Goal: Task Accomplishment & Management: Use online tool/utility

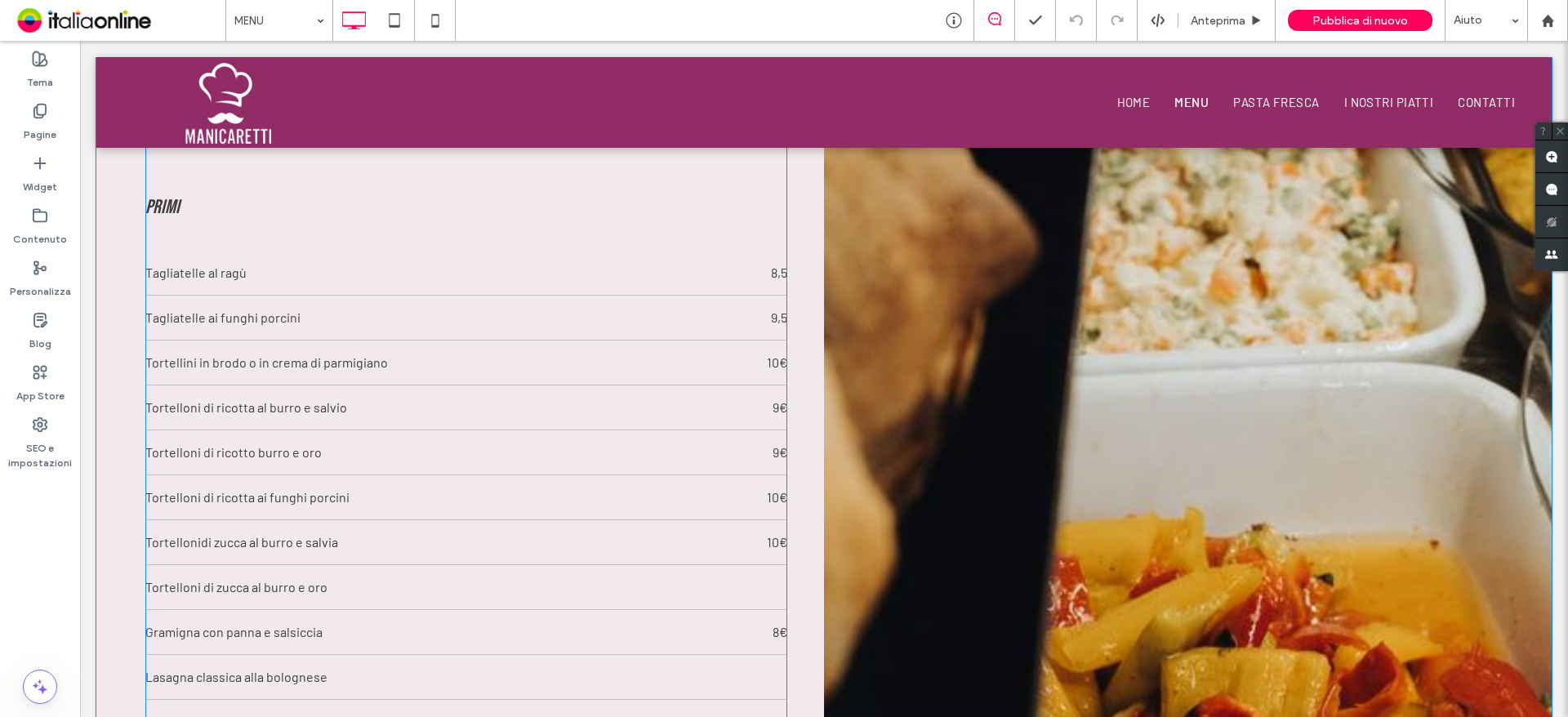
scroll to position [1552, 0]
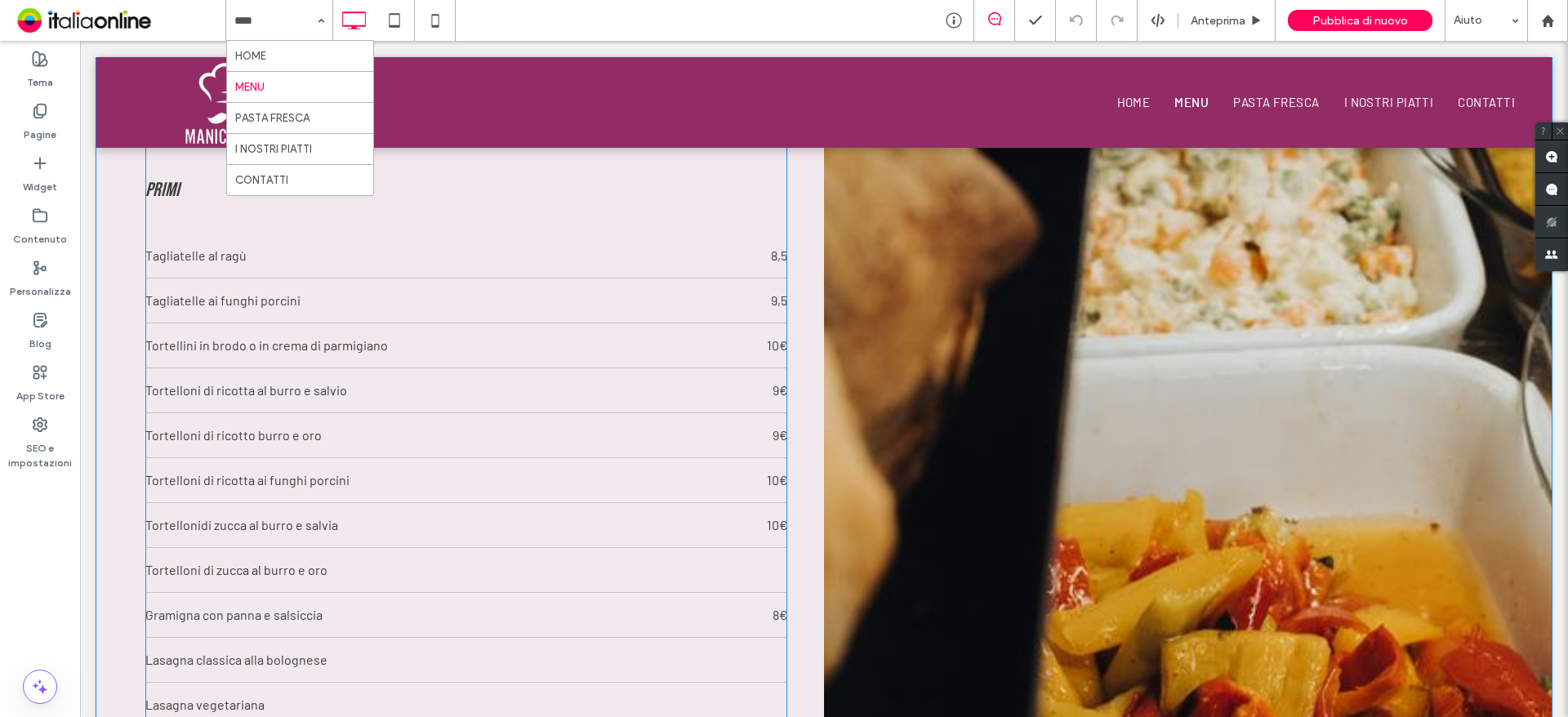
click at [355, 348] on div "Tortellini in brodo o in crema di parmigiano" at bounding box center [399, 345] width 507 height 20
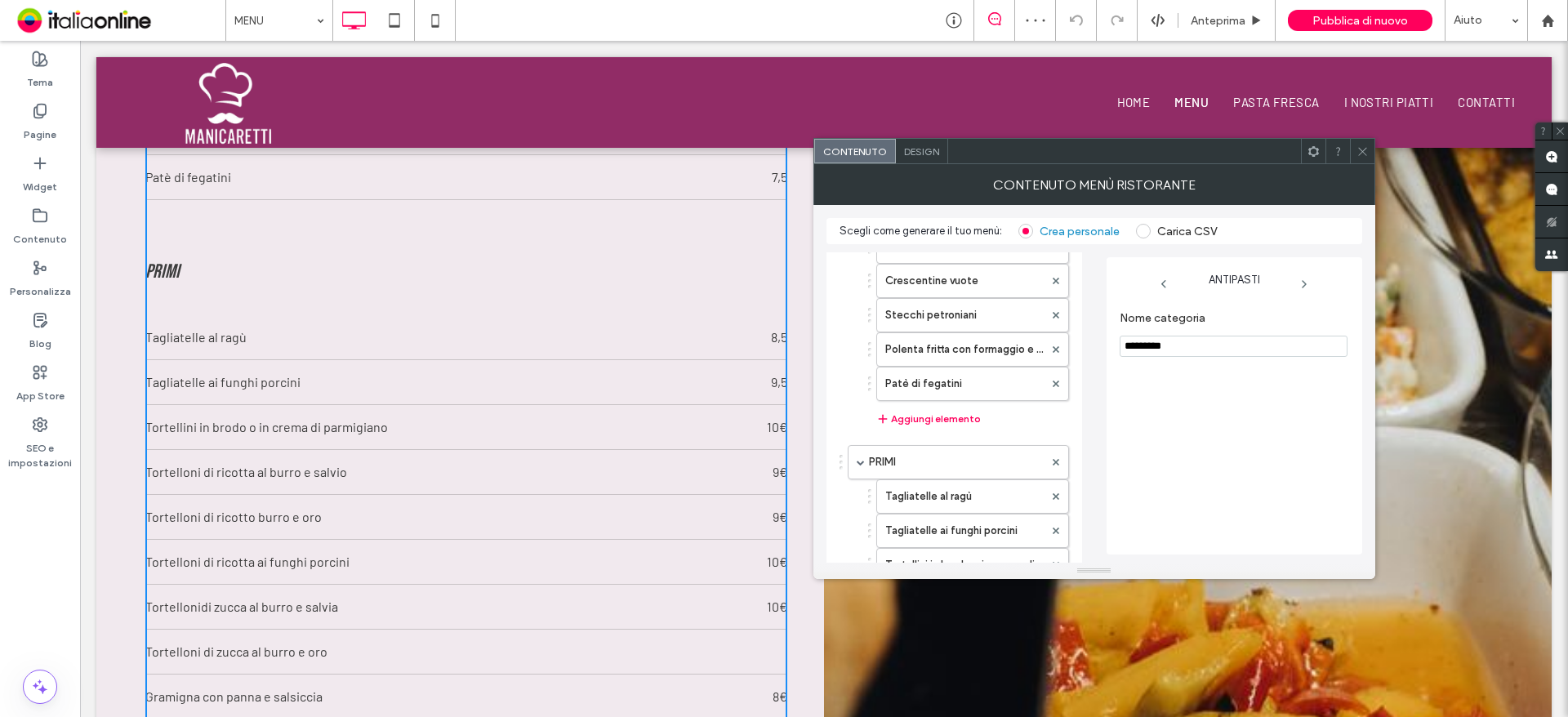
scroll to position [0, 0]
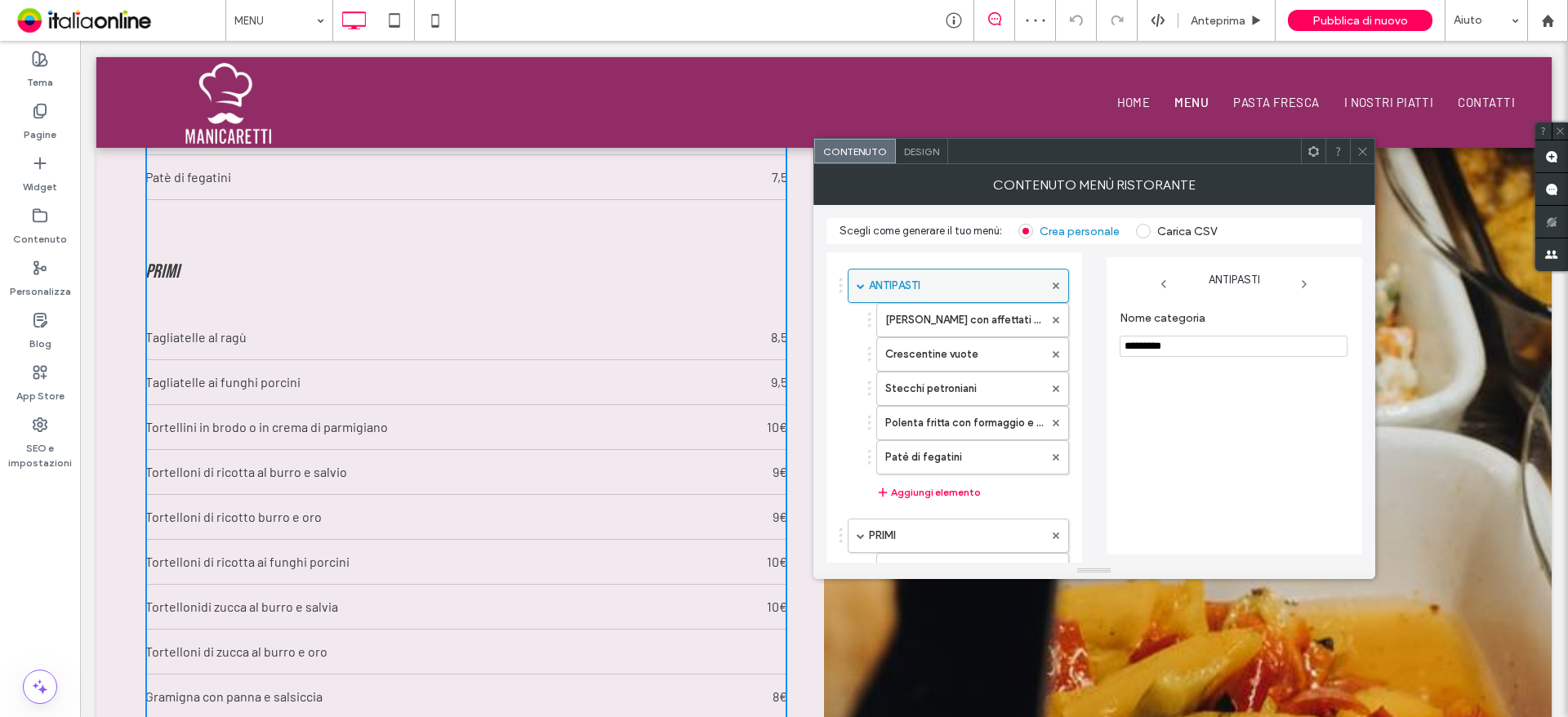
click at [1059, 281] on div at bounding box center [1055, 285] width 25 height 25
click at [1058, 287] on icon at bounding box center [1056, 286] width 7 height 7
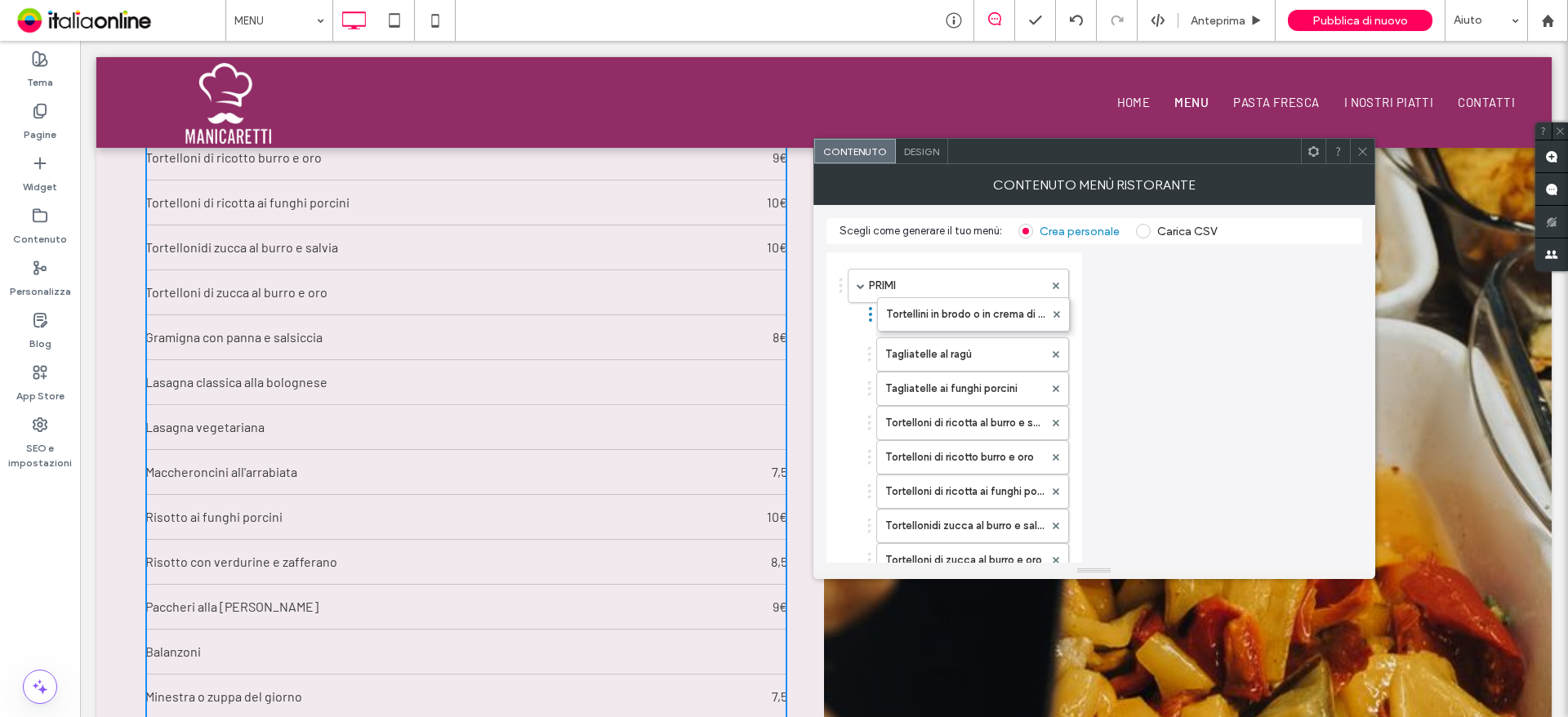
drag, startPoint x: 870, startPoint y: 389, endPoint x: 871, endPoint y: 307, distance: 82.0
click at [885, 345] on label "Tagliatelle al ragù" at bounding box center [964, 354] width 158 height 32
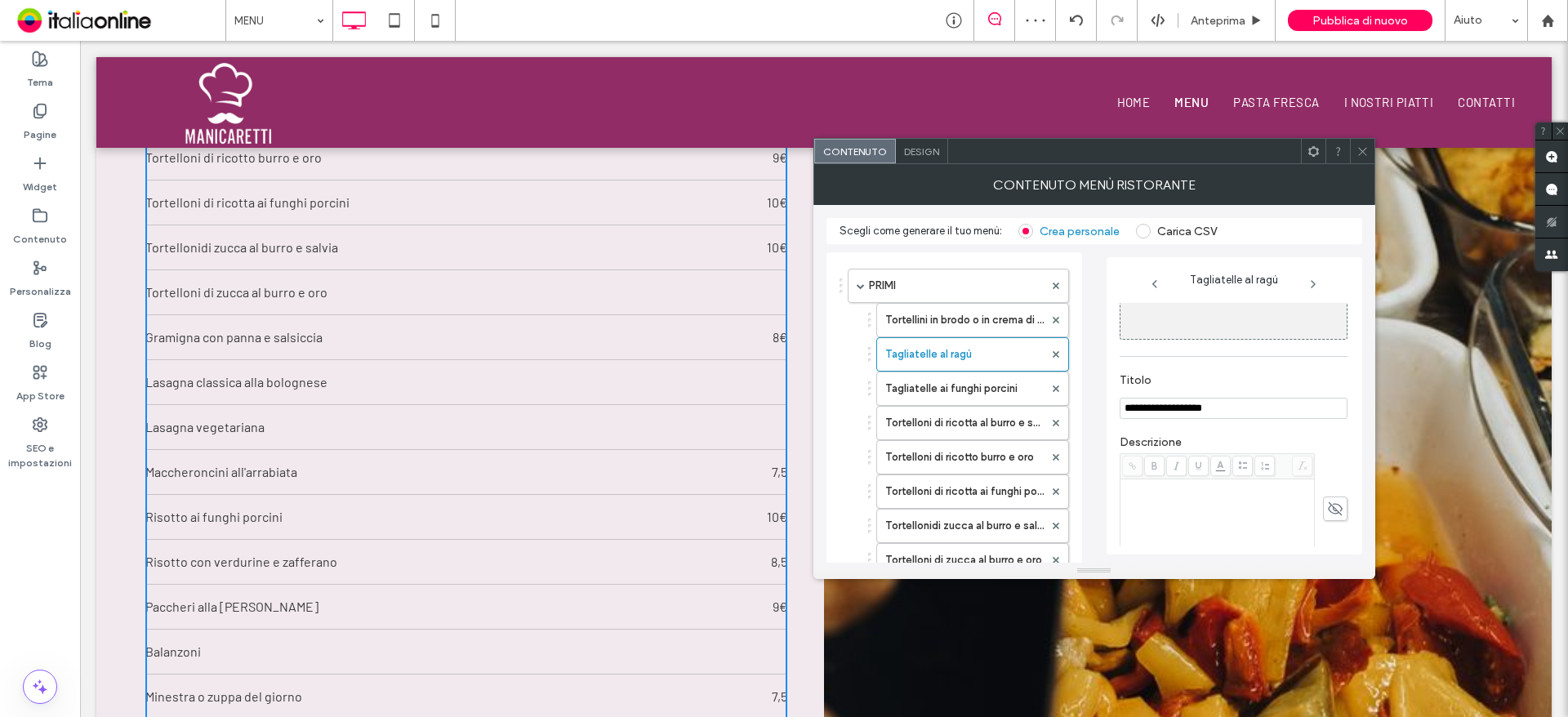
scroll to position [176, 0]
click at [1169, 538] on section "Prezzo ***" at bounding box center [1232, 513] width 227 height 62
click at [1169, 525] on input "***" at bounding box center [1160, 525] width 82 height 21
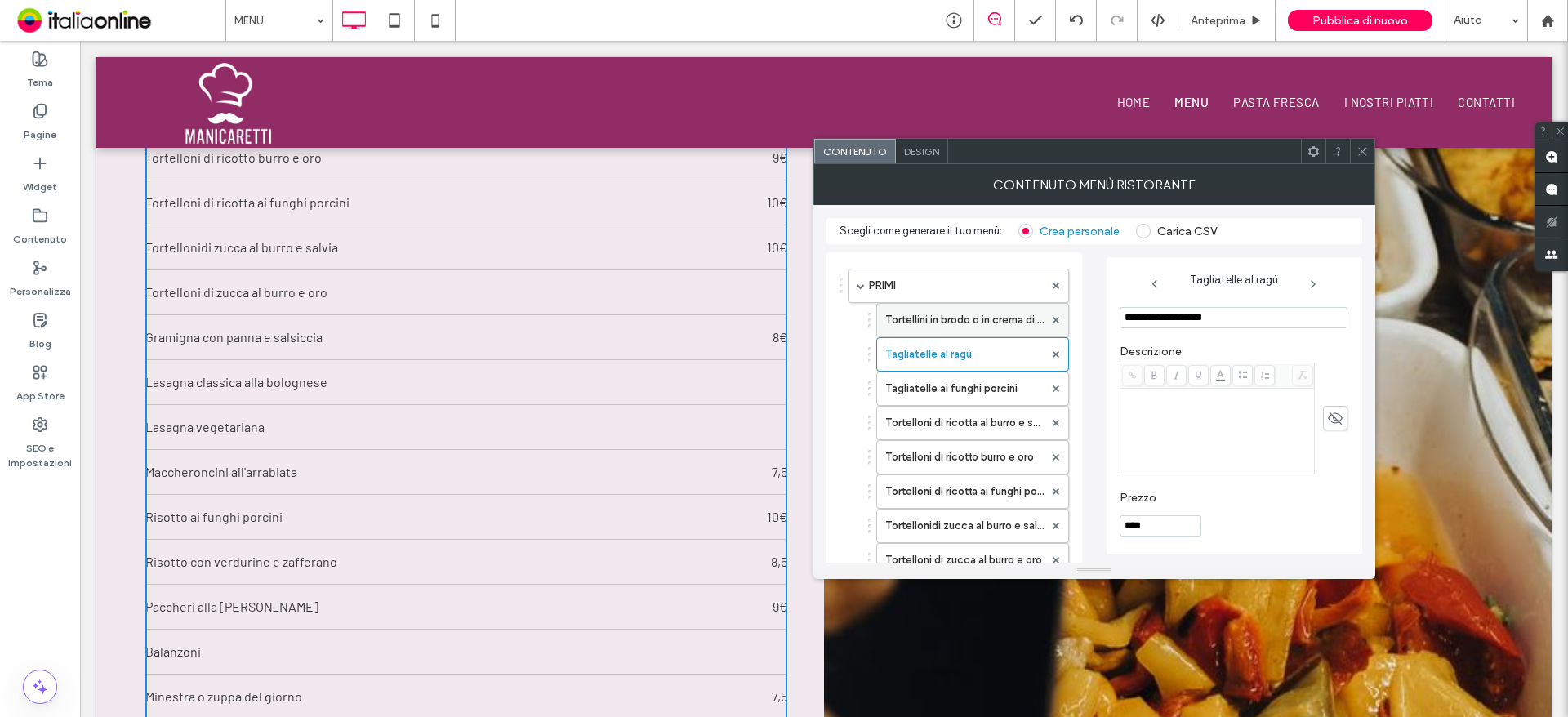
type input "****"
click at [966, 318] on label "Tortellini in brodo o in crema di parmigiano" at bounding box center [964, 320] width 158 height 32
type input "**********"
click at [1158, 534] on input "**" at bounding box center [1160, 525] width 82 height 21
type input "***"
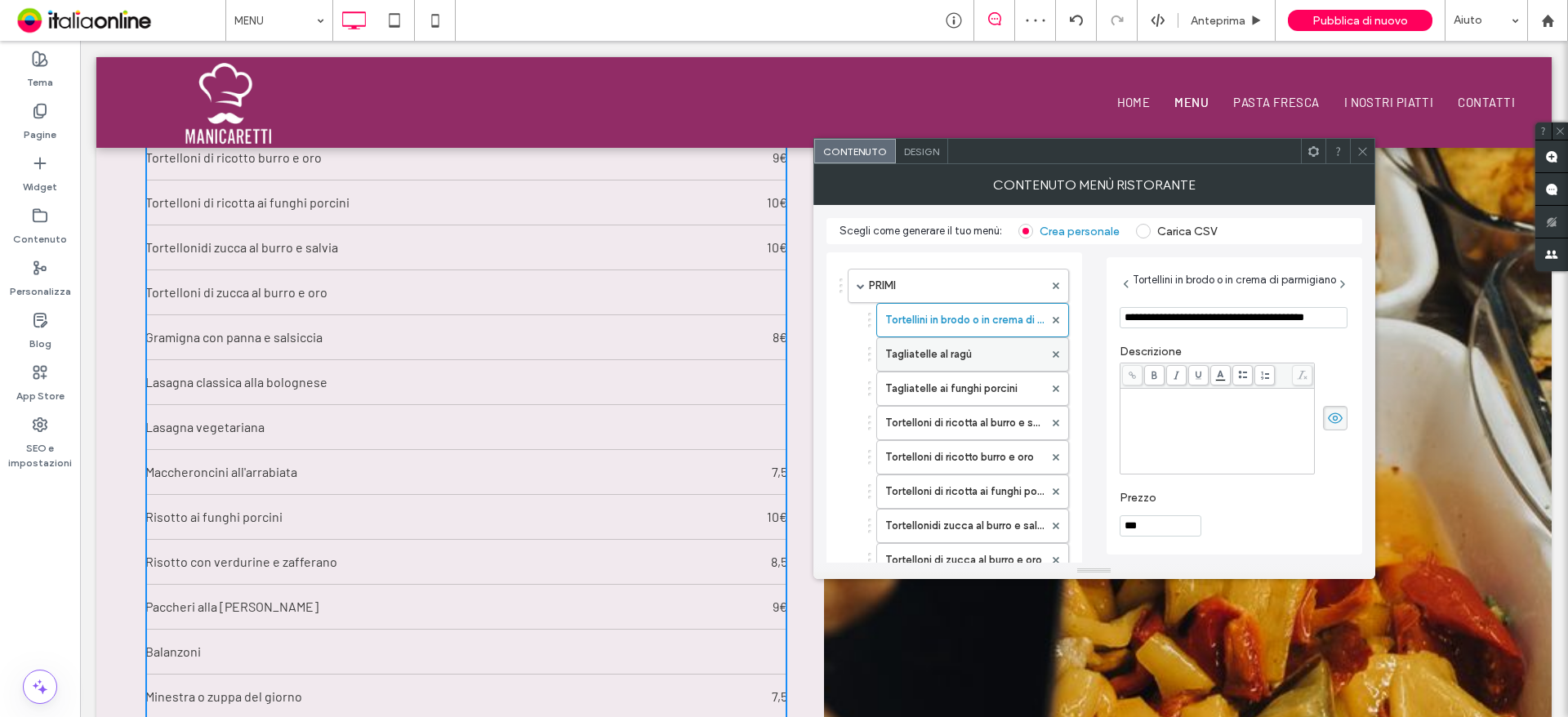
click at [951, 355] on label "Tagliatelle al ragù" at bounding box center [964, 354] width 158 height 32
type input "**********"
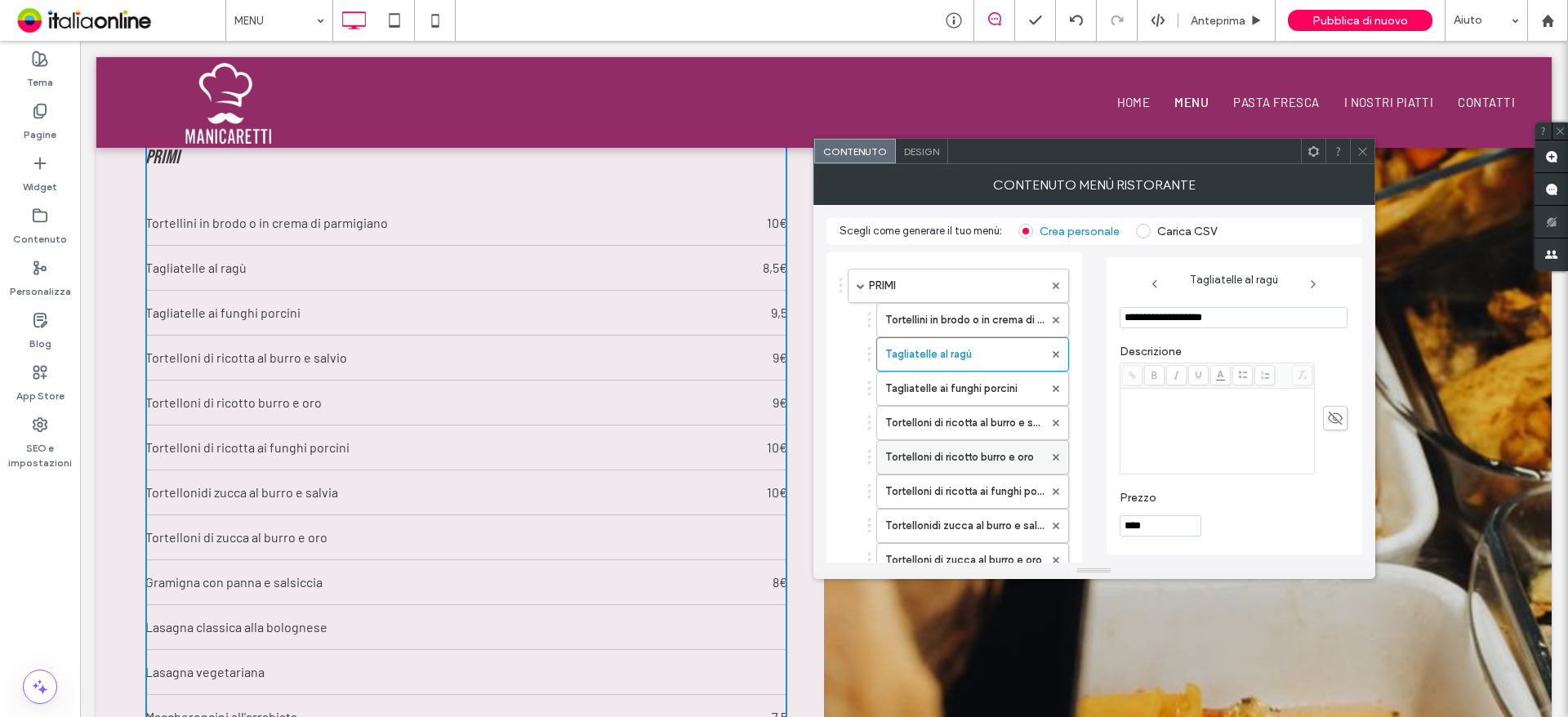
scroll to position [245, 0]
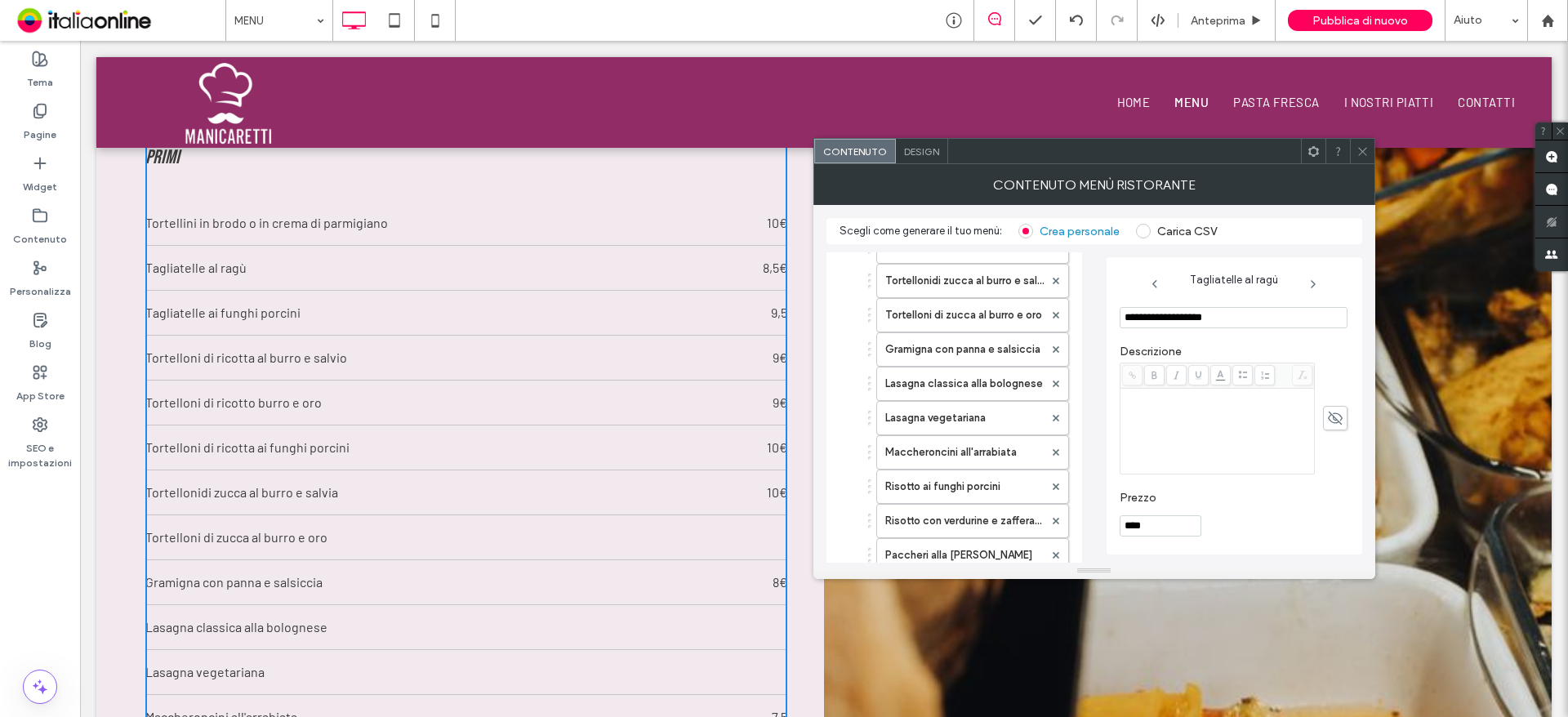
click at [1138, 518] on input "****" at bounding box center [1160, 525] width 82 height 21
type input "**"
drag, startPoint x: 870, startPoint y: 387, endPoint x: 874, endPoint y: 261, distance: 126.1
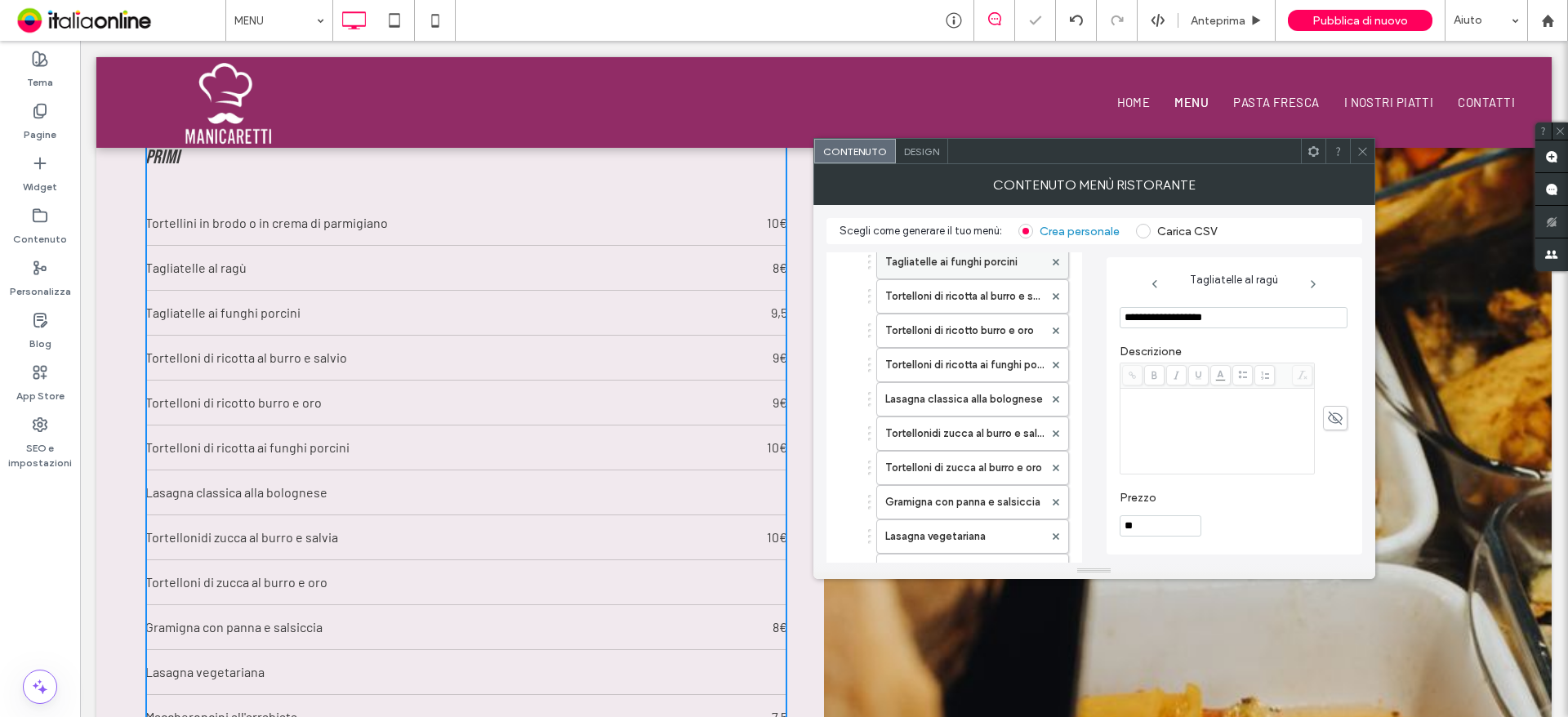
scroll to position [0, 0]
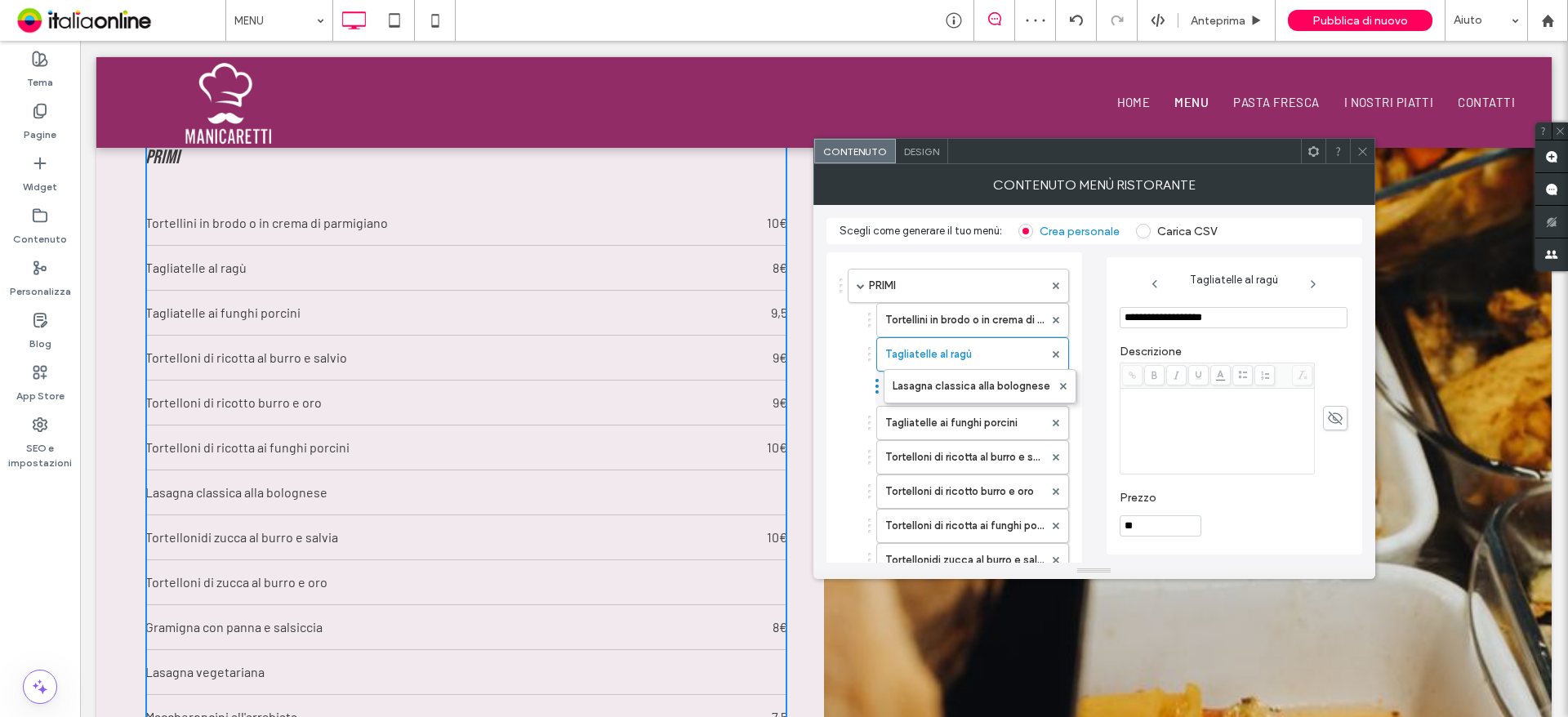
drag, startPoint x: 870, startPoint y: 519, endPoint x: 877, endPoint y: 371, distance: 148.2
click at [943, 397] on label "Lasagna classica alla bolognese" at bounding box center [964, 388] width 158 height 32
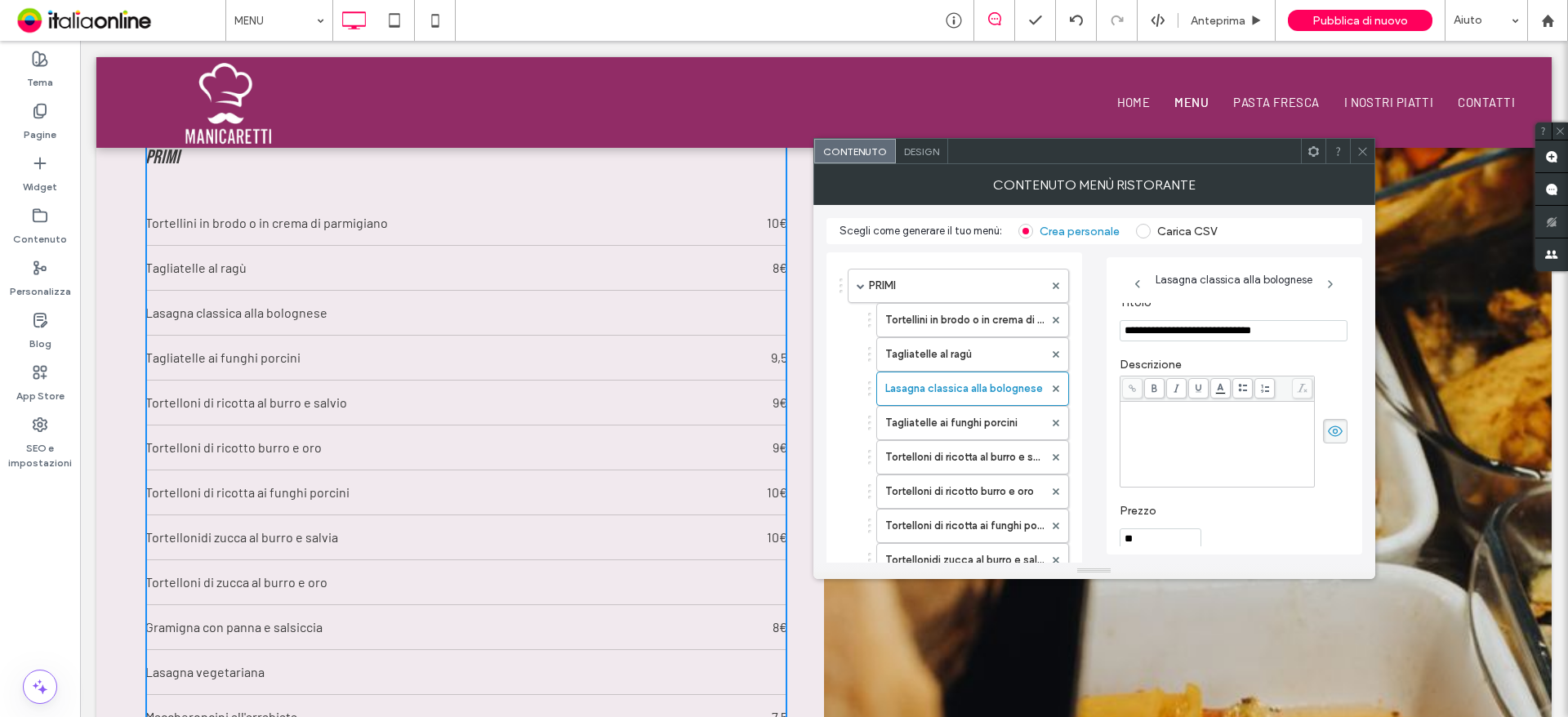
drag, startPoint x: 1238, startPoint y: 357, endPoint x: 1552, endPoint y: 317, distance: 316.5
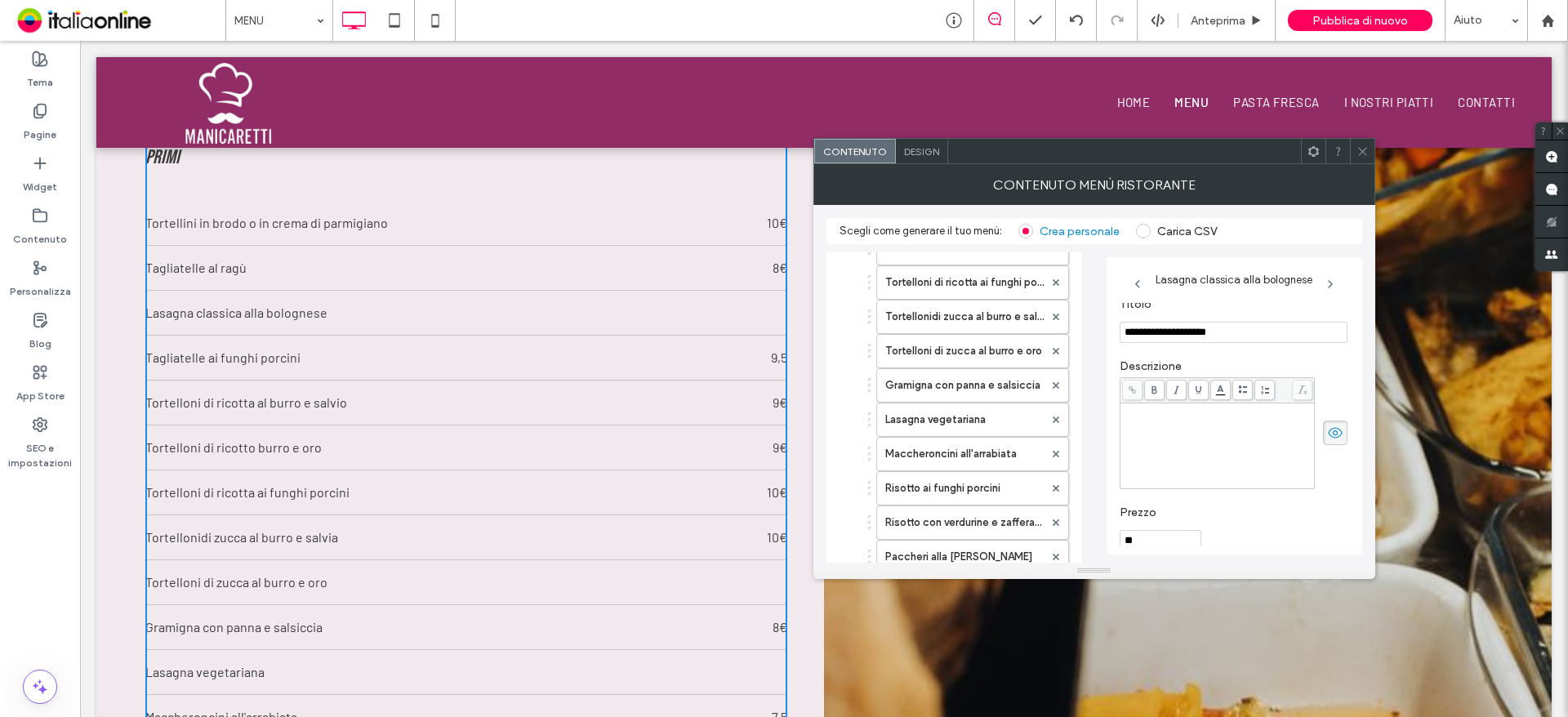
scroll to position [245, 0]
click at [956, 390] on label "Gramigna con panna e salsiccia" at bounding box center [964, 383] width 158 height 32
type input "**********"
type input "*"
drag, startPoint x: 1175, startPoint y: 337, endPoint x: 1372, endPoint y: 336, distance: 197.0
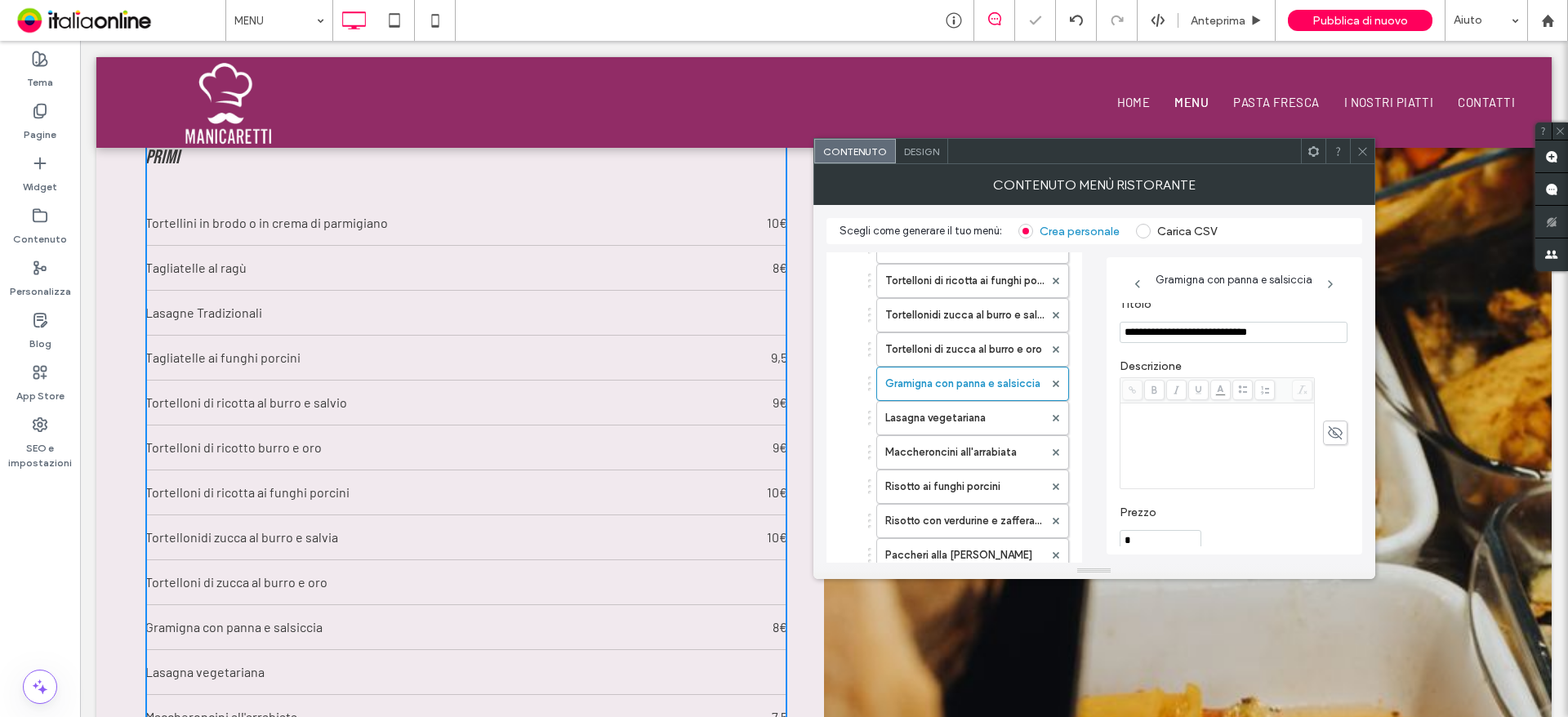
click at [1372, 336] on div "Scegli come generare il tuo menù Crea personale Carica CSV PRIMI Tortellini in …" at bounding box center [1094, 384] width 562 height 358
type input "**********"
click at [1152, 548] on div "**********" at bounding box center [1234, 405] width 256 height 297
click at [1152, 548] on div "**********" at bounding box center [1234, 405] width 256 height 297
click at [1157, 546] on div "**********" at bounding box center [1234, 405] width 256 height 297
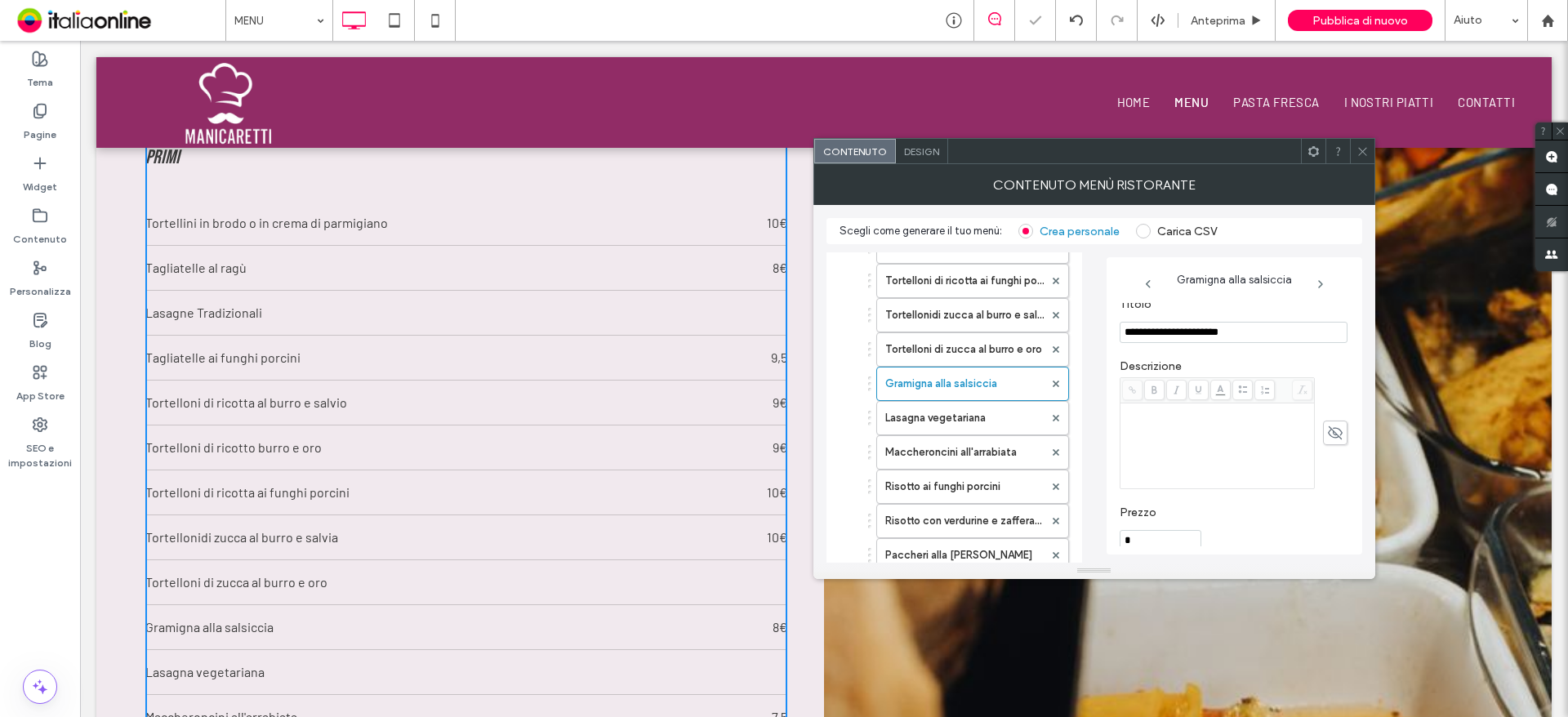
click at [1161, 540] on input "*" at bounding box center [1160, 540] width 82 height 21
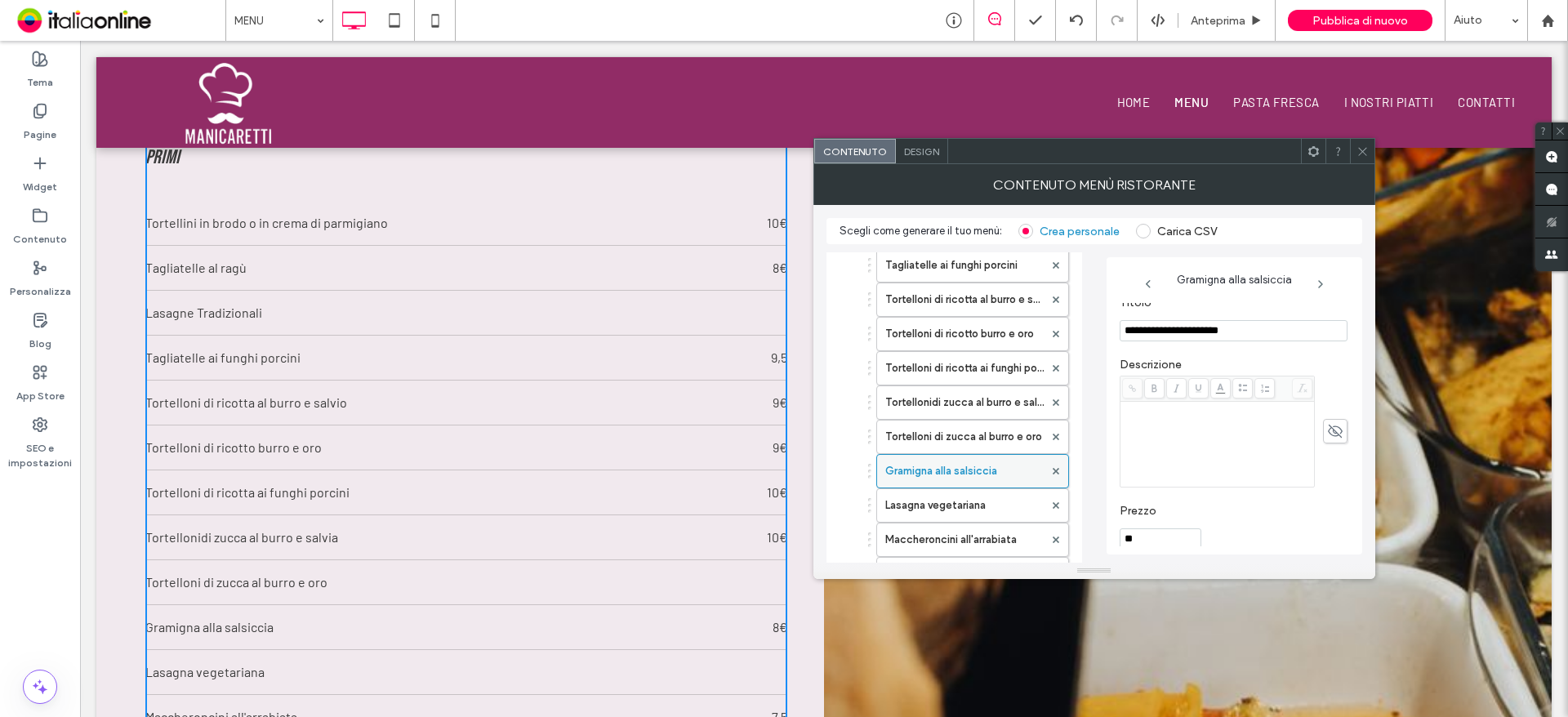
scroll to position [163, 0]
type input "**"
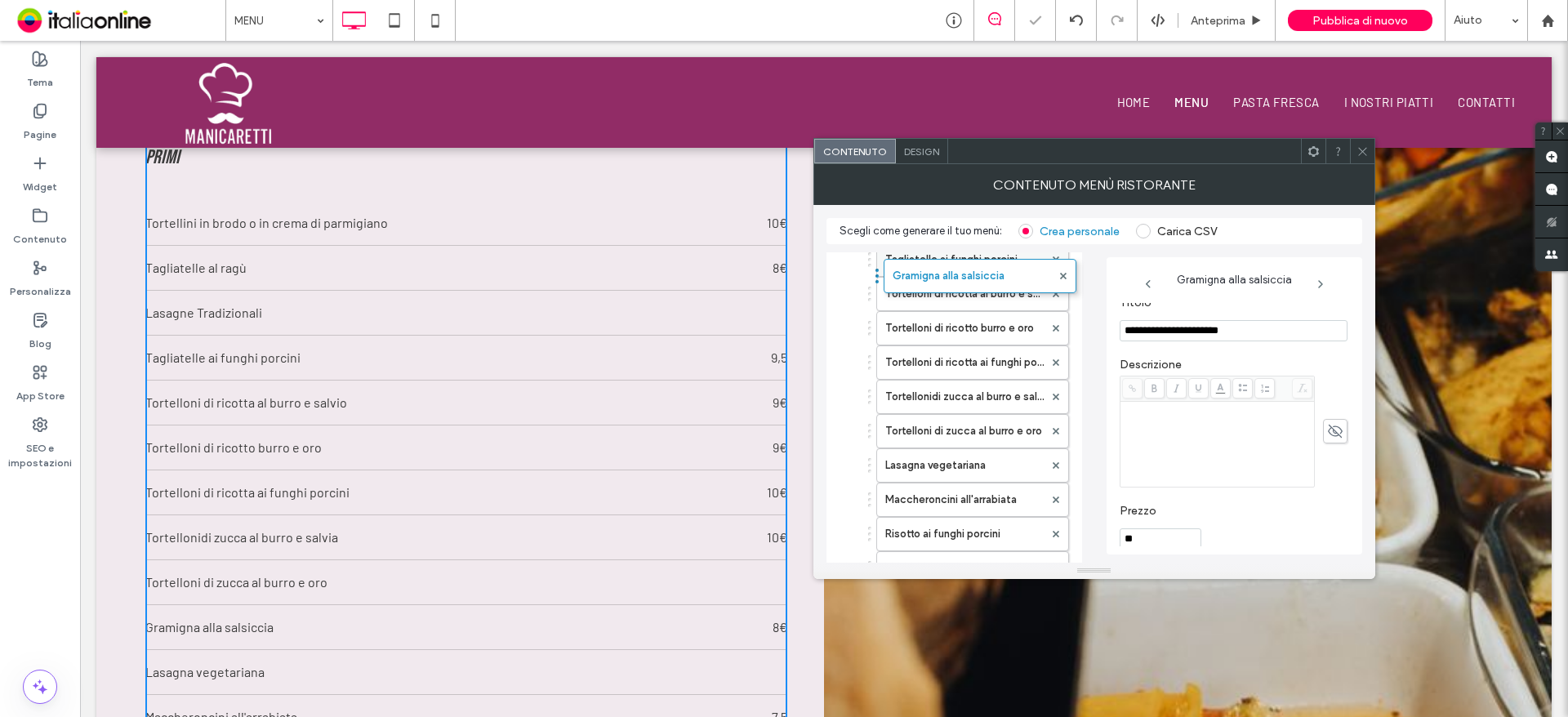
drag, startPoint x: 870, startPoint y: 465, endPoint x: 877, endPoint y: 268, distance: 197.1
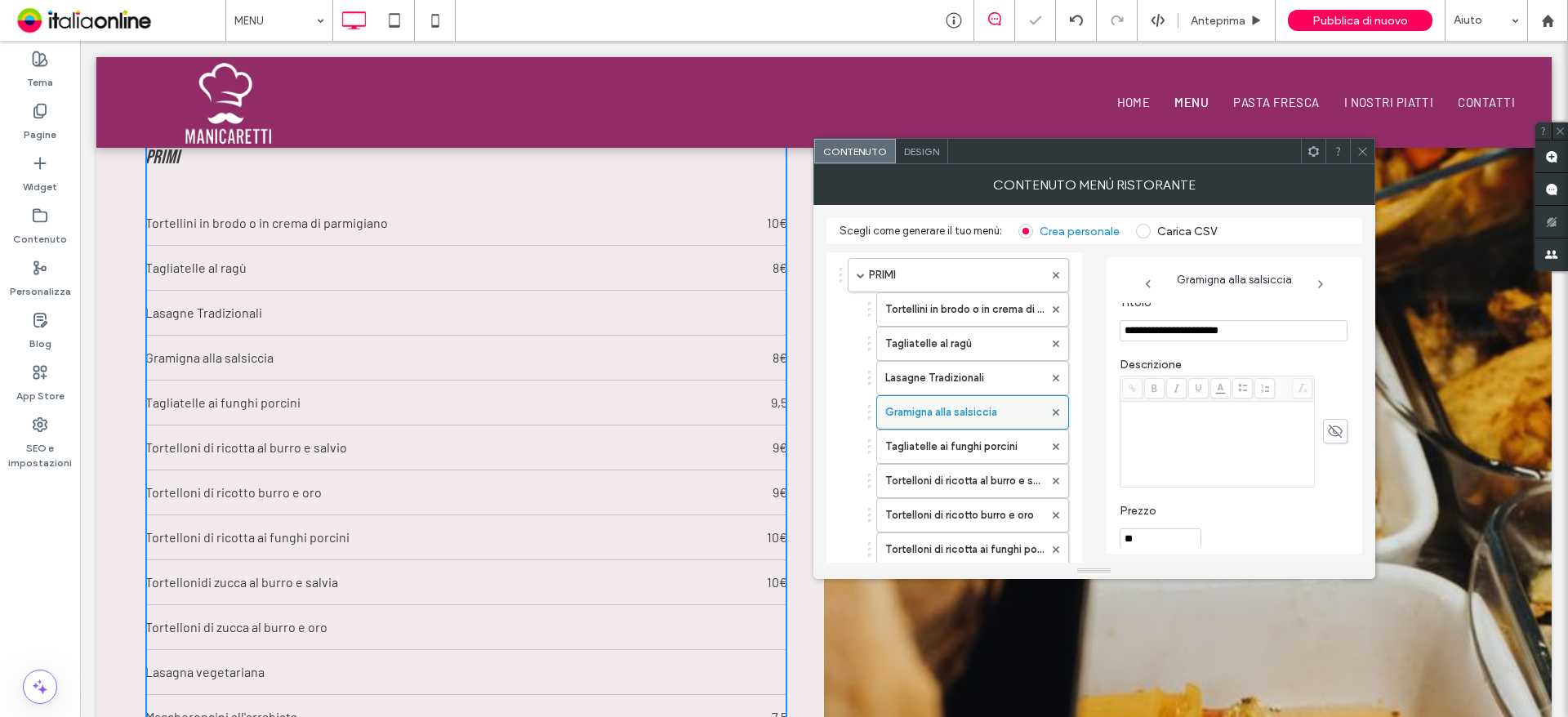
scroll to position [82, 0]
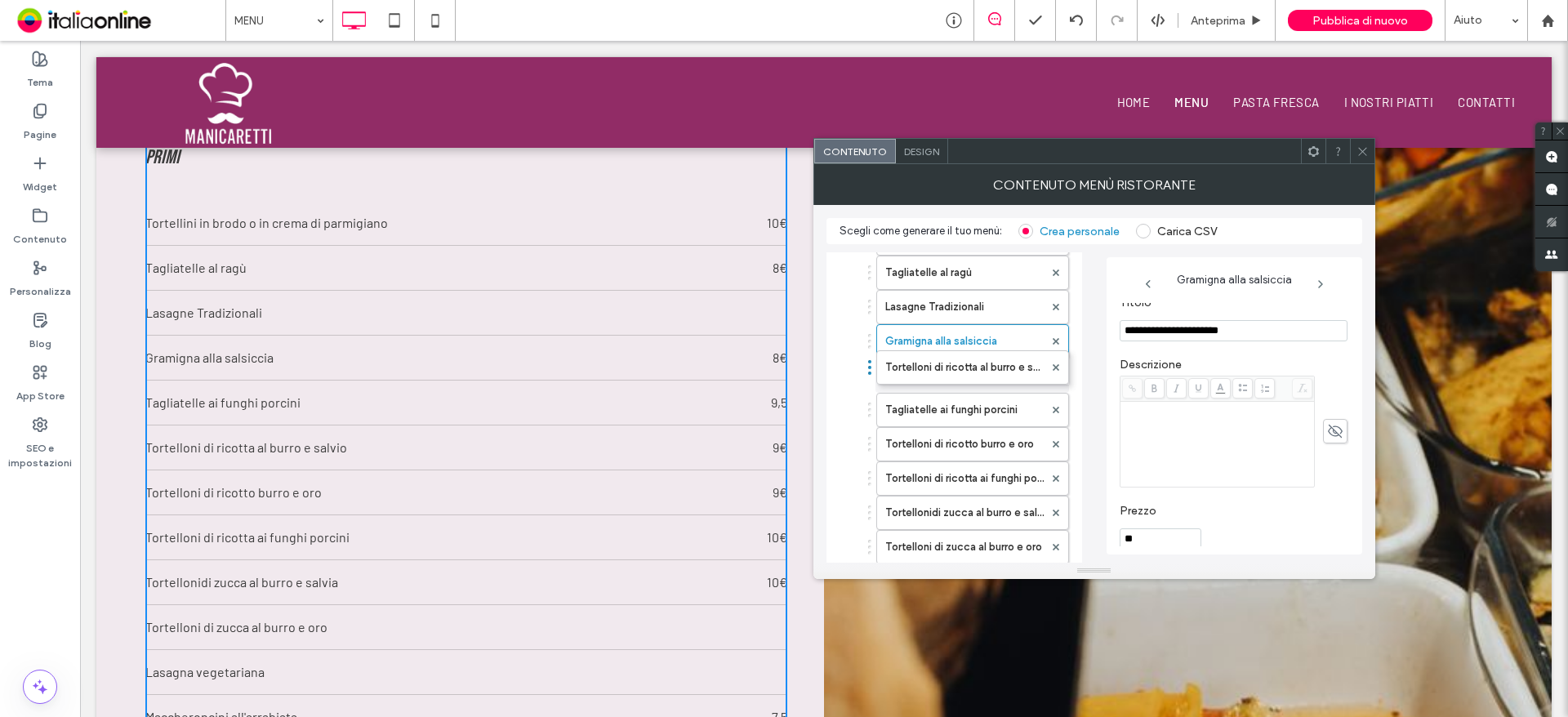
drag, startPoint x: 870, startPoint y: 409, endPoint x: 870, endPoint y: 358, distance: 51.0
click at [964, 374] on label "Tortelloni di ricotta al burro e salvio" at bounding box center [964, 376] width 158 height 32
type input "**********"
click at [1161, 531] on input "*" at bounding box center [1160, 538] width 82 height 21
type input "**"
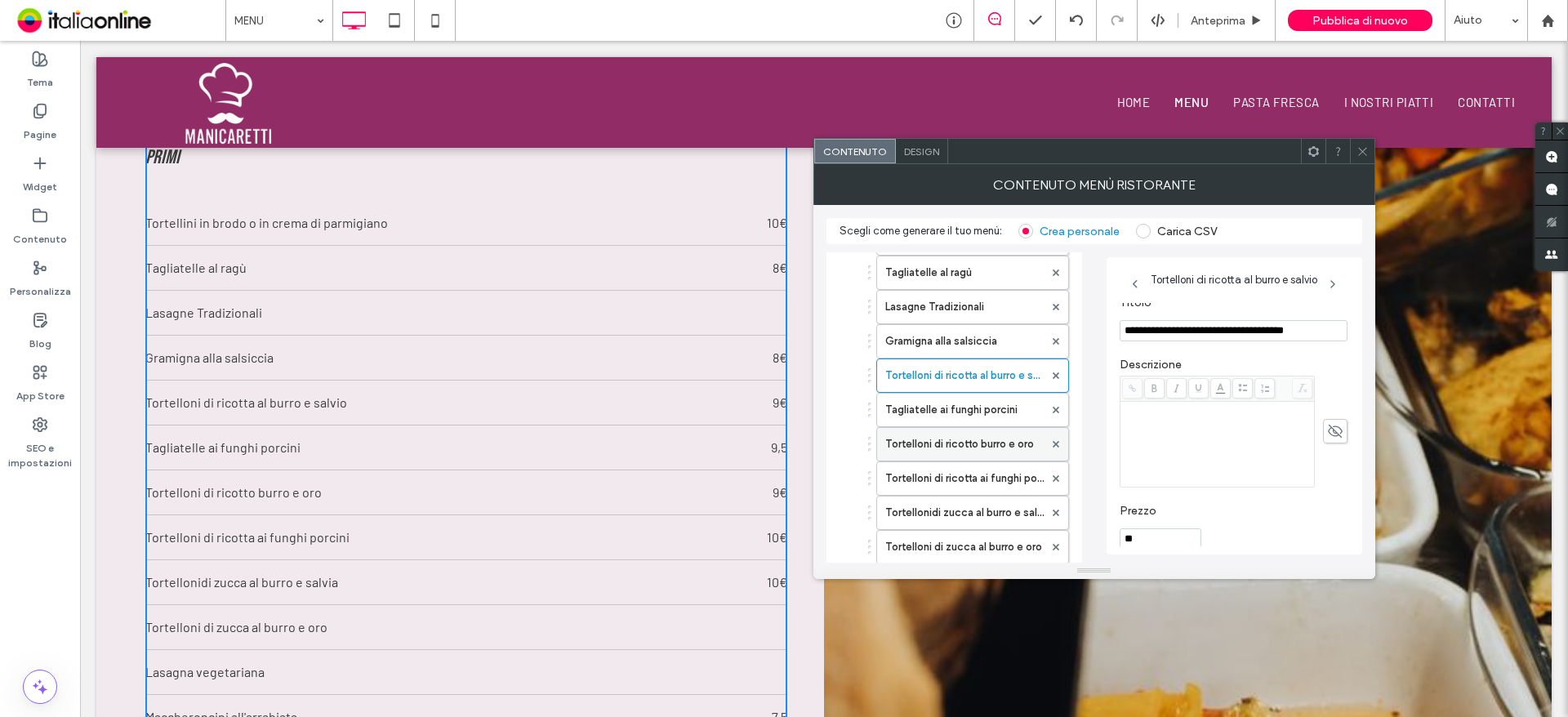
click at [999, 448] on label "Tortelloni di ricotto burro e oro" at bounding box center [964, 444] width 158 height 32
type input "**********"
type input "*"
drag, startPoint x: 1211, startPoint y: 331, endPoint x: 1341, endPoint y: 330, distance: 130.0
click at [1341, 330] on div "**********" at bounding box center [1233, 425] width 229 height 244
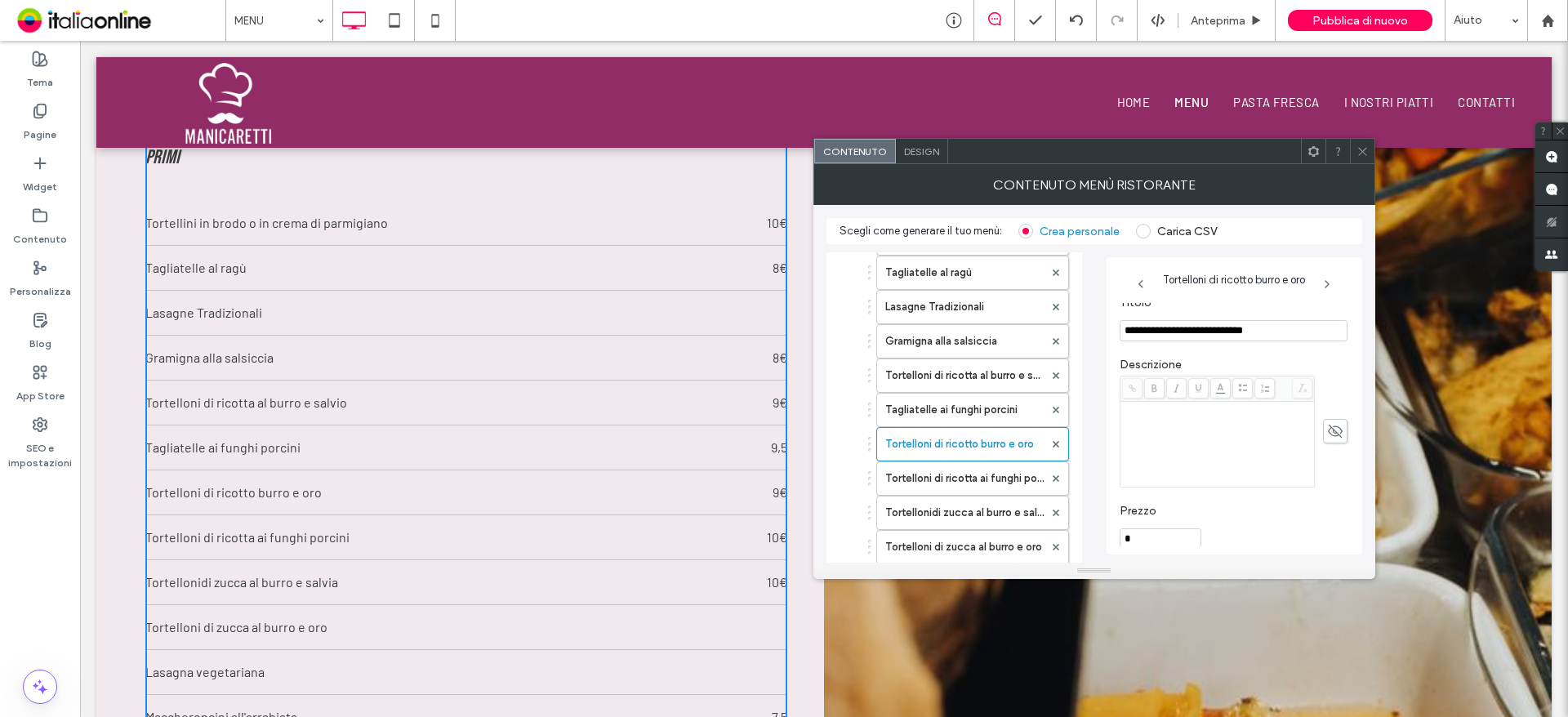
type input "**********"
drag, startPoint x: 1156, startPoint y: 542, endPoint x: 1082, endPoint y: 539, distance: 74.1
click at [1083, 542] on div "PRIMI Tortellini in brodo o in crema di parmigiano Tagliatelle al ragù Lasagne …" at bounding box center [1094, 404] width 536 height 318
type input "*"
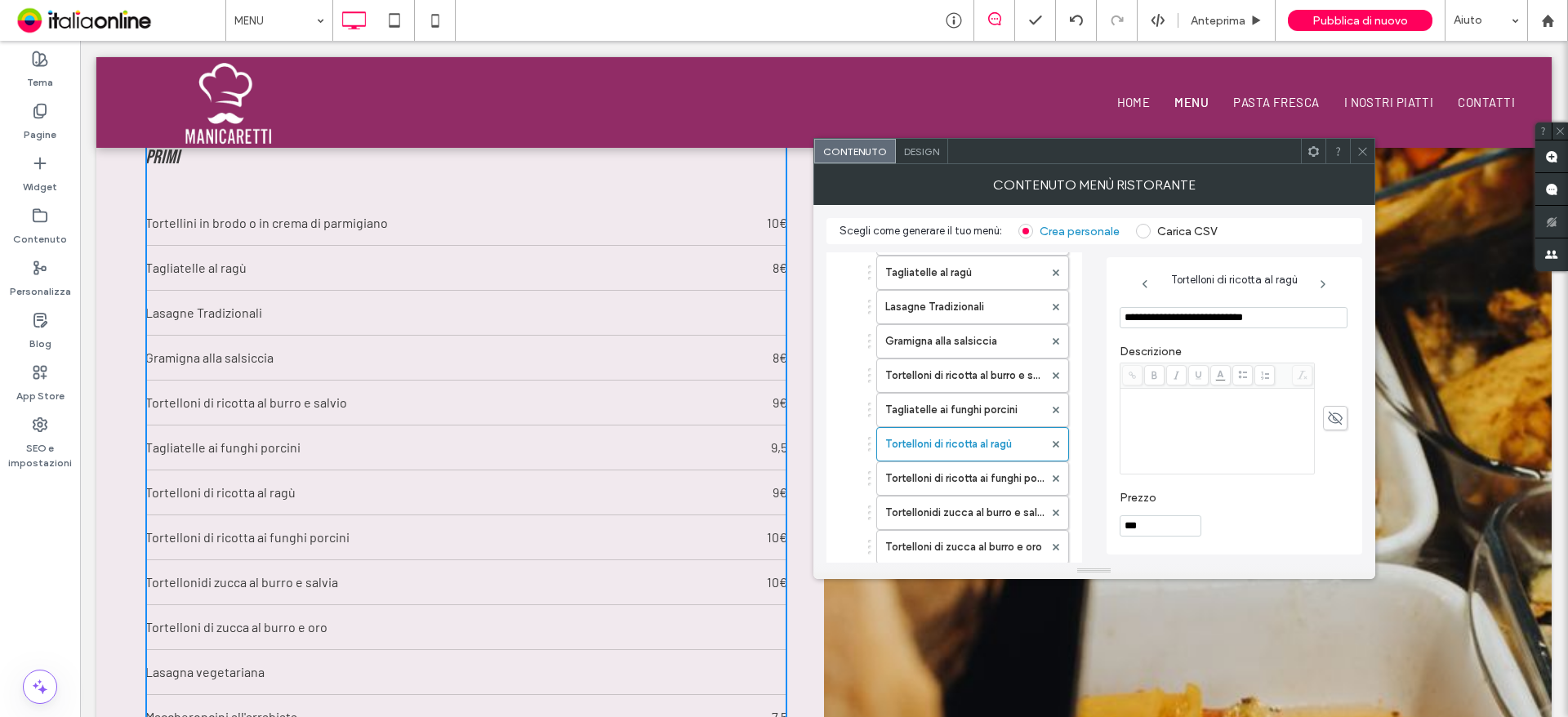
type input "***"
drag, startPoint x: 868, startPoint y: 443, endPoint x: 871, endPoint y: 407, distance: 36.1
drag, startPoint x: 870, startPoint y: 444, endPoint x: 873, endPoint y: 388, distance: 56.1
click at [1054, 445] on use at bounding box center [1055, 445] width 7 height 7
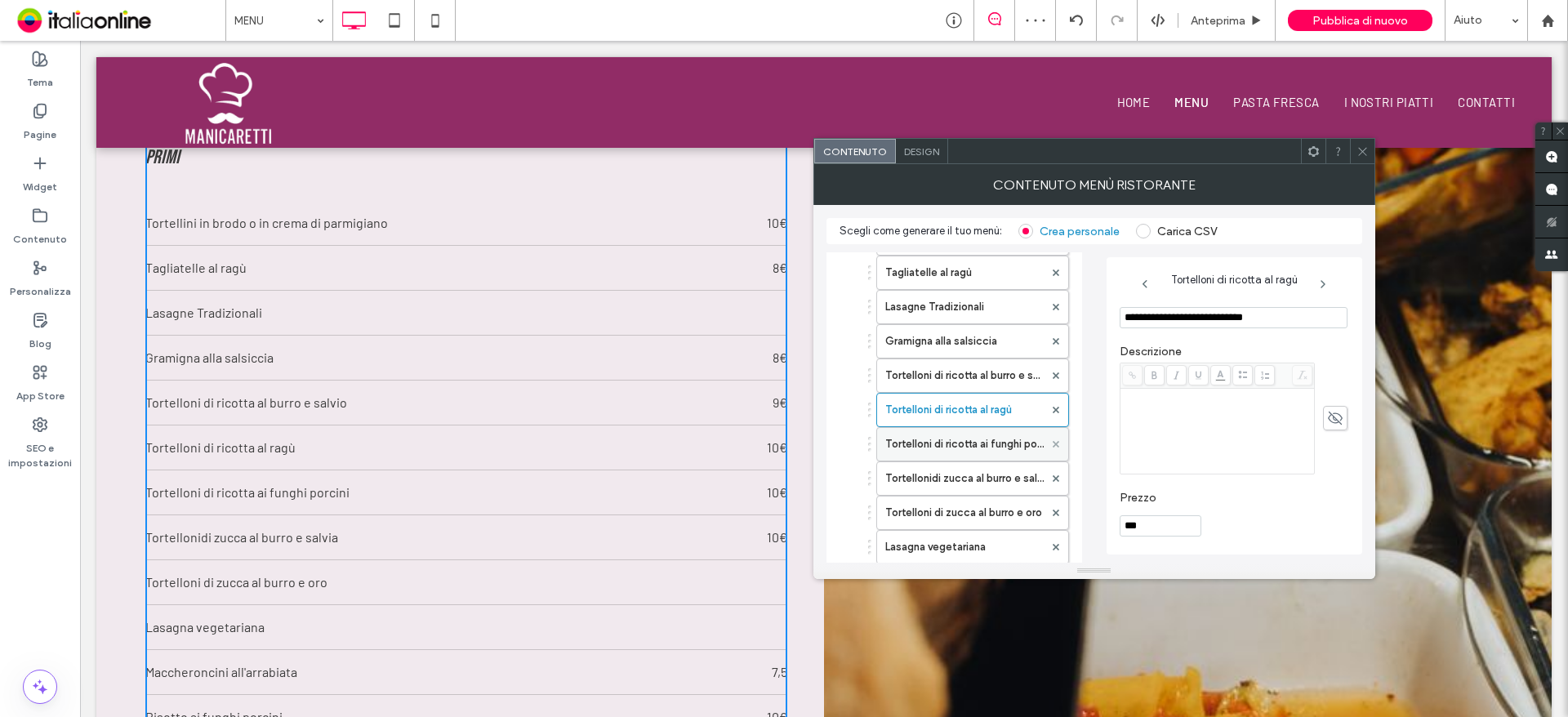
click at [1054, 445] on use at bounding box center [1055, 445] width 7 height 7
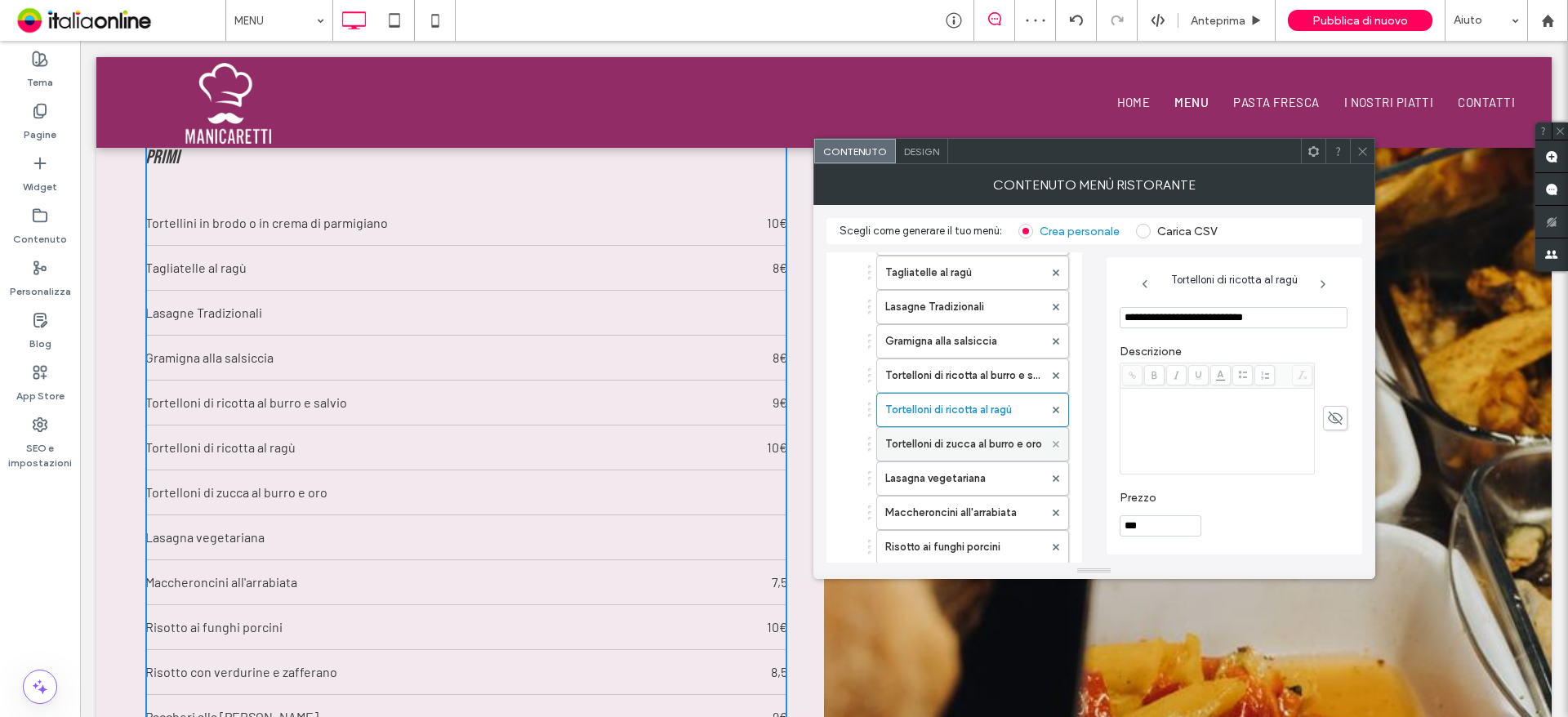
click at [1054, 445] on use at bounding box center [1055, 445] width 7 height 7
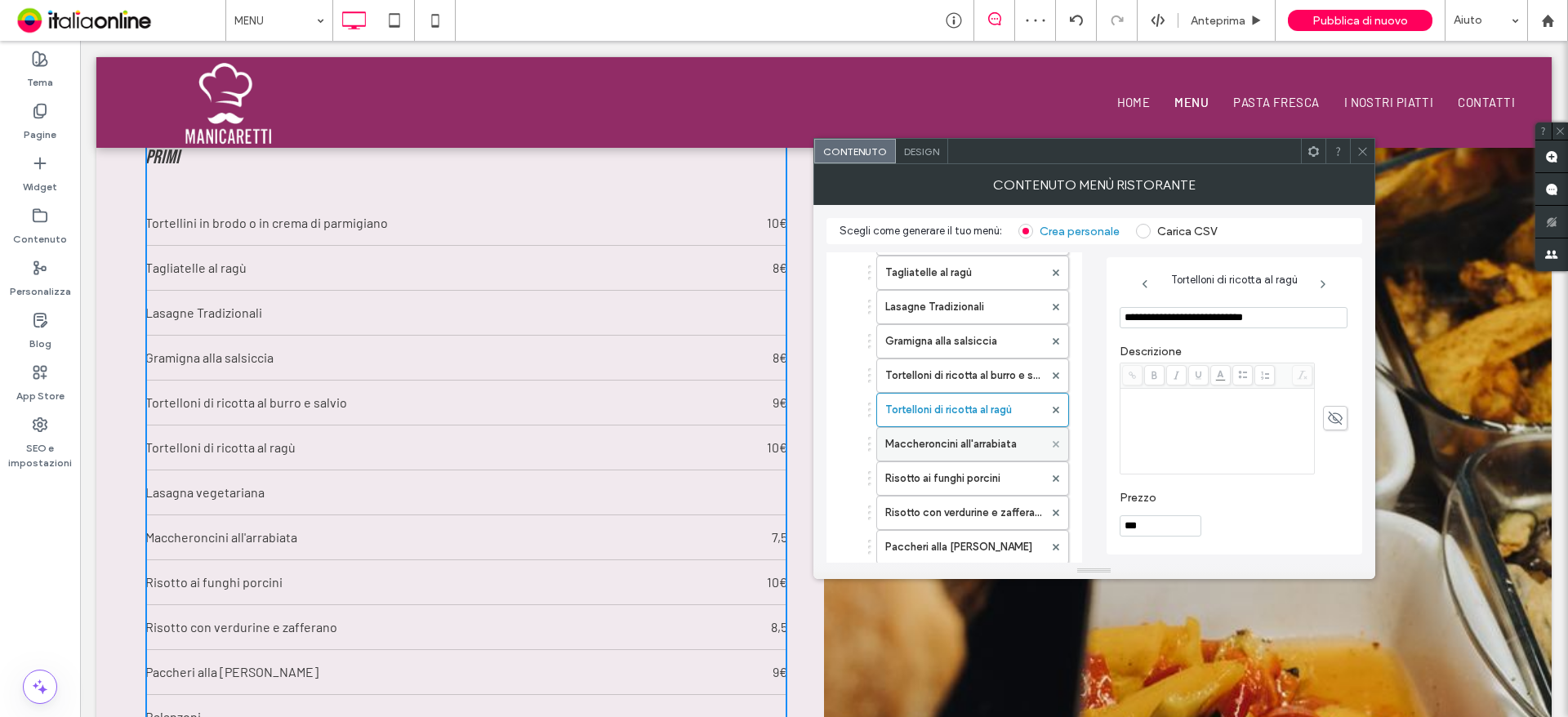
click at [1054, 445] on use at bounding box center [1055, 445] width 7 height 7
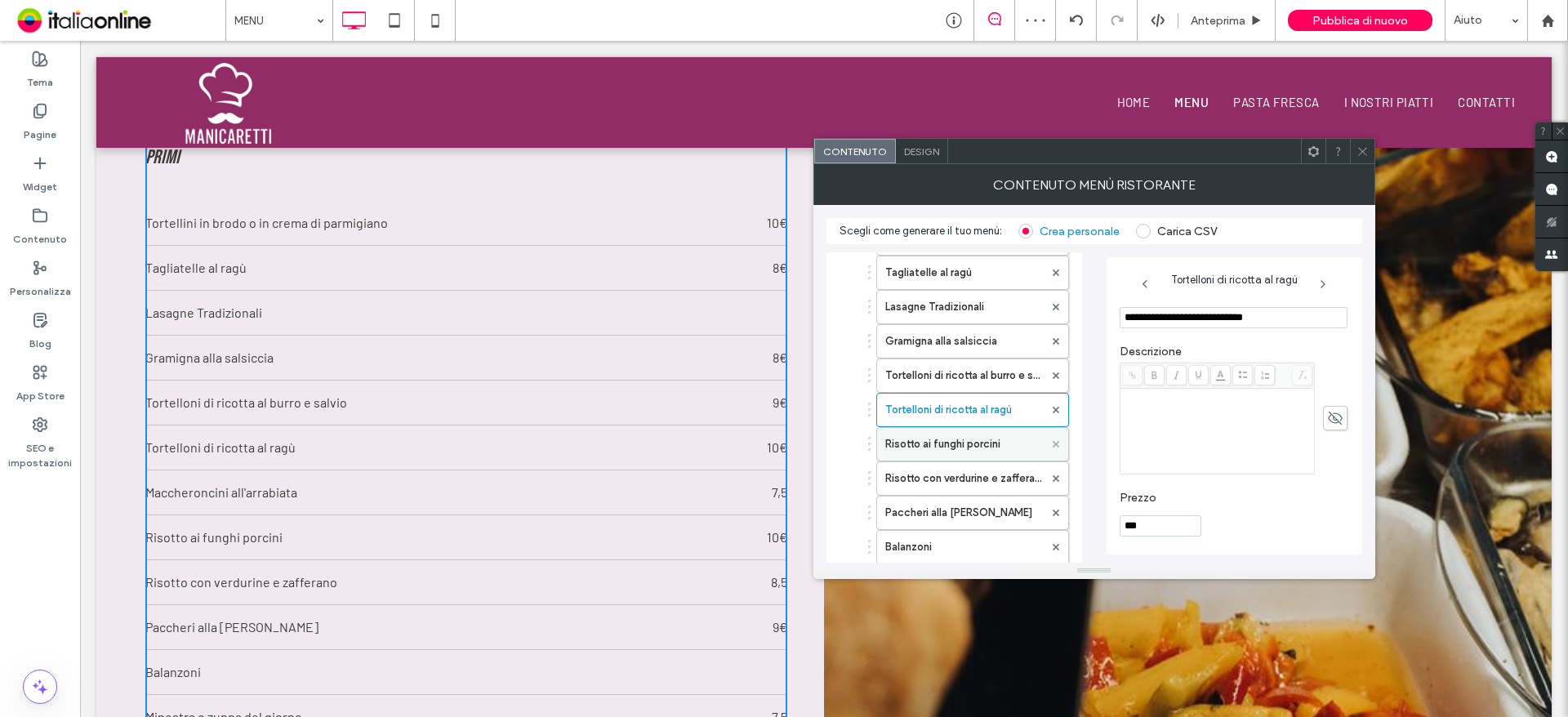
click at [1054, 445] on use at bounding box center [1055, 445] width 7 height 7
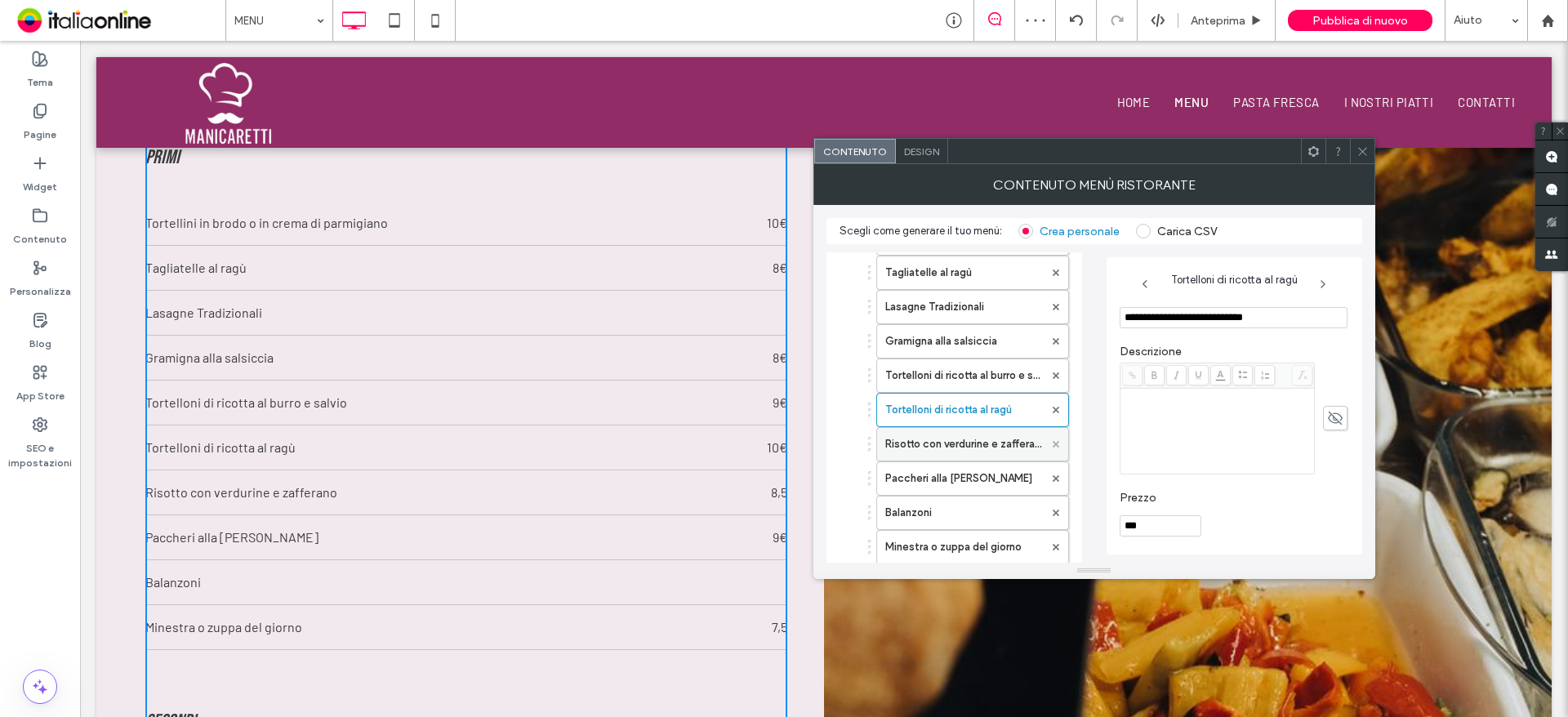
click at [1054, 445] on use at bounding box center [1055, 445] width 7 height 7
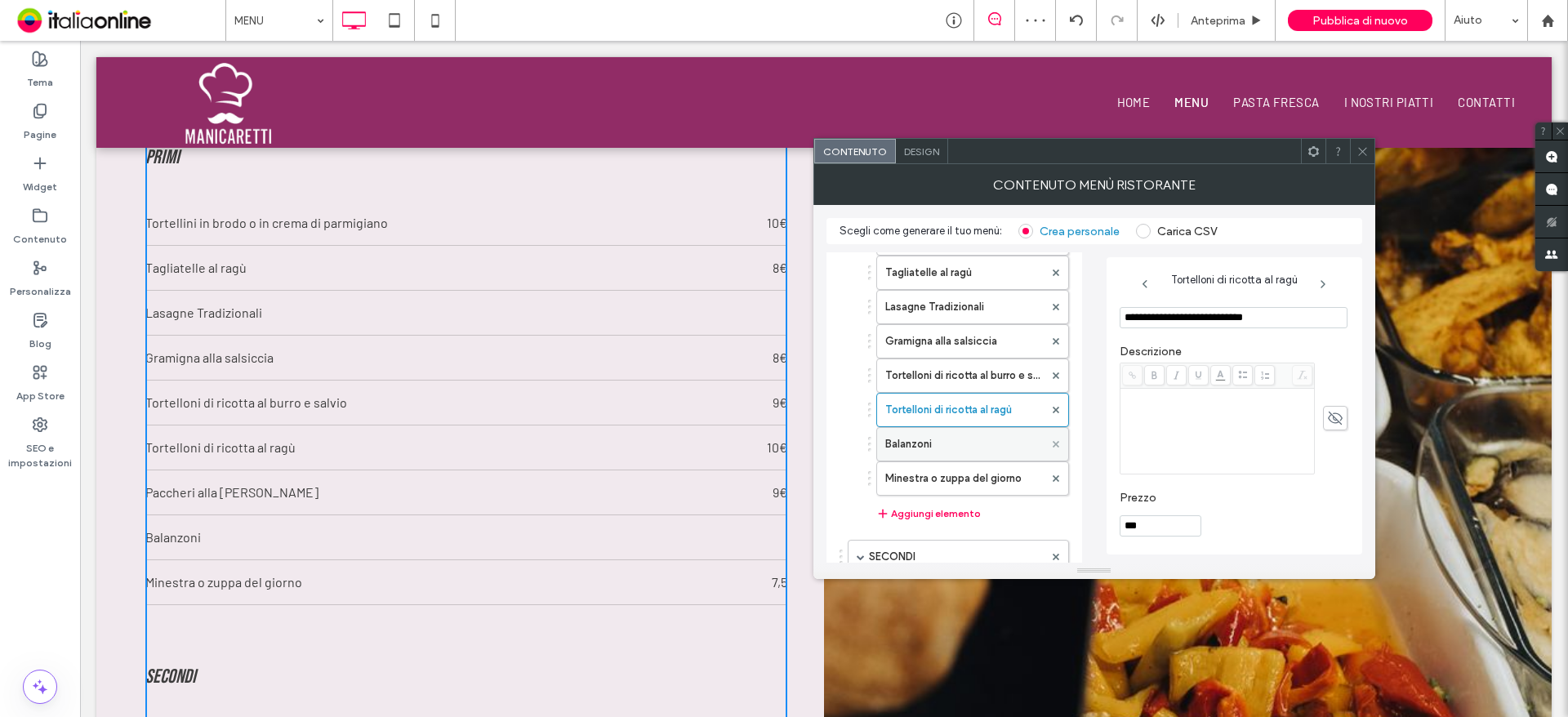
click at [1054, 445] on use at bounding box center [1055, 445] width 7 height 7
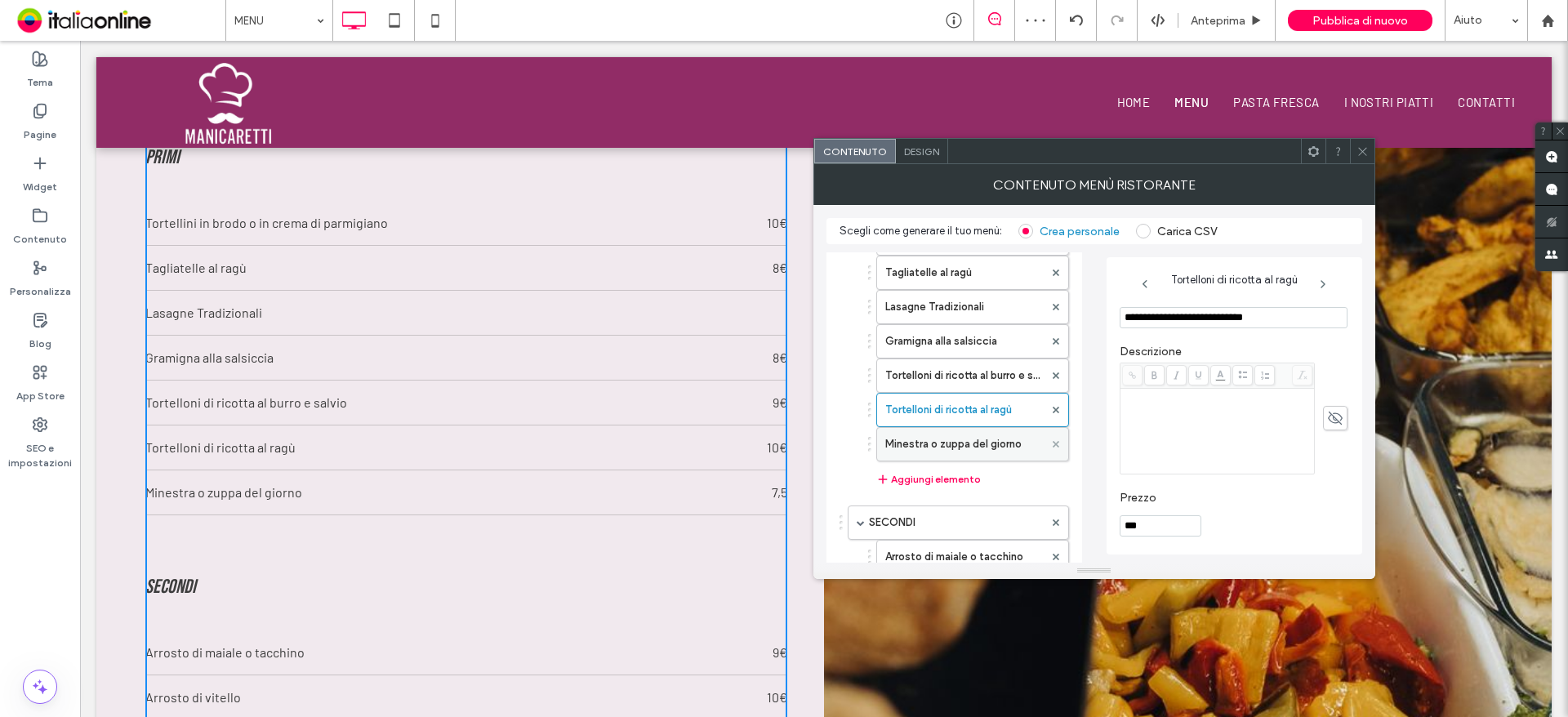
click at [1054, 445] on use at bounding box center [1055, 445] width 7 height 7
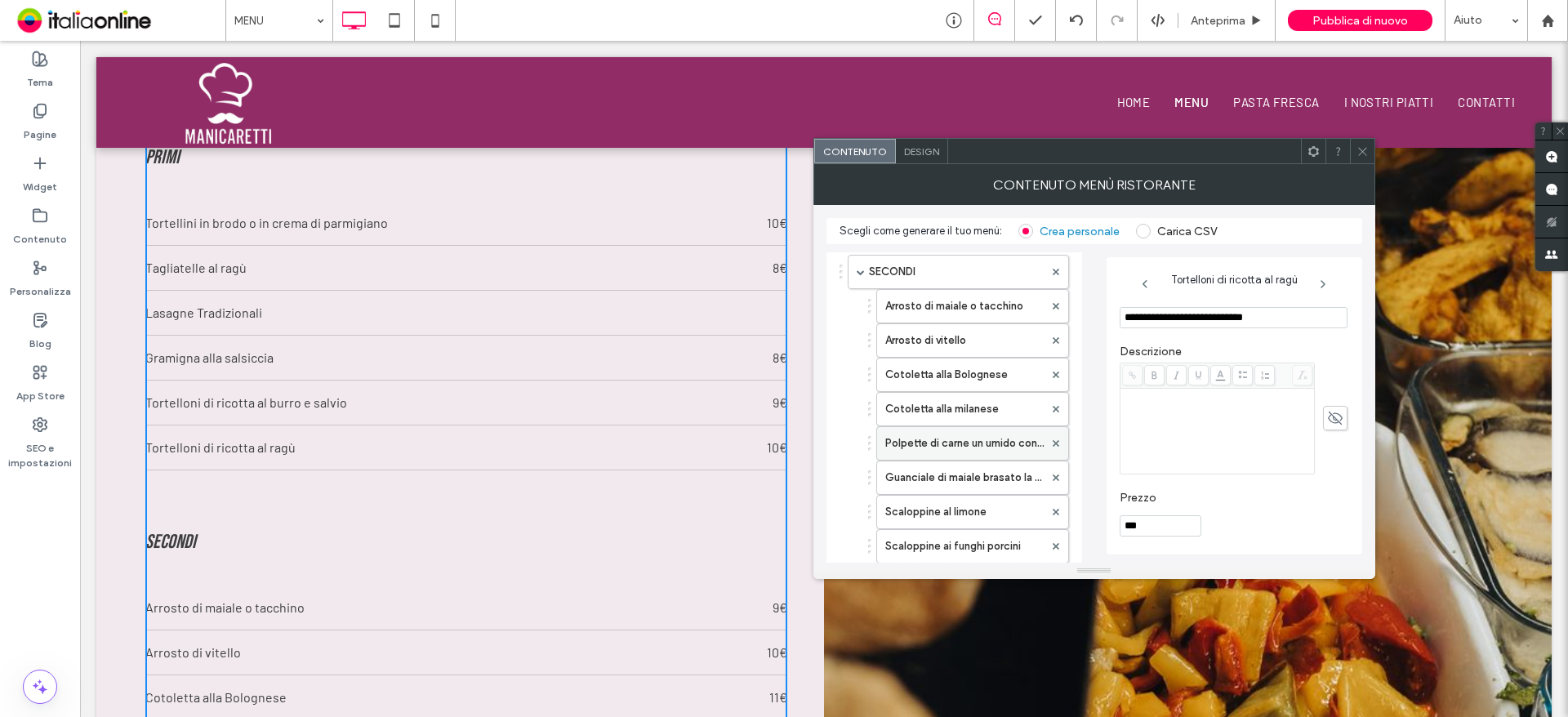
scroll to position [326, 0]
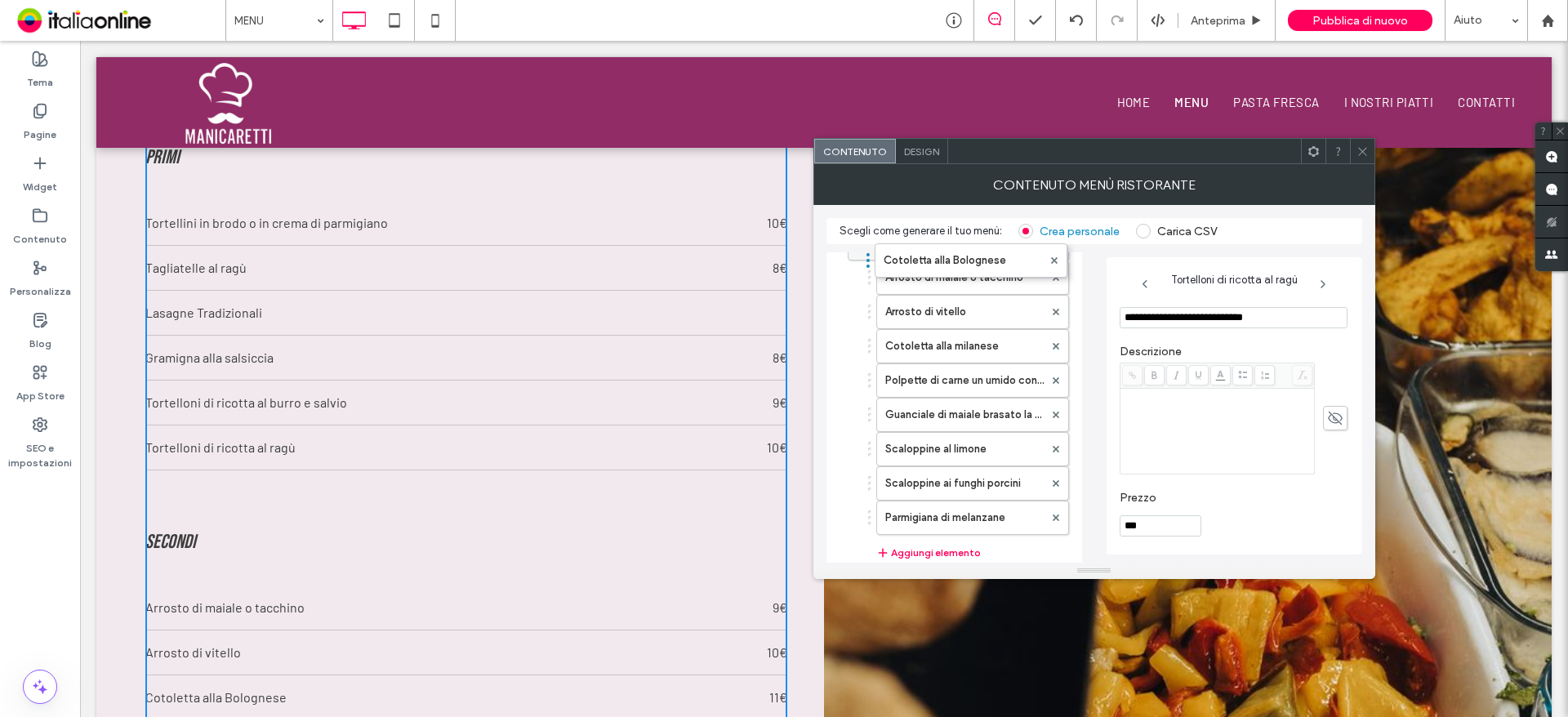
drag, startPoint x: 868, startPoint y: 347, endPoint x: 866, endPoint y: 254, distance: 93.0
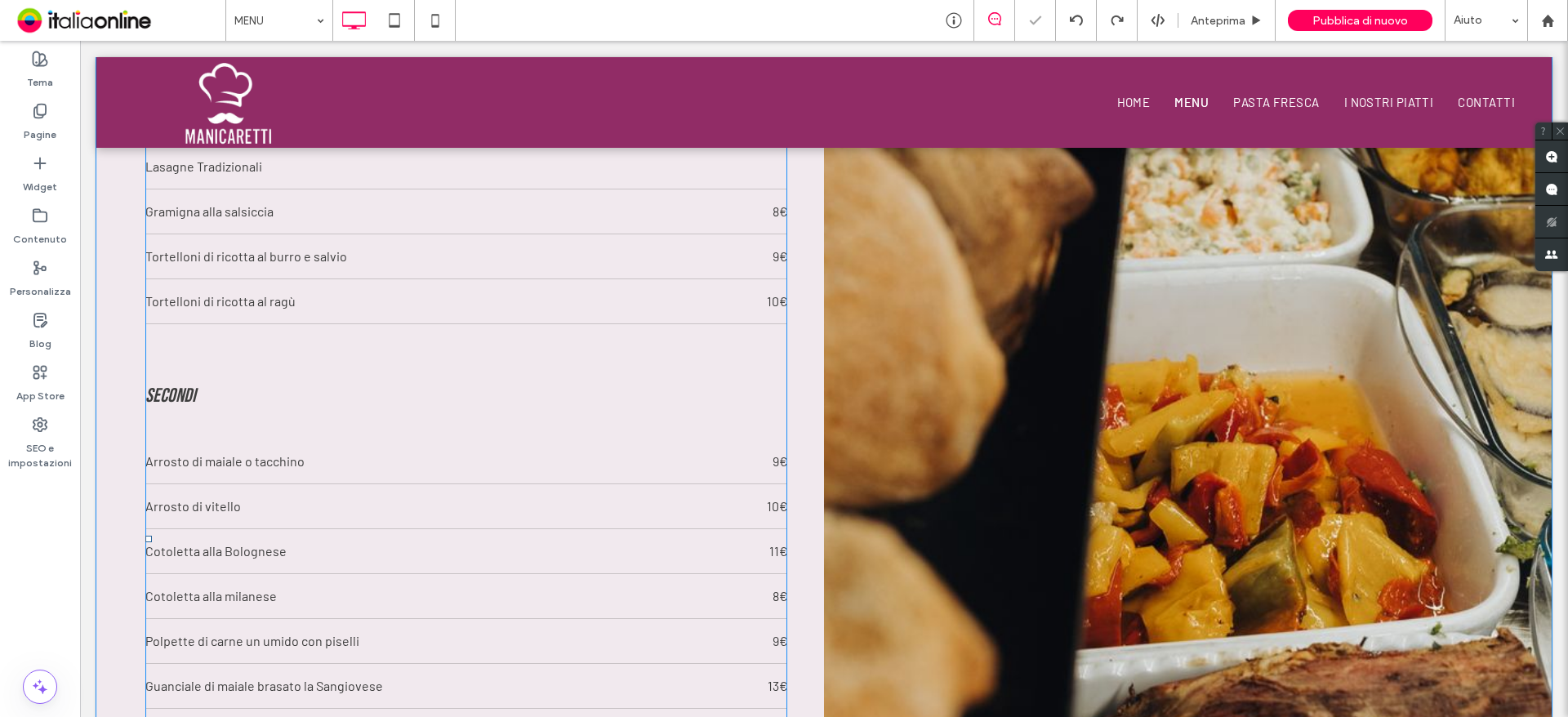
scroll to position [1470, 0]
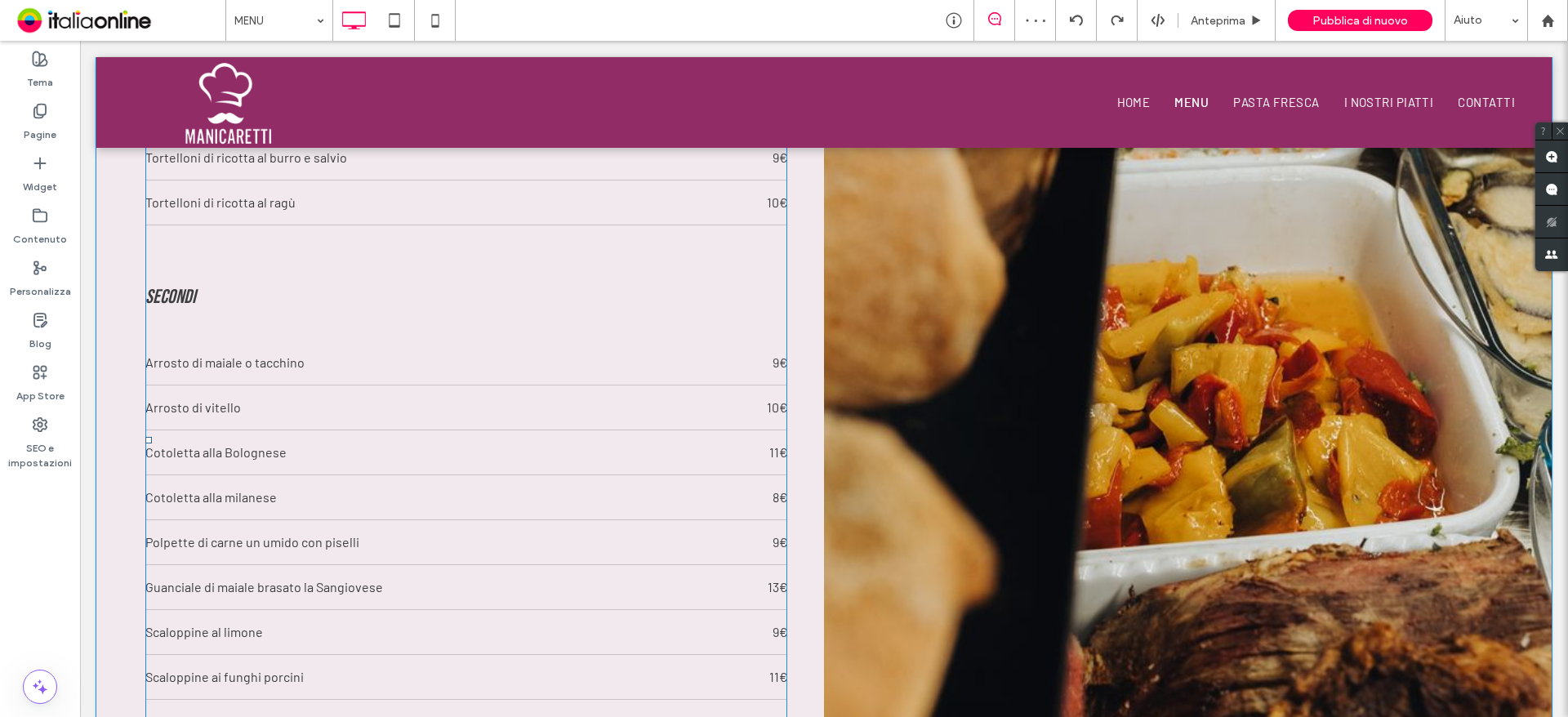
click at [579, 426] on div "Arrosto di vitello 10€" at bounding box center [467, 408] width 642 height 45
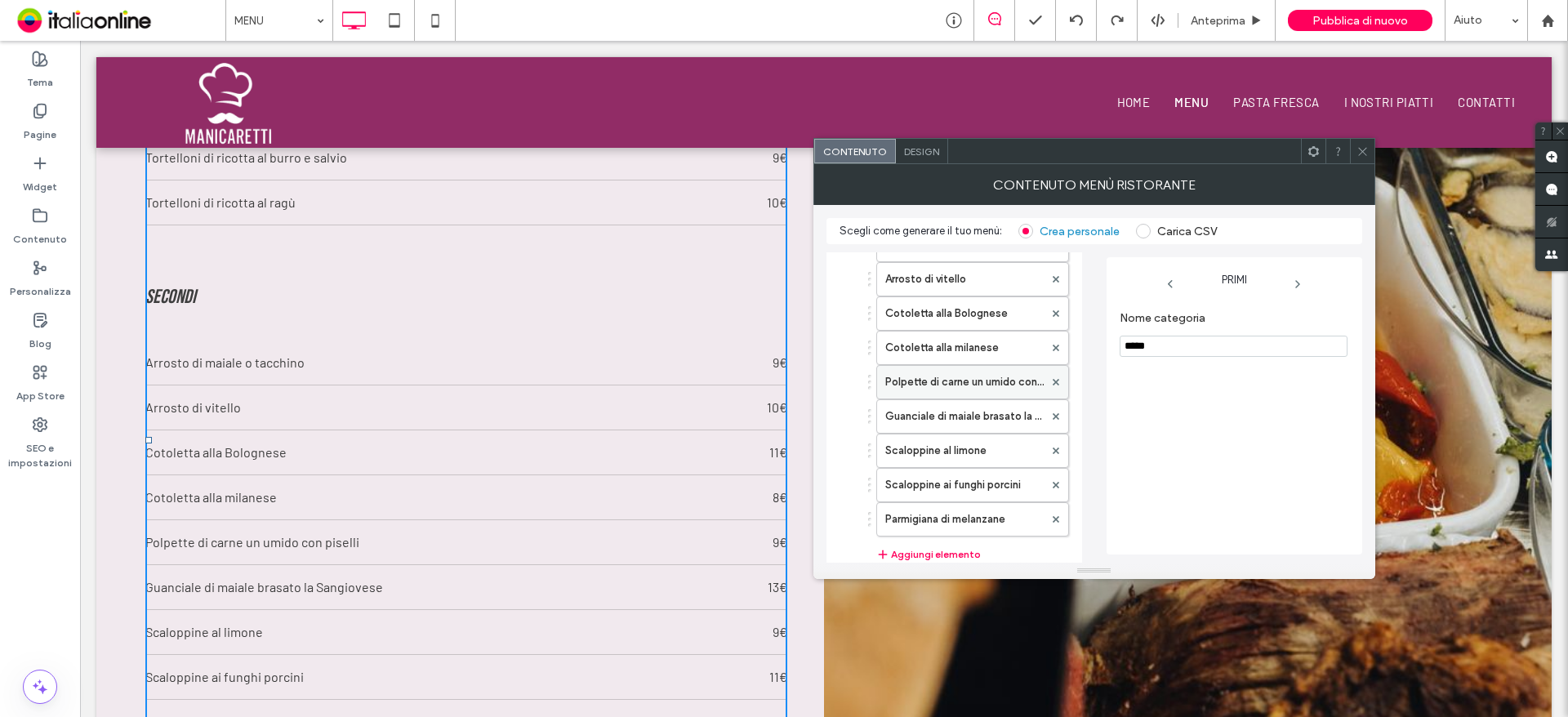
scroll to position [278, 0]
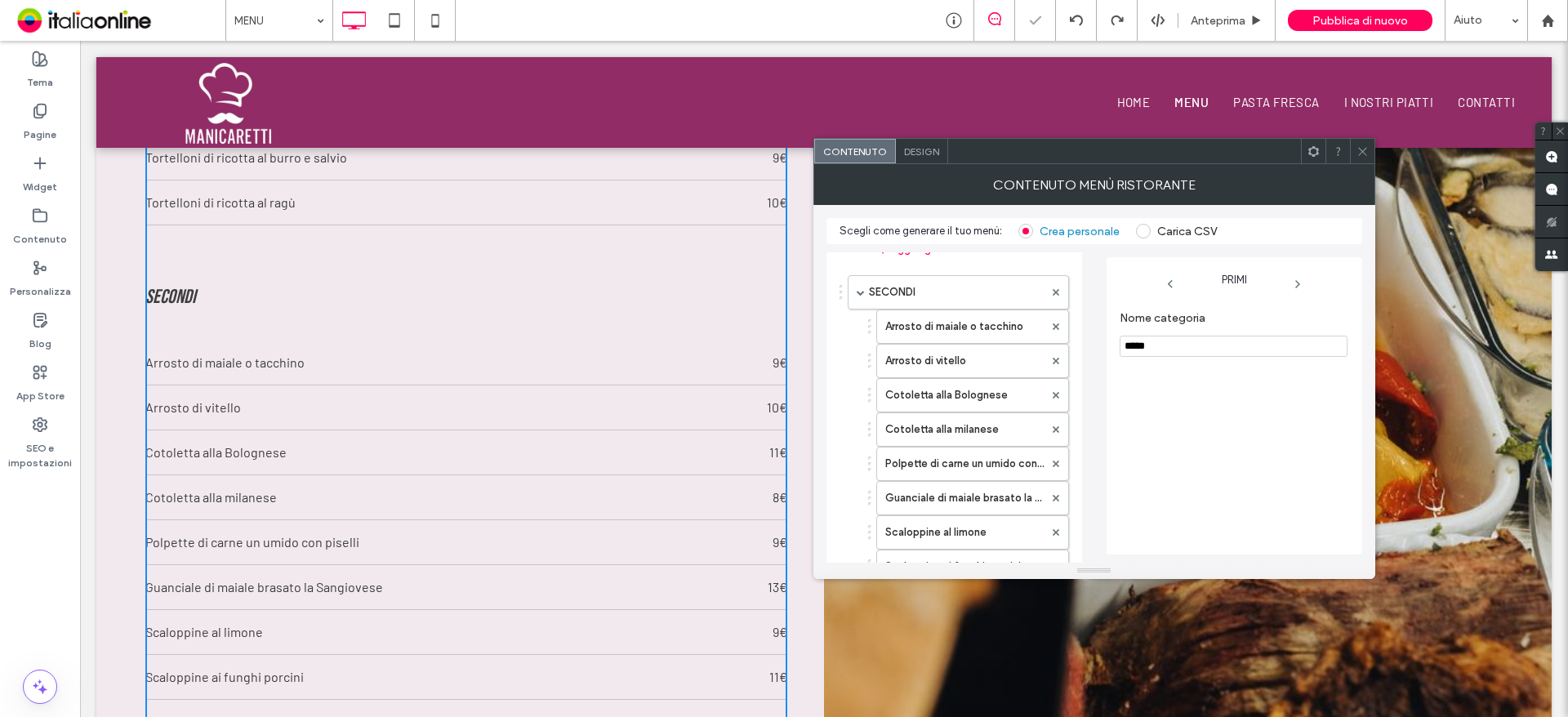
click at [869, 399] on div "Cotoletta alla Bolognese" at bounding box center [968, 395] width 201 height 34
drag, startPoint x: 869, startPoint y: 395, endPoint x: 868, endPoint y: 307, distance: 88.0
drag, startPoint x: 870, startPoint y: 429, endPoint x: 876, endPoint y: 346, distance: 83.2
click at [966, 351] on label "Cotoletta alla milanese" at bounding box center [964, 361] width 158 height 32
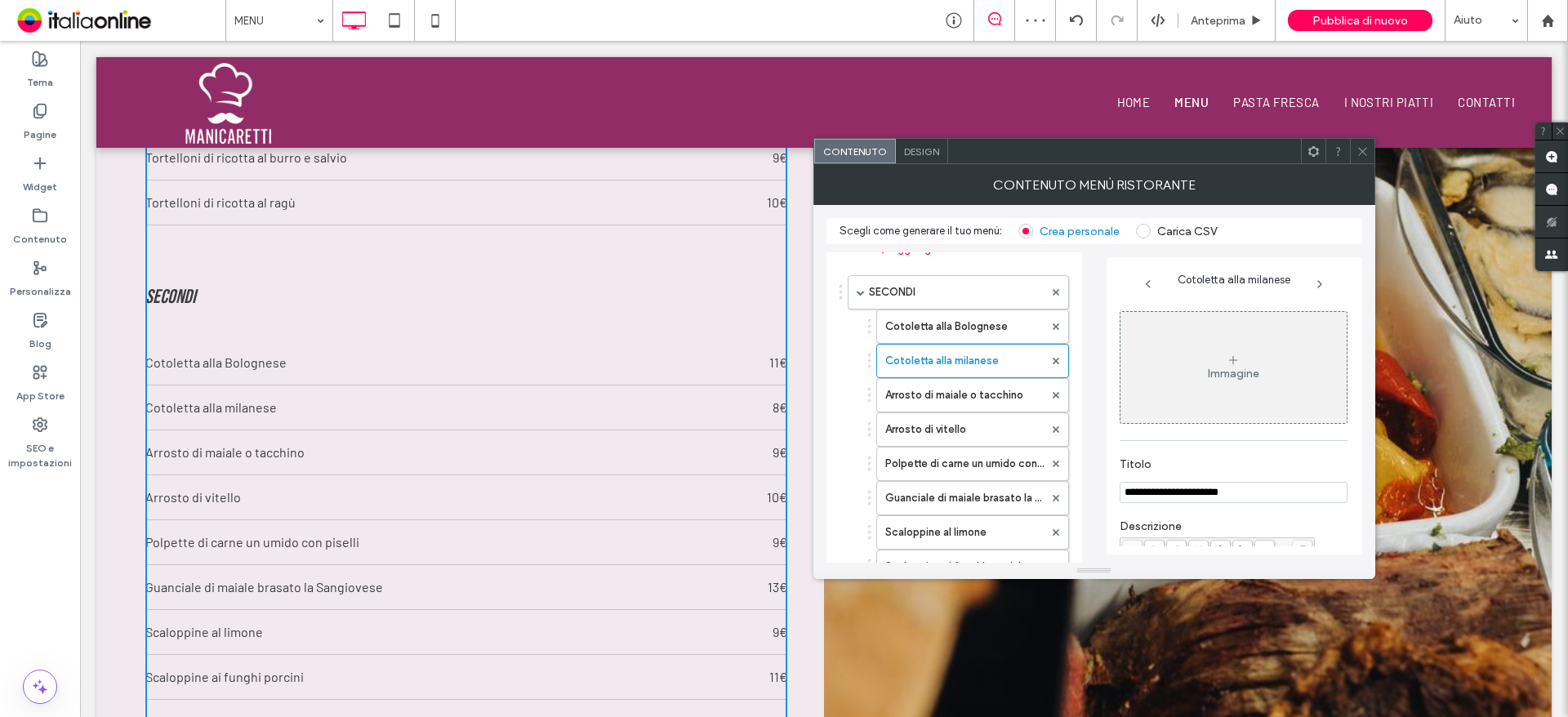
click at [1196, 491] on input "**********" at bounding box center [1232, 492] width 227 height 21
click at [1198, 492] on input "**********" at bounding box center [1232, 492] width 227 height 21
click at [973, 331] on label "Cotoletta alla Bolognese" at bounding box center [964, 326] width 158 height 32
type input "**********"
type input "**"
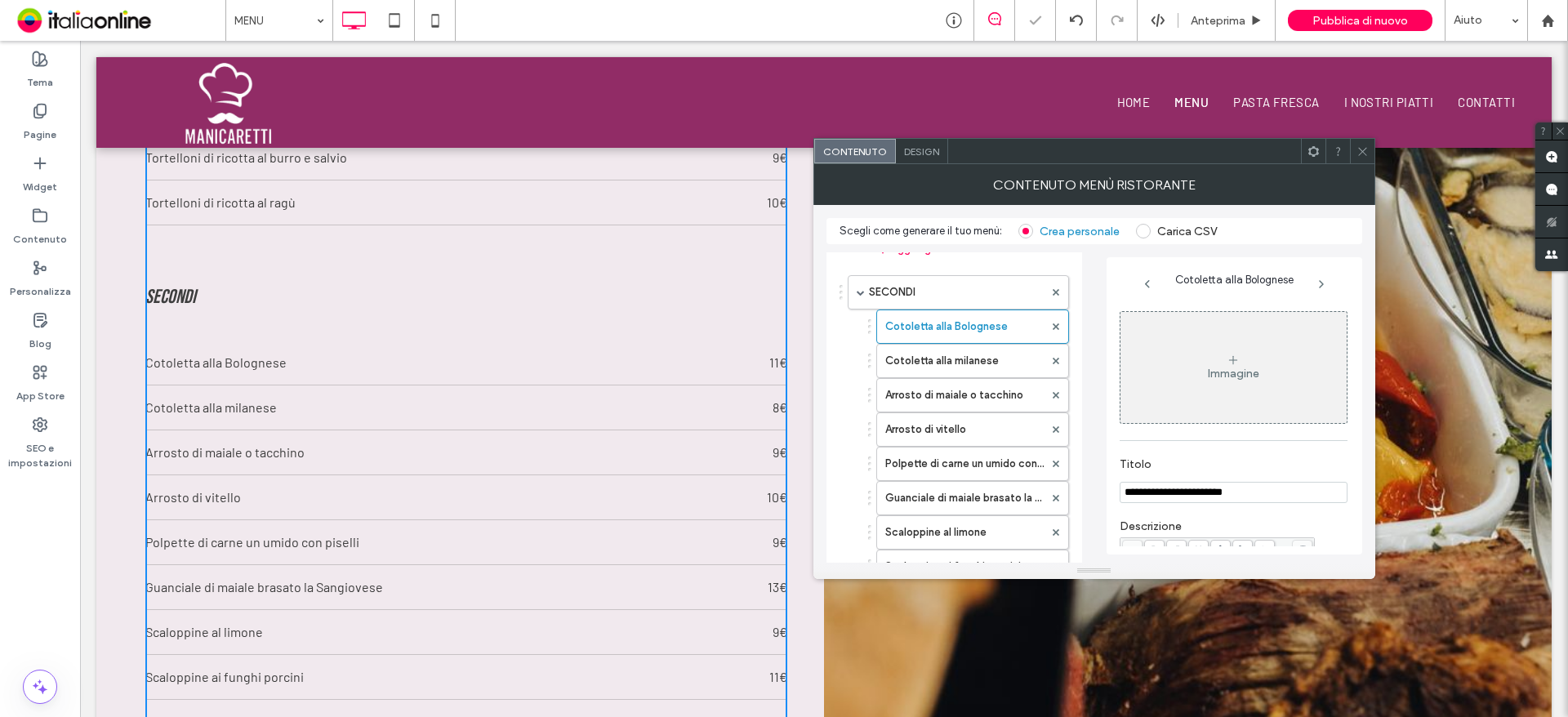
click at [1191, 491] on input "**********" at bounding box center [1232, 492] width 227 height 21
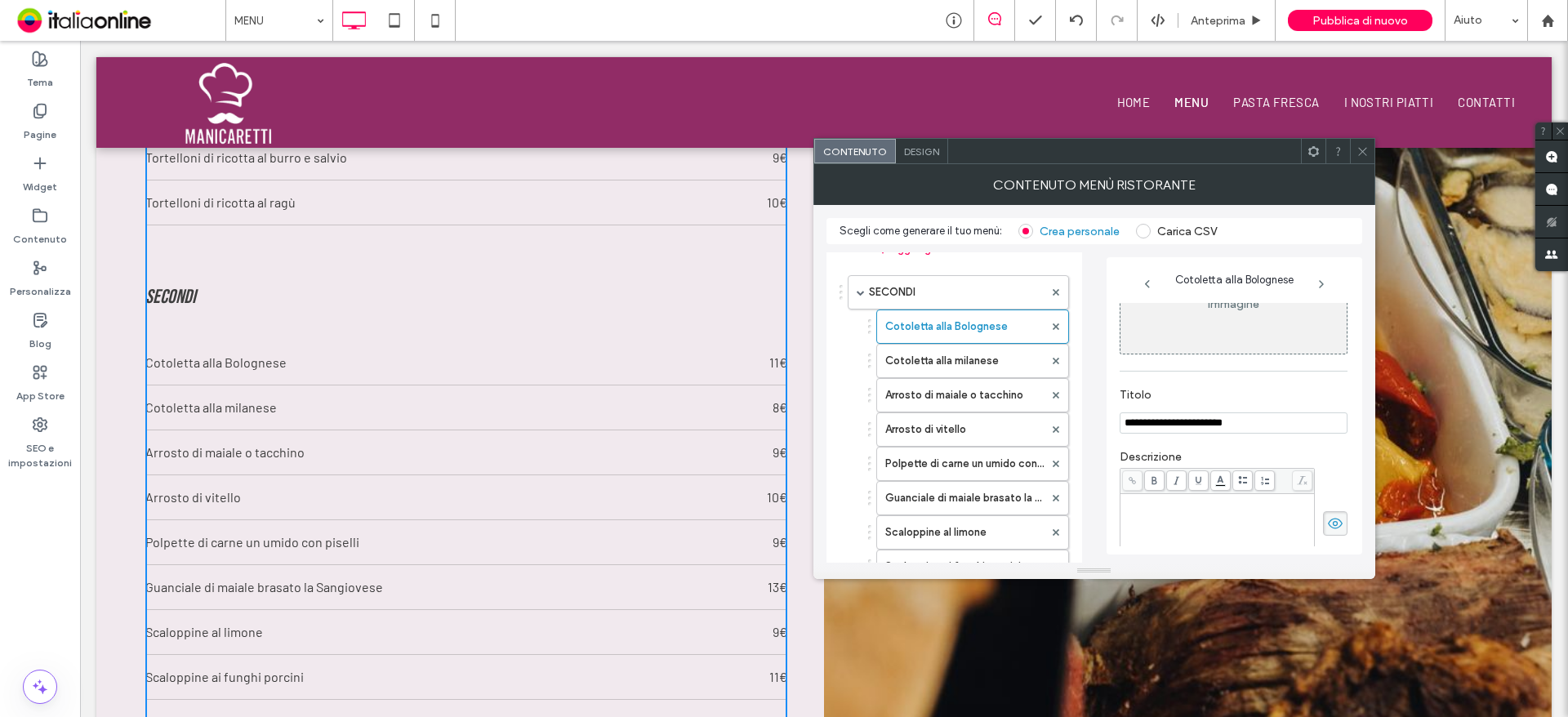
scroll to position [163, 0]
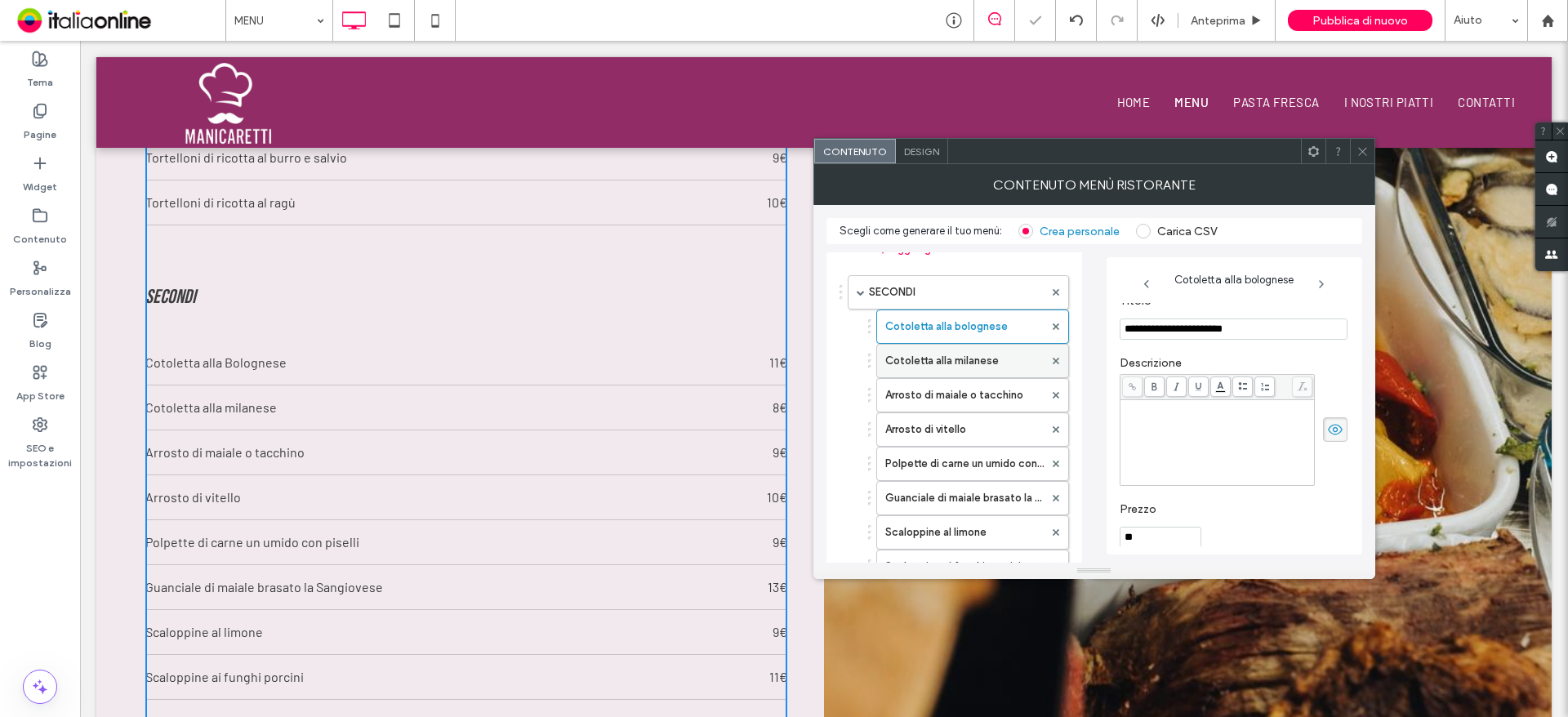
click at [983, 364] on label "Cotoletta alla milanese" at bounding box center [964, 361] width 158 height 32
type input "**********"
type input "*"
click at [997, 334] on label "Cotoletta alla bolognese" at bounding box center [964, 326] width 158 height 32
type input "**********"
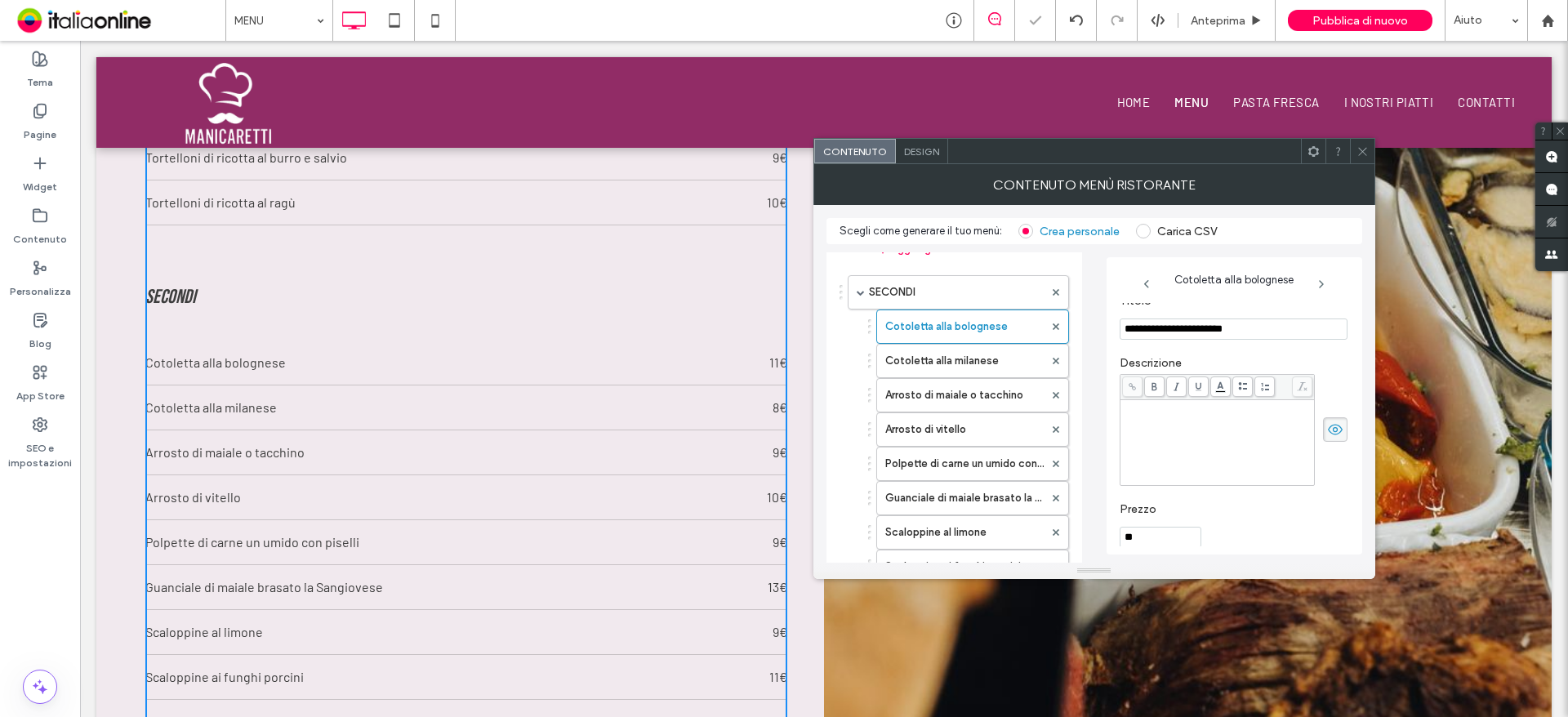
click at [1146, 537] on input "**" at bounding box center [1160, 536] width 82 height 21
type input "***"
click at [983, 358] on label "Cotoletta alla milanese" at bounding box center [964, 361] width 158 height 32
type input "**********"
click at [1141, 535] on input "*" at bounding box center [1160, 536] width 82 height 21
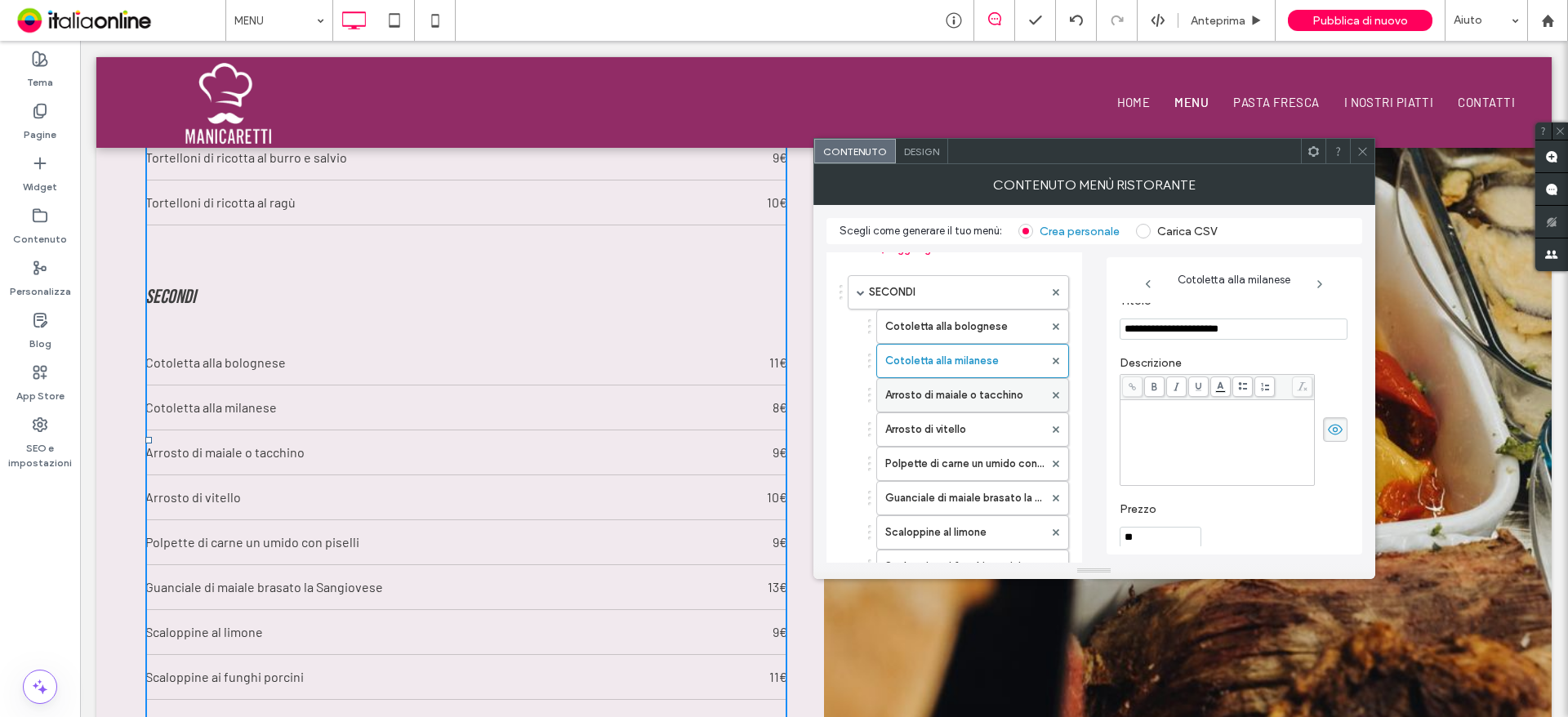
type input "**"
click at [916, 398] on label "Arrosto di maiale o tacchino" at bounding box center [964, 395] width 158 height 32
type input "**********"
click at [1146, 539] on input "*" at bounding box center [1160, 536] width 82 height 21
type input "**"
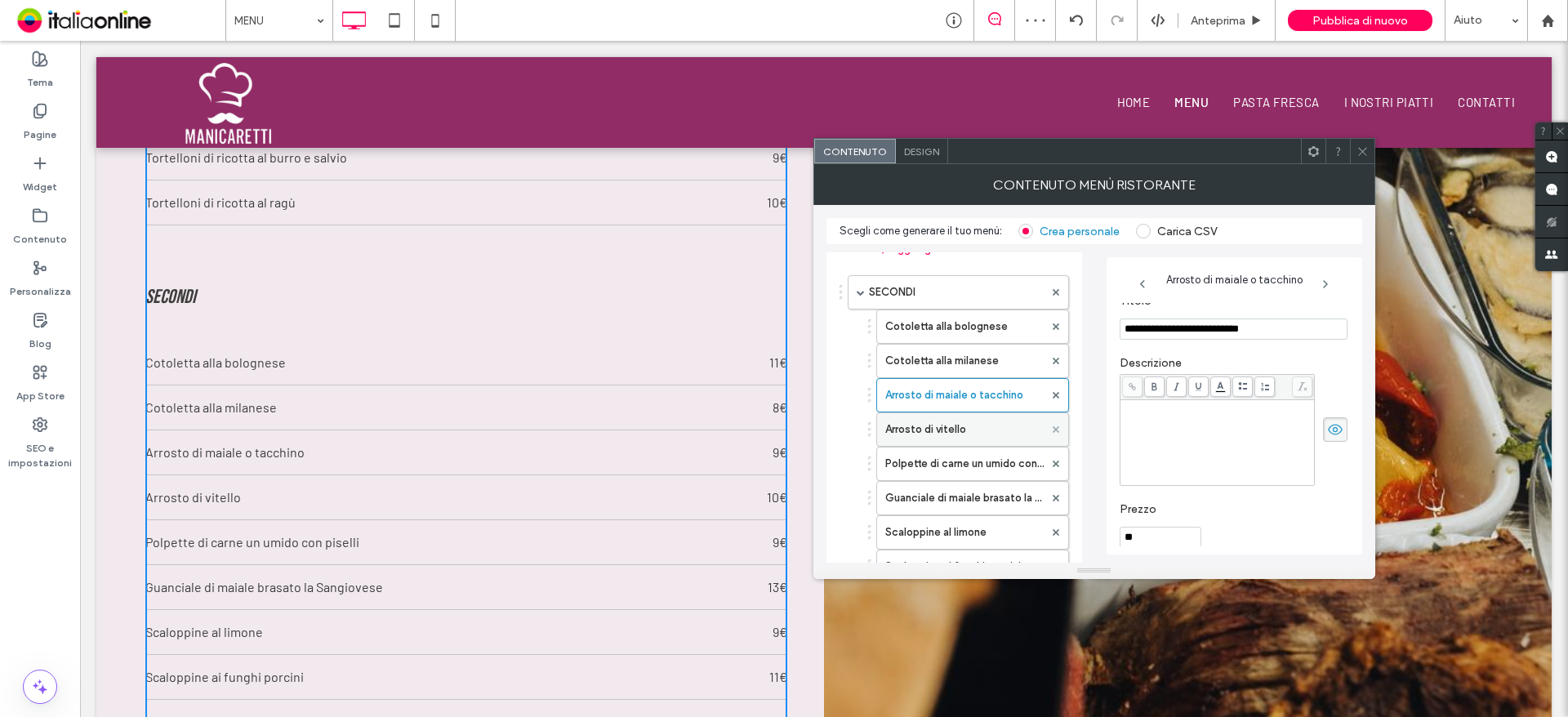
click at [1054, 429] on icon at bounding box center [1056, 429] width 7 height 7
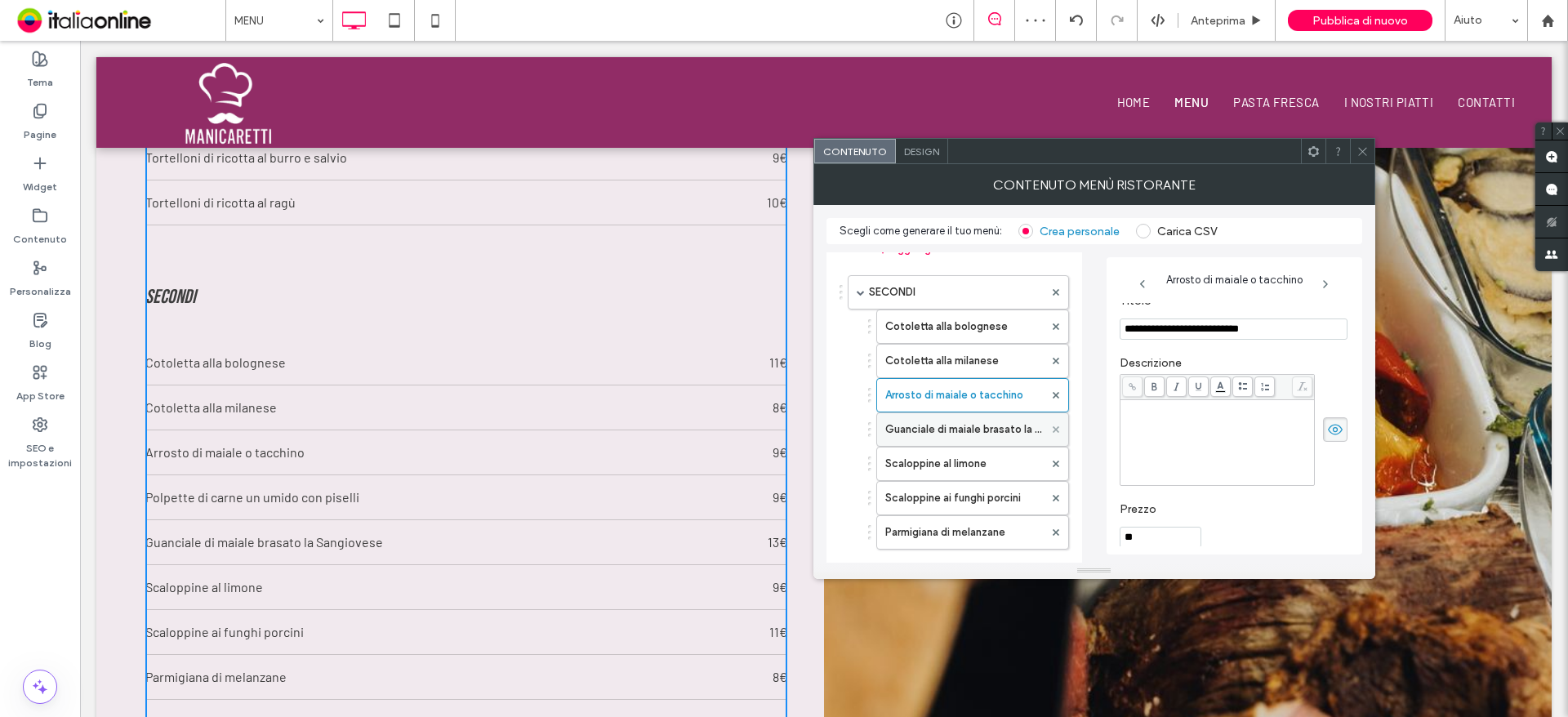
click at [1054, 429] on icon at bounding box center [1056, 429] width 7 height 7
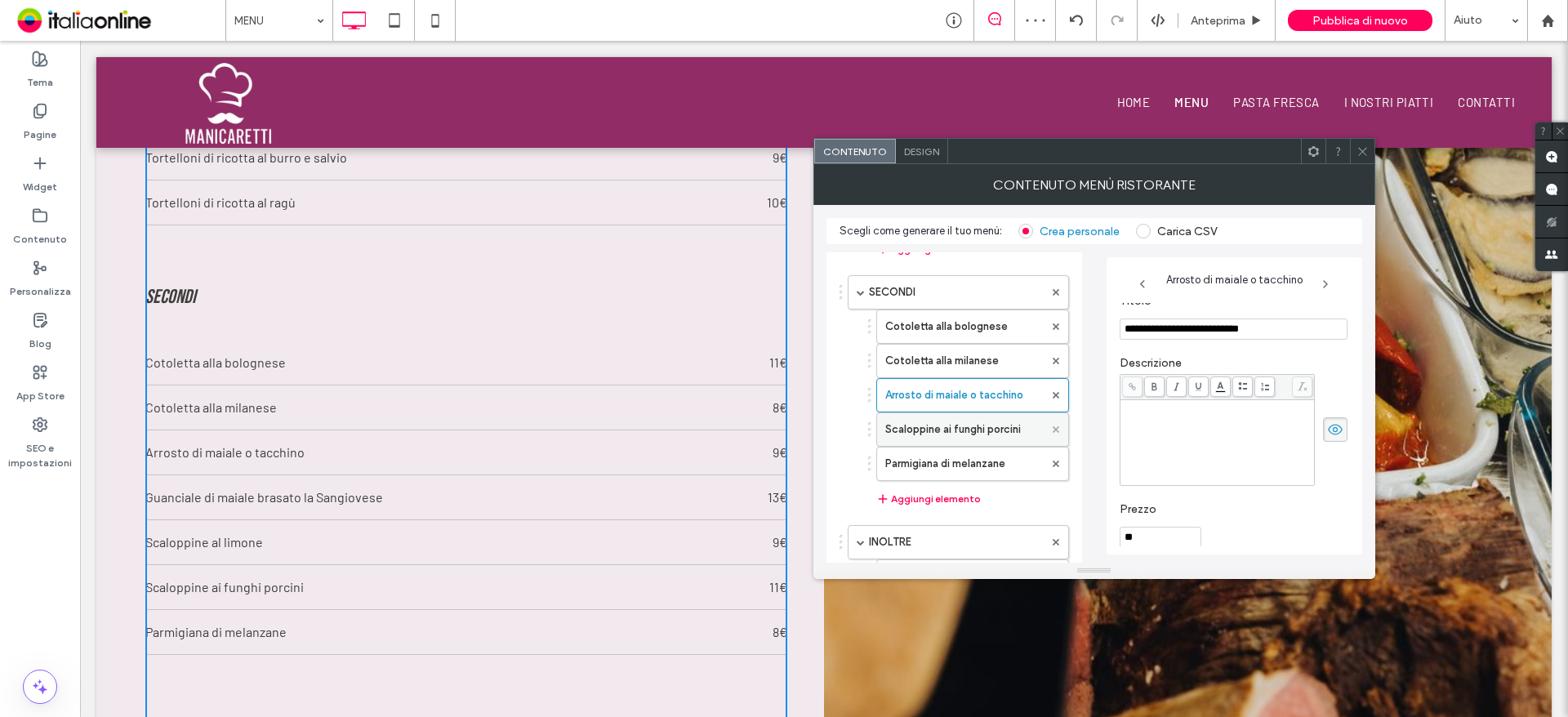
click at [1054, 429] on icon at bounding box center [1056, 429] width 7 height 7
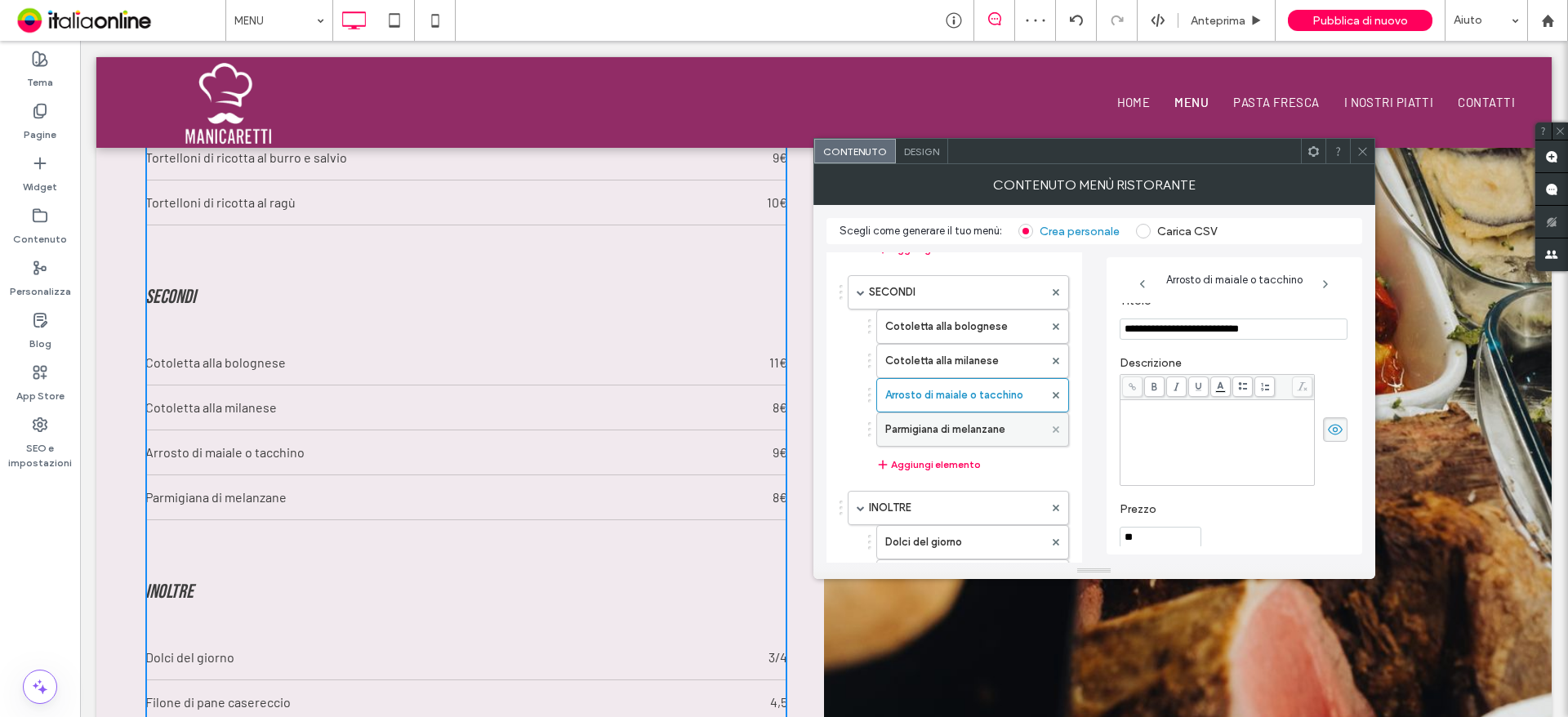
click at [1054, 429] on icon at bounding box center [1056, 429] width 7 height 7
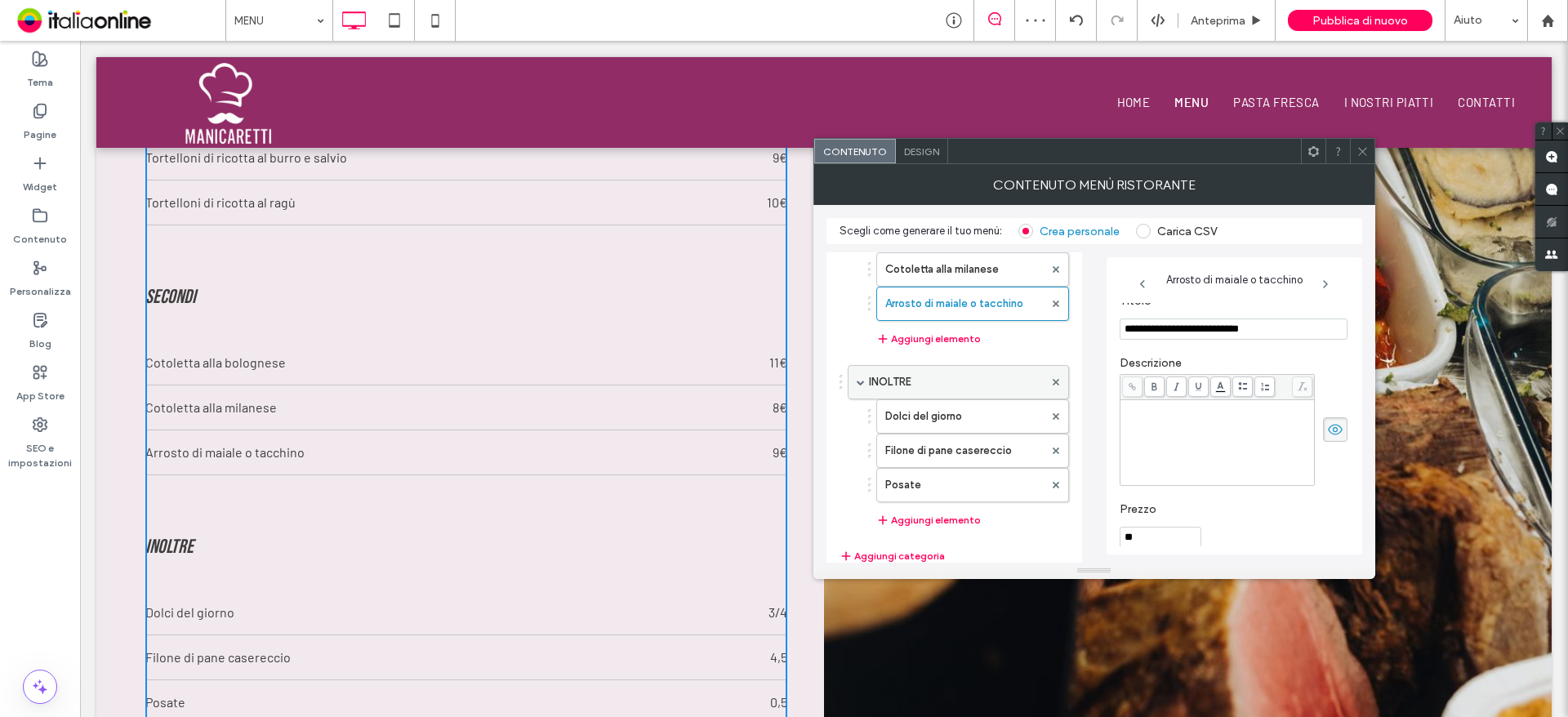
scroll to position [359, 0]
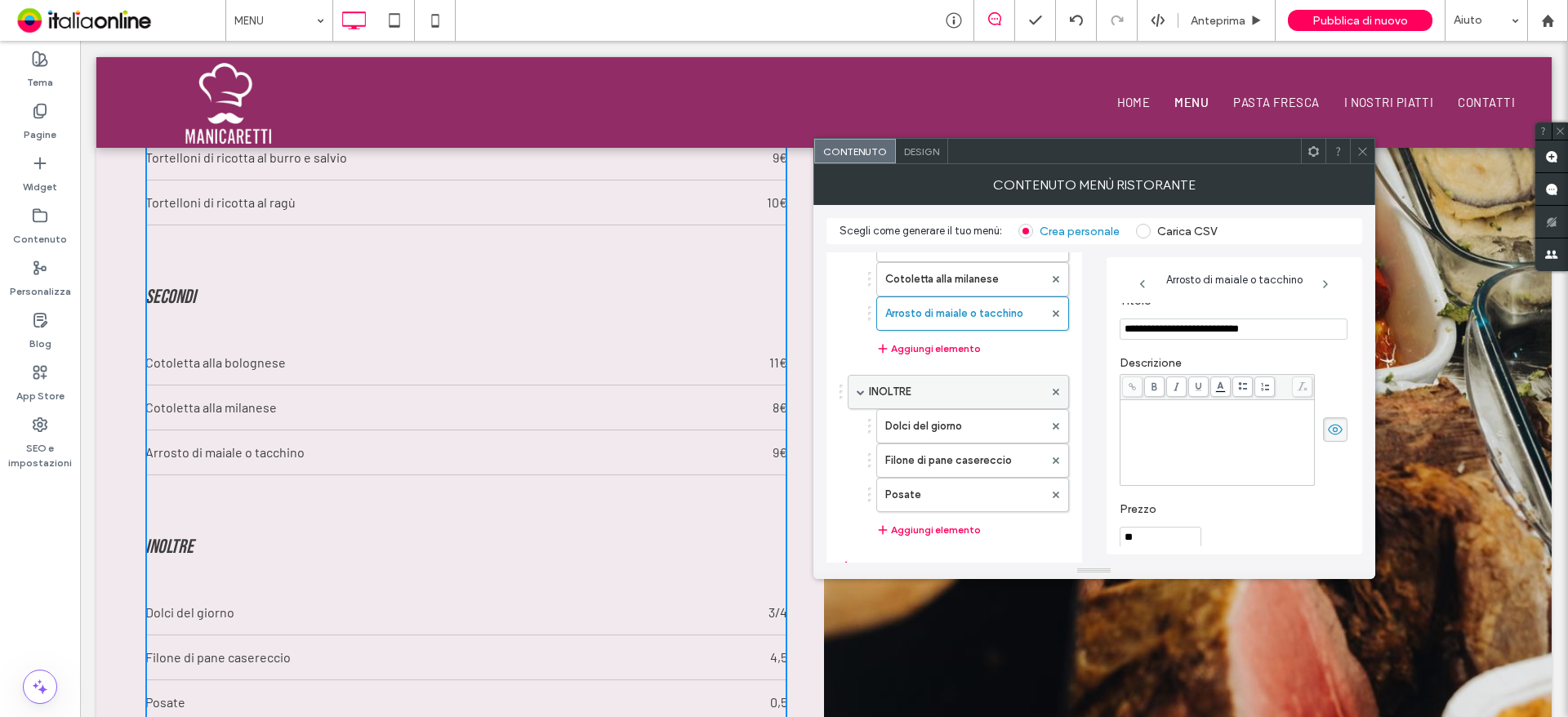
click at [958, 404] on label "INOLTRE" at bounding box center [956, 392] width 175 height 32
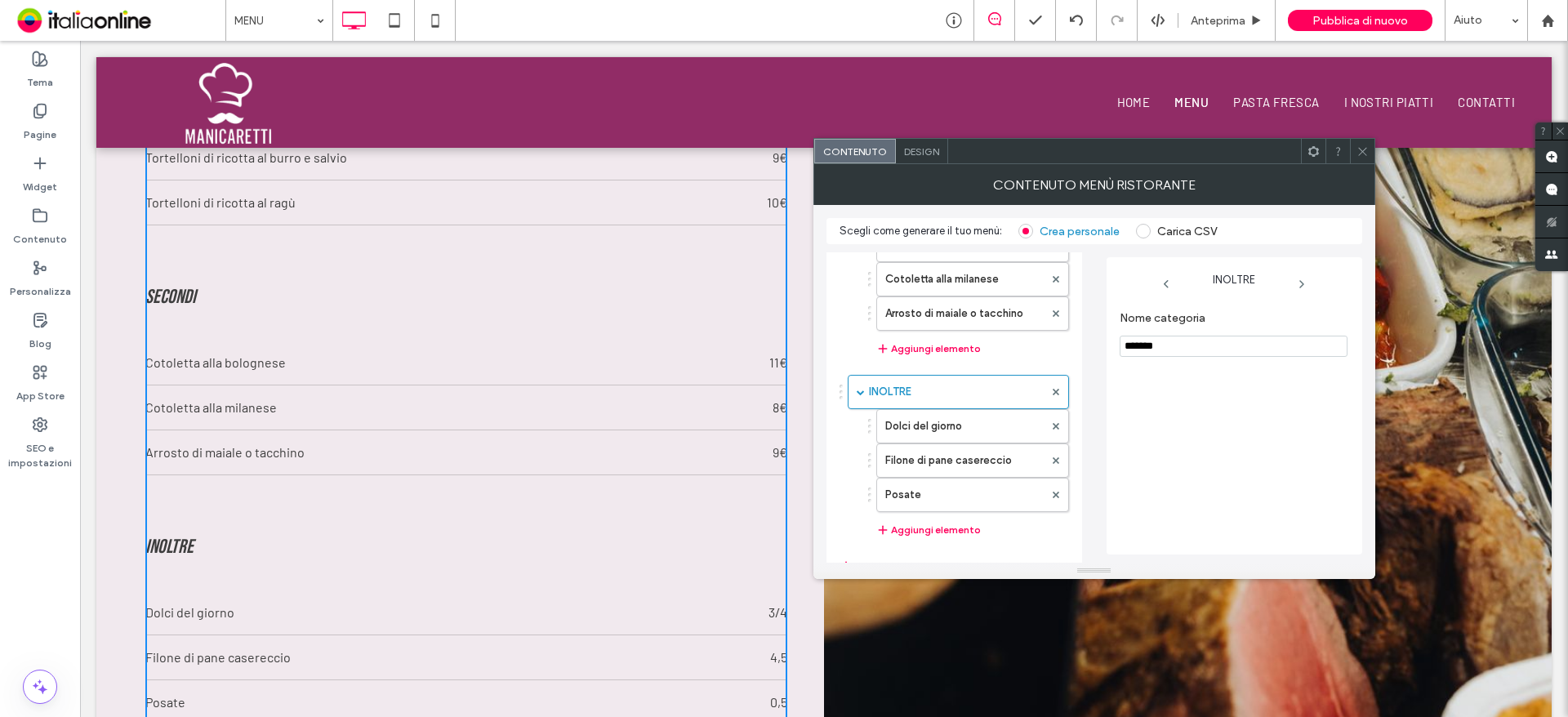
click at [1181, 340] on input "*******" at bounding box center [1232, 346] width 227 height 21
click at [990, 422] on label "Dolci del giorno" at bounding box center [964, 426] width 158 height 32
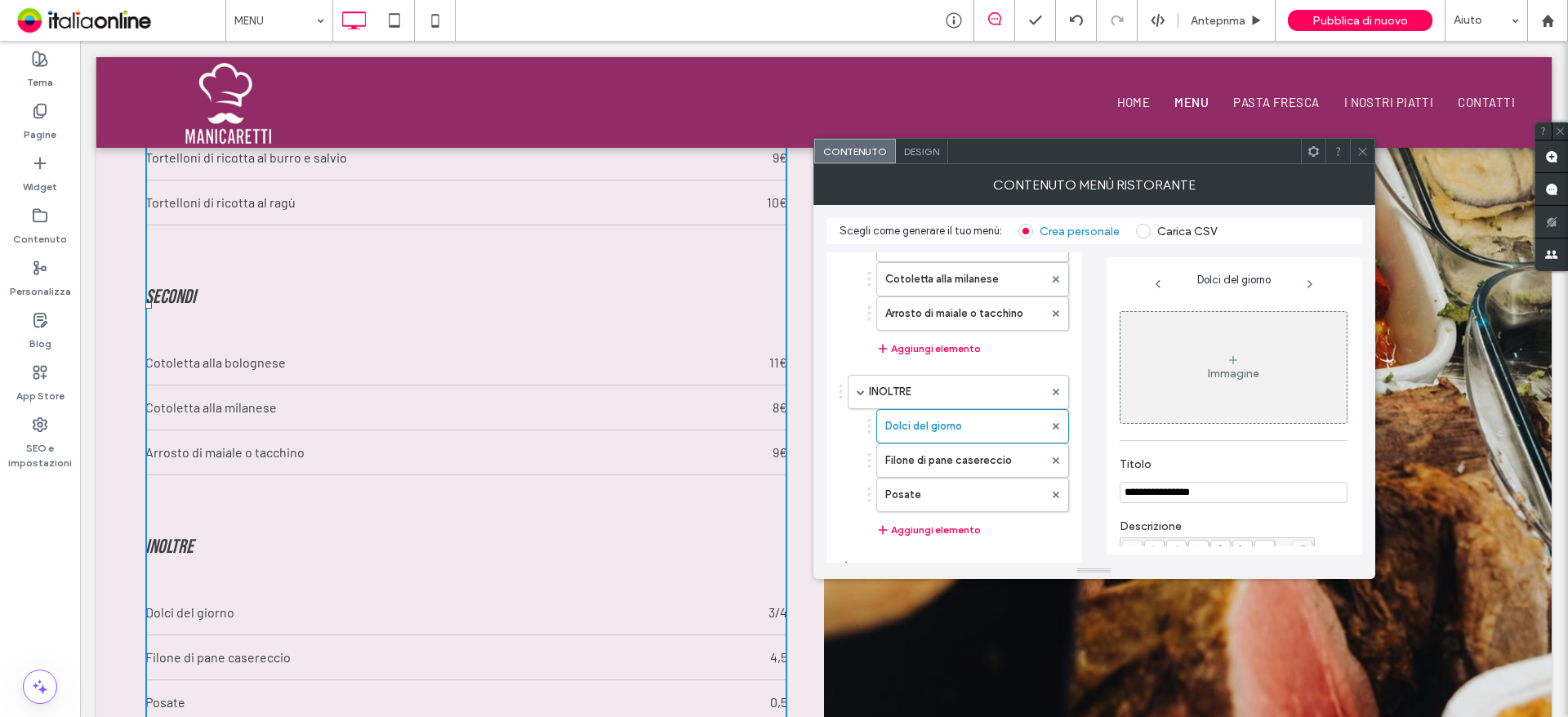
click at [1236, 486] on input "**********" at bounding box center [1232, 492] width 227 height 21
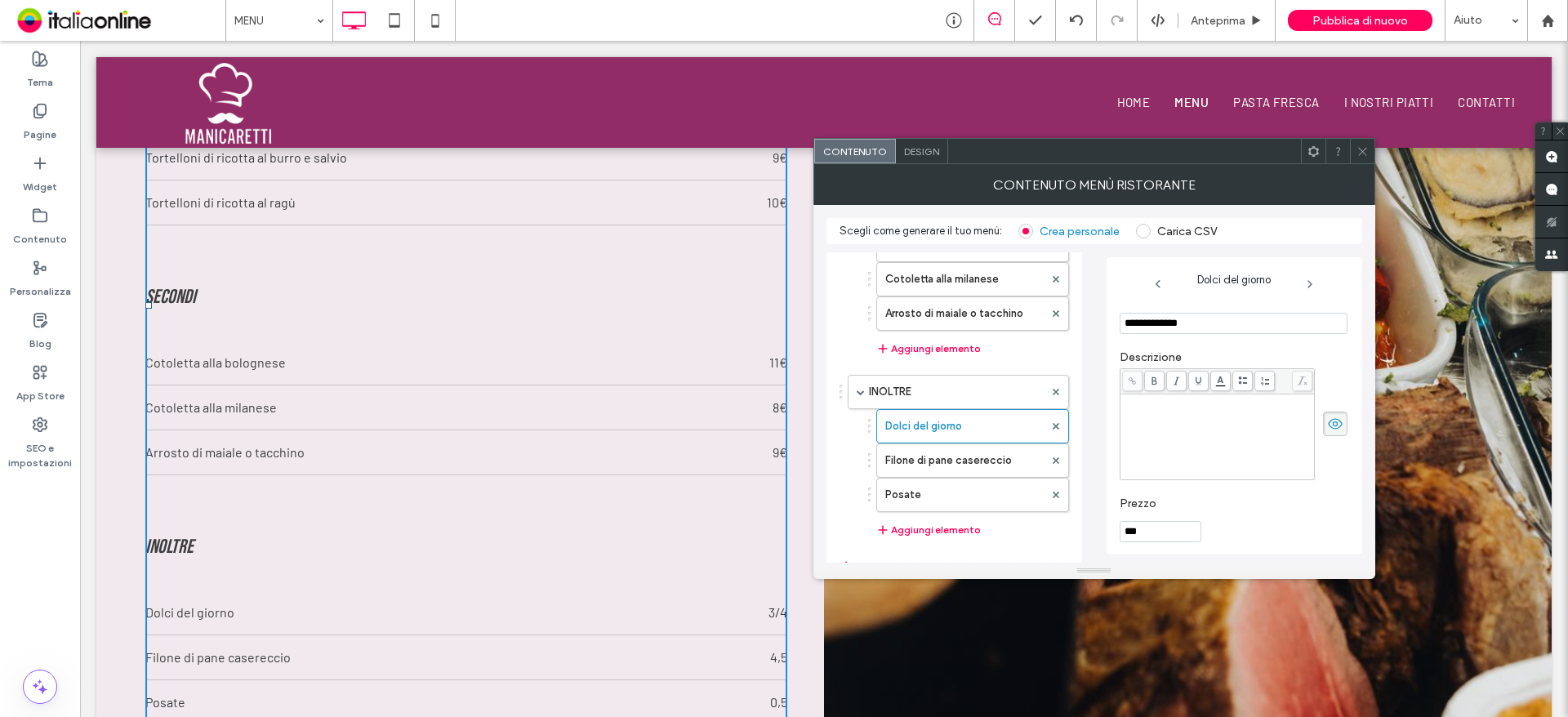
scroll to position [176, 0]
type input "**********"
drag, startPoint x: 1168, startPoint y: 532, endPoint x: 1060, endPoint y: 526, distance: 108.2
click at [1060, 526] on div "**********" at bounding box center [1094, 404] width 536 height 318
type input "**********"
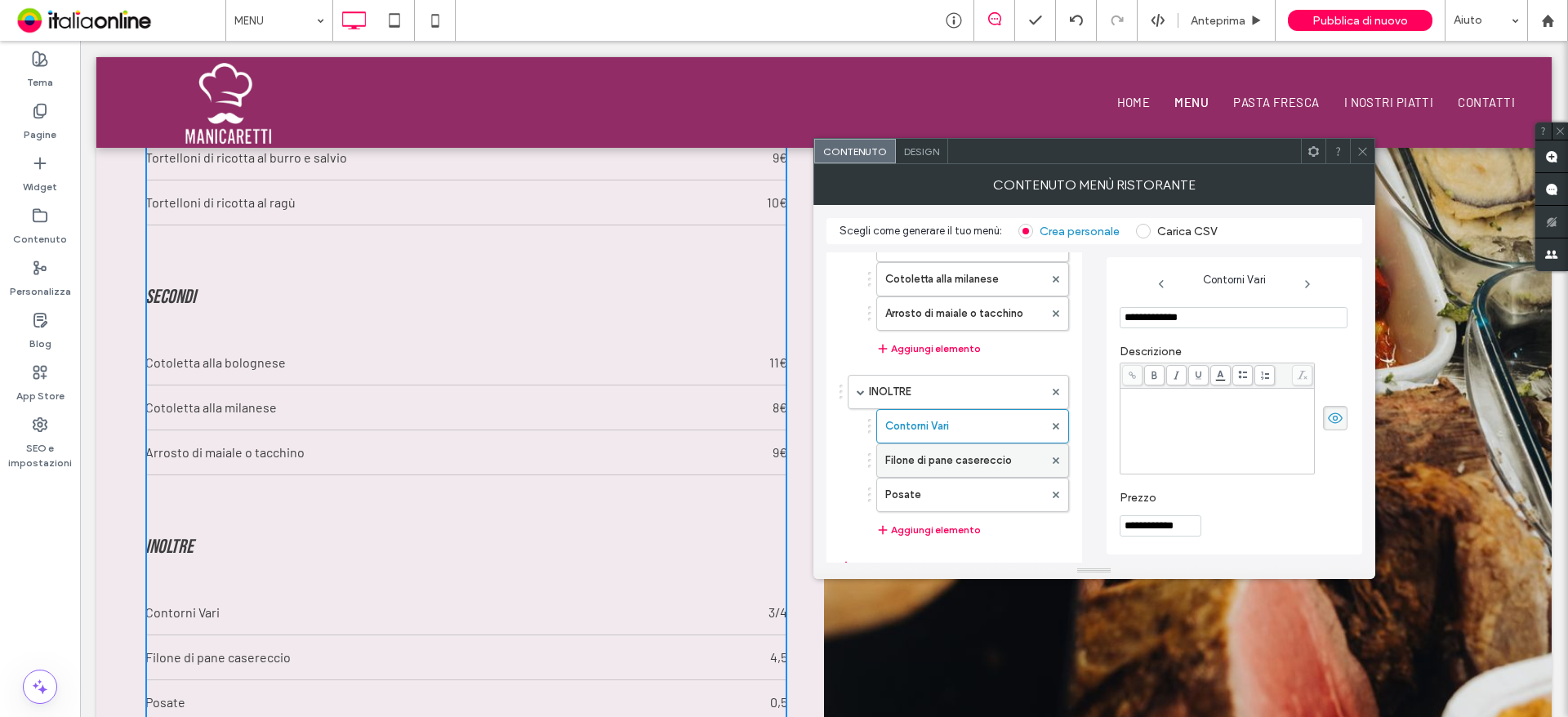
click at [893, 468] on label "Filone di pane casereccio" at bounding box center [964, 461] width 158 height 32
type input "**********"
type input "***"
click at [1152, 321] on input "**********" at bounding box center [1232, 317] width 227 height 21
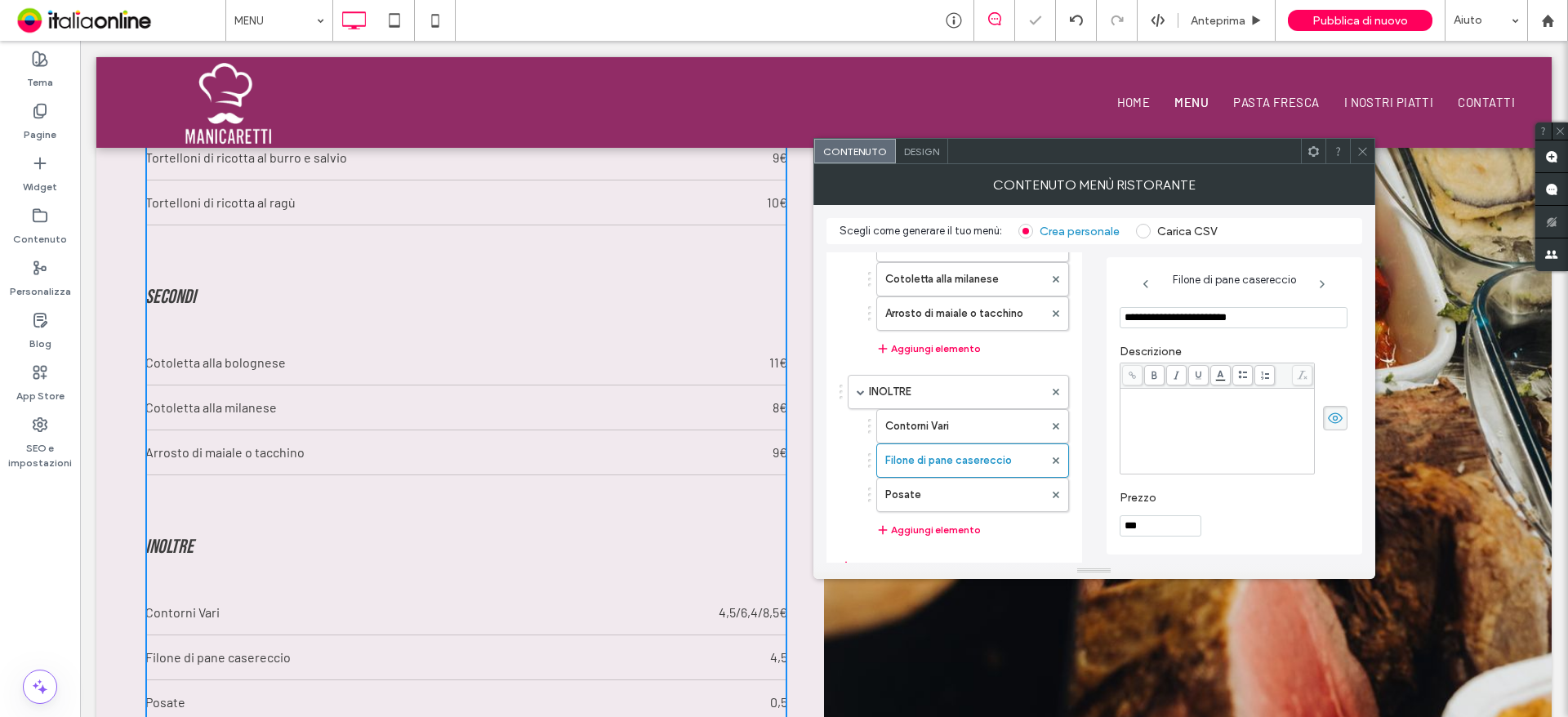
click at [1152, 321] on input "**********" at bounding box center [1232, 317] width 227 height 21
type input "*****"
type input "**********"
drag, startPoint x: 1152, startPoint y: 533, endPoint x: 993, endPoint y: 532, distance: 159.0
click at [993, 532] on div "**********" at bounding box center [1094, 404] width 536 height 318
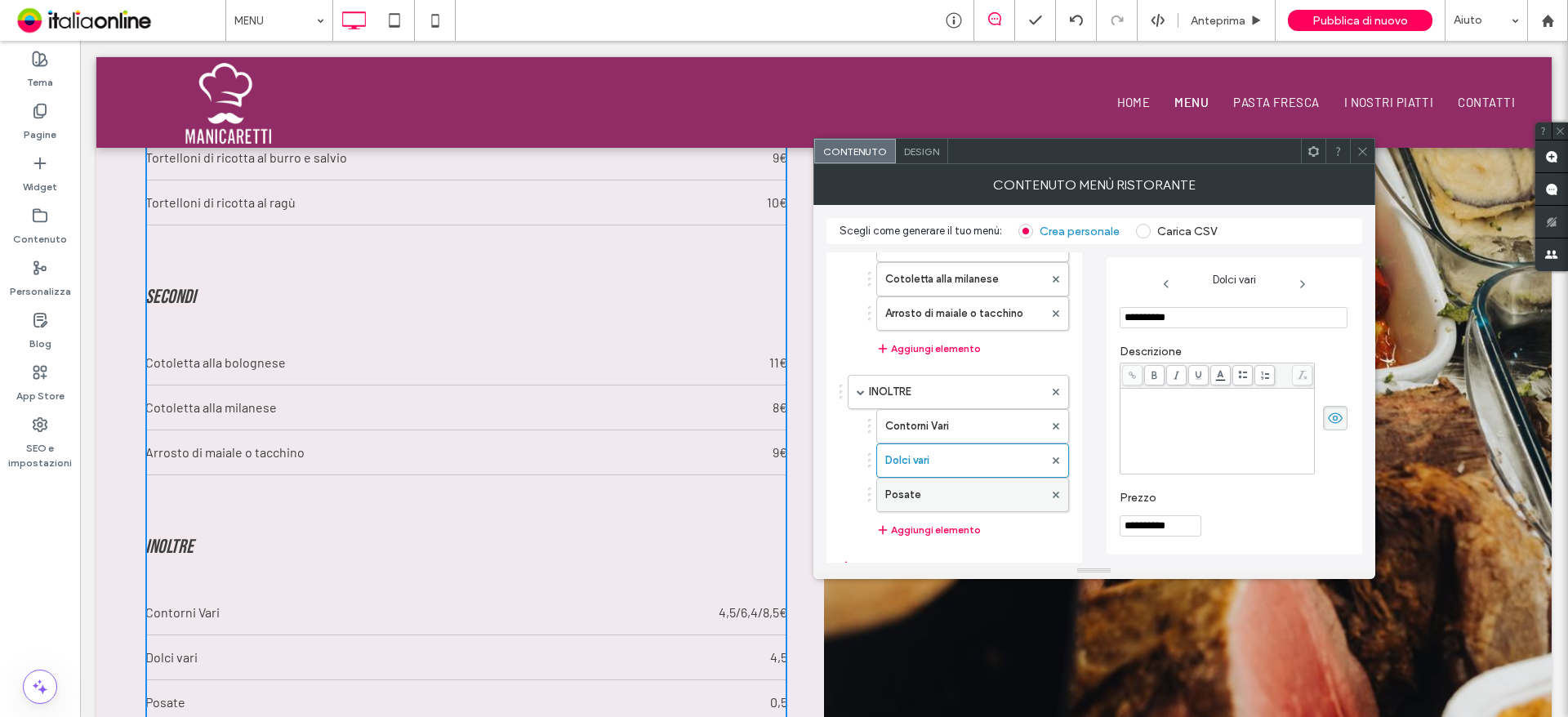
type input "**********"
click at [933, 497] on label "Posate" at bounding box center [964, 495] width 158 height 32
type input "******"
type input "***"
click at [1185, 317] on input "******" at bounding box center [1232, 317] width 227 height 21
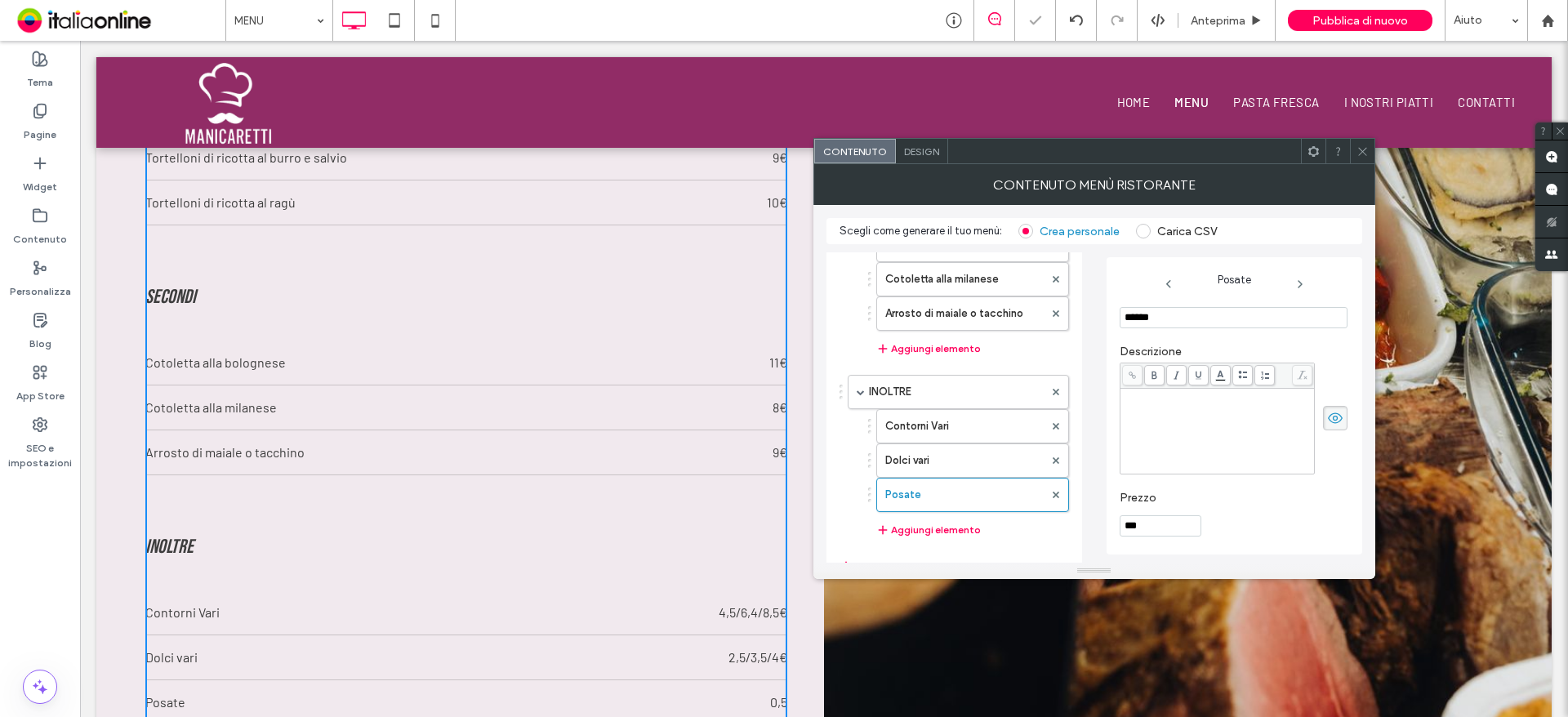
click at [1185, 314] on input "******" at bounding box center [1232, 317] width 227 height 21
click at [1186, 311] on input "******" at bounding box center [1232, 317] width 227 height 21
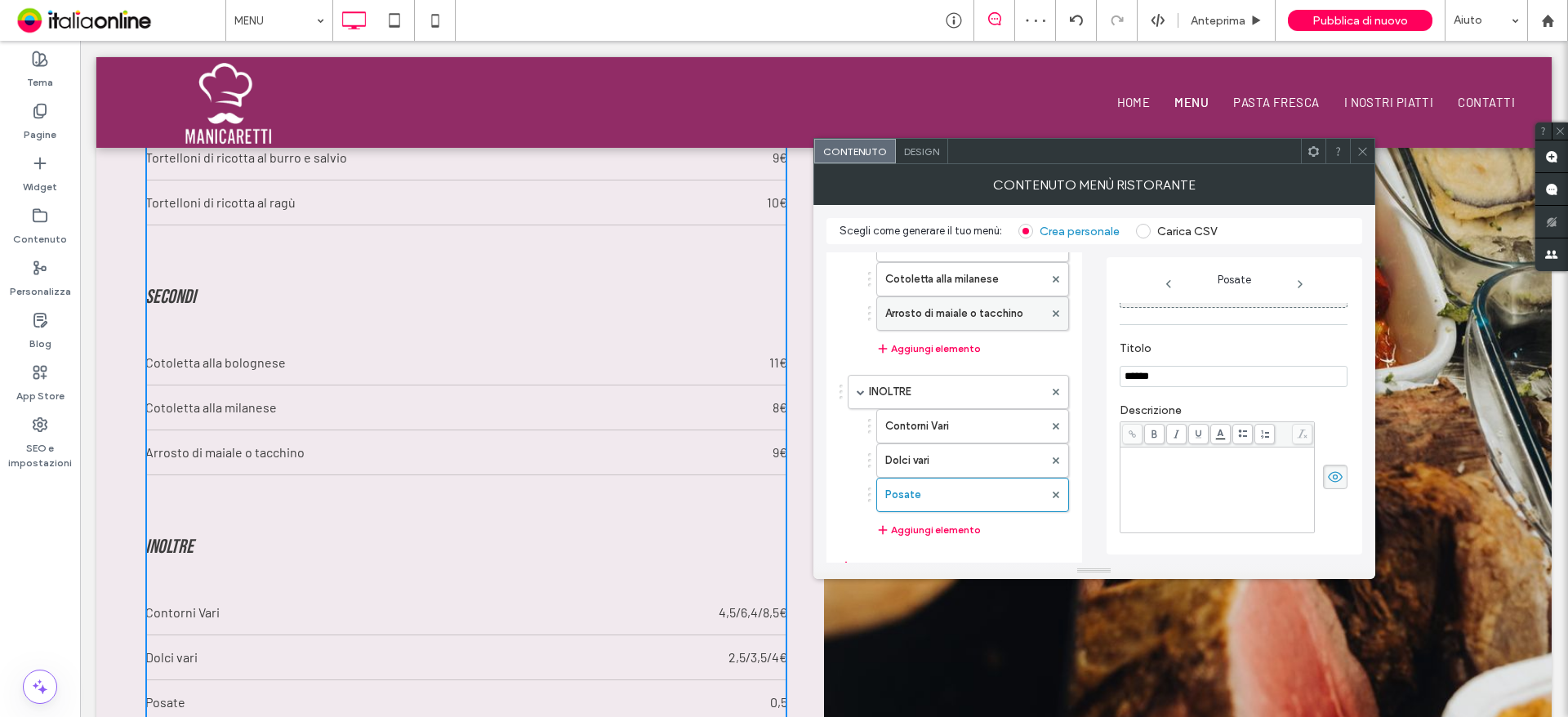
drag, startPoint x: 1186, startPoint y: 311, endPoint x: 1031, endPoint y: 307, distance: 155.1
click at [1031, 307] on div "PRIMI Tortellini in brodo o in crema di parmigiano Tagliatelle al ragù Lasagne …" at bounding box center [1094, 404] width 536 height 318
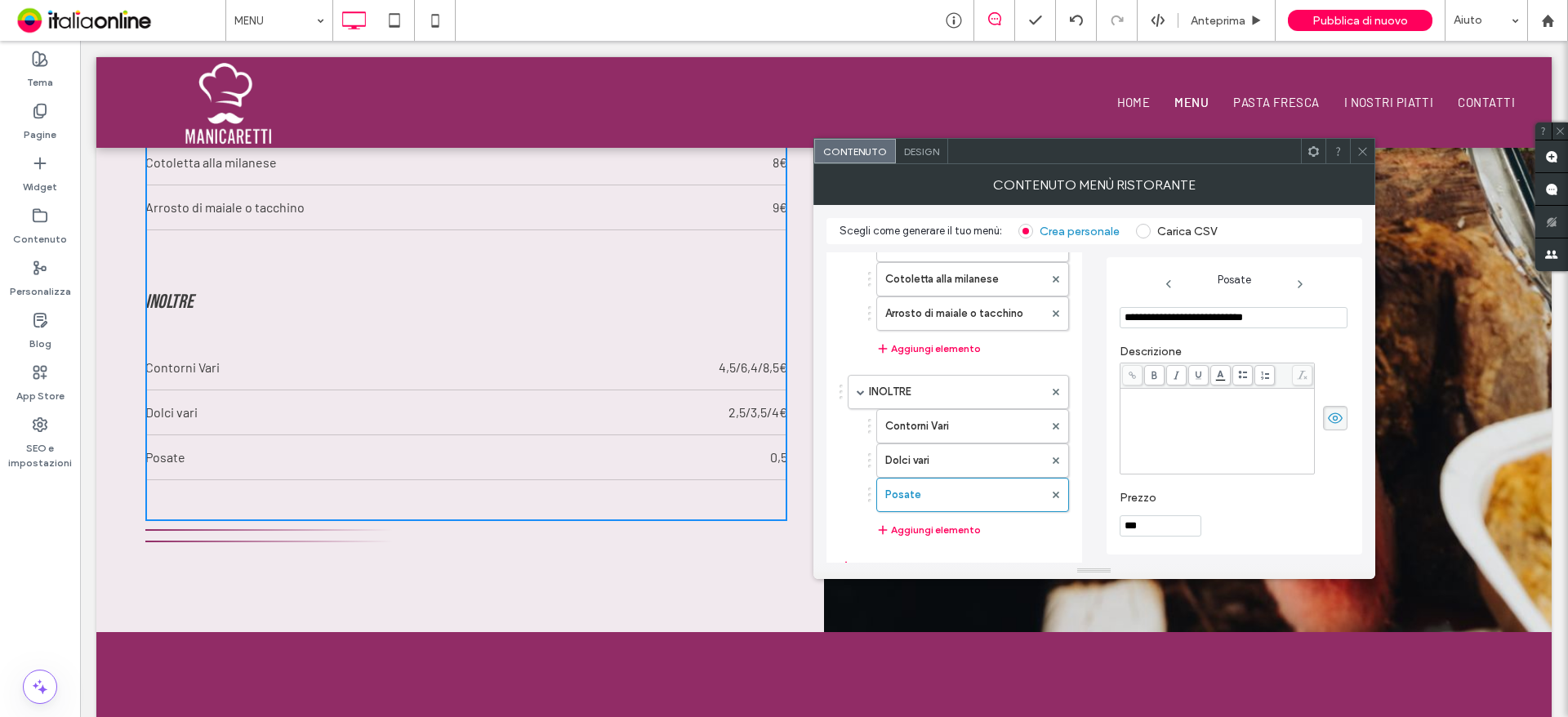
type input "**********"
drag, startPoint x: 1163, startPoint y: 520, endPoint x: 1037, endPoint y: 513, distance: 126.2
click at [1037, 513] on div "**********" at bounding box center [1094, 404] width 536 height 318
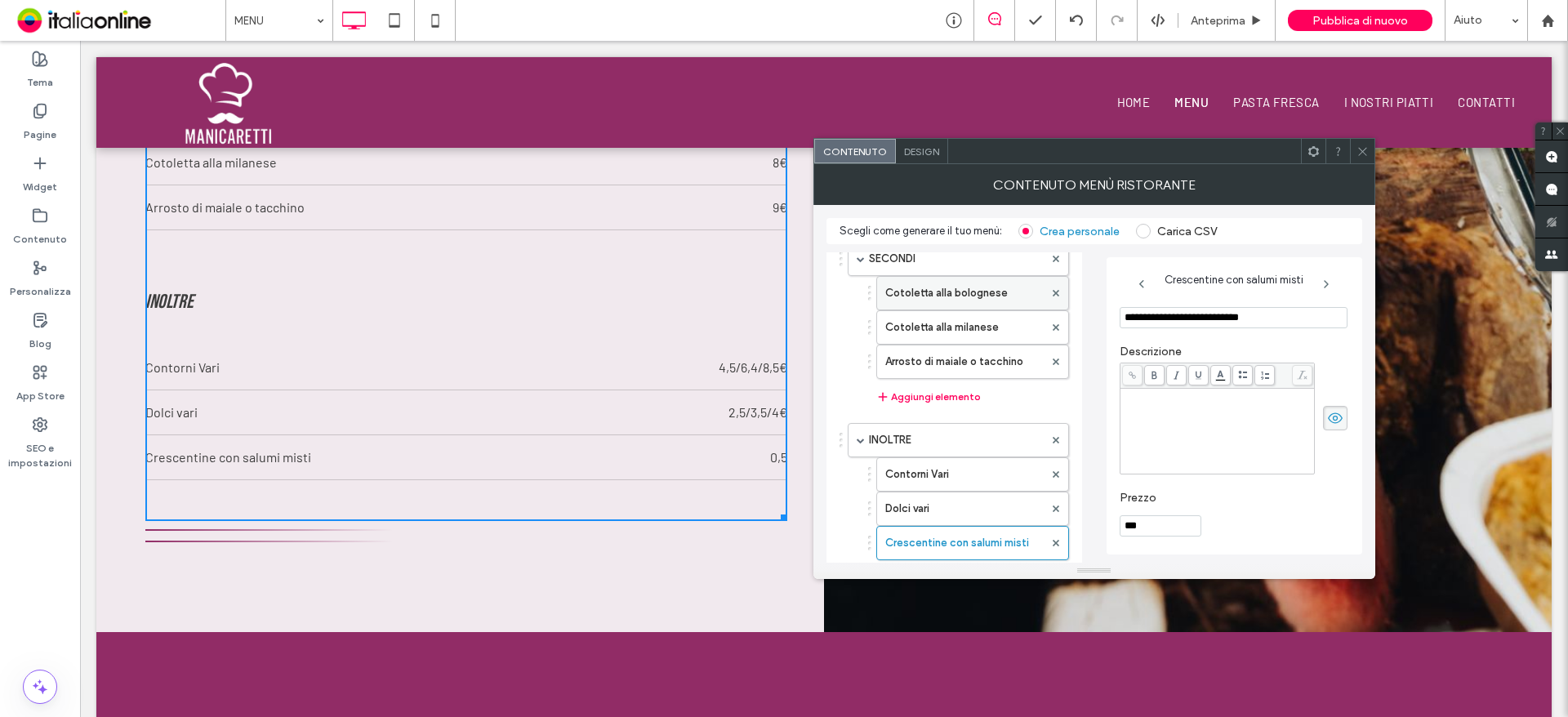
scroll to position [441, 0]
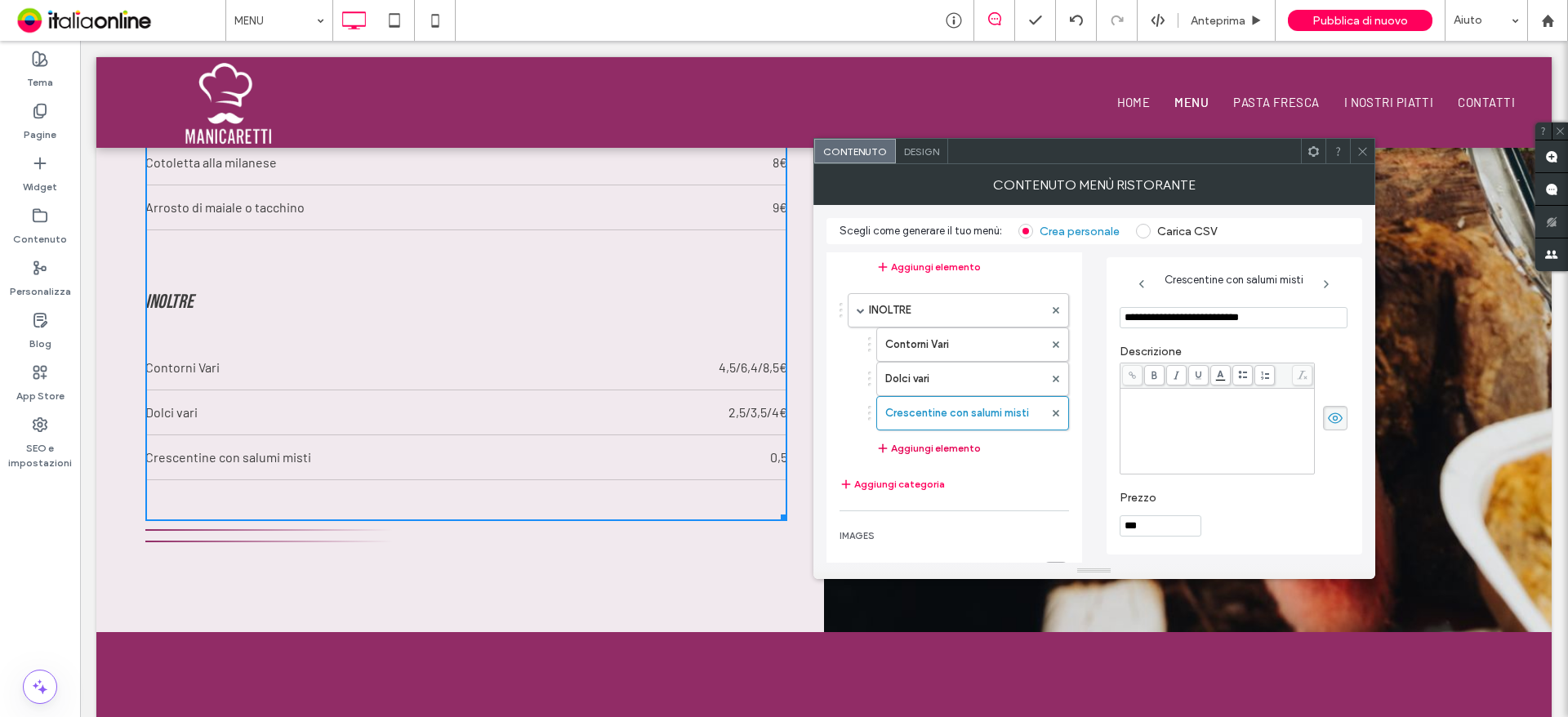
type input "***"
click at [925, 443] on button "Aggiungi elemento" at bounding box center [928, 448] width 105 height 20
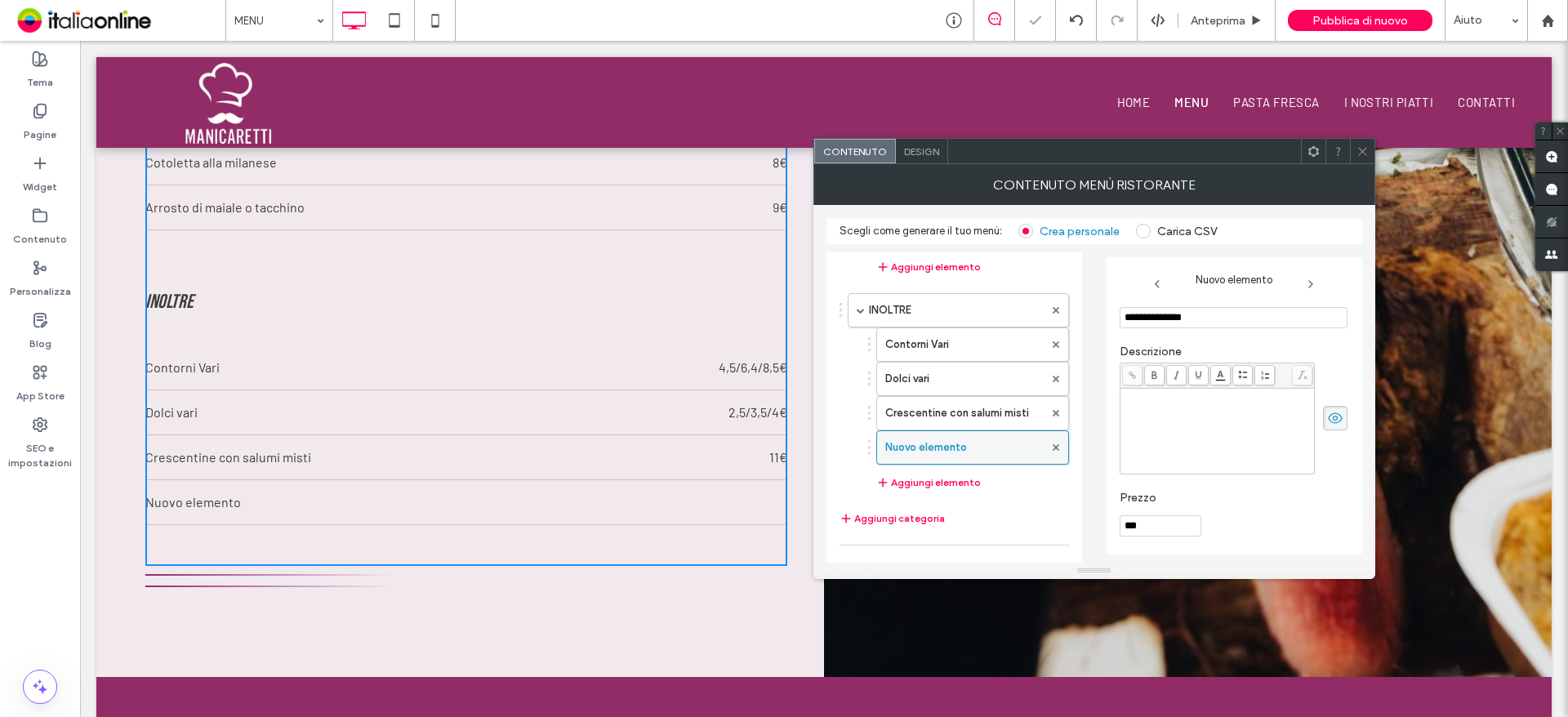
scroll to position [1759, 0]
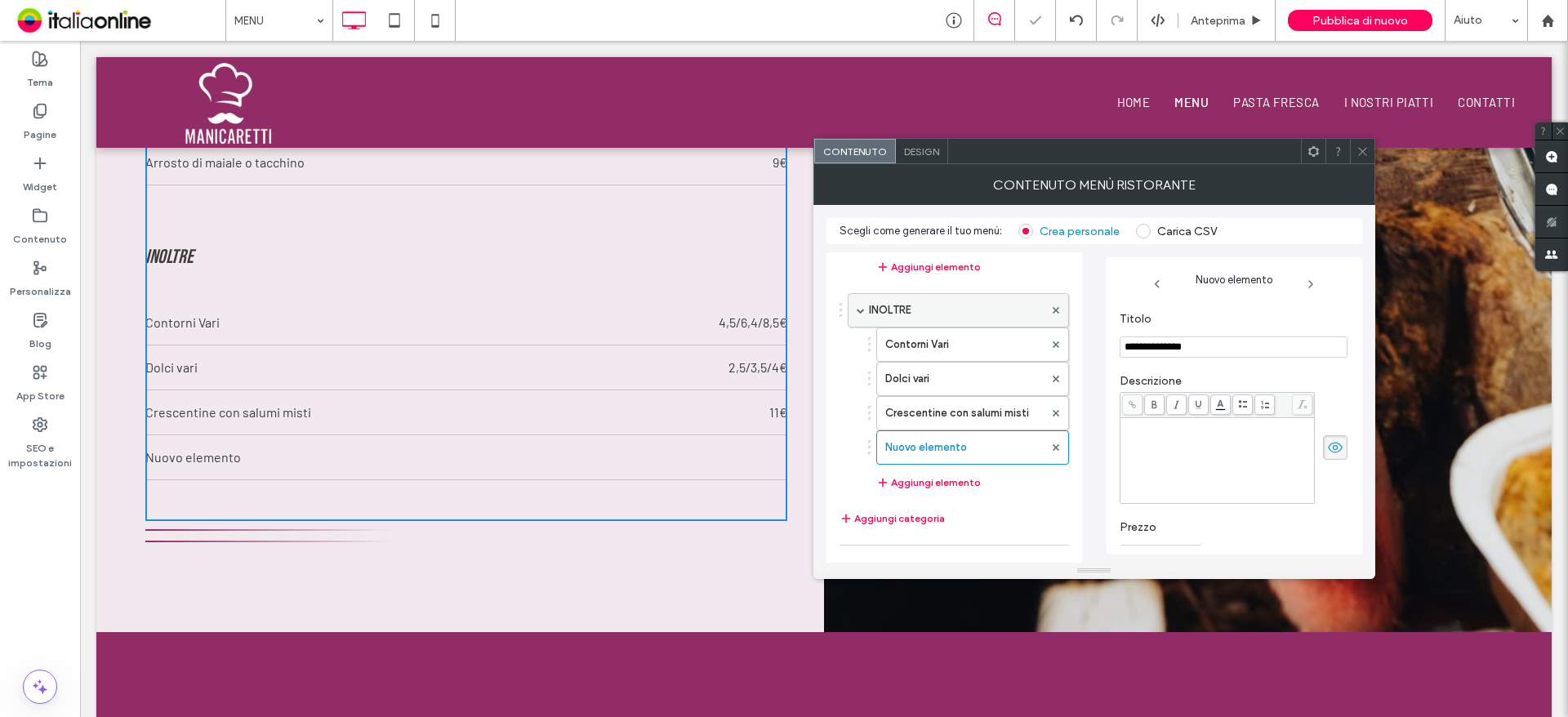
drag, startPoint x: 1218, startPoint y: 313, endPoint x: 972, endPoint y: 313, distance: 246.0
click at [972, 313] on div "**********" at bounding box center [1094, 404] width 536 height 318
click at [1192, 370] on input "**********" at bounding box center [1232, 370] width 227 height 21
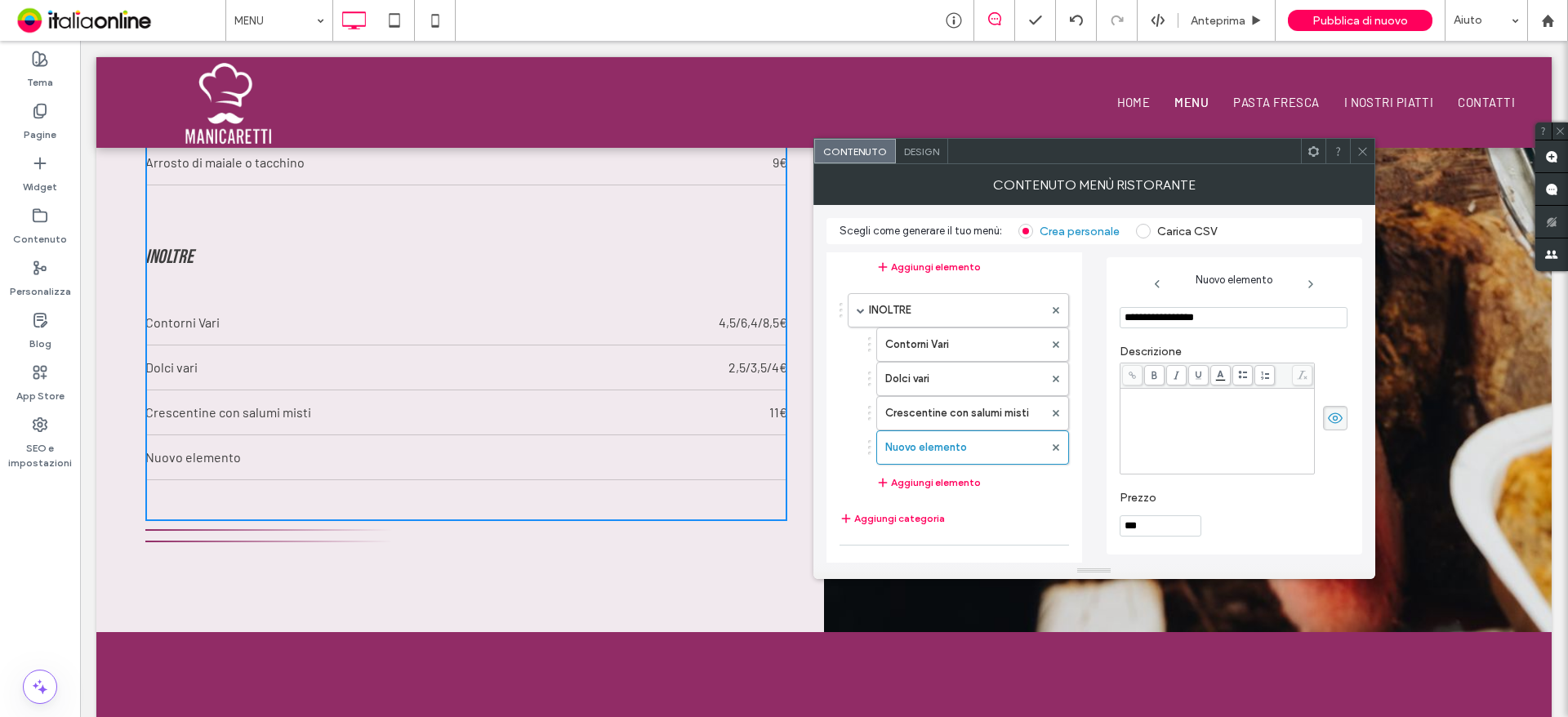
type input "**********"
drag, startPoint x: 1150, startPoint y: 525, endPoint x: 1010, endPoint y: 522, distance: 140.0
click at [1026, 522] on div "**********" at bounding box center [1094, 404] width 536 height 318
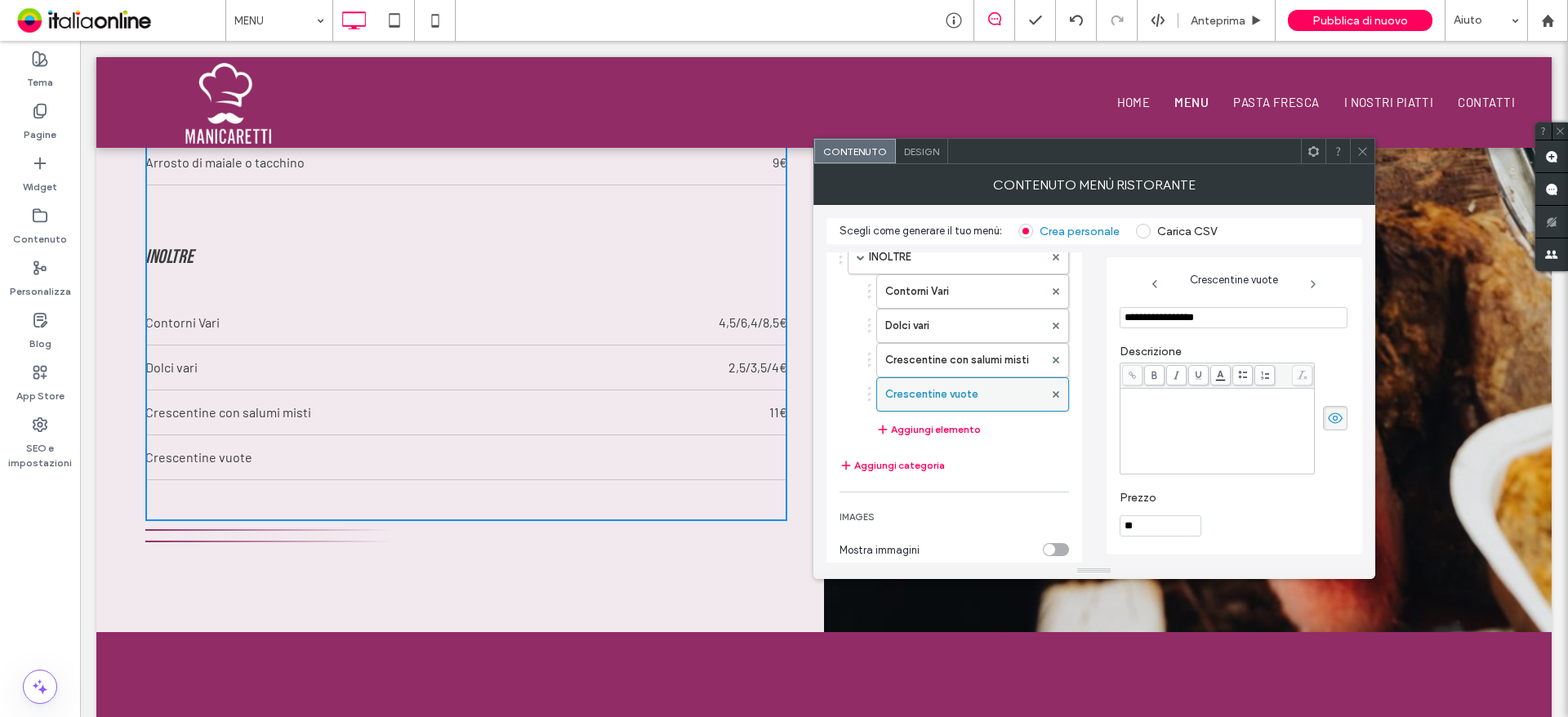
scroll to position [523, 0]
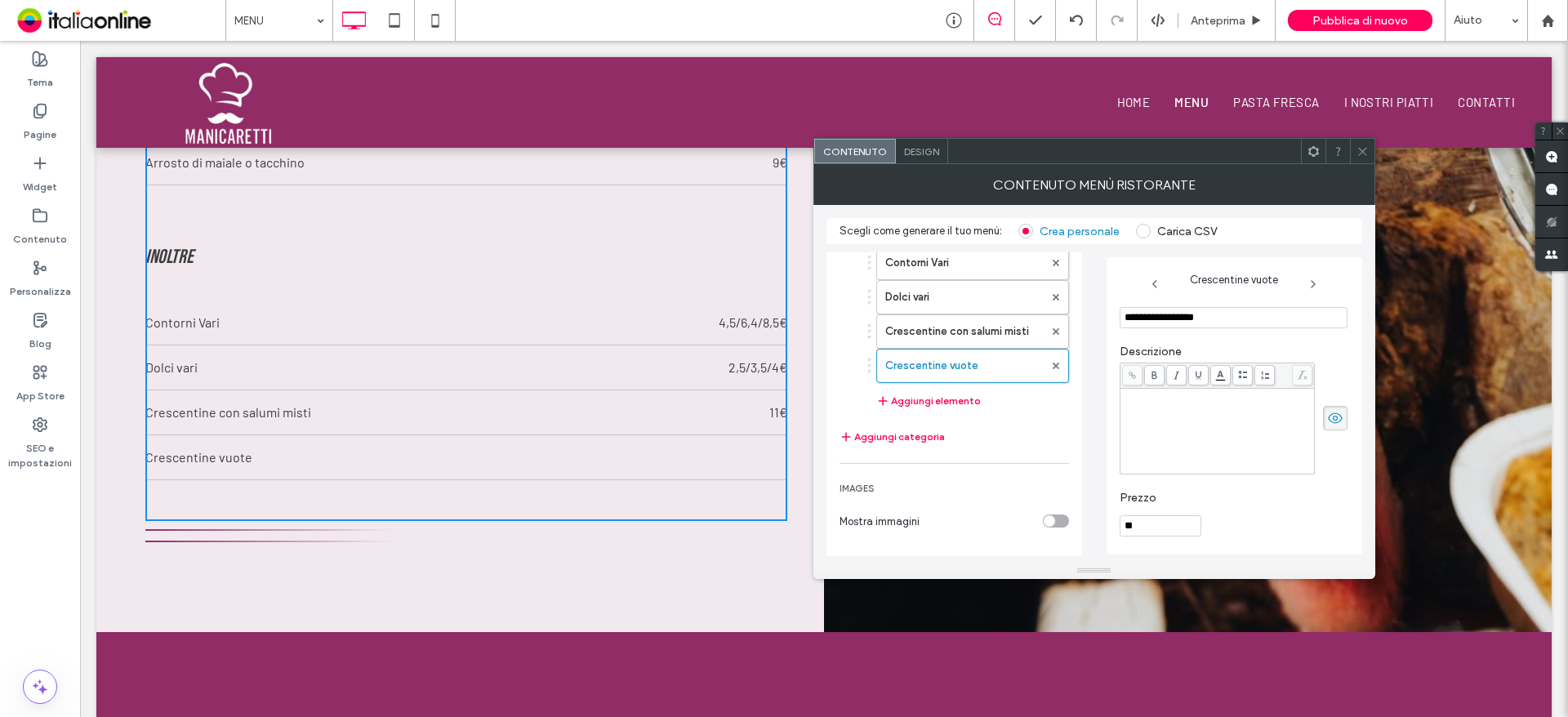
type input "**"
click at [1370, 147] on div at bounding box center [1362, 151] width 25 height 25
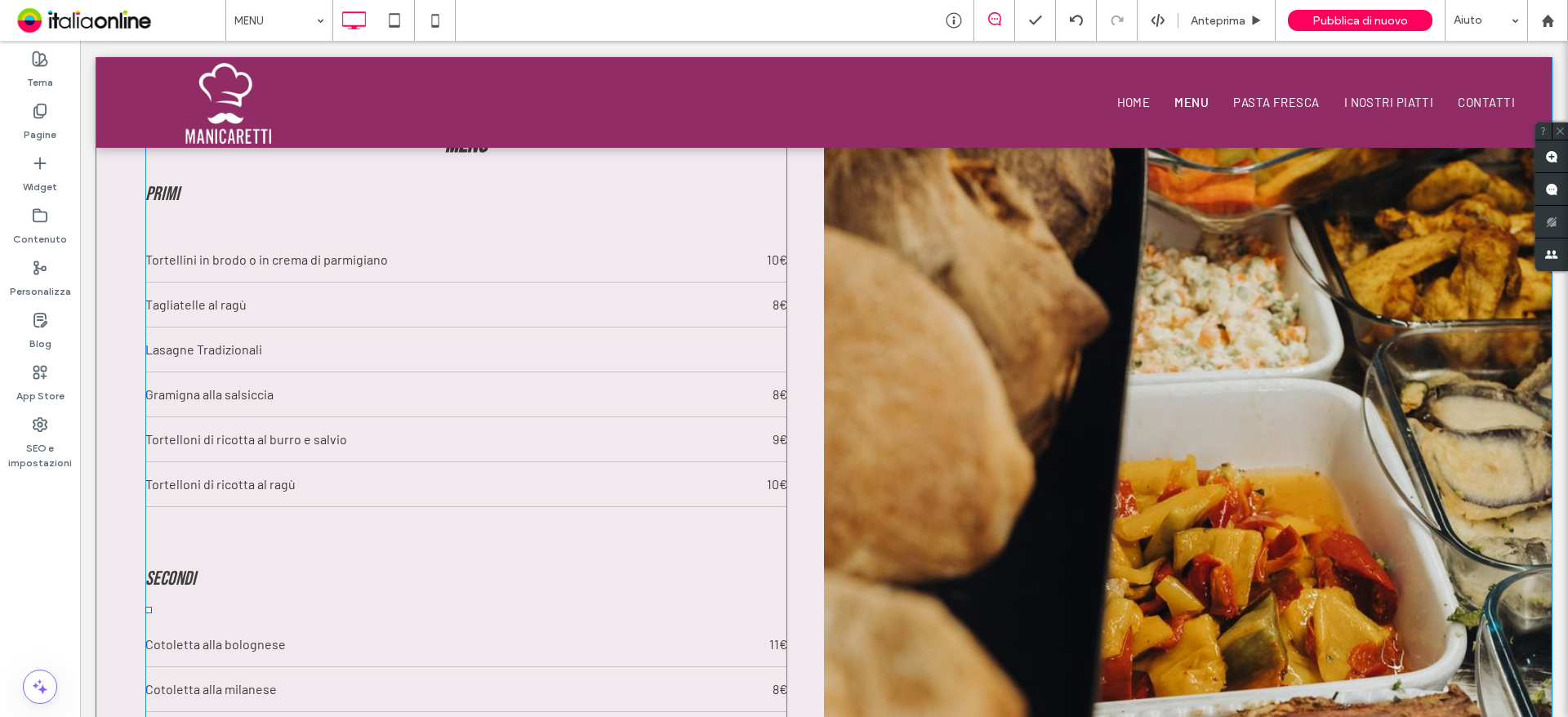
scroll to position [1759, 0]
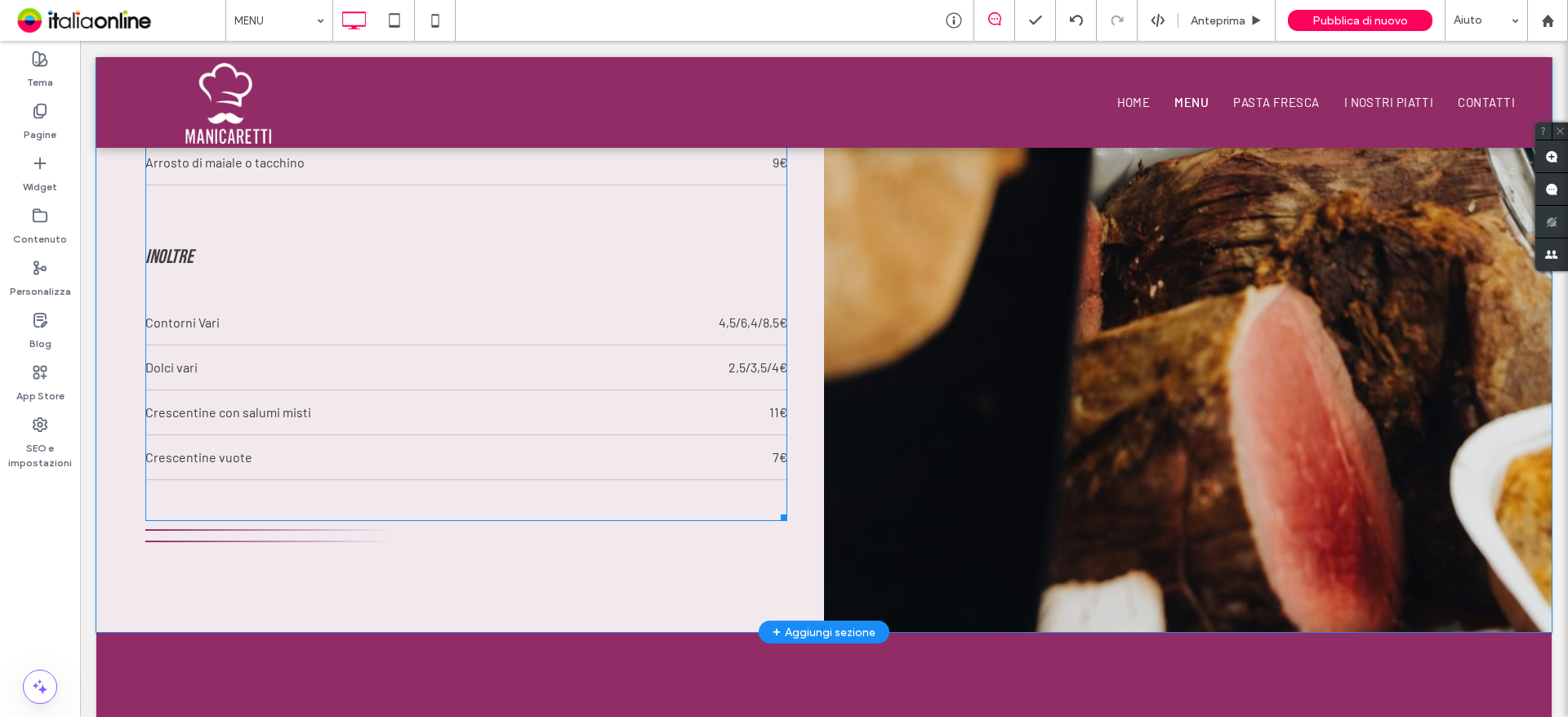
click at [232, 493] on div "INOLTRE Contorni Vari 4,5/6,4/8,5€ Dolci vari 2,5/3,5/4€ Crescentine con salumi…" at bounding box center [467, 370] width 642 height 287
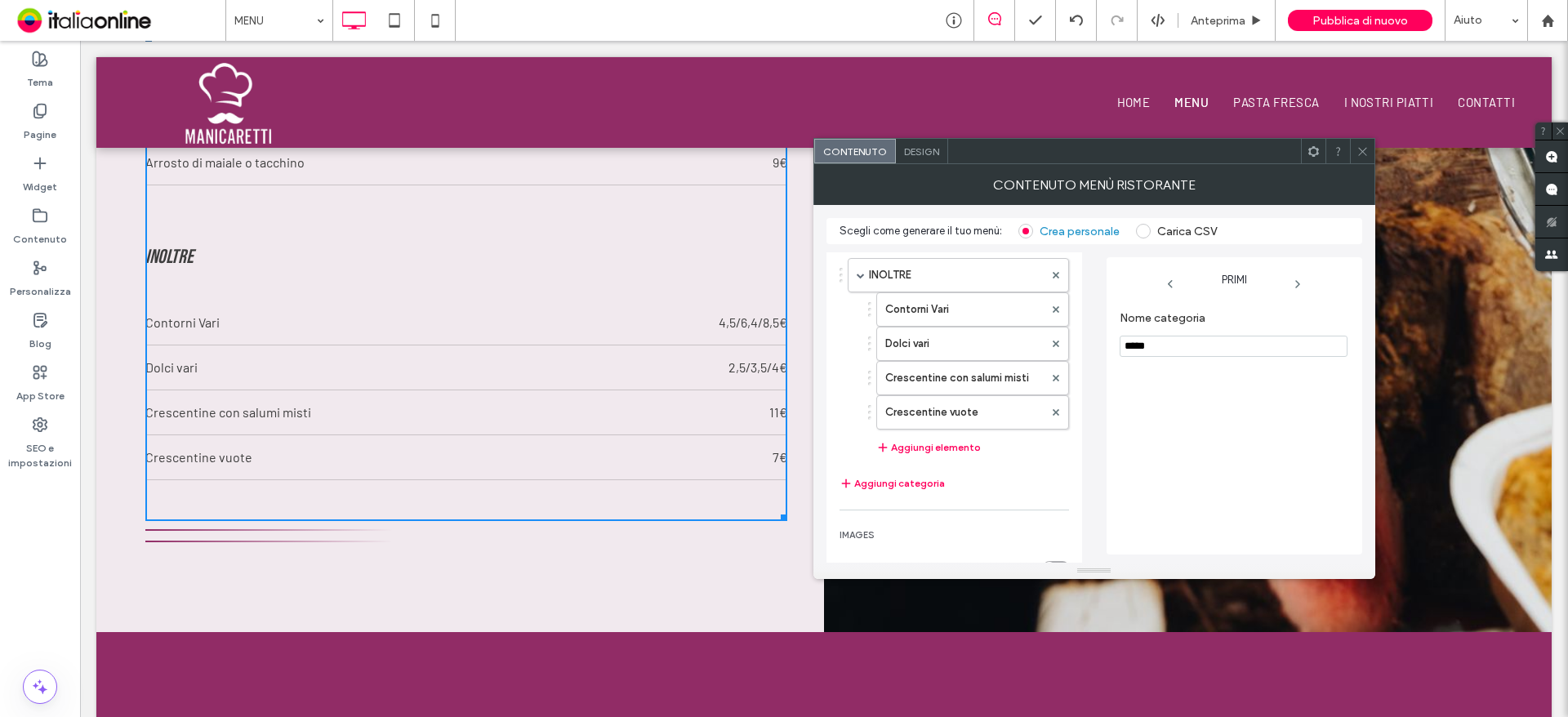
scroll to position [514, 0]
click at [563, 492] on div "INOLTRE Contorni Vari 4,5/6,4/8,5€ Dolci vari 2,5/3,5/4€ Crescentine con salumi…" at bounding box center [467, 370] width 642 height 287
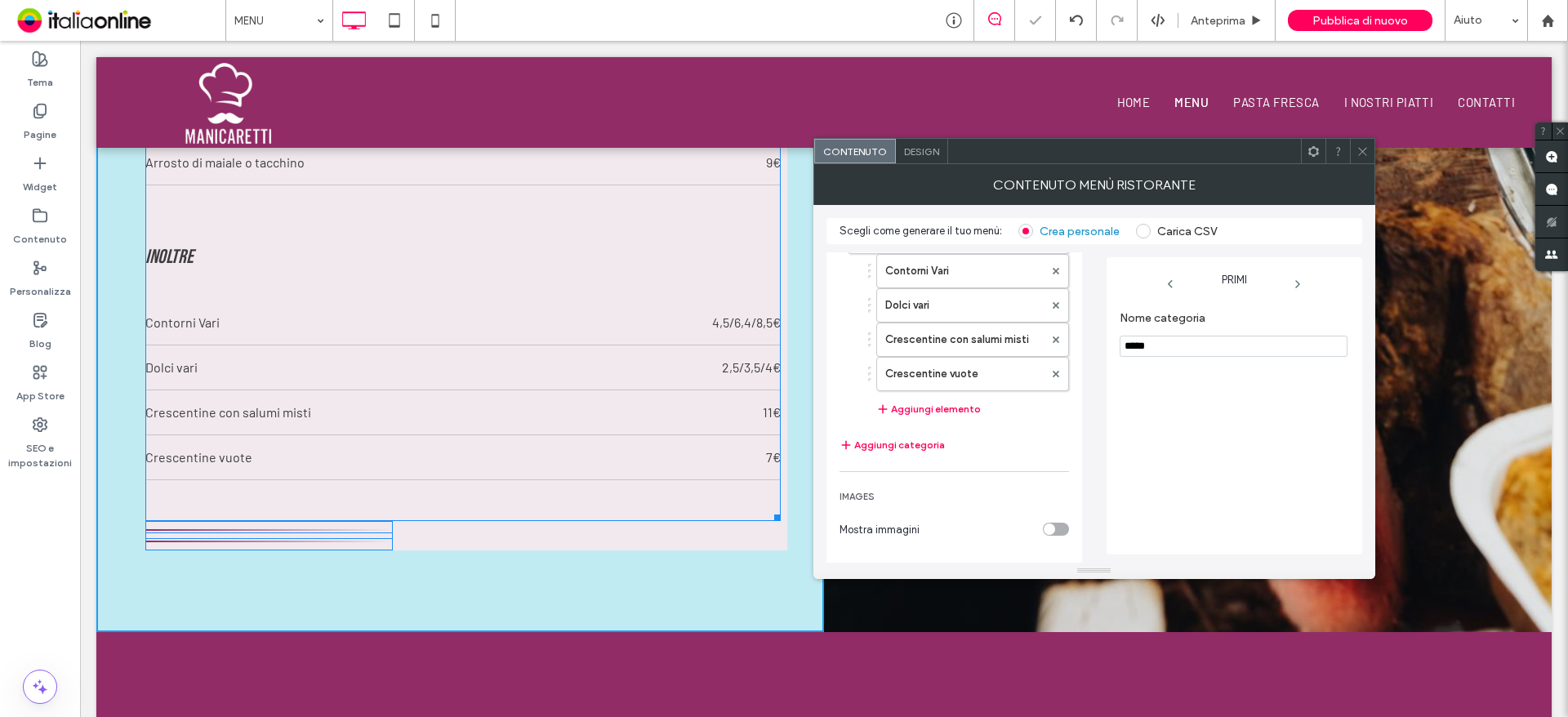
drag, startPoint x: 777, startPoint y: 524, endPoint x: 778, endPoint y: 516, distance: 8.1
click at [778, 516] on div "Menu PRIMI Tortellini in brodo o in crema di parmigiano 10€ Tagliatelle al ragù…" at bounding box center [463, 38] width 635 height 966
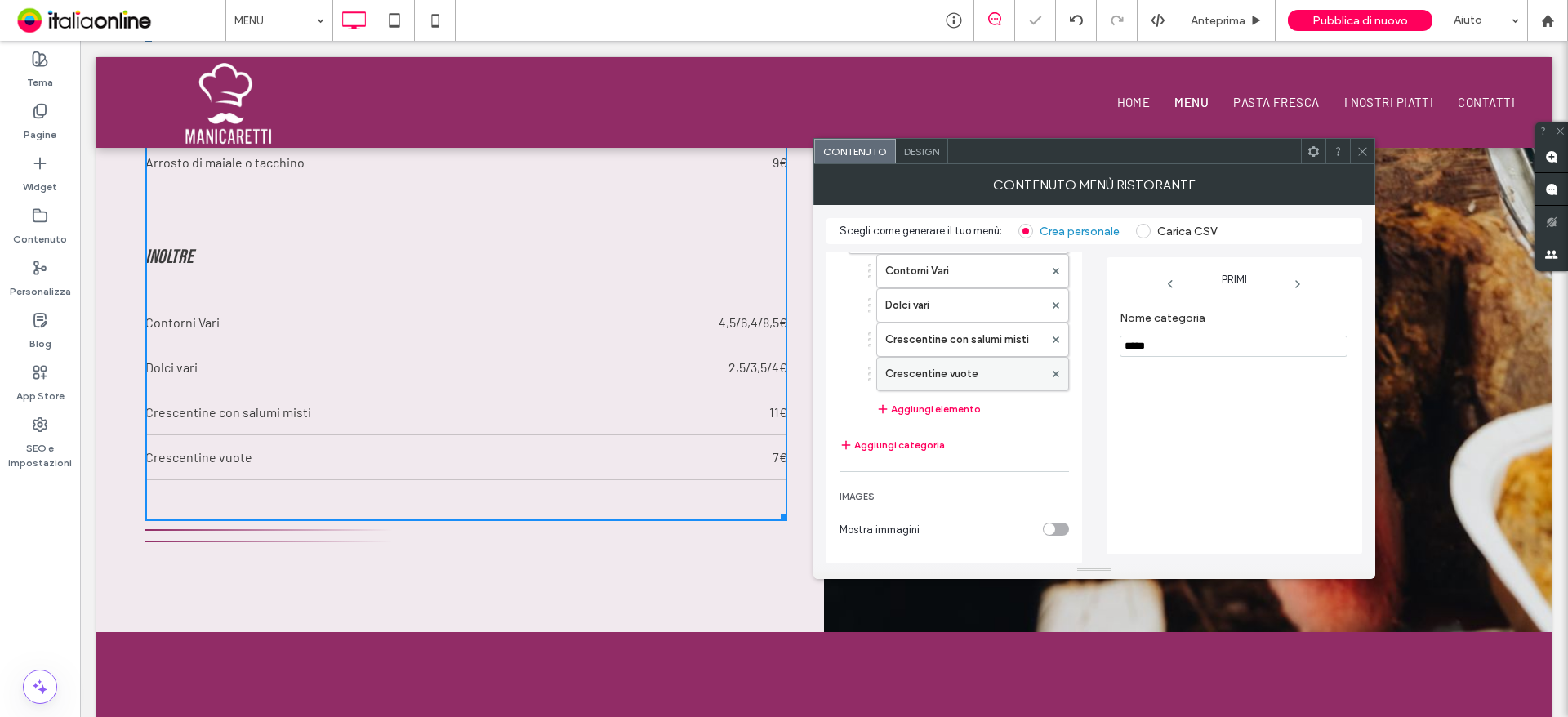
click at [944, 379] on label "Crescentine vuote" at bounding box center [964, 374] width 158 height 32
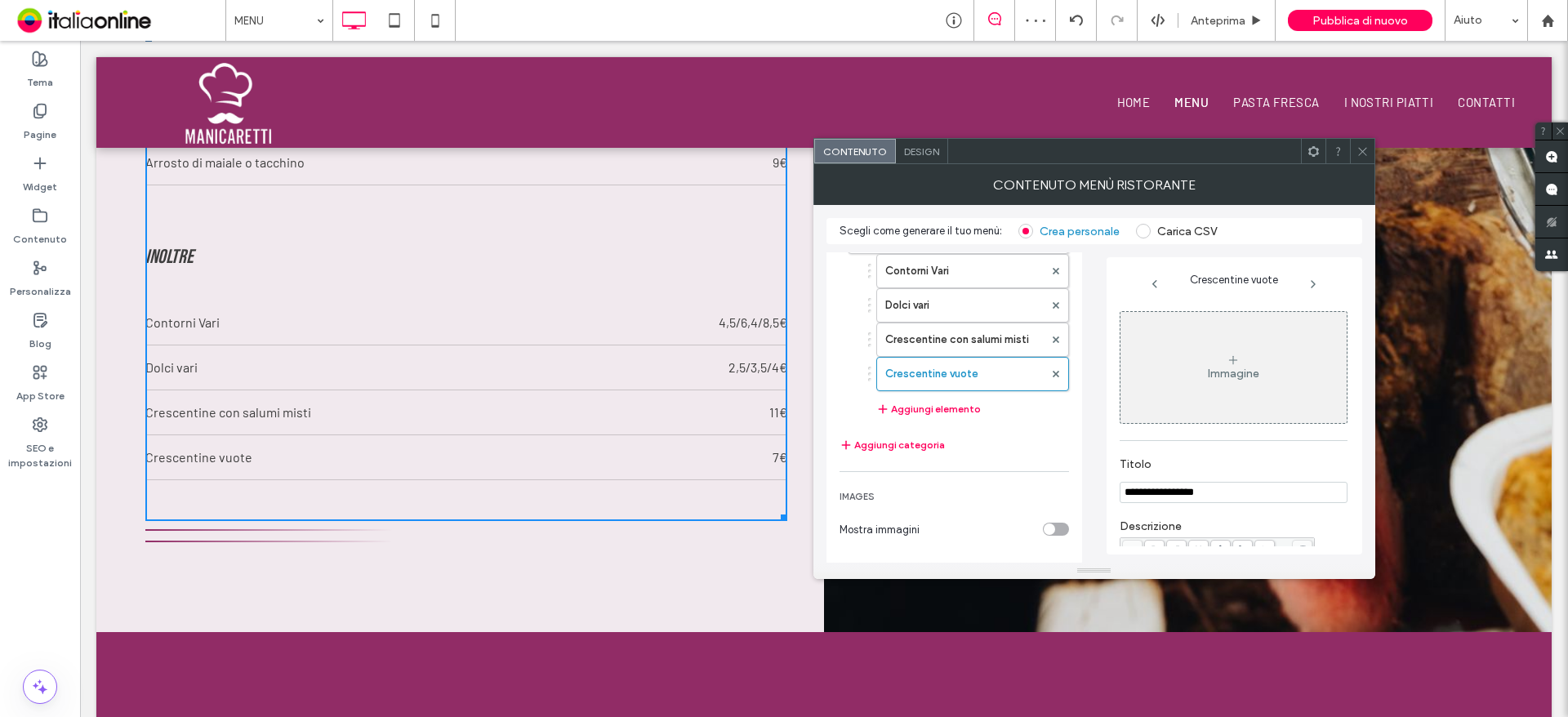
click at [922, 159] on div "Design" at bounding box center [922, 151] width 52 height 25
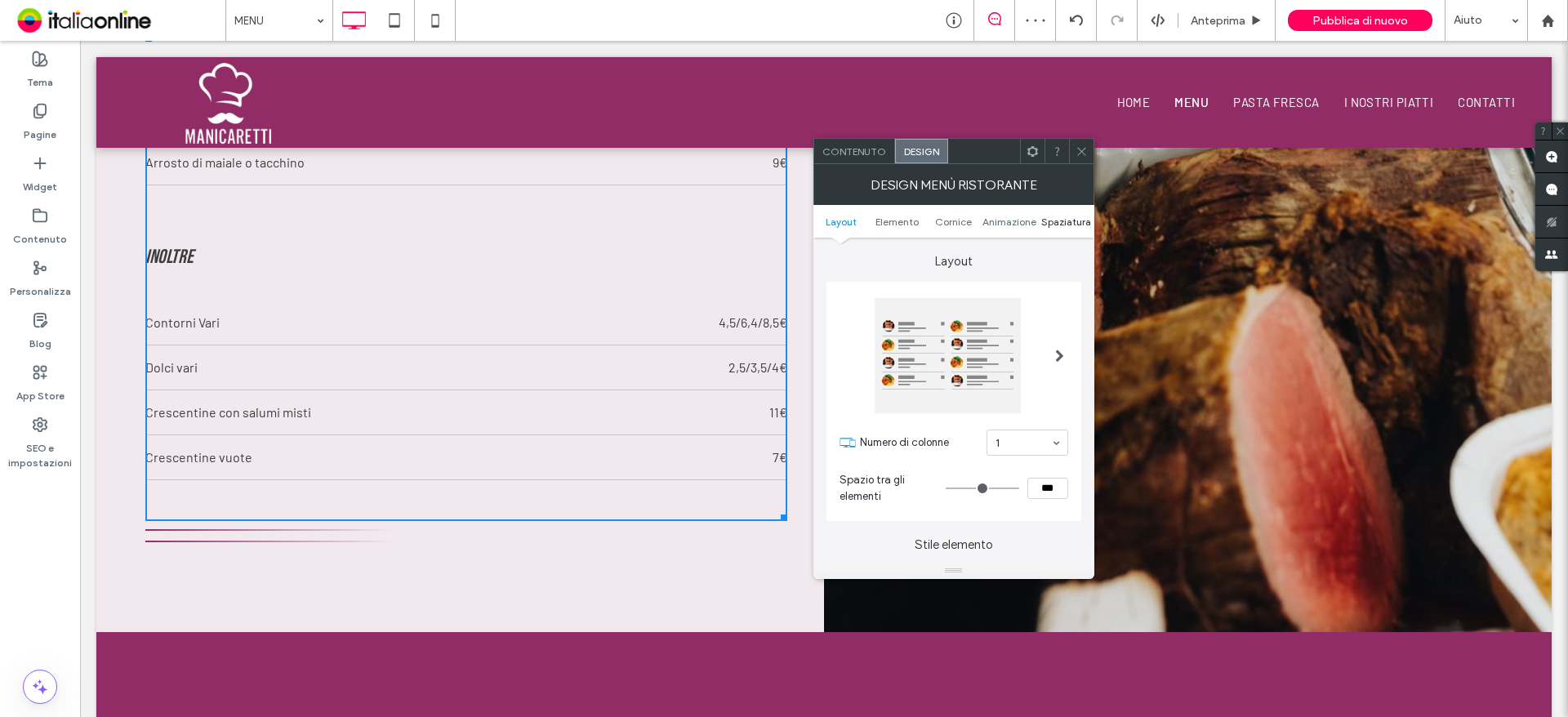
click at [1048, 221] on span "Spaziatura" at bounding box center [1065, 221] width 49 height 12
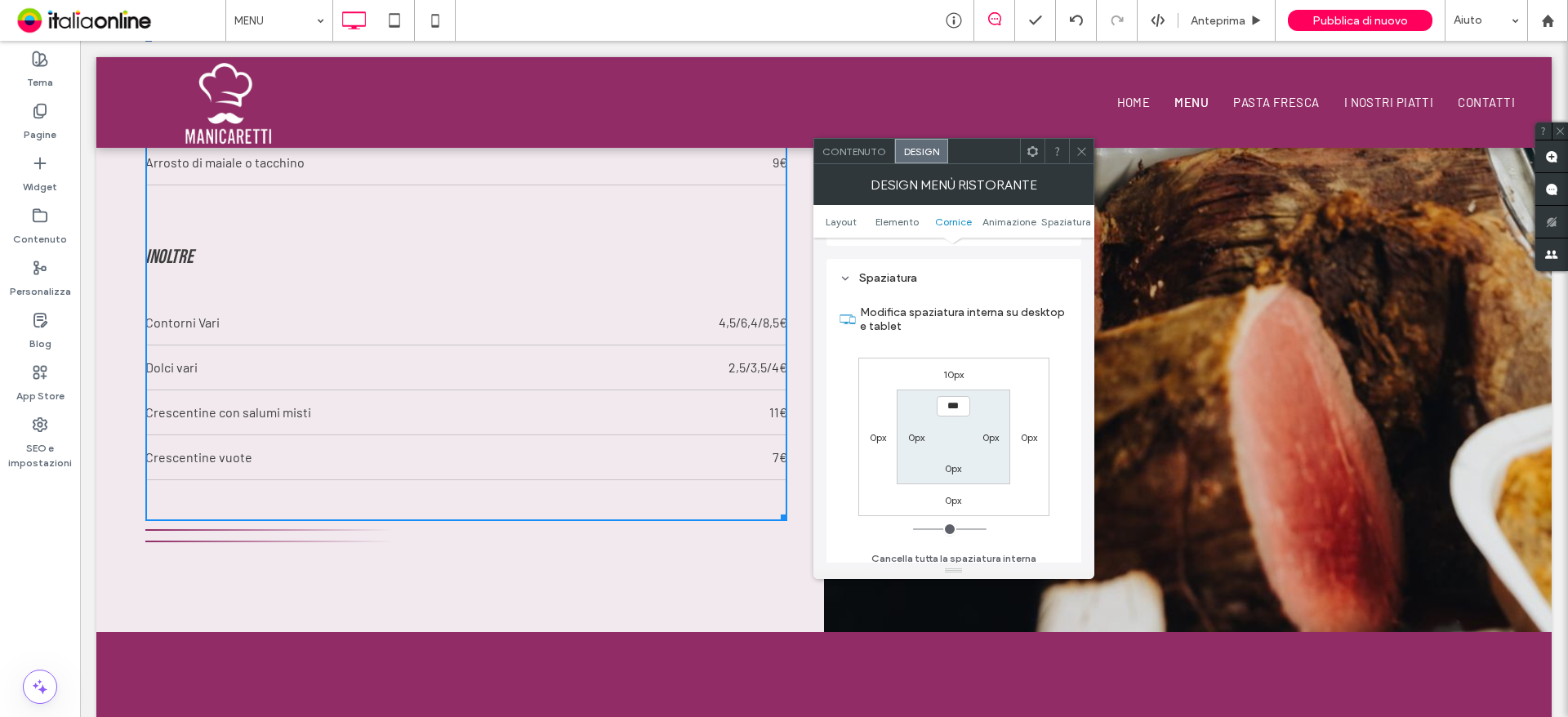
scroll to position [1038, 0]
click at [392, 492] on div "INOLTRE Contorni Vari 4,5/6,4/8,5€ Dolci vari 2,5/3,5/4€ Crescentine con salumi…" at bounding box center [467, 370] width 642 height 287
drag, startPoint x: 1083, startPoint y: 152, endPoint x: 987, endPoint y: 186, distance: 101.8
click at [1083, 152] on icon at bounding box center [1082, 152] width 12 height 12
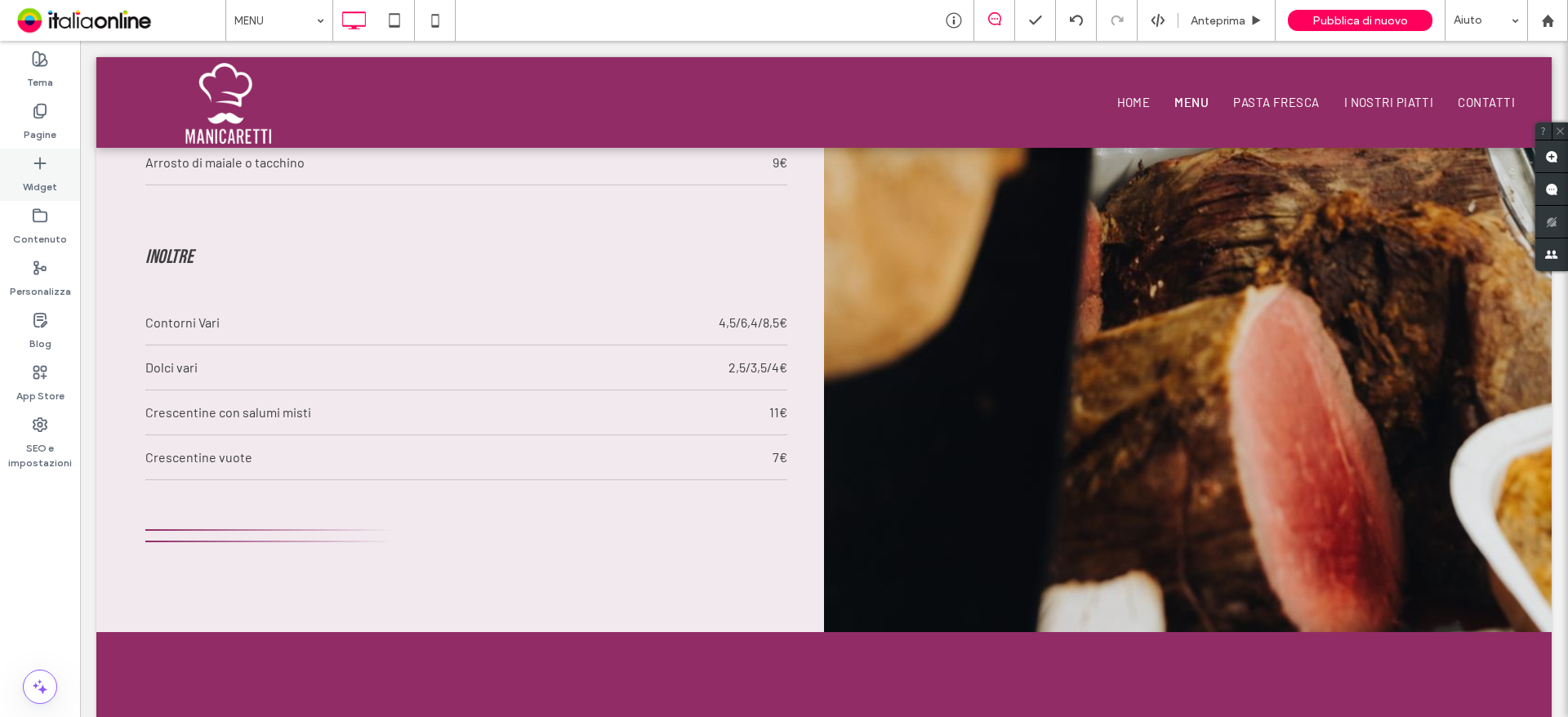
click at [33, 185] on label "Widget" at bounding box center [40, 182] width 34 height 23
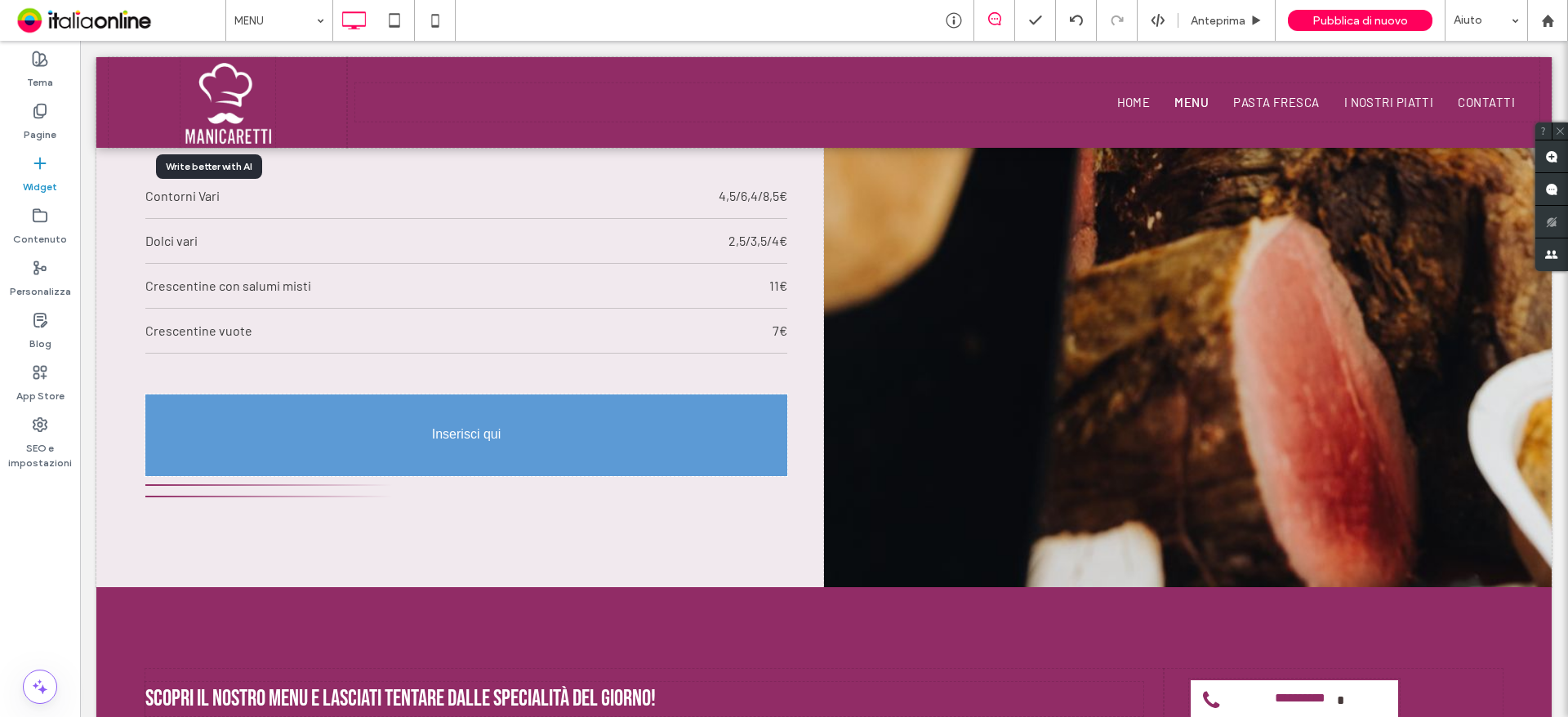
scroll to position [1898, 0]
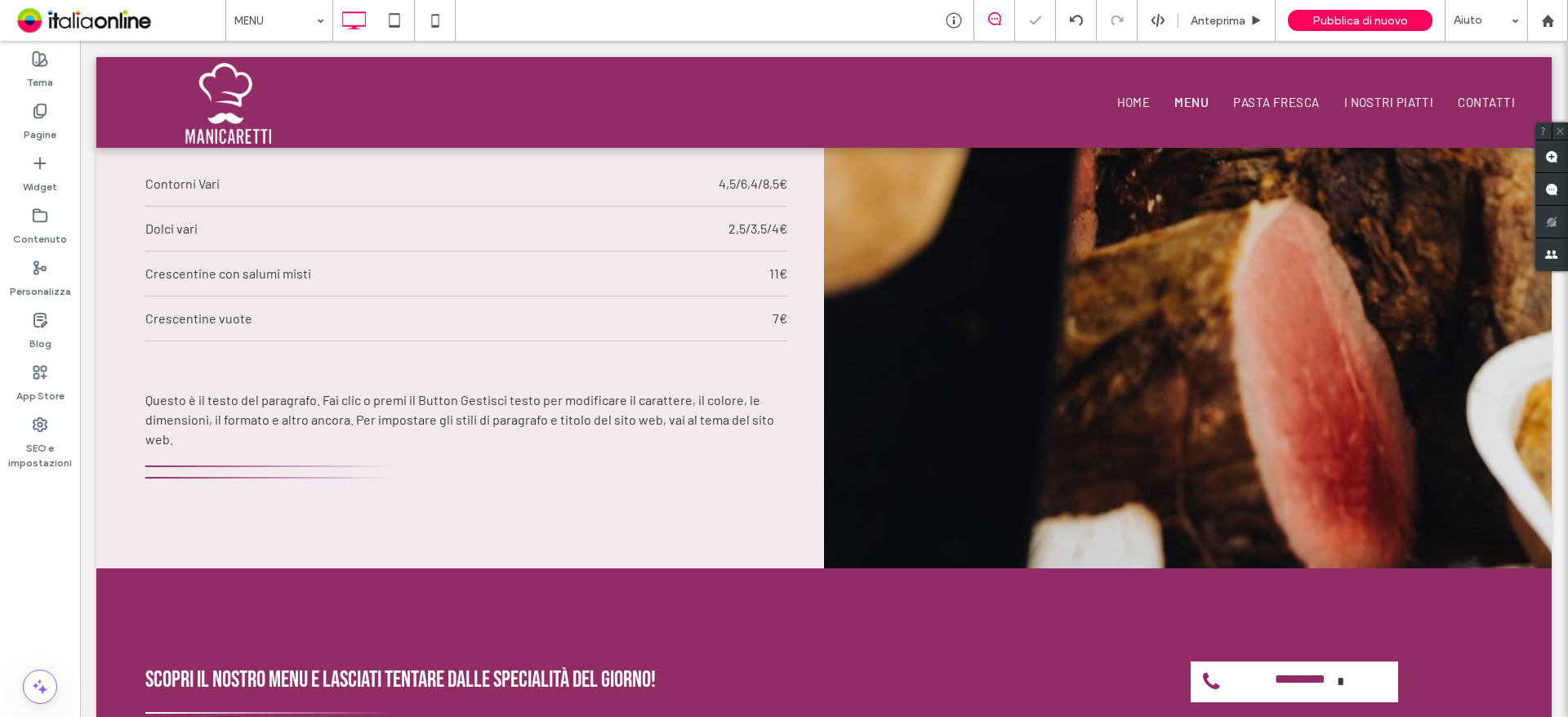
type input "******"
type input "**"
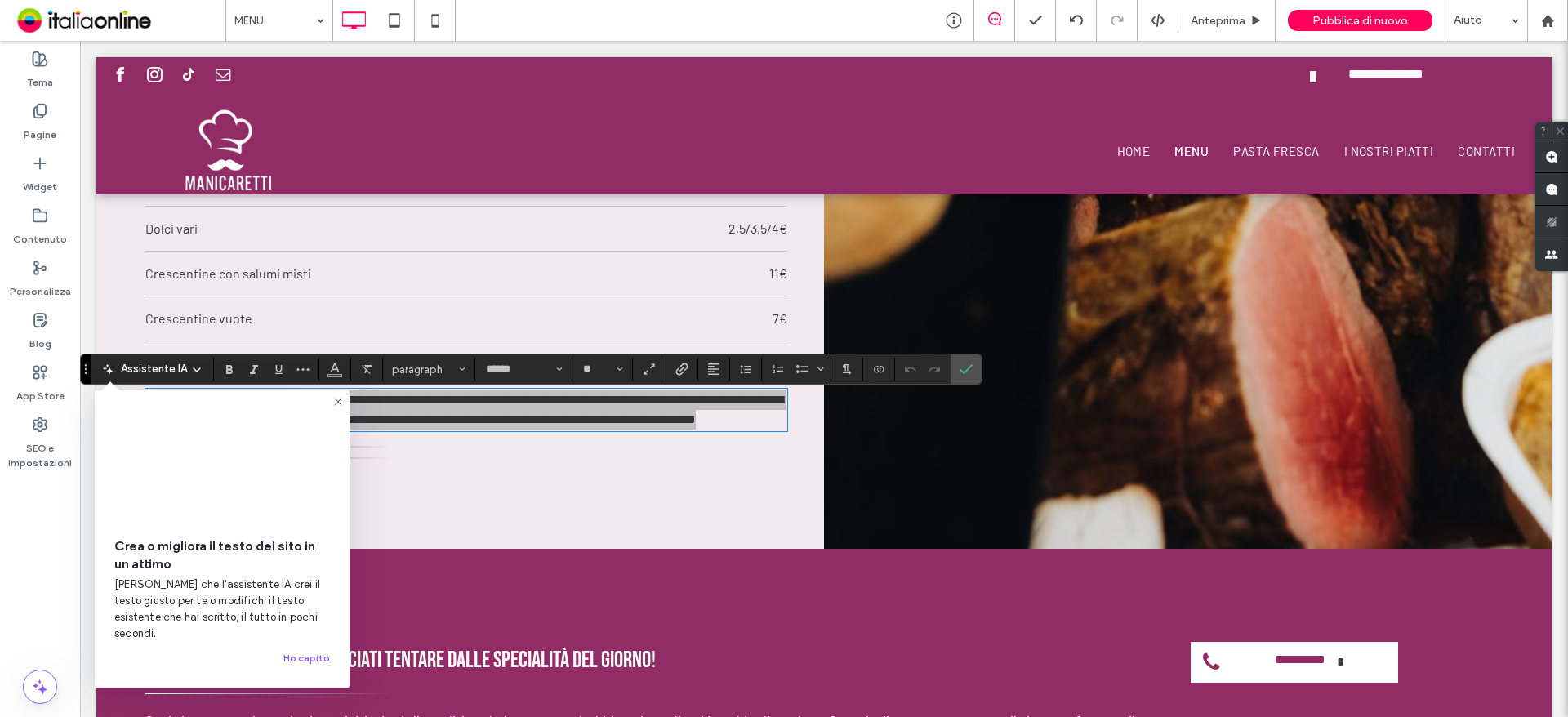
click at [338, 404] on icon at bounding box center [337, 401] width 13 height 13
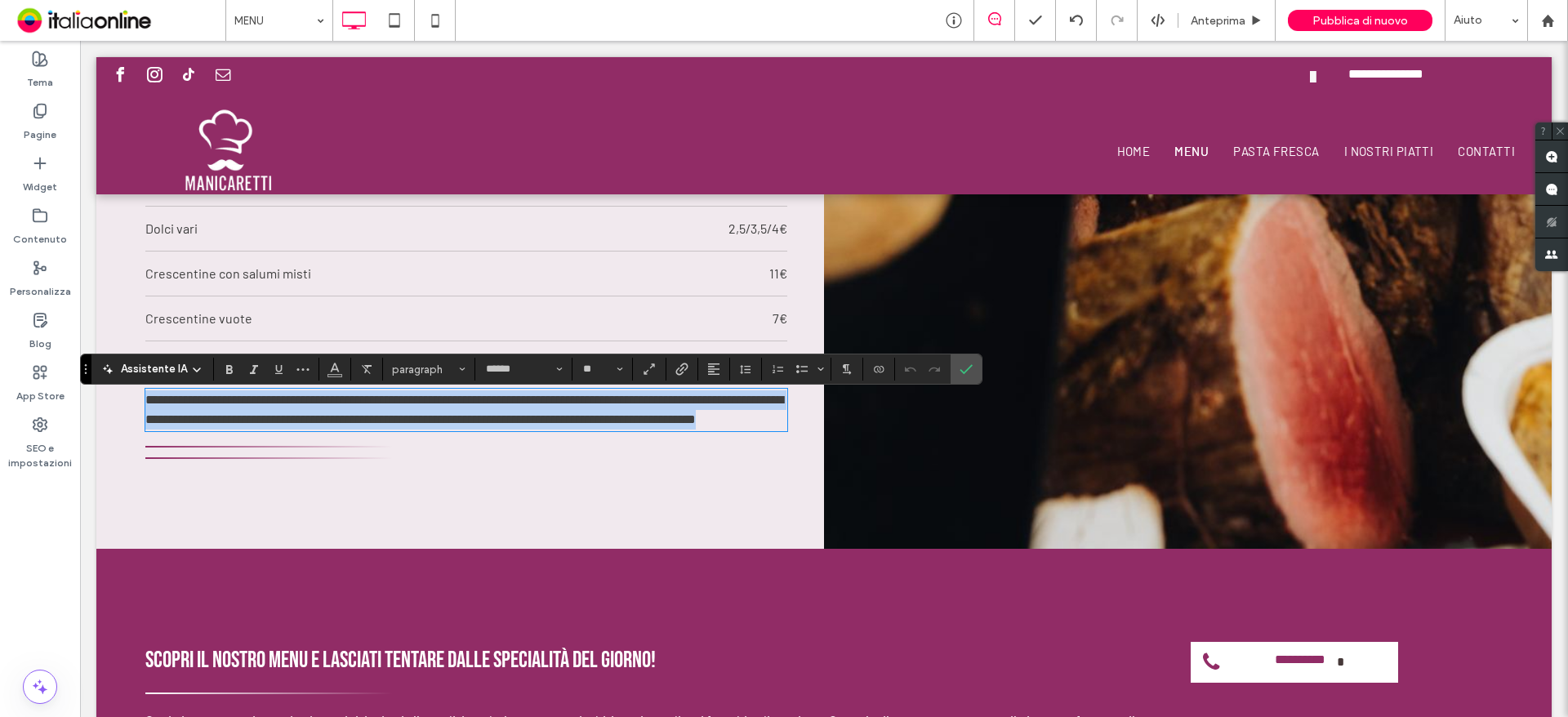
click at [283, 429] on p "**********" at bounding box center [467, 410] width 642 height 39
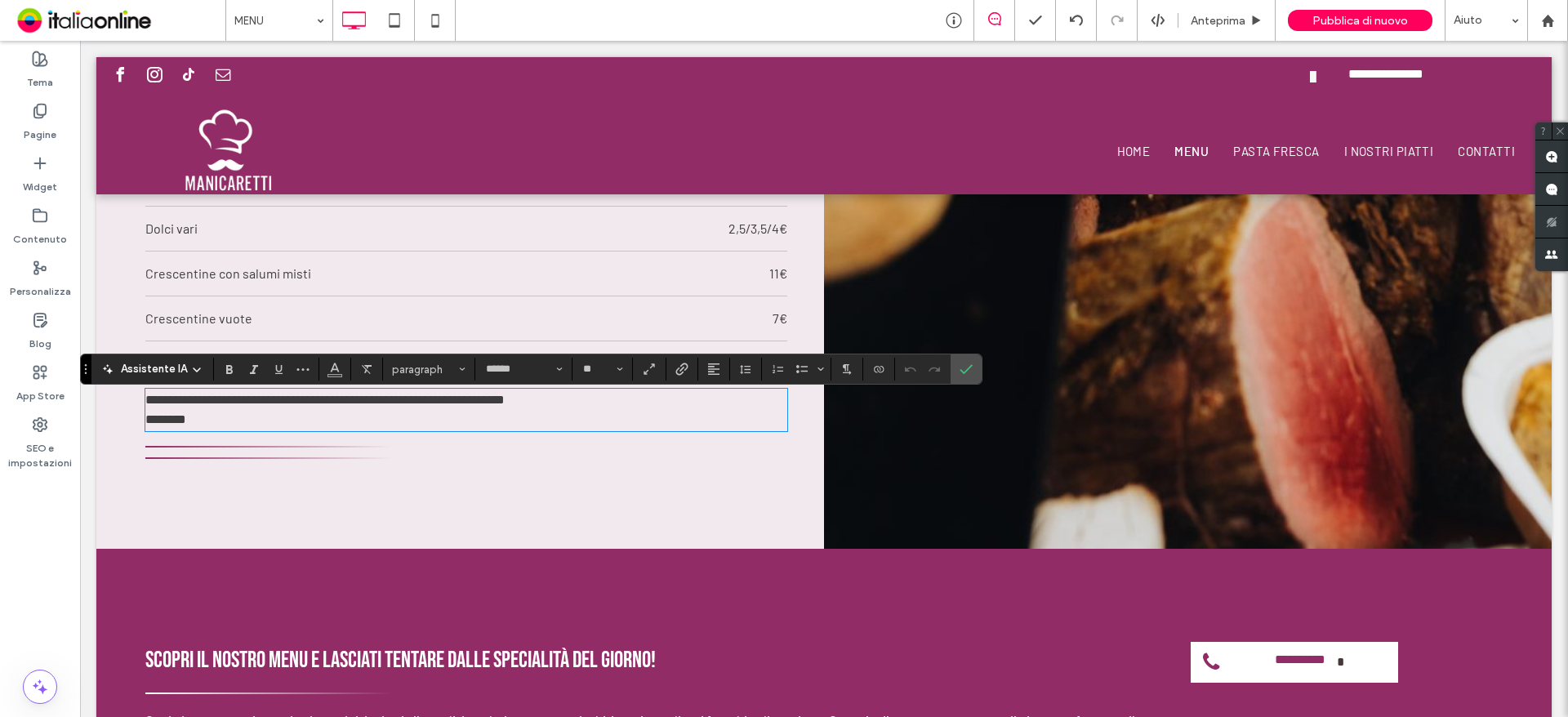
scroll to position [0, 0]
click at [260, 412] on span "**********" at bounding box center [325, 409] width 359 height 32
click at [957, 370] on label "Conferma" at bounding box center [966, 369] width 25 height 30
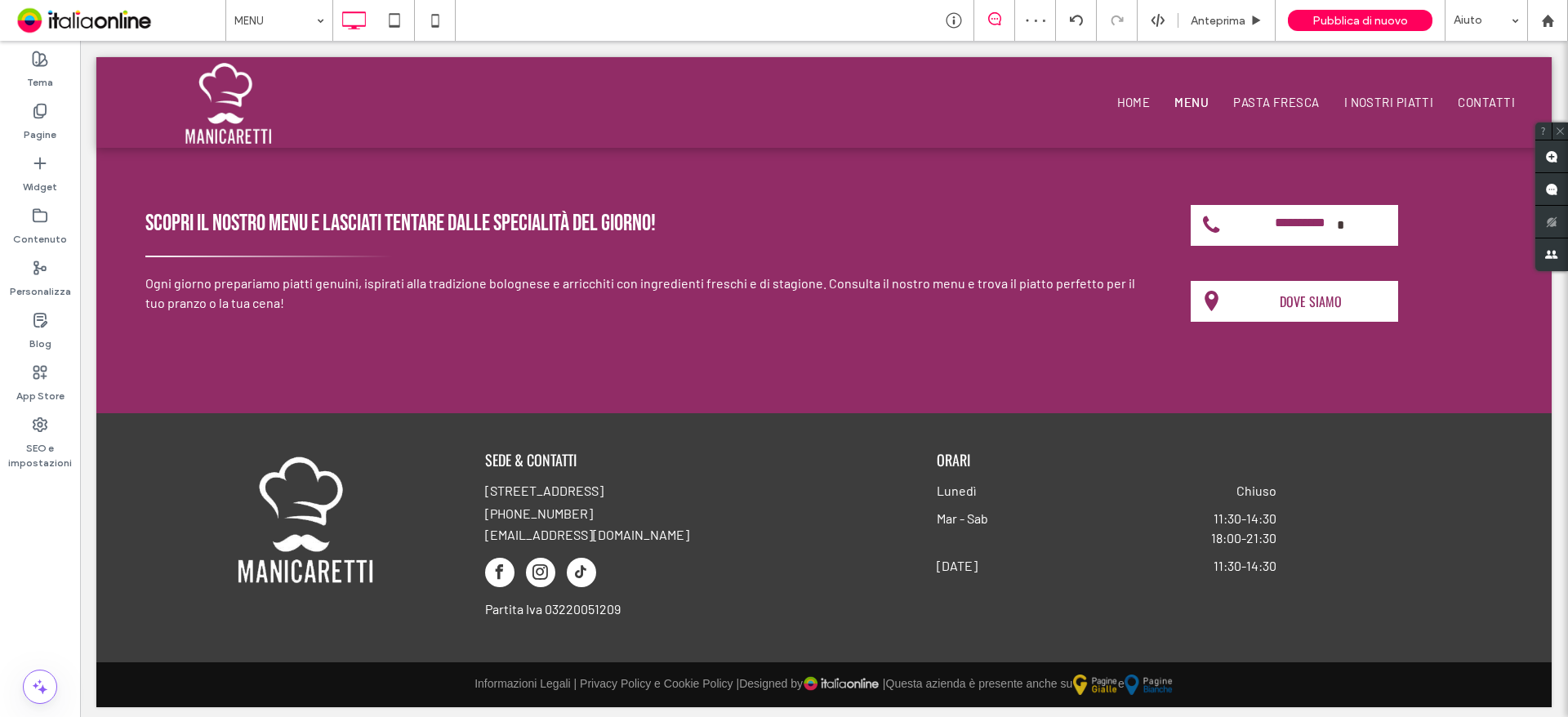
scroll to position [2349, 0]
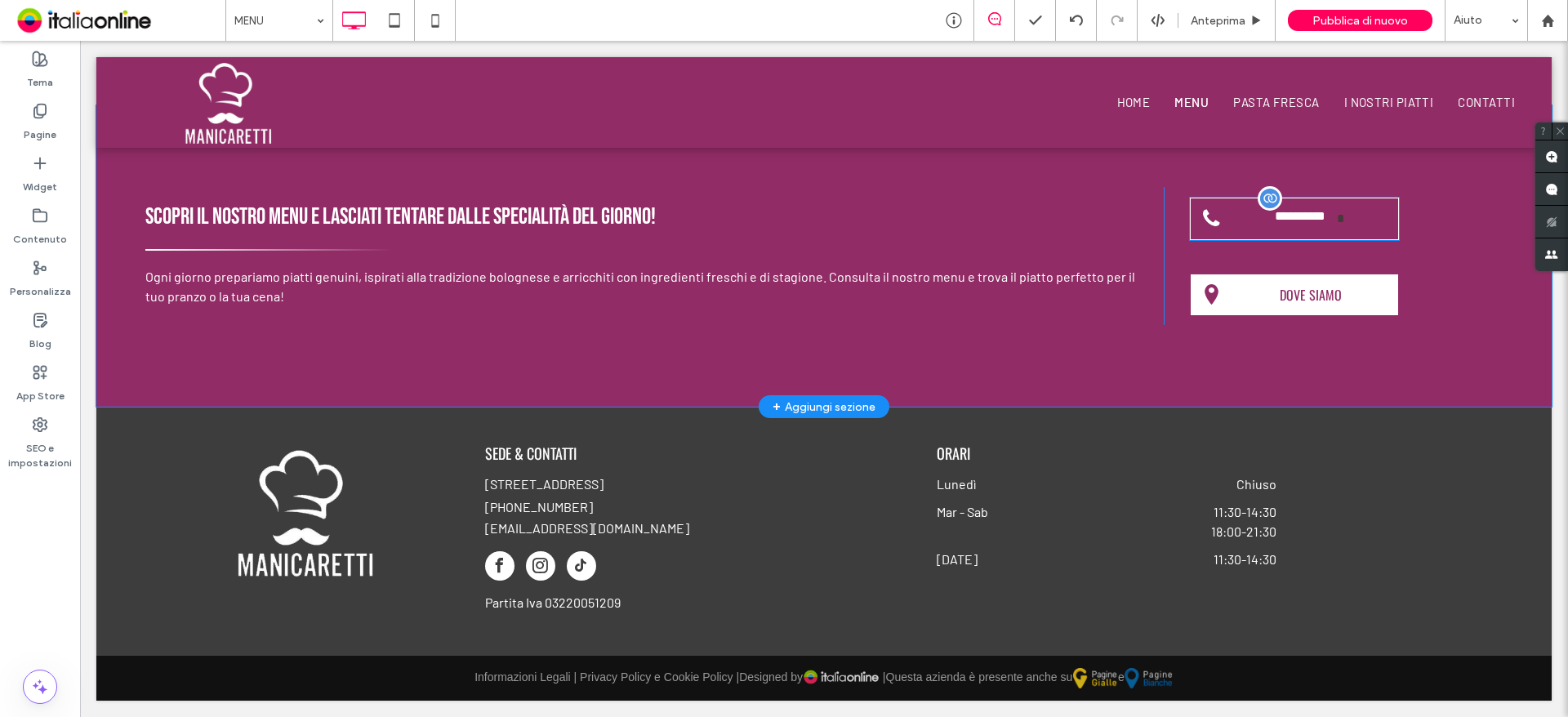
click at [1221, 215] on link "**********" at bounding box center [1294, 219] width 210 height 44
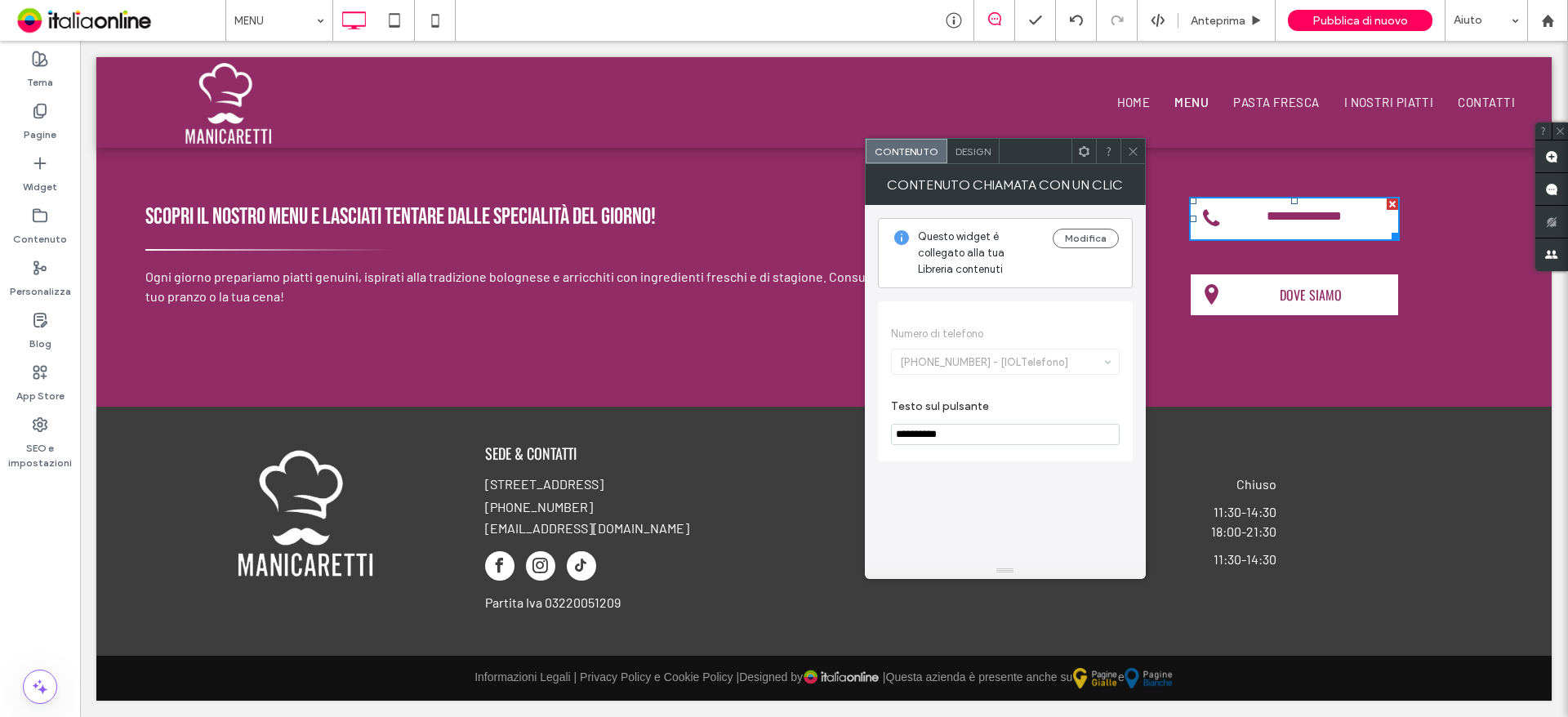
click at [1136, 153] on icon at bounding box center [1133, 152] width 12 height 12
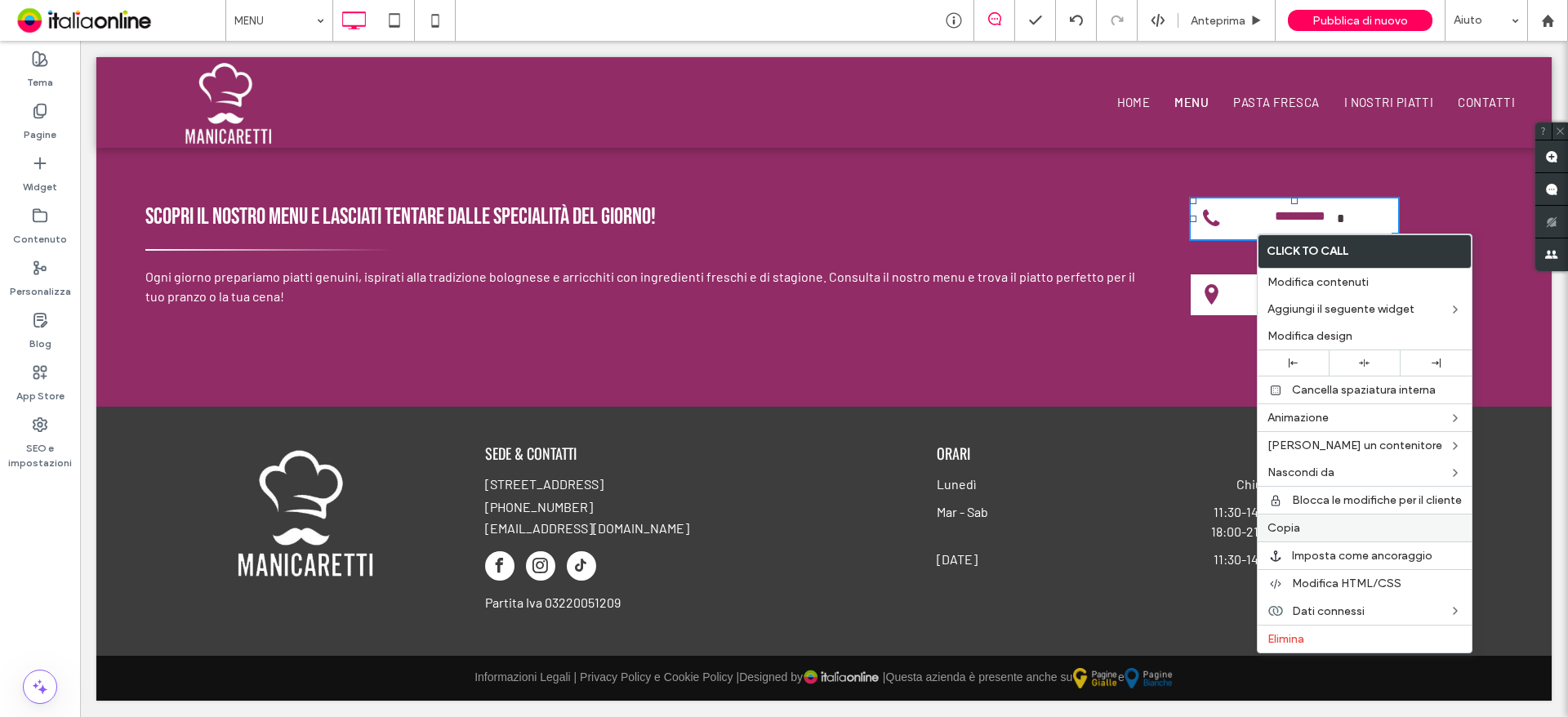
click at [1298, 526] on span "Copia" at bounding box center [1284, 528] width 32 height 14
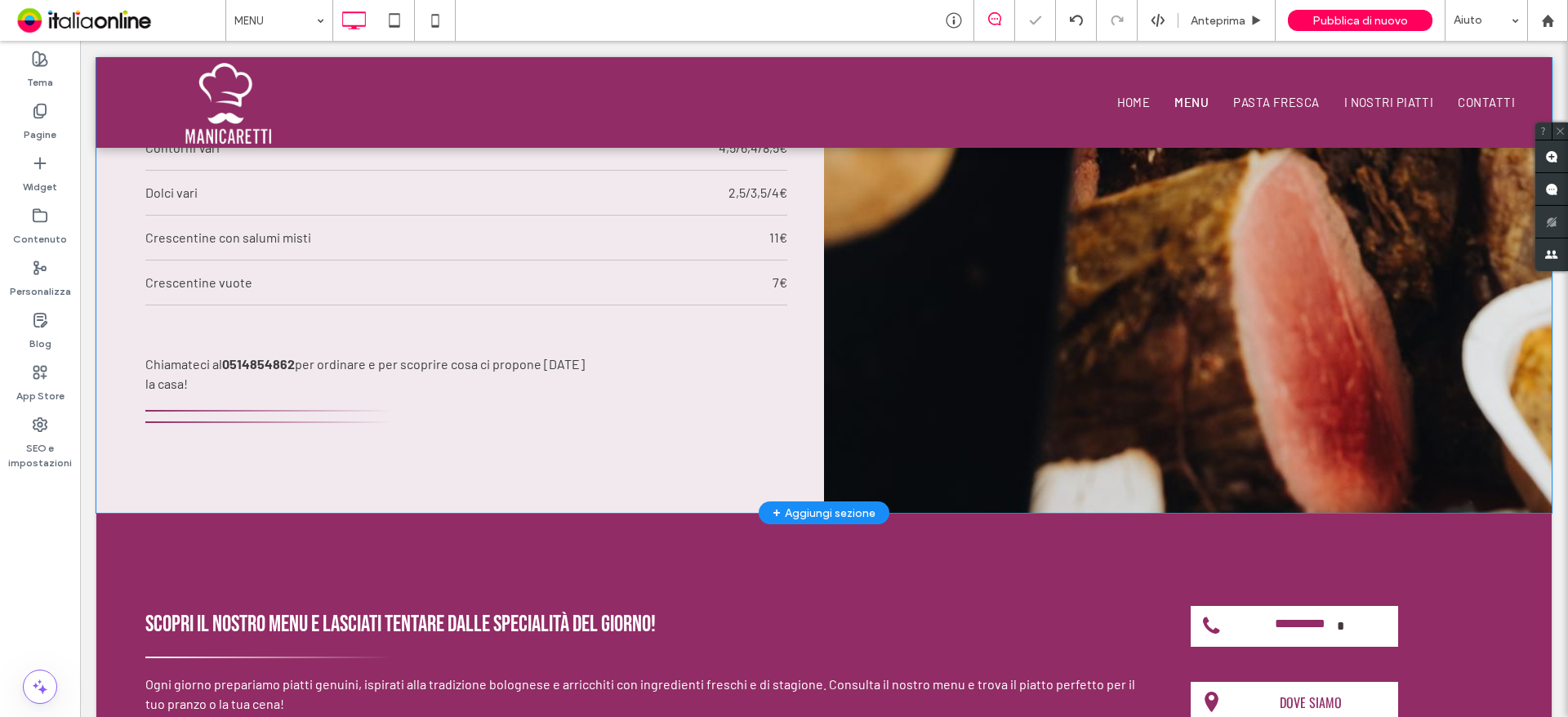
scroll to position [1942, 0]
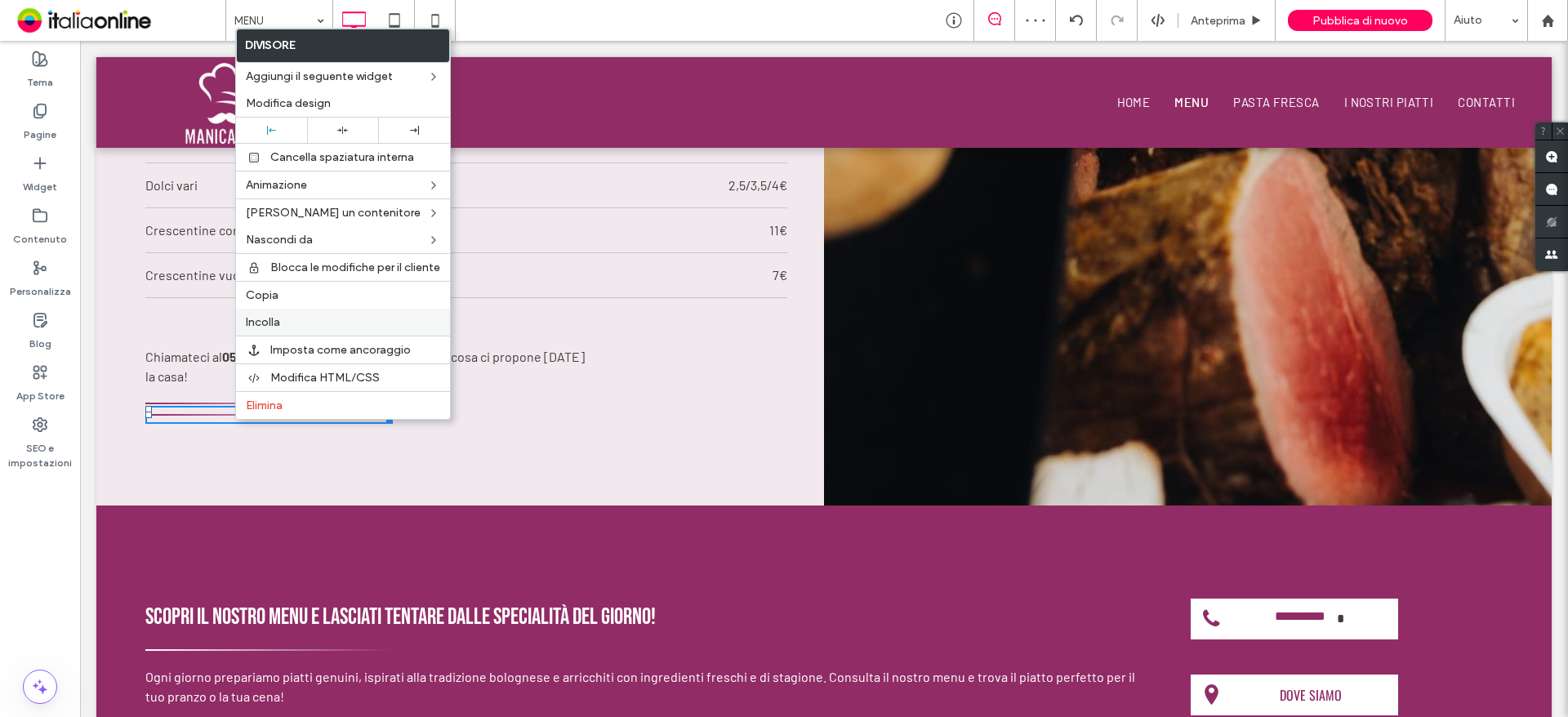
click at [299, 314] on div "Incolla" at bounding box center [342, 322] width 214 height 27
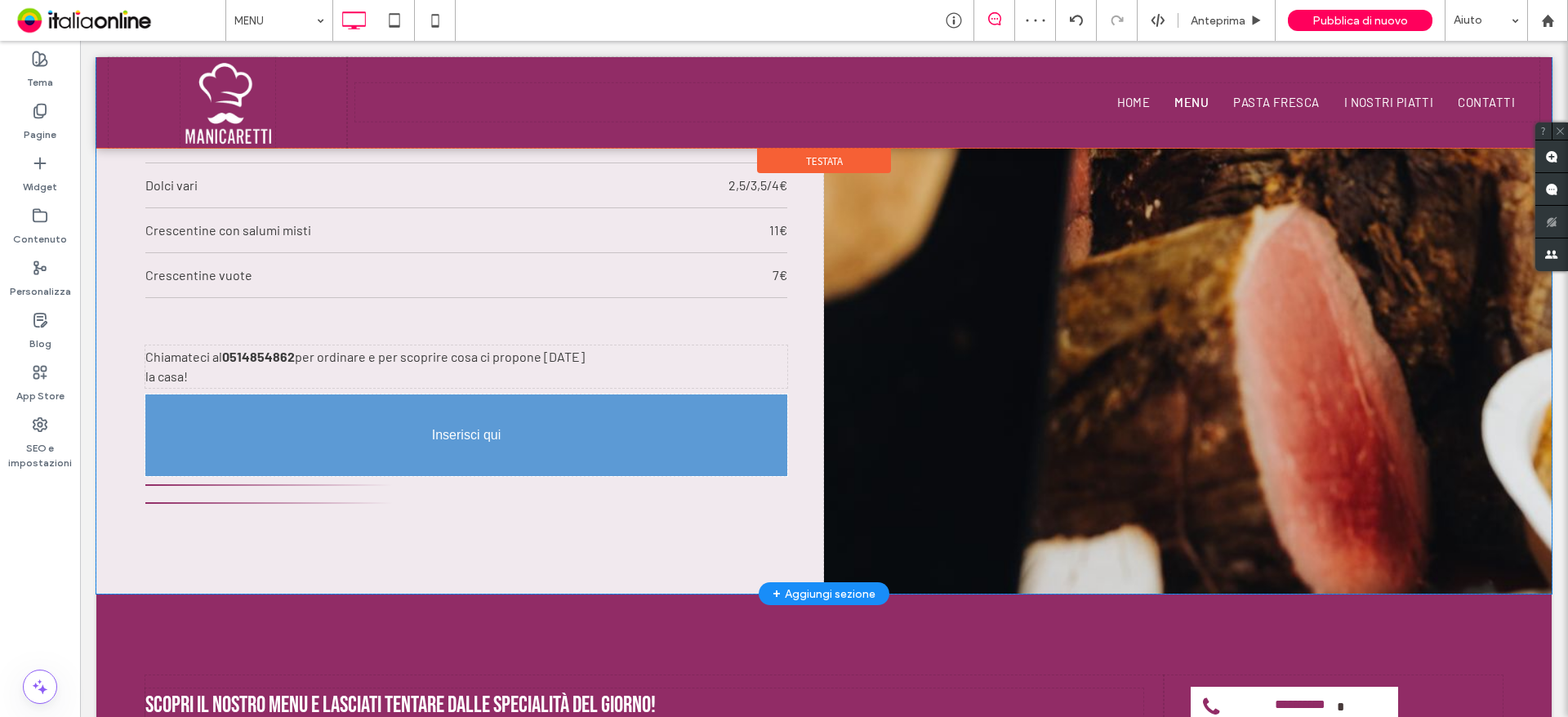
drag, startPoint x: 405, startPoint y: 456, endPoint x: 416, endPoint y: 419, distance: 38.6
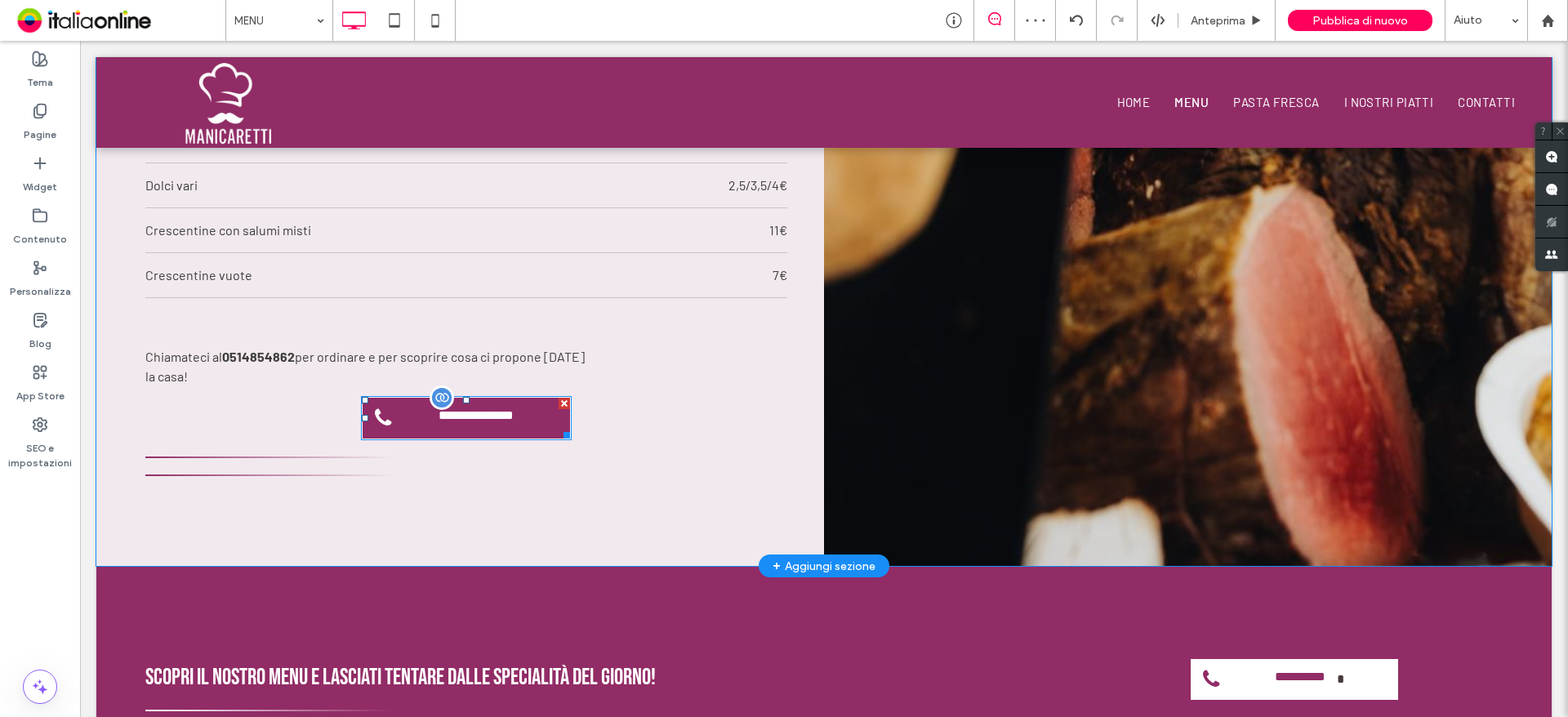
click at [438, 429] on span "**********" at bounding box center [463, 416] width 73 height 36
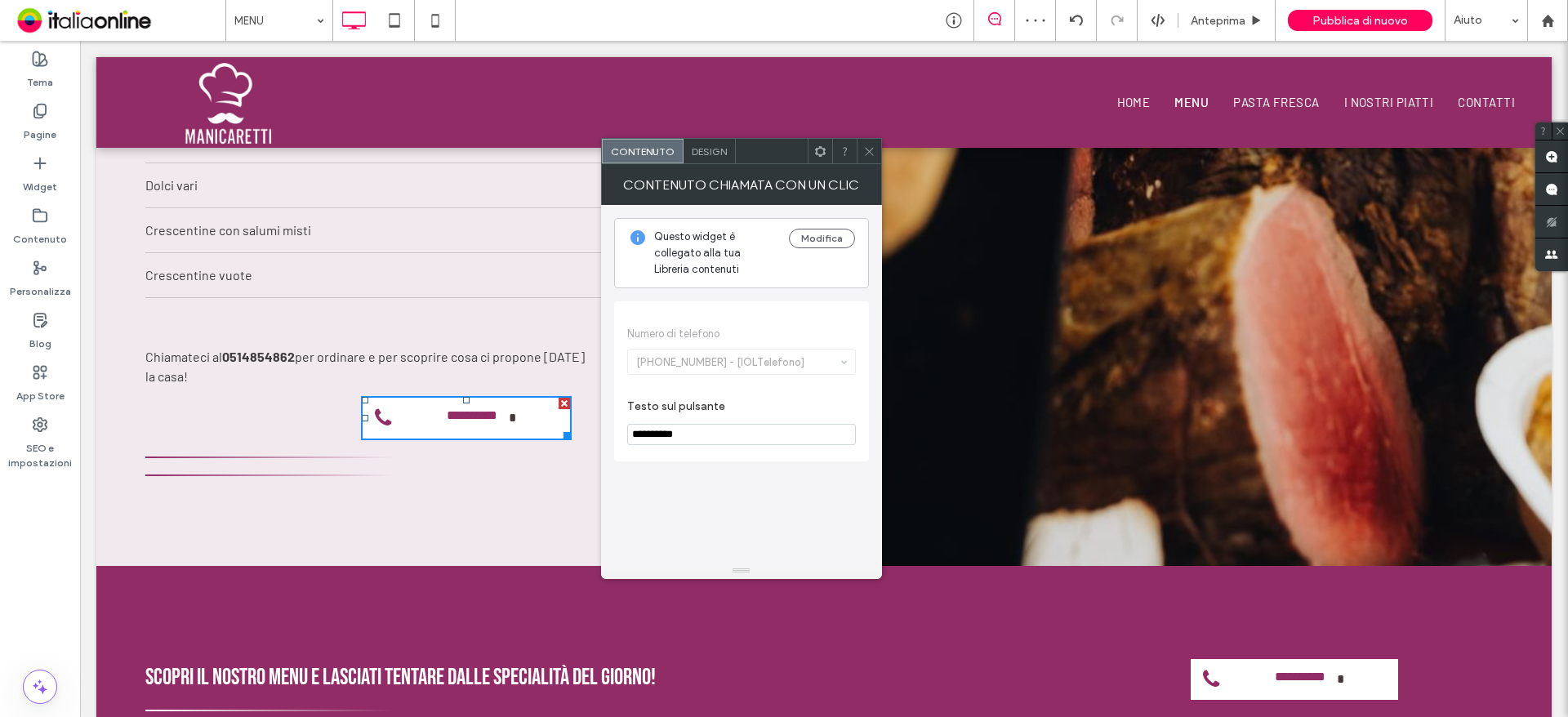
click at [688, 147] on div "Design" at bounding box center [709, 151] width 52 height 25
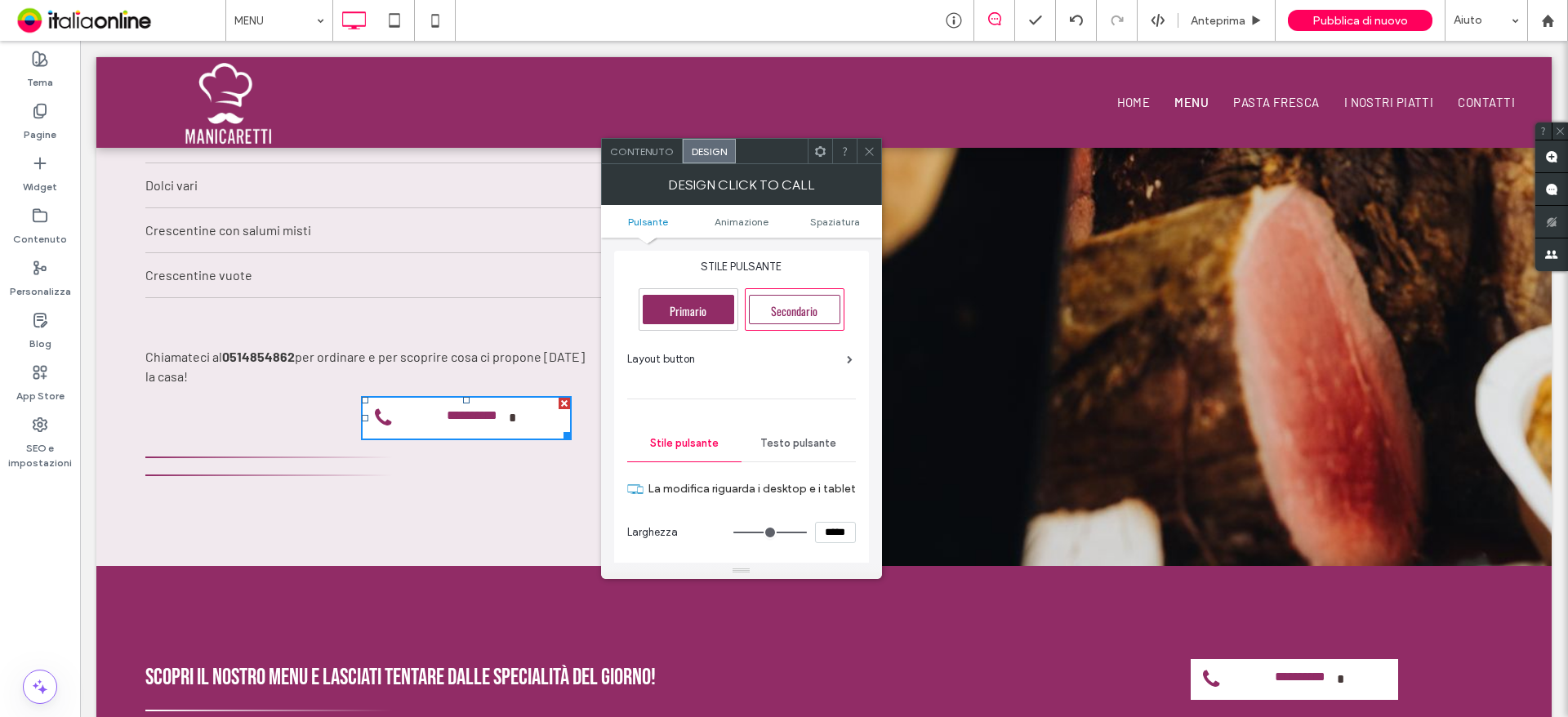
click at [687, 309] on span "Primario" at bounding box center [687, 311] width 49 height 17
type input "*"
type input "***"
click at [864, 152] on icon at bounding box center [869, 152] width 12 height 12
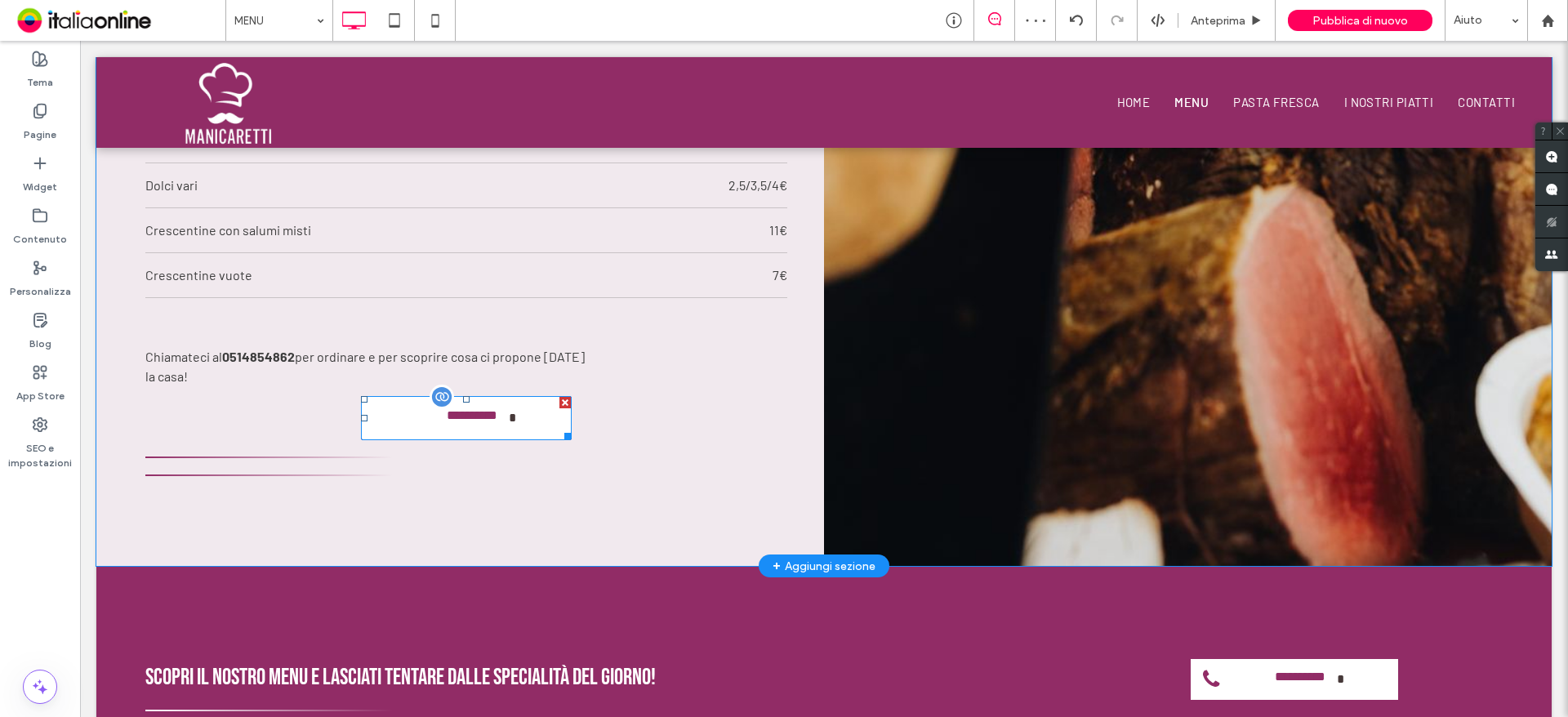
click at [486, 422] on span "**********" at bounding box center [473, 418] width 73 height 36
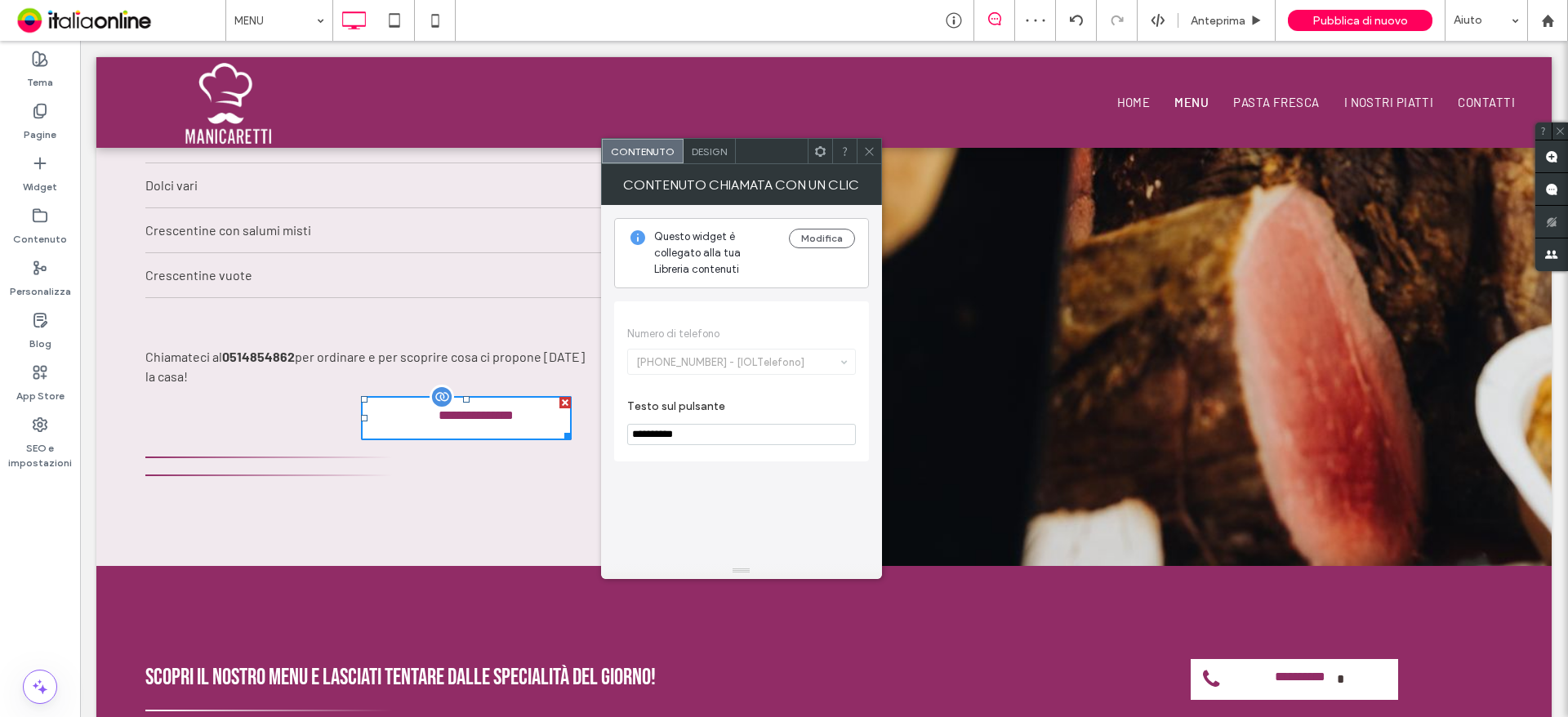
click at [474, 422] on span "**********" at bounding box center [463, 415] width 73 height 36
click at [857, 149] on div at bounding box center [869, 151] width 25 height 25
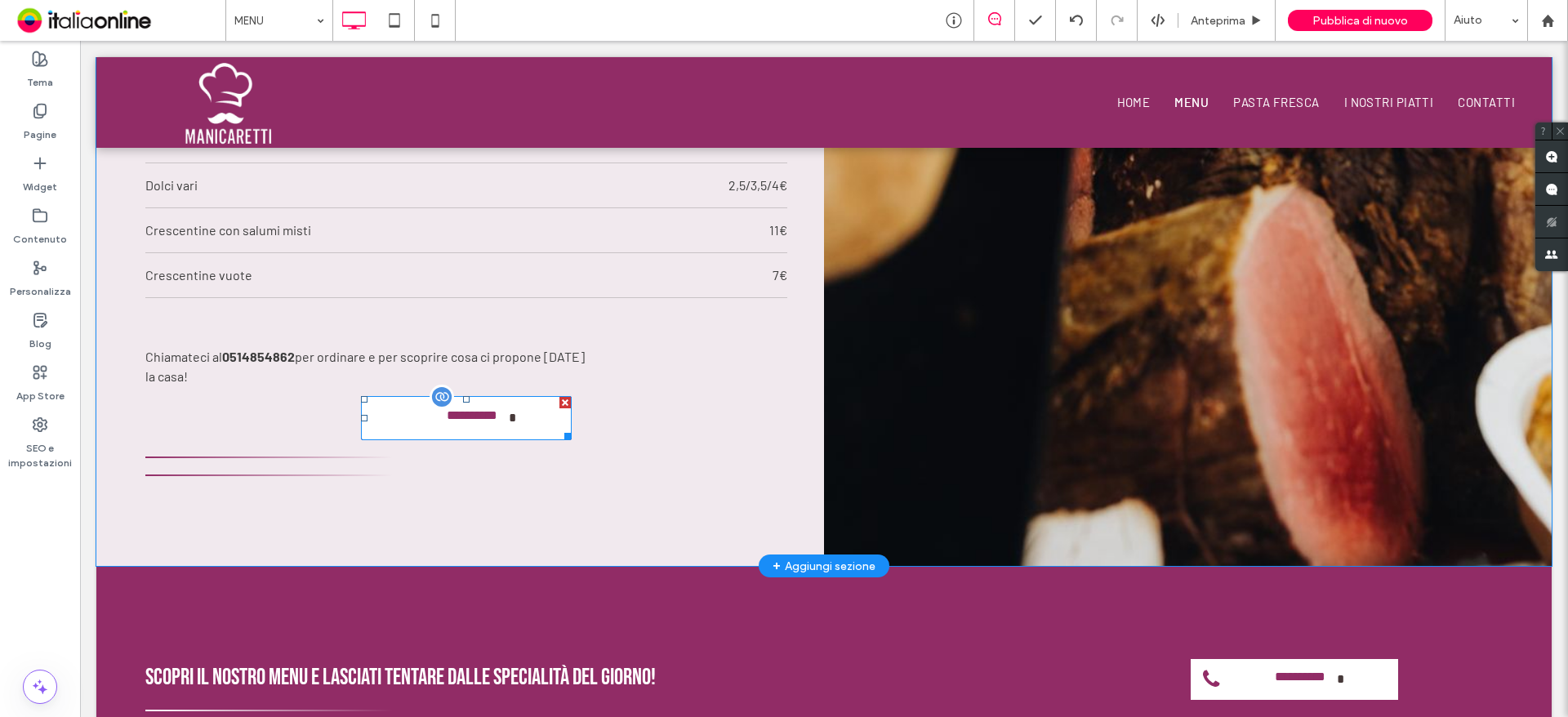
click at [420, 429] on link "**********" at bounding box center [466, 418] width 210 height 44
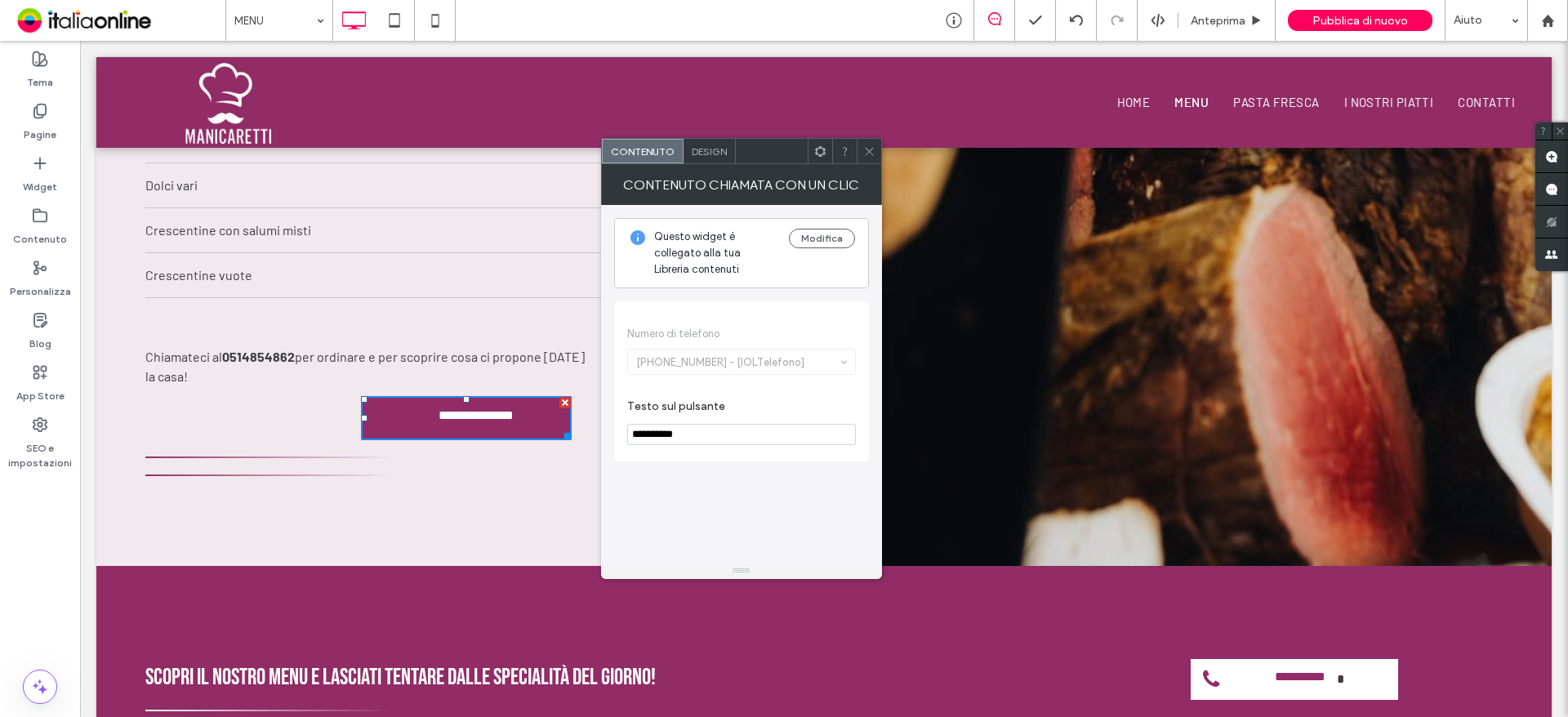
click at [868, 152] on use at bounding box center [869, 152] width 9 height 9
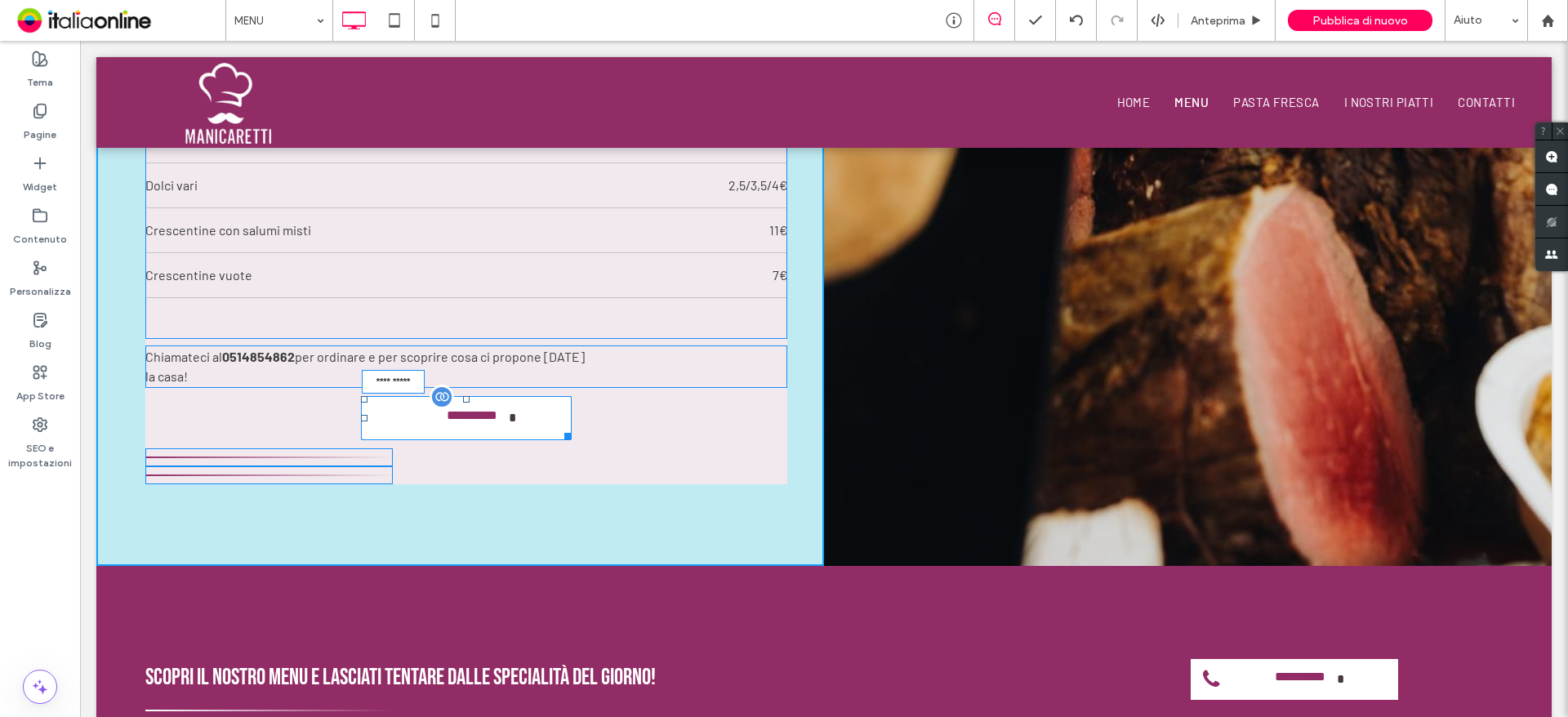
drag, startPoint x: 560, startPoint y: 443, endPoint x: 535, endPoint y: 443, distance: 25.0
click at [559, 439] on div at bounding box center [565, 433] width 12 height 12
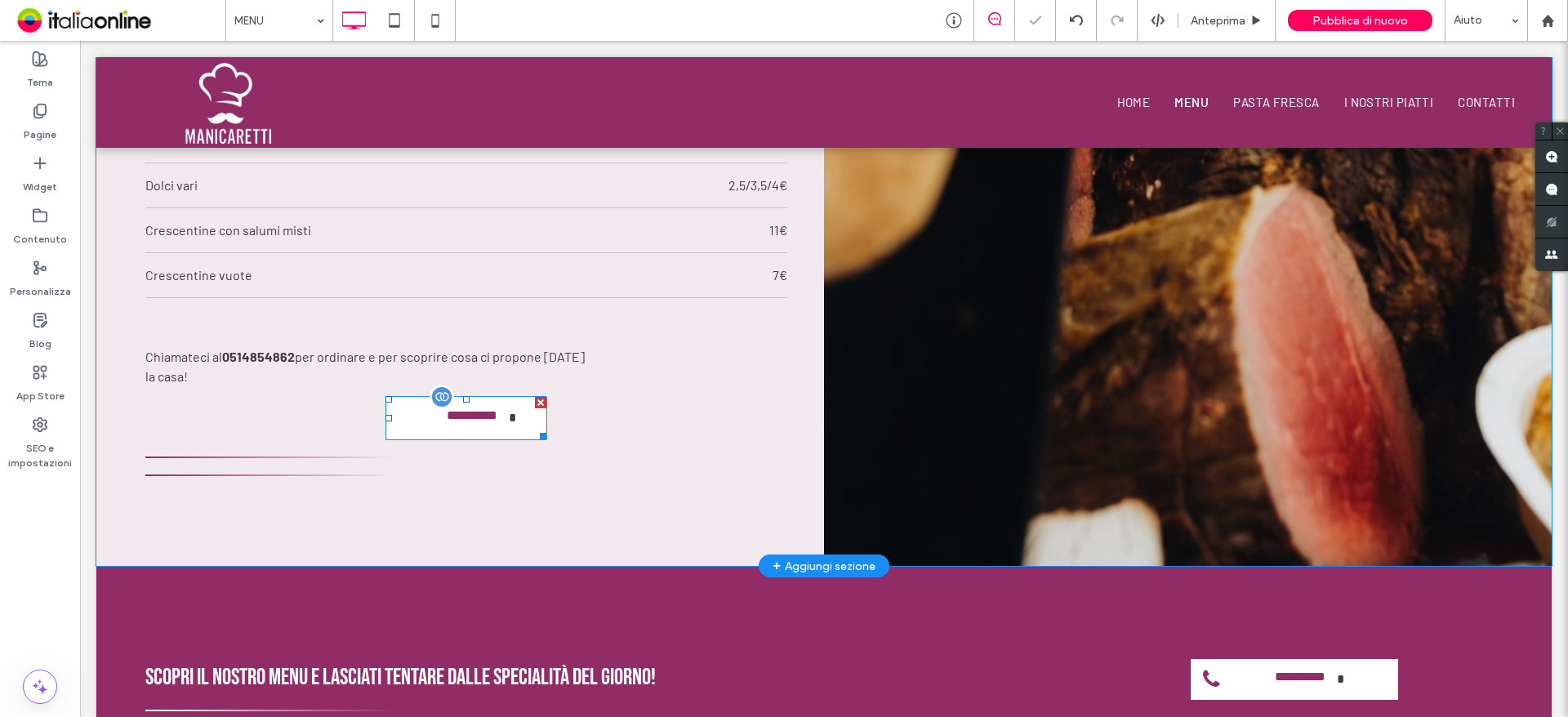
click at [480, 421] on span "**********" at bounding box center [473, 418] width 73 height 36
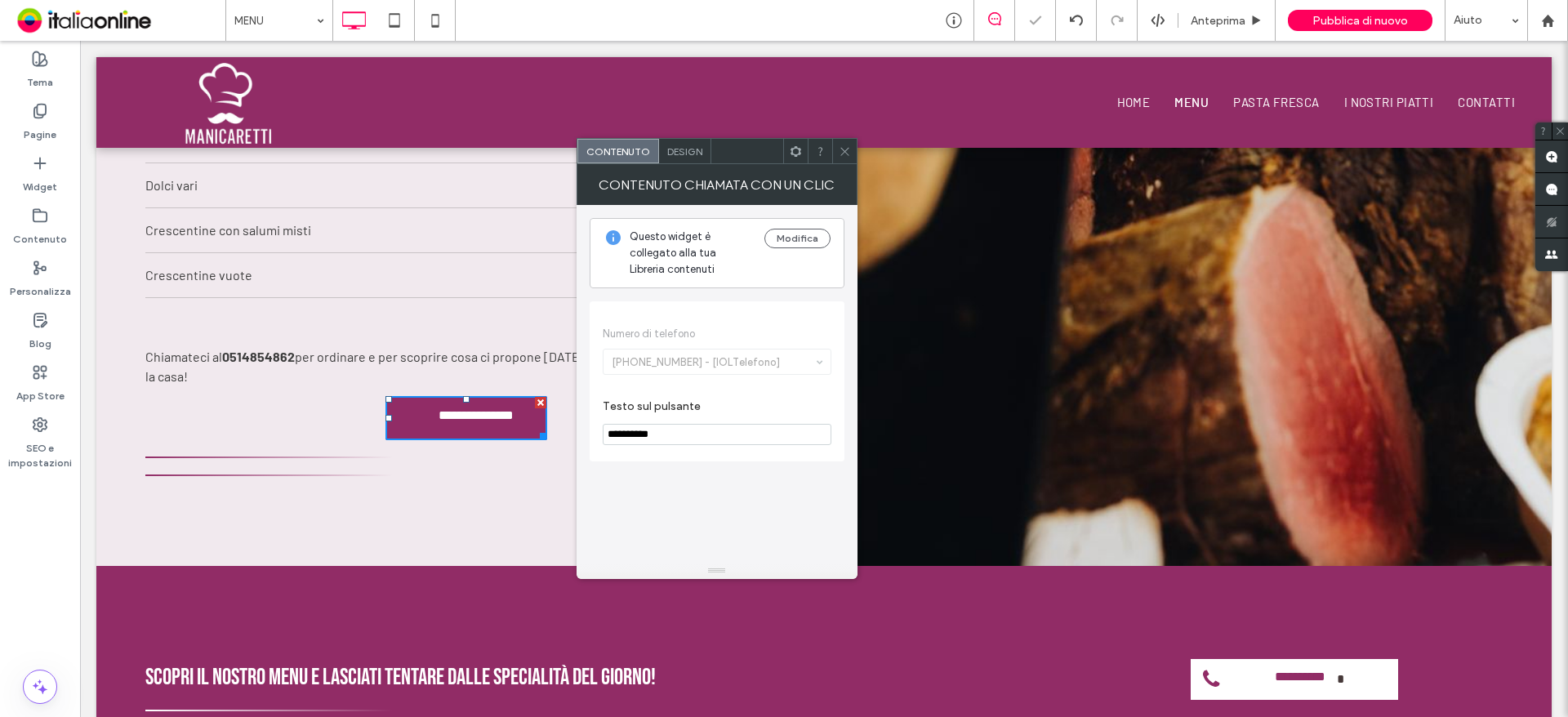
click at [701, 154] on span "Design" at bounding box center [684, 152] width 35 height 12
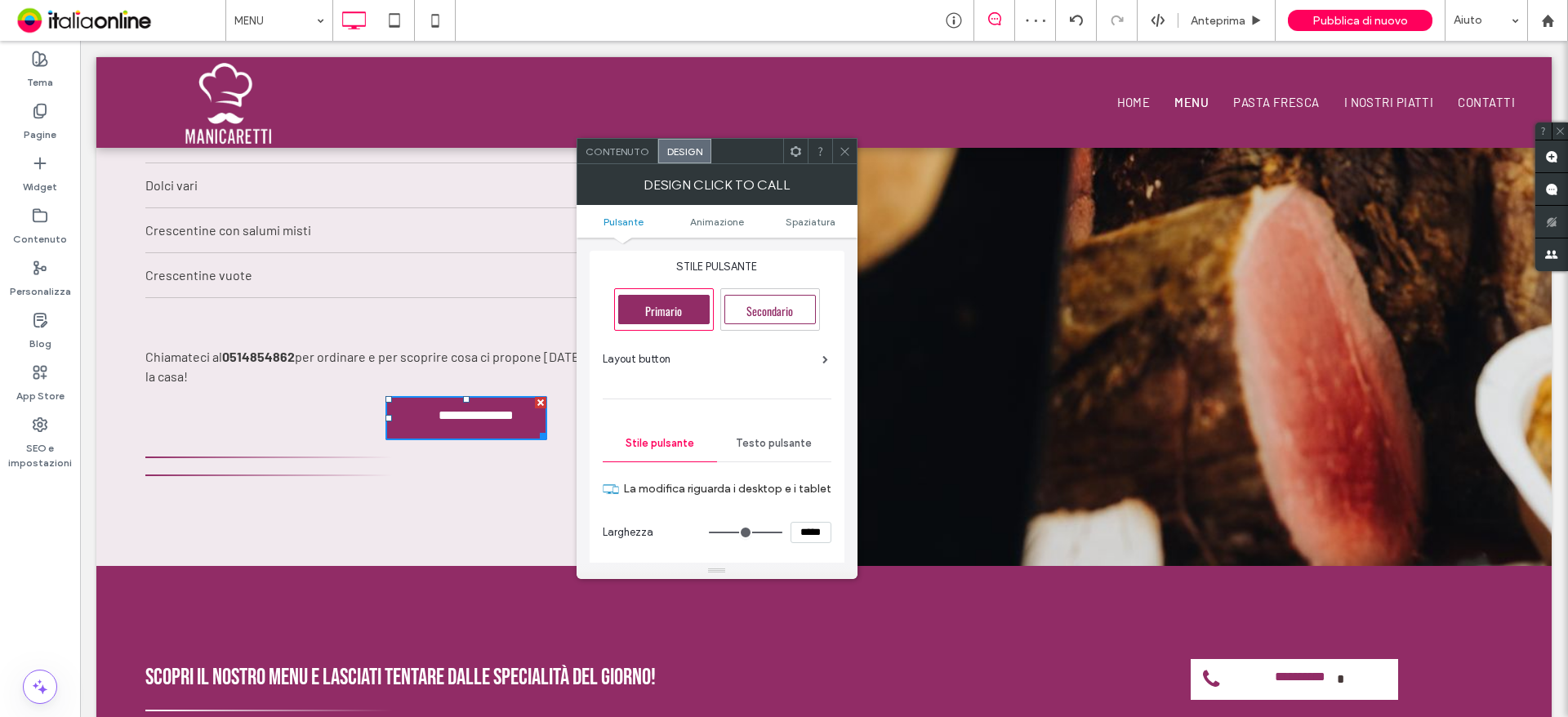
click at [689, 356] on div "Layout button" at bounding box center [715, 358] width 226 height 16
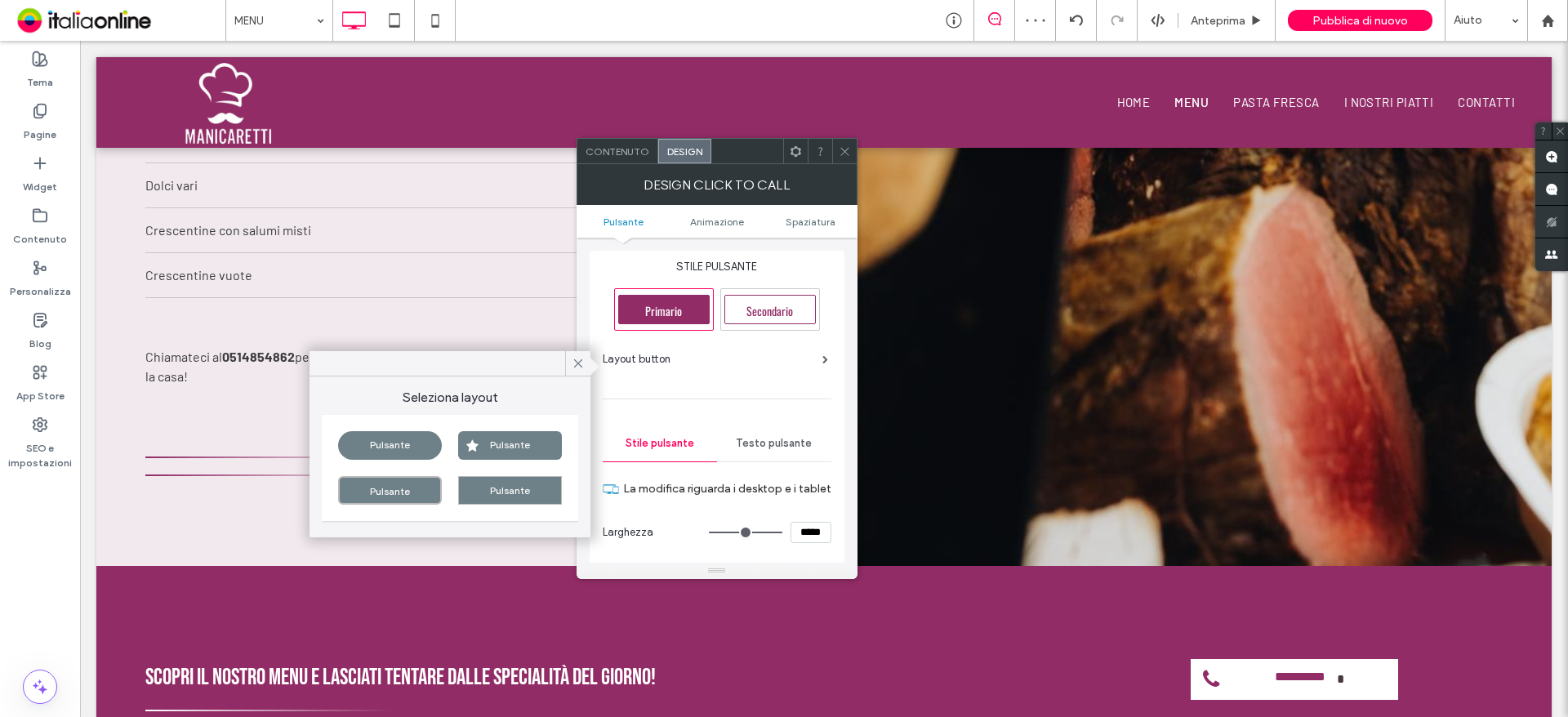
click at [410, 439] on div "Pulsante" at bounding box center [390, 445] width 104 height 29
click at [584, 365] on icon at bounding box center [577, 363] width 14 height 14
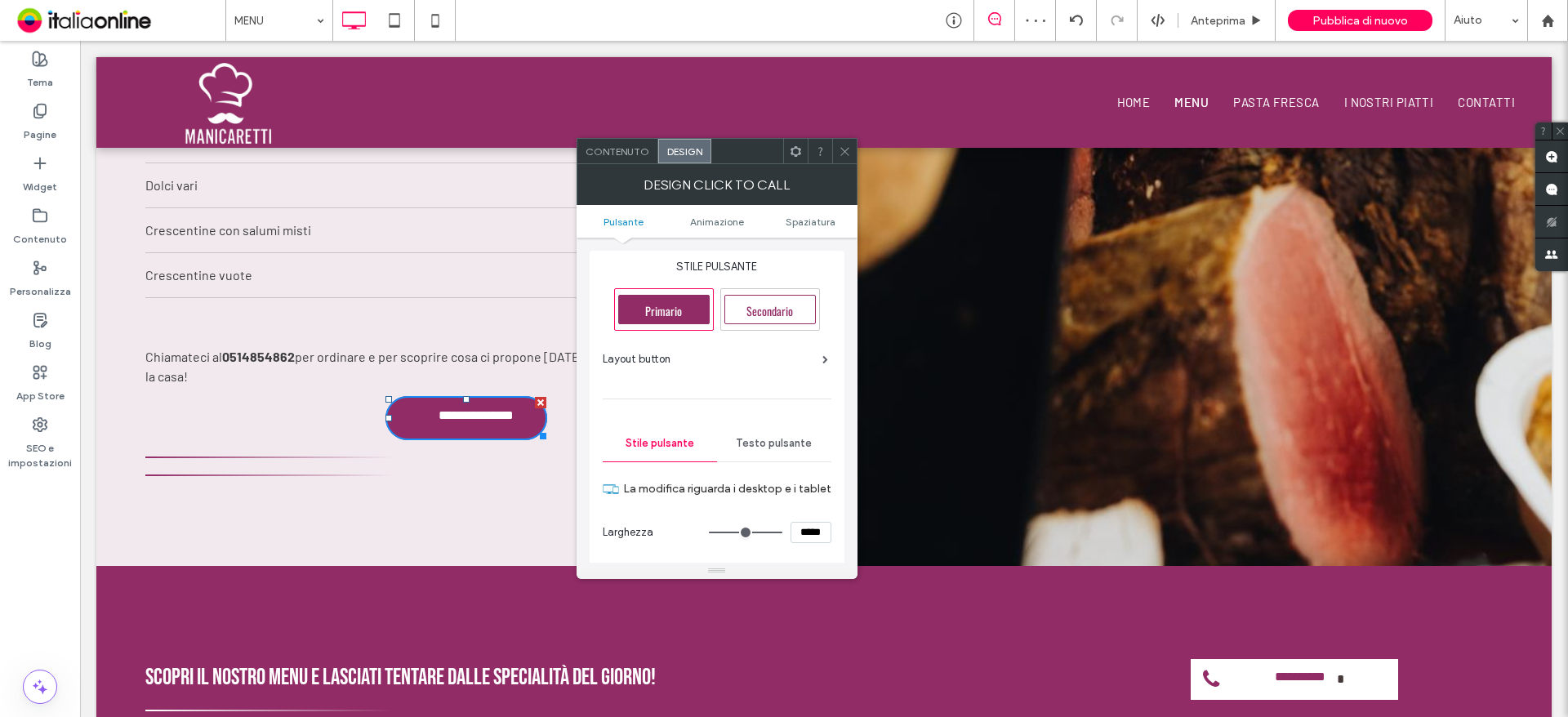
click at [847, 142] on span at bounding box center [845, 151] width 12 height 25
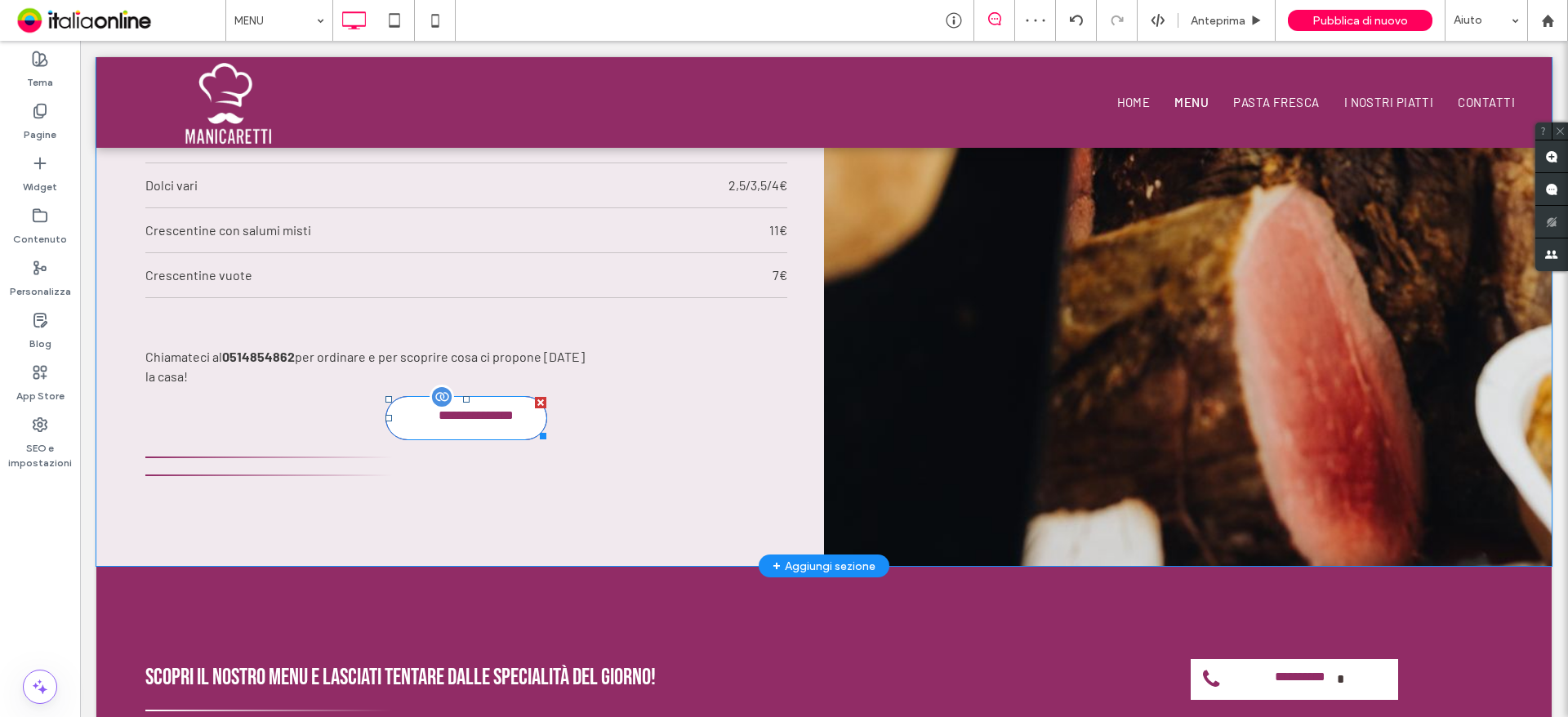
click at [453, 431] on span "**********" at bounding box center [463, 415] width 73 height 36
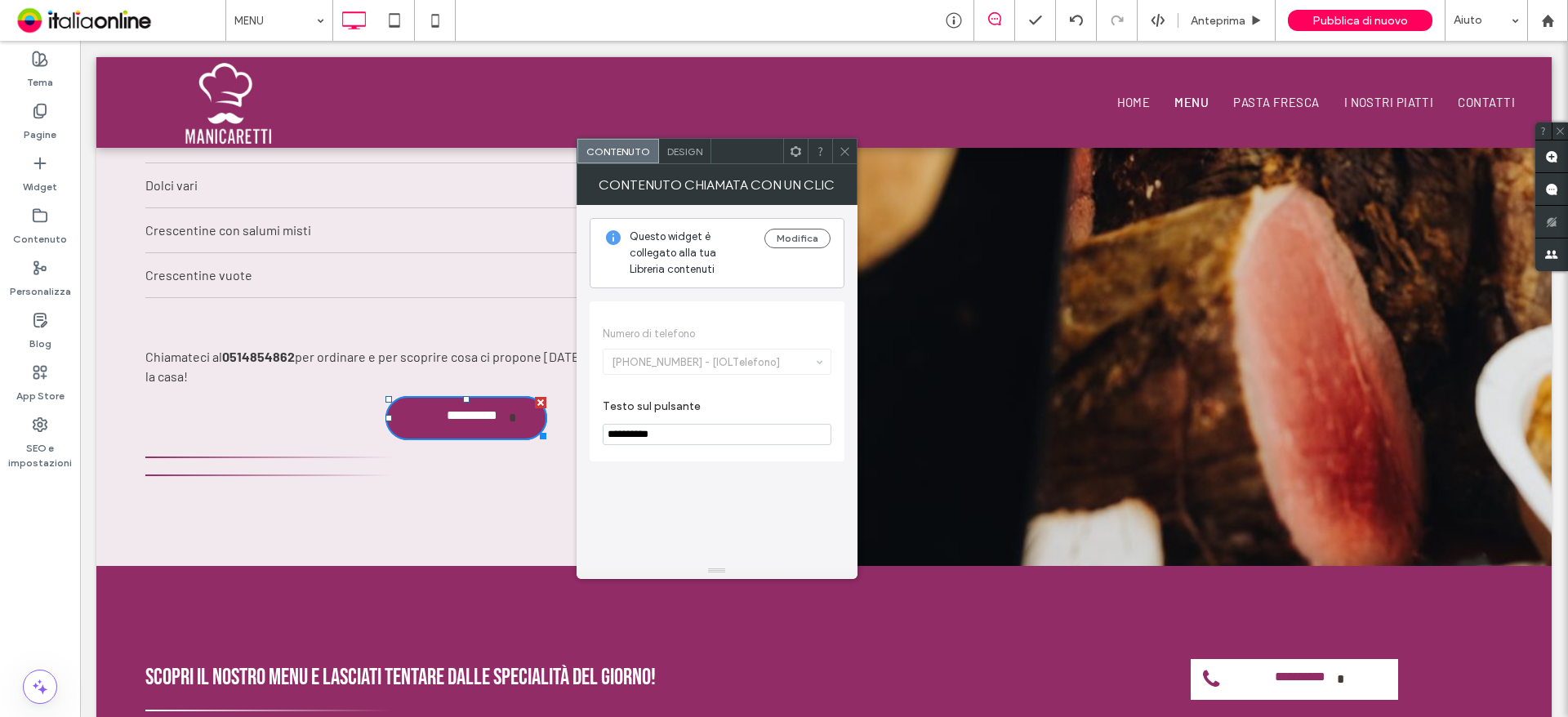
click at [692, 141] on div "Design" at bounding box center [685, 151] width 52 height 25
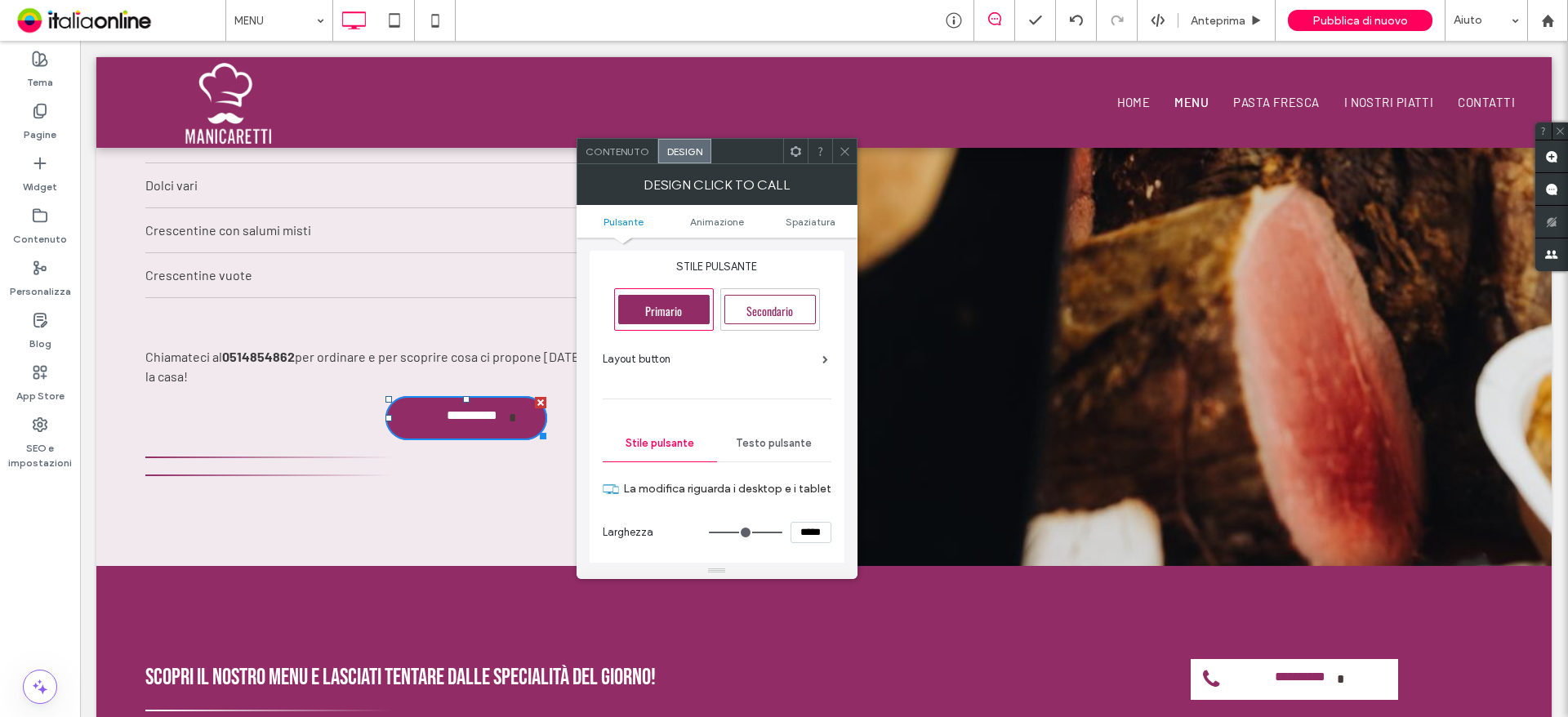
click at [708, 354] on div "Layout button" at bounding box center [715, 358] width 226 height 16
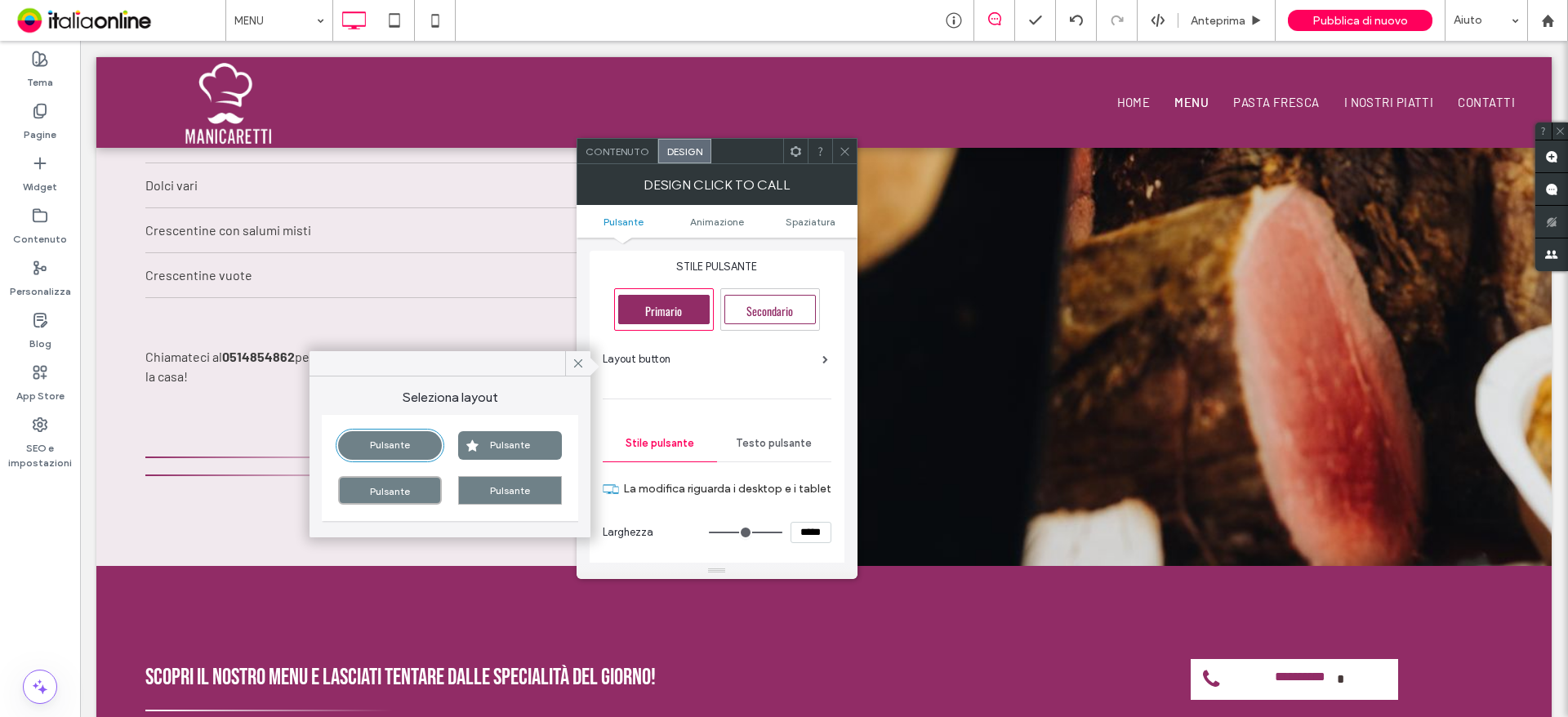
click at [386, 491] on div "Pulsante" at bounding box center [390, 490] width 104 height 29
click at [497, 493] on div "Pulsante" at bounding box center [510, 490] width 104 height 29
click at [847, 155] on icon at bounding box center [845, 152] width 12 height 12
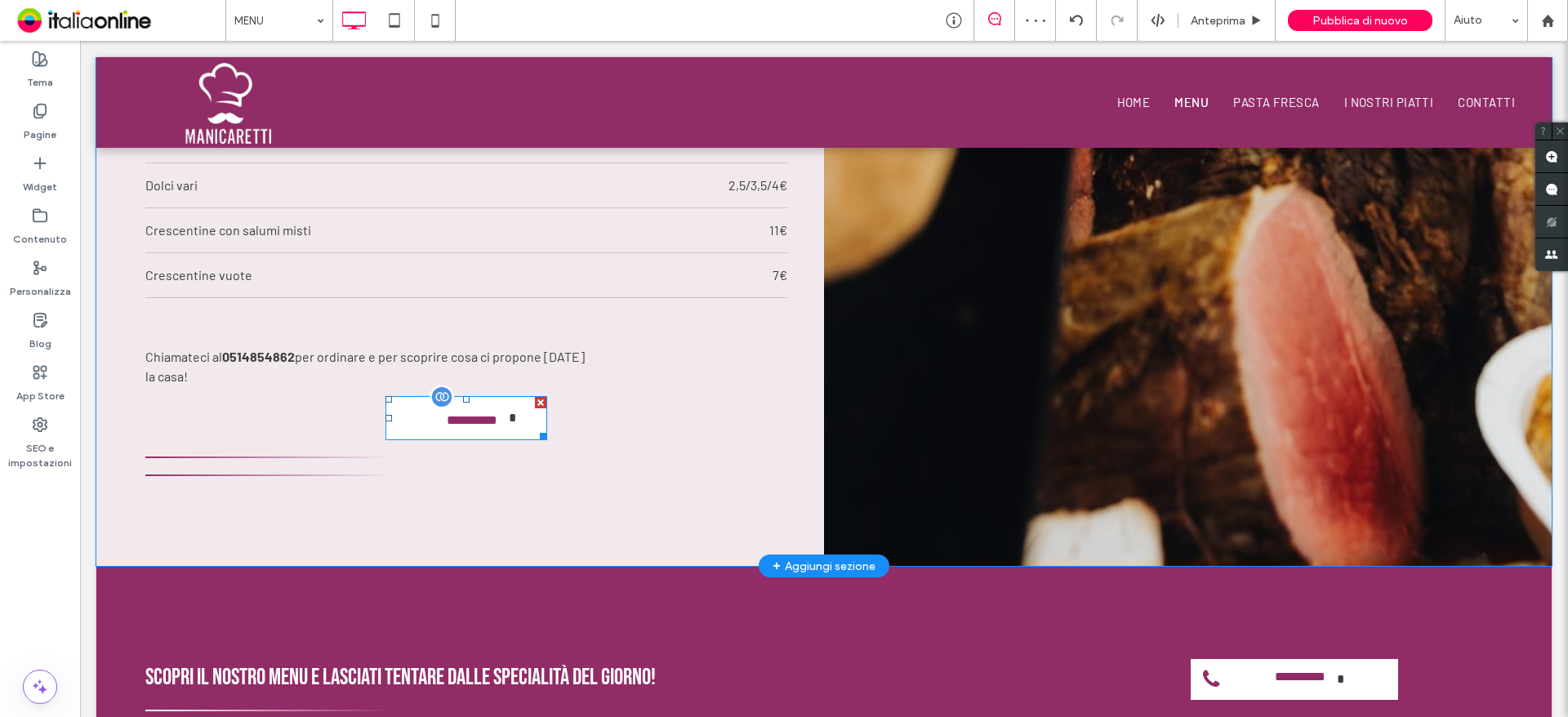
click at [443, 433] on span "**********" at bounding box center [473, 418] width 73 height 36
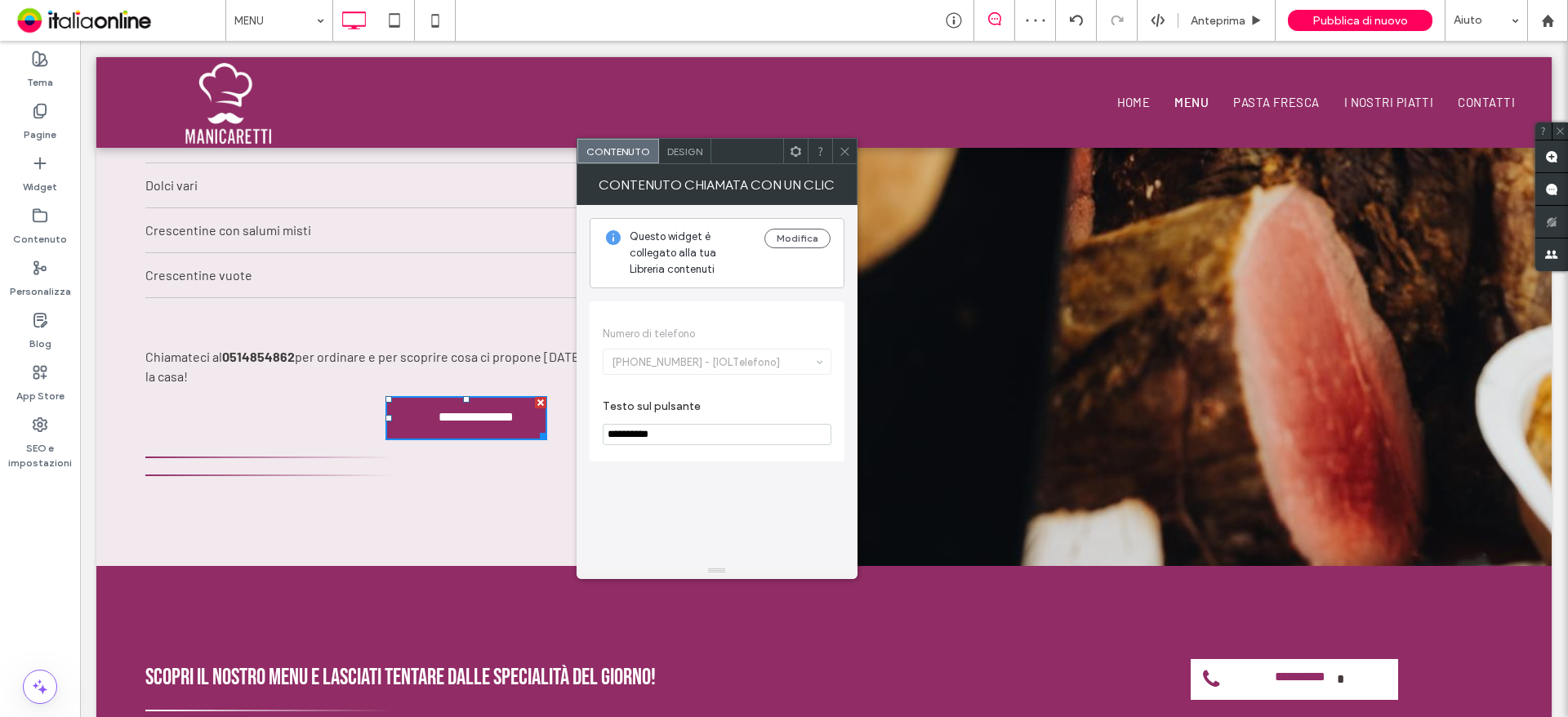
click at [679, 146] on span "Design" at bounding box center [684, 152] width 35 height 12
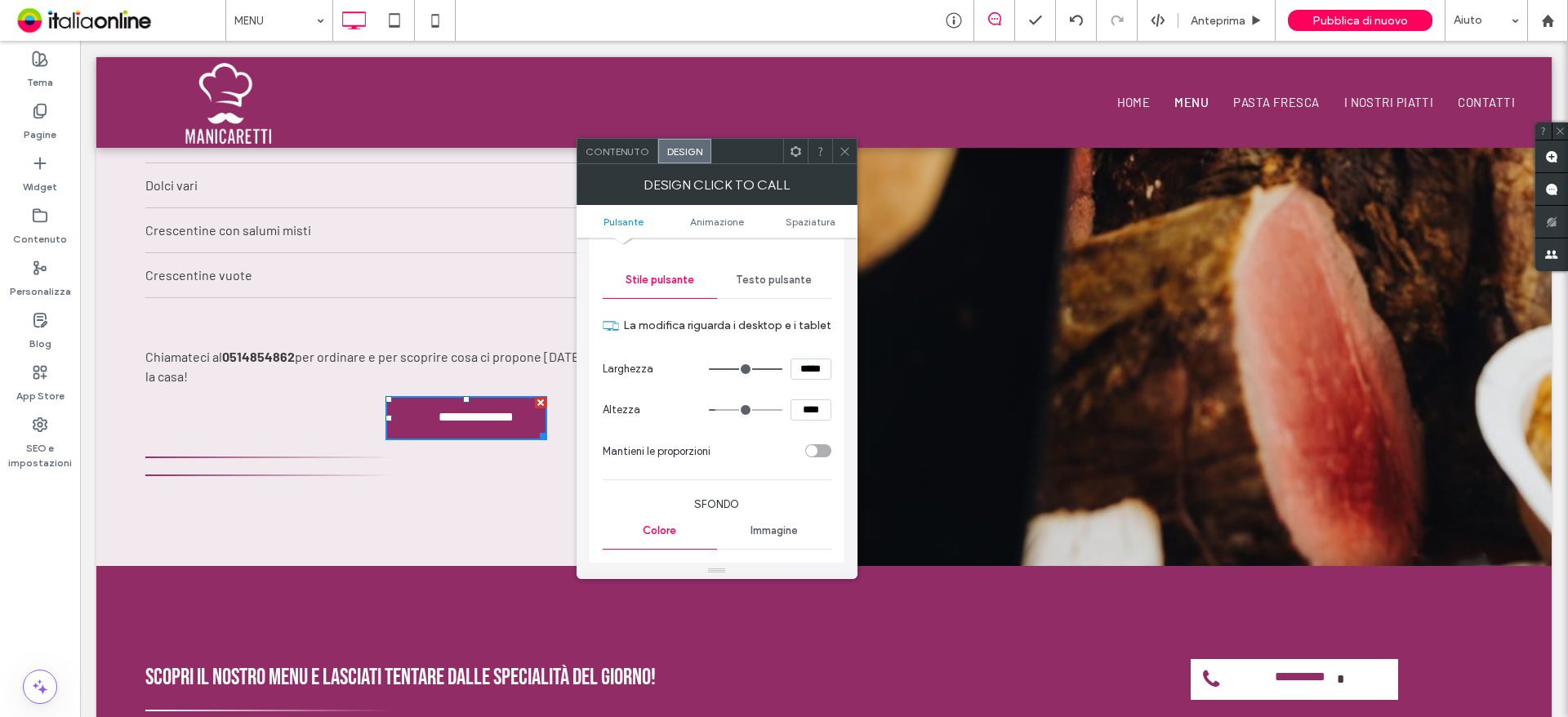
scroll to position [82, 0]
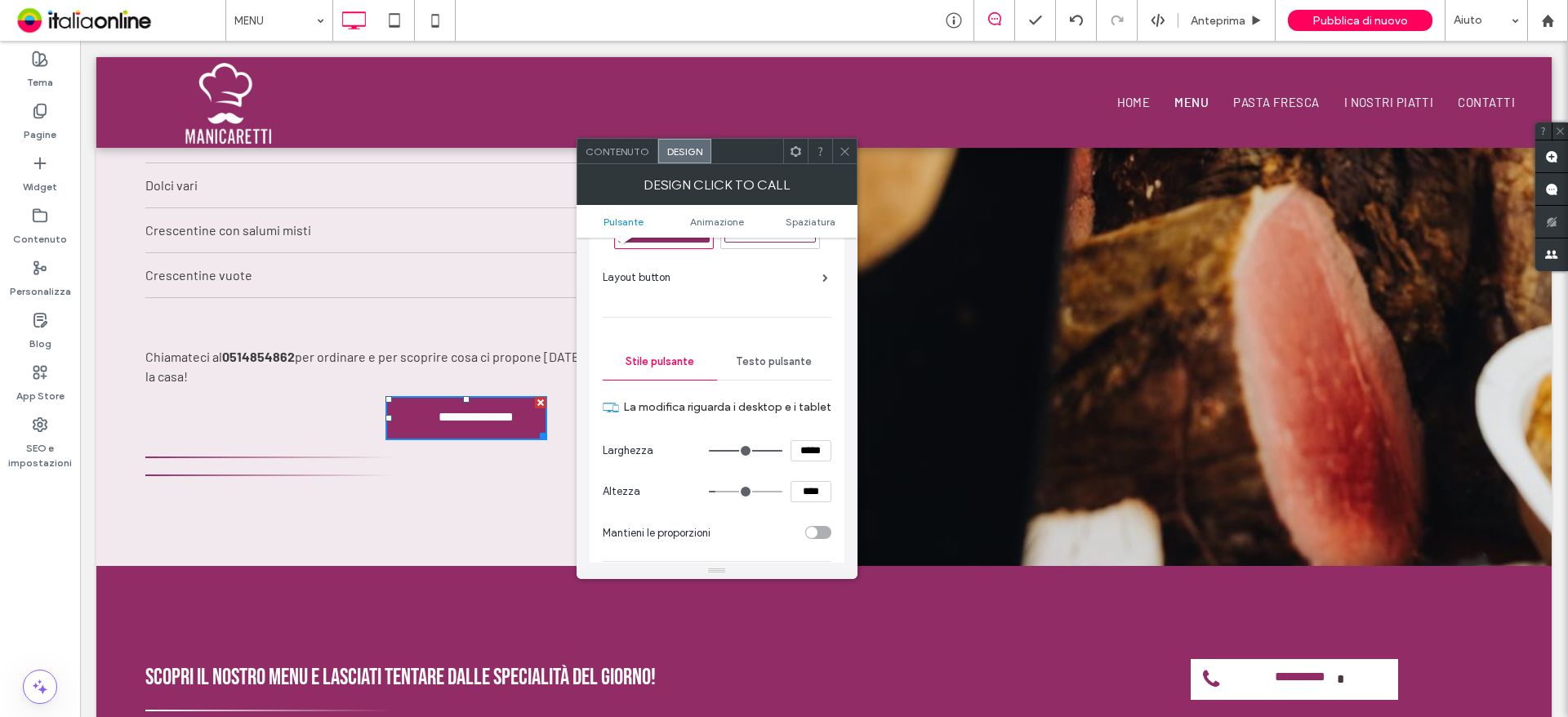
click at [766, 364] on span "Testo pulsante" at bounding box center [773, 361] width 76 height 13
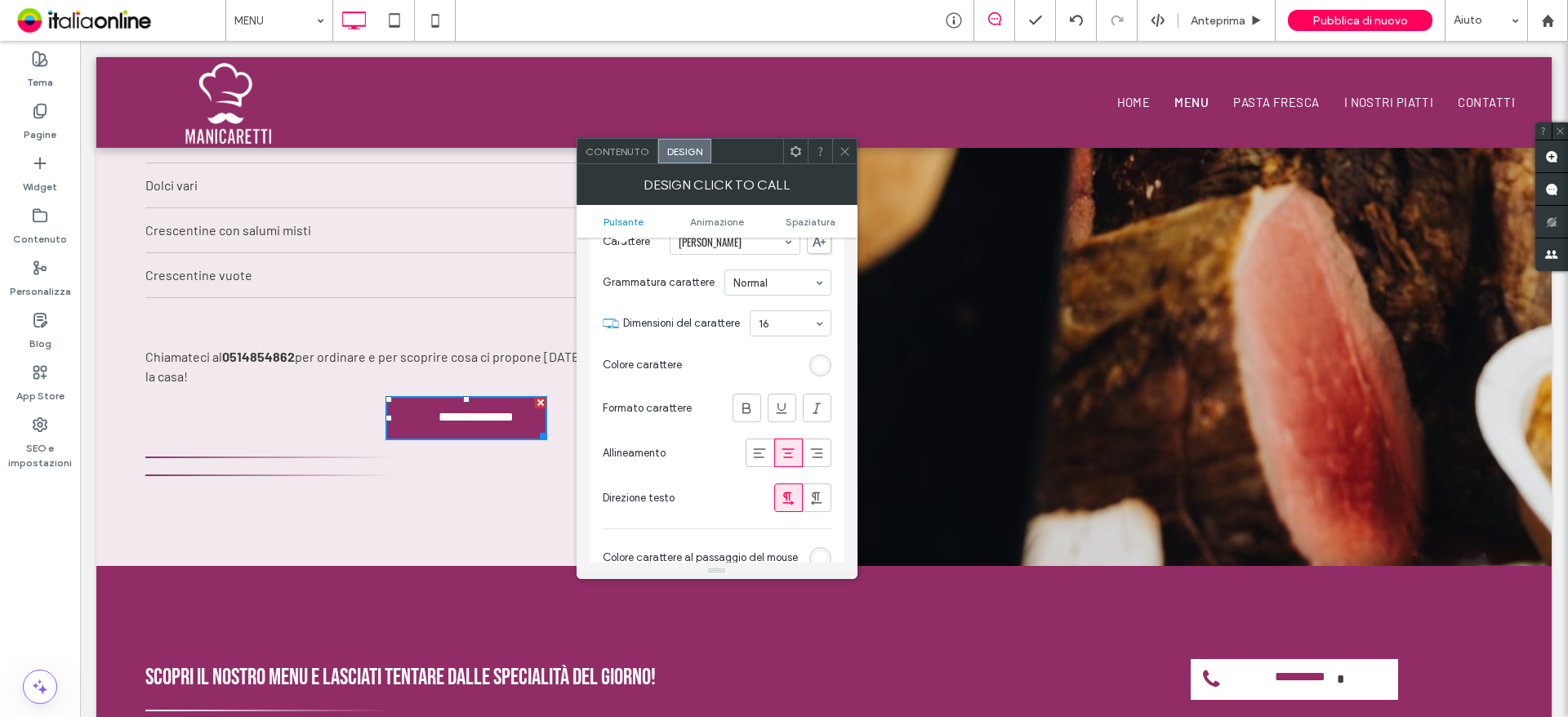
click at [785, 451] on icon at bounding box center [788, 452] width 16 height 16
click at [758, 455] on icon at bounding box center [759, 452] width 16 height 16
click at [781, 453] on icon at bounding box center [788, 452] width 16 height 16
click at [767, 449] on icon at bounding box center [759, 452] width 16 height 16
click at [808, 447] on icon at bounding box center [816, 452] width 16 height 16
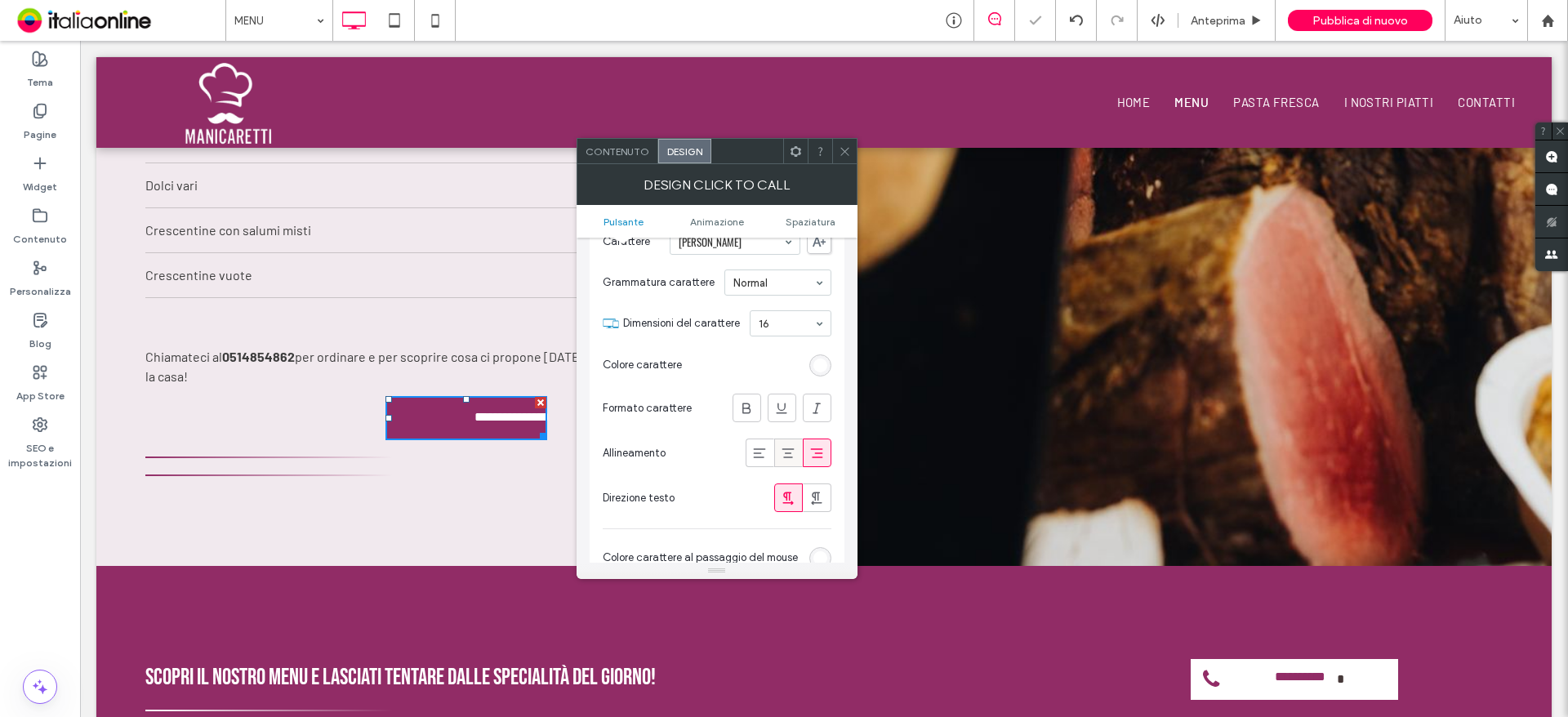
click at [795, 450] on icon at bounding box center [788, 452] width 16 height 16
click at [767, 450] on icon at bounding box center [759, 452] width 16 height 16
click at [783, 450] on icon at bounding box center [788, 452] width 16 height 16
click at [771, 449] on div at bounding box center [760, 453] width 27 height 27
click at [784, 458] on icon at bounding box center [788, 452] width 16 height 16
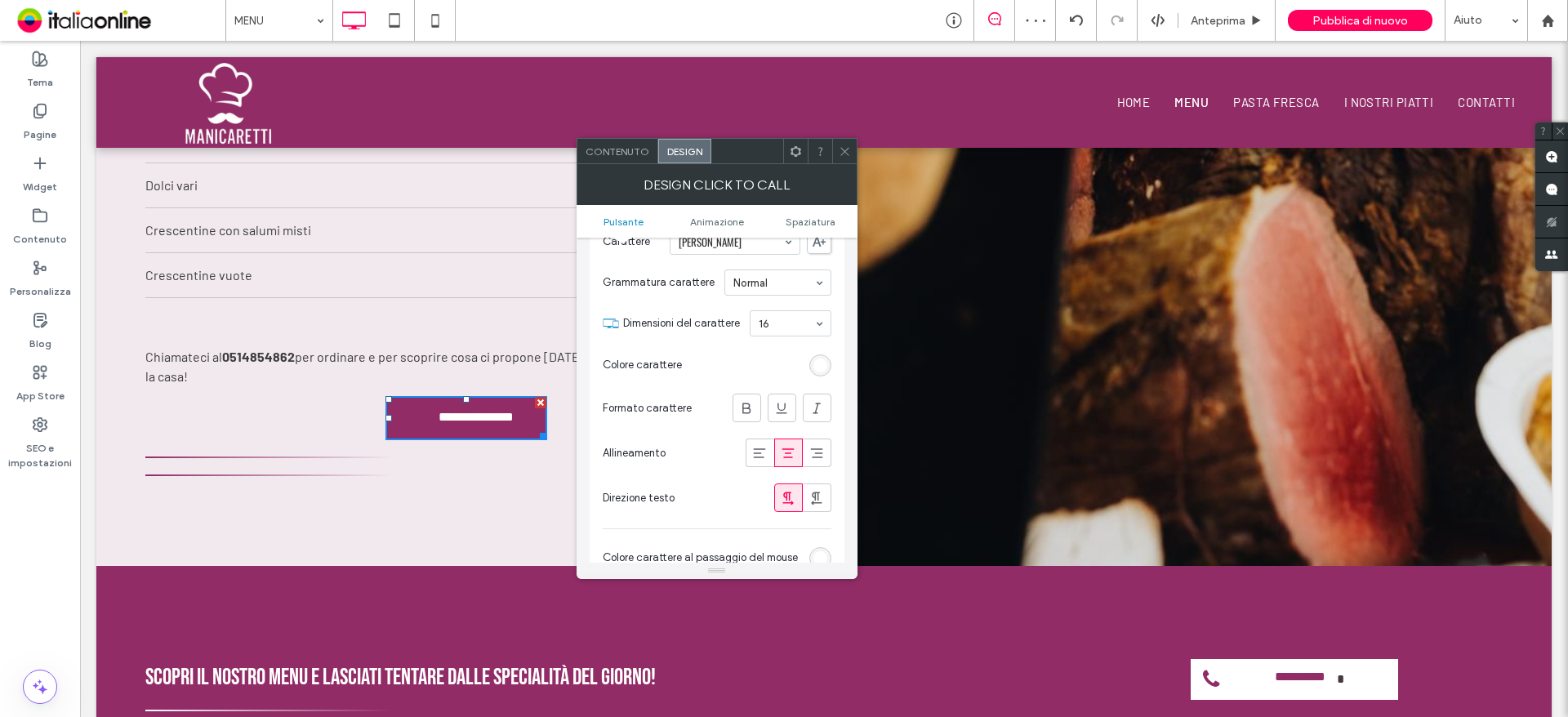
click at [841, 151] on icon at bounding box center [845, 152] width 12 height 12
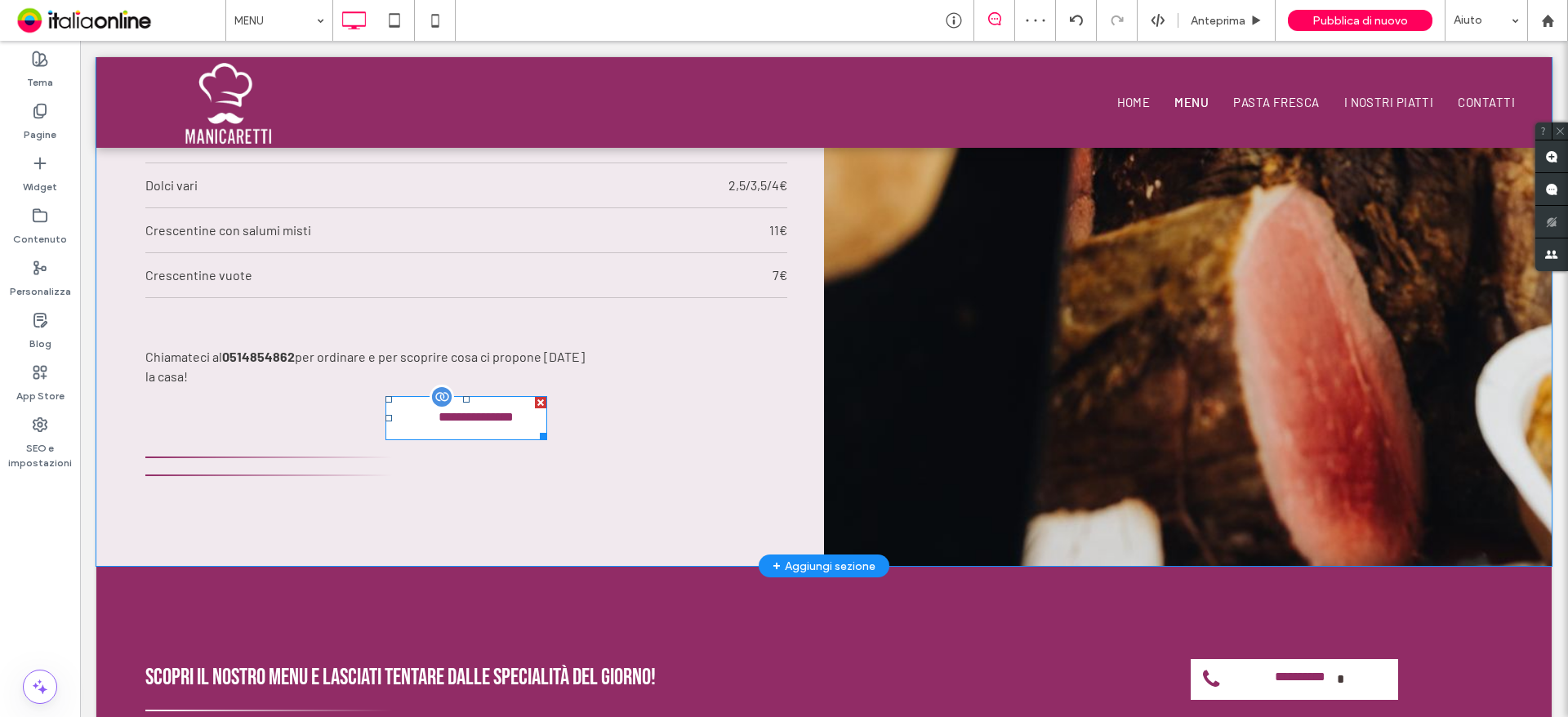
click at [535, 408] on div at bounding box center [540, 402] width 11 height 11
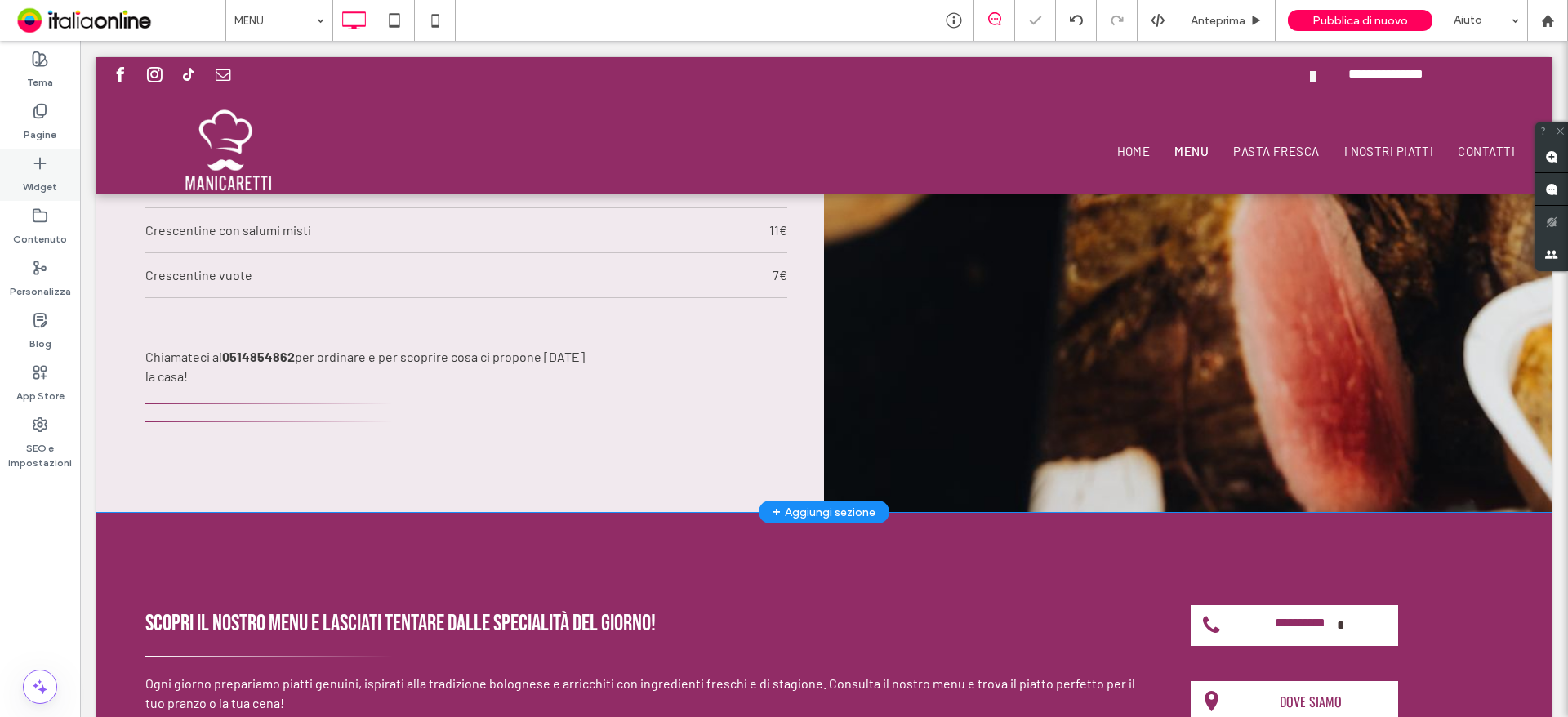
click at [37, 167] on icon at bounding box center [39, 163] width 16 height 16
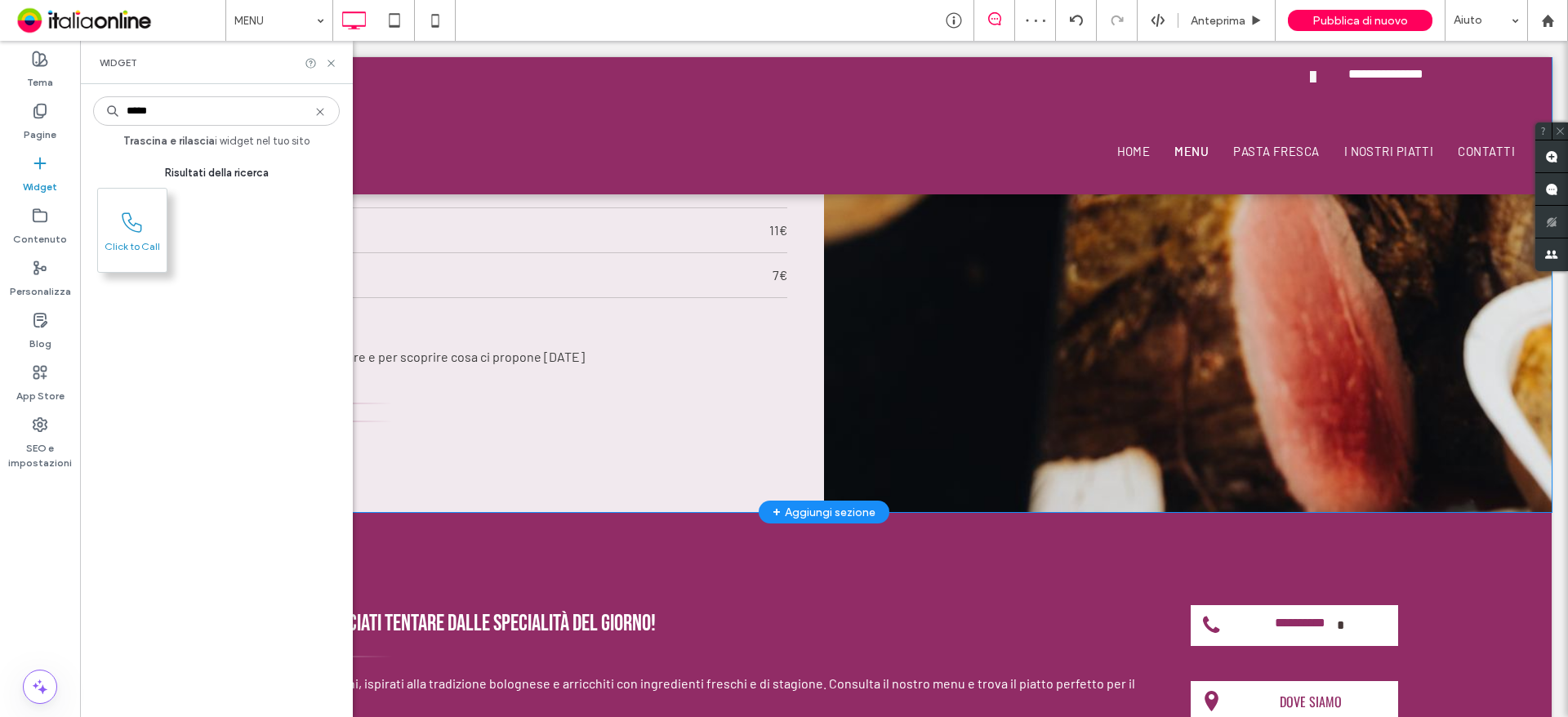
type input "*****"
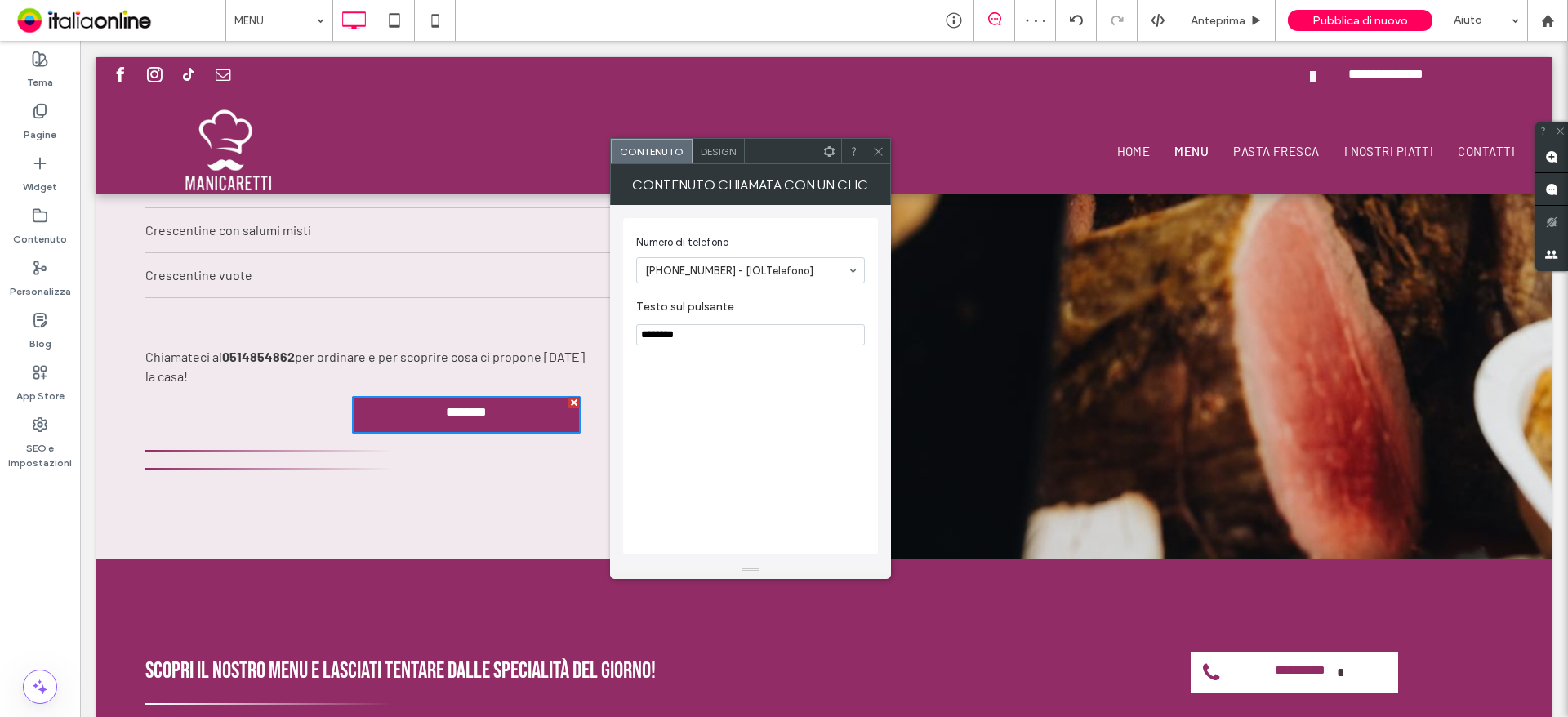
click at [865, 147] on div at bounding box center [877, 151] width 25 height 25
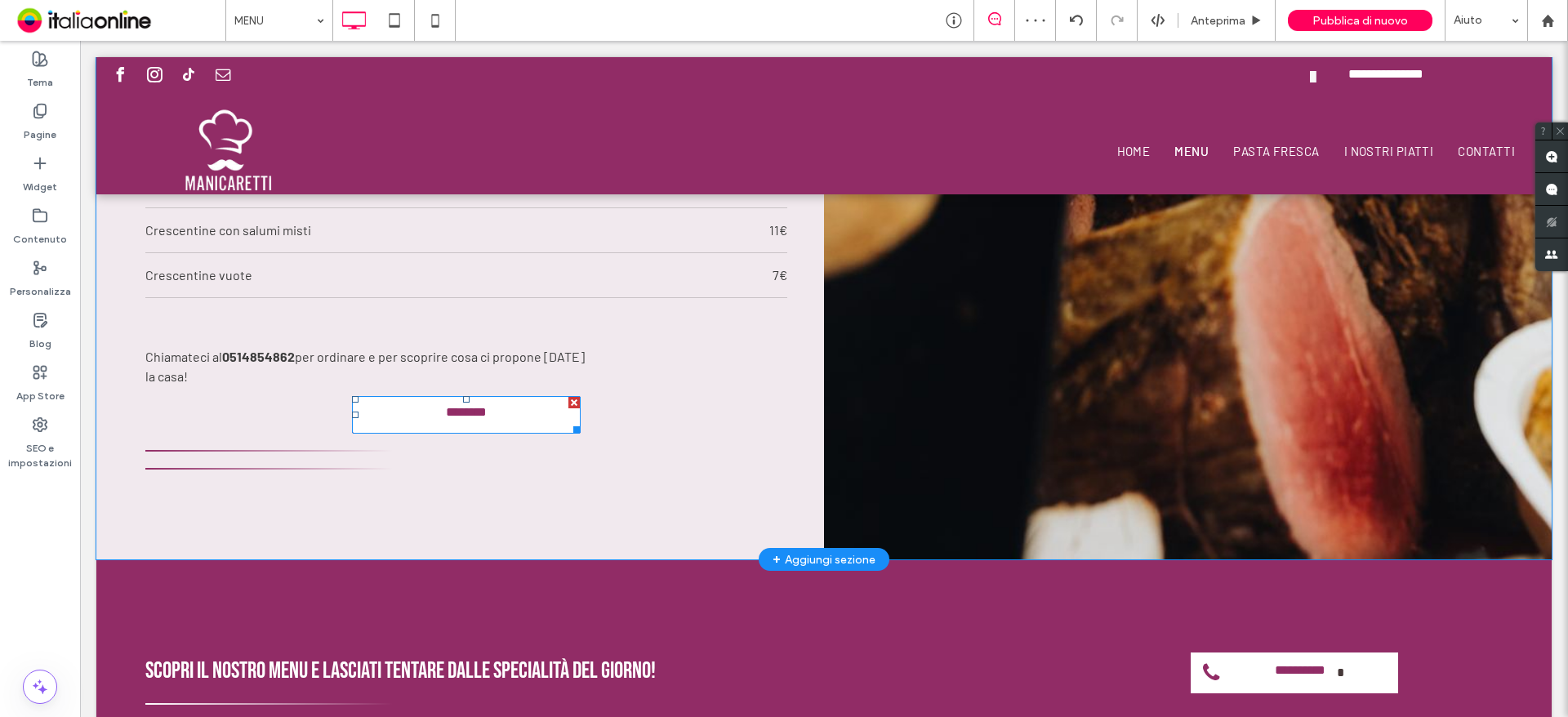
click at [522, 422] on link "**********" at bounding box center [466, 415] width 228 height 37
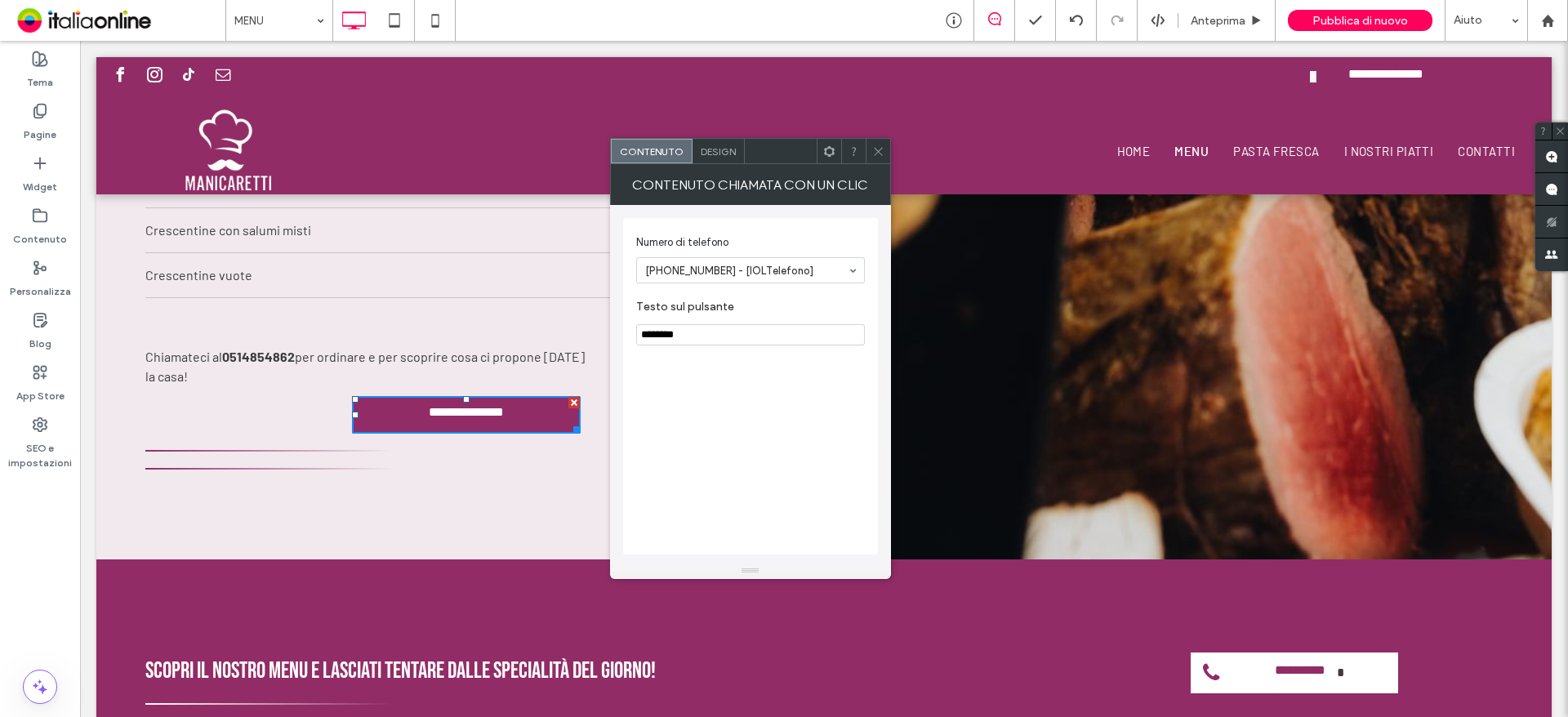
click at [879, 152] on icon at bounding box center [878, 152] width 12 height 12
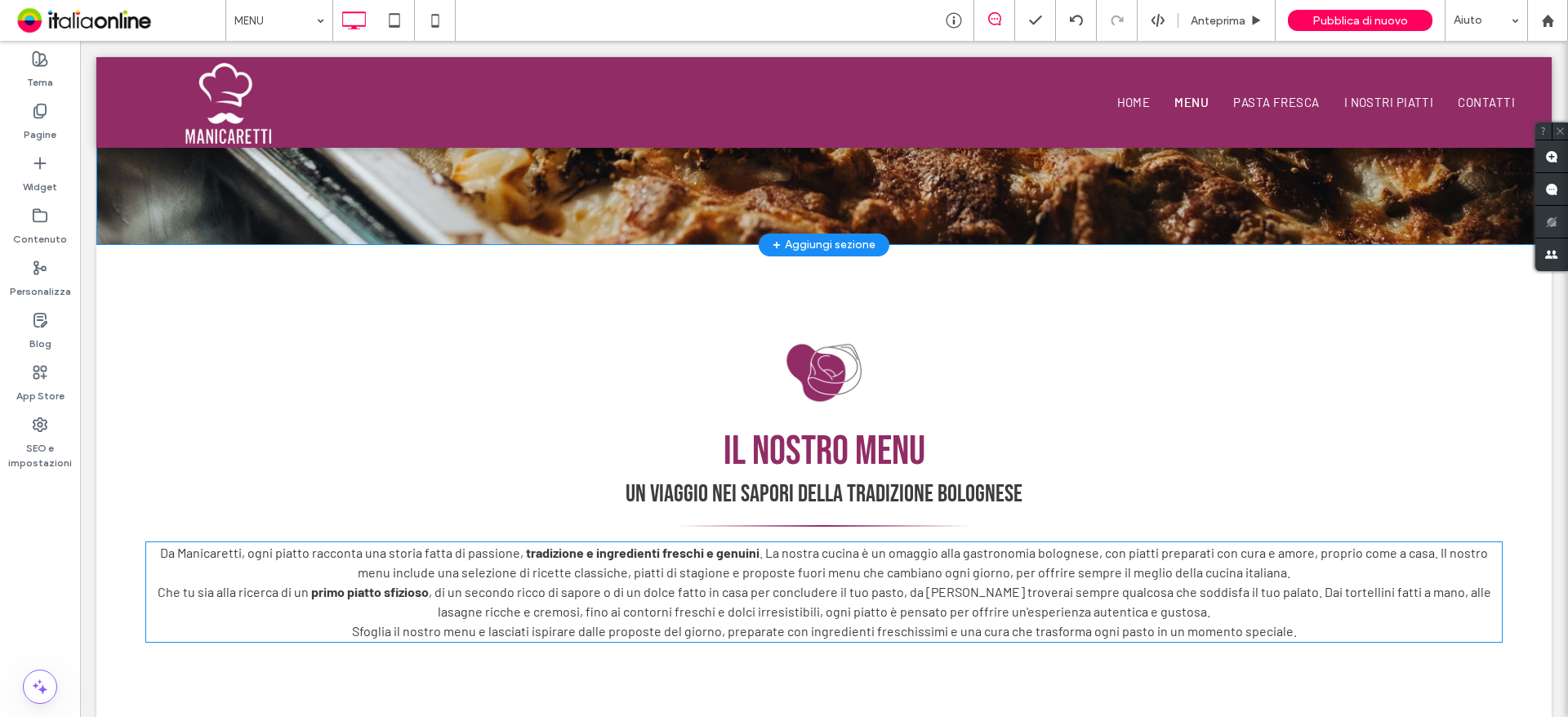
scroll to position [308, 0]
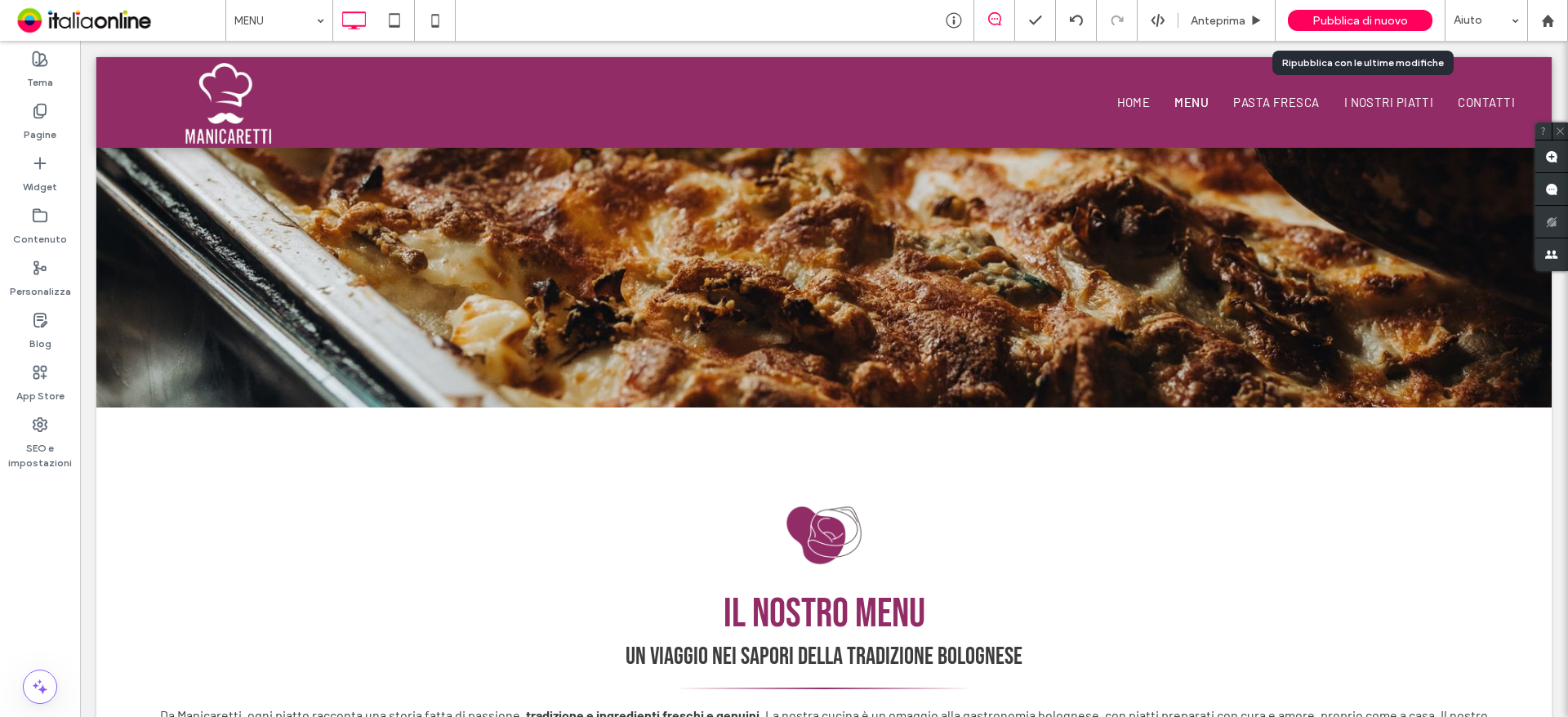
click at [1345, 21] on span "Pubblica di nuovo" at bounding box center [1360, 20] width 95 height 14
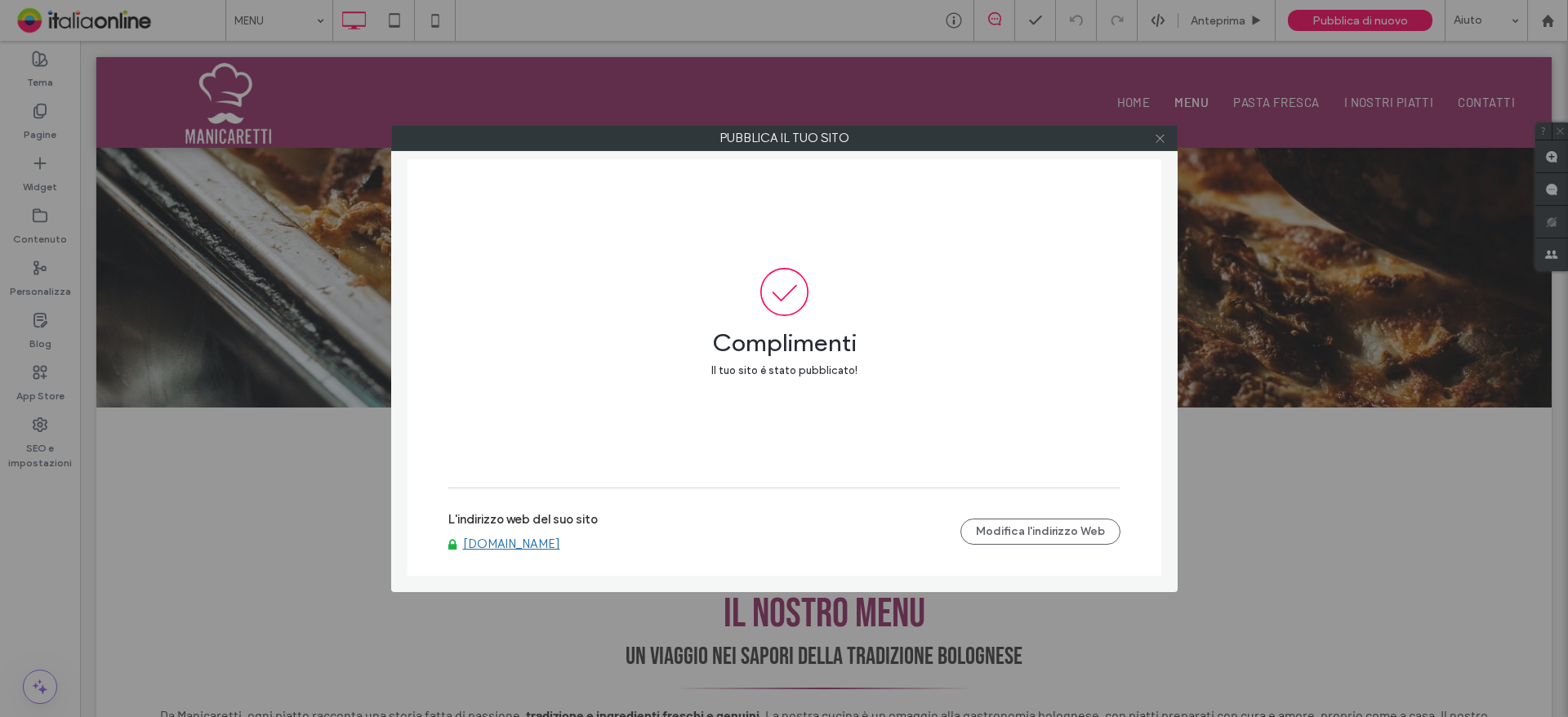
click at [1157, 129] on span at bounding box center [1160, 138] width 12 height 25
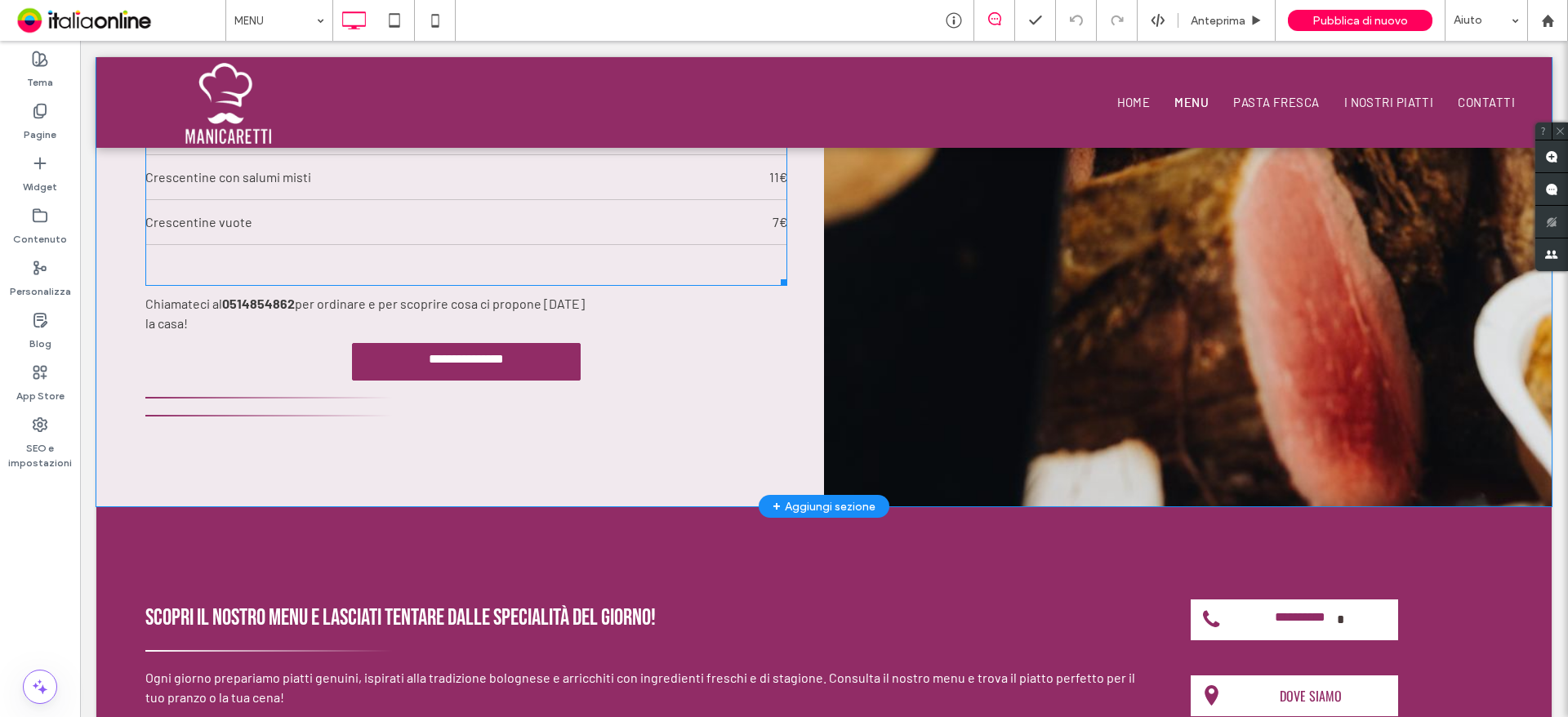
scroll to position [2023, 0]
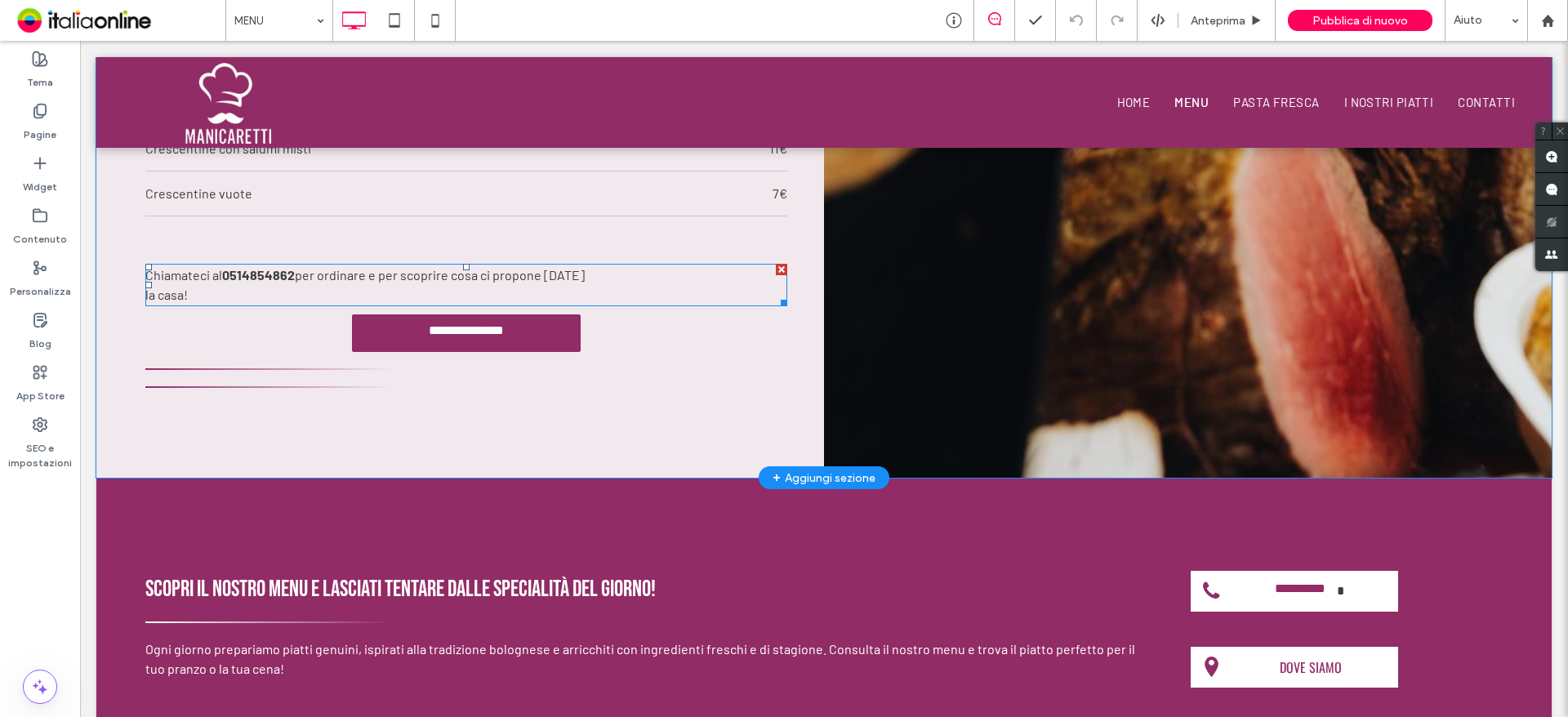
click at [697, 290] on p "Chiamateci al 0514854862 per ordinare e per scoprire cosa ci propone oggi la ca…" at bounding box center [467, 285] width 642 height 39
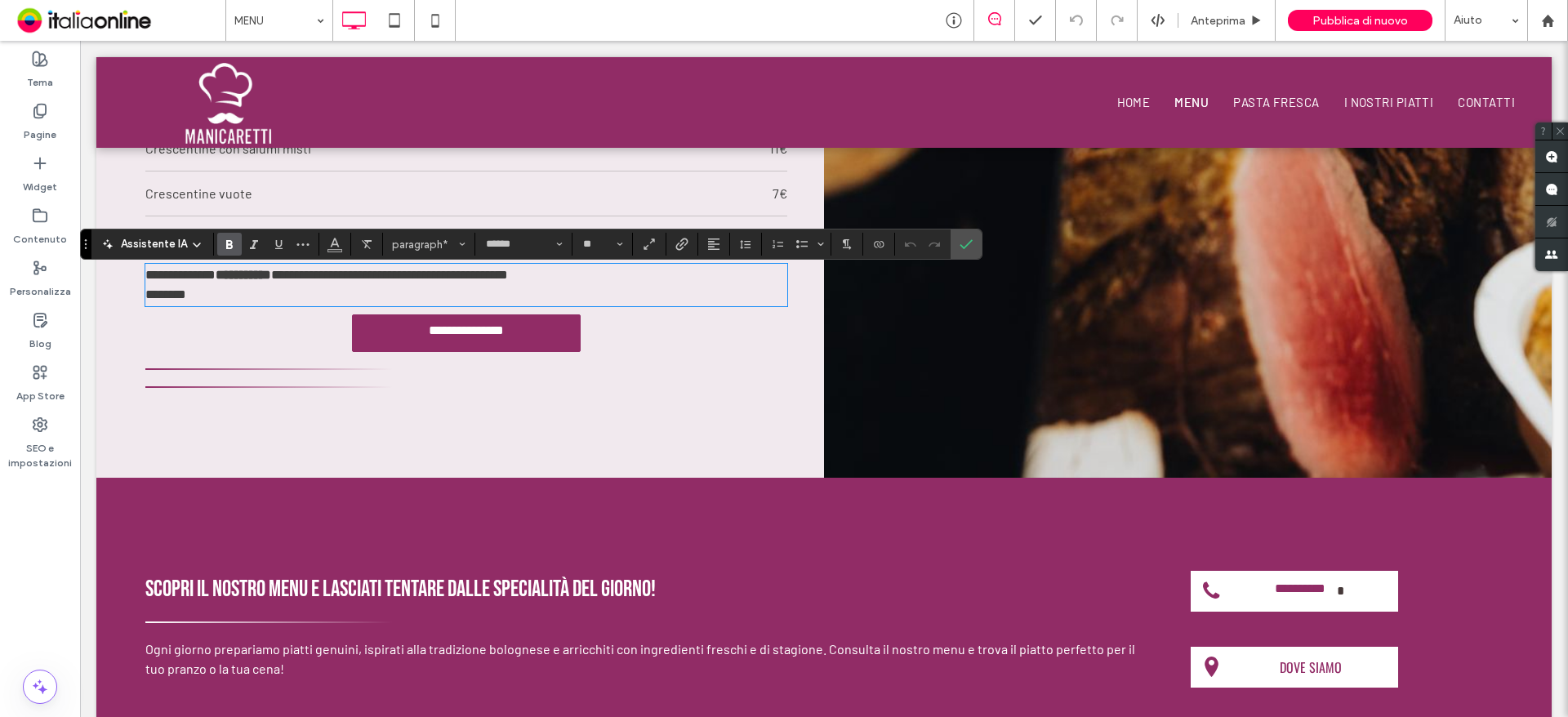
click at [147, 301] on span "********" at bounding box center [166, 294] width 41 height 12
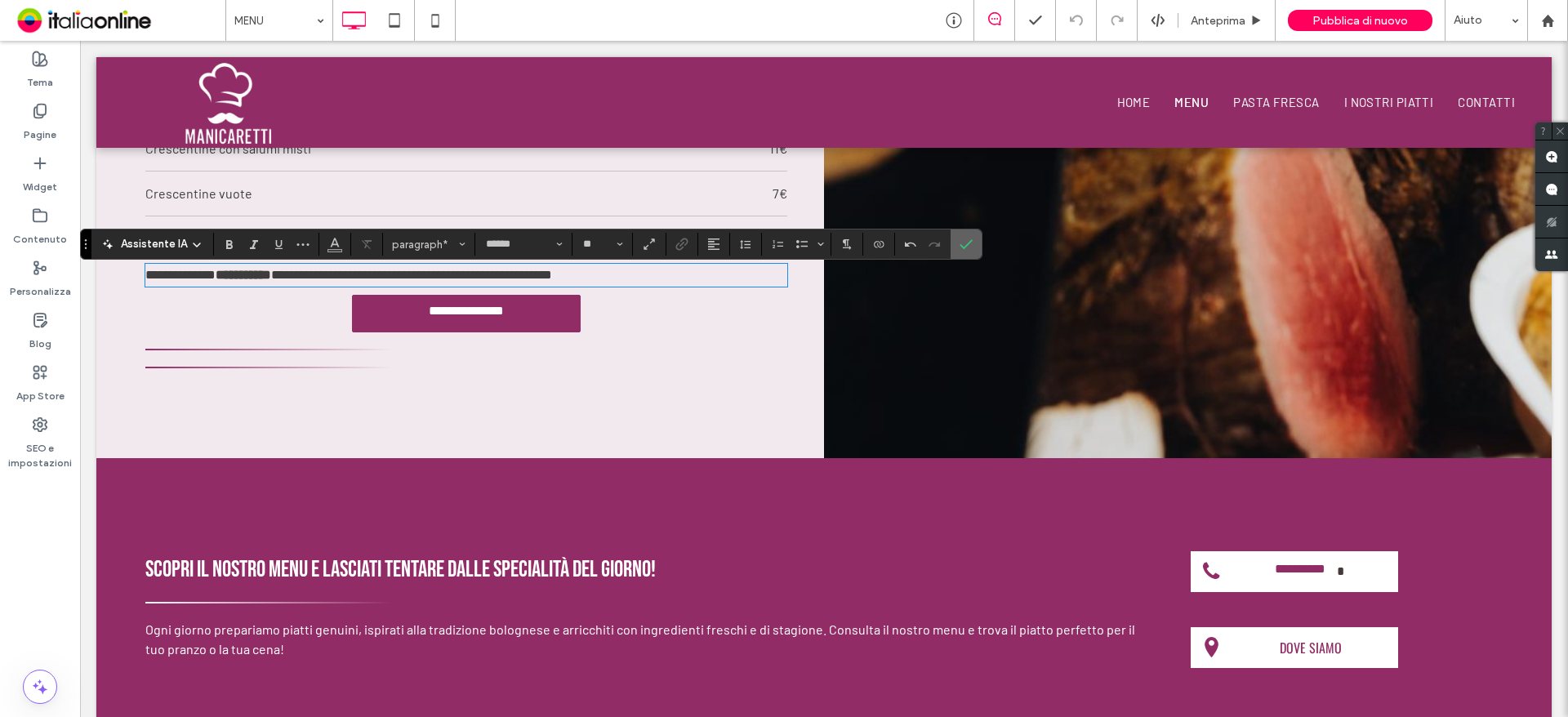
click at [970, 247] on icon "Conferma" at bounding box center [965, 244] width 13 height 13
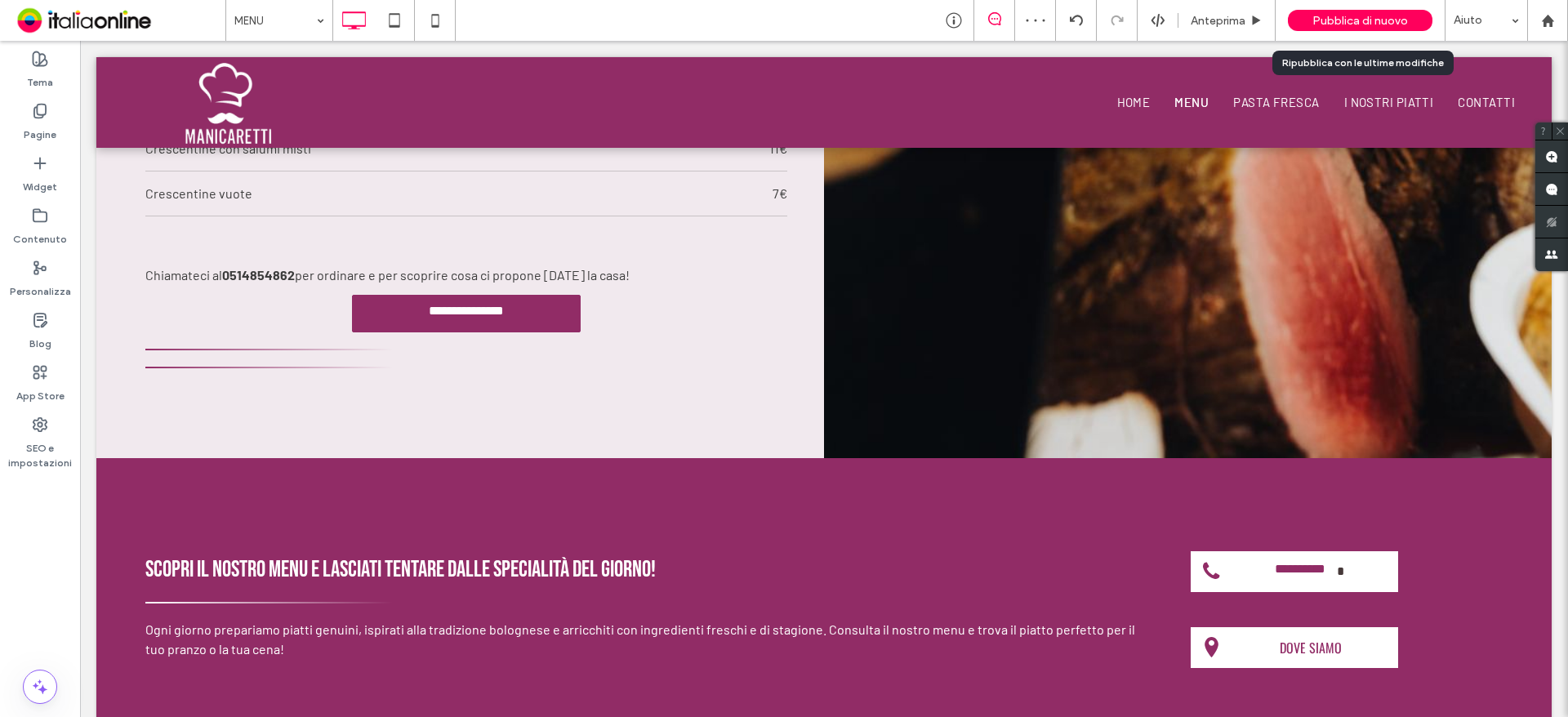
click at [1307, 33] on div "Pubblica di nuovo" at bounding box center [1360, 20] width 145 height 41
click at [1313, 13] on div "Pubblica di nuovo" at bounding box center [1360, 20] width 145 height 21
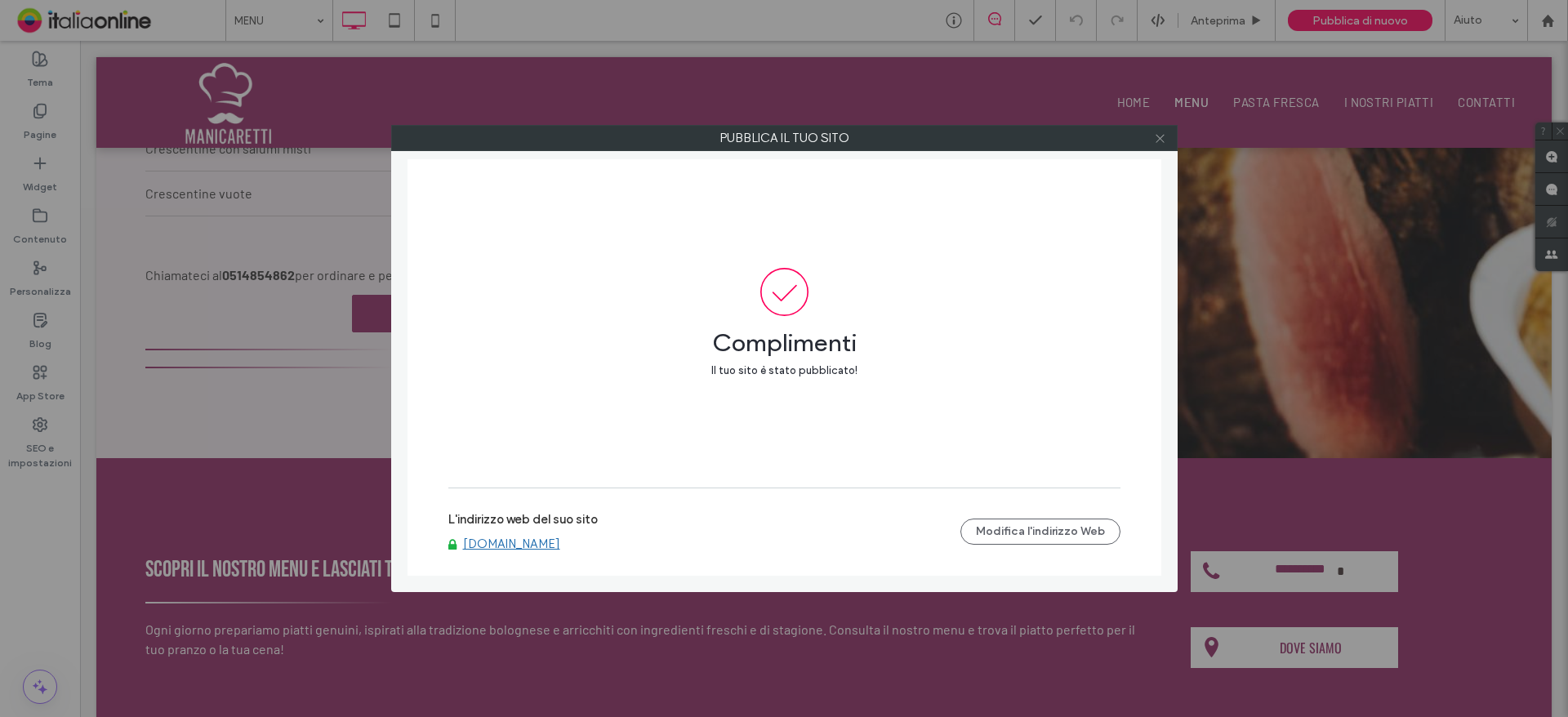
click at [1157, 135] on icon at bounding box center [1160, 138] width 12 height 12
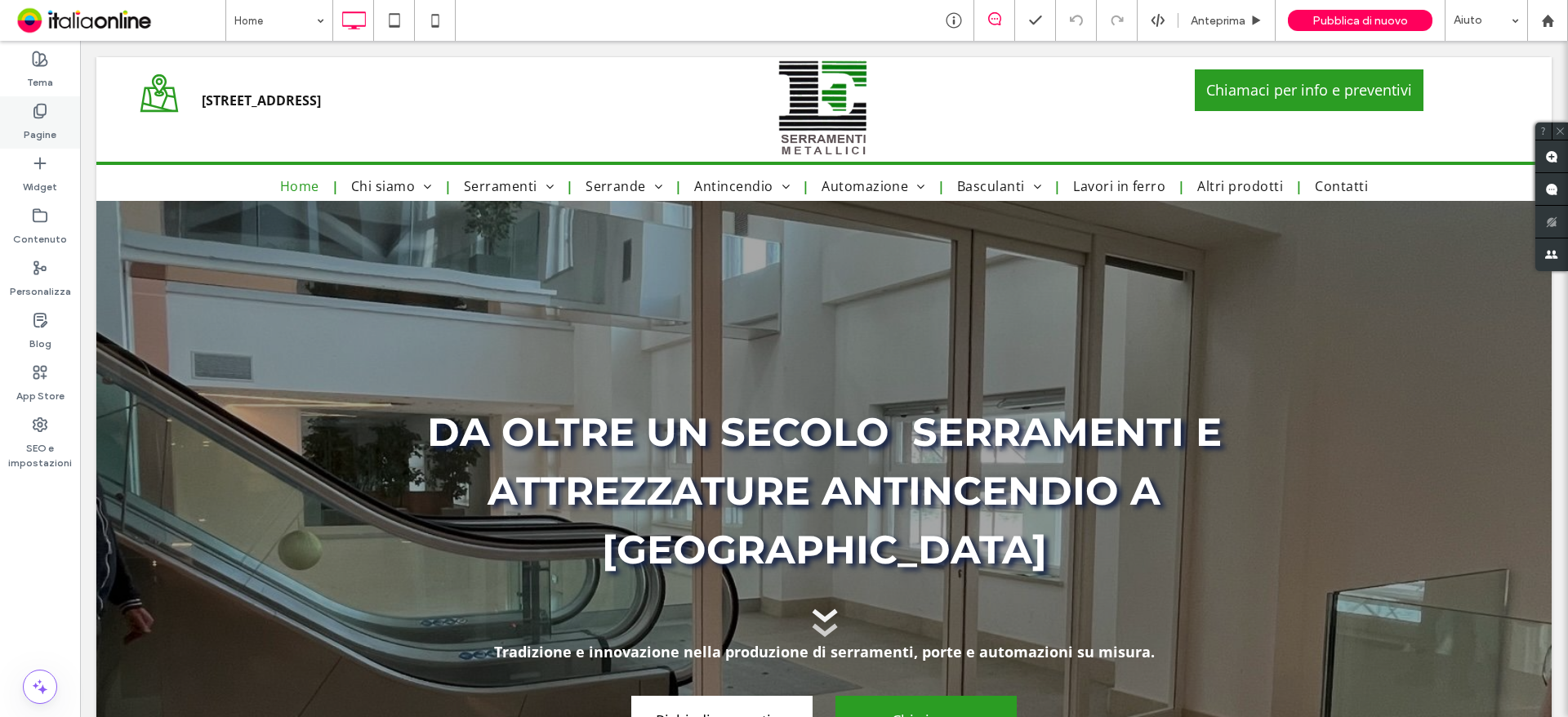
click at [64, 118] on div "Pagine" at bounding box center [40, 122] width 80 height 52
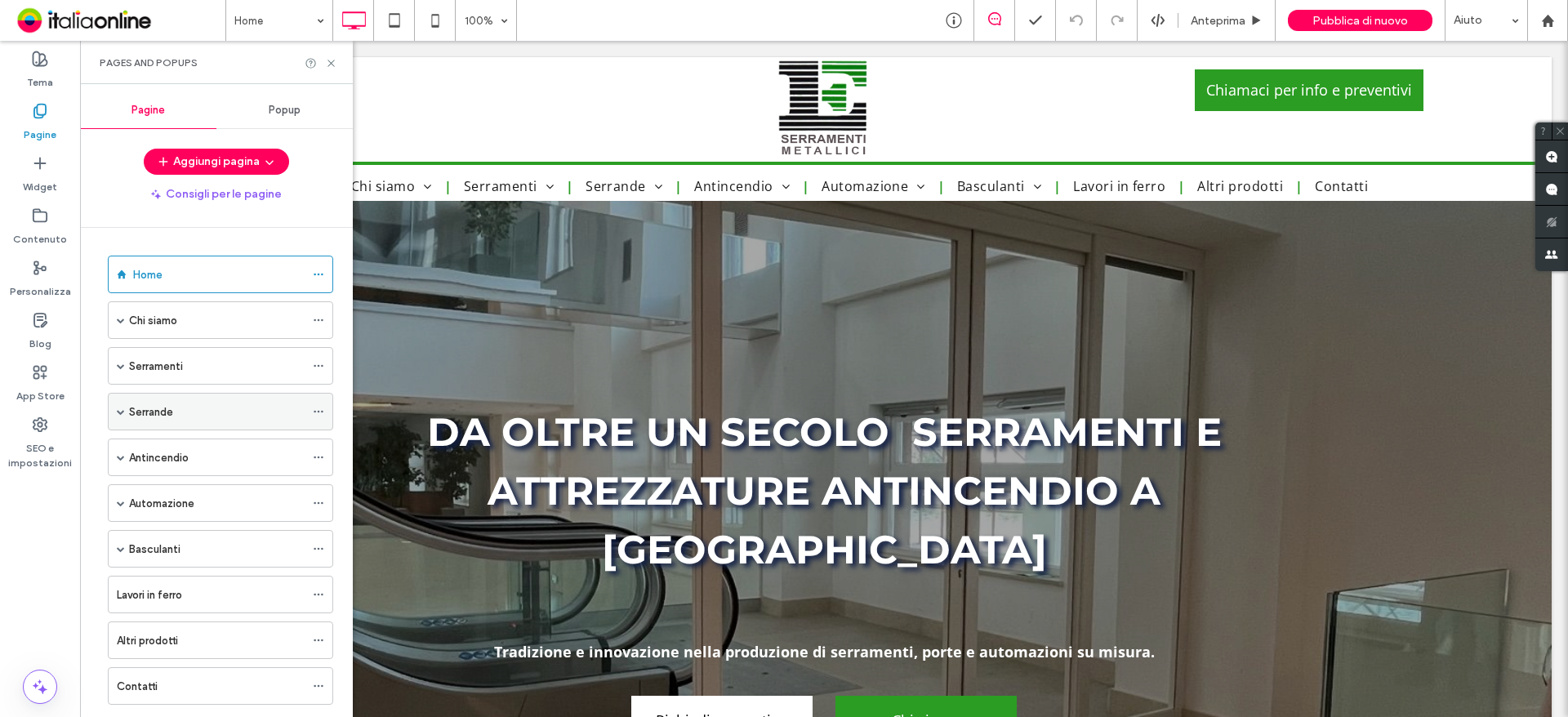
click at [116, 406] on div "Serrande" at bounding box center [221, 411] width 226 height 37
click at [118, 409] on span at bounding box center [121, 411] width 9 height 9
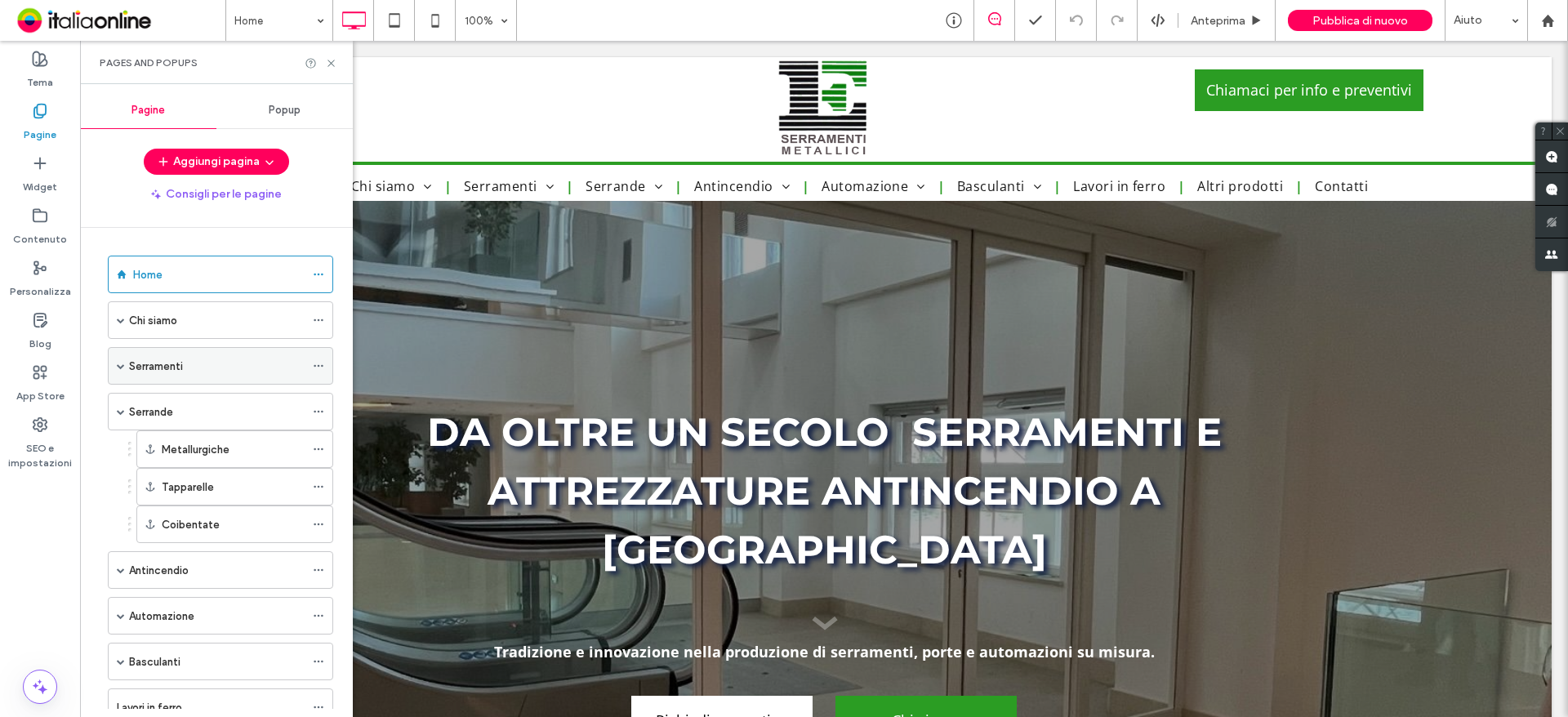
click at [119, 372] on span at bounding box center [121, 365] width 9 height 36
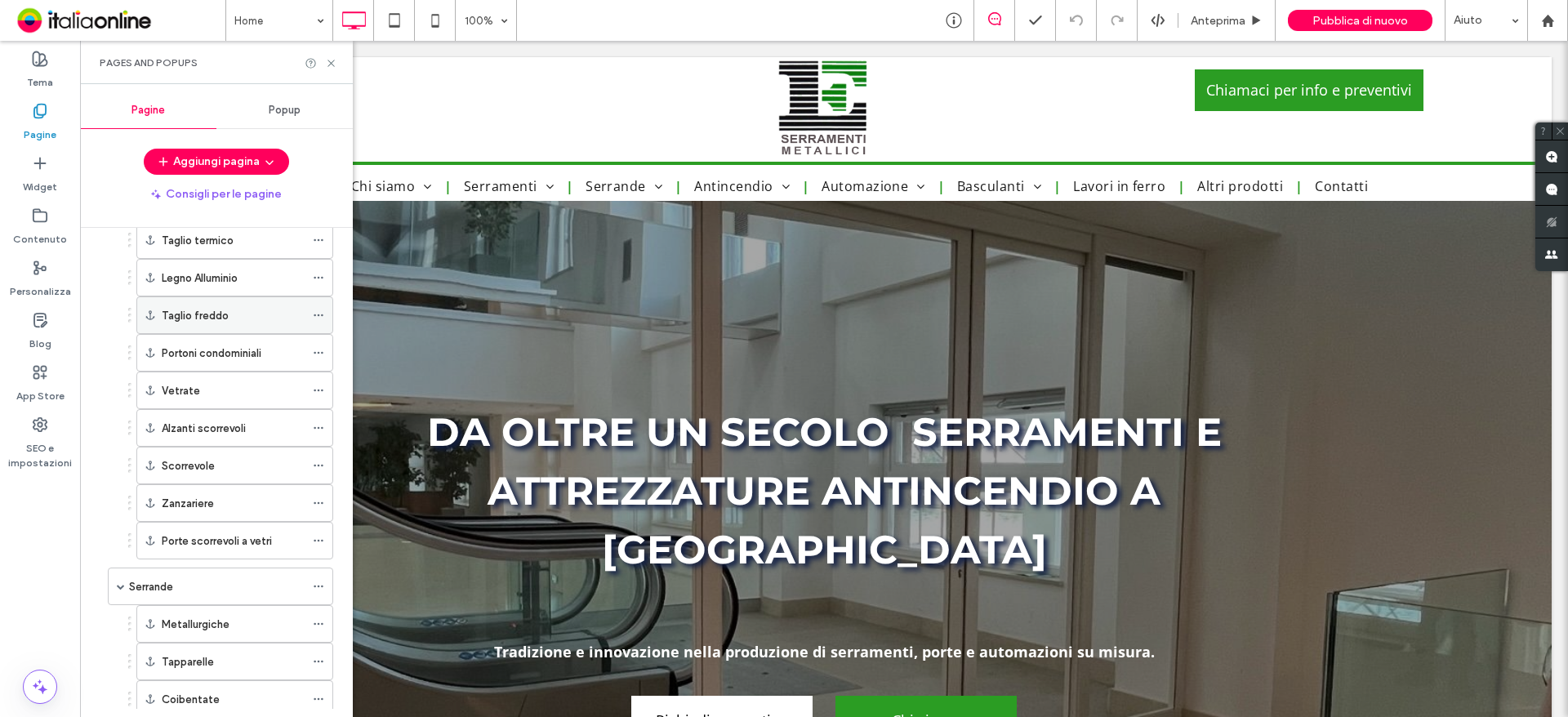
scroll to position [487, 0]
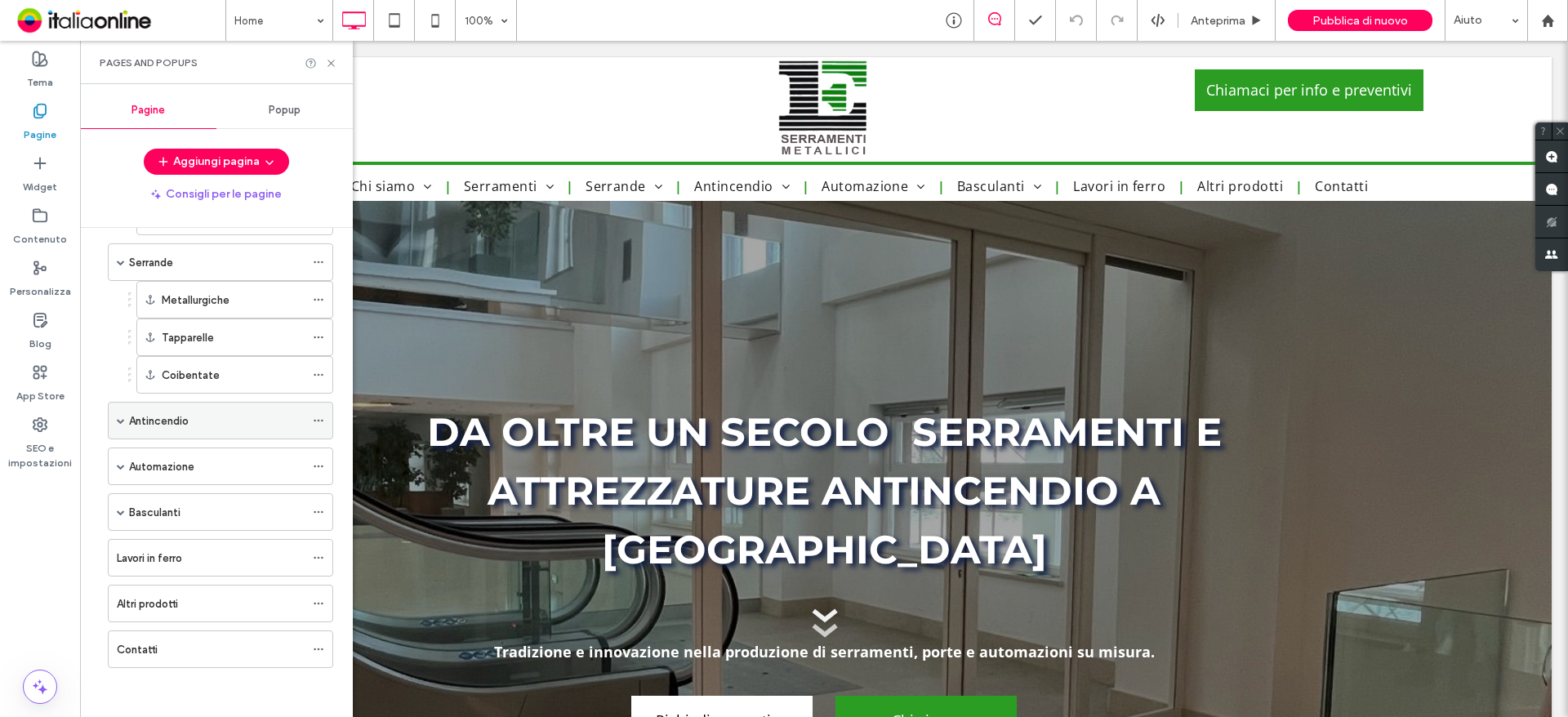
click at [122, 420] on span at bounding box center [121, 421] width 9 height 9
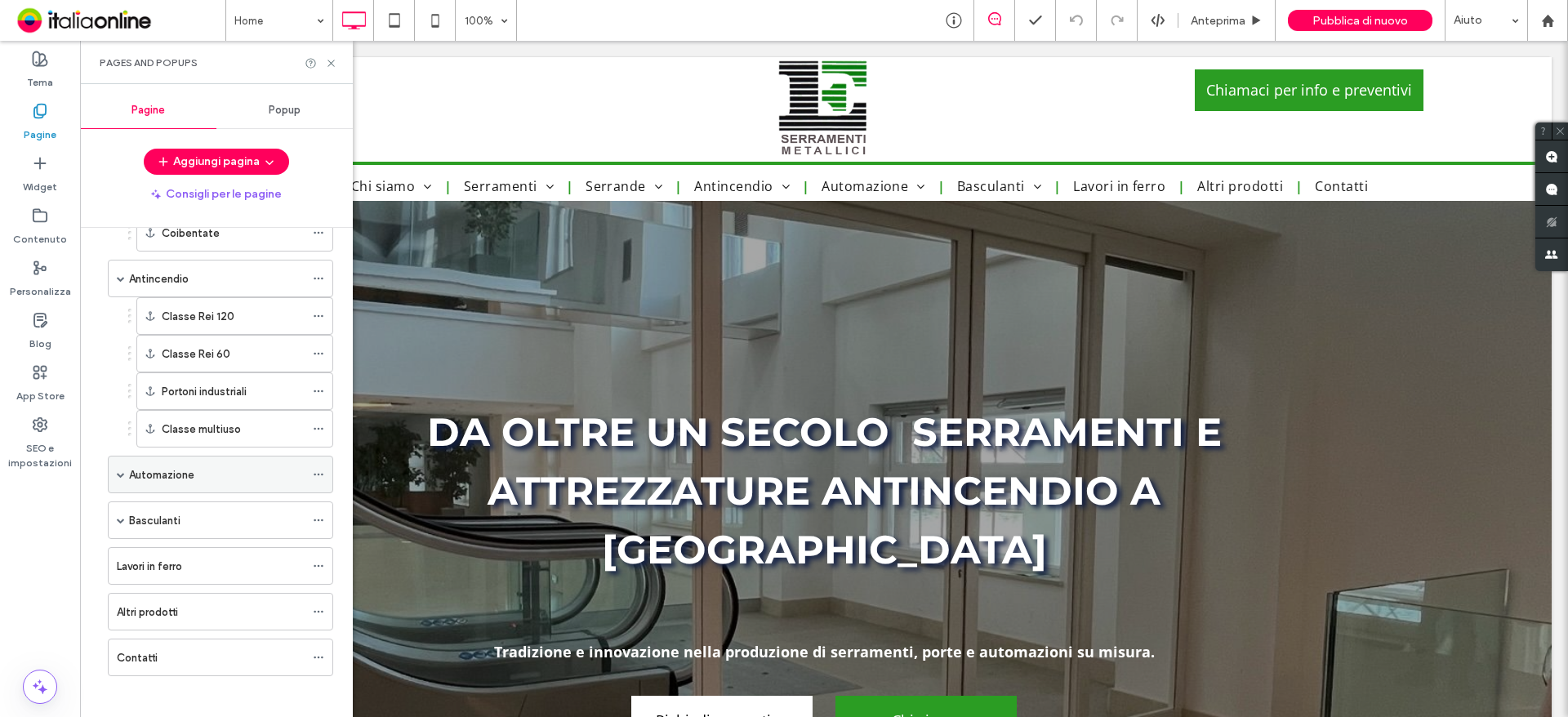
scroll to position [638, 0]
click at [124, 458] on span at bounding box center [121, 466] width 9 height 36
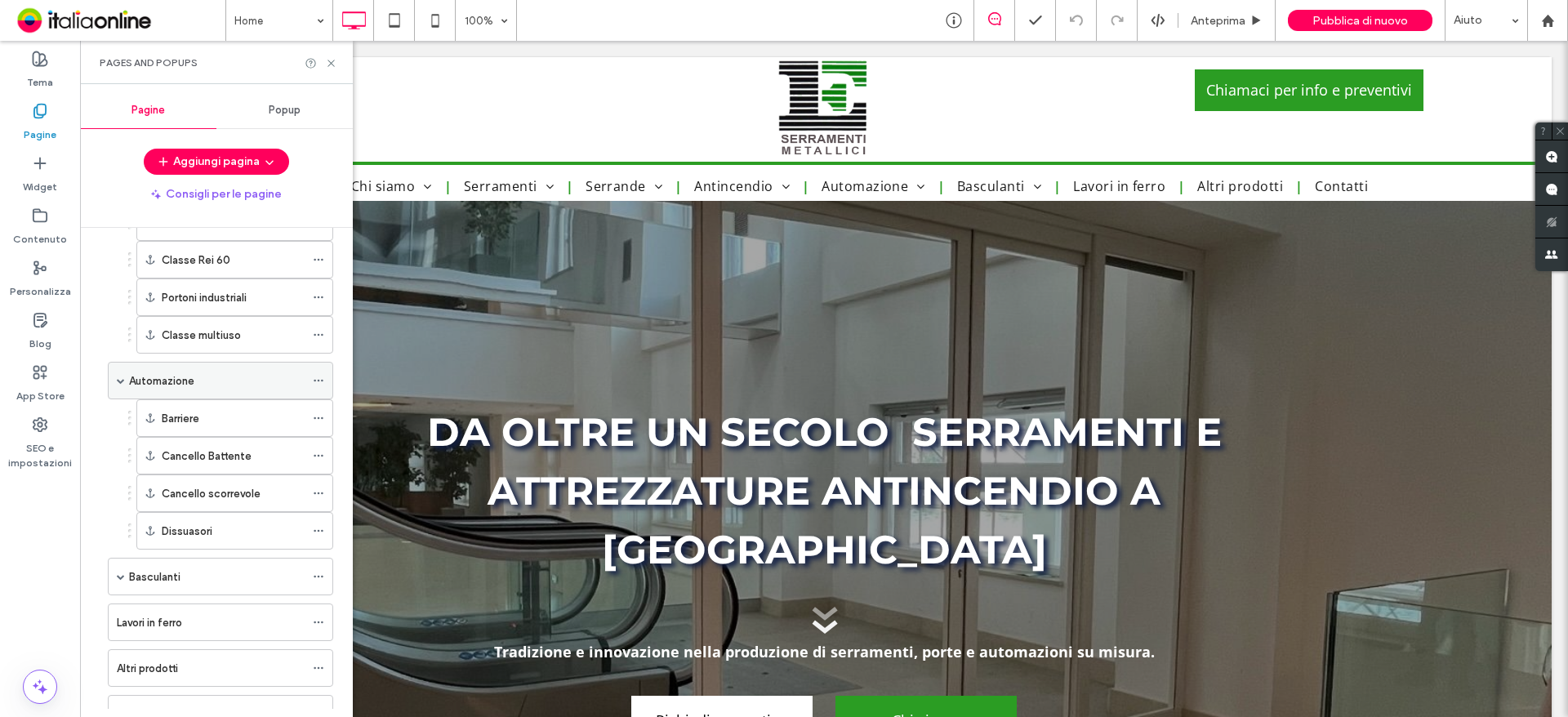
scroll to position [788, 0]
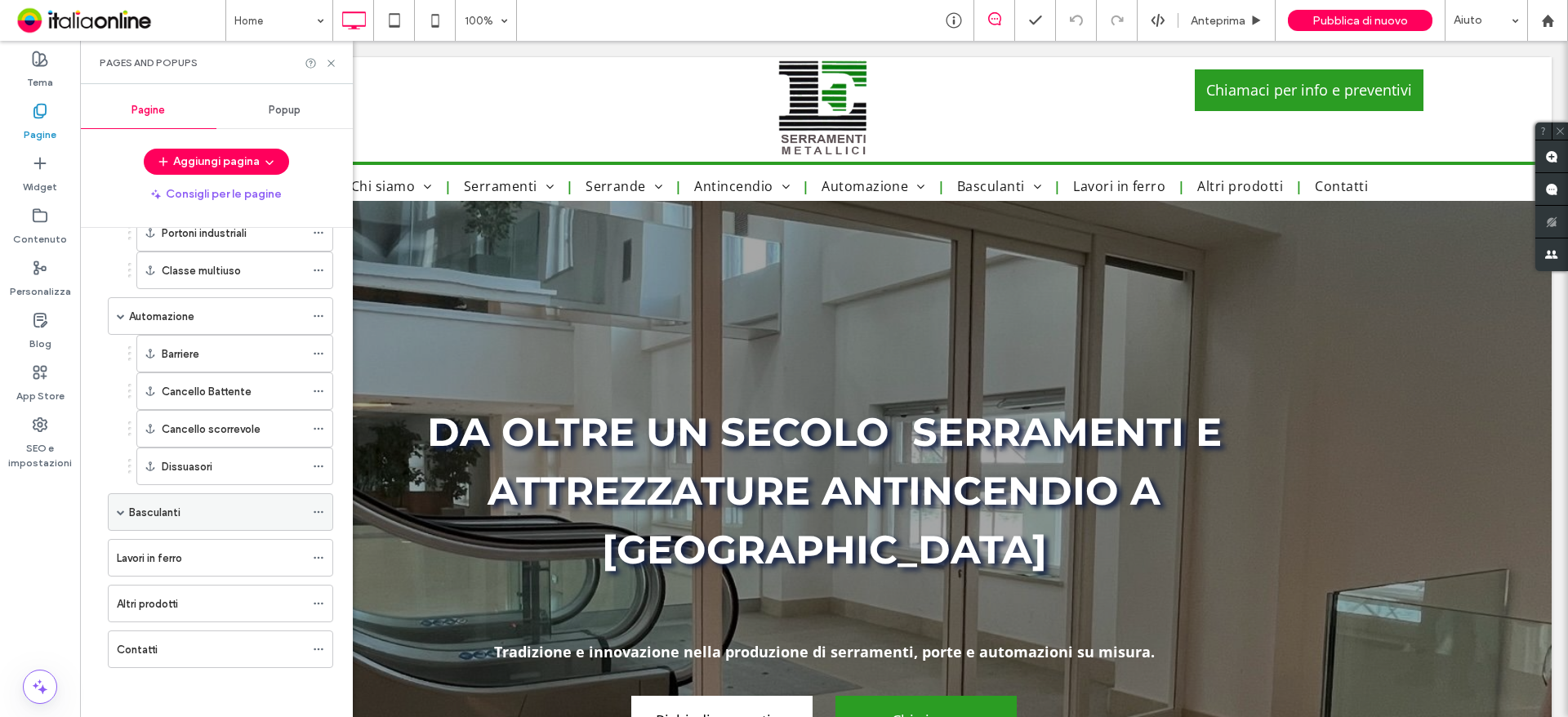
click at [115, 509] on div "Basculanti" at bounding box center [221, 512] width 226 height 37
click at [123, 506] on span at bounding box center [121, 512] width 9 height 36
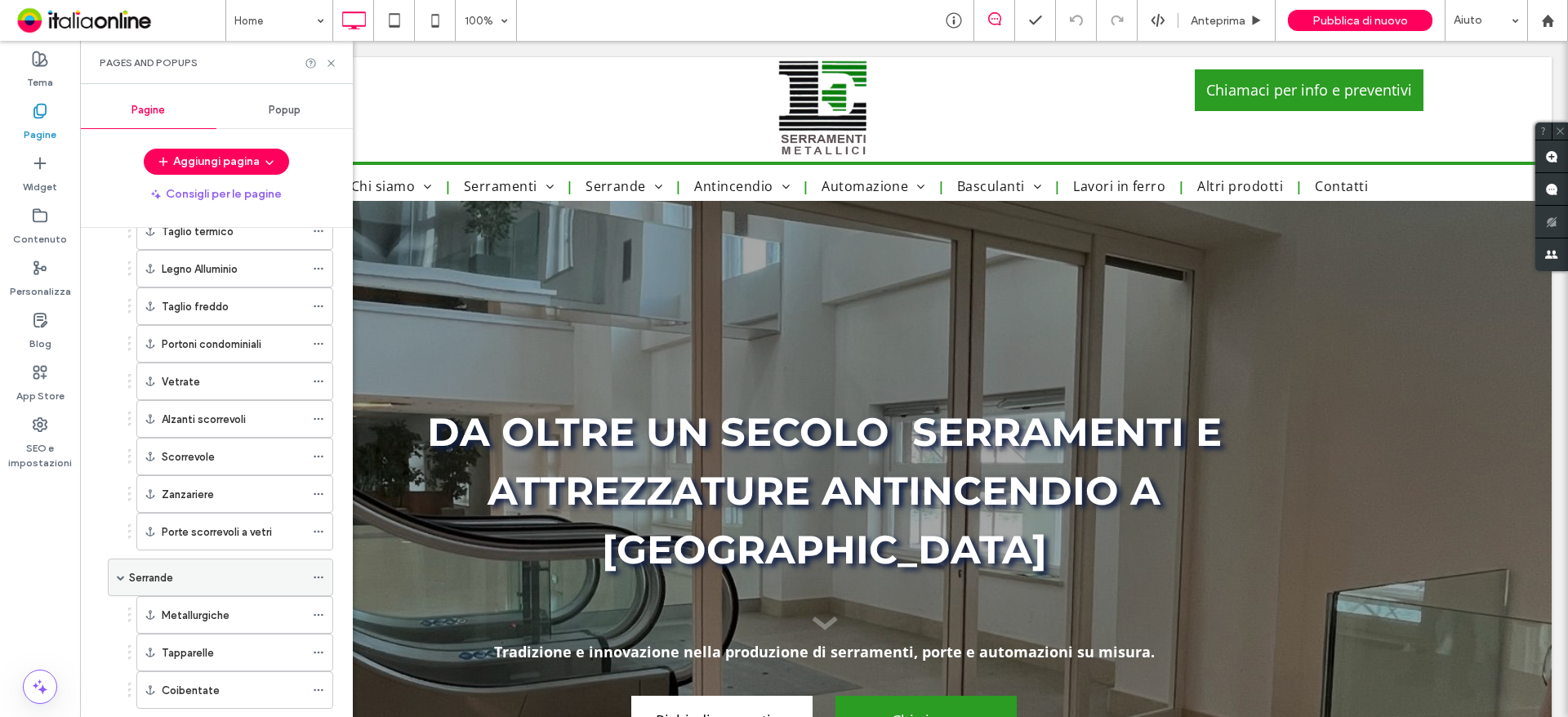
scroll to position [216, 0]
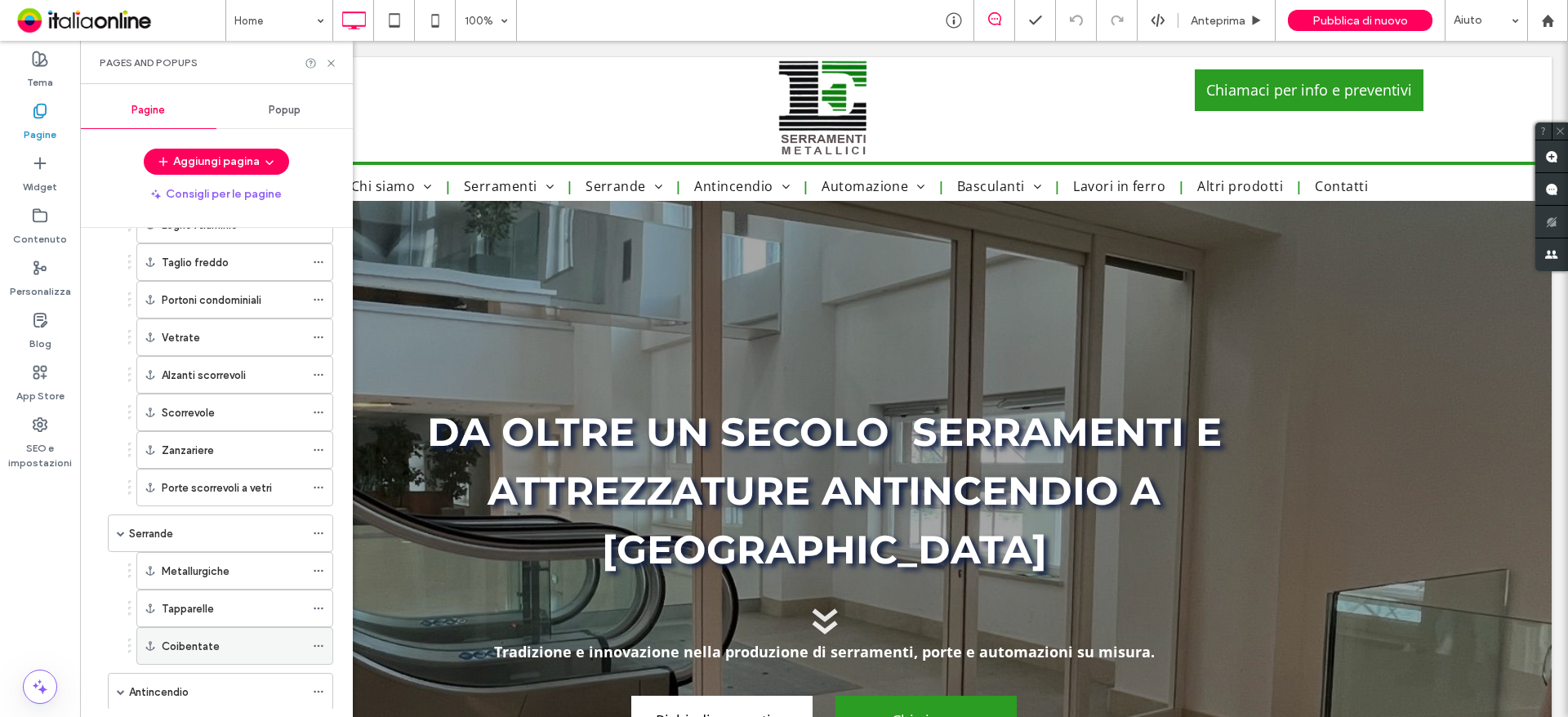
click at [251, 640] on div "Coibentate" at bounding box center [233, 646] width 143 height 17
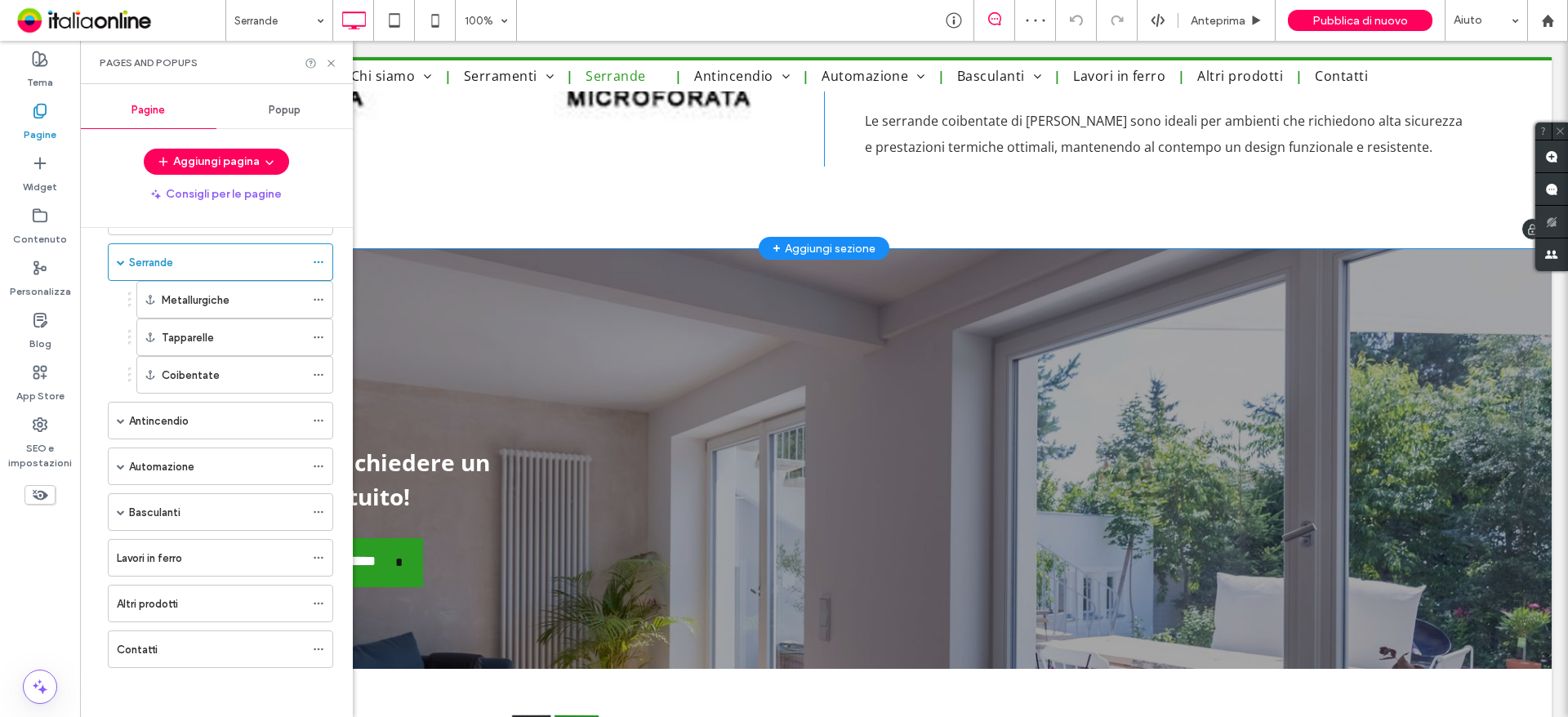
scroll to position [3290, 0]
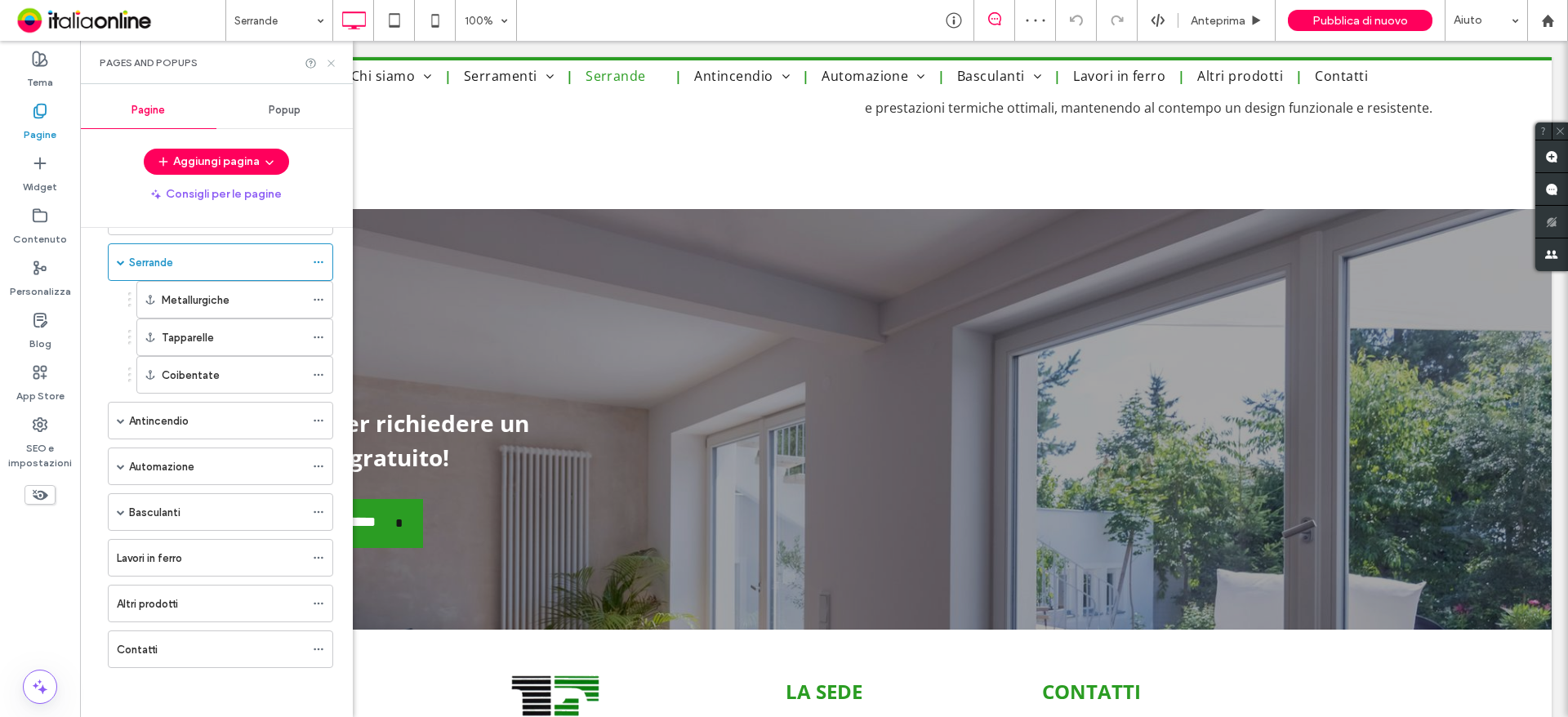
click at [332, 61] on use at bounding box center [330, 63] width 7 height 7
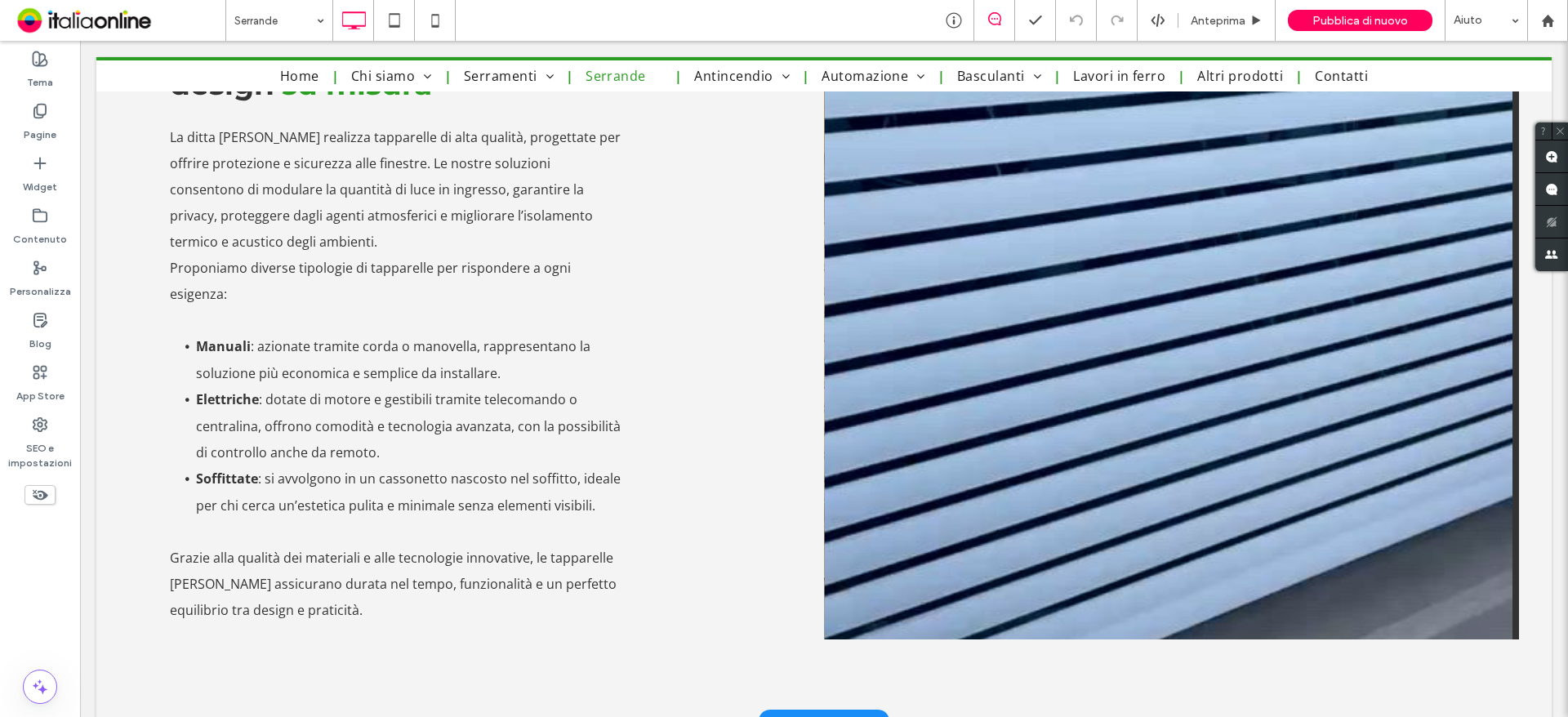
scroll to position [1984, 0]
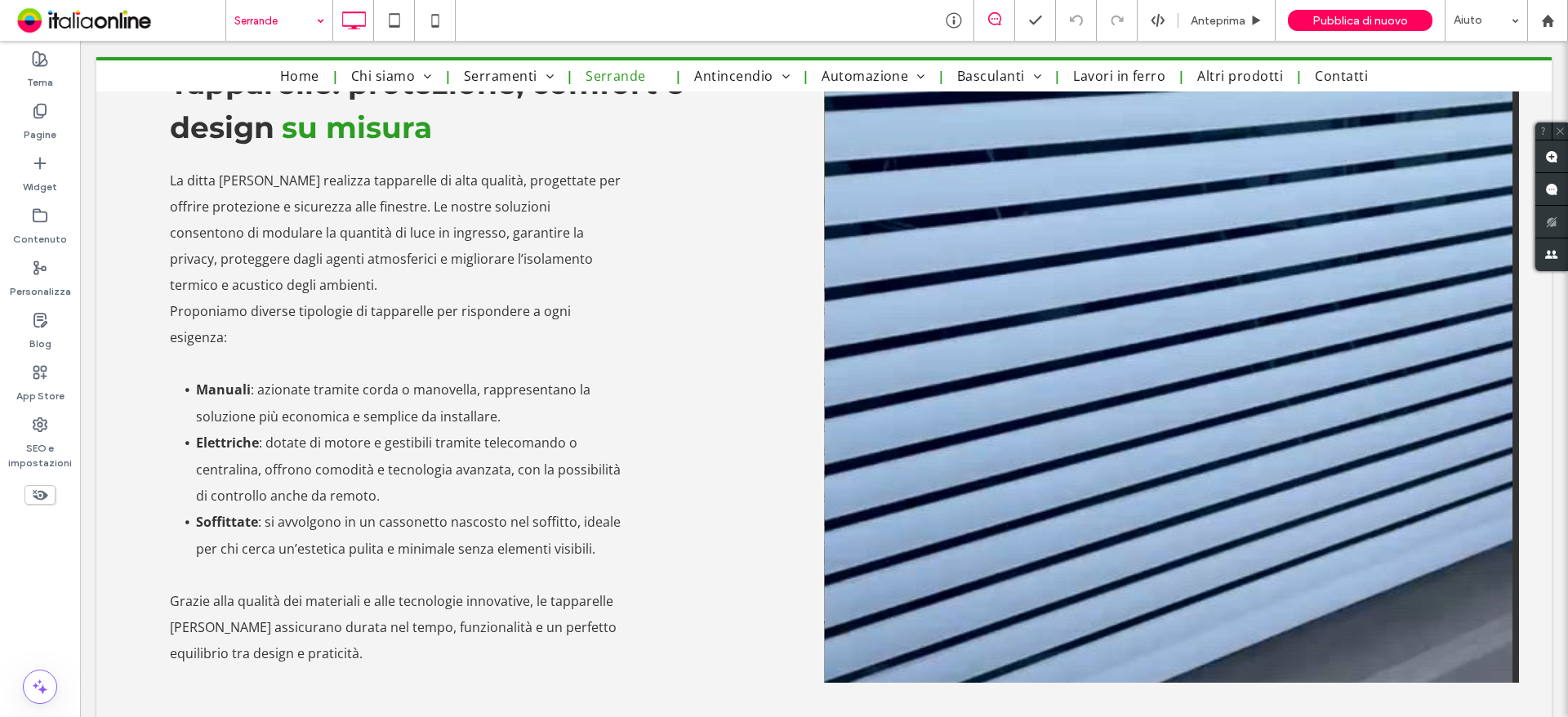
drag, startPoint x: 277, startPoint y: 17, endPoint x: 290, endPoint y: 34, distance: 21.4
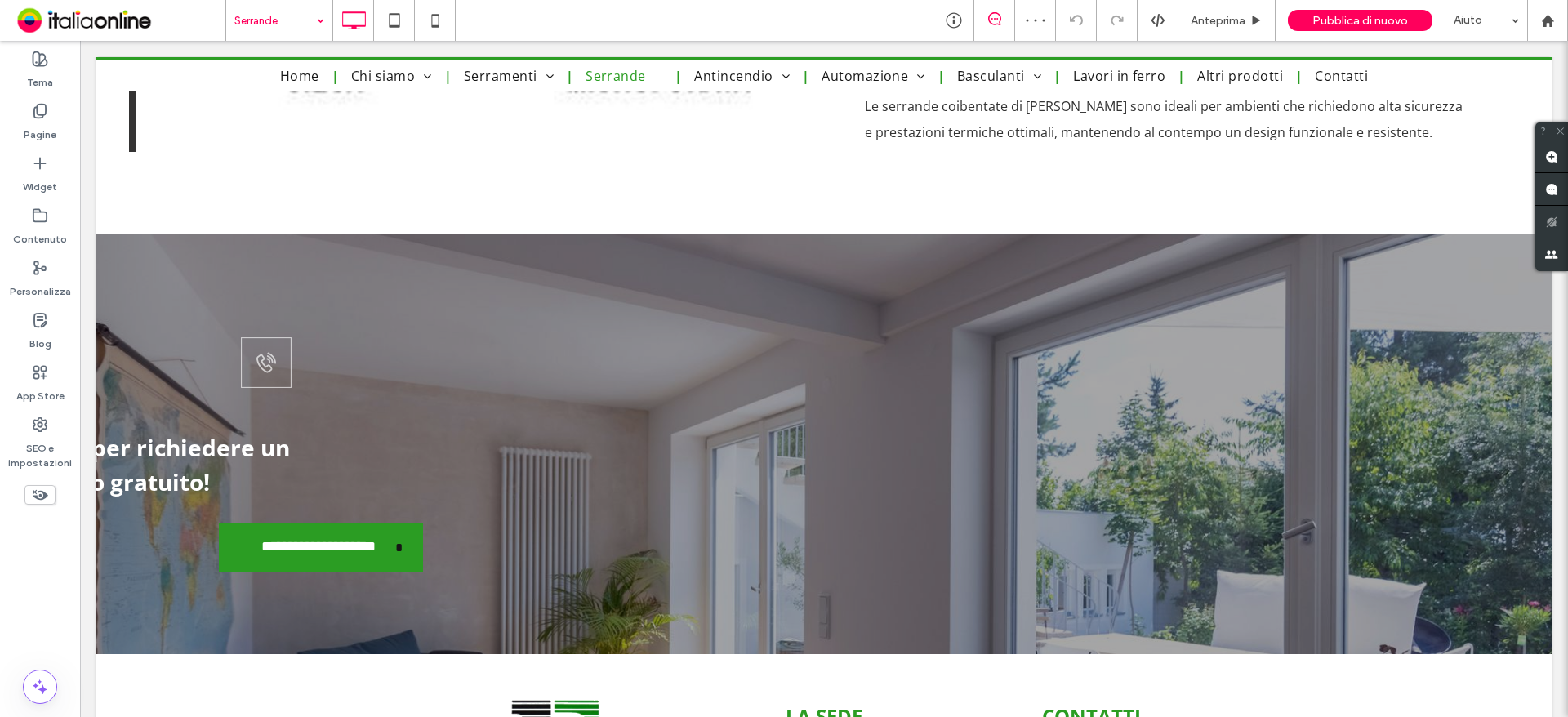
scroll to position [3483, 0]
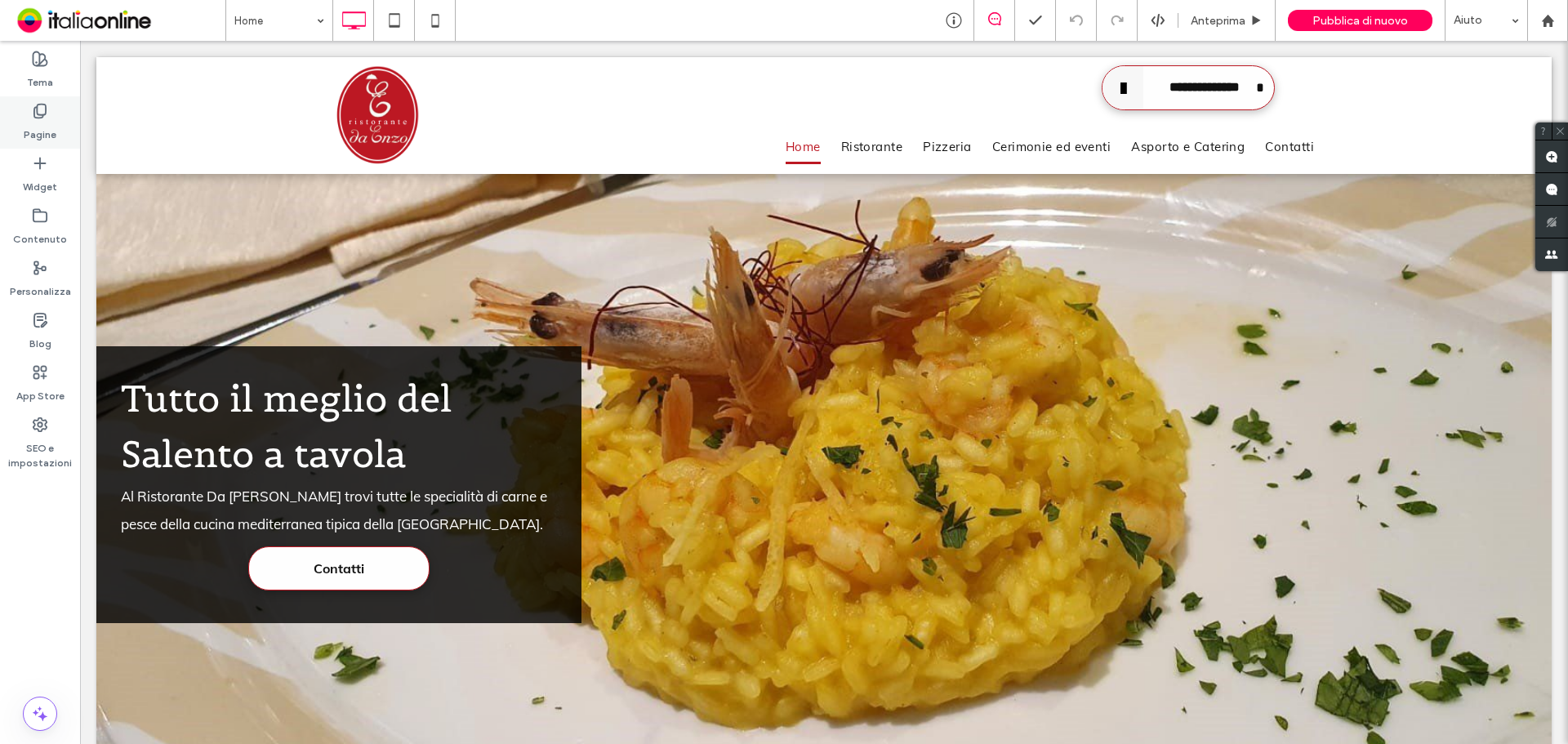
click at [69, 111] on div "Pagine" at bounding box center [40, 122] width 80 height 52
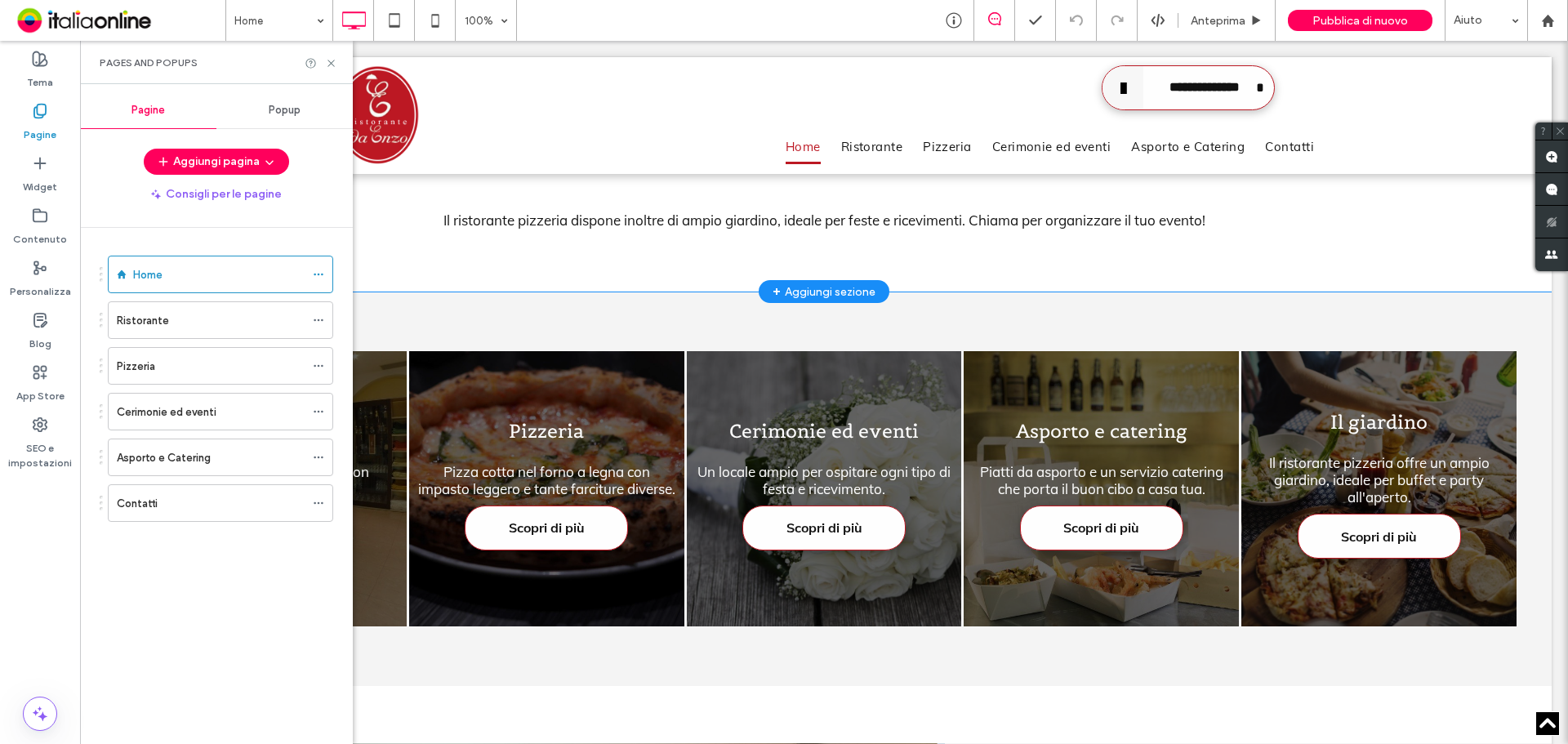
scroll to position [1144, 0]
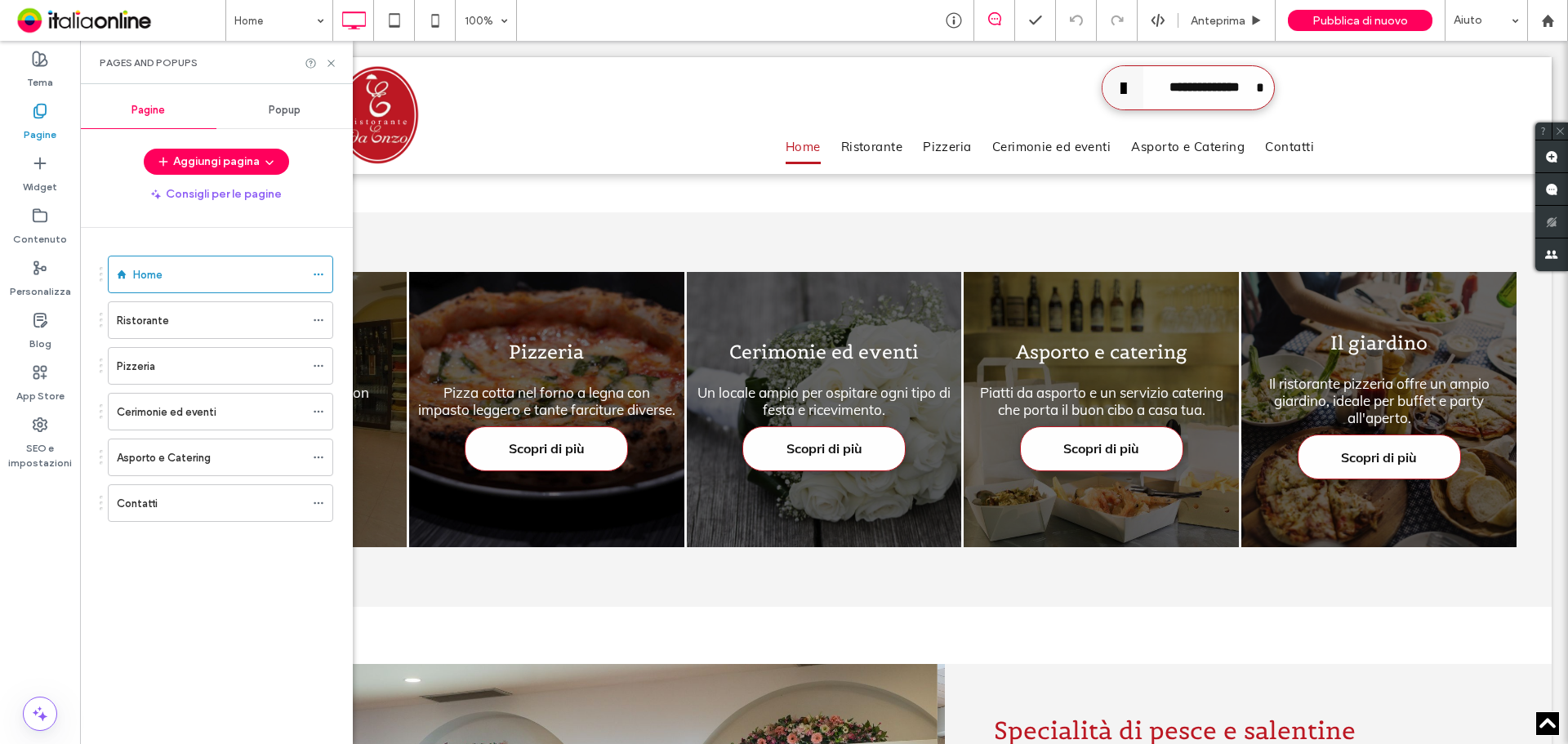
click at [342, 69] on div "Pages and Popups" at bounding box center [216, 62] width 273 height 43
click at [335, 66] on icon at bounding box center [331, 63] width 12 height 12
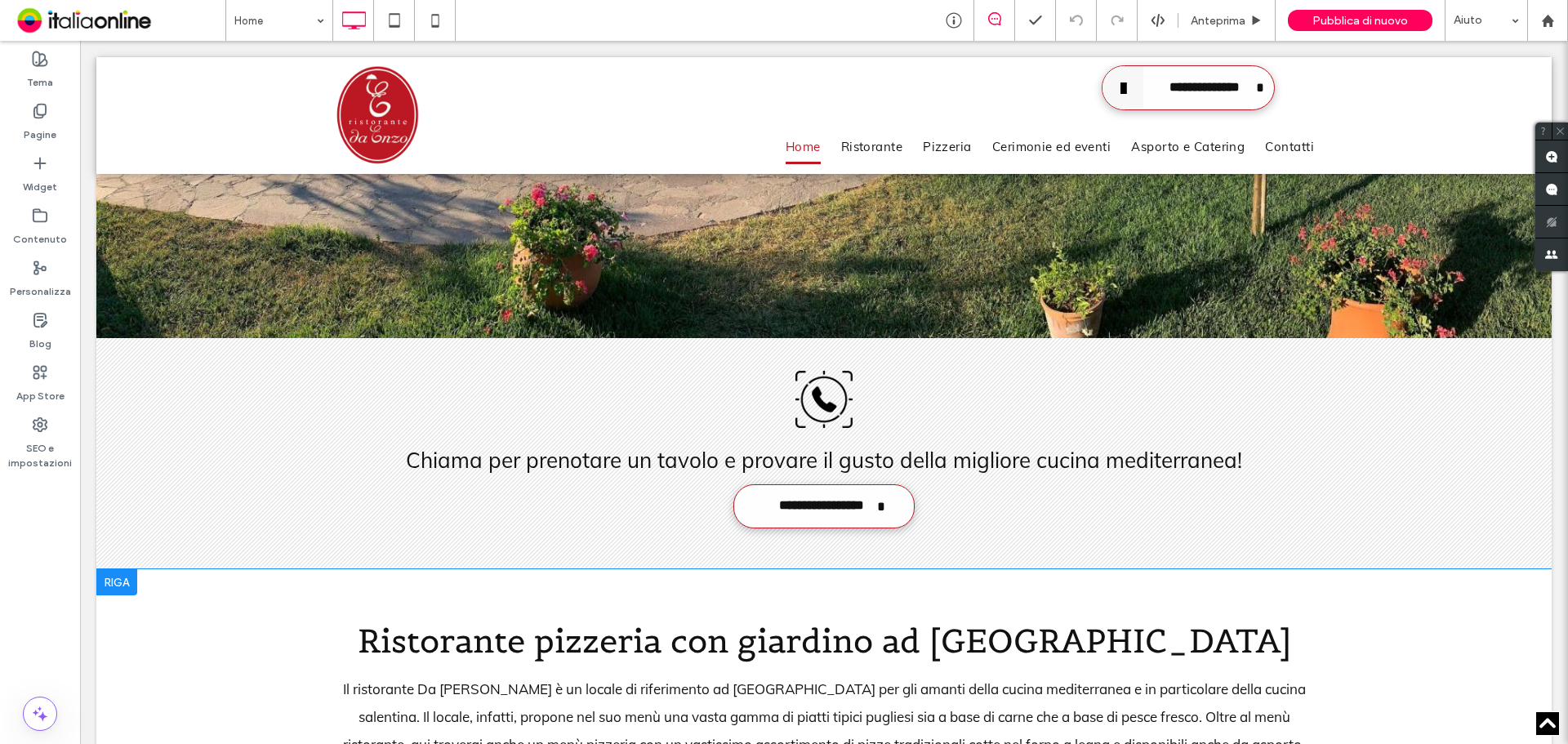
scroll to position [0, 0]
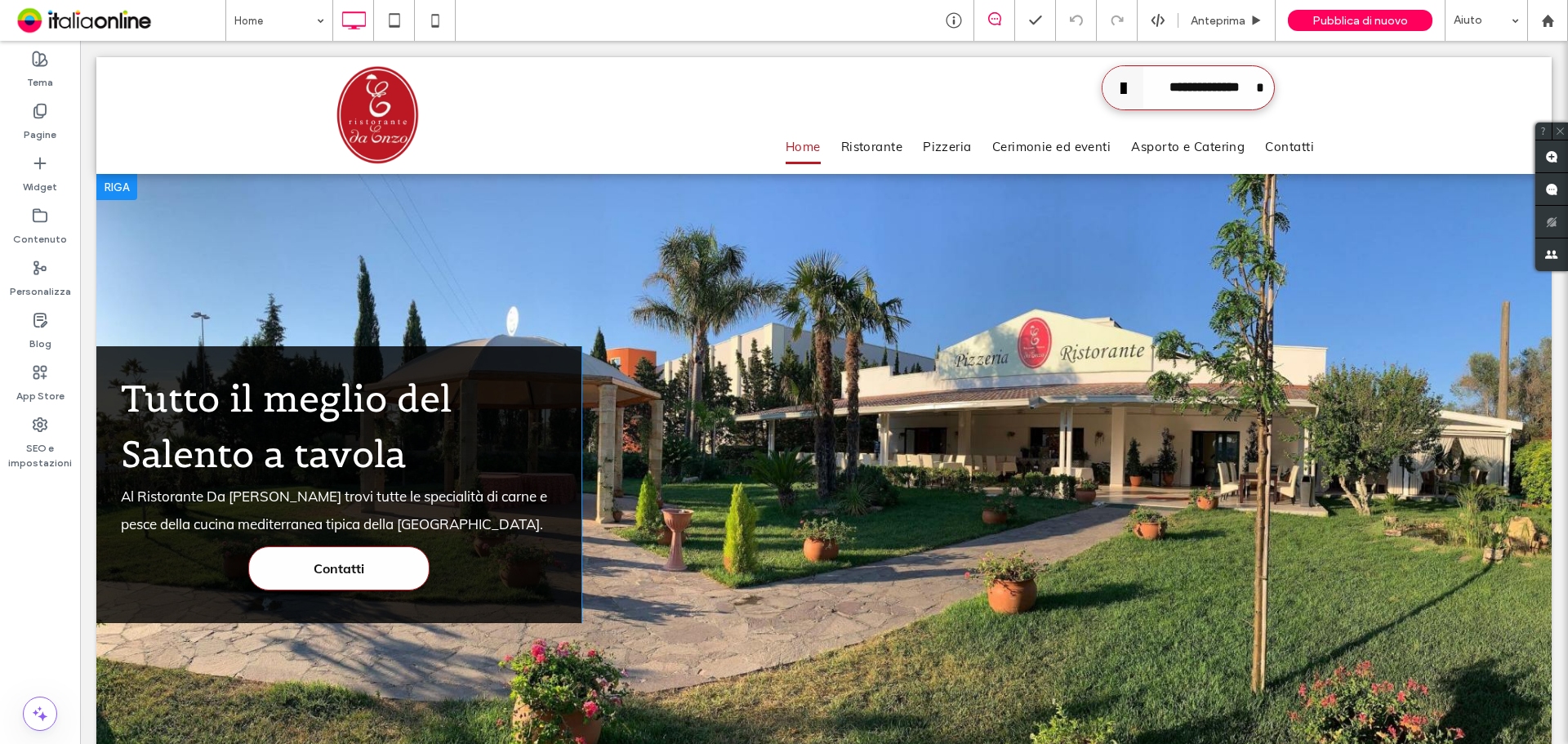
click at [822, 370] on div "Click To Paste" at bounding box center [1066, 484] width 970 height 277
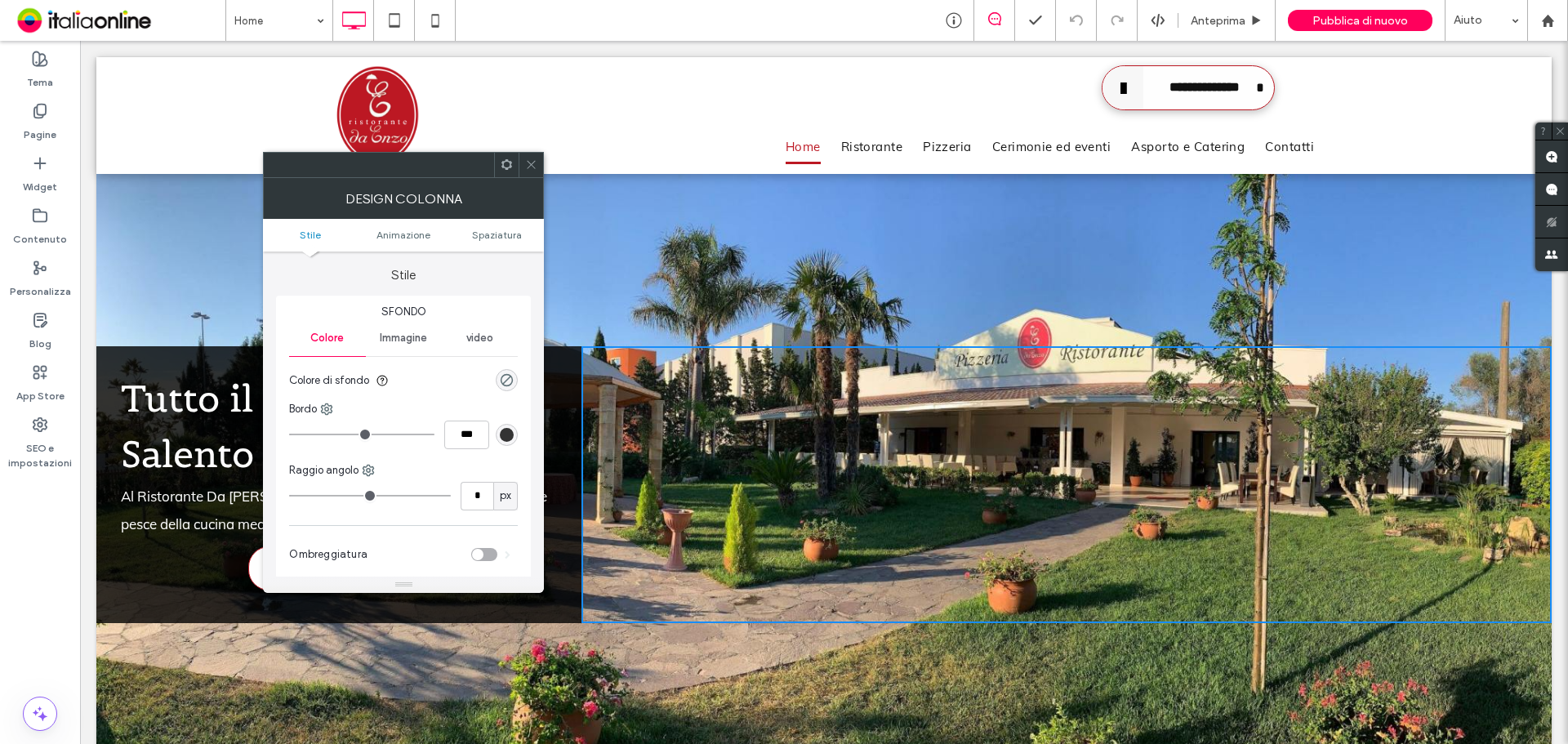
click at [527, 175] on span at bounding box center [531, 164] width 12 height 25
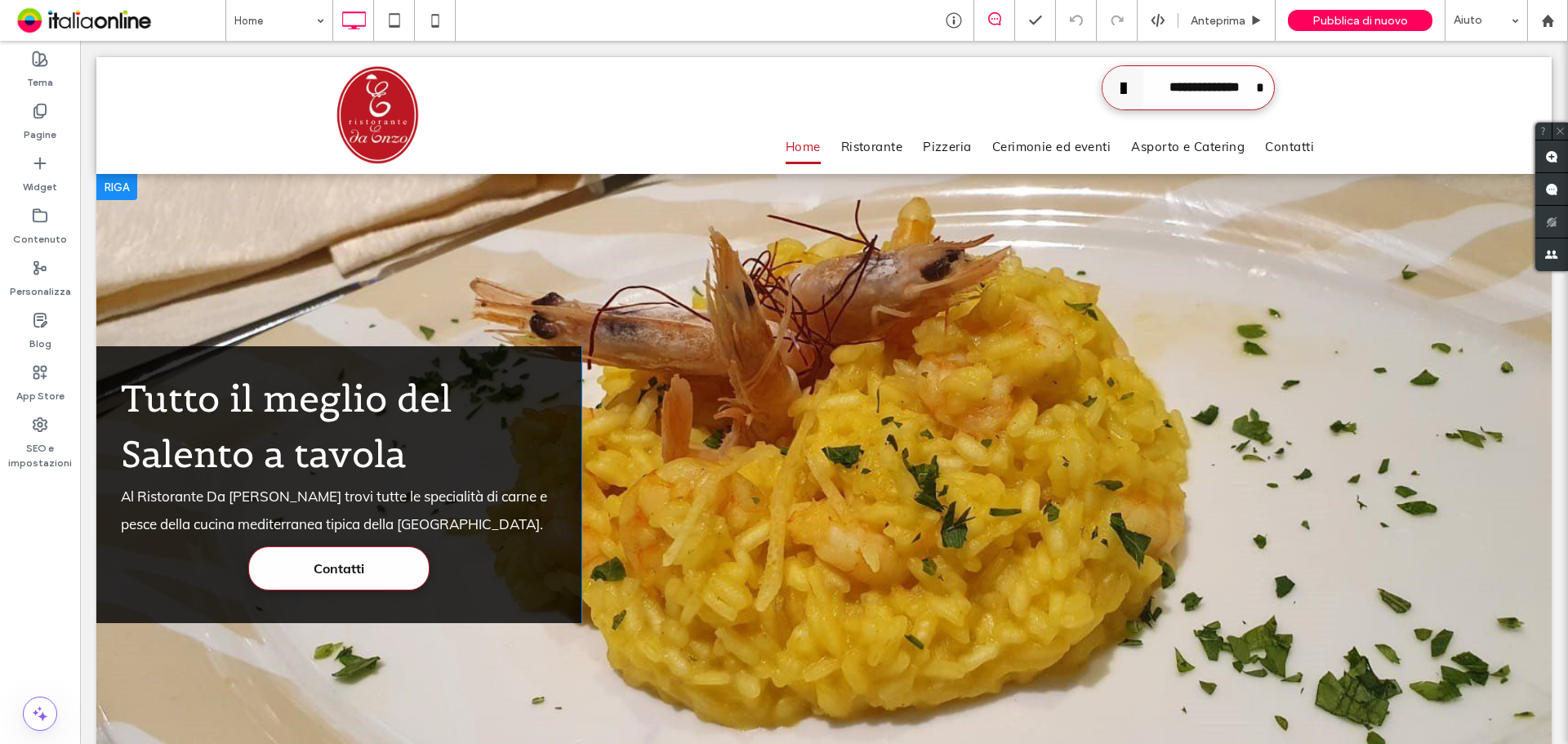
click at [658, 248] on div at bounding box center [824, 484] width 1455 height 621
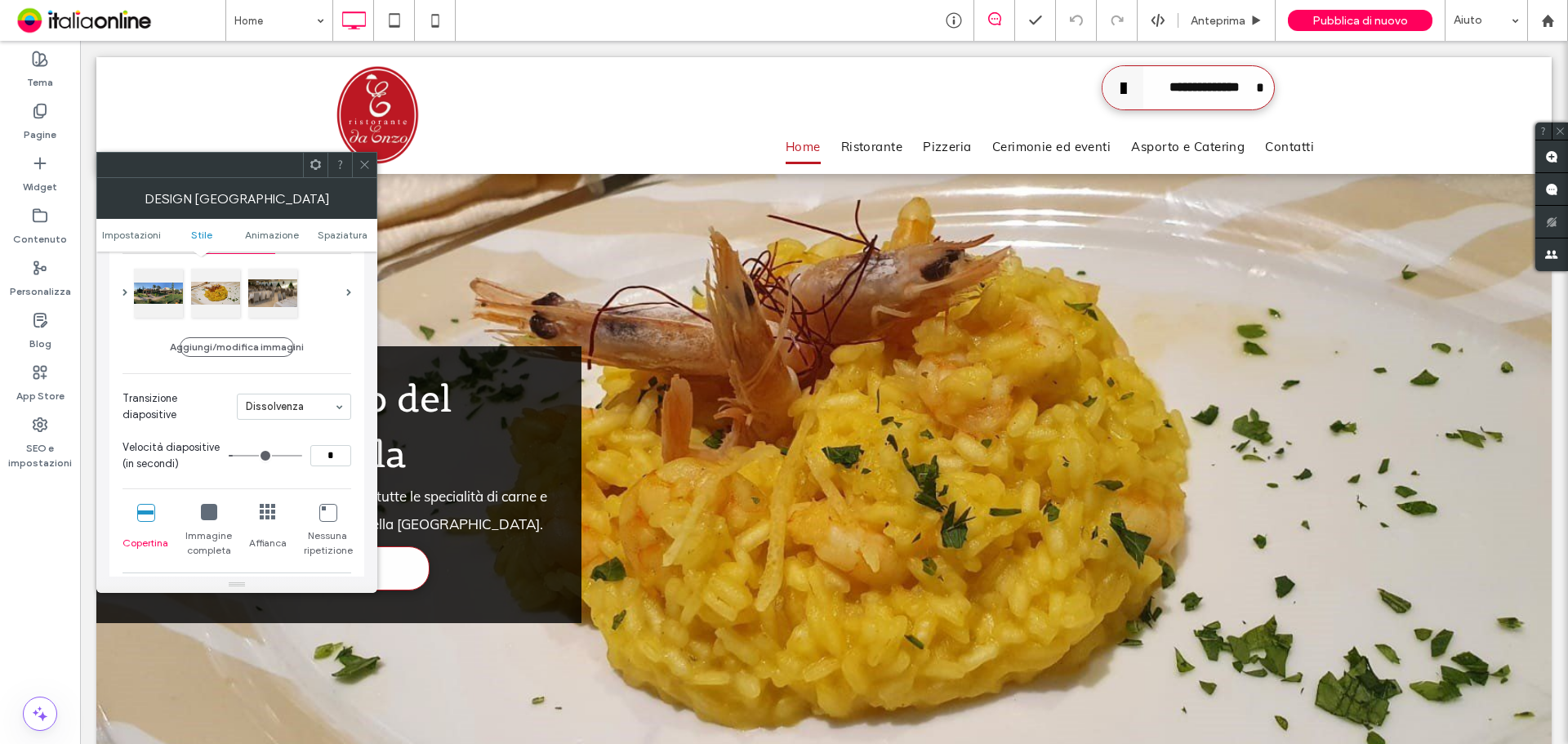
scroll to position [245, 0]
click at [149, 307] on div at bounding box center [158, 290] width 49 height 49
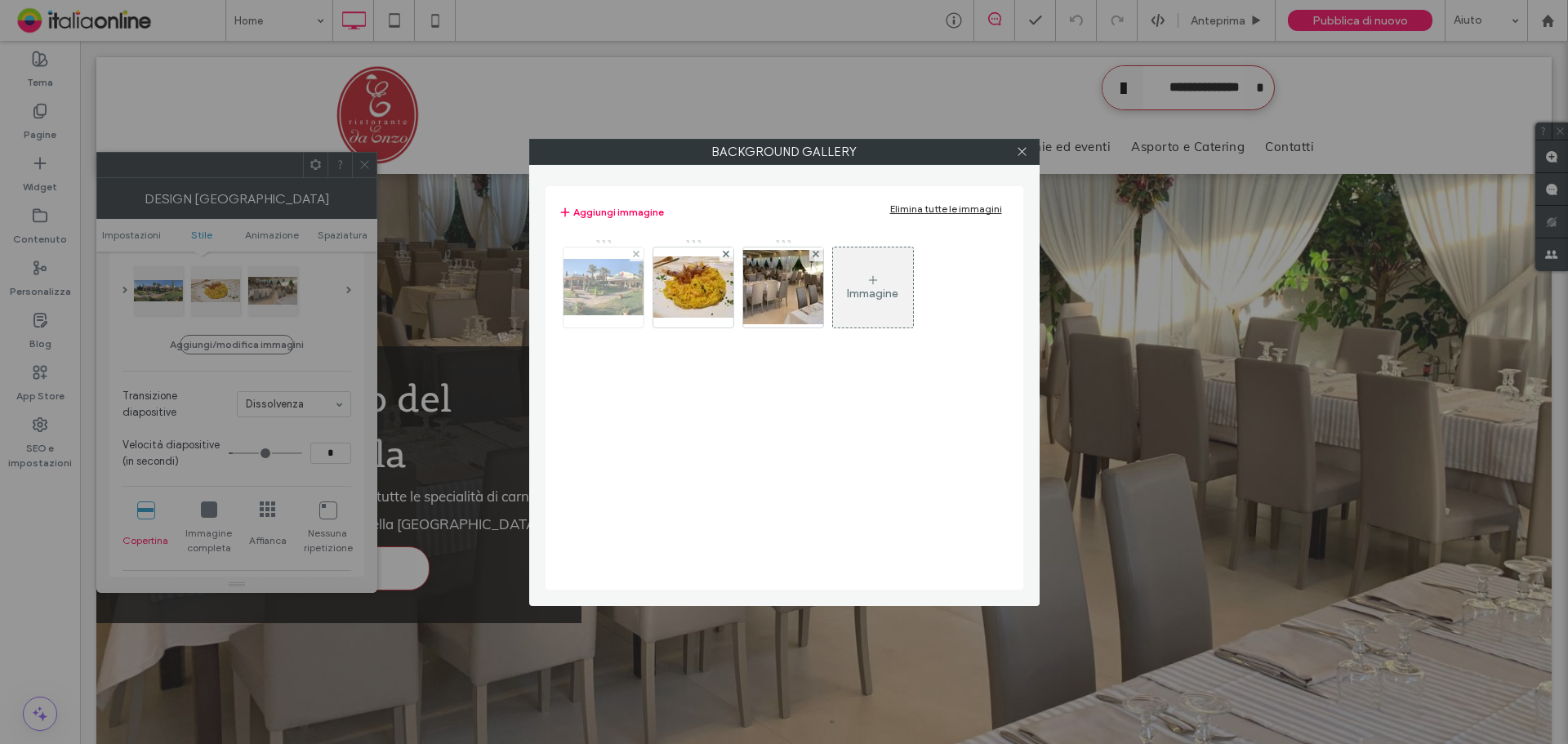
click at [641, 257] on div at bounding box center [636, 254] width 14 height 14
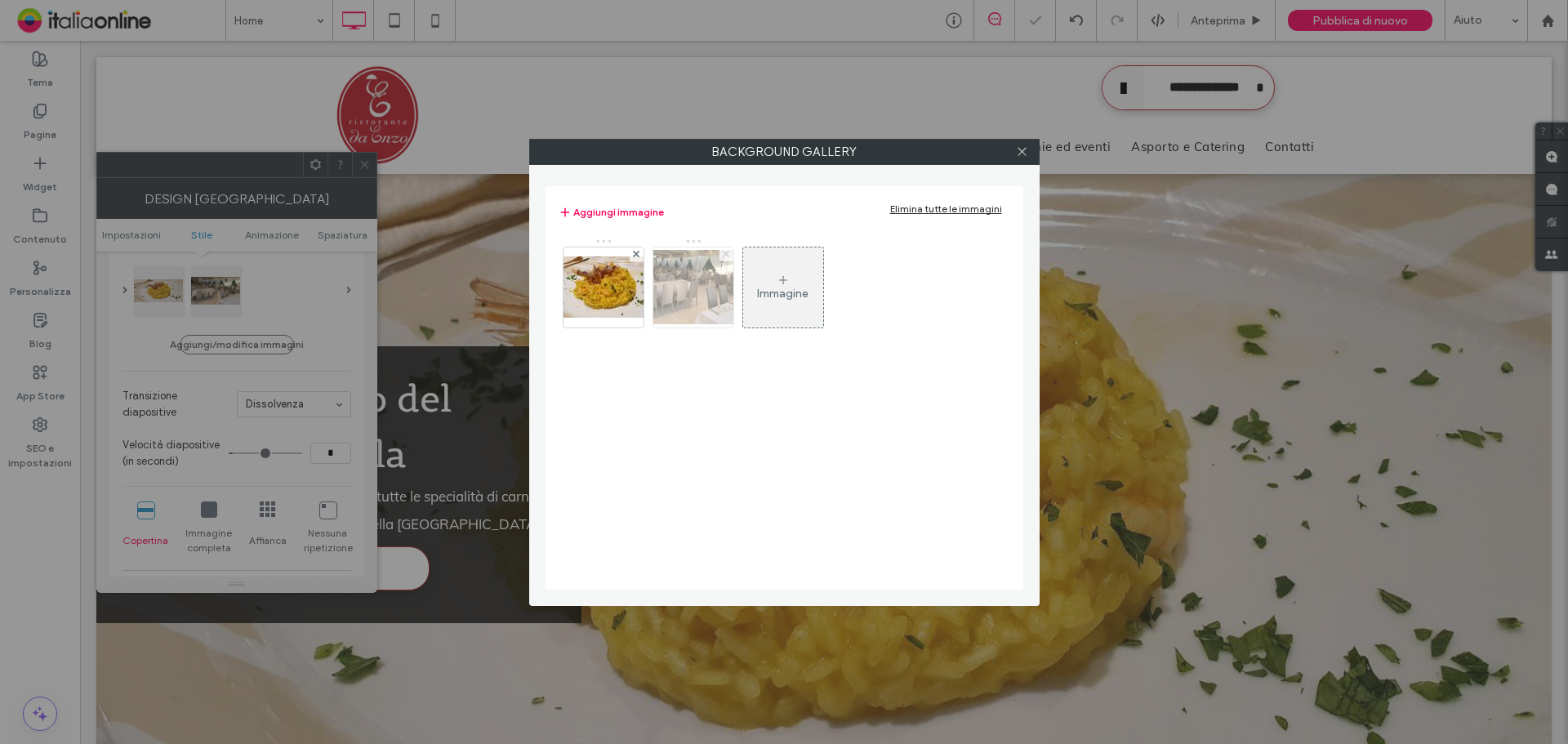
click at [724, 254] on icon at bounding box center [726, 254] width 7 height 7
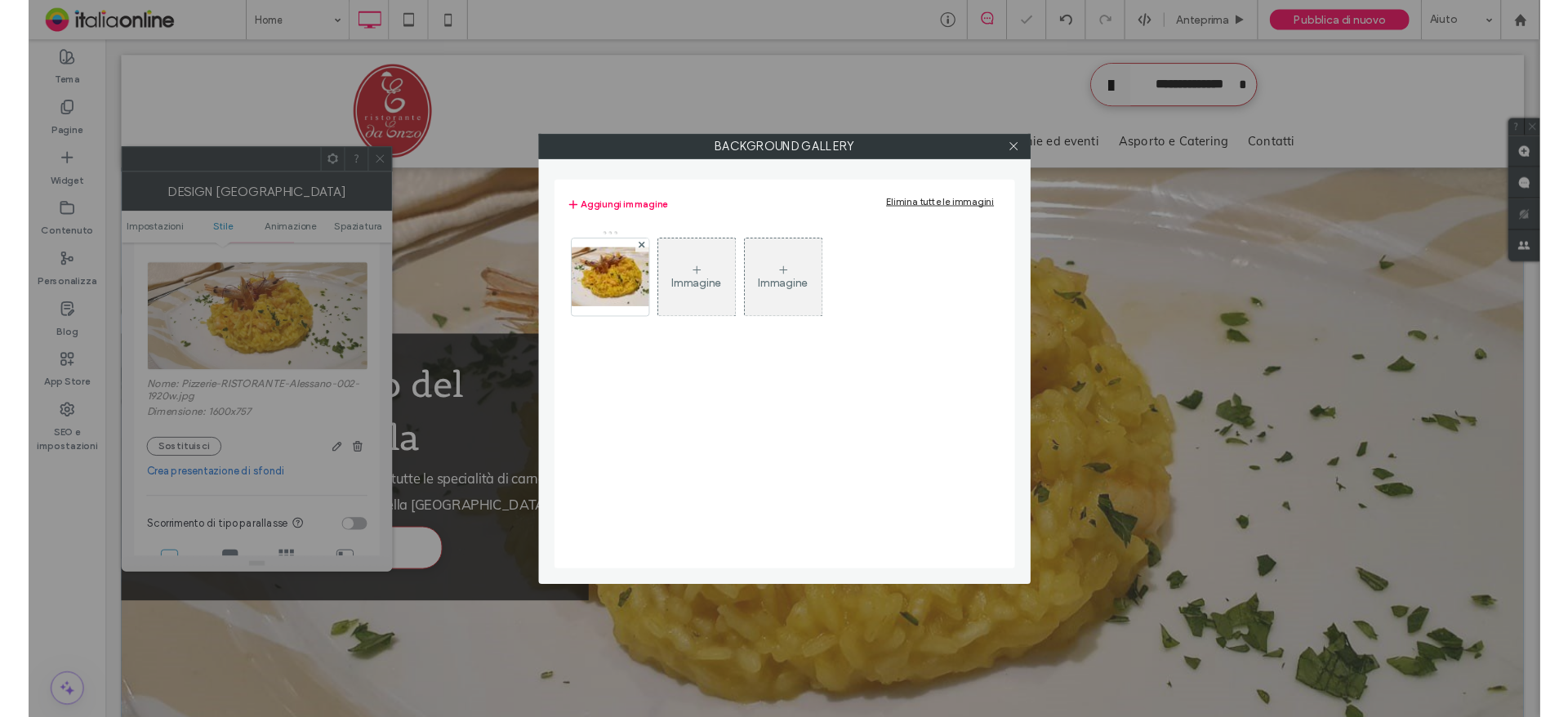
scroll to position [272, 0]
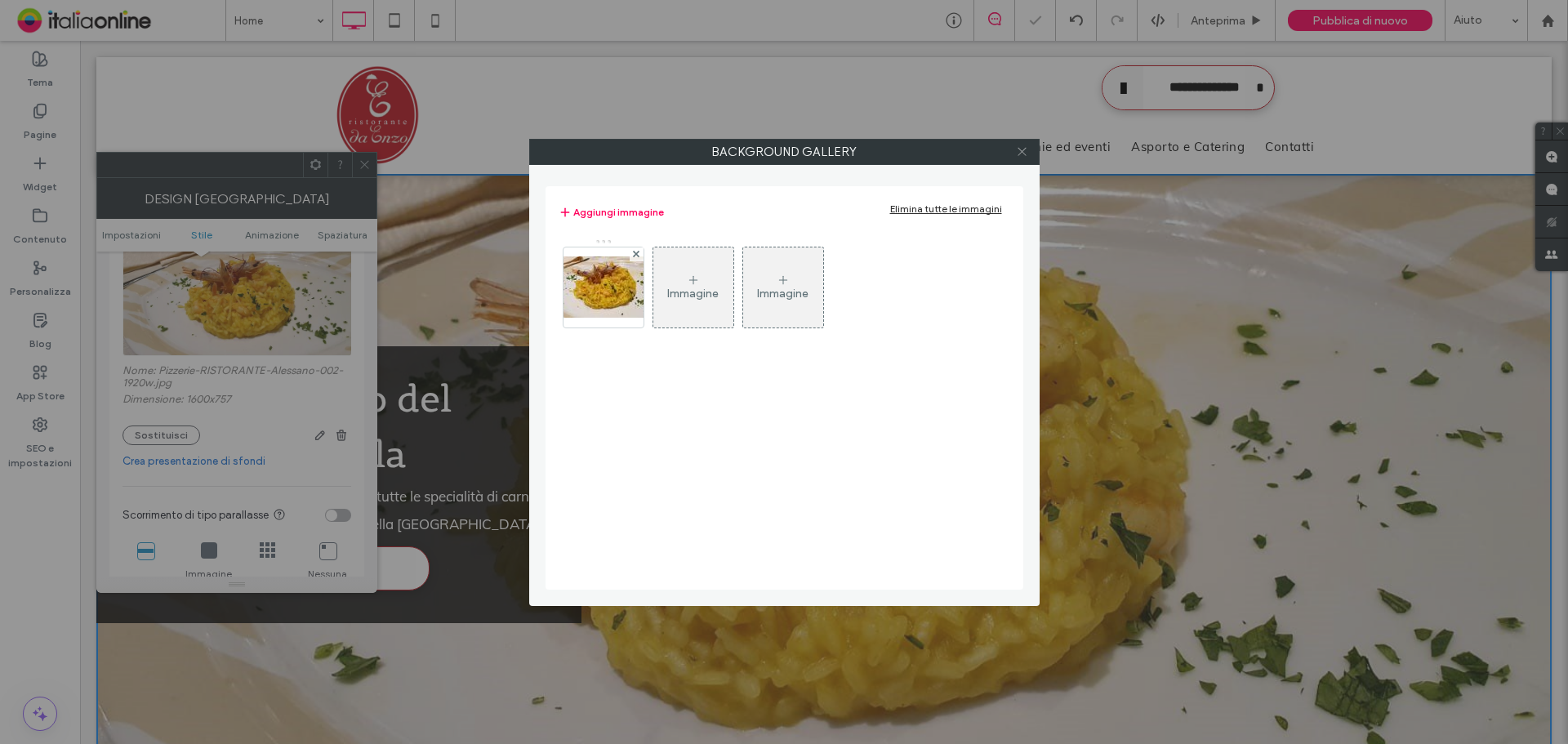
click at [1025, 154] on div at bounding box center [1022, 152] width 25 height 25
click at [998, 152] on label "Background Gallery" at bounding box center [784, 152] width 508 height 25
click at [1025, 153] on icon at bounding box center [1022, 152] width 12 height 12
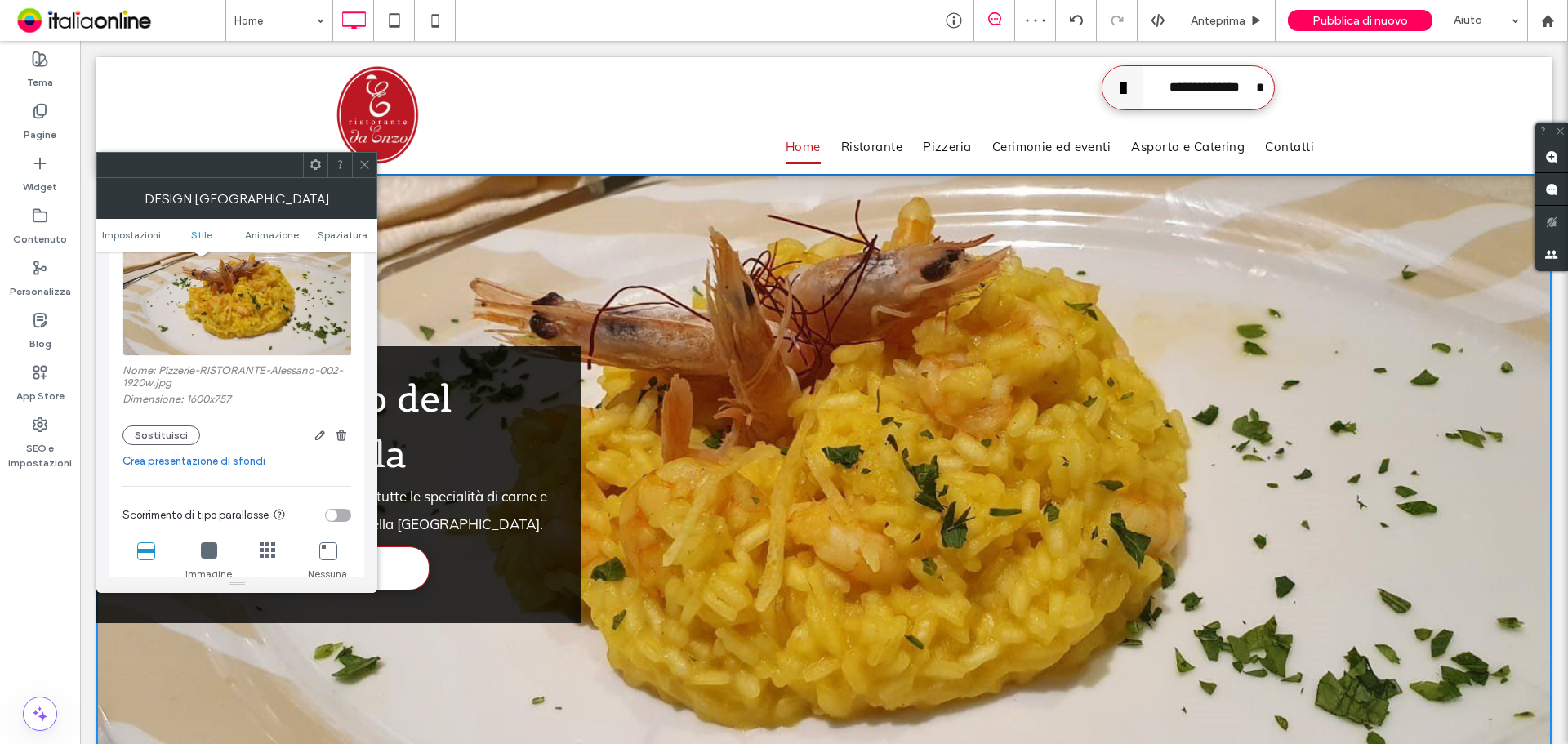
click at [368, 170] on icon at bounding box center [365, 164] width 12 height 12
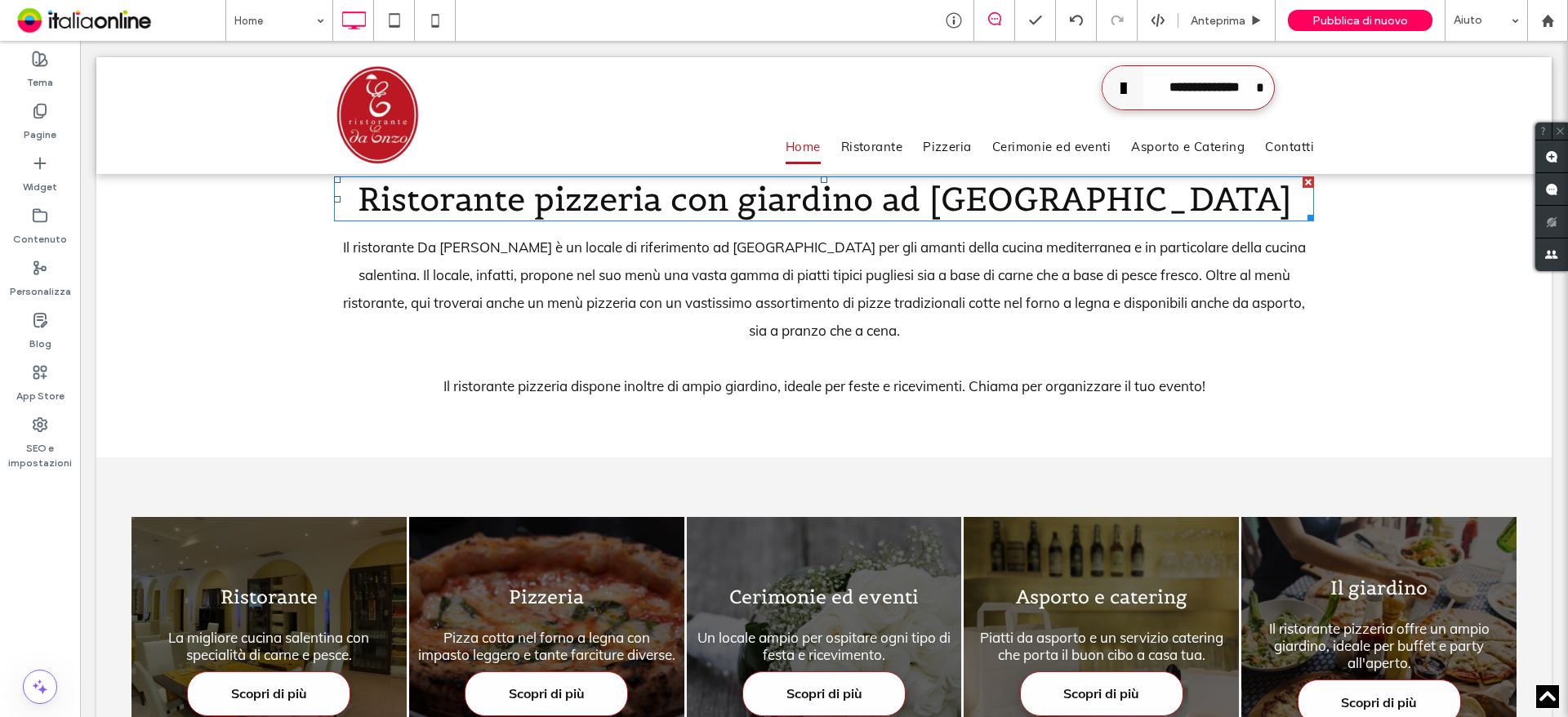
scroll to position [1061, 0]
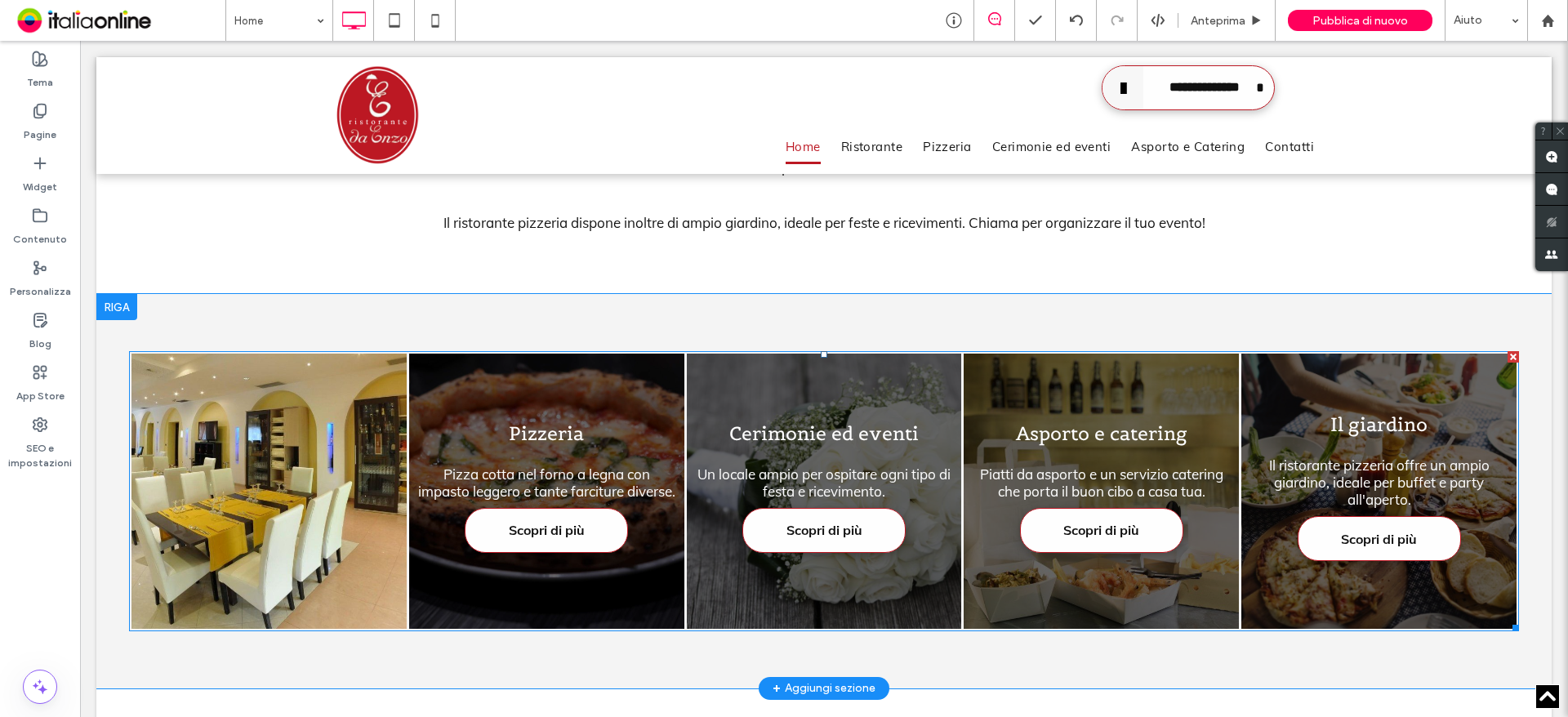
click at [296, 387] on link at bounding box center [269, 491] width 291 height 291
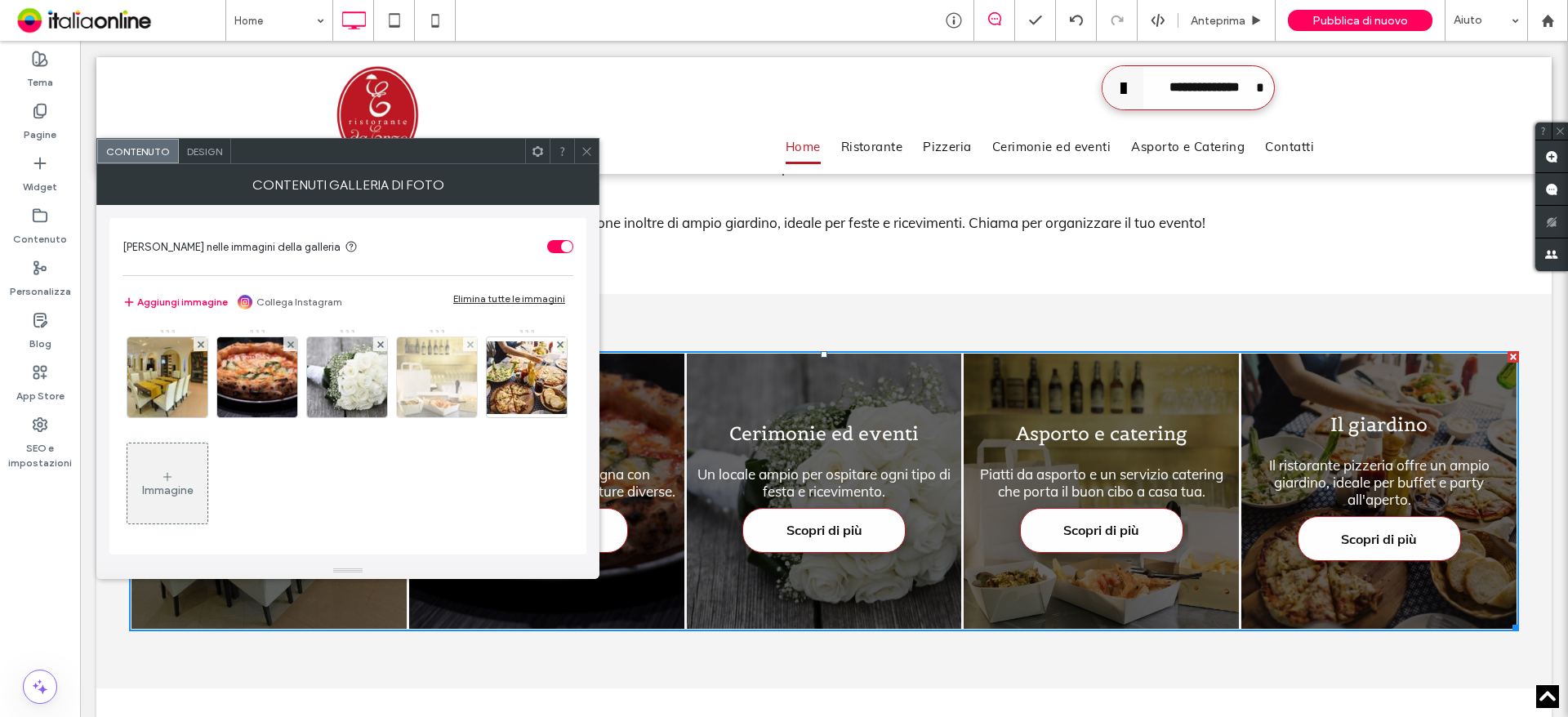
drag, startPoint x: 176, startPoint y: 393, endPoint x: 187, endPoint y: 393, distance: 11.0
click at [176, 393] on img at bounding box center [168, 377] width 121 height 80
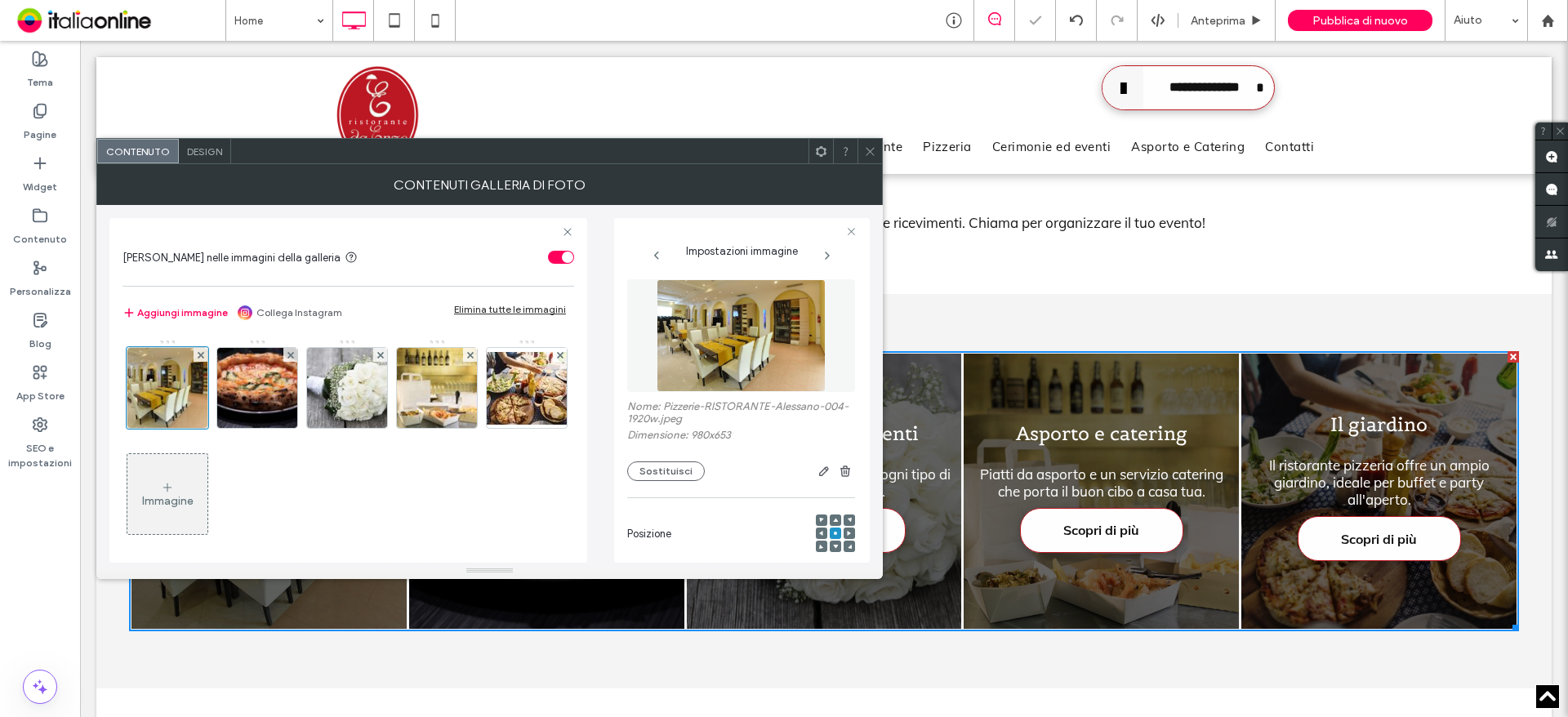
scroll to position [0, 0]
click at [682, 478] on button "Sostituisci" at bounding box center [665, 473] width 78 height 20
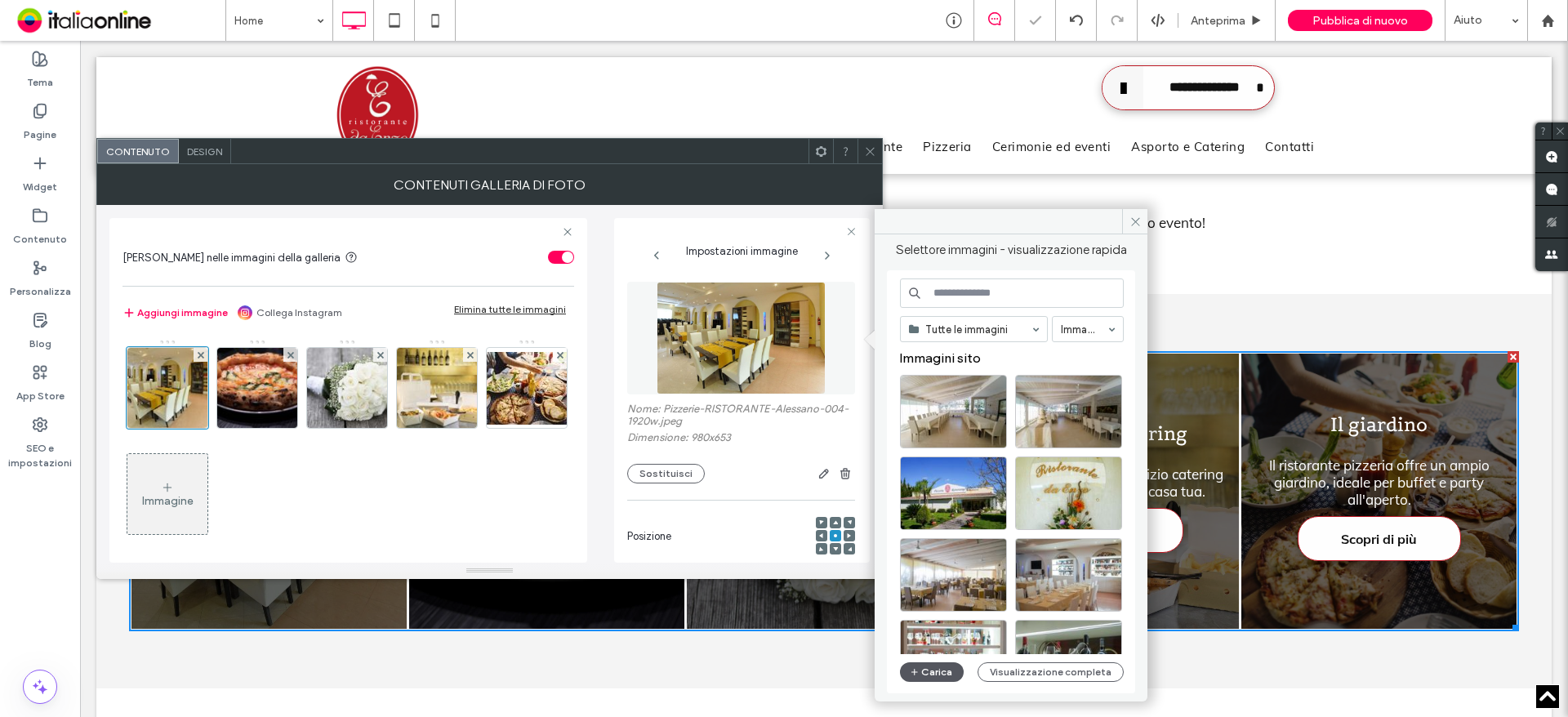
click at [947, 670] on button "Carica" at bounding box center [932, 672] width 64 height 20
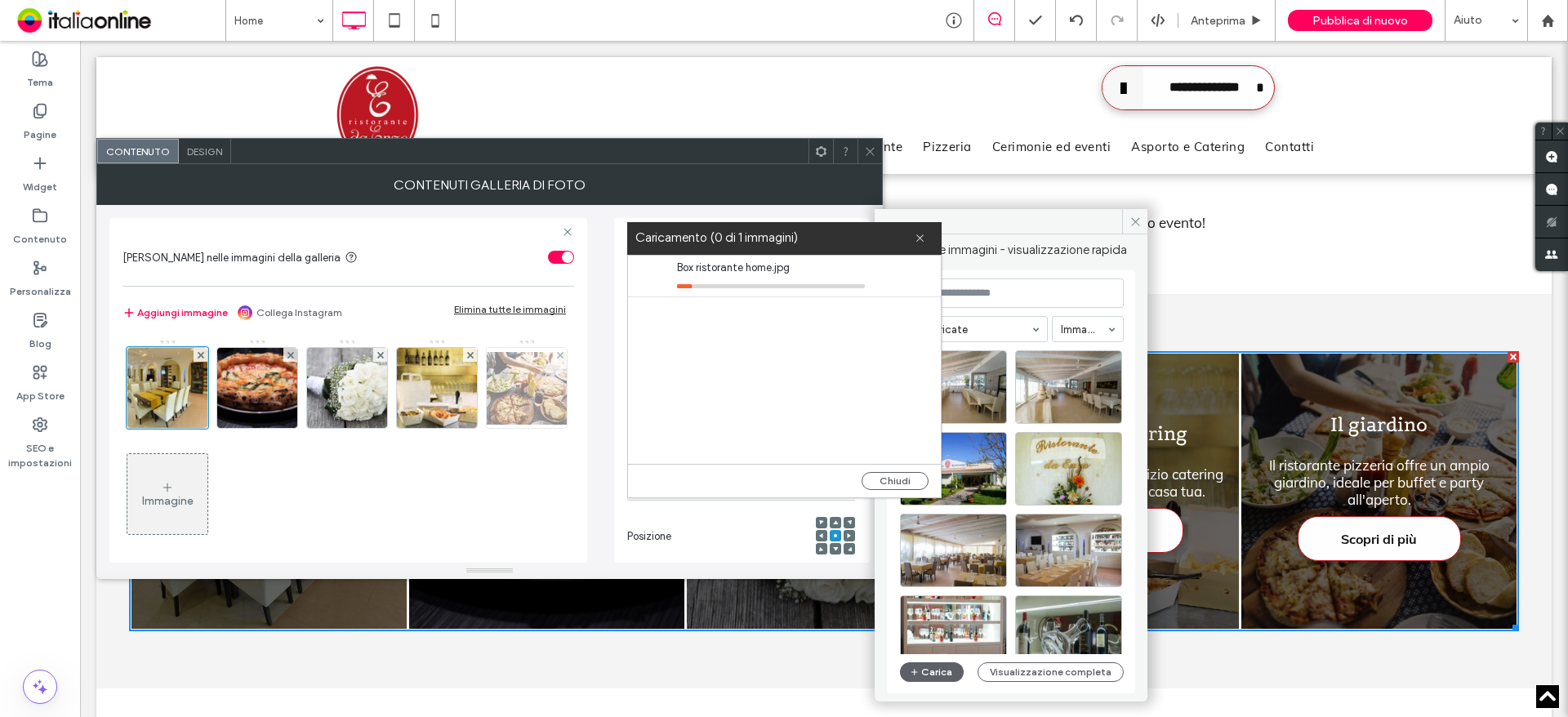
click at [462, 425] on img at bounding box center [526, 387] width 130 height 72
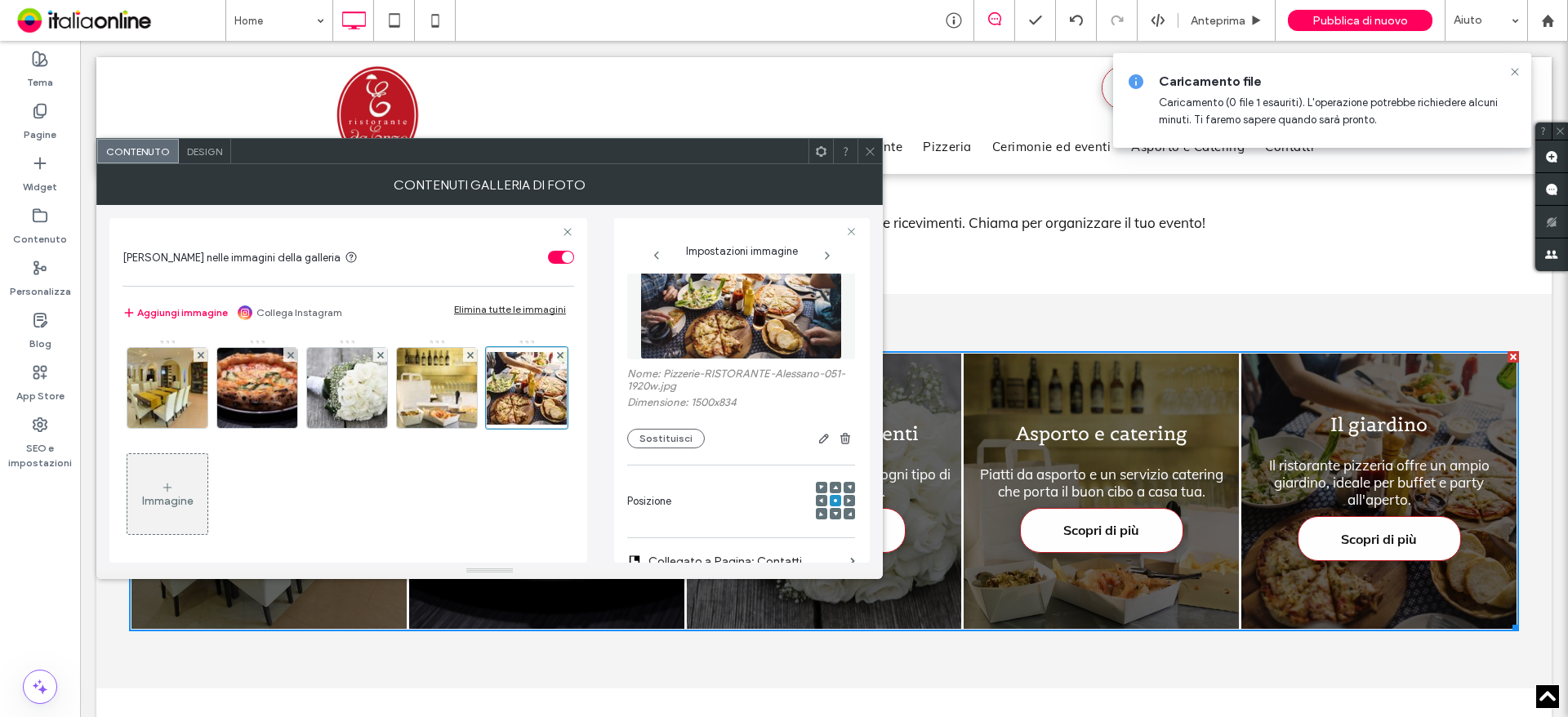
scroll to position [30, 0]
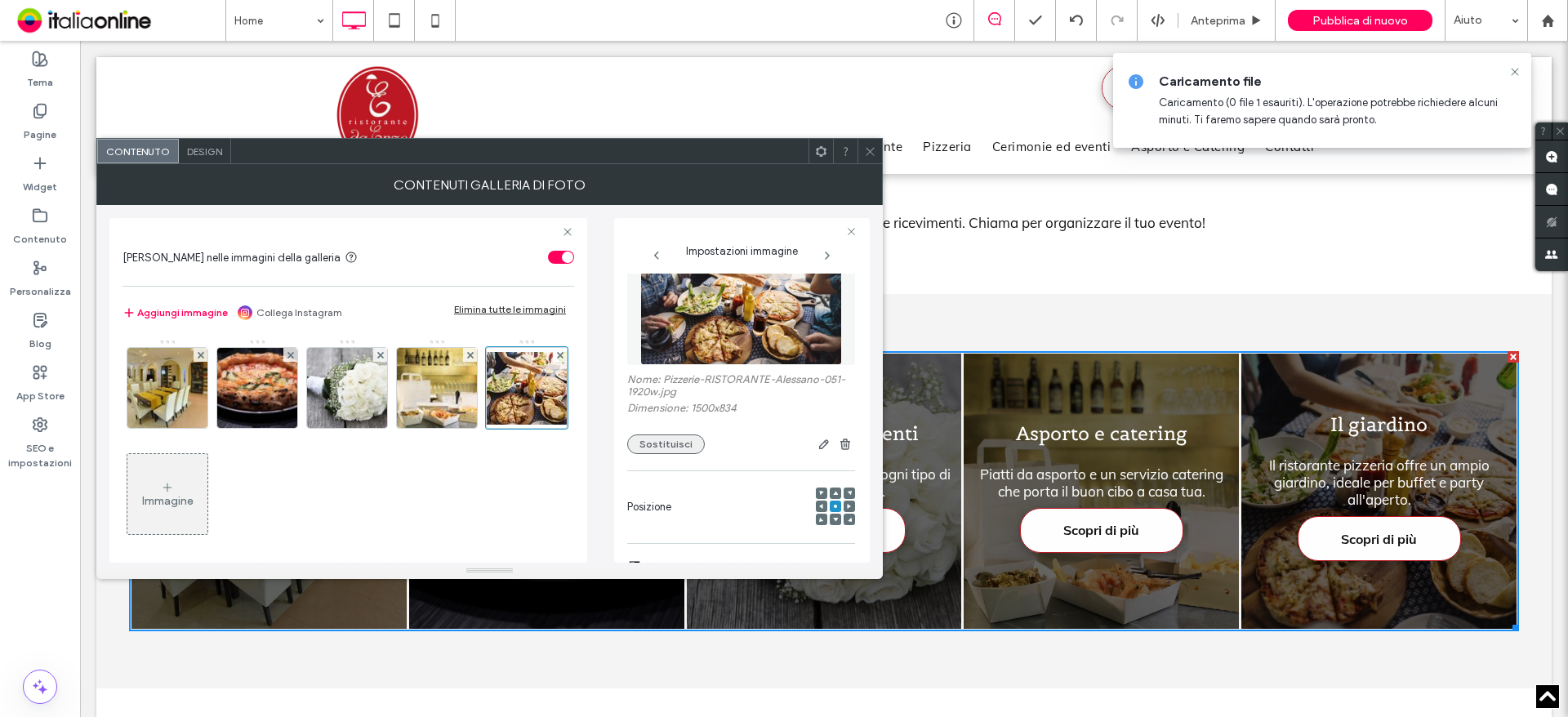
click at [676, 444] on button "Sostituisci" at bounding box center [665, 444] width 78 height 20
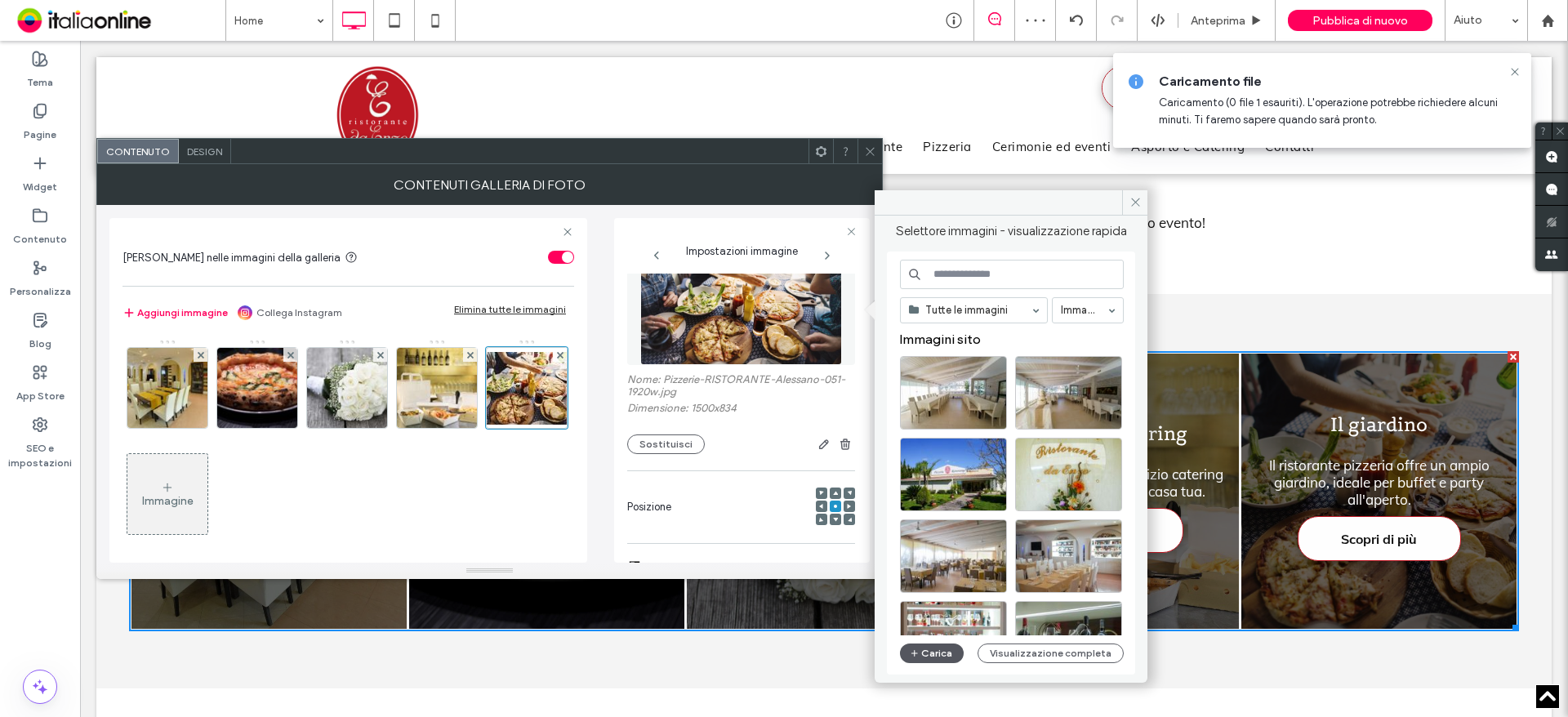
click at [939, 653] on button "Carica" at bounding box center [932, 652] width 64 height 20
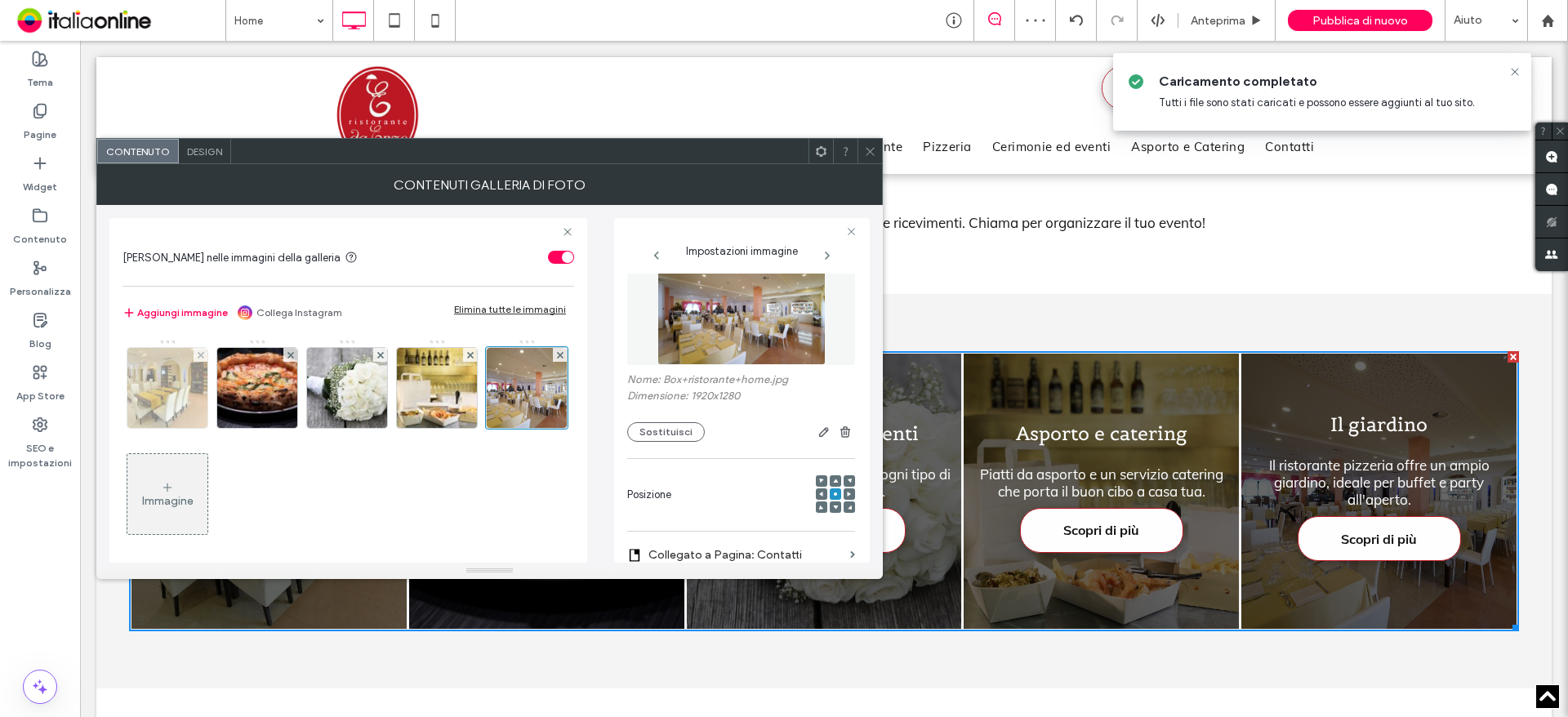
click at [195, 396] on img at bounding box center [168, 387] width 121 height 80
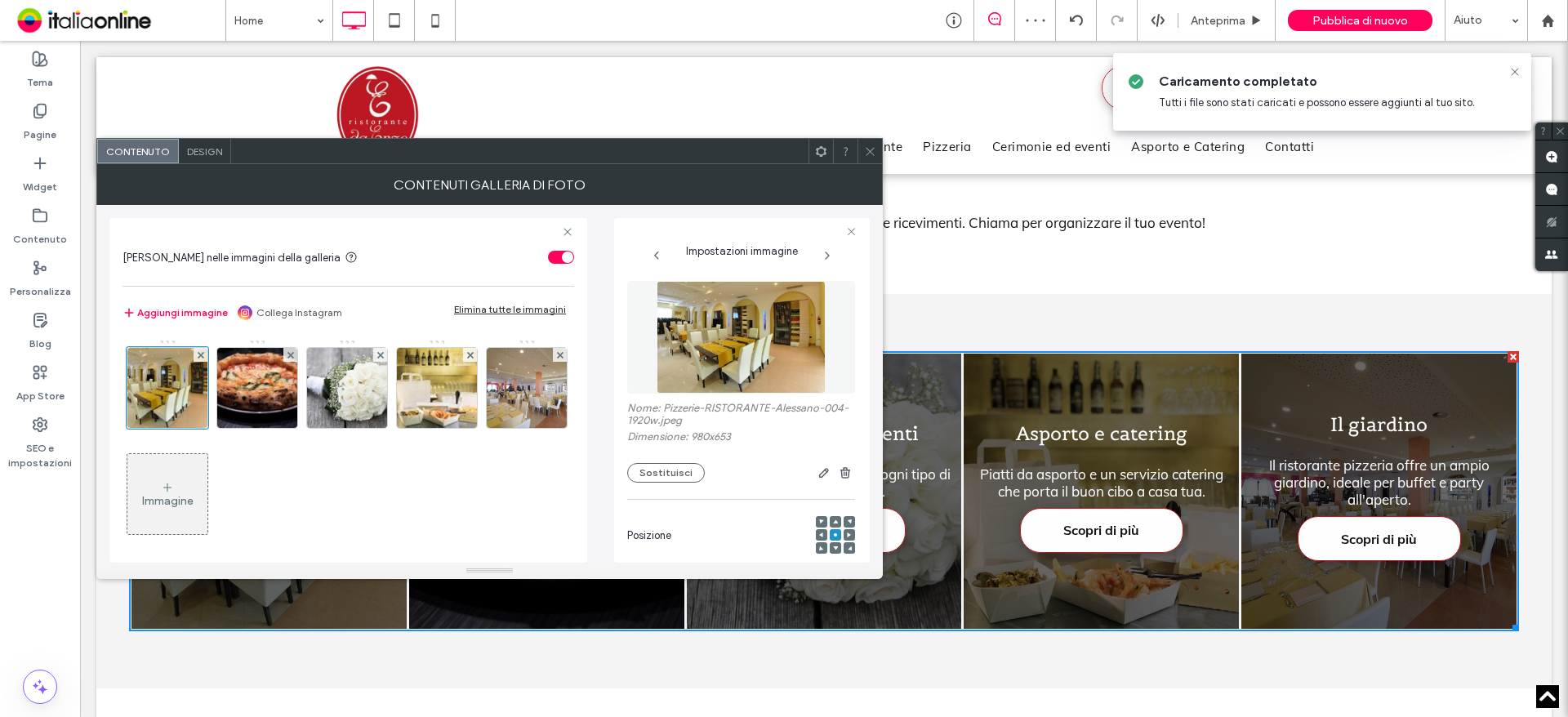
scroll to position [0, 0]
click at [675, 464] on button "Sostituisci" at bounding box center [665, 473] width 78 height 20
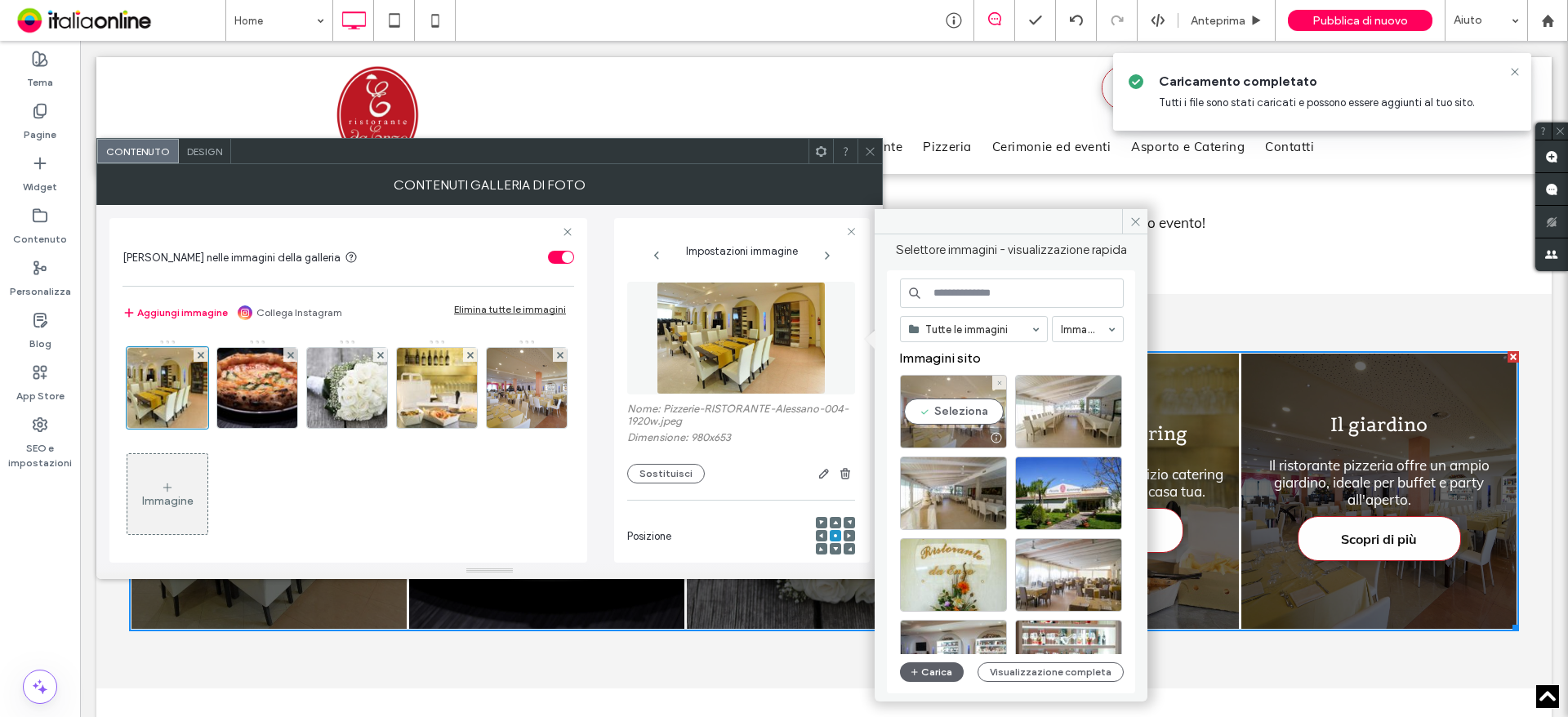
click at [981, 416] on div "Seleziona" at bounding box center [954, 411] width 107 height 73
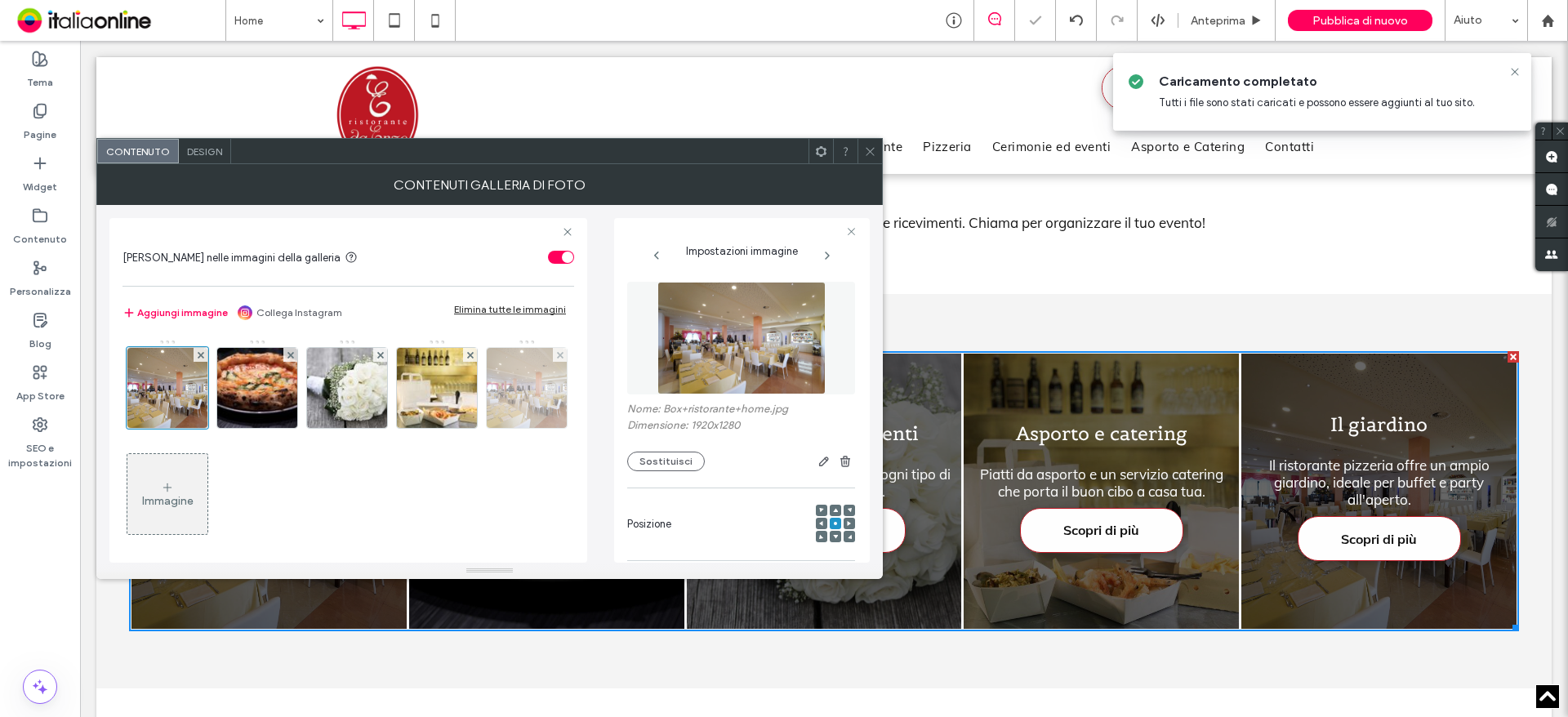
click at [467, 427] on img at bounding box center [526, 387] width 120 height 80
type textarea "**********"
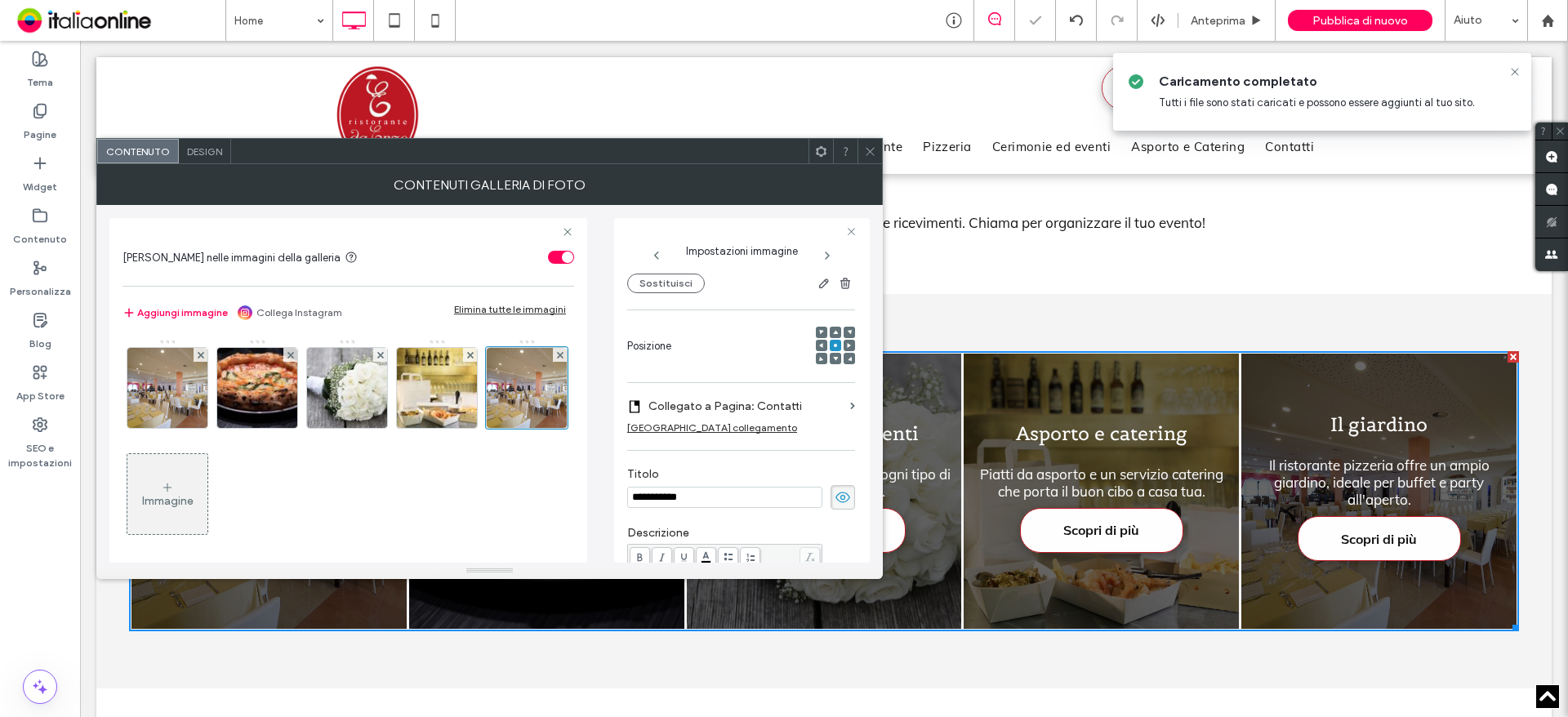
scroll to position [99, 0]
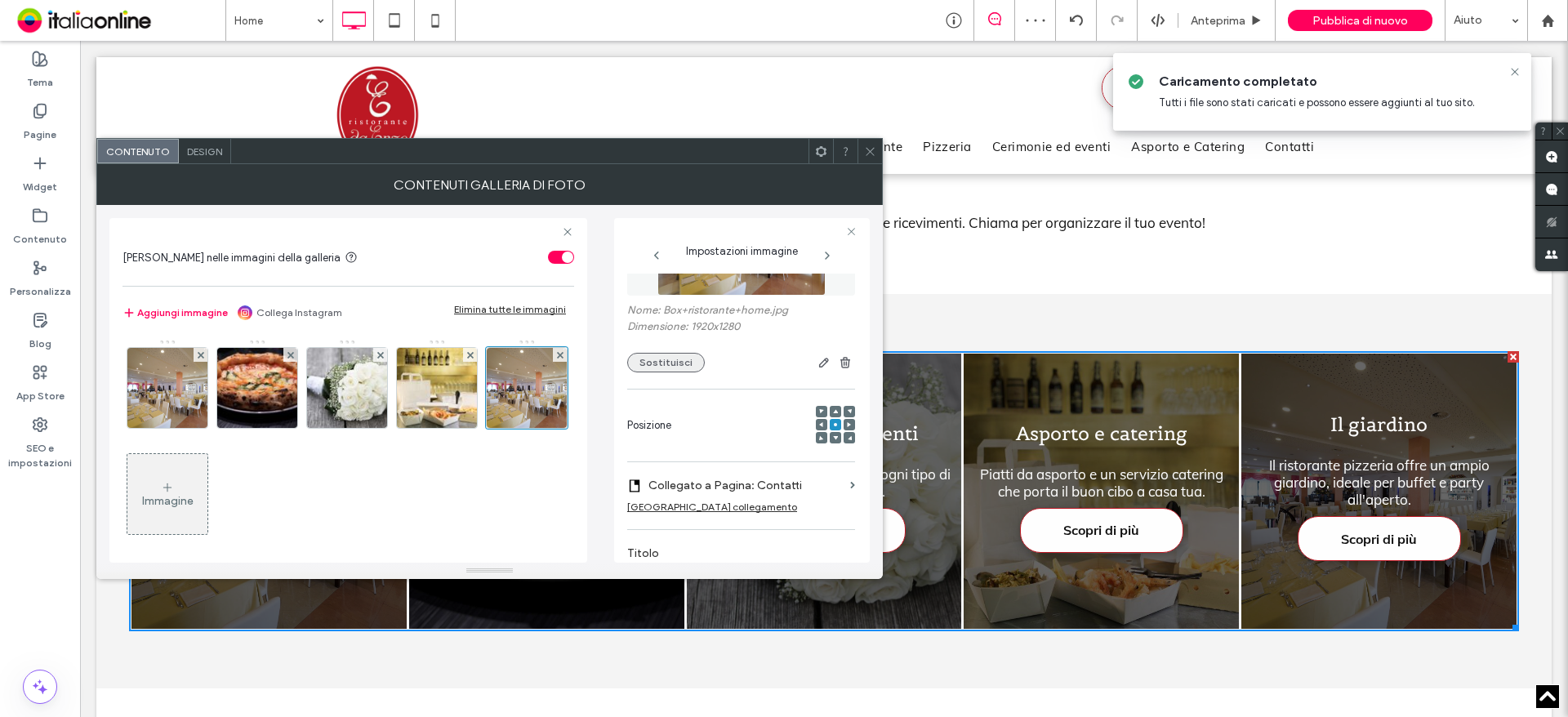
click at [662, 358] on button "Sostituisci" at bounding box center [665, 362] width 78 height 20
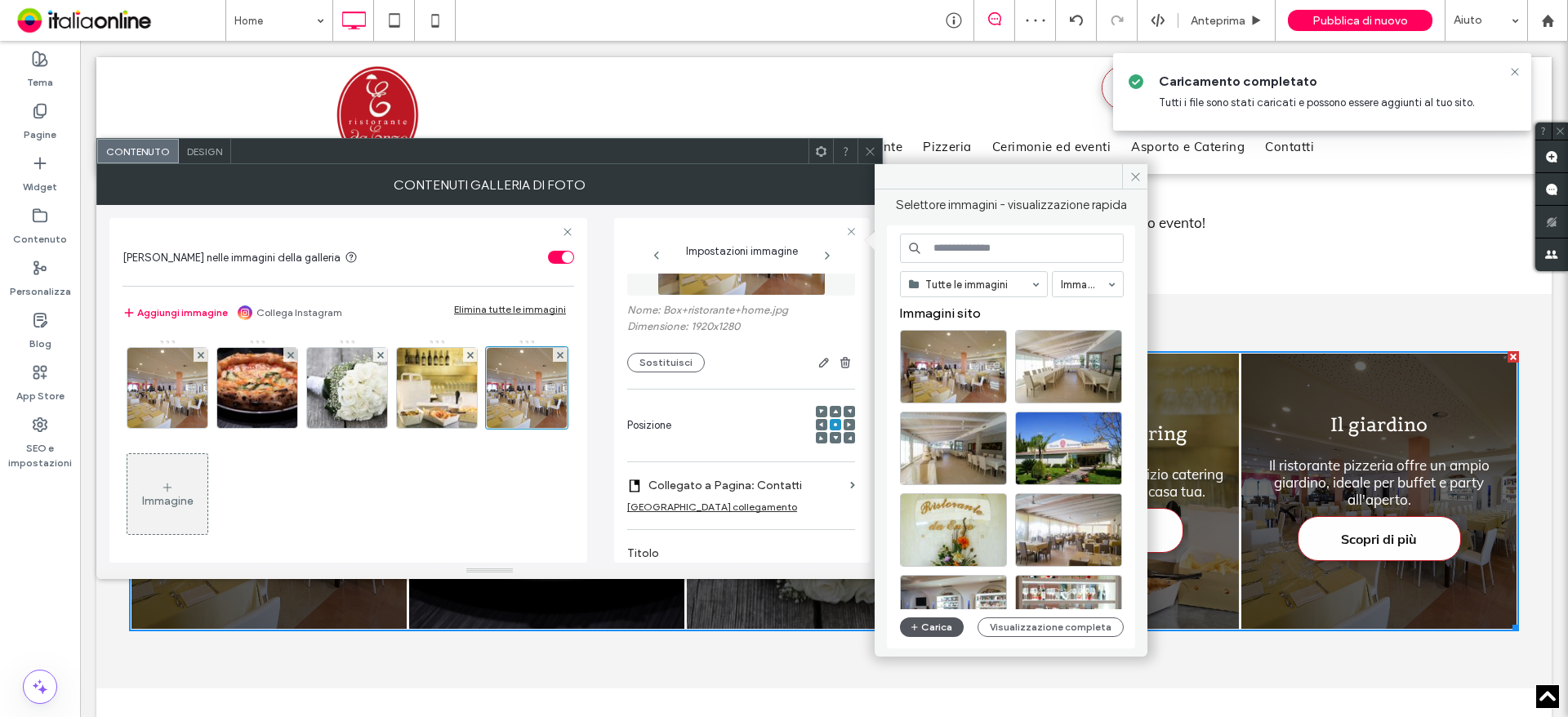
click at [922, 623] on button "Carica" at bounding box center [932, 627] width 64 height 20
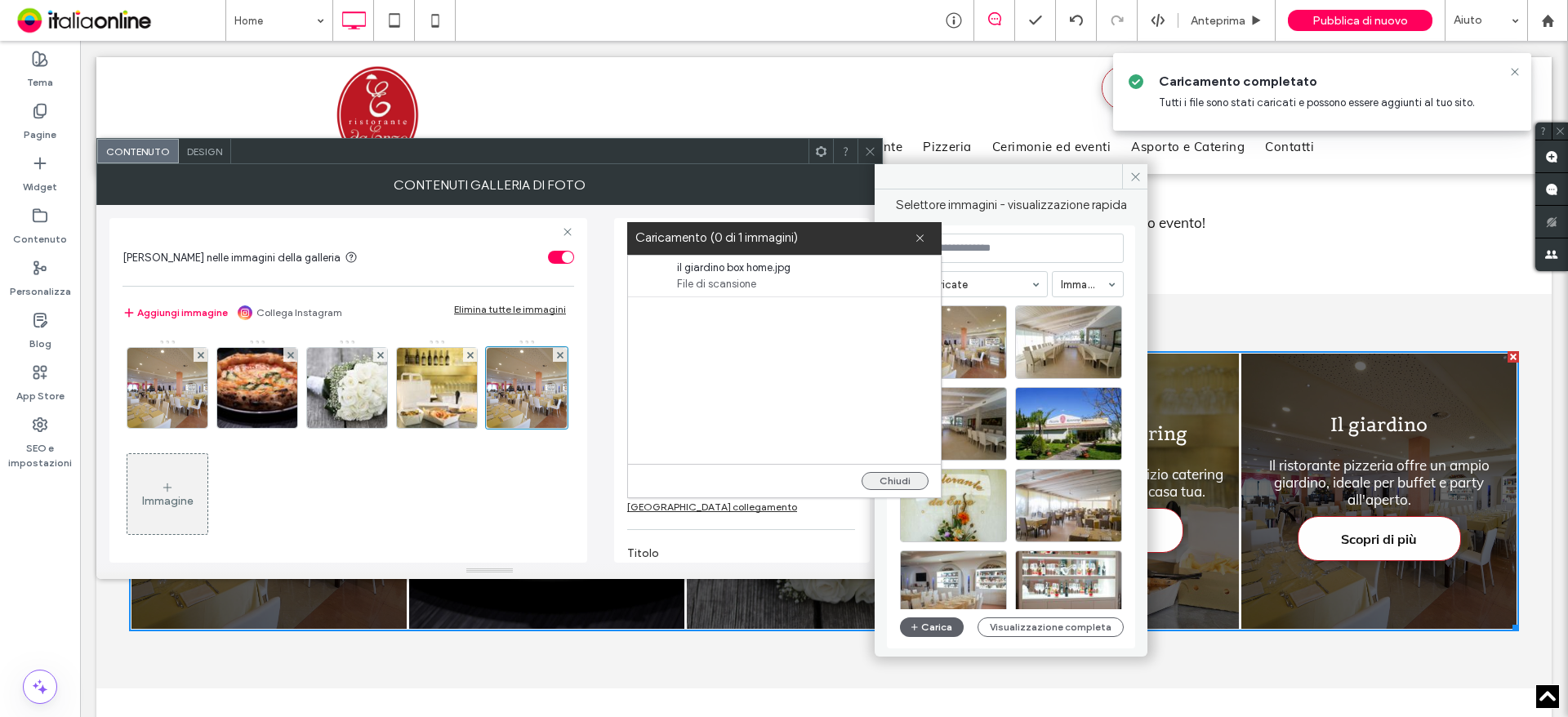
click at [916, 476] on button "Chiudi" at bounding box center [894, 480] width 67 height 18
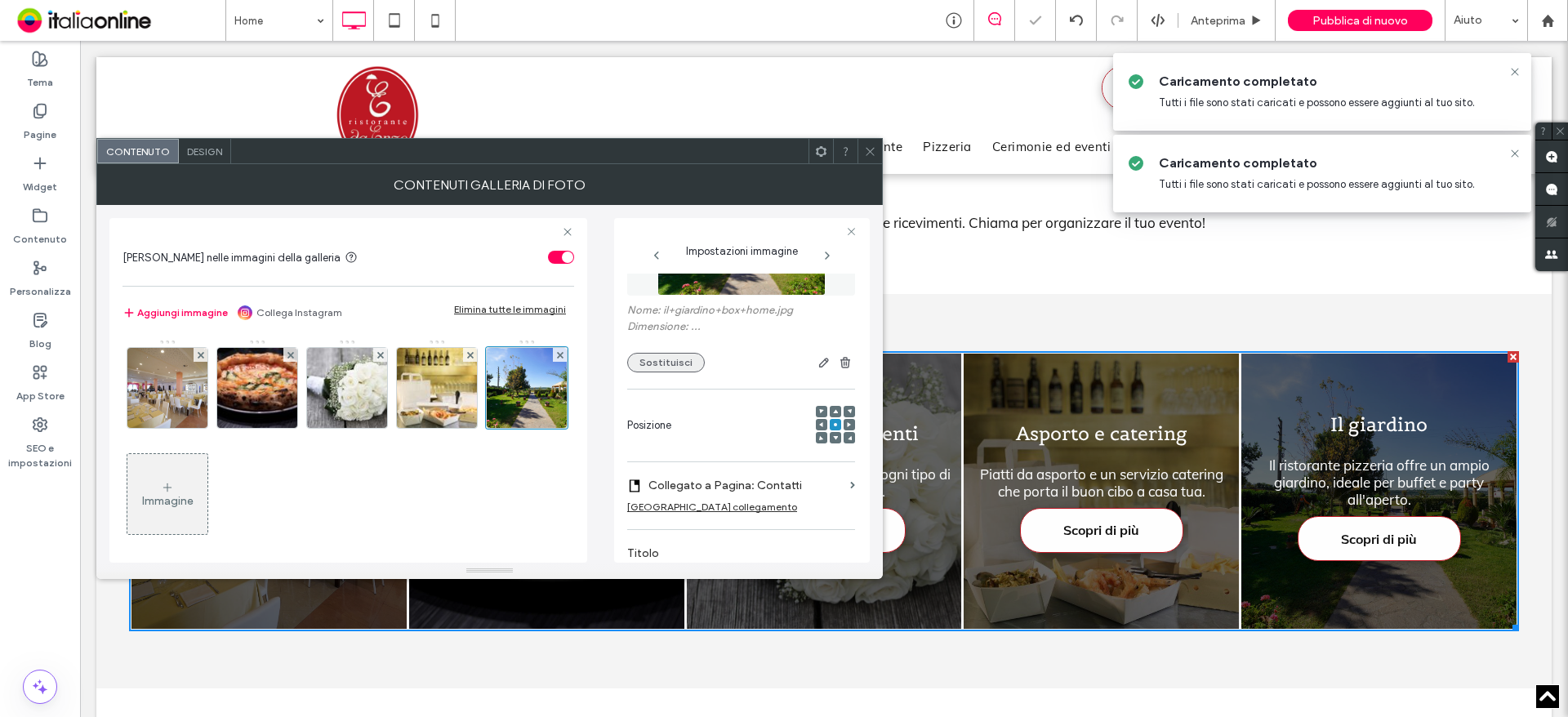
click at [652, 361] on button "Sostituisci" at bounding box center [665, 362] width 78 height 20
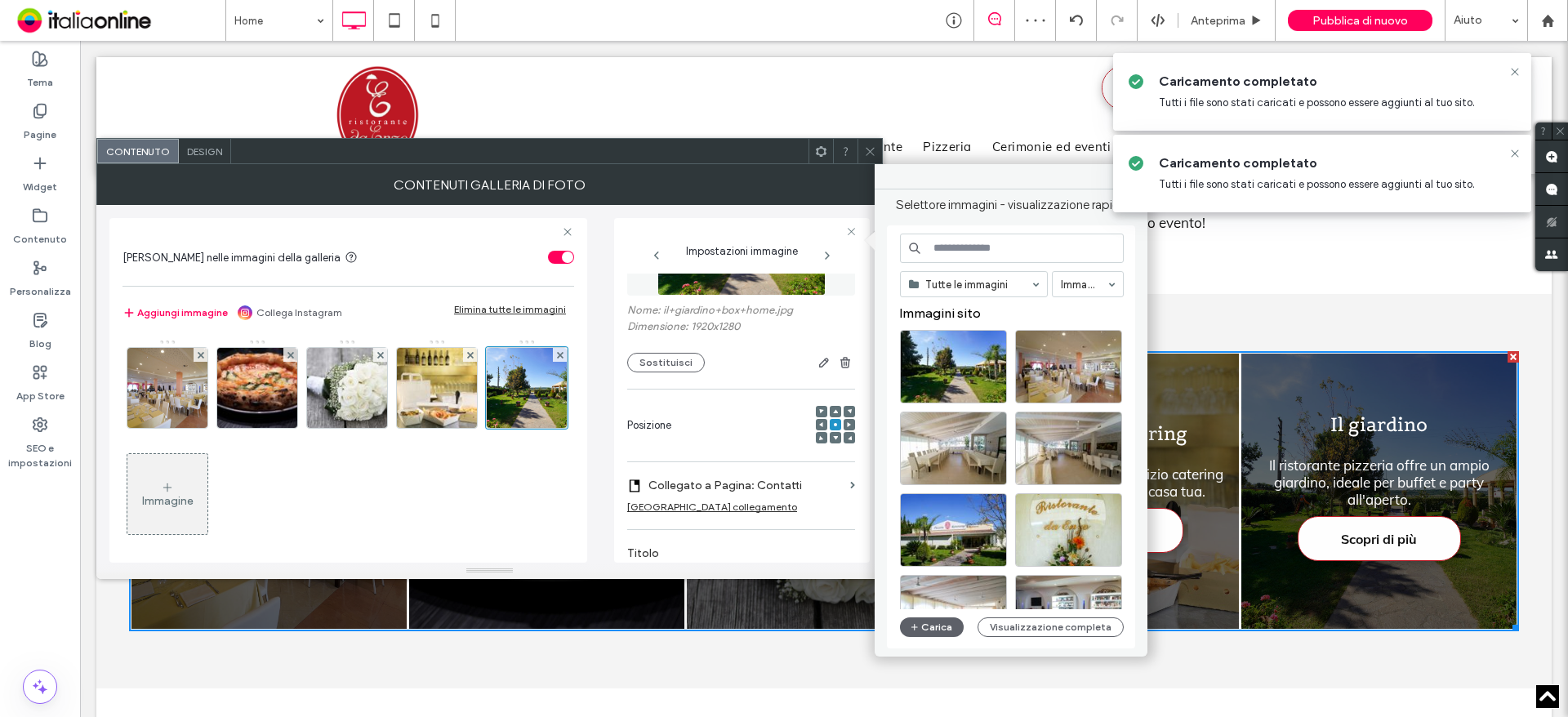
click at [862, 152] on div at bounding box center [870, 151] width 25 height 25
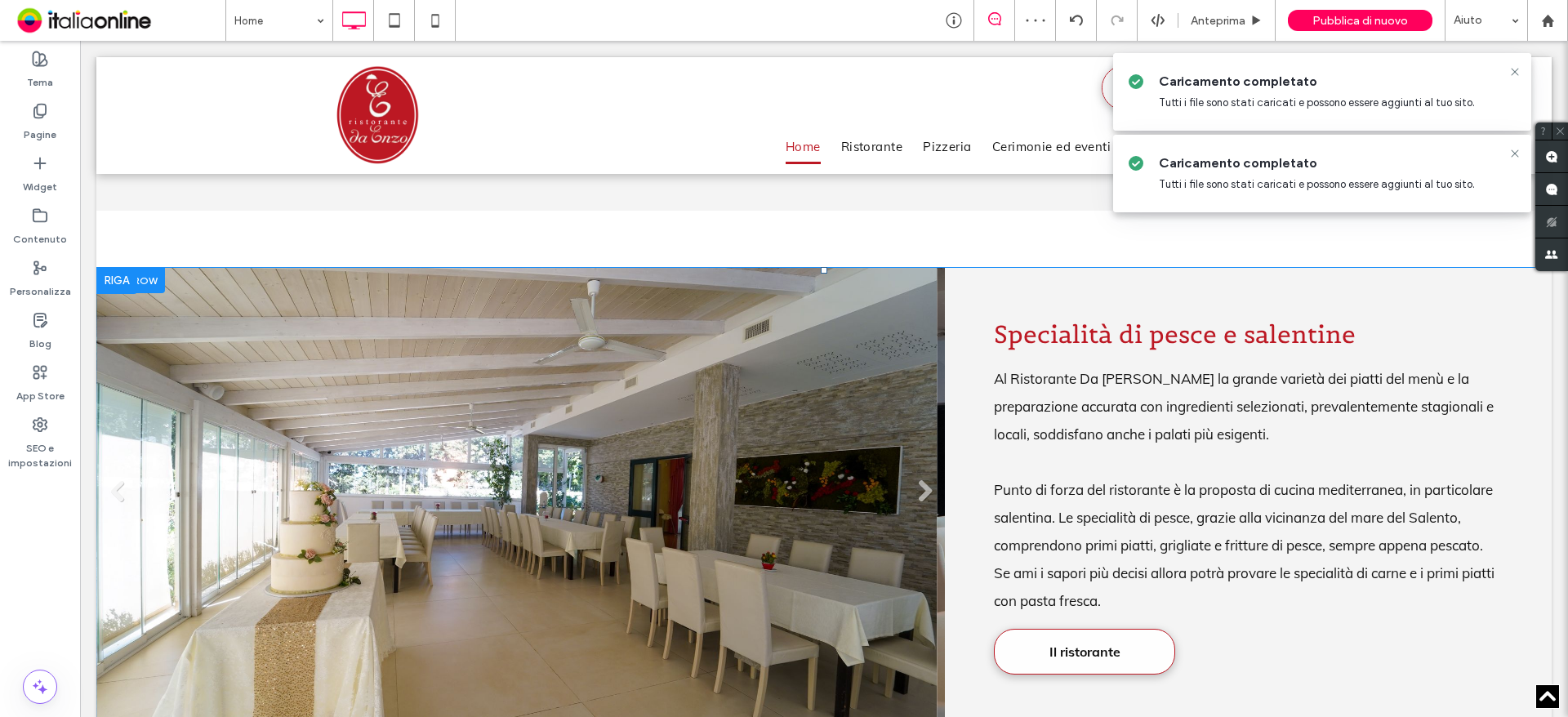
scroll to position [1632, 0]
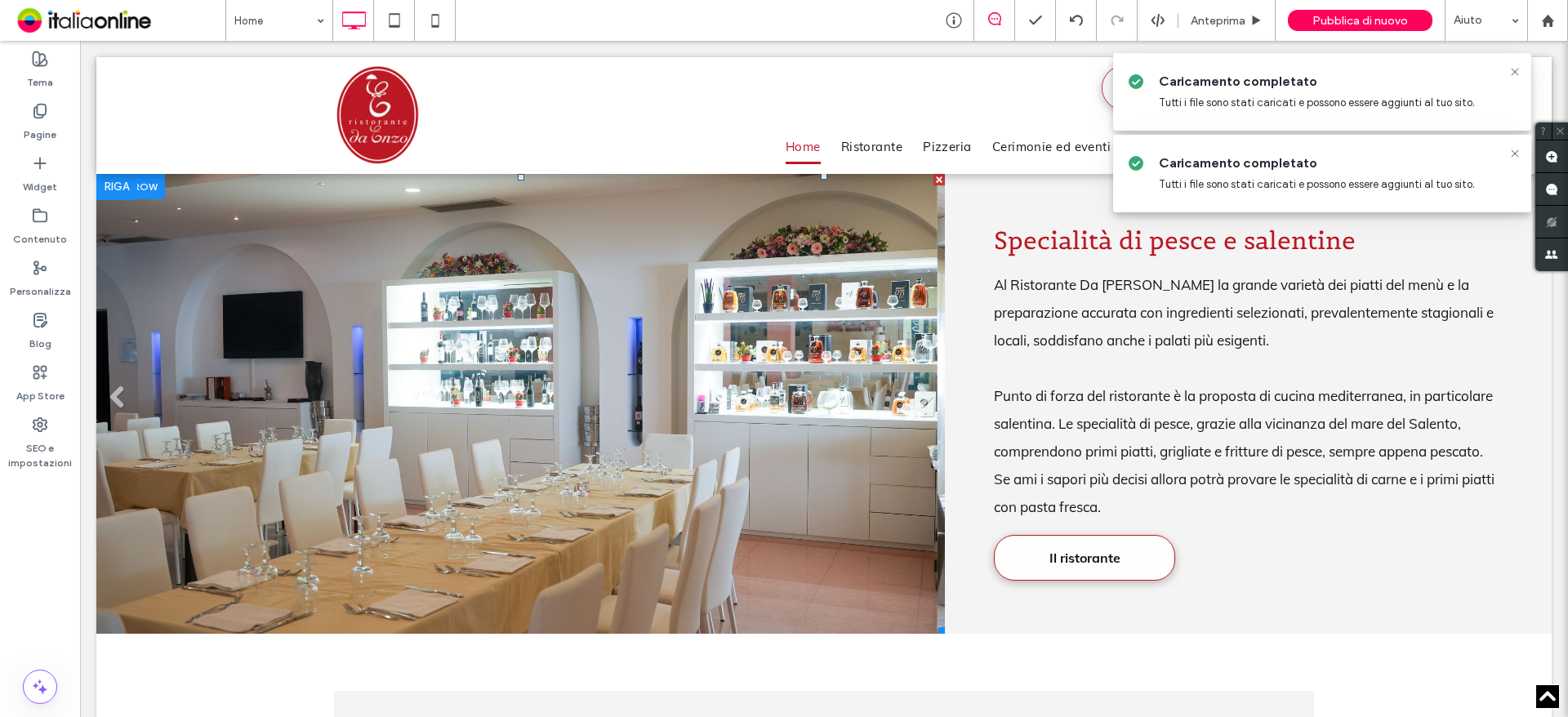
click at [677, 347] on li "Titolo diapositiva Scrivi qui la tua didascalia Pulsante" at bounding box center [516, 404] width 841 height 460
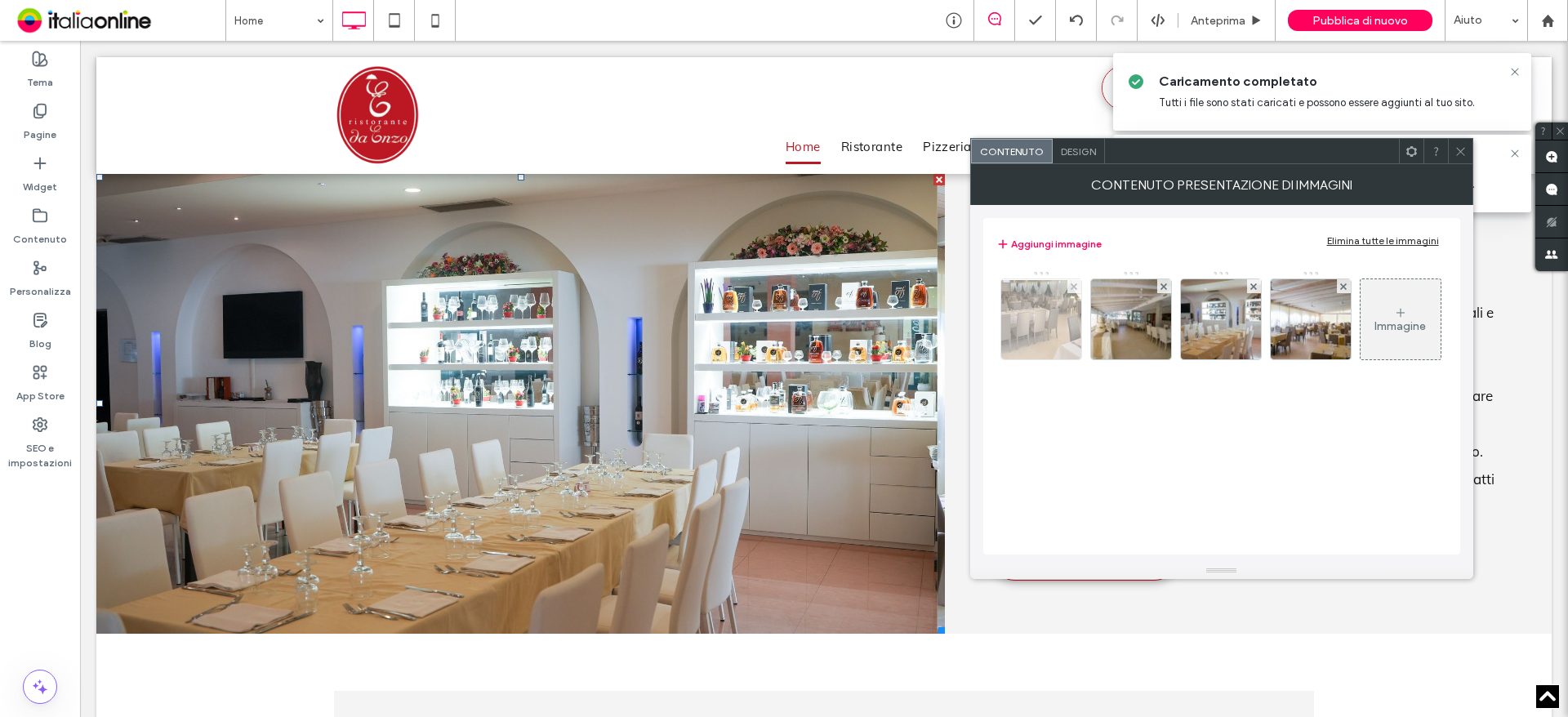
click at [1036, 318] on img at bounding box center [1041, 319] width 130 height 79
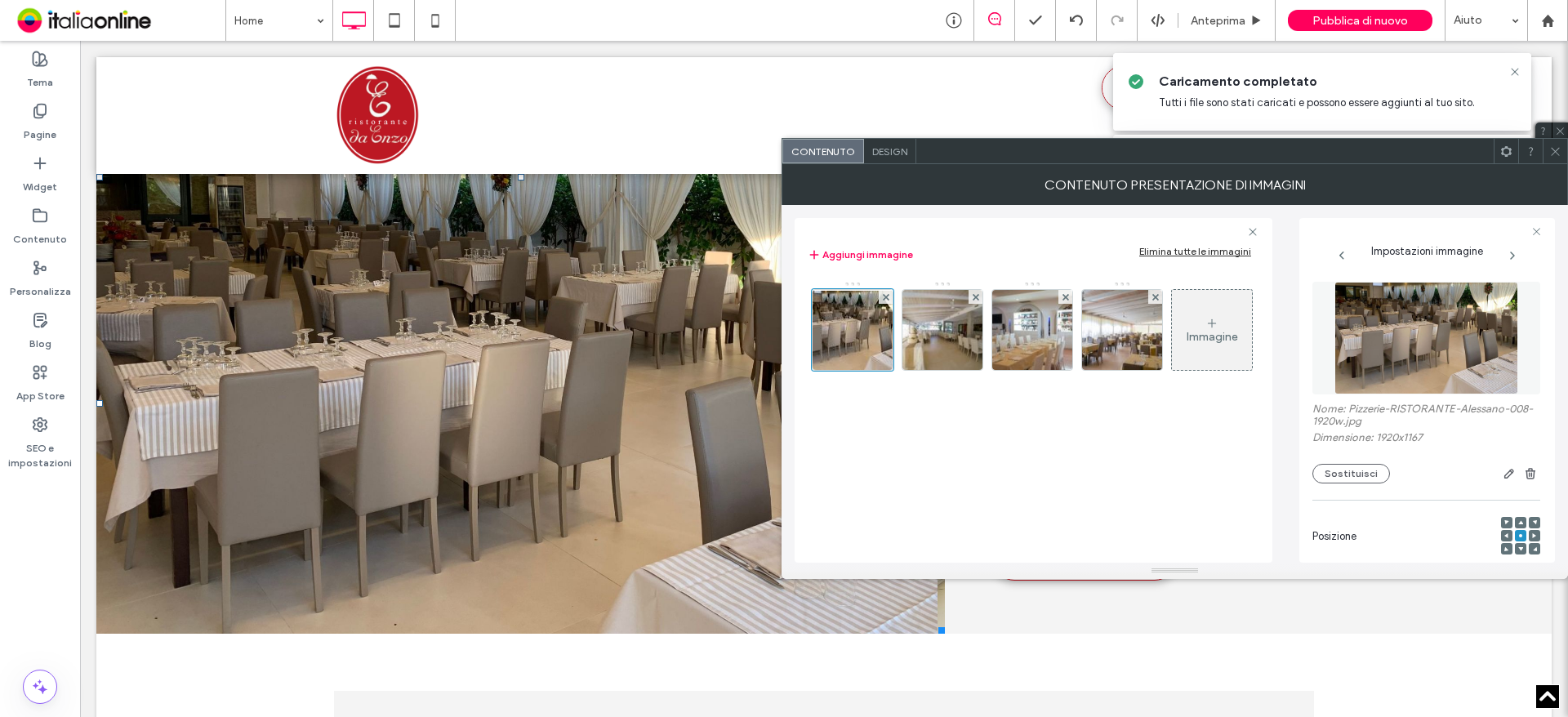
click at [1347, 462] on div "Nome: Pizzerie-RISTORANTE-Alessano-008-1920w.jpg Dimensione: 1920x1167 Sostitui…" at bounding box center [1426, 443] width 227 height 81
click at [1348, 473] on button "Sostituisci" at bounding box center [1351, 473] width 78 height 20
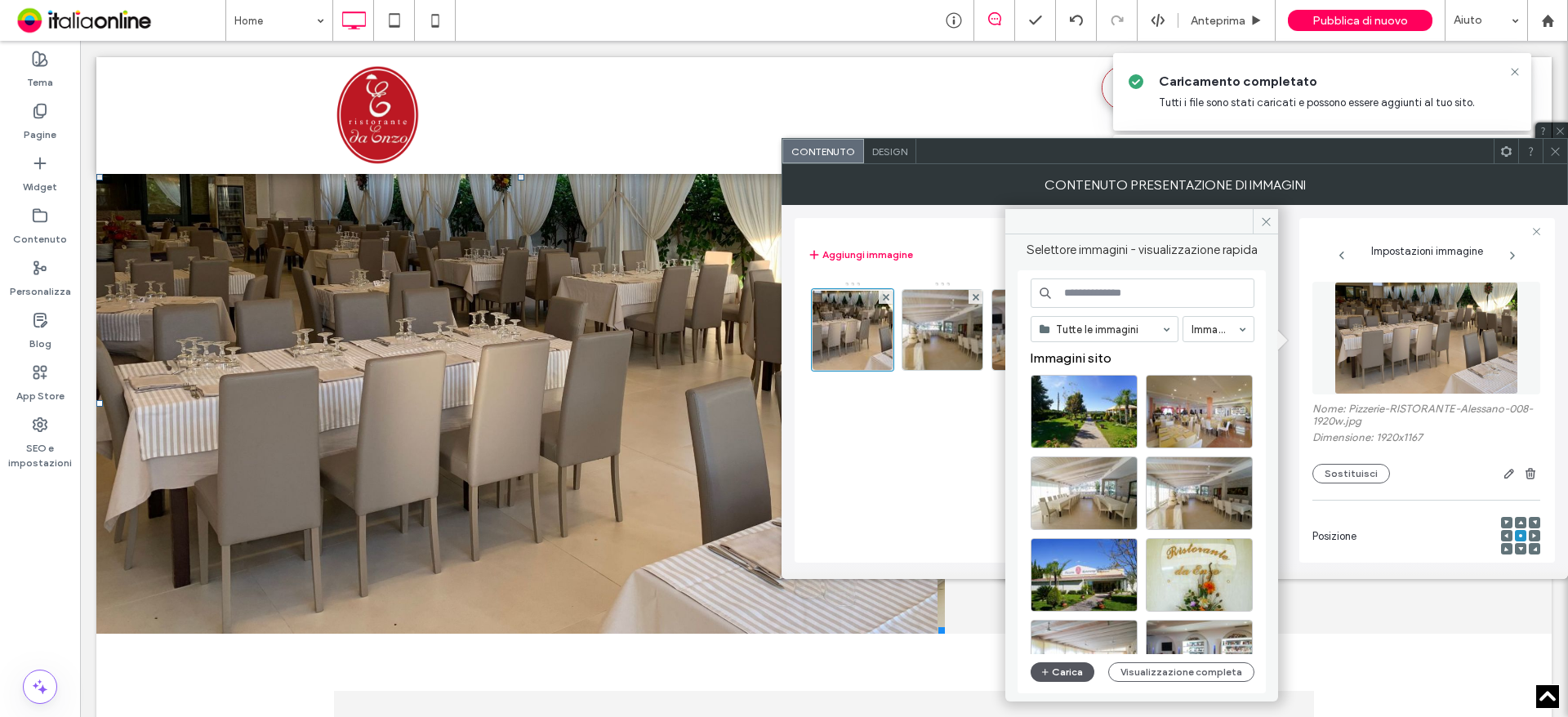
click at [1081, 666] on button "Carica" at bounding box center [1062, 672] width 64 height 20
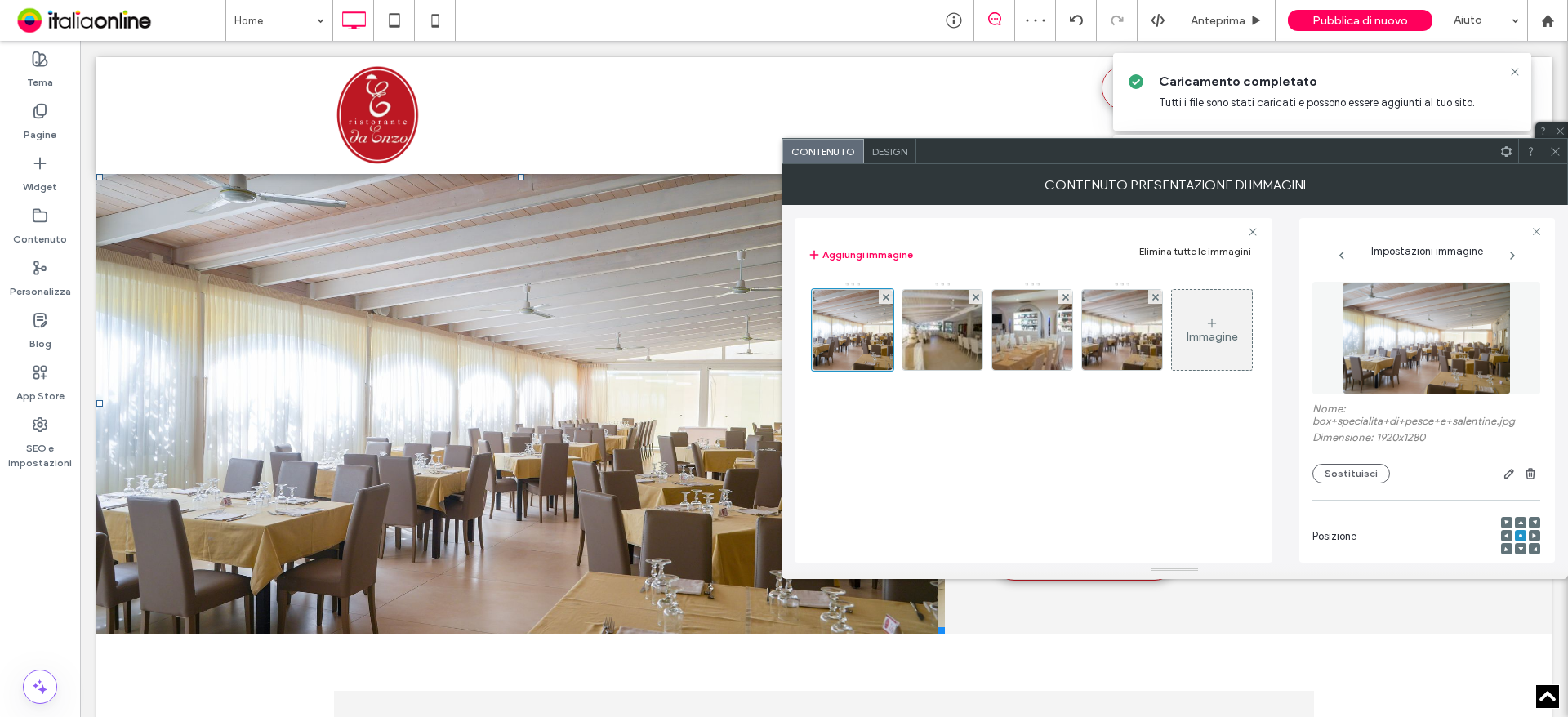
click at [1556, 149] on icon at bounding box center [1555, 152] width 12 height 12
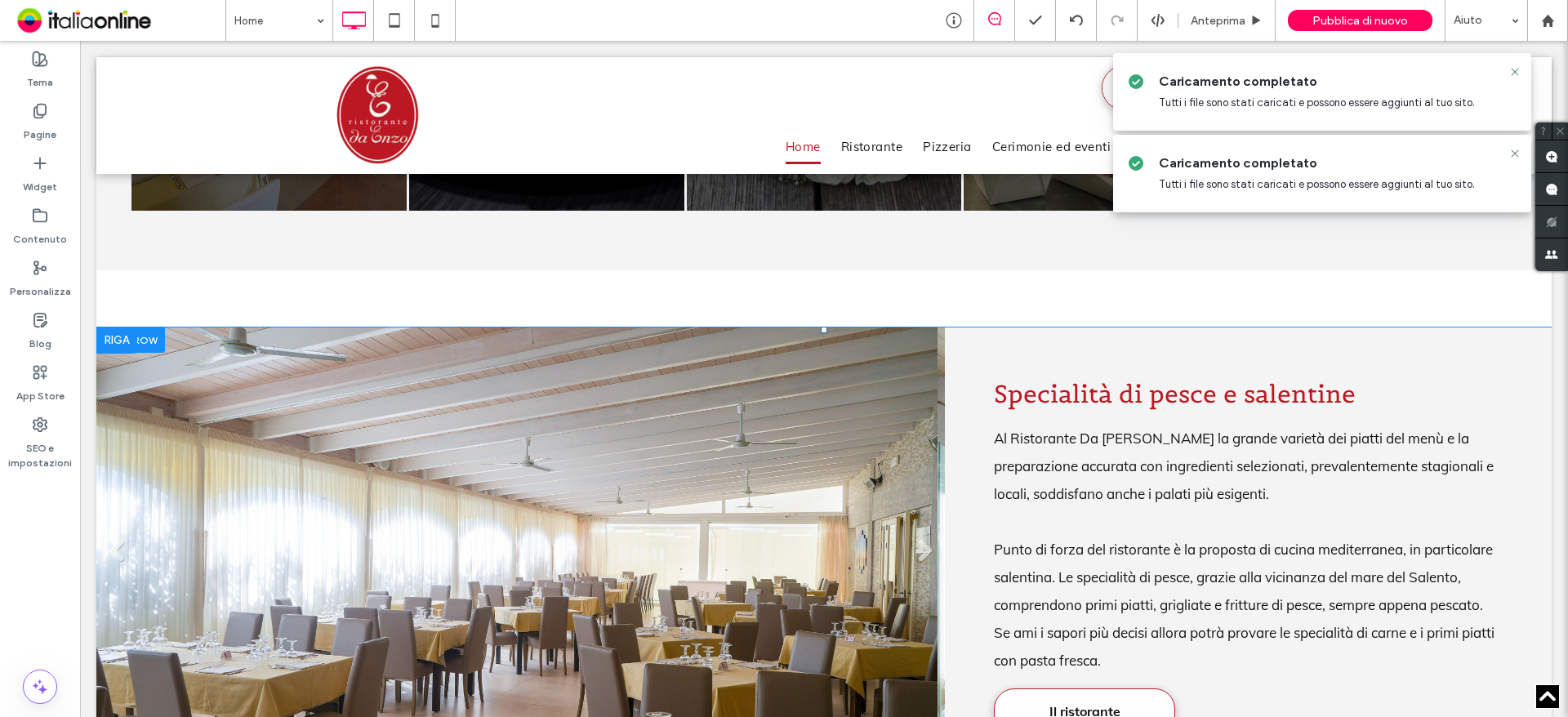
scroll to position [1552, 0]
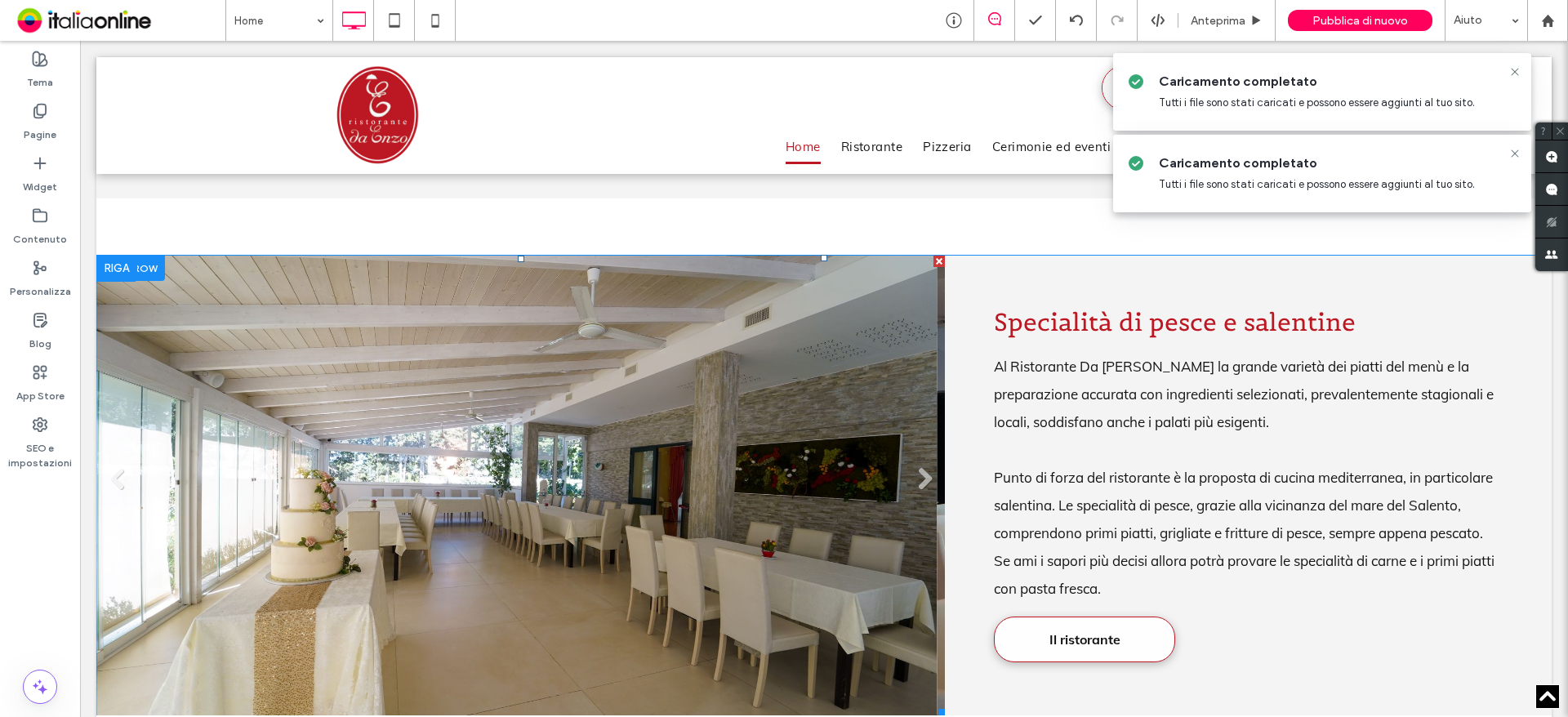
click at [209, 399] on li "Titolo diapositiva Scrivi qui la tua didascalia Pulsante" at bounding box center [516, 485] width 841 height 460
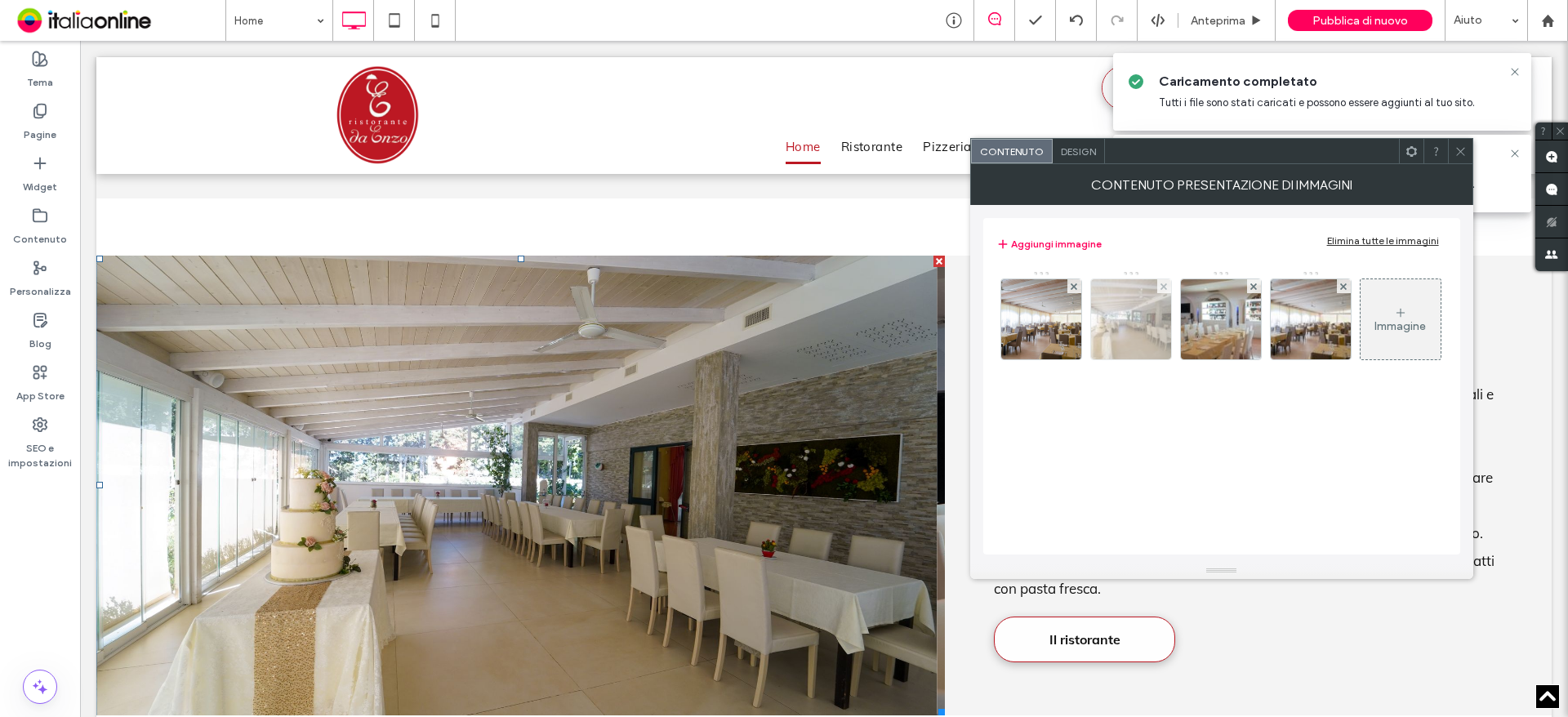
click at [1144, 330] on img at bounding box center [1130, 319] width 120 height 80
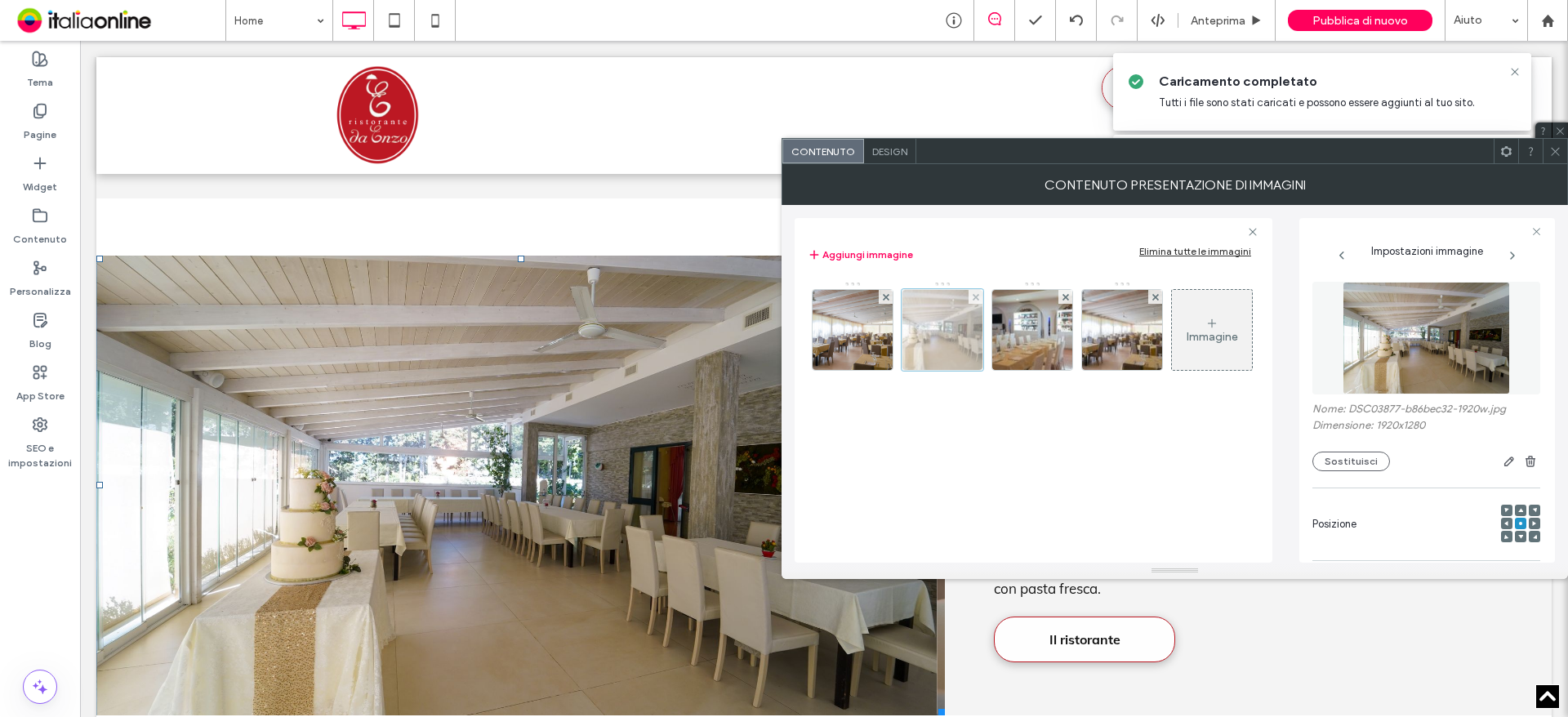
click at [971, 295] on div at bounding box center [975, 296] width 14 height 14
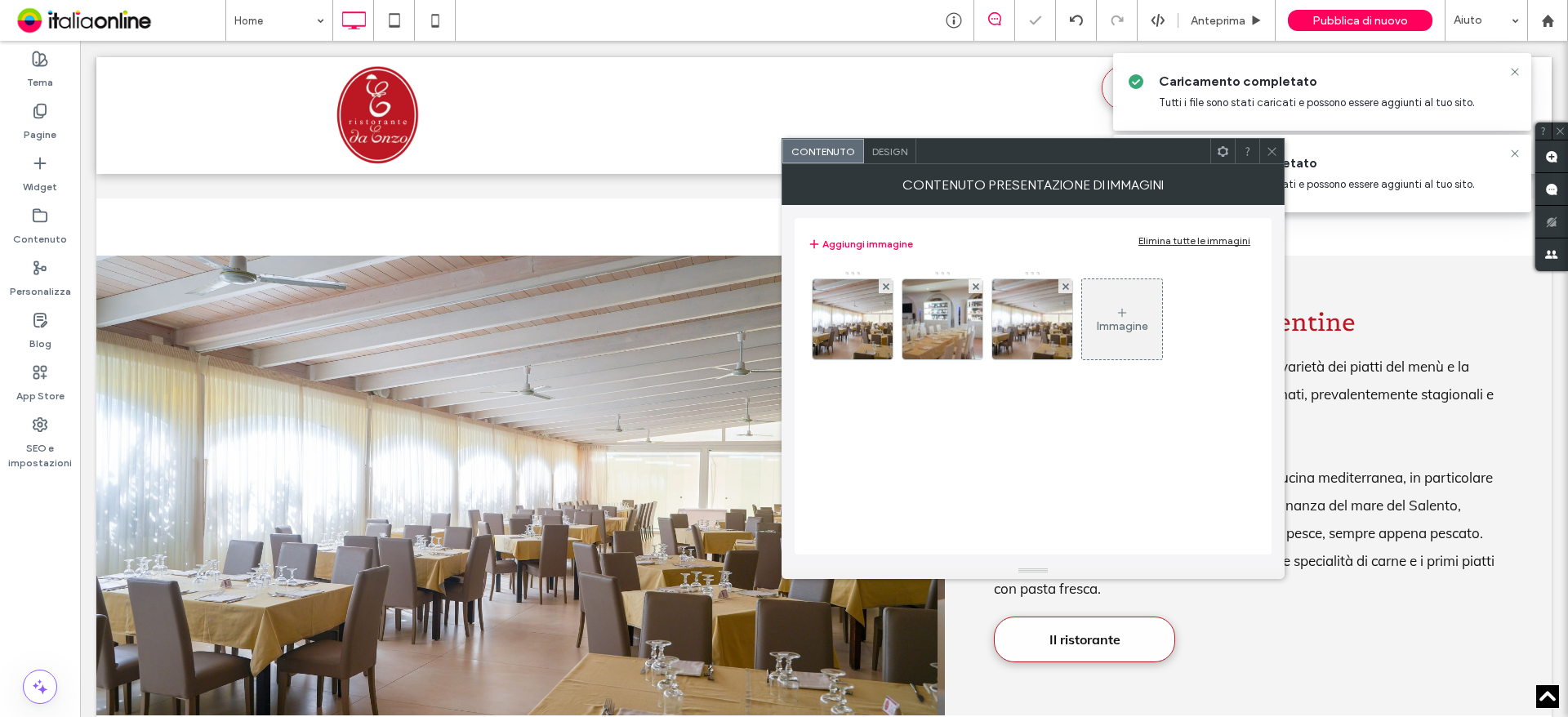
click at [1276, 152] on icon at bounding box center [1272, 152] width 12 height 12
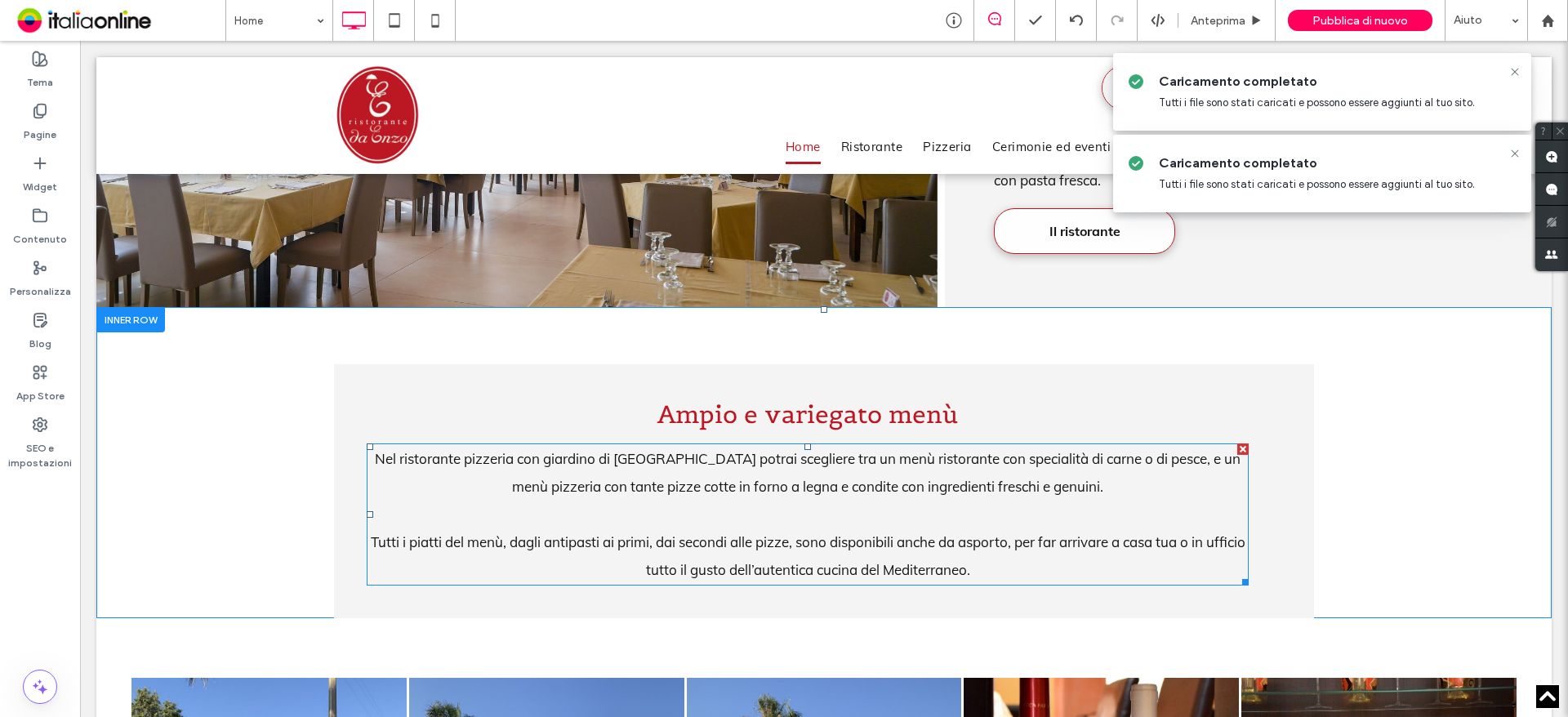
scroll to position [2449, 0]
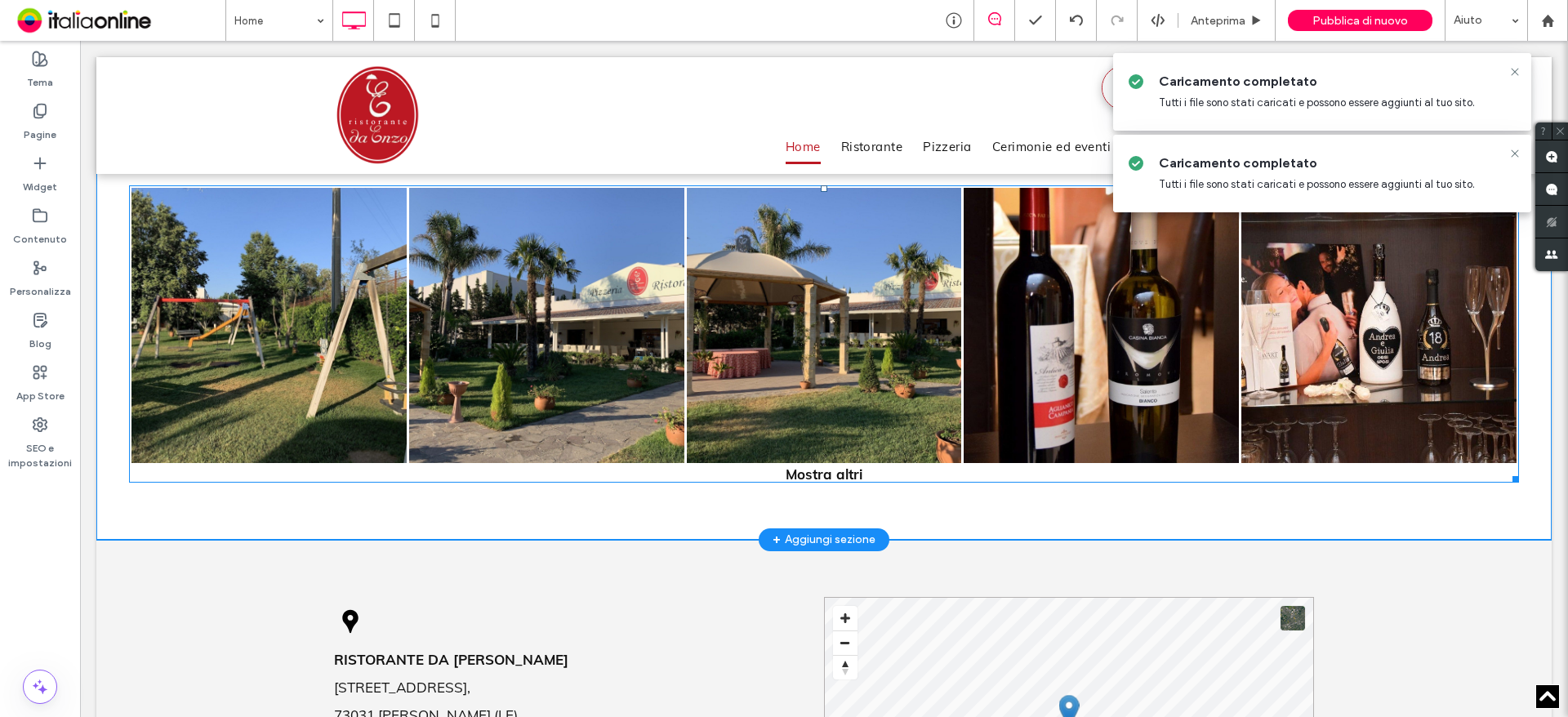
click at [370, 316] on link at bounding box center [269, 325] width 291 height 291
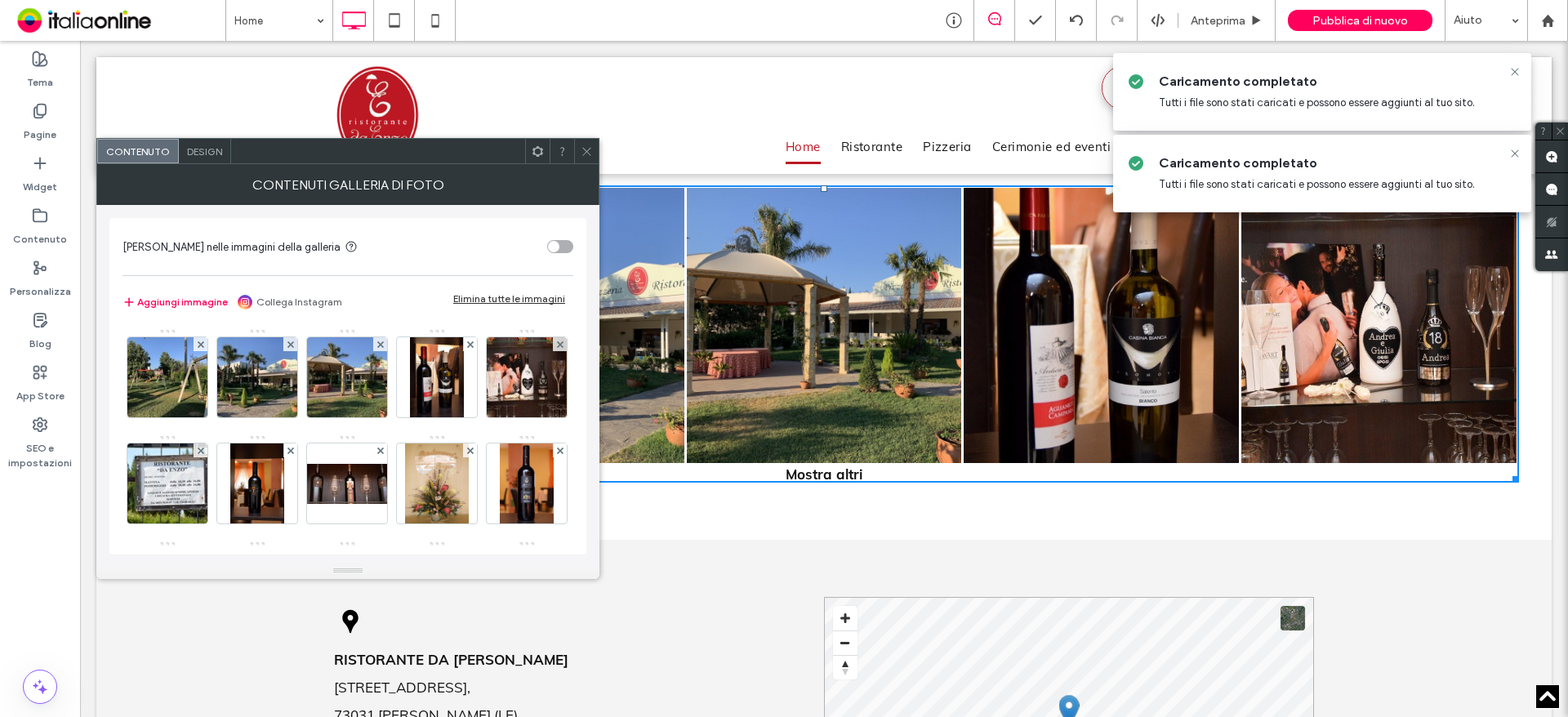
click at [504, 295] on div "Elimina tutte le immagini" at bounding box center [508, 298] width 112 height 12
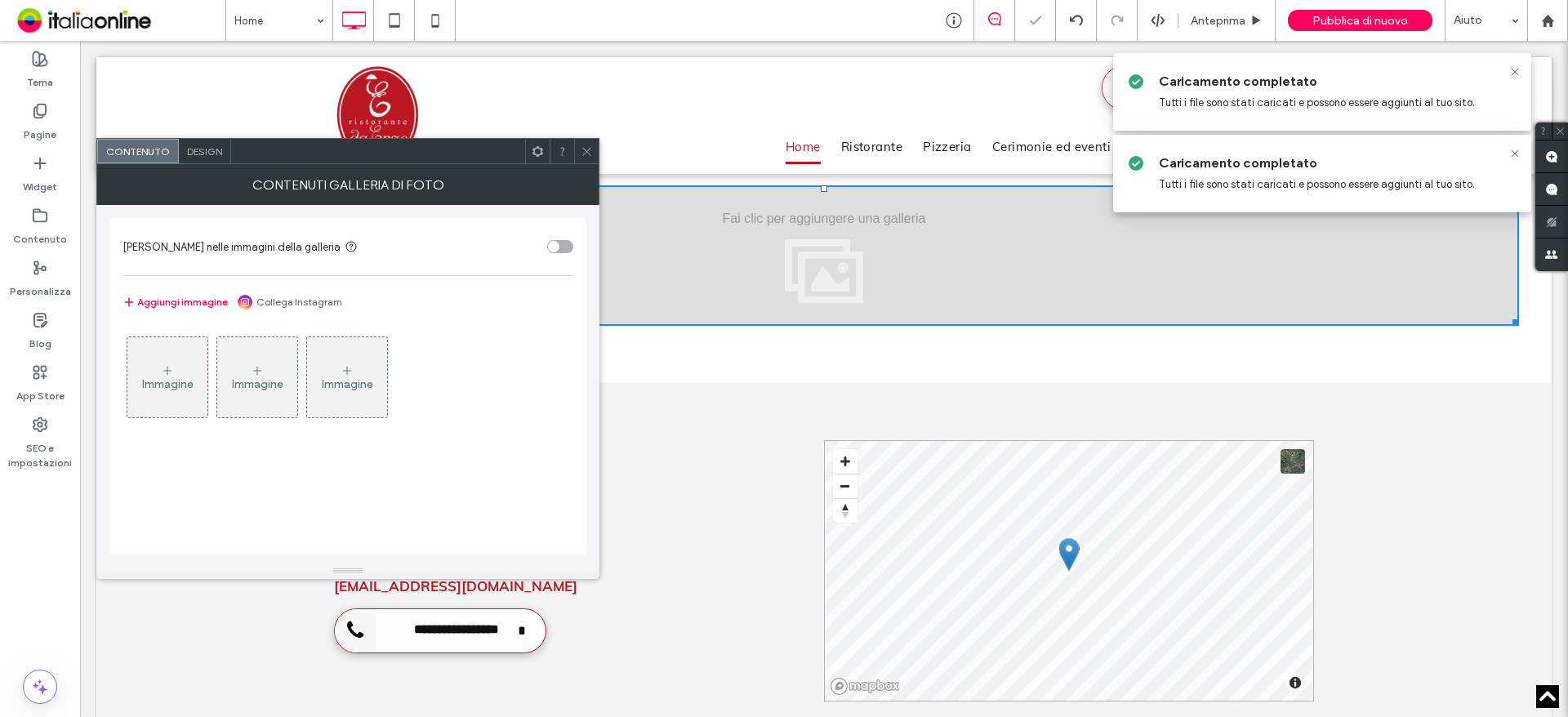
click at [192, 361] on div "Immagine" at bounding box center [168, 377] width 80 height 77
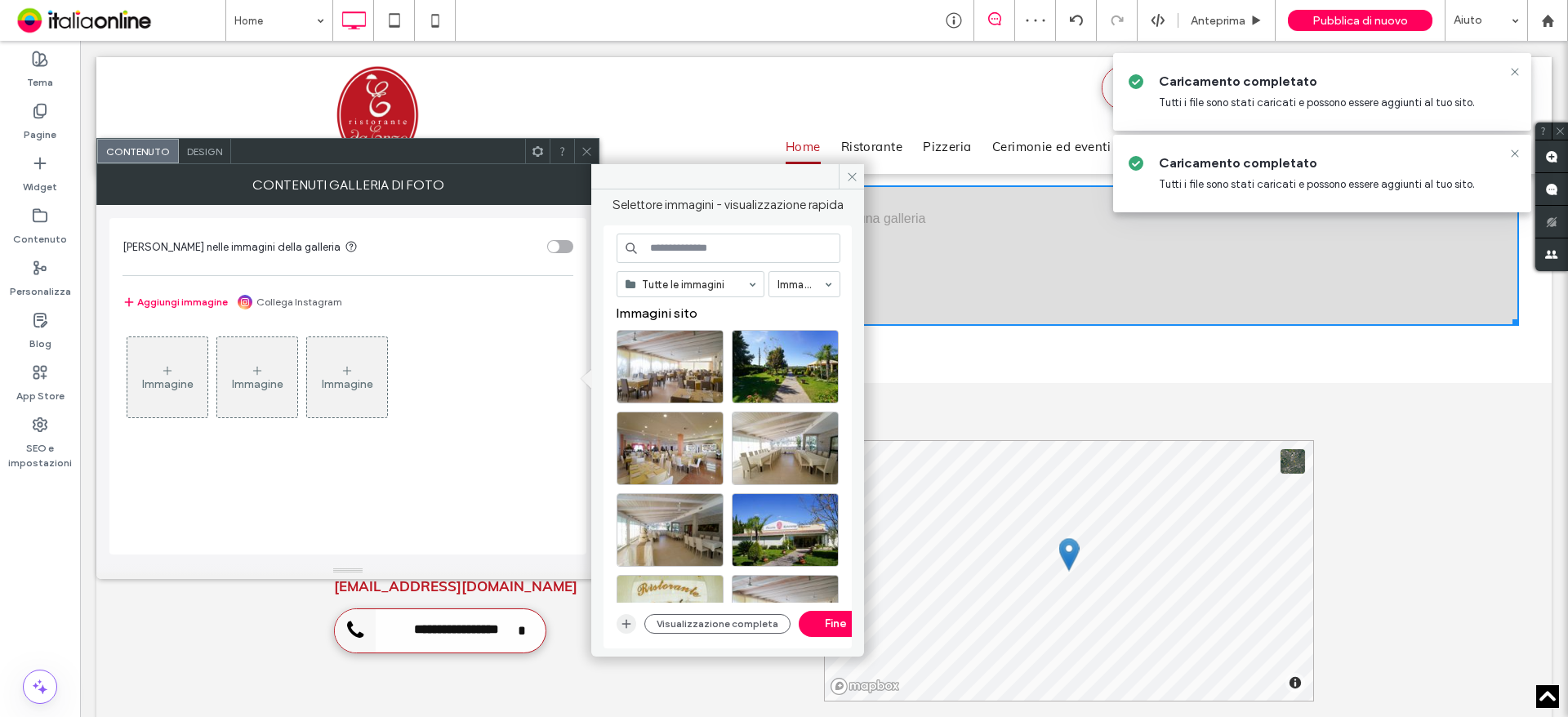
click at [621, 619] on icon "button" at bounding box center [626, 623] width 13 height 13
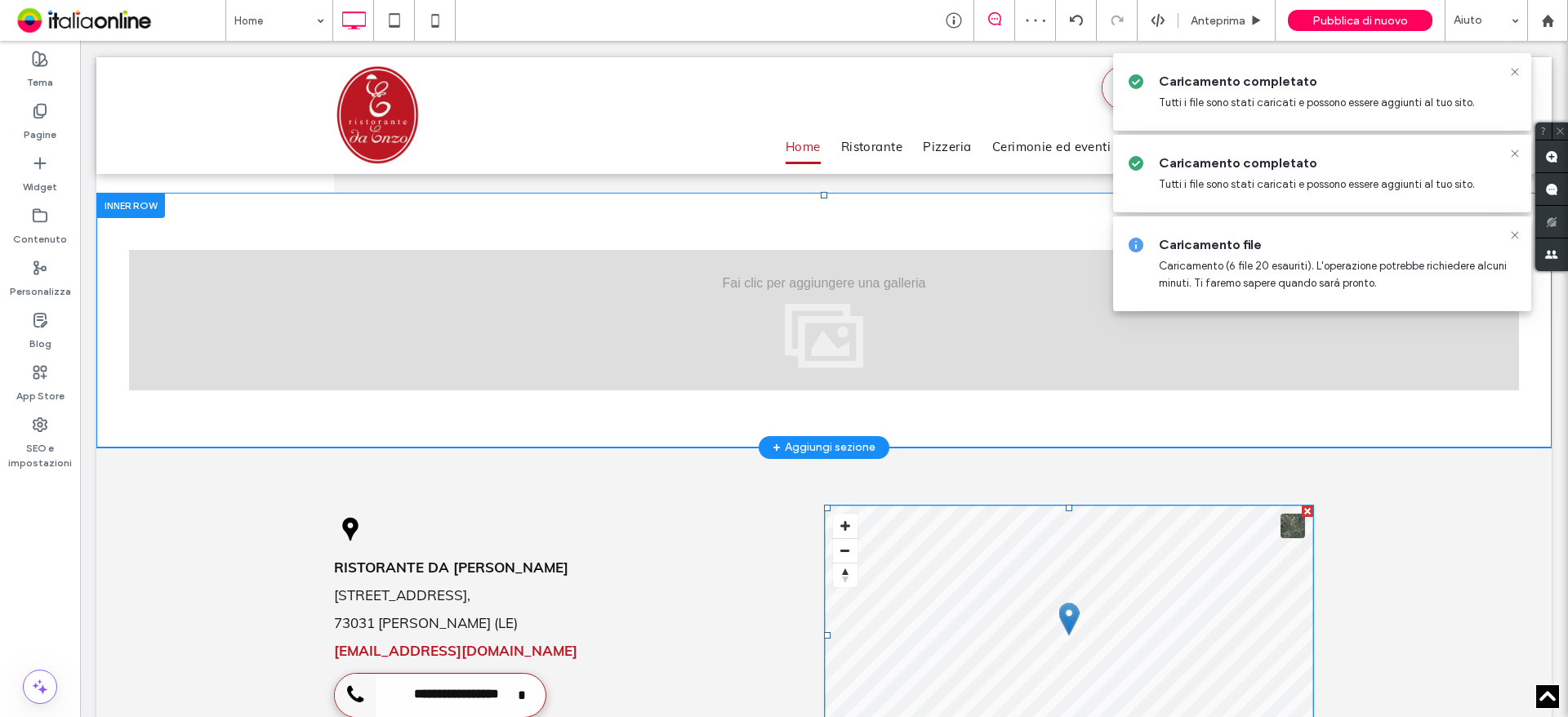
scroll to position [2286, 0]
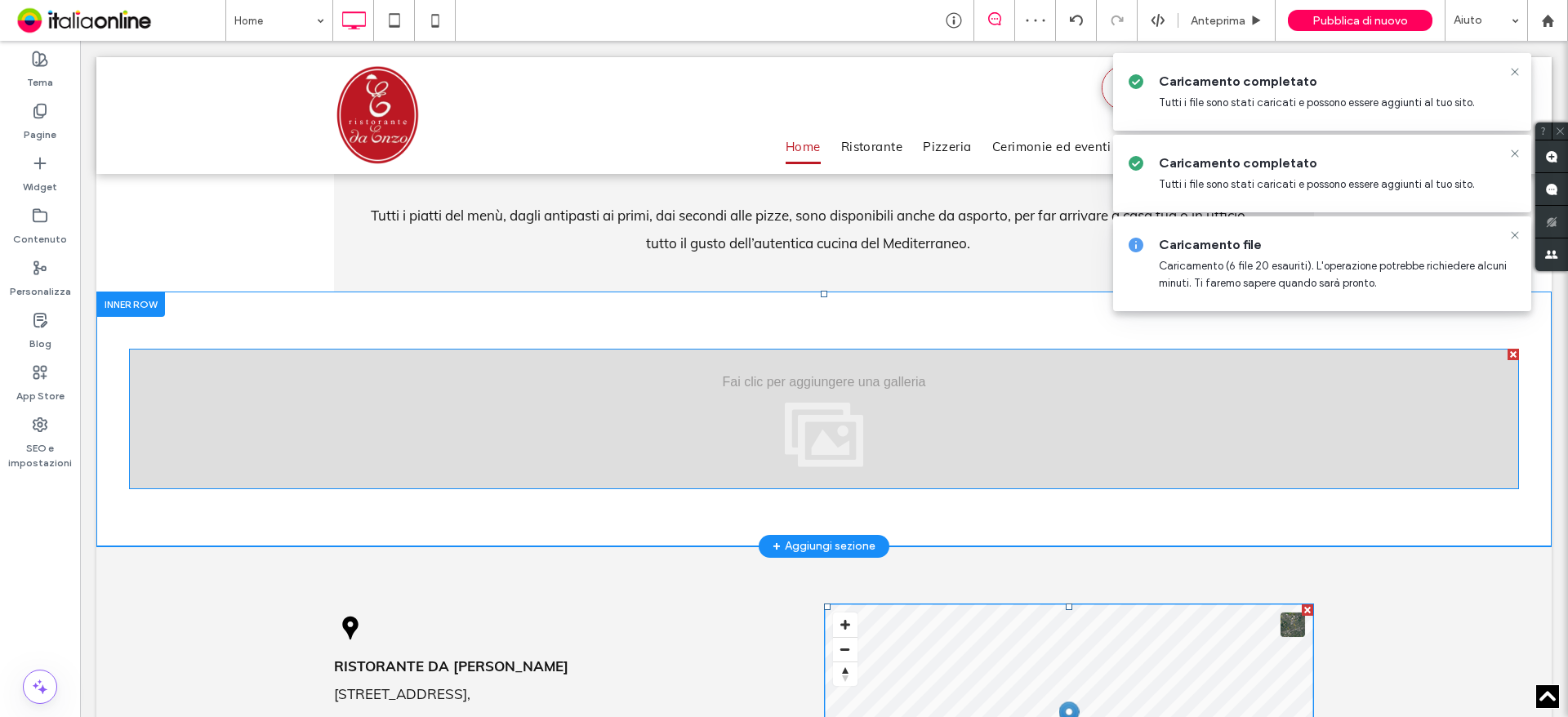
click at [702, 413] on div "Mostra altri" at bounding box center [824, 418] width 1390 height 141
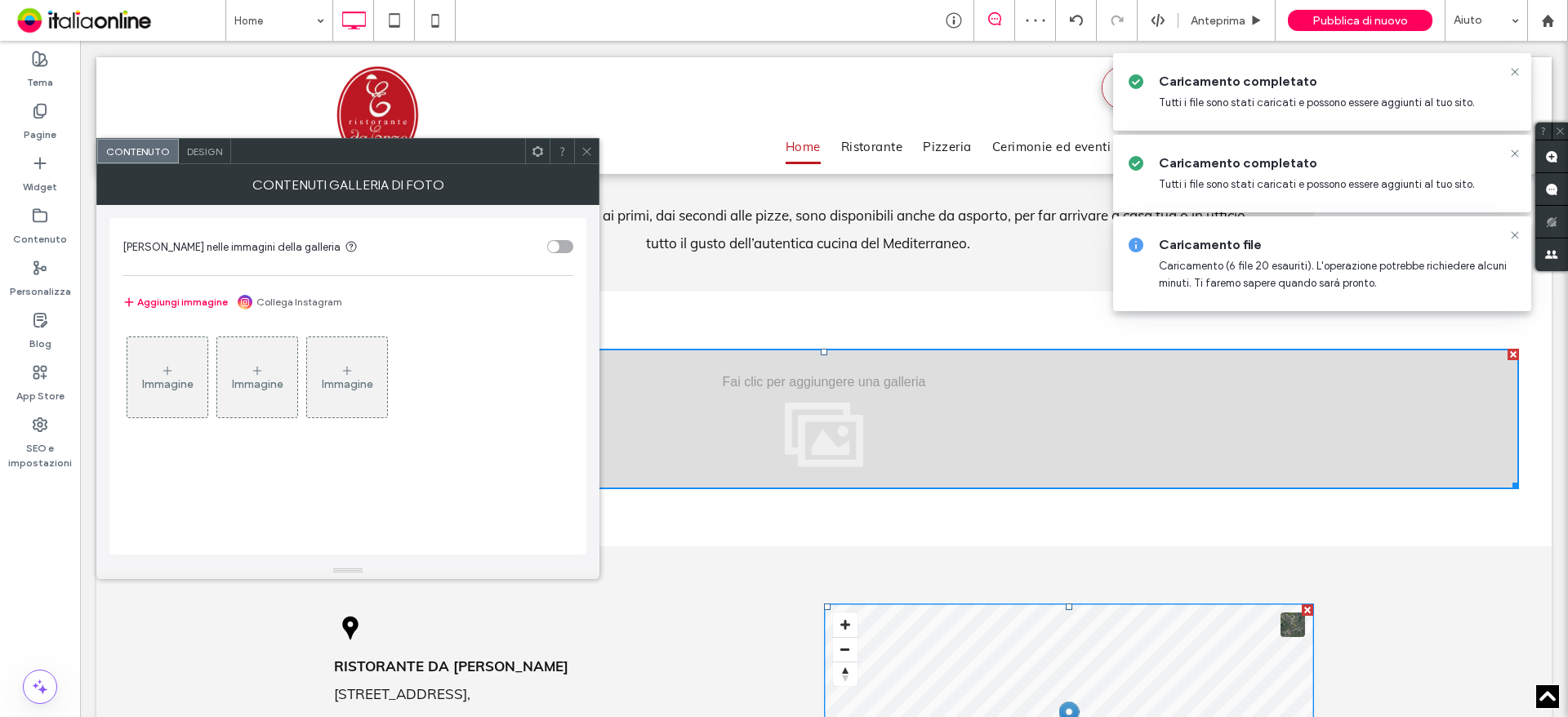
click at [148, 396] on div "Immagine" at bounding box center [168, 377] width 80 height 77
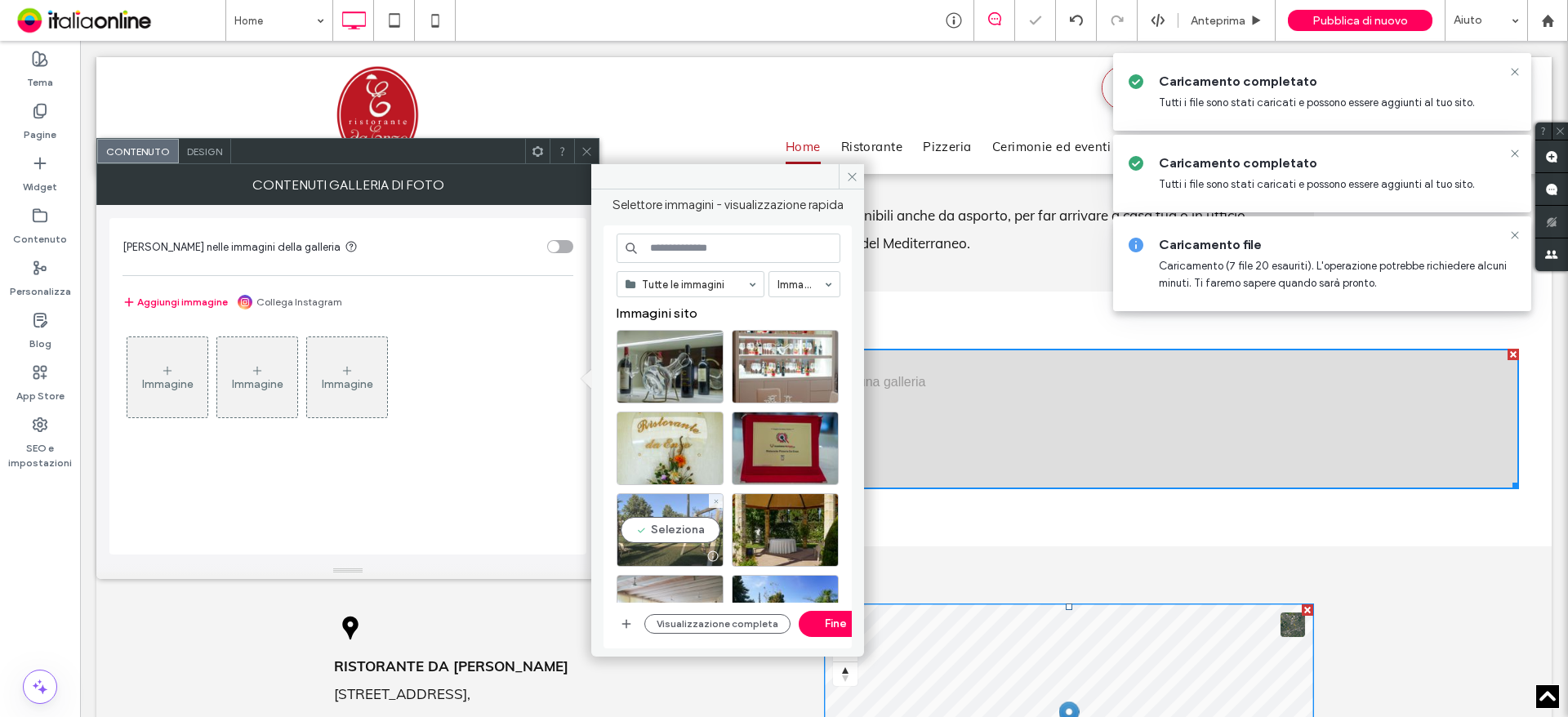
click at [674, 541] on div "Seleziona" at bounding box center [670, 530] width 107 height 73
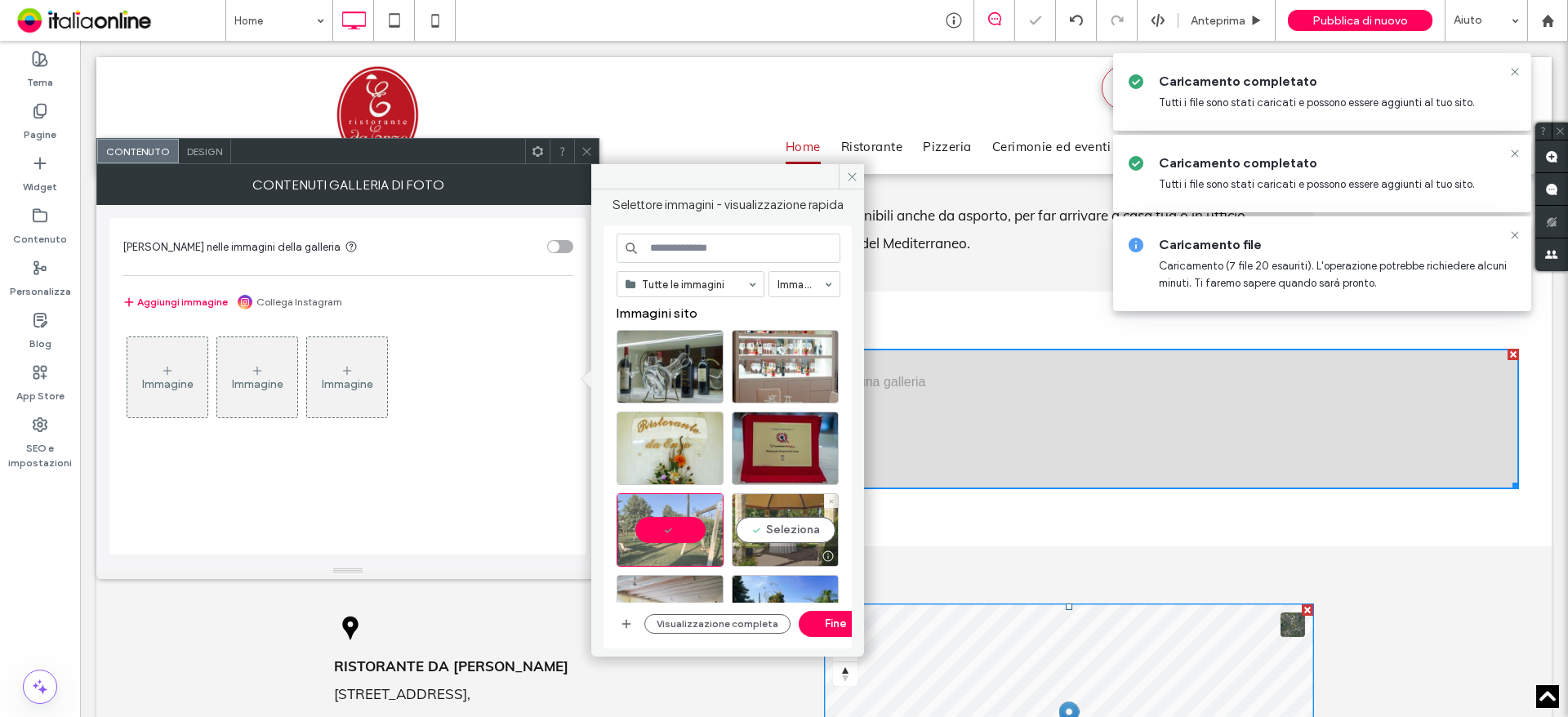
click at [763, 535] on div "Seleziona" at bounding box center [785, 530] width 107 height 73
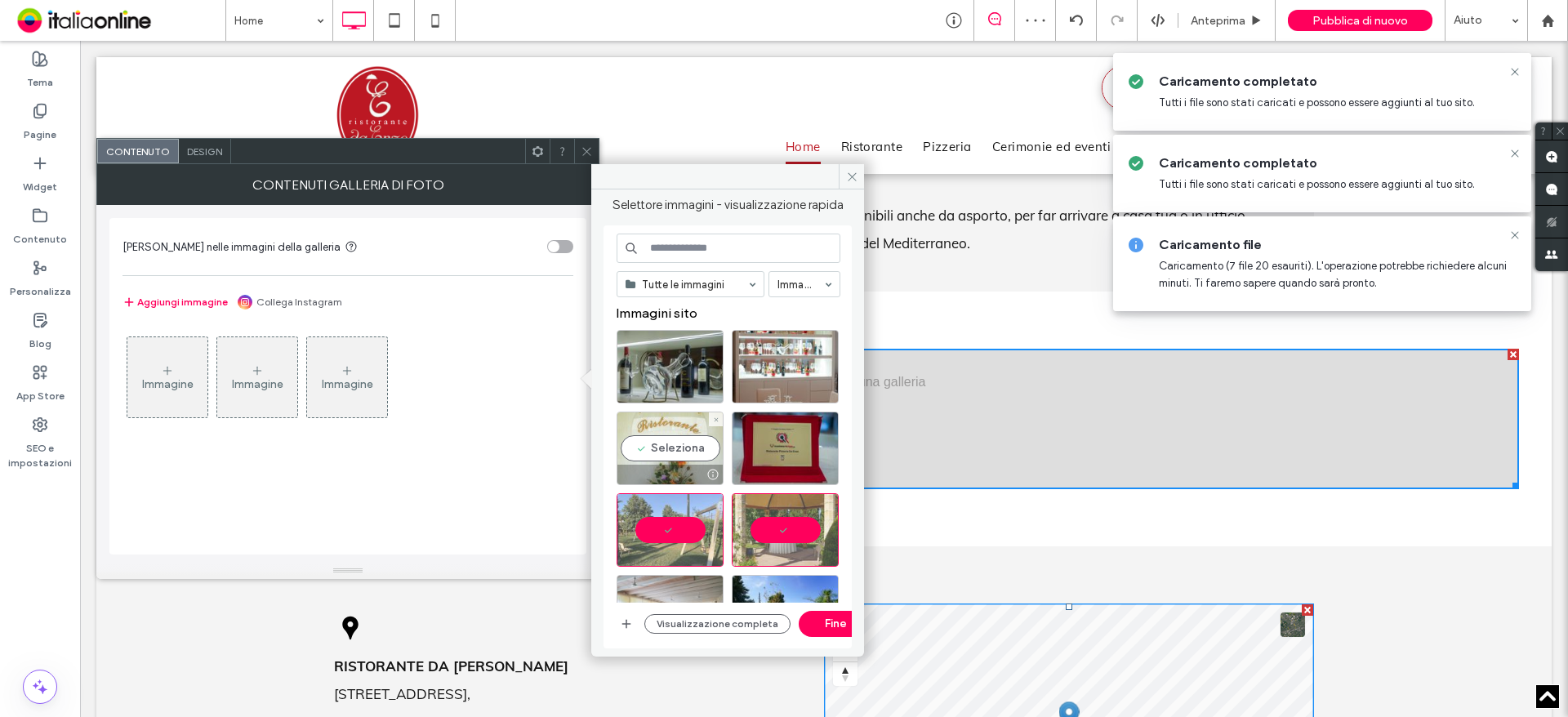
click at [674, 451] on div "Seleziona" at bounding box center [670, 448] width 107 height 73
click at [775, 450] on div "Seleziona" at bounding box center [785, 448] width 107 height 73
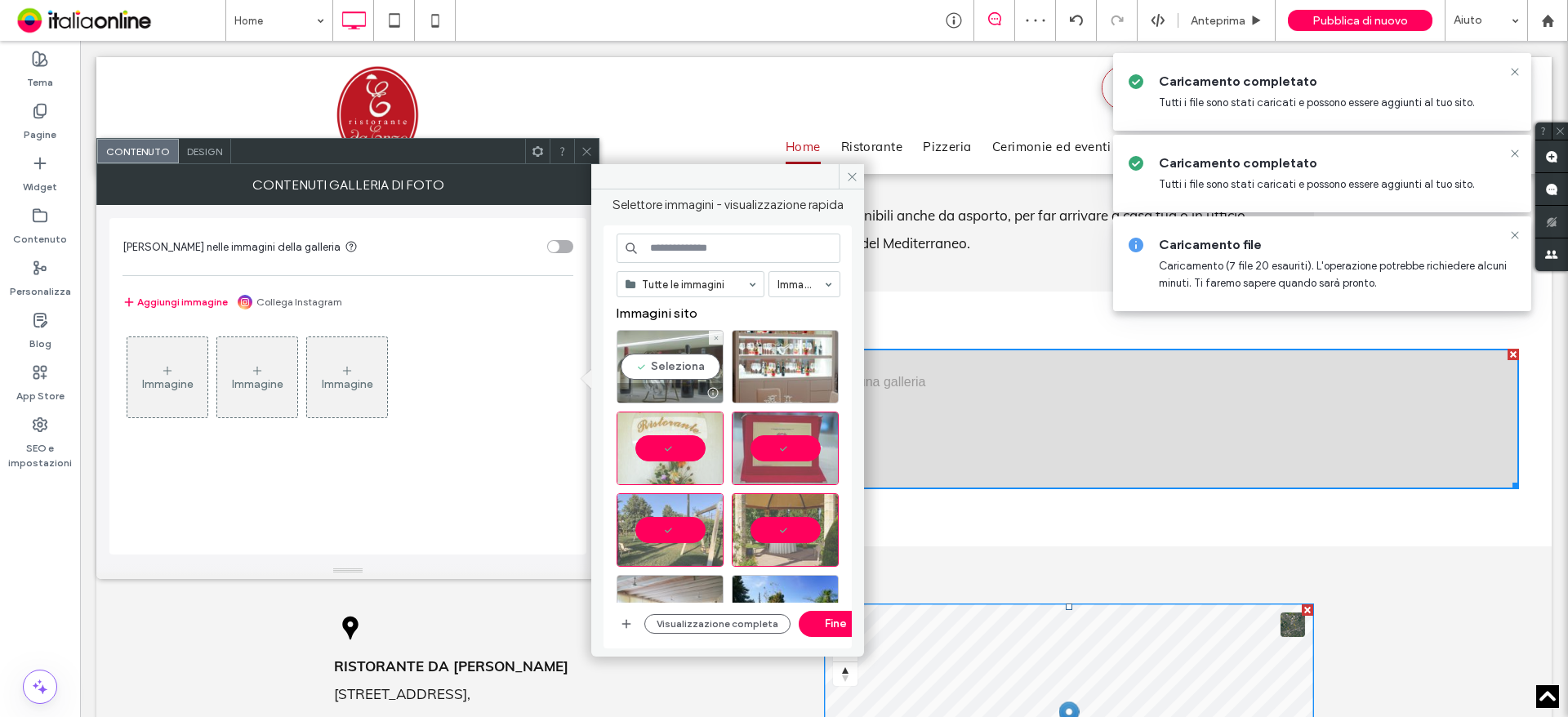
click at [685, 381] on div "Seleziona" at bounding box center [670, 366] width 107 height 73
click at [734, 378] on div at bounding box center [785, 366] width 107 height 73
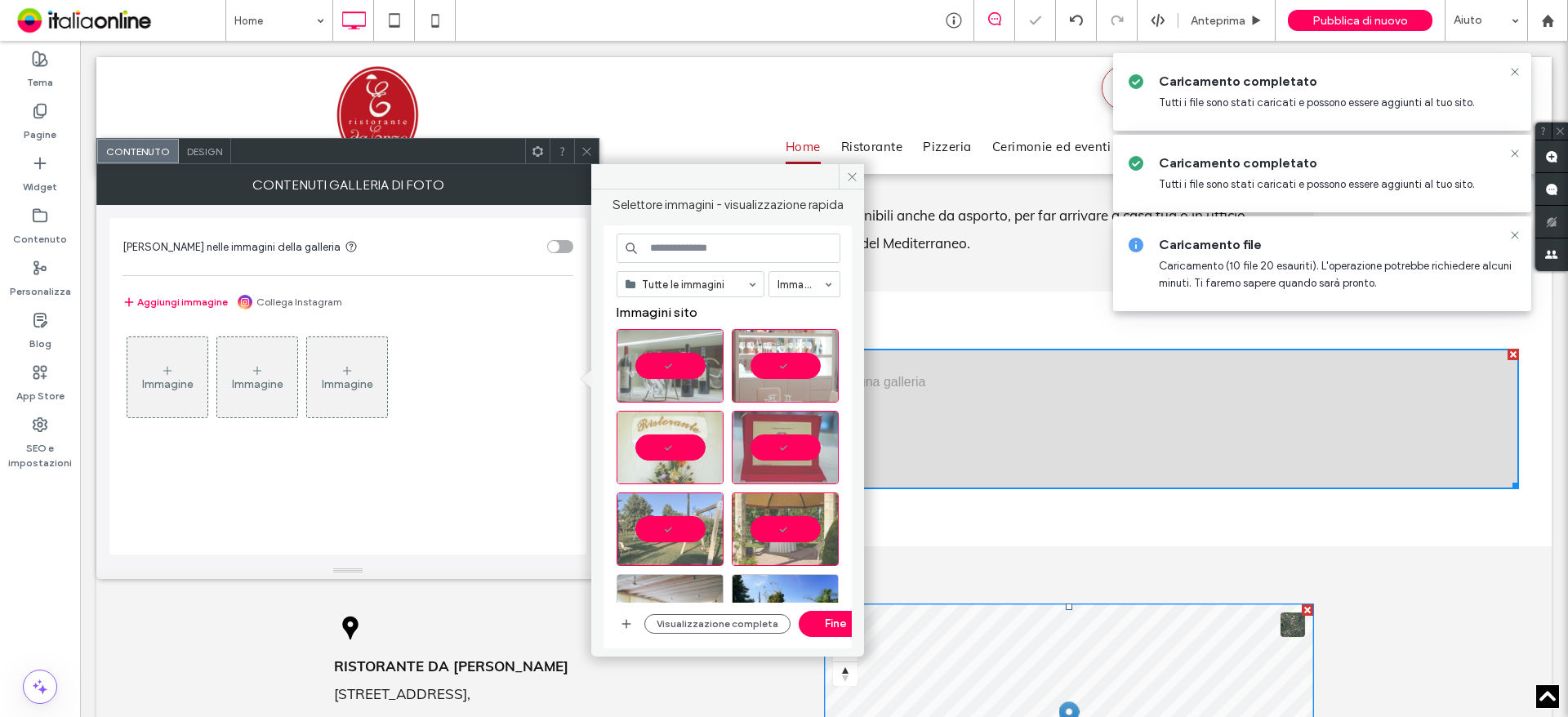
scroll to position [0, 0]
click at [819, 622] on button "Fine" at bounding box center [836, 623] width 73 height 26
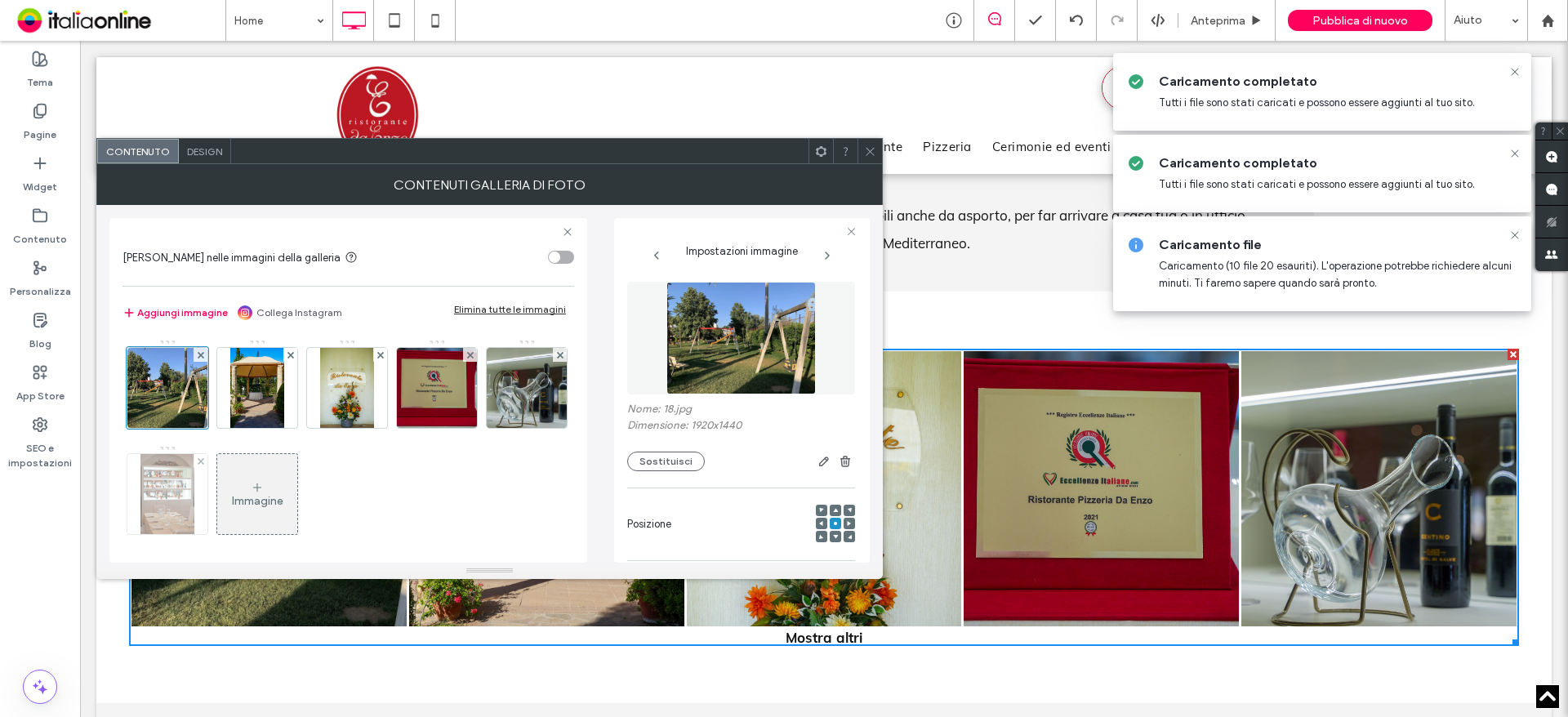
click at [193, 504] on img at bounding box center [167, 494] width 53 height 80
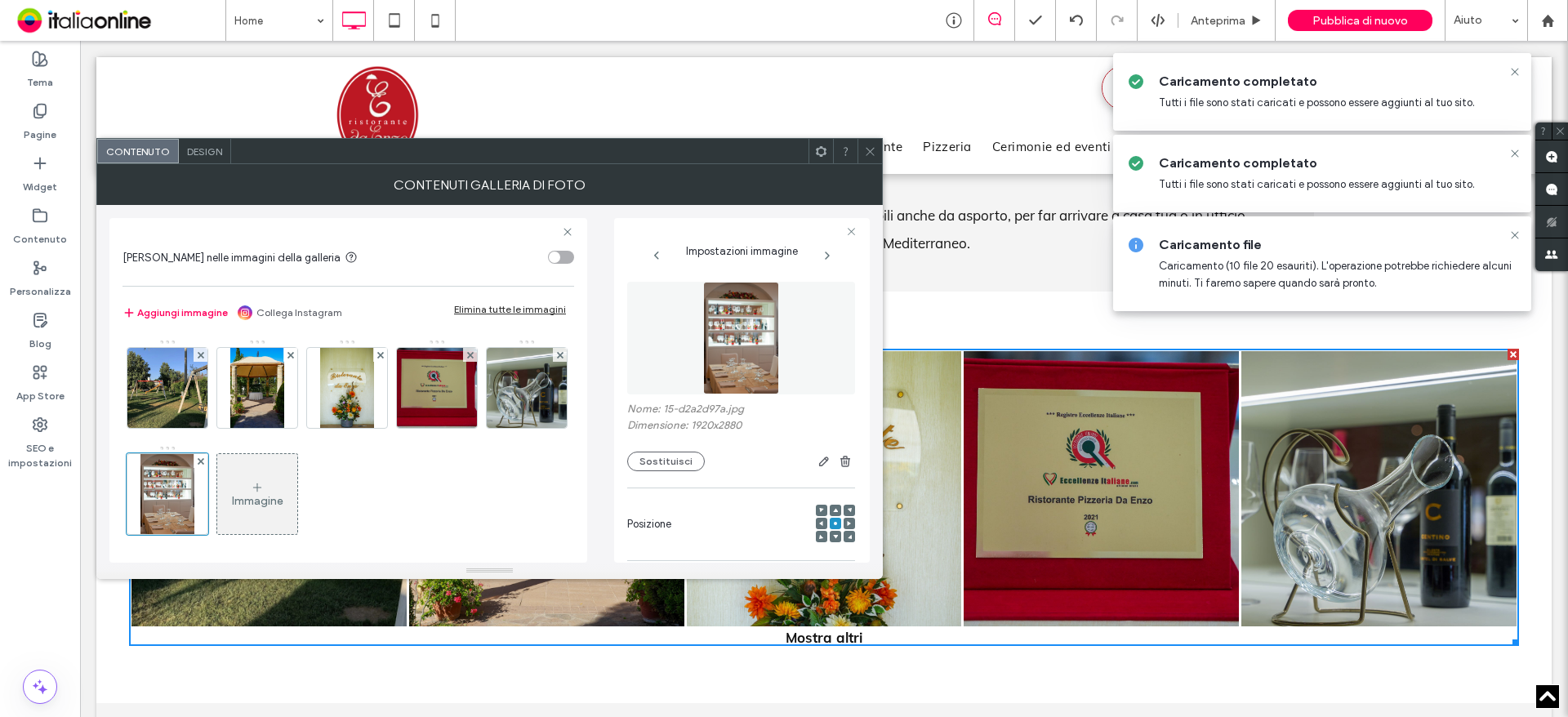
click at [284, 504] on div "Immagine" at bounding box center [257, 501] width 51 height 14
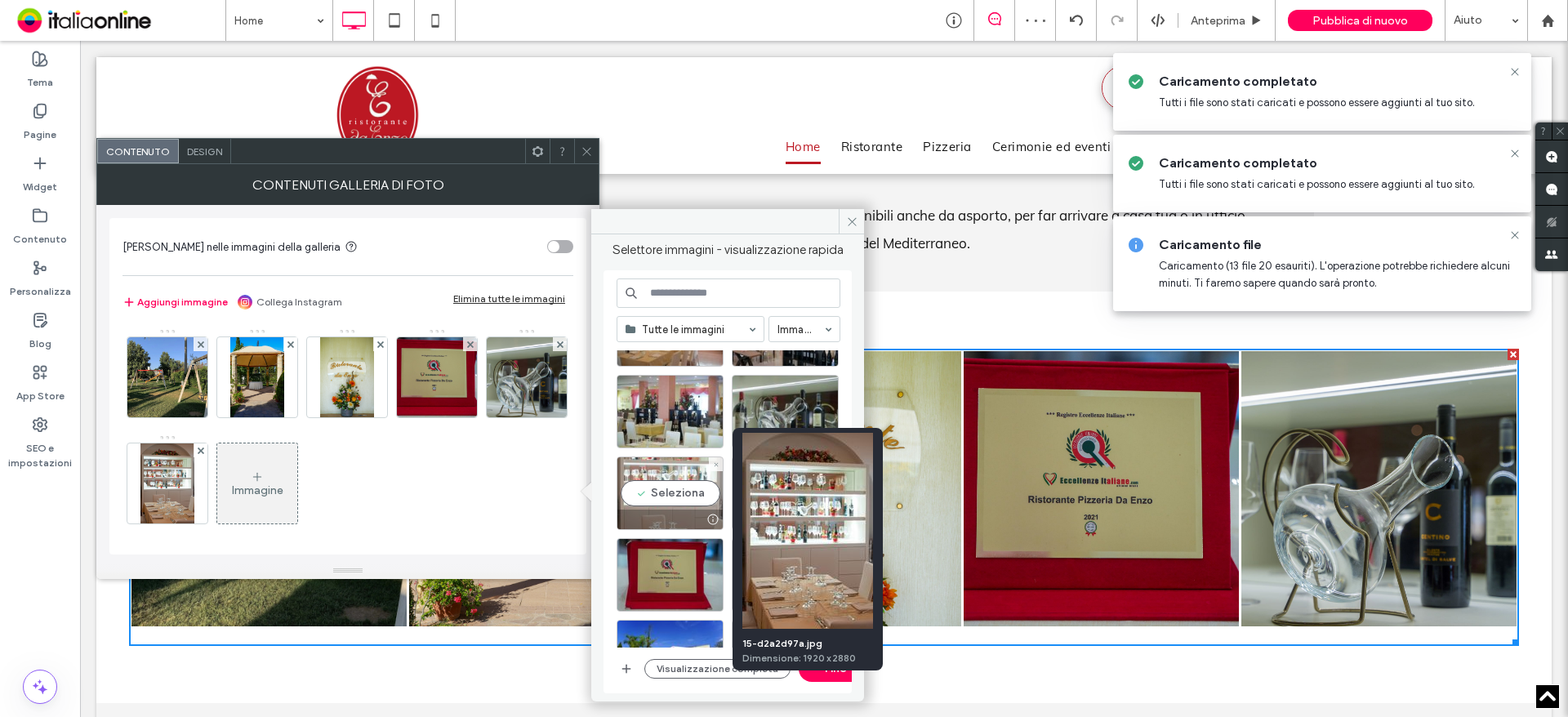
scroll to position [82, 0]
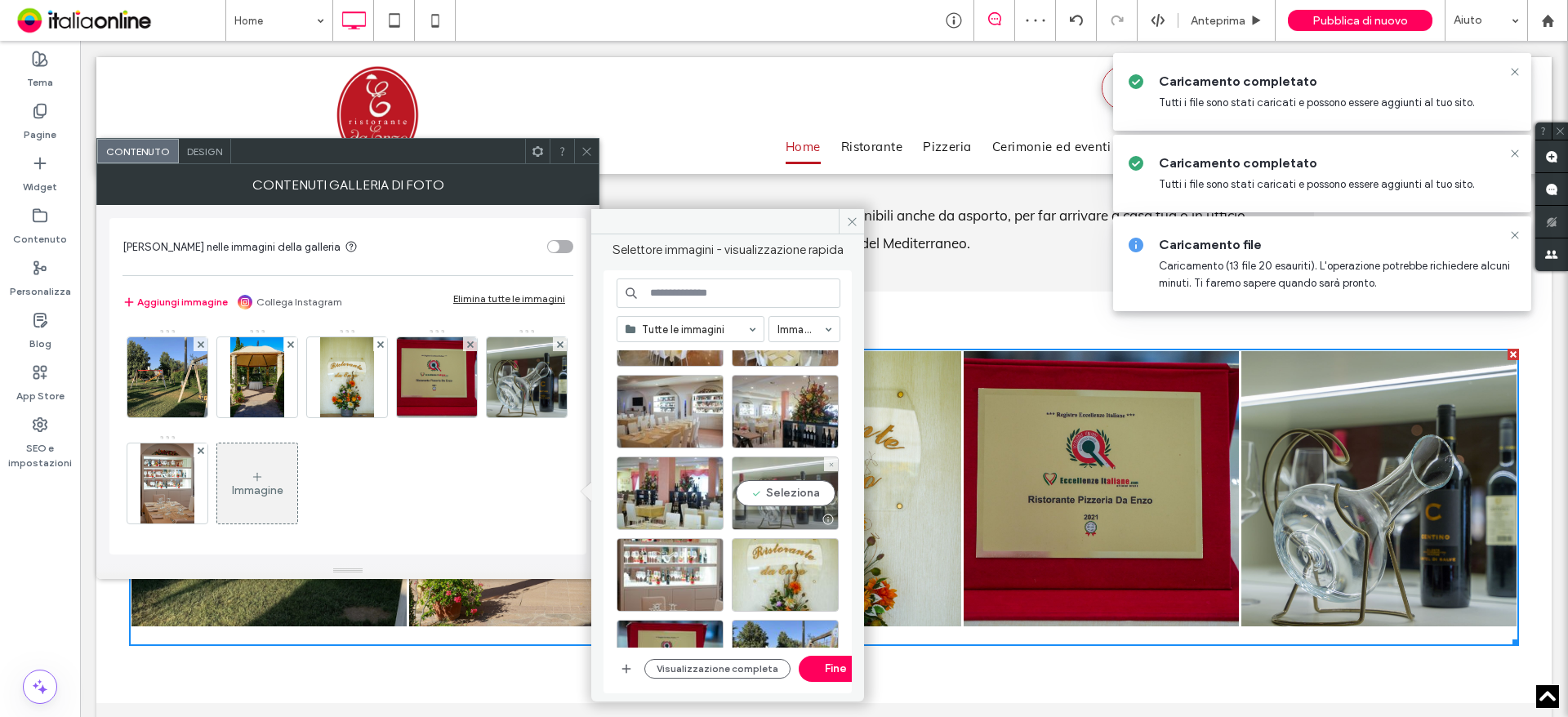
click at [819, 489] on div "Seleziona" at bounding box center [785, 493] width 107 height 73
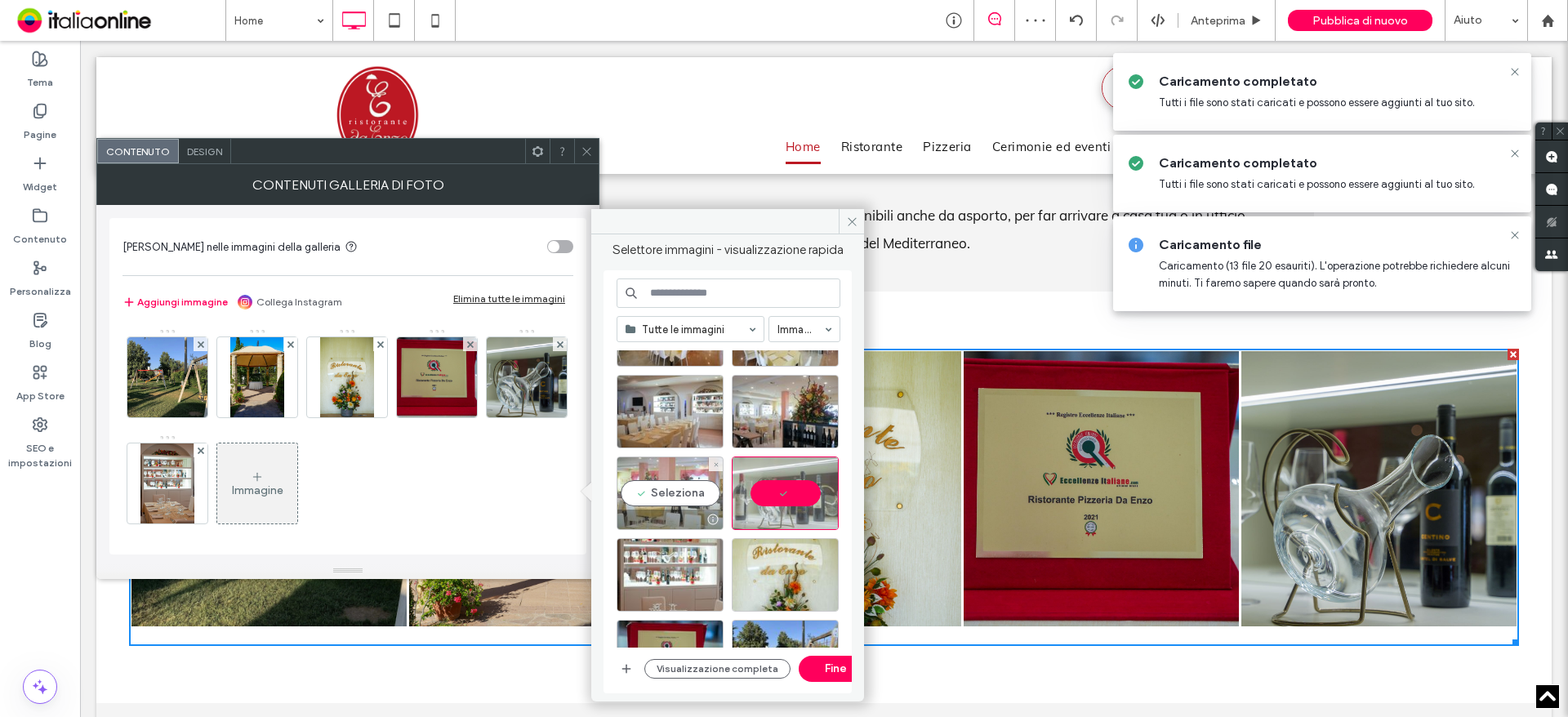
click at [674, 491] on div "Seleziona" at bounding box center [670, 493] width 107 height 73
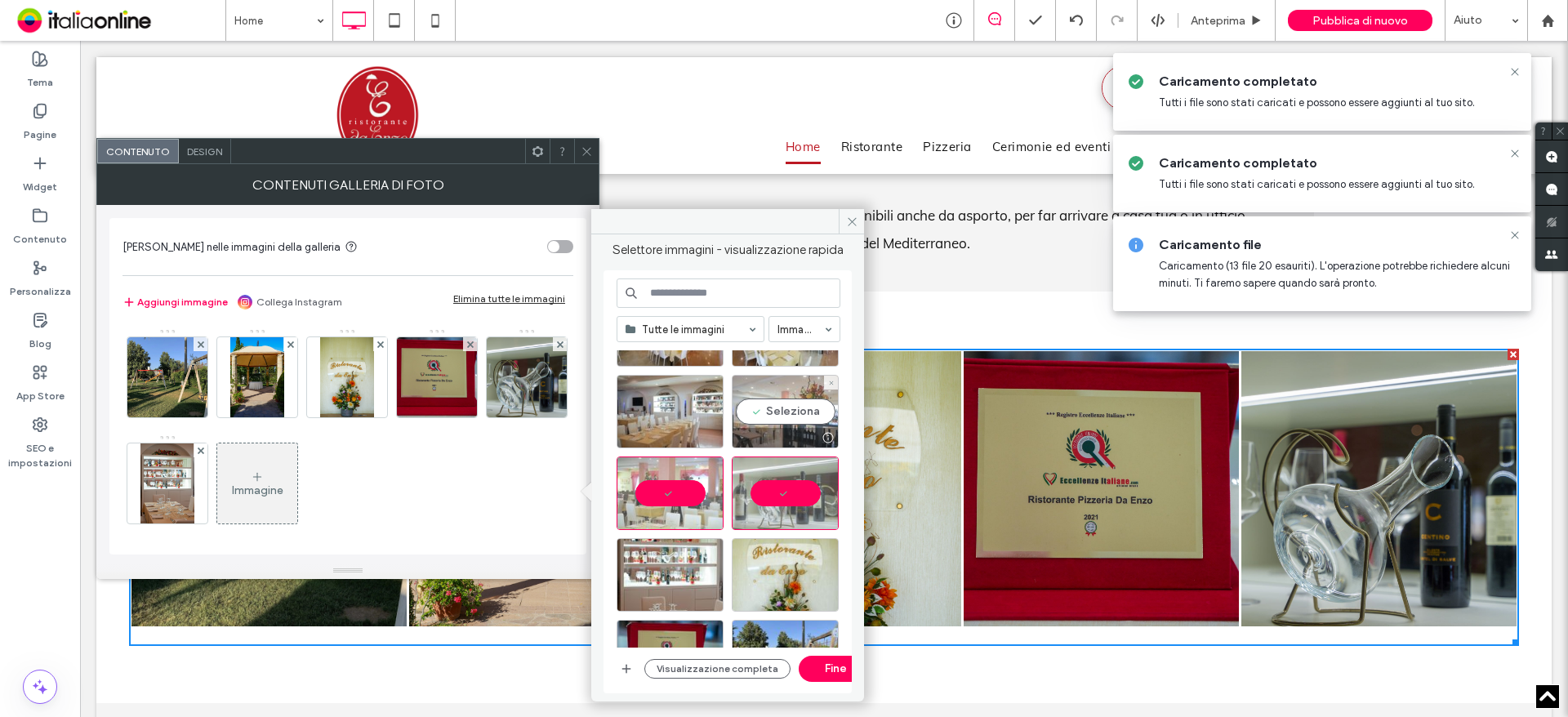
drag, startPoint x: 761, startPoint y: 416, endPoint x: 683, endPoint y: 417, distance: 78.0
click at [761, 416] on div "Seleziona" at bounding box center [785, 411] width 107 height 73
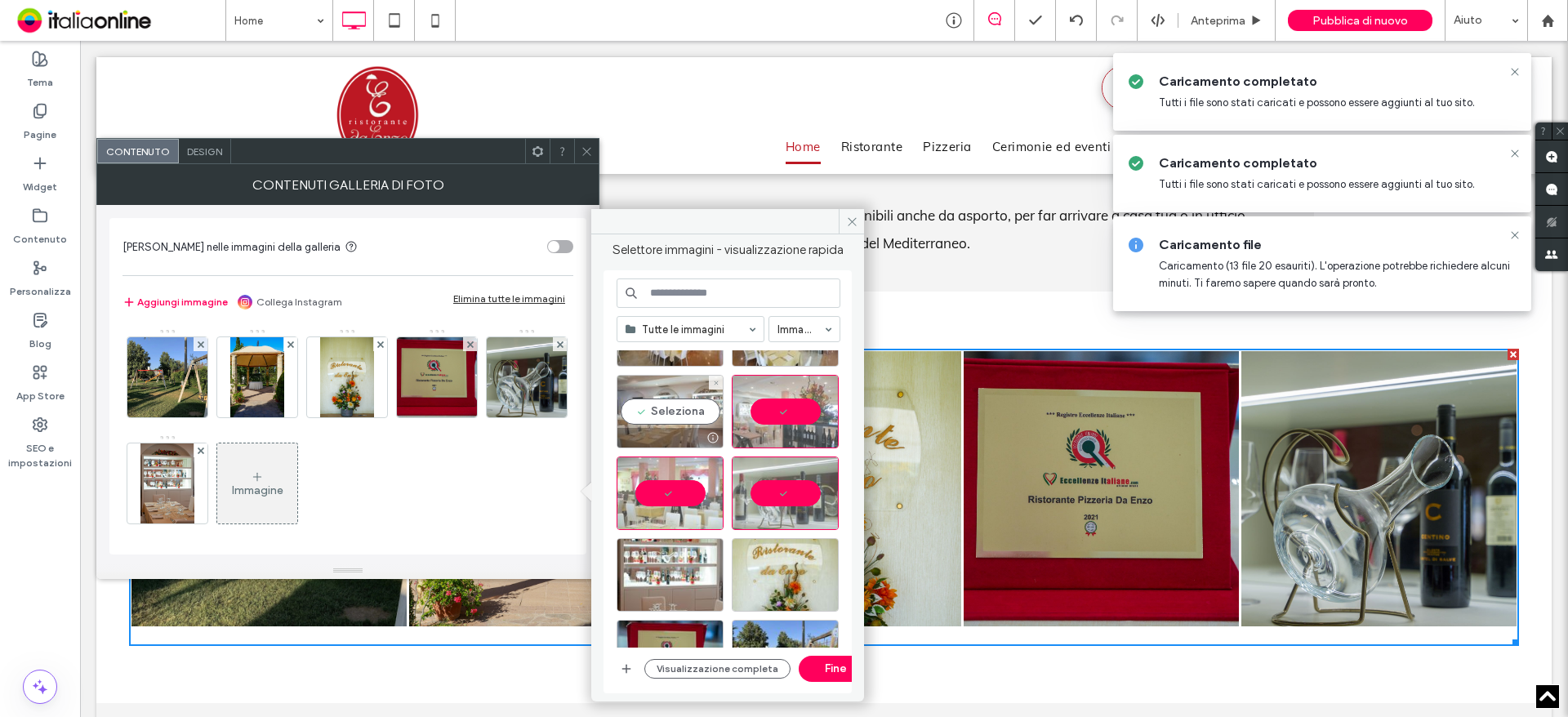
drag, startPoint x: 647, startPoint y: 410, endPoint x: 657, endPoint y: 410, distance: 10.0
click at [652, 410] on div "Seleziona" at bounding box center [670, 411] width 107 height 73
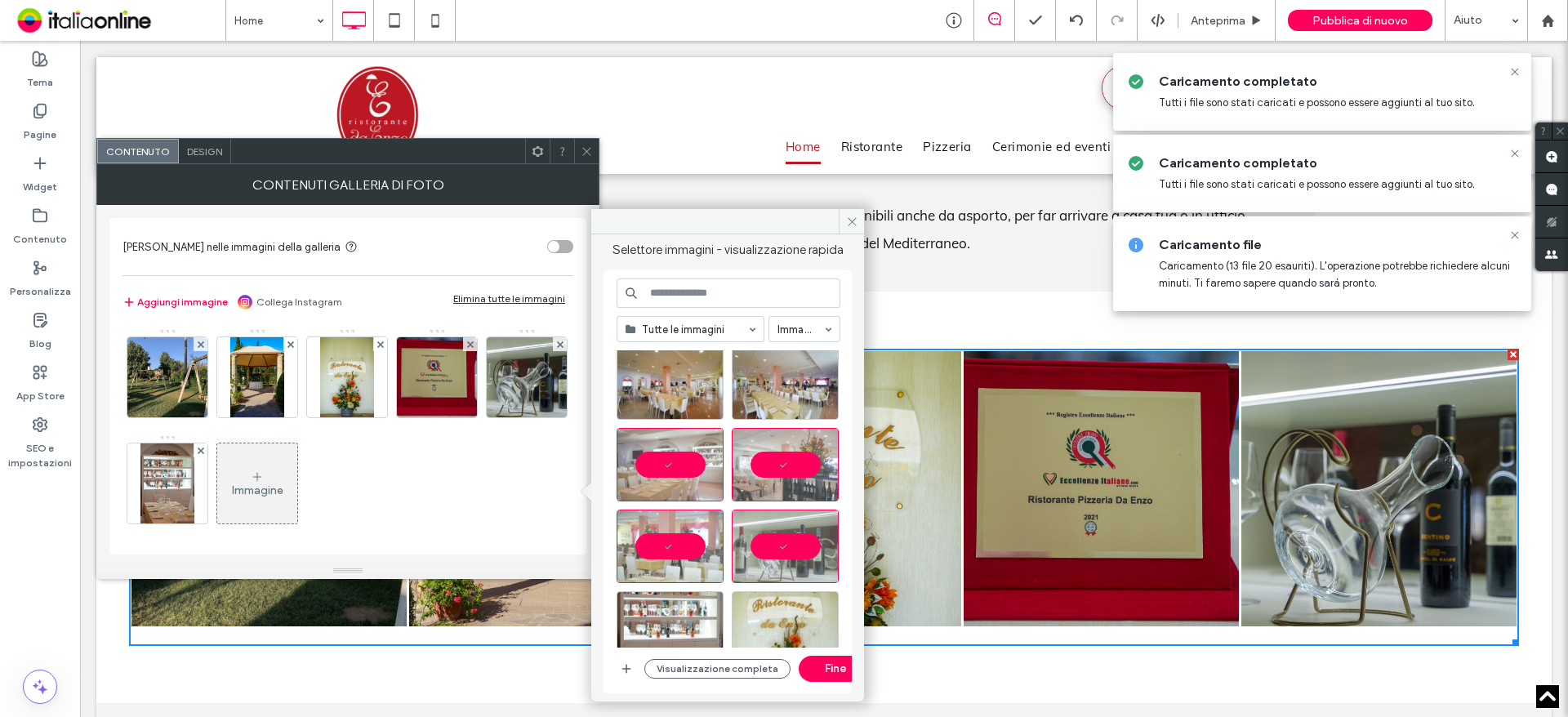
scroll to position [0, 0]
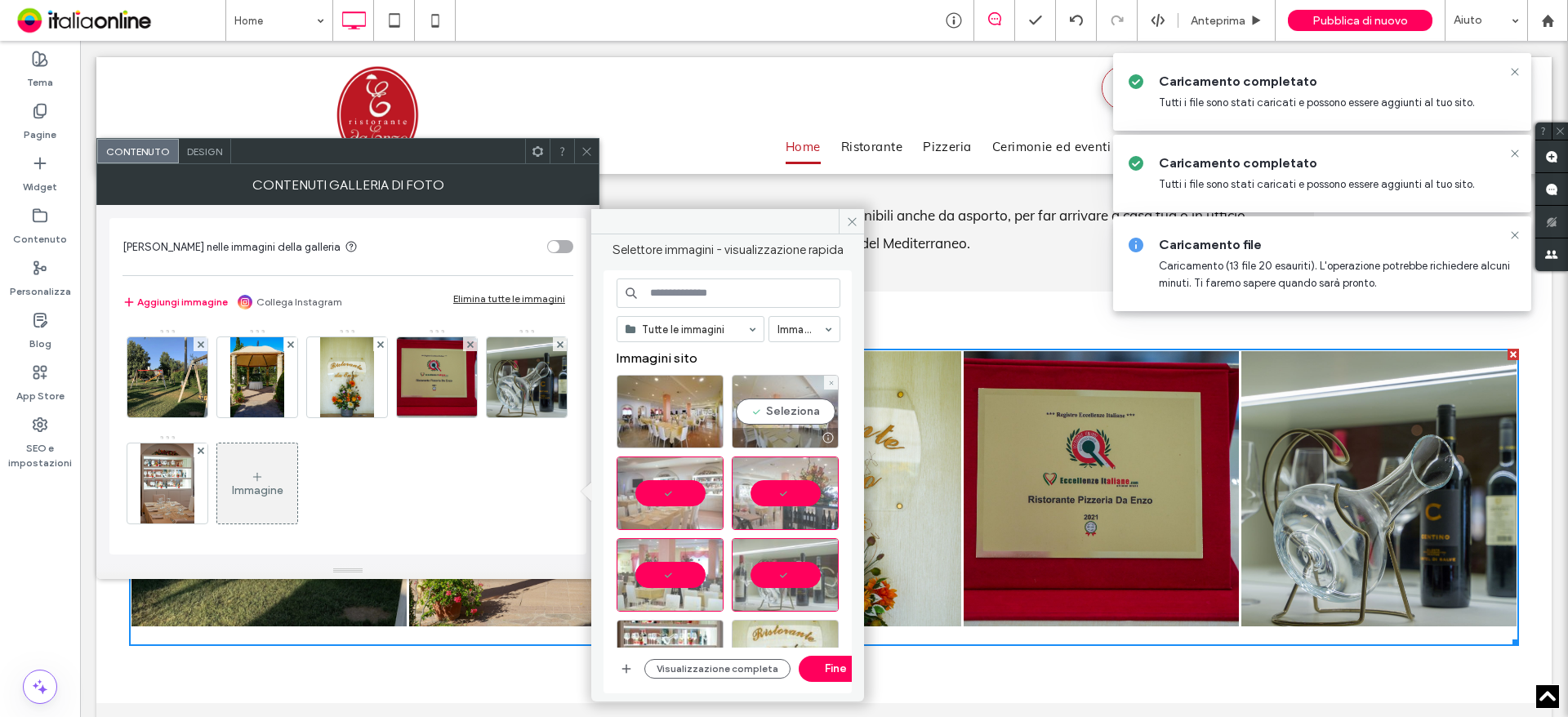
click at [779, 419] on div "Seleziona" at bounding box center [785, 411] width 107 height 73
drag, startPoint x: 640, startPoint y: 405, endPoint x: 662, endPoint y: 408, distance: 22.2
click at [640, 405] on div at bounding box center [670, 411] width 107 height 73
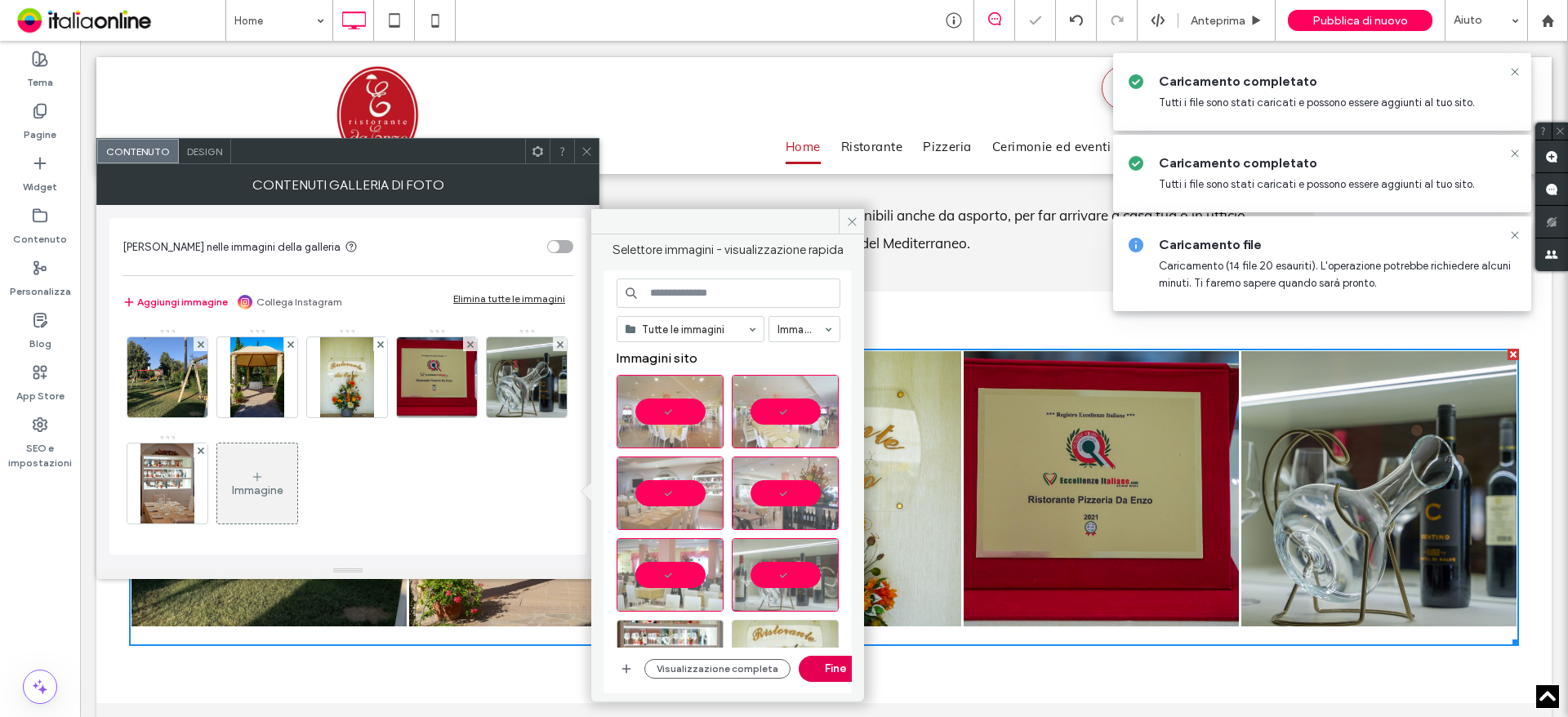
click at [821, 664] on button "Fine" at bounding box center [836, 668] width 73 height 26
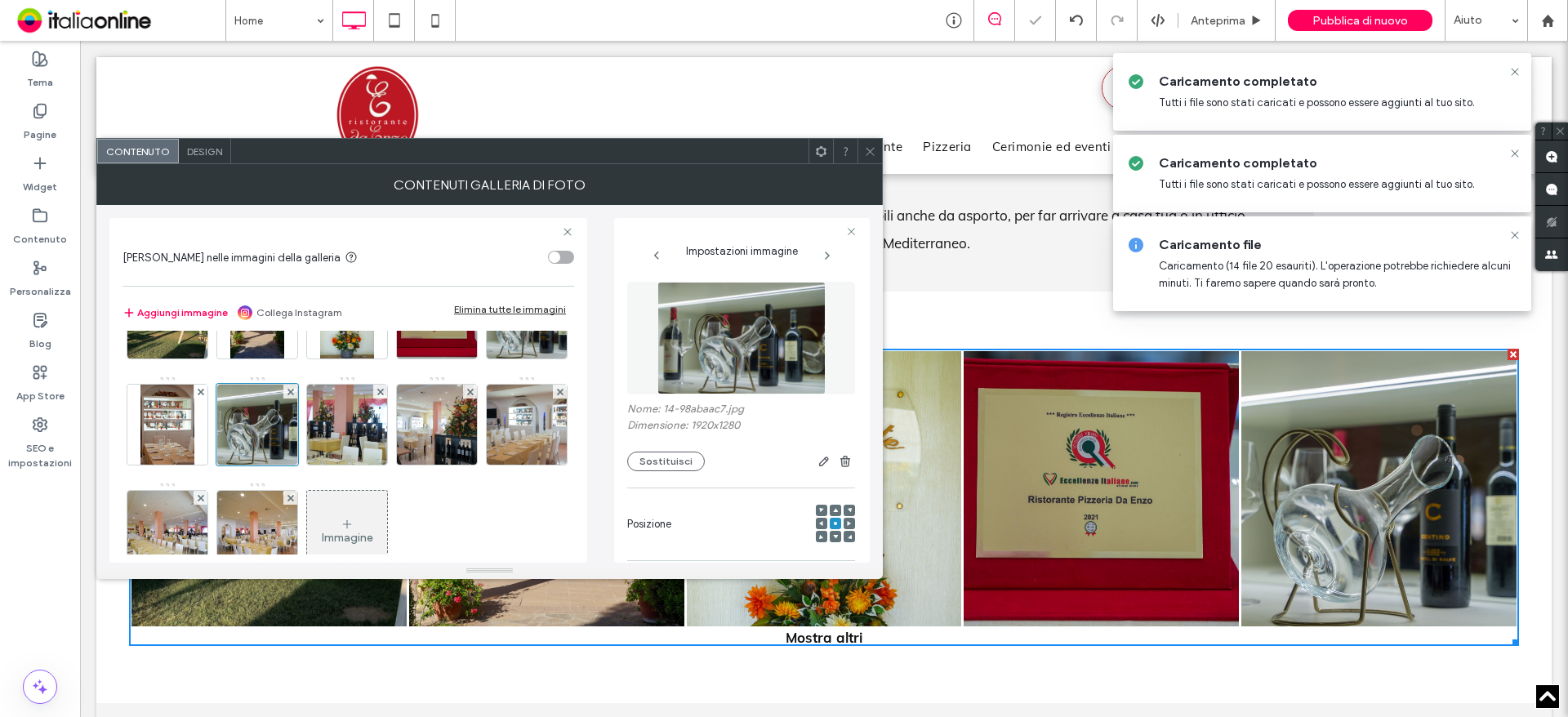
scroll to position [163, 0]
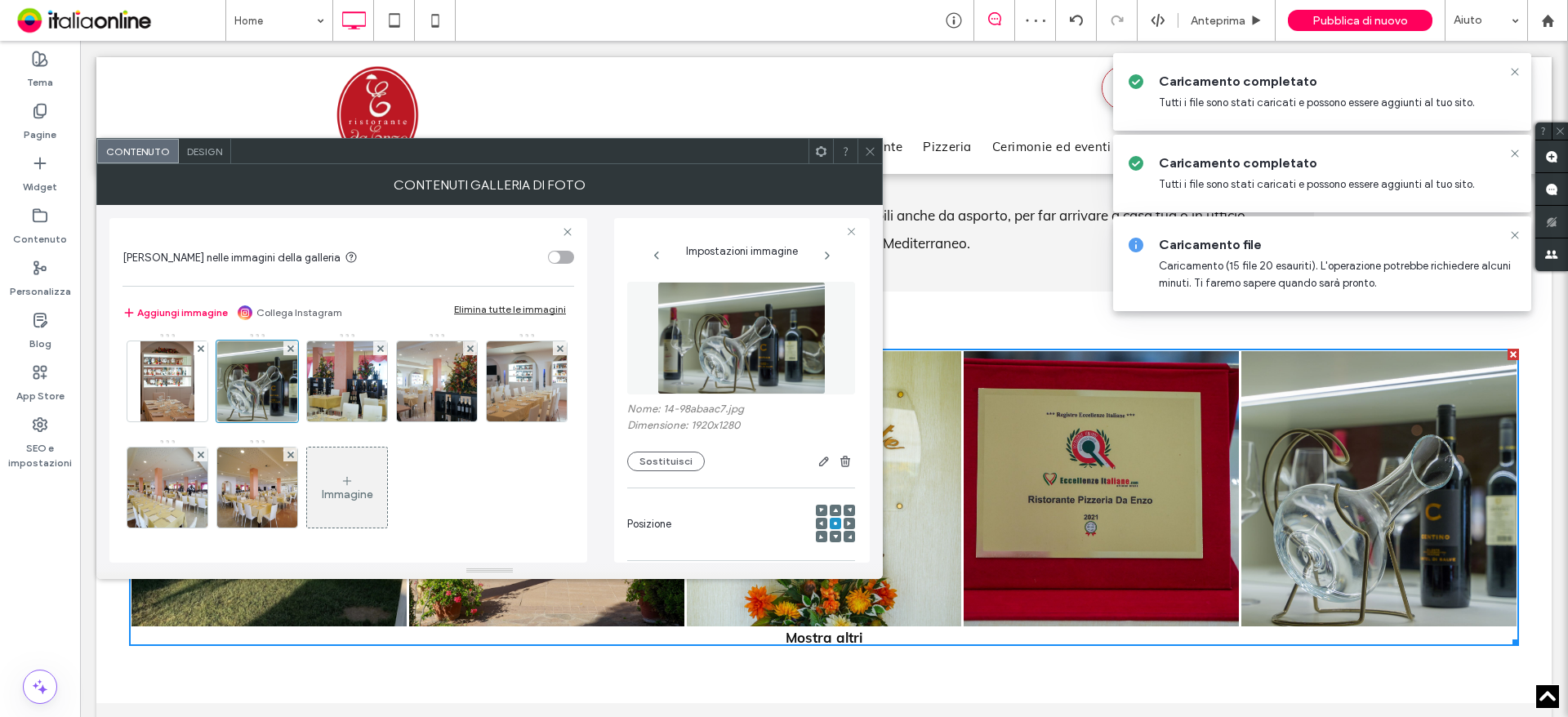
click at [307, 504] on div "Immagine" at bounding box center [347, 487] width 80 height 77
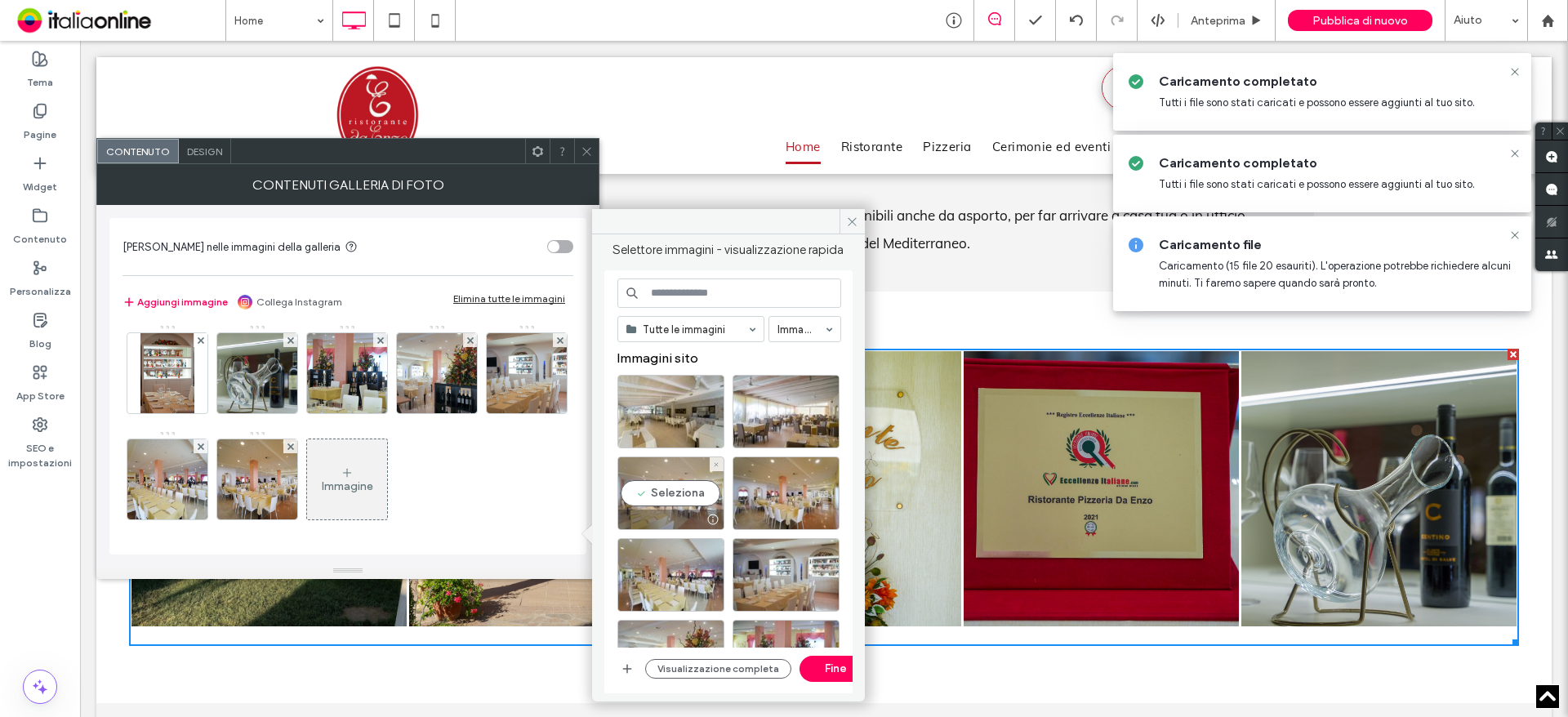
click at [681, 487] on div "Seleziona" at bounding box center [671, 493] width 107 height 73
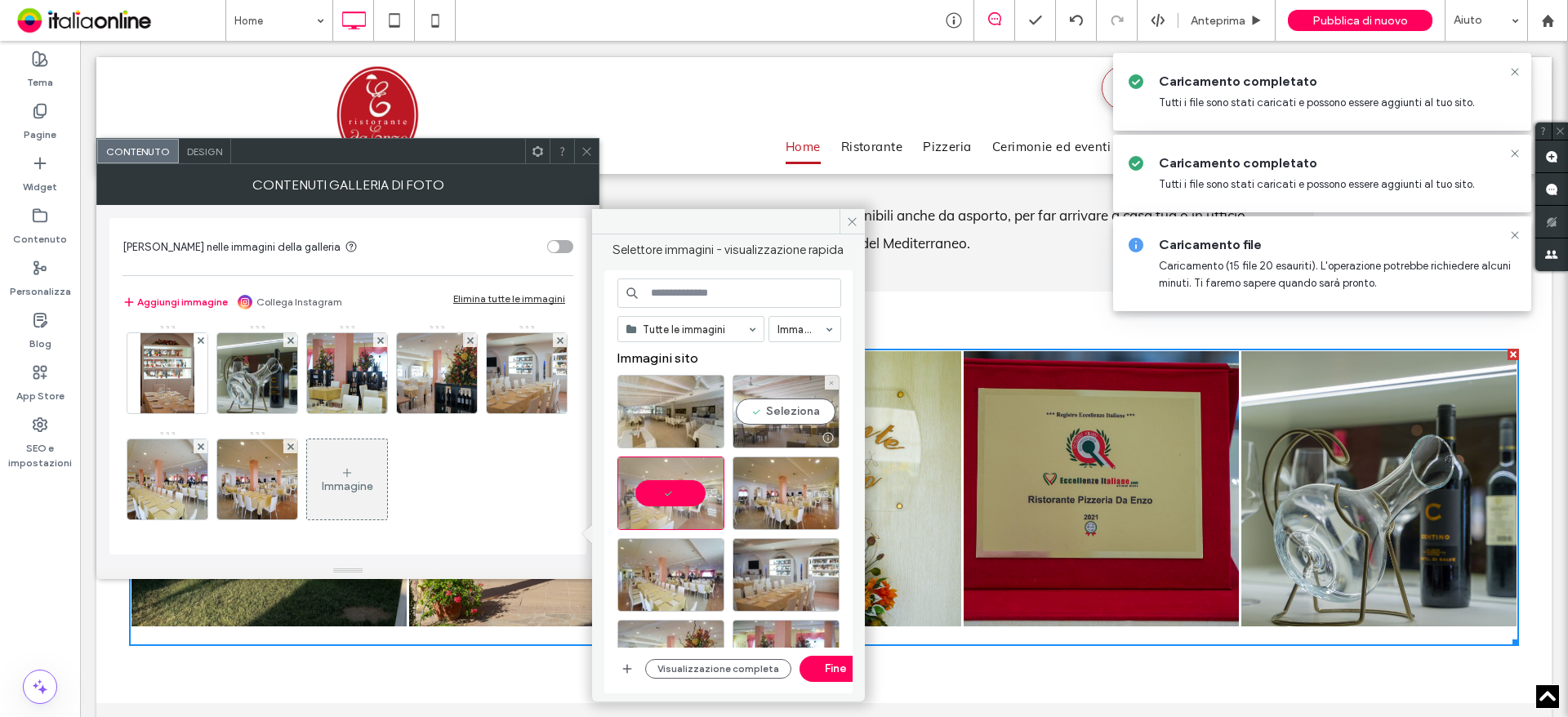
click at [779, 411] on div "Seleziona" at bounding box center [786, 411] width 107 height 73
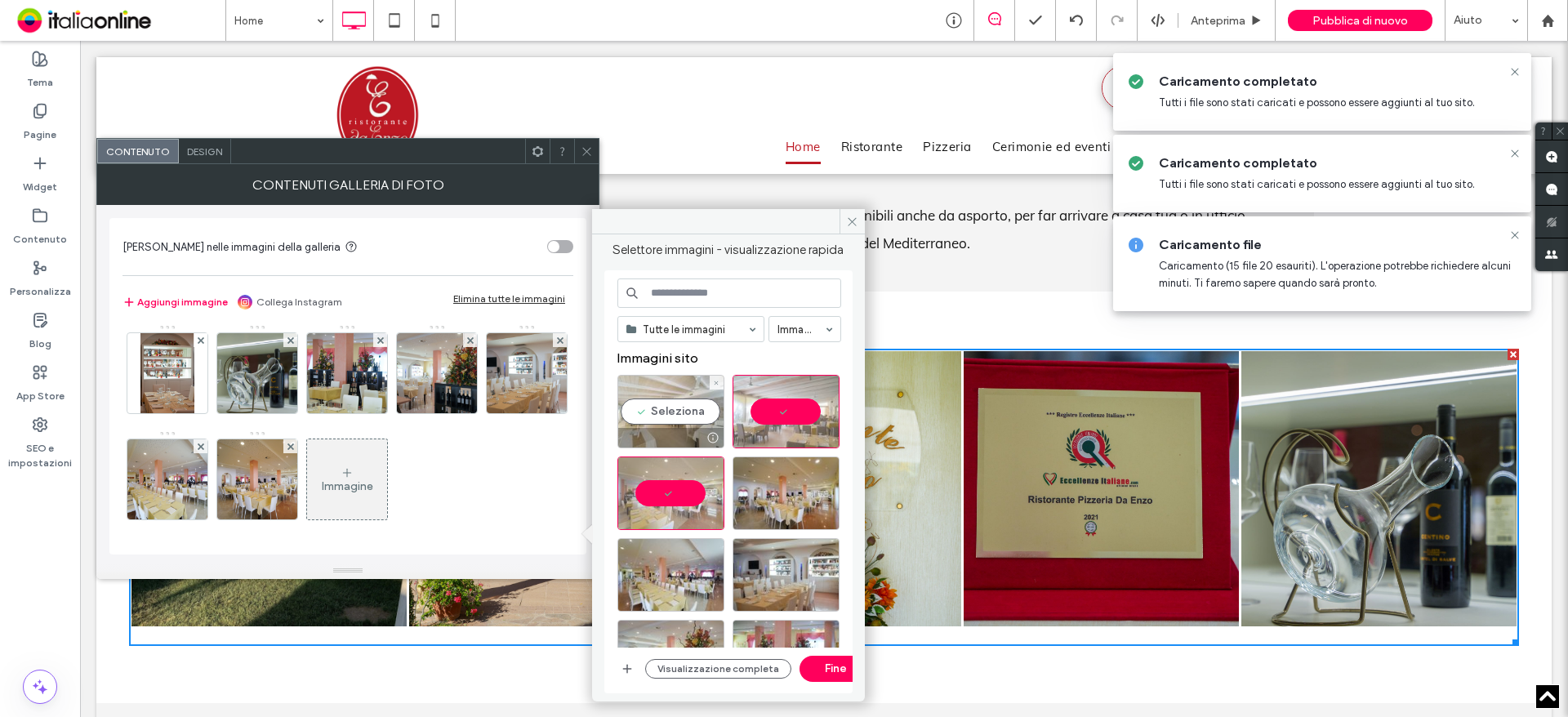
click at [670, 410] on div "Seleziona" at bounding box center [671, 411] width 107 height 73
click at [819, 672] on button "Fine" at bounding box center [836, 668] width 73 height 26
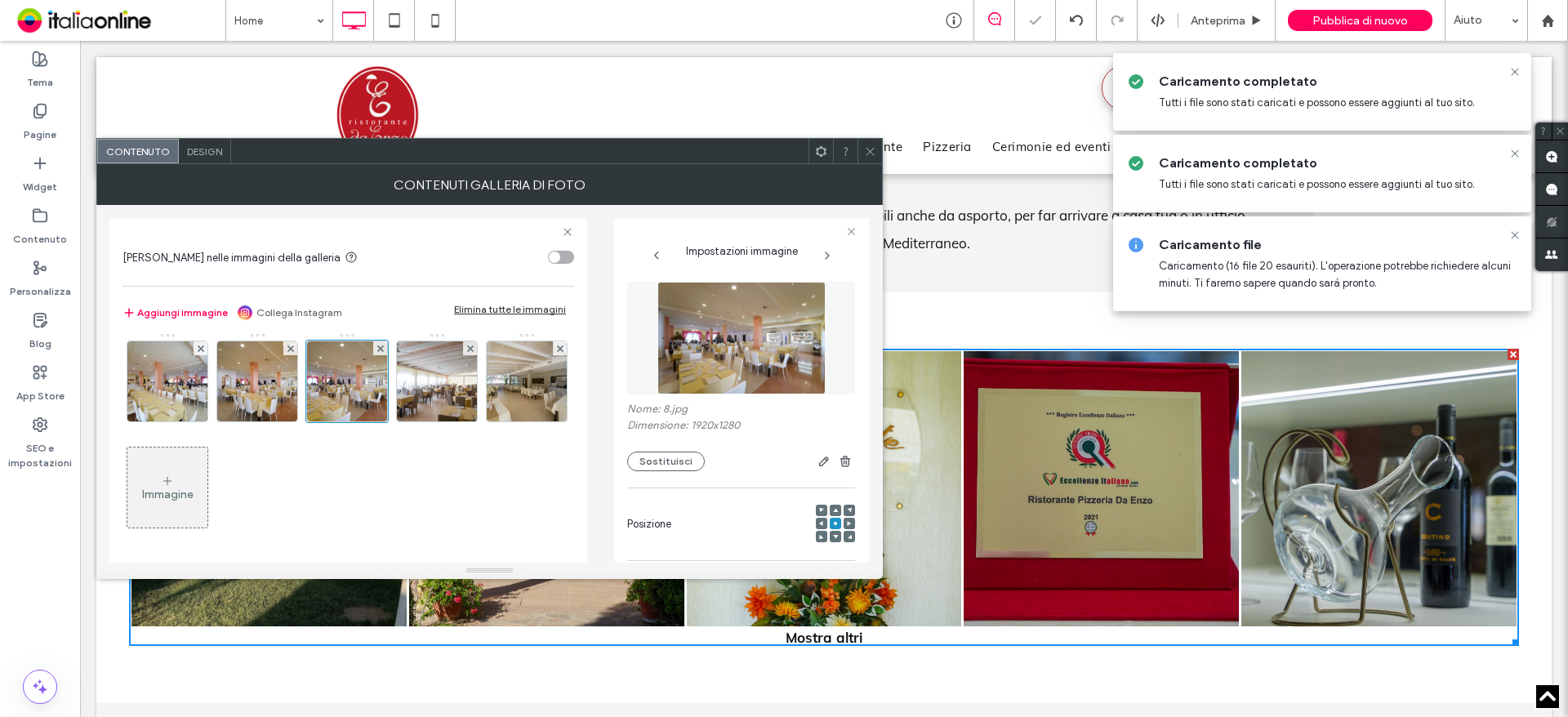
click at [208, 474] on div "Immagine" at bounding box center [168, 487] width 80 height 77
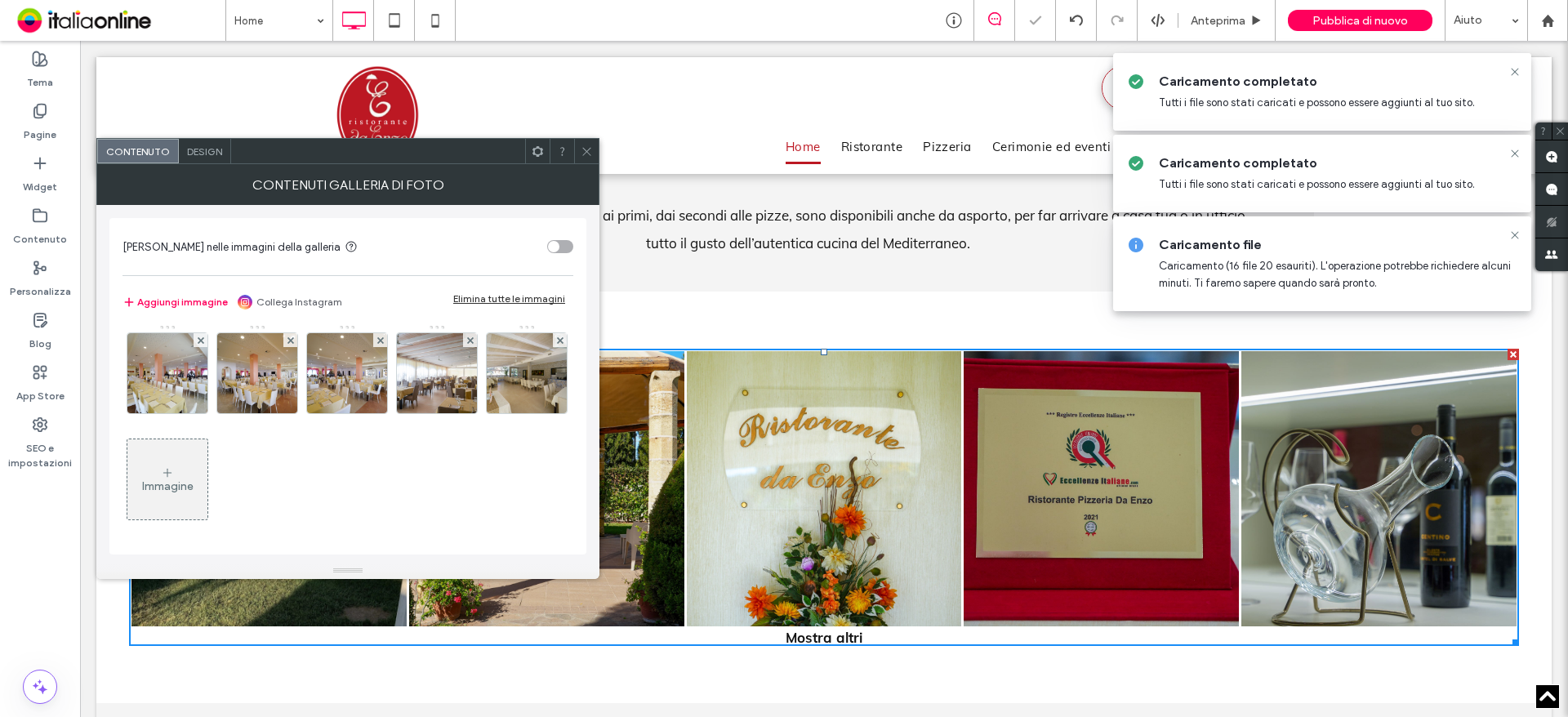
scroll to position [216, 0]
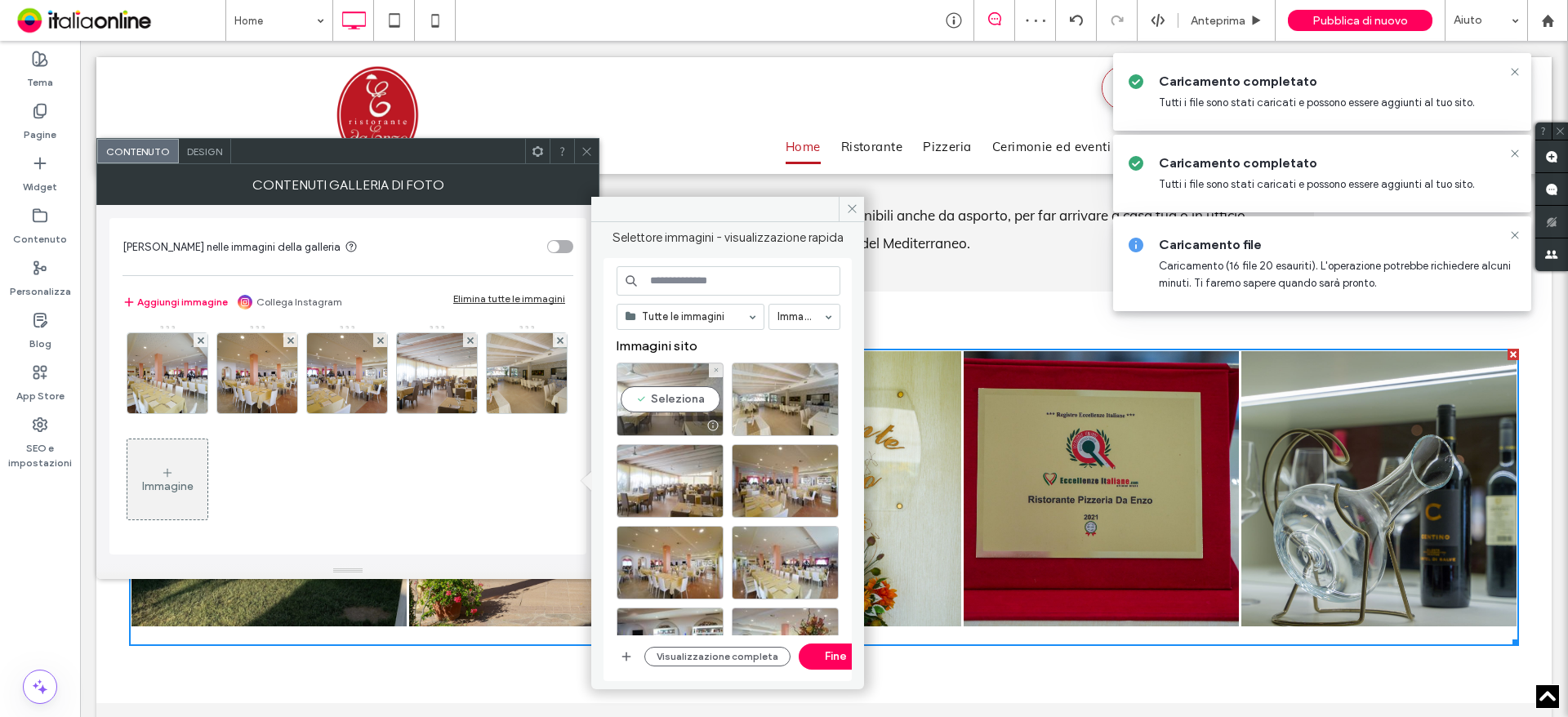
click at [653, 410] on div "Seleziona" at bounding box center [670, 399] width 107 height 73
click at [813, 643] on button "Fine" at bounding box center [836, 656] width 73 height 26
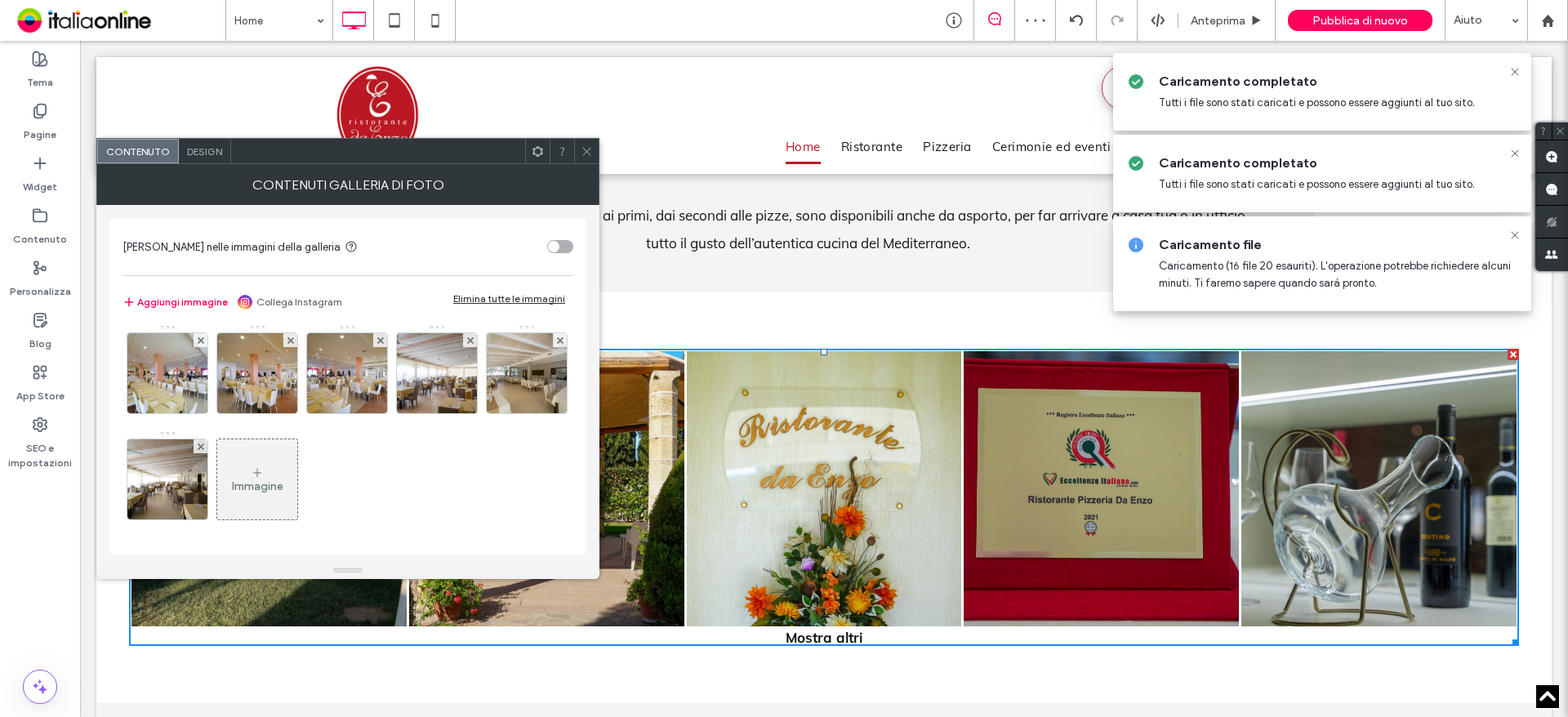
scroll to position [219, 0]
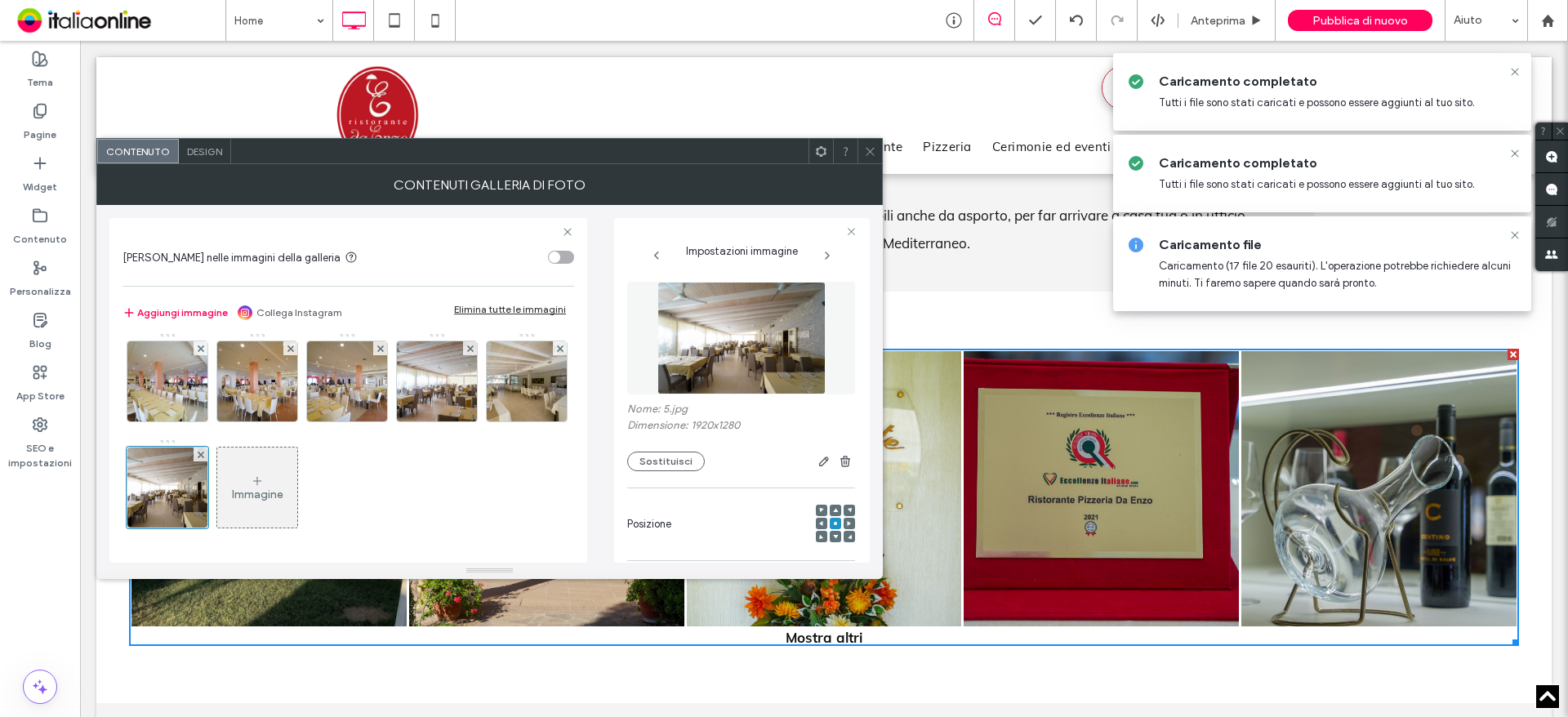
click at [232, 499] on div "Immagine" at bounding box center [257, 494] width 51 height 14
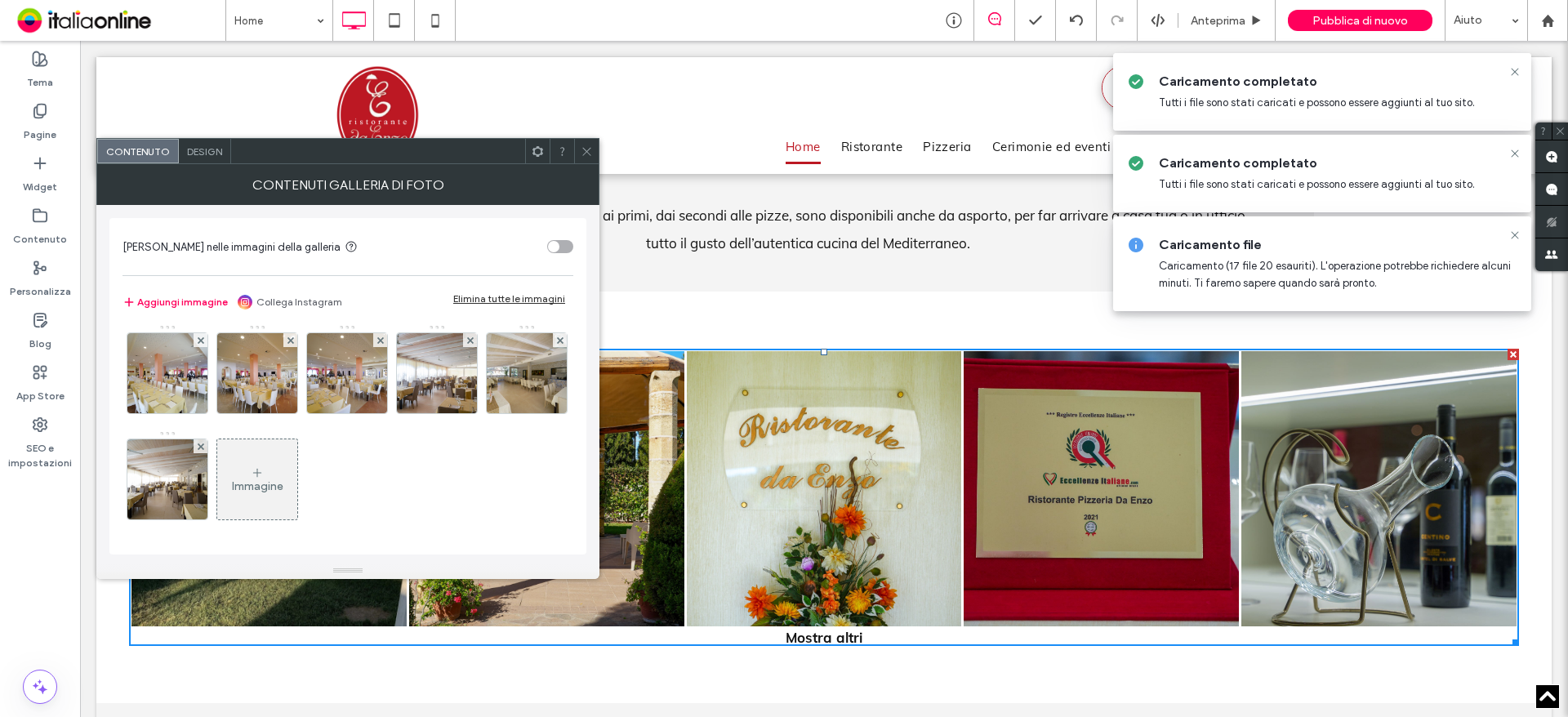
scroll to position [323, 0]
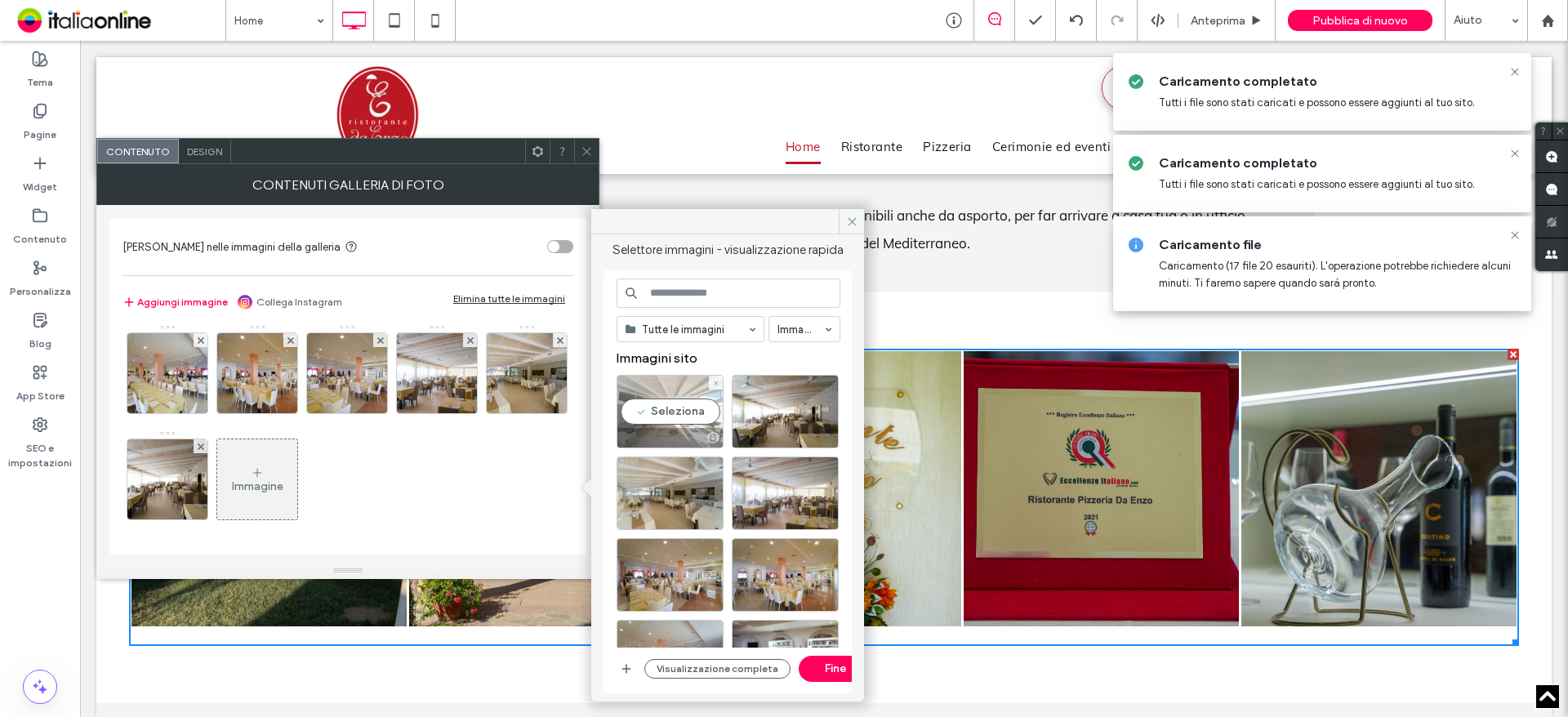
click at [702, 431] on div at bounding box center [712, 437] width 20 height 13
click at [835, 667] on button "Fine" at bounding box center [836, 668] width 73 height 26
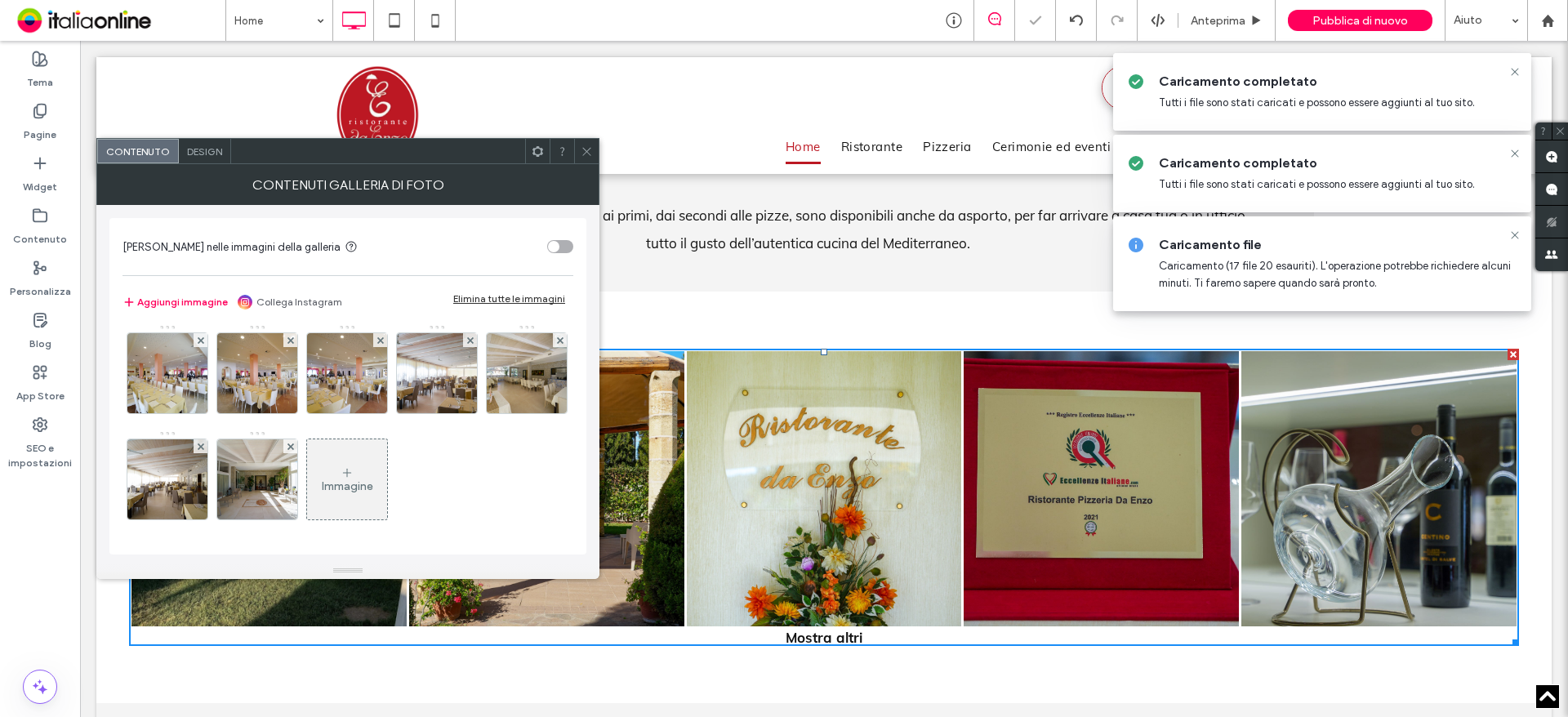
scroll to position [325, 0]
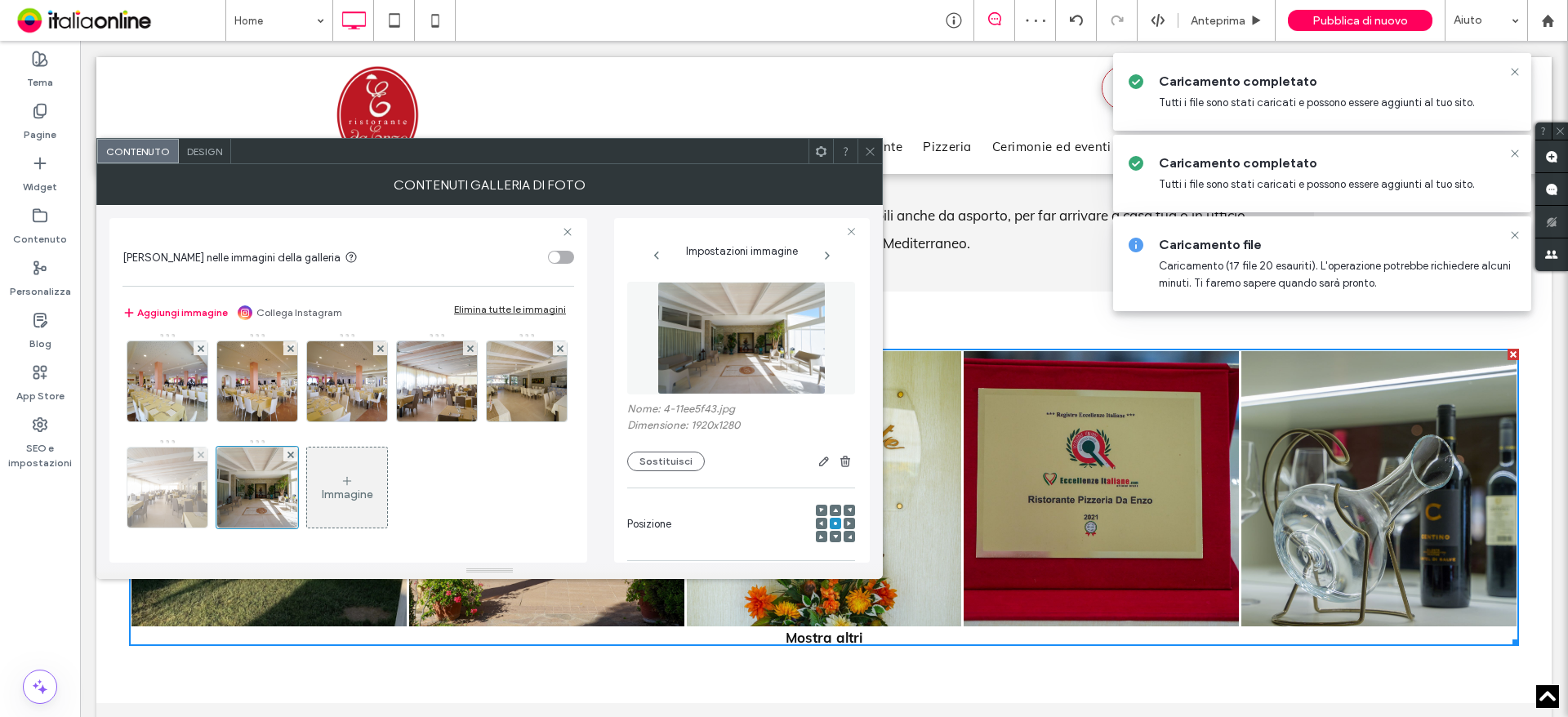
click at [227, 447] on img at bounding box center [168, 487] width 120 height 80
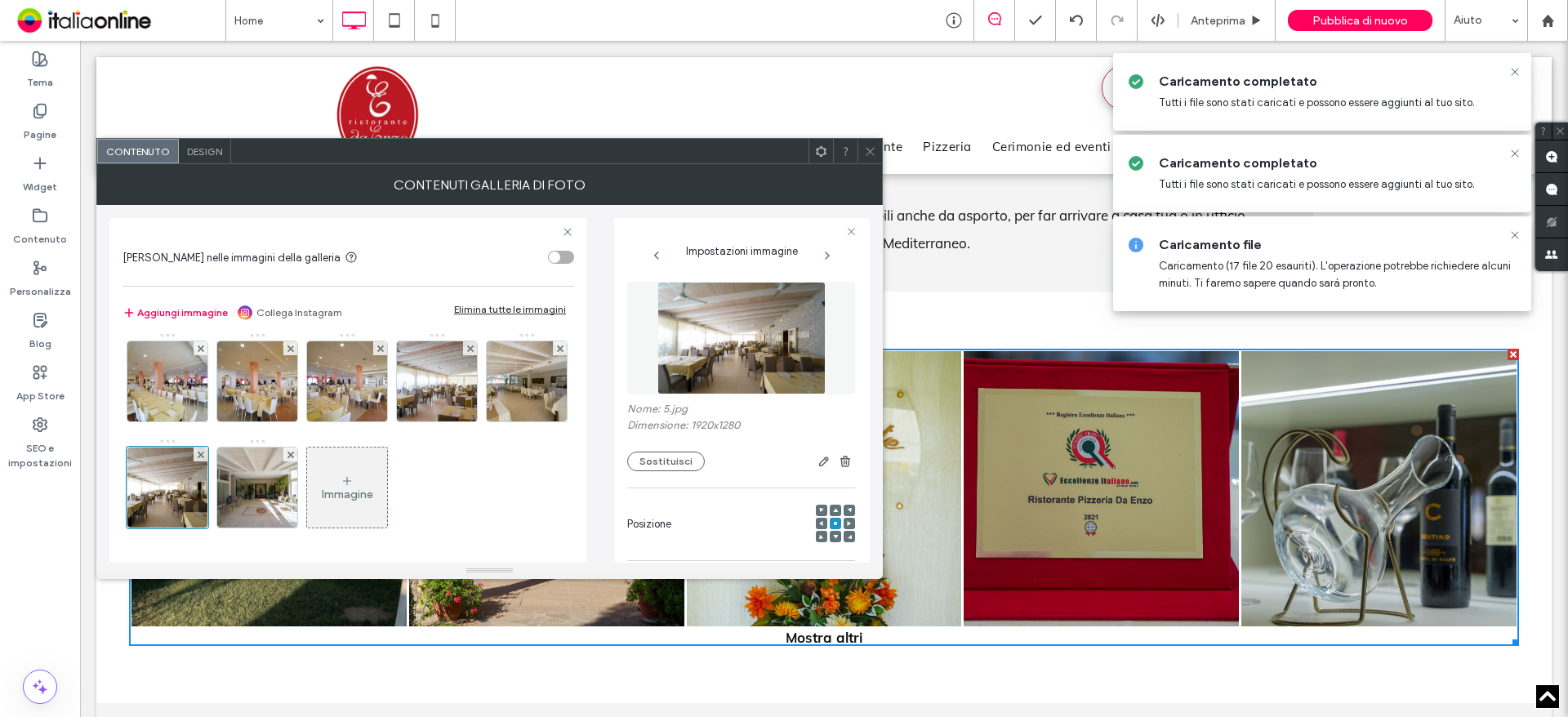
drag, startPoint x: 175, startPoint y: 496, endPoint x: 243, endPoint y: 472, distance: 72.1
click at [198, 496] on img at bounding box center [257, 487] width 120 height 80
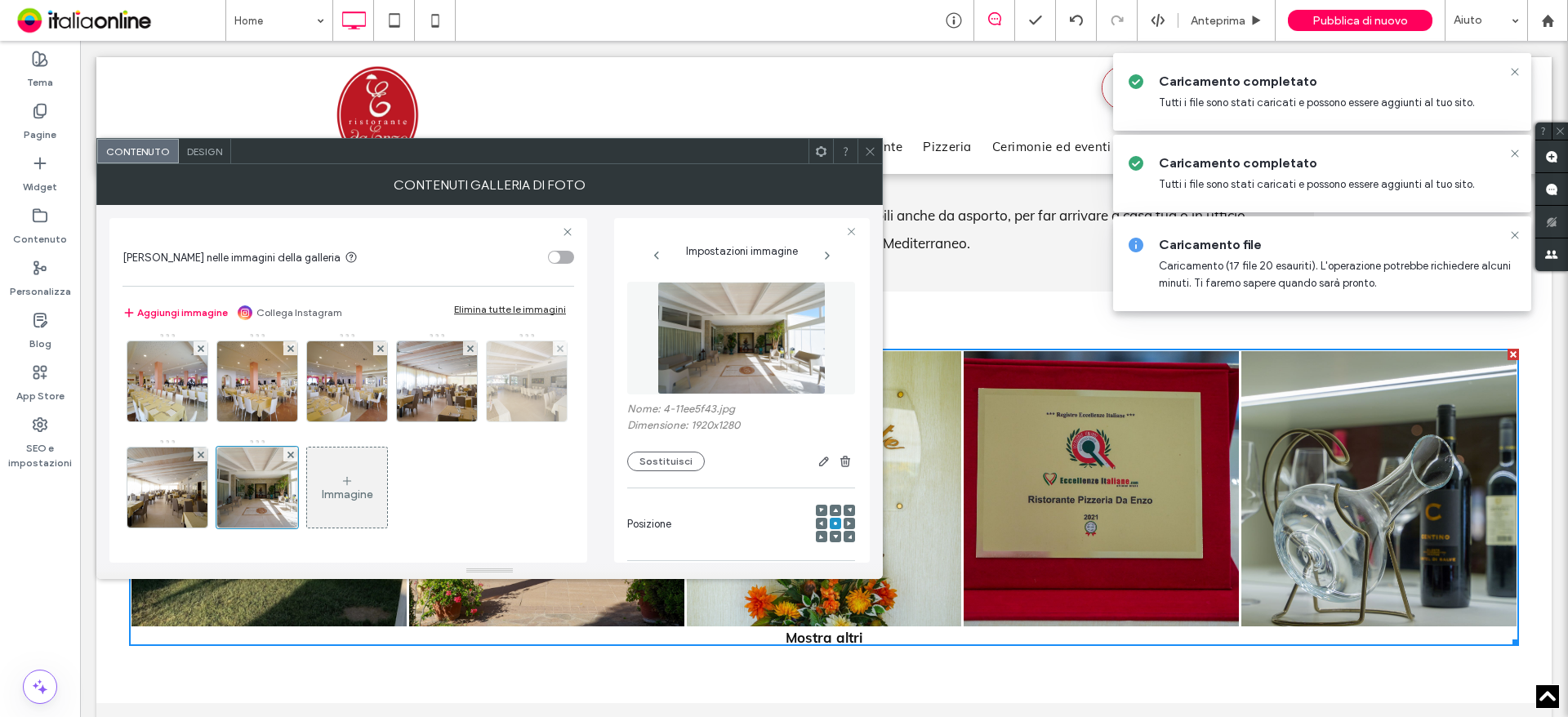
click at [467, 390] on img at bounding box center [526, 381] width 120 height 80
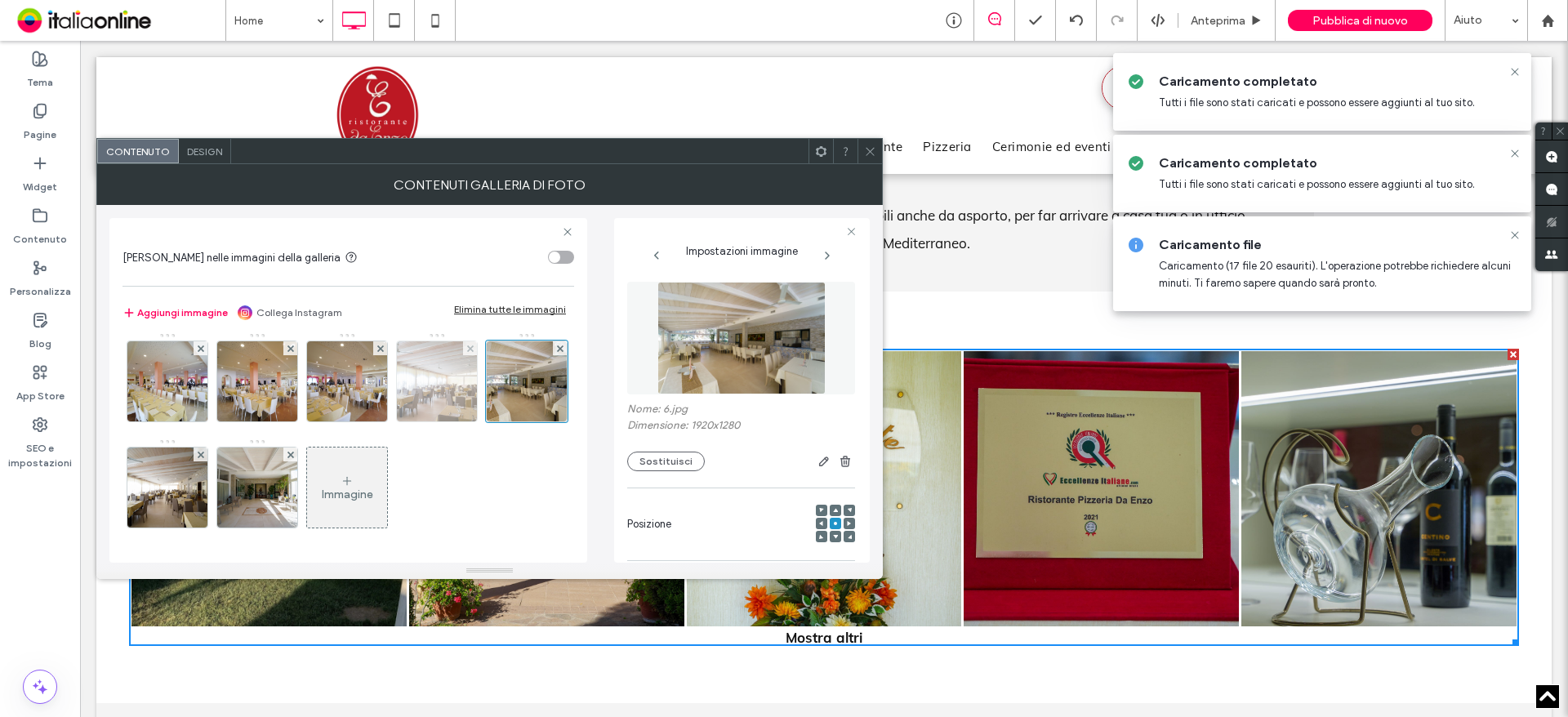
click at [377, 396] on img at bounding box center [437, 381] width 120 height 80
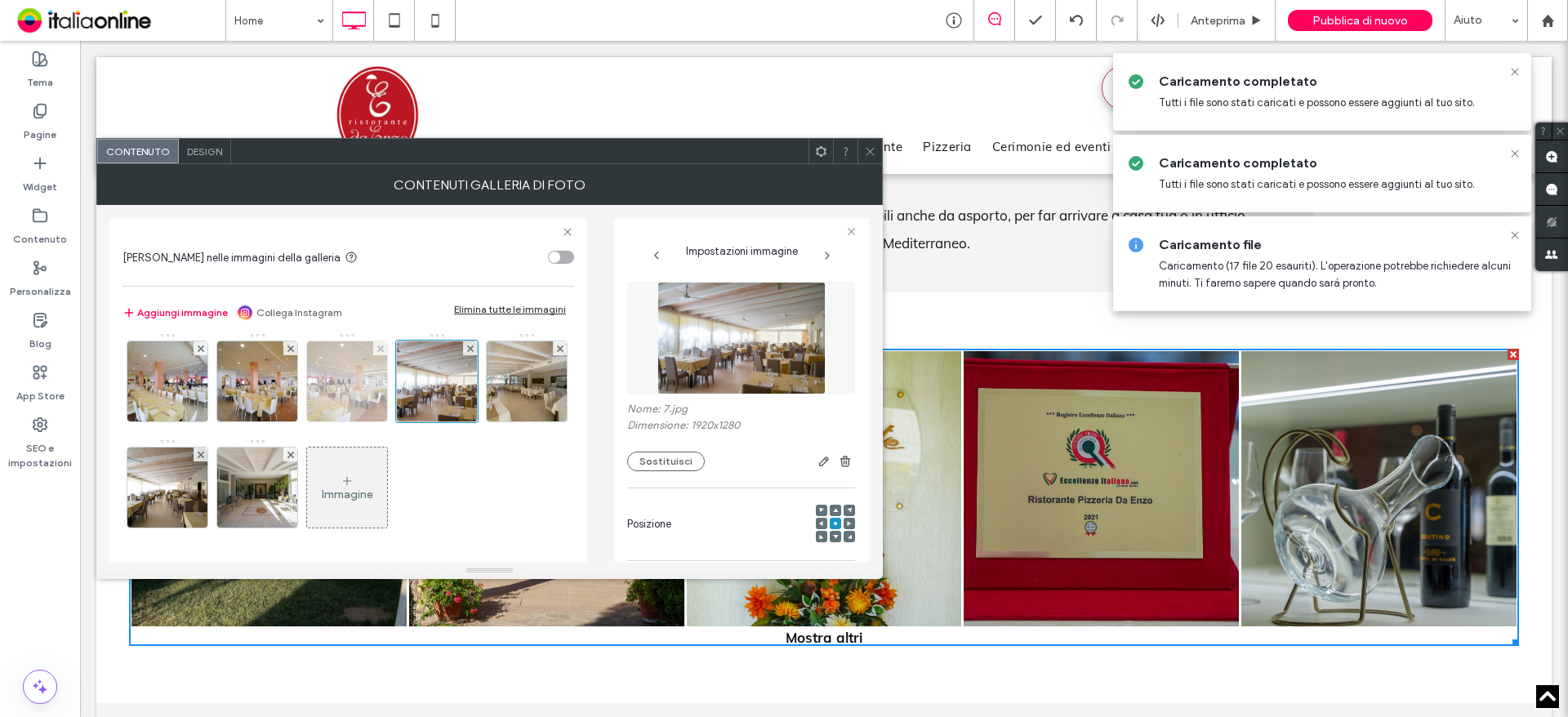
click at [287, 396] on img at bounding box center [347, 381] width 120 height 80
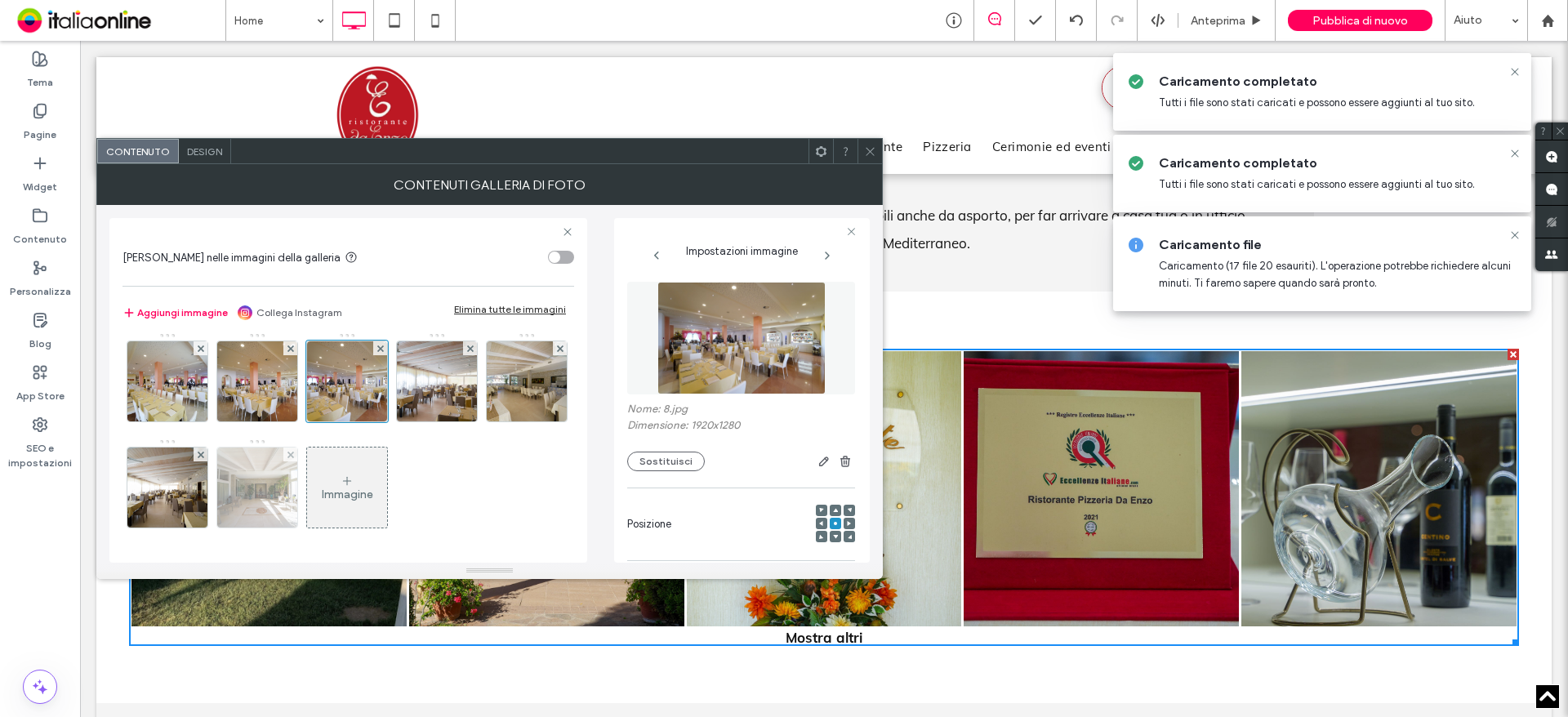
click at [198, 506] on img at bounding box center [257, 487] width 120 height 80
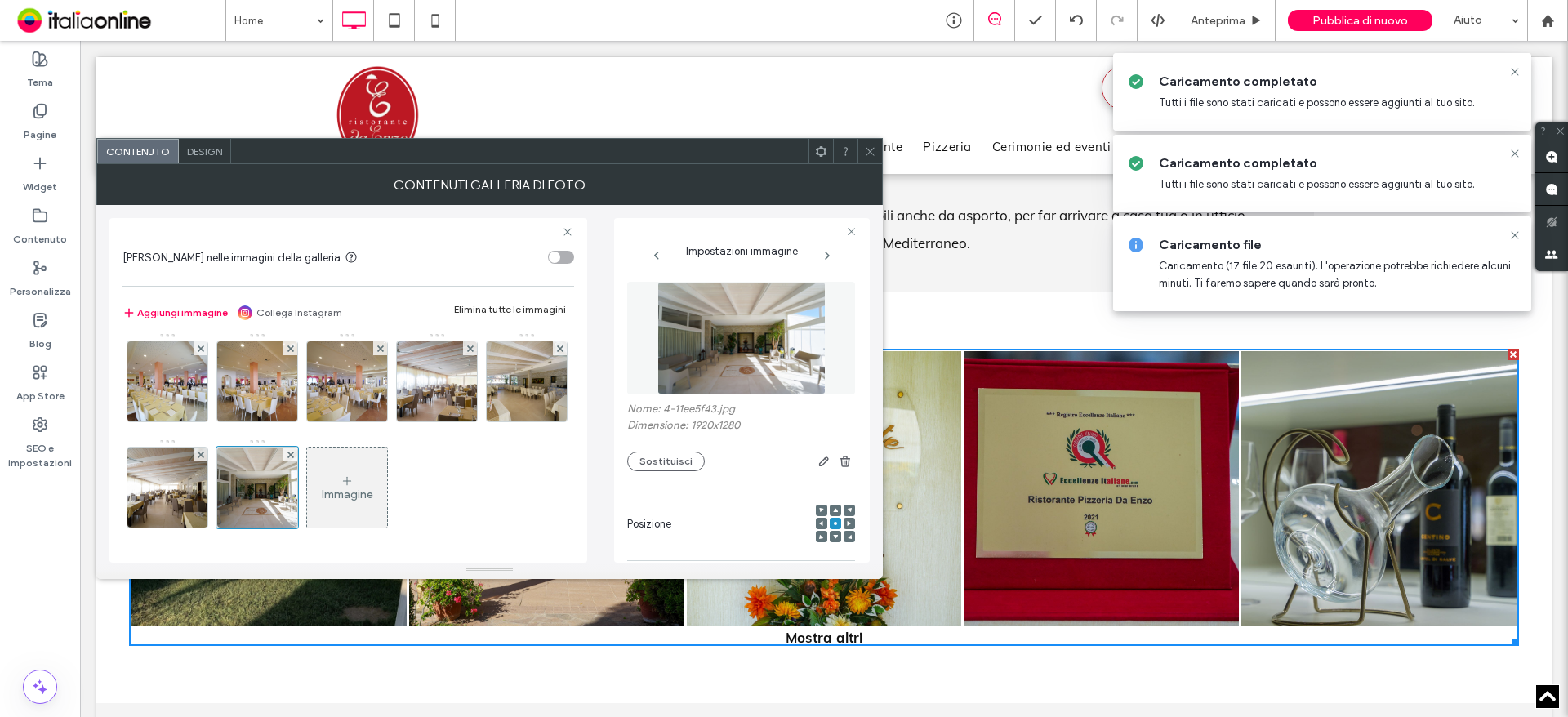
click at [322, 501] on div "Immagine" at bounding box center [347, 494] width 51 height 14
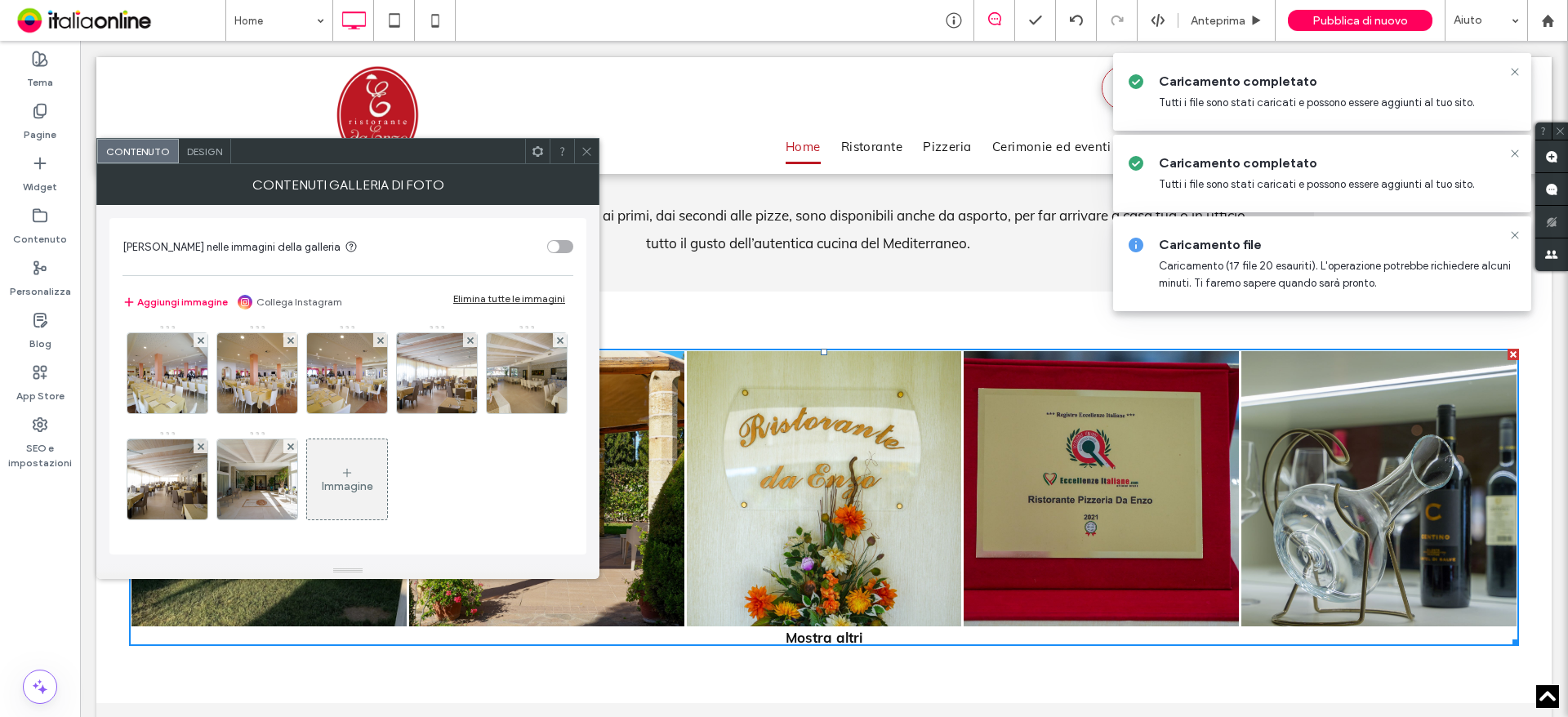
scroll to position [323, 0]
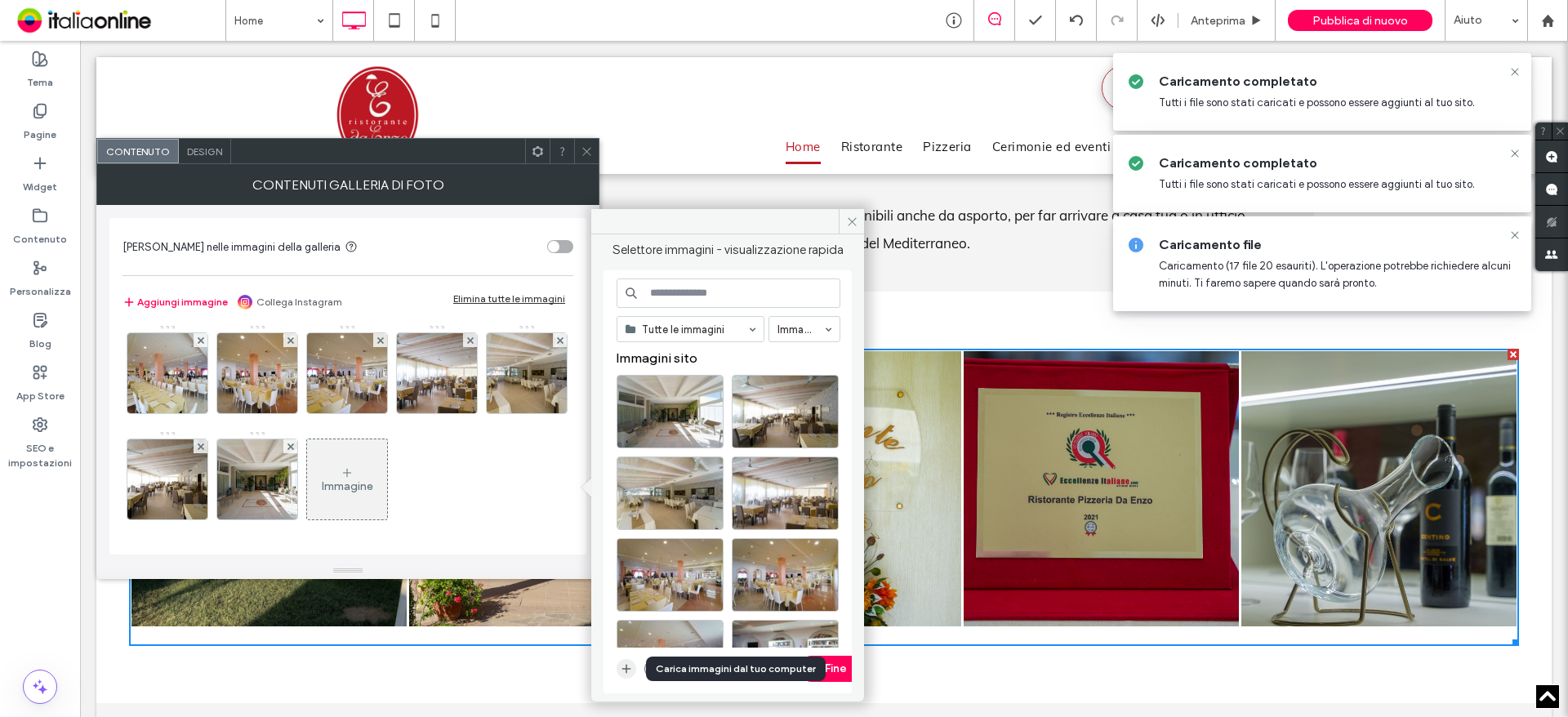
click at [633, 671] on span "button" at bounding box center [626, 668] width 20 height 20
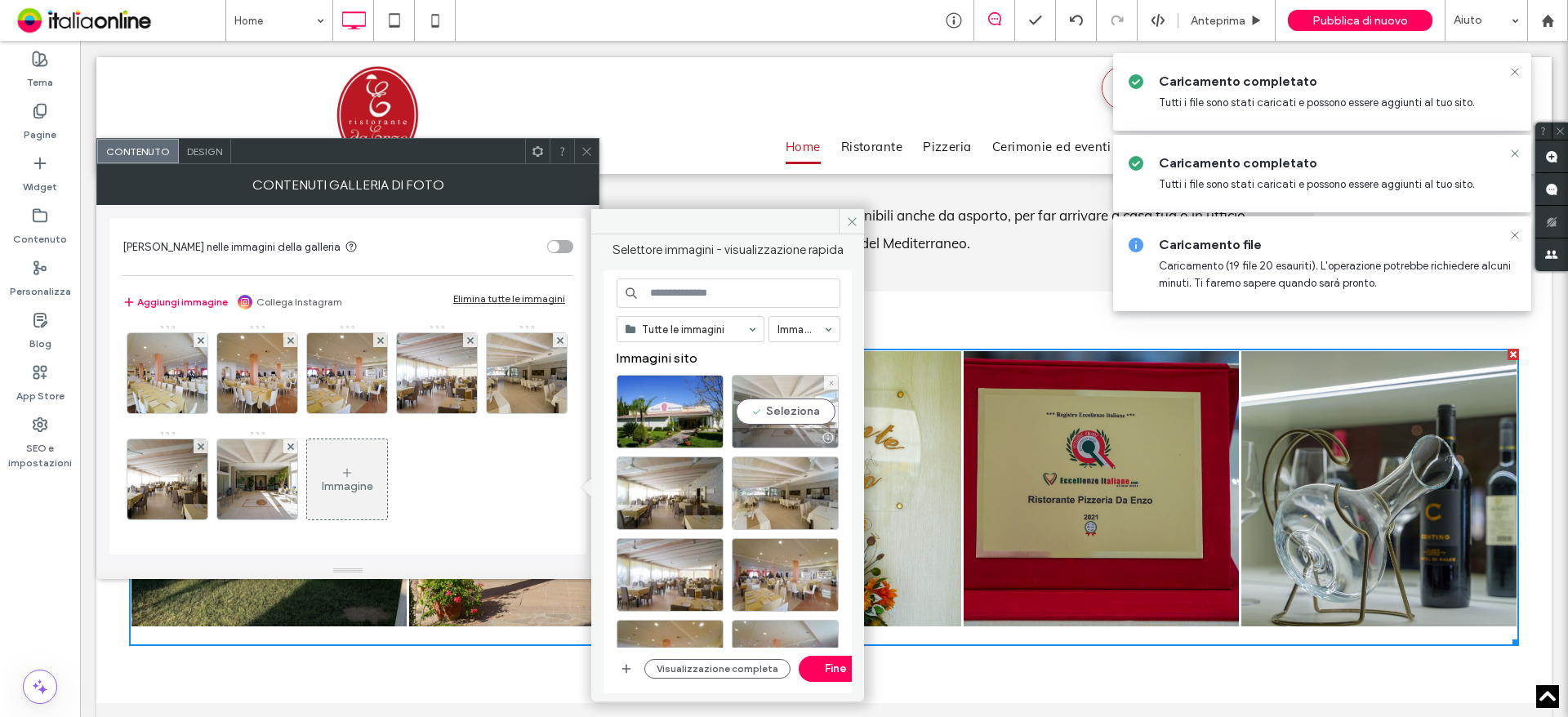
click at [793, 419] on div "Seleziona" at bounding box center [785, 411] width 107 height 73
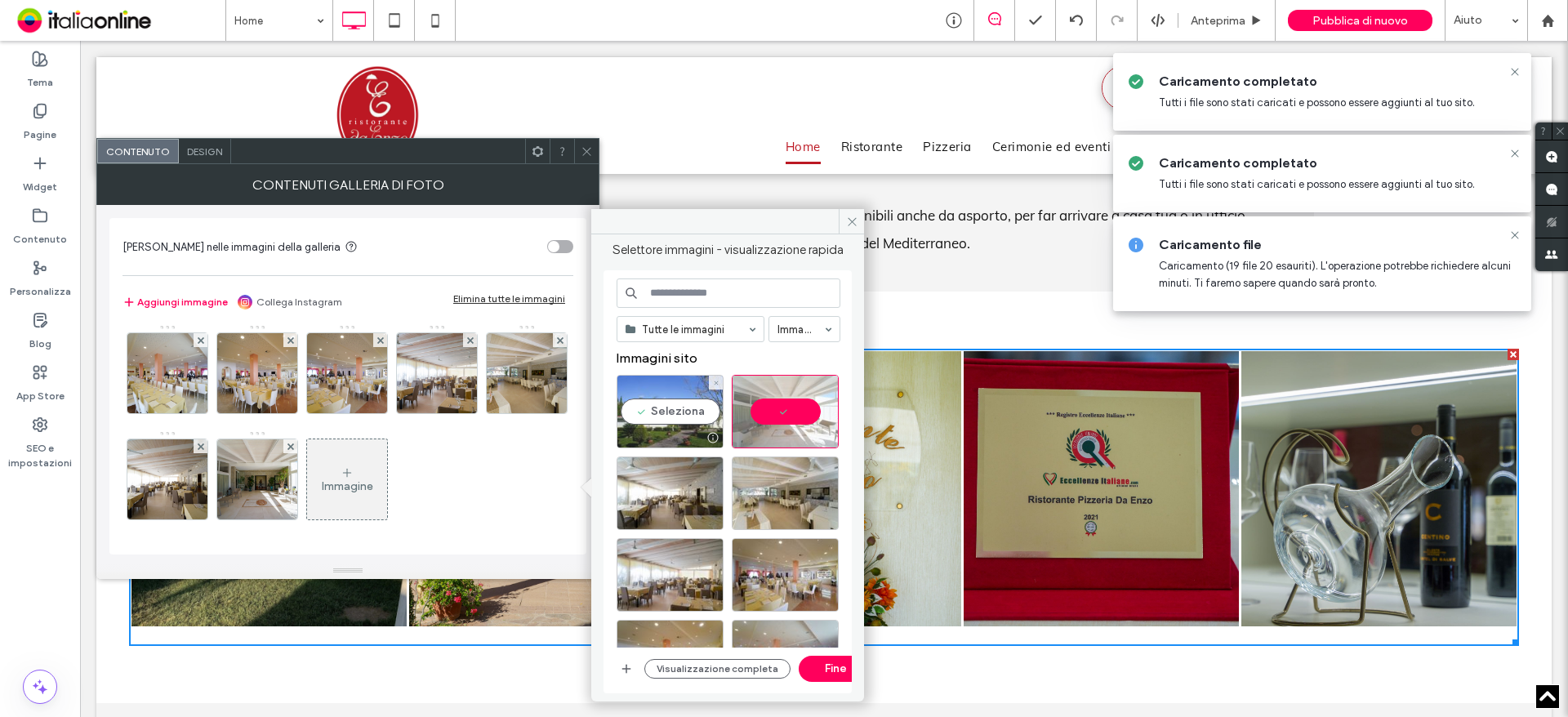
click at [681, 428] on div at bounding box center [670, 437] width 106 height 20
click at [813, 409] on div at bounding box center [785, 411] width 107 height 73
click at [794, 422] on div "Seleziona" at bounding box center [785, 411] width 107 height 73
click at [833, 657] on button "Fine" at bounding box center [836, 668] width 73 height 26
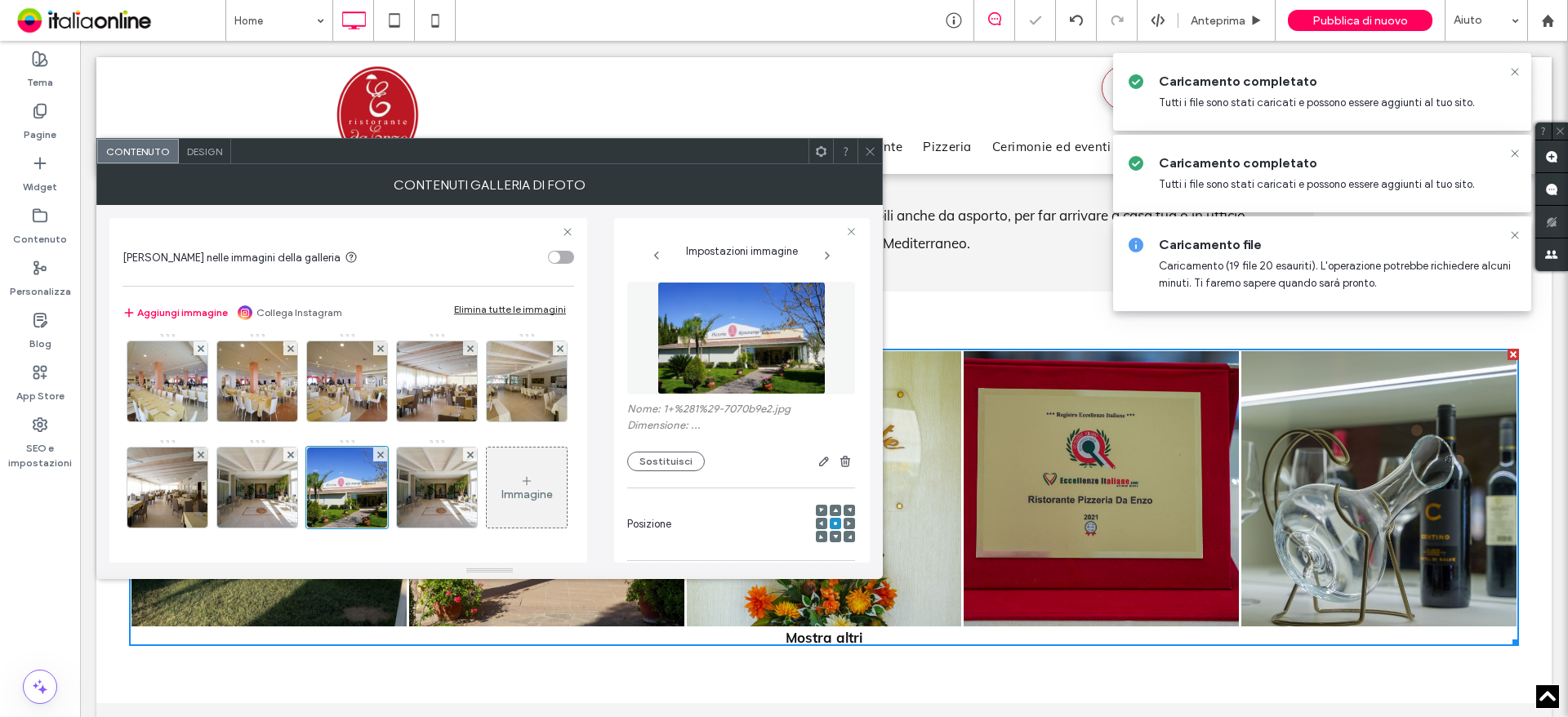
scroll to position [325, 0]
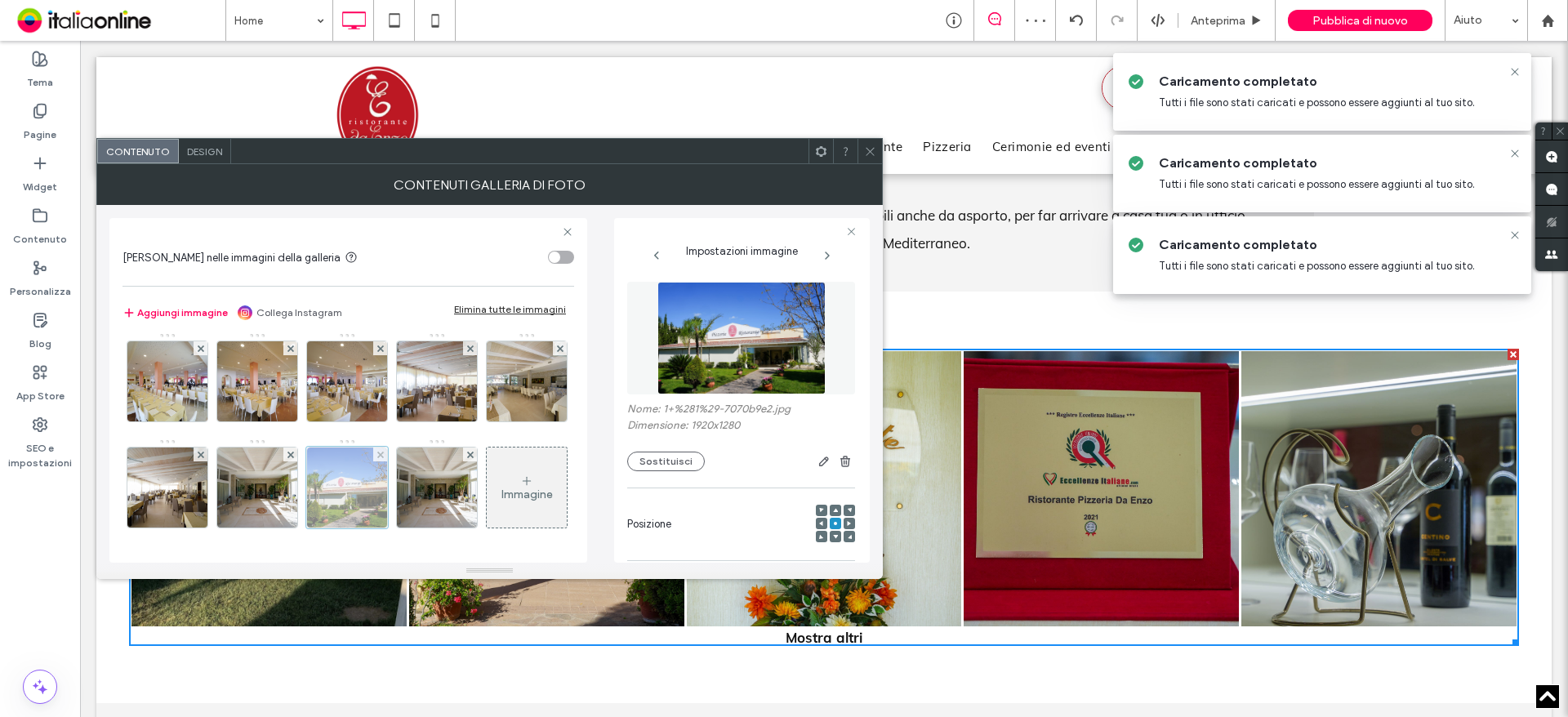
click at [307, 493] on div at bounding box center [347, 487] width 82 height 82
click at [210, 493] on div "Immagine" at bounding box center [347, 332] width 450 height 425
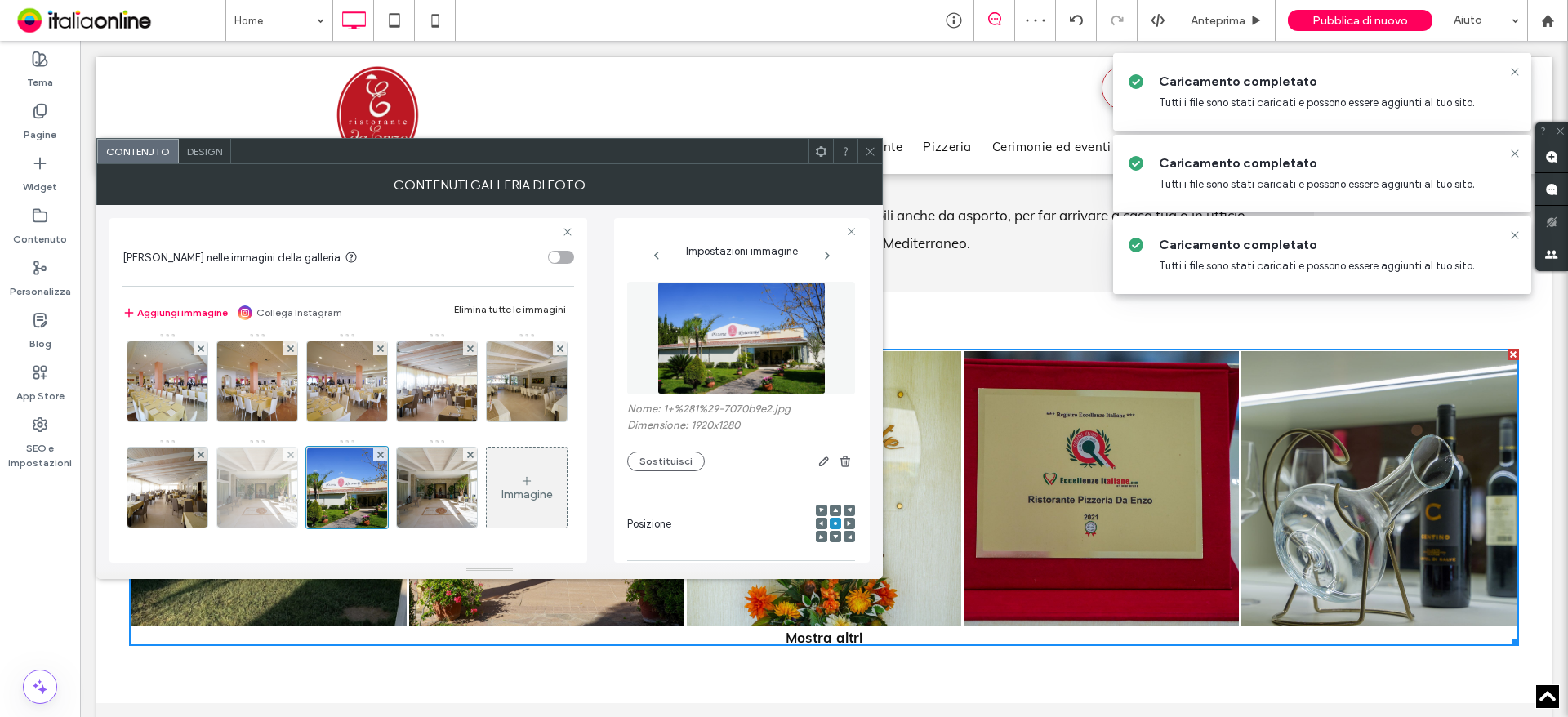
click at [198, 493] on img at bounding box center [257, 487] width 120 height 80
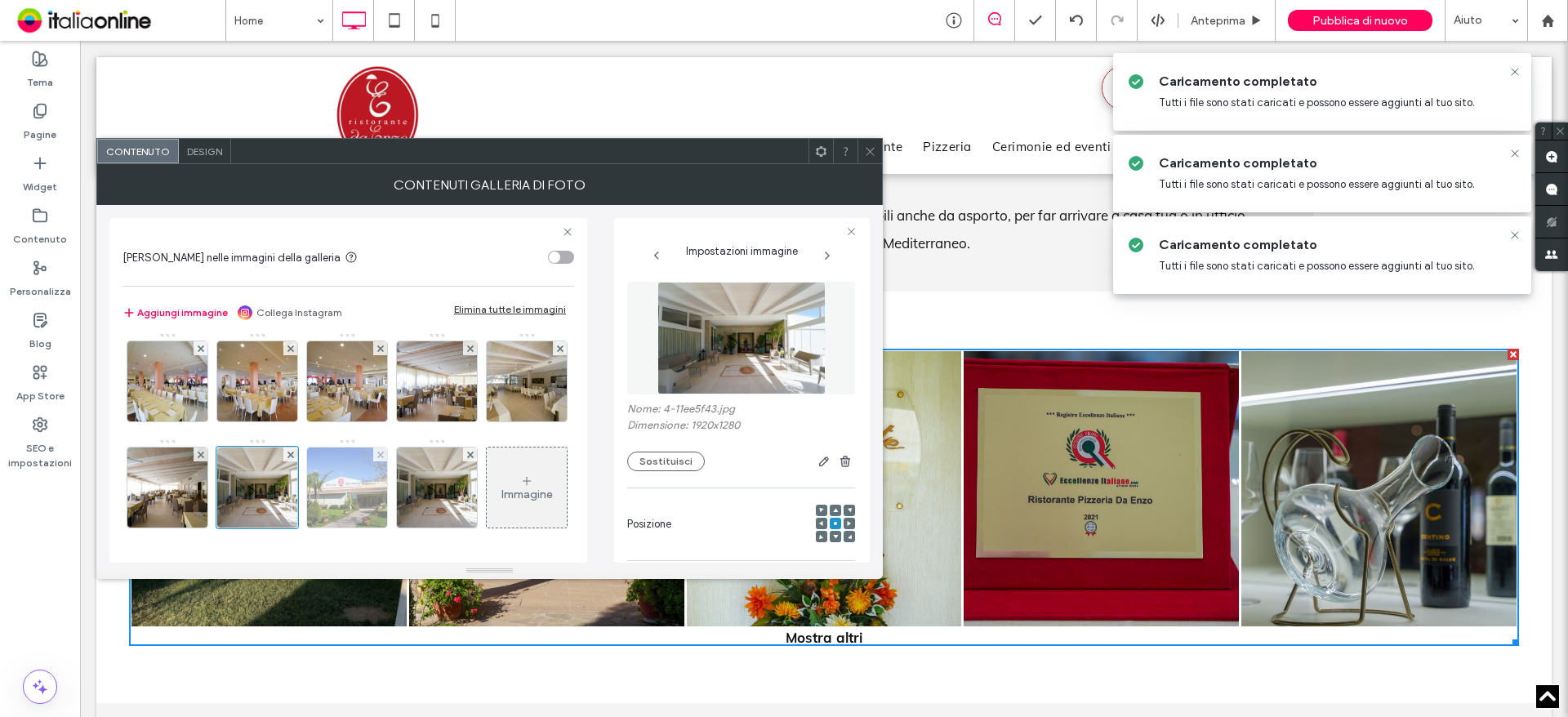
click at [287, 496] on img at bounding box center [347, 487] width 120 height 80
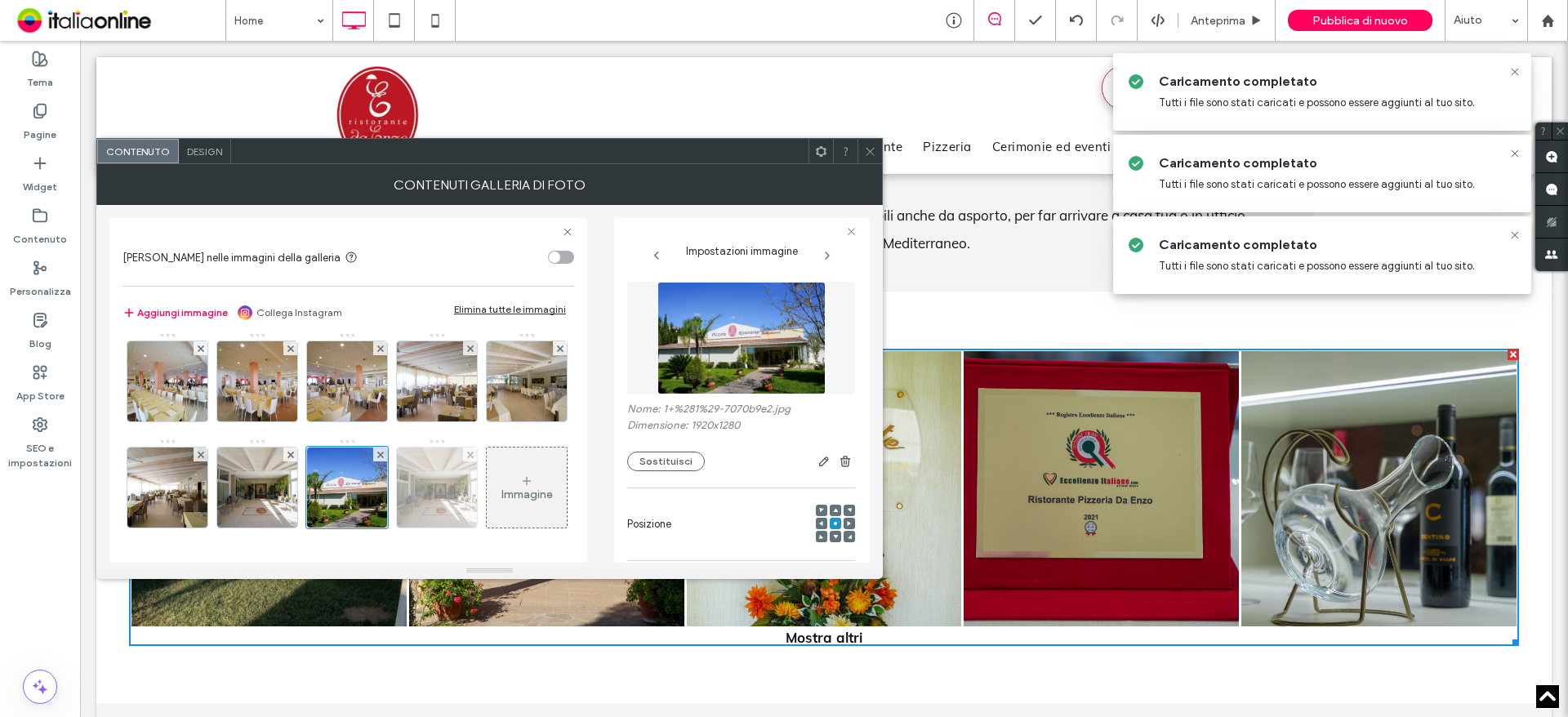
click at [377, 496] on img at bounding box center [437, 487] width 120 height 80
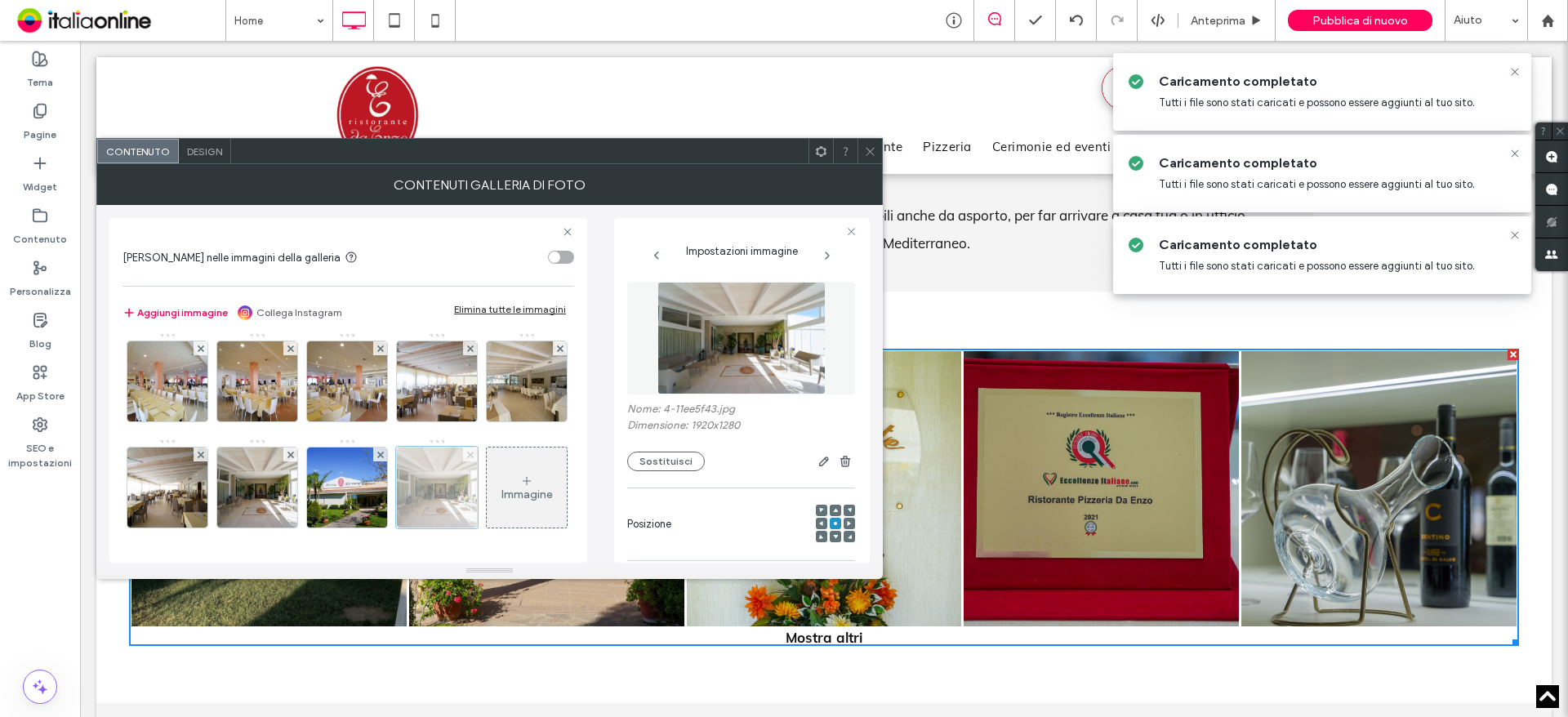
click at [467, 455] on icon at bounding box center [470, 455] width 7 height 7
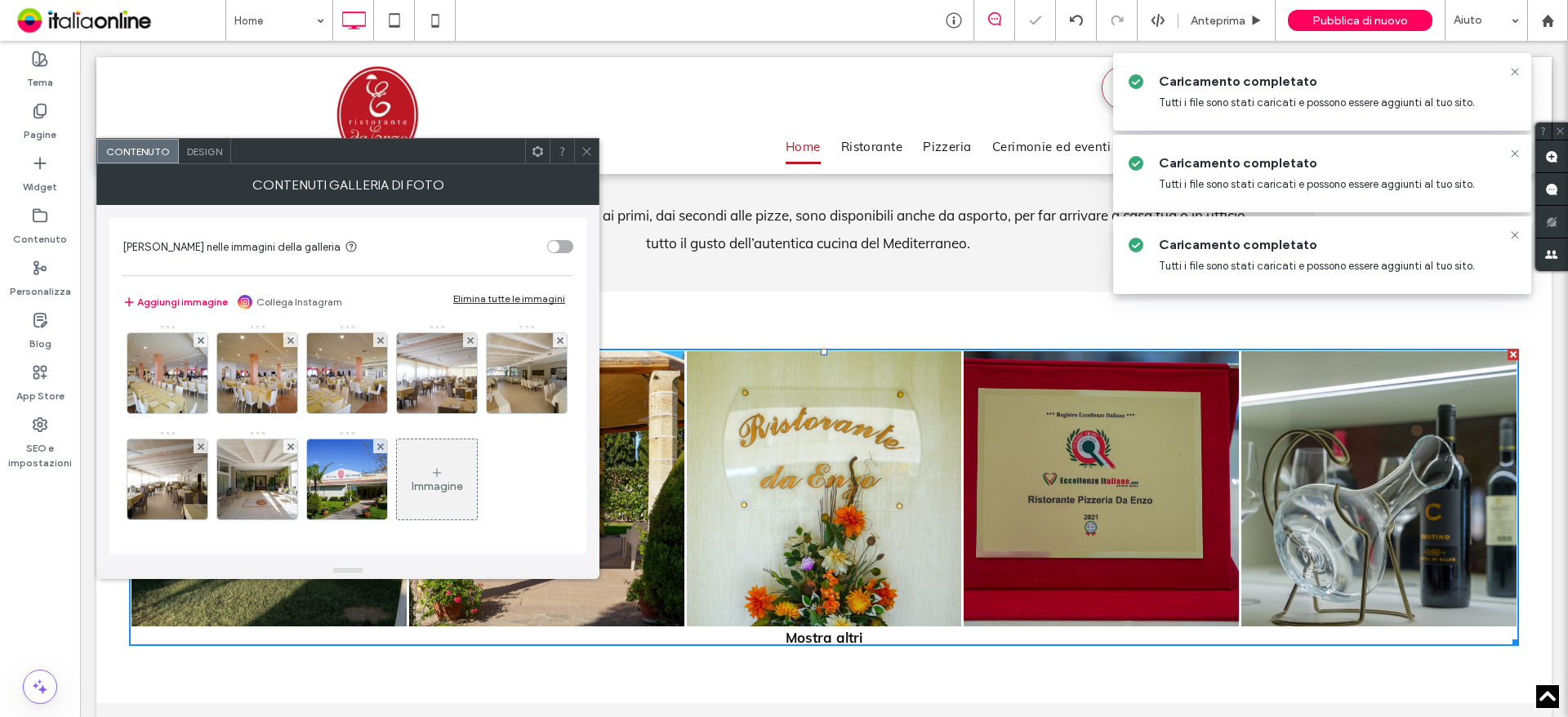
click at [411, 489] on div "Immagine" at bounding box center [437, 486] width 51 height 14
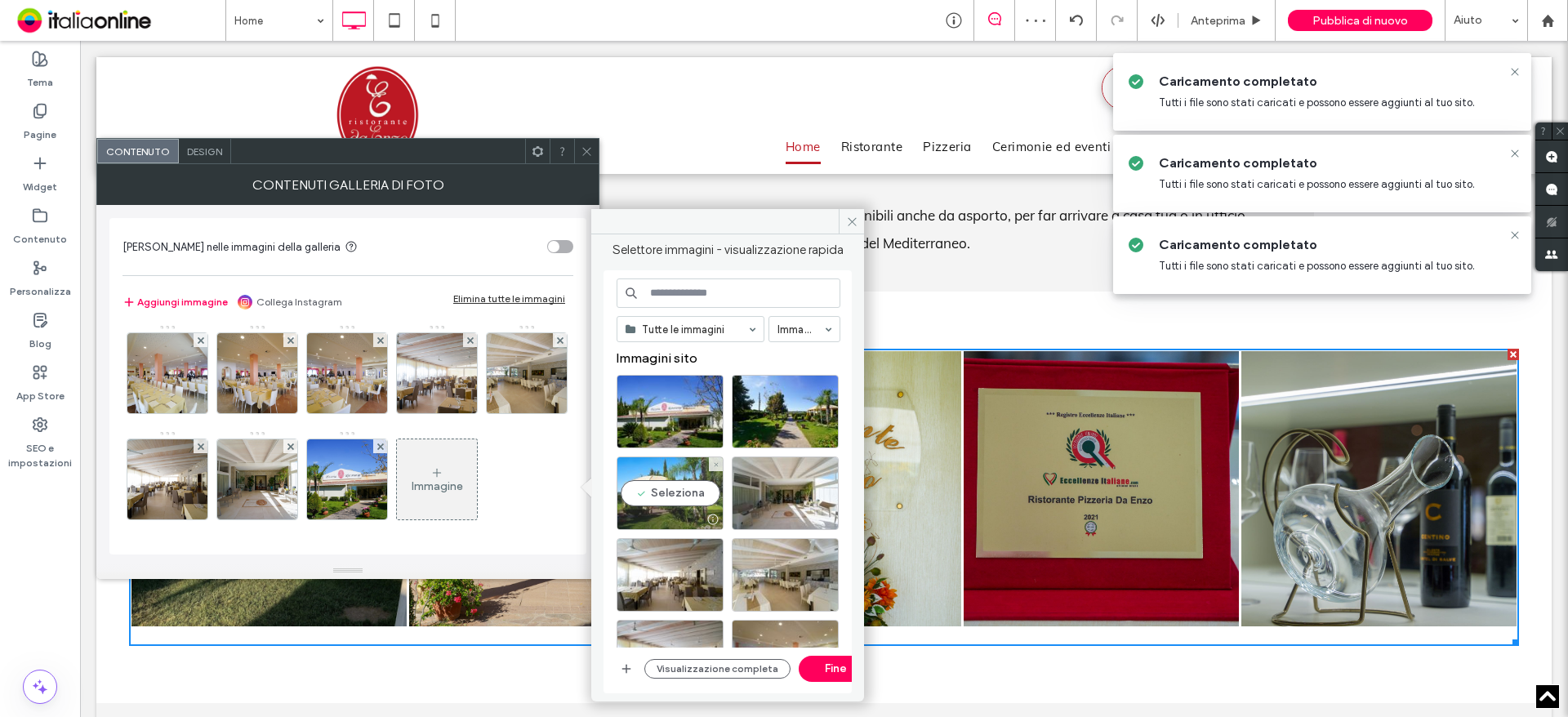
drag, startPoint x: 669, startPoint y: 490, endPoint x: 703, endPoint y: 485, distance: 34.4
click at [669, 490] on div "Seleziona" at bounding box center [670, 493] width 107 height 73
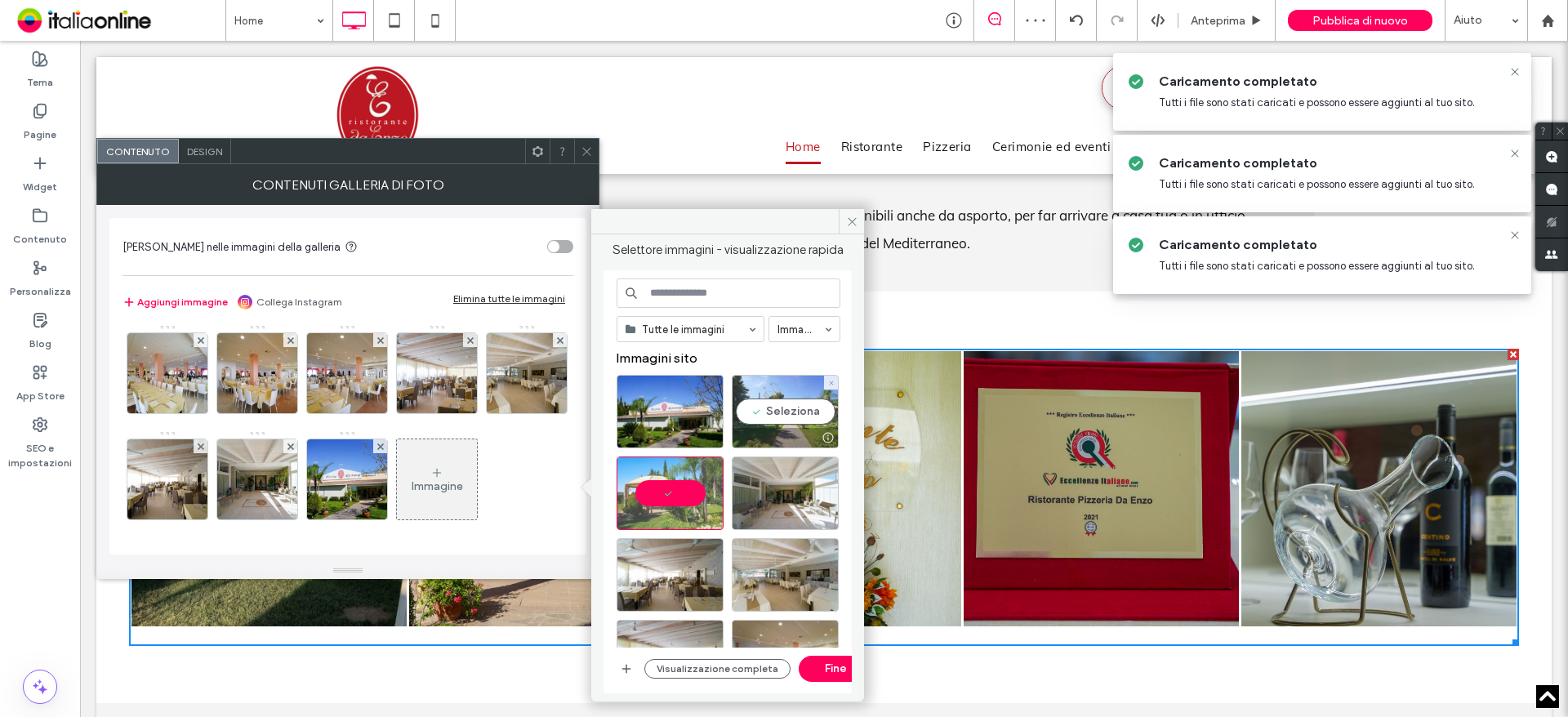
click at [781, 422] on div "Seleziona" at bounding box center [785, 411] width 107 height 73
click at [831, 663] on button "Fine" at bounding box center [836, 668] width 73 height 26
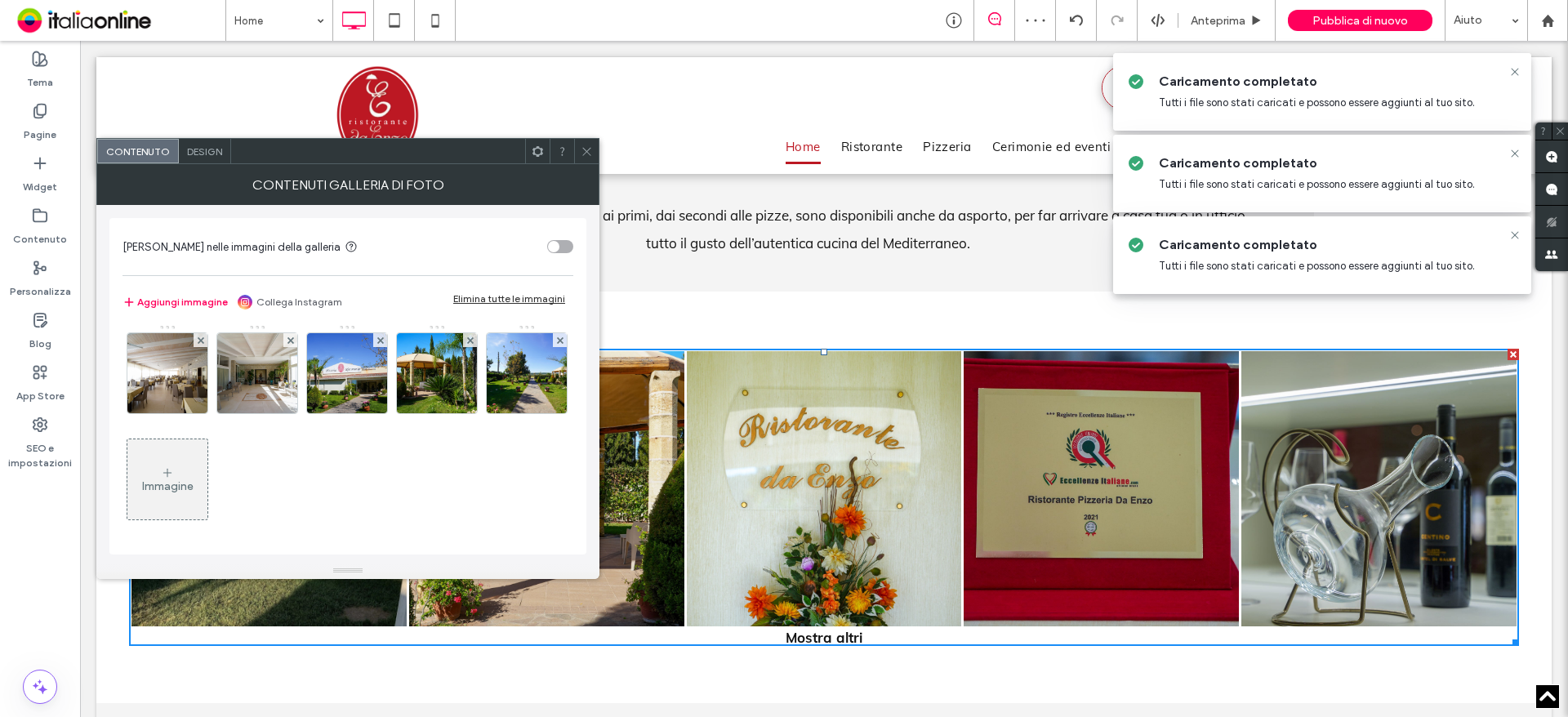
scroll to position [325, 0]
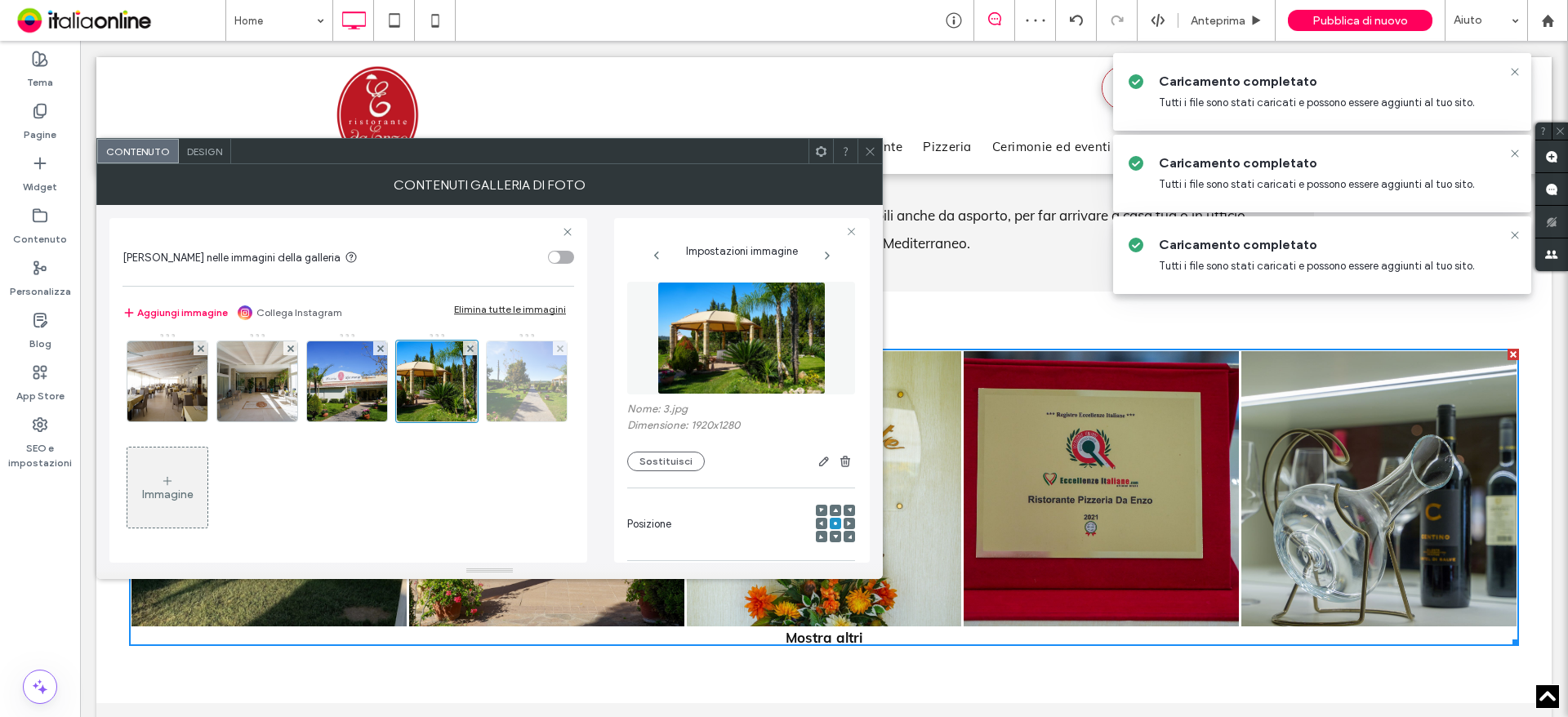
click at [467, 422] on img at bounding box center [526, 381] width 120 height 80
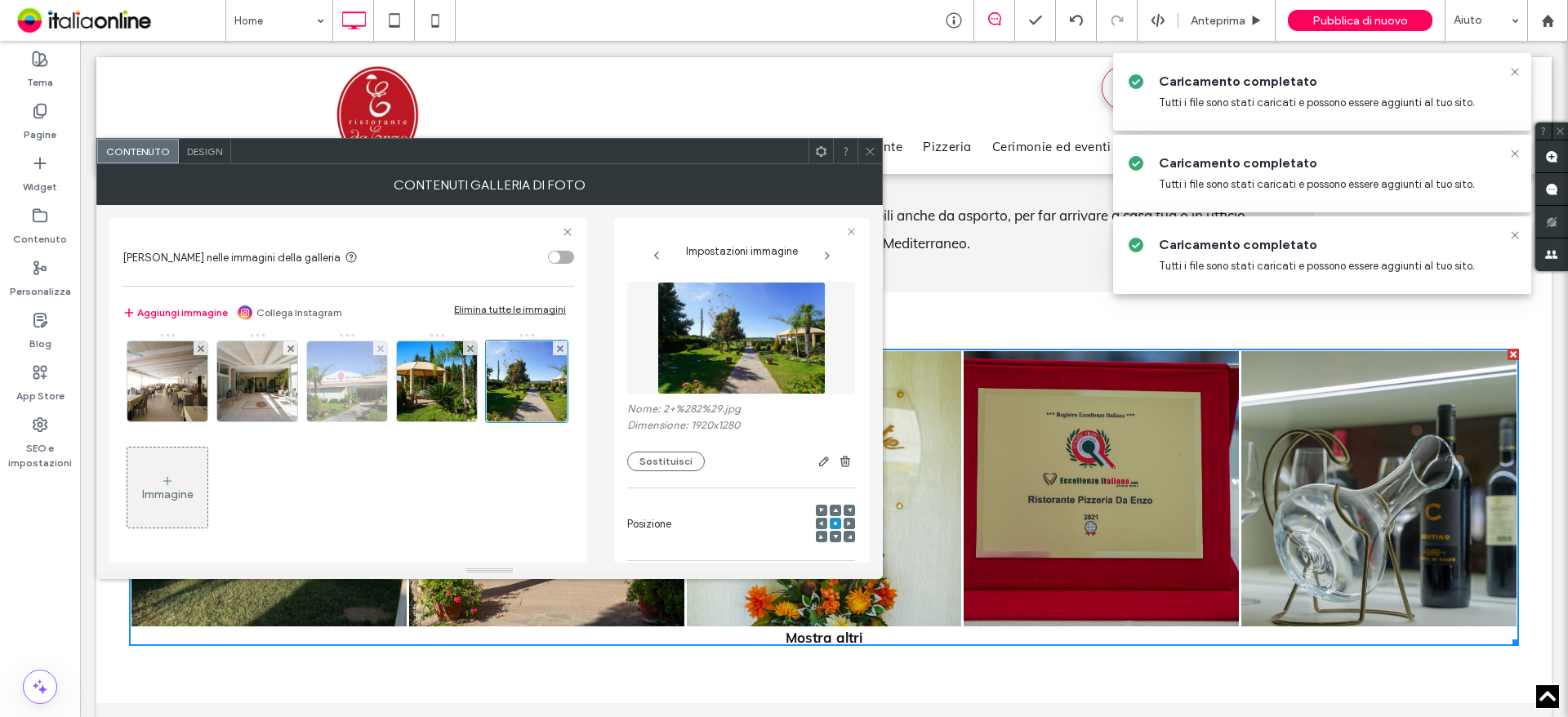
click at [287, 422] on img at bounding box center [347, 381] width 120 height 80
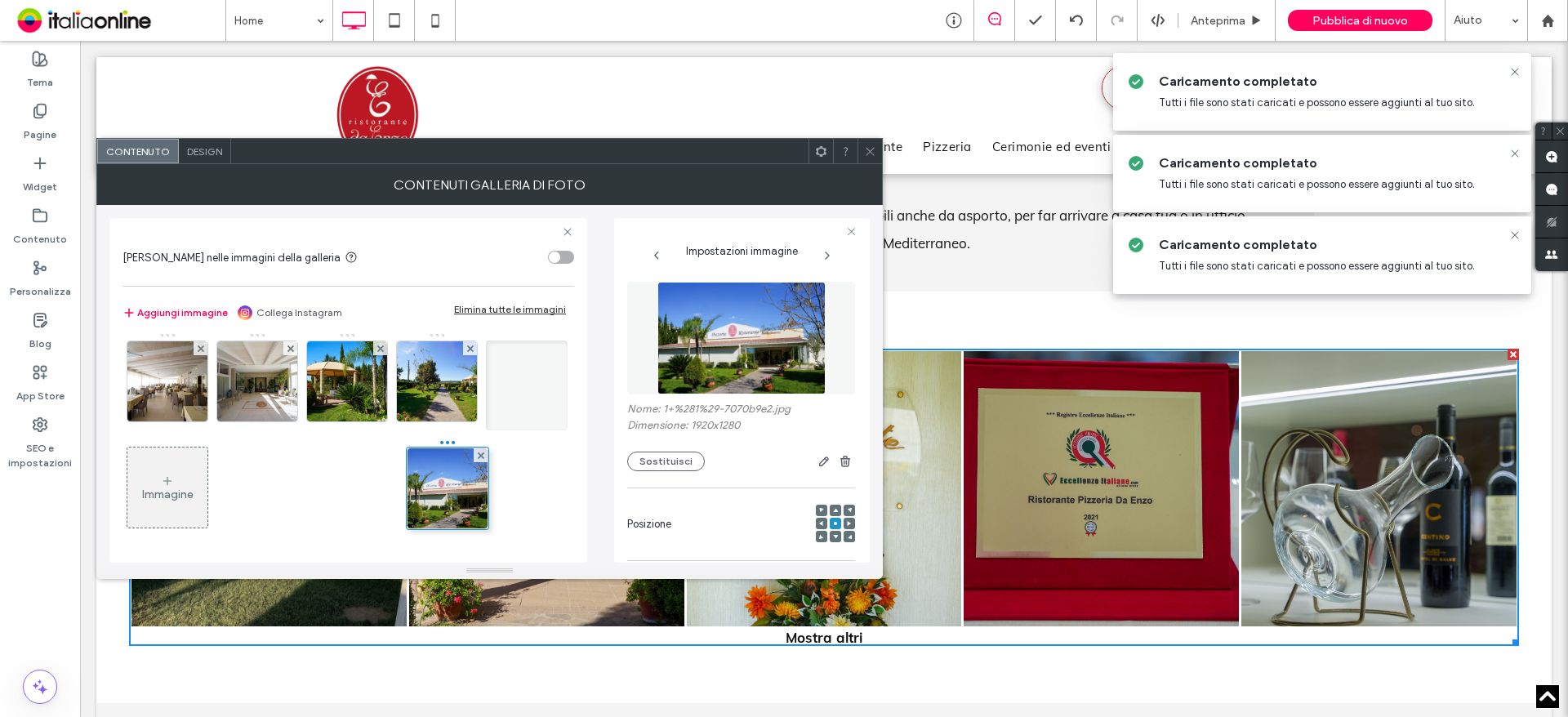
drag, startPoint x: 258, startPoint y: 492, endPoint x: 445, endPoint y: 493, distance: 187.0
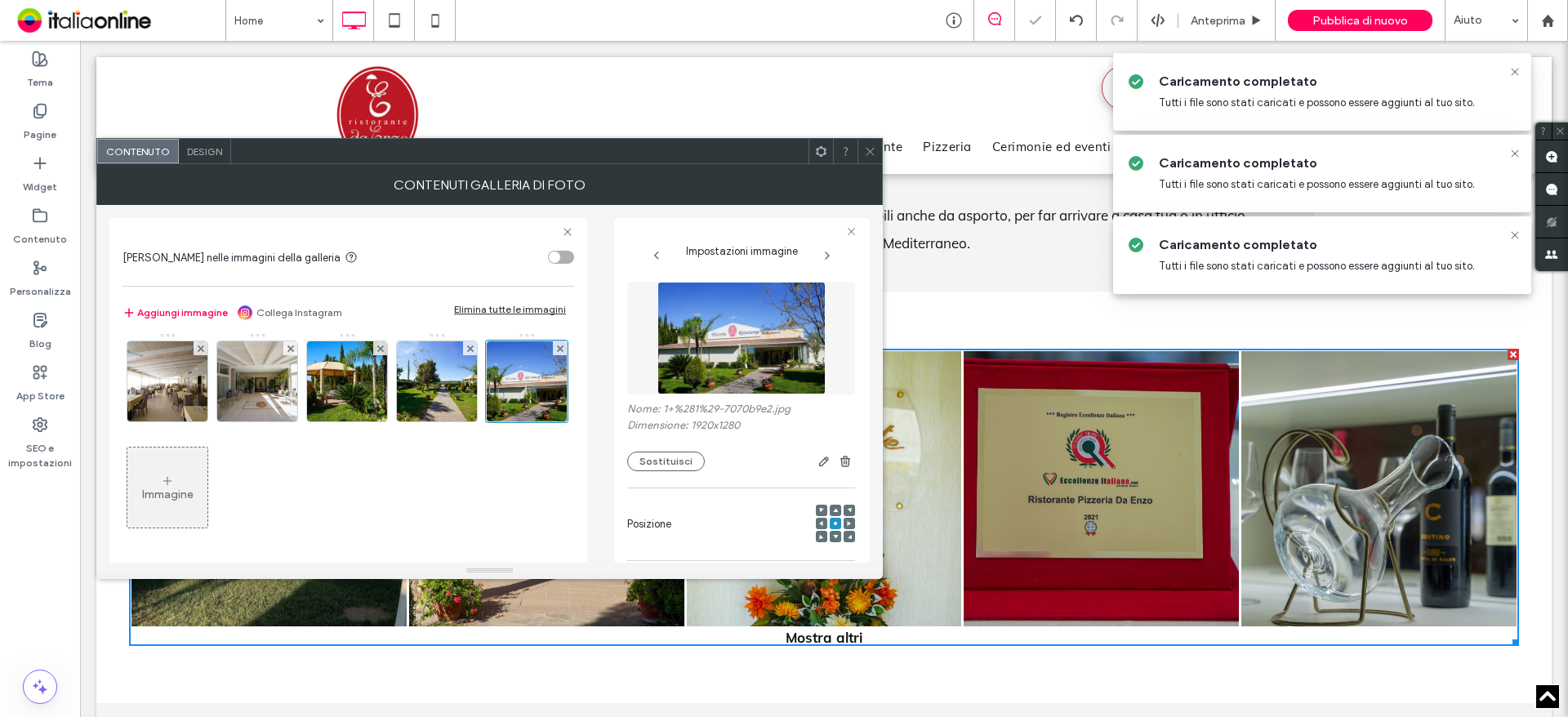
click at [874, 147] on icon at bounding box center [870, 152] width 12 height 12
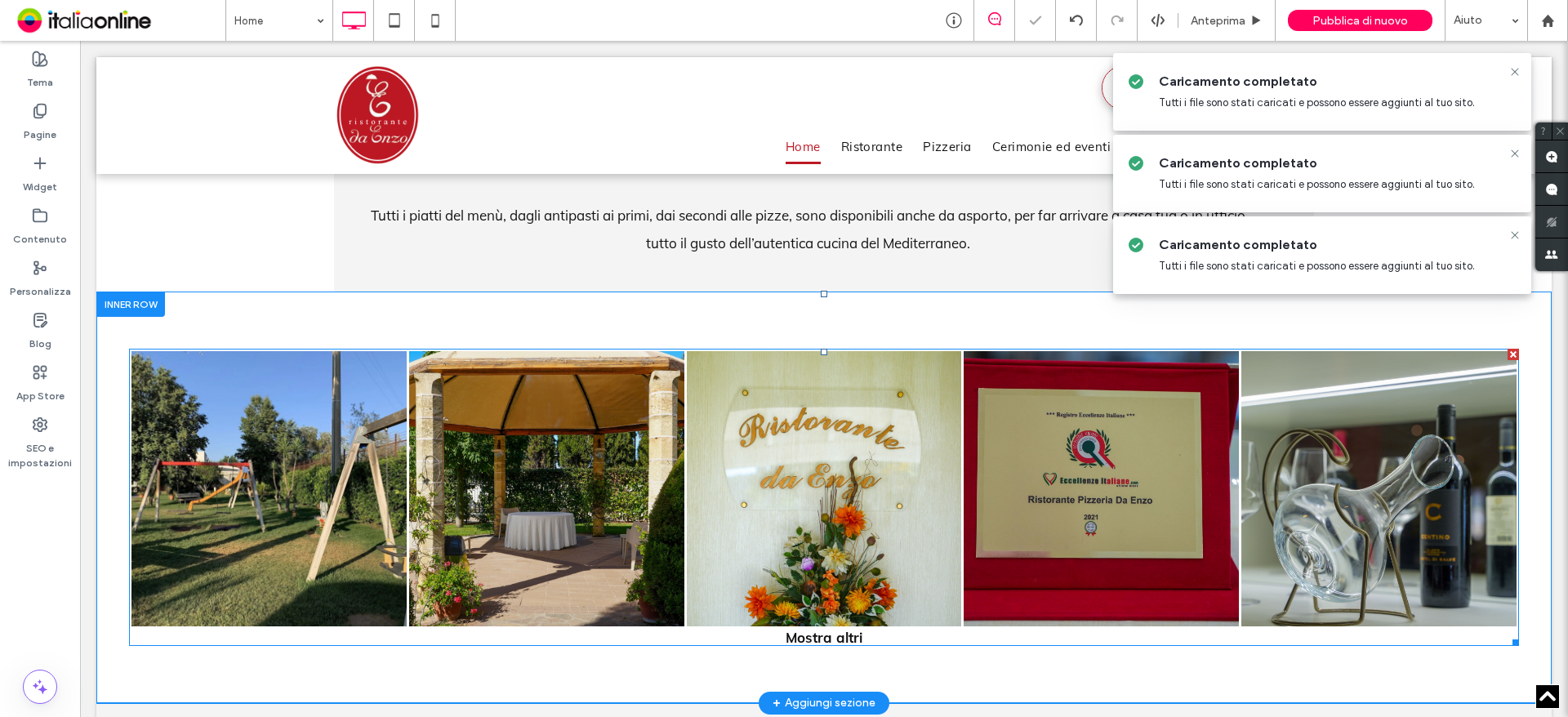
click at [350, 438] on link at bounding box center [269, 489] width 291 height 291
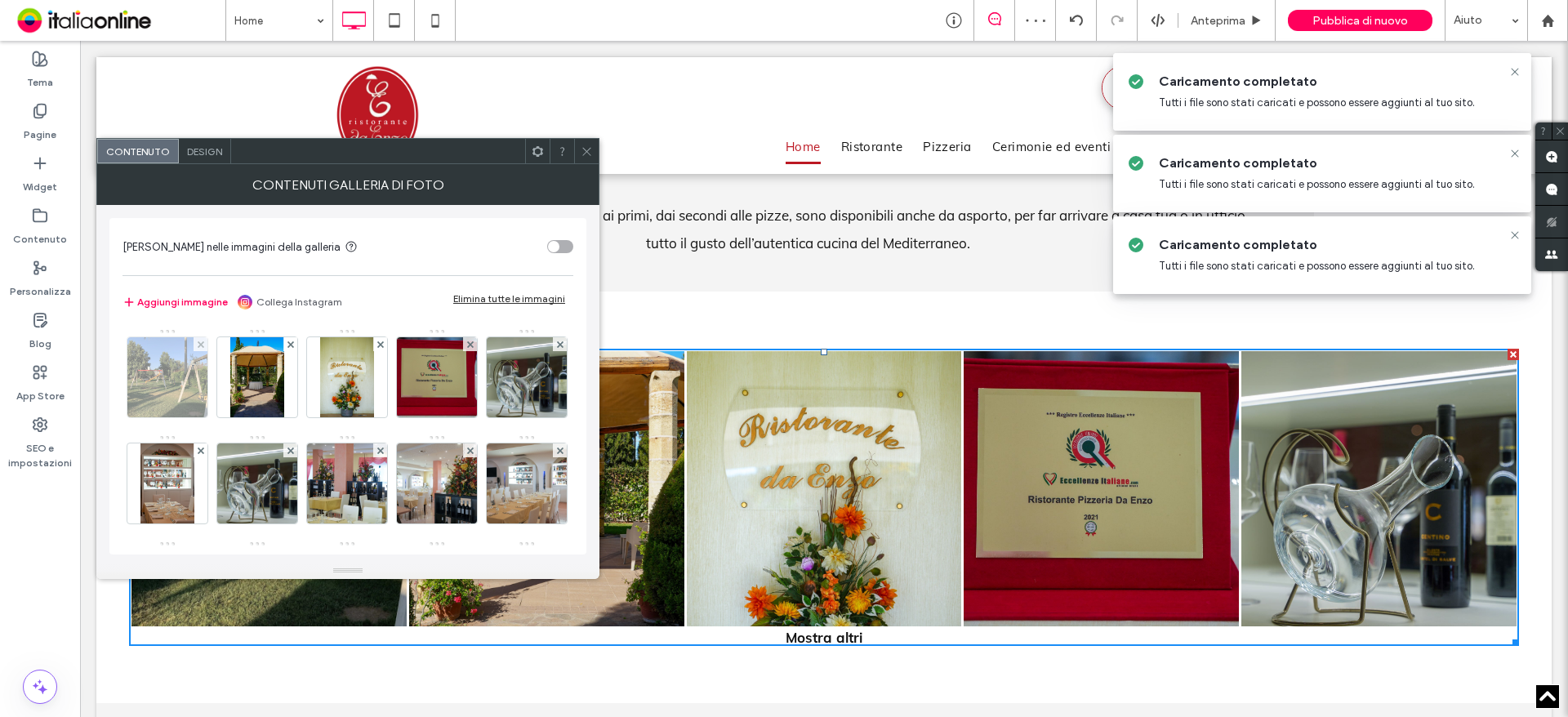
click at [175, 386] on img at bounding box center [168, 377] width 107 height 80
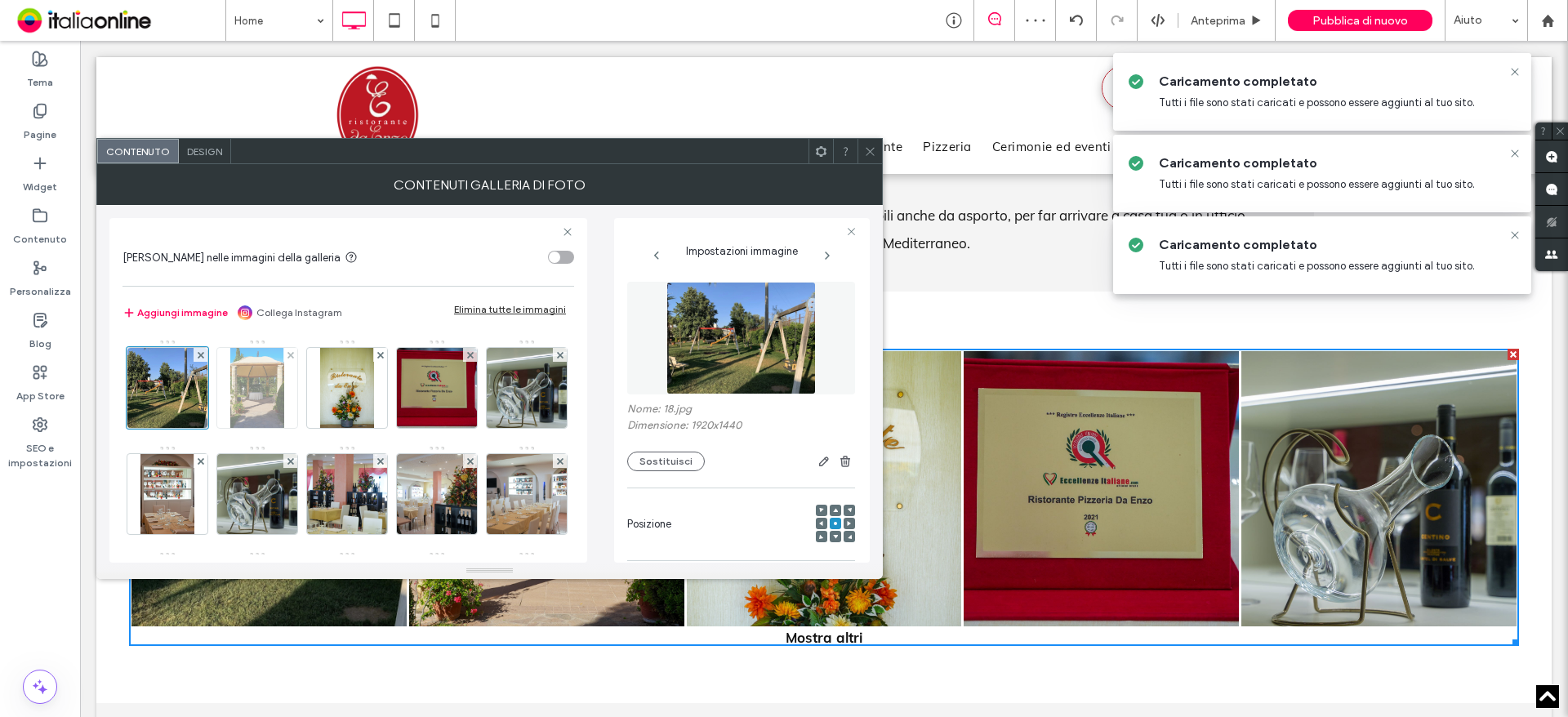
click at [256, 391] on img at bounding box center [256, 387] width 53 height 80
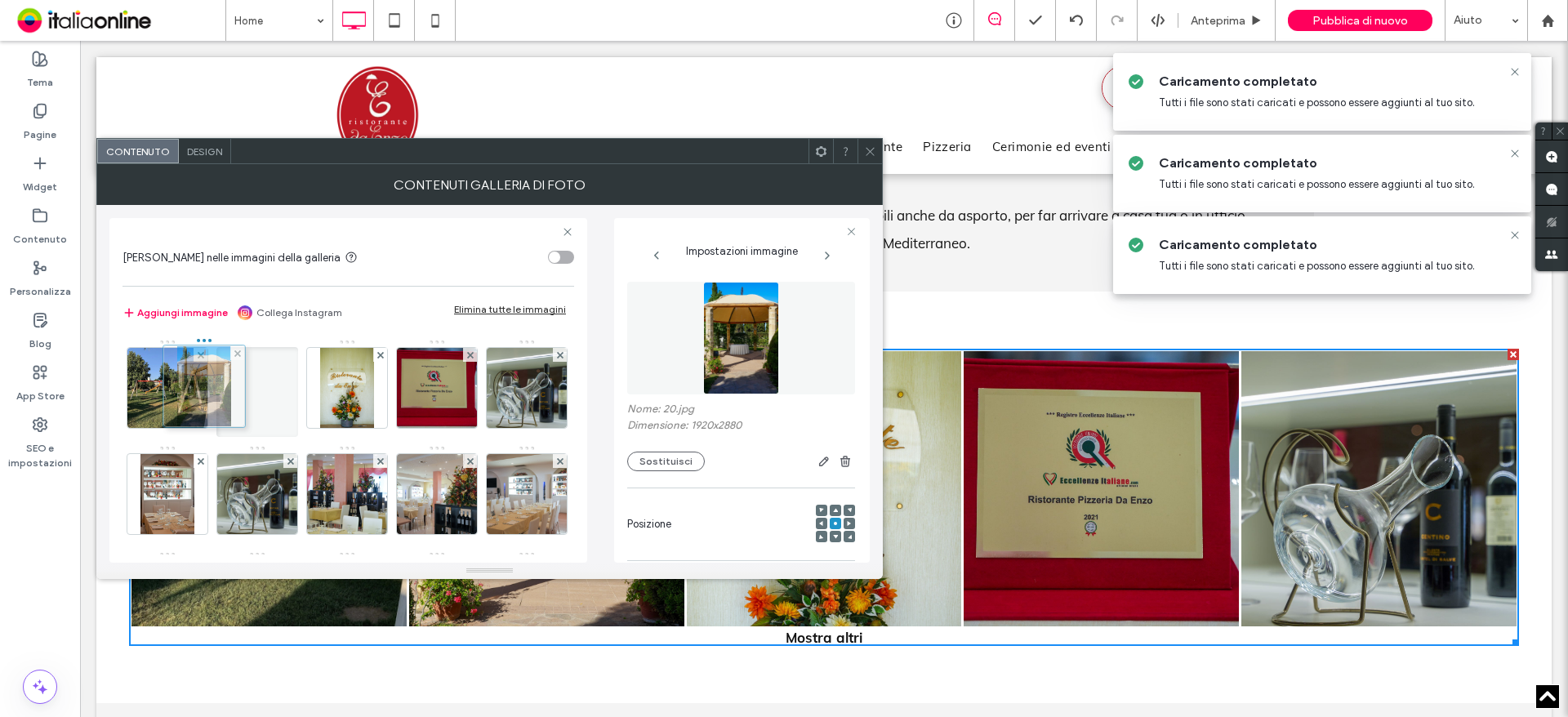
drag, startPoint x: 254, startPoint y: 398, endPoint x: 170, endPoint y: 395, distance: 84.1
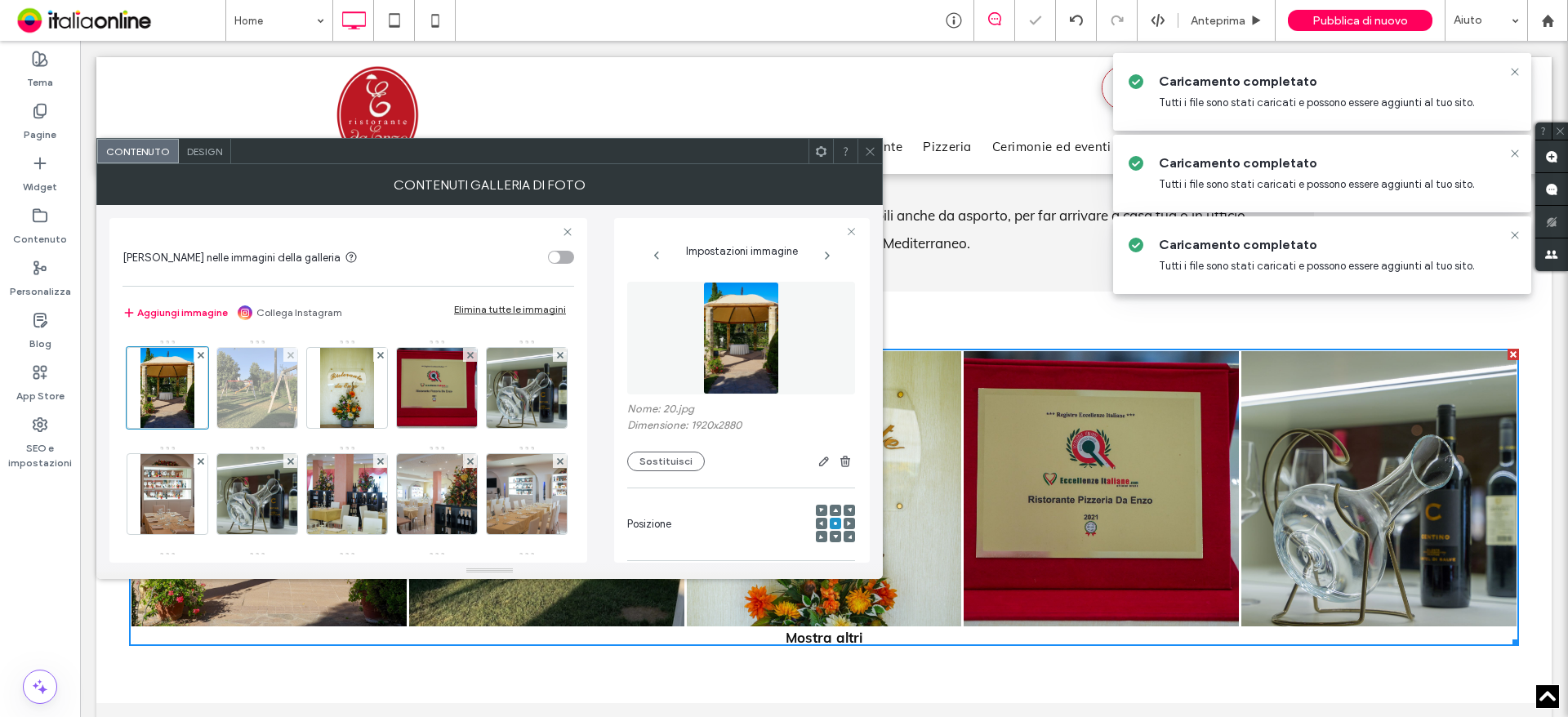
click at [265, 394] on img at bounding box center [258, 387] width 107 height 80
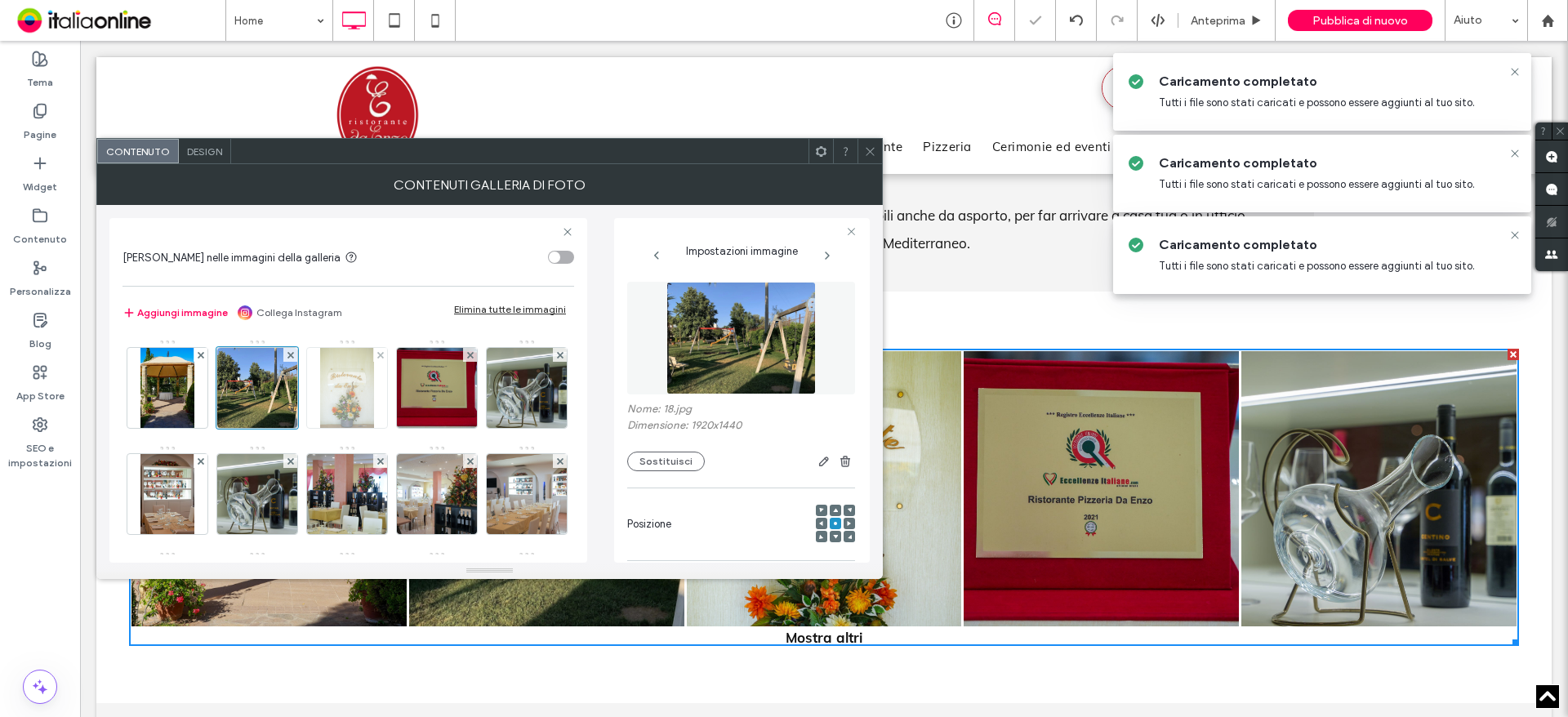
click at [359, 394] on img at bounding box center [347, 387] width 53 height 80
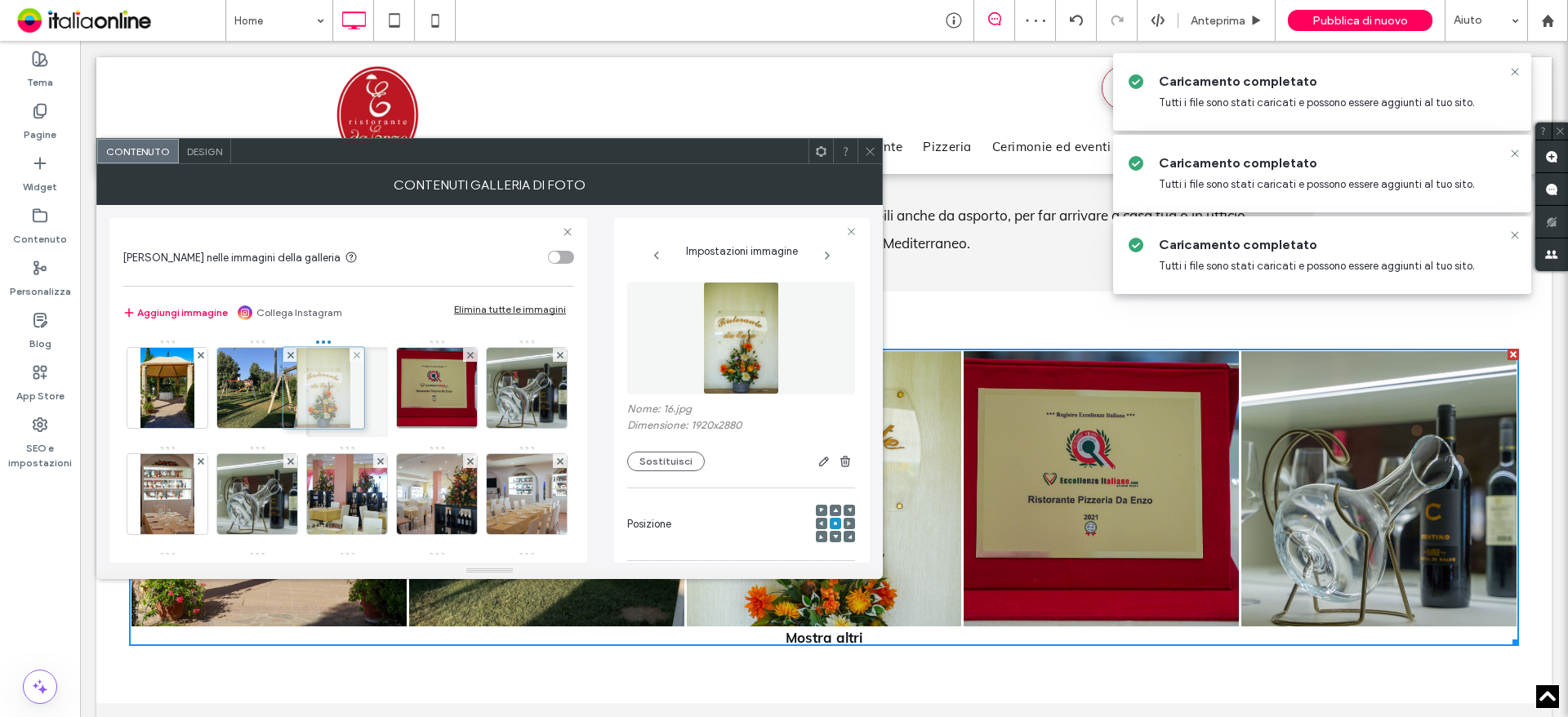
drag, startPoint x: 359, startPoint y: 394, endPoint x: 328, endPoint y: 394, distance: 31.0
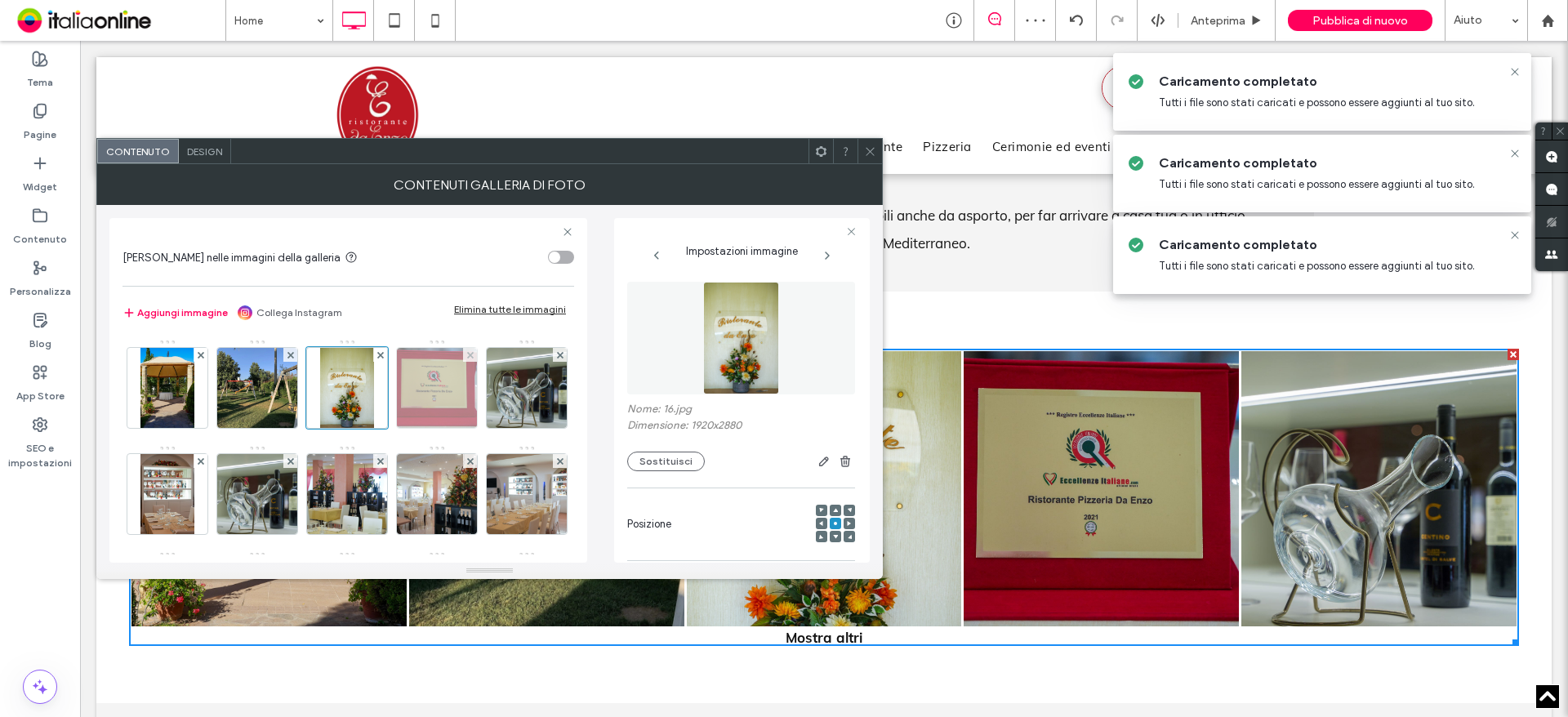
click at [418, 394] on img at bounding box center [437, 387] width 120 height 80
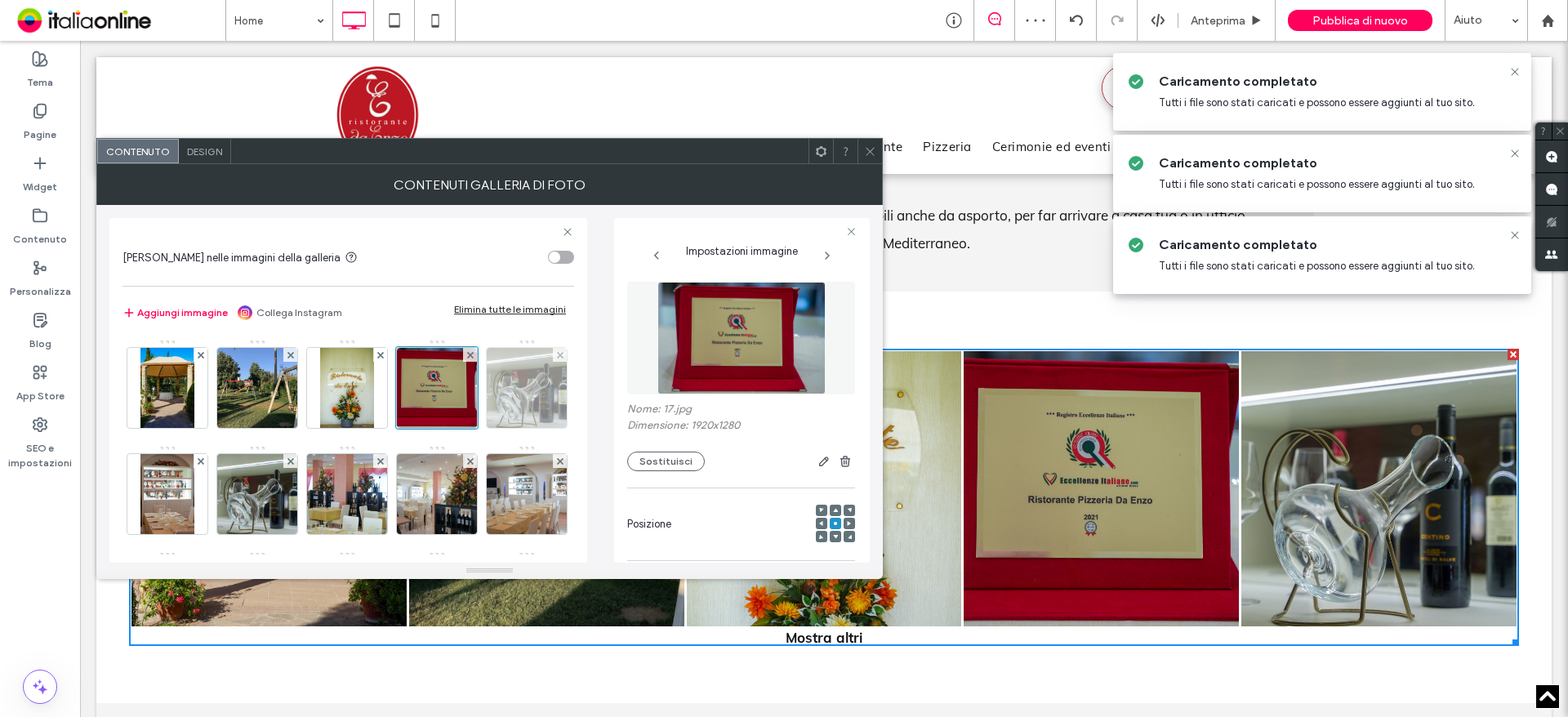
click at [467, 427] on img at bounding box center [526, 387] width 120 height 80
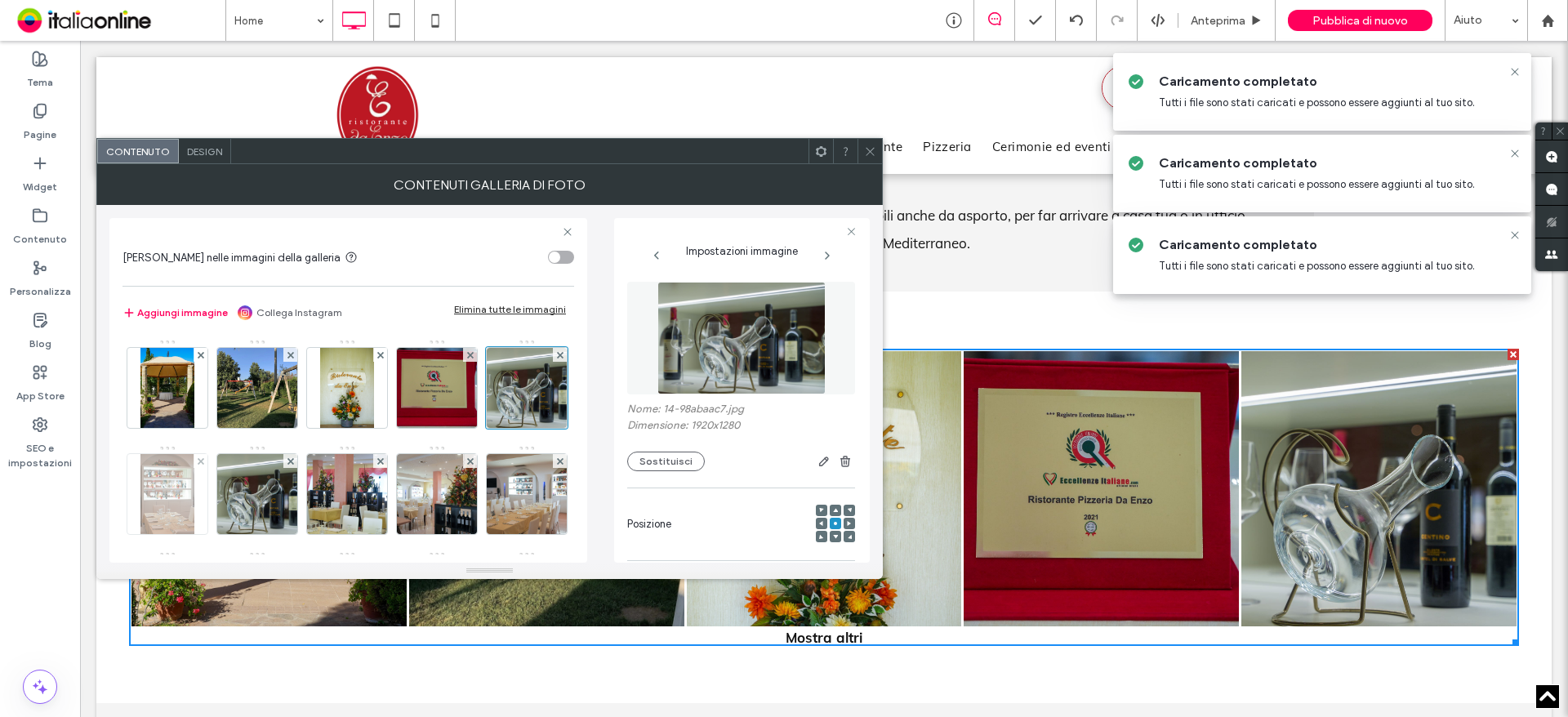
click at [193, 499] on img at bounding box center [167, 494] width 53 height 80
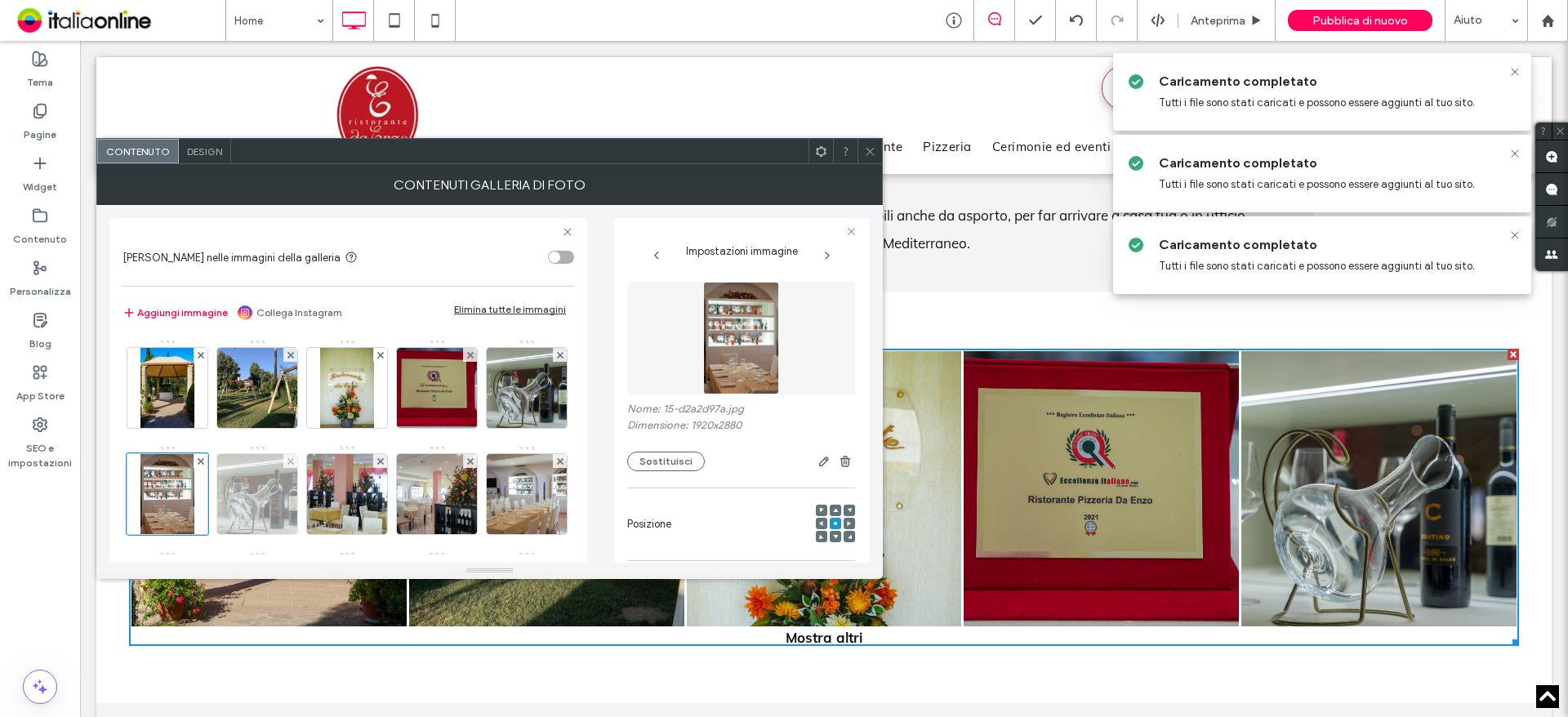
click at [318, 502] on img at bounding box center [257, 494] width 120 height 80
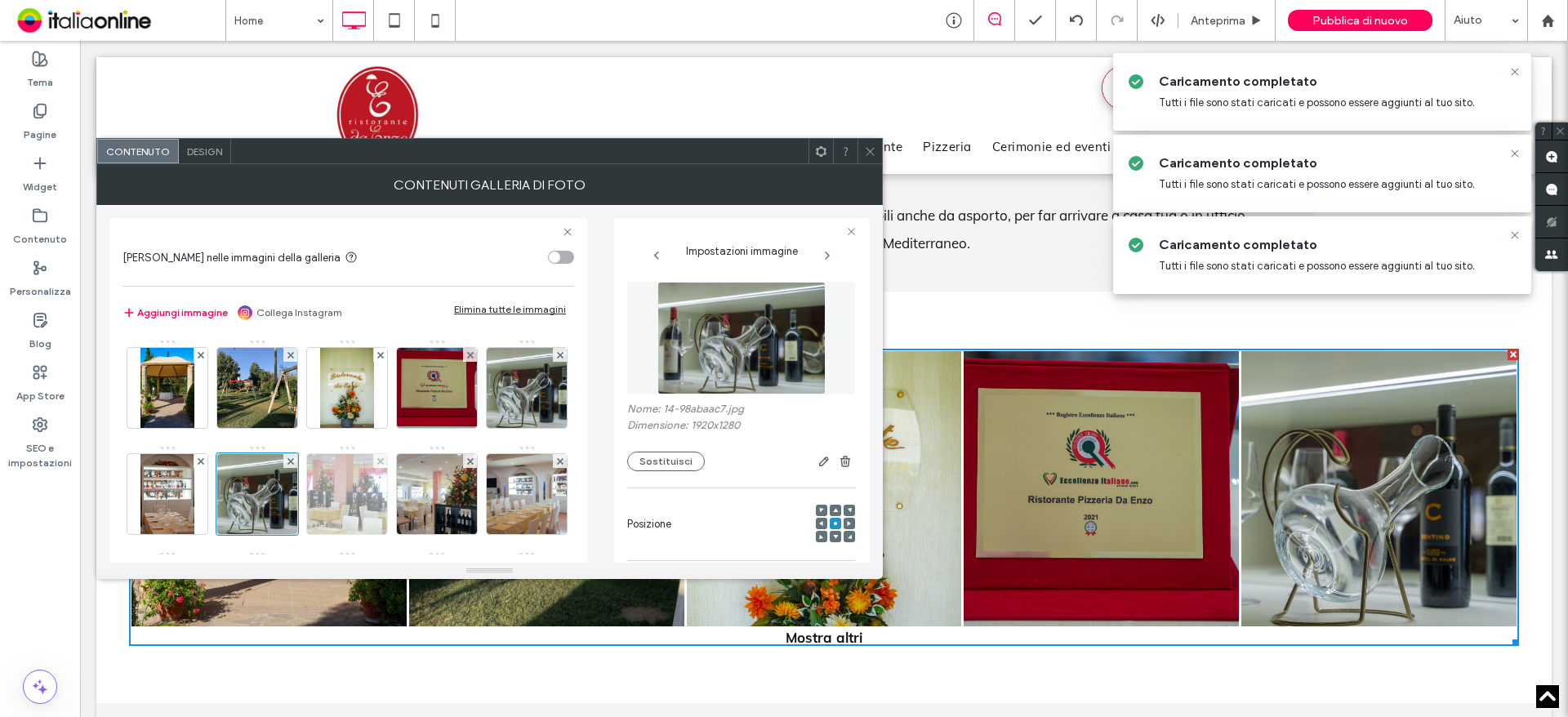
click at [407, 505] on img at bounding box center [347, 494] width 120 height 80
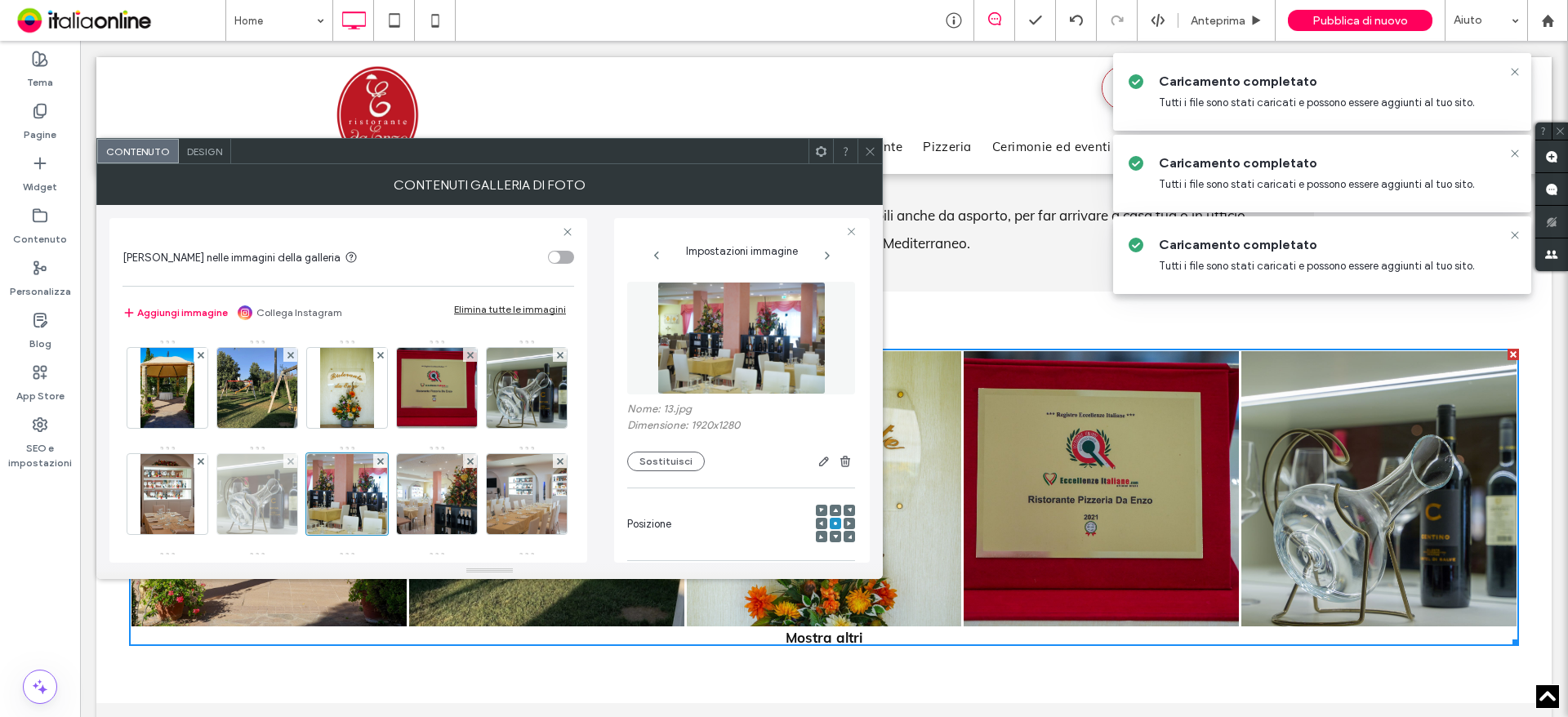
click at [318, 506] on img at bounding box center [257, 494] width 120 height 80
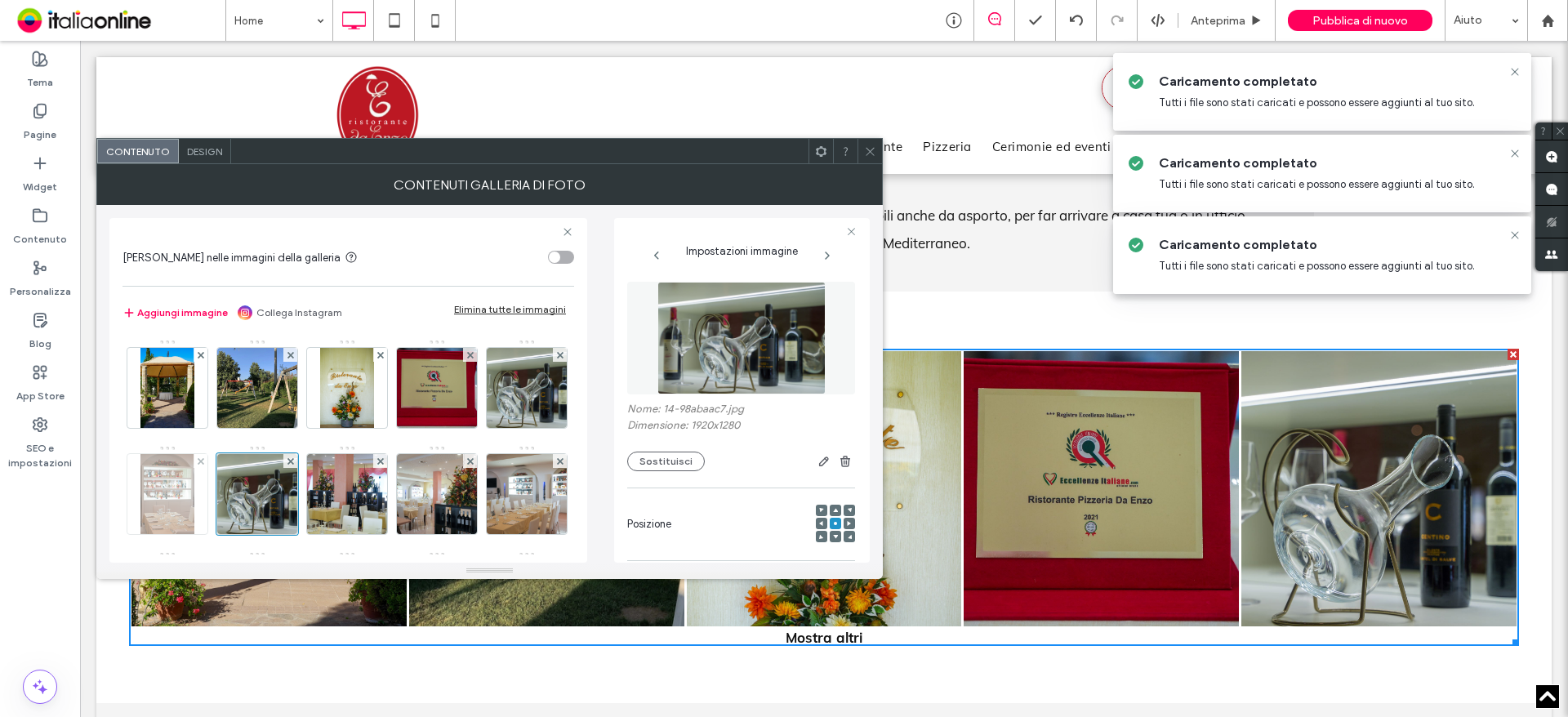
click at [193, 499] on img at bounding box center [167, 494] width 53 height 80
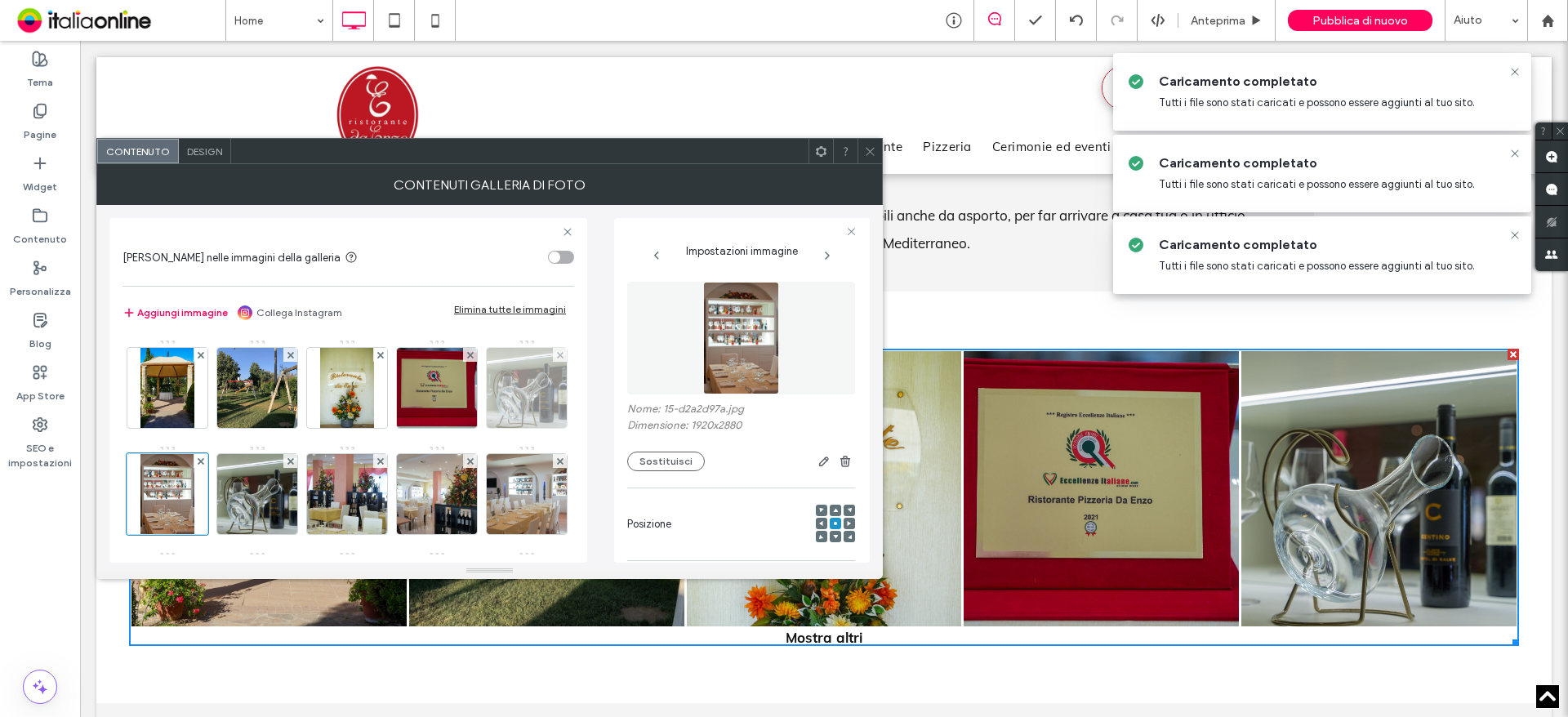
click at [467, 427] on img at bounding box center [526, 387] width 120 height 80
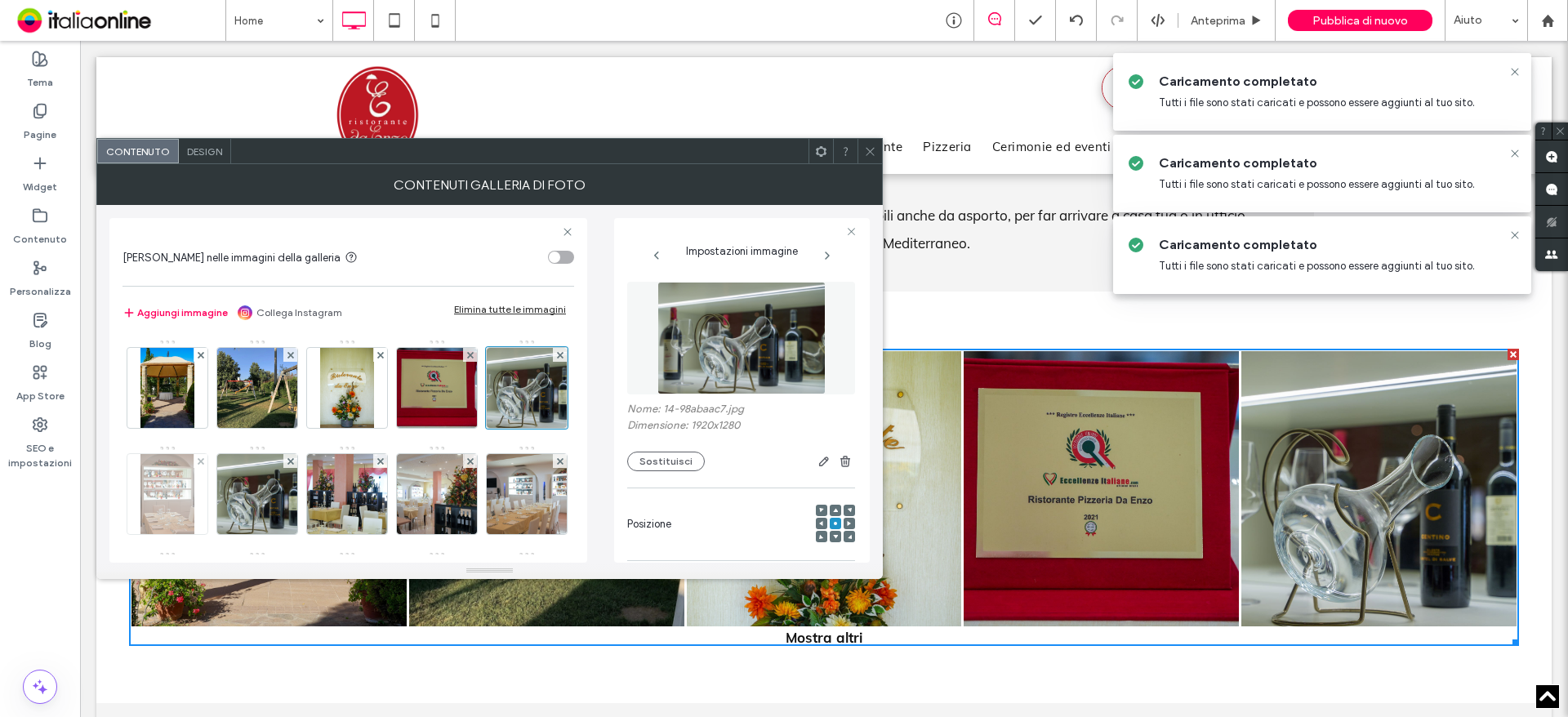
click at [193, 498] on img at bounding box center [167, 494] width 53 height 80
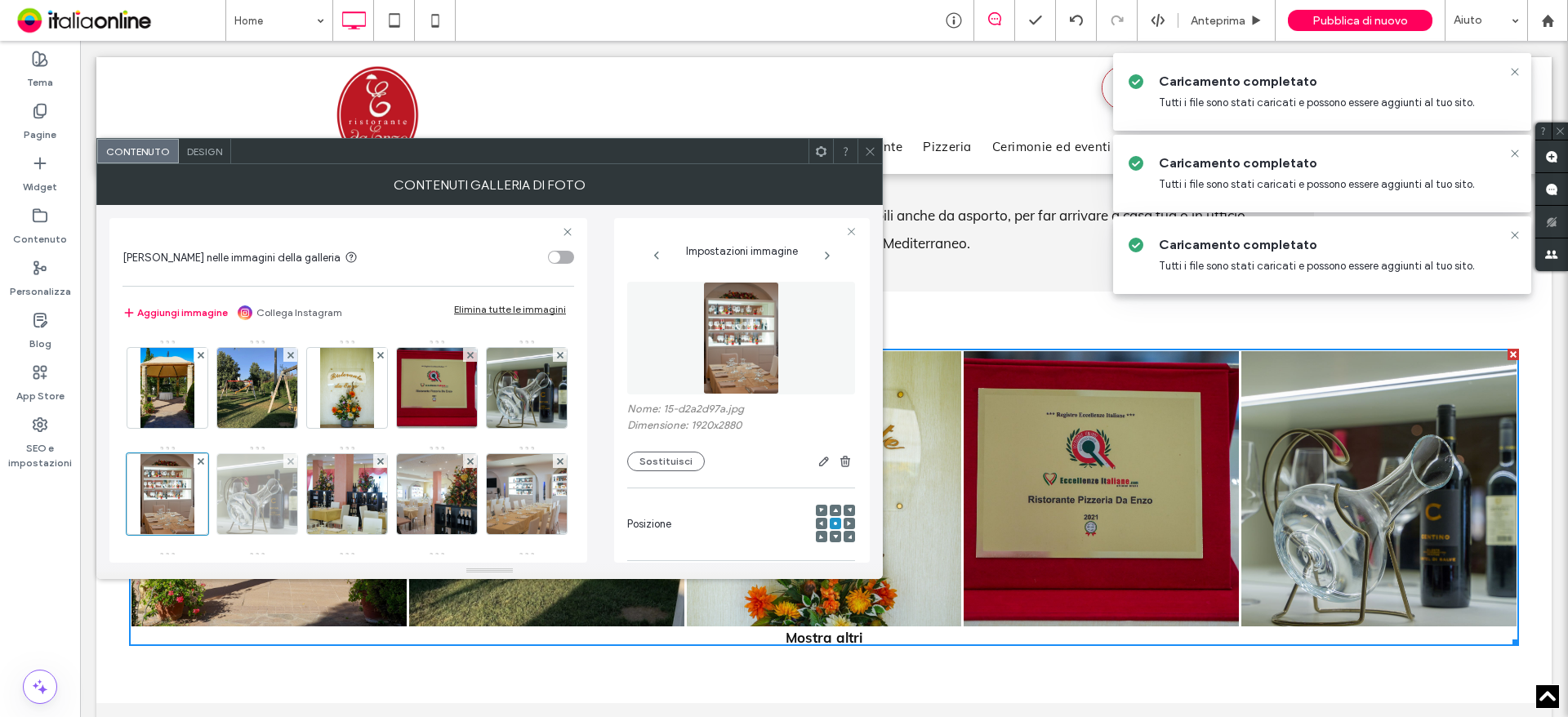
click at [318, 502] on img at bounding box center [257, 494] width 120 height 80
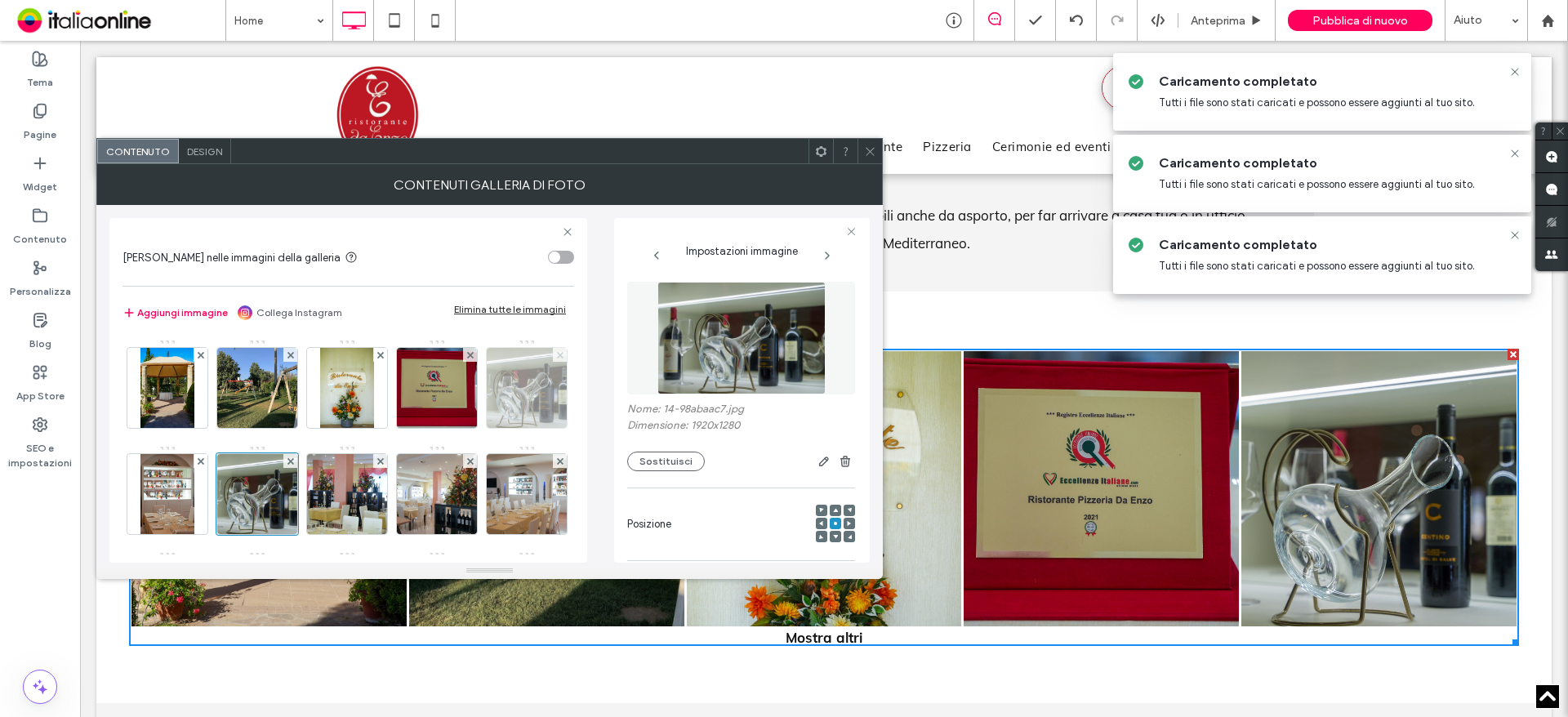
click at [557, 358] on icon at bounding box center [560, 355] width 7 height 7
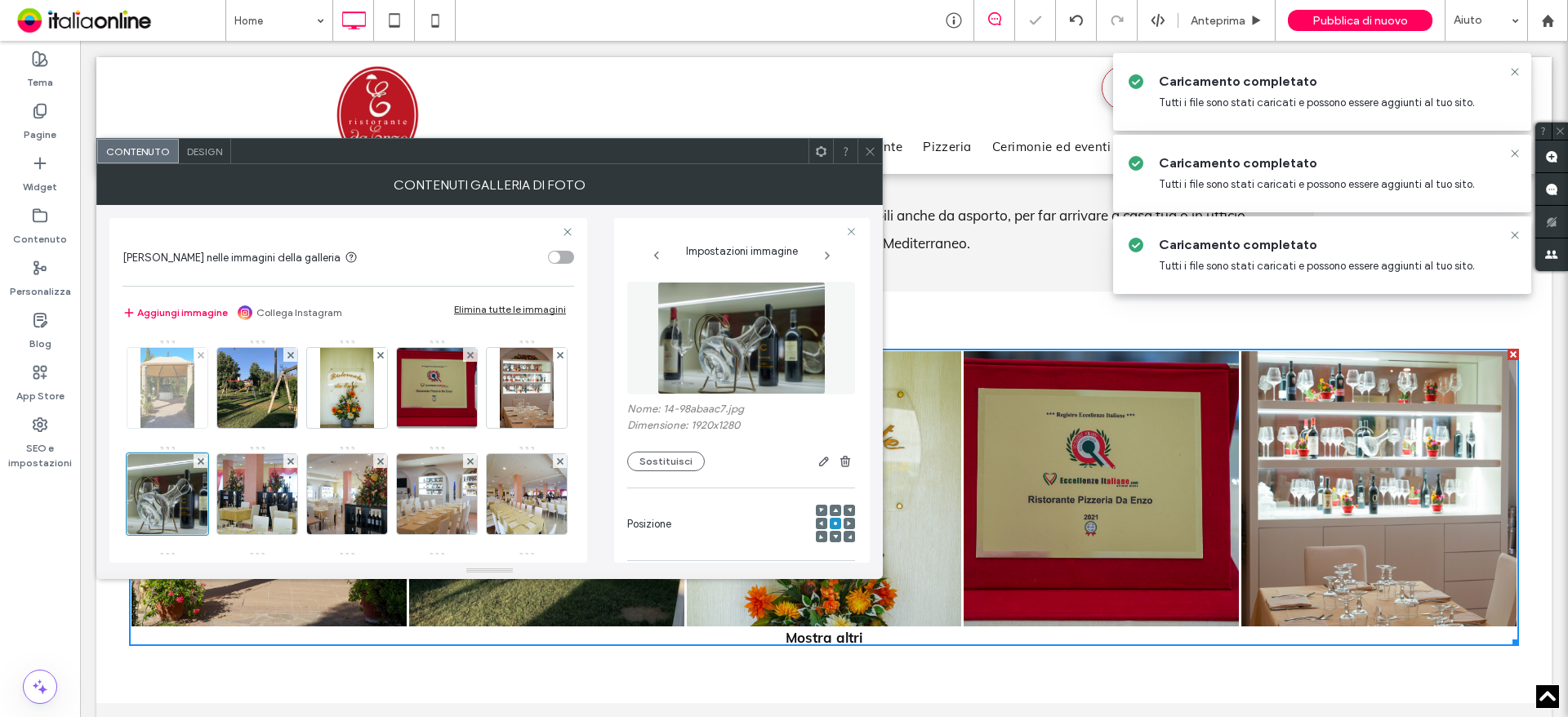
click at [195, 399] on div at bounding box center [168, 387] width 80 height 80
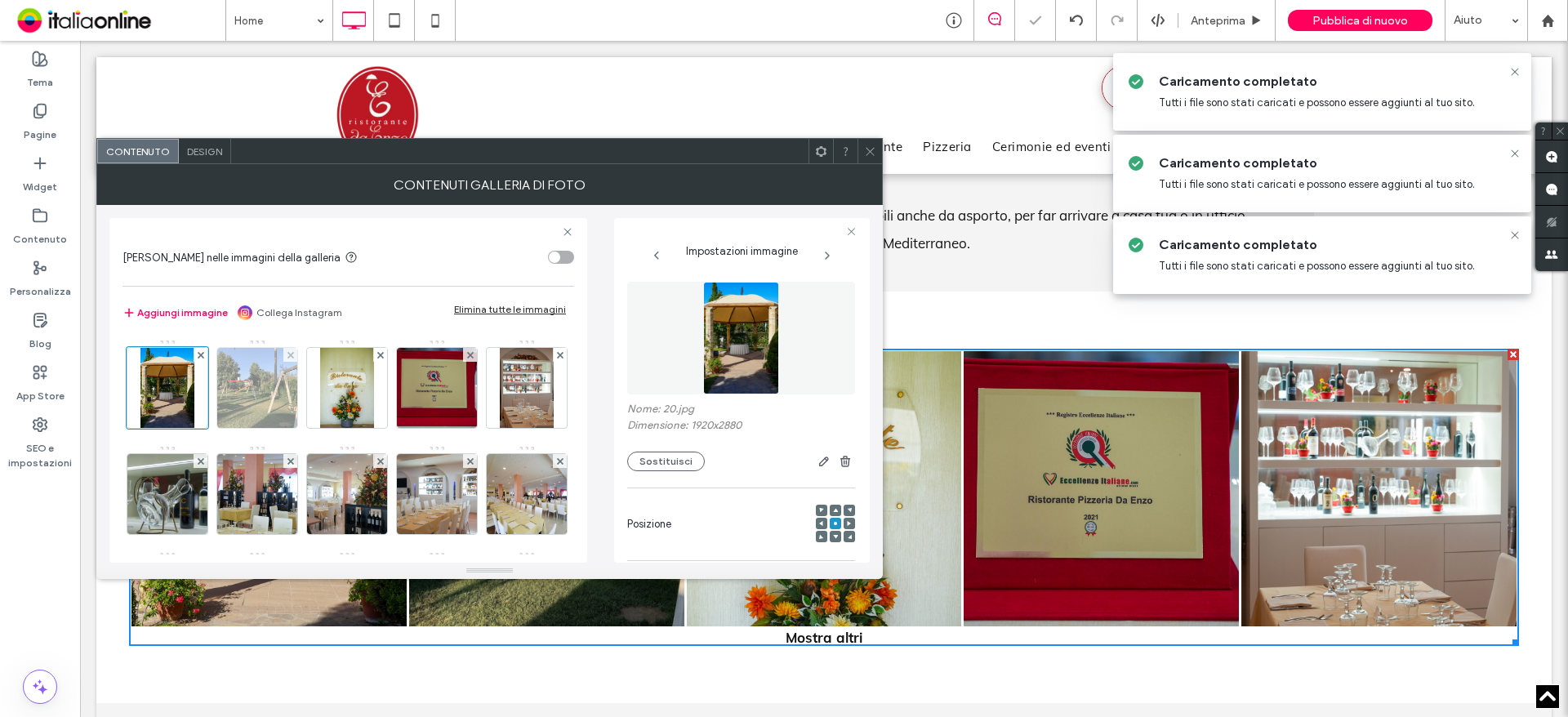
click at [227, 388] on img at bounding box center [258, 387] width 107 height 80
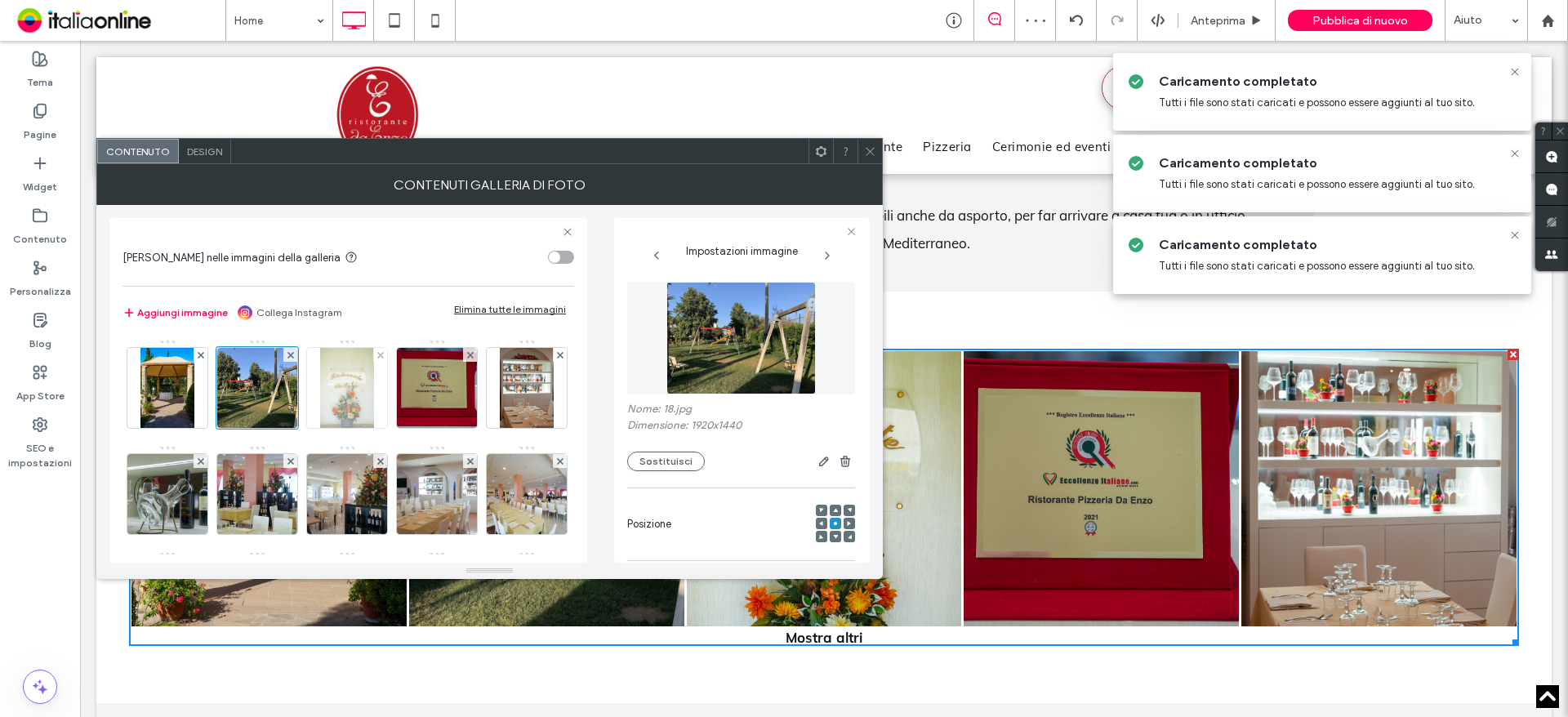
click at [338, 388] on img at bounding box center [347, 387] width 53 height 80
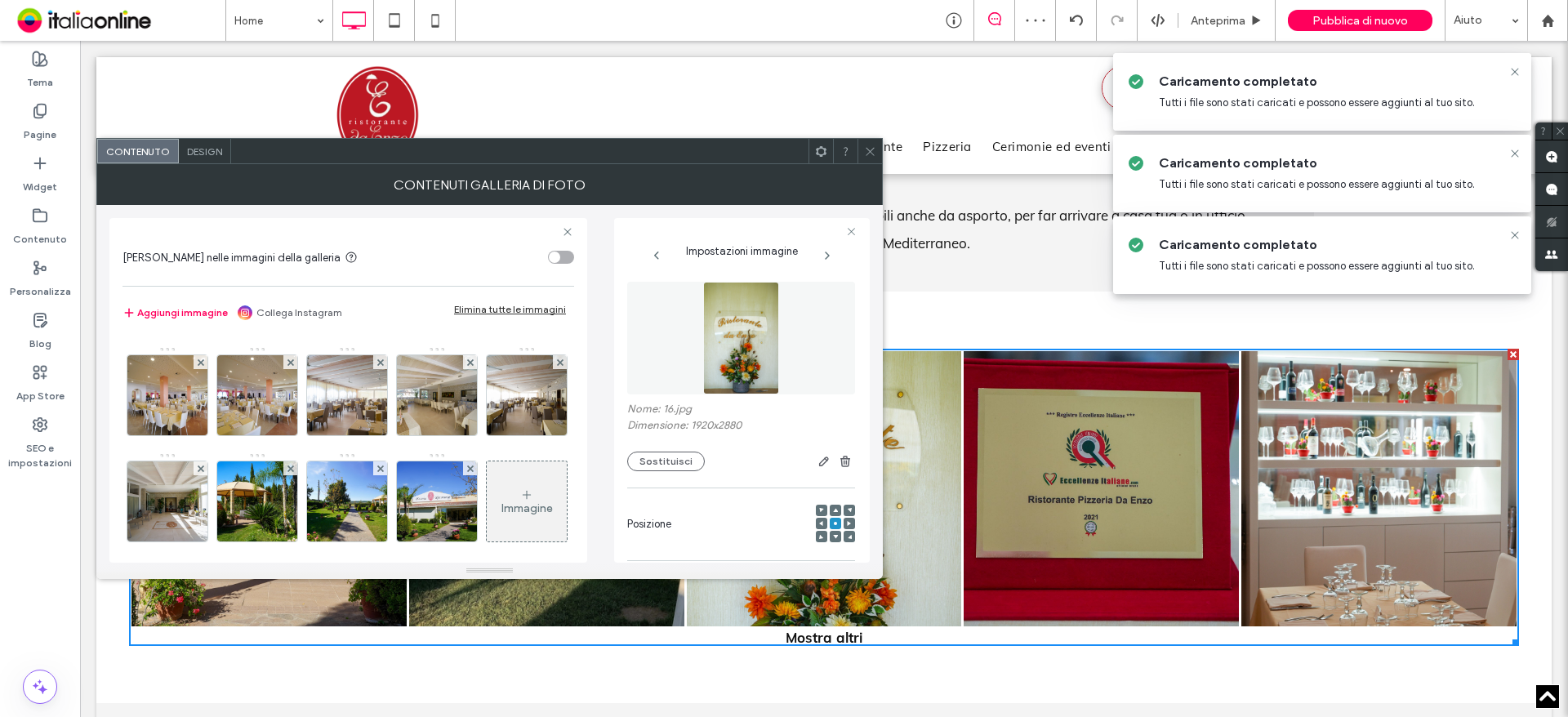
scroll to position [245, 0]
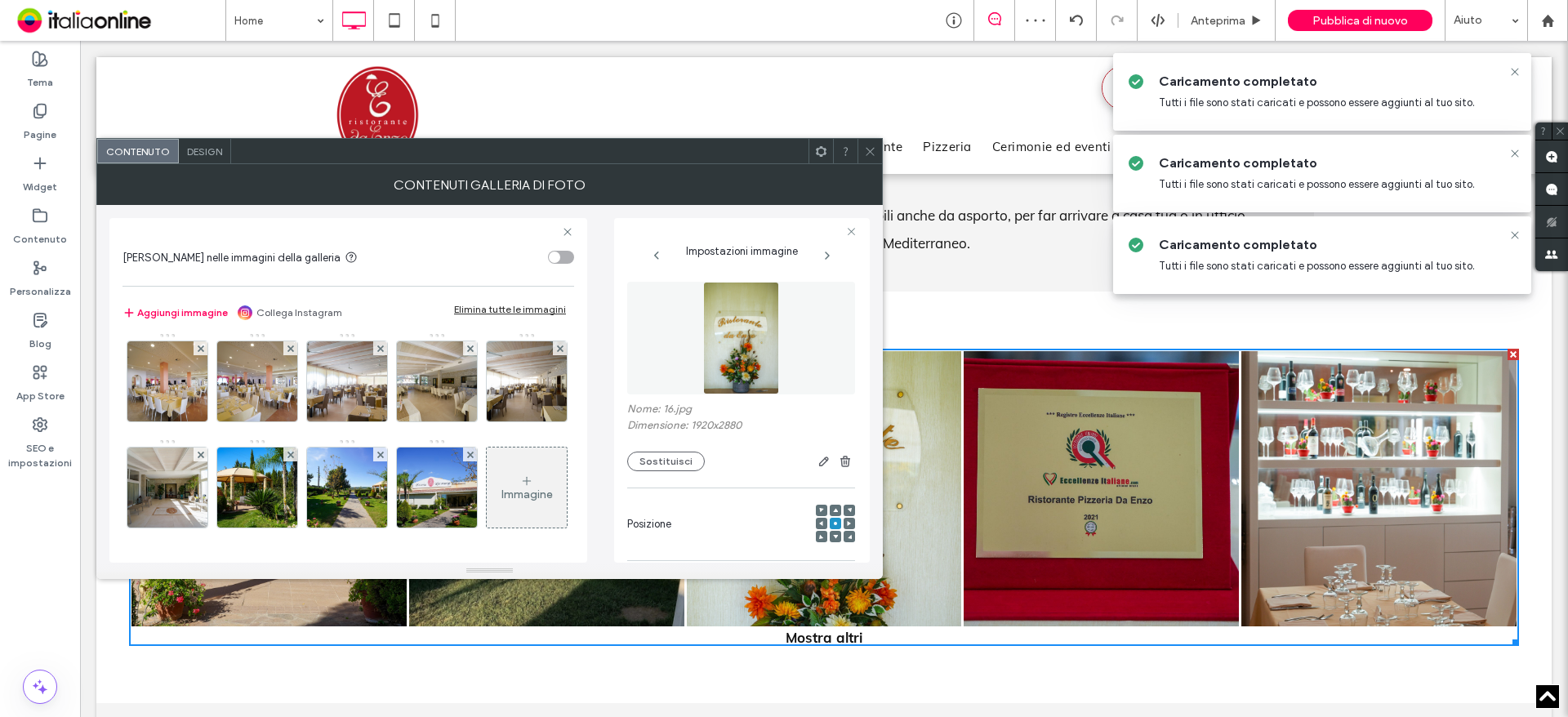
drag, startPoint x: 146, startPoint y: 366, endPoint x: 187, endPoint y: 366, distance: 41.0
click at [377, 315] on img at bounding box center [437, 275] width 120 height 80
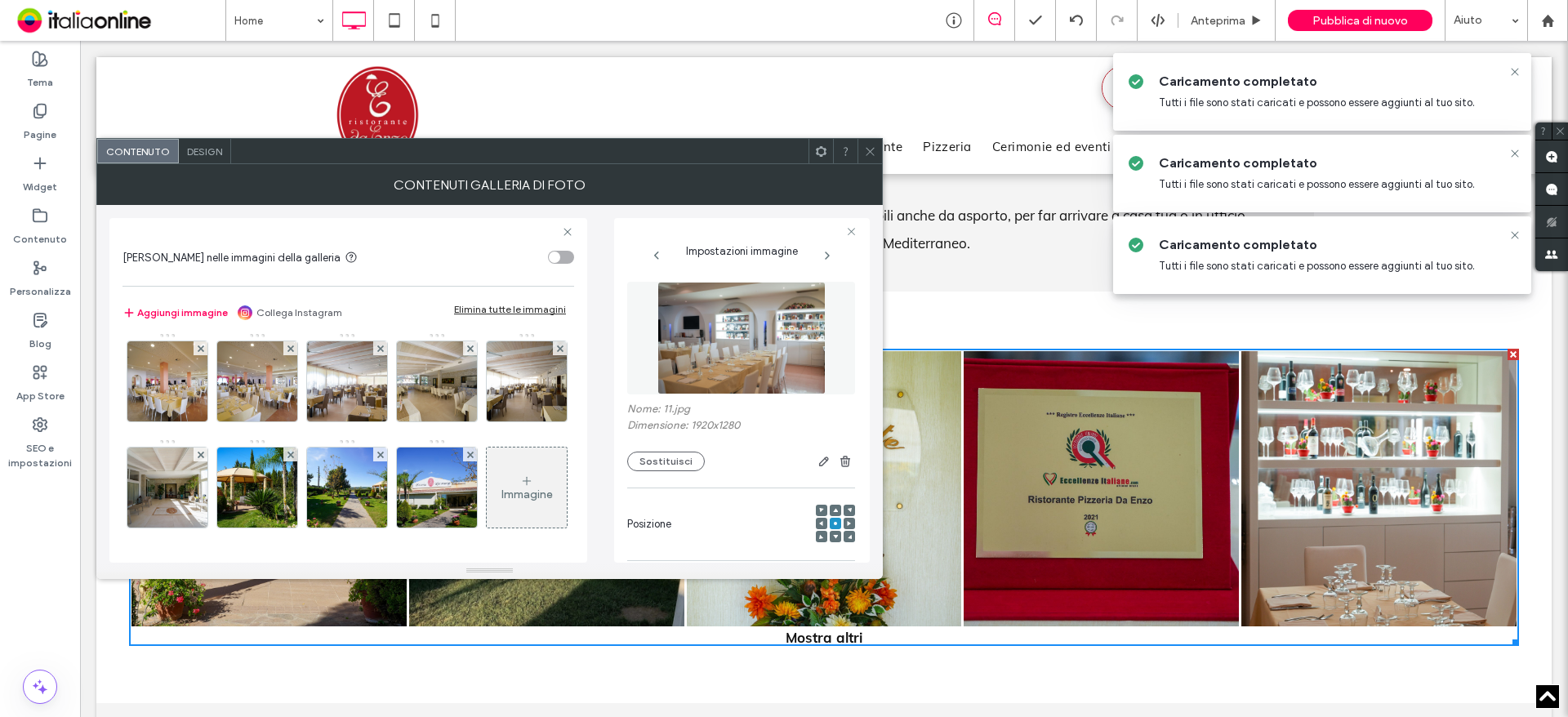
click at [467, 315] on img at bounding box center [526, 275] width 120 height 80
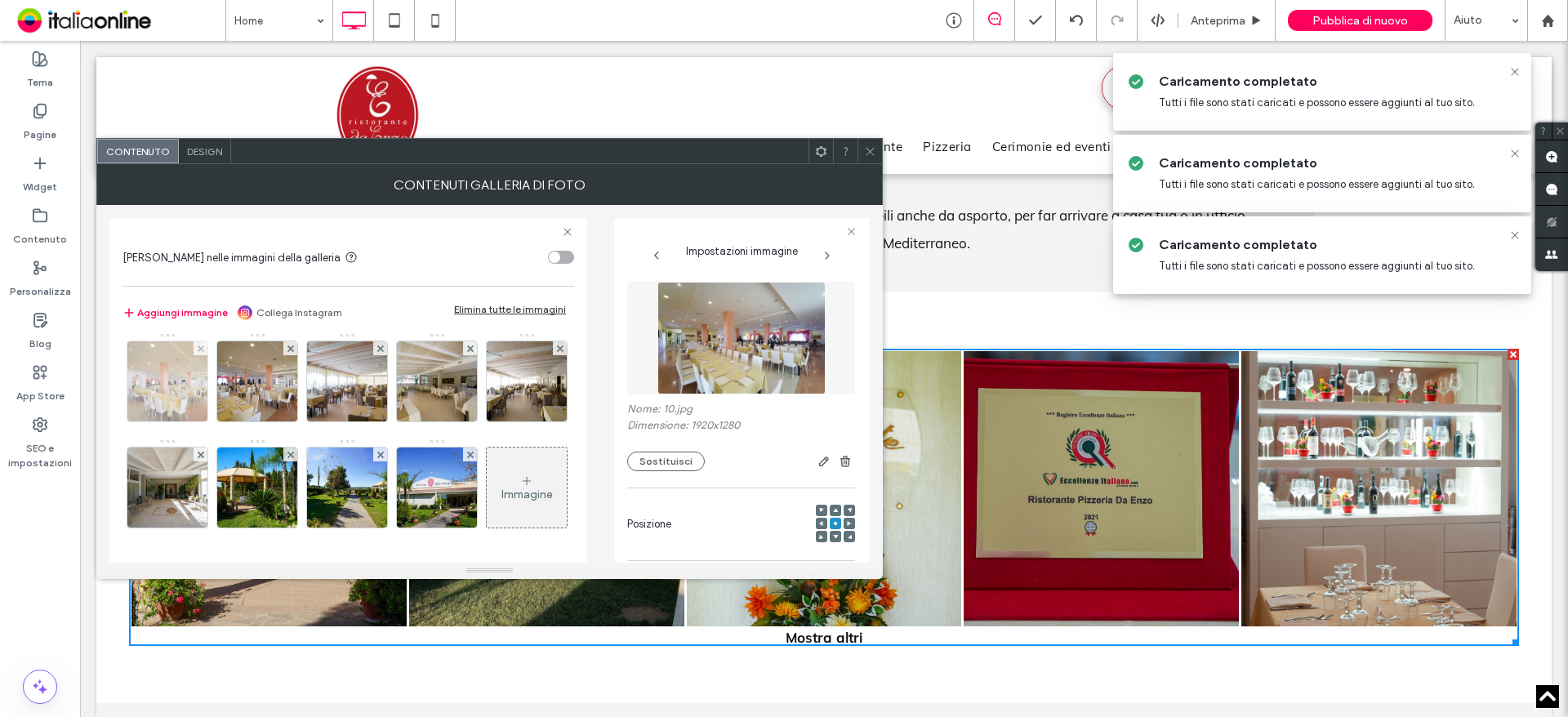
click at [227, 366] on img at bounding box center [168, 381] width 120 height 80
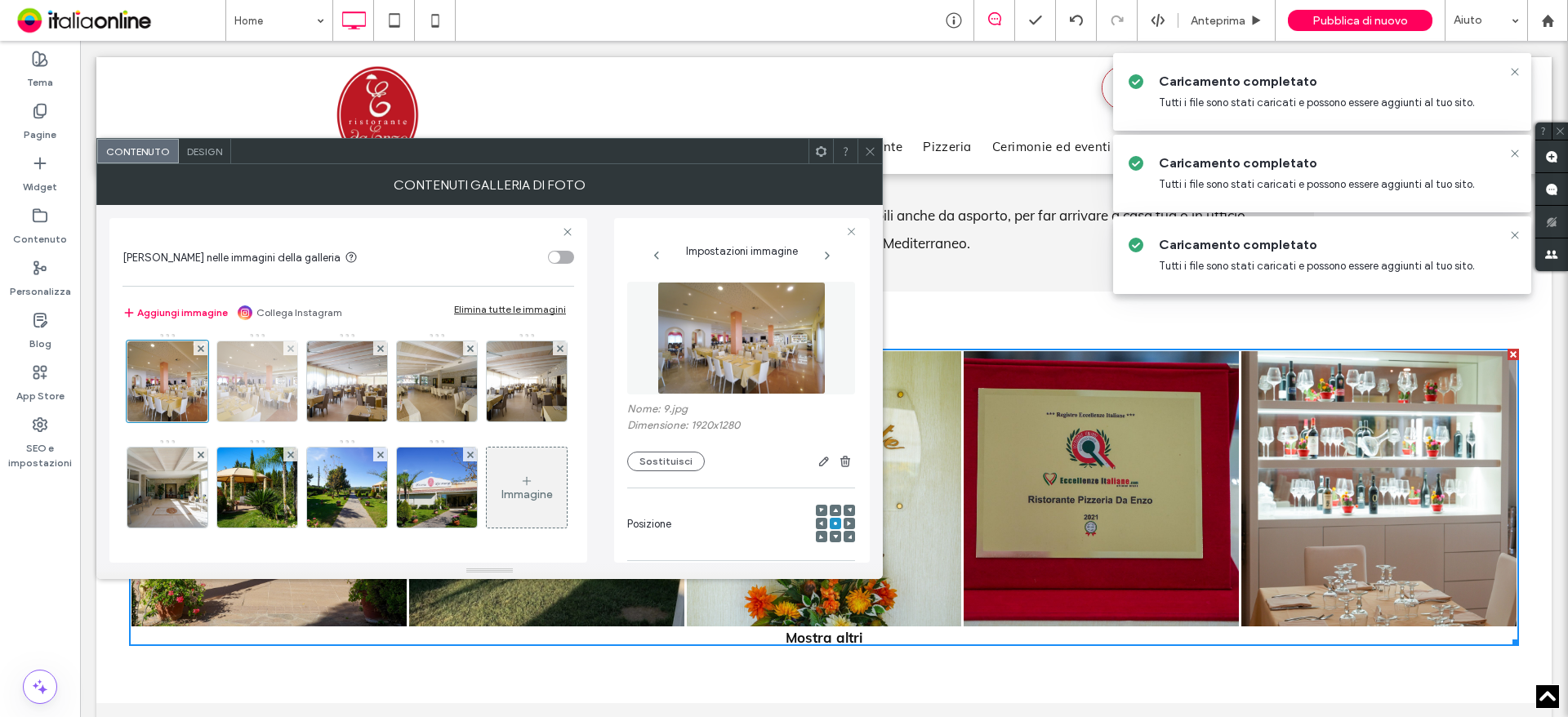
click at [318, 370] on img at bounding box center [257, 381] width 120 height 80
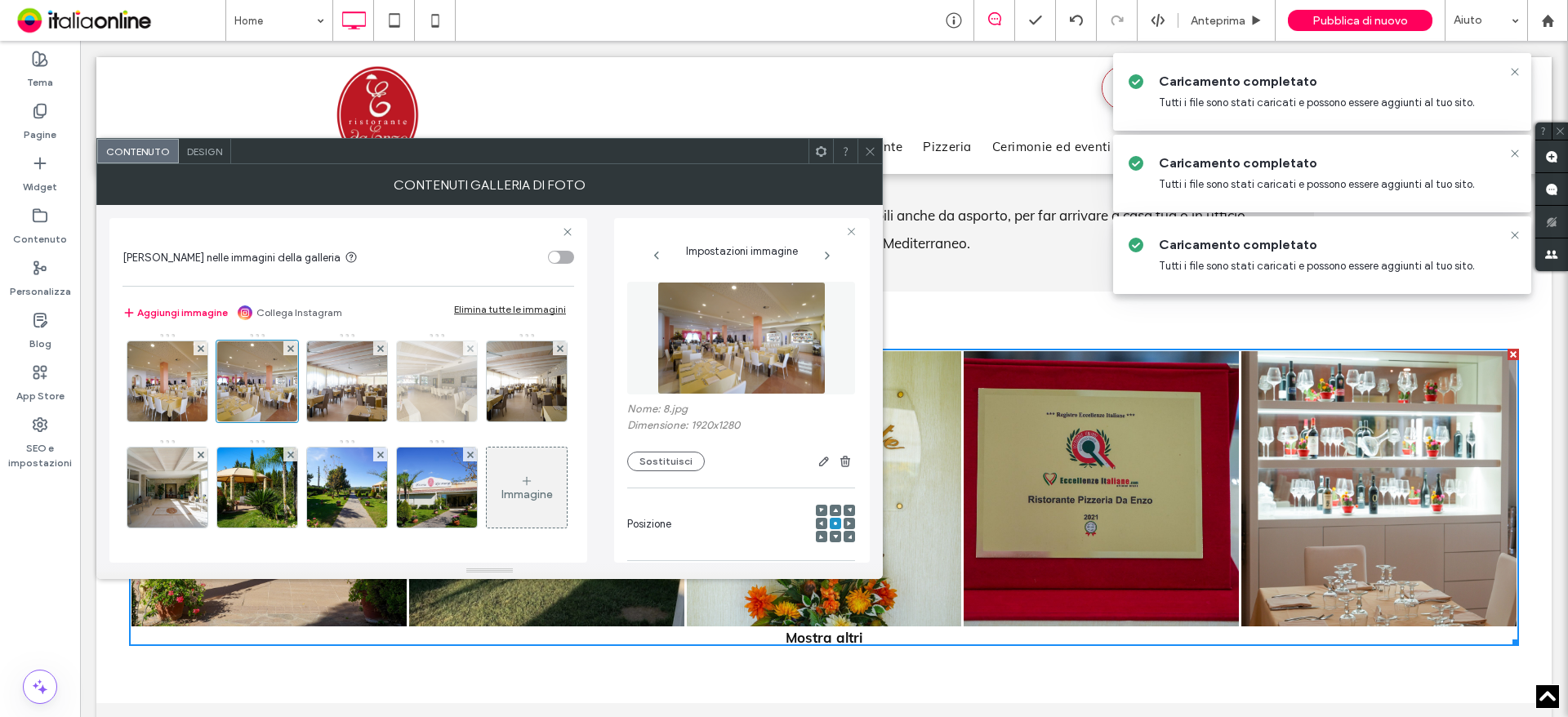
drag, startPoint x: 179, startPoint y: 465, endPoint x: 221, endPoint y: 465, distance: 42.0
click at [287, 422] on img at bounding box center [347, 381] width 120 height 80
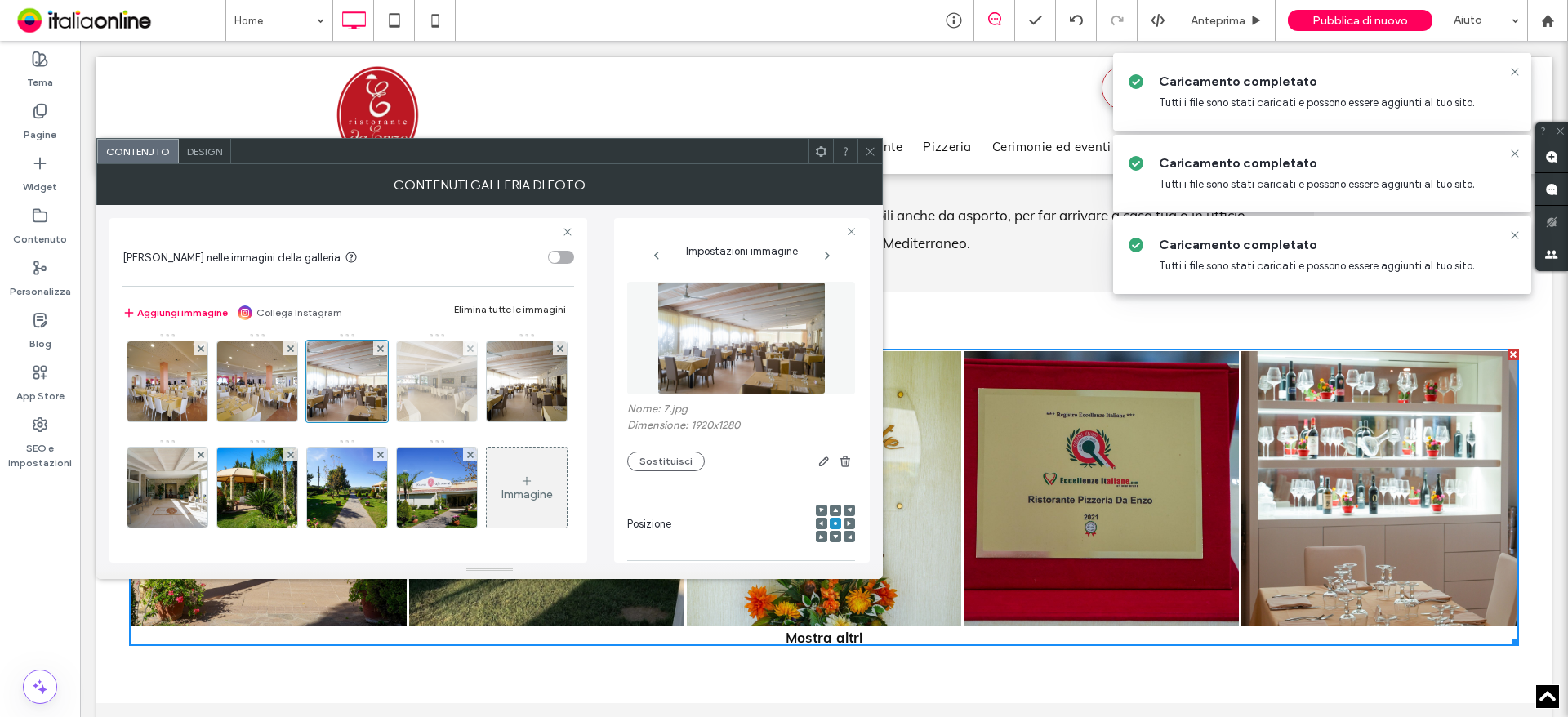
click at [377, 422] on img at bounding box center [437, 381] width 120 height 80
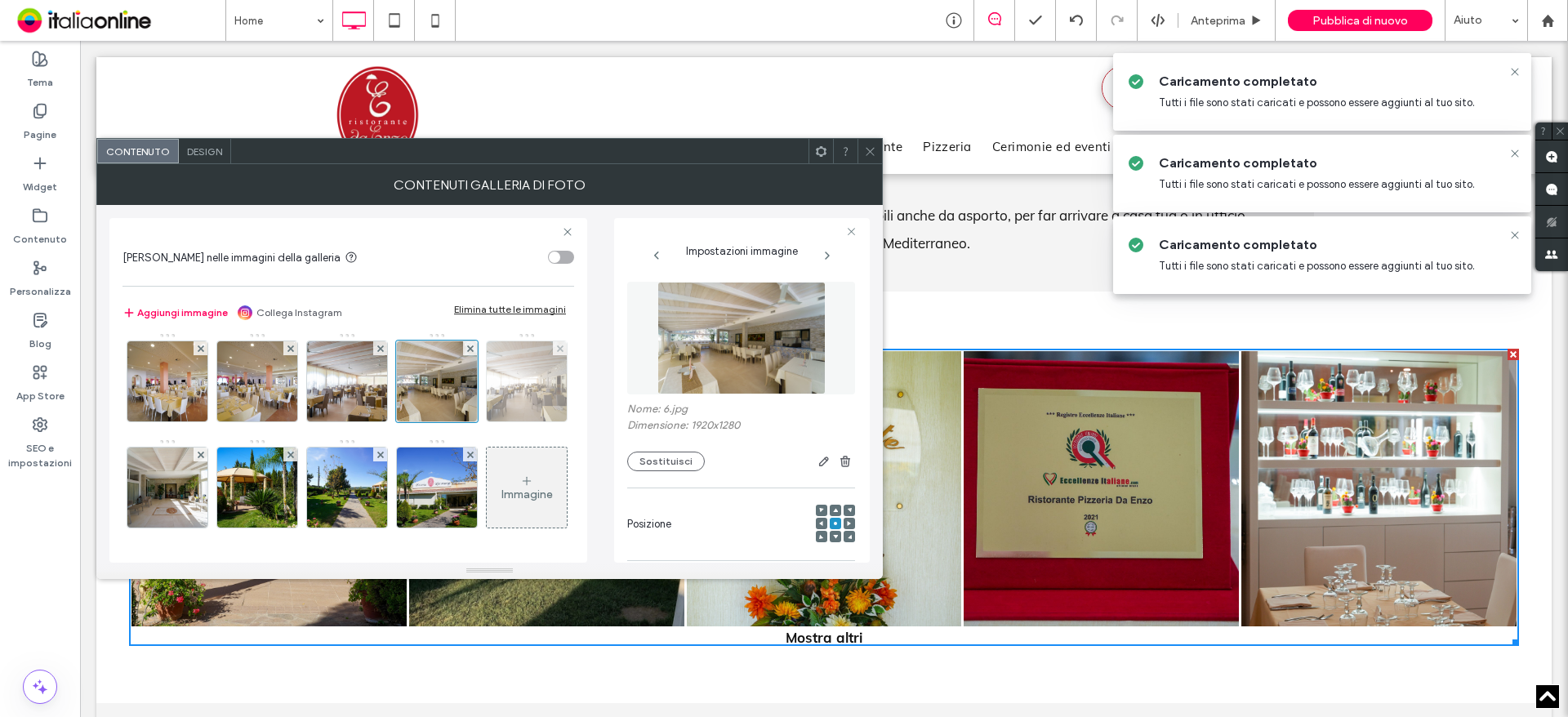
click at [467, 422] on img at bounding box center [526, 381] width 120 height 80
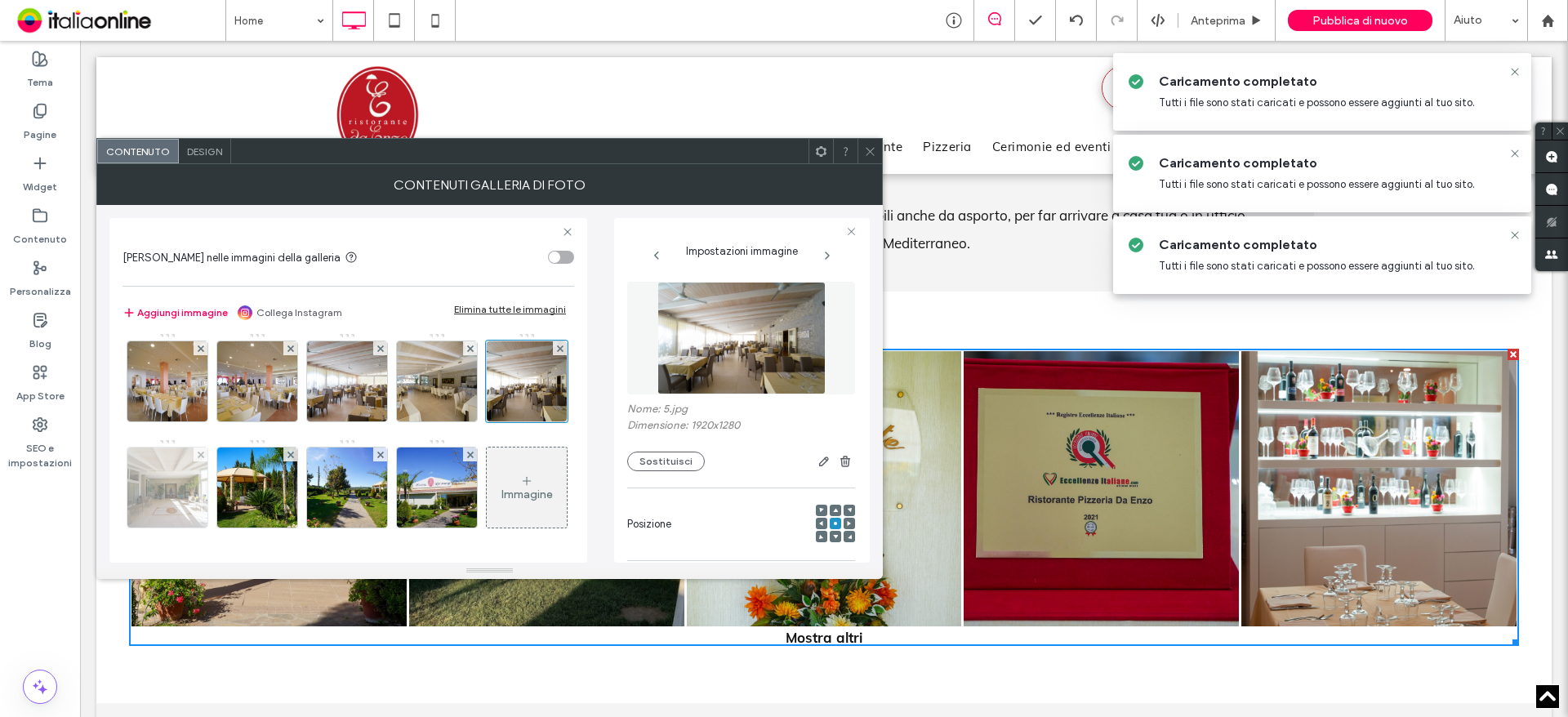
click at [227, 478] on img at bounding box center [168, 487] width 120 height 80
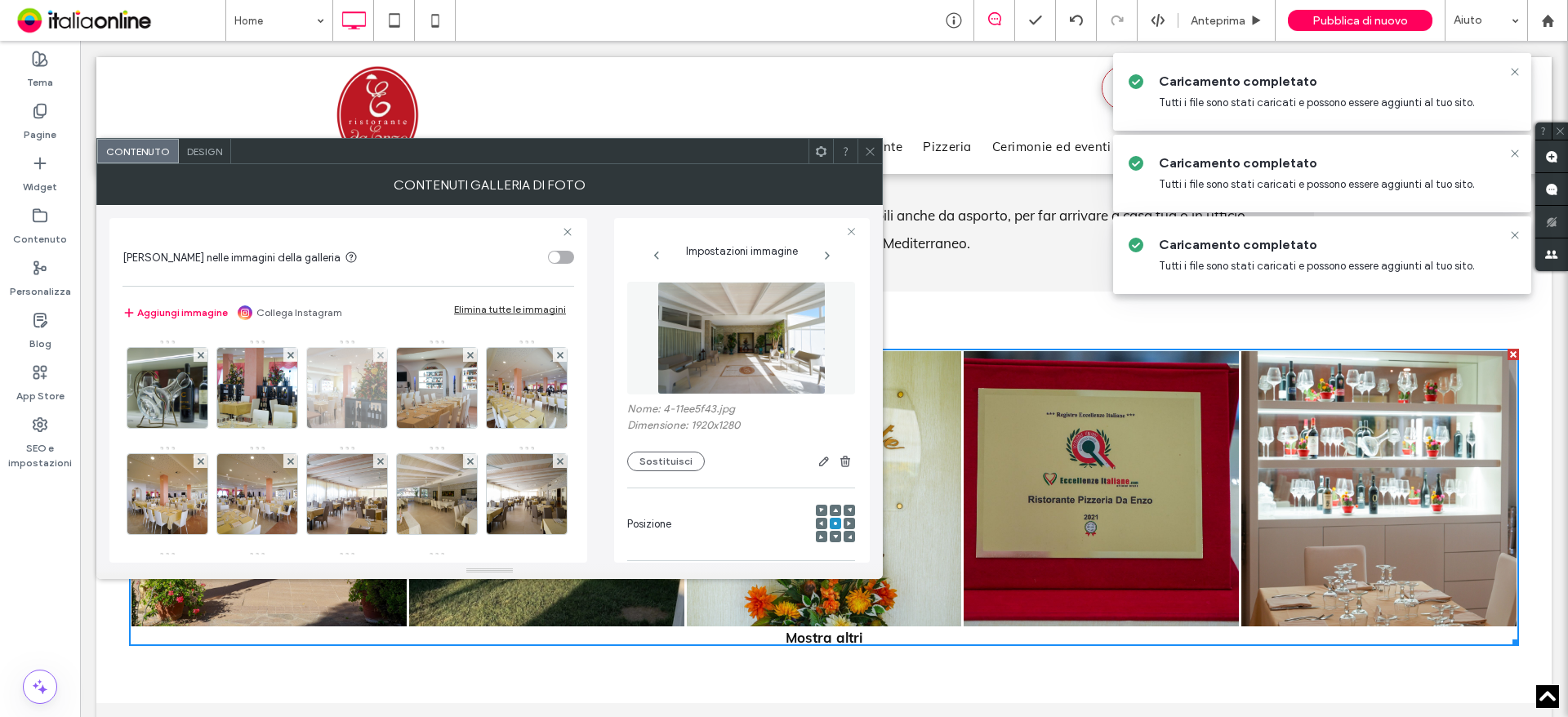
scroll to position [0, 0]
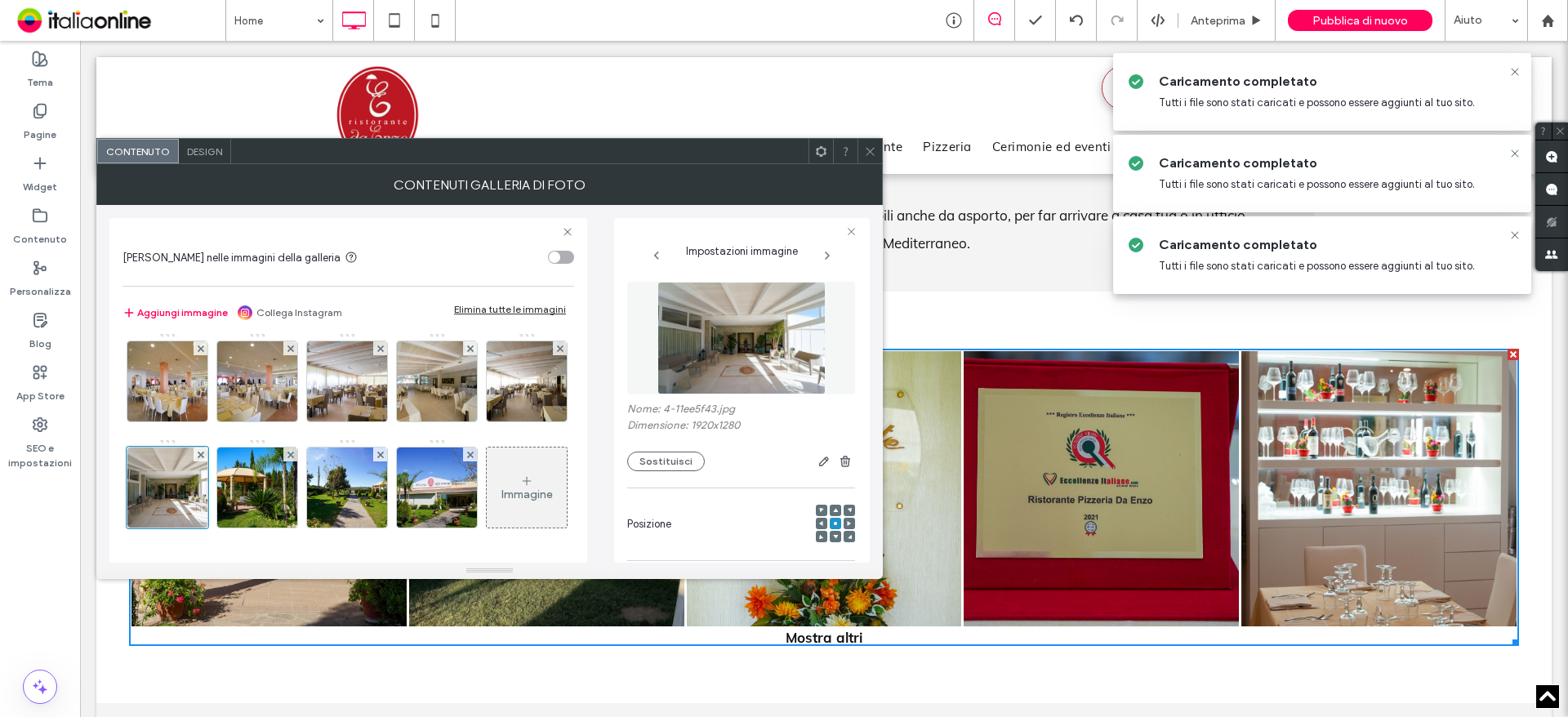
click at [486, 473] on div "Immagine" at bounding box center [526, 487] width 80 height 77
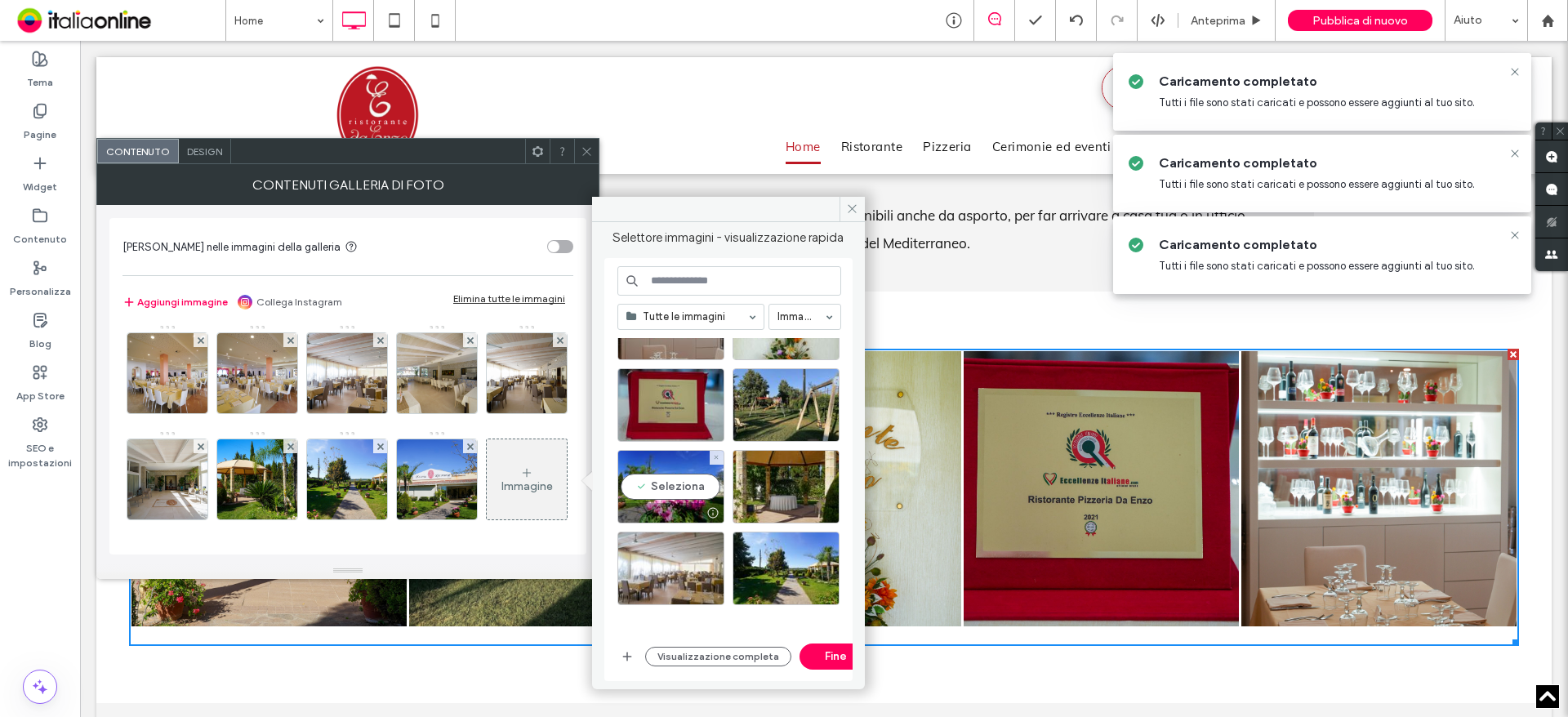
scroll to position [653, 0]
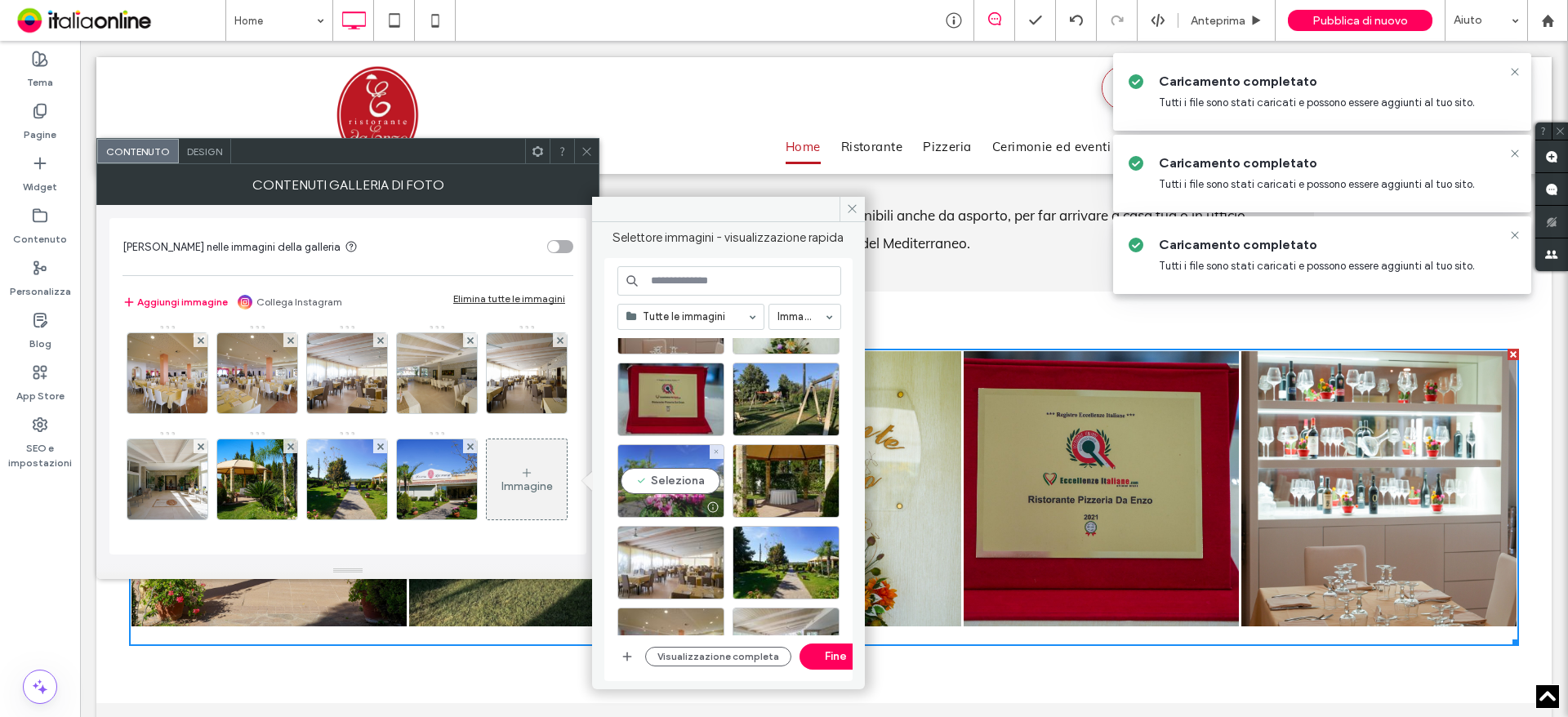
click at [689, 473] on div "Seleziona" at bounding box center [671, 481] width 107 height 73
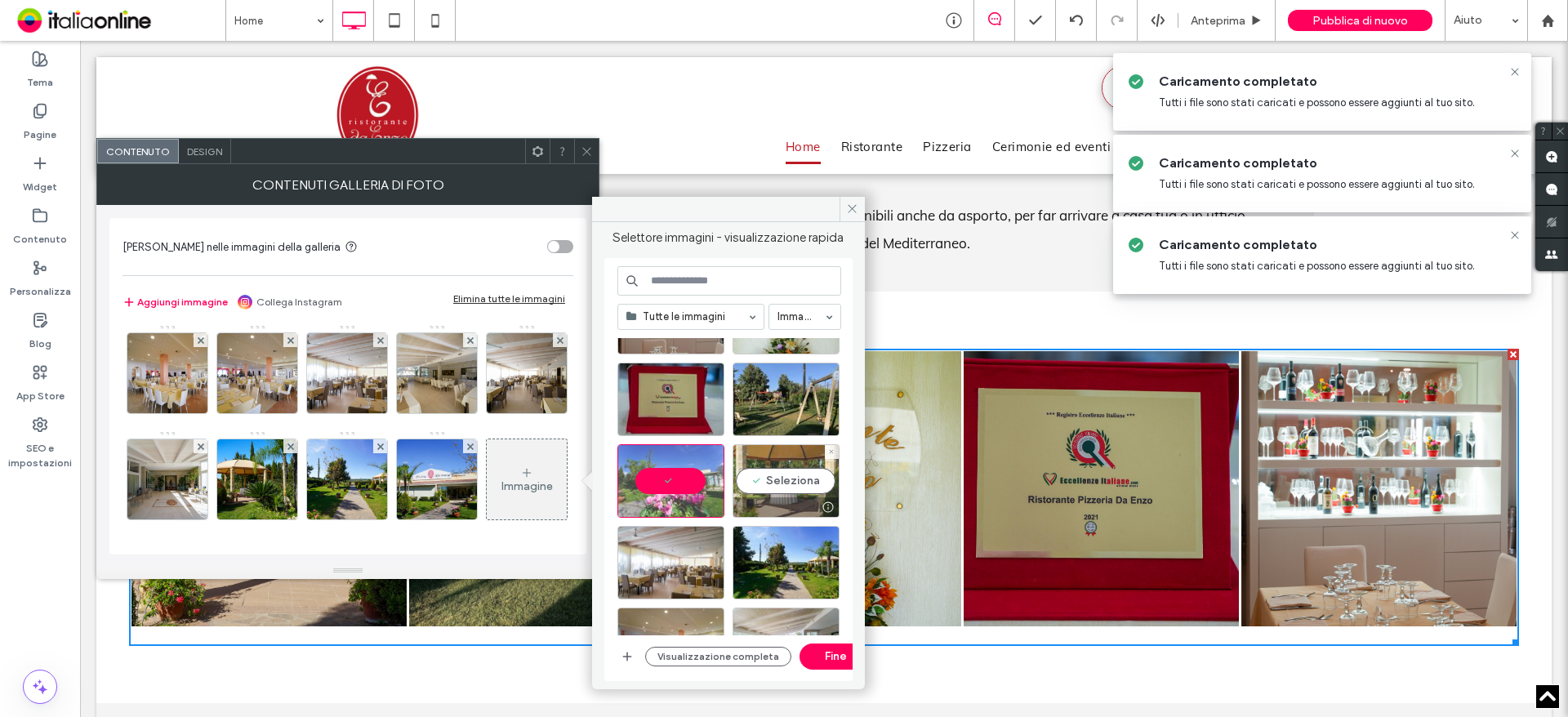
click at [820, 474] on div "Seleziona" at bounding box center [786, 481] width 107 height 73
drag, startPoint x: 831, startPoint y: 645, endPoint x: 677, endPoint y: 551, distance: 180.4
click at [831, 645] on button "Fine" at bounding box center [836, 656] width 73 height 26
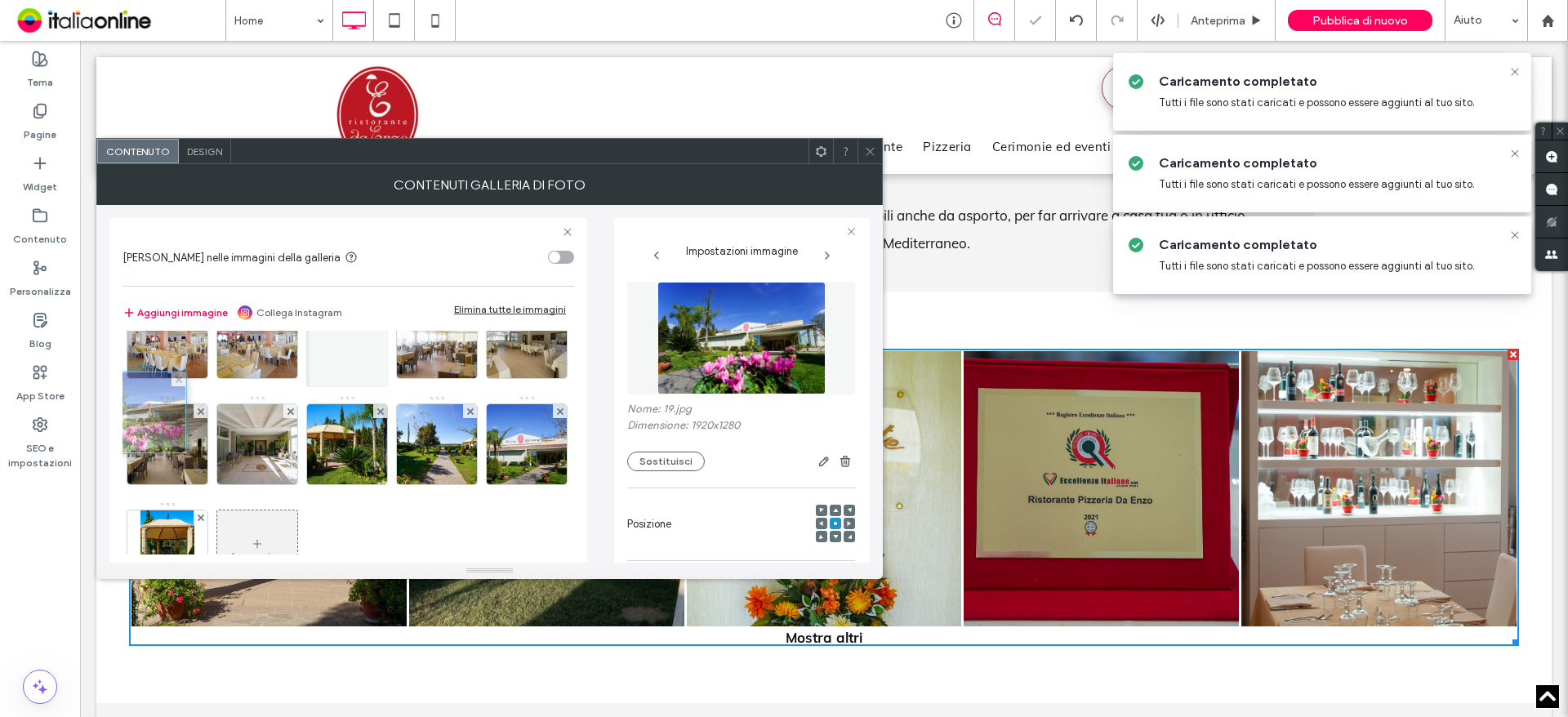
scroll to position [0, 0]
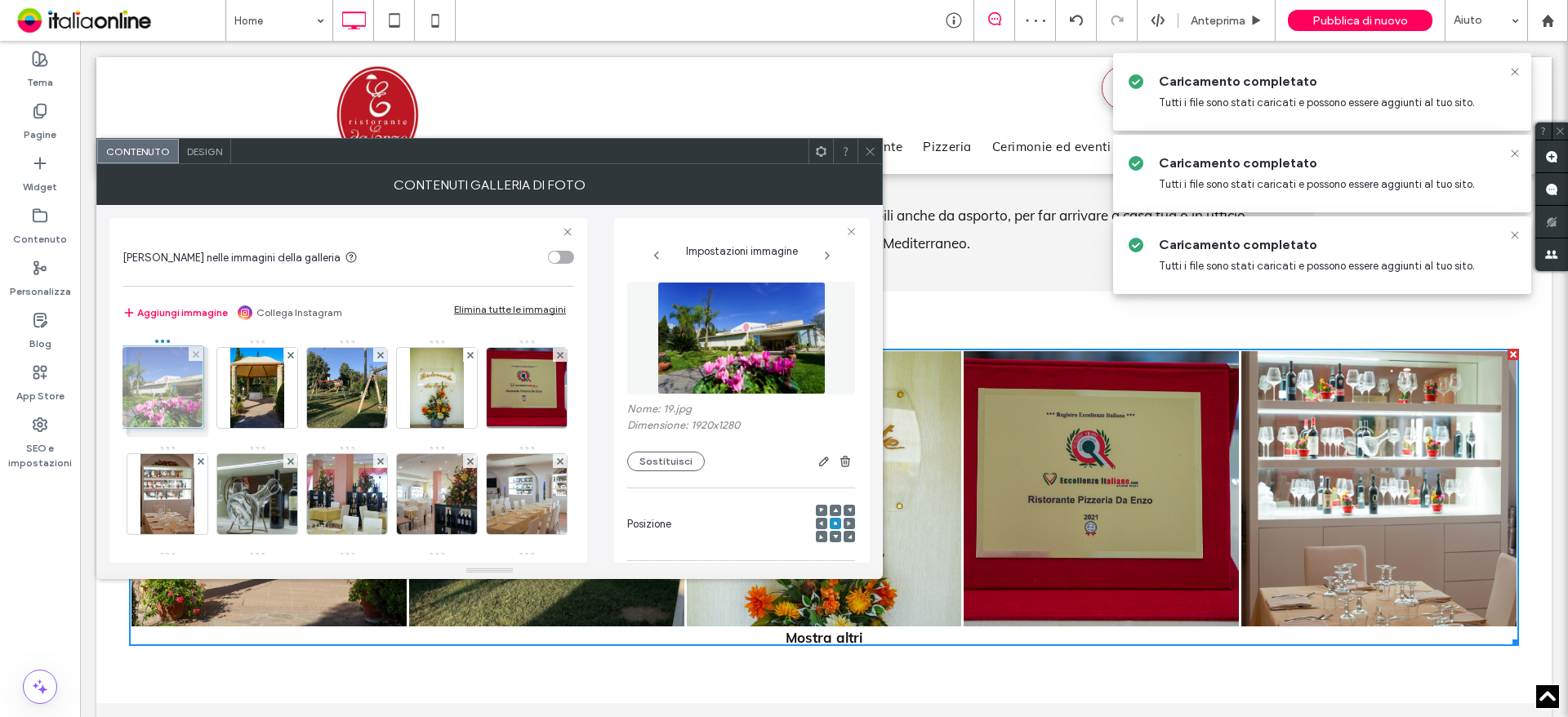
drag, startPoint x: 439, startPoint y: 473, endPoint x: 163, endPoint y: 376, distance: 292.5
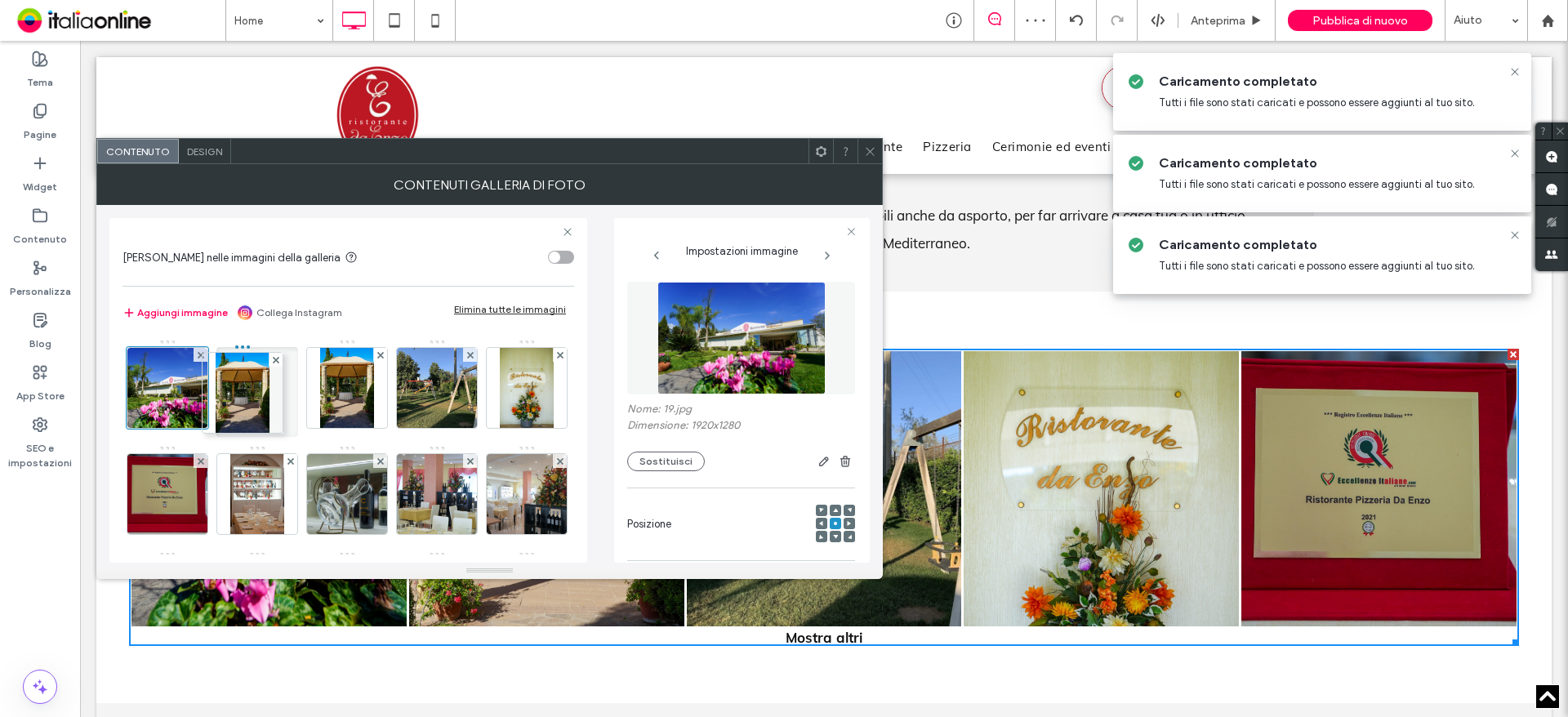
drag, startPoint x: 175, startPoint y: 476, endPoint x: 258, endPoint y: 354, distance: 147.6
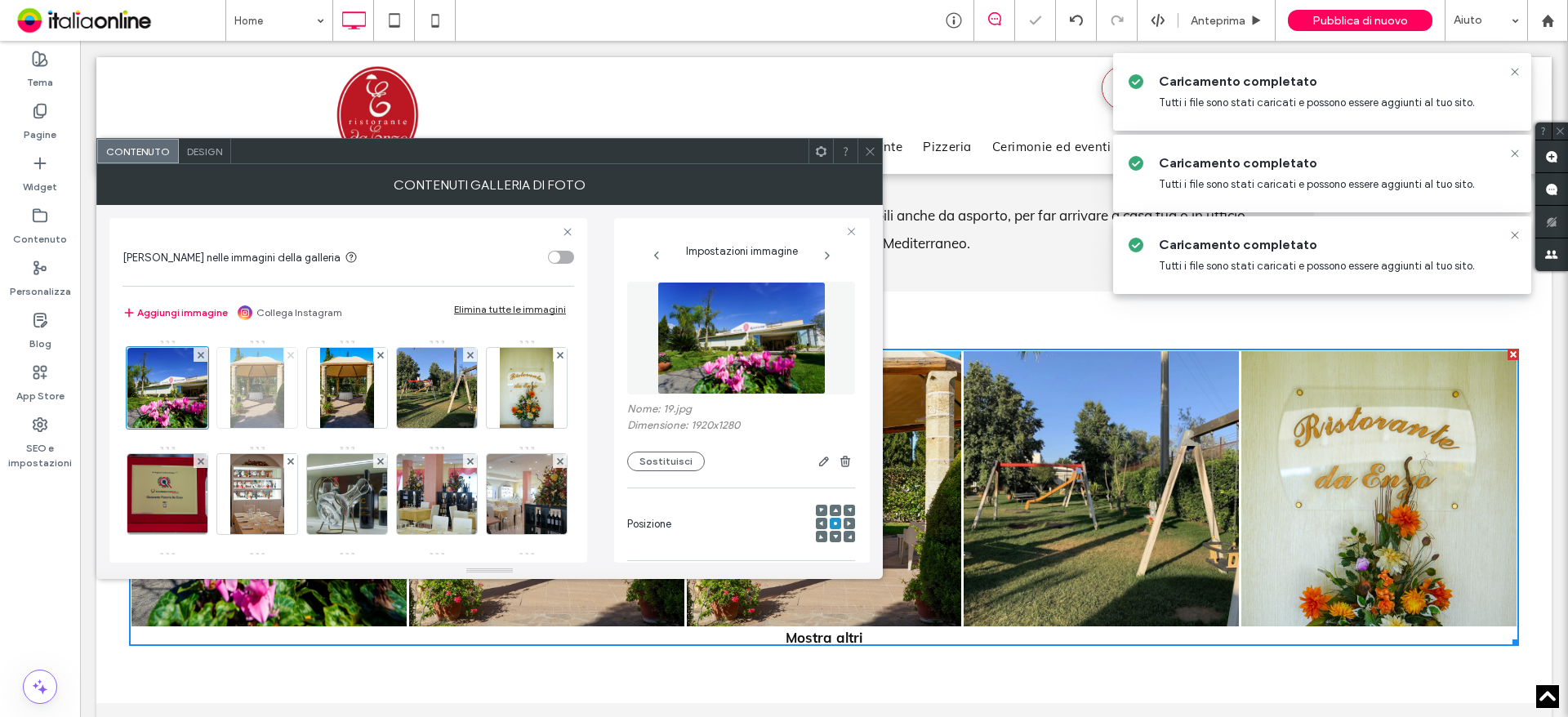
click at [291, 355] on use at bounding box center [290, 354] width 7 height 7
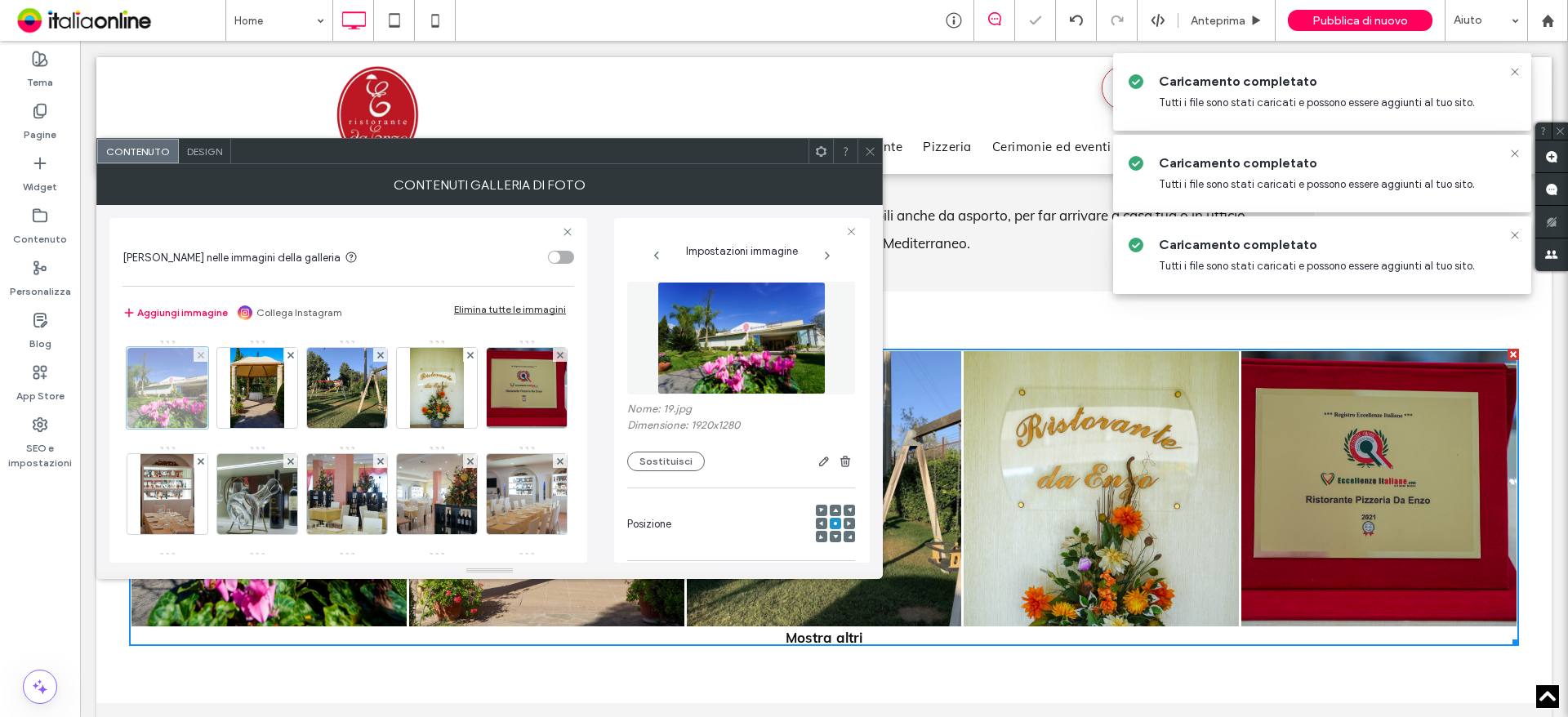
click at [183, 382] on div at bounding box center [168, 387] width 82 height 82
click at [261, 386] on img at bounding box center [256, 387] width 53 height 80
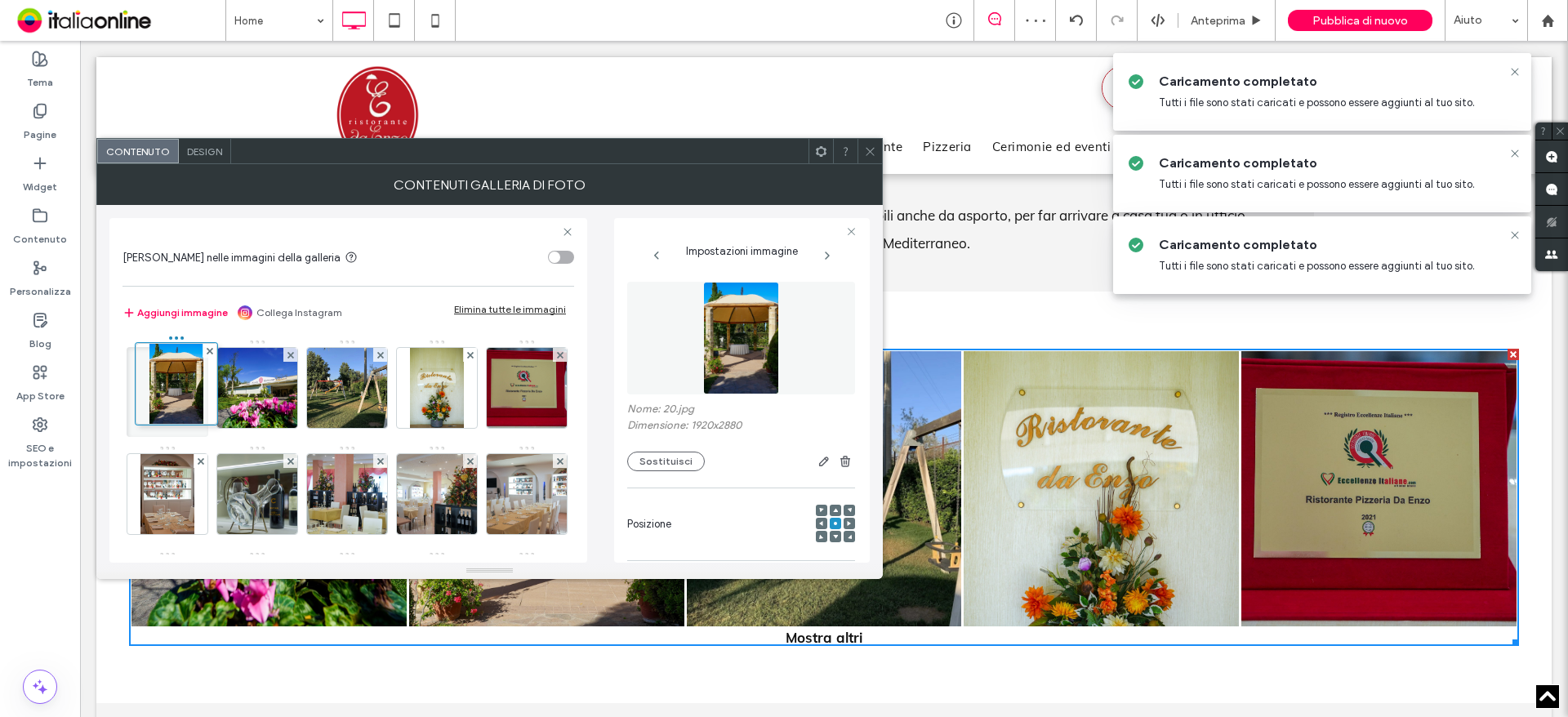
drag, startPoint x: 275, startPoint y: 387, endPoint x: 173, endPoint y: 382, distance: 102.1
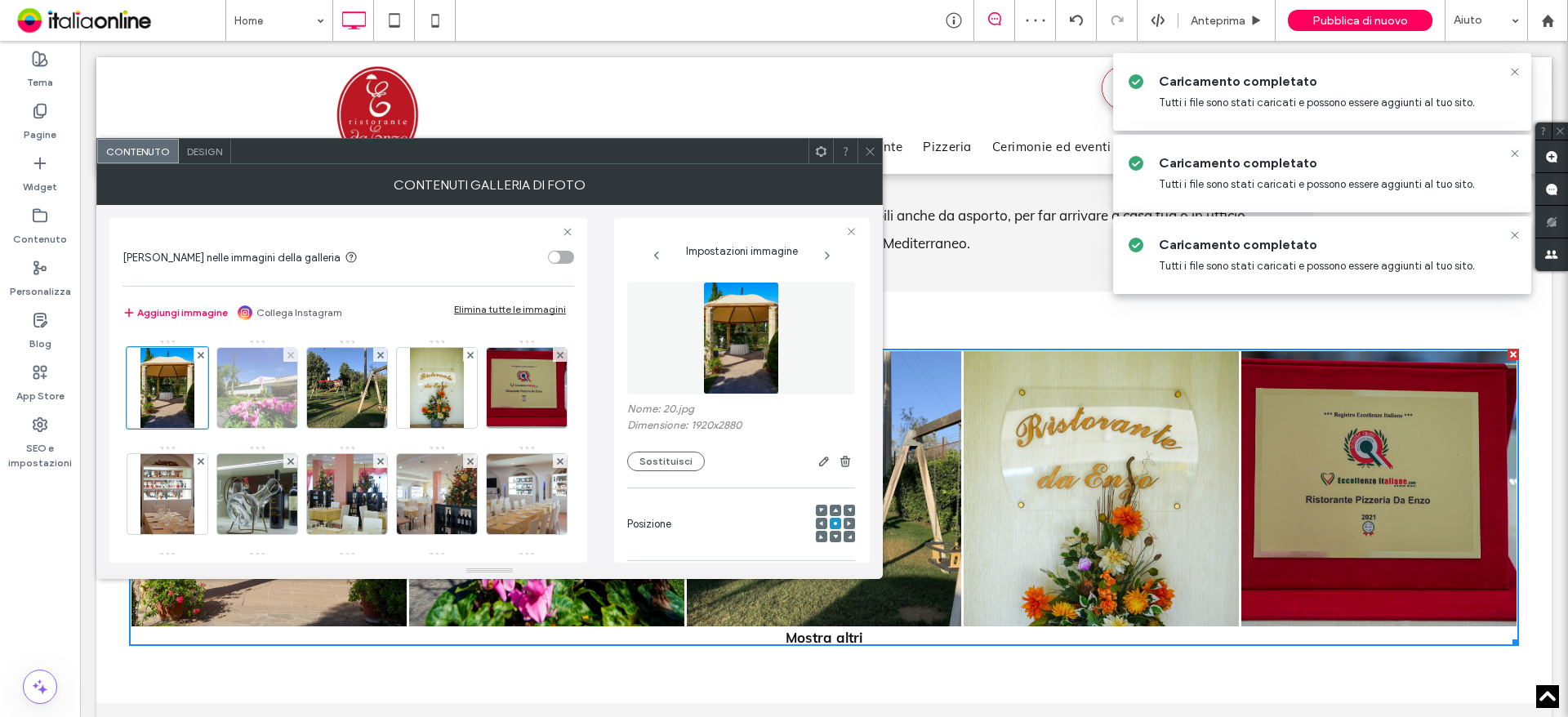
click at [267, 387] on img at bounding box center [257, 387] width 120 height 80
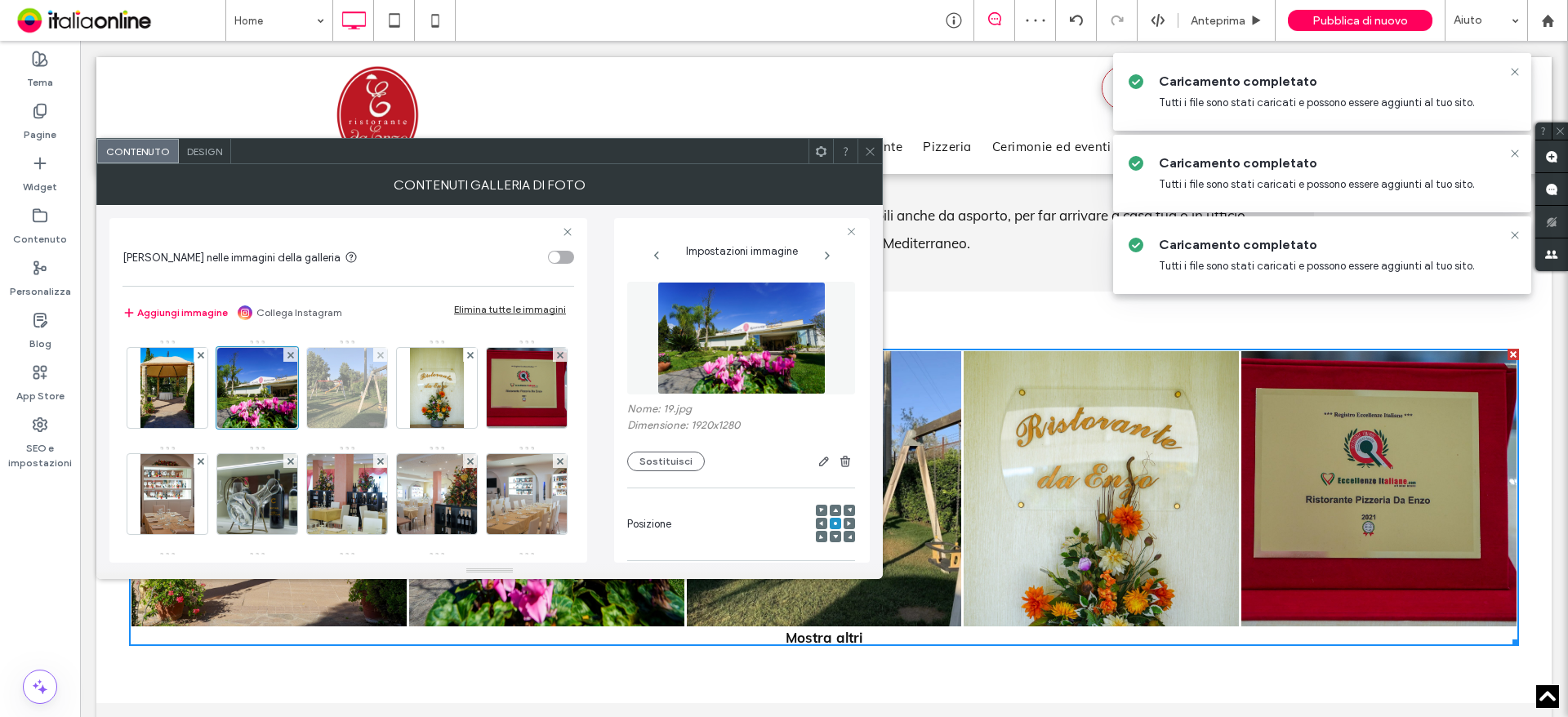
click at [333, 382] on img at bounding box center [347, 387] width 107 height 80
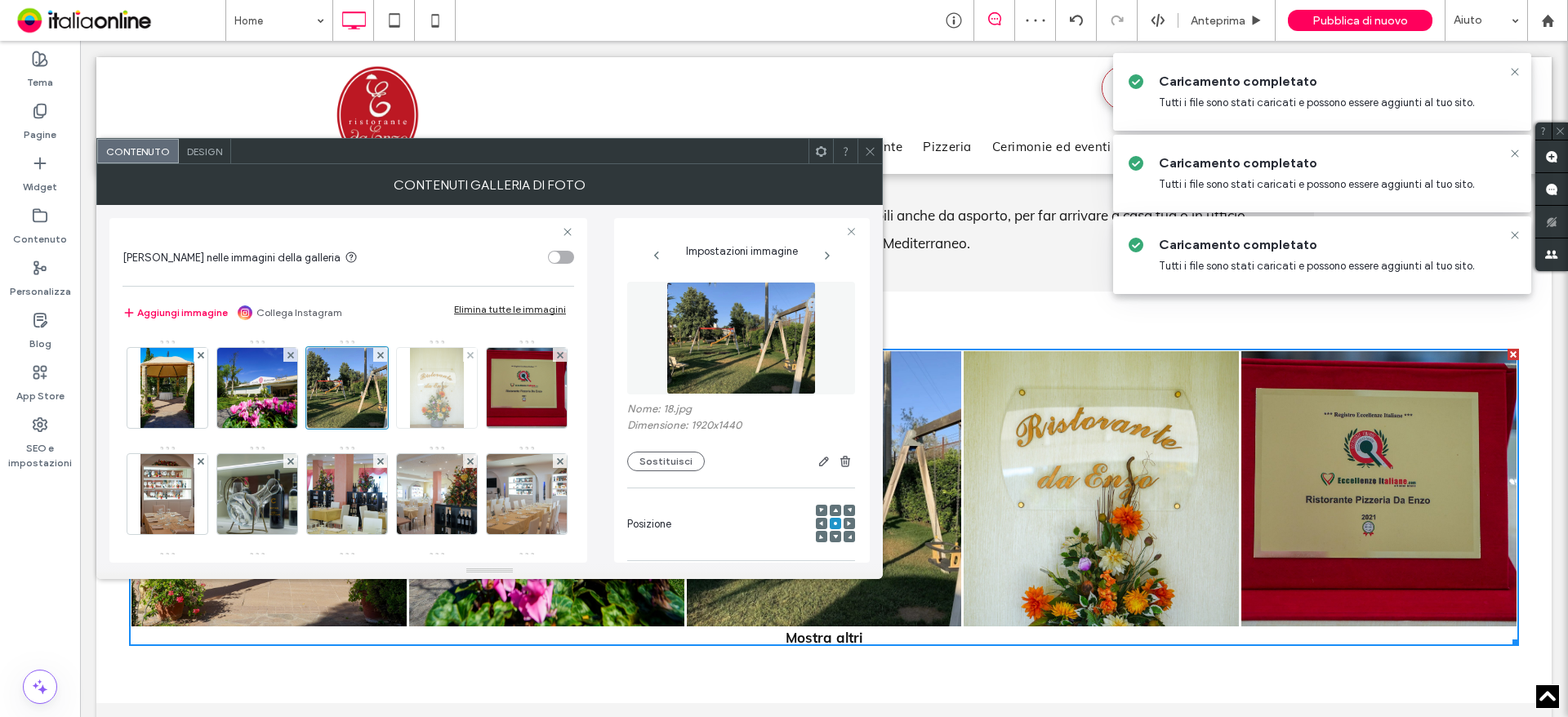
click at [432, 390] on img at bounding box center [436, 387] width 53 height 80
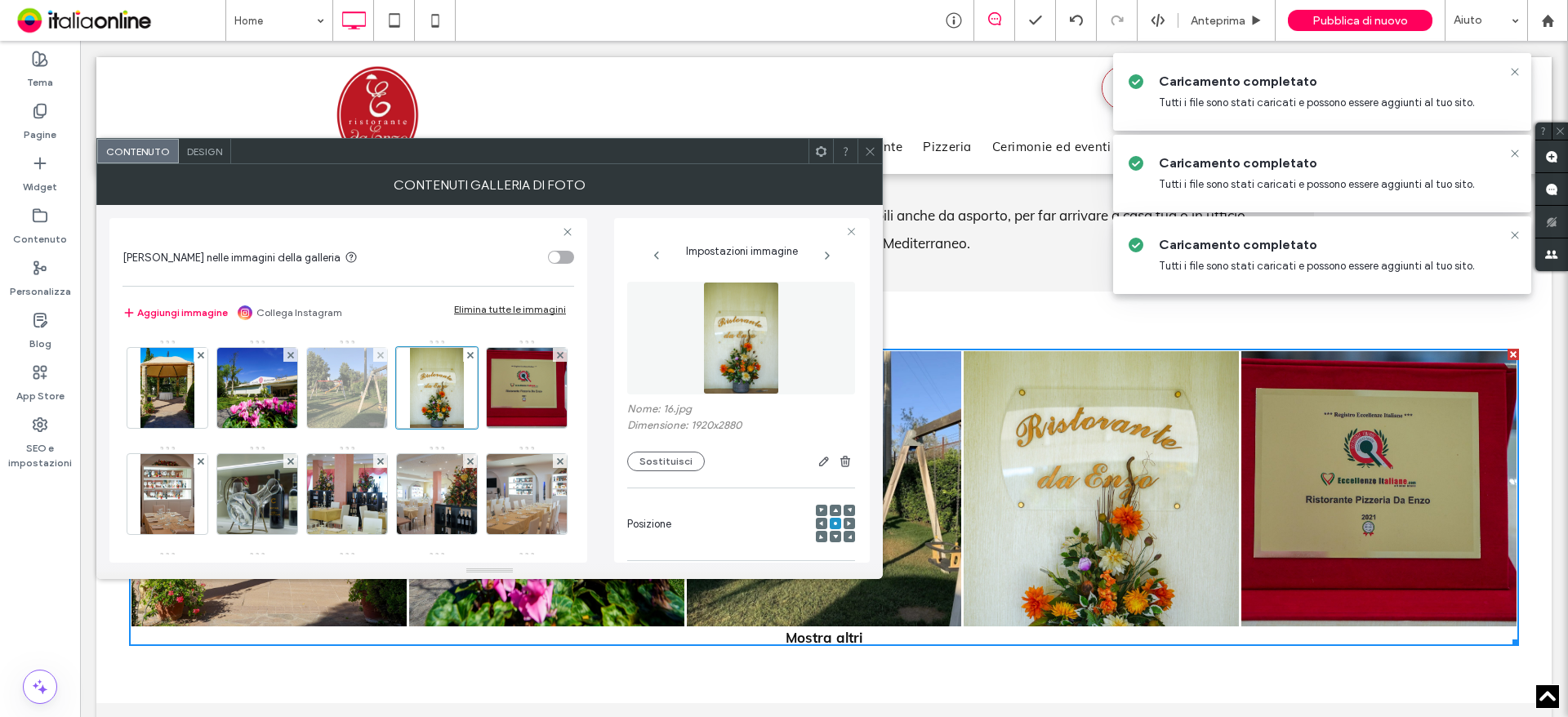
click at [348, 398] on img at bounding box center [347, 387] width 107 height 80
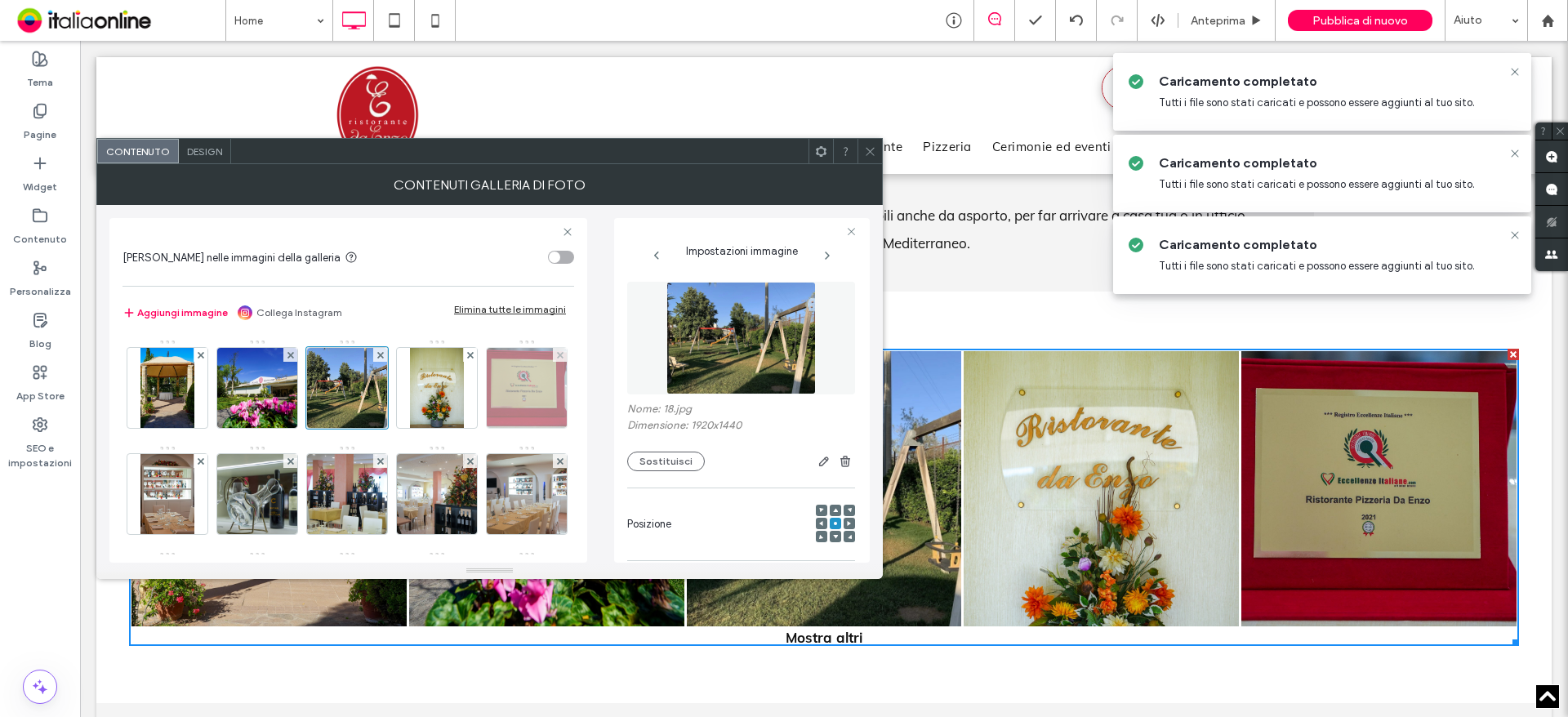
click at [467, 427] on img at bounding box center [526, 387] width 120 height 80
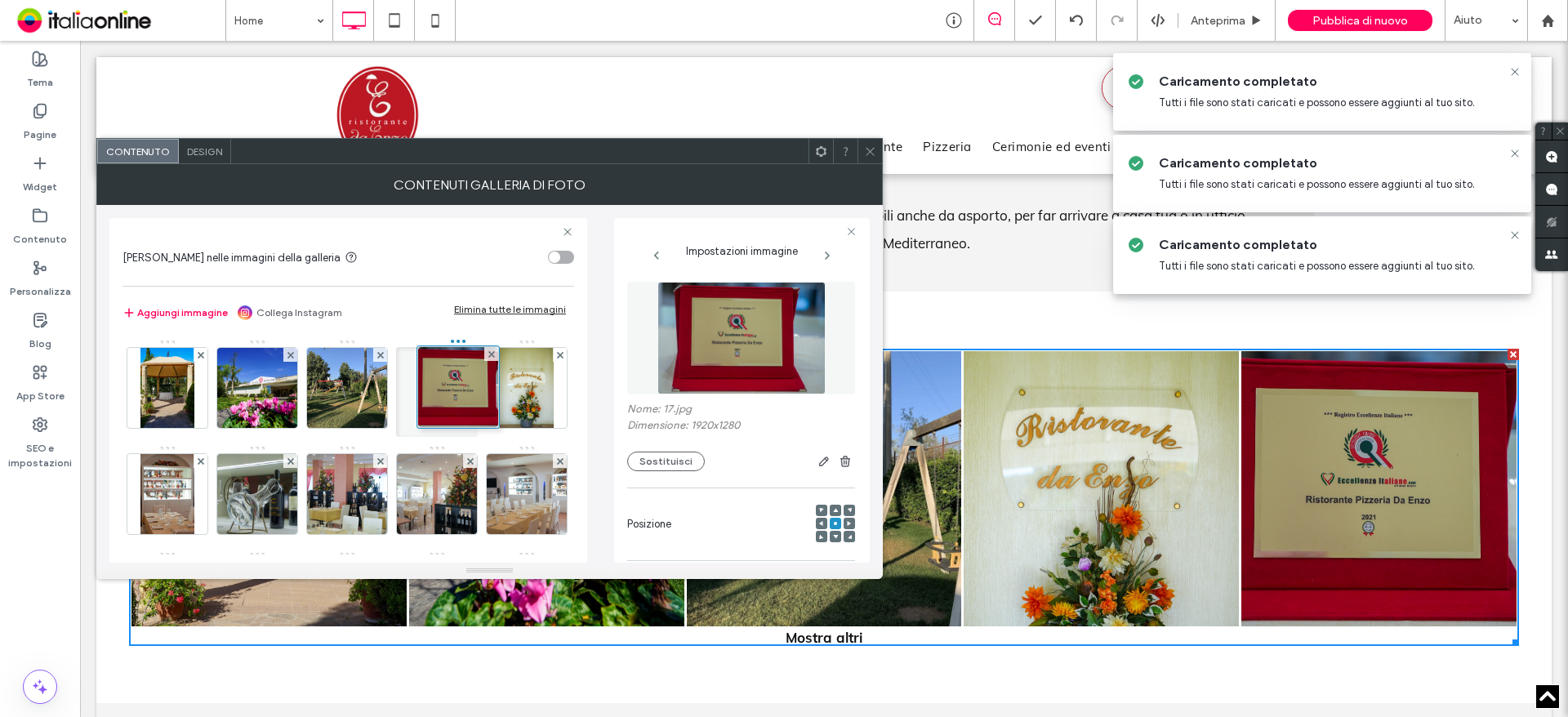
drag, startPoint x: 172, startPoint y: 485, endPoint x: 457, endPoint y: 380, distance: 303.7
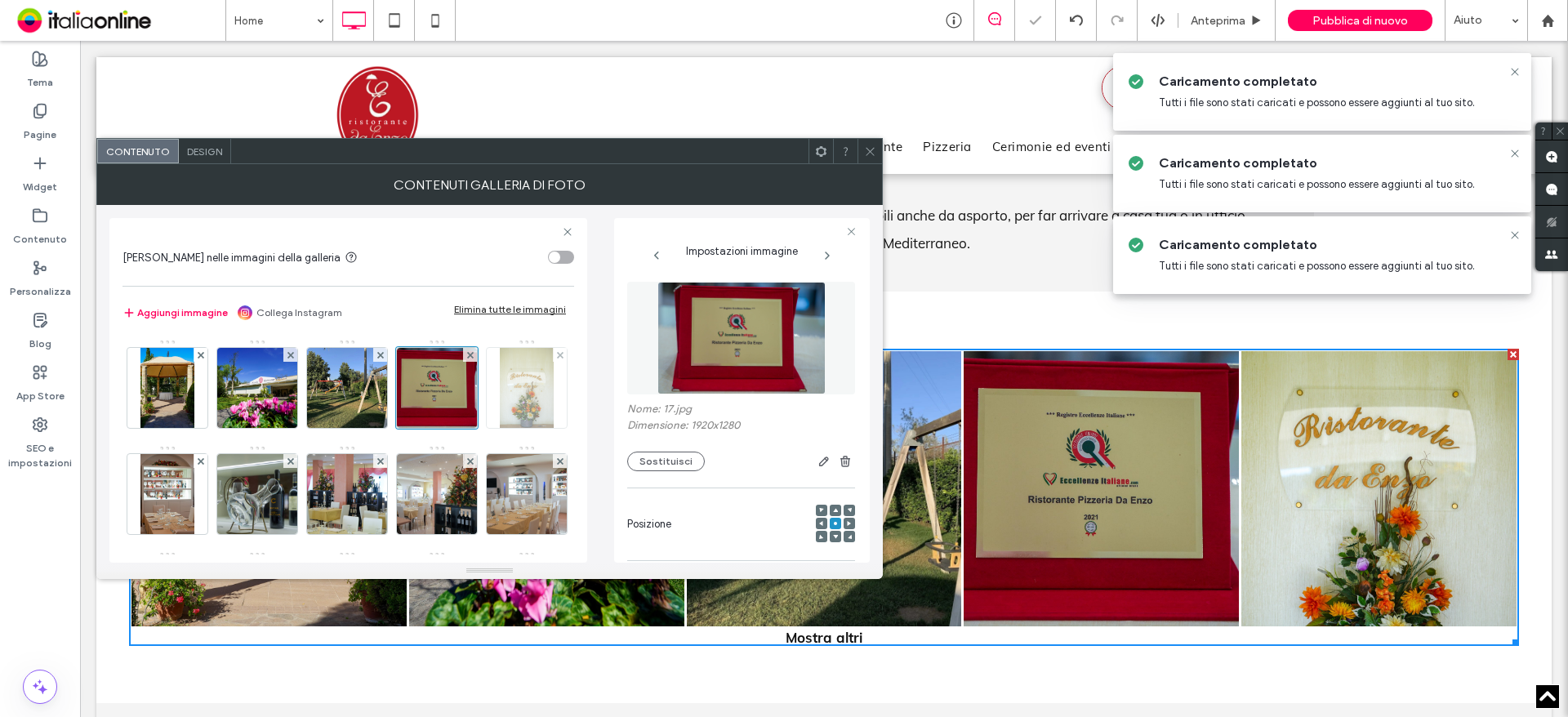
click at [486, 427] on div at bounding box center [526, 387] width 80 height 80
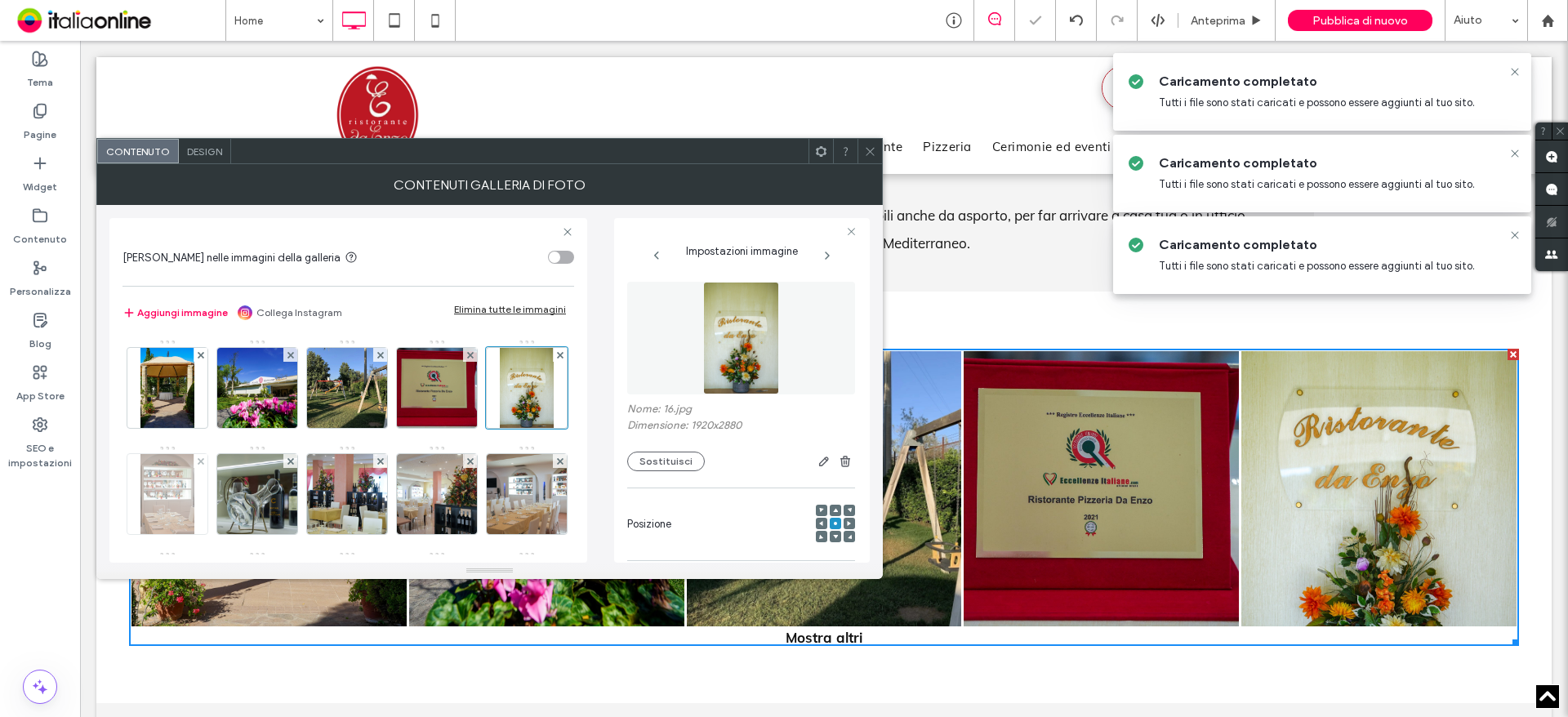
click at [193, 490] on img at bounding box center [167, 494] width 53 height 80
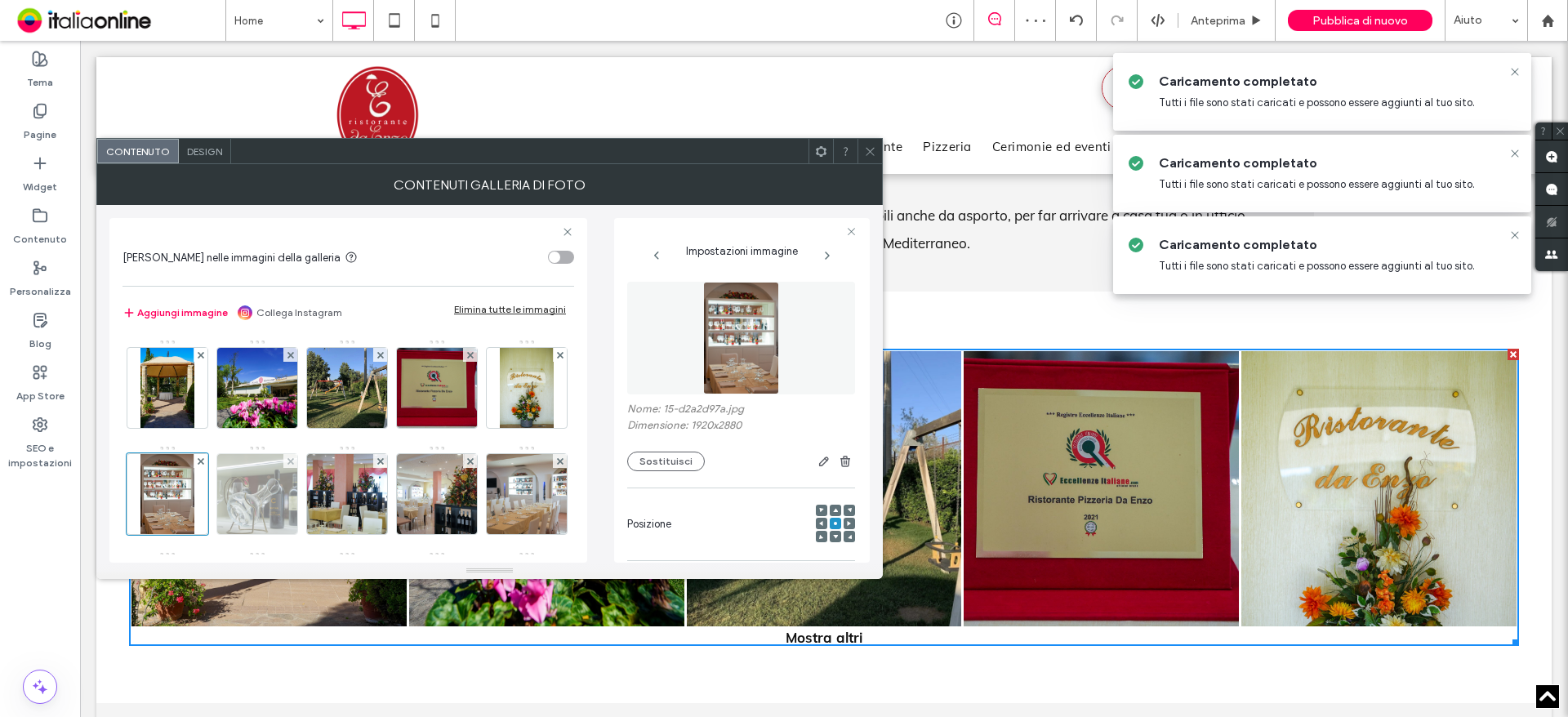
click at [318, 490] on img at bounding box center [257, 494] width 120 height 80
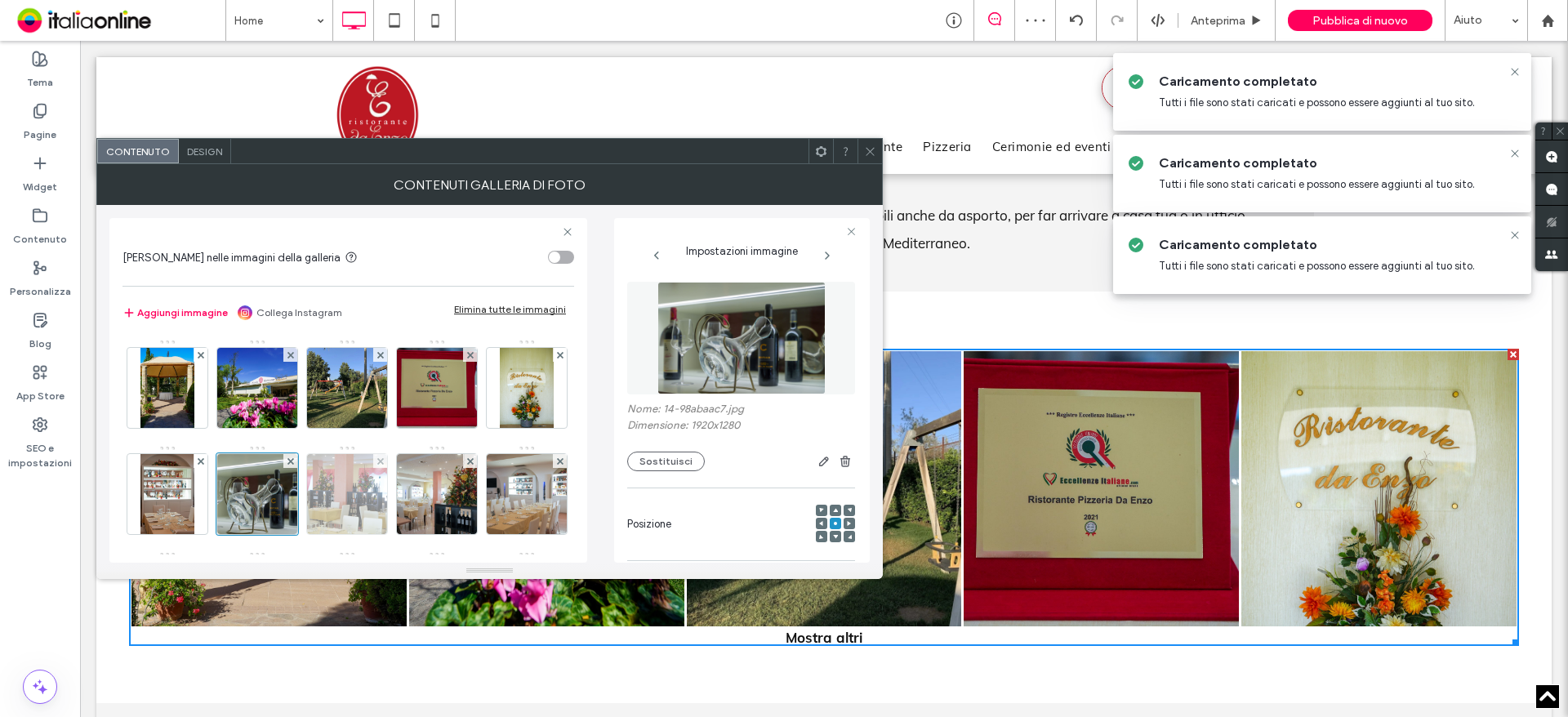
click at [407, 490] on img at bounding box center [347, 494] width 120 height 80
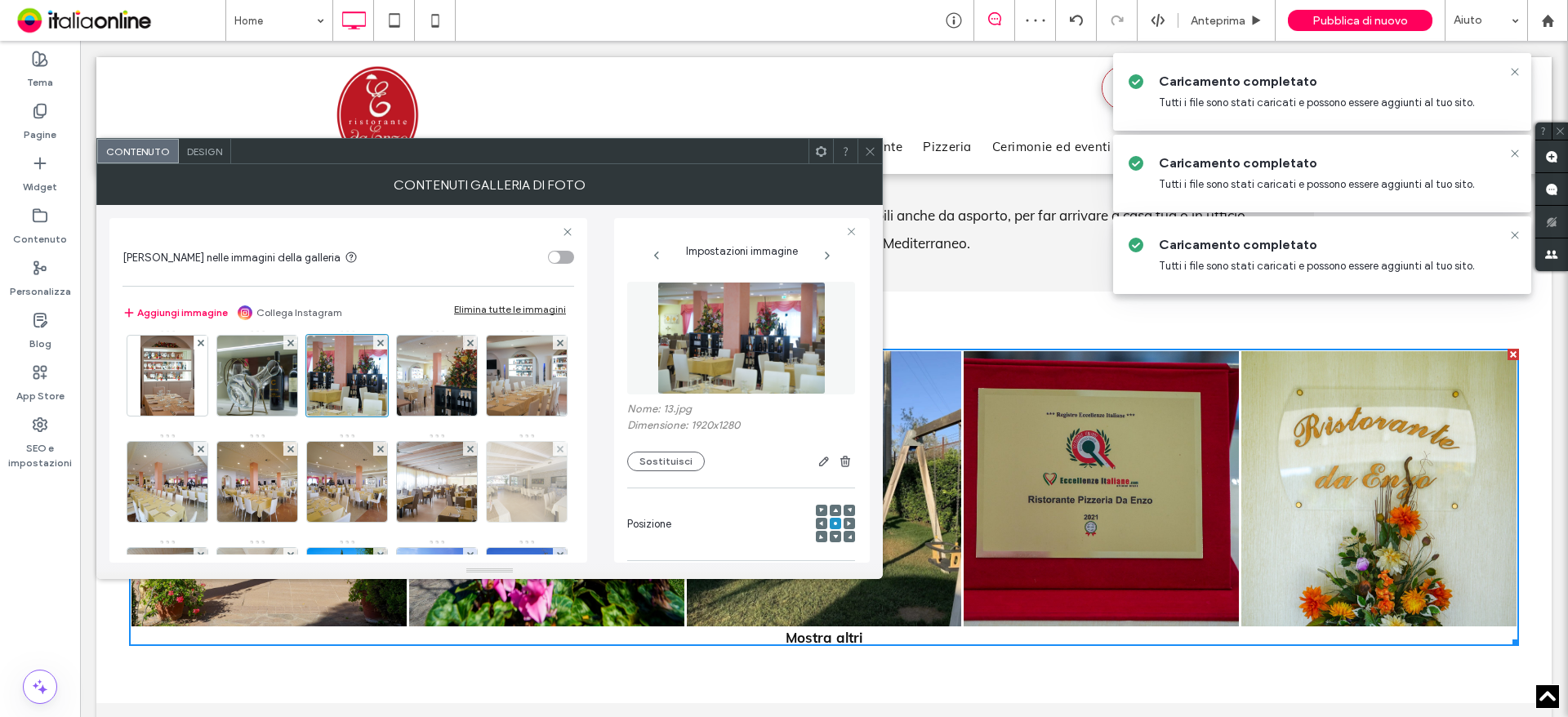
scroll to position [245, 0]
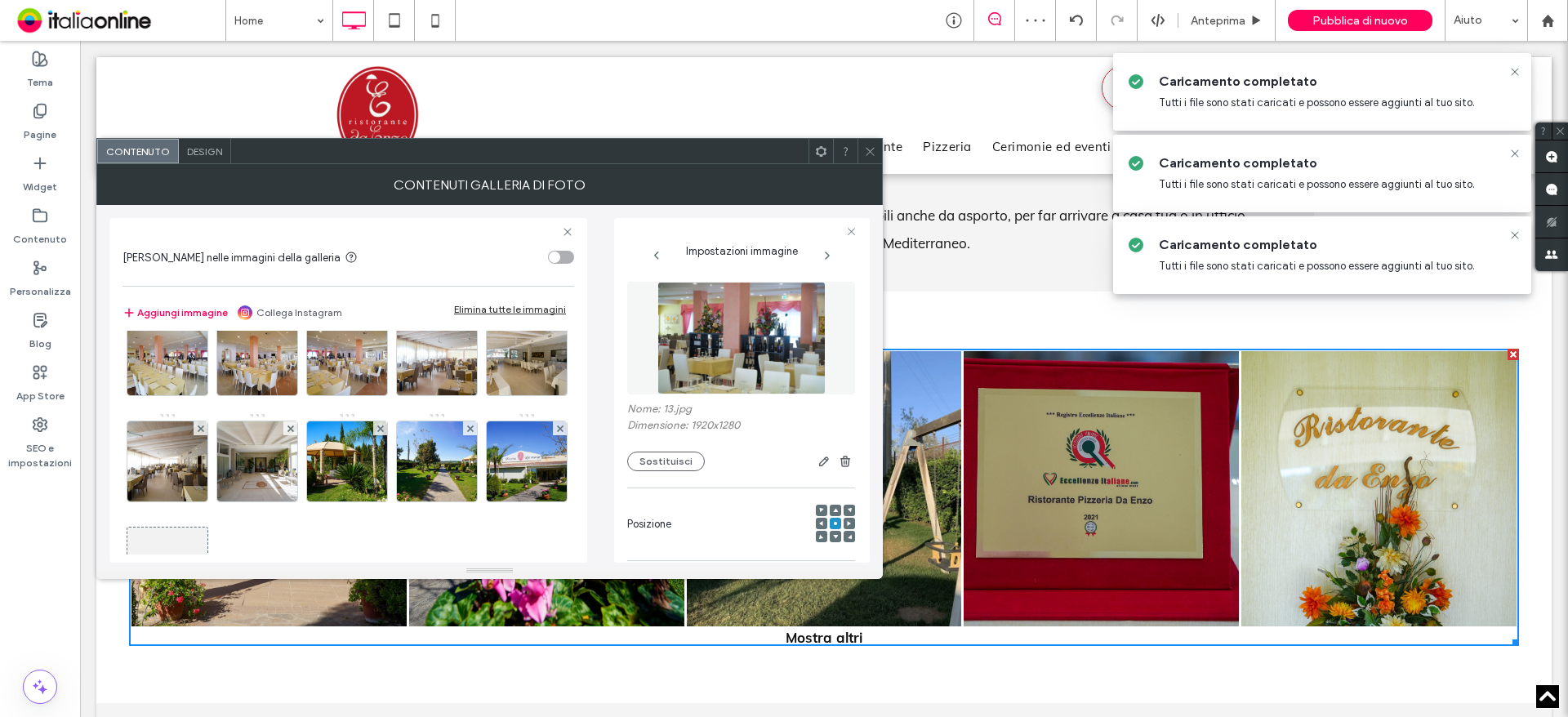
drag, startPoint x: 164, startPoint y: 373, endPoint x: 252, endPoint y: 374, distance: 88.0
click at [377, 289] on img at bounding box center [437, 249] width 120 height 80
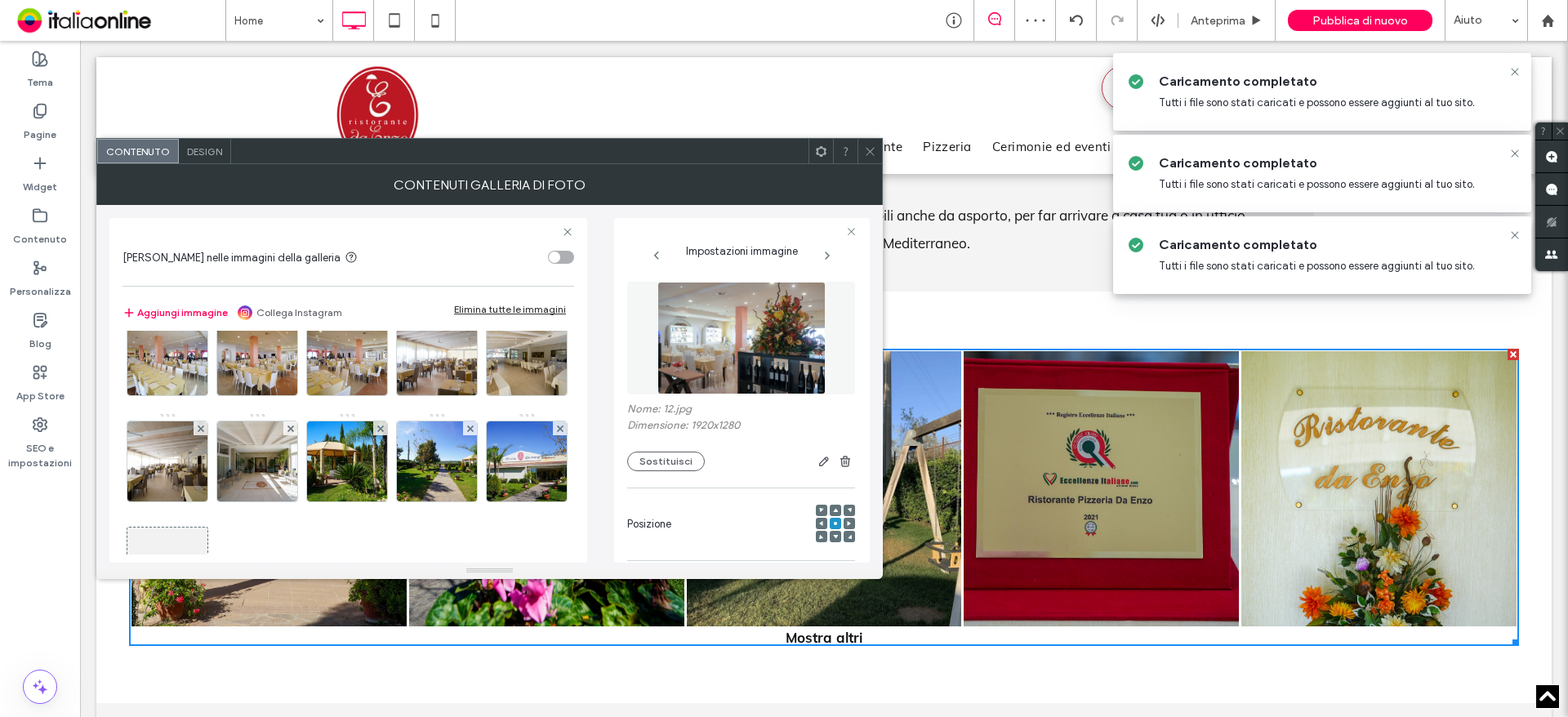
click at [467, 289] on img at bounding box center [526, 249] width 120 height 80
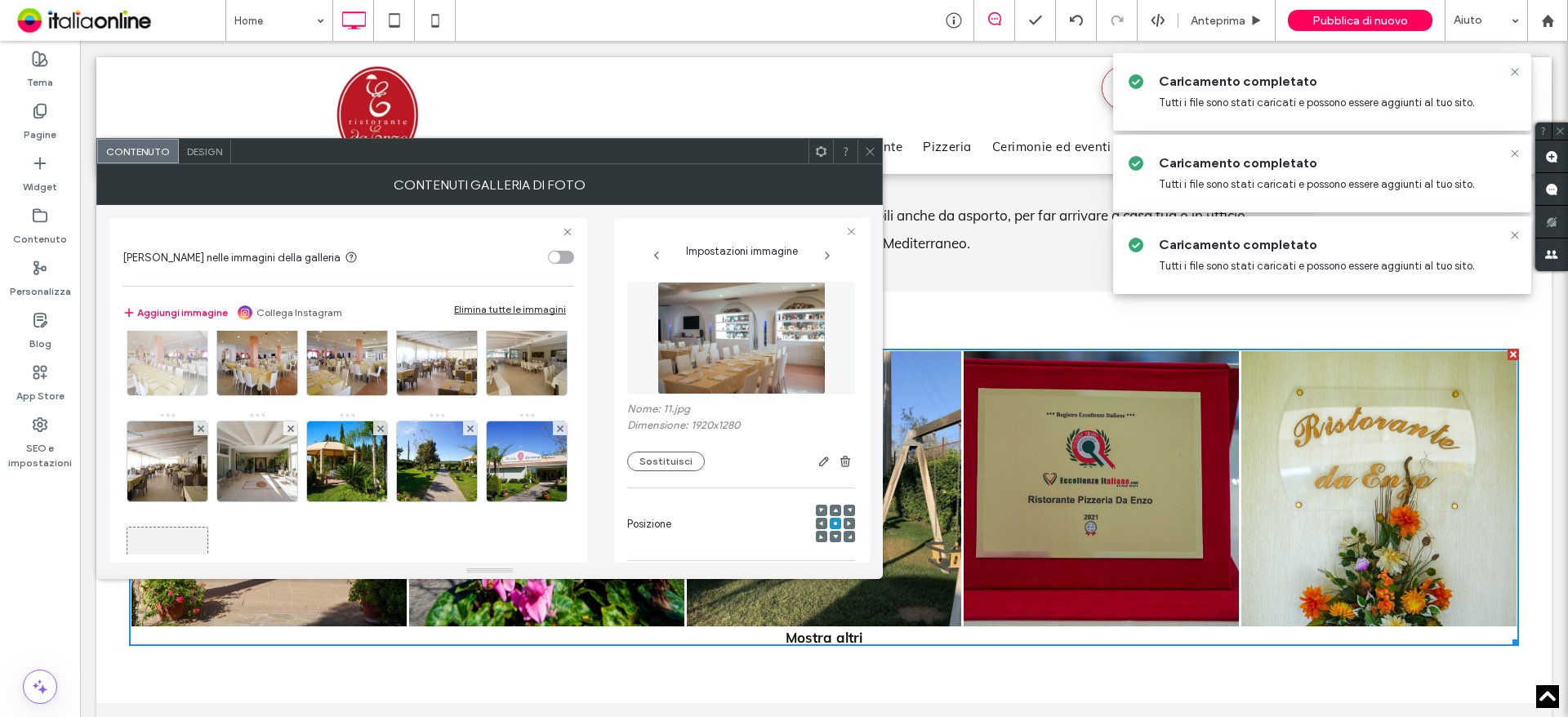
click at [227, 367] on img at bounding box center [168, 355] width 120 height 80
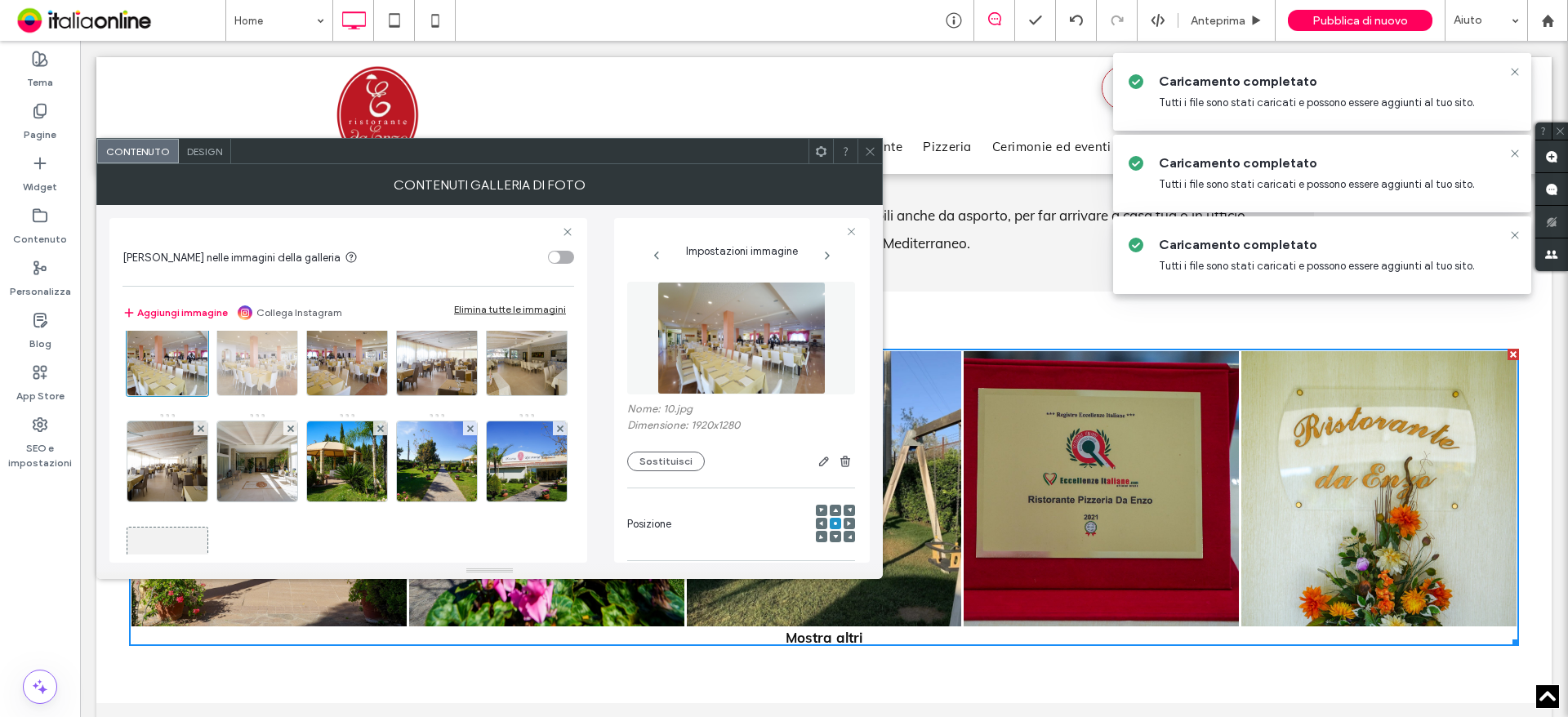
drag, startPoint x: 439, startPoint y: 366, endPoint x: 434, endPoint y: 375, distance: 10.3
click at [318, 366] on img at bounding box center [257, 355] width 120 height 80
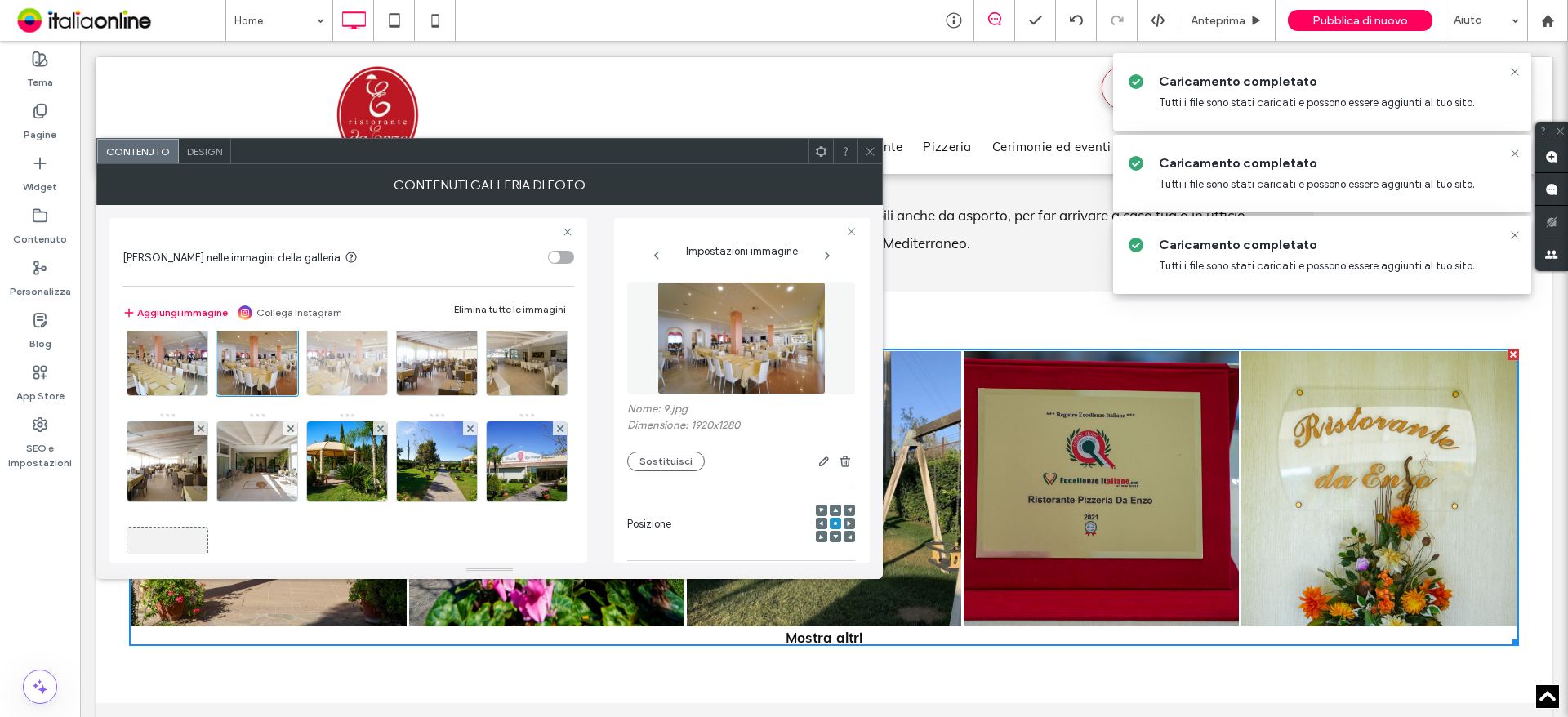
click at [287, 395] on img at bounding box center [347, 355] width 120 height 80
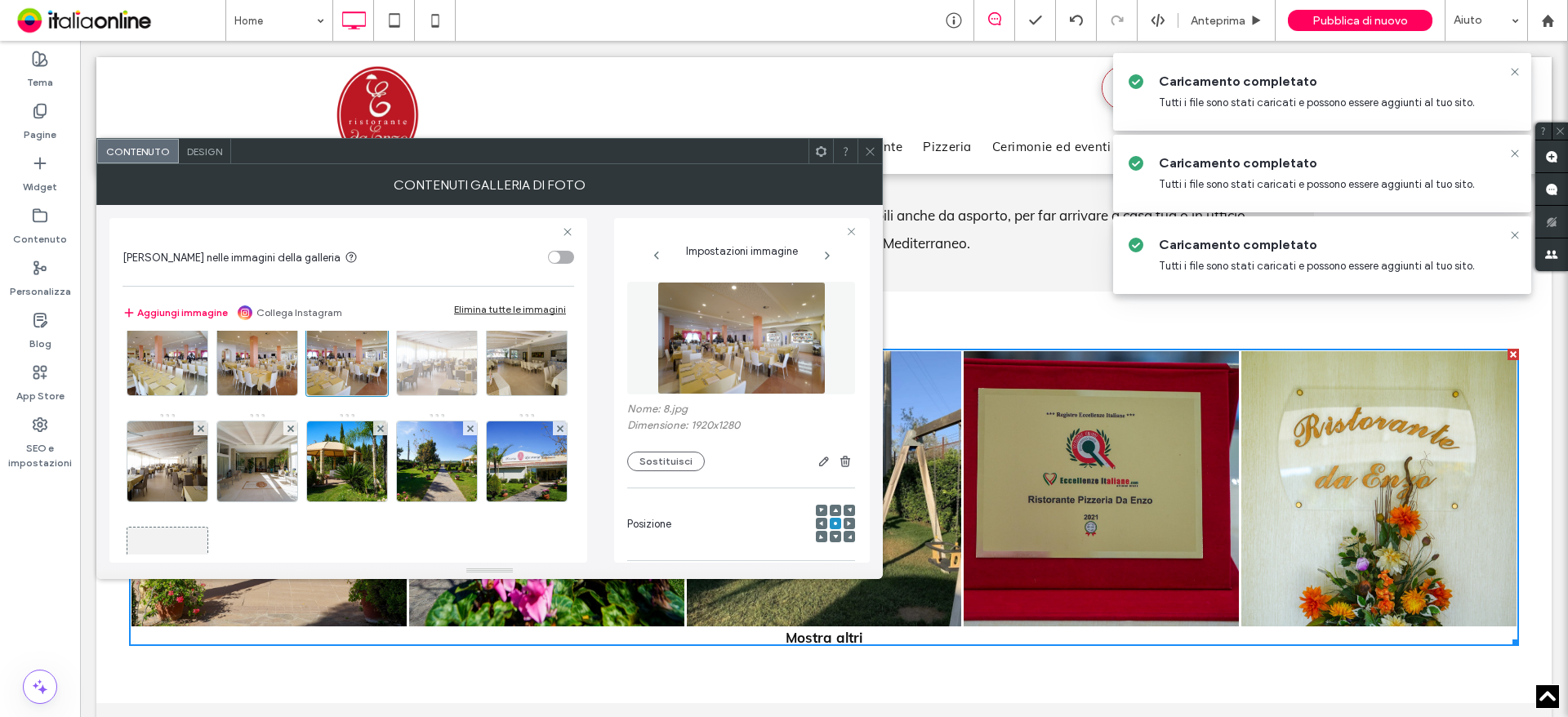
drag, startPoint x: 267, startPoint y: 472, endPoint x: 322, endPoint y: 472, distance: 55.0
click at [377, 395] on img at bounding box center [437, 355] width 120 height 80
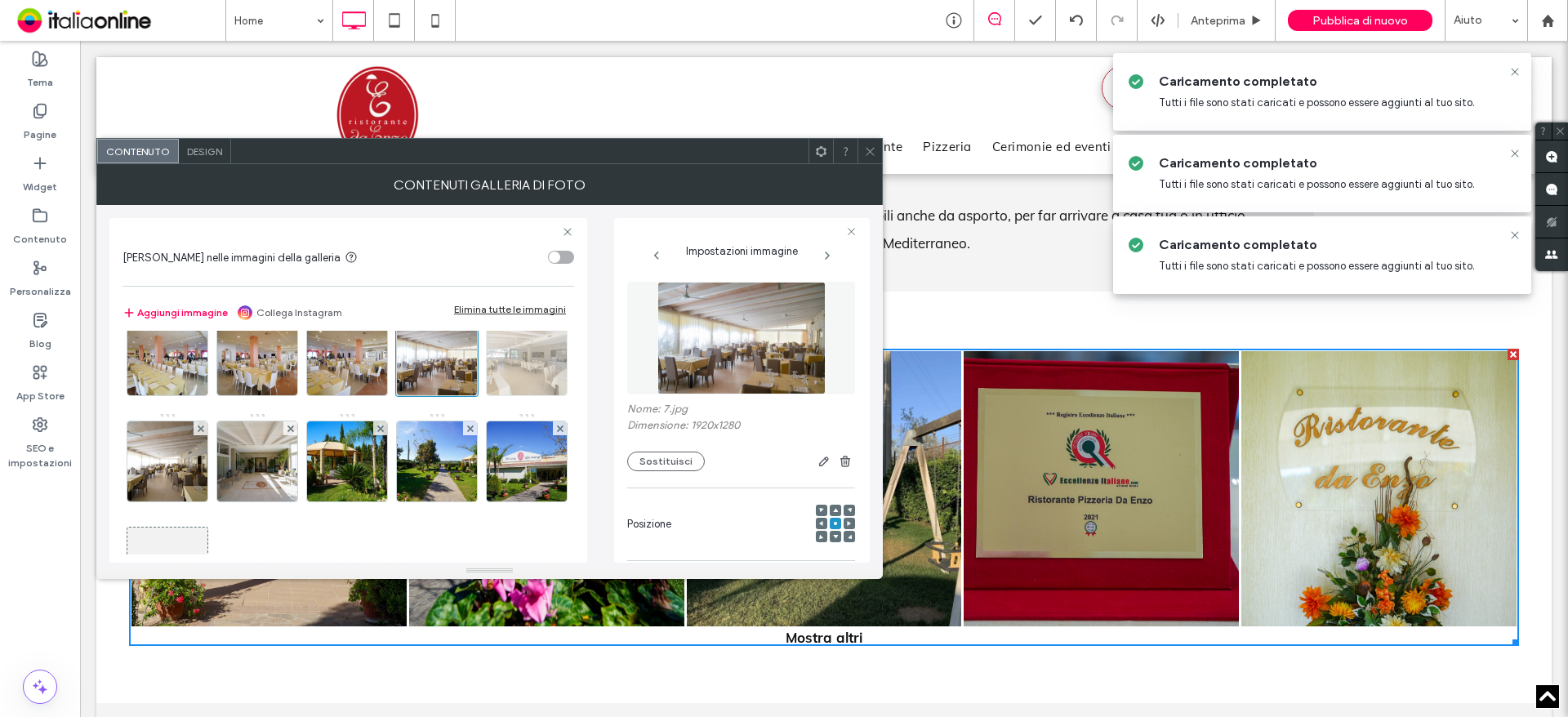
click at [467, 395] on img at bounding box center [526, 355] width 120 height 80
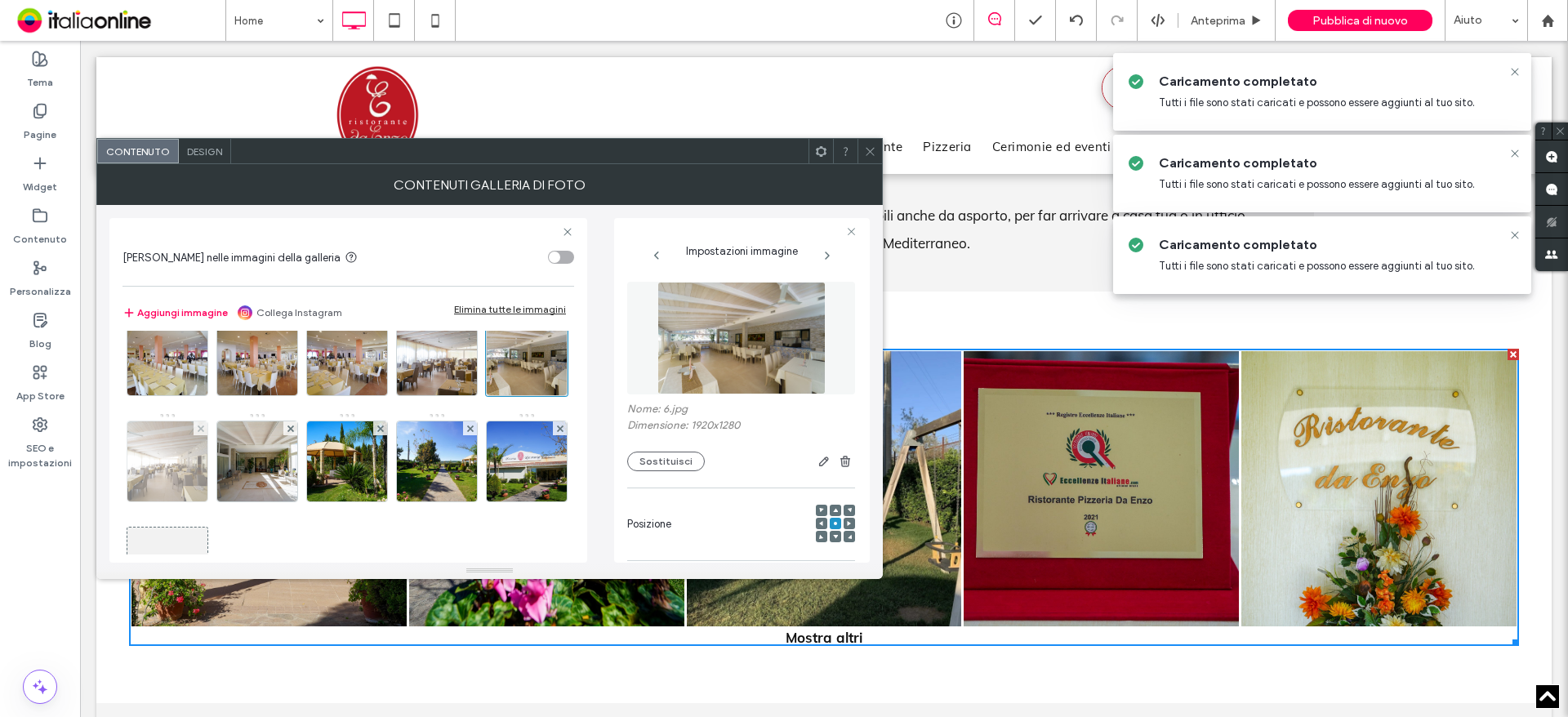
click at [227, 472] on img at bounding box center [168, 462] width 120 height 80
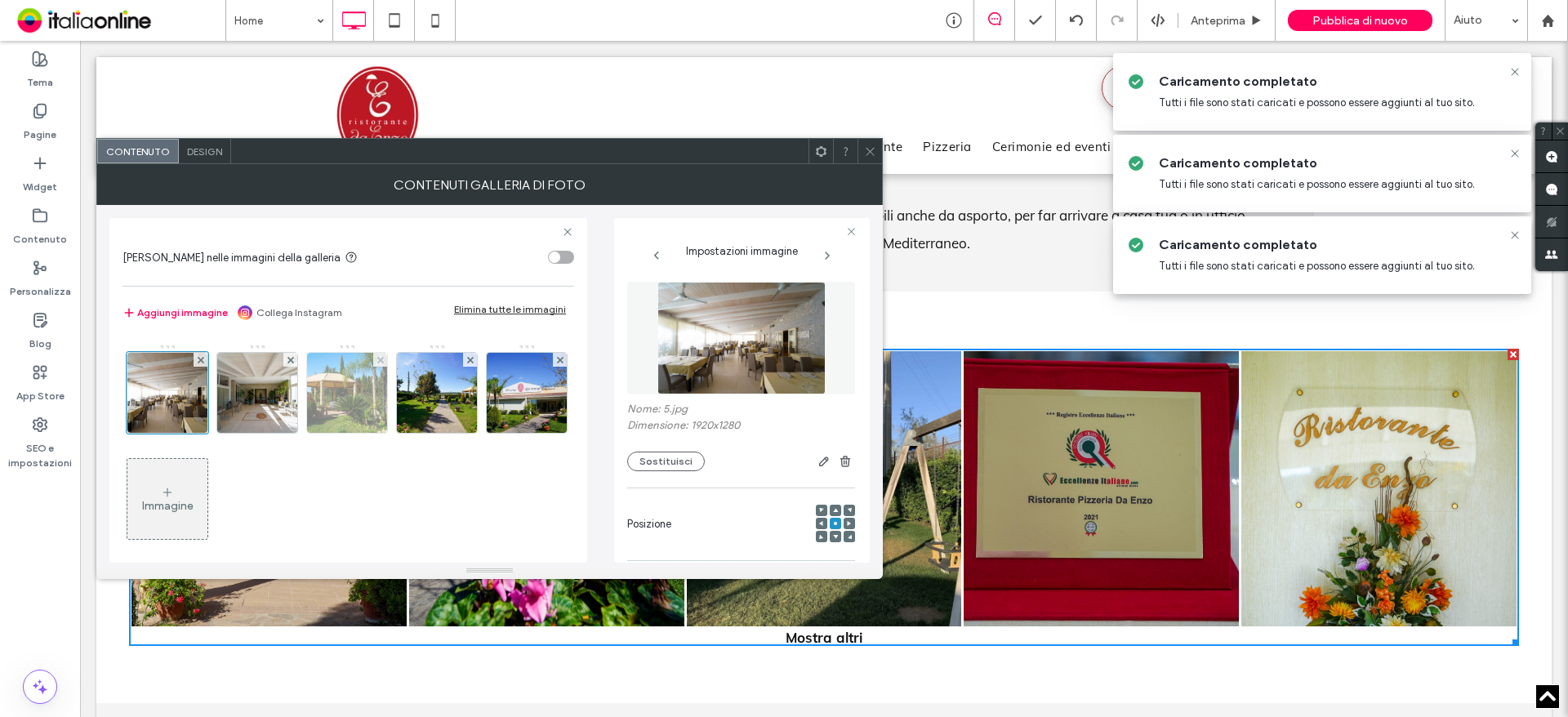
scroll to position [408, 0]
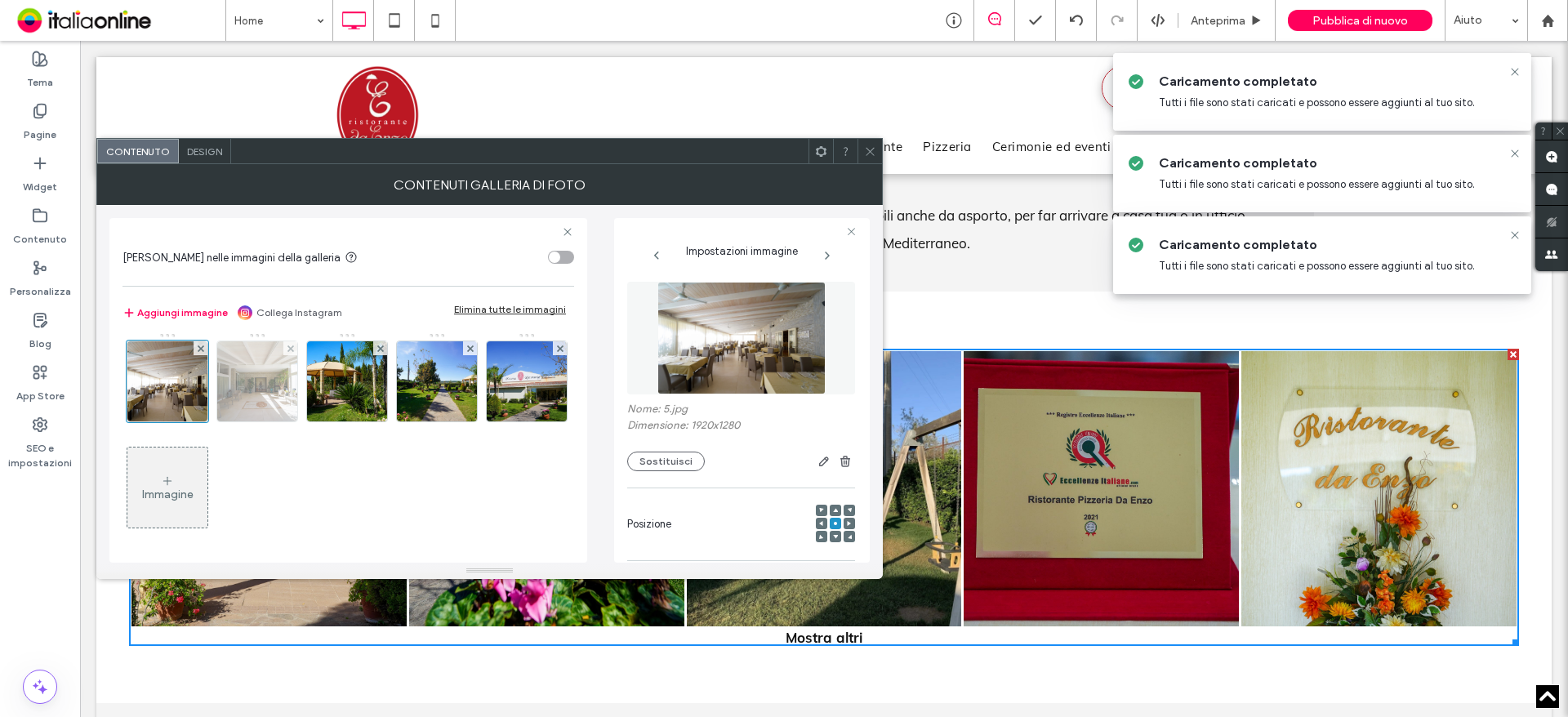
click at [198, 422] on img at bounding box center [257, 381] width 120 height 80
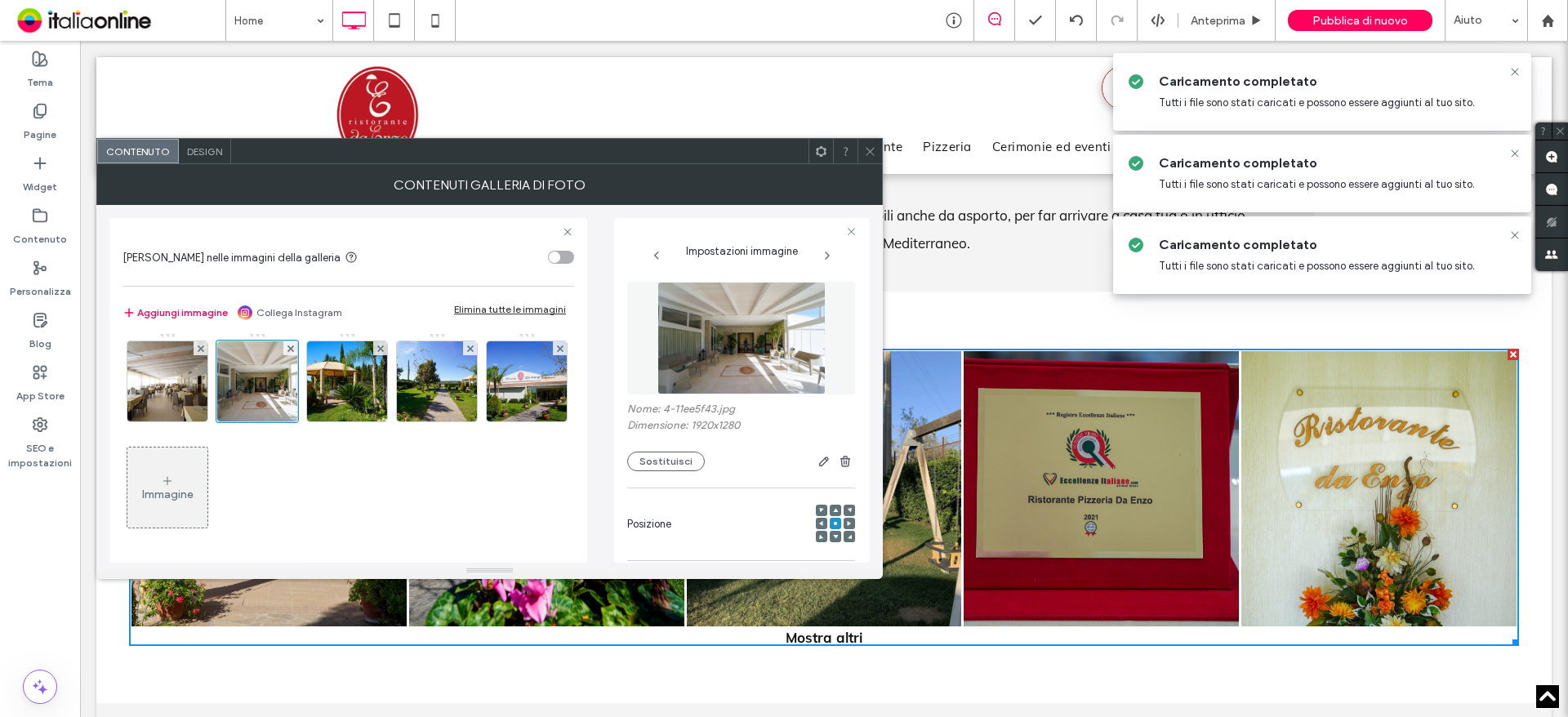
click at [301, 424] on div "Immagine" at bounding box center [347, 278] width 450 height 531
drag, startPoint x: 287, startPoint y: 424, endPoint x: 297, endPoint y: 424, distance: 10.0
click at [287, 422] on img at bounding box center [347, 381] width 120 height 80
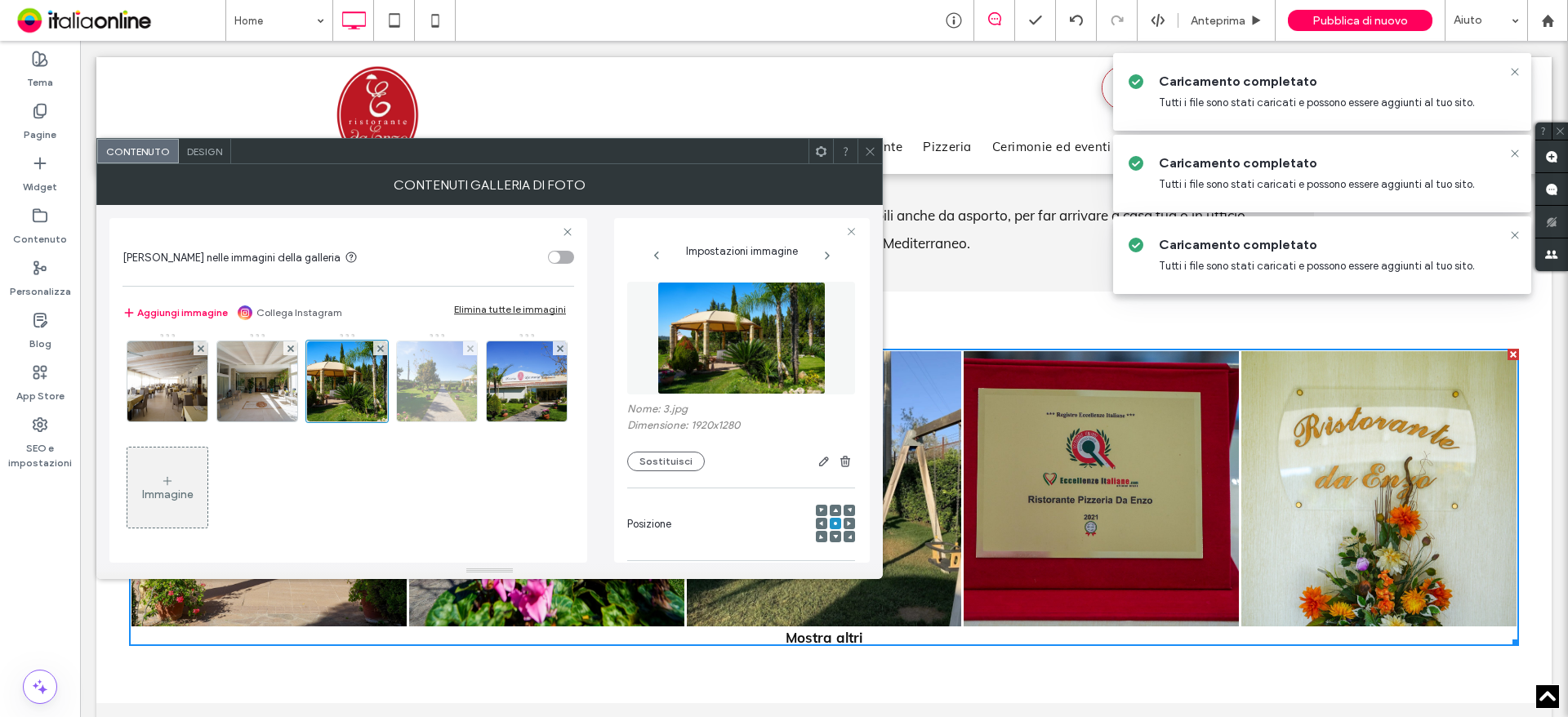
click at [377, 422] on img at bounding box center [437, 381] width 120 height 80
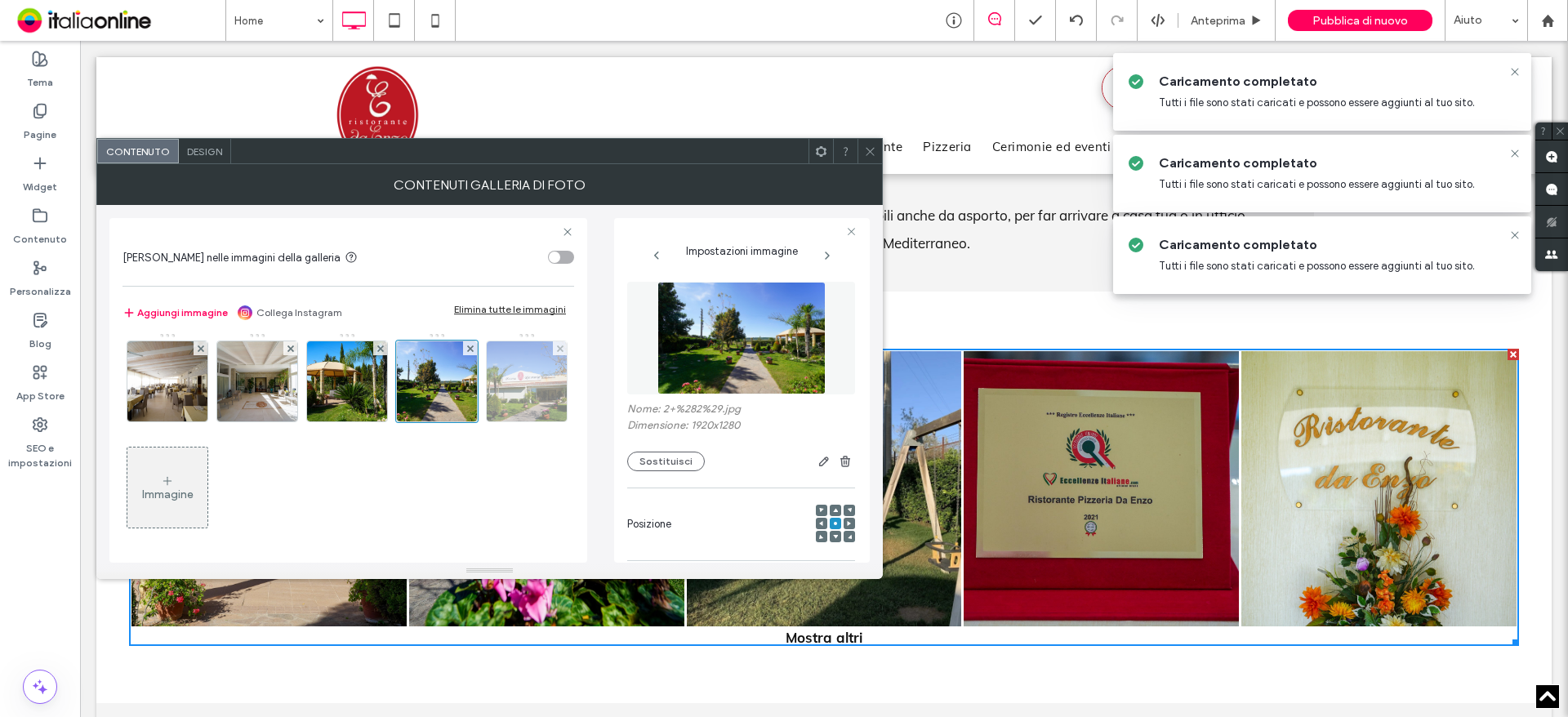
click at [467, 422] on img at bounding box center [526, 381] width 120 height 80
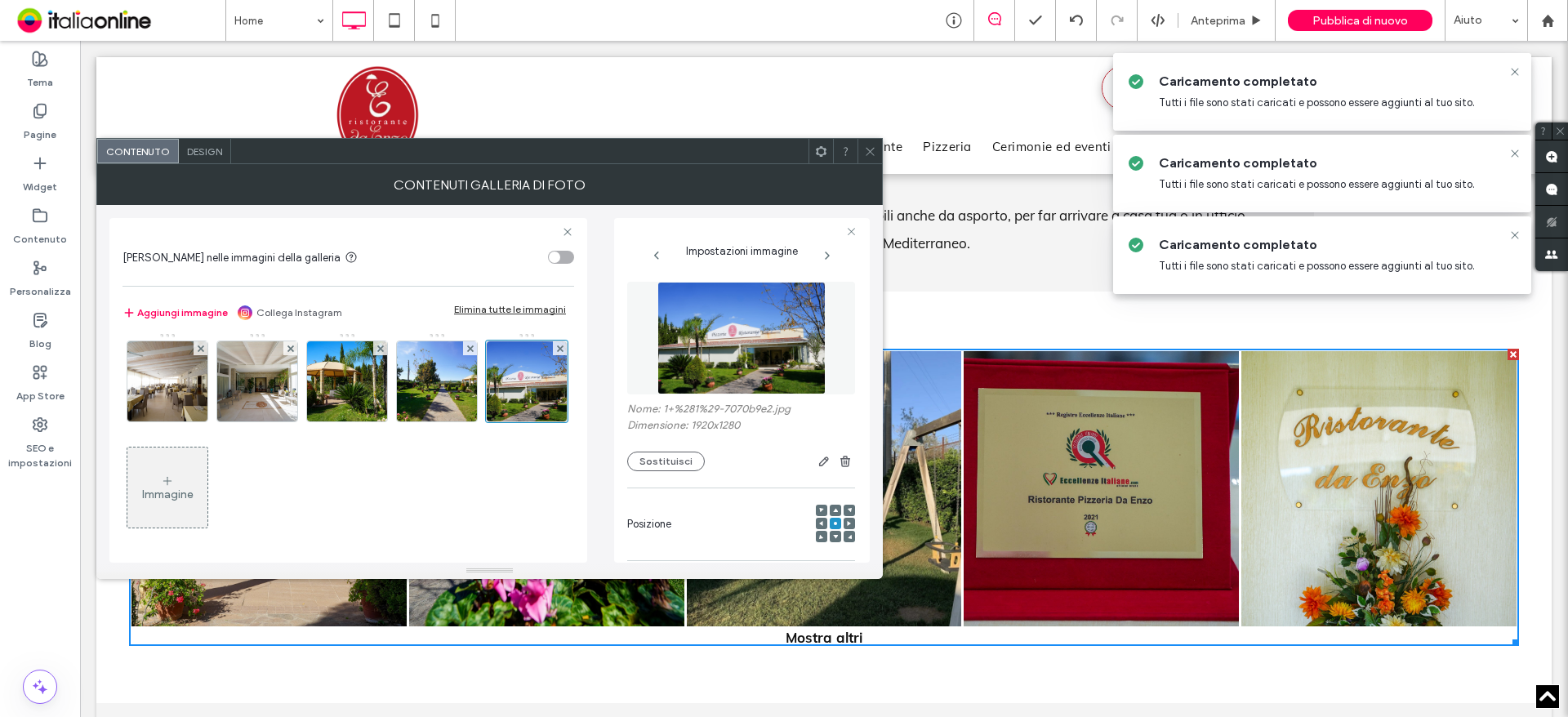
drag, startPoint x: 873, startPoint y: 142, endPoint x: 859, endPoint y: 158, distance: 21.3
click at [873, 142] on span at bounding box center [870, 151] width 12 height 25
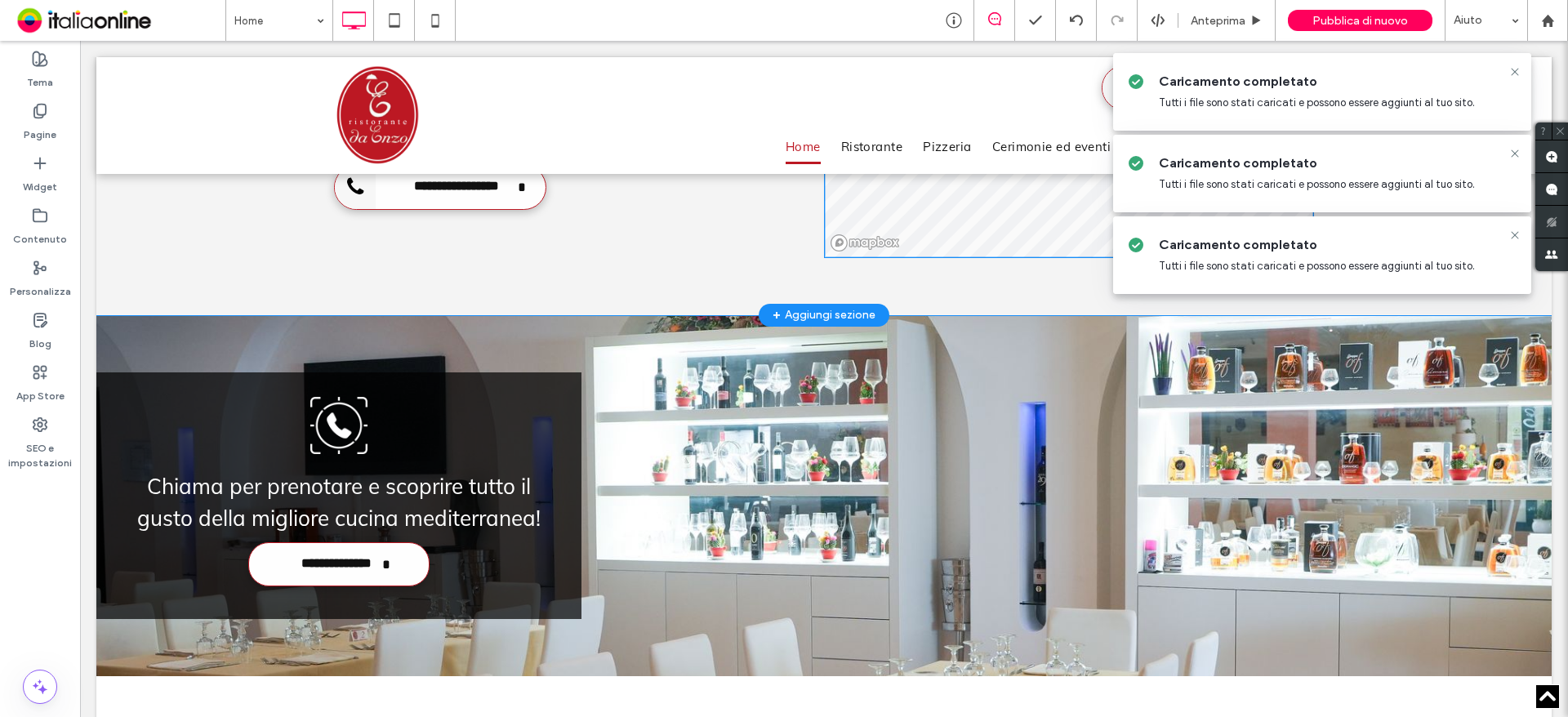
scroll to position [3184, 0]
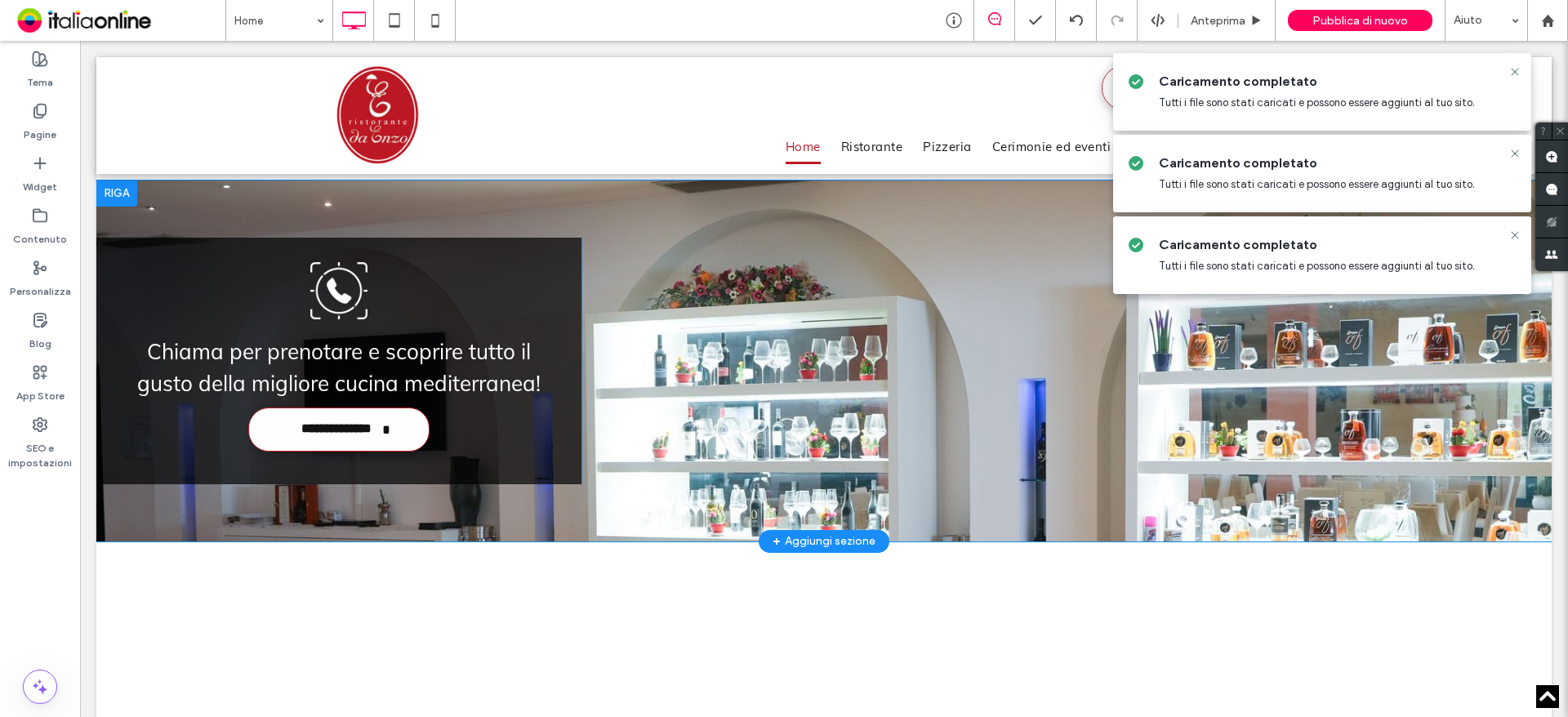
click at [707, 325] on div "Click To Paste" at bounding box center [1066, 361] width 970 height 247
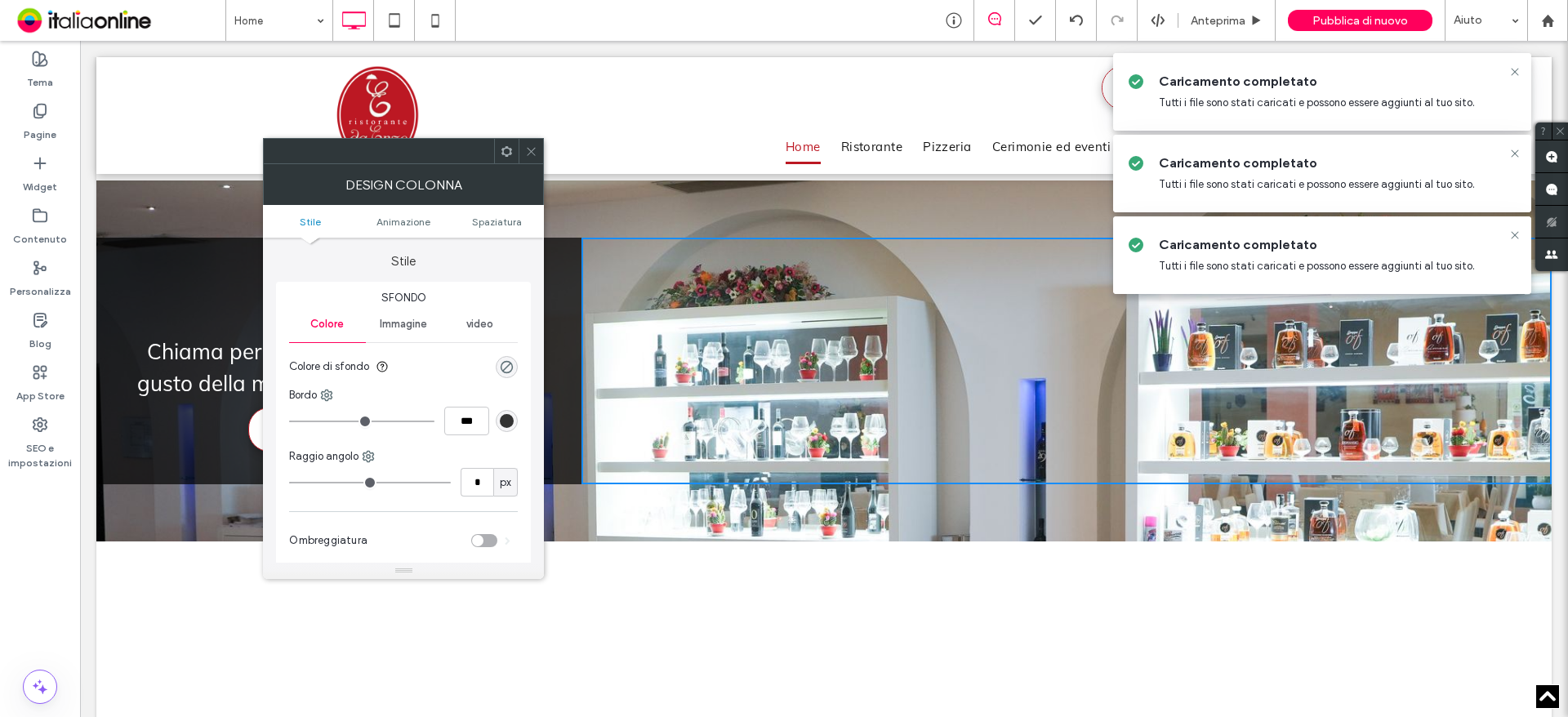
click at [531, 156] on icon at bounding box center [531, 152] width 12 height 12
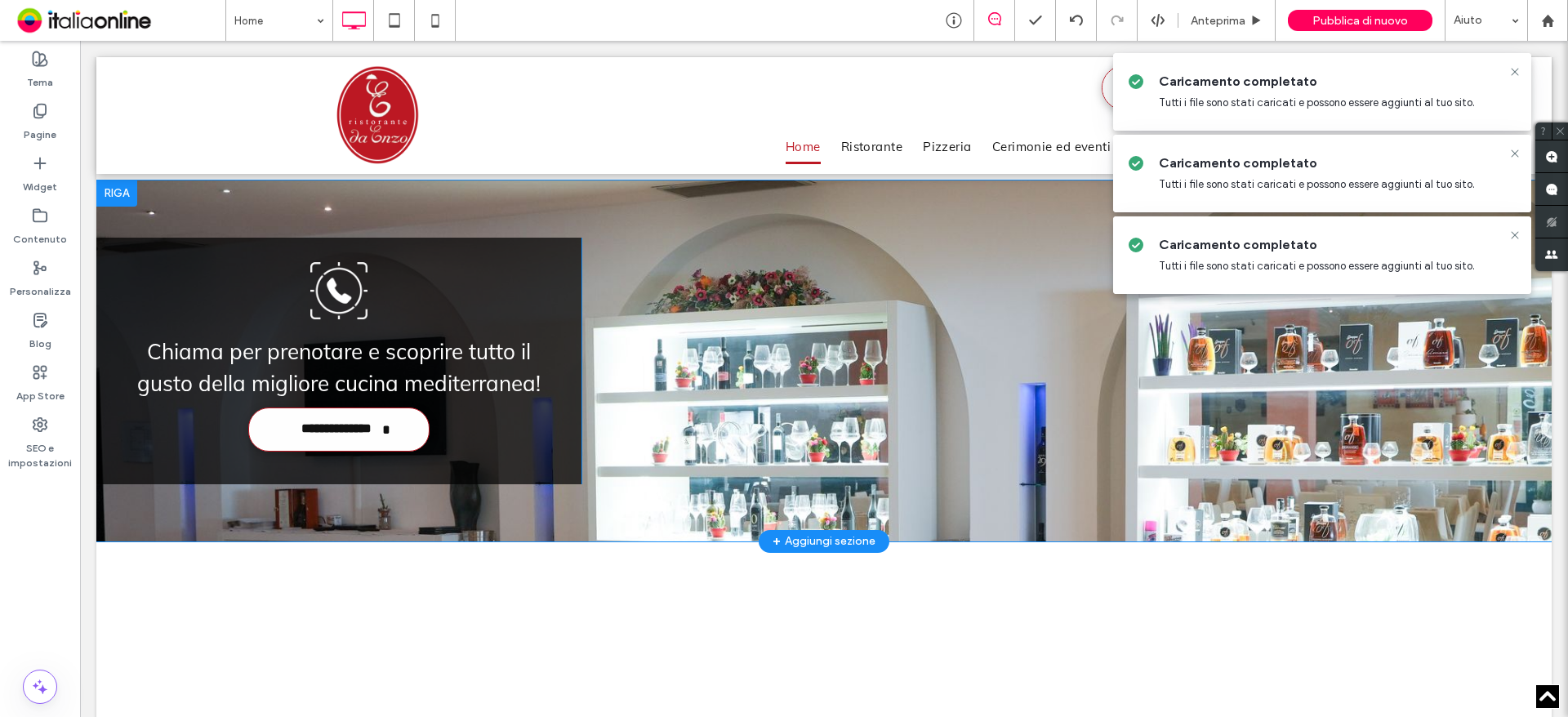
scroll to position [3020, 0]
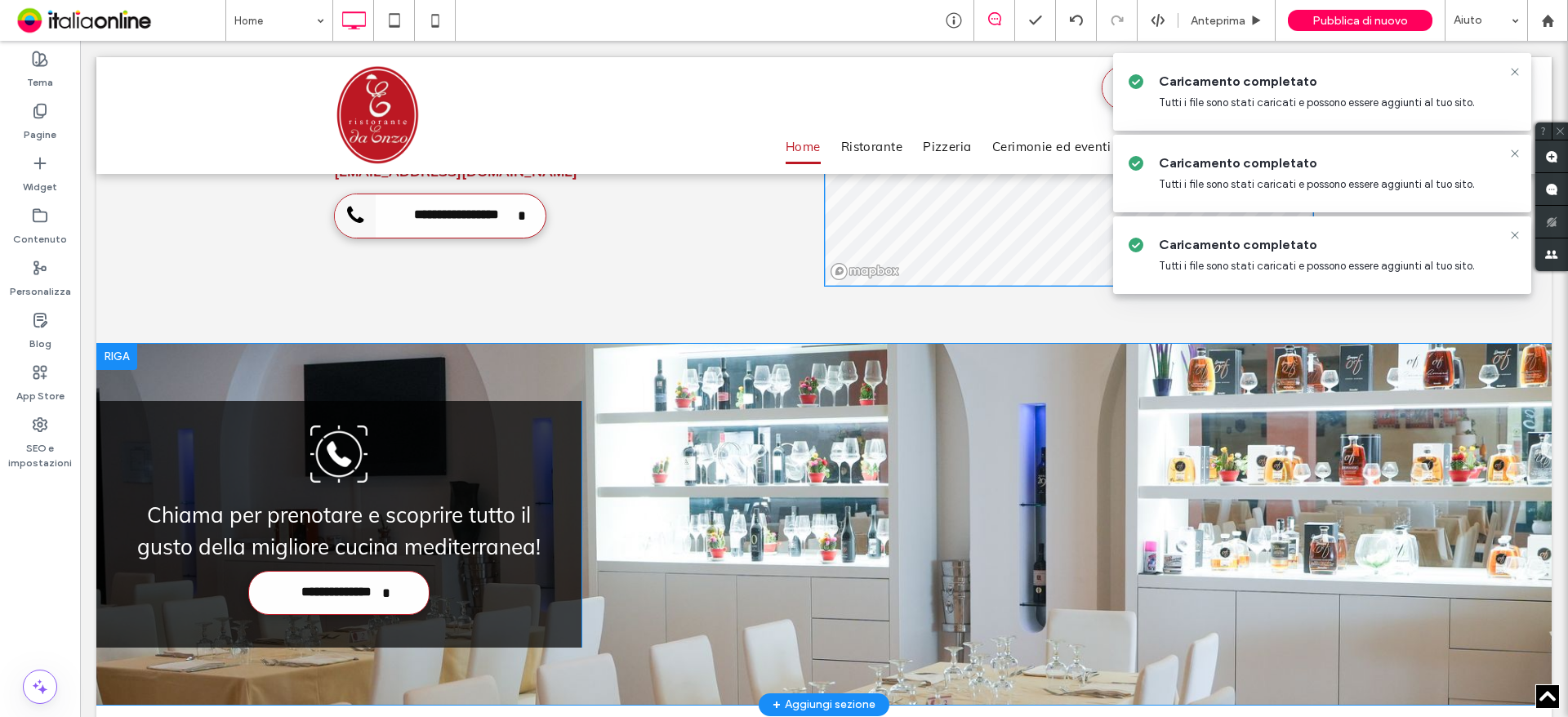
click at [111, 344] on div at bounding box center [117, 357] width 41 height 26
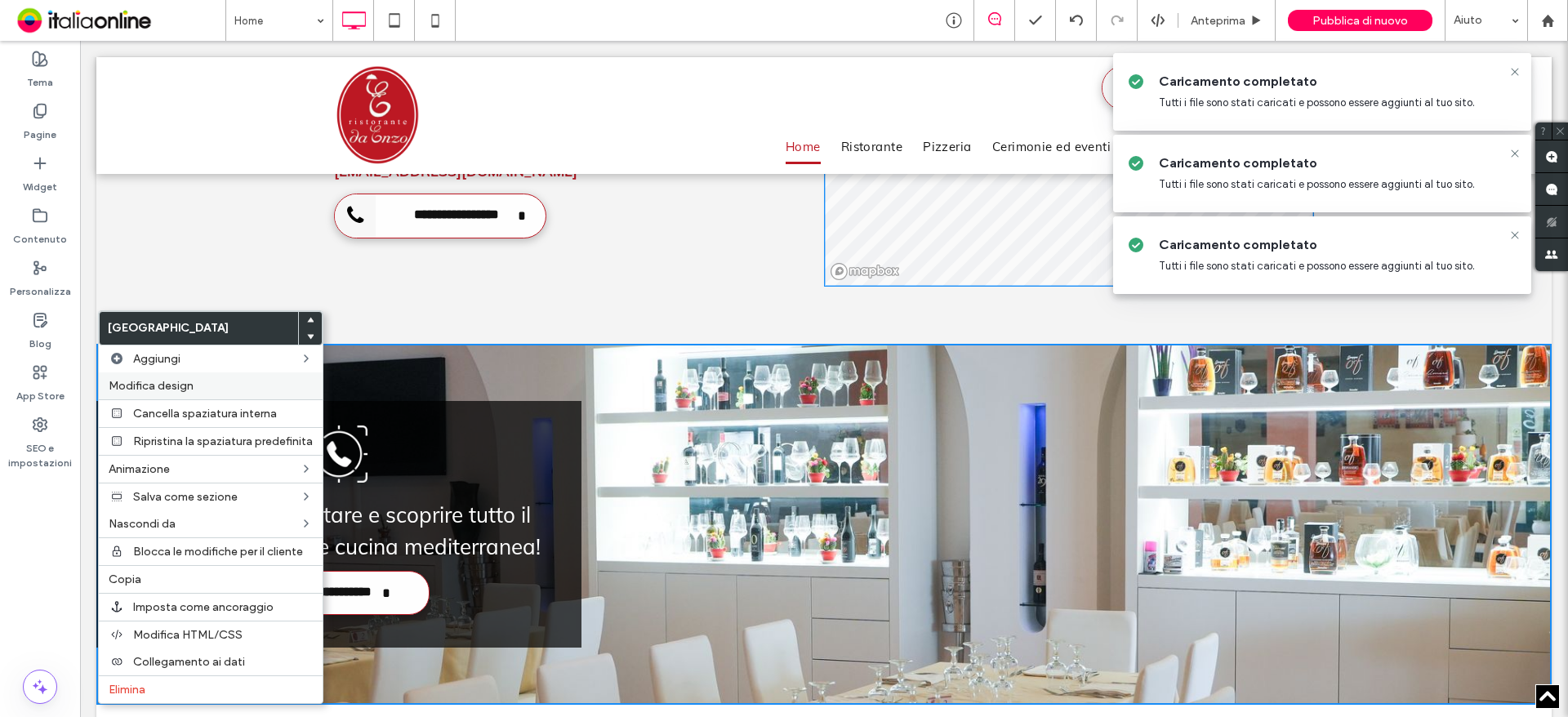
click at [168, 376] on div "Modifica design" at bounding box center [210, 386] width 224 height 27
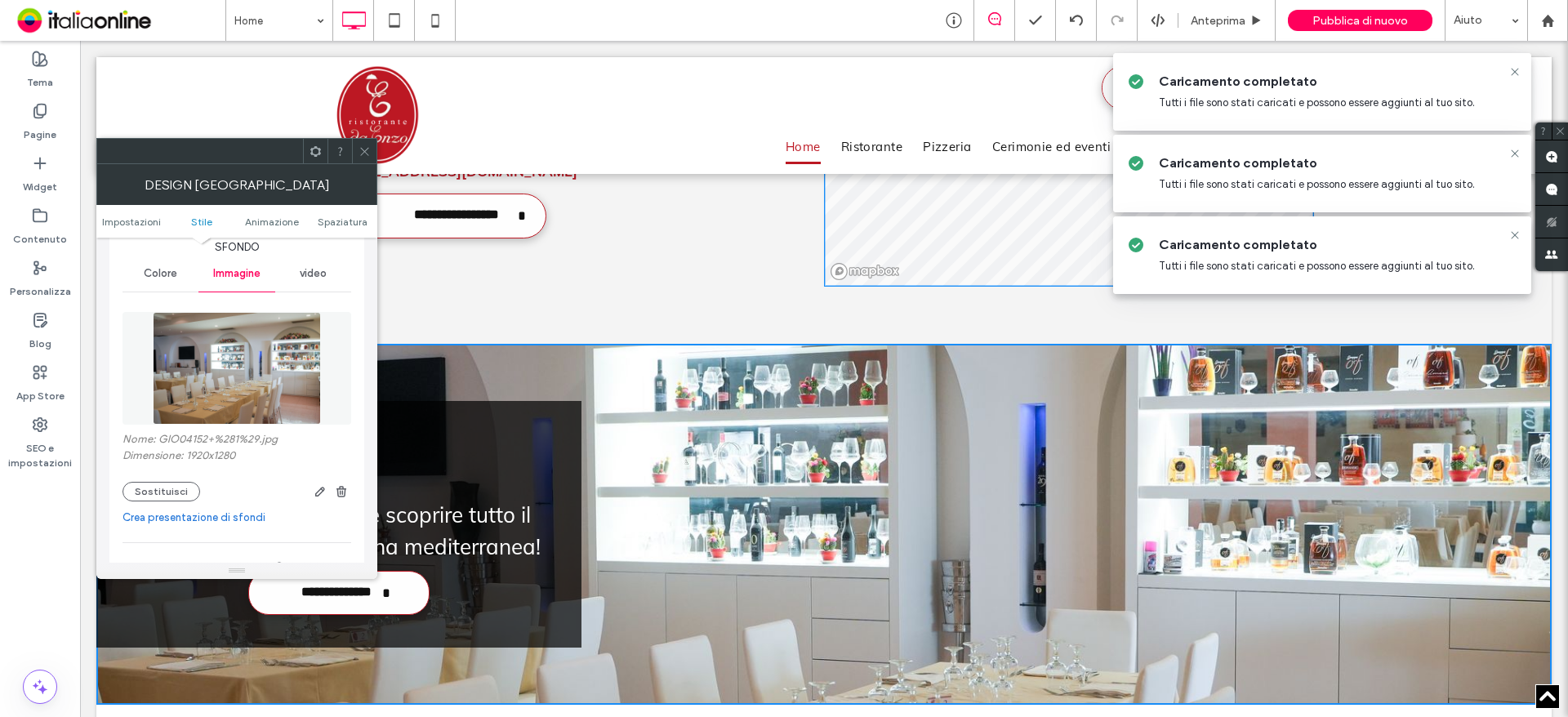
scroll to position [326, 0]
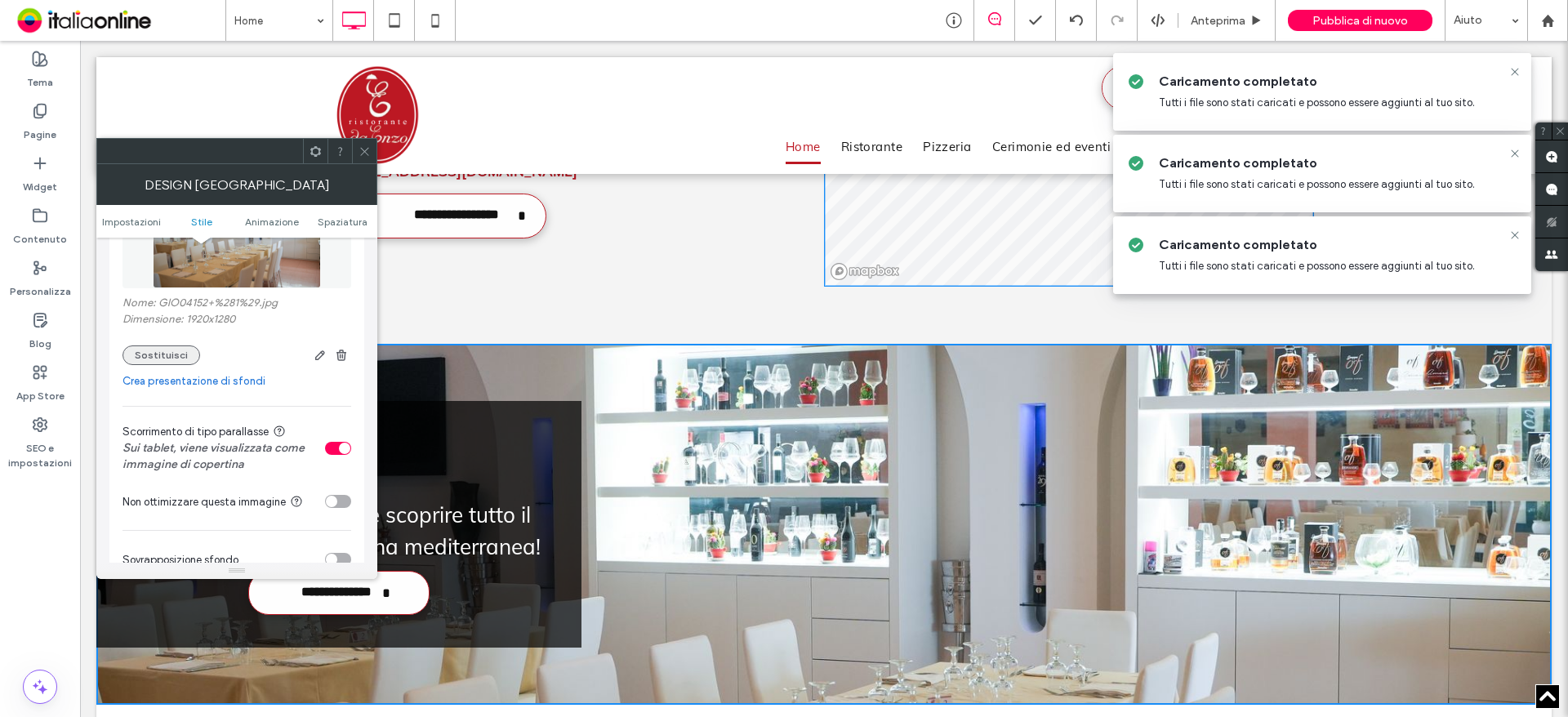
click at [164, 354] on button "Sostituisci" at bounding box center [161, 355] width 78 height 20
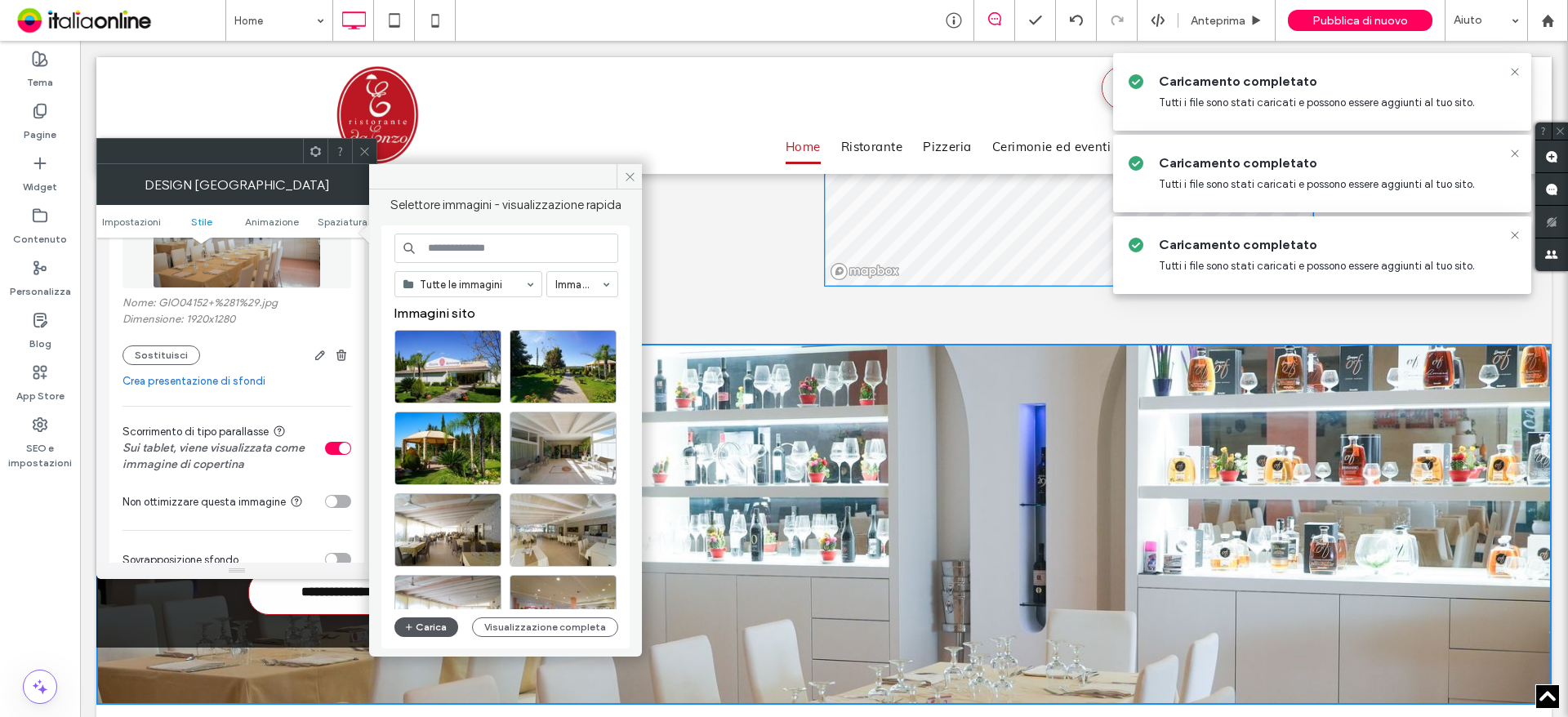
click at [438, 619] on button "Carica" at bounding box center [426, 627] width 64 height 20
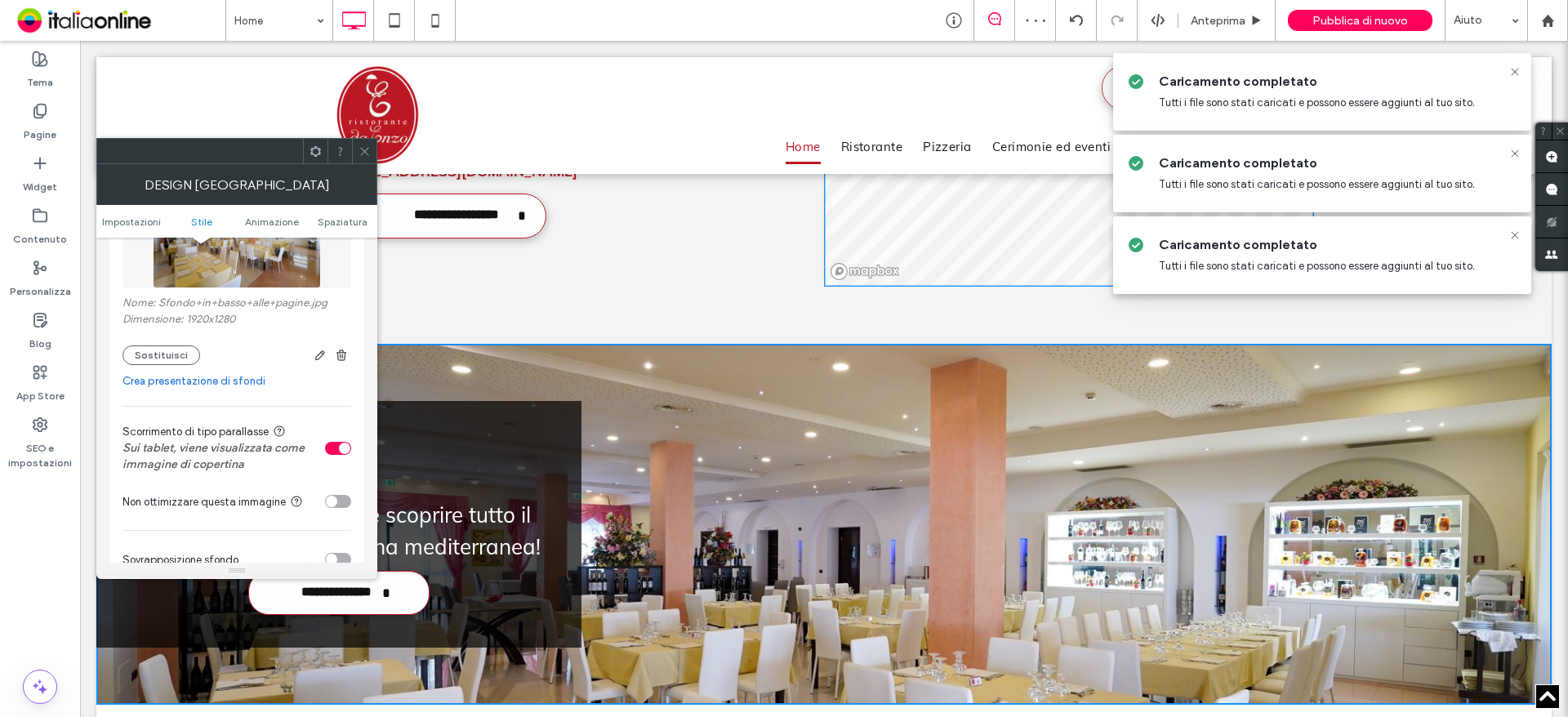
click at [365, 147] on icon at bounding box center [365, 152] width 12 height 12
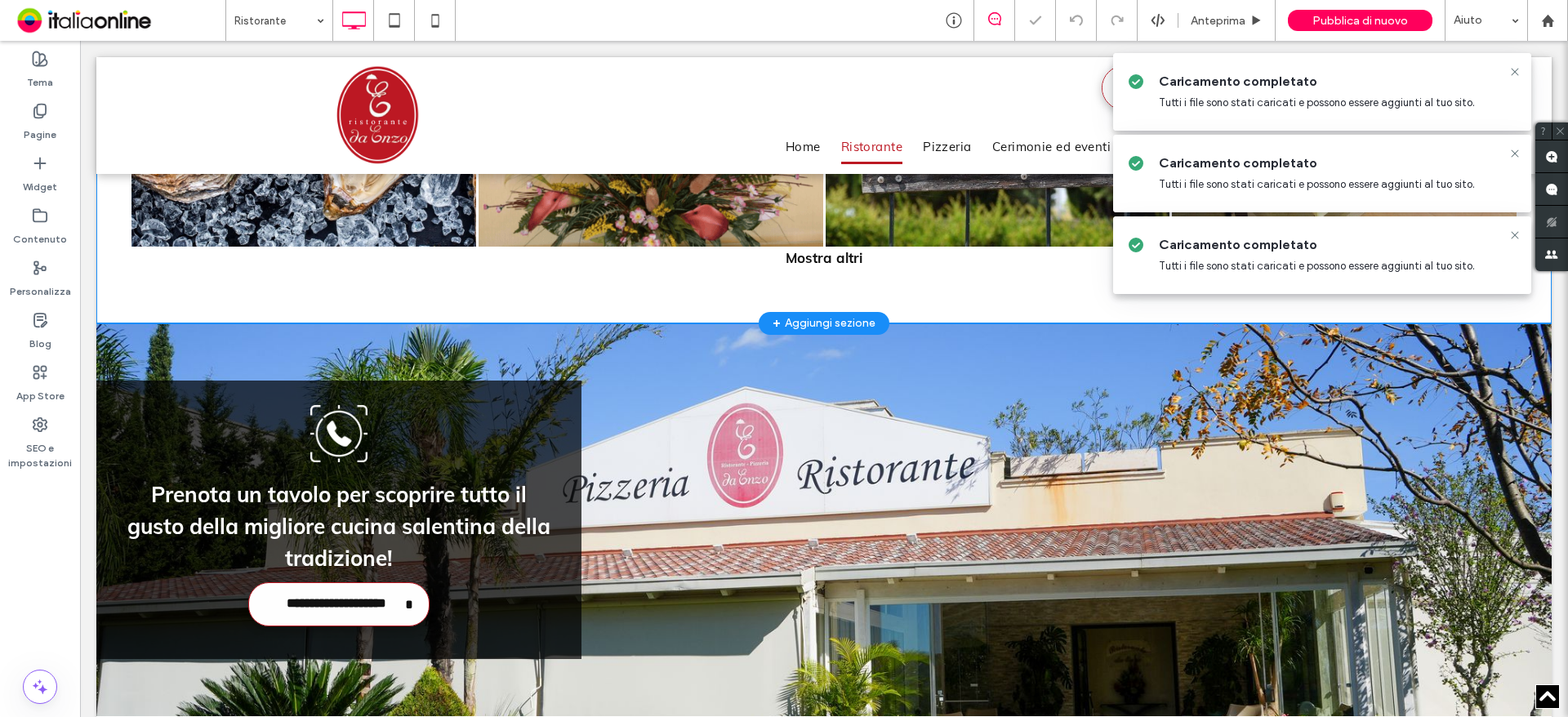
scroll to position [1388, 0]
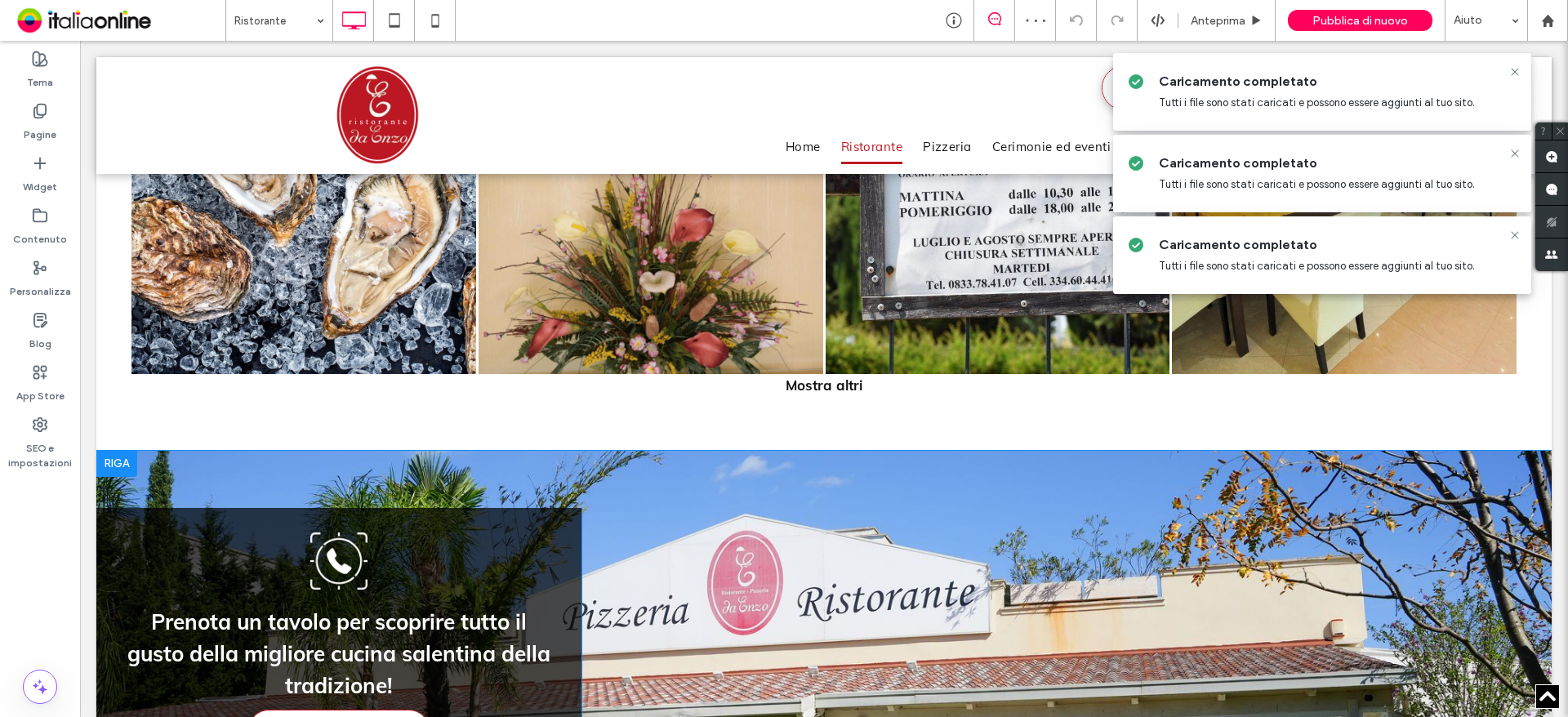
click at [119, 450] on div at bounding box center [117, 463] width 41 height 26
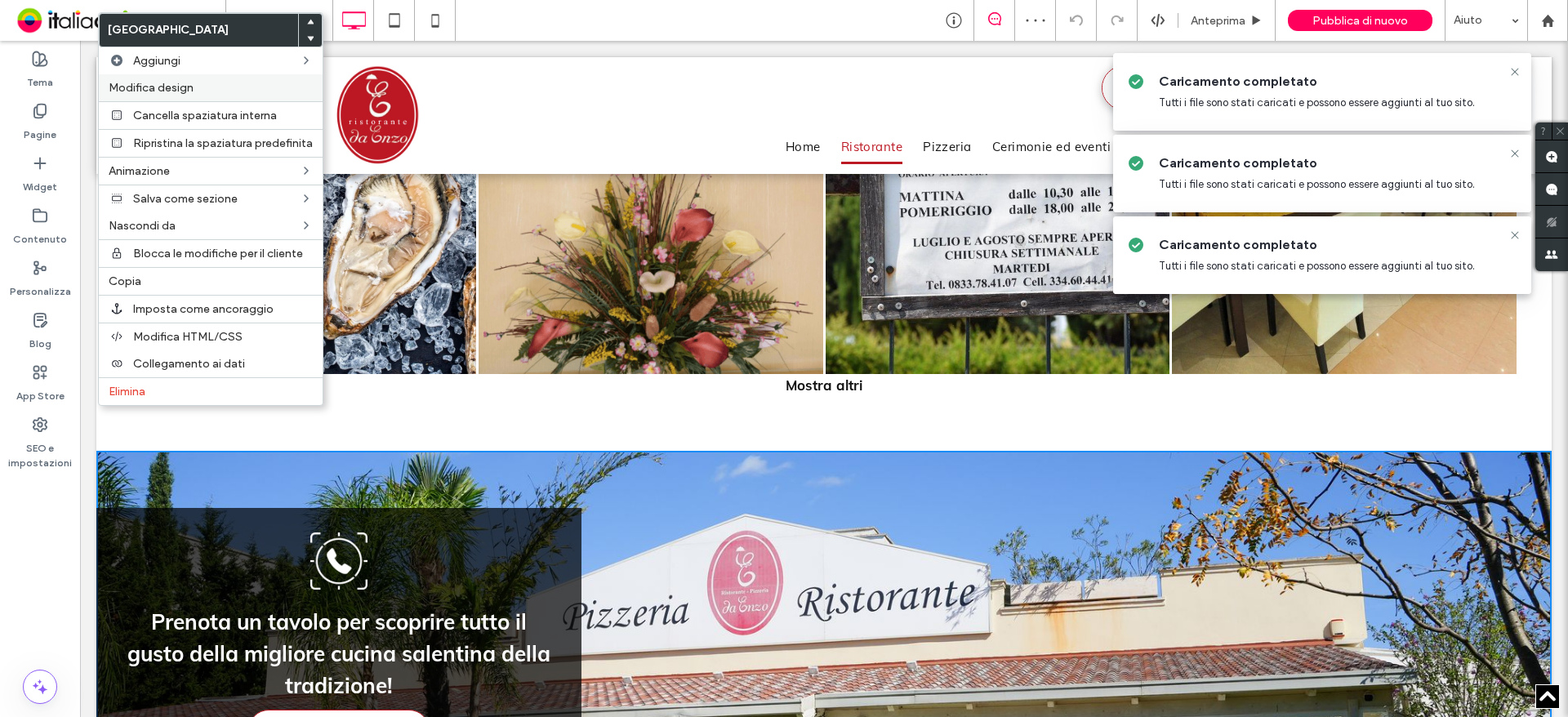
click at [152, 83] on span "Modifica design" at bounding box center [152, 88] width 85 height 14
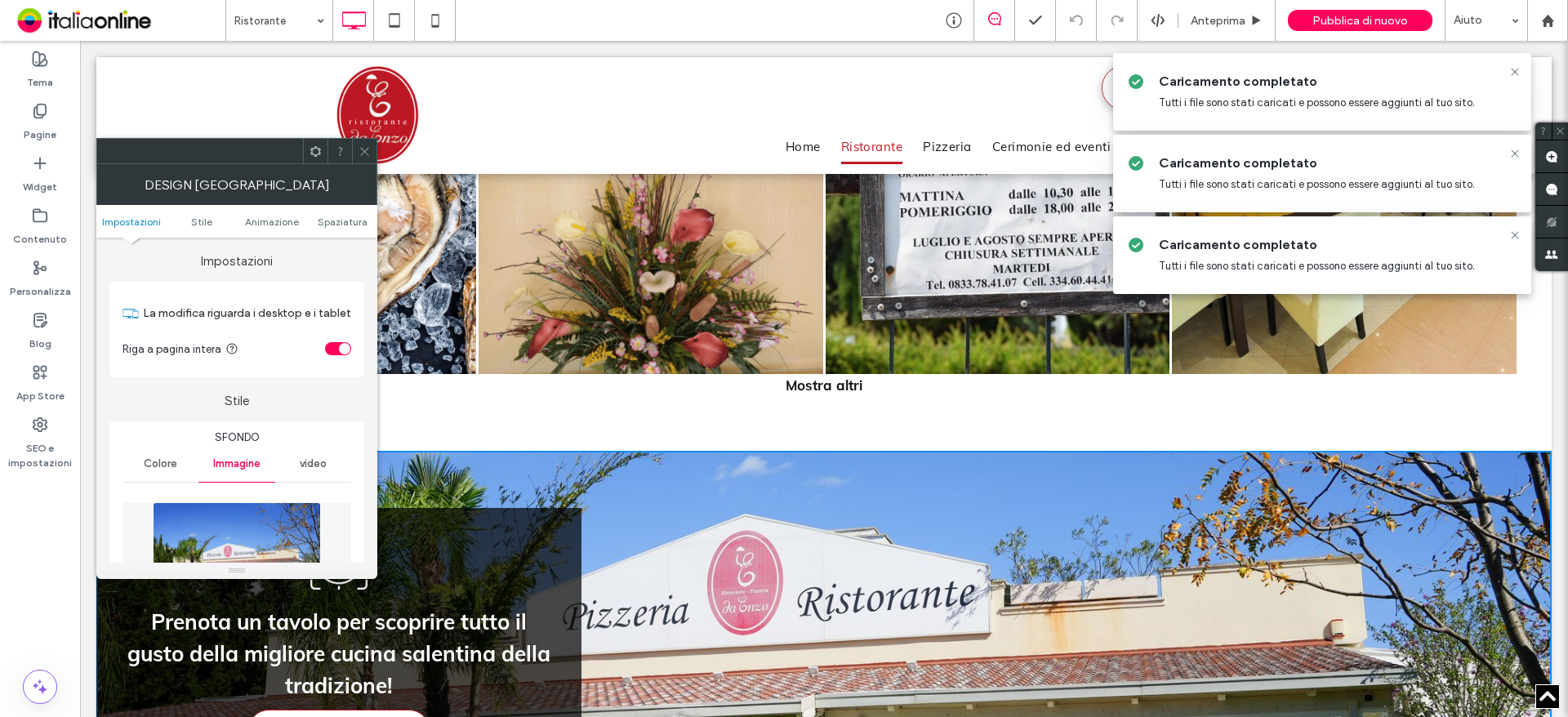
scroll to position [408, 0]
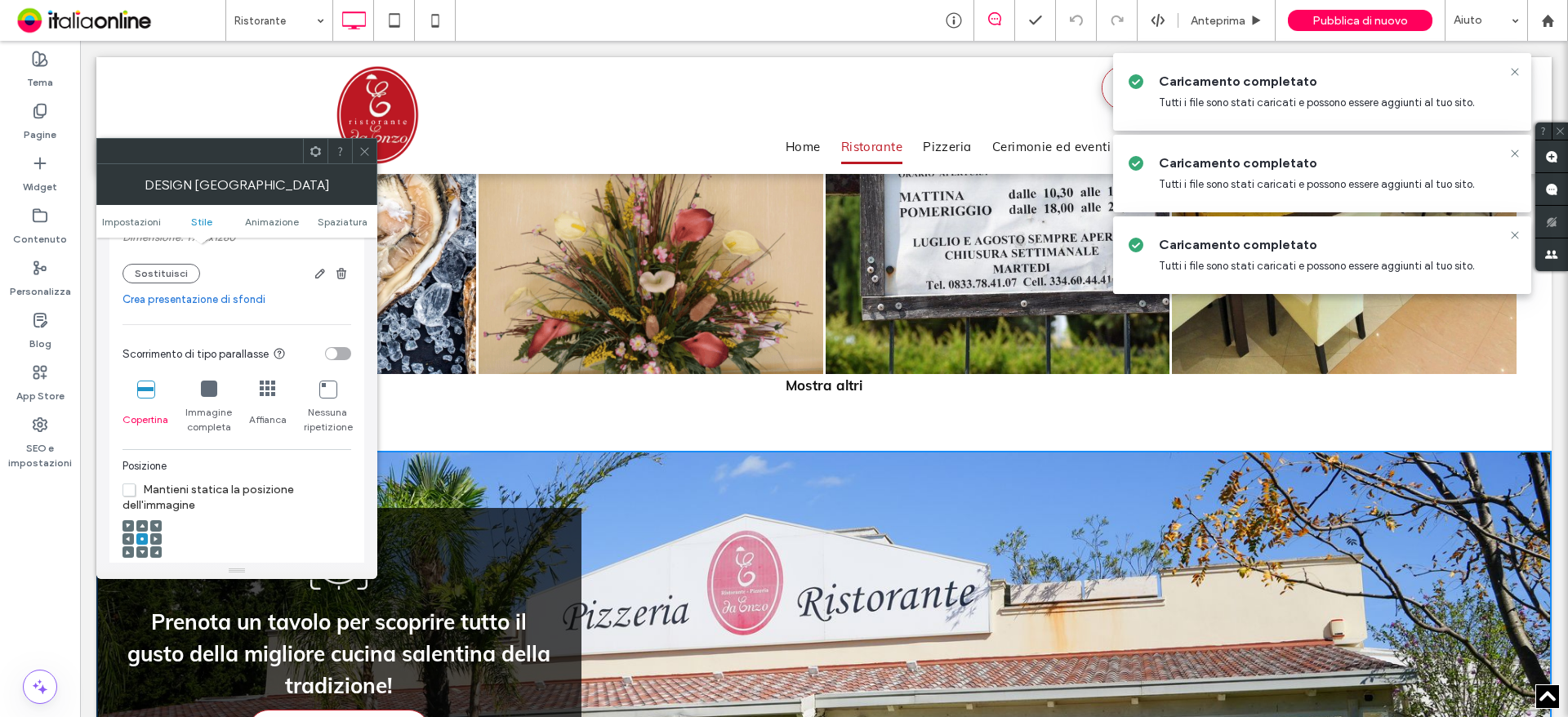
click at [154, 284] on div "Nome: GIO04146+%281%29.jpg Dimensione: 1920x1280 Sostituisci" at bounding box center [237, 184] width 228 height 214
click at [155, 278] on button "Sostituisci" at bounding box center [161, 273] width 78 height 20
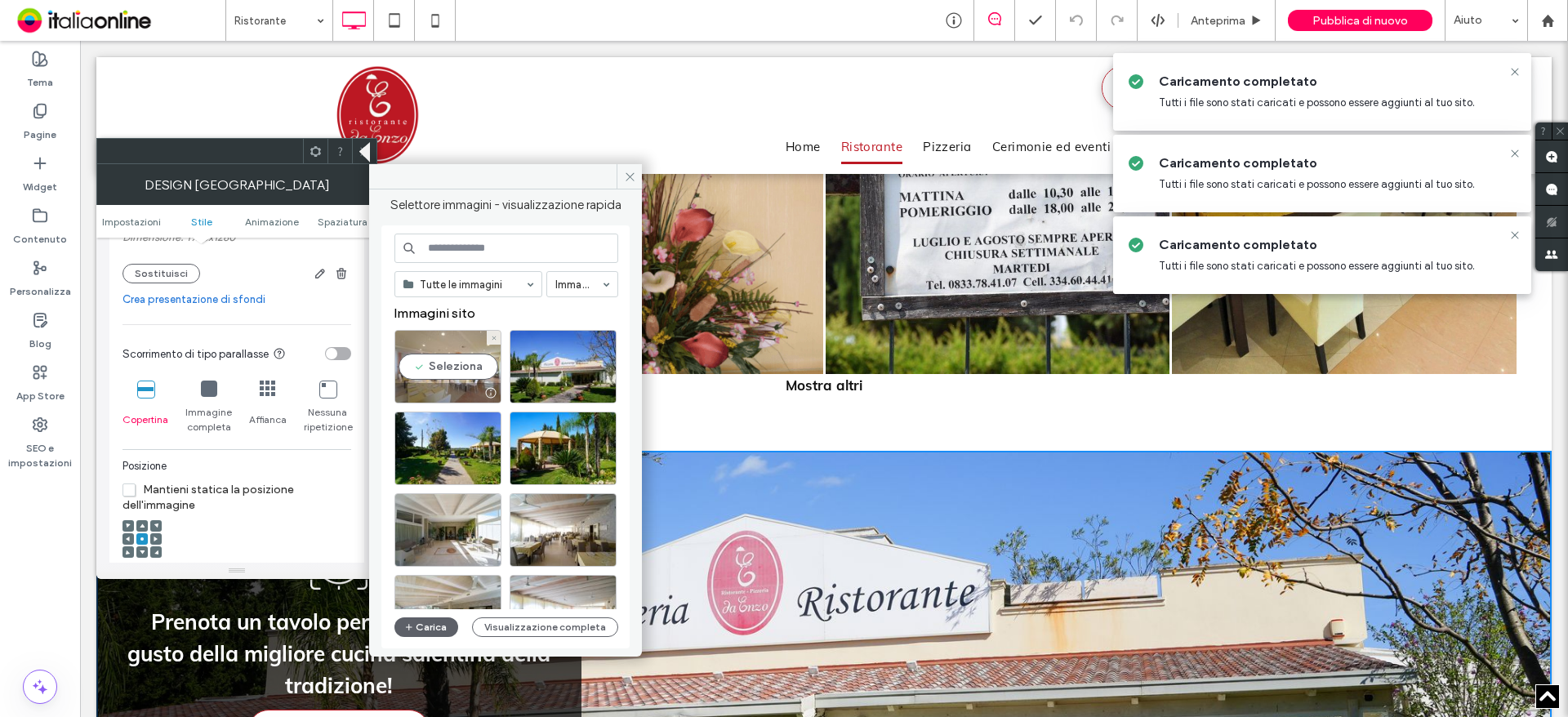
click at [454, 366] on div "Seleziona" at bounding box center [448, 366] width 107 height 73
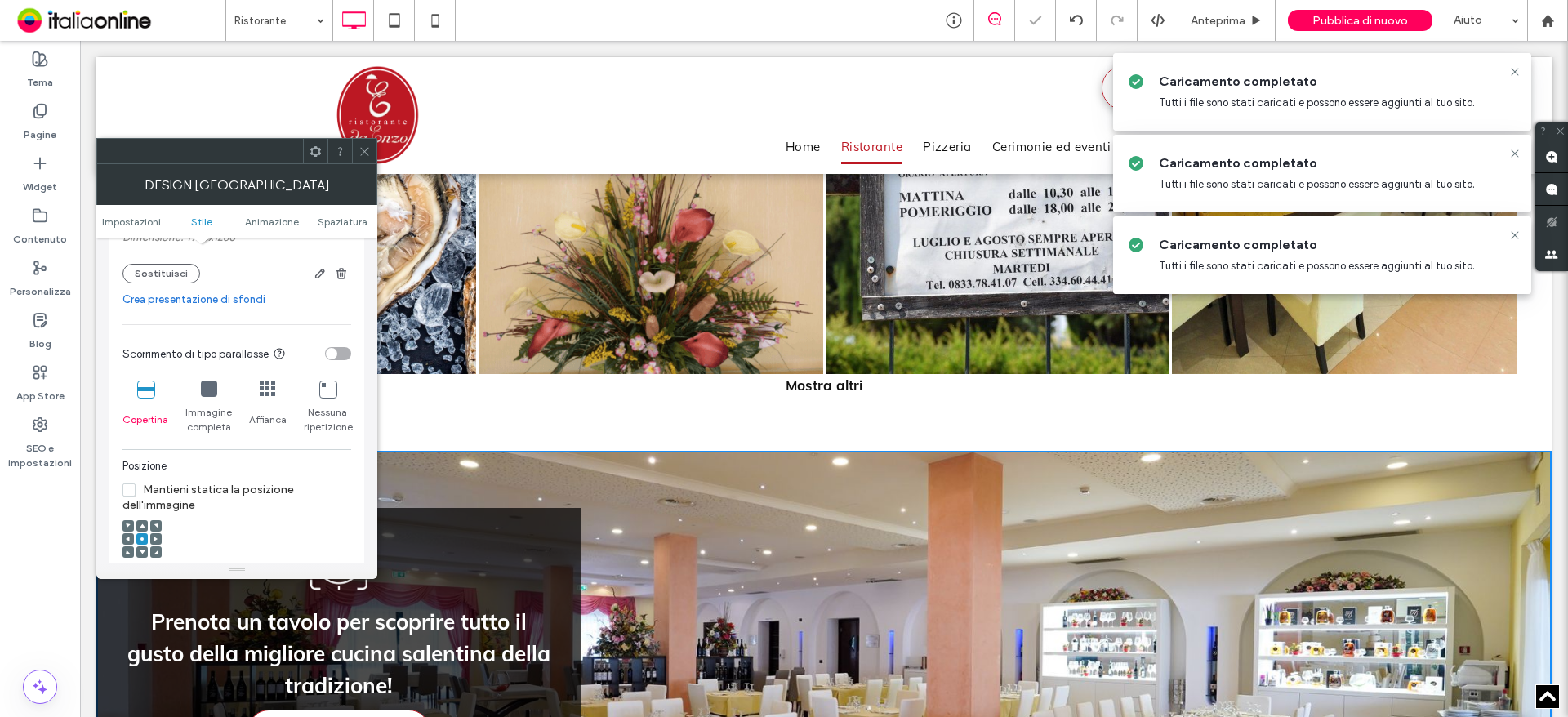
click at [353, 143] on div at bounding box center [364, 151] width 25 height 25
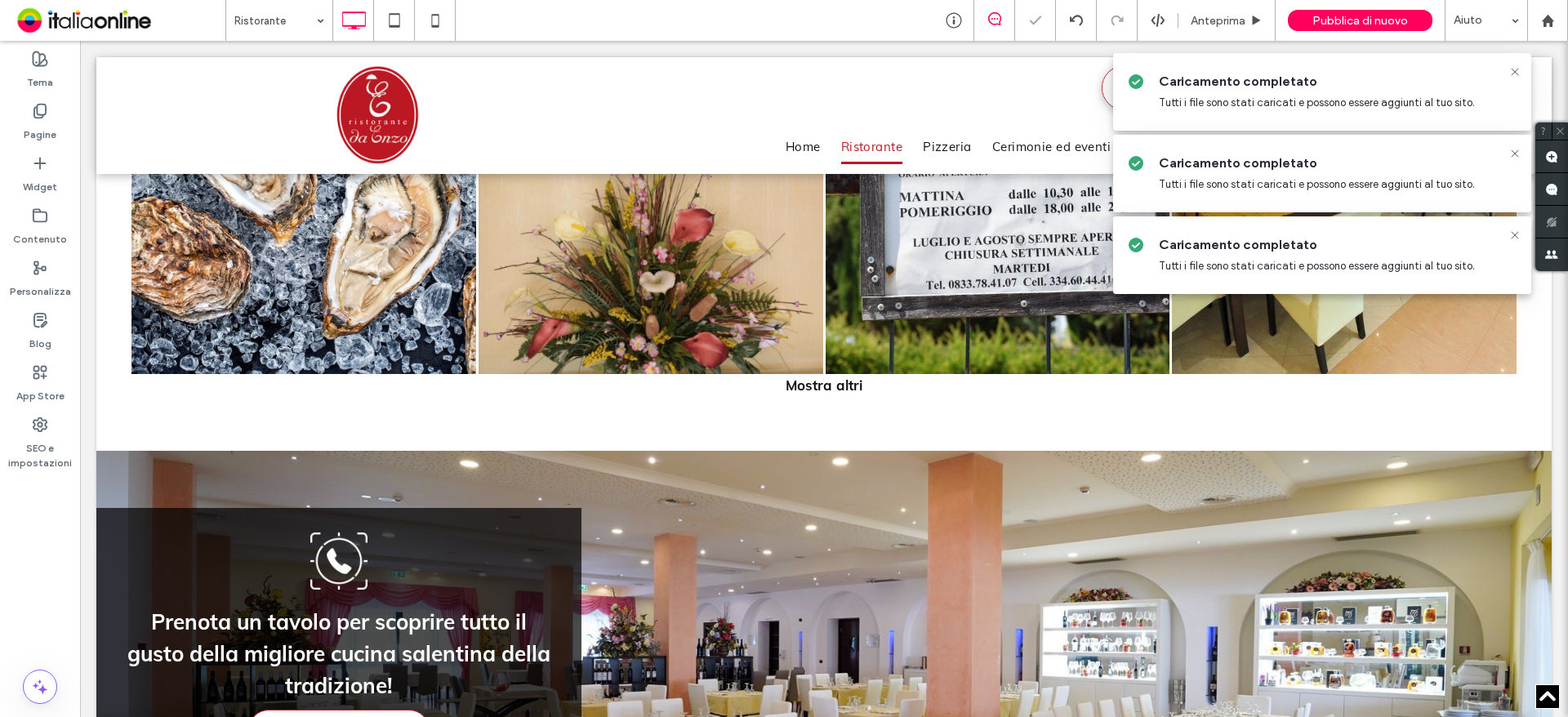
click at [262, 41] on body "**********" at bounding box center [824, 1] width 1488 height 2697
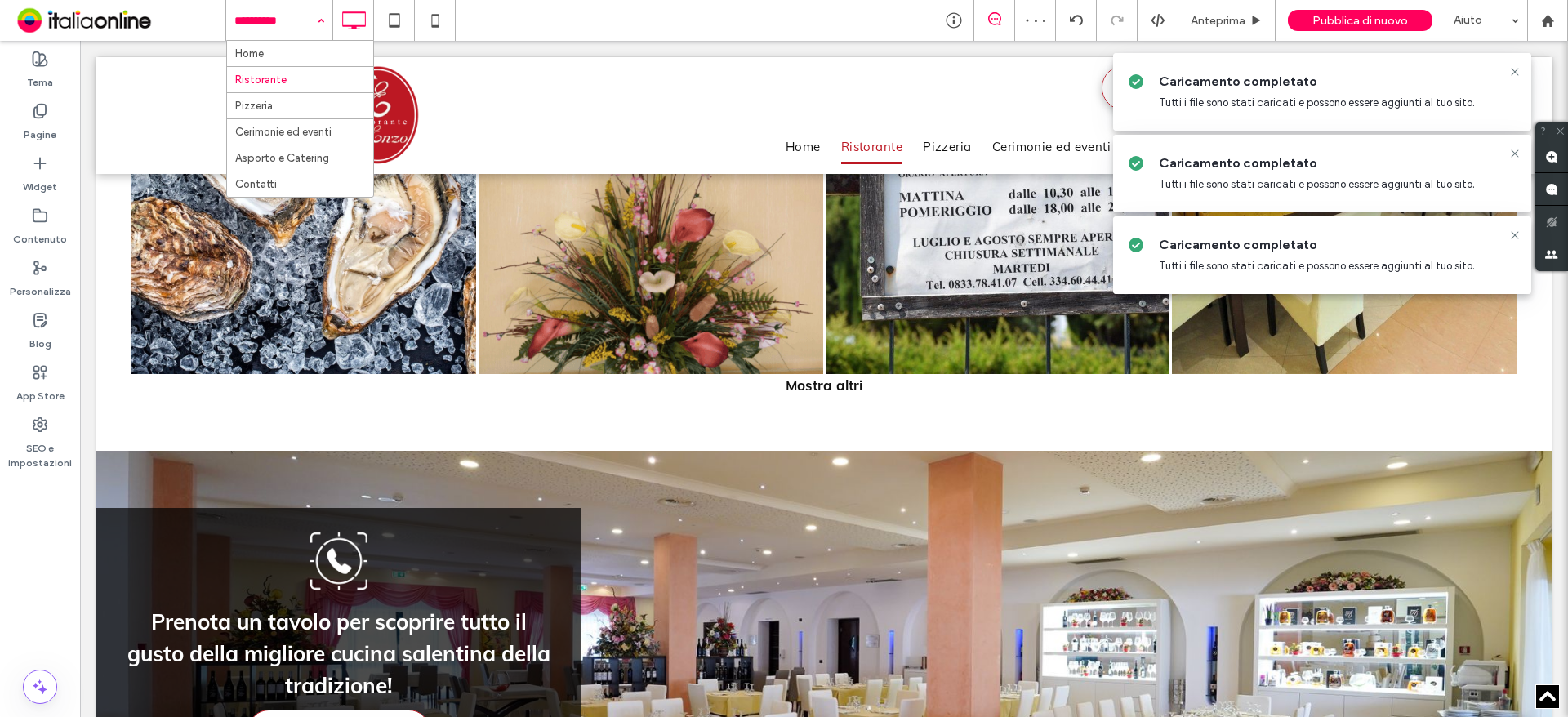
drag, startPoint x: 263, startPoint y: 34, endPoint x: 273, endPoint y: 89, distance: 55.9
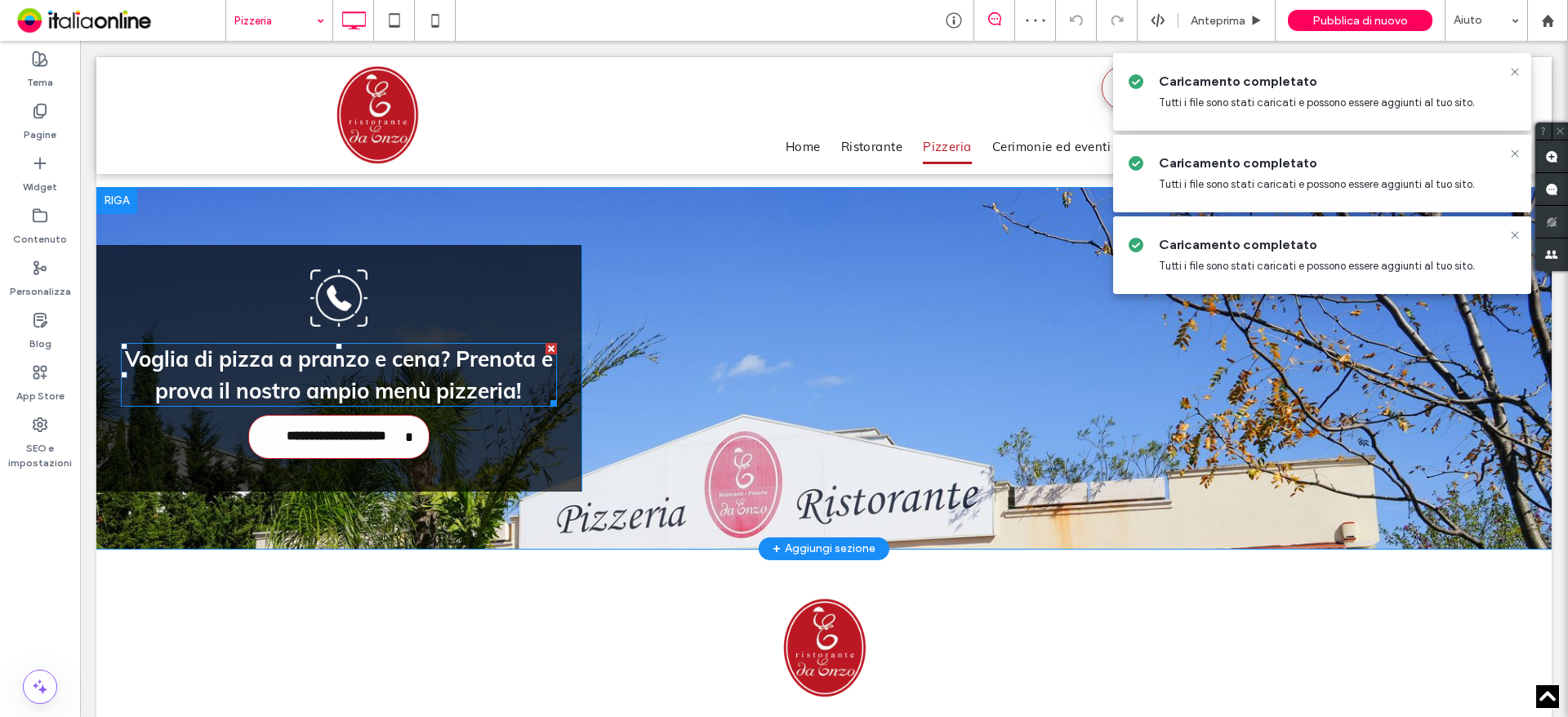
scroll to position [1388, 0]
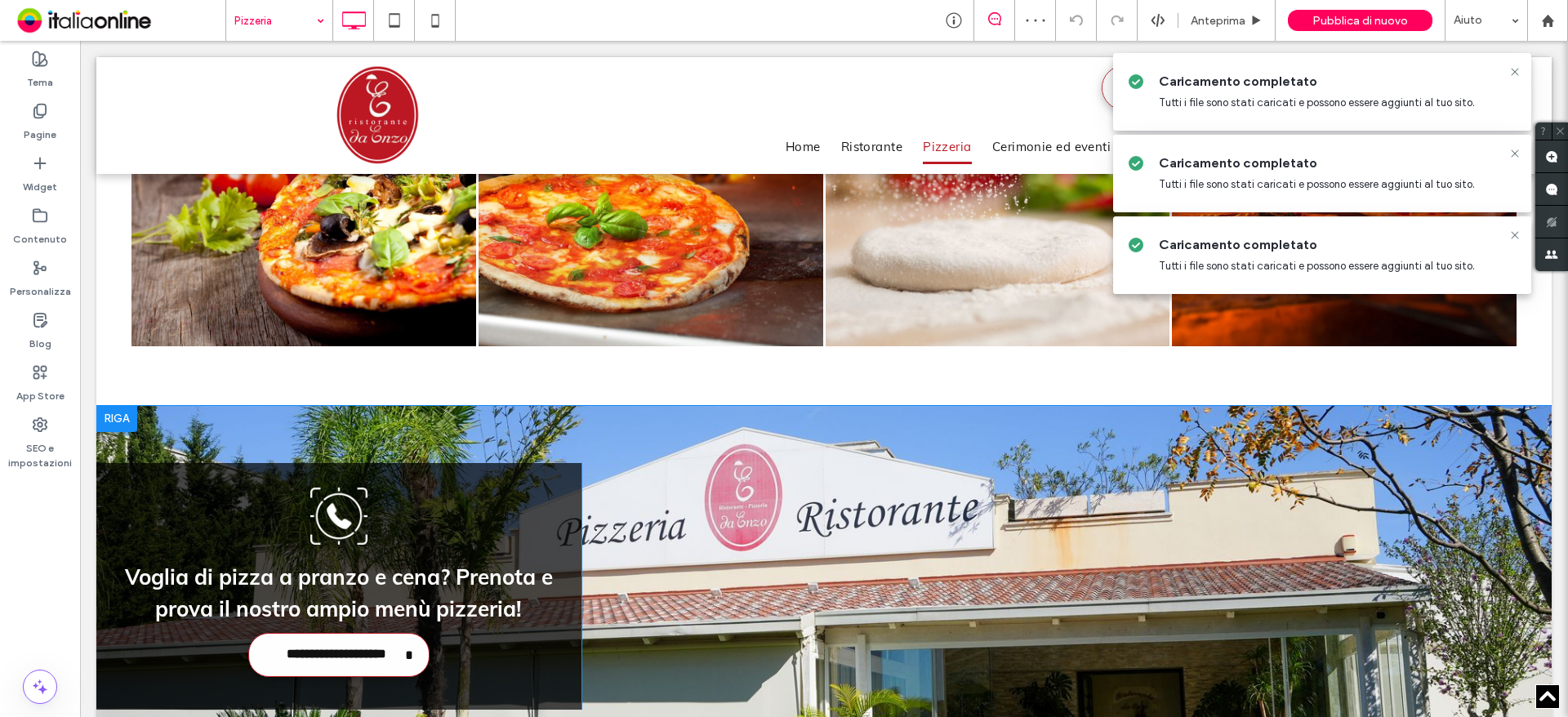
click at [125, 405] on div at bounding box center [117, 418] width 41 height 26
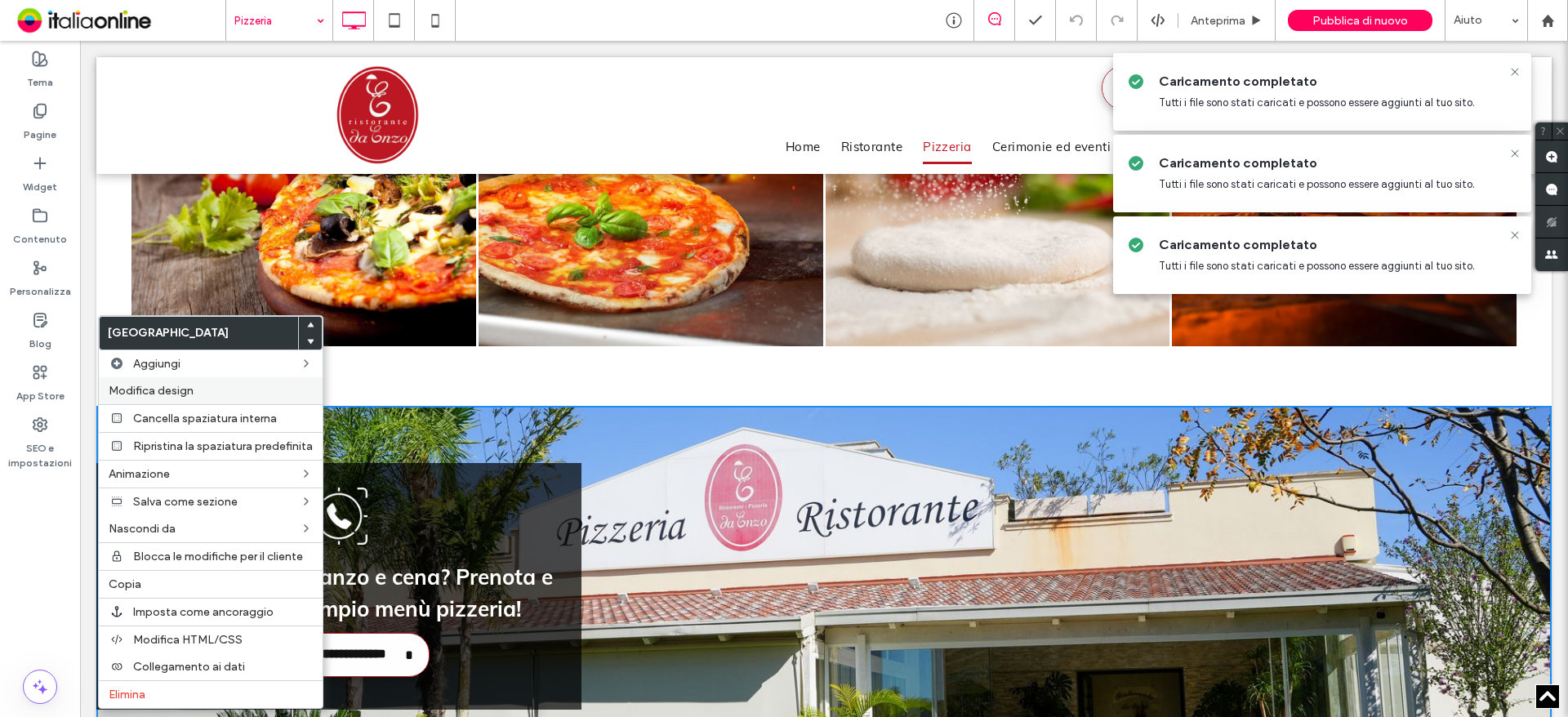
click at [206, 385] on label "Modifica design" at bounding box center [211, 391] width 204 height 14
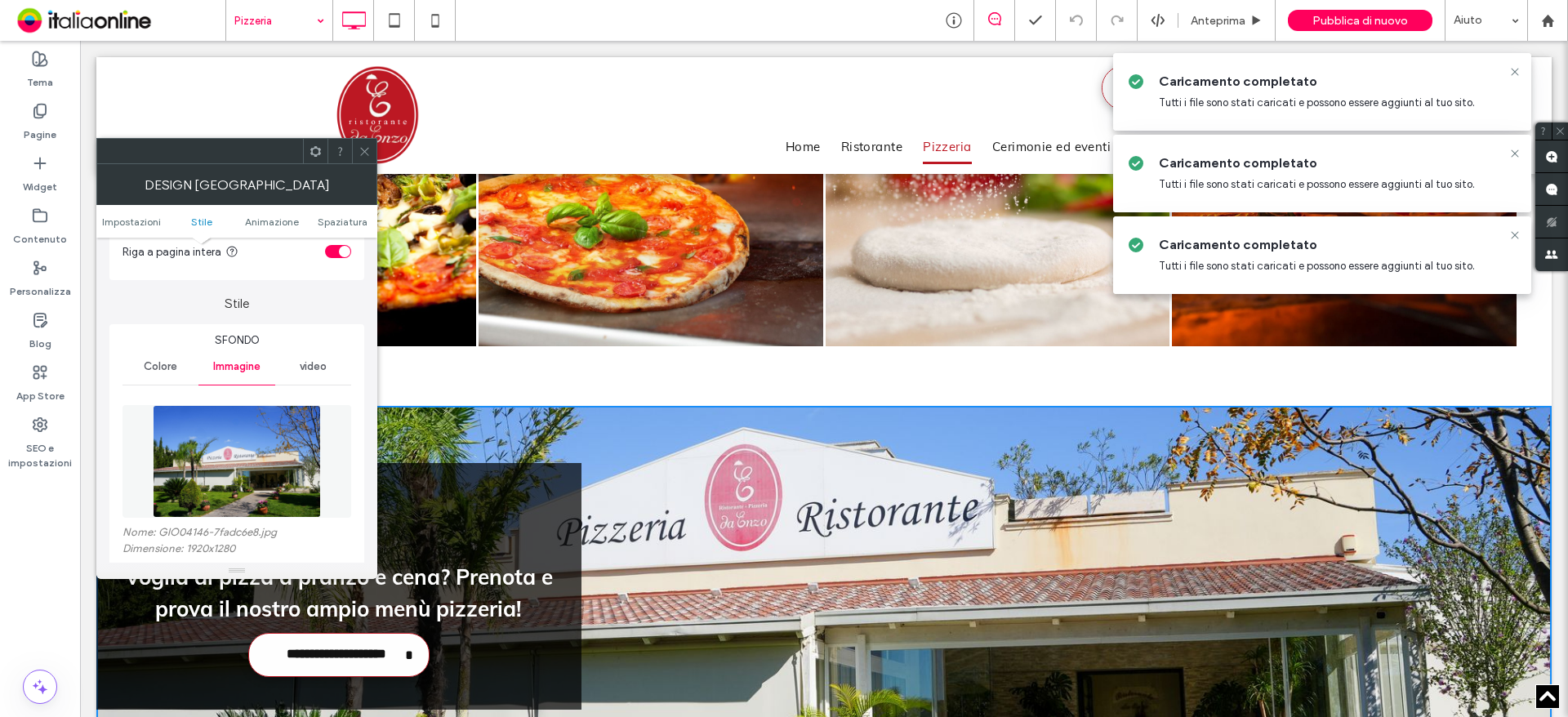
scroll to position [245, 0]
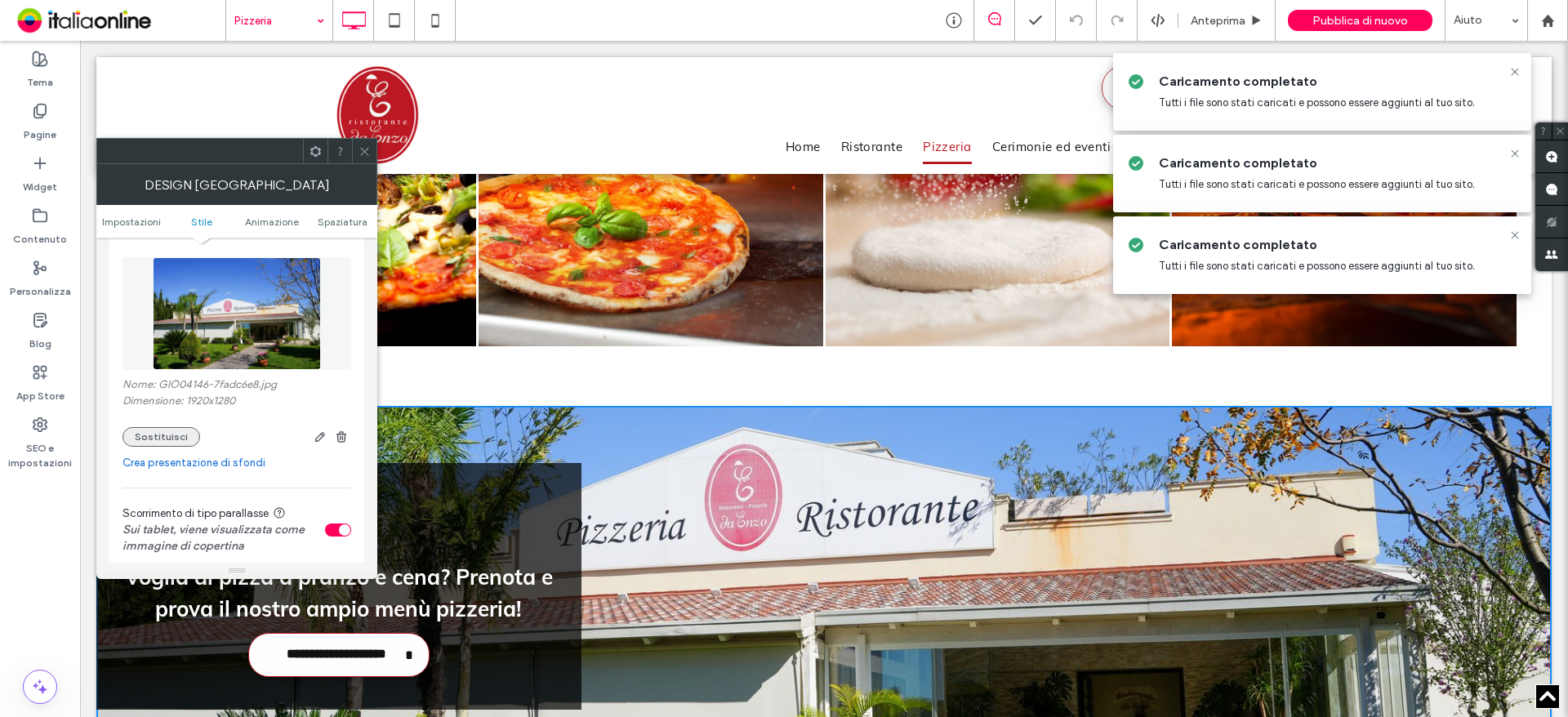
drag, startPoint x: 155, startPoint y: 434, endPoint x: 178, endPoint y: 434, distance: 23.0
click at [156, 434] on button "Sostituisci" at bounding box center [161, 436] width 78 height 20
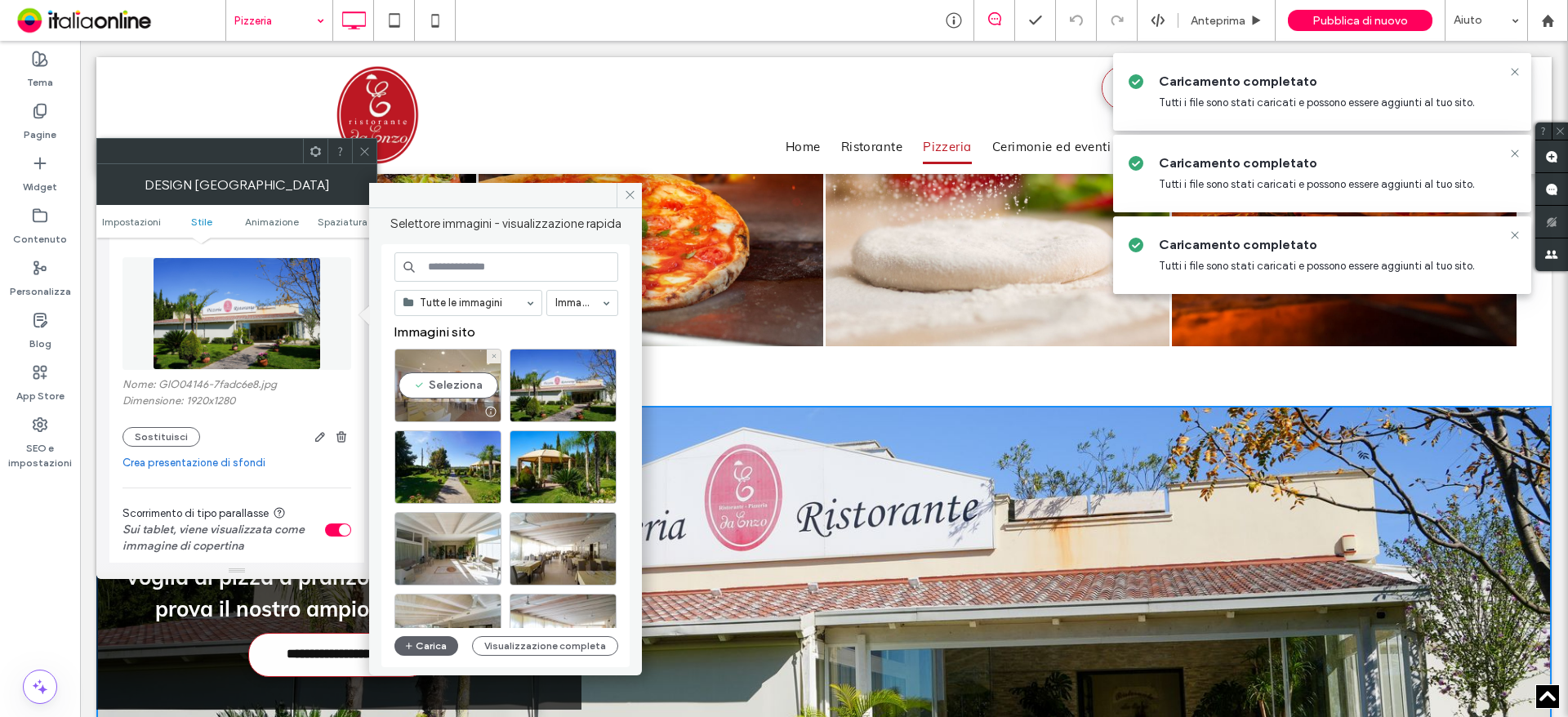
click at [448, 387] on div "Seleziona" at bounding box center [448, 385] width 107 height 73
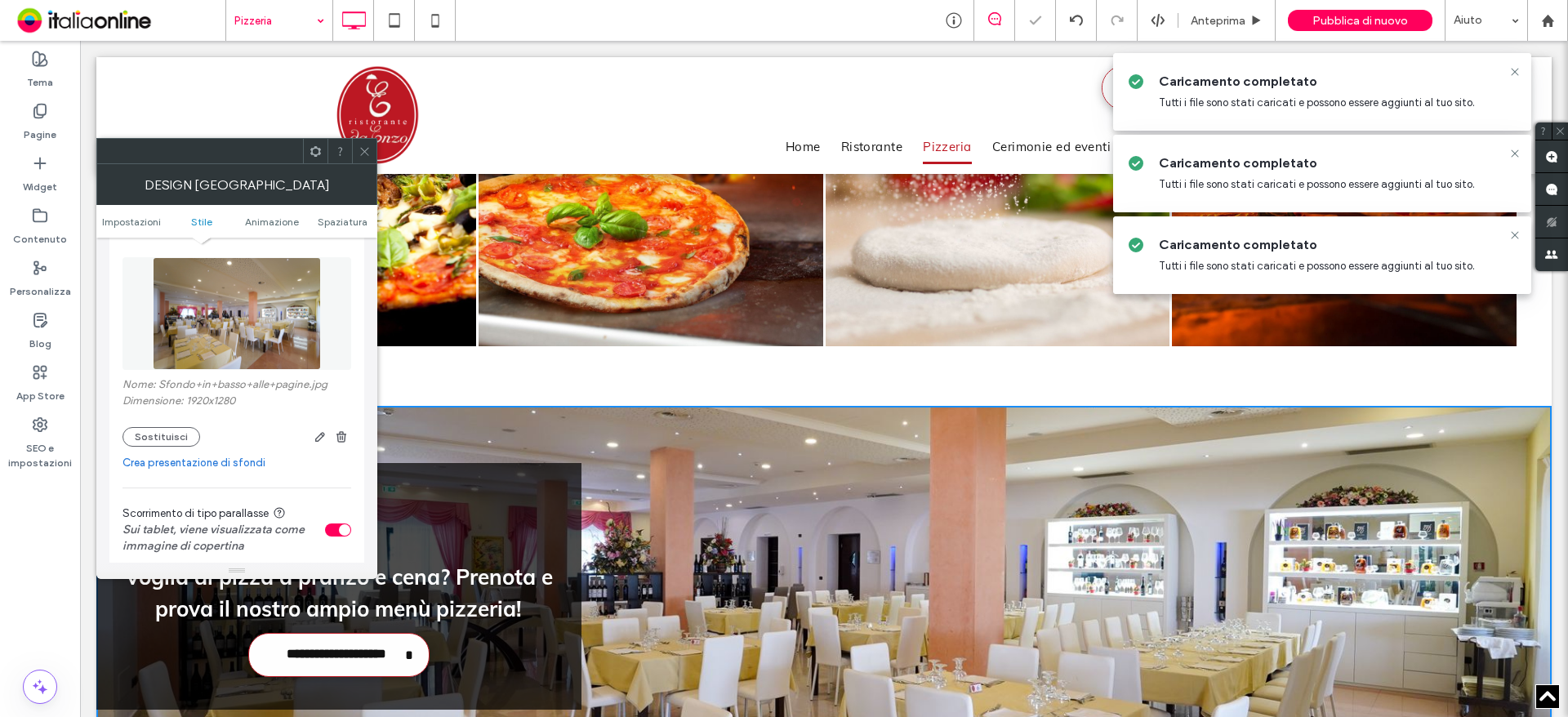
click at [370, 147] on icon at bounding box center [365, 152] width 12 height 12
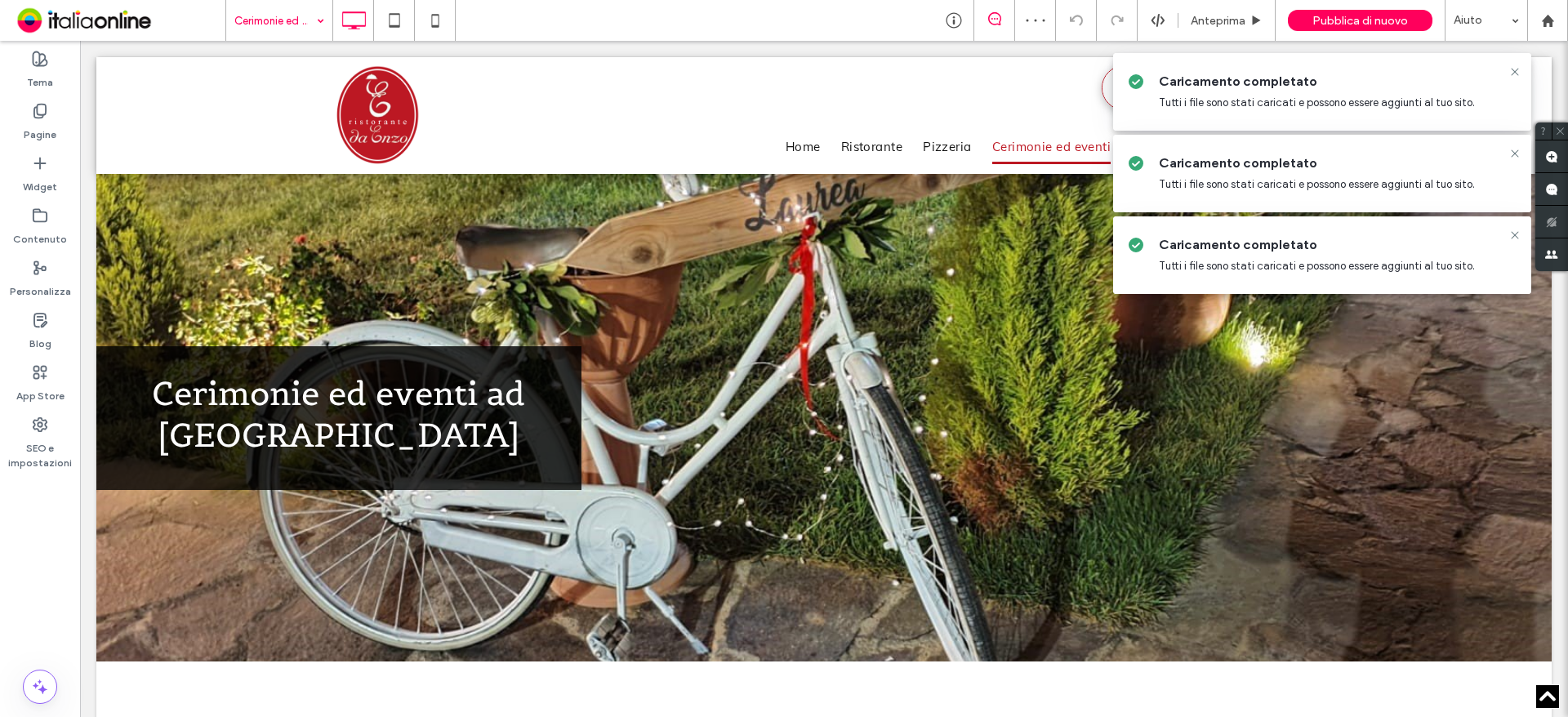
scroll to position [1306, 0]
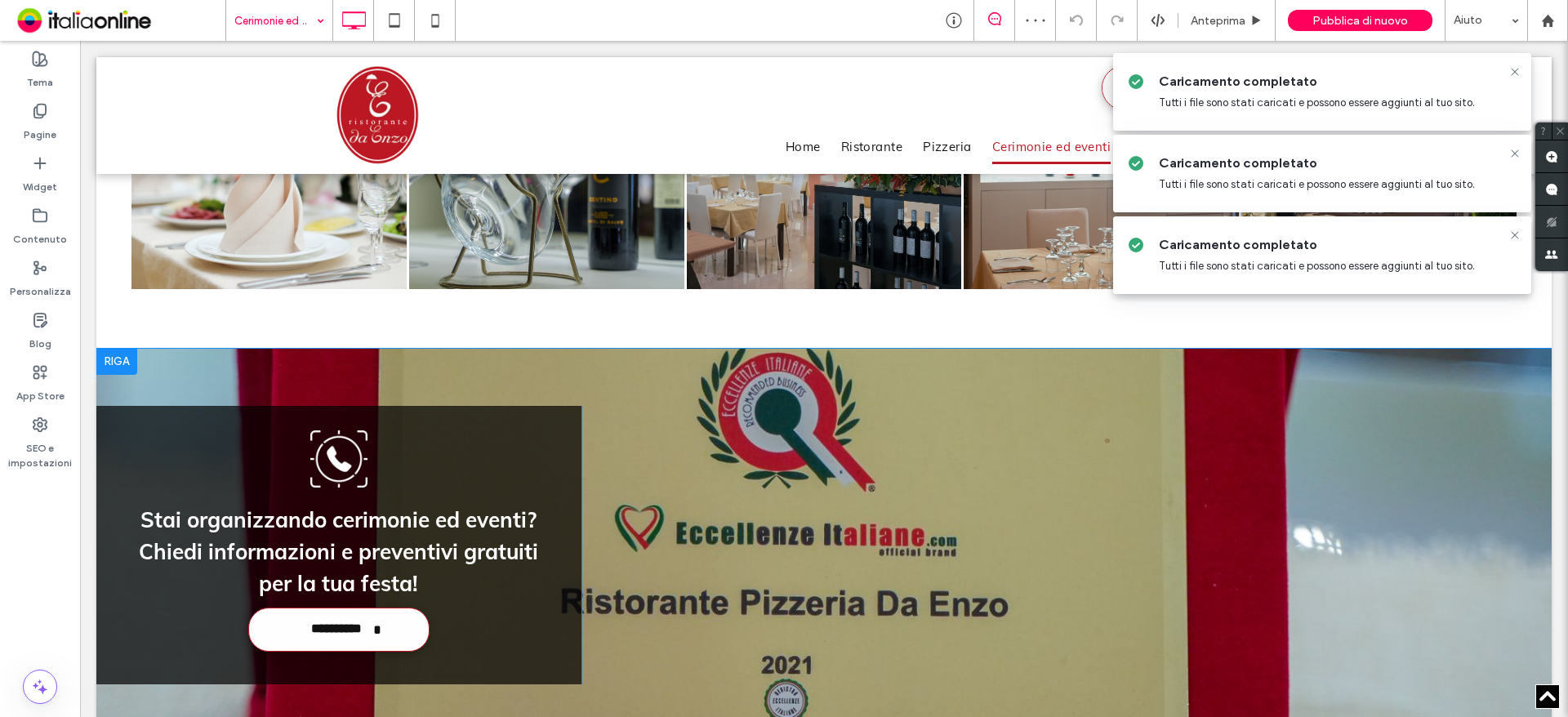
click at [124, 353] on div at bounding box center [117, 361] width 41 height 26
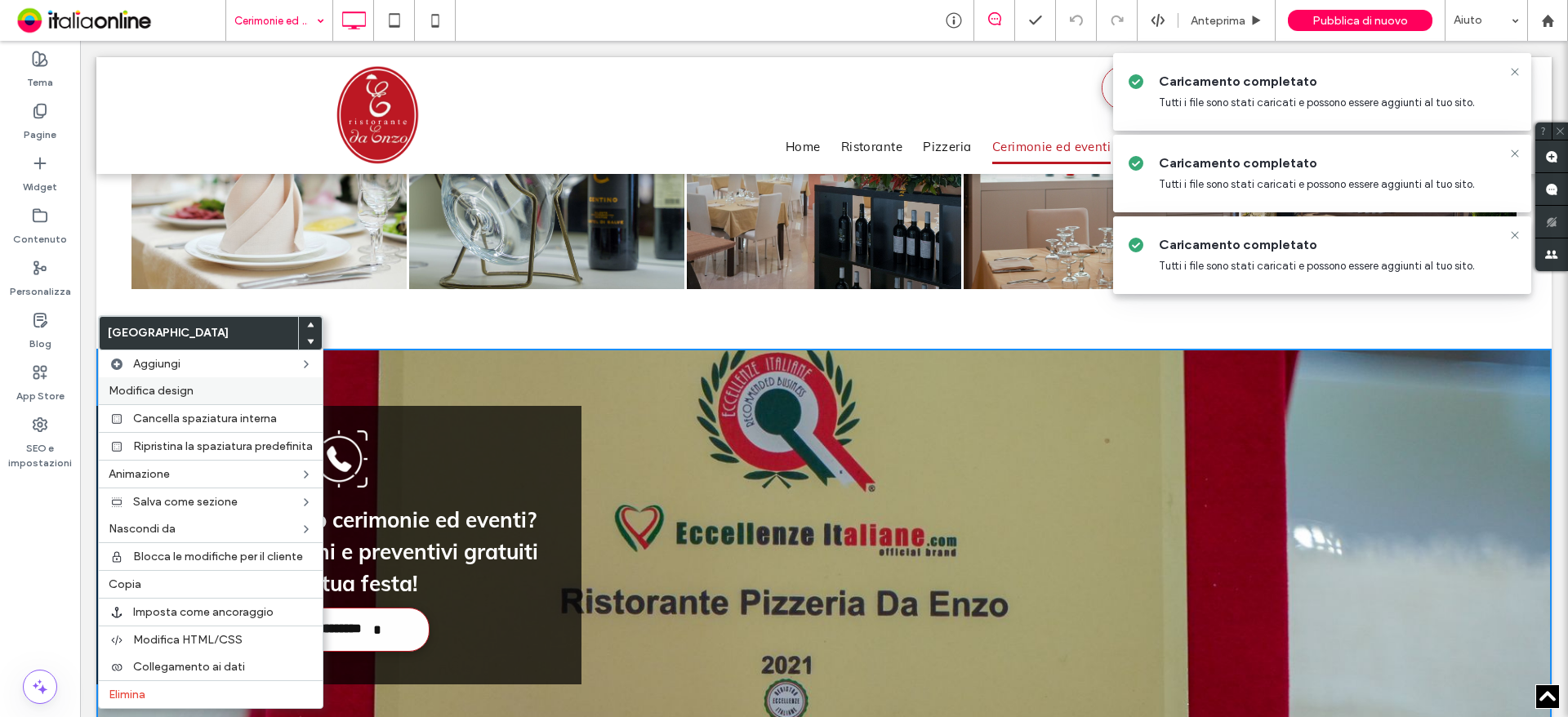
click at [186, 398] on div "Modifica design" at bounding box center [210, 391] width 224 height 27
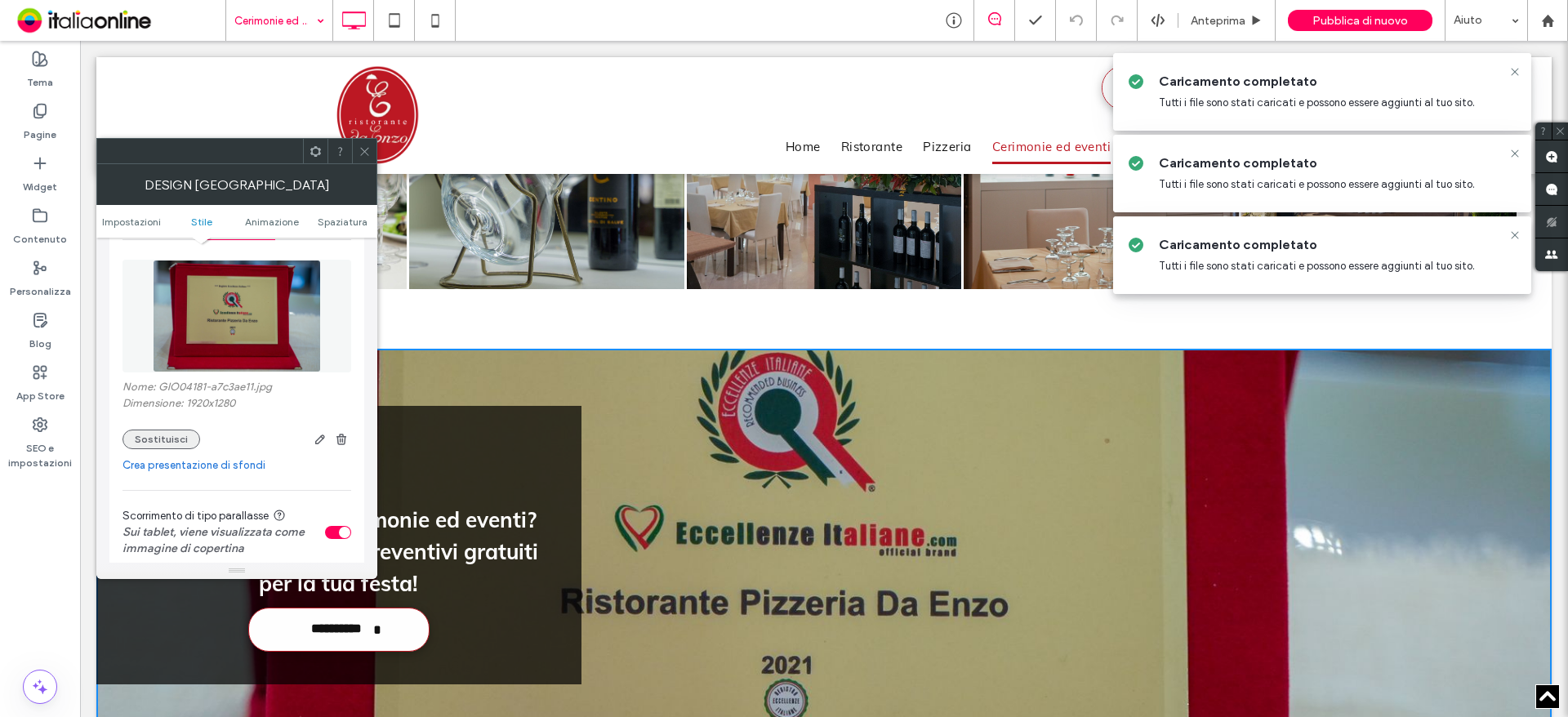
scroll to position [245, 0]
click at [164, 438] on button "Sostituisci" at bounding box center [161, 436] width 78 height 20
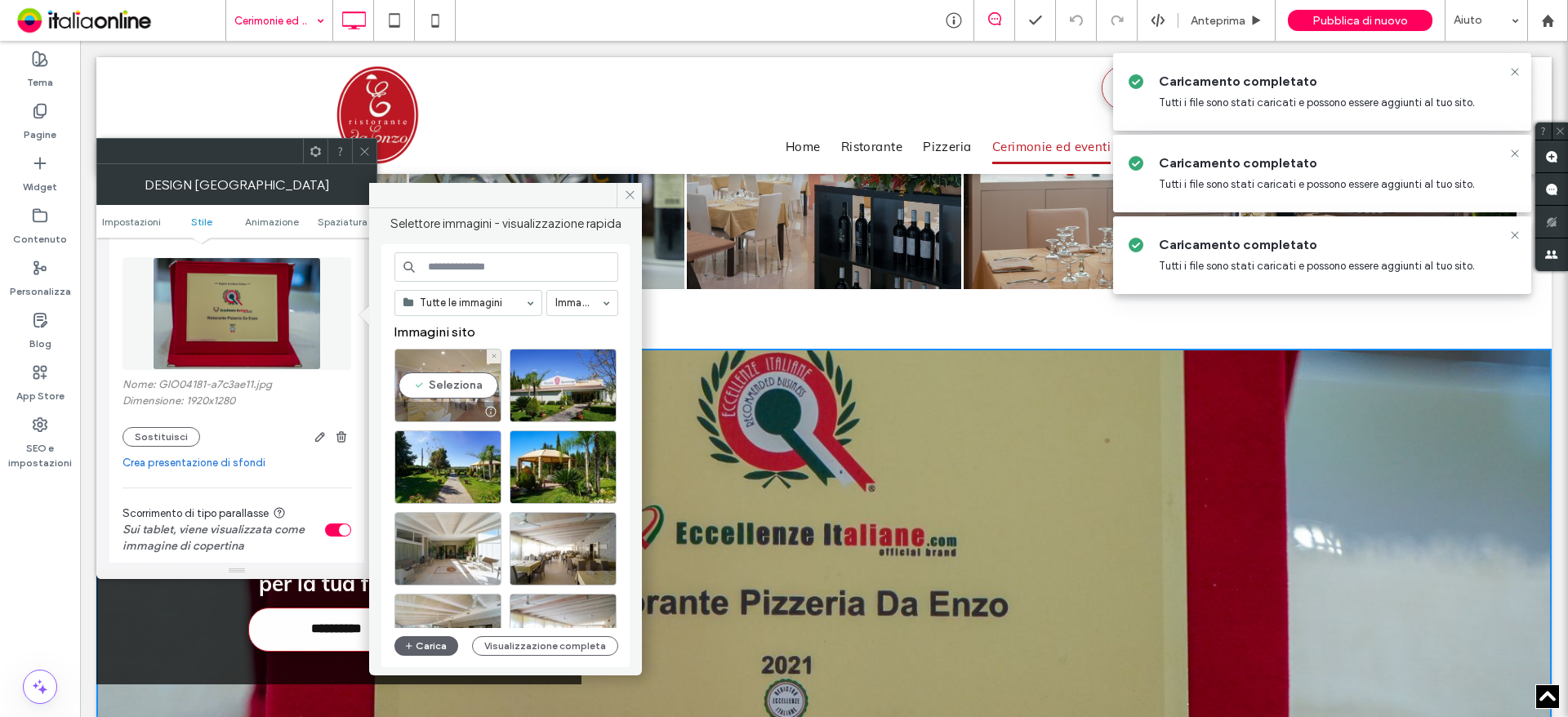
click at [458, 375] on div "Seleziona" at bounding box center [448, 385] width 107 height 73
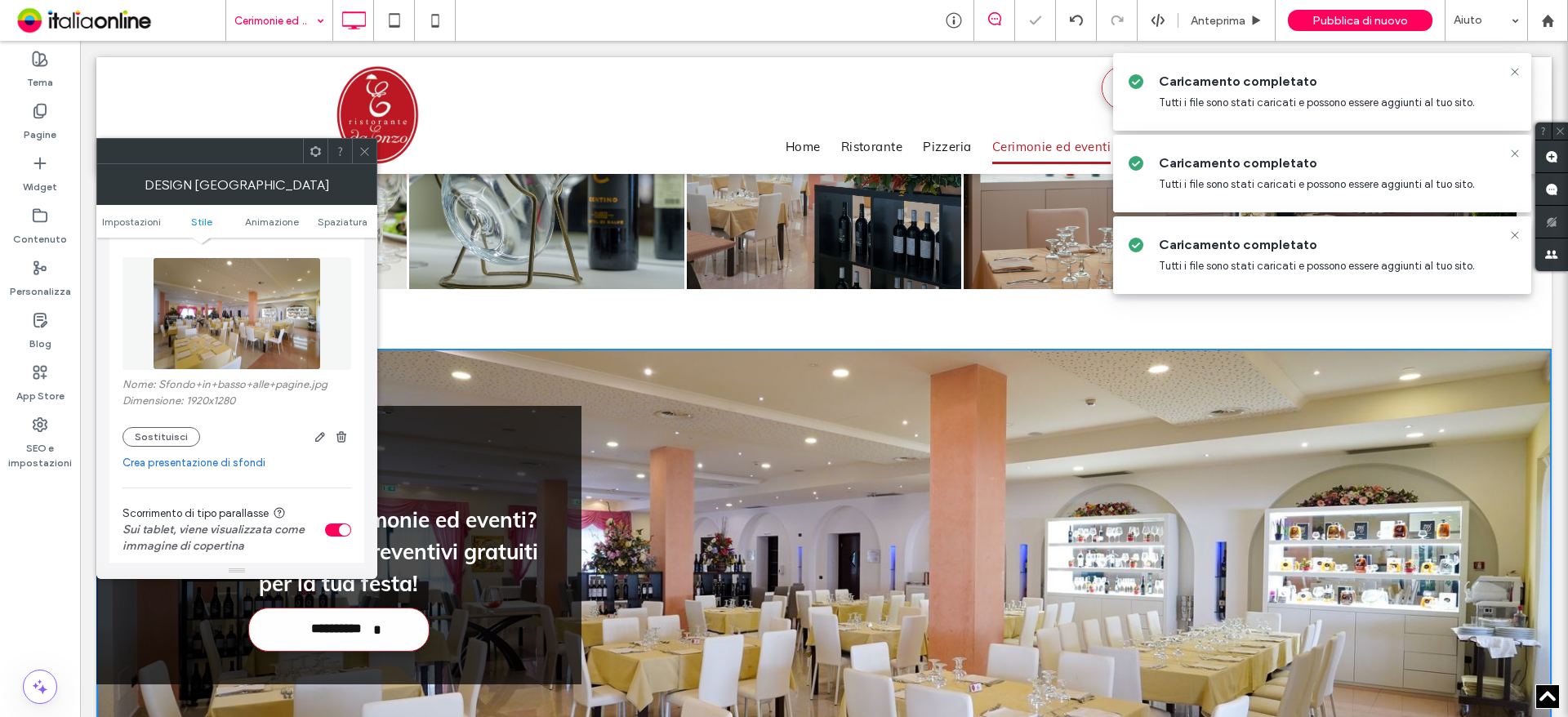
click at [365, 155] on icon at bounding box center [365, 152] width 12 height 12
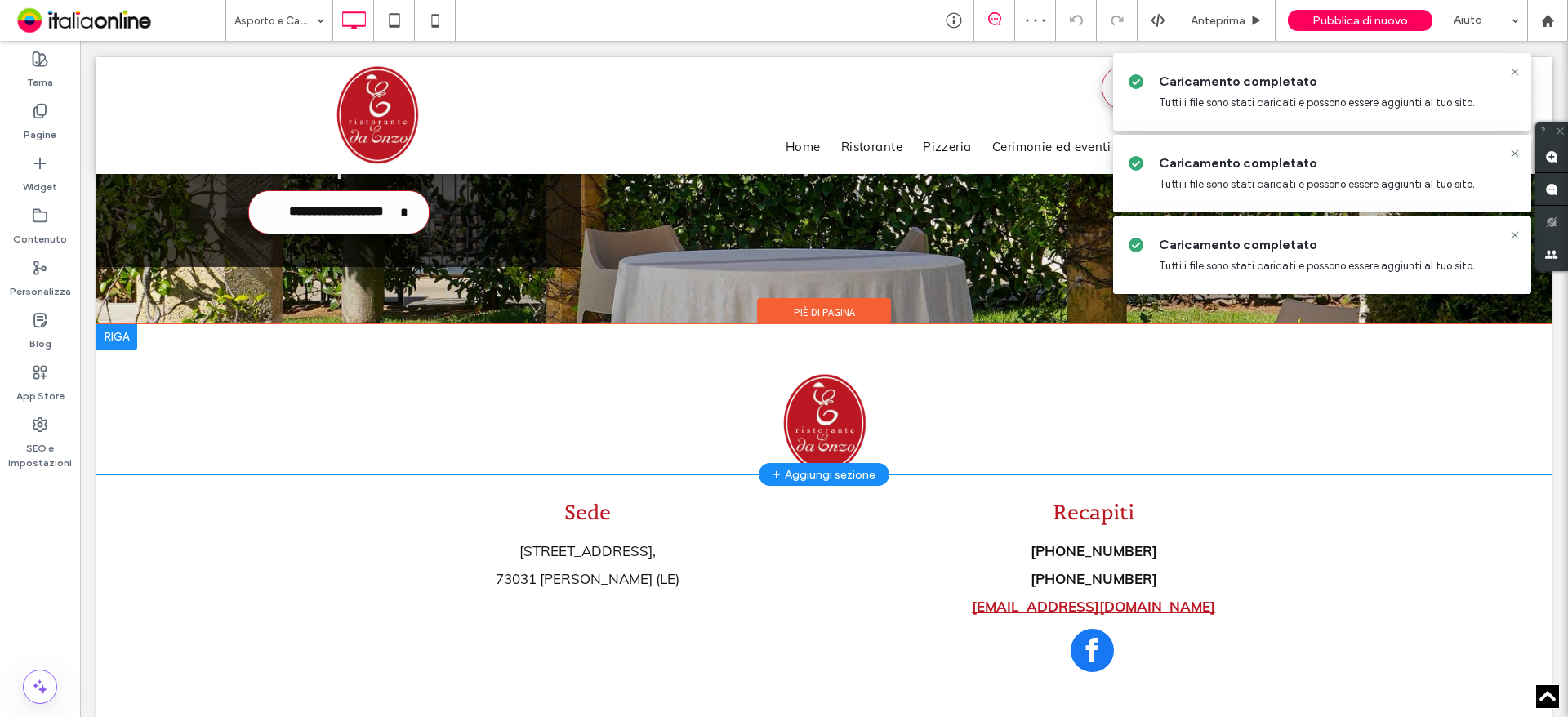
scroll to position [1143, 0]
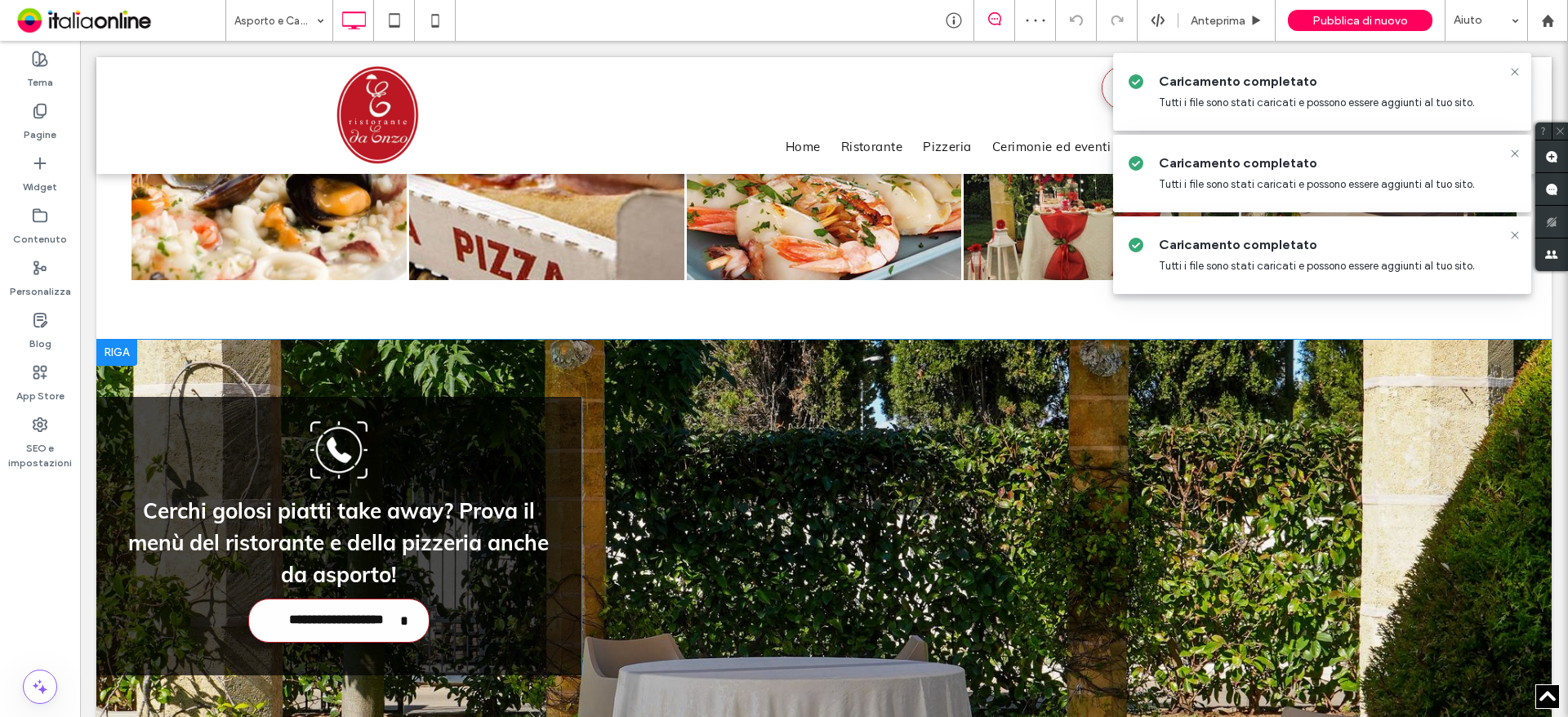
click at [113, 353] on div at bounding box center [117, 353] width 41 height 26
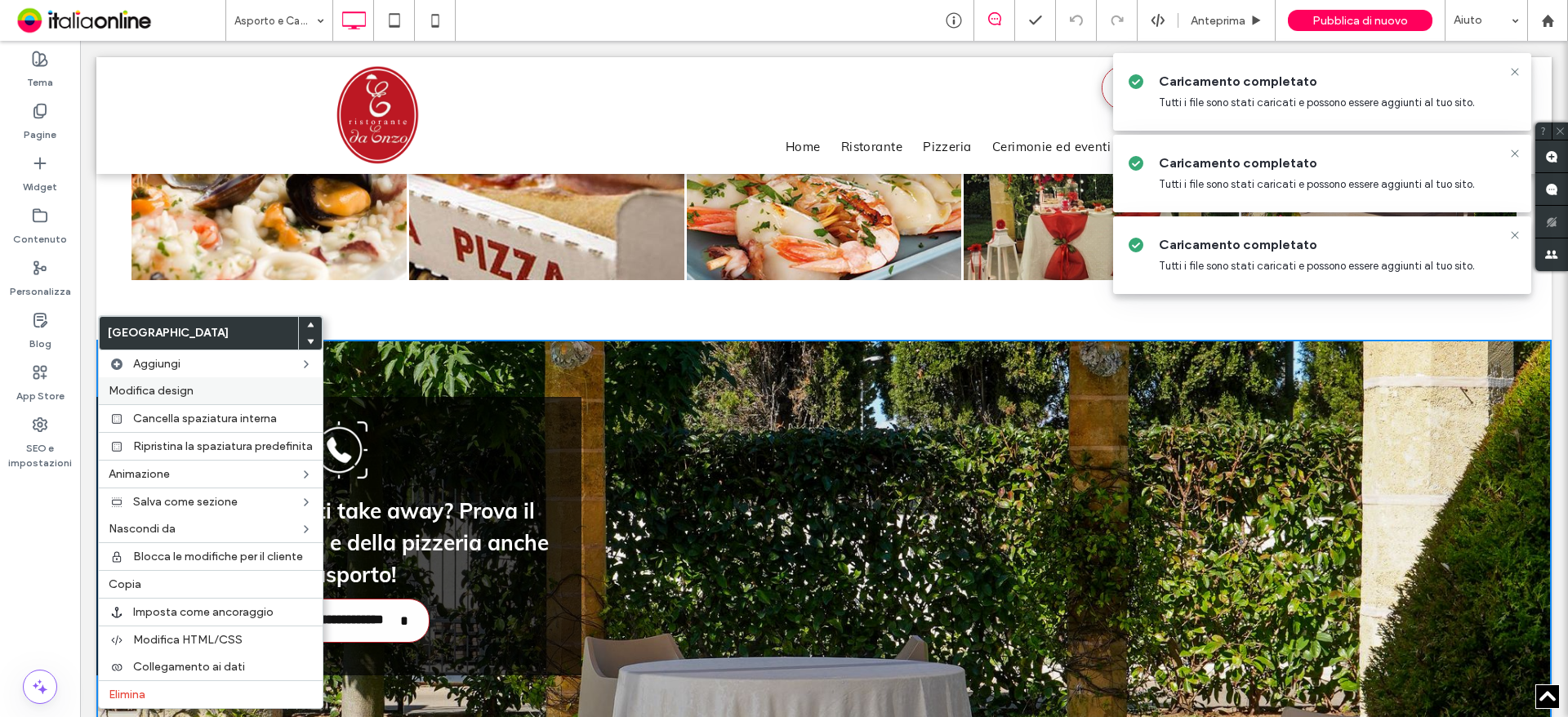
click at [187, 393] on span "Modifica design" at bounding box center [152, 391] width 85 height 14
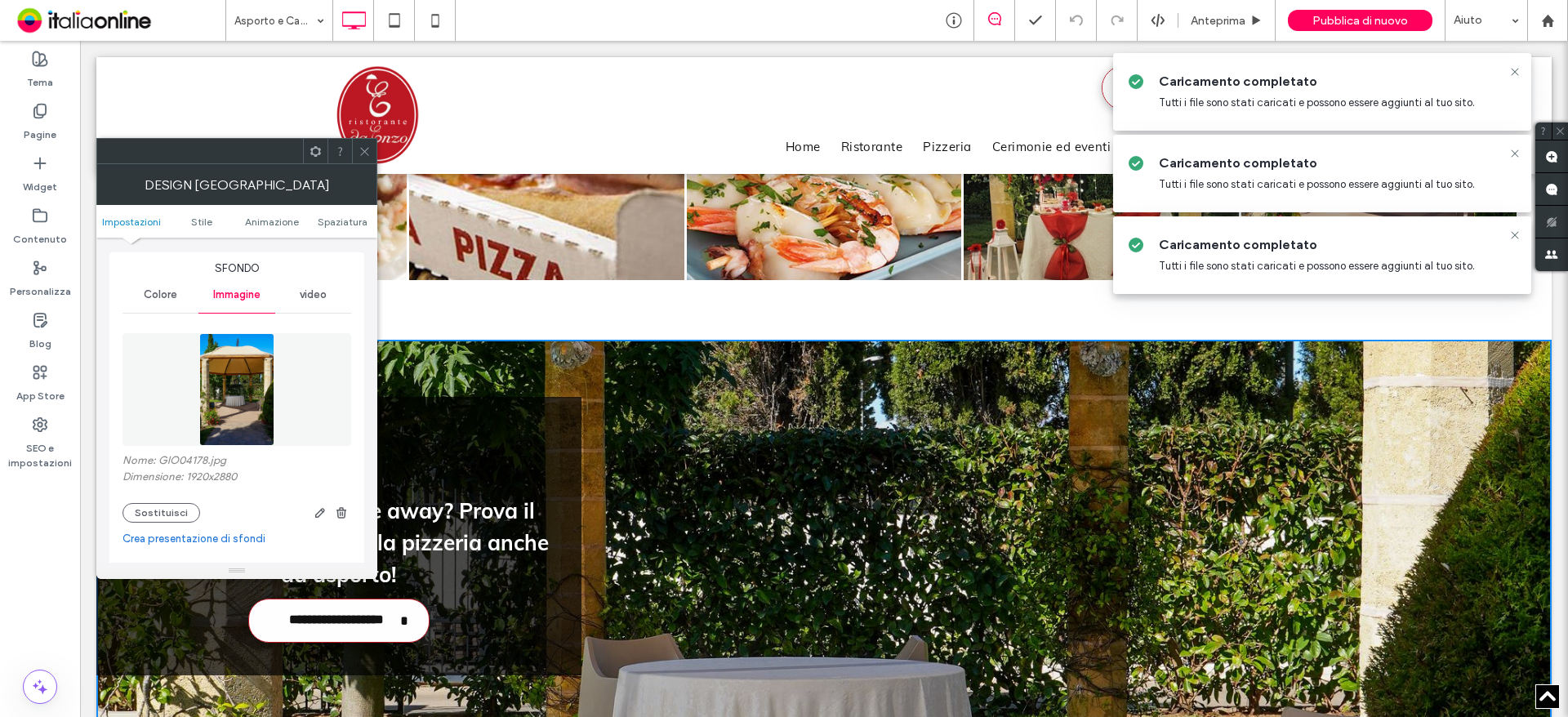
scroll to position [408, 0]
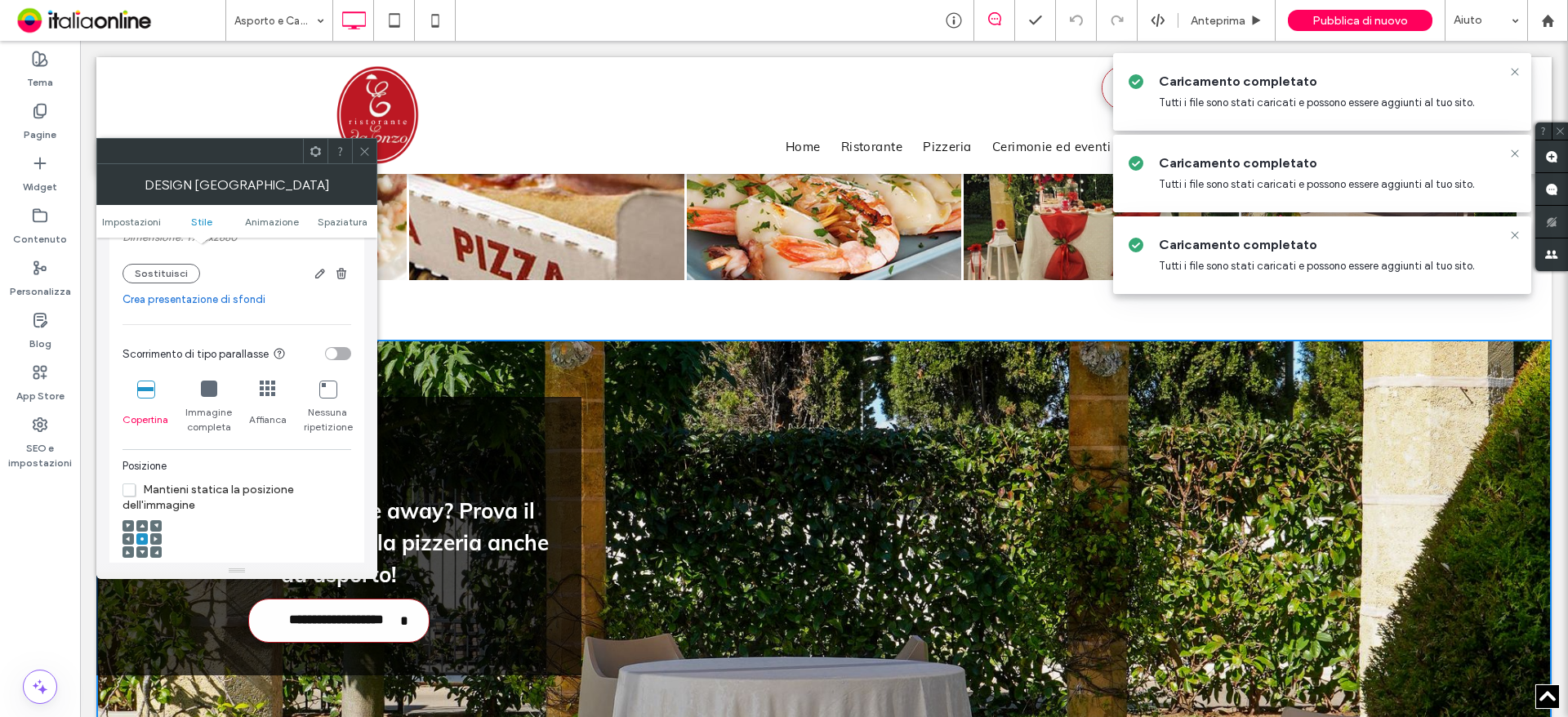
click at [141, 261] on div "Nome: GIO04178.jpg Dimensione: 1920x2880 Sostituisci" at bounding box center [237, 249] width 228 height 69
click at [155, 283] on button "Sostituisci" at bounding box center [161, 273] width 78 height 20
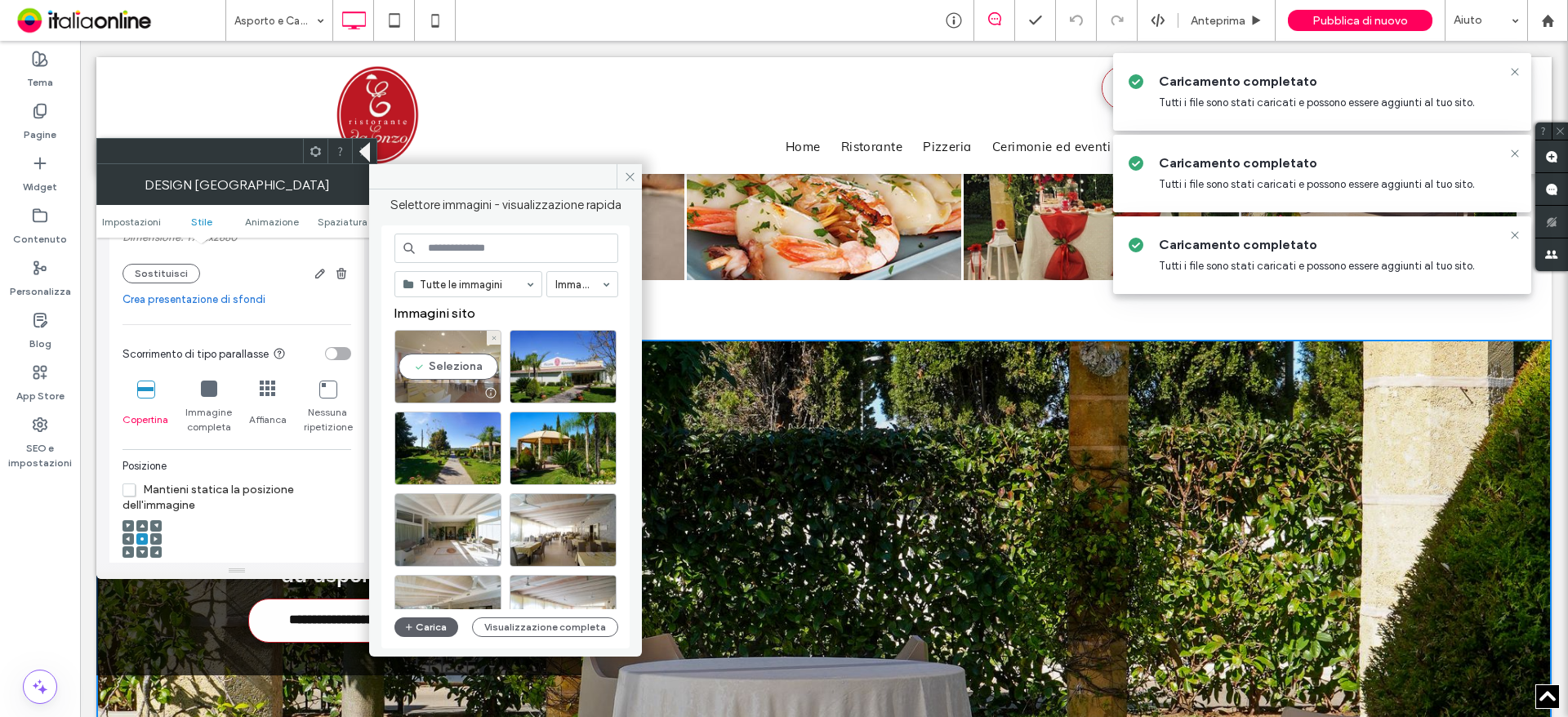
click at [438, 370] on div "Seleziona" at bounding box center [448, 366] width 107 height 73
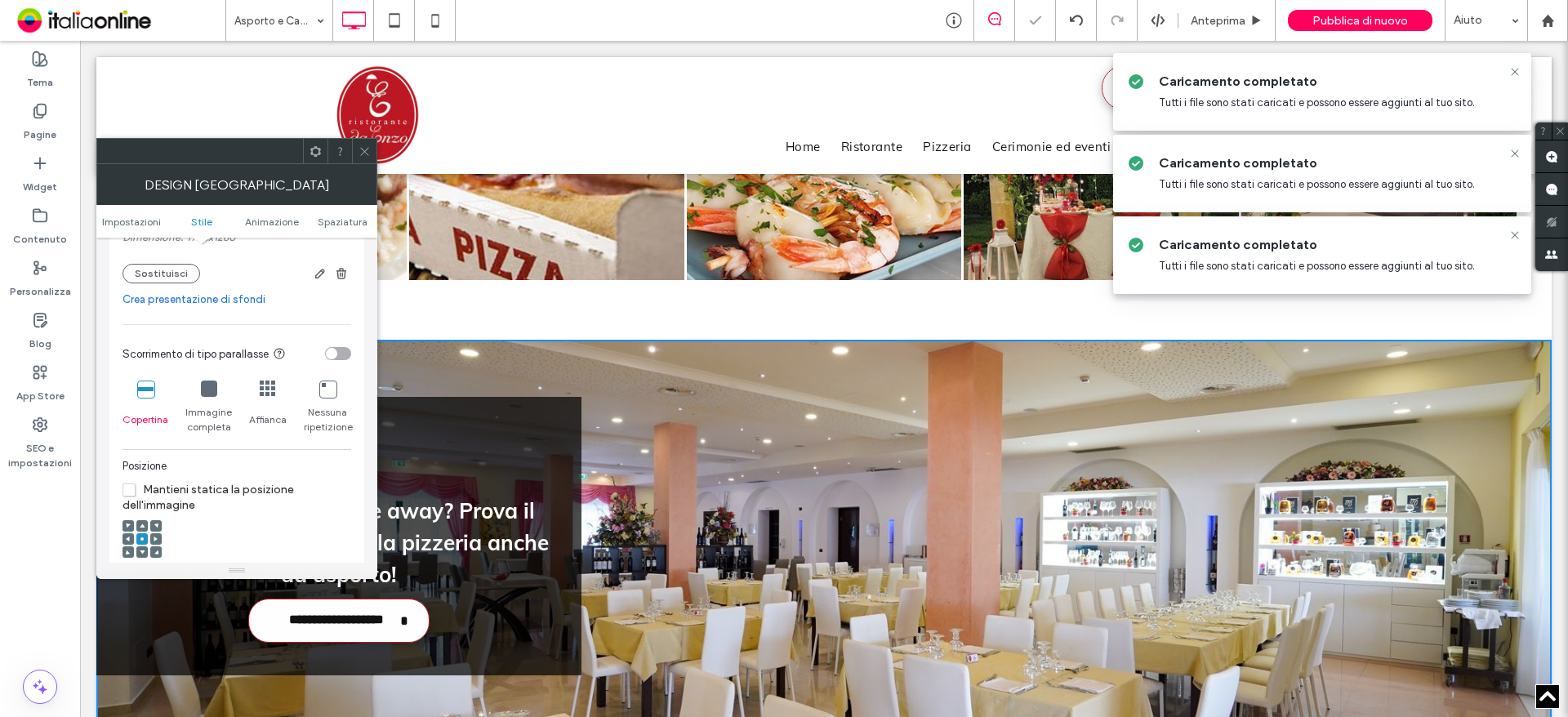
click at [370, 148] on icon at bounding box center [365, 152] width 12 height 12
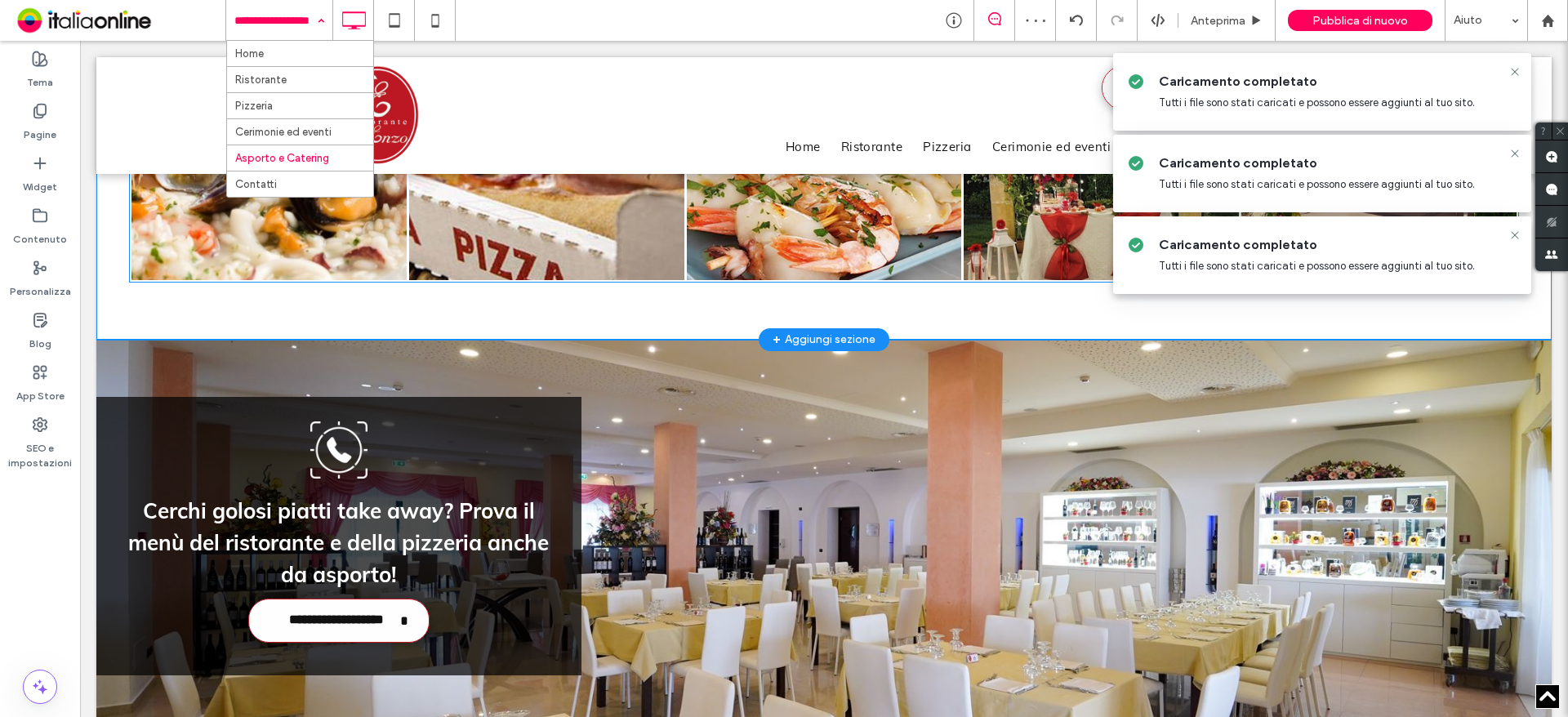
drag, startPoint x: 371, startPoint y: 237, endPoint x: 291, endPoint y: 198, distance: 89.0
click at [291, 198] on link at bounding box center [269, 142] width 291 height 291
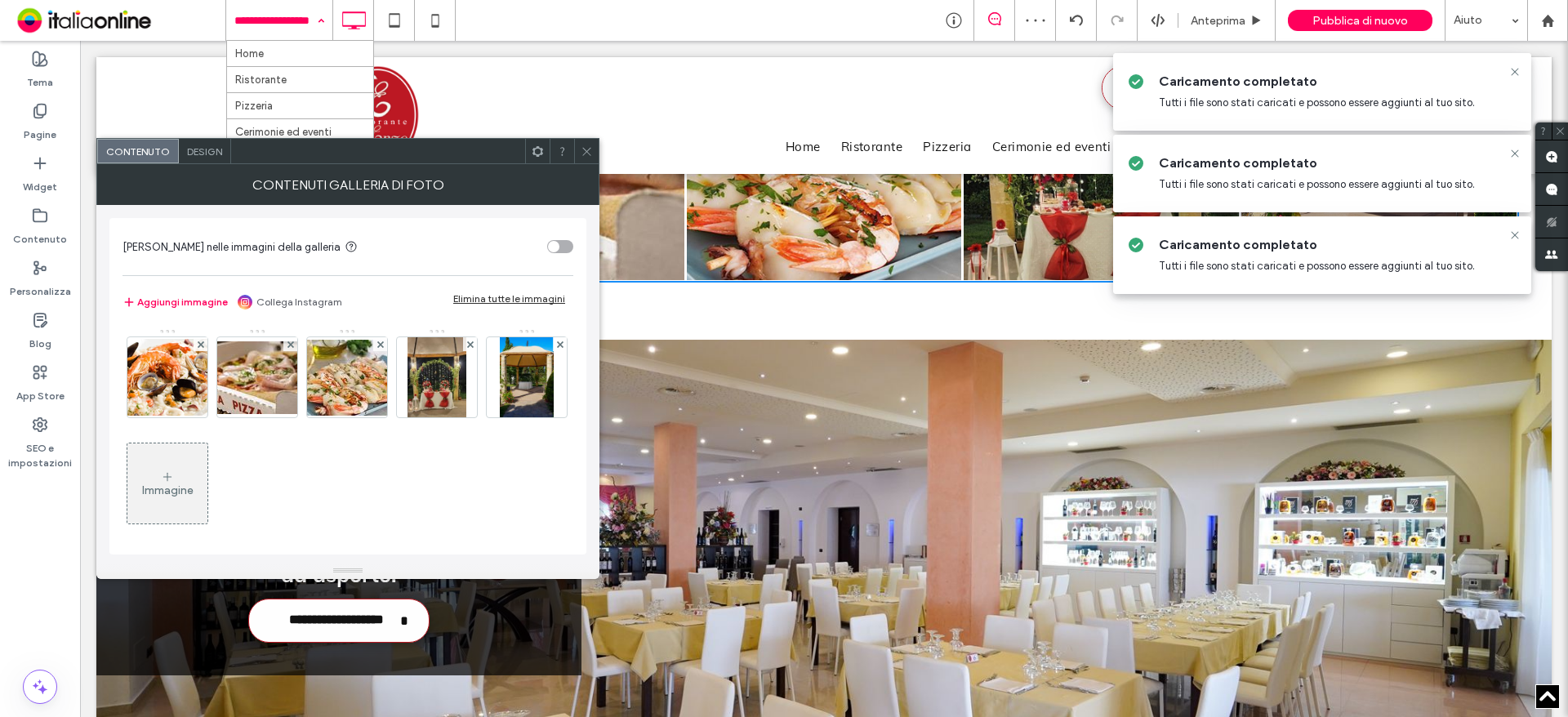
click at [588, 151] on icon at bounding box center [587, 152] width 12 height 12
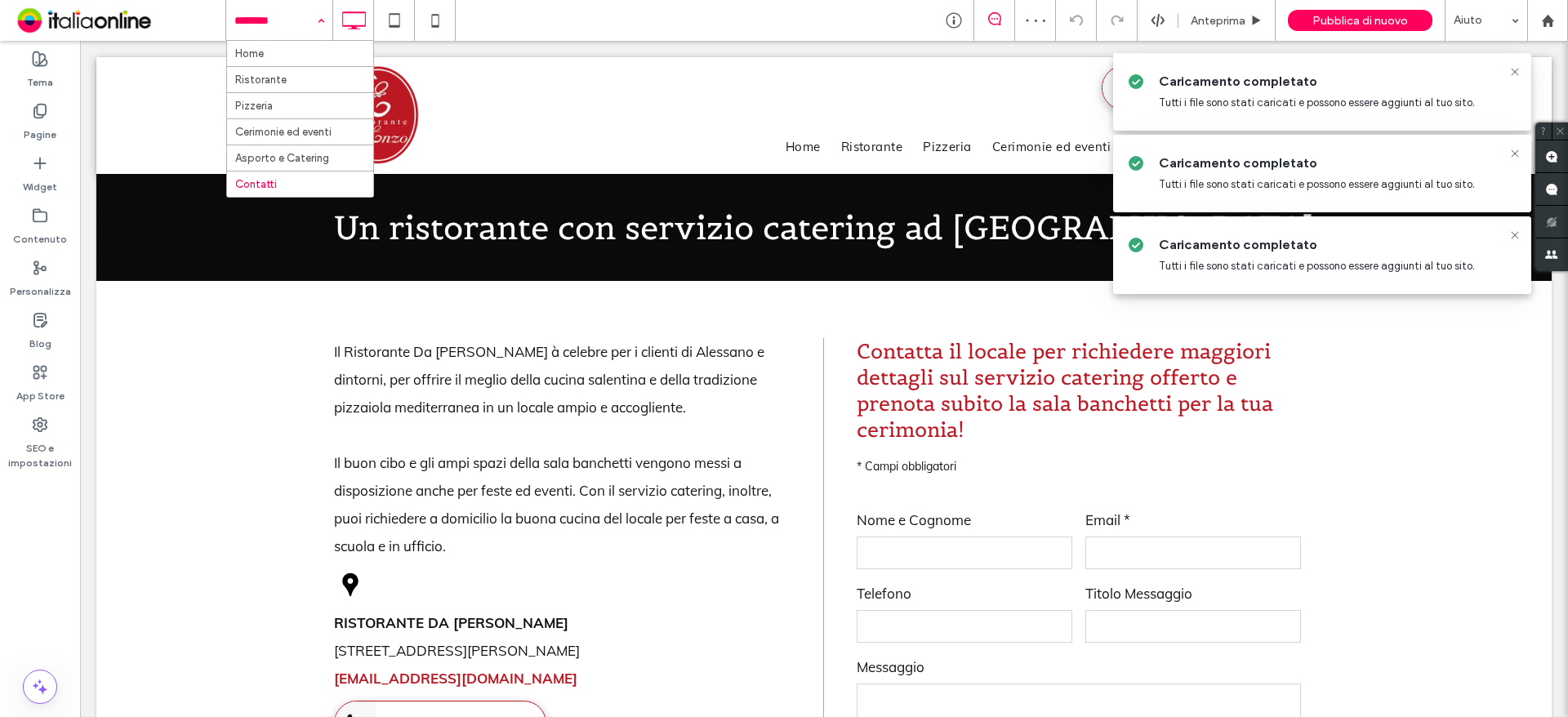
drag, startPoint x: 256, startPoint y: 20, endPoint x: 266, endPoint y: 40, distance: 22.4
click at [256, 20] on input at bounding box center [275, 20] width 82 height 41
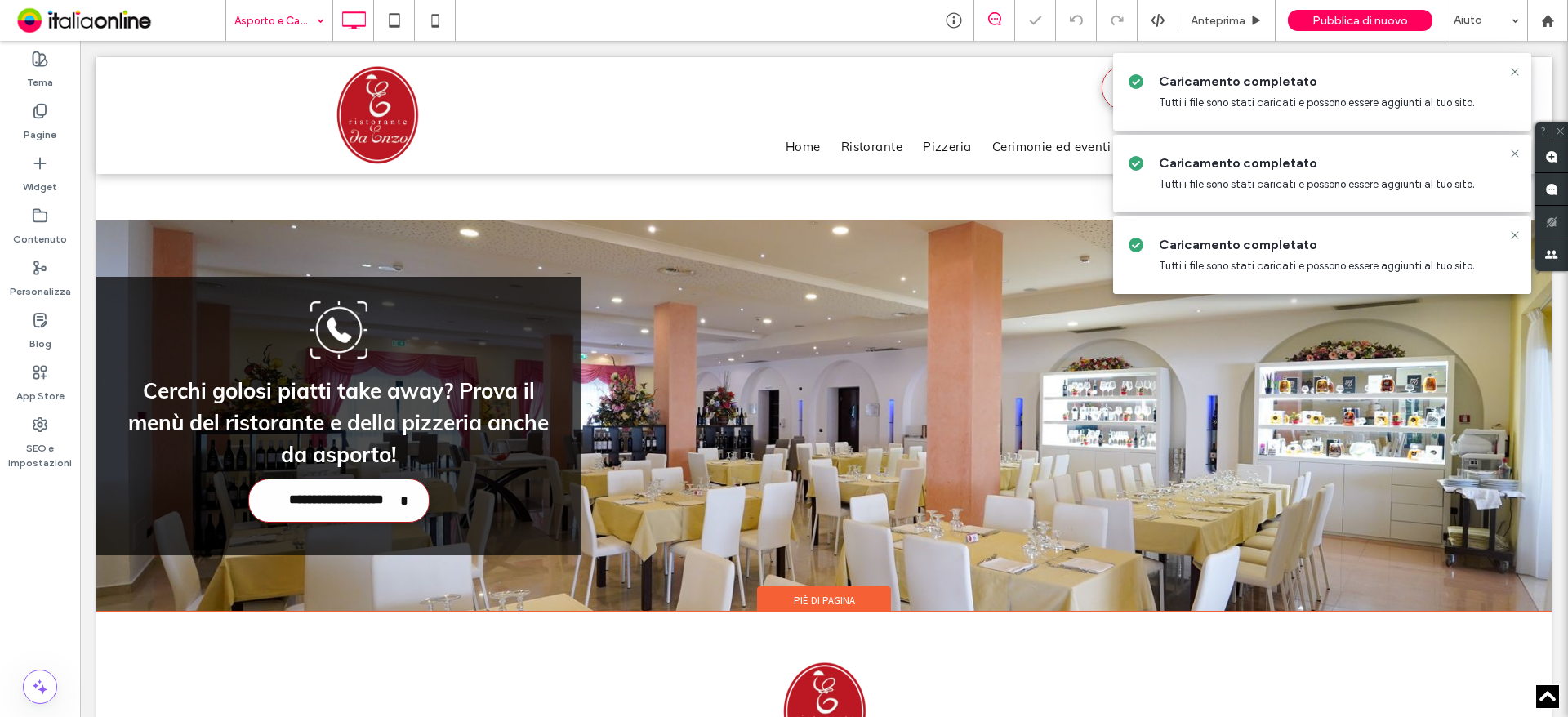
scroll to position [1173, 0]
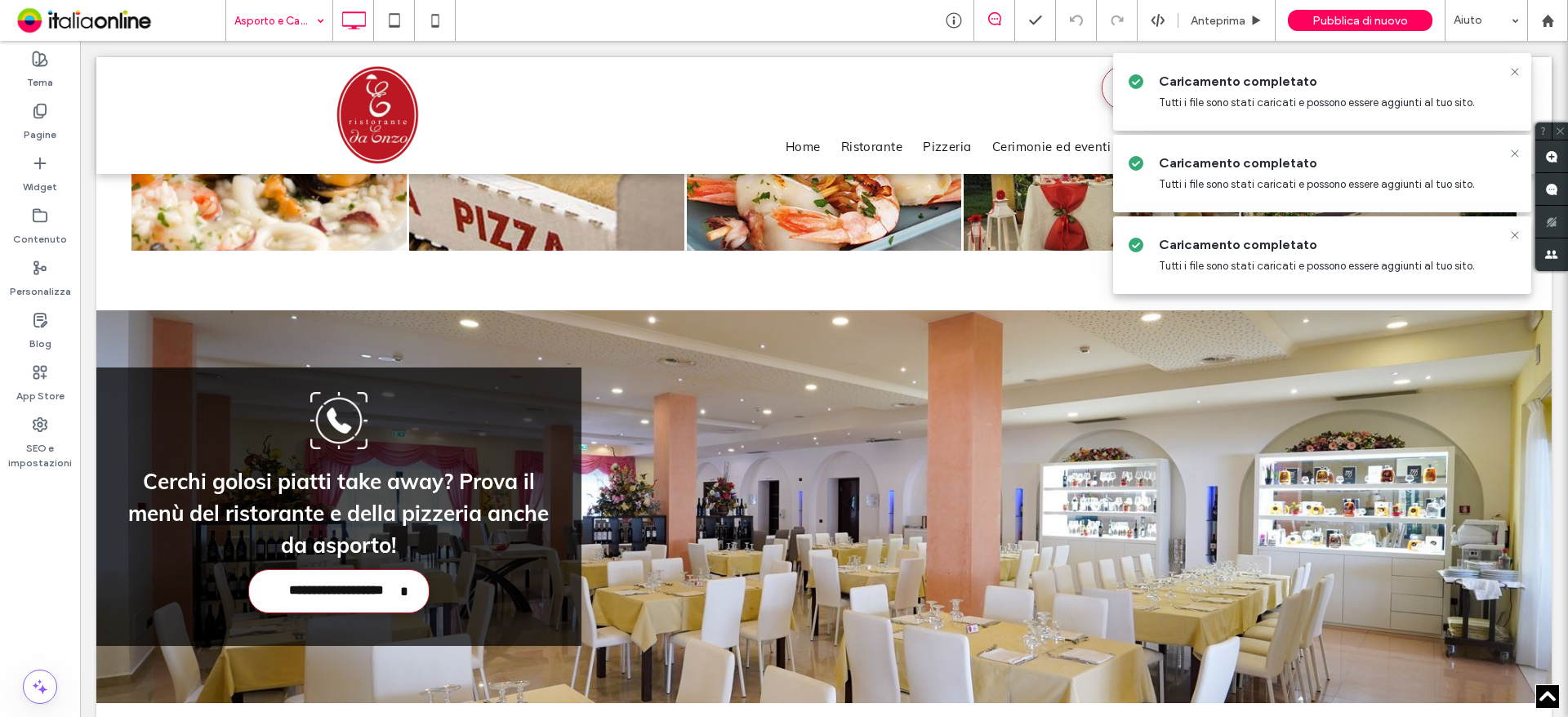
click at [288, 26] on input at bounding box center [275, 20] width 82 height 41
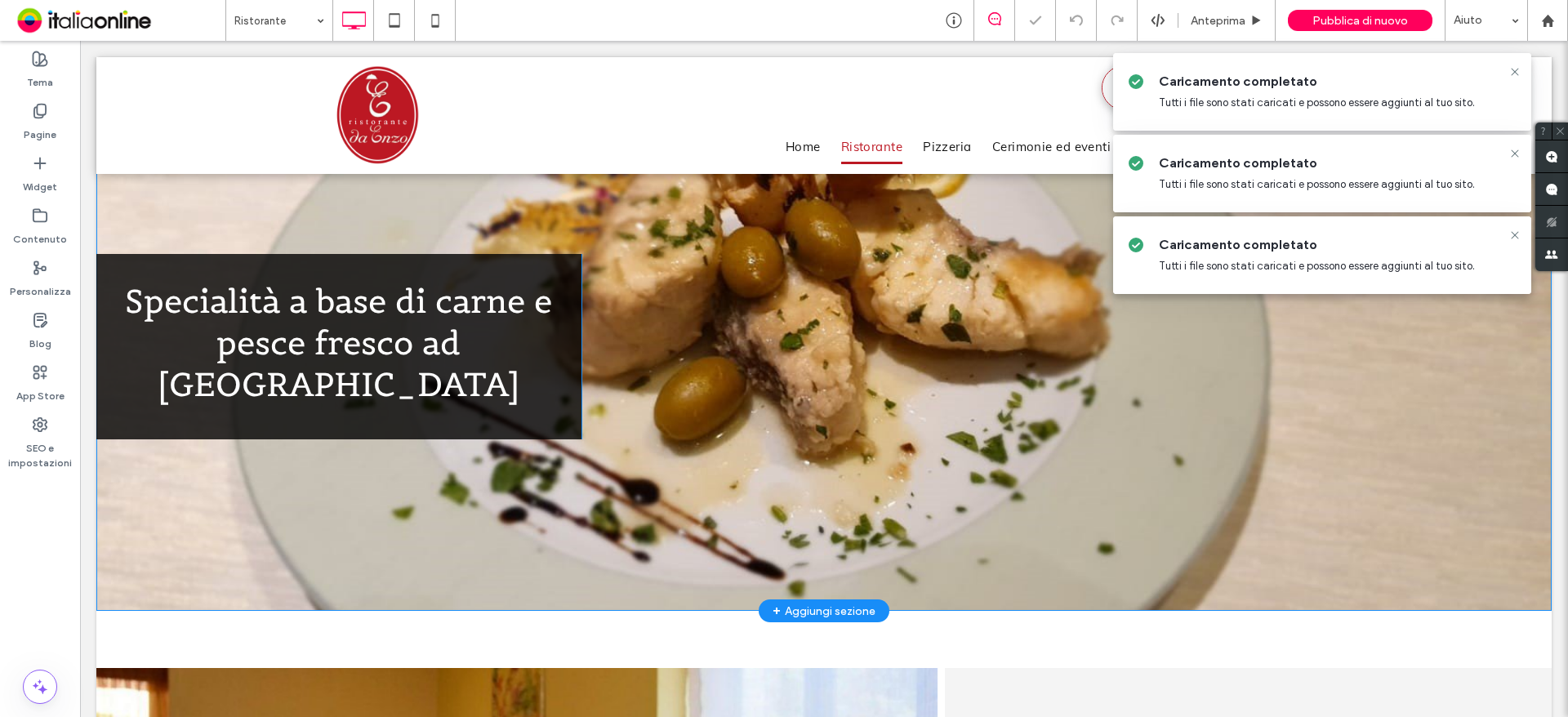
scroll to position [245, 0]
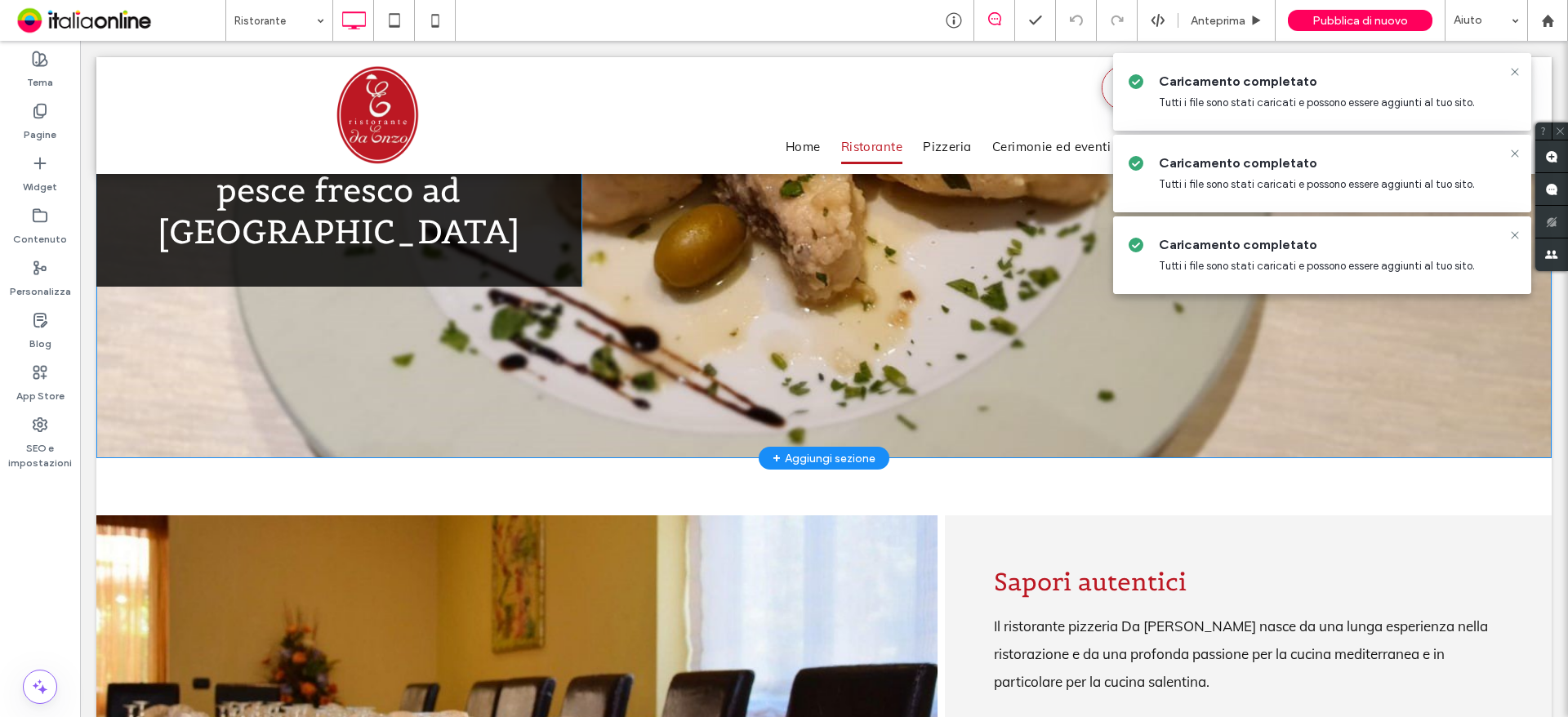
click at [319, 322] on div "Specialità a base di carne e pesce fresco ad Alessano Click To Paste Click To P…" at bounding box center [824, 193] width 1455 height 529
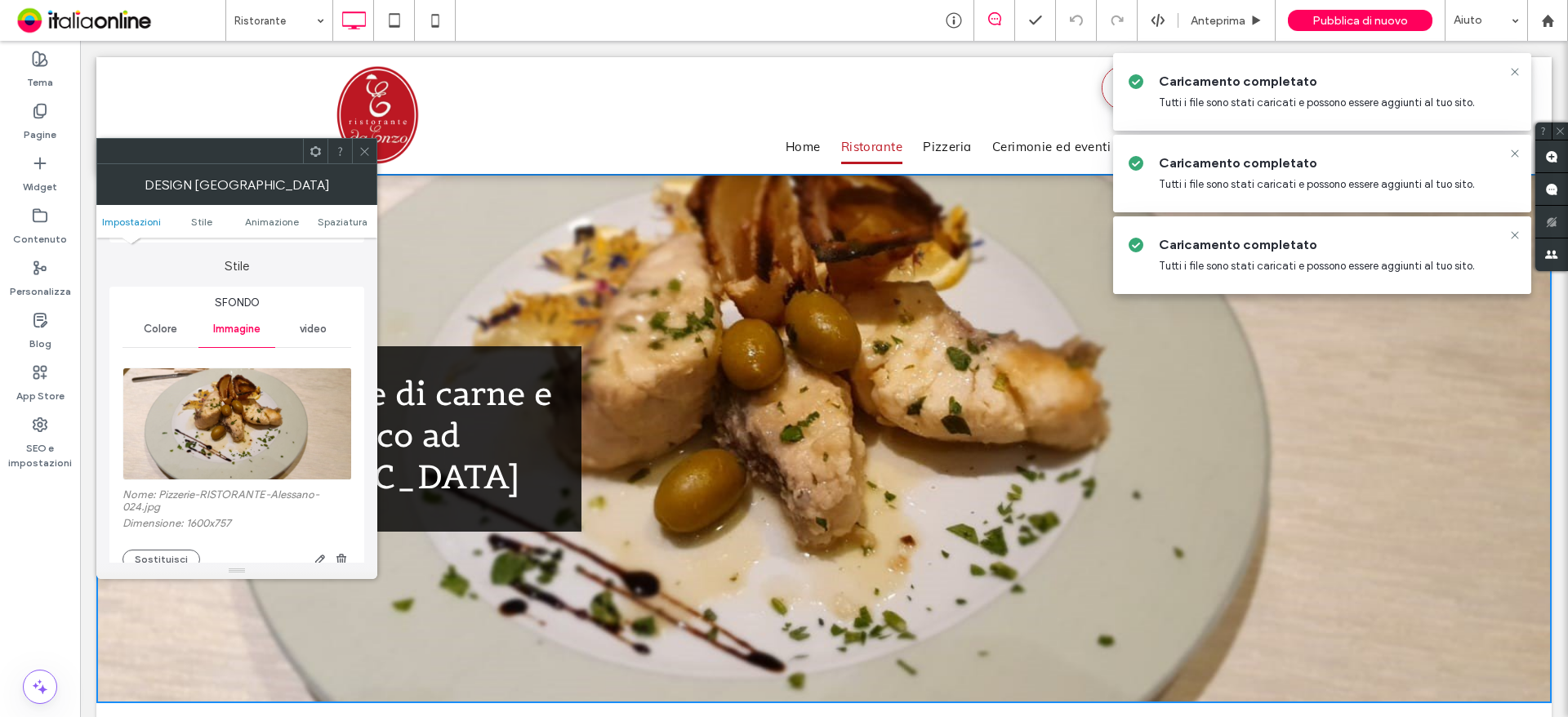
scroll to position [326, 0]
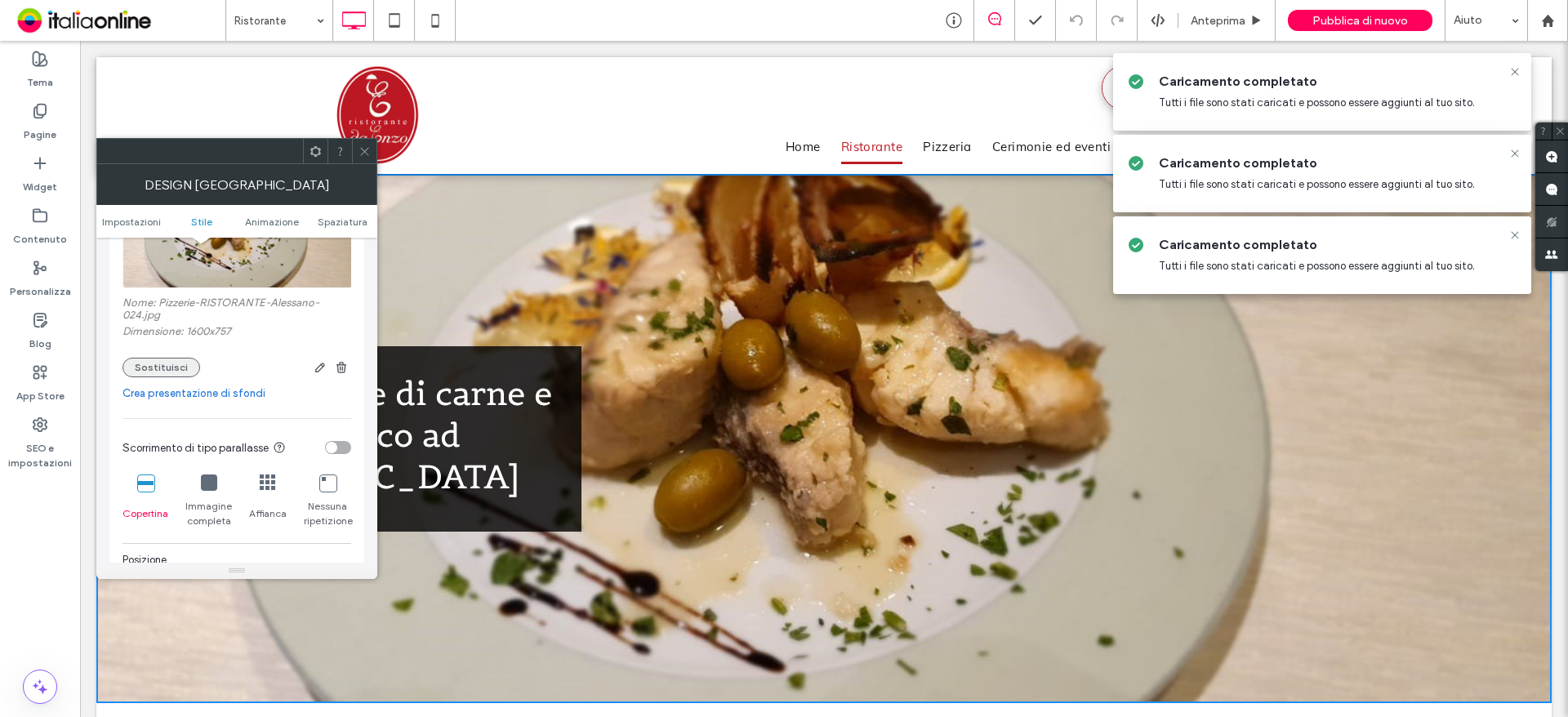
click at [166, 365] on button "Sostituisci" at bounding box center [161, 367] width 78 height 20
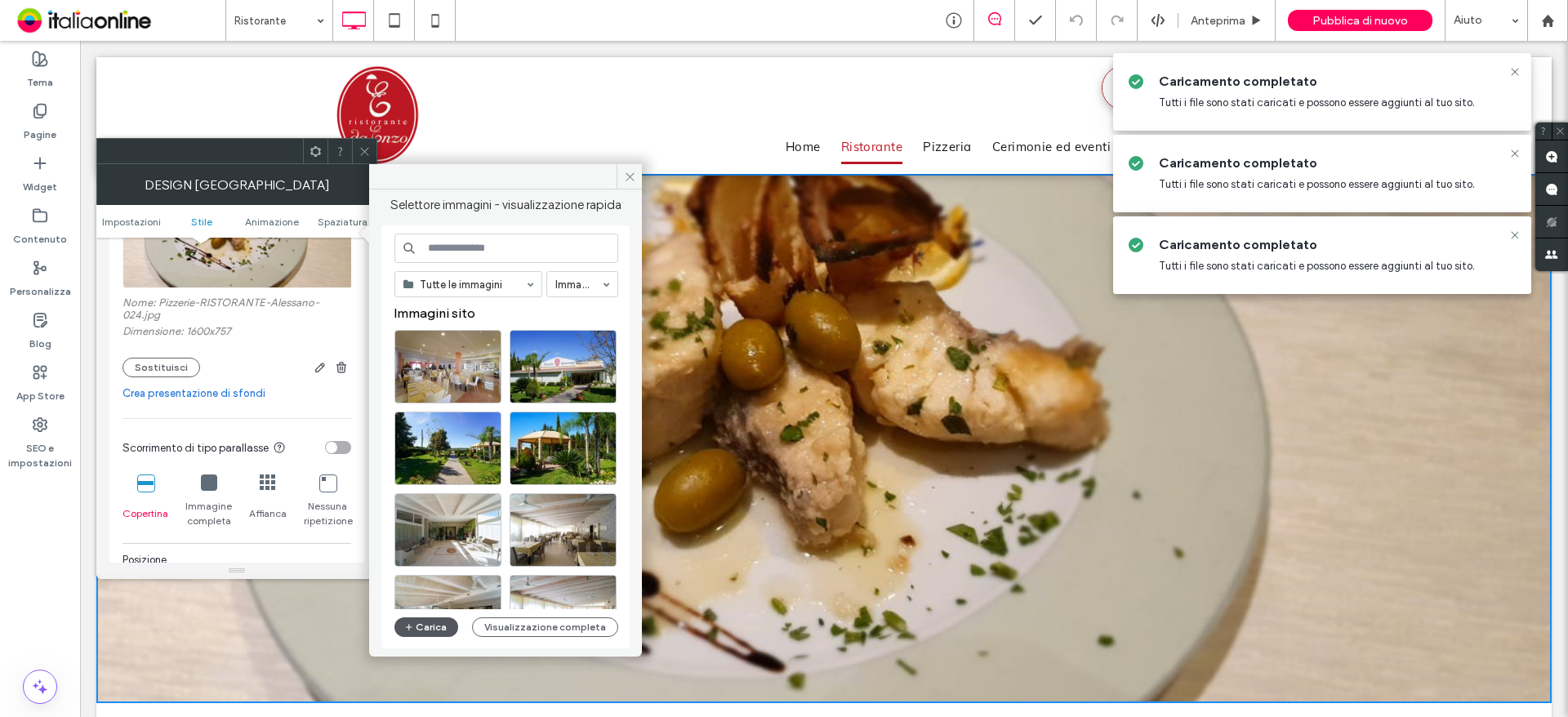
click at [427, 631] on button "Carica" at bounding box center [426, 627] width 64 height 20
click at [627, 175] on icon at bounding box center [629, 176] width 12 height 12
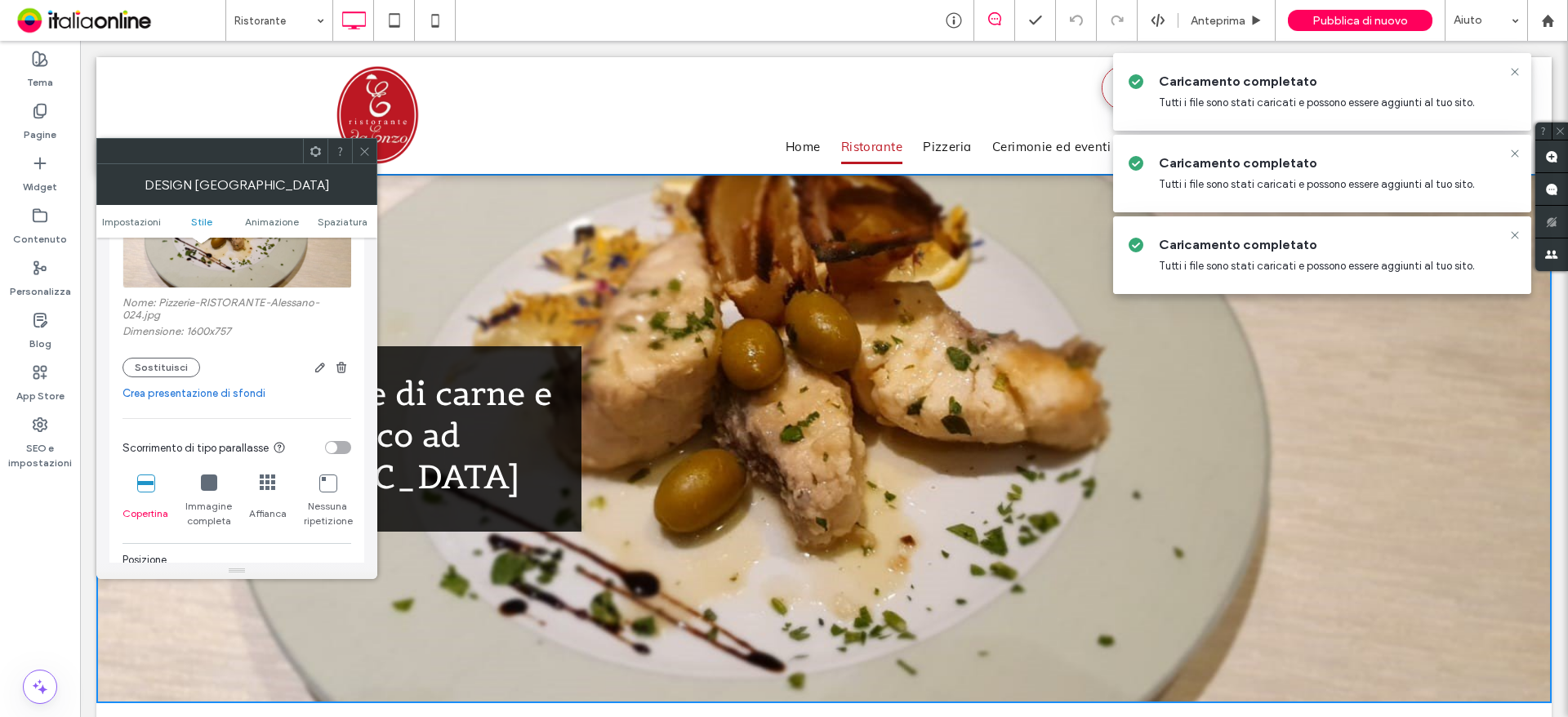
click at [212, 389] on link "Crea presentazione di sfondi" at bounding box center [237, 393] width 228 height 16
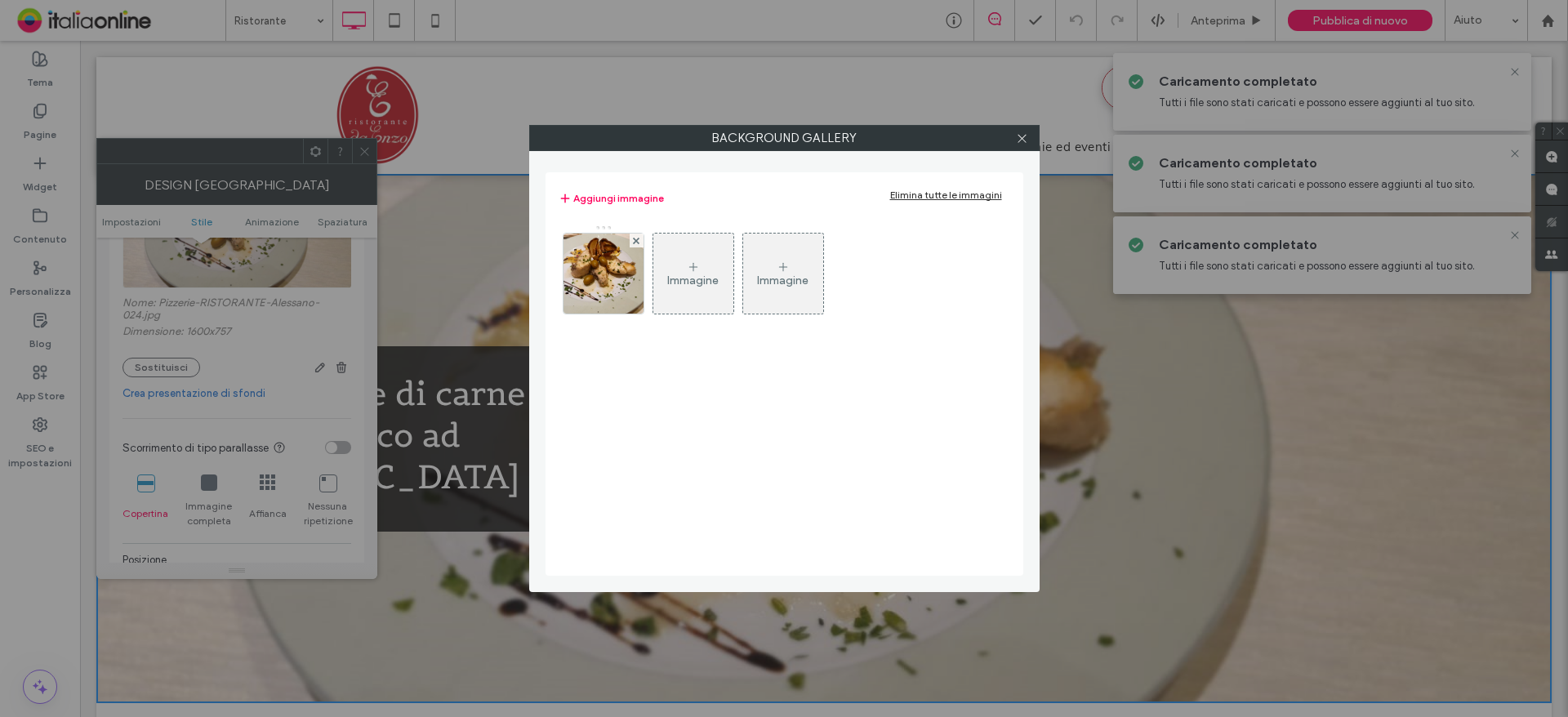
click at [681, 276] on div "Immagine" at bounding box center [692, 280] width 51 height 14
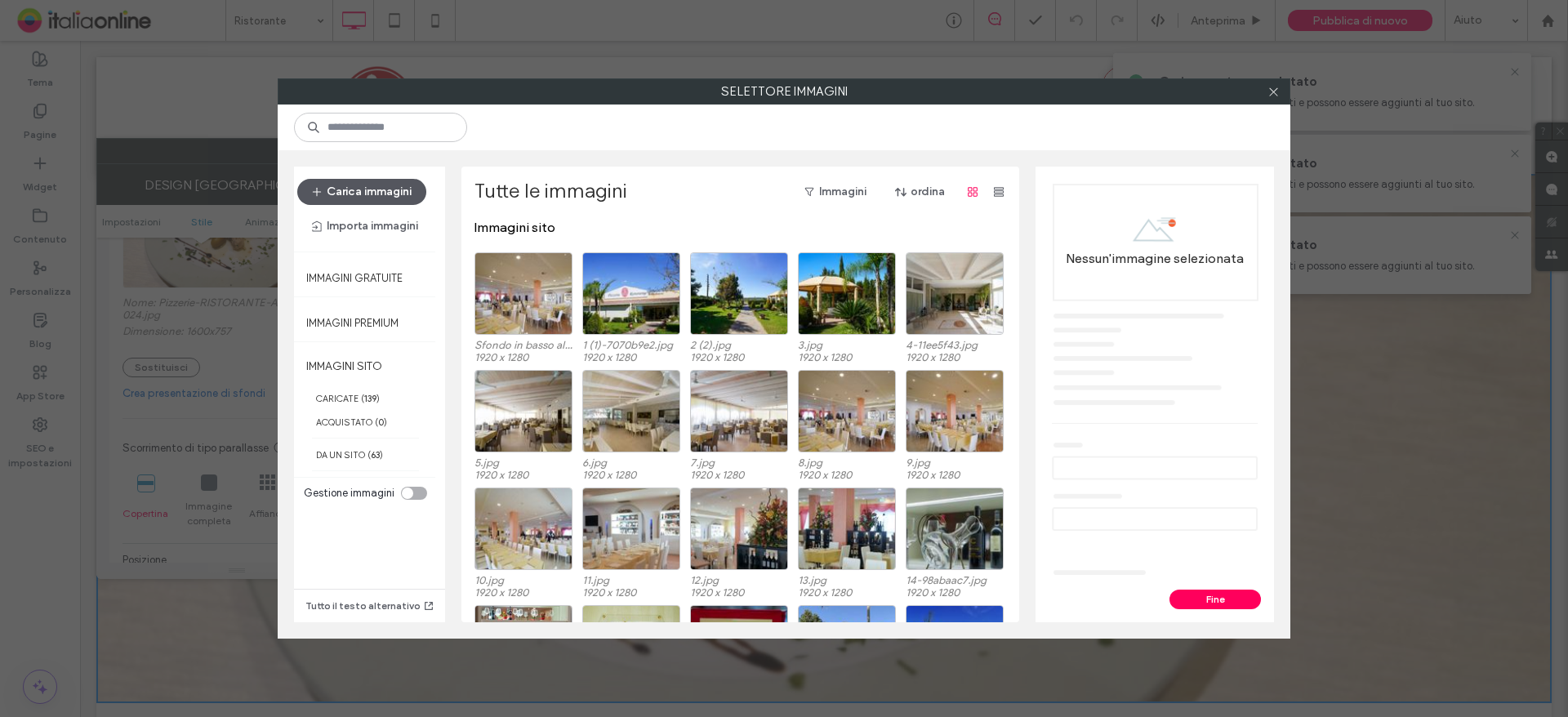
click at [338, 193] on button "Carica immagini" at bounding box center [361, 192] width 129 height 26
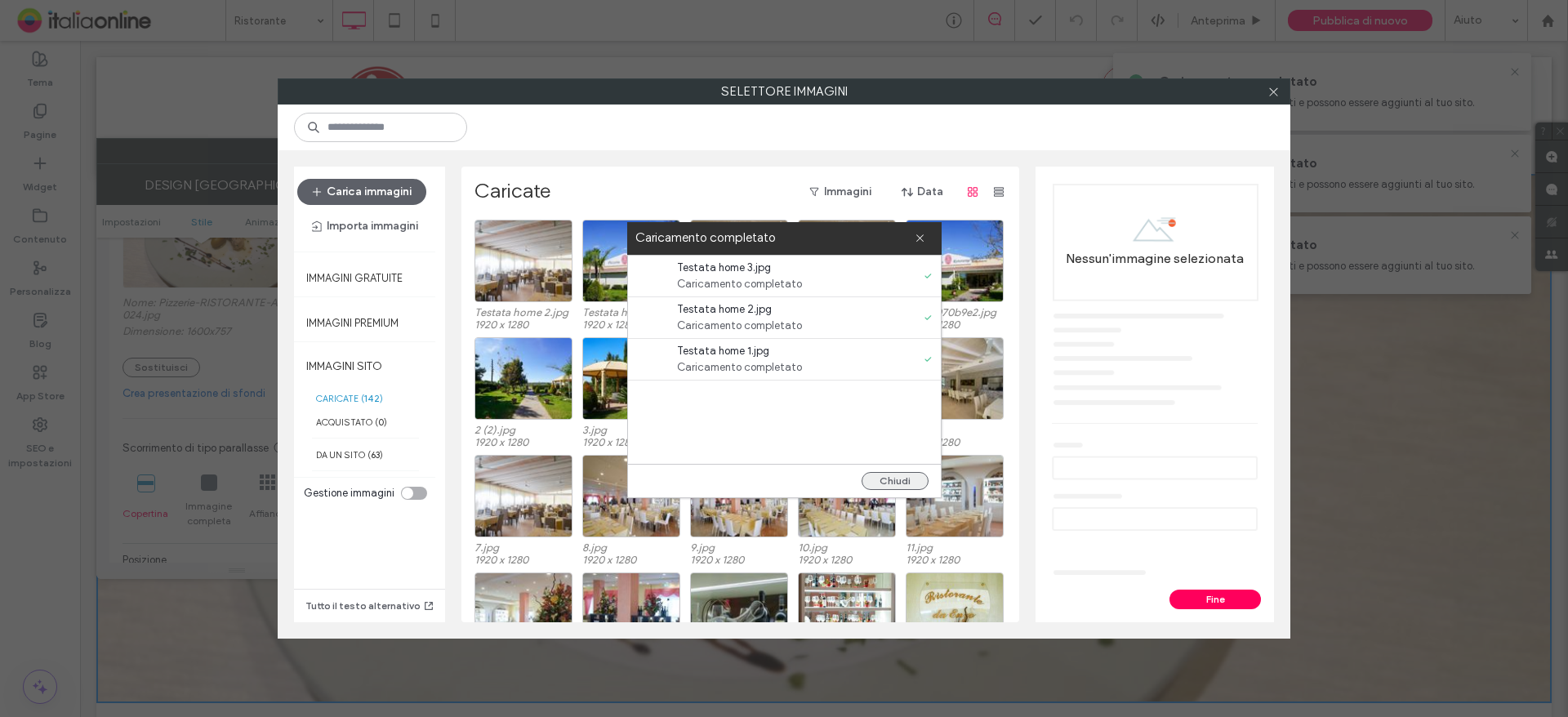
drag, startPoint x: 897, startPoint y: 487, endPoint x: 847, endPoint y: 460, distance: 56.8
click at [897, 487] on button "Chiudi" at bounding box center [894, 480] width 67 height 18
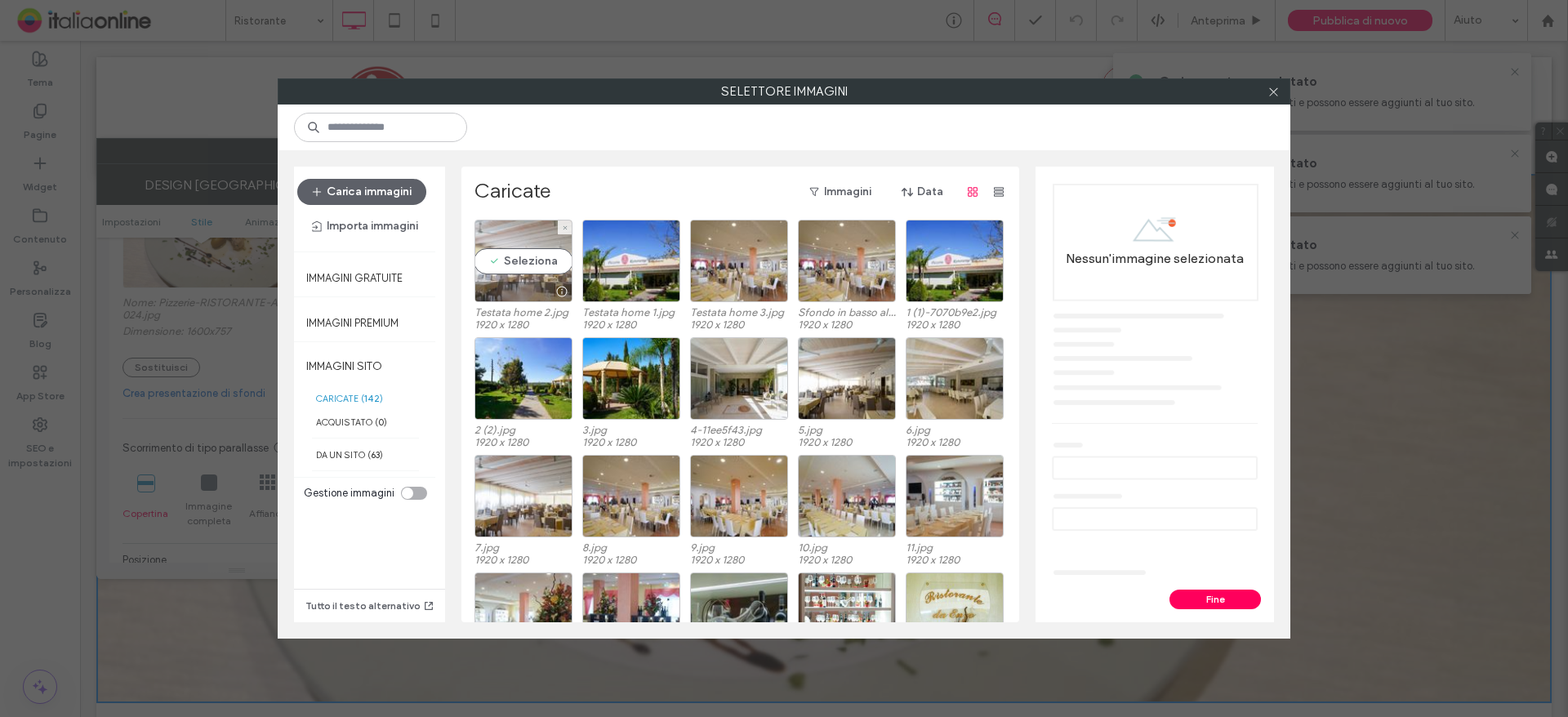
click at [515, 276] on div "Seleziona" at bounding box center [523, 261] width 98 height 83
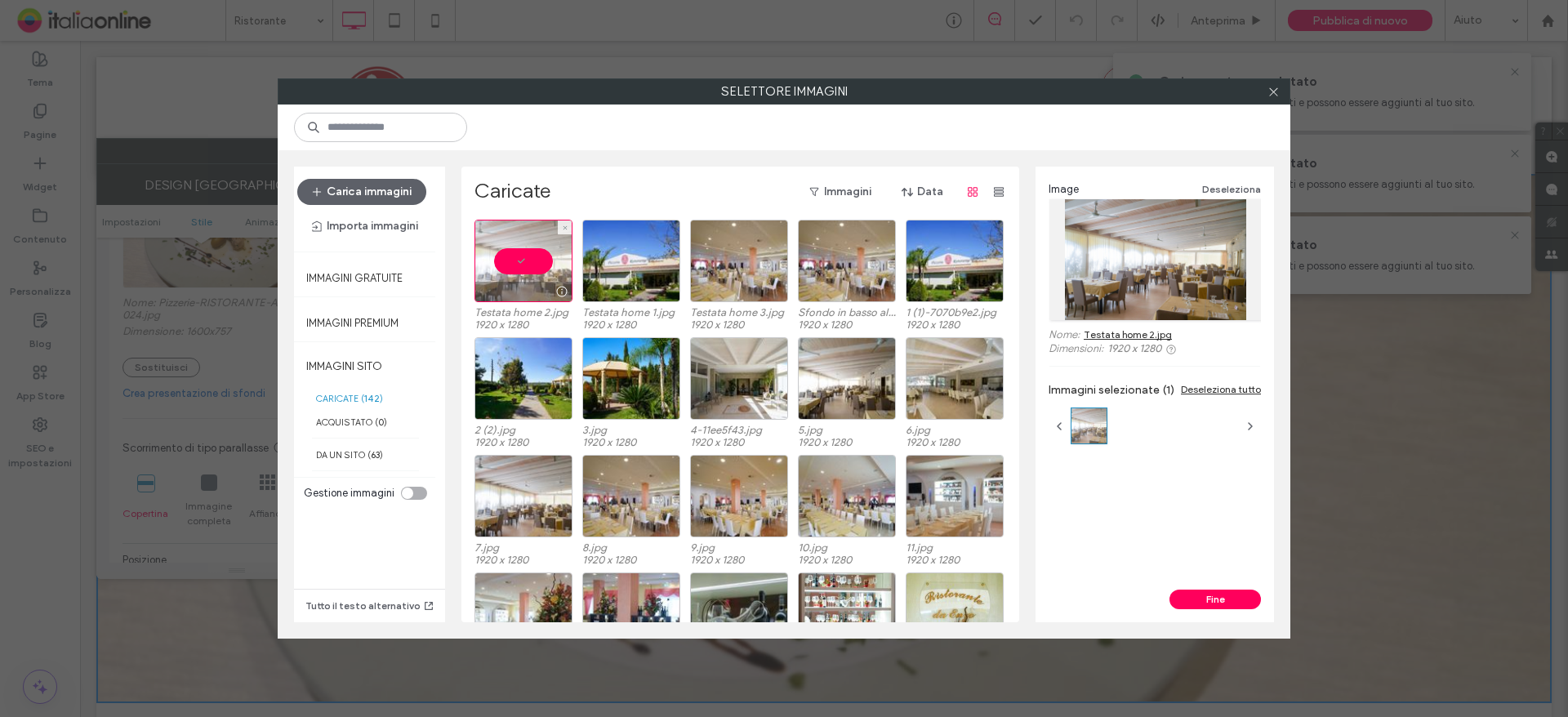
click at [529, 273] on div at bounding box center [523, 261] width 98 height 83
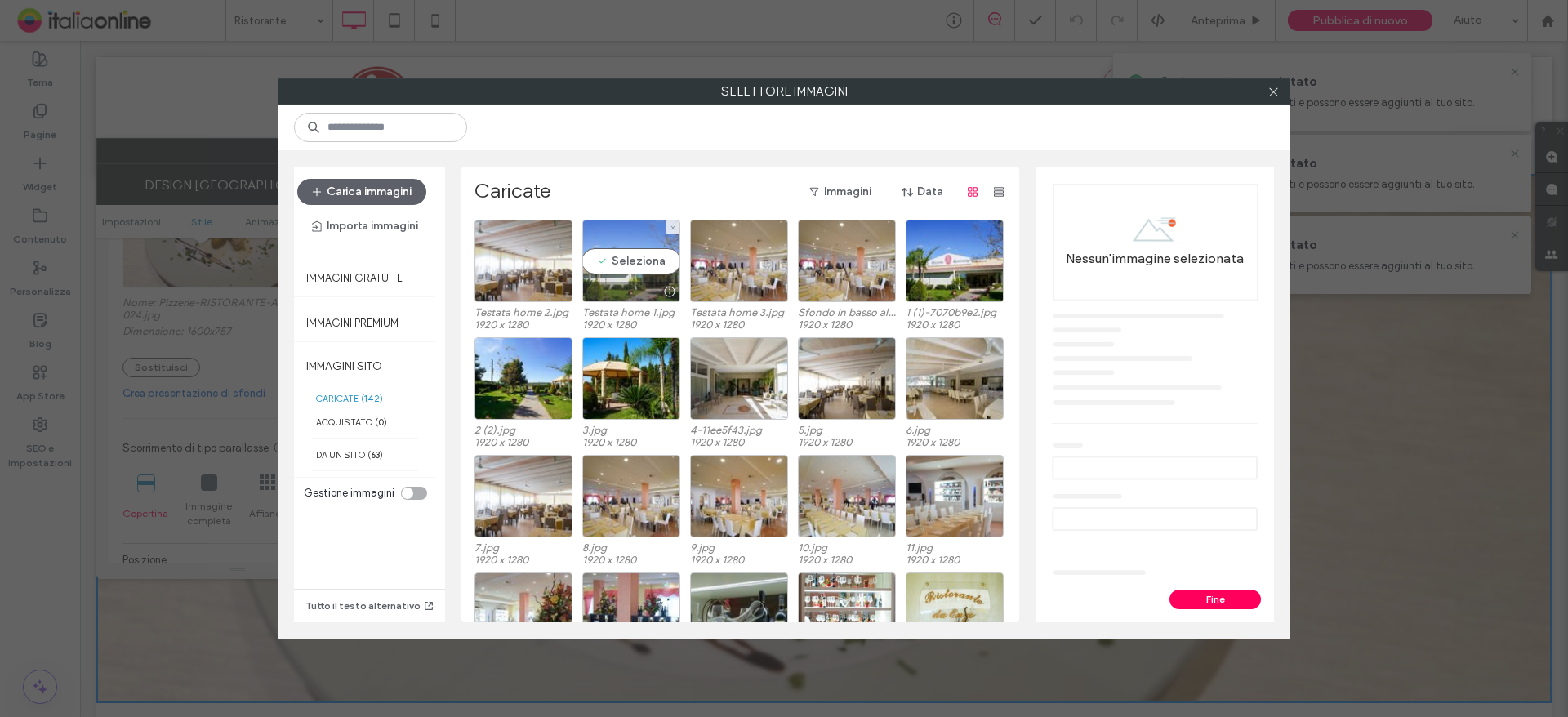
click at [654, 267] on div "Seleziona" at bounding box center [631, 261] width 98 height 83
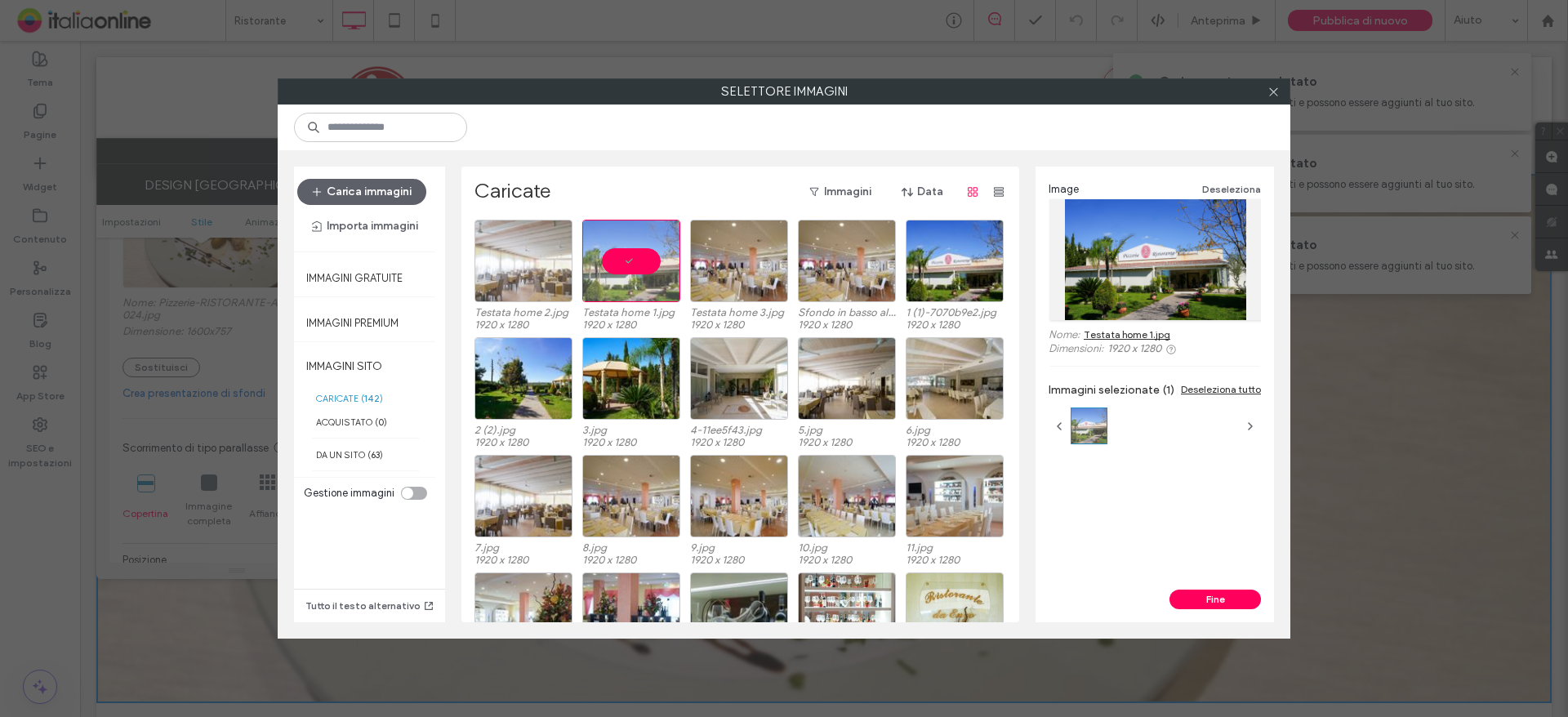
click at [490, 267] on div at bounding box center [523, 261] width 98 height 83
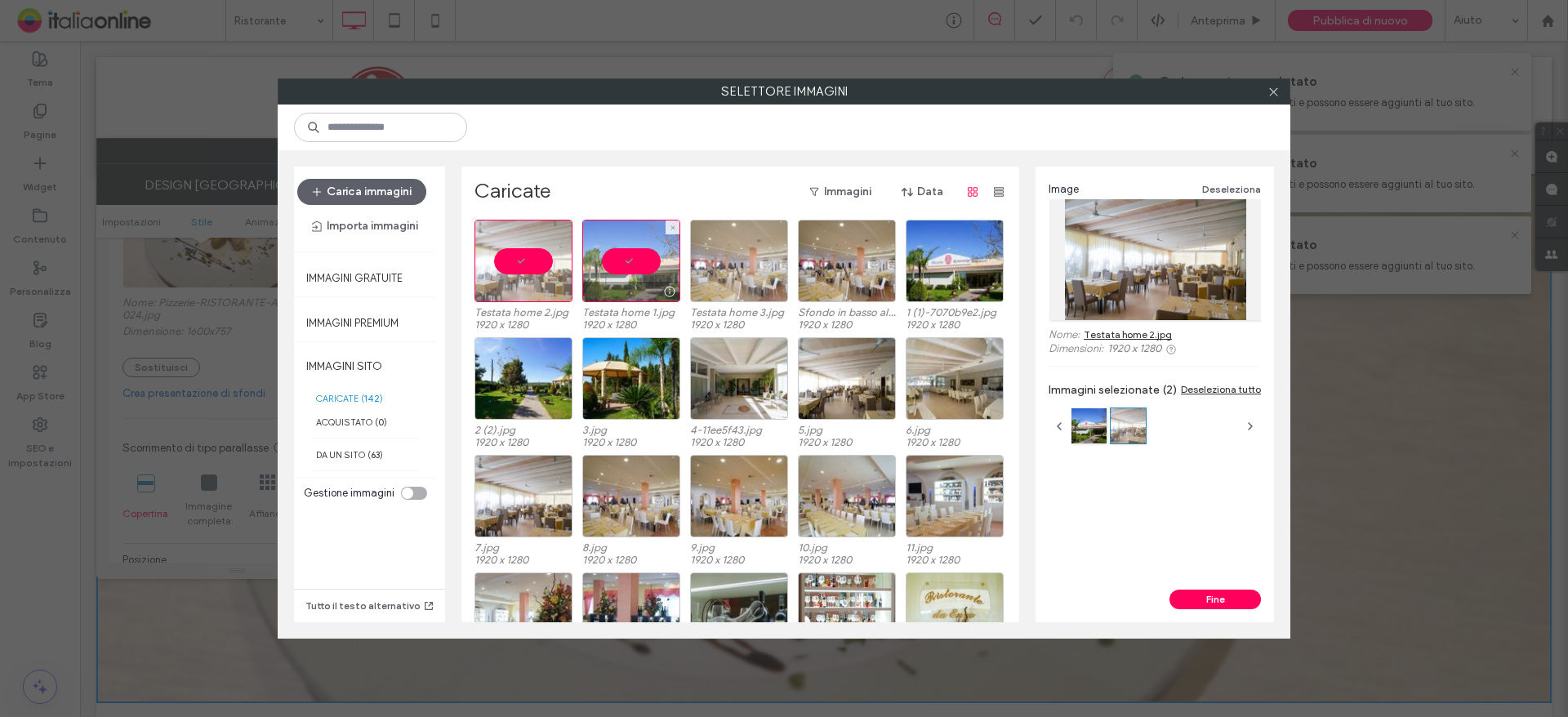
click at [690, 266] on div at bounding box center [738, 261] width 98 height 83
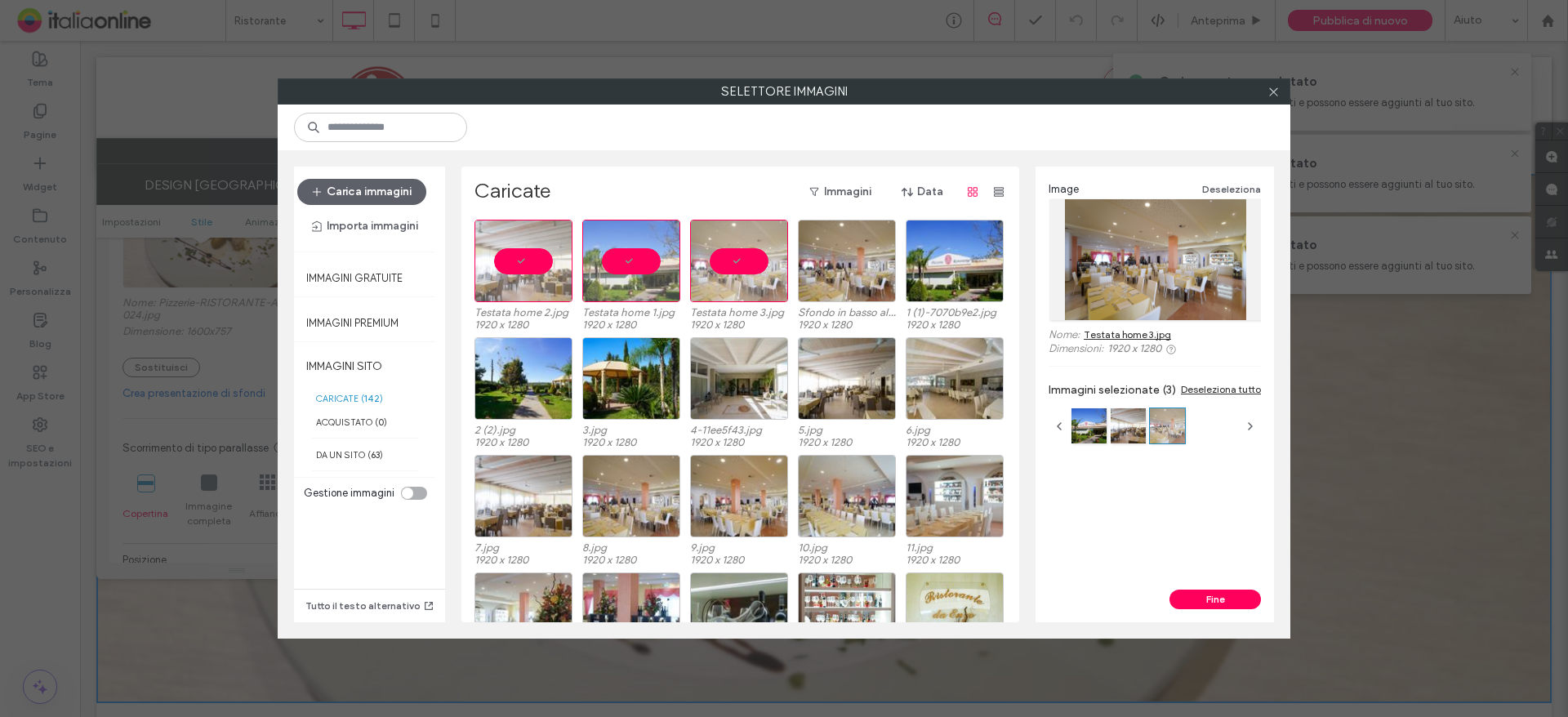
drag, startPoint x: 1220, startPoint y: 599, endPoint x: 1182, endPoint y: 583, distance: 41.2
click at [1220, 599] on button "Fine" at bounding box center [1215, 599] width 91 height 20
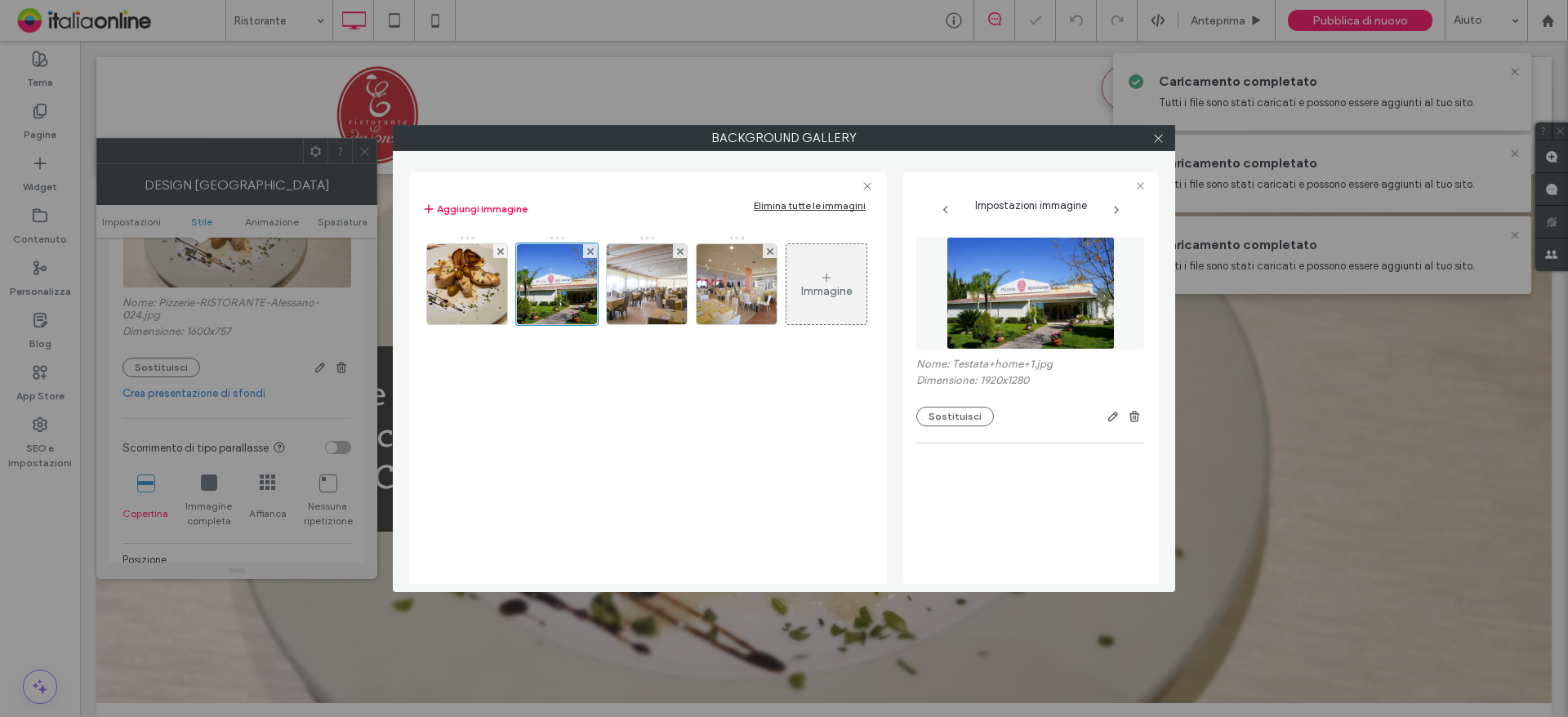
scroll to position [299, 0]
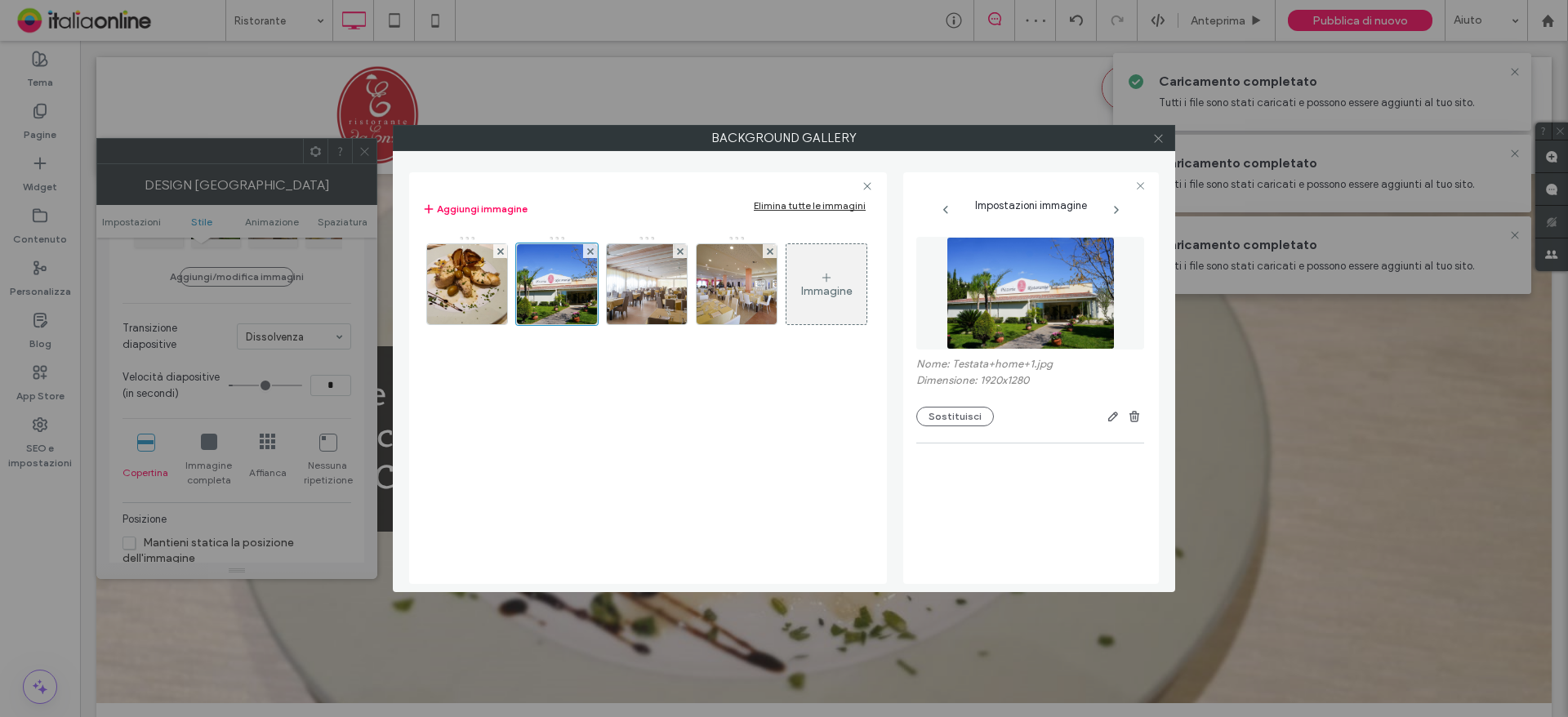
click at [1156, 142] on icon at bounding box center [1158, 138] width 12 height 12
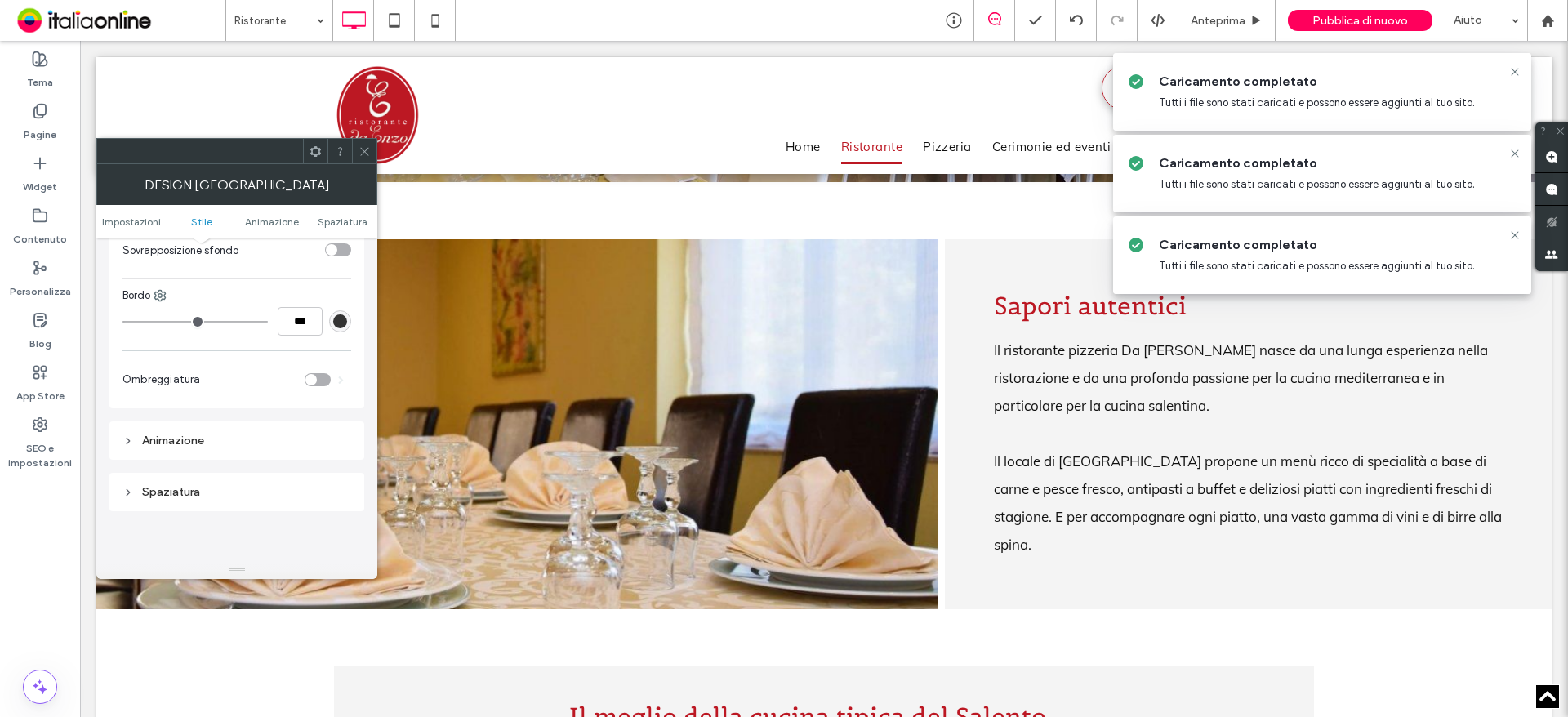
scroll to position [490, 0]
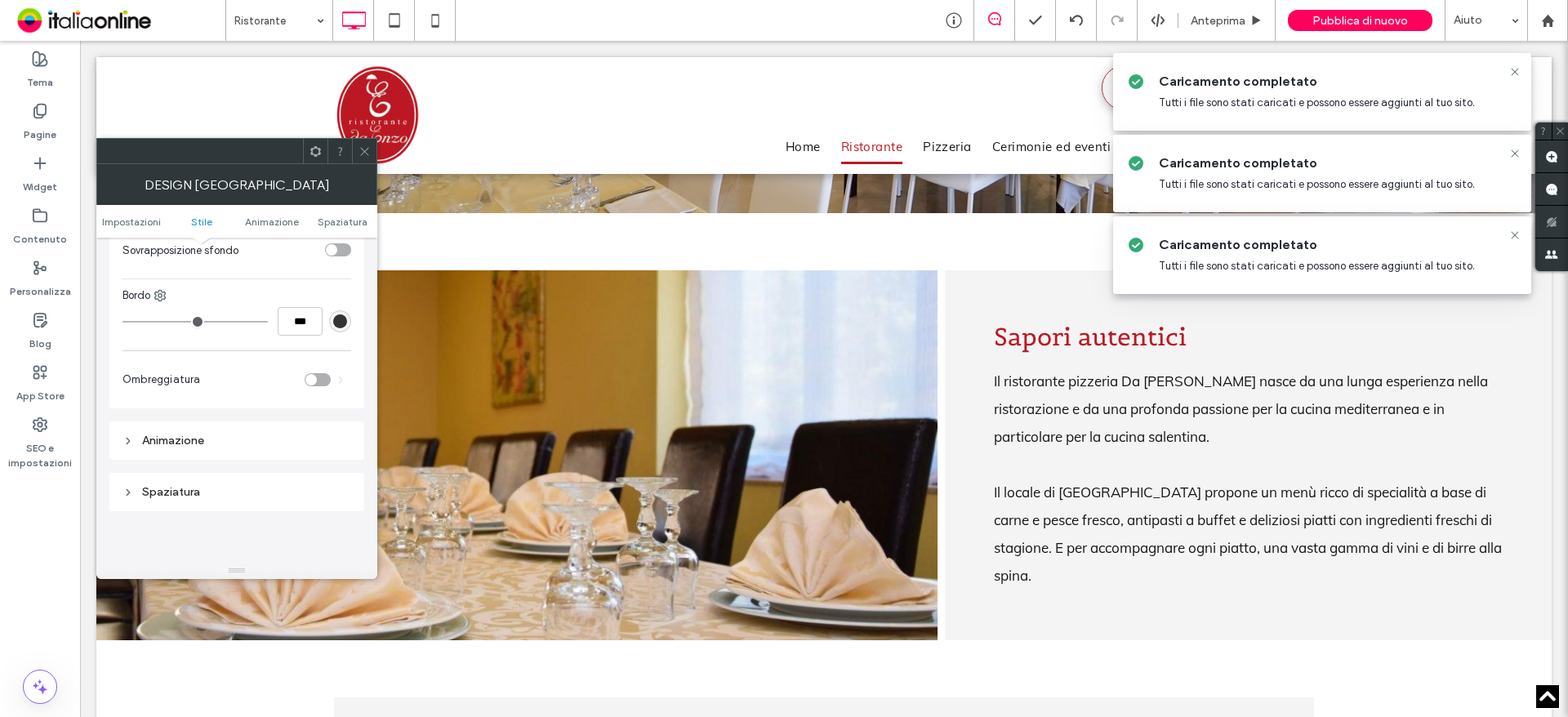
drag, startPoint x: 474, startPoint y: 457, endPoint x: 466, endPoint y: 451, distance: 10.0
click at [466, 451] on li "Titolo diapositiva Scrivi qui la tua didascalia Pulsante" at bounding box center [516, 455] width 841 height 370
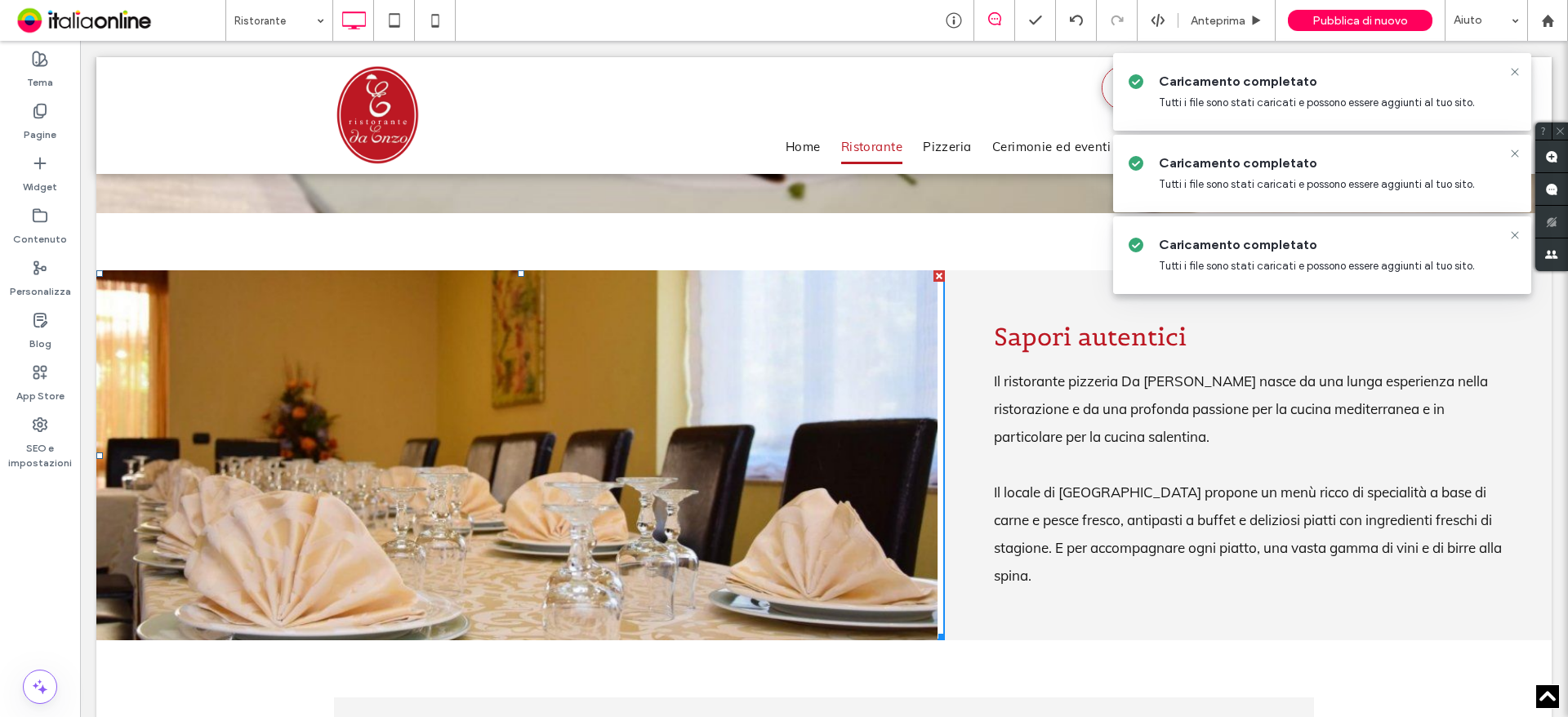
click at [512, 444] on li "Titolo diapositiva Scrivi qui la tua didascalia Pulsante" at bounding box center [516, 455] width 841 height 370
click at [330, 385] on li "Titolo diapositiva Scrivi qui la tua didascalia Pulsante" at bounding box center [516, 455] width 841 height 370
click at [509, 416] on li "Titolo diapositiva Scrivi qui la tua didascalia Pulsante" at bounding box center [516, 455] width 841 height 370
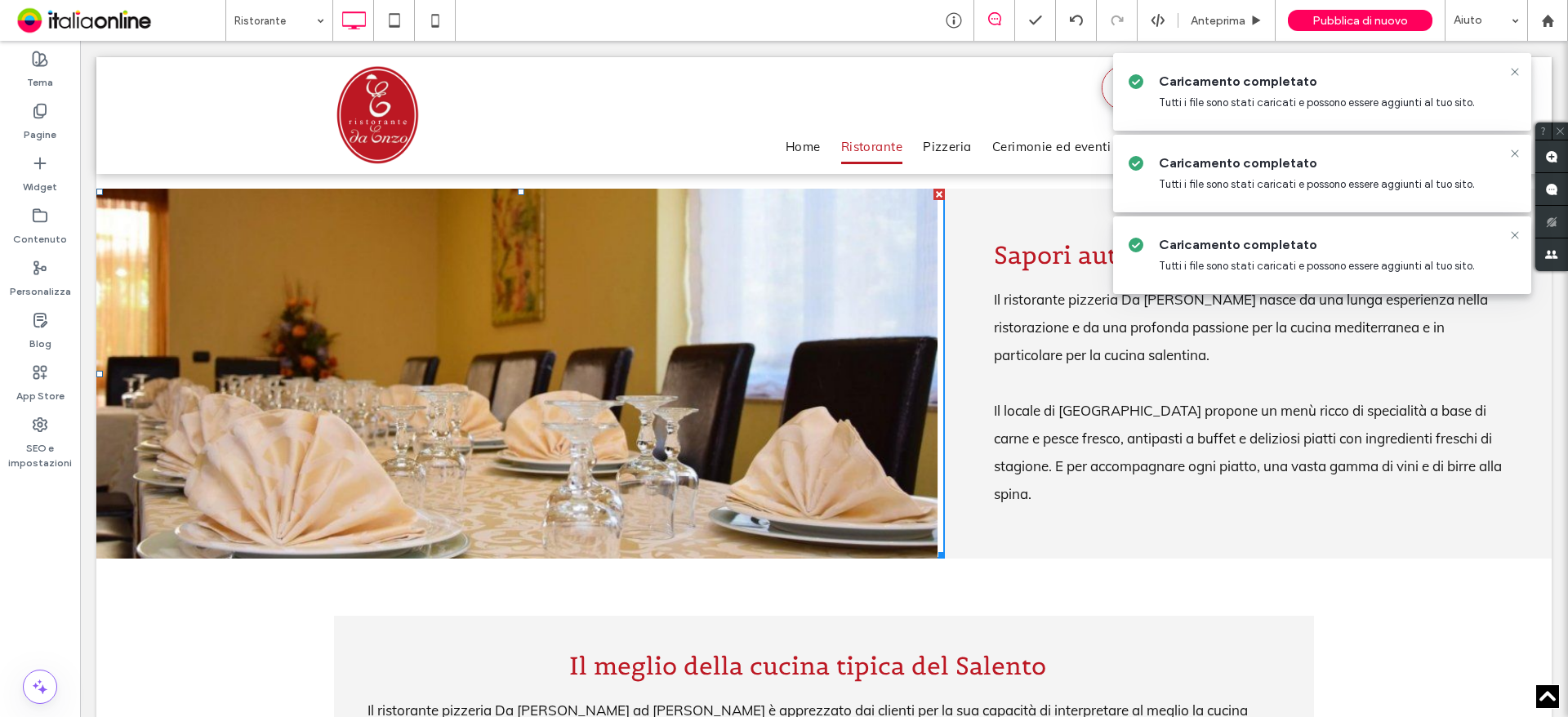
click at [377, 296] on li "Titolo diapositiva Scrivi qui la tua didascalia Pulsante" at bounding box center [516, 373] width 841 height 370
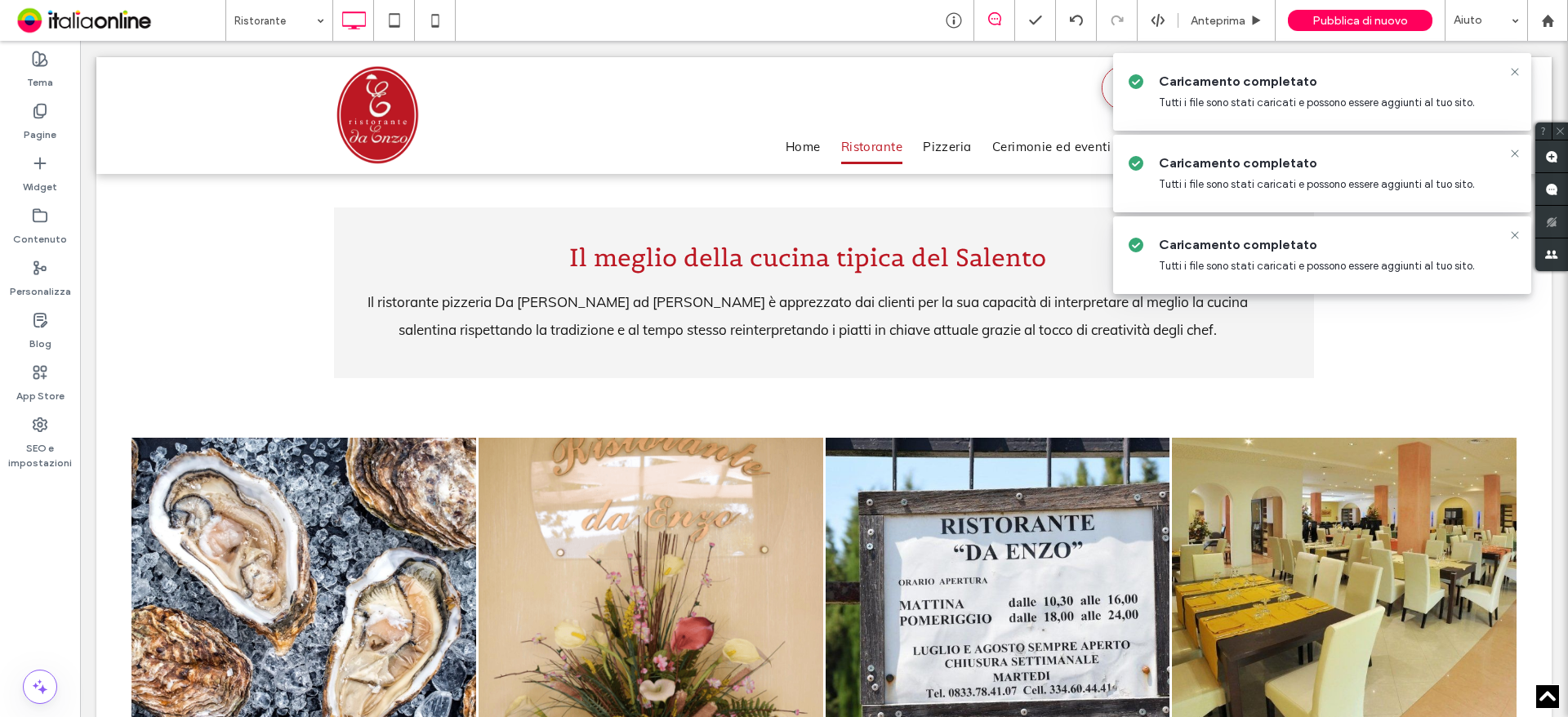
click at [627, 287] on div "Il ristorante pizzeria Da Enzo ad Alessano è apprezzato dai clienti per la sua …" at bounding box center [807, 316] width 882 height 59
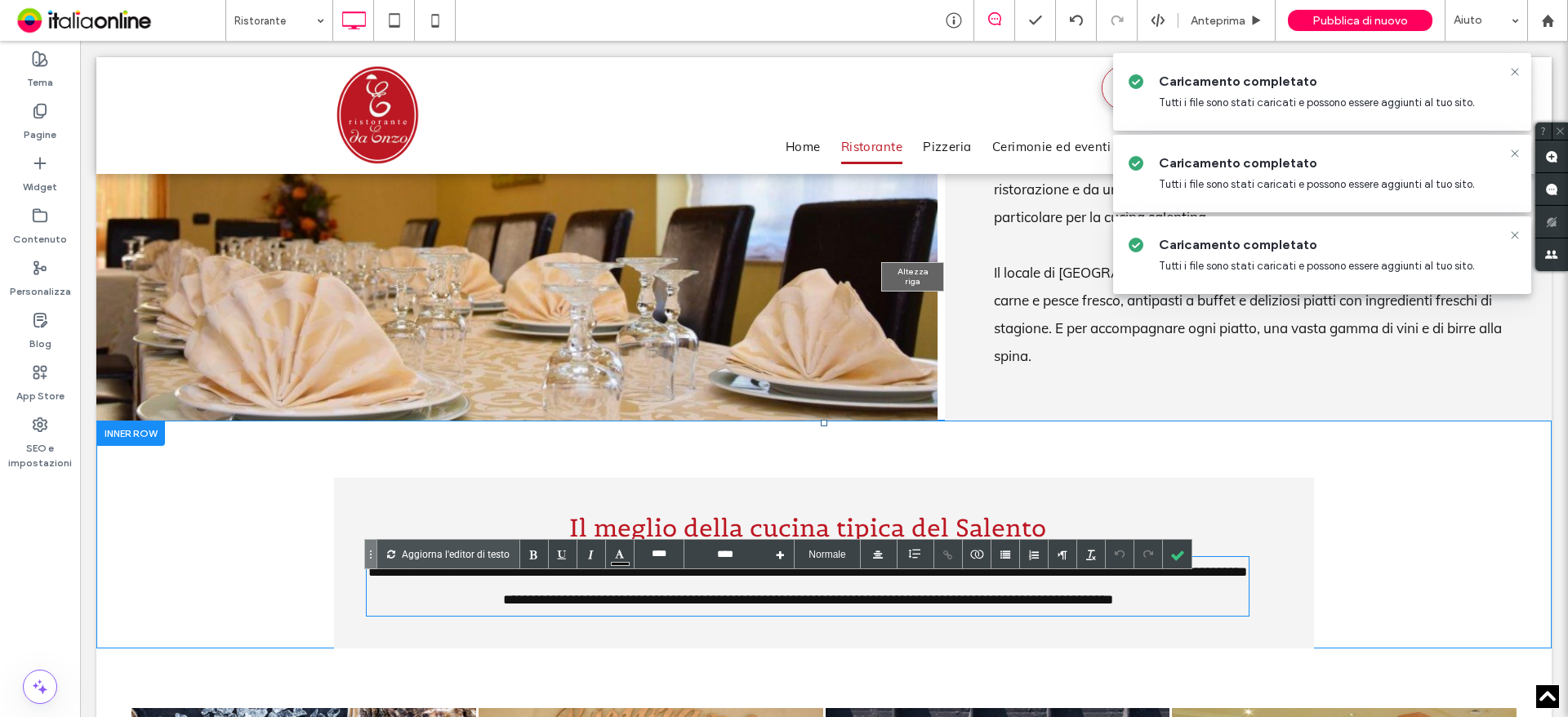
scroll to position [571, 0]
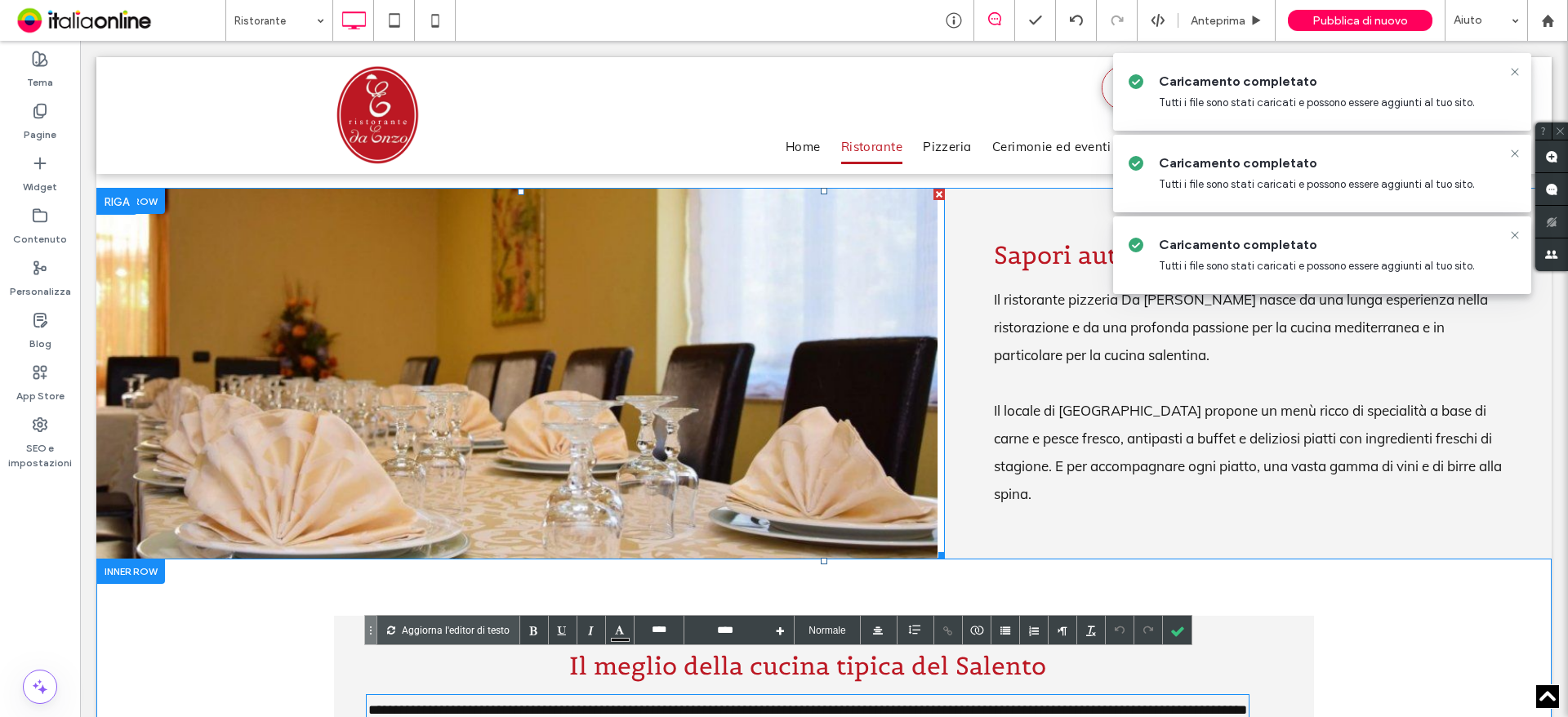
click at [700, 304] on li "Titolo diapositiva Scrivi qui la tua didascalia Pulsante" at bounding box center [516, 373] width 841 height 370
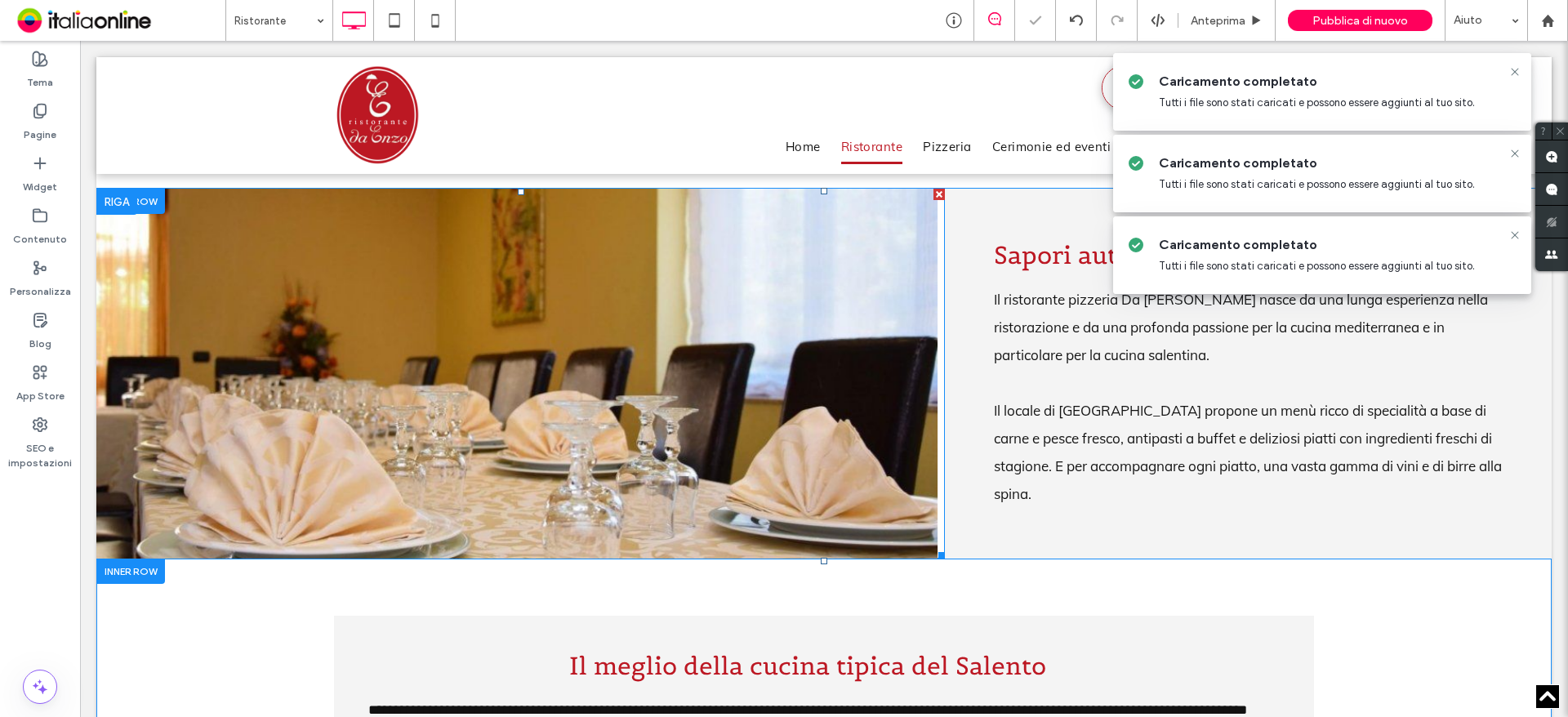
click at [802, 341] on li "Titolo diapositiva Scrivi qui la tua didascalia Pulsante" at bounding box center [516, 373] width 841 height 370
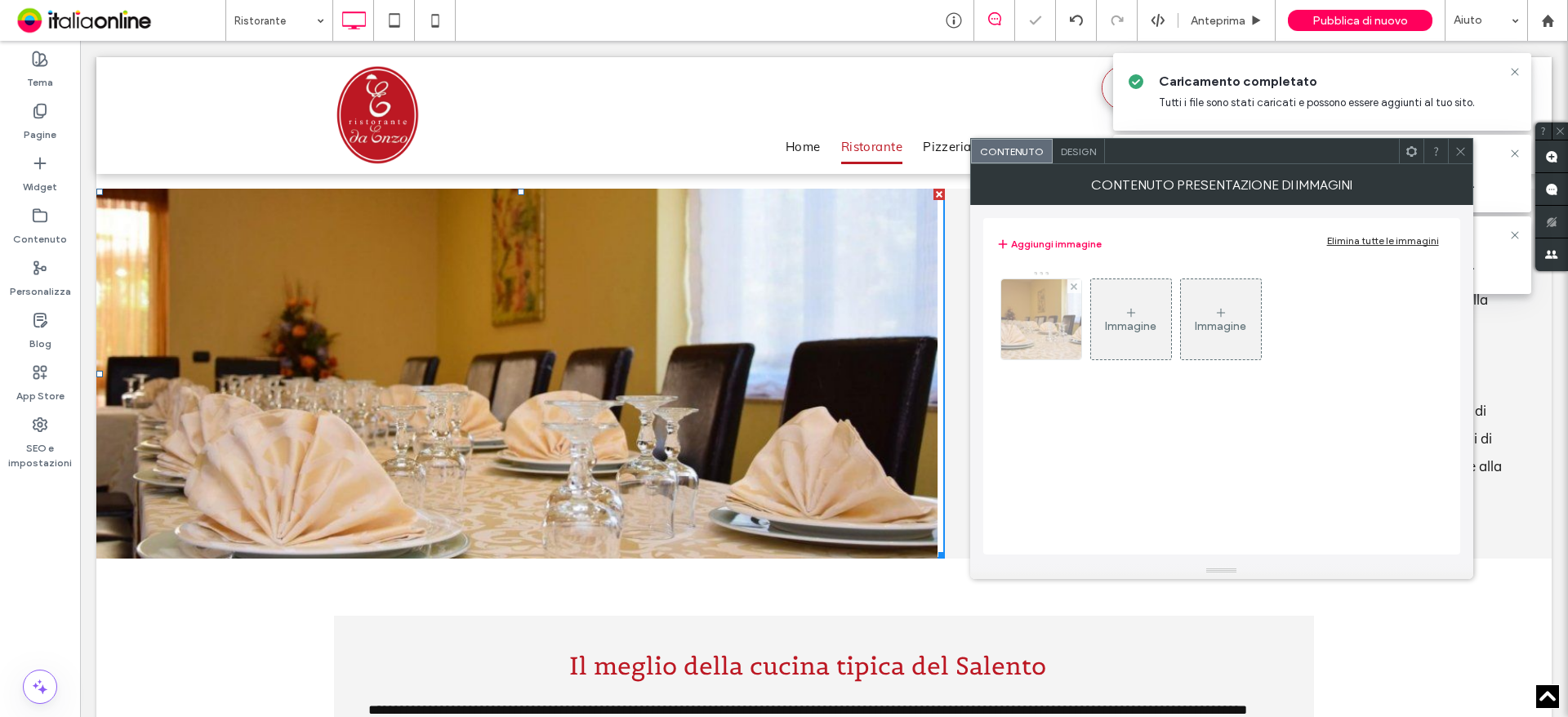
click at [1030, 336] on img at bounding box center [1041, 319] width 121 height 80
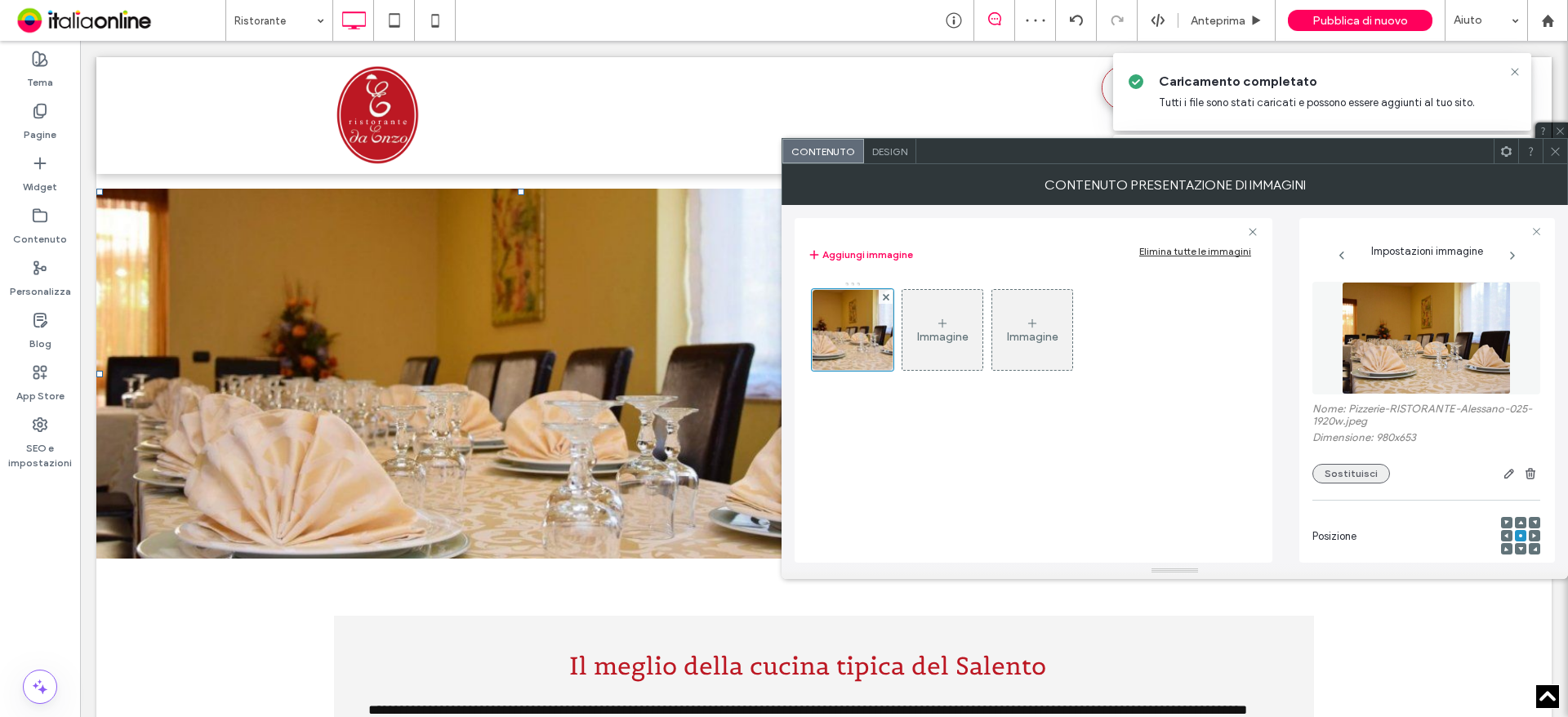
click at [1361, 470] on button "Sostituisci" at bounding box center [1351, 473] width 78 height 20
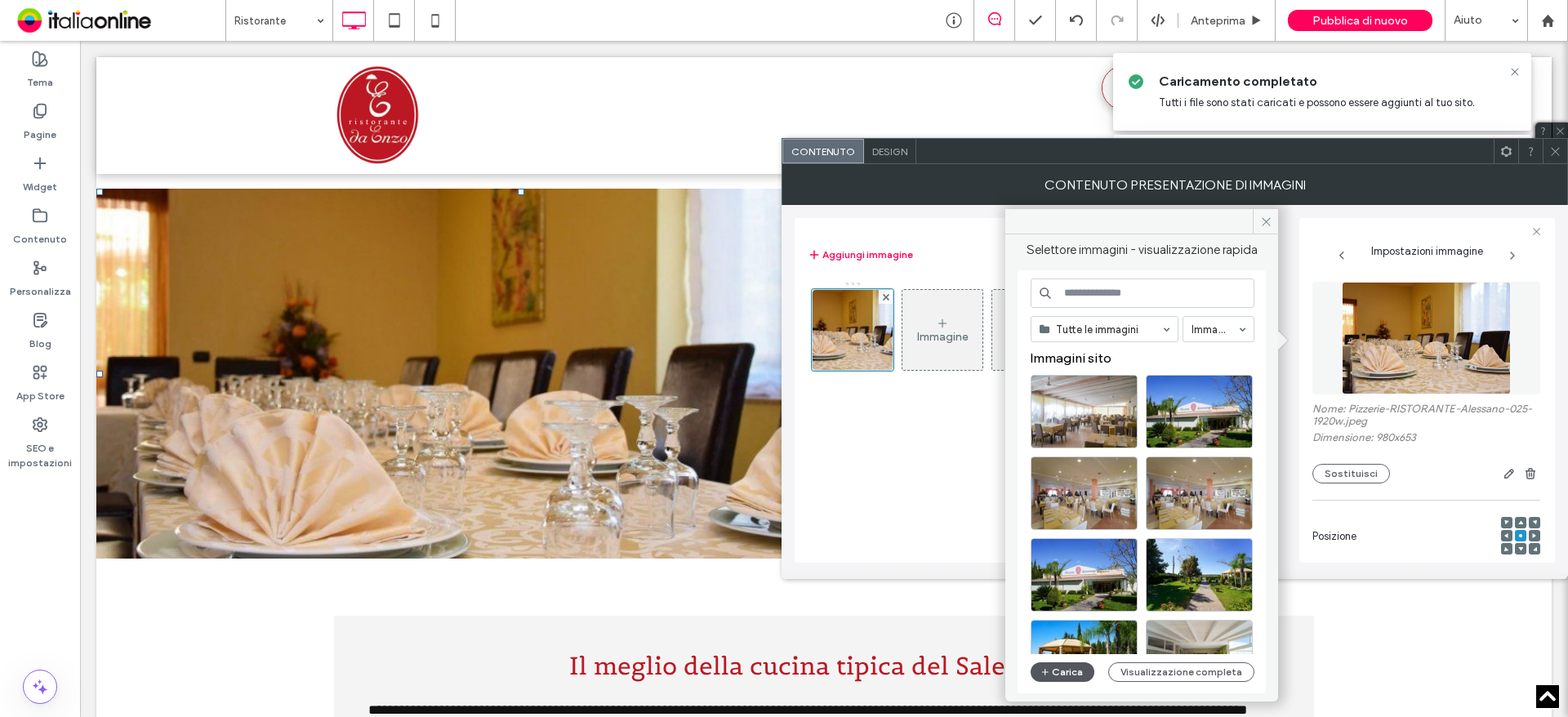
click at [1061, 674] on button "Carica" at bounding box center [1062, 672] width 64 height 20
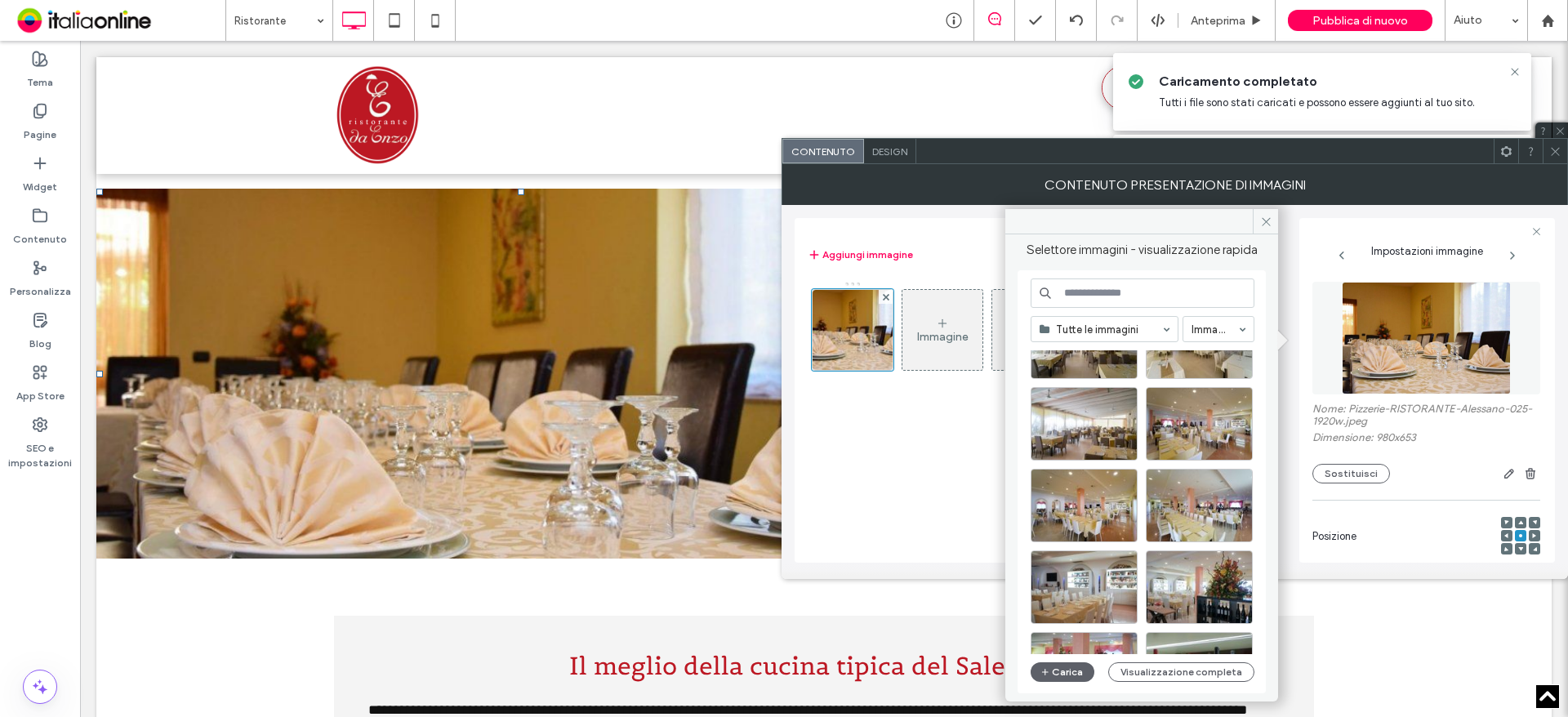
scroll to position [490, 0]
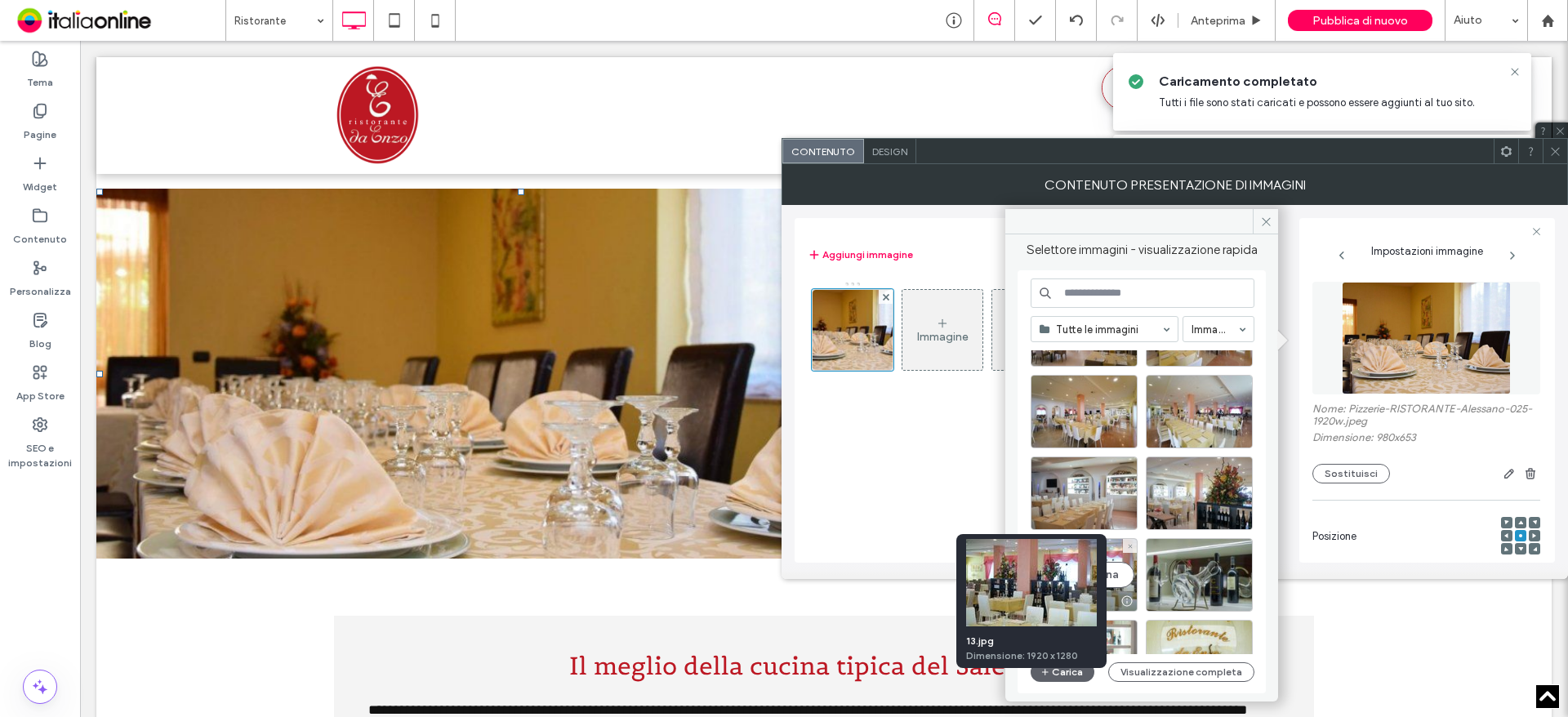
click at [1113, 563] on div "Seleziona" at bounding box center [1084, 575] width 107 height 73
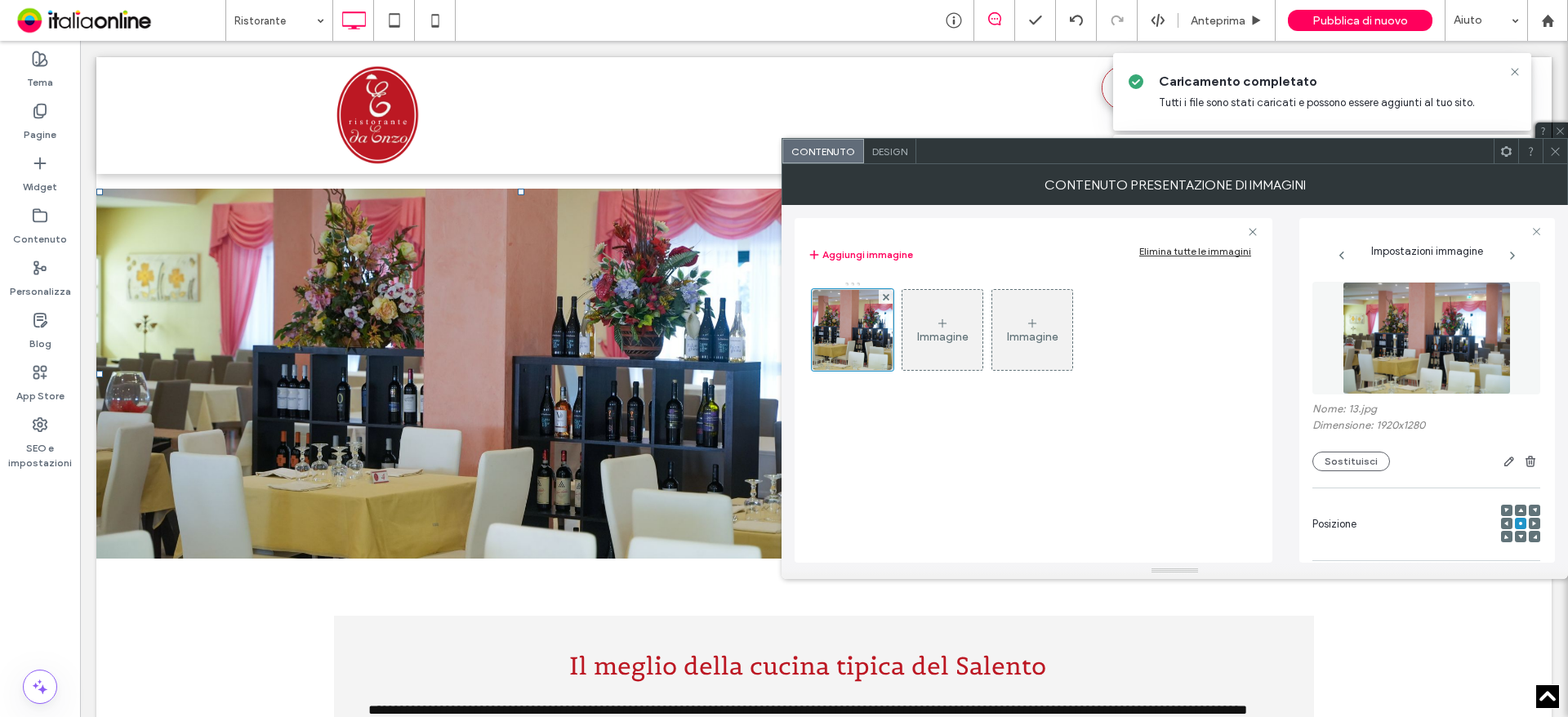
click at [1558, 146] on icon at bounding box center [1555, 152] width 12 height 12
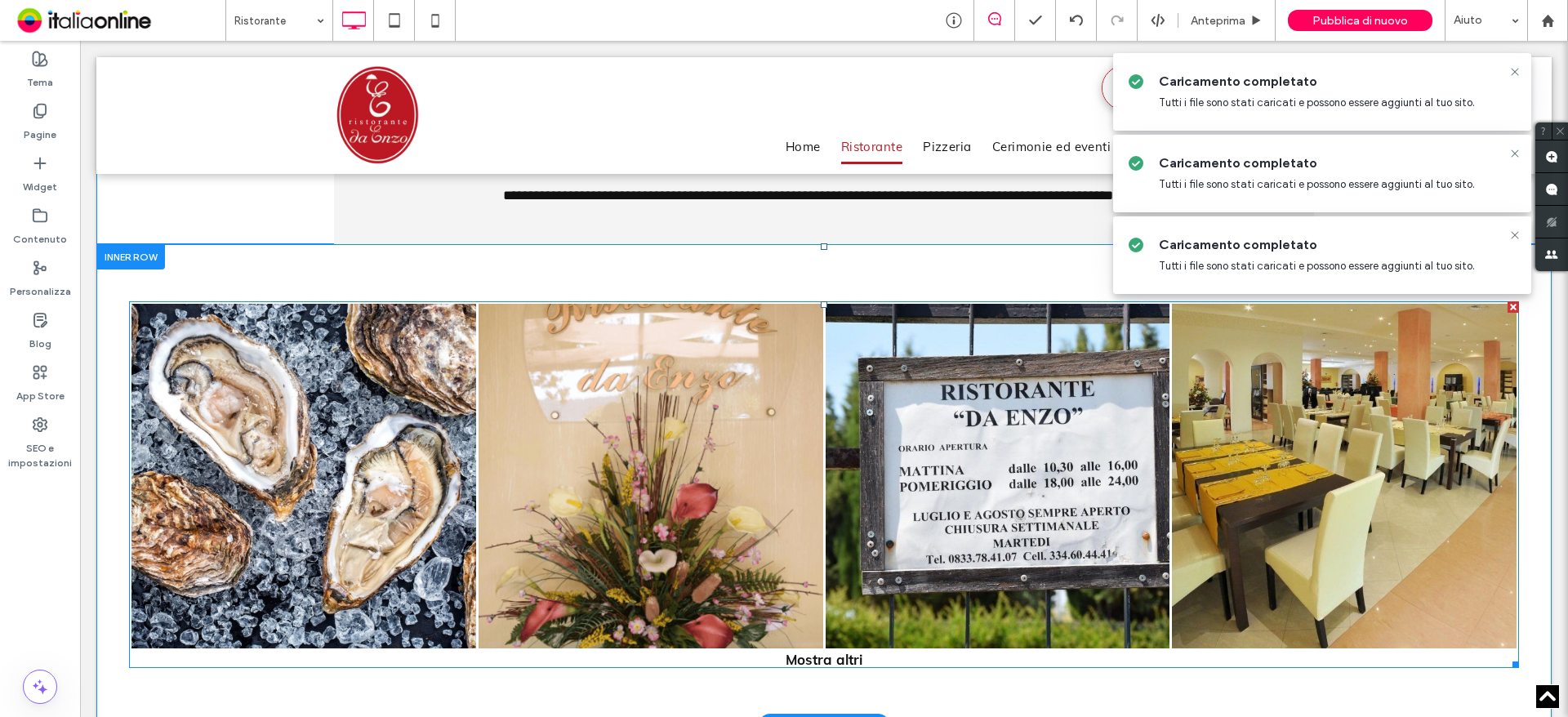
scroll to position [1143, 0]
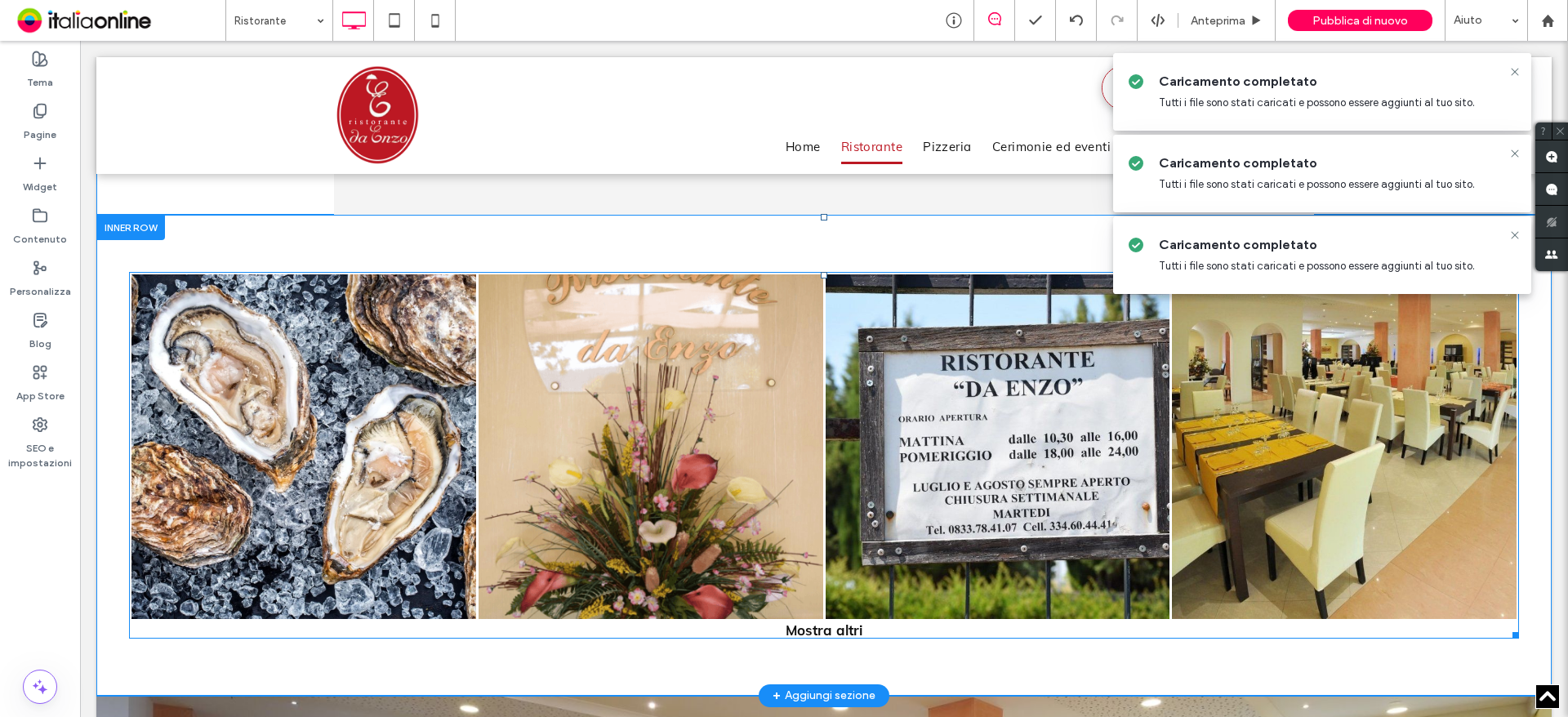
click at [640, 420] on link at bounding box center [650, 446] width 365 height 365
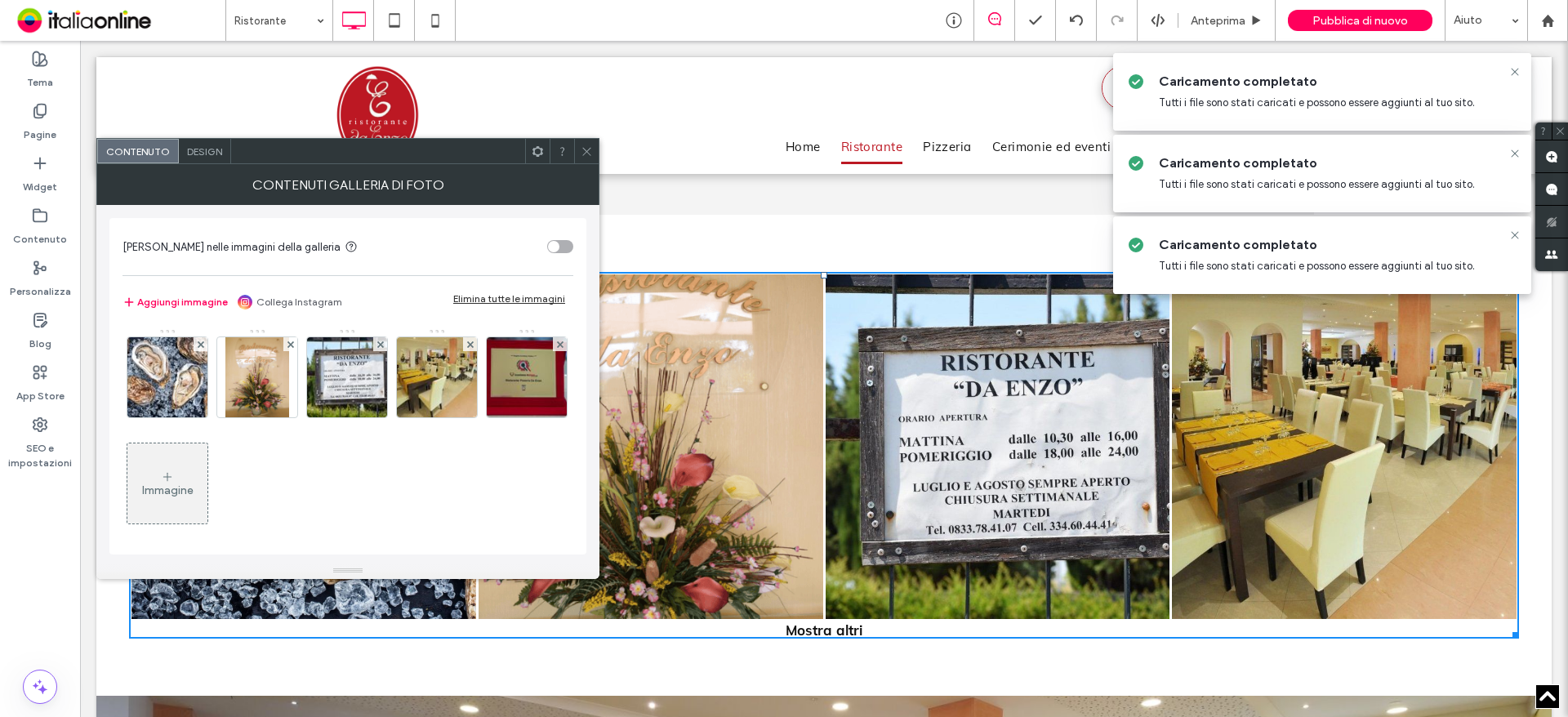
click at [474, 292] on div "Elimina tutte le immagini" at bounding box center [508, 298] width 112 height 12
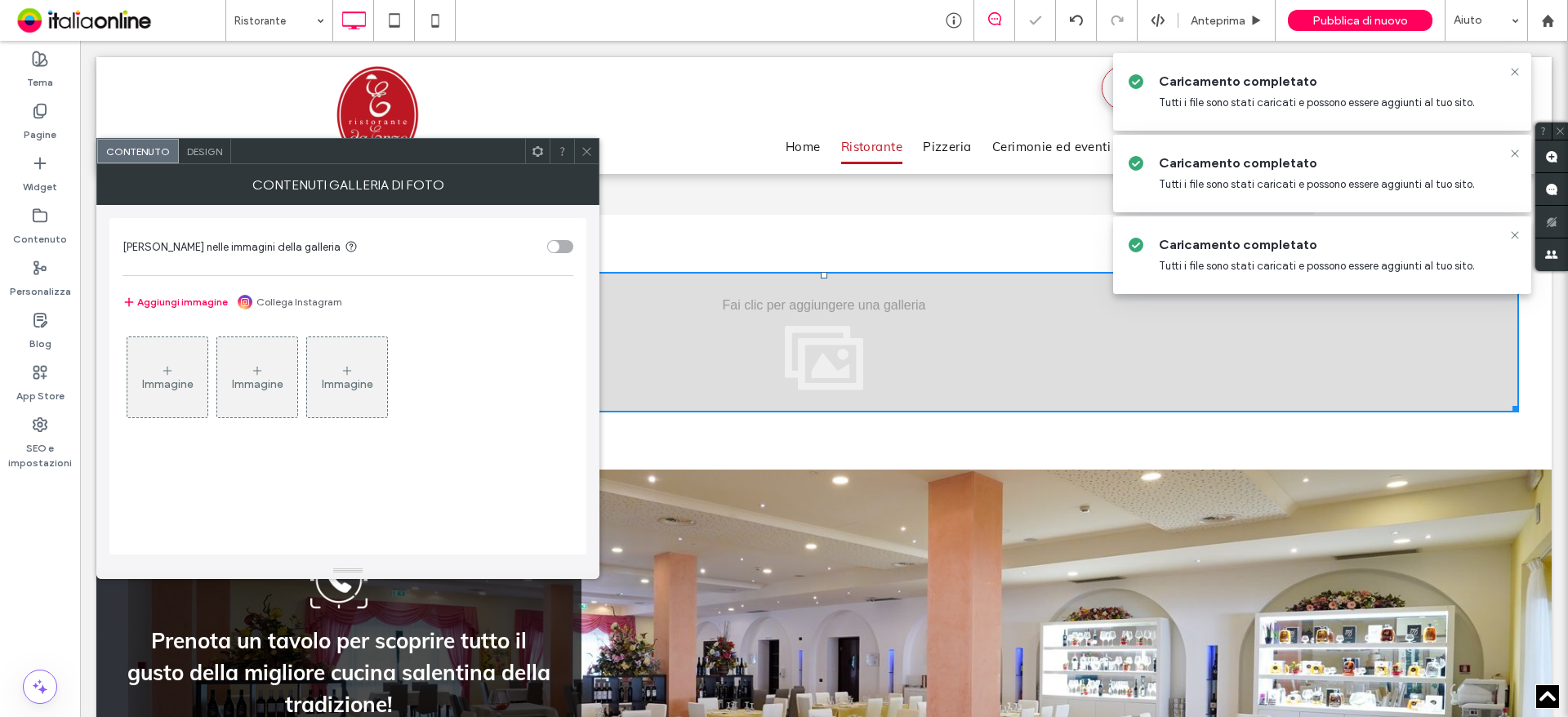
click at [158, 407] on div "Immagine" at bounding box center [168, 377] width 80 height 77
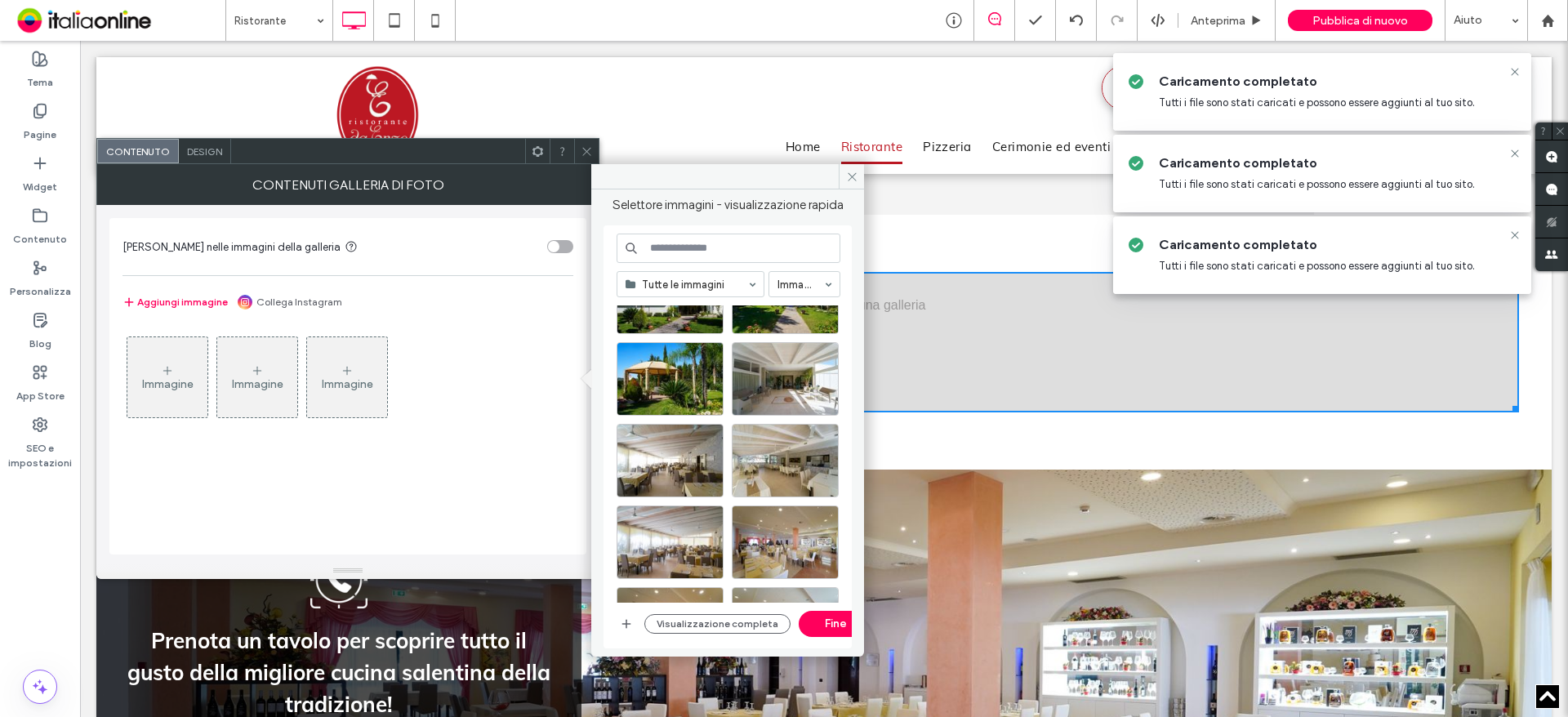
scroll to position [0, 0]
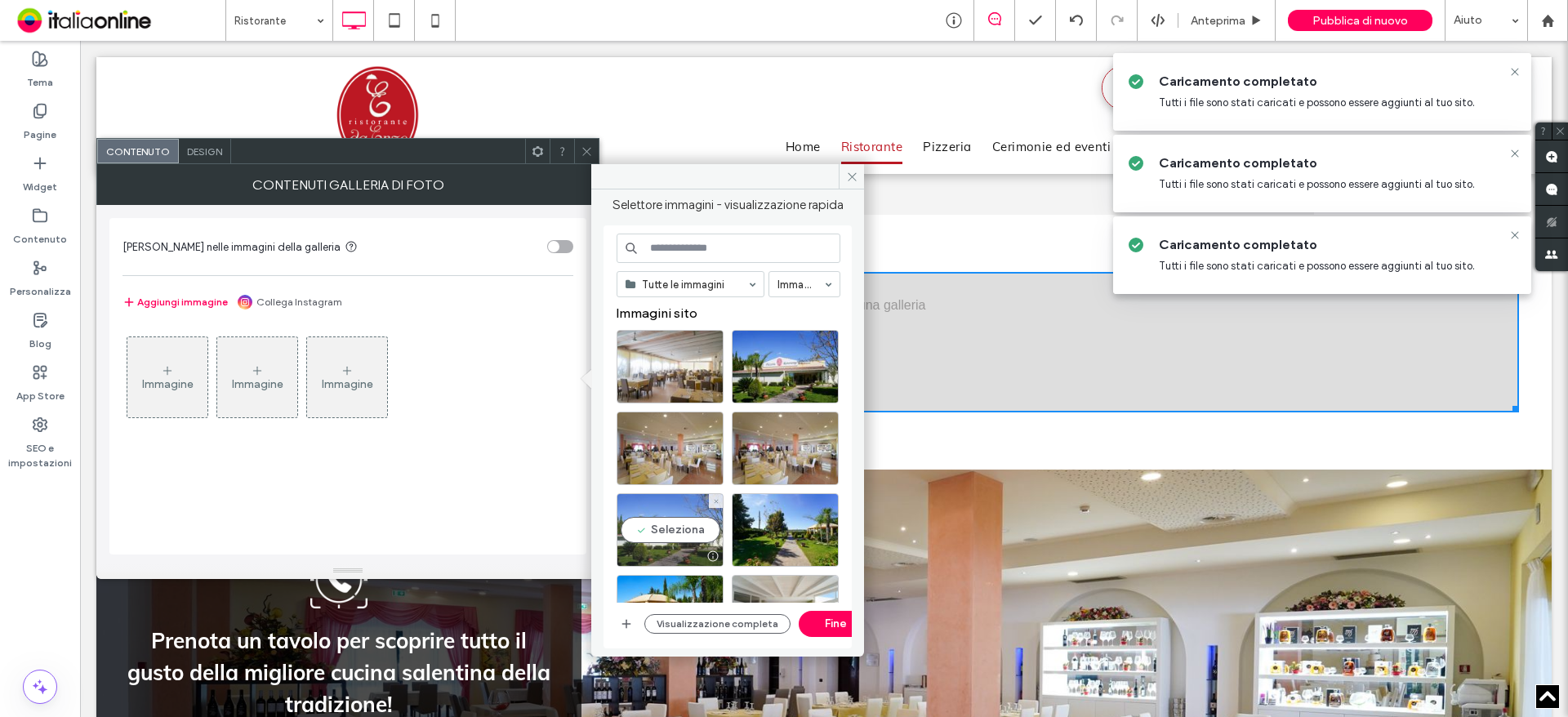
click at [666, 521] on div "Seleziona" at bounding box center [670, 530] width 107 height 73
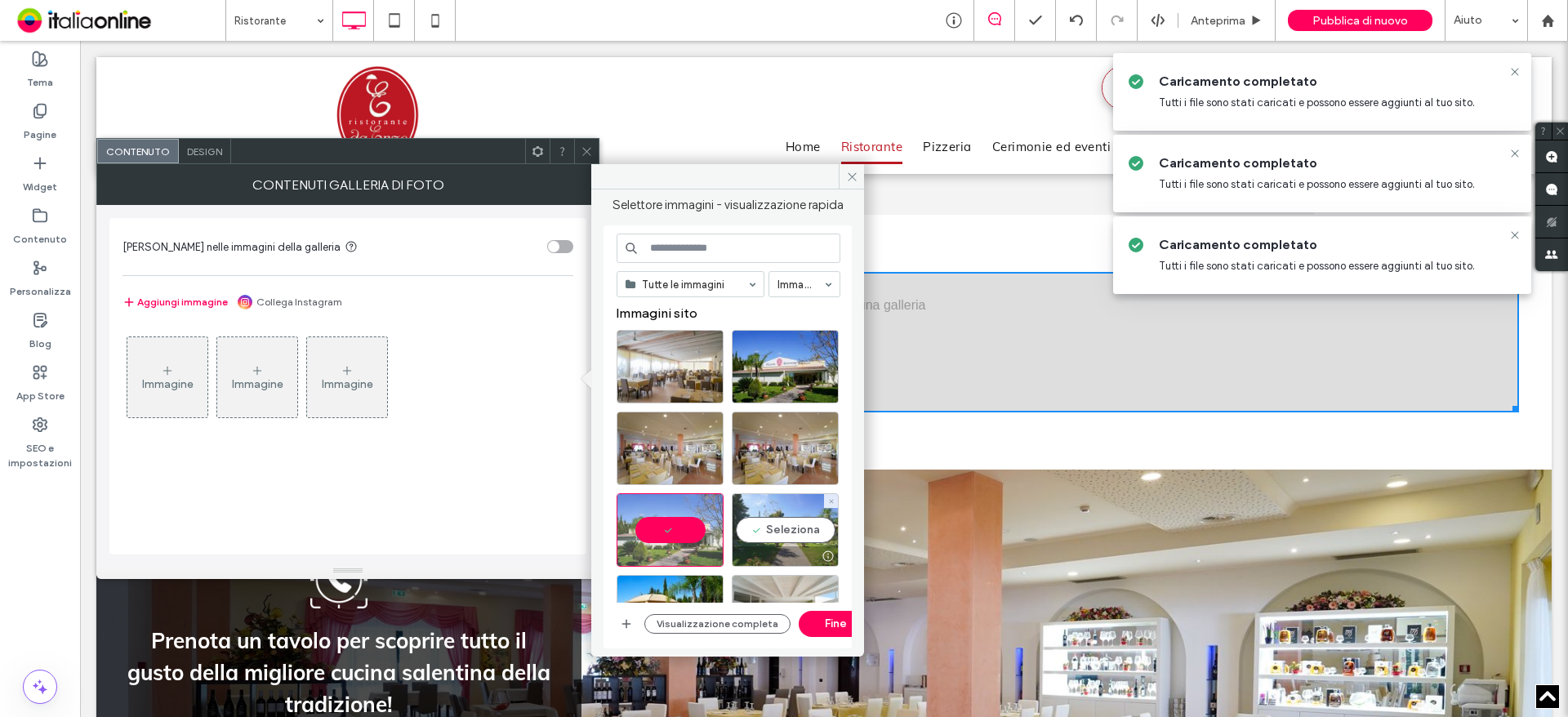
click at [772, 531] on div "Seleziona" at bounding box center [785, 530] width 107 height 73
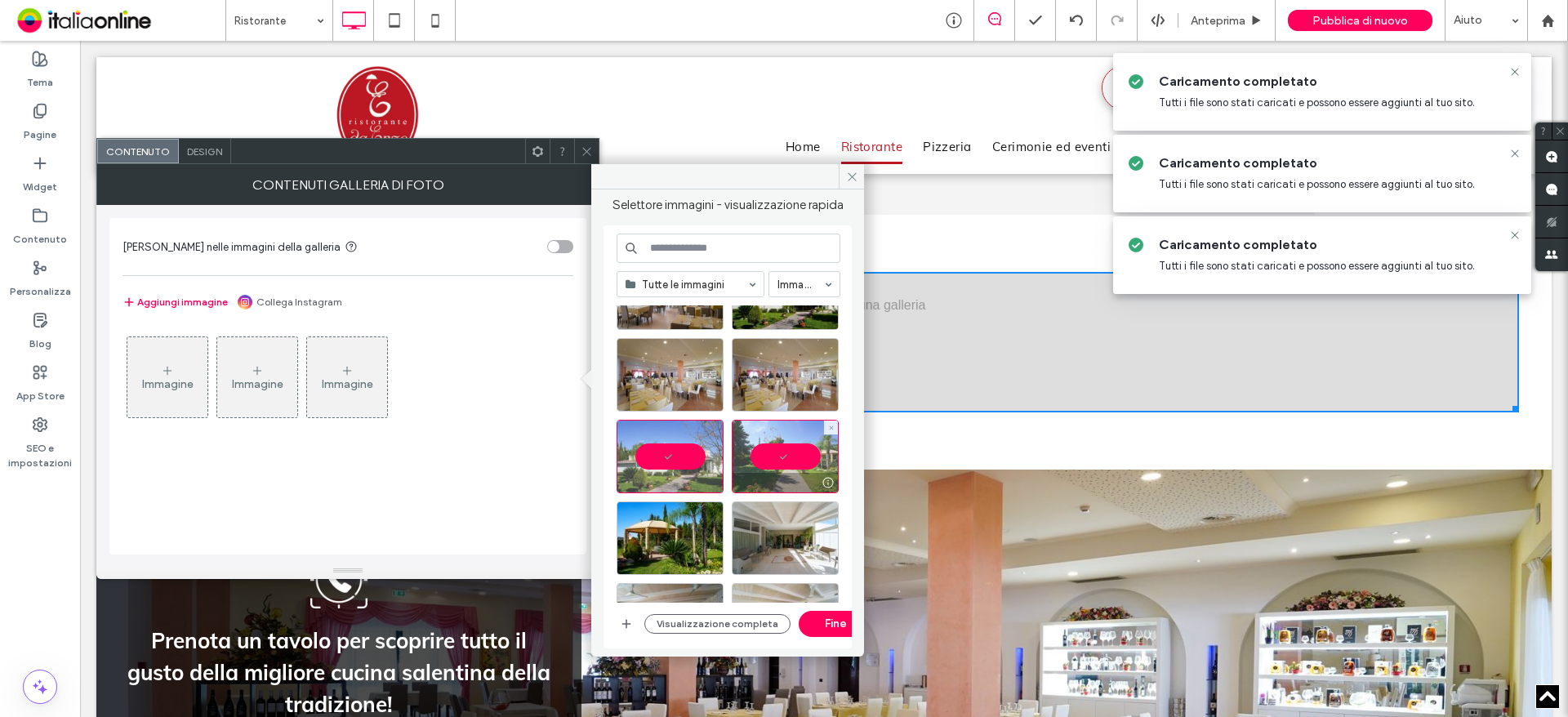
scroll to position [163, 0]
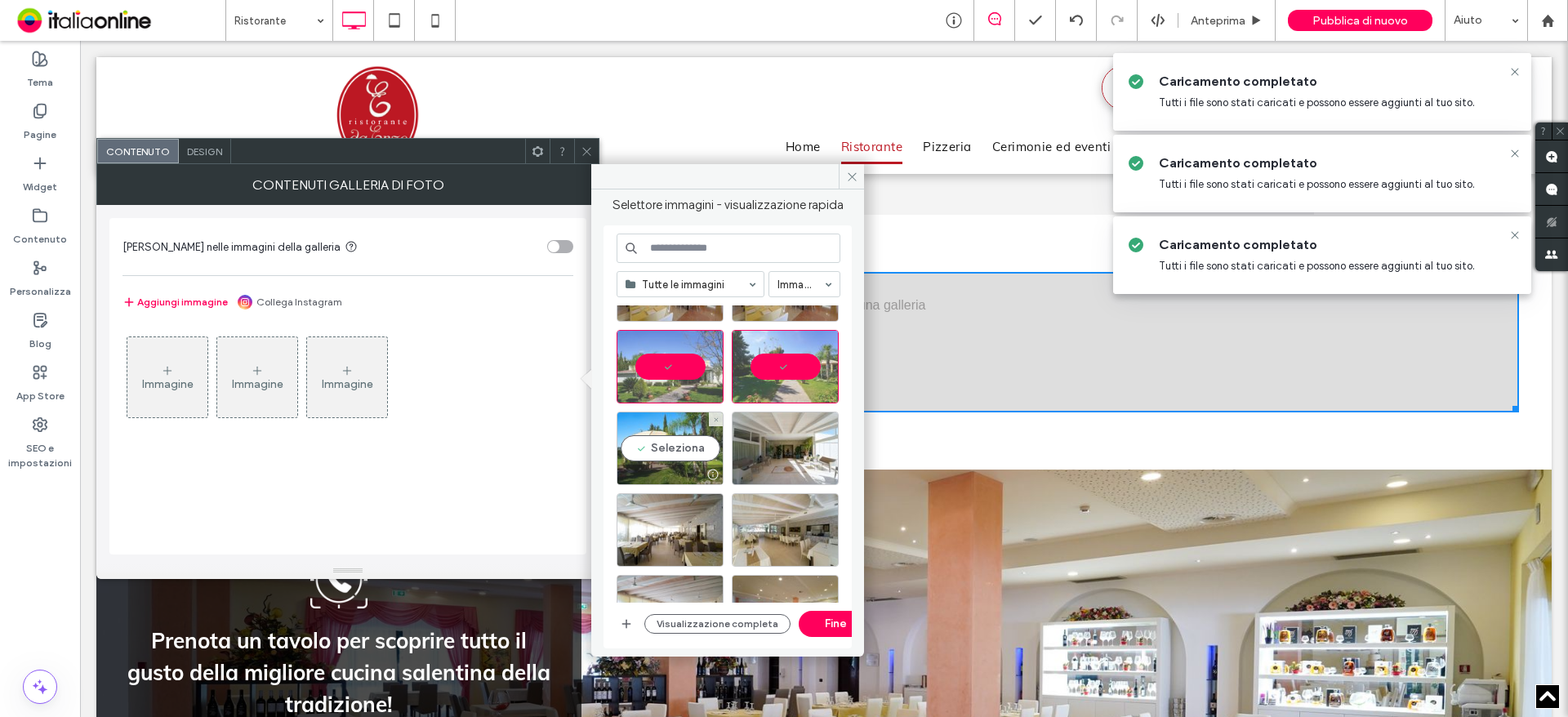
click at [676, 464] on div "Seleziona" at bounding box center [670, 448] width 107 height 73
click at [767, 462] on div at bounding box center [785, 448] width 107 height 73
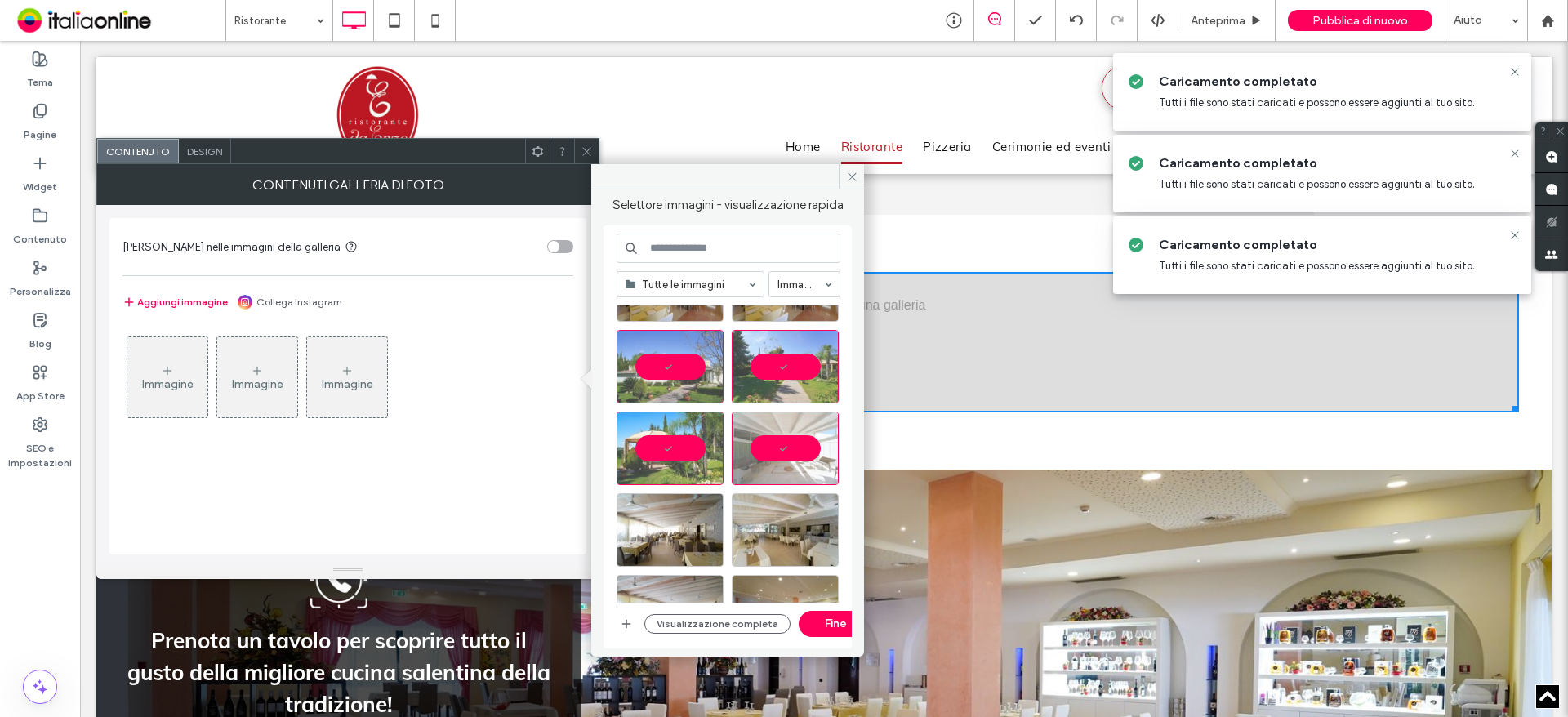
drag, startPoint x: 694, startPoint y: 513, endPoint x: 723, endPoint y: 521, distance: 30.1
click at [694, 513] on div at bounding box center [670, 530] width 107 height 73
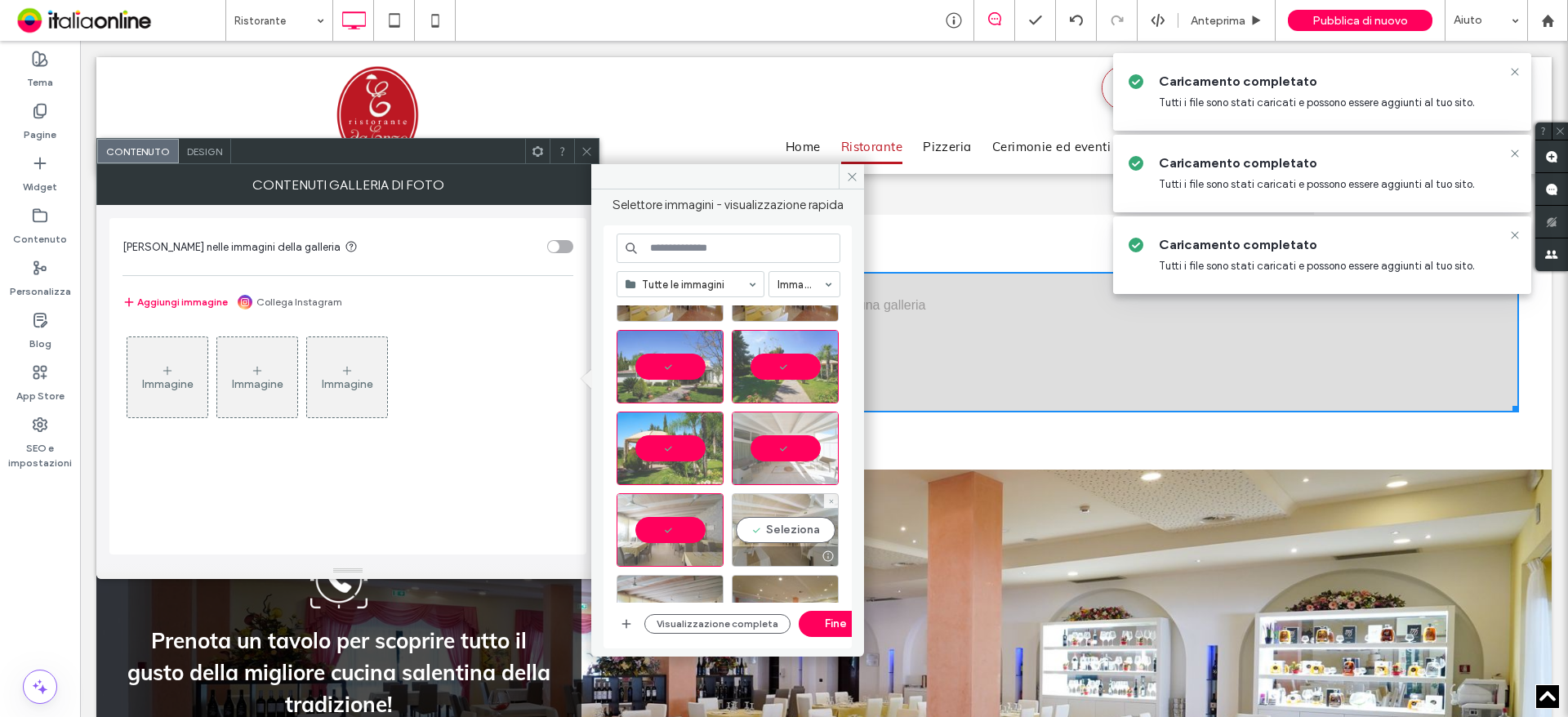
click at [775, 538] on div "Seleziona" at bounding box center [785, 530] width 107 height 73
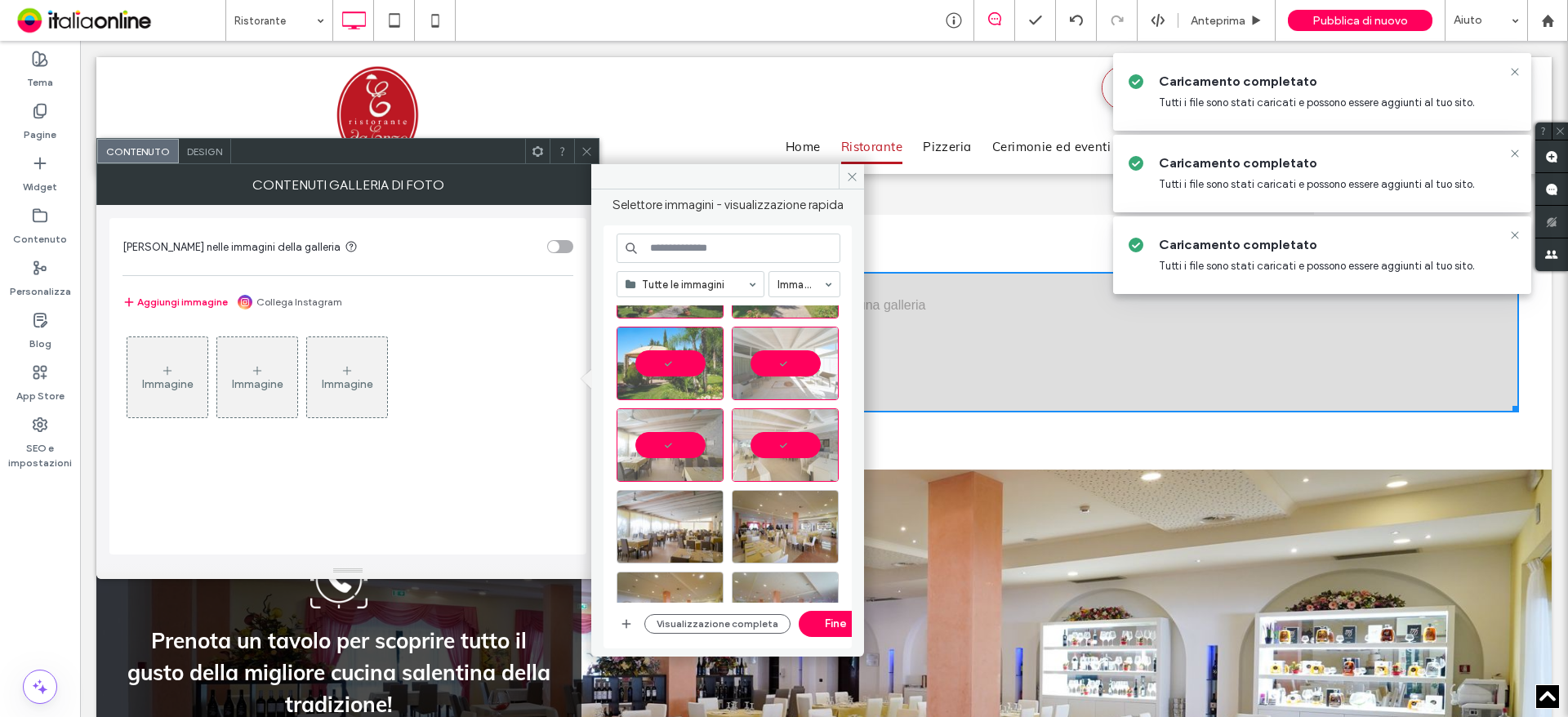
scroll to position [326, 0]
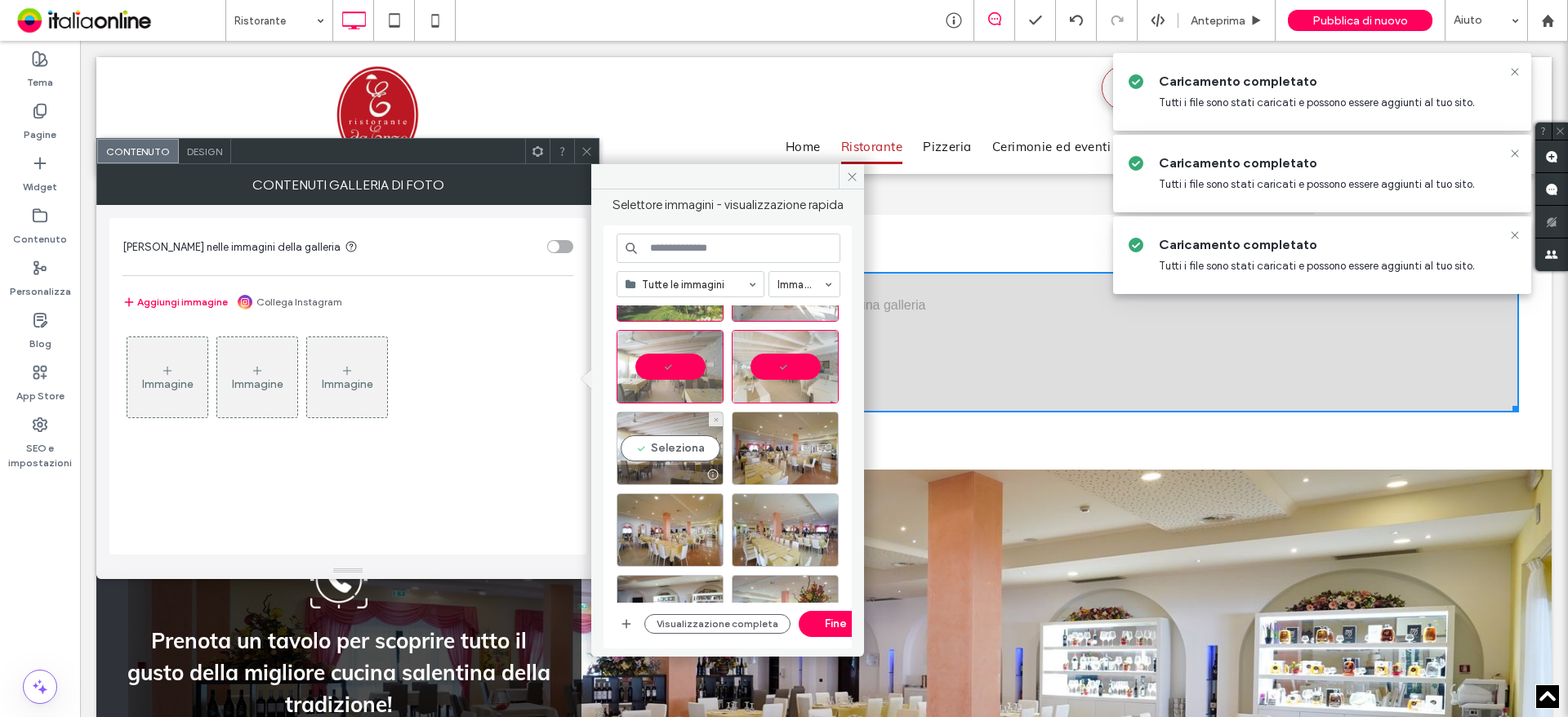
click at [663, 442] on div "Seleziona" at bounding box center [670, 448] width 107 height 73
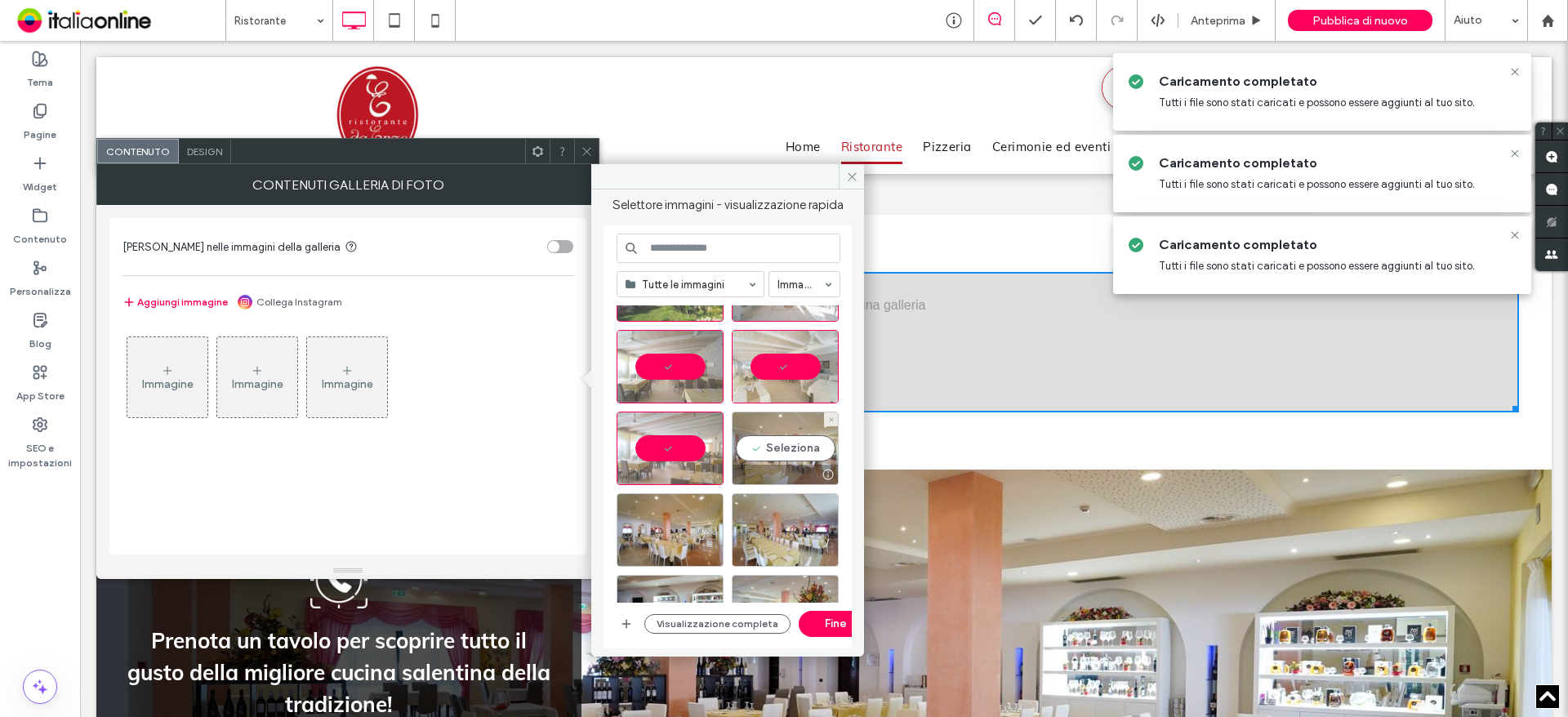
click at [776, 447] on div "Seleziona" at bounding box center [785, 448] width 107 height 73
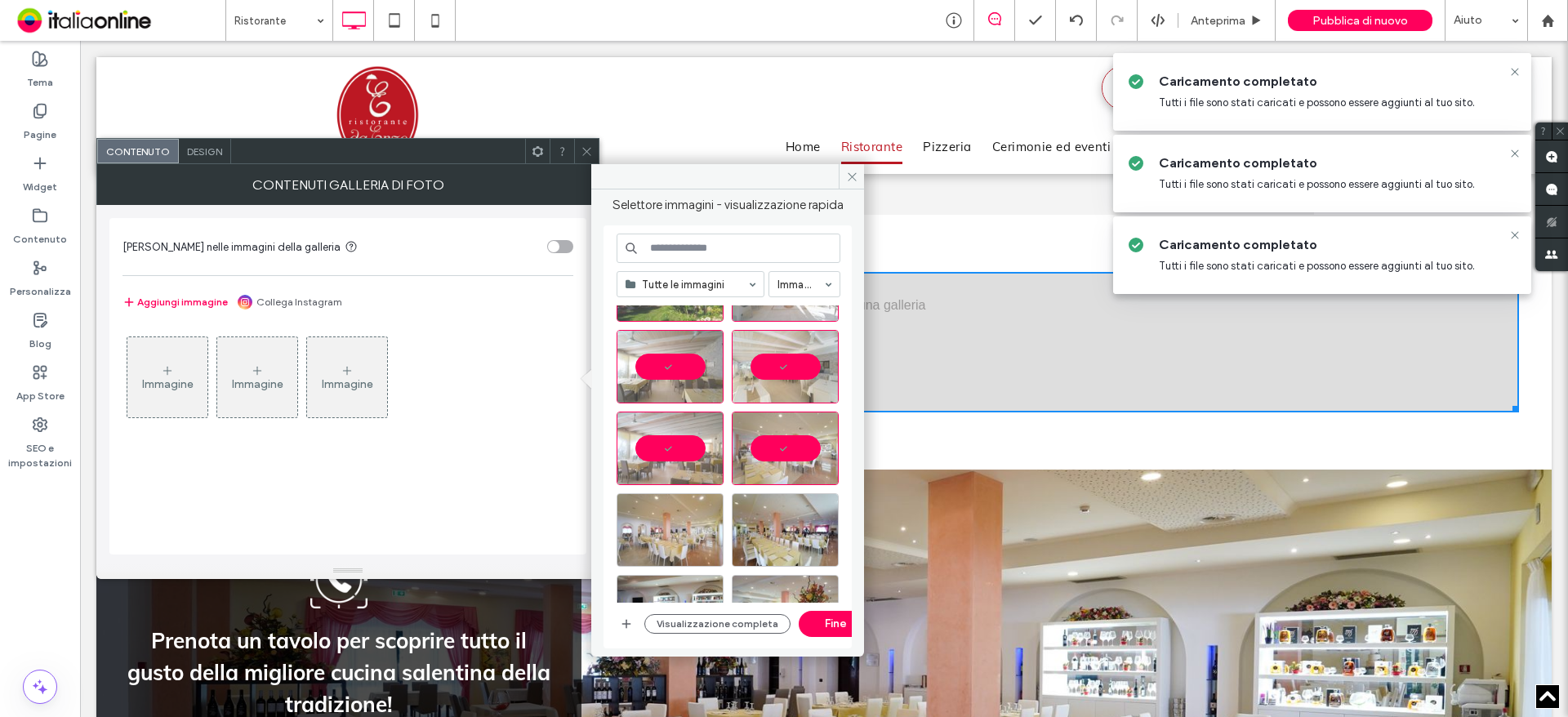
click at [692, 496] on div at bounding box center [670, 530] width 107 height 73
click at [807, 518] on div at bounding box center [785, 530] width 107 height 73
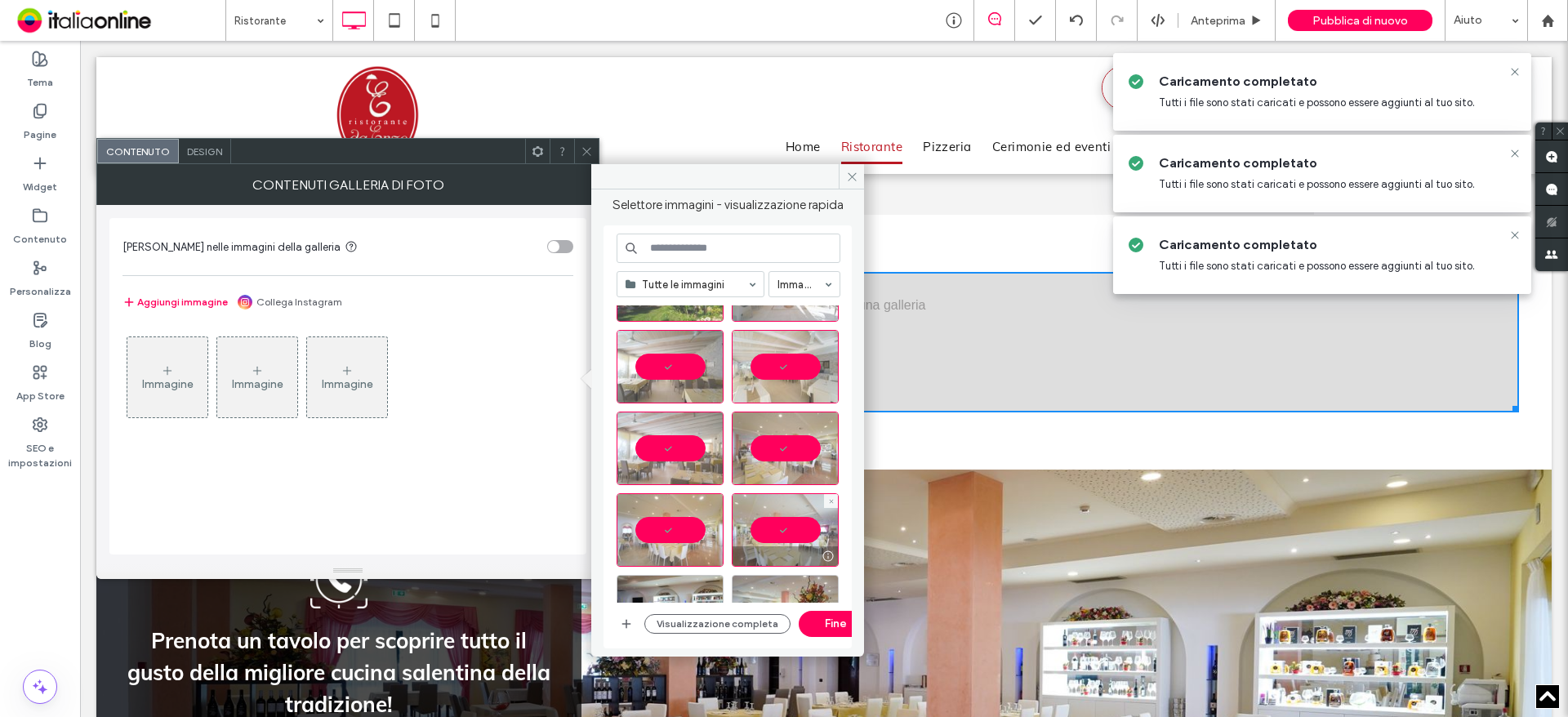
scroll to position [490, 0]
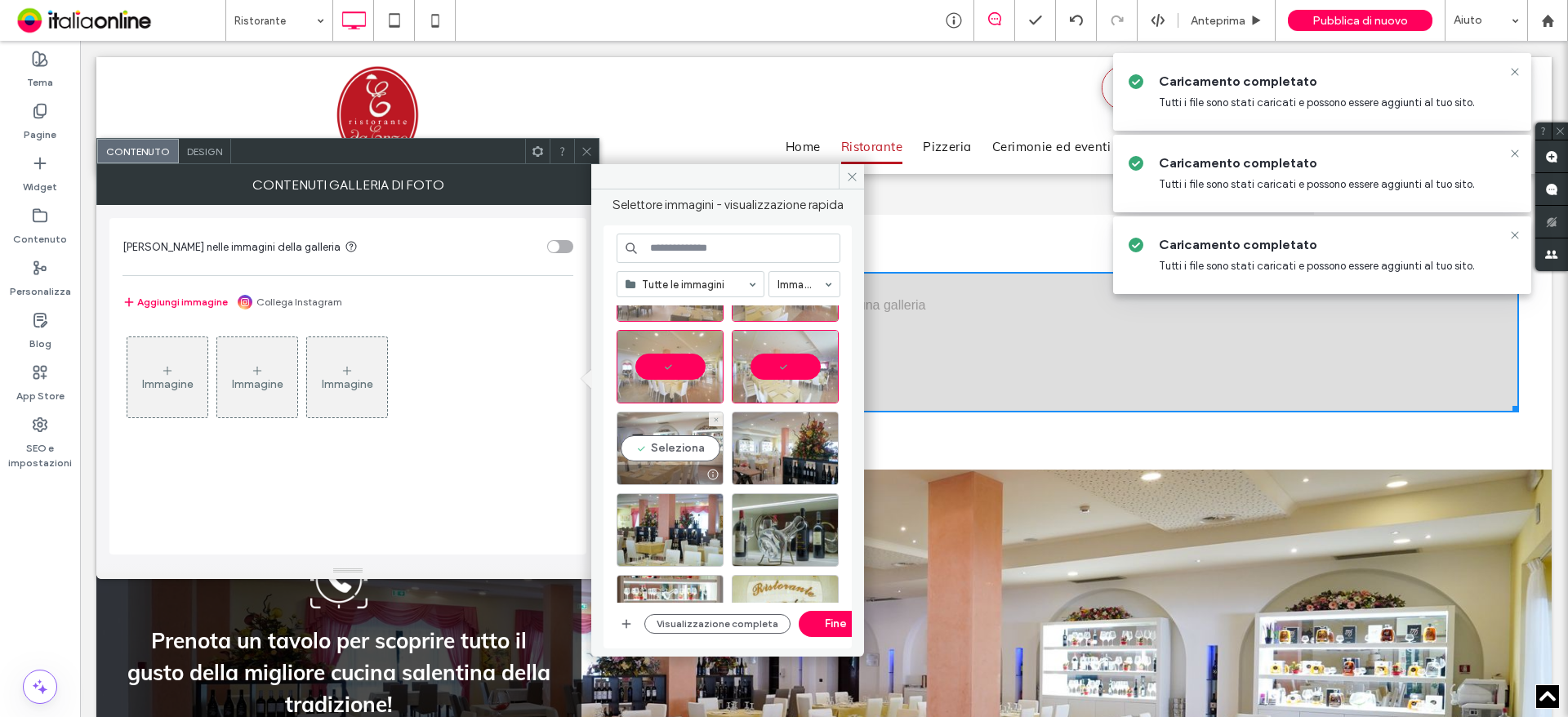
click at [682, 453] on div "Seleziona" at bounding box center [670, 448] width 107 height 73
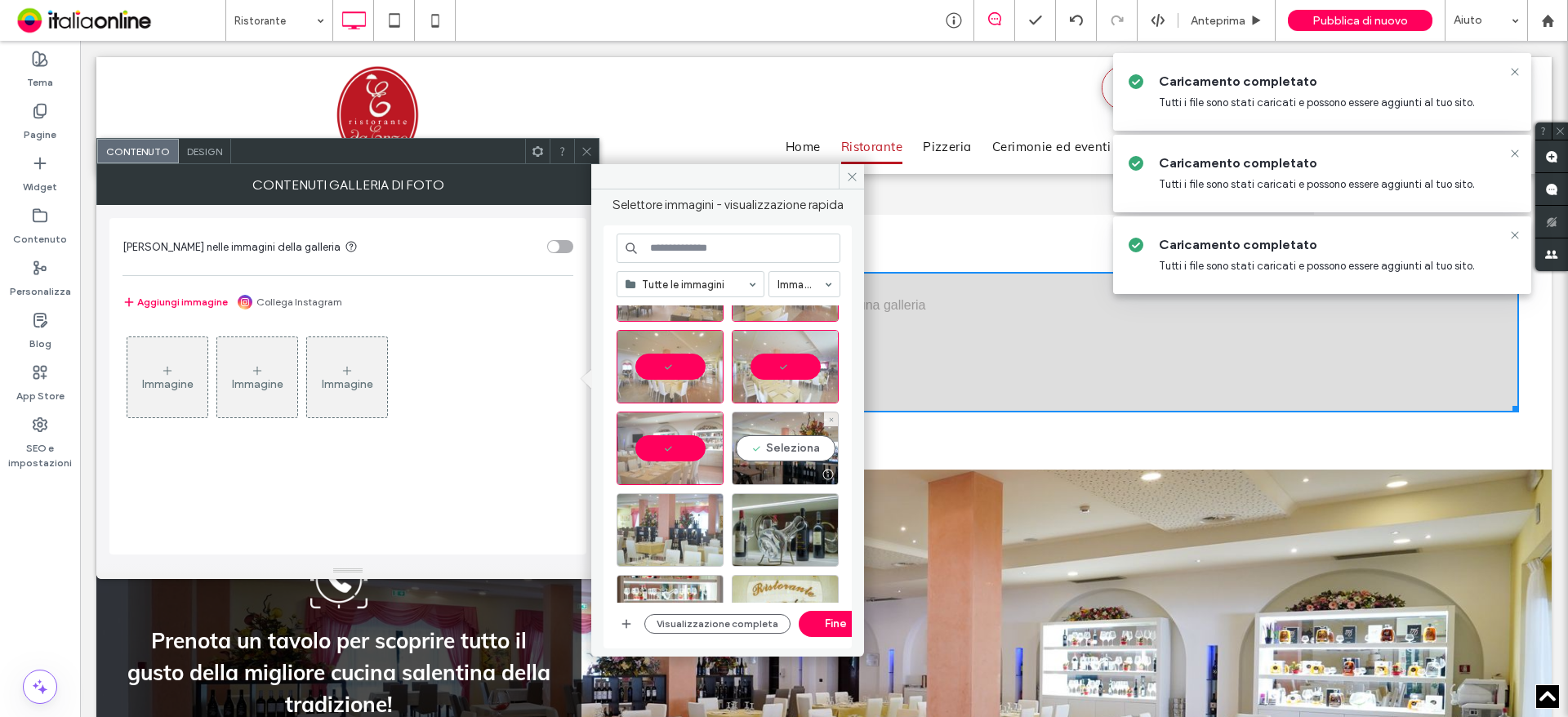
drag, startPoint x: 766, startPoint y: 455, endPoint x: 720, endPoint y: 496, distance: 61.6
click at [766, 455] on div "Seleziona" at bounding box center [785, 448] width 107 height 73
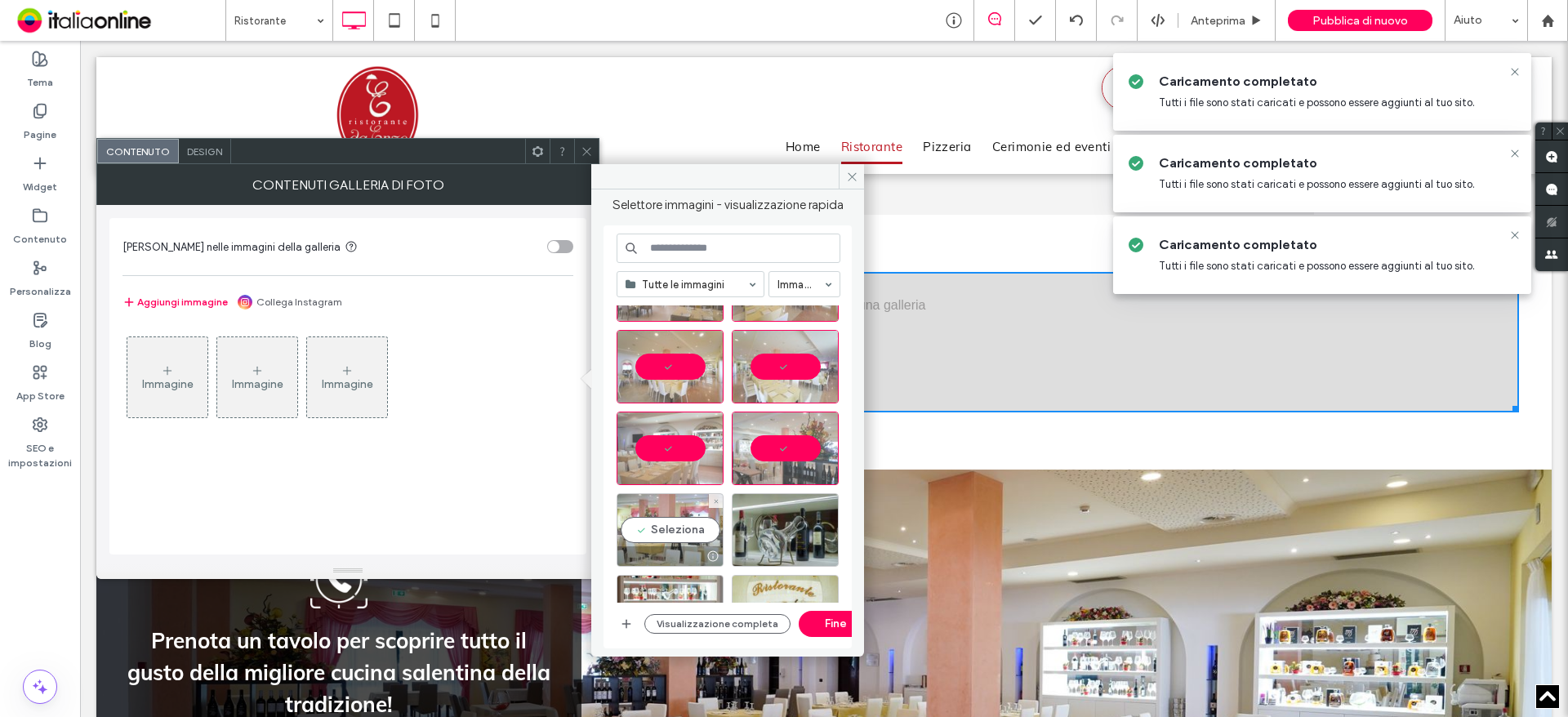
drag, startPoint x: 664, startPoint y: 508, endPoint x: 721, endPoint y: 531, distance: 61.5
click at [664, 508] on div "Seleziona" at bounding box center [670, 530] width 107 height 73
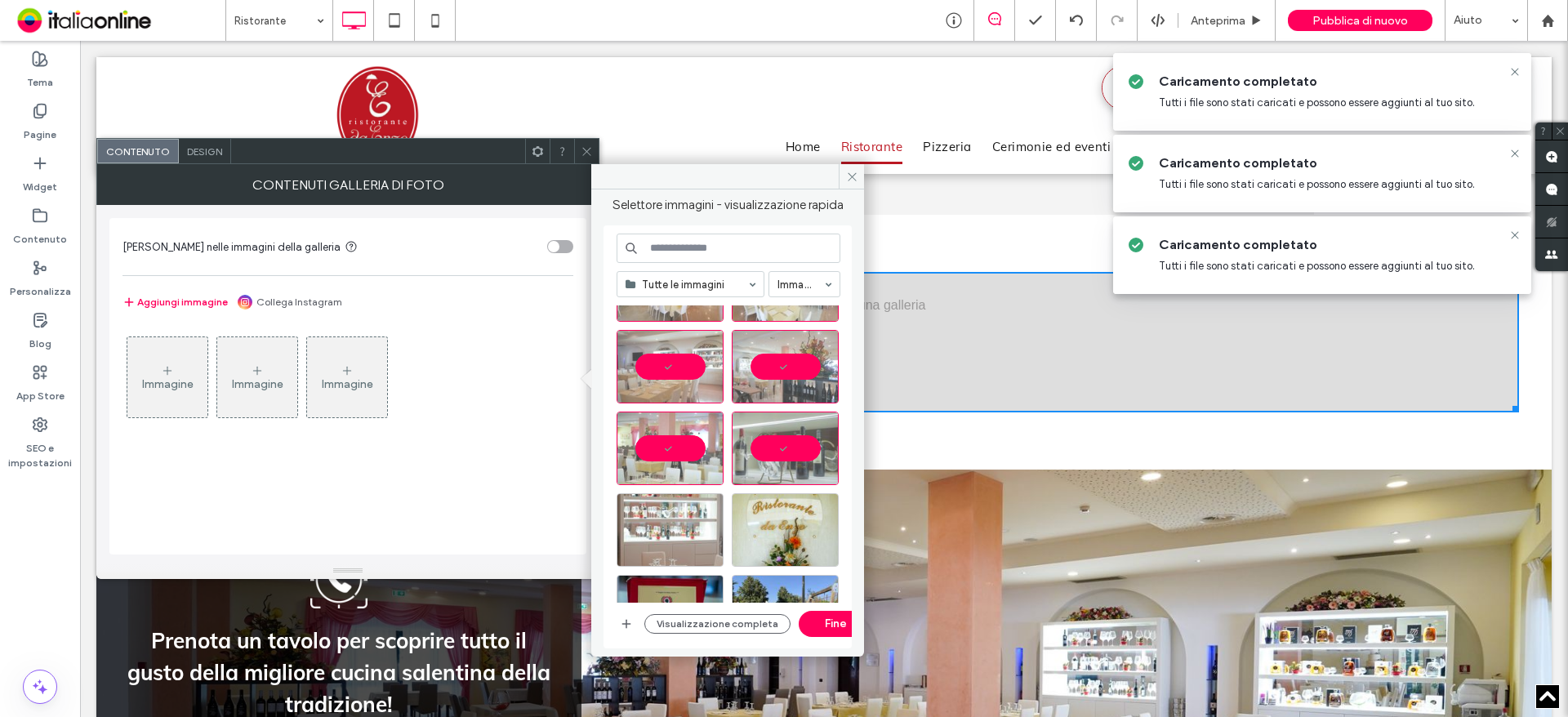
drag, startPoint x: 671, startPoint y: 503, endPoint x: 680, endPoint y: 506, distance: 9.5
click at [671, 503] on div at bounding box center [670, 530] width 107 height 73
click at [777, 524] on div at bounding box center [785, 530] width 107 height 73
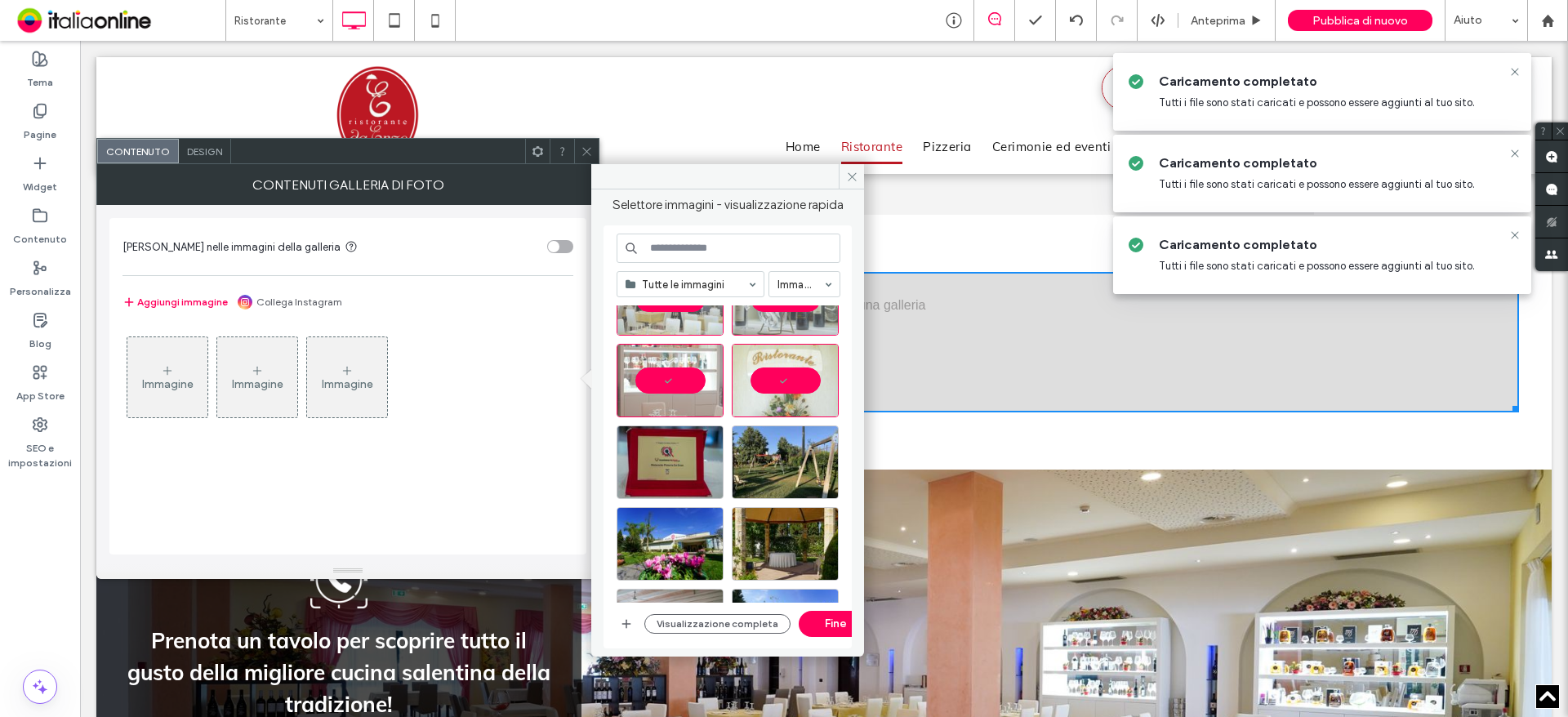
scroll to position [735, 0]
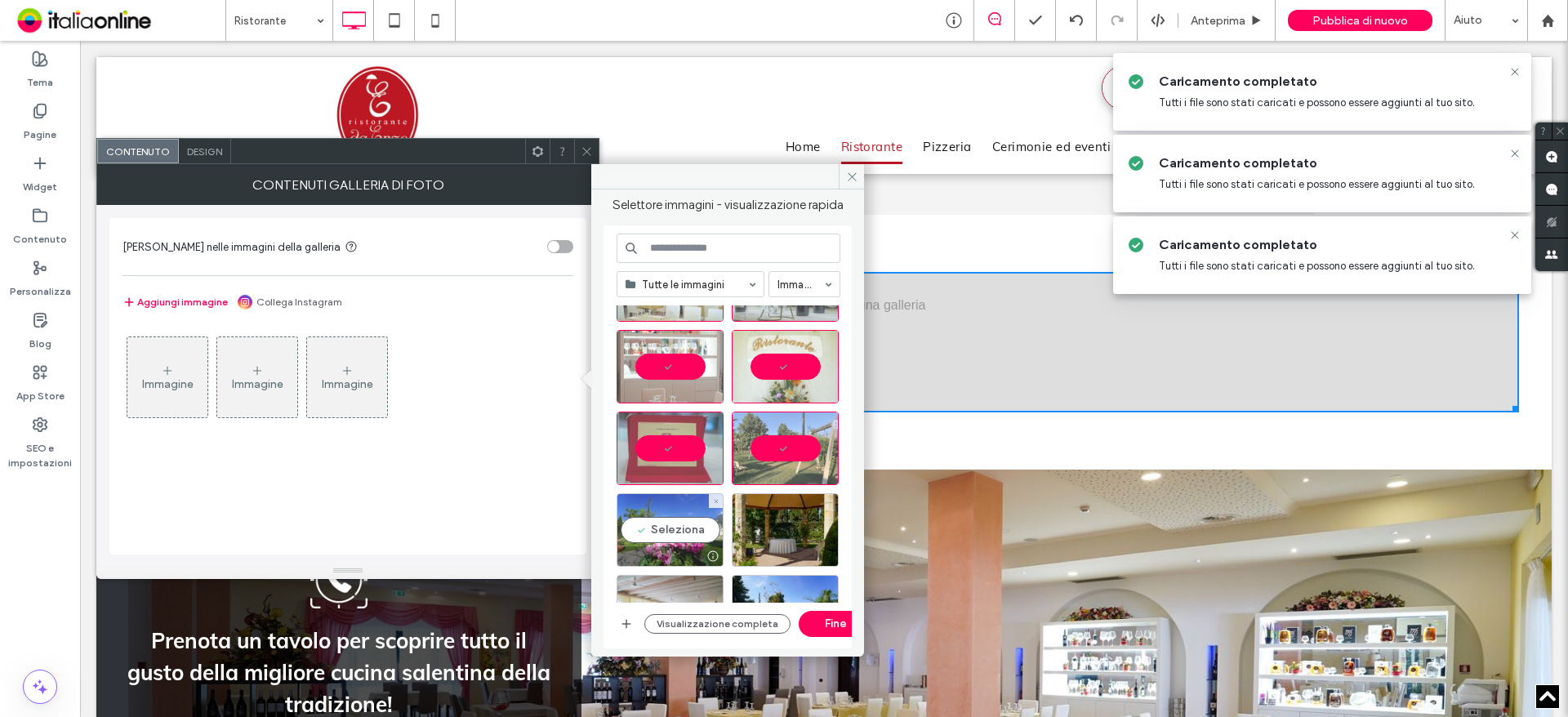
click at [698, 519] on div "Seleziona" at bounding box center [670, 530] width 107 height 73
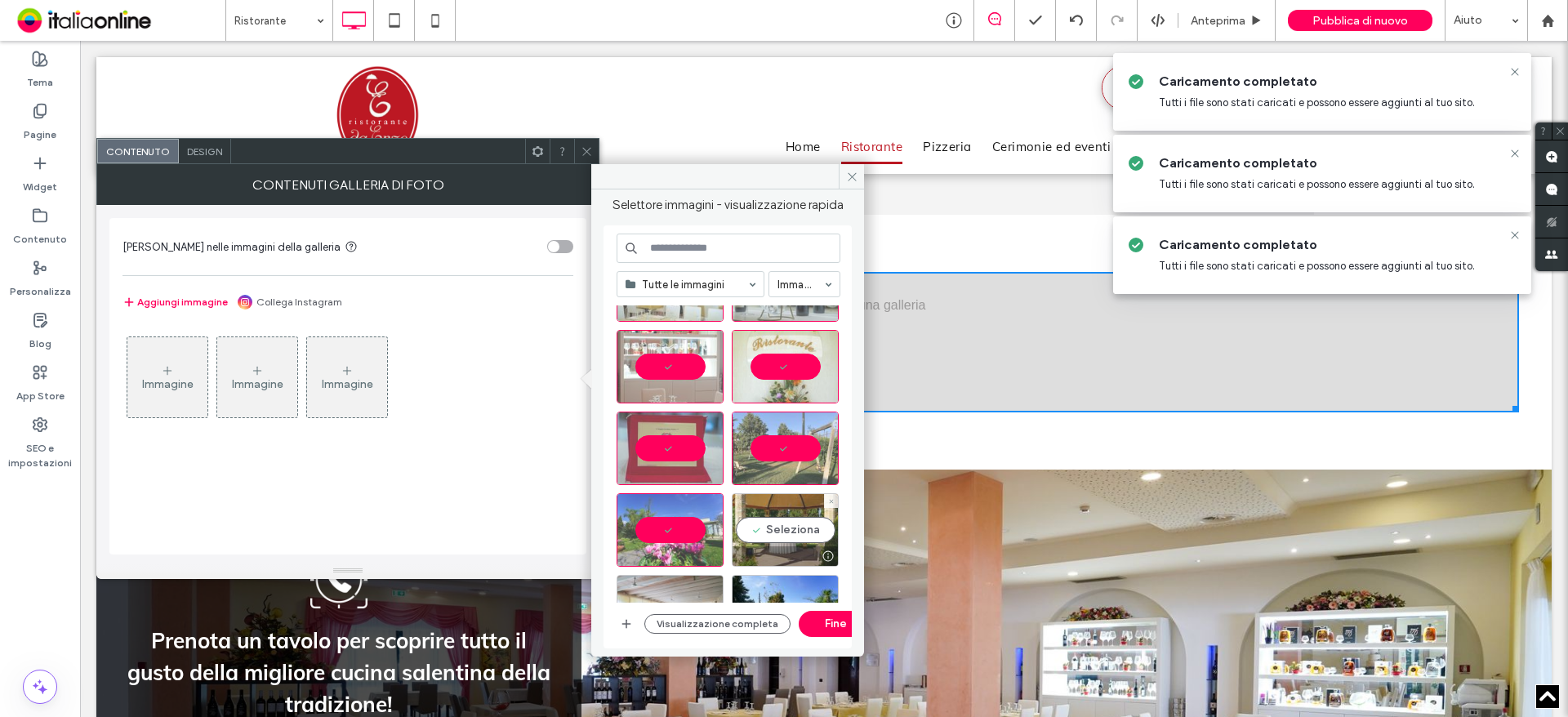
click at [770, 524] on div "Seleziona" at bounding box center [785, 530] width 107 height 73
click at [822, 611] on div "Tutte le immagini Immagini Visualizzazione completa Fine" at bounding box center [728, 437] width 224 height 407
click at [833, 622] on button "Fine" at bounding box center [836, 623] width 73 height 26
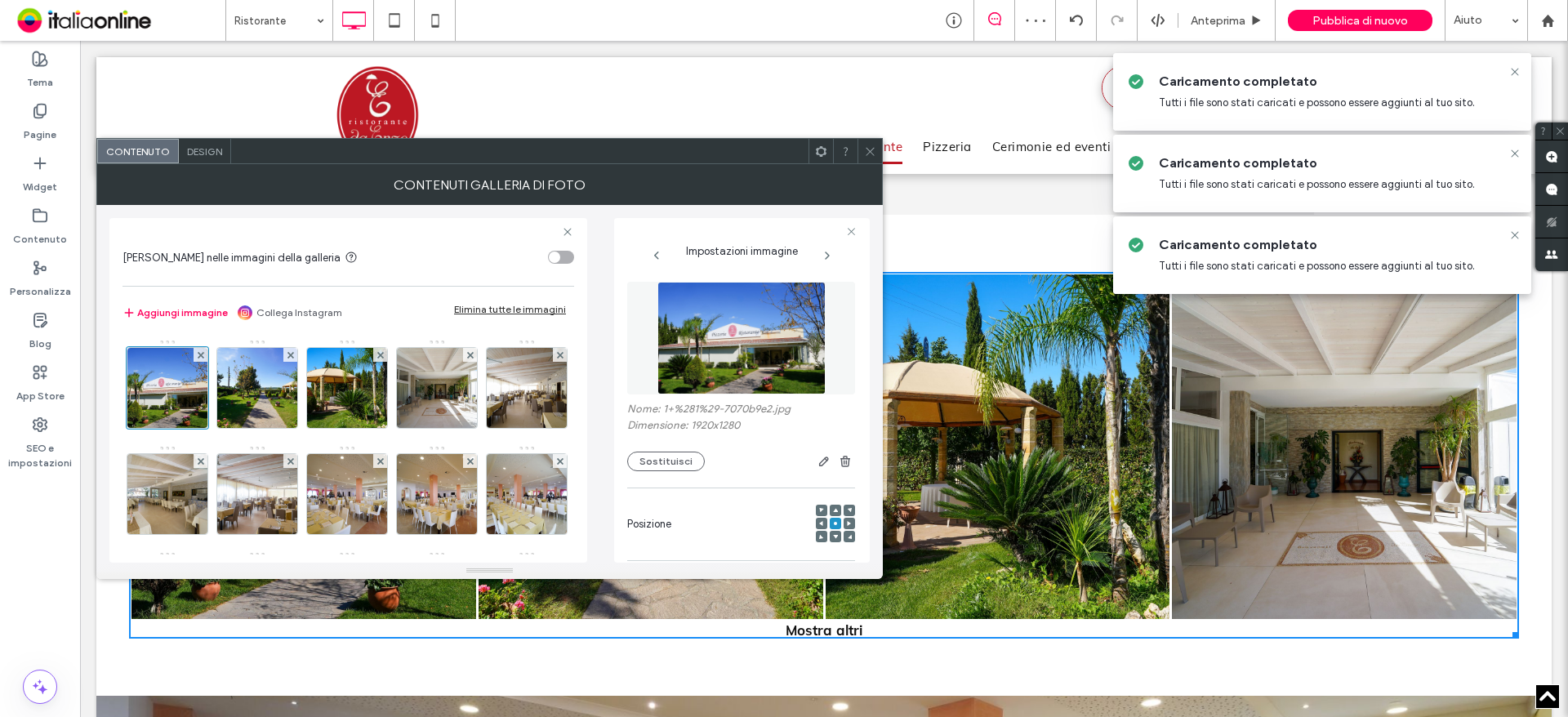
drag, startPoint x: 872, startPoint y: 146, endPoint x: 840, endPoint y: 182, distance: 48.2
click at [872, 146] on icon at bounding box center [870, 152] width 12 height 12
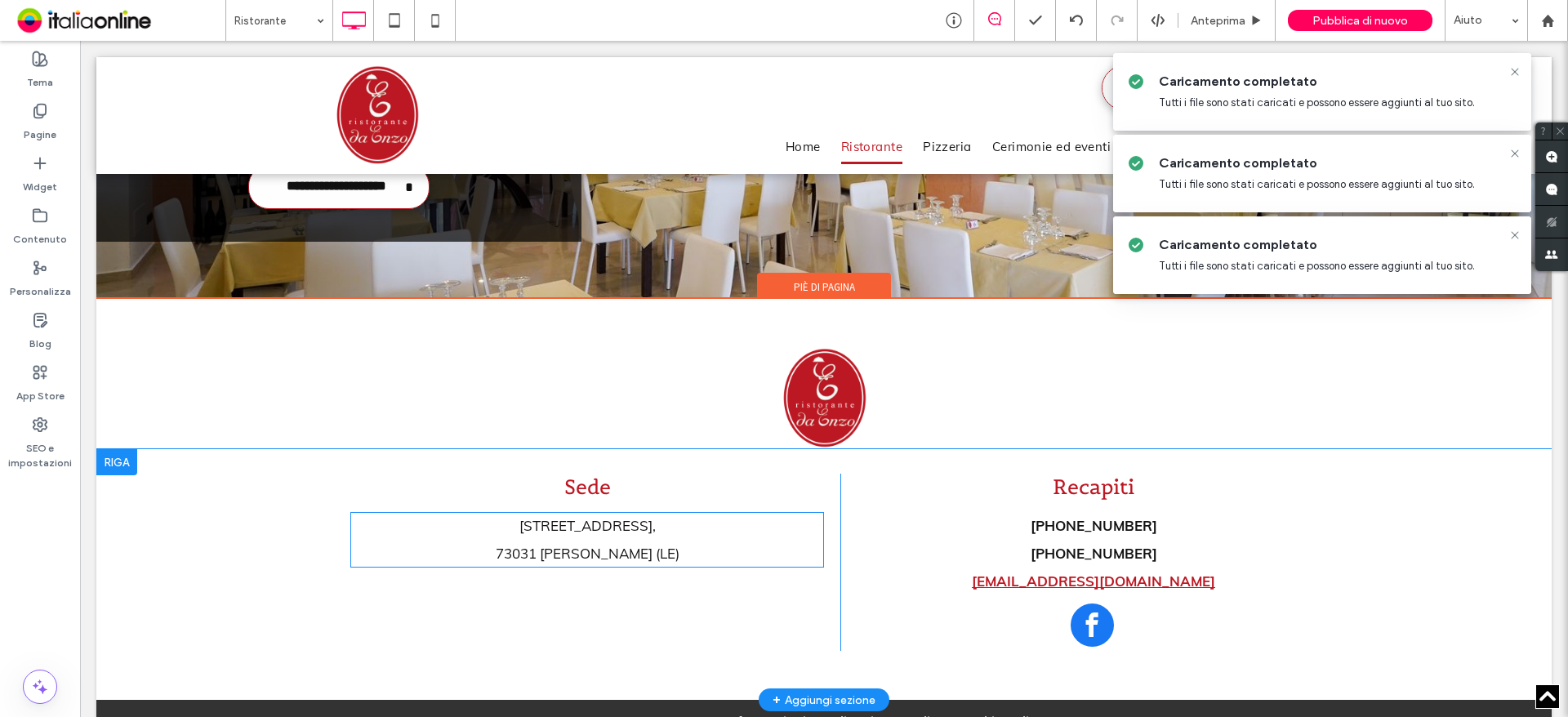
scroll to position [1976, 0]
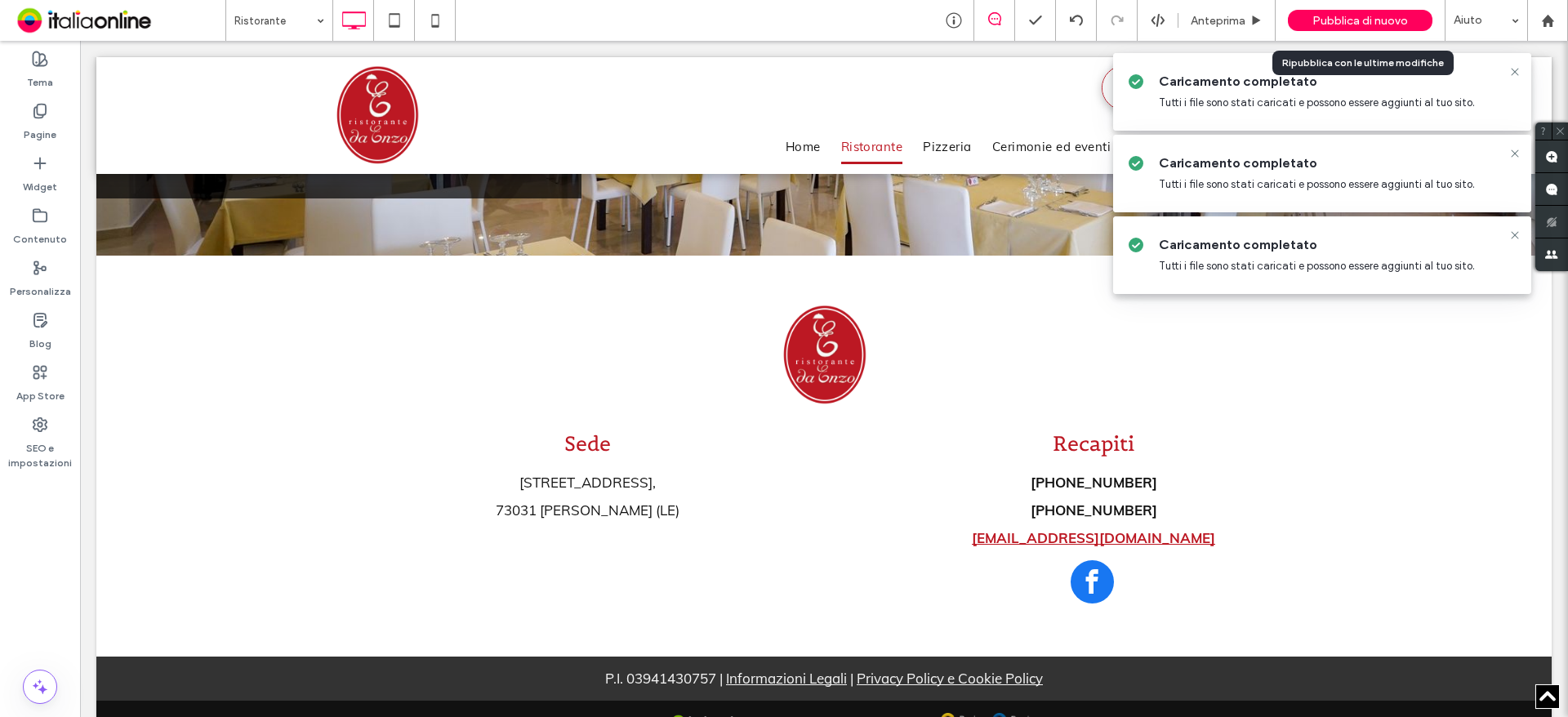
click at [1342, 5] on div "Pubblica di nuovo" at bounding box center [1360, 20] width 145 height 41
click at [1402, 17] on span "Pubblica di nuovo" at bounding box center [1360, 20] width 95 height 14
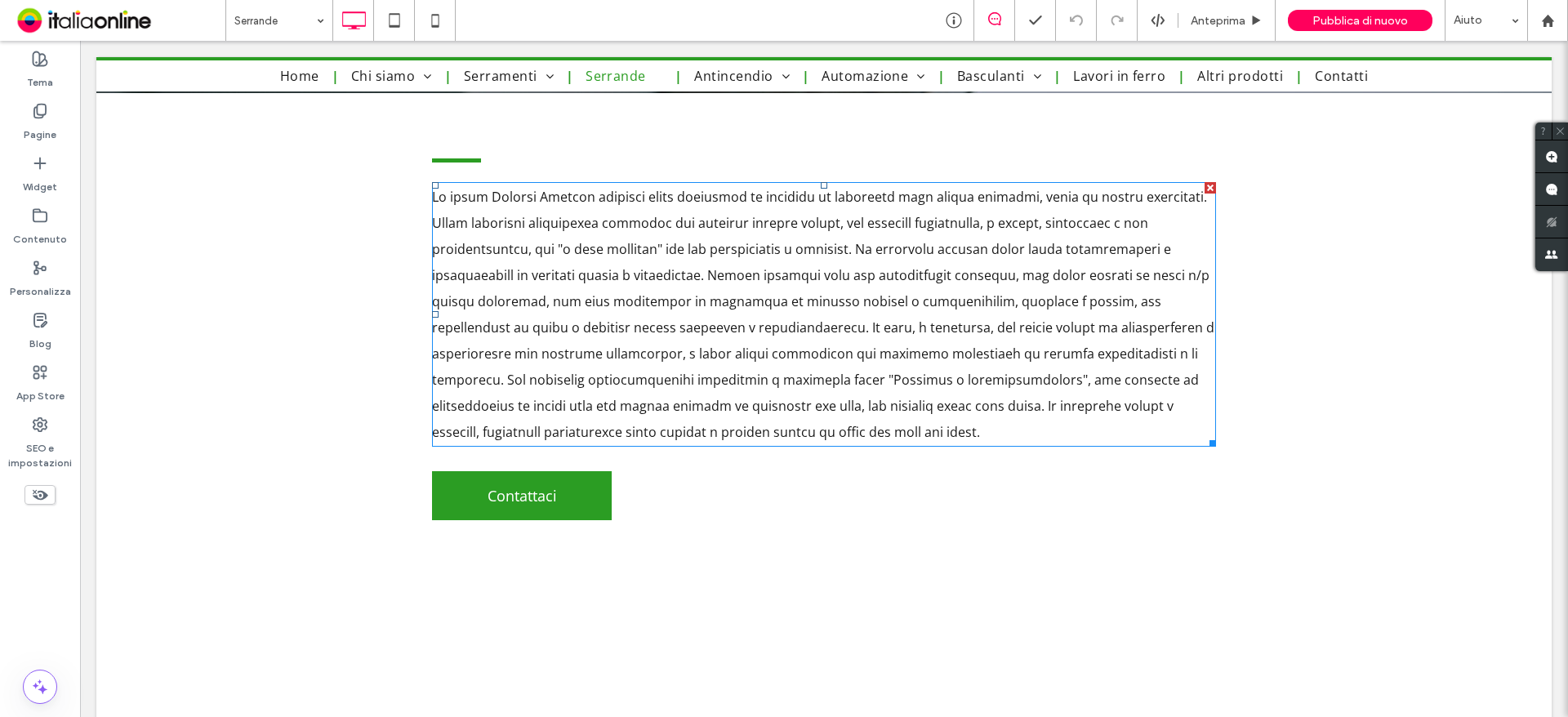
scroll to position [817, 0]
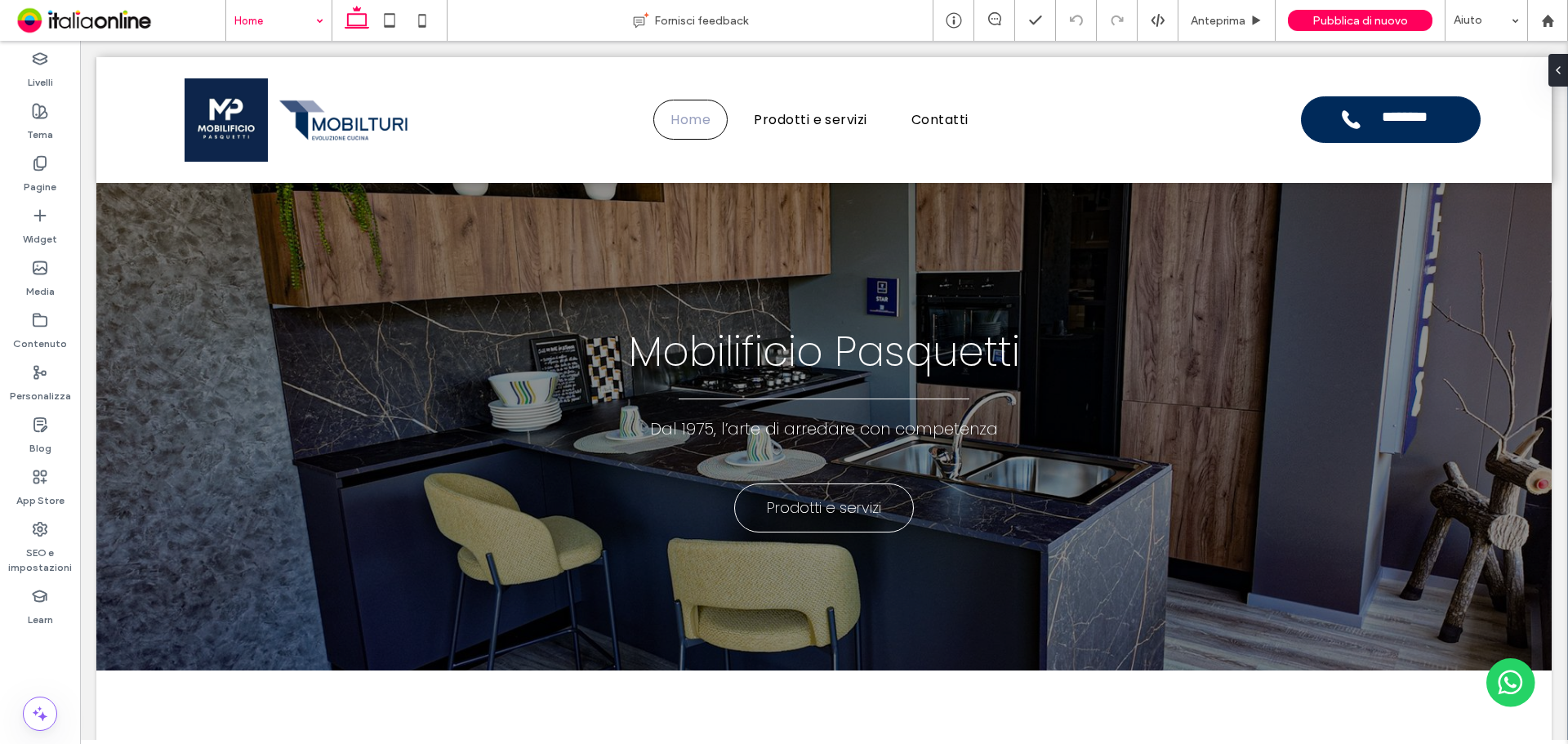
drag, startPoint x: 256, startPoint y: 20, endPoint x: 267, endPoint y: 33, distance: 17.0
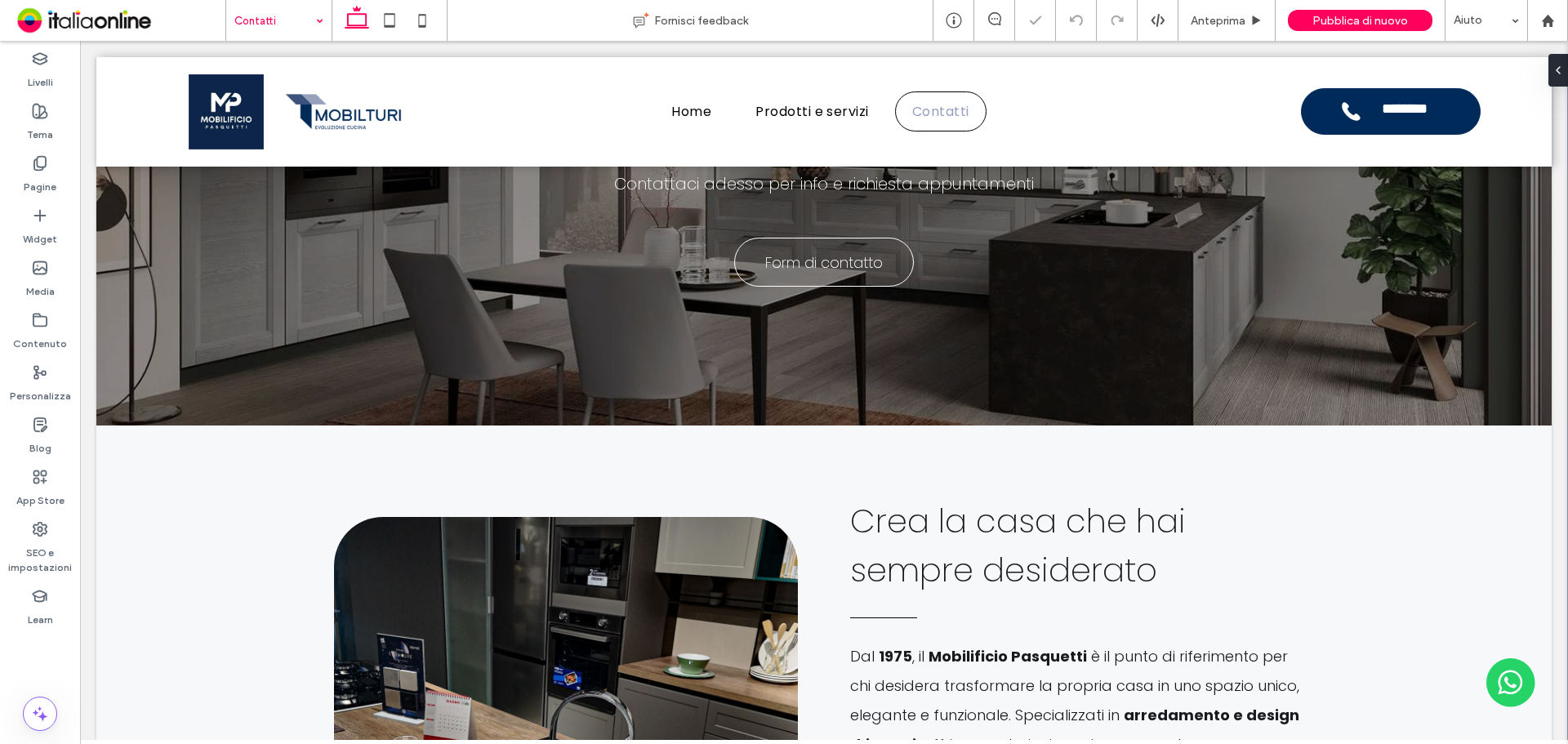
scroll to position [408, 0]
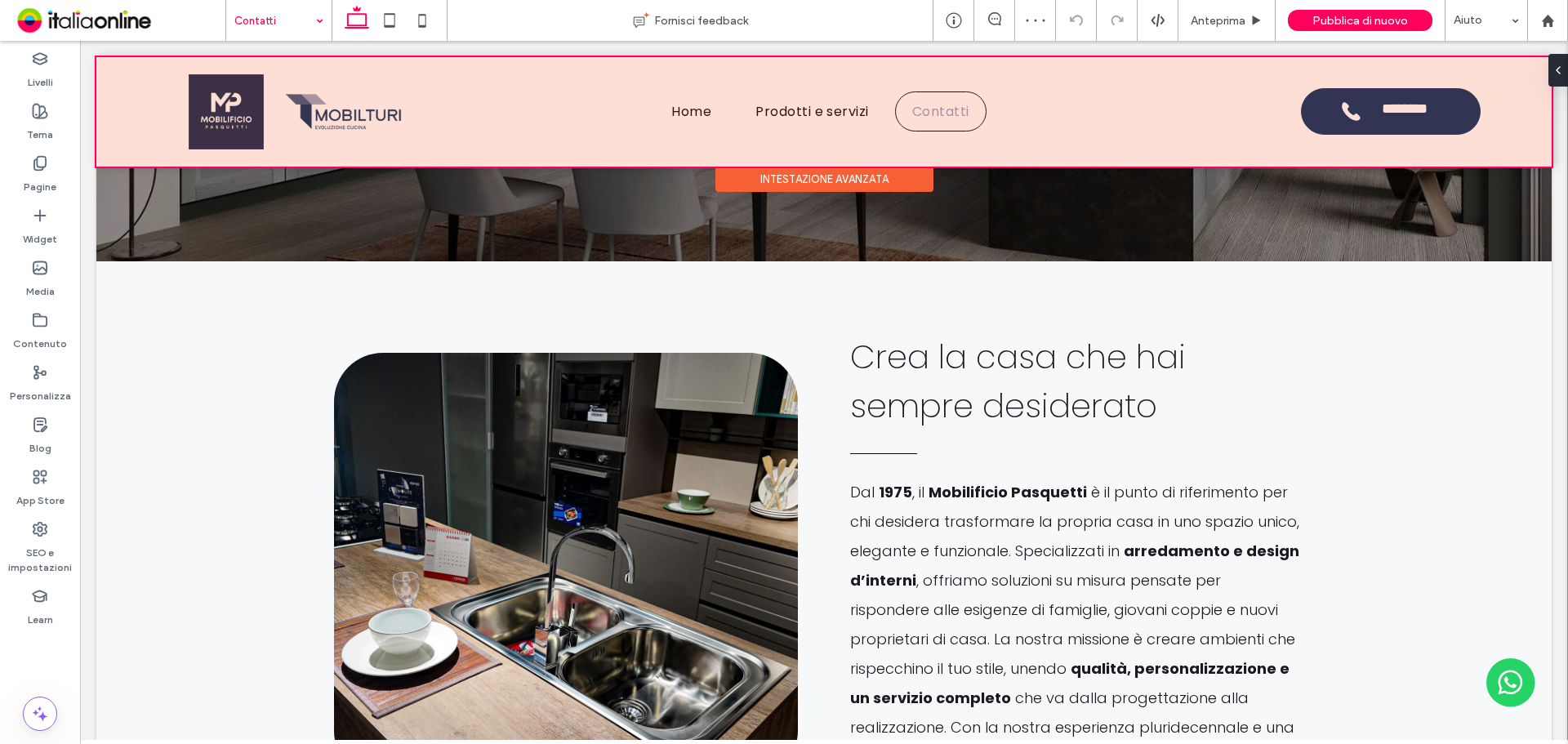
click at [813, 173] on div "Intestazione avanzata" at bounding box center [824, 180] width 218 height 26
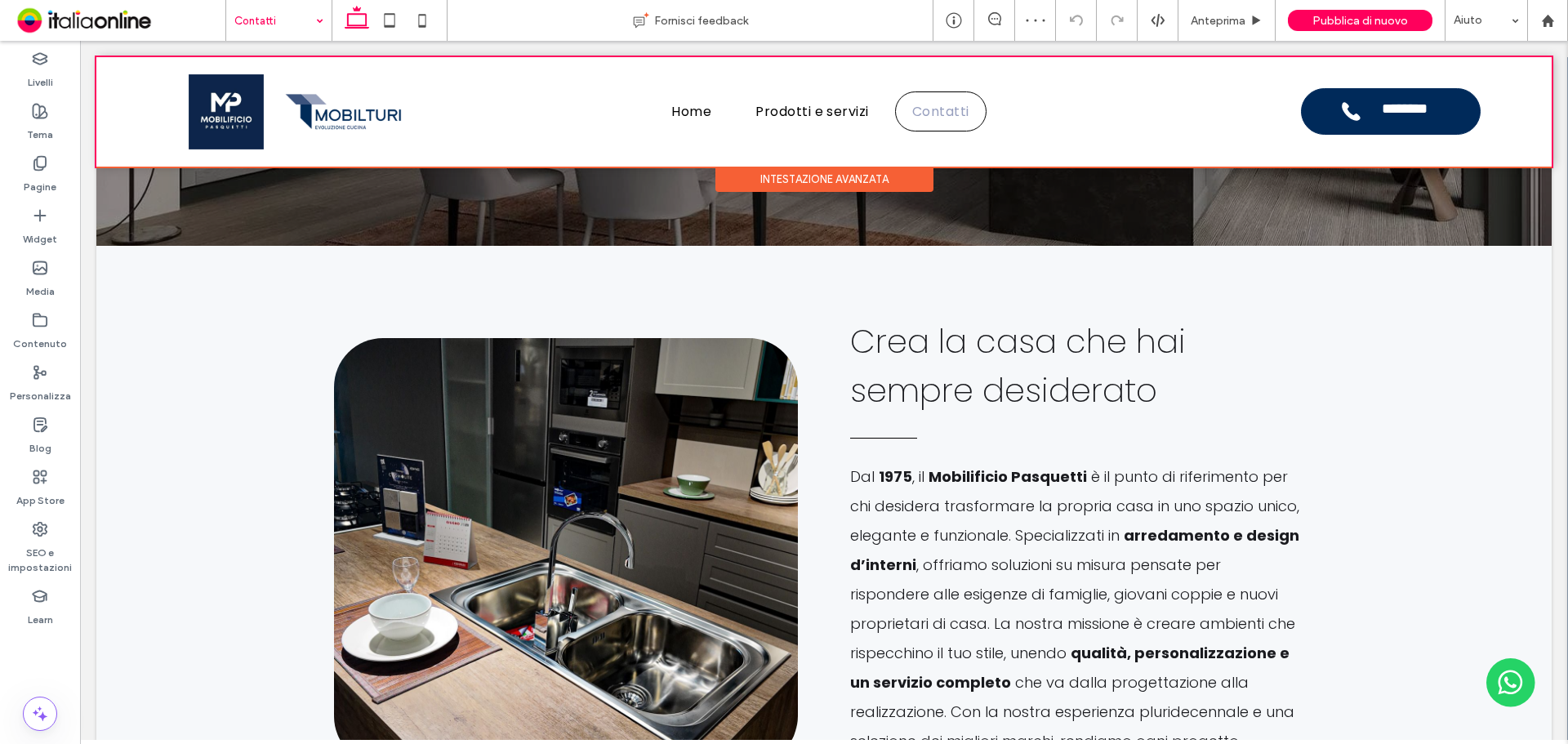
scroll to position [392, 0]
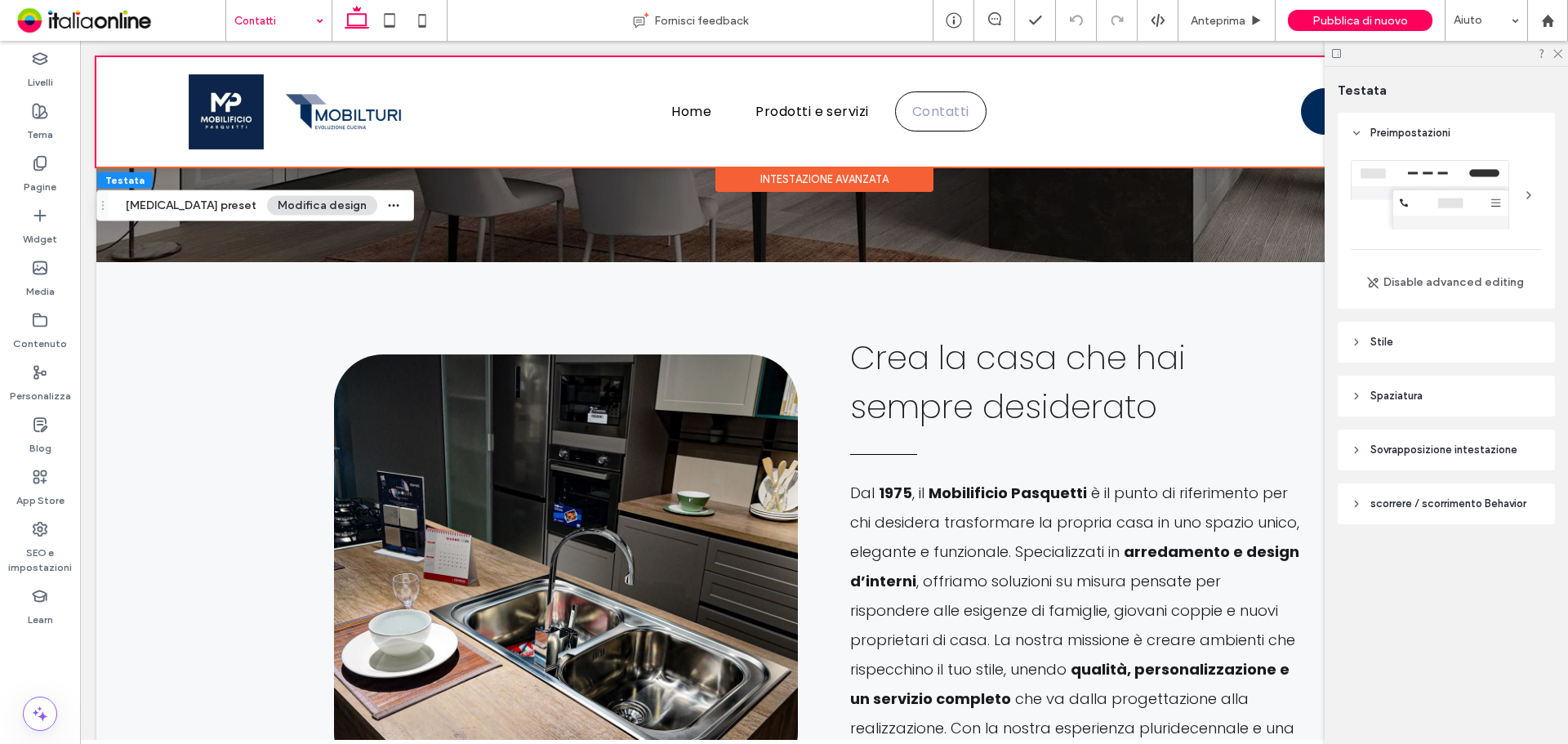
click at [1563, 54] on div at bounding box center [1446, 54] width 244 height 26
click at [1559, 52] on use at bounding box center [1557, 54] width 9 height 9
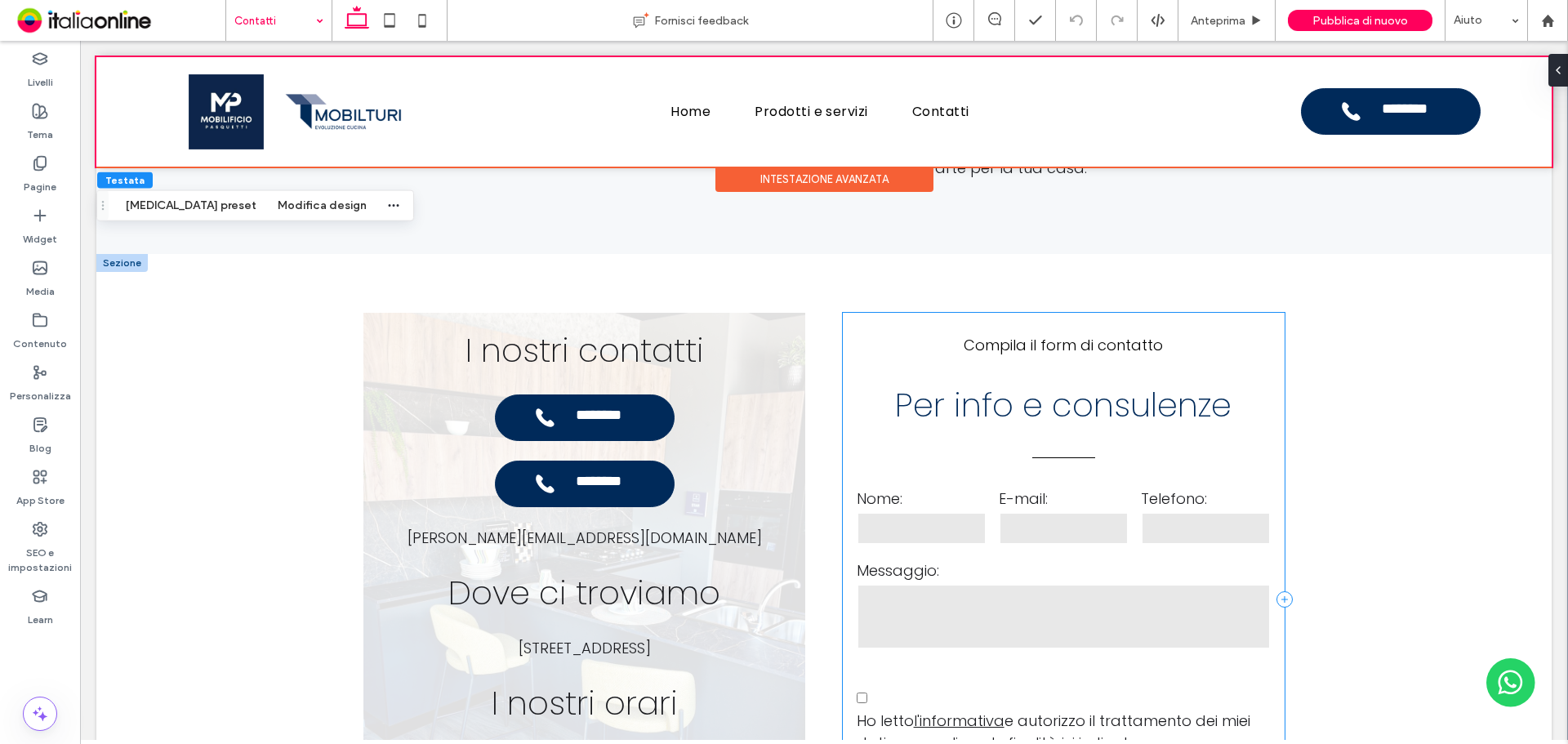
scroll to position [1209, 0]
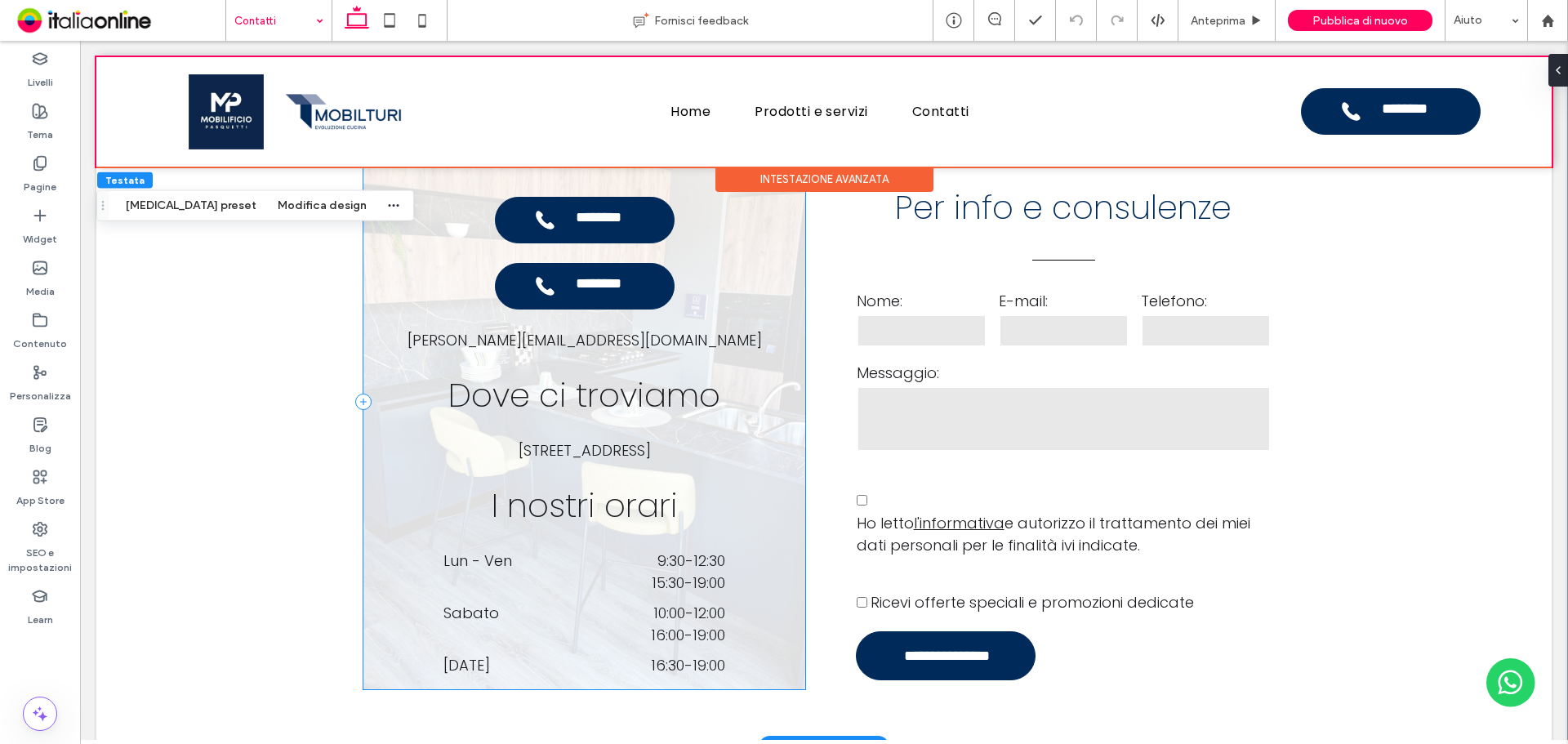
click at [604, 243] on div "**********" at bounding box center [585, 402] width 443 height 574
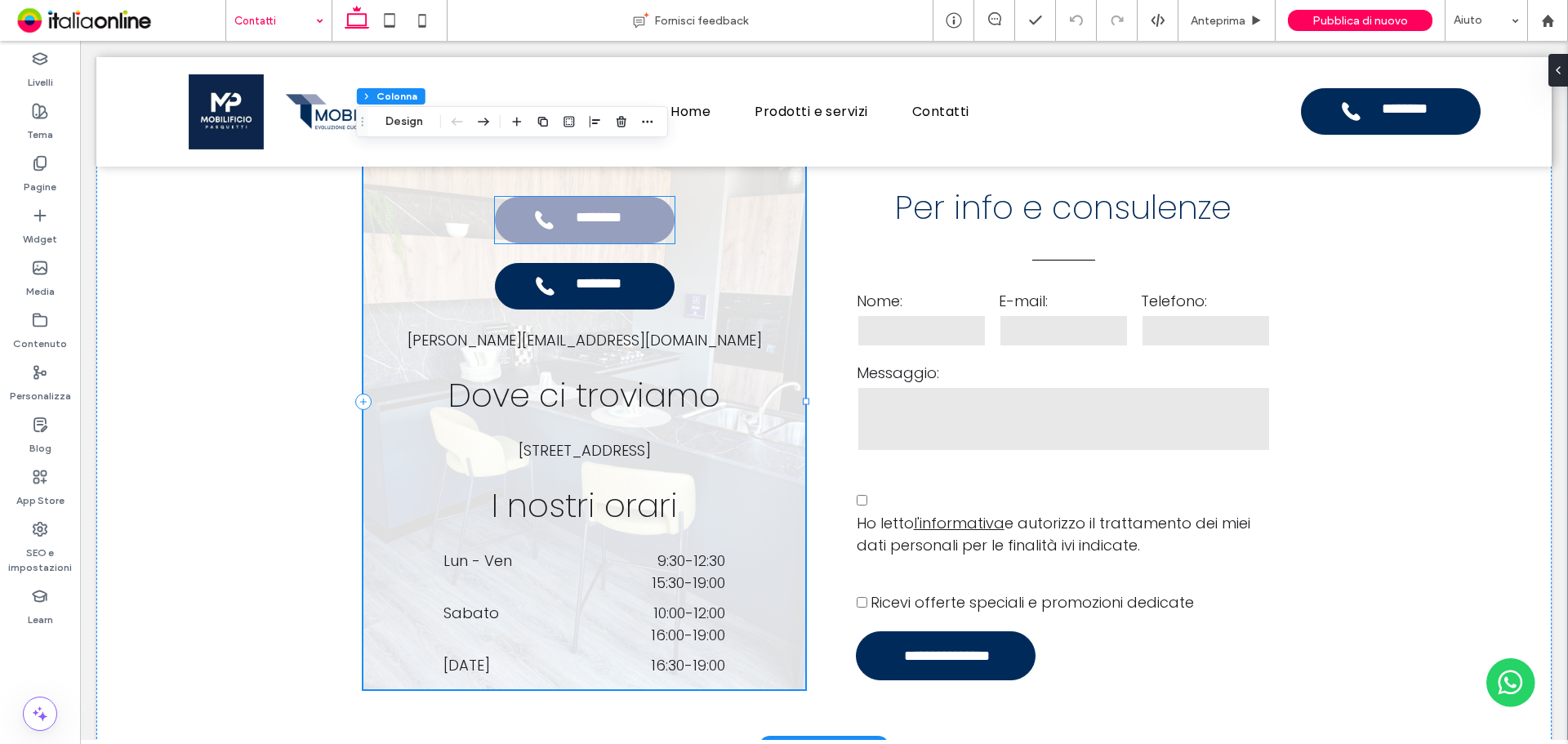
click at [601, 228] on link "**********" at bounding box center [584, 220] width 180 height 47
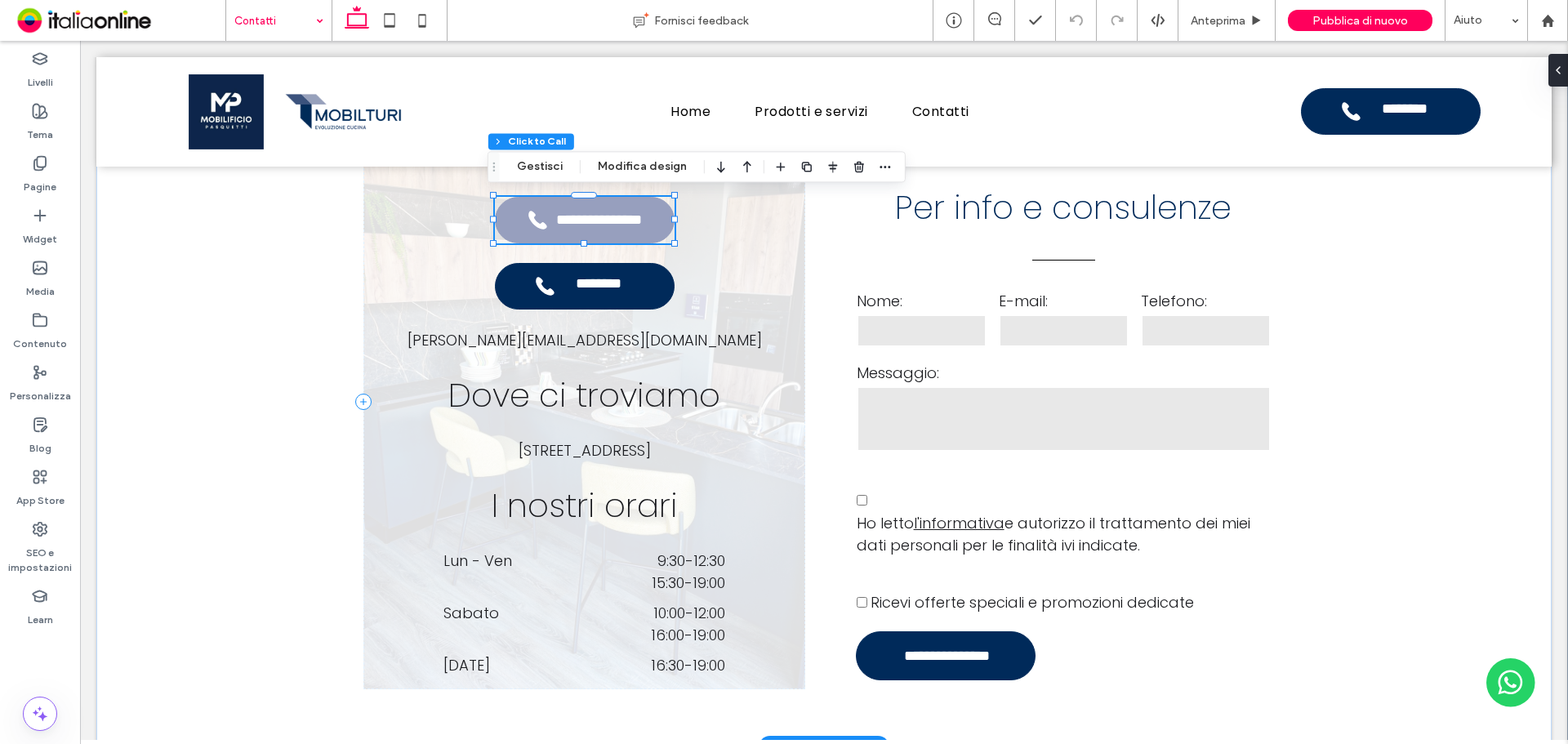
type input "**"
type input "*"
type input "***"
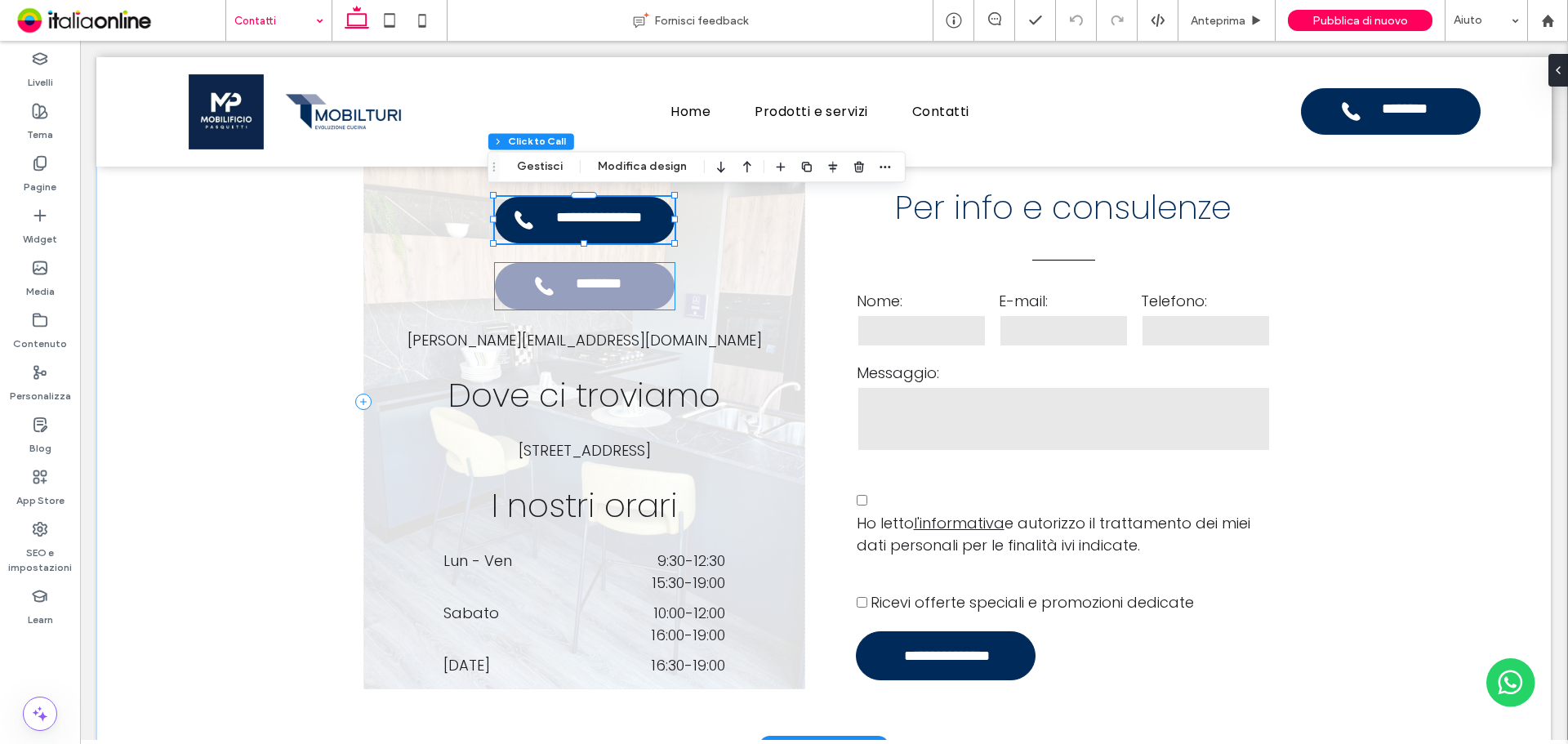
click at [603, 294] on span "********" at bounding box center [599, 286] width 72 height 22
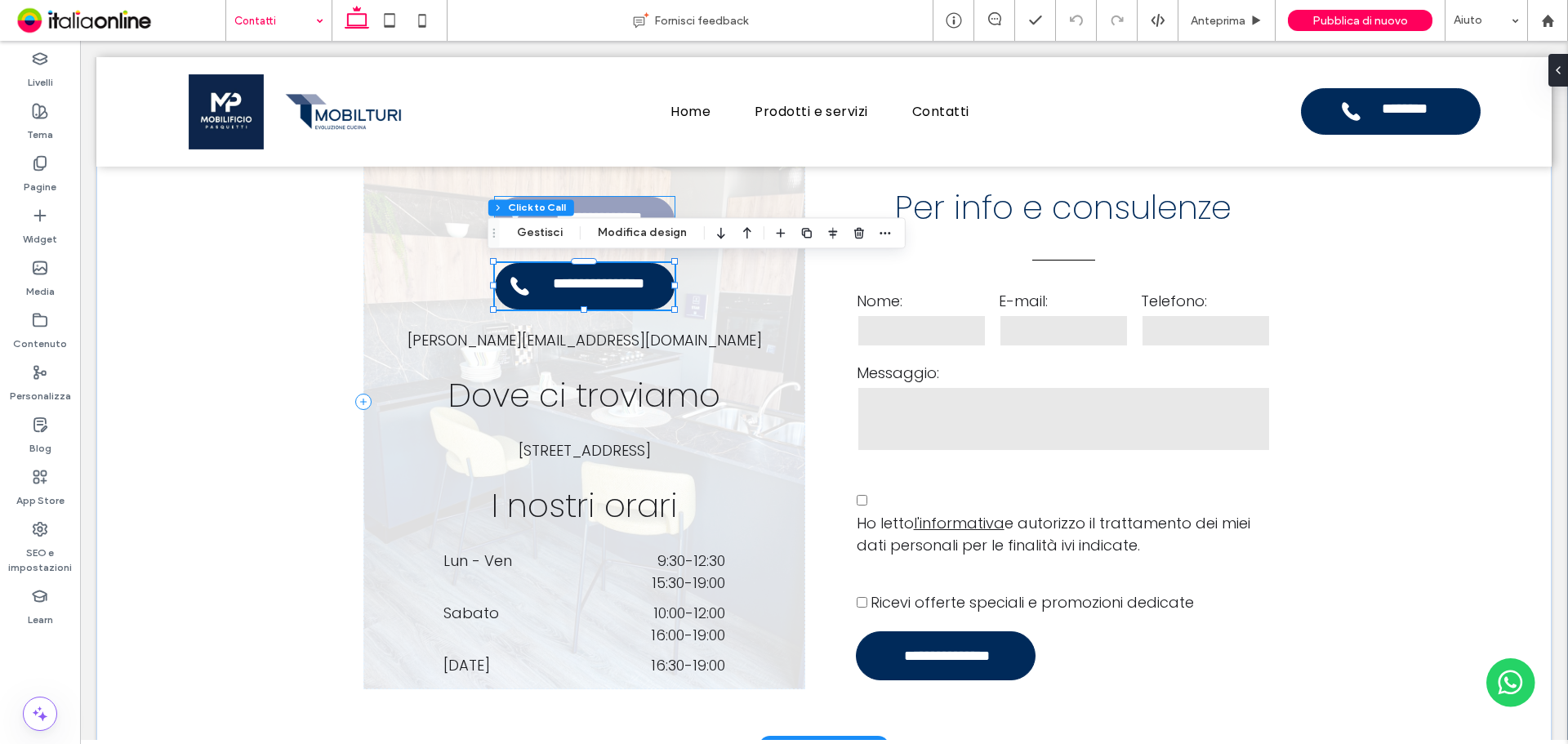
click at [613, 209] on span "**********" at bounding box center [599, 220] width 118 height 22
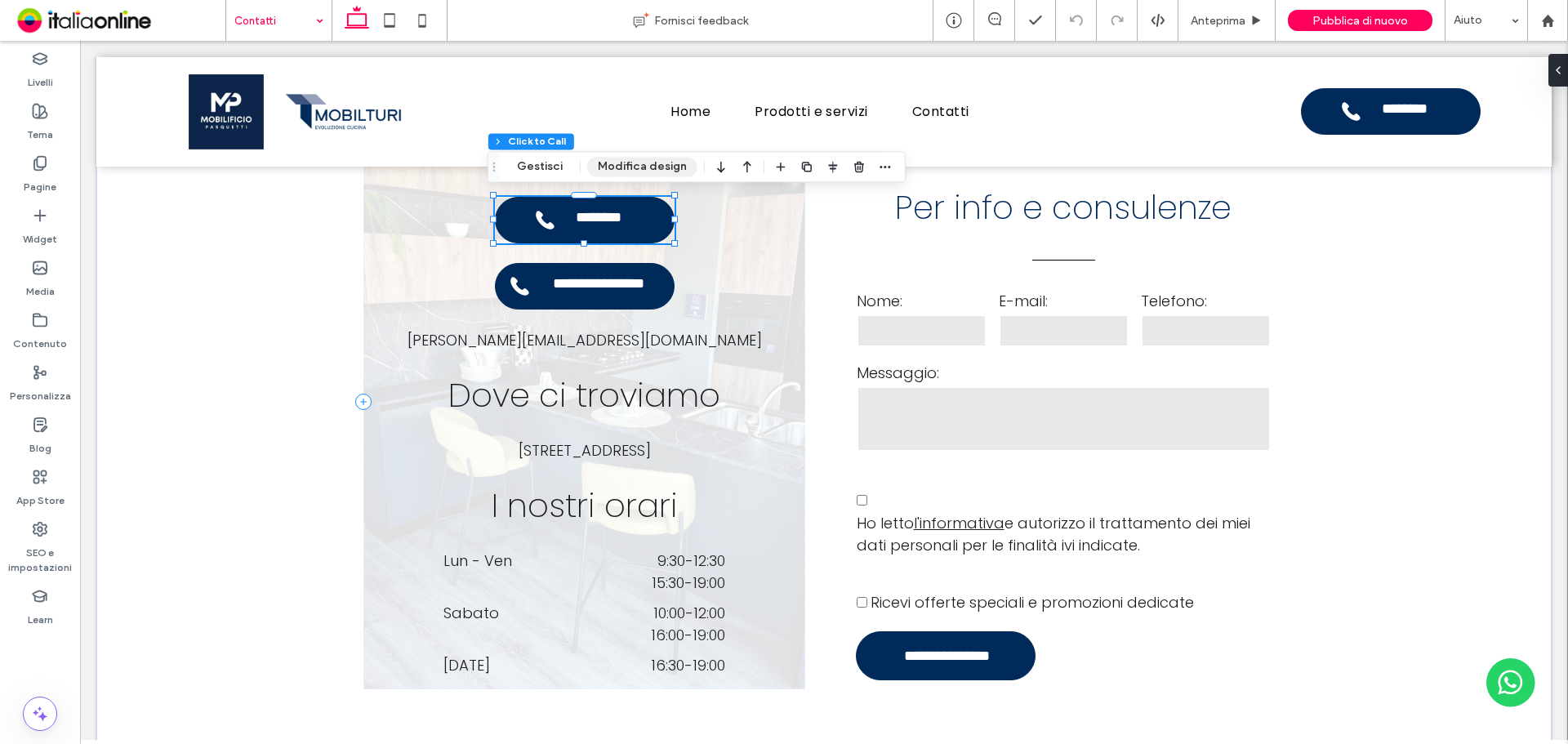
click at [603, 168] on button "Modifica design" at bounding box center [641, 166] width 110 height 20
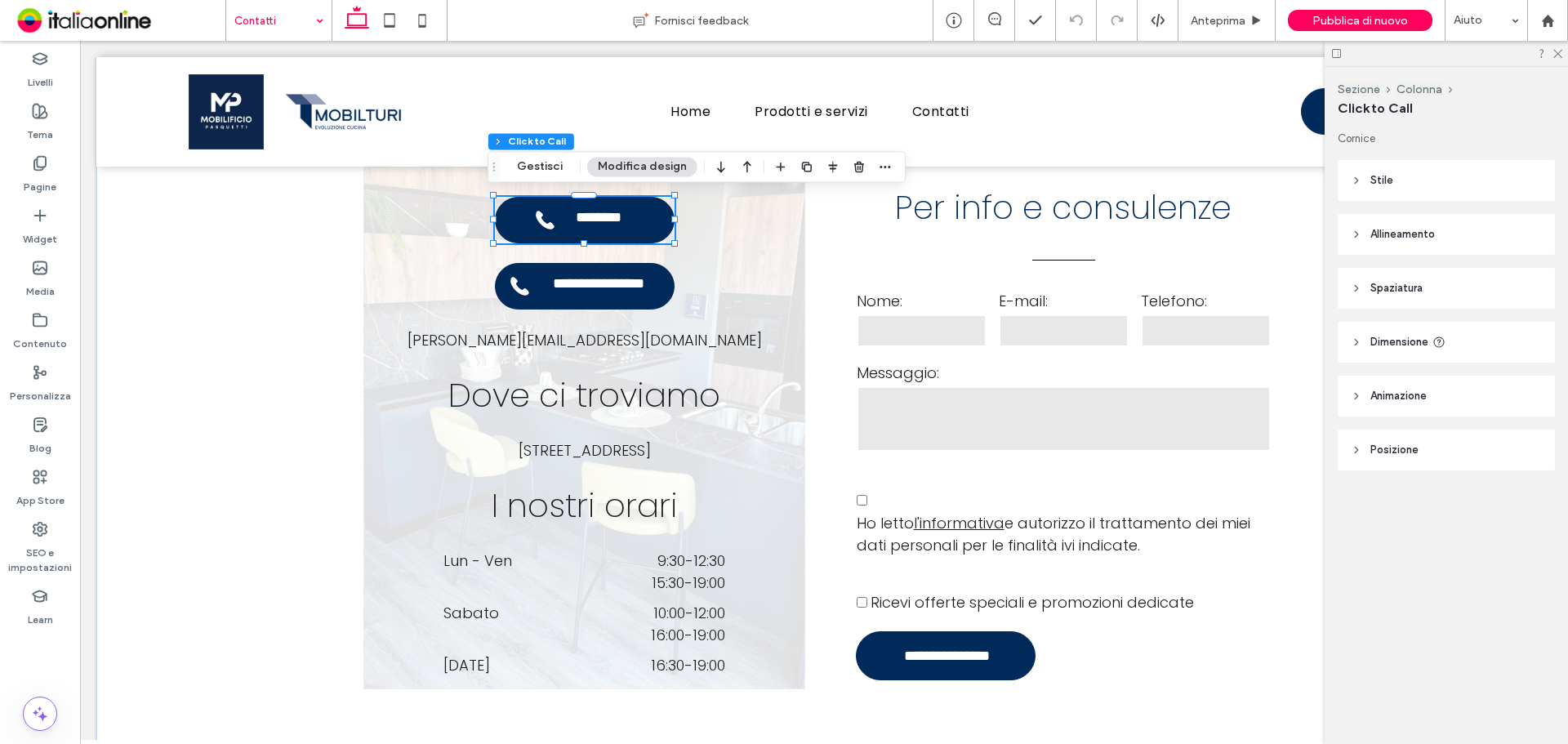
click at [1454, 180] on header "Stile" at bounding box center [1445, 181] width 217 height 41
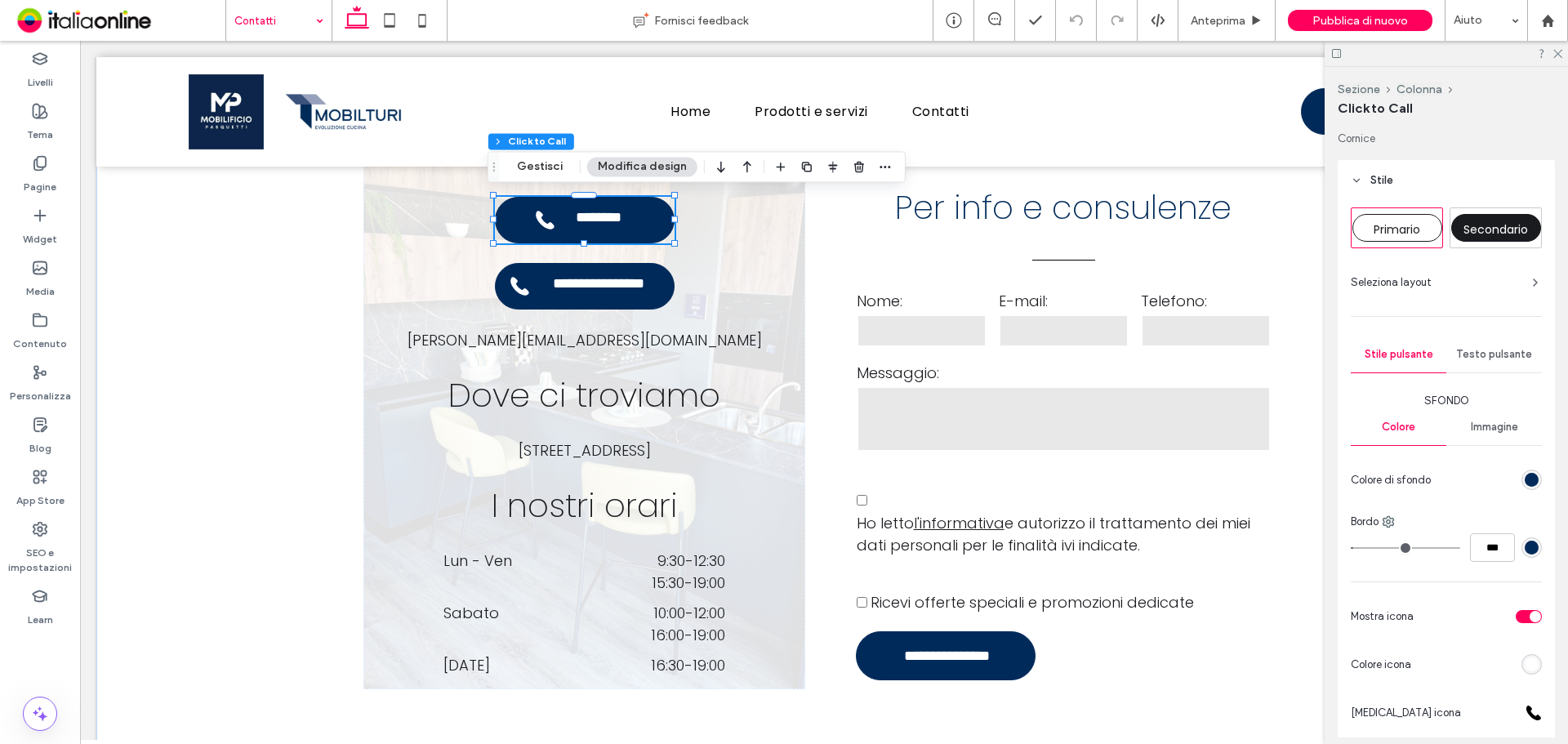
click at [1454, 180] on header "Stile" at bounding box center [1445, 181] width 217 height 41
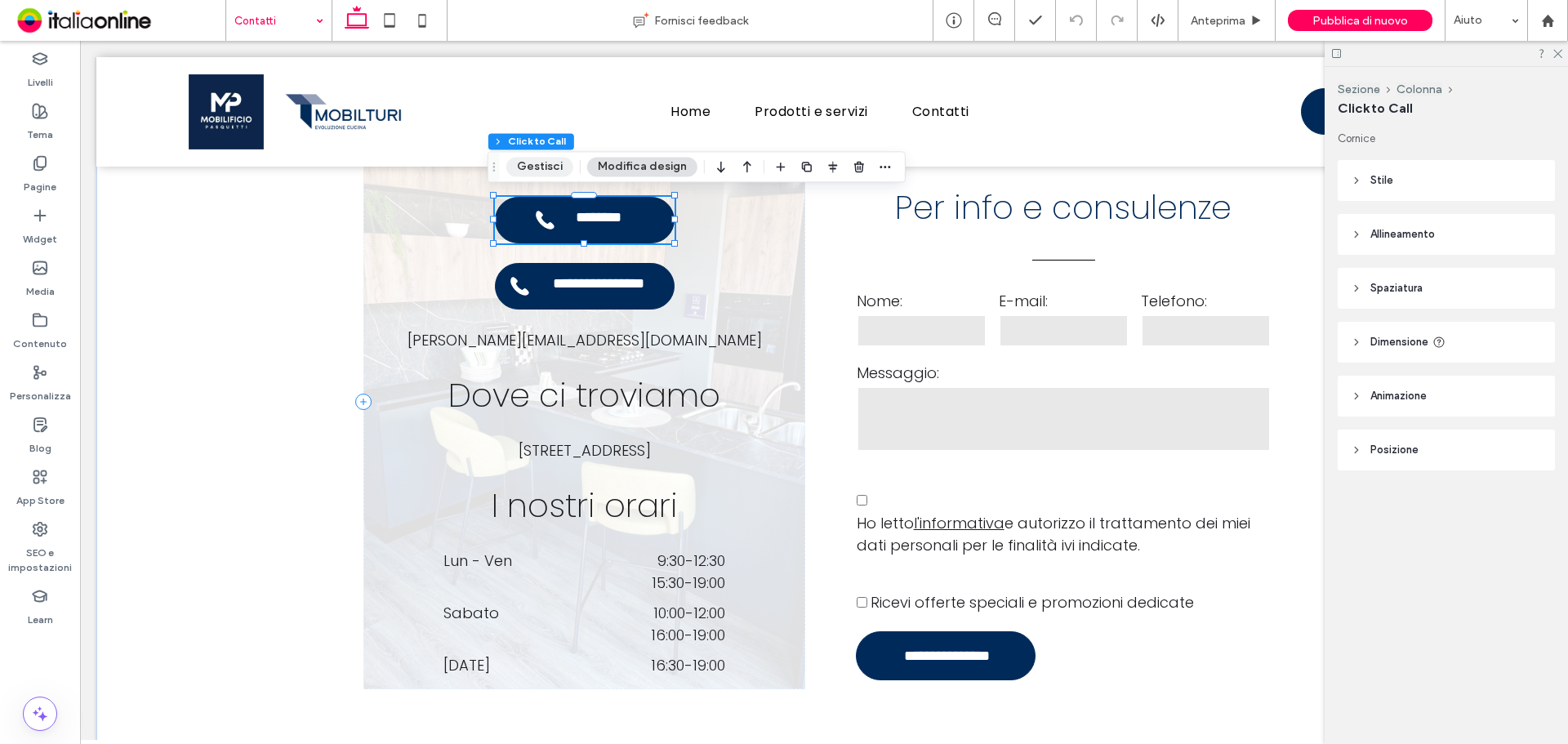
click at [541, 165] on button "Gestisci" at bounding box center [539, 166] width 67 height 20
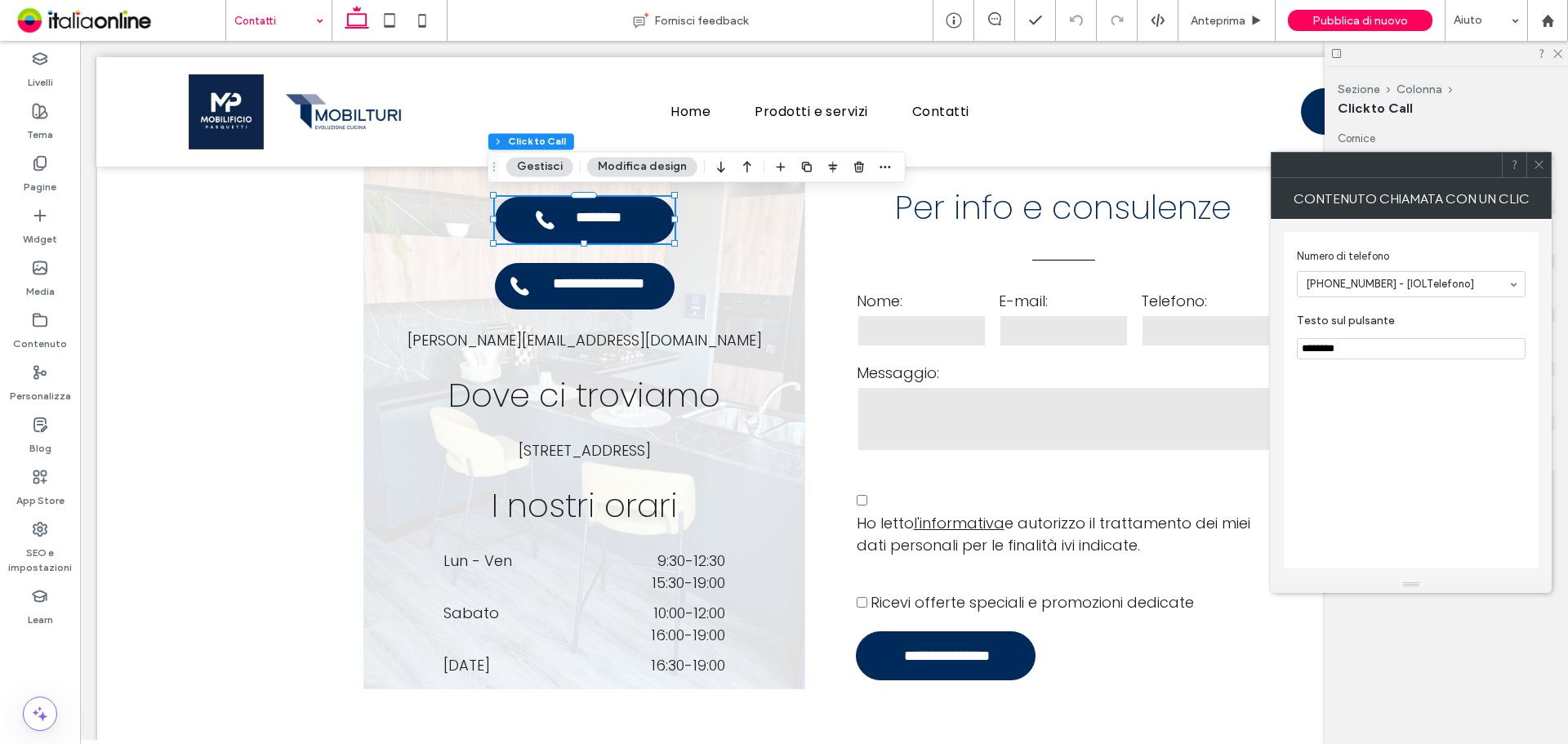
click at [1378, 346] on input "********" at bounding box center [1410, 349] width 228 height 21
click at [1388, 354] on input "********" at bounding box center [1410, 349] width 228 height 21
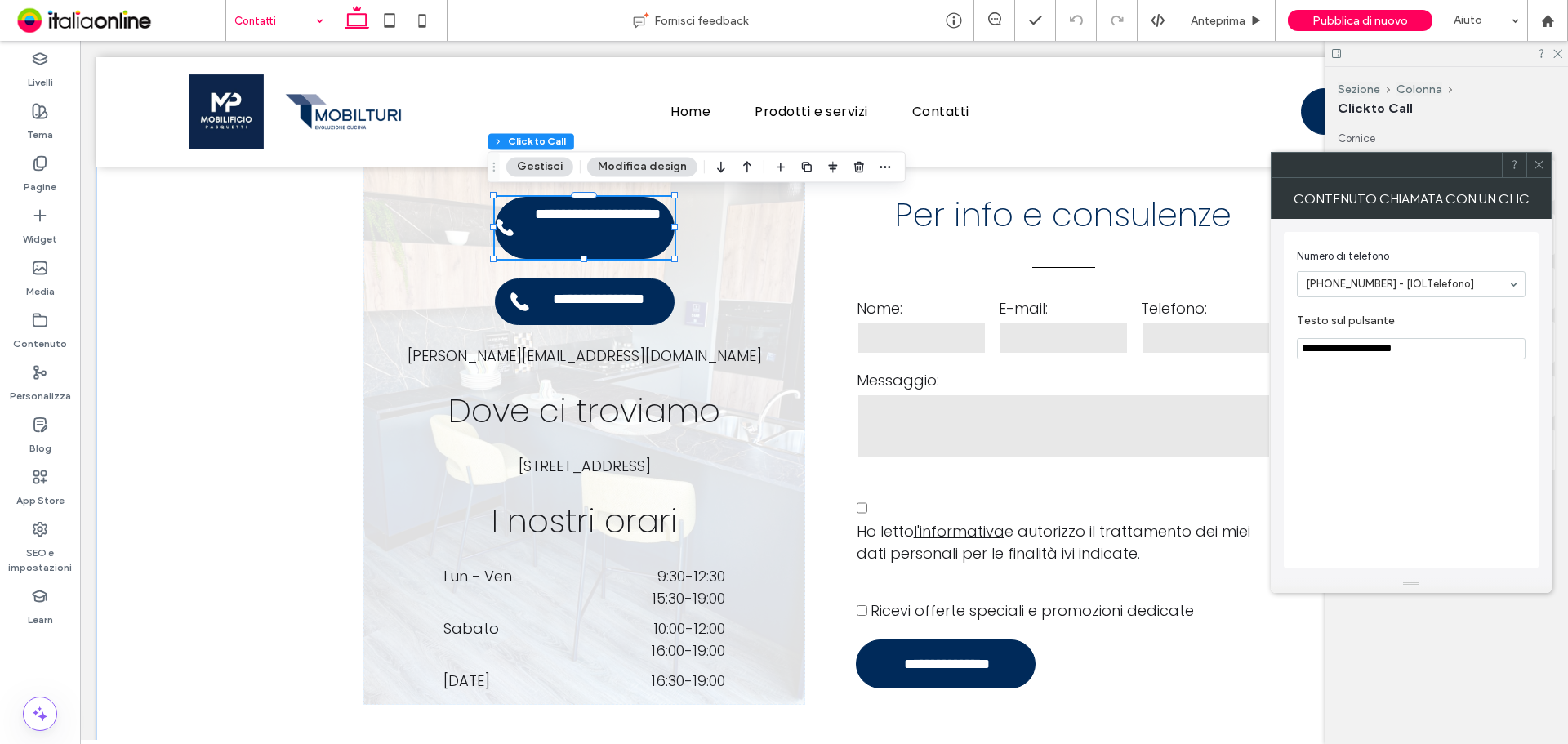
type input "**********"
click at [621, 303] on span "**********" at bounding box center [599, 302] width 124 height 22
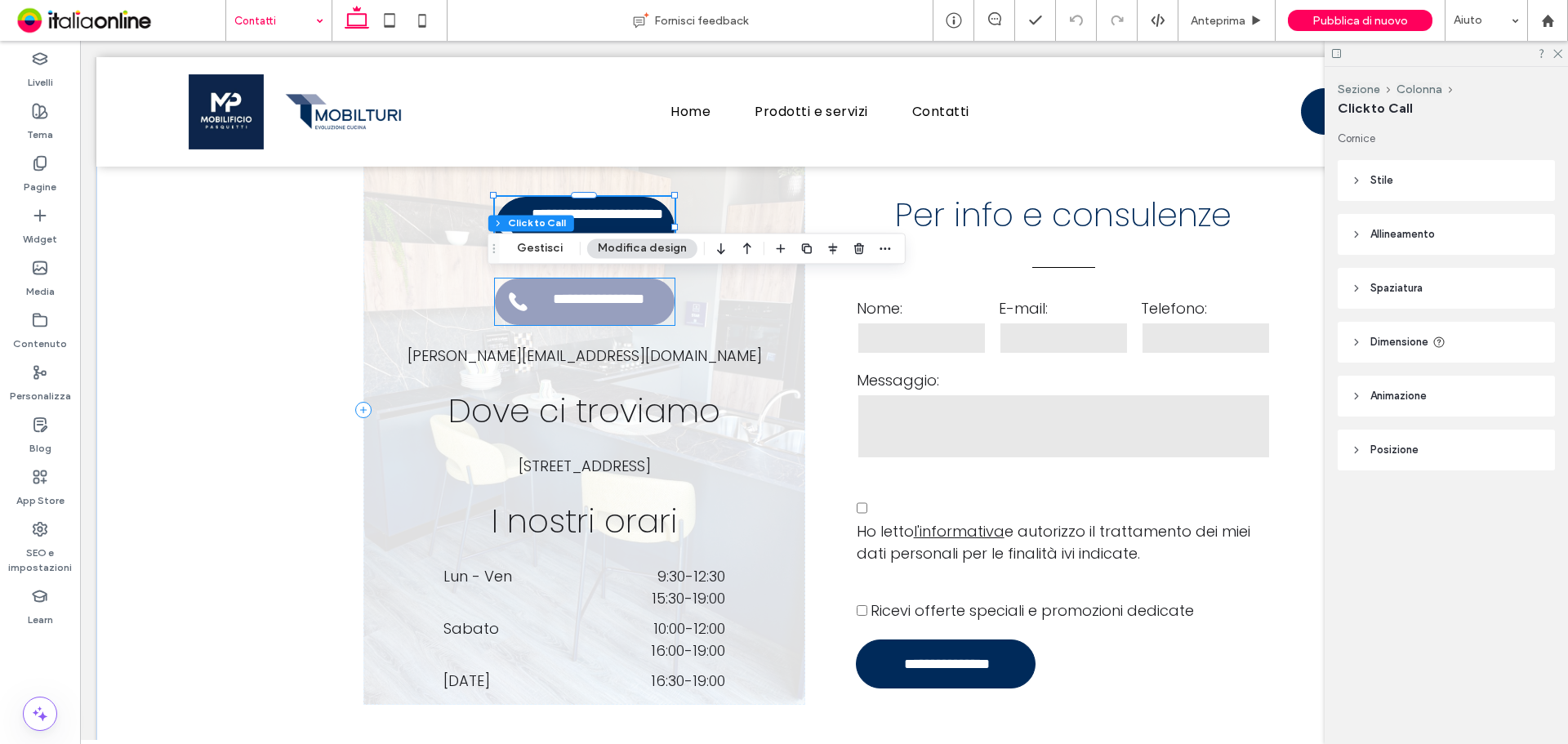
type input "**"
type input "*"
type input "***"
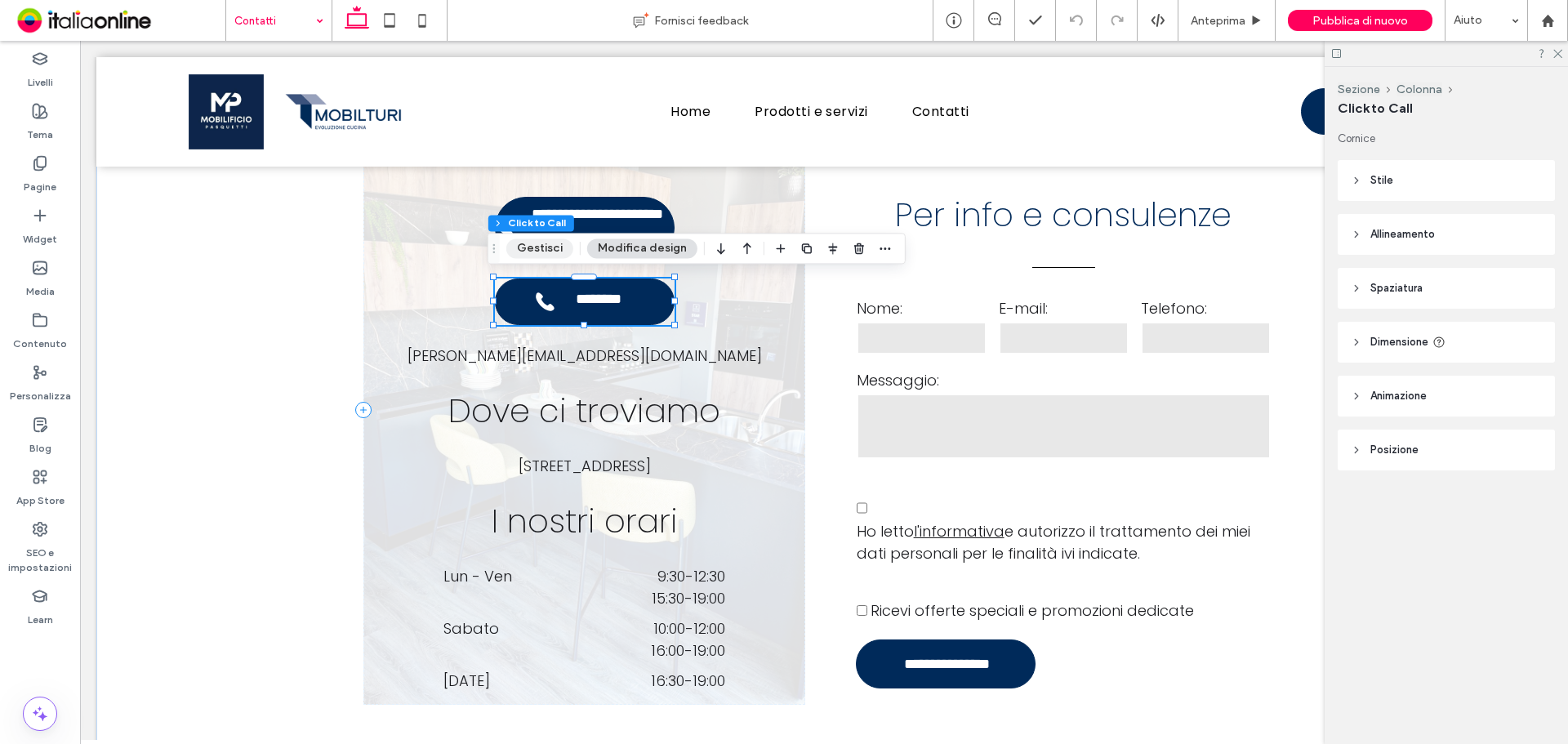
click at [554, 239] on button "Gestisci" at bounding box center [539, 248] width 67 height 20
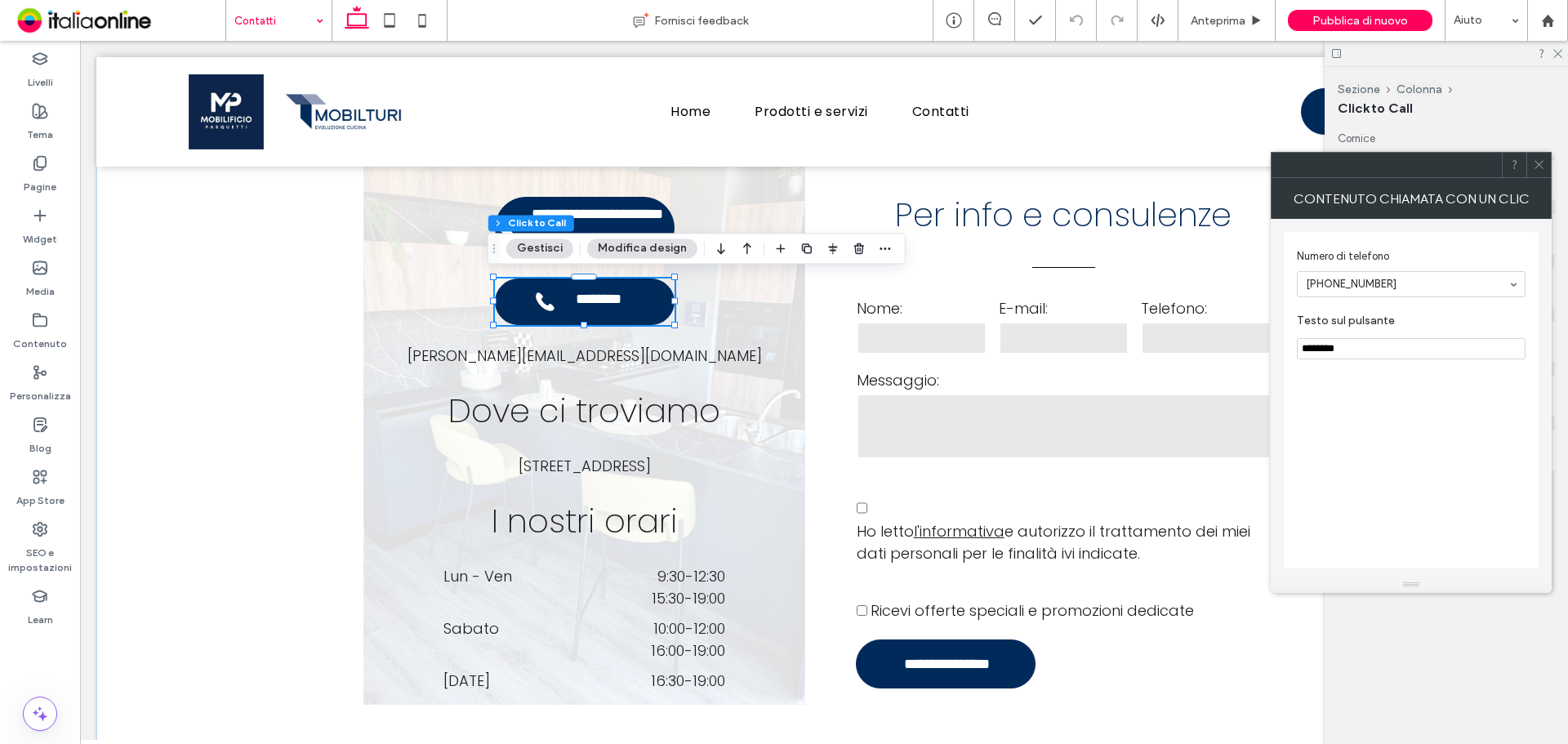
click at [1424, 347] on input "********" at bounding box center [1410, 349] width 228 height 21
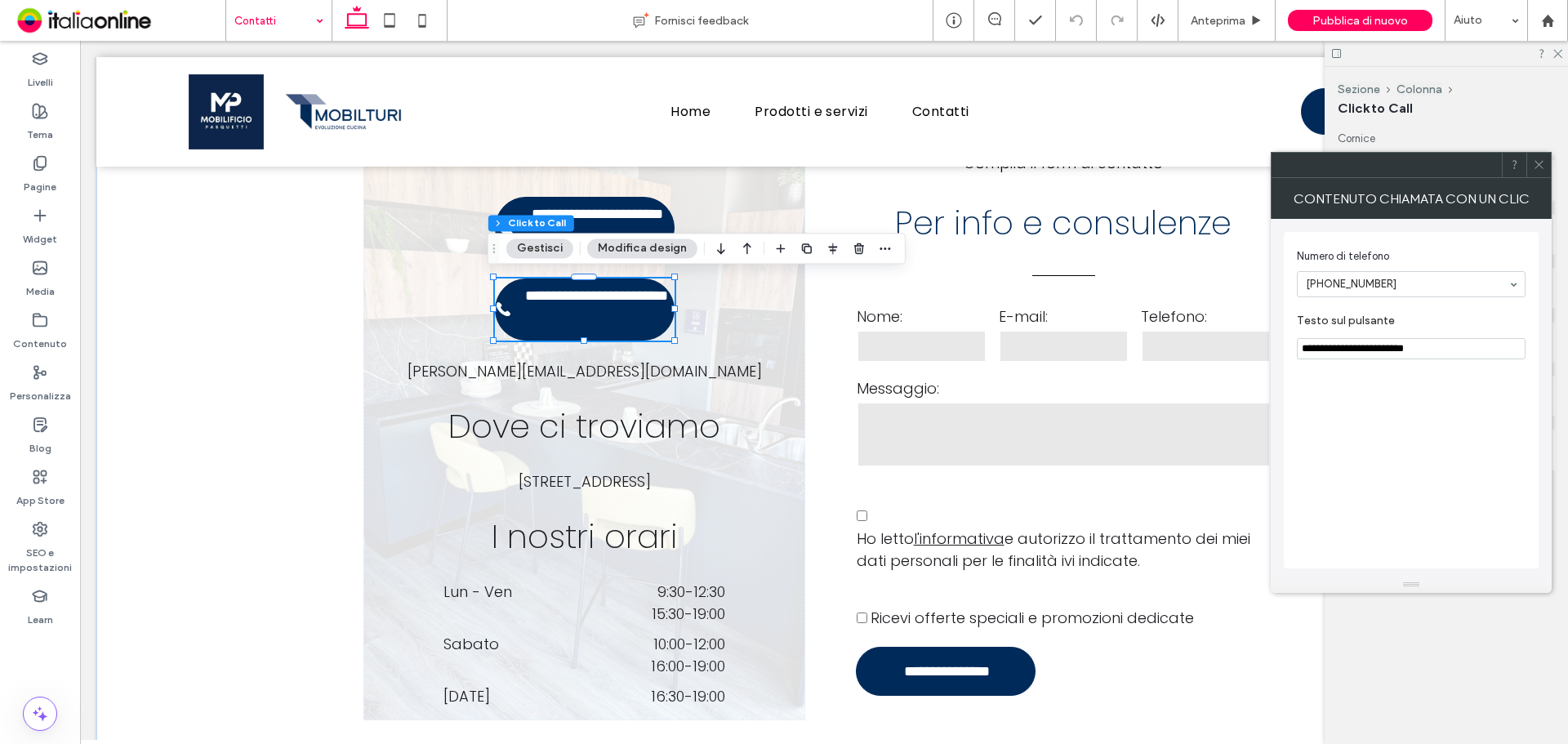
type input "**********"
click at [1534, 164] on icon at bounding box center [1539, 164] width 12 height 12
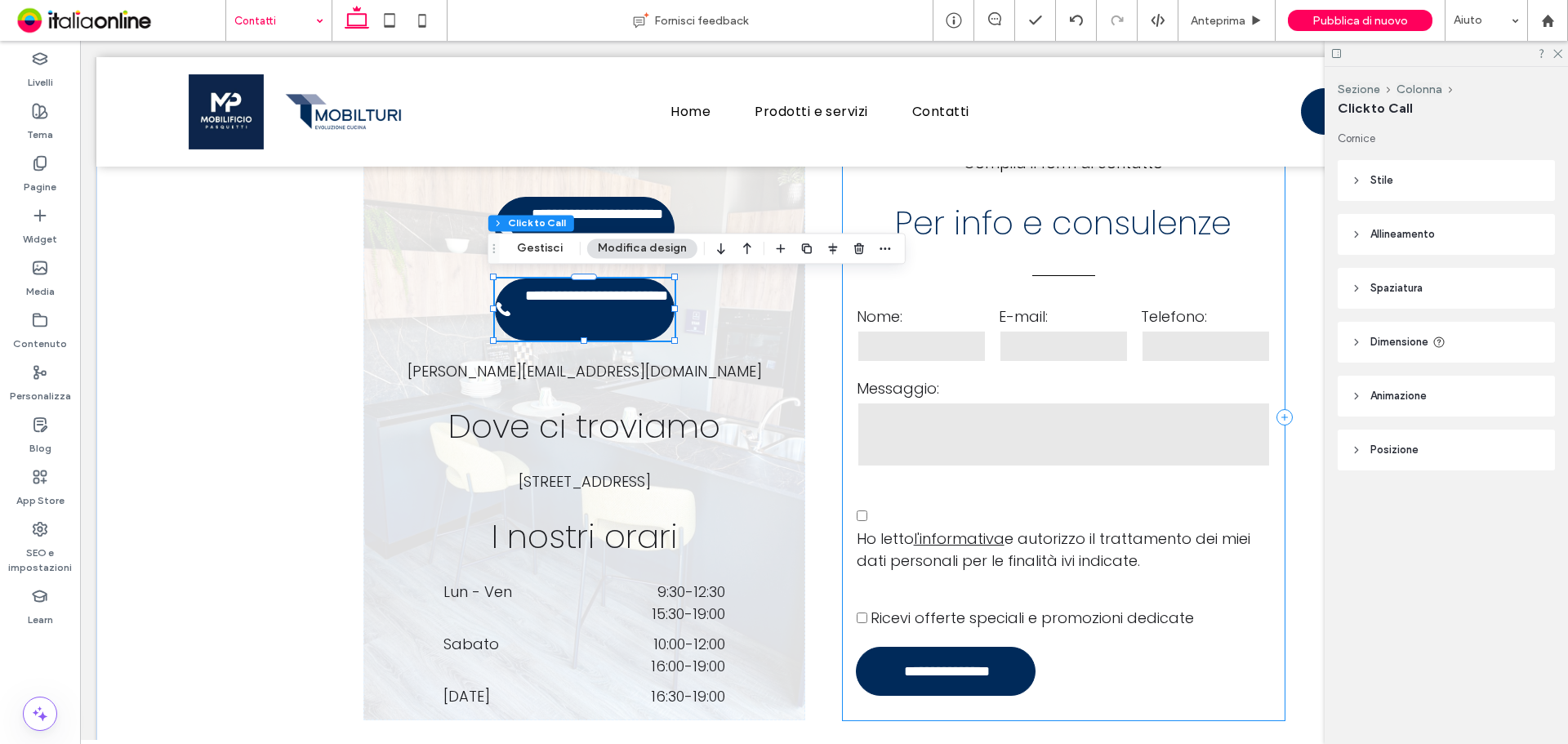
click at [908, 313] on label "Nome:" at bounding box center [922, 317] width 129 height 22
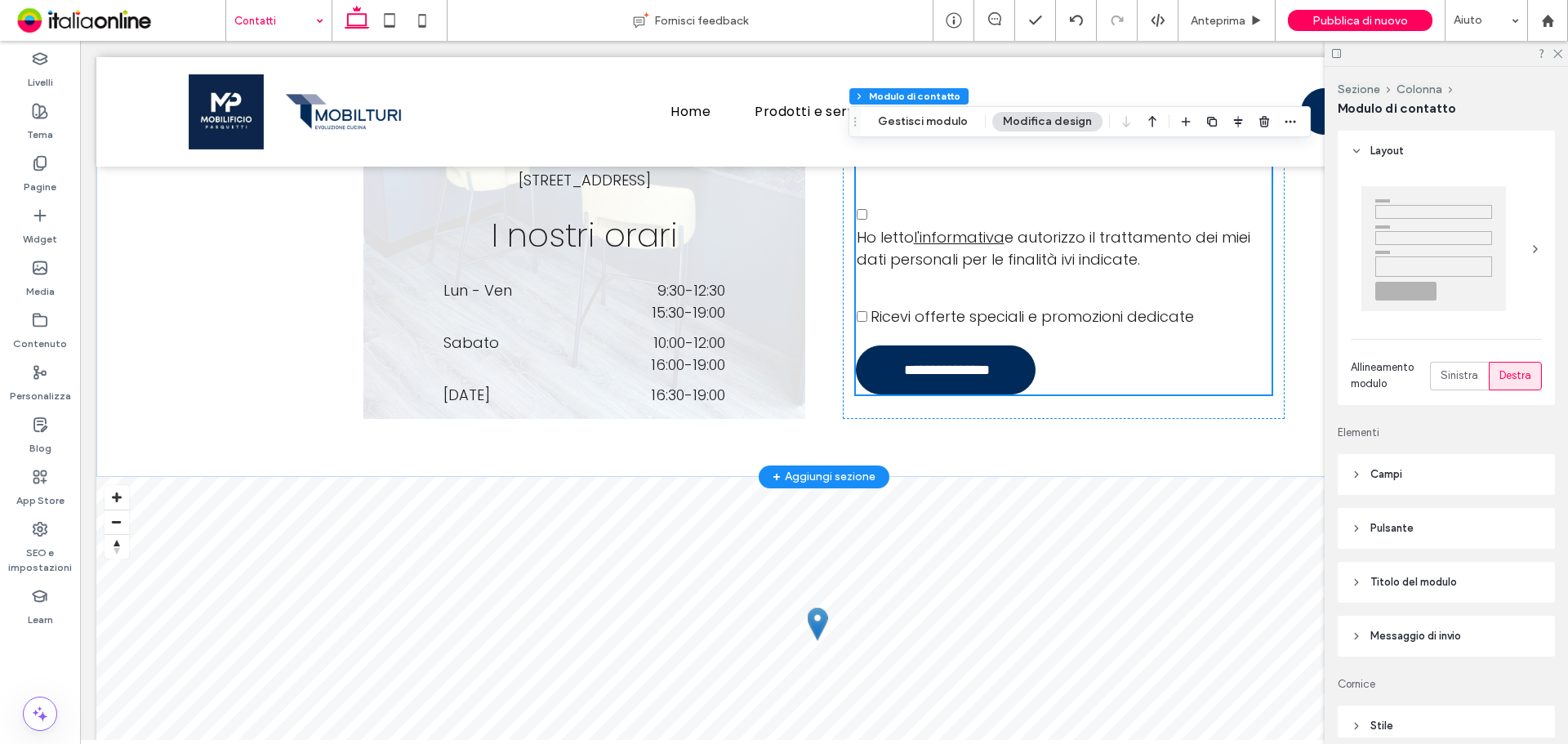
scroll to position [1536, 0]
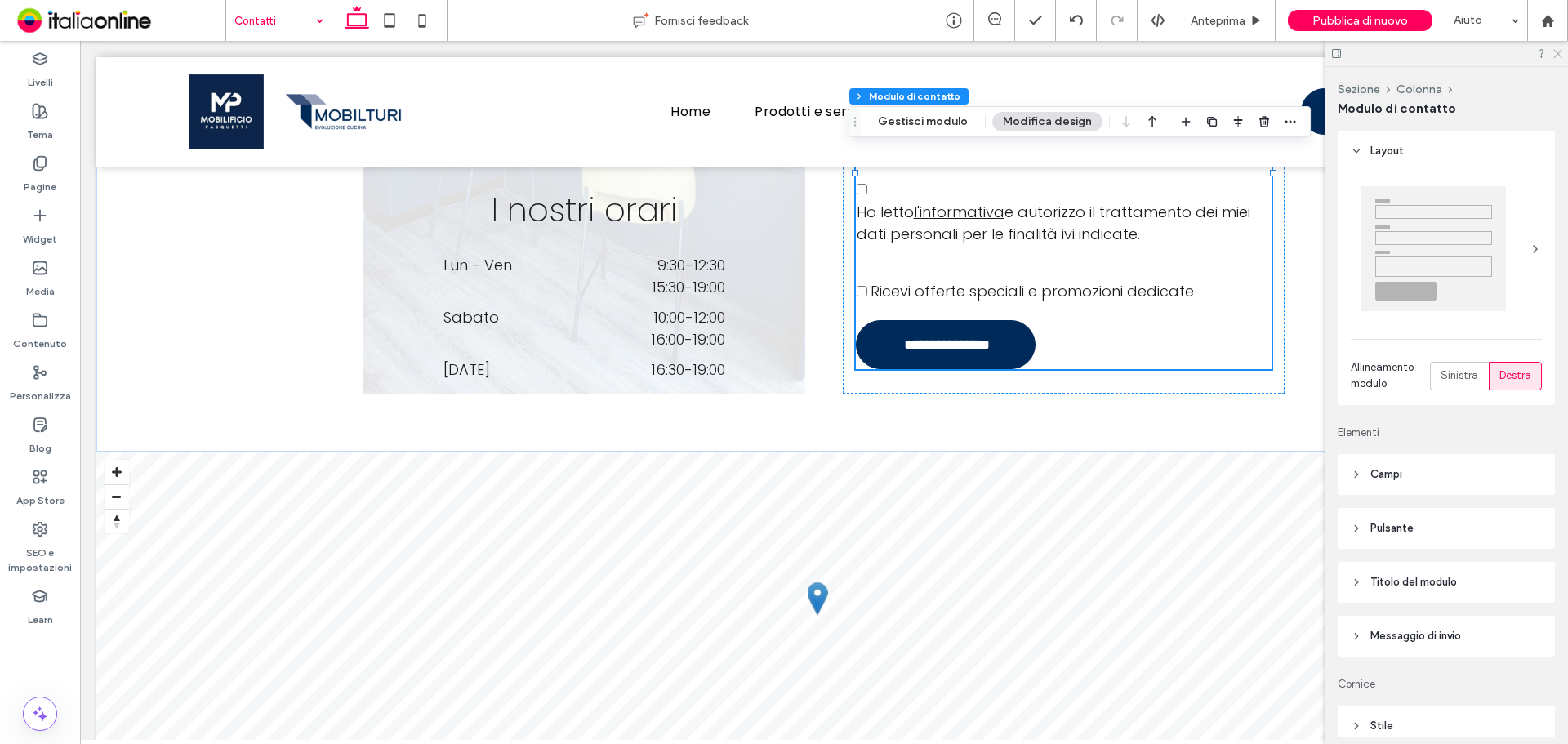
click at [1556, 53] on icon at bounding box center [1557, 53] width 10 height 10
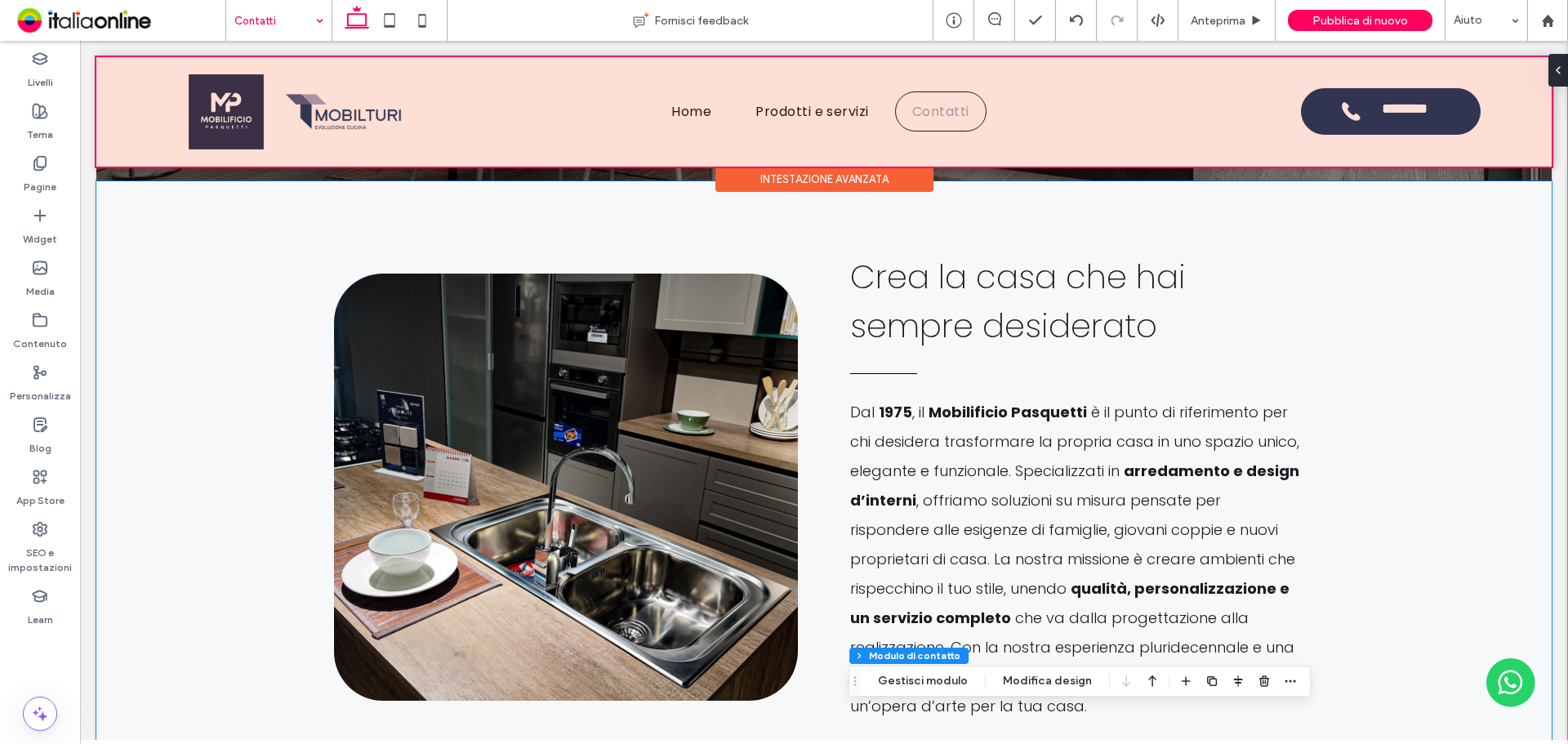
scroll to position [310, 0]
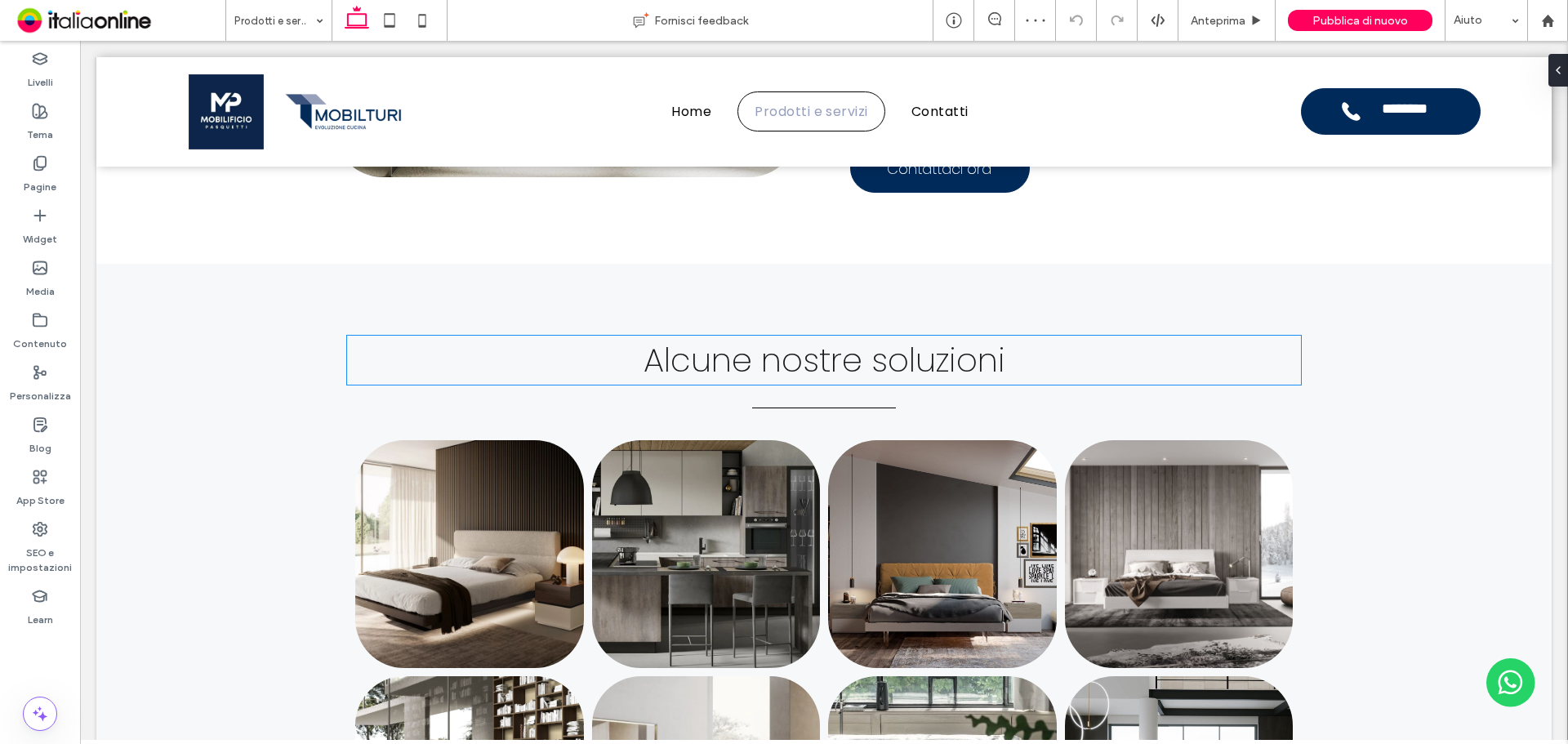
scroll to position [1781, 0]
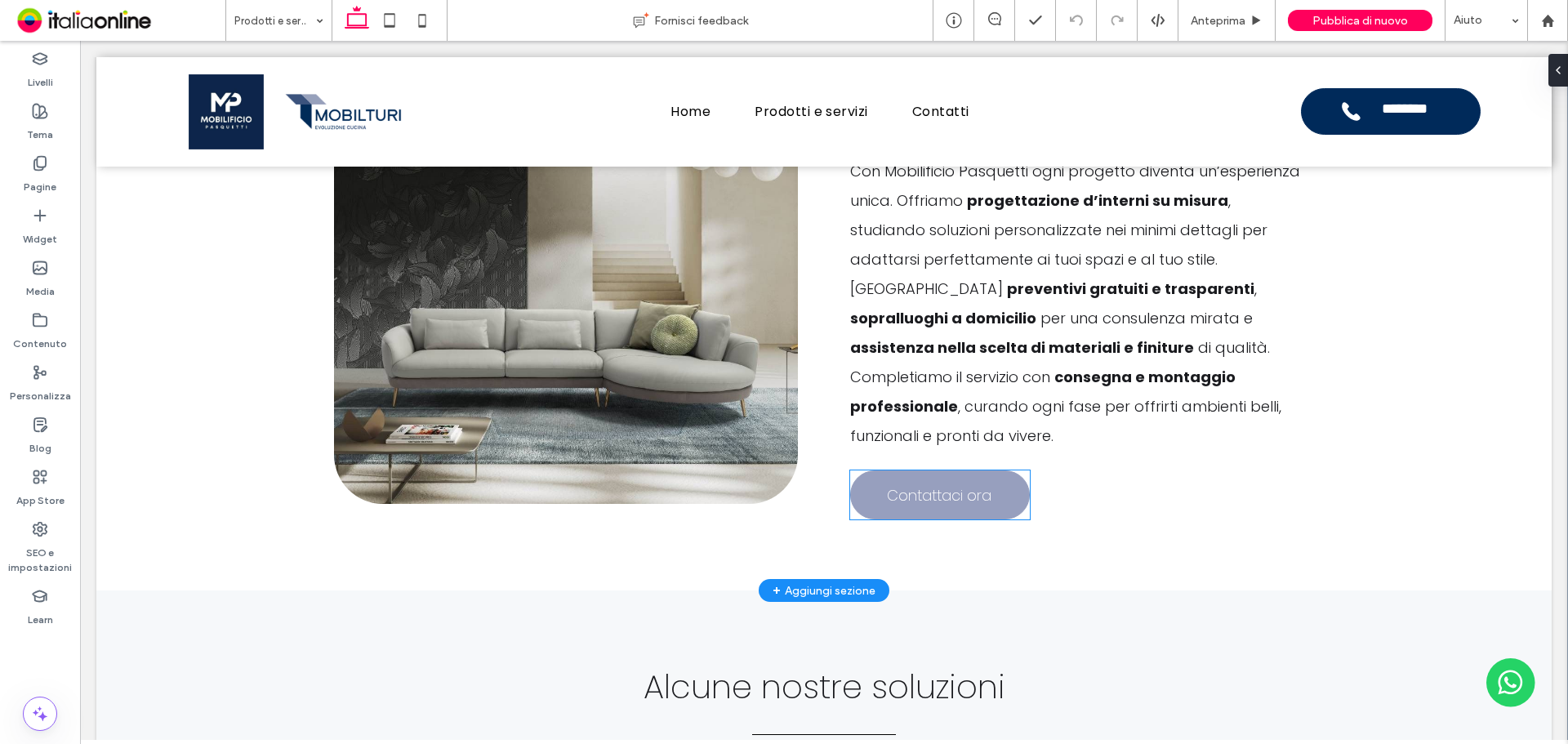
click at [964, 476] on span "Contattaci ora" at bounding box center [939, 495] width 105 height 38
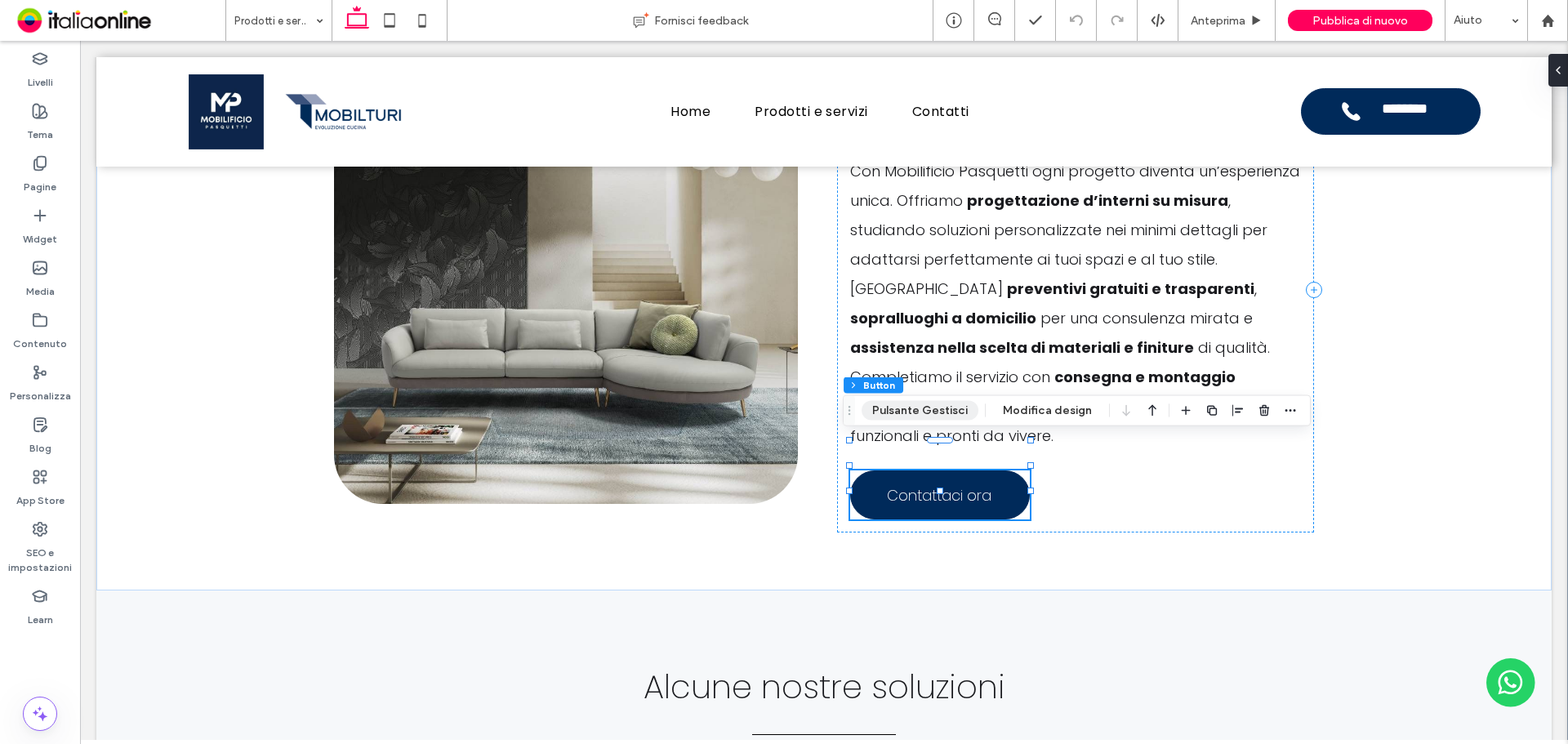
click at [910, 412] on button "Pulsante Gestisci" at bounding box center [919, 411] width 117 height 20
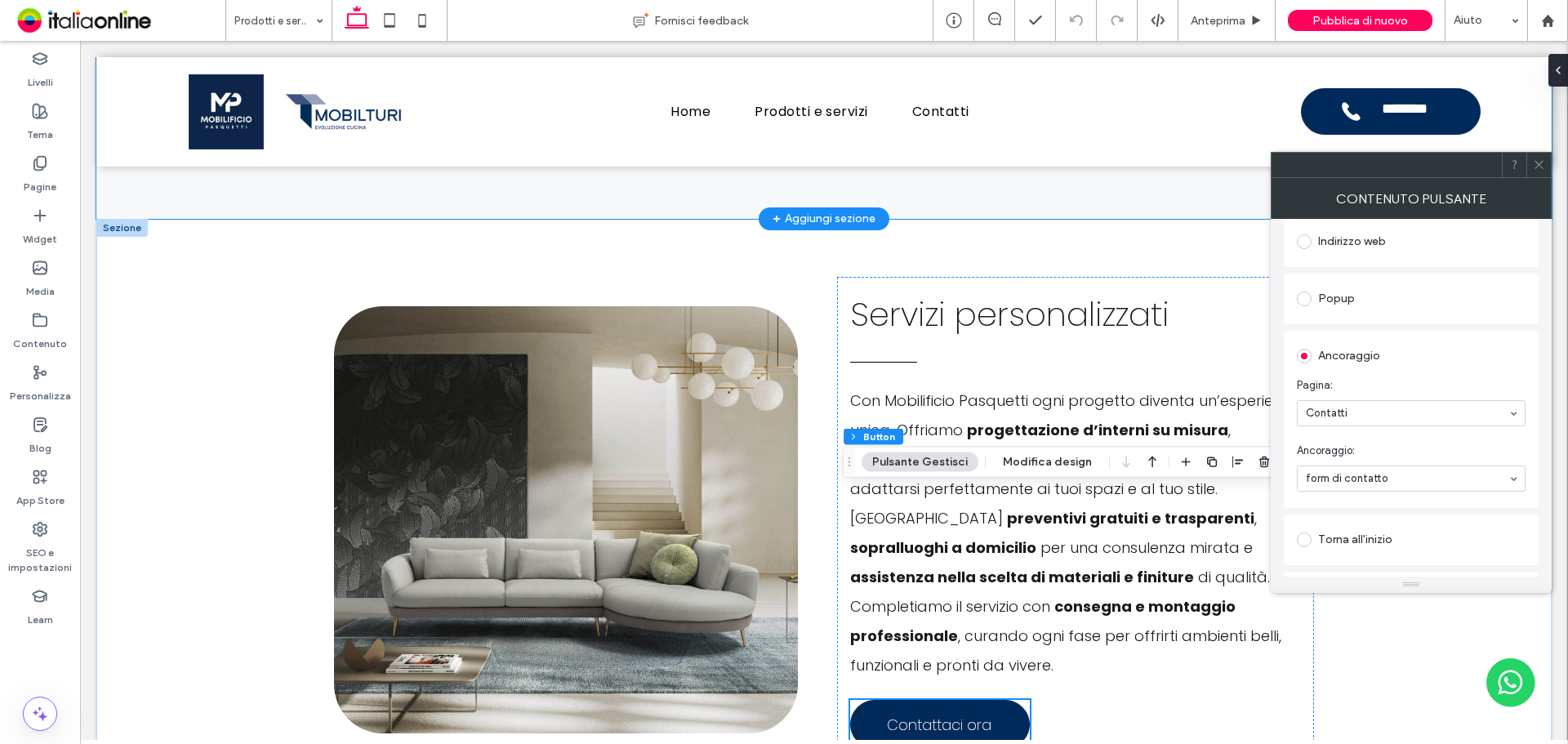
scroll to position [1373, 0]
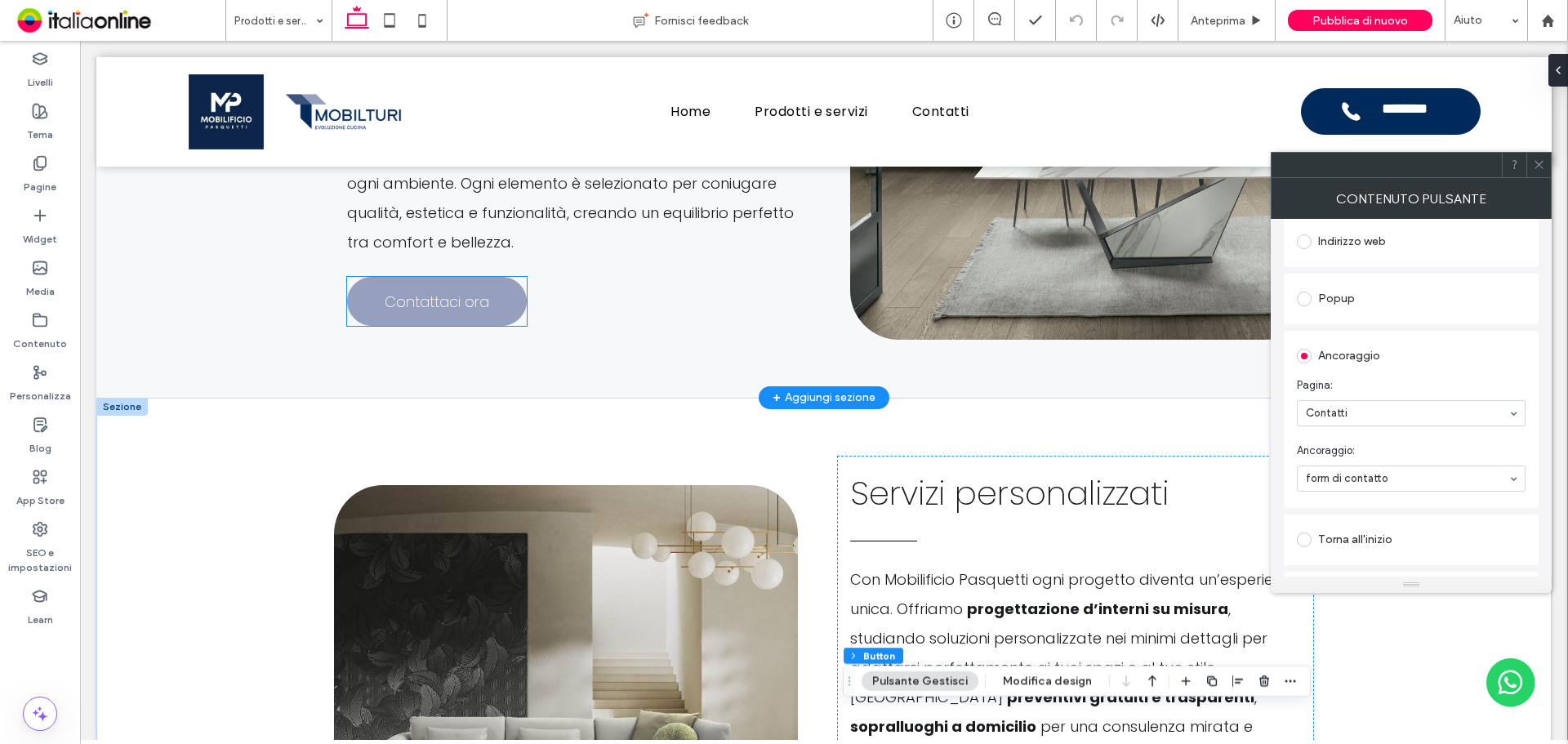
click at [417, 290] on span "Contattaci ora" at bounding box center [437, 302] width 105 height 38
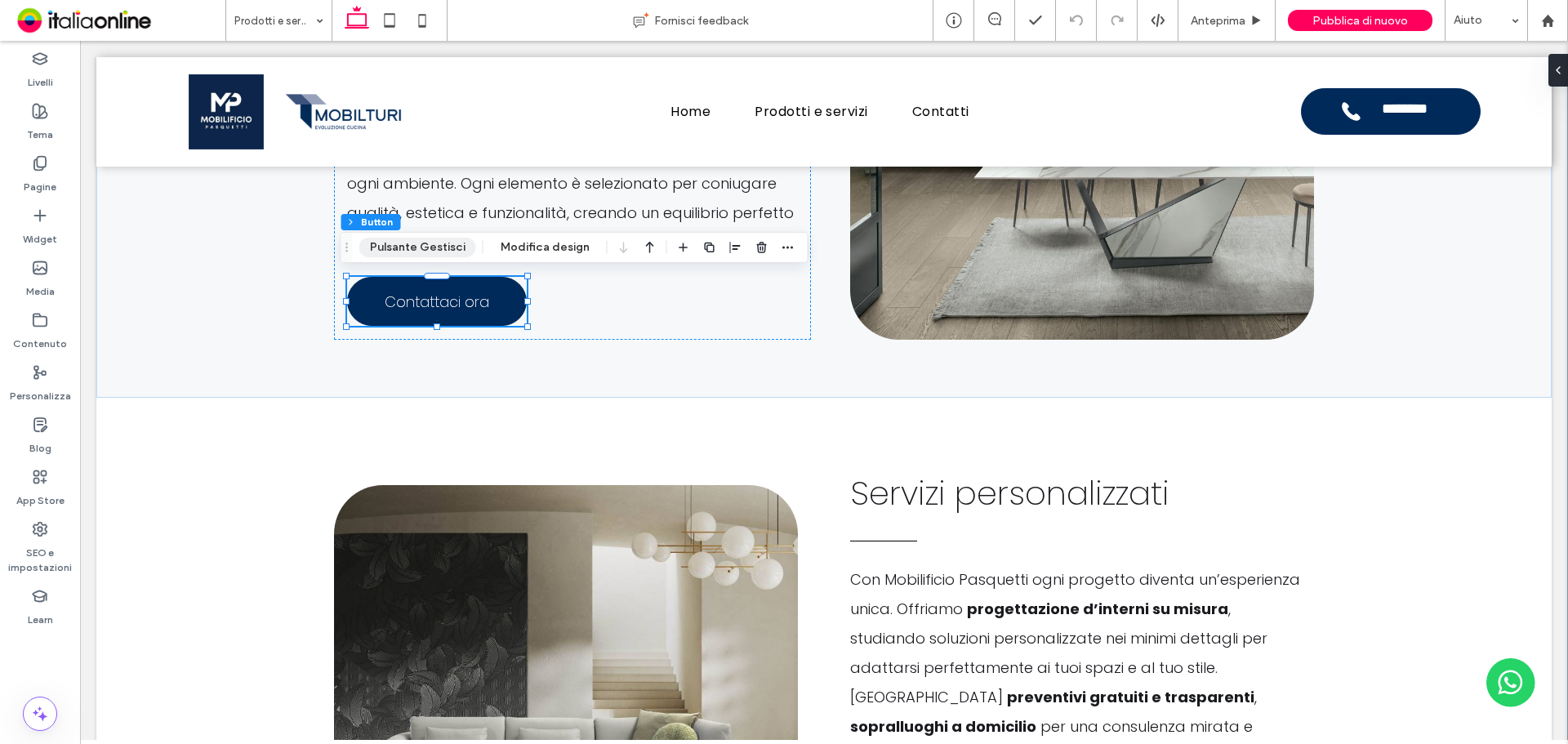
click at [428, 256] on button "Pulsante Gestisci" at bounding box center [417, 247] width 117 height 20
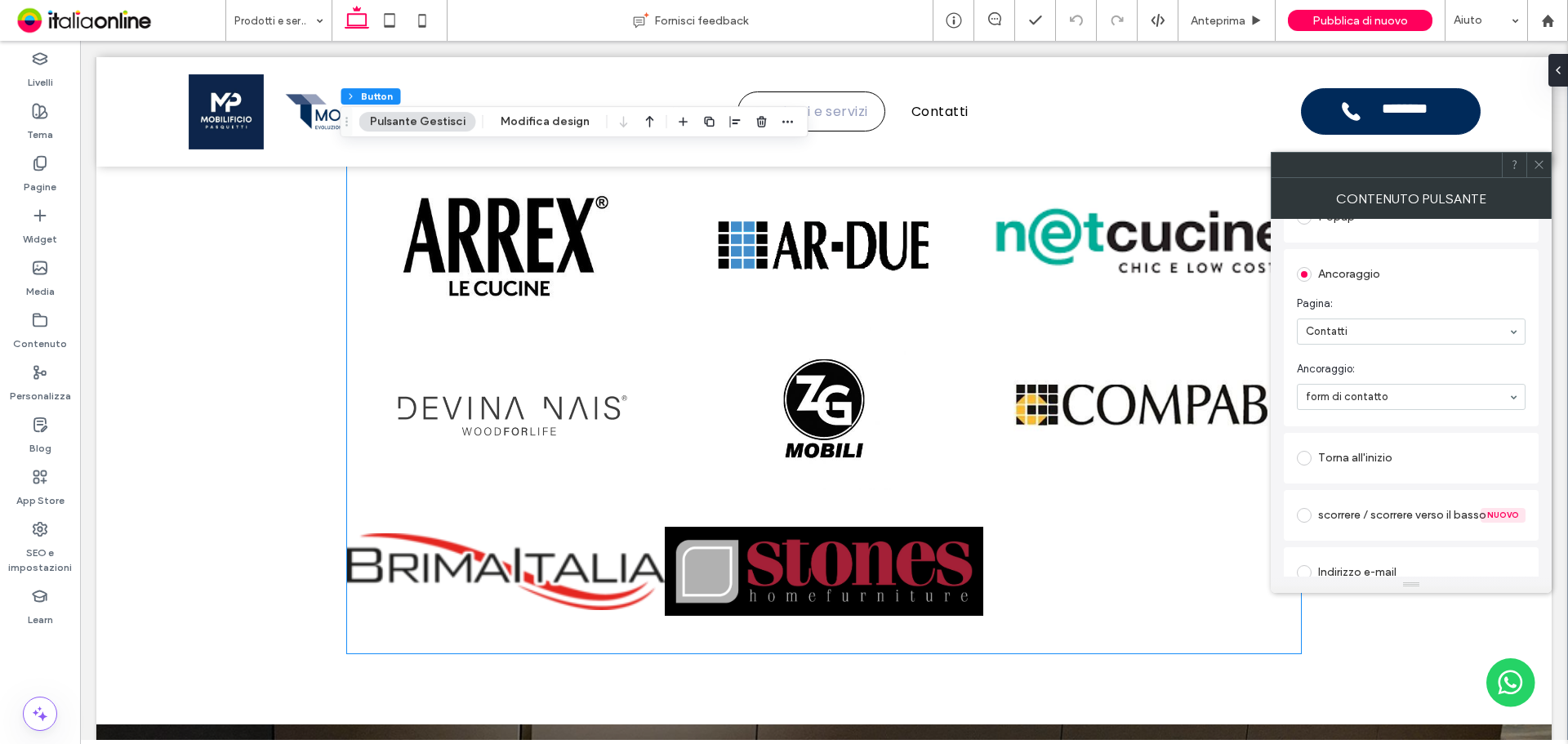
scroll to position [4150, 0]
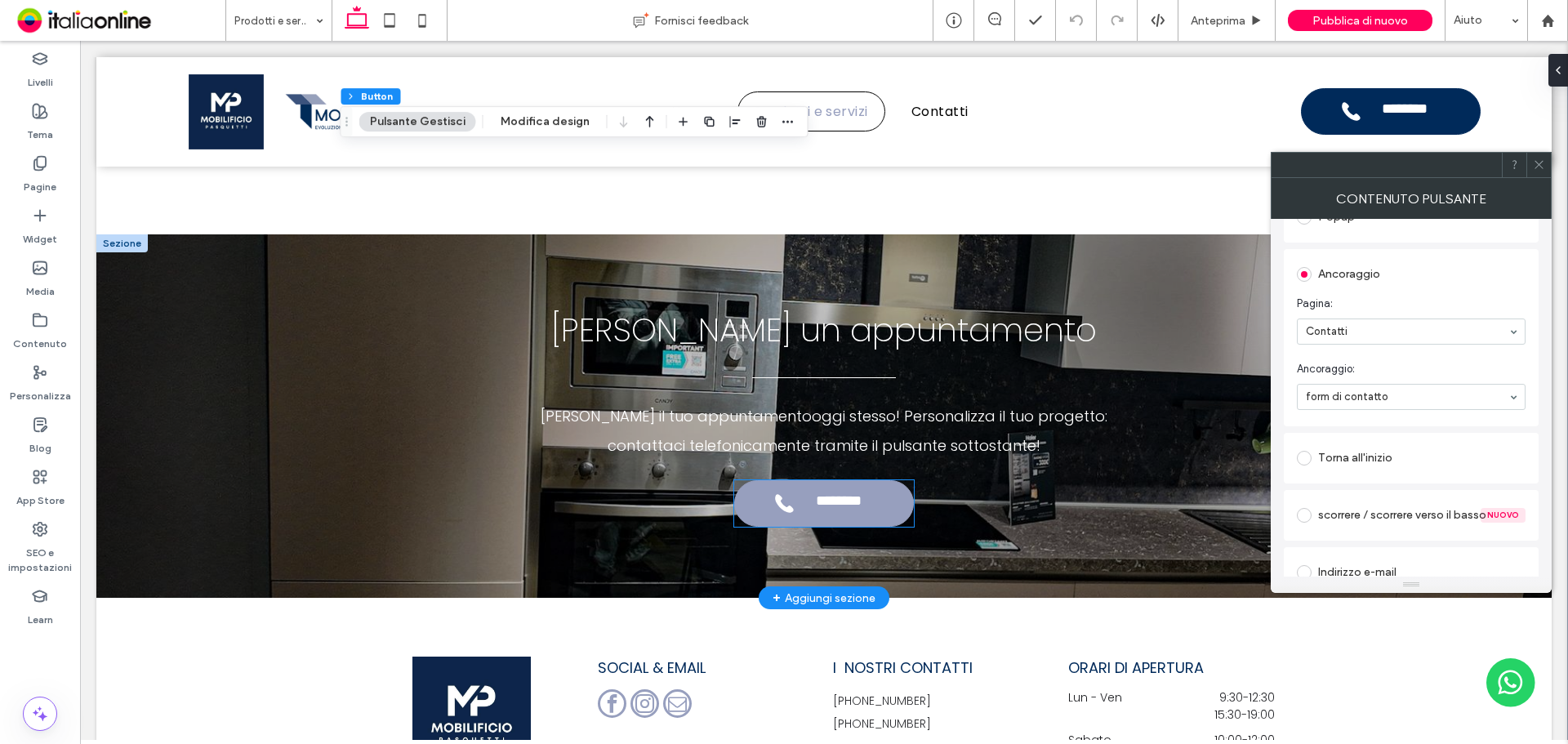
click at [873, 481] on link "**********" at bounding box center [824, 504] width 180 height 47
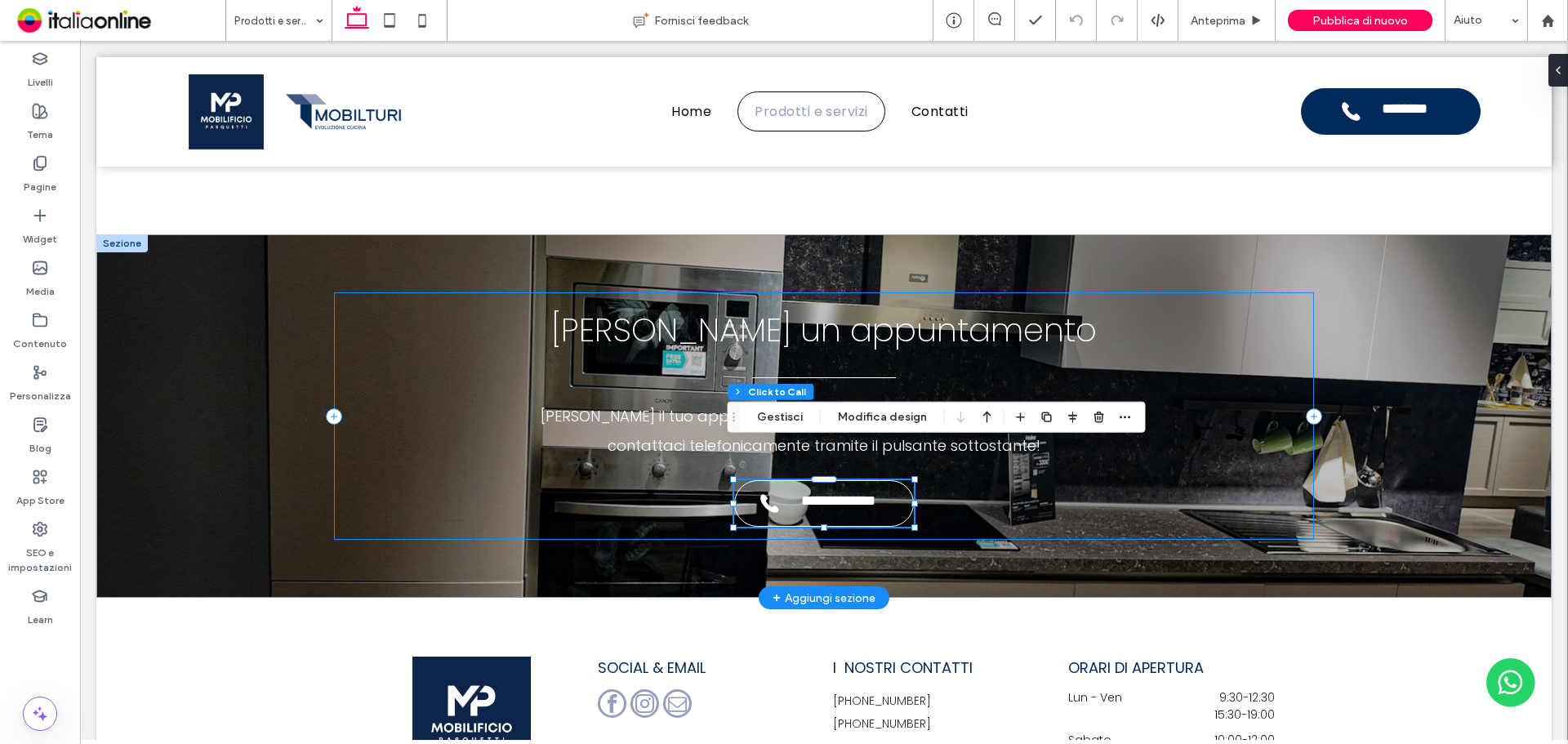
click at [774, 436] on div "**********" at bounding box center [824, 416] width 979 height 247
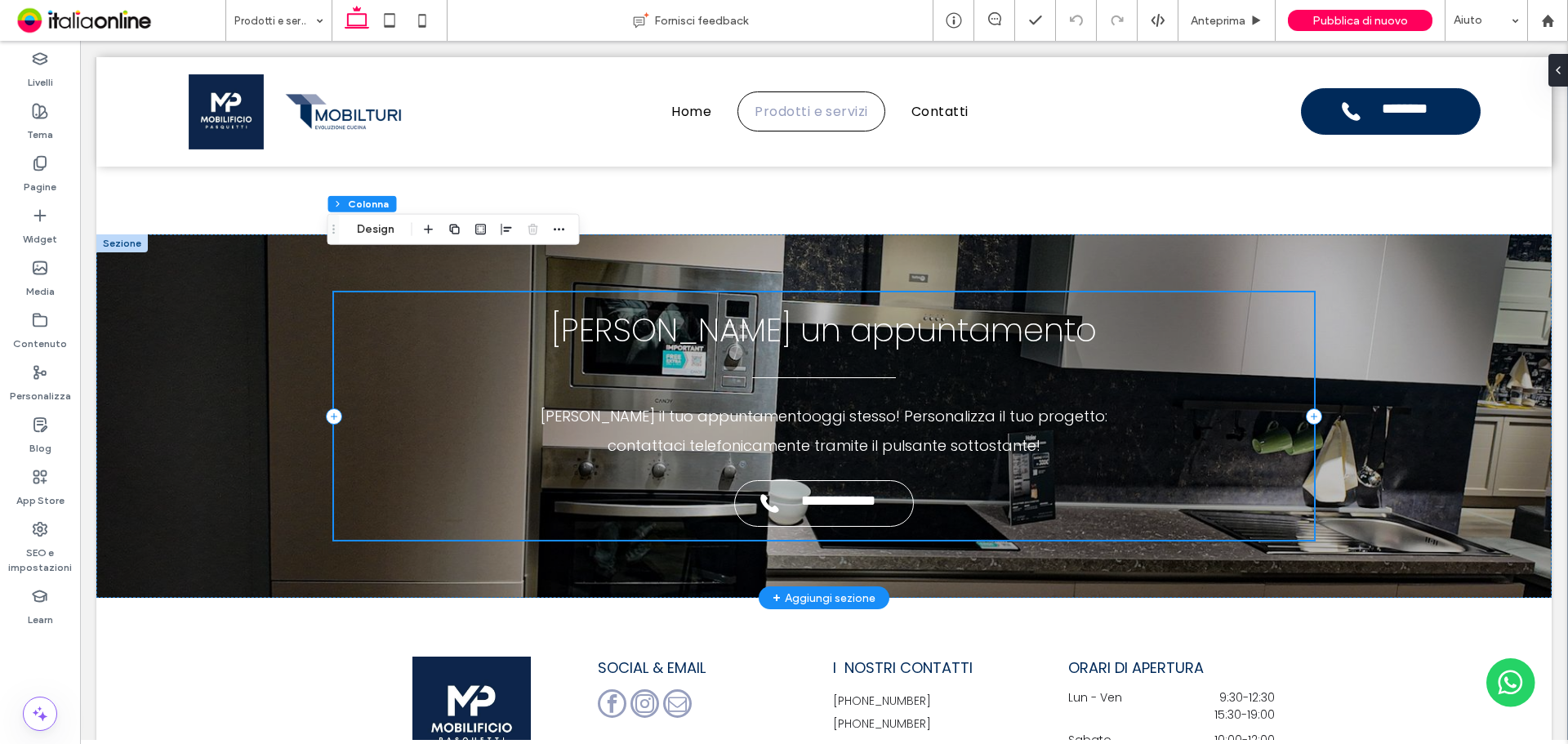
click at [774, 428] on div "**********" at bounding box center [824, 416] width 979 height 247
click at [854, 482] on link "**********" at bounding box center [824, 504] width 180 height 47
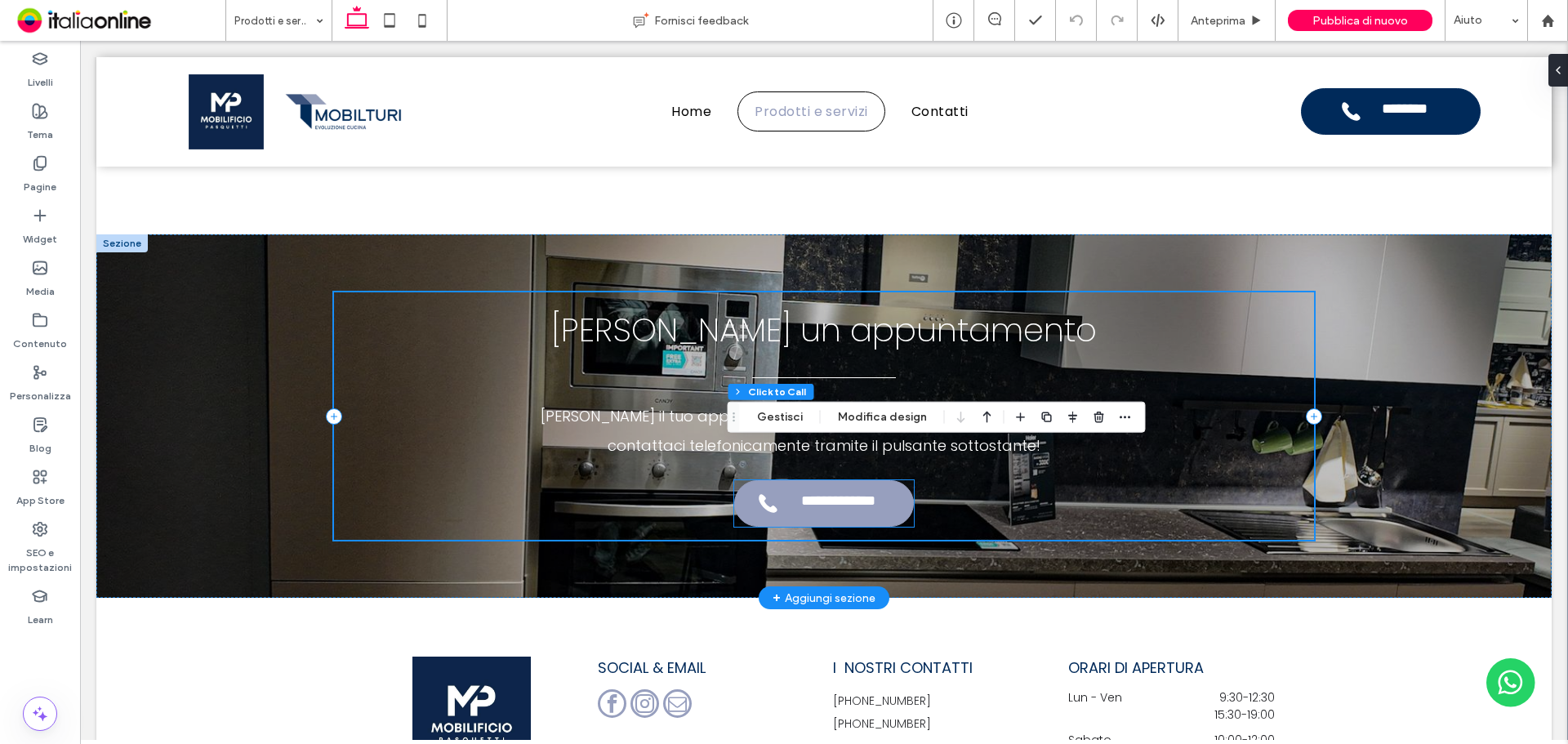
type input "**"
type input "*"
type input "***"
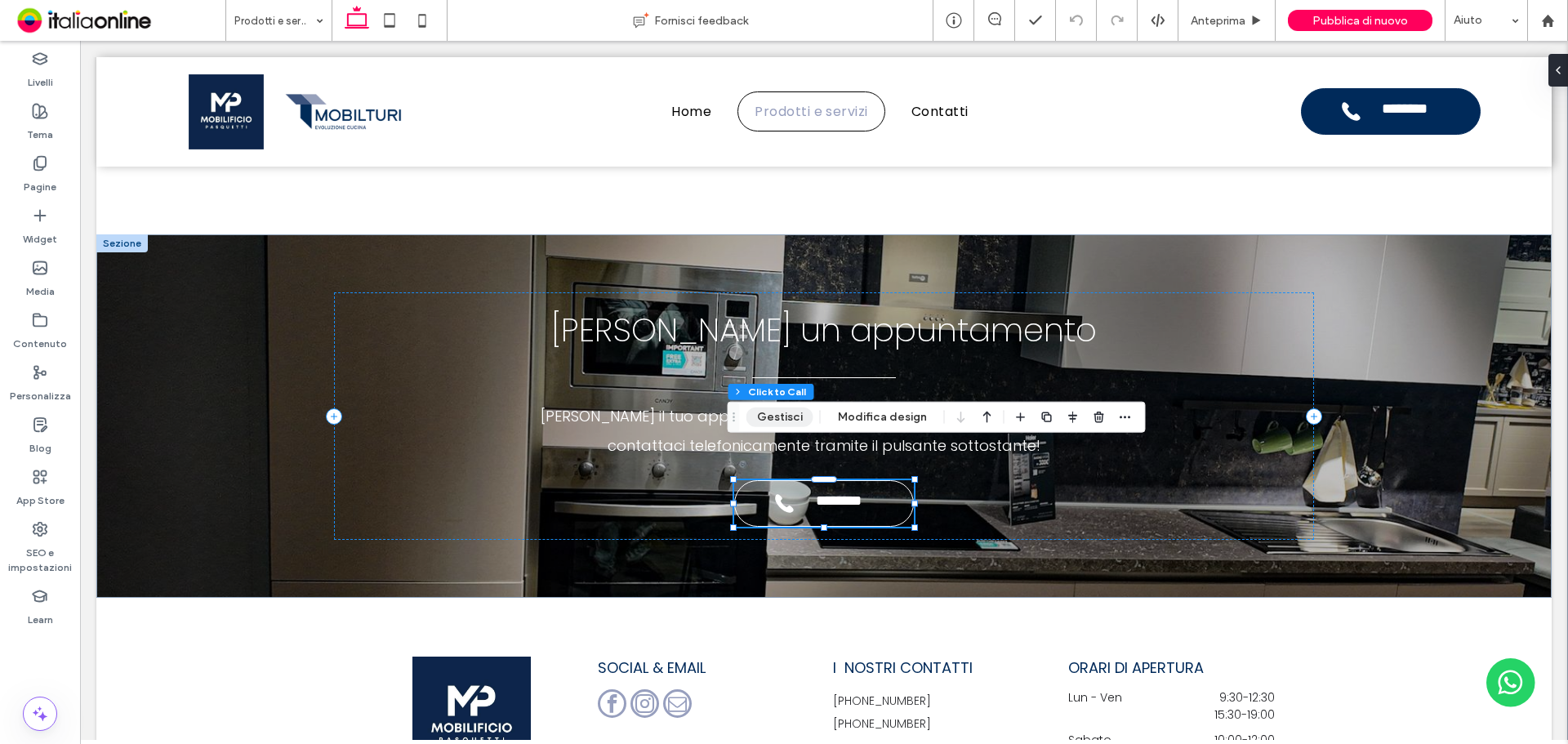
click at [794, 411] on button "Gestisci" at bounding box center [779, 417] width 67 height 20
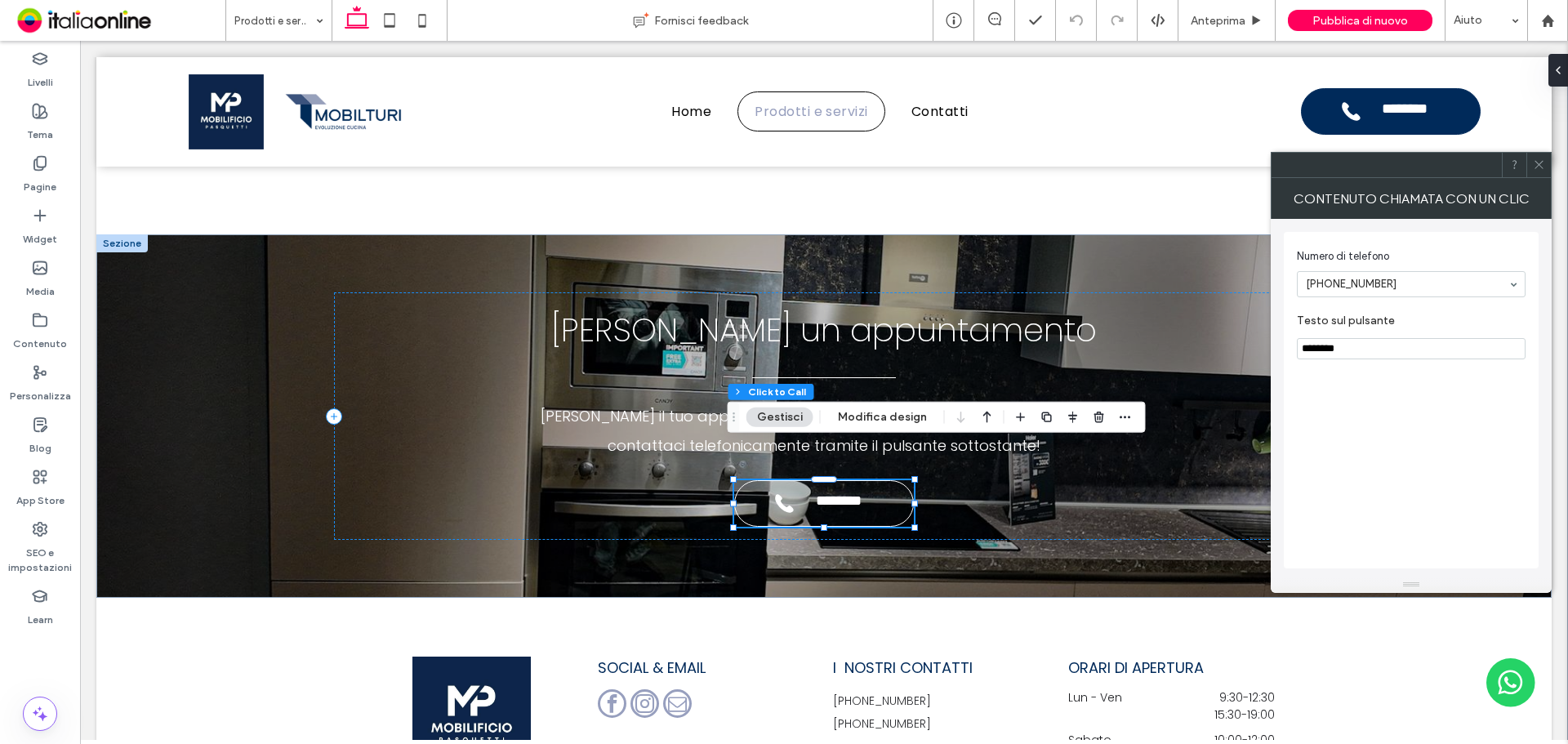
click at [1403, 298] on section "Numero di telefono +39 06 299103" at bounding box center [1410, 273] width 228 height 66
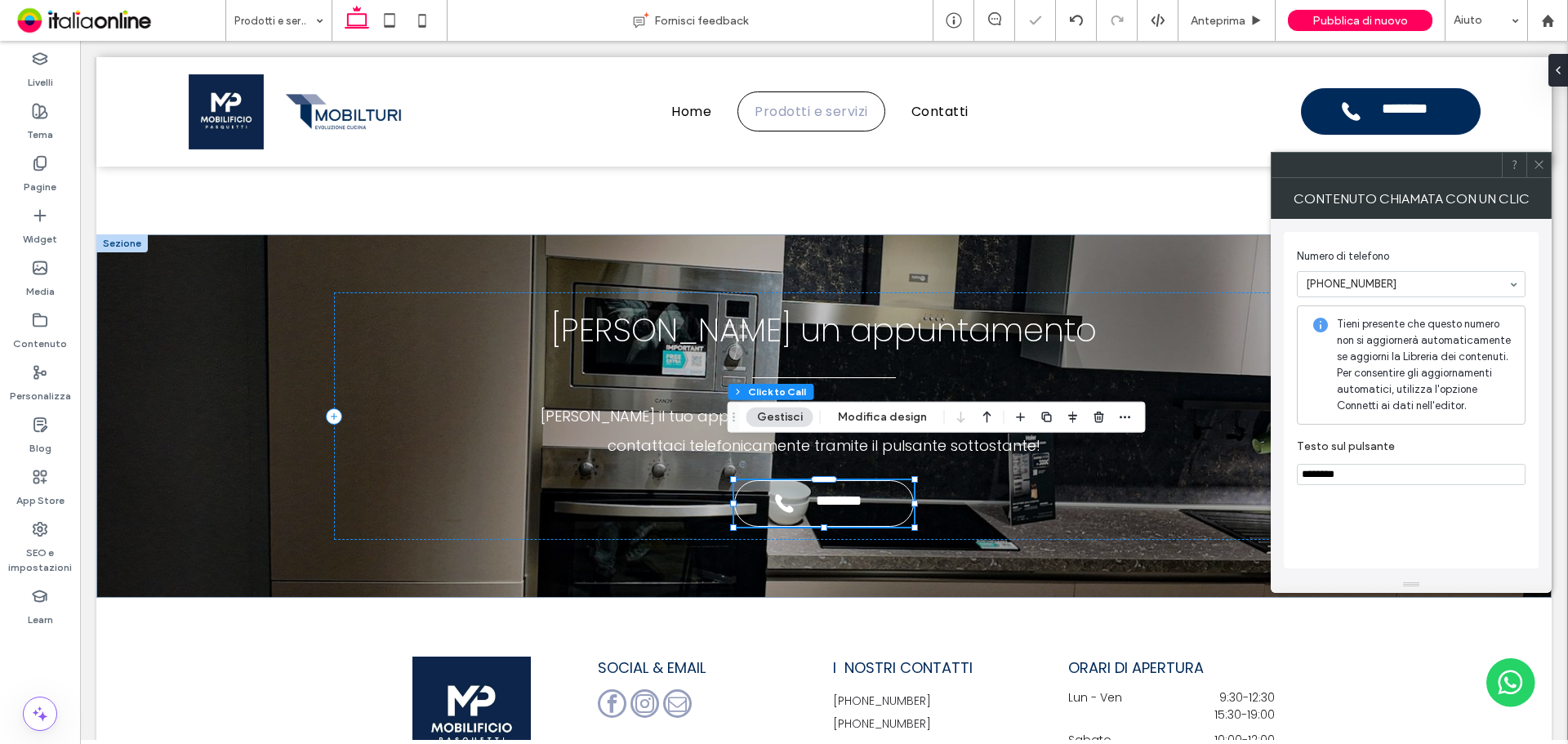
click at [1550, 173] on div at bounding box center [1538, 164] width 25 height 25
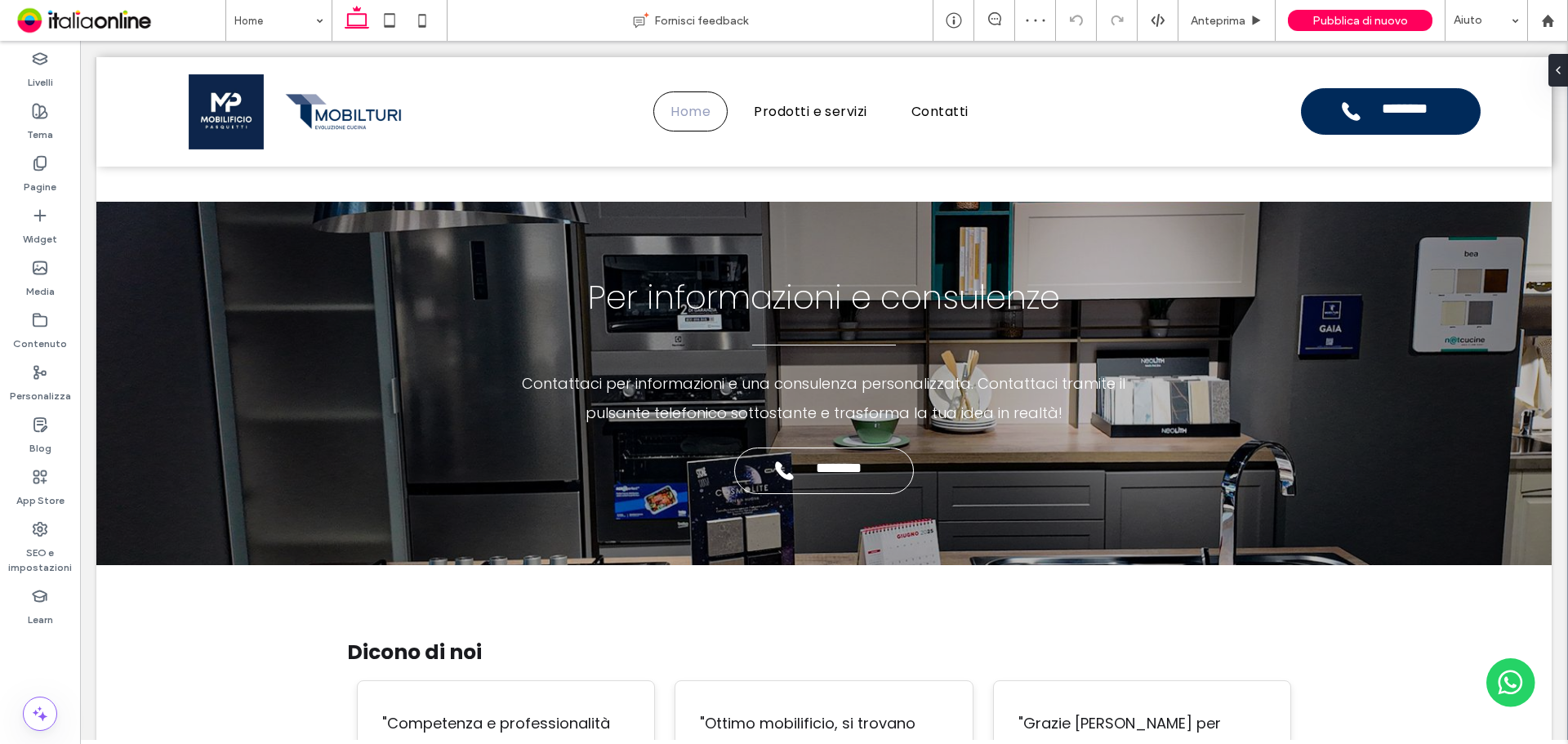
scroll to position [4313, 0]
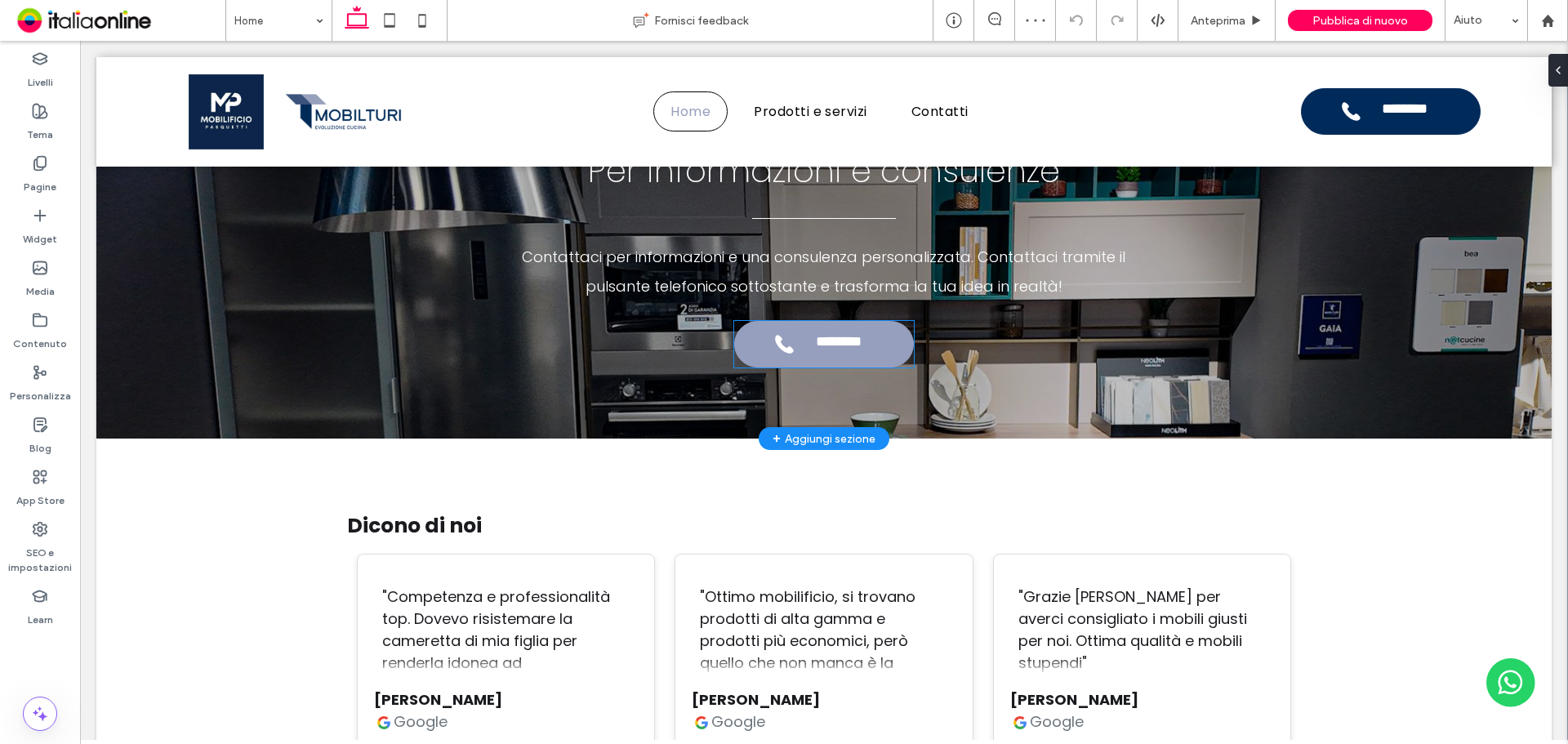
click at [823, 333] on span "********" at bounding box center [838, 344] width 72 height 22
type input "**"
type input "*"
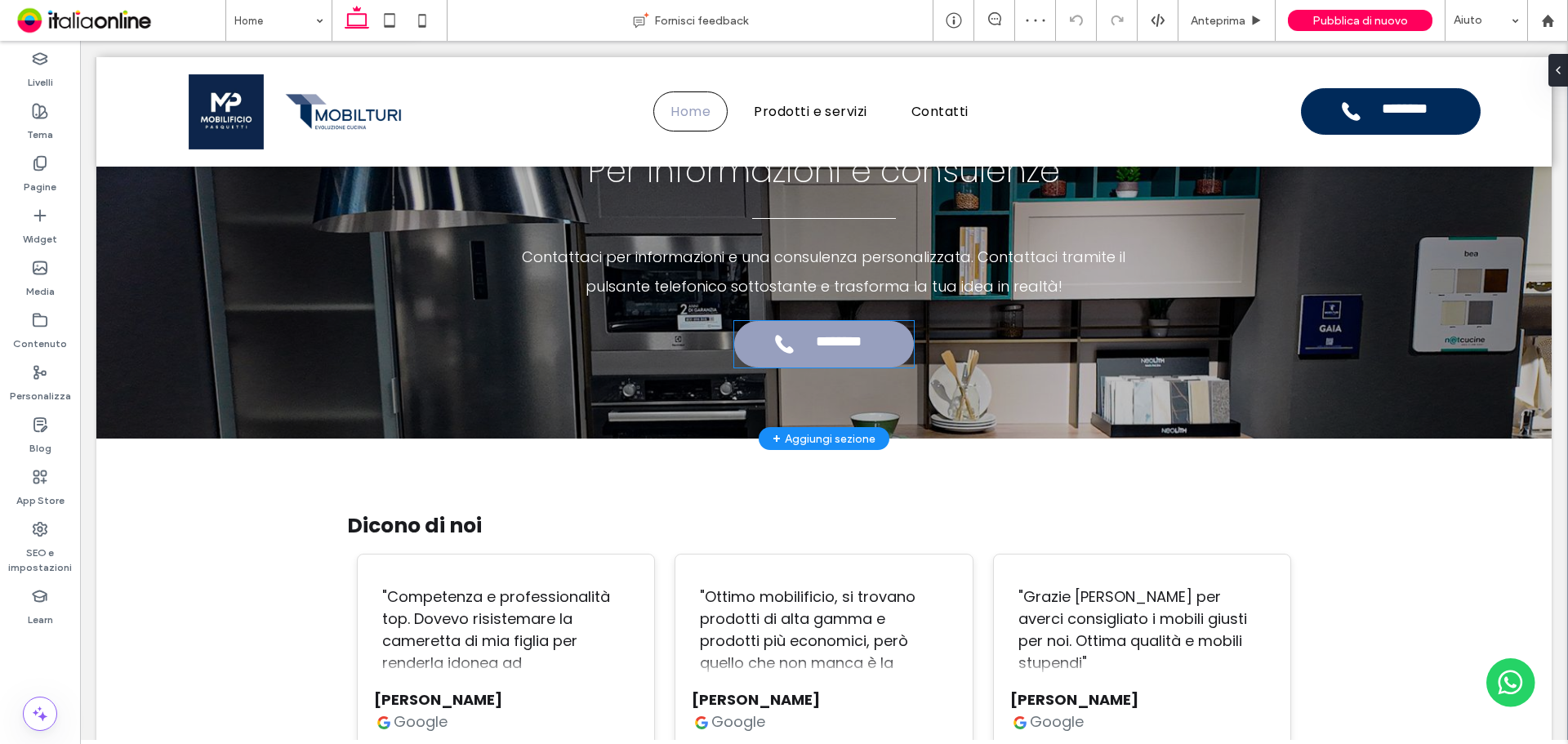
type input "***"
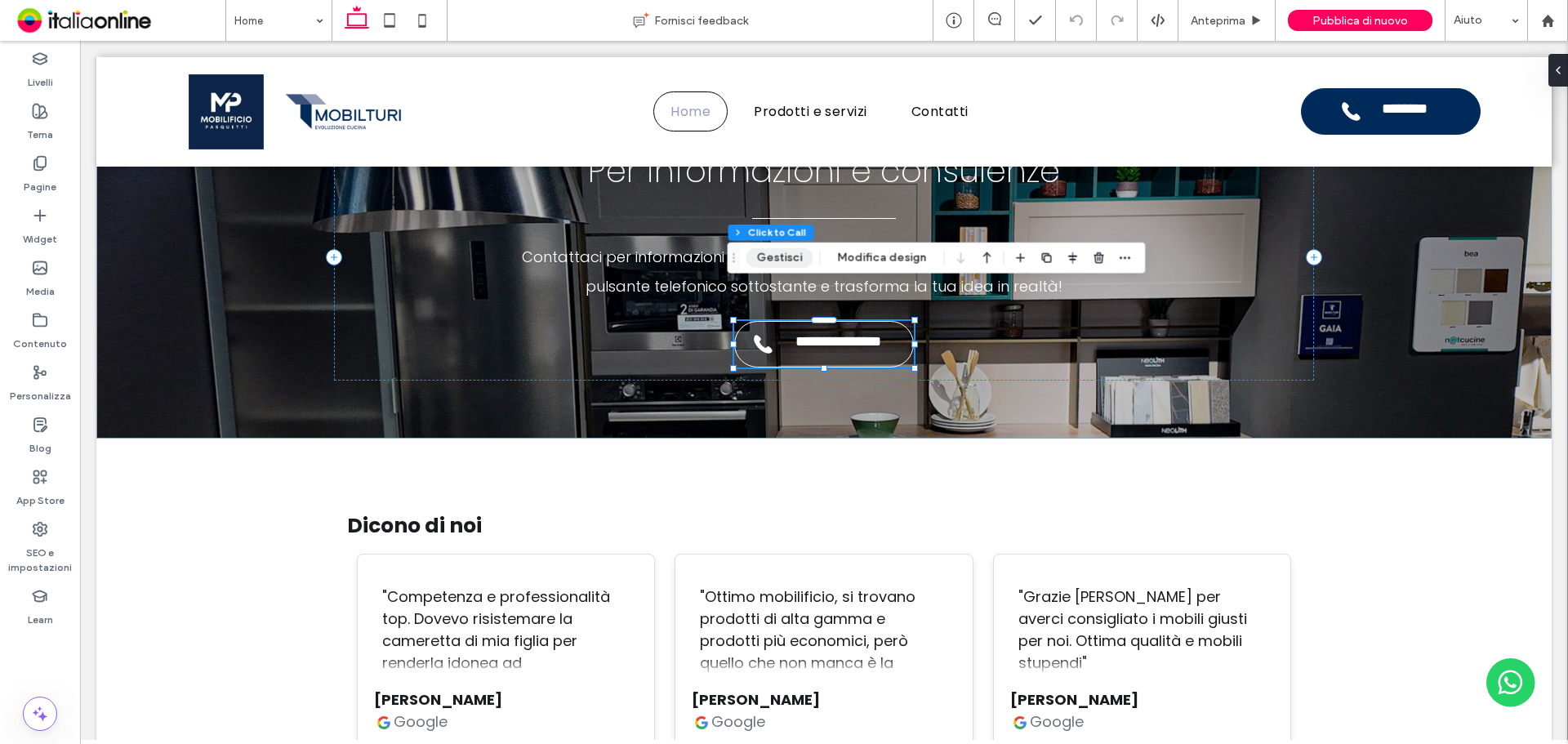
click at [790, 263] on button "Gestisci" at bounding box center [779, 257] width 67 height 20
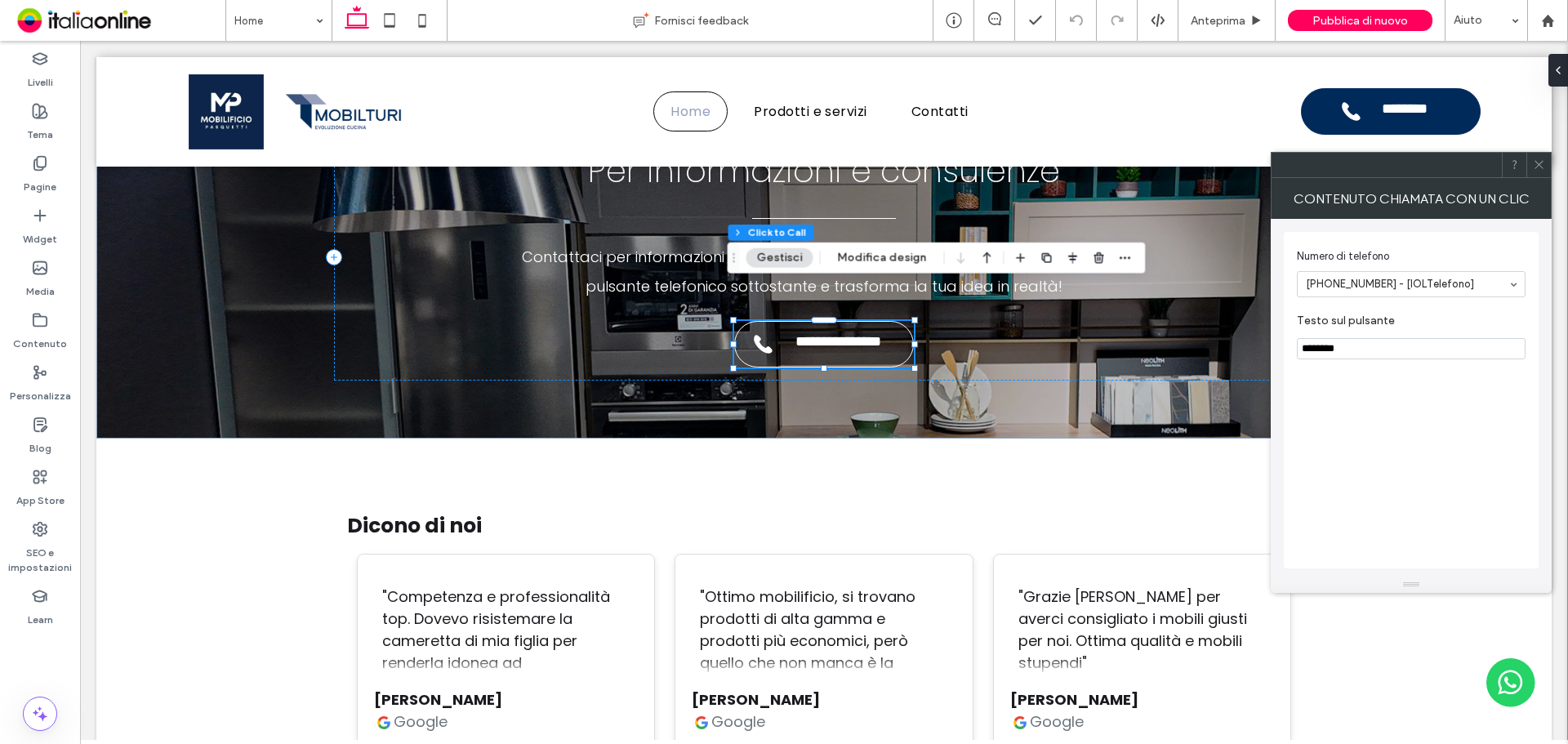
click at [1544, 163] on icon at bounding box center [1539, 164] width 12 height 12
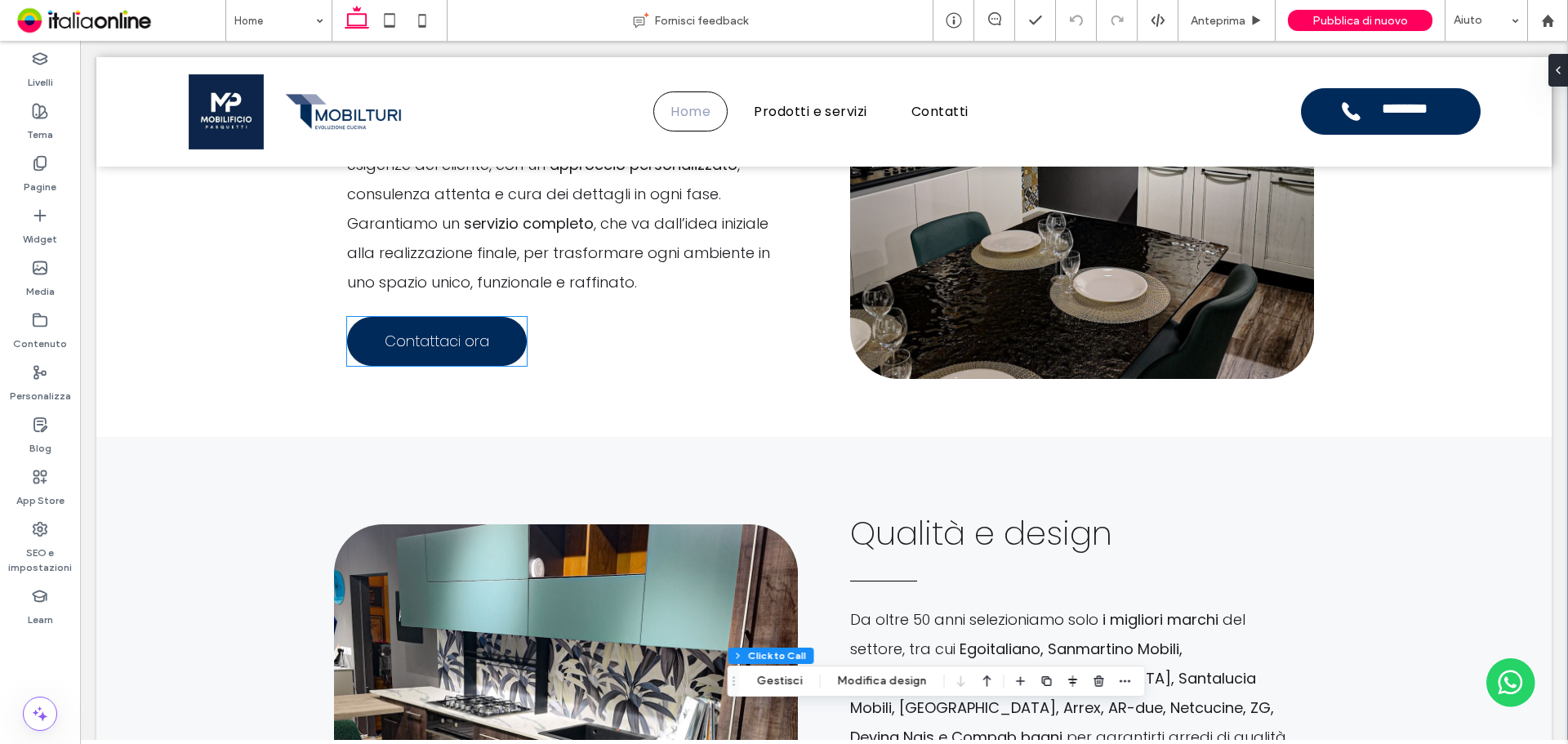
scroll to position [2352, 0]
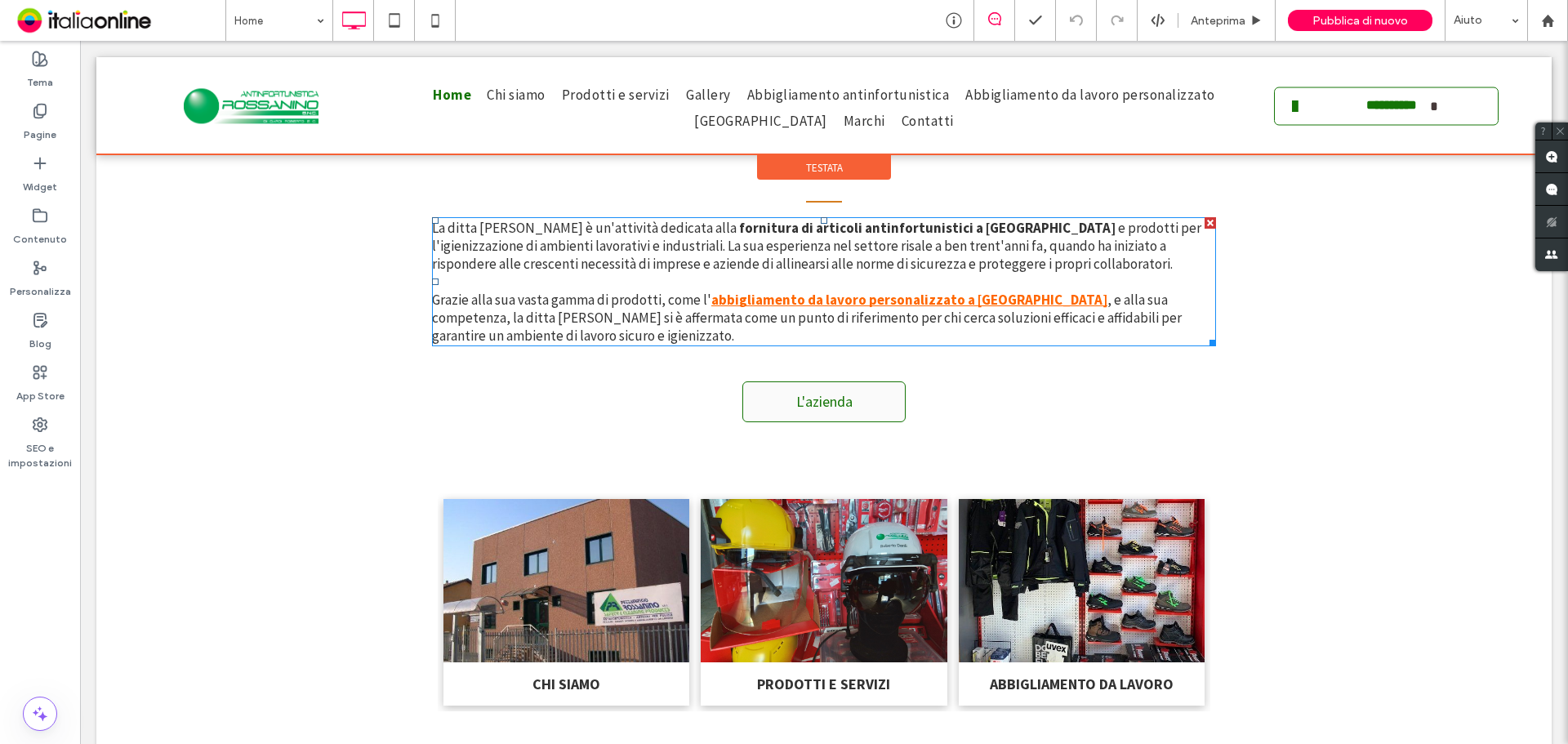
scroll to position [490, 0]
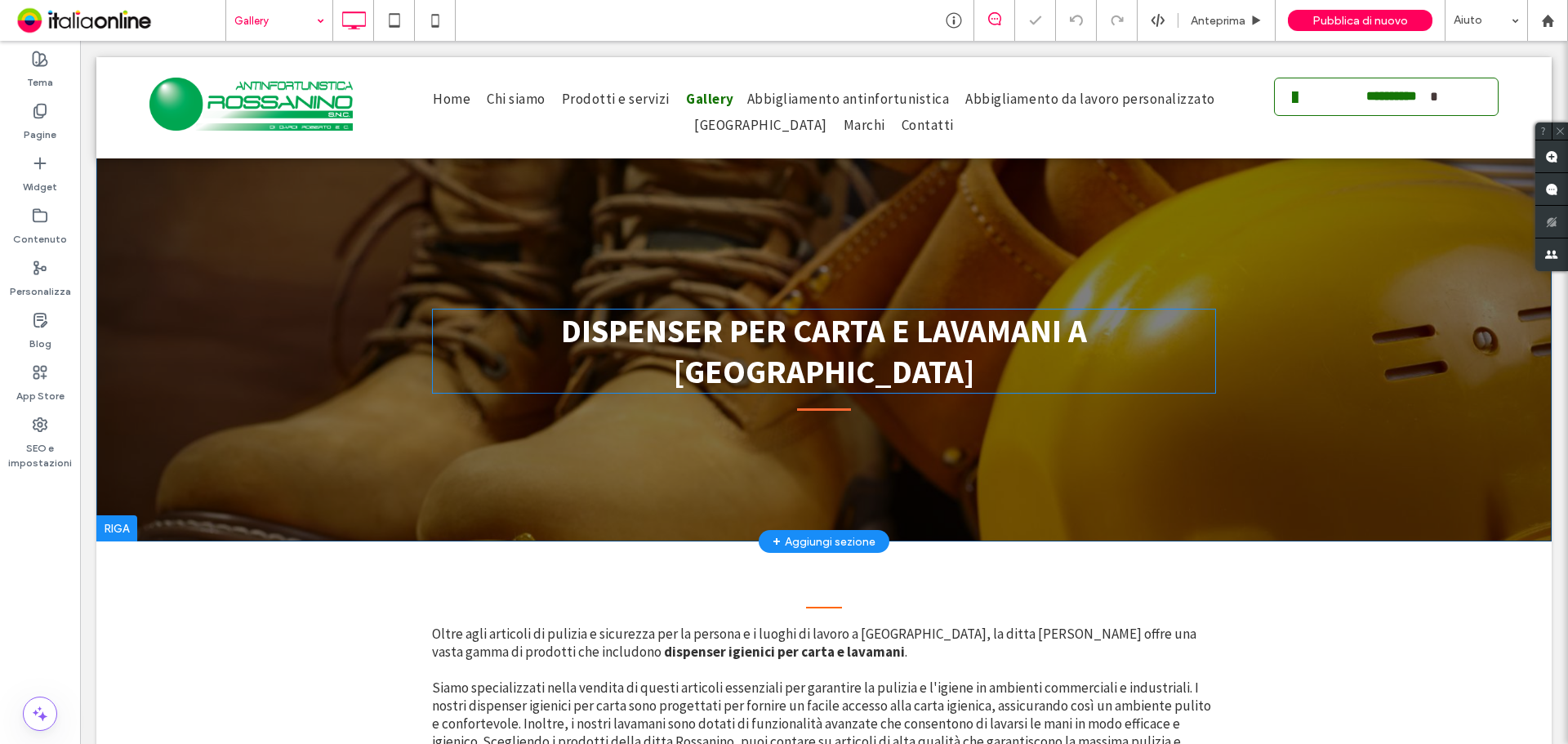
click at [652, 326] on span "DISPENSER PER CARTA E LAVAMANI A [GEOGRAPHIC_DATA]" at bounding box center [824, 351] width 526 height 82
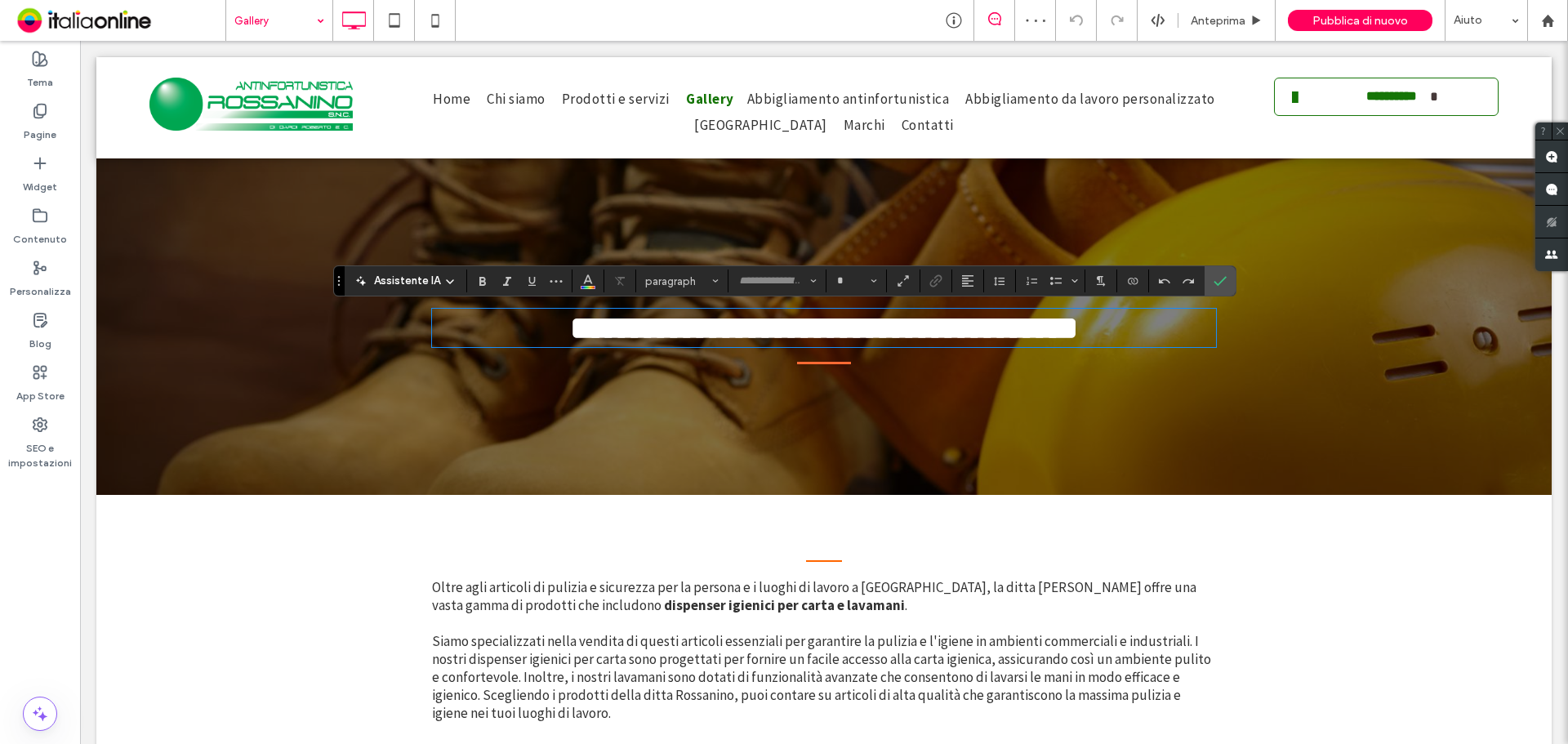
type input "**********"
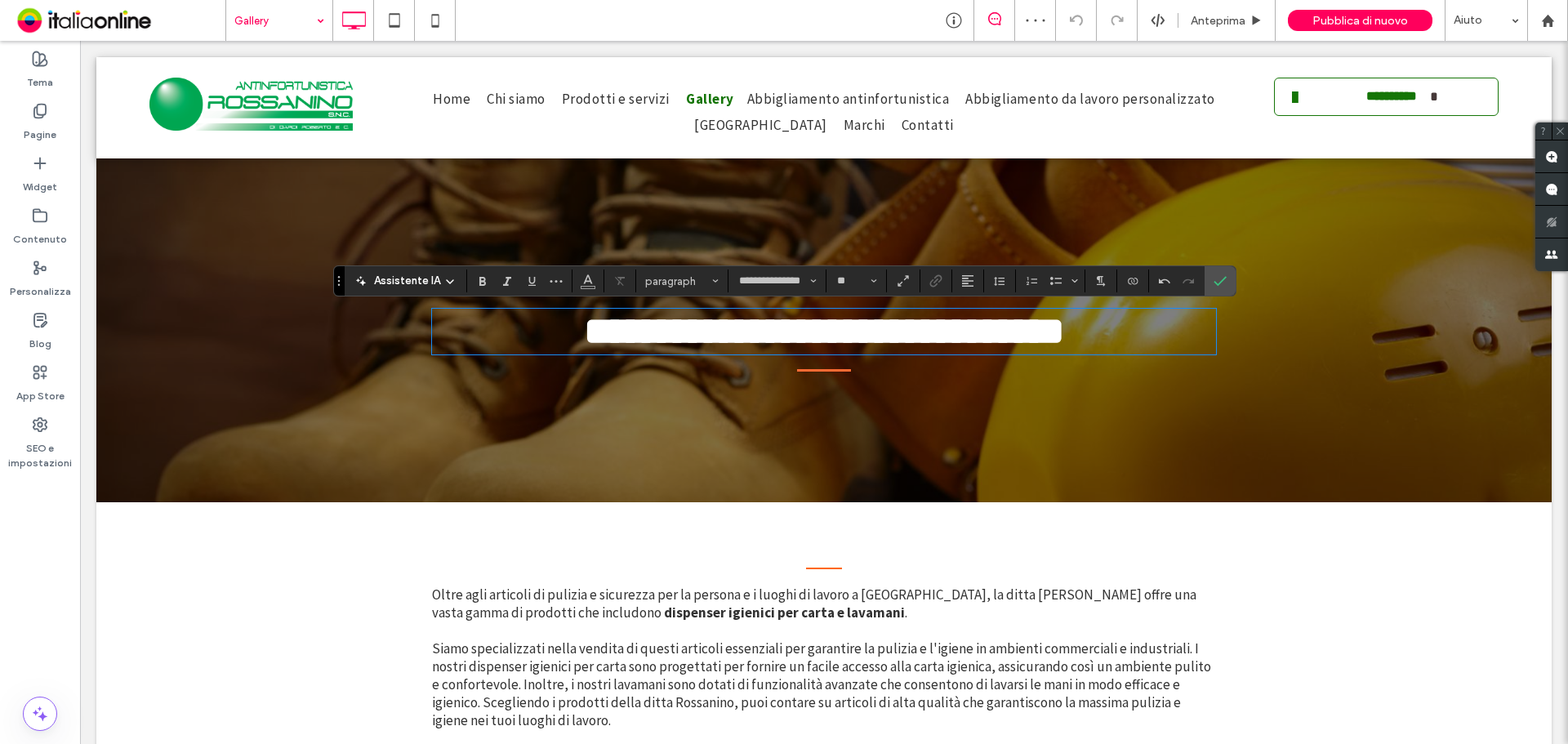
type input "**"
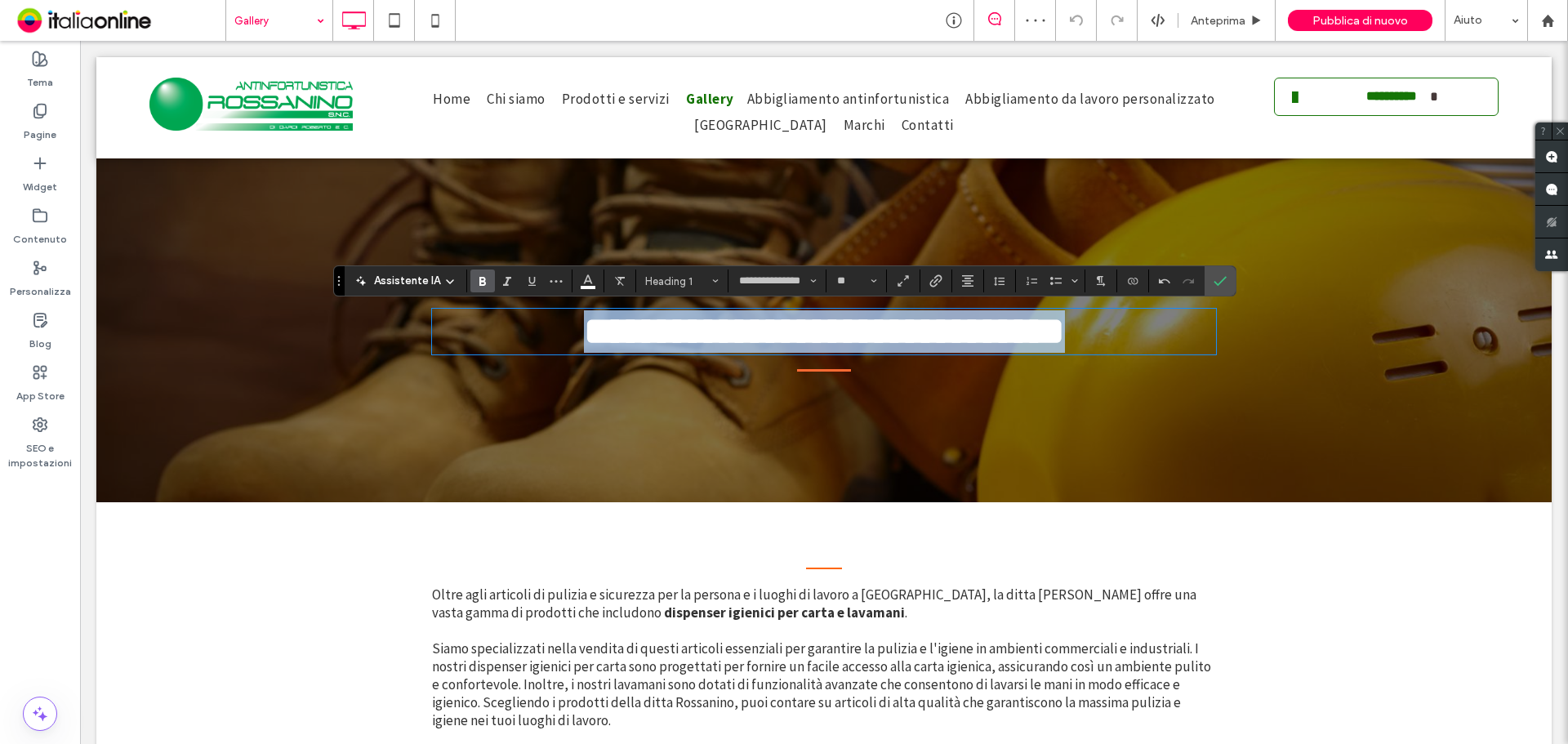
drag, startPoint x: 508, startPoint y: 334, endPoint x: 1513, endPoint y: 347, distance: 1005.1
click at [1512, 348] on header "**********" at bounding box center [824, 280] width 1455 height 445
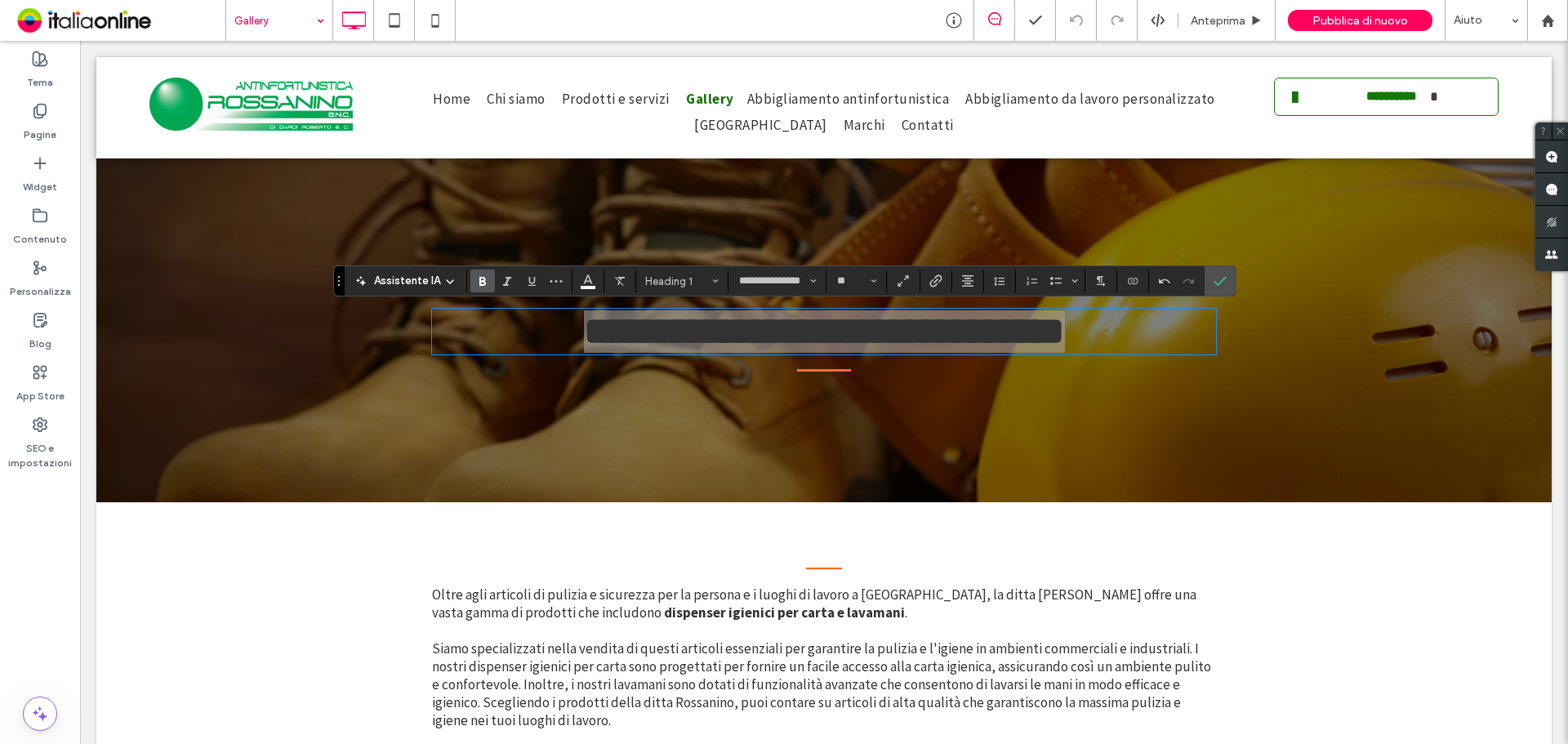
drag, startPoint x: 555, startPoint y: 284, endPoint x: 594, endPoint y: 295, distance: 40.5
click at [555, 284] on icon "Altro" at bounding box center [555, 280] width 13 height 13
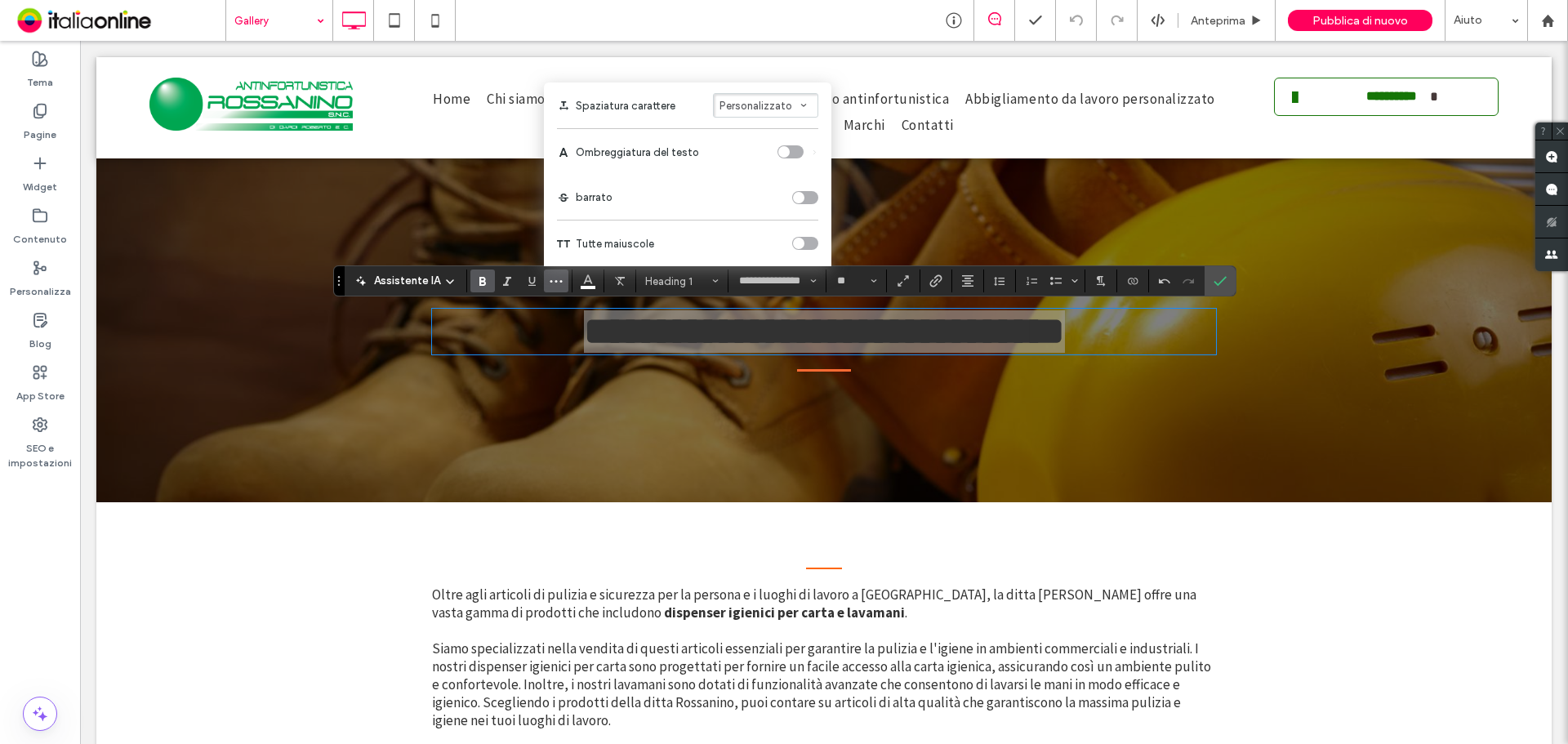
click at [801, 247] on div "toggle" at bounding box center [798, 243] width 11 height 11
drag, startPoint x: 1140, startPoint y: 238, endPoint x: 1221, endPoint y: 278, distance: 90.3
click at [1221, 278] on icon "Conferma" at bounding box center [1220, 280] width 13 height 13
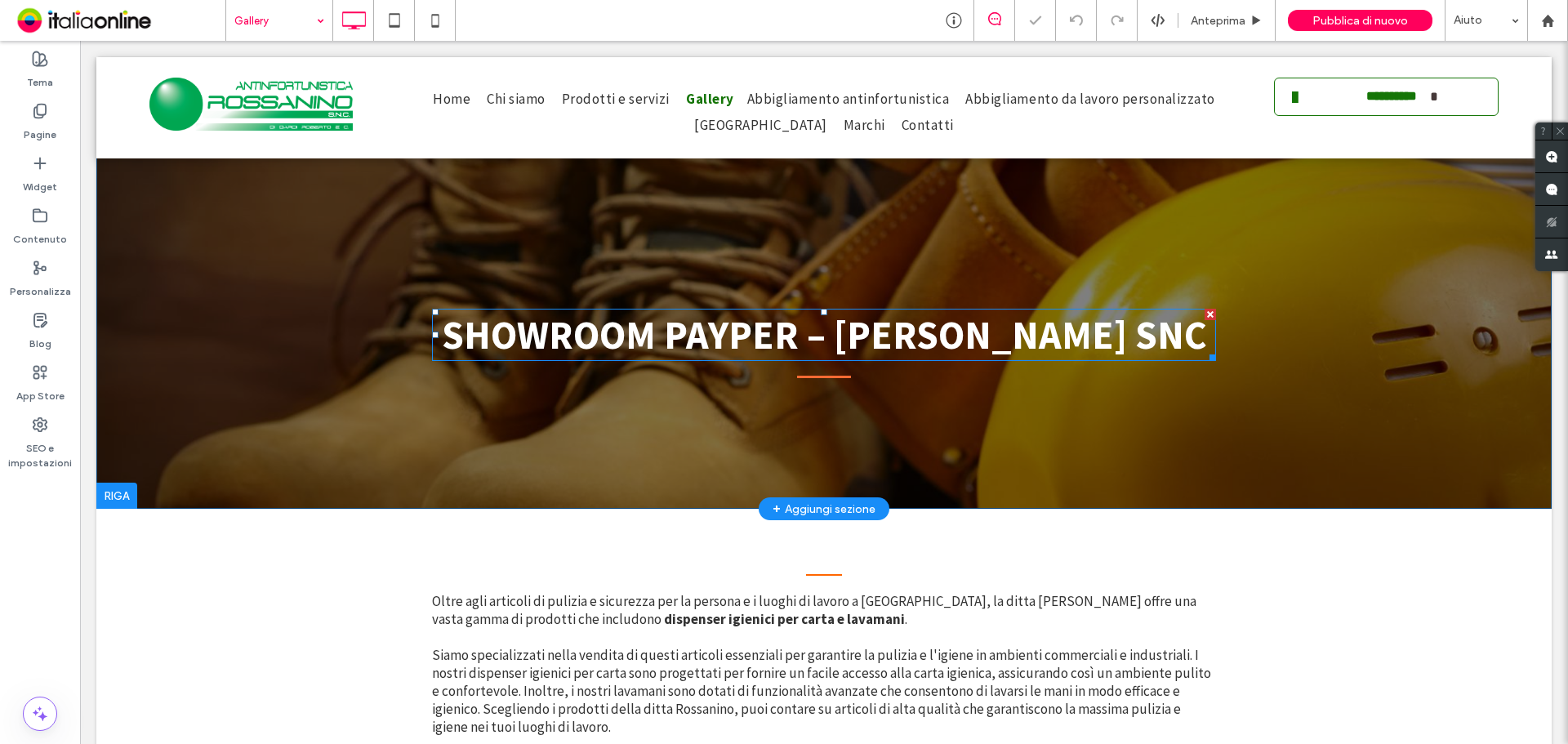
click at [962, 337] on span "Showroom Payper – [PERSON_NAME] SNC" at bounding box center [824, 335] width 765 height 49
type input "**********"
type input "**"
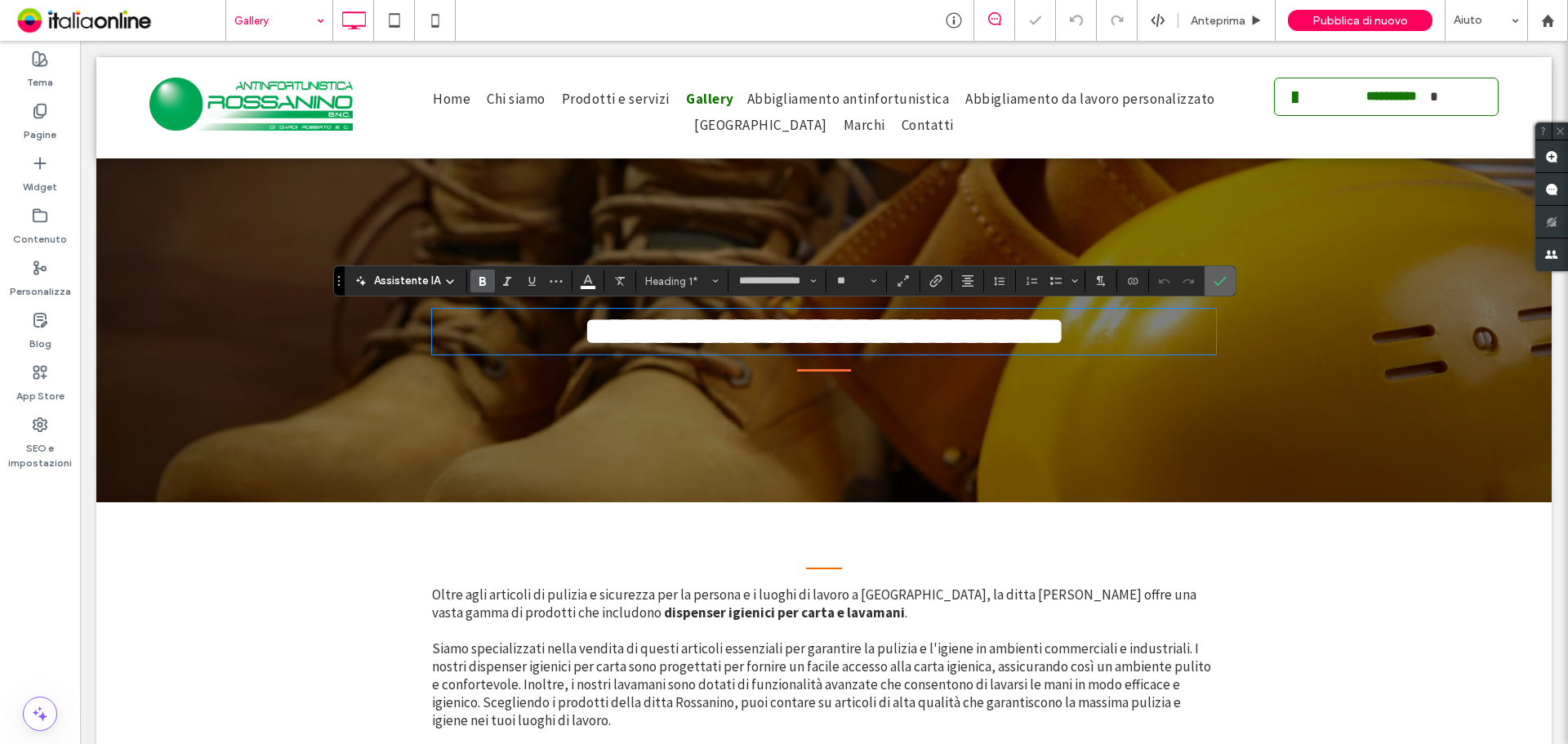
click at [1232, 277] on section at bounding box center [1220, 281] width 31 height 30
click at [1223, 278] on use "Conferma" at bounding box center [1220, 281] width 13 height 10
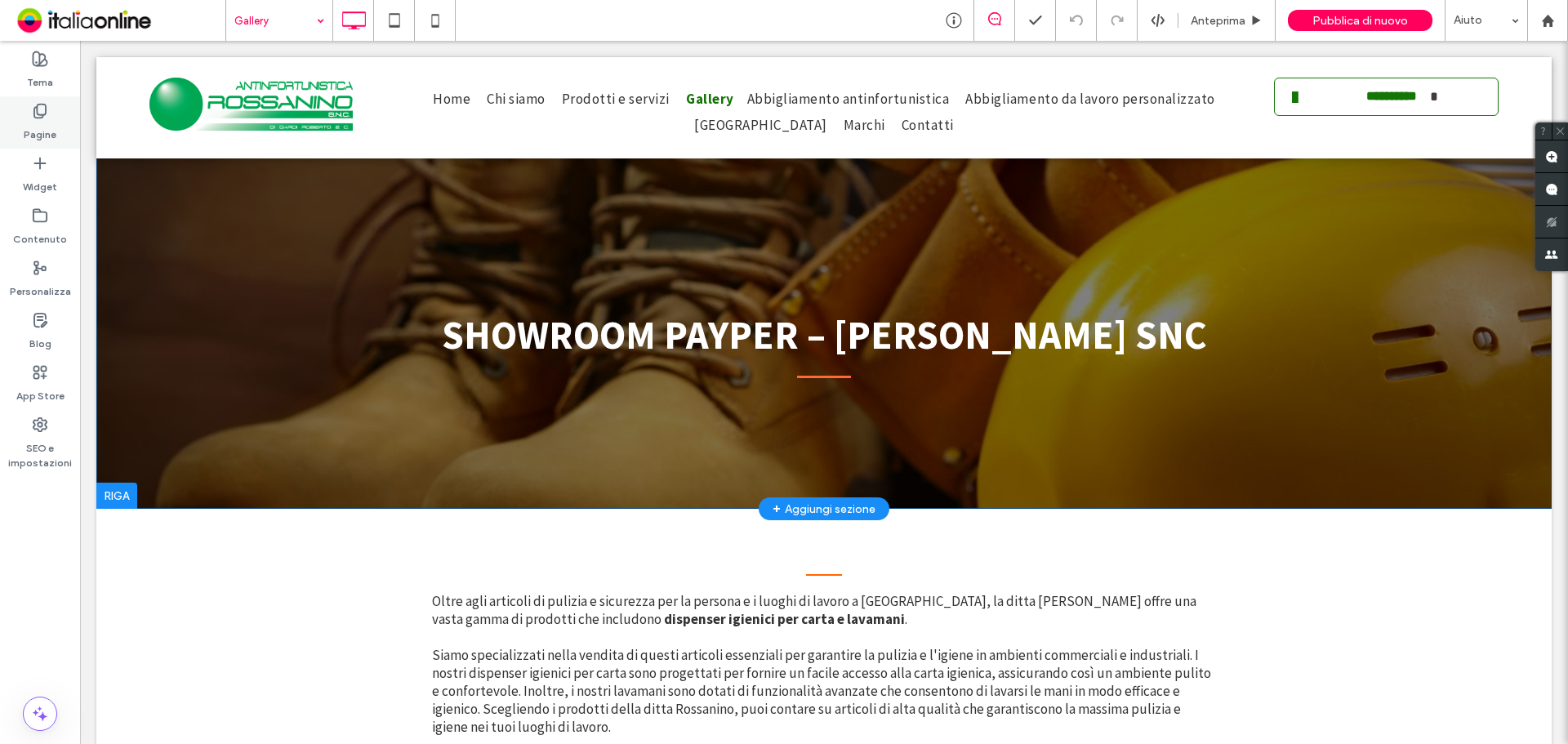
click at [54, 137] on label "Pagine" at bounding box center [40, 130] width 32 height 23
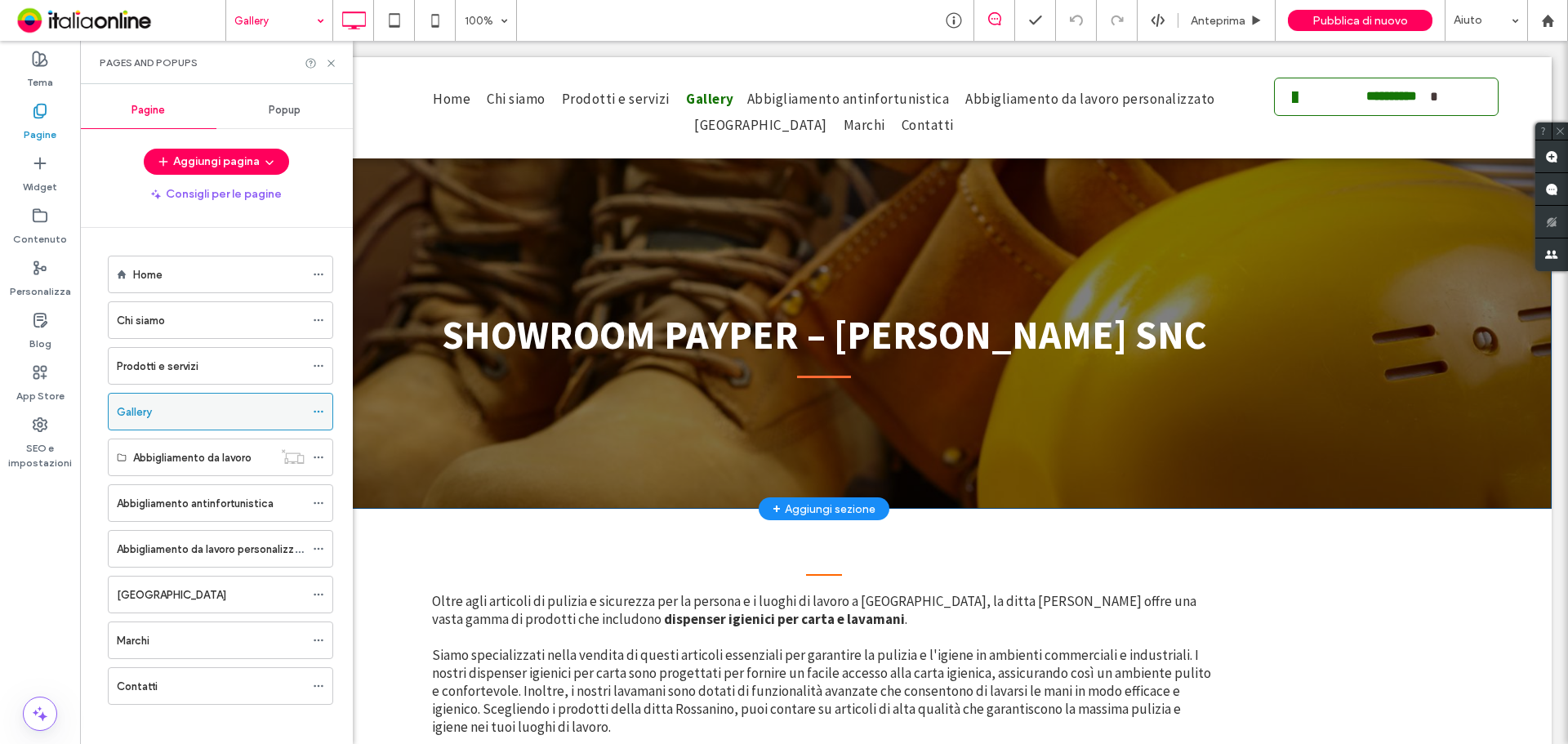
click at [328, 413] on div at bounding box center [322, 412] width 20 height 25
click at [326, 413] on div at bounding box center [322, 412] width 20 height 25
click at [319, 401] on span at bounding box center [318, 412] width 11 height 25
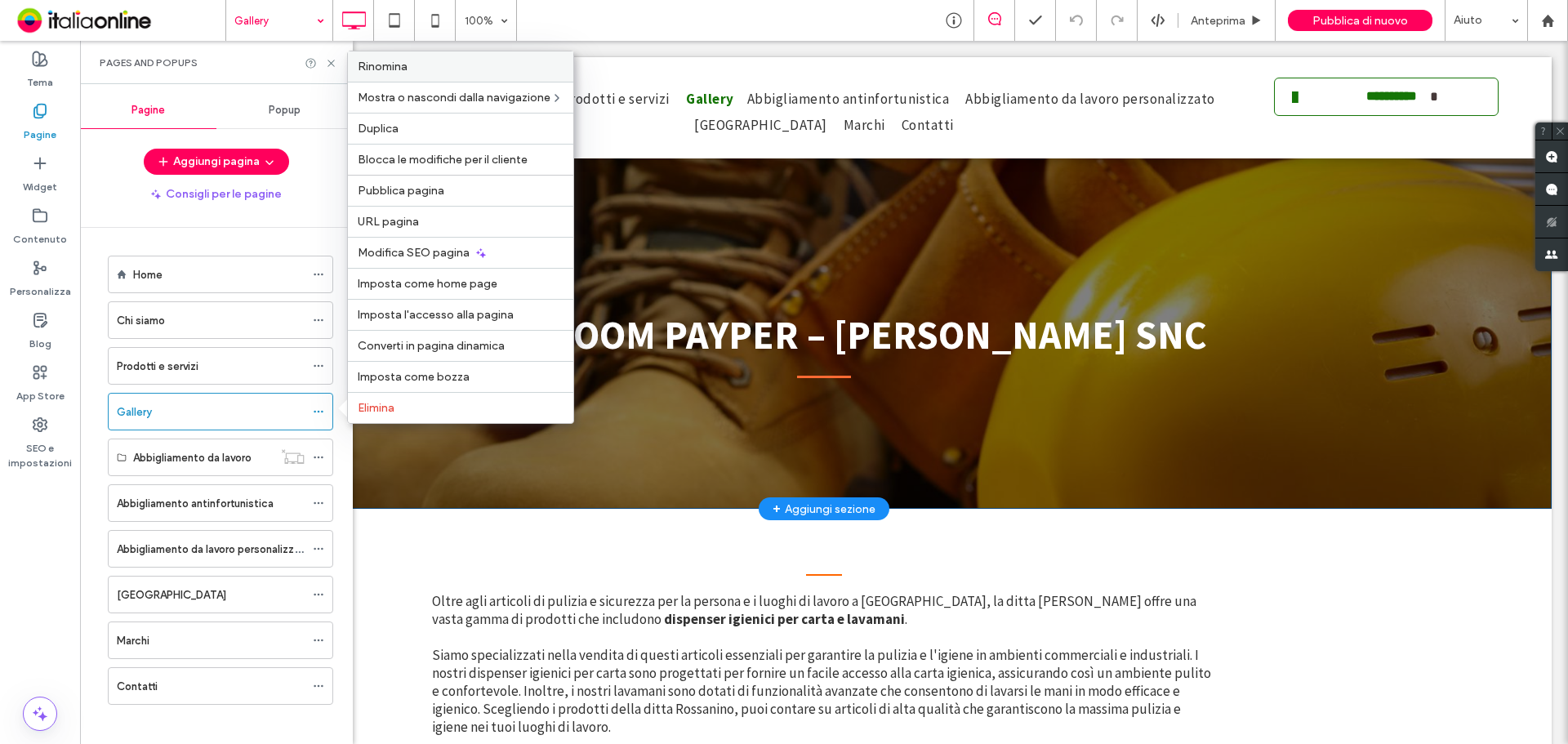
click at [429, 69] on label "Rinomina" at bounding box center [461, 66] width 206 height 14
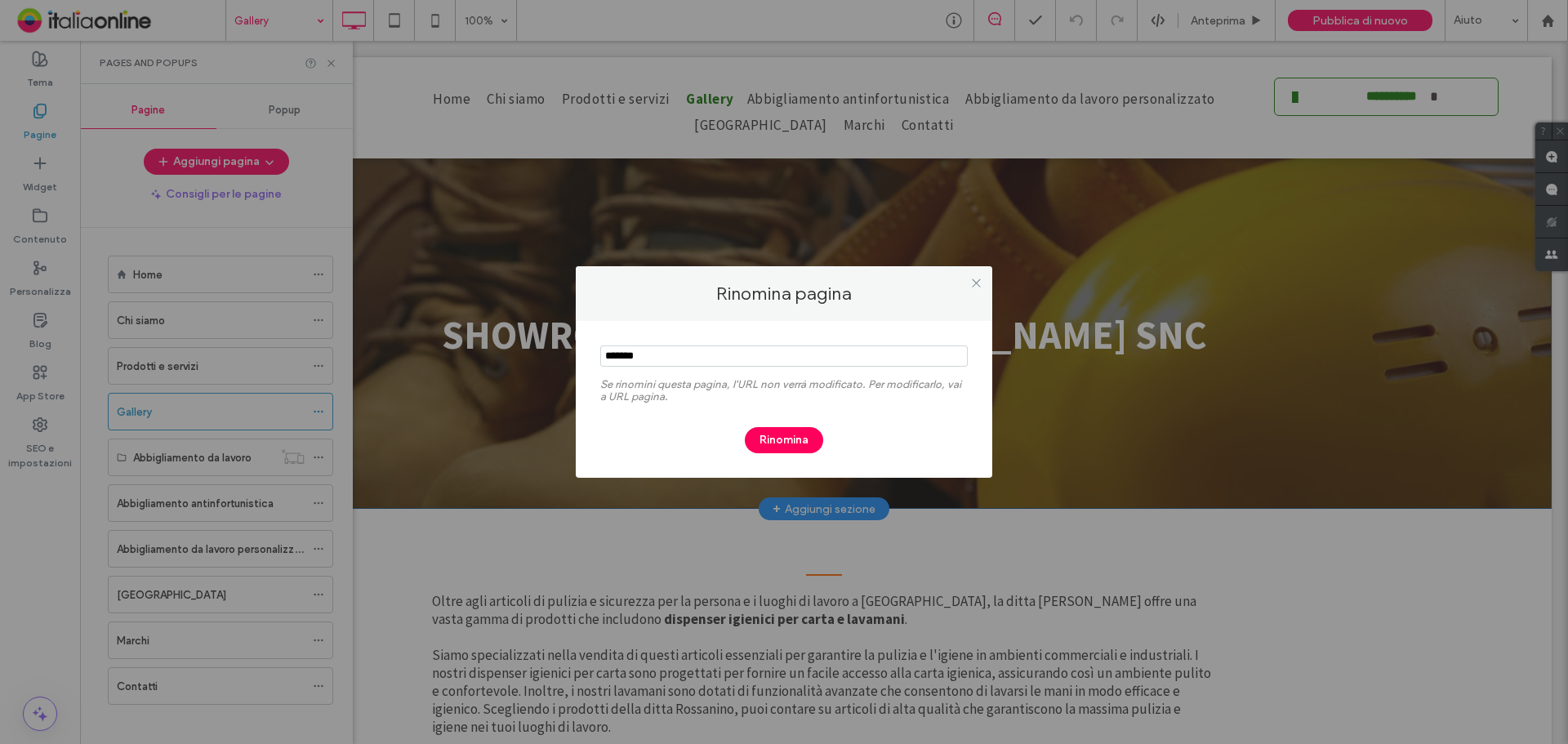
click at [715, 350] on input "notEmpty" at bounding box center [784, 356] width 367 height 21
click at [715, 350] on input "notEmpty" at bounding box center [784, 356] width 367 height 21
type input "**********"
click at [766, 441] on button "Rinomina" at bounding box center [784, 440] width 78 height 26
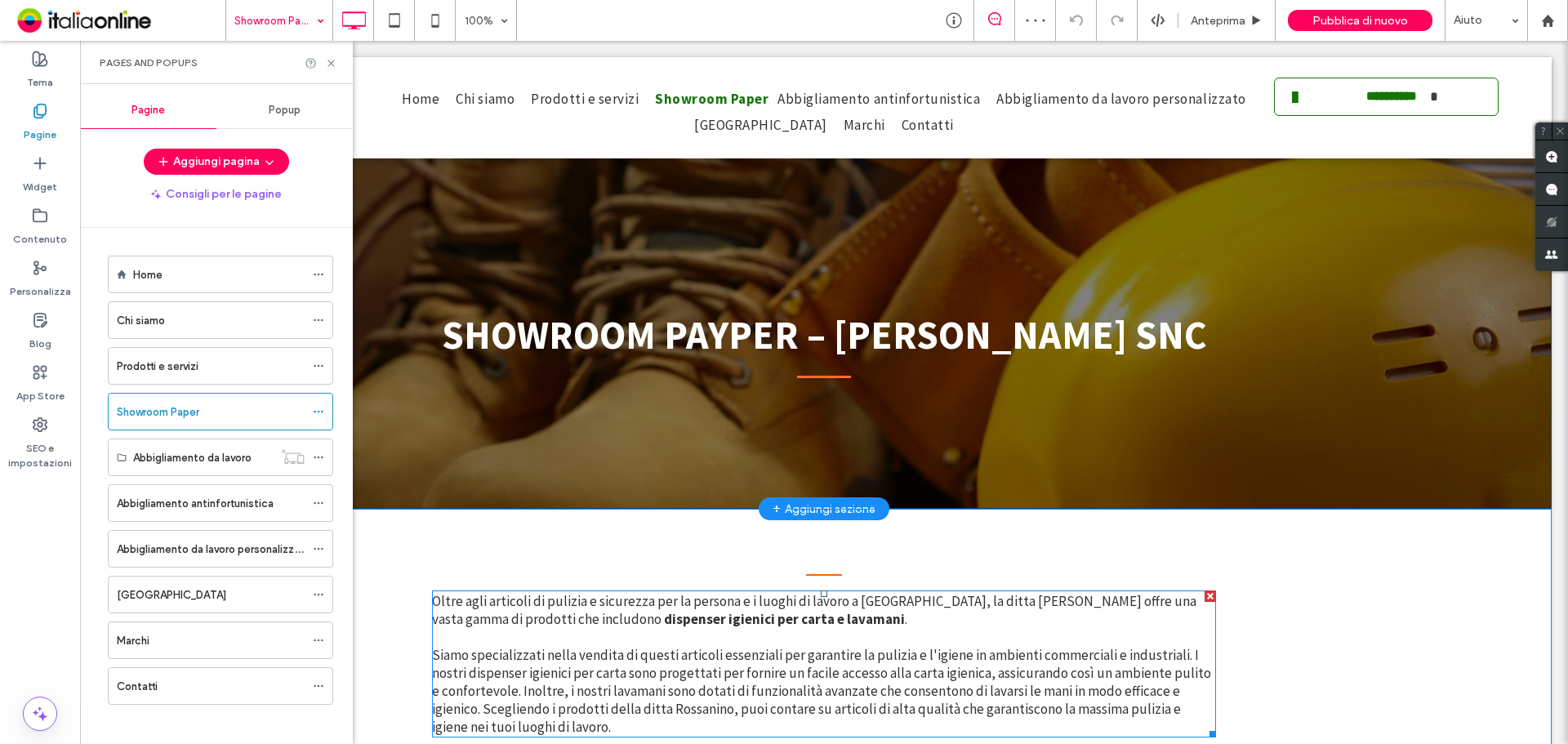
scroll to position [245, 0]
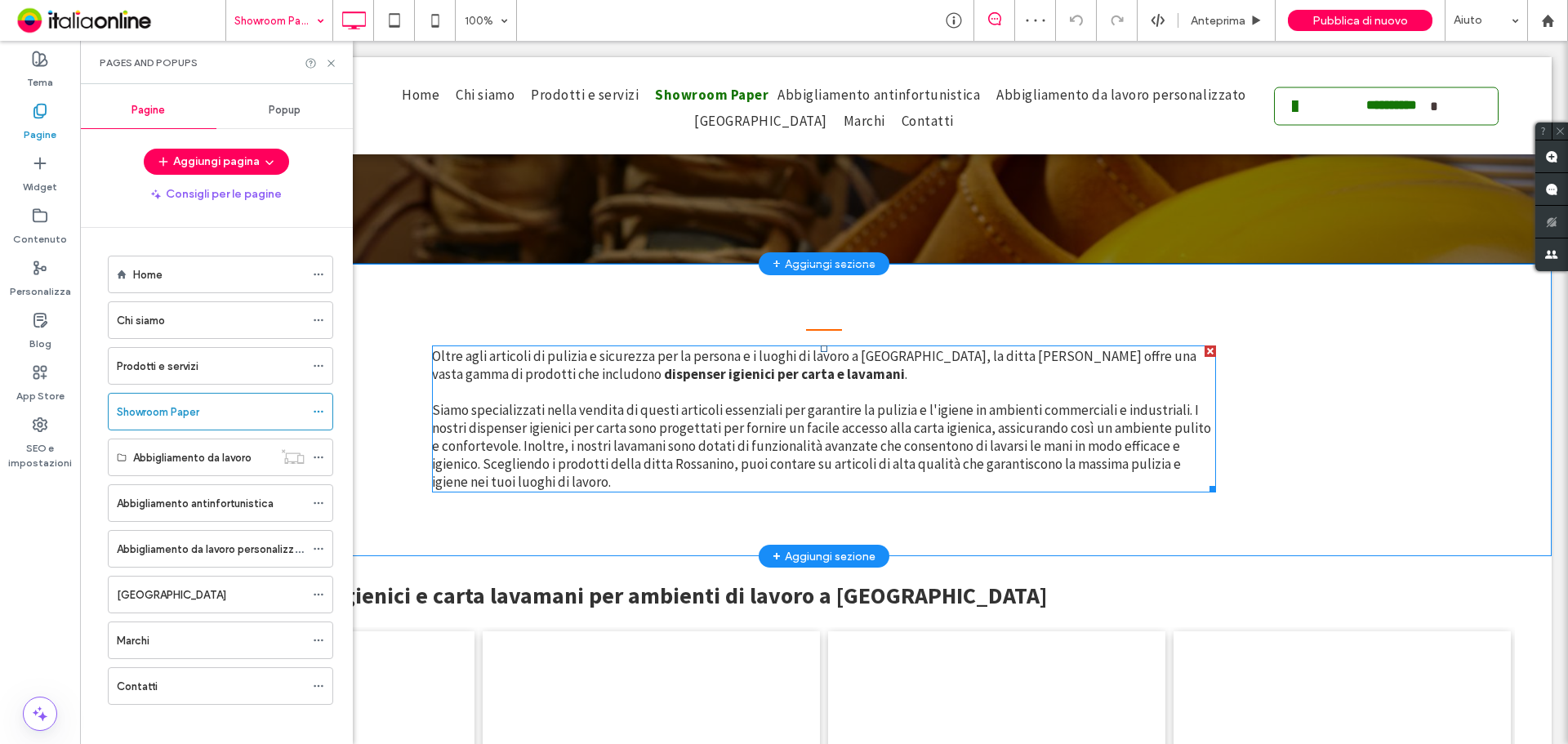
click at [639, 396] on p at bounding box center [824, 392] width 784 height 18
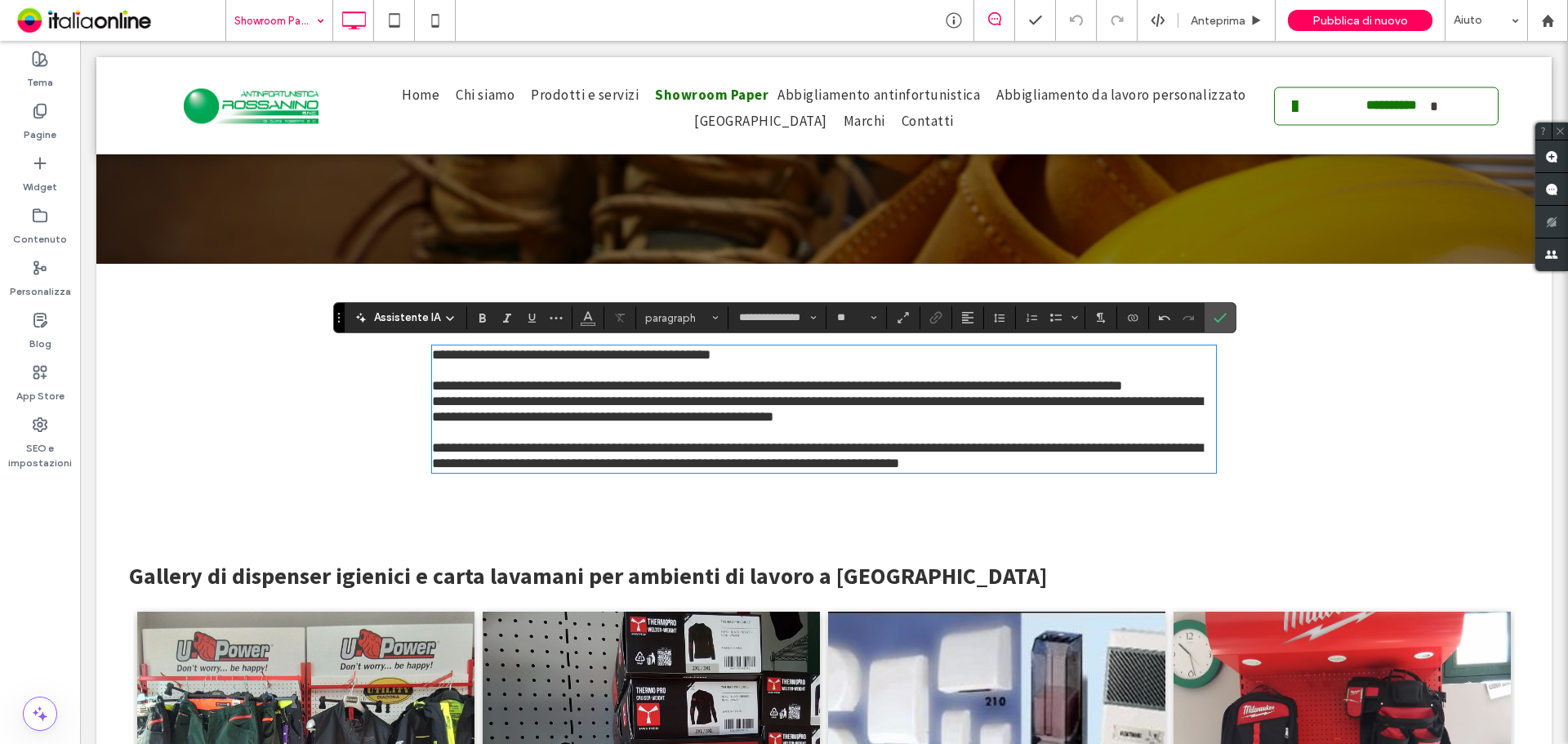
scroll to position [0, 0]
drag, startPoint x: 746, startPoint y: 361, endPoint x: 410, endPoint y: 358, distance: 336.0
click at [410, 358] on div "**********" at bounding box center [824, 401] width 1455 height 273
click at [432, 395] on span "**********" at bounding box center [817, 424] width 771 height 91
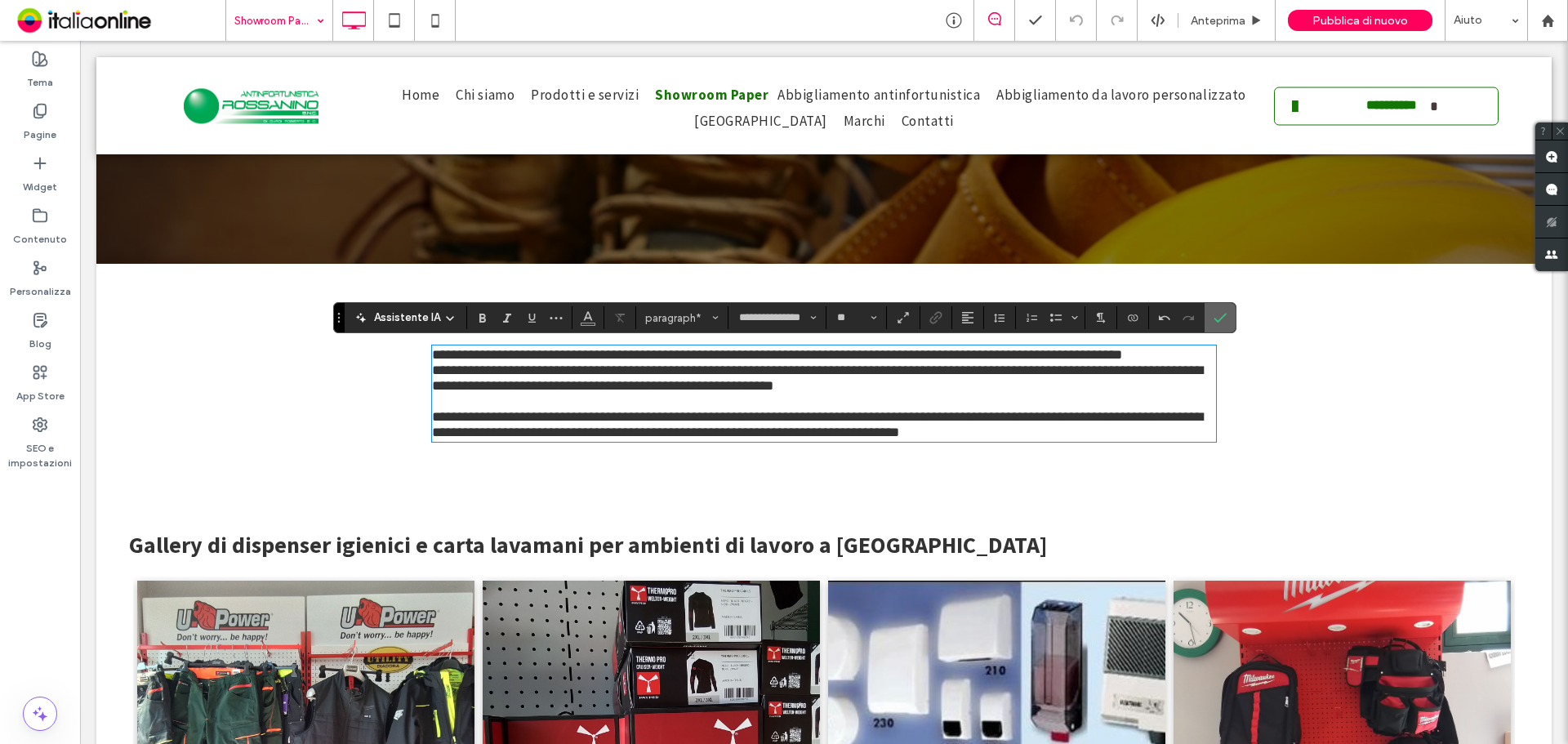
click at [1227, 309] on label "Conferma" at bounding box center [1220, 318] width 25 height 30
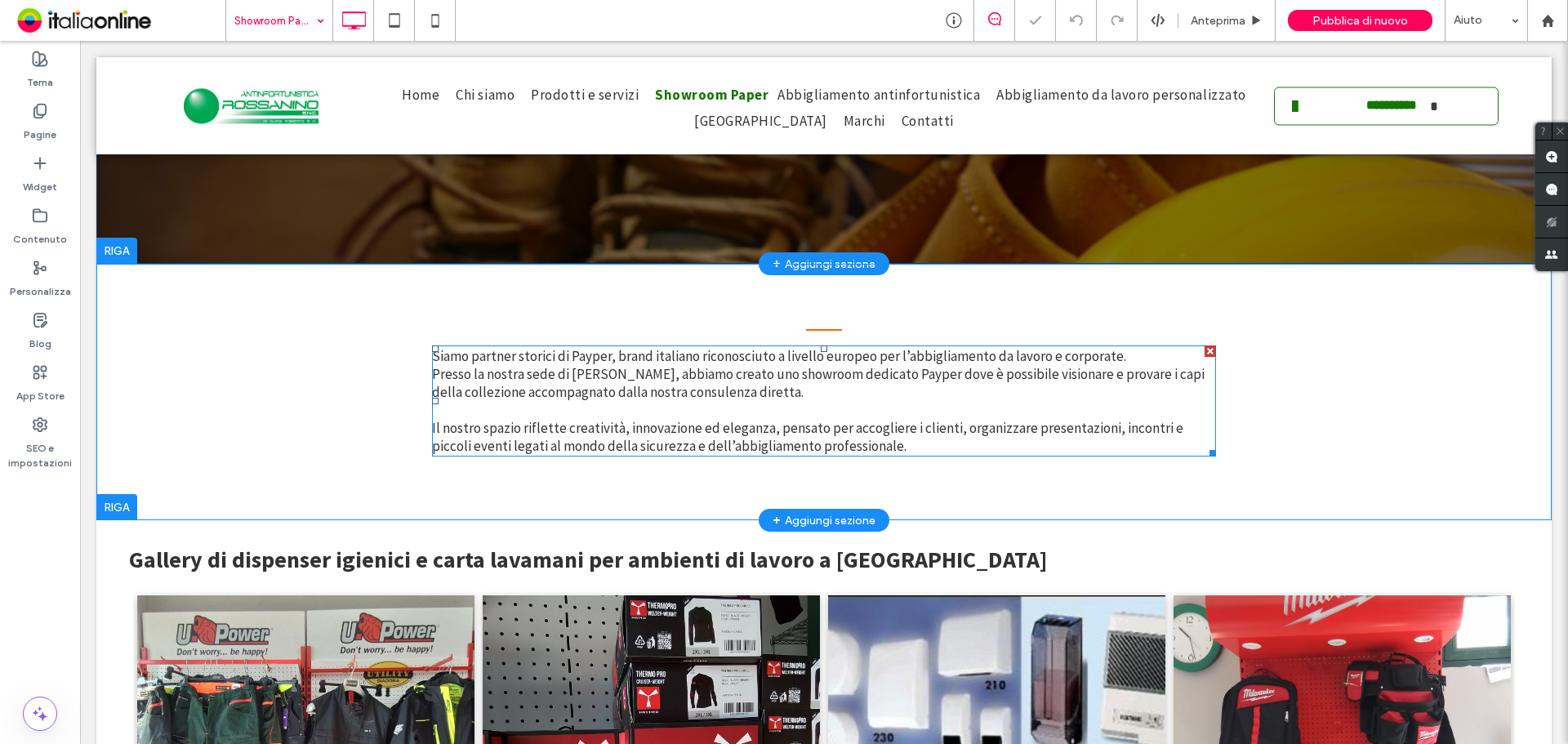
click at [873, 374] on span "Siamo partner storici di Payper, brand italiano riconosciuto a livello europeo …" at bounding box center [818, 401] width 773 height 108
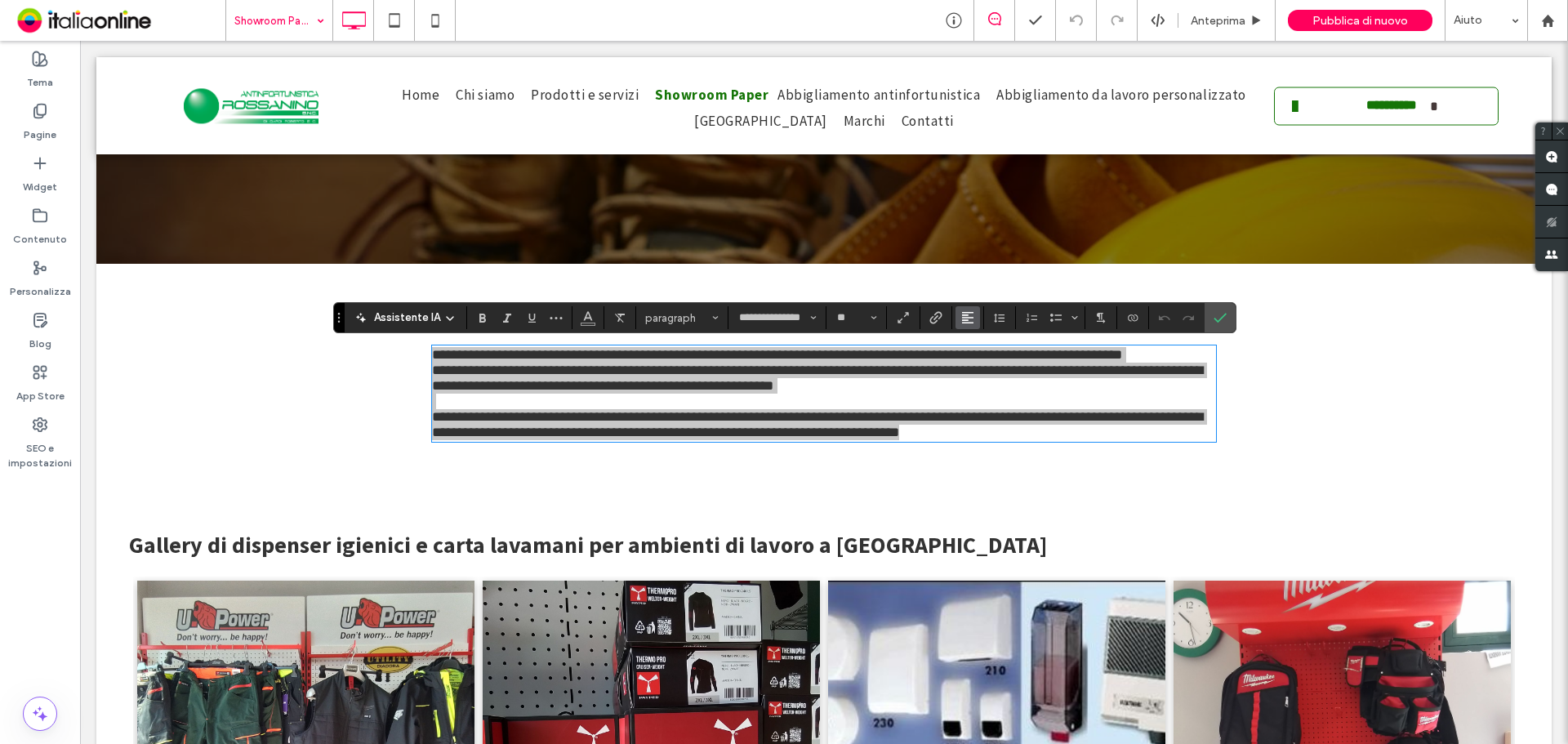
click at [956, 312] on button "Allineamento" at bounding box center [968, 318] width 25 height 23
drag, startPoint x: 993, startPoint y: 359, endPoint x: 1026, endPoint y: 315, distance: 55.0
click at [993, 359] on label "ui.textEditor.alignment.center" at bounding box center [984, 368] width 57 height 24
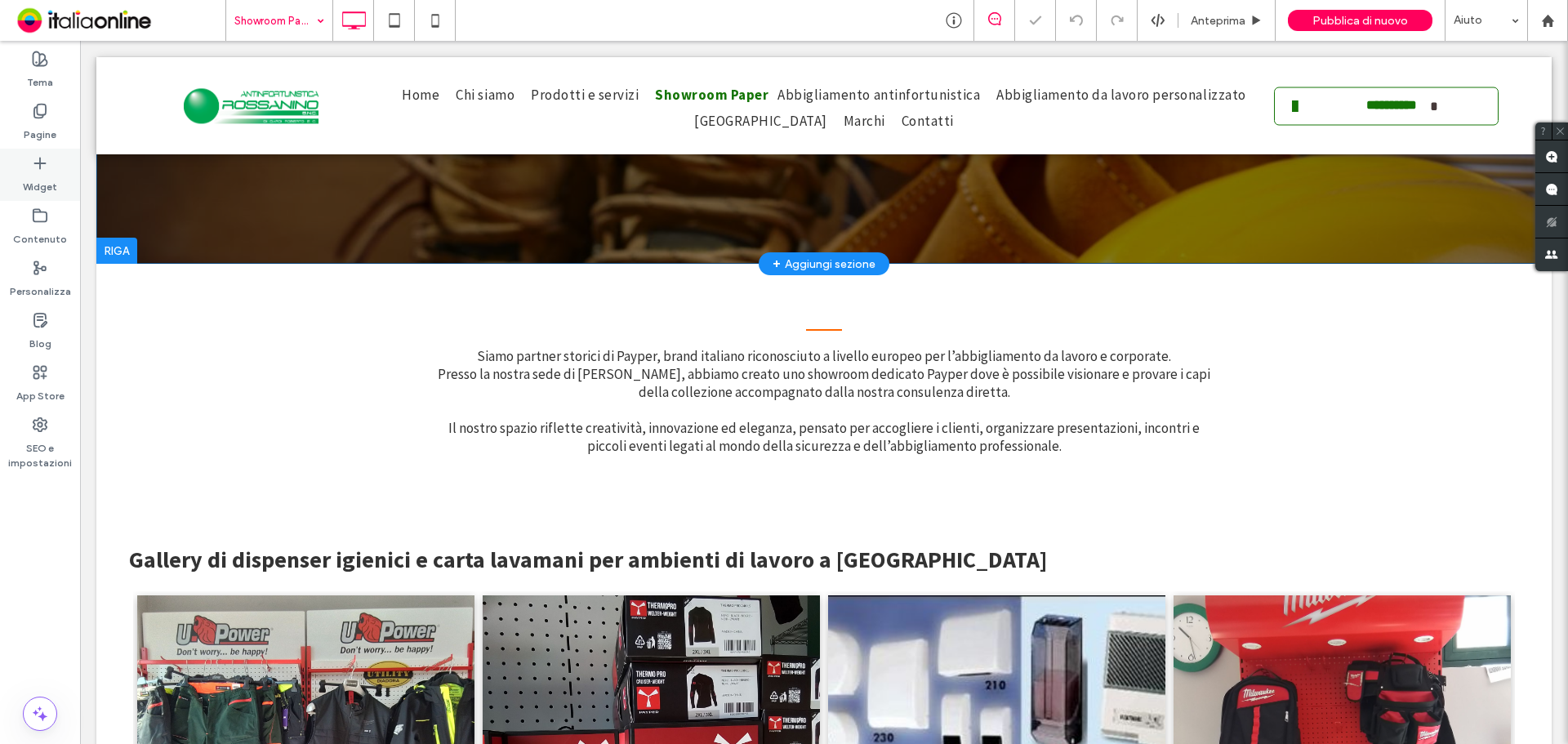
click at [52, 165] on div "Widget" at bounding box center [40, 174] width 80 height 52
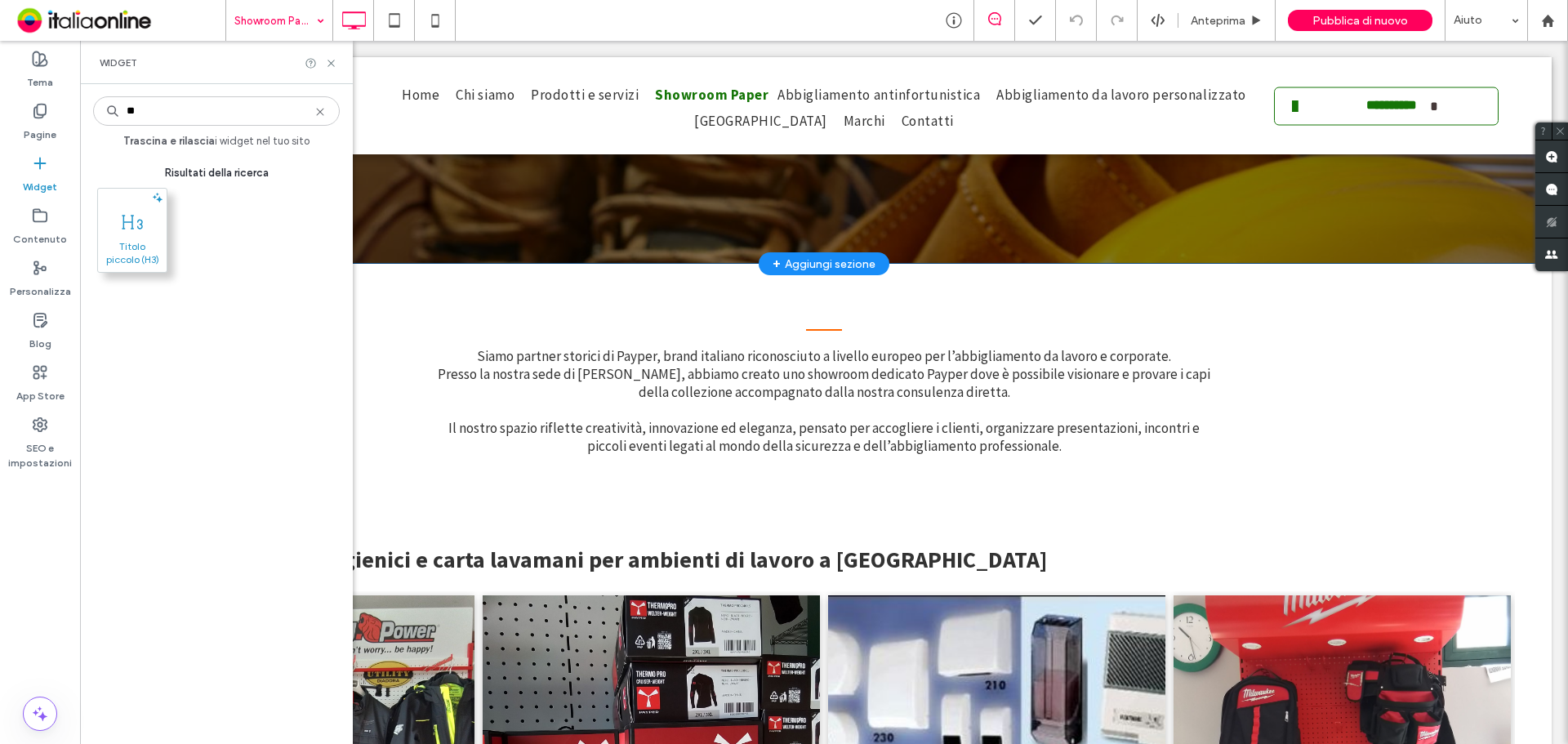
type input "**"
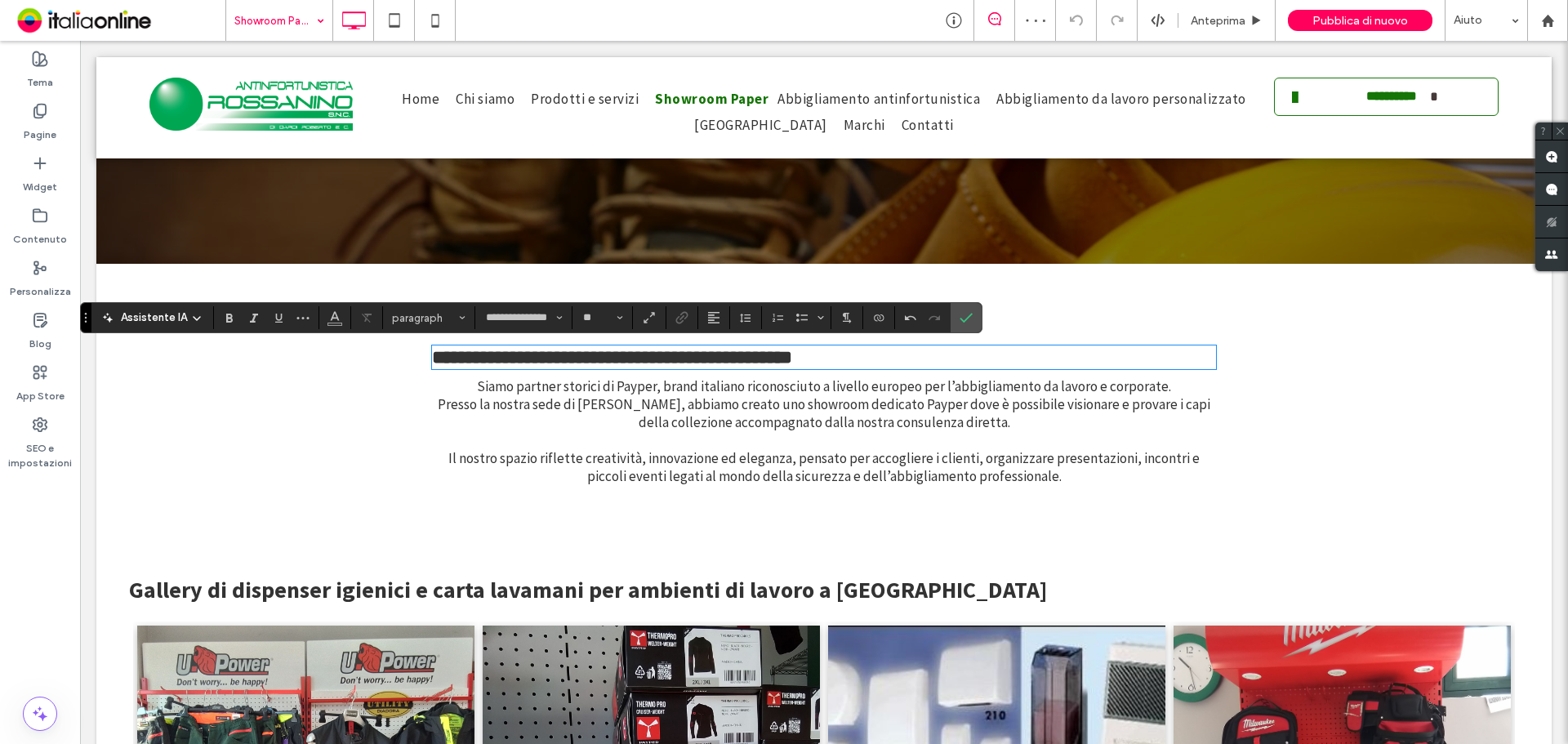
type input "**"
drag, startPoint x: 908, startPoint y: 363, endPoint x: 424, endPoint y: 356, distance: 484.1
click at [424, 356] on div "**********" at bounding box center [824, 407] width 1455 height 287
click at [715, 321] on icon "Allineamento" at bounding box center [713, 317] width 13 height 13
click at [739, 364] on div "ui.textEditor.alignment.center" at bounding box center [730, 368] width 21 height 13
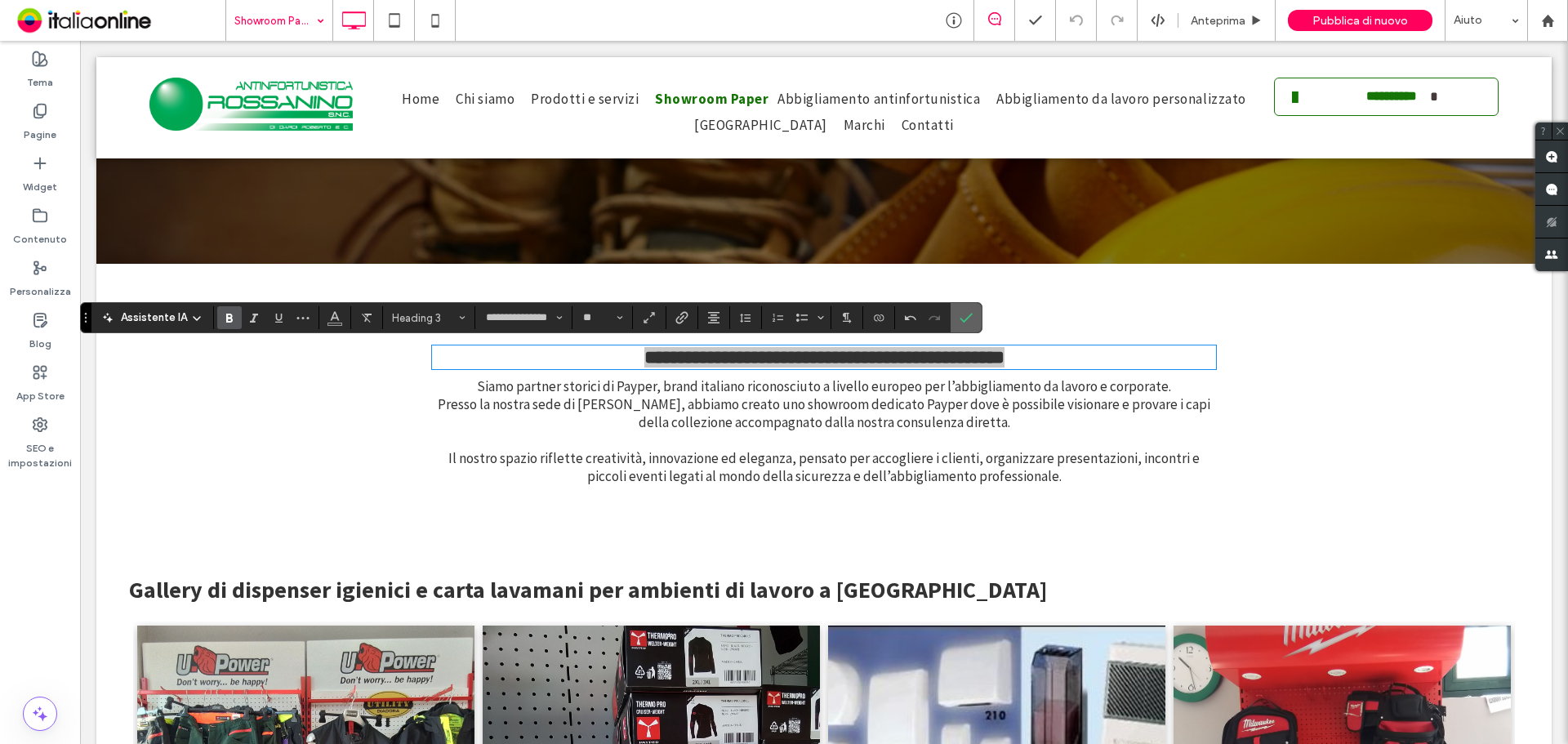
click at [965, 315] on icon "Conferma" at bounding box center [965, 317] width 13 height 13
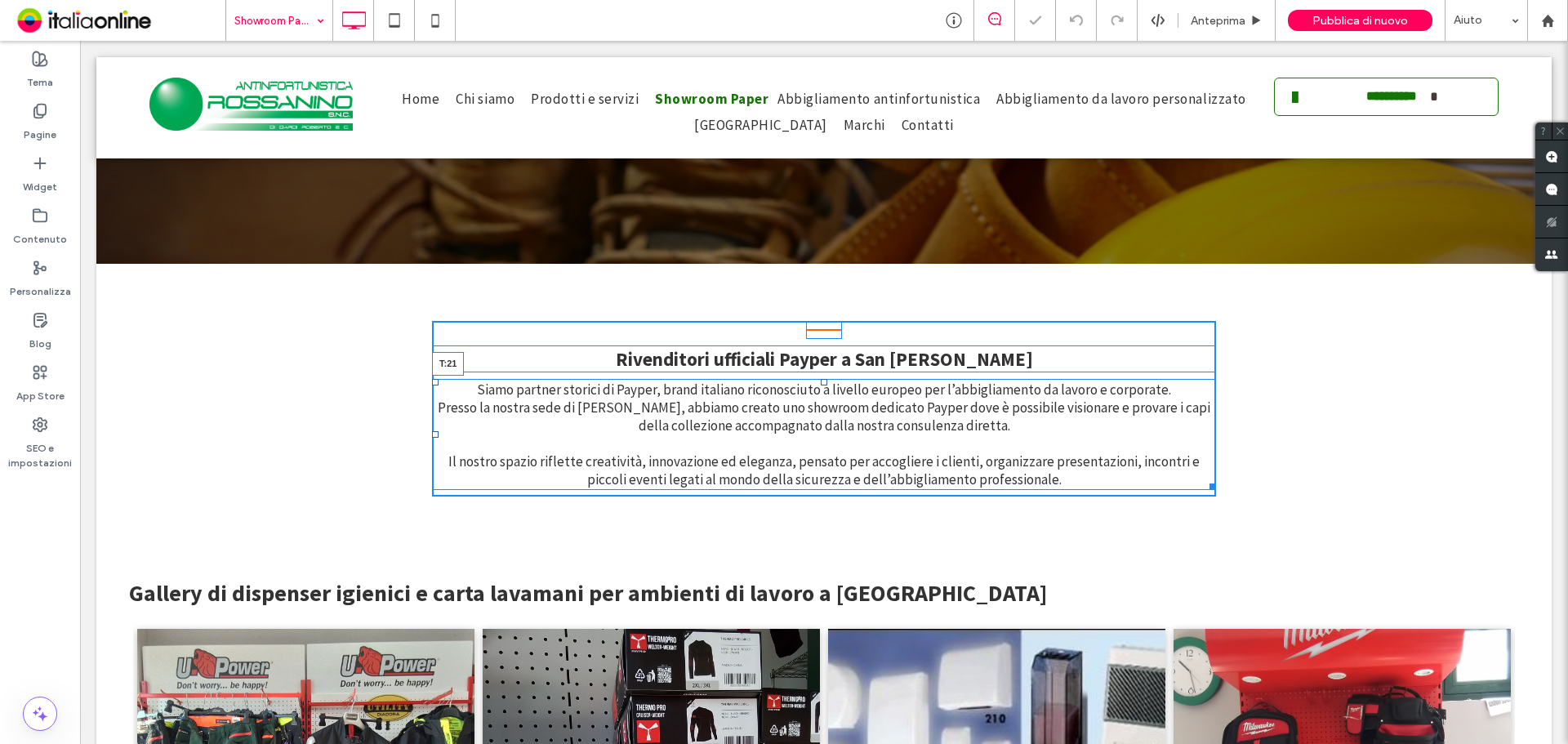
drag, startPoint x: 818, startPoint y: 381, endPoint x: 819, endPoint y: 395, distance: 14.0
click at [821, 386] on div at bounding box center [824, 383] width 7 height 7
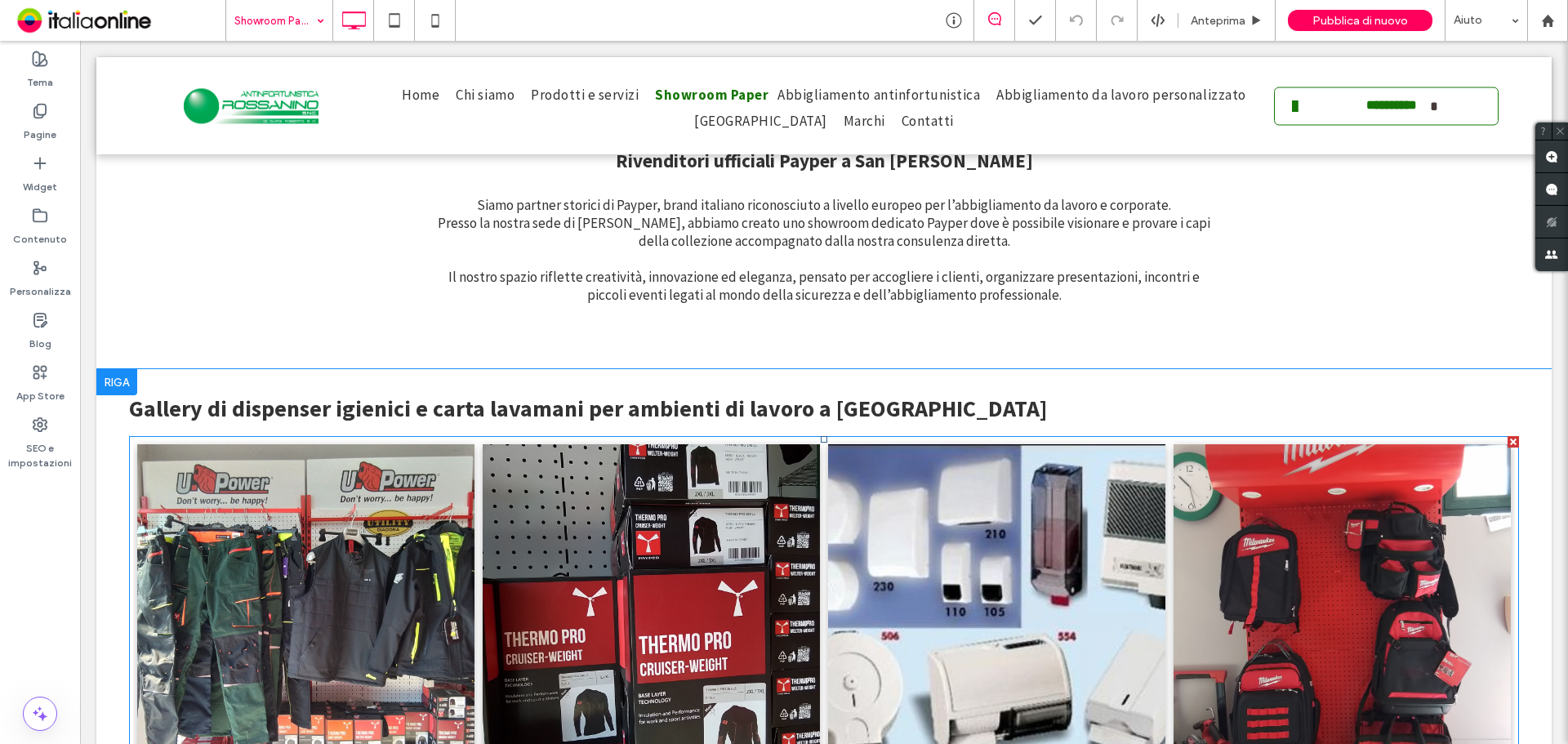
scroll to position [326, 0]
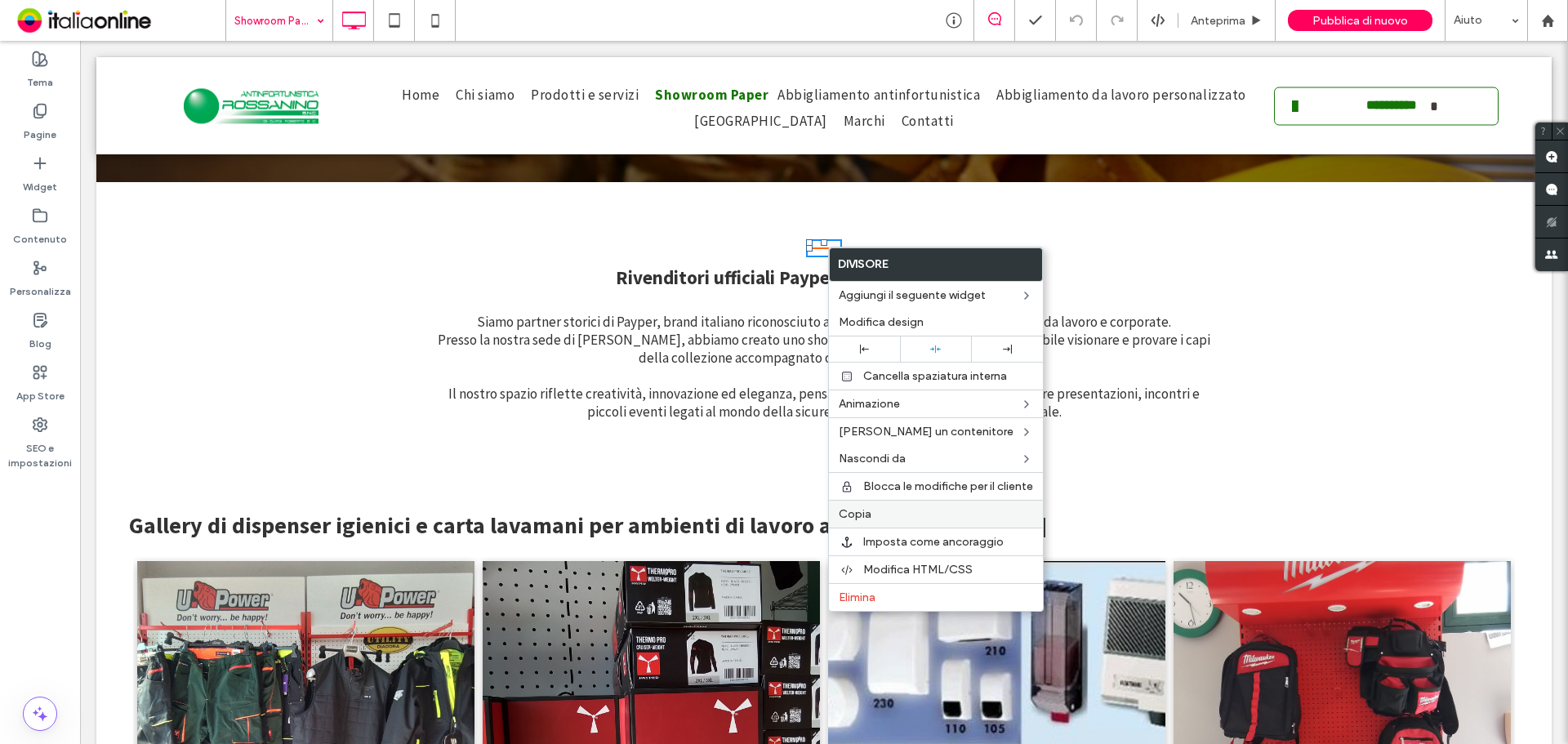
click at [898, 507] on label "Copia" at bounding box center [936, 514] width 194 height 14
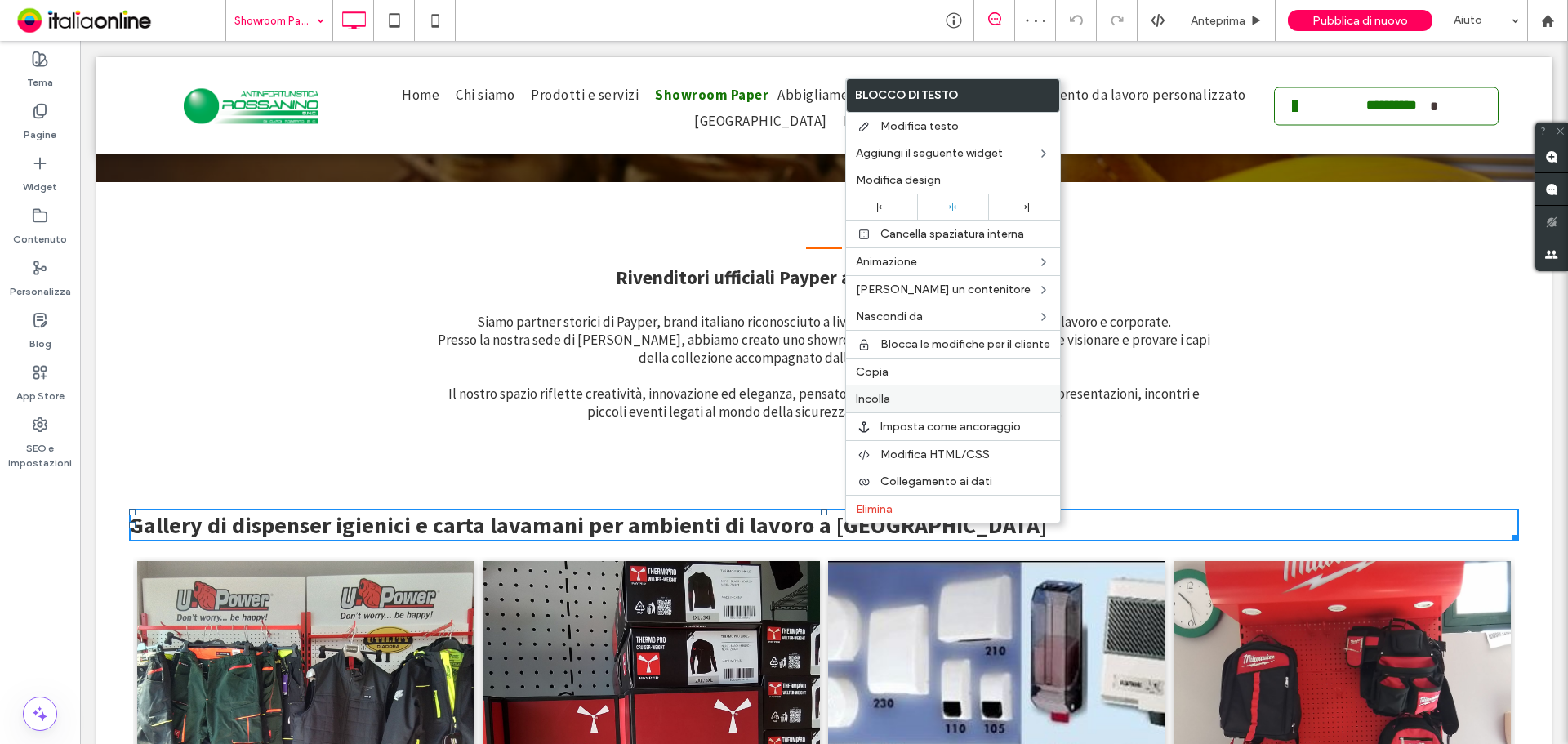
click at [888, 403] on span "Incolla" at bounding box center [873, 399] width 34 height 14
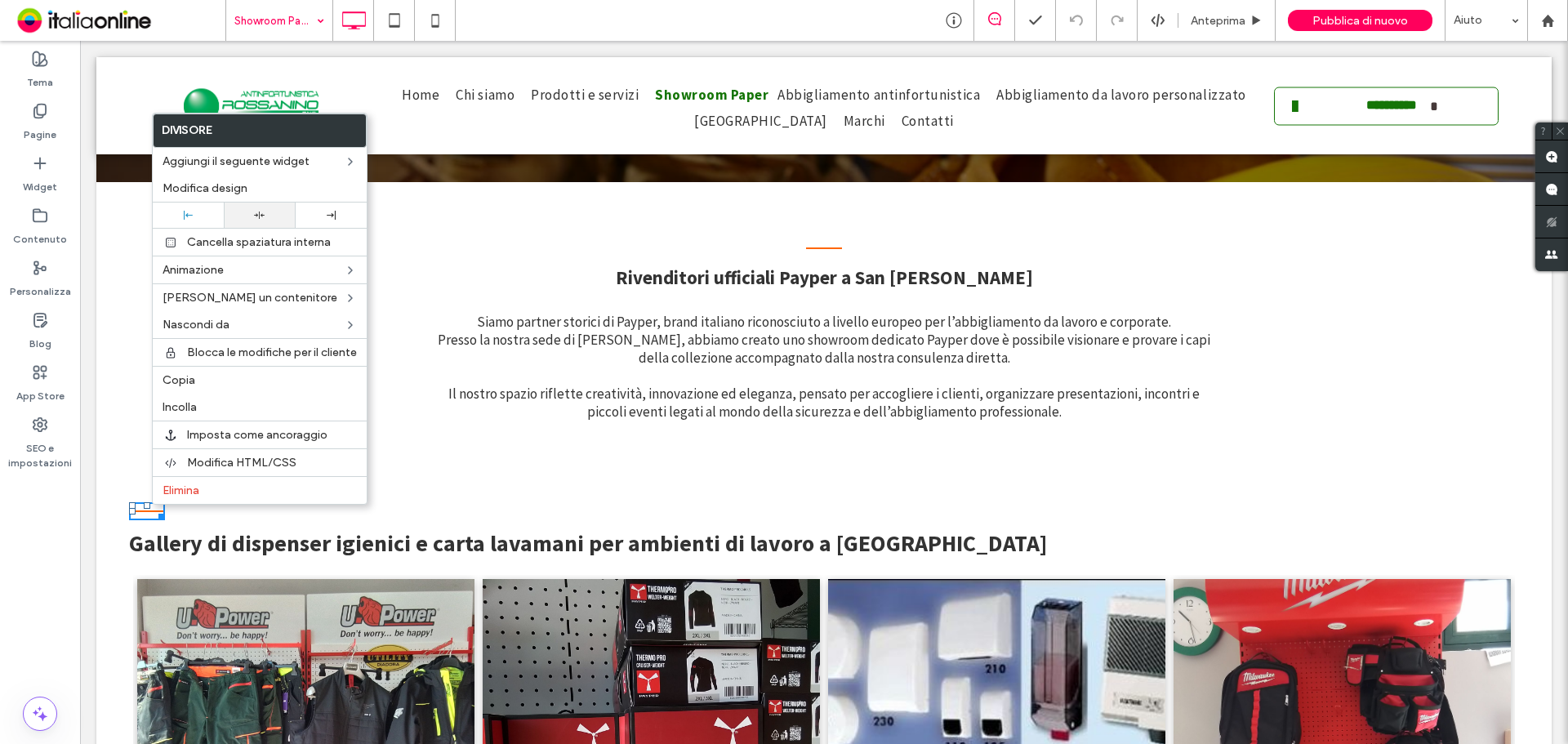
click at [257, 222] on div at bounding box center [259, 216] width 71 height 26
click at [531, 529] on span "Gallery di dispenser igienici e carta lavamani per ambienti di lavoro a [GEOGRA…" at bounding box center [588, 543] width 918 height 30
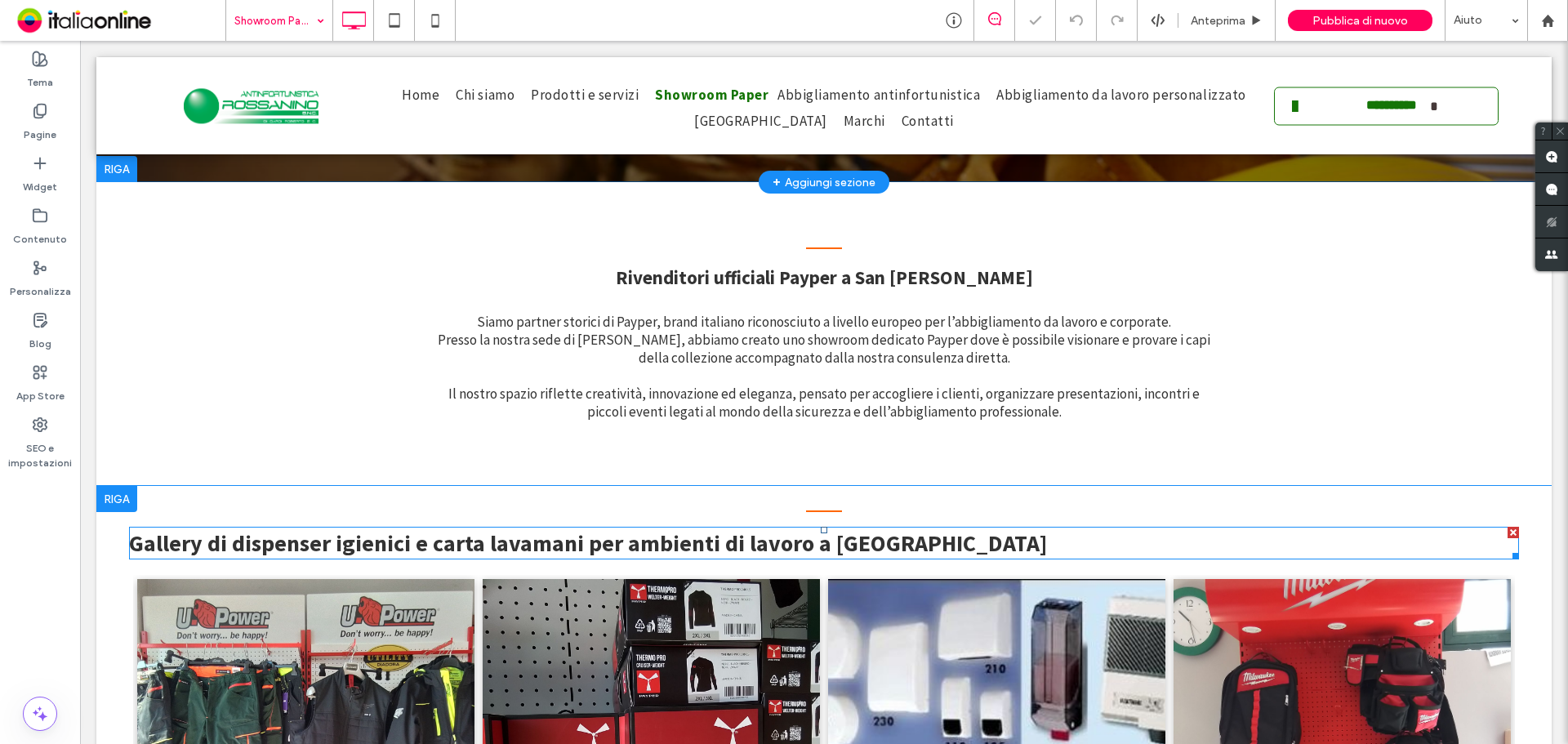
click at [541, 535] on span "Gallery di dispenser igienici e carta lavamani per ambienti di lavoro a [GEOGRA…" at bounding box center [588, 543] width 918 height 30
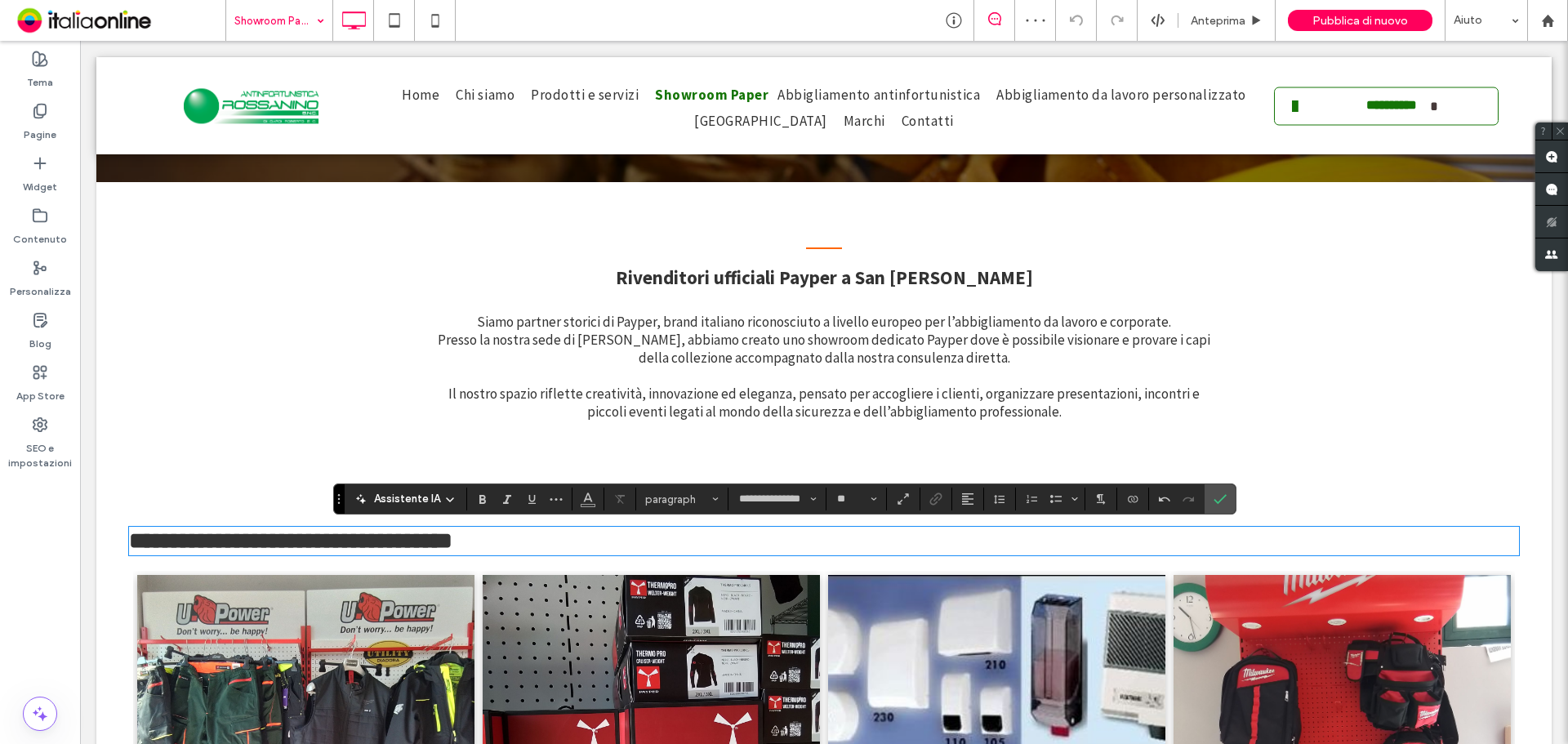
scroll to position [0, 0]
click at [971, 501] on icon "Allineamento" at bounding box center [967, 499] width 13 height 13
click at [979, 420] on use "ui.textEditor.alignment.center" at bounding box center [979, 425] width 11 height 11
type input "**"
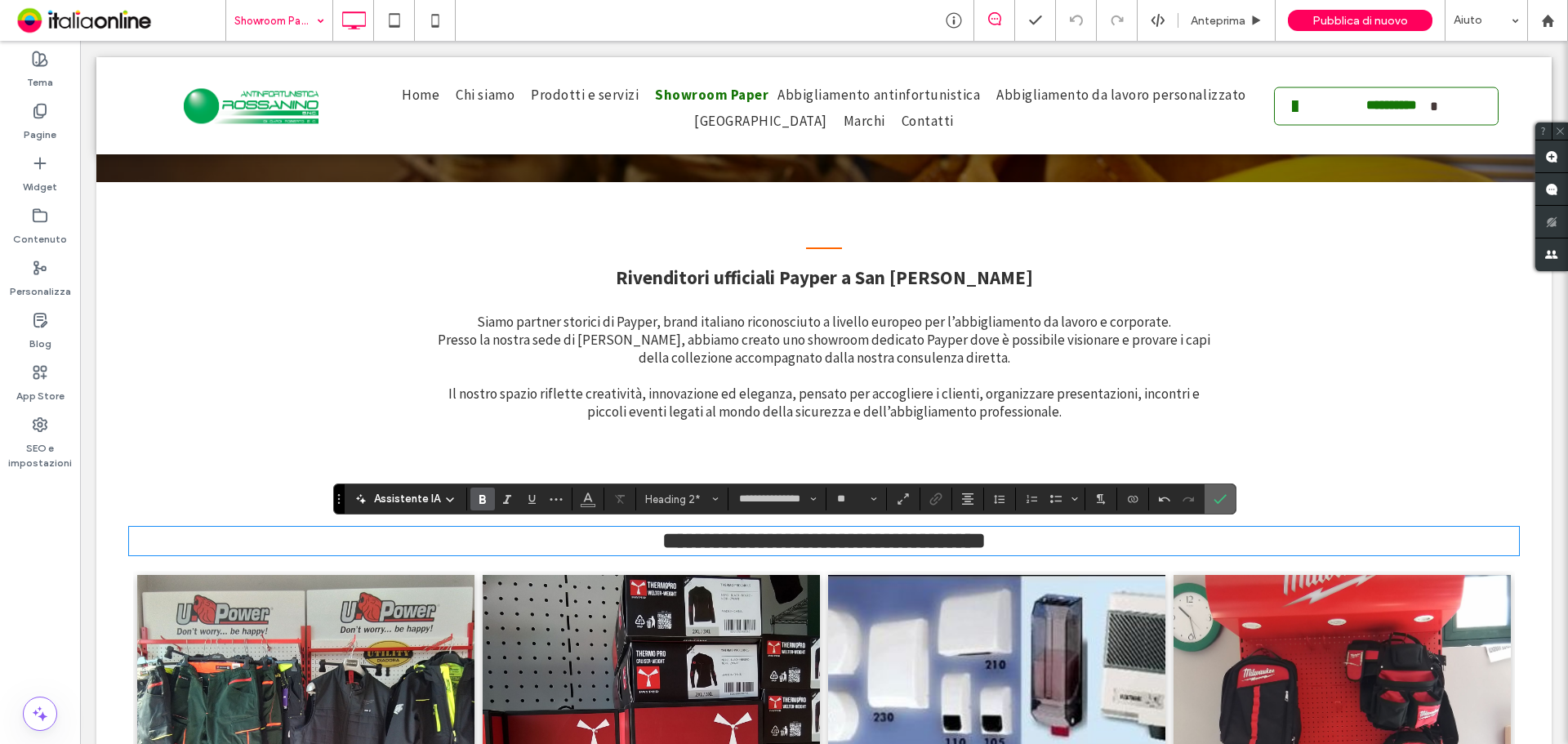
click at [1208, 500] on label "Conferma" at bounding box center [1220, 499] width 25 height 30
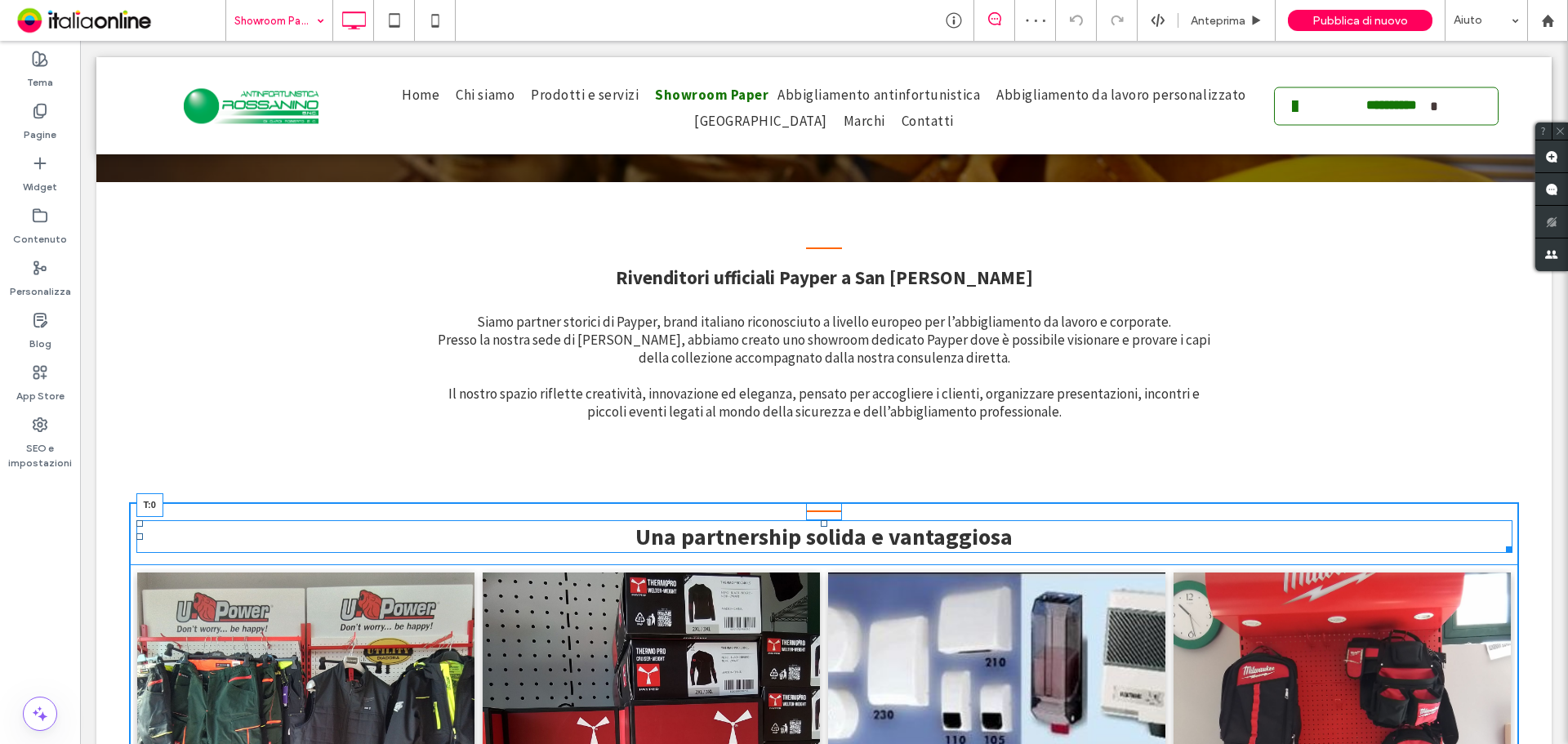
drag, startPoint x: 820, startPoint y: 528, endPoint x: 819, endPoint y: 511, distance: 17.0
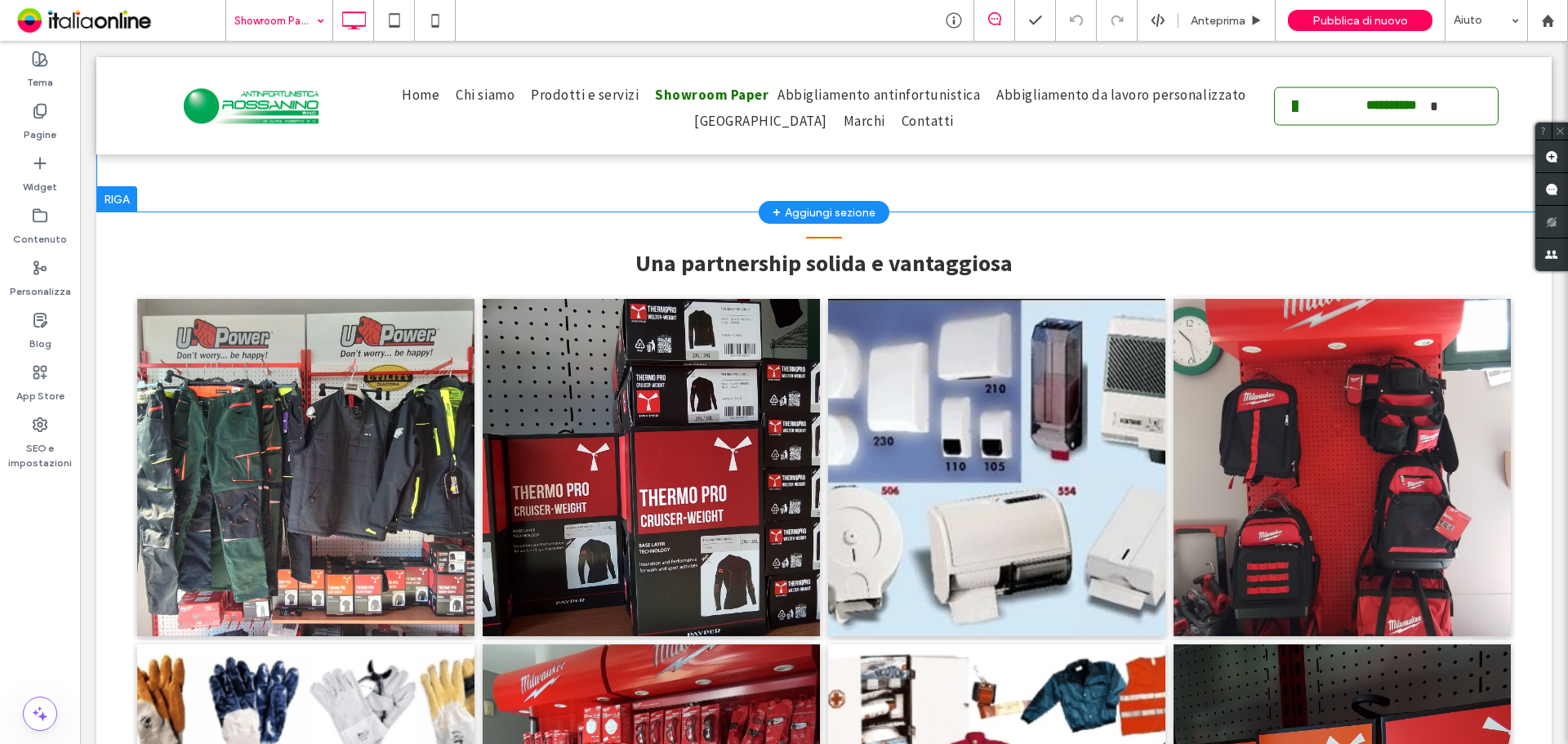
scroll to position [572, 0]
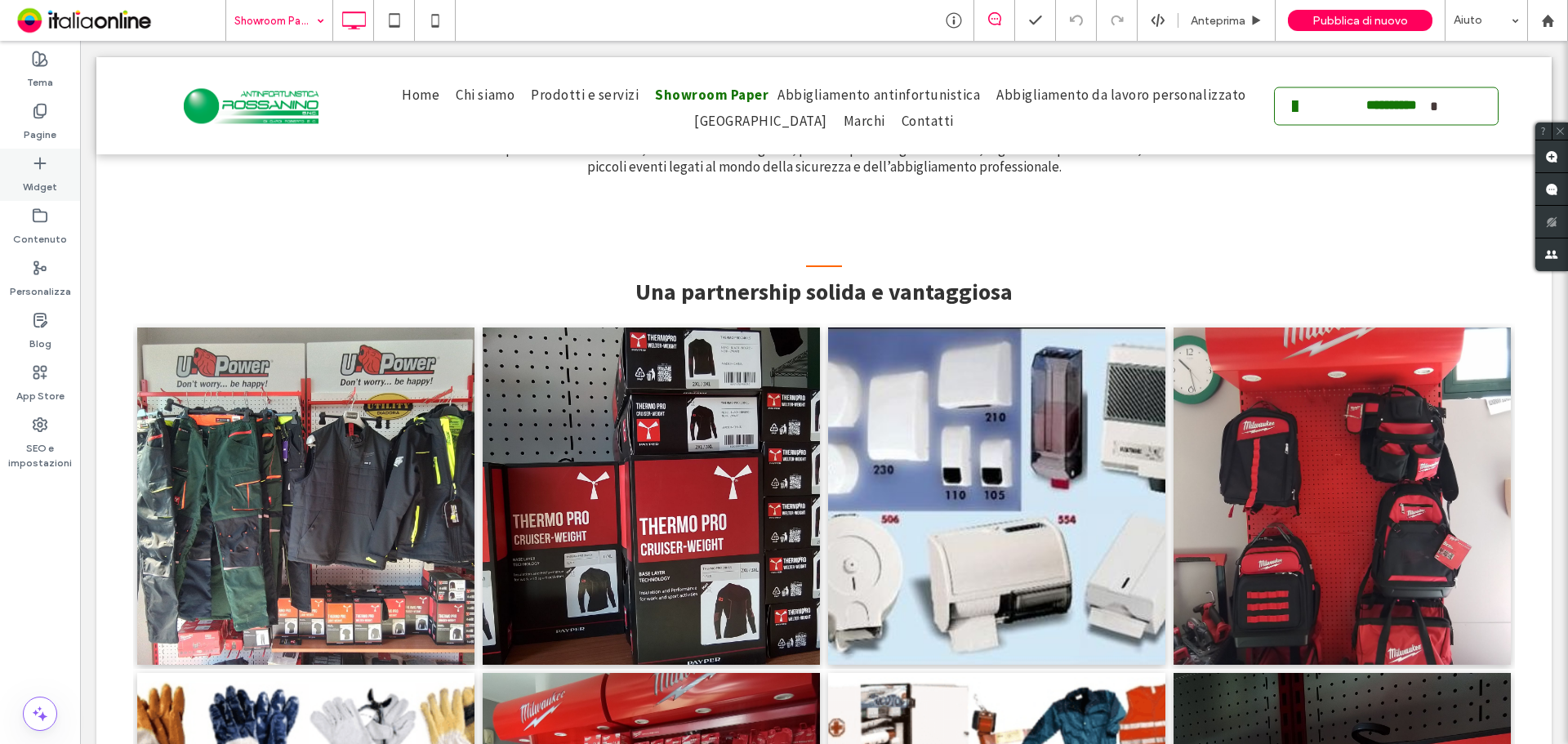
click at [69, 181] on div "Widget" at bounding box center [40, 174] width 80 height 52
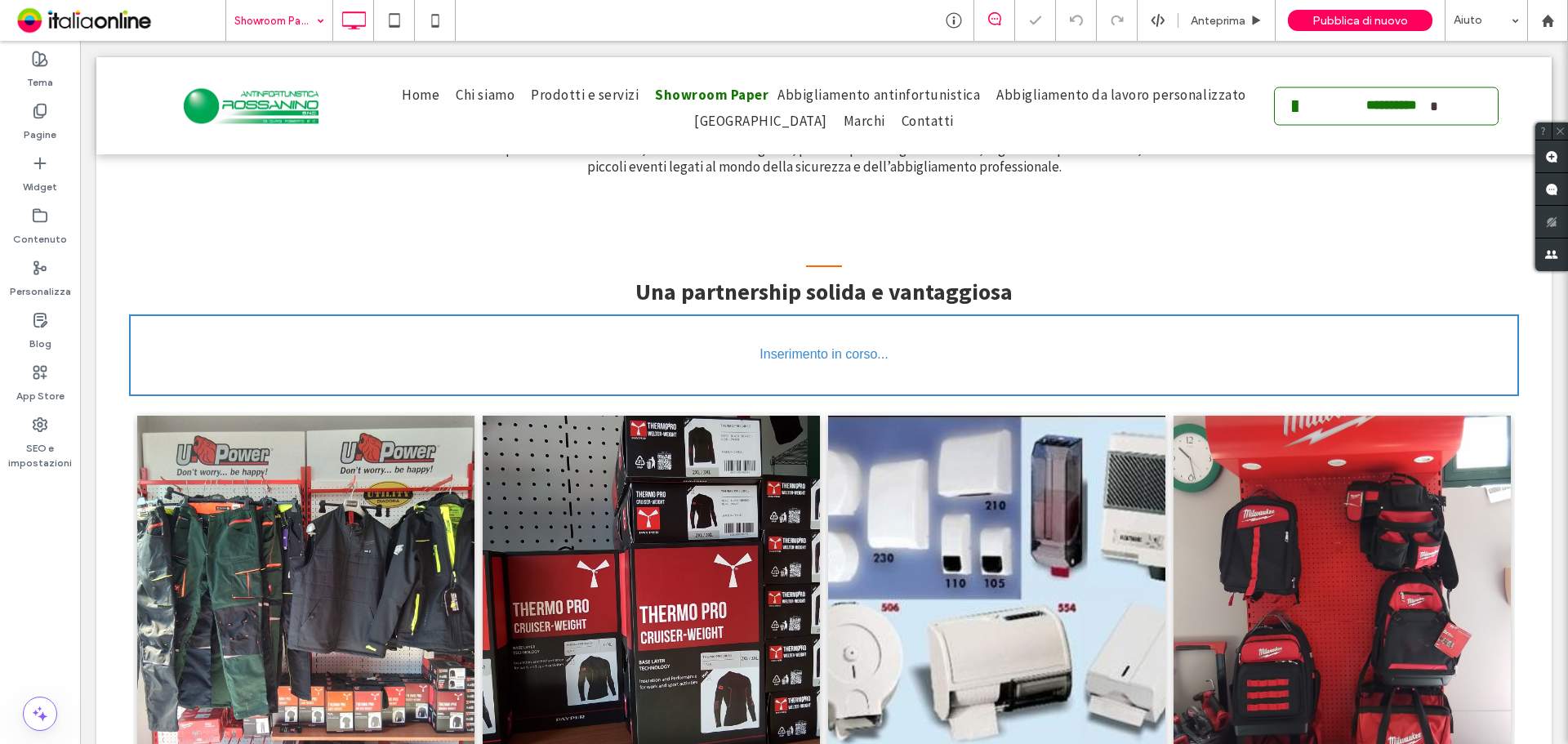
type input "**********"
type input "**"
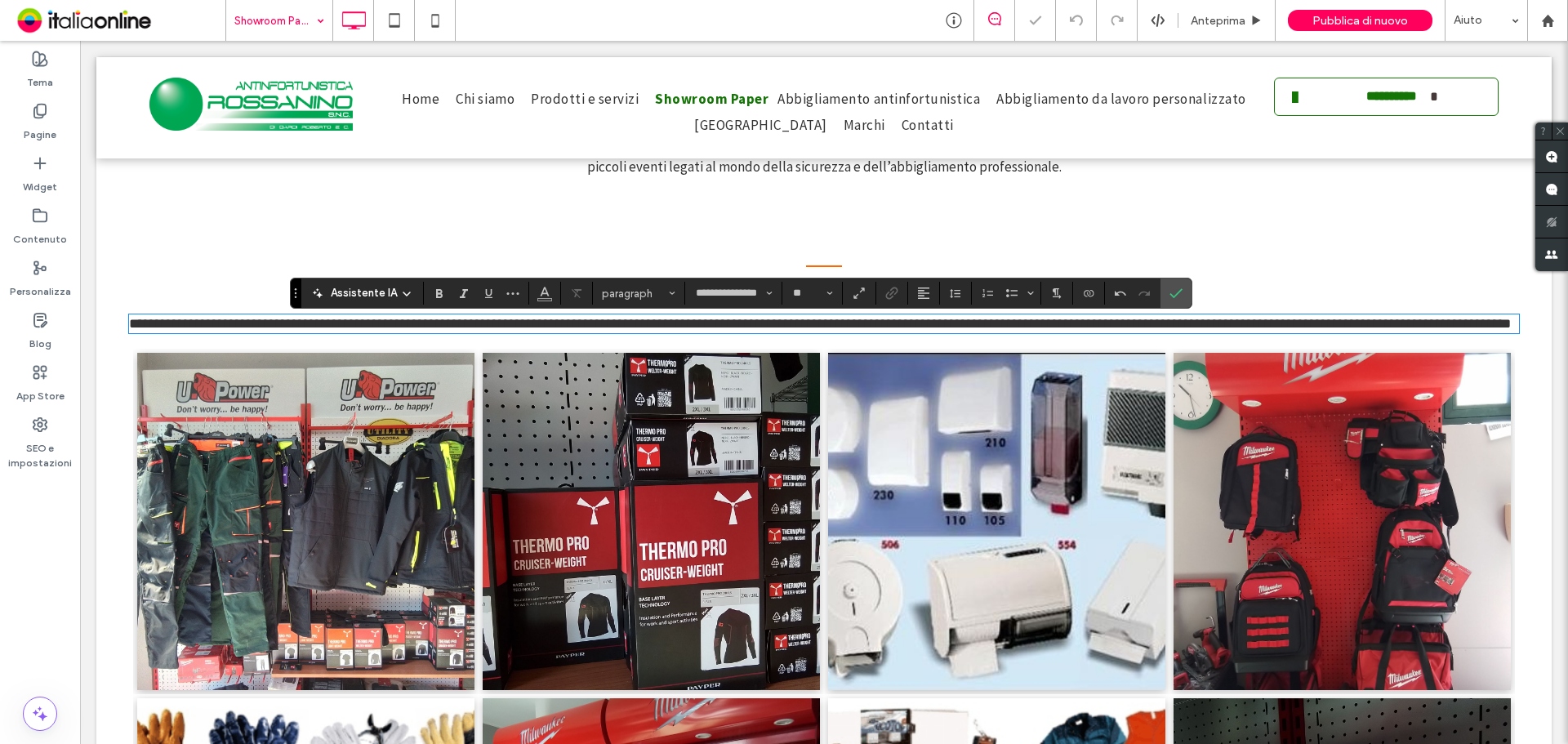
scroll to position [0, 0]
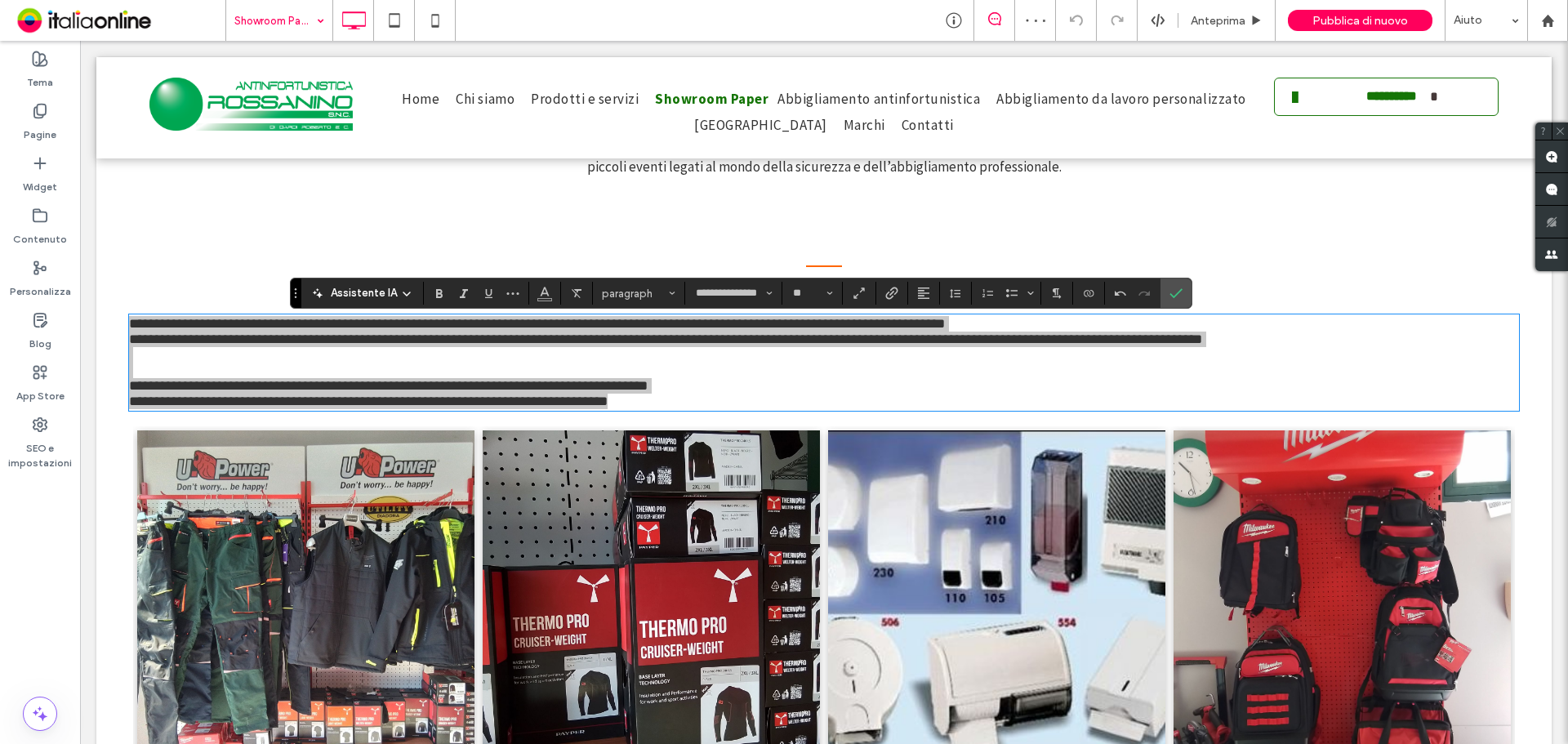
click at [908, 284] on section at bounding box center [923, 293] width 32 height 23
click at [915, 289] on button "Allineamento" at bounding box center [923, 293] width 25 height 23
click at [955, 350] on label "ui.textEditor.alignment.center" at bounding box center [939, 343] width 57 height 24
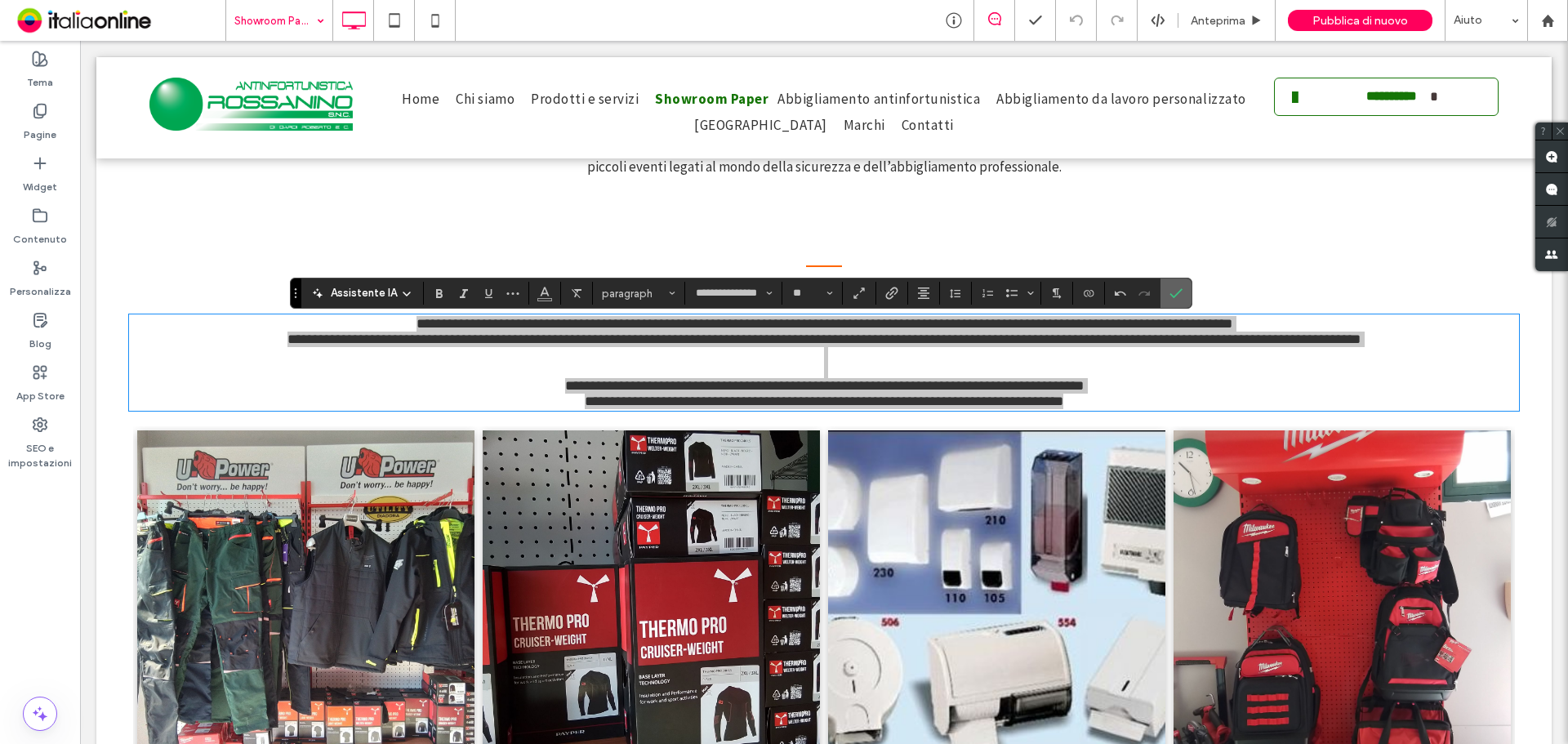
drag, startPoint x: 1177, startPoint y: 294, endPoint x: 1083, endPoint y: 268, distance: 97.5
click at [1177, 294] on icon "Conferma" at bounding box center [1175, 293] width 13 height 13
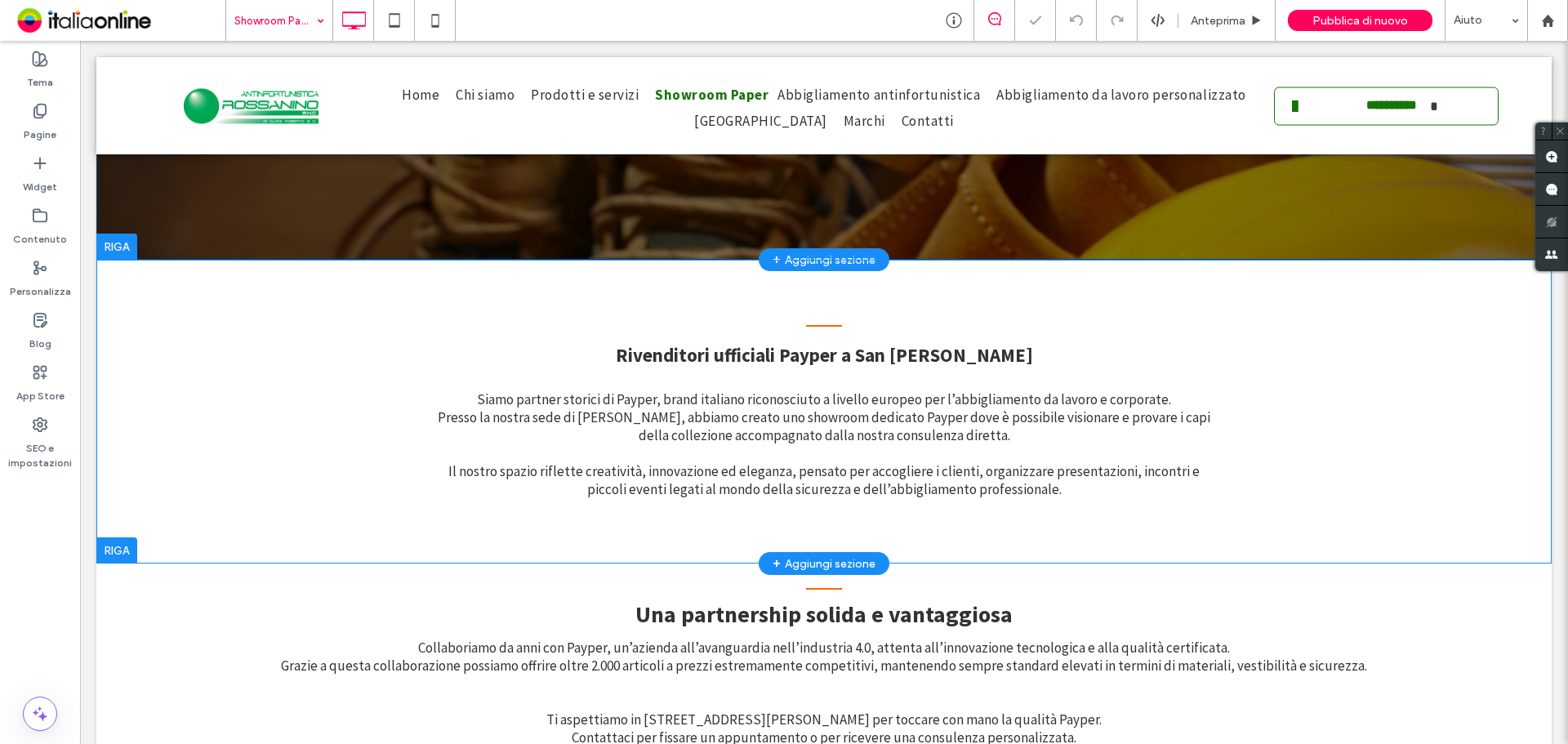
scroll to position [490, 0]
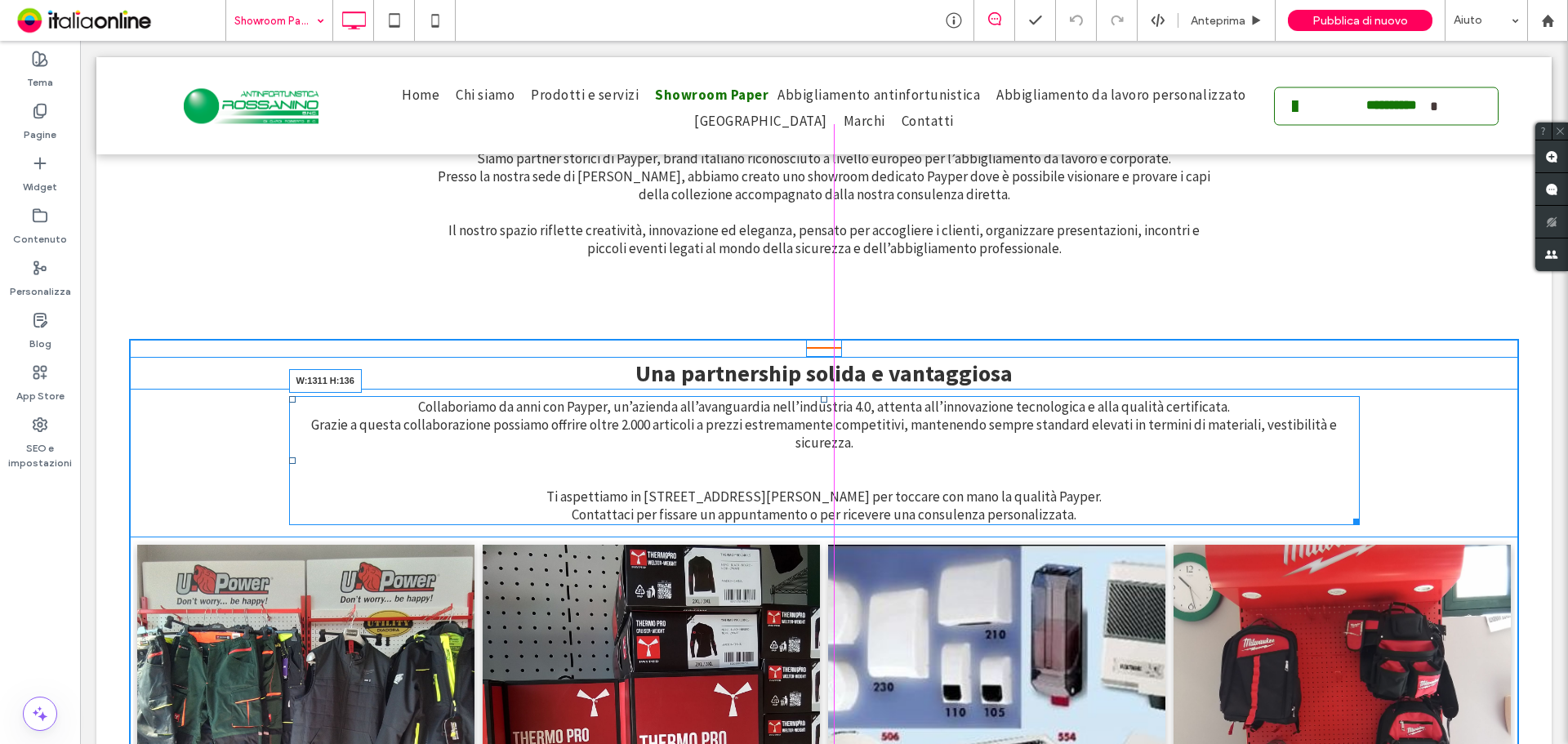
drag, startPoint x: 1497, startPoint y: 505, endPoint x: 1345, endPoint y: 502, distance: 152.0
click at [1347, 513] on div at bounding box center [1353, 519] width 12 height 12
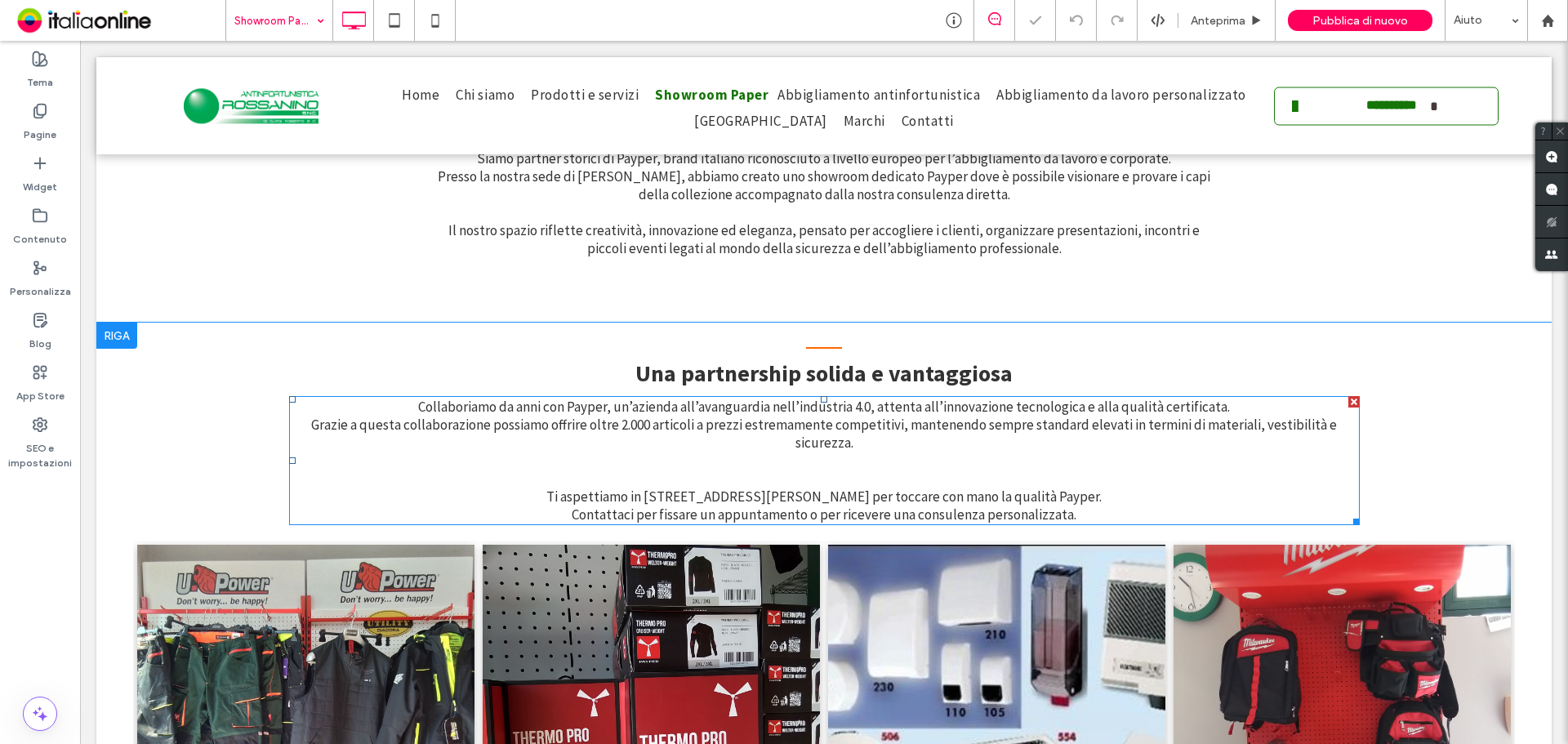
click at [762, 455] on p "Collaboriamo da anni con Payper, un’azienda all’avanguardia nell’industria 4.0,…" at bounding box center [824, 461] width 1071 height 126
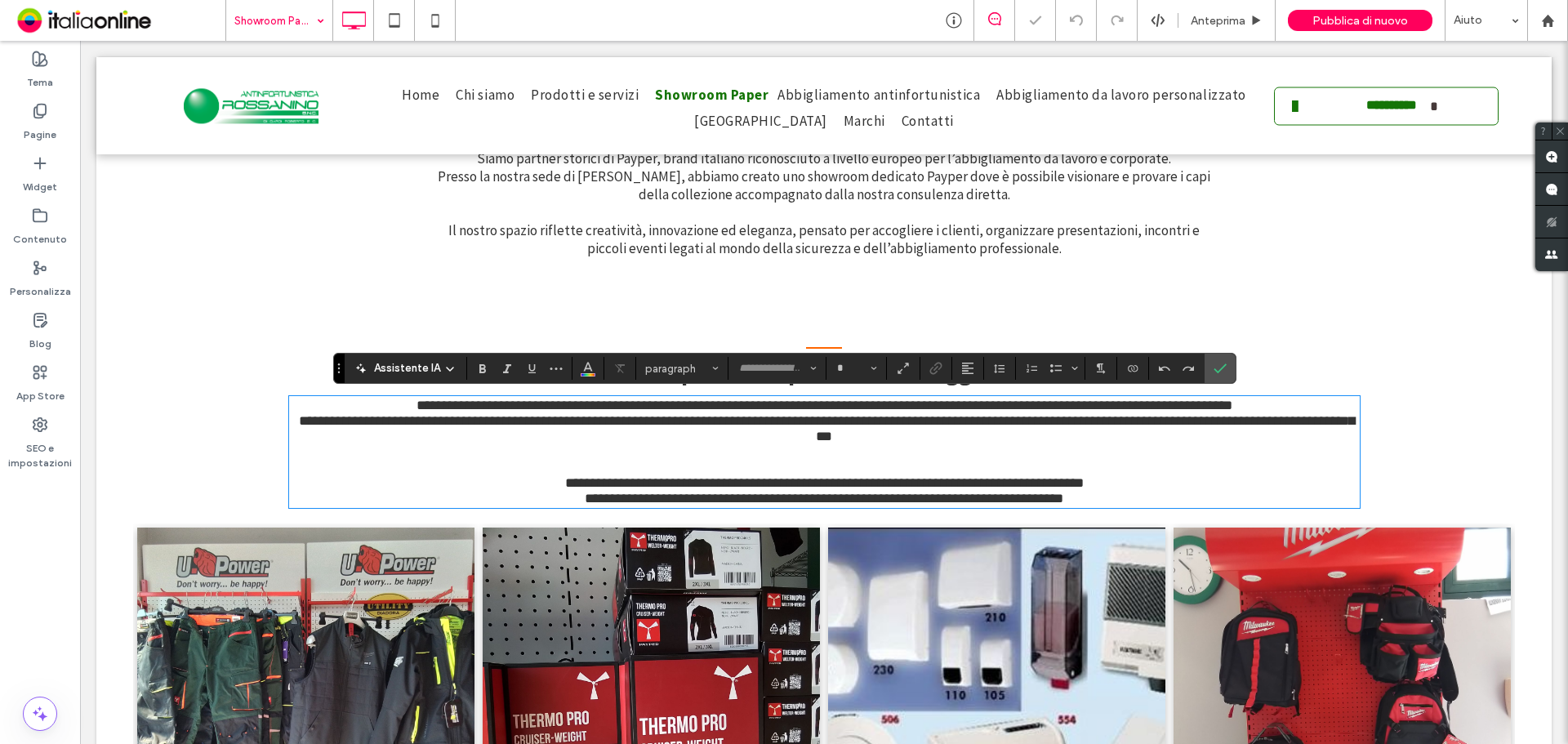
type input "**********"
type input "**"
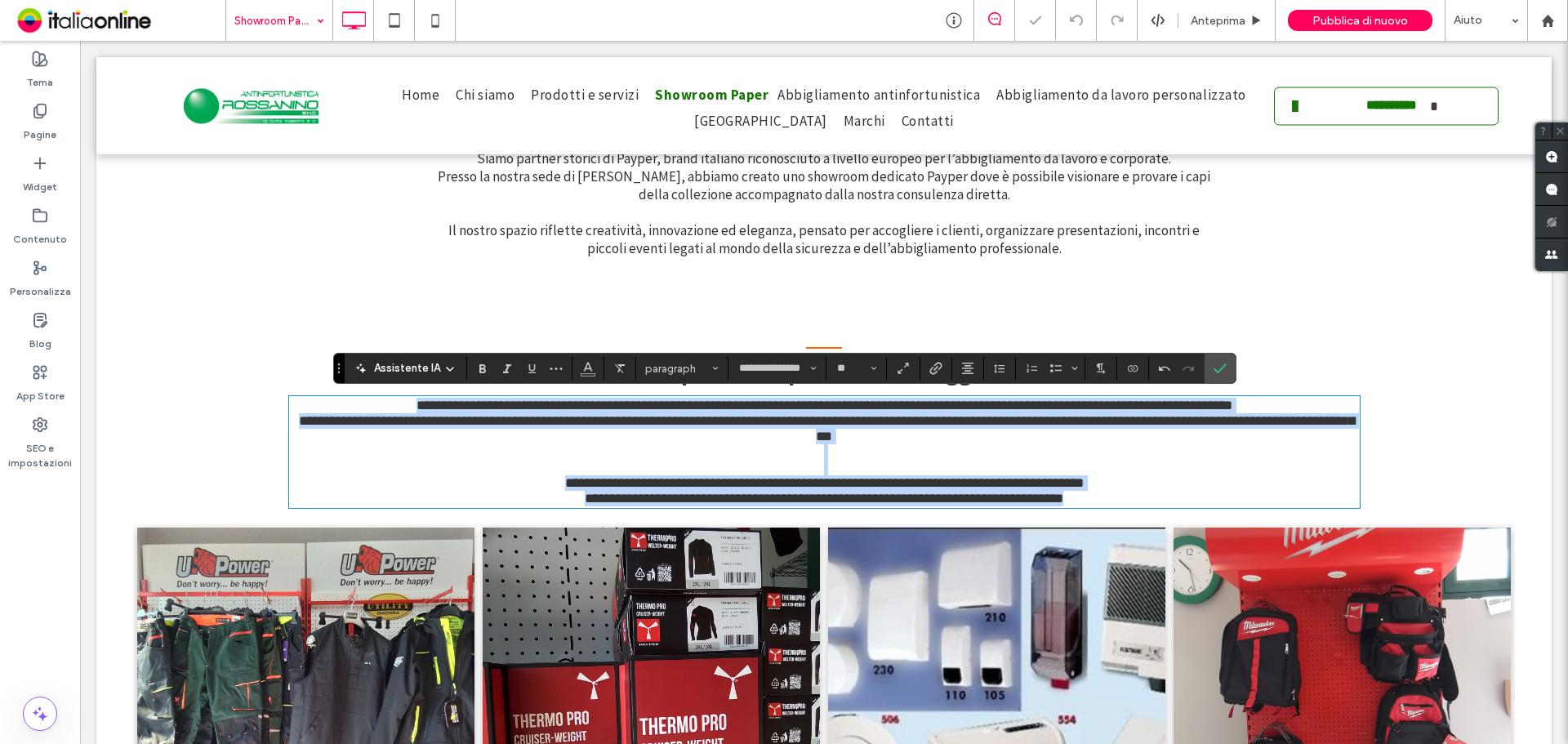
click at [838, 459] on p "**********" at bounding box center [824, 453] width 1071 height 109
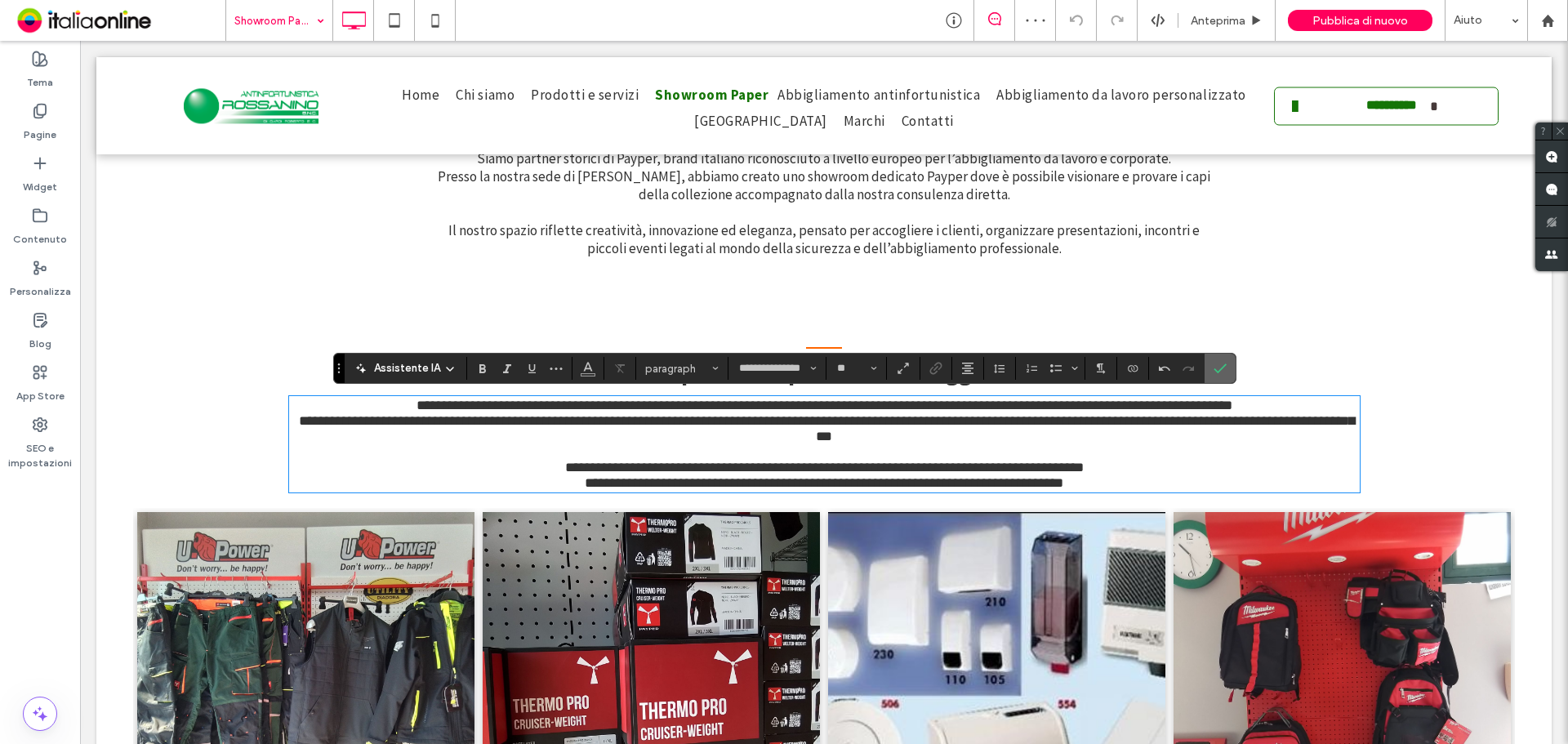
click at [1209, 375] on label "Conferma" at bounding box center [1220, 368] width 25 height 30
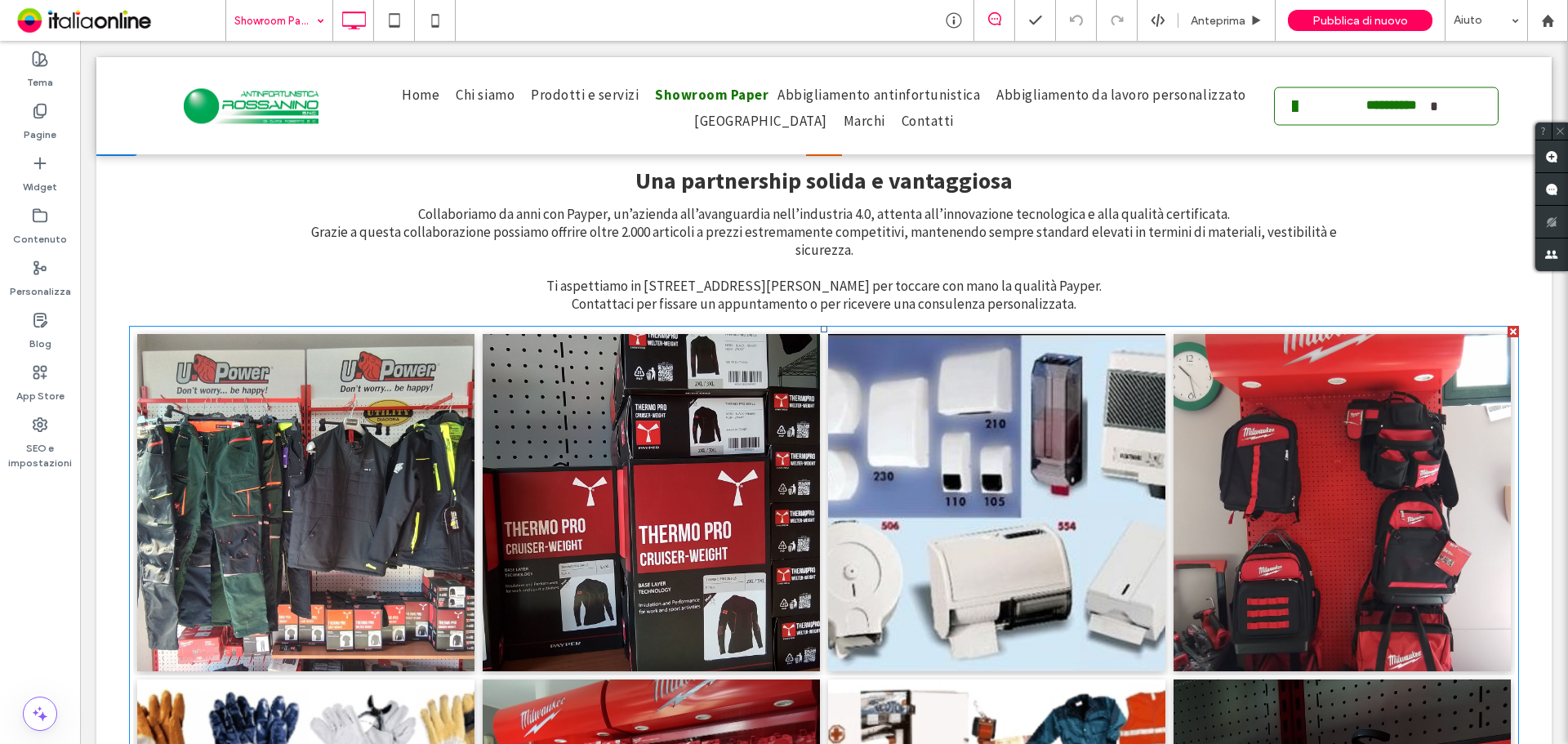
scroll to position [654, 0]
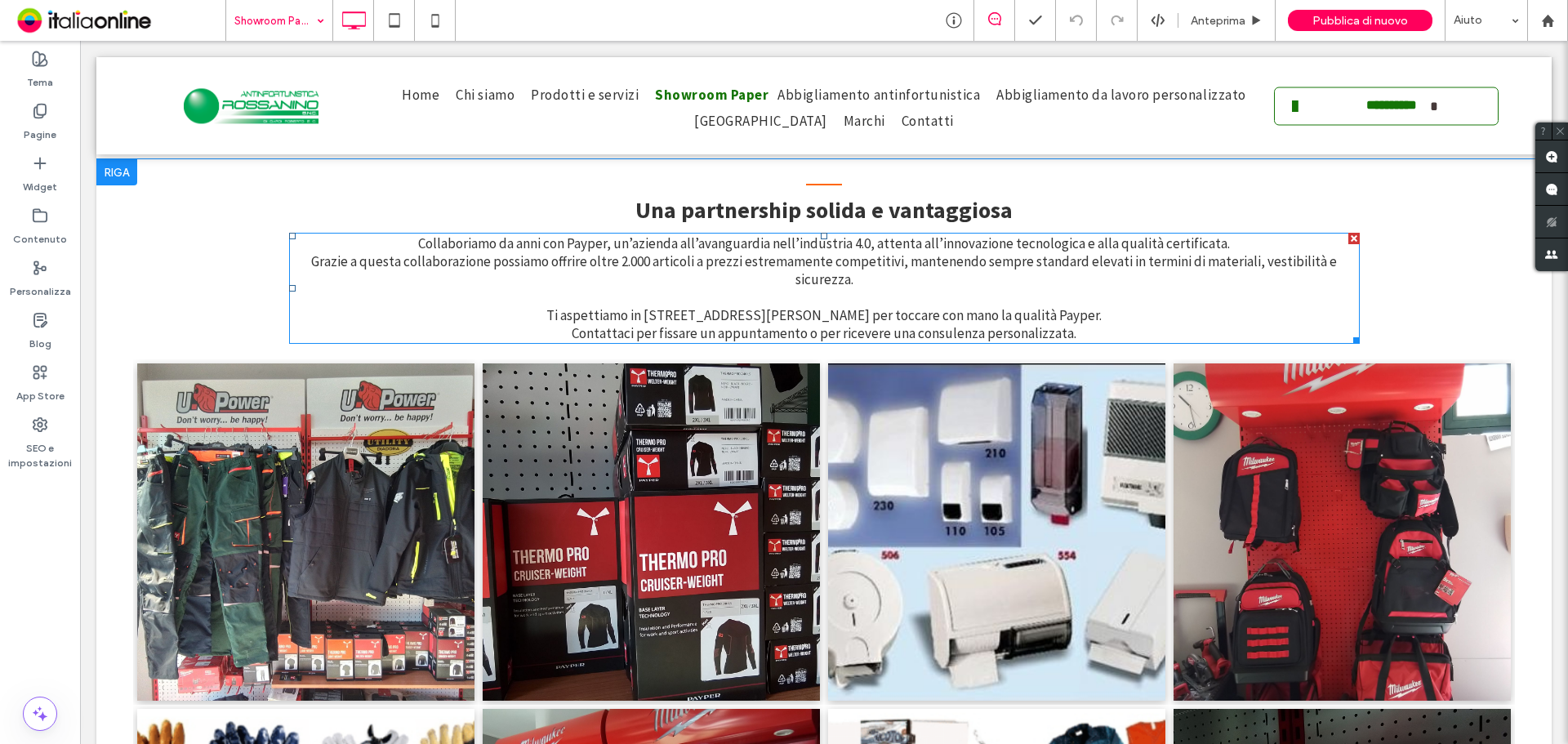
click at [681, 317] on span "Collaboriamo da anni con Payper, un’azienda all’avanguardia nell’industria 4.0,…" at bounding box center [824, 288] width 1025 height 108
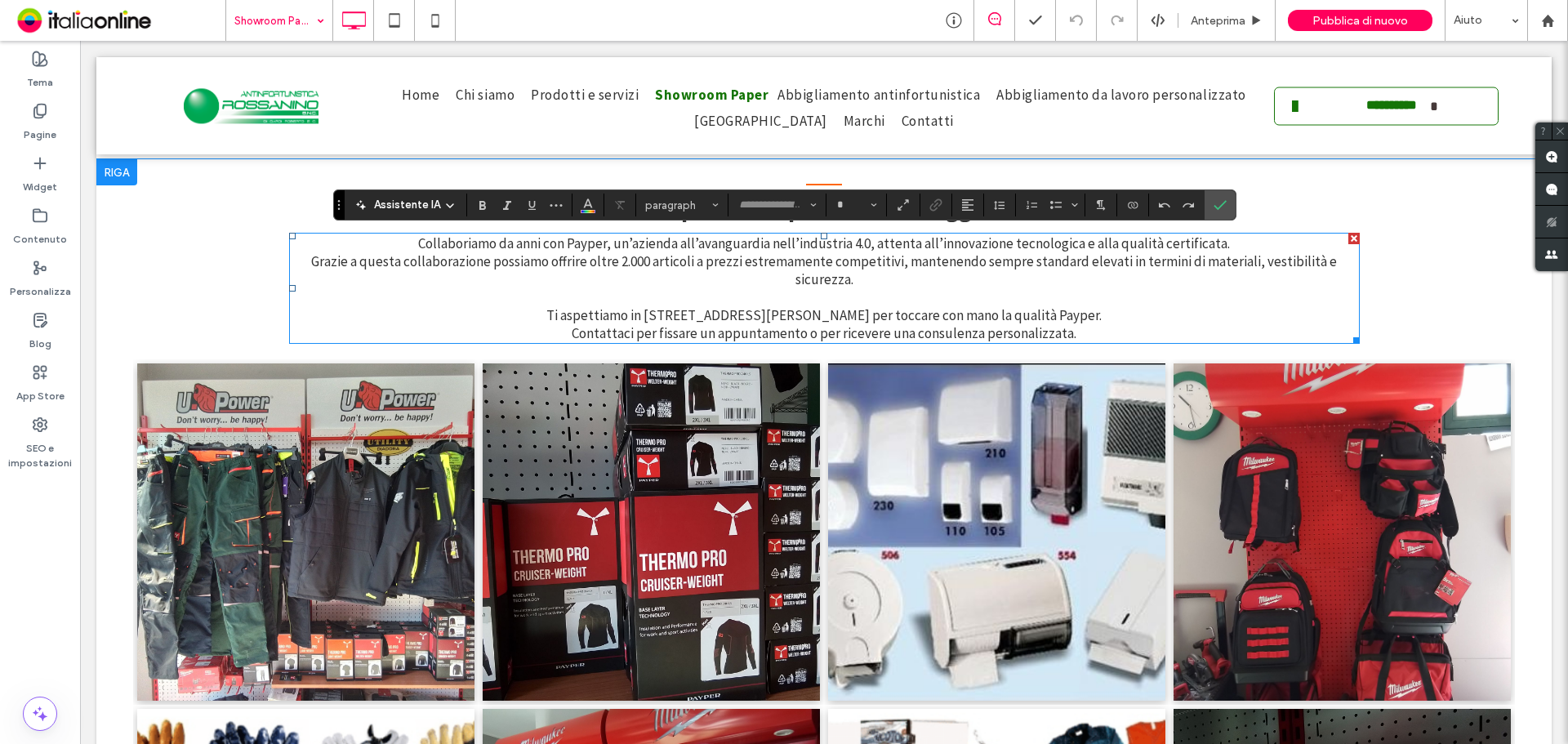
type input "**********"
type input "**"
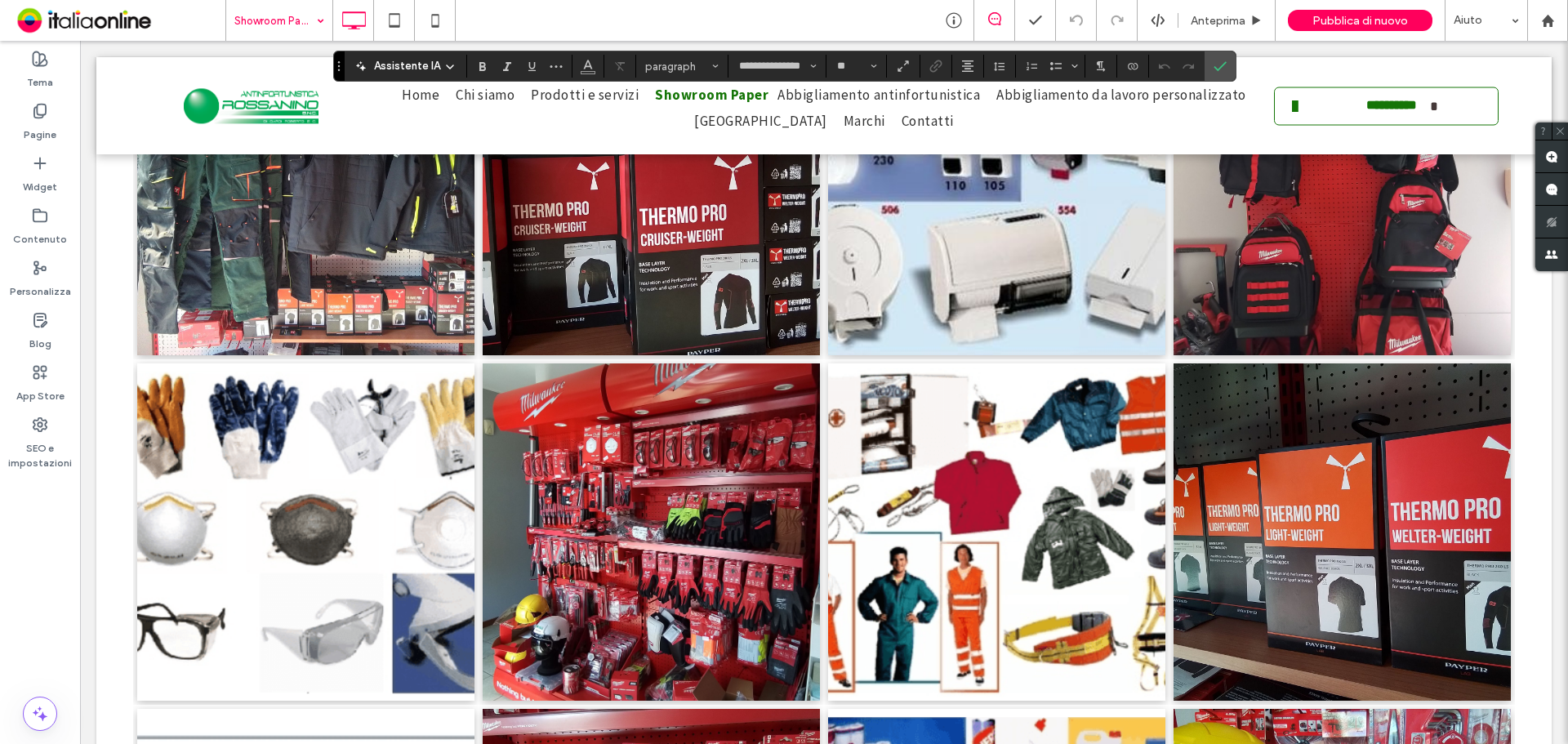
scroll to position [843, 0]
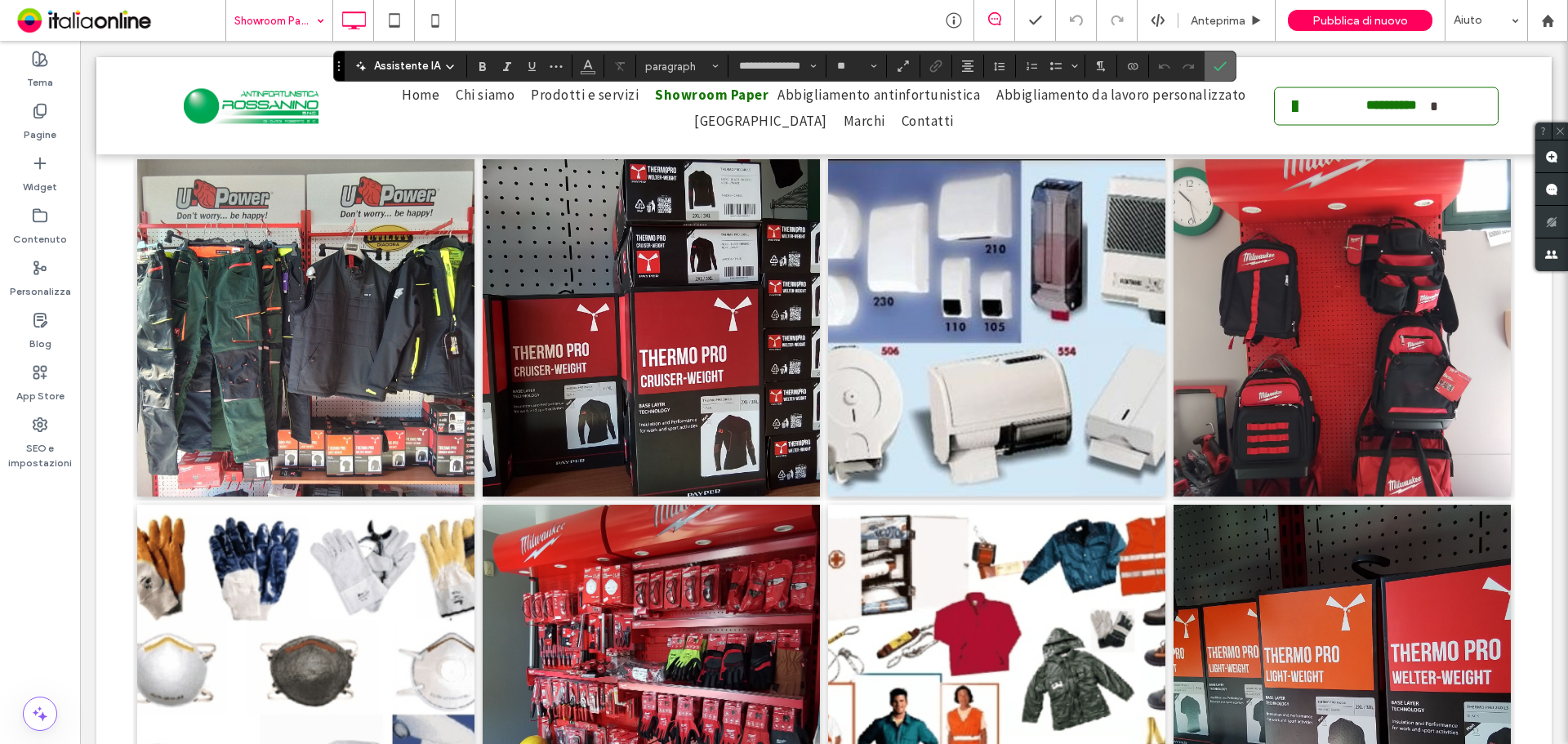
click at [1208, 71] on label "Conferma" at bounding box center [1220, 66] width 25 height 30
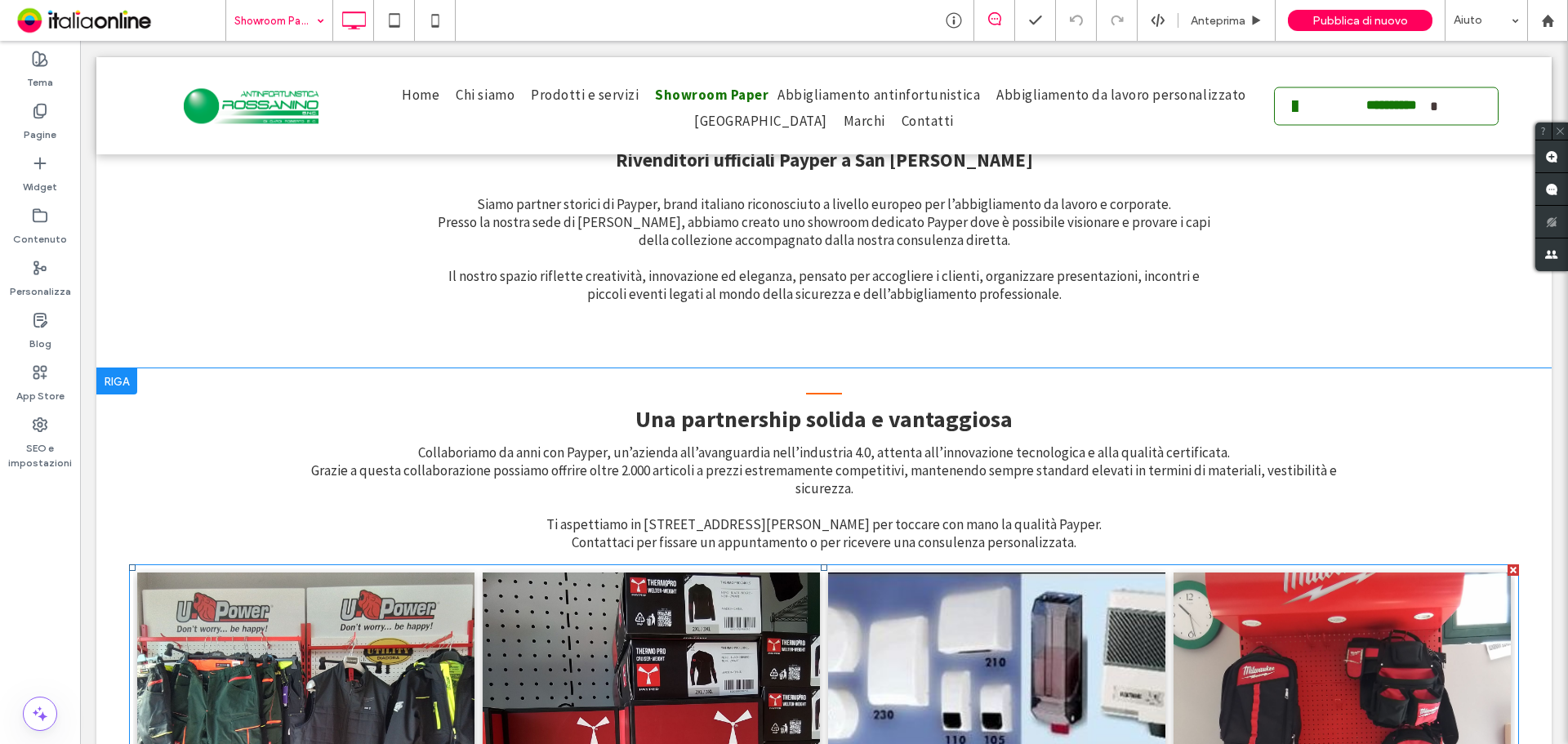
scroll to position [435, 0]
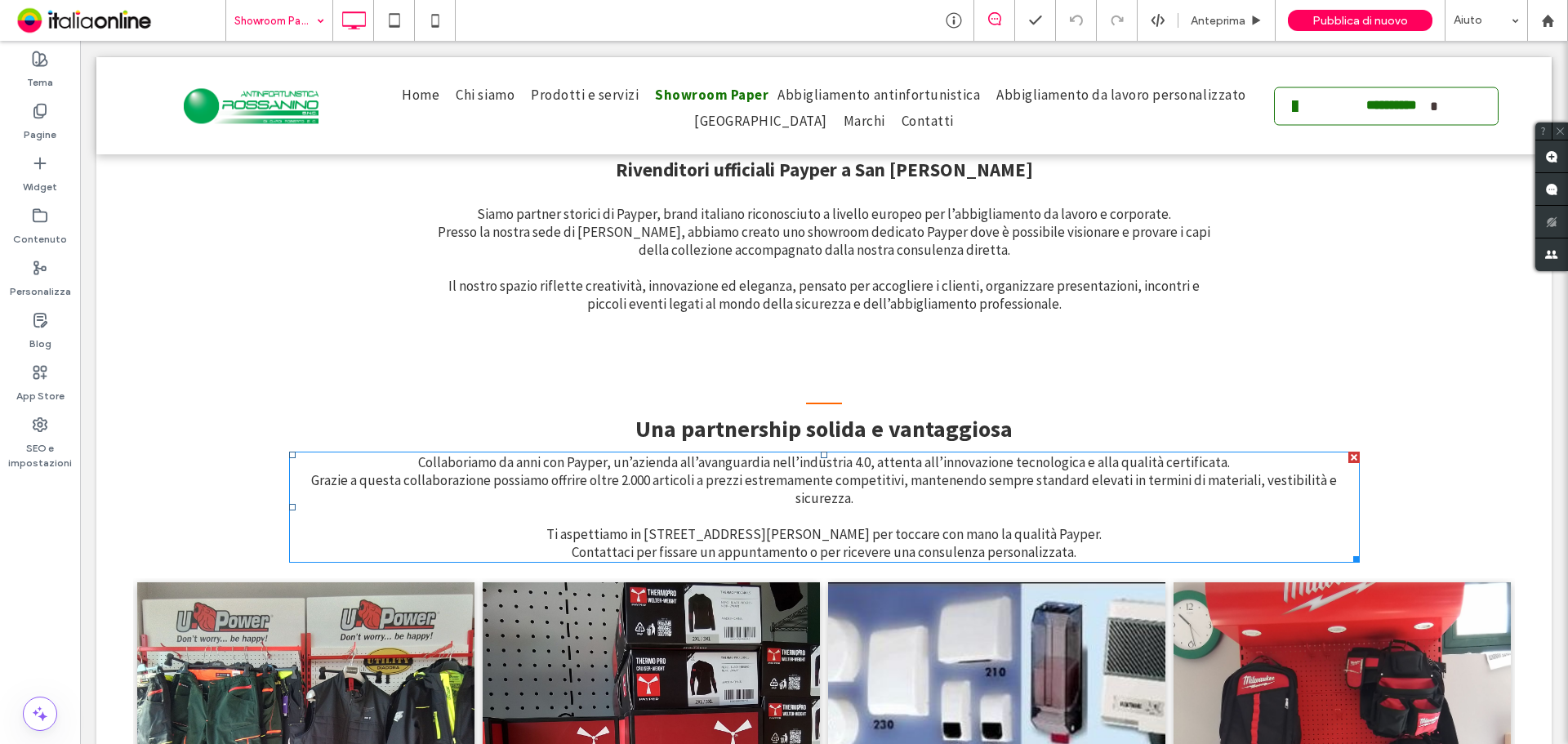
click at [681, 536] on span "Collaboriamo da anni con Payper, un’azienda all’avanguardia nell’industria 4.0,…" at bounding box center [824, 507] width 1025 height 108
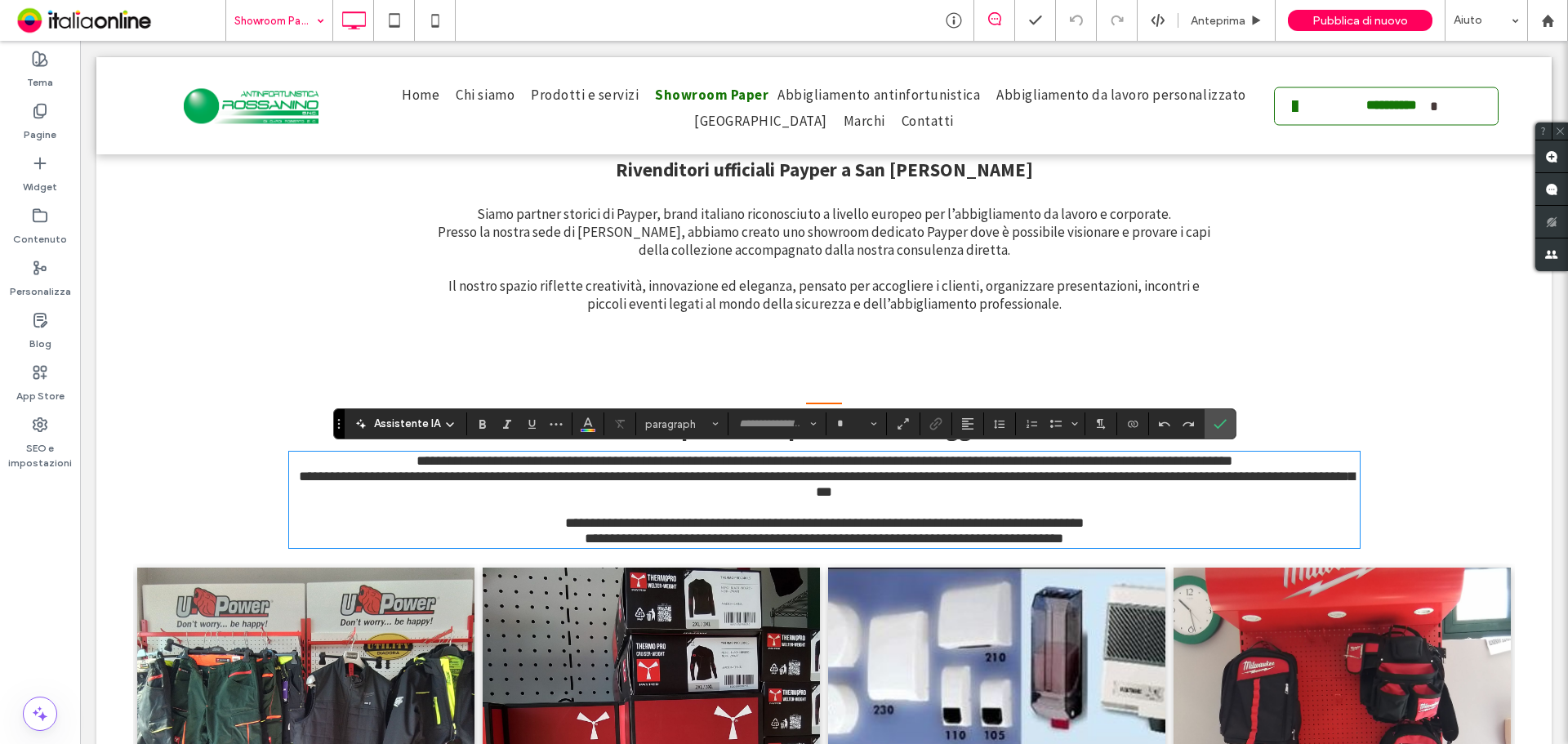
type input "**********"
type input "**"
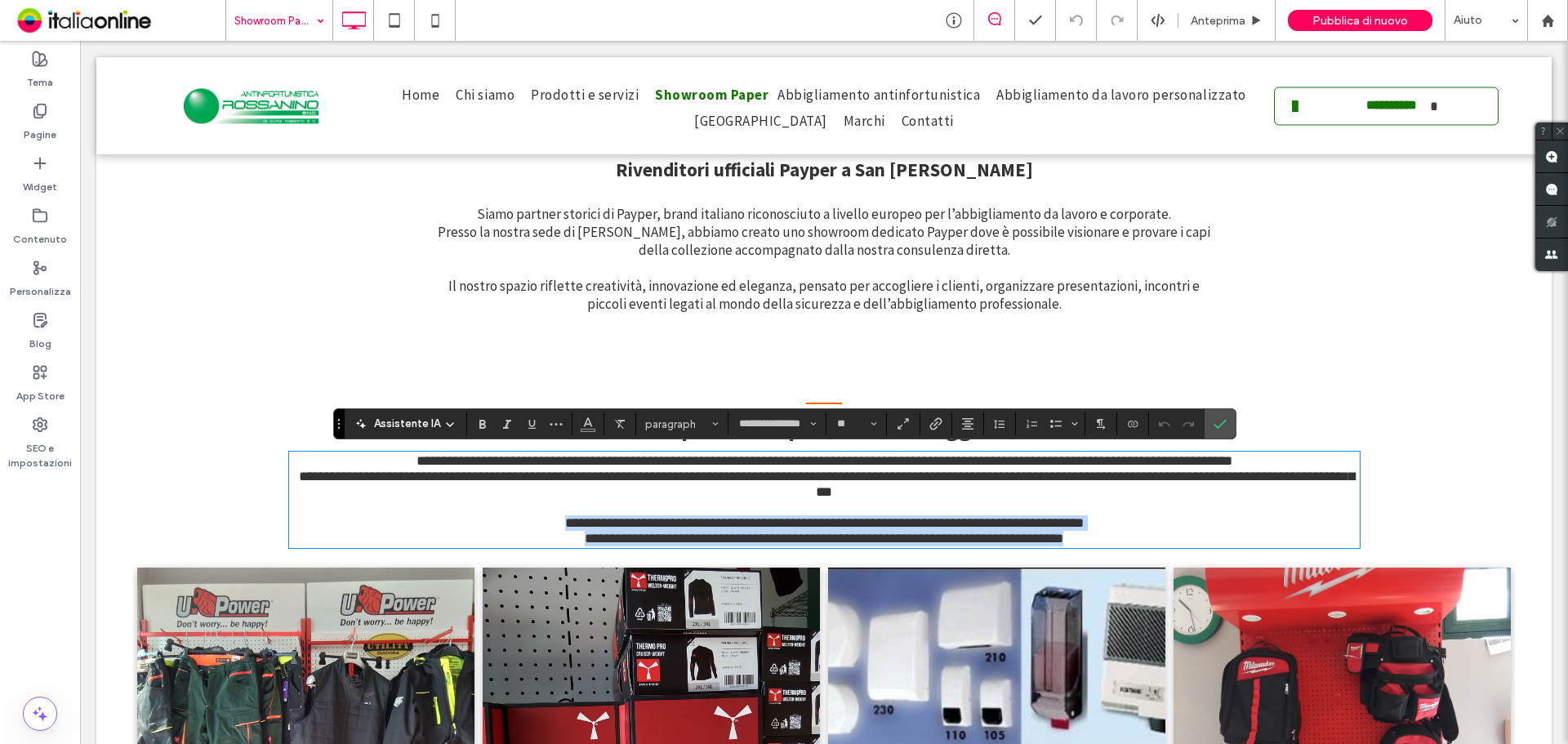
drag, startPoint x: 550, startPoint y: 514, endPoint x: 1102, endPoint y: 533, distance: 552.3
click at [1102, 533] on p "**********" at bounding box center [824, 499] width 1071 height 93
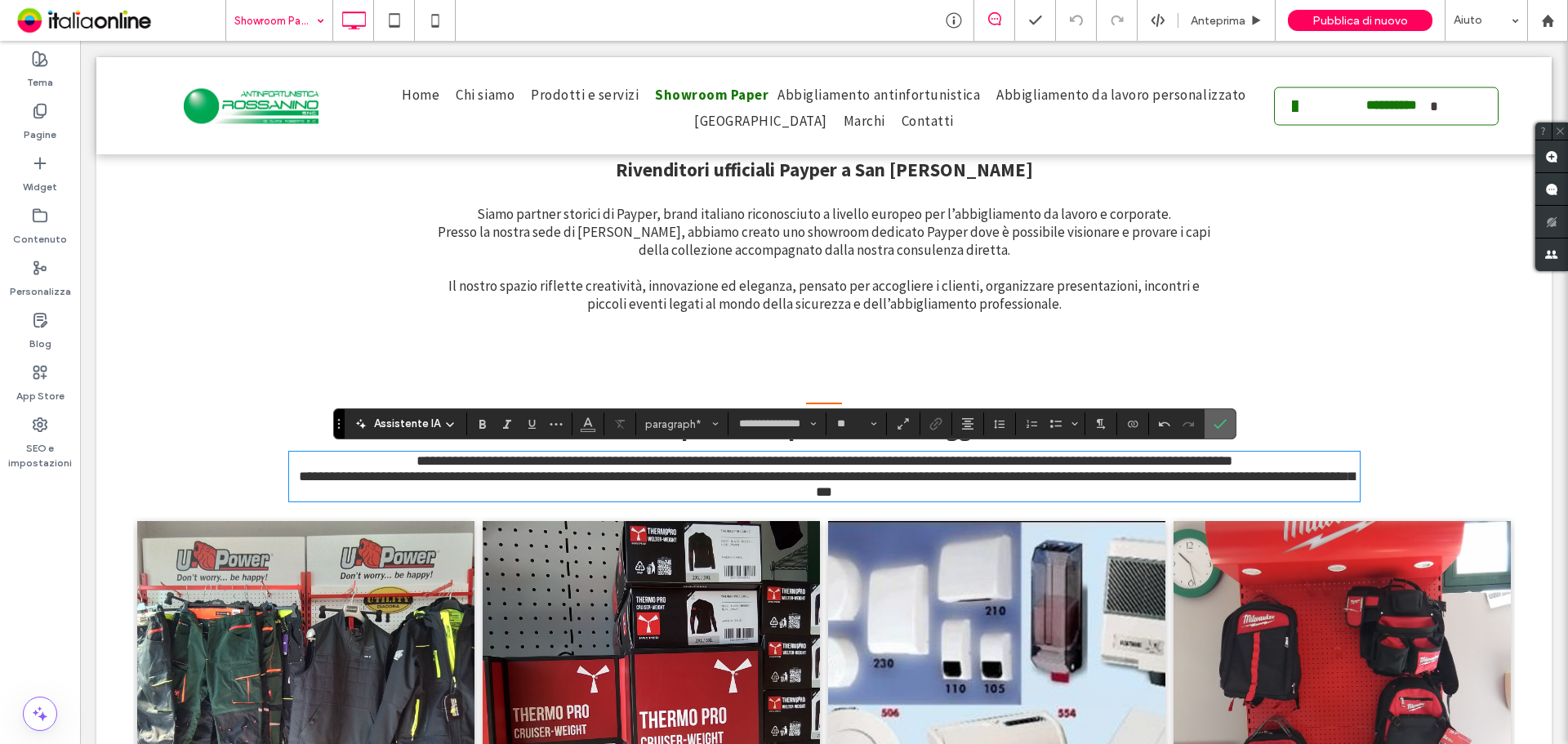
click at [1217, 424] on icon "Conferma" at bounding box center [1220, 424] width 13 height 13
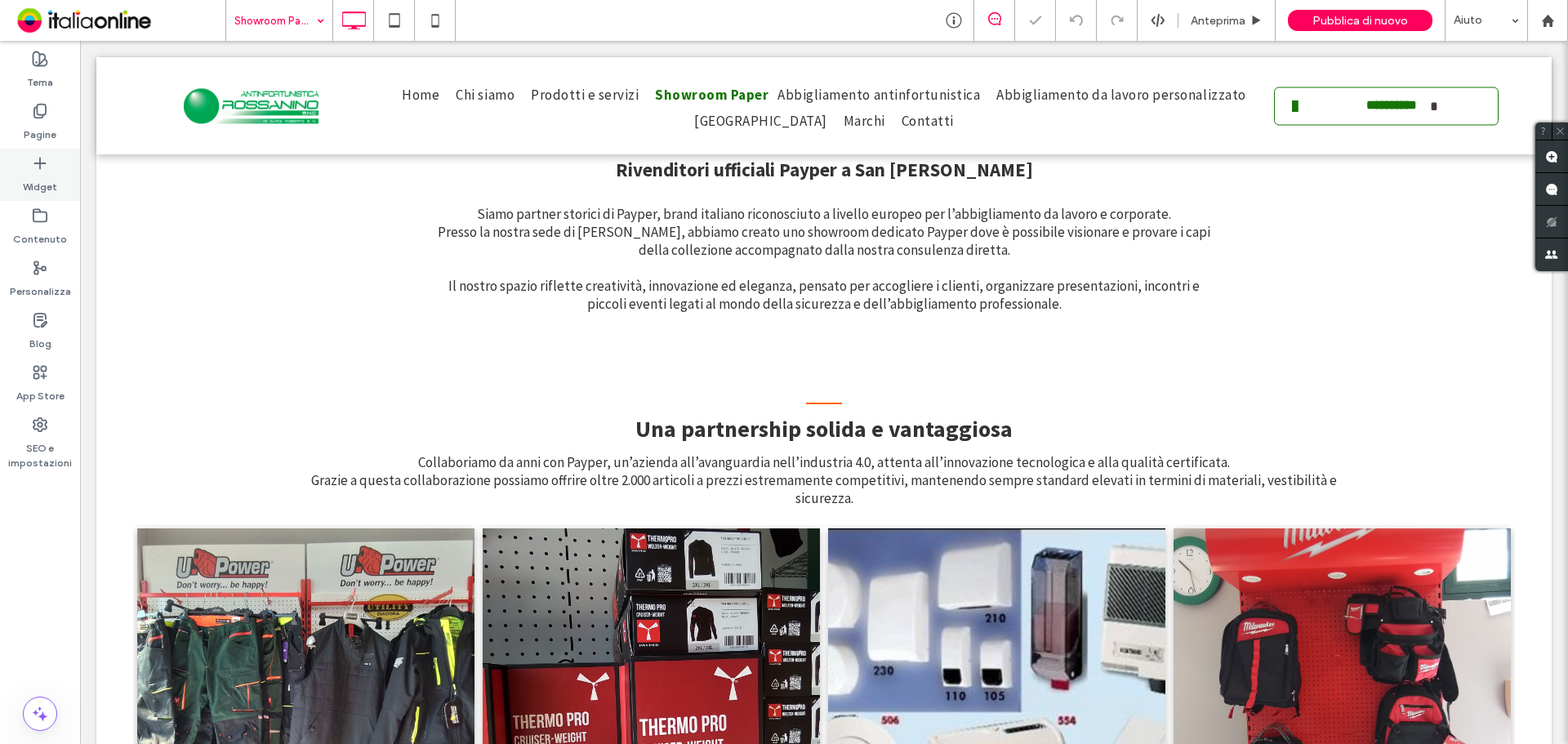
click at [41, 179] on label "Widget" at bounding box center [40, 182] width 34 height 23
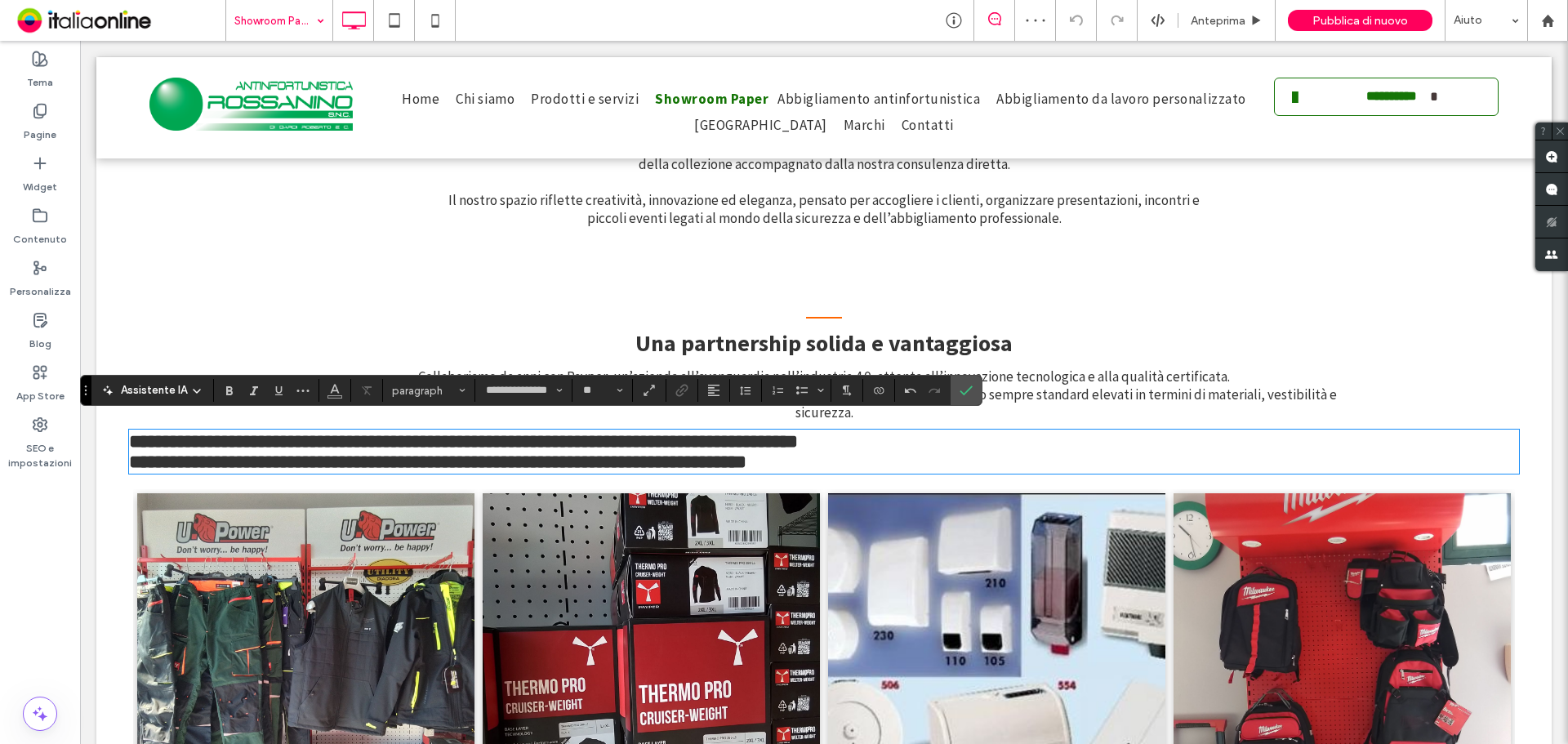
scroll to position [0, 0]
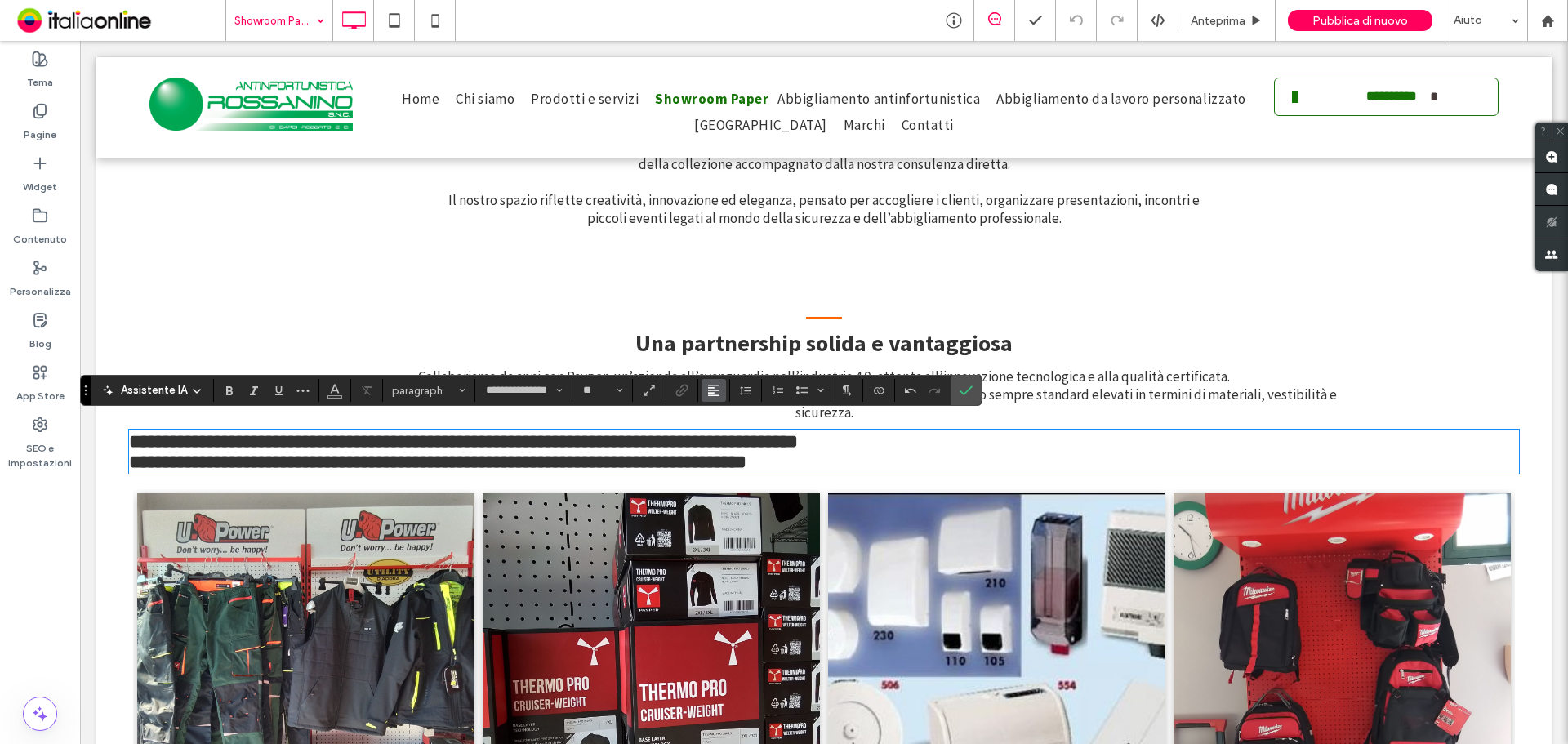
click at [704, 397] on button "Allineamento" at bounding box center [714, 390] width 25 height 23
click at [740, 436] on label "ui.textEditor.alignment.center" at bounding box center [730, 441] width 57 height 24
type input "**"
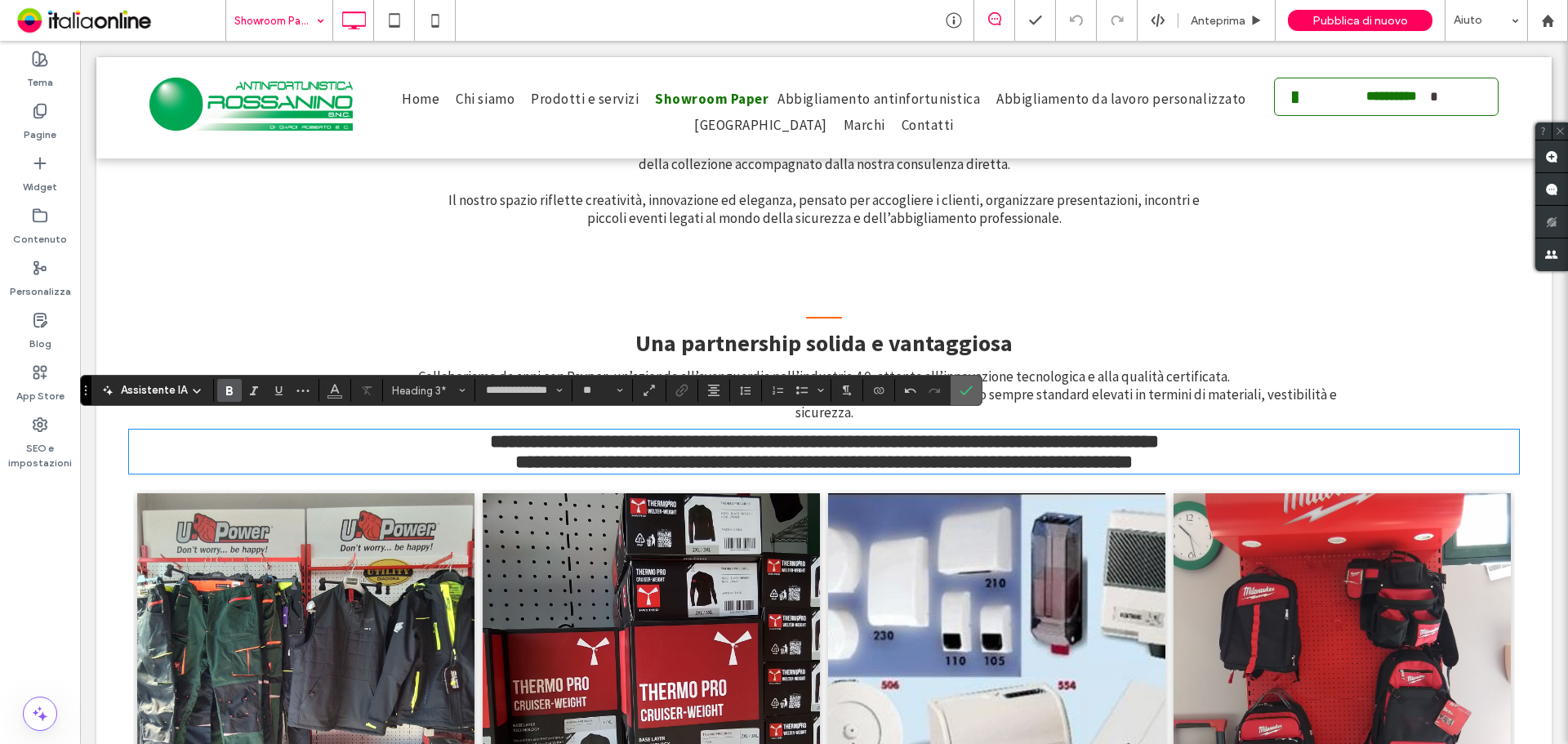
click at [968, 389] on use "Conferma" at bounding box center [966, 391] width 13 height 10
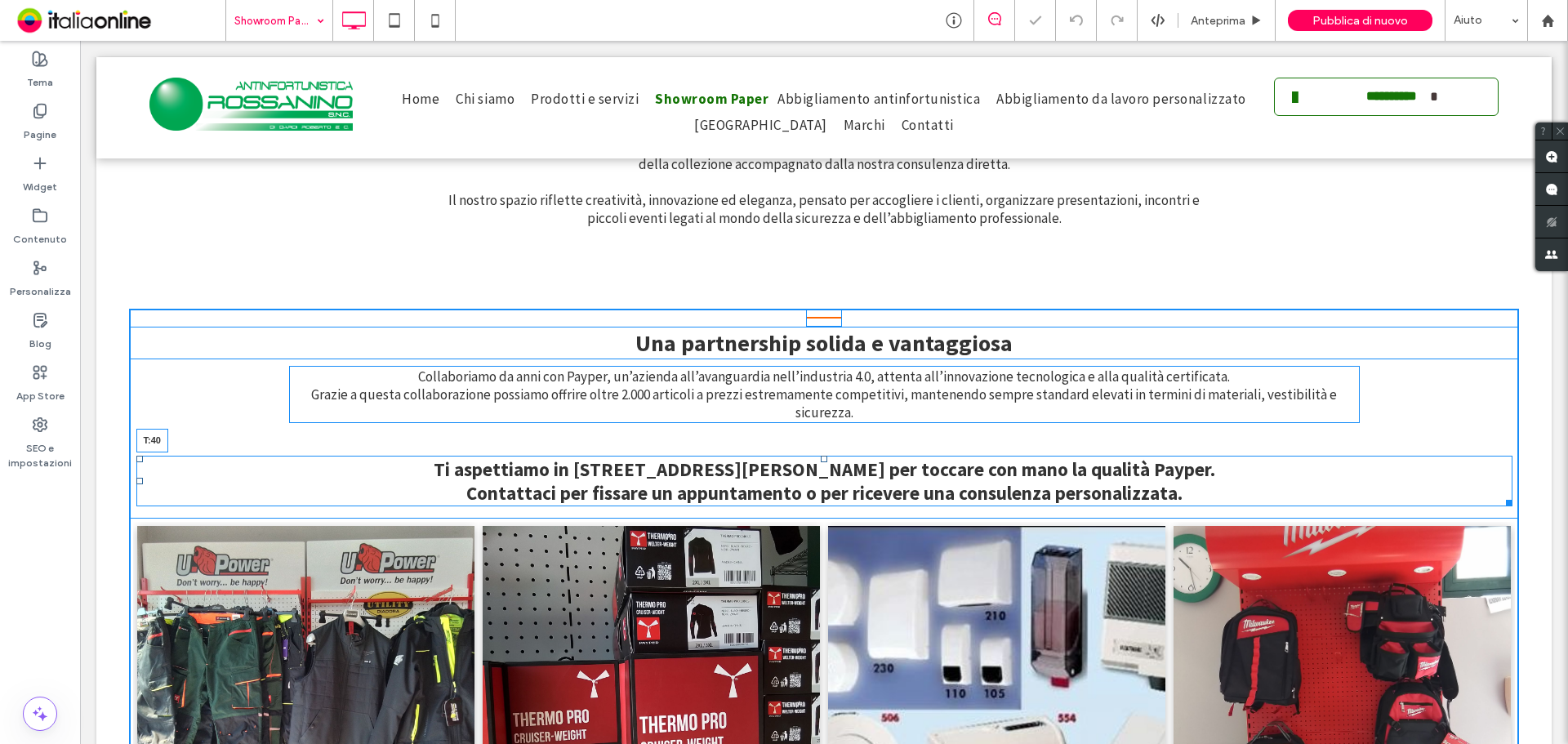
drag, startPoint x: 815, startPoint y: 418, endPoint x: 818, endPoint y: 444, distance: 26.2
click at [821, 456] on div at bounding box center [824, 459] width 7 height 7
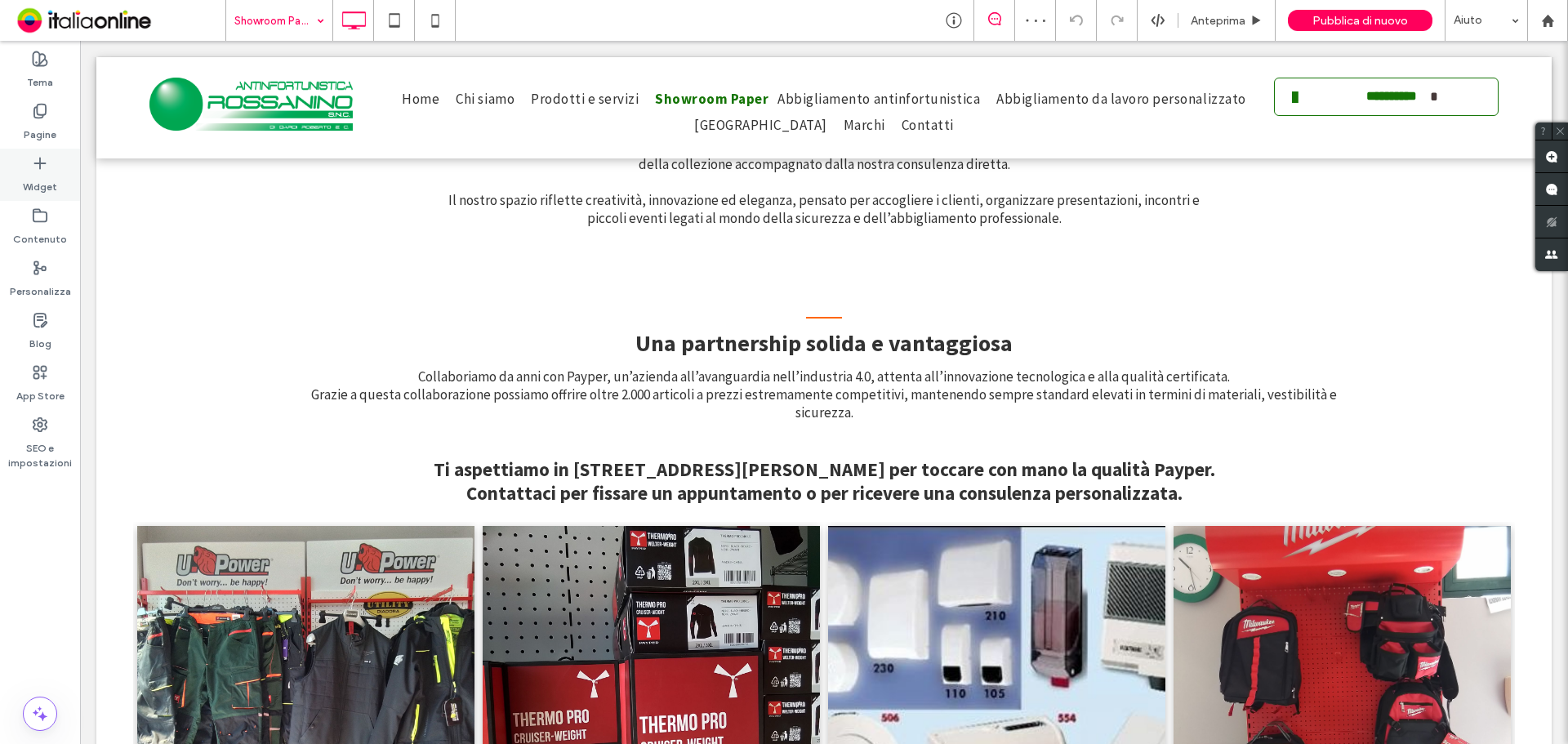
click at [49, 171] on label "Widget" at bounding box center [40, 182] width 34 height 23
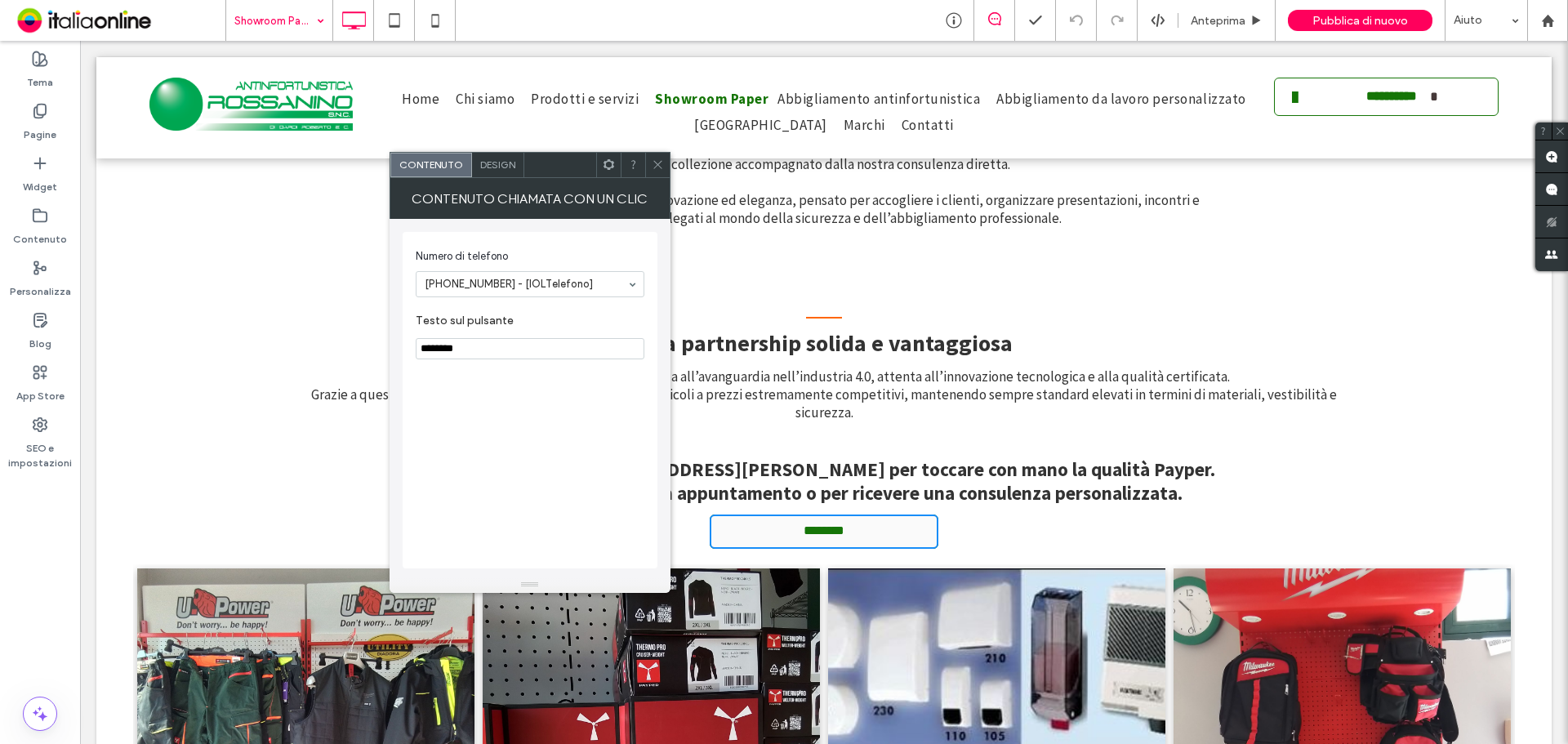
click at [652, 169] on icon at bounding box center [658, 164] width 12 height 12
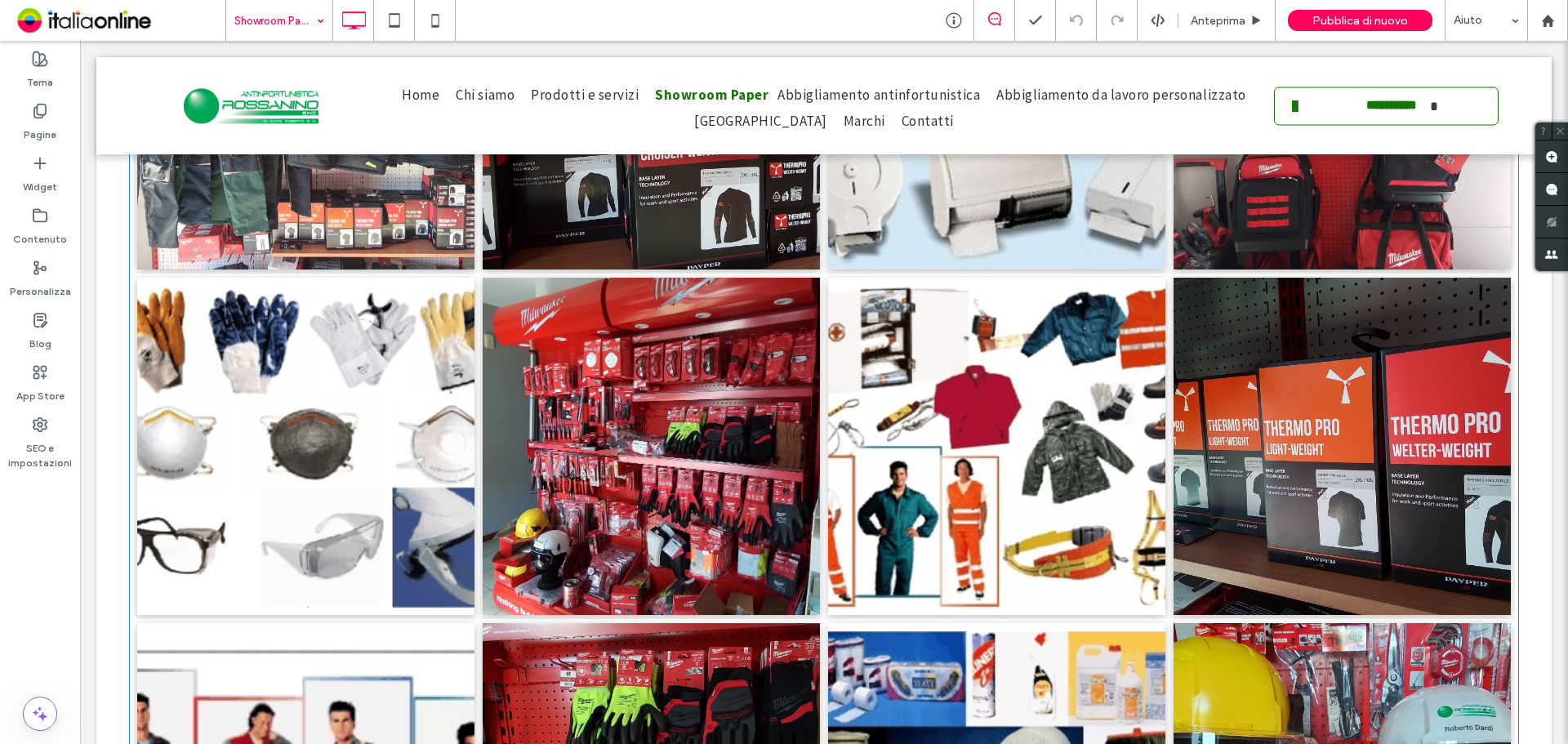
scroll to position [1419, 0]
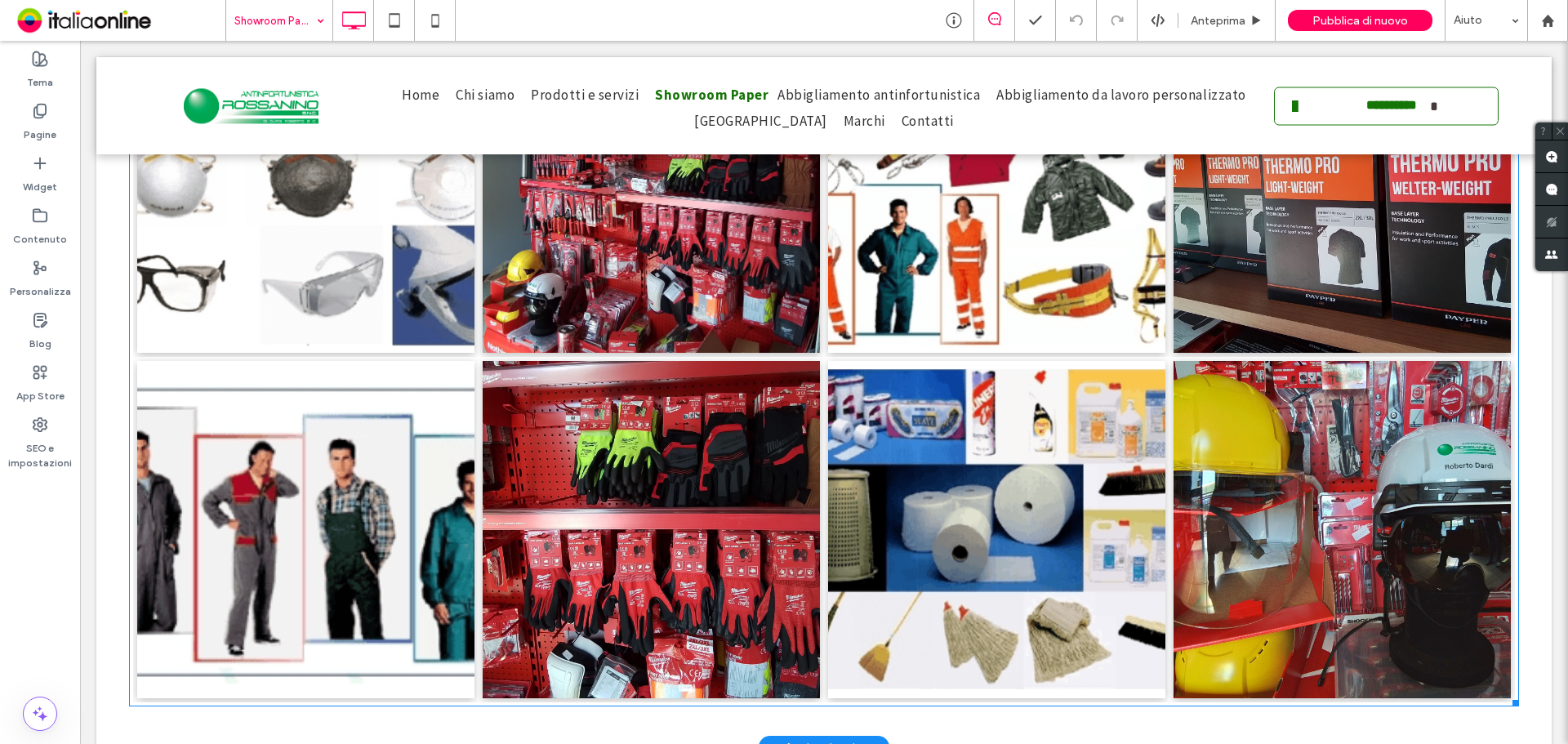
click at [542, 291] on link at bounding box center [652, 185] width 358 height 358
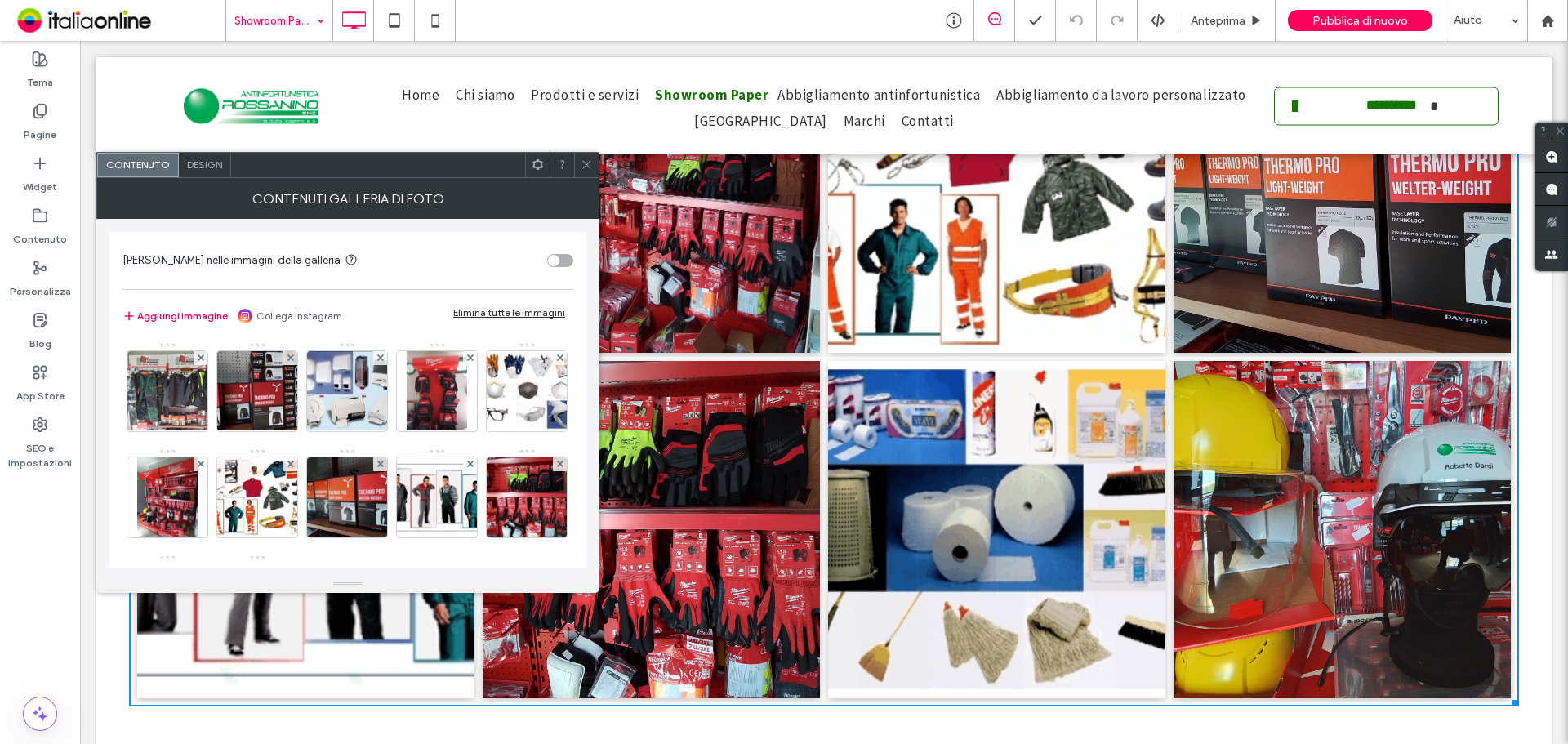
click at [534, 312] on div "Elimina tutte le immagini" at bounding box center [508, 313] width 112 height 12
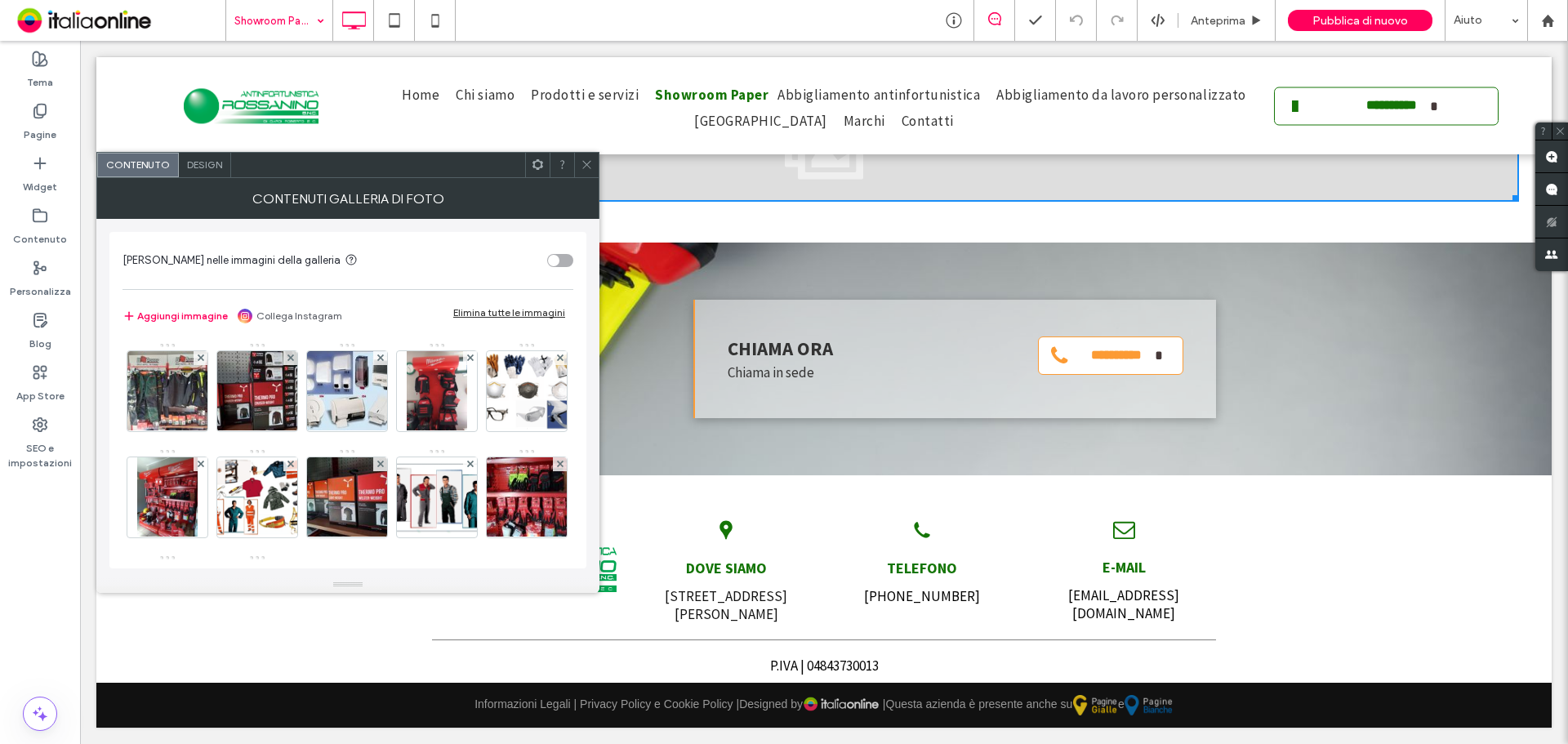
scroll to position [1001, 0]
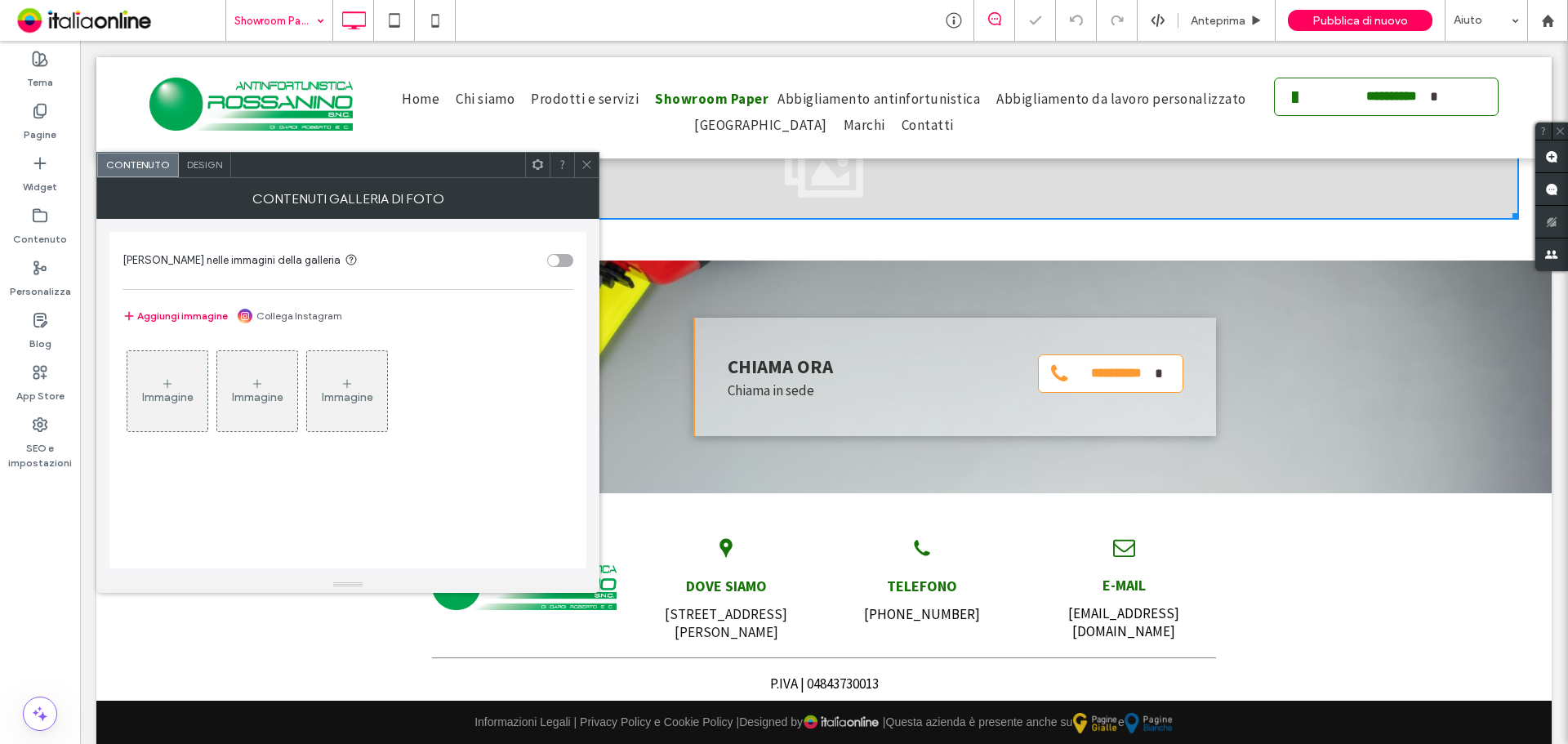
click at [165, 391] on div "Immagine" at bounding box center [168, 397] width 51 height 14
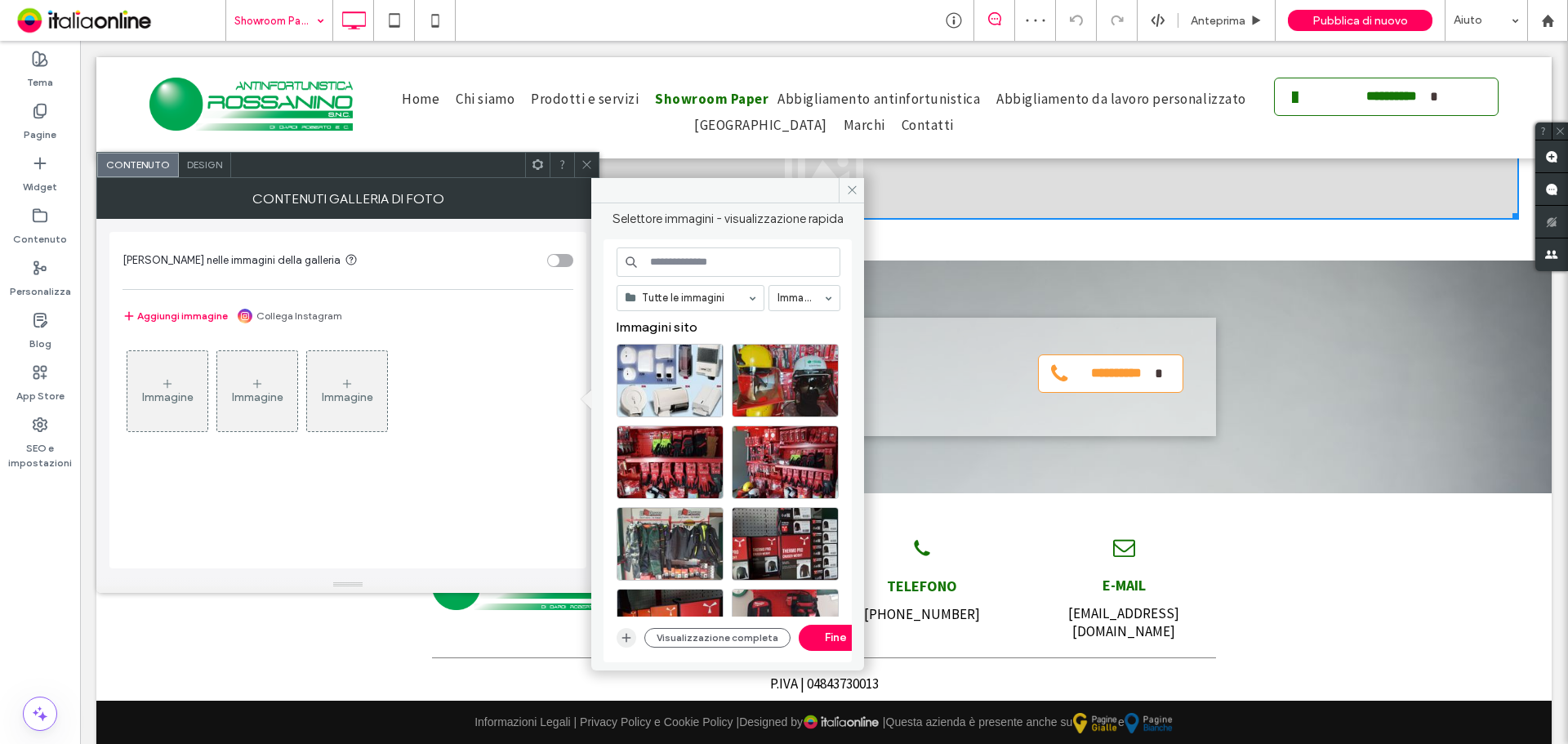
click at [622, 628] on span "button" at bounding box center [626, 637] width 20 height 20
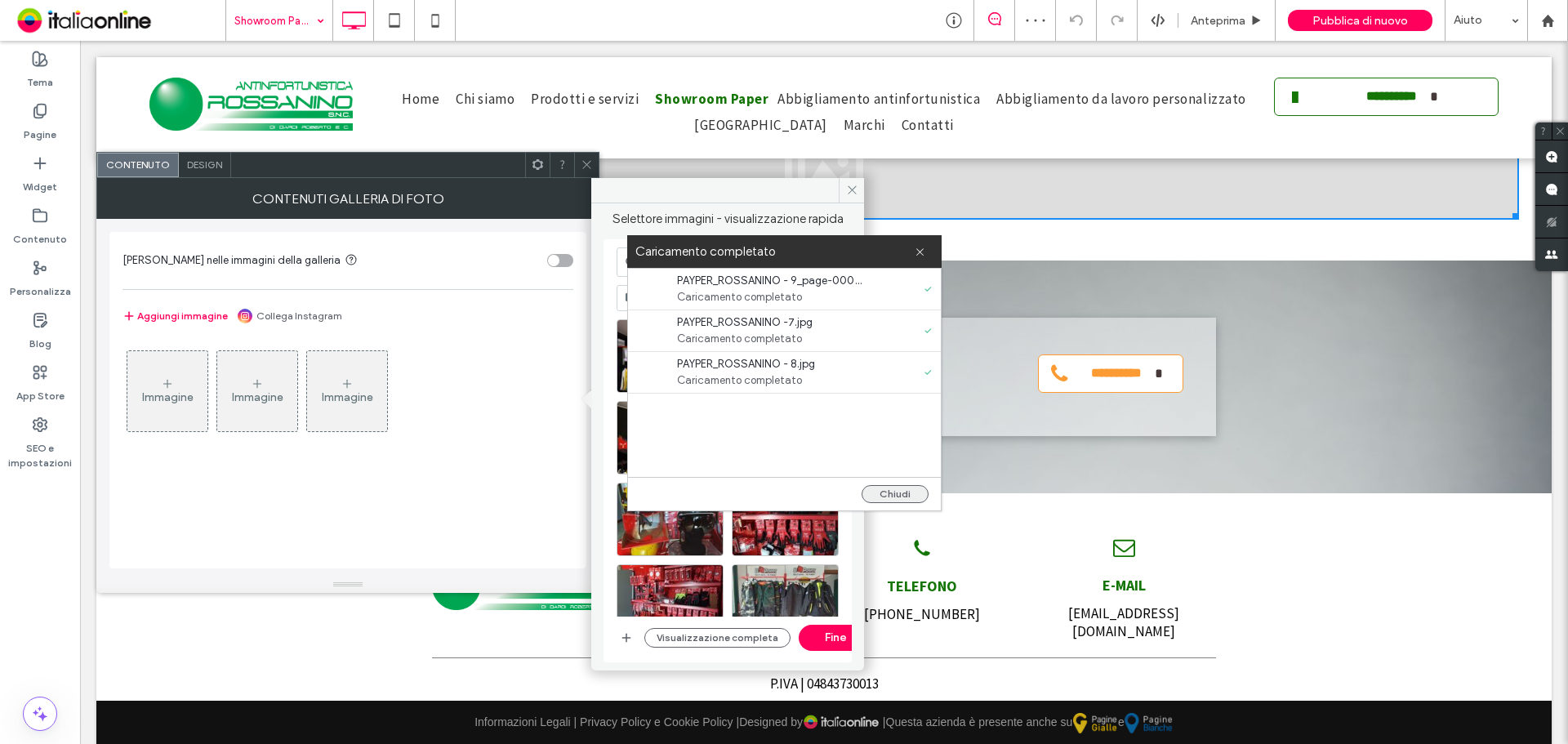
click at [895, 487] on button "Chiudi" at bounding box center [894, 493] width 67 height 18
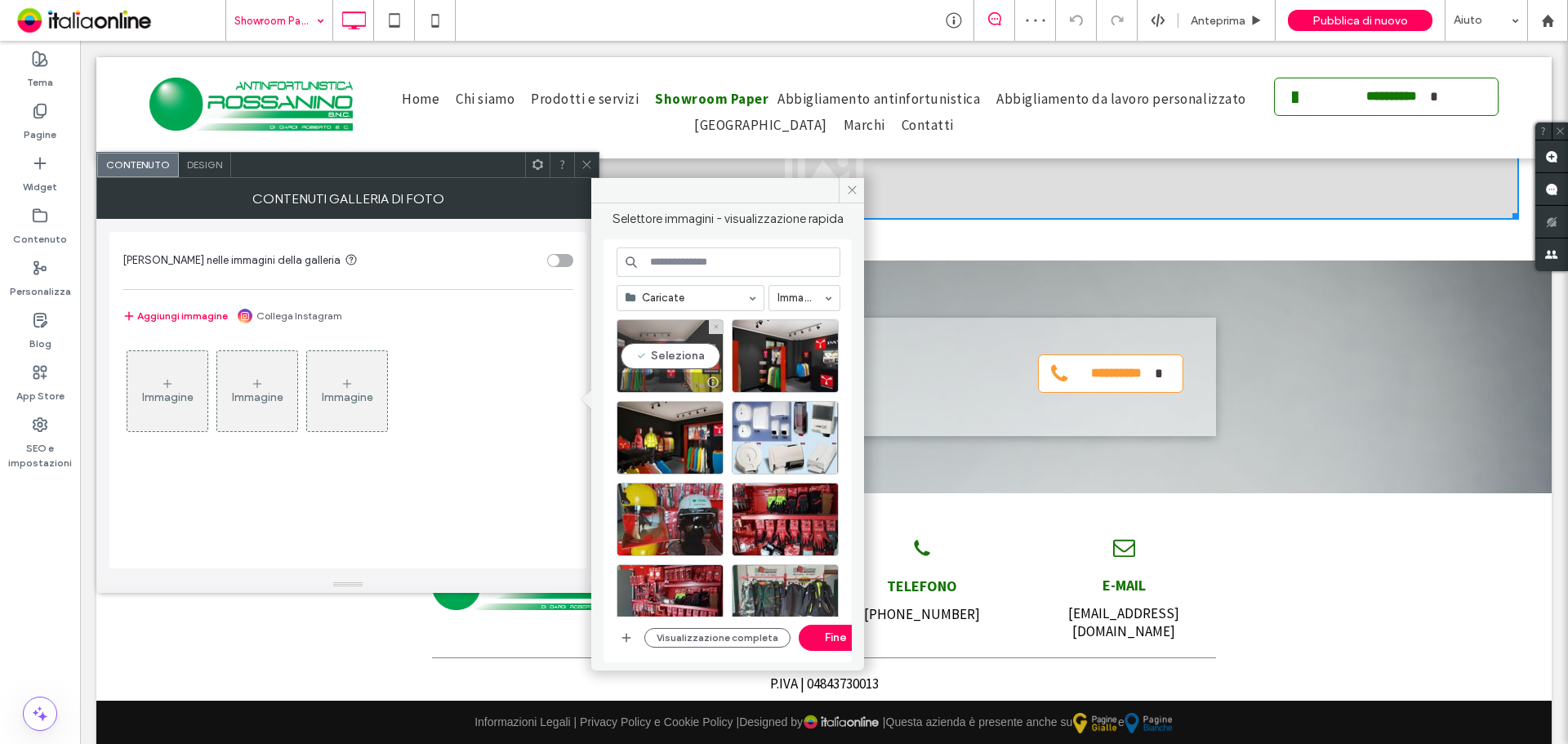
click at [666, 372] on div at bounding box center [670, 382] width 106 height 20
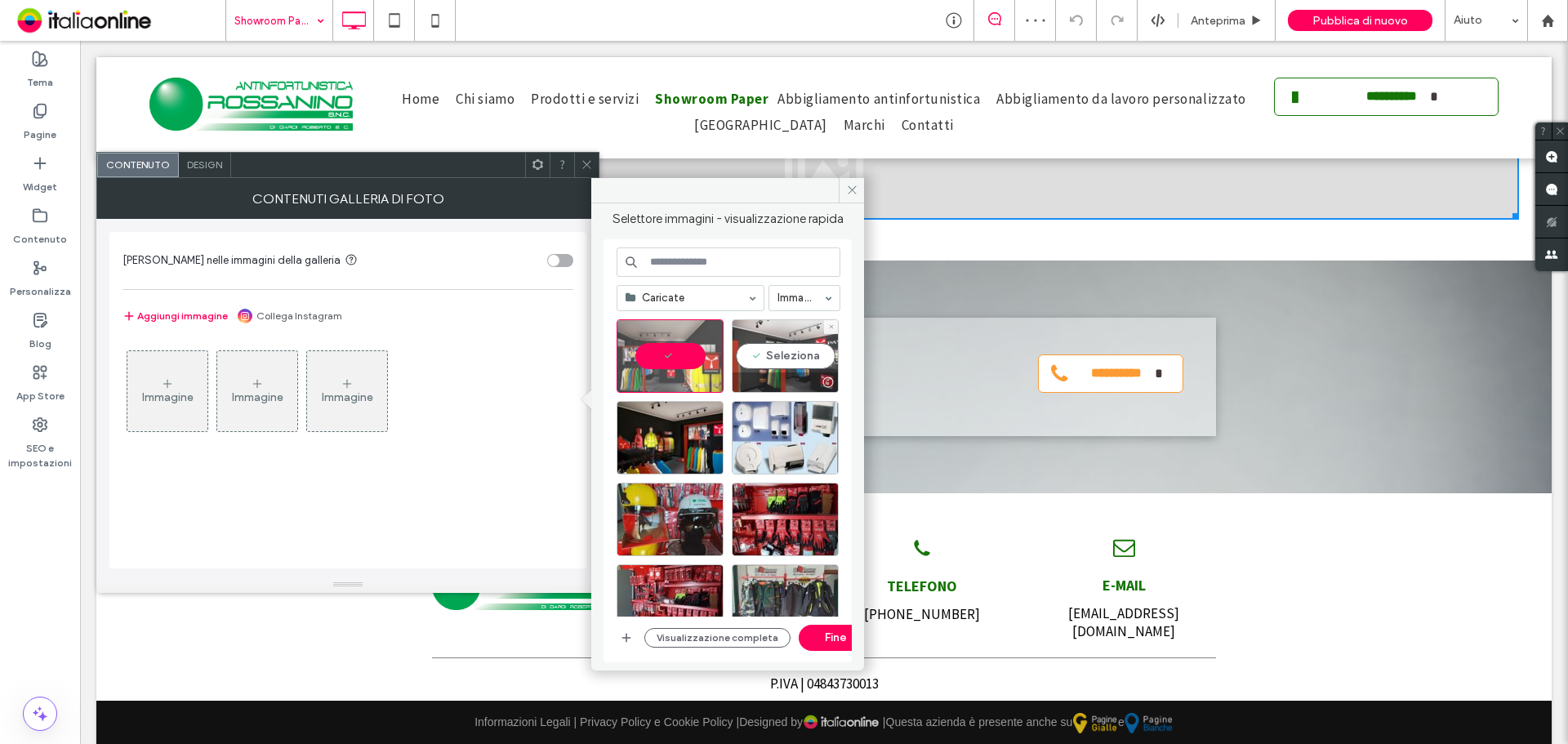
click at [774, 368] on div "Seleziona" at bounding box center [785, 356] width 107 height 73
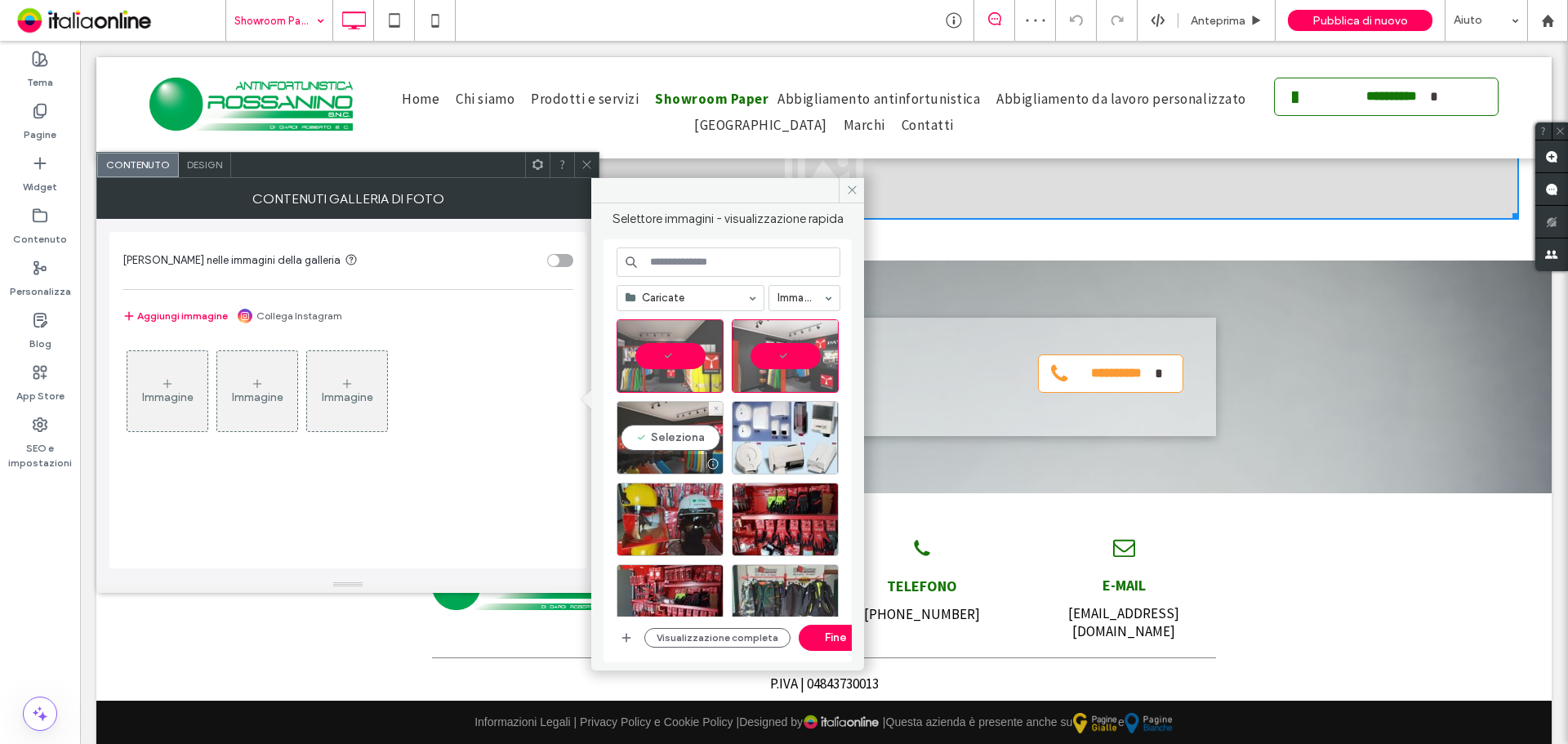
drag, startPoint x: 663, startPoint y: 401, endPoint x: 682, endPoint y: 402, distance: 19.0
click at [668, 402] on div "Seleziona" at bounding box center [670, 438] width 107 height 73
click at [834, 625] on button "Fine" at bounding box center [836, 637] width 73 height 26
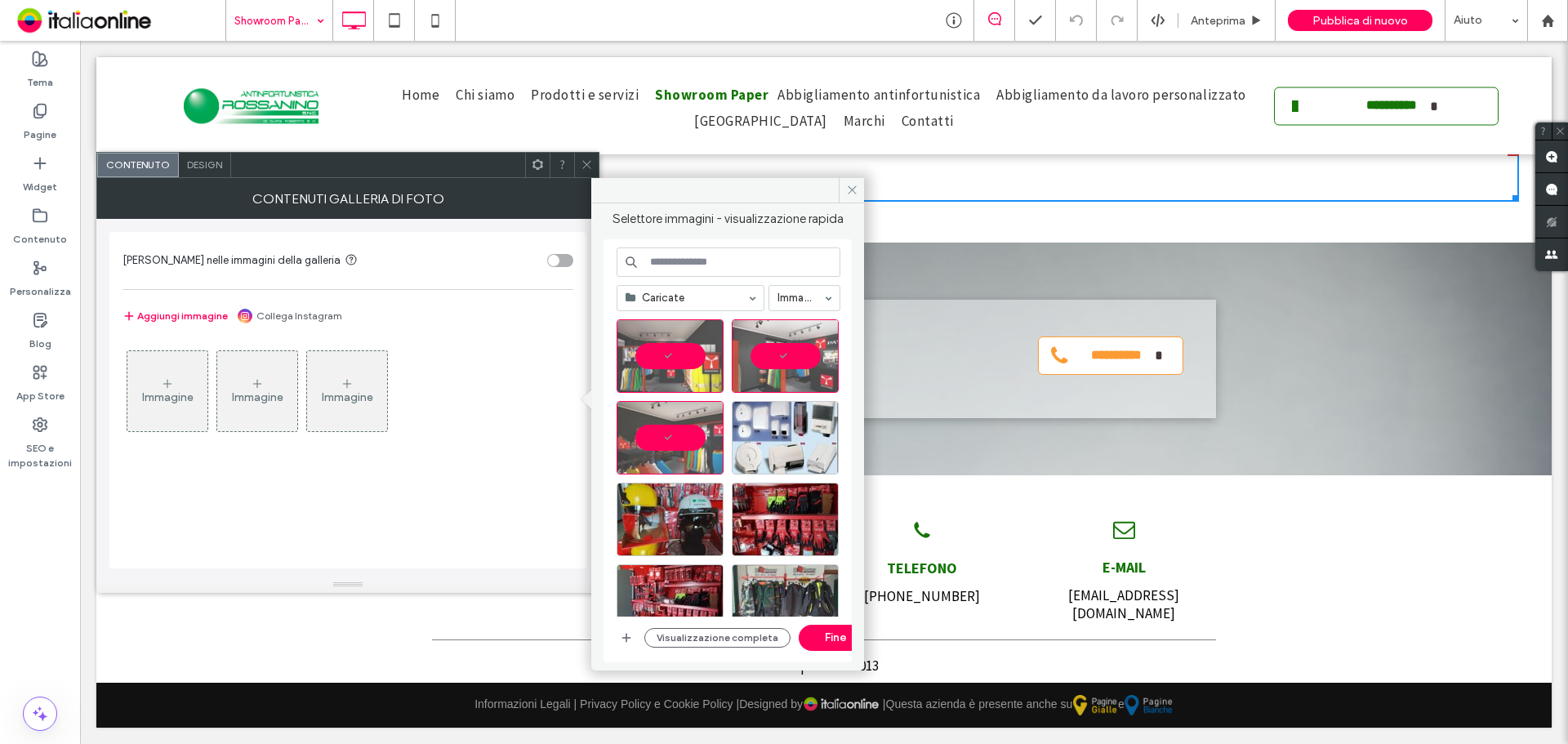
scroll to position [919, 0]
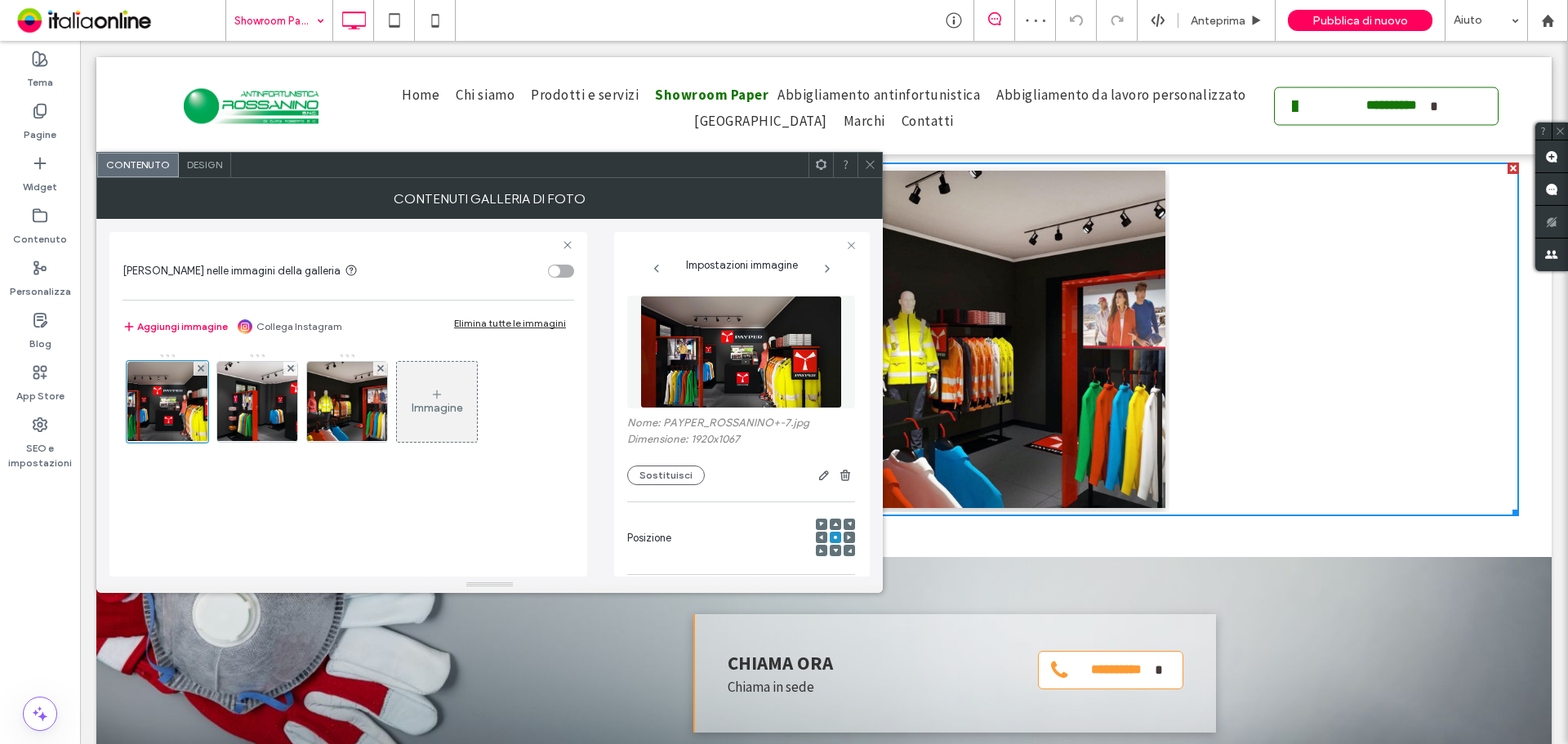
drag, startPoint x: 871, startPoint y: 162, endPoint x: 878, endPoint y: 170, distance: 10.6
click at [871, 162] on icon at bounding box center [870, 164] width 12 height 12
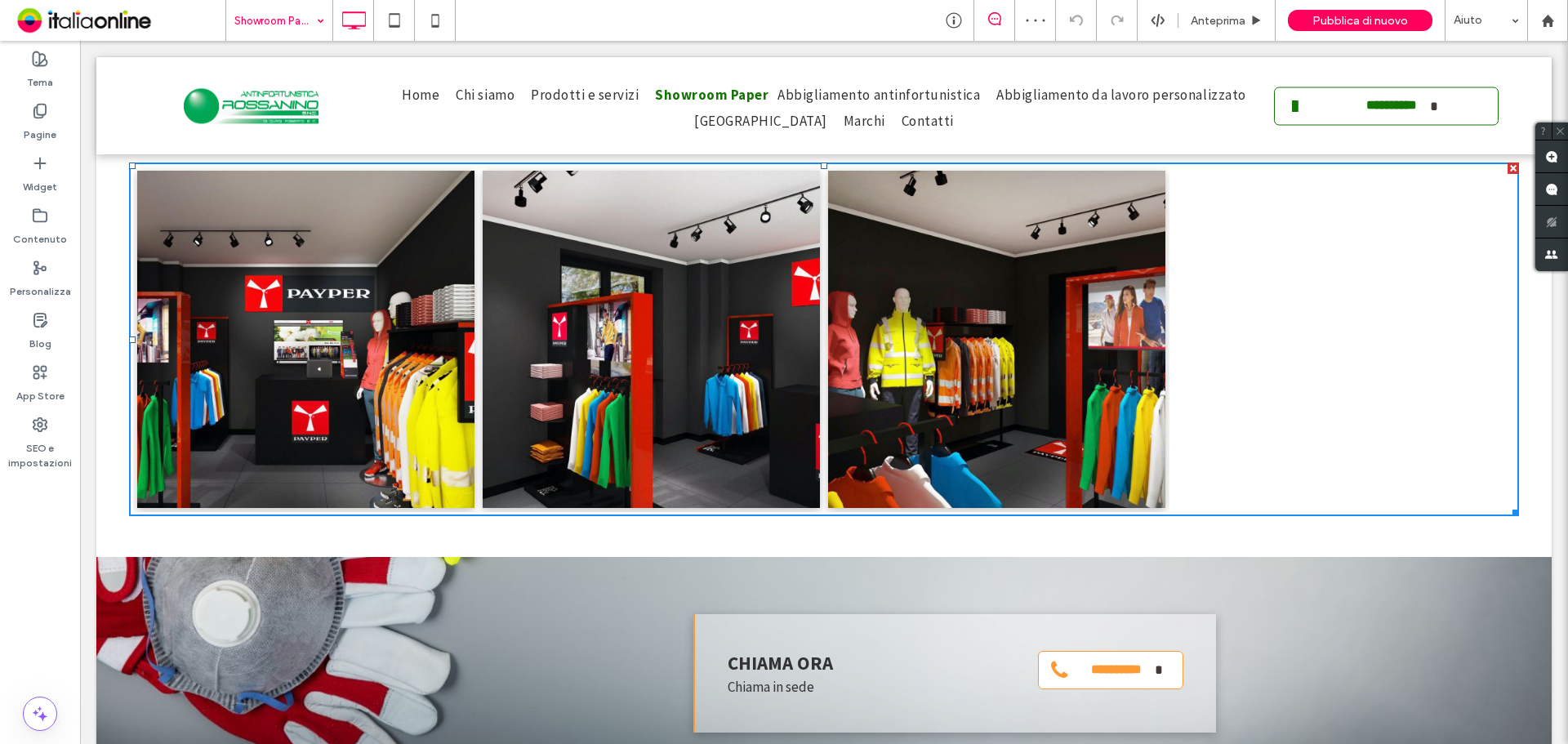
click at [985, 276] on link at bounding box center [997, 340] width 358 height 358
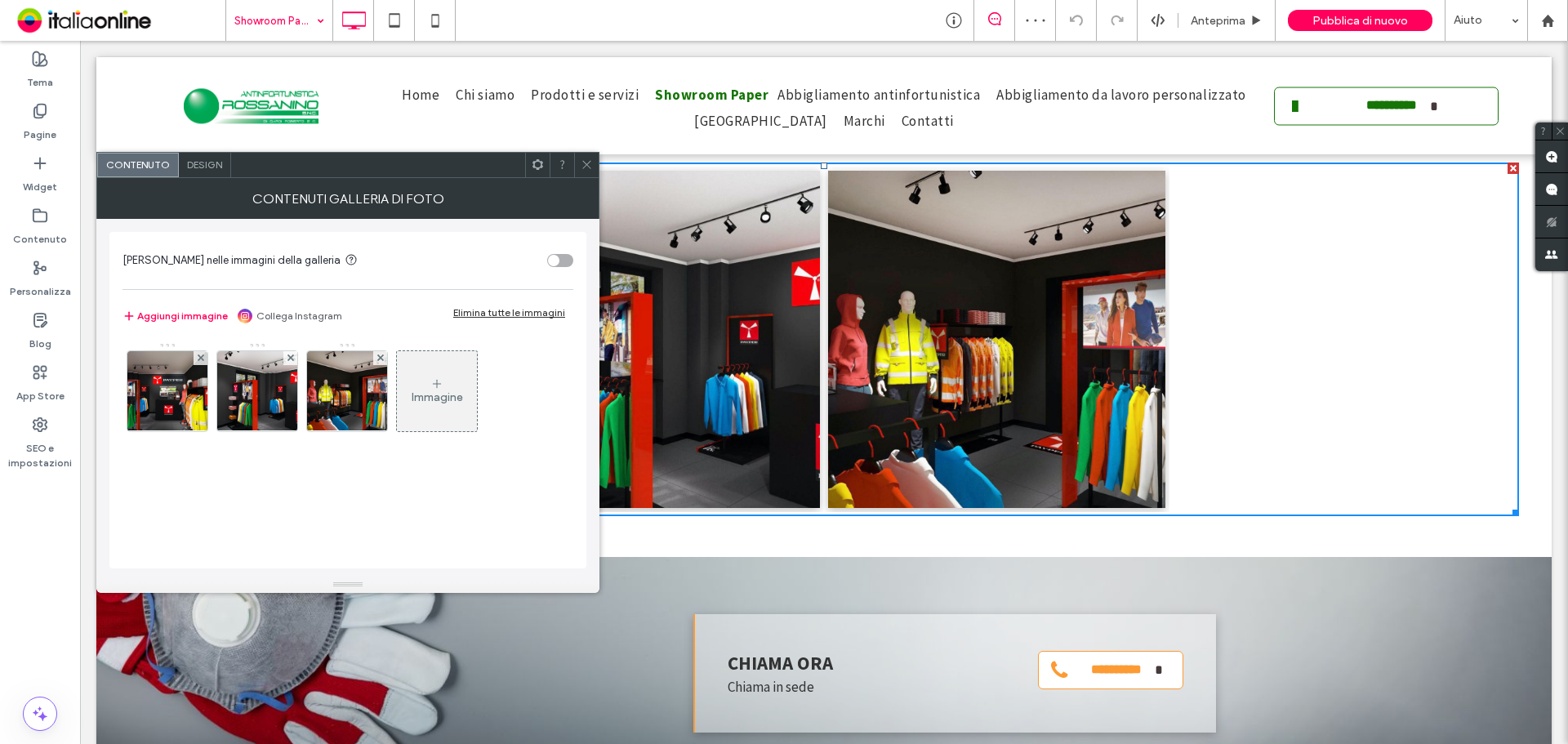
click at [192, 164] on span "Design" at bounding box center [204, 164] width 35 height 12
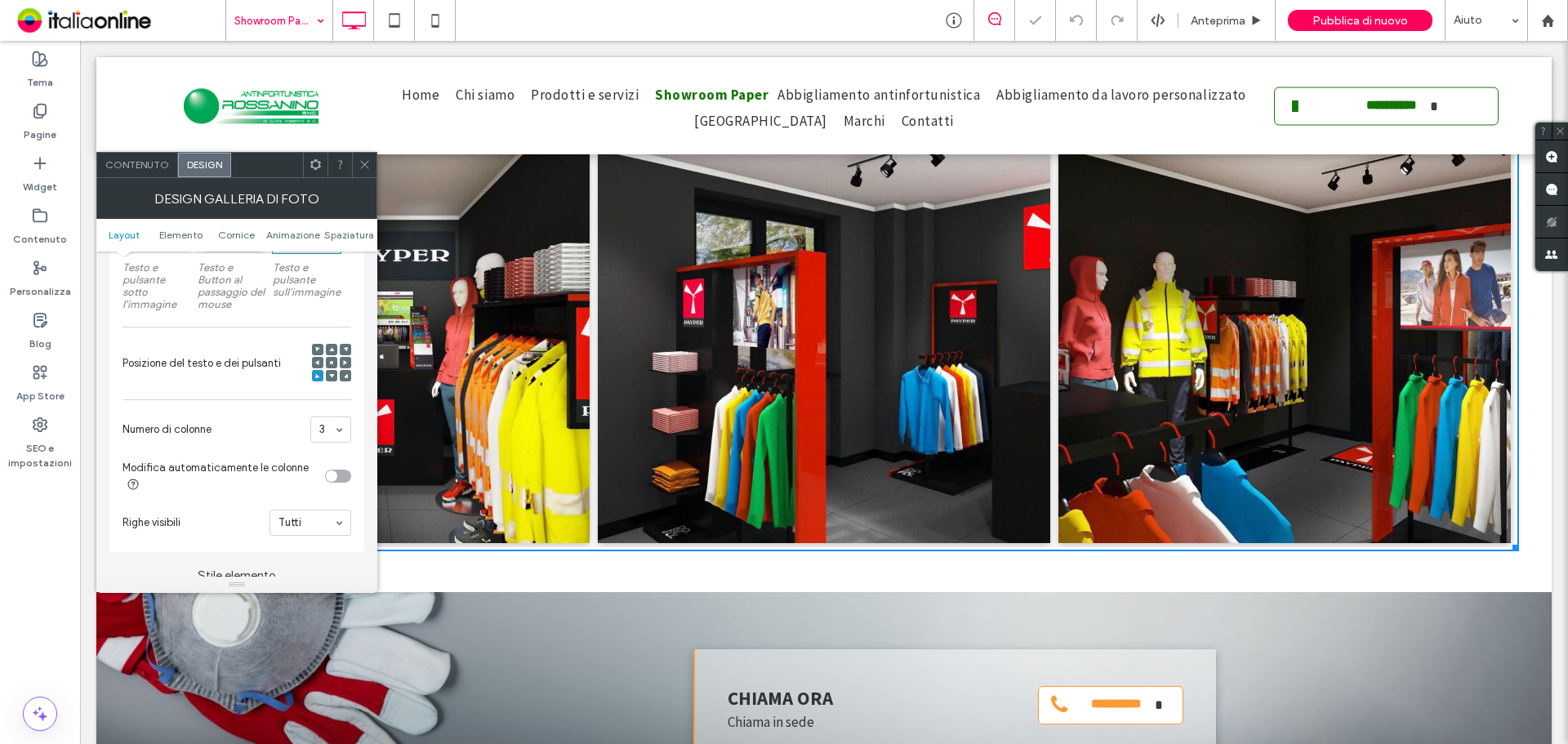
scroll to position [753, 0]
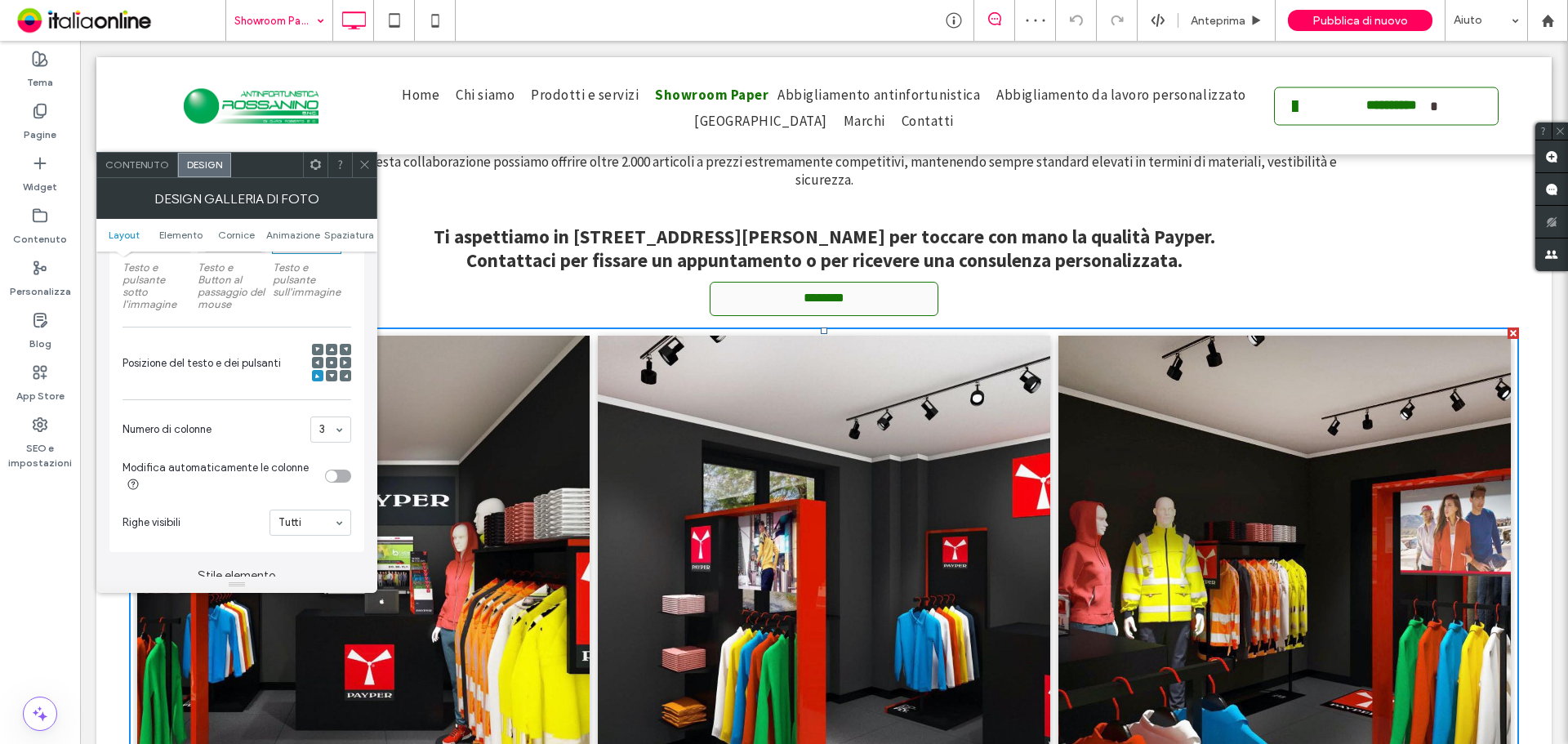
click at [362, 164] on icon at bounding box center [365, 164] width 12 height 12
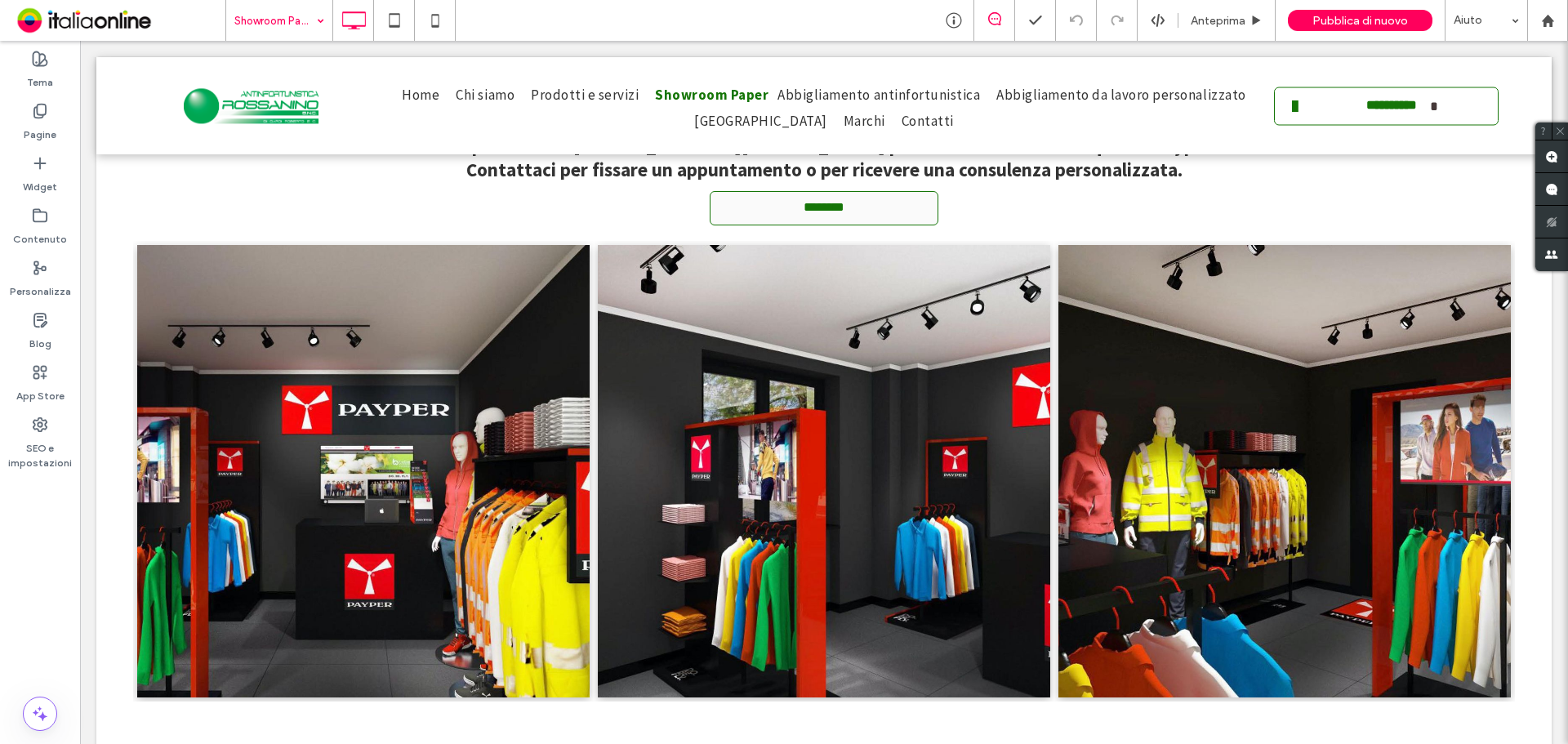
scroll to position [835, 0]
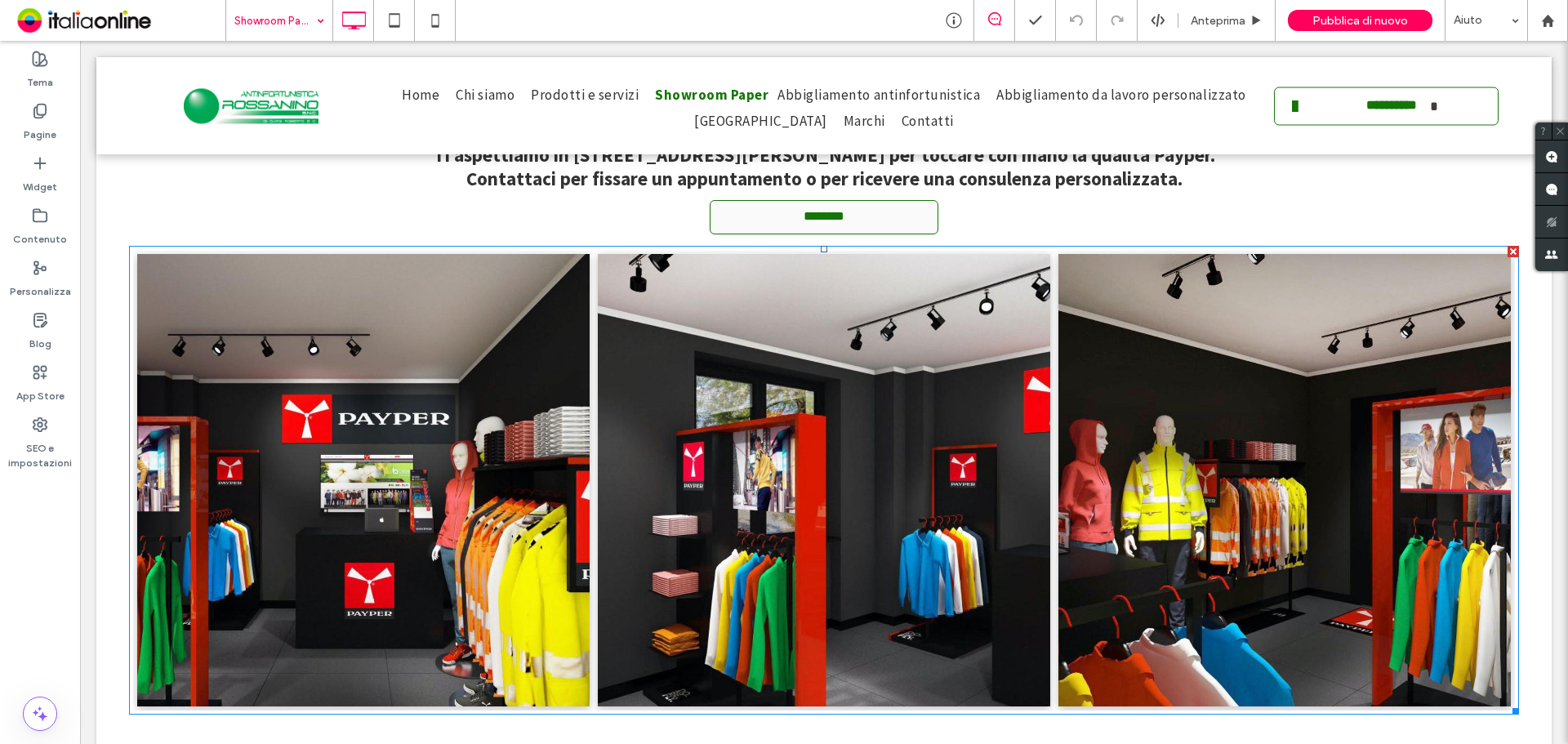
click at [918, 476] on link at bounding box center [823, 480] width 480 height 480
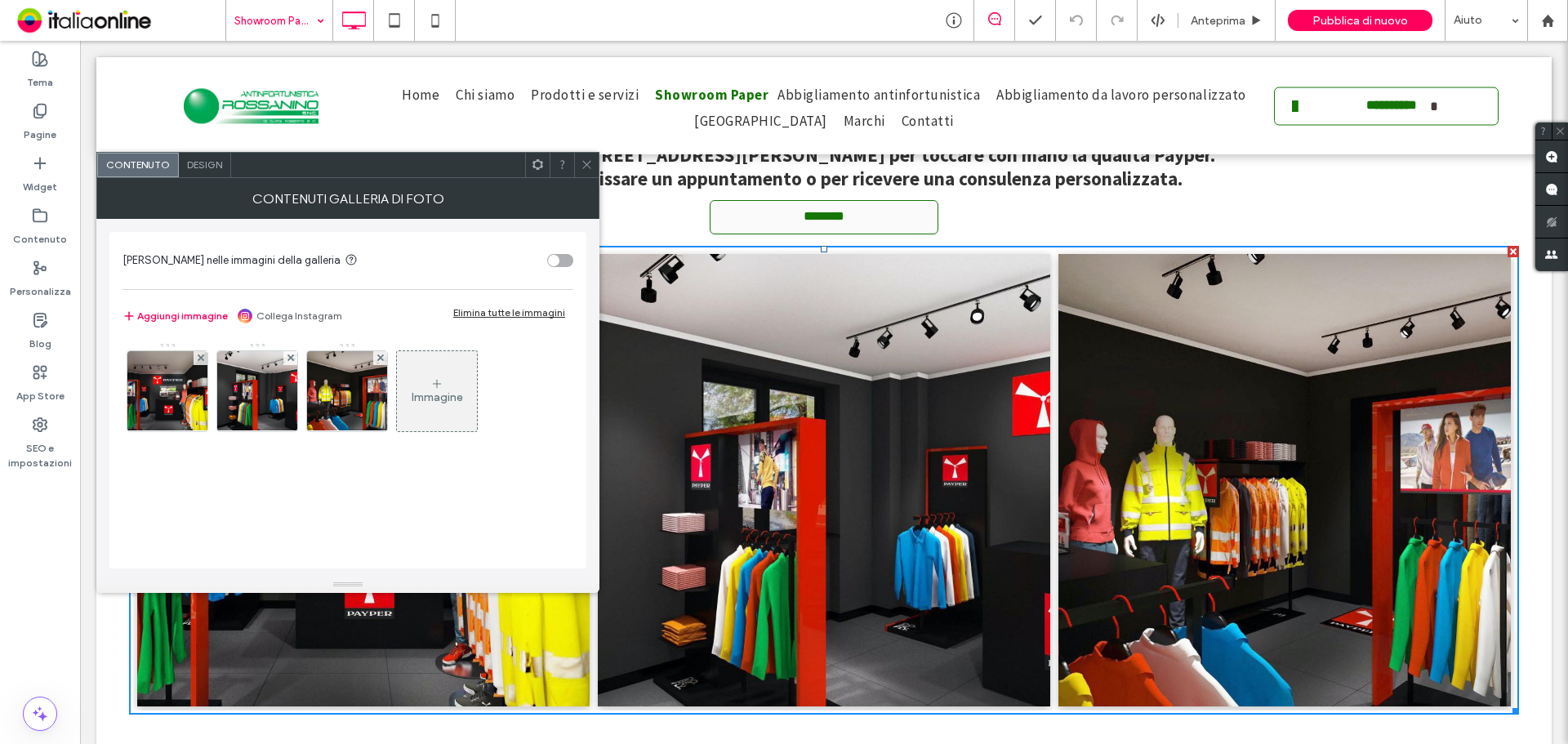
click at [208, 168] on span "Design" at bounding box center [204, 164] width 35 height 12
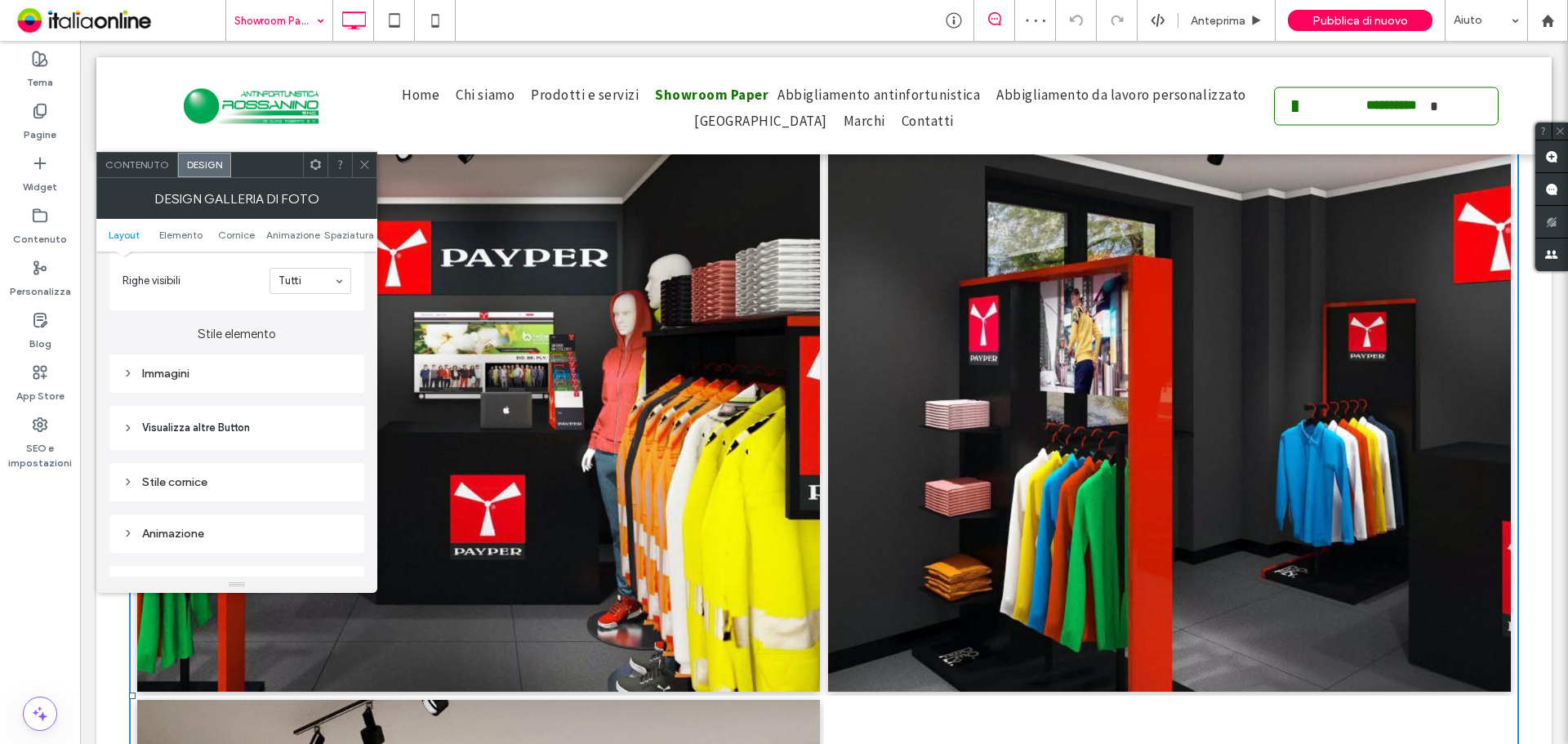
scroll to position [572, 0]
drag, startPoint x: 184, startPoint y: 366, endPoint x: 197, endPoint y: 373, distance: 14.8
click at [184, 366] on div "Immagini" at bounding box center [237, 371] width 228 height 14
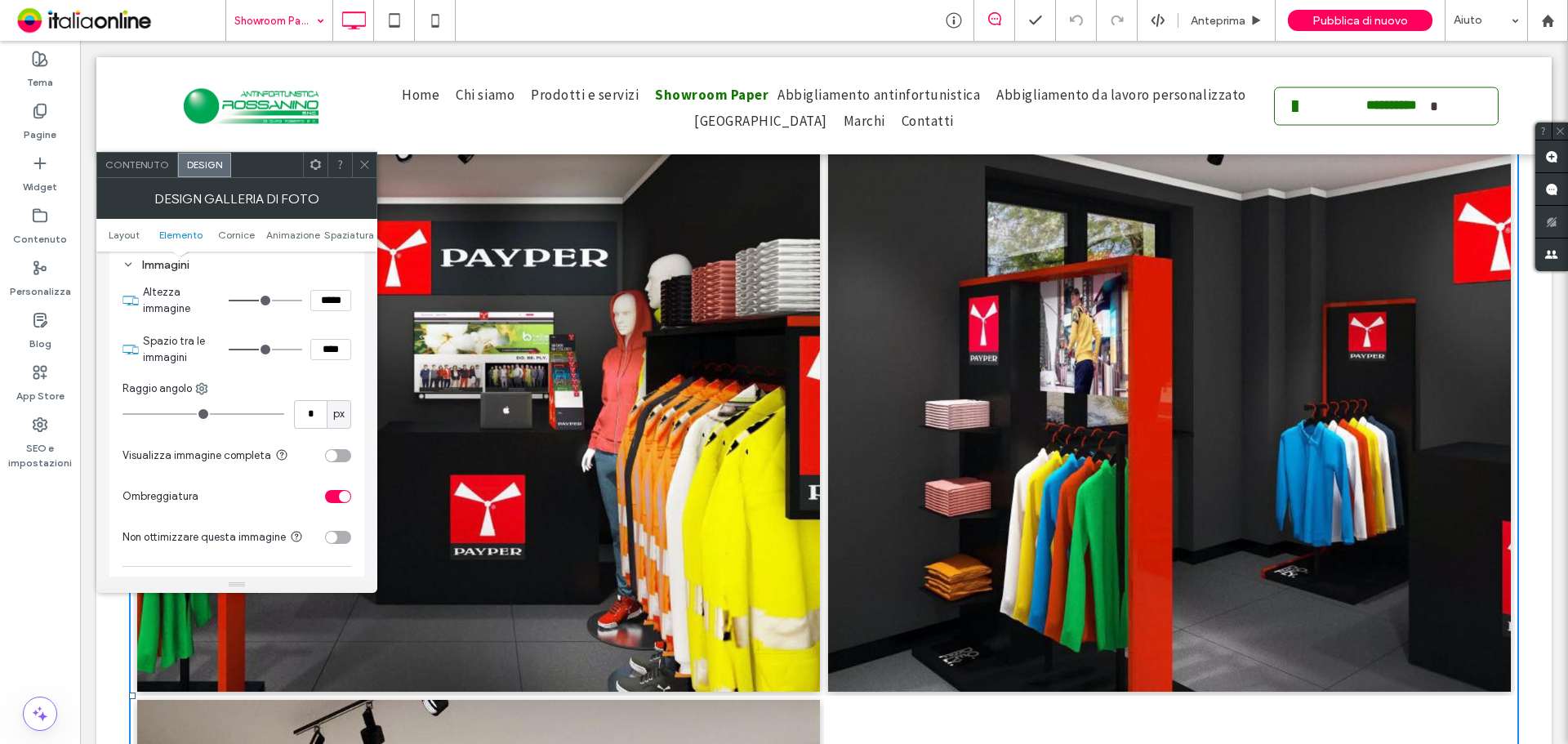
scroll to position [817, 0]
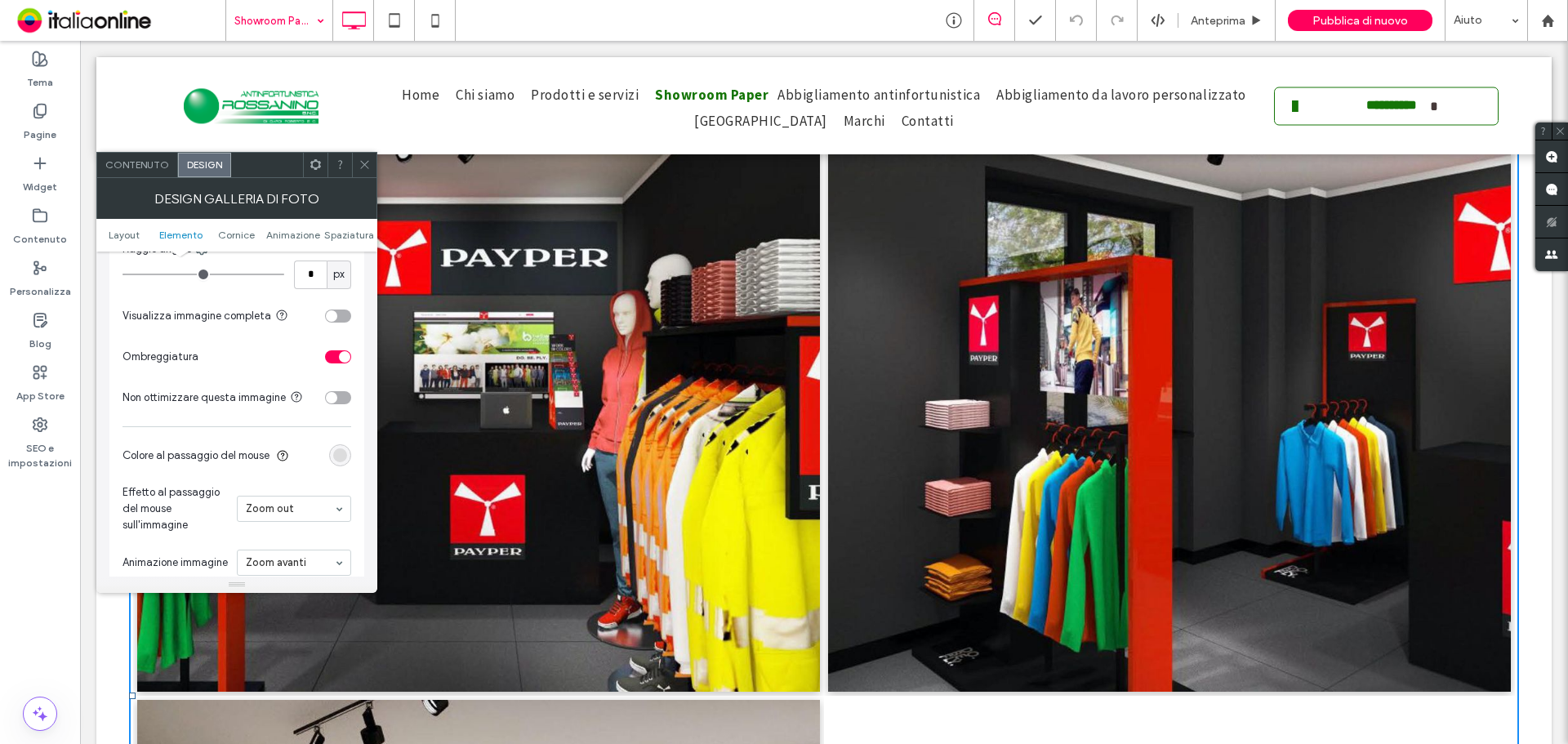
click at [336, 317] on div "toggle" at bounding box center [331, 315] width 11 height 11
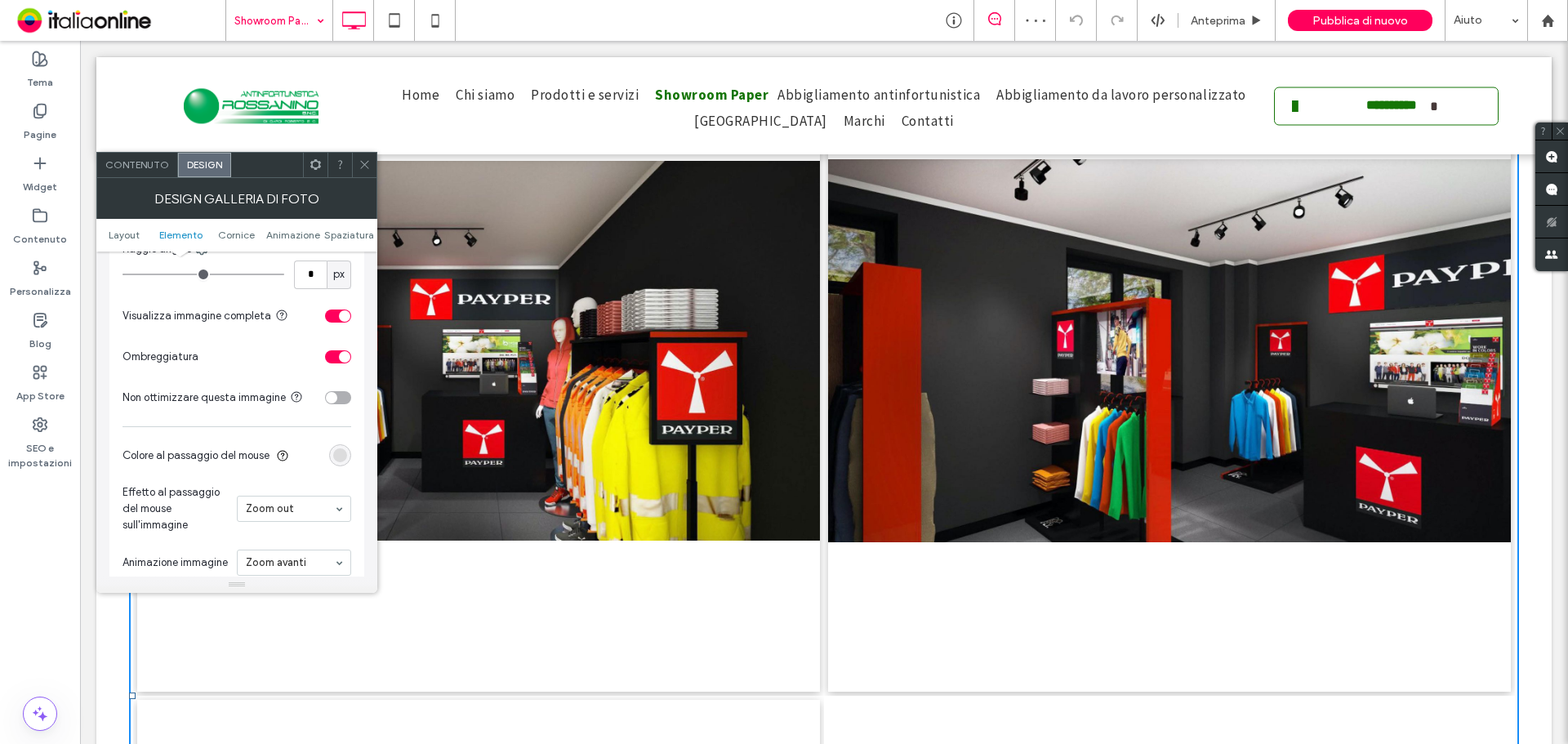
click at [338, 359] on div "toggle" at bounding box center [338, 356] width 26 height 13
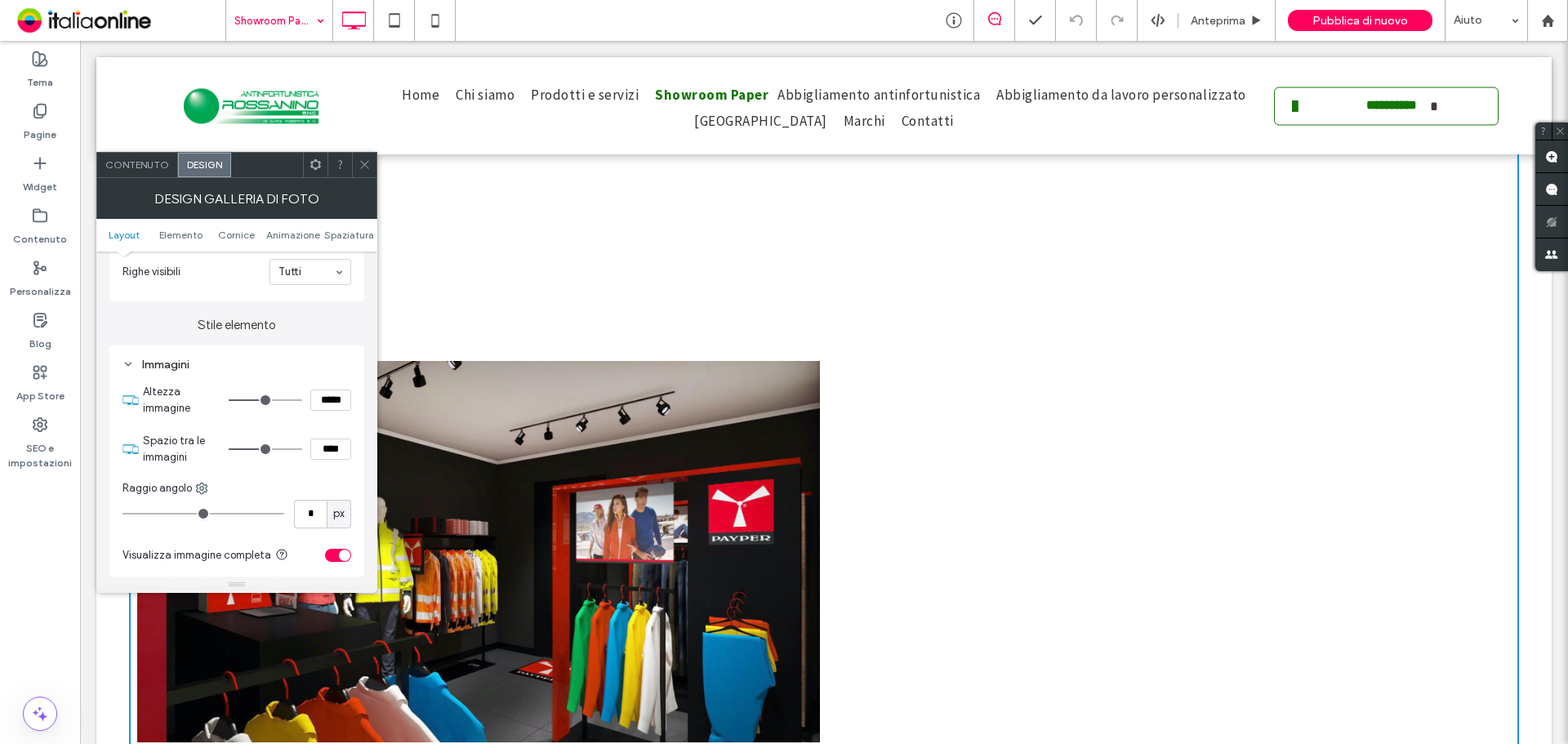
scroll to position [572, 0]
type input "*"
type input "***"
type input "*"
type input "***"
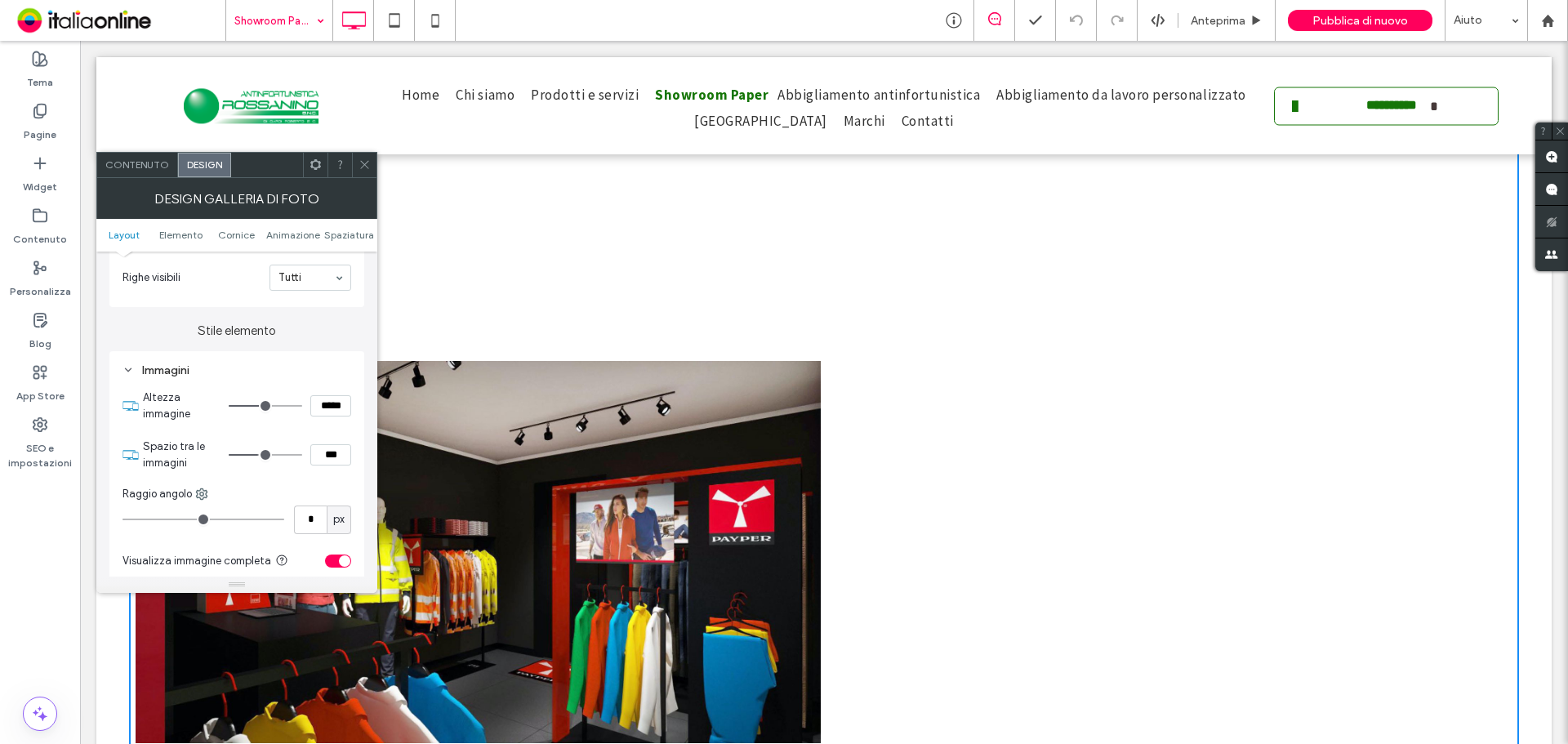
type input "*"
type input "***"
type input "*"
type input "***"
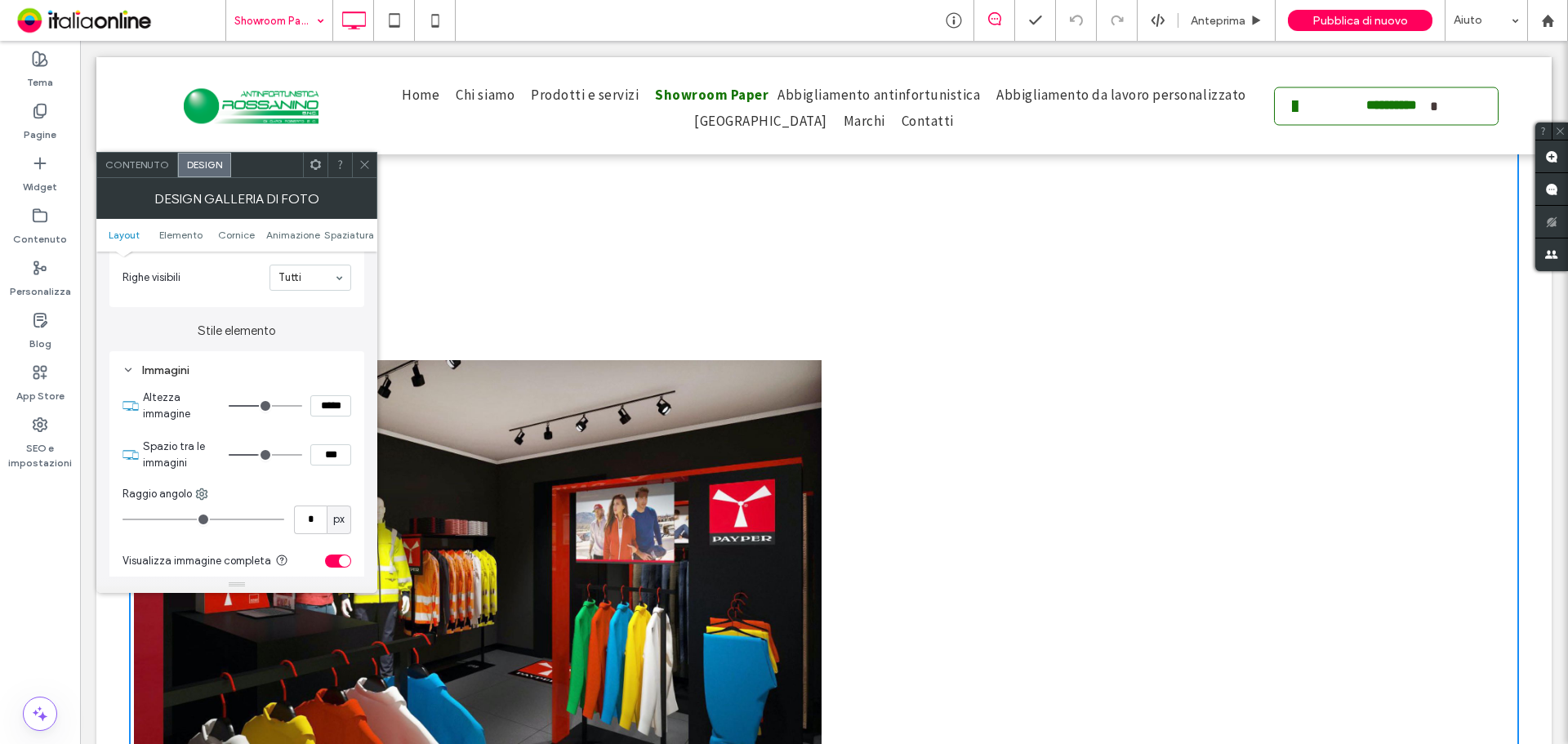
type input "*"
type input "***"
type input "*"
type input "***"
type input "*"
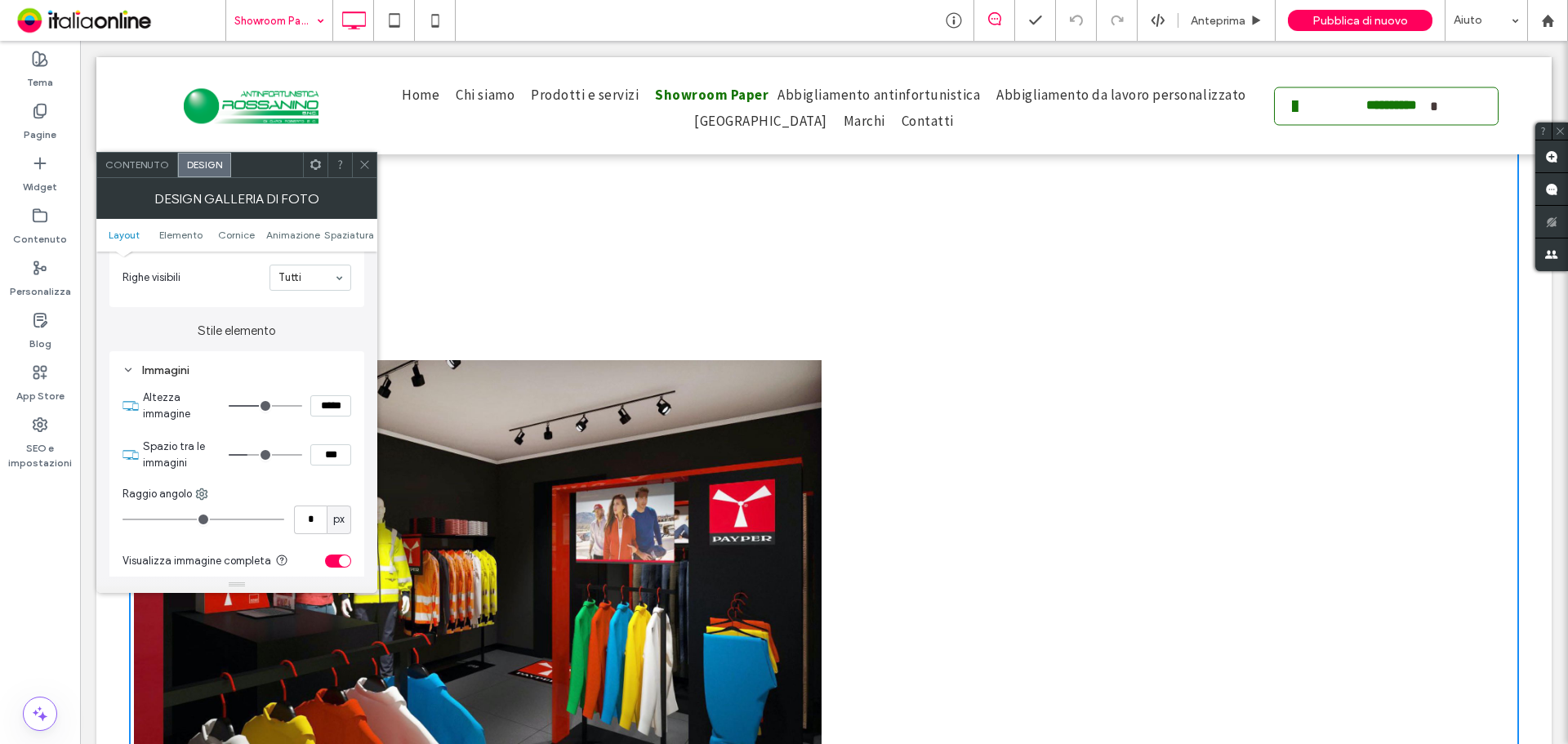
type input "***"
type input "*"
type input "***"
type input "*"
type input "***"
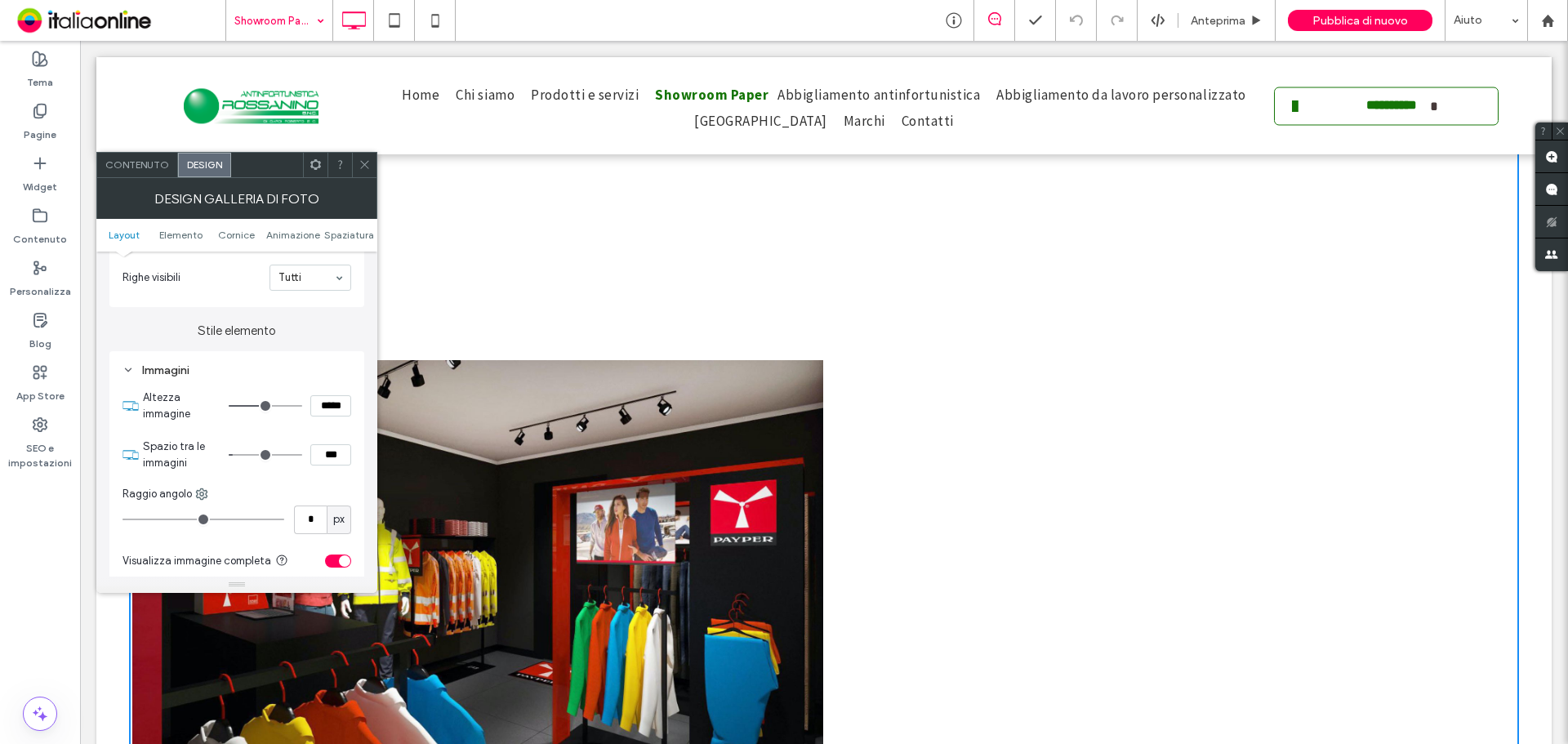
type input "*"
type input "***"
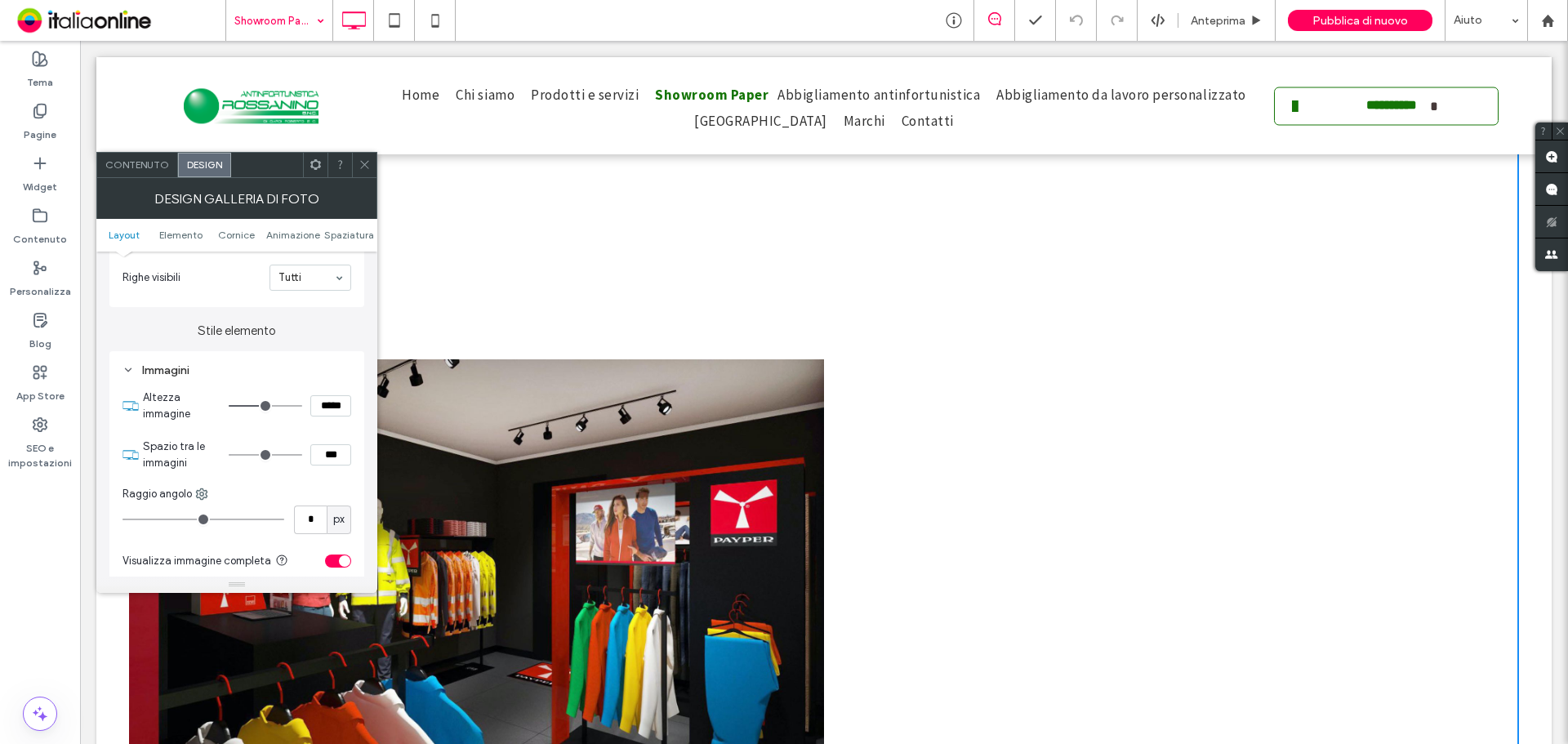
drag, startPoint x: 267, startPoint y: 453, endPoint x: 234, endPoint y: 453, distance: 33.0
type input "*"
click at [234, 454] on input "range" at bounding box center [265, 455] width 73 height 2
type input "***"
type input "*****"
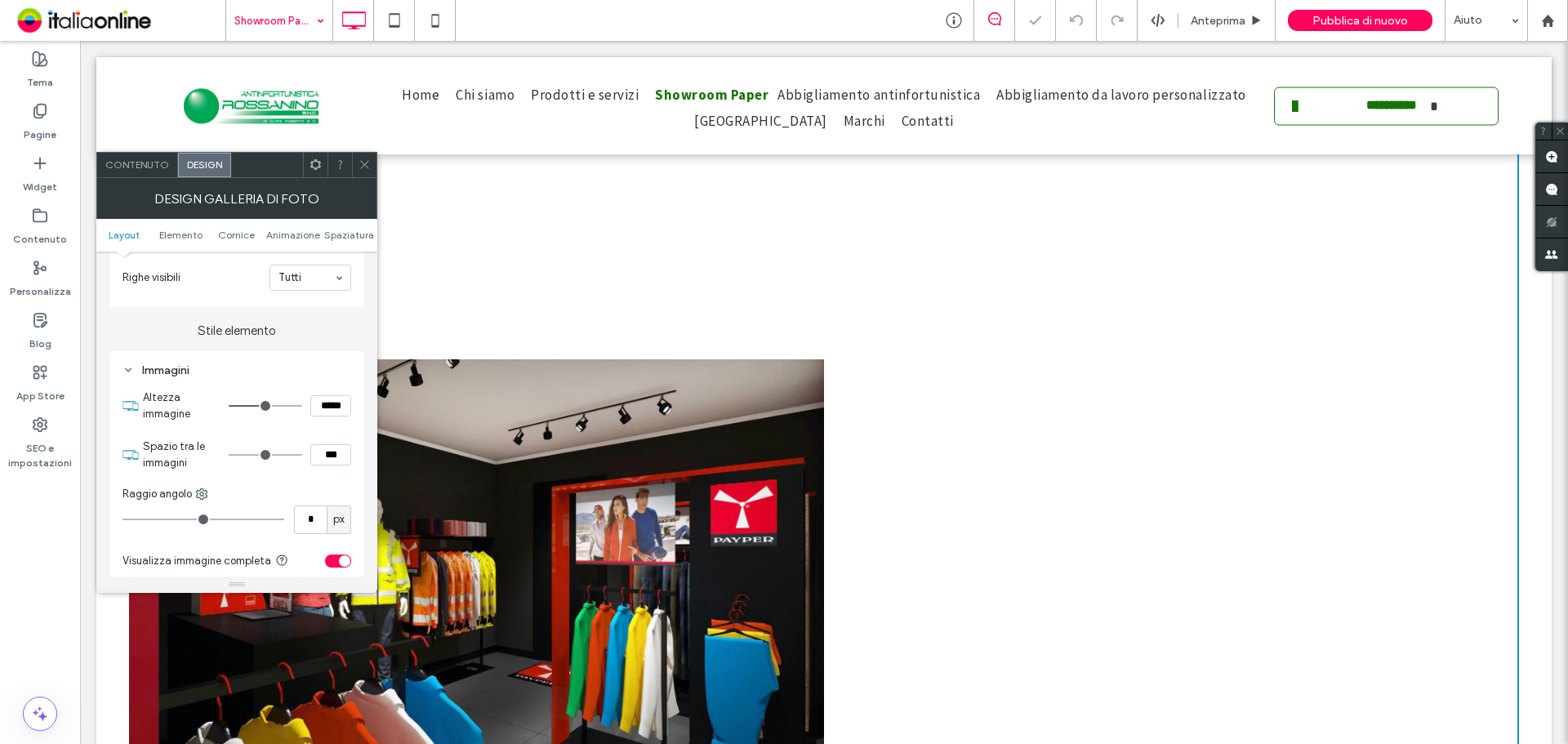
type input "***"
type input "*****"
type input "***"
type input "*****"
type input "***"
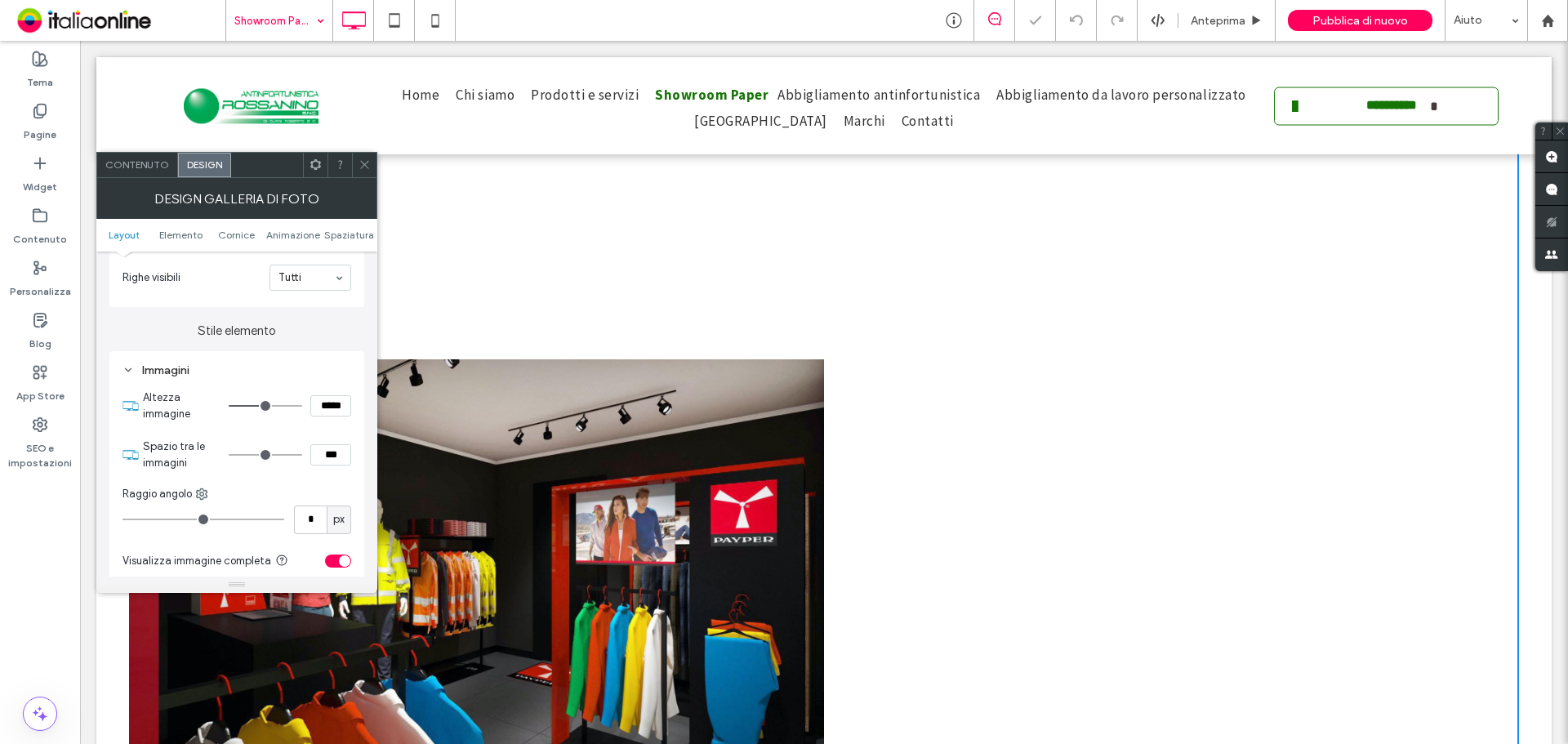
type input "*****"
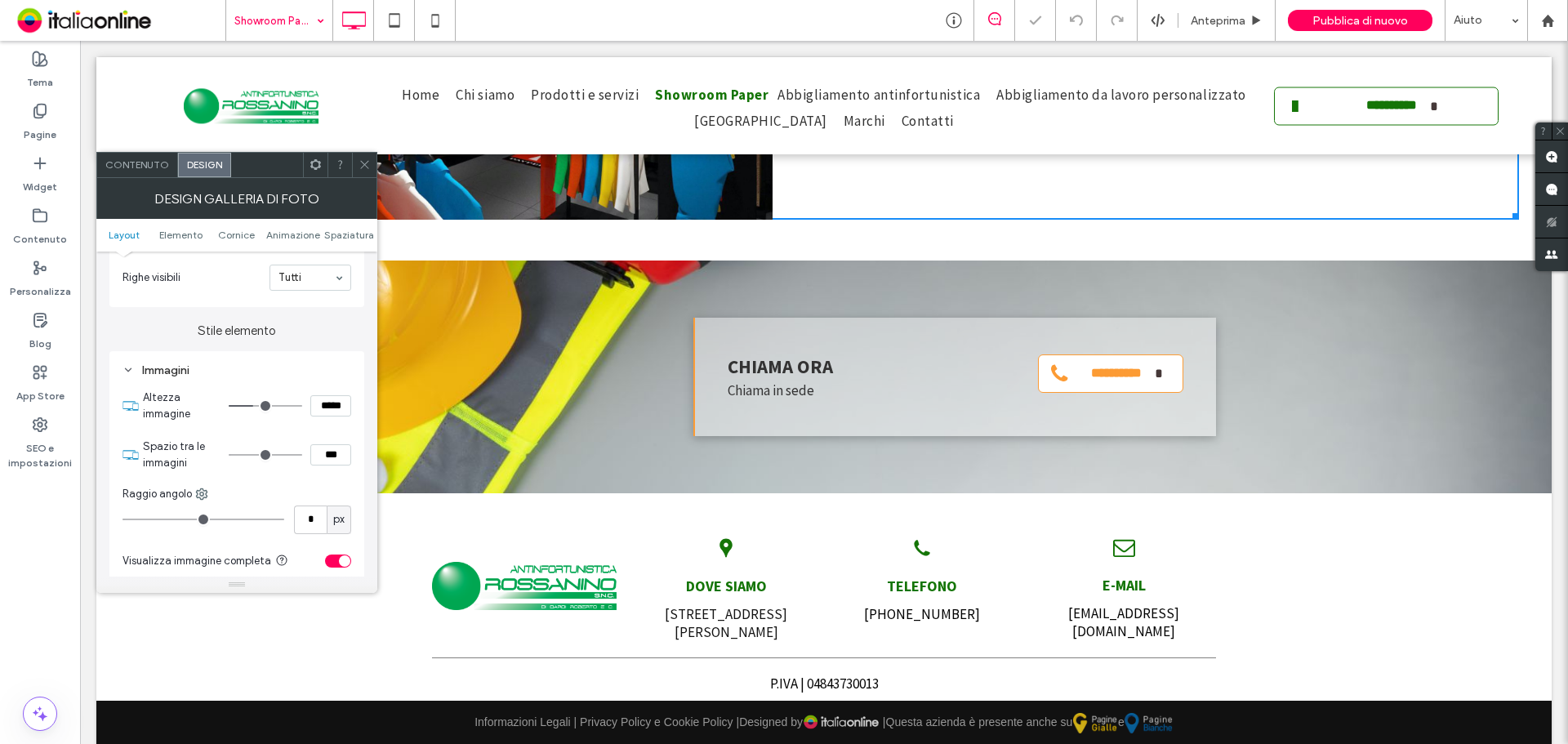
click at [256, 407] on input "range" at bounding box center [265, 407] width 73 height 2
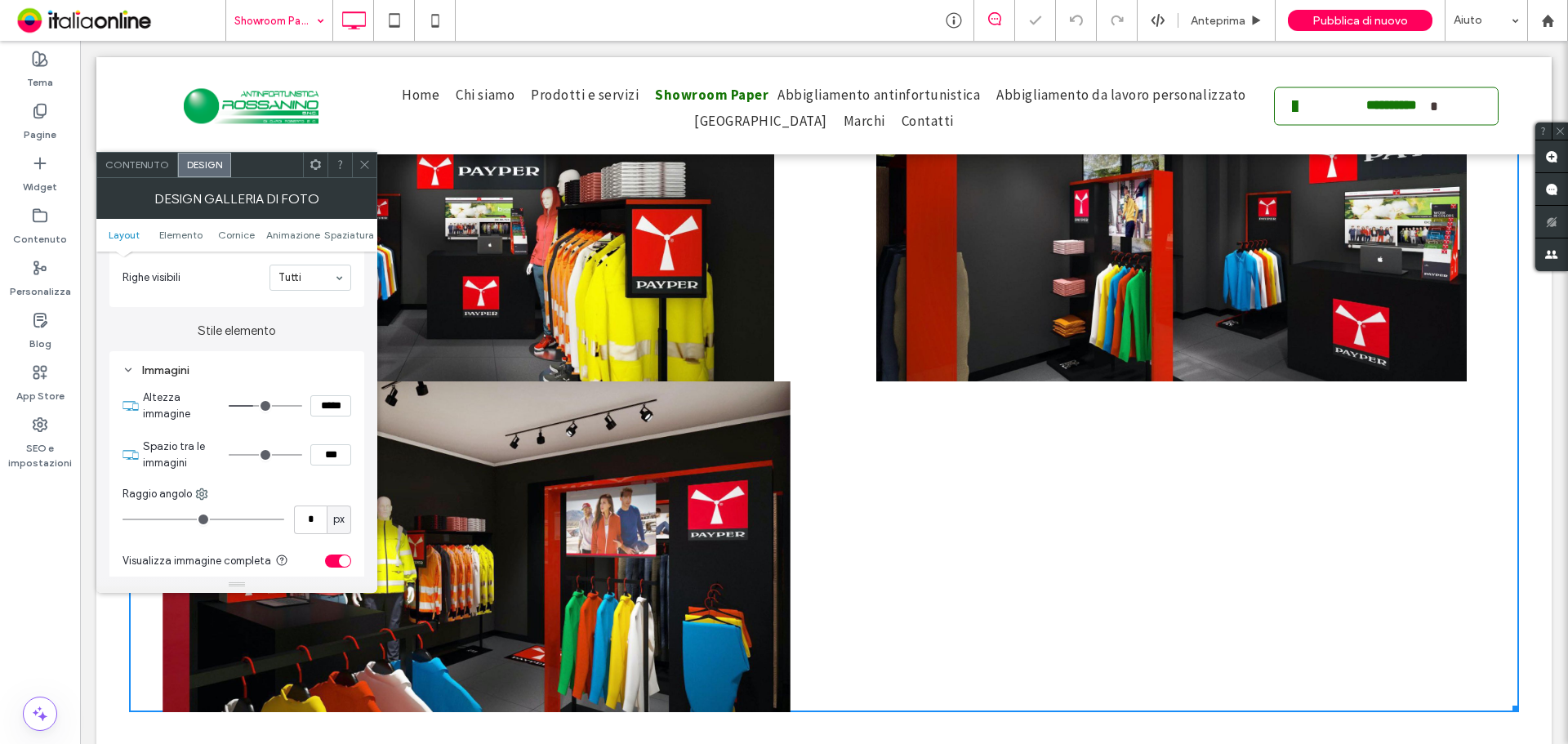
scroll to position [951, 0]
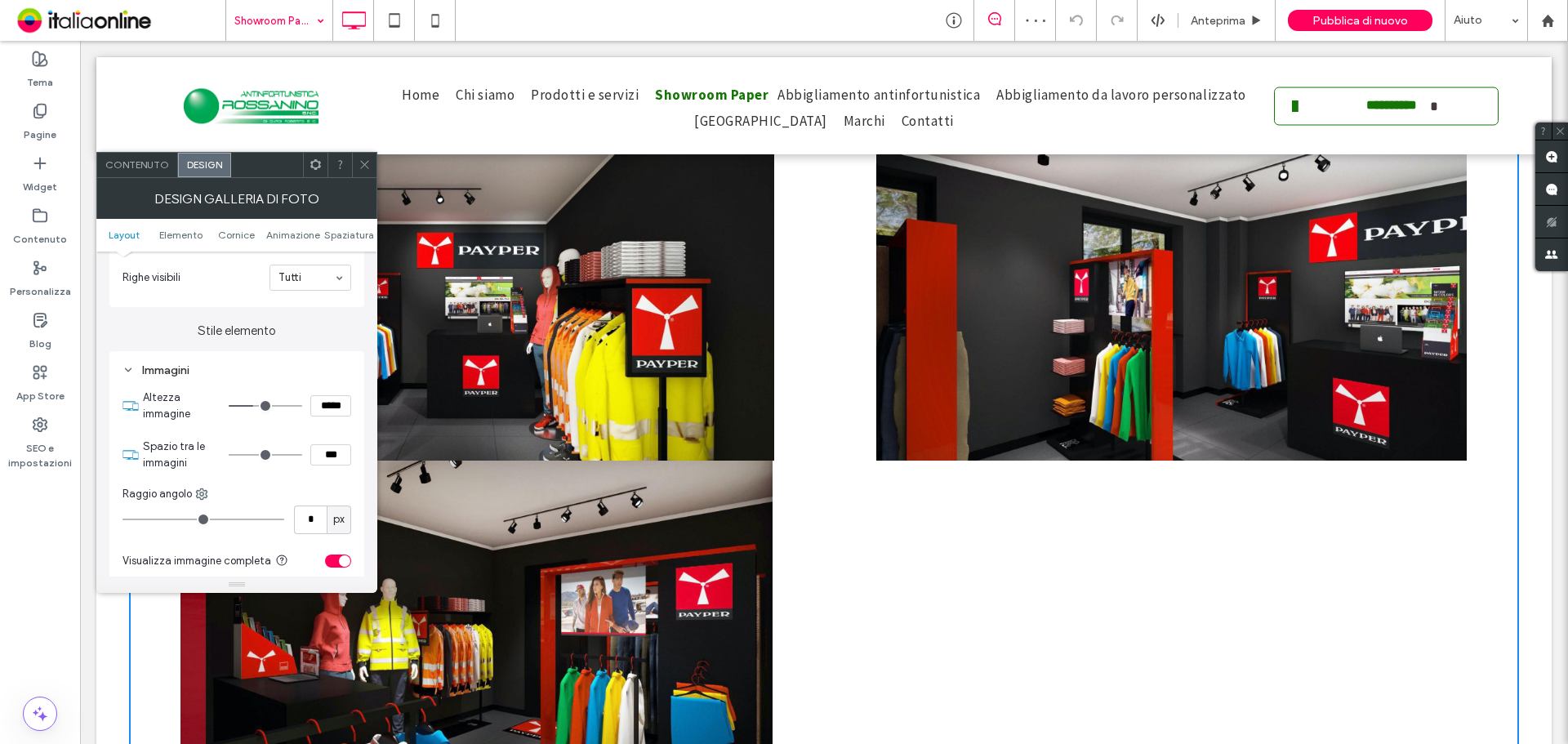
type input "***"
type input "*****"
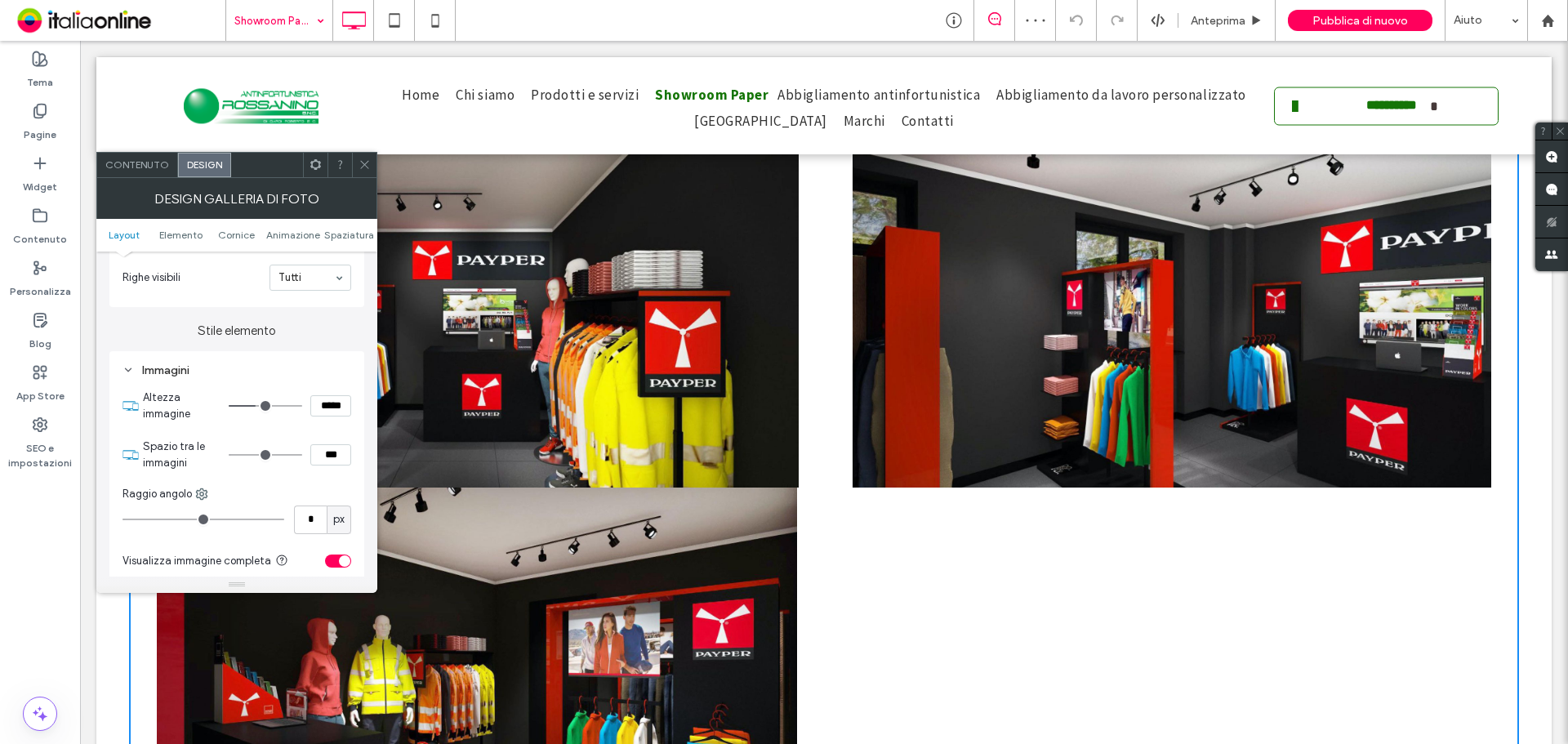
type input "***"
type input "*****"
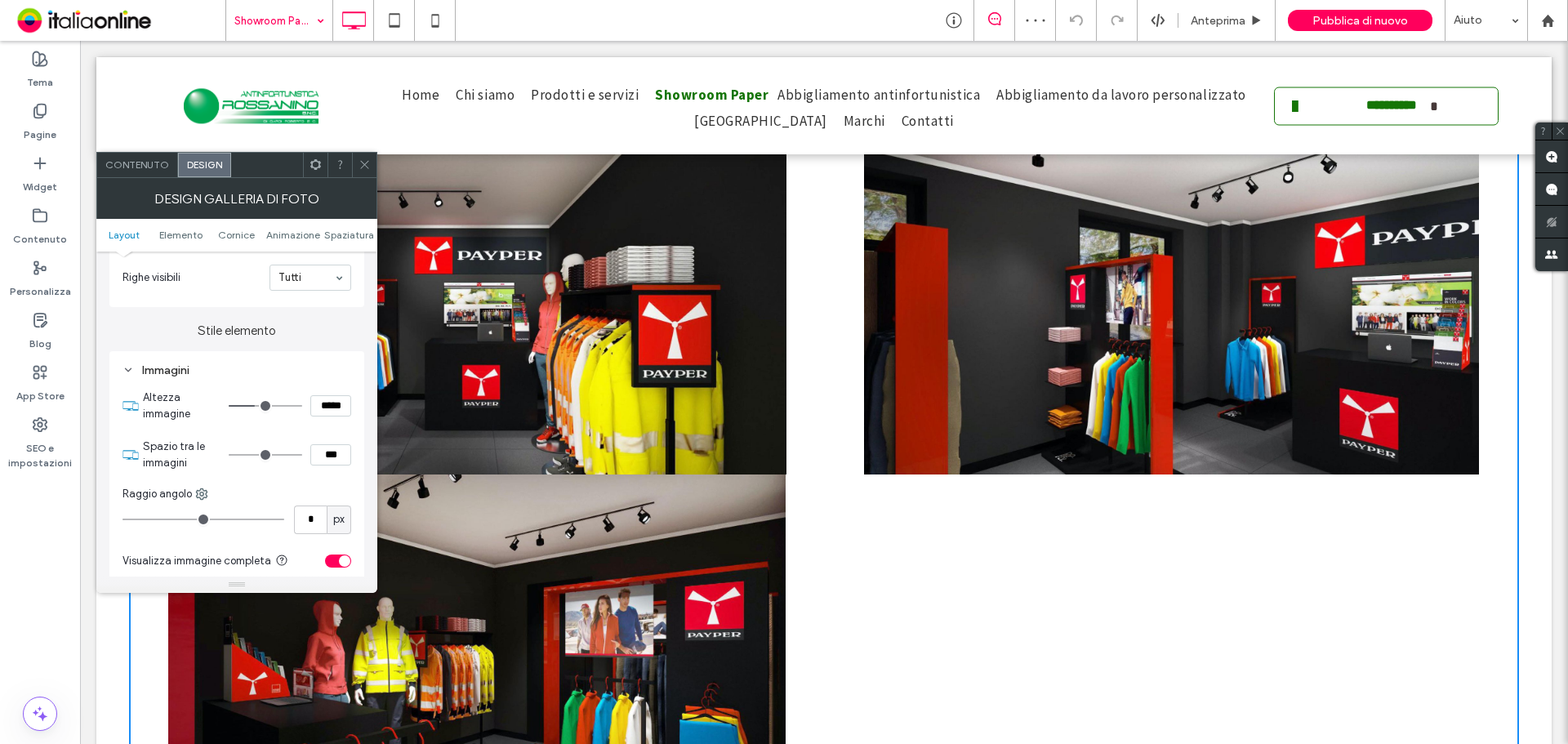
type input "***"
type input "*****"
type input "***"
type input "*****"
type input "***"
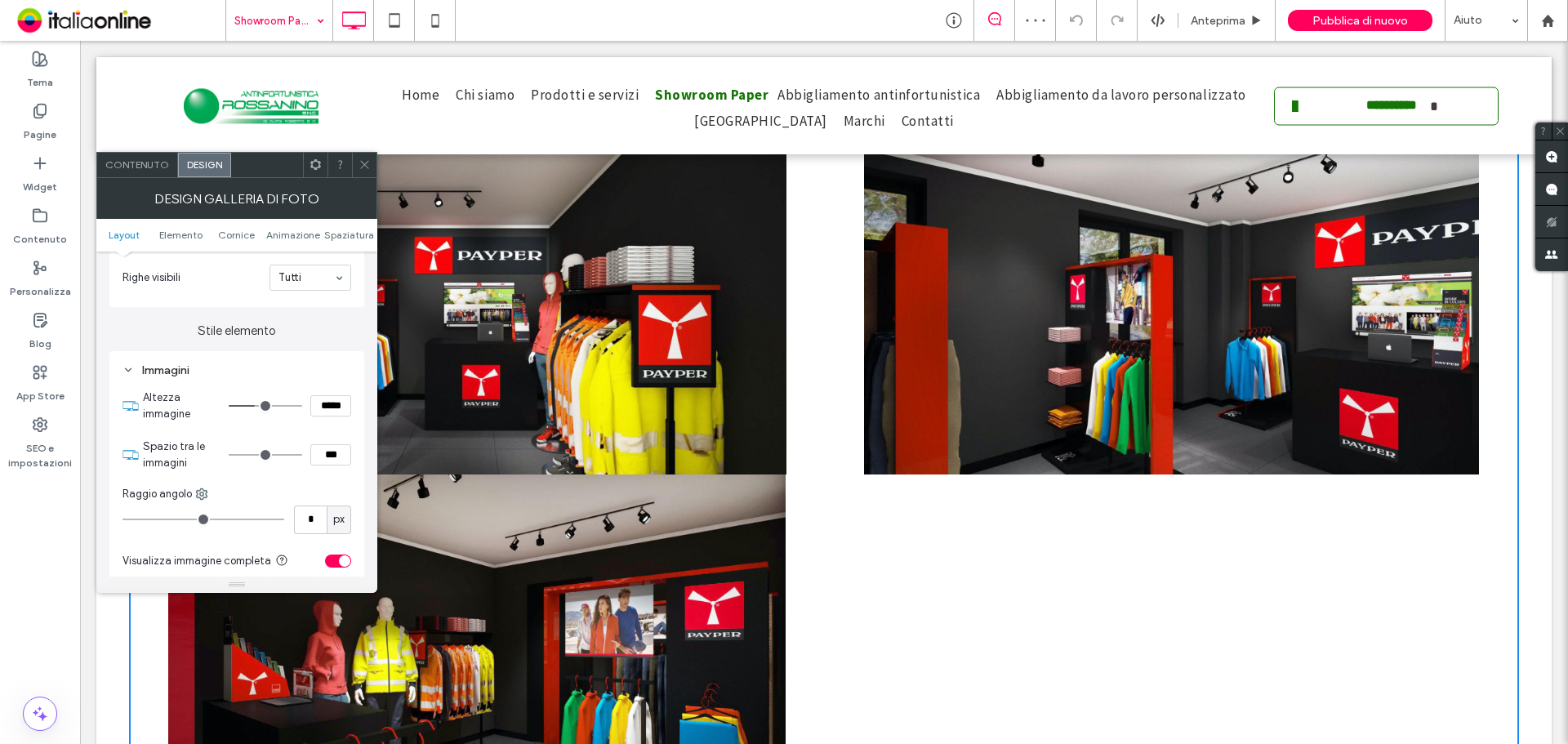
type input "*****"
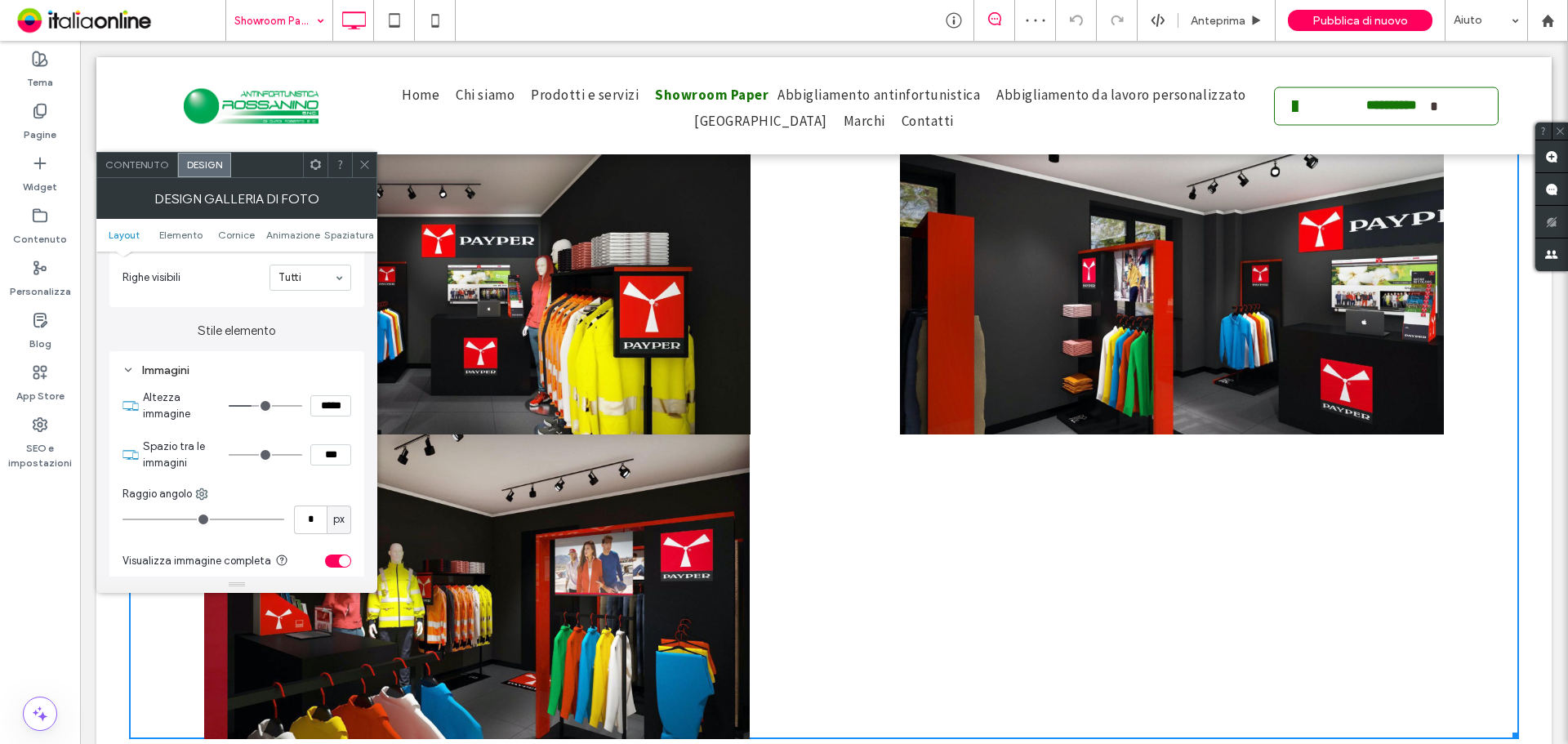
type input "***"
type input "*****"
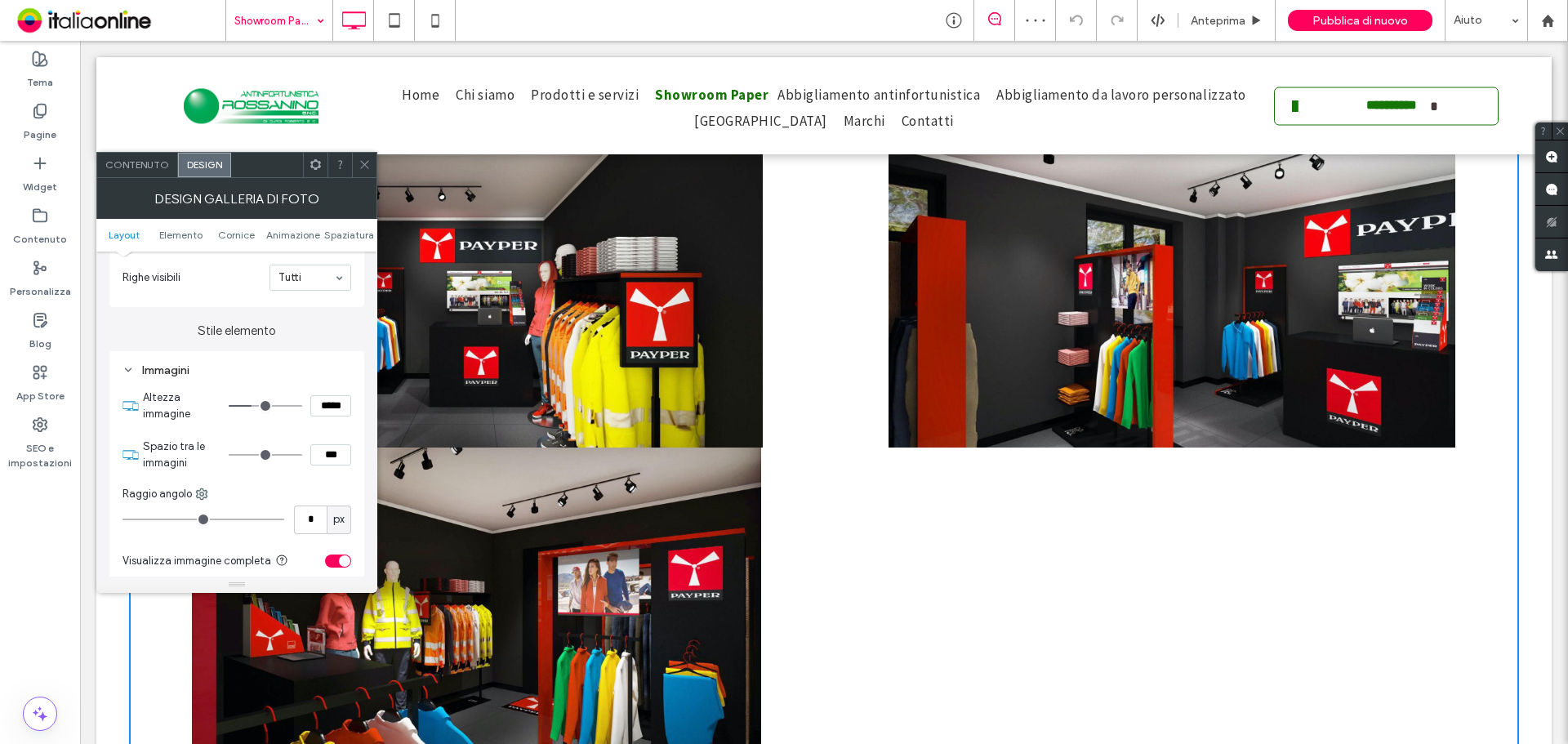
type input "***"
type input "*****"
type input "***"
type input "*****"
type input "***"
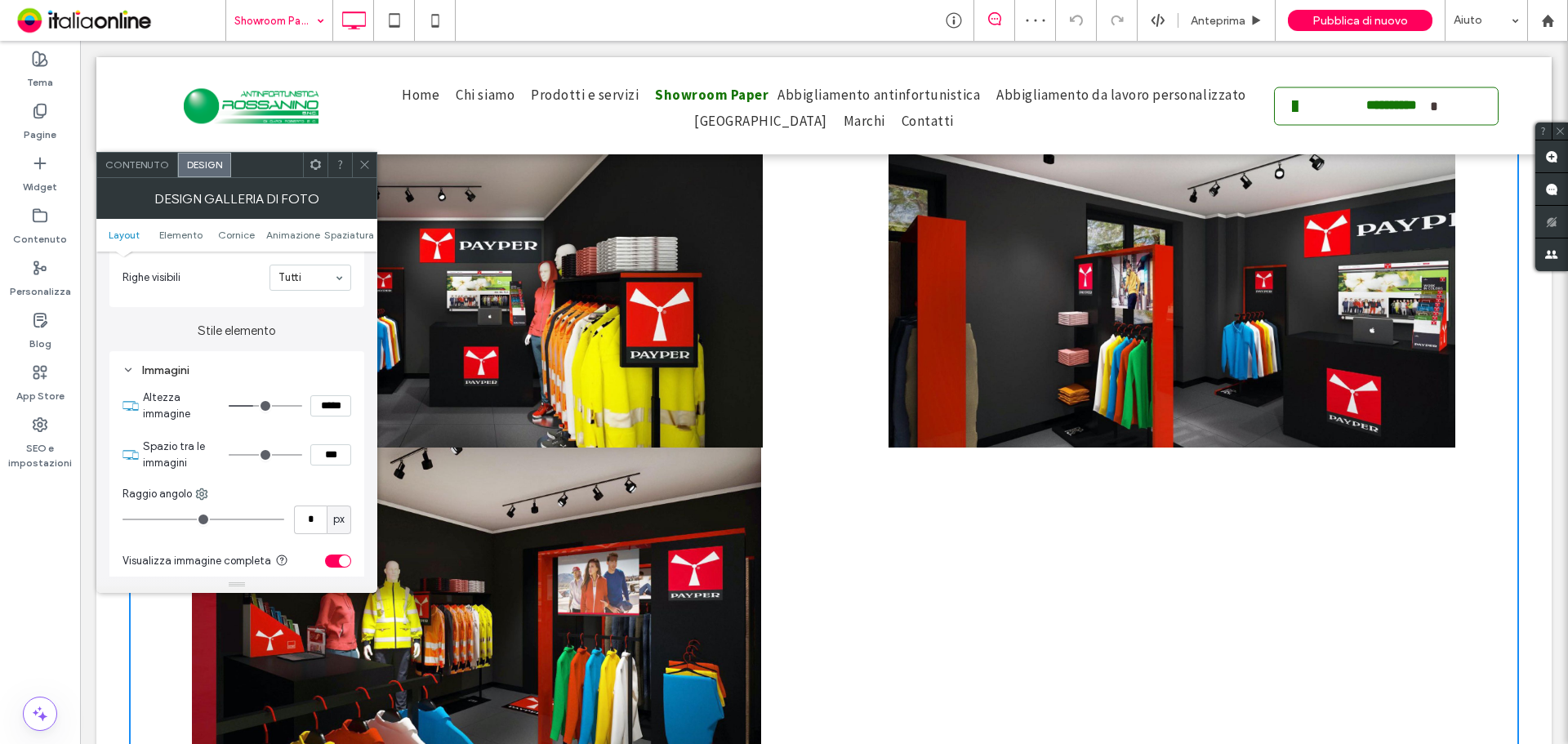
type input "*****"
type input "***"
type input "*****"
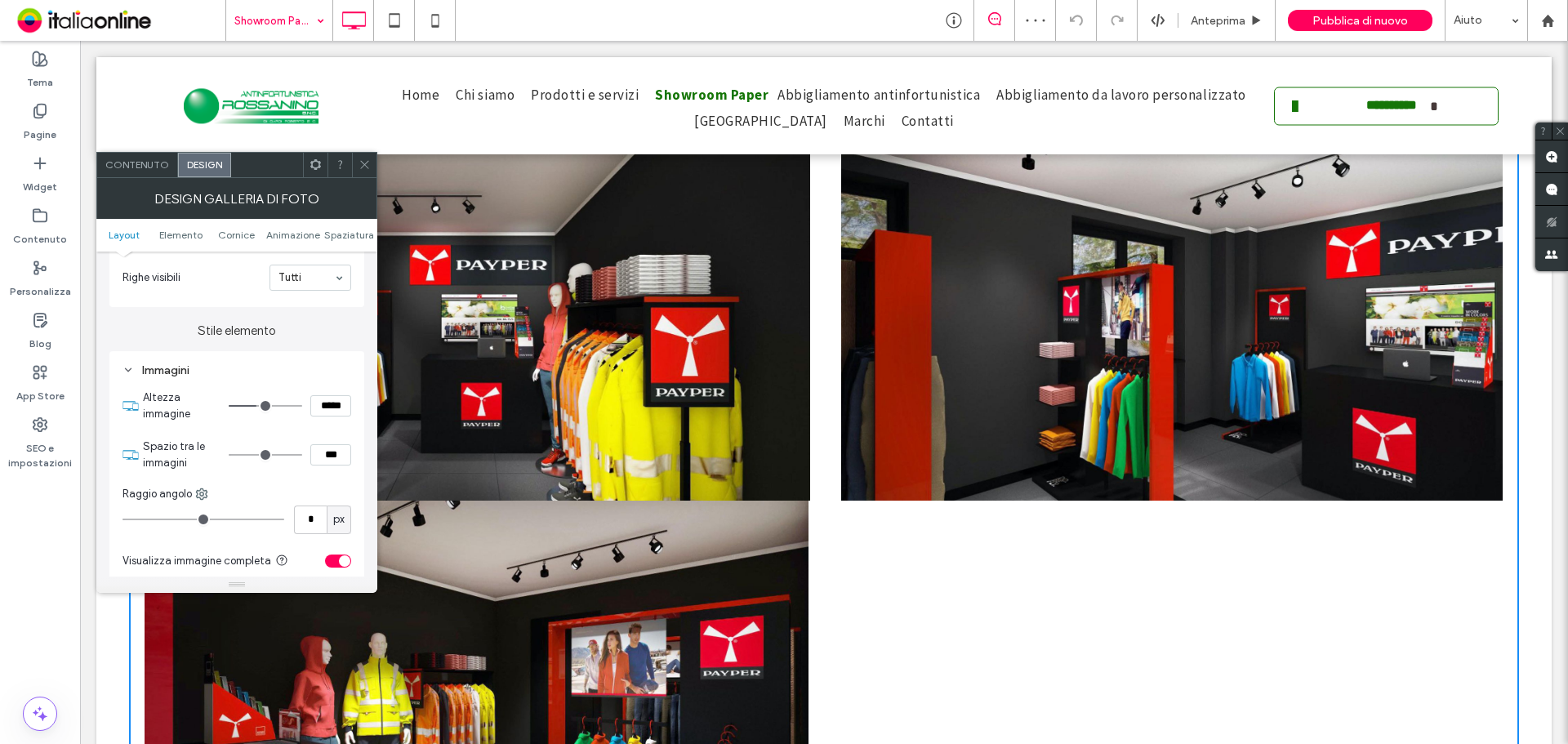
type input "***"
type input "*****"
type input "***"
type input "*****"
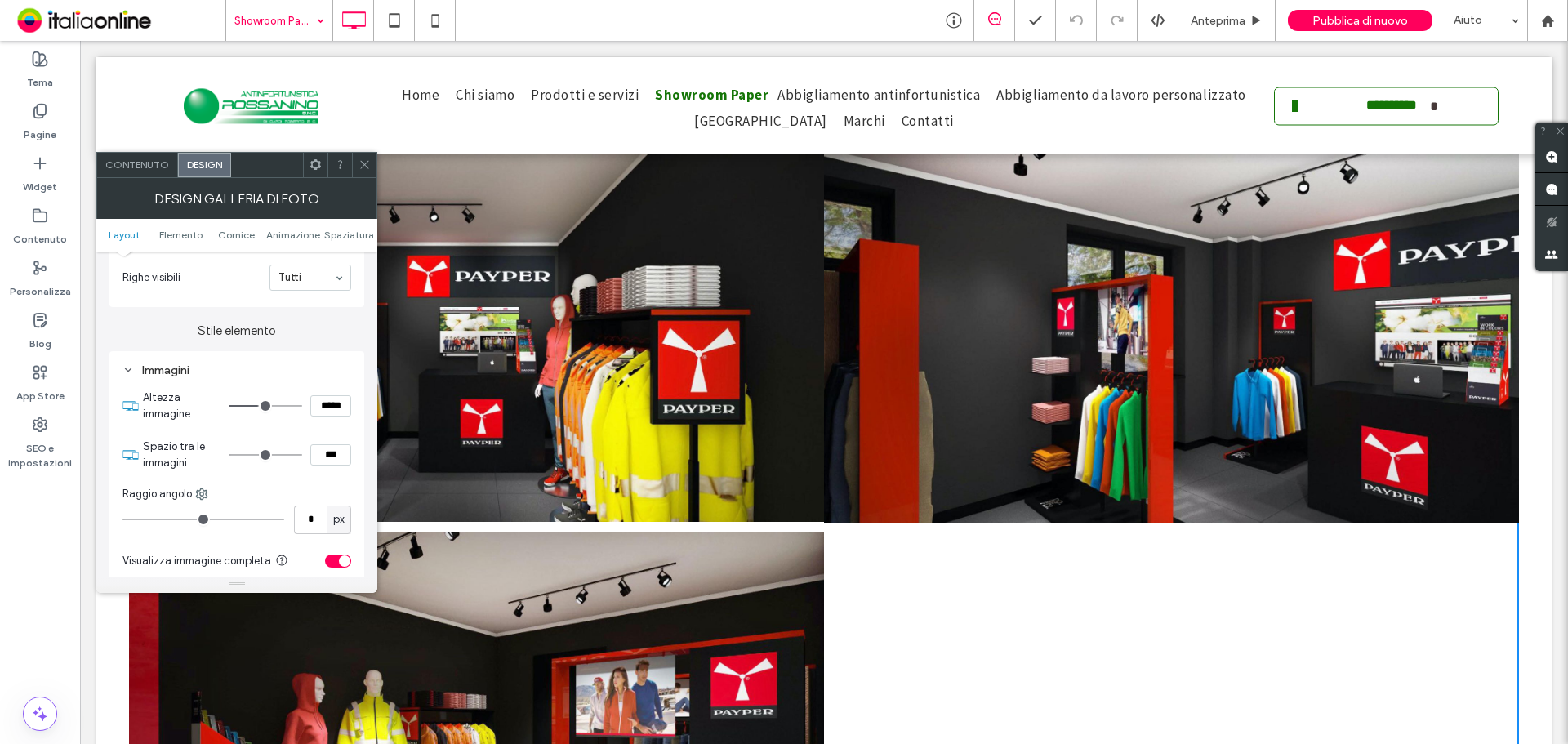
type input "***"
type input "*****"
type input "***"
type input "*****"
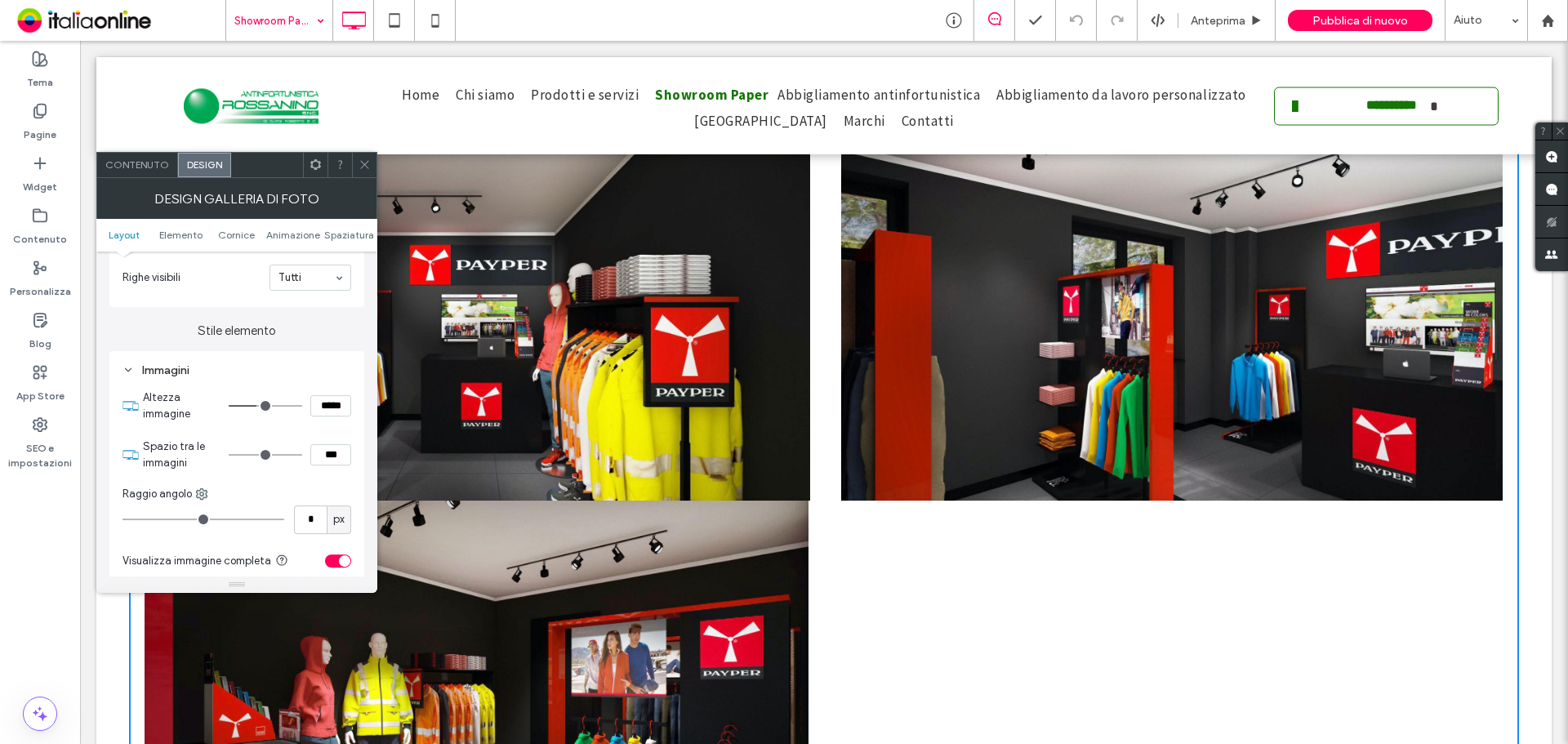
type input "***"
type input "*****"
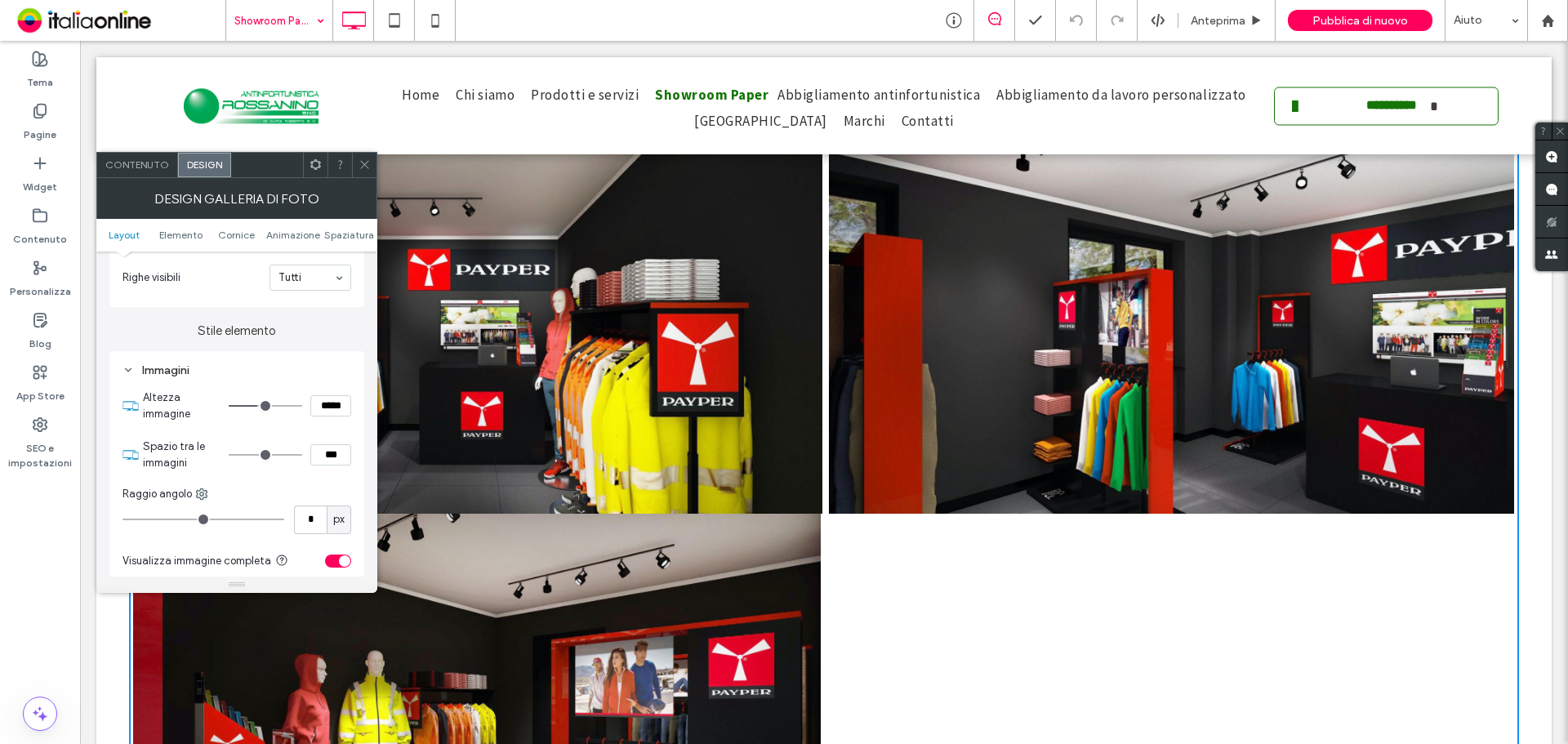
type input "***"
click at [259, 407] on input "range" at bounding box center [265, 407] width 73 height 2
type input "*"
type input "***"
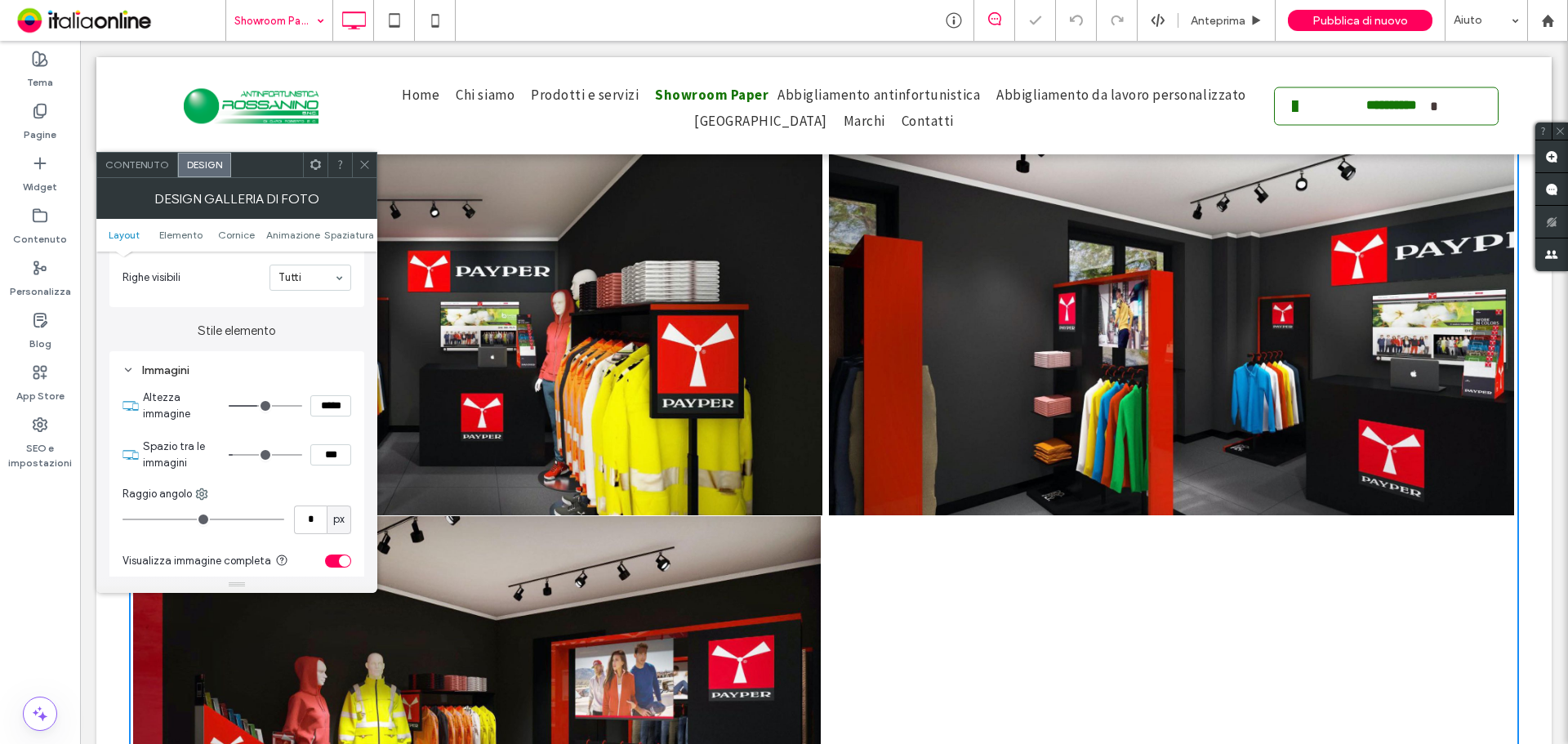
type input "*"
type input "***"
type input "*"
type input "***"
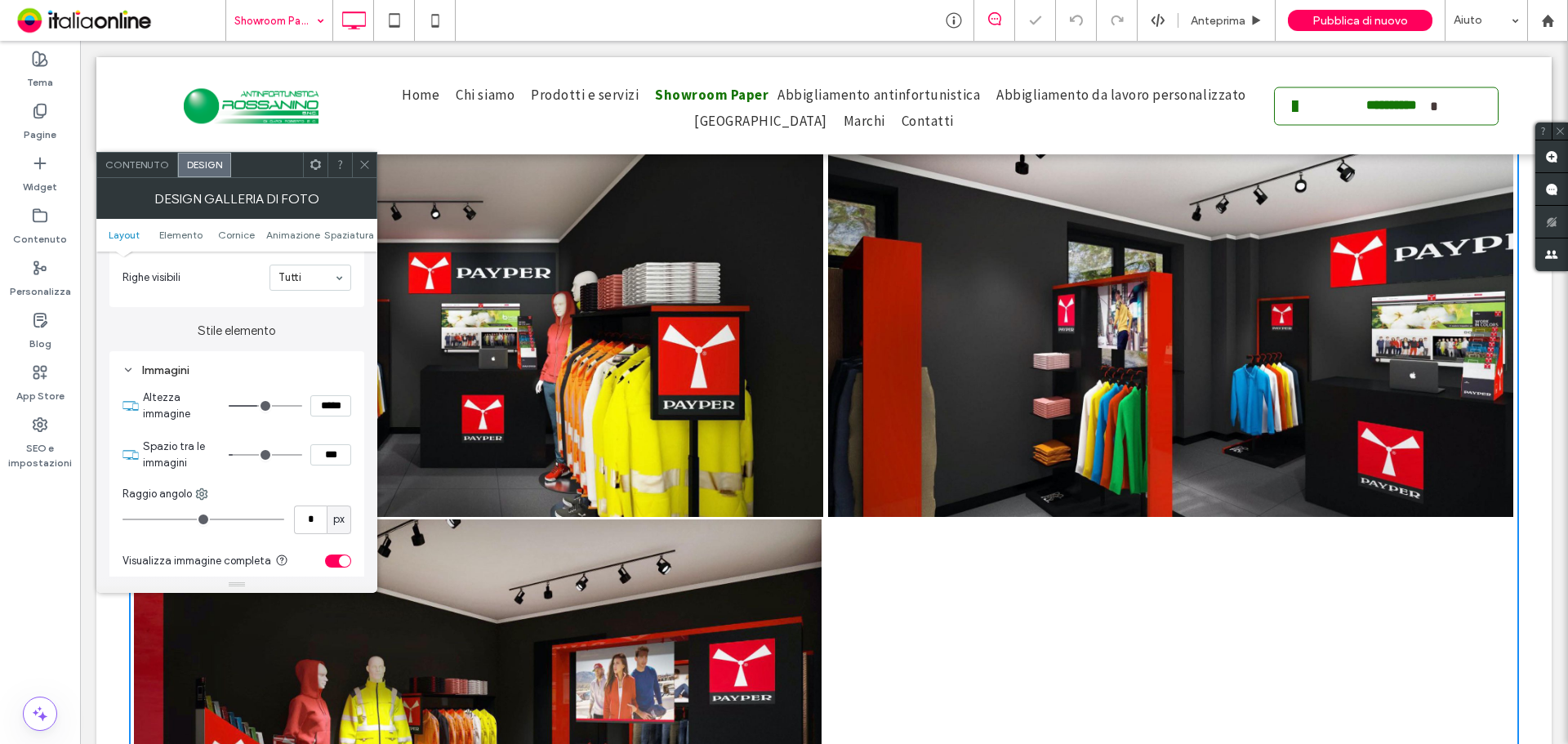
type input "*"
type input "***"
type input "*"
type input "***"
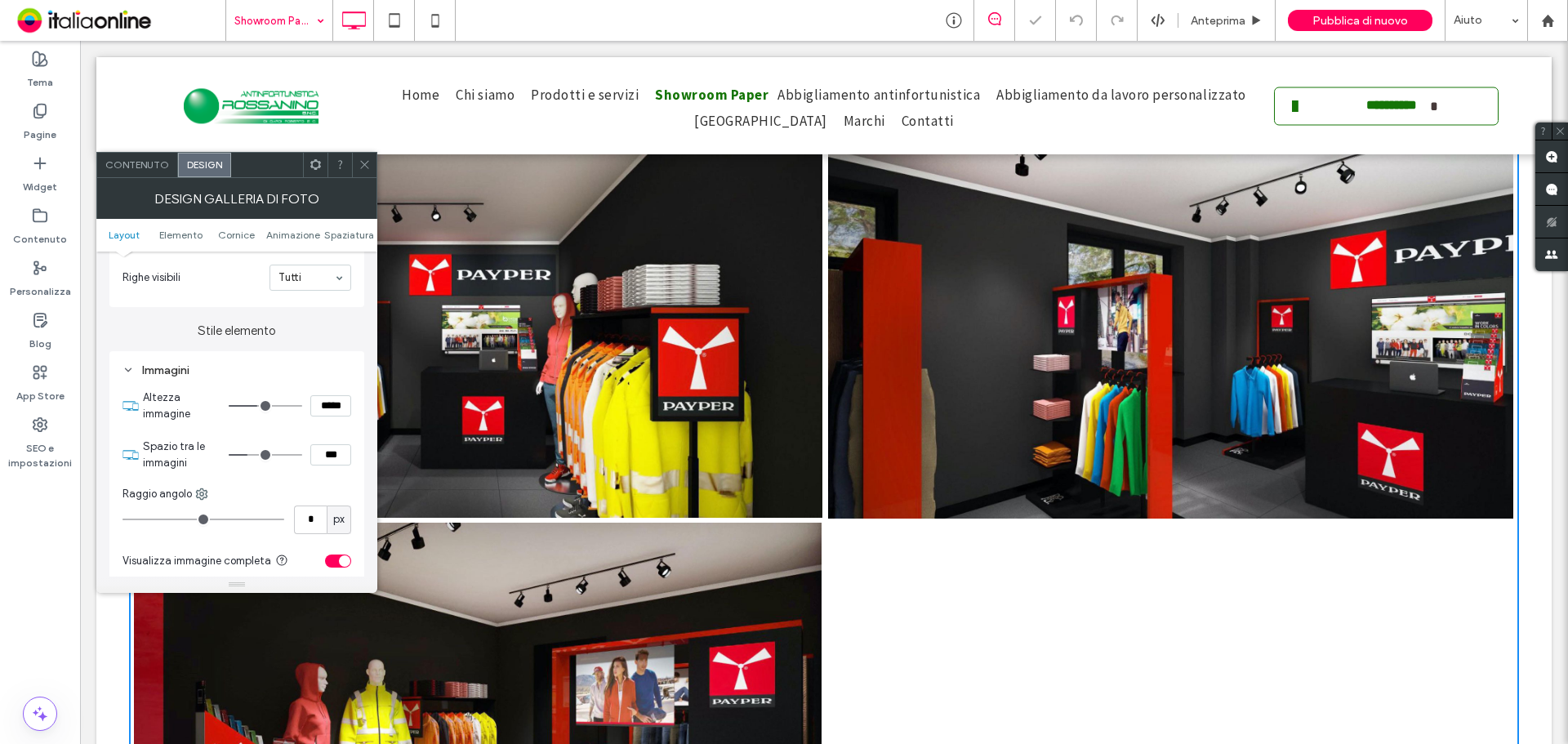
type input "*"
type input "***"
drag, startPoint x: 233, startPoint y: 455, endPoint x: 255, endPoint y: 454, distance: 22.0
type input "*"
click at [255, 454] on input "range" at bounding box center [265, 455] width 73 height 2
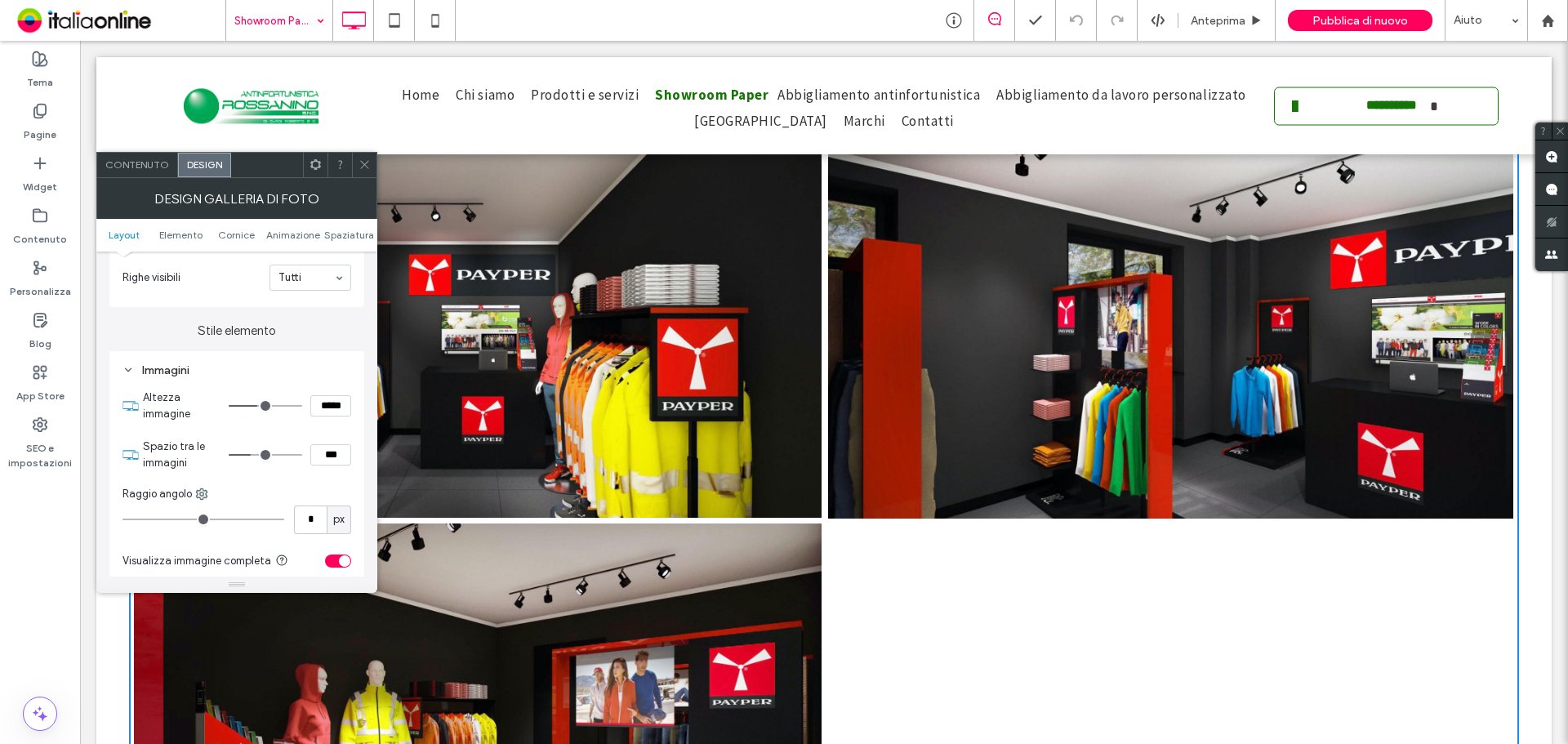
click at [370, 159] on div at bounding box center [364, 164] width 25 height 25
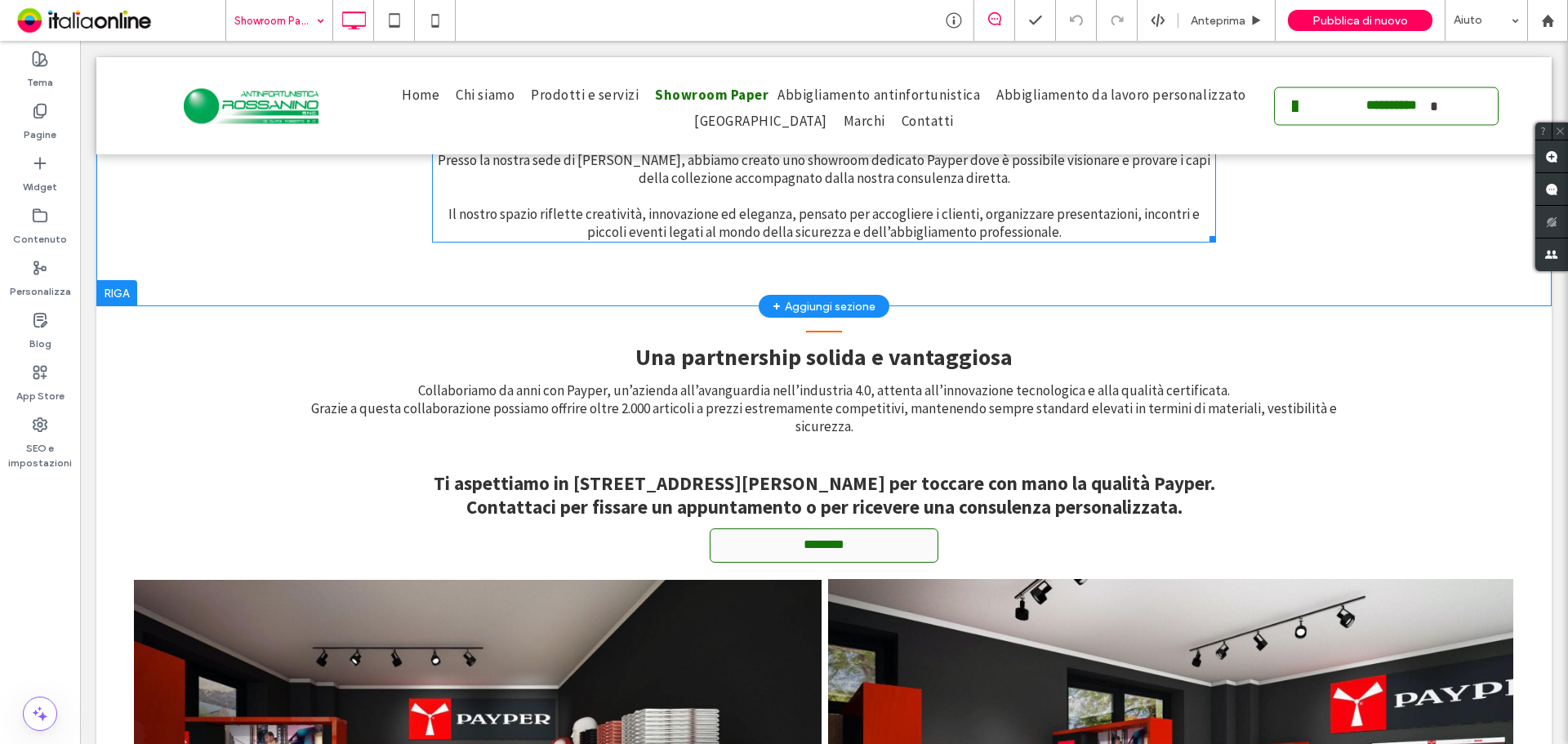
scroll to position [706, 0]
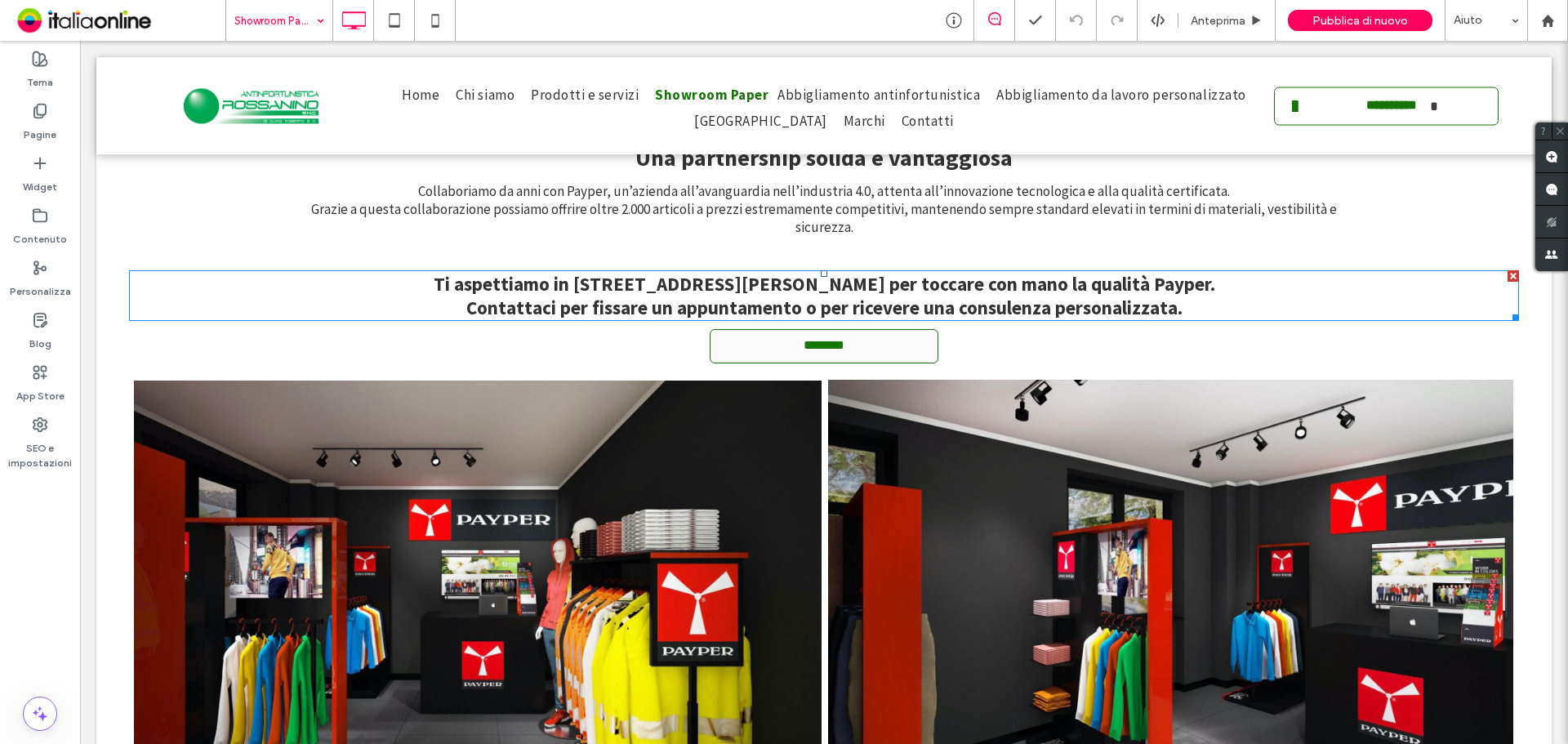
click at [746, 286] on span "Ti aspettiamo in [STREET_ADDRESS][PERSON_NAME] per toccare con mano la qualità …" at bounding box center [824, 296] width 781 height 48
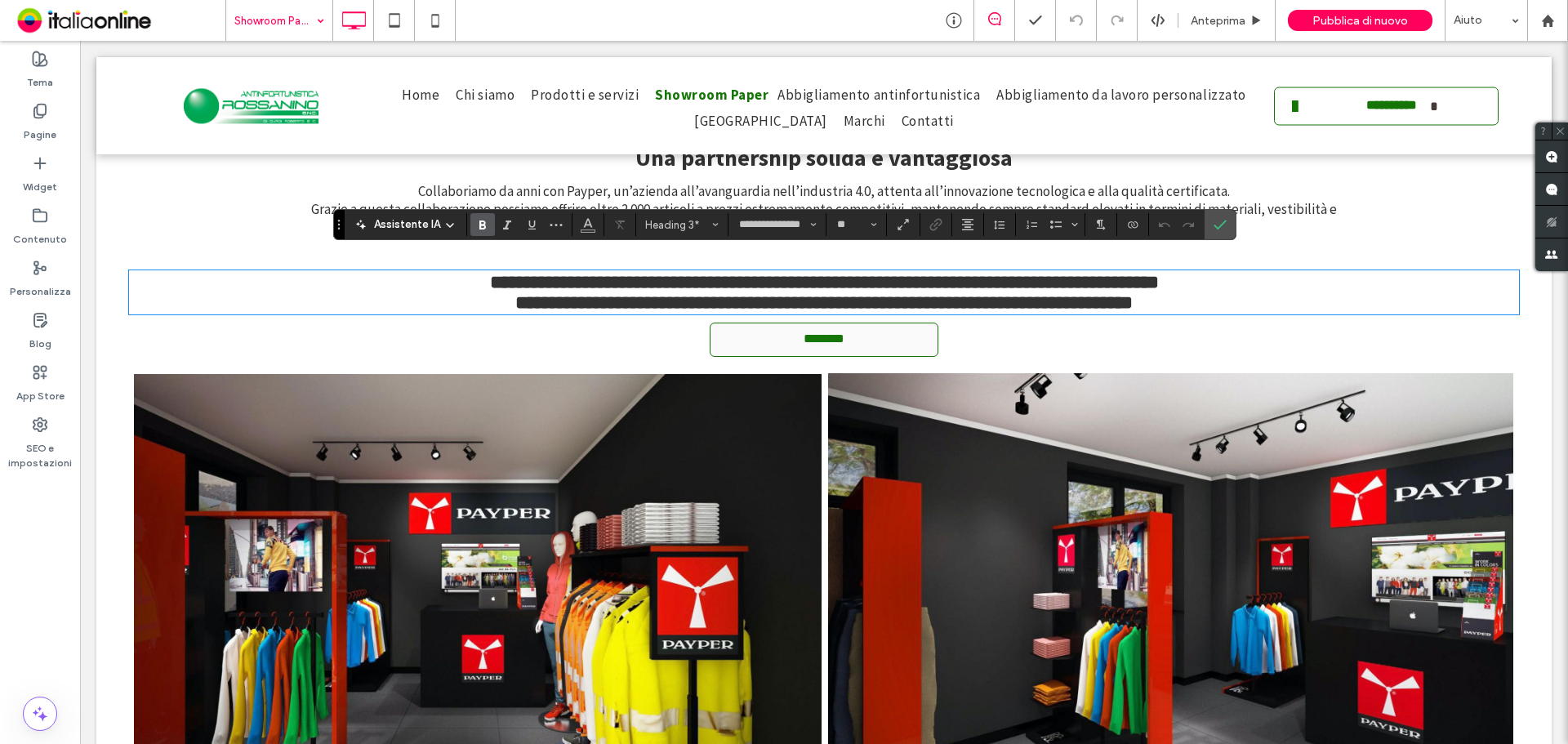
click at [629, 293] on span "**********" at bounding box center [824, 303] width 617 height 19
click at [587, 228] on icon "Colore" at bounding box center [588, 222] width 13 height 13
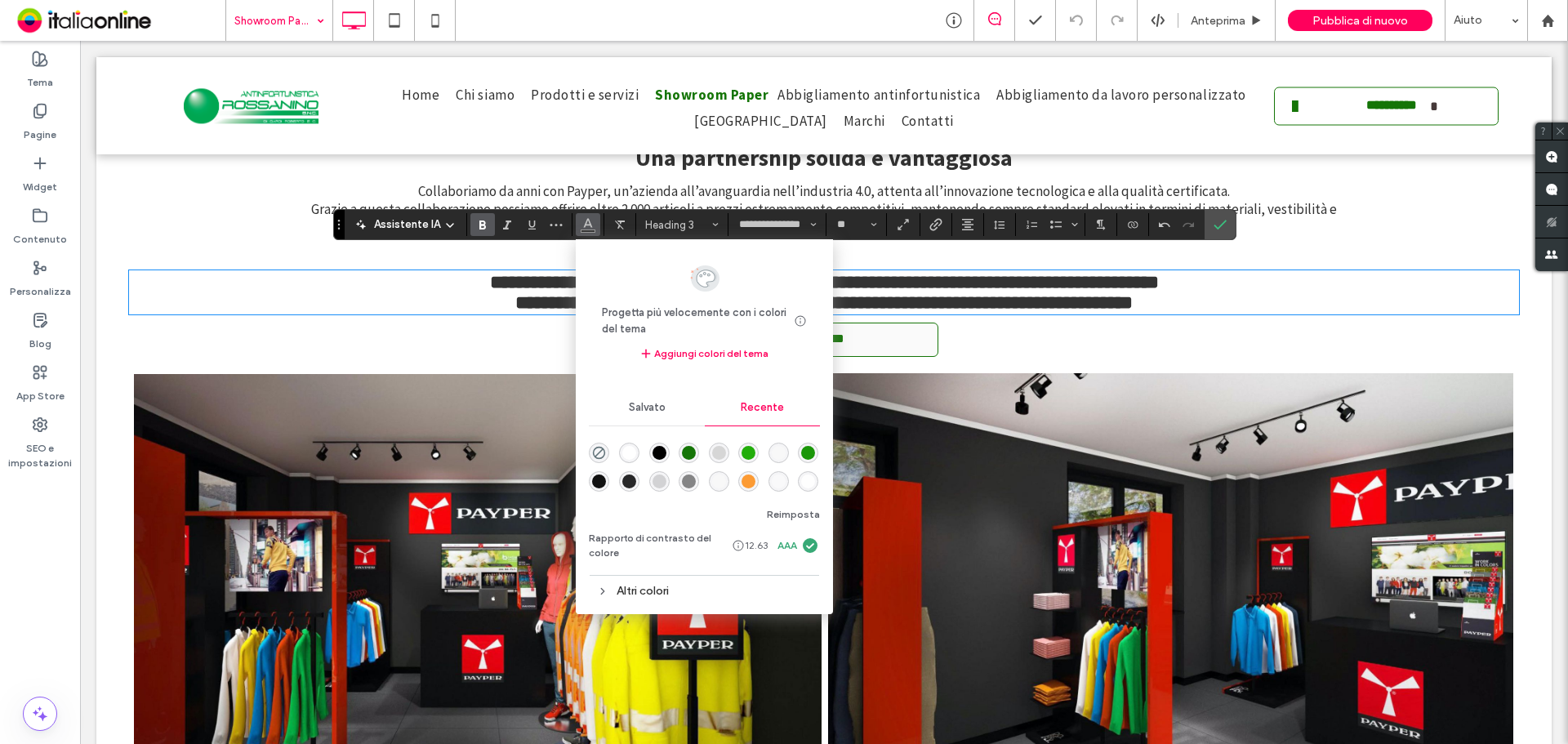
click at [686, 450] on div "rgba(21, 117, 7, 1)" at bounding box center [689, 453] width 14 height 14
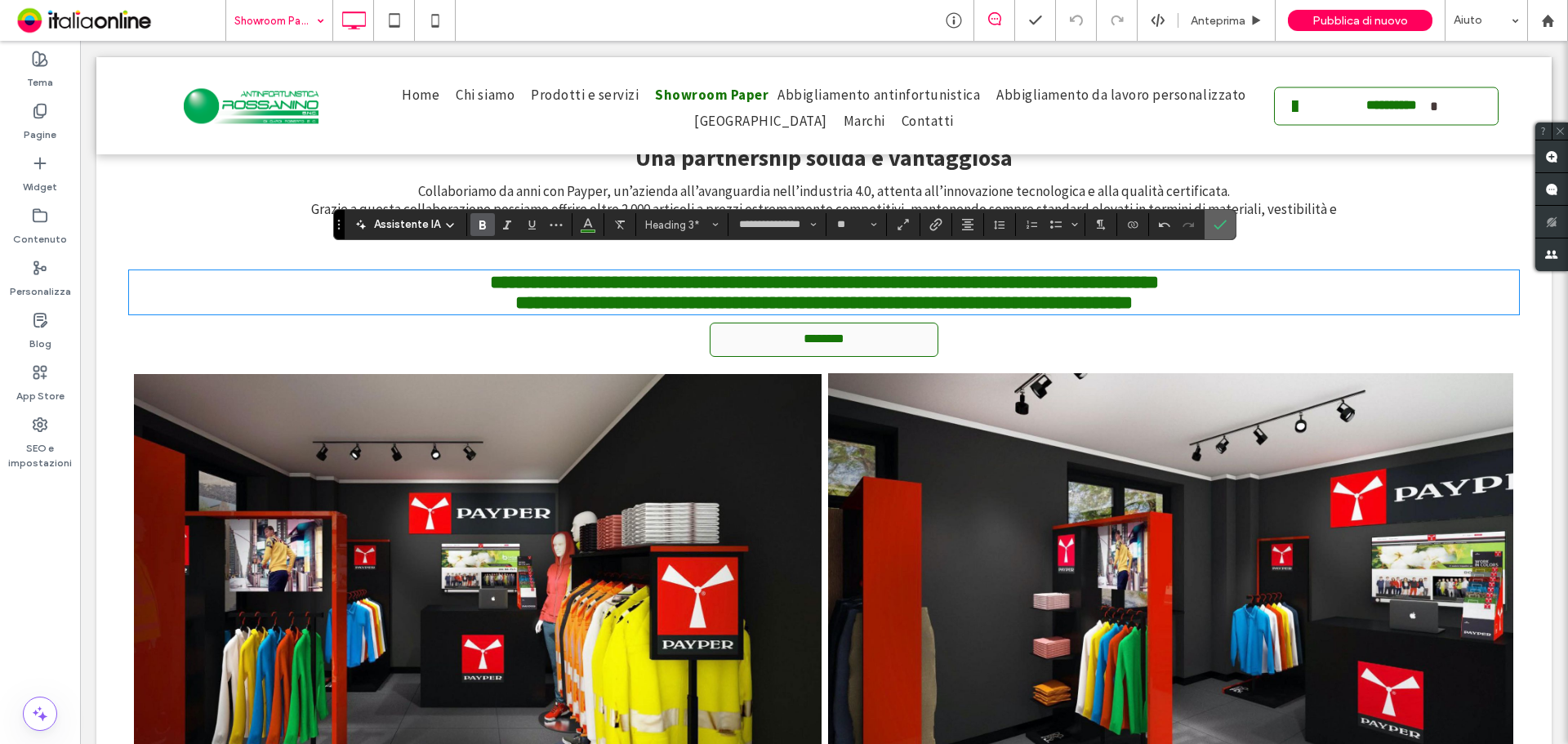
click at [1218, 228] on icon "Conferma" at bounding box center [1220, 224] width 13 height 13
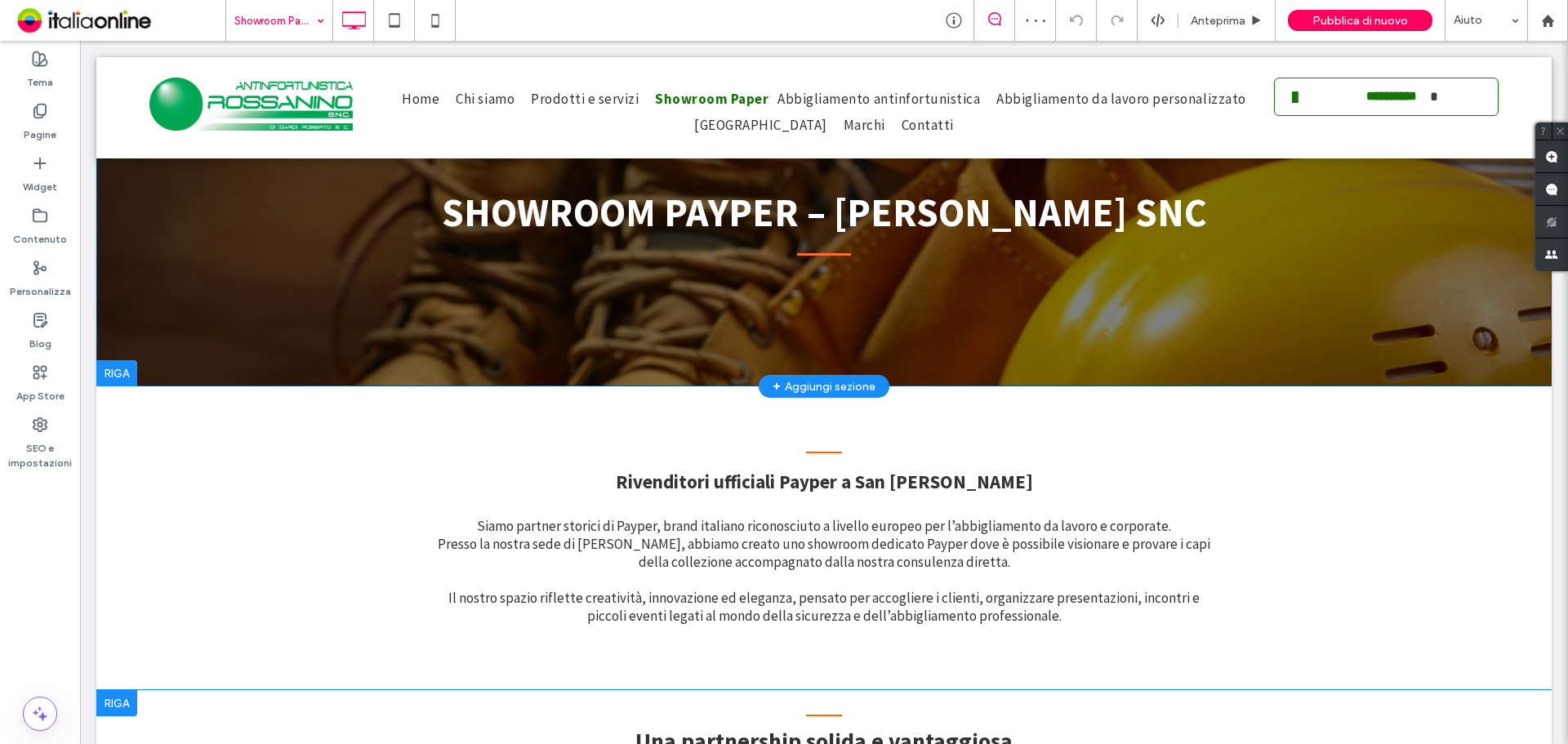
scroll to position [0, 0]
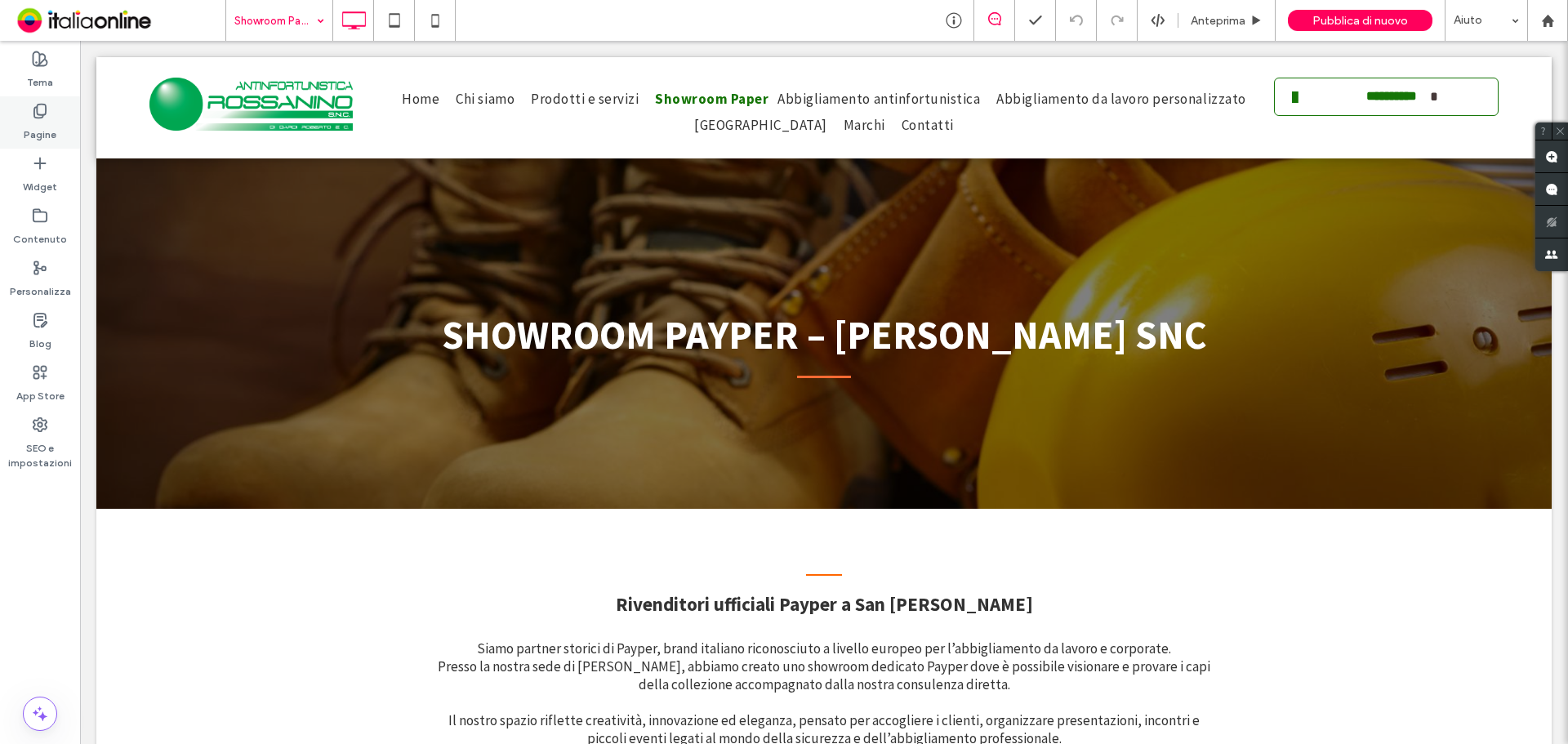
click at [45, 132] on label "Pagine" at bounding box center [40, 130] width 32 height 23
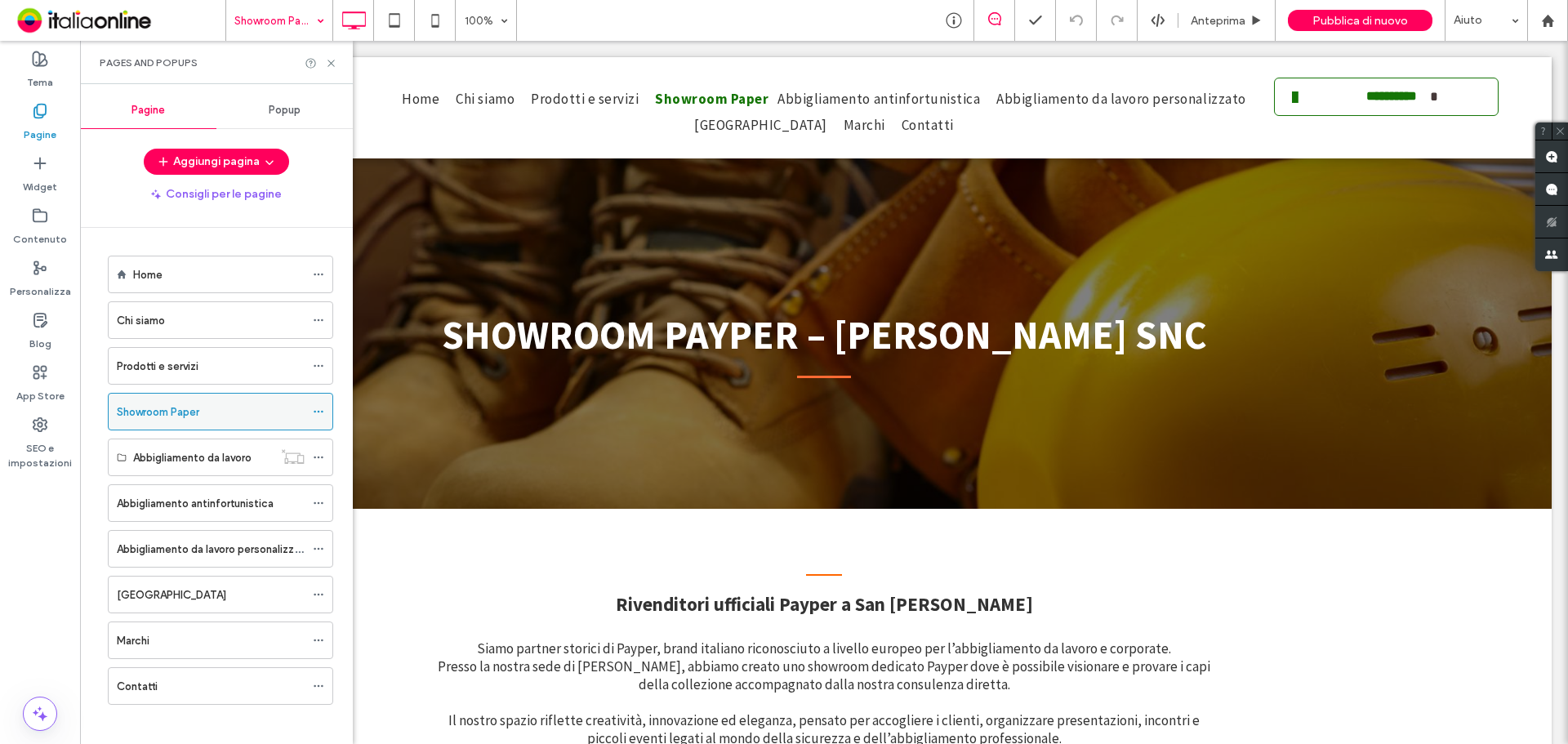
click at [319, 413] on icon at bounding box center [318, 411] width 11 height 11
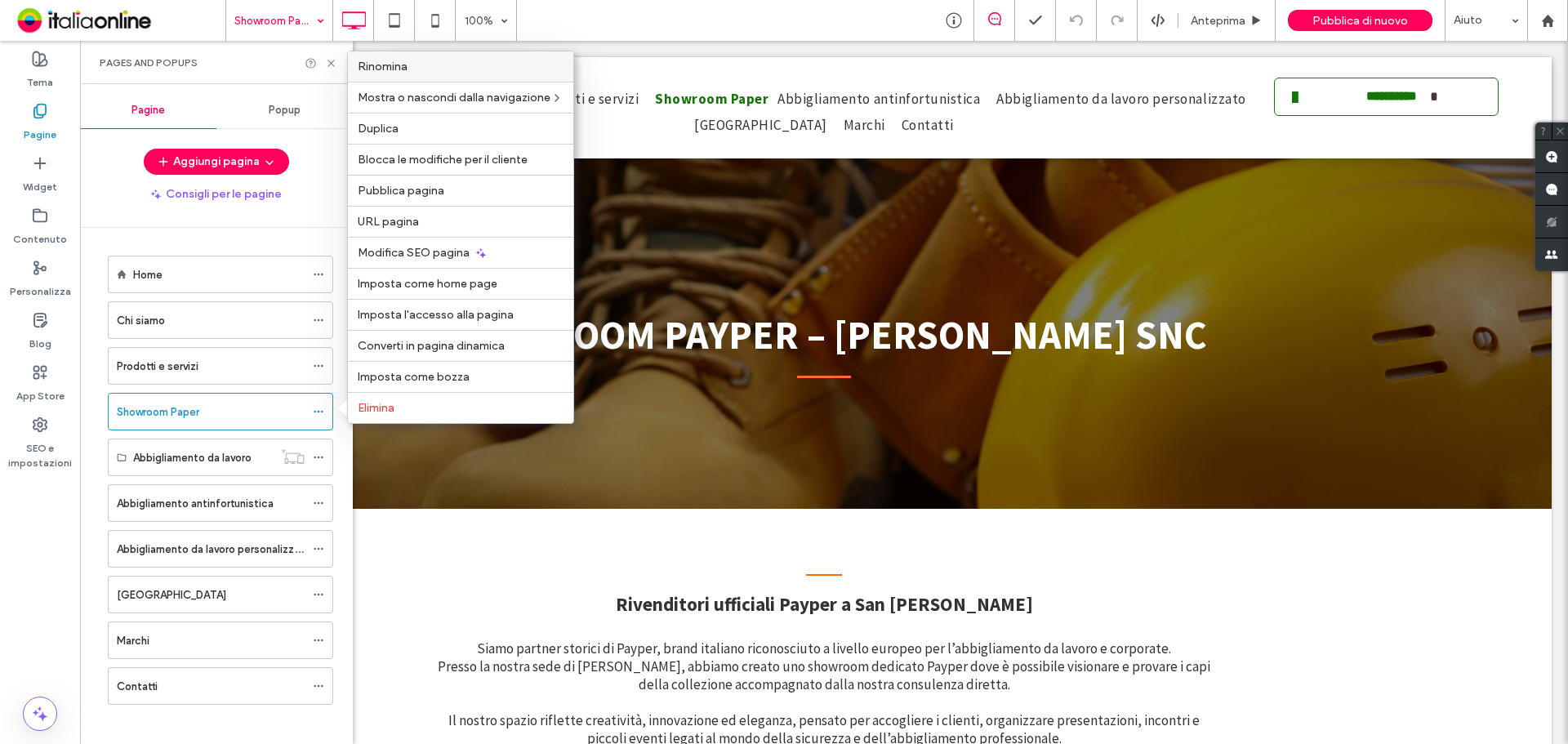
click at [423, 69] on label "Rinomina" at bounding box center [461, 66] width 206 height 14
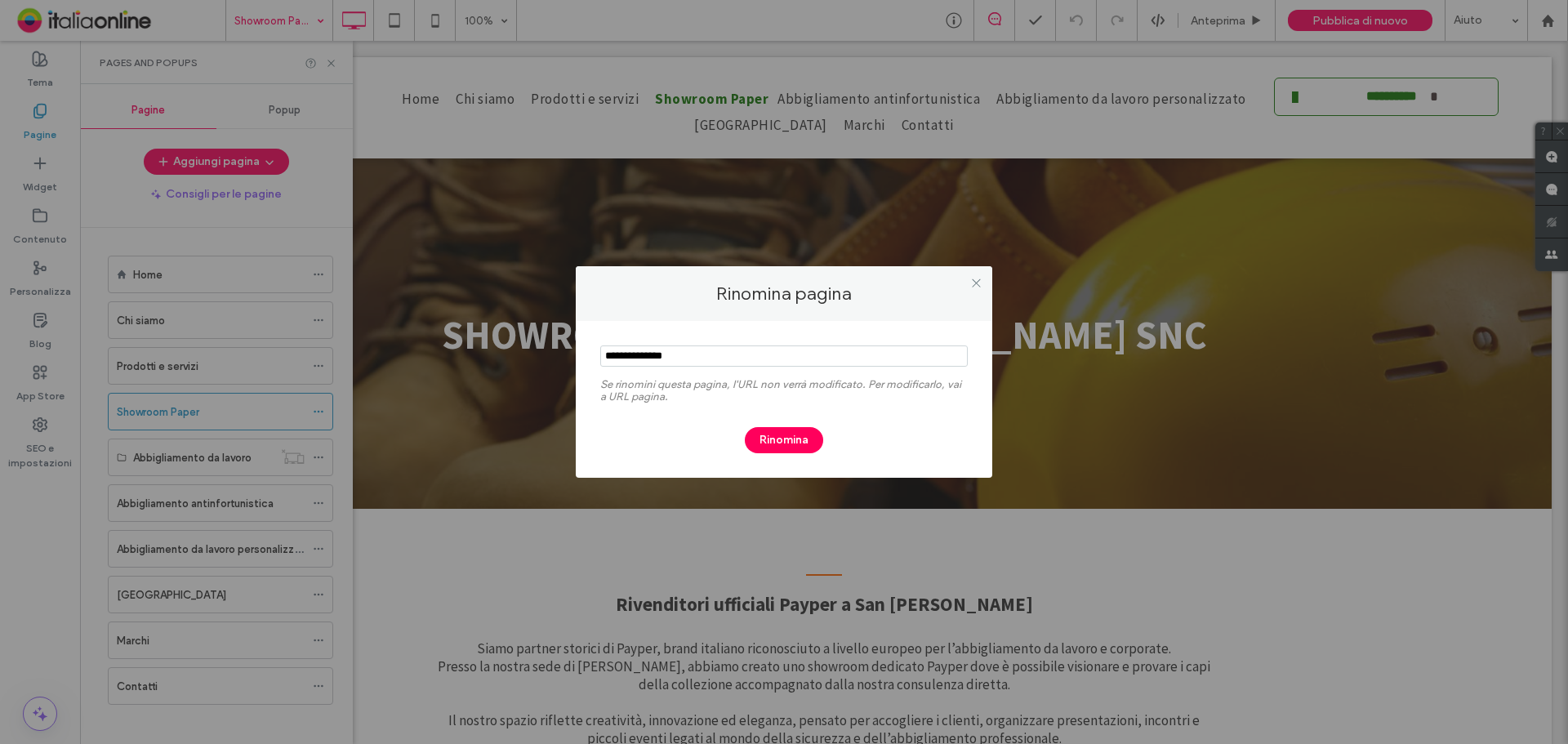
click at [673, 357] on input "notEmpty" at bounding box center [784, 356] width 367 height 21
type input "**********"
click at [782, 430] on button "Rinomina" at bounding box center [784, 440] width 78 height 26
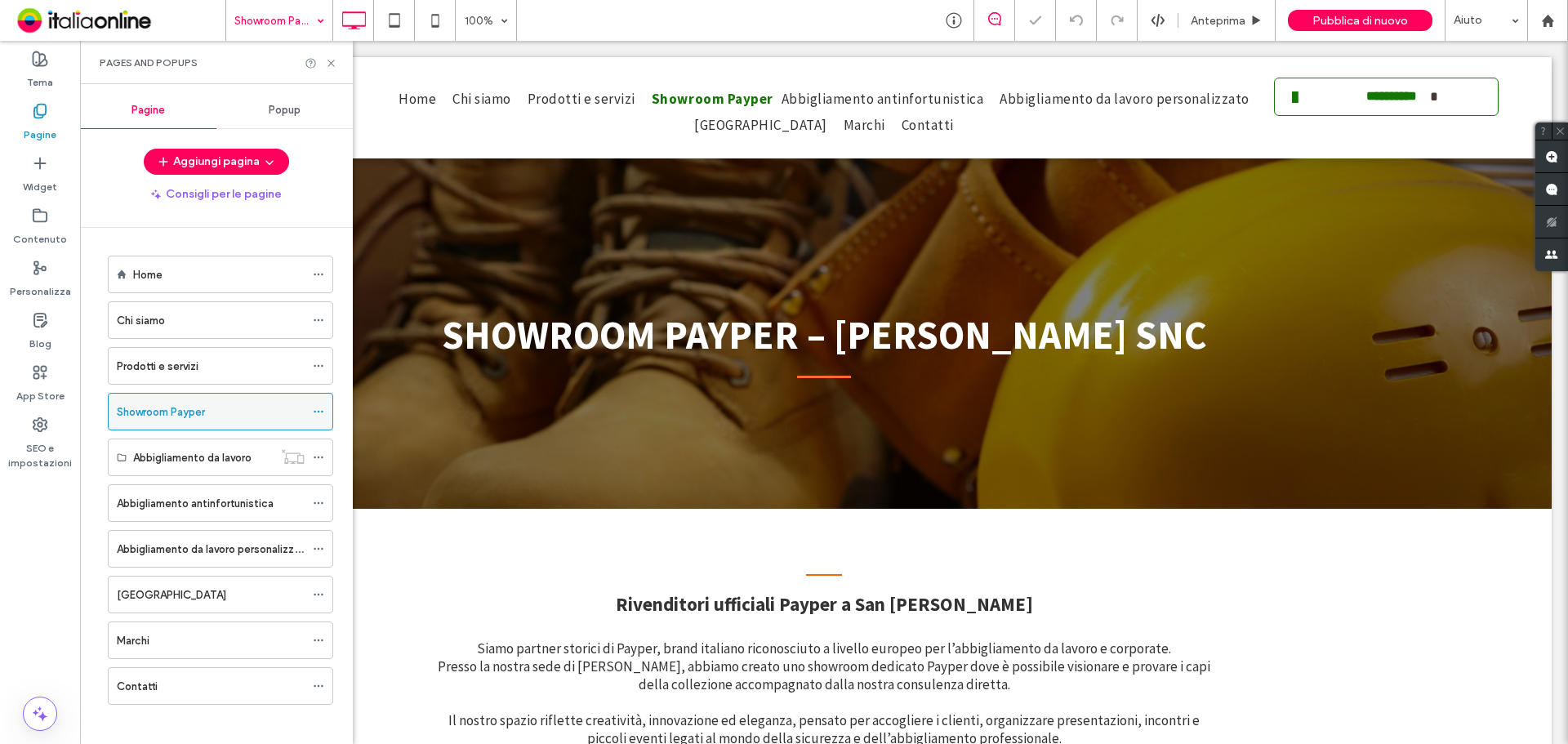
click at [316, 409] on icon at bounding box center [318, 411] width 11 height 11
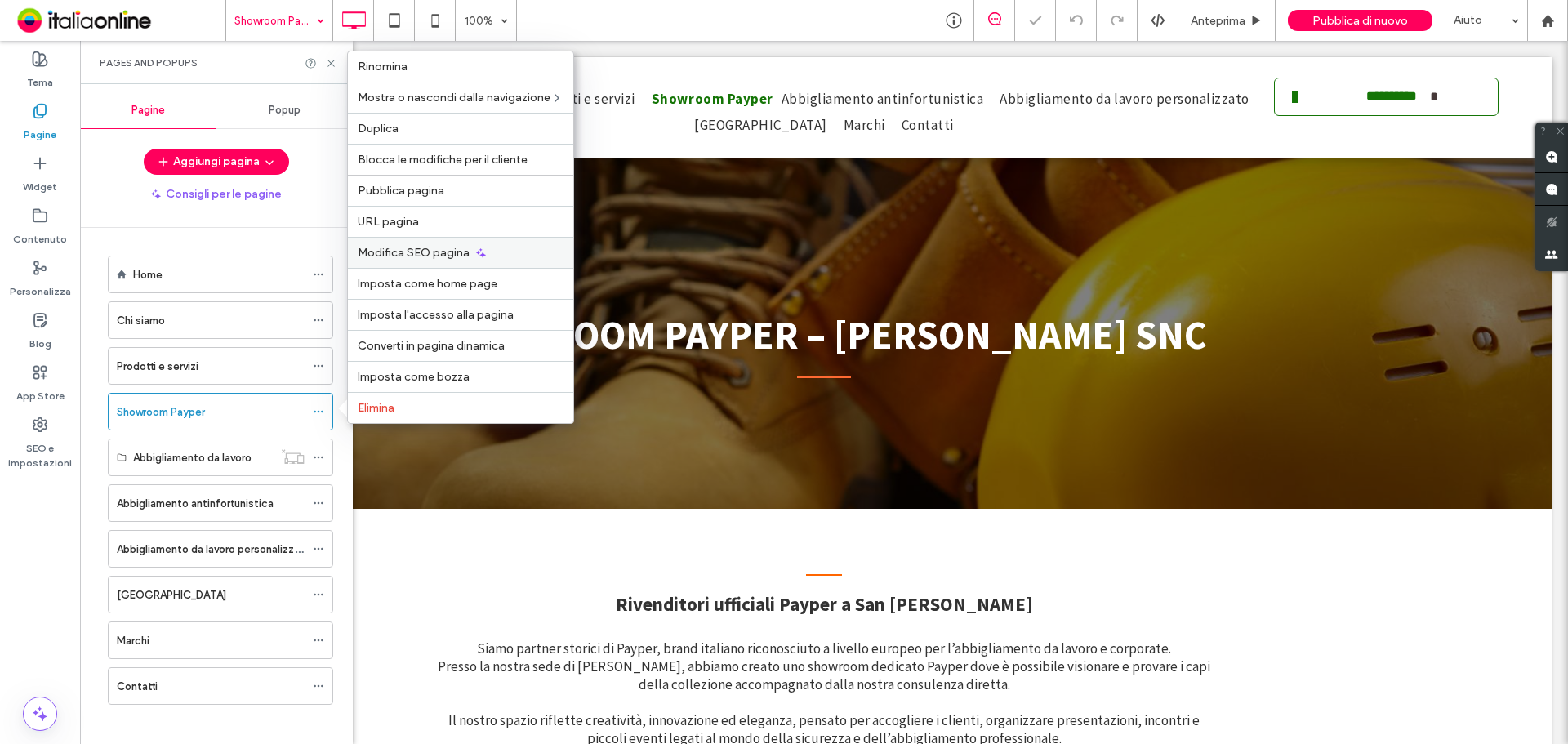
click at [443, 245] on div "Modifica SEO pagina" at bounding box center [460, 252] width 226 height 31
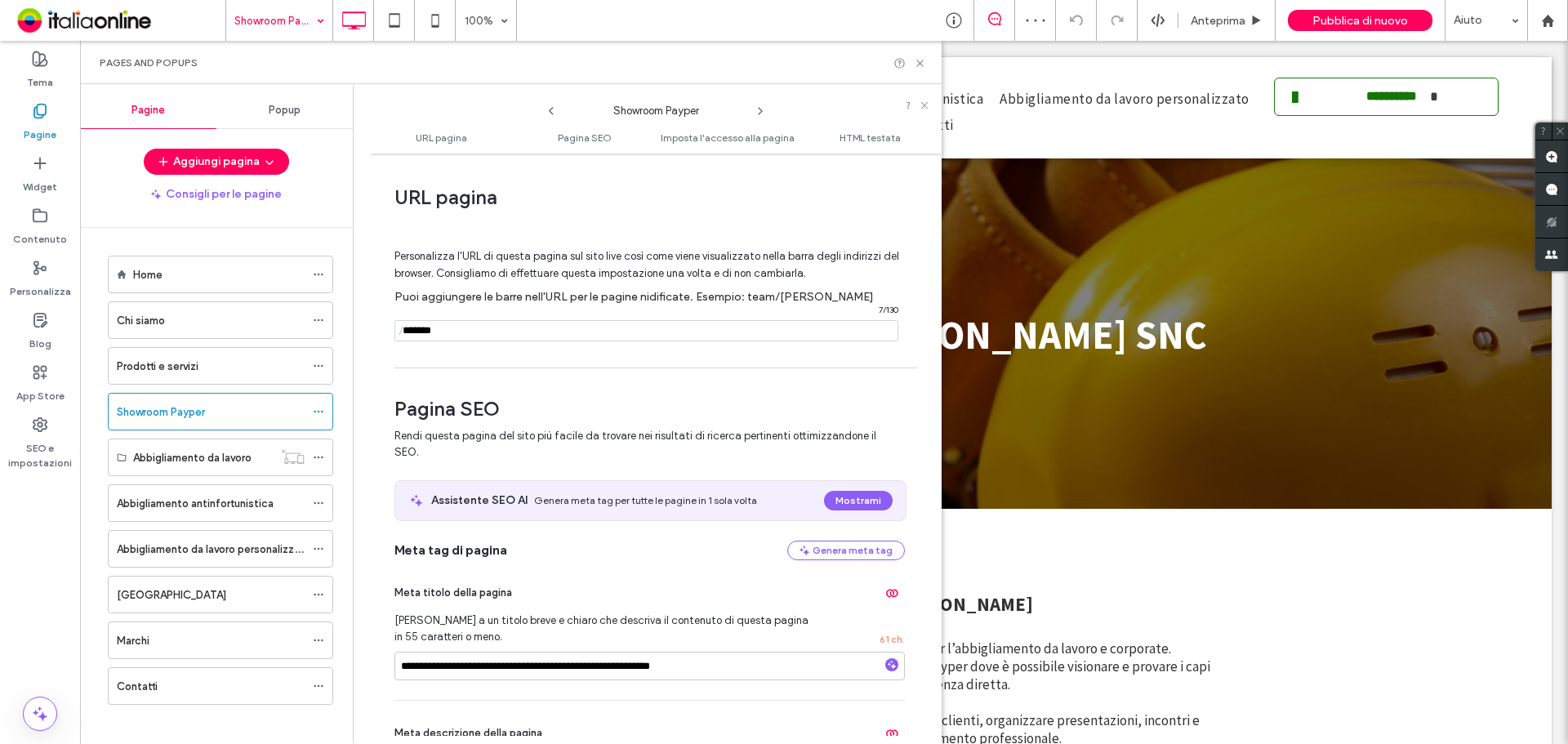
click at [488, 326] on input "notEmpty" at bounding box center [646, 331] width 504 height 21
type input "**********"
click at [703, 487] on div "Assistente SEO AI Genera meta tag per tutte le pagine in 1 sola volta Mostrami" at bounding box center [650, 501] width 510 height 39
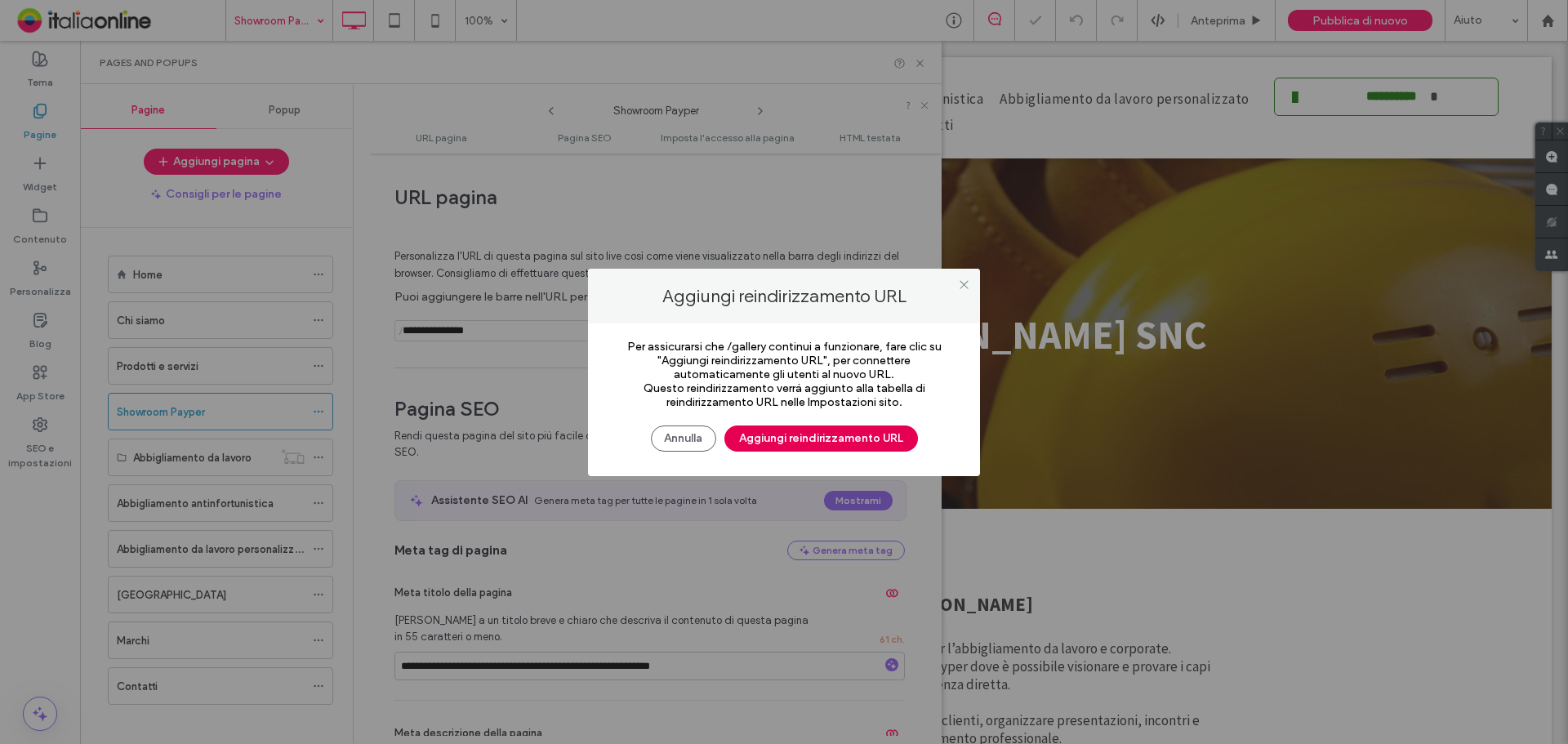
click at [841, 435] on button "Aggiungi reindirizzamento URL" at bounding box center [820, 438] width 193 height 26
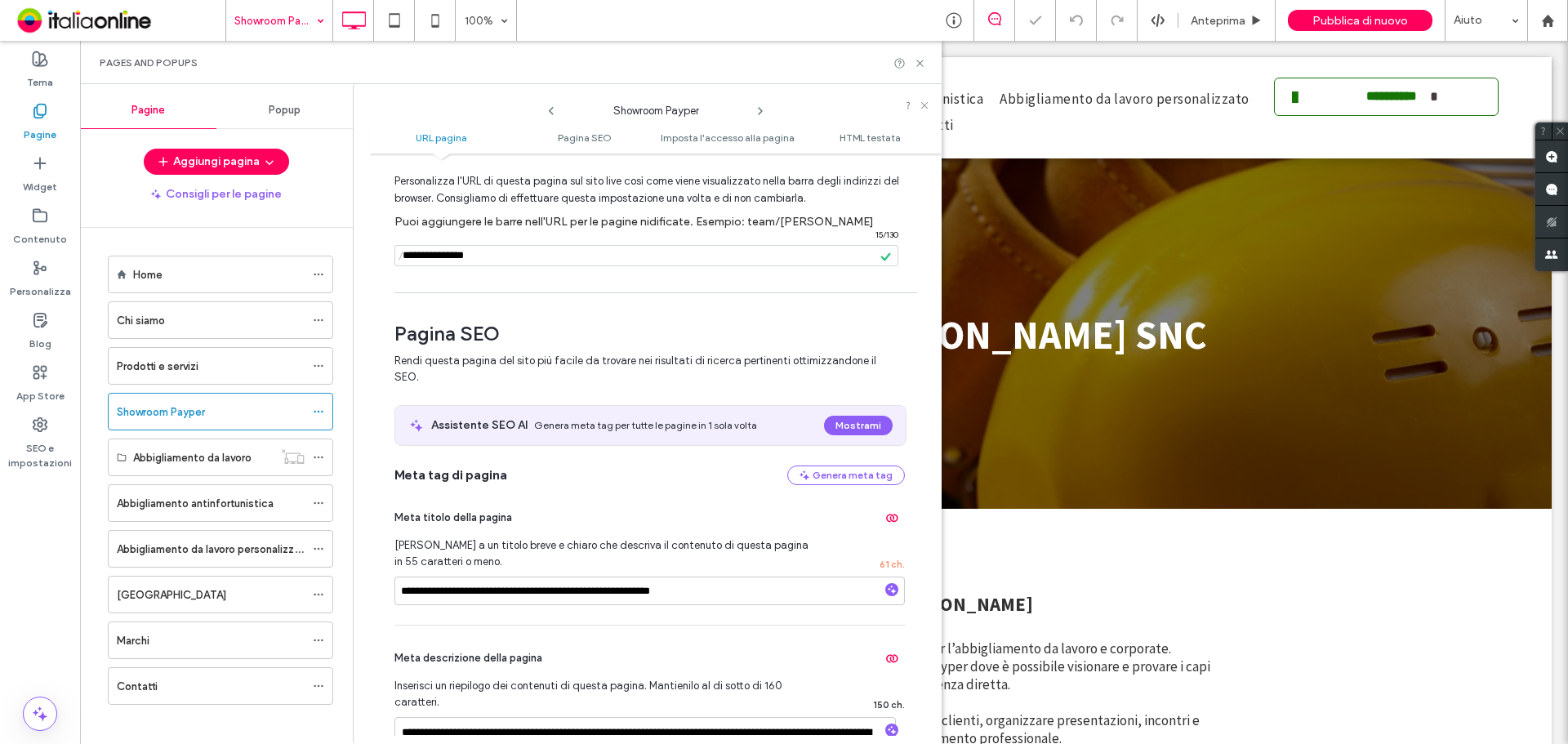
scroll to position [164, 0]
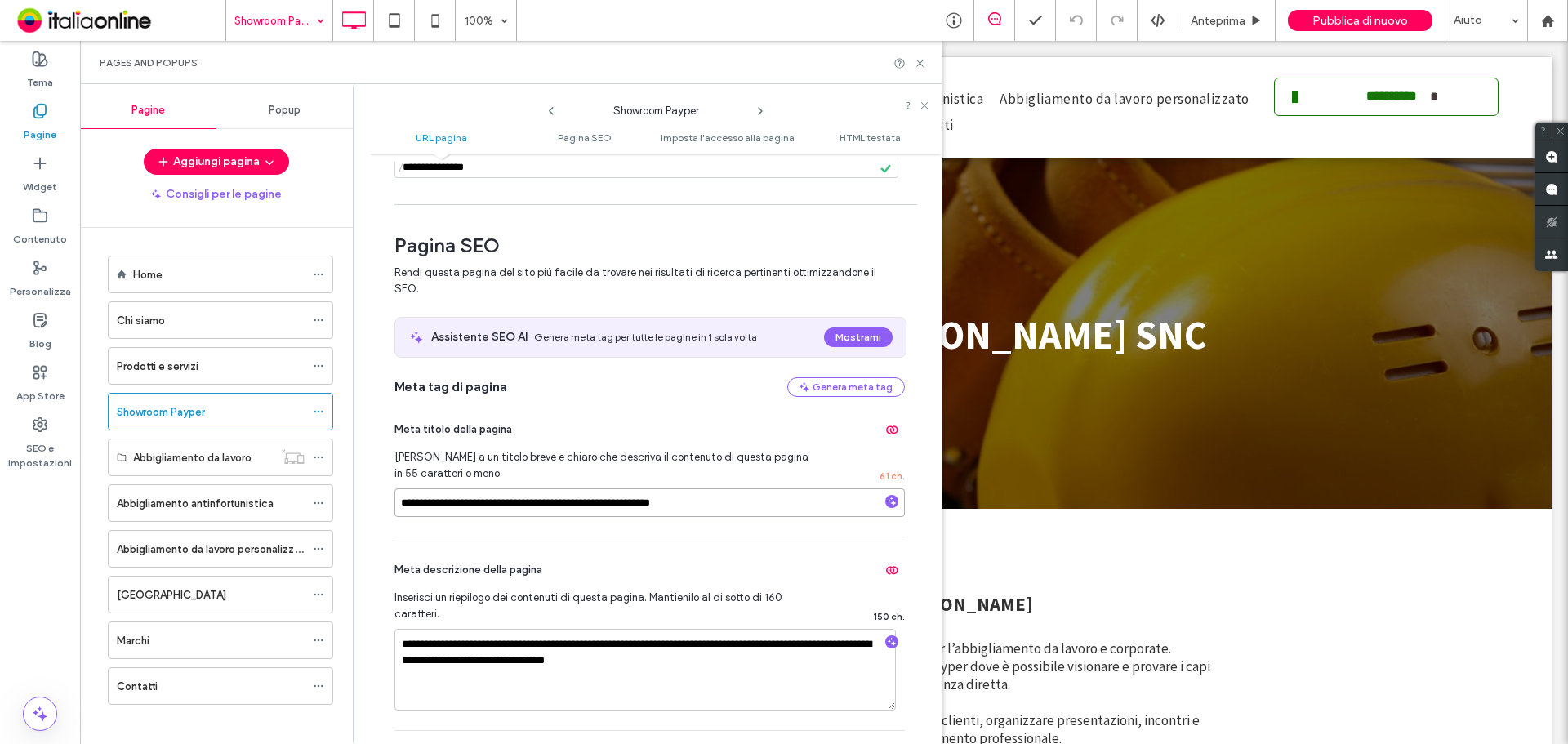
drag, startPoint x: 603, startPoint y: 506, endPoint x: 378, endPoint y: 505, distance: 225.0
click at [378, 505] on div "**********" at bounding box center [655, 449] width 571 height 574
paste input
drag, startPoint x: 680, startPoint y: 505, endPoint x: 618, endPoint y: 505, distance: 62.0
click at [618, 505] on input "**********" at bounding box center [649, 503] width 510 height 29
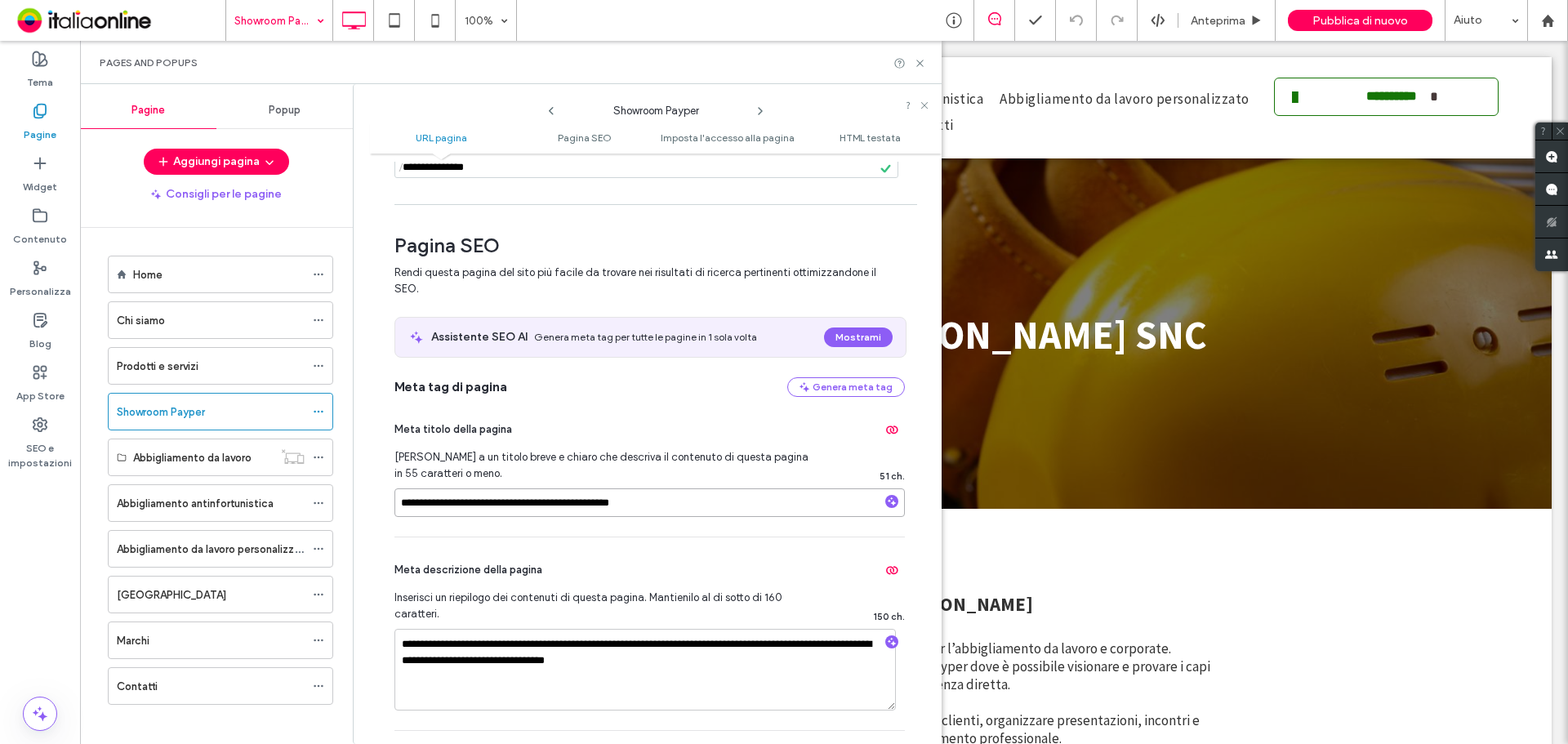
type input "**********"
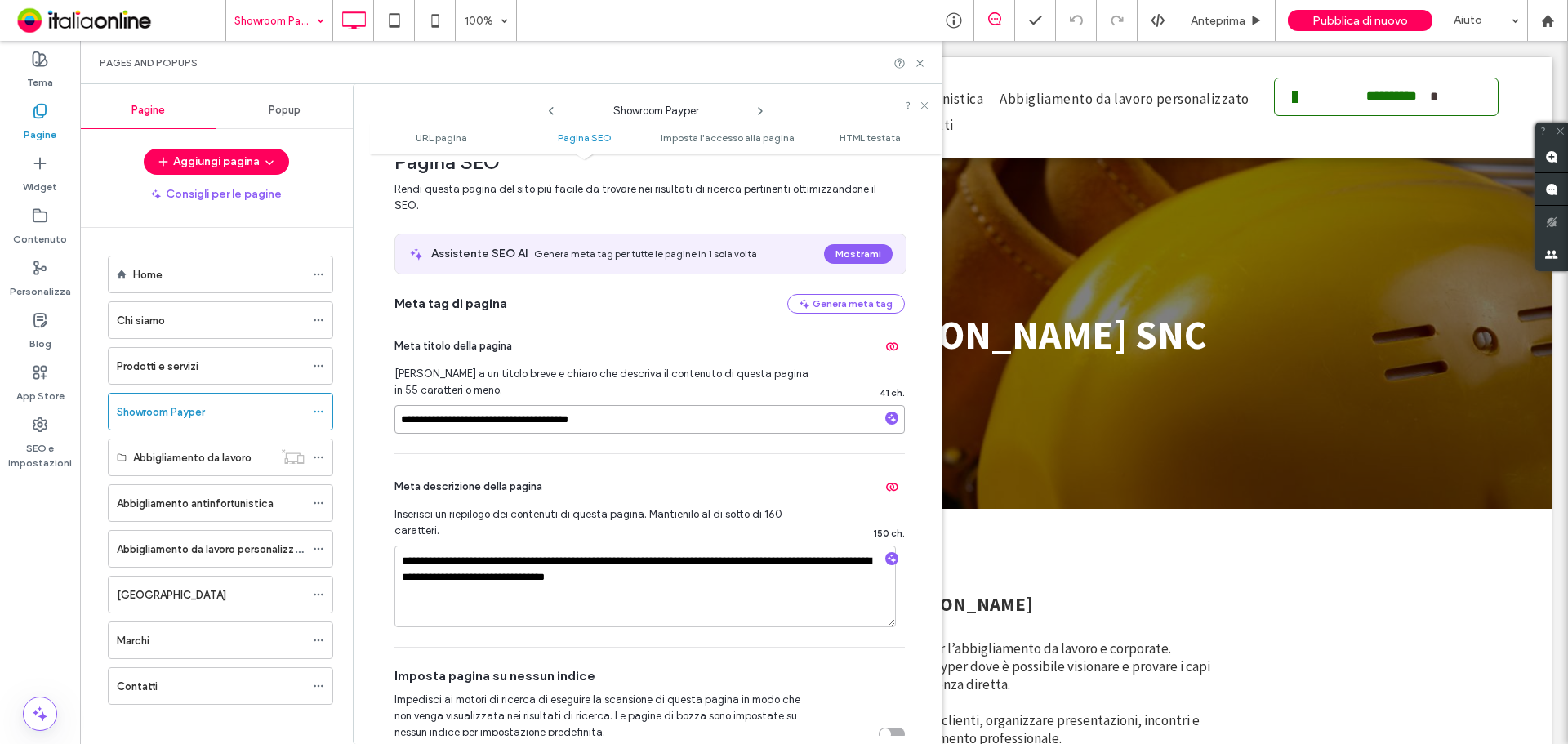
scroll to position [326, 0]
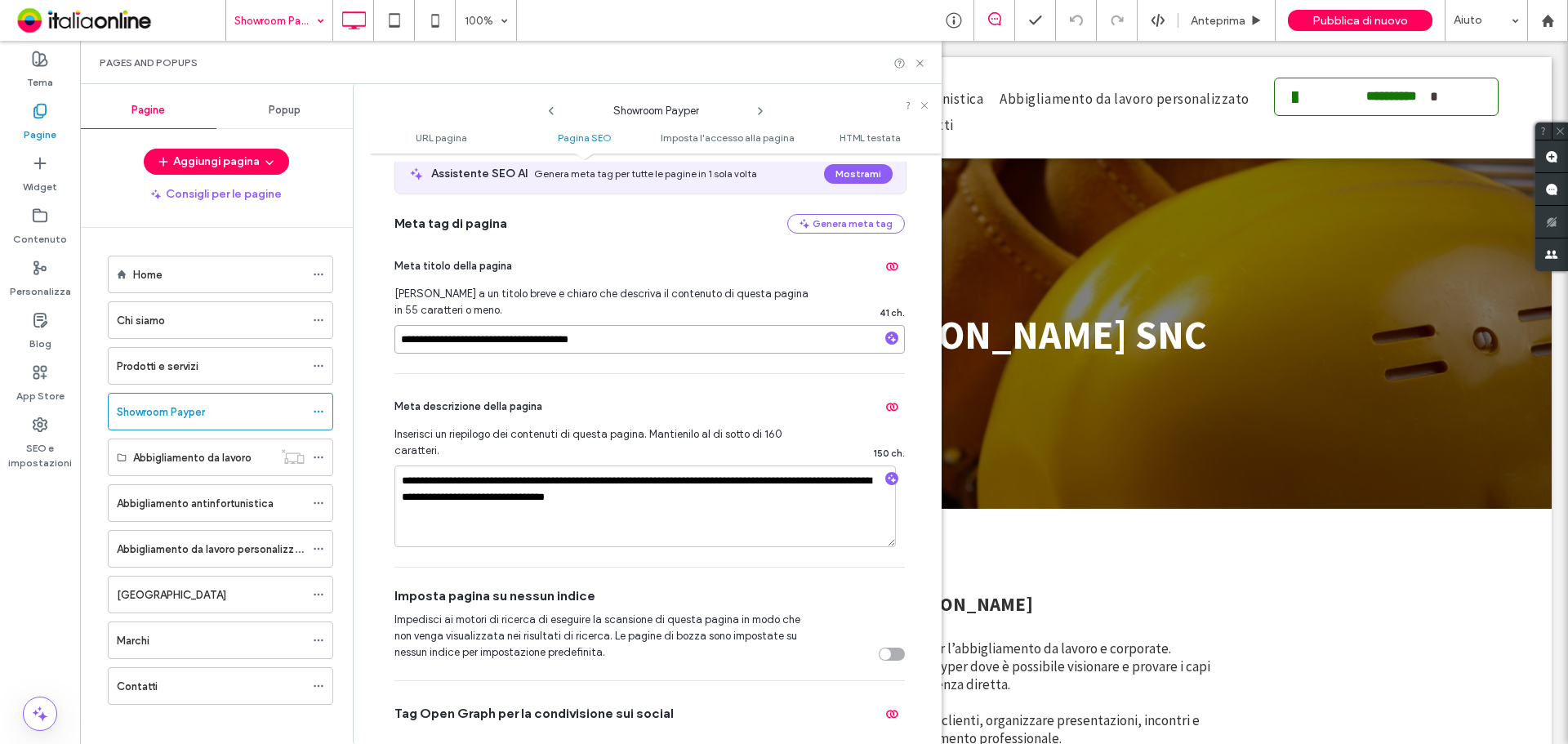
click at [613, 337] on input "**********" at bounding box center [649, 340] width 510 height 29
click at [922, 69] on div "Pages and Popups" at bounding box center [510, 62] width 861 height 43
click at [919, 64] on use at bounding box center [920, 63] width 7 height 7
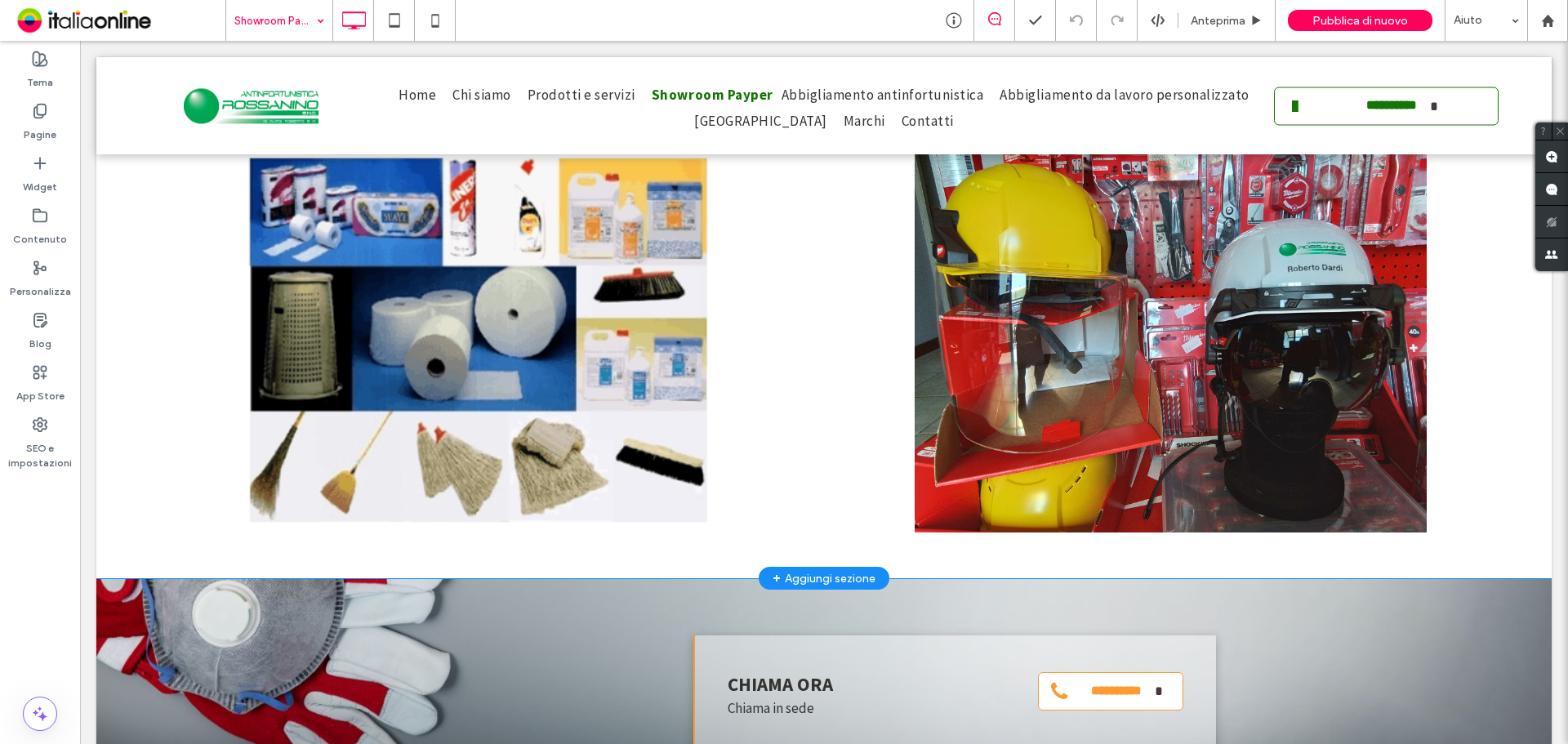
scroll to position [1716, 0]
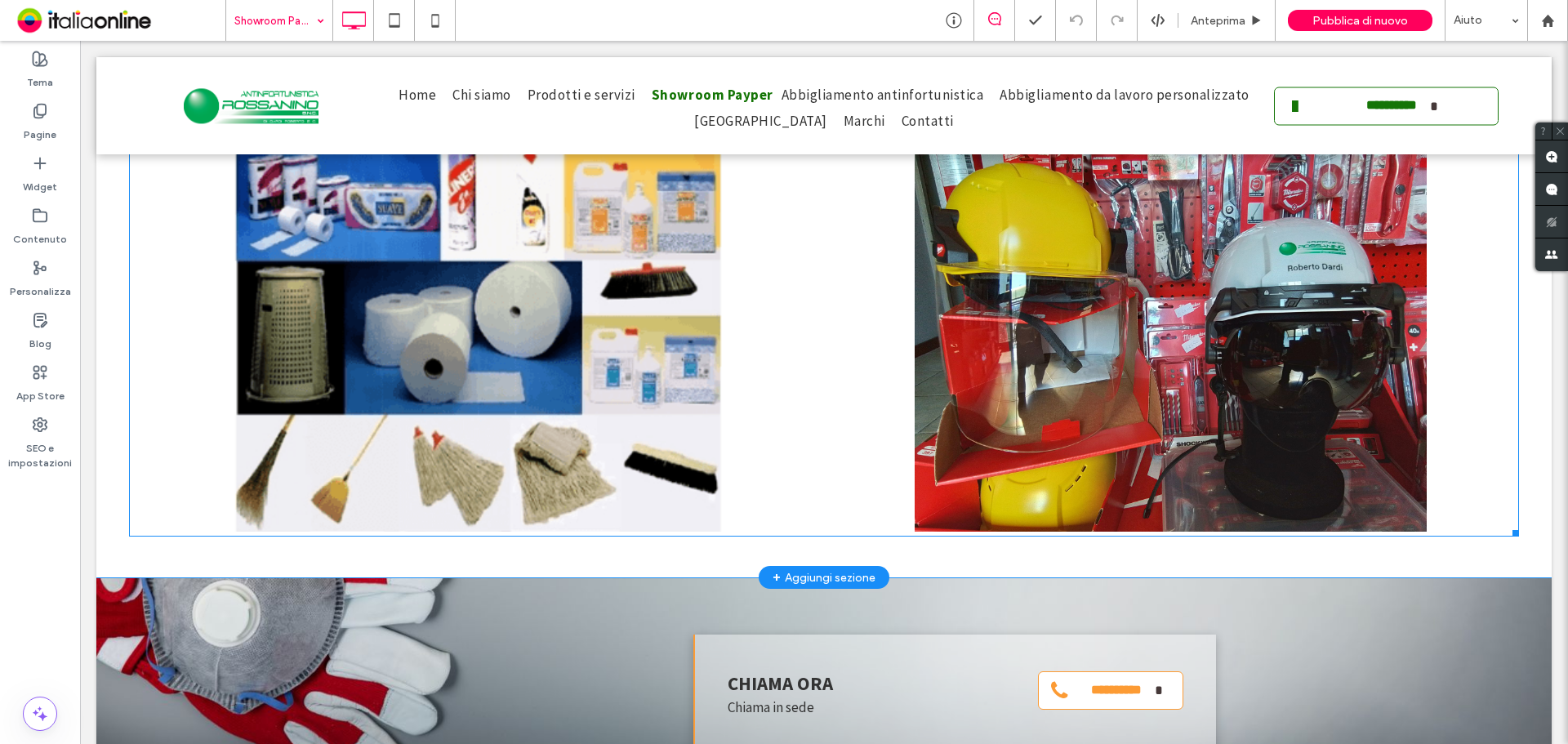
click at [525, 407] on link at bounding box center [478, 339] width 729 height 407
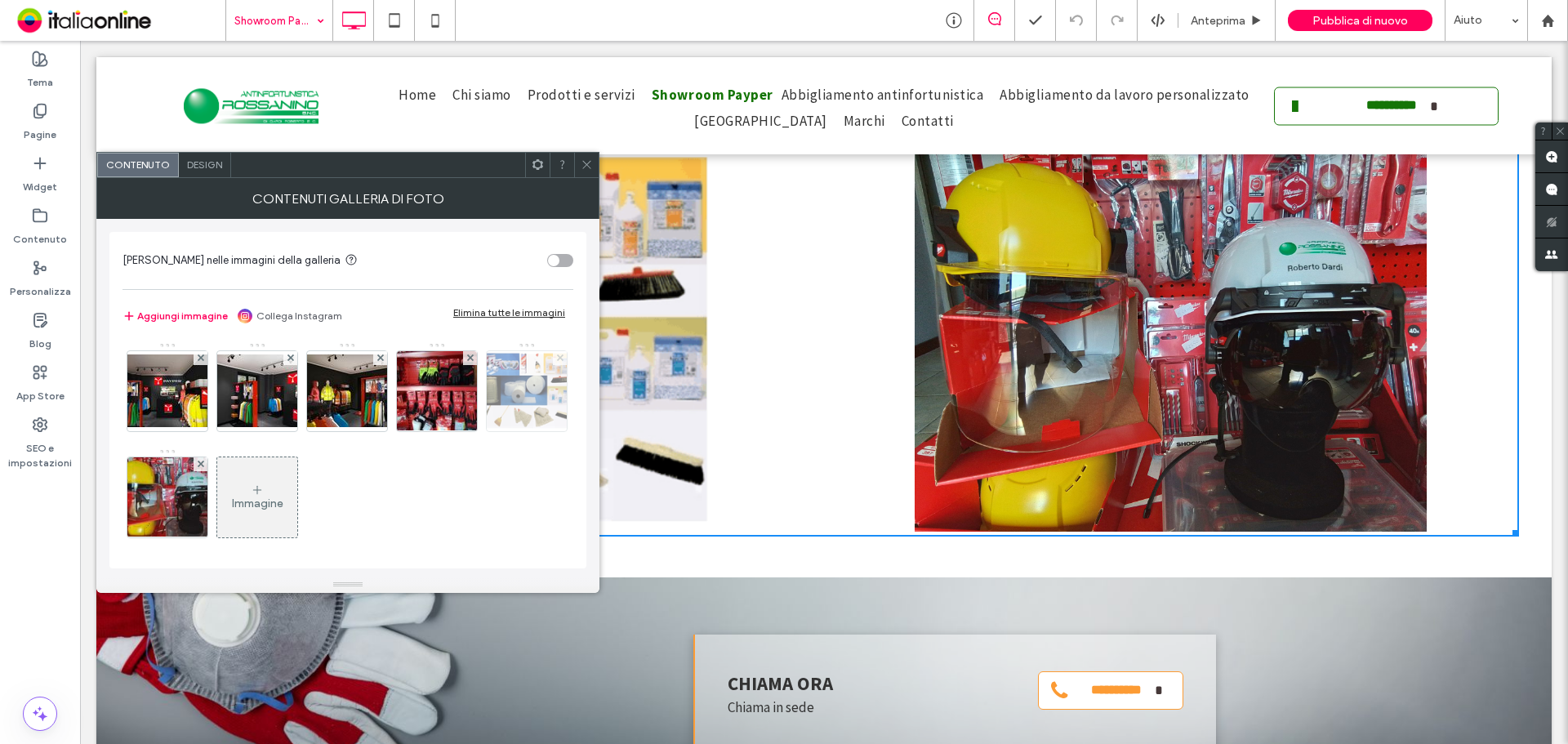
click at [557, 361] on icon at bounding box center [560, 358] width 7 height 7
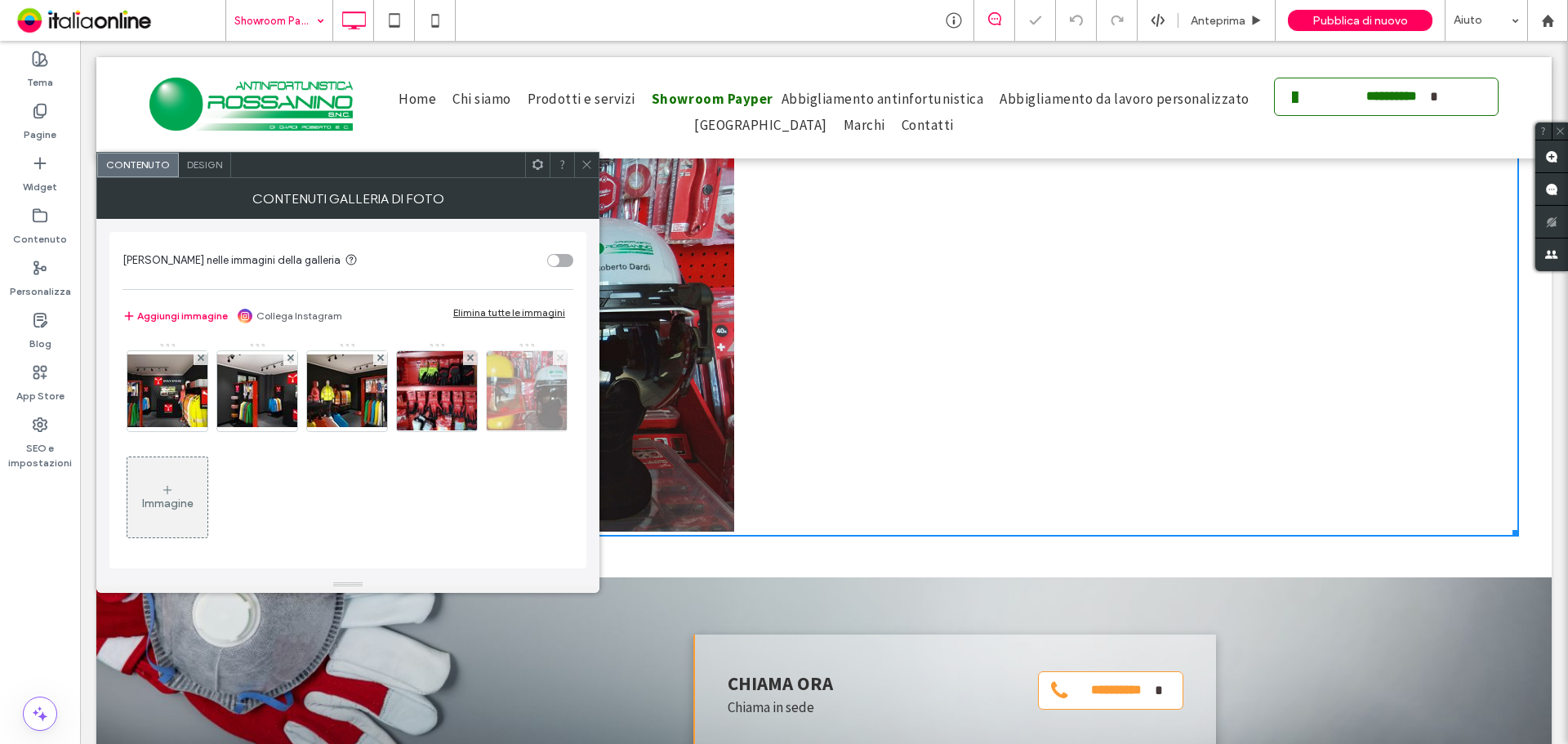
click at [557, 361] on icon at bounding box center [560, 358] width 7 height 7
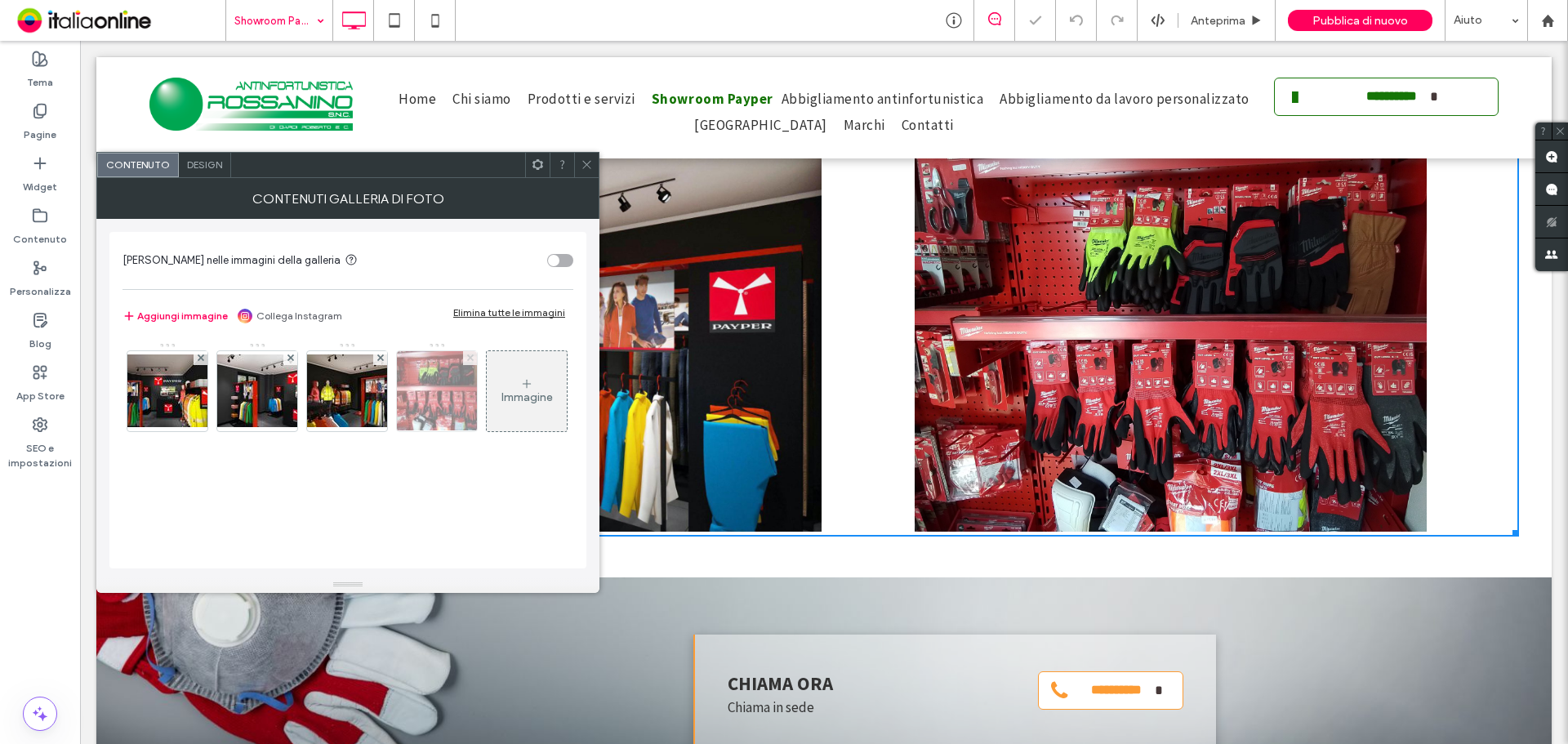
click at [467, 353] on span at bounding box center [470, 358] width 7 height 14
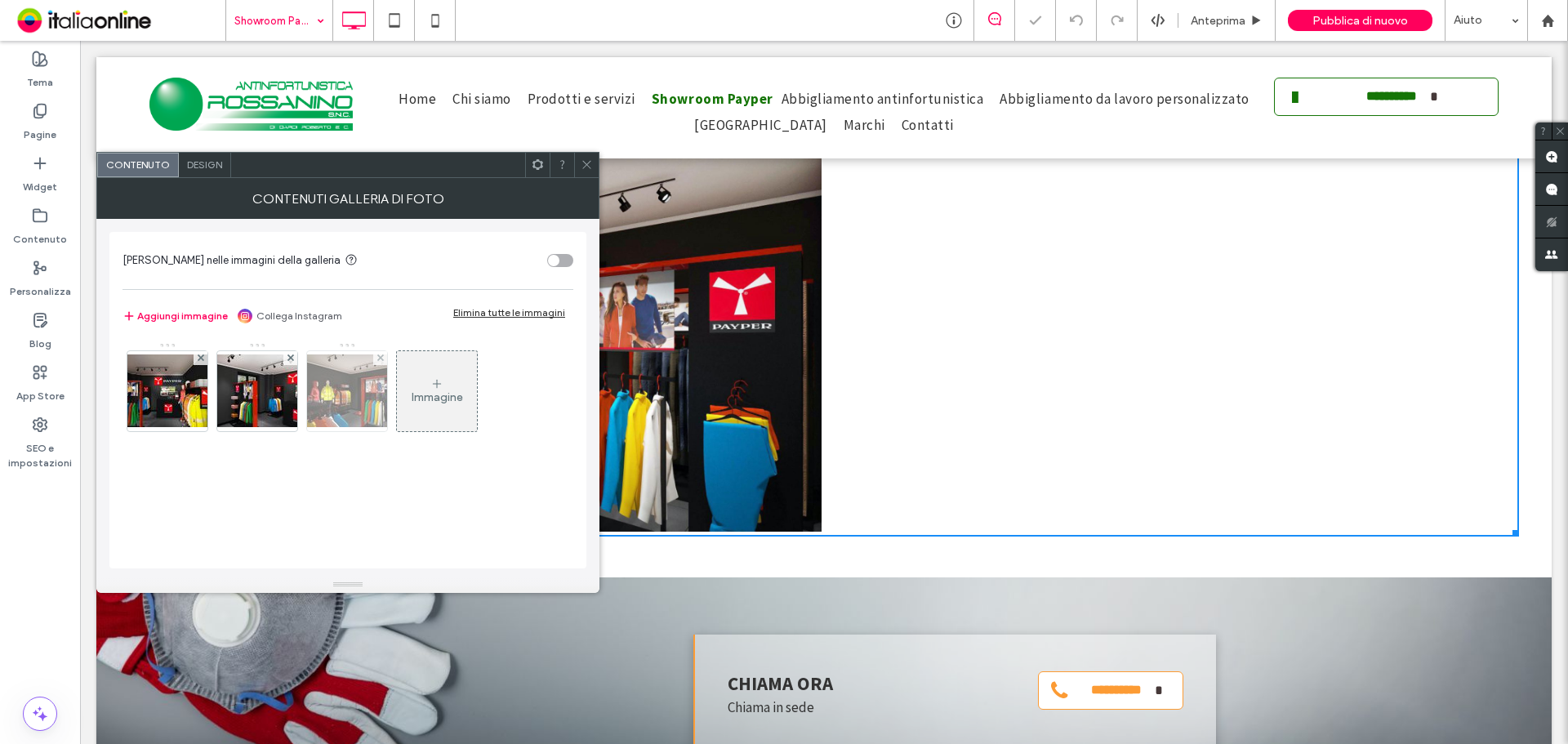
click at [344, 395] on img at bounding box center [347, 390] width 130 height 72
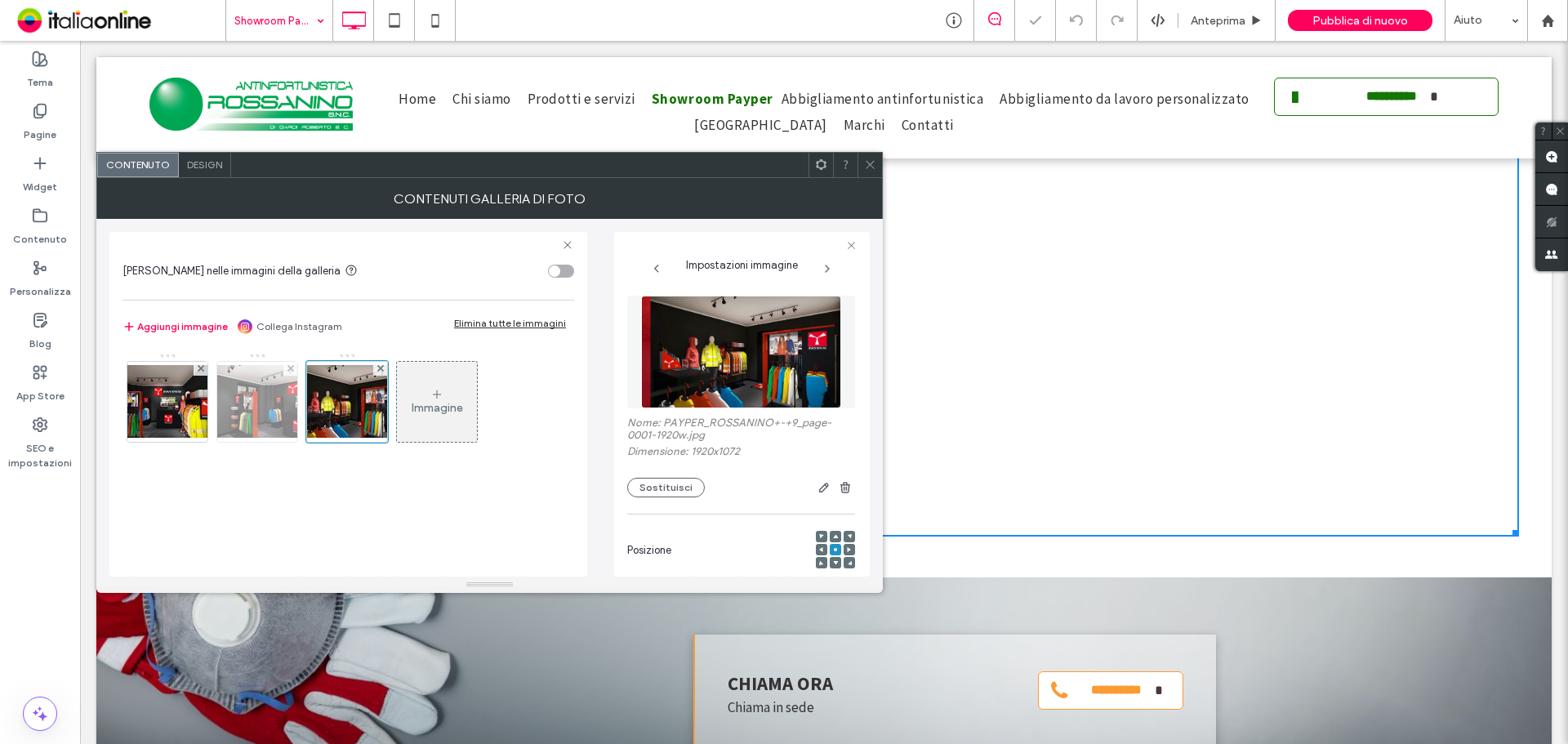
click at [286, 400] on img at bounding box center [256, 401] width 130 height 72
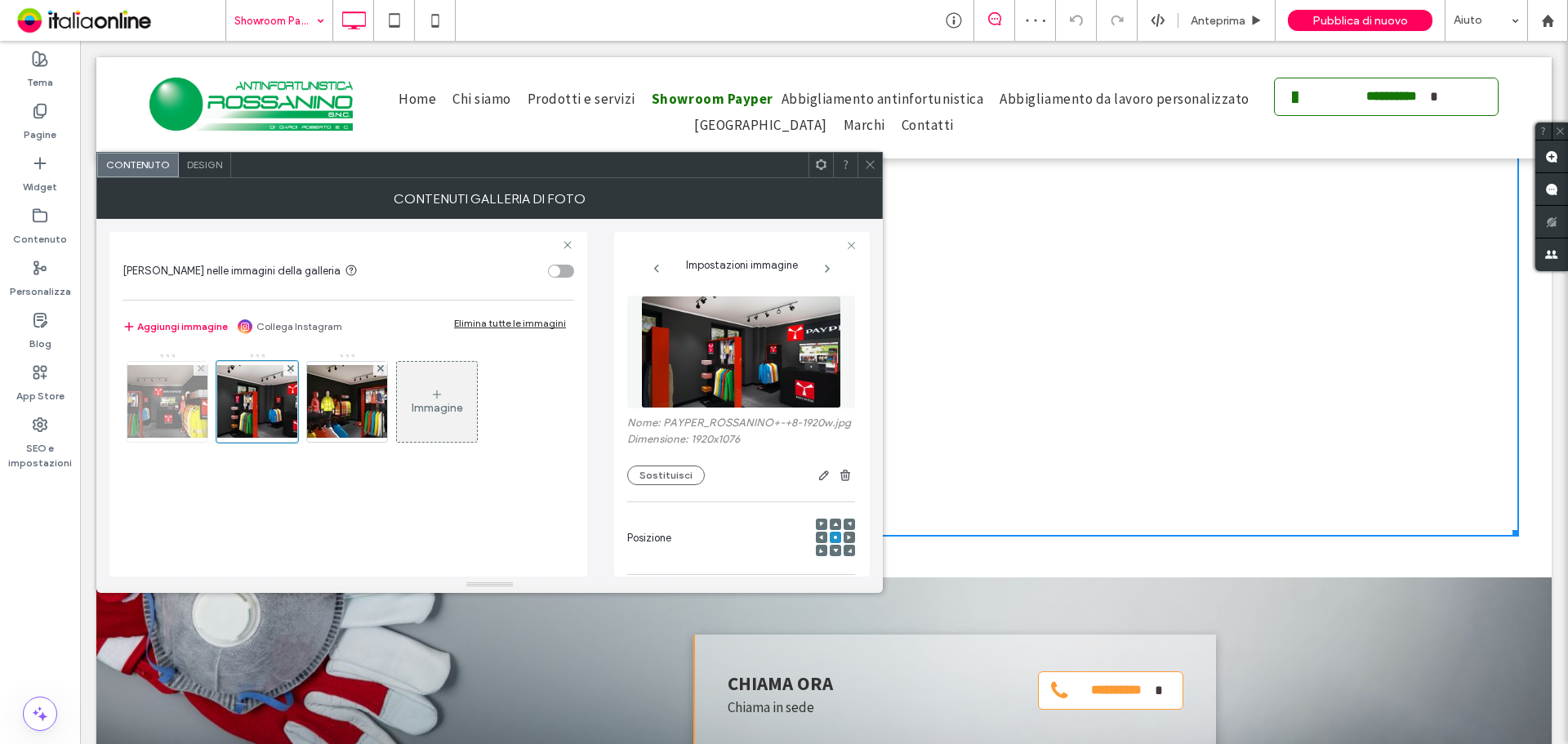
click at [158, 401] on img at bounding box center [167, 401] width 130 height 72
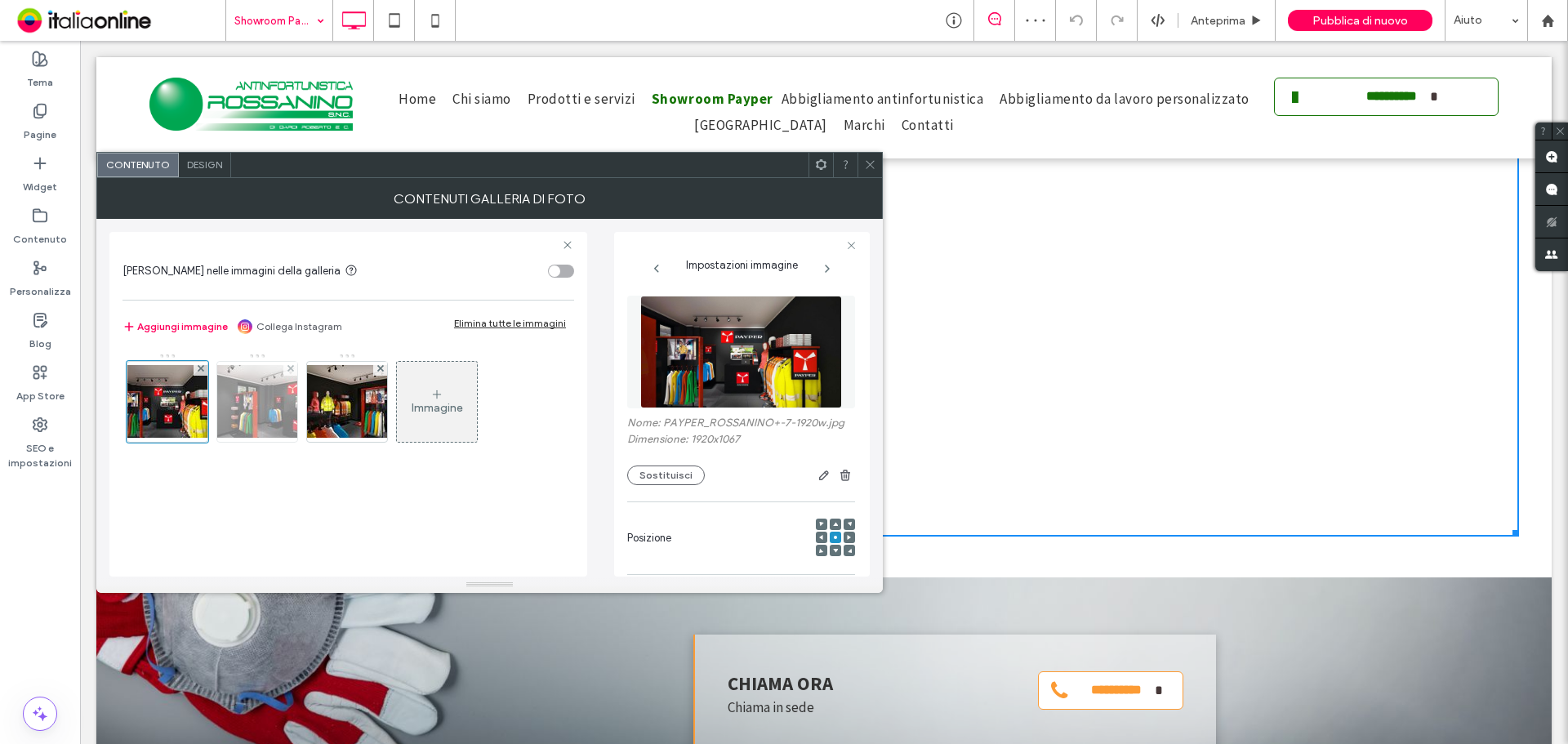
drag, startPoint x: 237, startPoint y: 404, endPoint x: 261, endPoint y: 402, distance: 24.1
click at [237, 404] on img at bounding box center [256, 401] width 130 height 72
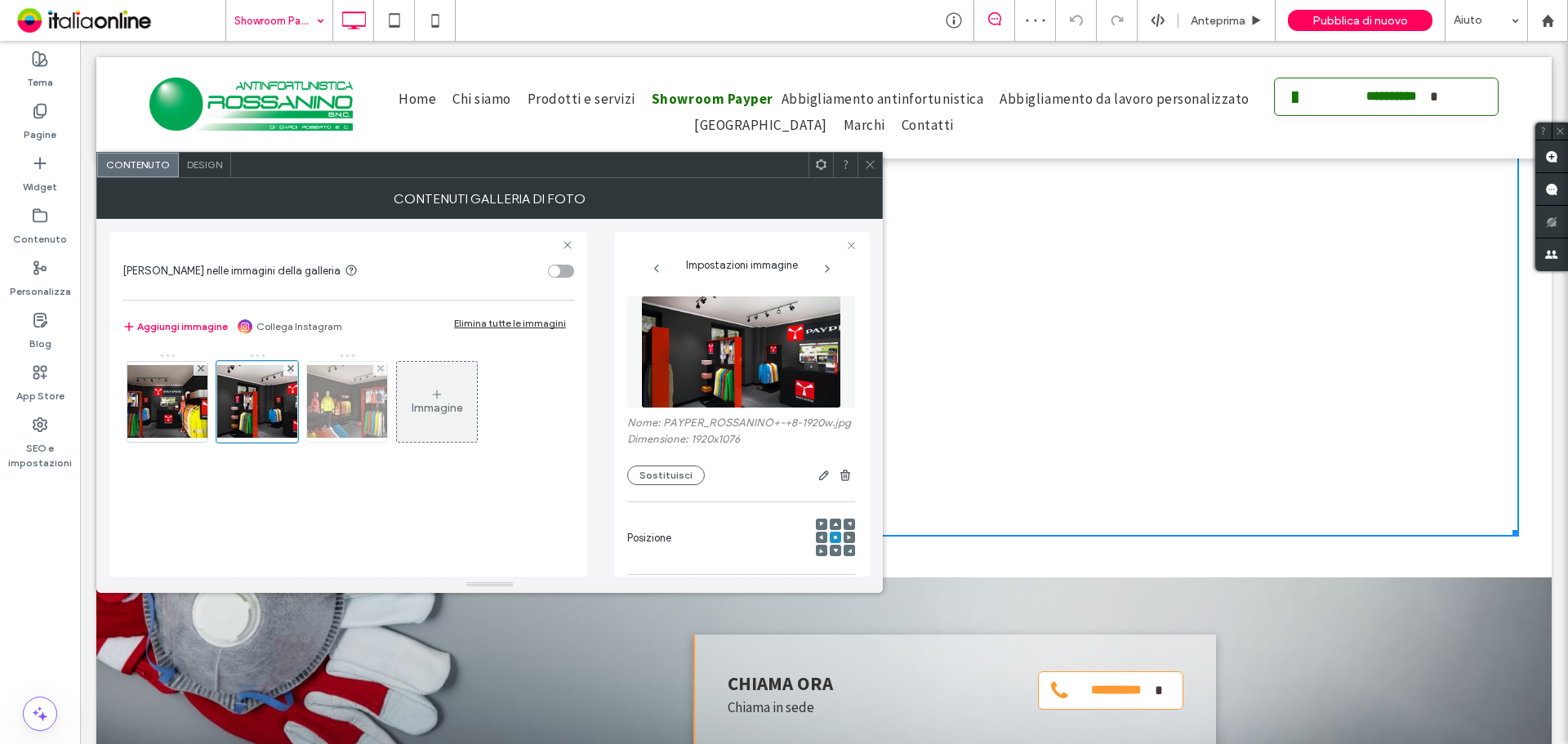
drag, startPoint x: 309, startPoint y: 402, endPoint x: 343, endPoint y: 392, distance: 35.4
click at [309, 402] on img at bounding box center [347, 401] width 130 height 72
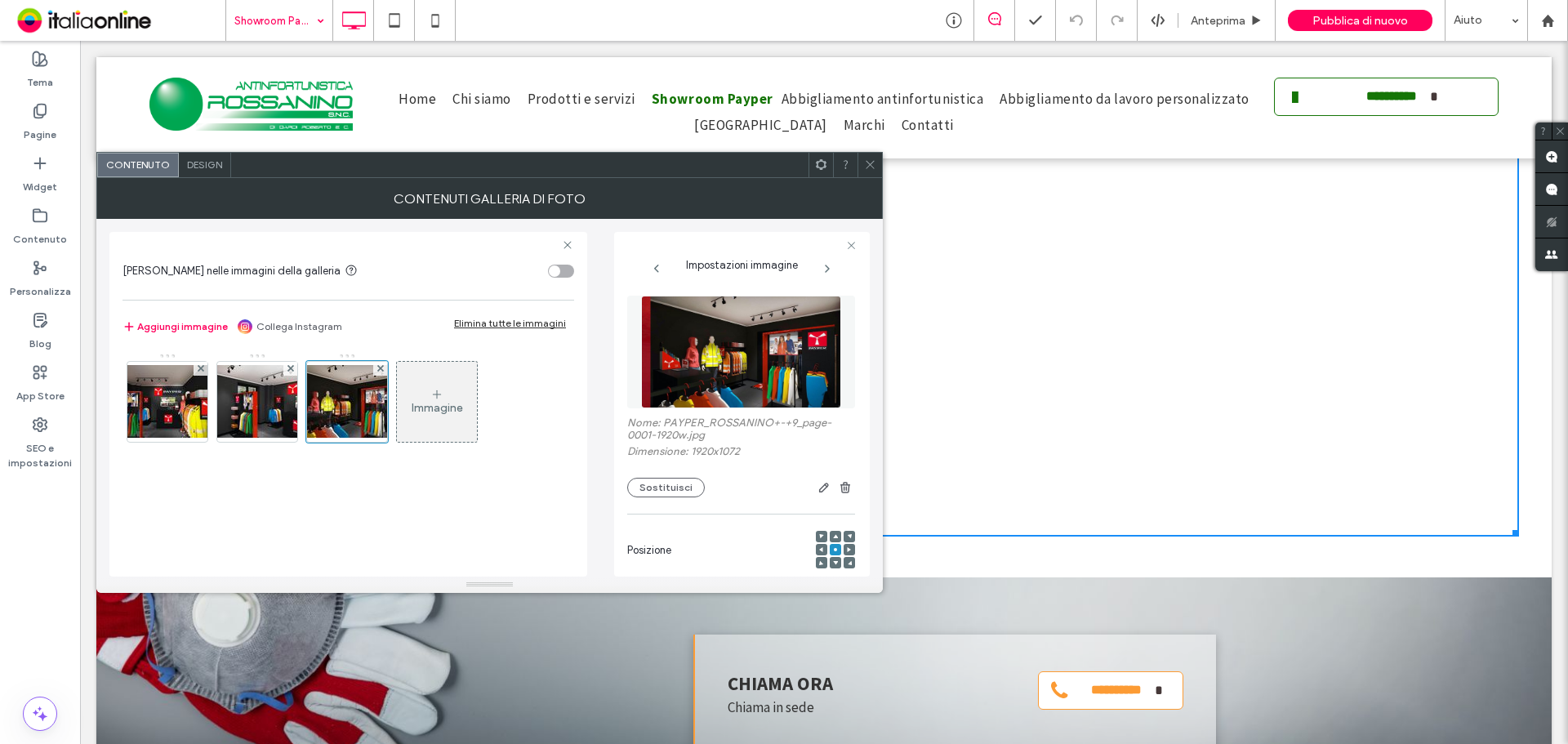
click at [875, 164] on icon at bounding box center [870, 164] width 12 height 12
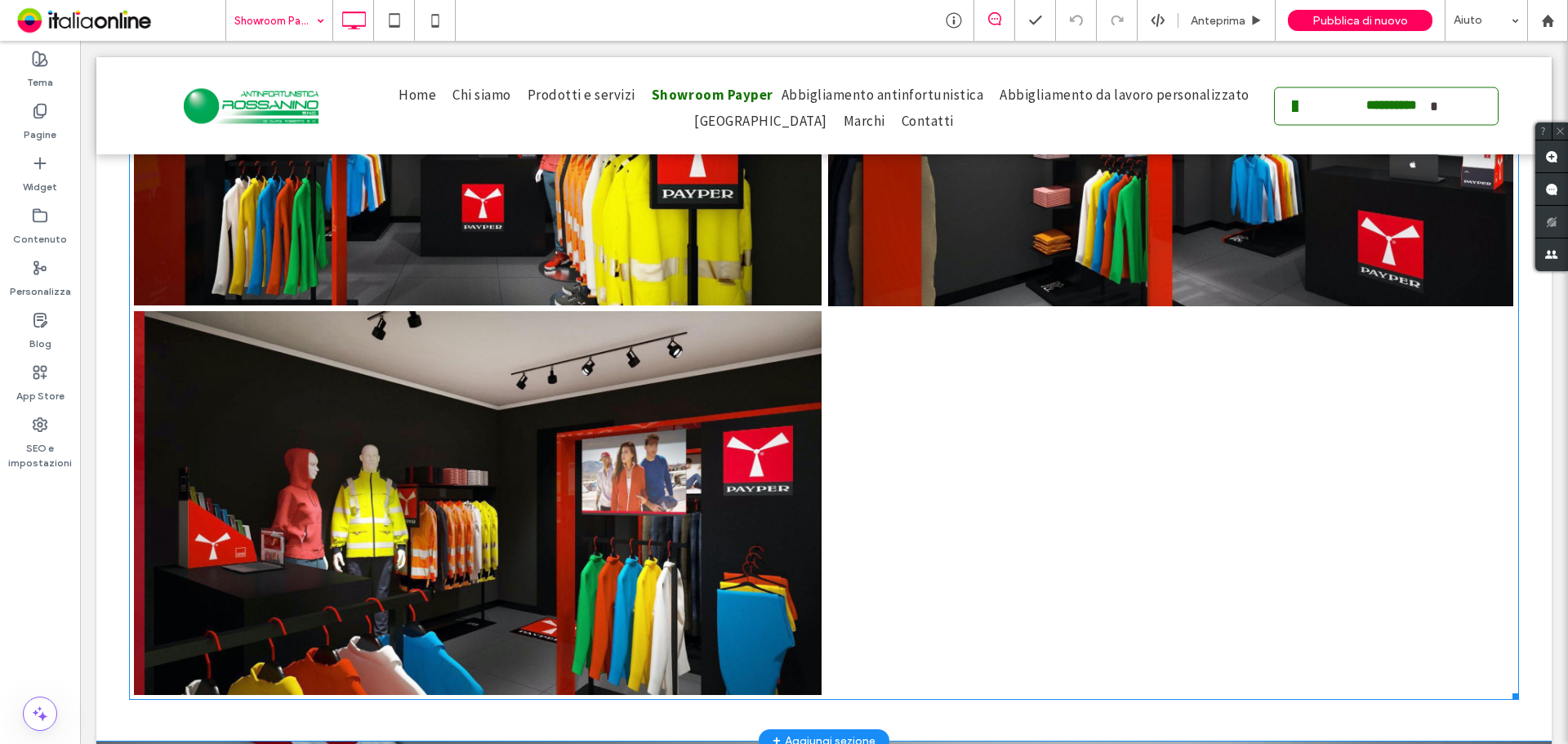
scroll to position [919, 0]
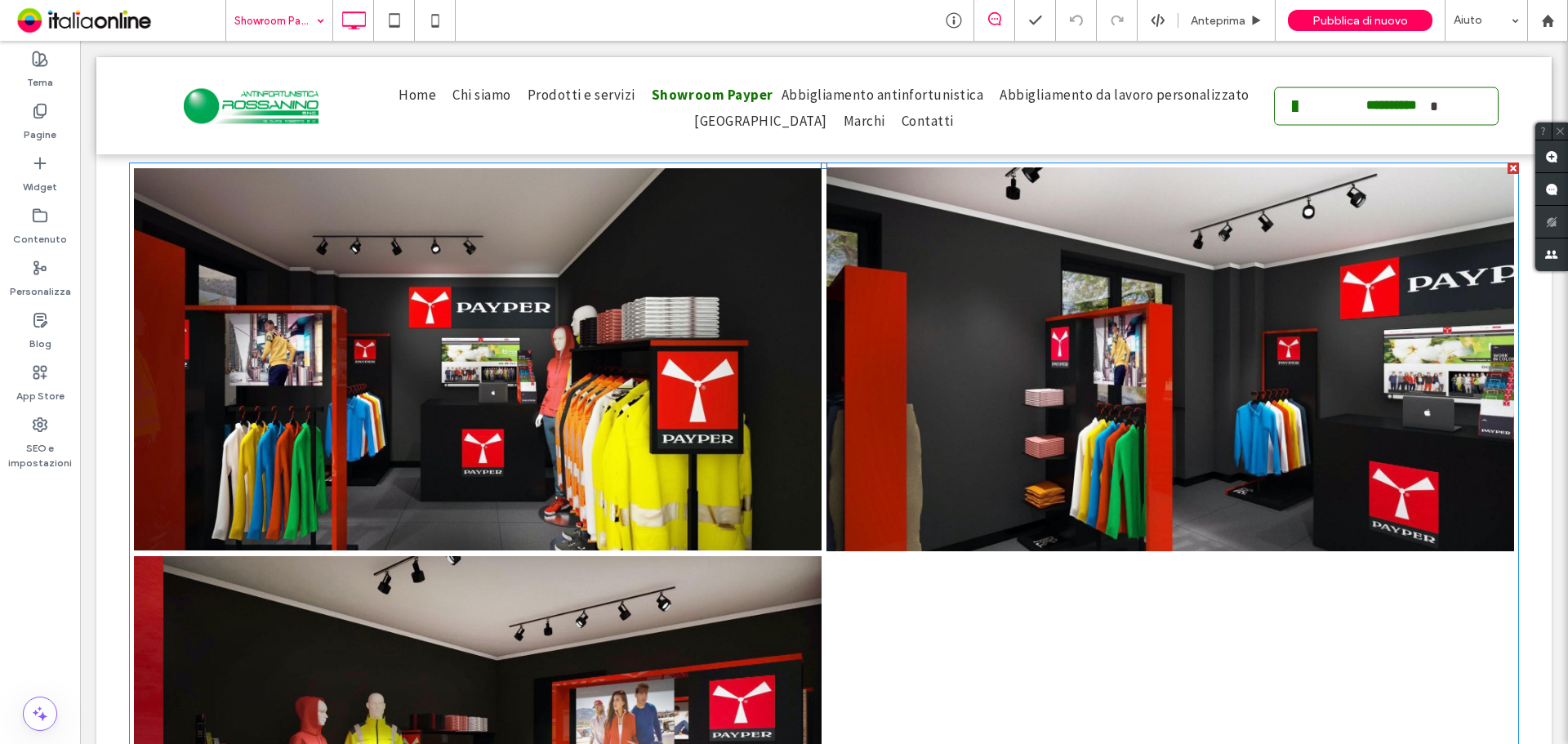
click at [841, 430] on link at bounding box center [1170, 359] width 729 height 407
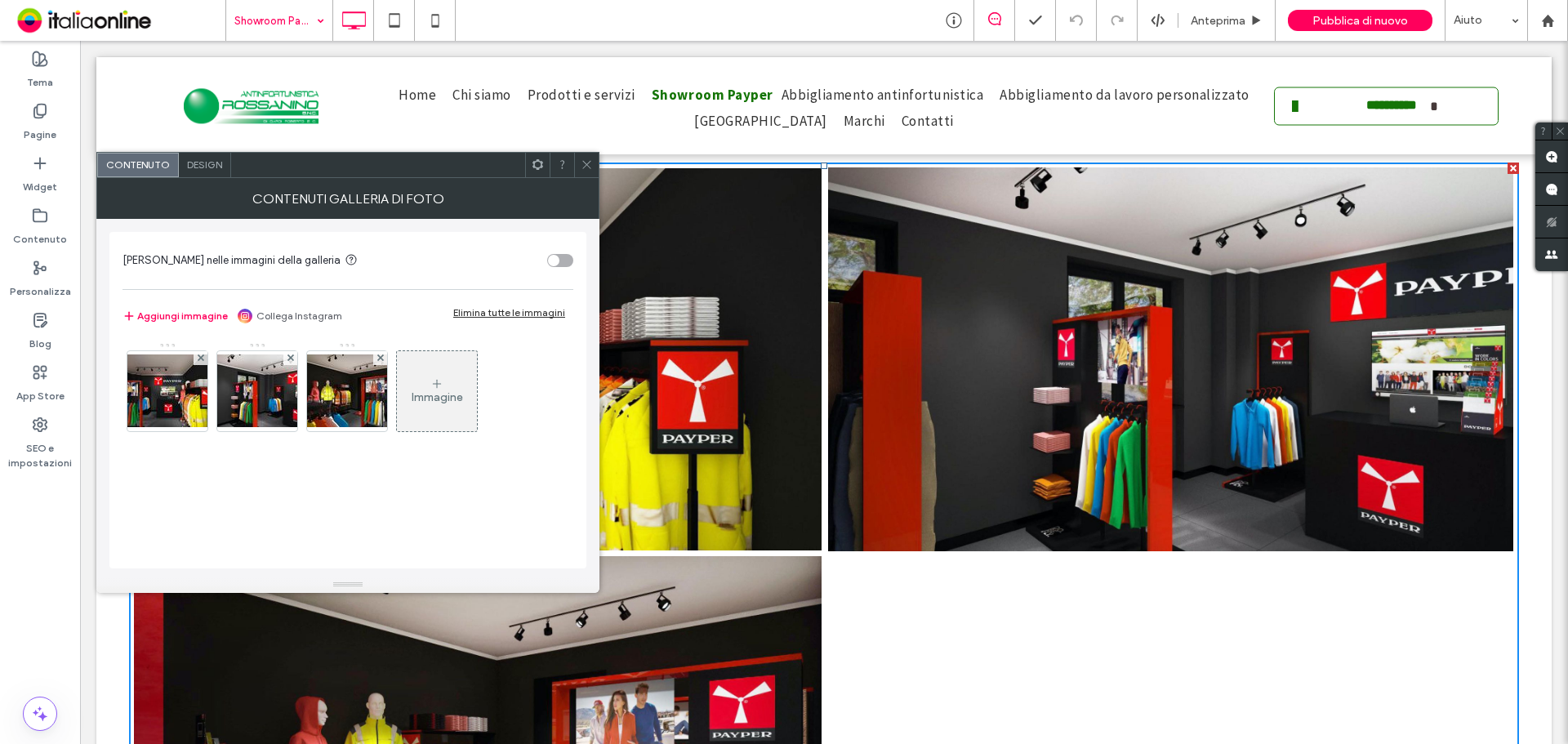
click at [188, 175] on div "Design" at bounding box center [204, 164] width 52 height 25
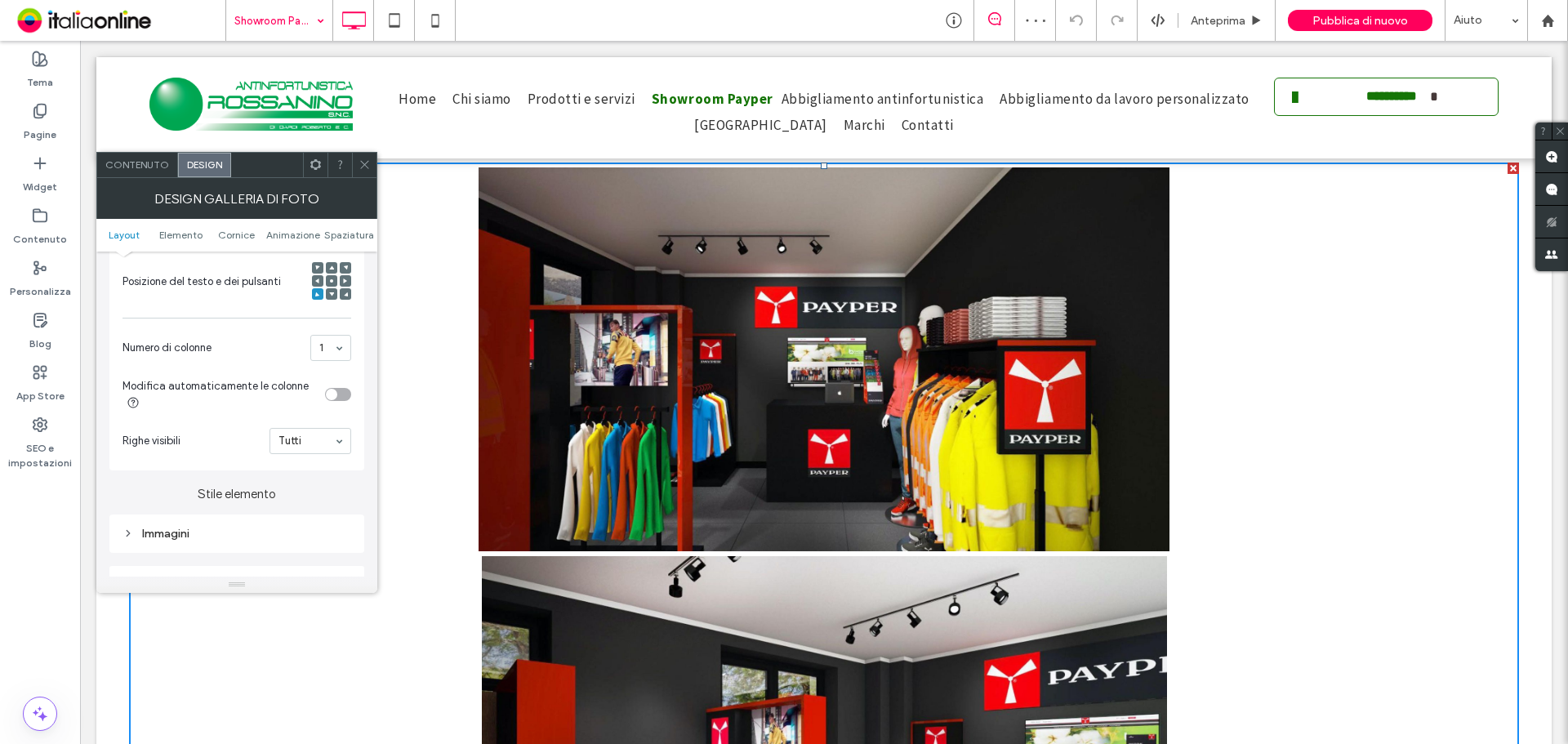
scroll to position [572, 0]
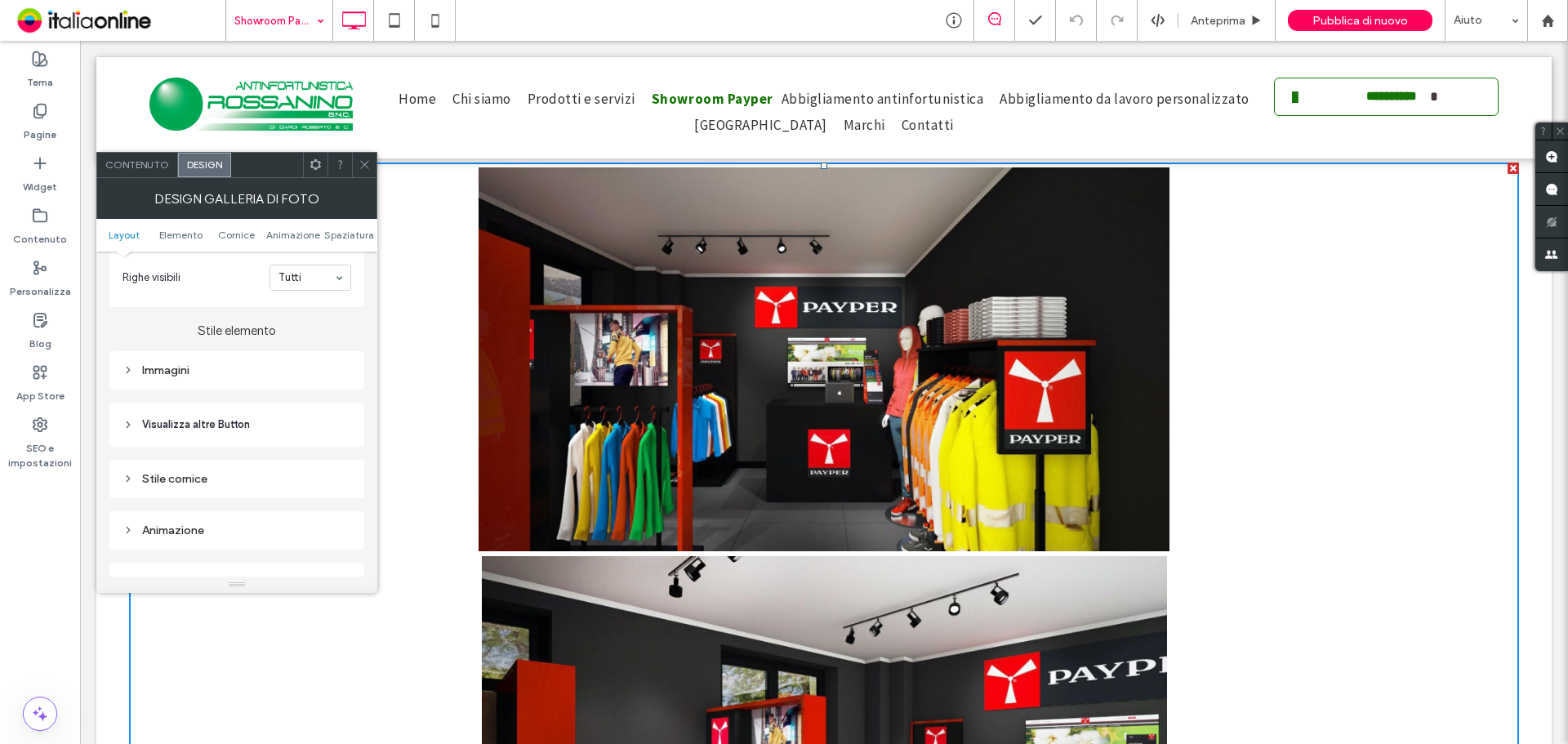
click at [230, 372] on div "Immagini" at bounding box center [237, 371] width 228 height 14
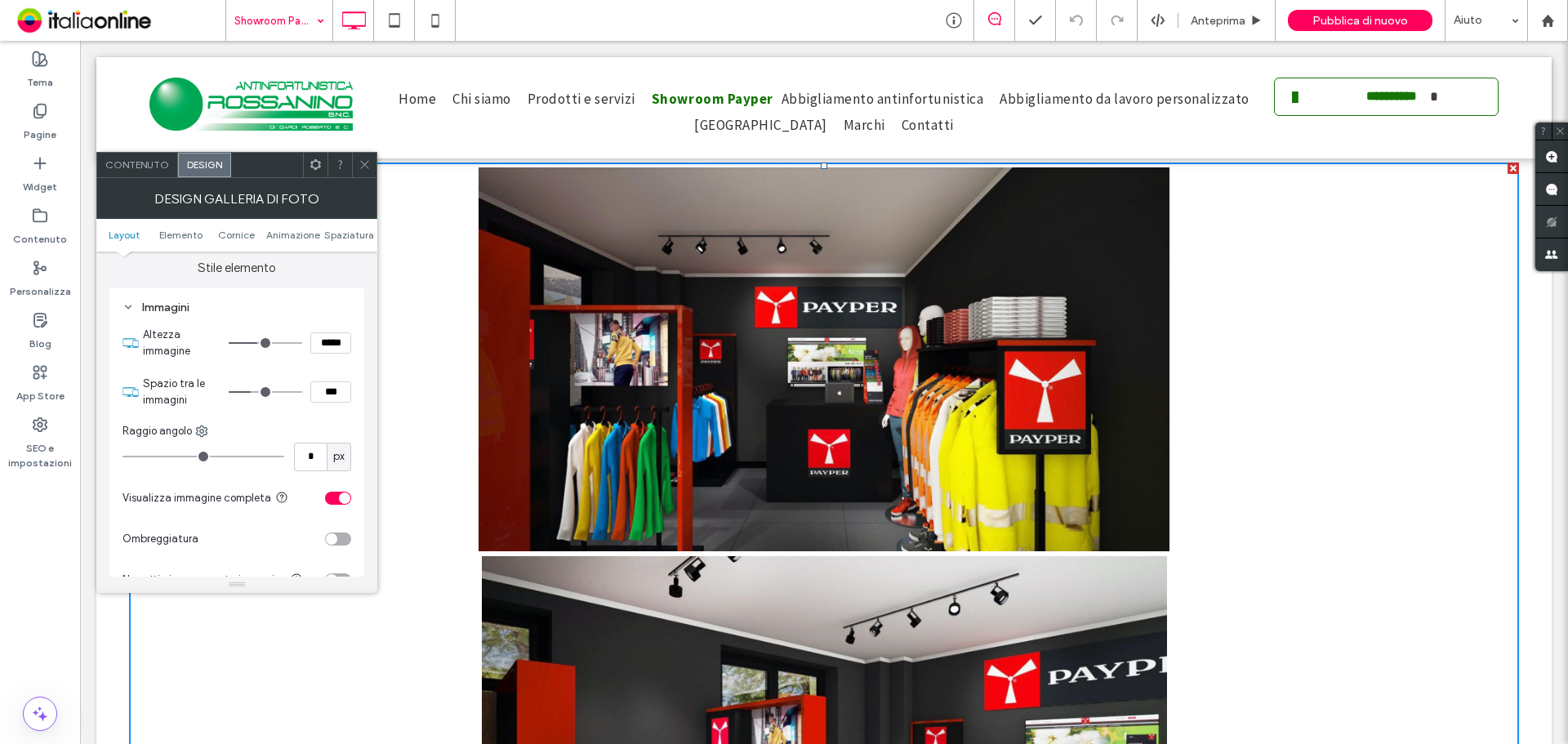
scroll to position [735, 0]
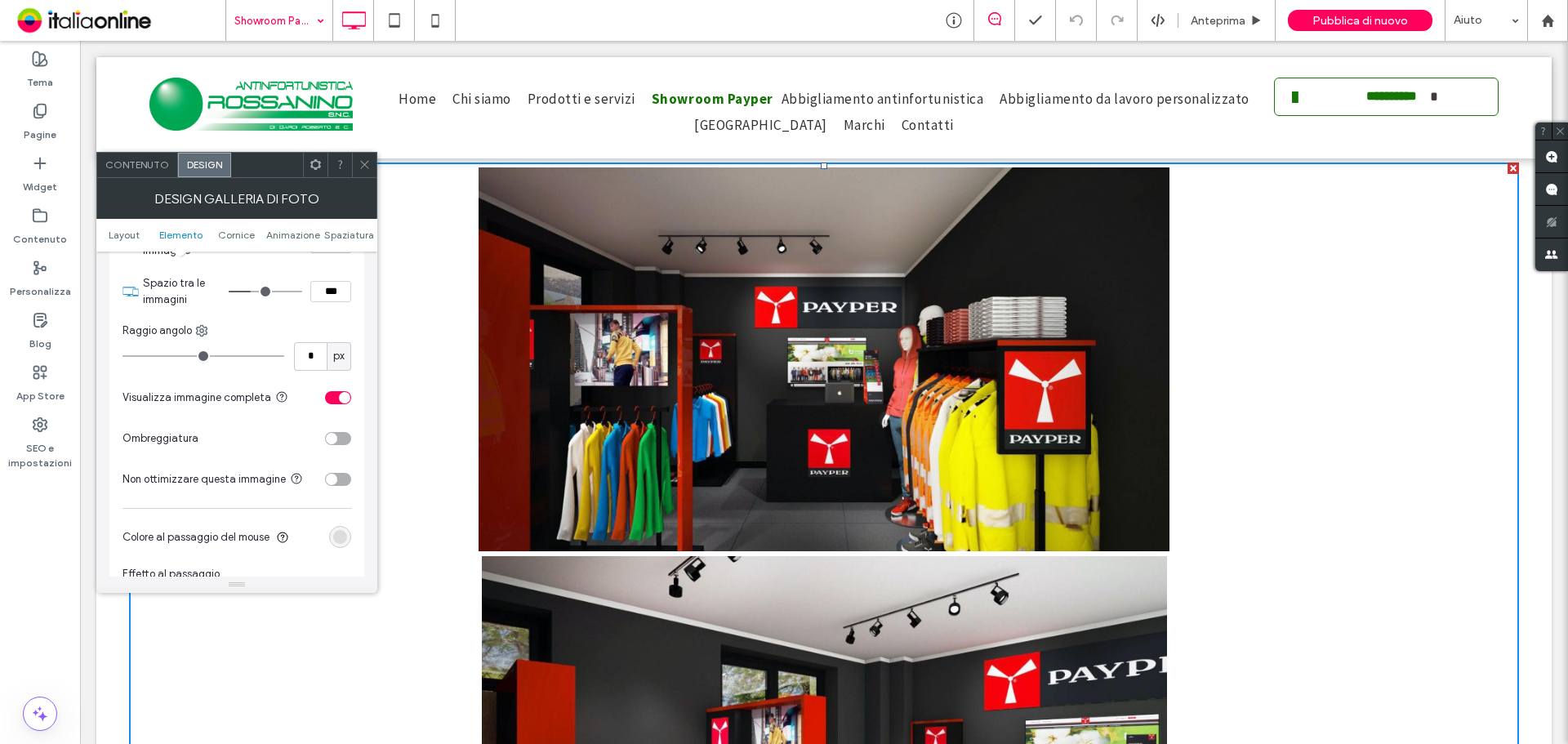
click at [334, 399] on div "toggle" at bounding box center [338, 397] width 26 height 13
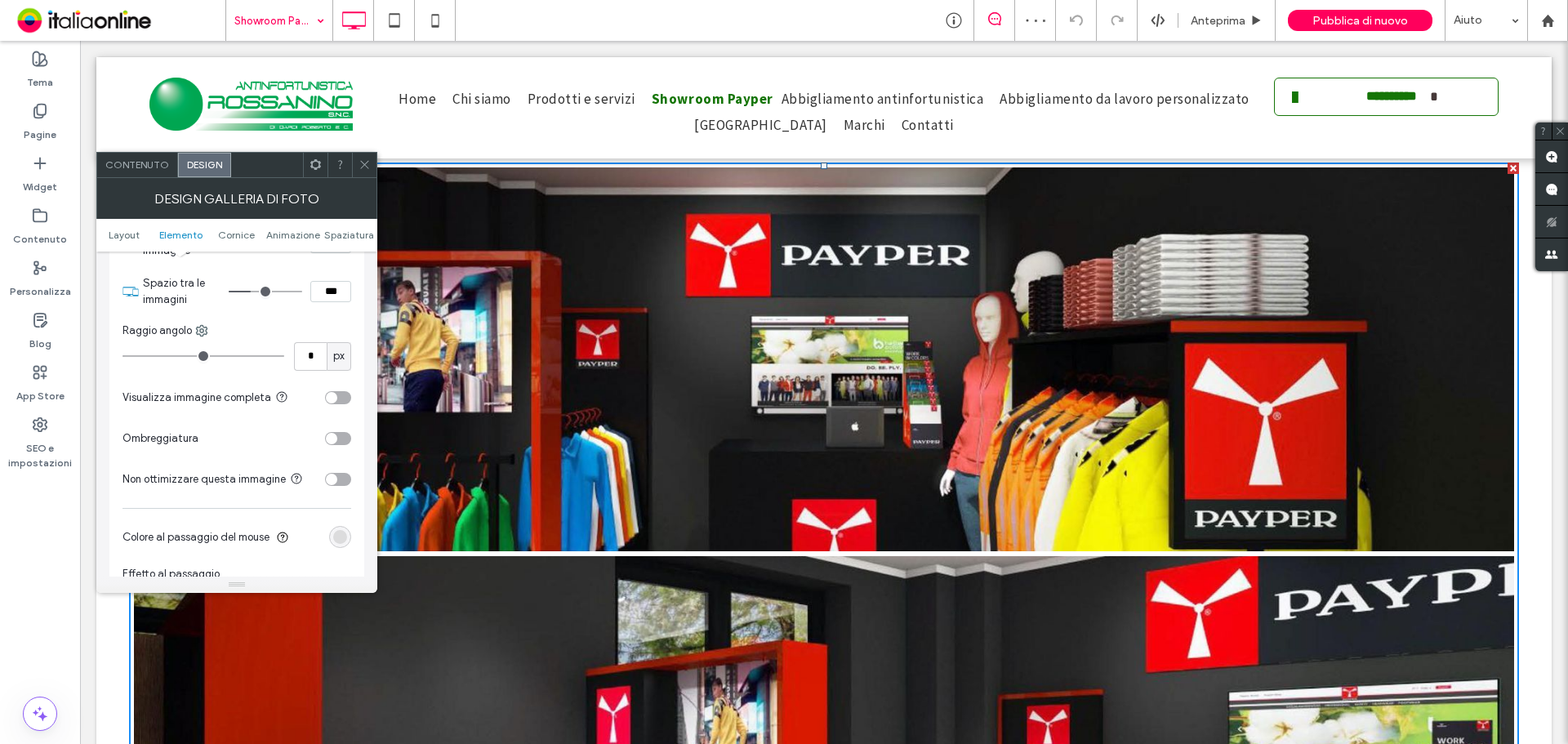
click at [331, 476] on div "toggle" at bounding box center [331, 479] width 11 height 11
click at [331, 476] on div "toggle" at bounding box center [338, 479] width 26 height 13
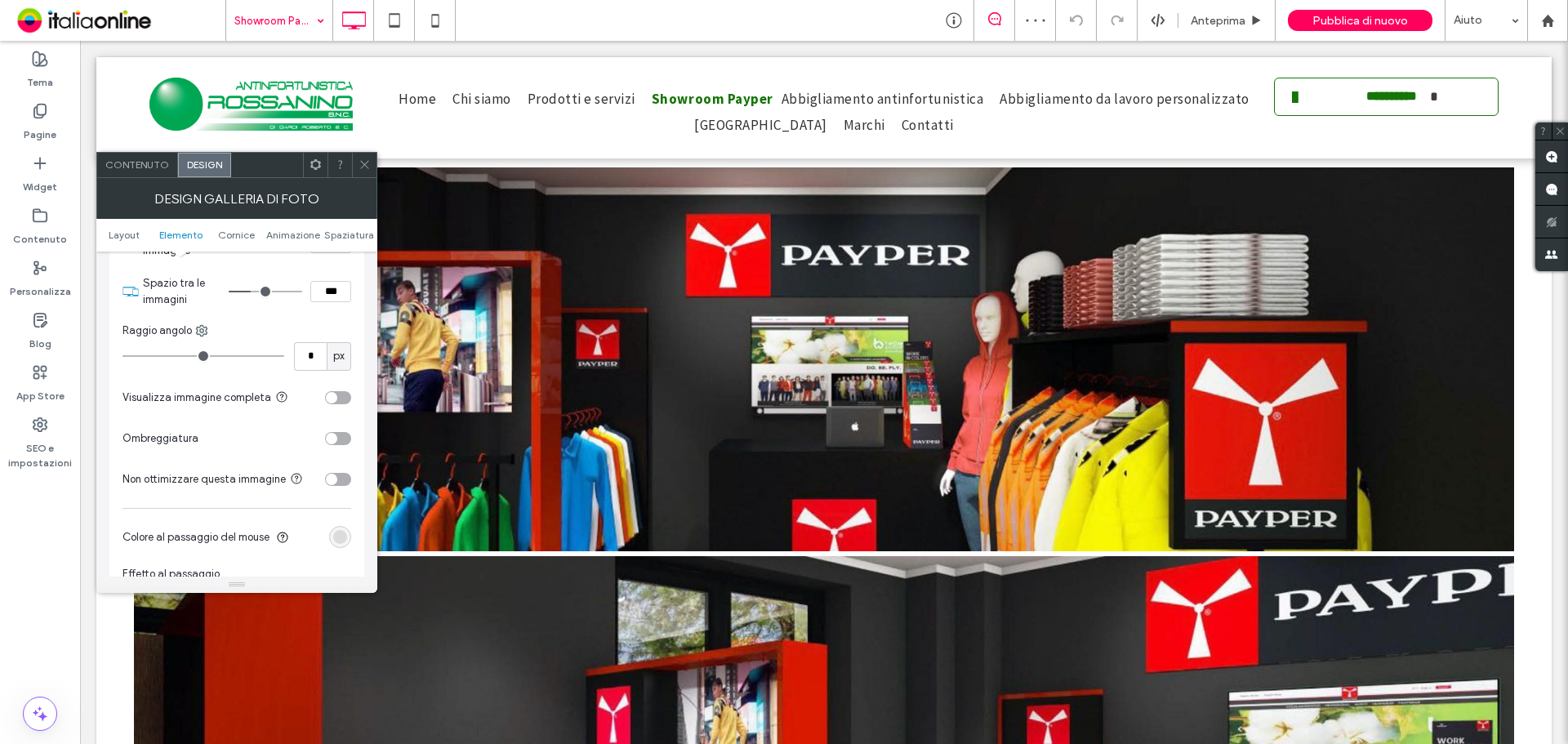
click at [333, 443] on div "toggle" at bounding box center [331, 438] width 11 height 11
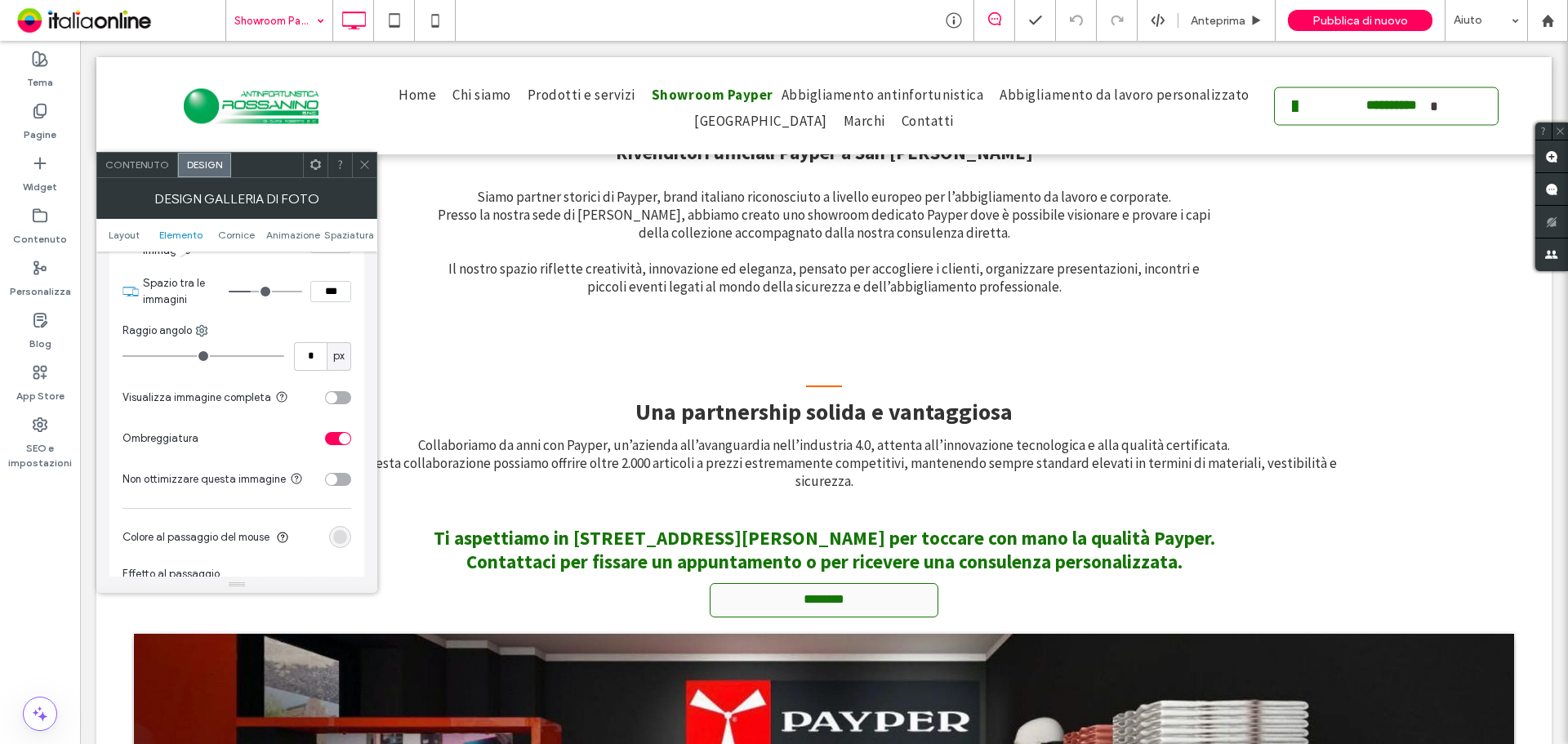
scroll to position [481, 0]
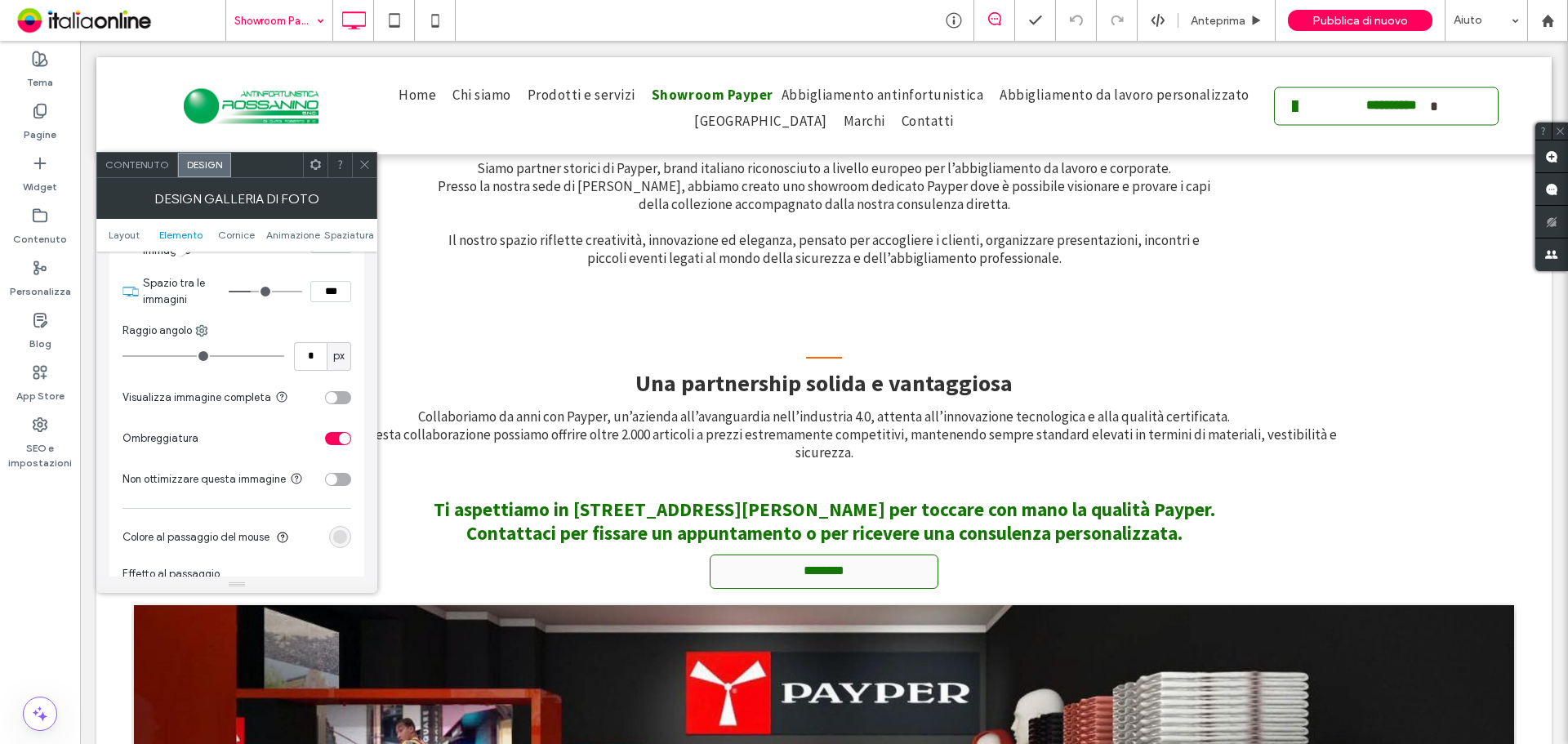
click at [359, 174] on span at bounding box center [365, 164] width 12 height 25
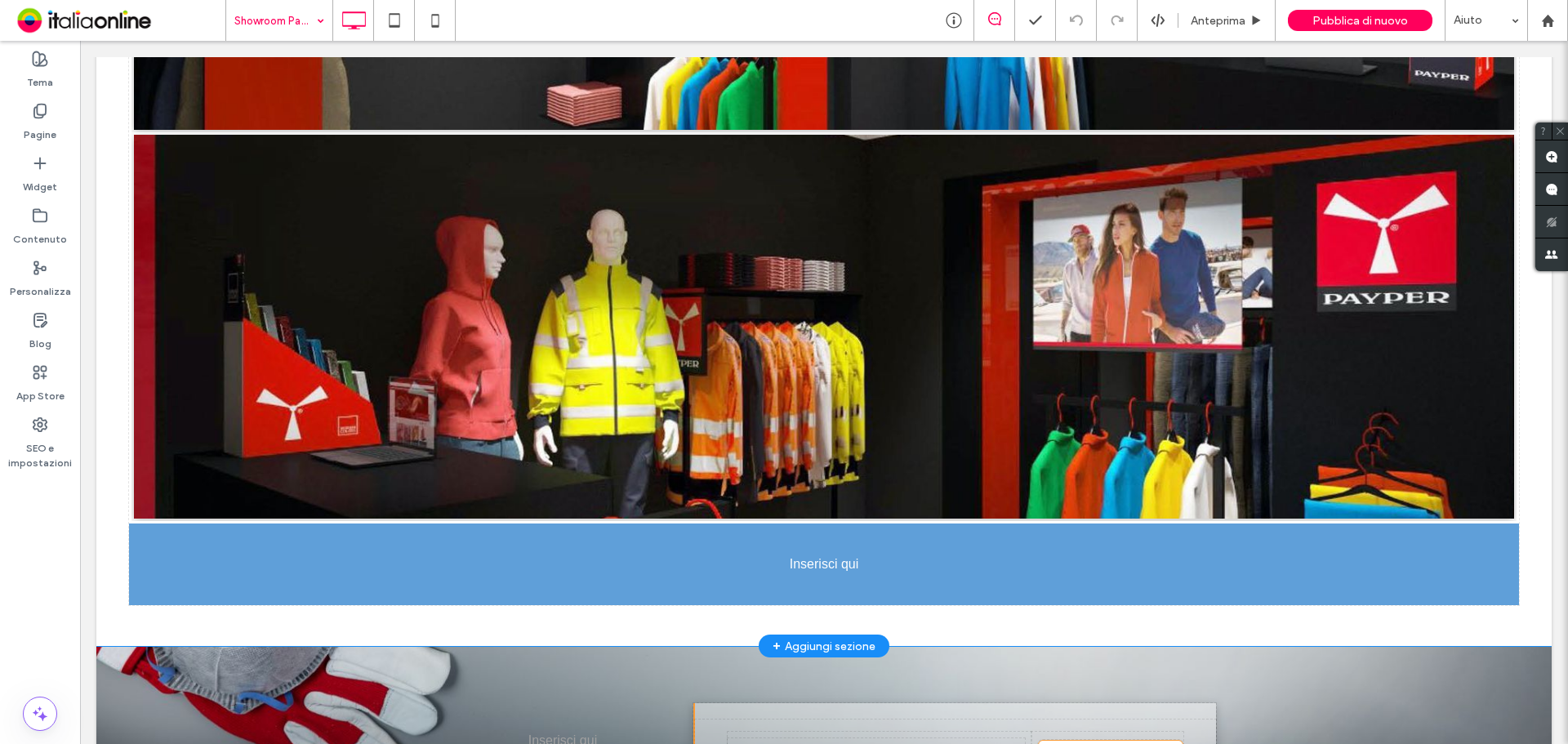
scroll to position [1870, 0]
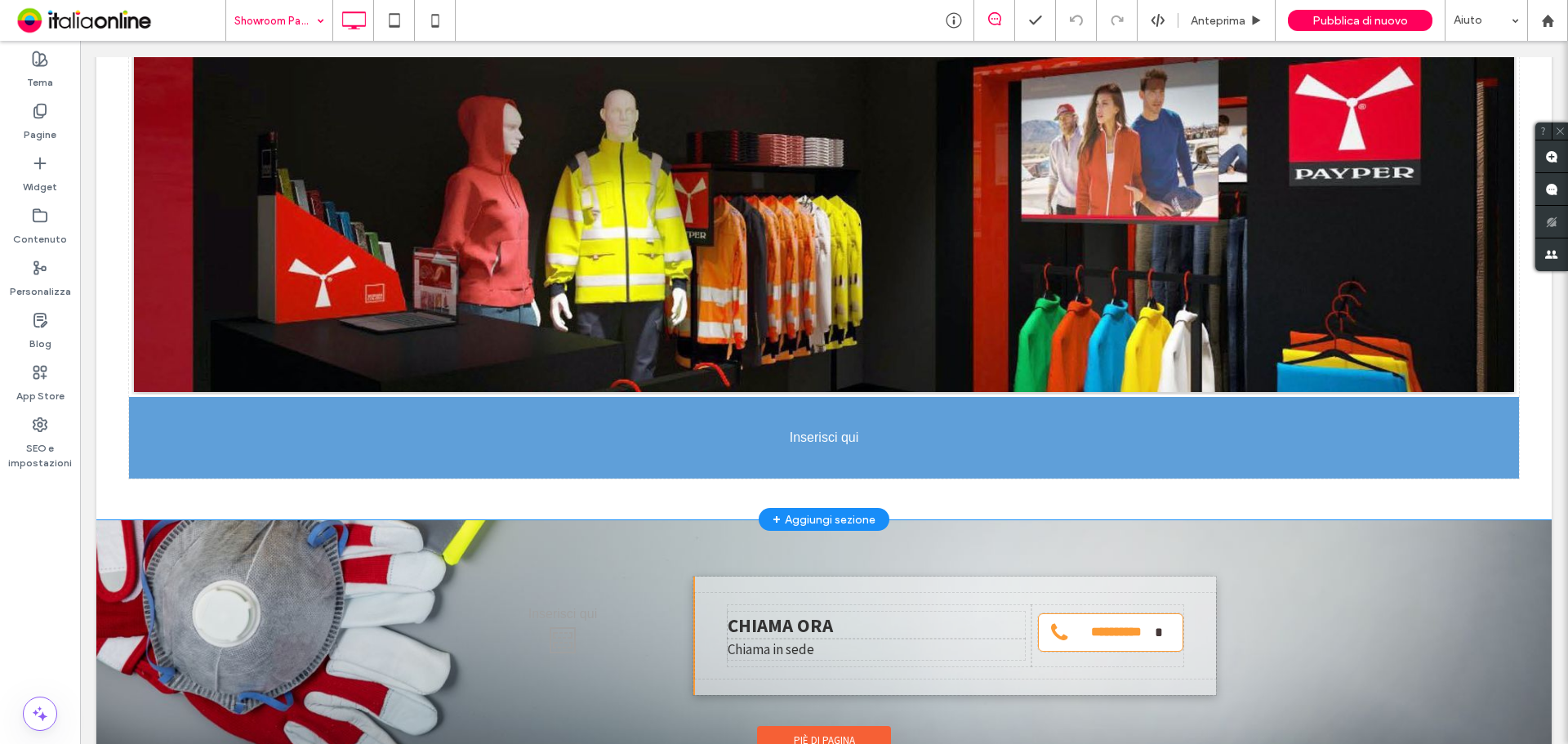
drag, startPoint x: 564, startPoint y: 506, endPoint x: 439, endPoint y: 452, distance: 136.2
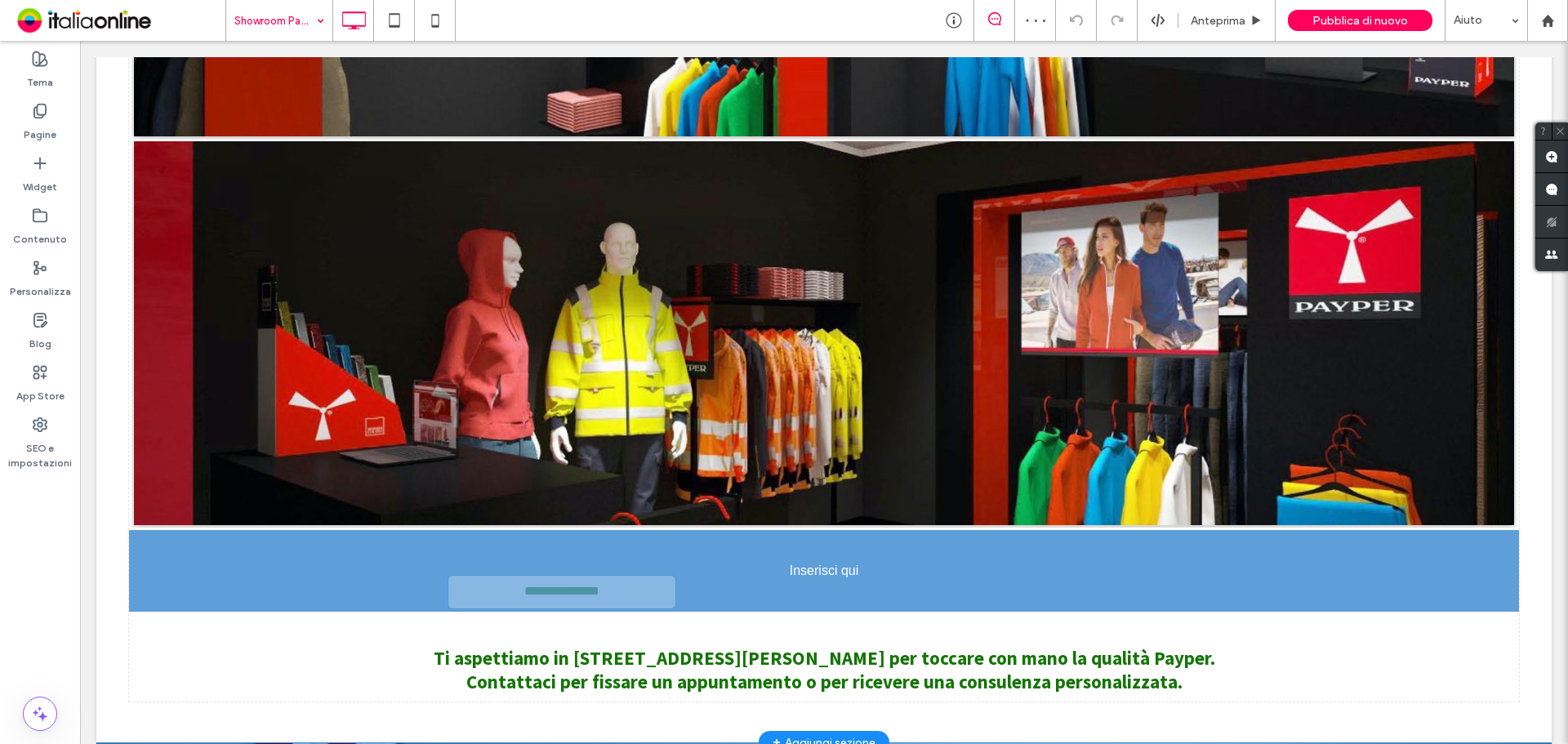
scroll to position [1788, 0]
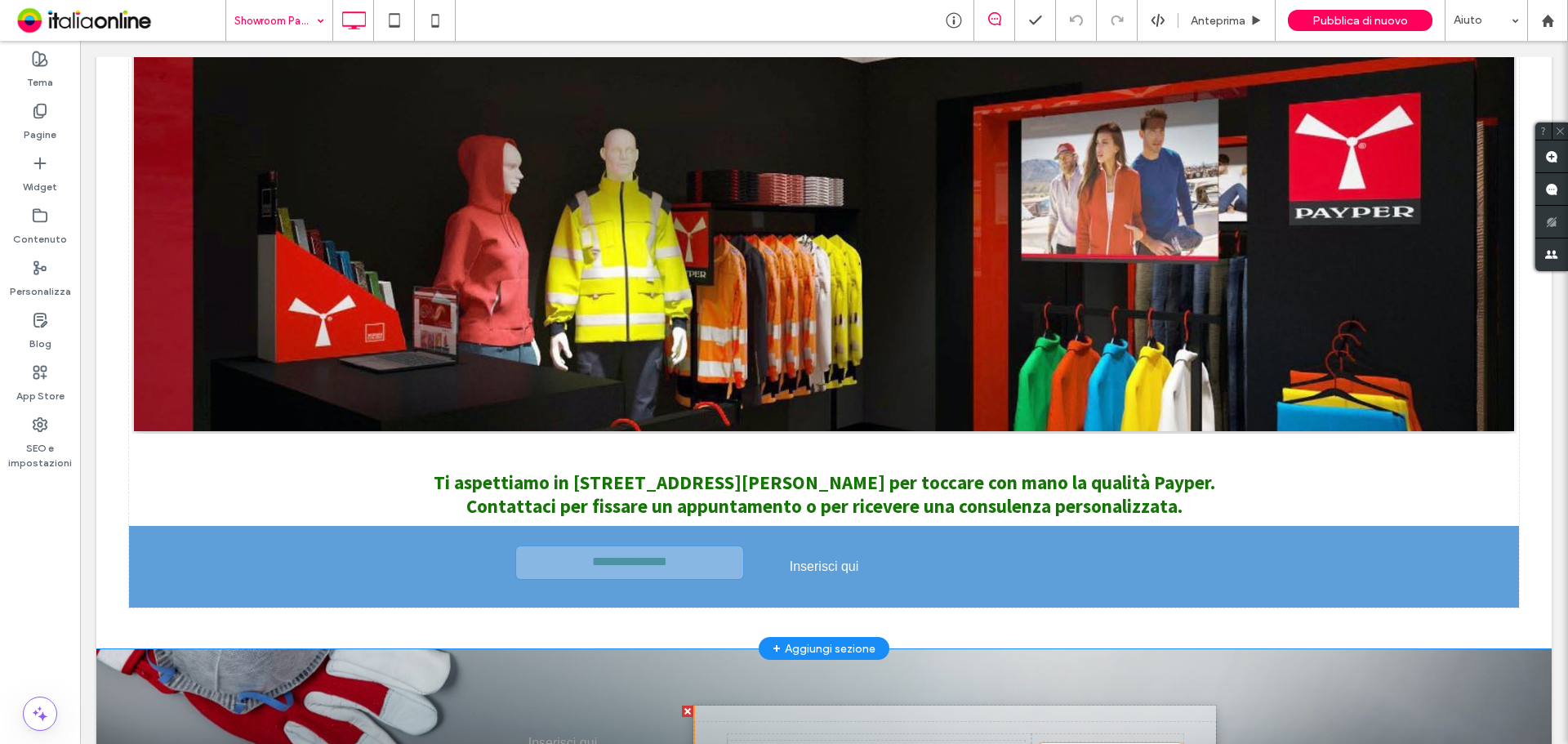
drag, startPoint x: 755, startPoint y: 291, endPoint x: 828, endPoint y: 546, distance: 265.2
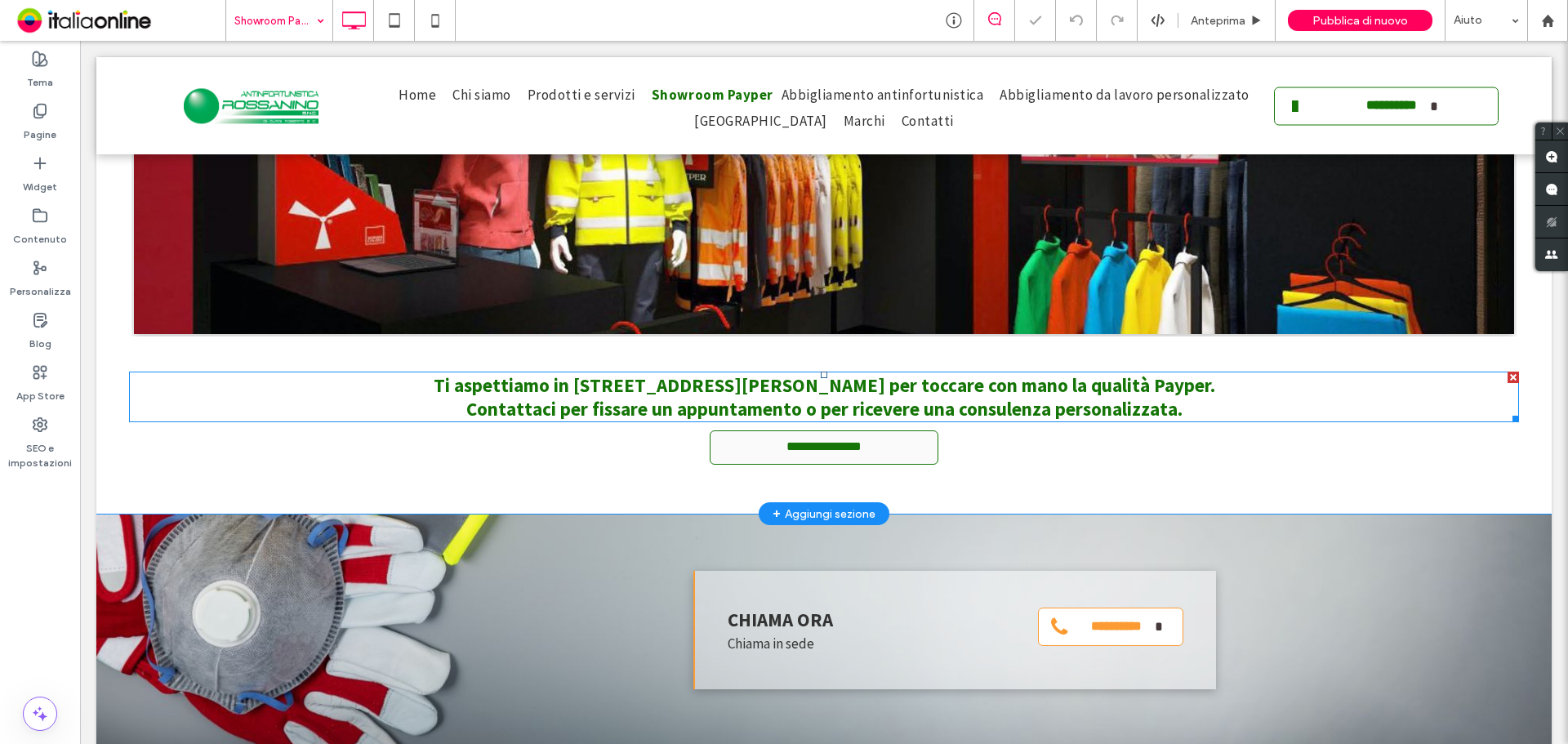
click at [687, 384] on span "Ti aspettiamo in Via Ronchi 35 – San Mauro Torinese per toccare con mano la qua…" at bounding box center [824, 397] width 781 height 48
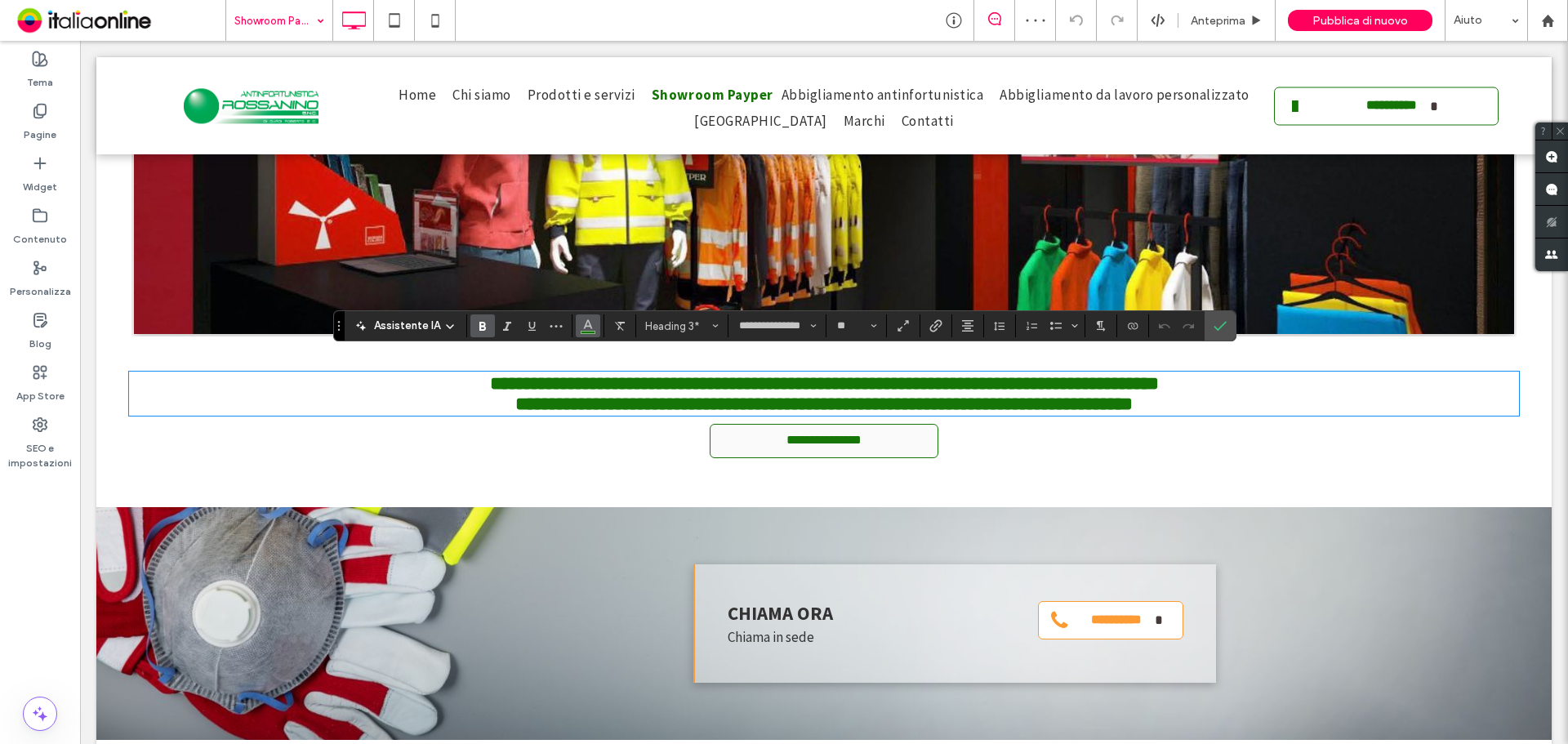
click at [594, 326] on button "Colore" at bounding box center [588, 326] width 25 height 23
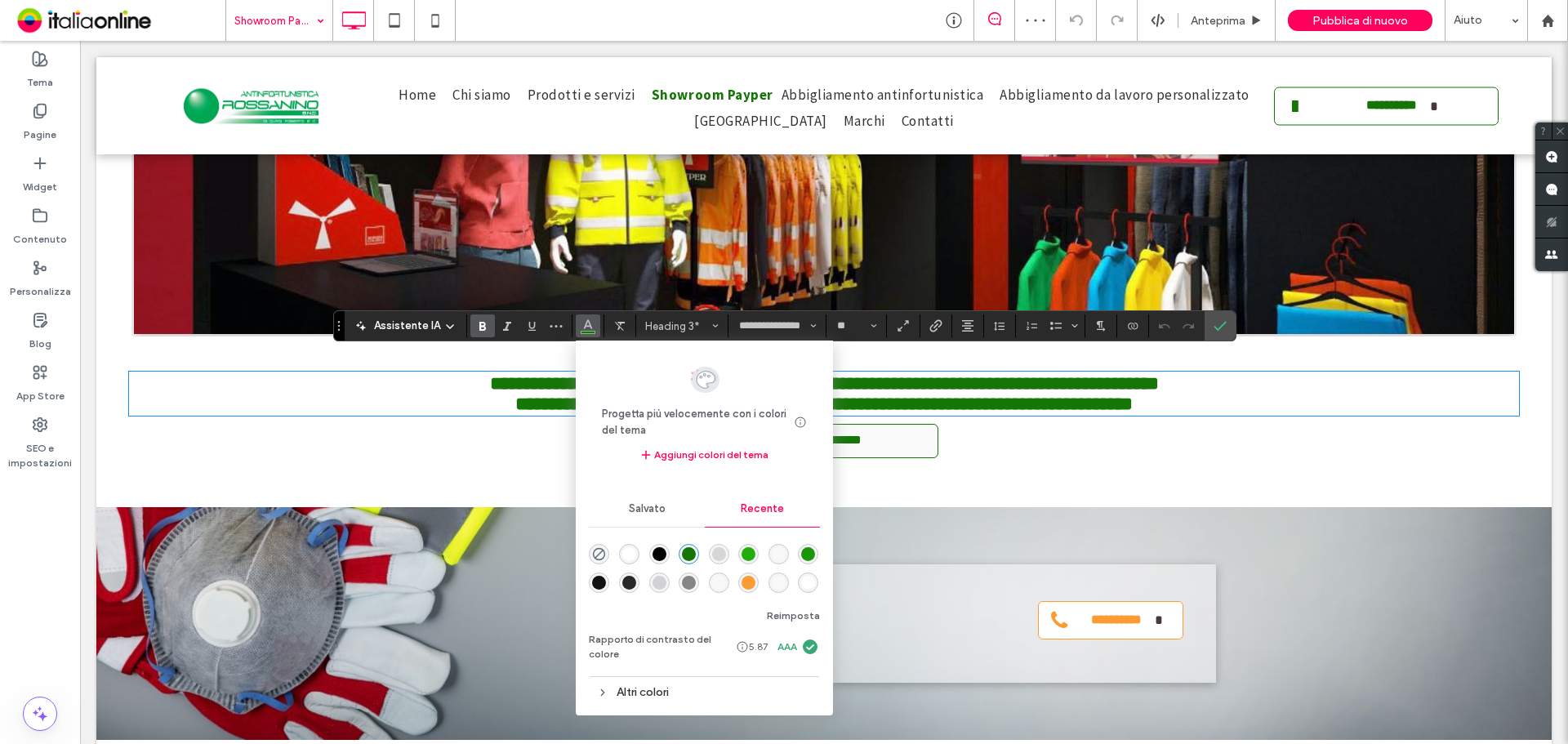
click at [658, 551] on div "rgba(0, 0, 0, 1)" at bounding box center [659, 554] width 14 height 14
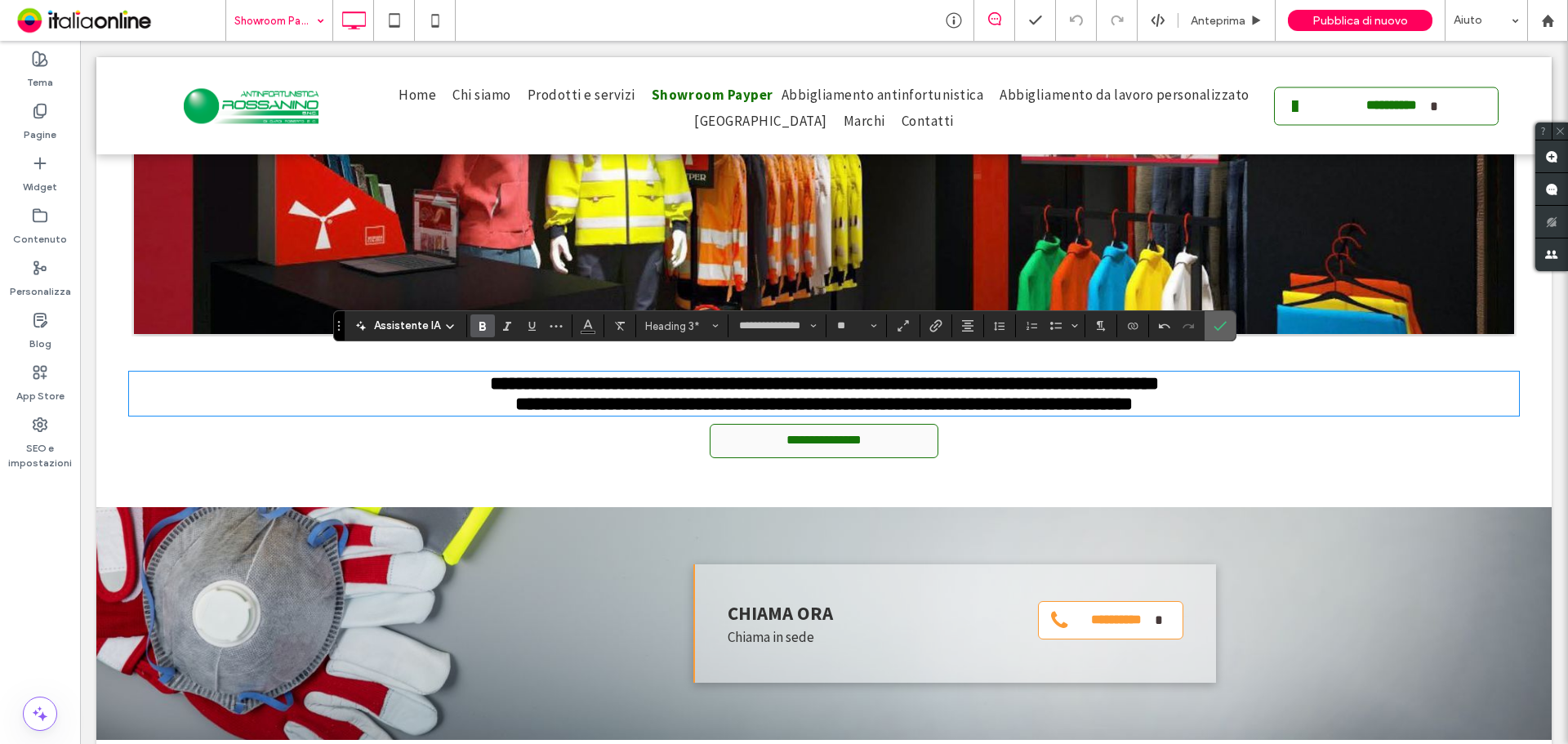
click at [1209, 332] on label "Conferma" at bounding box center [1220, 326] width 25 height 30
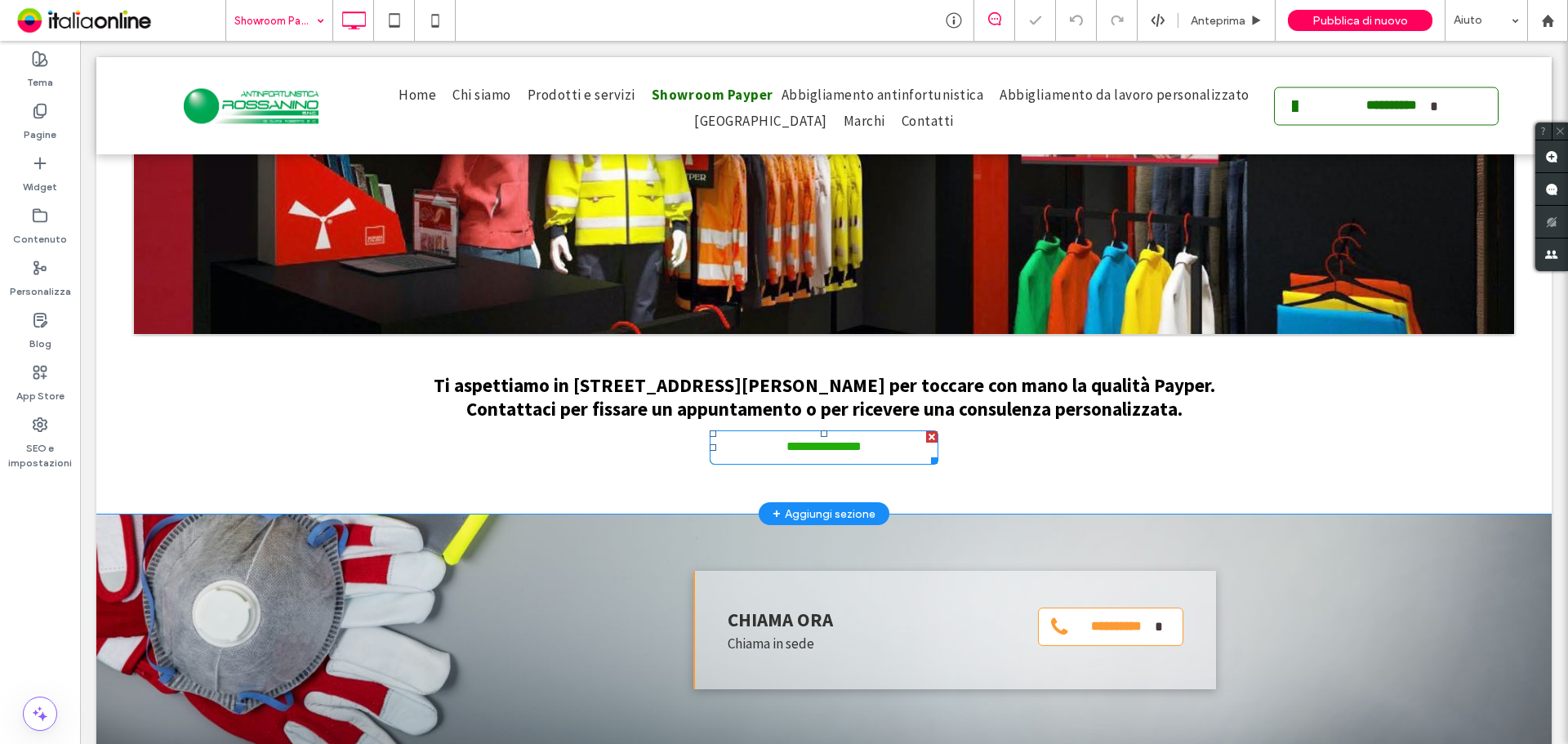
click at [836, 440] on span "********" at bounding box center [824, 447] width 50 height 16
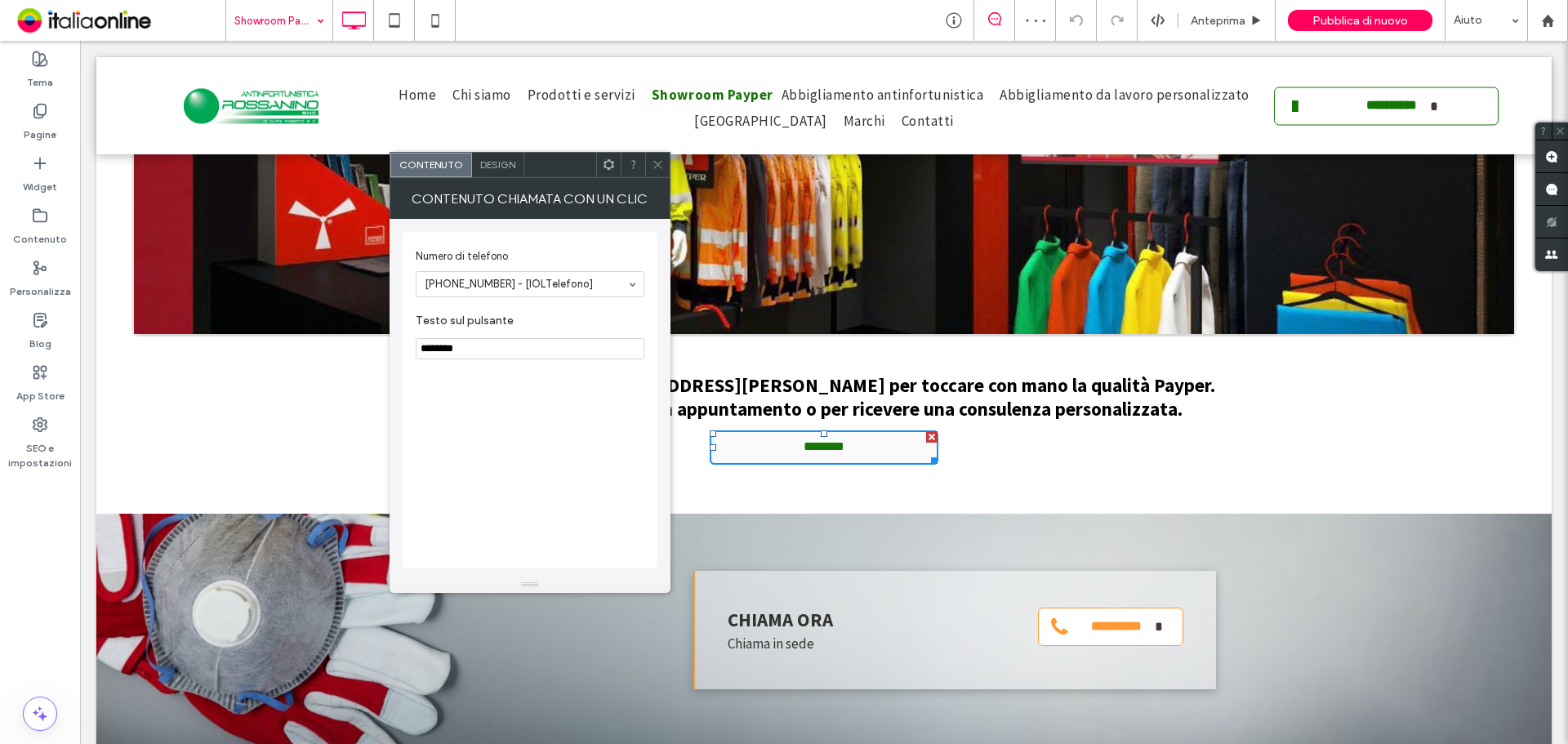
click at [500, 170] on div "Design" at bounding box center [497, 164] width 52 height 25
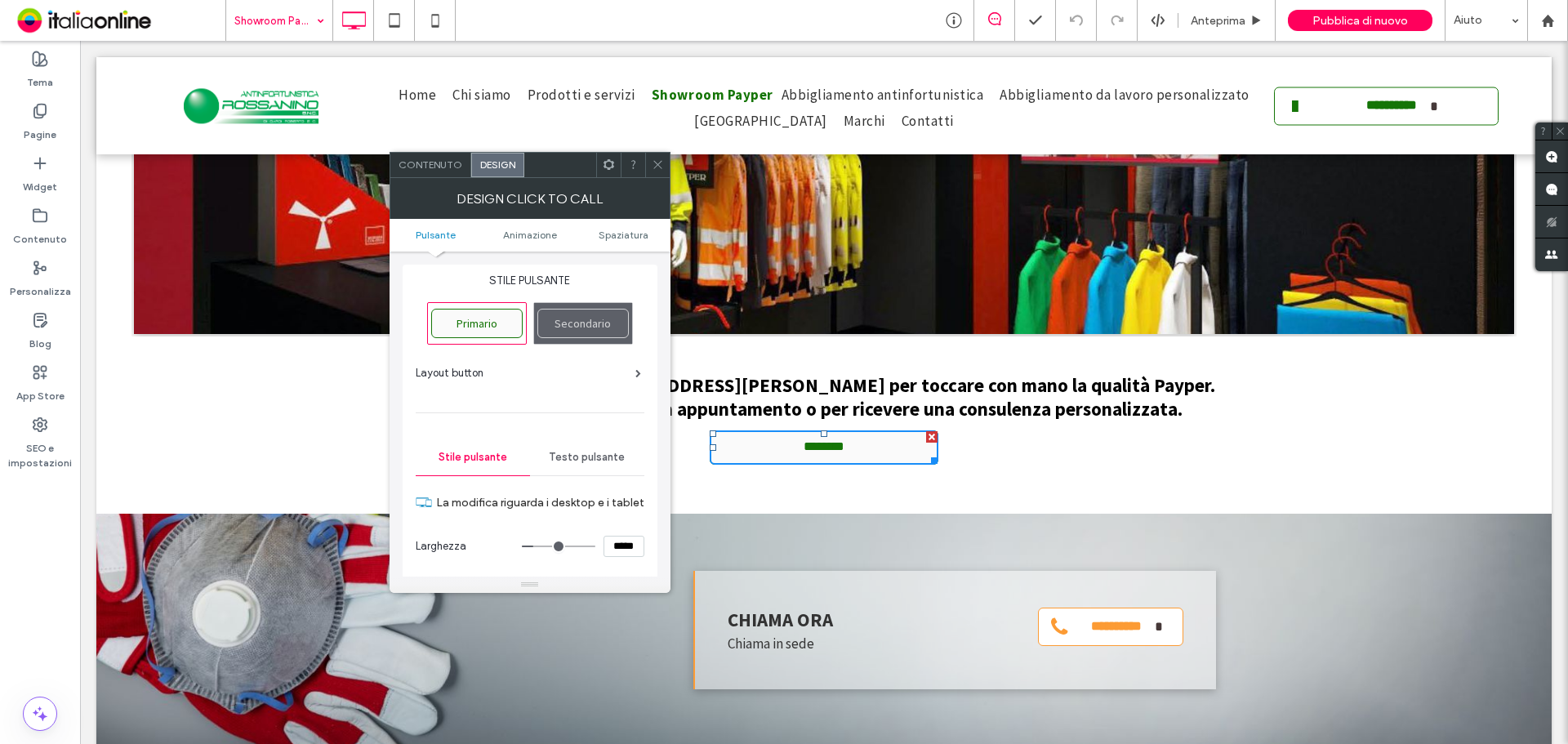
click at [655, 175] on span at bounding box center [658, 164] width 12 height 25
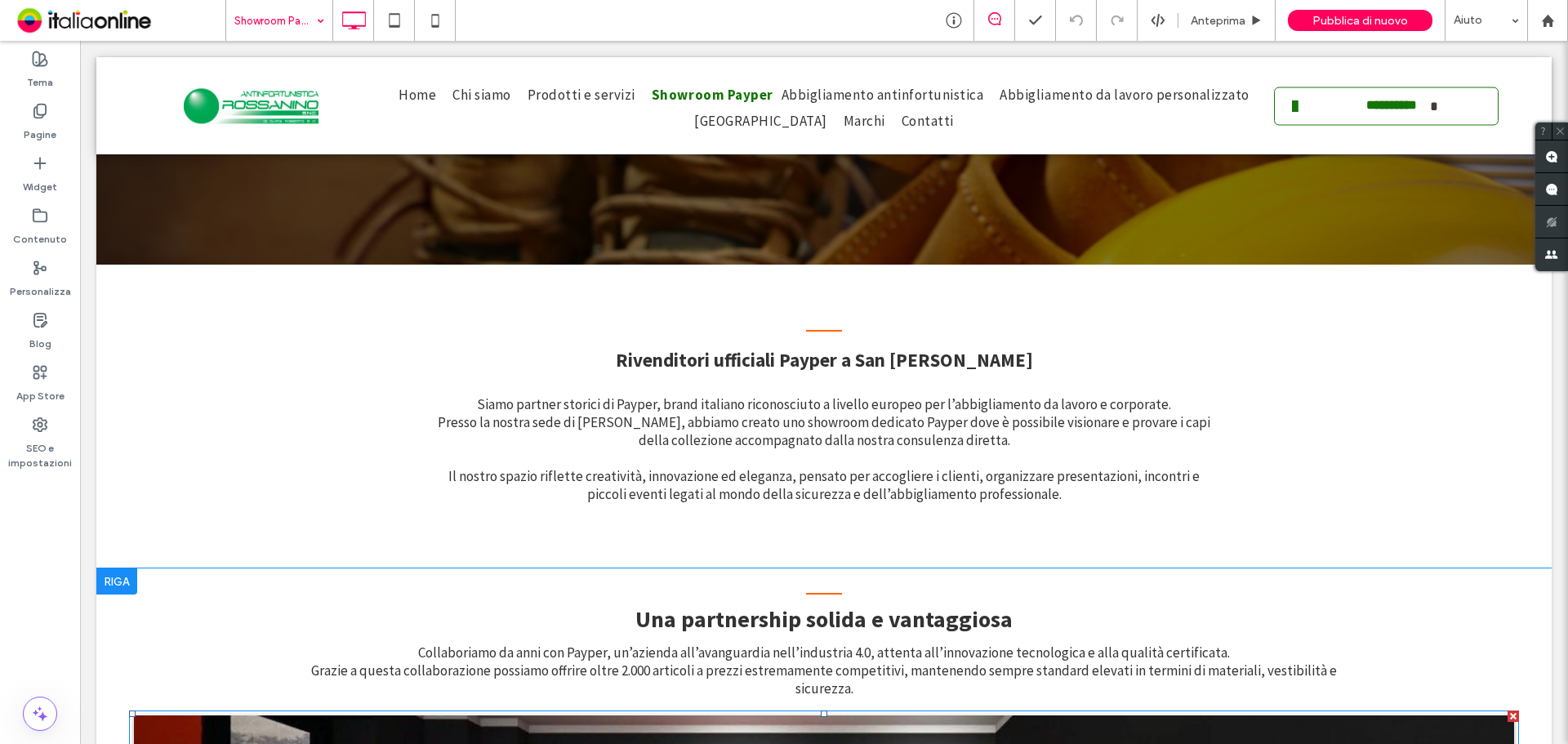
scroll to position [235, 0]
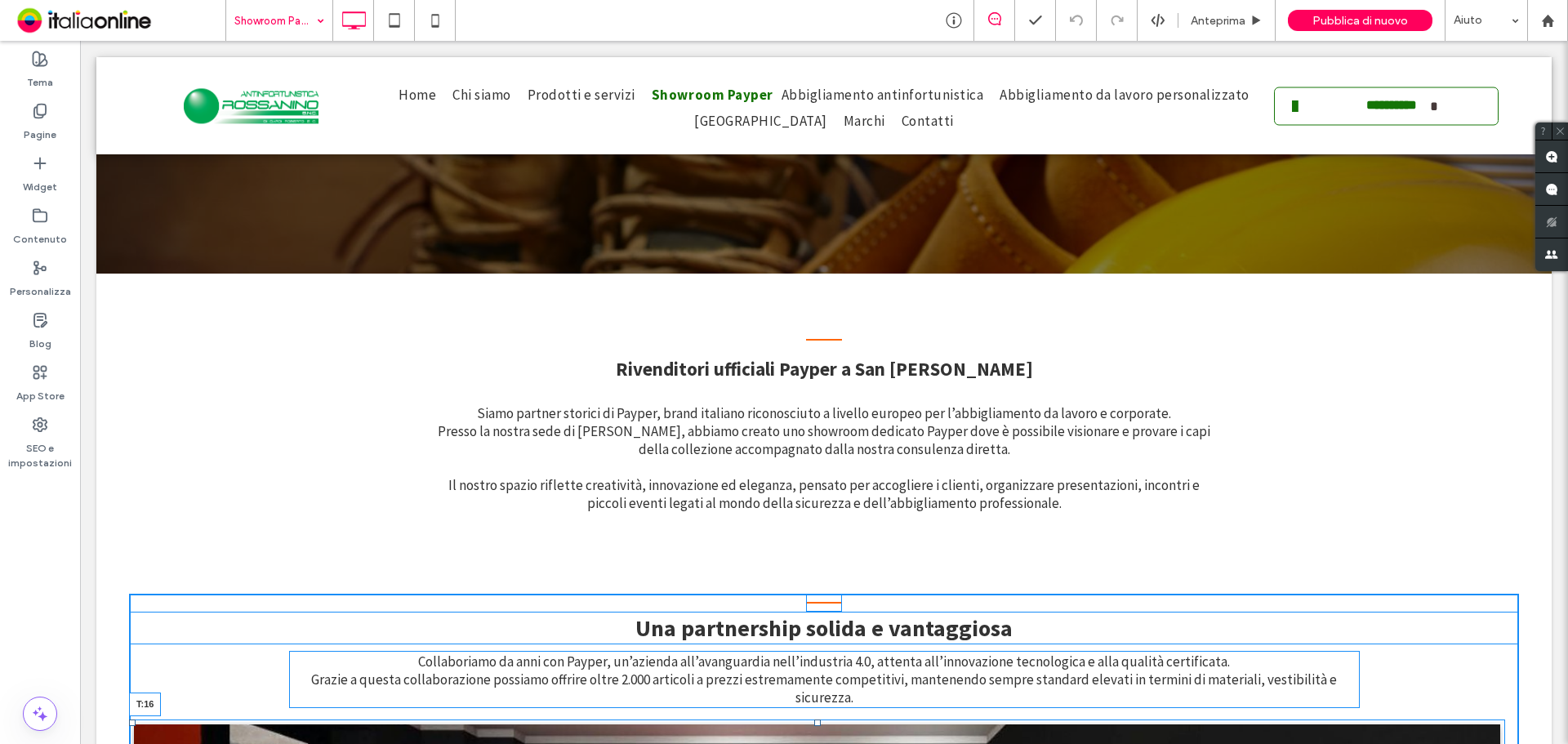
drag, startPoint x: 815, startPoint y: 706, endPoint x: 811, endPoint y: 720, distance: 14.6
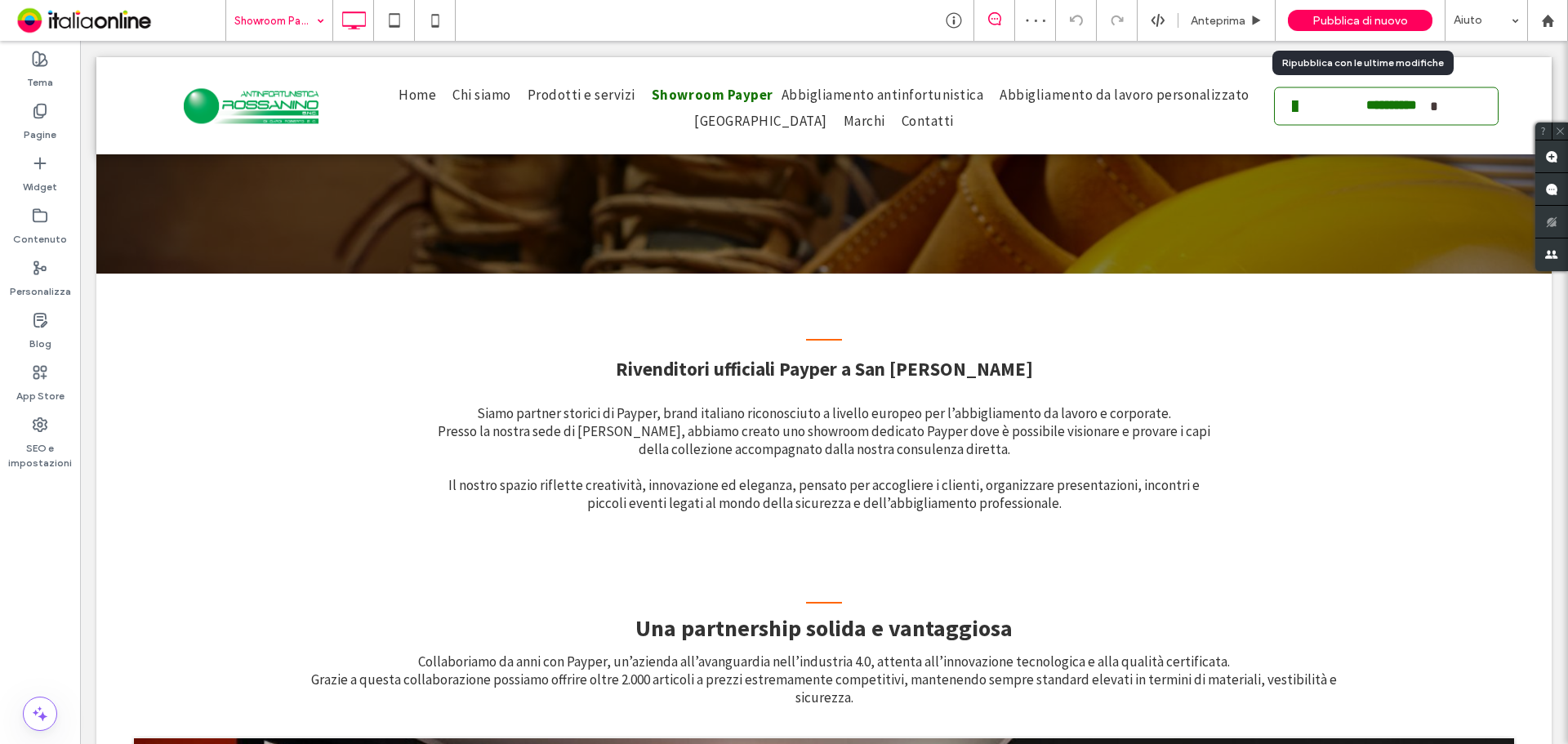
click at [1323, 24] on span "Pubblica di nuovo" at bounding box center [1360, 20] width 95 height 14
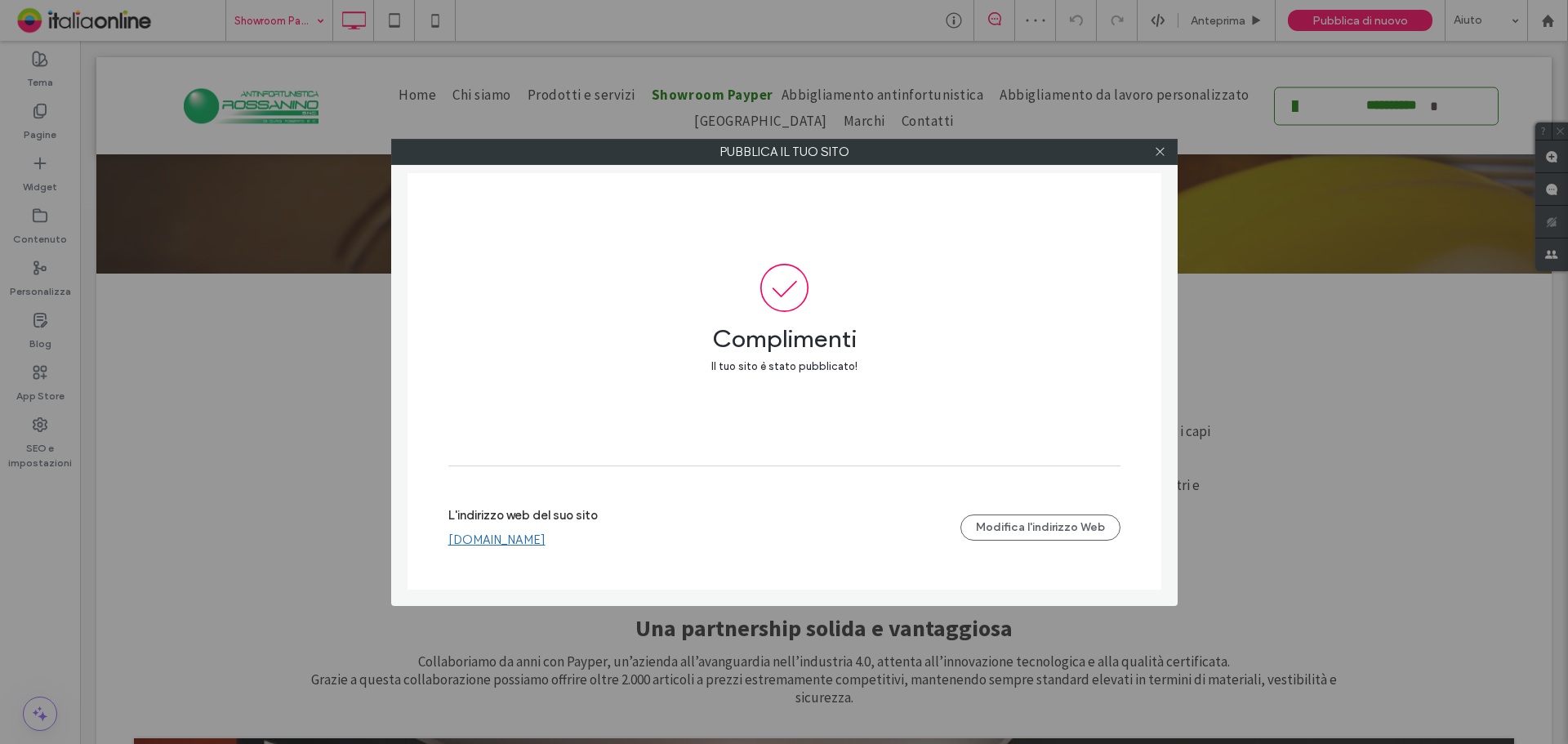
click at [545, 539] on link "[DOMAIN_NAME]" at bounding box center [497, 539] width 97 height 14
click at [1164, 147] on icon at bounding box center [1160, 152] width 12 height 12
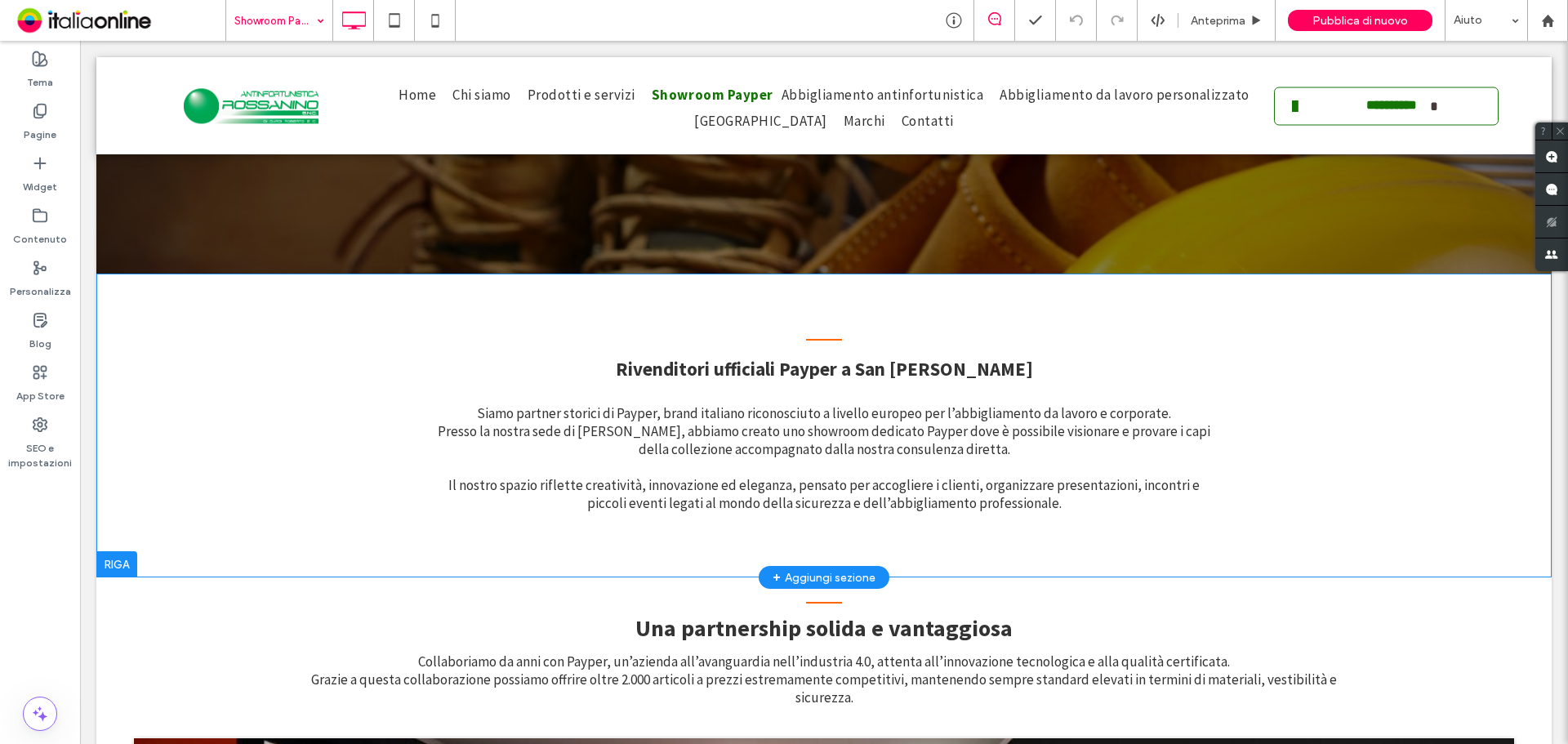
click at [742, 551] on div "Rivenditori ufficiali Payper a San Mauro Torinese Siamo partner storici di Payp…" at bounding box center [824, 425] width 1455 height 304
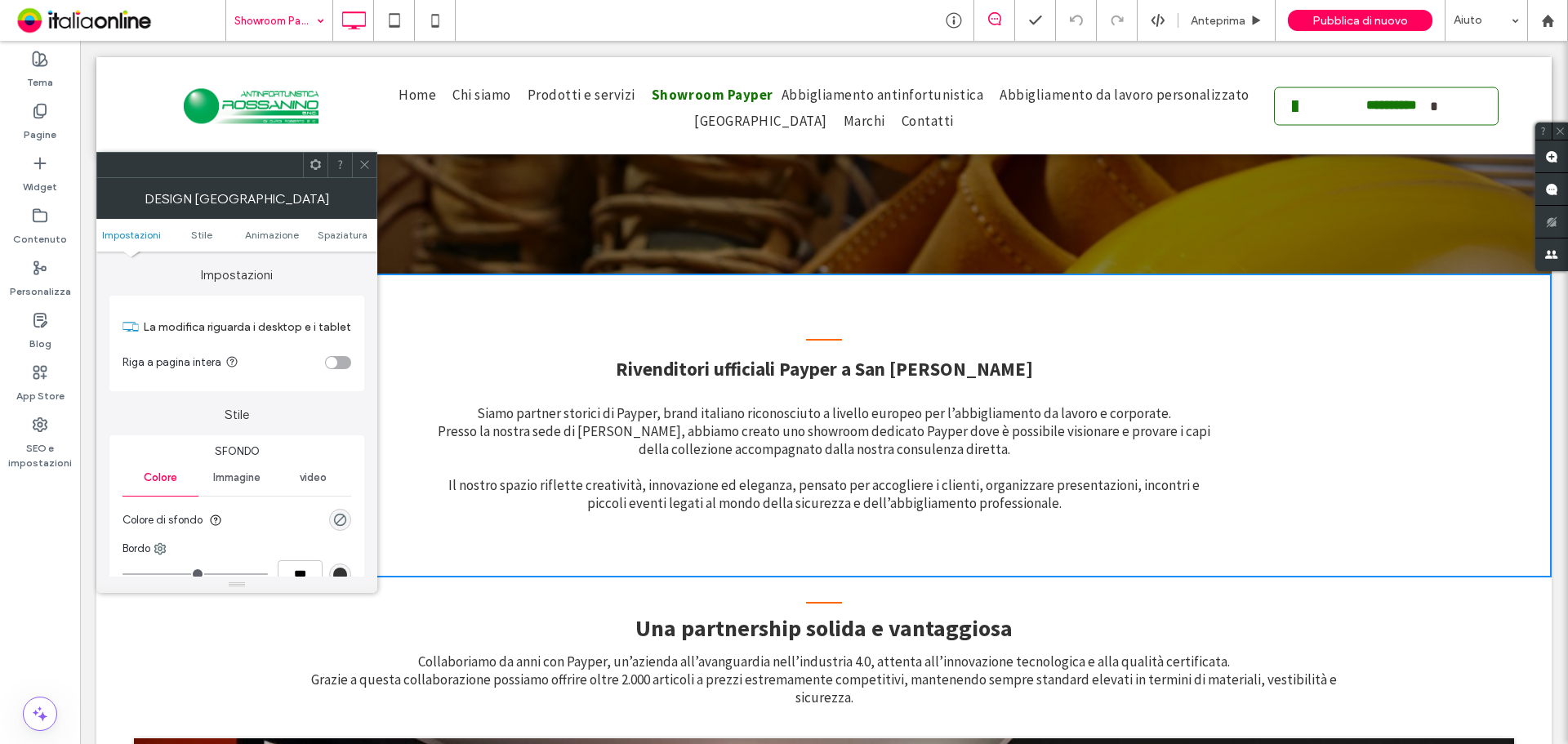
click at [374, 165] on div at bounding box center [364, 164] width 25 height 25
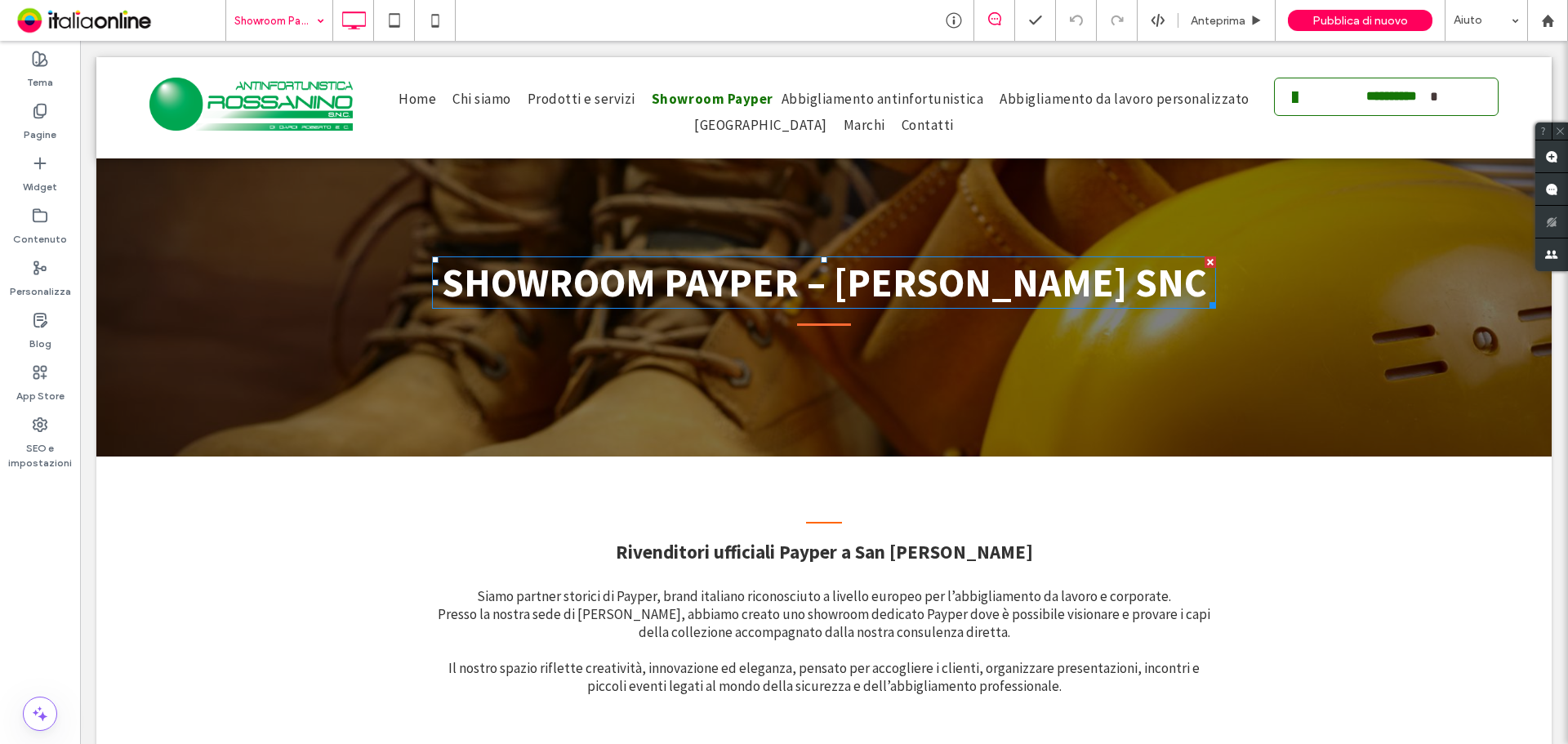
scroll to position [82, 0]
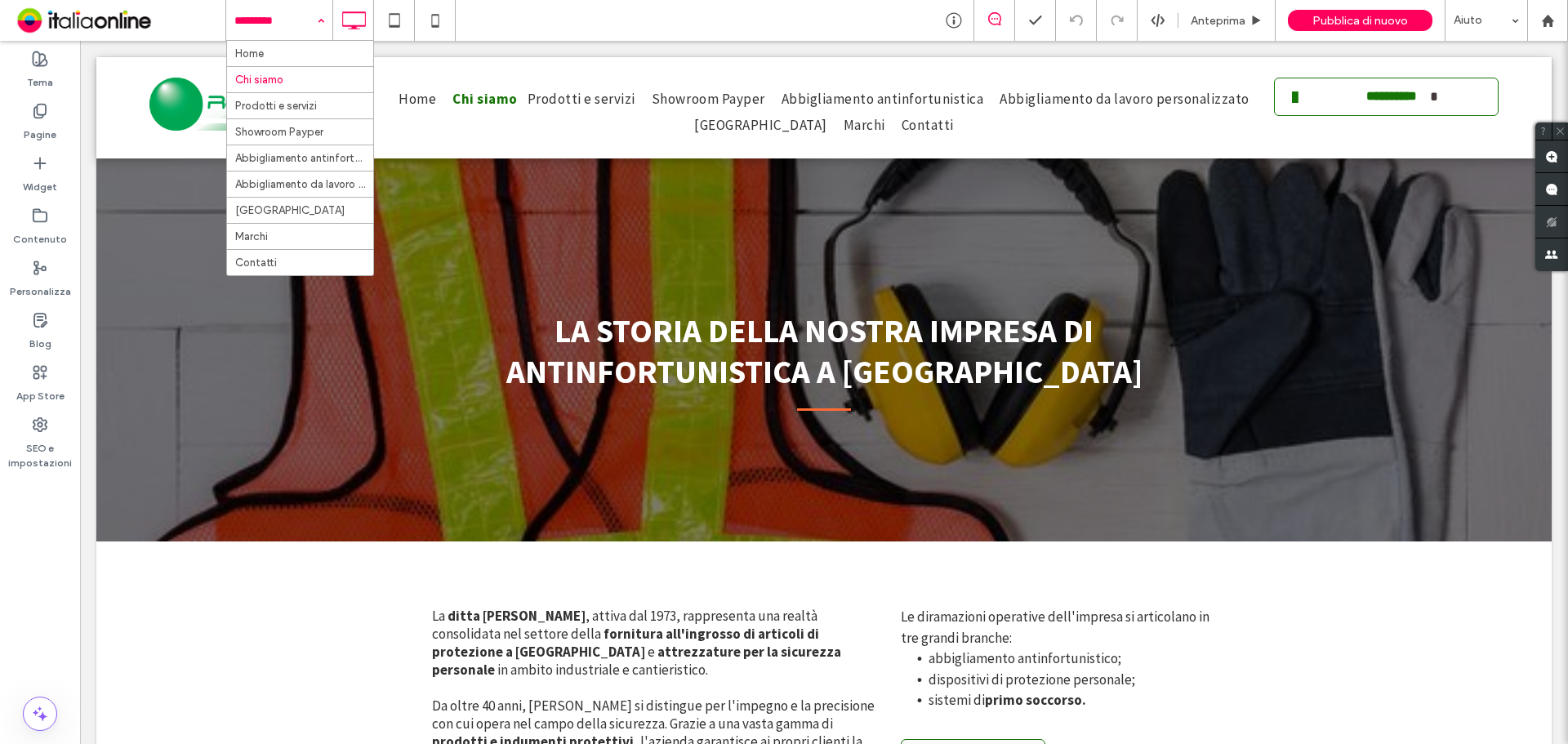
click at [286, 35] on input at bounding box center [275, 20] width 82 height 41
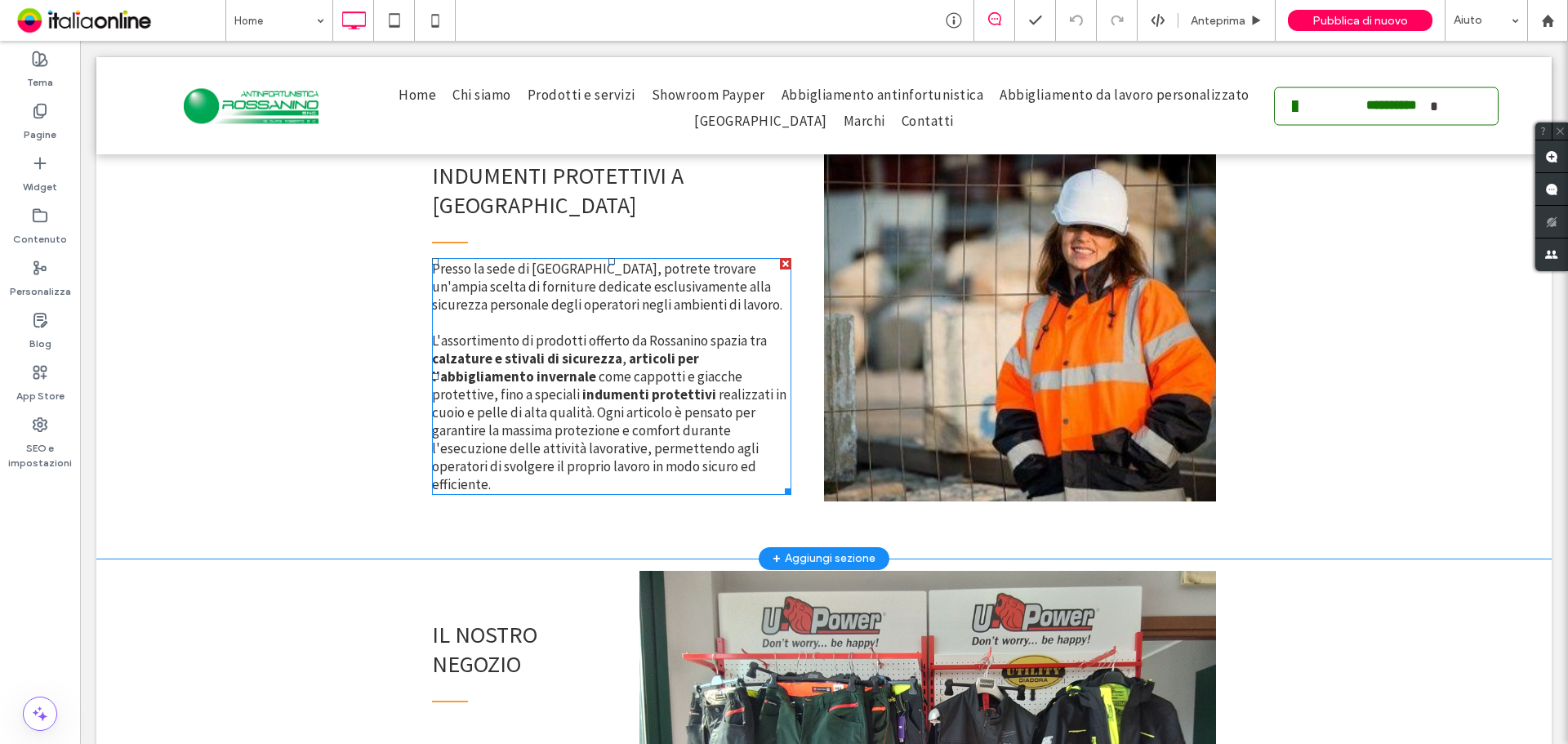
scroll to position [1961, 0]
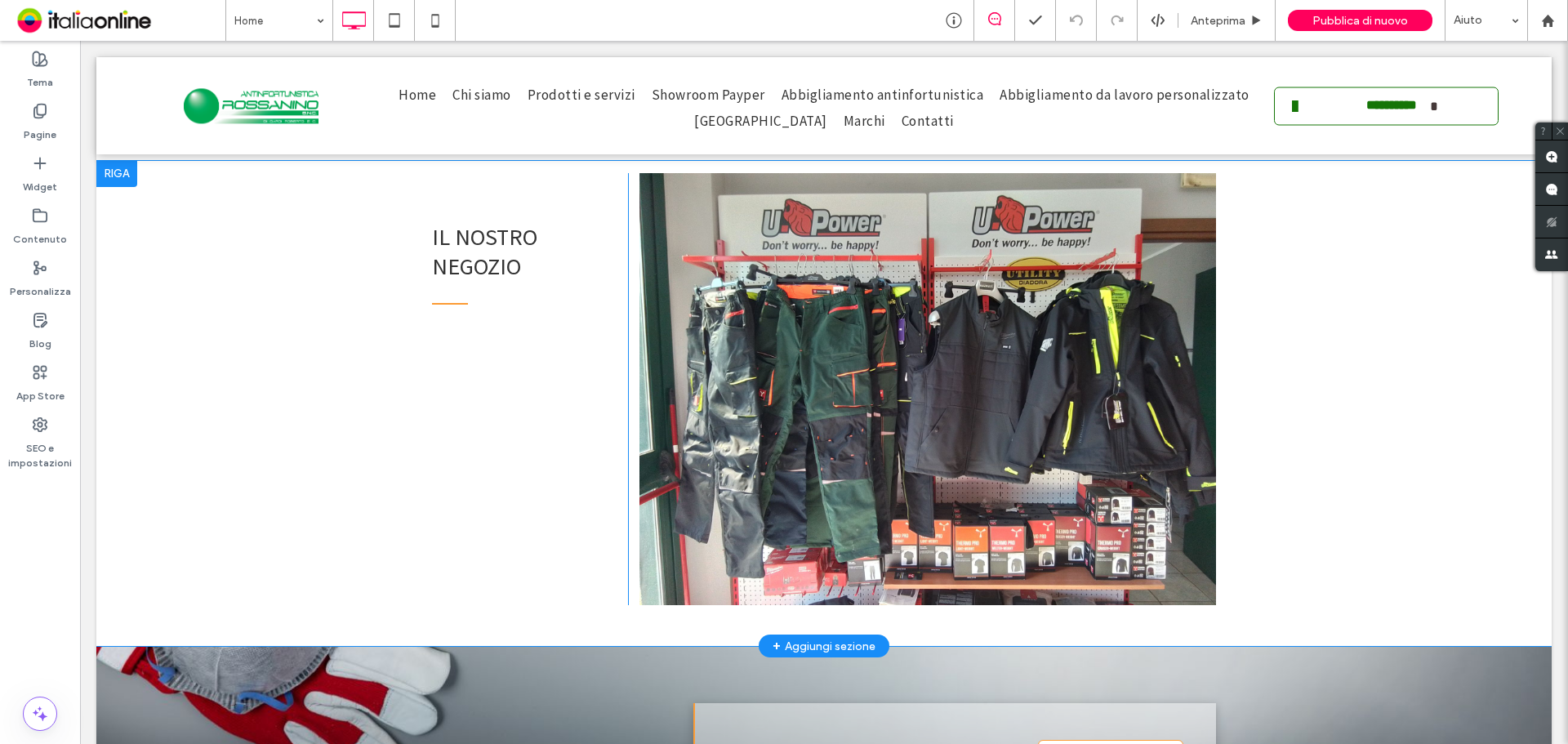
click at [843, 637] on div "+ Aggiungi sezione" at bounding box center [824, 646] width 103 height 18
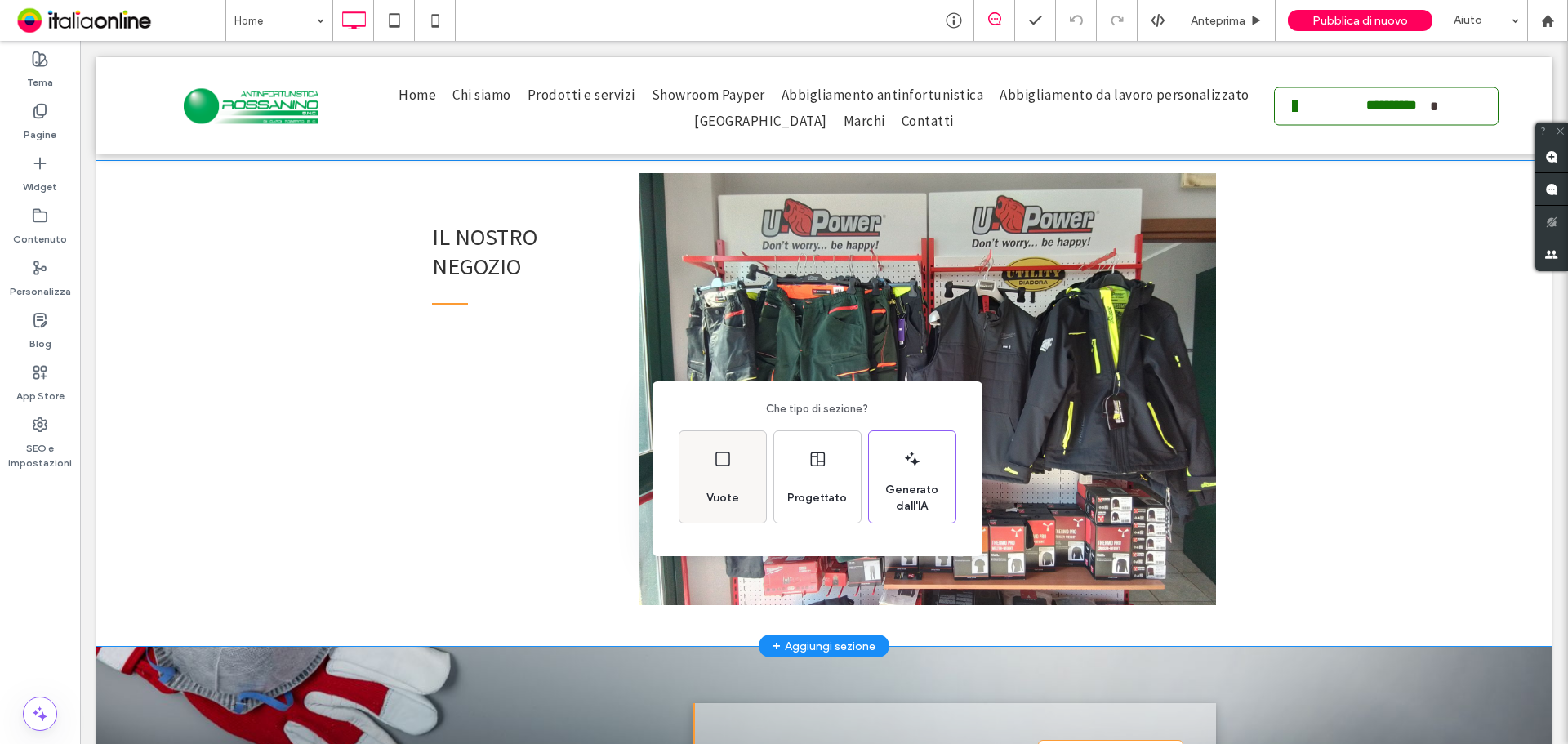
click at [744, 493] on div "Vuote" at bounding box center [723, 476] width 87 height 91
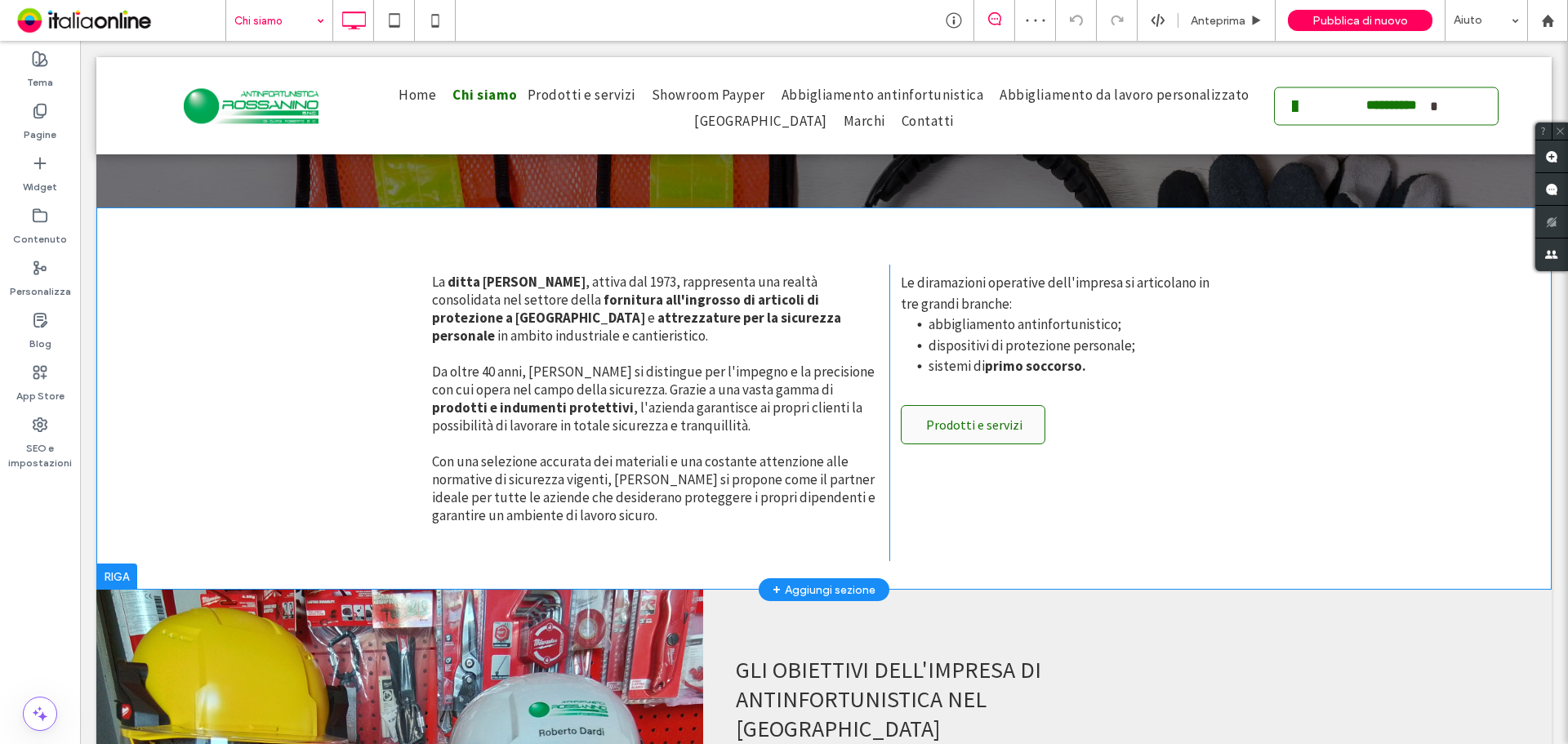
scroll to position [245, 0]
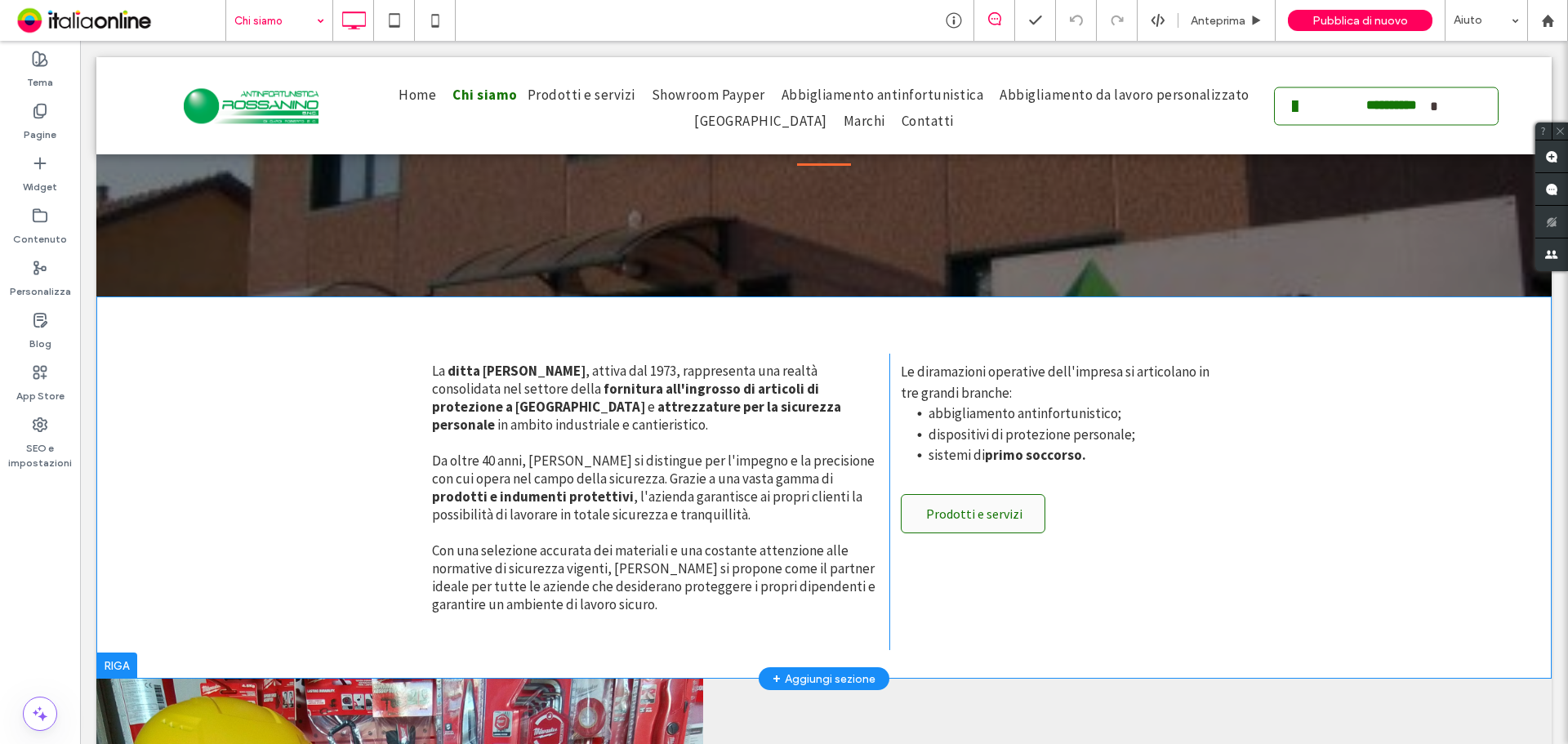
click at [112, 665] on div at bounding box center [117, 666] width 41 height 26
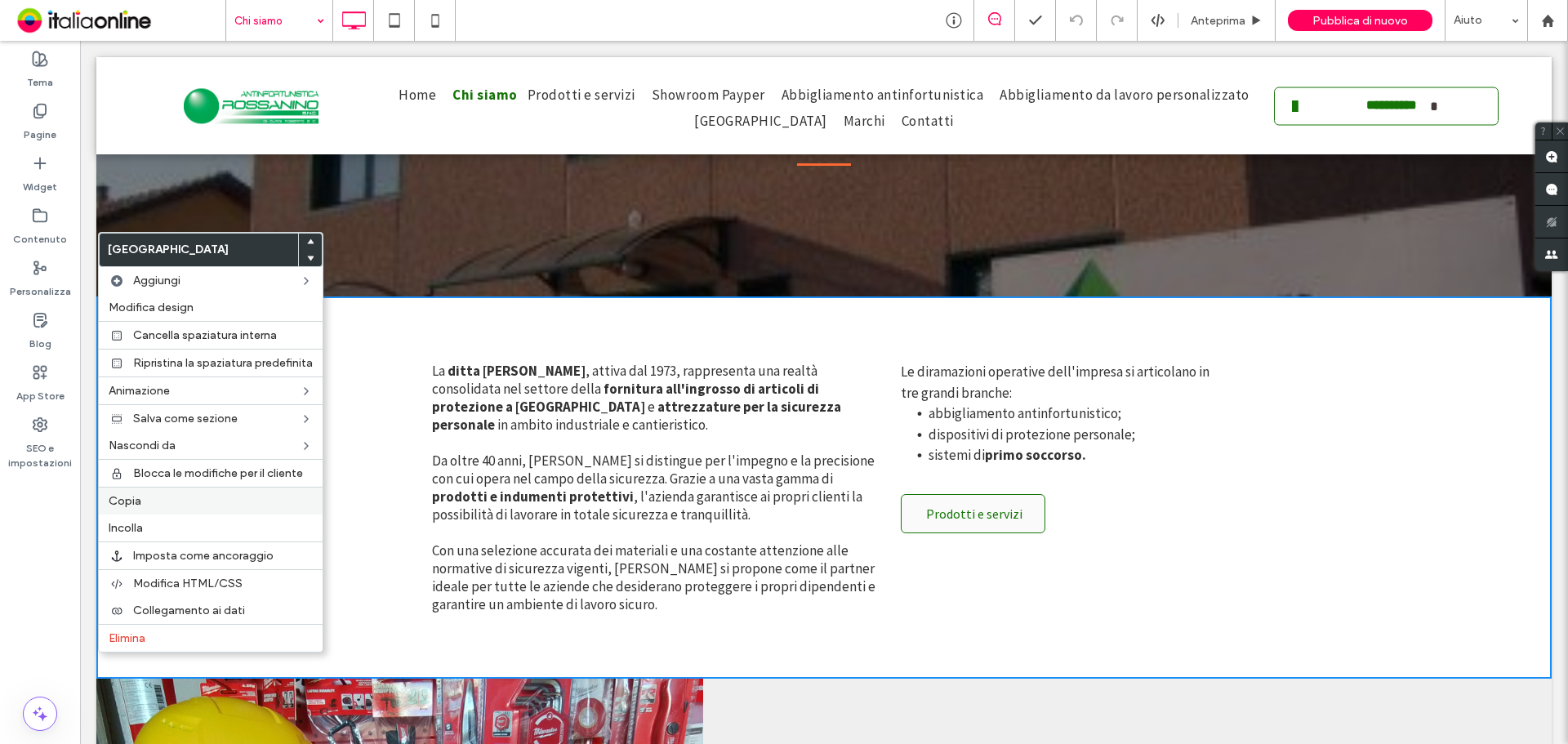
drag, startPoint x: 210, startPoint y: 488, endPoint x: 210, endPoint y: 476, distance: 12.0
click at [210, 488] on div "Copia" at bounding box center [210, 500] width 224 height 28
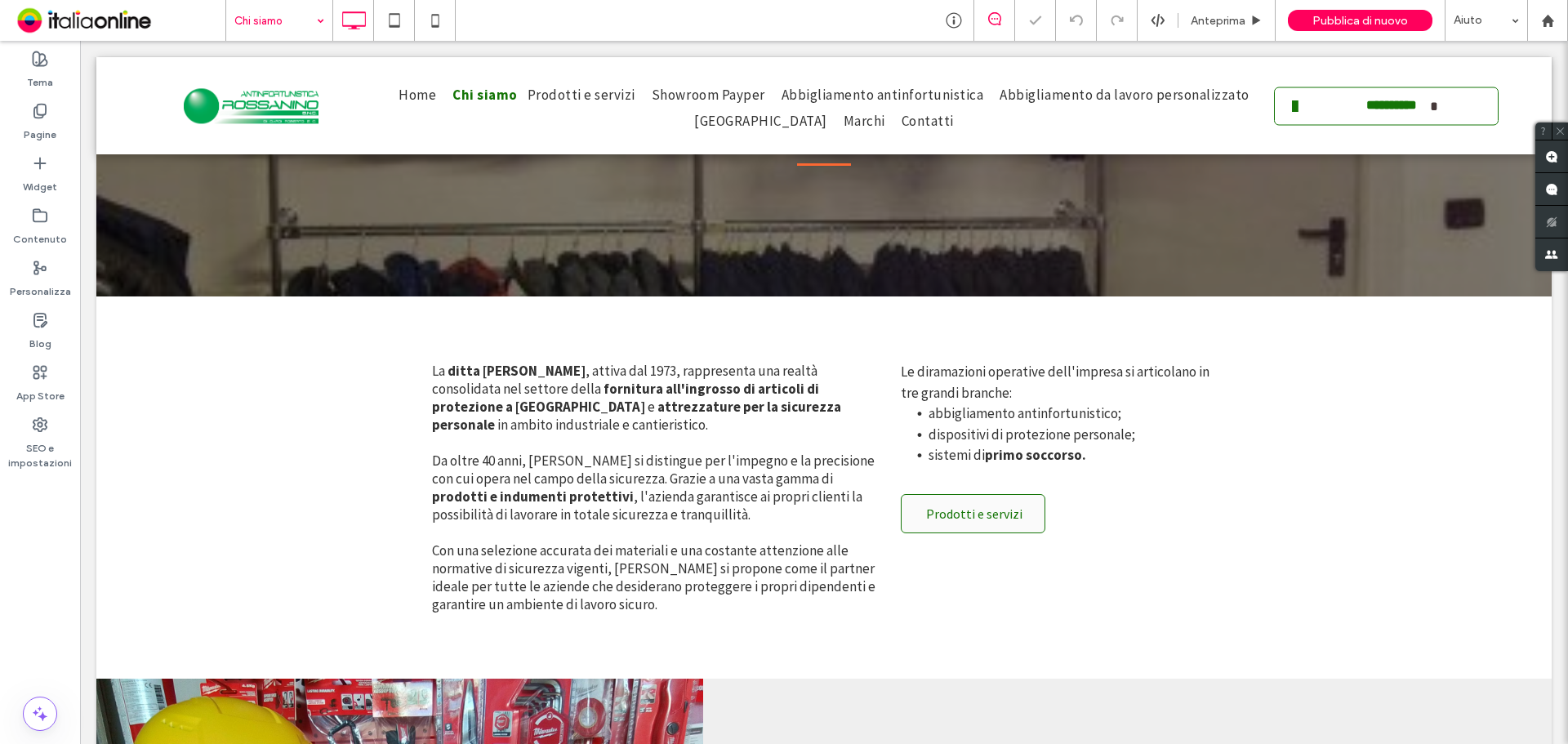
drag, startPoint x: 270, startPoint y: 29, endPoint x: 277, endPoint y: 35, distance: 9.2
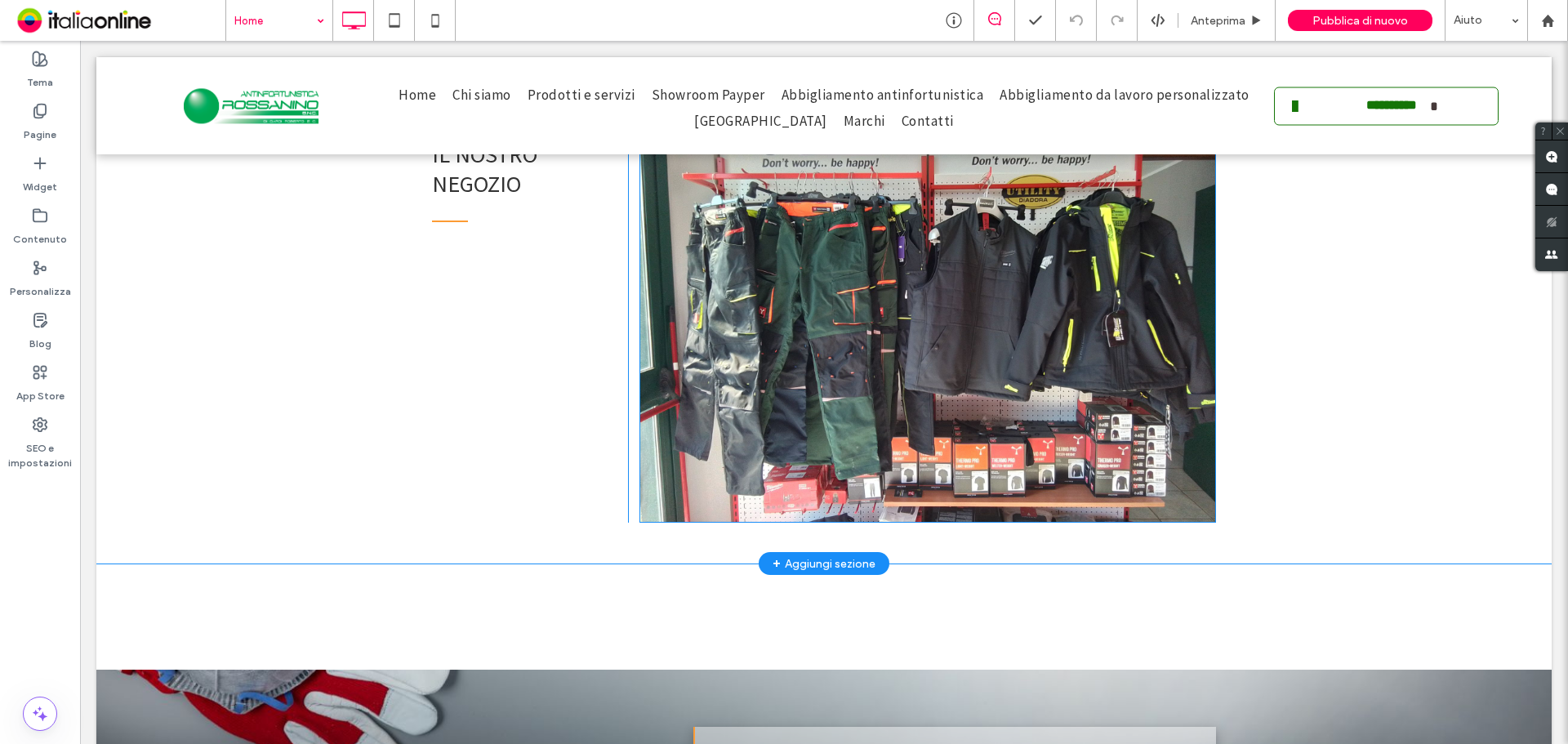
scroll to position [2043, 0]
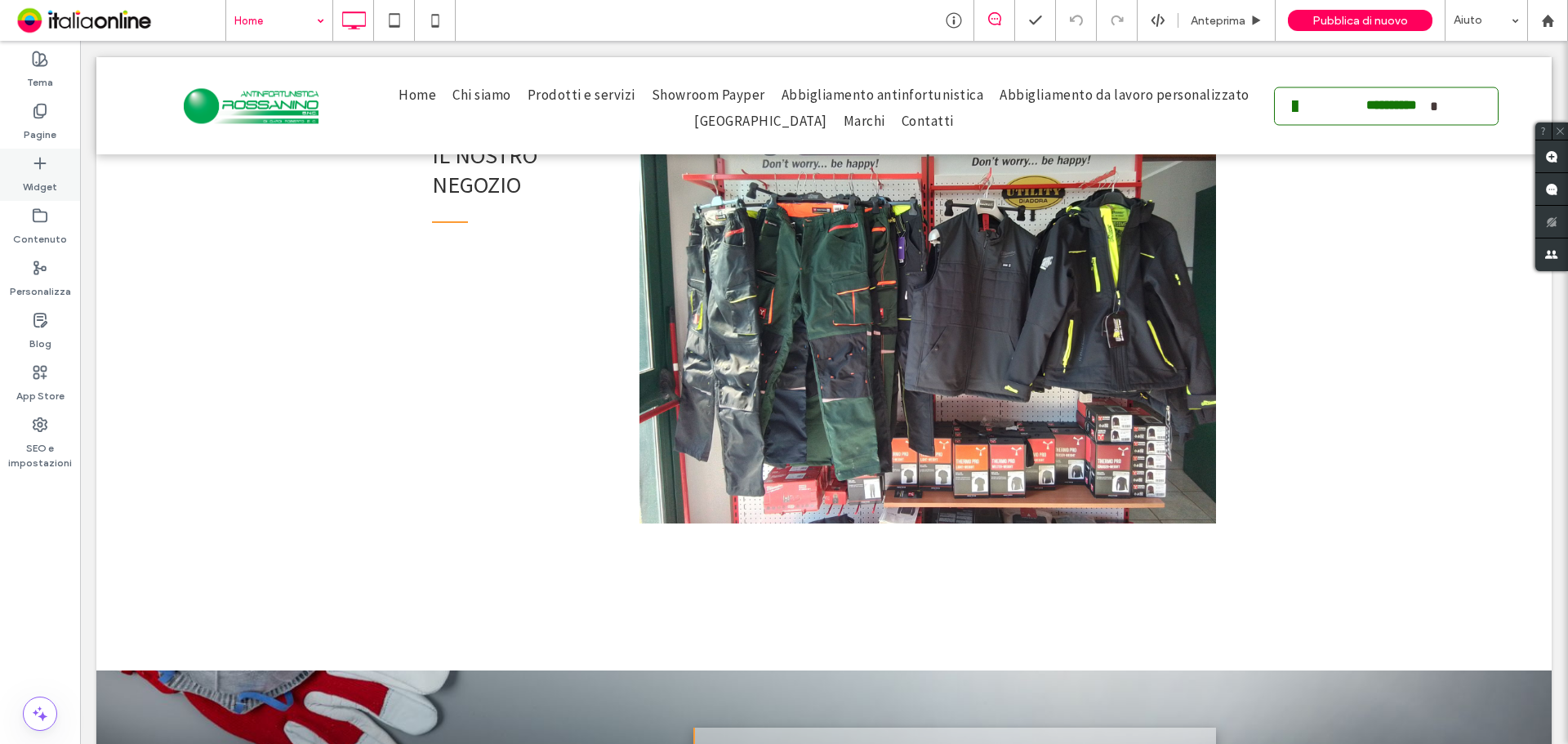
click at [58, 166] on div "Widget" at bounding box center [40, 174] width 80 height 52
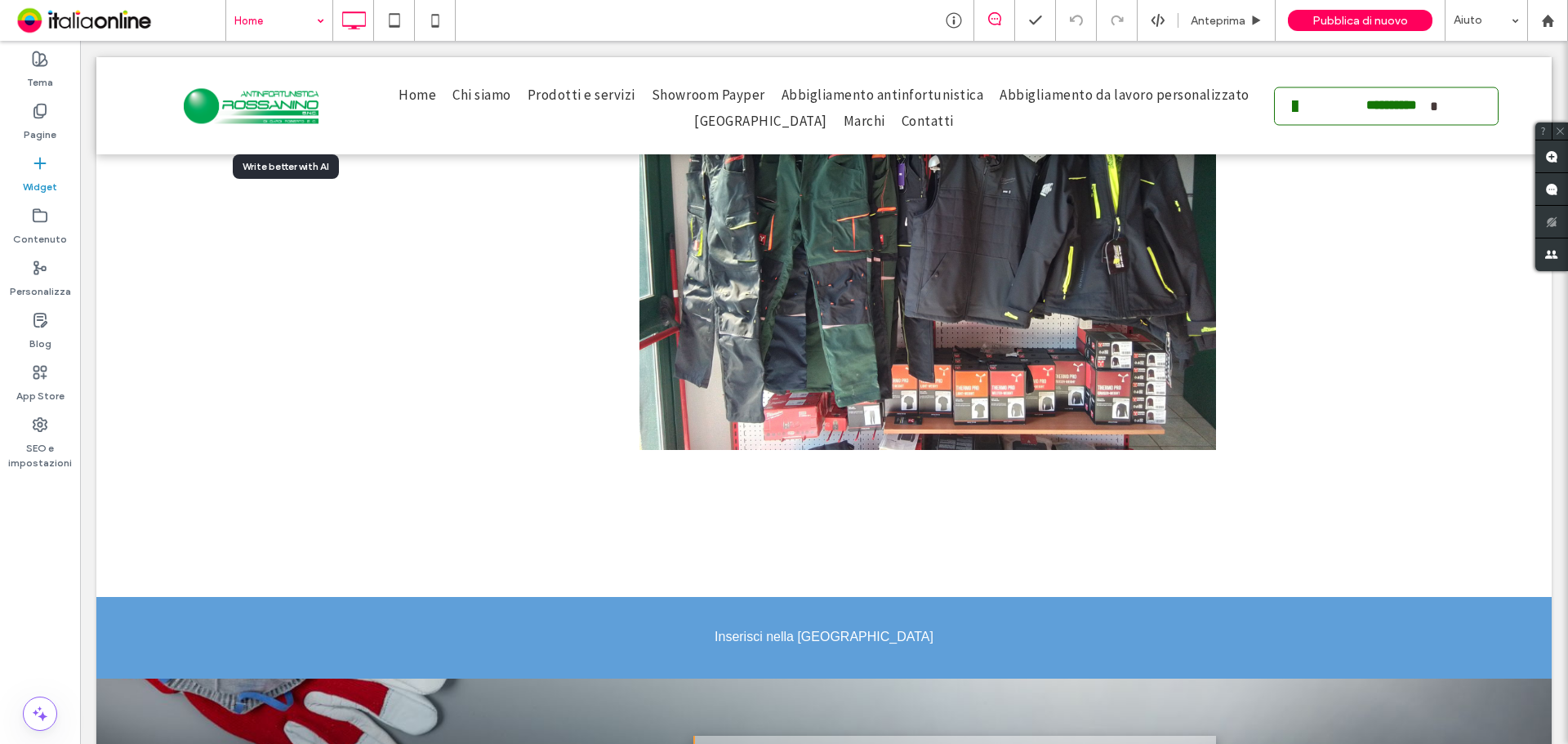
scroll to position [2128, 0]
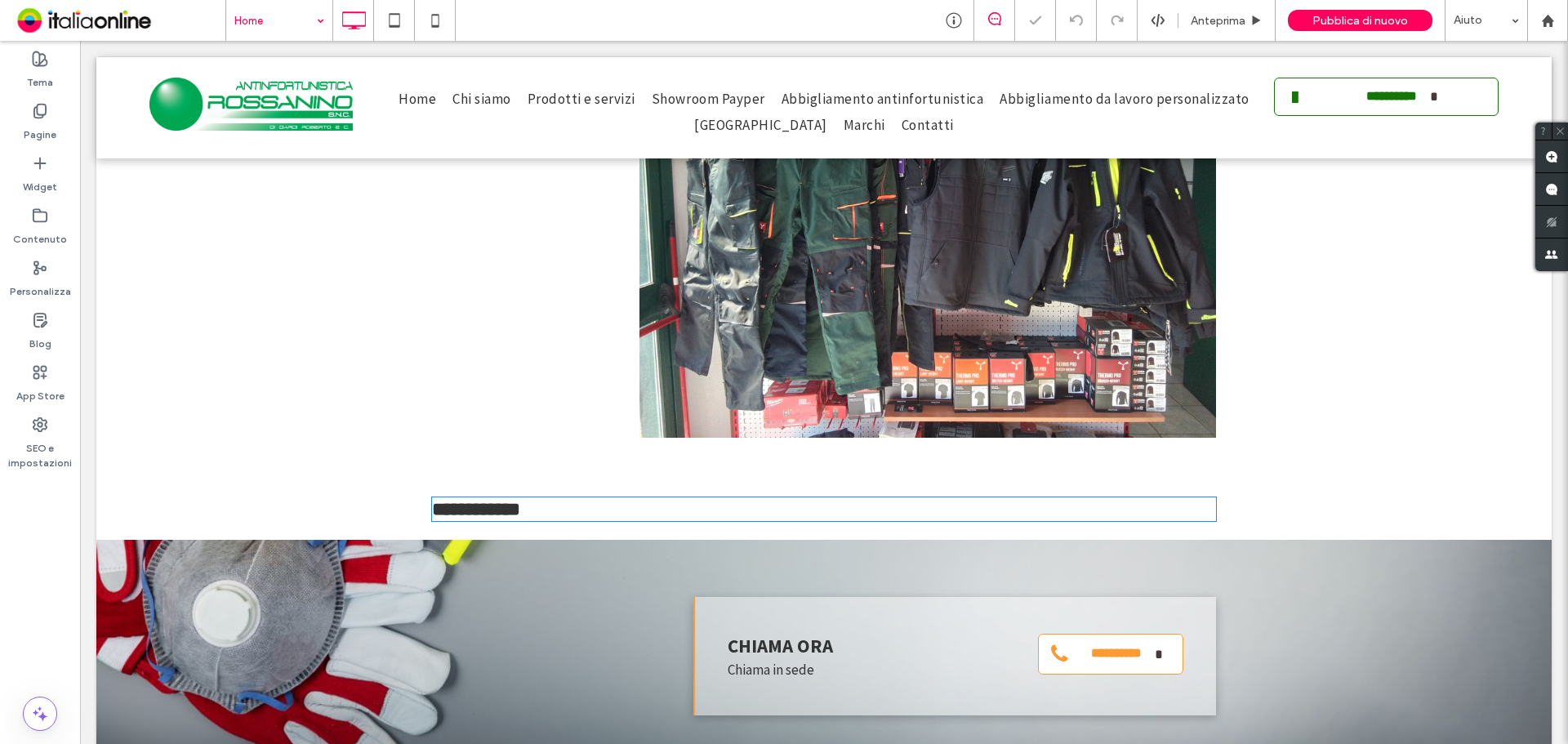
type input "**********"
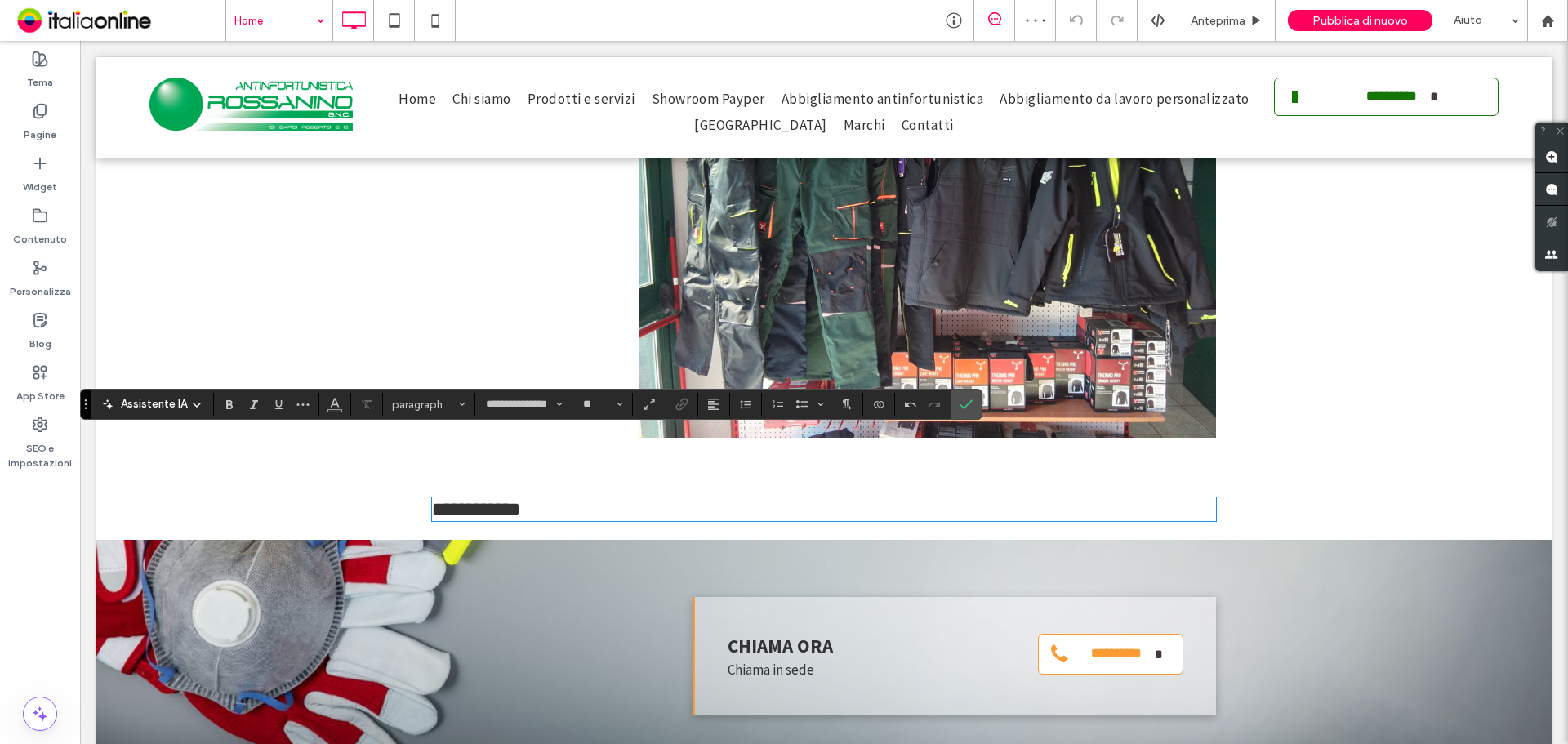
type input "**"
click at [735, 499] on h3 "**********" at bounding box center [824, 510] width 784 height 20
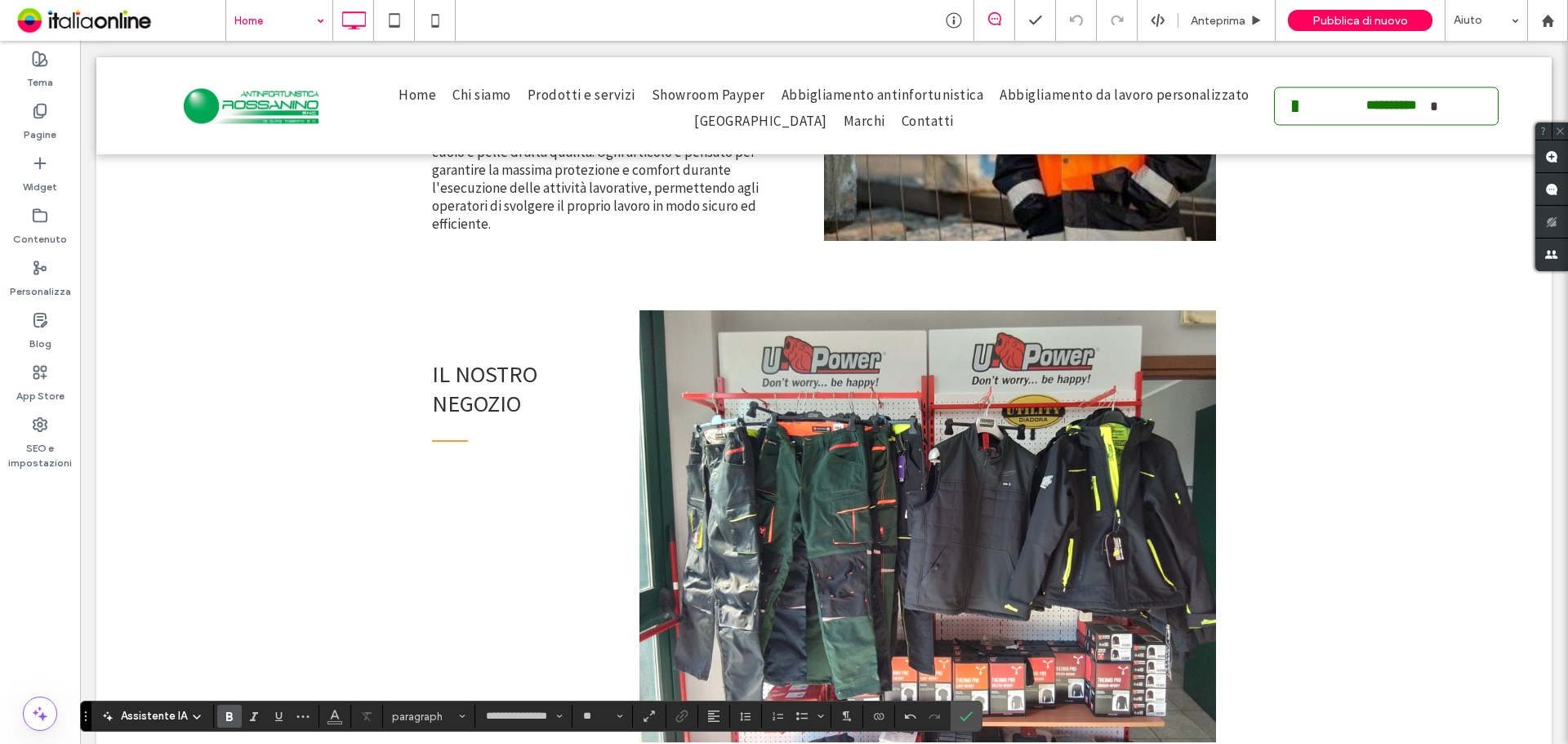
scroll to position [1802, 0]
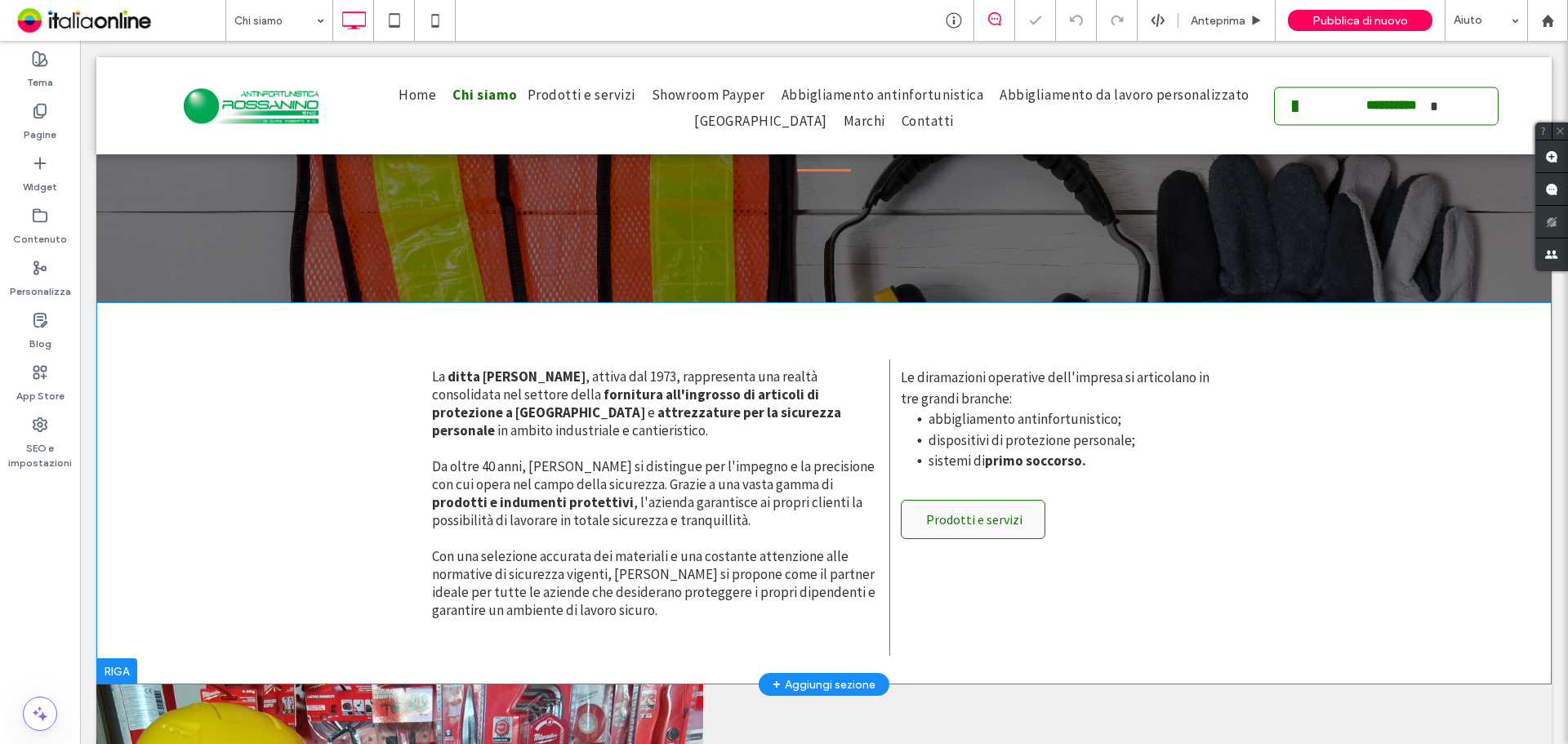
scroll to position [408, 0]
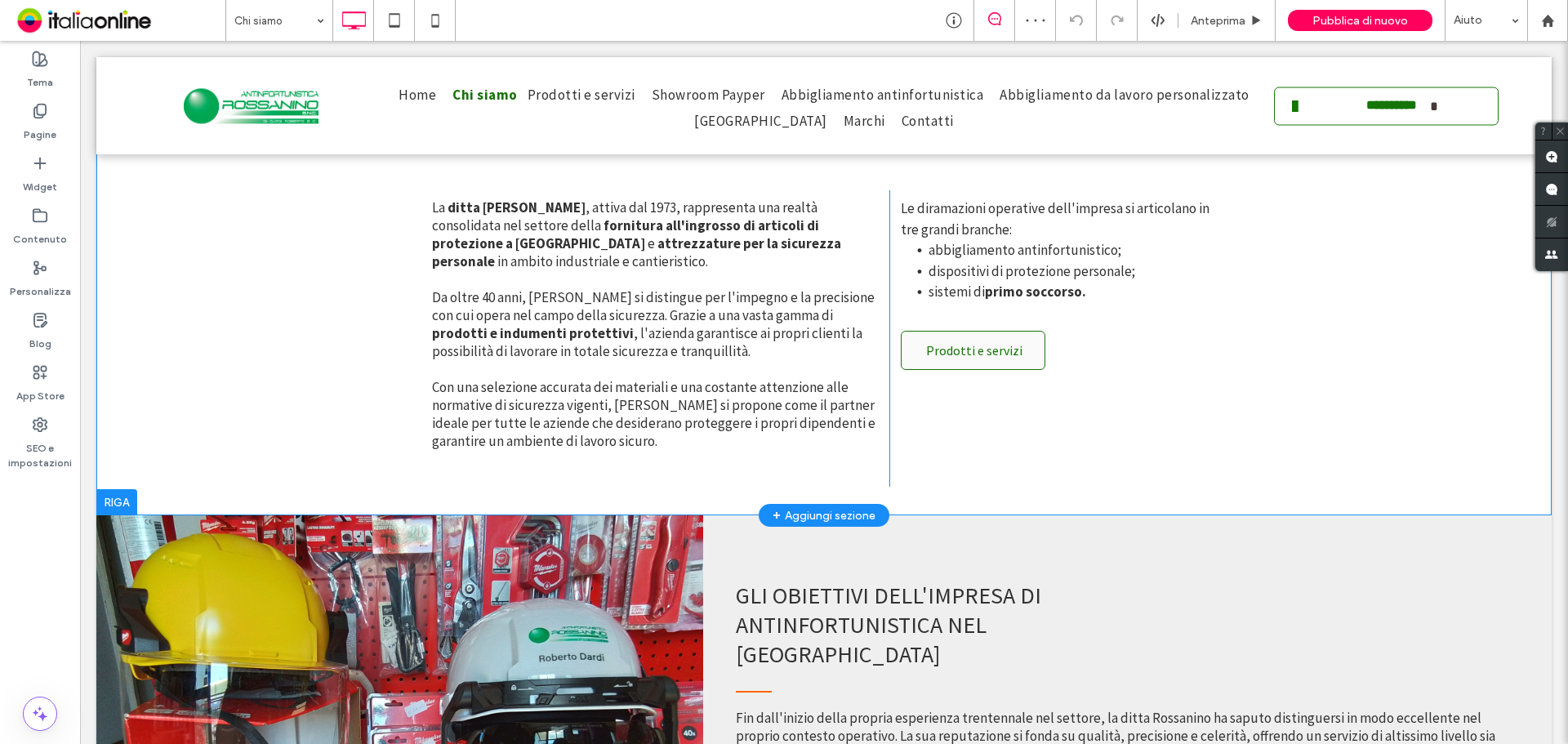
click at [130, 491] on div at bounding box center [117, 502] width 41 height 26
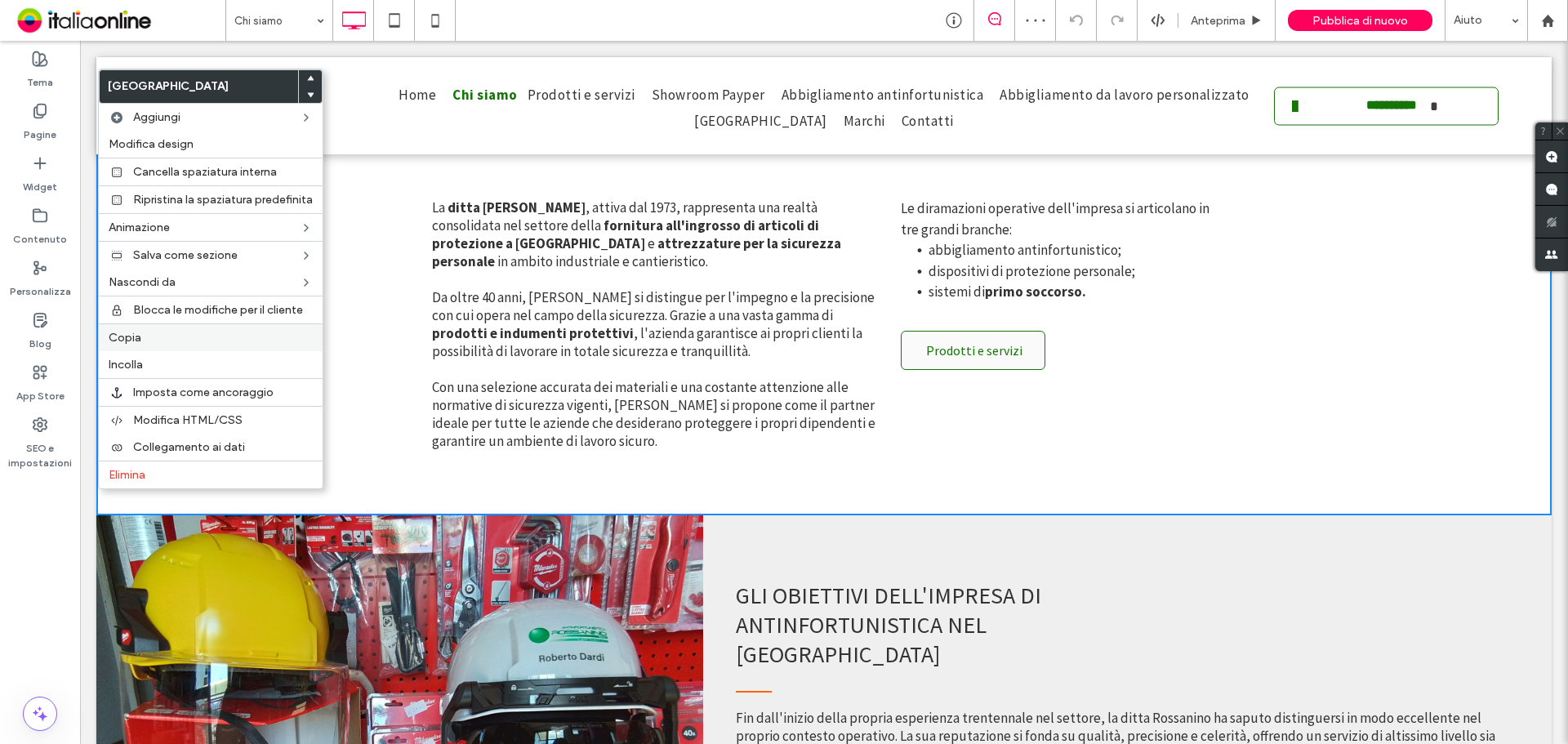
click at [154, 337] on label "Copia" at bounding box center [211, 337] width 204 height 14
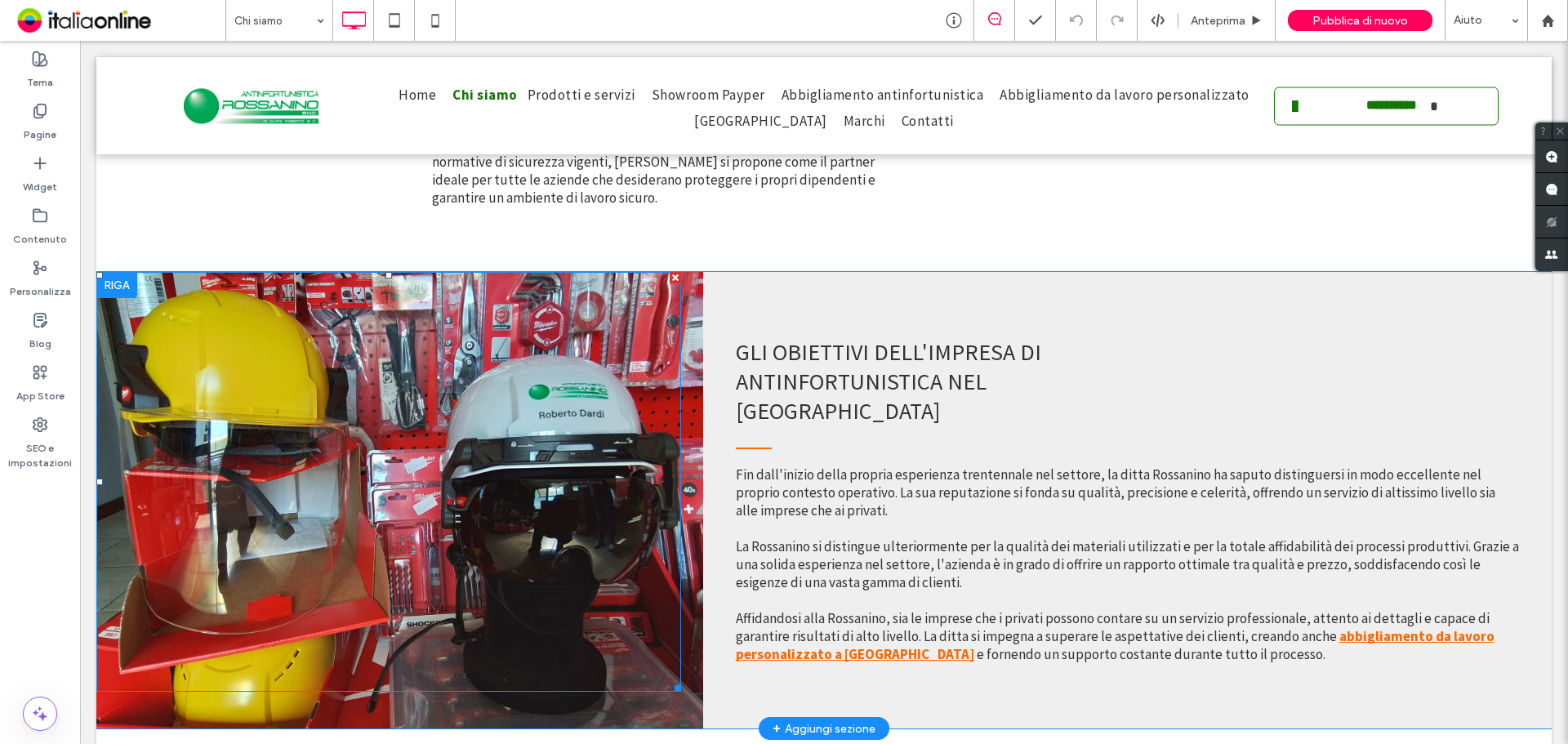
scroll to position [654, 0]
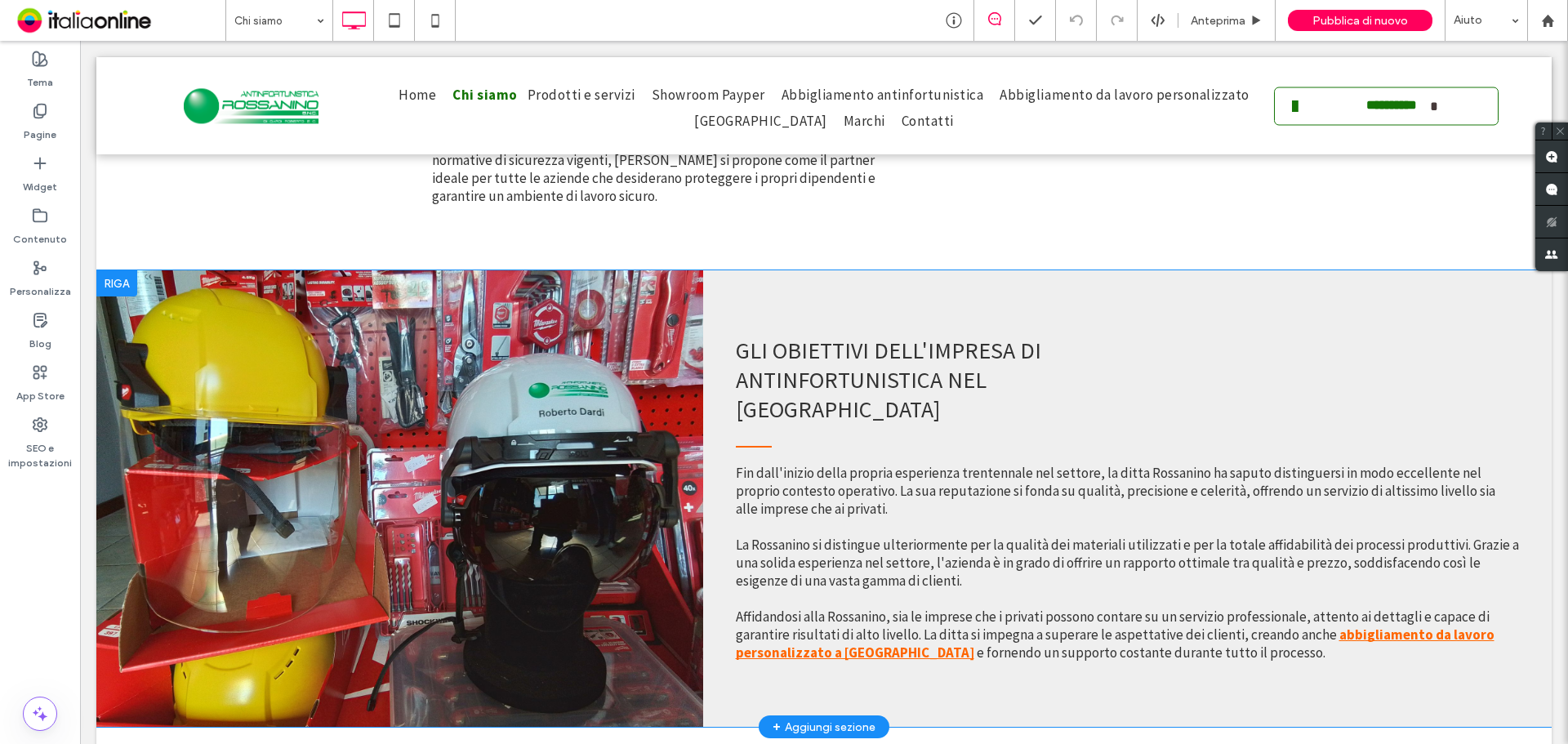
click at [112, 281] on div at bounding box center [117, 283] width 41 height 26
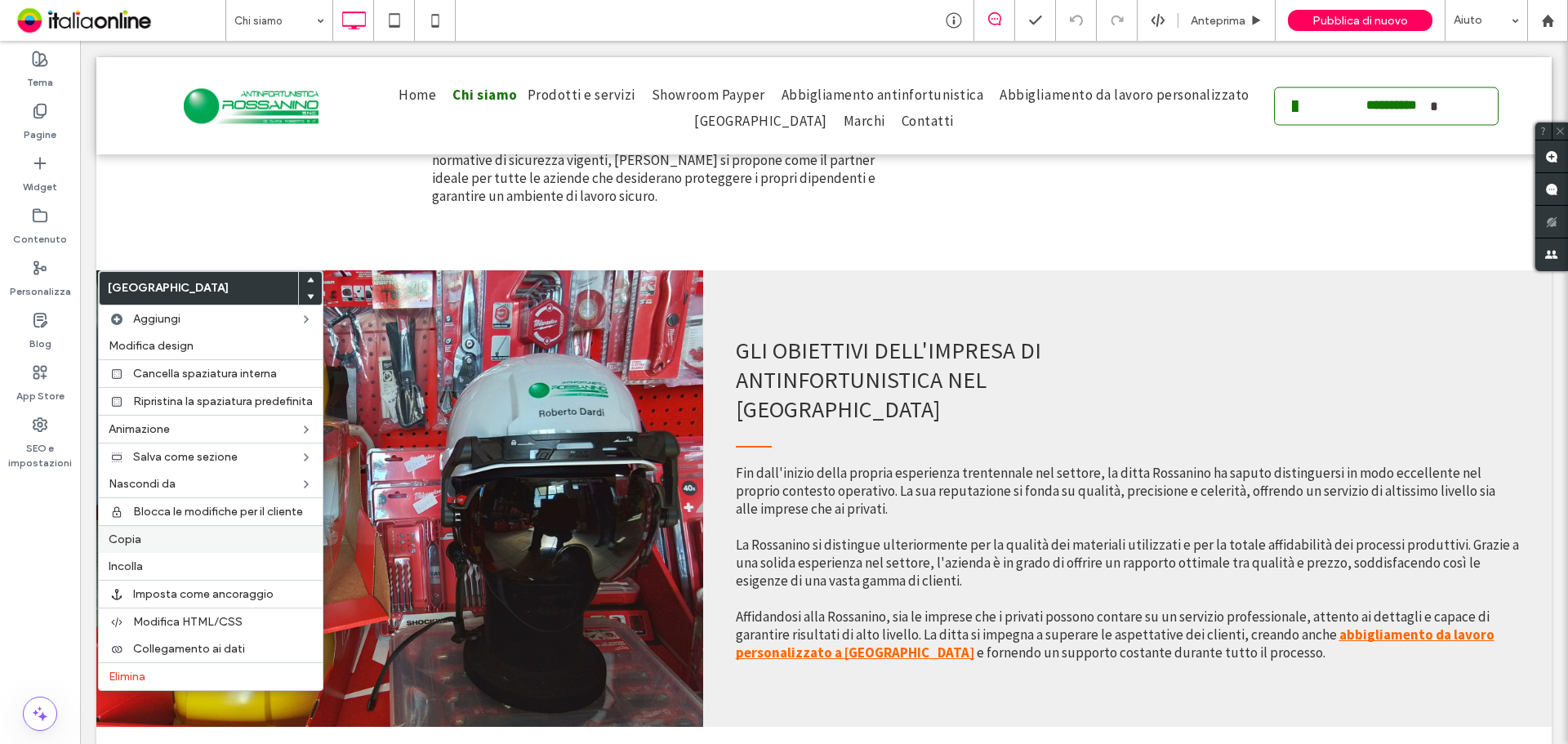
click at [184, 547] on div "Copia" at bounding box center [210, 539] width 224 height 28
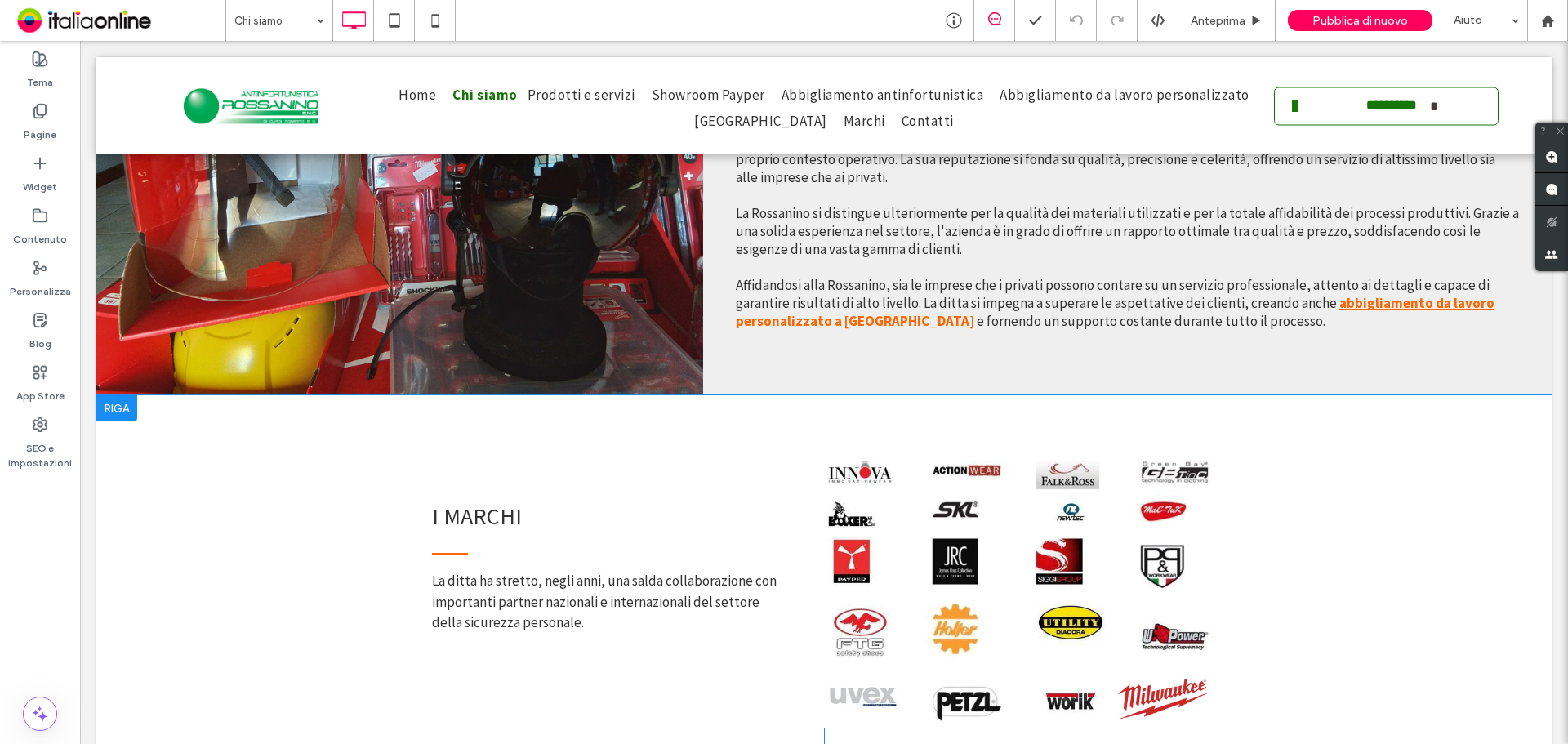
scroll to position [1062, 0]
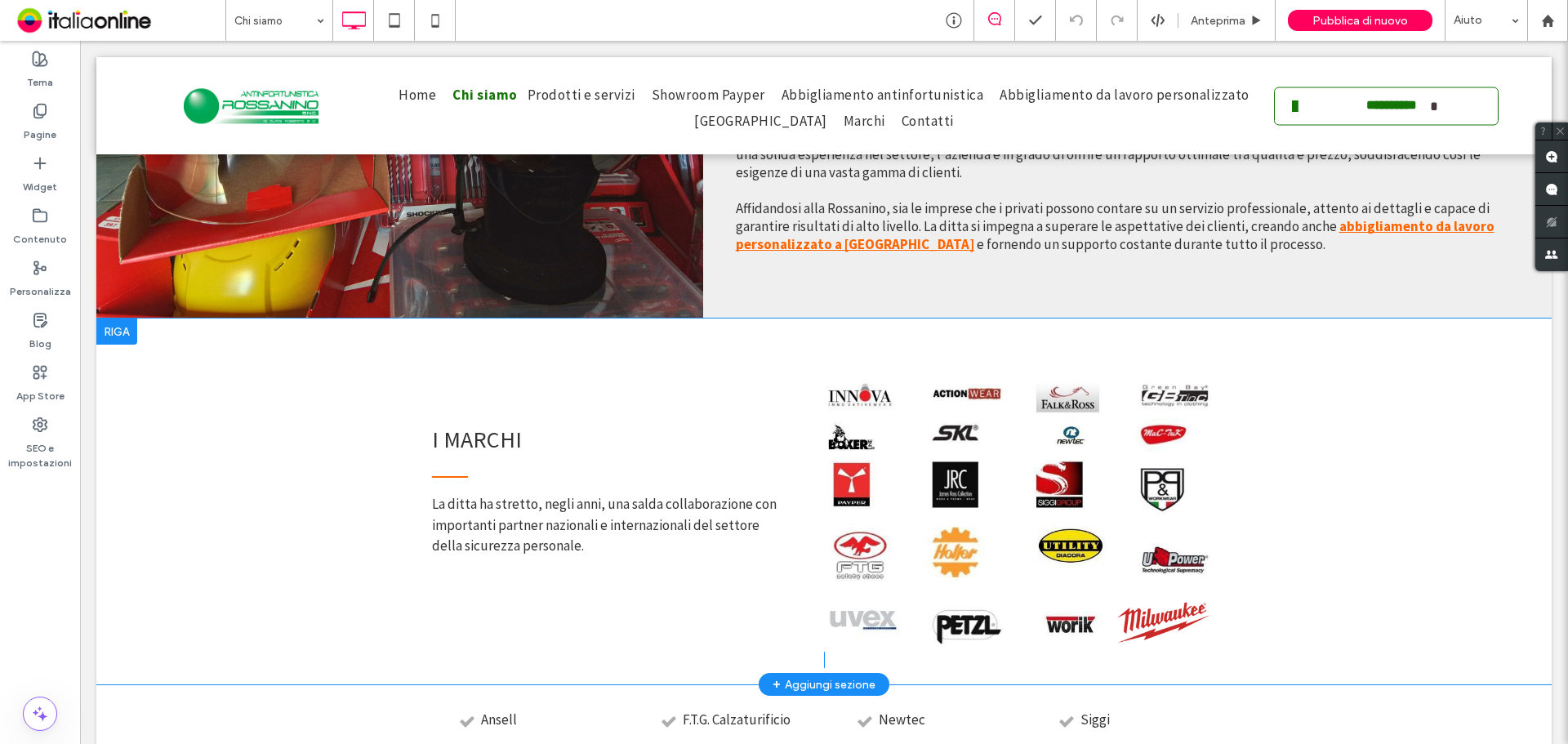
click at [119, 319] on div at bounding box center [117, 332] width 41 height 26
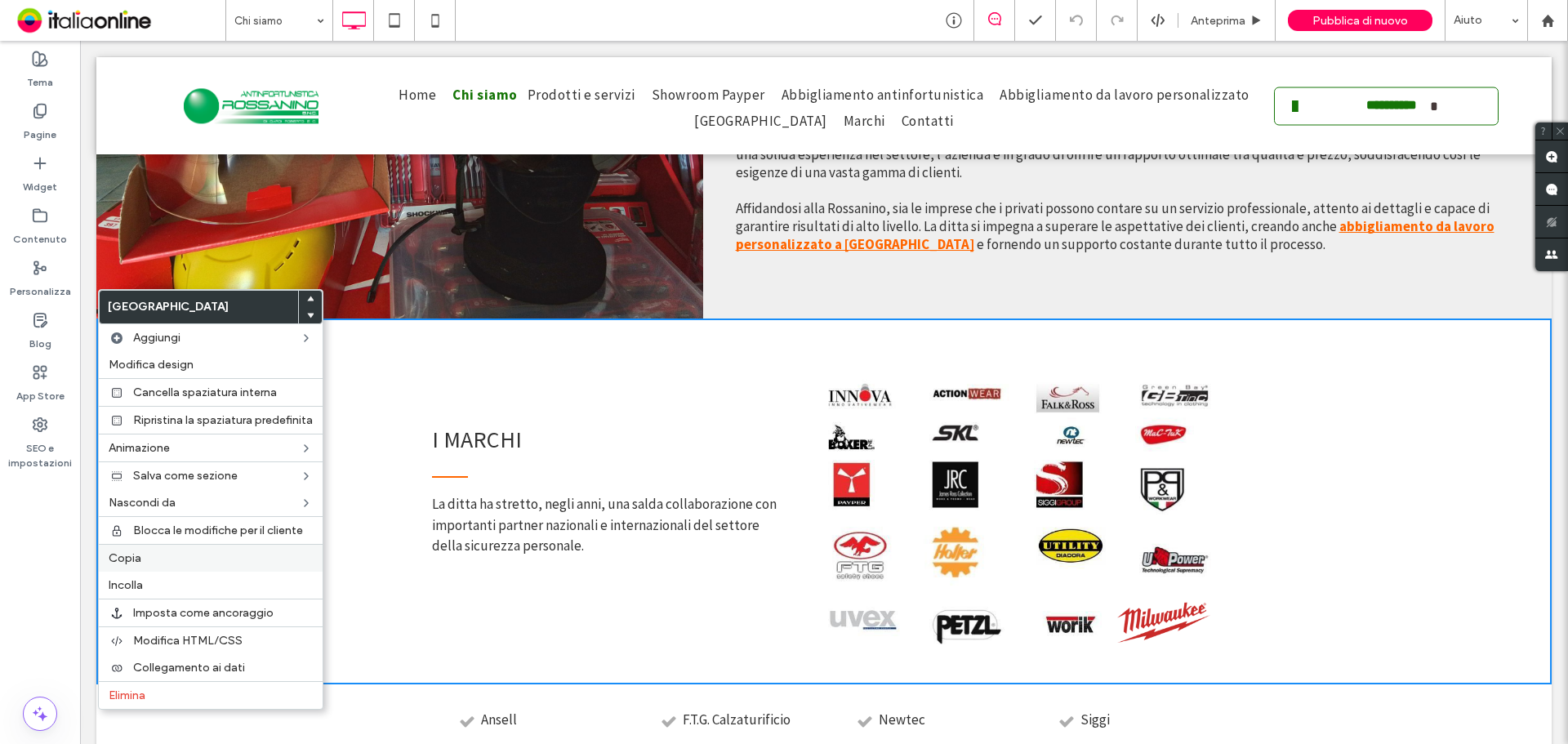
click at [151, 563] on label "Copia" at bounding box center [211, 558] width 204 height 14
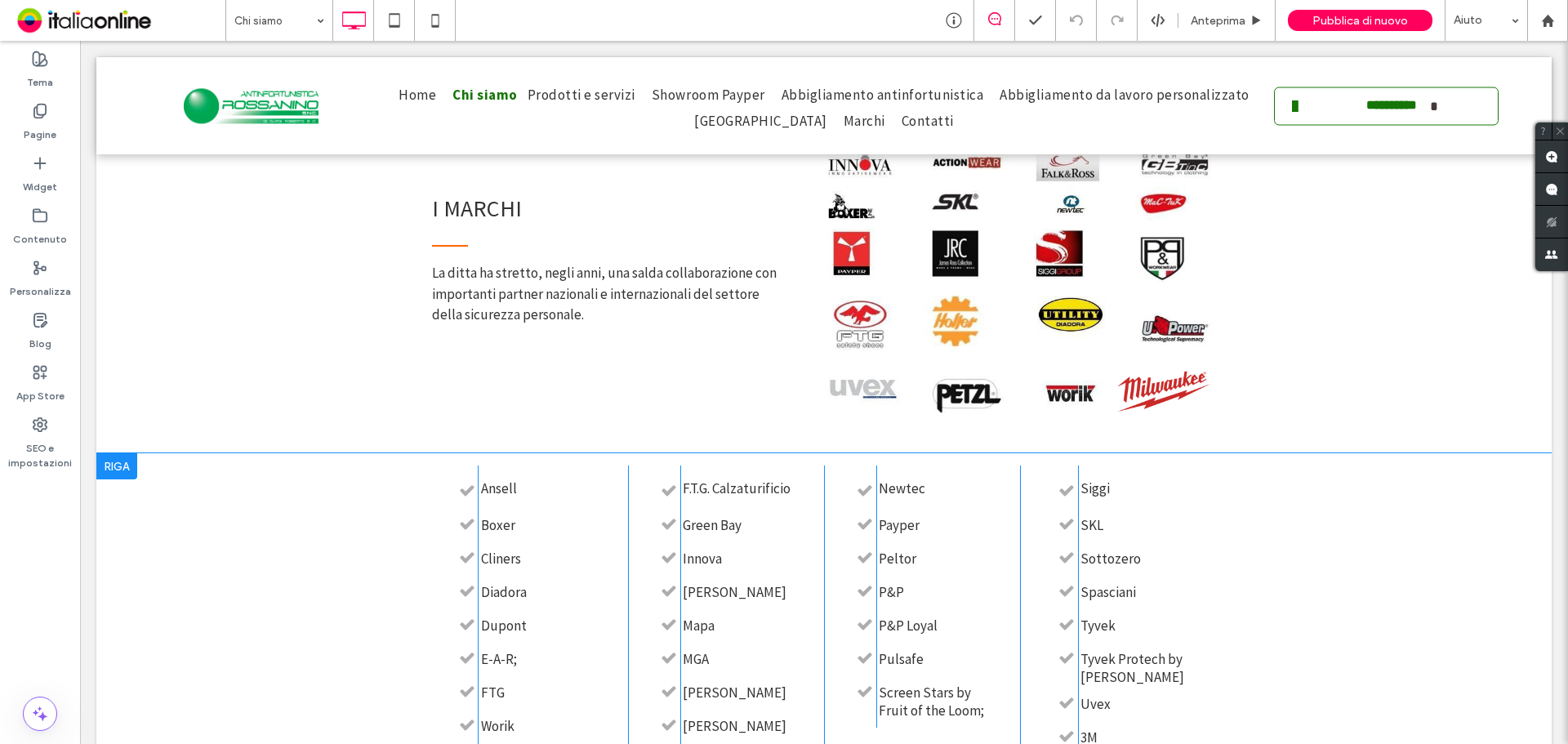
scroll to position [1471, 0]
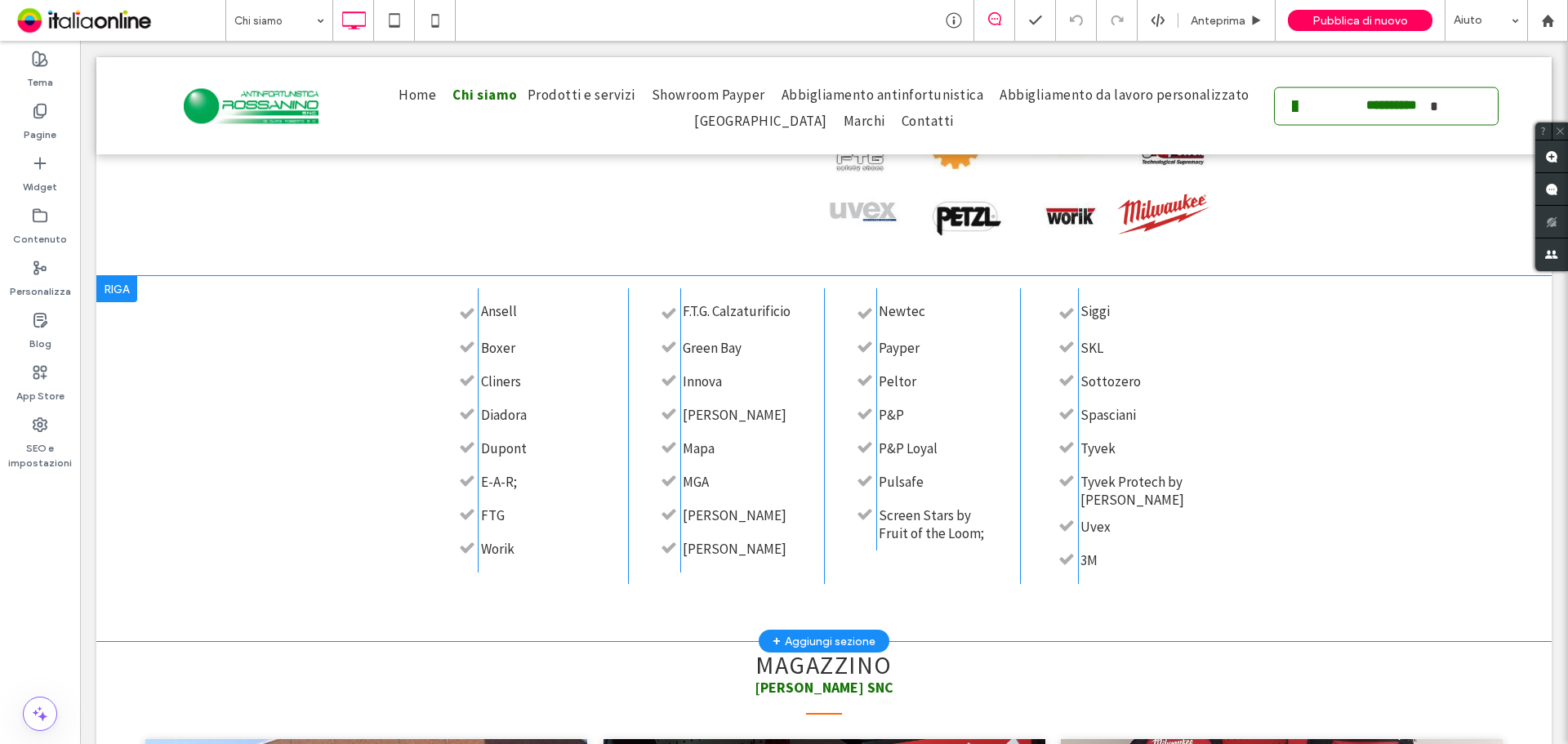
click at [113, 276] on div at bounding box center [117, 289] width 41 height 26
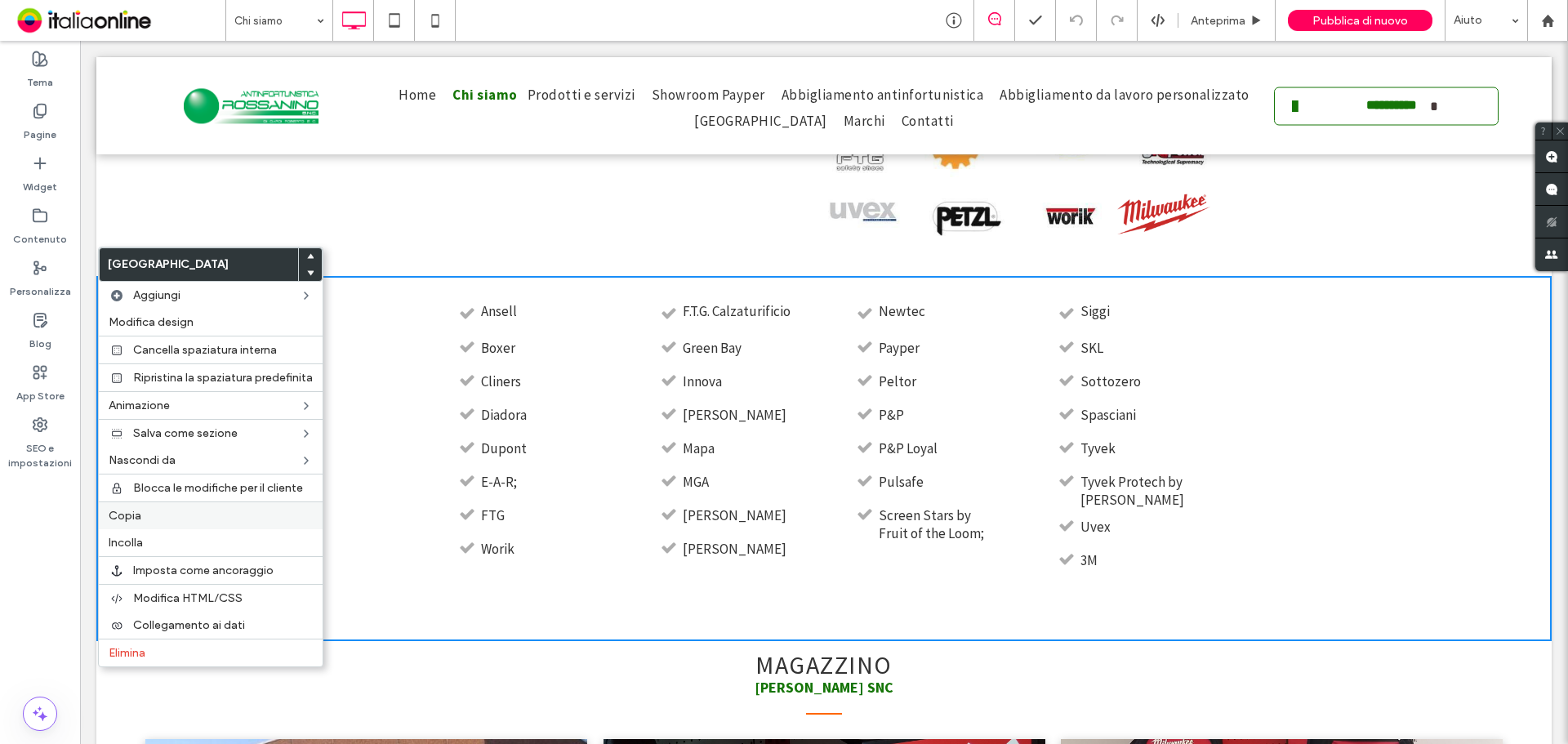
click at [187, 516] on label "Copia" at bounding box center [211, 516] width 204 height 14
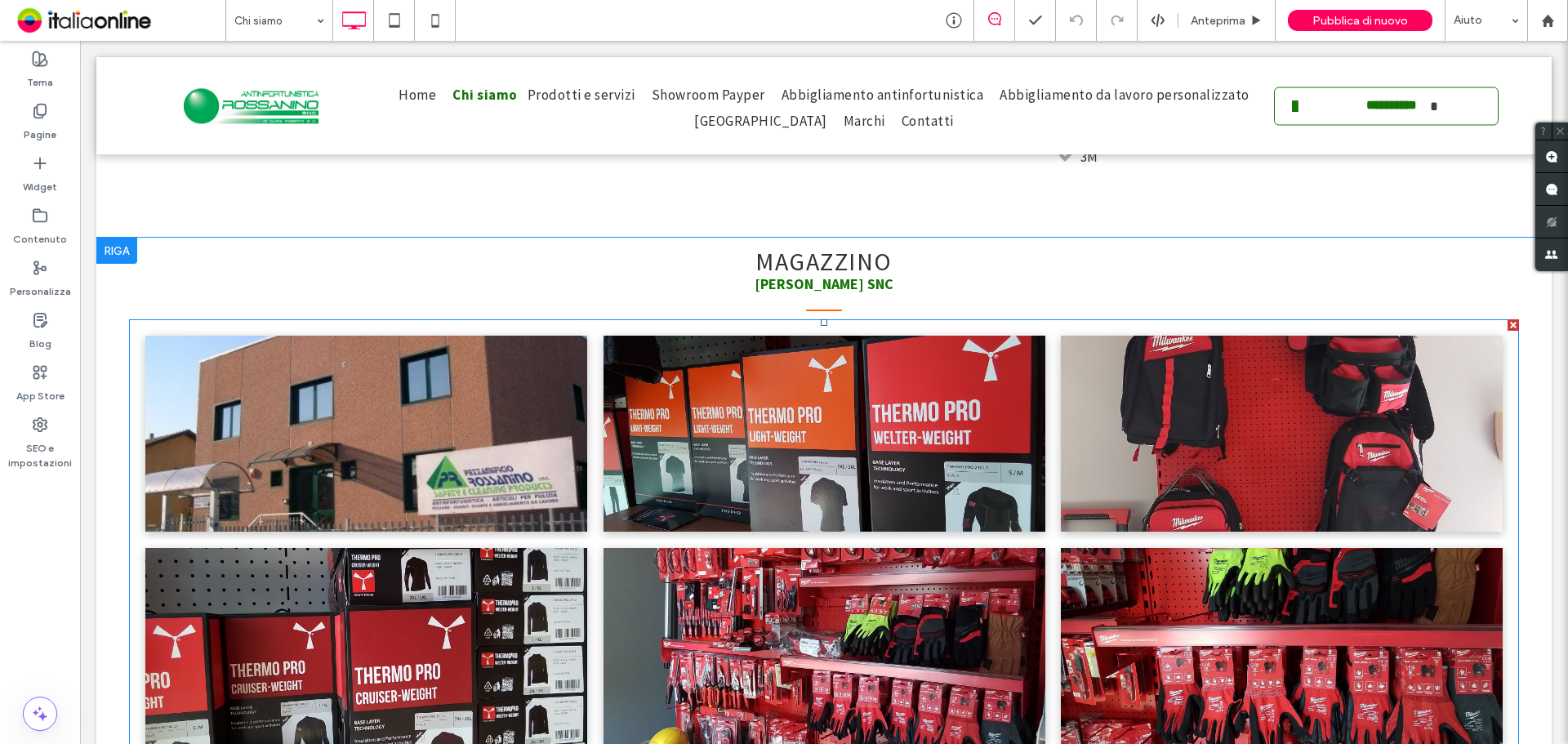
scroll to position [1879, 0]
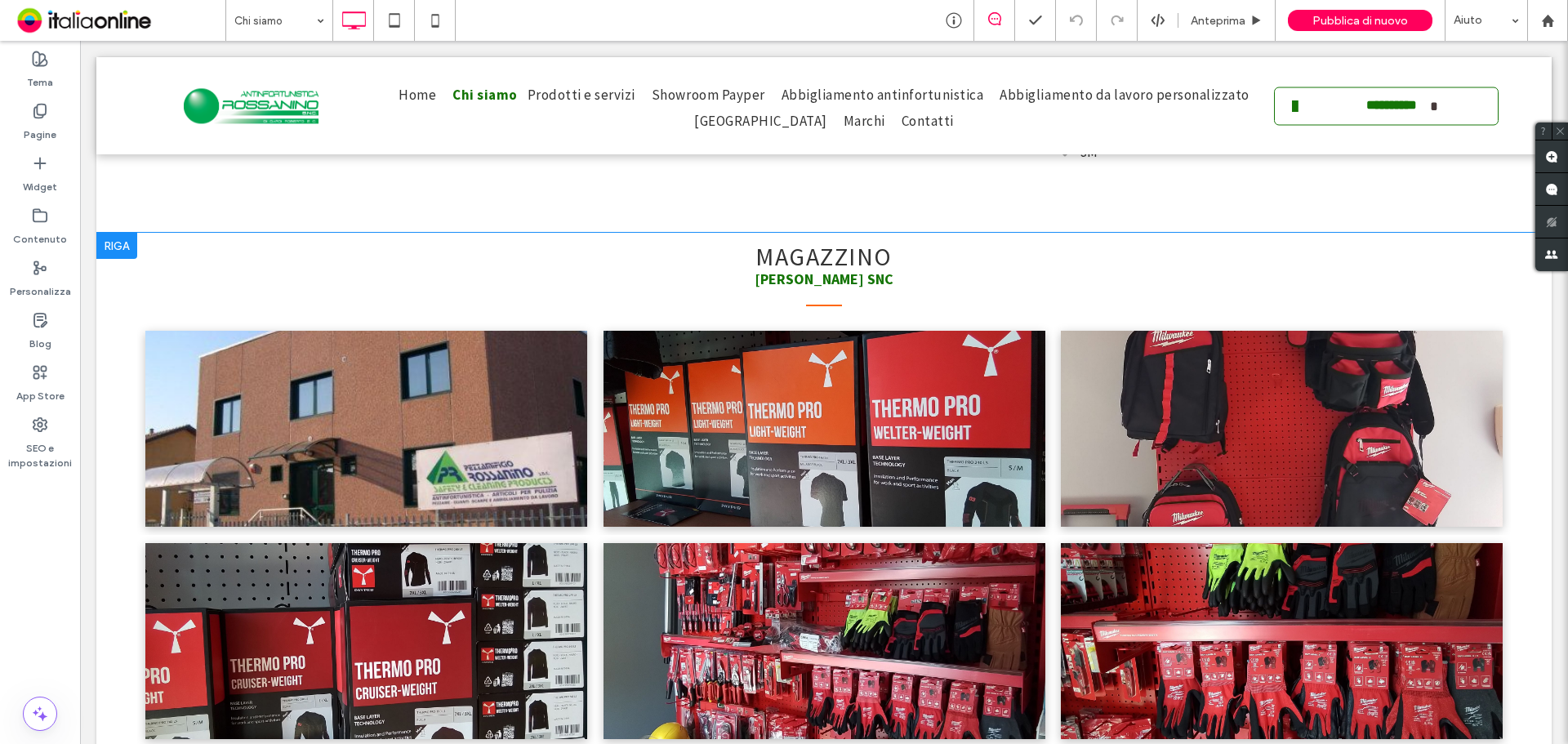
click at [119, 233] on div at bounding box center [117, 245] width 41 height 26
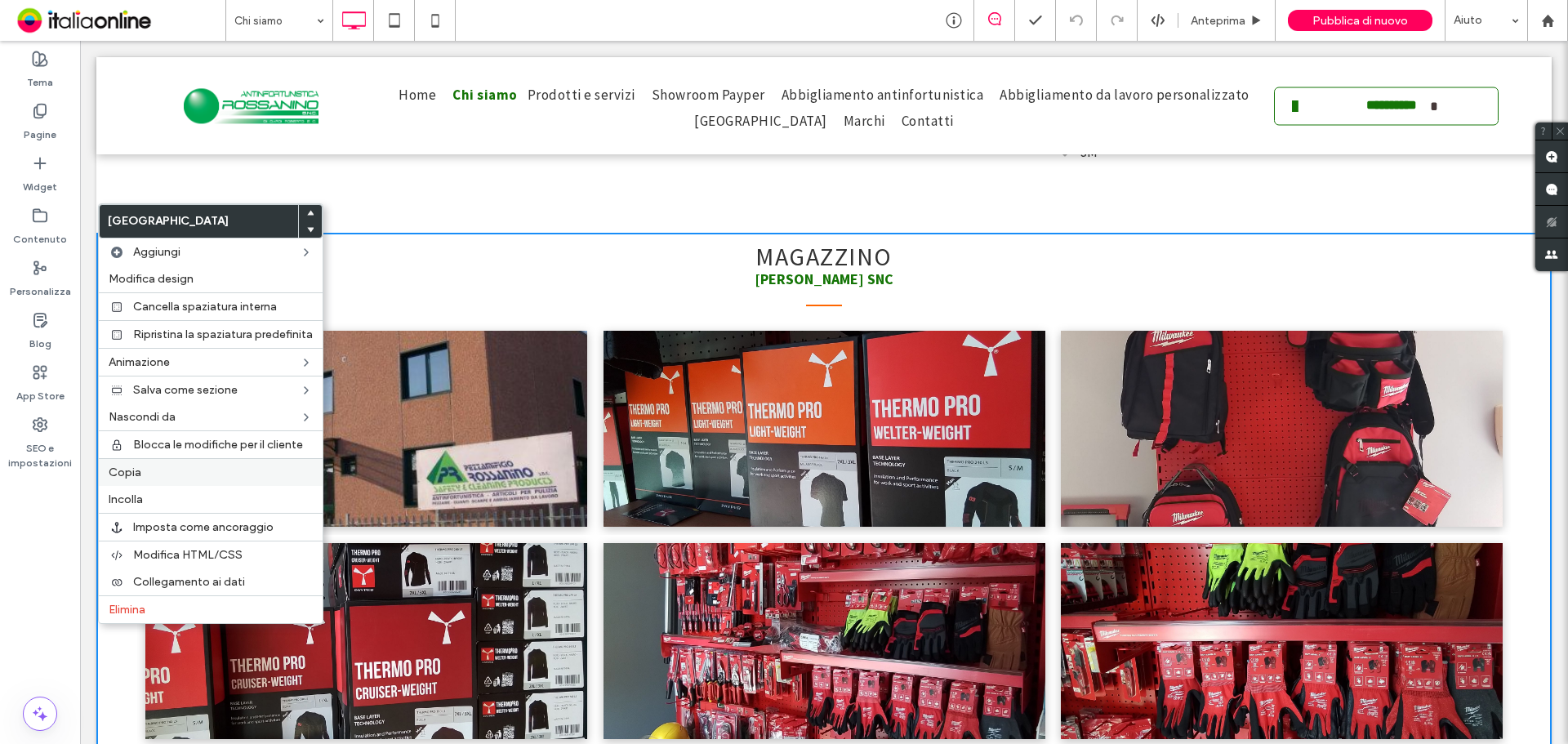
drag, startPoint x: 158, startPoint y: 475, endPoint x: 203, endPoint y: 441, distance: 56.4
click at [158, 475] on label "Copia" at bounding box center [211, 472] width 204 height 14
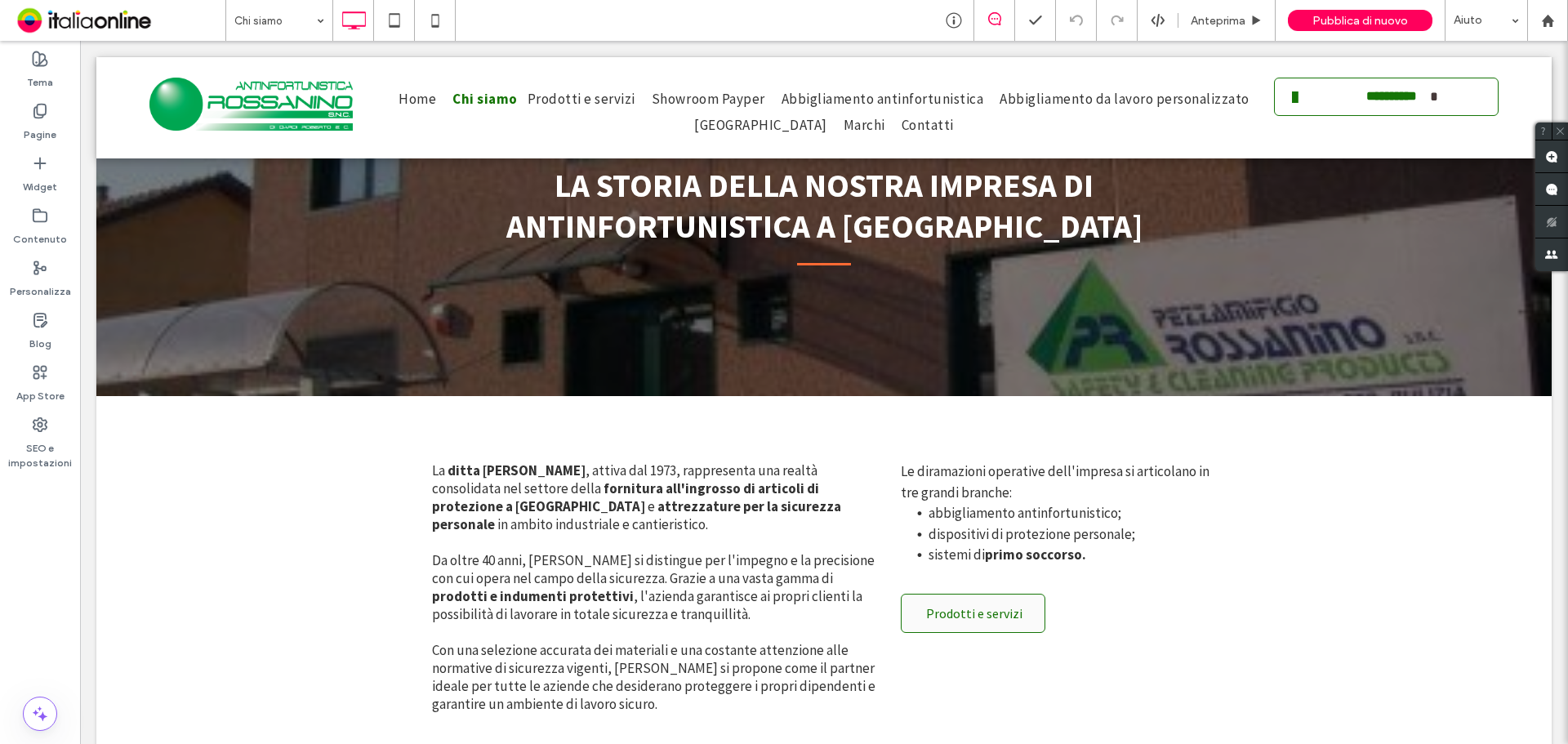
scroll to position [0, 0]
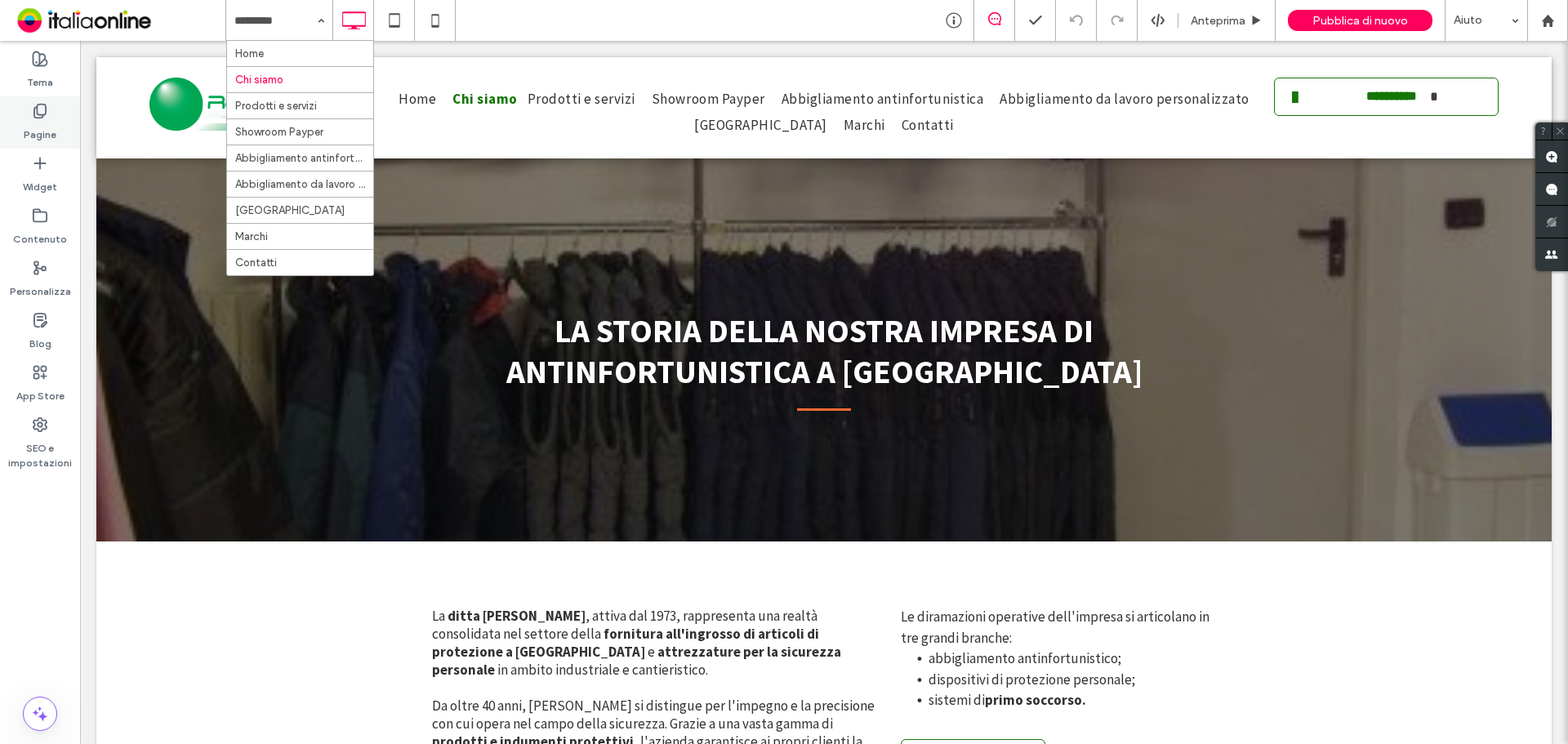
click at [39, 109] on icon at bounding box center [39, 111] width 16 height 16
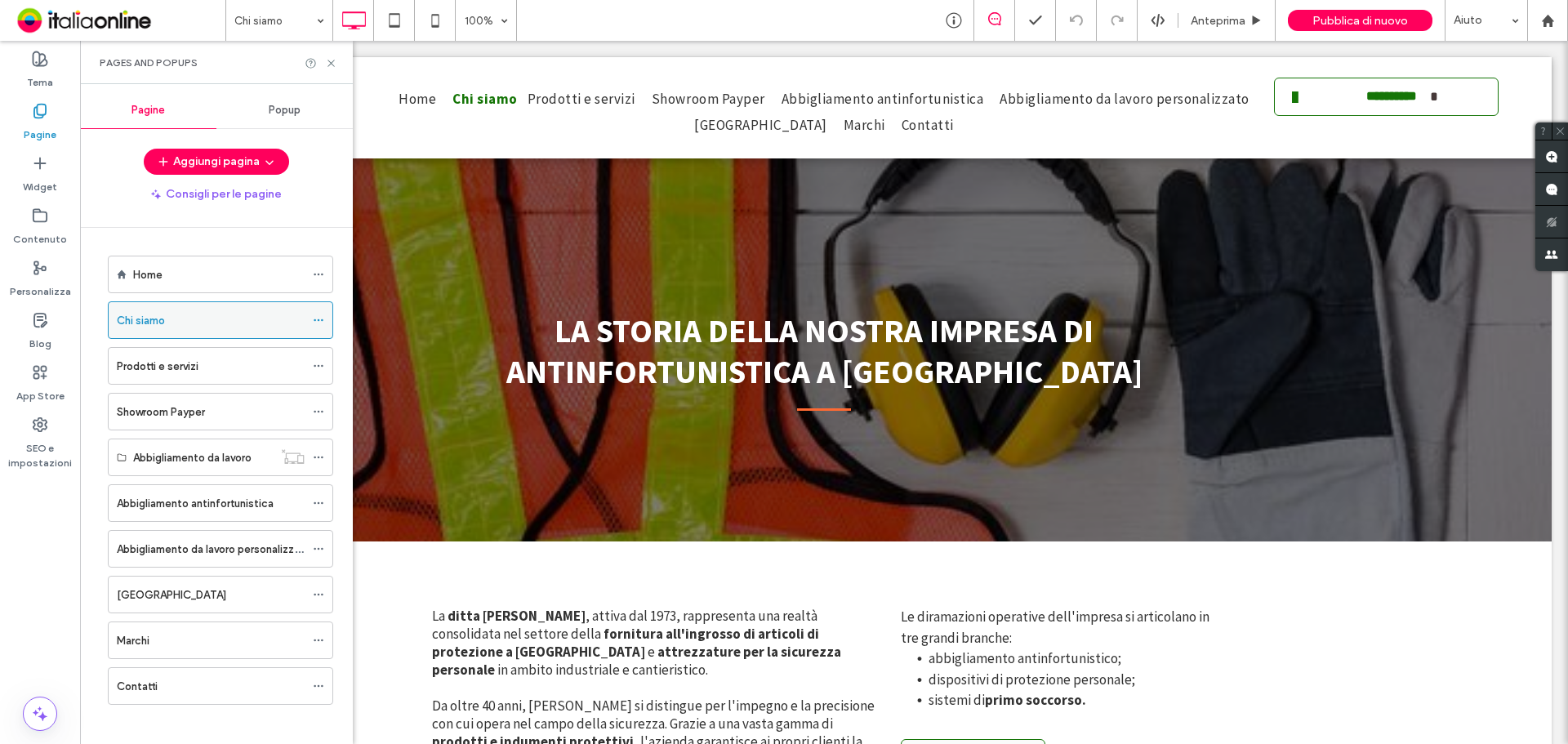
click at [317, 322] on icon at bounding box center [318, 320] width 11 height 11
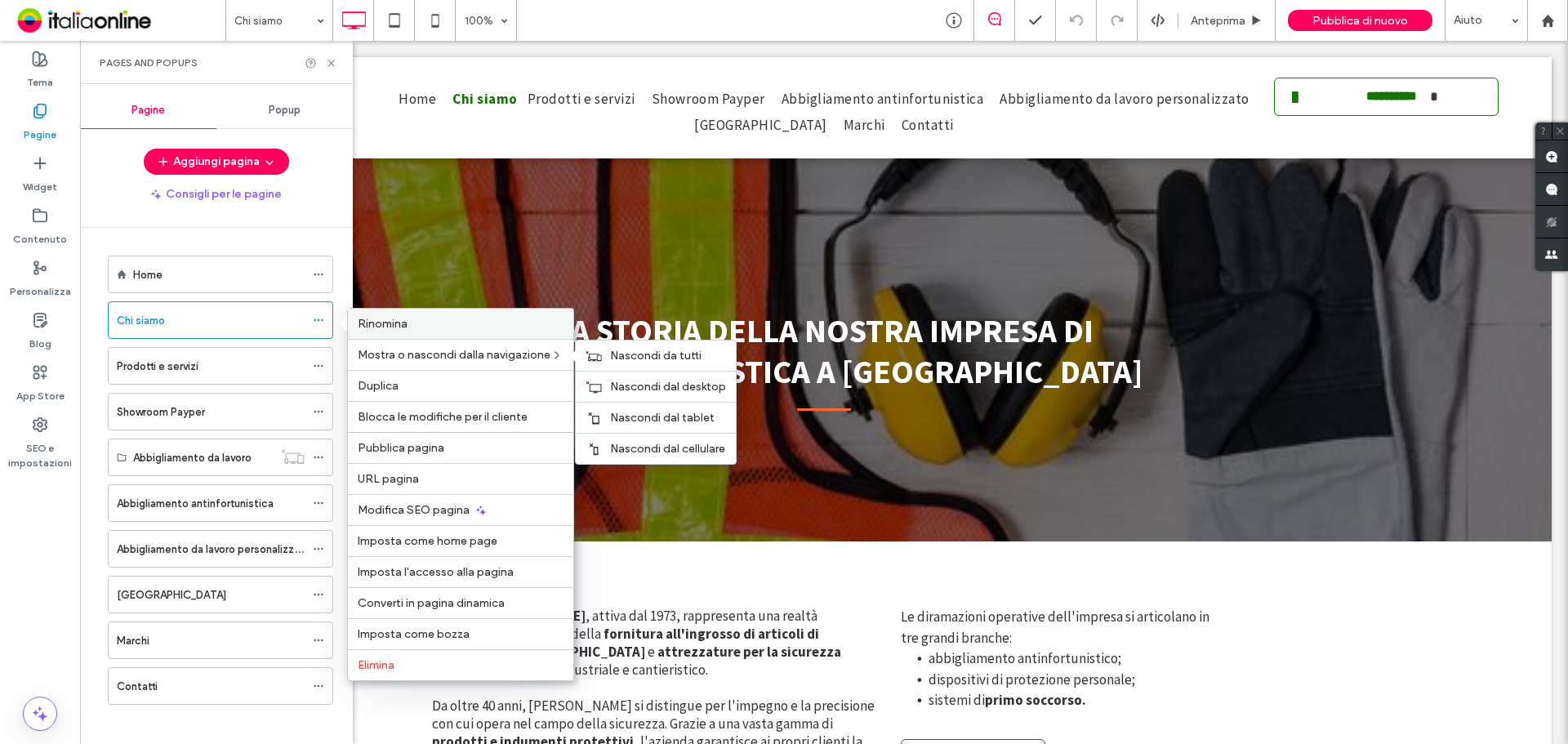
click at [403, 322] on span "Rinomina" at bounding box center [382, 324] width 49 height 14
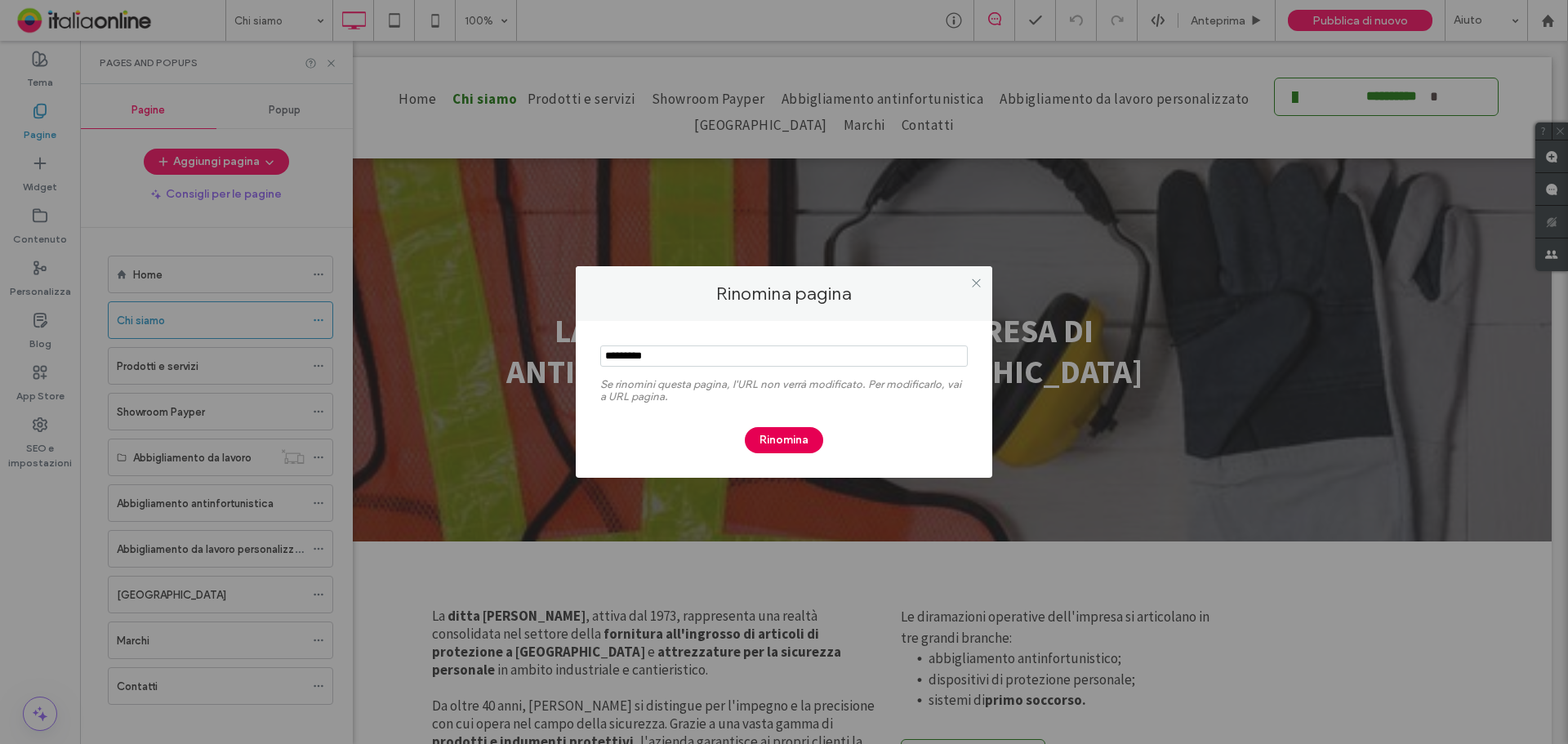
type input "*********"
click at [795, 441] on button "Rinomina" at bounding box center [784, 440] width 78 height 26
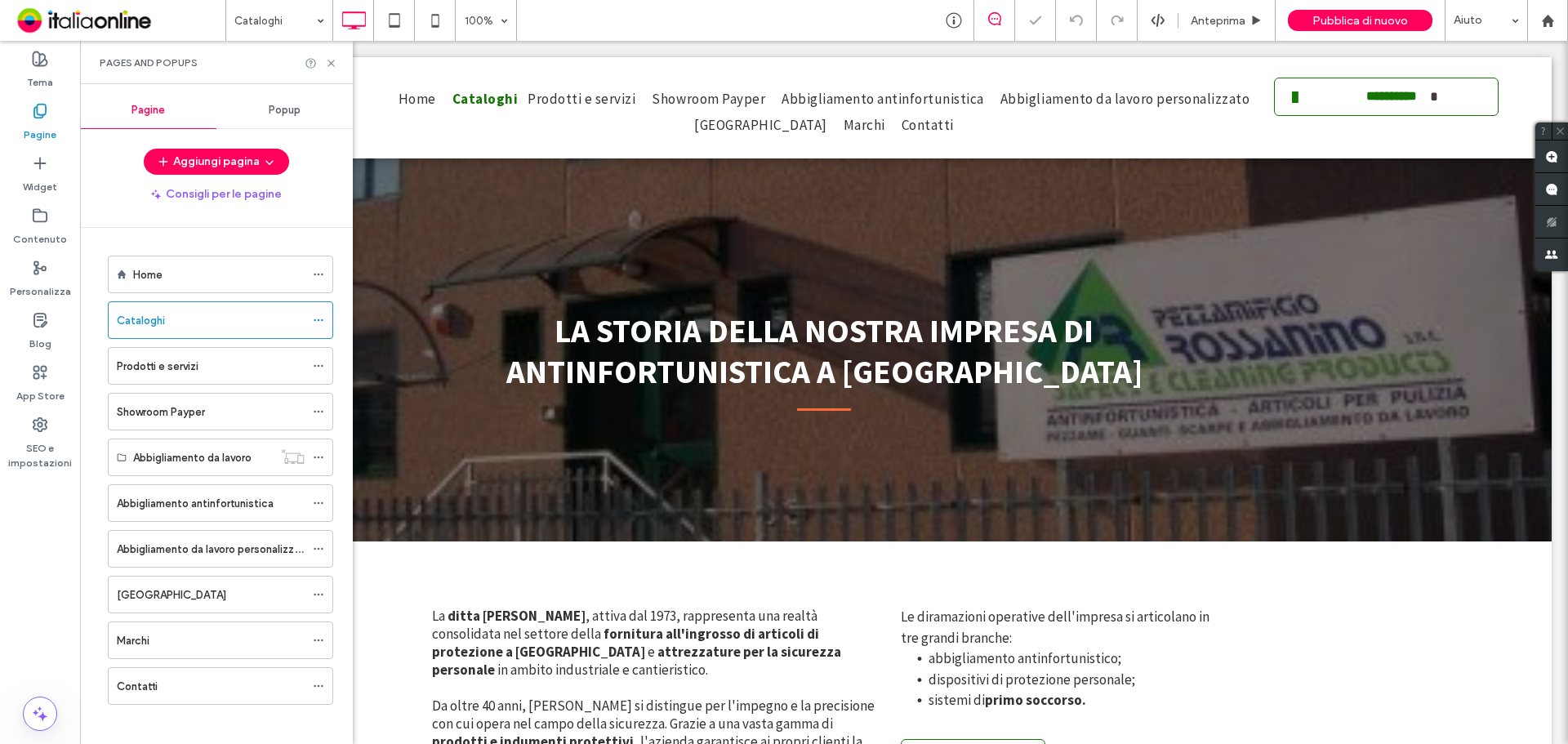
drag, startPoint x: 319, startPoint y: 325, endPoint x: 334, endPoint y: 320, distance: 15.8
click at [319, 325] on icon at bounding box center [318, 320] width 11 height 11
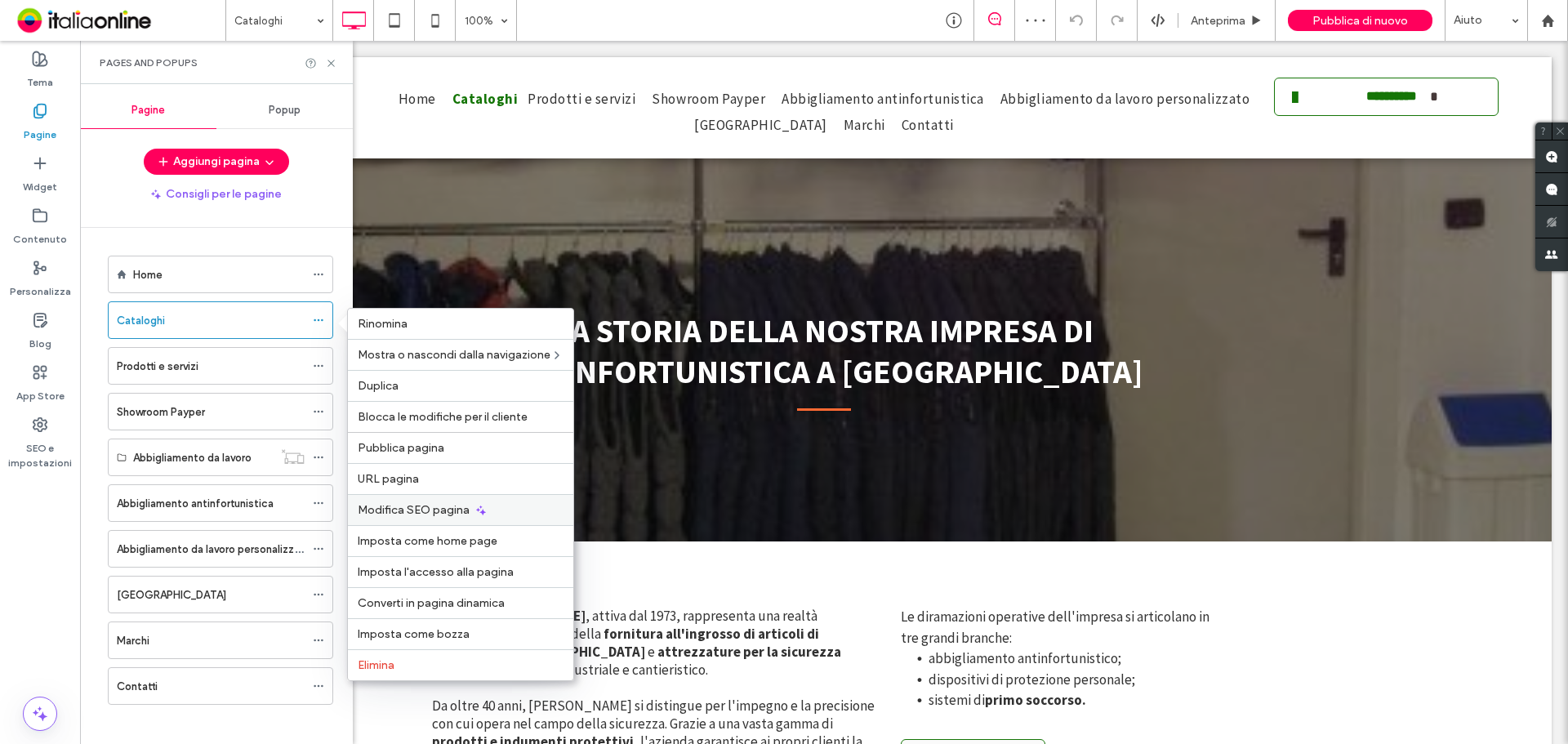
click at [478, 510] on icon at bounding box center [480, 510] width 13 height 13
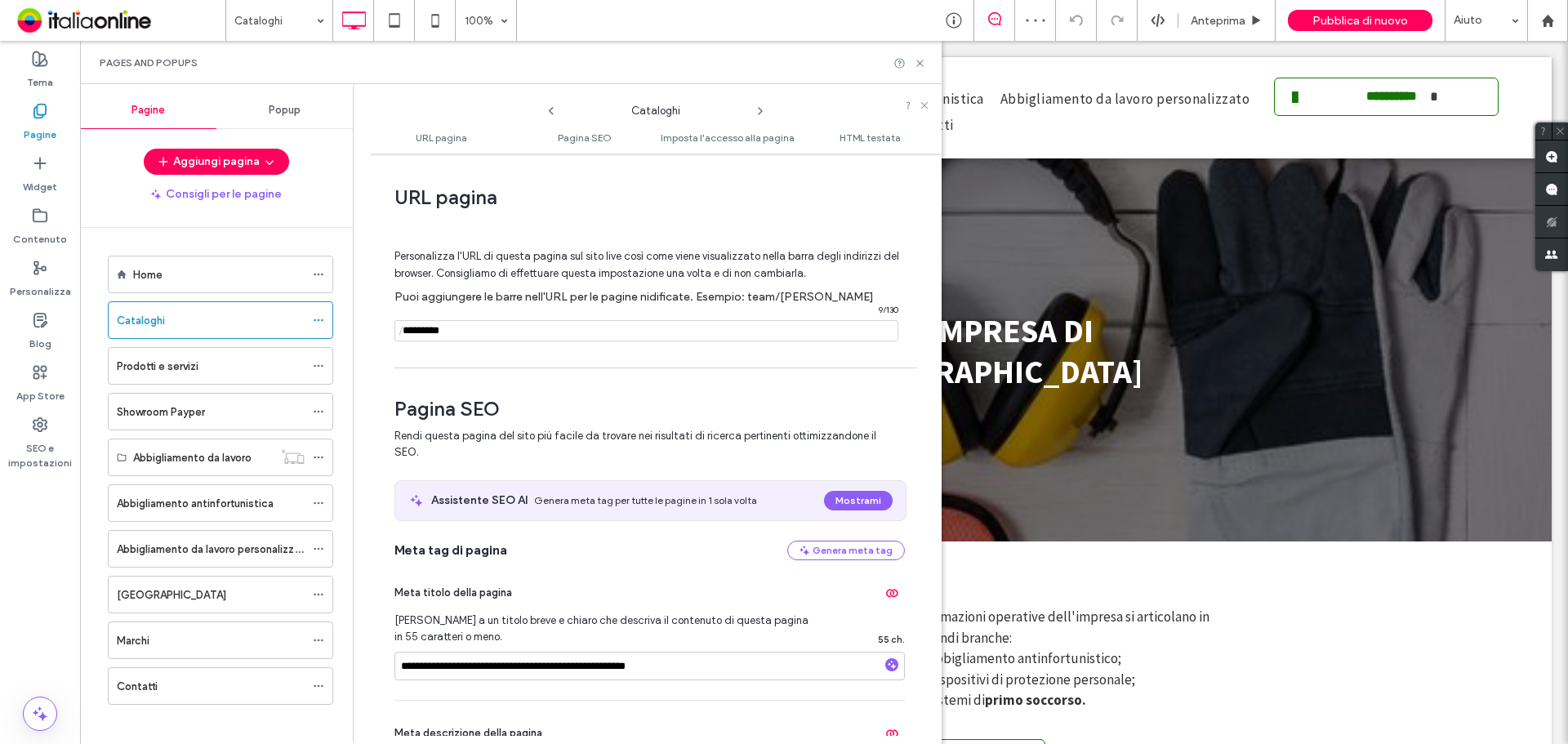
click at [485, 330] on input "notEmpty" at bounding box center [646, 331] width 504 height 21
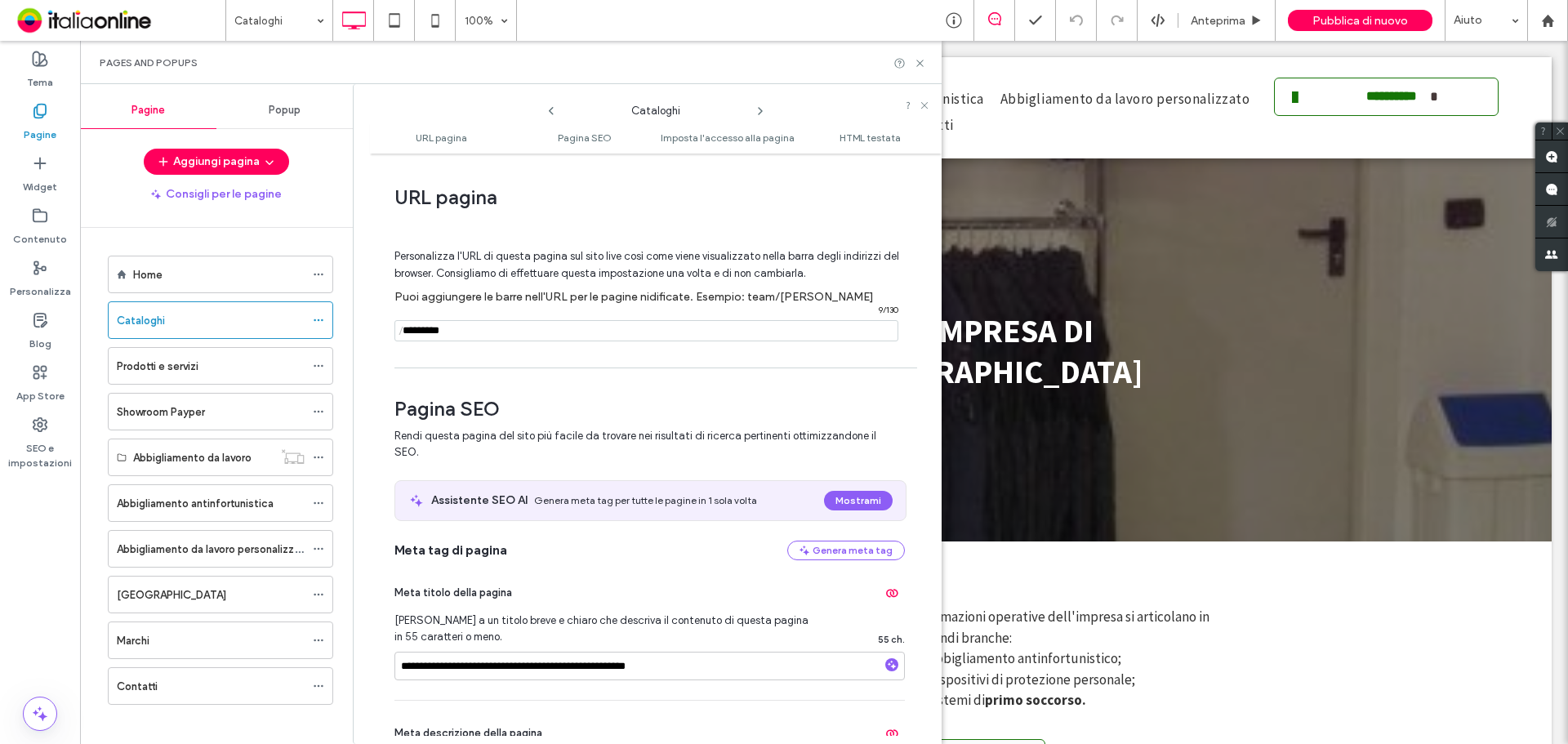
type input "*********"
click at [593, 368] on hr at bounding box center [656, 367] width 523 height 1
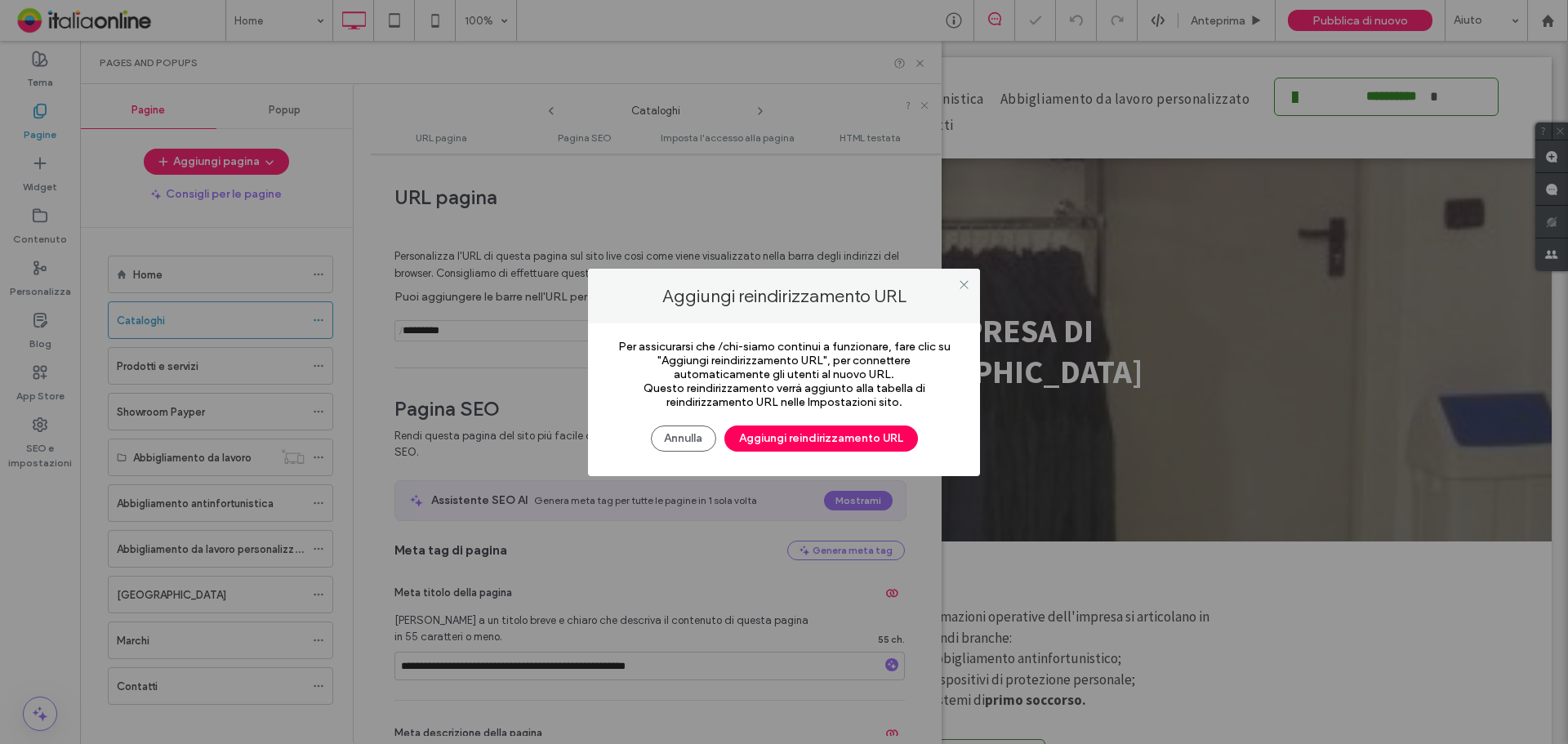
click at [847, 441] on button "Aggiungi reindirizzamento URL" at bounding box center [820, 438] width 193 height 26
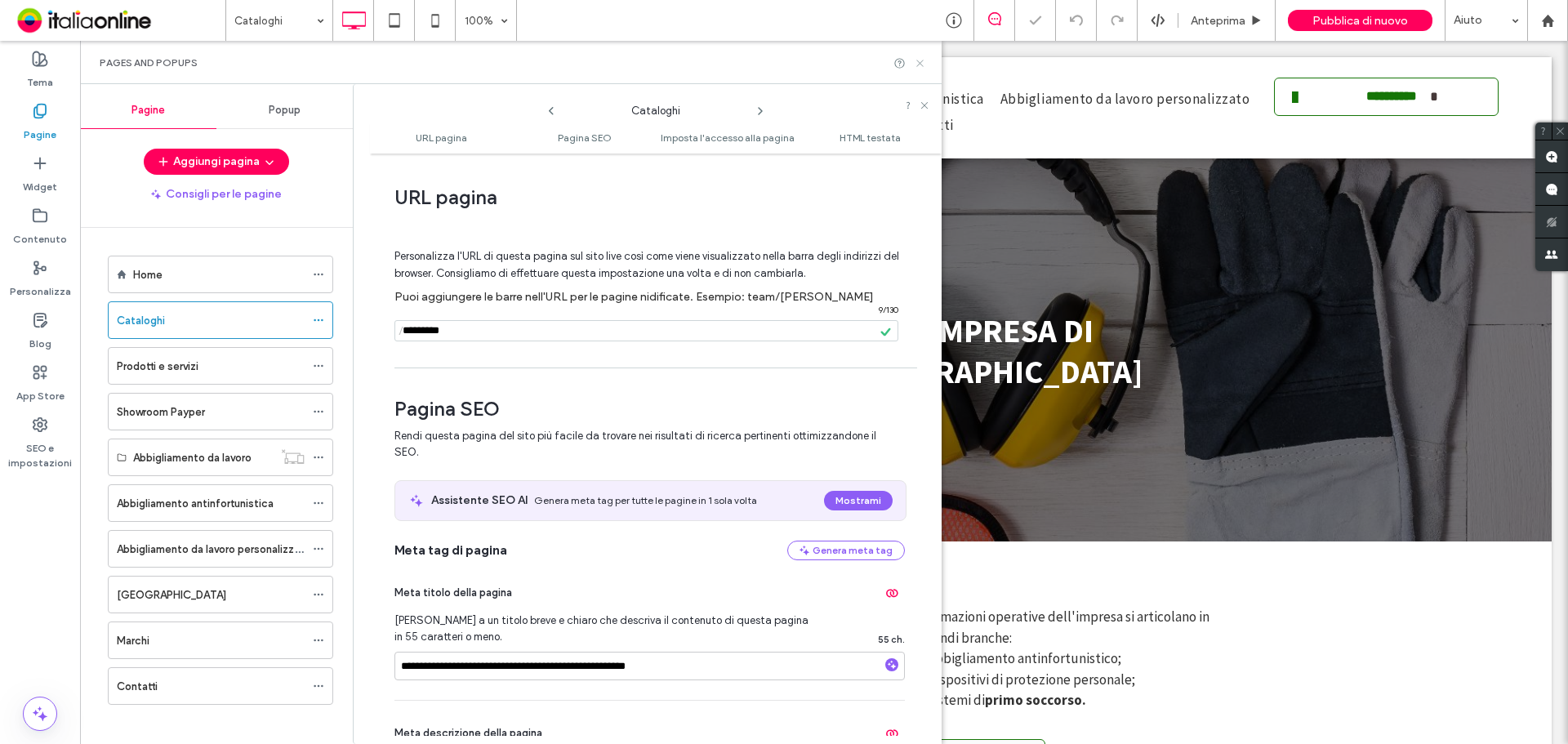
click at [925, 66] on icon at bounding box center [920, 63] width 12 height 12
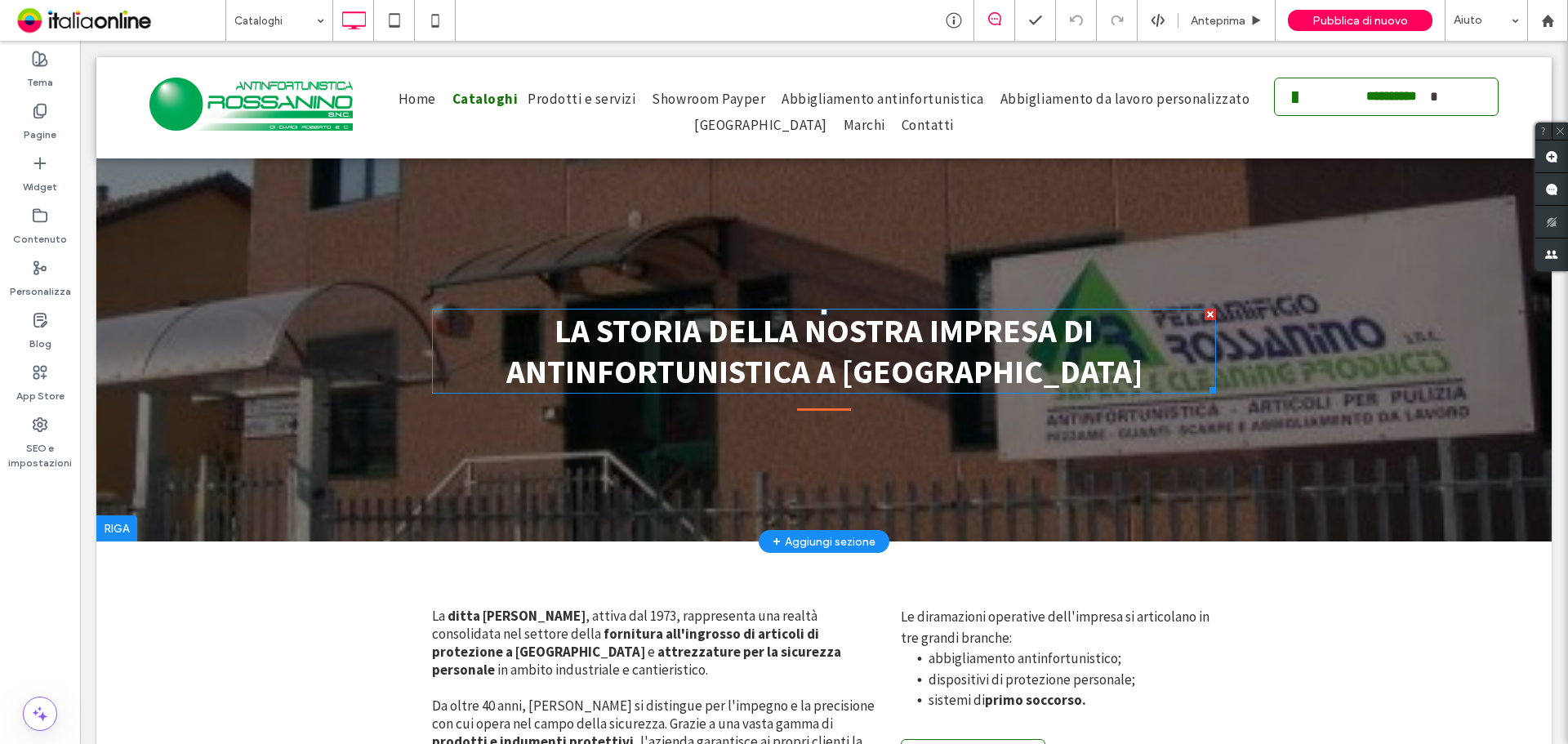
click at [724, 345] on span "LA STORIA DELLA NOSTRA IMPRESA DI ANTINFORTUNISTICA A [GEOGRAPHIC_DATA]" at bounding box center [824, 351] width 636 height 82
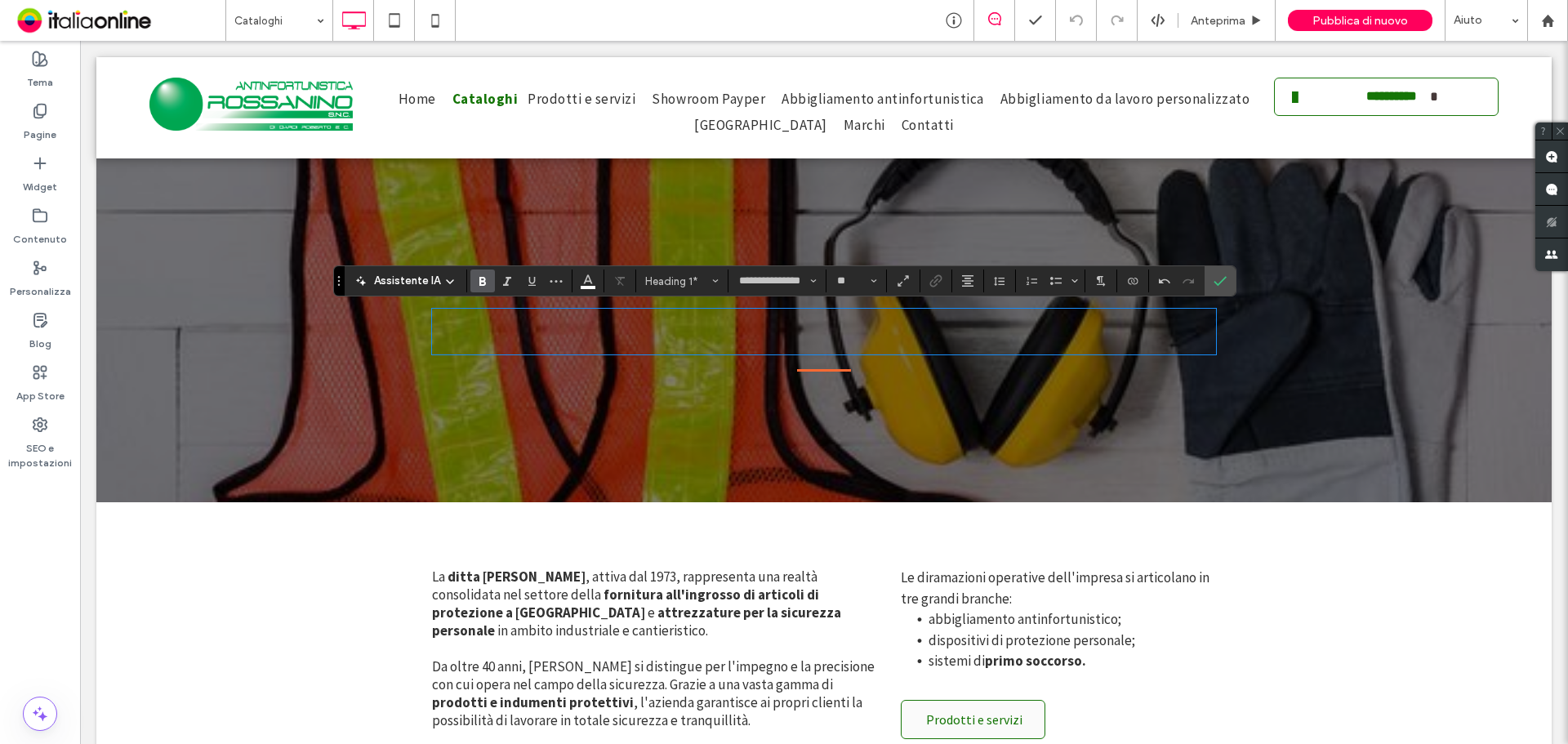
type input "**"
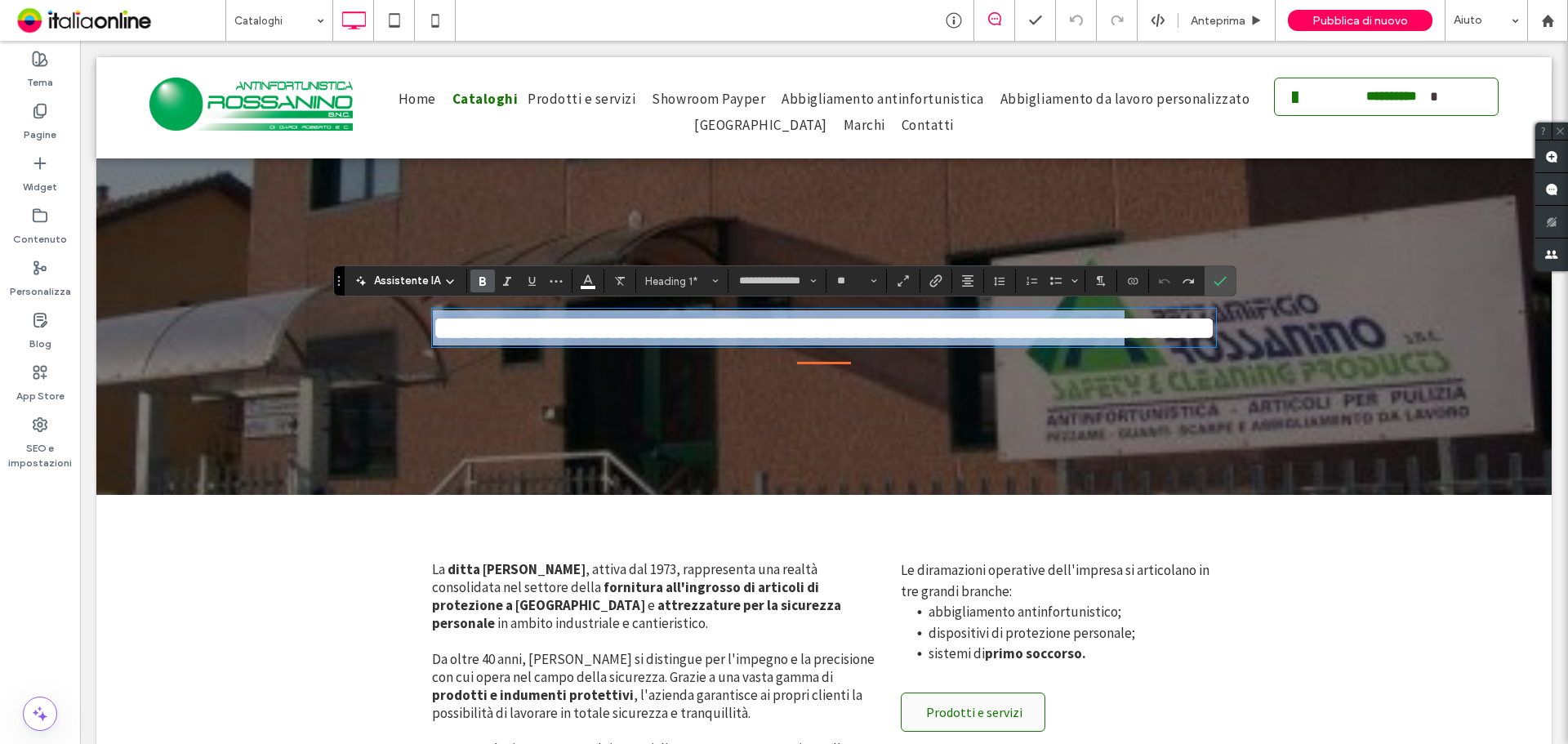
drag, startPoint x: 541, startPoint y: 329, endPoint x: 927, endPoint y: 369, distance: 388.1
click at [927, 346] on h1 "**********" at bounding box center [824, 327] width 784 height 35
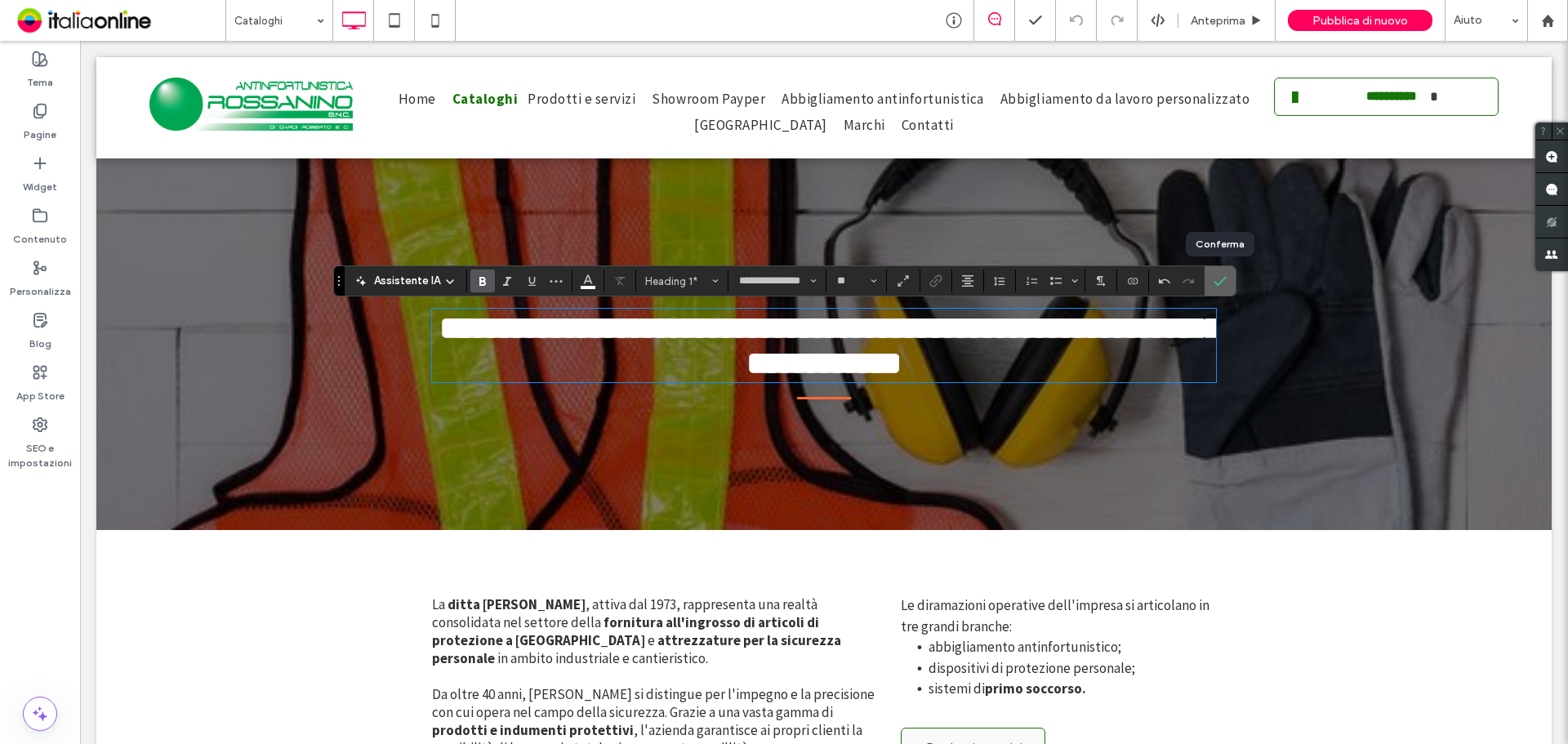
click at [1214, 278] on icon "Conferma" at bounding box center [1220, 280] width 13 height 13
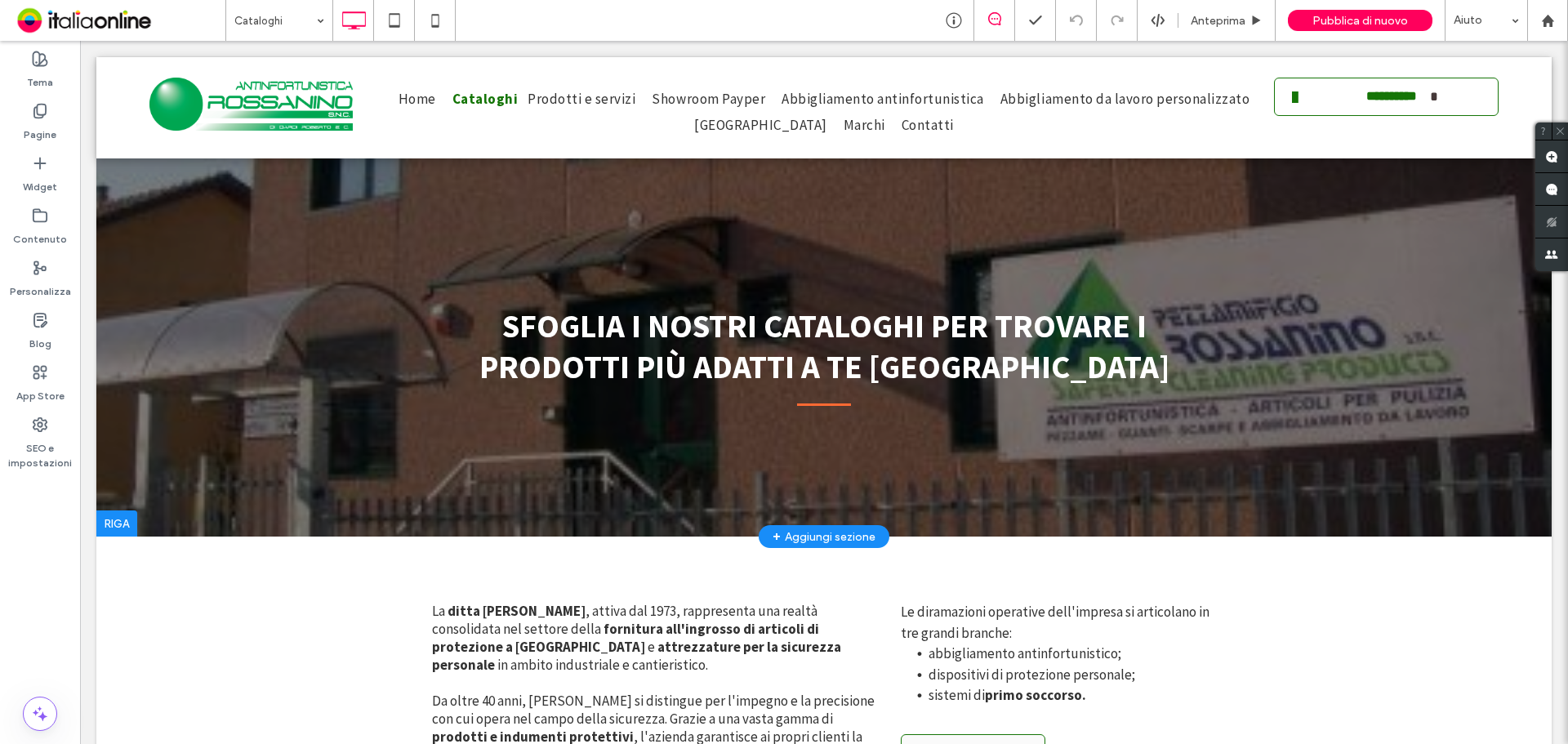
scroll to position [408, 0]
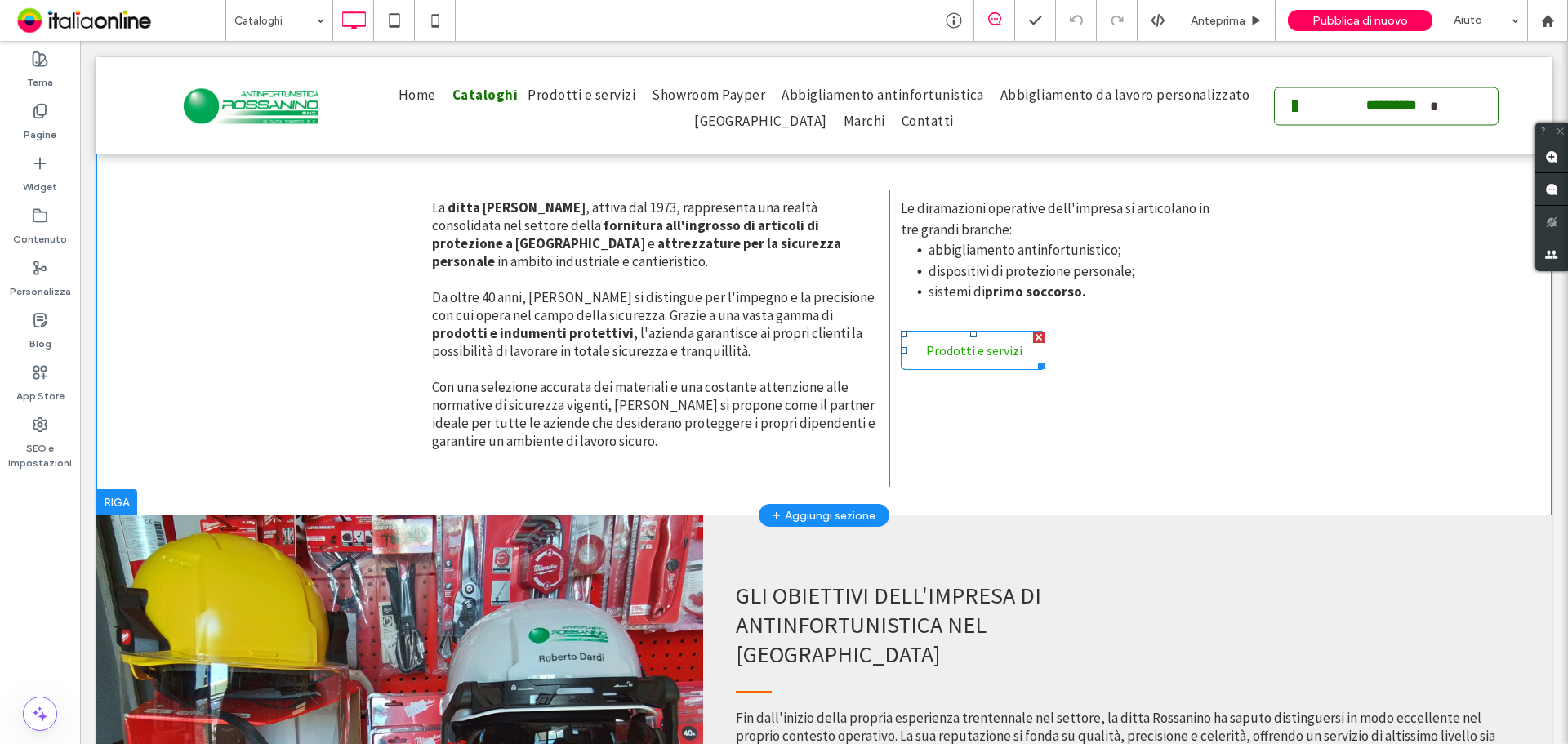
click at [1033, 342] on div at bounding box center [1038, 337] width 11 height 11
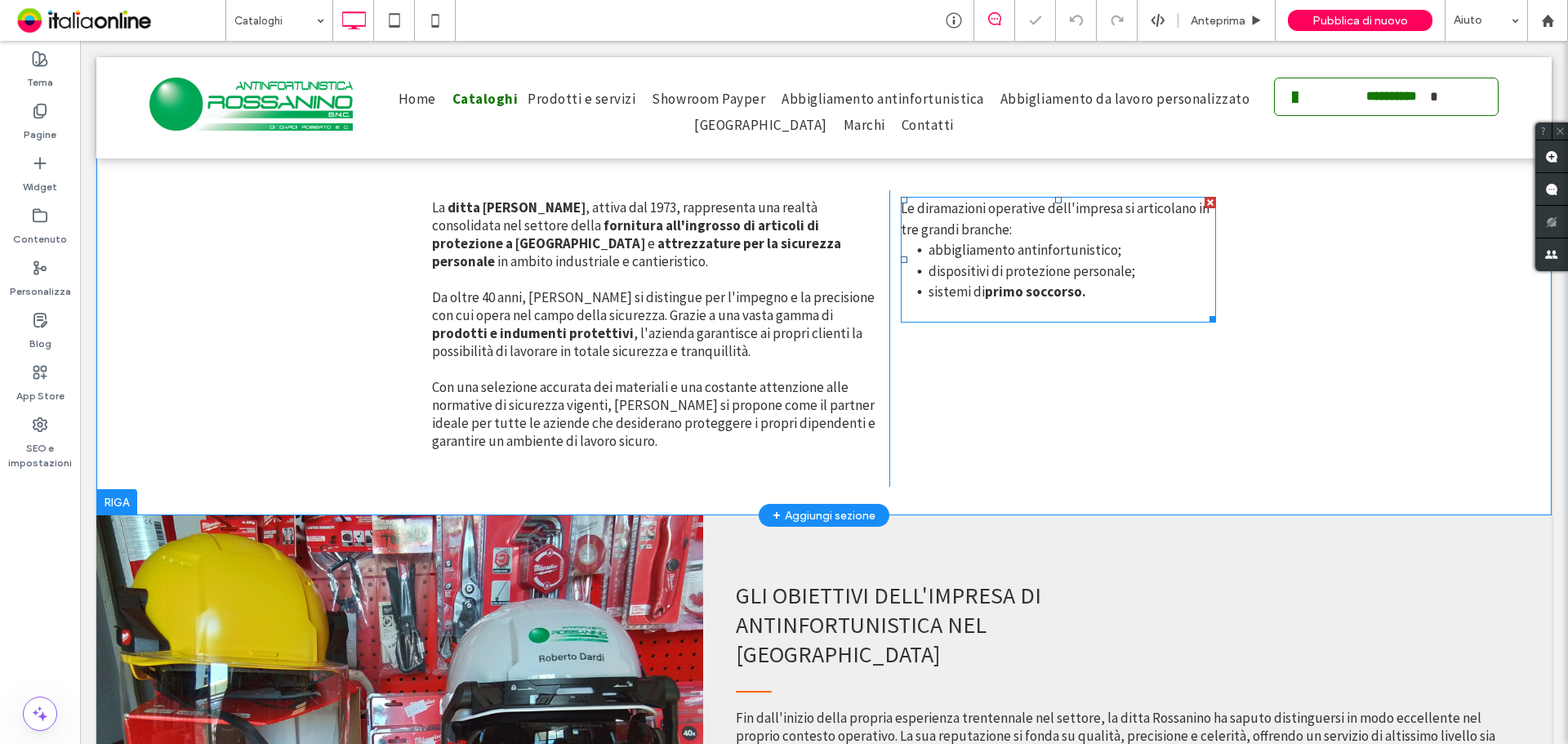
click at [1204, 205] on div at bounding box center [1209, 202] width 11 height 11
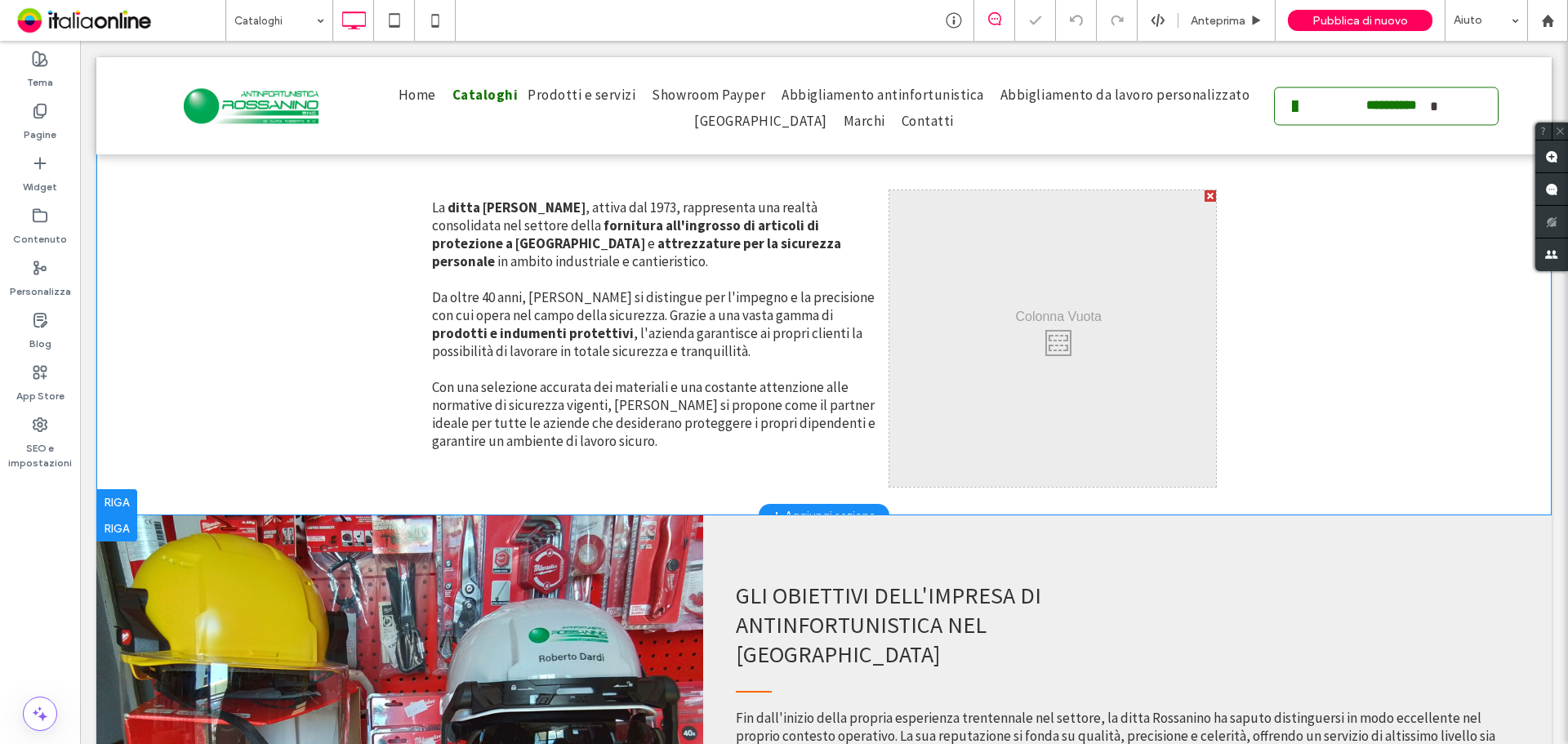
scroll to position [735, 0]
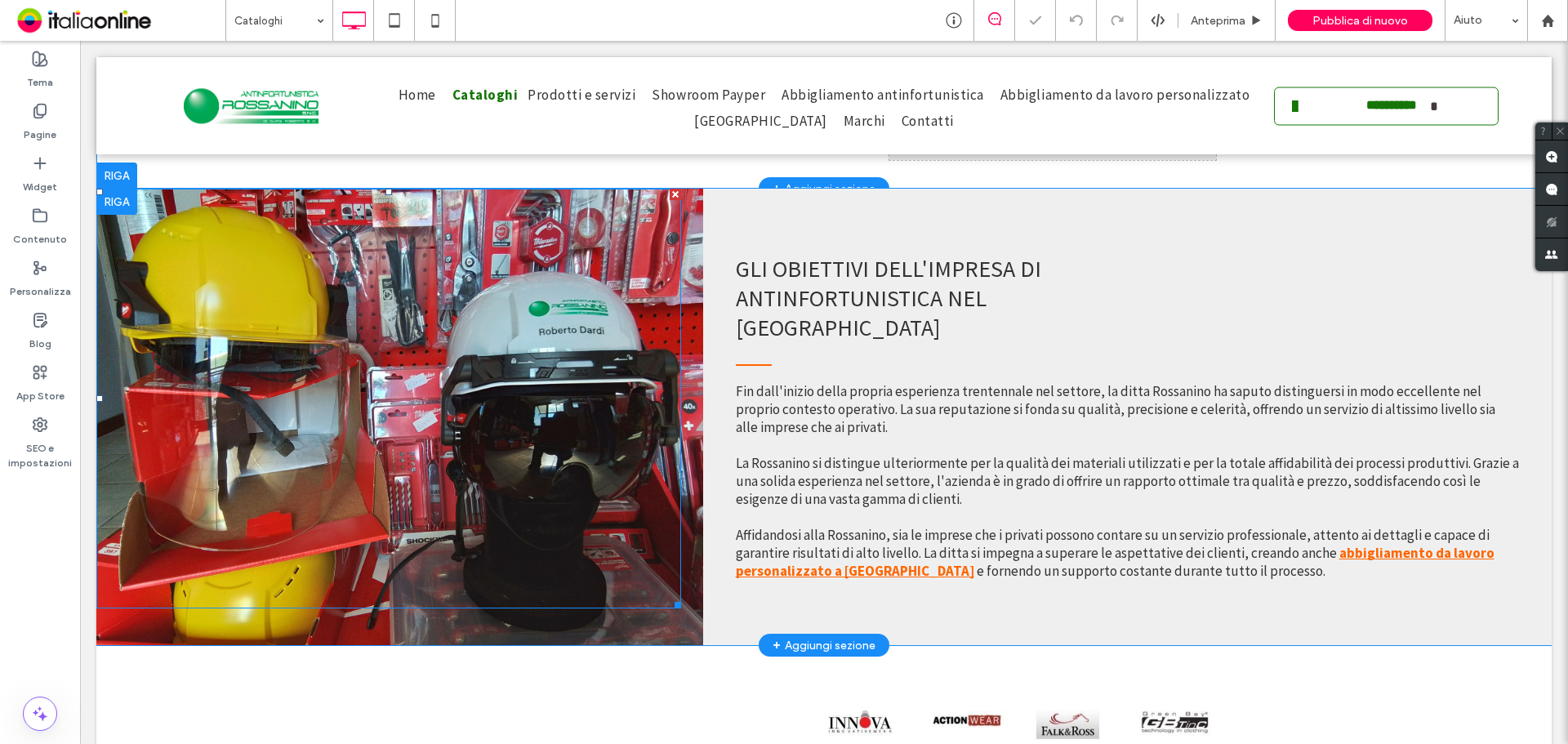
click at [118, 209] on div at bounding box center [117, 201] width 41 height 26
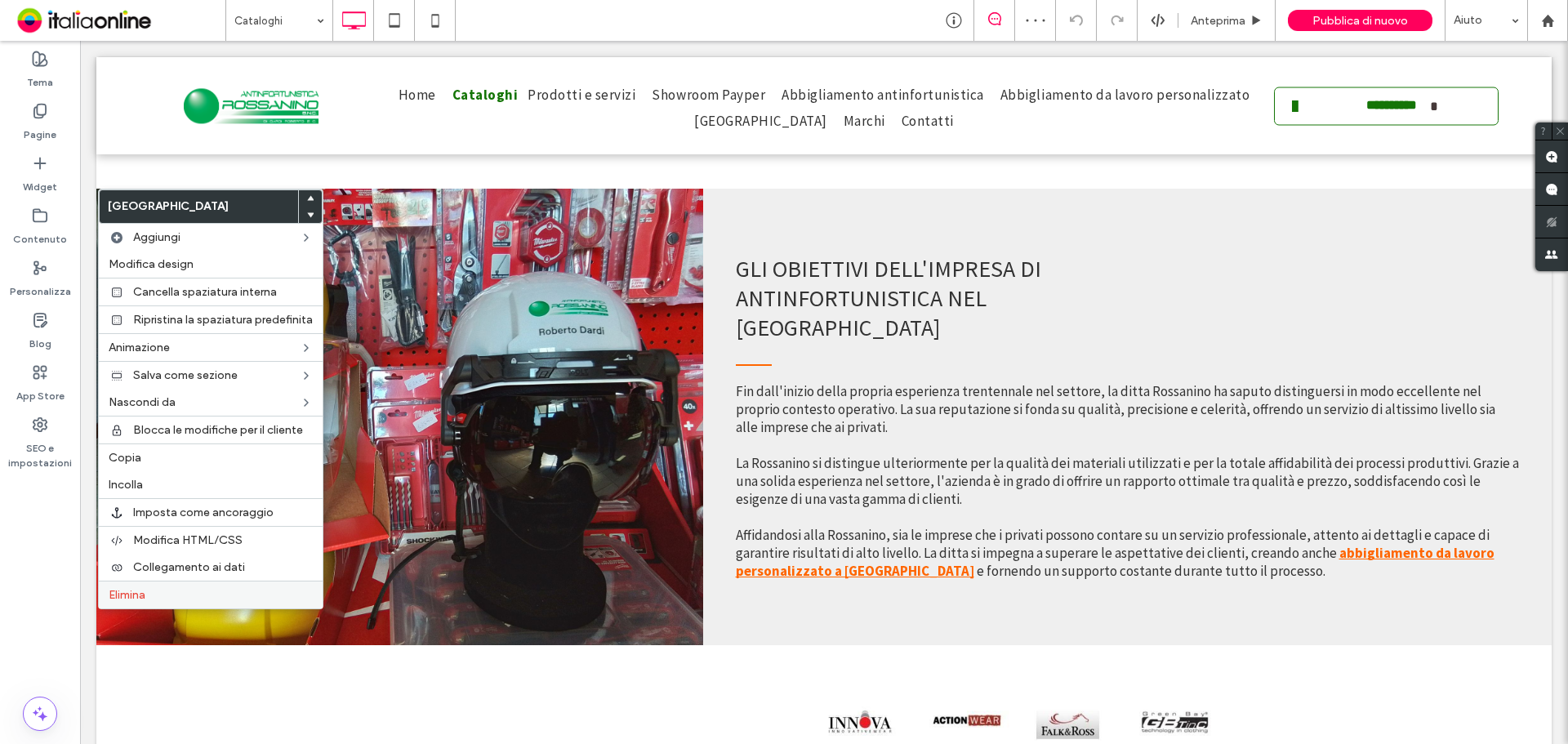
click at [224, 591] on label "Elimina" at bounding box center [211, 595] width 204 height 14
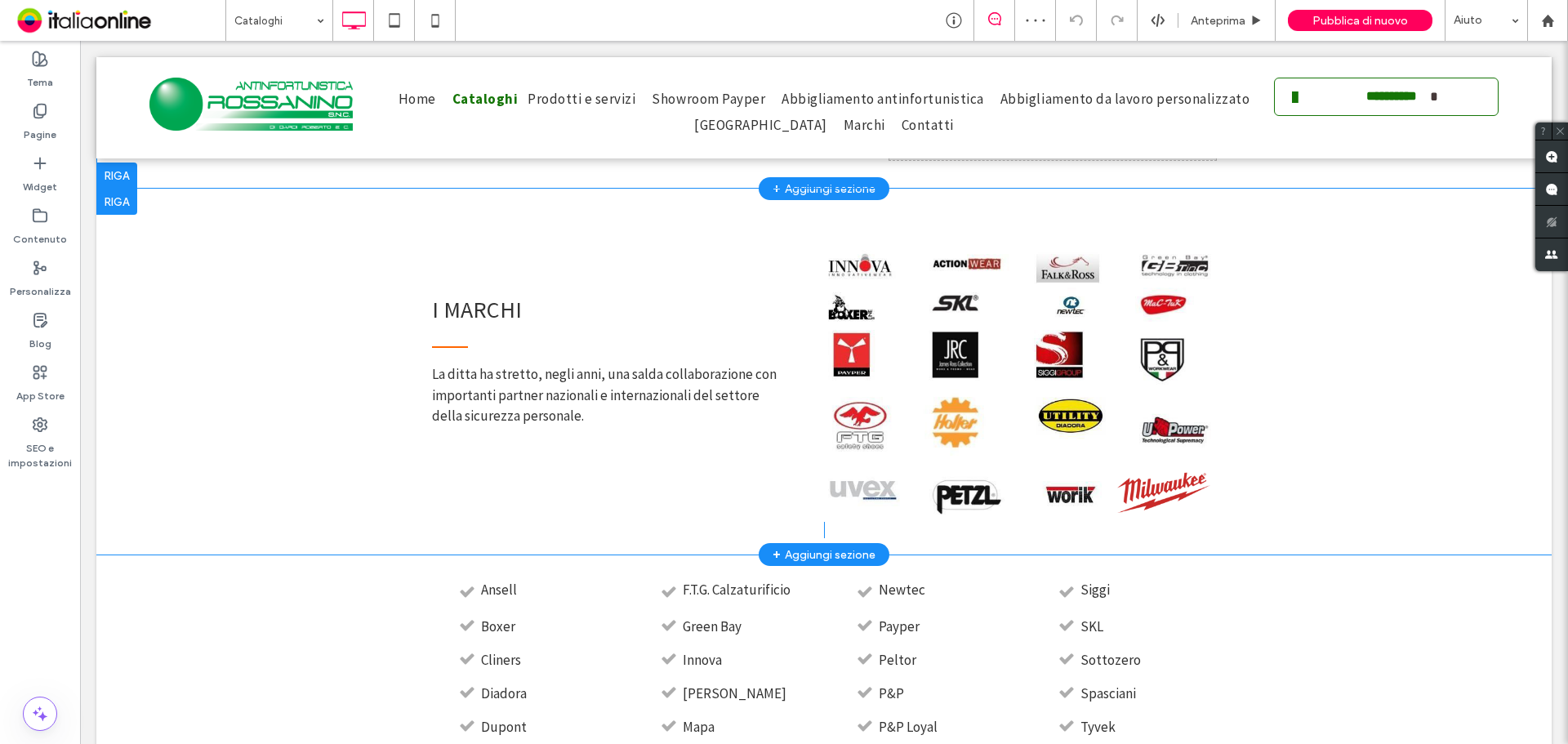
click at [128, 206] on div at bounding box center [117, 201] width 41 height 26
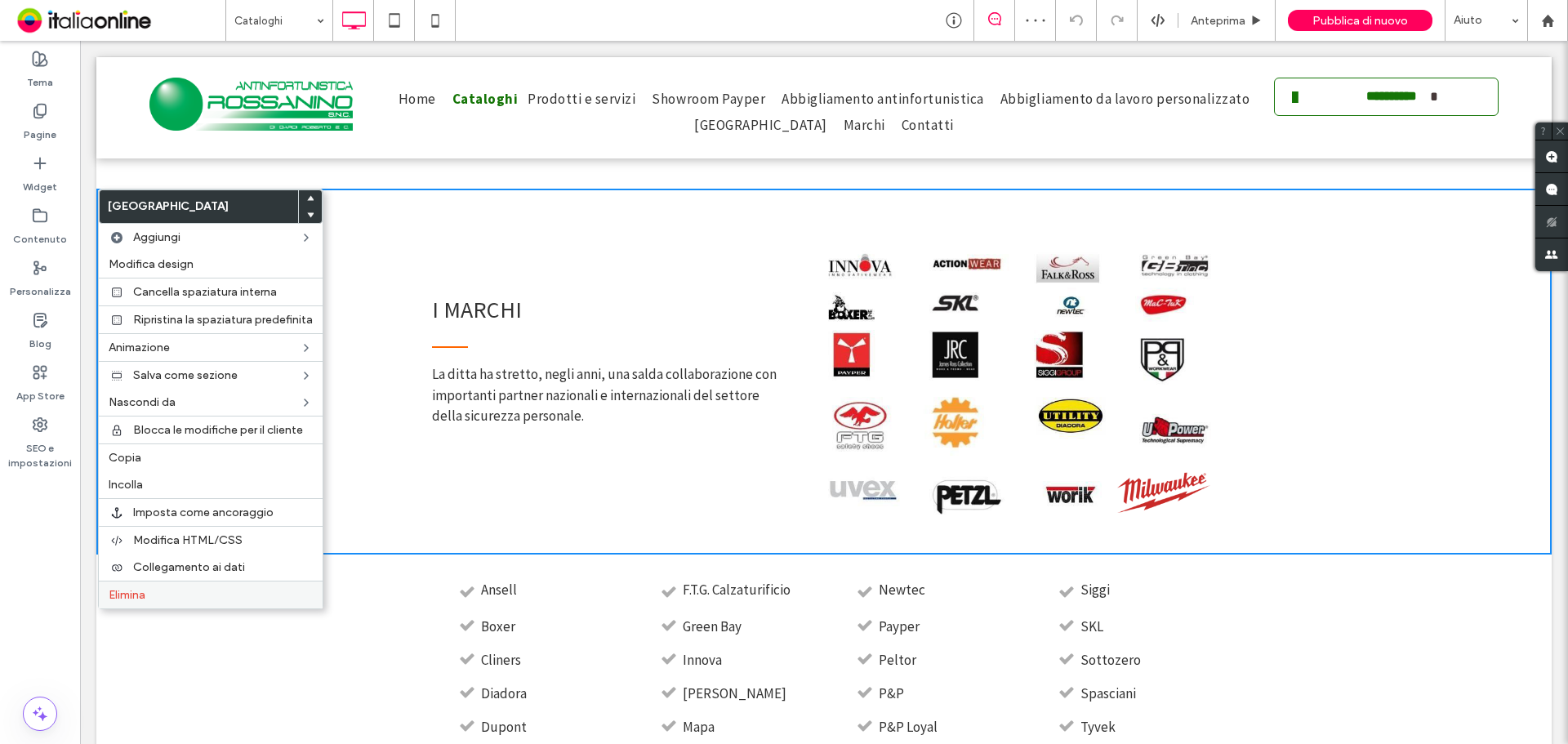
click at [227, 597] on label "Elimina" at bounding box center [211, 595] width 204 height 14
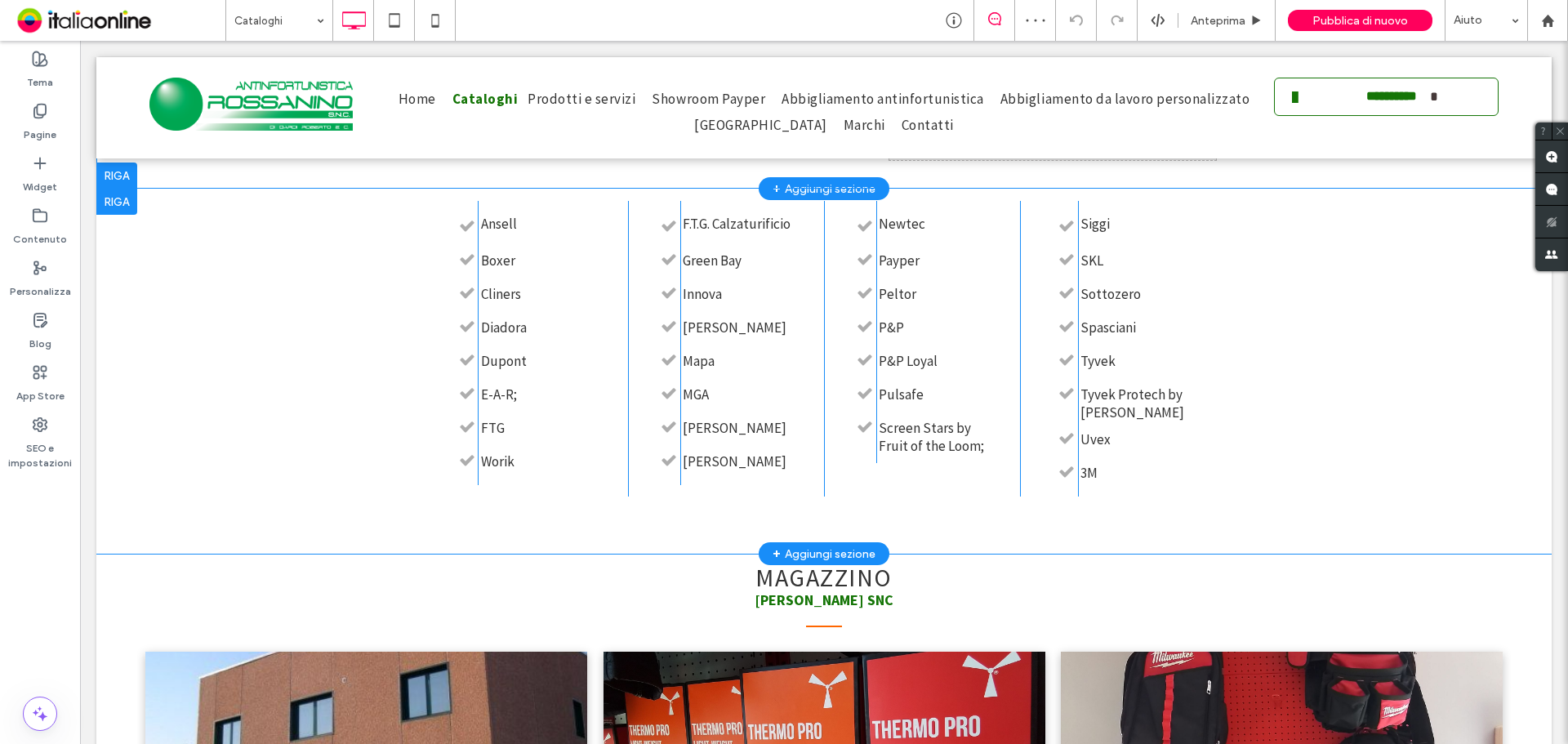
click at [114, 205] on div at bounding box center [117, 201] width 41 height 26
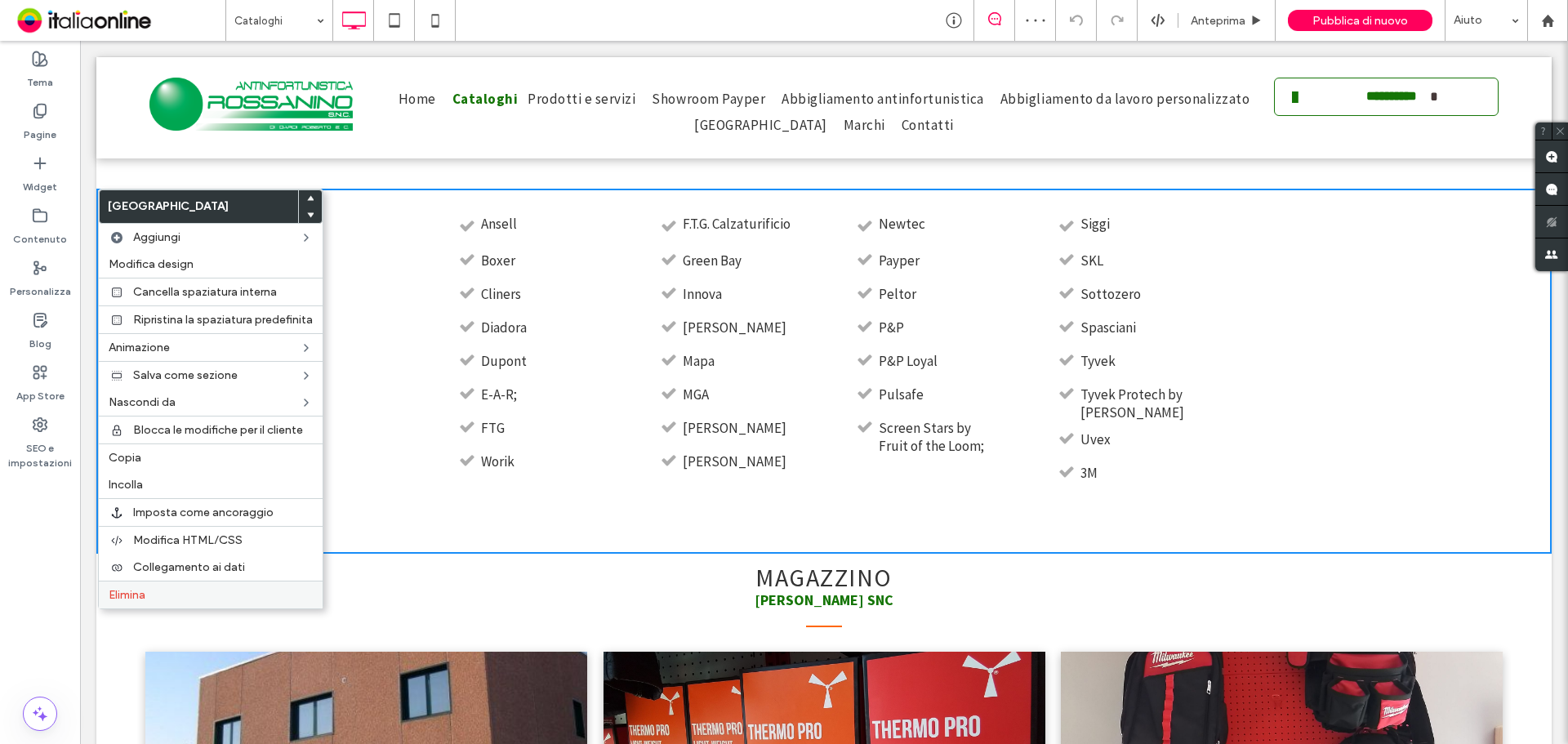
click at [270, 585] on div "Elimina" at bounding box center [210, 595] width 224 height 28
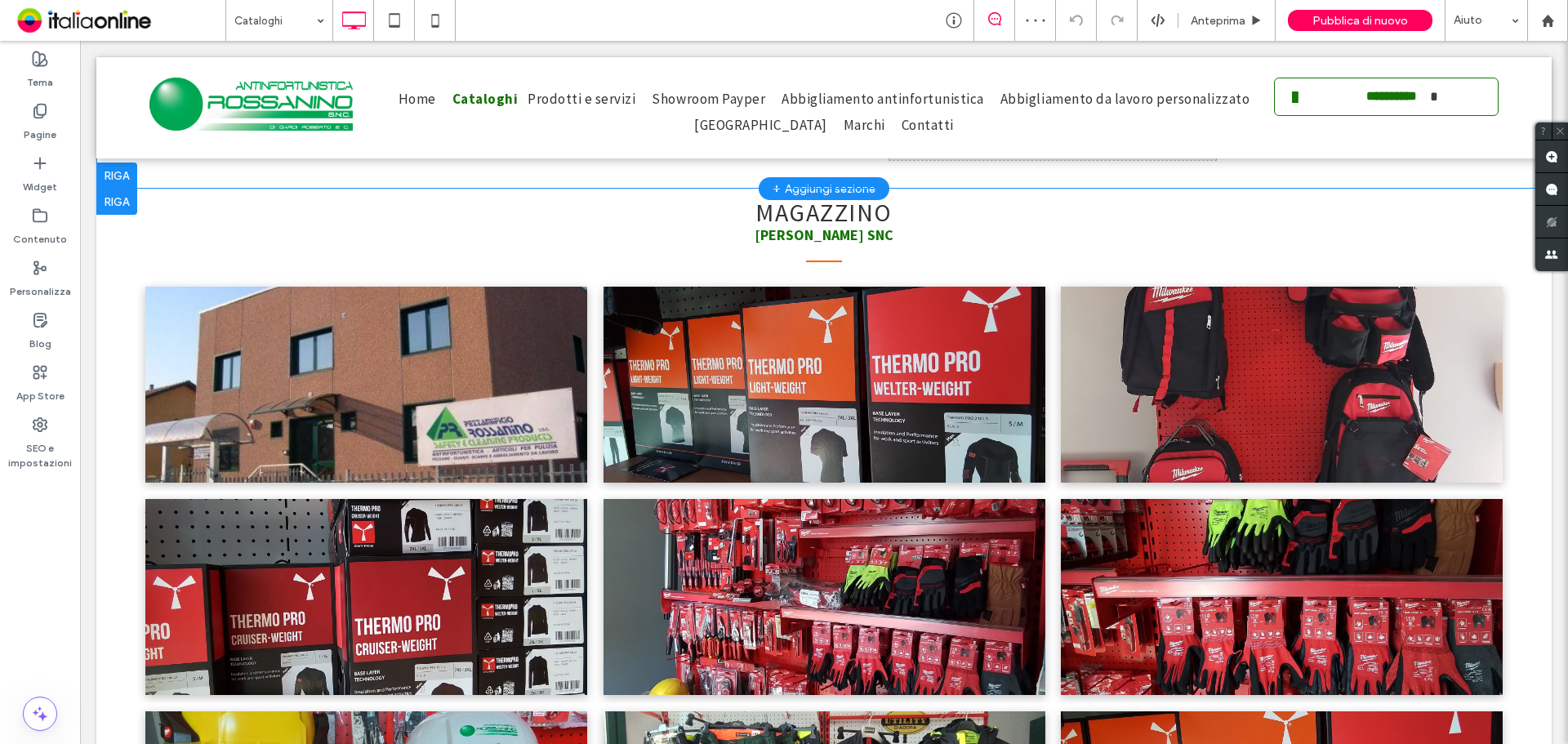
drag, startPoint x: 135, startPoint y: 200, endPoint x: 288, endPoint y: 470, distance: 310.3
click at [135, 200] on div at bounding box center [117, 201] width 41 height 26
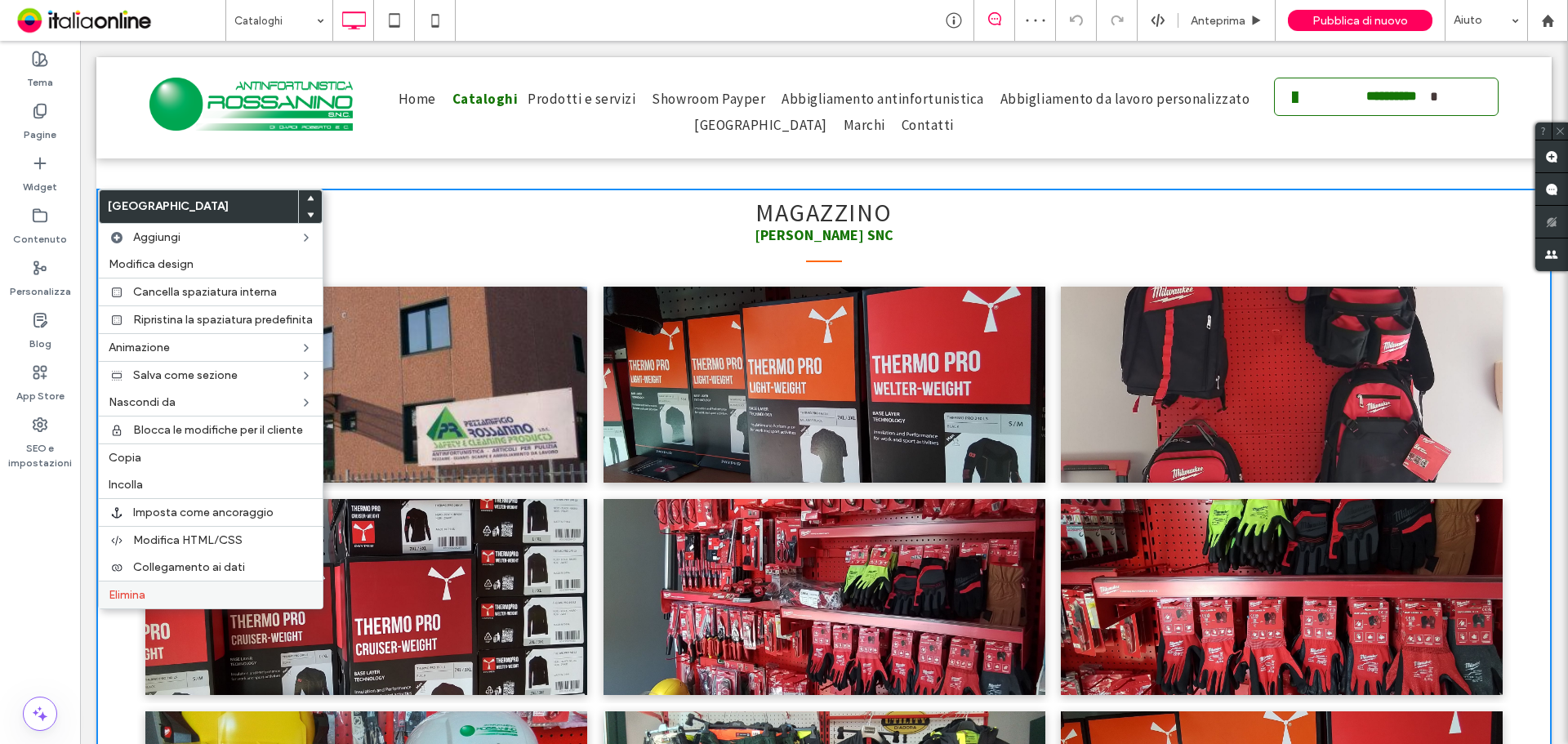
click at [256, 599] on label "Elimina" at bounding box center [211, 595] width 204 height 14
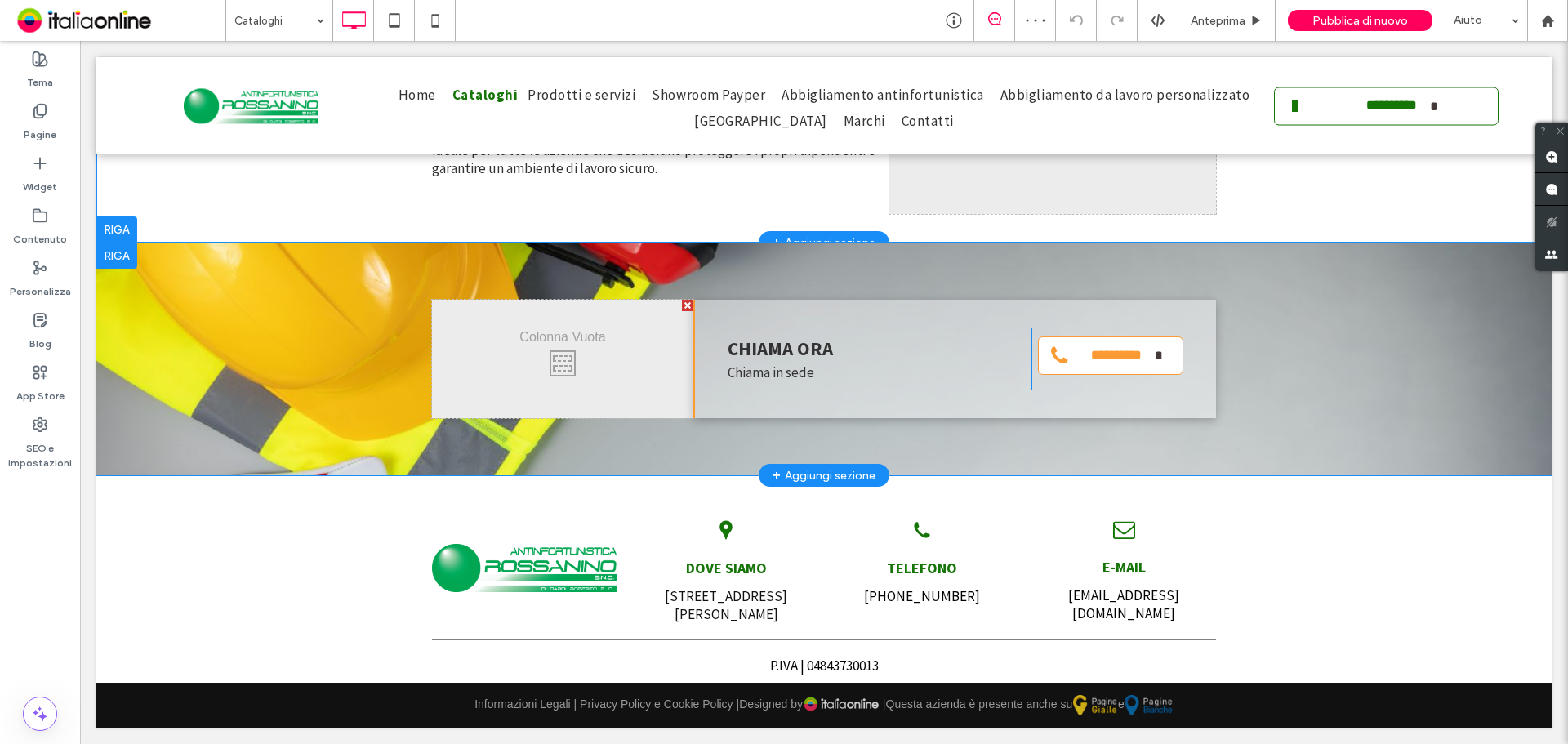
scroll to position [355, 0]
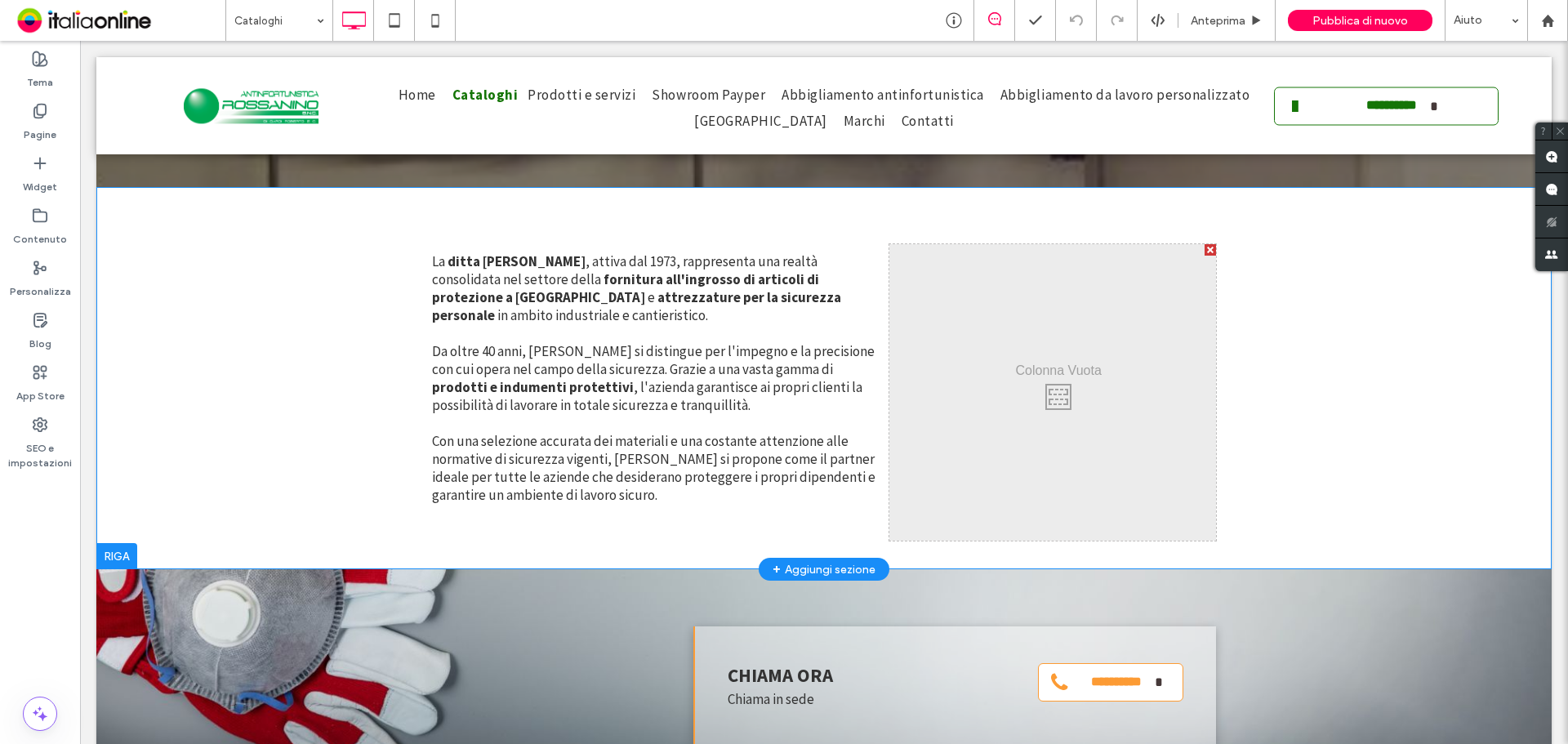
click at [1204, 251] on div at bounding box center [1209, 250] width 11 height 11
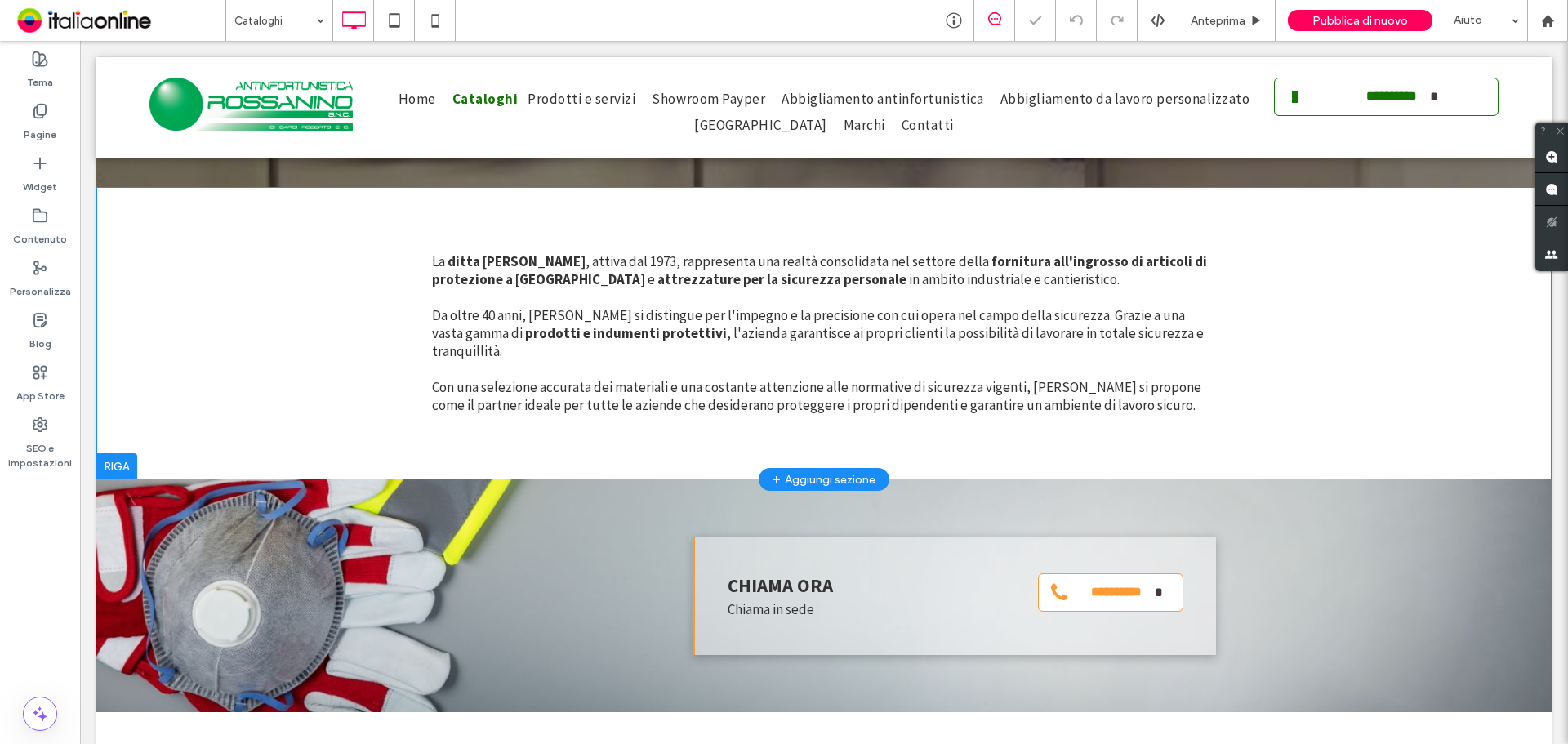
click at [813, 386] on span "Con una selezione accurata dei materiali e una costante attenzione alle normati…" at bounding box center [816, 396] width 769 height 36
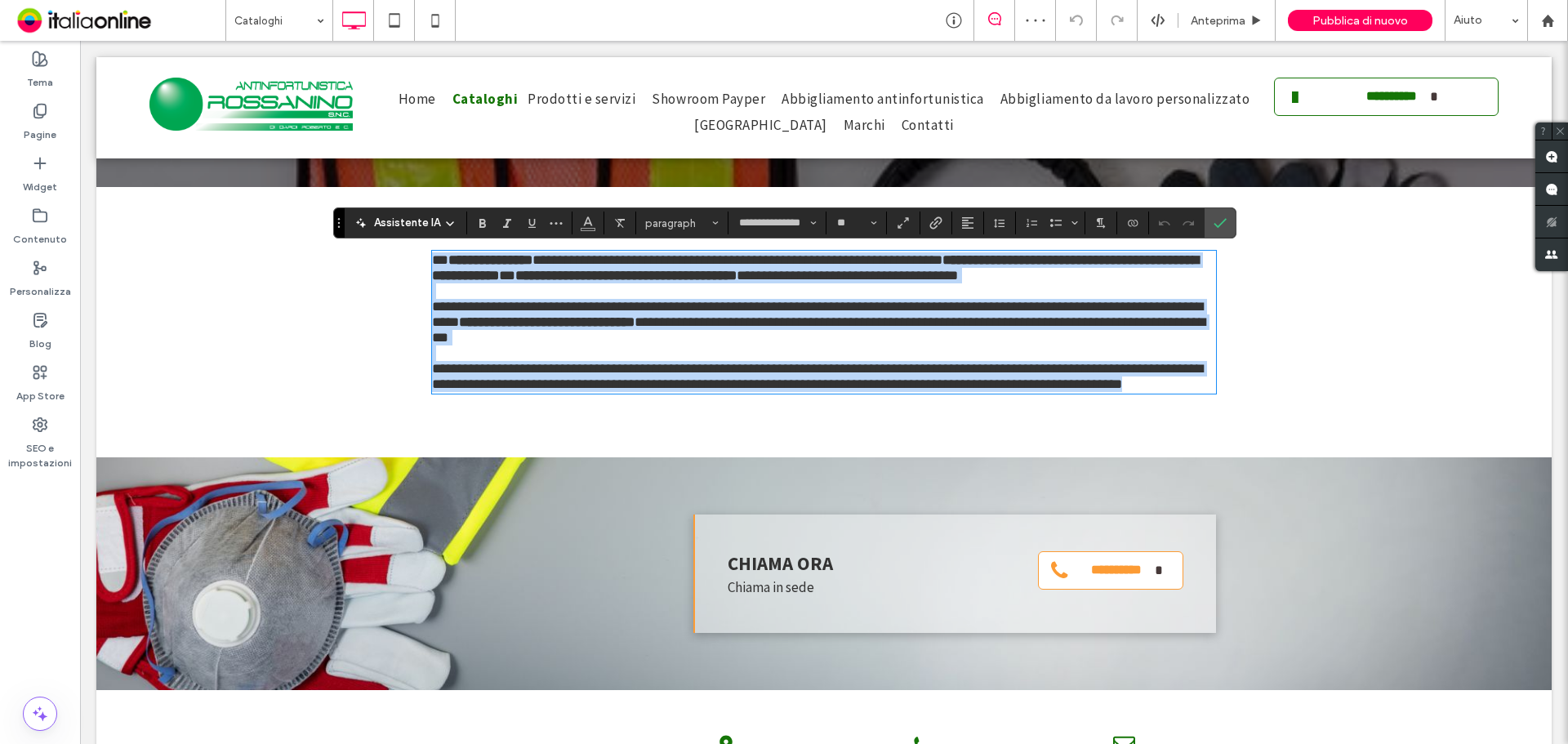
scroll to position [0, 0]
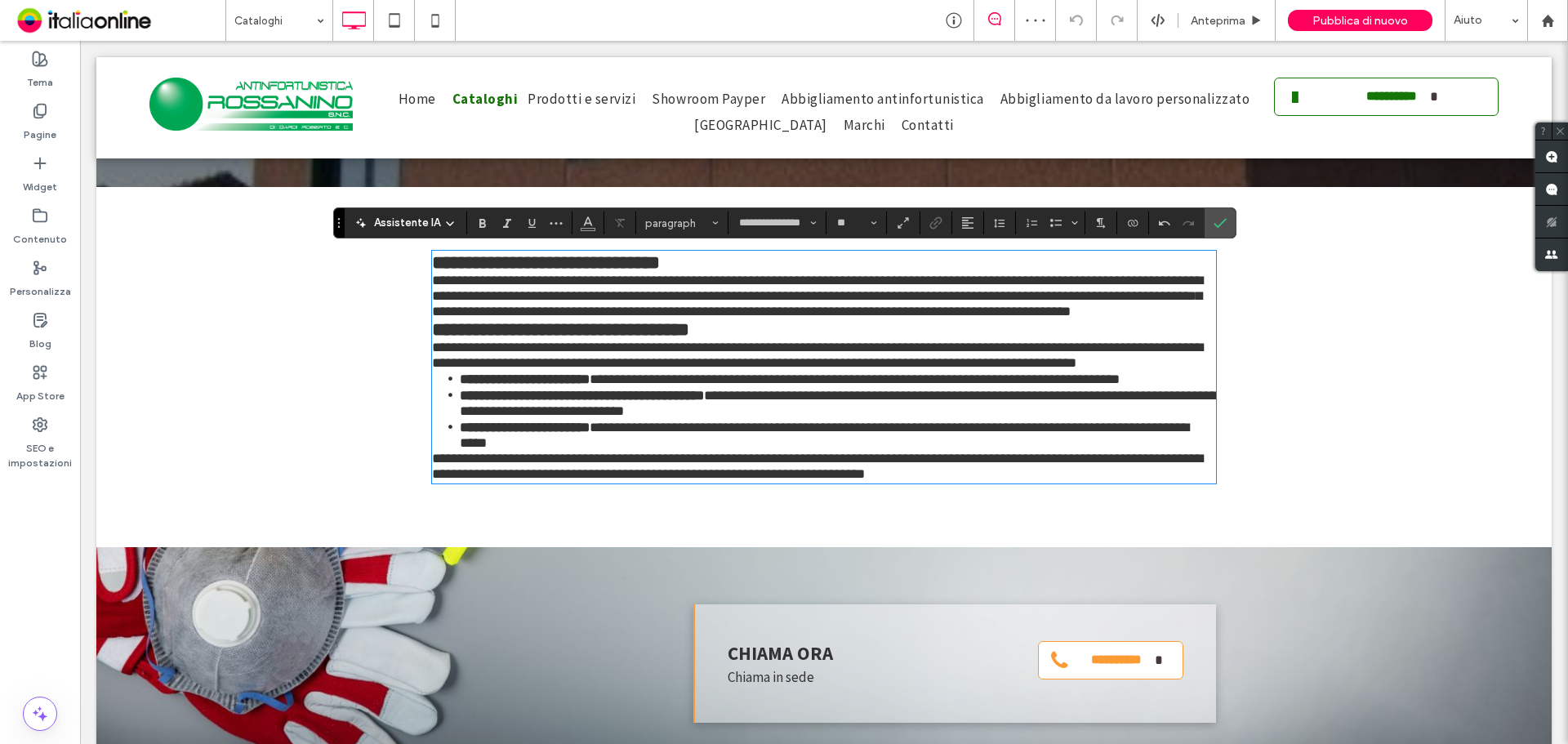
click at [747, 340] on h3 "**********" at bounding box center [824, 330] width 784 height 20
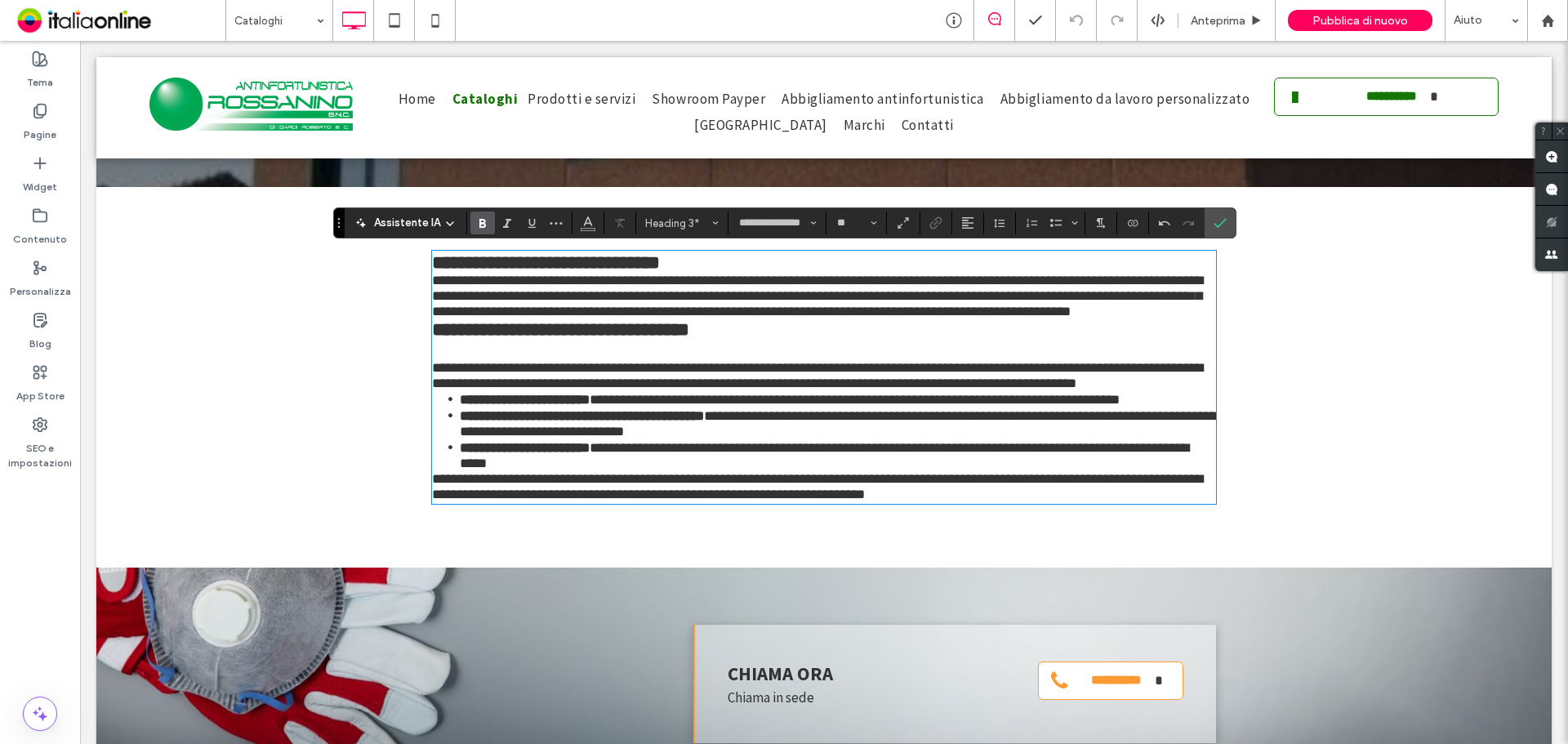
click at [1038, 320] on p "**********" at bounding box center [824, 296] width 784 height 47
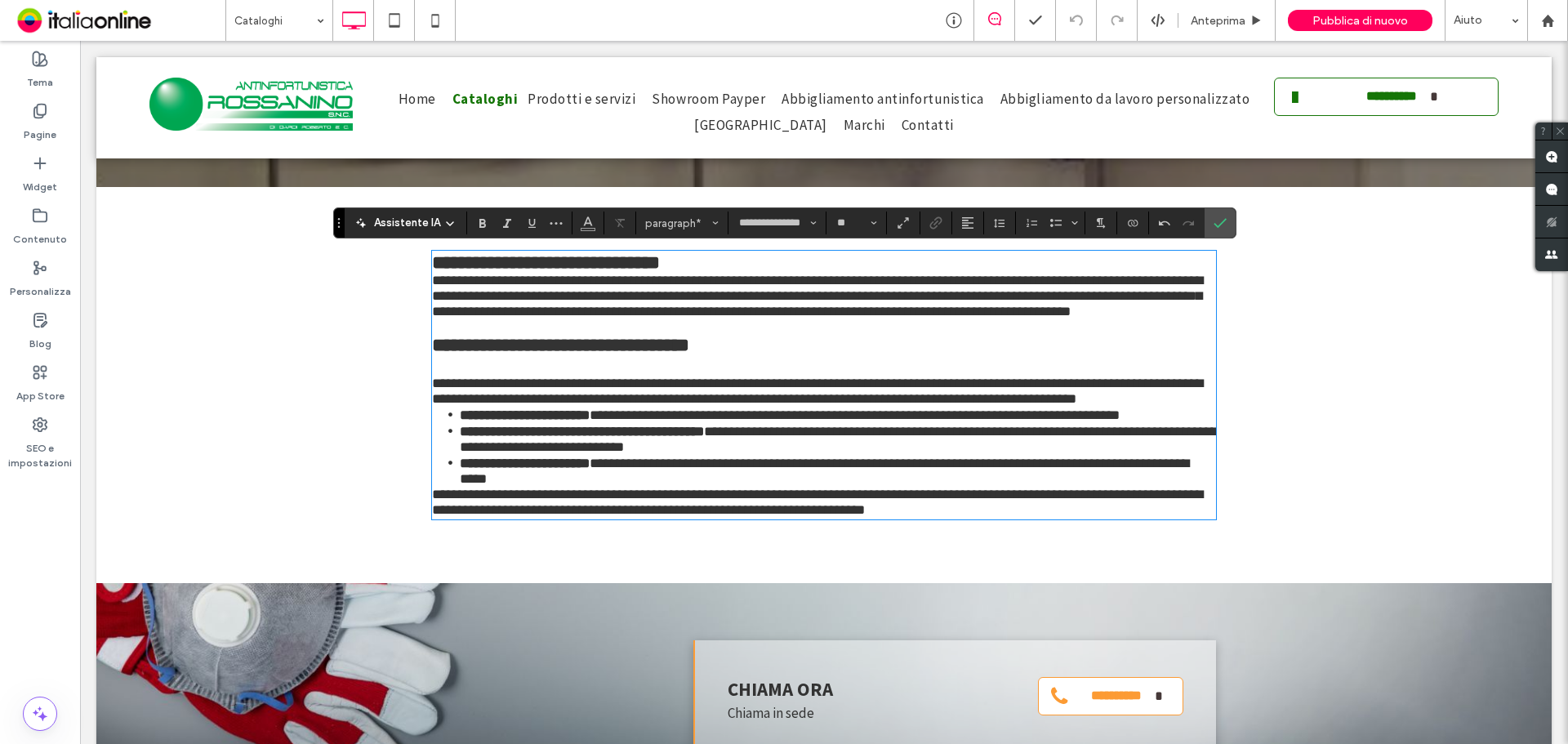
click at [710, 263] on h3 "**********" at bounding box center [824, 262] width 784 height 20
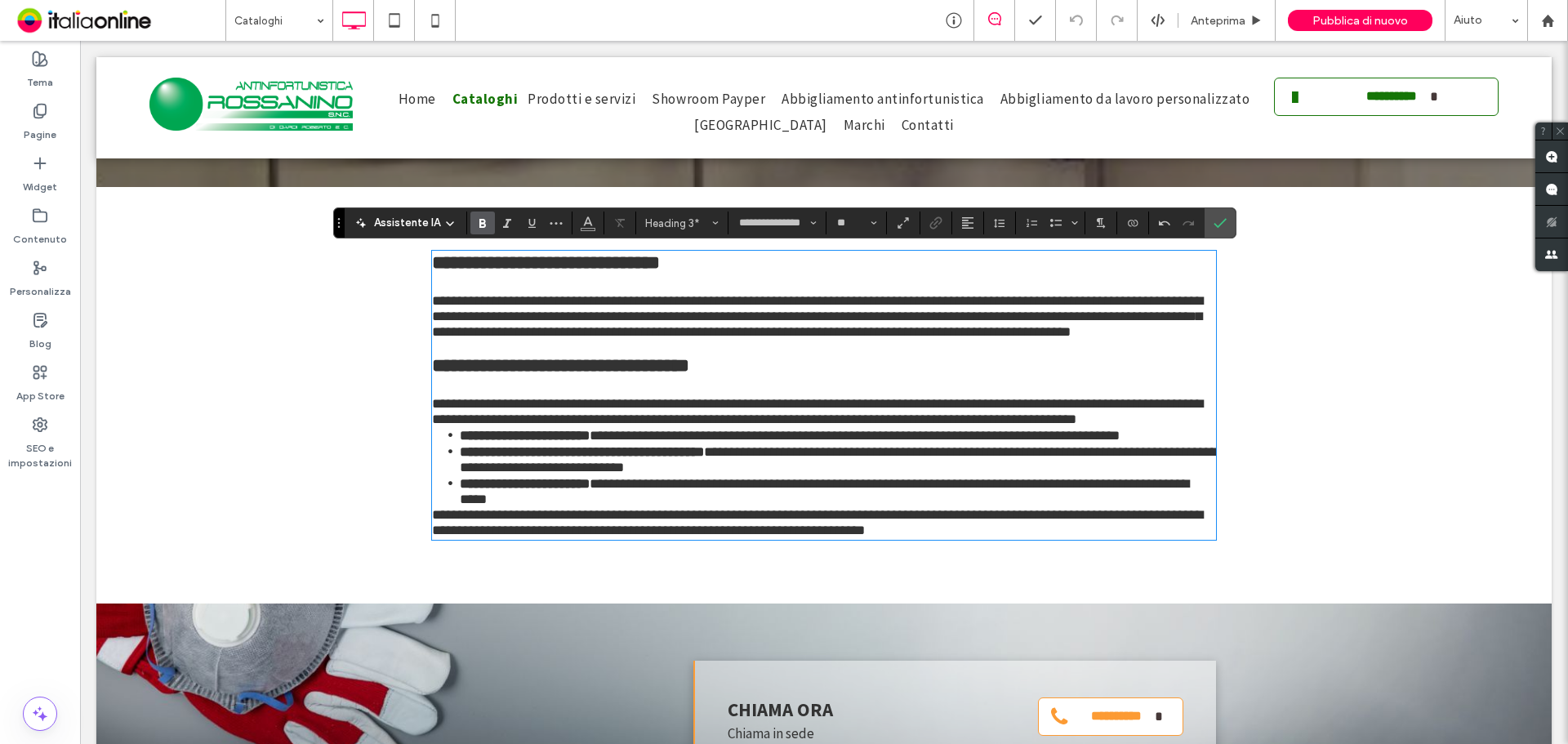
click at [580, 282] on h3 "﻿" at bounding box center [824, 283] width 784 height 20
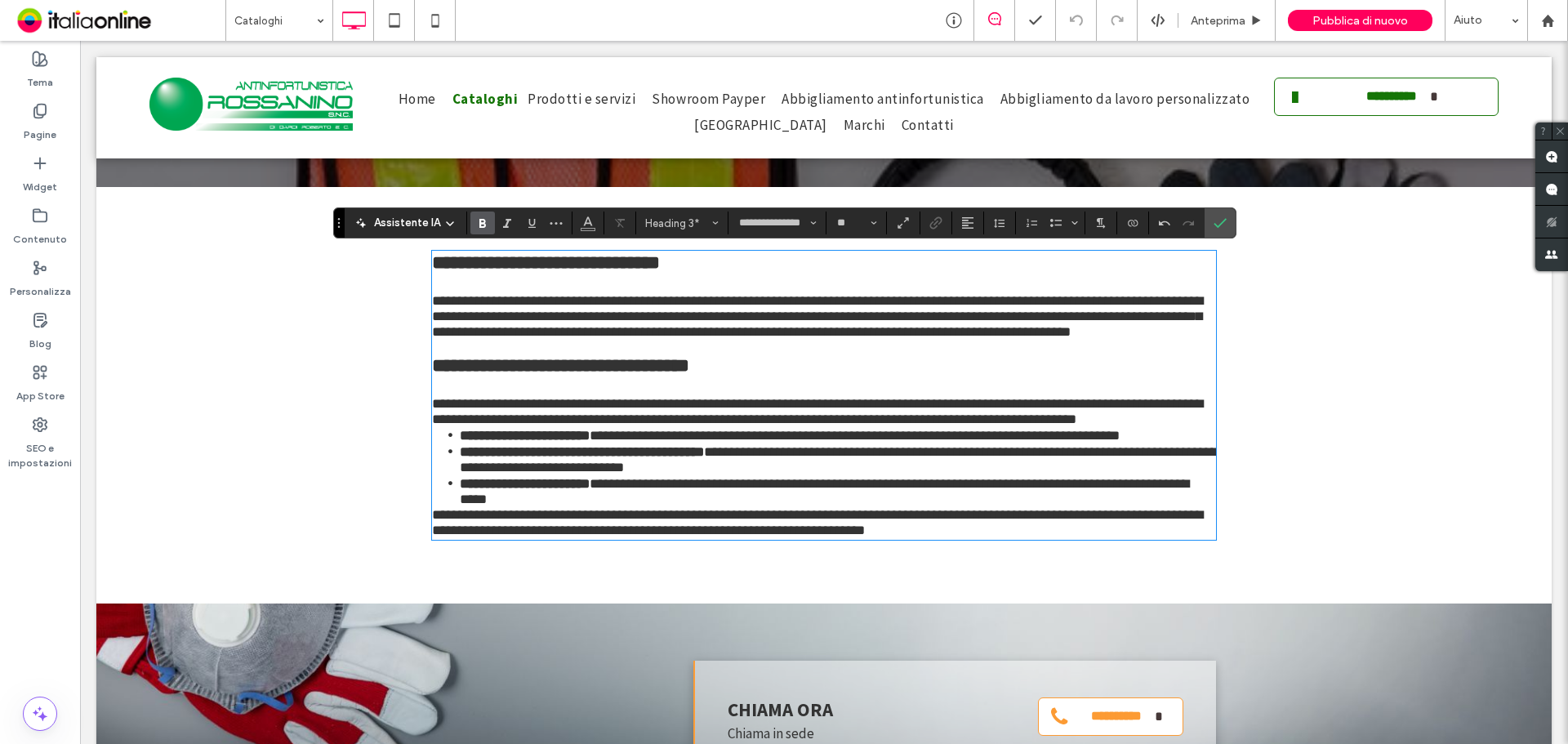
click at [579, 265] on span "**********" at bounding box center [545, 262] width 227 height 19
drag, startPoint x: 712, startPoint y: 268, endPoint x: 276, endPoint y: 260, distance: 436.1
click at [276, 260] on div "**********" at bounding box center [824, 395] width 1455 height 417
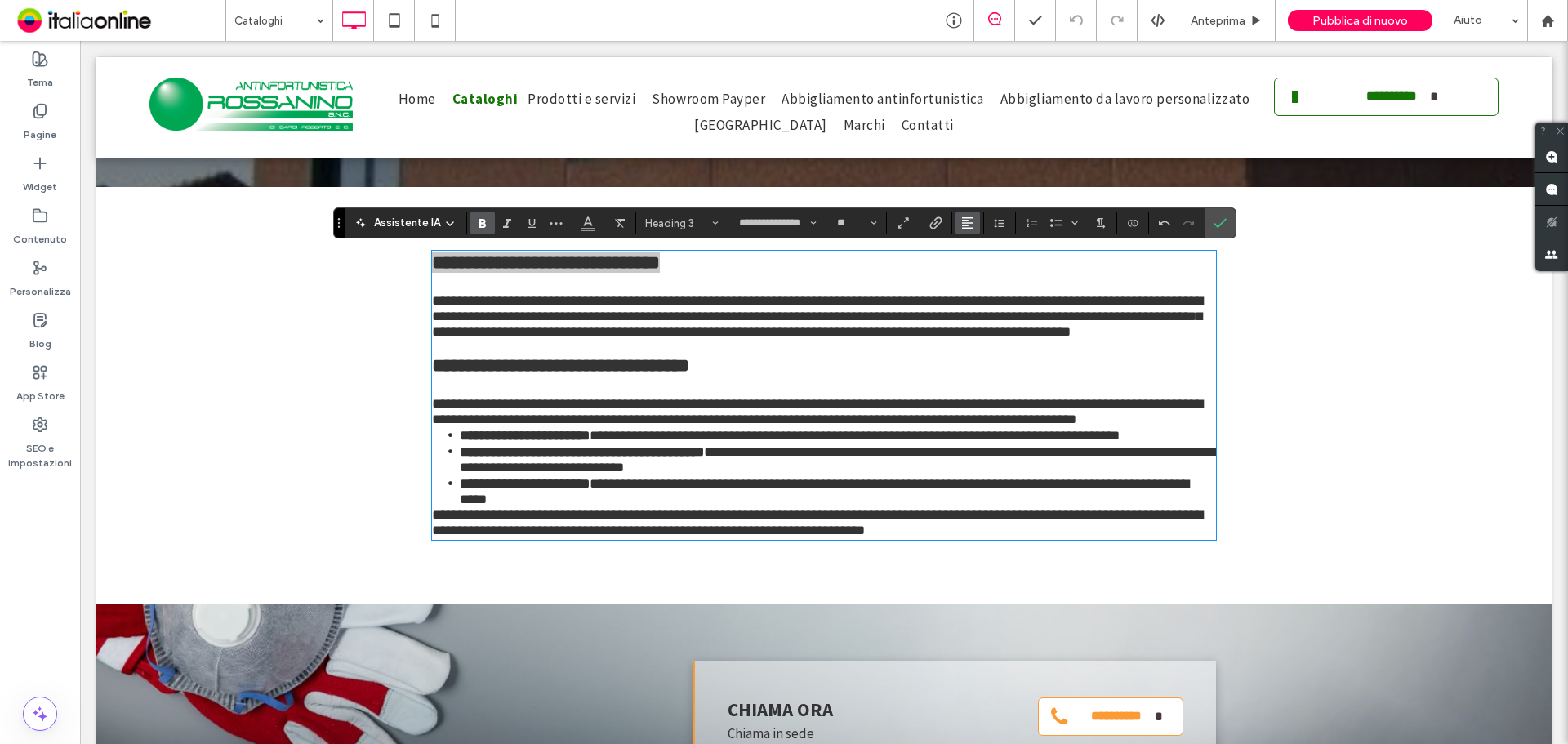
click at [965, 228] on use "Allineamento" at bounding box center [967, 222] width 11 height 11
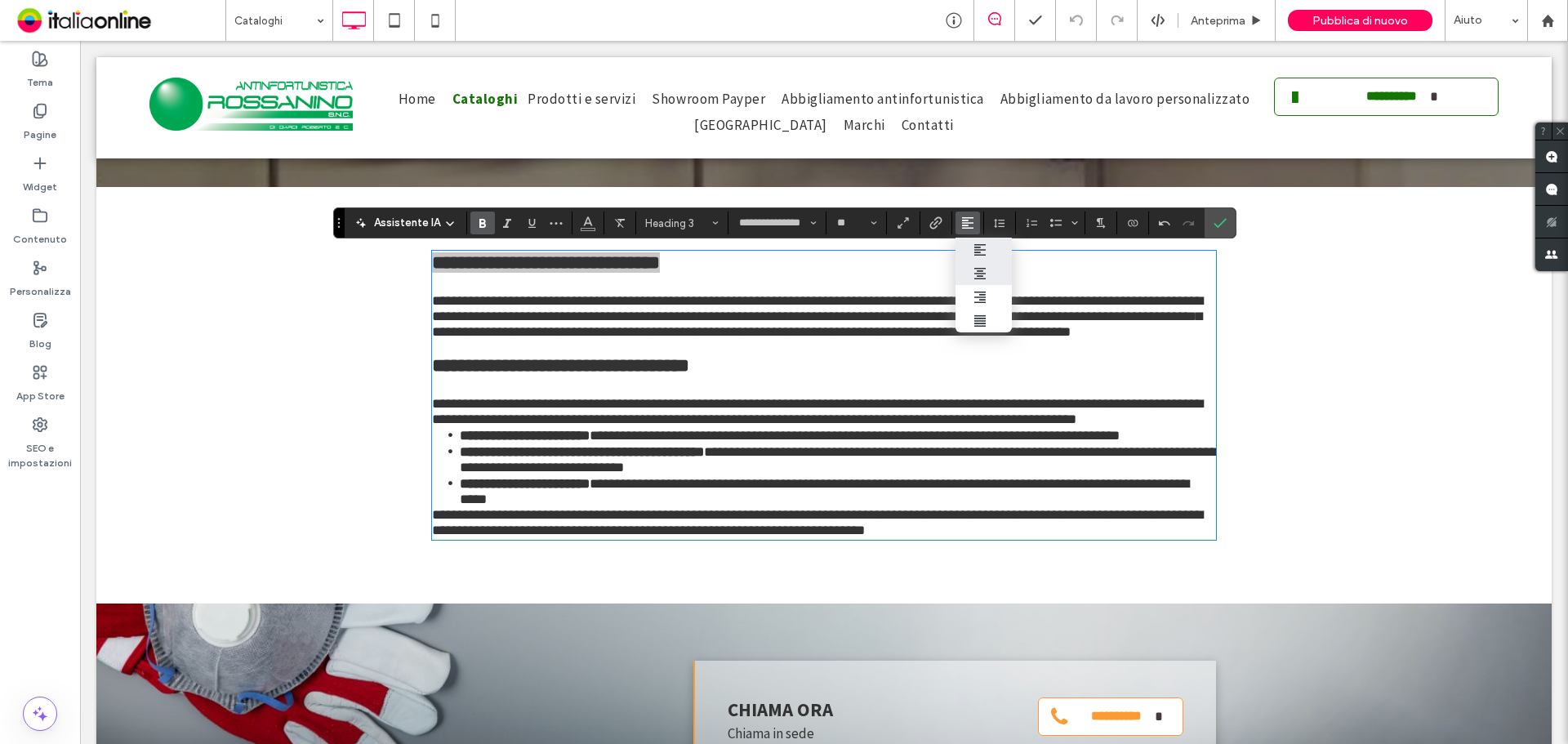
click at [983, 272] on icon "ui.textEditor.alignment.center" at bounding box center [979, 273] width 13 height 13
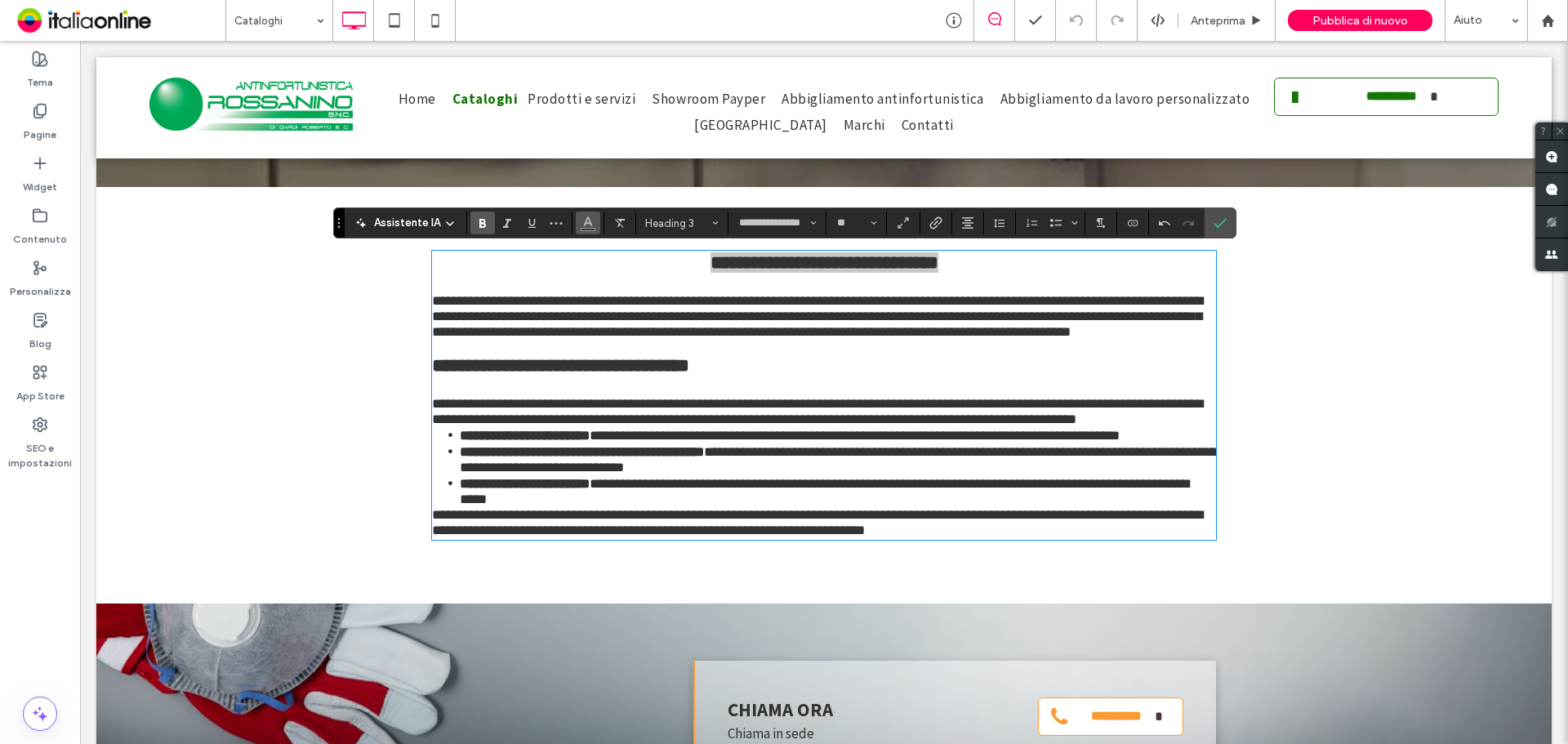
click at [594, 217] on button "Colore" at bounding box center [588, 222] width 25 height 23
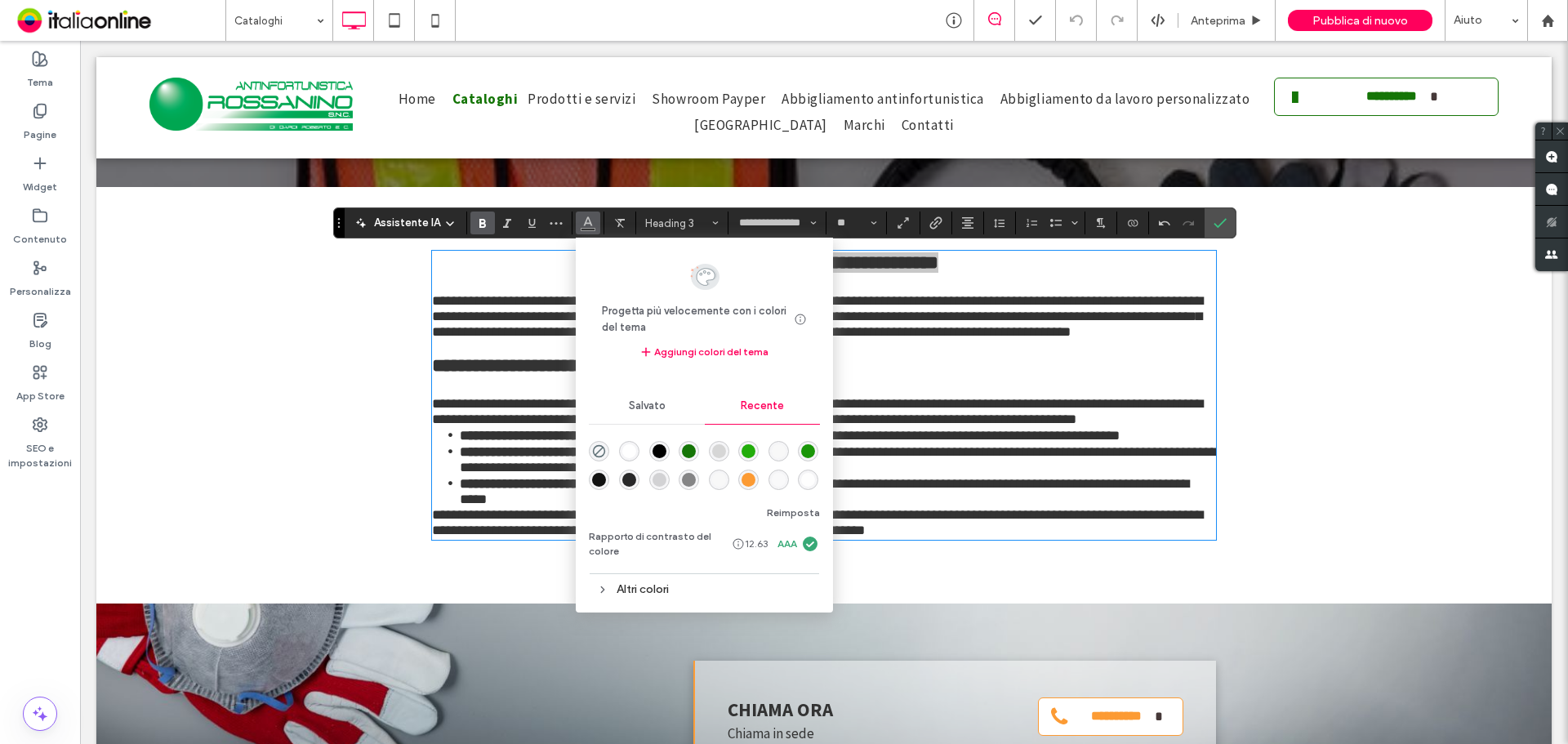
click at [690, 450] on div "rgba(21, 117, 7, 1)" at bounding box center [689, 452] width 14 height 14
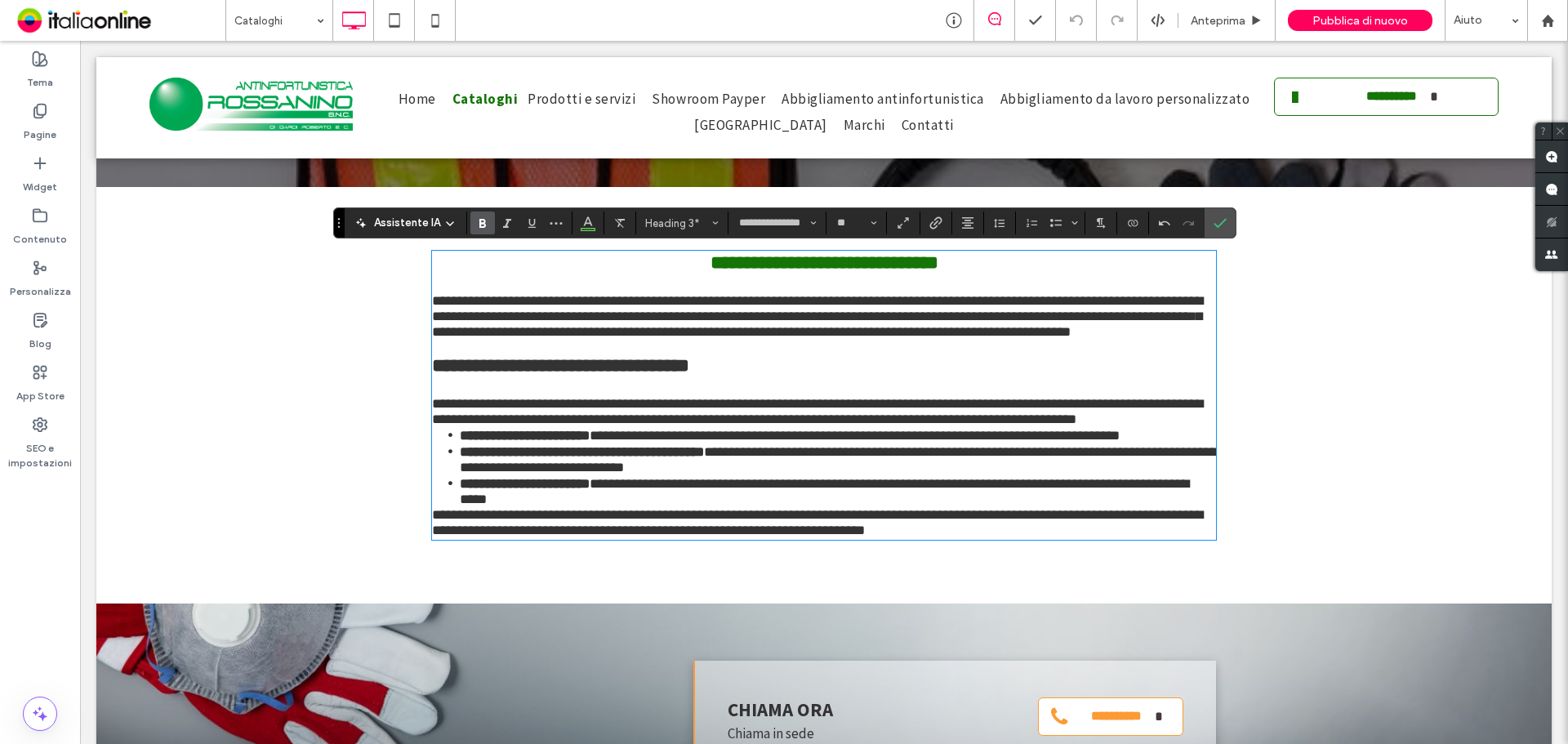
click at [520, 375] on span "**********" at bounding box center [560, 366] width 257 height 19
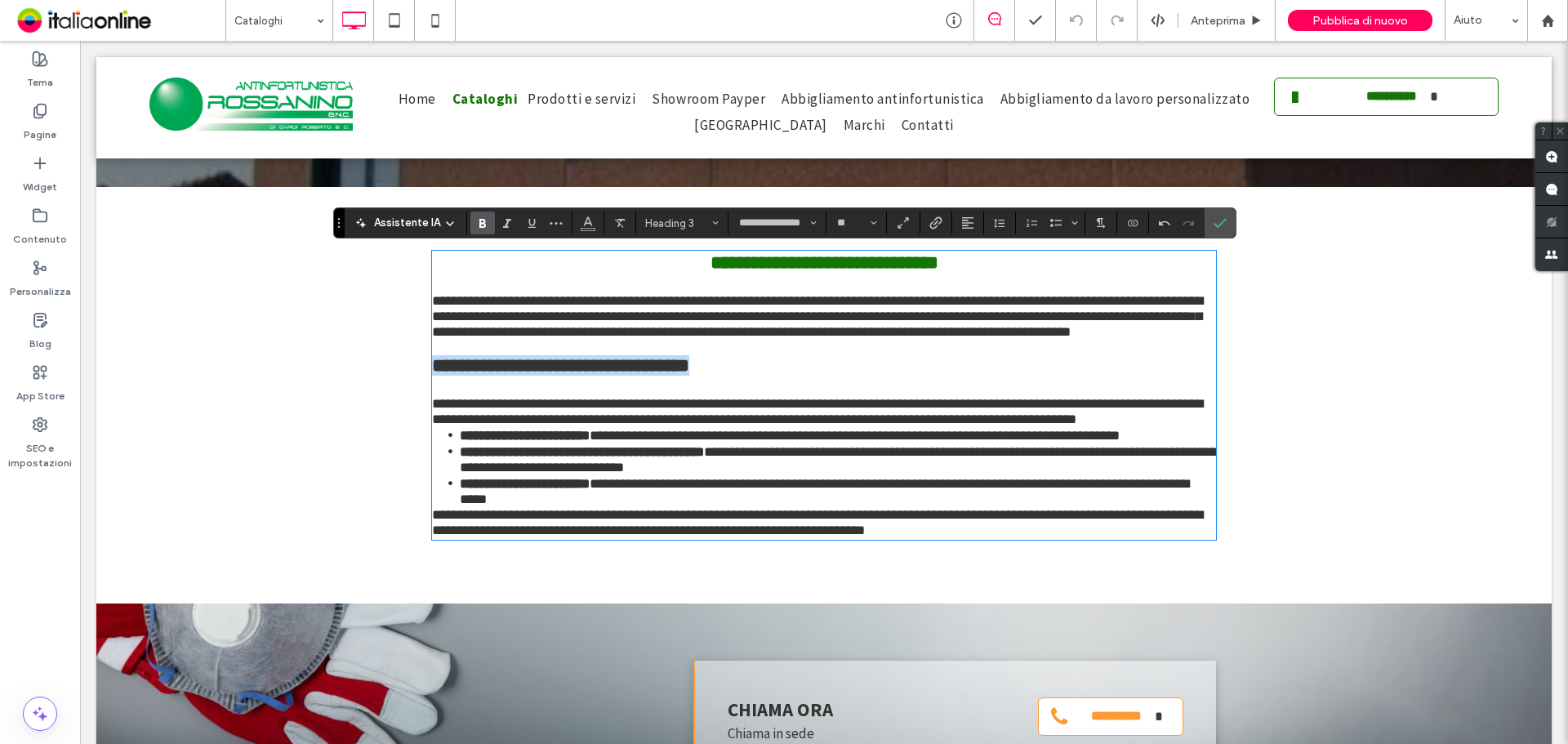
drag, startPoint x: 627, startPoint y: 378, endPoint x: 234, endPoint y: 374, distance: 393.0
click at [234, 374] on div "**********" at bounding box center [824, 395] width 1455 height 417
click at [967, 227] on icon "Allineamento" at bounding box center [967, 222] width 13 height 13
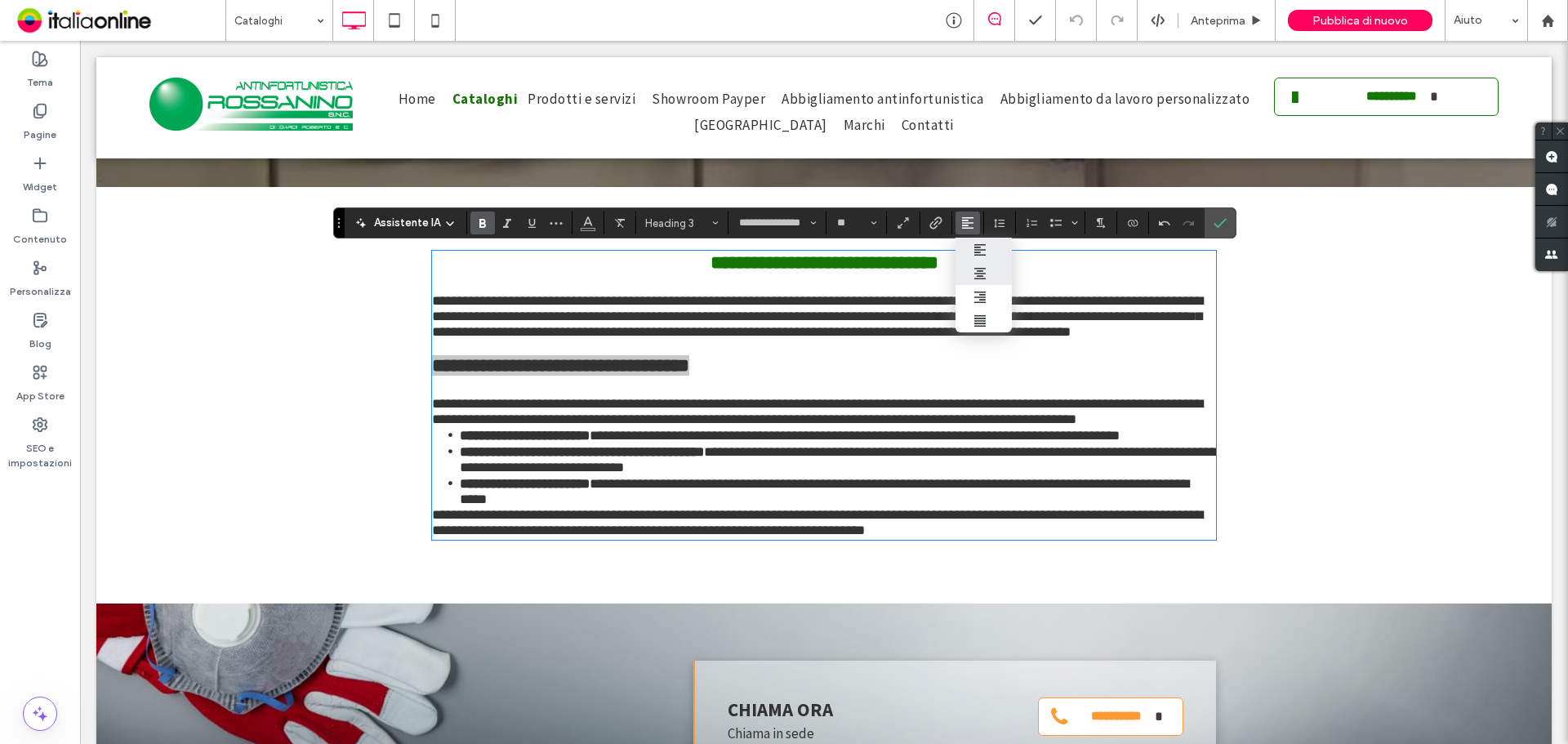
click at [987, 273] on div "ui.textEditor.alignment.center" at bounding box center [984, 273] width 21 height 13
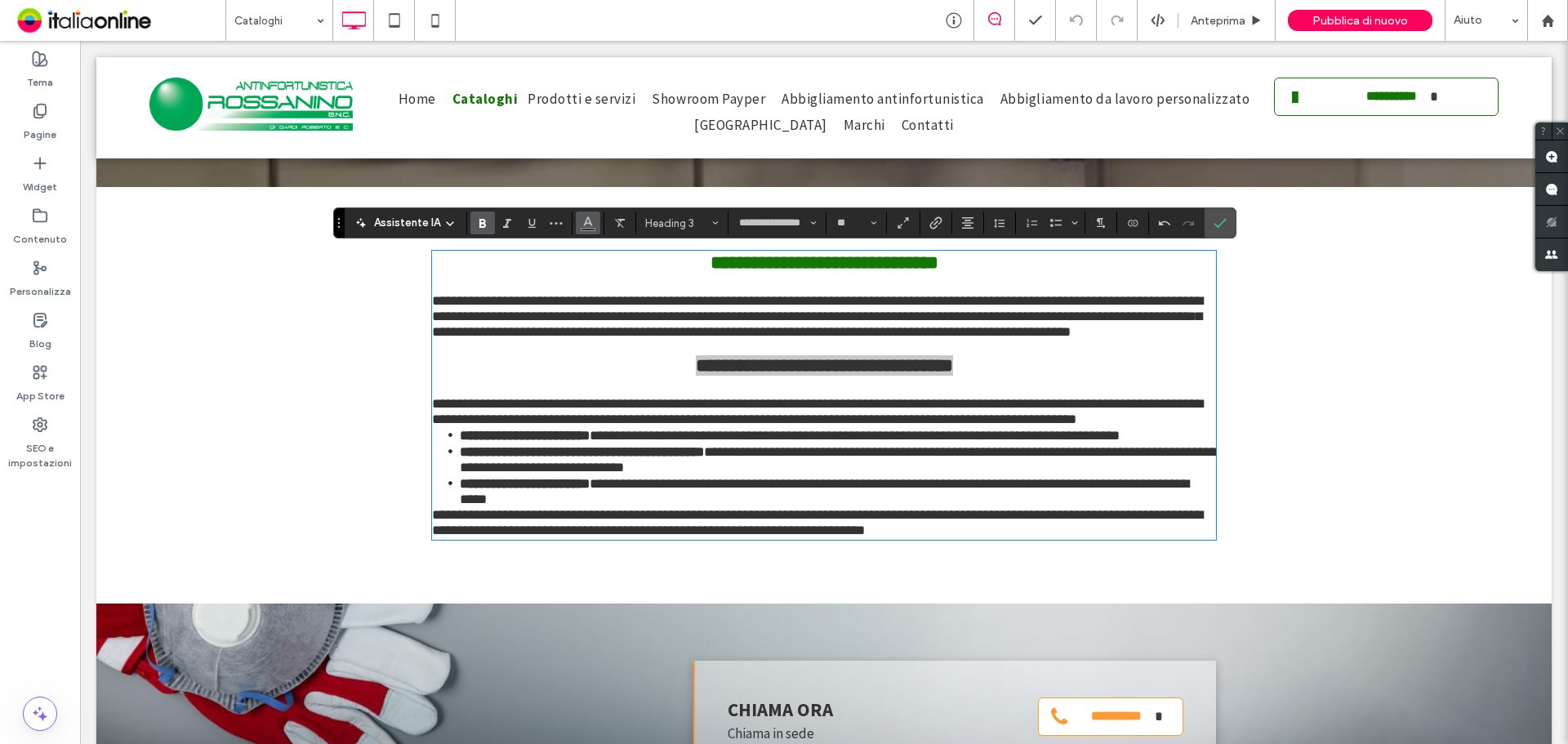
click at [589, 227] on icon "Colore" at bounding box center [588, 221] width 13 height 13
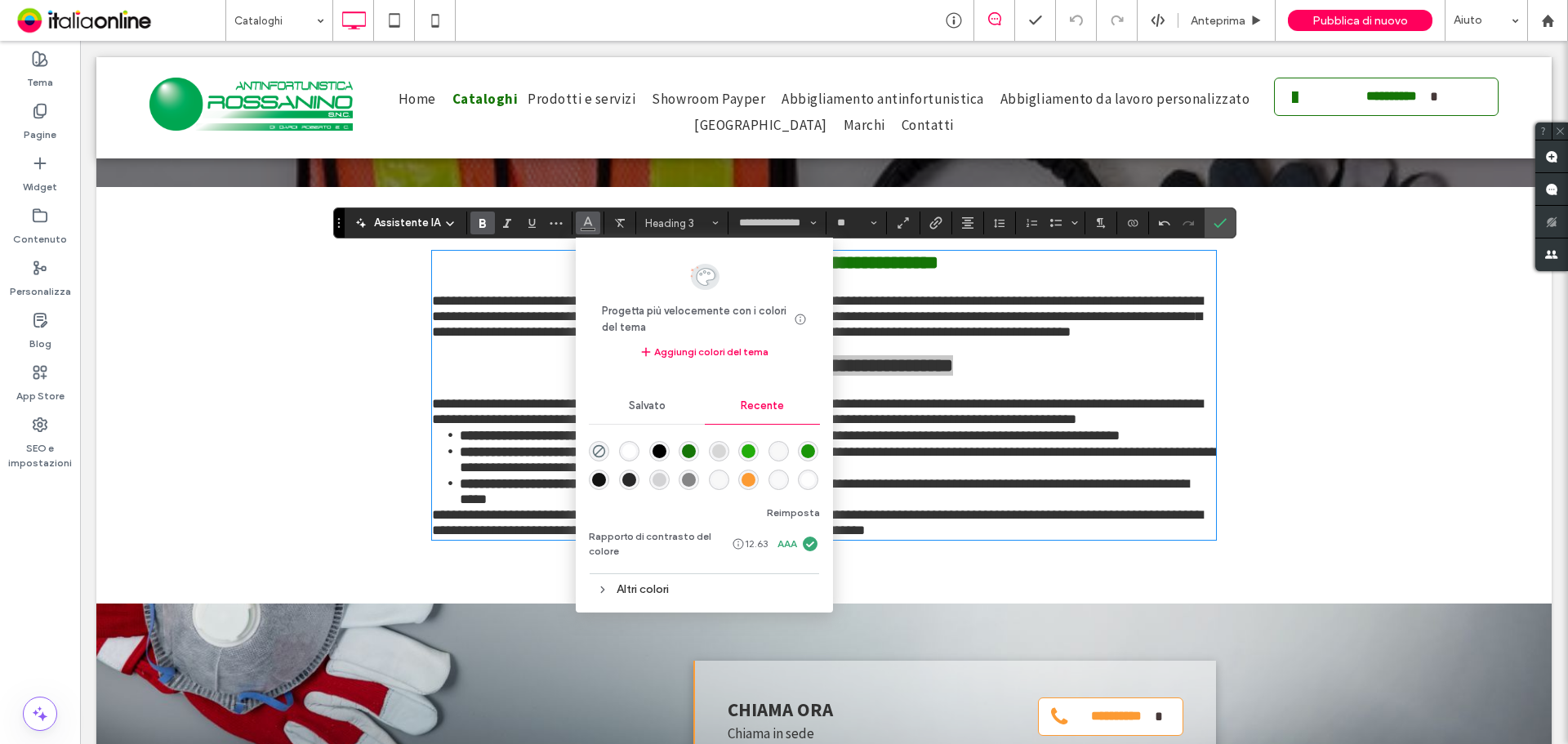
click at [700, 453] on div at bounding box center [704, 464] width 231 height 61
click at [692, 453] on div "rgba(21, 117, 7, 1)" at bounding box center [689, 452] width 14 height 14
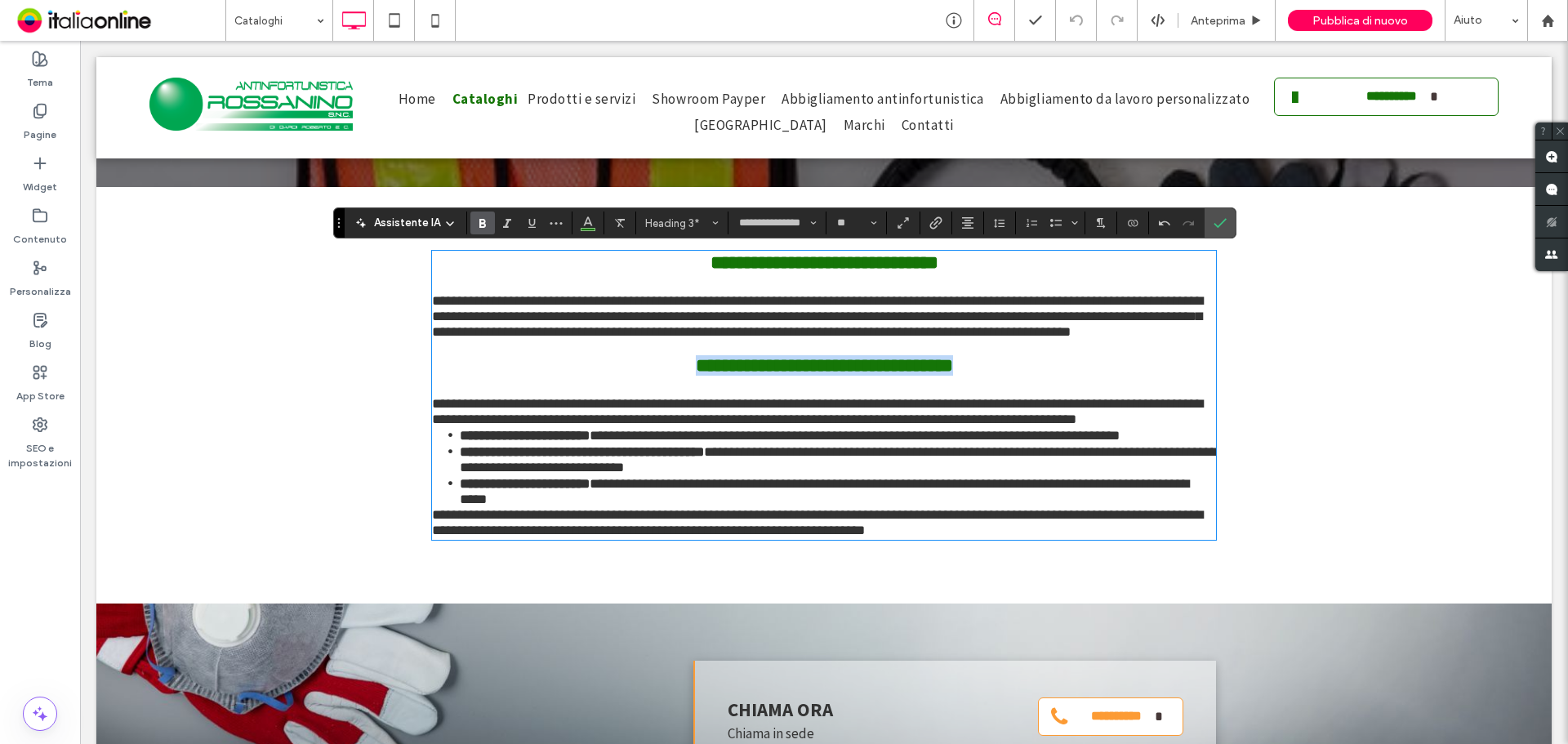
type input "**"
click at [1051, 427] on p "**********" at bounding box center [824, 412] width 784 height 31
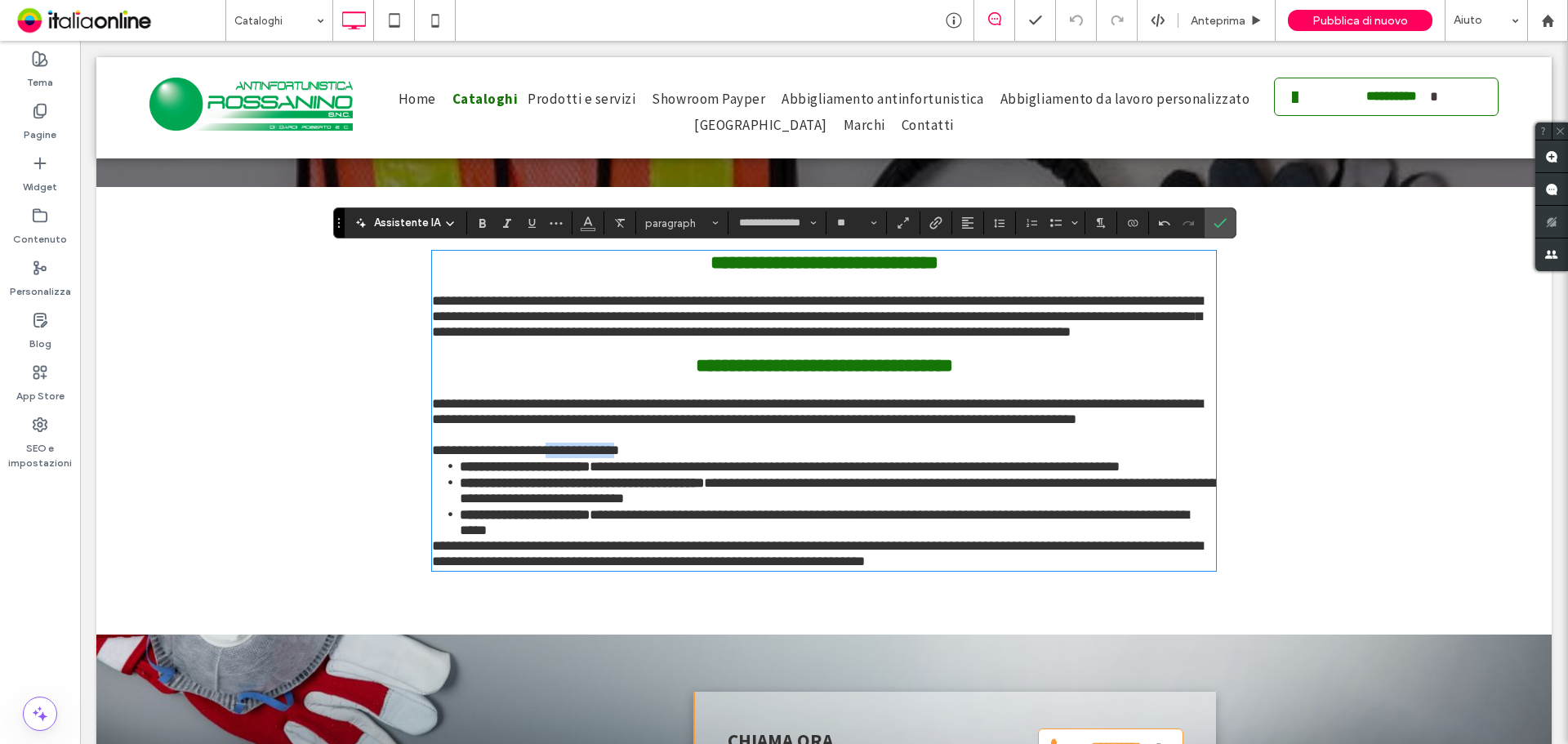
drag, startPoint x: 541, startPoint y: 482, endPoint x: 608, endPoint y: 483, distance: 67.0
click at [608, 458] on span "**********" at bounding box center [526, 451] width 187 height 14
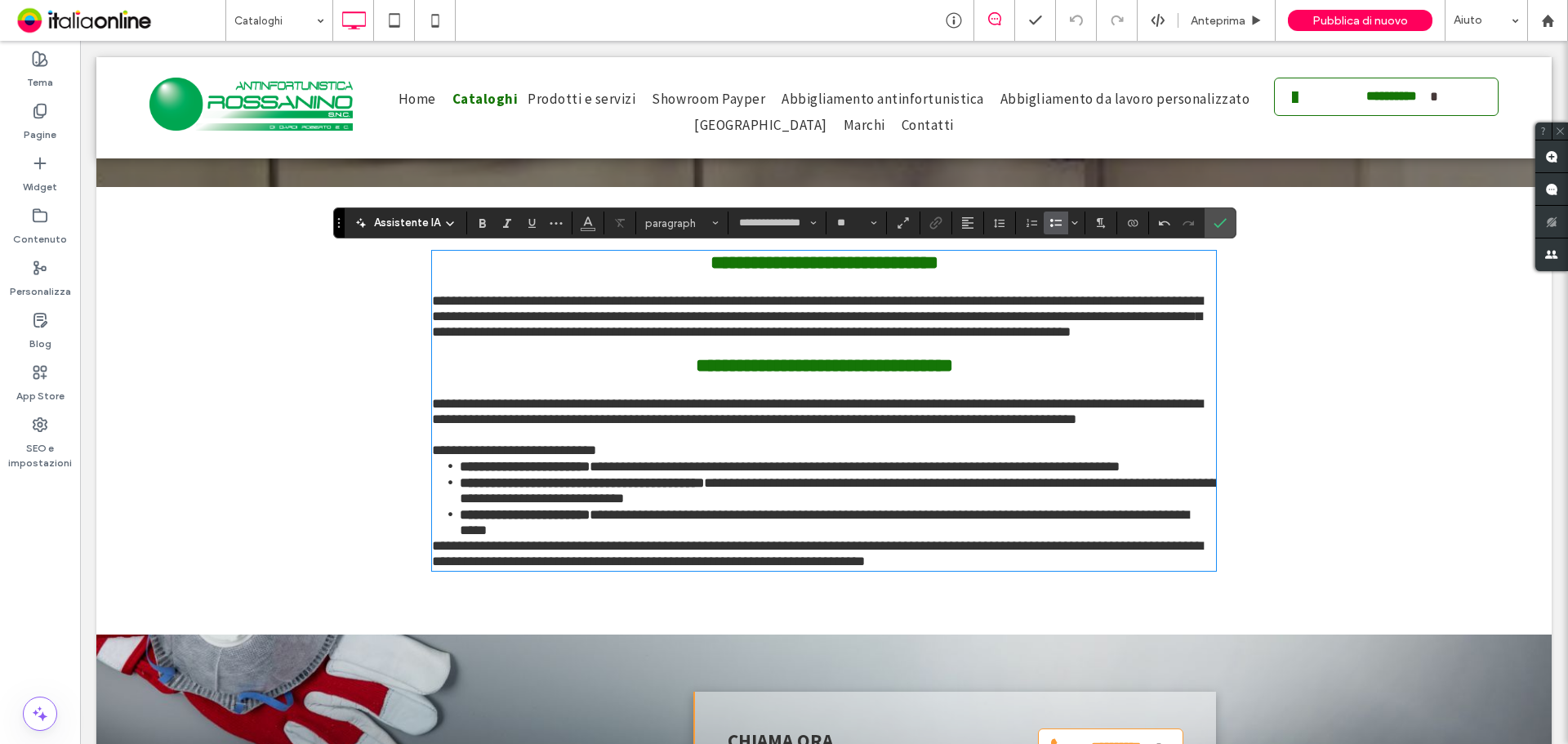
drag, startPoint x: 1170, startPoint y: 557, endPoint x: 1170, endPoint y: 539, distance: 18.0
click at [1170, 539] on li "**********" at bounding box center [838, 522] width 756 height 32
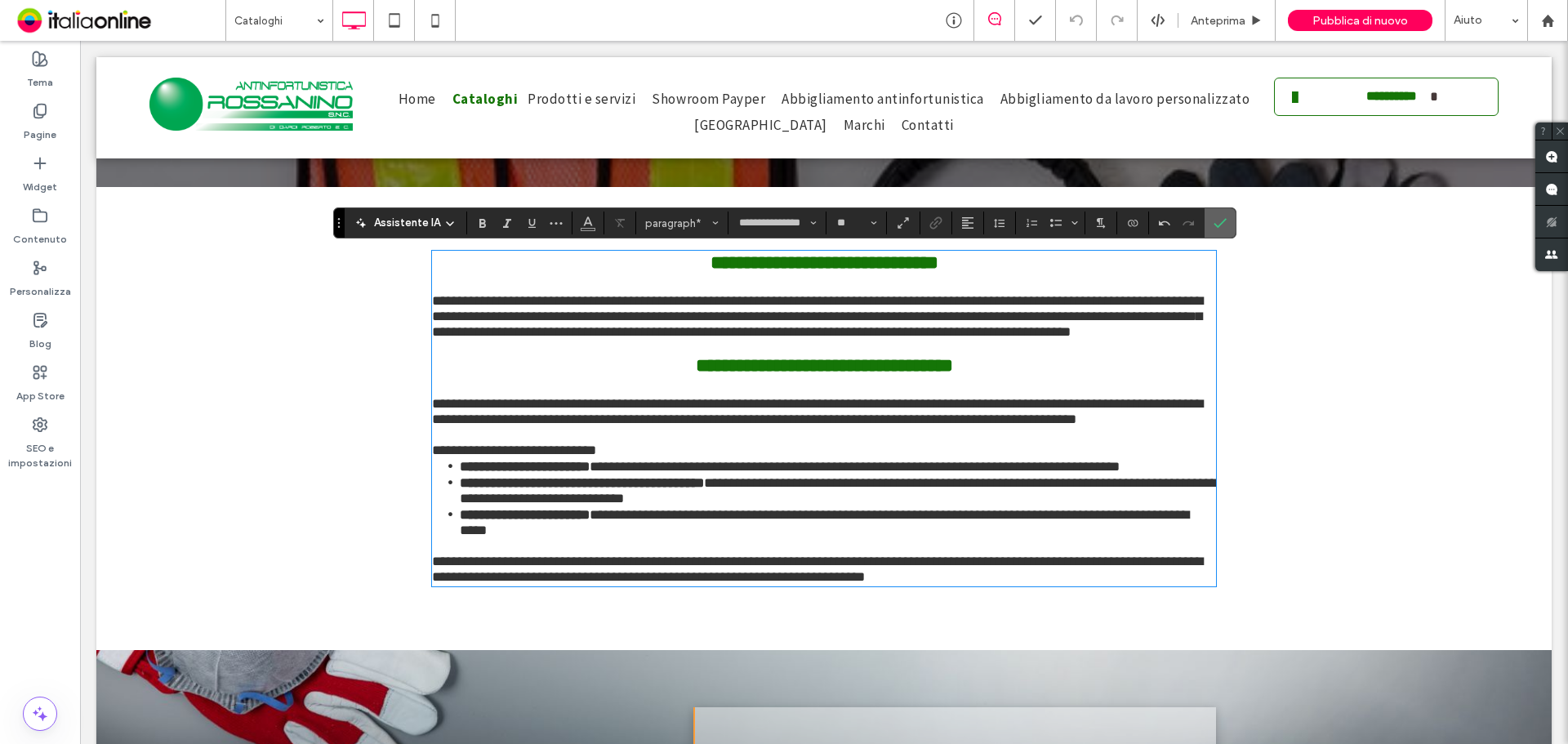
click at [1219, 228] on icon "Conferma" at bounding box center [1220, 222] width 13 height 13
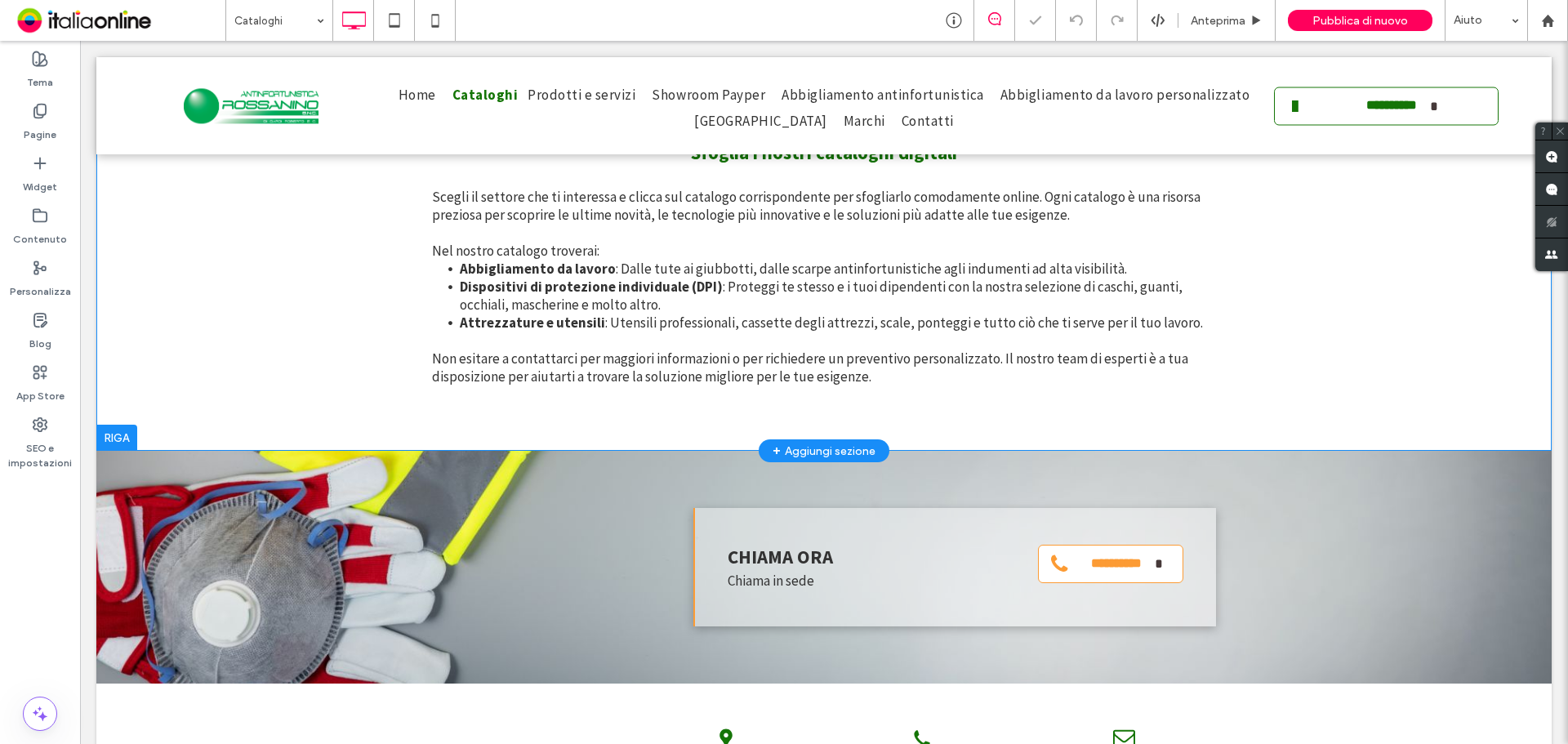
scroll to position [518, 0]
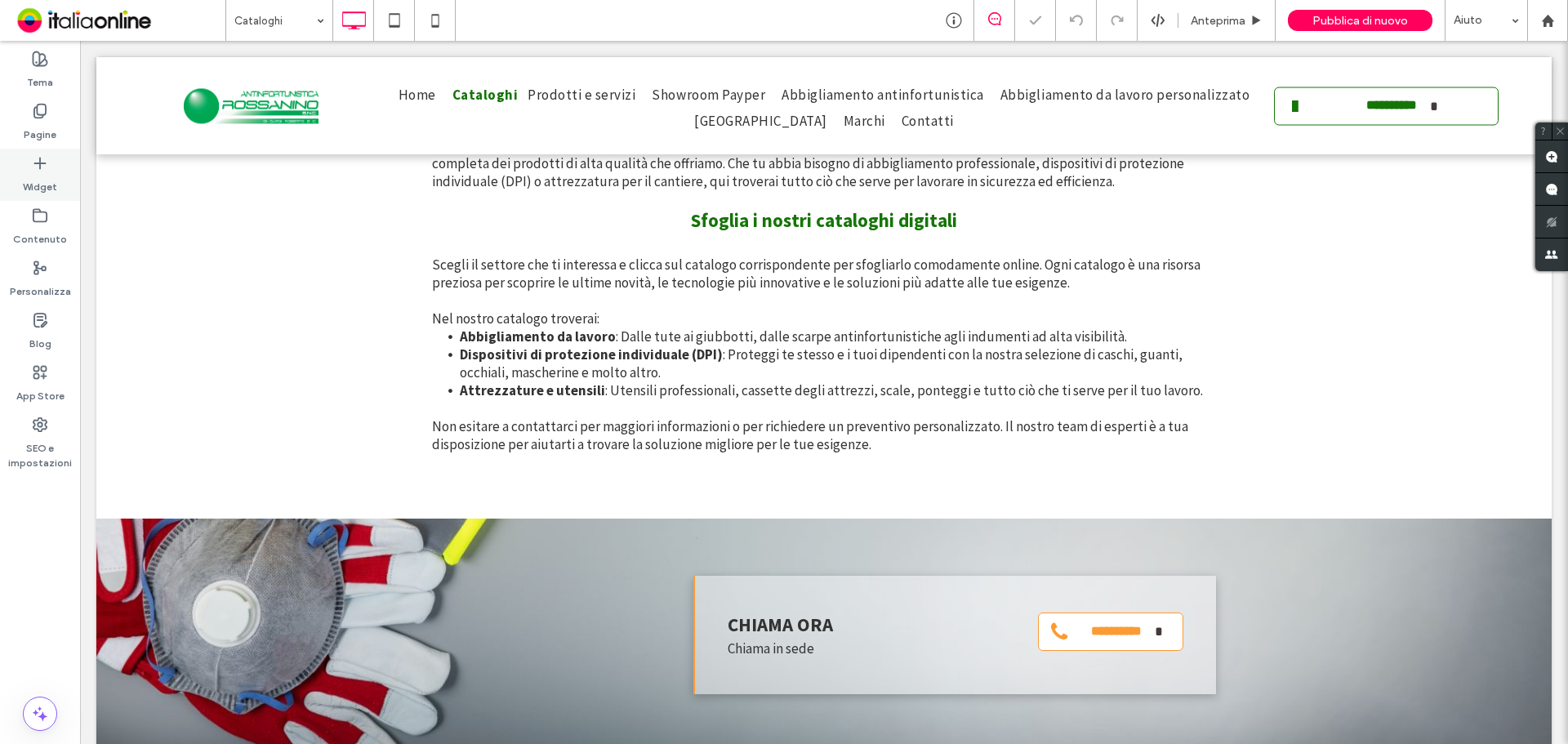
click at [51, 169] on div "Widget" at bounding box center [40, 174] width 80 height 52
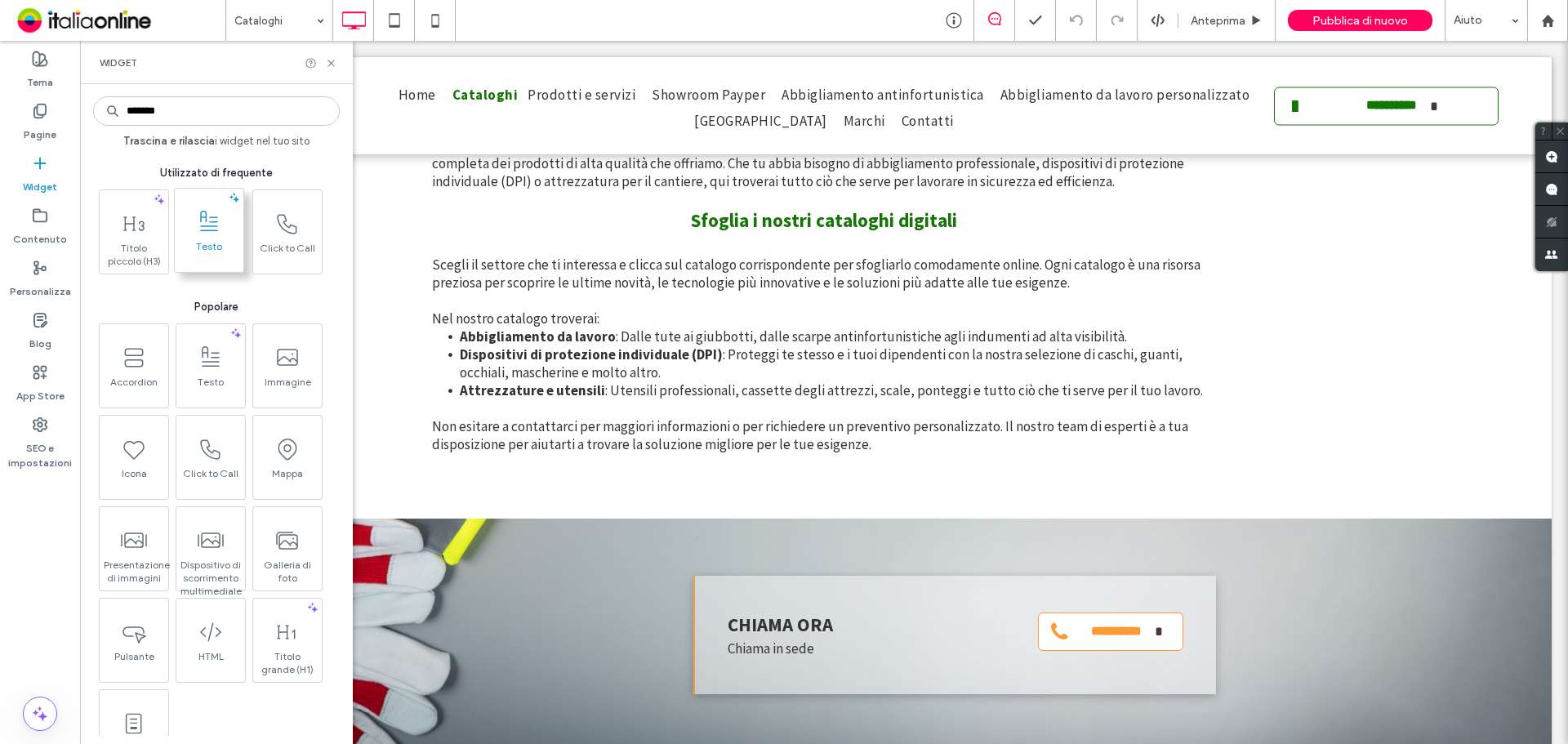
type input "********"
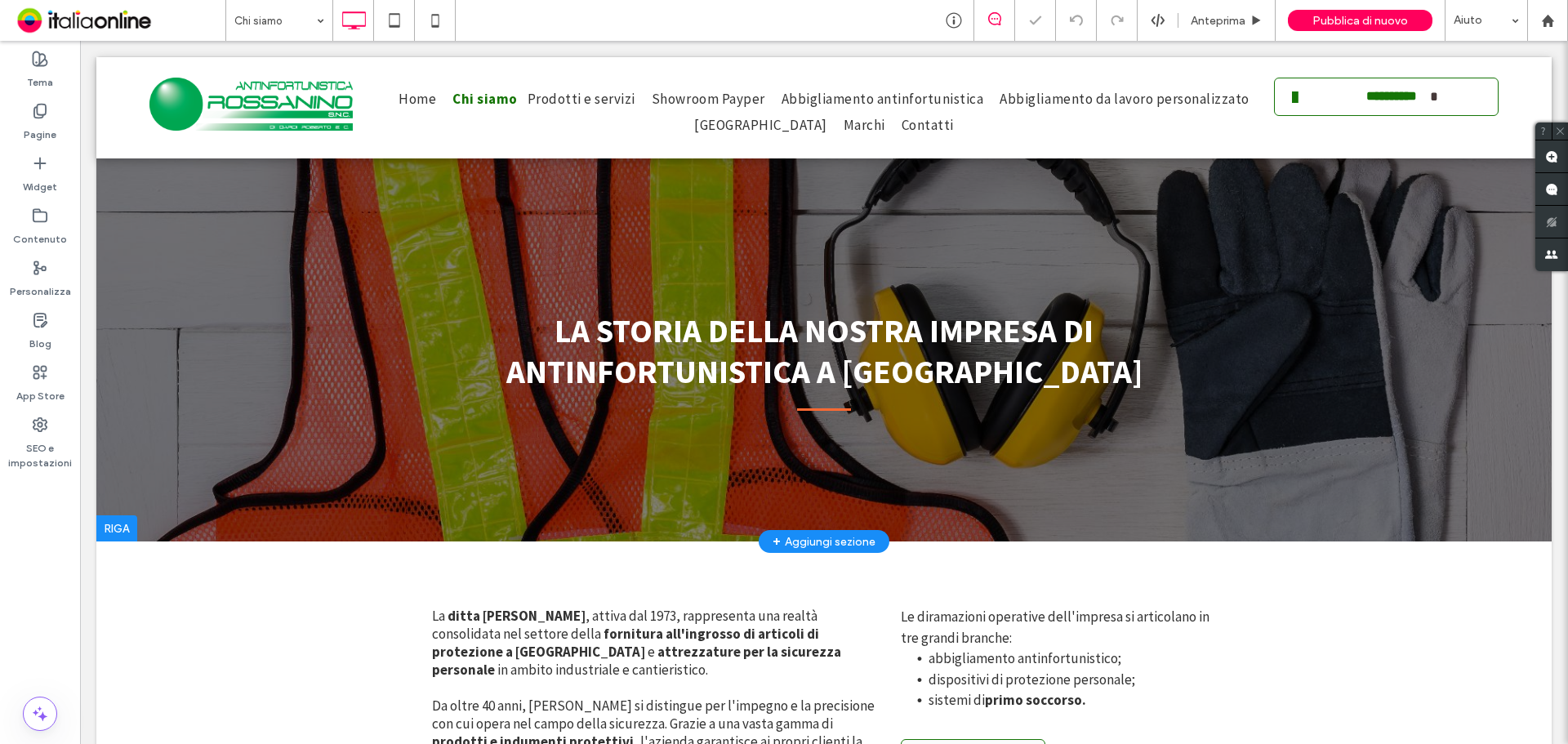
drag, startPoint x: 124, startPoint y: 523, endPoint x: 132, endPoint y: 522, distance: 8.1
click at [124, 523] on div at bounding box center [117, 528] width 41 height 26
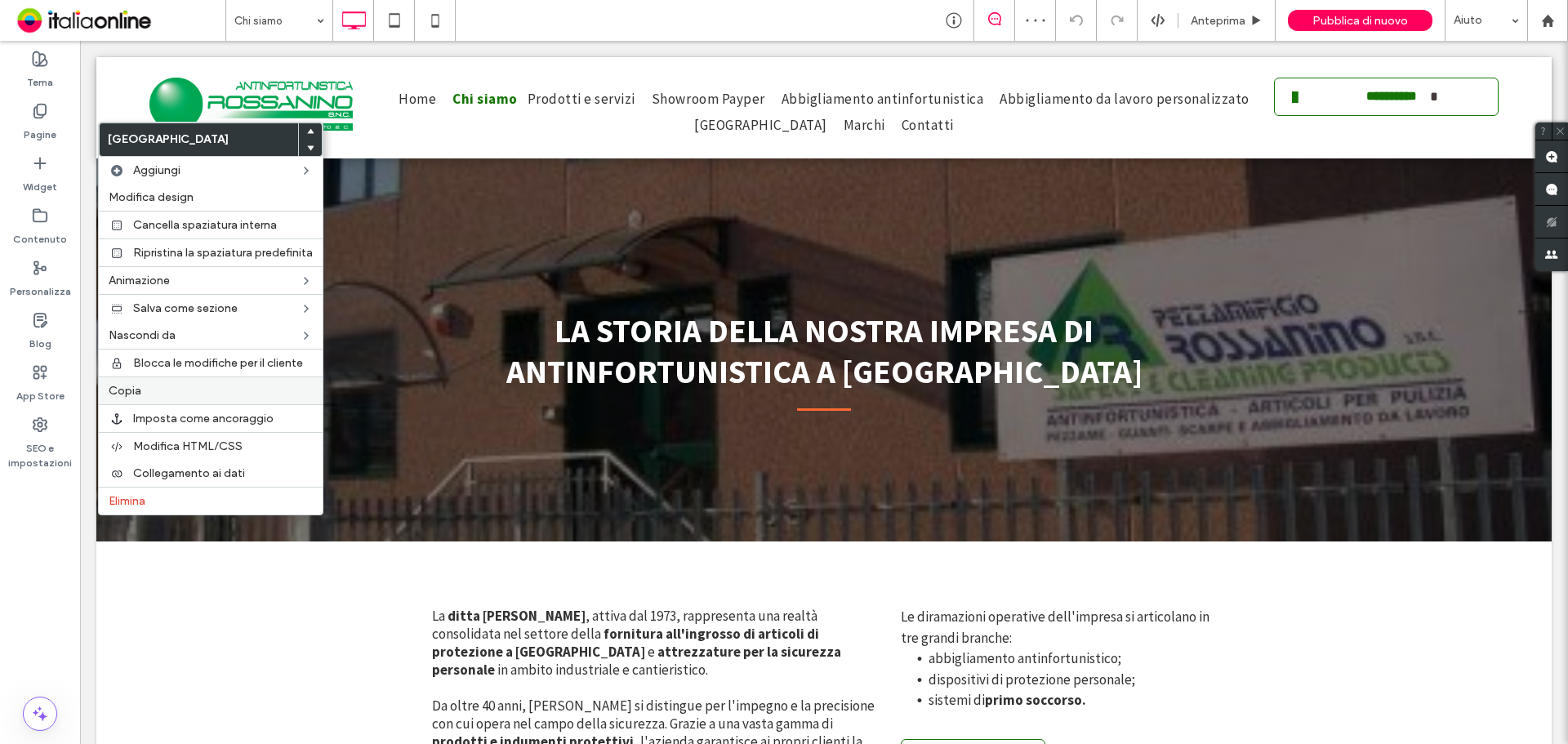
click at [148, 390] on label "Copia" at bounding box center [211, 391] width 204 height 14
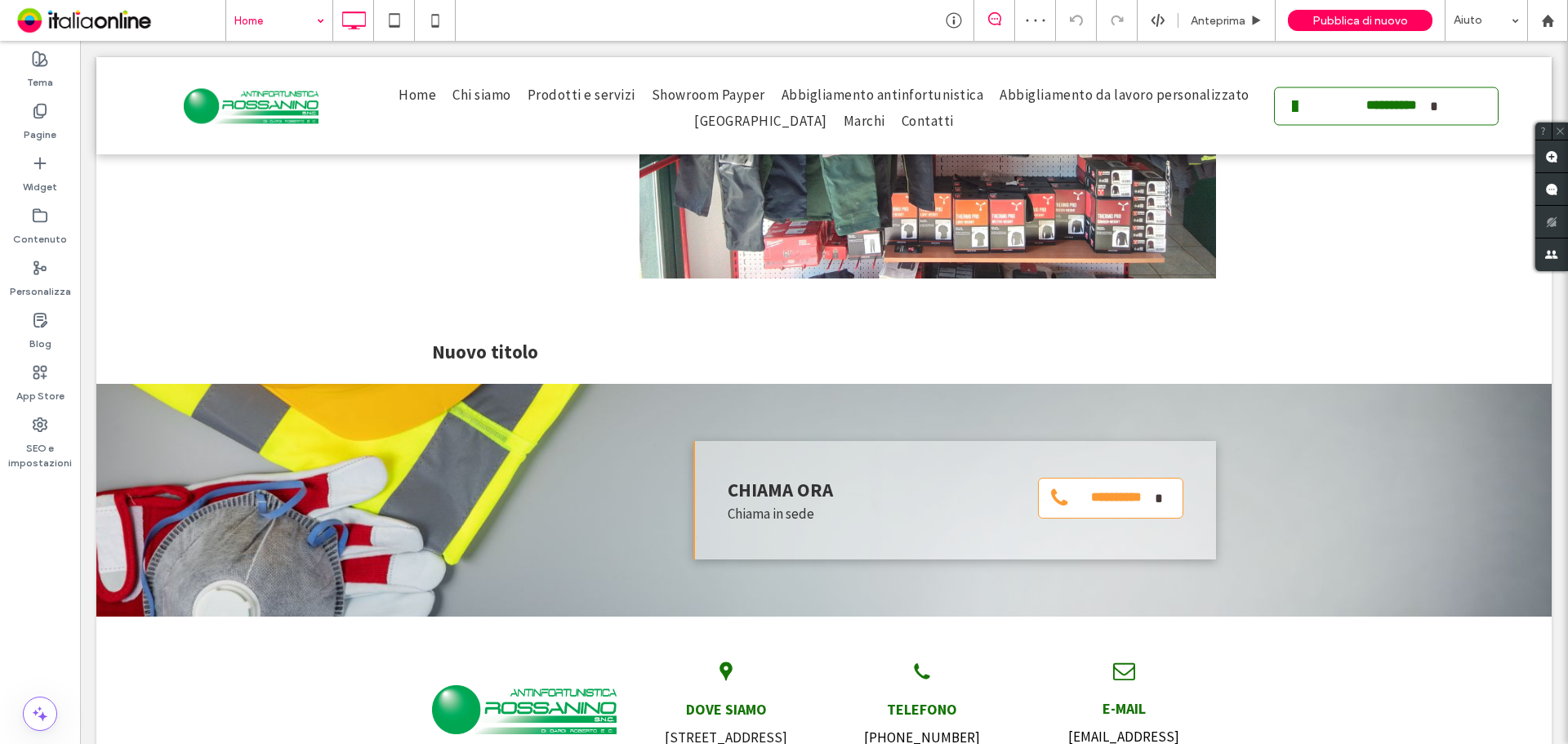
scroll to position [2364, 0]
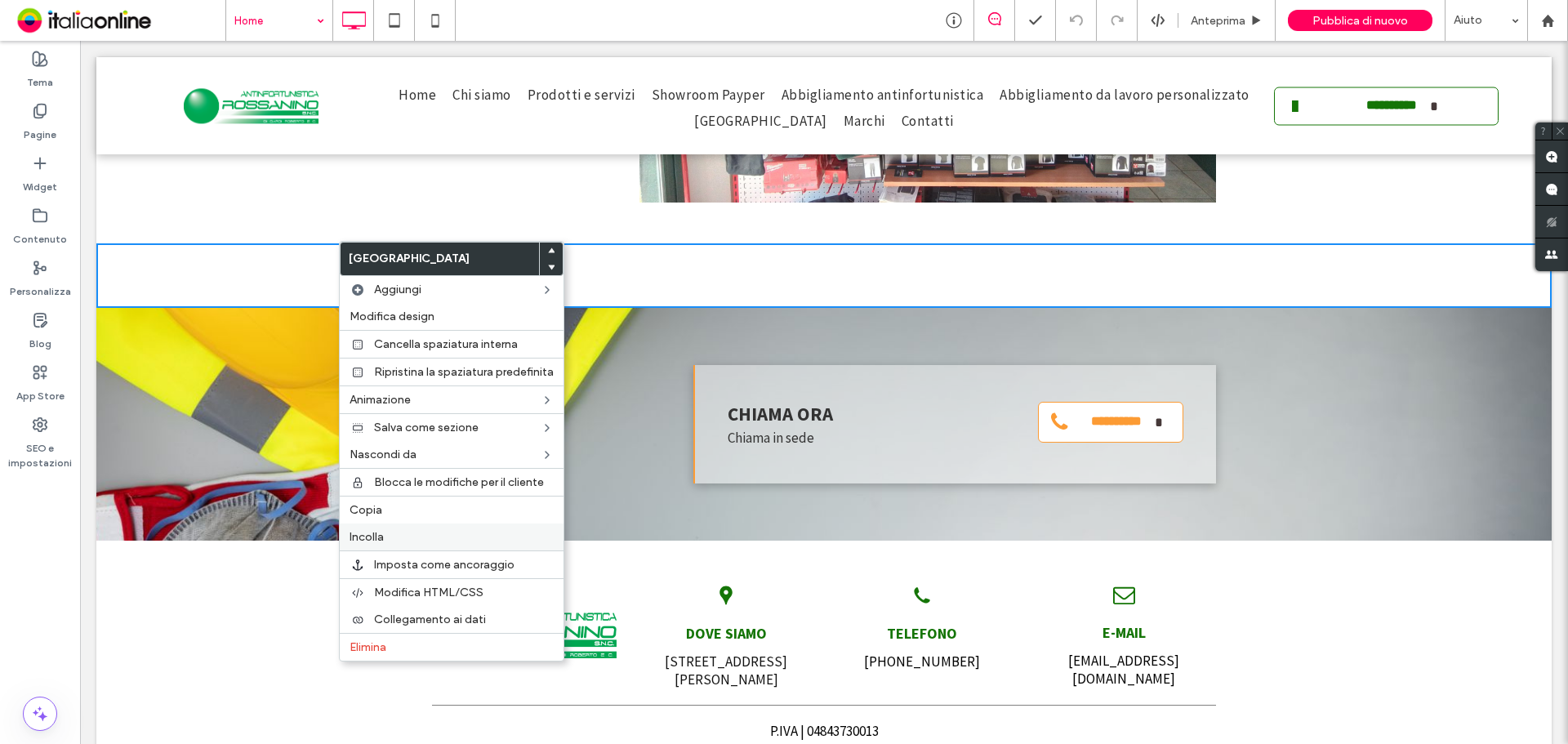
click at [514, 542] on label "Incolla" at bounding box center [451, 537] width 204 height 14
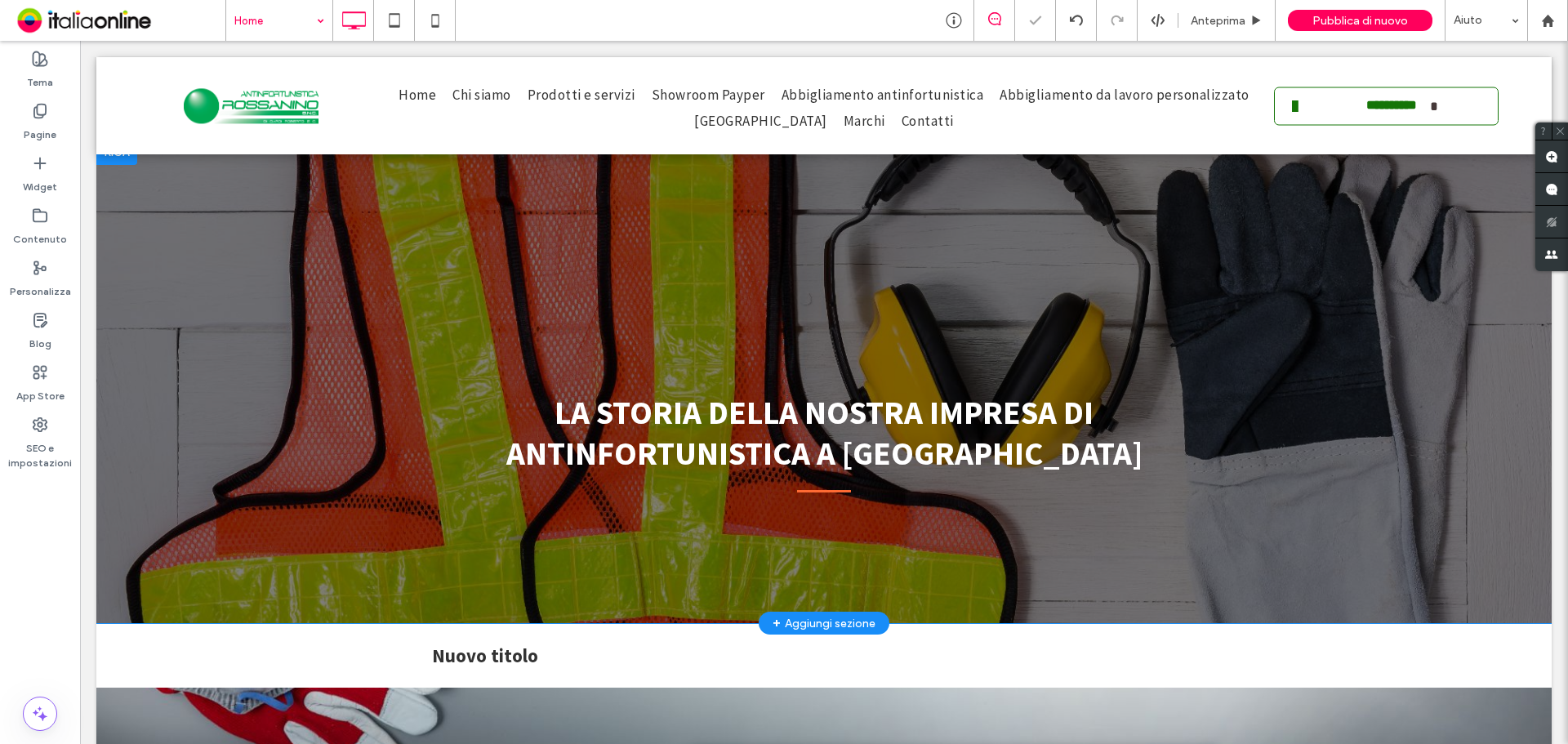
scroll to position [2609, 0]
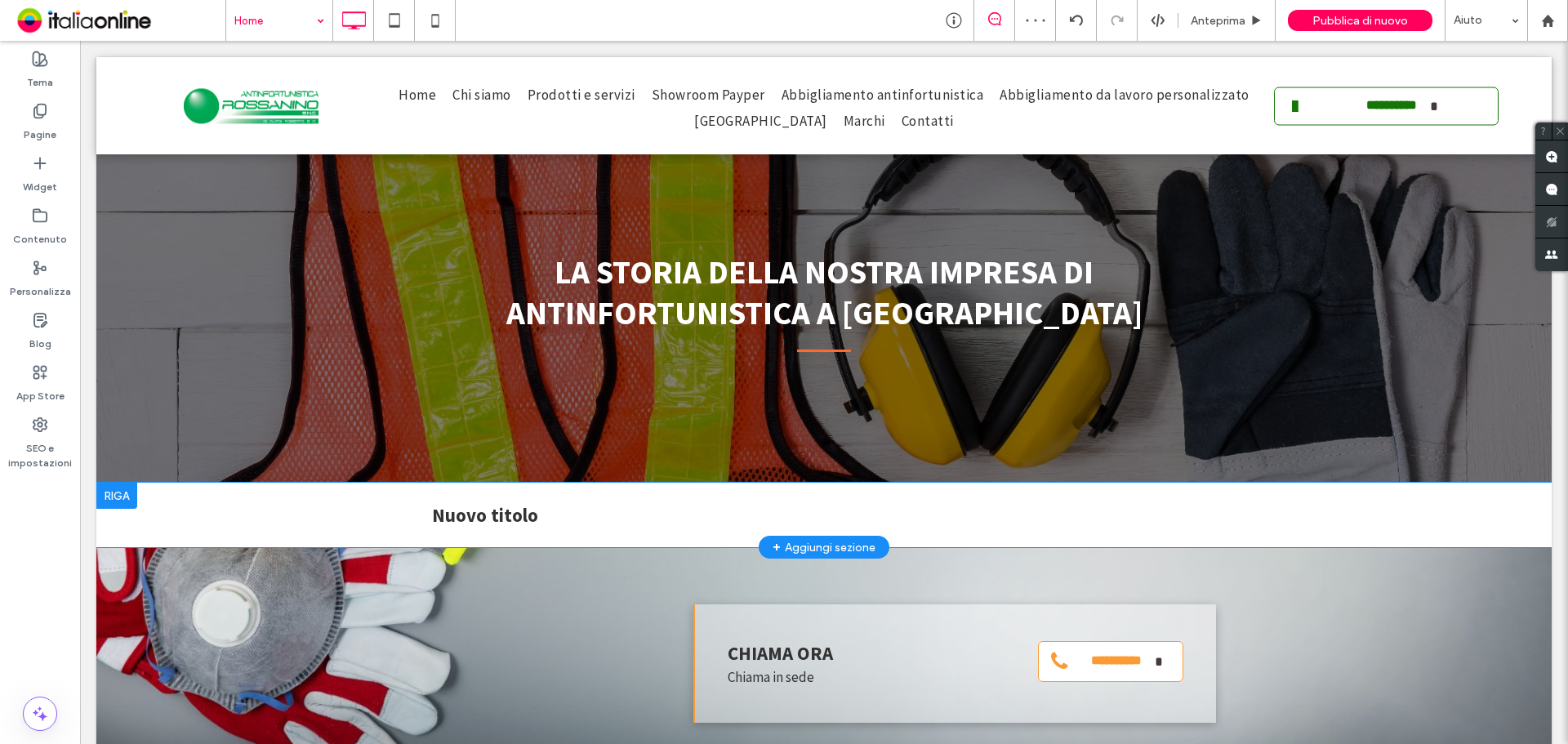
click at [128, 483] on div at bounding box center [117, 496] width 41 height 26
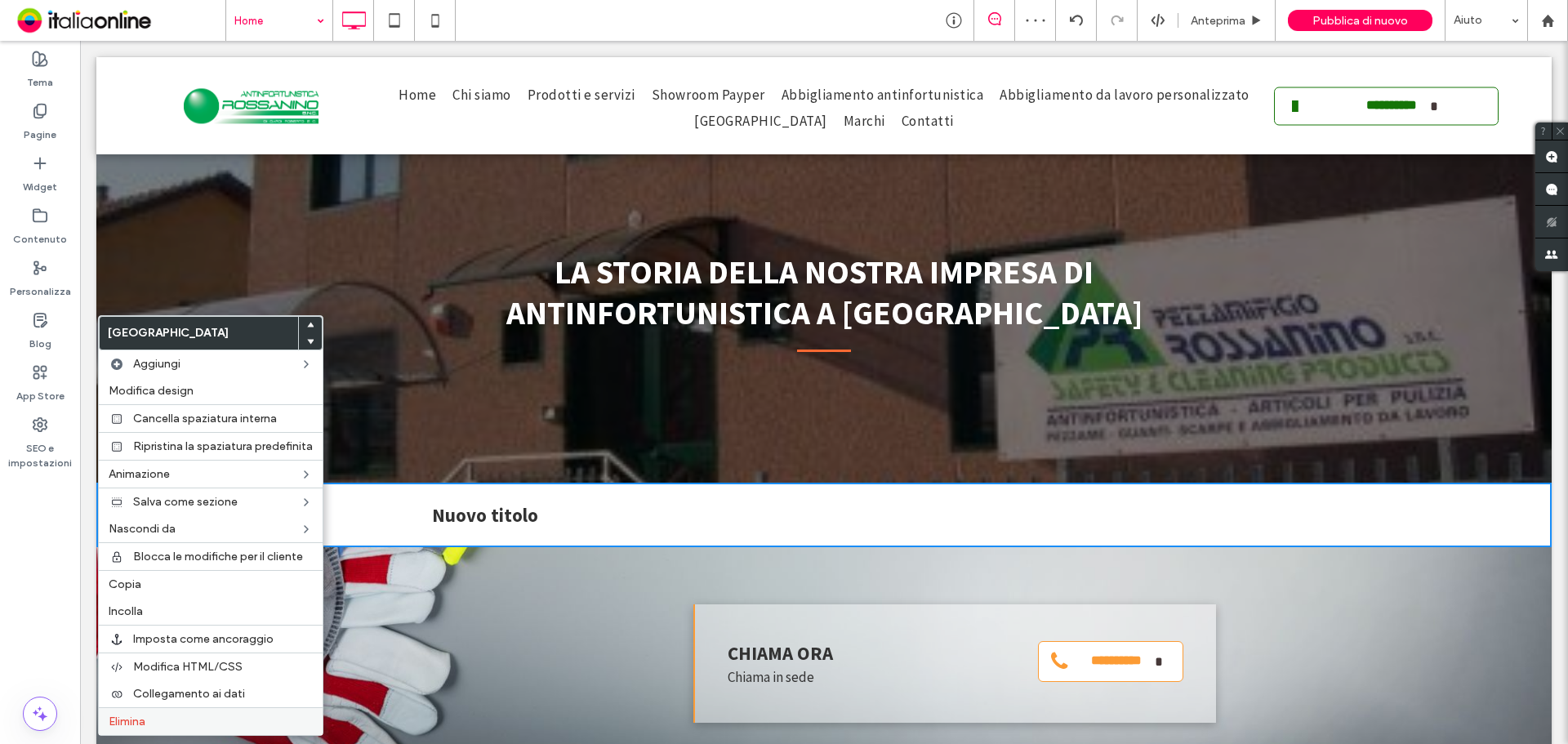
click at [265, 718] on label "Elimina" at bounding box center [211, 722] width 204 height 14
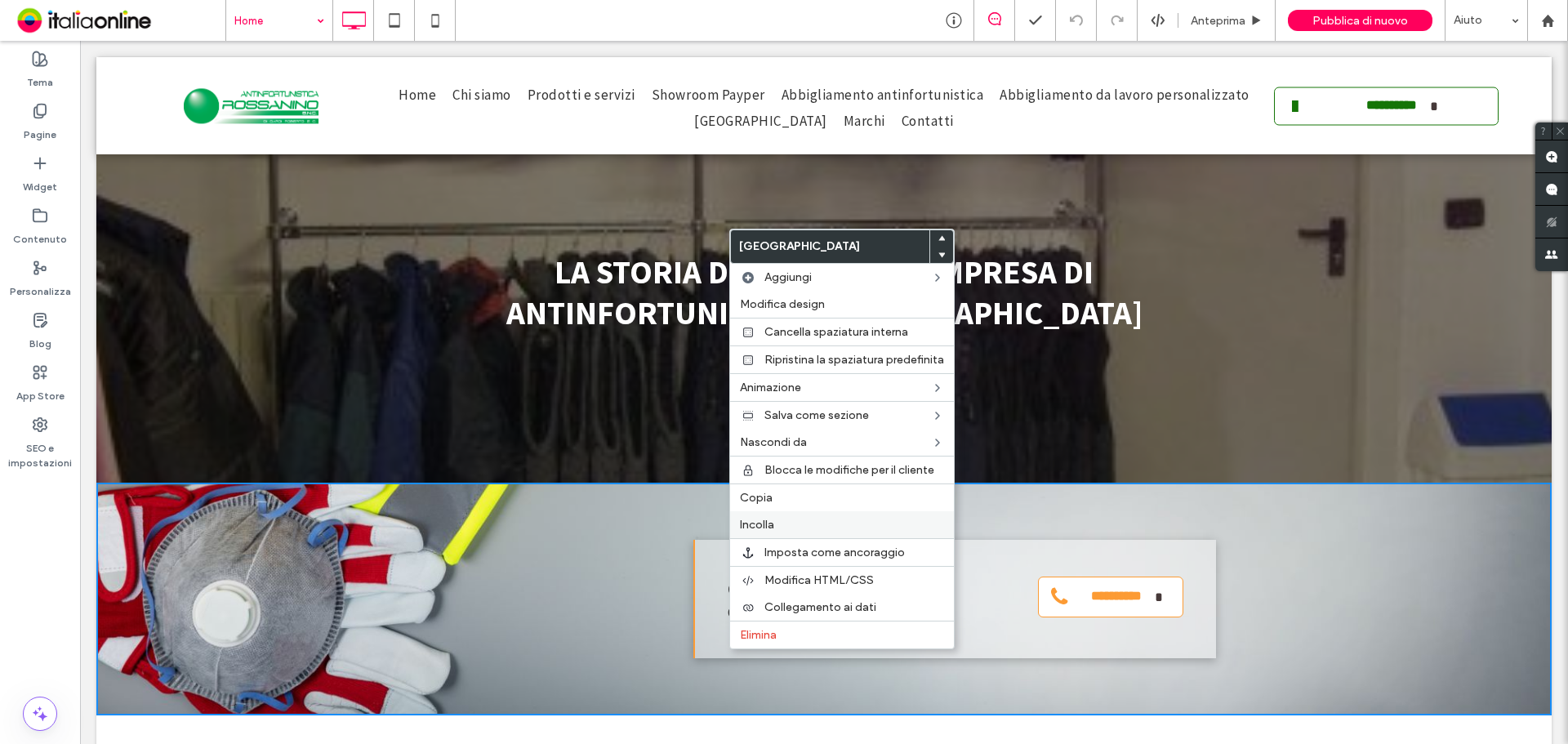
click at [775, 532] on div "Incolla" at bounding box center [841, 525] width 224 height 27
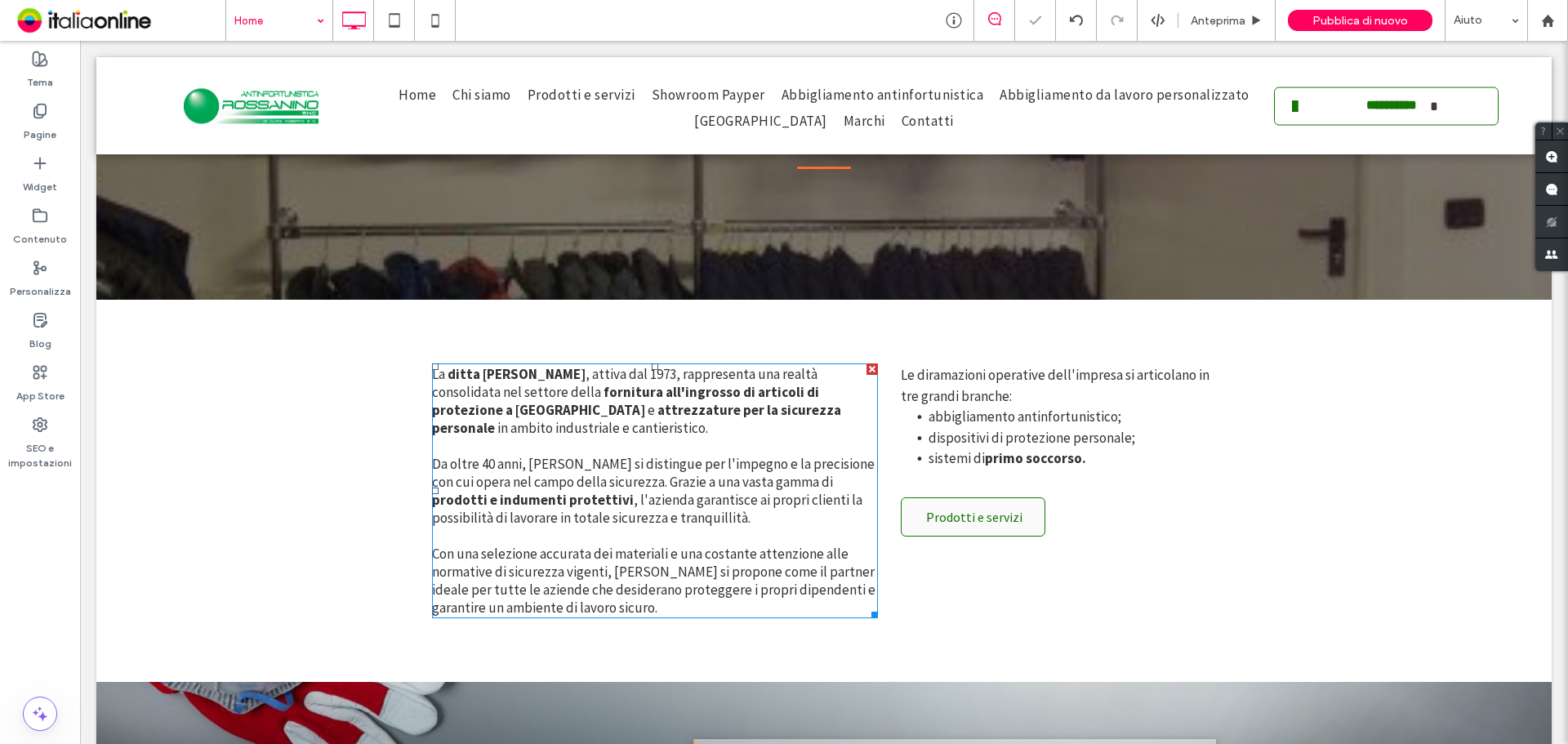
scroll to position [2936, 0]
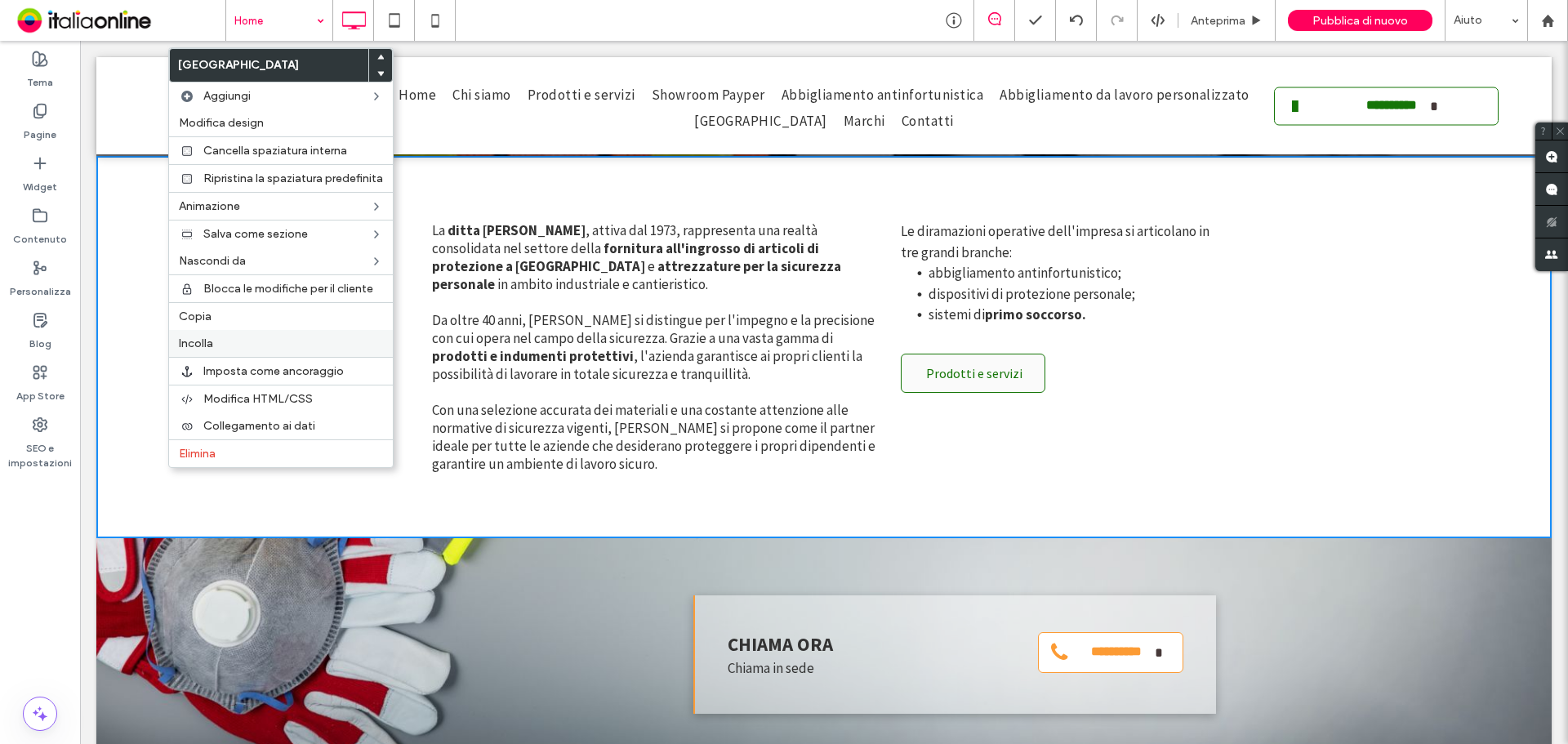
click at [241, 336] on div "Incolla" at bounding box center [280, 343] width 224 height 27
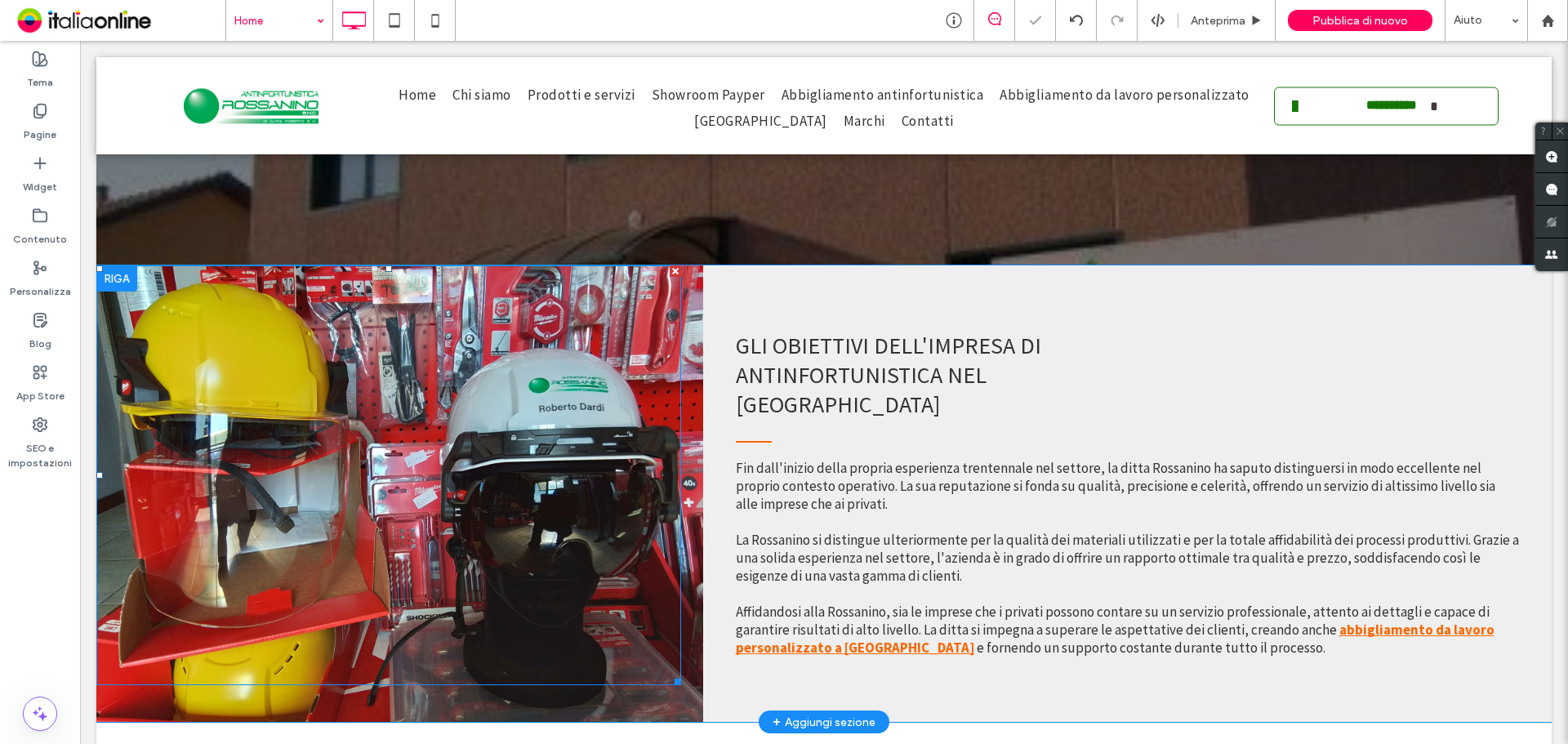
scroll to position [2691, 0]
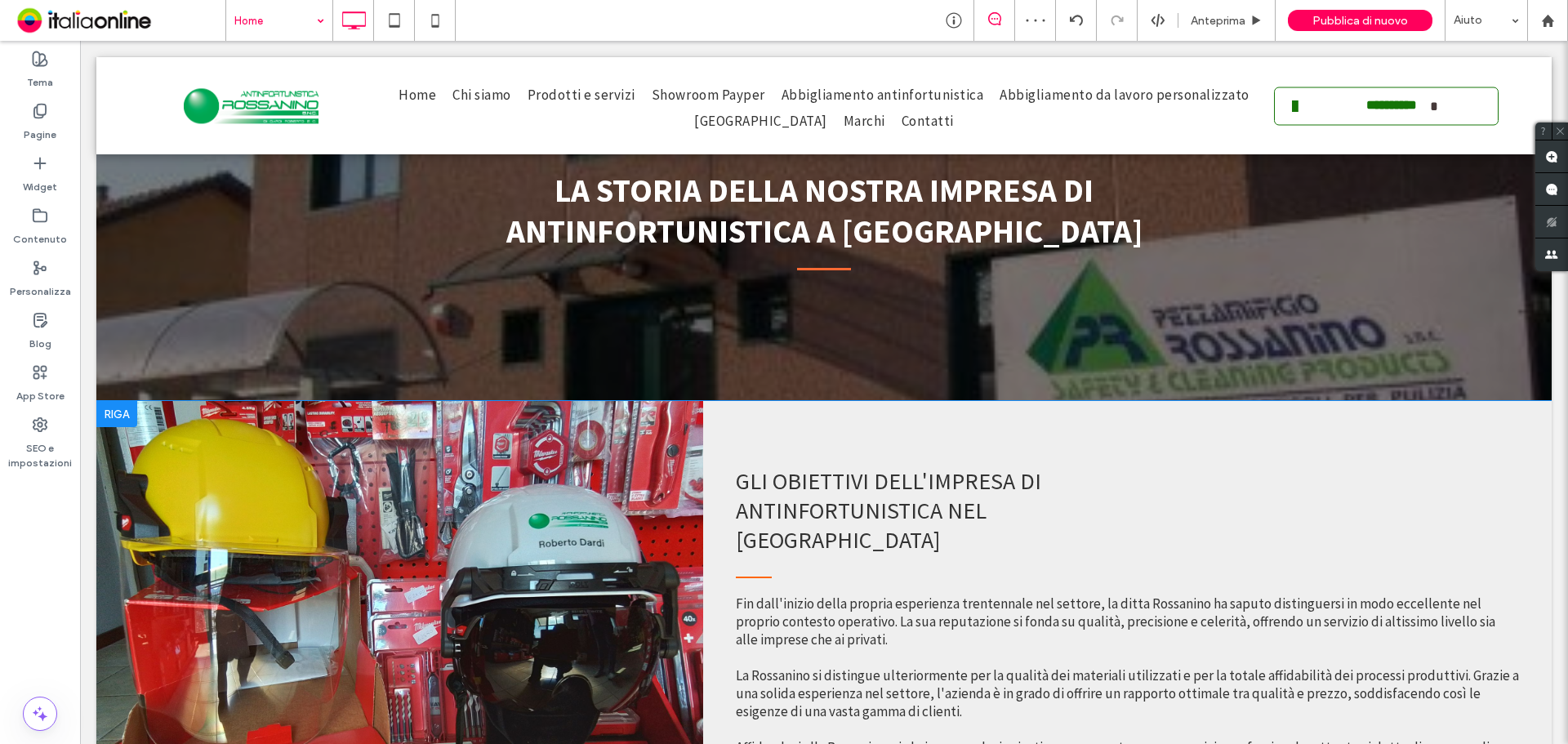
click at [123, 401] on div at bounding box center [117, 414] width 41 height 26
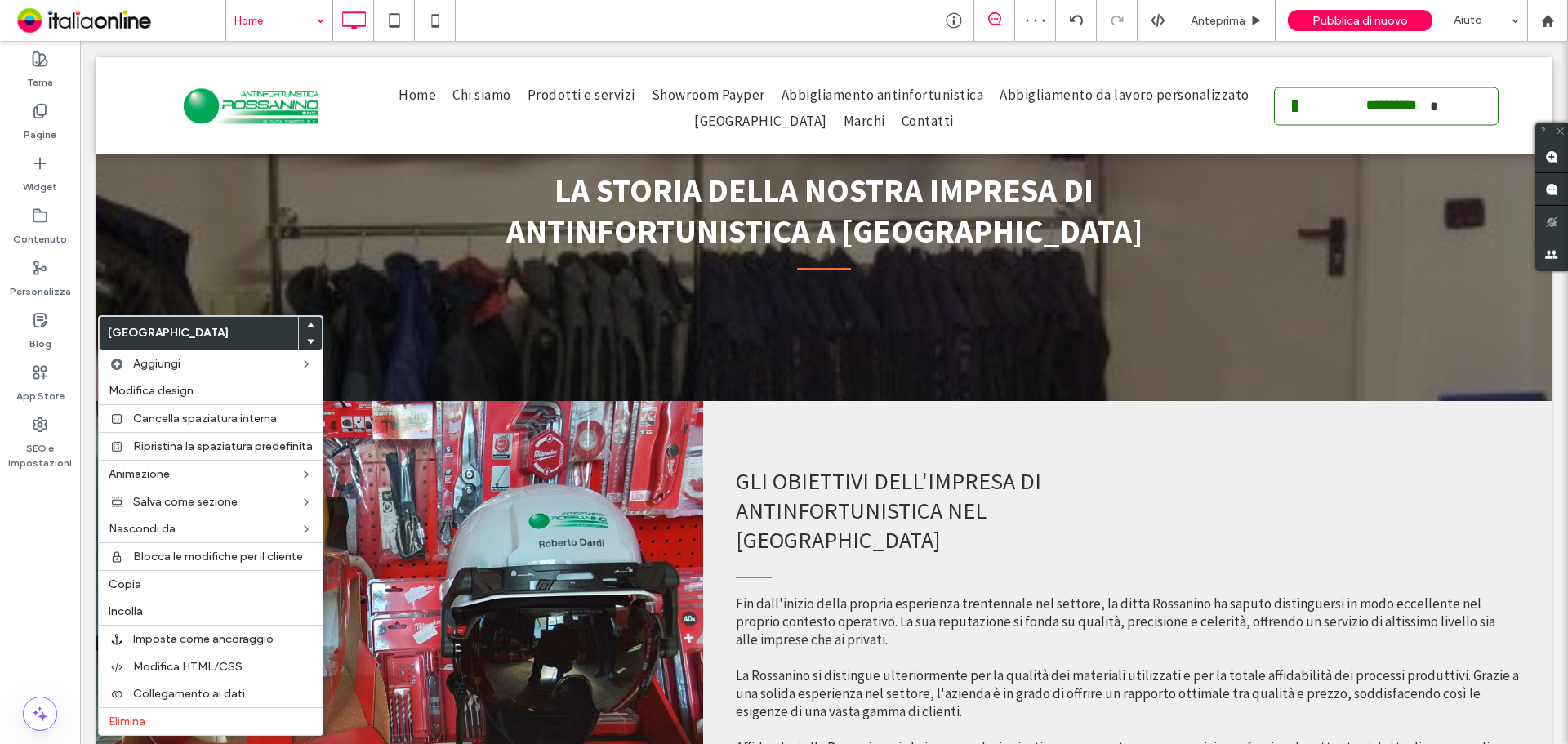
click at [307, 337] on span at bounding box center [310, 341] width 7 height 16
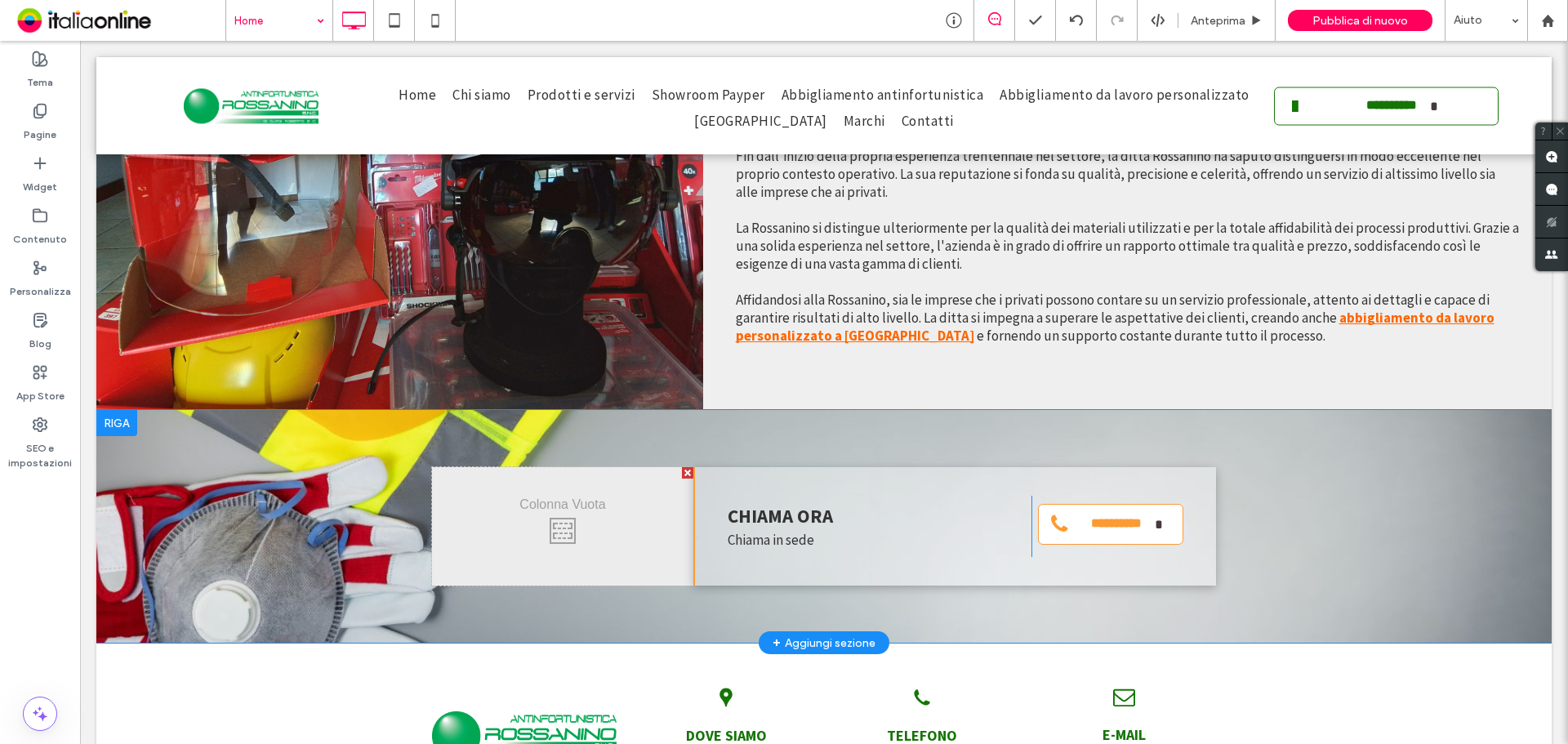
scroll to position [3593, 0]
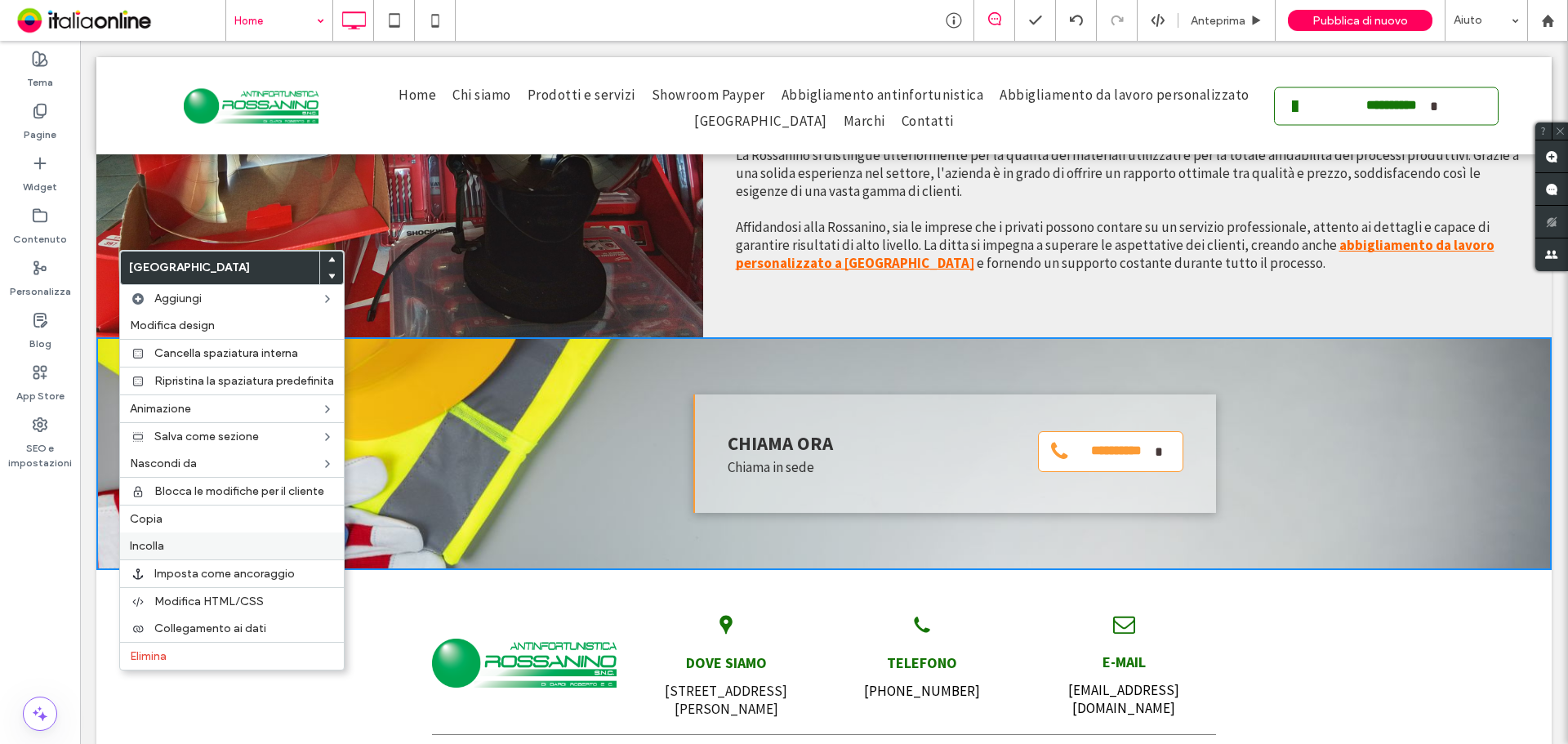
click at [247, 552] on label "Incolla" at bounding box center [232, 546] width 204 height 14
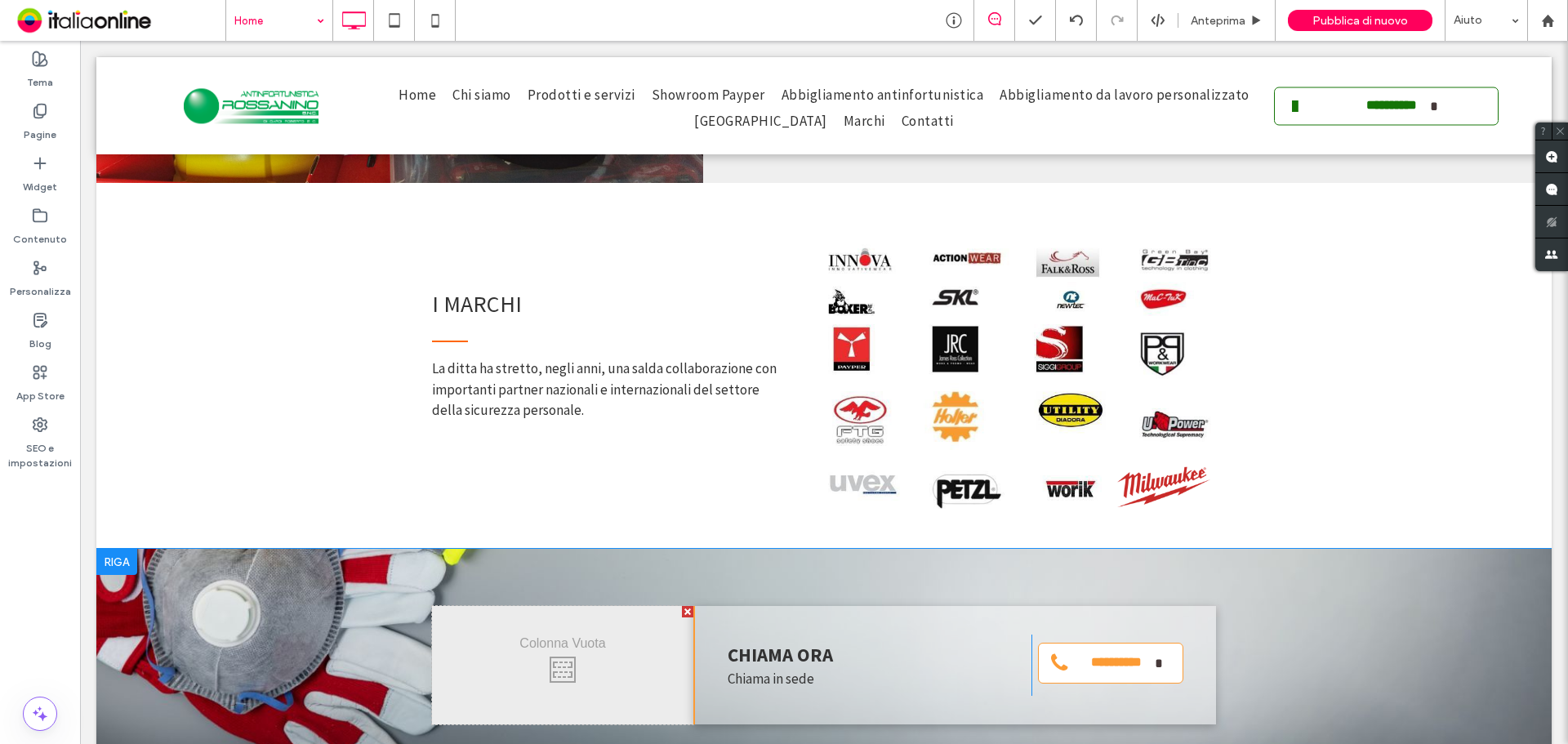
scroll to position [3920, 0]
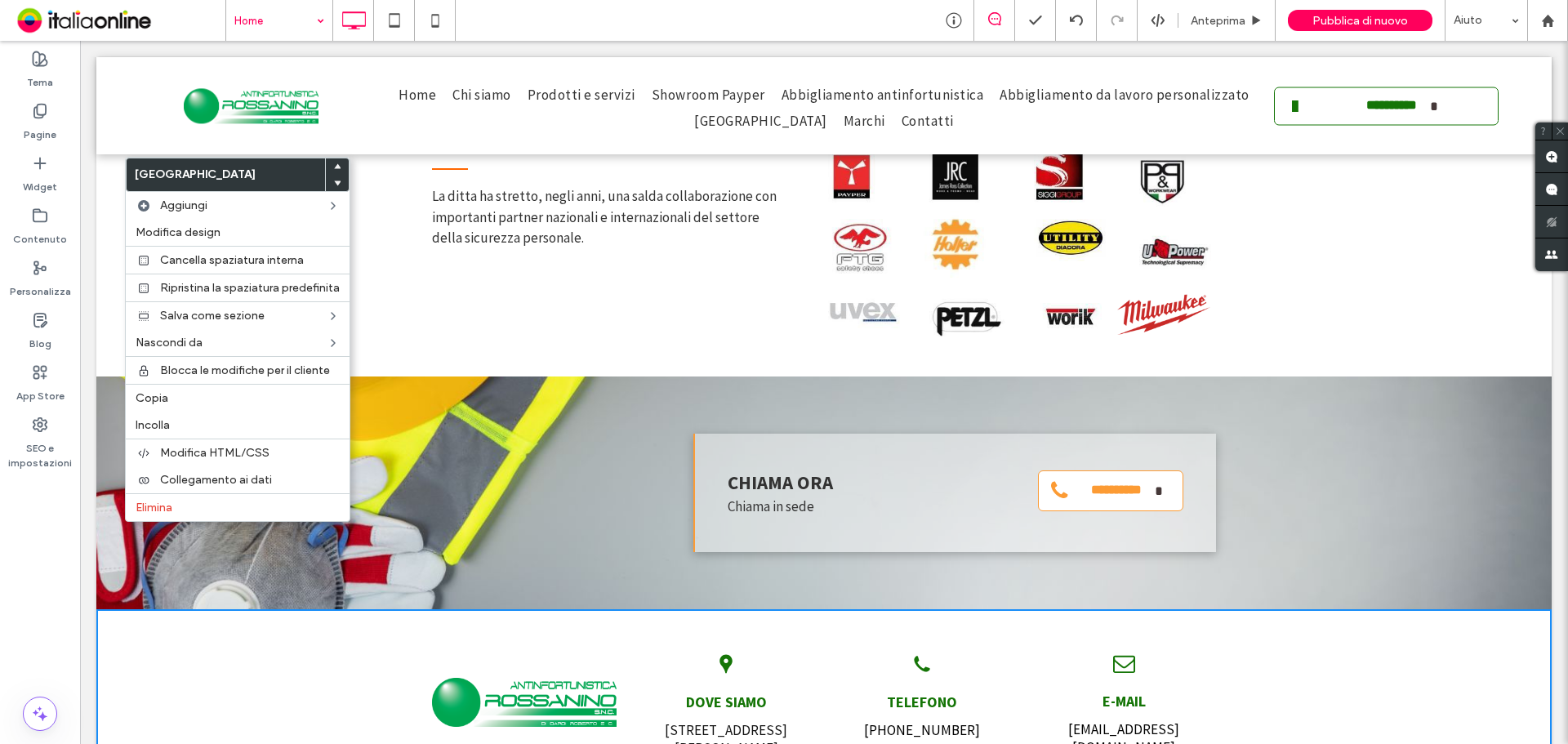
click at [530, 434] on div "Click To Paste" at bounding box center [562, 493] width 261 height 118
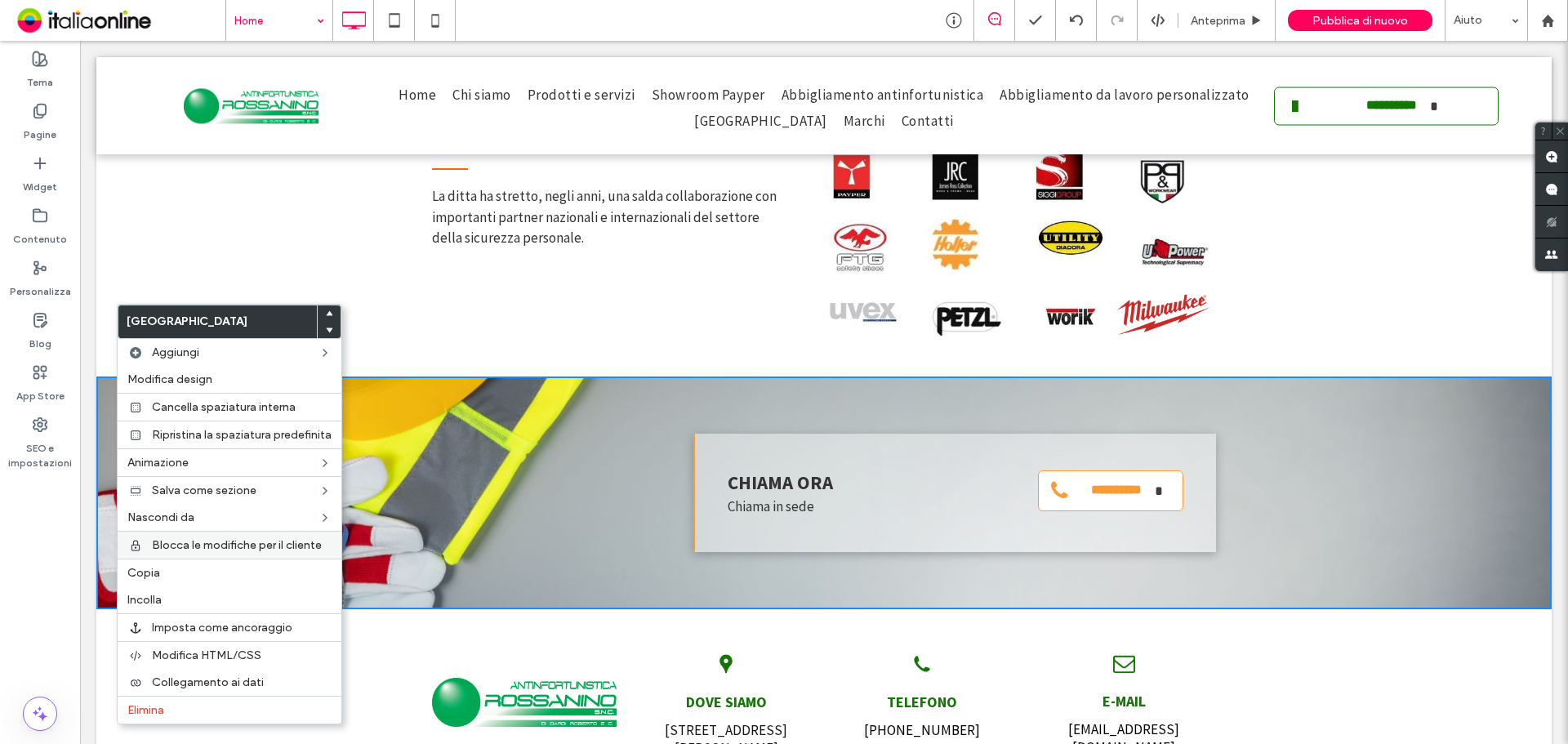
drag, startPoint x: 202, startPoint y: 597, endPoint x: 314, endPoint y: 546, distance: 123.1
click at [202, 597] on label "Incolla" at bounding box center [230, 600] width 204 height 14
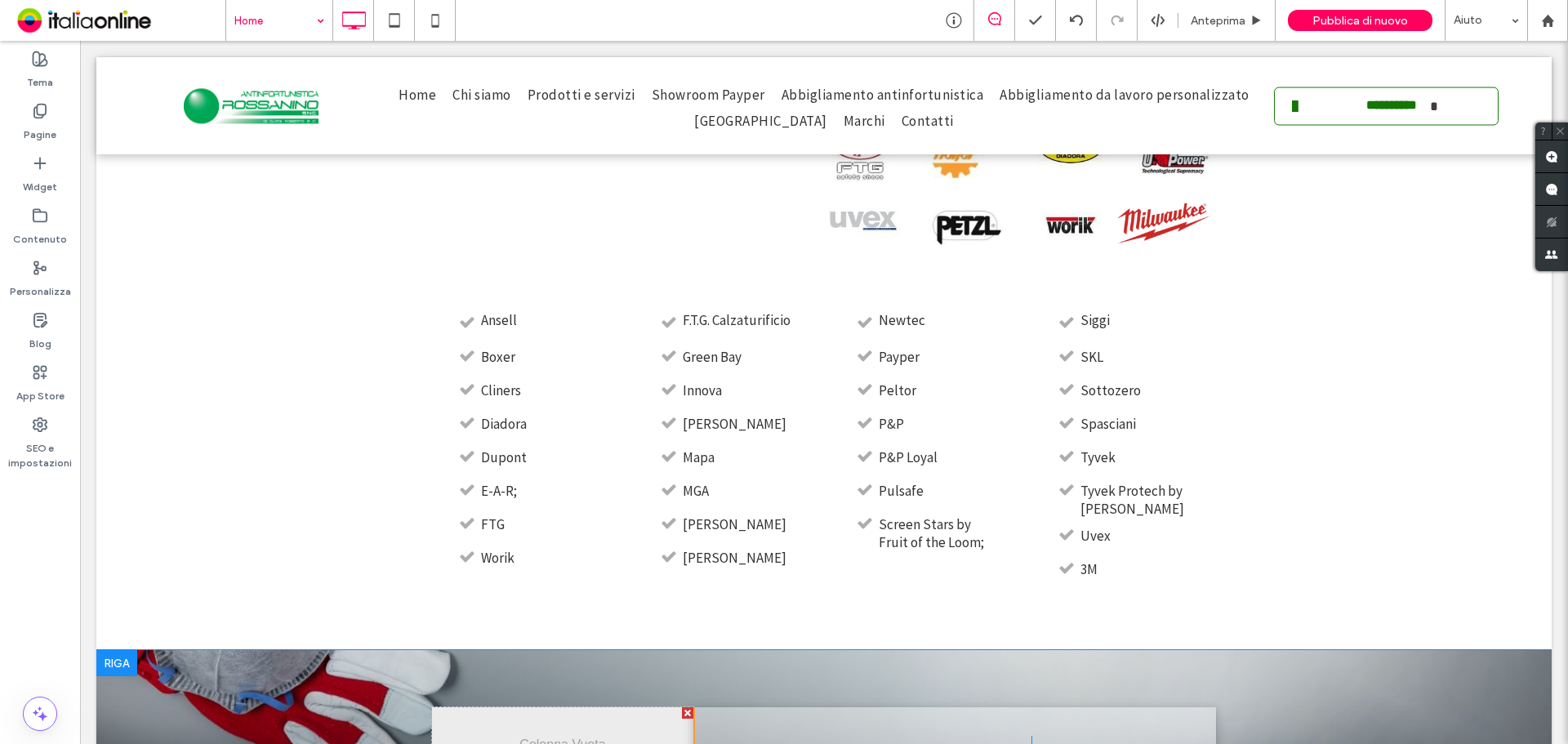
scroll to position [4166, 0]
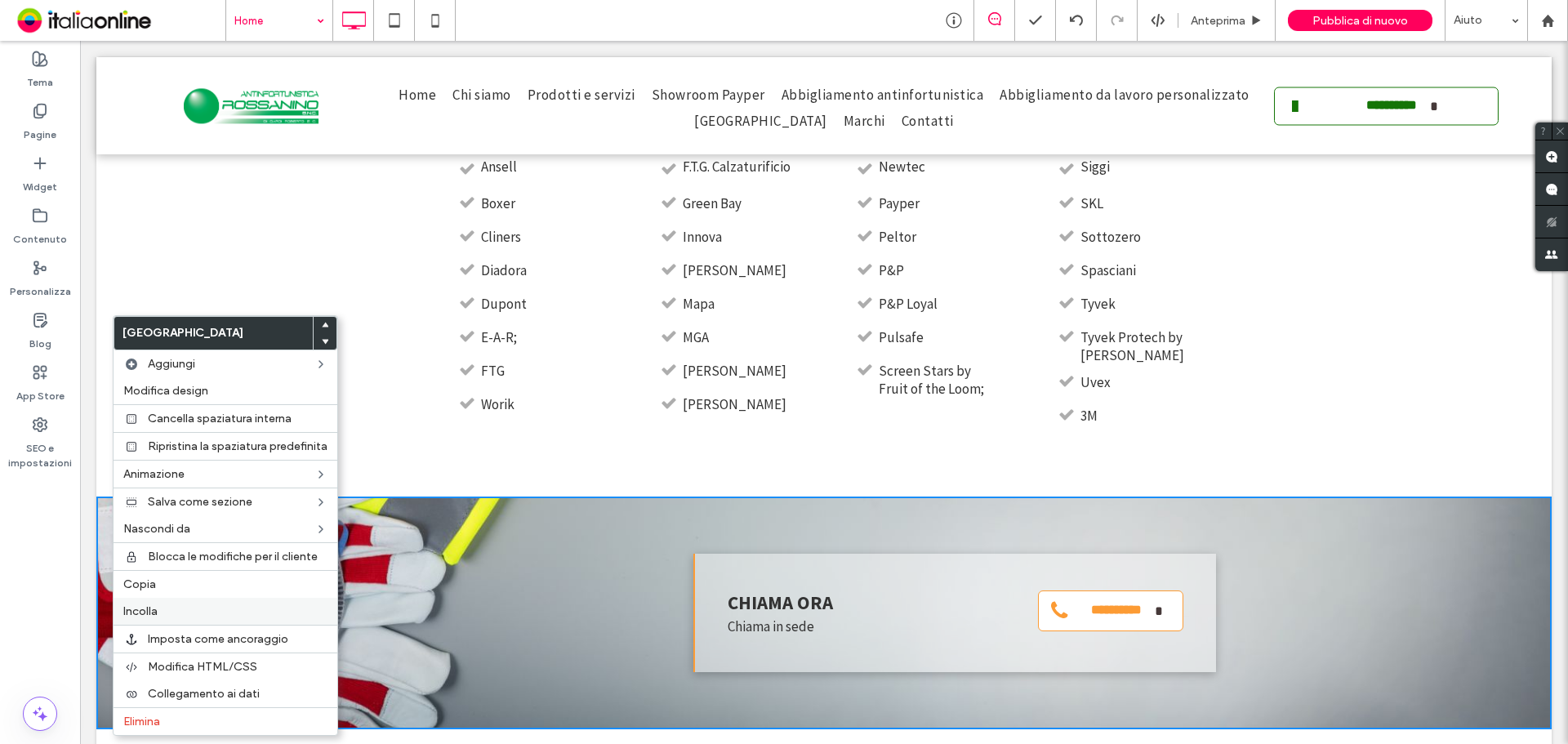
click at [177, 619] on div "Incolla" at bounding box center [225, 612] width 224 height 27
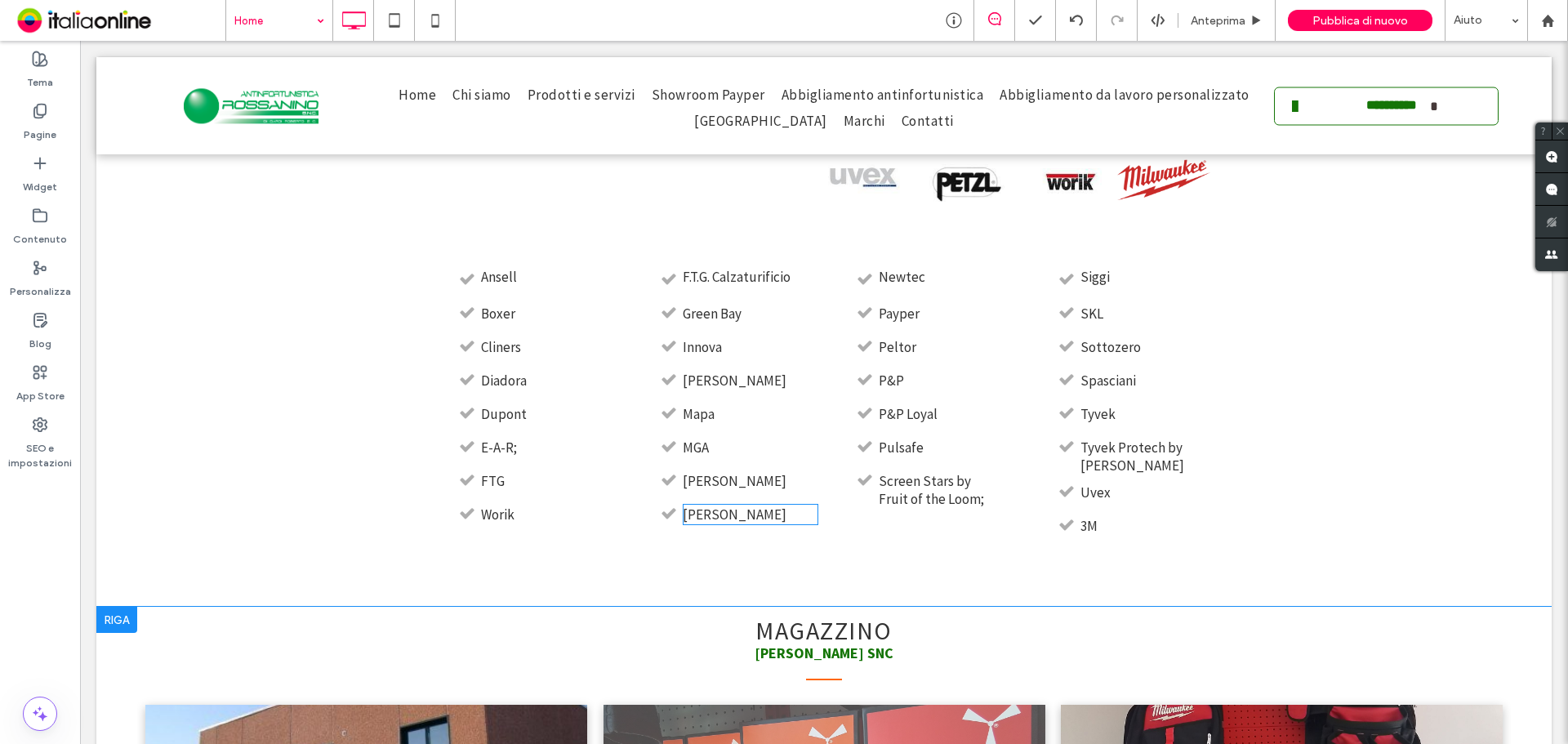
scroll to position [4545, 0]
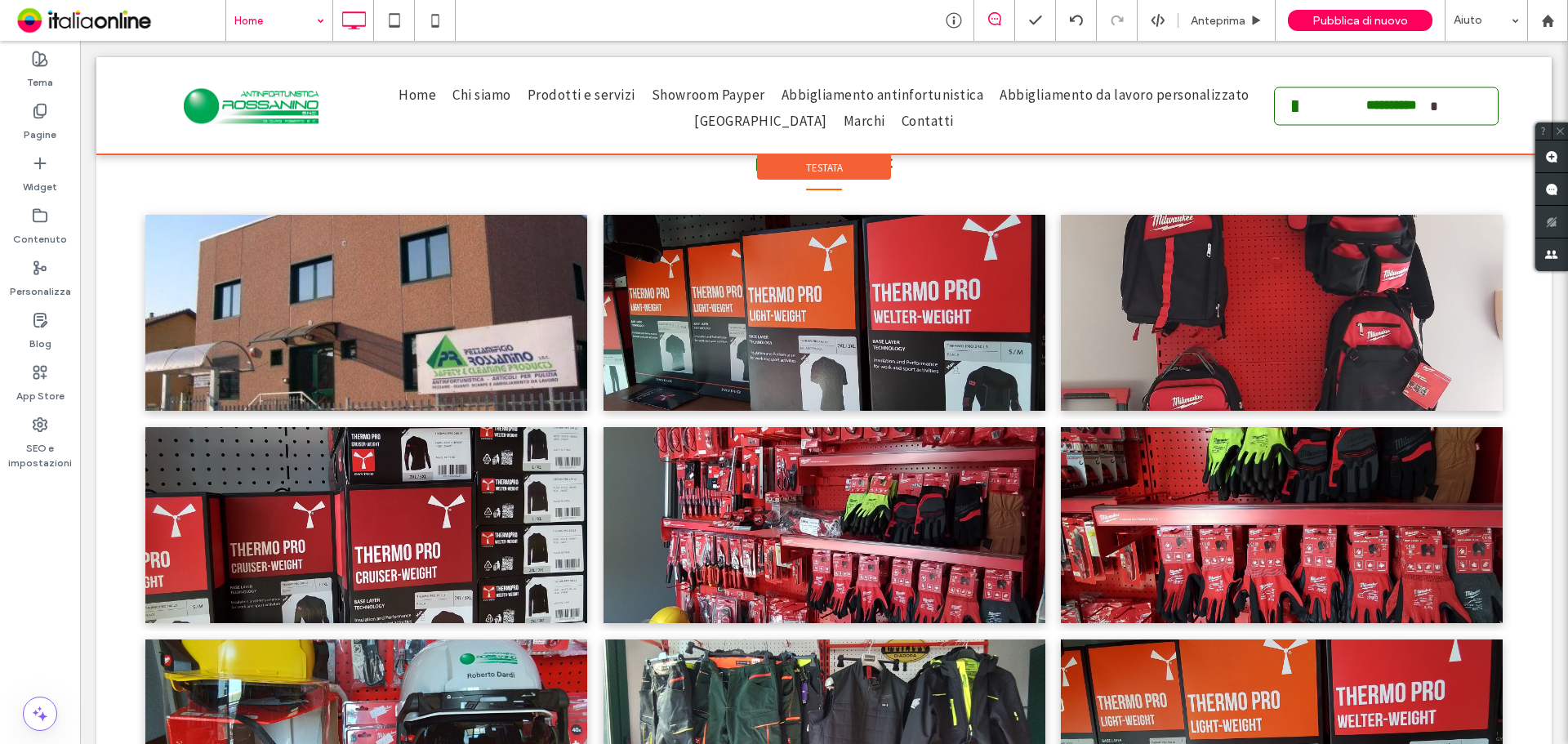
click at [478, 95] on div at bounding box center [824, 106] width 1455 height 97
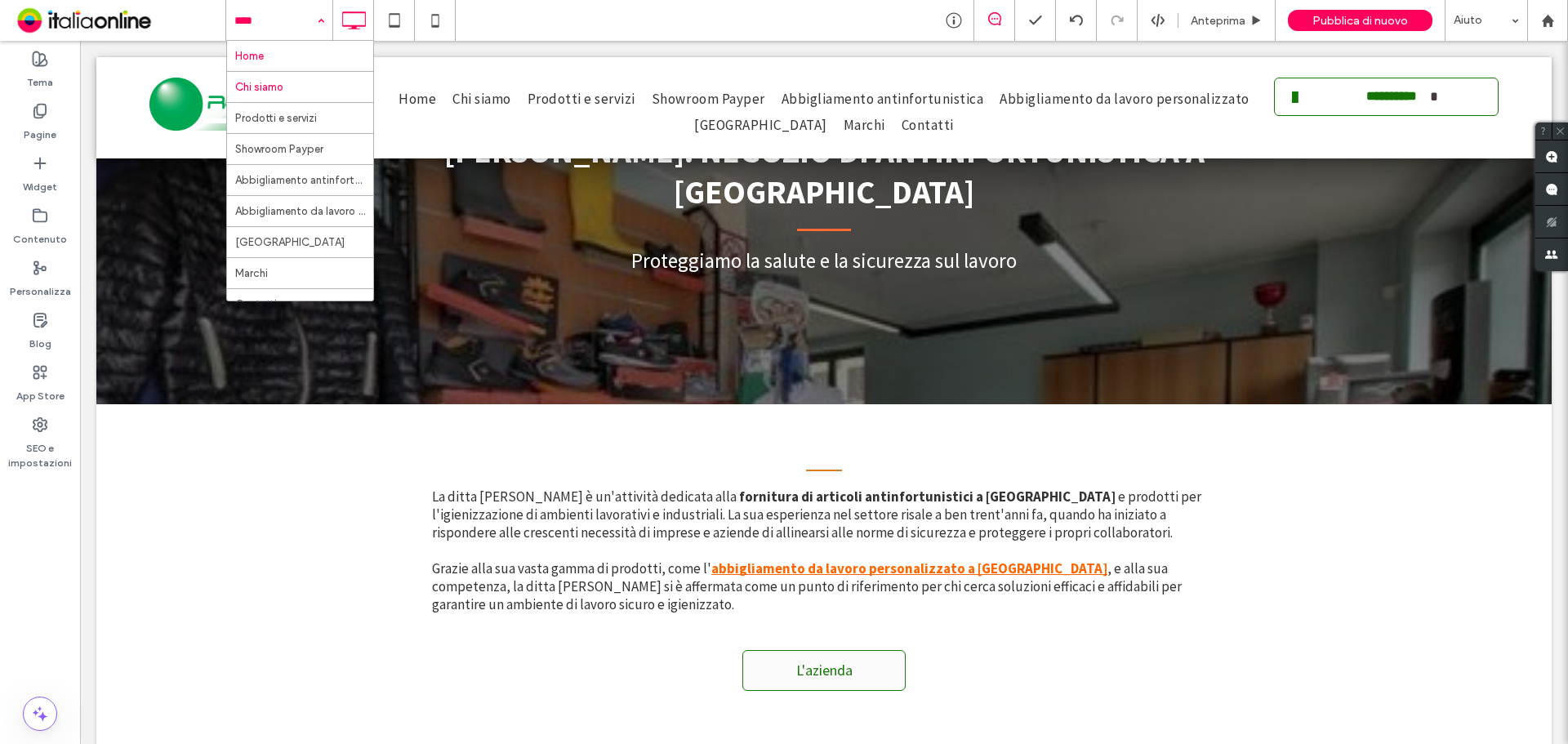
scroll to position [0, 0]
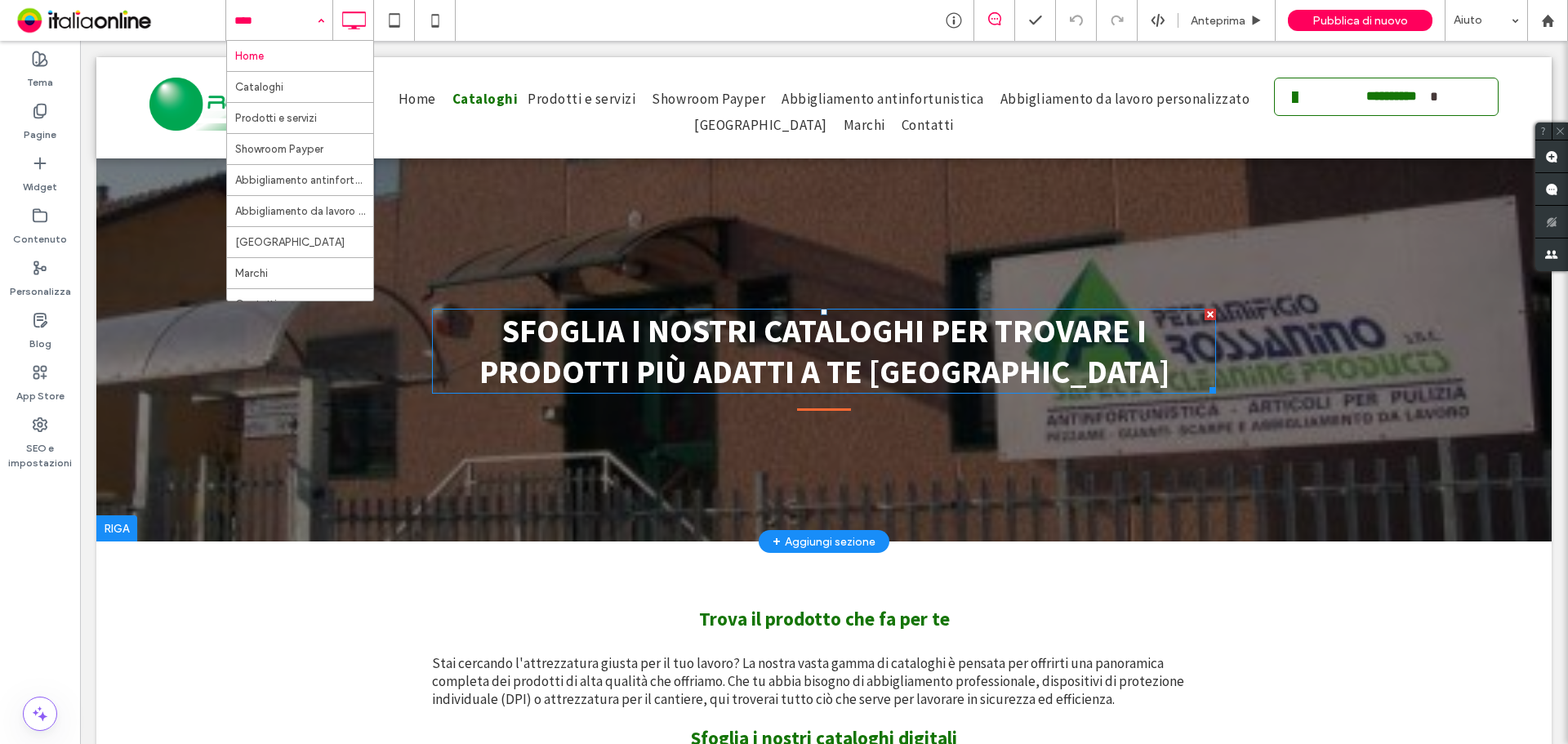
click at [707, 357] on span "SFOGLIA I NOSTRI CATALOGHI PER TROVARE I PRODOTTI PIÙ ADATTI A TE [GEOGRAPHIC_D…" at bounding box center [824, 351] width 690 height 82
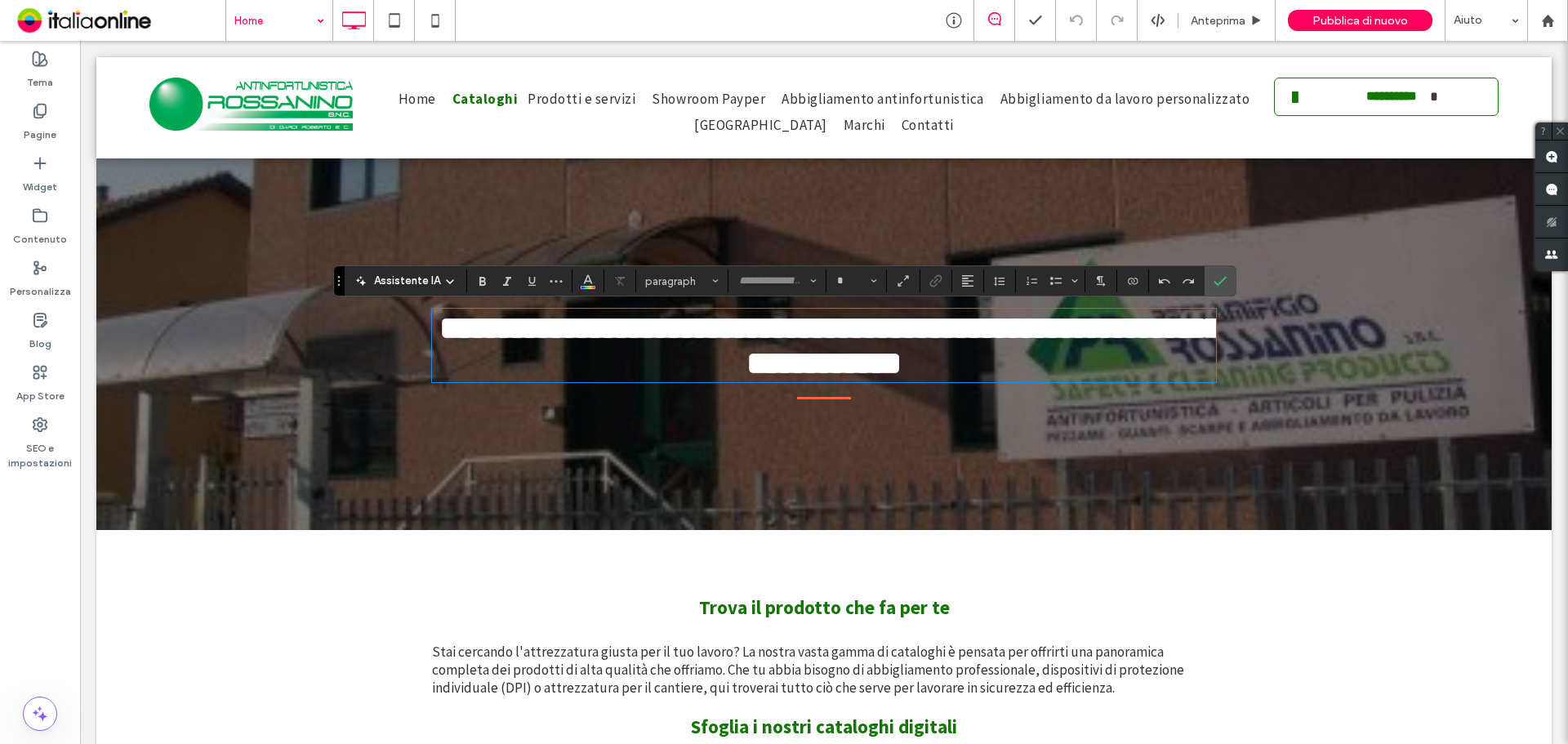
type input "**********"
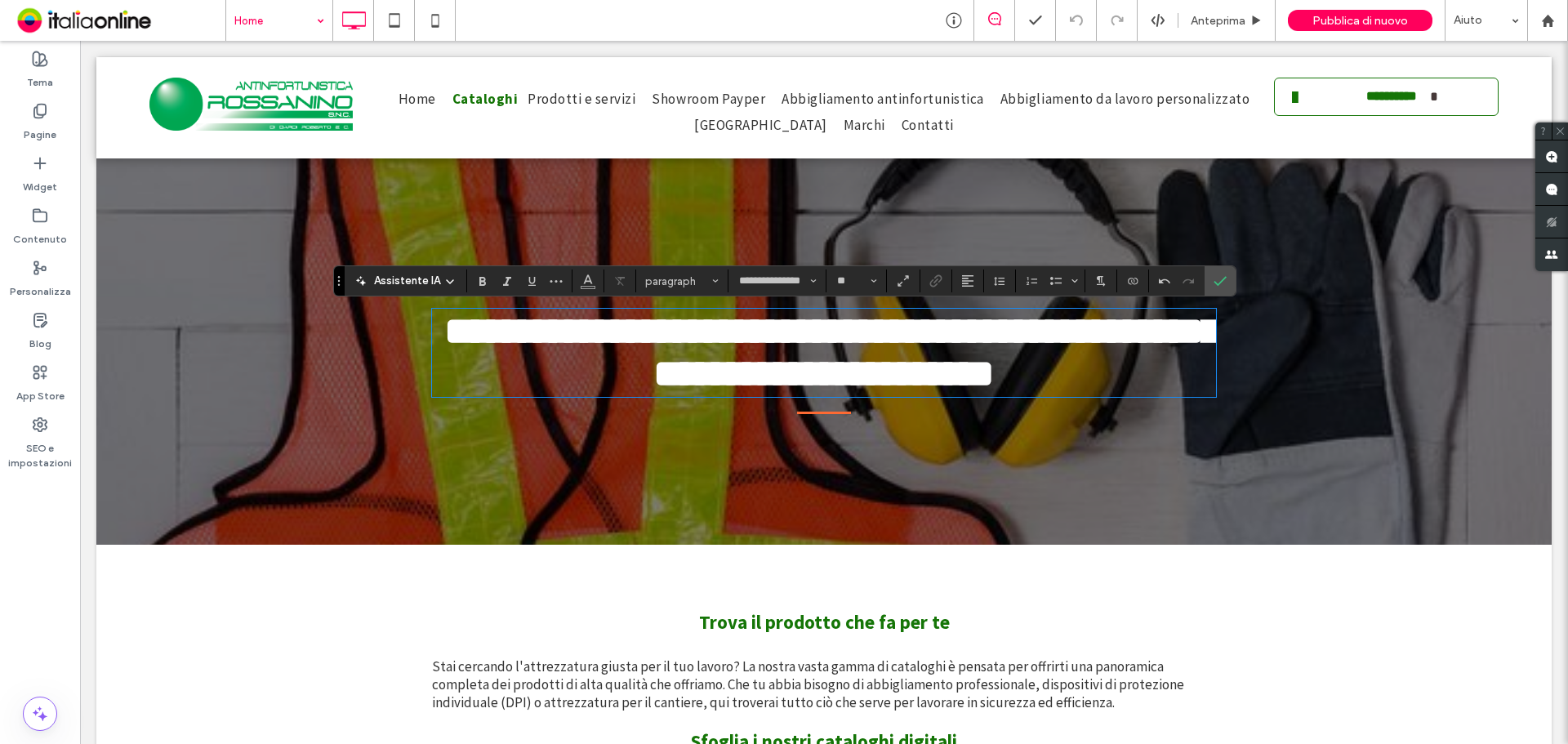
type input "**"
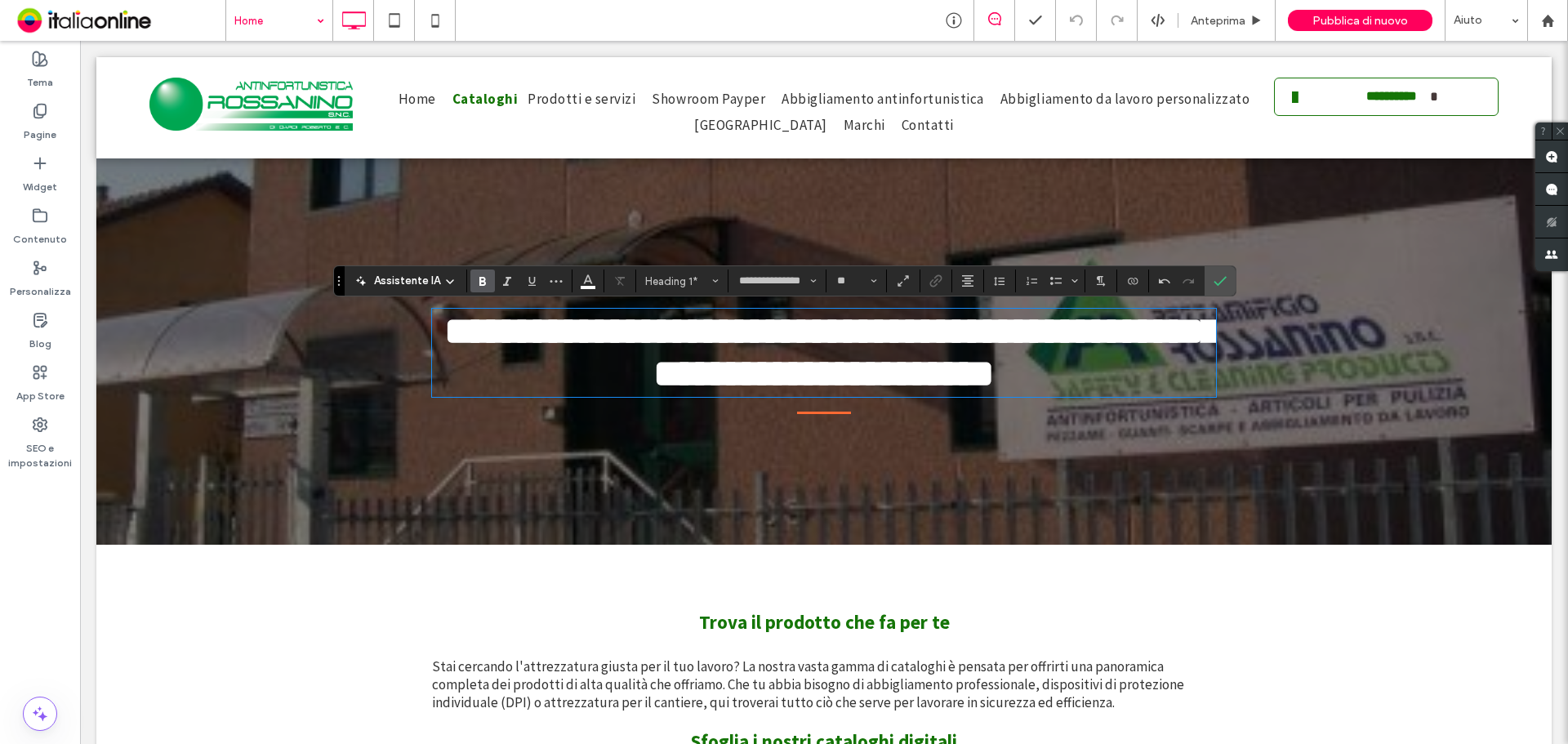
click at [998, 383] on span "**********" at bounding box center [832, 352] width 776 height 81
drag, startPoint x: 998, startPoint y: 383, endPoint x: 1144, endPoint y: 389, distance: 146.1
click at [1144, 389] on h1 "**********" at bounding box center [824, 353] width 784 height 85
click at [1216, 272] on span "Conferma" at bounding box center [1217, 281] width 8 height 30
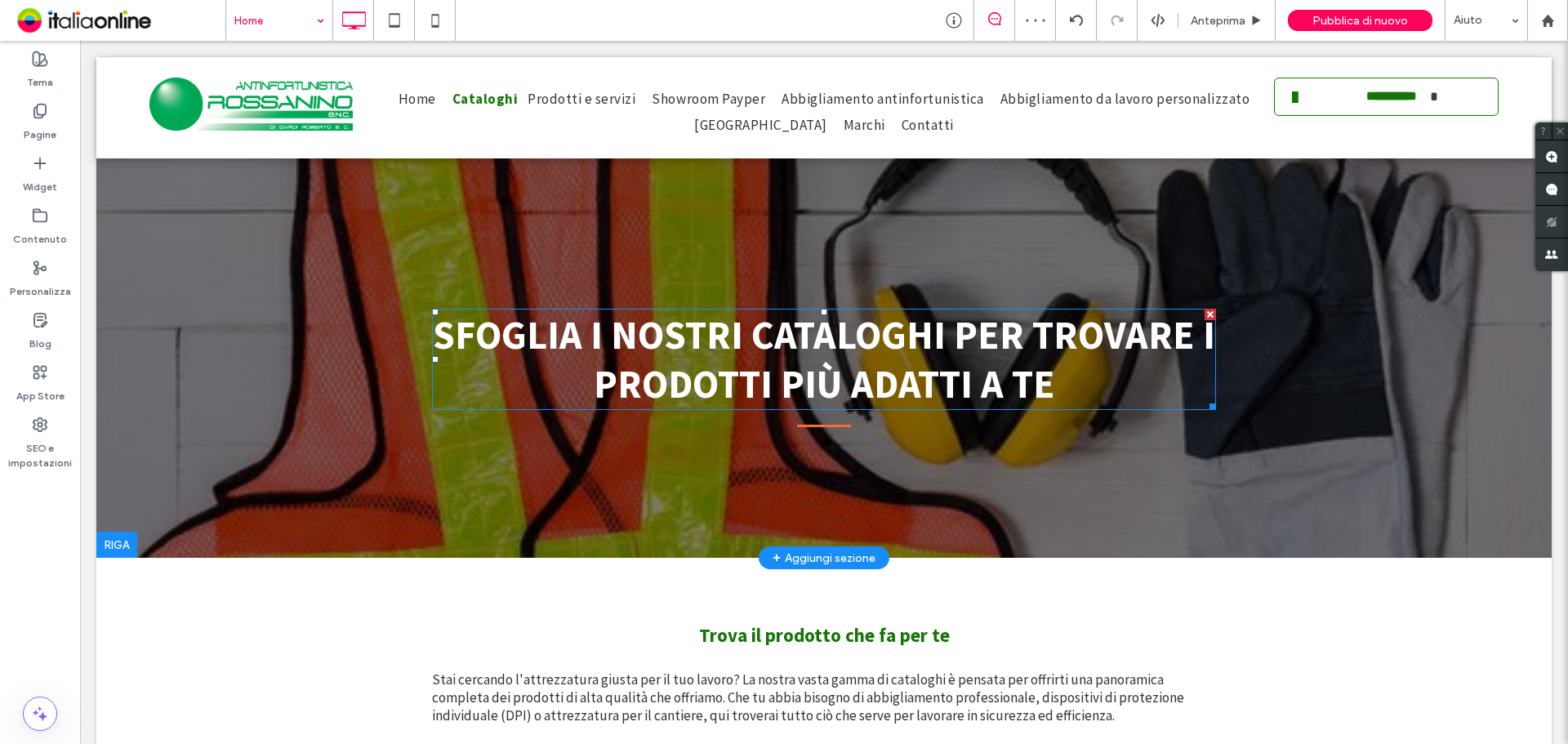
click at [602, 337] on span "SFOGLIA I NOSTRI CATALOGHI PER TROVARE I PRODOTTI PIÙ ADATTI A TE" at bounding box center [824, 359] width 782 height 98
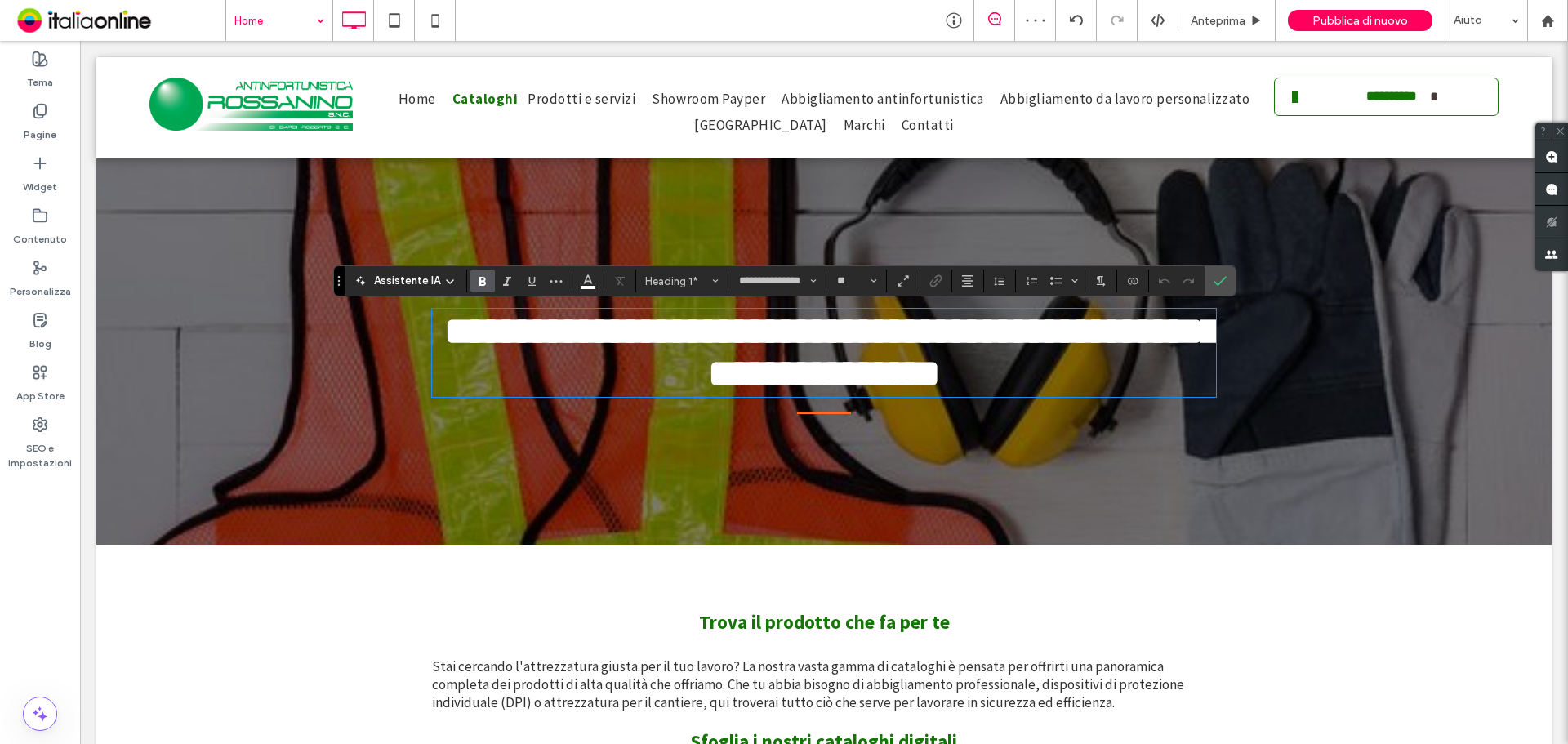
click at [595, 337] on span "**********" at bounding box center [832, 352] width 776 height 81
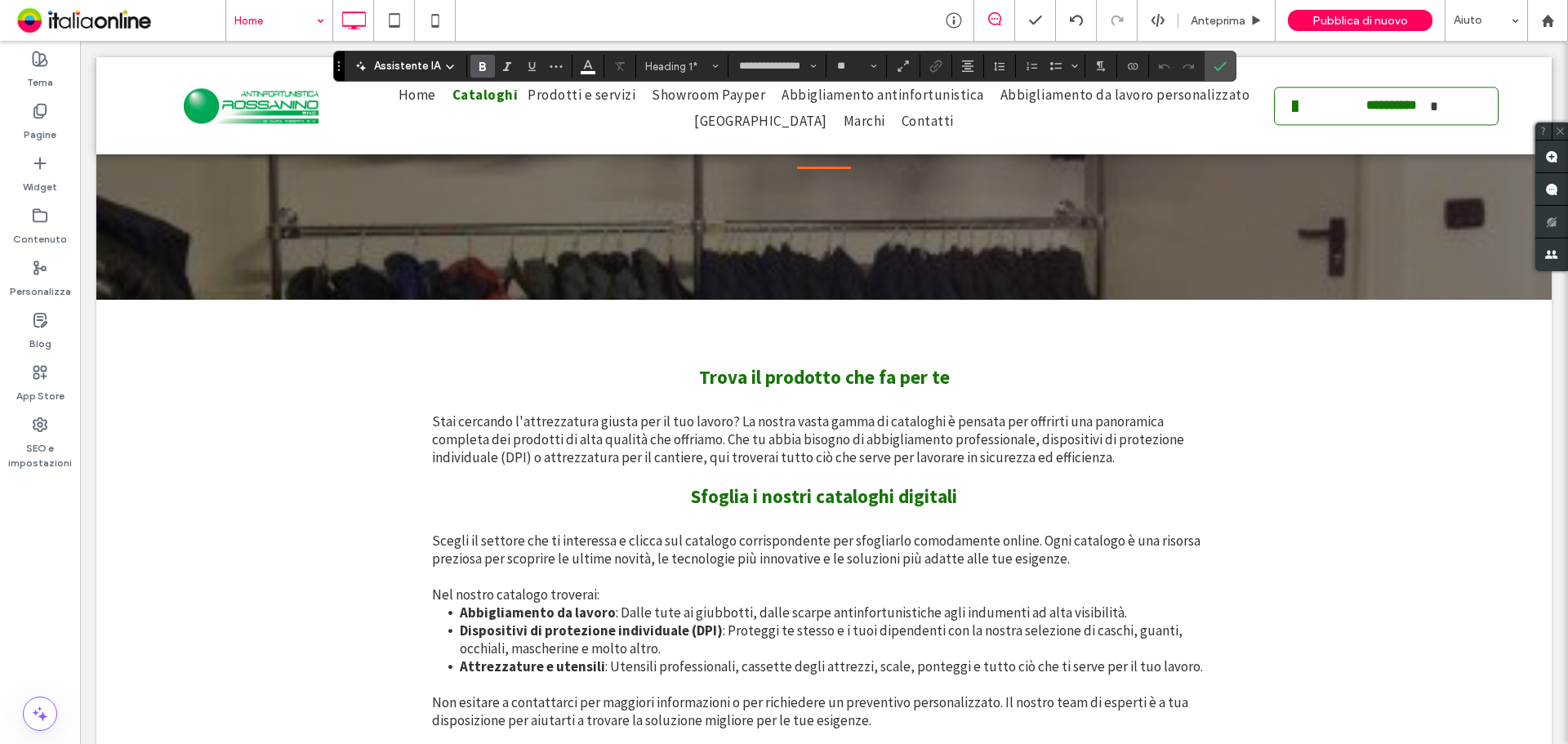
click at [662, 485] on p at bounding box center [824, 475] width 784 height 18
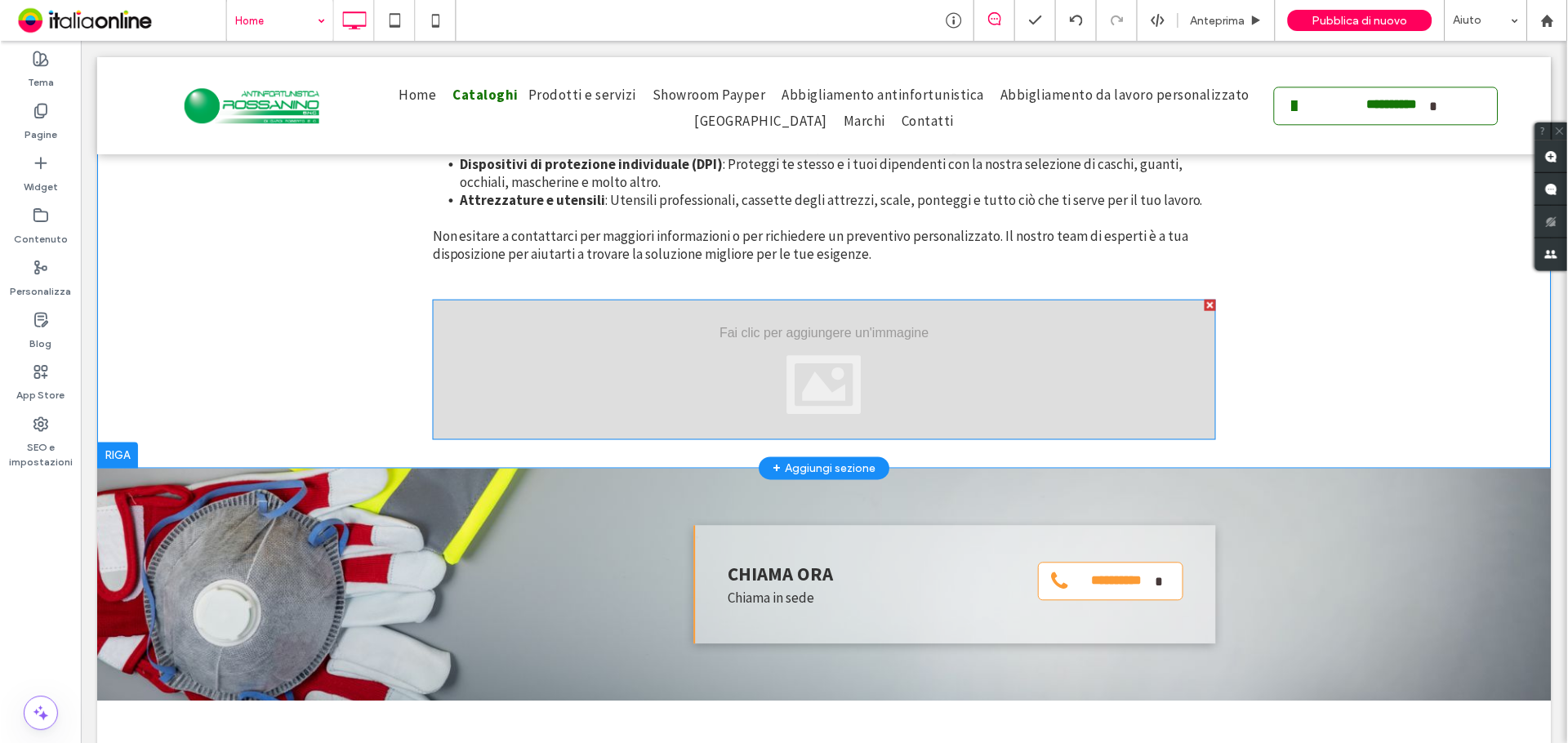
scroll to position [735, 0]
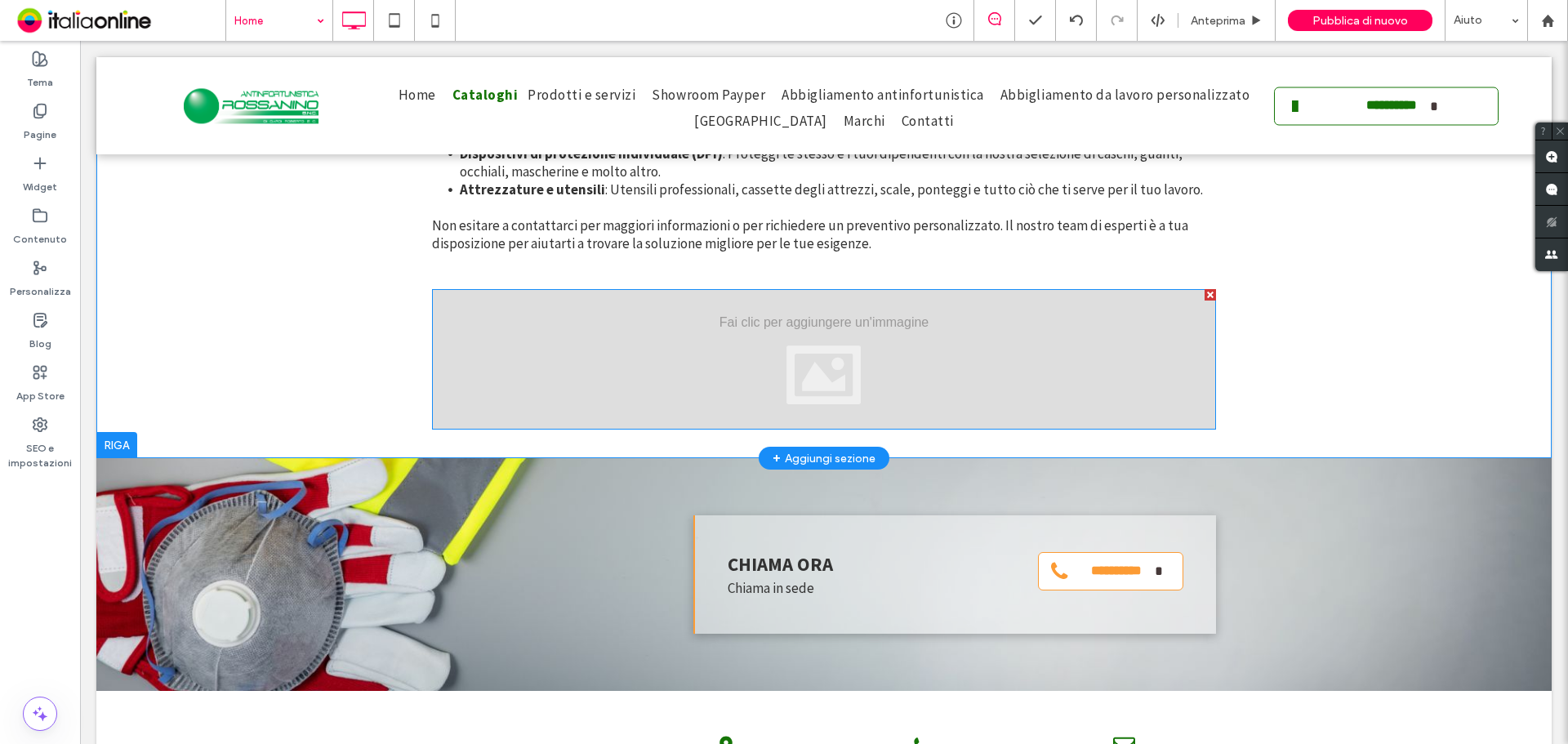
click at [663, 380] on div at bounding box center [824, 359] width 784 height 141
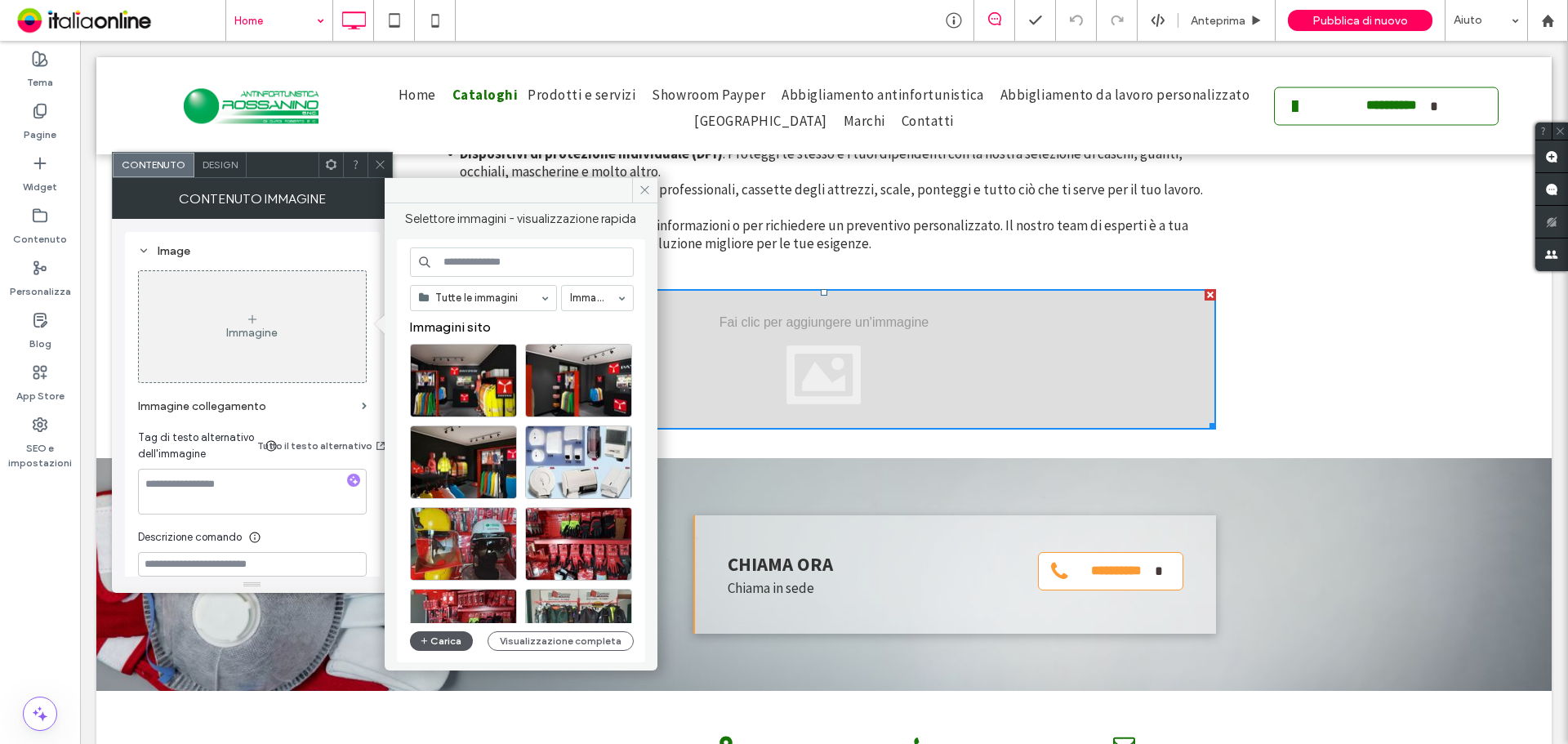
click at [433, 647] on button "Carica" at bounding box center [441, 641] width 64 height 20
click at [440, 640] on button "Carica" at bounding box center [441, 641] width 64 height 20
click at [440, 643] on button "Carica" at bounding box center [441, 641] width 64 height 20
click at [445, 649] on button "Carica" at bounding box center [441, 641] width 64 height 20
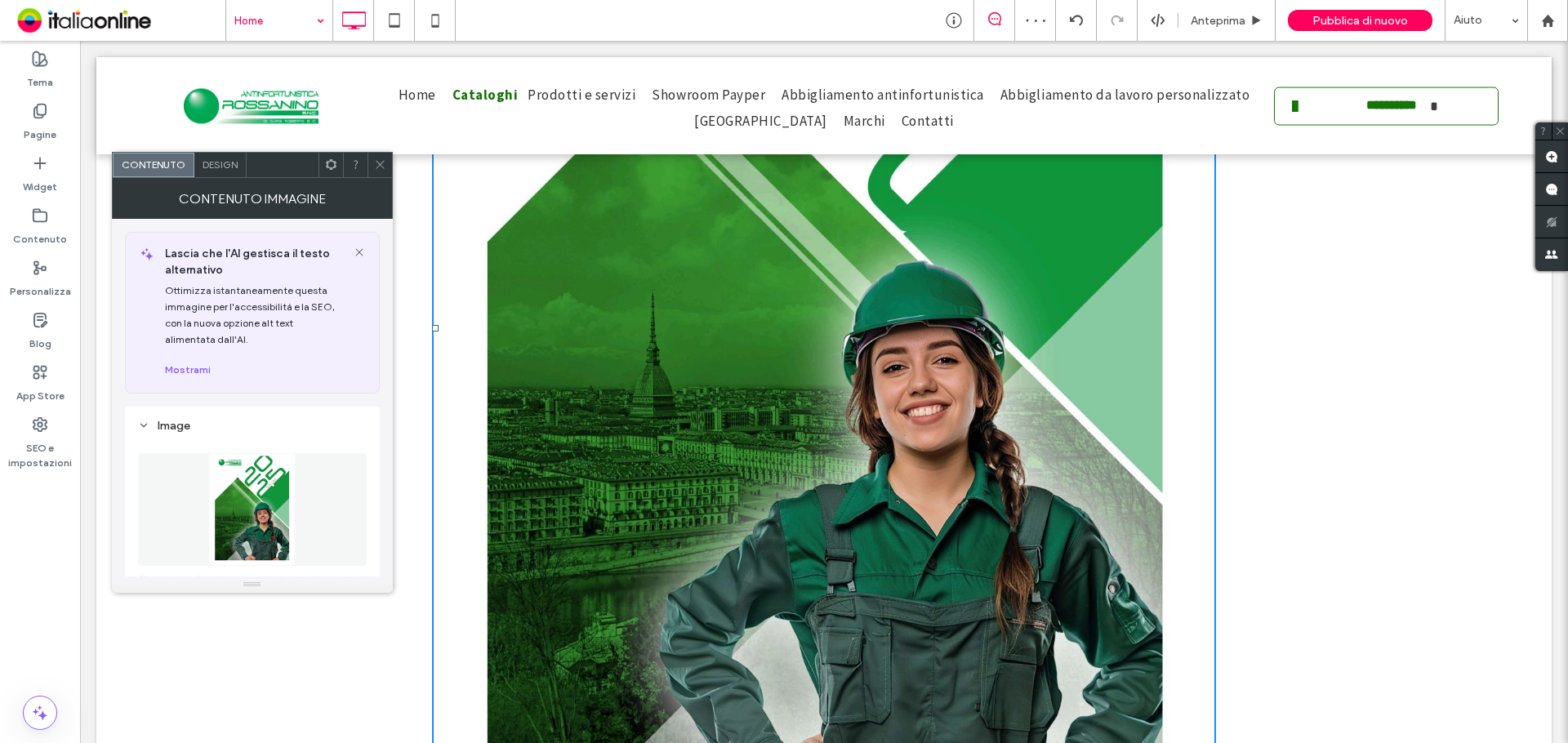
scroll to position [1389, 0]
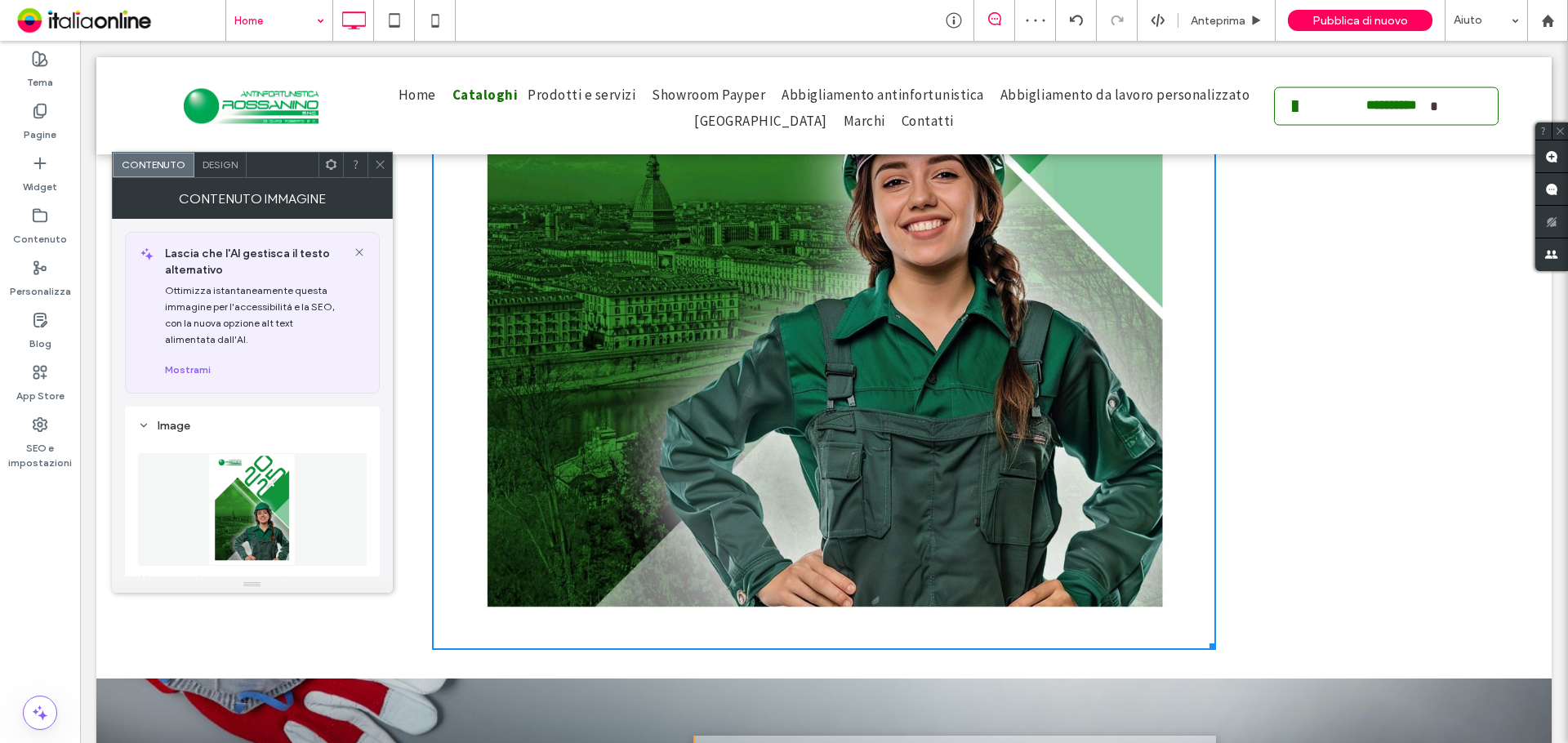
click at [382, 166] on icon at bounding box center [380, 164] width 12 height 12
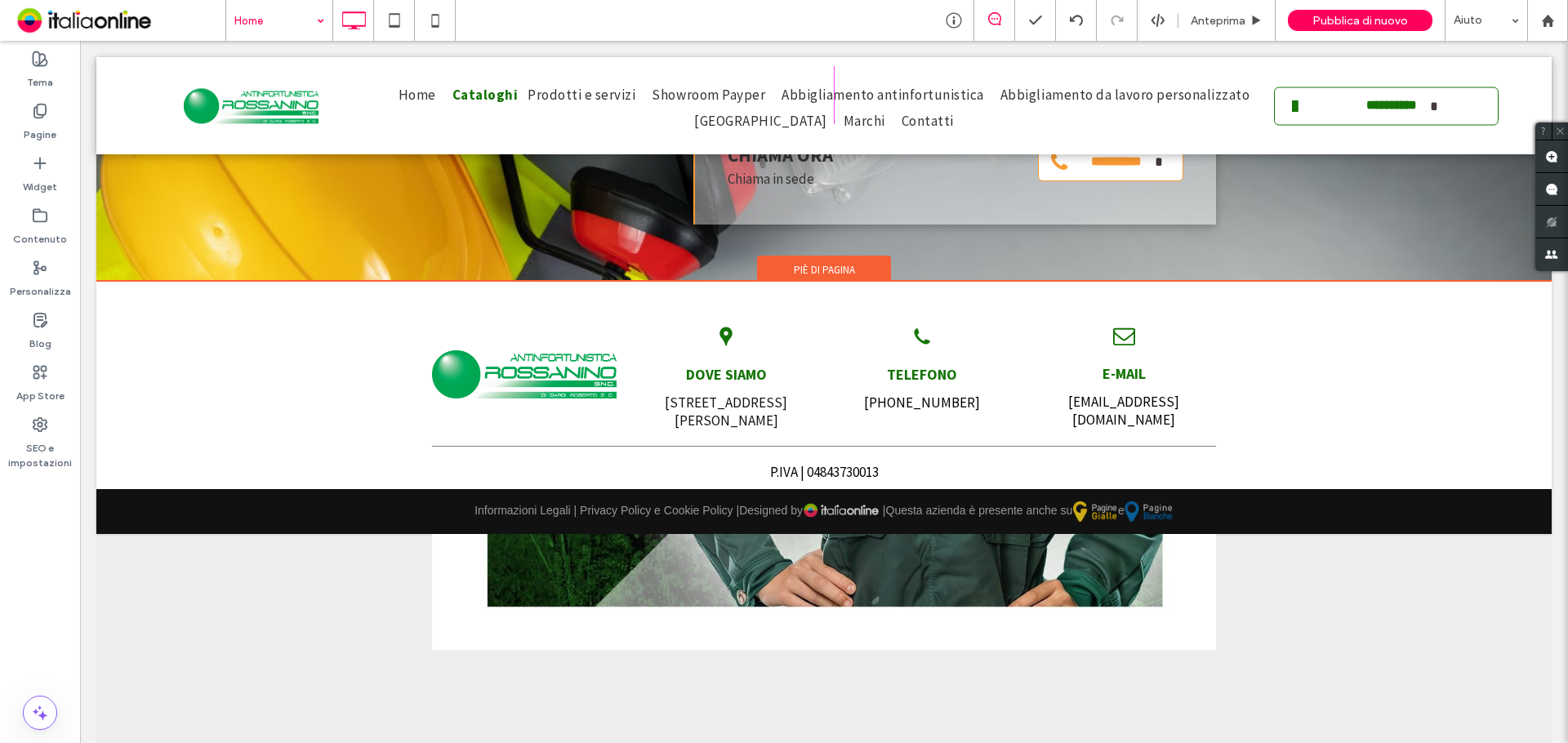
drag, startPoint x: 1209, startPoint y: 648, endPoint x: 1015, endPoint y: 495, distance: 247.1
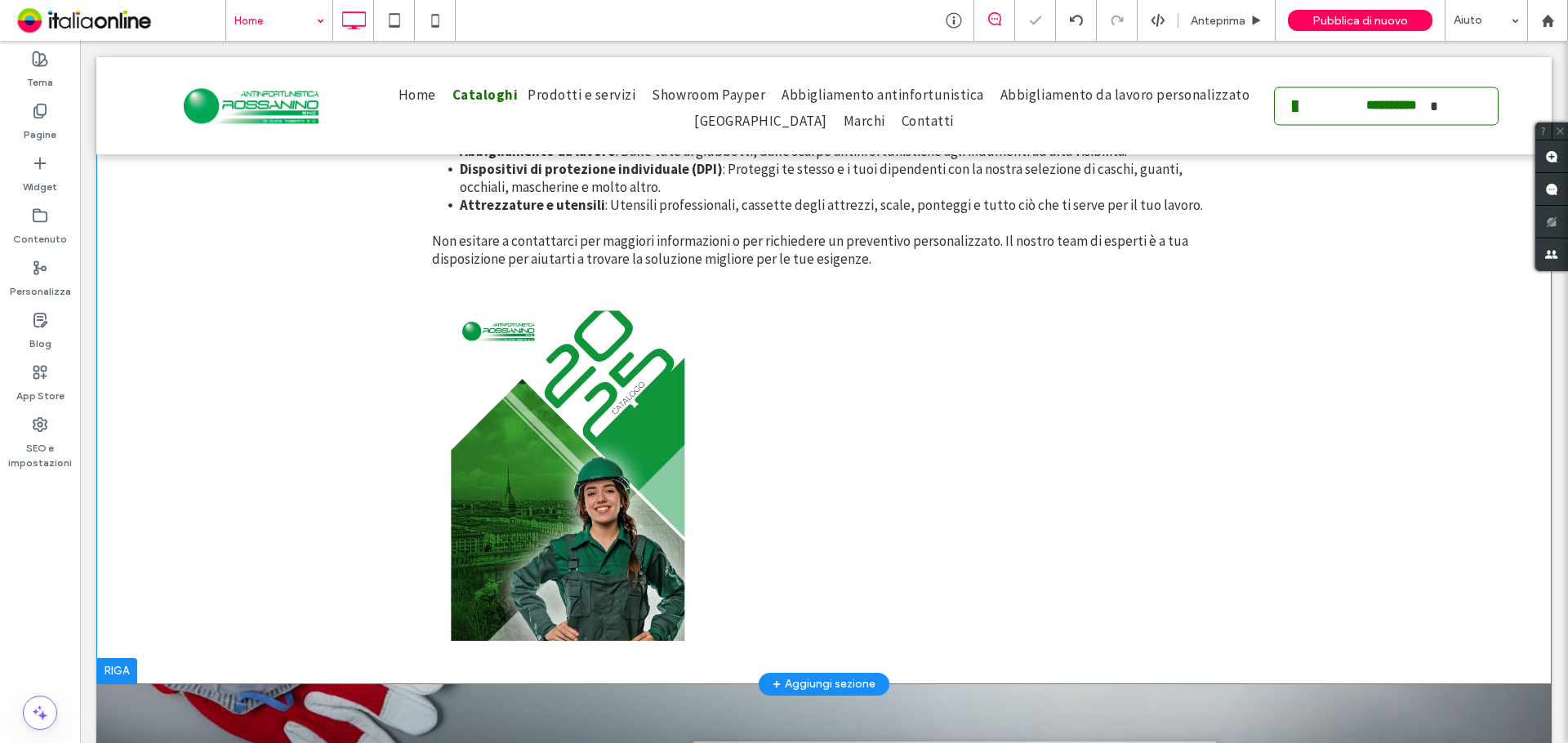
scroll to position [672, 0]
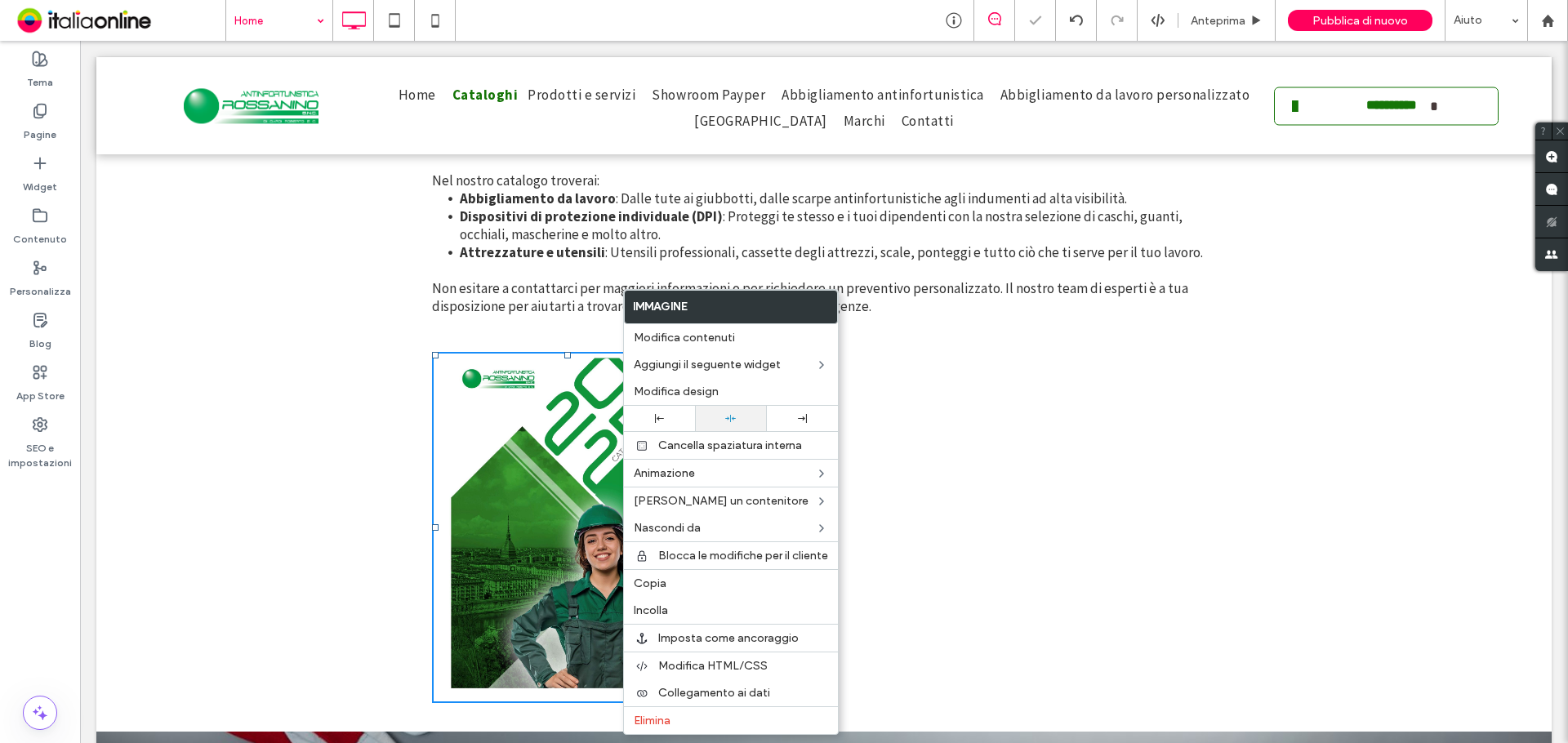
click at [724, 420] on div at bounding box center [730, 418] width 55 height 10
click at [727, 420] on icon at bounding box center [730, 418] width 10 height 10
drag, startPoint x: 928, startPoint y: 421, endPoint x: 899, endPoint y: 429, distance: 30.1
click at [928, 421] on div "Trova il prodotto che fa per te Stai cercando l'attrezzatura giusta per il tuo …" at bounding box center [824, 323] width 784 height 761
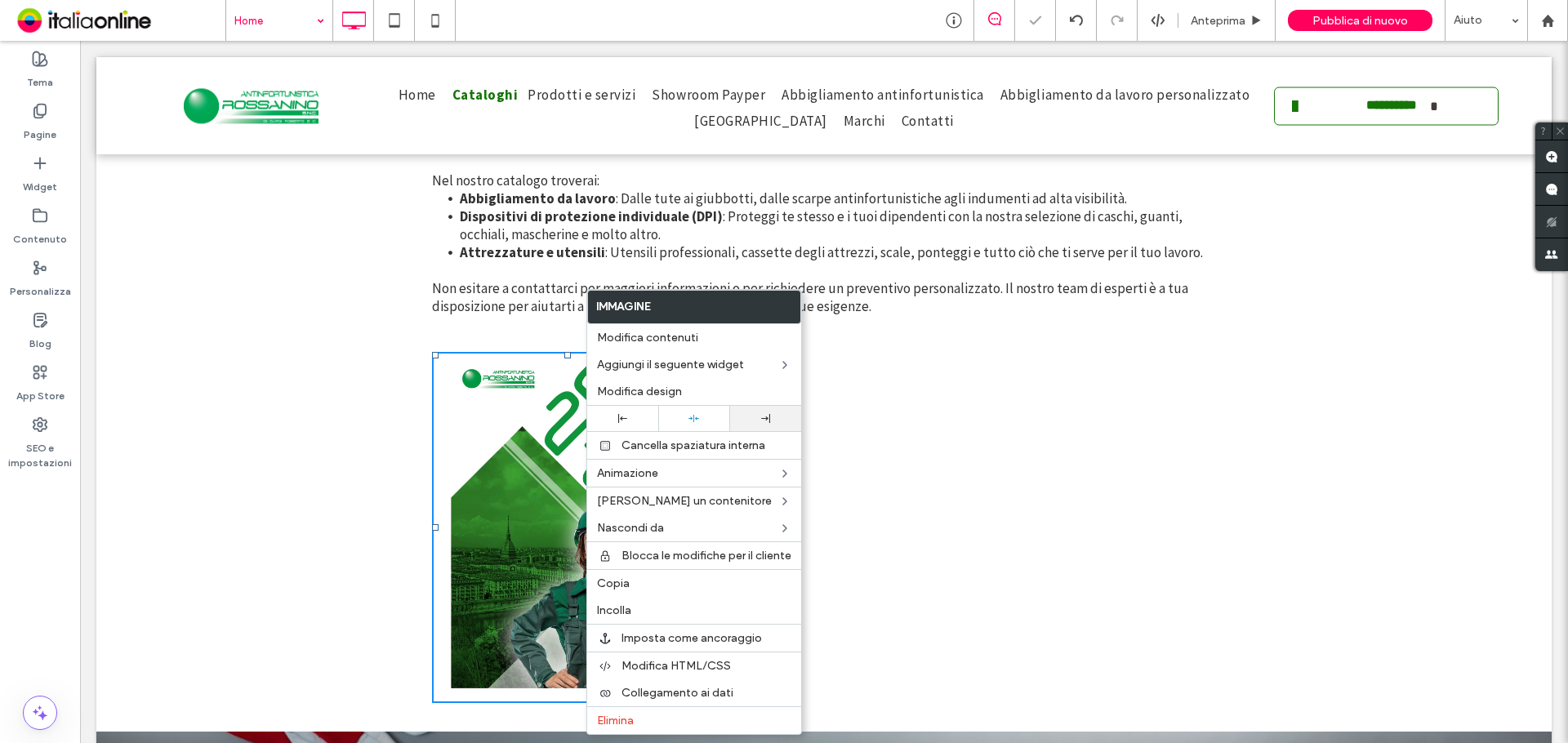
click at [755, 415] on div at bounding box center [766, 418] width 55 height 9
click at [702, 419] on div at bounding box center [693, 418] width 55 height 10
click at [906, 429] on div "Trova il prodotto che fa per te Stai cercando l'attrezzatura giusta per il tuo …" at bounding box center [824, 323] width 784 height 761
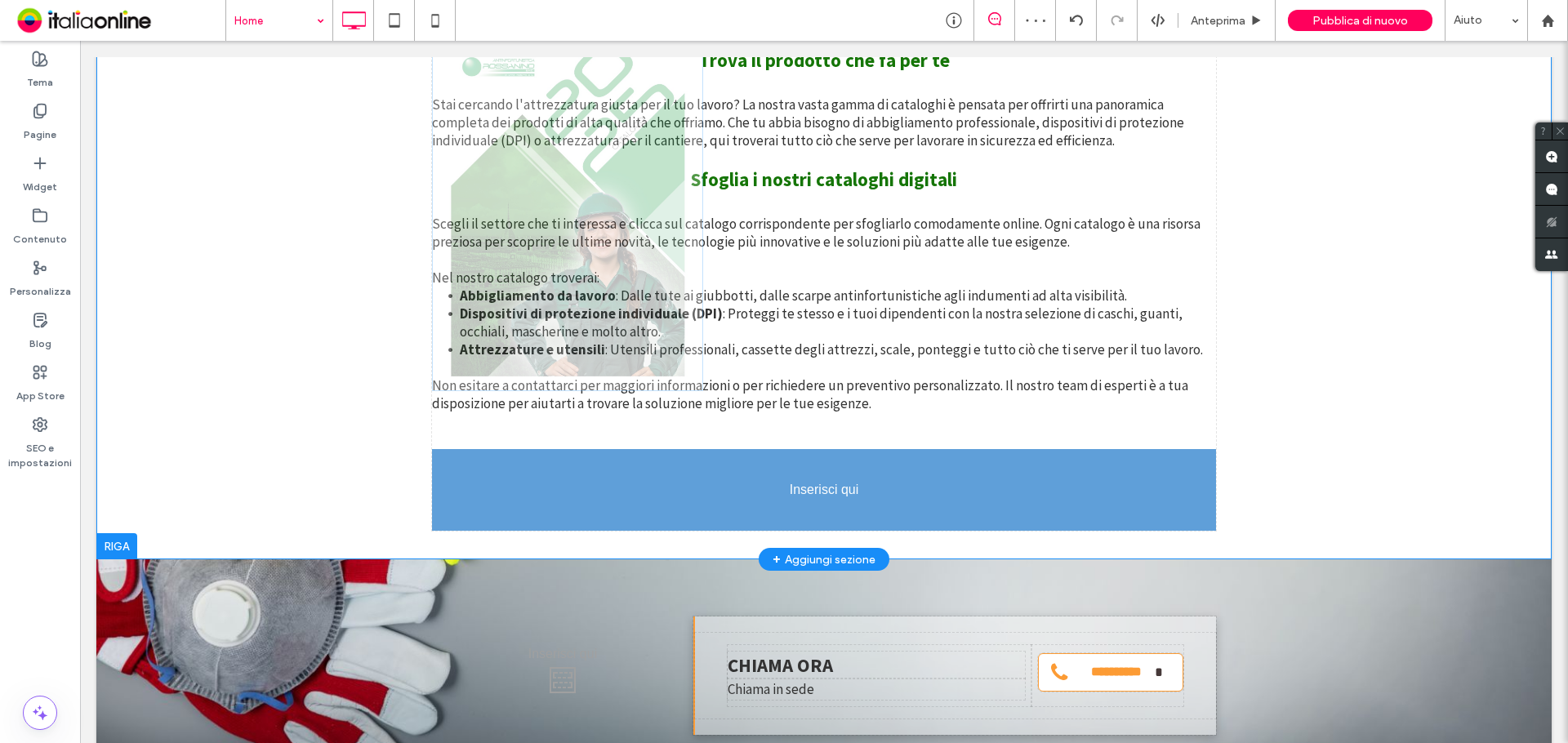
drag, startPoint x: 585, startPoint y: 547, endPoint x: 791, endPoint y: 545, distance: 206.0
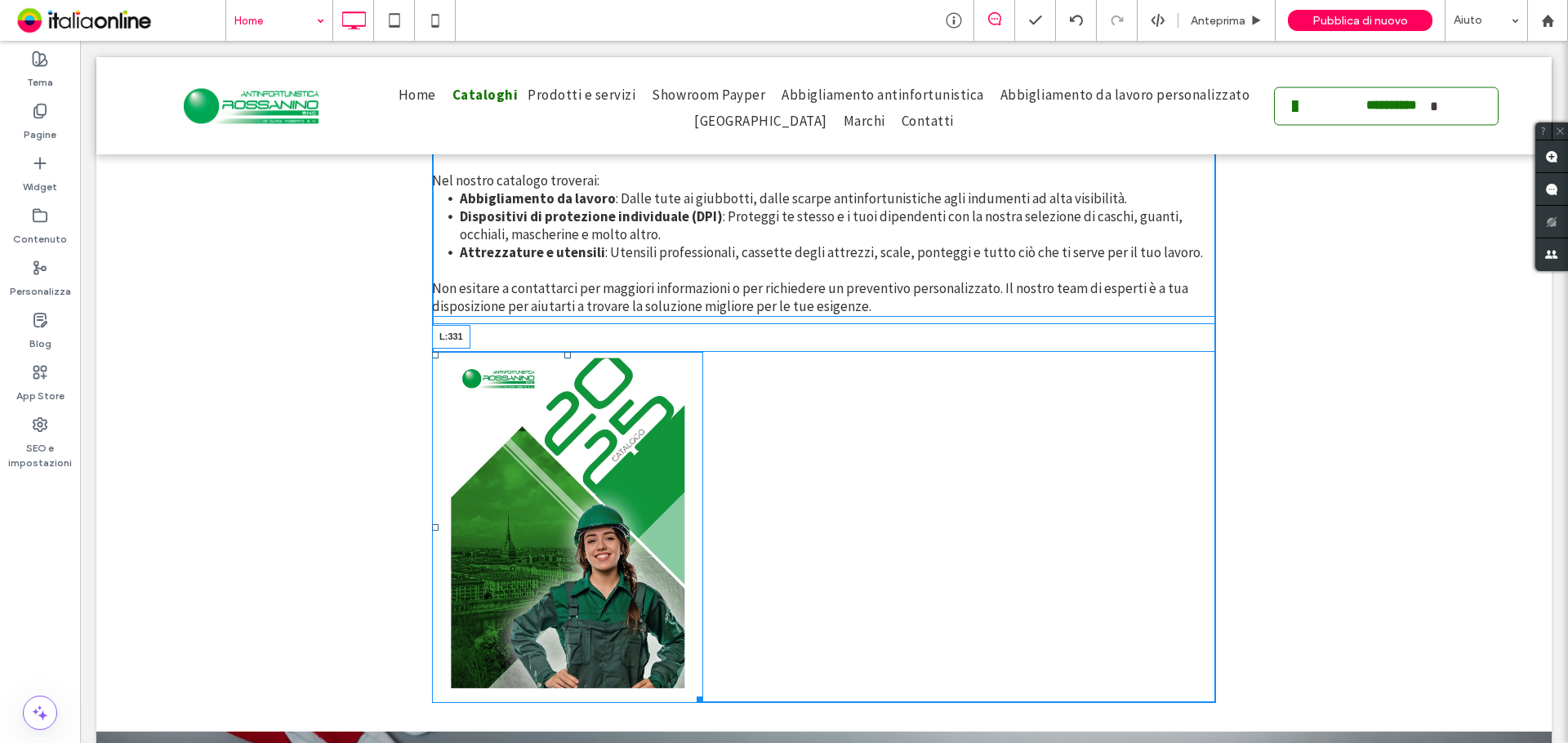
drag, startPoint x: 425, startPoint y: 526, endPoint x: 698, endPoint y: 540, distance: 273.4
click at [698, 540] on div "L:331" at bounding box center [567, 527] width 271 height 351
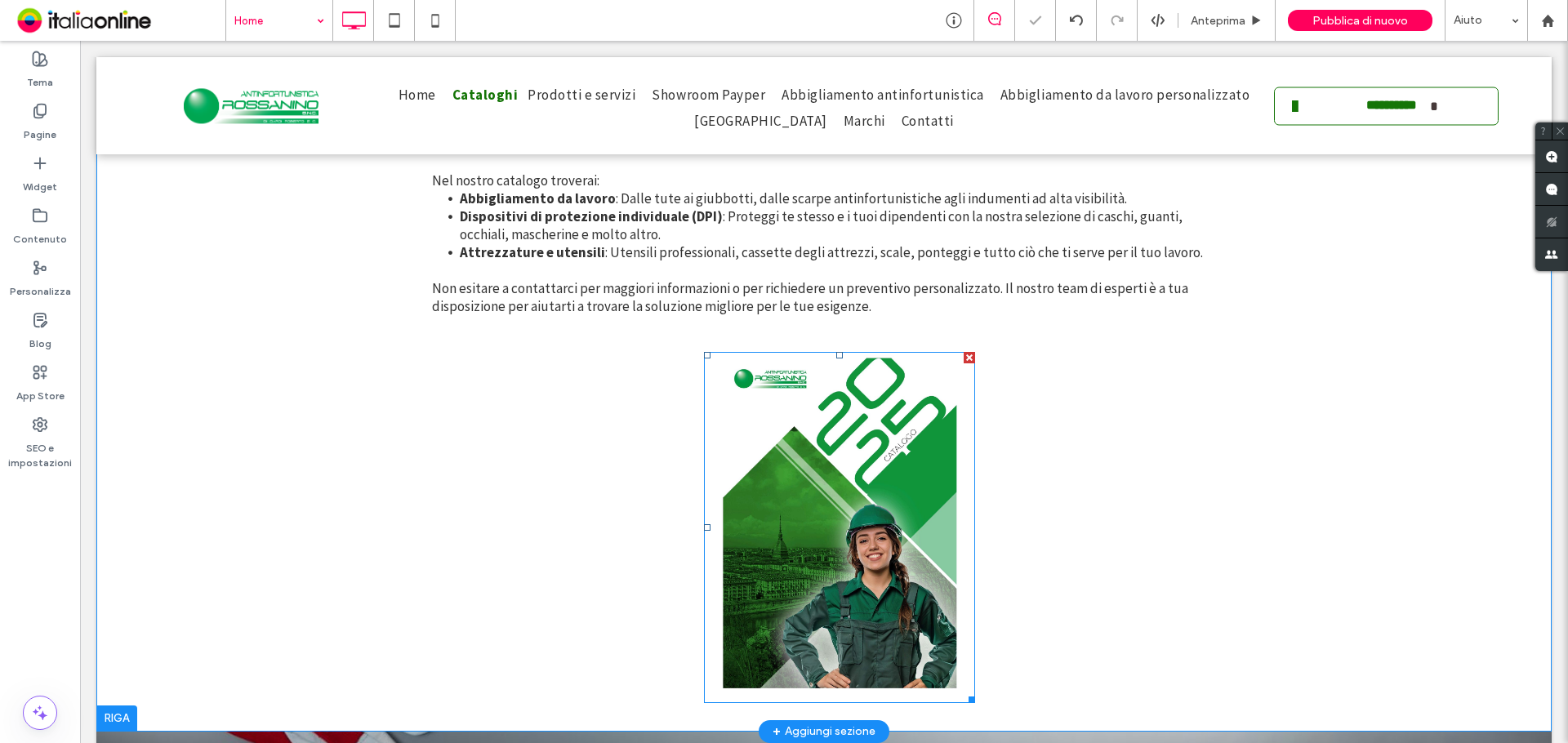
click at [899, 562] on img at bounding box center [839, 527] width 271 height 351
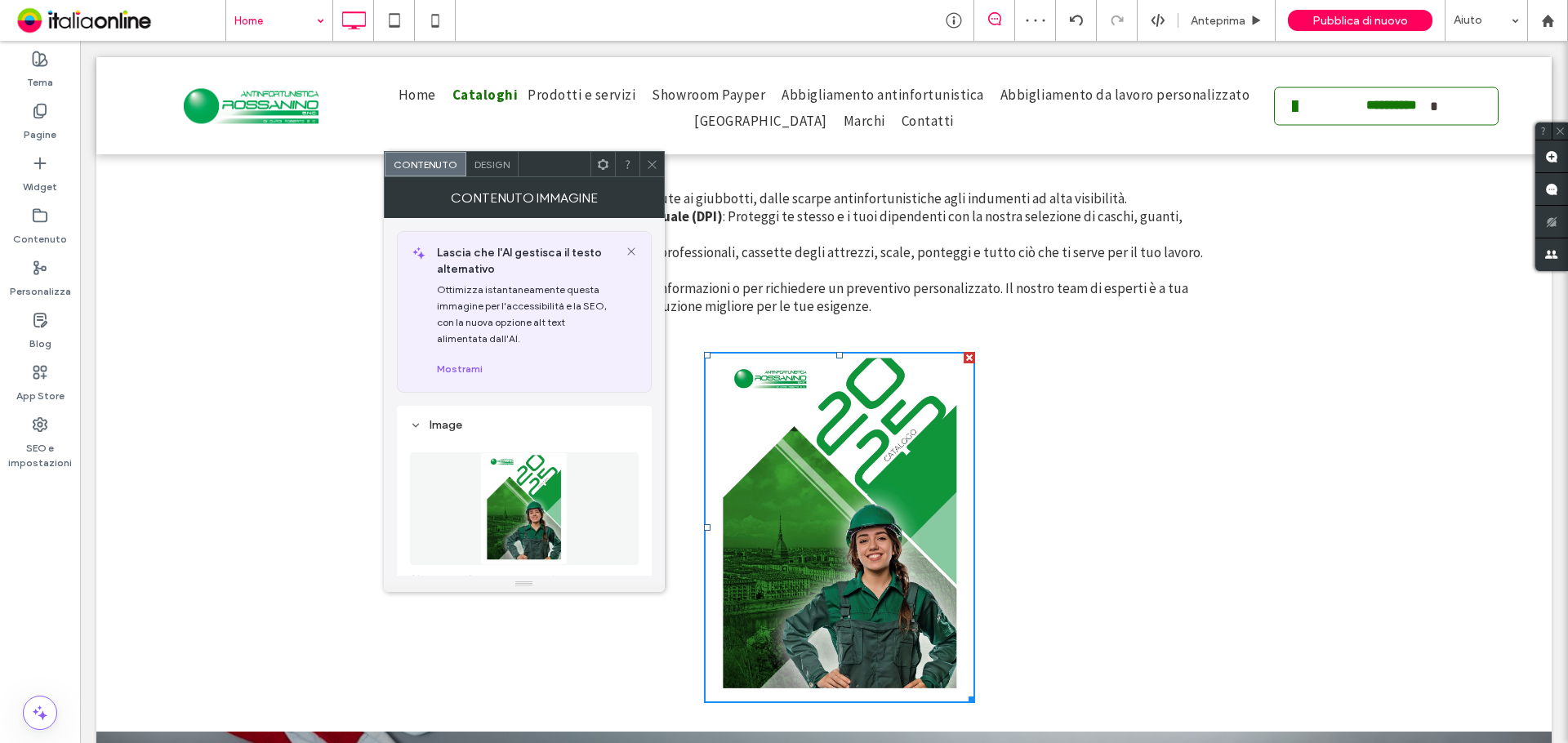
click at [600, 162] on use at bounding box center [602, 164] width 10 height 10
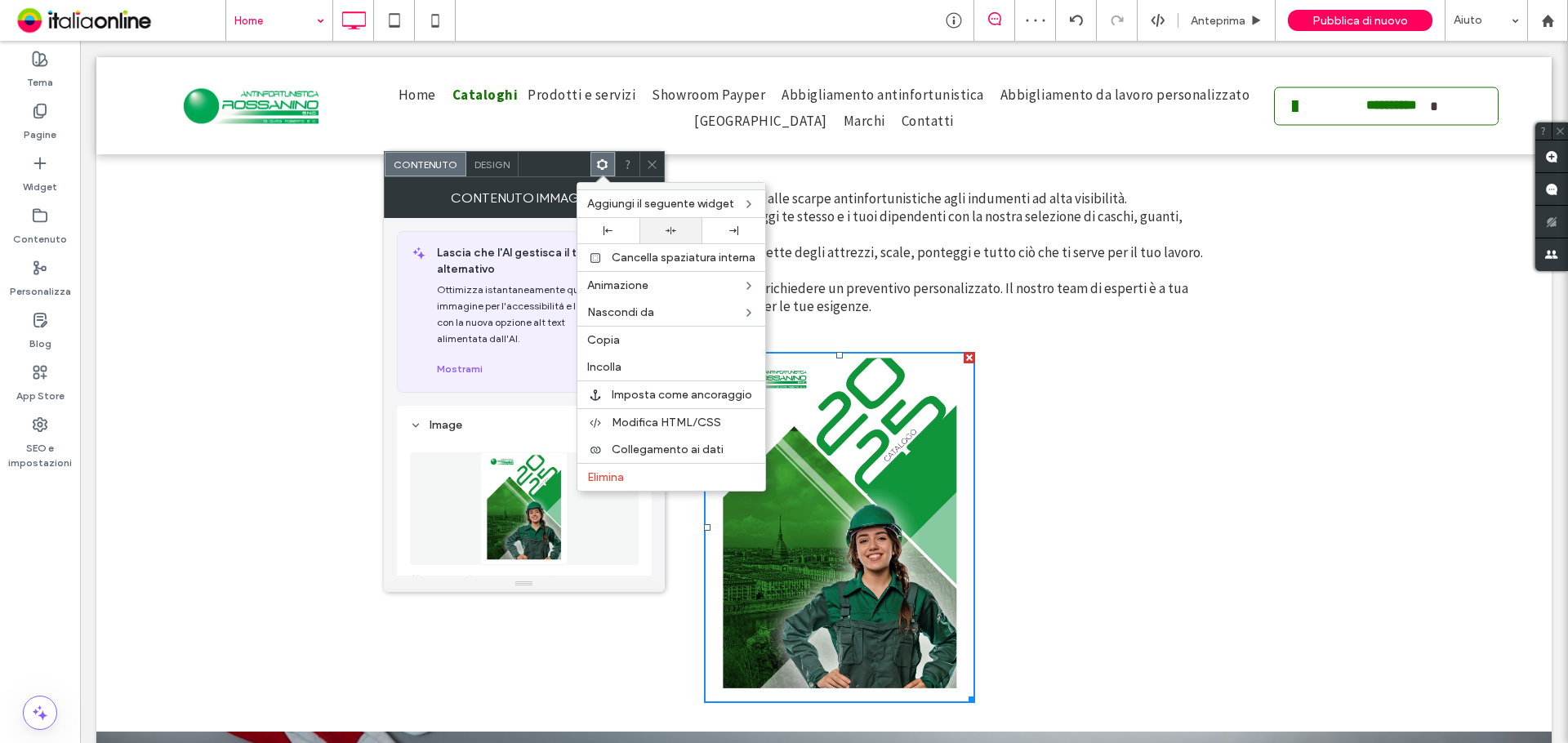
click at [665, 234] on icon at bounding box center [670, 231] width 10 height 10
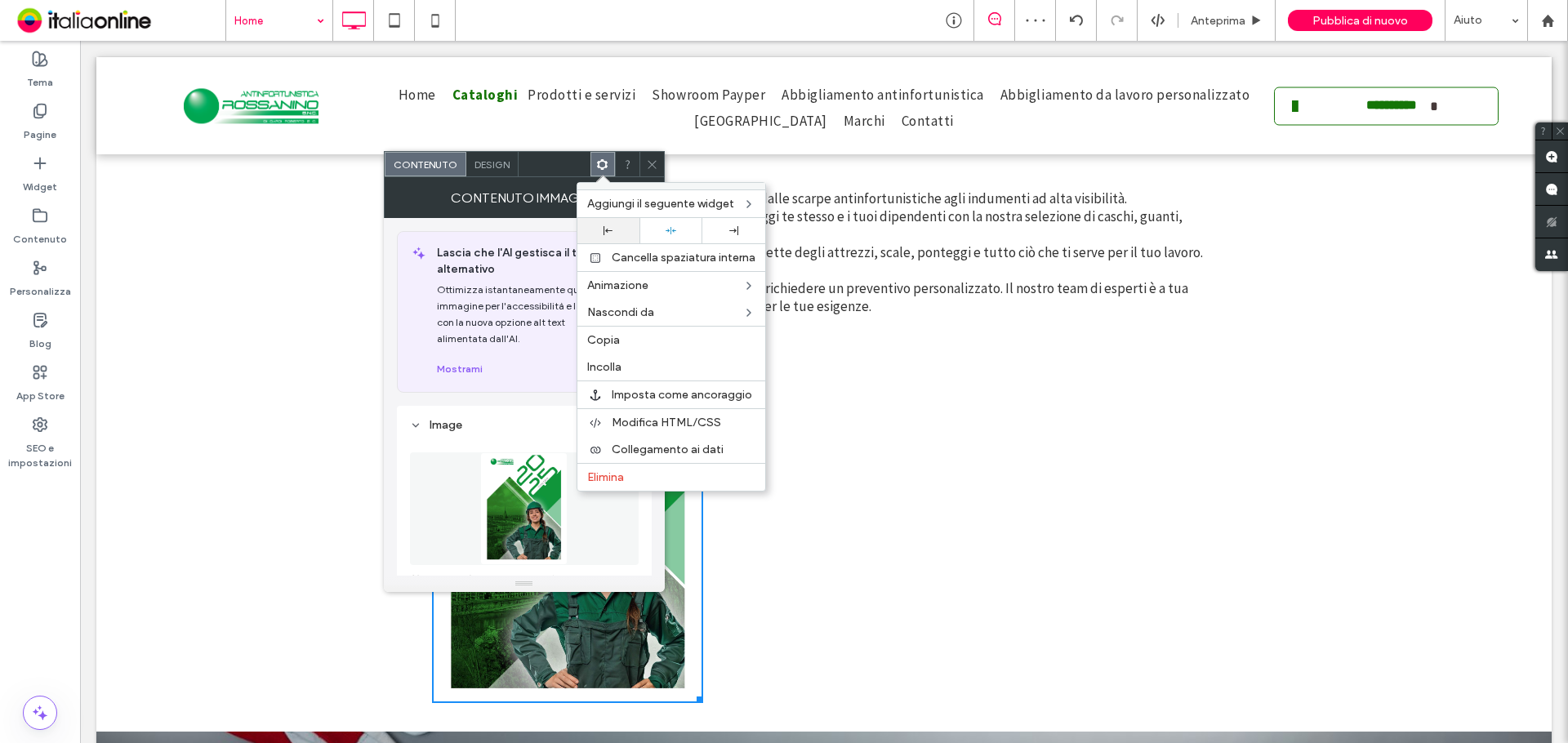
click at [611, 236] on div at bounding box center [609, 231] width 63 height 26
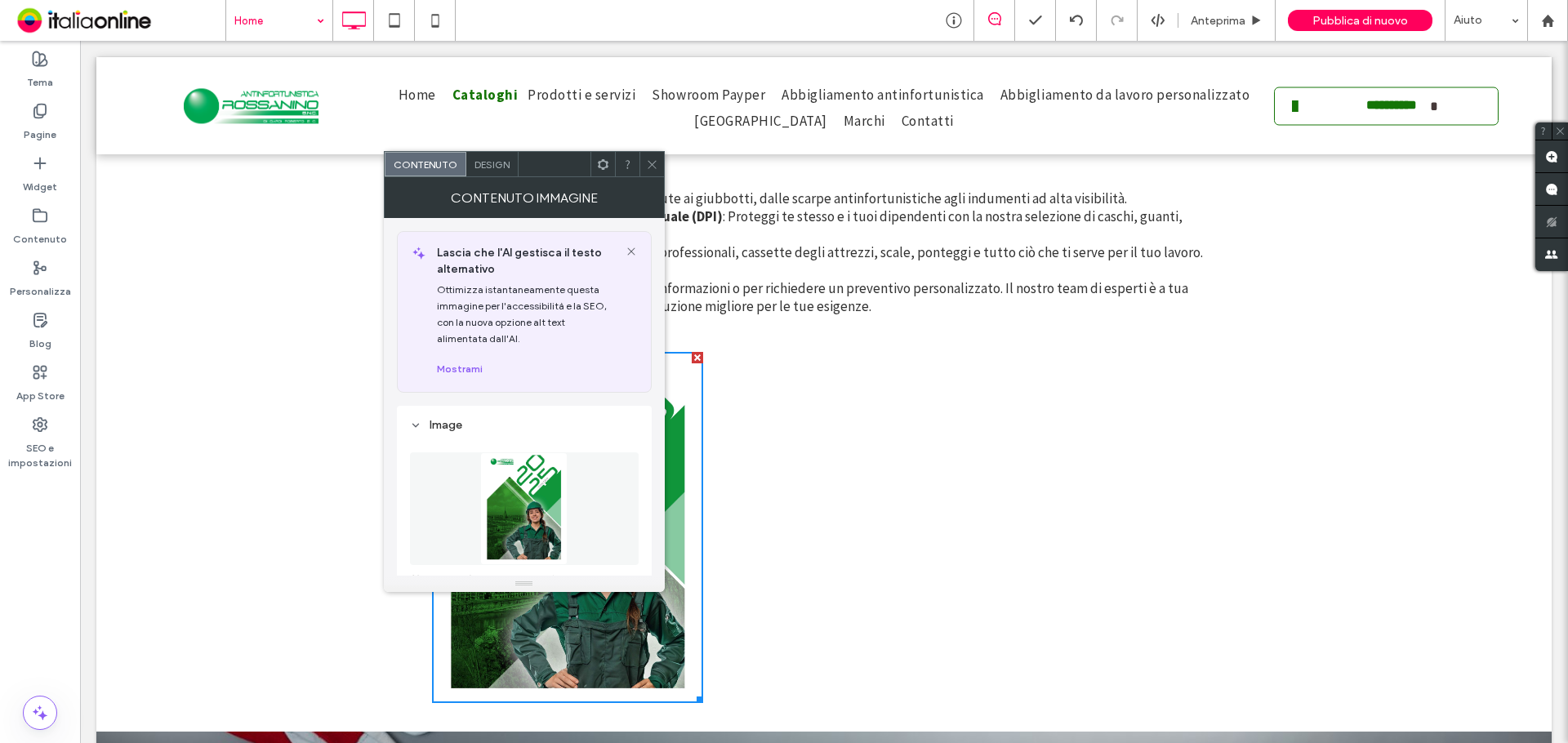
click at [675, 568] on img at bounding box center [567, 527] width 271 height 351
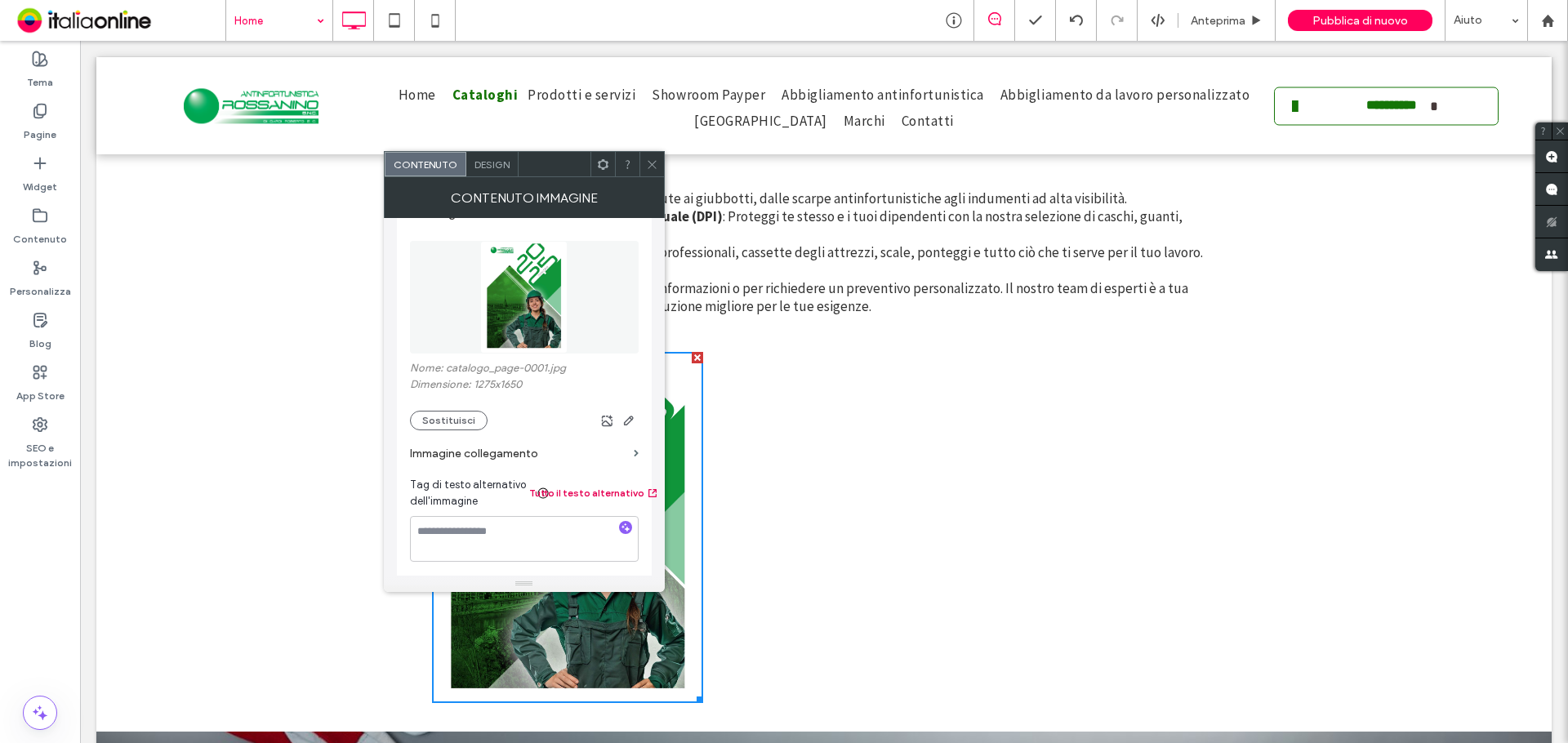
scroll to position [408, 0]
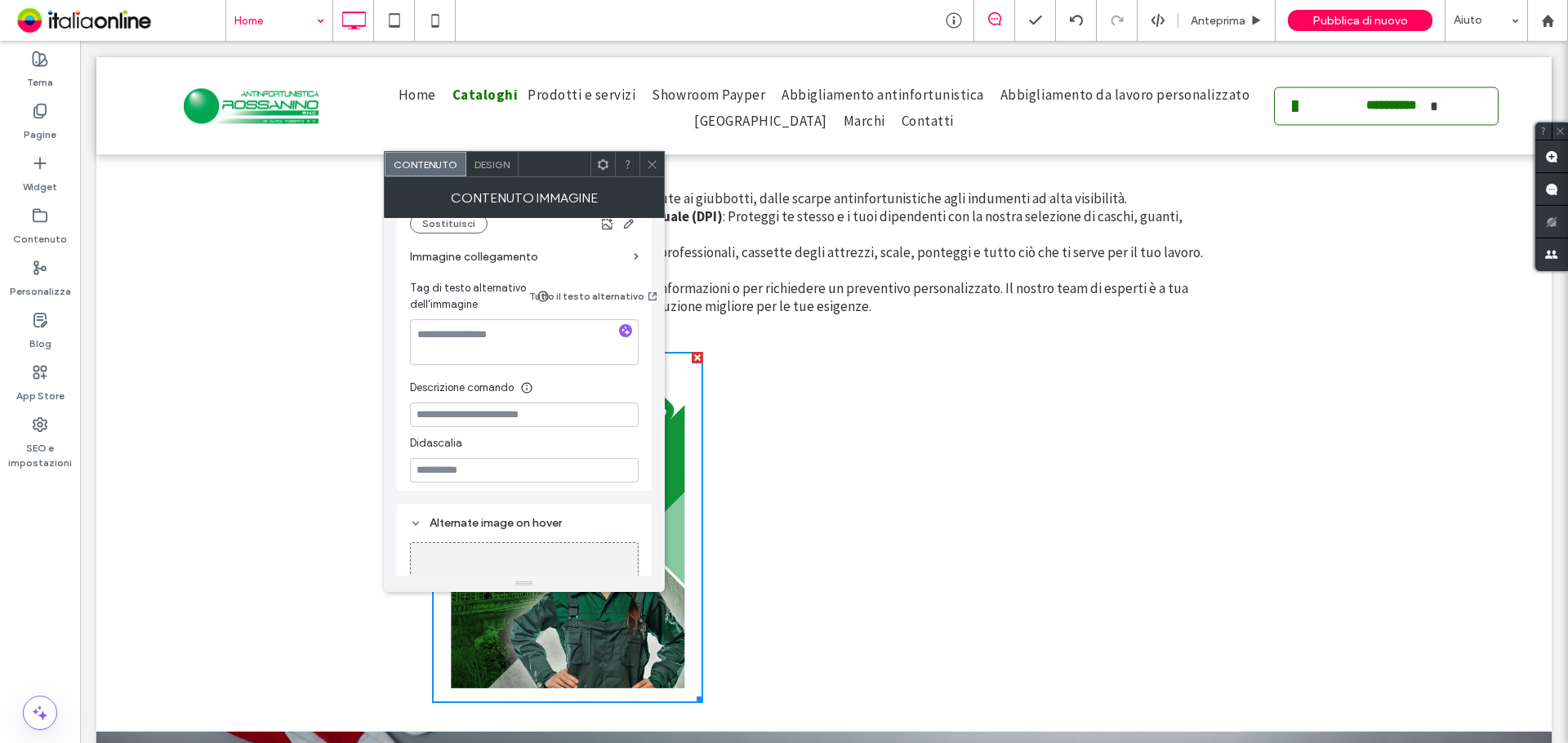
drag, startPoint x: 647, startPoint y: 161, endPoint x: 454, endPoint y: 164, distance: 193.0
click at [647, 161] on icon at bounding box center [652, 164] width 12 height 12
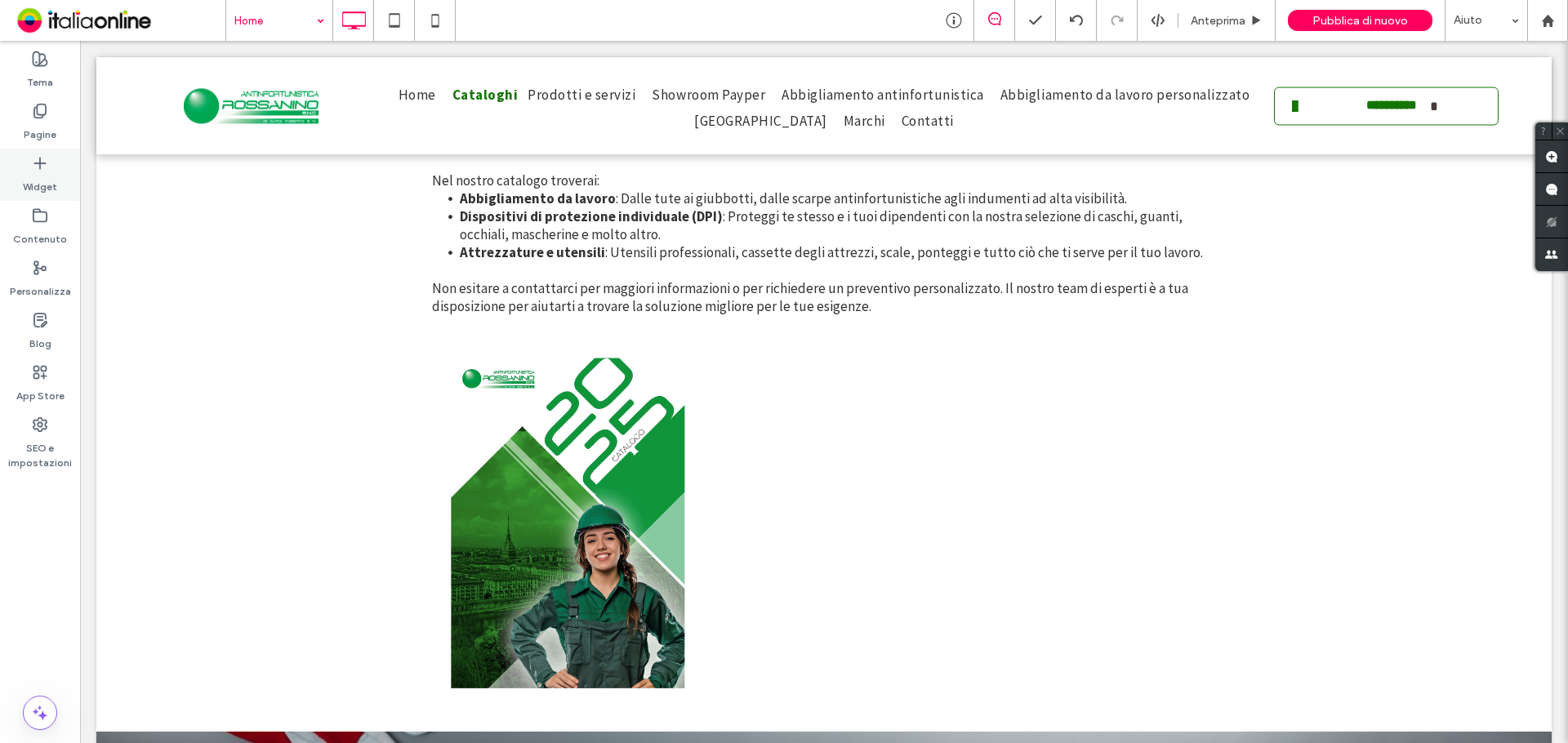
click at [38, 155] on icon at bounding box center [39, 163] width 16 height 16
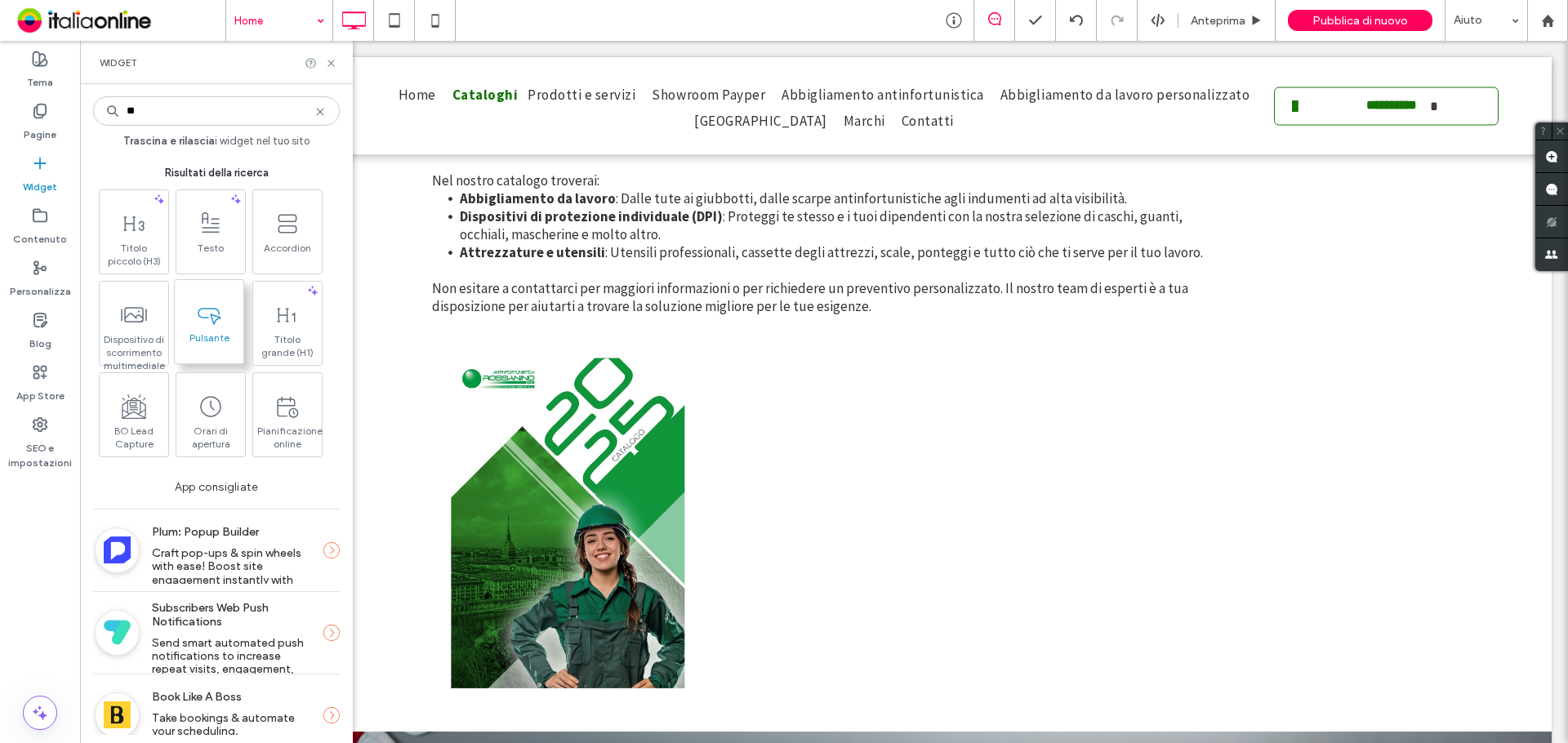
type input "**"
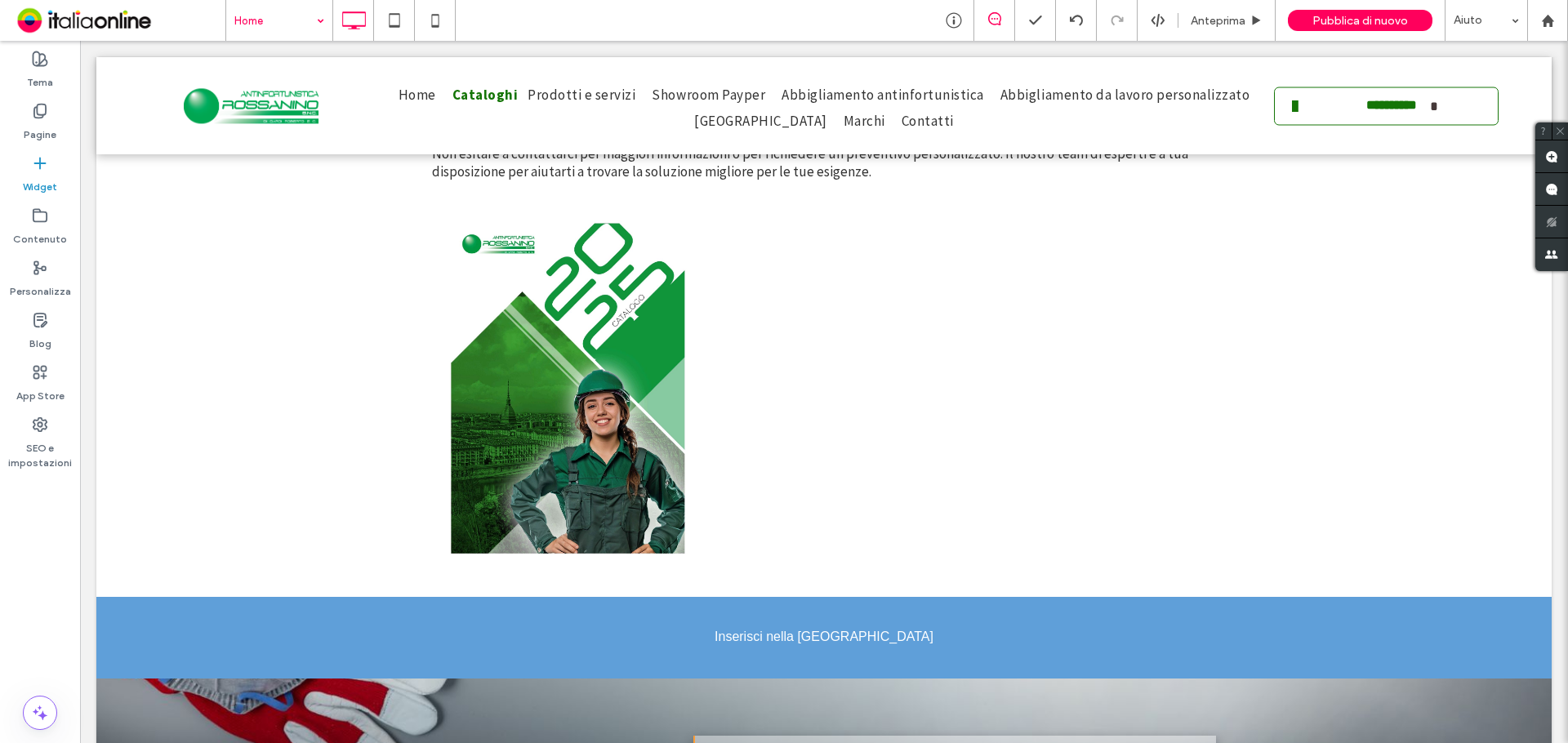
scroll to position [852, 0]
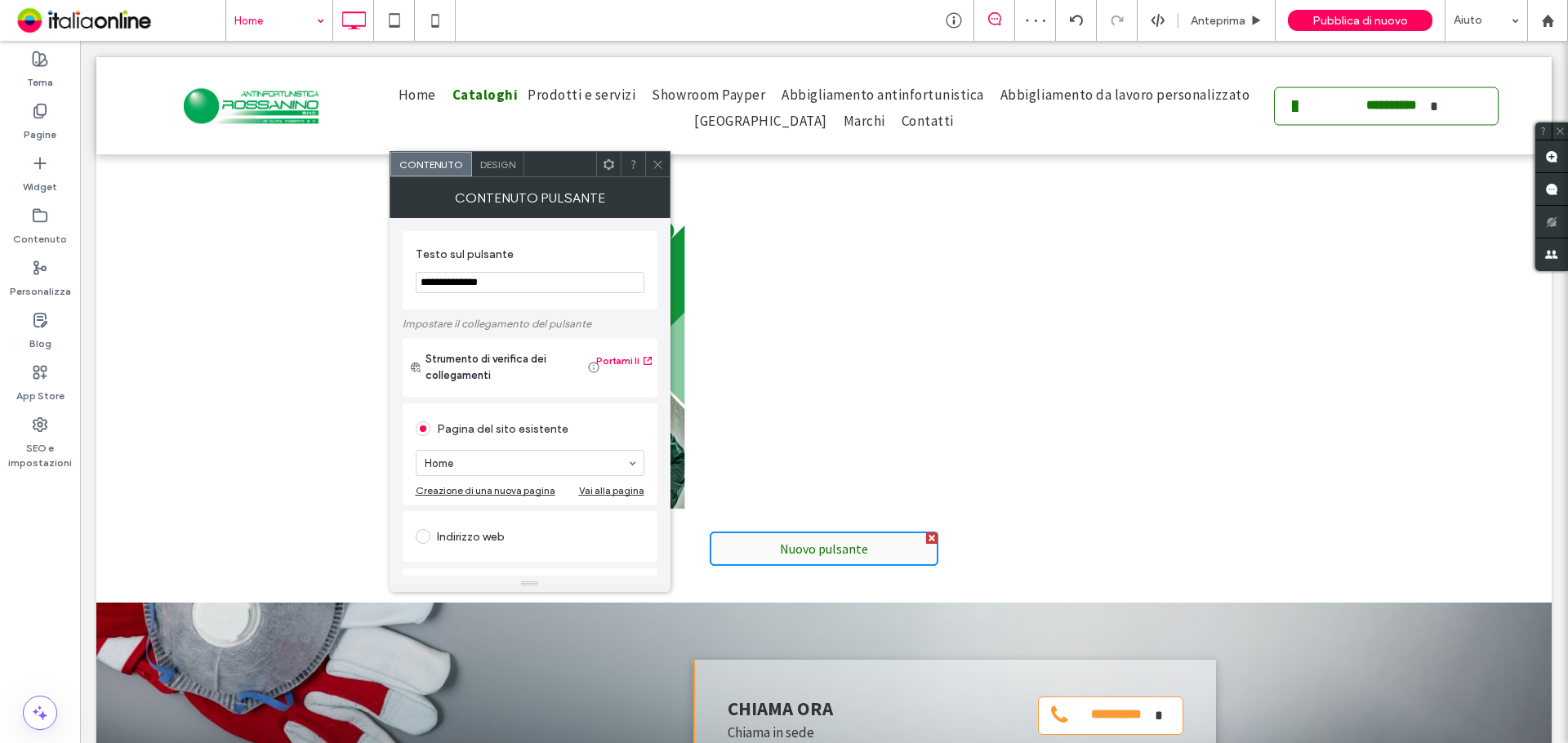
click at [606, 166] on icon at bounding box center [609, 164] width 12 height 12
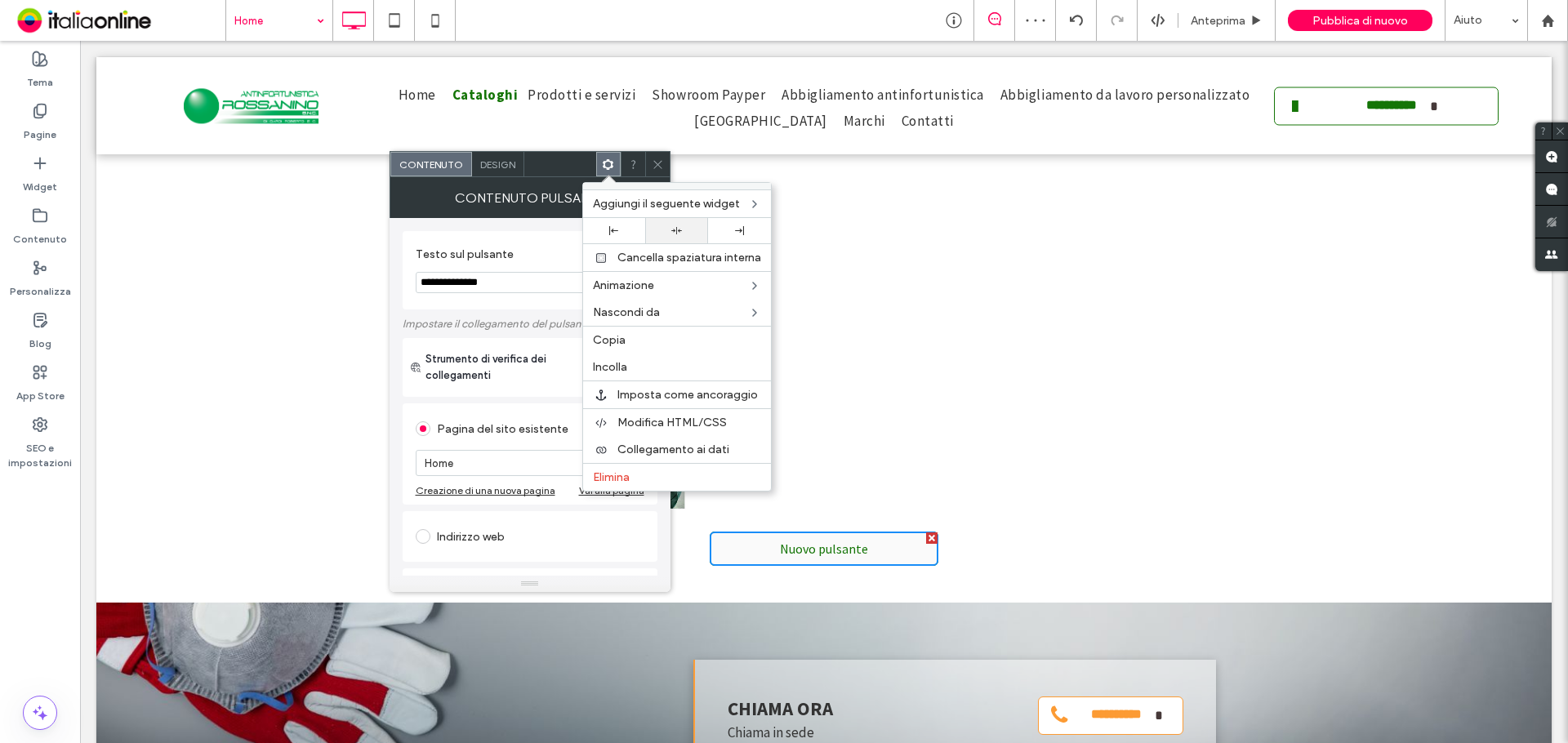
click at [673, 234] on icon at bounding box center [676, 231] width 10 height 10
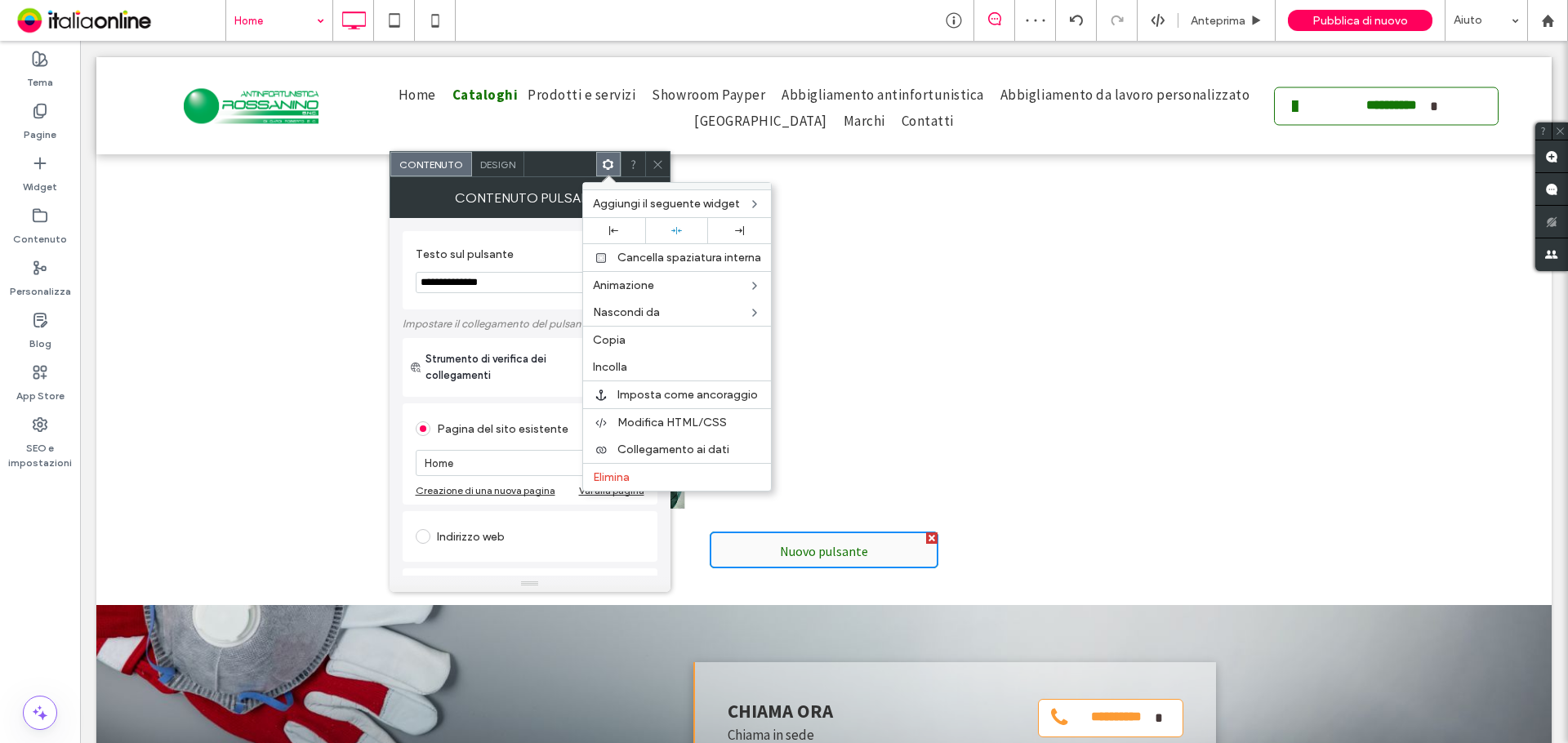
drag, startPoint x: 663, startPoint y: 164, endPoint x: 641, endPoint y: 198, distance: 40.5
click at [663, 164] on icon at bounding box center [658, 164] width 12 height 12
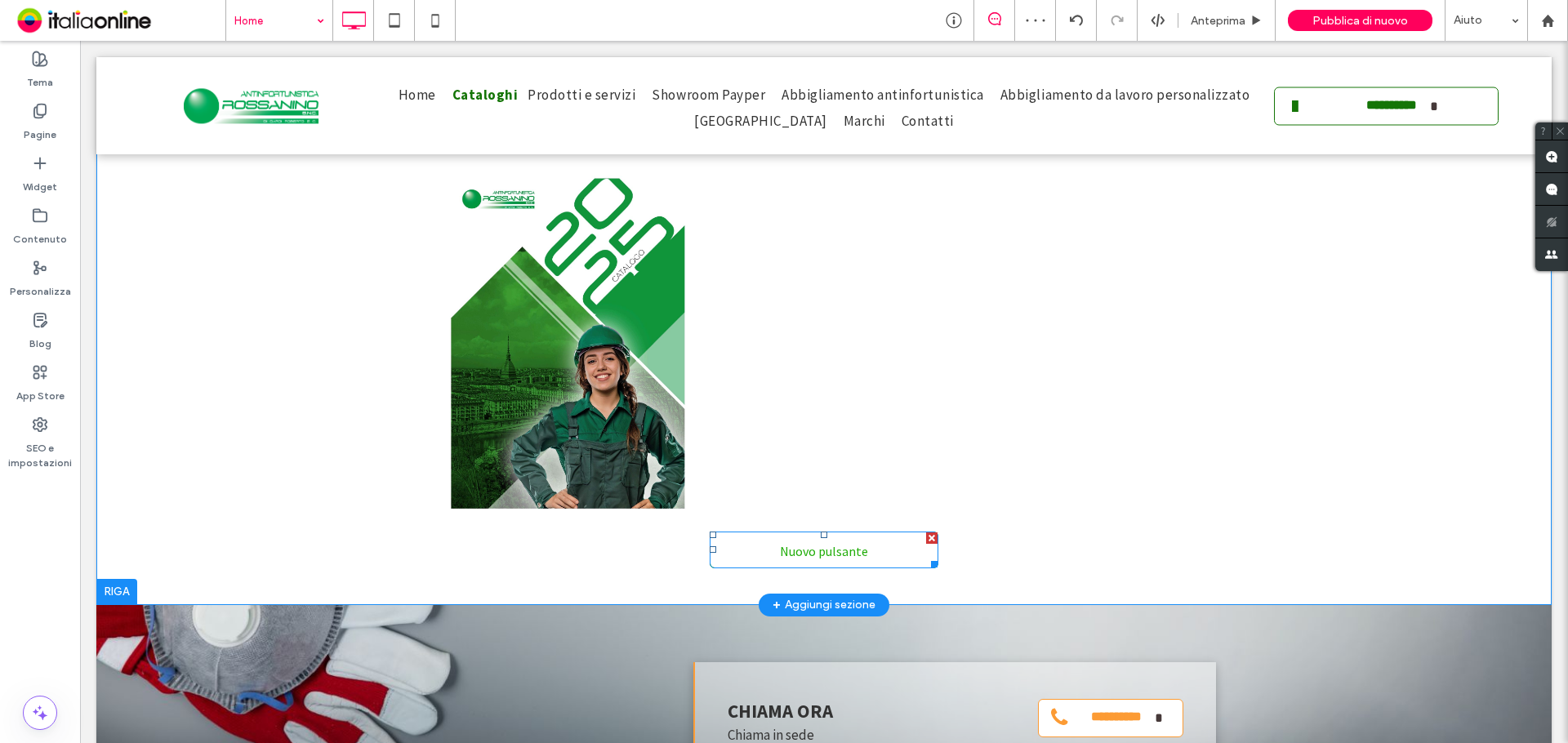
click at [888, 551] on link "Nuovo pulsante" at bounding box center [824, 550] width 228 height 37
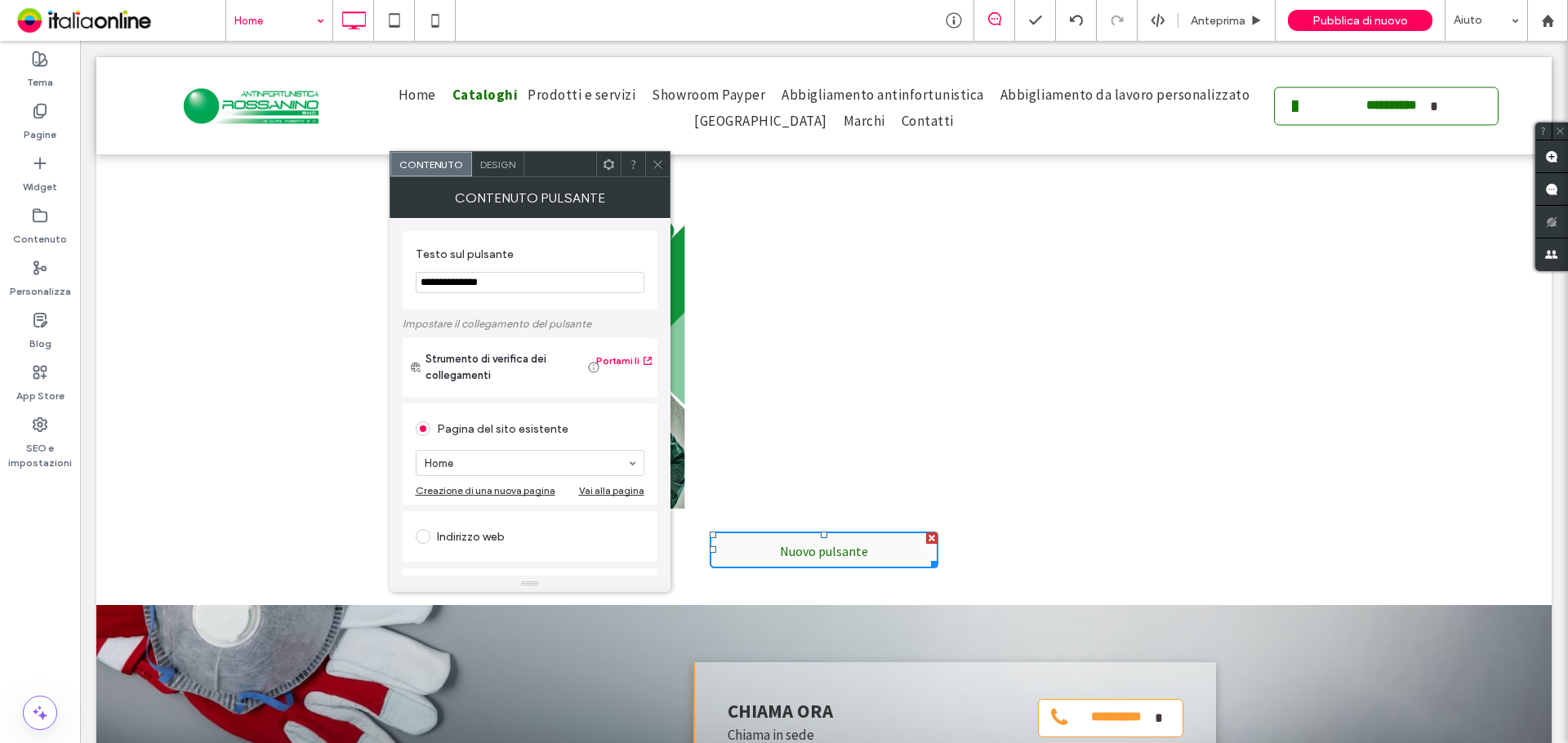
click at [519, 298] on section "**********" at bounding box center [530, 270] width 228 height 62
click at [519, 293] on input "**********" at bounding box center [530, 282] width 228 height 21
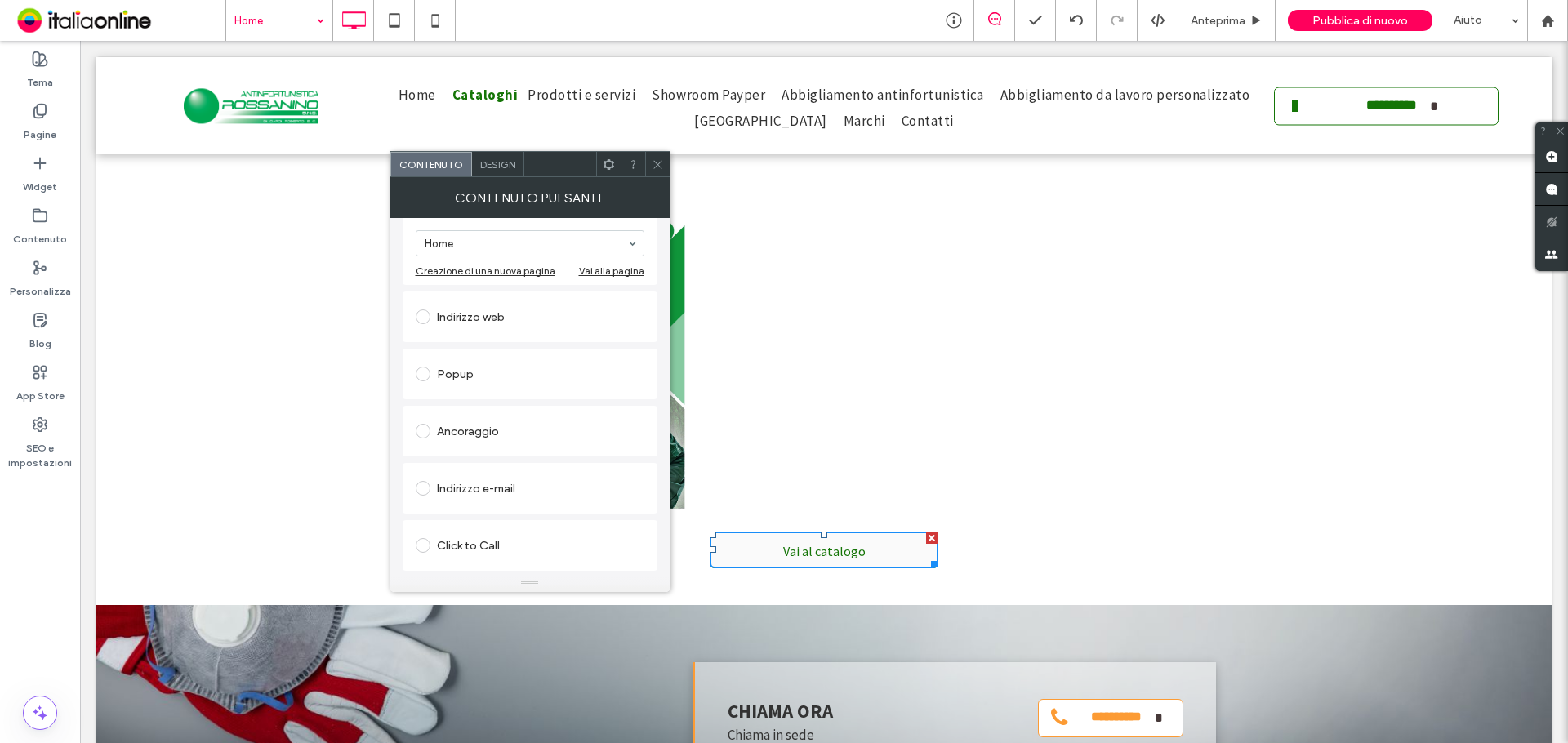
scroll to position [191, 0]
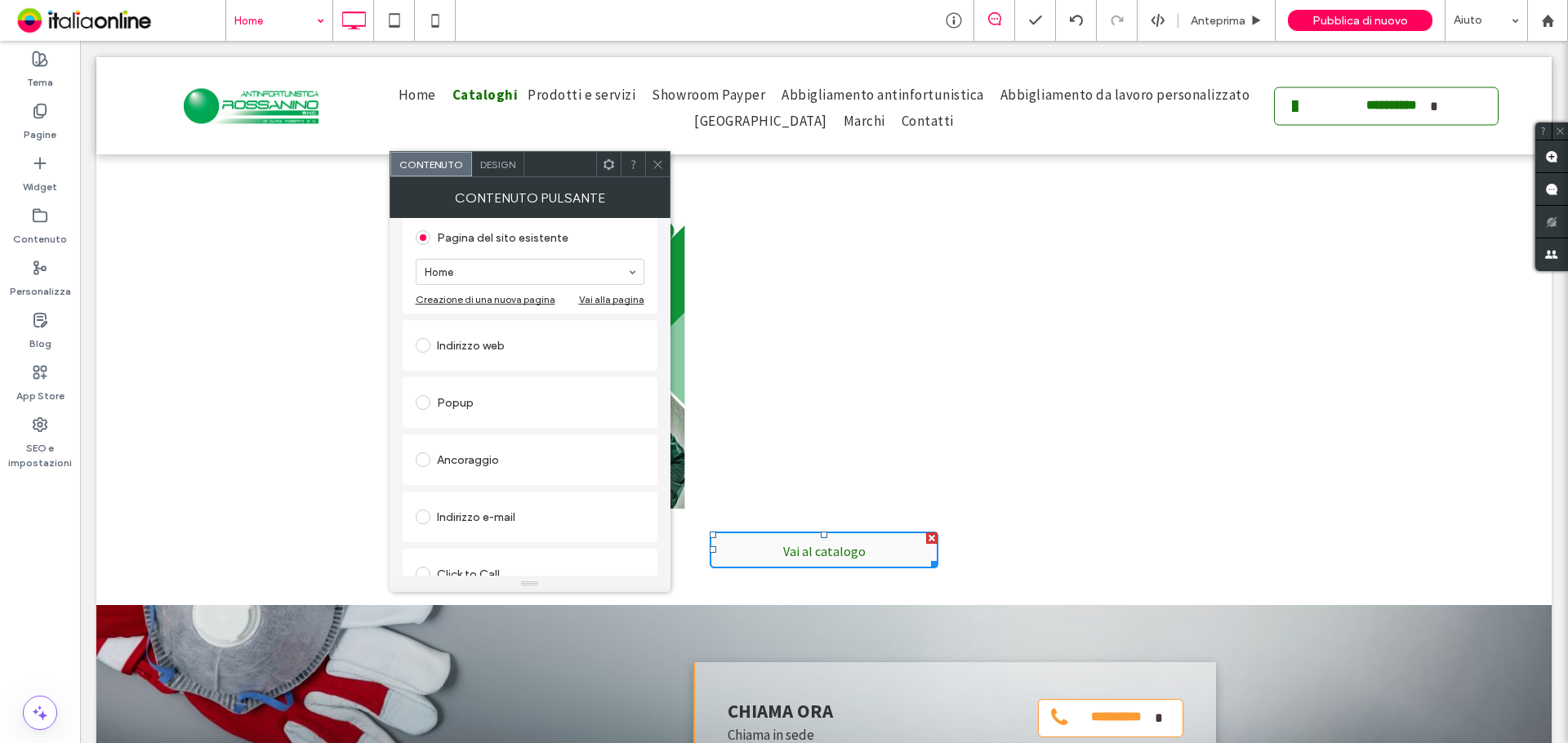
type input "**********"
click at [473, 354] on div "Indirizzo web" at bounding box center [530, 345] width 228 height 26
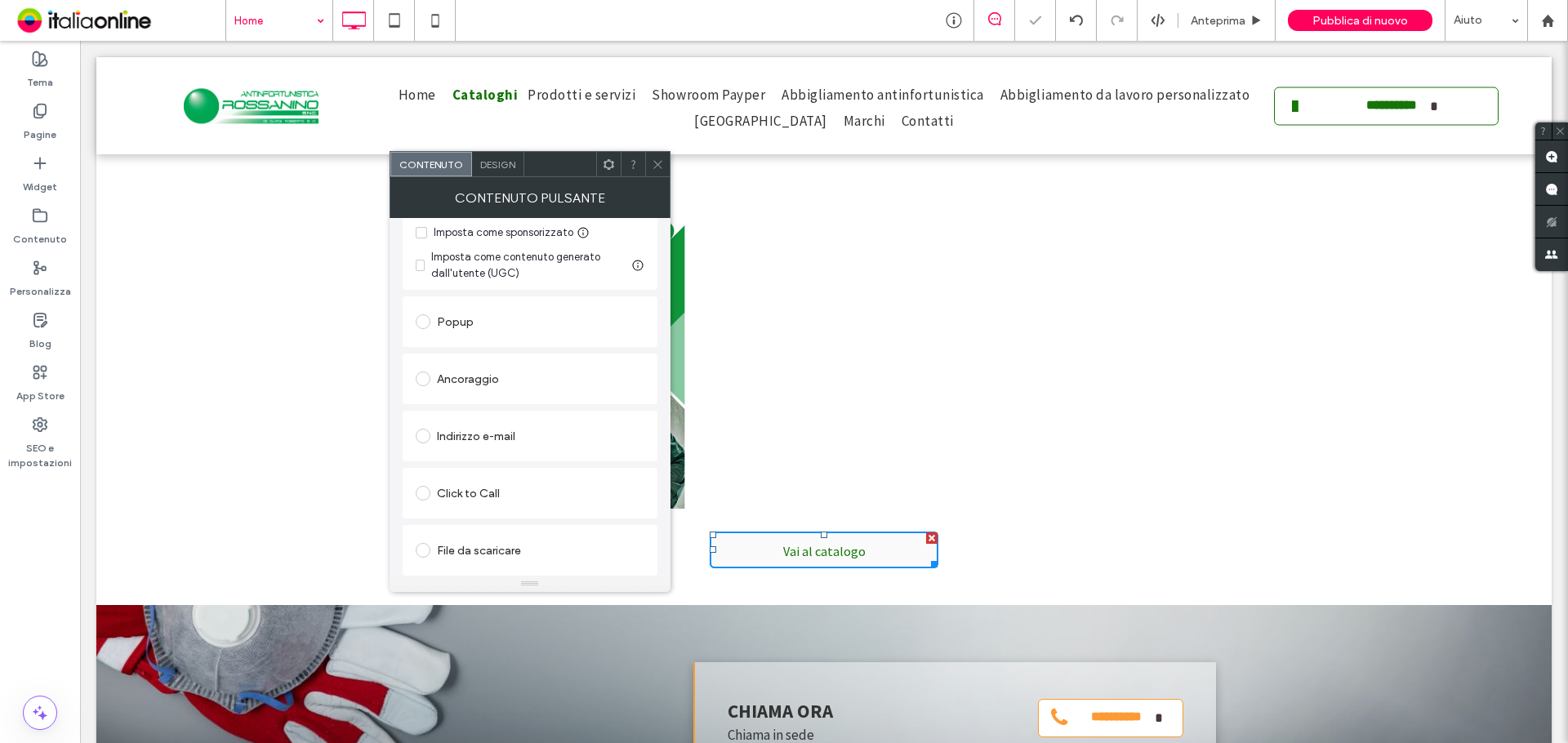
click at [490, 540] on div "File da scaricare" at bounding box center [530, 550] width 228 height 26
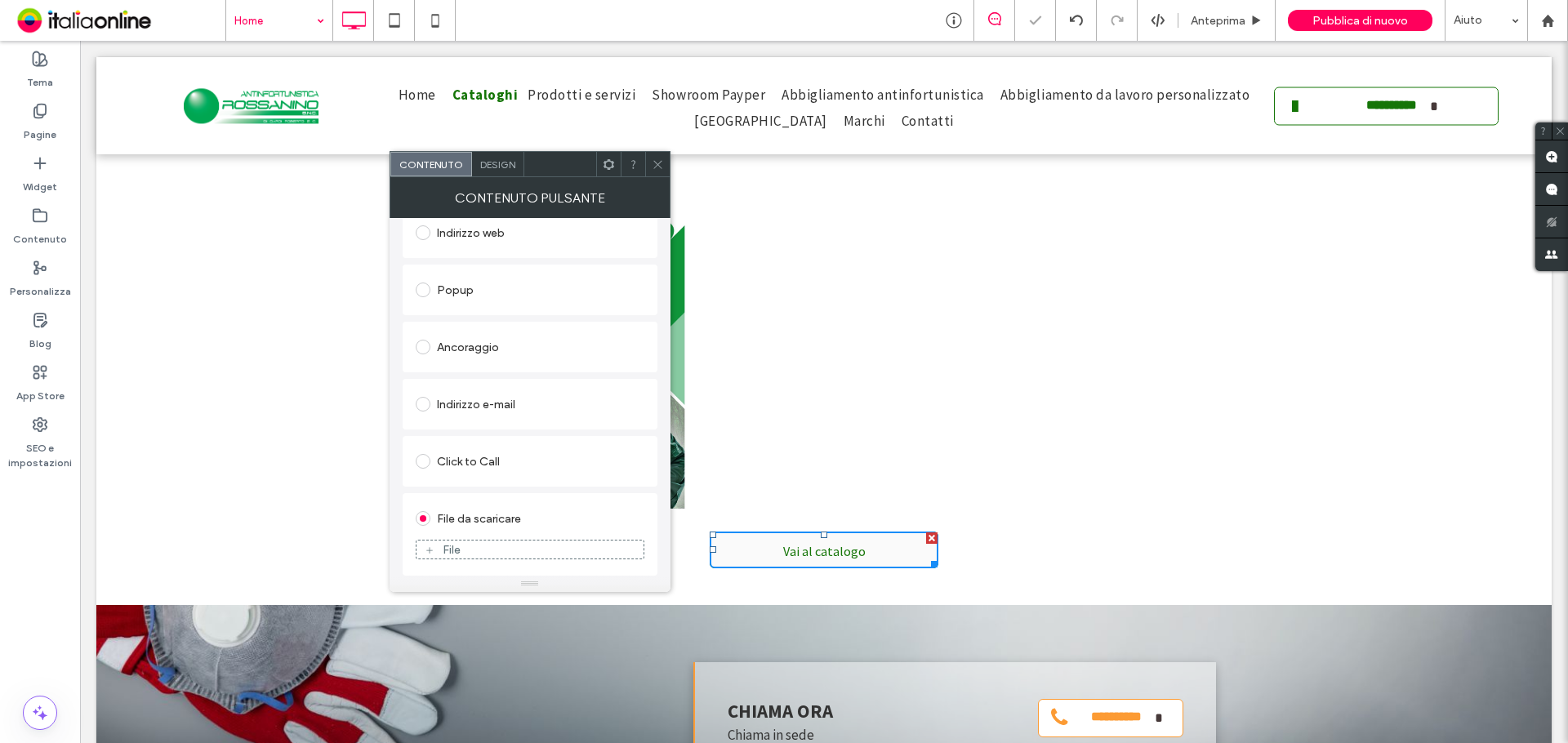
click at [526, 545] on div "File" at bounding box center [530, 550] width 227 height 14
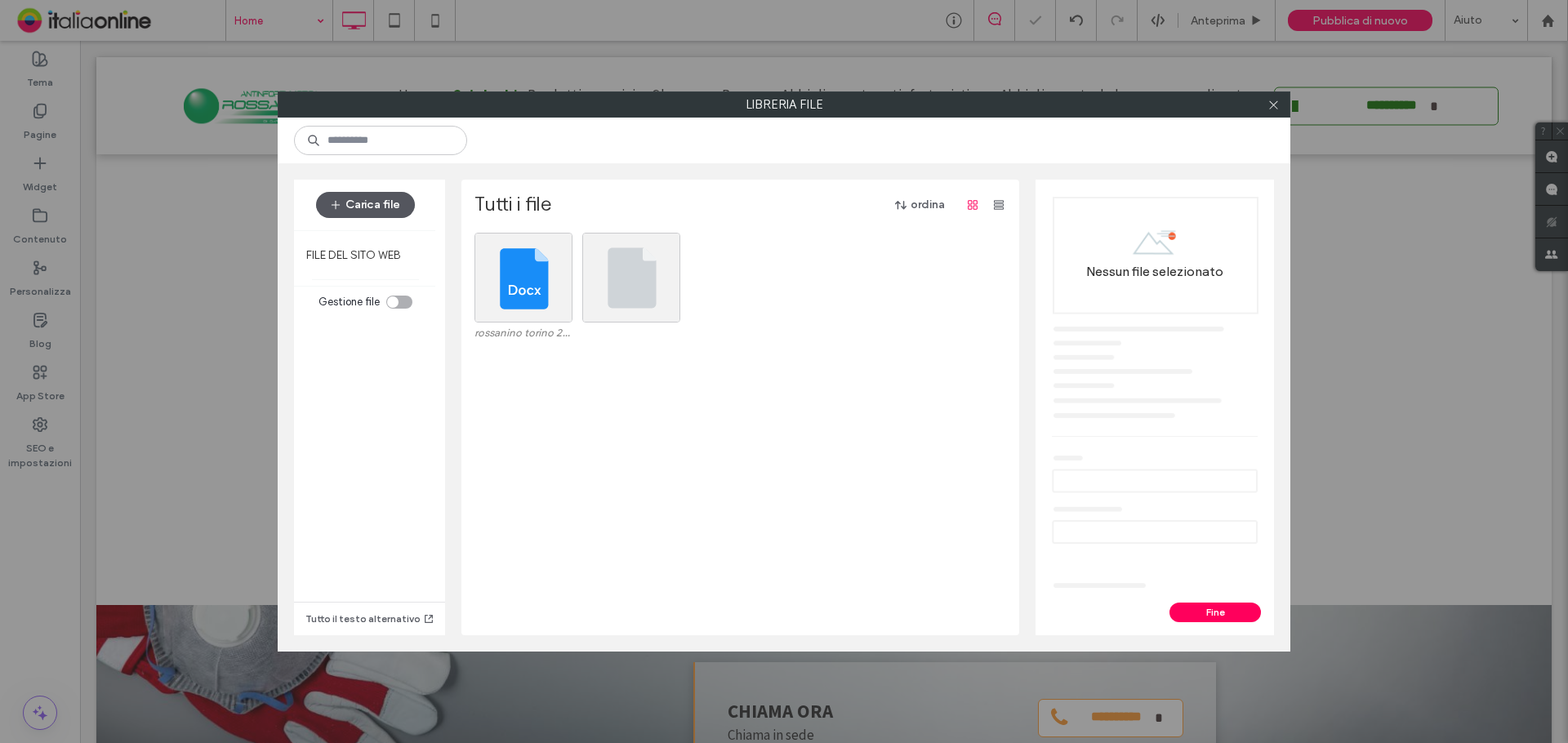
click at [383, 204] on button "Carica file" at bounding box center [365, 204] width 99 height 26
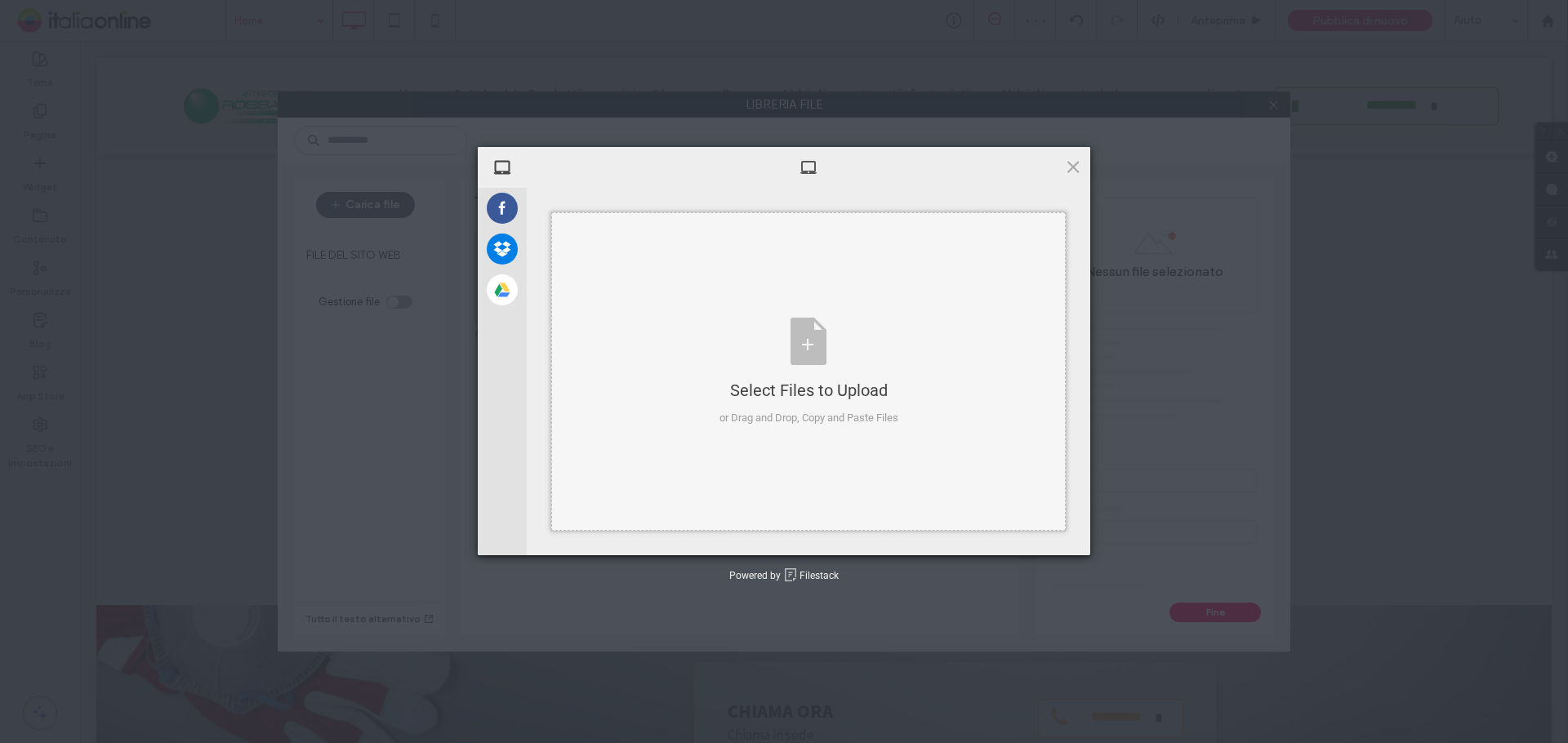
click at [752, 326] on div "Select Files to Upload or Drag and Drop, Copy and Paste Files" at bounding box center [809, 372] width 179 height 109
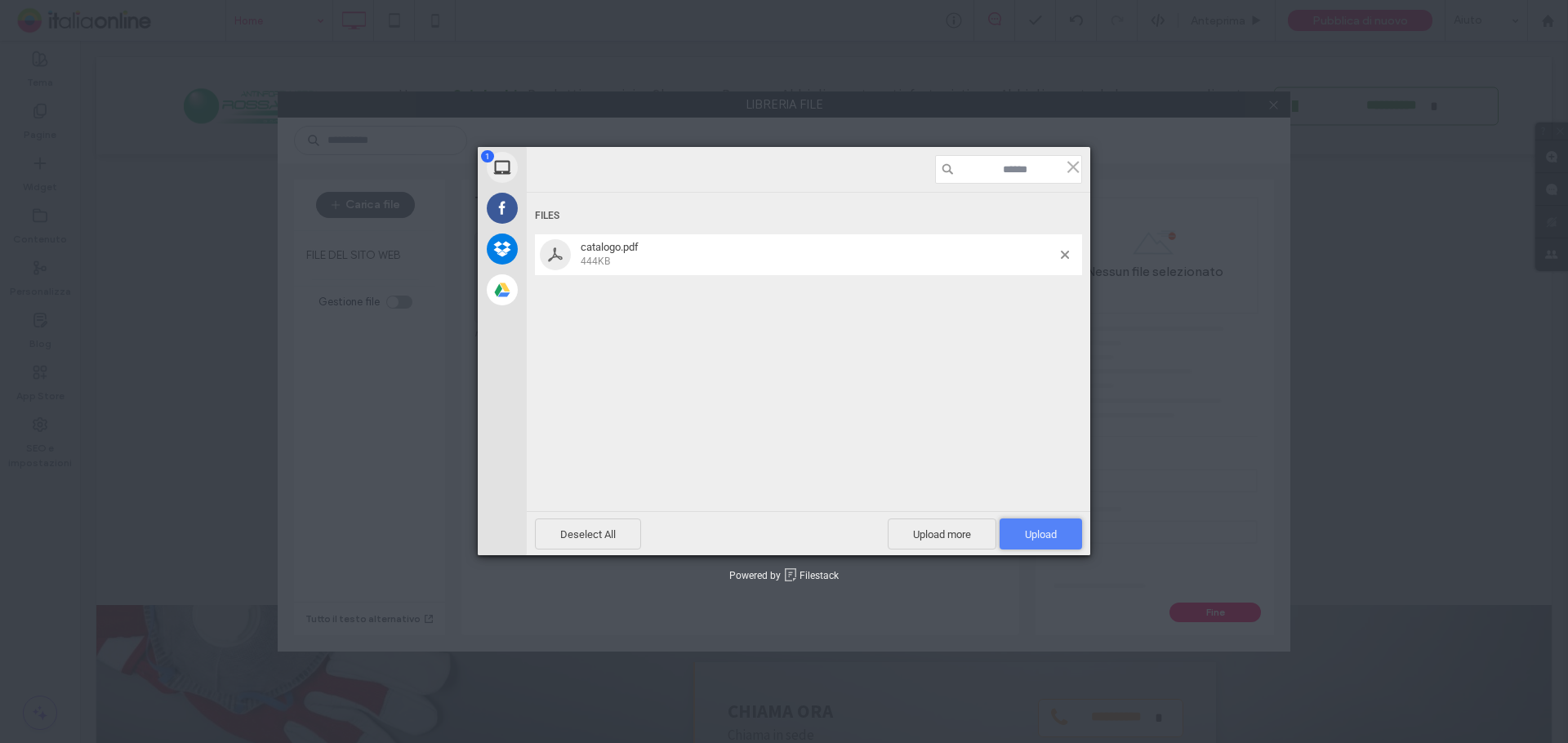
click at [1043, 539] on span "Upload 1" at bounding box center [1040, 534] width 32 height 12
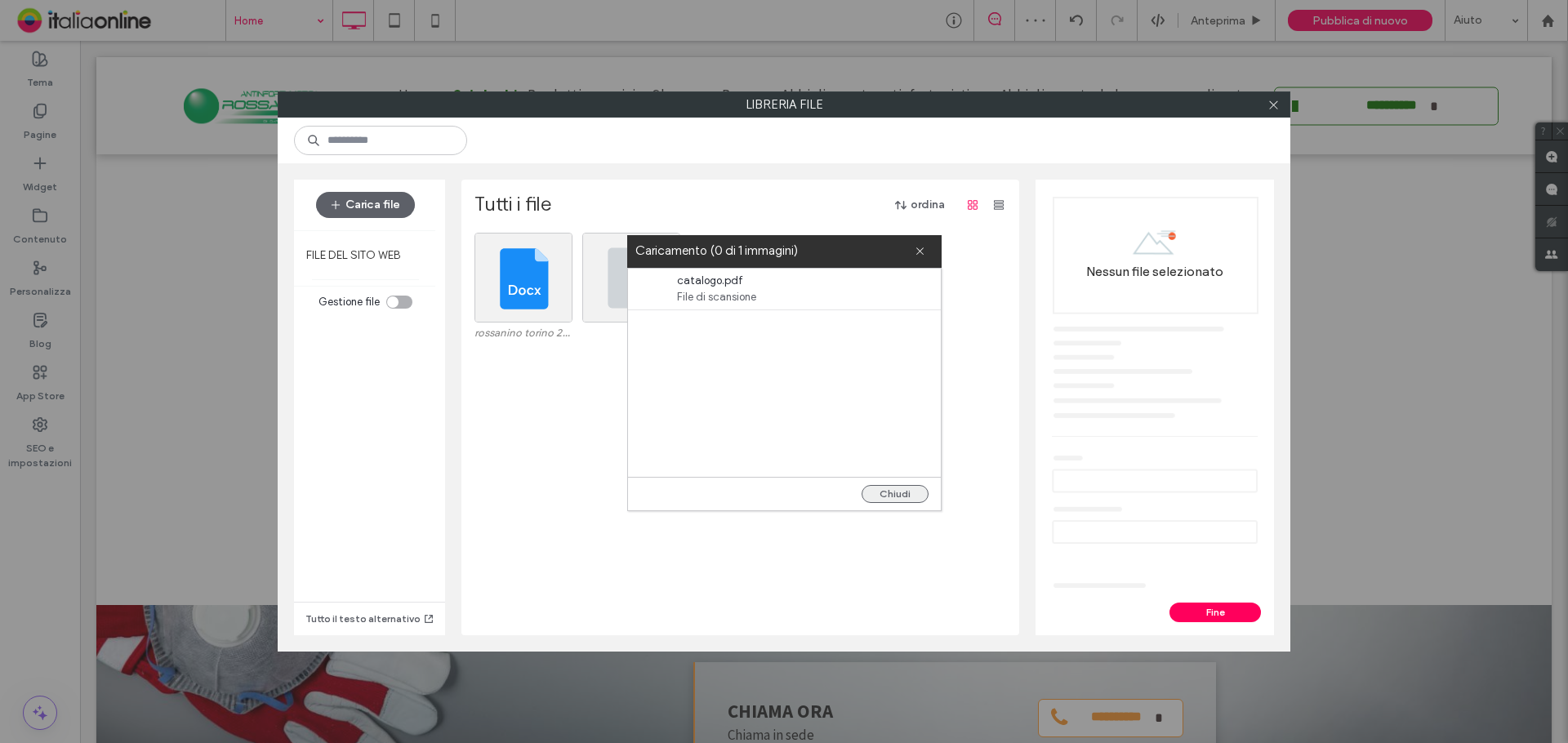
click at [892, 489] on button "Chiudi" at bounding box center [894, 493] width 67 height 18
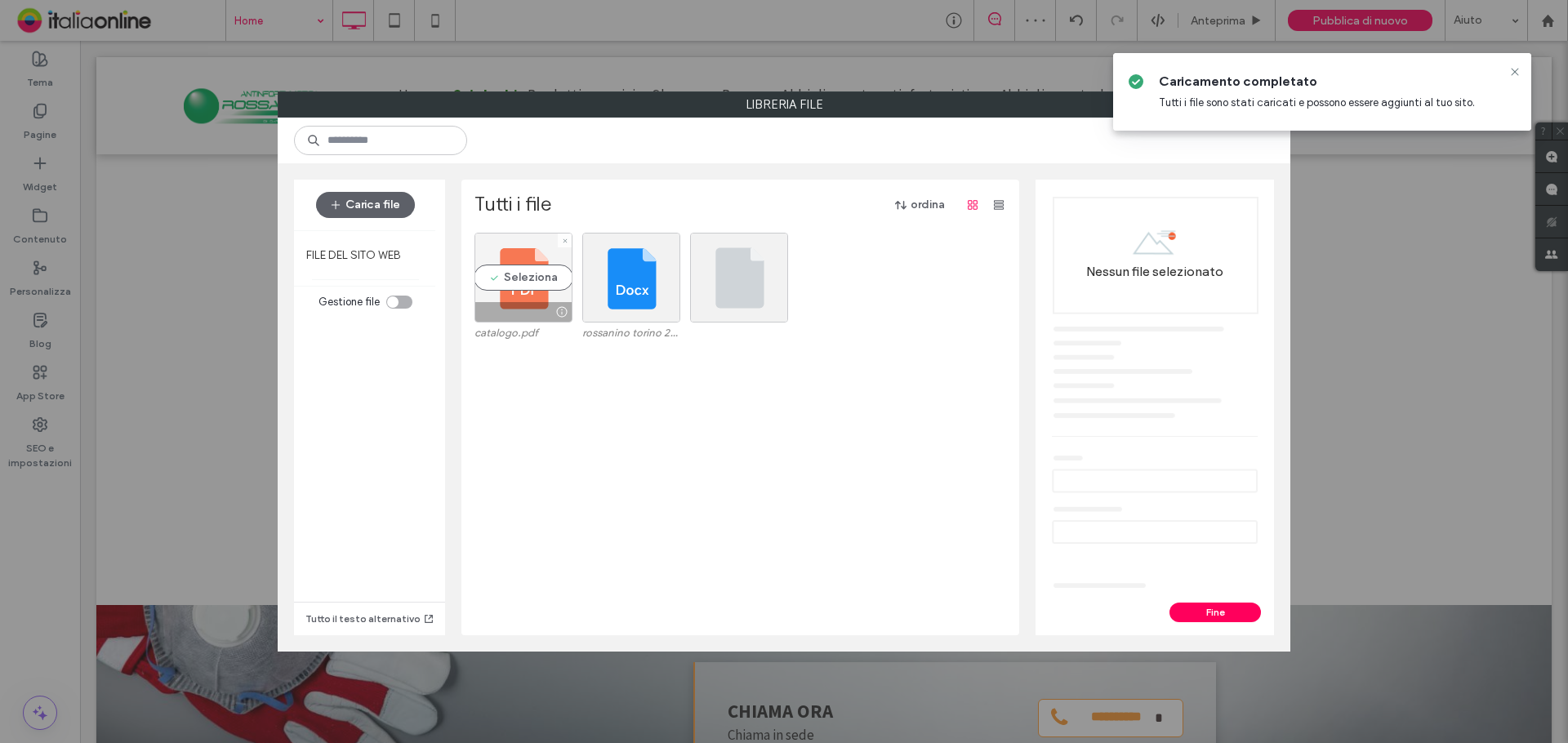
click at [518, 263] on div "Seleziona" at bounding box center [523, 277] width 98 height 89
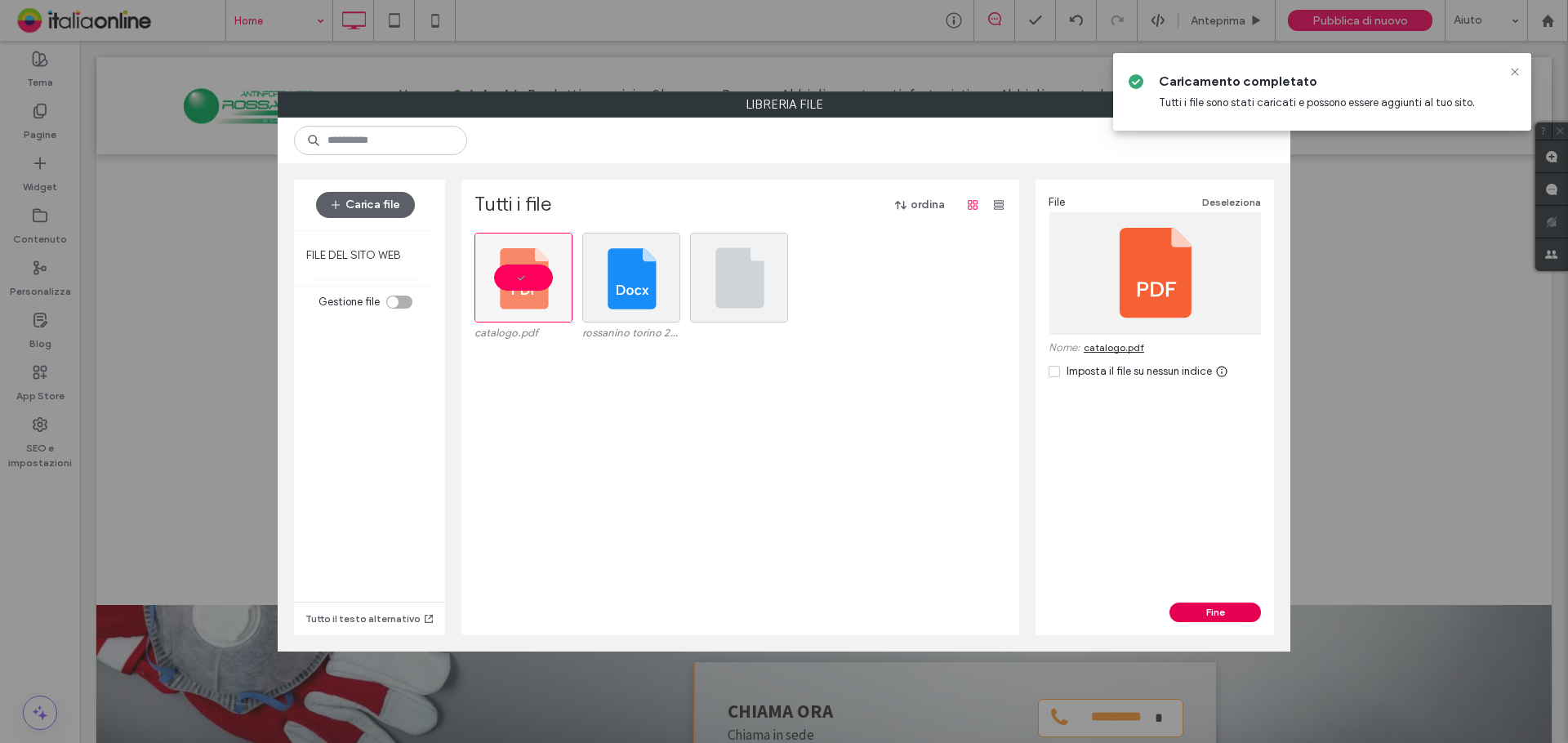
click at [1234, 611] on button "Fine" at bounding box center [1215, 613] width 91 height 20
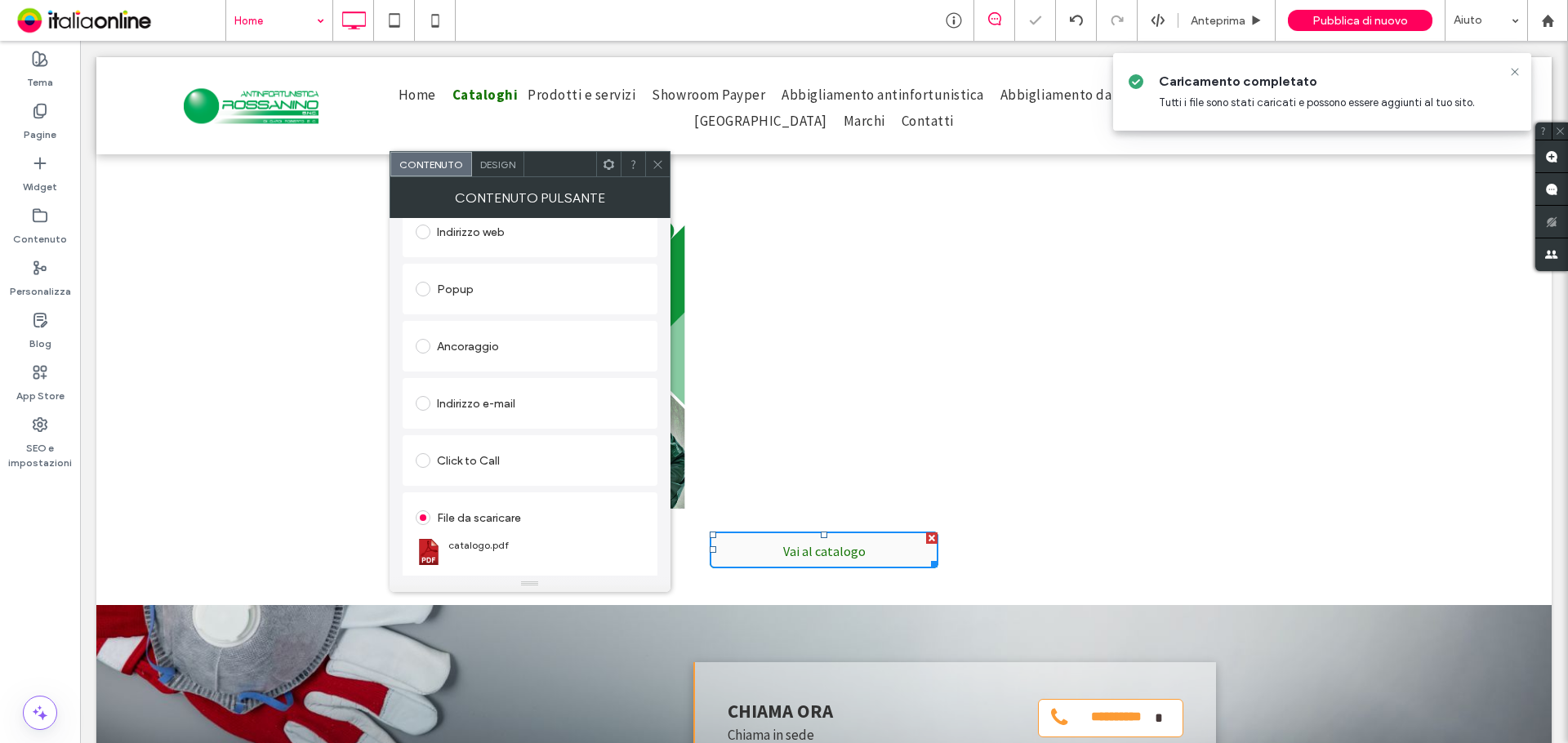
click at [656, 177] on div "Contenuto pulsante" at bounding box center [530, 198] width 281 height 41
click at [663, 172] on span at bounding box center [658, 164] width 12 height 25
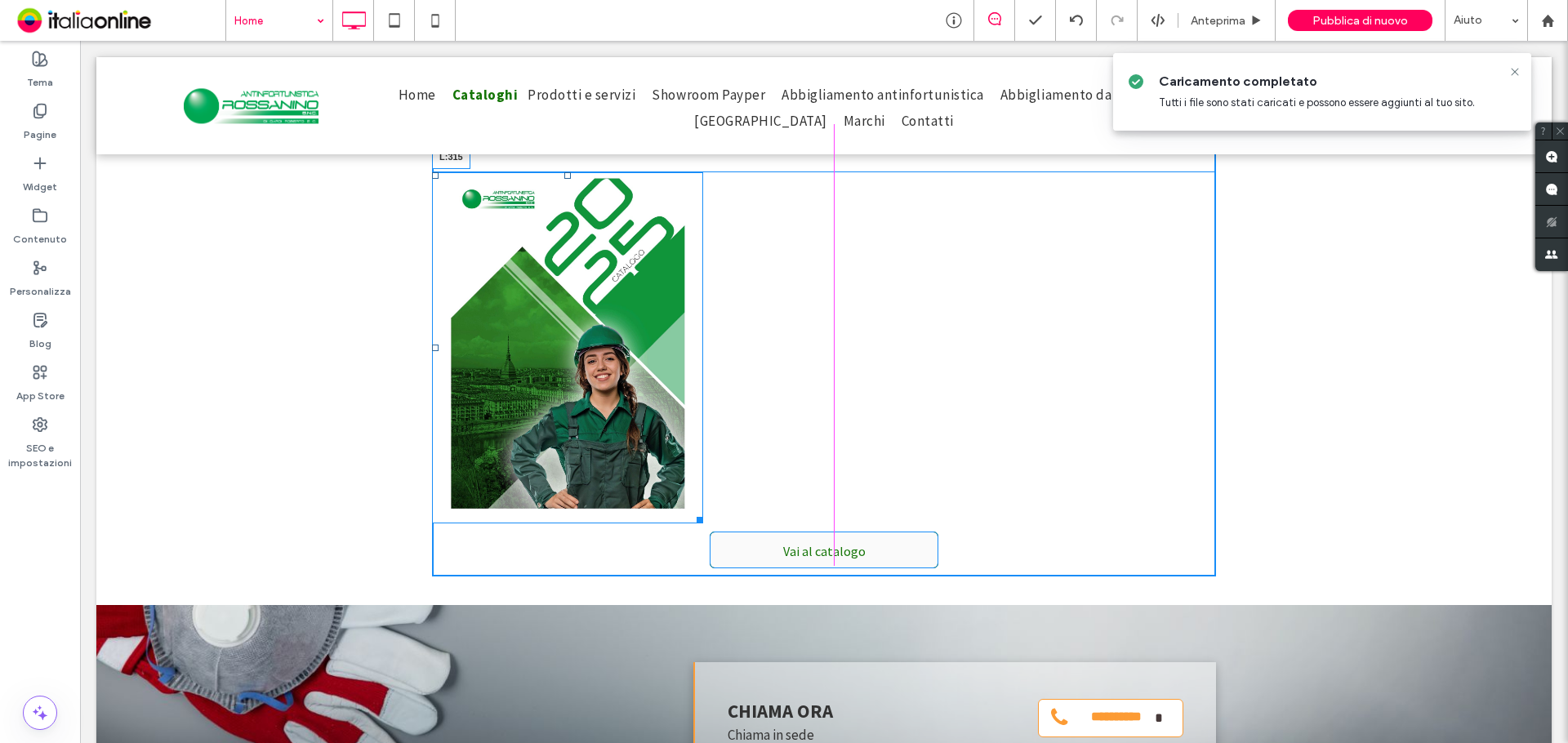
drag, startPoint x: 425, startPoint y: 344, endPoint x: 762, endPoint y: 390, distance: 340.1
click at [439, 349] on div at bounding box center [435, 348] width 7 height 7
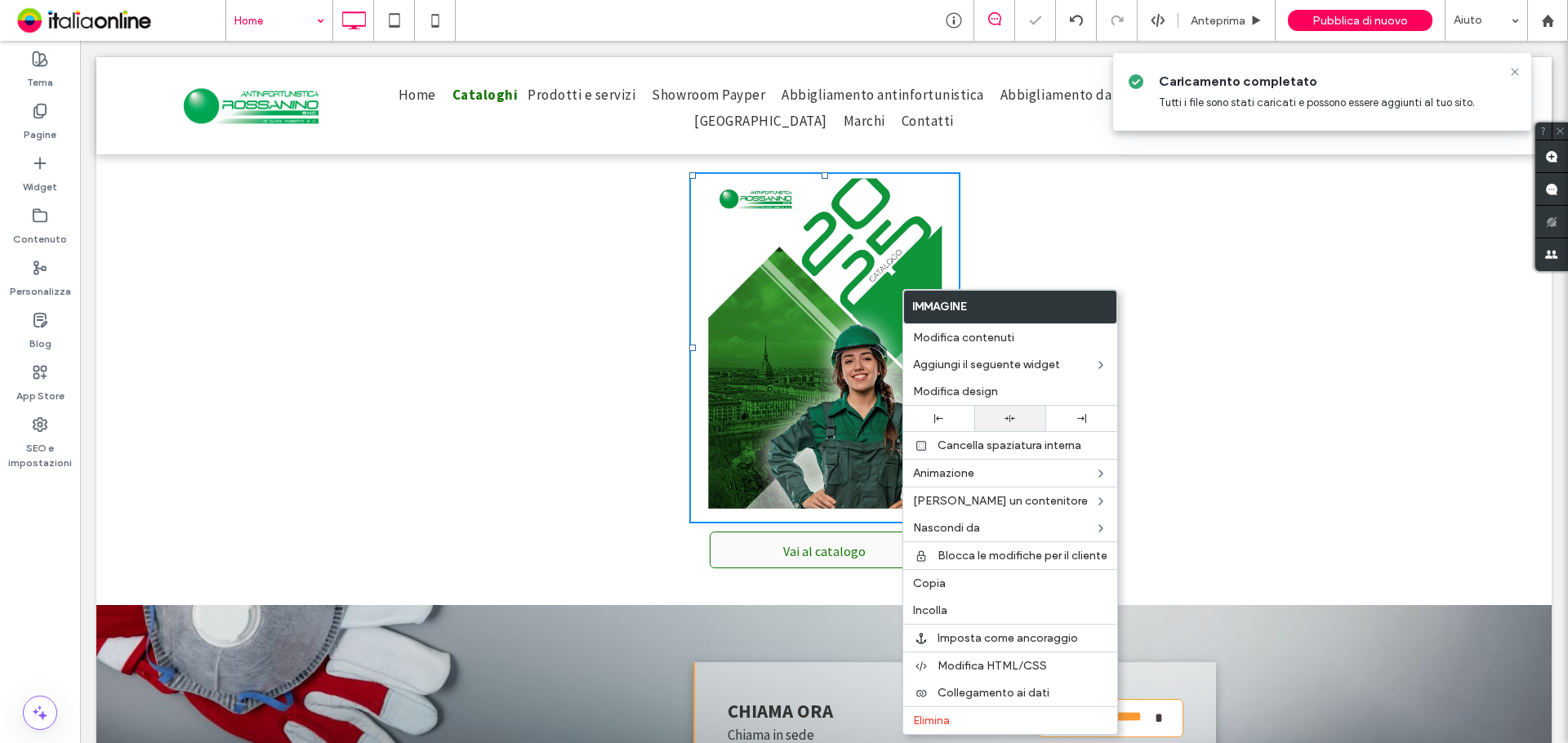
click at [1016, 415] on div at bounding box center [1009, 418] width 55 height 10
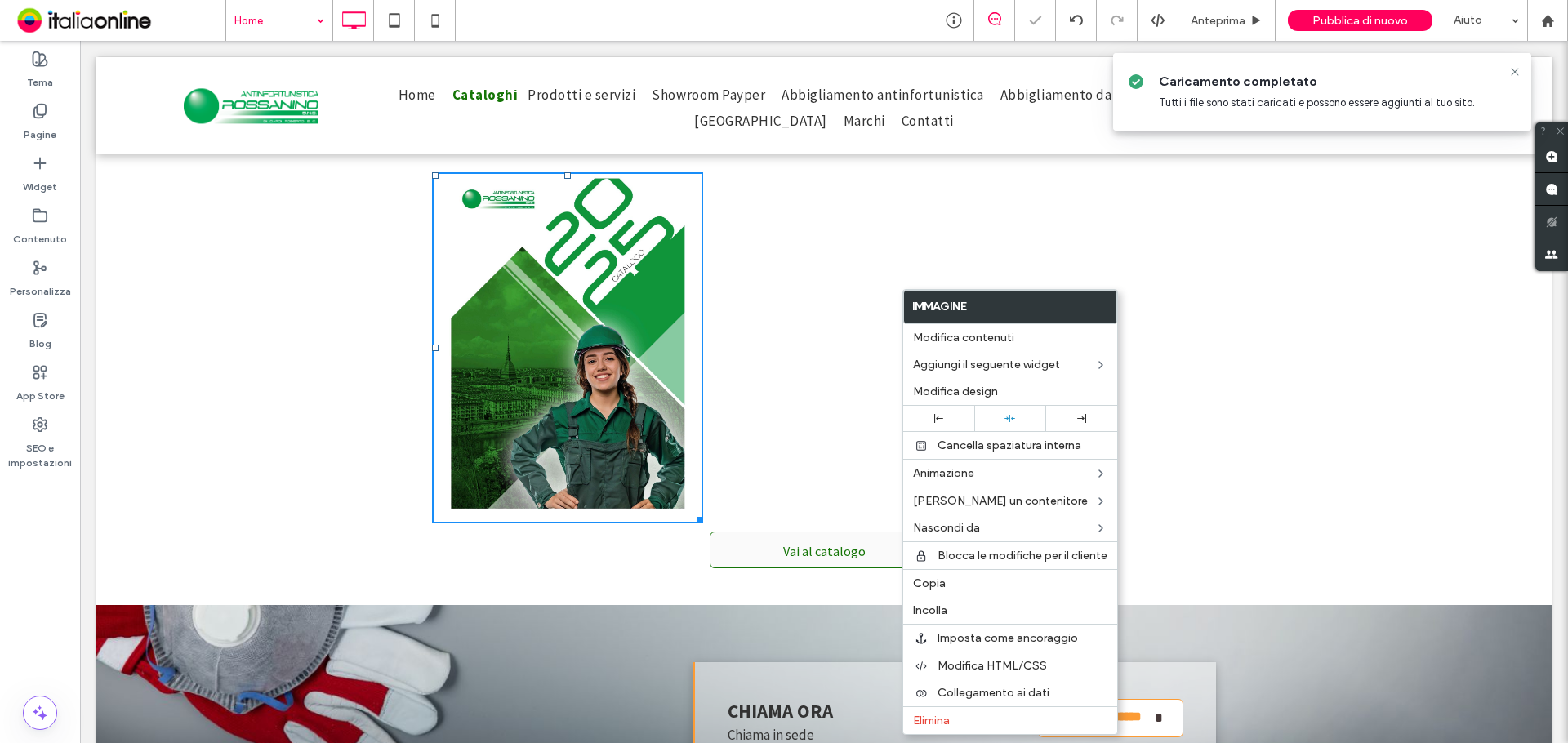
click at [421, 343] on div "Trova il prodotto che fa per te Stai cercando l'attrezzatura giusta per il tuo …" at bounding box center [824, 156] width 1455 height 900
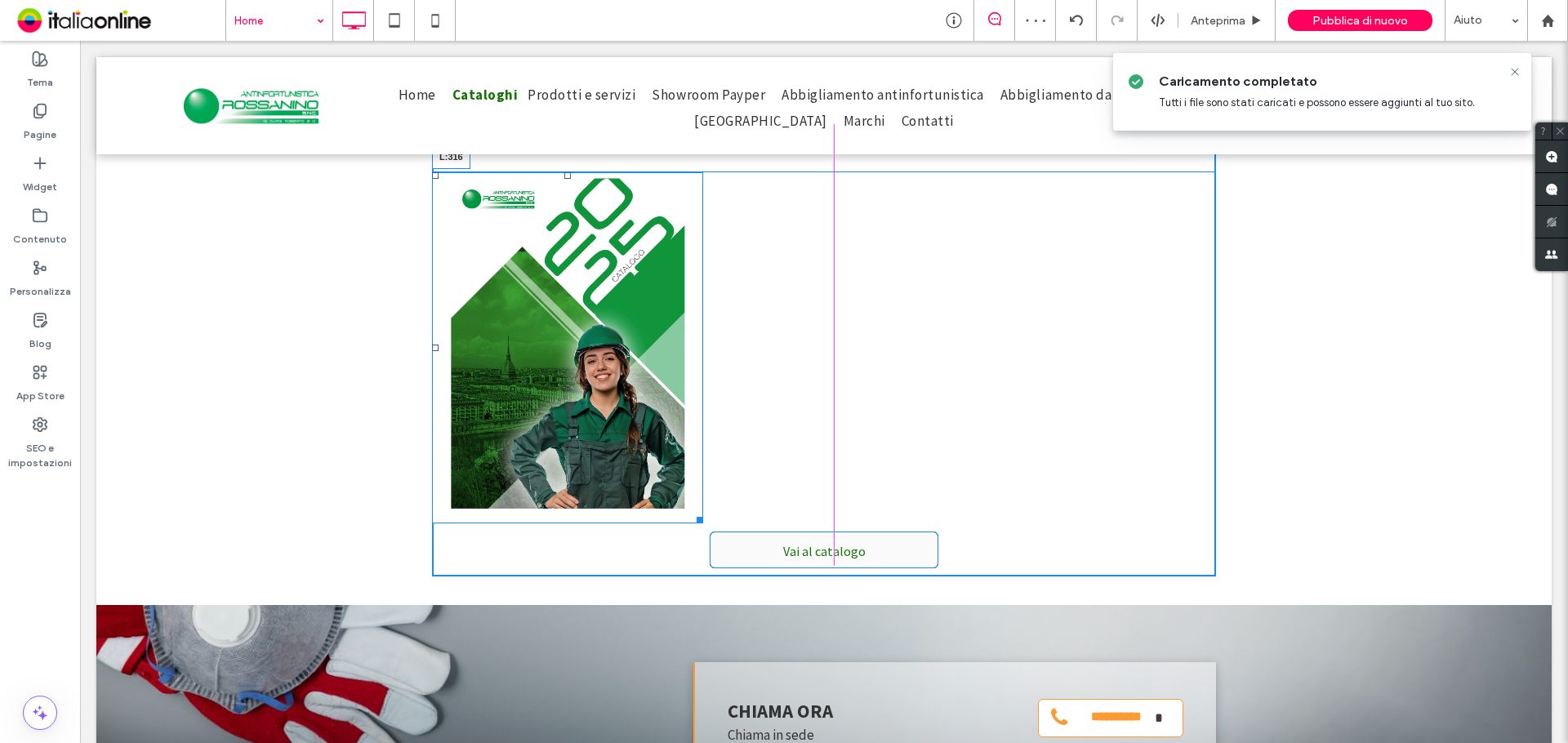
drag, startPoint x: 426, startPoint y: 344, endPoint x: 684, endPoint y: 348, distance: 258.0
click at [439, 348] on div at bounding box center [435, 348] width 7 height 7
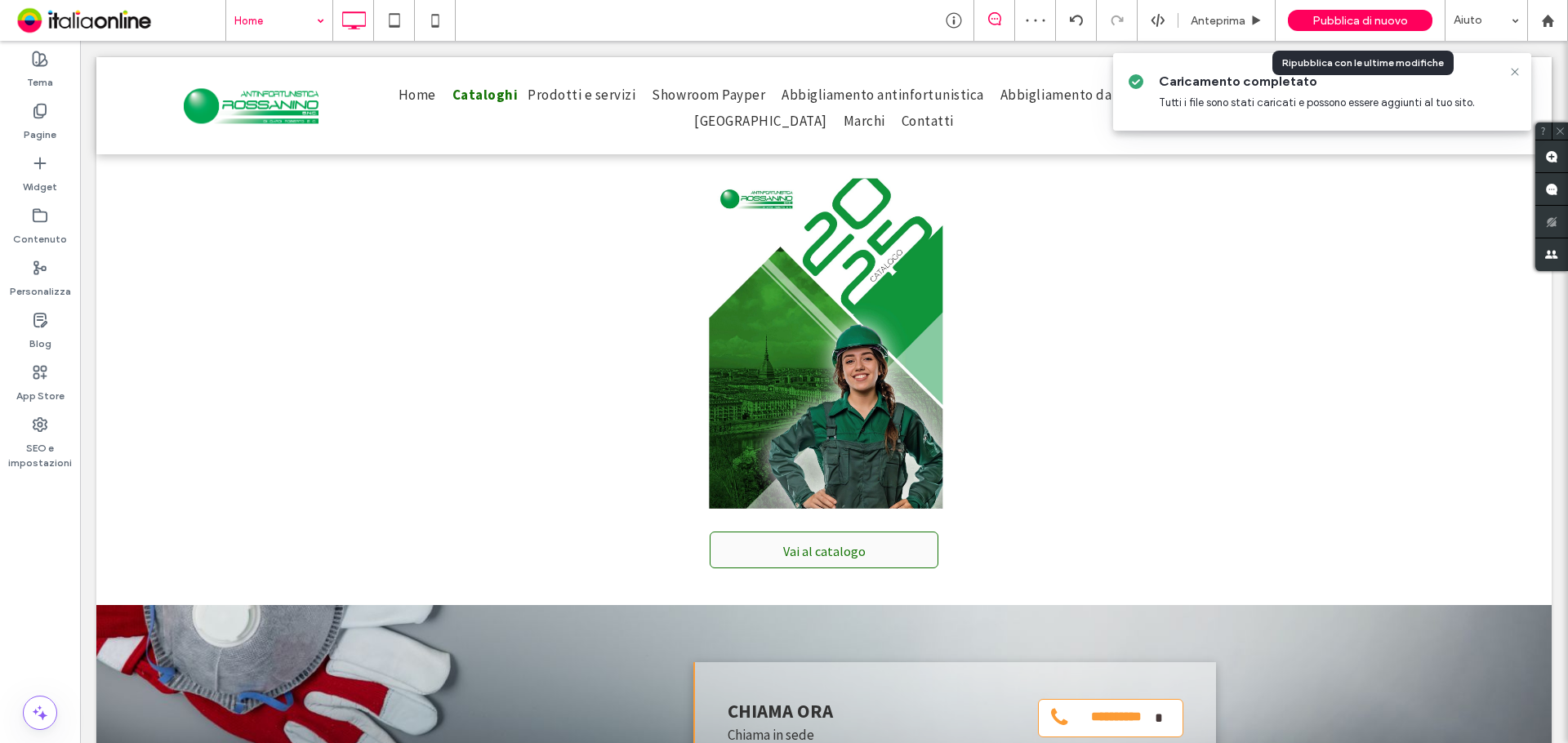
click at [1387, 23] on span "Pubblica di nuovo" at bounding box center [1360, 20] width 95 height 14
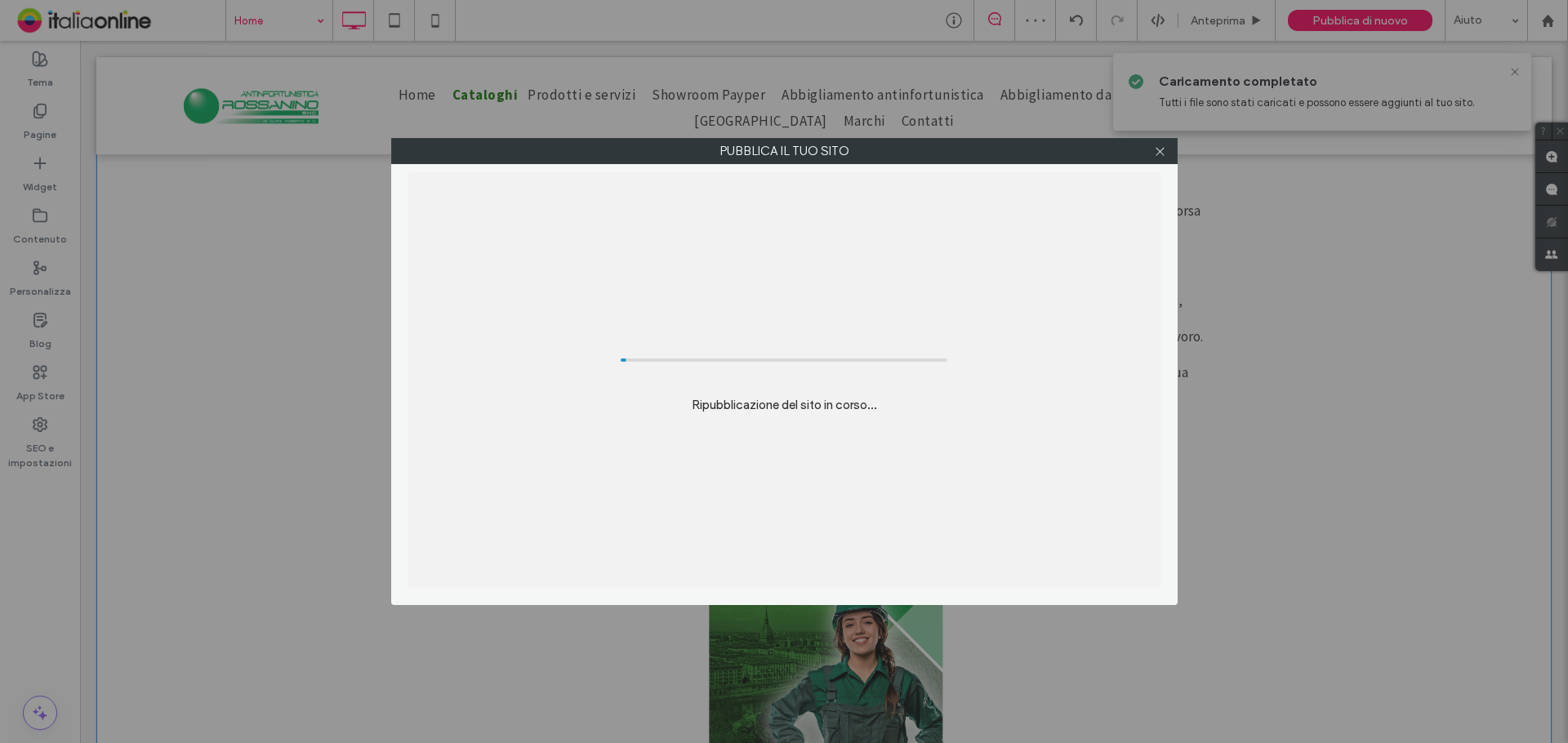
scroll to position [444, 0]
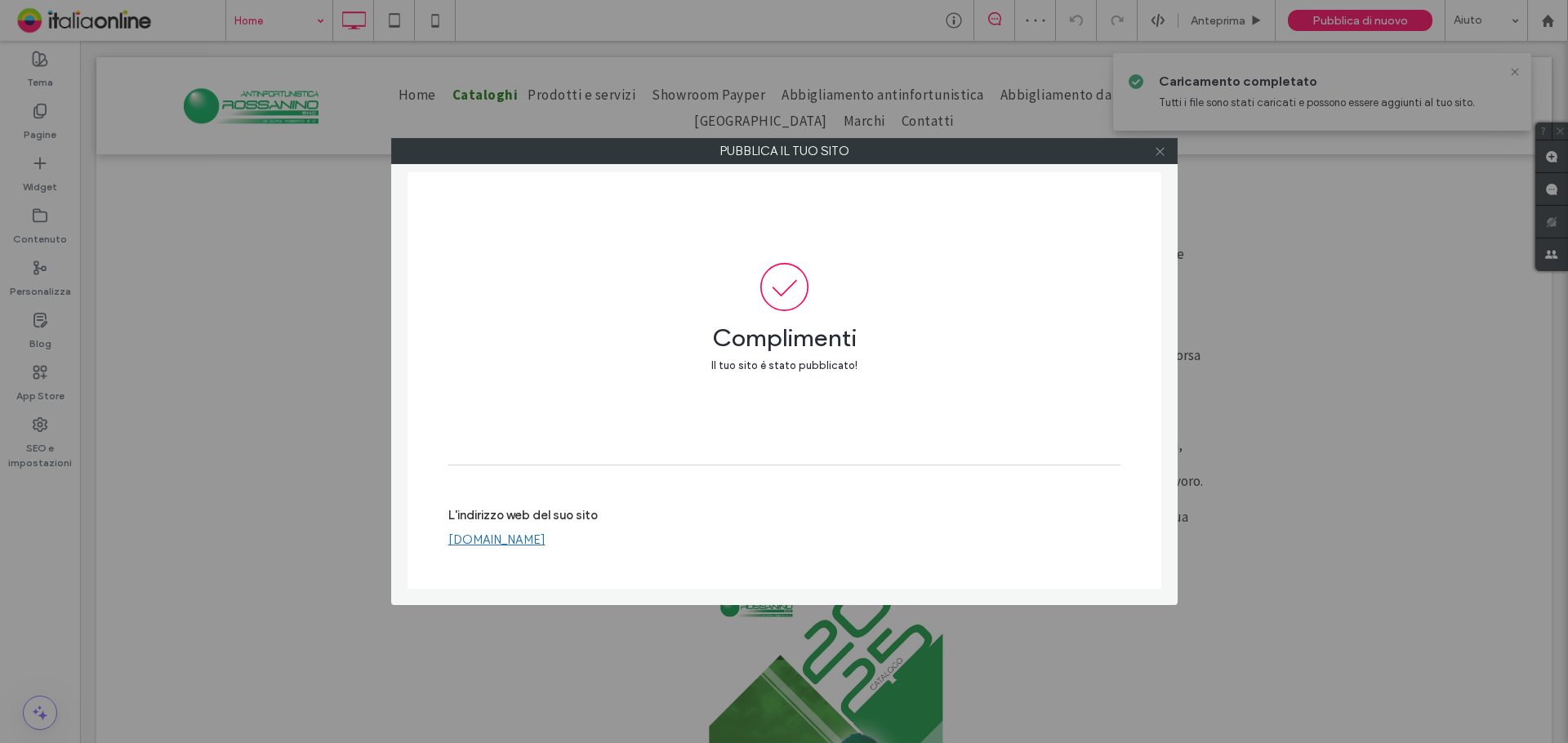
click at [1162, 146] on icon at bounding box center [1160, 152] width 12 height 12
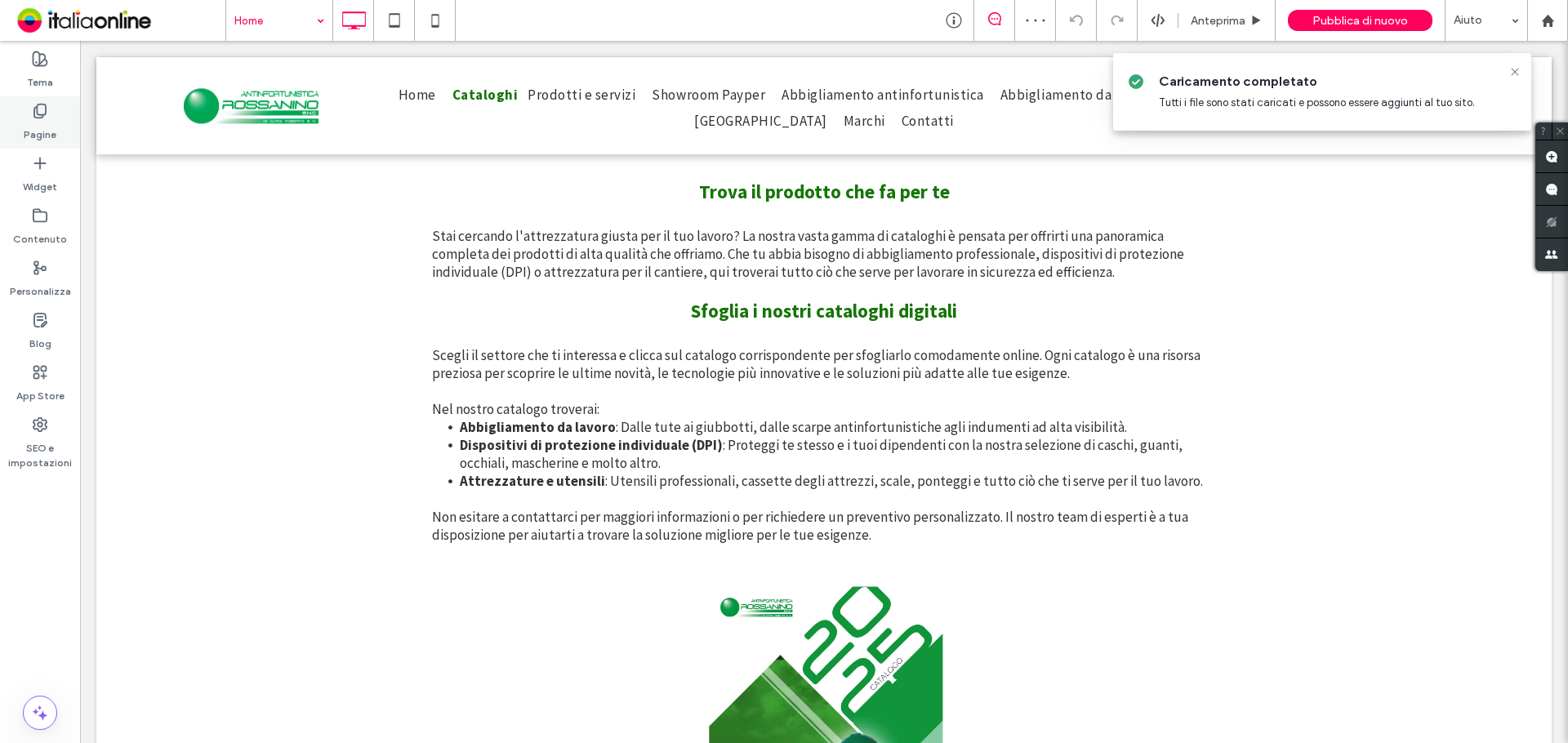
click at [39, 130] on label "Pagine" at bounding box center [40, 130] width 32 height 23
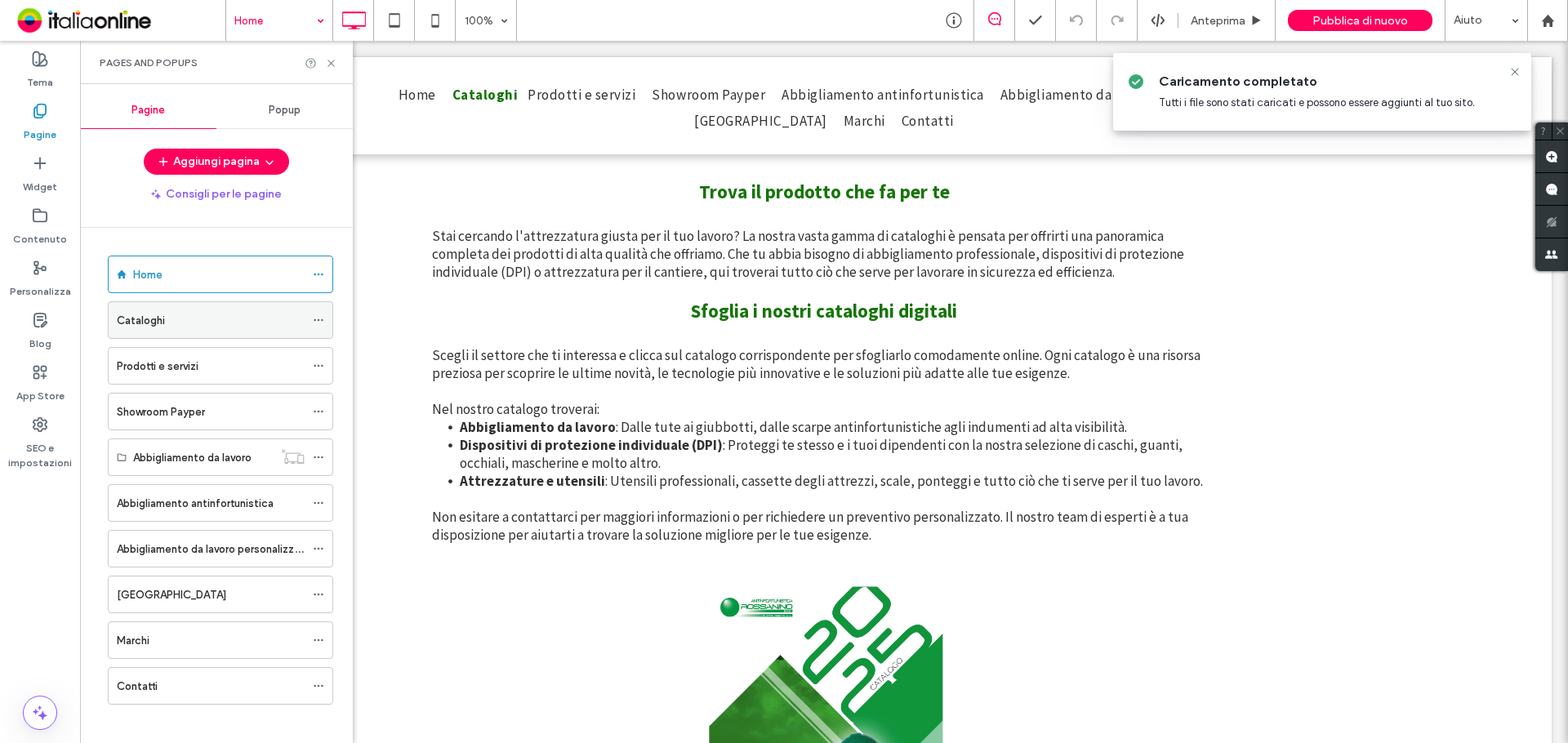
click at [313, 316] on icon at bounding box center [318, 320] width 11 height 11
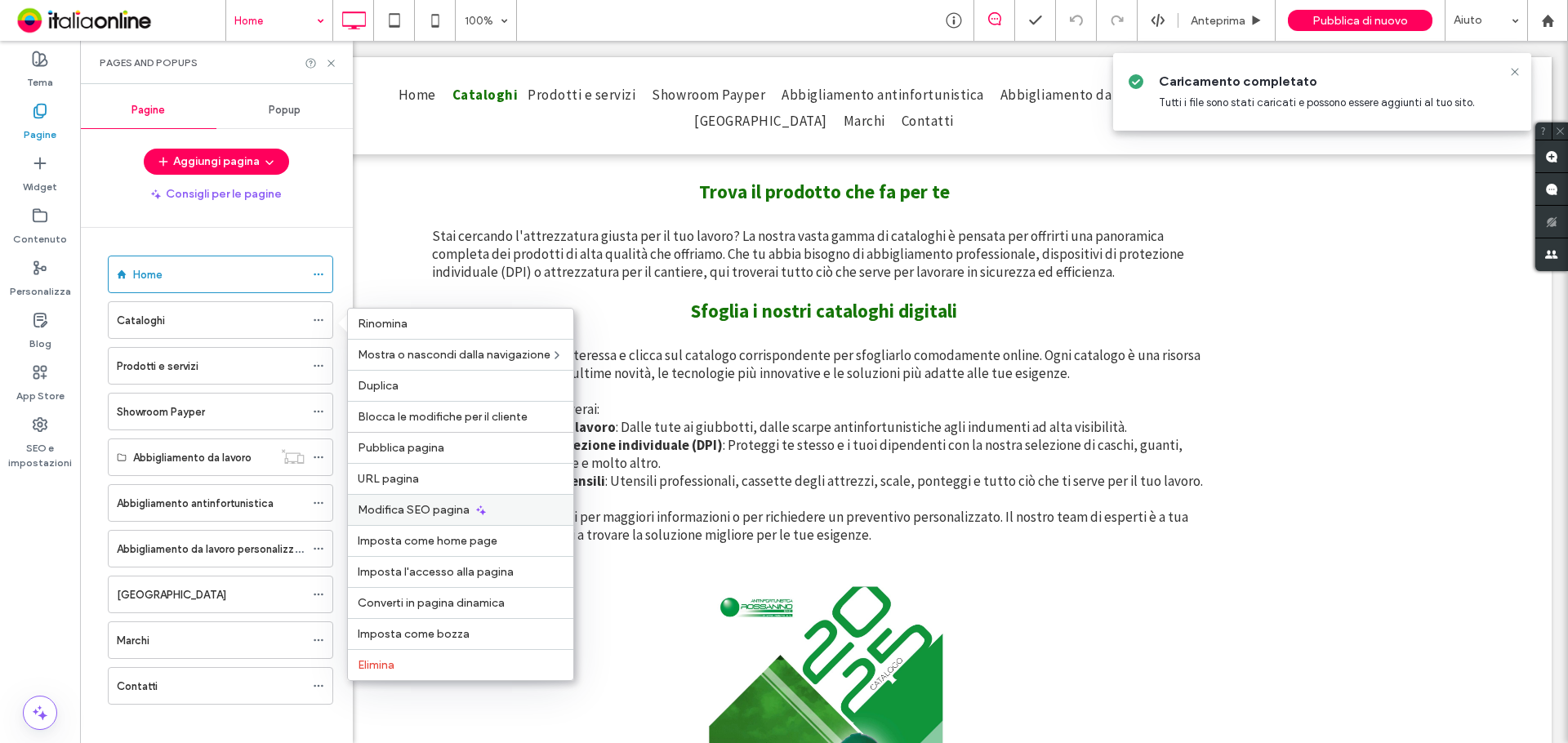
click at [446, 498] on div "Modifica SEO pagina" at bounding box center [460, 510] width 226 height 31
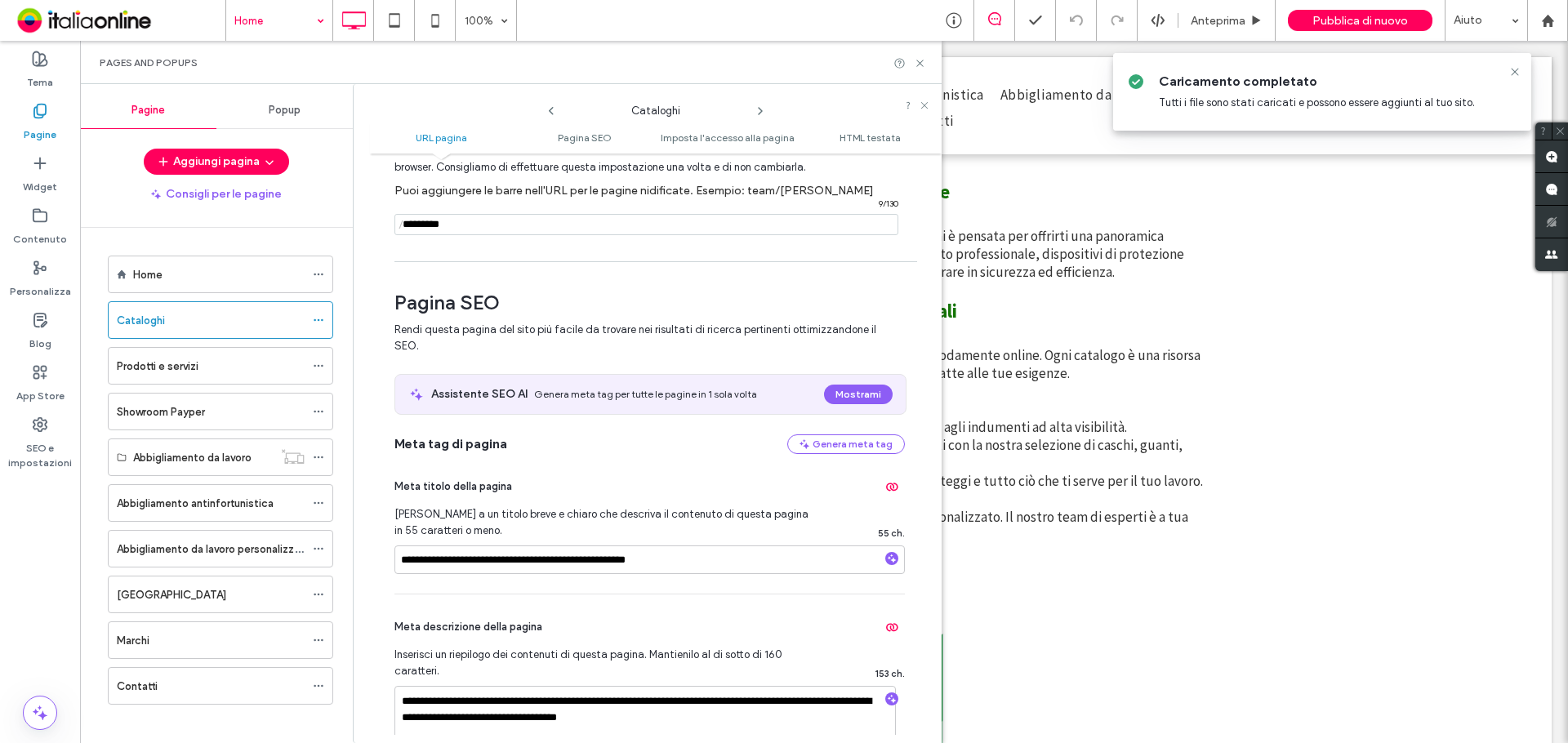
scroll to position [245, 0]
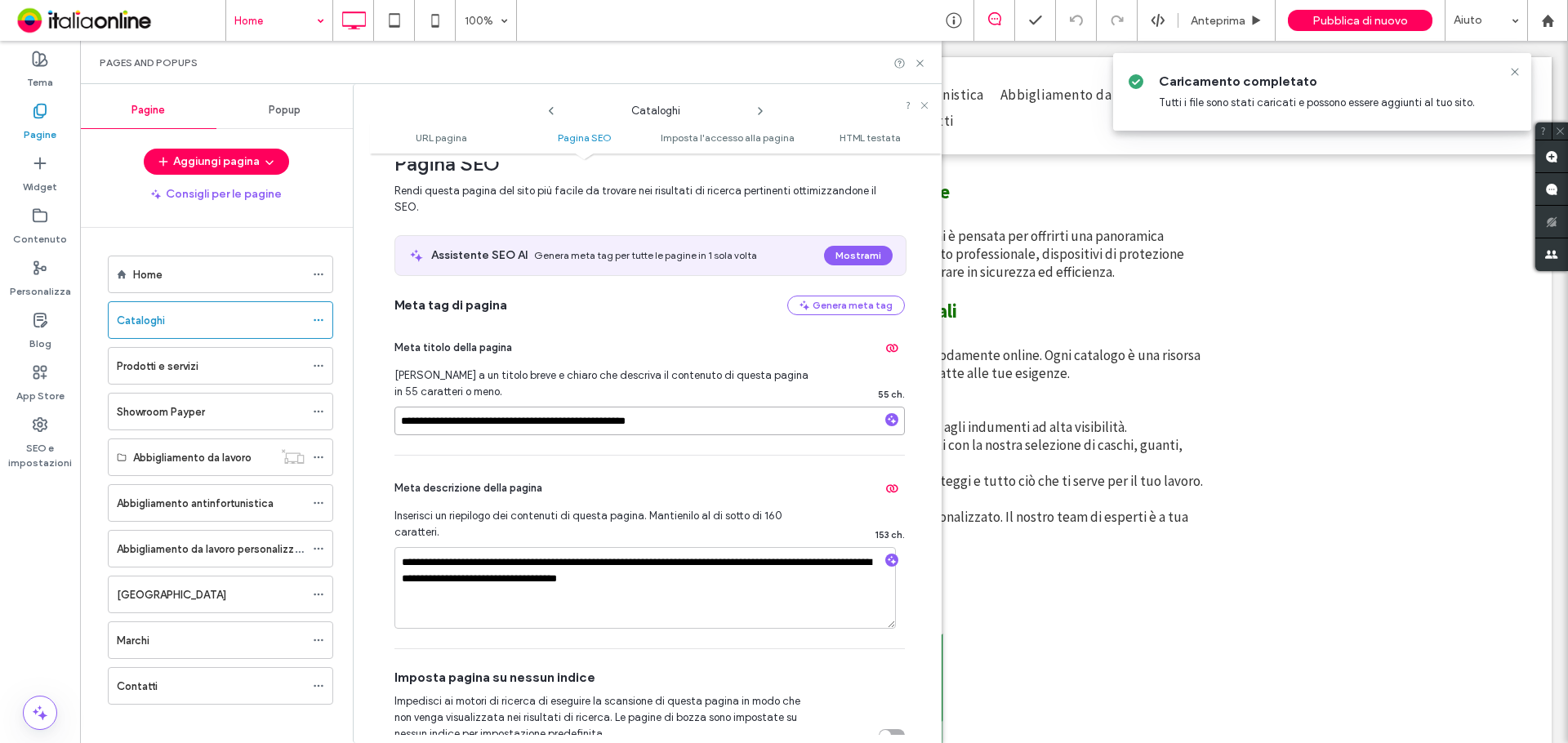
click at [398, 425] on input "**********" at bounding box center [649, 421] width 510 height 29
click at [676, 427] on input "**********" at bounding box center [649, 421] width 510 height 29
paste input "****"
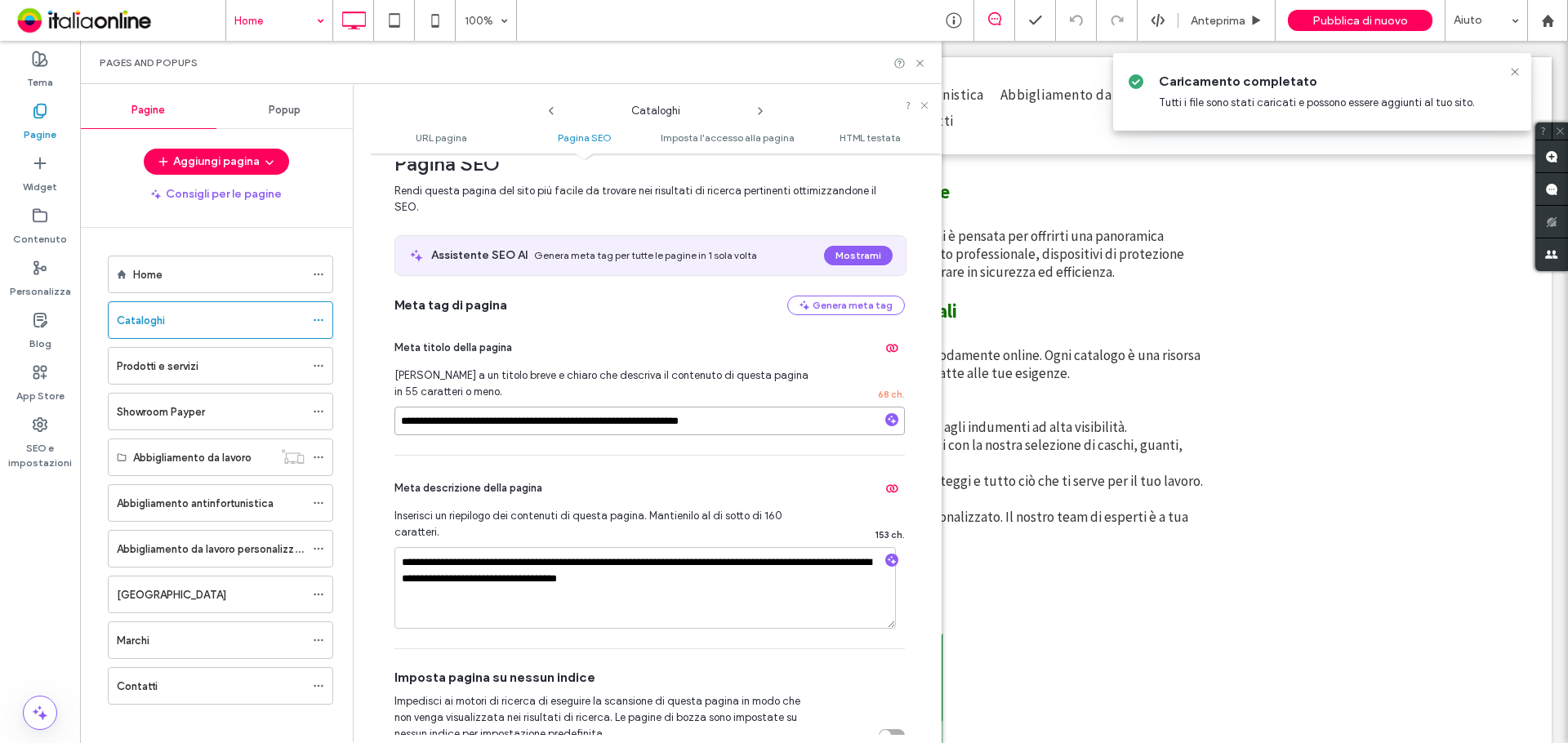
type input "**********"
drag, startPoint x: 668, startPoint y: 595, endPoint x: 364, endPoint y: 534, distance: 310.1
click at [364, 534] on div "**********" at bounding box center [646, 414] width 589 height 659
paste textarea "*********"
type textarea "**********"
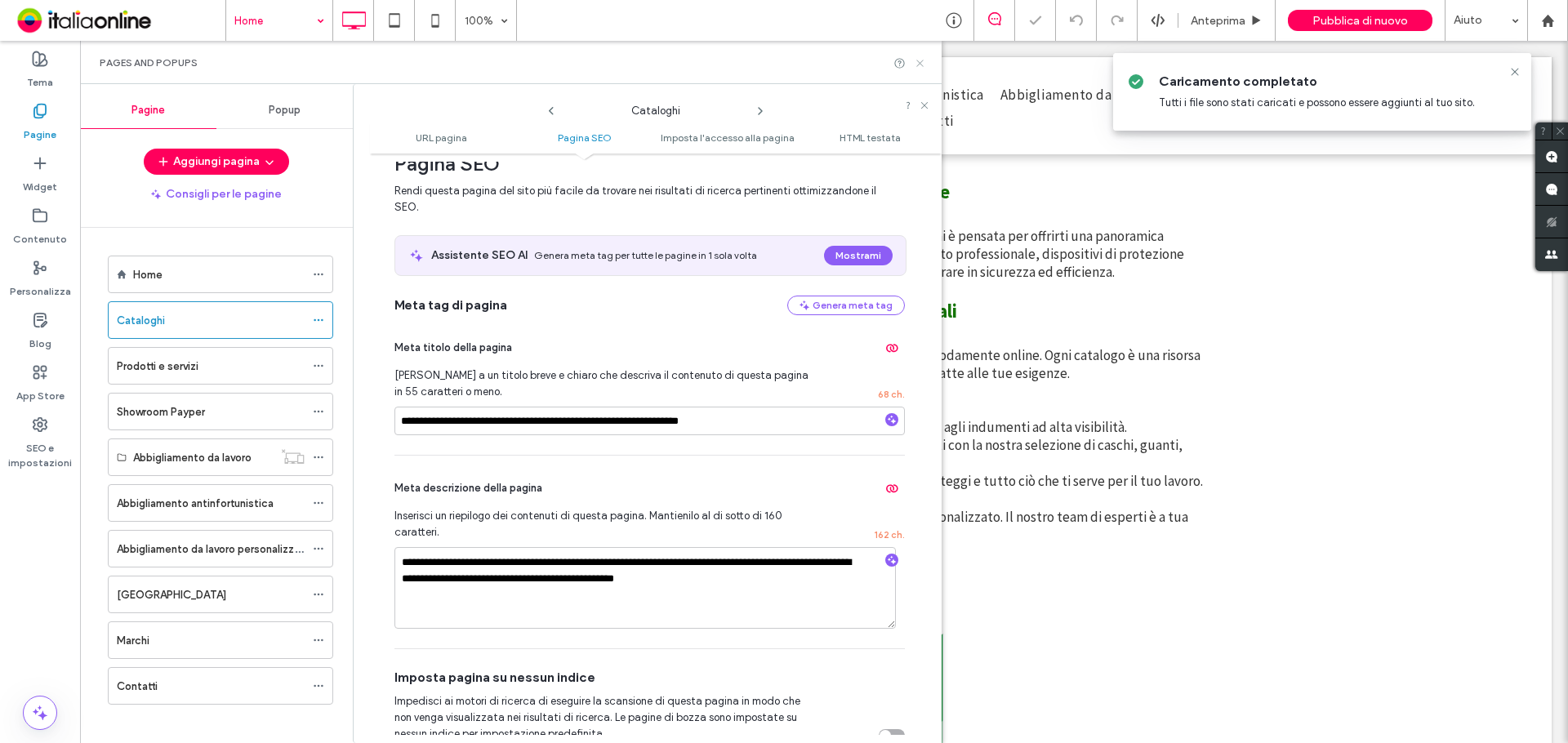
click at [923, 63] on icon at bounding box center [920, 63] width 12 height 12
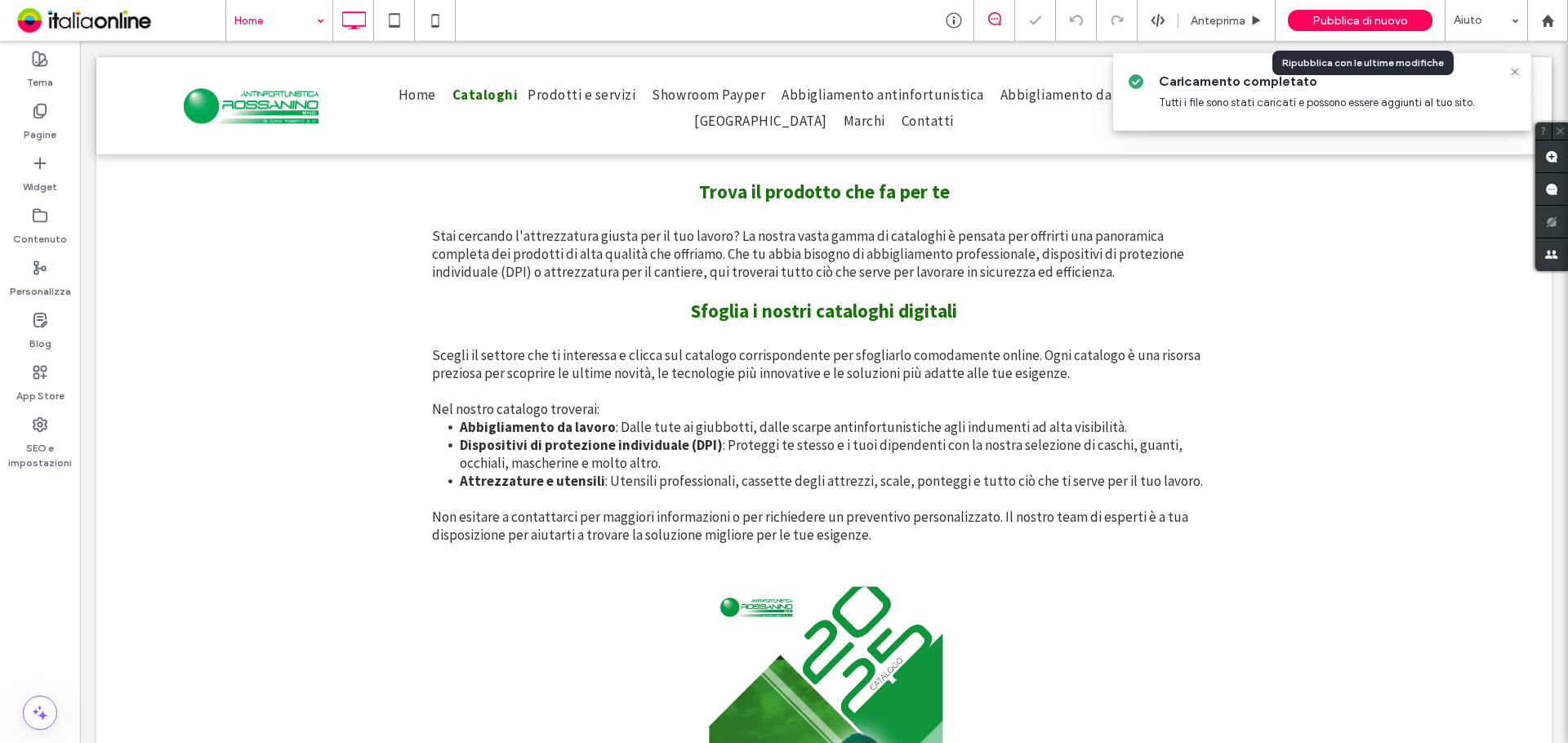
click at [1370, 9] on div "Pubblica di nuovo" at bounding box center [1360, 20] width 145 height 41
click at [1355, 16] on span "Pubblica di nuovo" at bounding box center [1360, 20] width 95 height 14
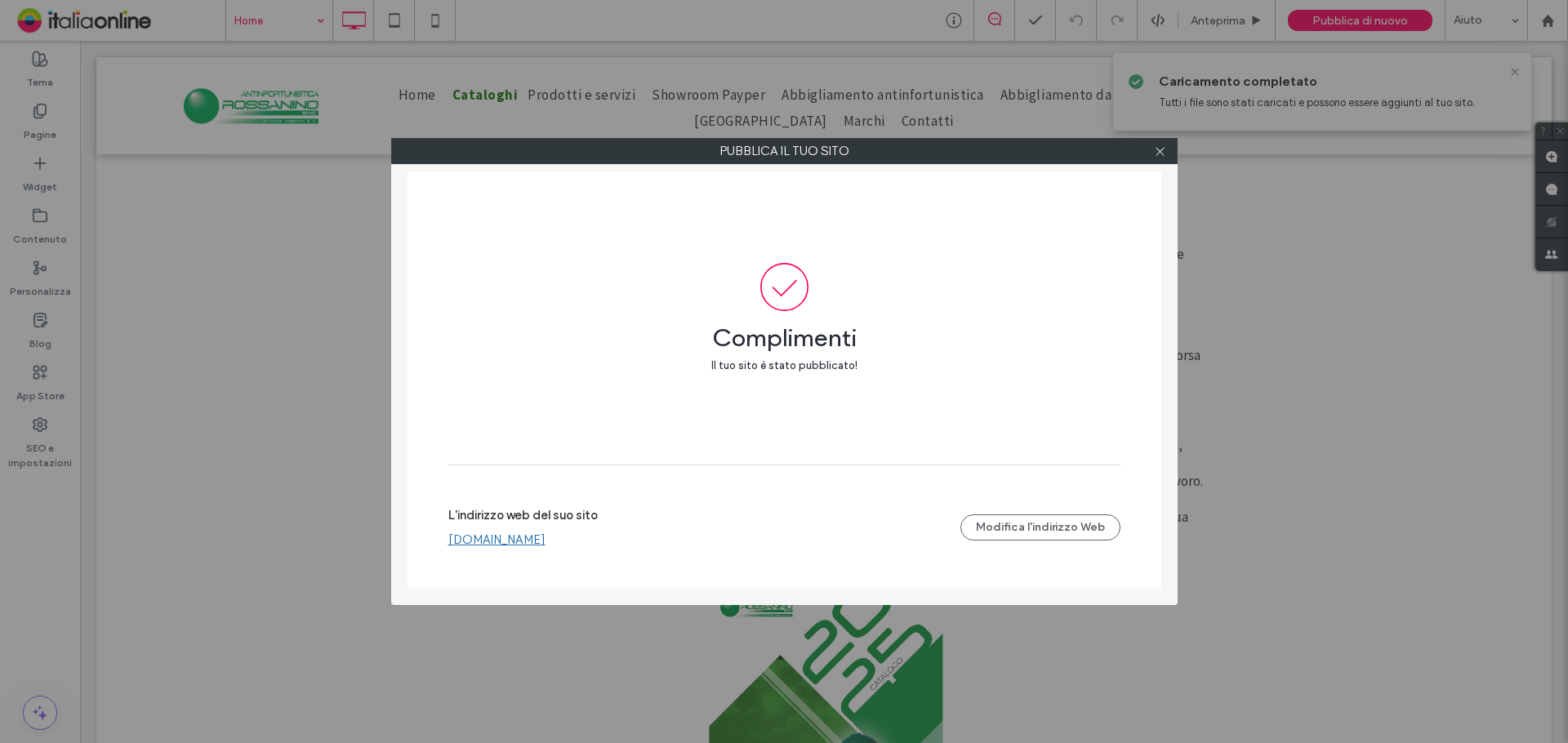
click at [1170, 159] on div at bounding box center [1160, 151] width 25 height 25
click at [1166, 155] on div at bounding box center [1160, 151] width 25 height 25
click at [1166, 150] on div at bounding box center [1160, 151] width 25 height 25
click at [1163, 147] on icon at bounding box center [1160, 152] width 12 height 12
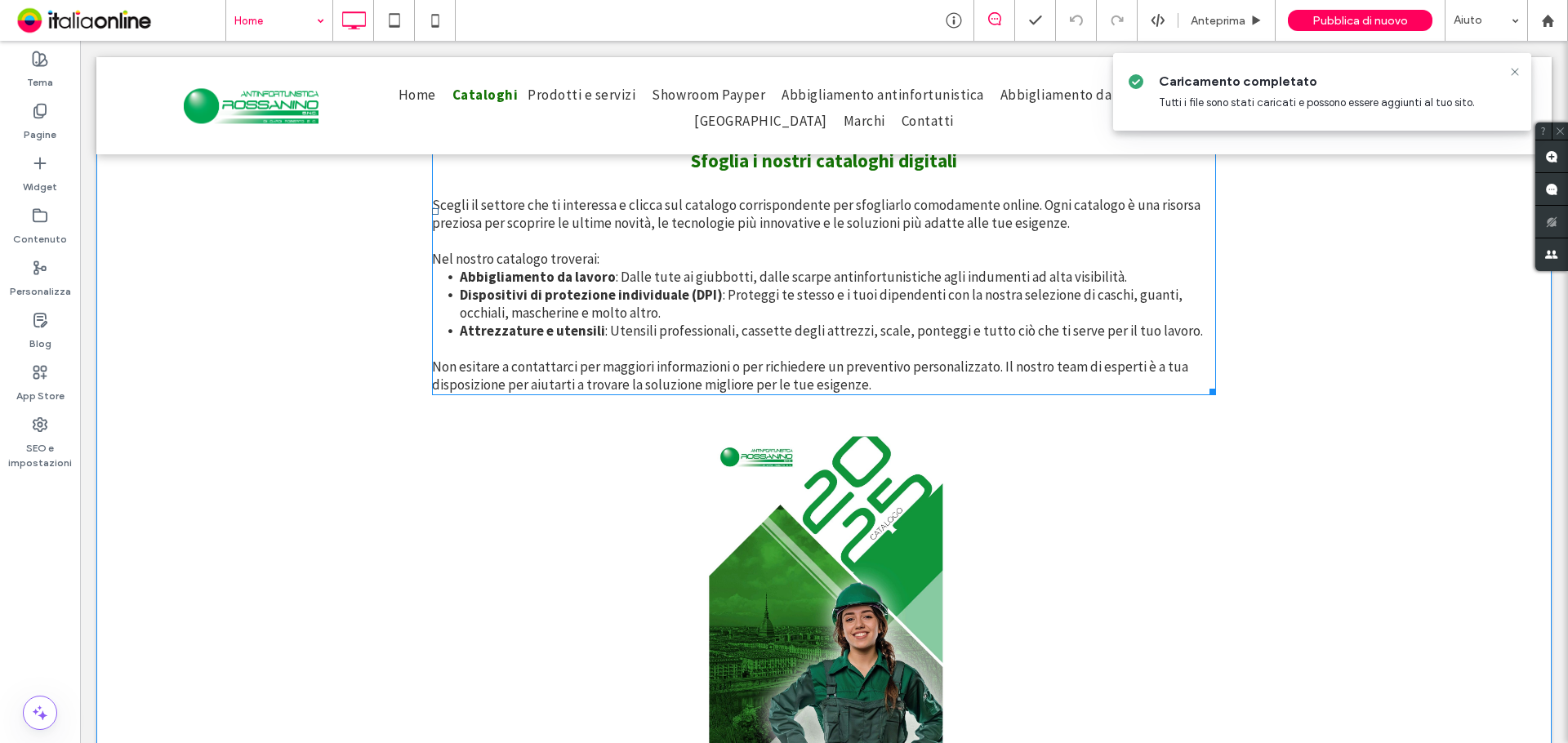
scroll to position [770, 0]
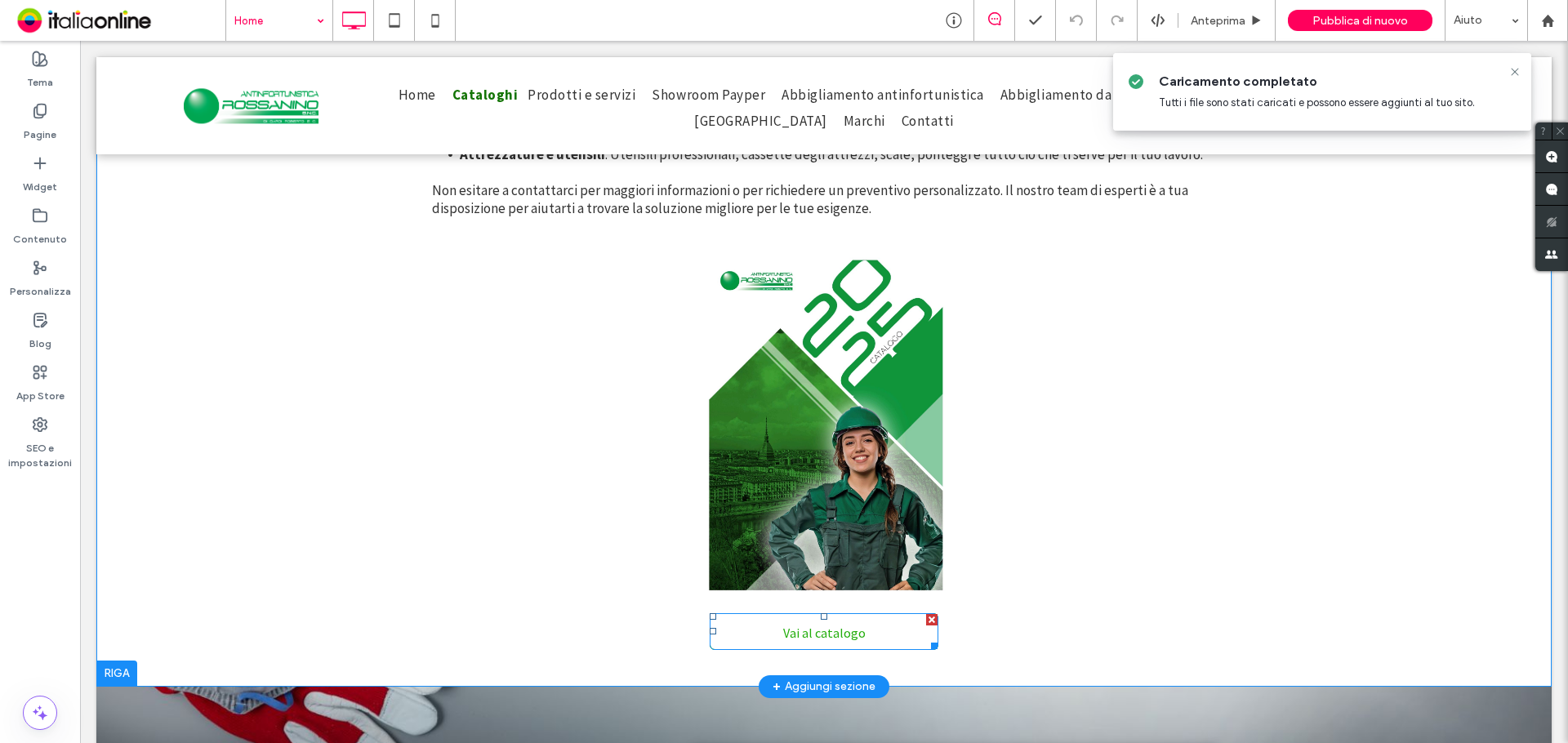
click at [869, 643] on link "Vai al catalogo" at bounding box center [824, 631] width 228 height 37
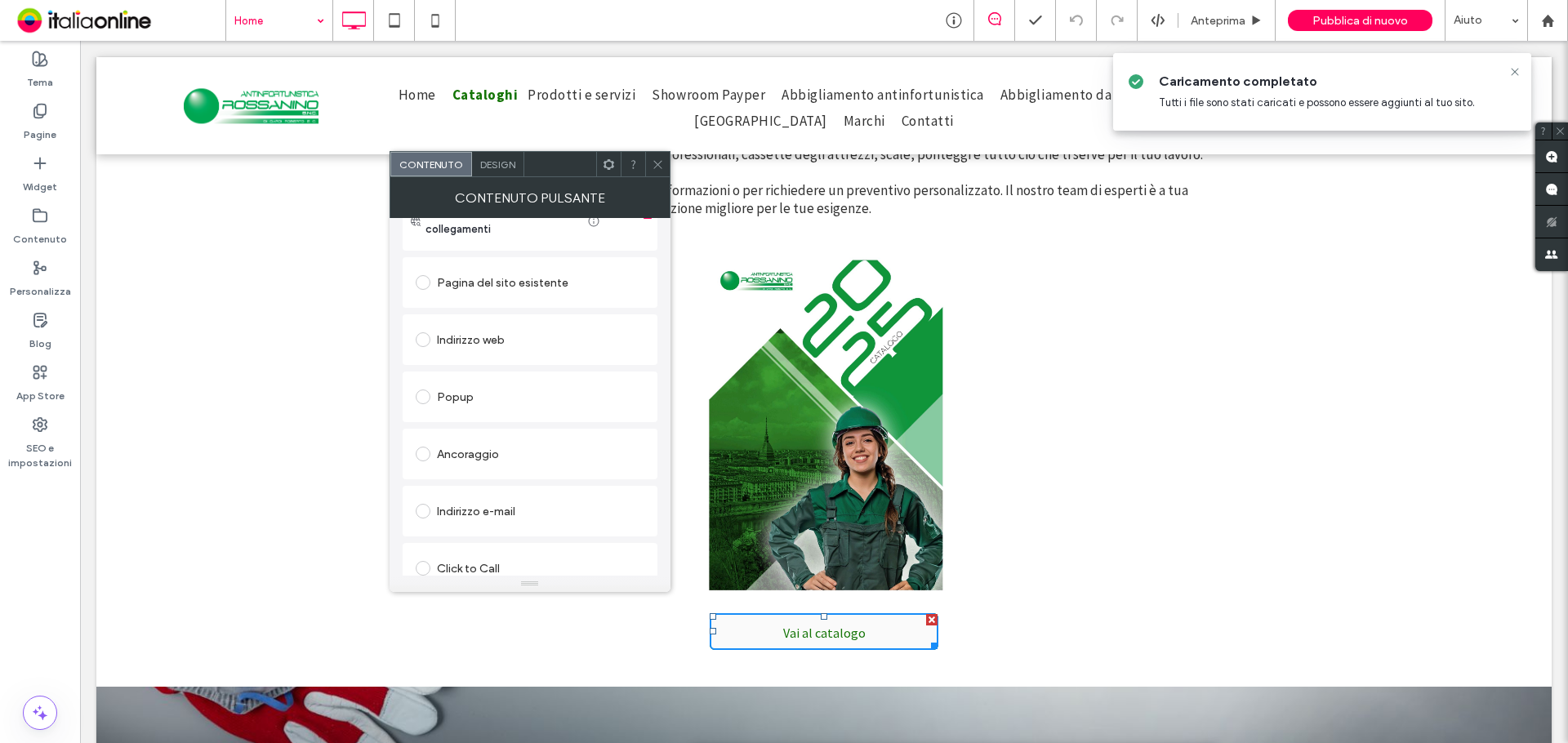
scroll to position [273, 0]
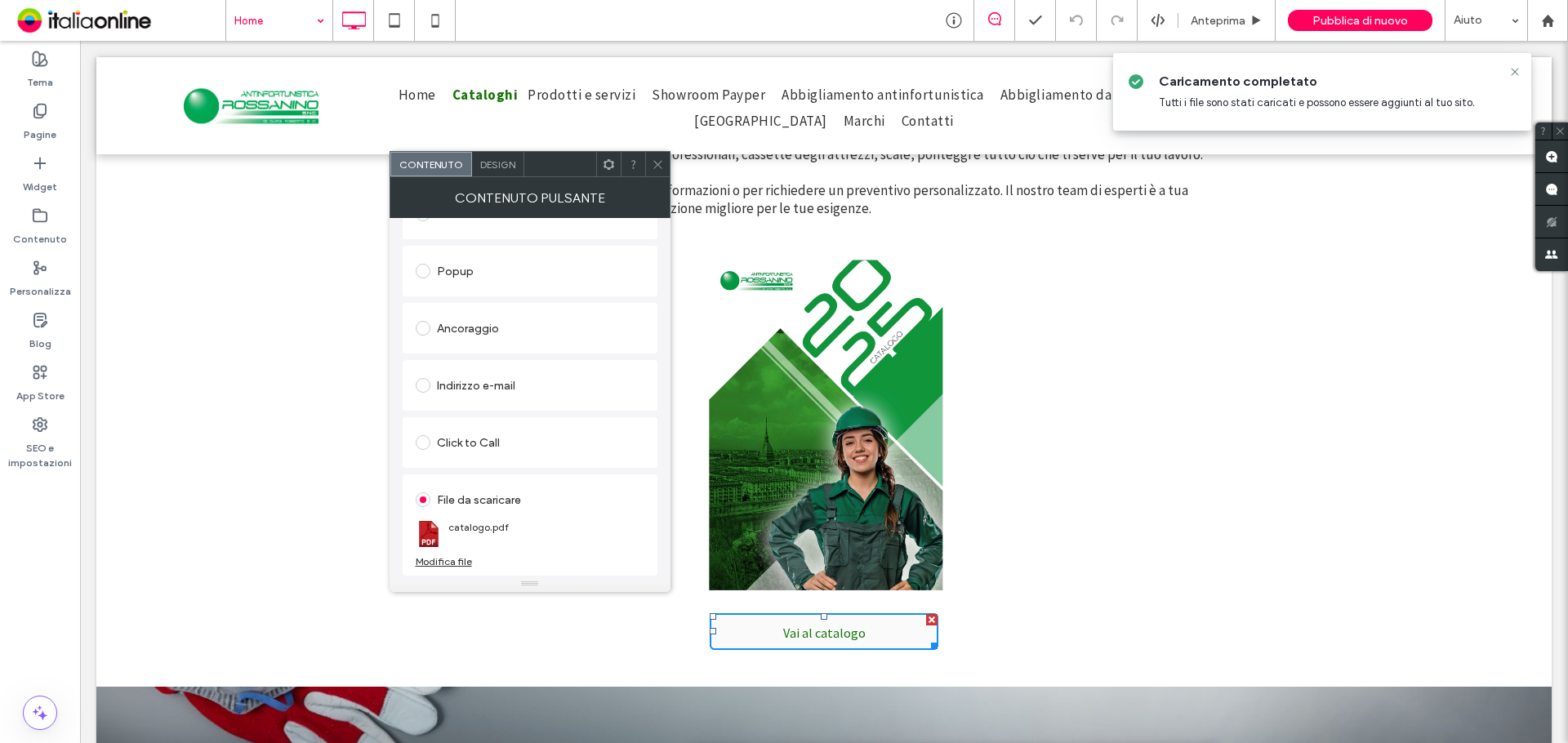
click at [451, 561] on div "Modifica file" at bounding box center [444, 562] width 56 height 12
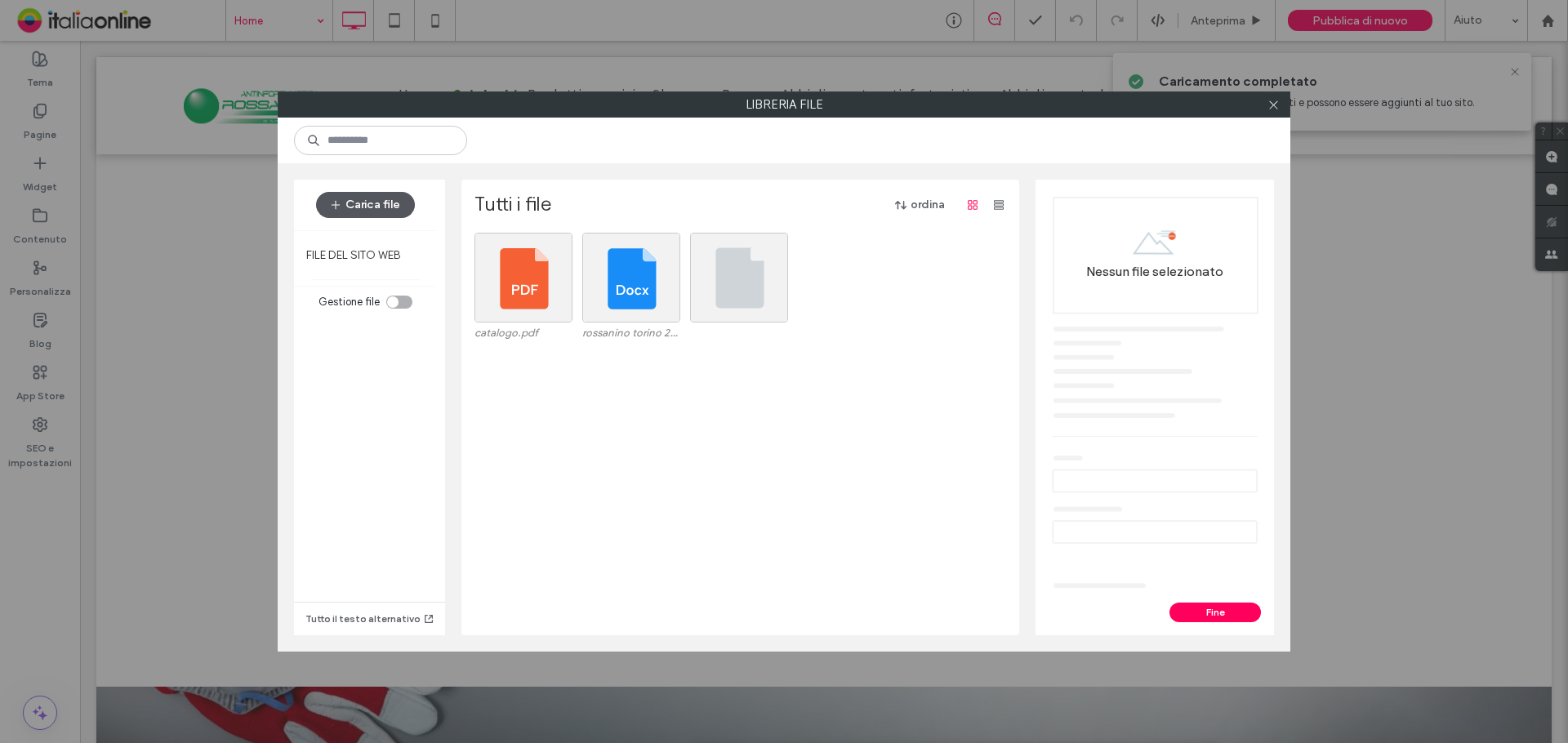
click at [394, 207] on button "Carica file" at bounding box center [365, 204] width 99 height 26
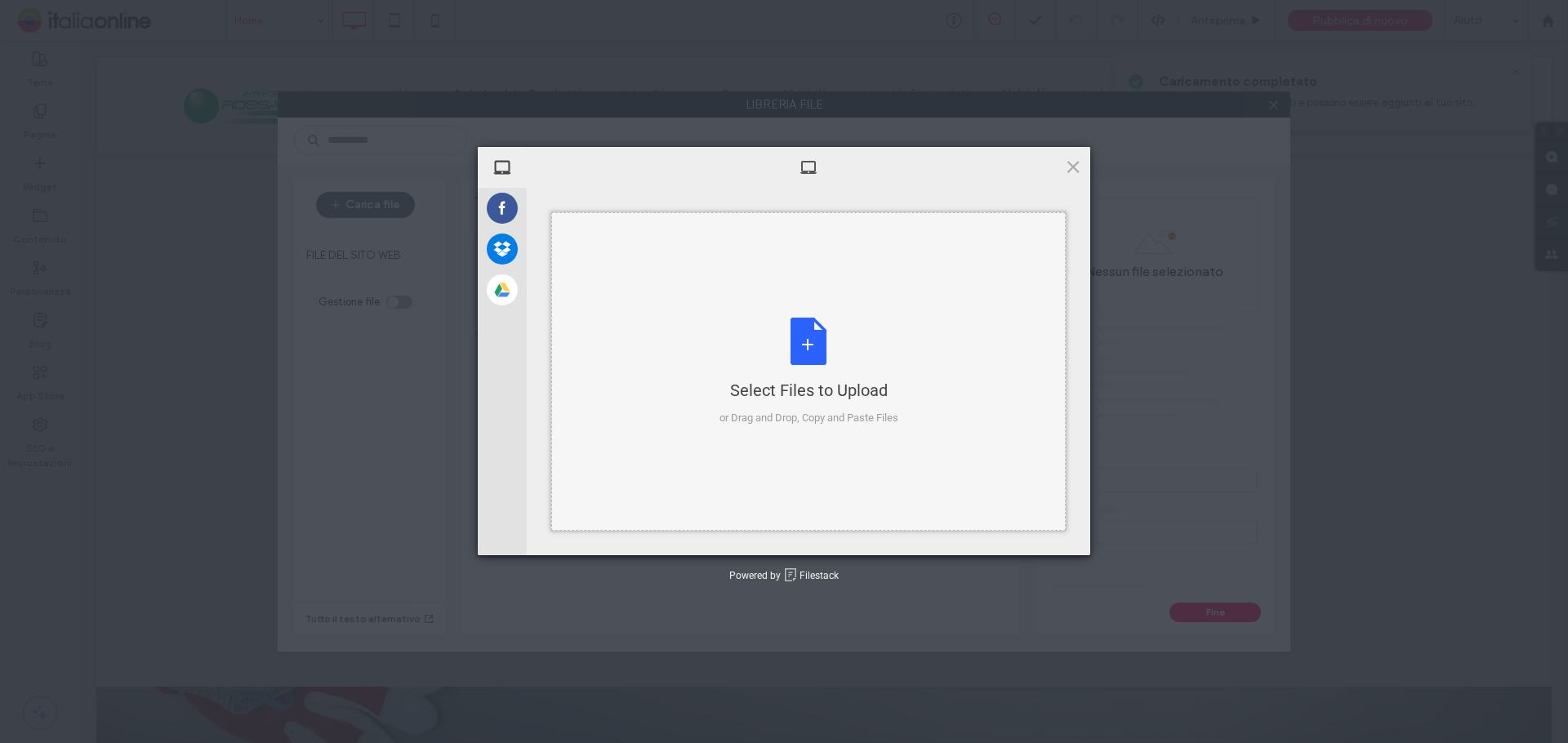
click at [684, 296] on div "Select Files to Upload or Drag and Drop, Copy and Paste Files" at bounding box center [808, 372] width 514 height 319
click at [954, 305] on div "Select Files to Upload or Drag and Drop, Copy and Paste Files" at bounding box center [808, 372] width 514 height 319
click at [1072, 165] on span at bounding box center [1072, 166] width 18 height 18
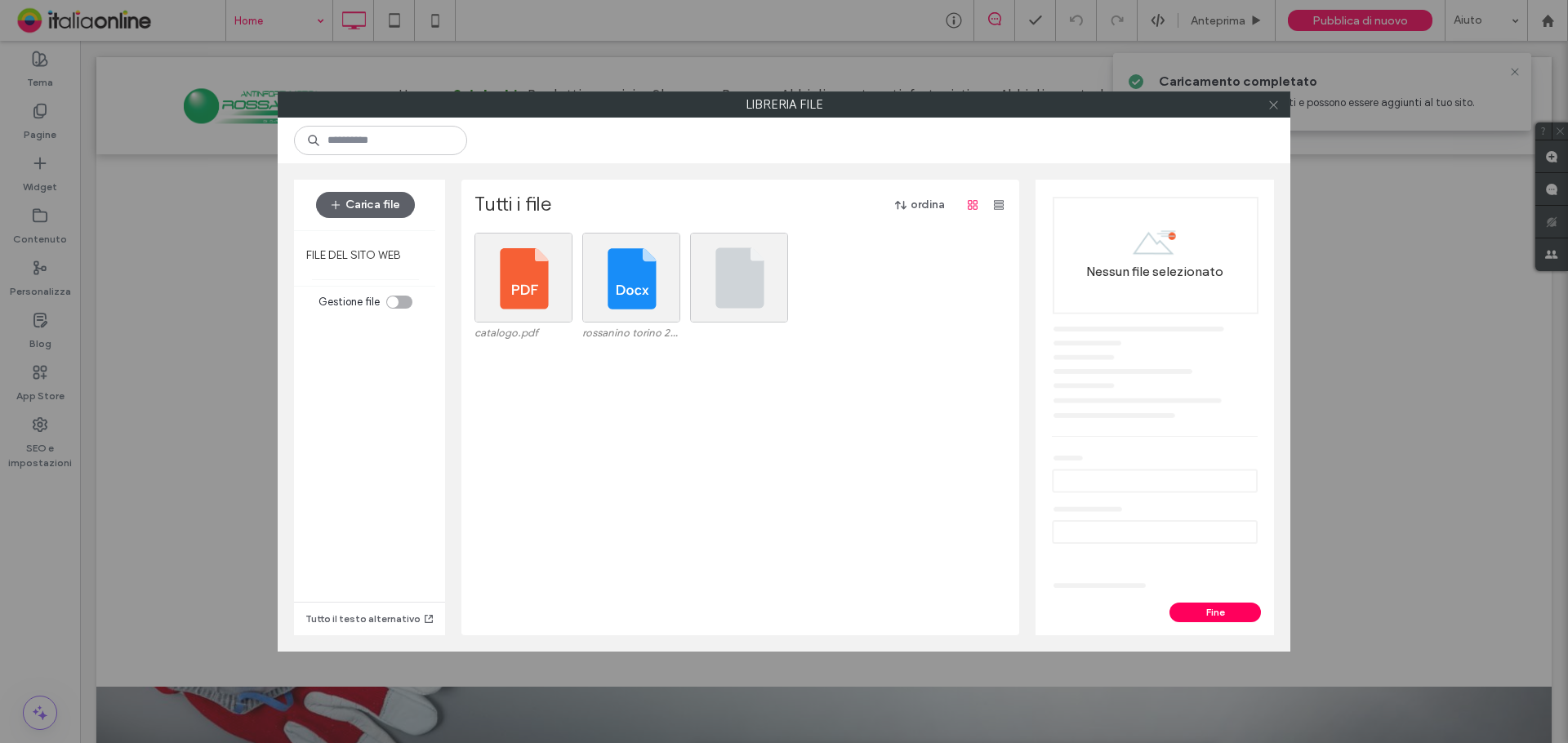
drag, startPoint x: 1272, startPoint y: 107, endPoint x: 1250, endPoint y: 127, distance: 29.7
click at [1272, 107] on use at bounding box center [1273, 105] width 9 height 9
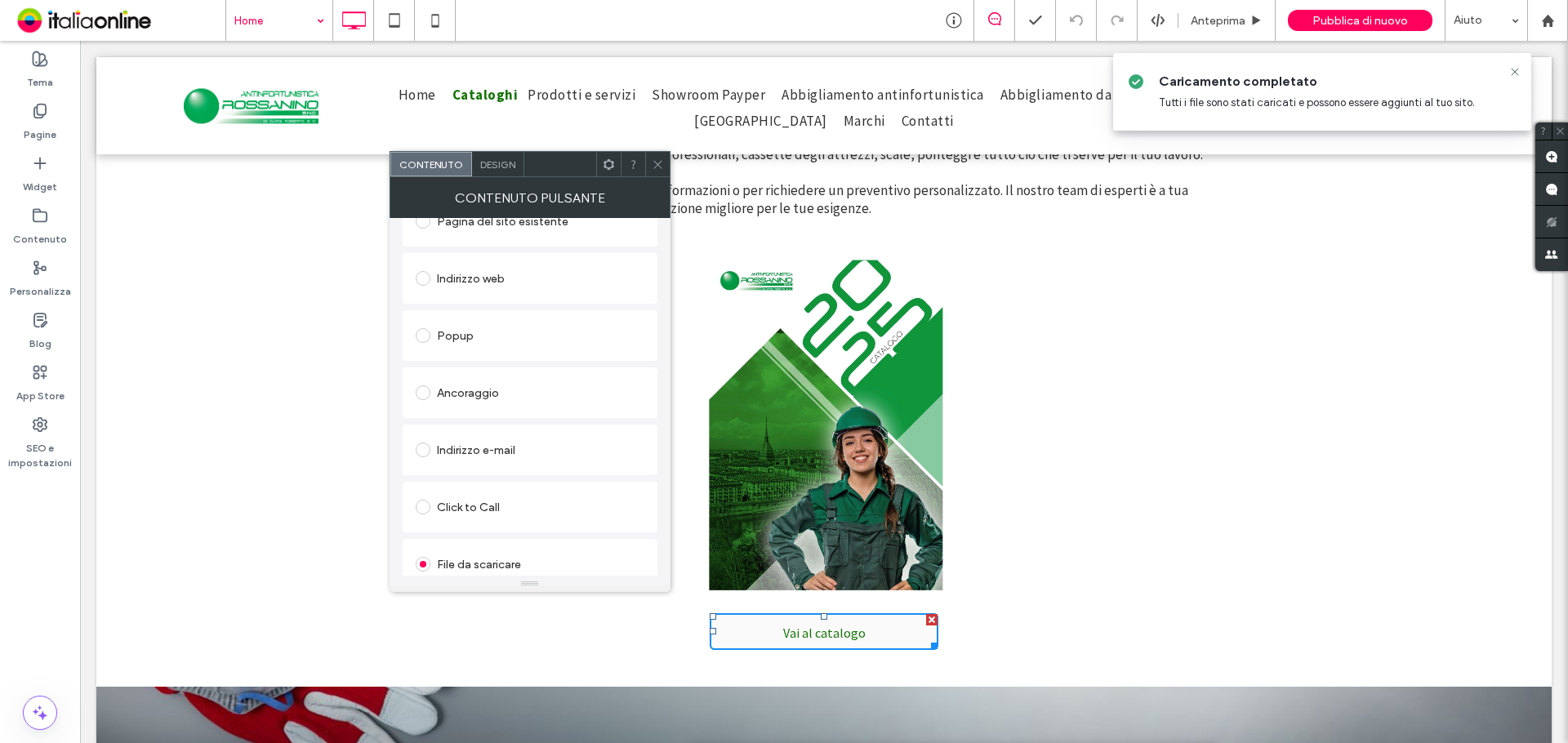
scroll to position [109, 0]
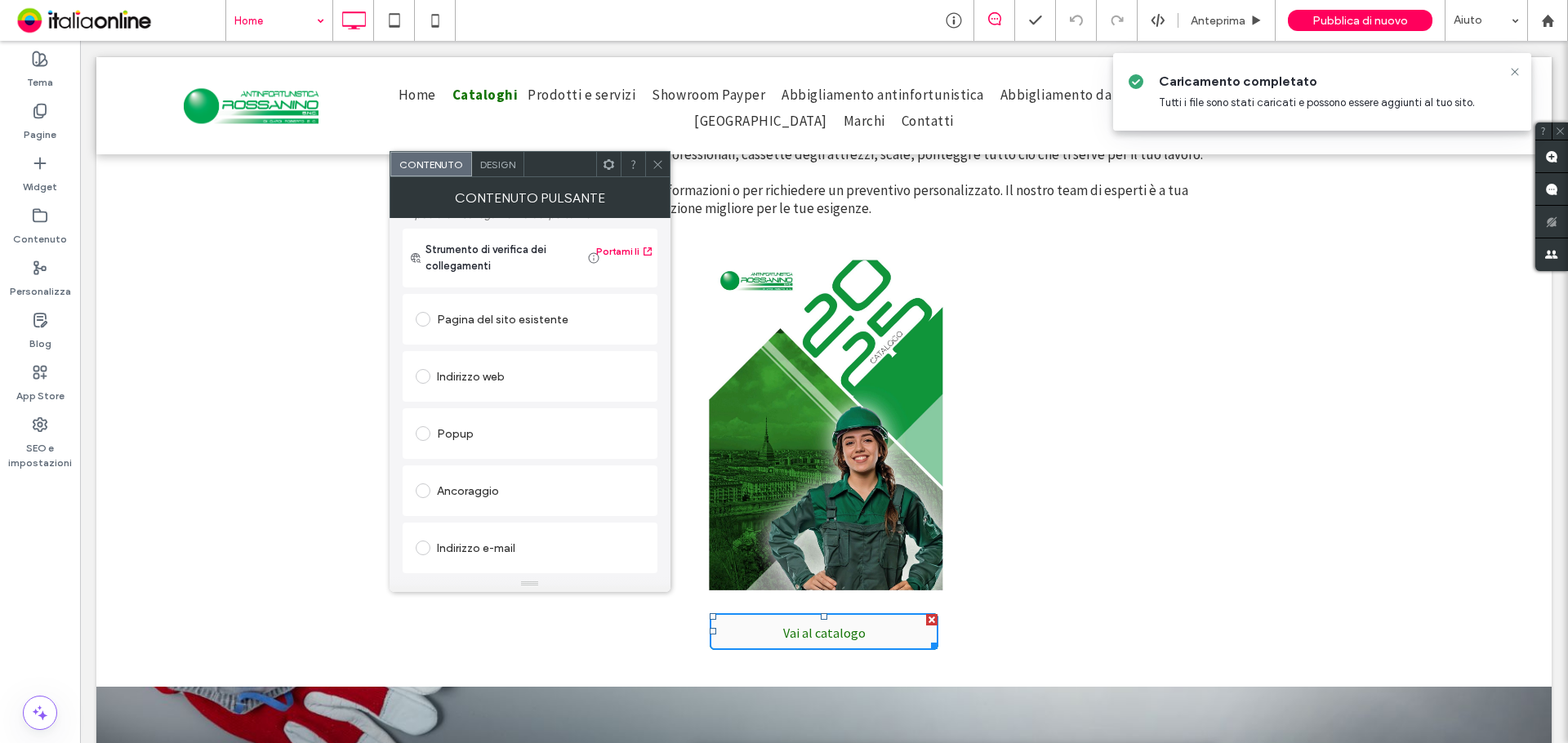
drag, startPoint x: 493, startPoint y: 372, endPoint x: 503, endPoint y: 386, distance: 17.2
click at [493, 372] on div "Indirizzo web" at bounding box center [530, 377] width 228 height 26
click at [491, 416] on input "url" at bounding box center [530, 408] width 228 height 21
paste input "**********"
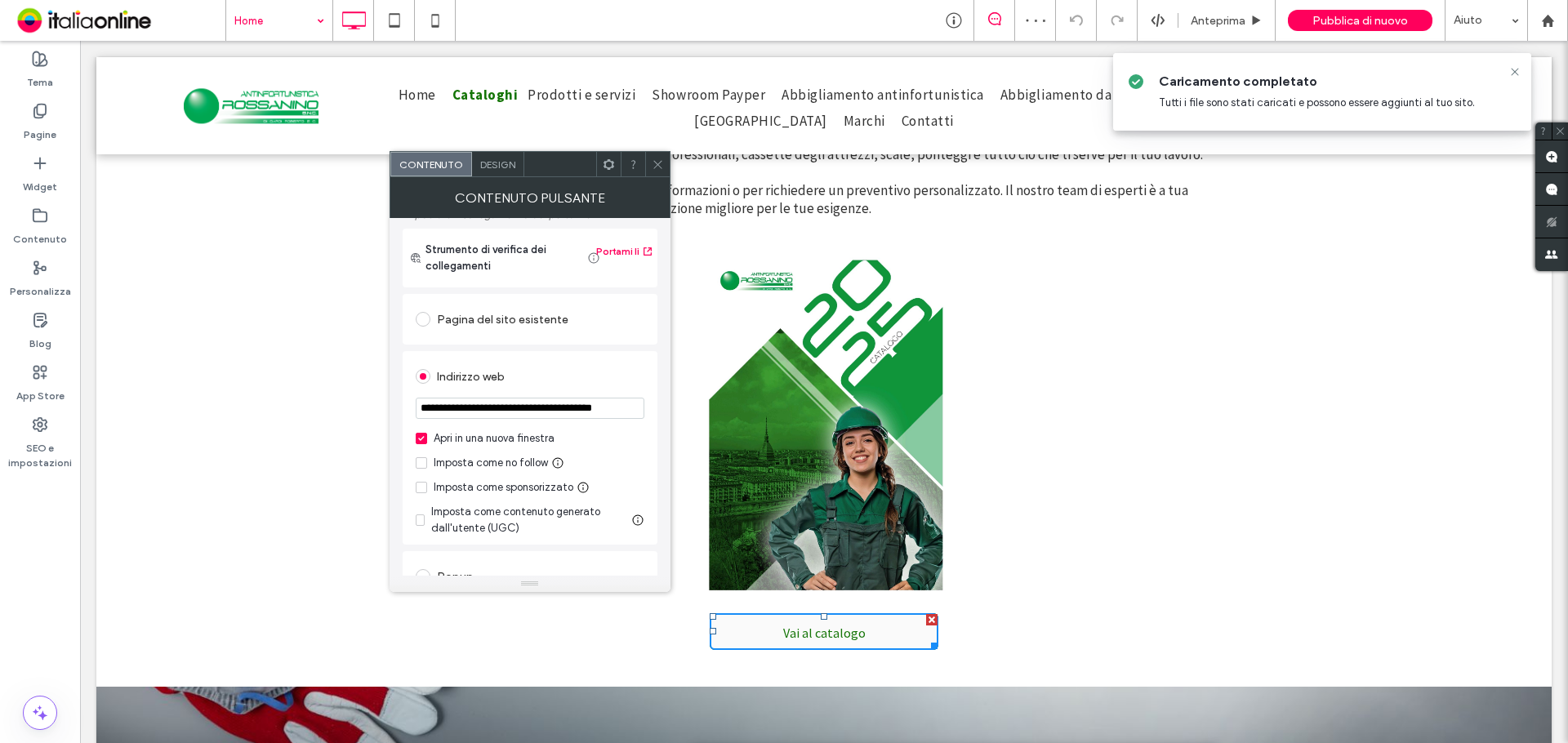
scroll to position [0, 24]
type input "**********"
click at [656, 162] on icon at bounding box center [658, 164] width 12 height 12
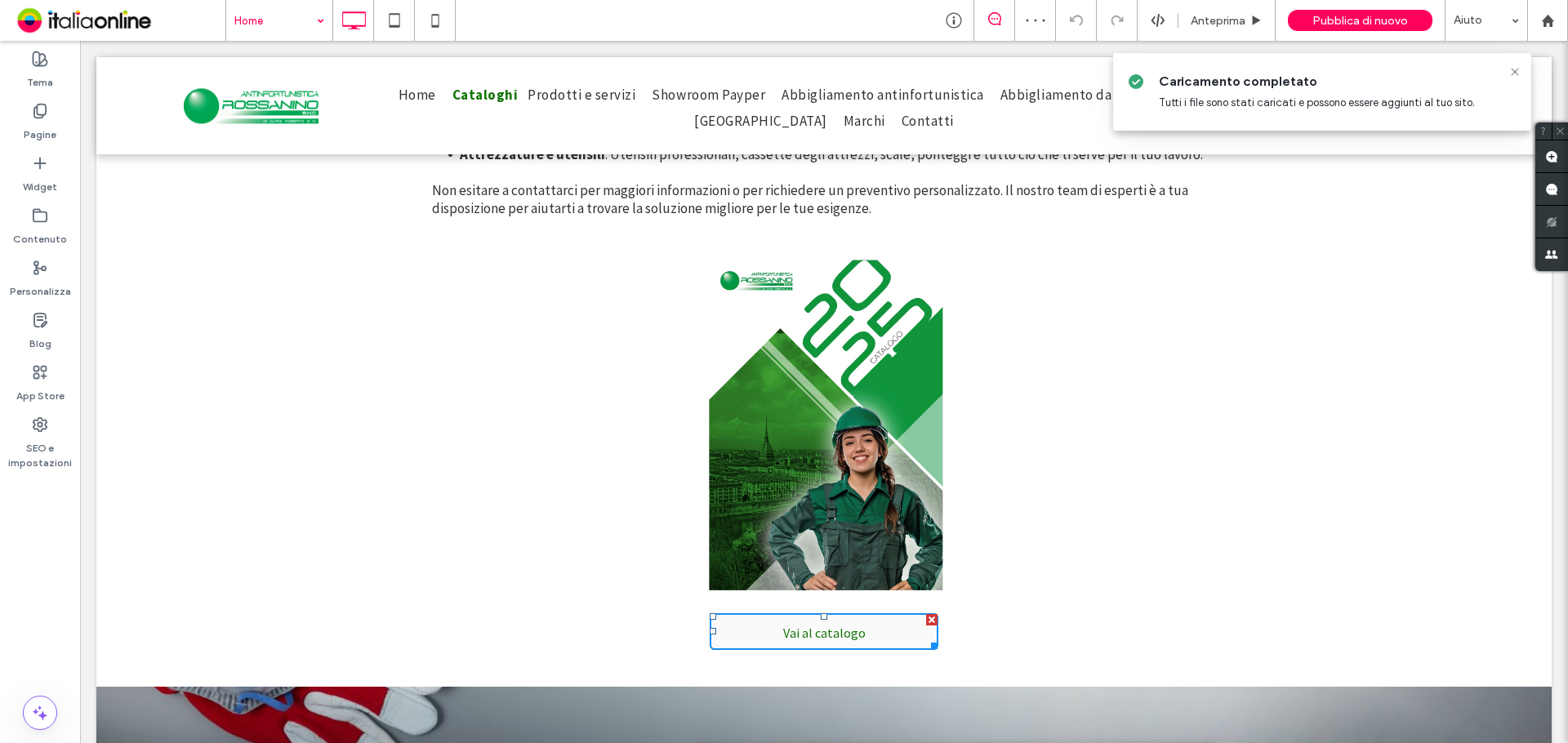
scroll to position [0, 0]
click at [1313, 21] on div "Pubblica di nuovo" at bounding box center [1360, 20] width 145 height 21
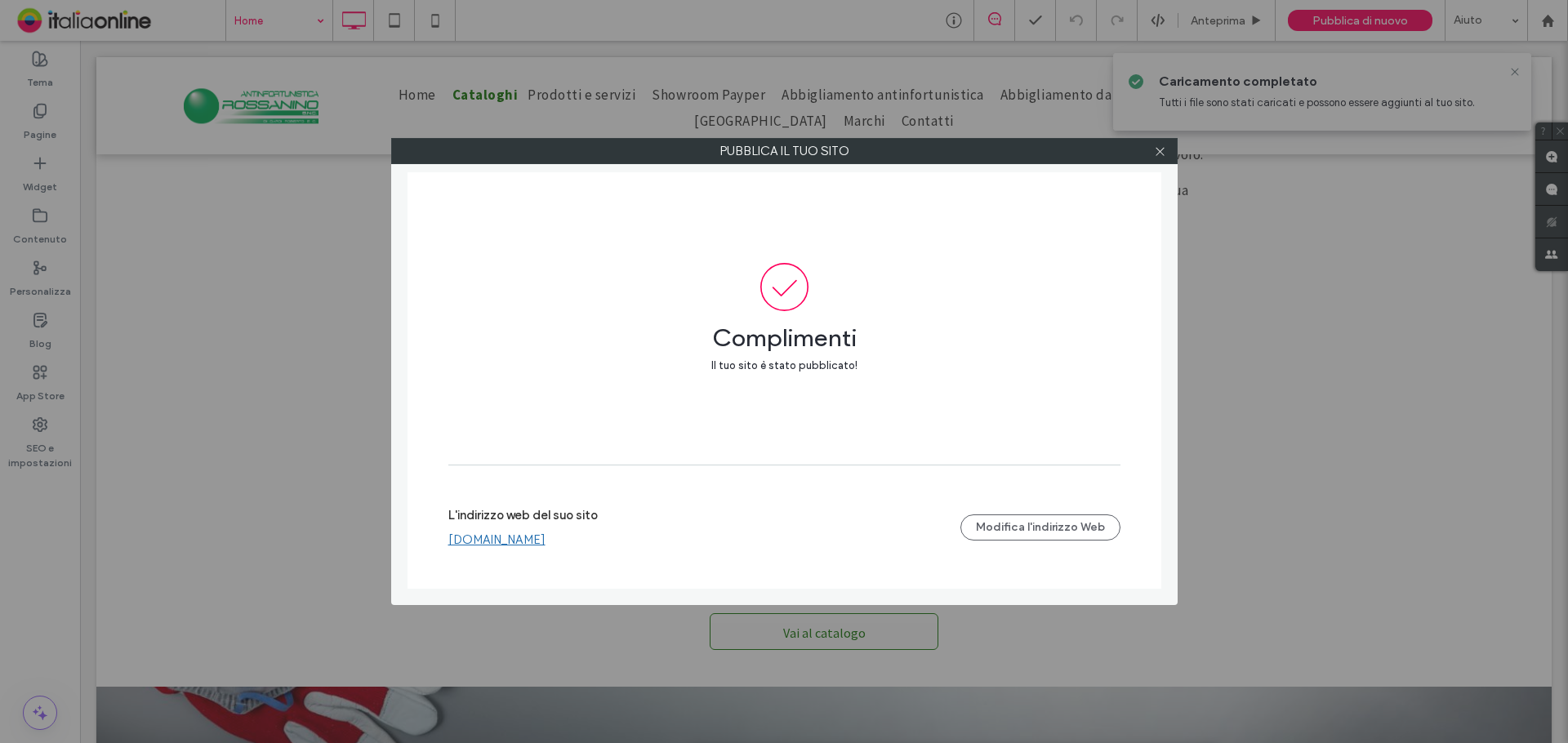
drag, startPoint x: 1171, startPoint y: 147, endPoint x: 1126, endPoint y: 212, distance: 79.1
click at [1171, 147] on div at bounding box center [1160, 151] width 25 height 25
click at [1165, 152] on div at bounding box center [1160, 151] width 25 height 25
click at [1161, 149] on icon at bounding box center [1160, 152] width 12 height 12
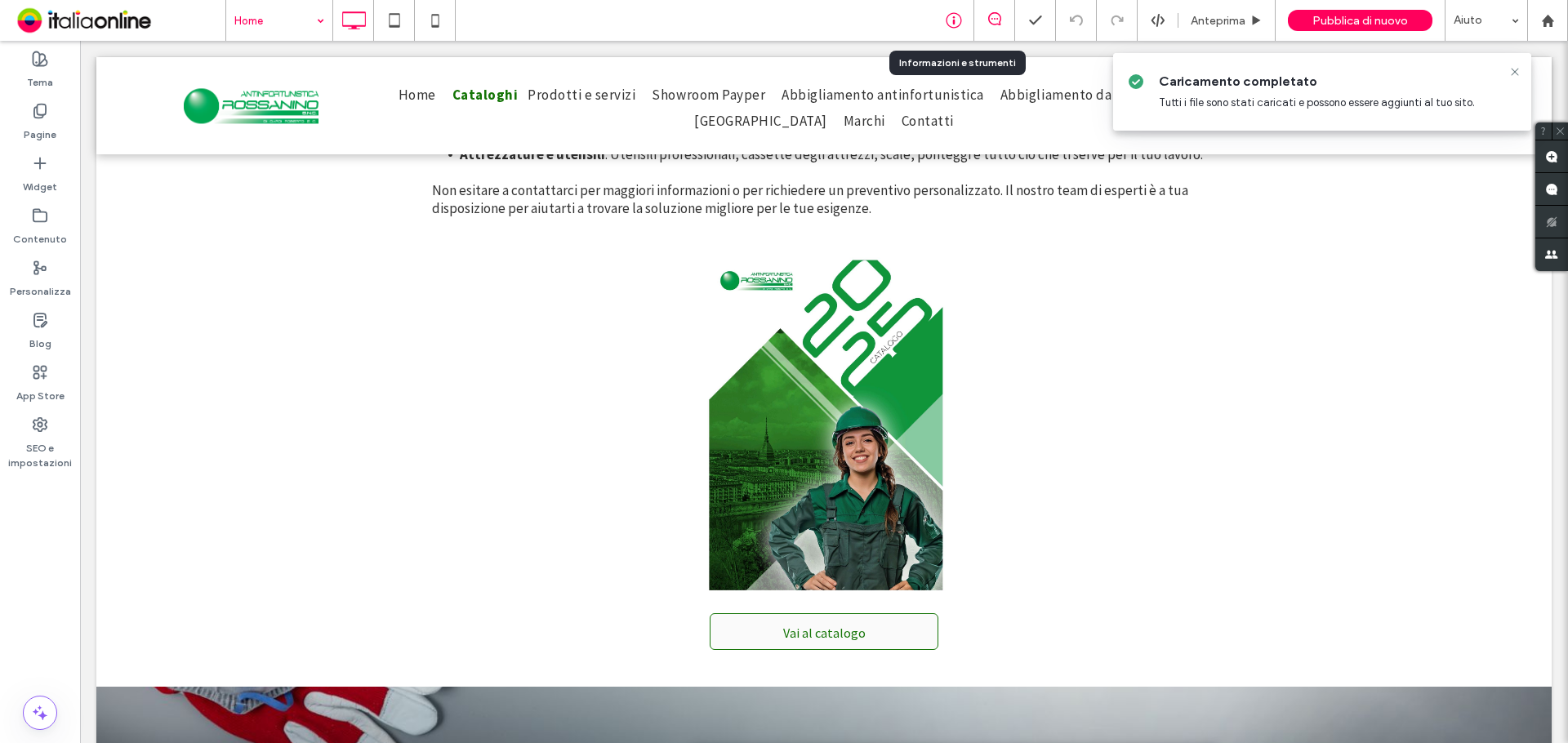
click at [951, 11] on div at bounding box center [954, 20] width 41 height 41
click at [962, 16] on icon at bounding box center [953, 20] width 16 height 16
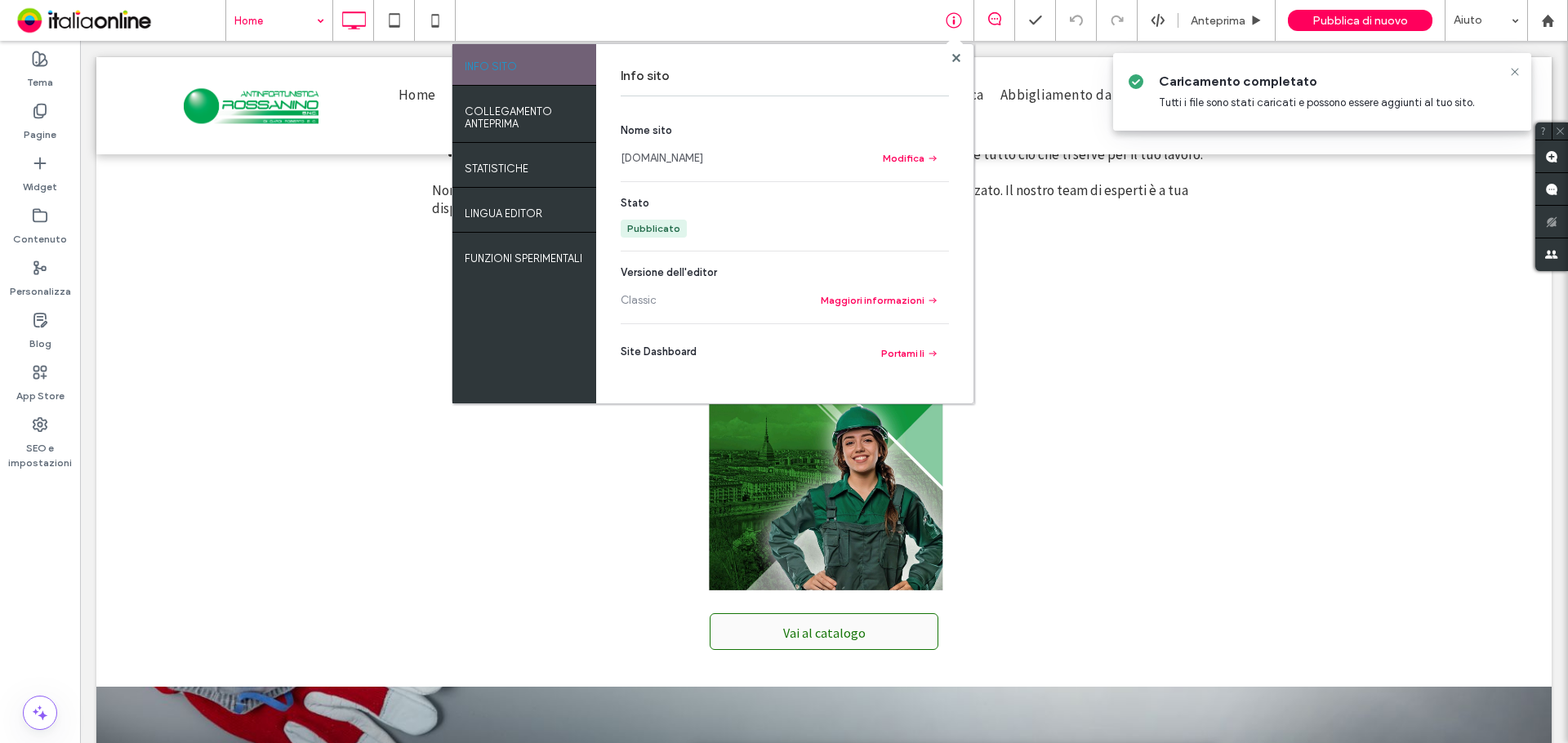
click at [703, 162] on link "[DOMAIN_NAME]" at bounding box center [662, 158] width 83 height 16
click at [952, 57] on icon at bounding box center [956, 58] width 9 height 9
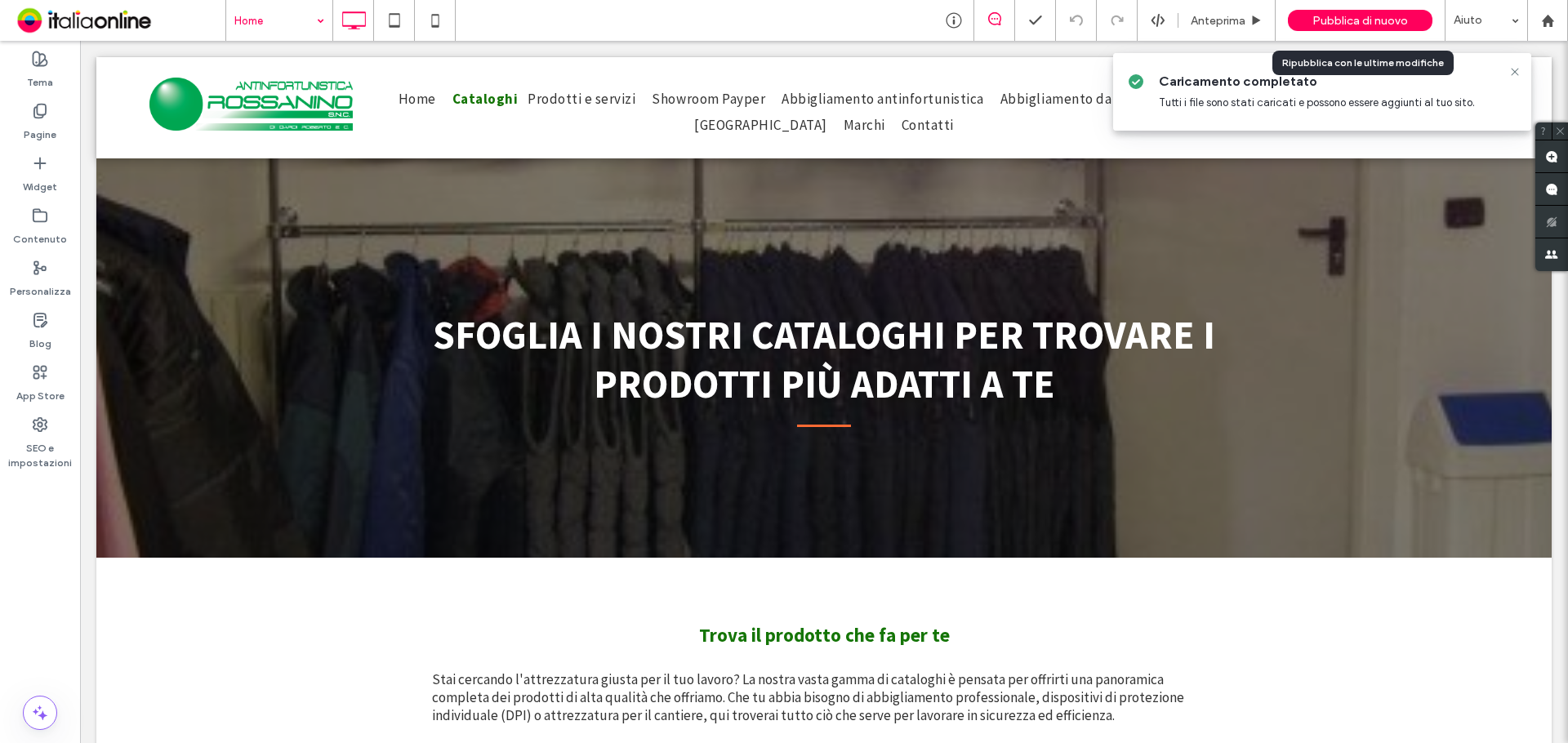
click at [1381, 17] on span "Pubblica di nuovo" at bounding box center [1360, 20] width 95 height 14
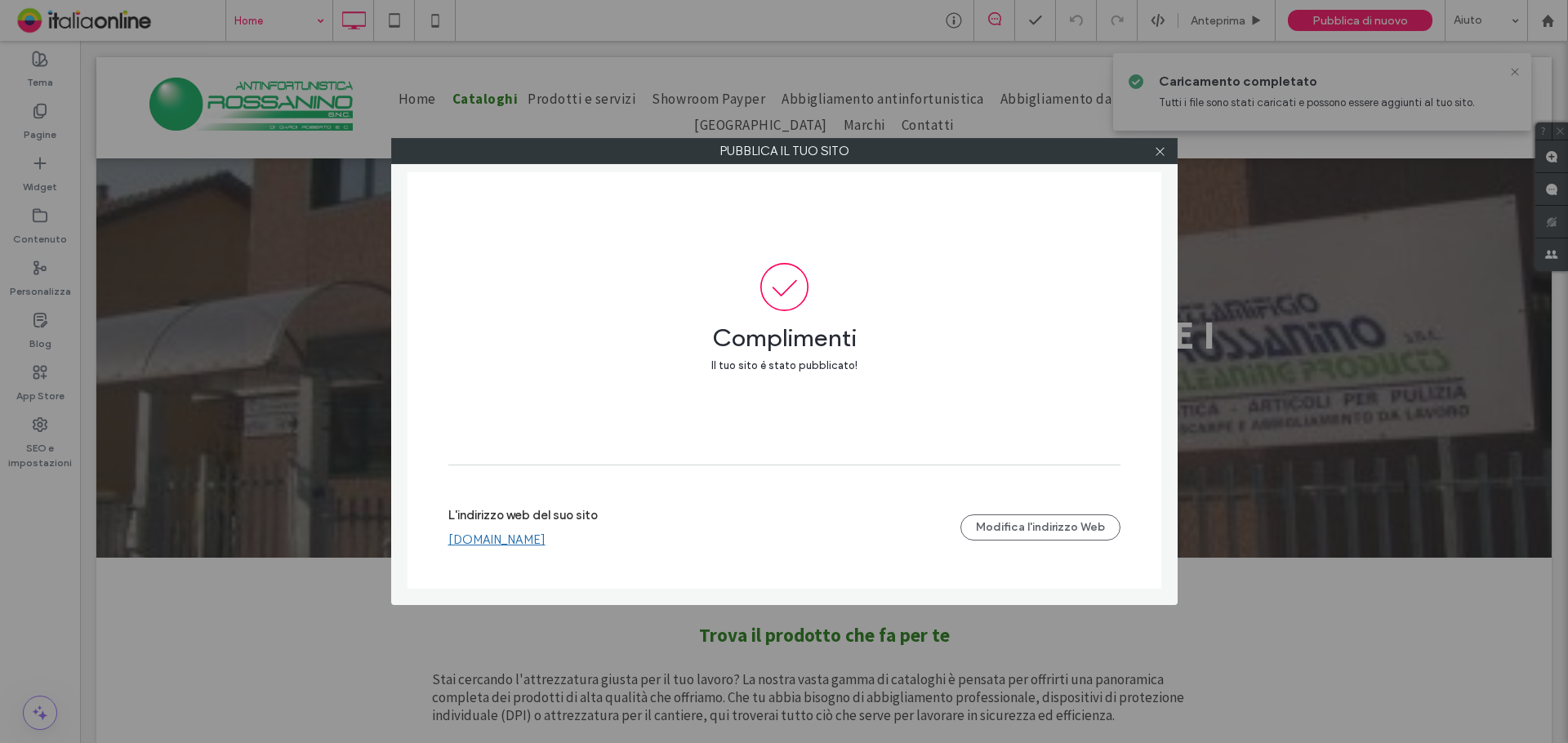
click at [1152, 150] on div at bounding box center [1160, 151] width 25 height 25
click at [1156, 150] on icon at bounding box center [1160, 152] width 12 height 12
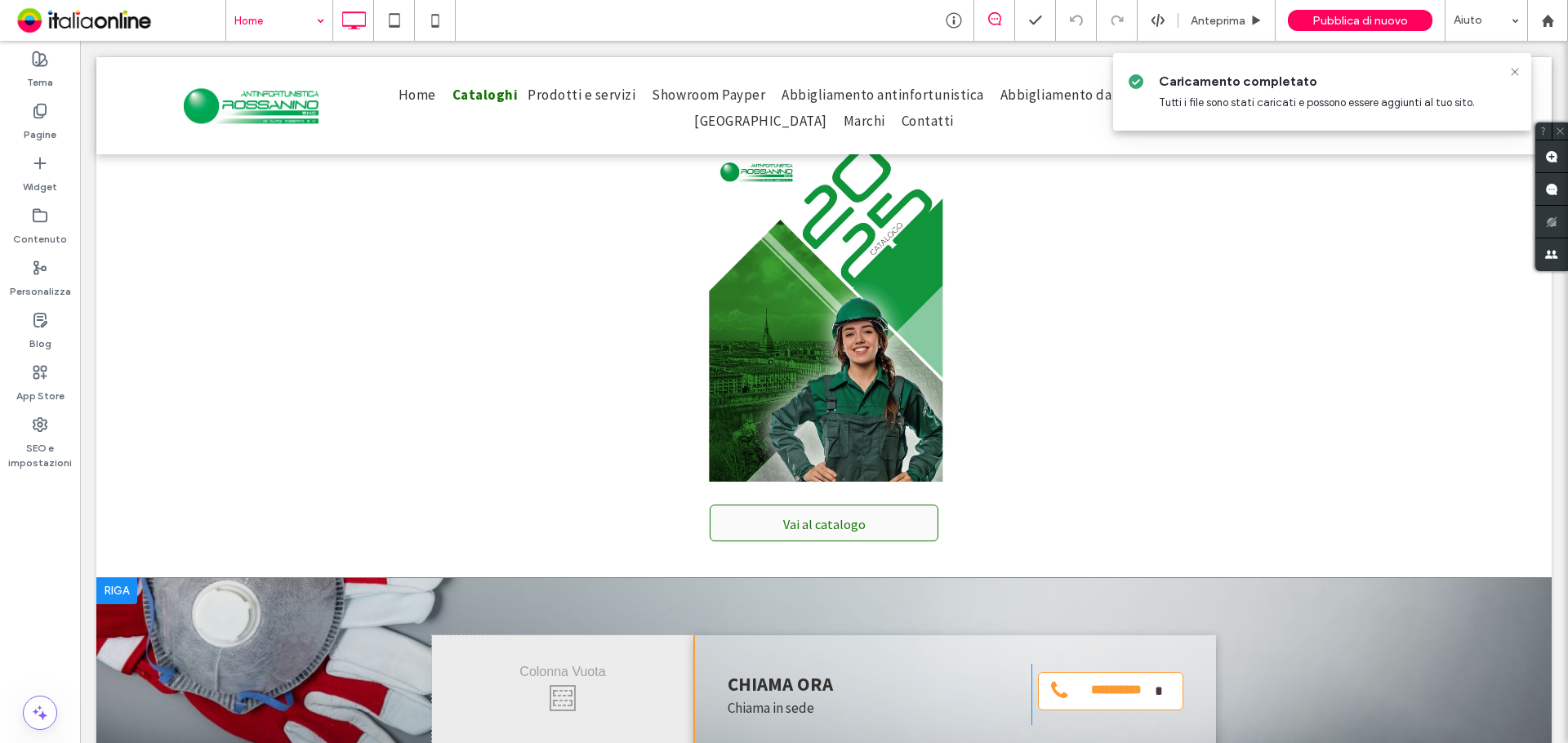
scroll to position [1062, 0]
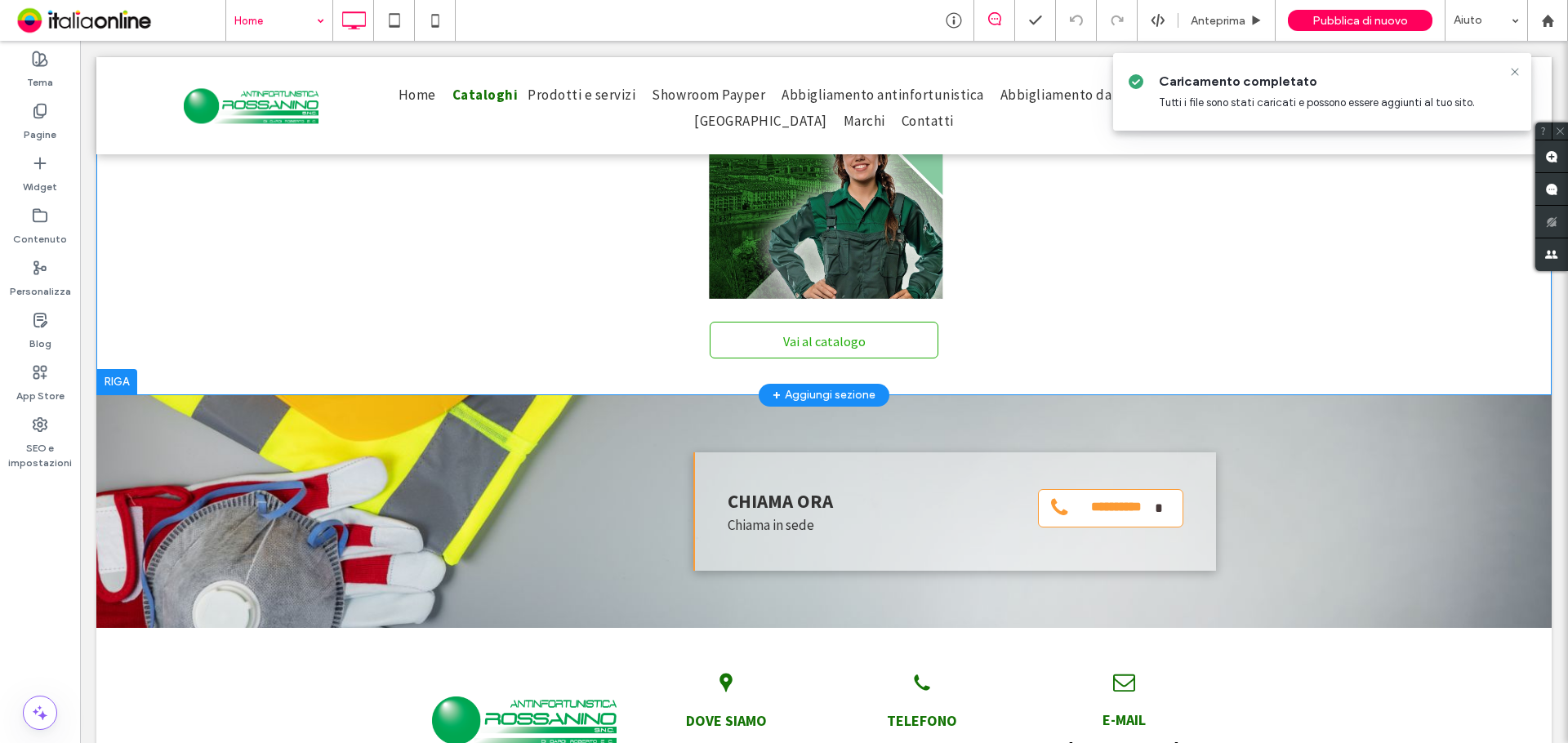
click at [836, 339] on span "Vai al catalogo" at bounding box center [824, 341] width 83 height 16
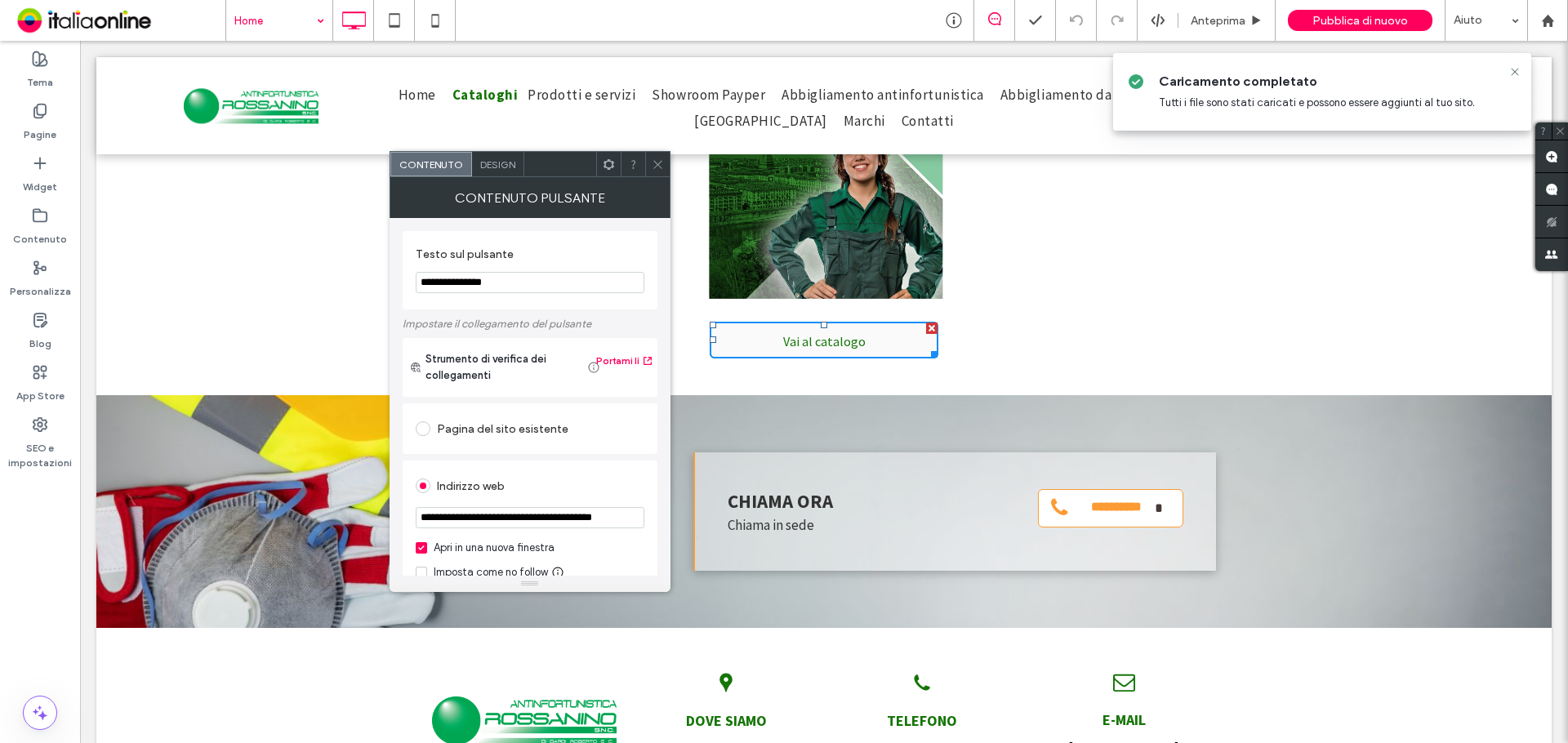
click at [499, 282] on input "**********" at bounding box center [530, 282] width 228 height 21
type input "**********"
click at [669, 176] on div at bounding box center [657, 164] width 25 height 25
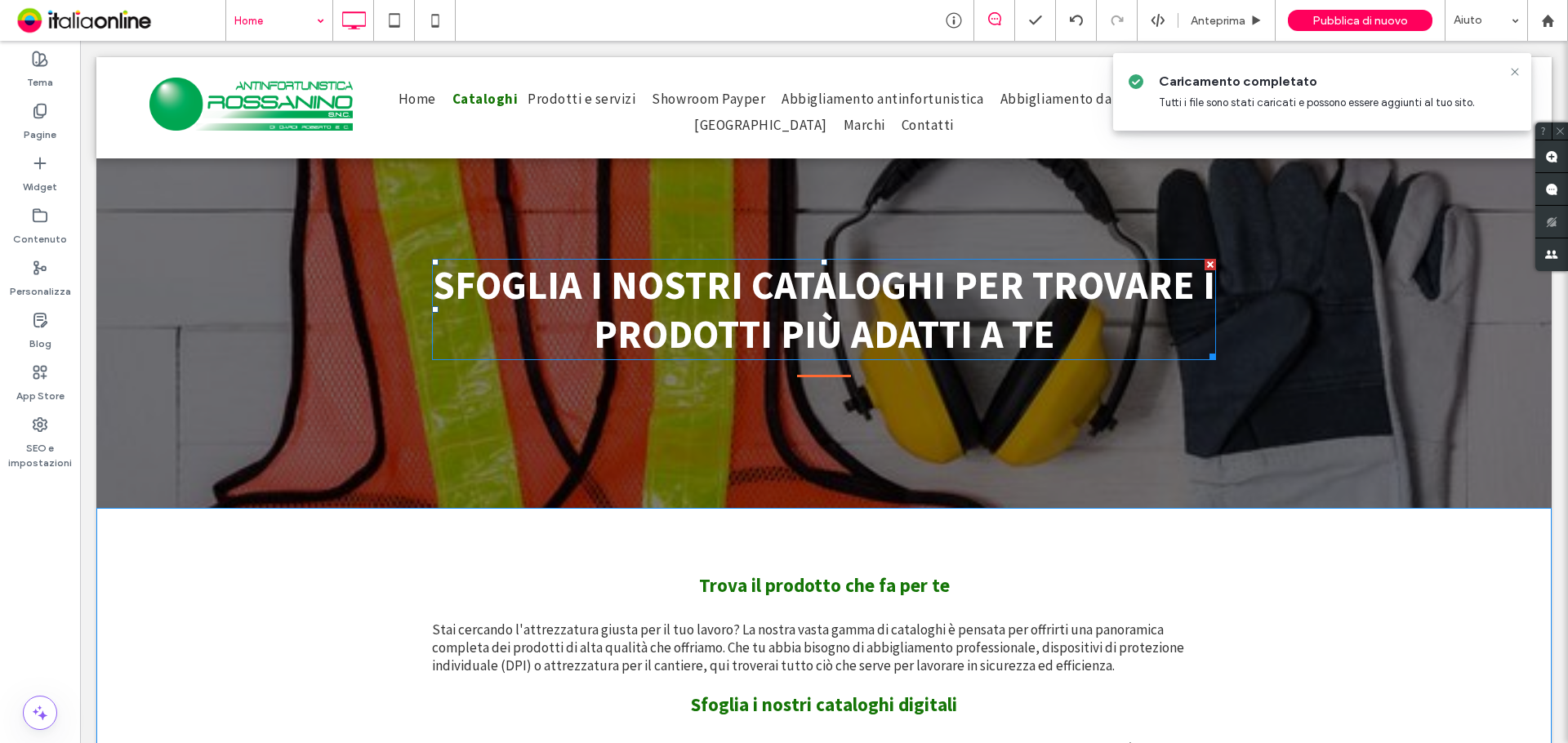
scroll to position [0, 0]
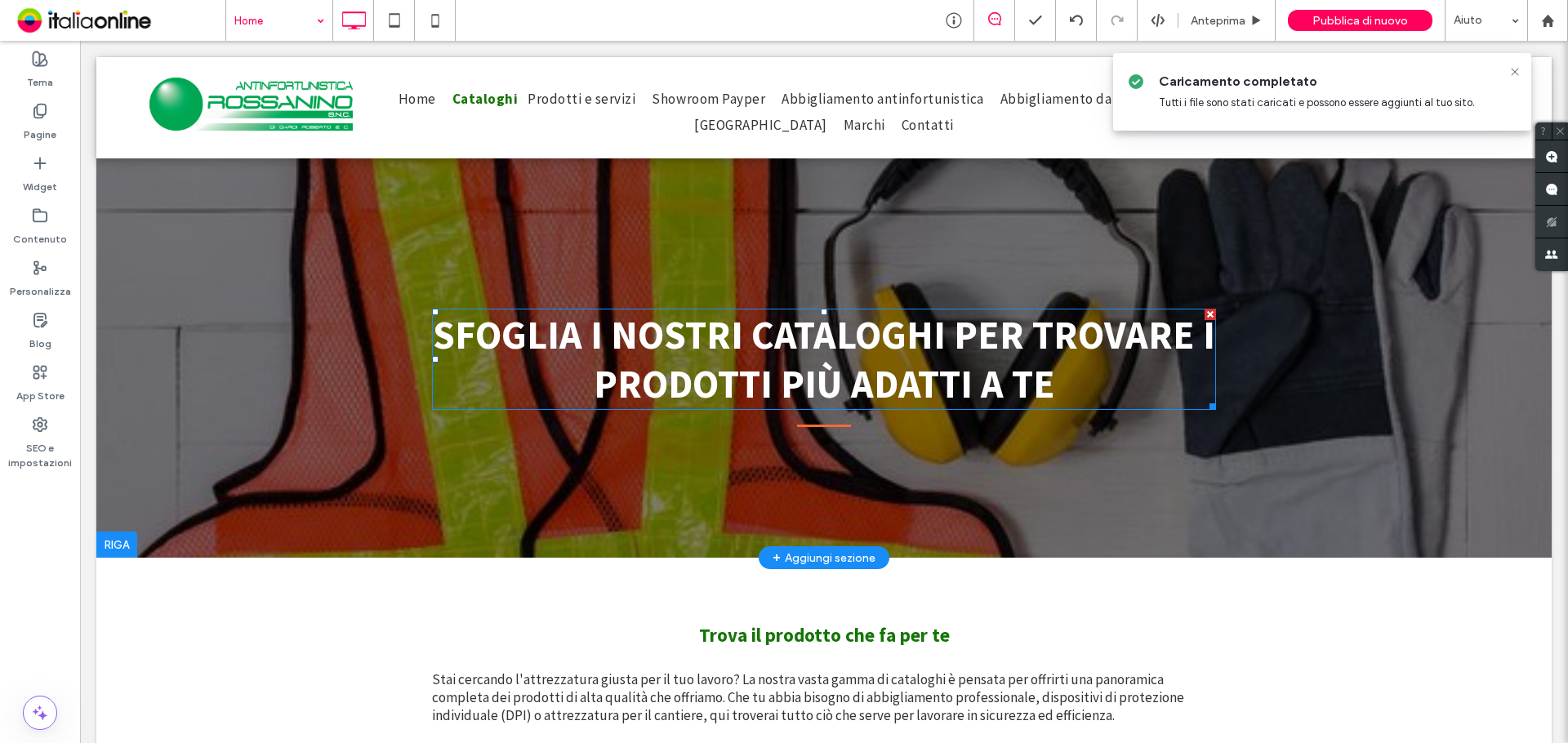
click at [813, 346] on span "SFOGLIA I NOSTRI CATALOGHI PER TROVARE I PRODOTTI PIÙ ADATTI A TE" at bounding box center [824, 359] width 782 height 98
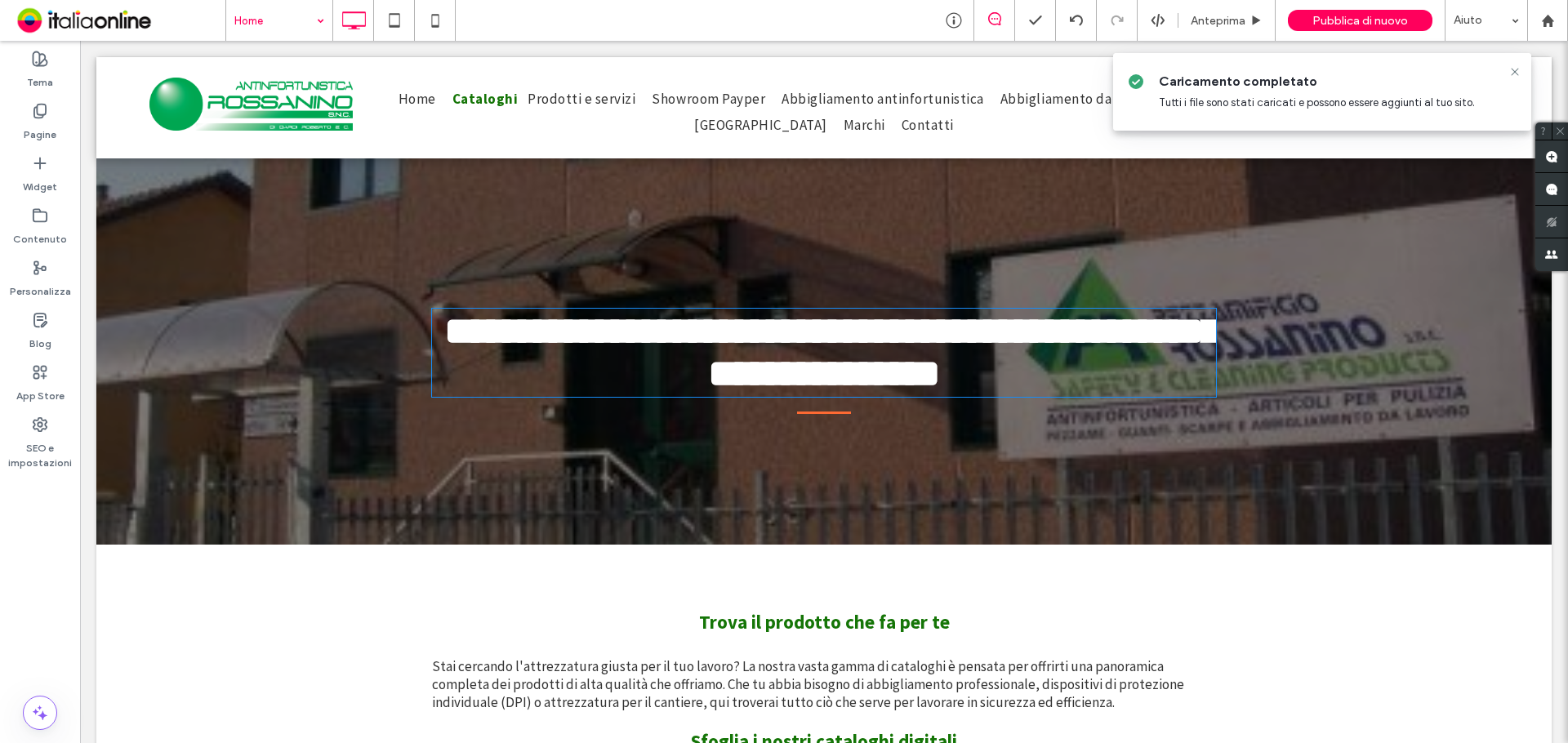
type input "**********"
type input "**"
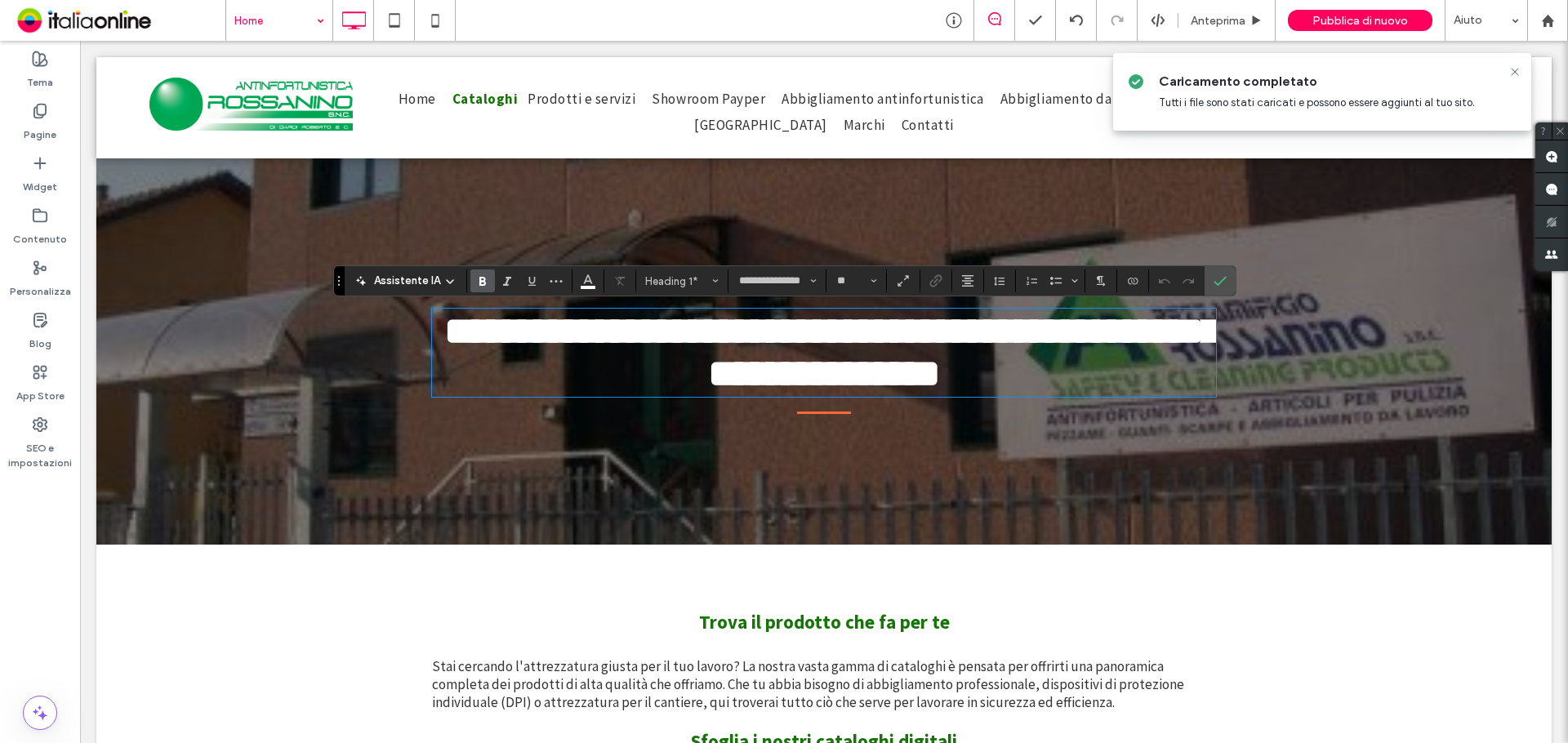
click at [813, 346] on span "**********" at bounding box center [832, 352] width 776 height 81
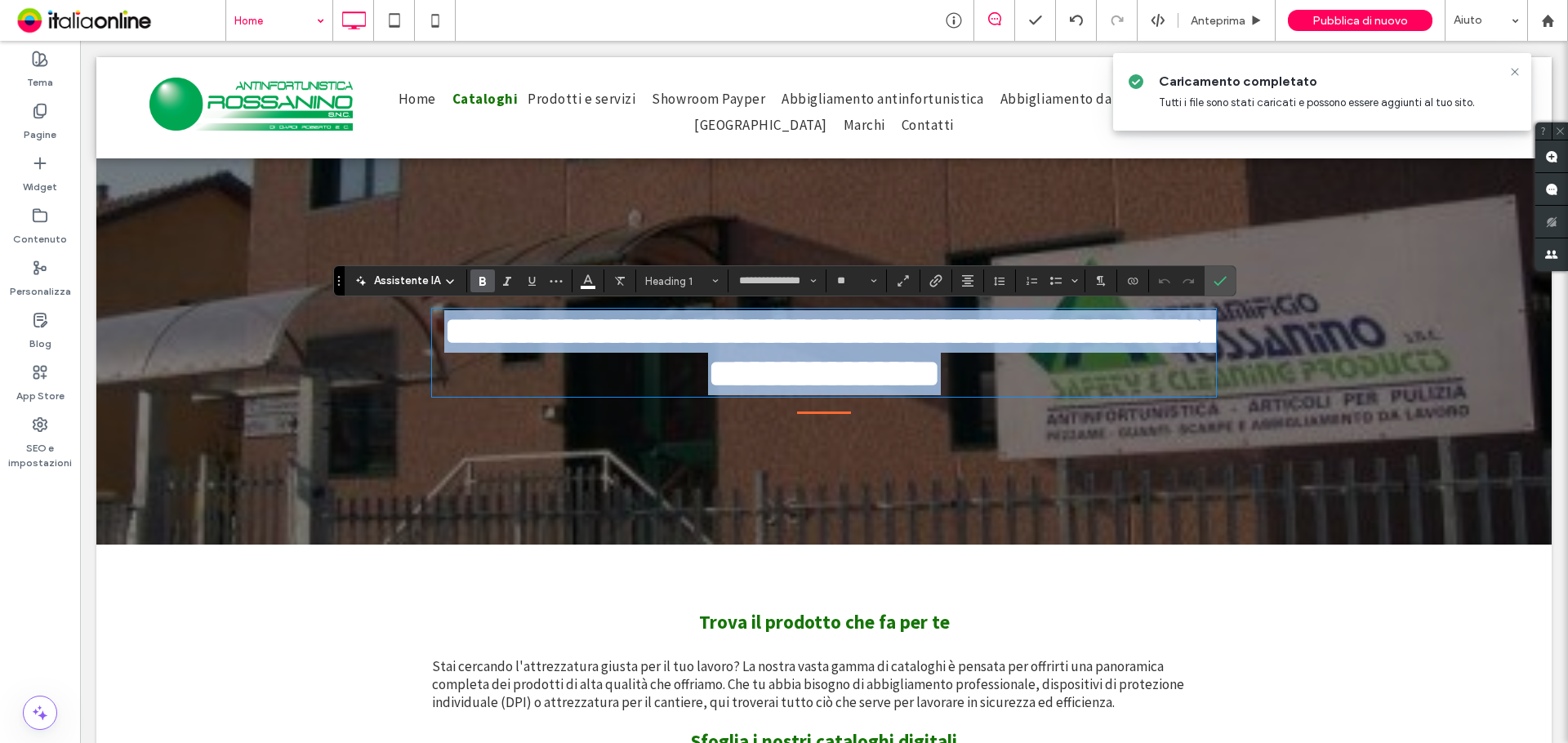
click at [813, 346] on span "**********" at bounding box center [832, 352] width 776 height 81
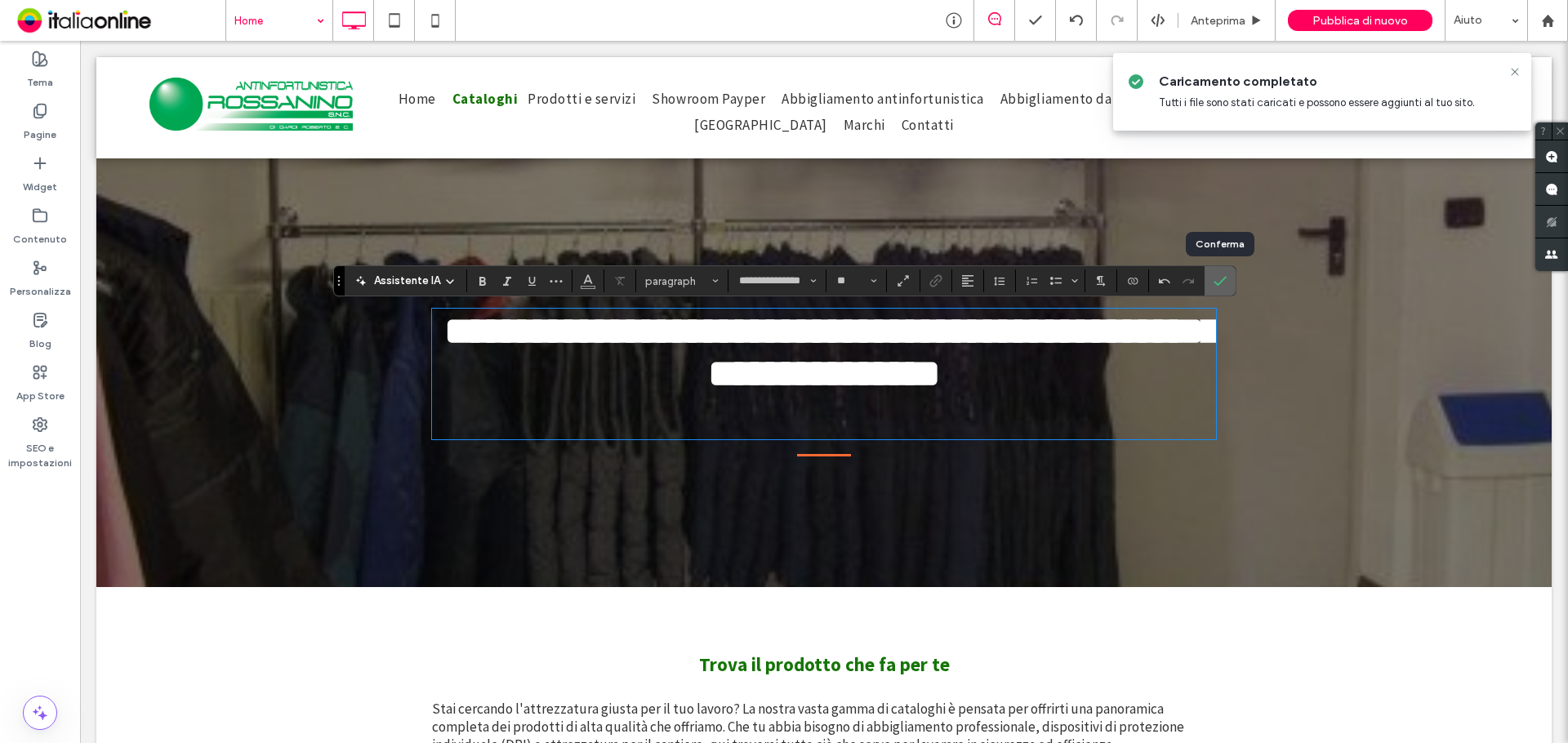
type input "**"
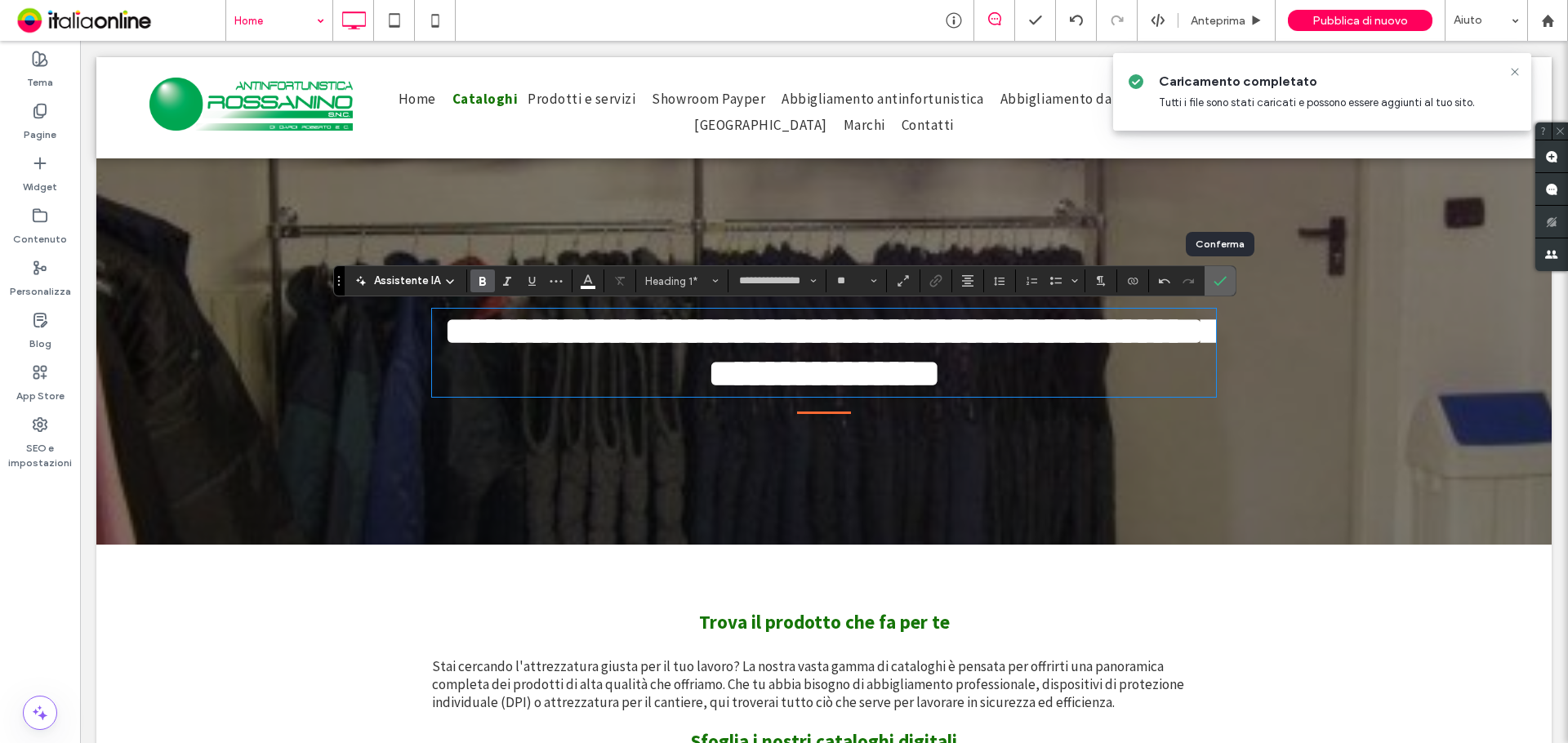
click at [1217, 286] on icon "Conferma" at bounding box center [1220, 280] width 13 height 13
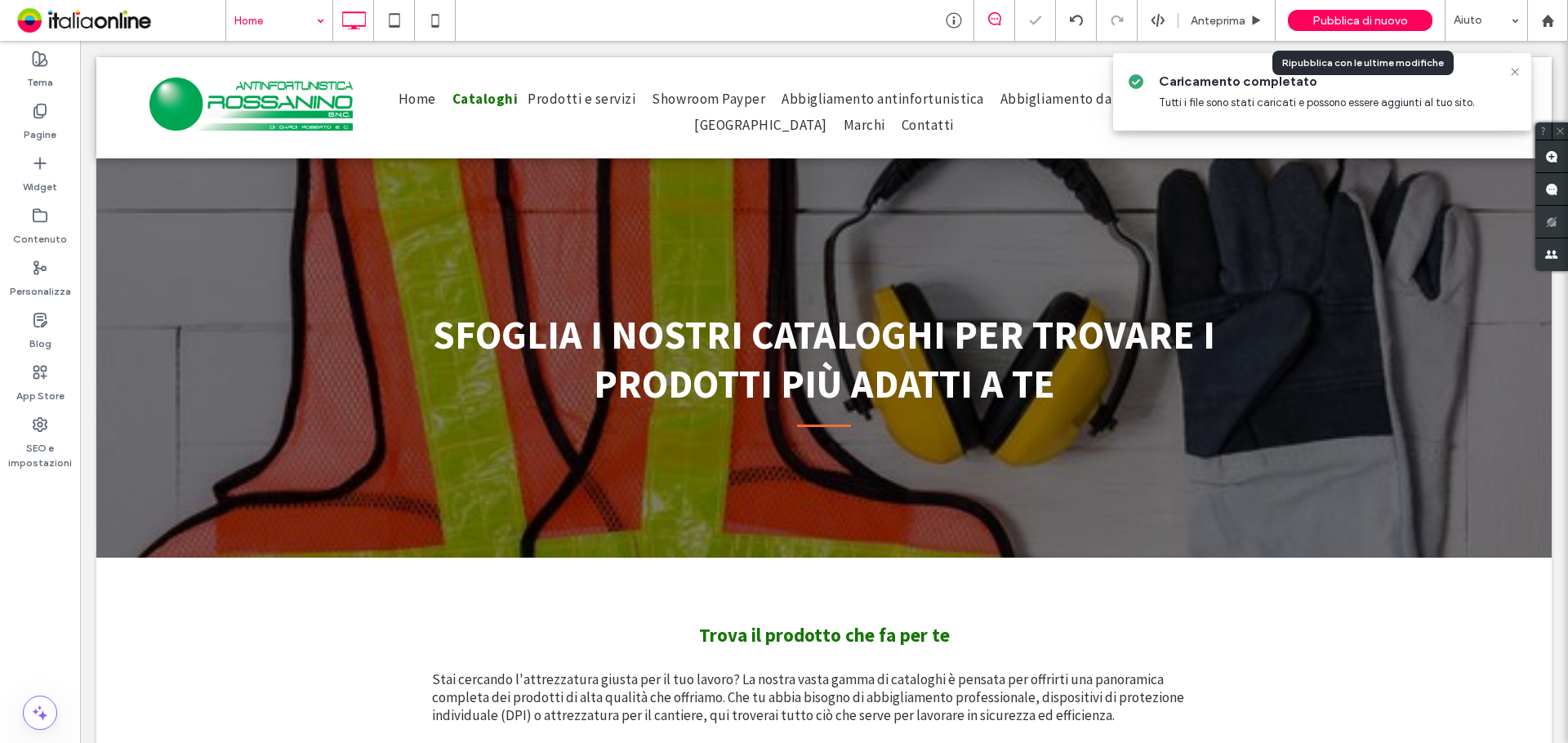
click at [1364, 16] on span "Pubblica di nuovo" at bounding box center [1360, 20] width 95 height 14
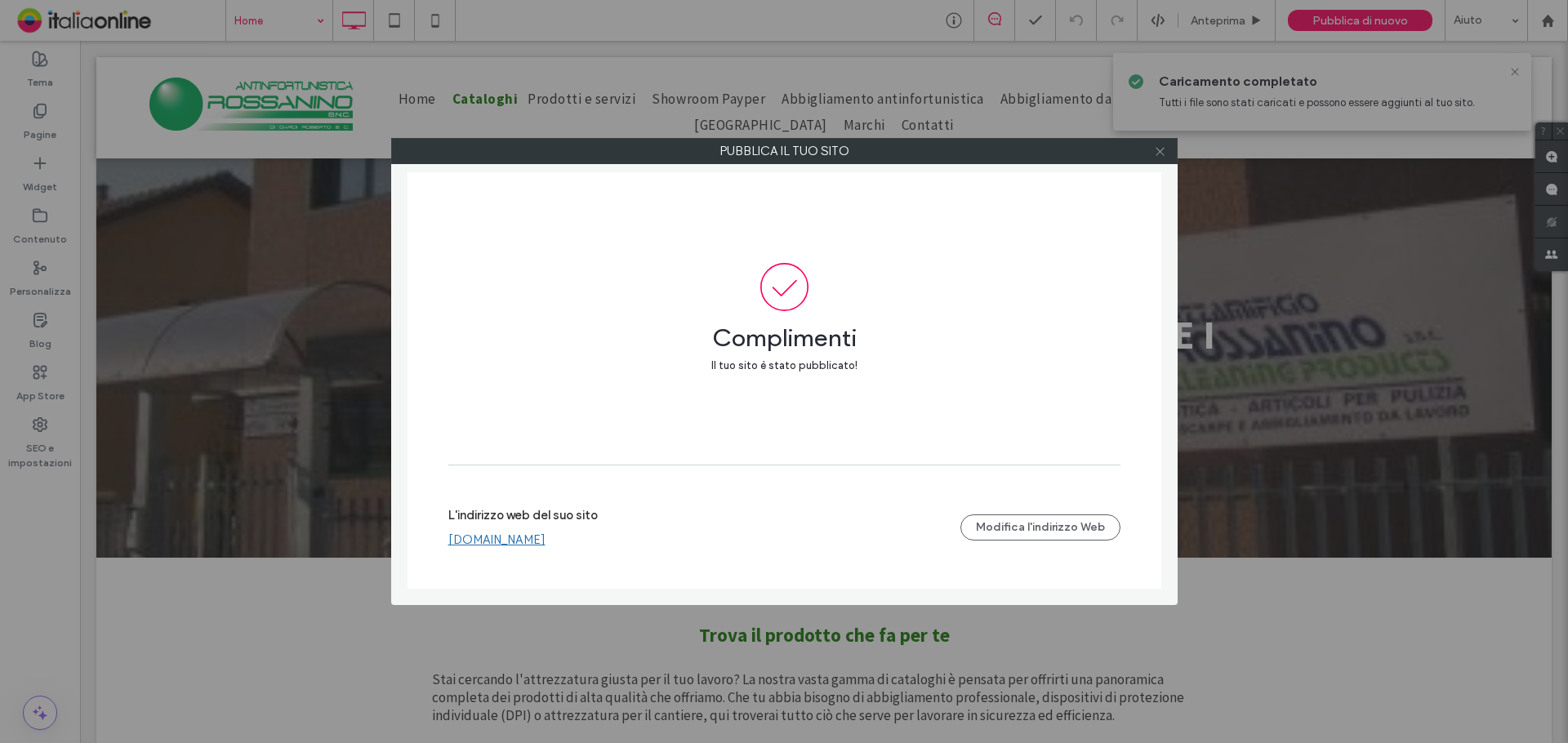
click at [1154, 150] on icon at bounding box center [1160, 152] width 12 height 12
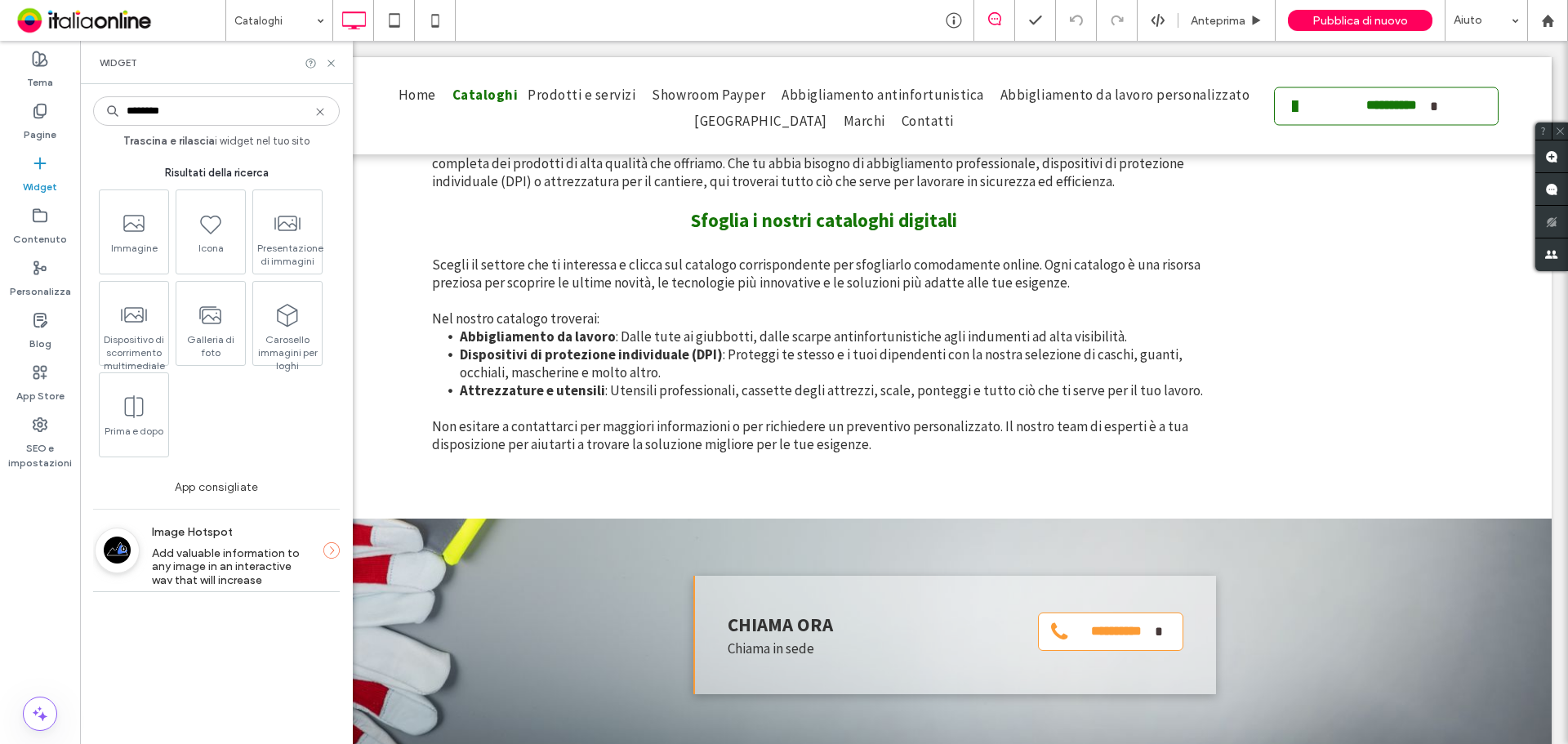
type input "********"
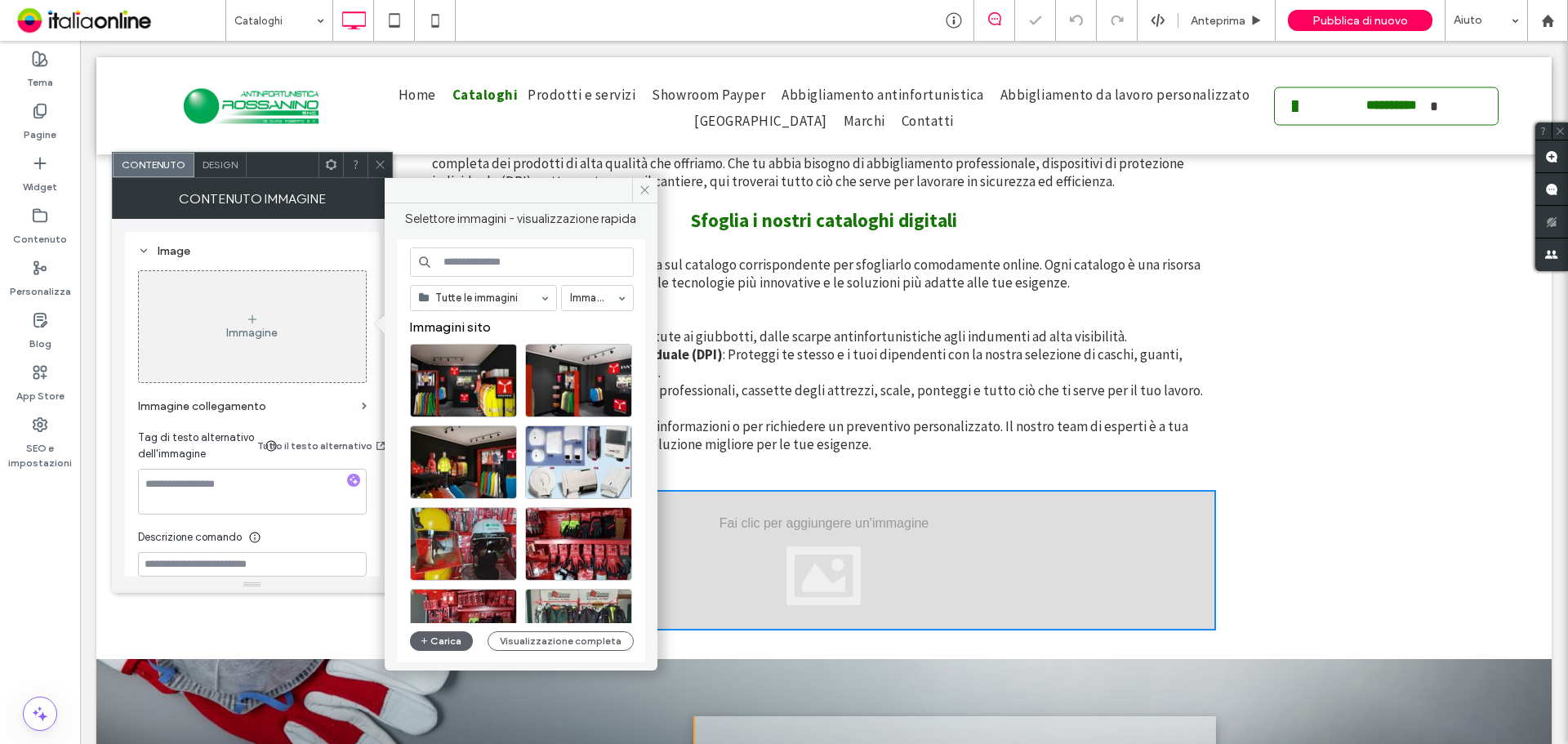
click at [459, 652] on div "Tutte le immagini Immagini Immagini sito Carica Visualizzazione completa" at bounding box center [521, 451] width 224 height 407
click at [650, 184] on icon at bounding box center [645, 190] width 12 height 12
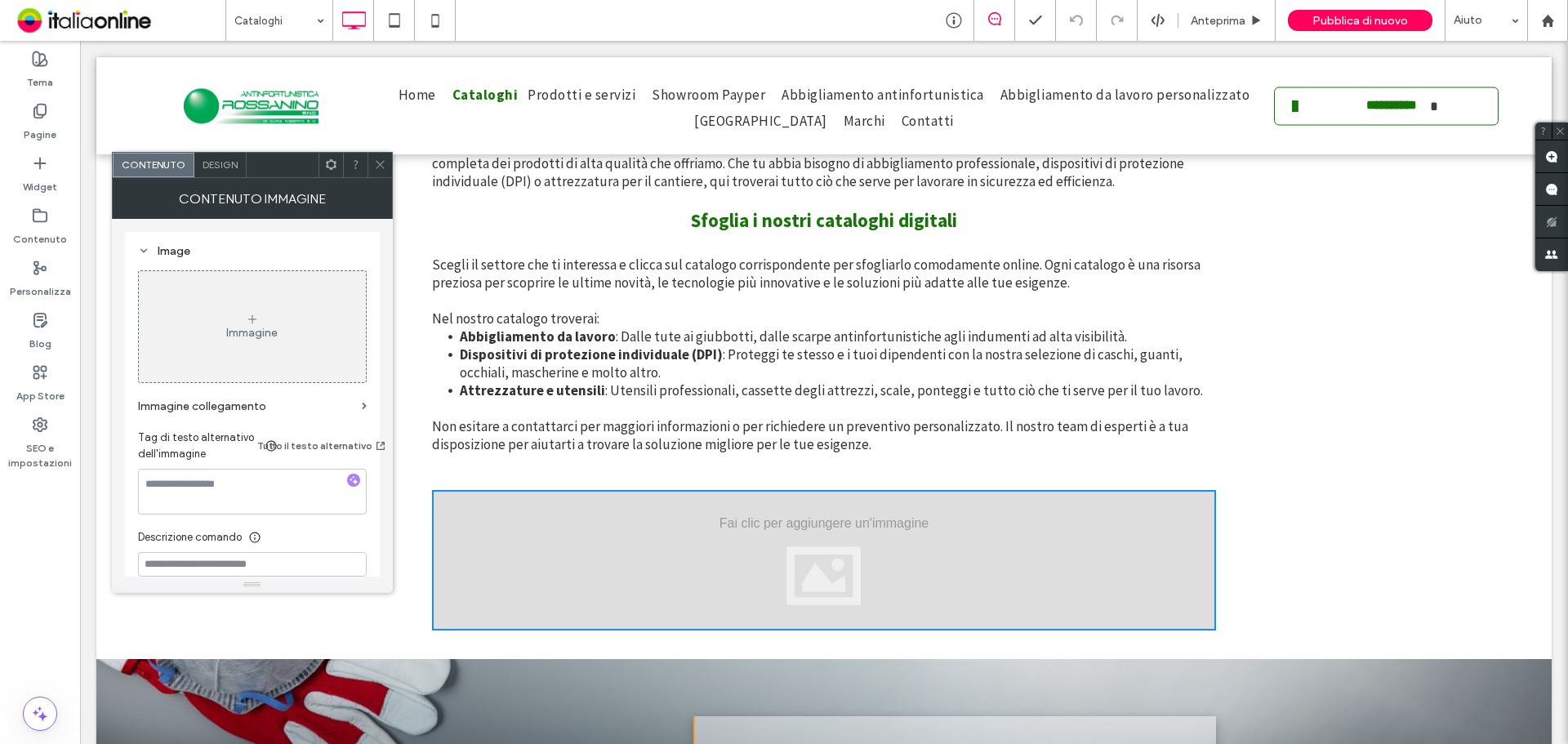
scroll to position [109, 0]
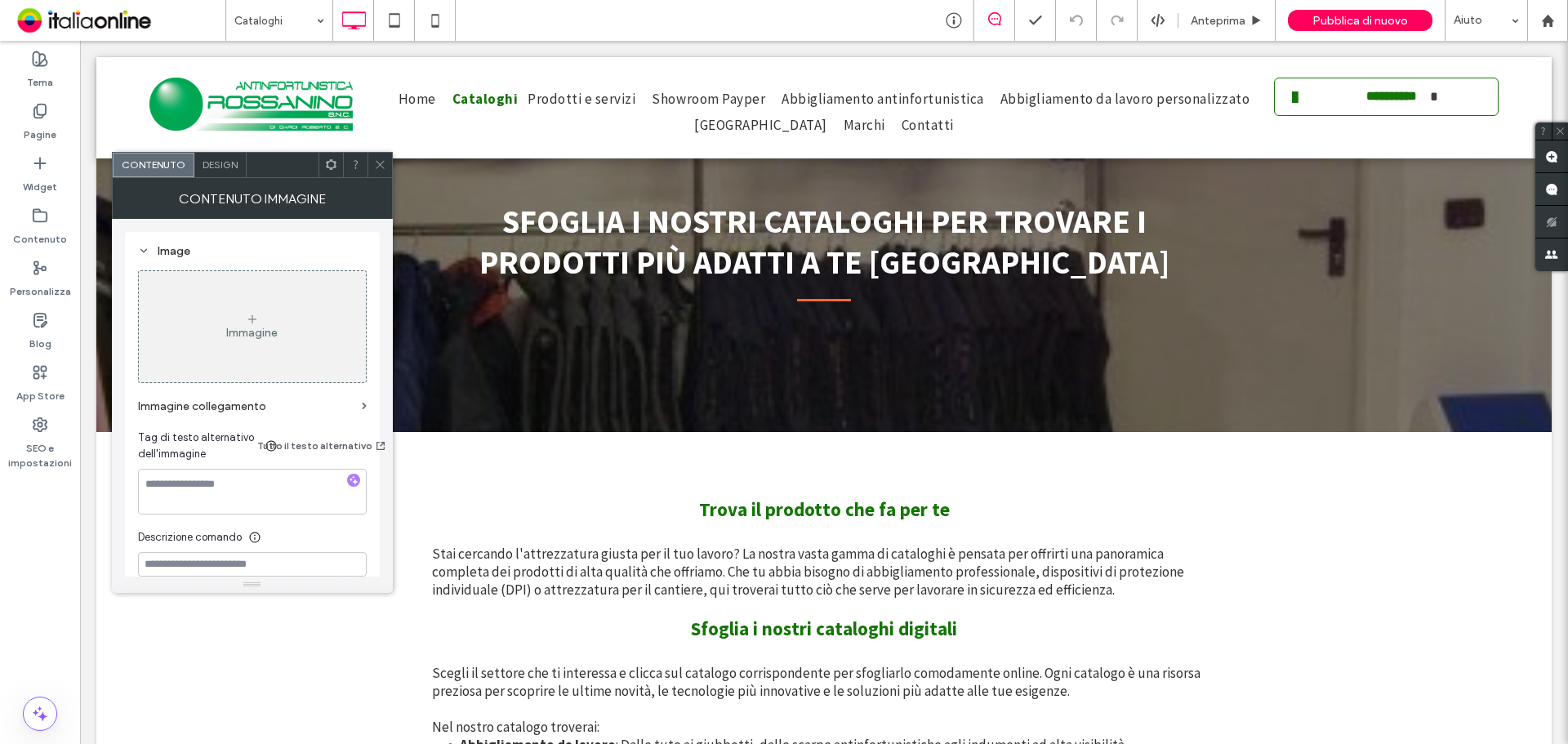
click at [372, 172] on div at bounding box center [379, 164] width 25 height 25
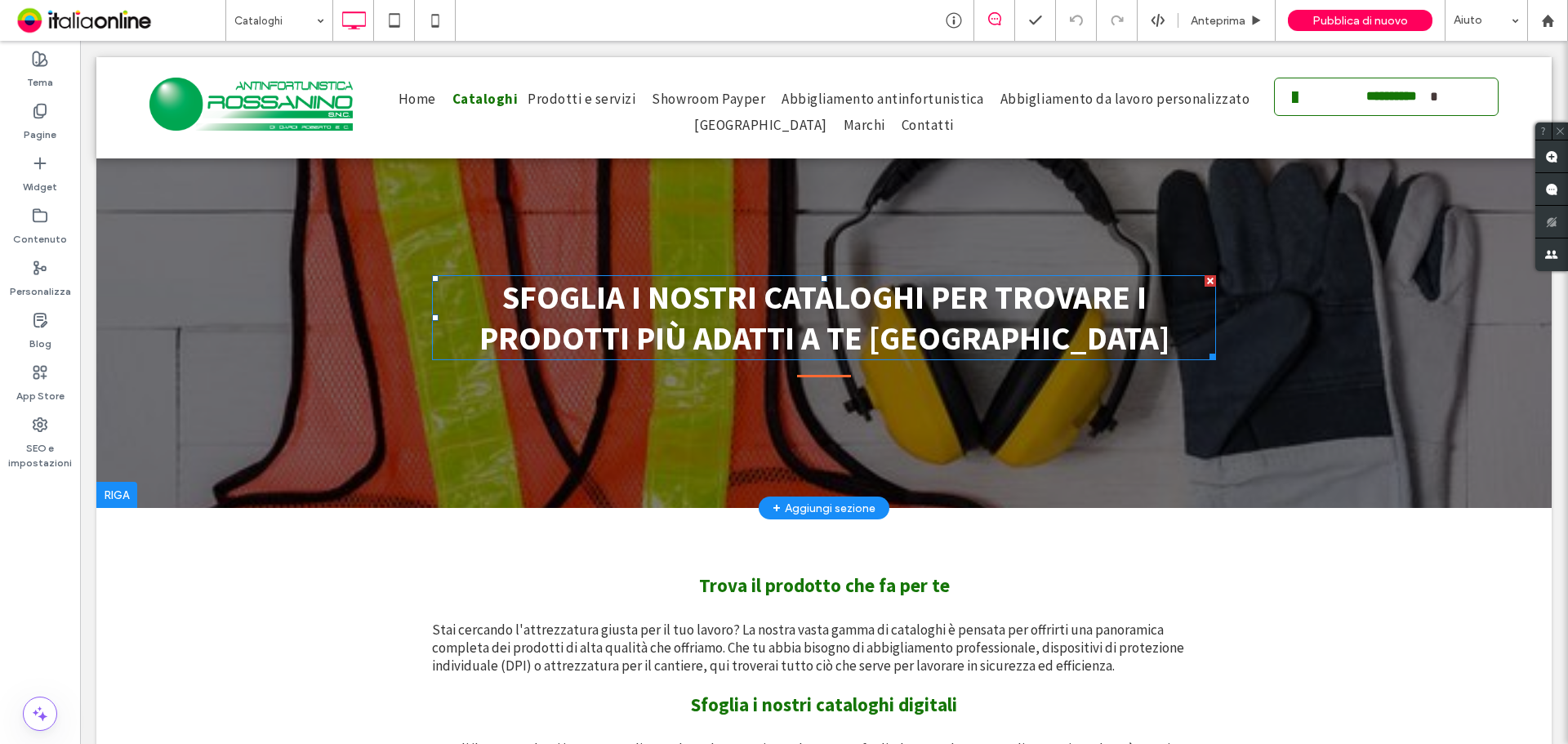
scroll to position [0, 0]
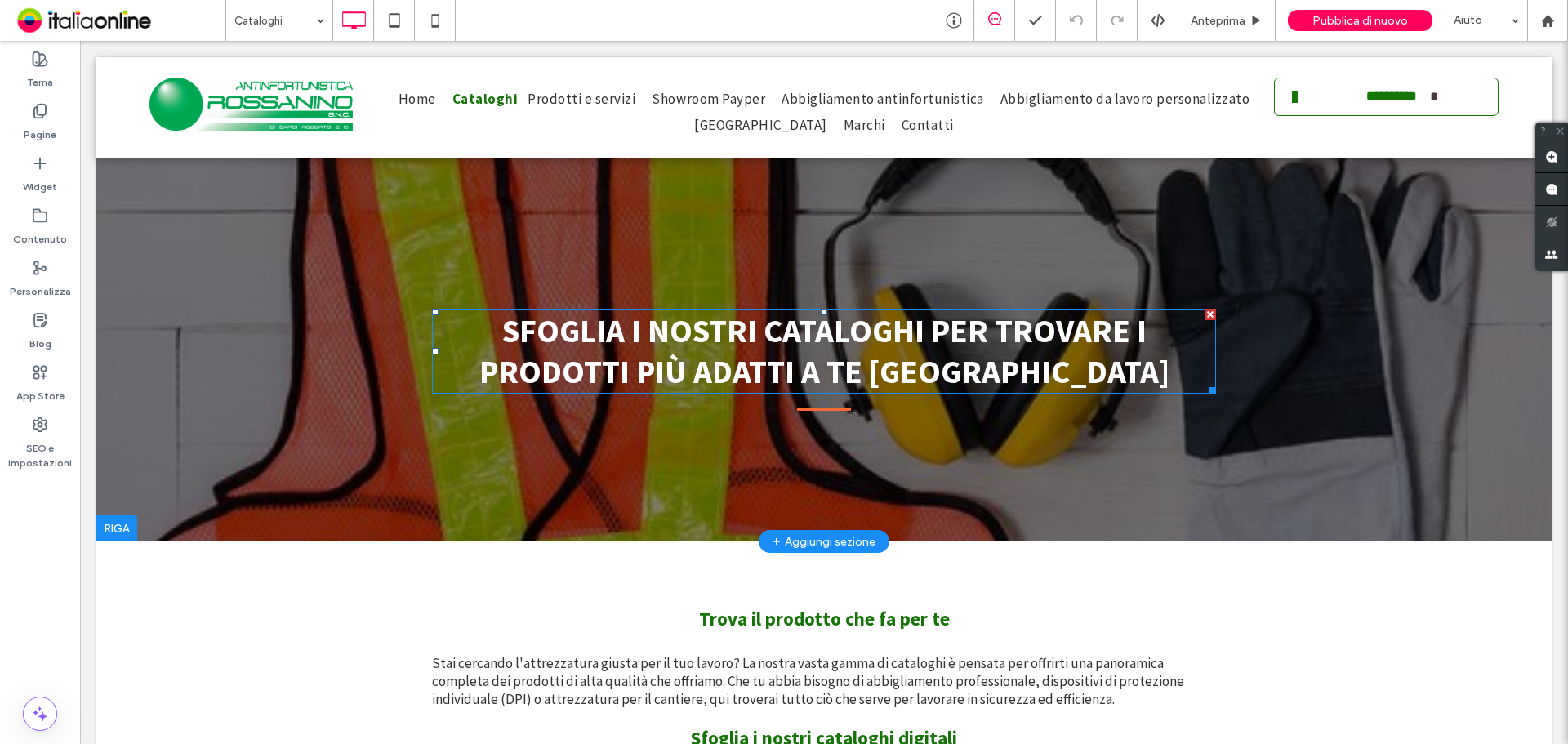
click at [756, 356] on span "SFOGLIA I NOSTRI CATALOGHI PER TROVARE I PRODOTTI PIÙ ADATTI A TE [GEOGRAPHIC_D…" at bounding box center [824, 351] width 690 height 82
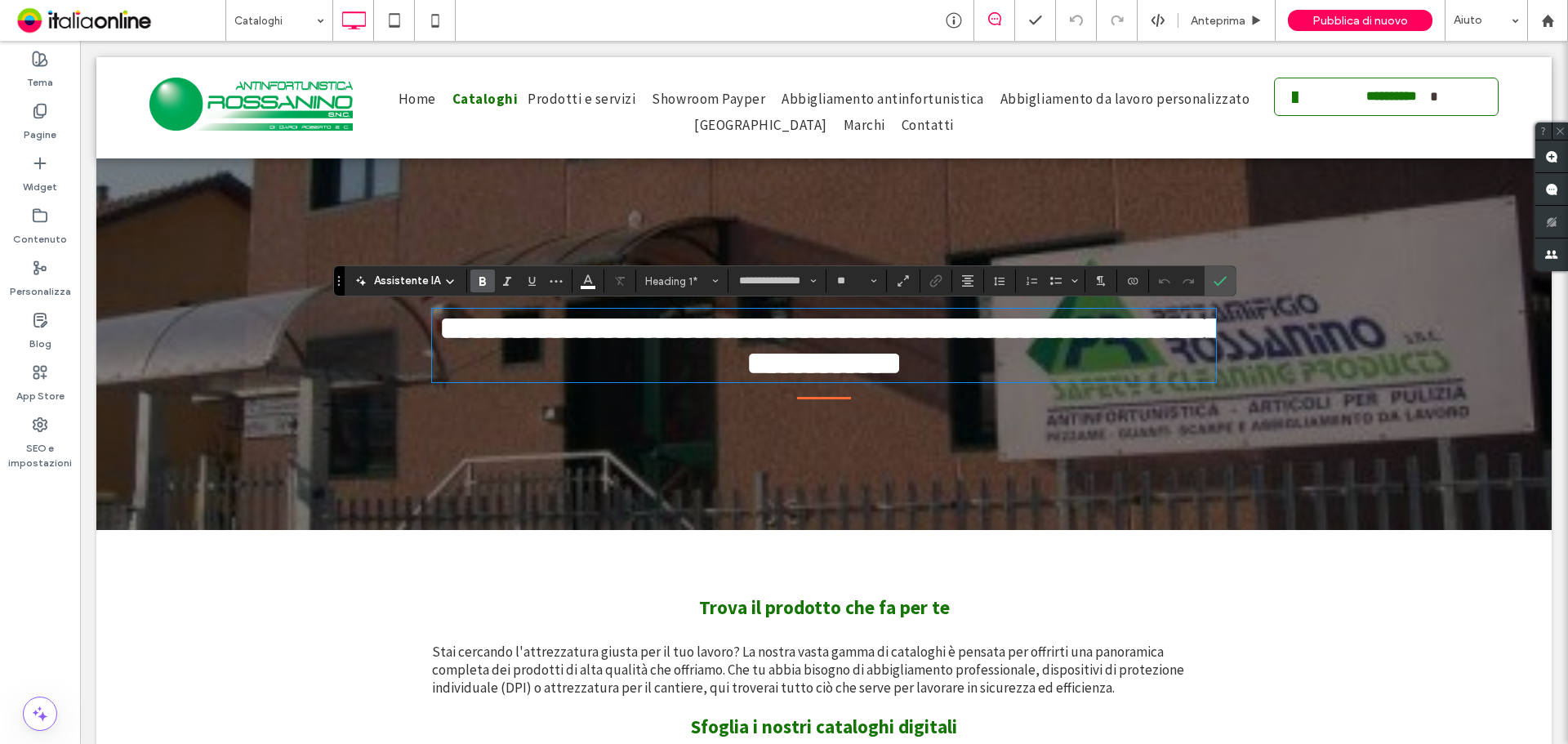
click at [756, 355] on span "**********" at bounding box center [830, 345] width 782 height 67
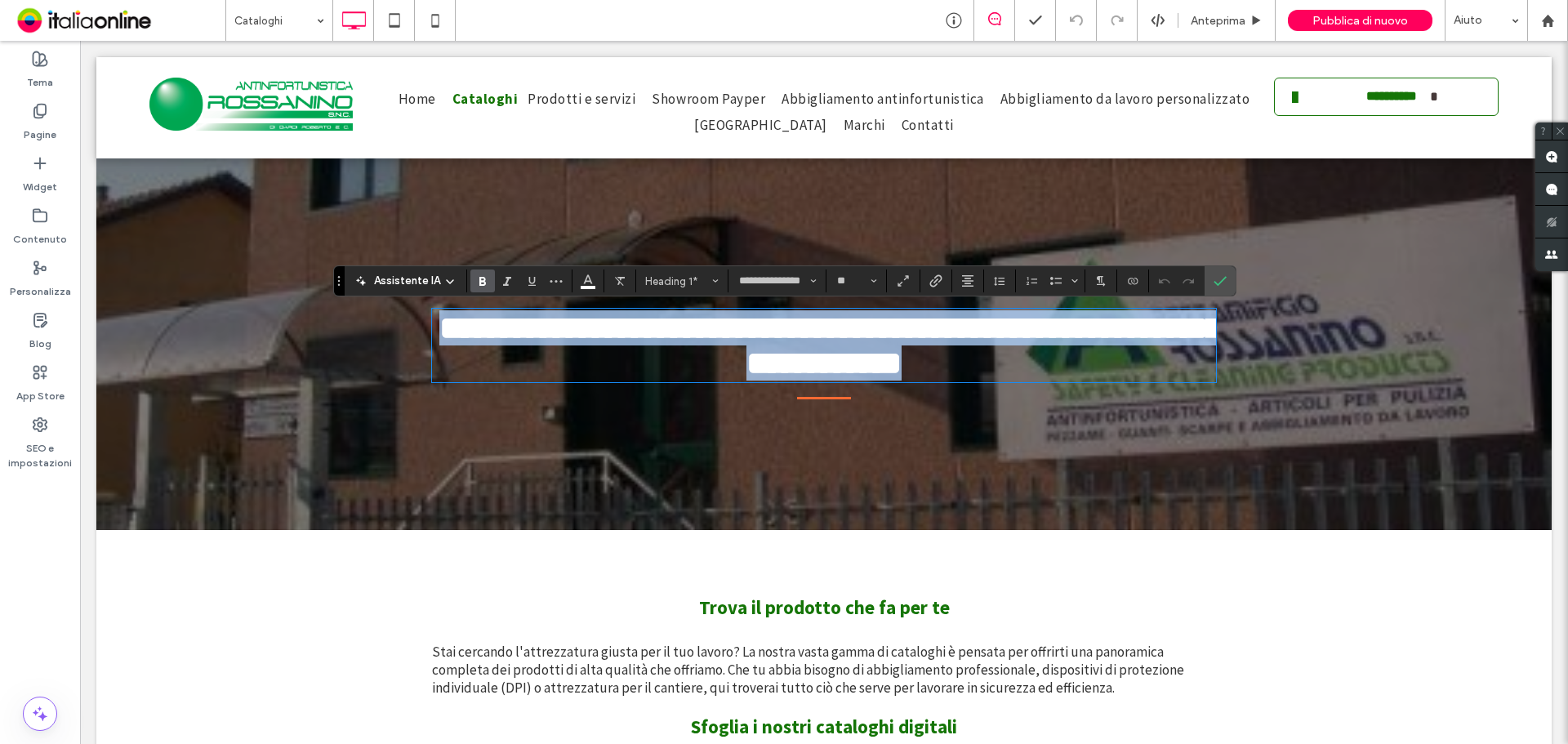
click at [756, 355] on span "**********" at bounding box center [830, 345] width 782 height 67
type input "**"
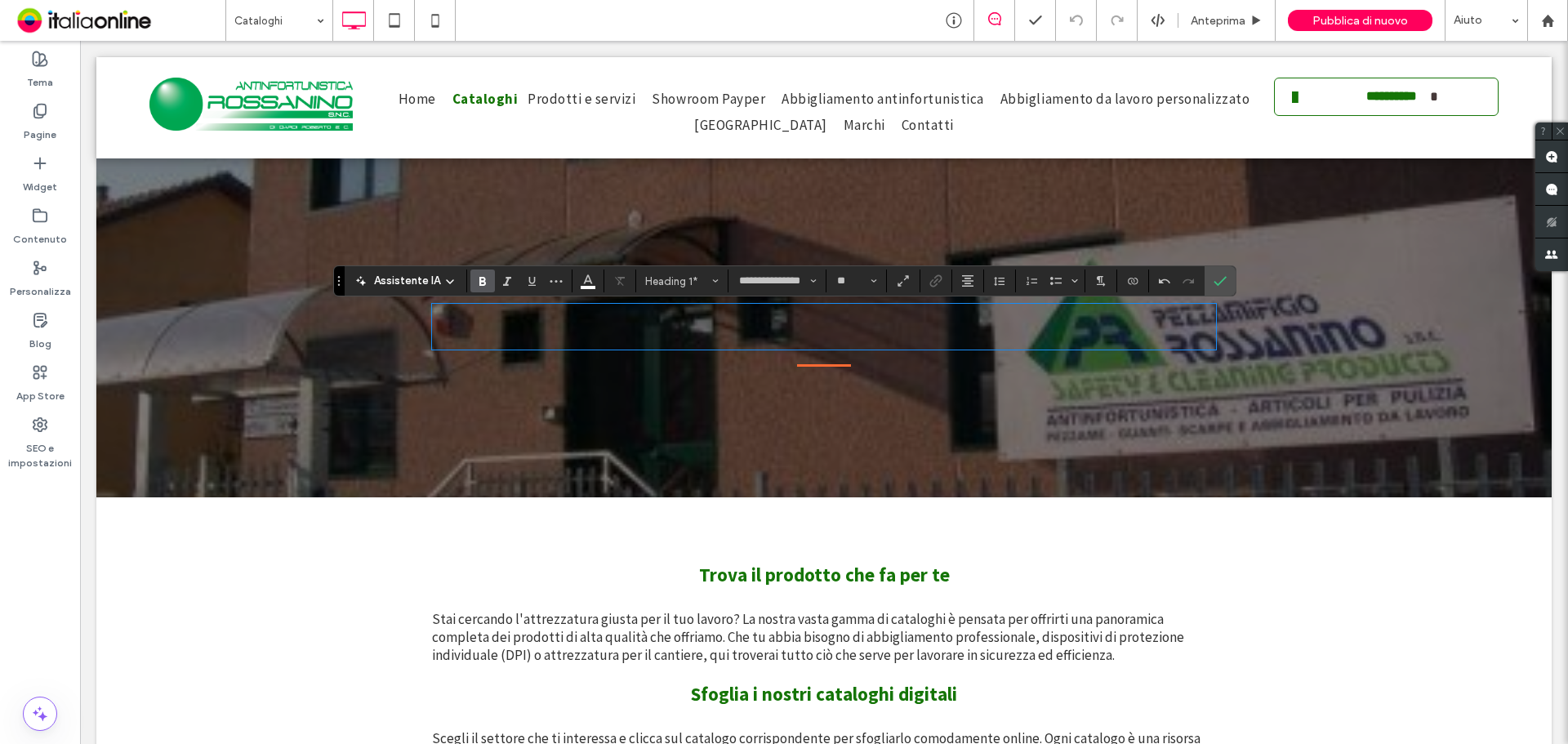
scroll to position [408, 0]
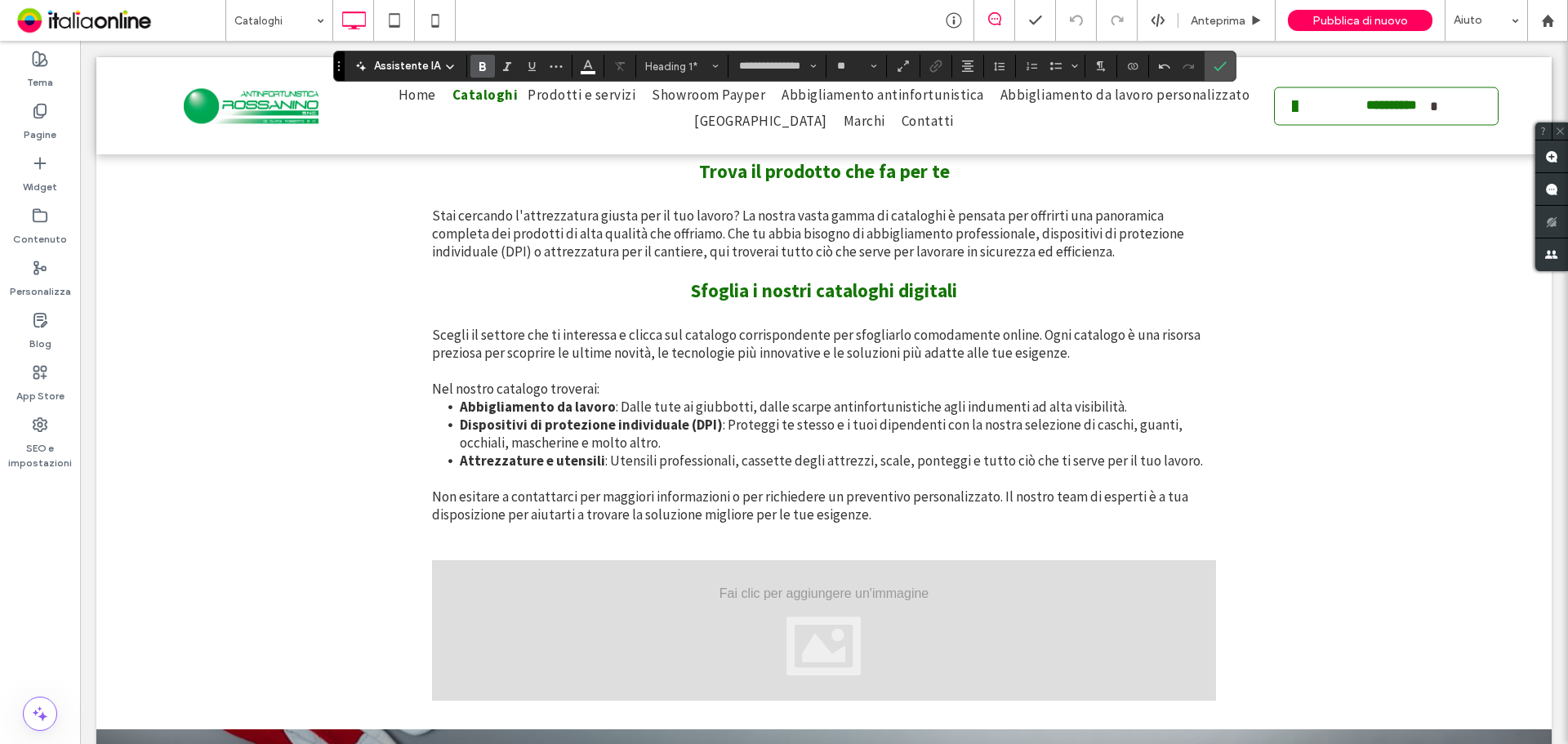
click at [744, 180] on span "Trova il prodotto che fa per te" at bounding box center [824, 171] width 250 height 24
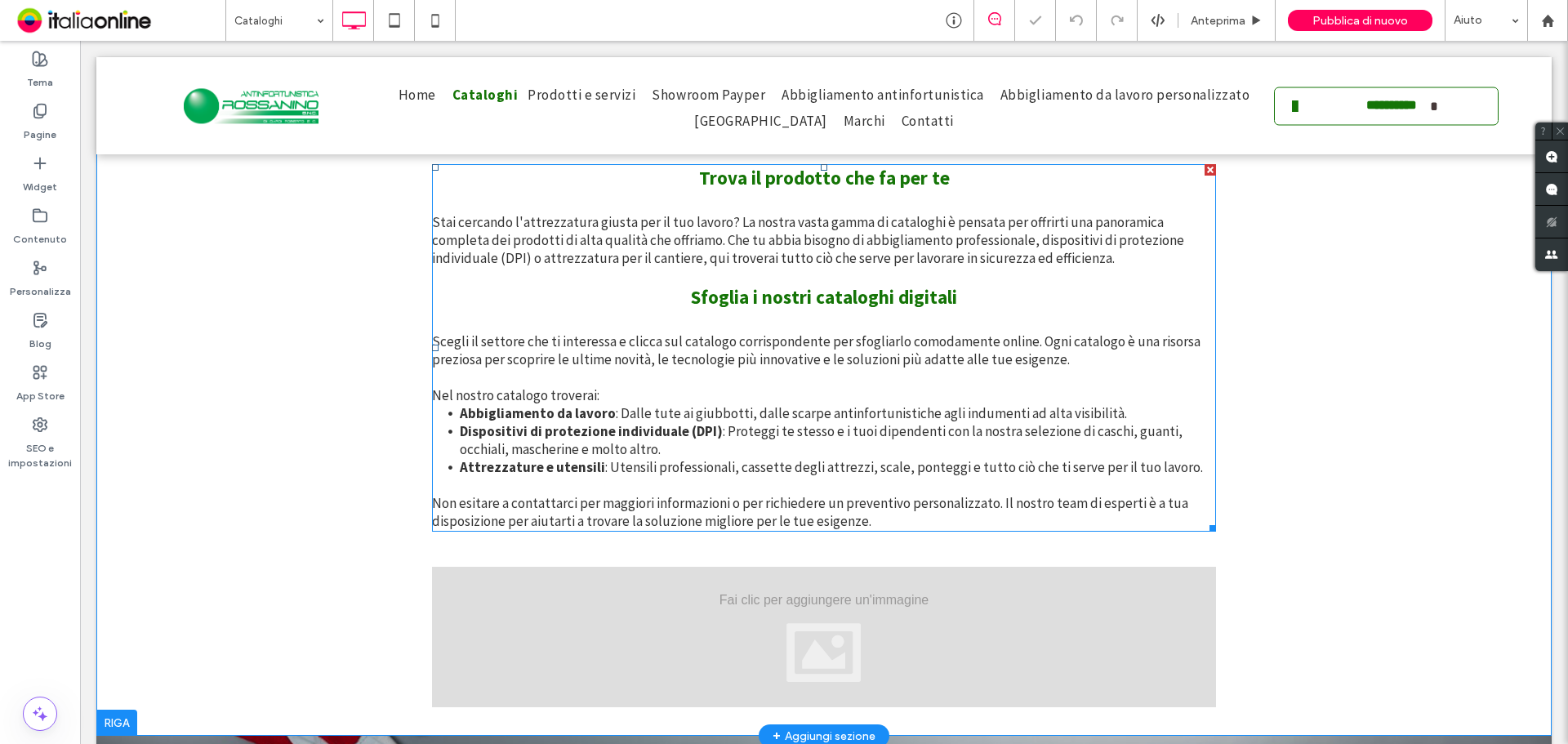
click at [702, 236] on span "Stai cercando l'attrezzatura giusta per il tuo lavoro? La nostra vasta gamma di…" at bounding box center [807, 239] width 752 height 54
type input "**********"
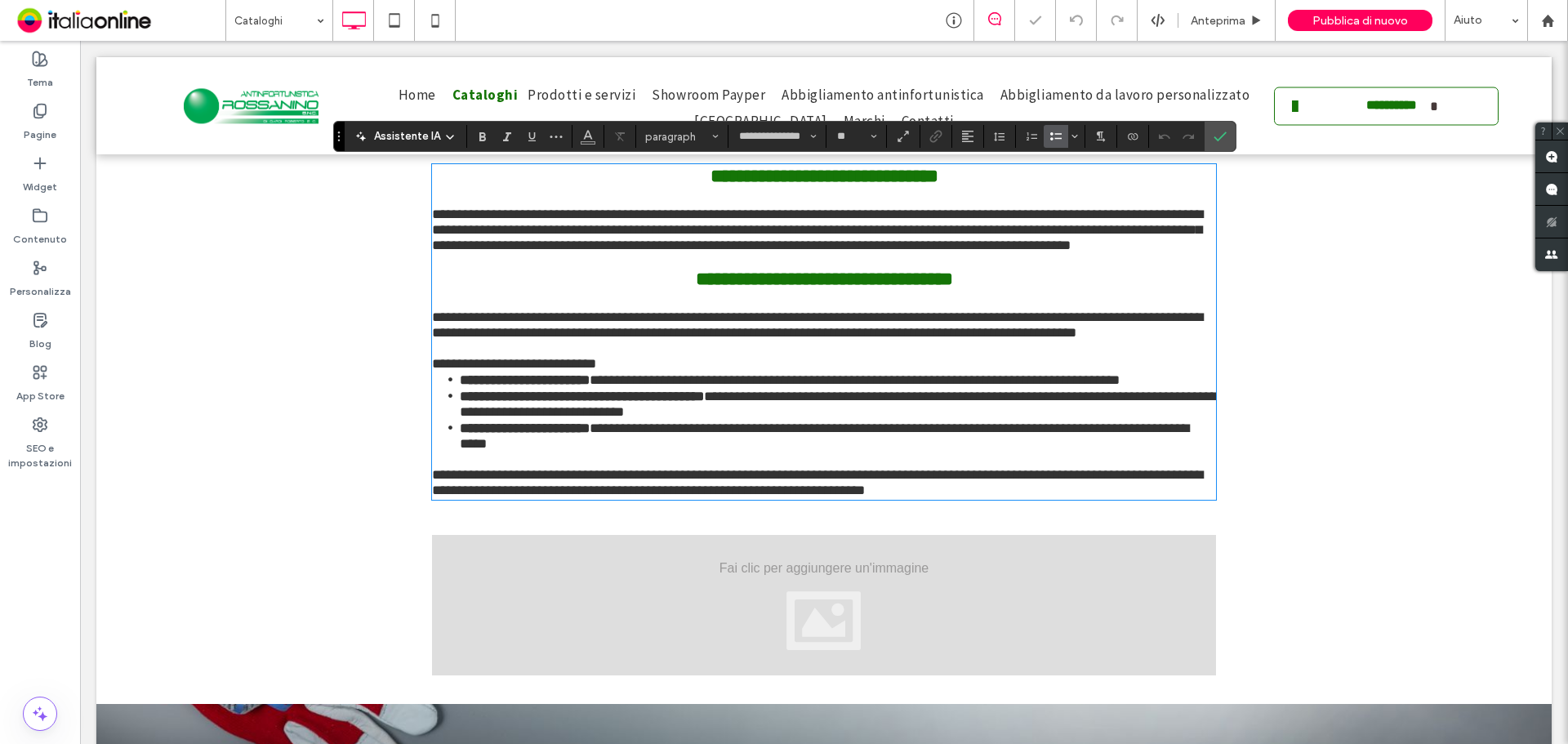
type input "*"
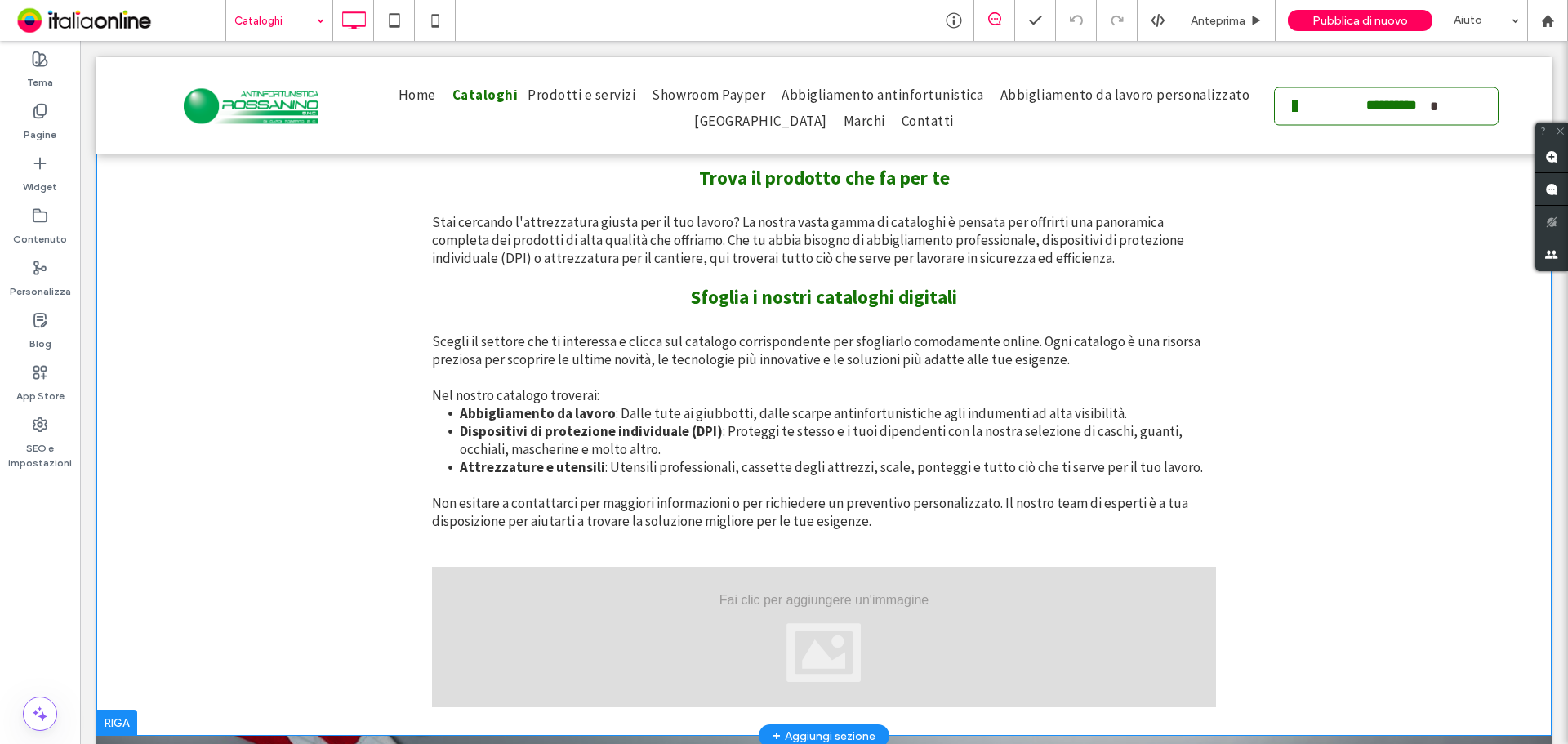
click at [276, 18] on input at bounding box center [275, 20] width 82 height 41
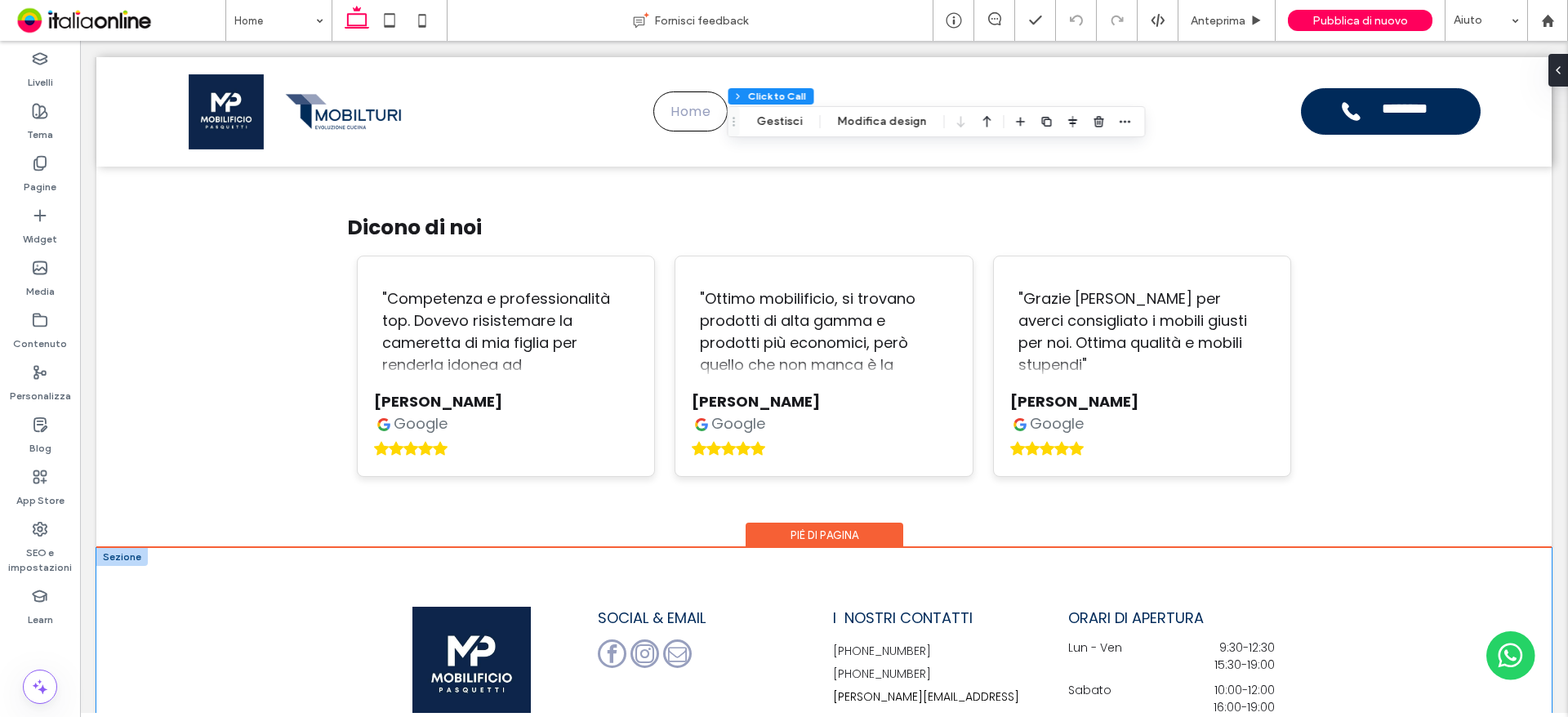
scroll to position [4358, 0]
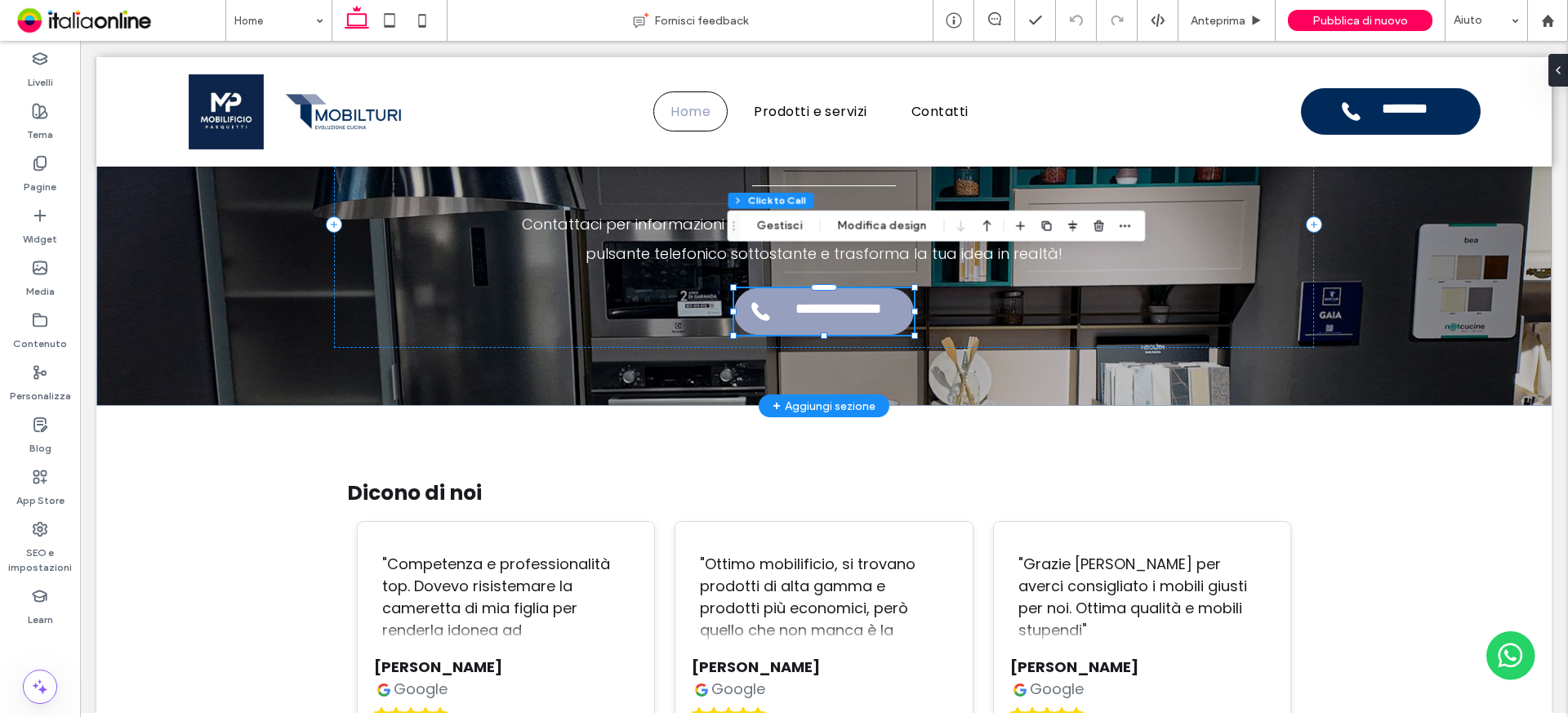
click at [824, 301] on span "********" at bounding box center [824, 312] width 72 height 22
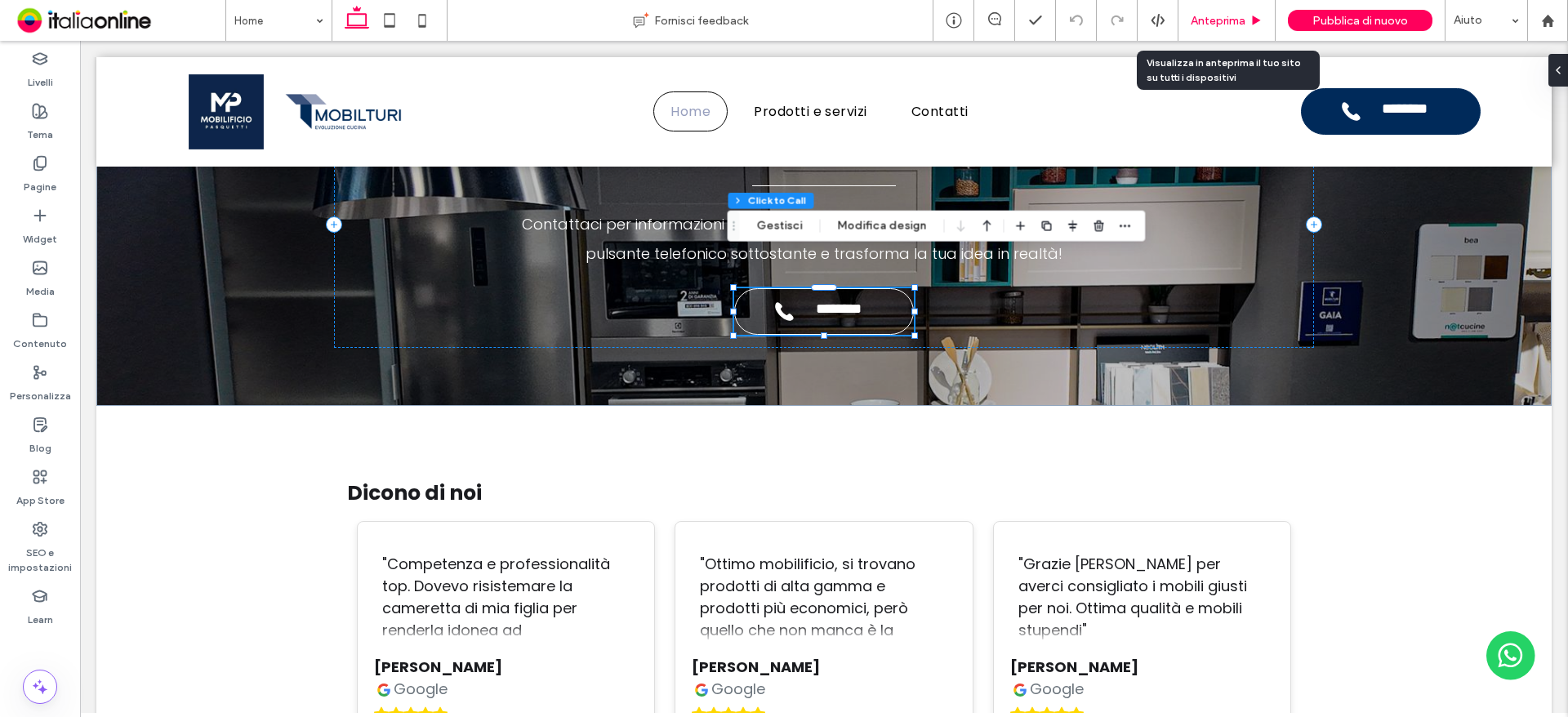
click at [1240, 17] on span "Anteprima" at bounding box center [1218, 20] width 55 height 14
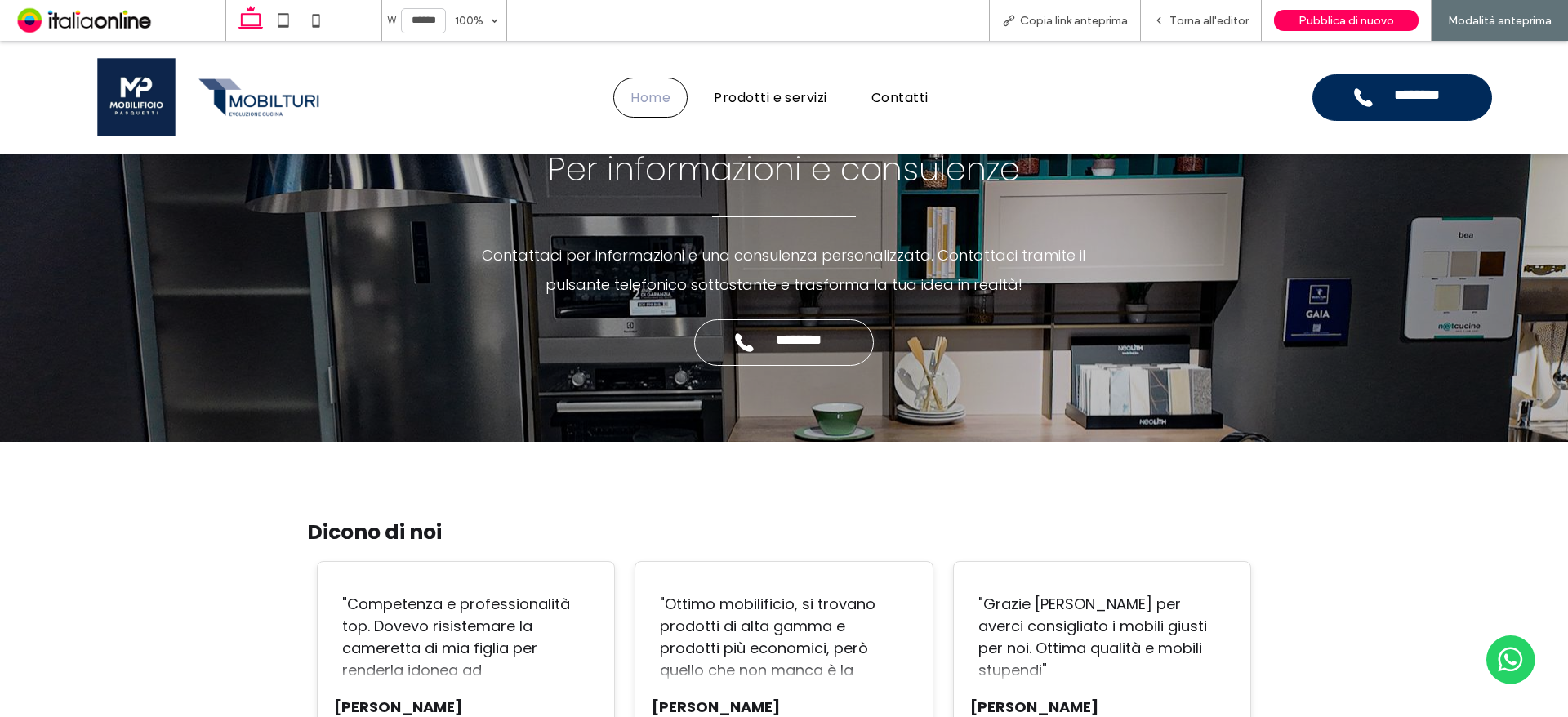
scroll to position [4375, 0]
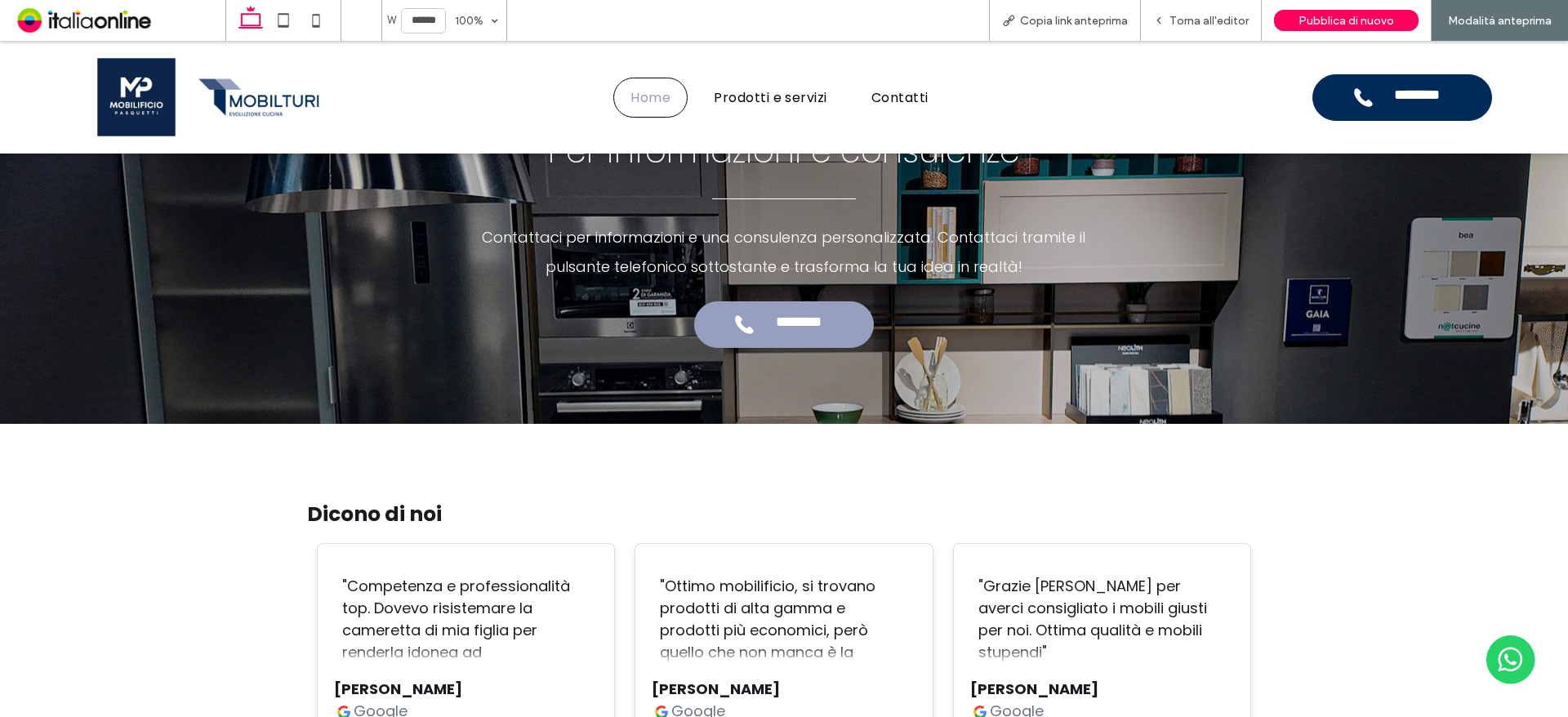
click at [815, 313] on span "********" at bounding box center [798, 324] width 72 height 22
click at [792, 313] on span "********" at bounding box center [784, 324] width 72 height 22
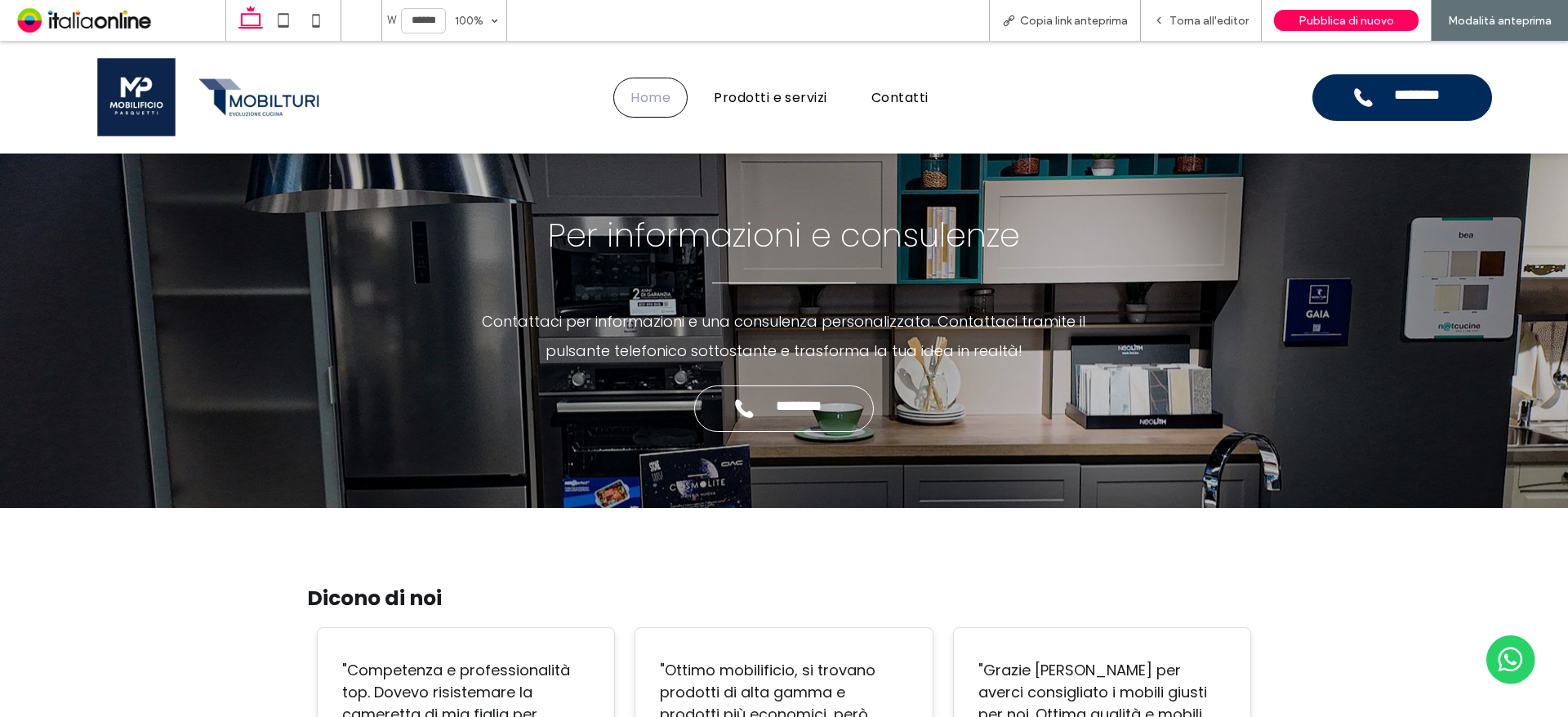
scroll to position [4130, 0]
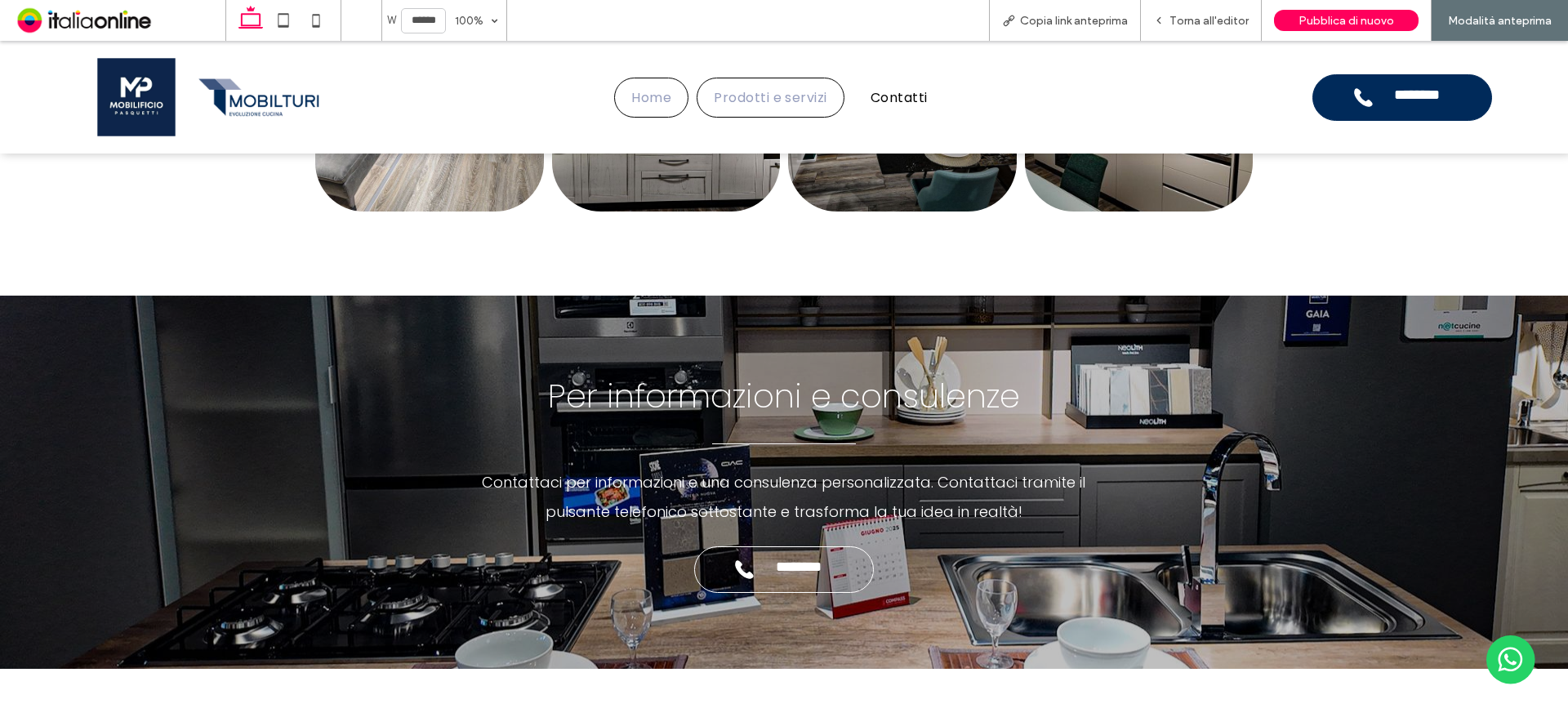
click at [760, 109] on link "Prodotti e servizi" at bounding box center [771, 97] width 148 height 40
click at [1215, 26] on span "Torna all'editor" at bounding box center [1209, 20] width 79 height 14
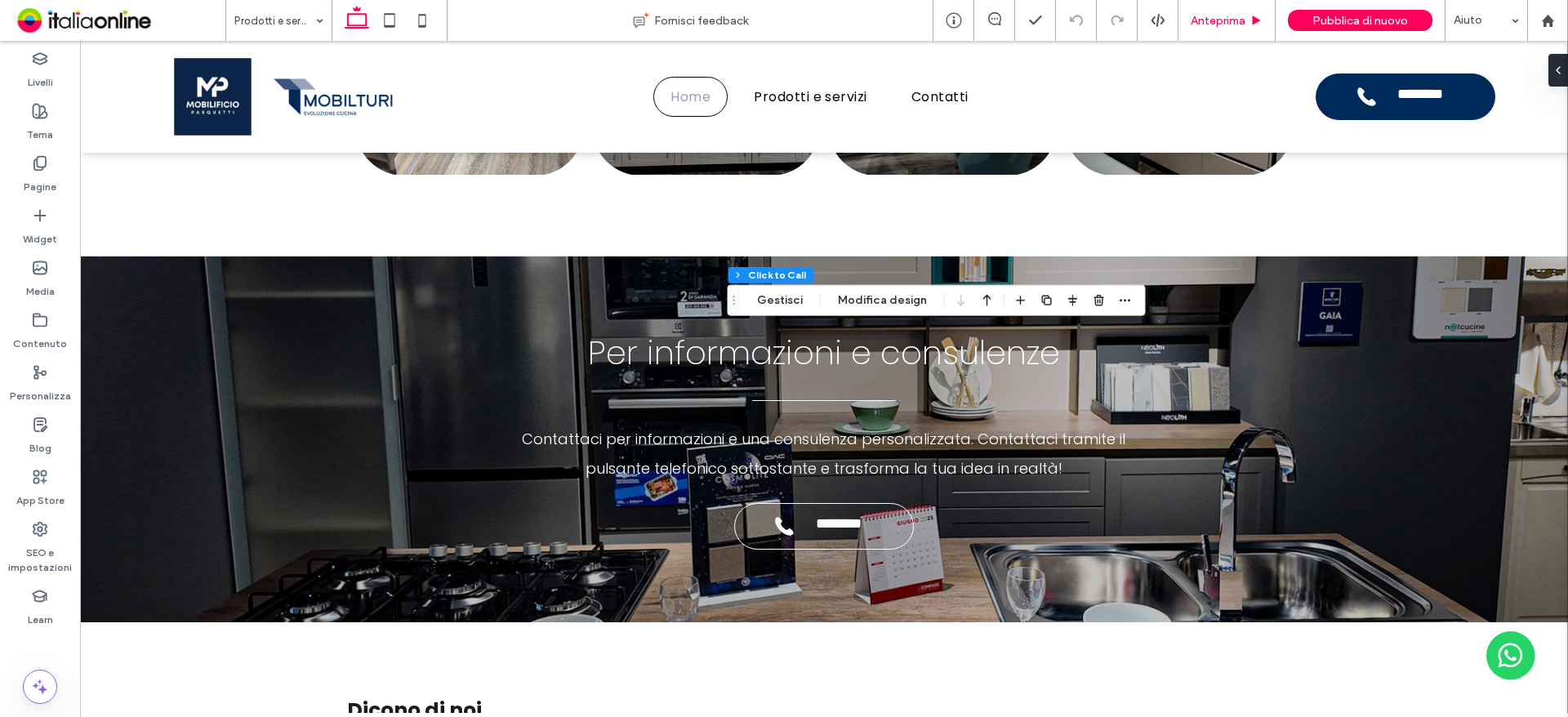
type input "*"
type input "***"
click at [799, 307] on button "Gestisci" at bounding box center [779, 300] width 67 height 20
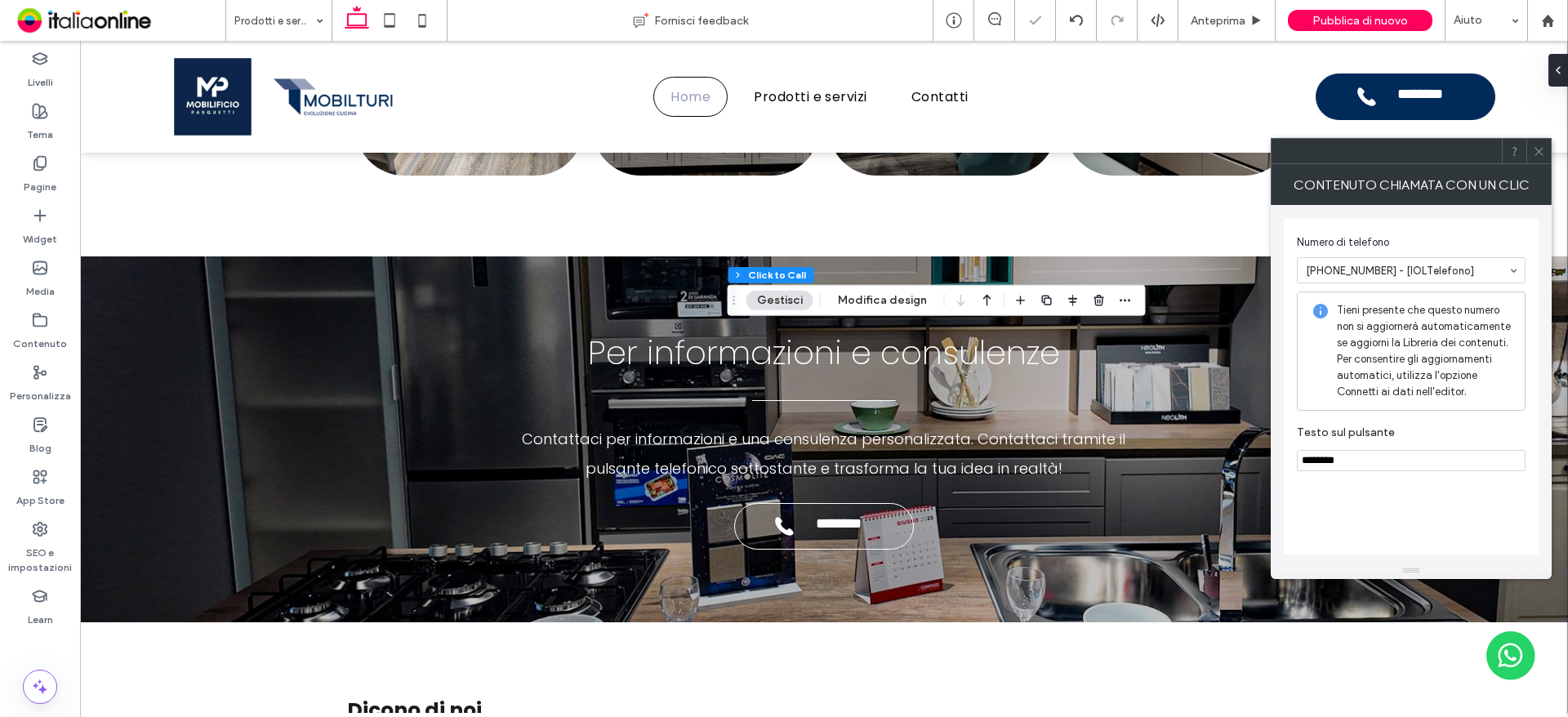
drag, startPoint x: 1538, startPoint y: 157, endPoint x: 1520, endPoint y: 164, distance: 19.3
click at [1538, 157] on icon at bounding box center [1539, 152] width 12 height 12
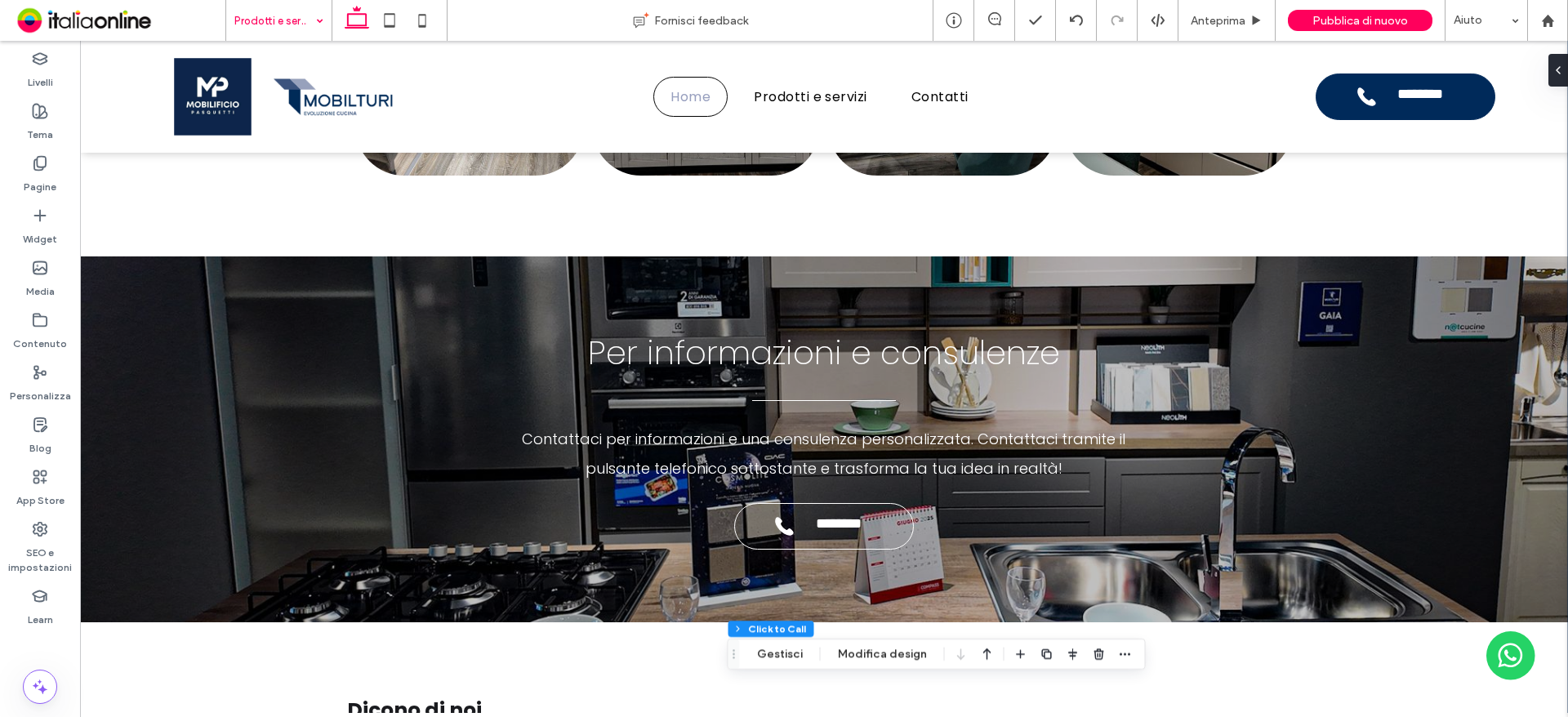
drag, startPoint x: 267, startPoint y: 15, endPoint x: 271, endPoint y: 29, distance: 14.6
type input "**"
type input "*"
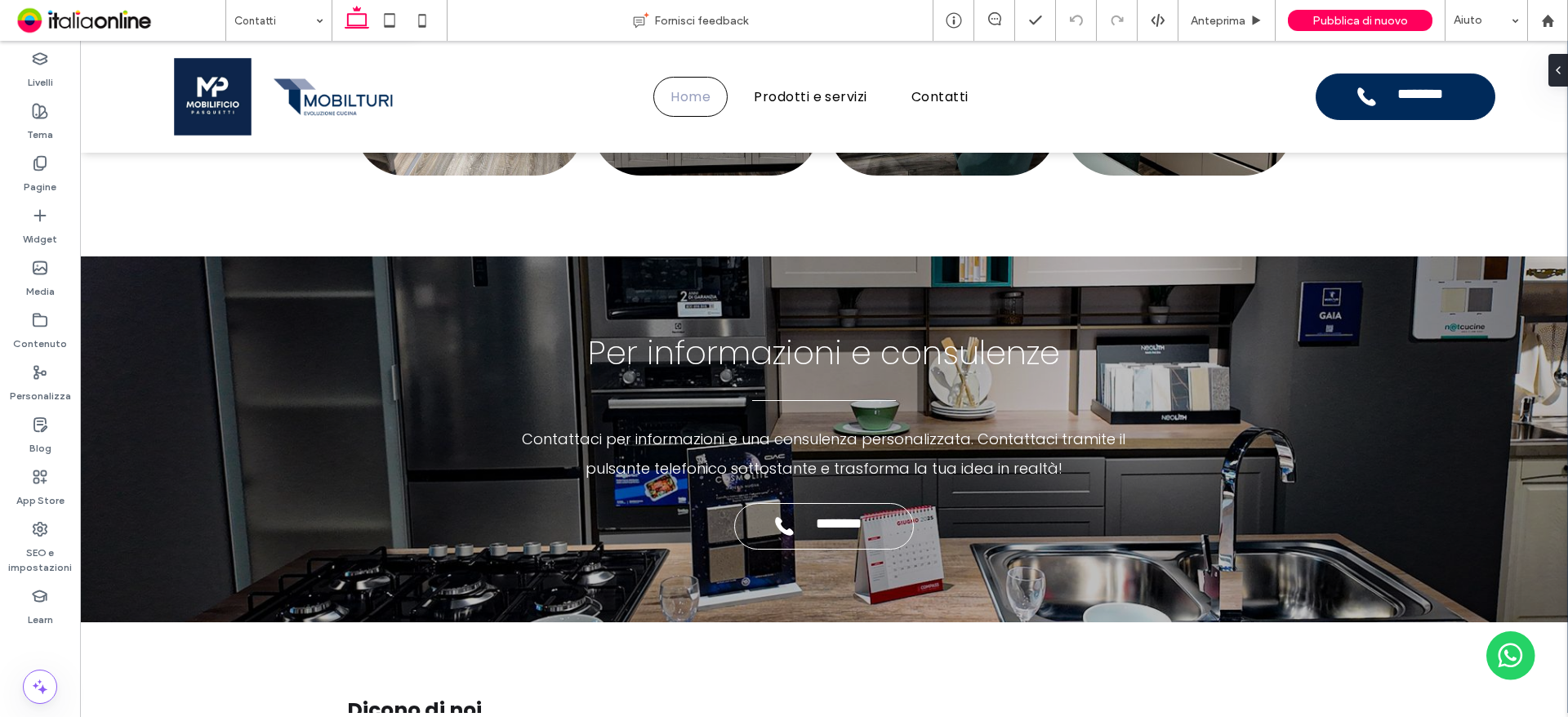
type input "***"
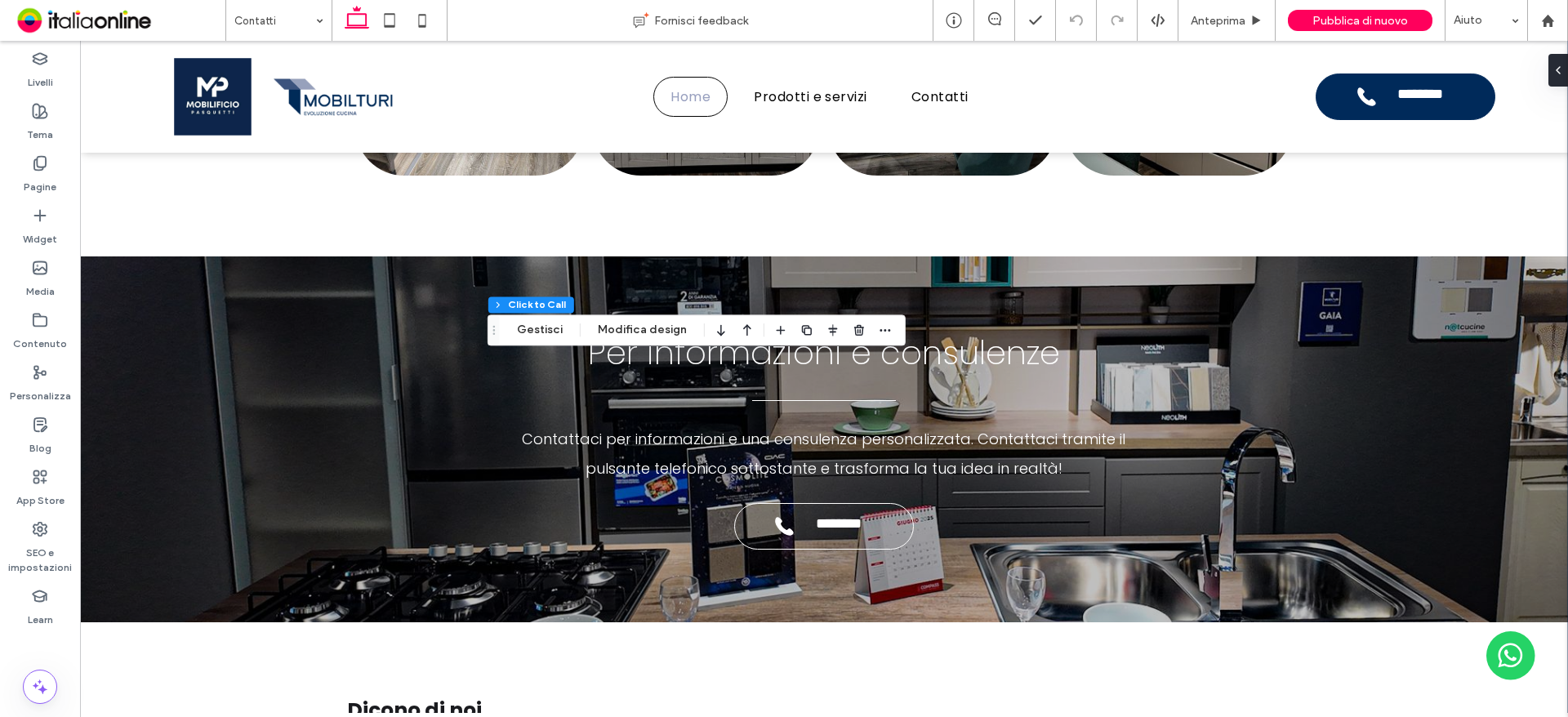
type input "**"
type input "*"
type input "***"
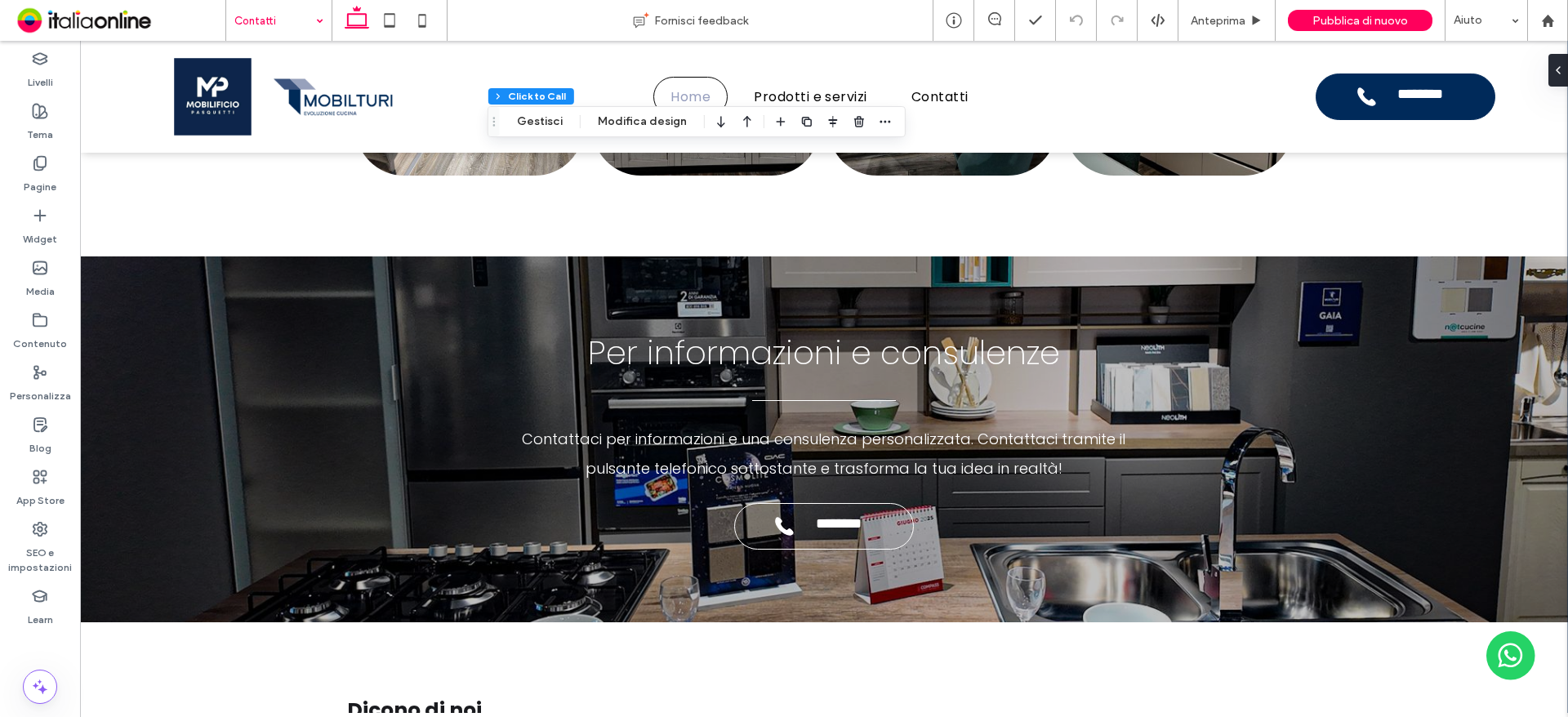
click at [285, 25] on input at bounding box center [274, 20] width 81 height 41
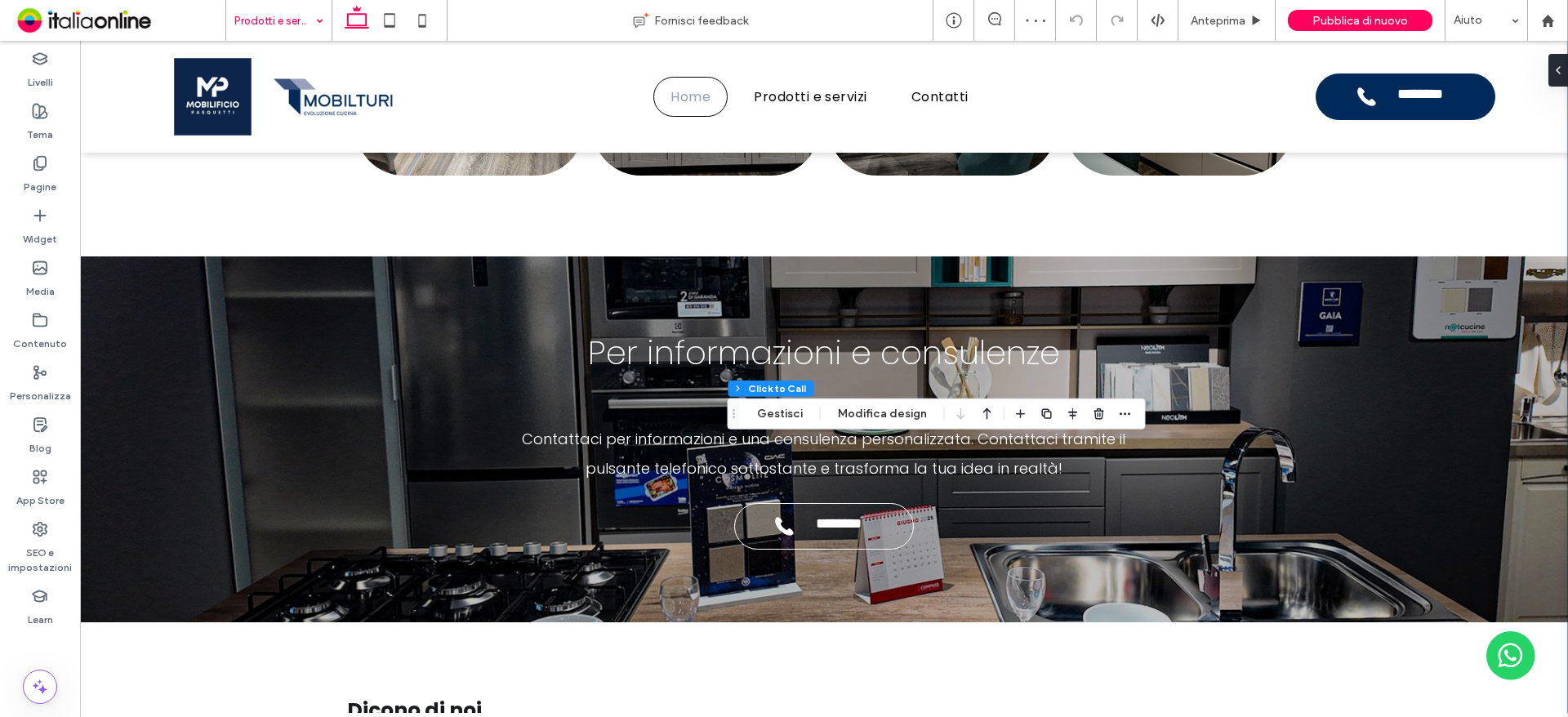
type input "**"
type input "*"
type input "***"
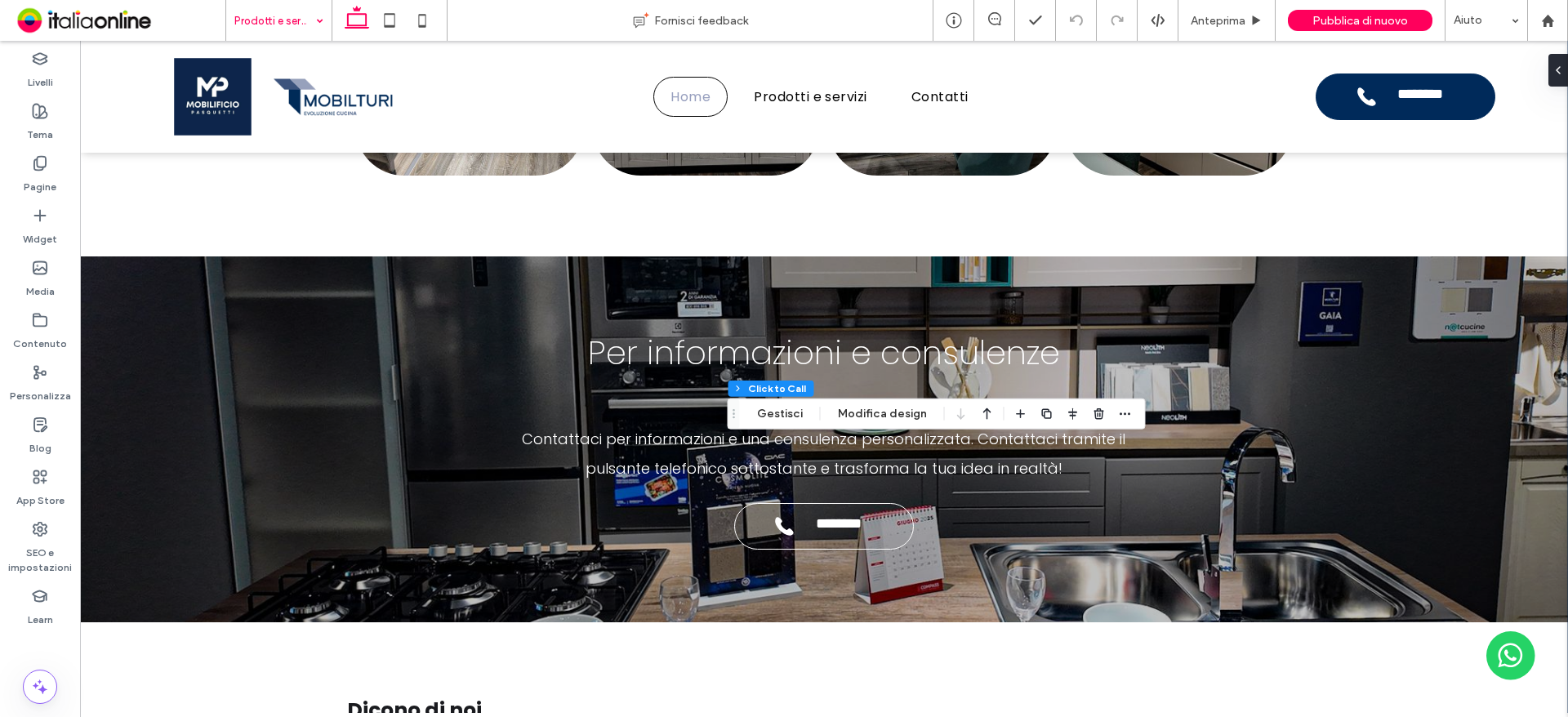
click at [300, 25] on input at bounding box center [274, 20] width 81 height 41
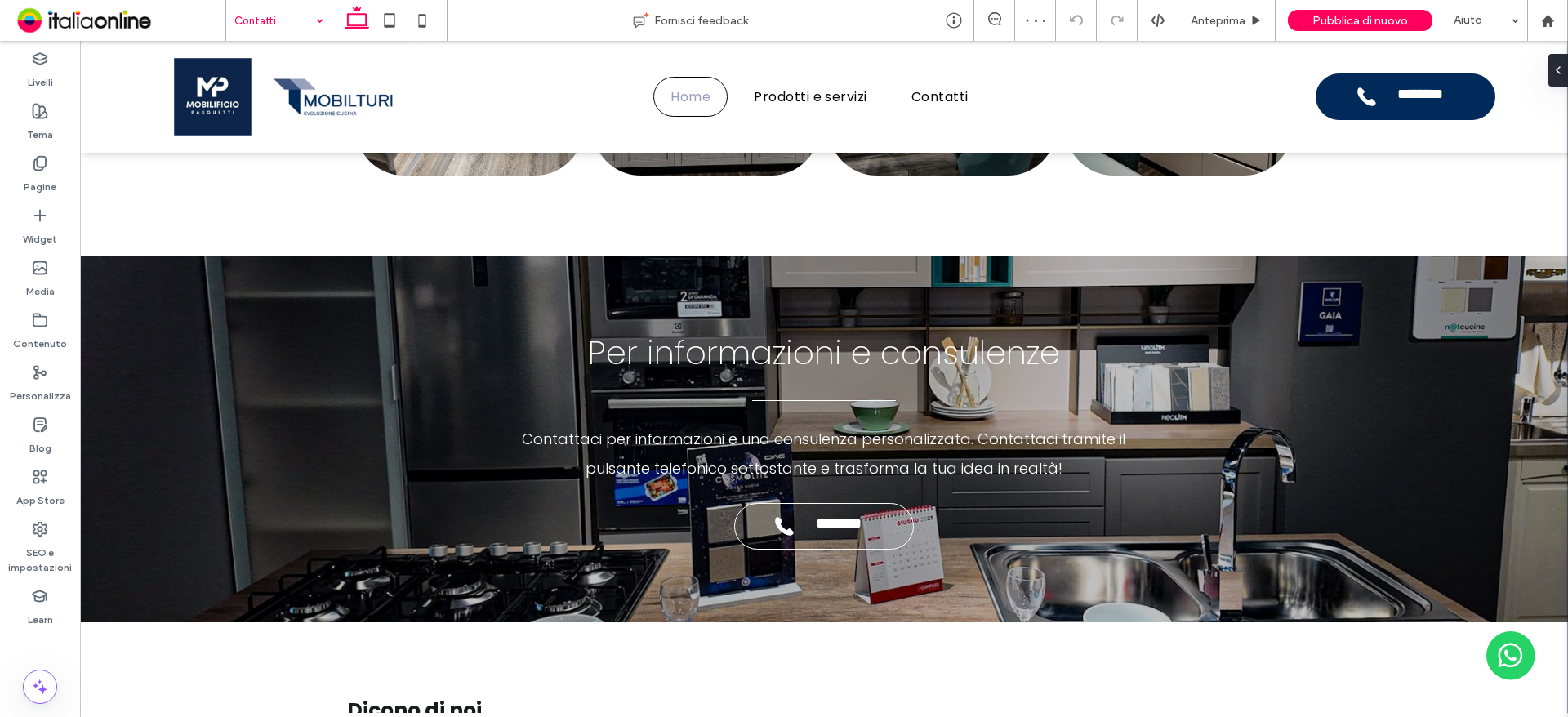
type input "**"
type input "*"
type input "***"
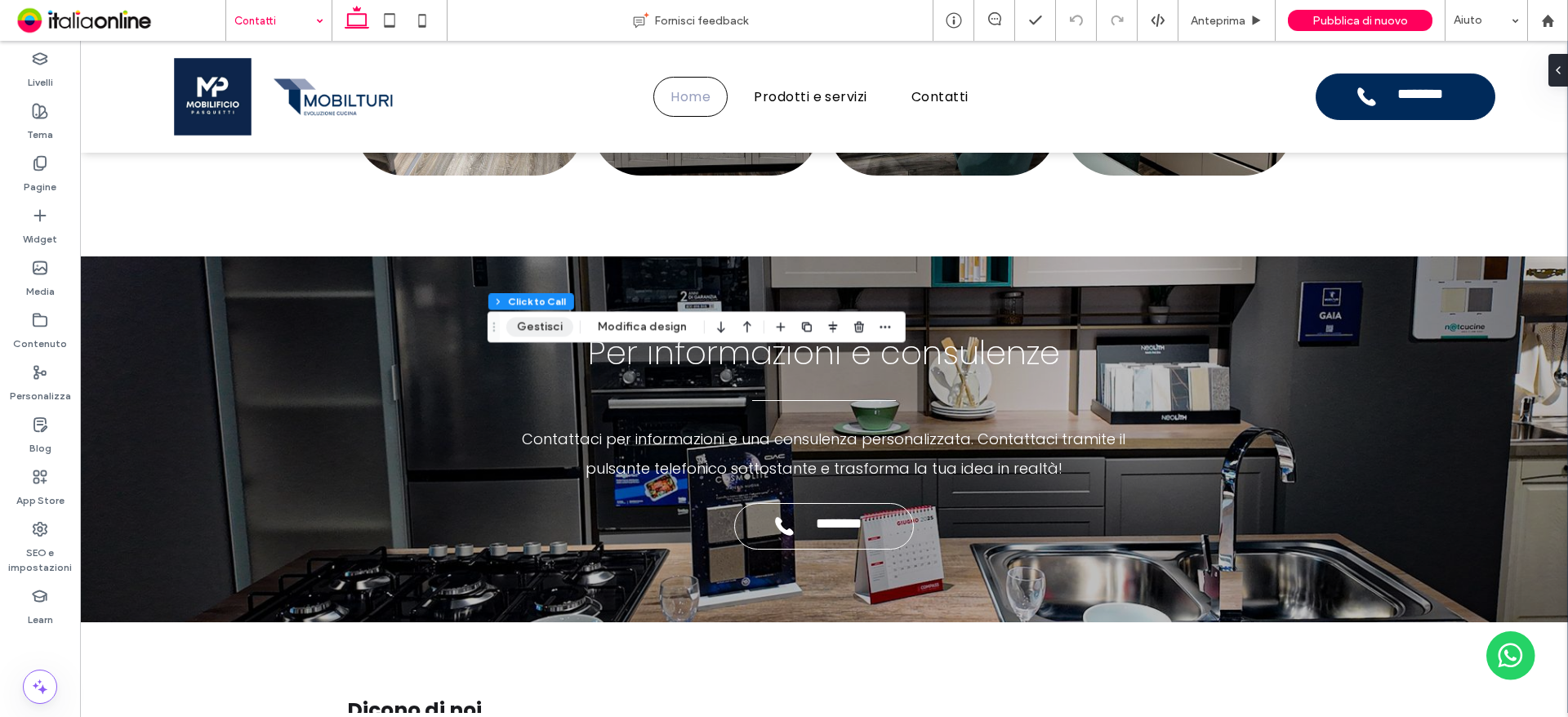
click at [543, 329] on button "Gestisci" at bounding box center [539, 326] width 67 height 20
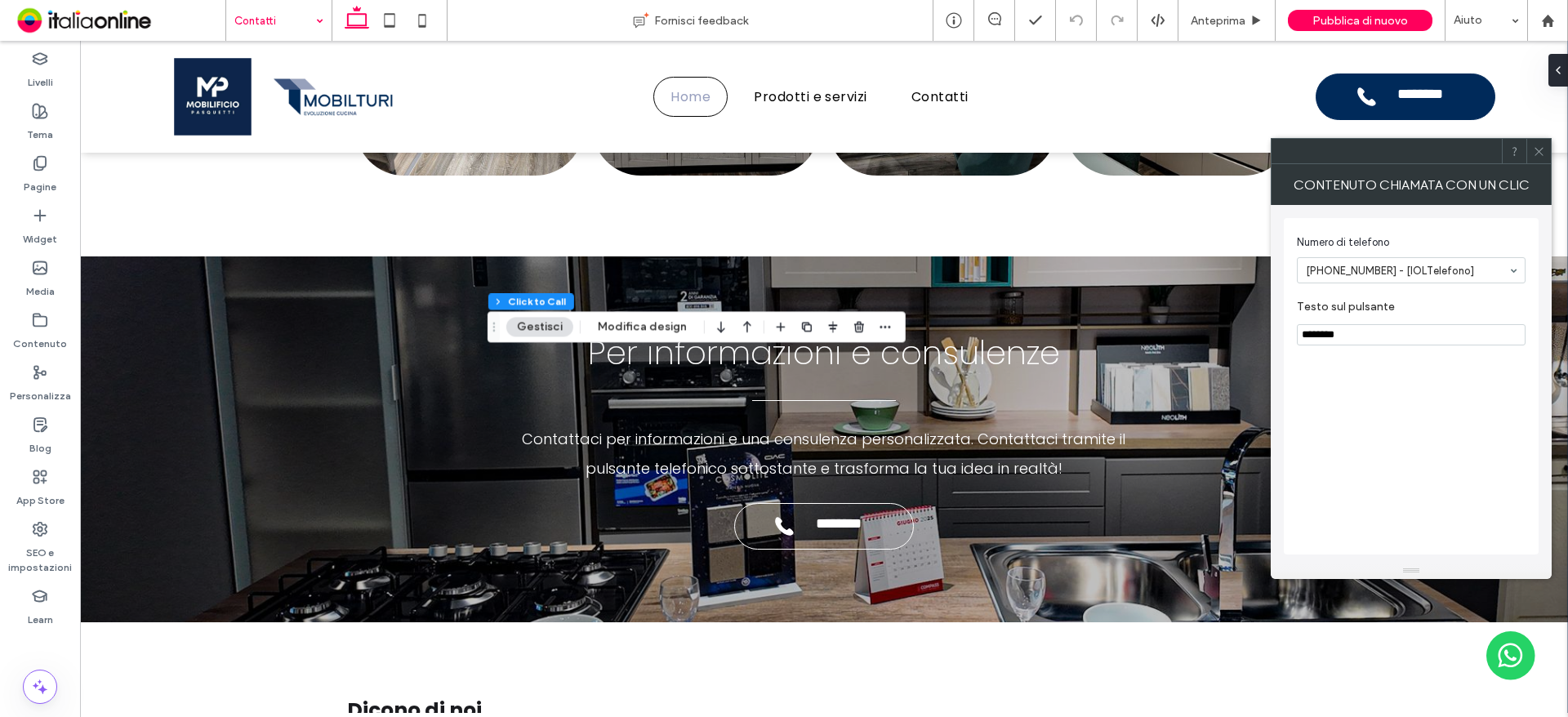
click at [1397, 336] on input "********" at bounding box center [1410, 335] width 228 height 21
type input "**********"
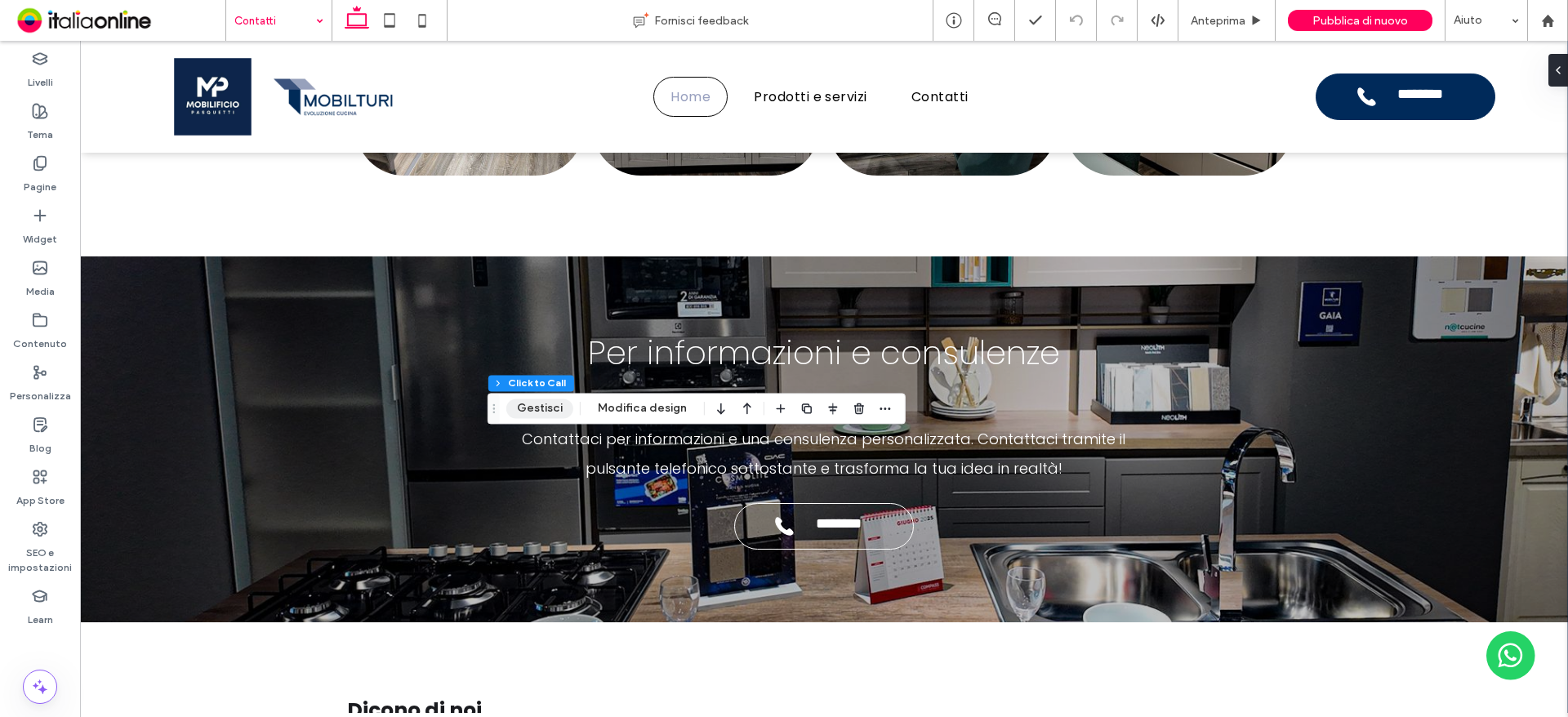
click at [554, 417] on button "Gestisci" at bounding box center [539, 408] width 67 height 20
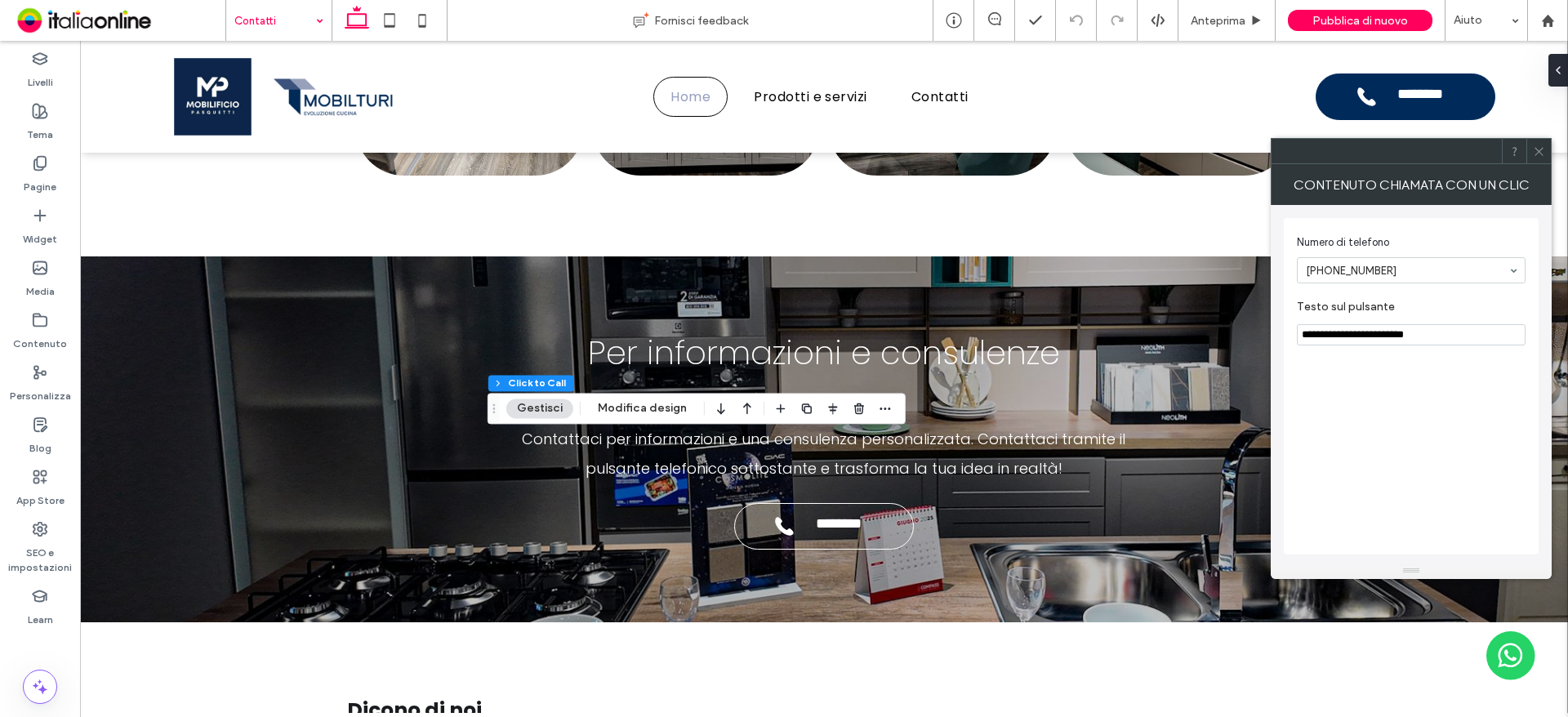
click at [1421, 341] on input "**********" at bounding box center [1410, 335] width 228 height 21
type input "**********"
drag, startPoint x: 1537, startPoint y: 152, endPoint x: 1513, endPoint y: 141, distance: 26.4
click at [1537, 152] on icon at bounding box center [1539, 152] width 12 height 12
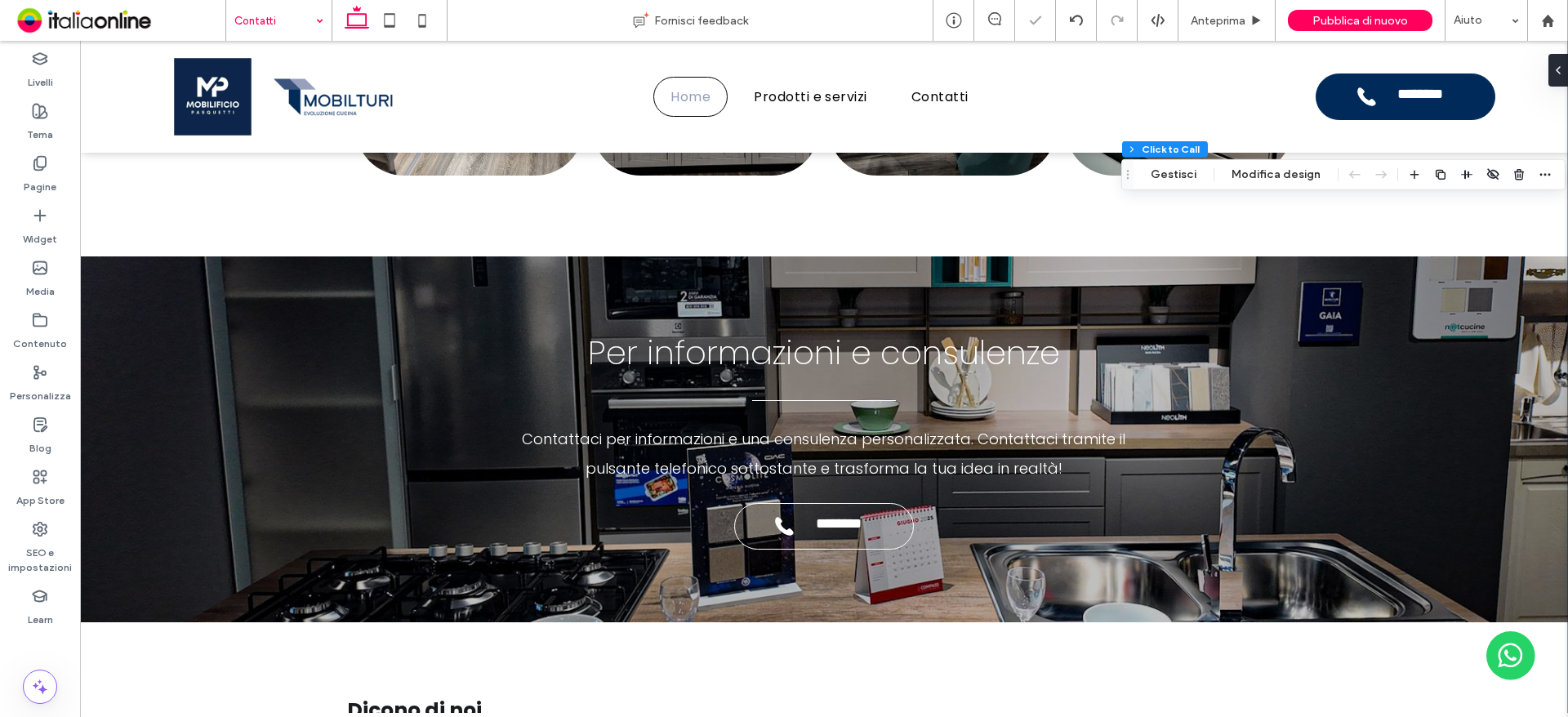
type input "*"
type input "***"
click at [1349, 21] on span "Pubblica di nuovo" at bounding box center [1360, 20] width 95 height 14
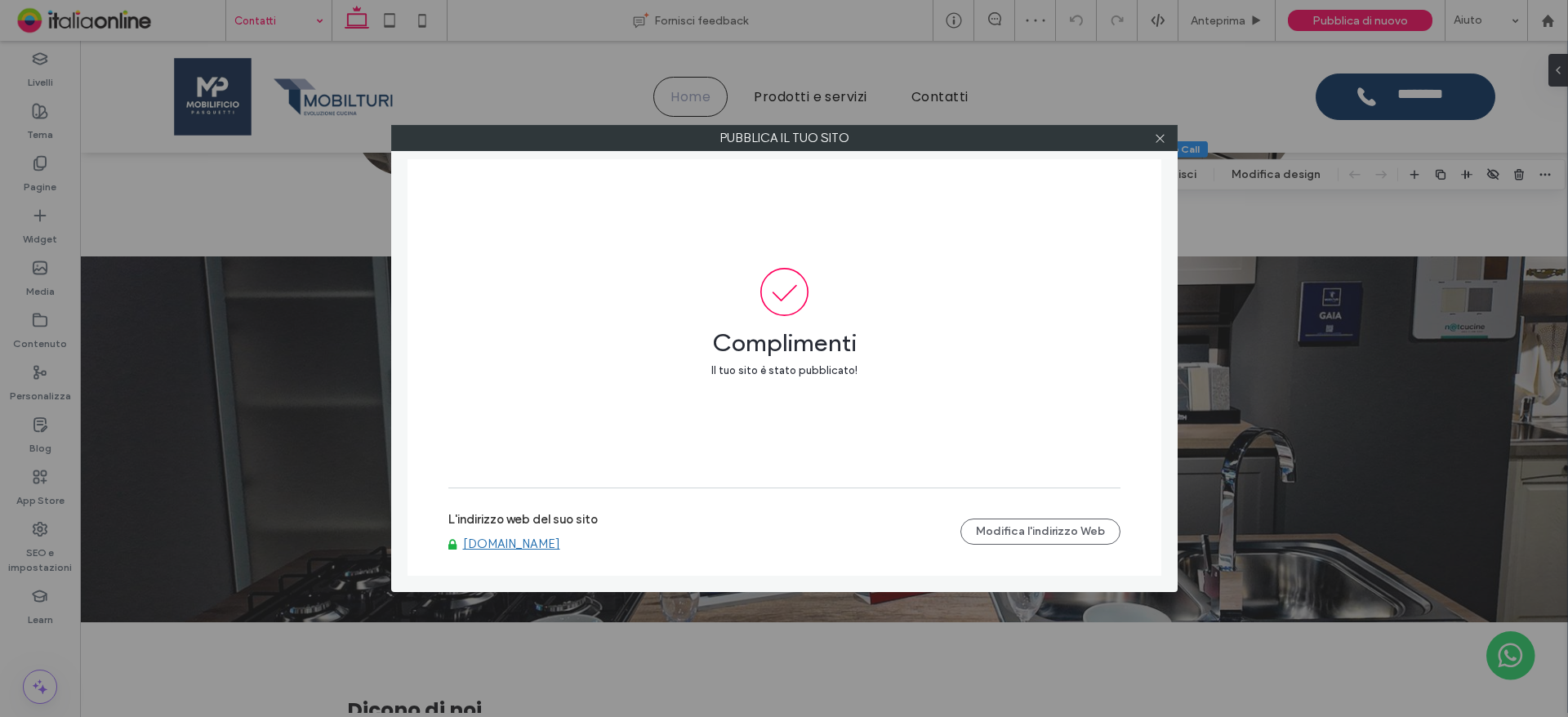
click at [560, 544] on link "www.mobilificiopasquetti.com" at bounding box center [512, 543] width 97 height 14
click at [1162, 135] on icon at bounding box center [1160, 138] width 12 height 12
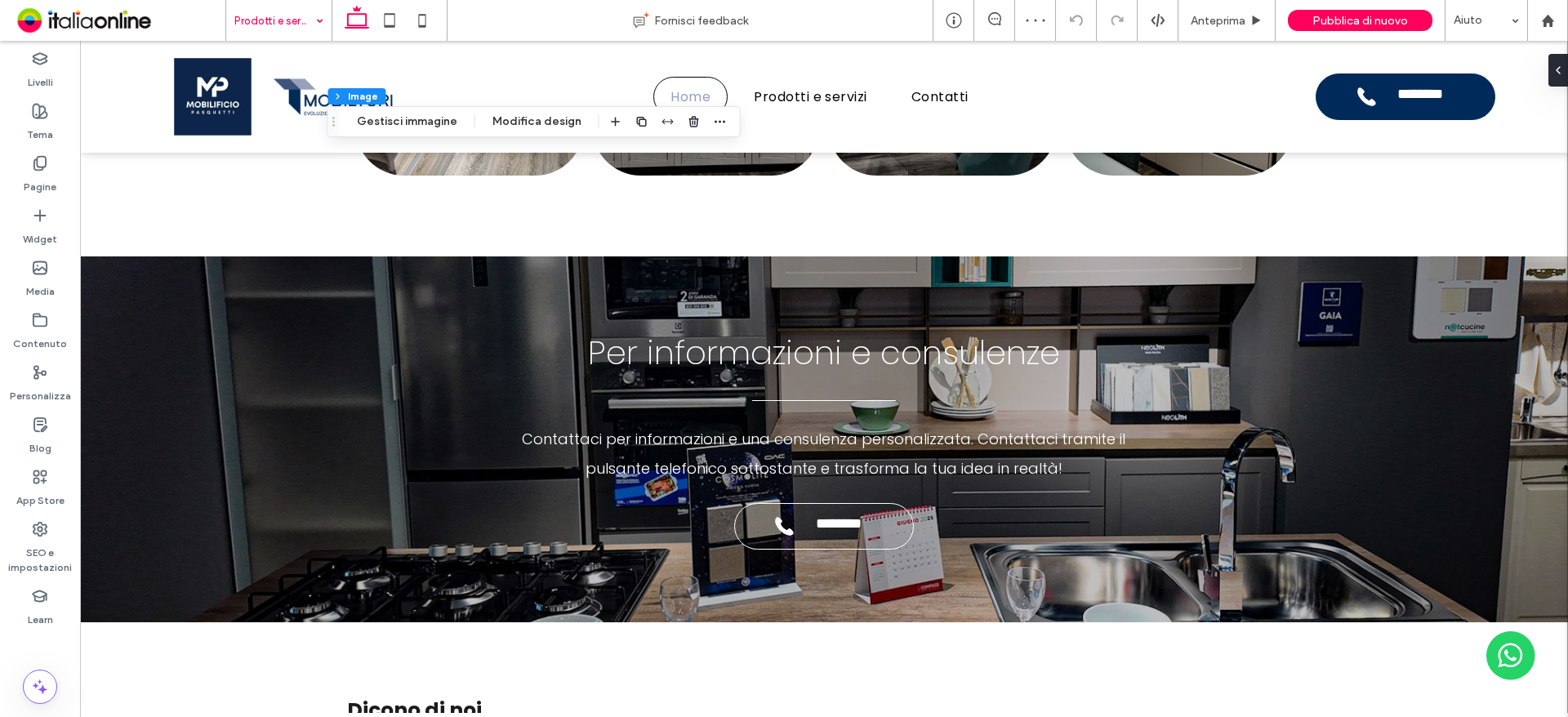
type input "**"
click at [432, 124] on button "Gestisci immagine" at bounding box center [406, 121] width 122 height 20
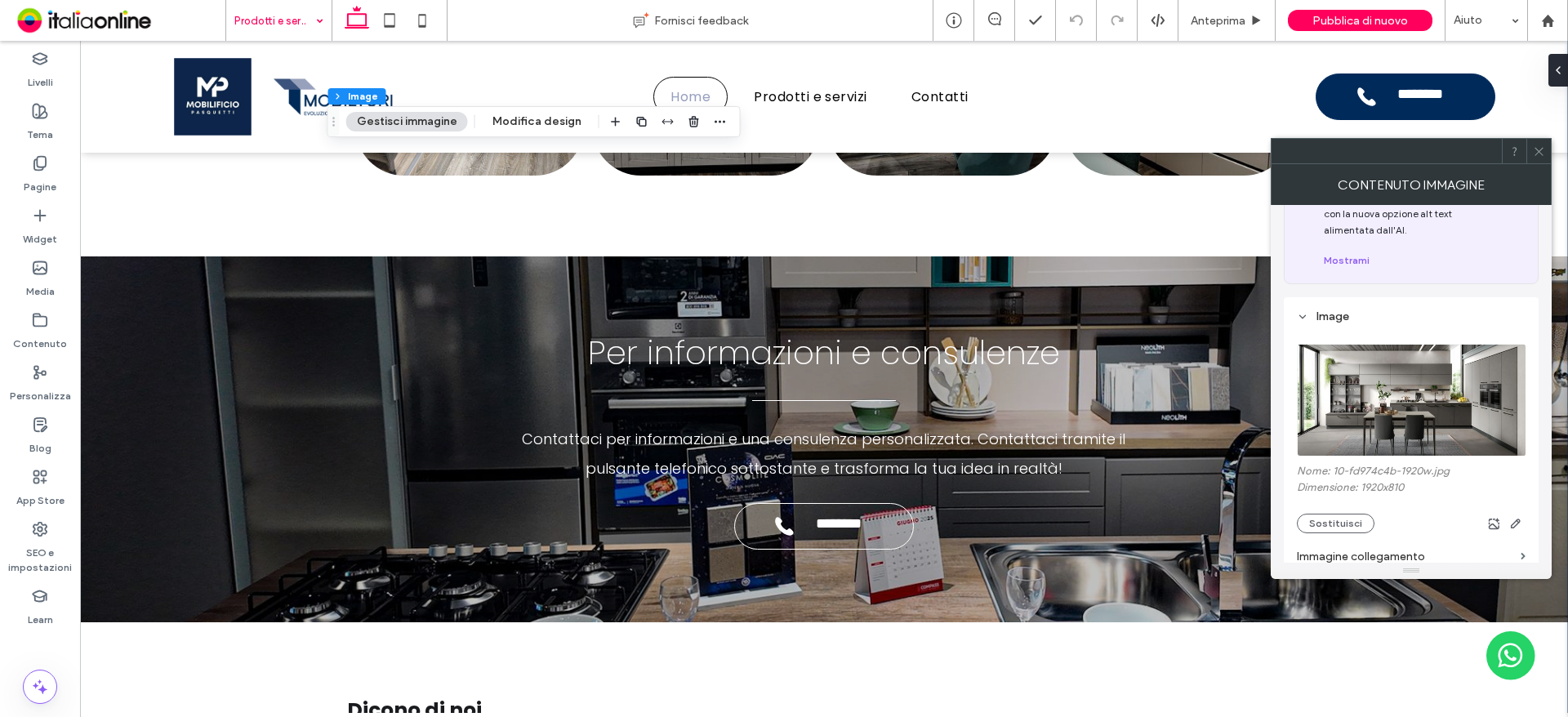
scroll to position [163, 0]
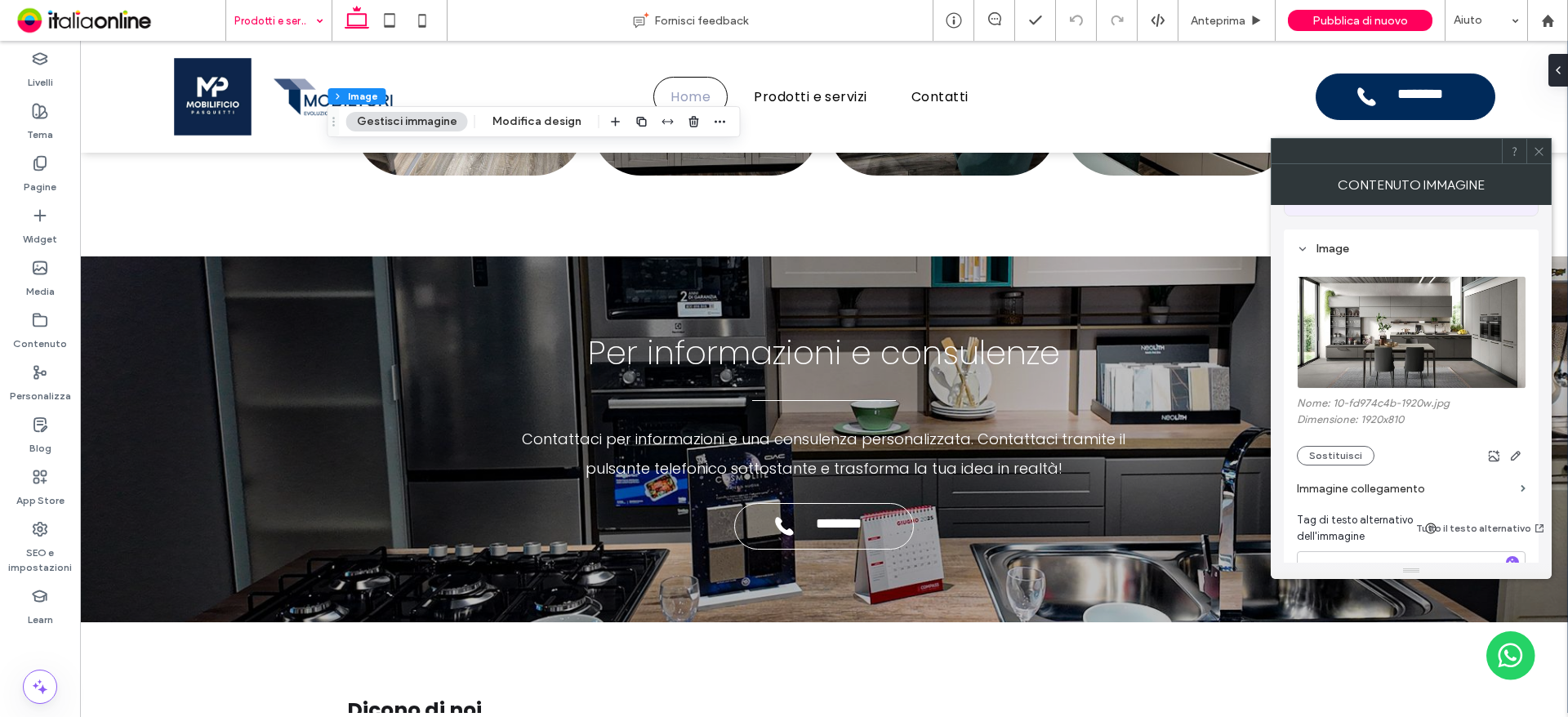
click at [1542, 152] on icon at bounding box center [1539, 152] width 12 height 12
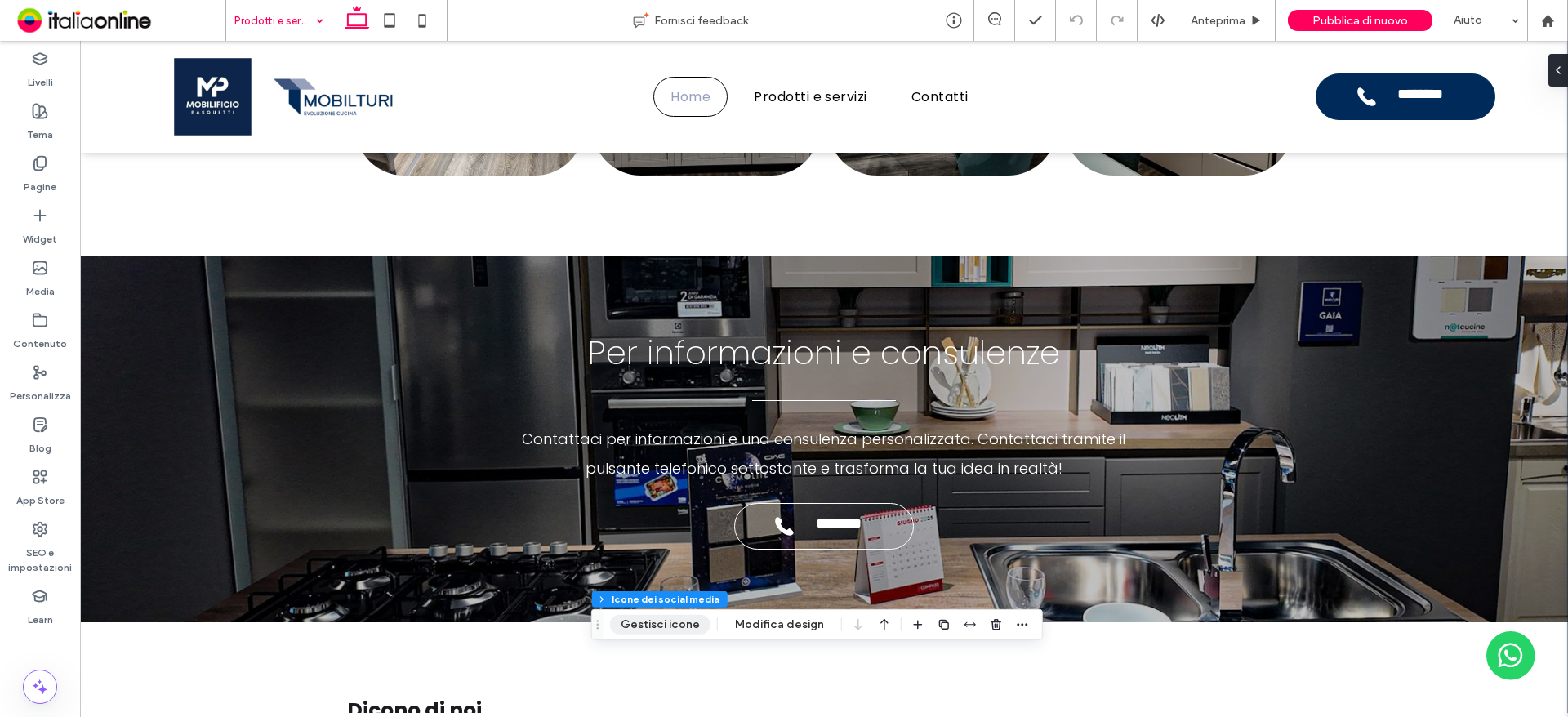
click at [678, 617] on button "Gestisci icone" at bounding box center [660, 624] width 101 height 20
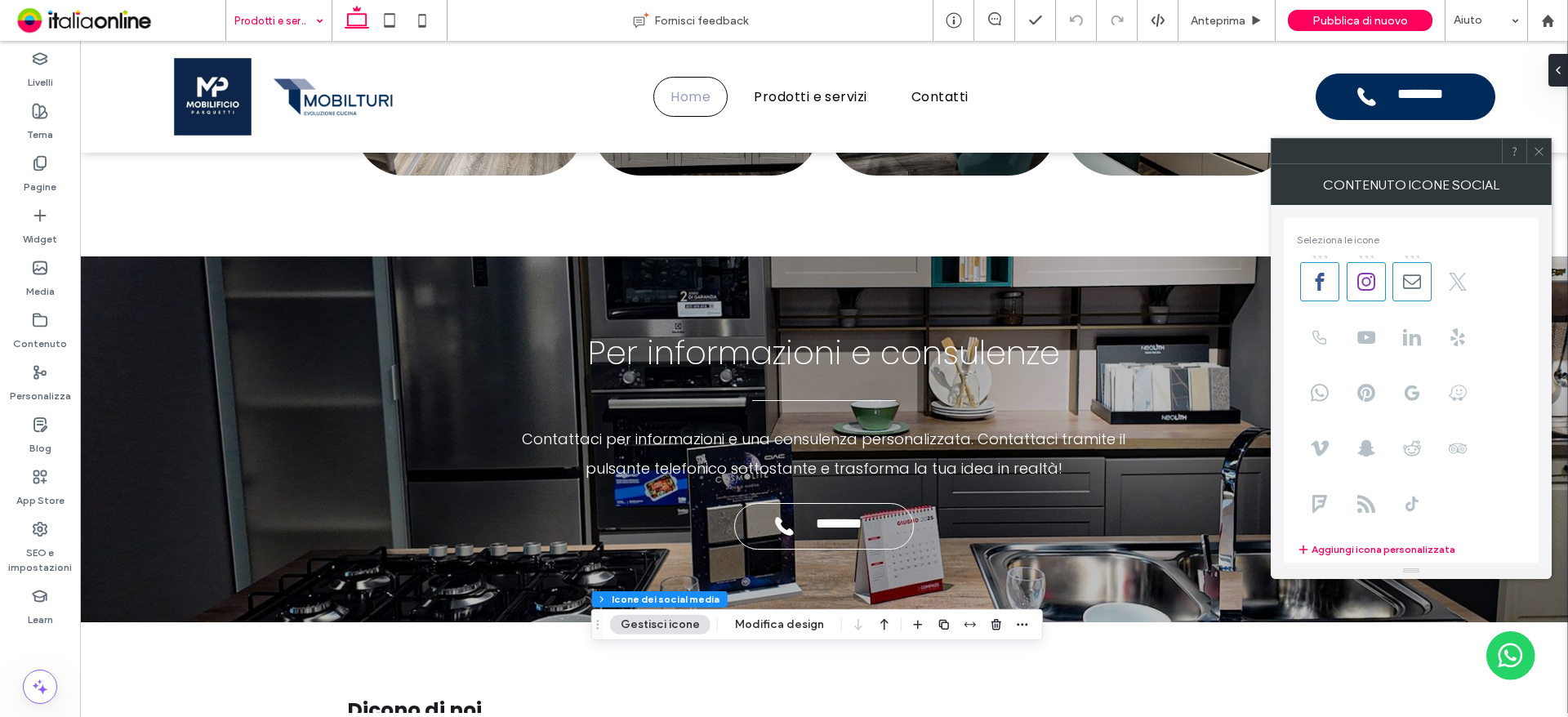
drag, startPoint x: 1537, startPoint y: 157, endPoint x: 1528, endPoint y: 164, distance: 11.4
click at [1537, 157] on icon at bounding box center [1539, 152] width 12 height 12
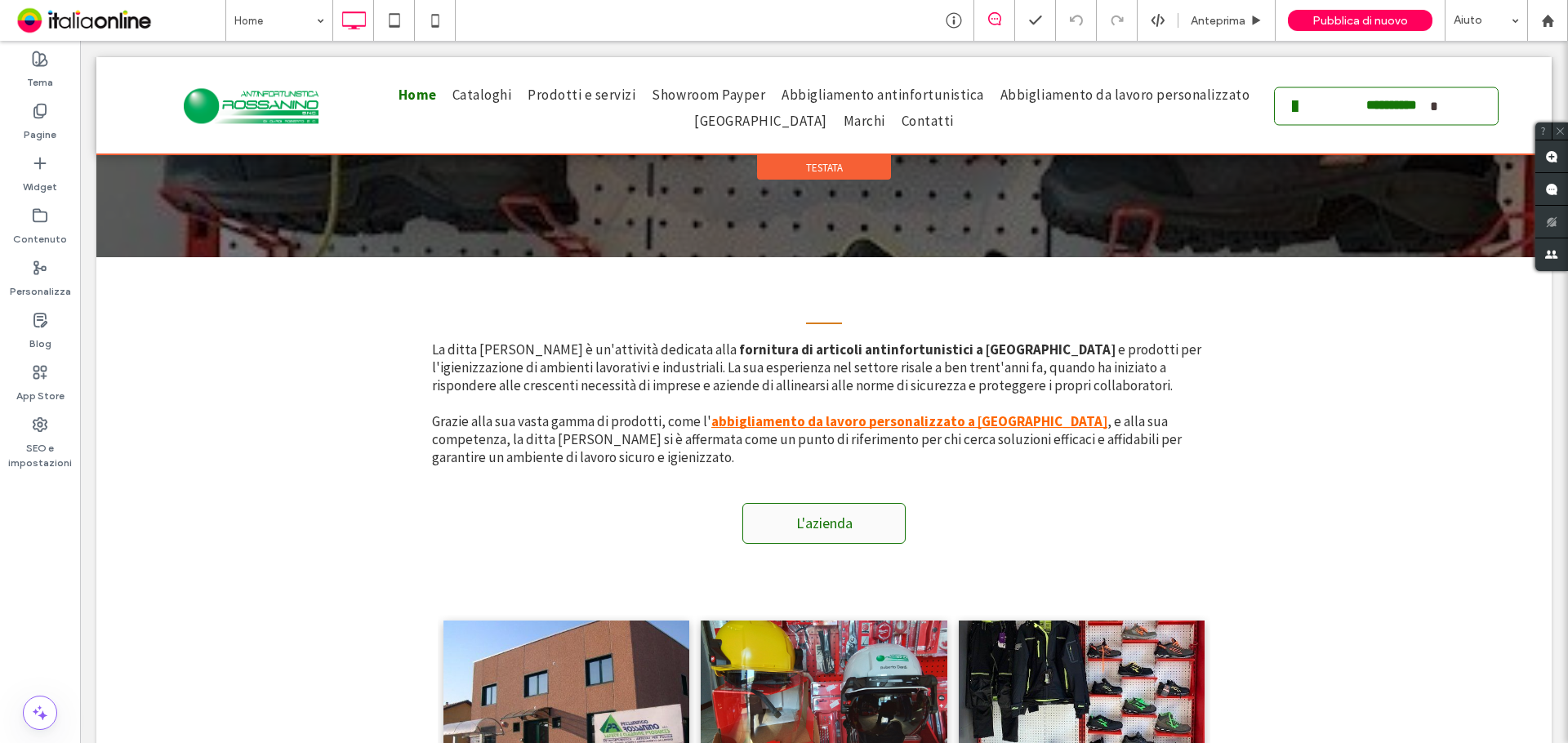
click at [1289, 120] on div at bounding box center [824, 106] width 1455 height 97
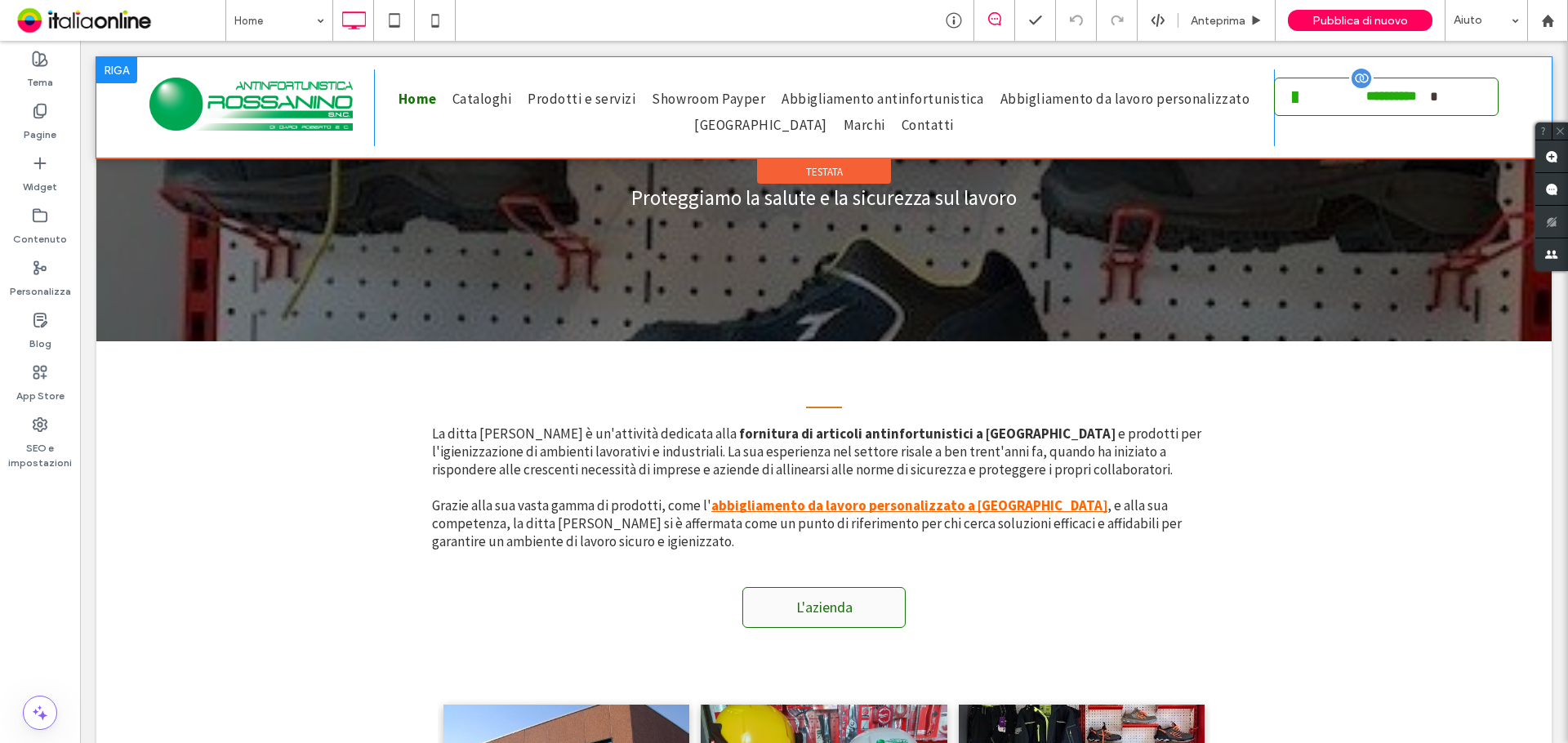
scroll to position [60, 0]
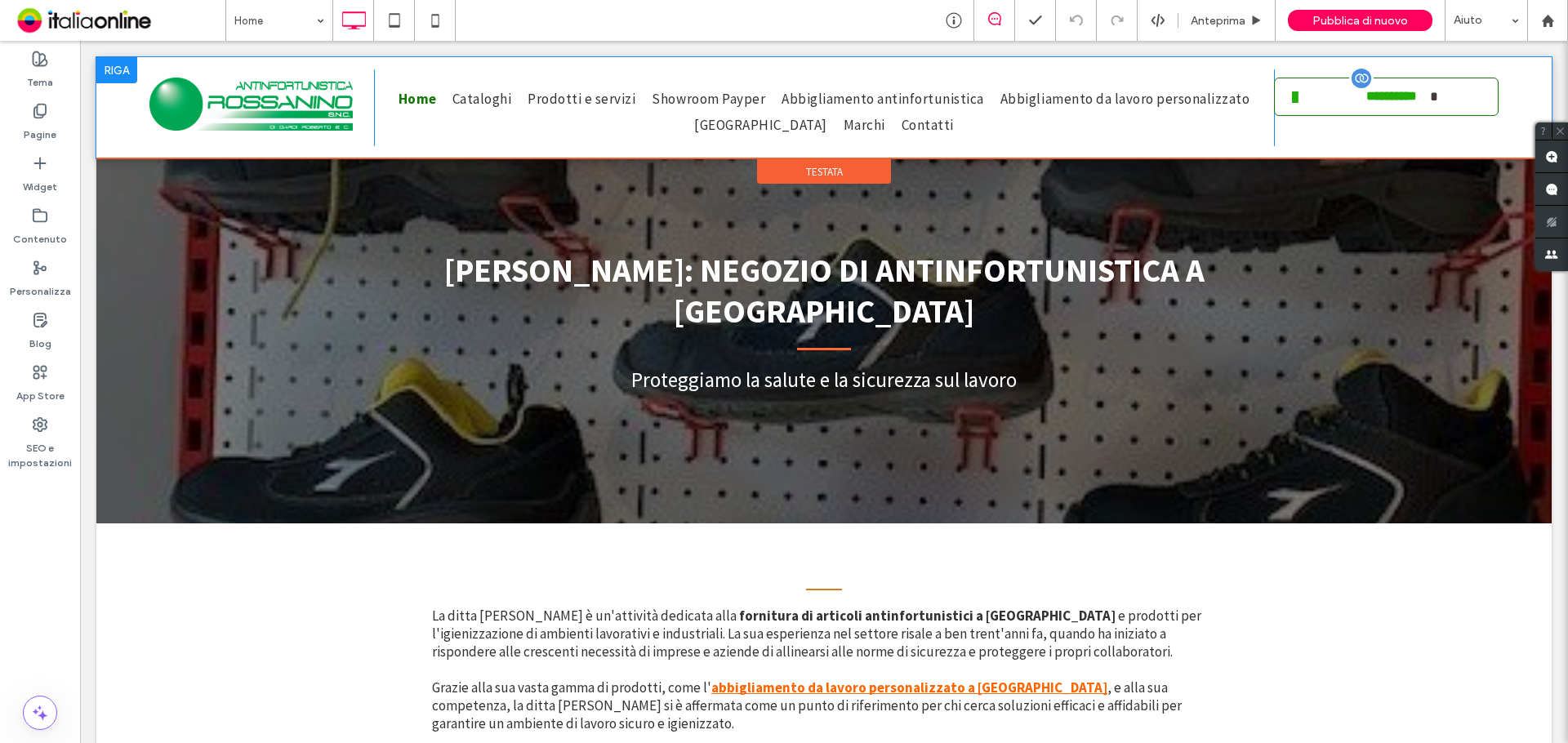
click at [1298, 109] on link "**********" at bounding box center [1387, 96] width 225 height 38
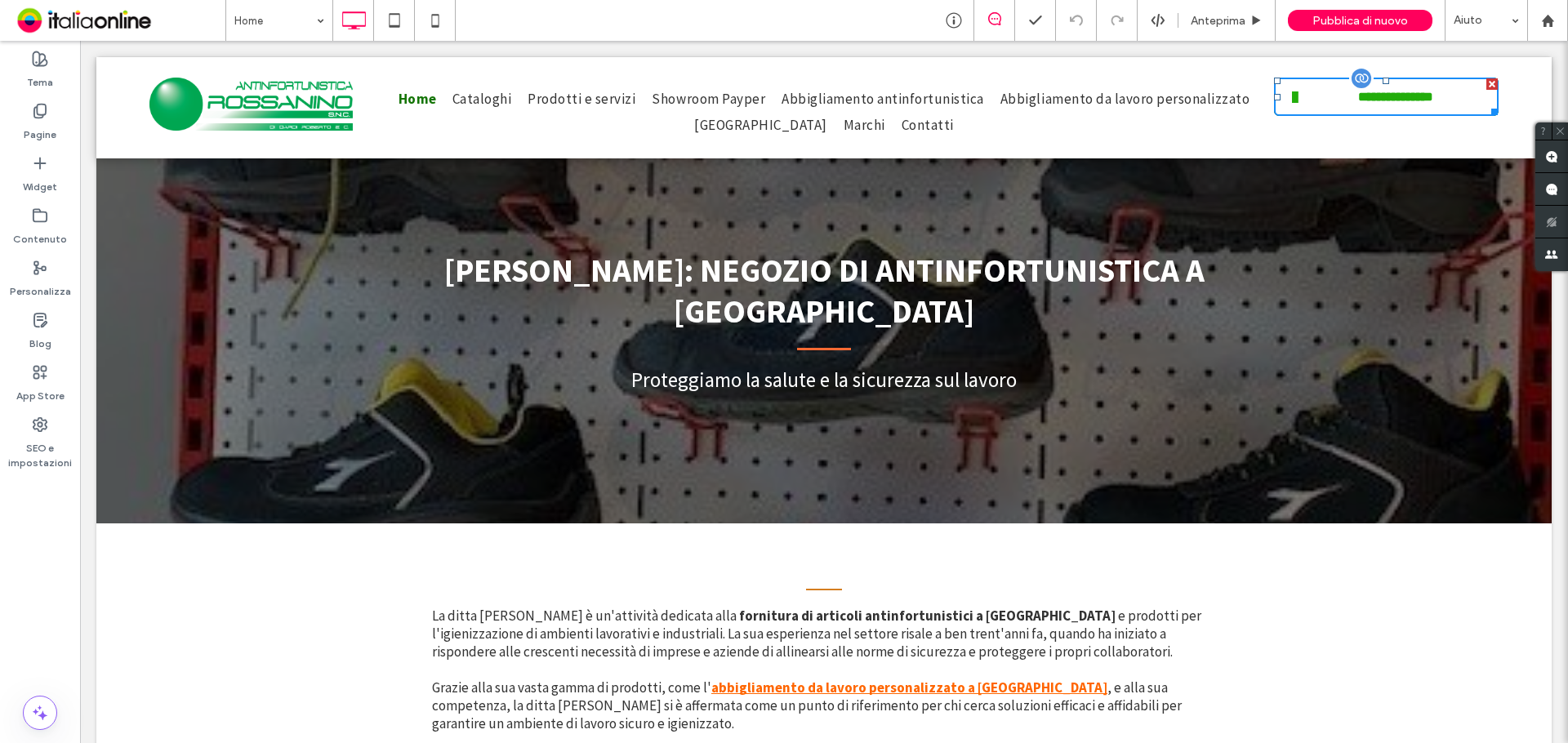
scroll to position [0, 0]
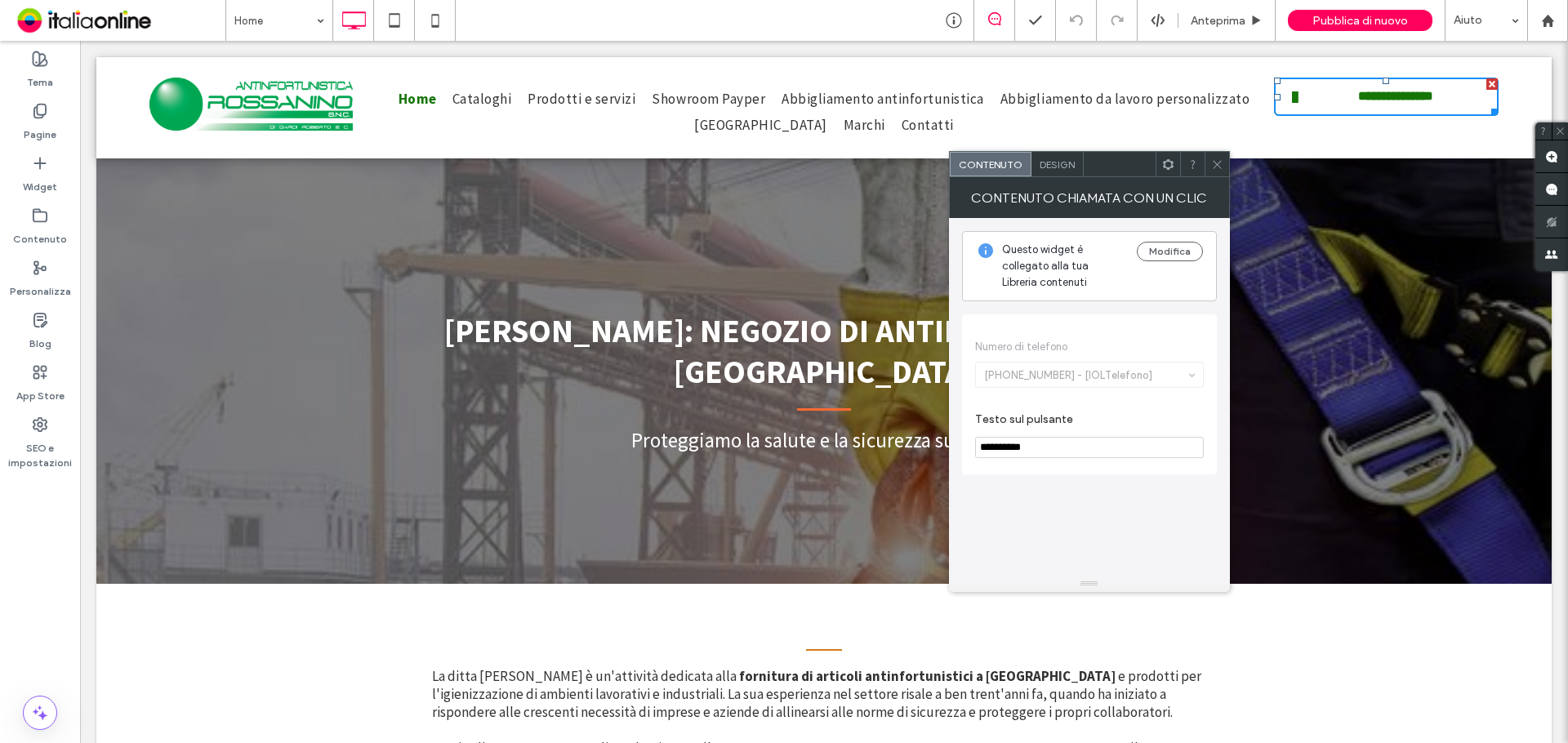
drag, startPoint x: 1212, startPoint y: 178, endPoint x: 1147, endPoint y: 164, distance: 66.5
click at [1212, 178] on div "Contenuto Chiamata con un clic" at bounding box center [1089, 198] width 281 height 41
click at [442, 17] on icon at bounding box center [435, 20] width 32 height 32
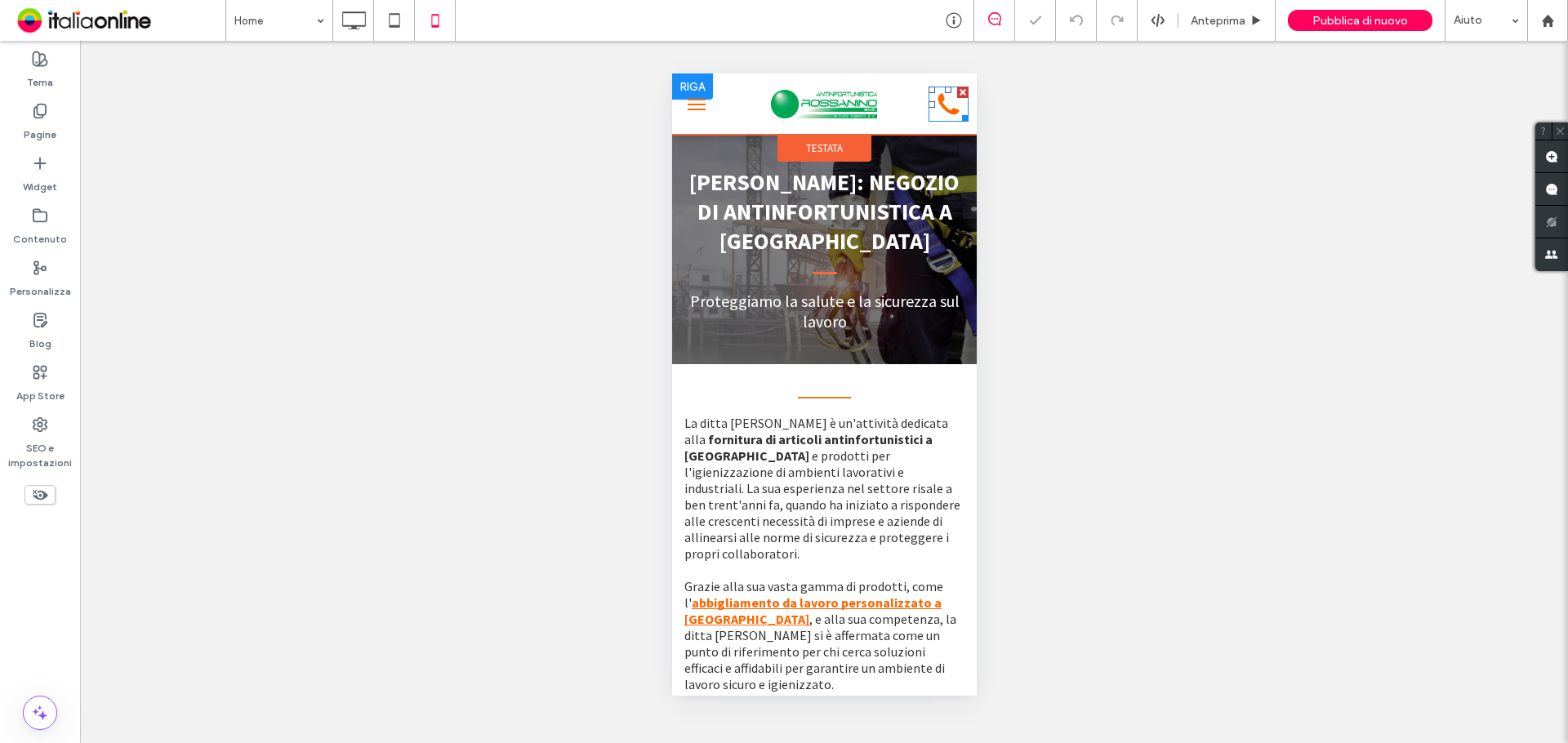
click at [931, 100] on icon at bounding box center [947, 104] width 40 height 35
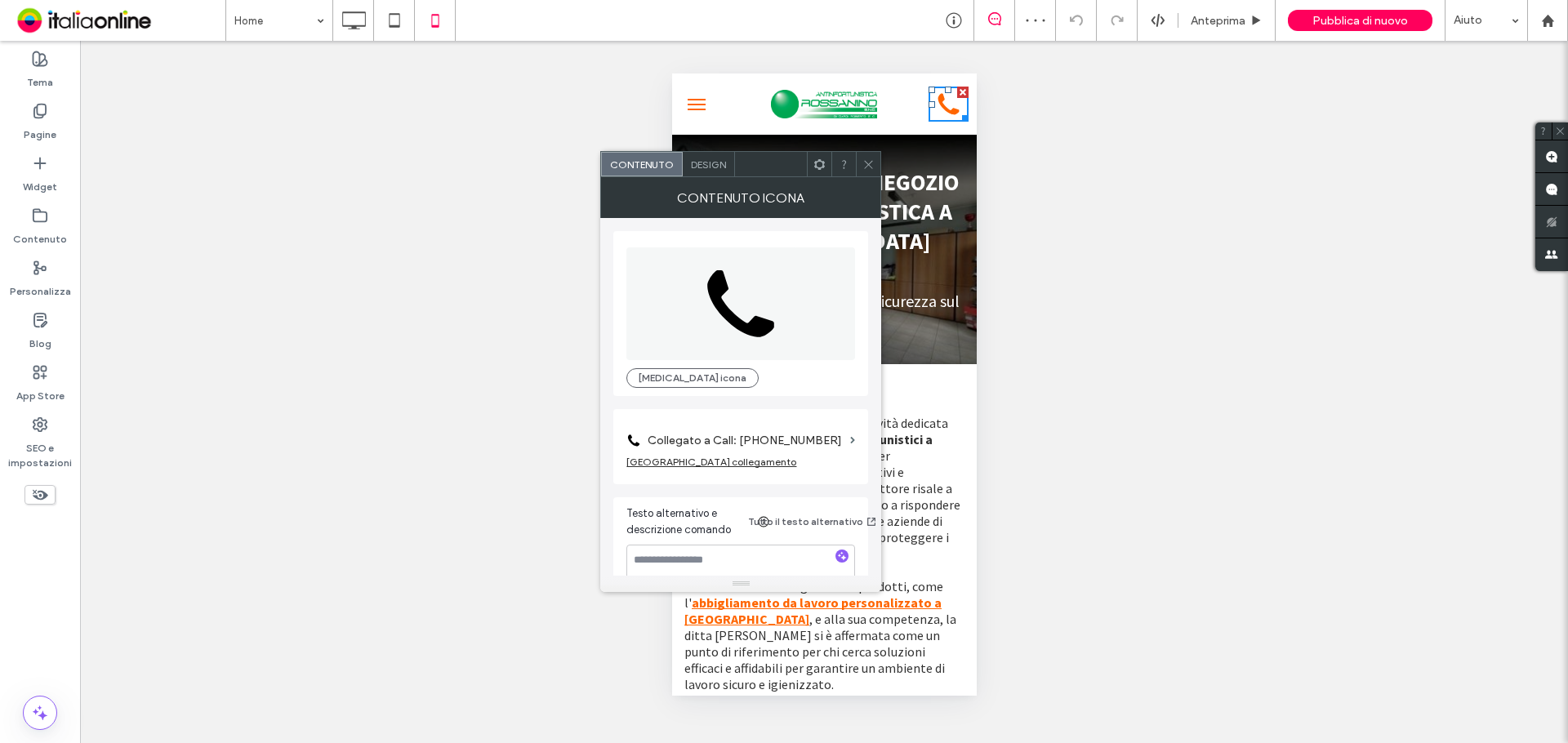
click at [710, 440] on label "Collegato a Call: +39 333 000000" at bounding box center [745, 440] width 196 height 30
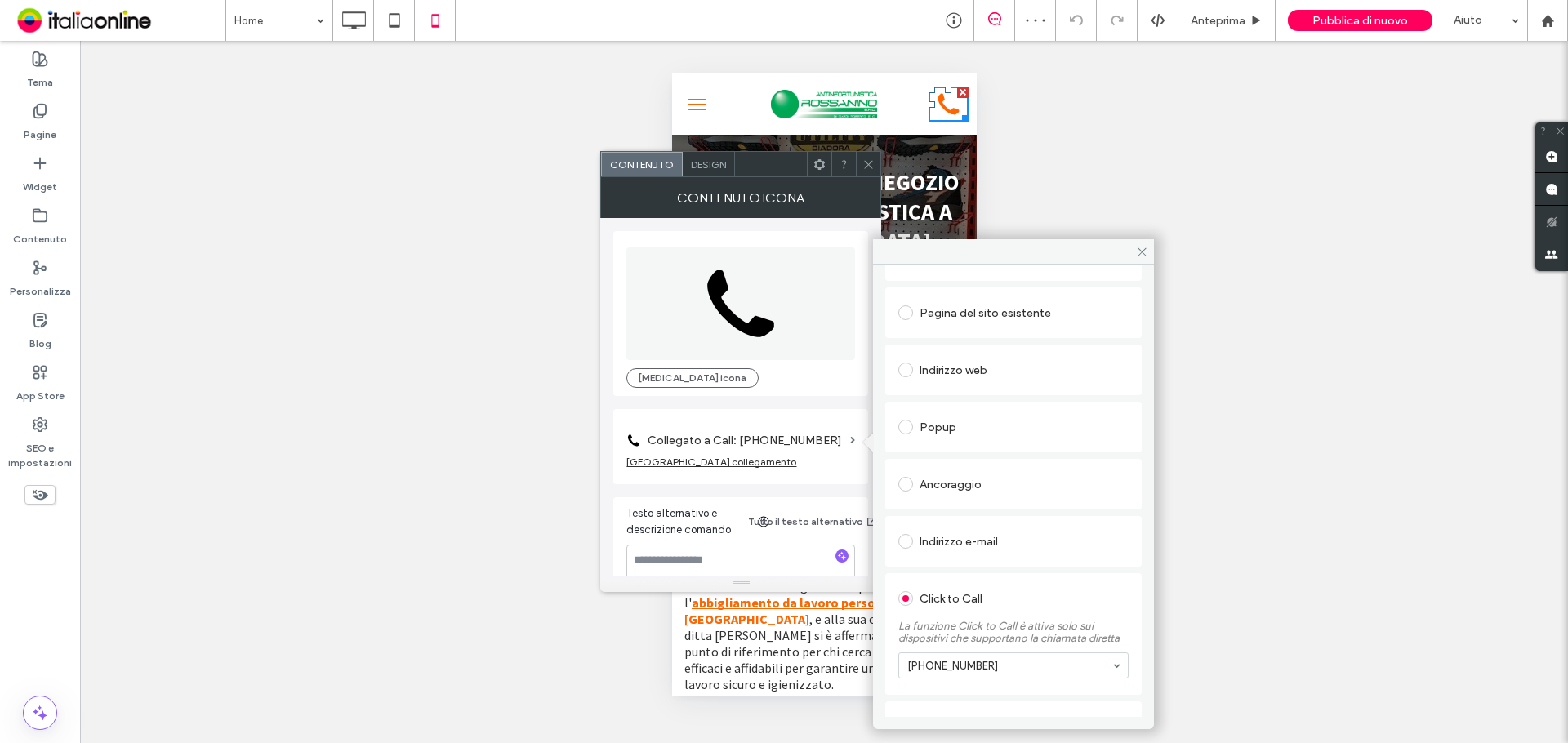
scroll to position [140, 0]
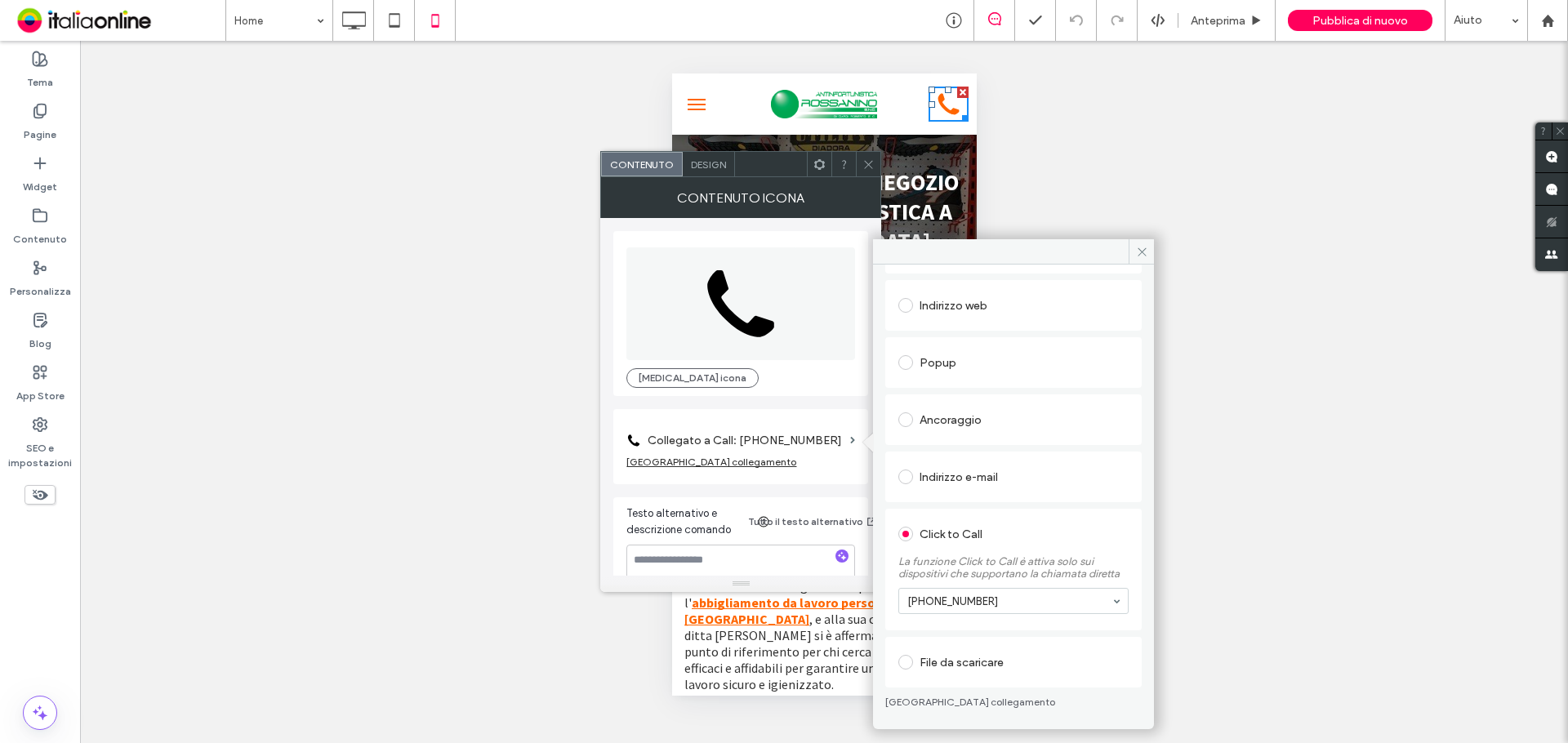
click at [990, 614] on section "+39 333 000000" at bounding box center [1014, 602] width 230 height 43
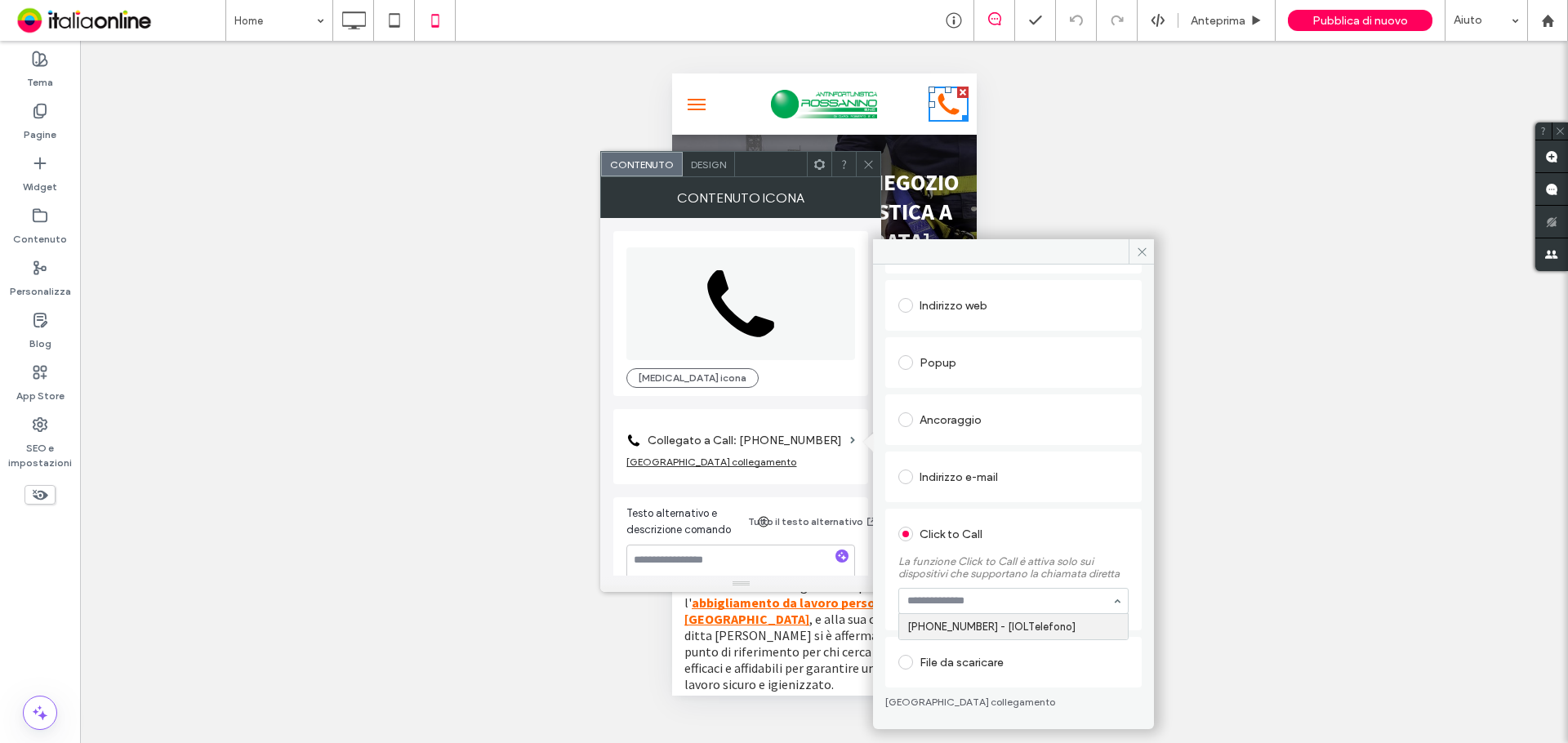
paste input "**********"
click at [909, 603] on input "**********" at bounding box center [1009, 601] width 204 height 11
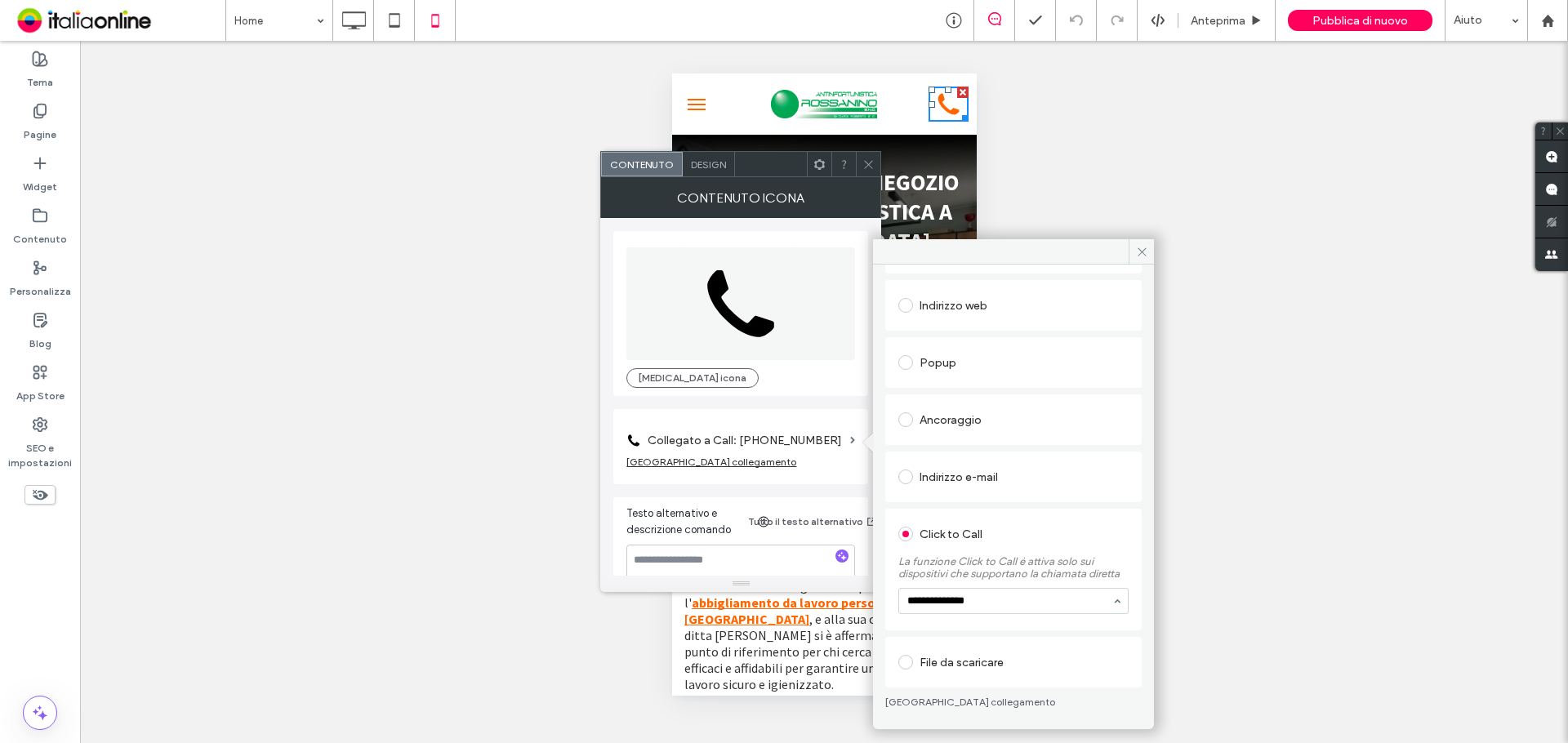
type input "**********"
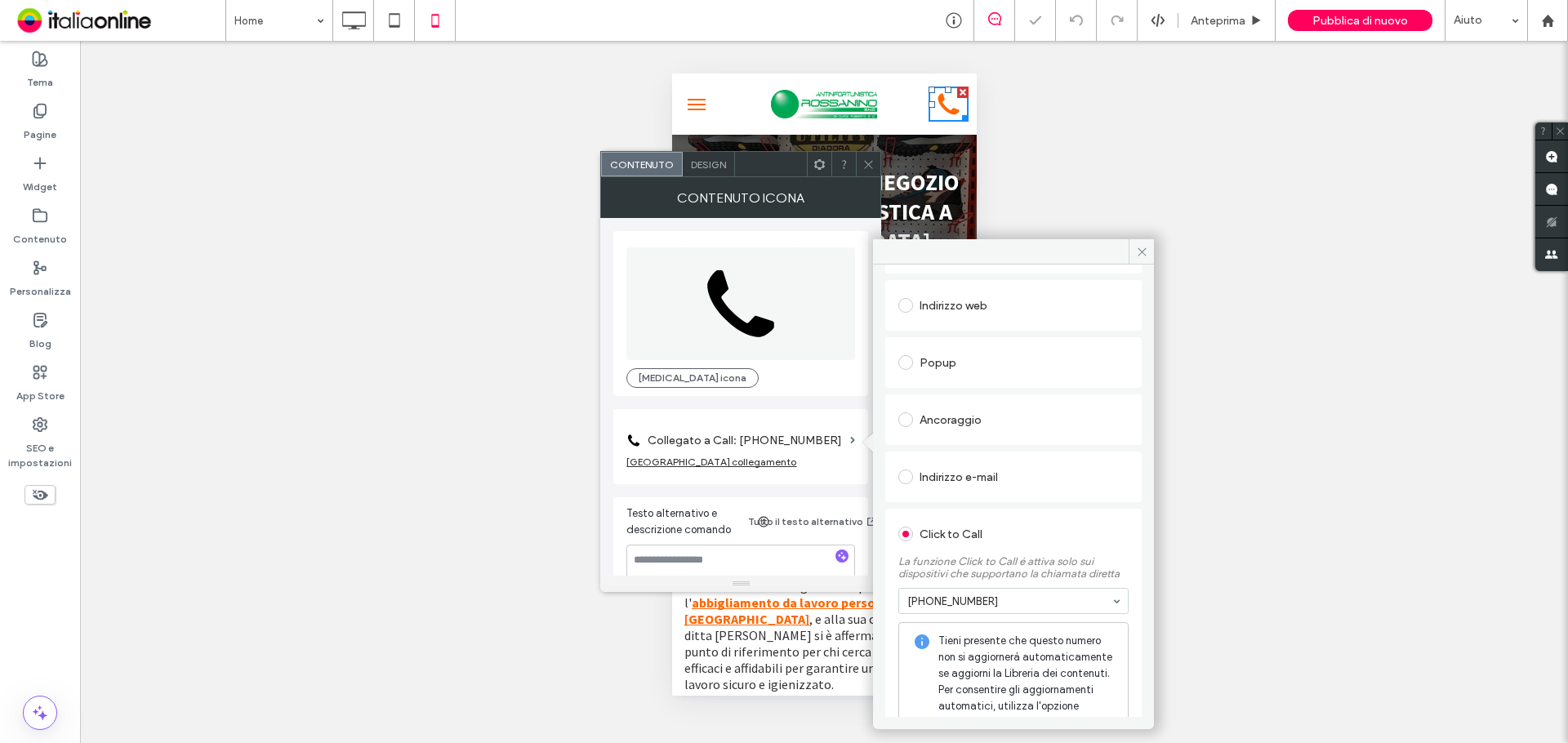
drag, startPoint x: 1138, startPoint y: 252, endPoint x: 1129, endPoint y: 252, distance: 9.0
click at [1138, 252] on icon at bounding box center [1142, 252] width 12 height 12
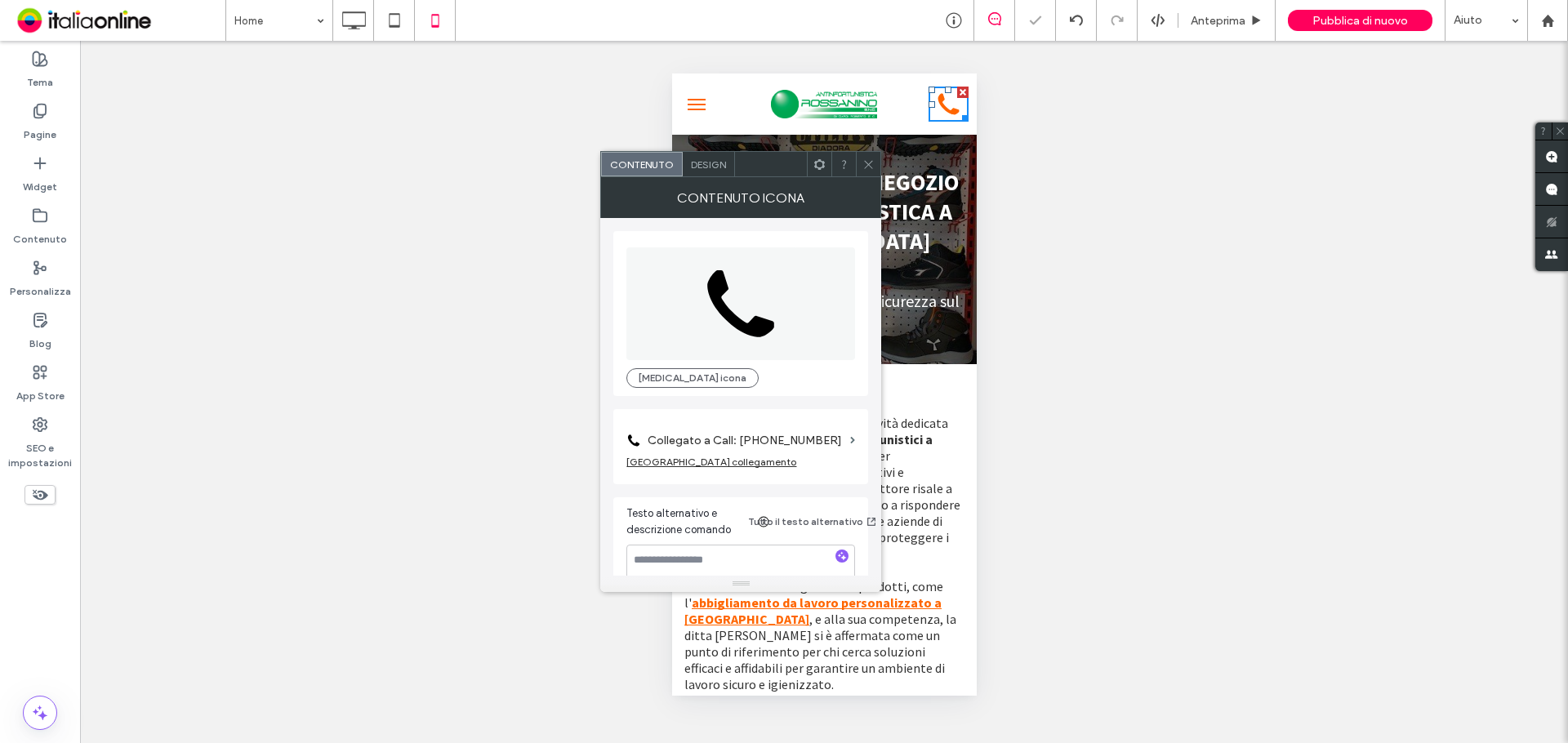
click at [865, 170] on icon at bounding box center [868, 164] width 12 height 12
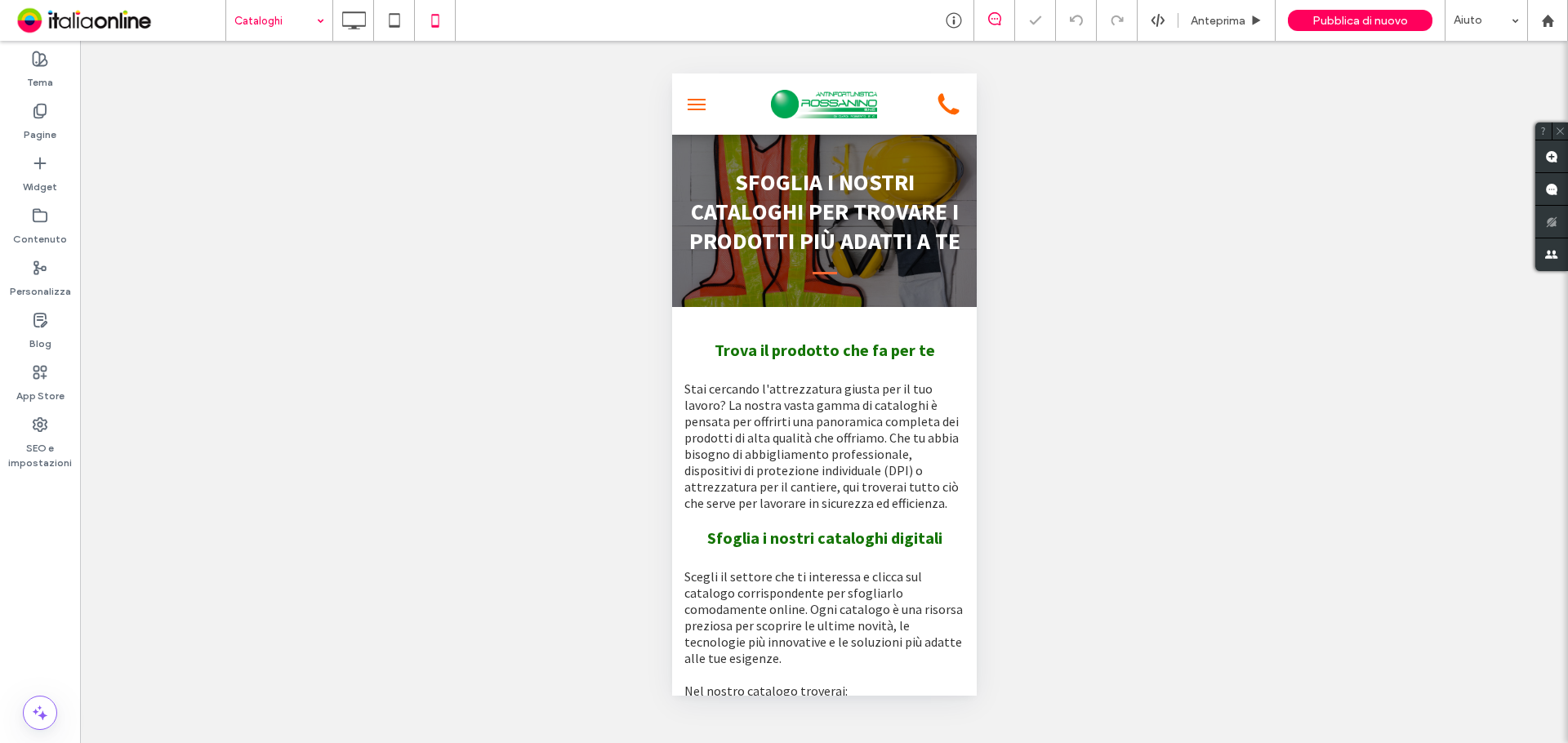
click at [287, 24] on input at bounding box center [275, 20] width 82 height 41
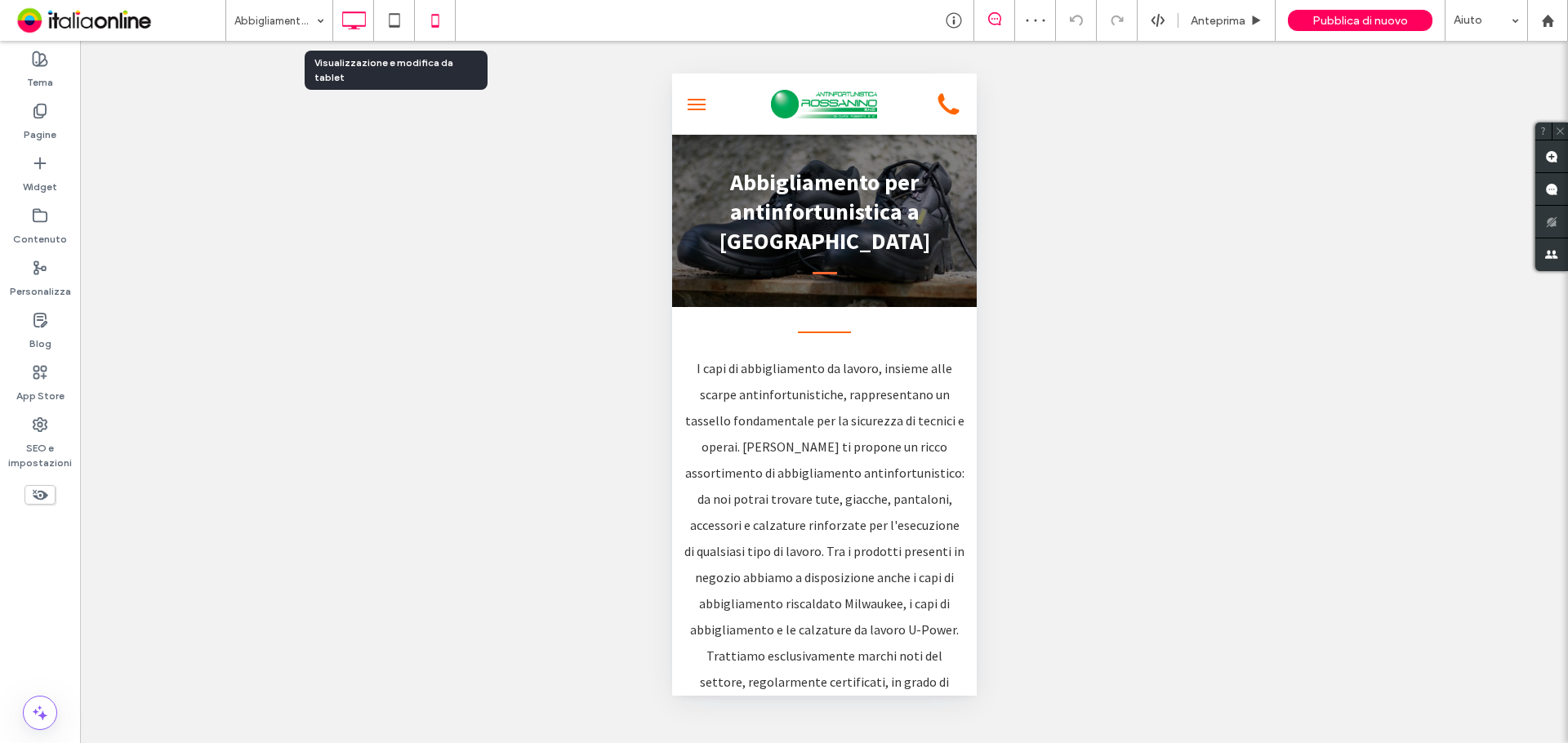
click at [347, 18] on icon at bounding box center [353, 20] width 32 height 32
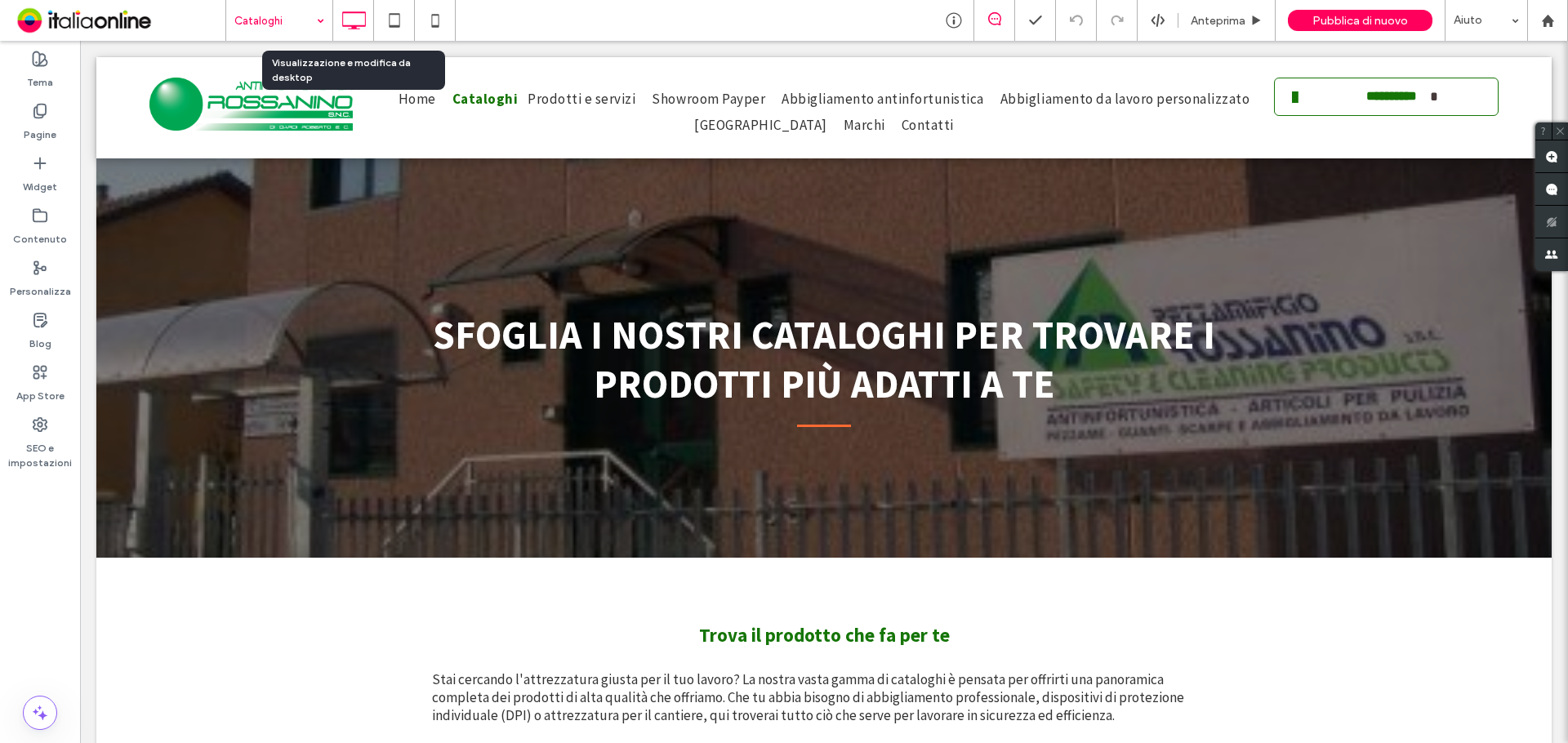
click at [314, 22] on div "Cataloghi" at bounding box center [279, 20] width 106 height 41
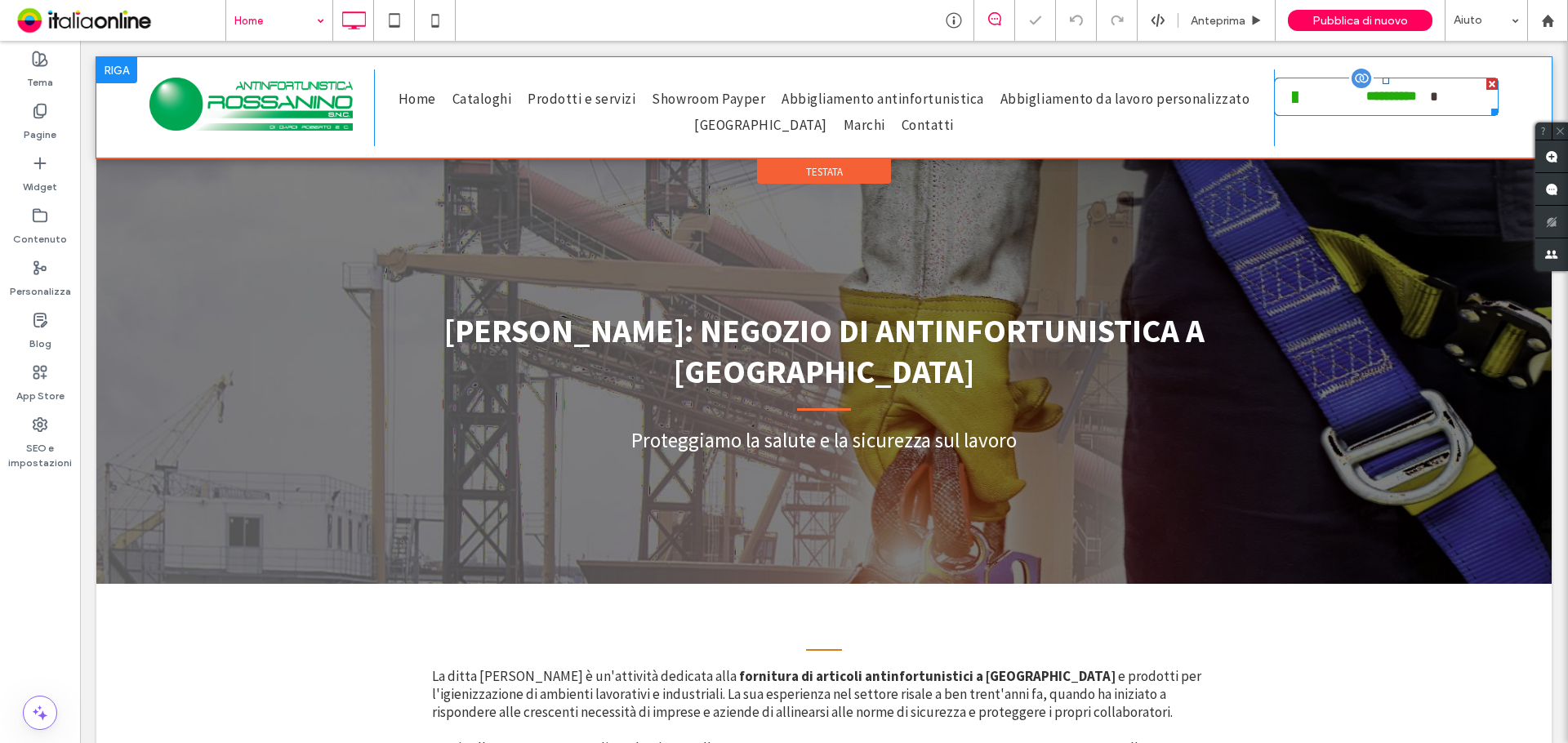
click at [1354, 99] on span "**********" at bounding box center [1393, 97] width 77 height 32
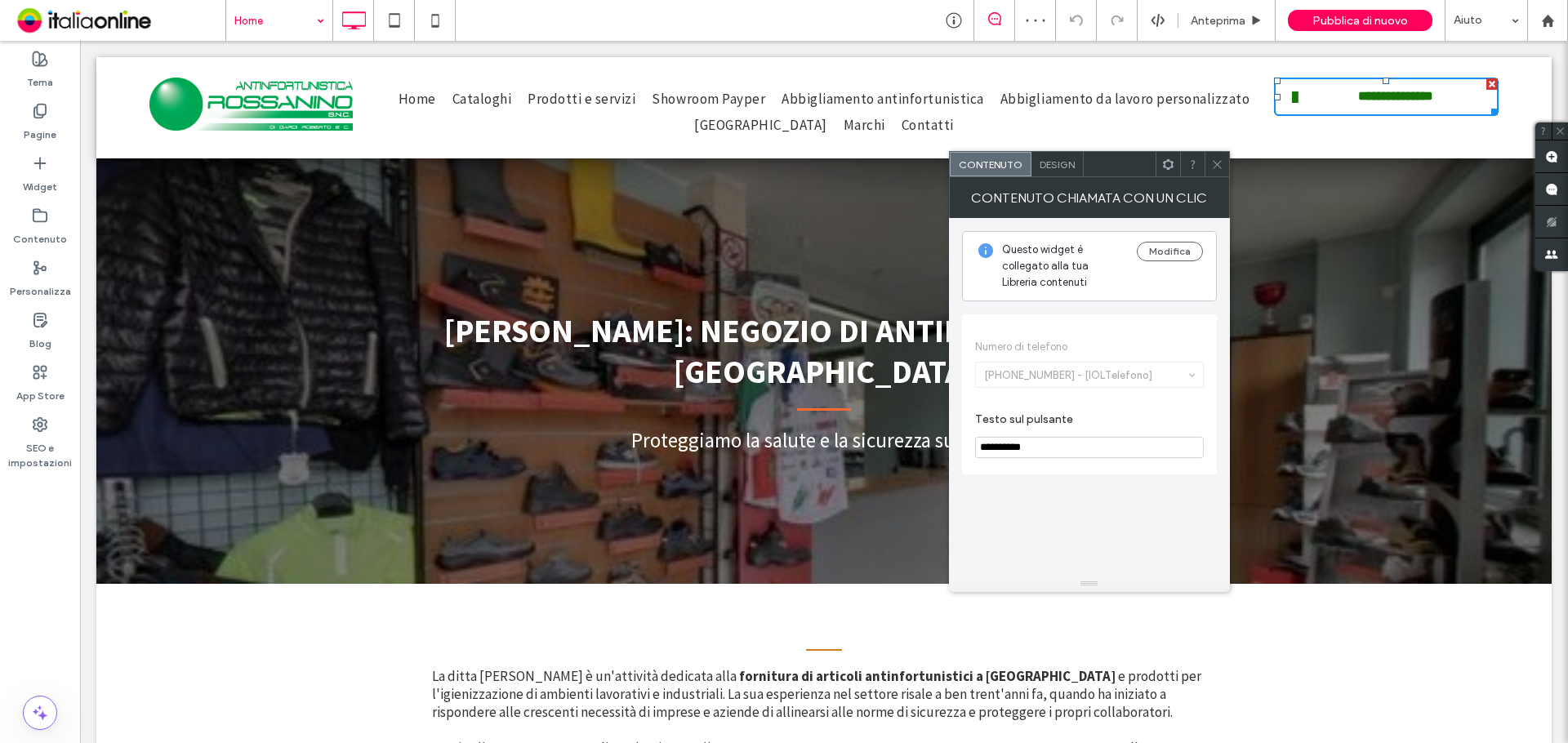
click at [1209, 169] on div at bounding box center [1216, 164] width 25 height 25
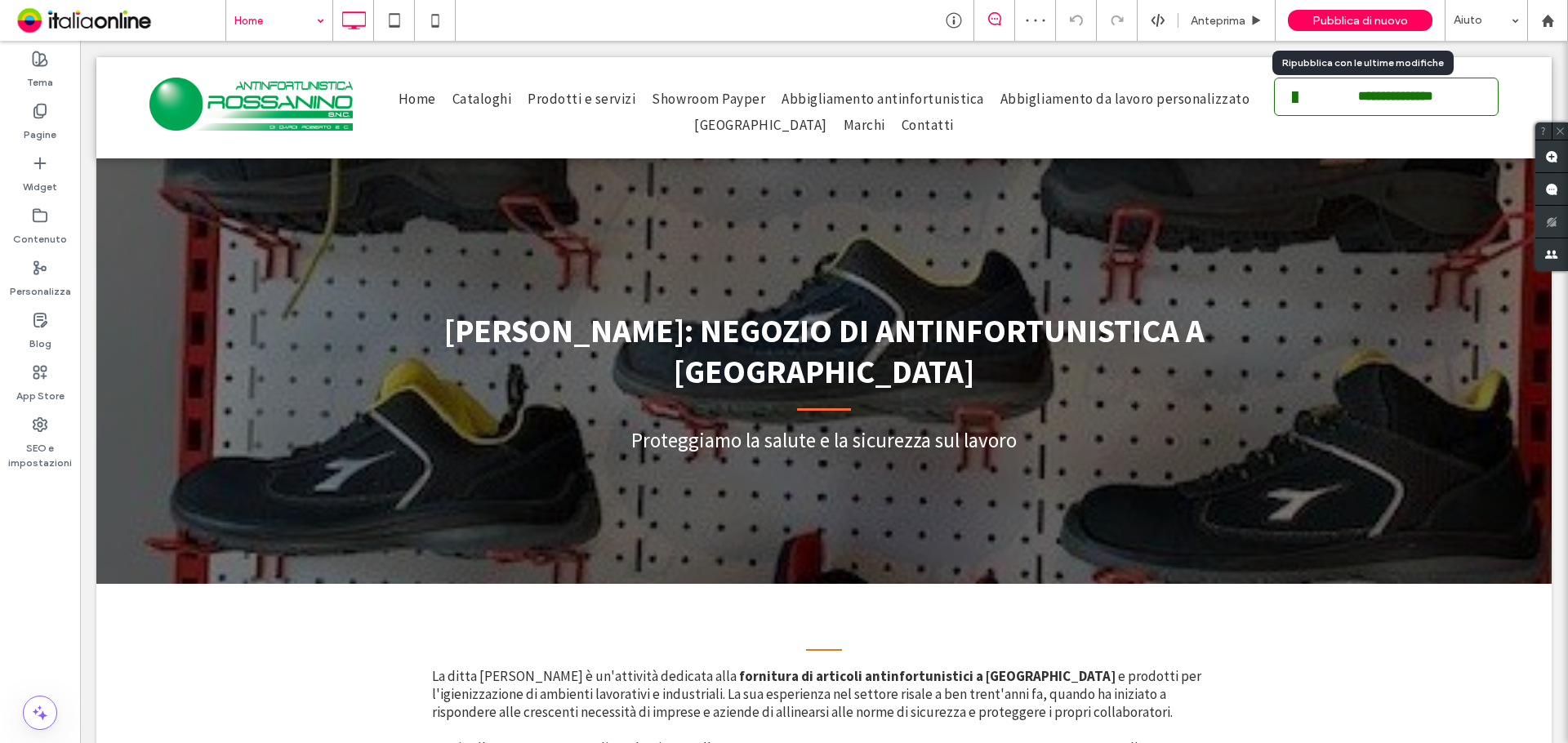
click at [1330, 36] on div "Pubblica di nuovo" at bounding box center [1360, 20] width 145 height 41
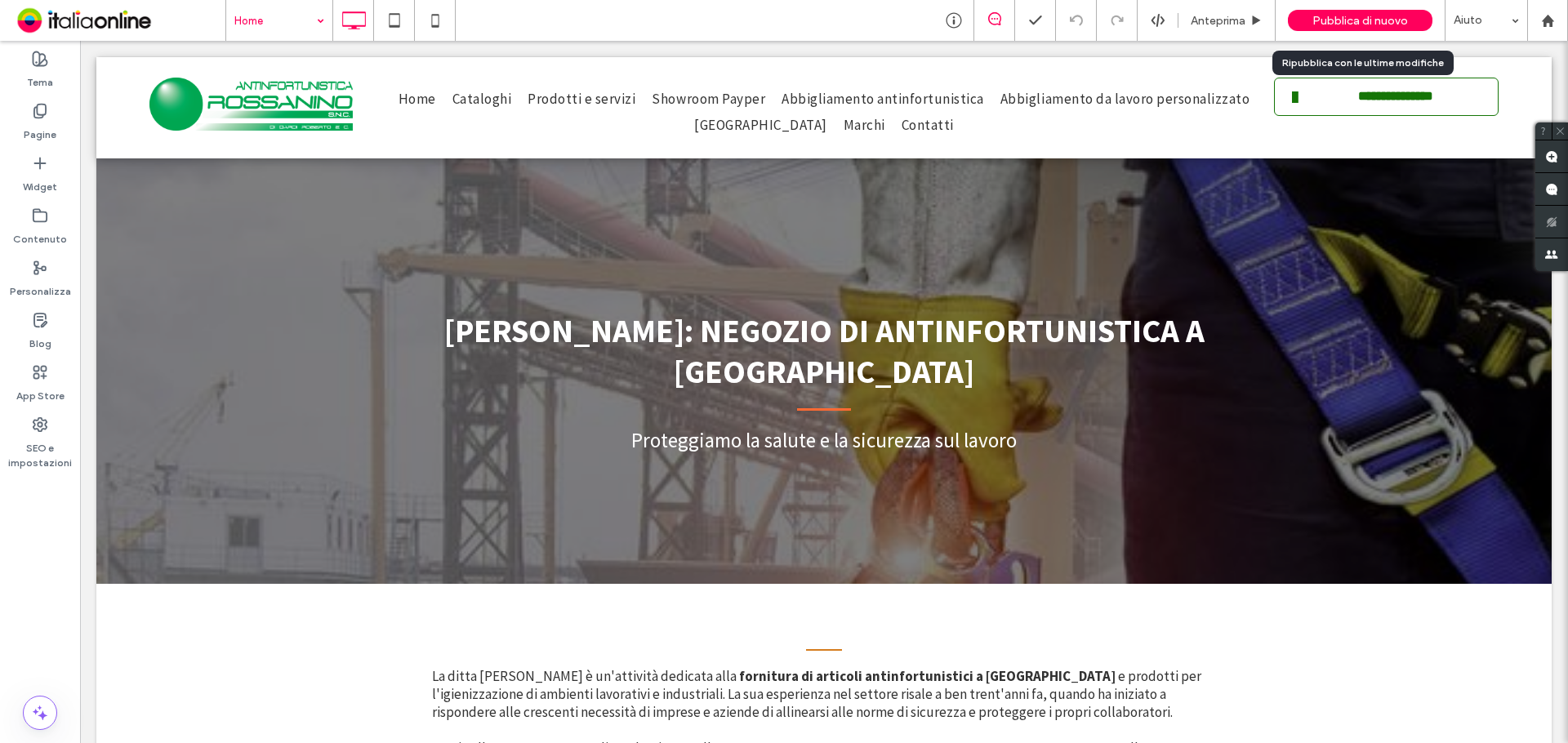
click at [1341, 20] on span "Pubblica di nuovo" at bounding box center [1360, 20] width 95 height 14
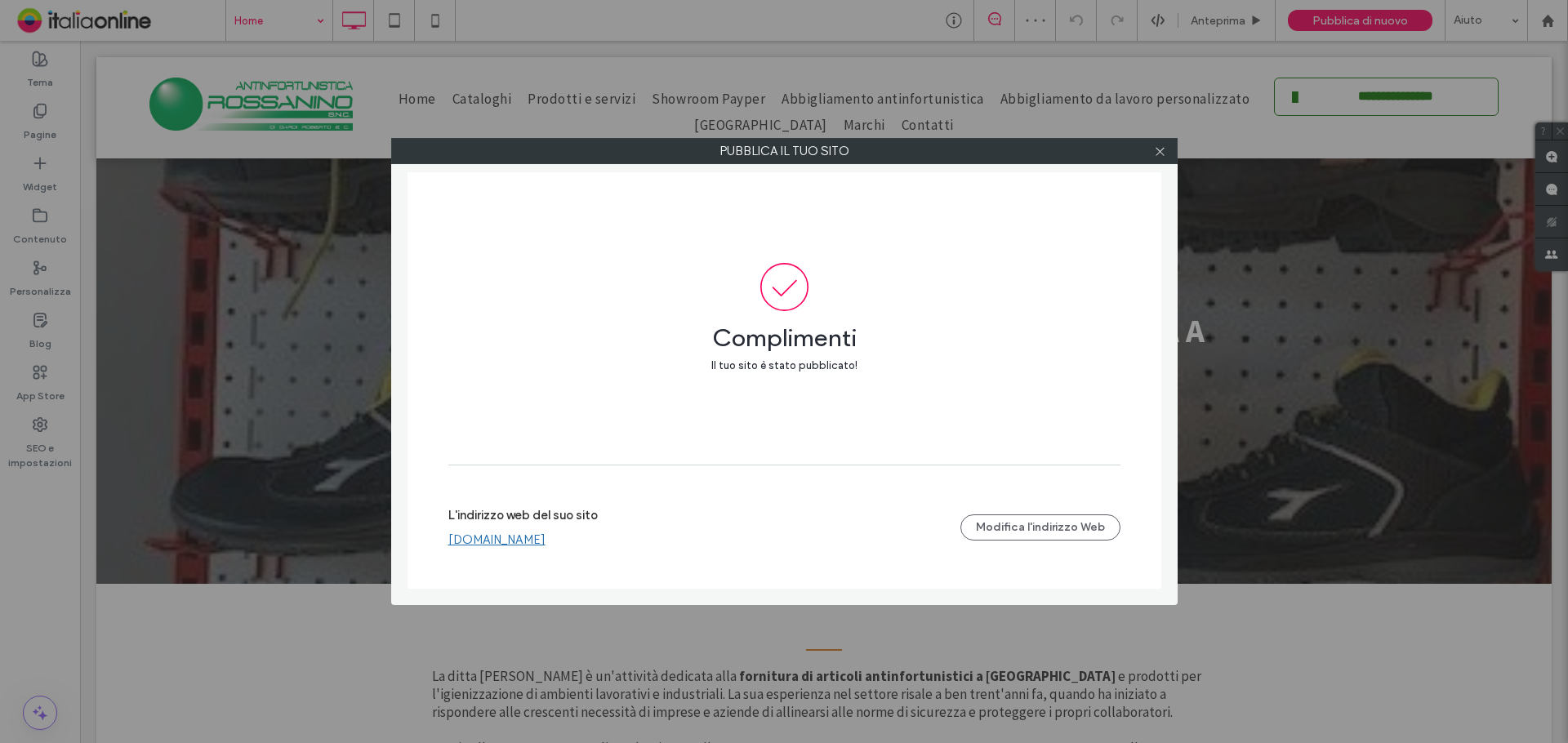
click at [545, 533] on link "[DOMAIN_NAME]" at bounding box center [497, 539] width 97 height 14
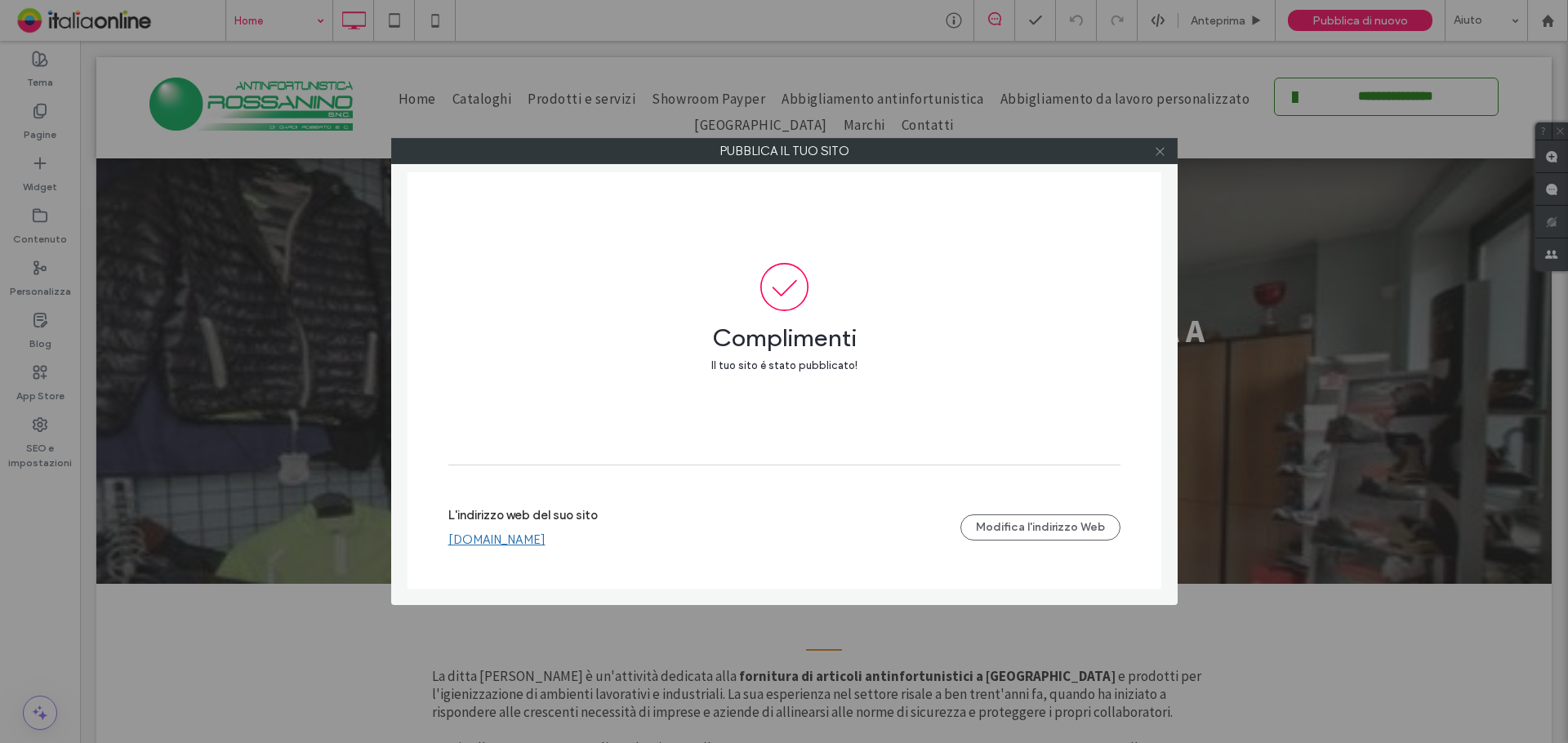
click at [1157, 153] on icon at bounding box center [1160, 152] width 12 height 12
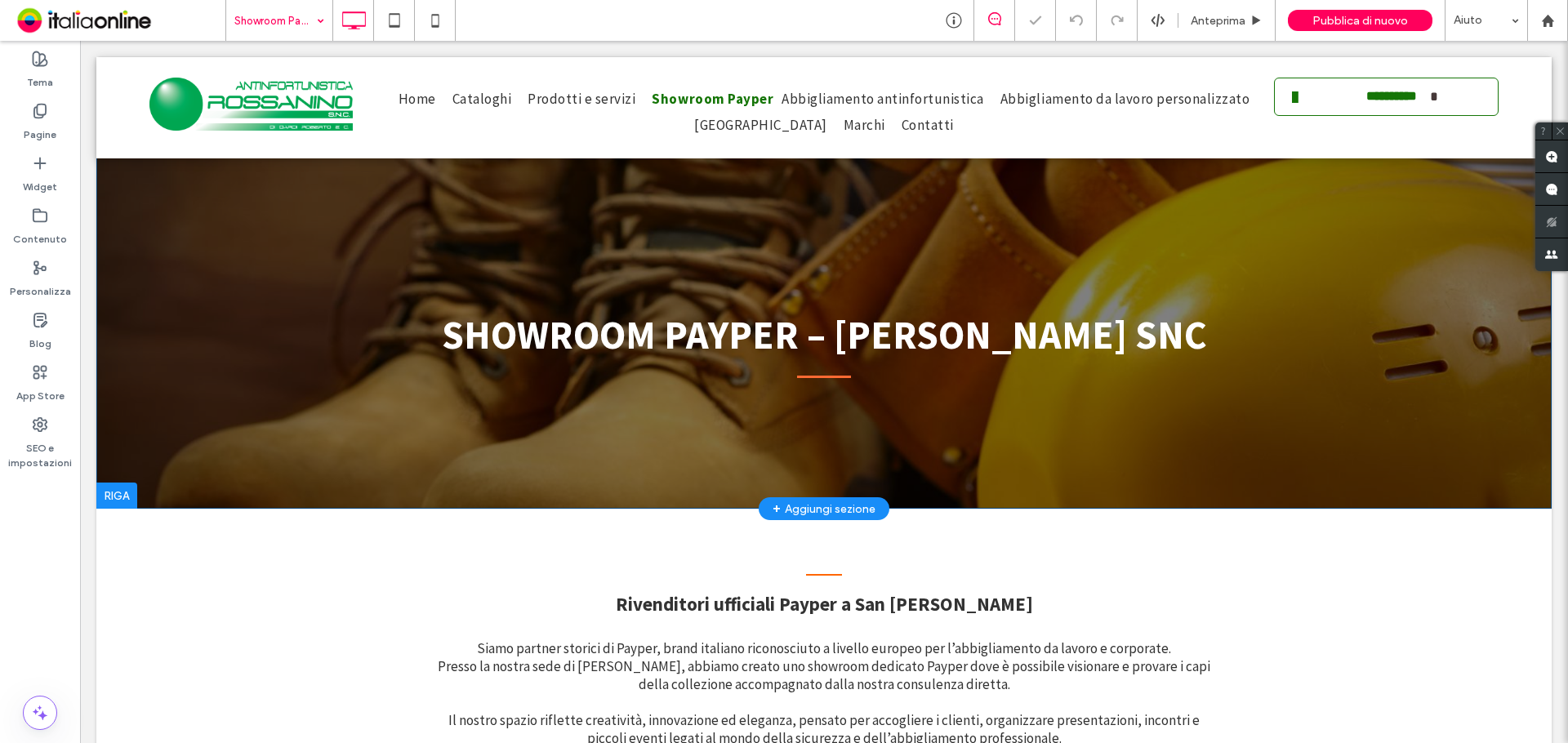
click at [217, 353] on header "Showroom Payper – Rossanino SNC Click To Paste Riga + Aggiungi sezione" at bounding box center [824, 283] width 1455 height 452
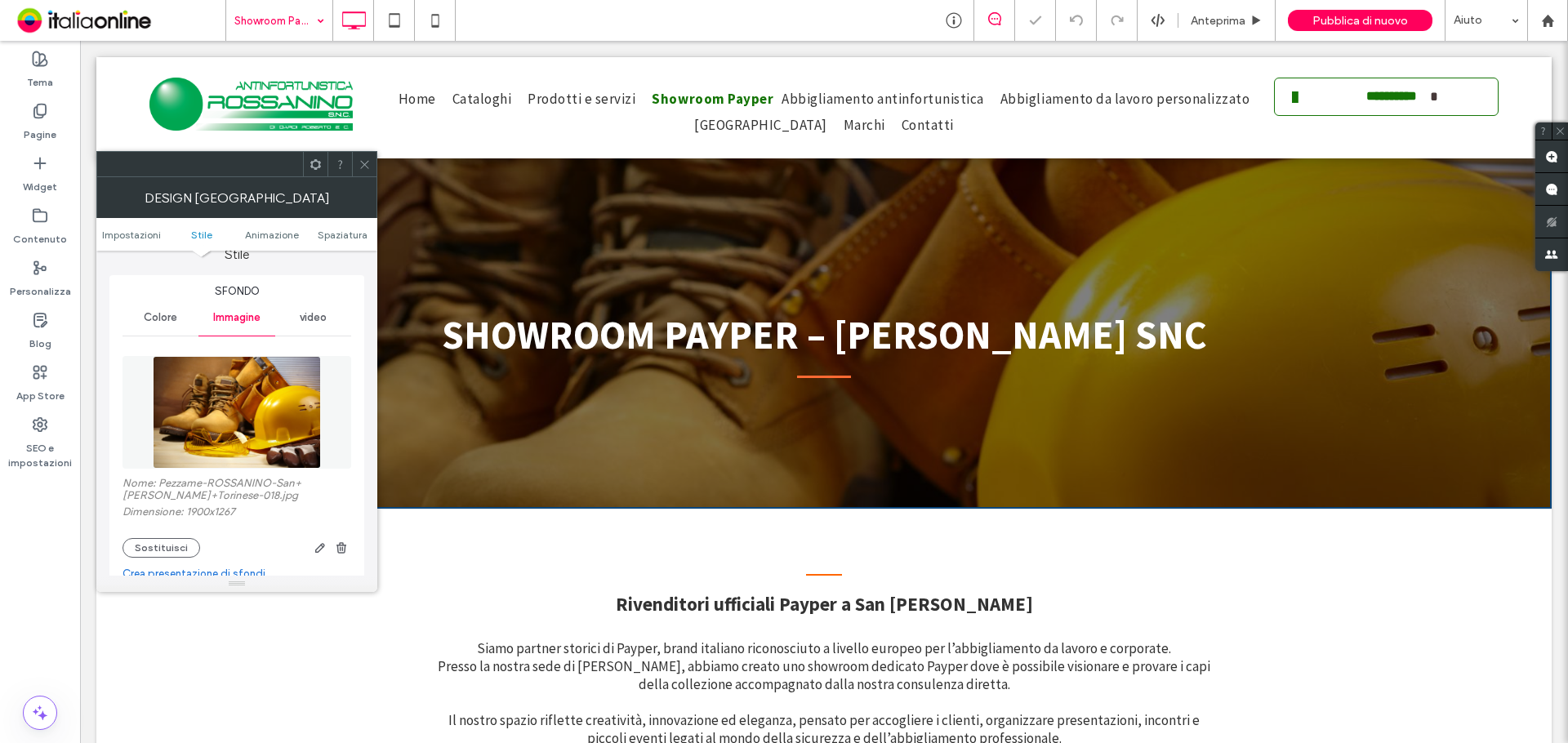
scroll to position [326, 0]
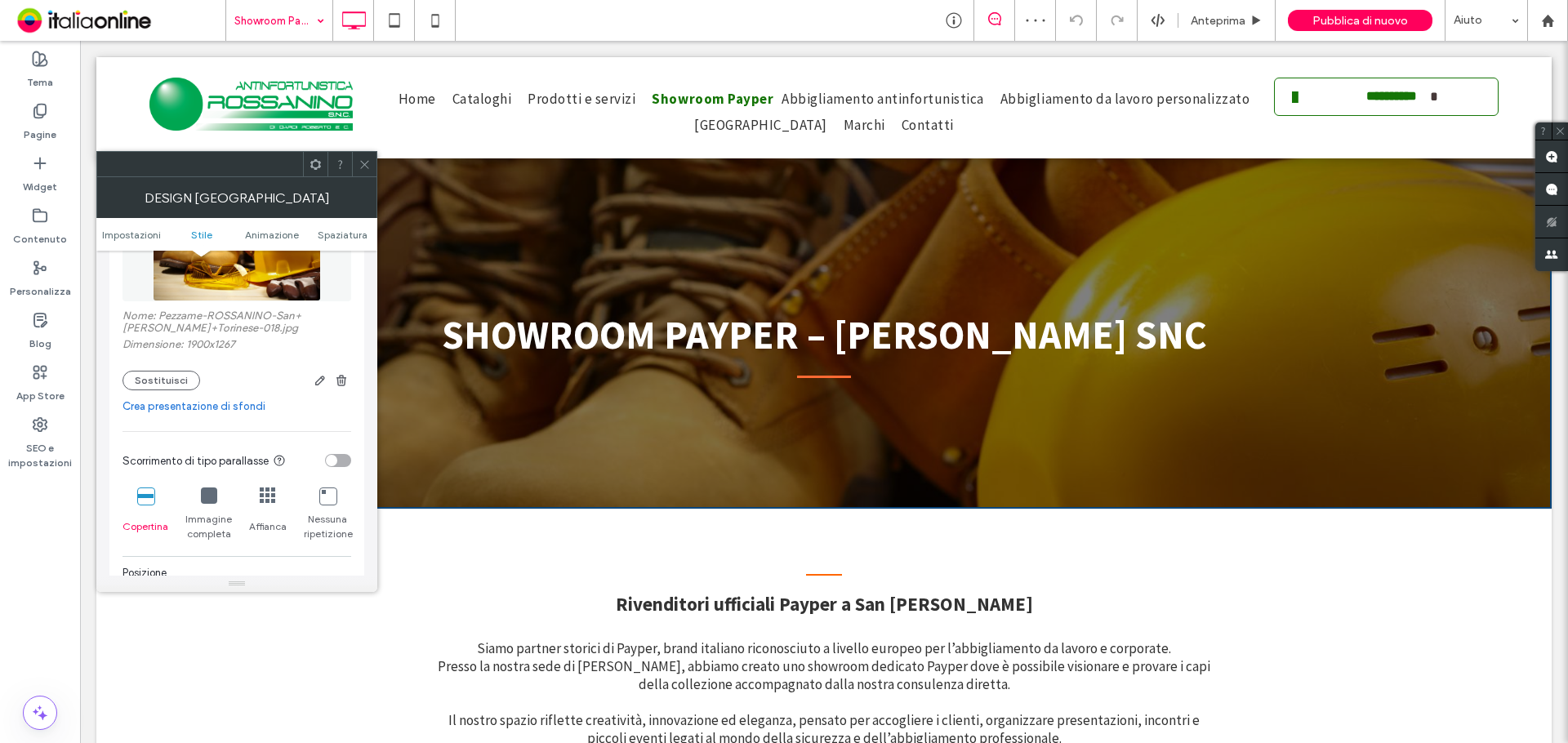
click at [198, 406] on link "Crea presentazione di sfondi" at bounding box center [237, 406] width 228 height 16
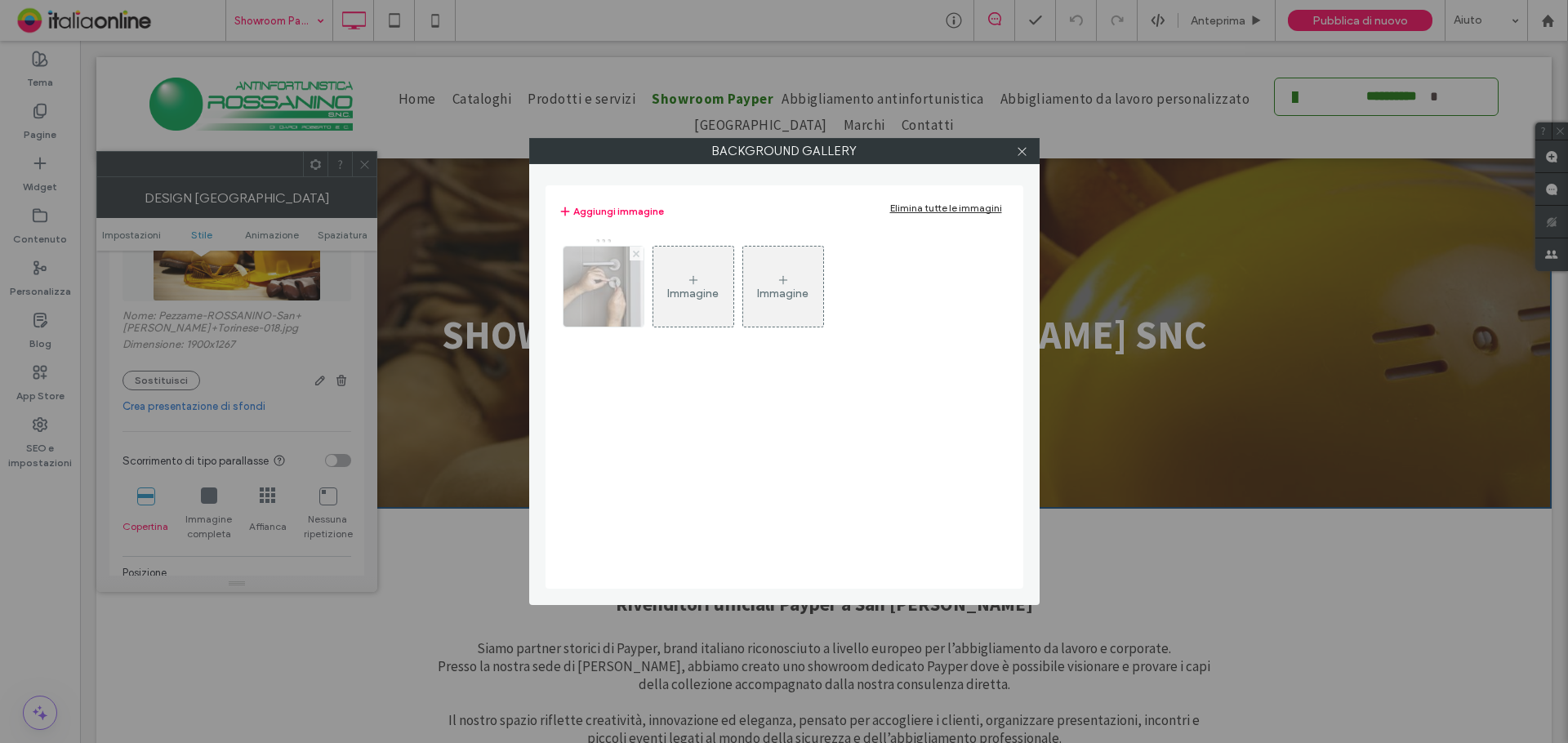
click at [638, 259] on span at bounding box center [636, 254] width 7 height 14
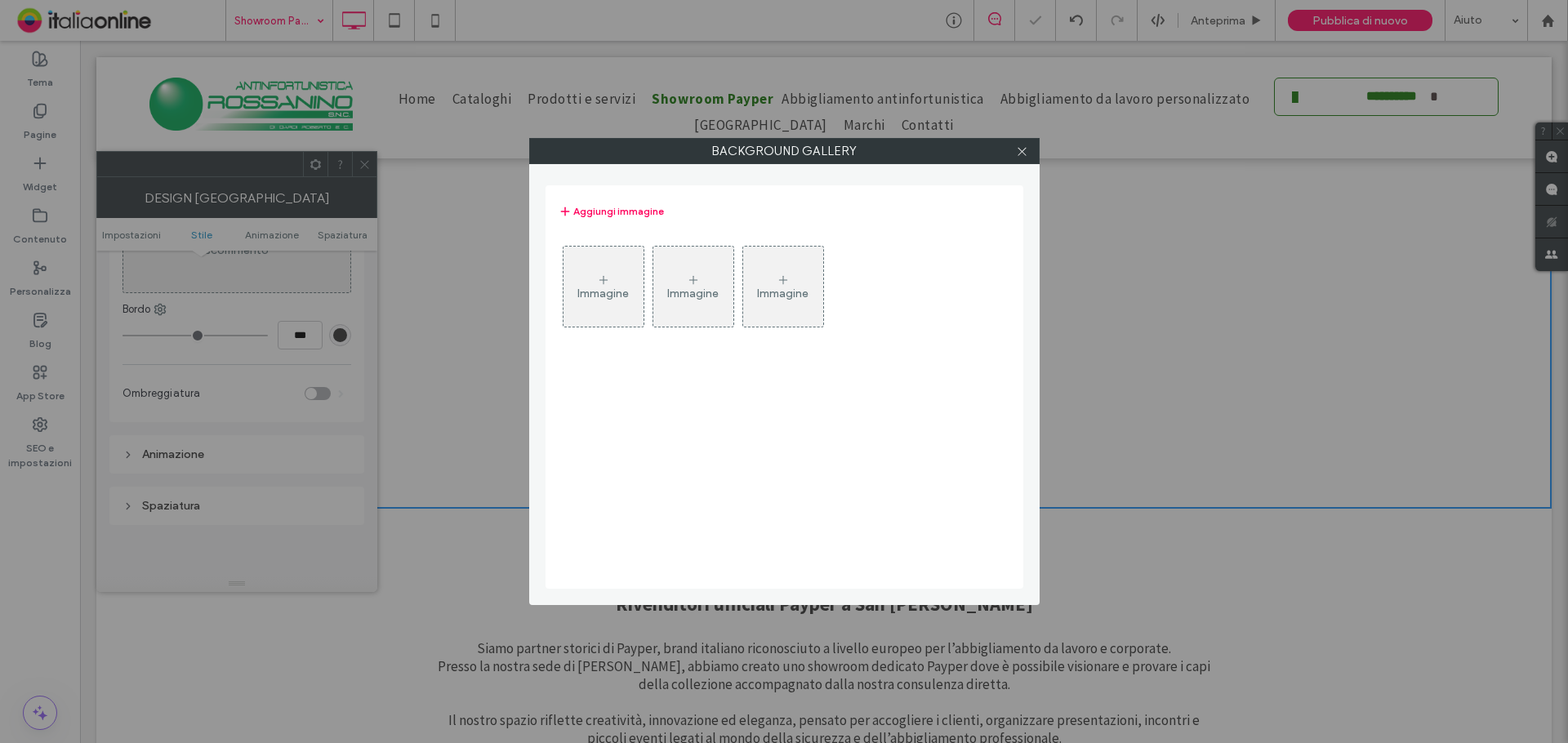
click at [616, 287] on div "Immagine" at bounding box center [603, 294] width 51 height 14
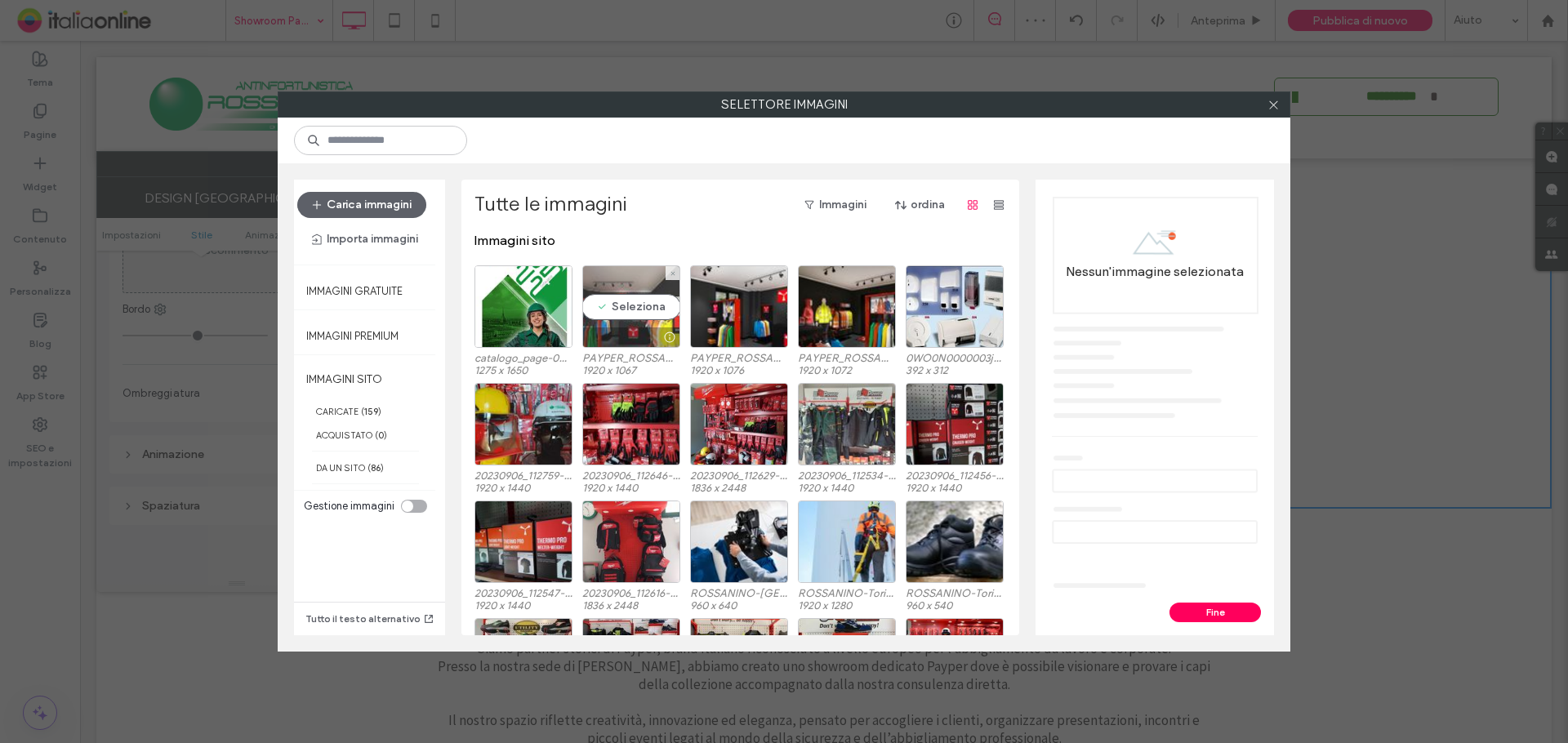
click at [642, 306] on div "Seleziona" at bounding box center [631, 307] width 98 height 83
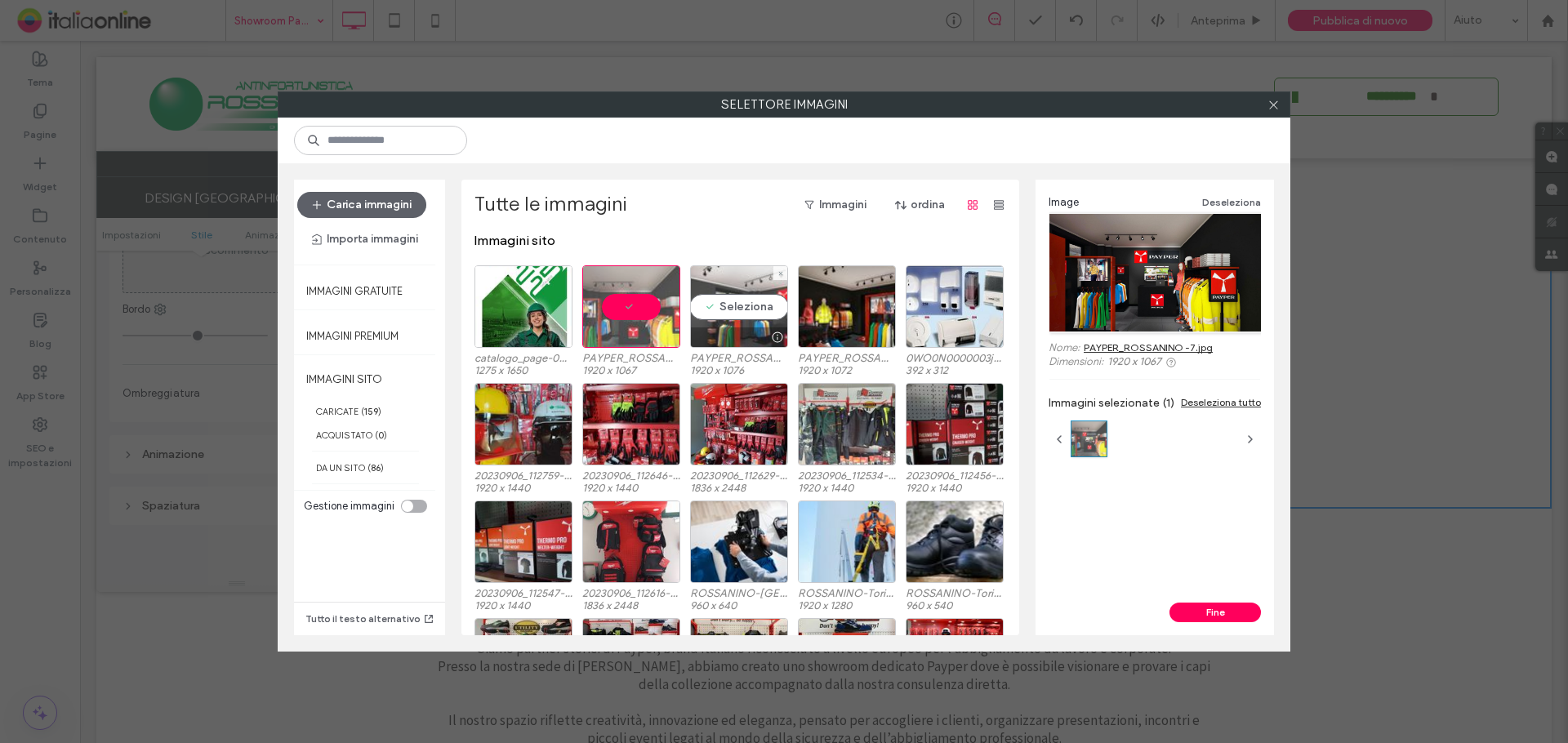
click at [732, 306] on div "Seleziona" at bounding box center [738, 307] width 98 height 83
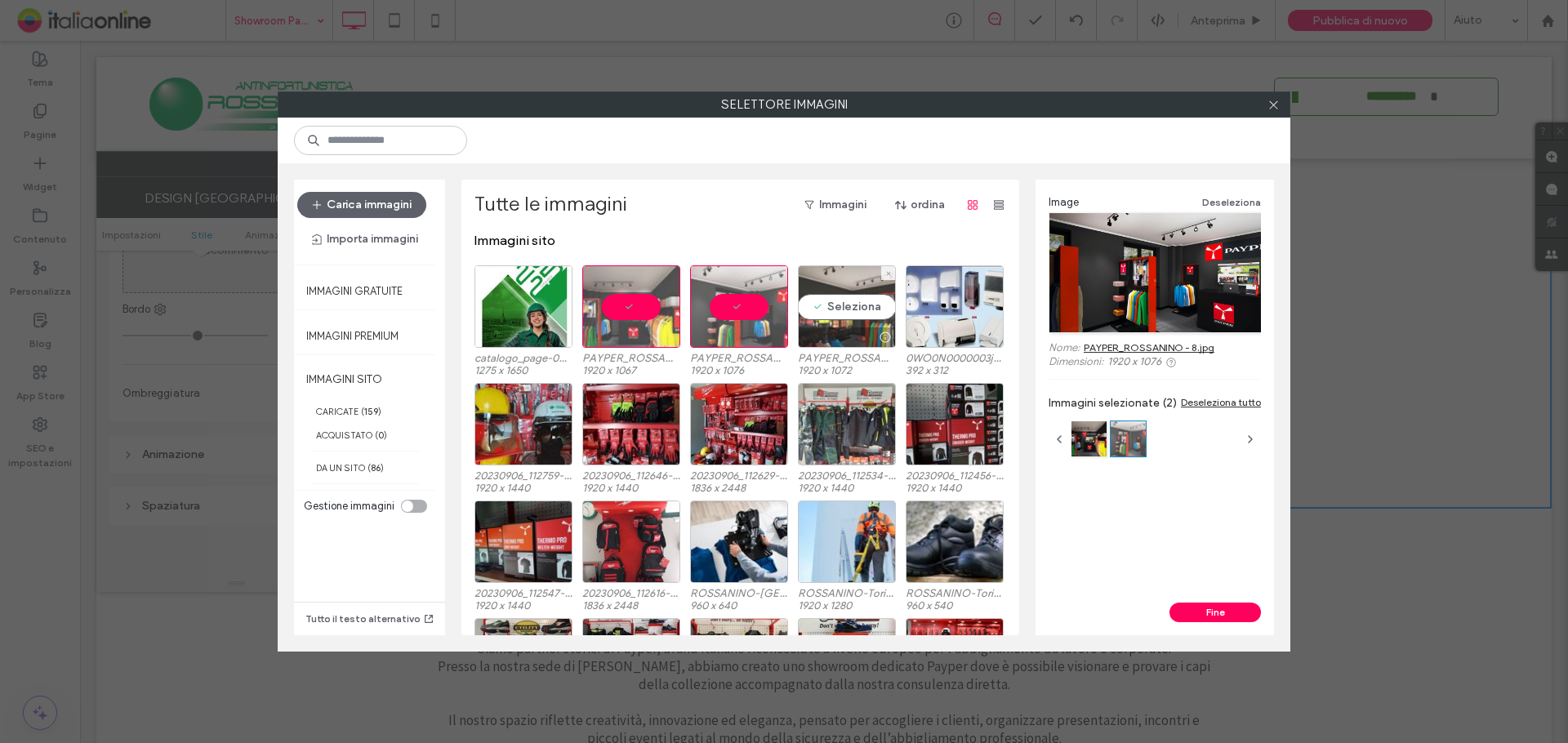
click at [827, 306] on div "Seleziona" at bounding box center [847, 307] width 98 height 83
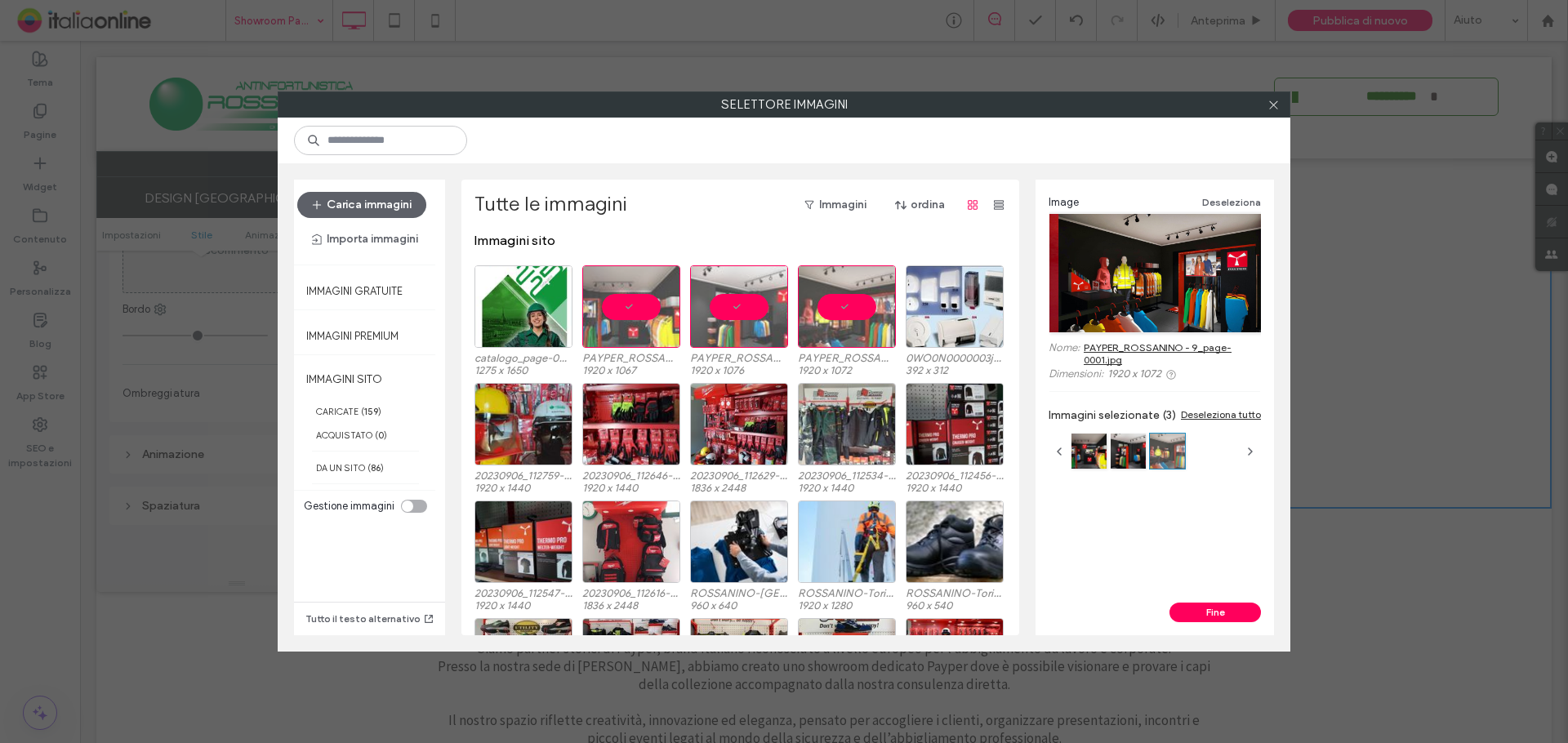
drag, startPoint x: 1220, startPoint y: 607, endPoint x: 1215, endPoint y: 598, distance: 10.3
click at [1220, 607] on button "Fine" at bounding box center [1215, 613] width 91 height 20
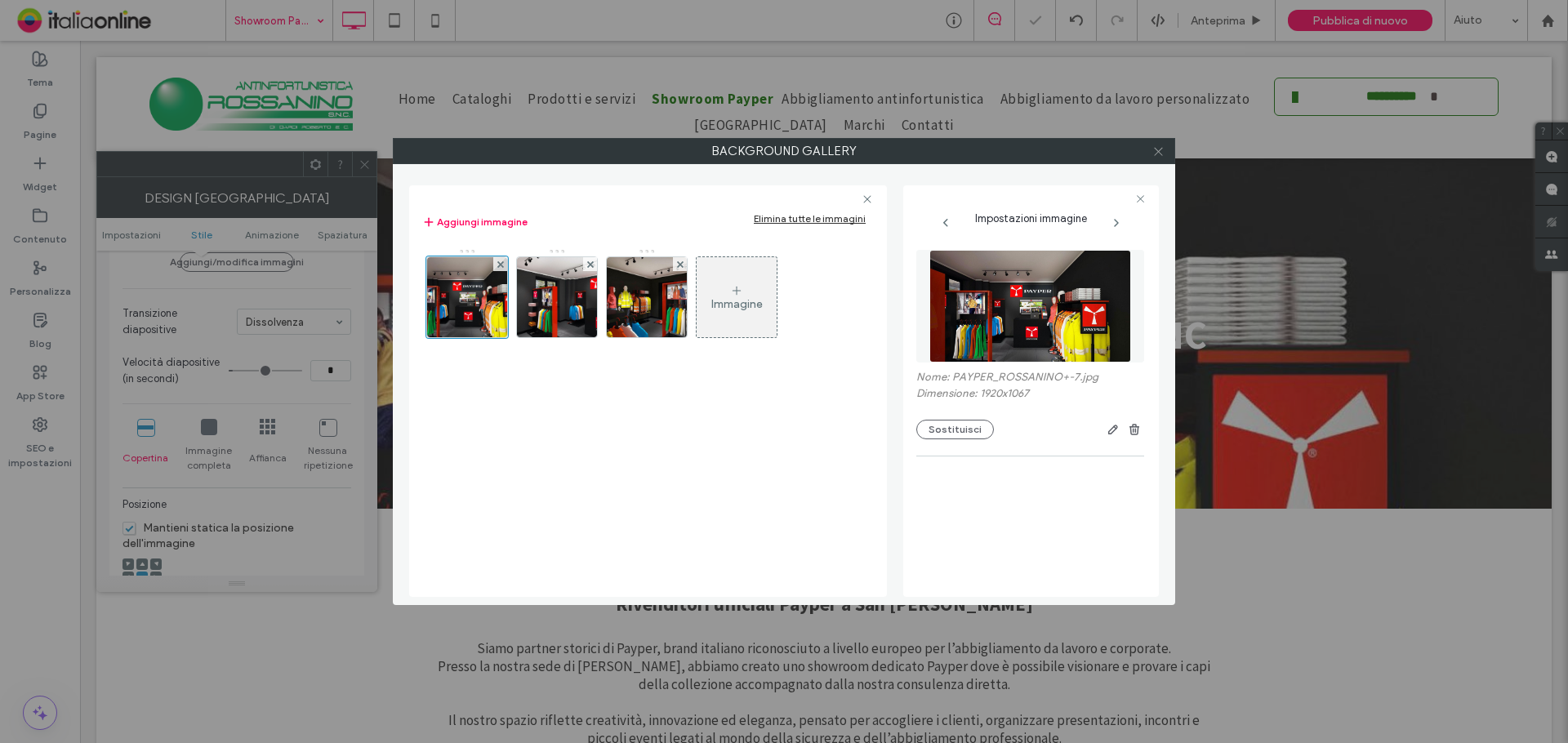
click at [1162, 158] on span at bounding box center [1158, 151] width 12 height 25
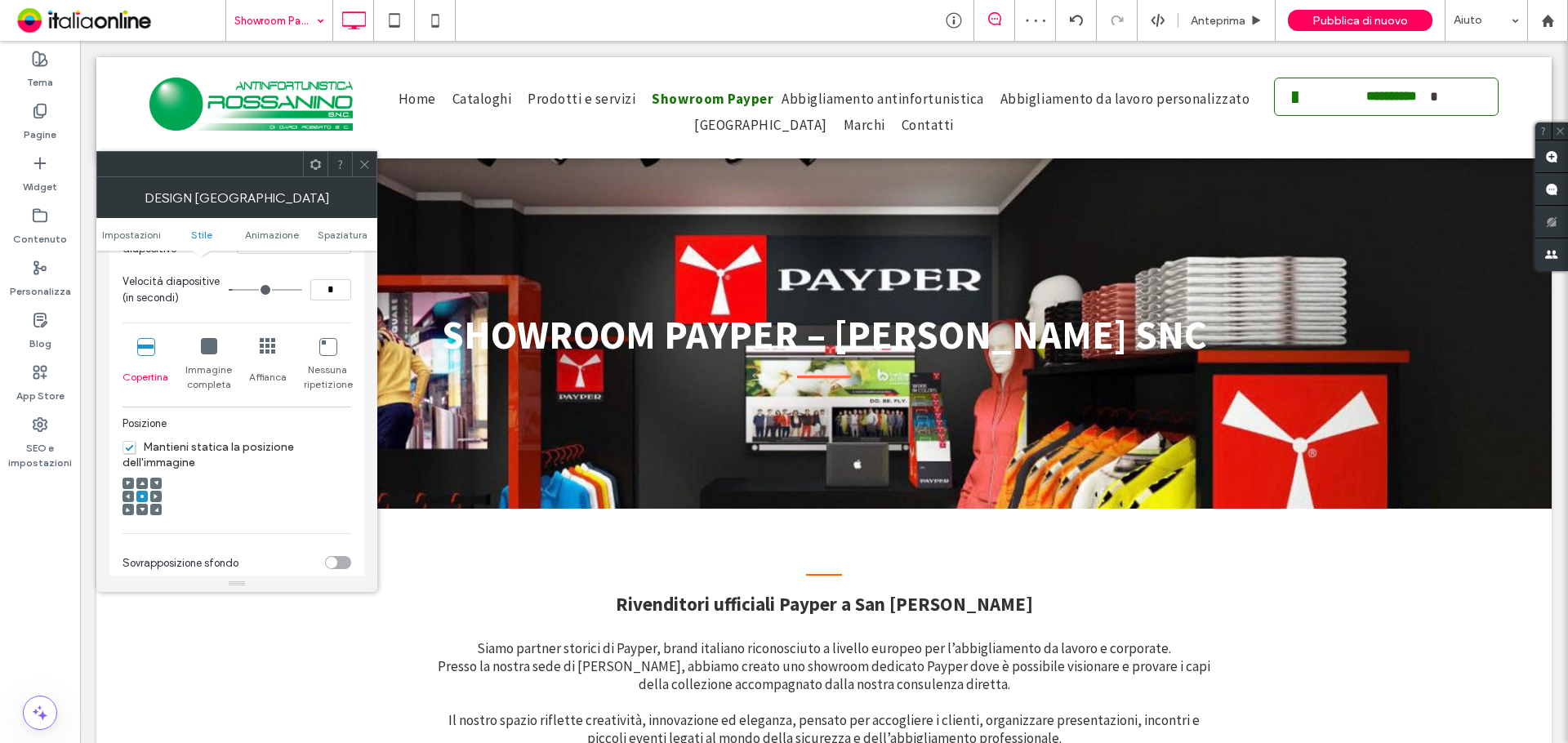
scroll to position [572, 0]
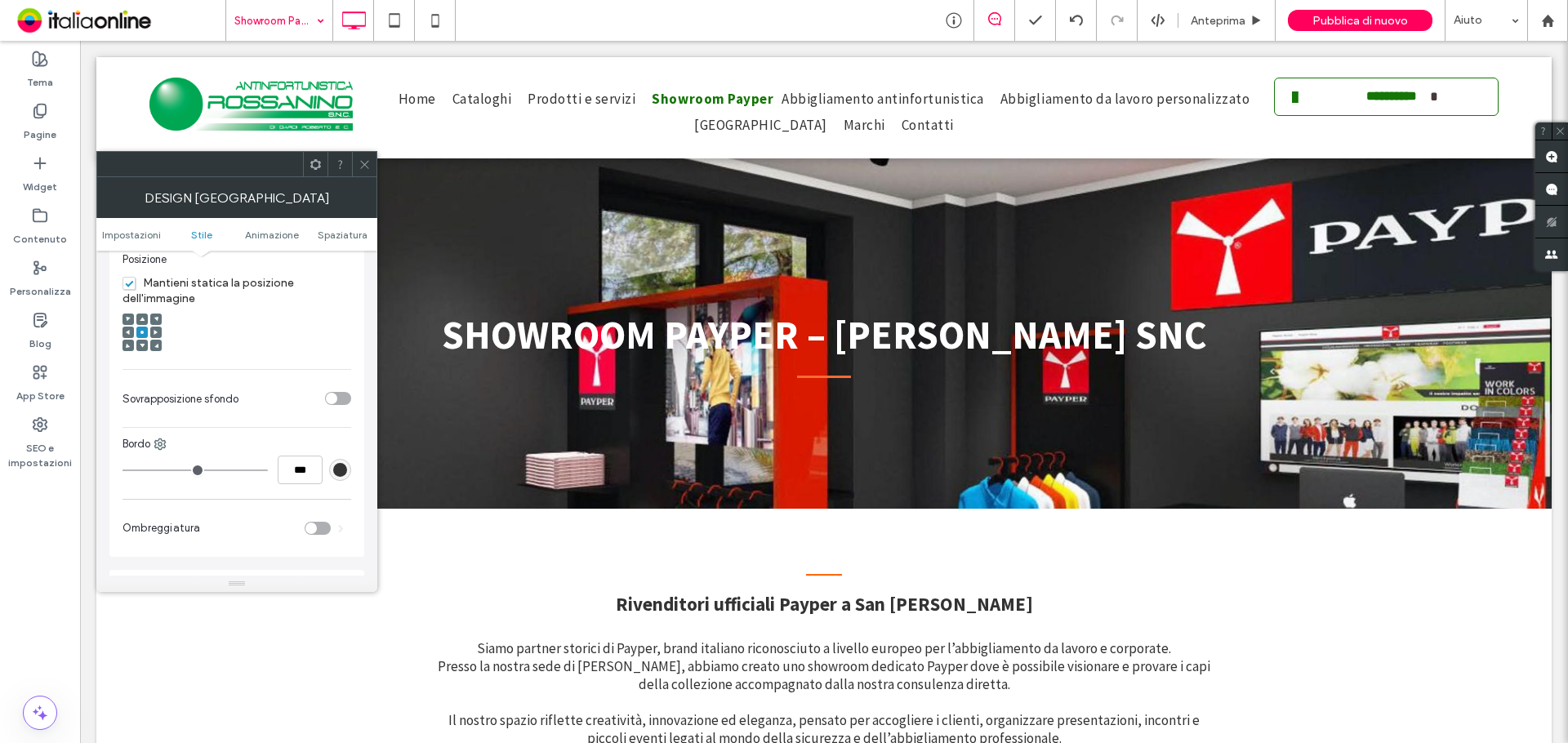
click at [341, 405] on div "toggle" at bounding box center [338, 398] width 26 height 13
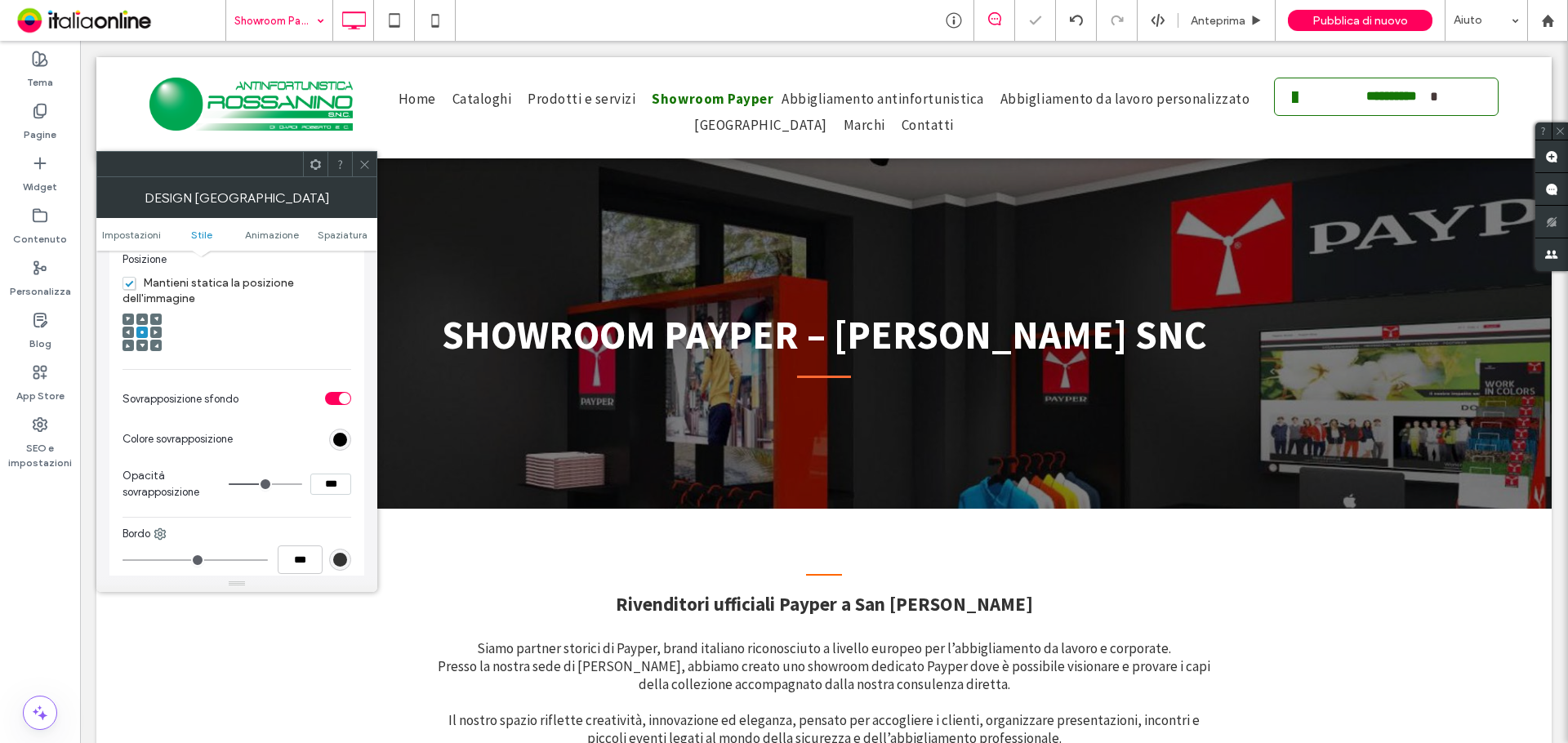
click at [1328, 36] on div "Pubblica di nuovo" at bounding box center [1360, 20] width 145 height 41
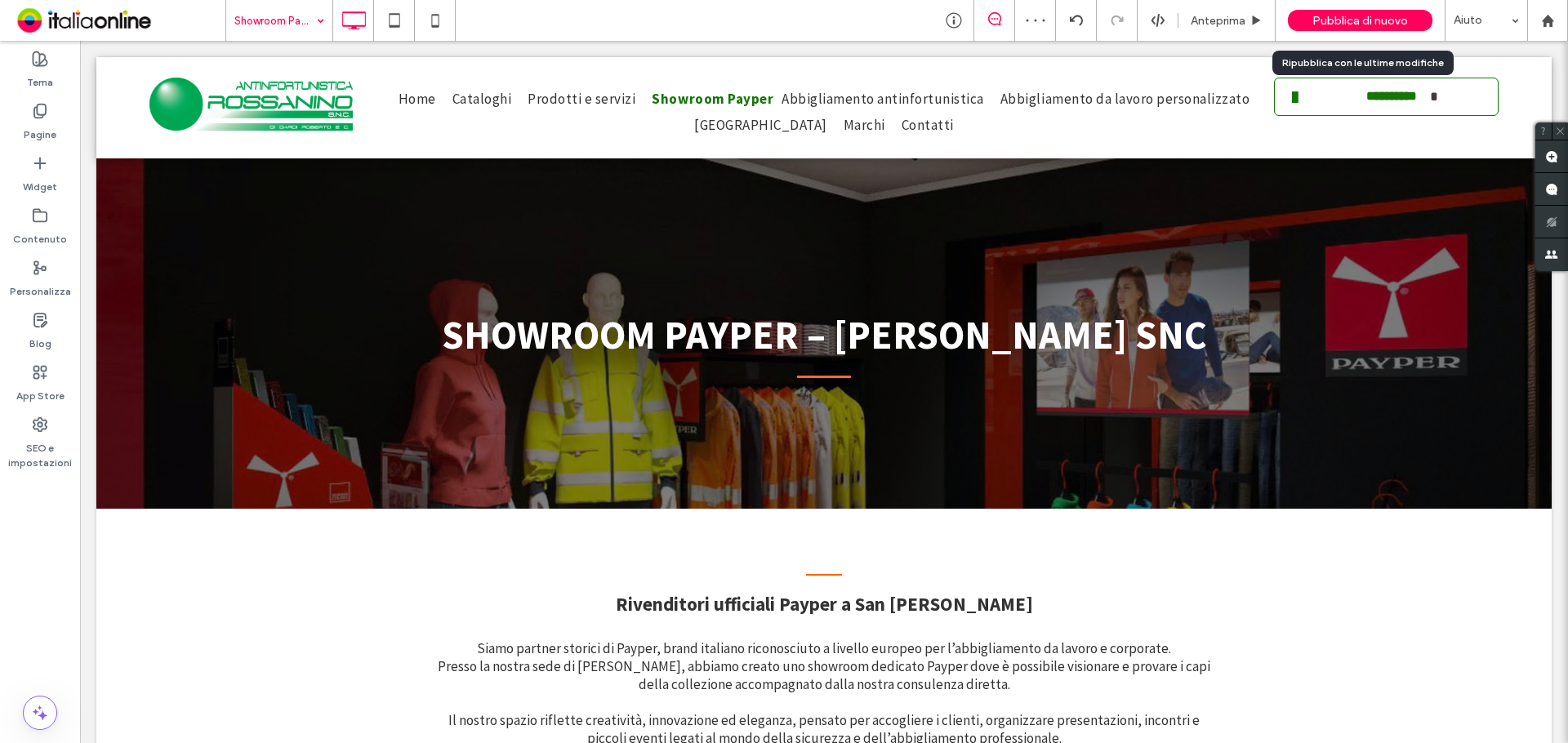
click at [1315, 28] on div "Pubblica di nuovo" at bounding box center [1360, 20] width 145 height 21
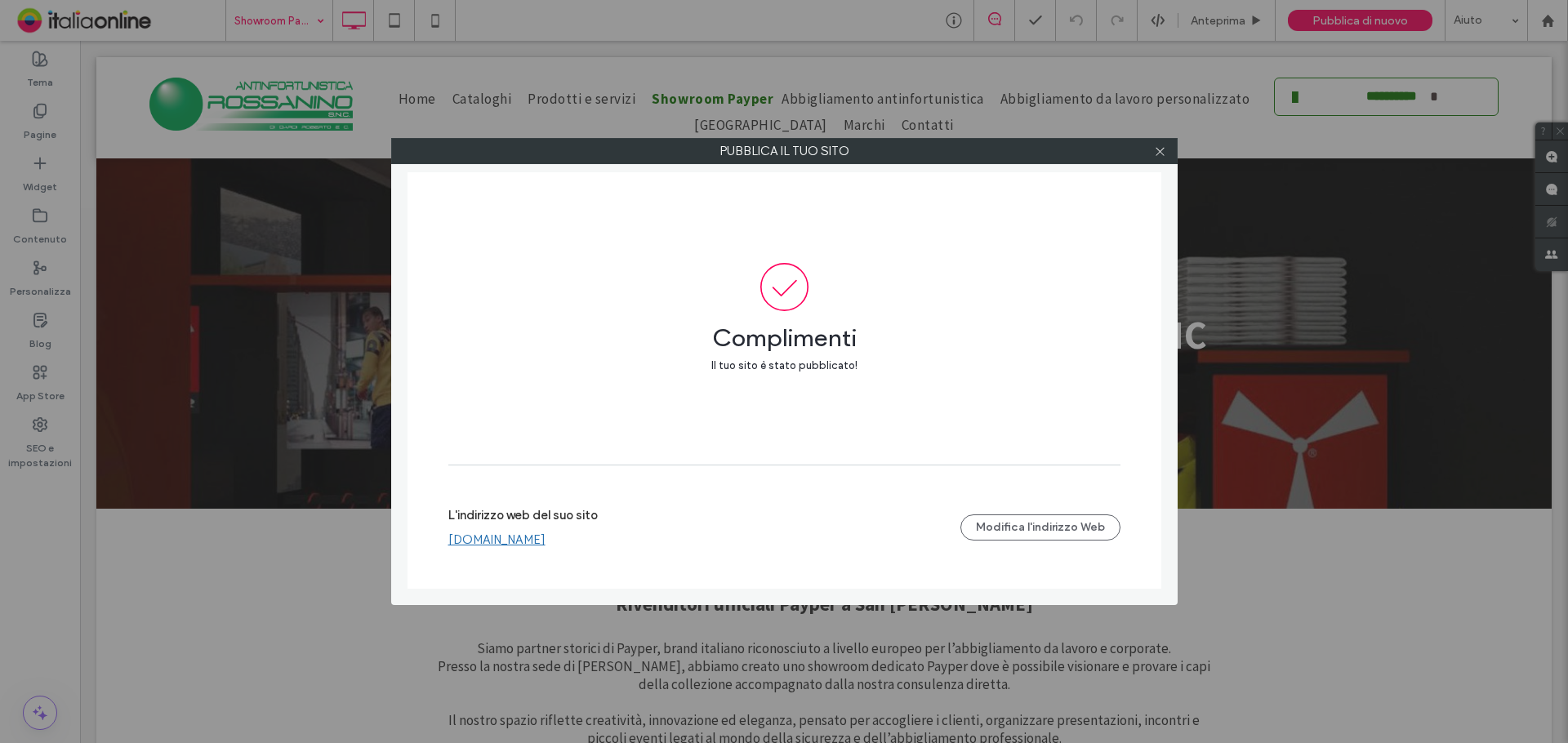
click at [1158, 156] on icon at bounding box center [1160, 152] width 12 height 12
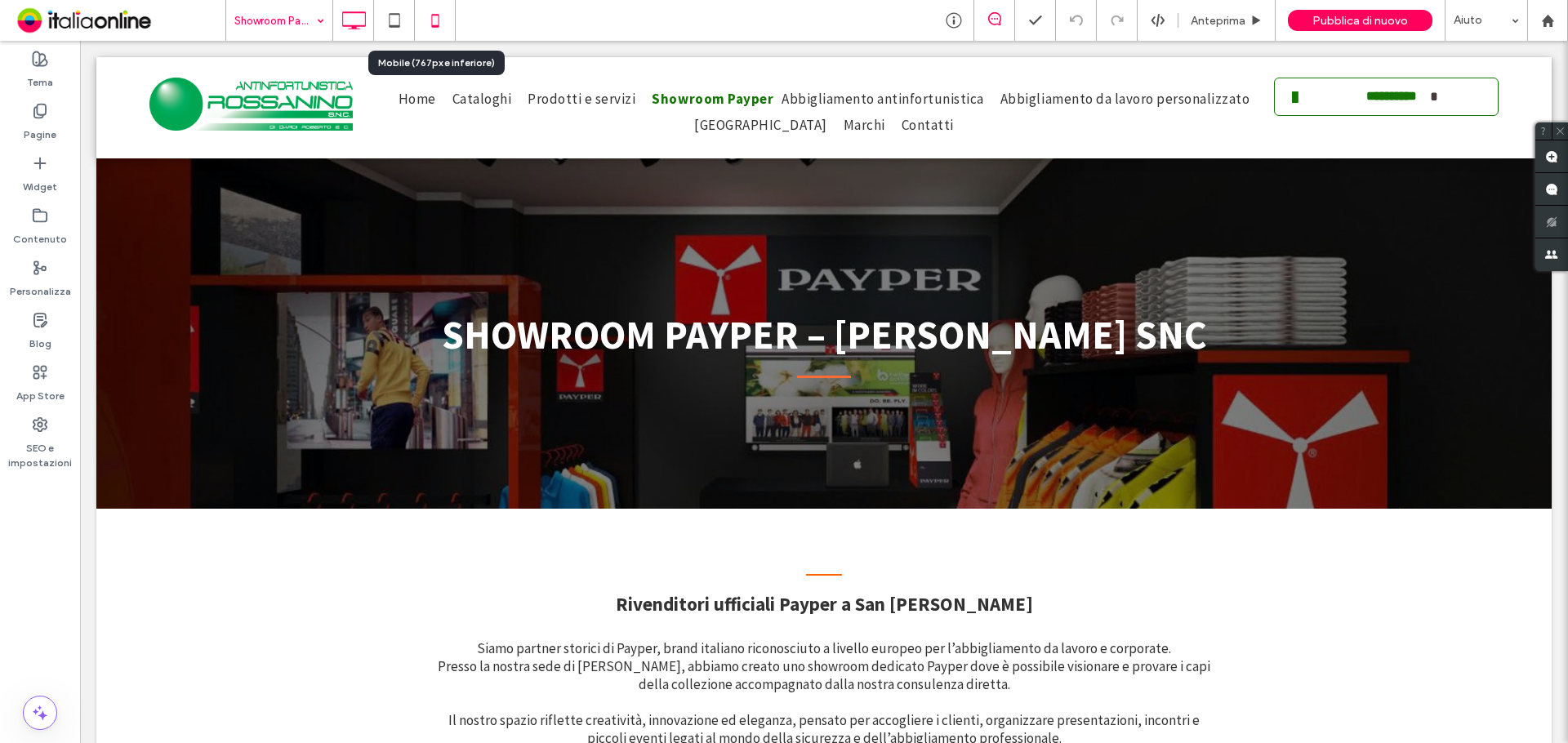
click at [438, 21] on icon at bounding box center [435, 20] width 32 height 32
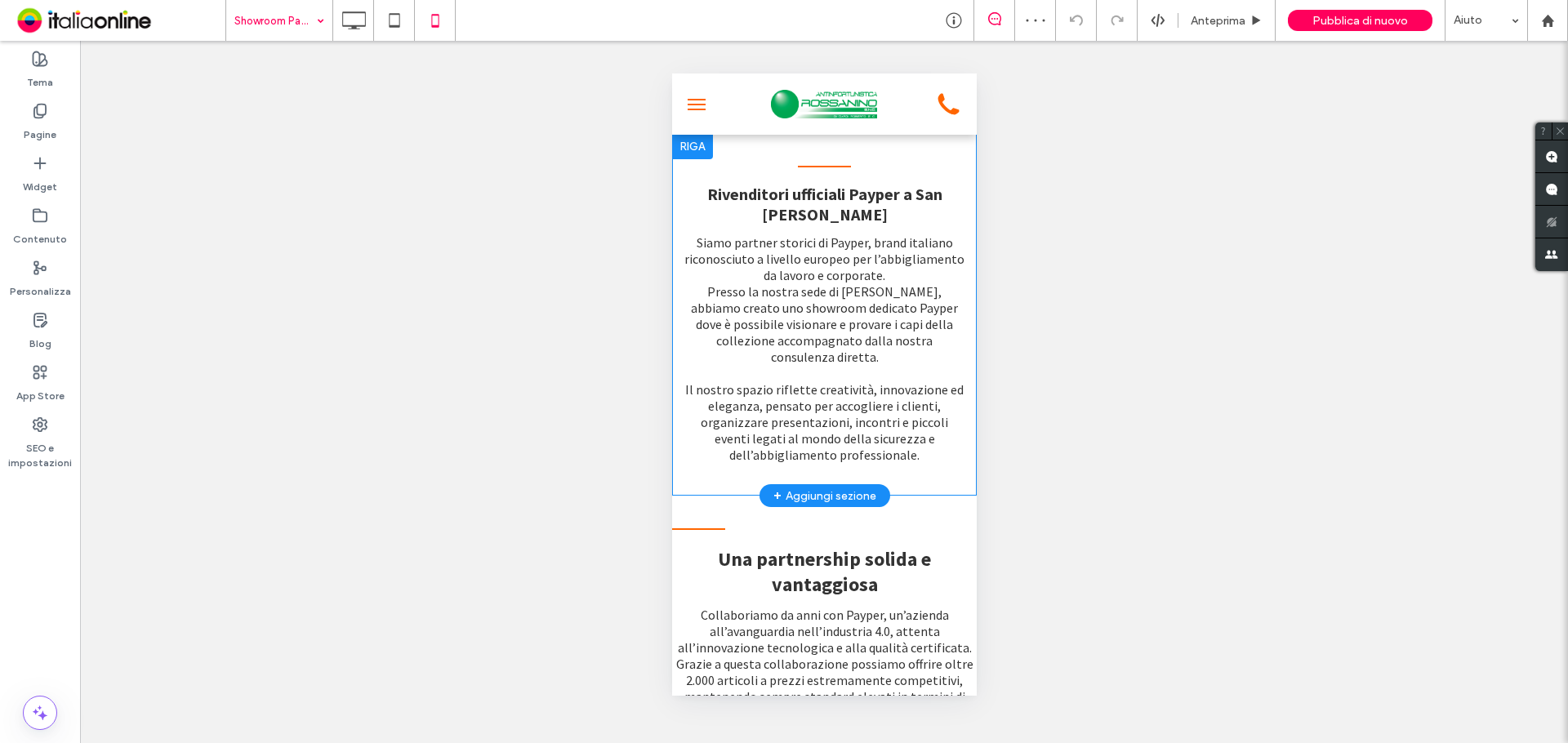
scroll to position [326, 0]
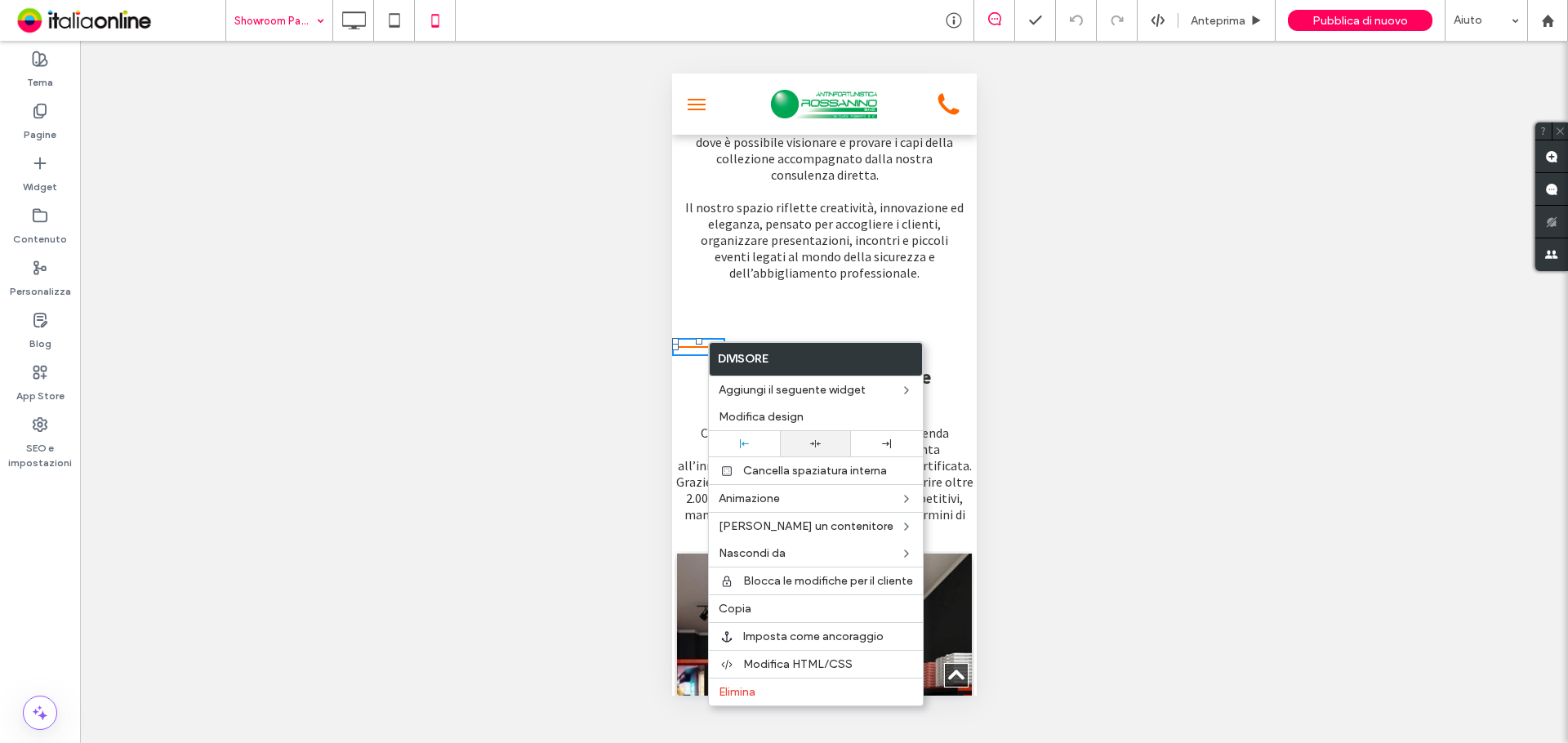
click at [819, 444] on icon at bounding box center [815, 444] width 10 height 10
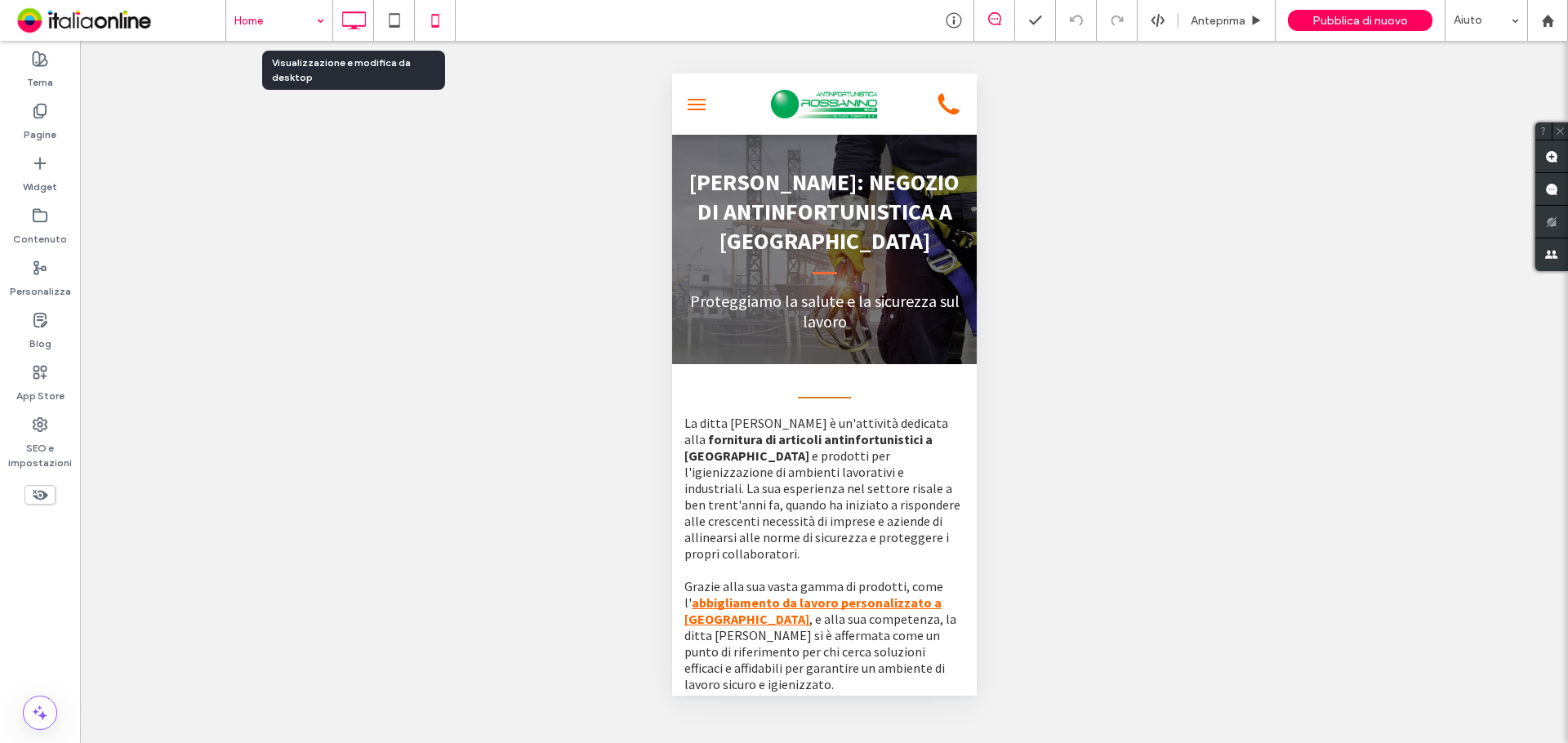
click at [349, 21] on icon at bounding box center [353, 20] width 32 height 32
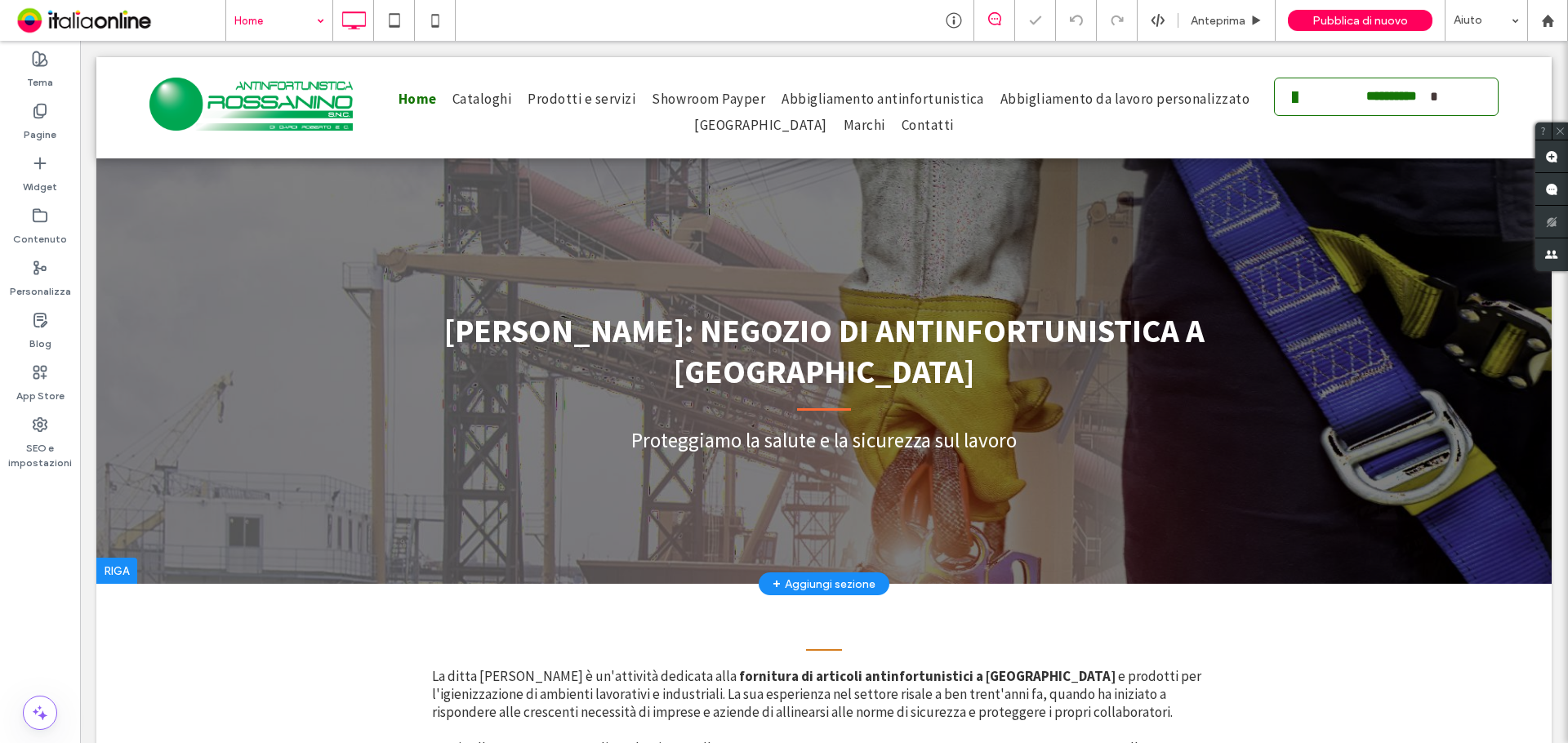
click at [264, 294] on div at bounding box center [824, 320] width 1455 height 527
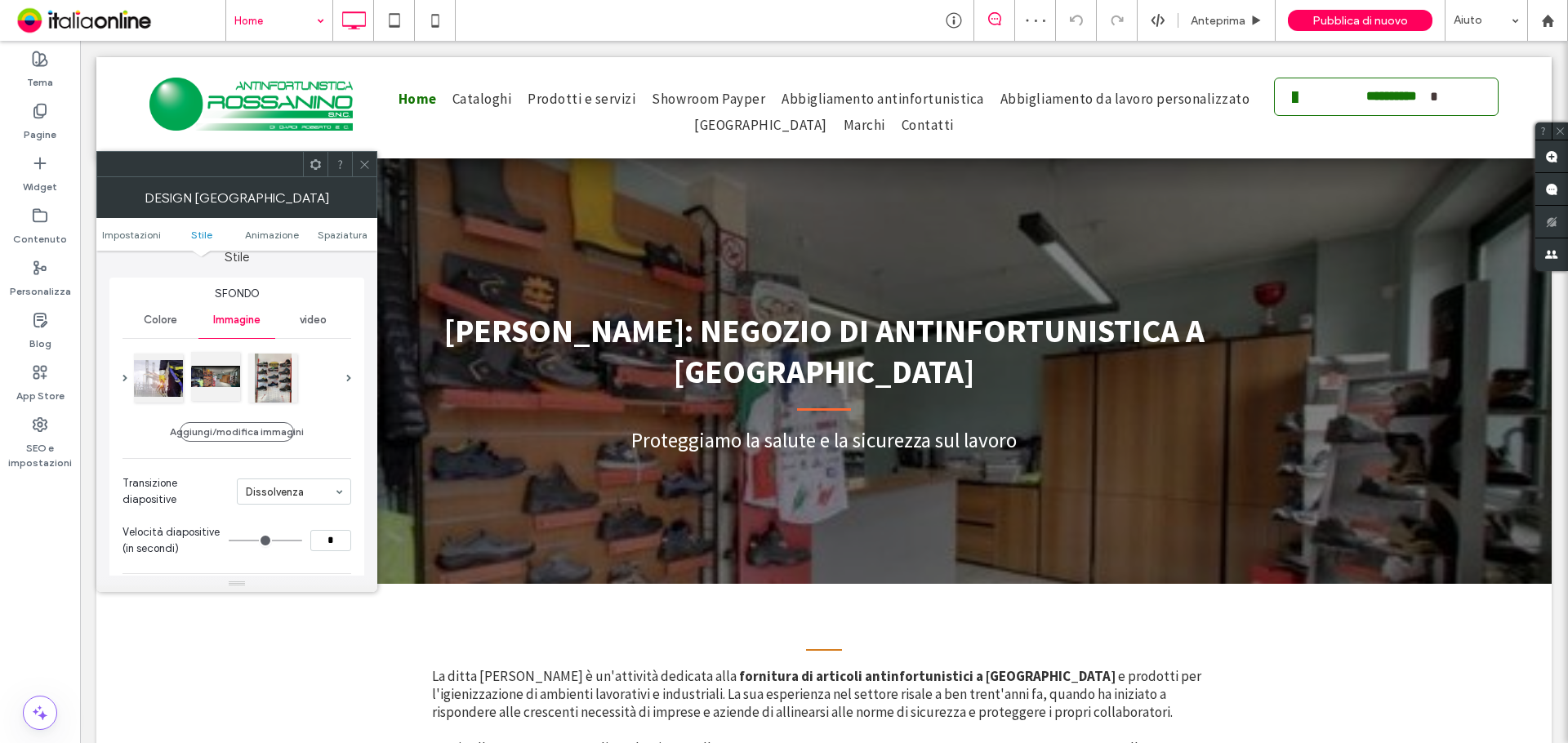
scroll to position [164, 0]
click at [215, 383] on div at bounding box center [215, 371] width 49 height 49
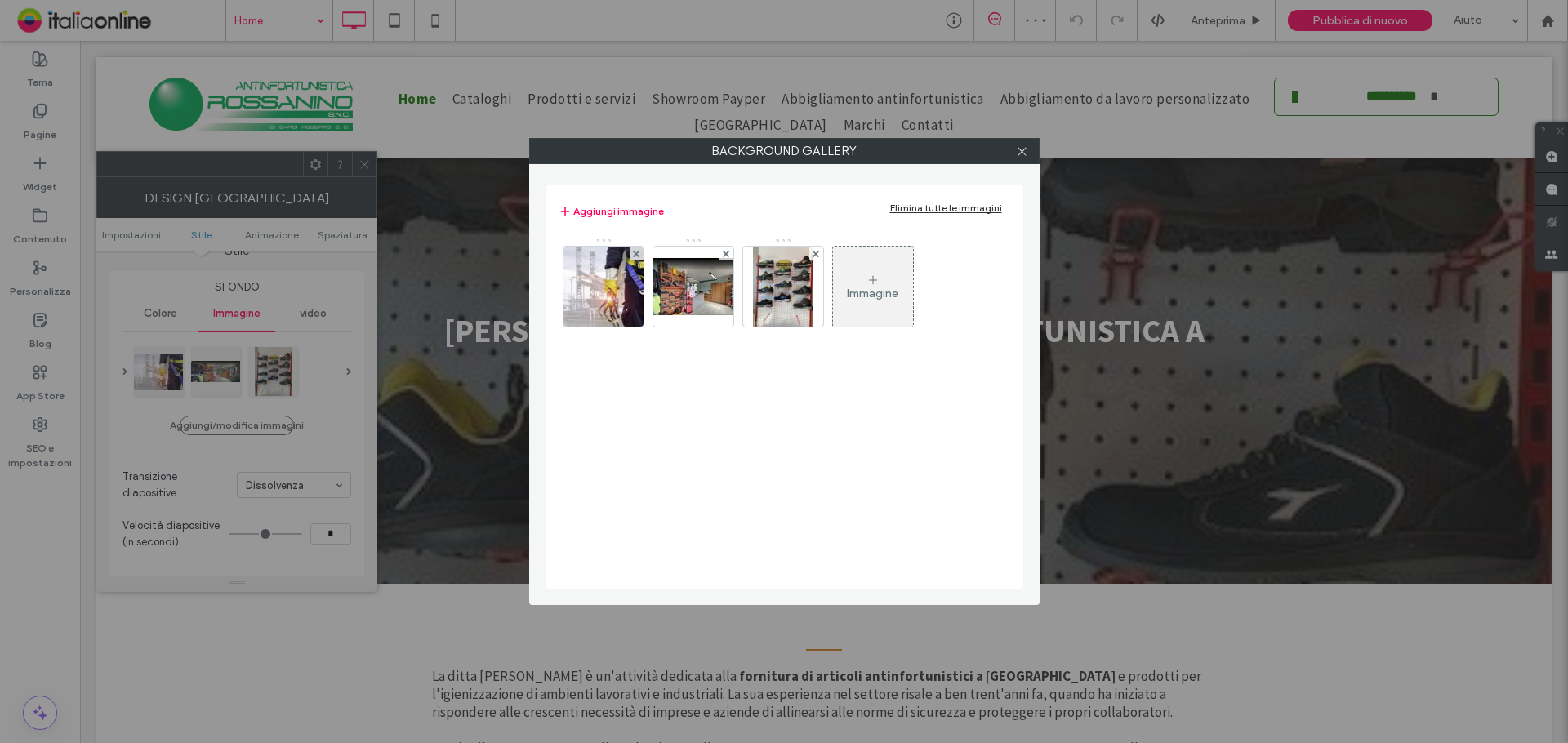
click at [264, 366] on div "Background Gallery Aggiungi immagine Elimina tutte le immagini Immagine" at bounding box center [784, 372] width 1568 height 743
click at [671, 294] on img at bounding box center [692, 286] width 130 height 57
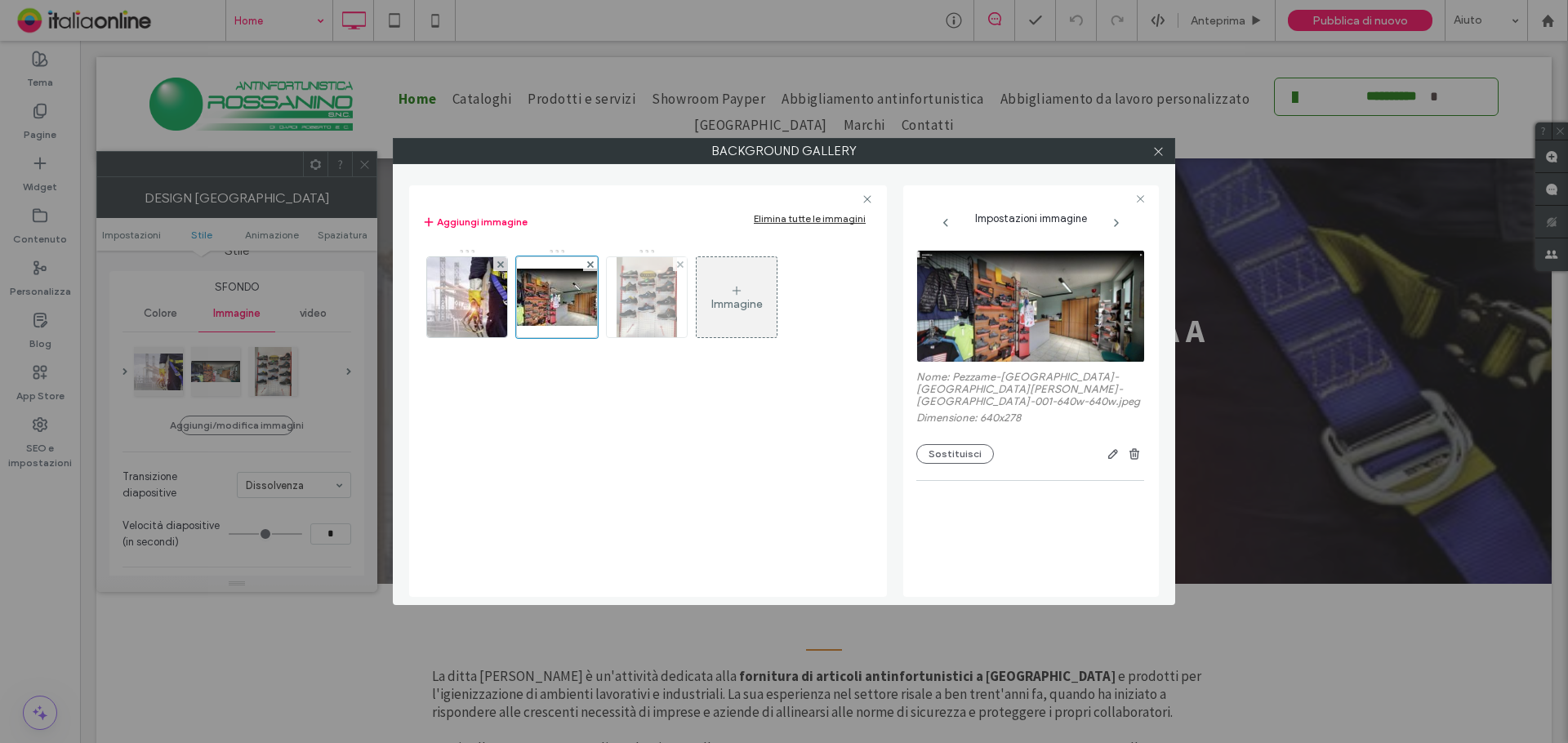
click at [663, 304] on img at bounding box center [646, 297] width 60 height 80
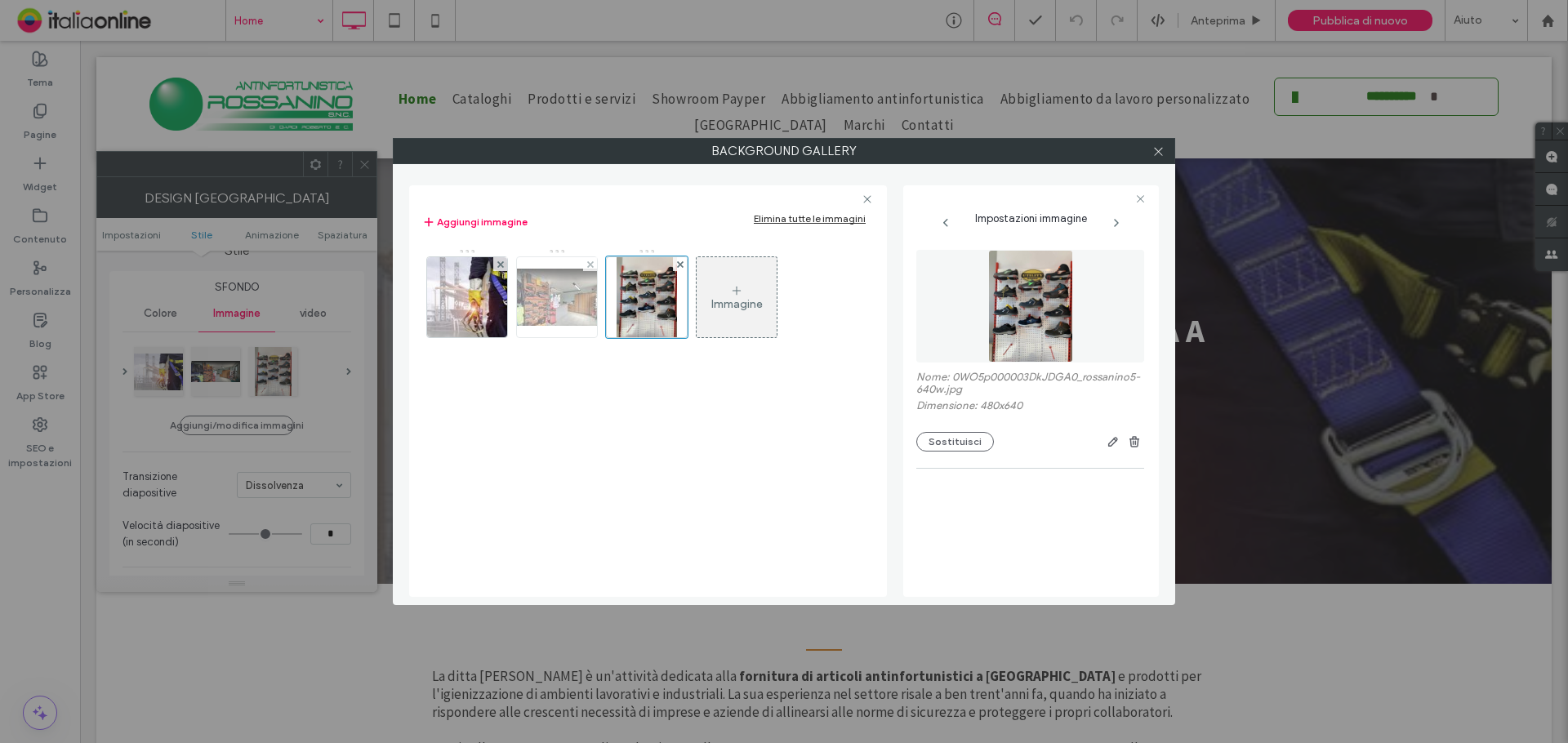
click at [536, 304] on img at bounding box center [556, 297] width 130 height 57
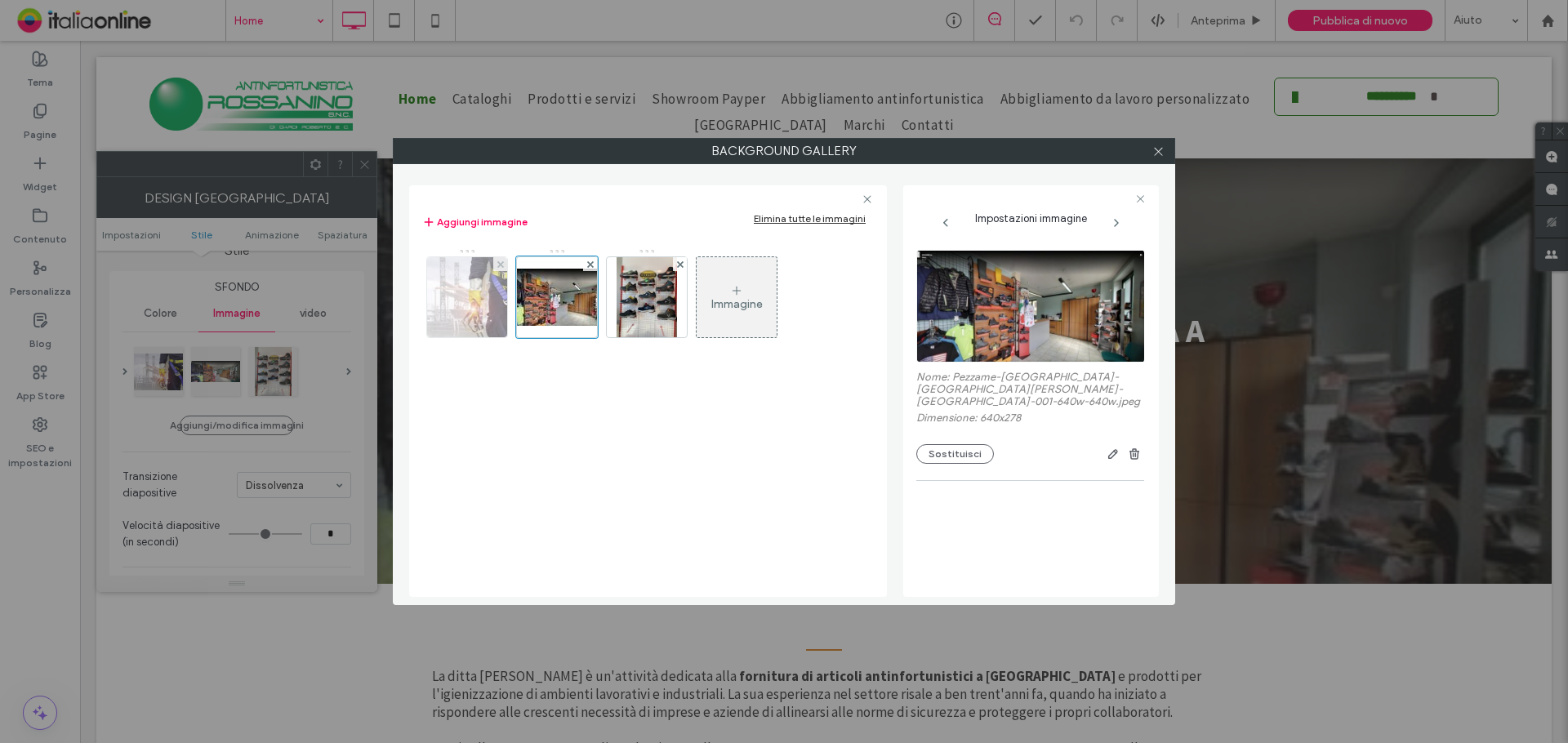
click at [490, 304] on img at bounding box center [467, 297] width 106 height 80
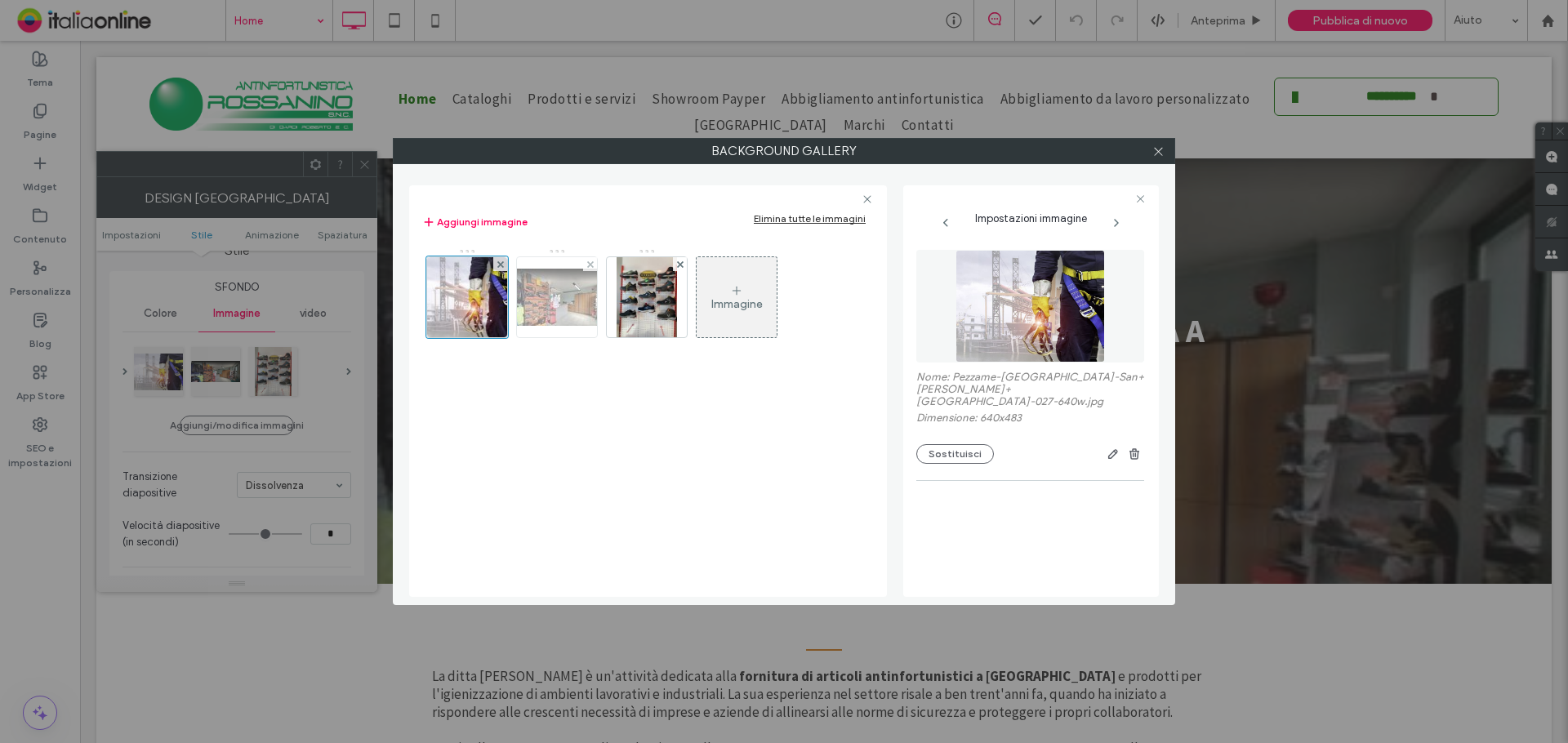
click at [550, 304] on img at bounding box center [556, 297] width 130 height 57
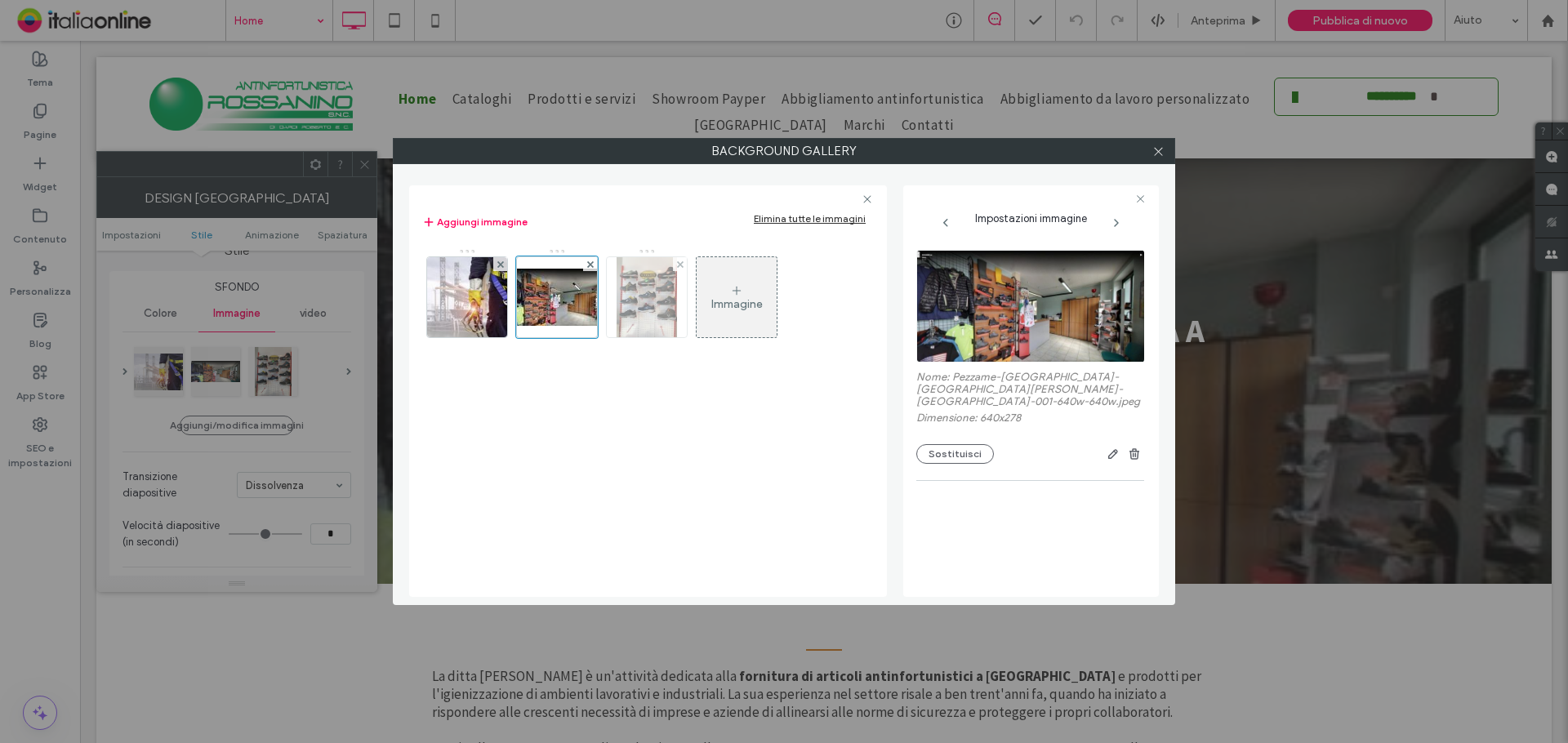
click at [618, 305] on img at bounding box center [646, 297] width 60 height 80
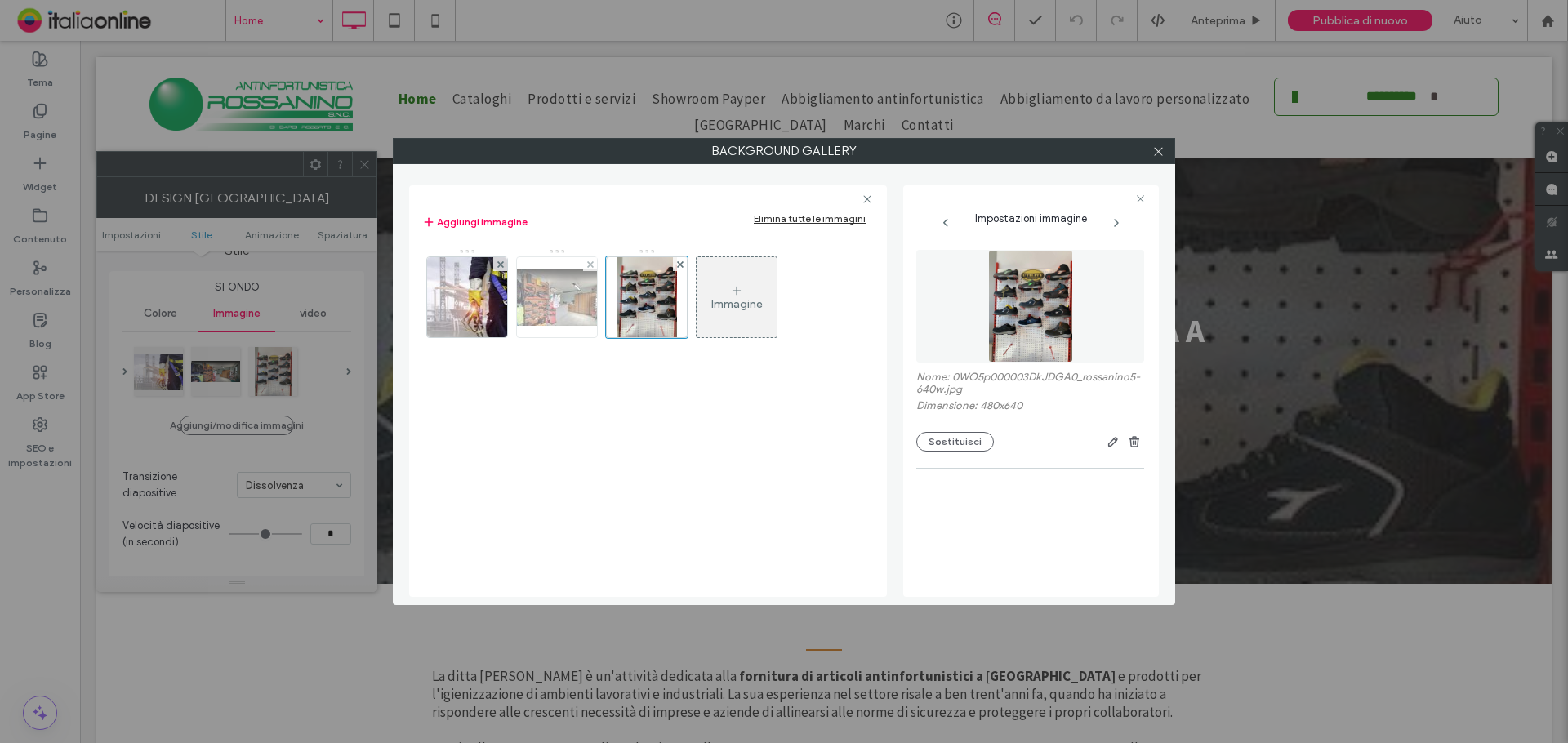
click at [564, 308] on img at bounding box center [556, 297] width 130 height 57
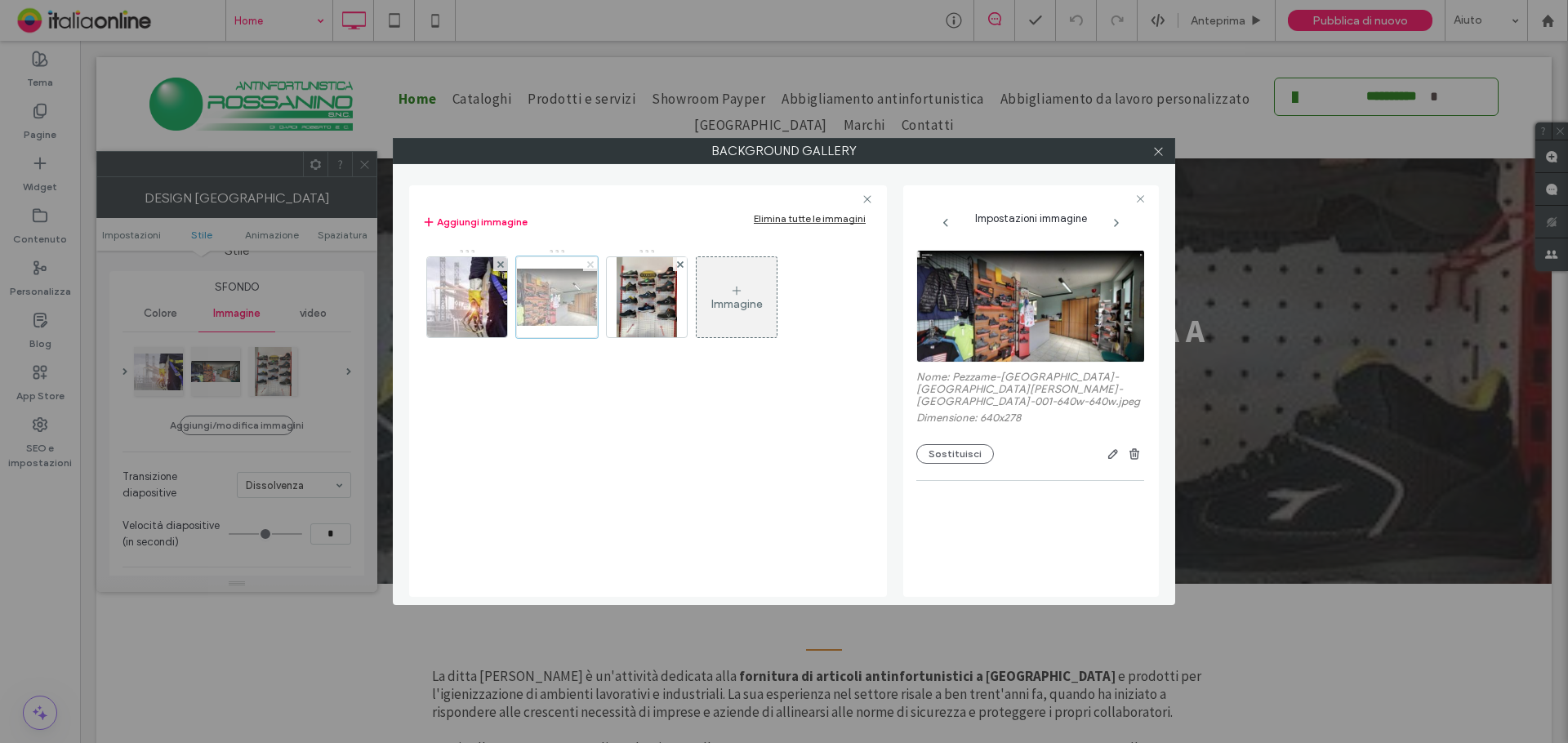
click at [588, 267] on use at bounding box center [589, 264] width 7 height 7
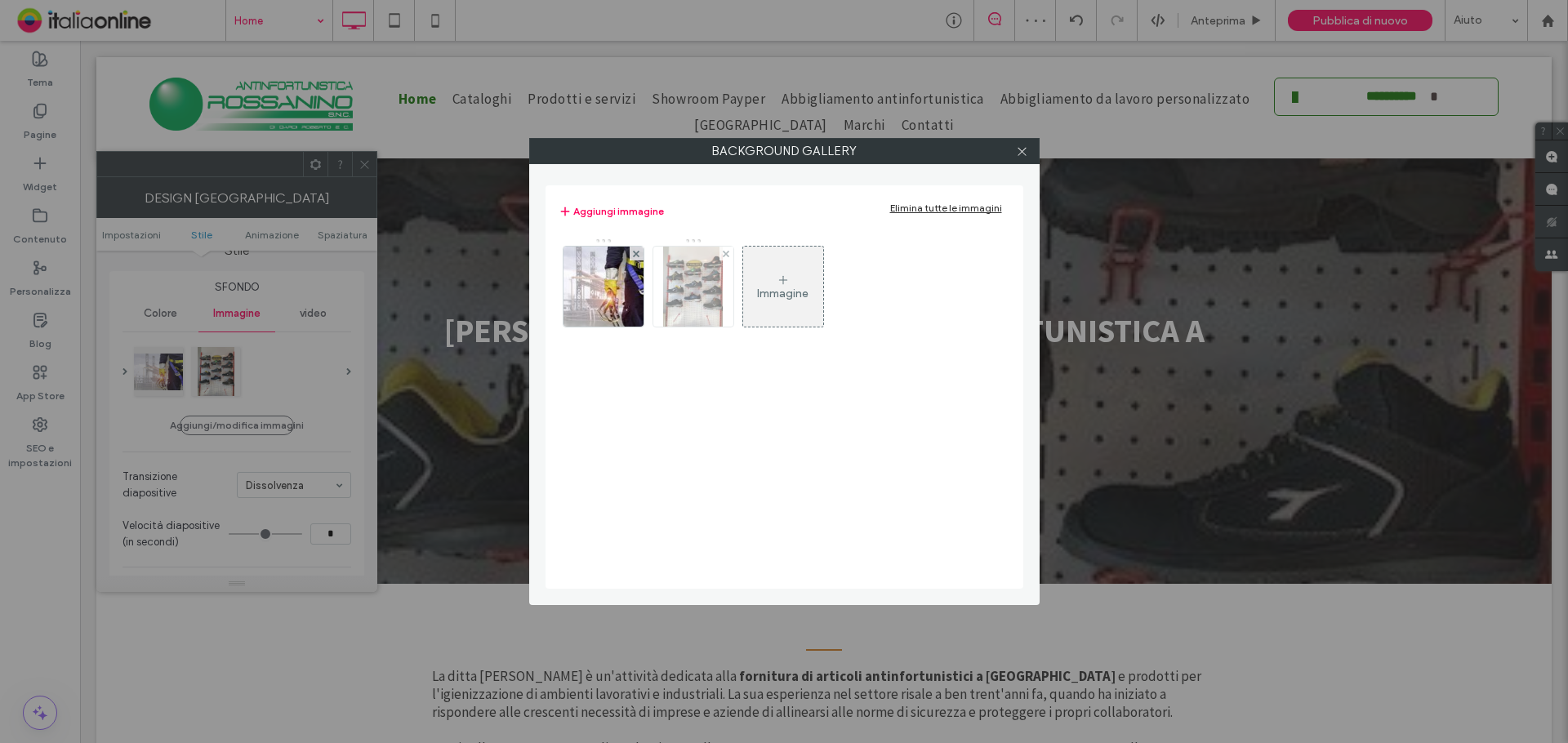
click at [722, 256] on div at bounding box center [727, 254] width 14 height 14
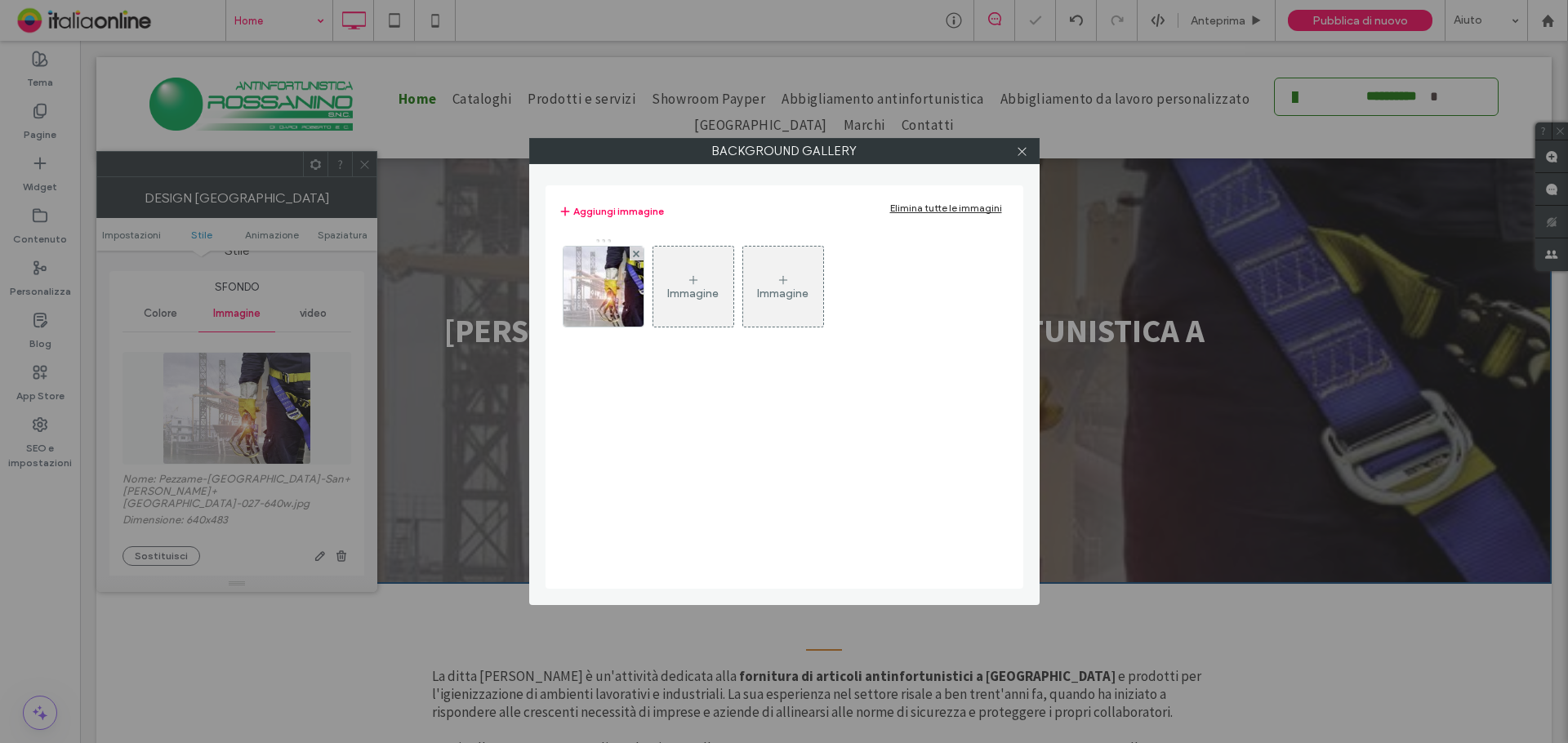
click at [761, 284] on div "Immagine" at bounding box center [783, 286] width 80 height 77
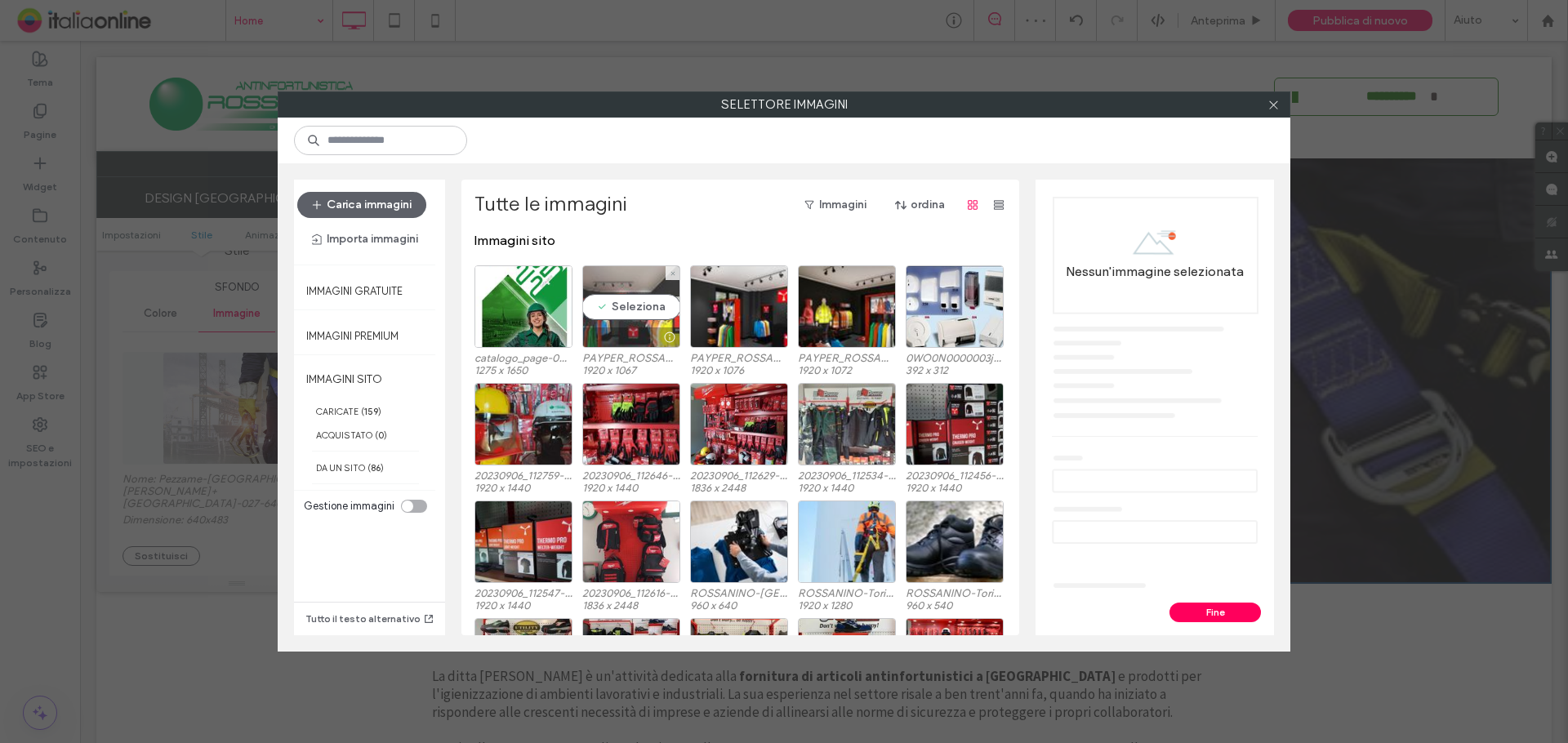
click at [646, 321] on div "Seleziona" at bounding box center [631, 307] width 98 height 83
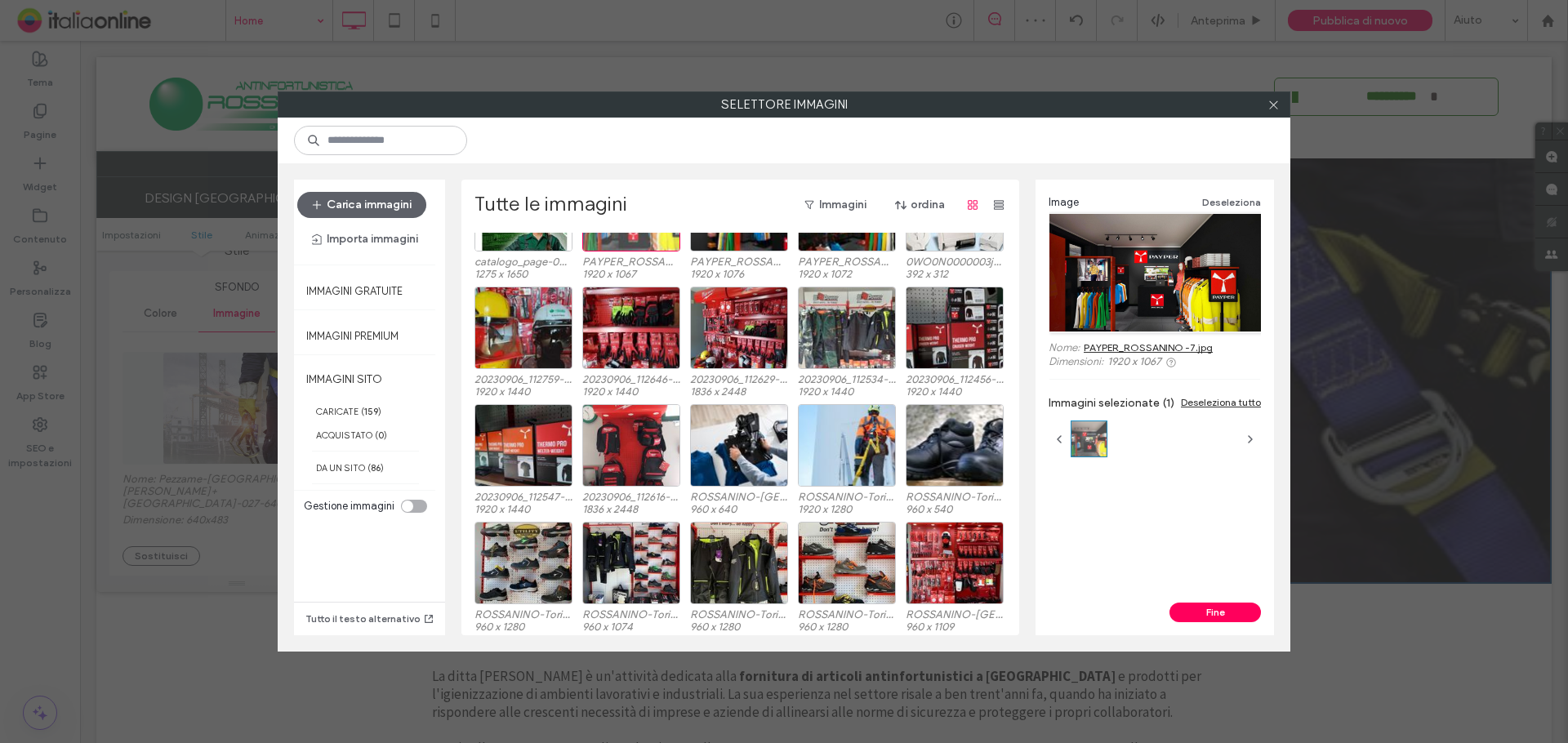
scroll to position [101, 0]
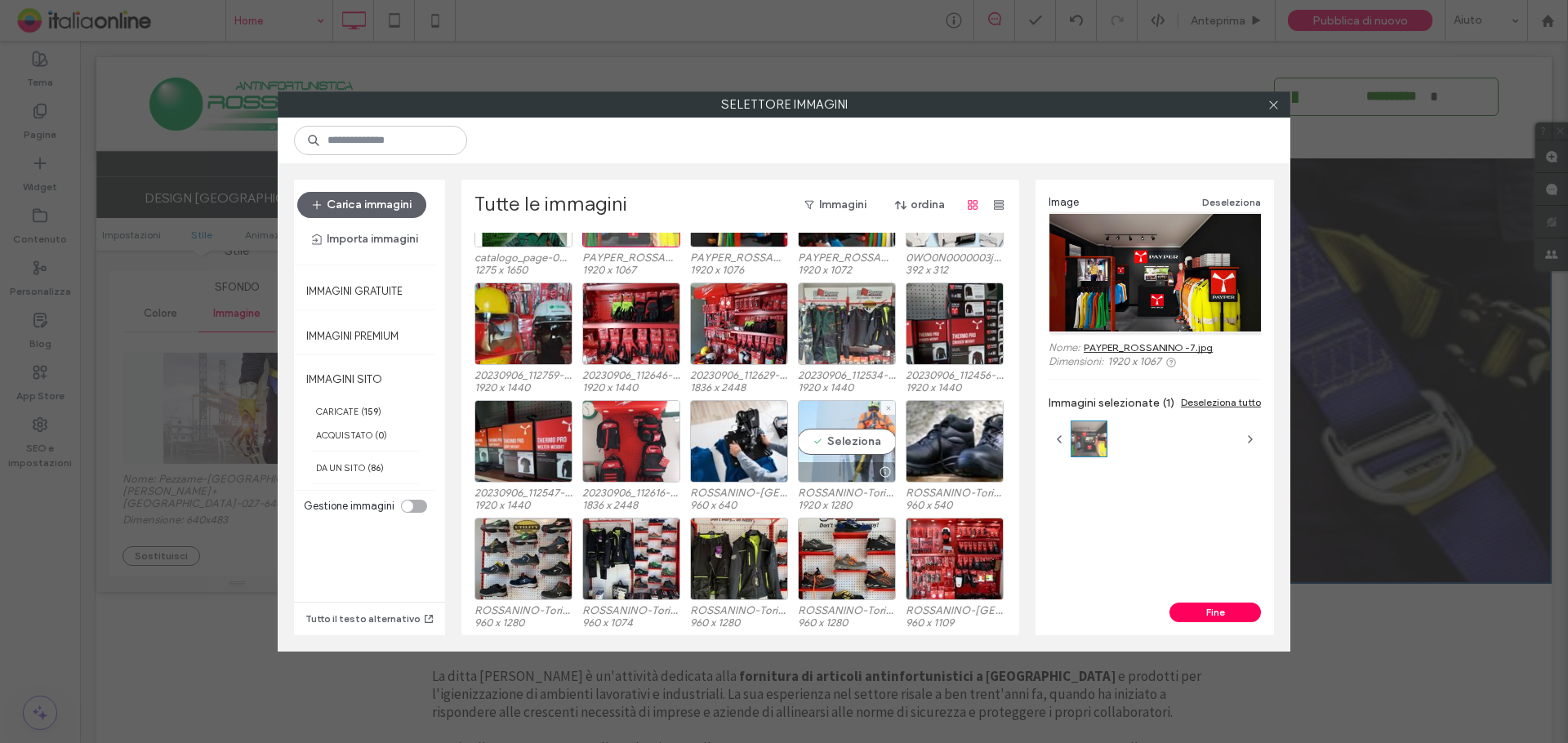
click at [855, 429] on div "Seleziona" at bounding box center [847, 441] width 98 height 83
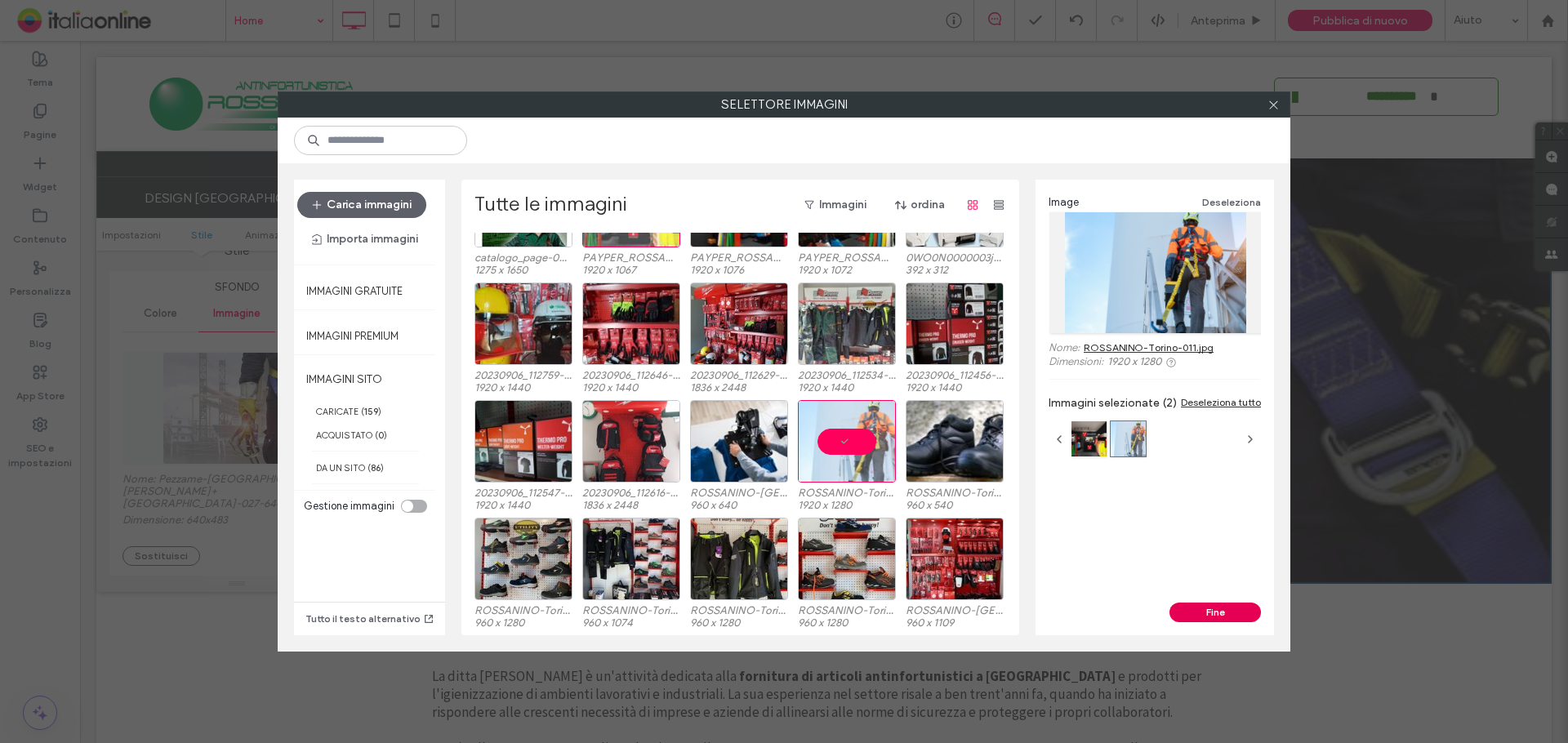
click at [1221, 616] on button "Fine" at bounding box center [1215, 613] width 91 height 20
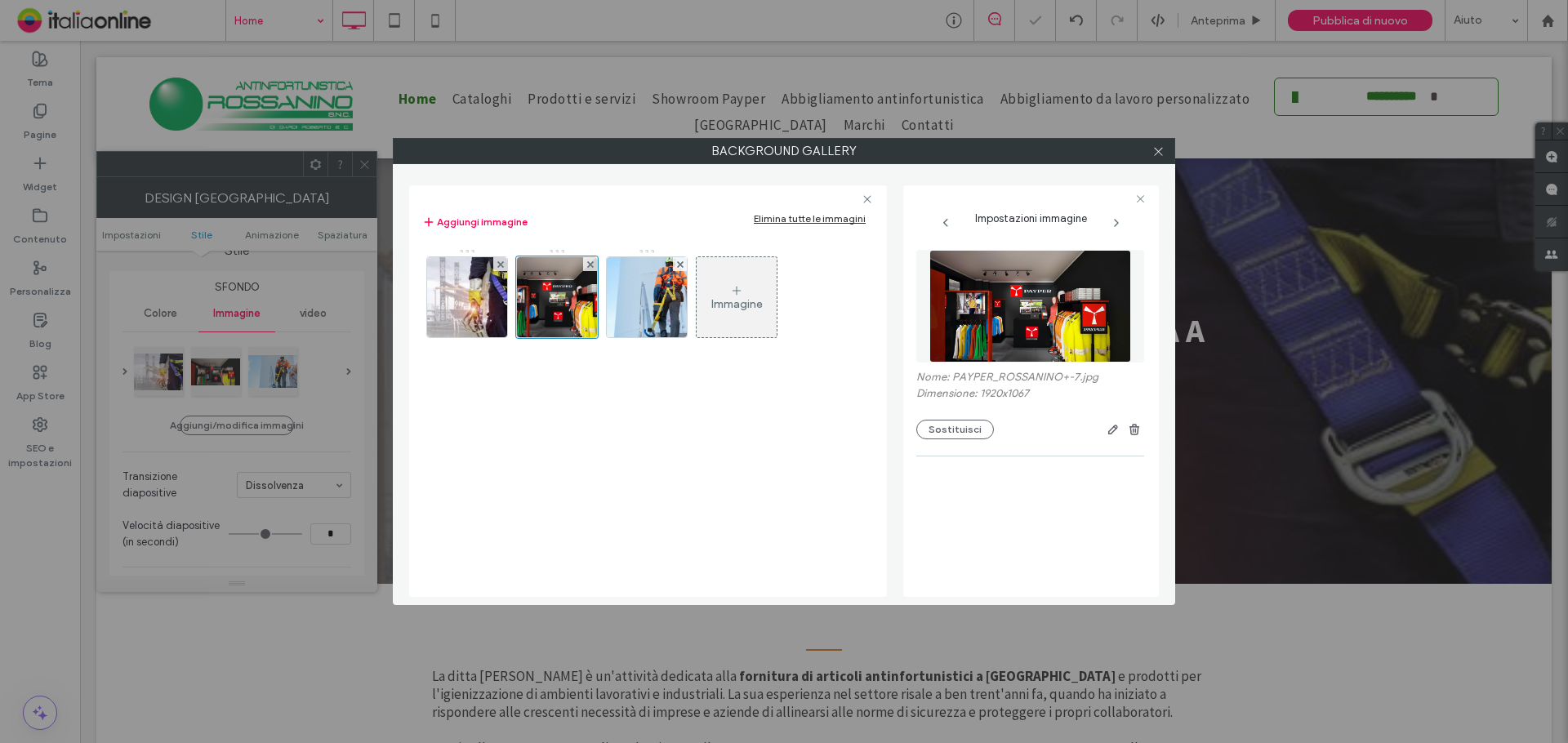
drag, startPoint x: 1153, startPoint y: 141, endPoint x: 1102, endPoint y: 141, distance: 51.0
click at [1153, 141] on span at bounding box center [1158, 151] width 12 height 25
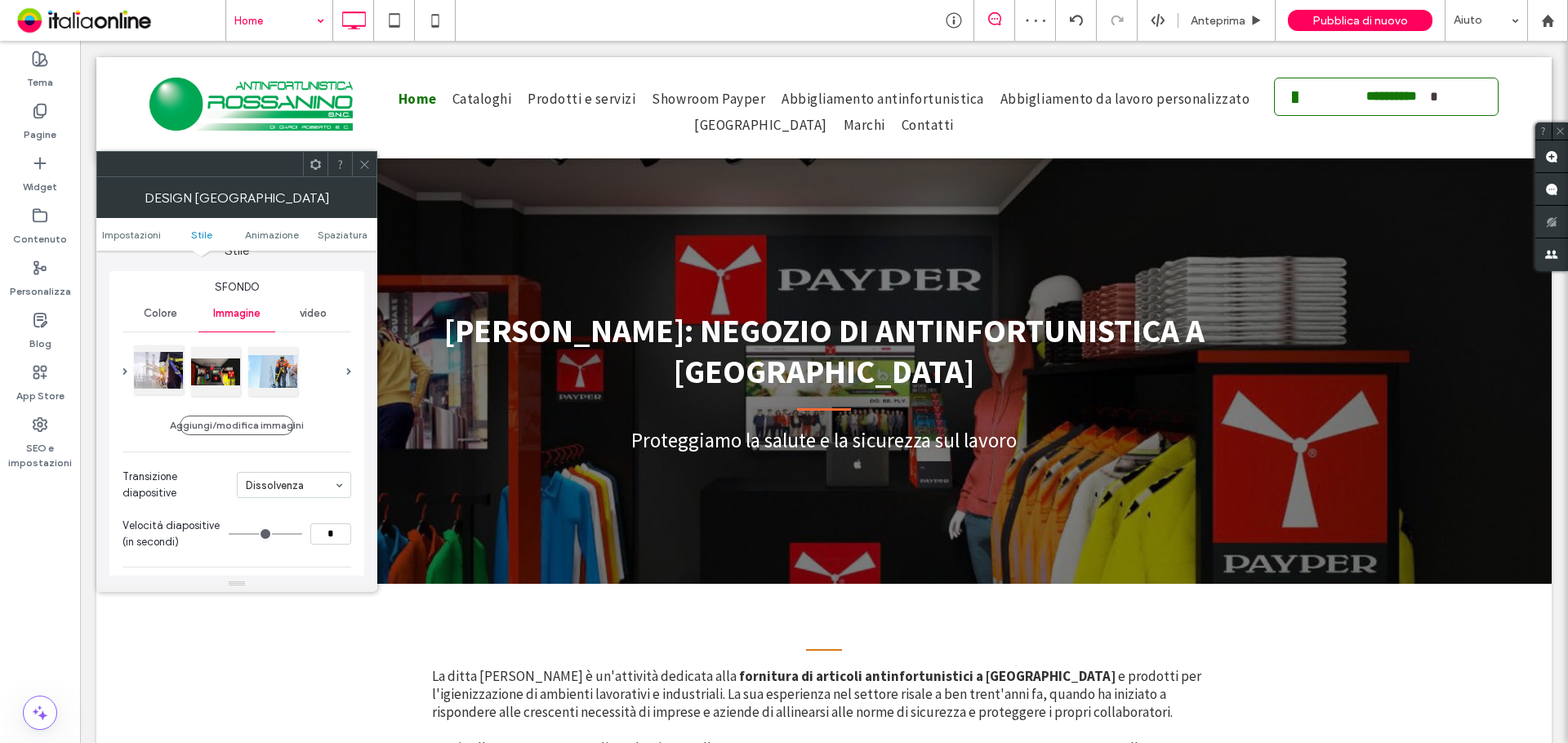
click at [160, 372] on div at bounding box center [158, 371] width 49 height 49
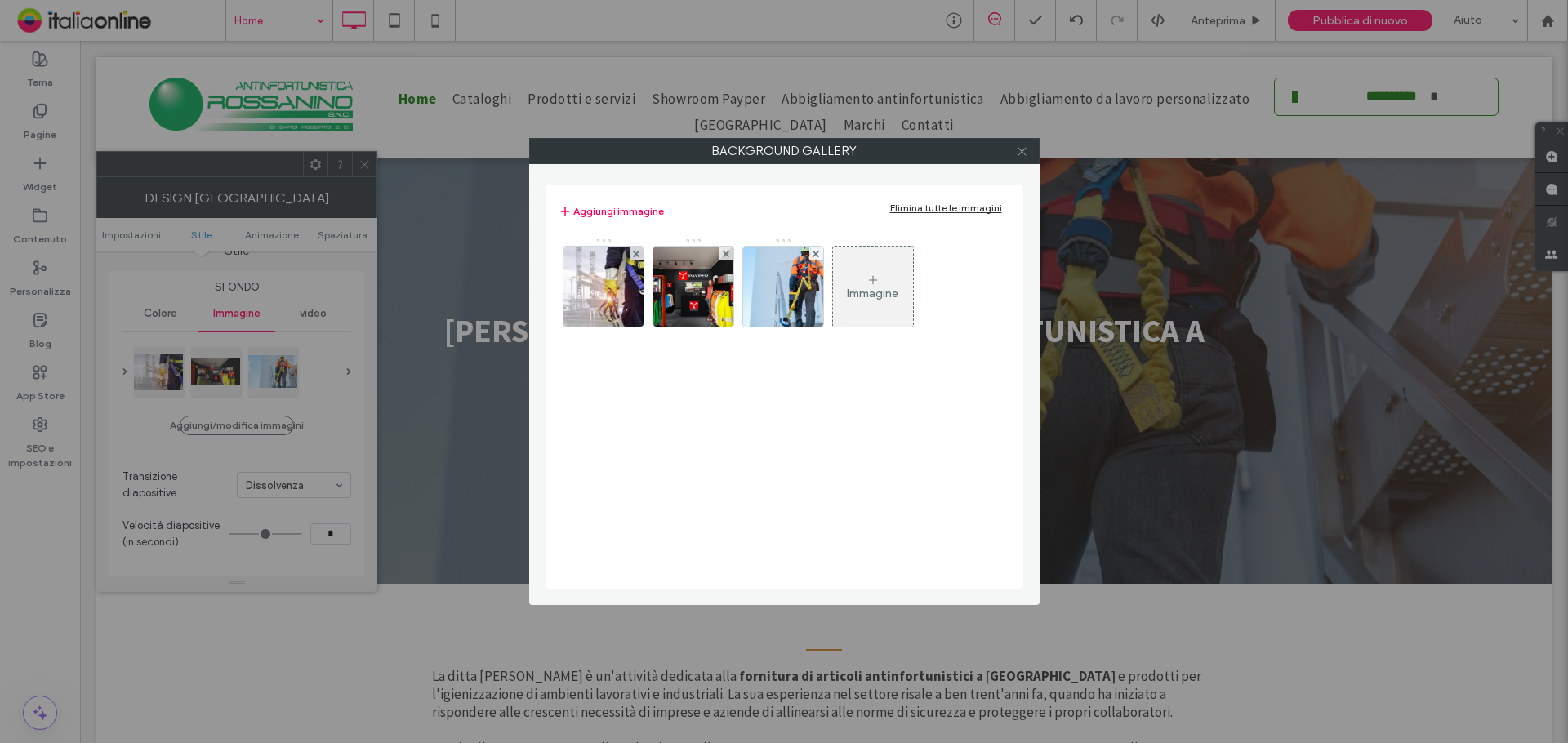
click at [1029, 155] on div at bounding box center [1022, 151] width 25 height 25
click at [1019, 154] on icon at bounding box center [1022, 152] width 12 height 12
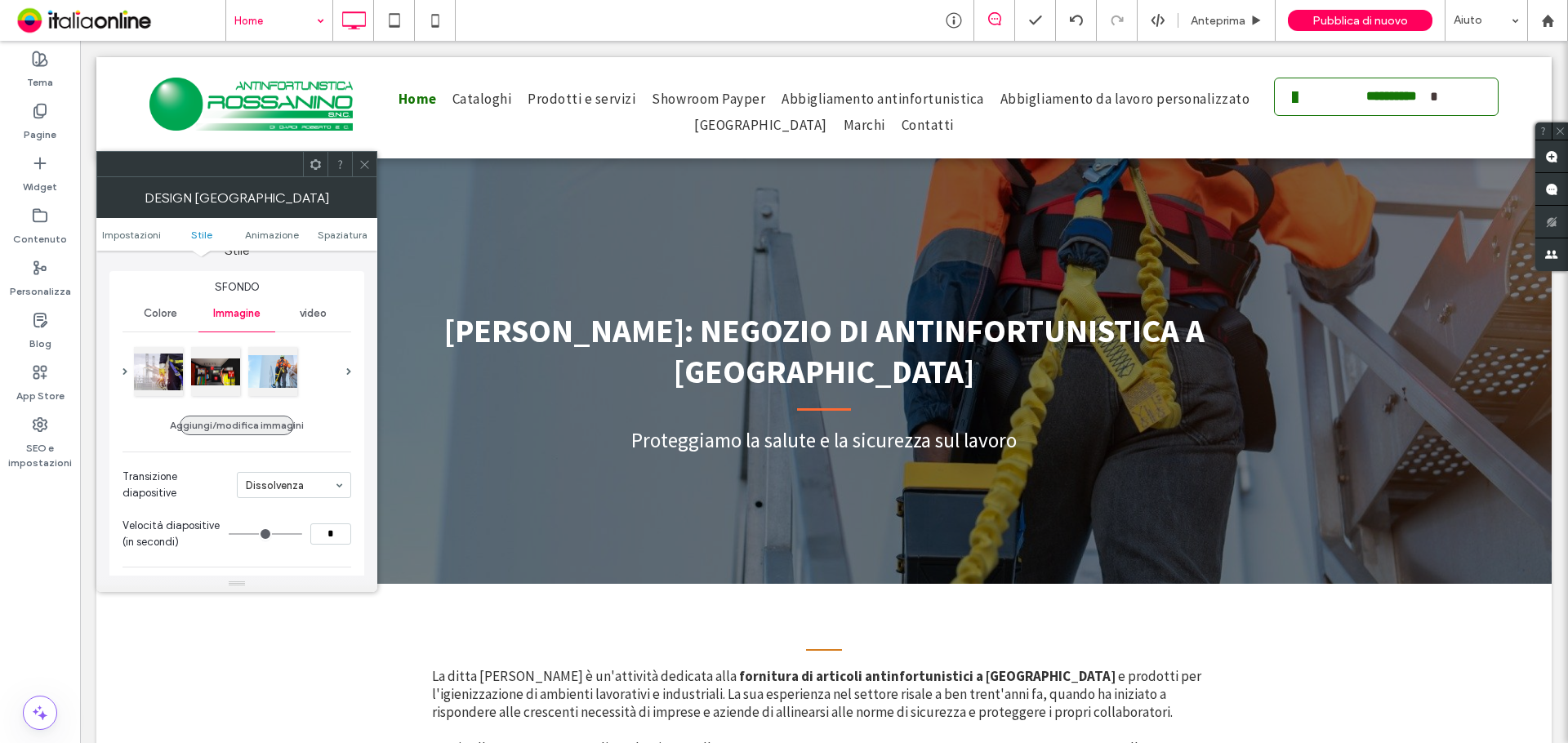
click at [275, 426] on button "Aggiungi/modifica immagini" at bounding box center [237, 425] width 114 height 20
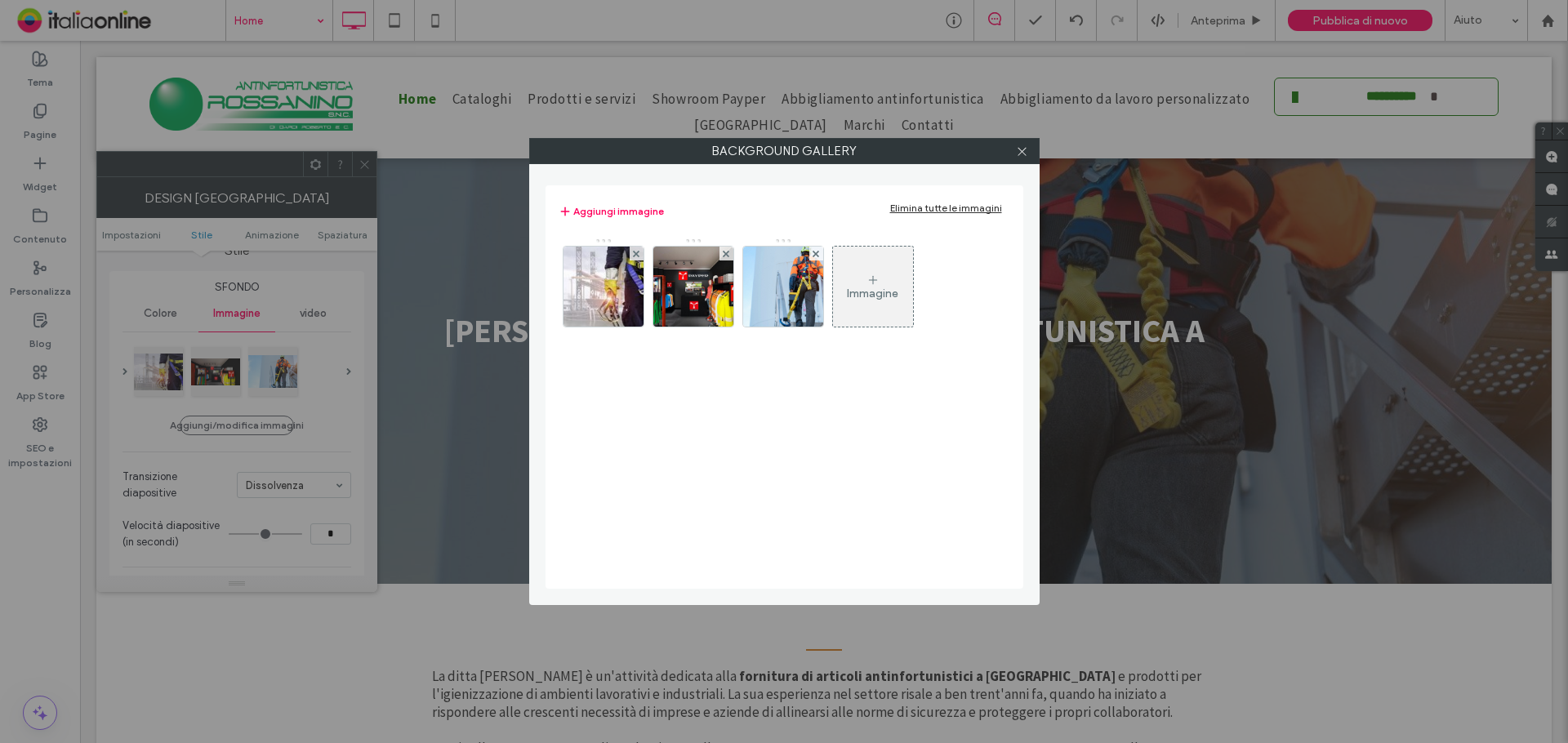
click at [853, 300] on div "Immagine" at bounding box center [872, 294] width 51 height 14
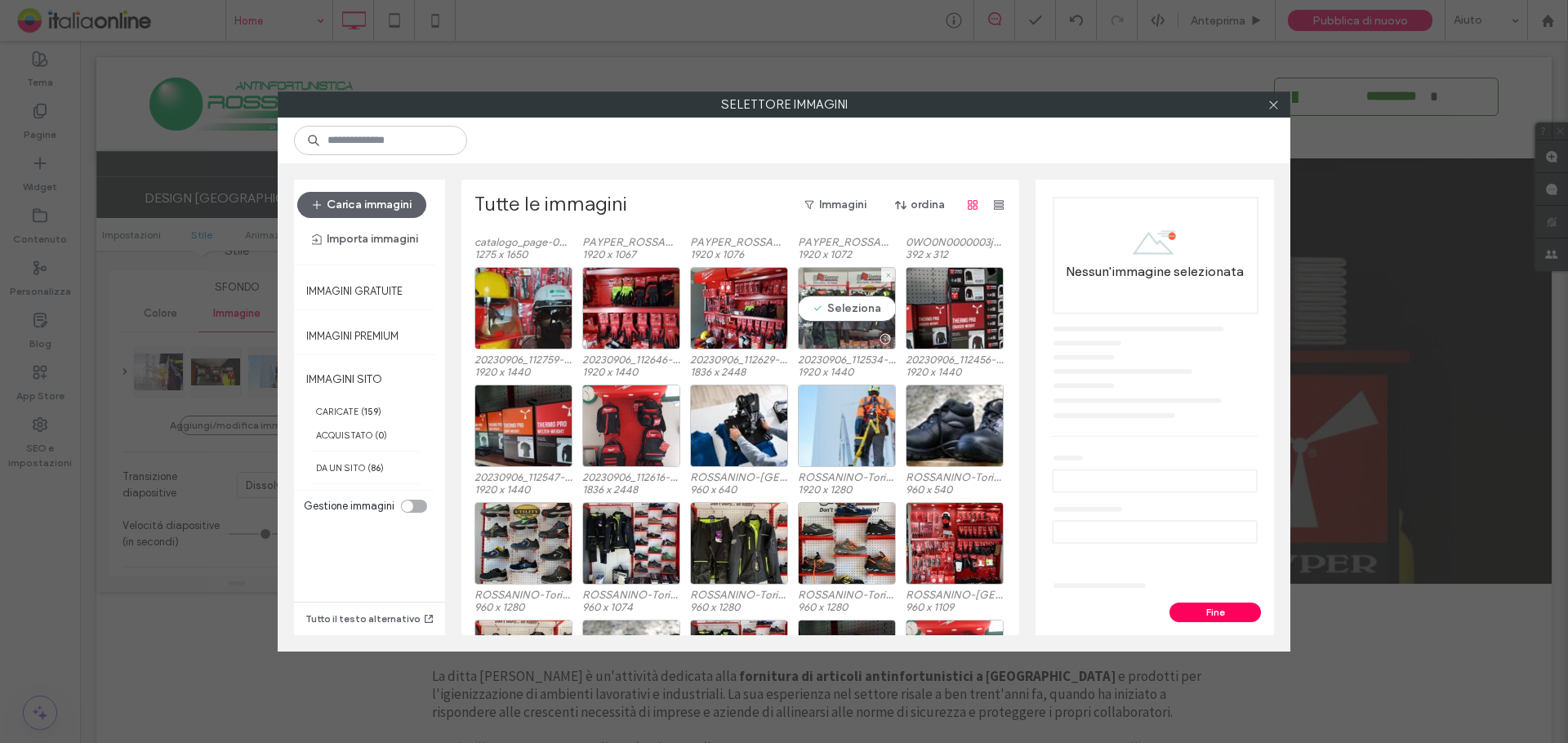
scroll to position [198, 0]
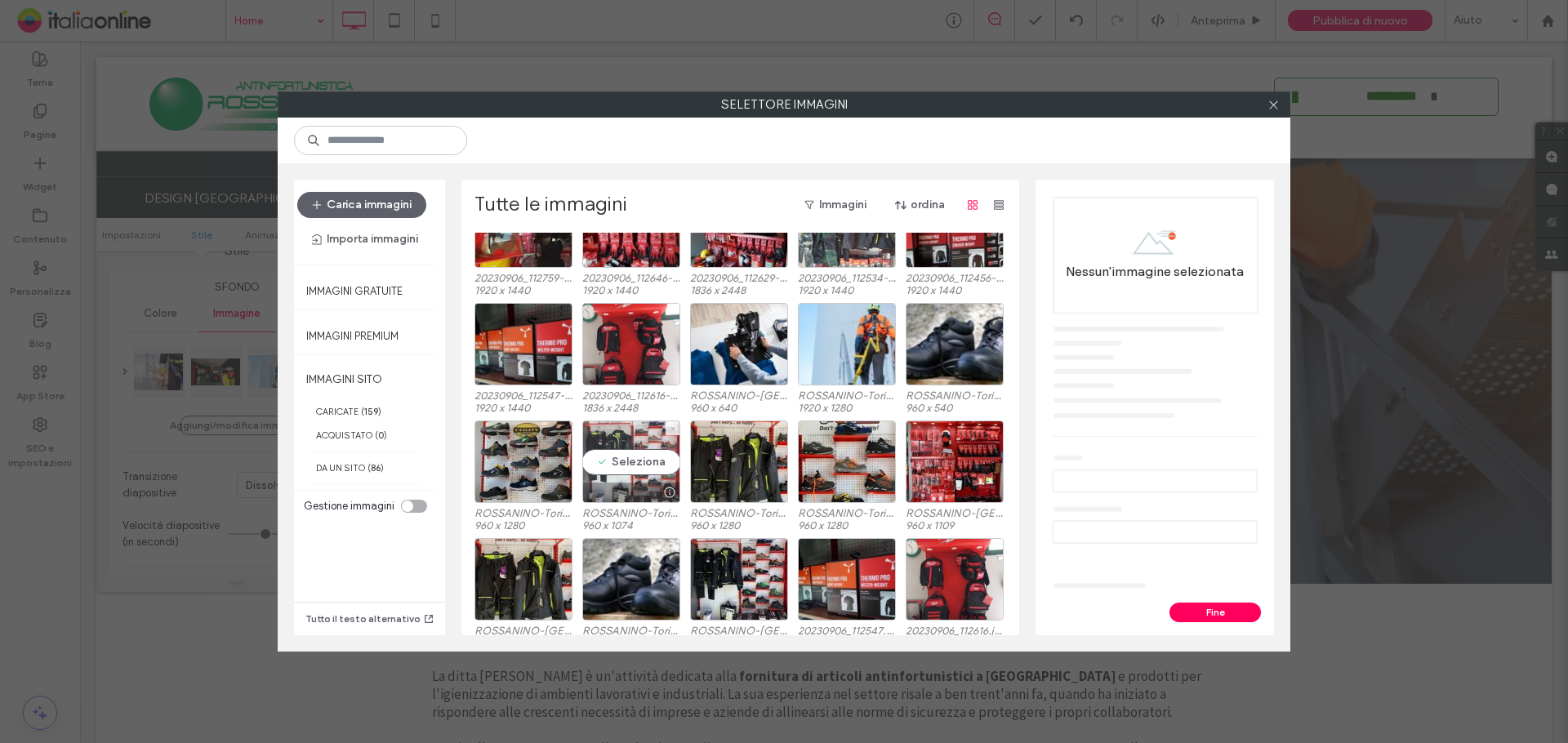
click at [658, 453] on div "Seleziona" at bounding box center [631, 462] width 98 height 83
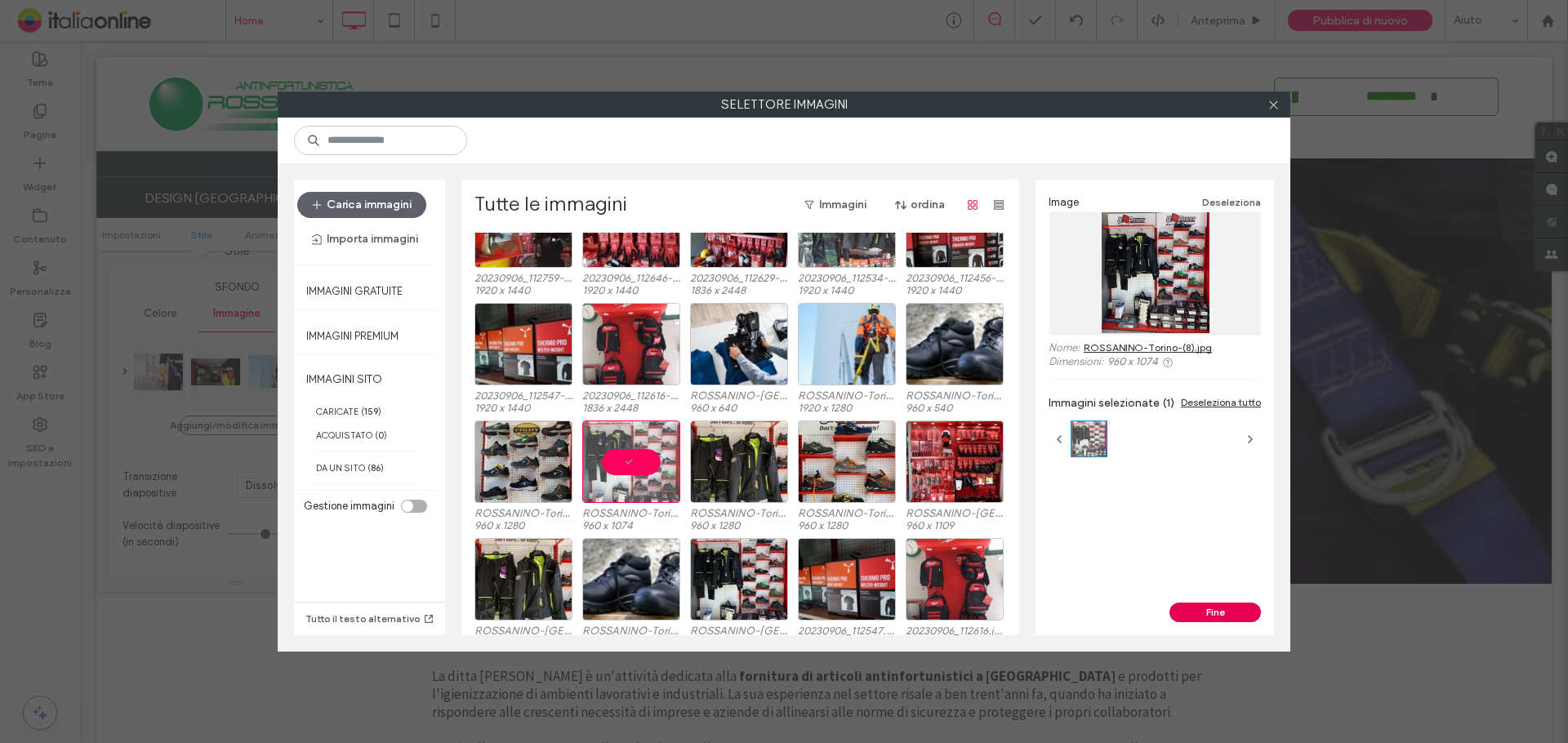
click at [1208, 605] on button "Fine" at bounding box center [1215, 613] width 91 height 20
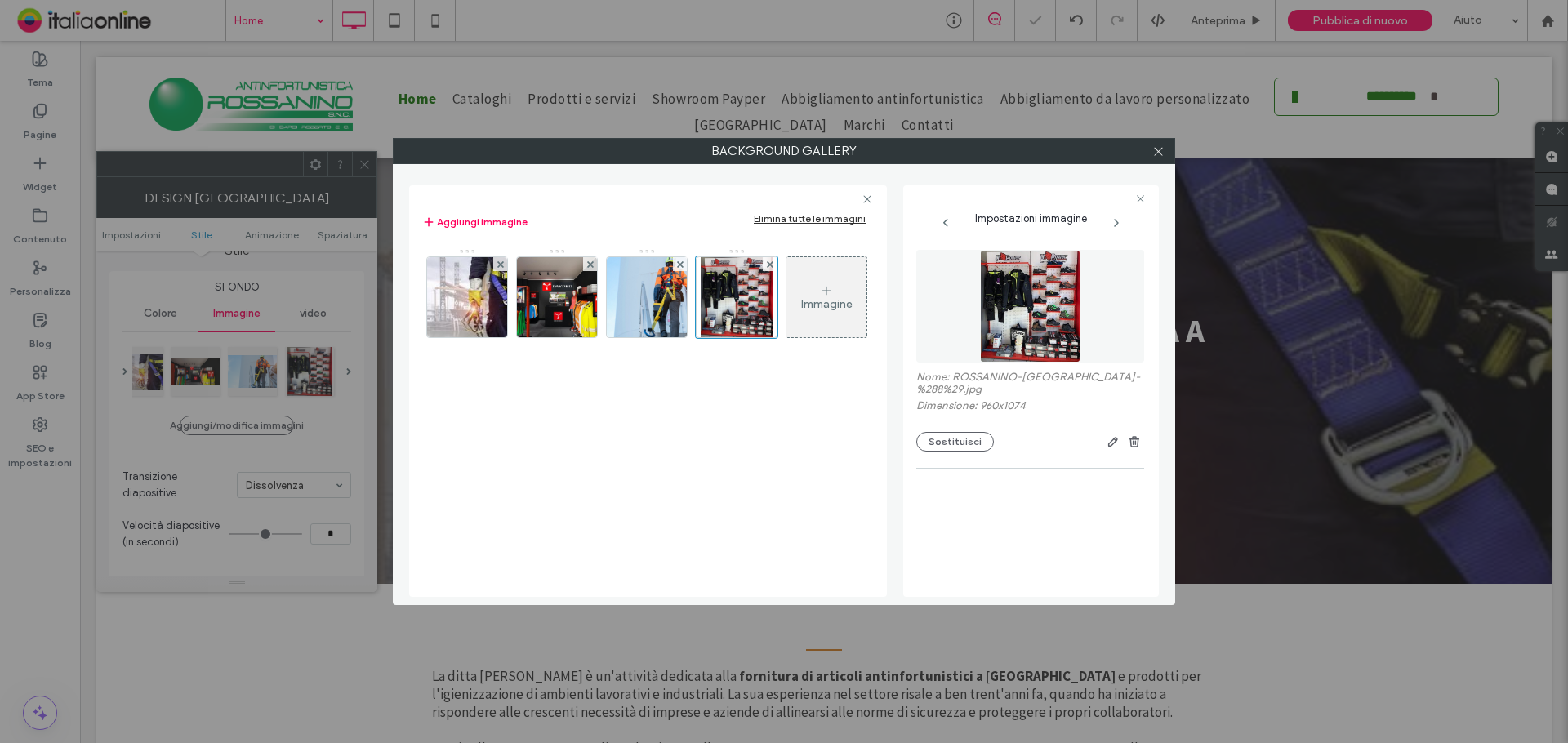
click at [1146, 146] on div at bounding box center [1157, 151] width 25 height 25
click at [1152, 148] on icon at bounding box center [1158, 152] width 12 height 12
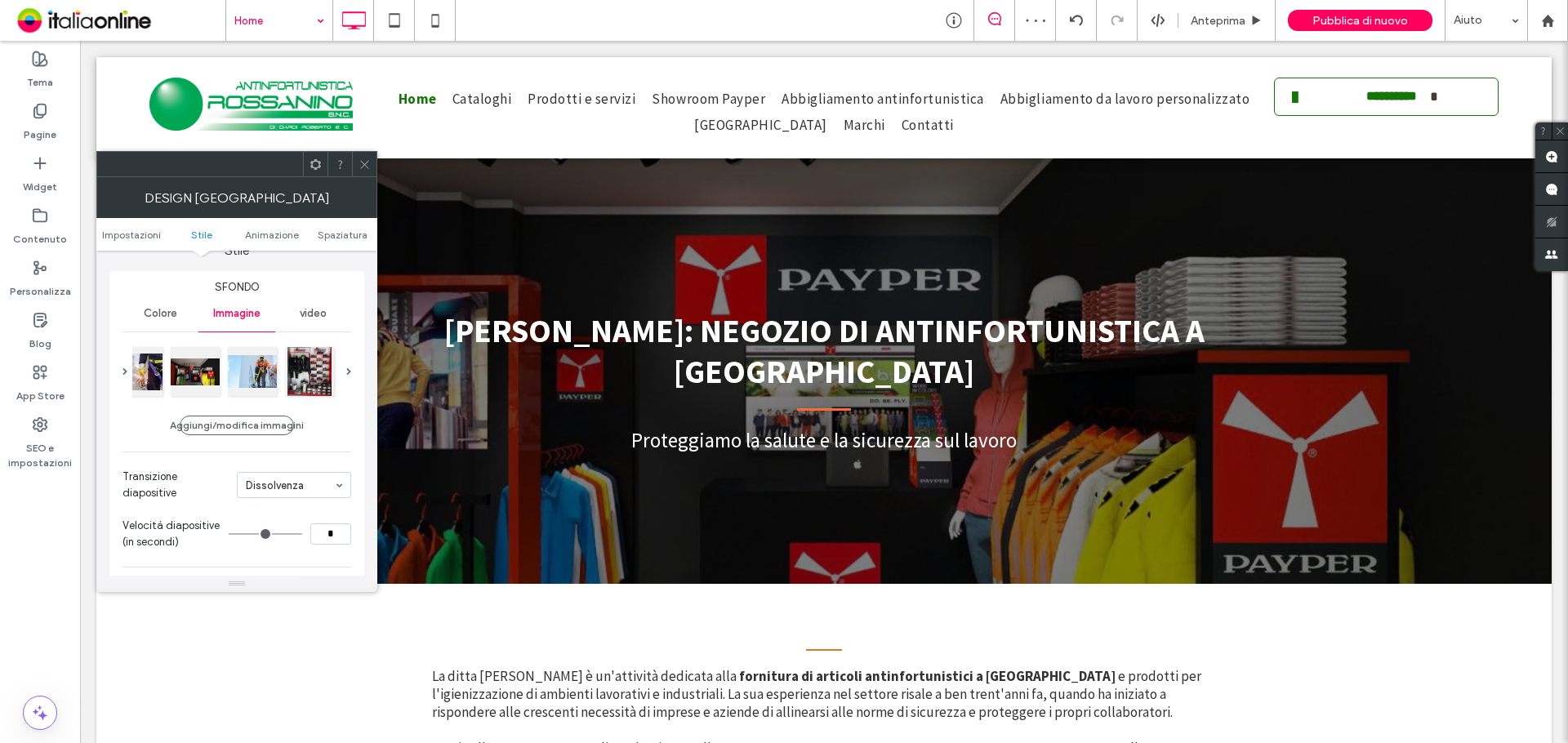
click at [364, 168] on icon at bounding box center [365, 164] width 12 height 12
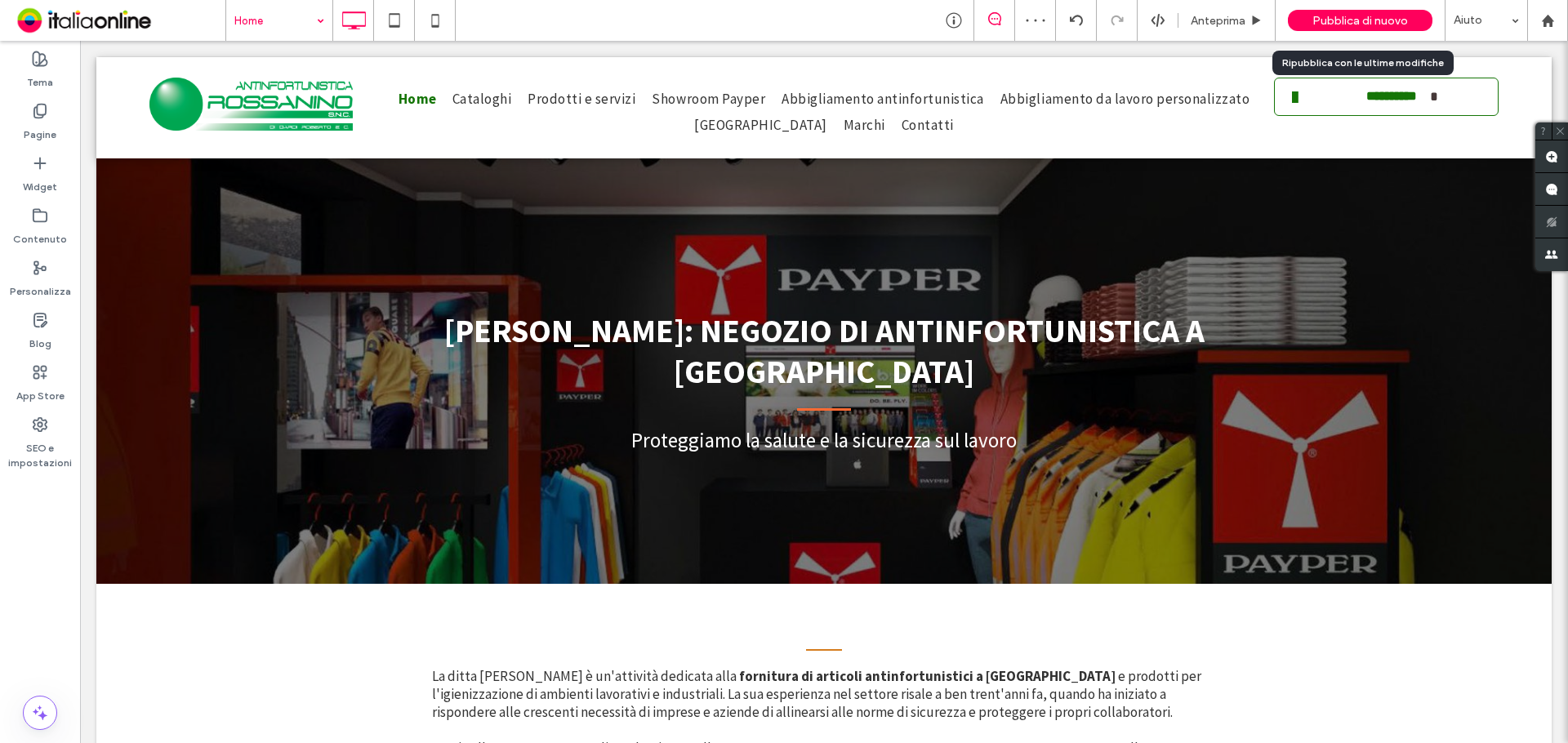
click at [1347, 6] on div "Pubblica di nuovo" at bounding box center [1360, 20] width 145 height 41
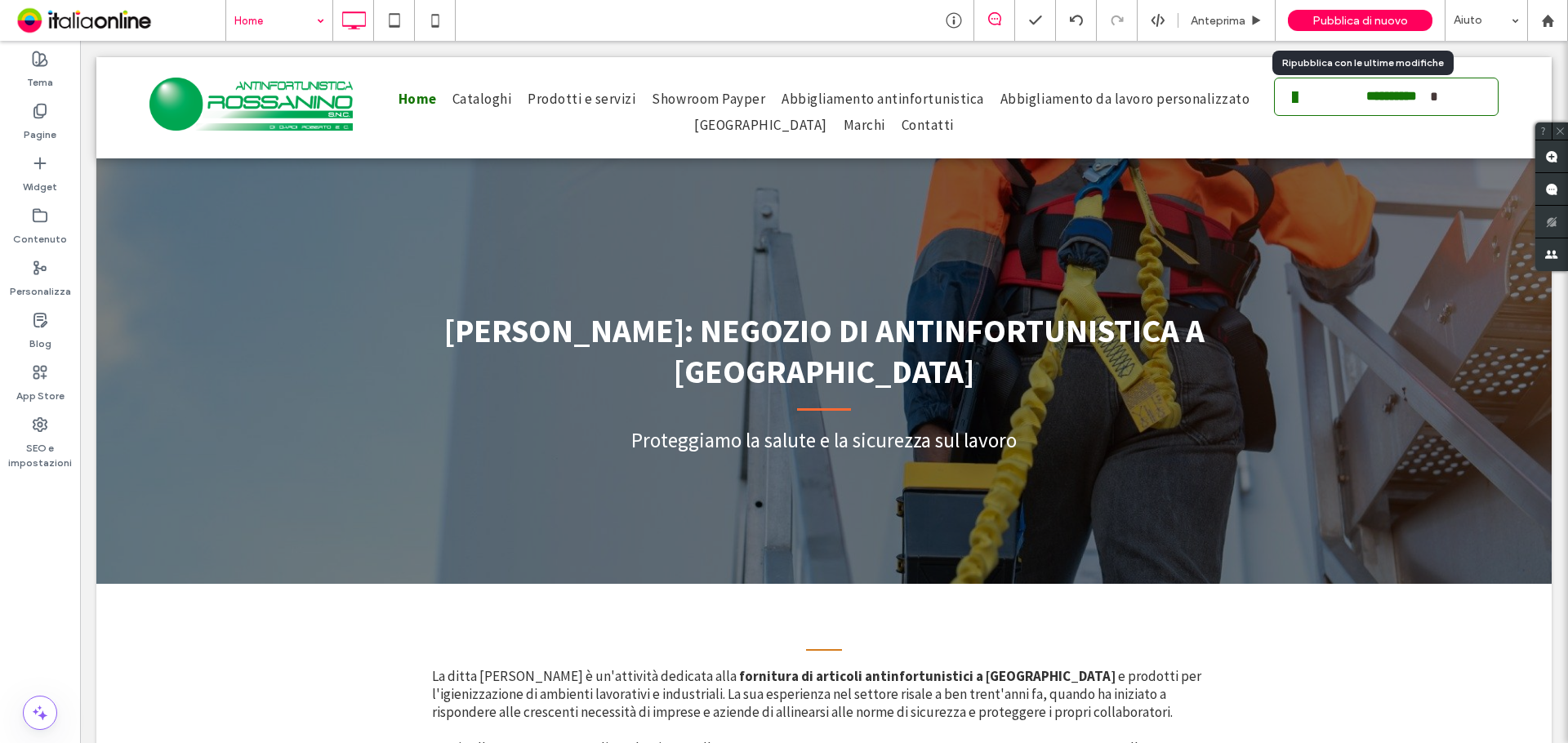
click at [1362, 21] on span "Pubblica di nuovo" at bounding box center [1360, 20] width 95 height 14
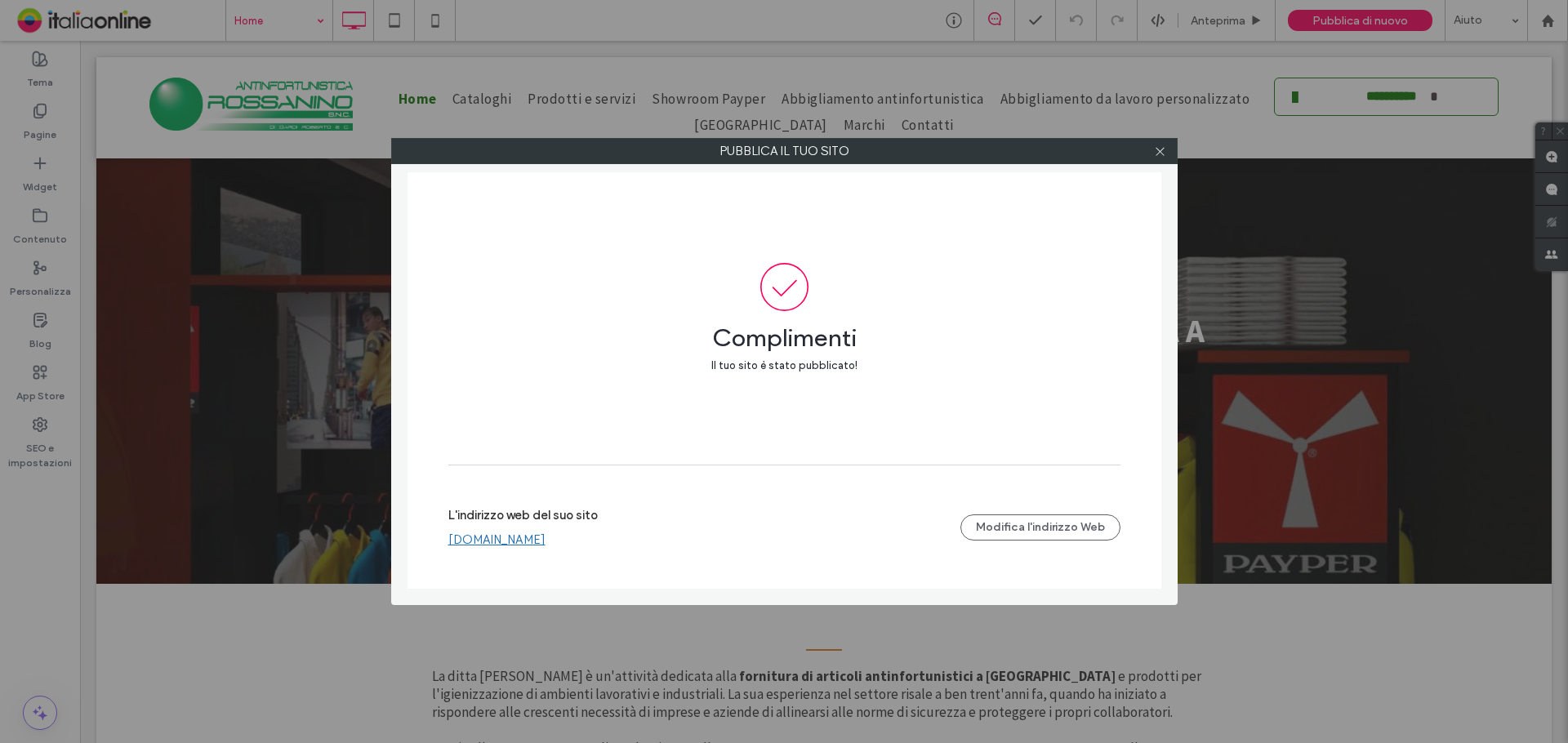
click at [1152, 151] on div at bounding box center [1160, 151] width 25 height 25
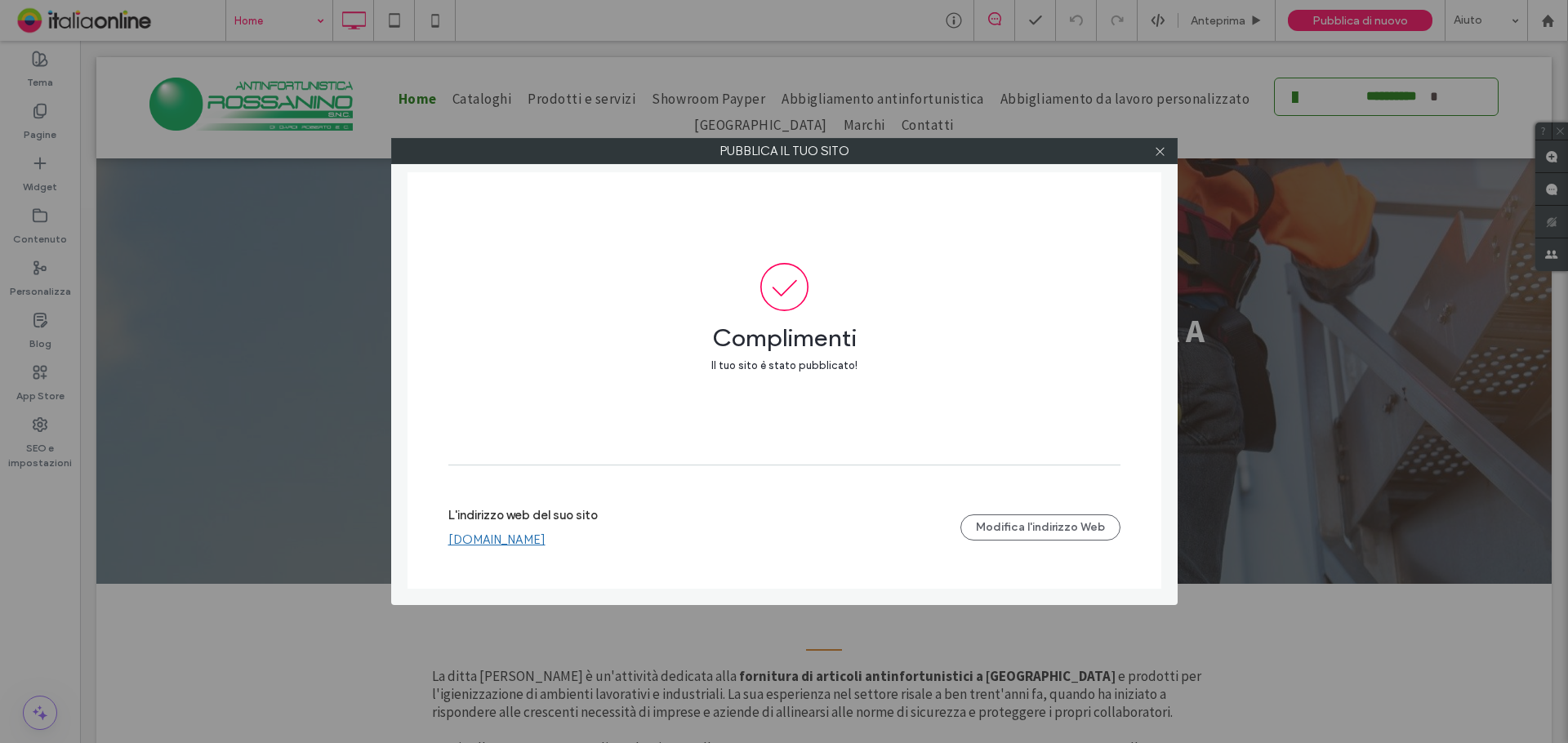
drag, startPoint x: 1157, startPoint y: 149, endPoint x: 1146, endPoint y: 161, distance: 16.3
click at [1157, 149] on icon at bounding box center [1160, 152] width 12 height 12
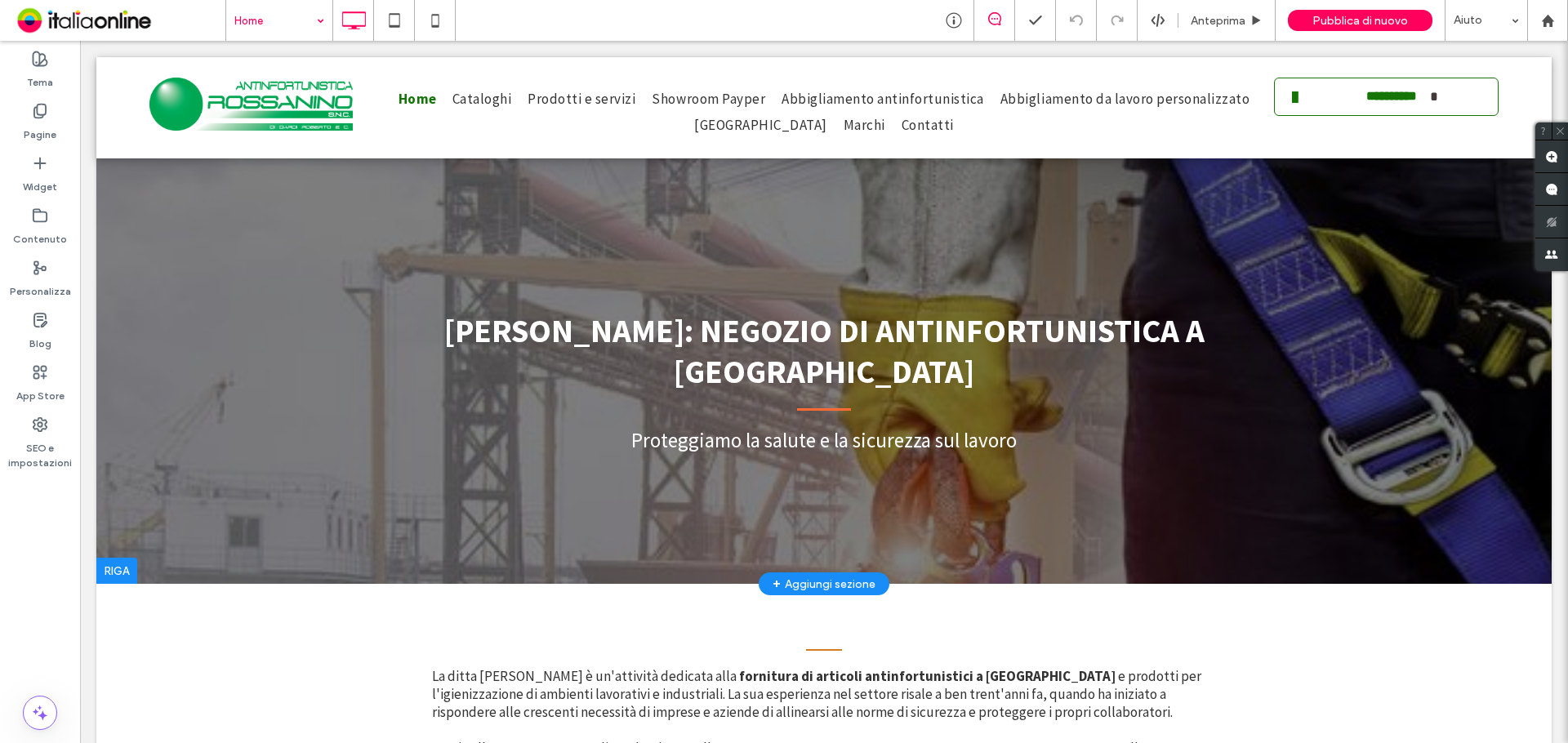
click at [416, 303] on div at bounding box center [824, 320] width 1455 height 527
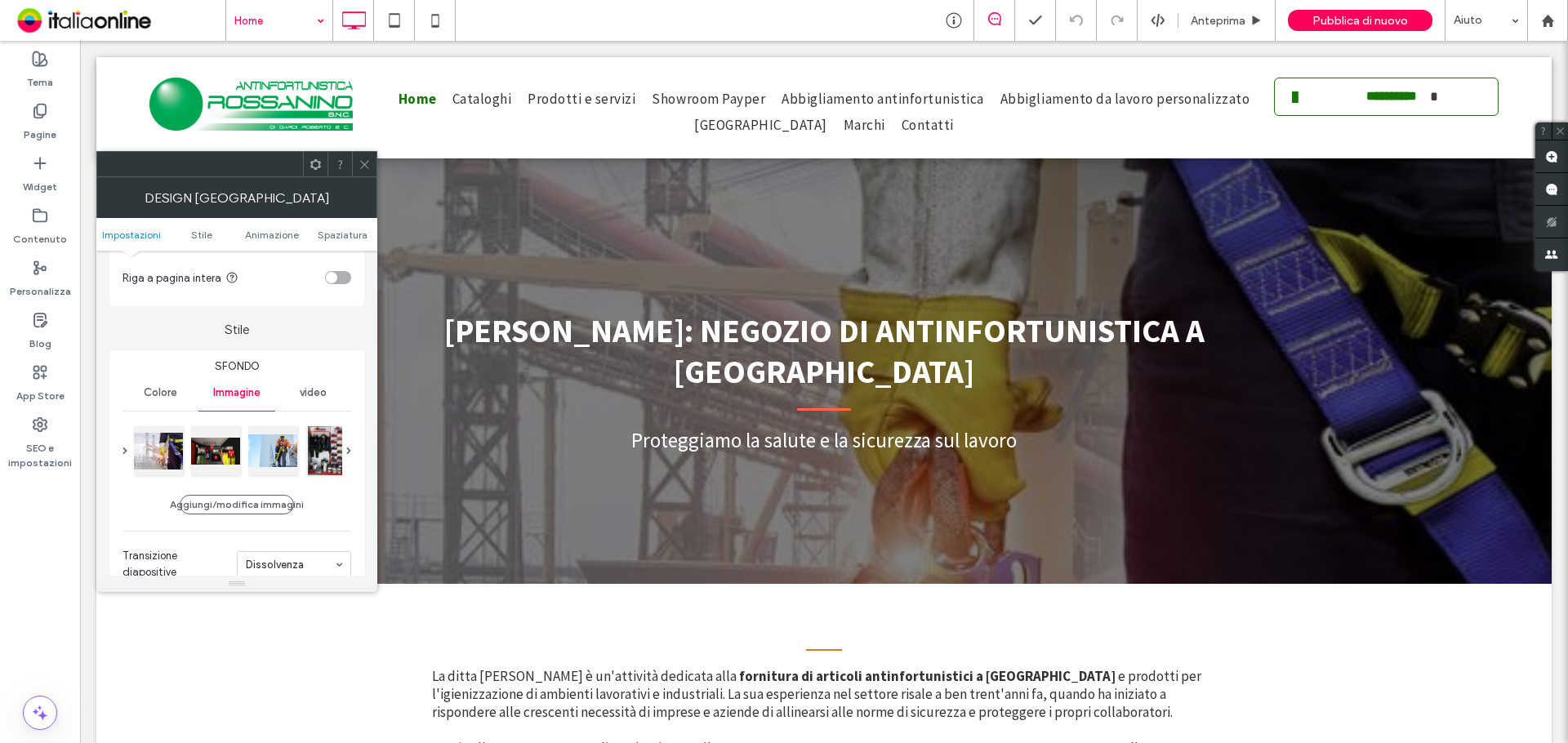
scroll to position [164, 0]
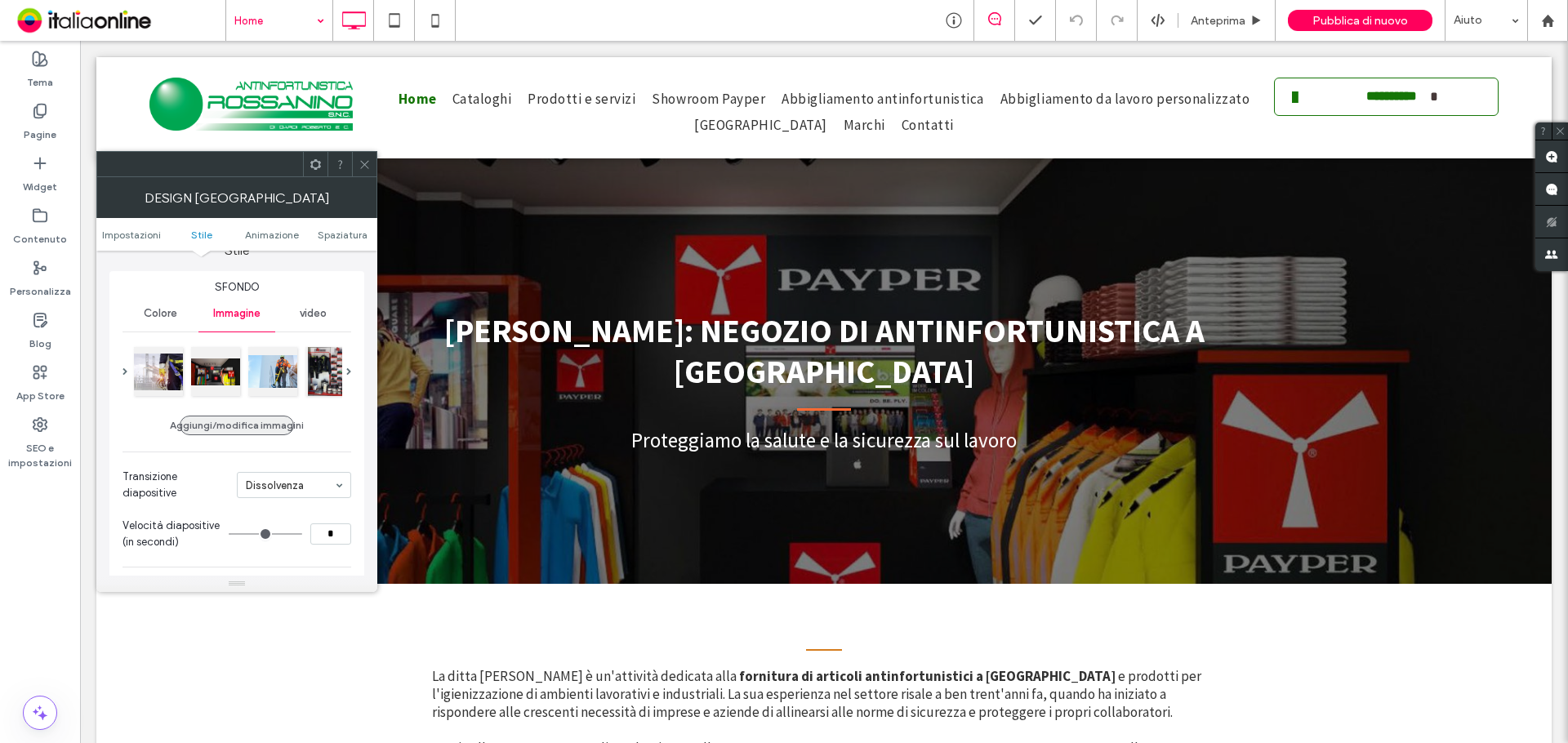
click at [263, 426] on button "Aggiungi/modifica immagini" at bounding box center [237, 425] width 114 height 20
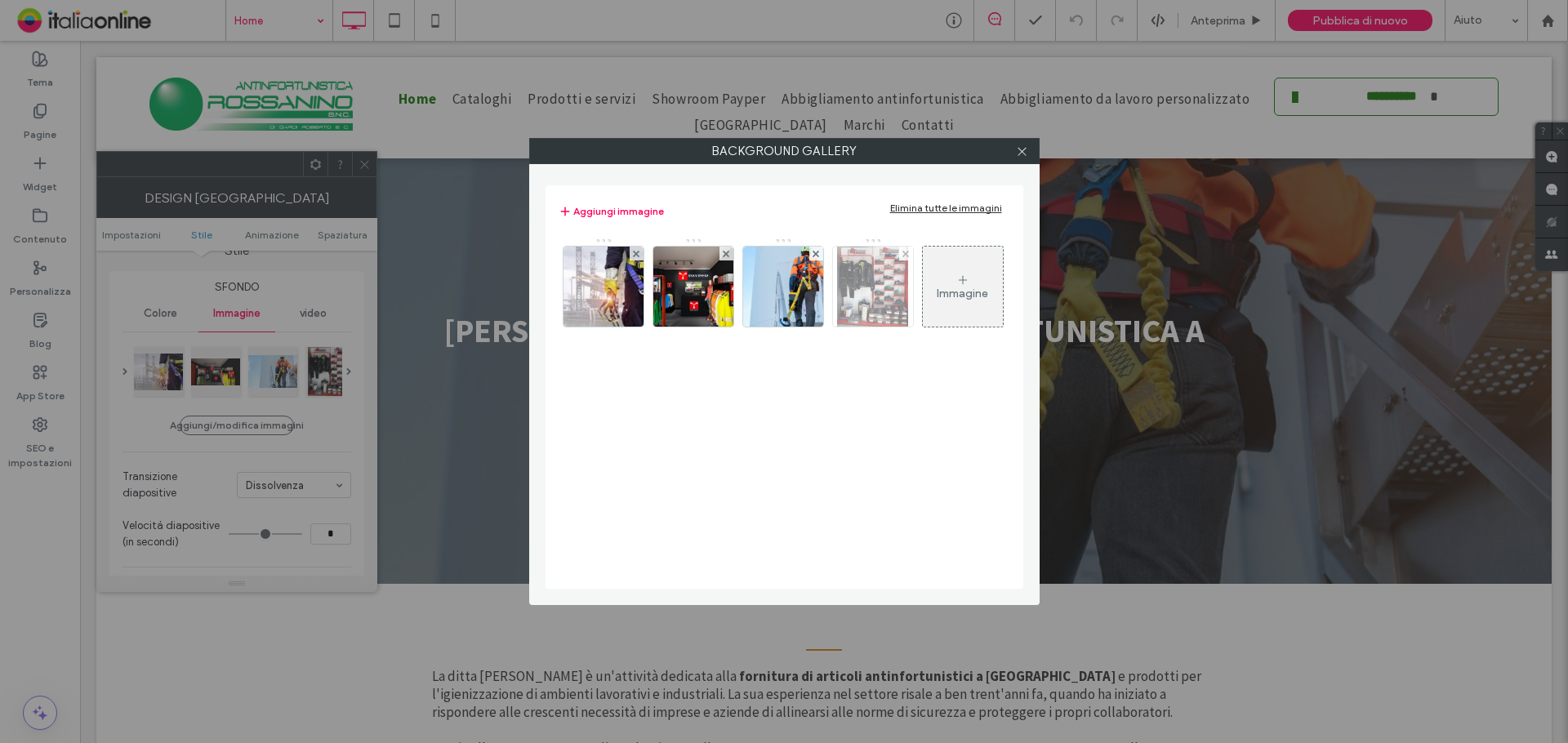
click at [899, 250] on div at bounding box center [906, 254] width 14 height 14
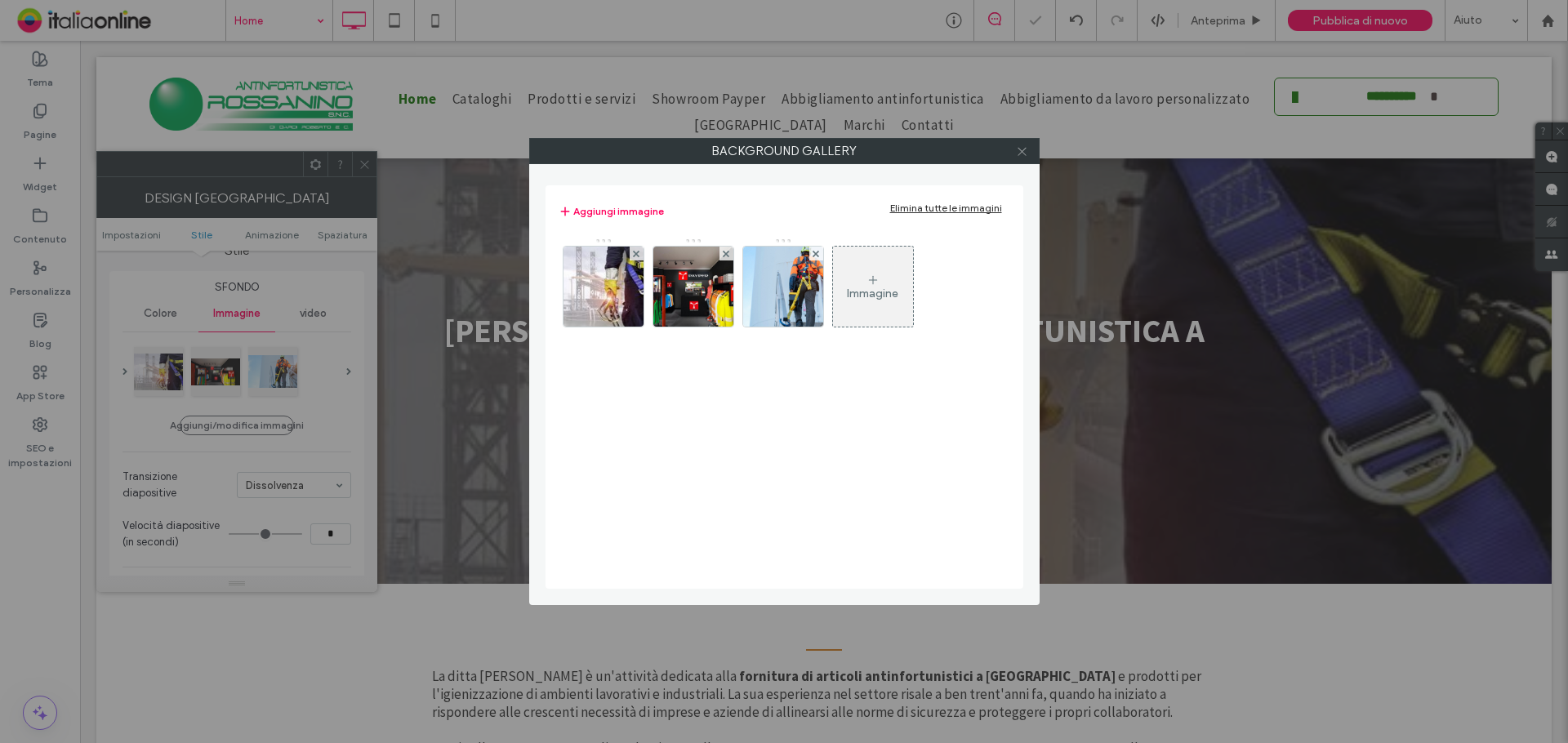
click at [1023, 153] on icon at bounding box center [1022, 152] width 12 height 12
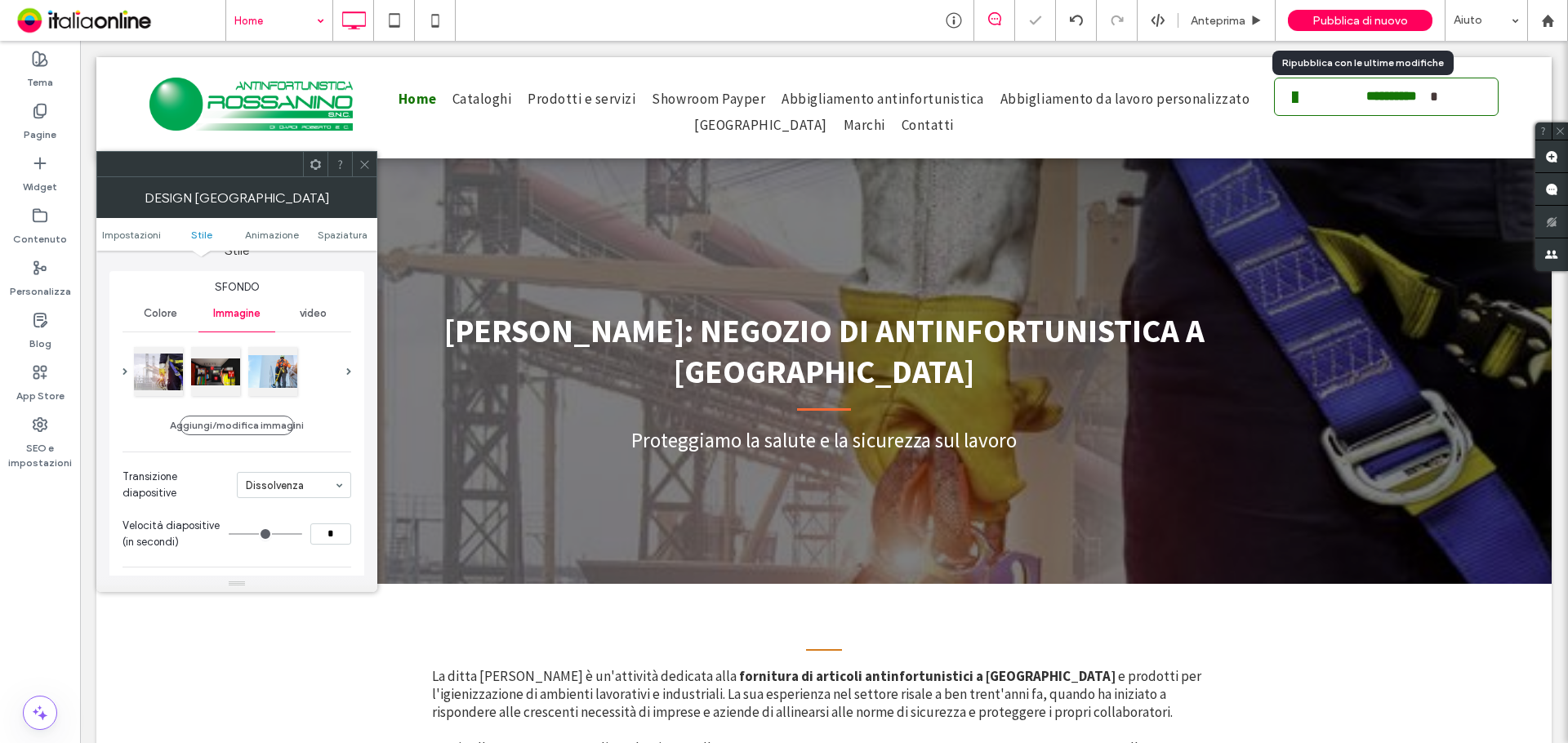
click at [1324, 9] on div "Pubblica di nuovo" at bounding box center [1360, 20] width 145 height 41
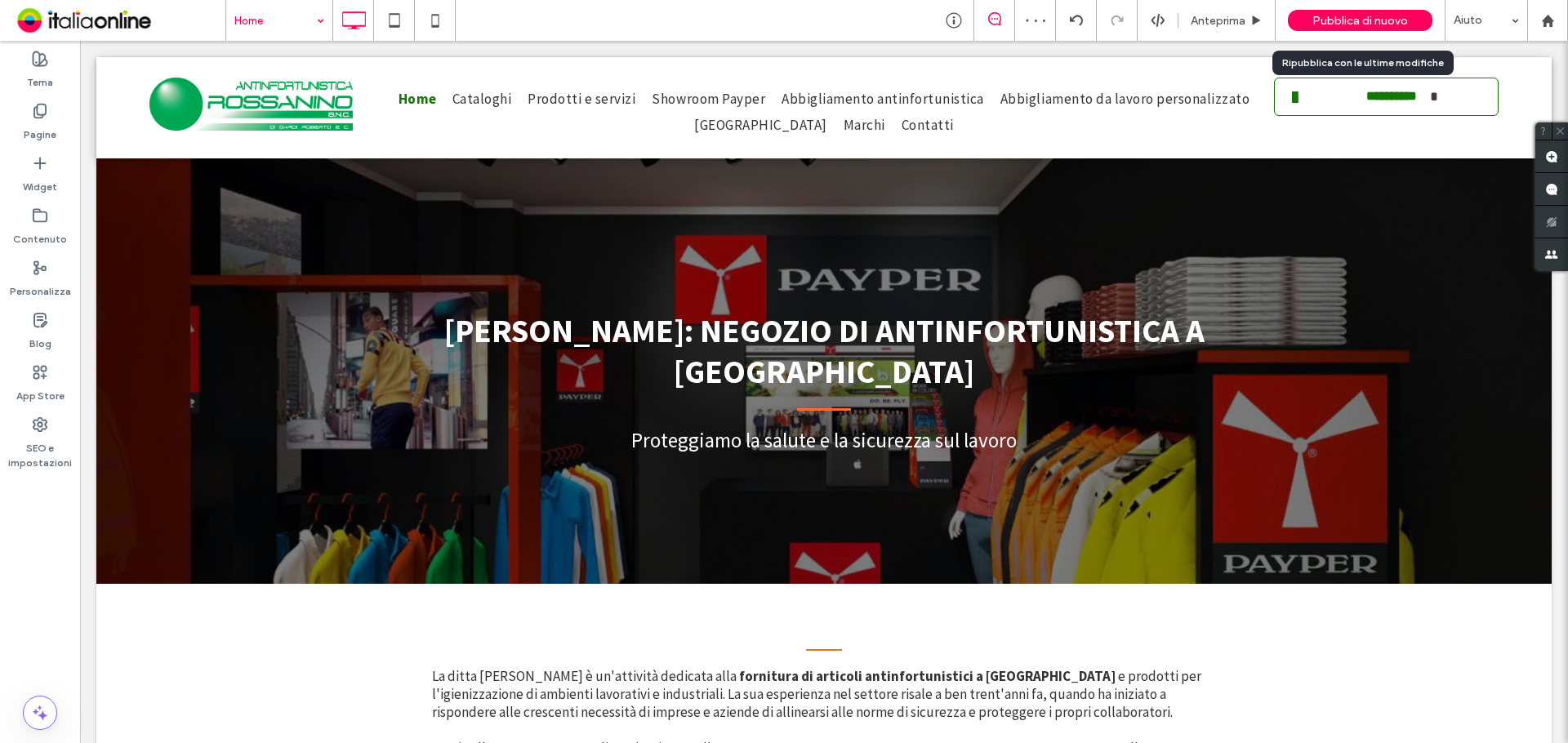
click at [1325, 10] on div "Pubblica di nuovo" at bounding box center [1360, 20] width 145 height 21
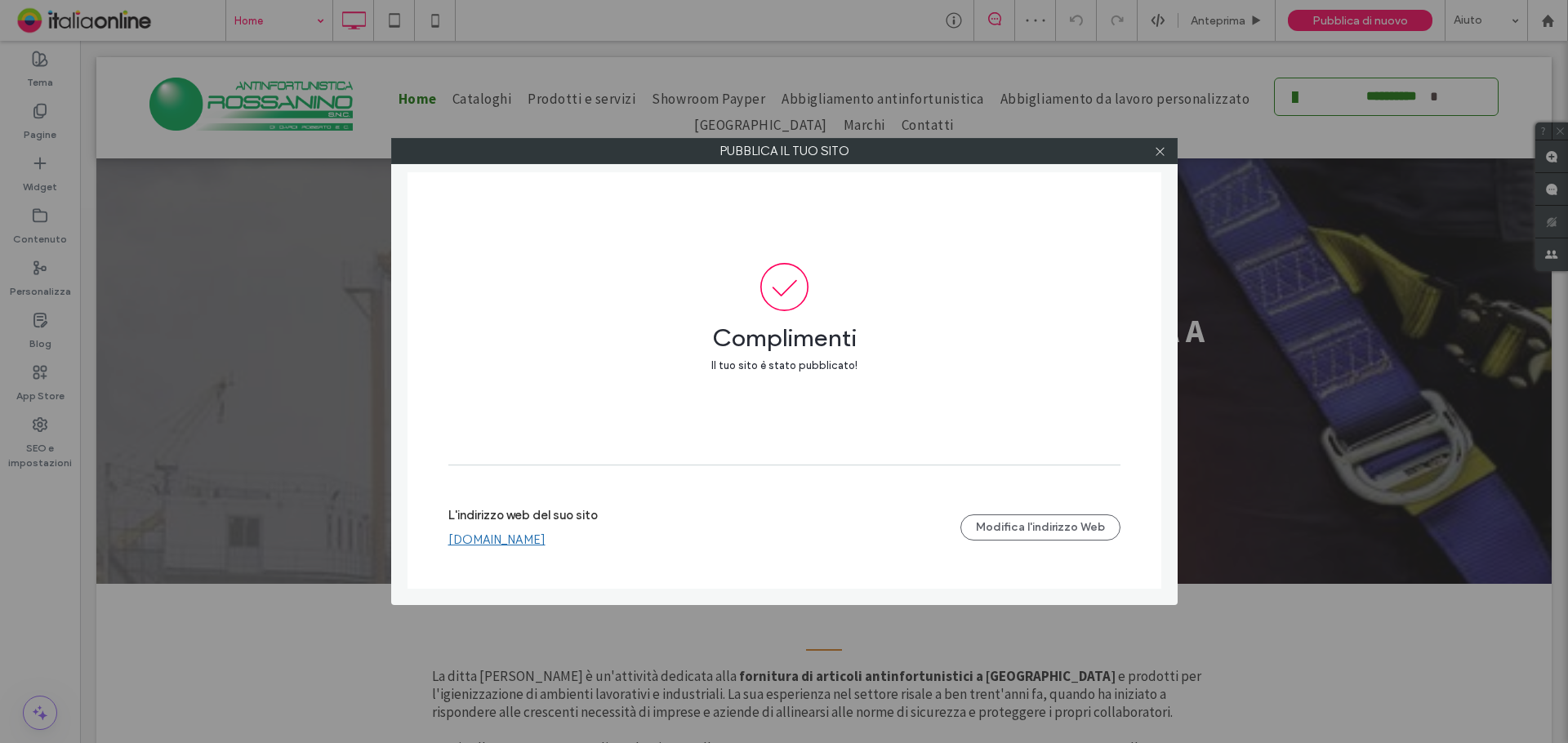
click at [1168, 151] on div at bounding box center [1160, 151] width 25 height 25
click at [1162, 149] on use at bounding box center [1160, 152] width 9 height 9
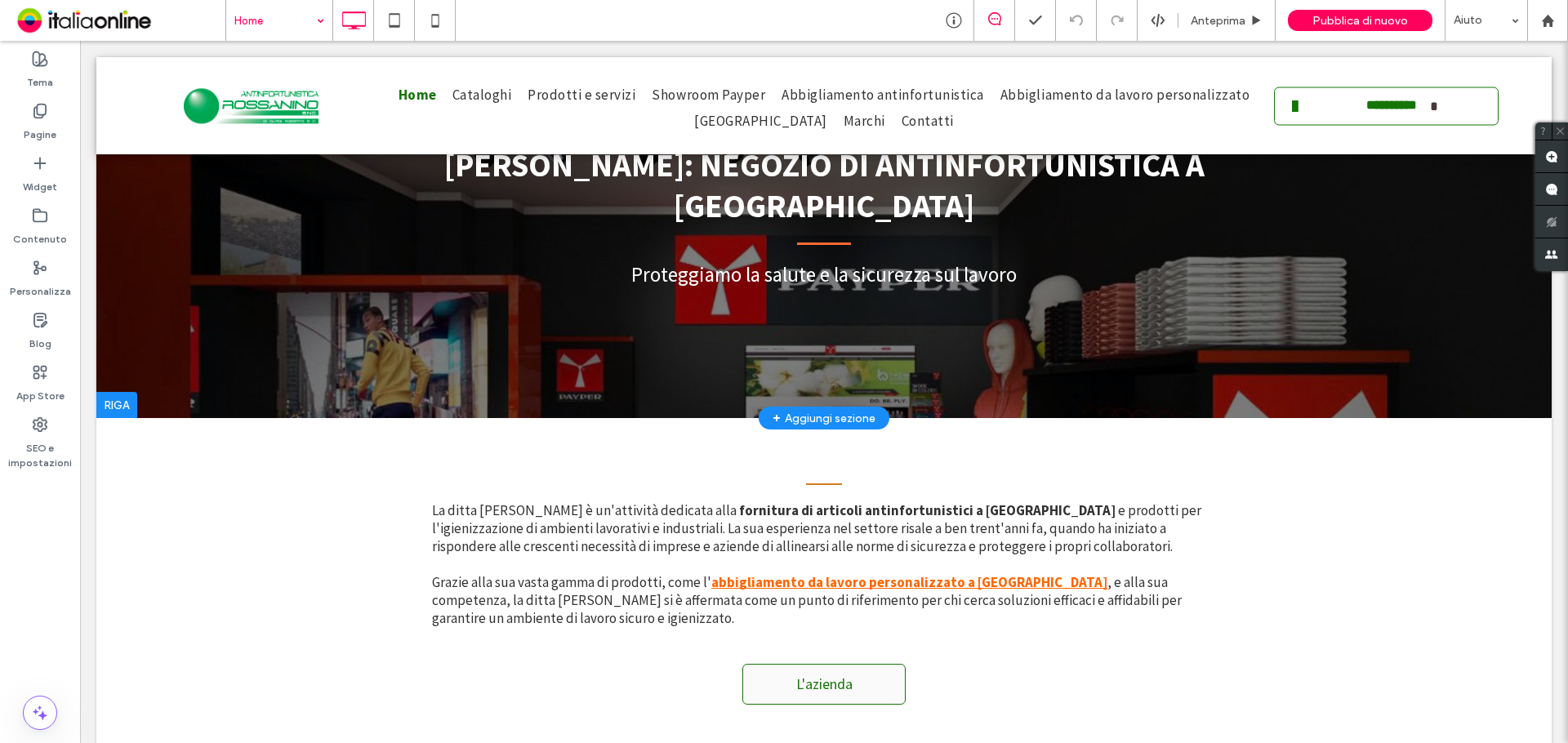
scroll to position [0, 0]
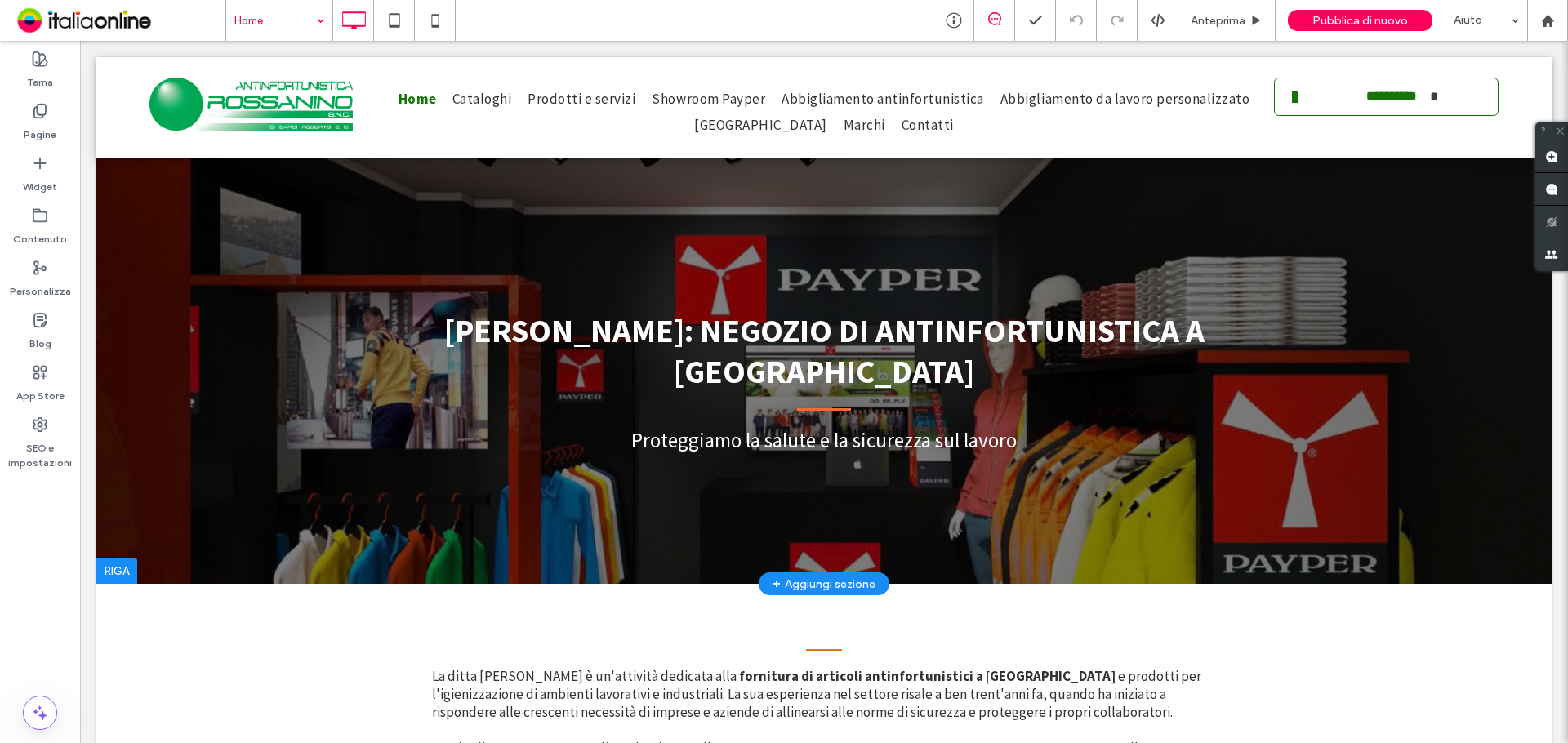
click at [695, 239] on div at bounding box center [824, 320] width 1455 height 527
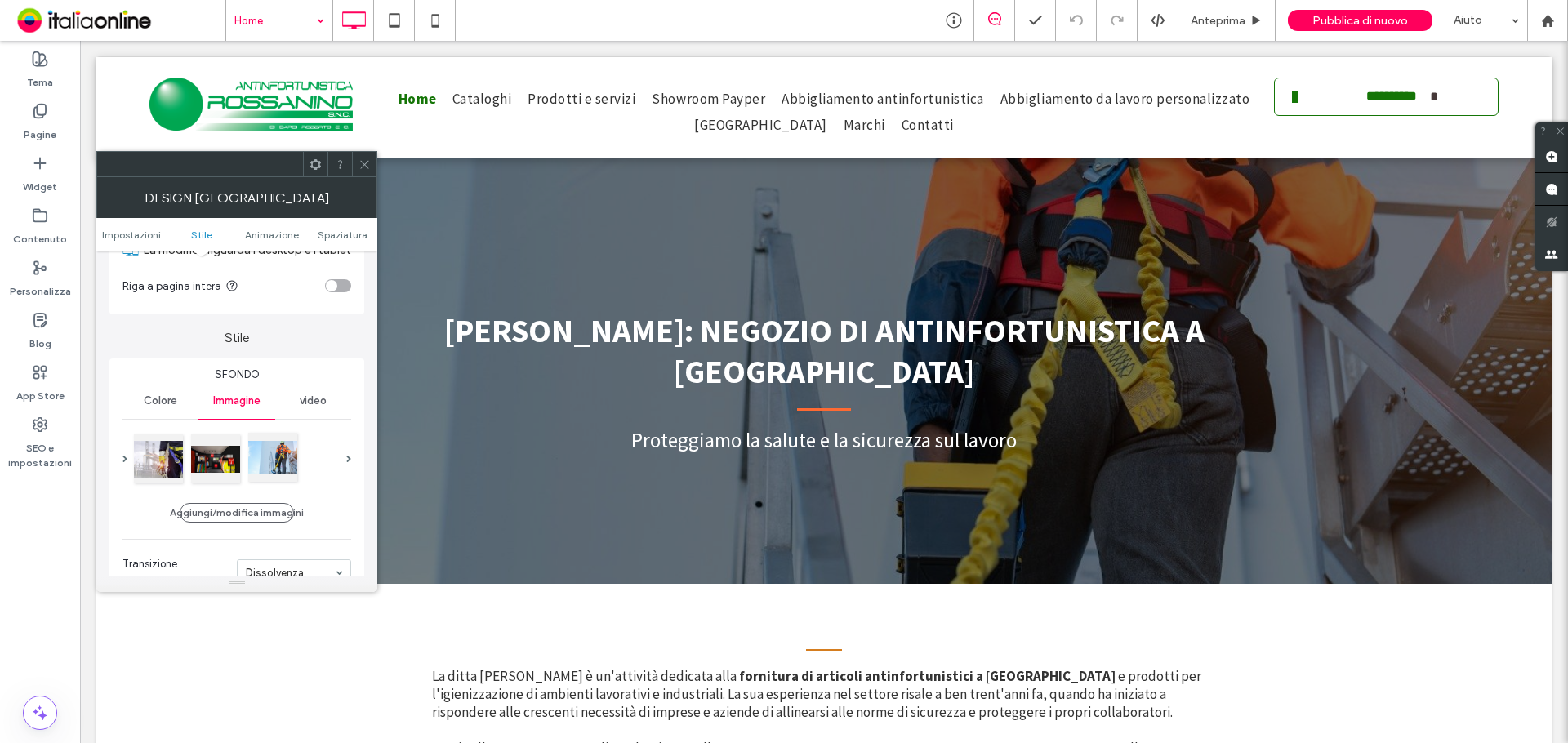
scroll to position [164, 0]
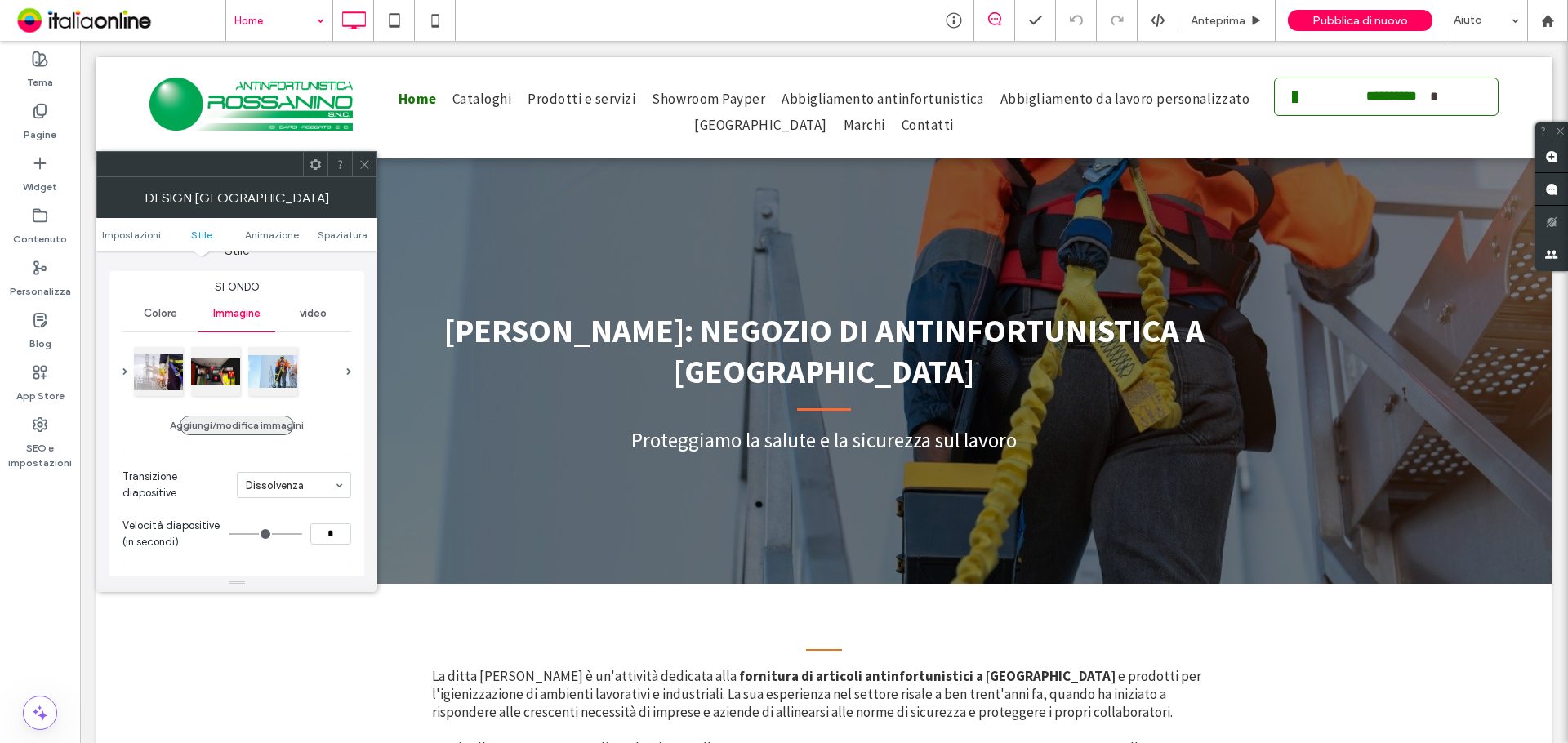
click at [237, 425] on button "Aggiungi/modifica immagini" at bounding box center [237, 425] width 114 height 20
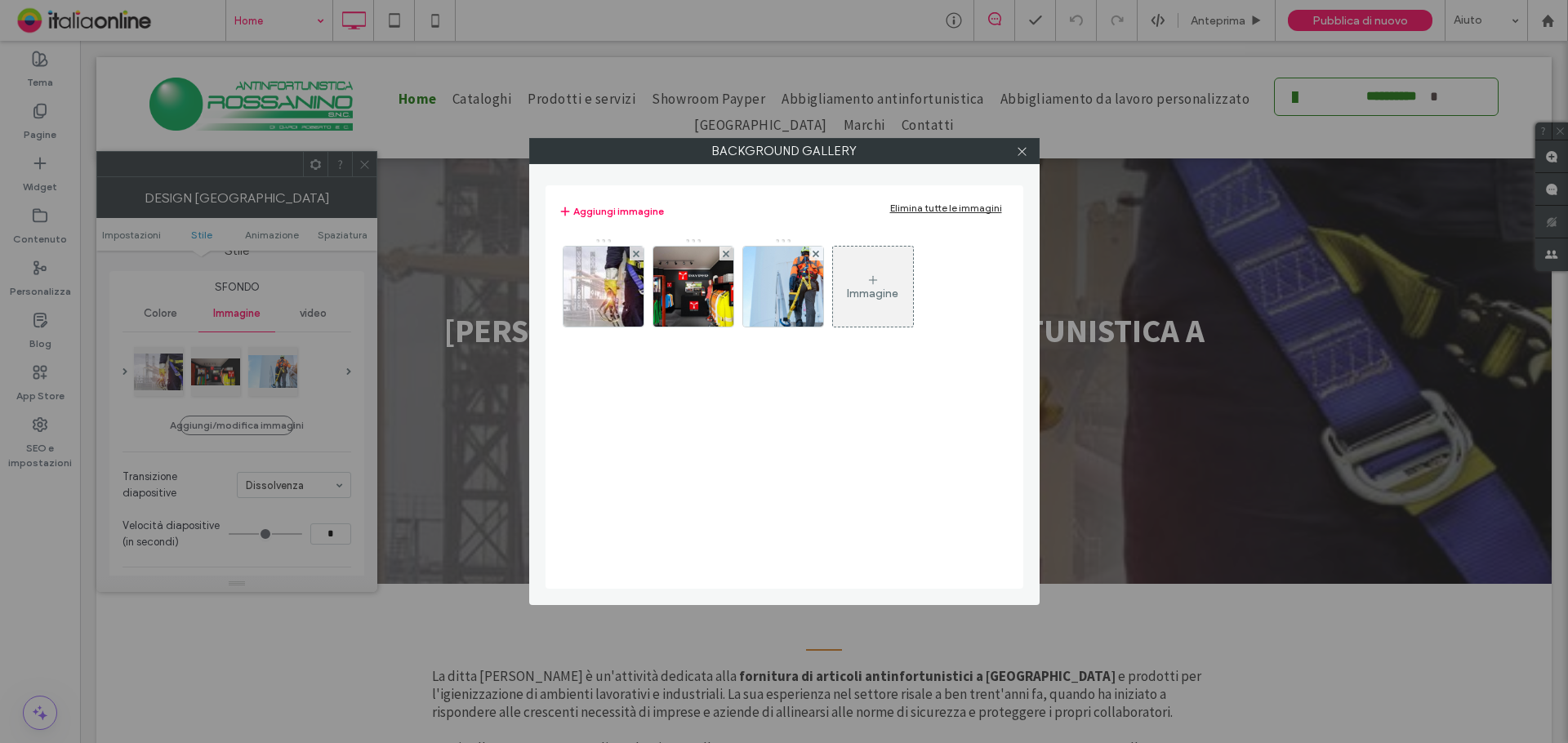
click at [897, 308] on div "Immagine" at bounding box center [873, 286] width 80 height 77
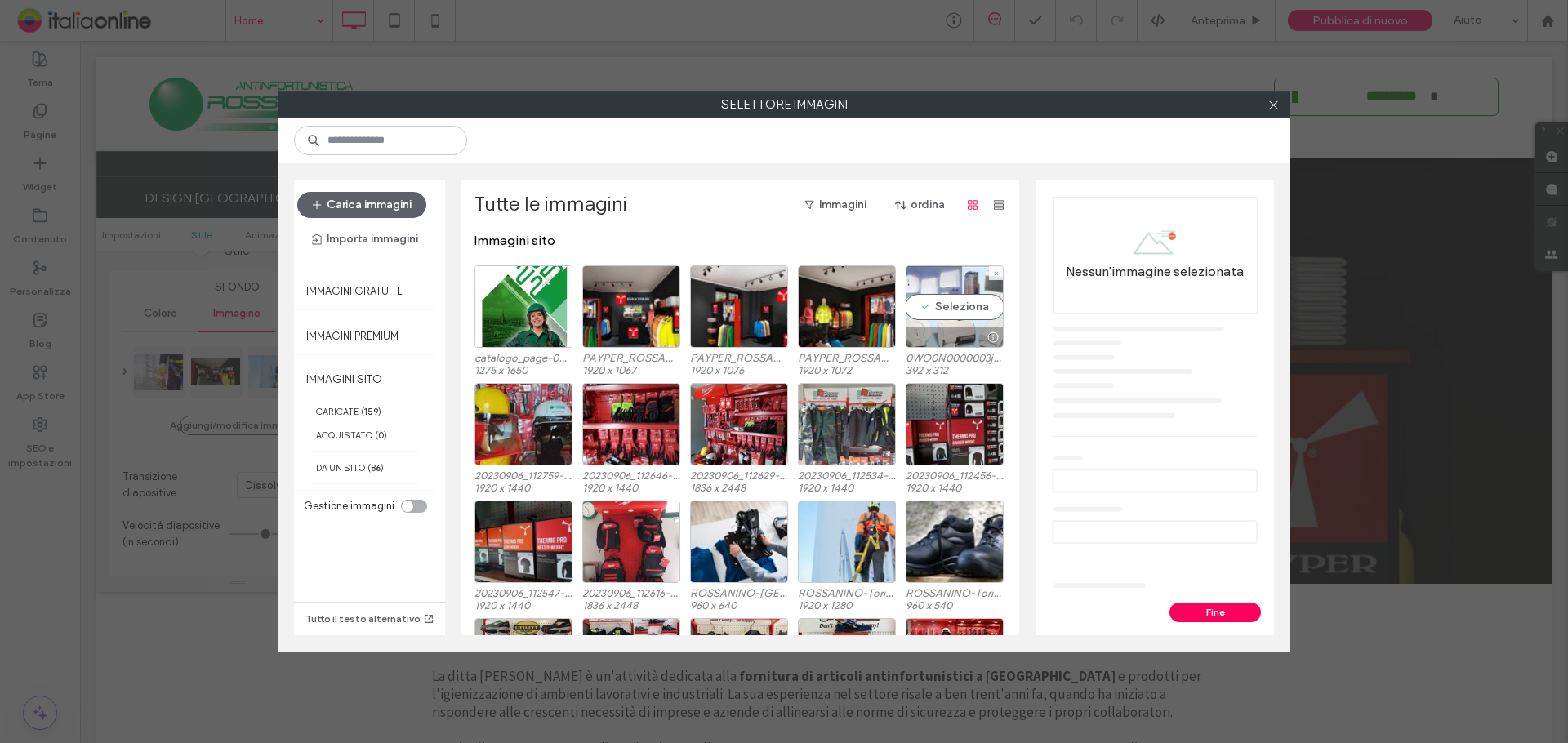
click at [949, 310] on div "Seleziona" at bounding box center [954, 307] width 98 height 83
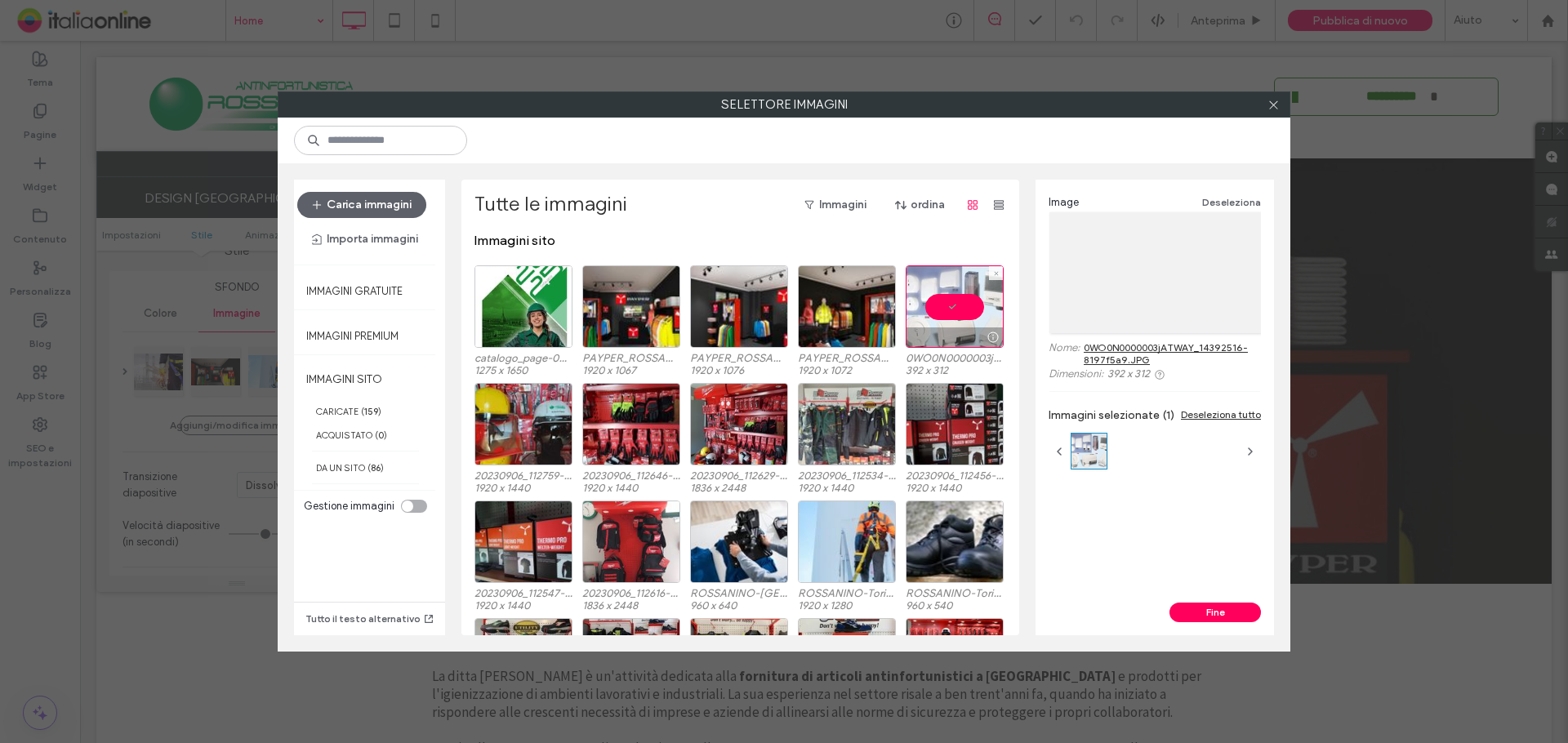
click at [950, 308] on div at bounding box center [954, 307] width 98 height 83
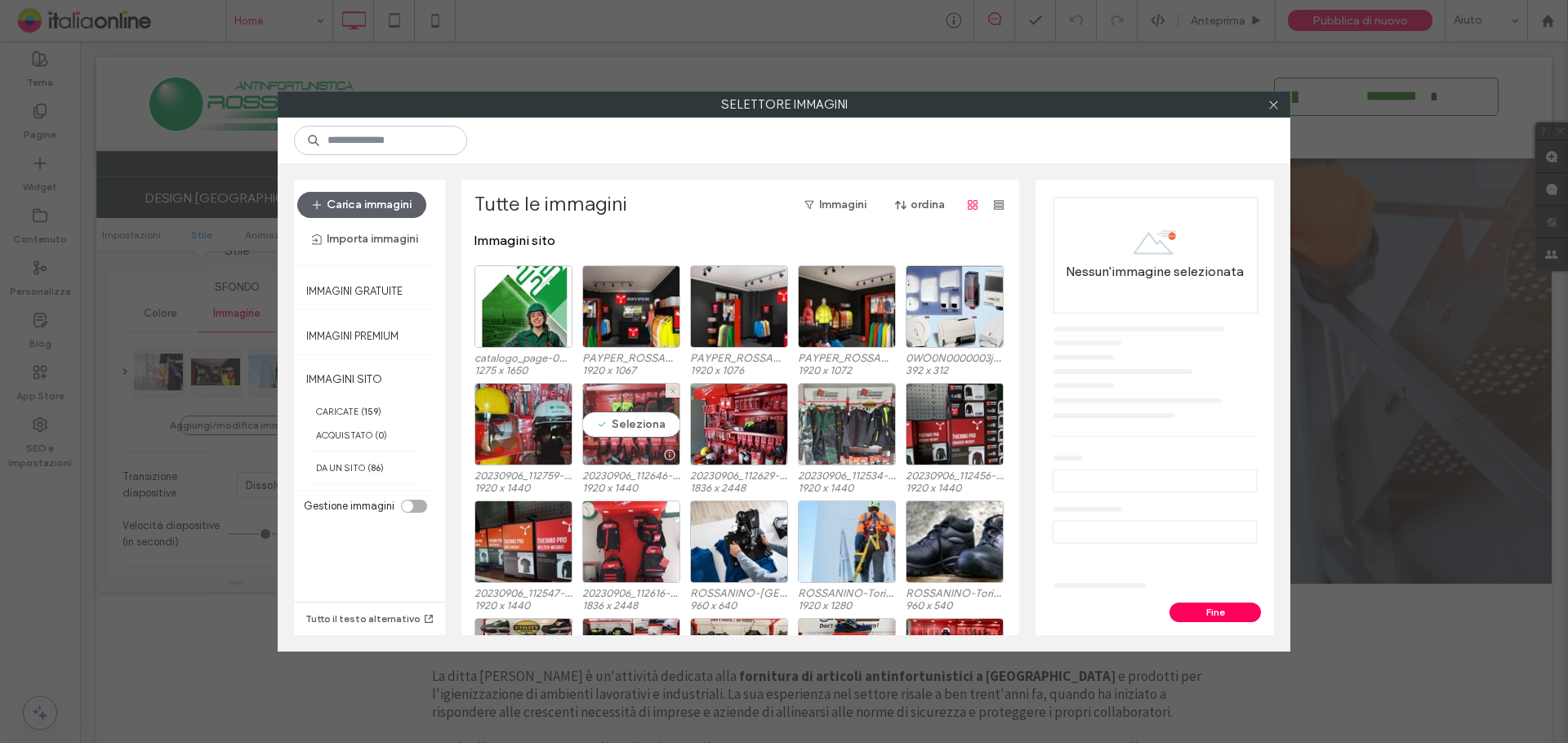
click at [627, 425] on div "Seleziona" at bounding box center [631, 424] width 98 height 83
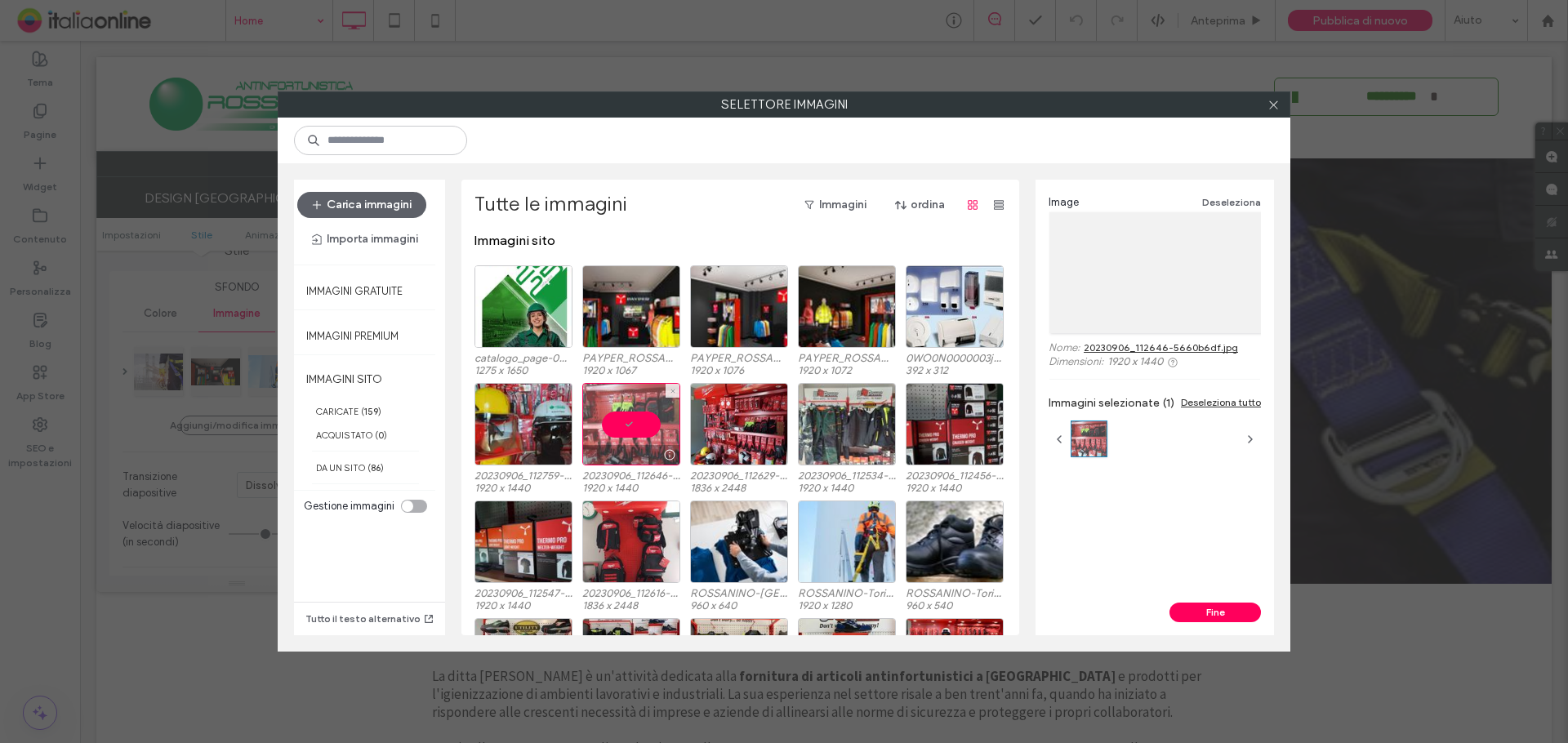
click at [627, 425] on div at bounding box center [631, 424] width 98 height 83
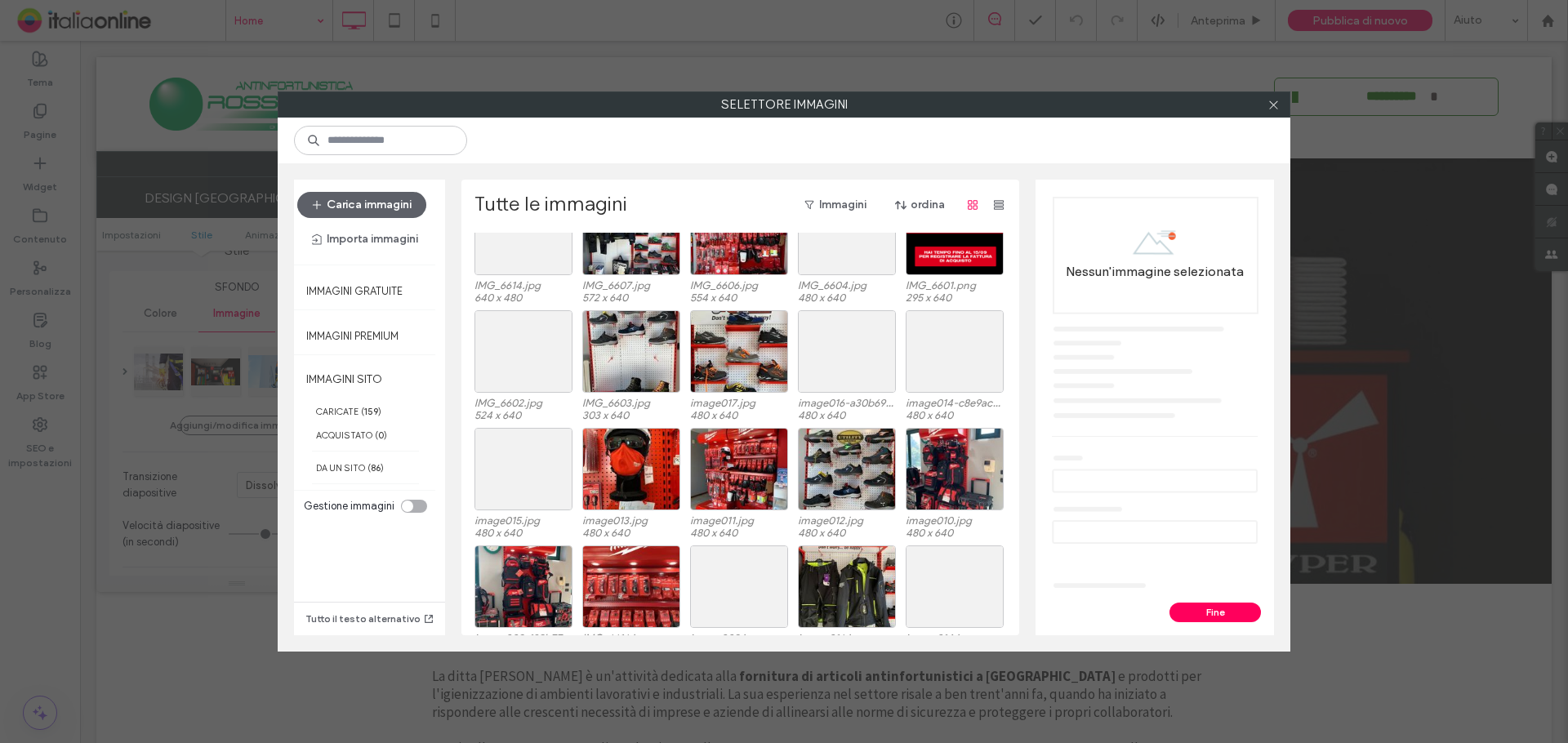
scroll to position [1016, 0]
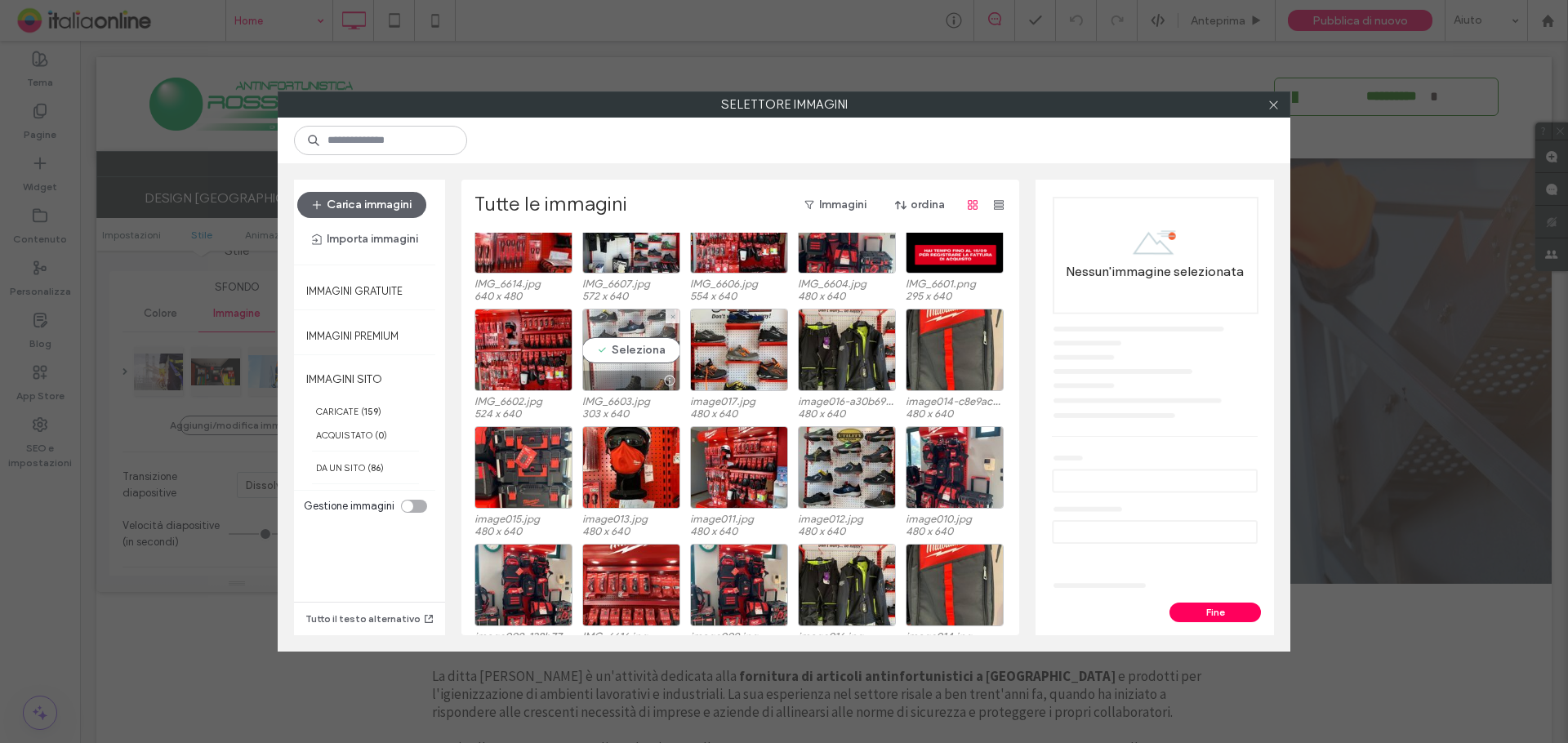
click at [612, 358] on div "Seleziona" at bounding box center [631, 349] width 98 height 83
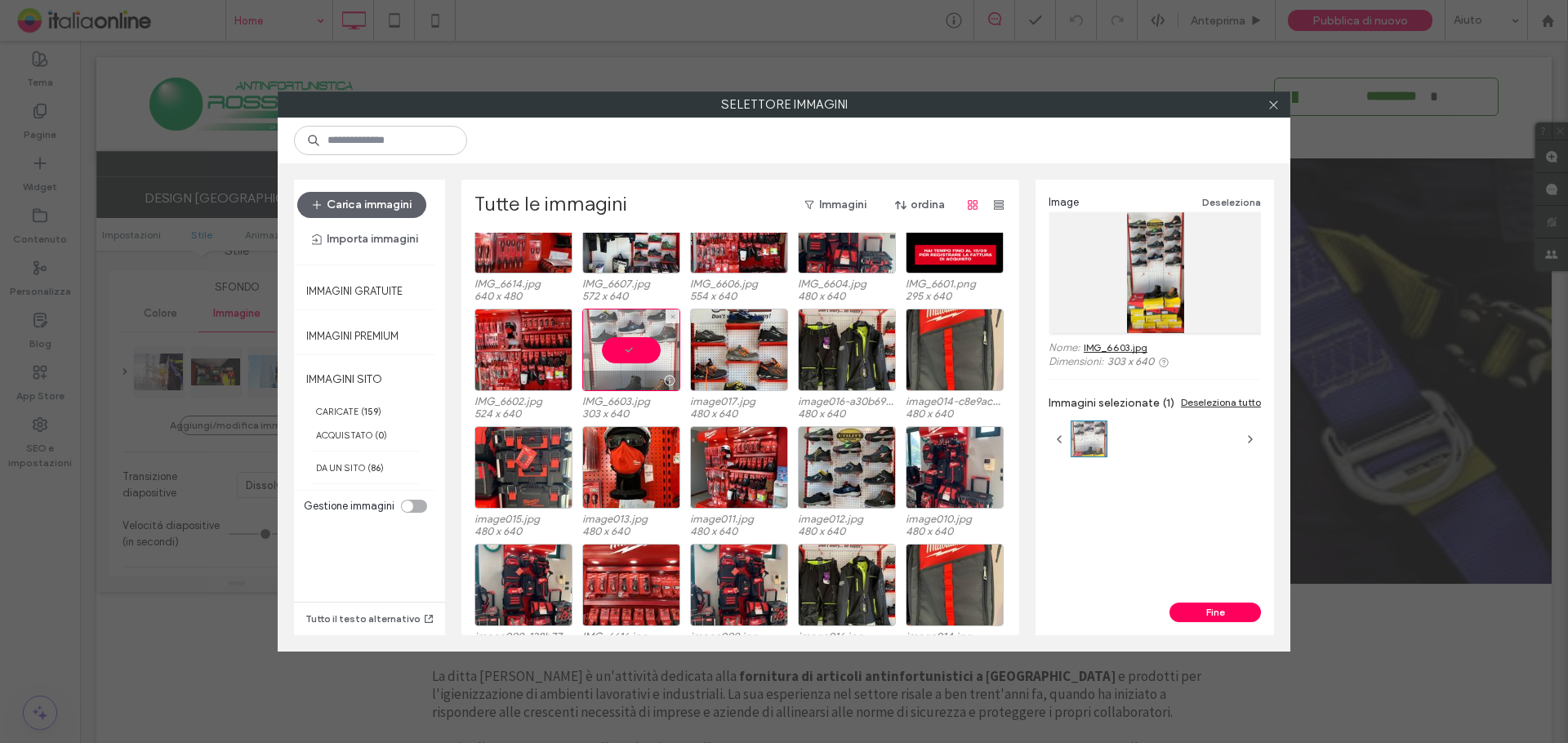
click at [640, 357] on div at bounding box center [631, 349] width 98 height 83
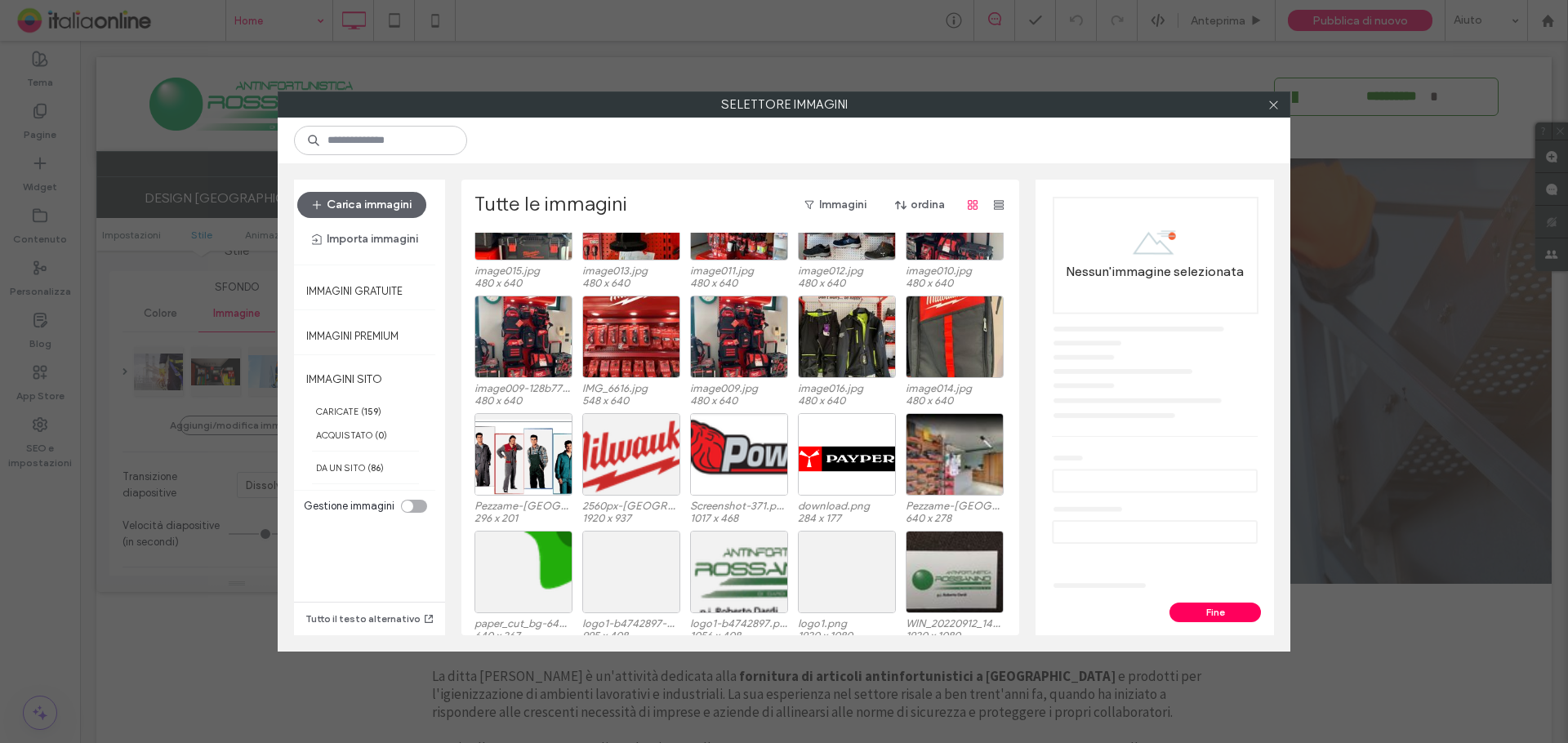
scroll to position [1276, 0]
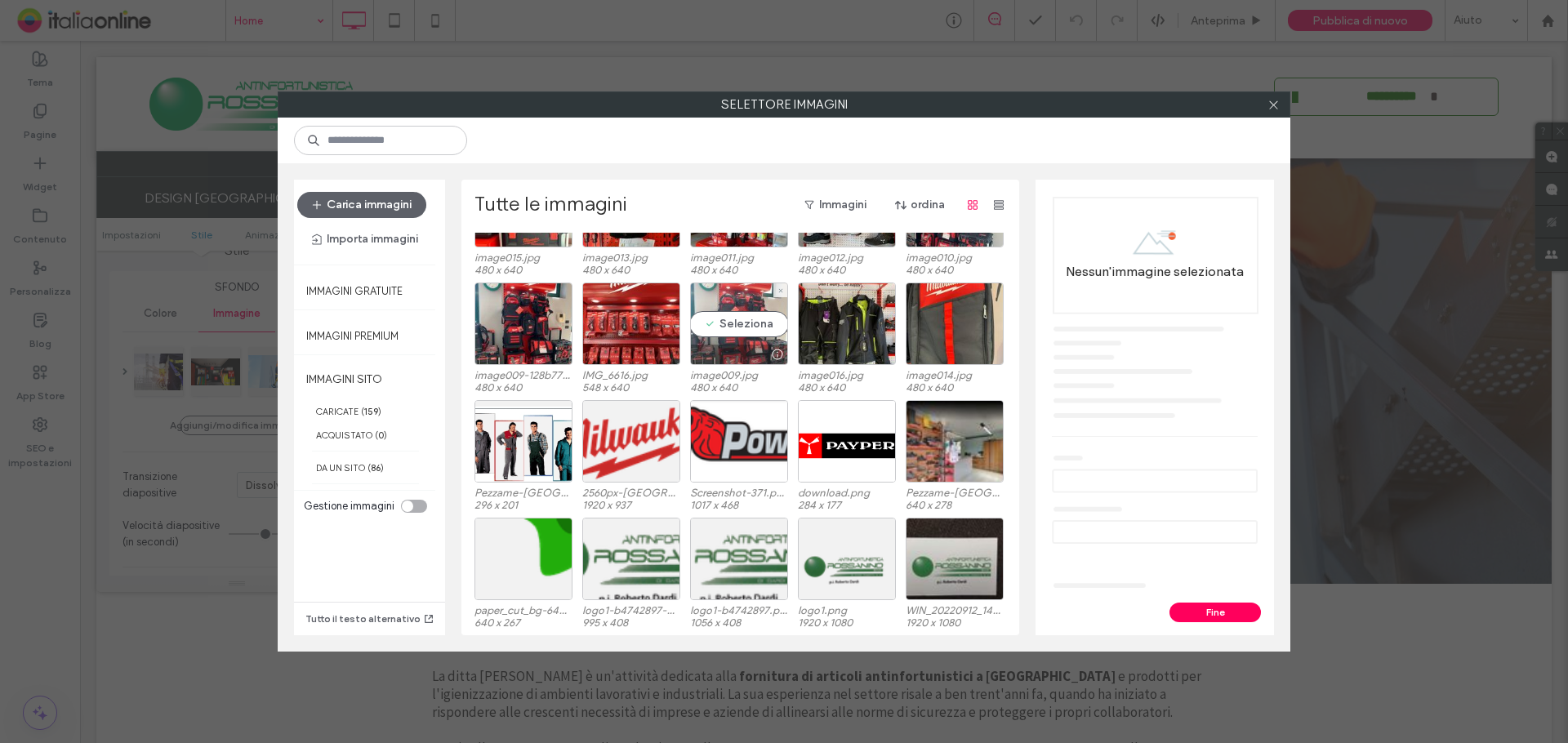
click at [720, 326] on div "Seleziona" at bounding box center [738, 324] width 98 height 83
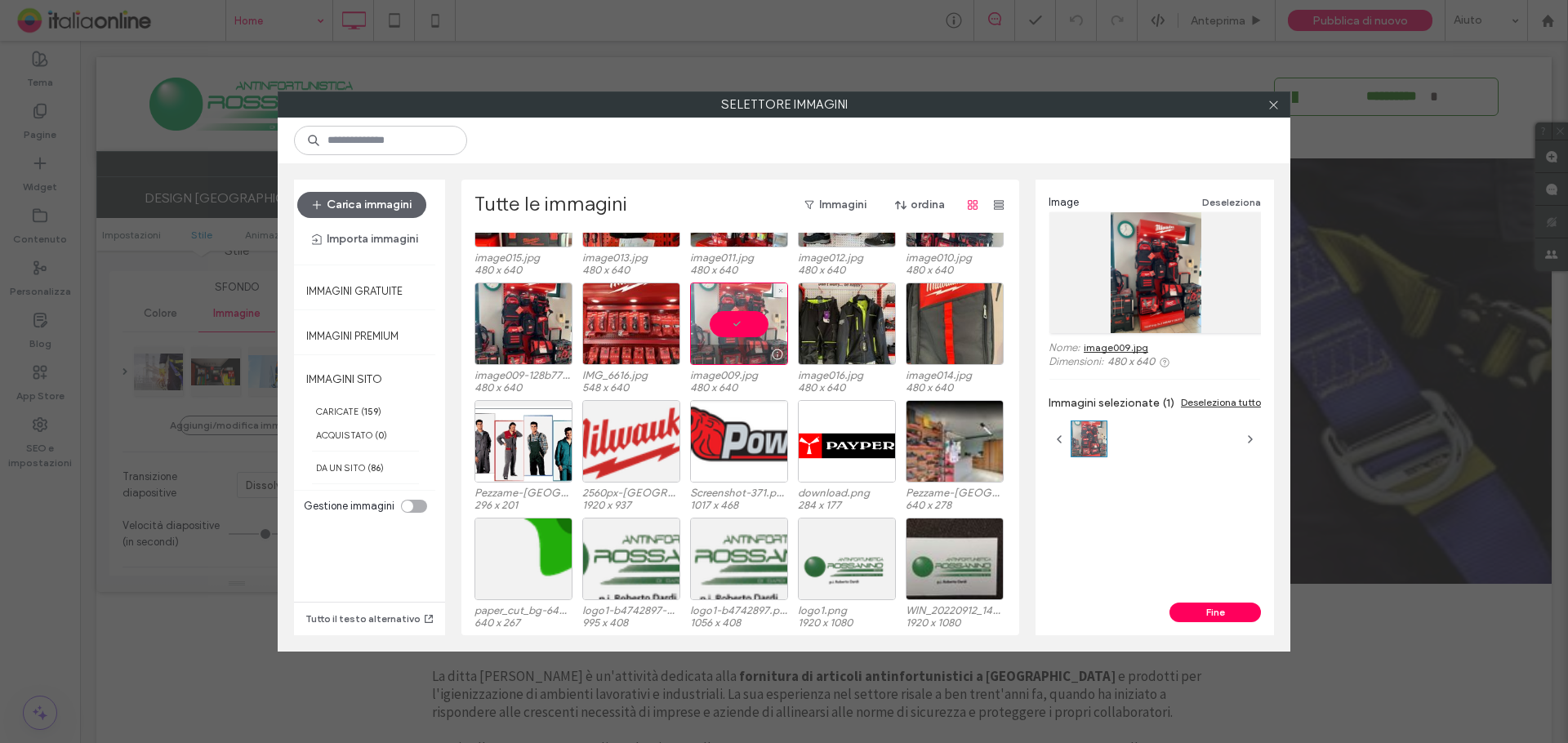
click at [720, 326] on div at bounding box center [738, 324] width 98 height 83
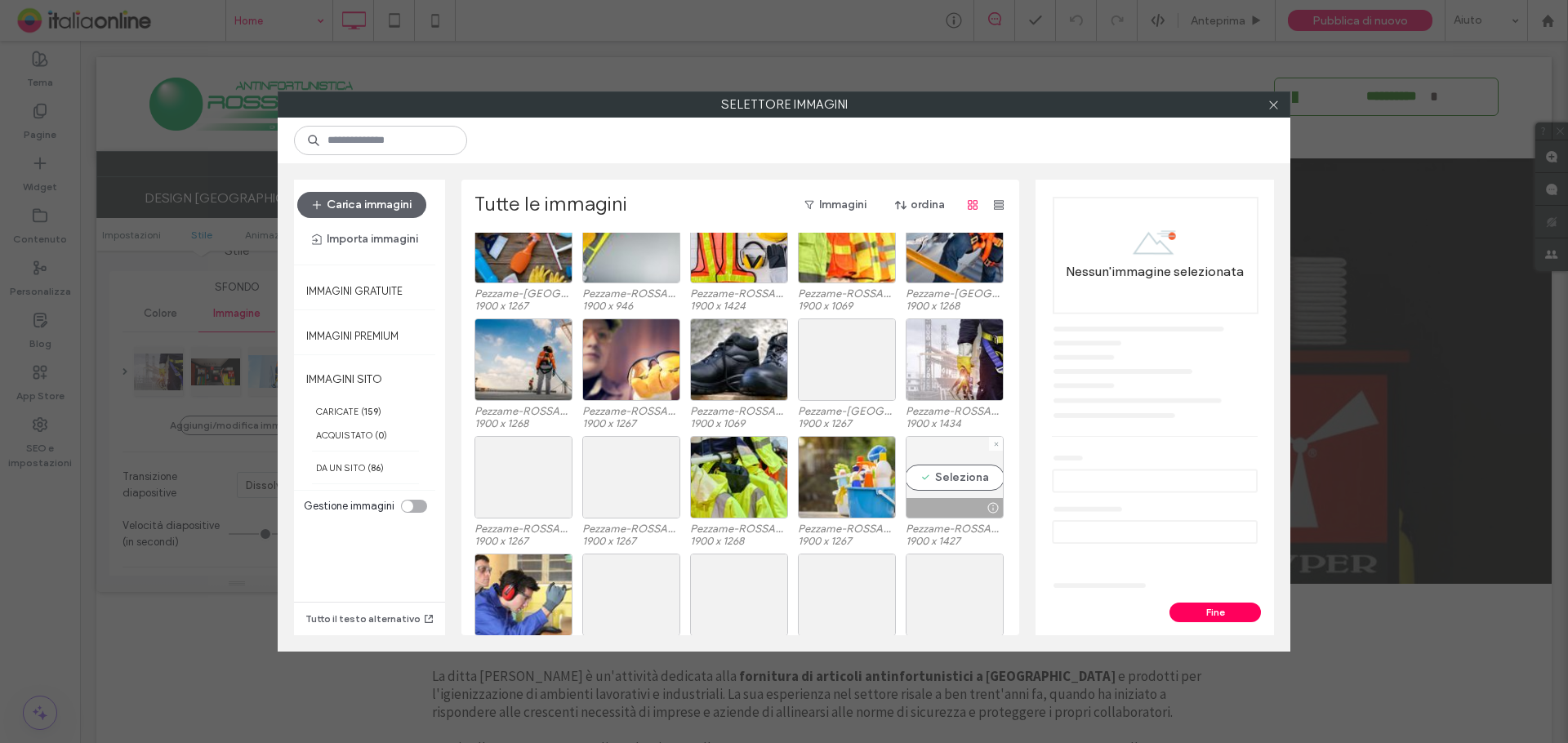
scroll to position [2110, 0]
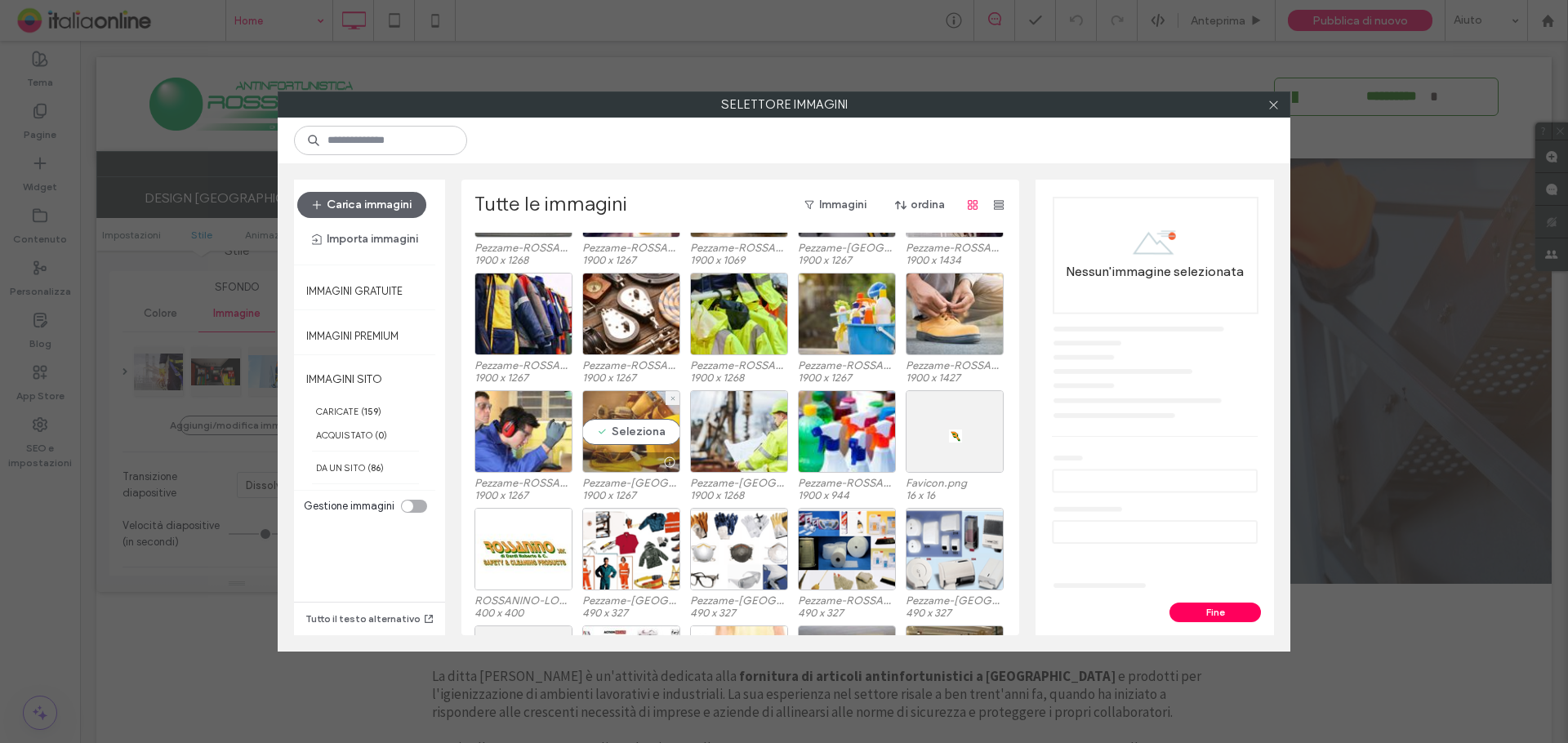
click at [637, 424] on div "Seleziona" at bounding box center [631, 431] width 98 height 83
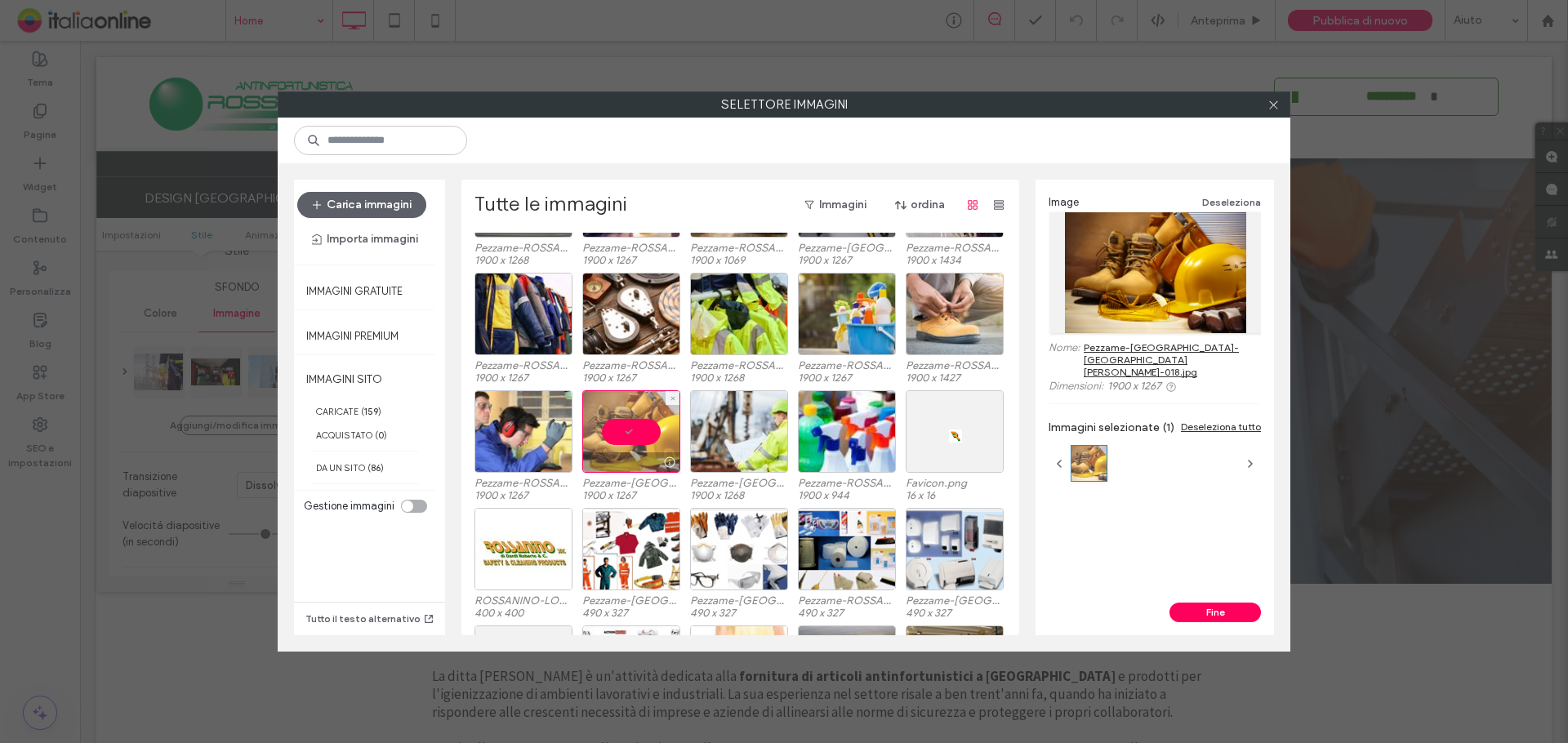
click at [640, 423] on div at bounding box center [631, 431] width 98 height 83
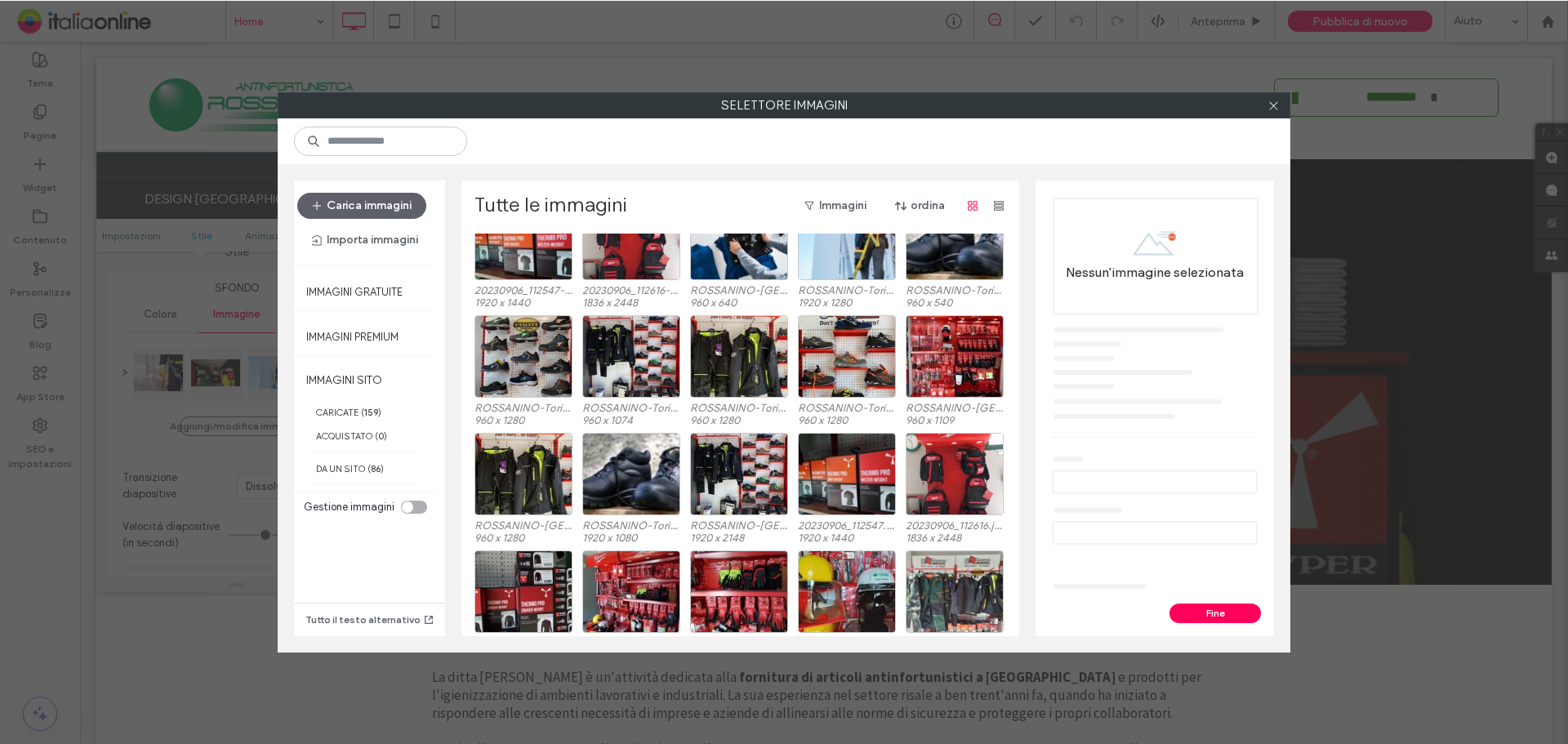
scroll to position [326, 0]
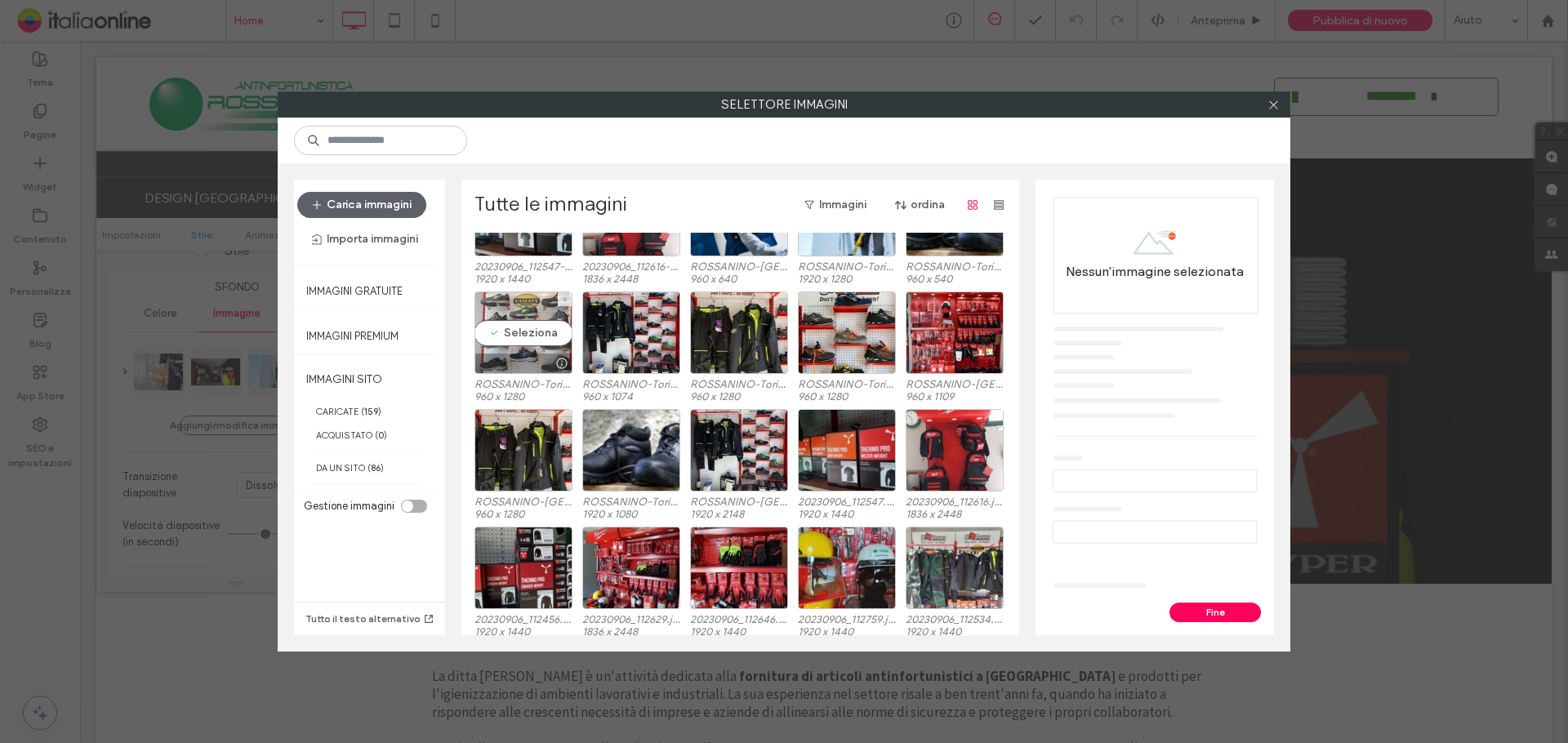
click at [520, 335] on div "Seleziona" at bounding box center [523, 332] width 98 height 83
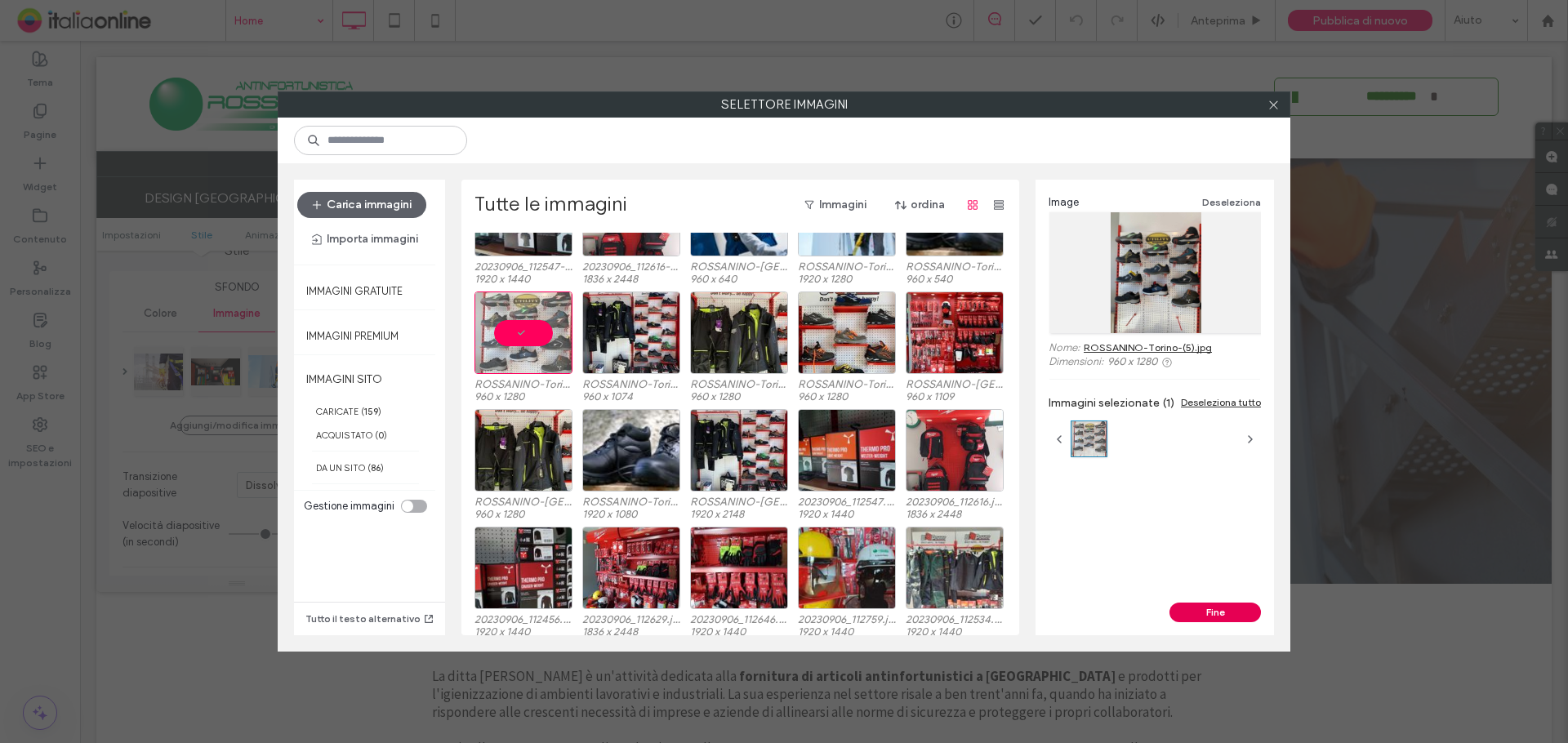
click at [1216, 613] on button "Fine" at bounding box center [1215, 613] width 91 height 20
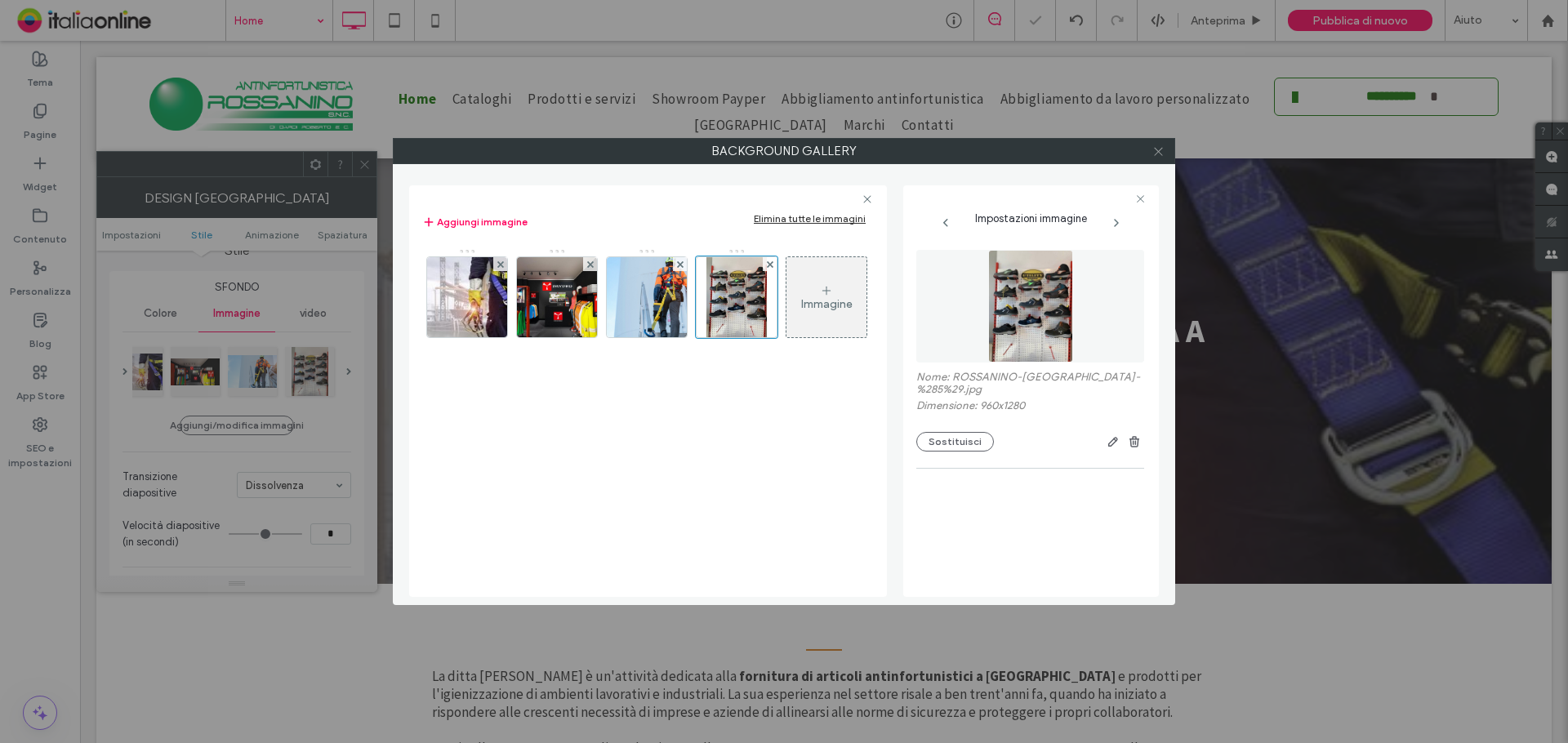
click at [1161, 146] on icon at bounding box center [1158, 152] width 12 height 12
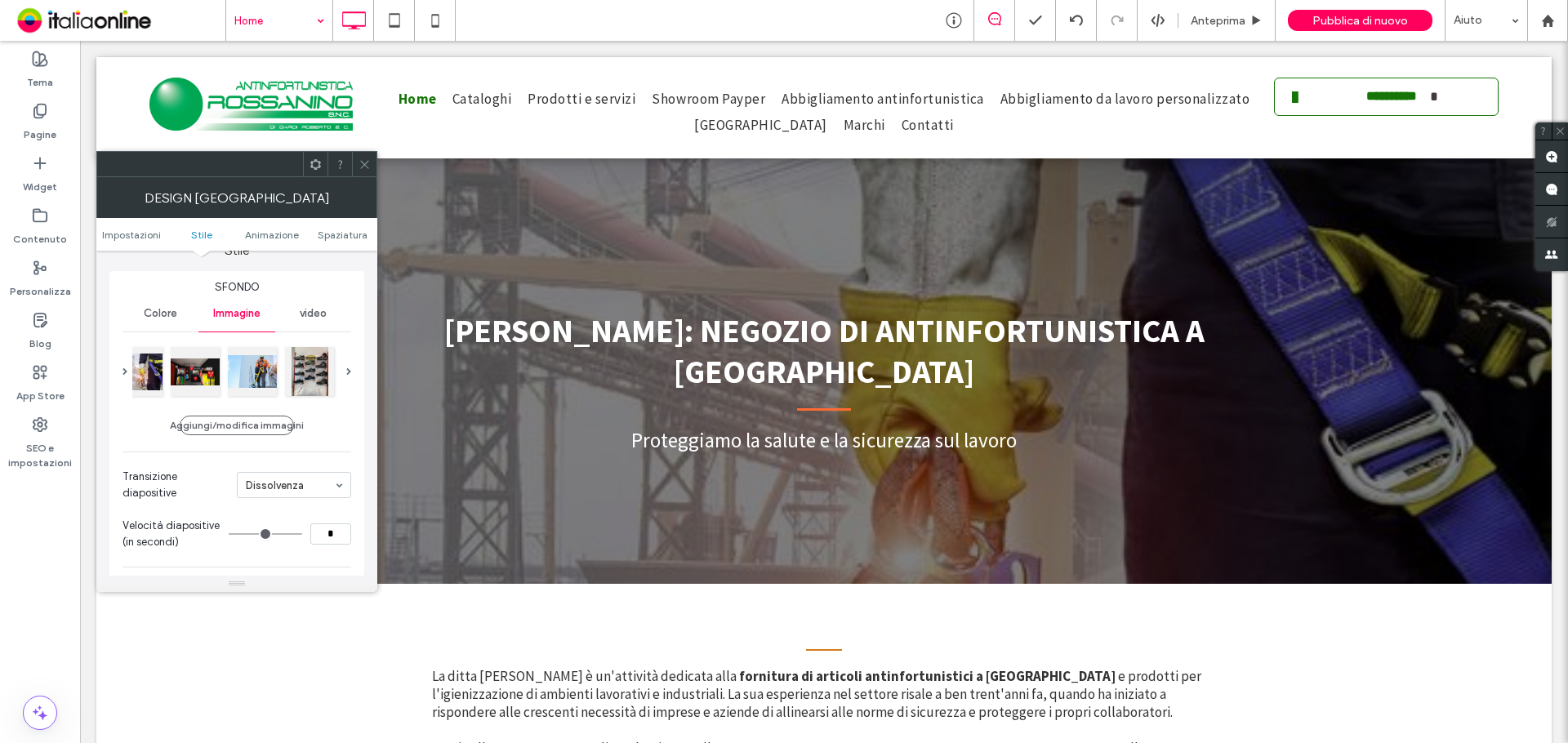
click at [361, 158] on icon at bounding box center [365, 164] width 12 height 12
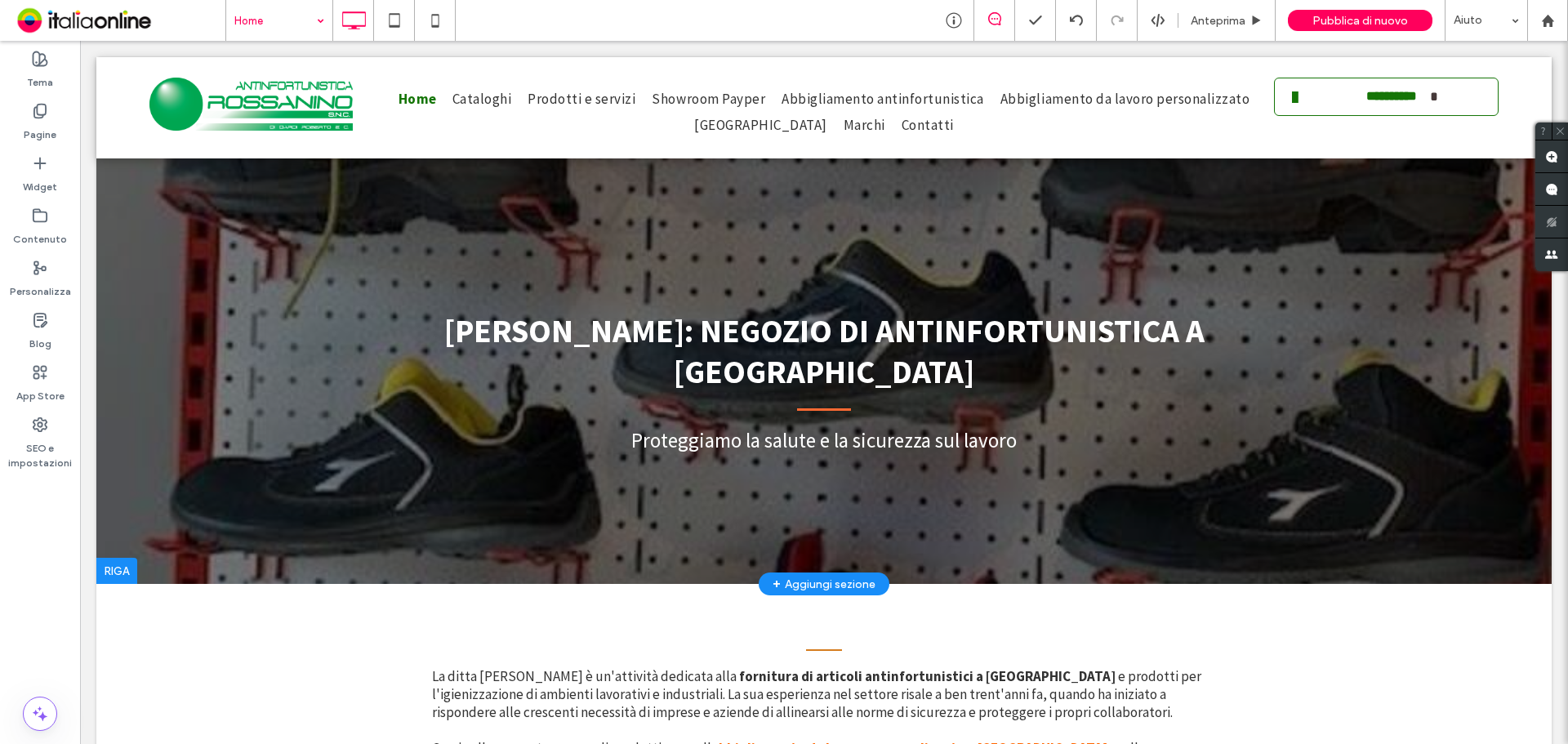
click at [376, 296] on div at bounding box center [824, 320] width 1455 height 527
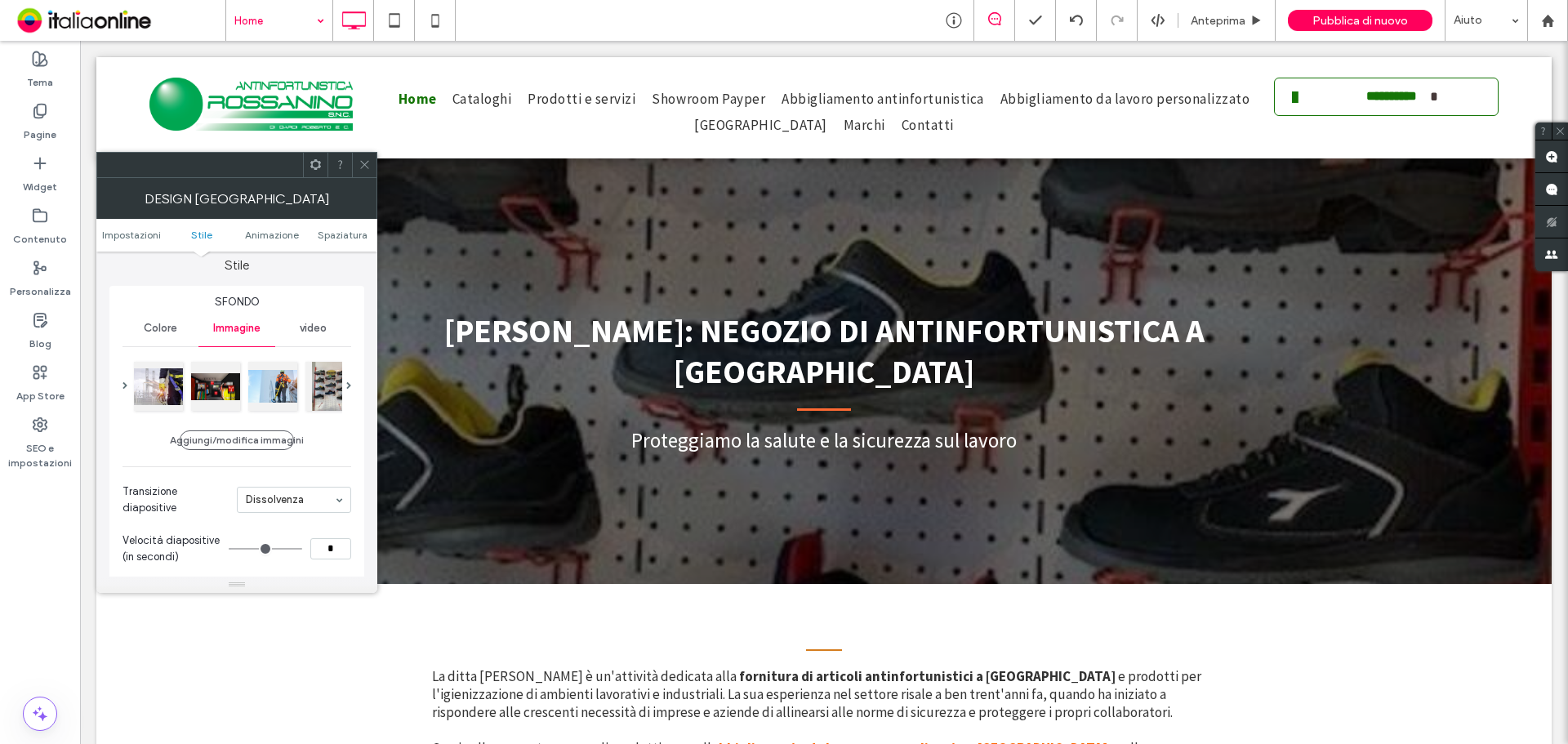
scroll to position [164, 0]
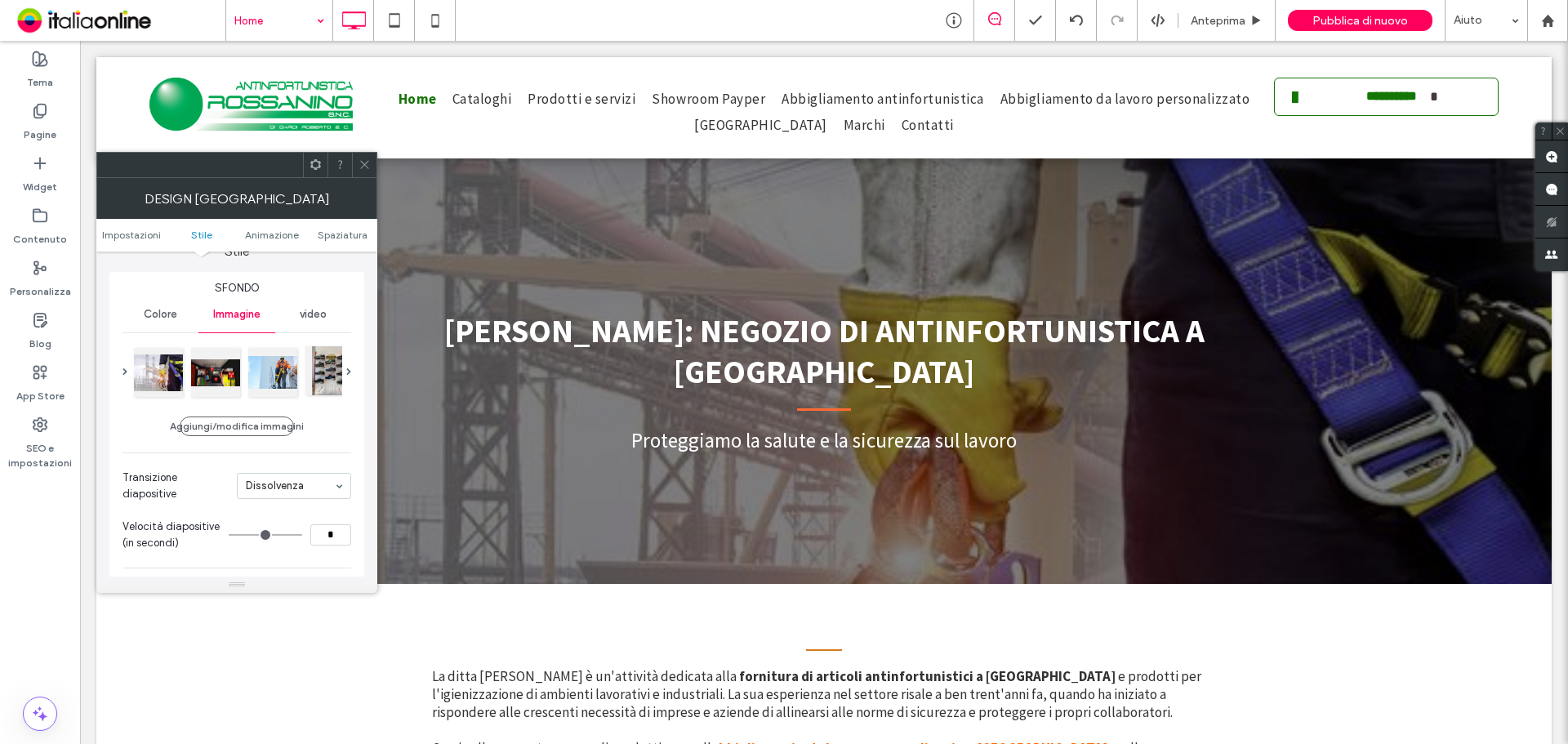
click at [327, 372] on div at bounding box center [330, 371] width 49 height 49
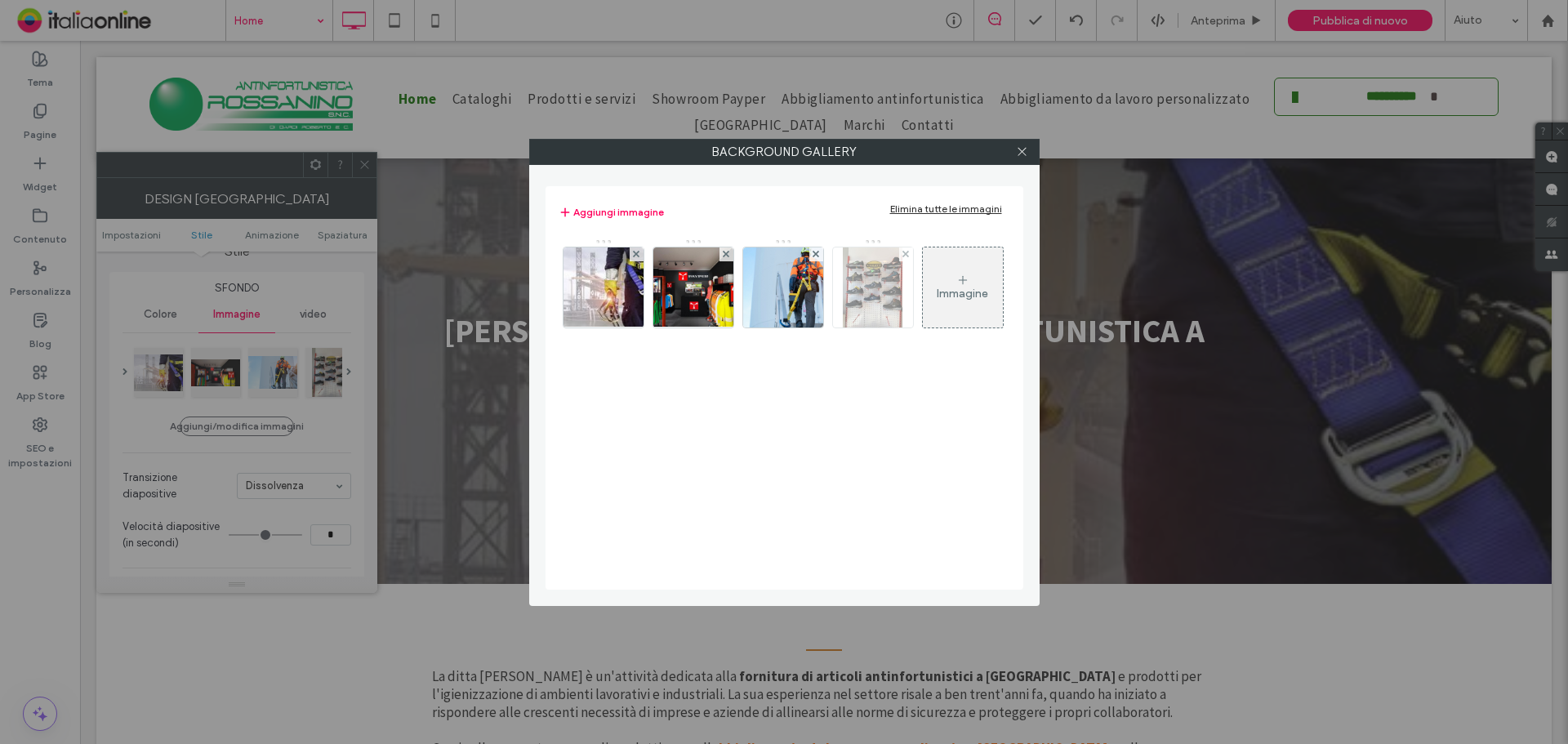
click at [877, 303] on img at bounding box center [872, 287] width 60 height 80
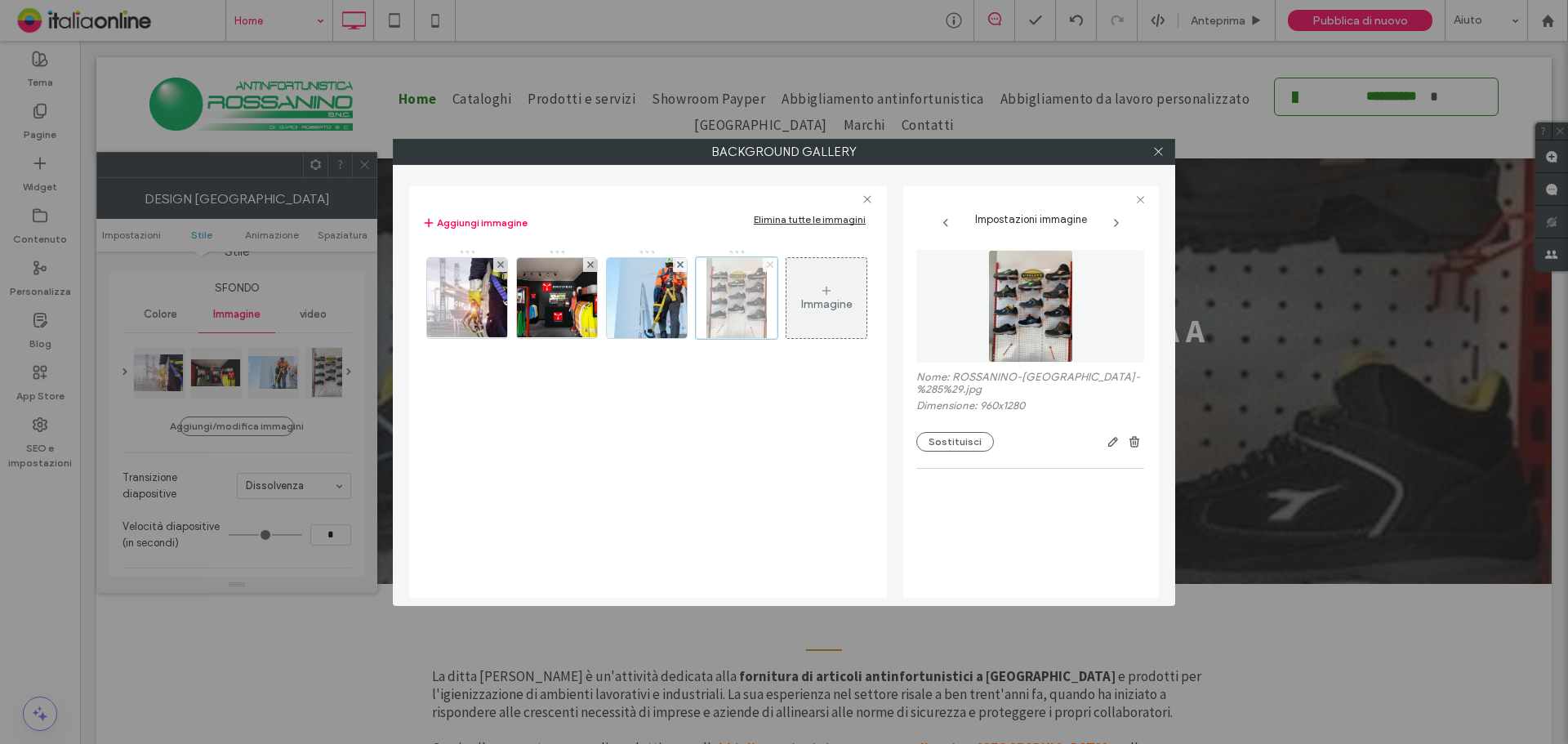
click at [768, 267] on use at bounding box center [769, 265] width 7 height 7
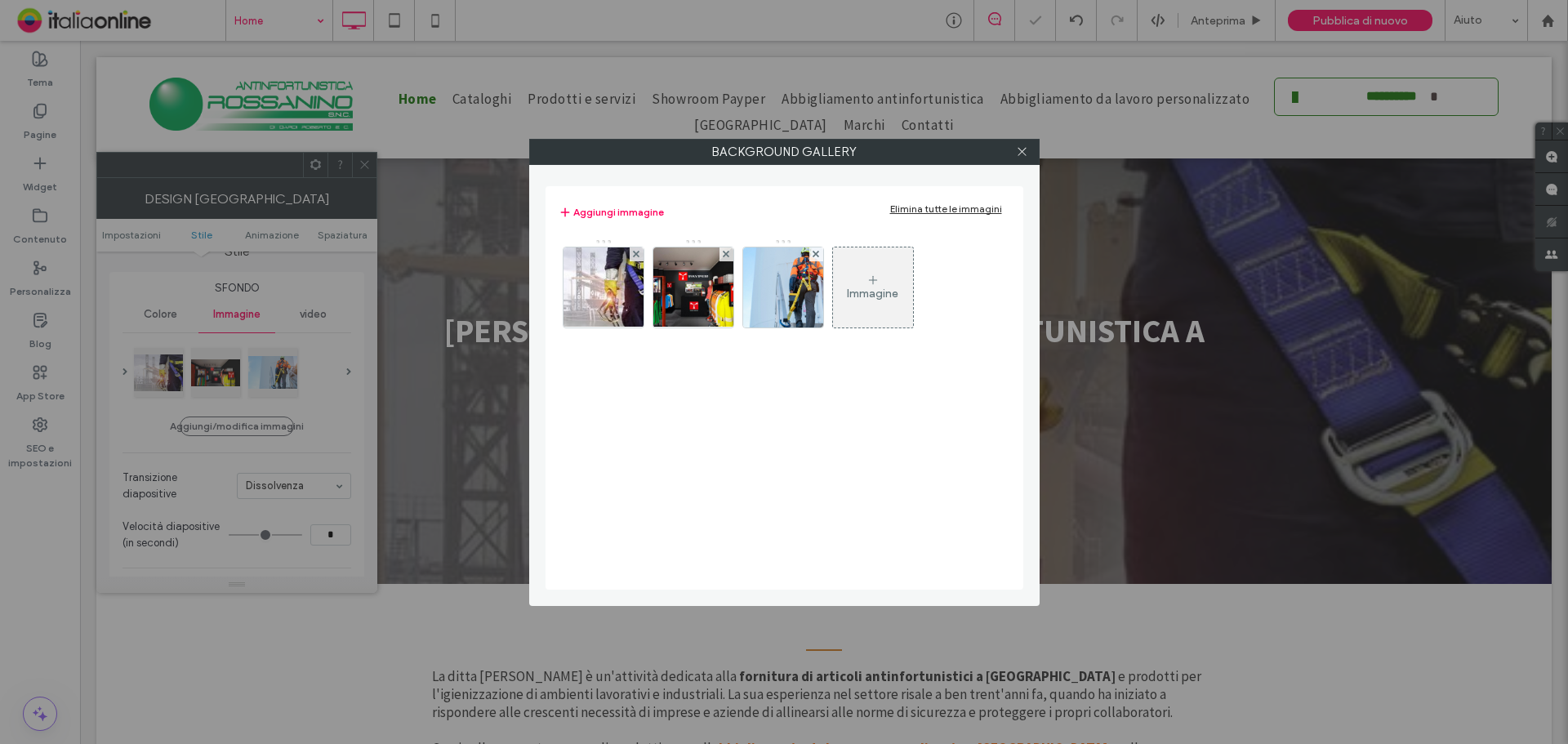
click at [874, 293] on div "Immagine" at bounding box center [872, 294] width 51 height 14
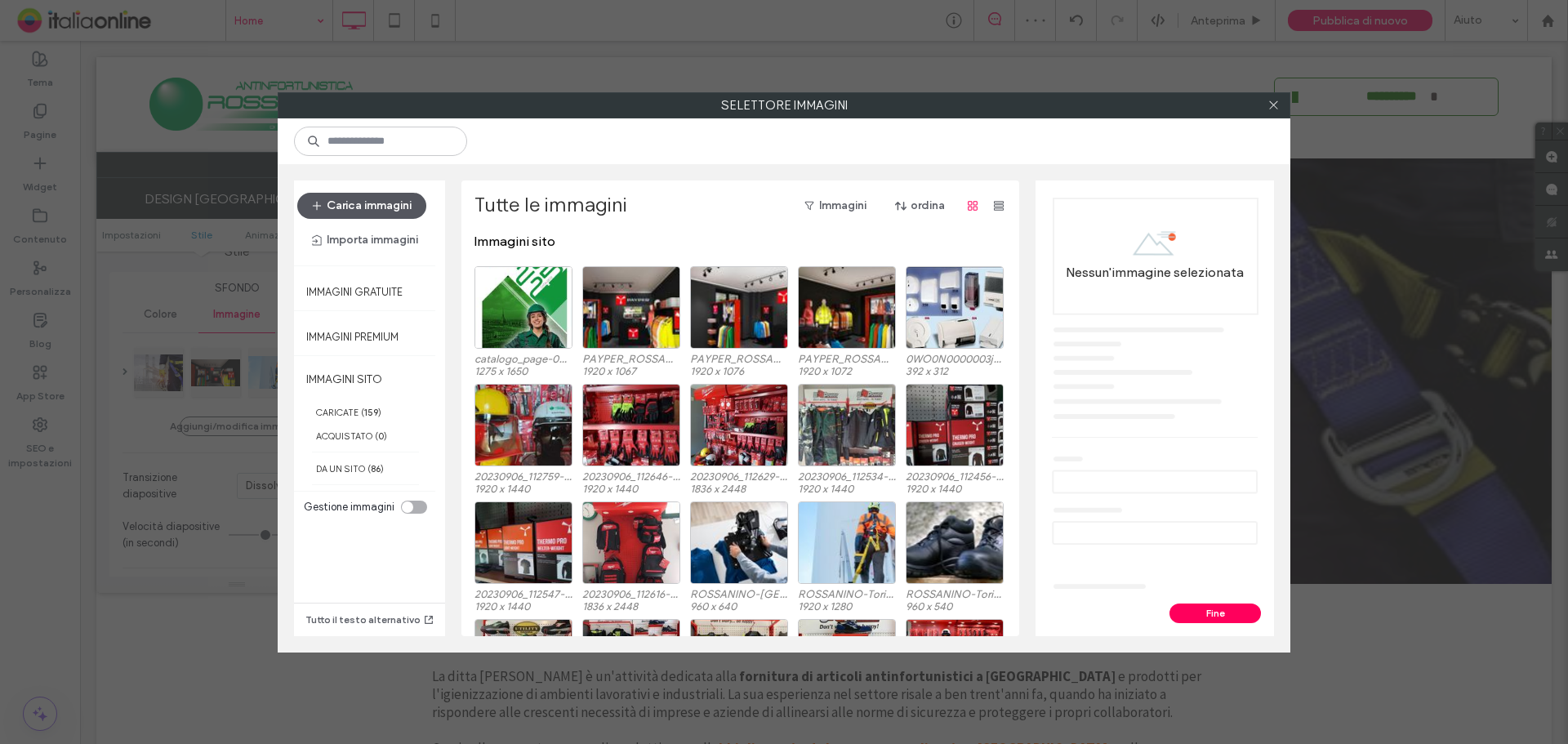
click at [389, 205] on button "Carica immagini" at bounding box center [361, 205] width 129 height 26
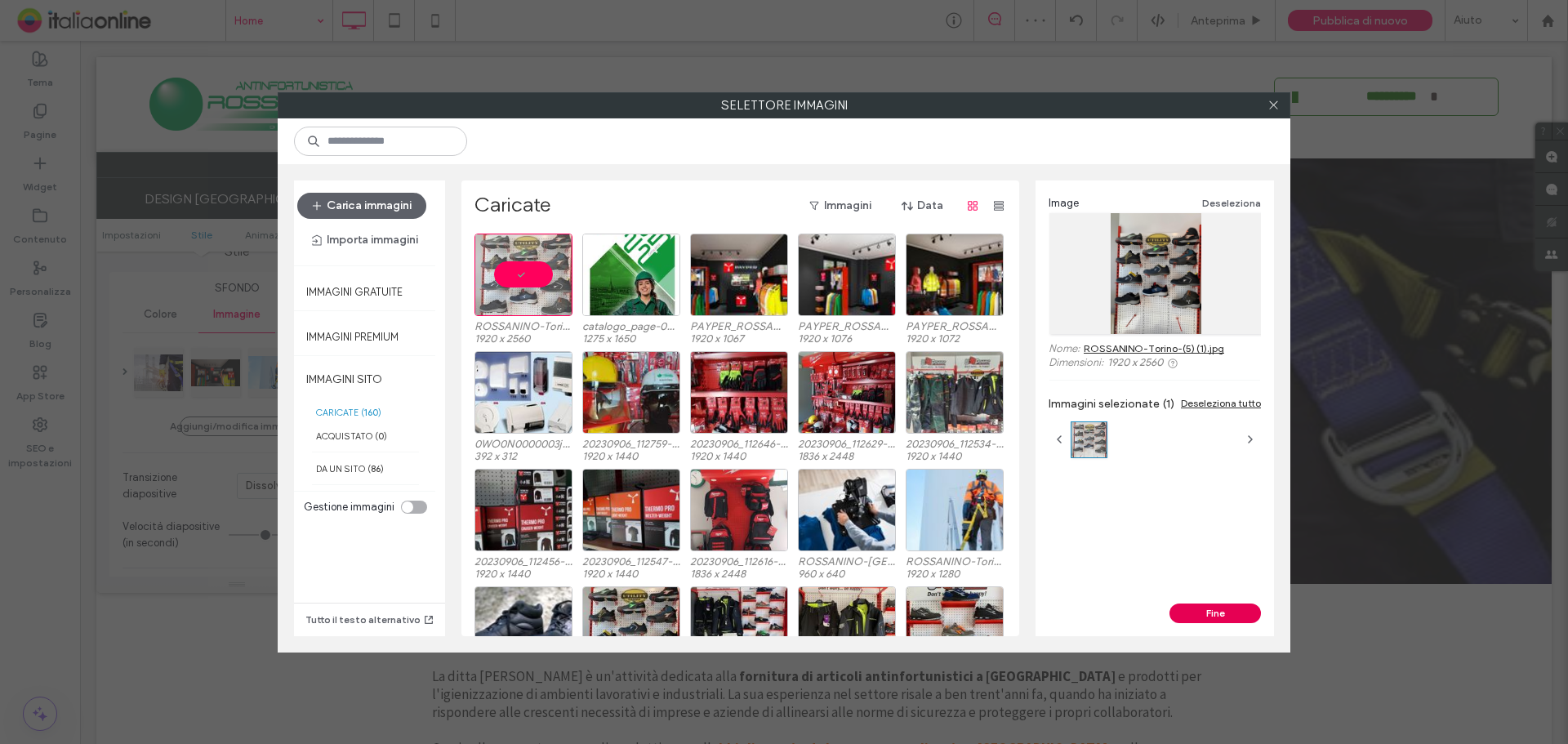
click at [1219, 617] on button "Fine" at bounding box center [1215, 613] width 91 height 20
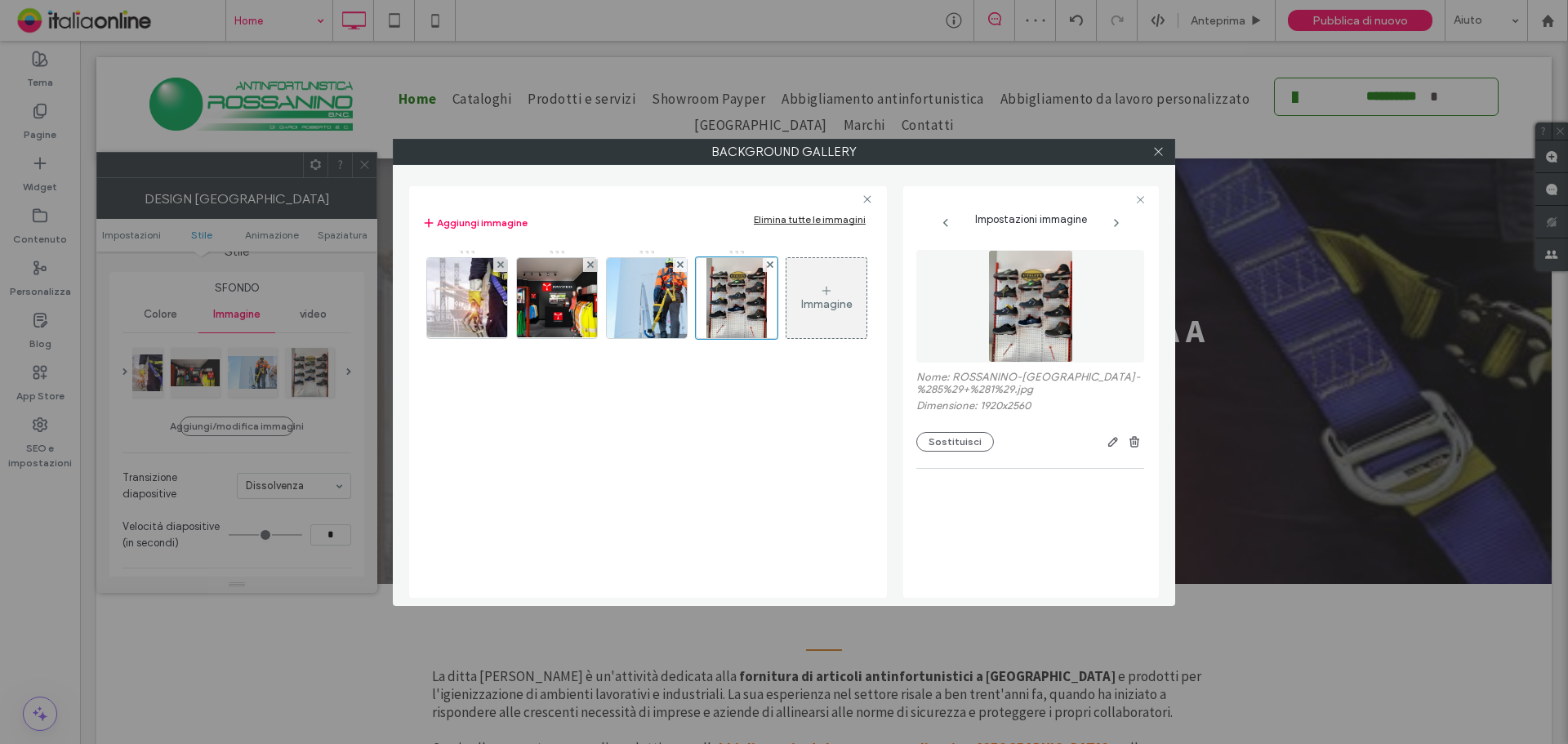
click at [1149, 160] on div at bounding box center [1157, 152] width 25 height 25
click at [1150, 149] on div at bounding box center [1157, 152] width 25 height 25
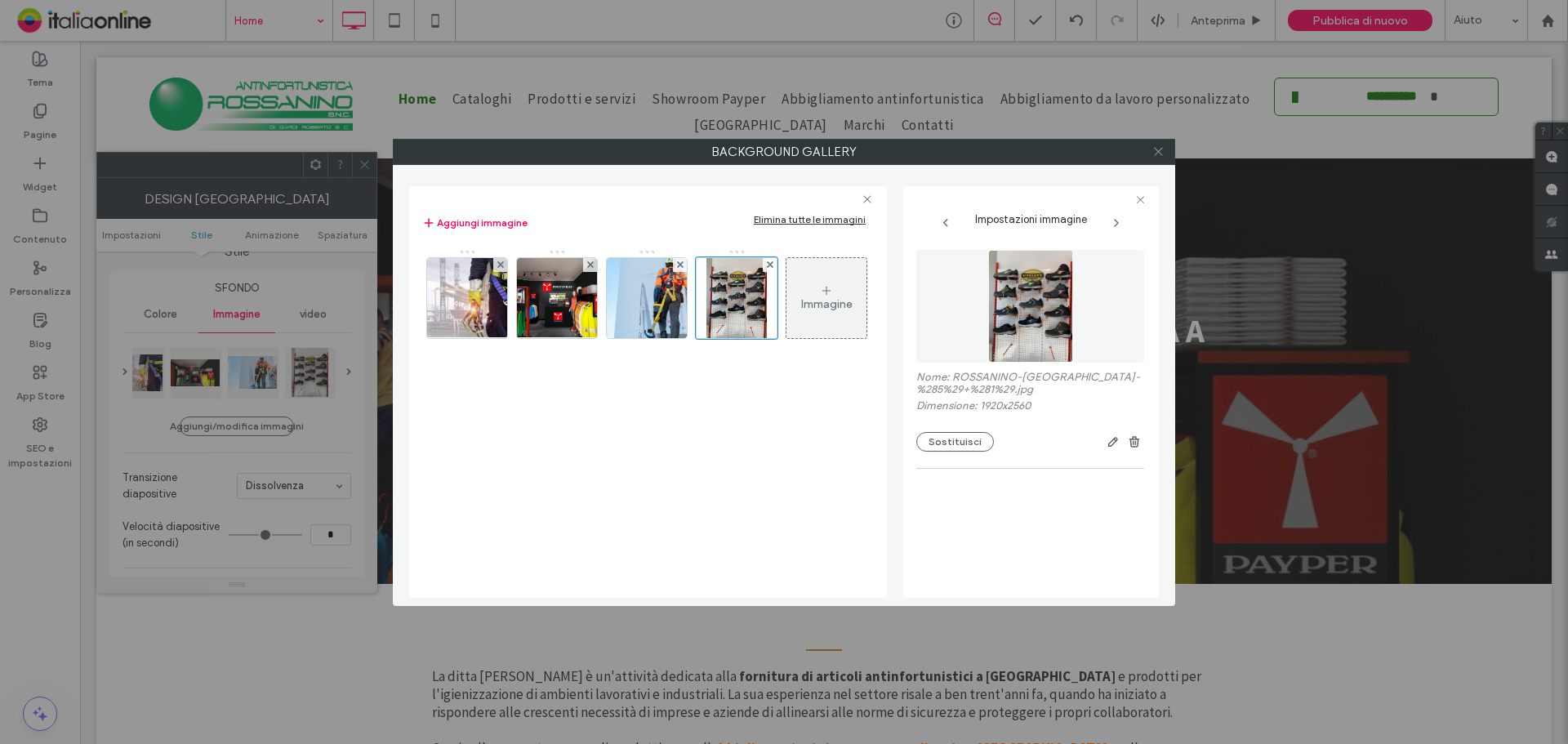
click at [1157, 149] on icon at bounding box center [1158, 152] width 12 height 12
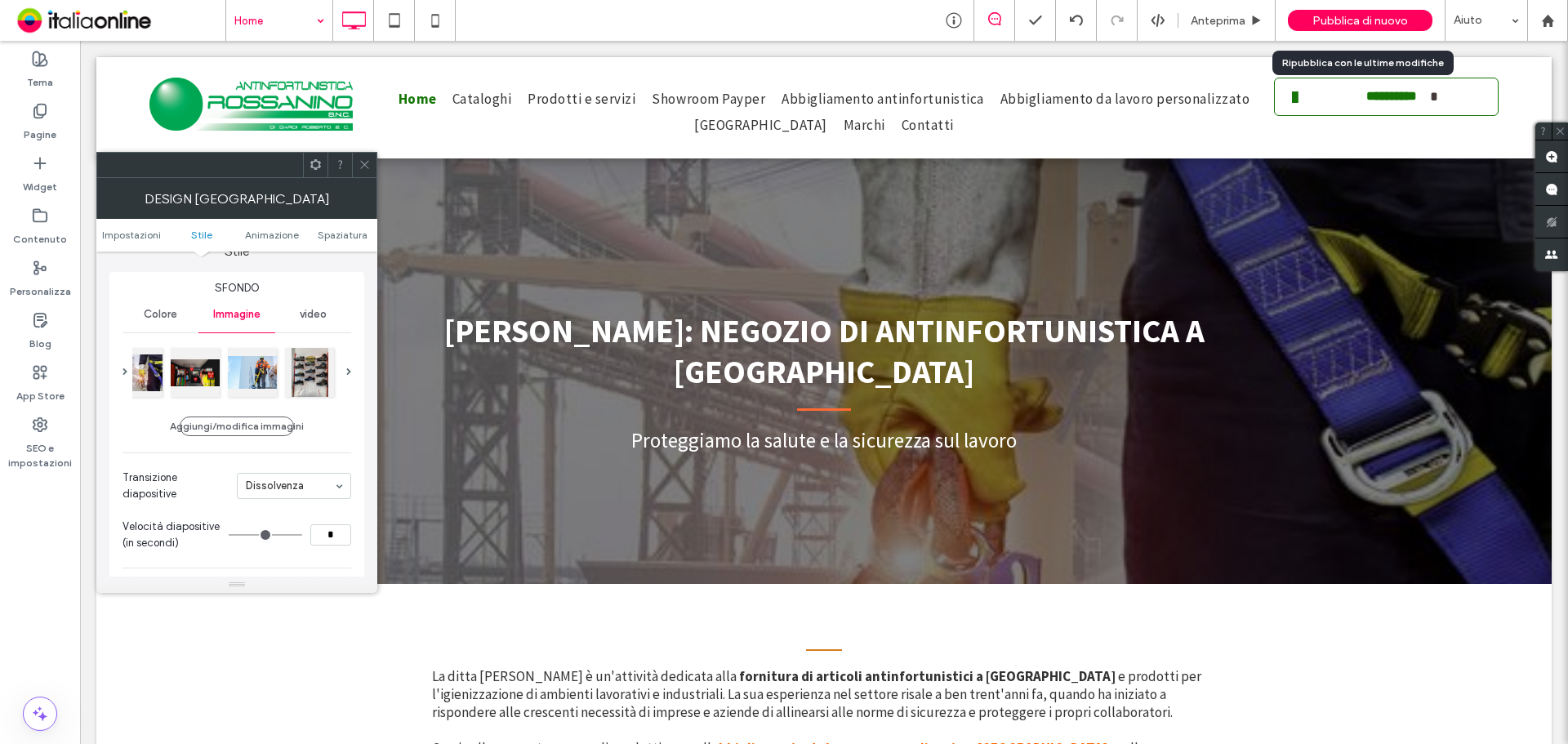
click at [1371, 22] on span "Pubblica di nuovo" at bounding box center [1360, 20] width 95 height 14
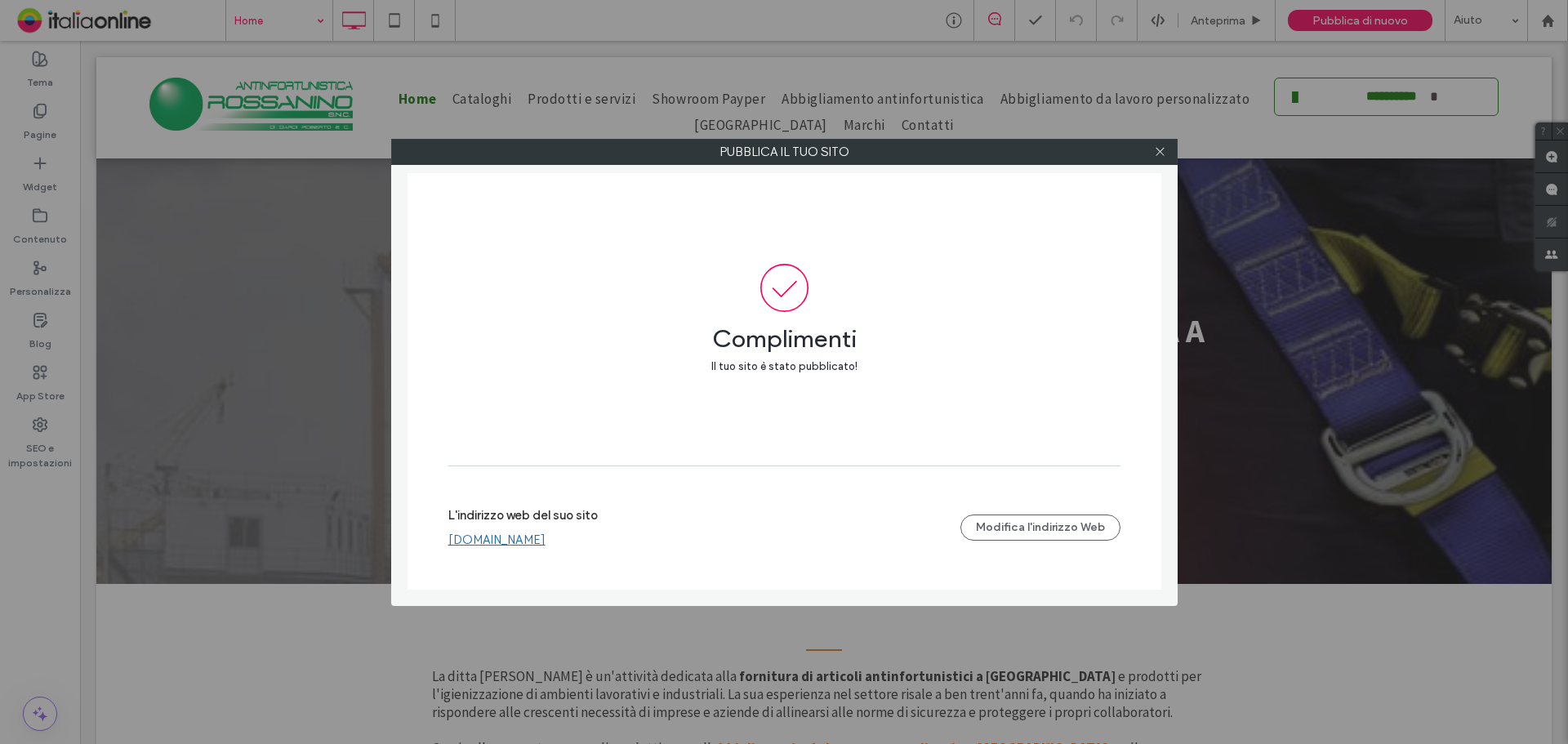
click at [1166, 152] on div at bounding box center [1160, 152] width 25 height 25
click at [1146, 151] on label "Pubblica il tuo sito" at bounding box center [784, 152] width 784 height 25
click at [1157, 151] on icon at bounding box center [1160, 152] width 12 height 12
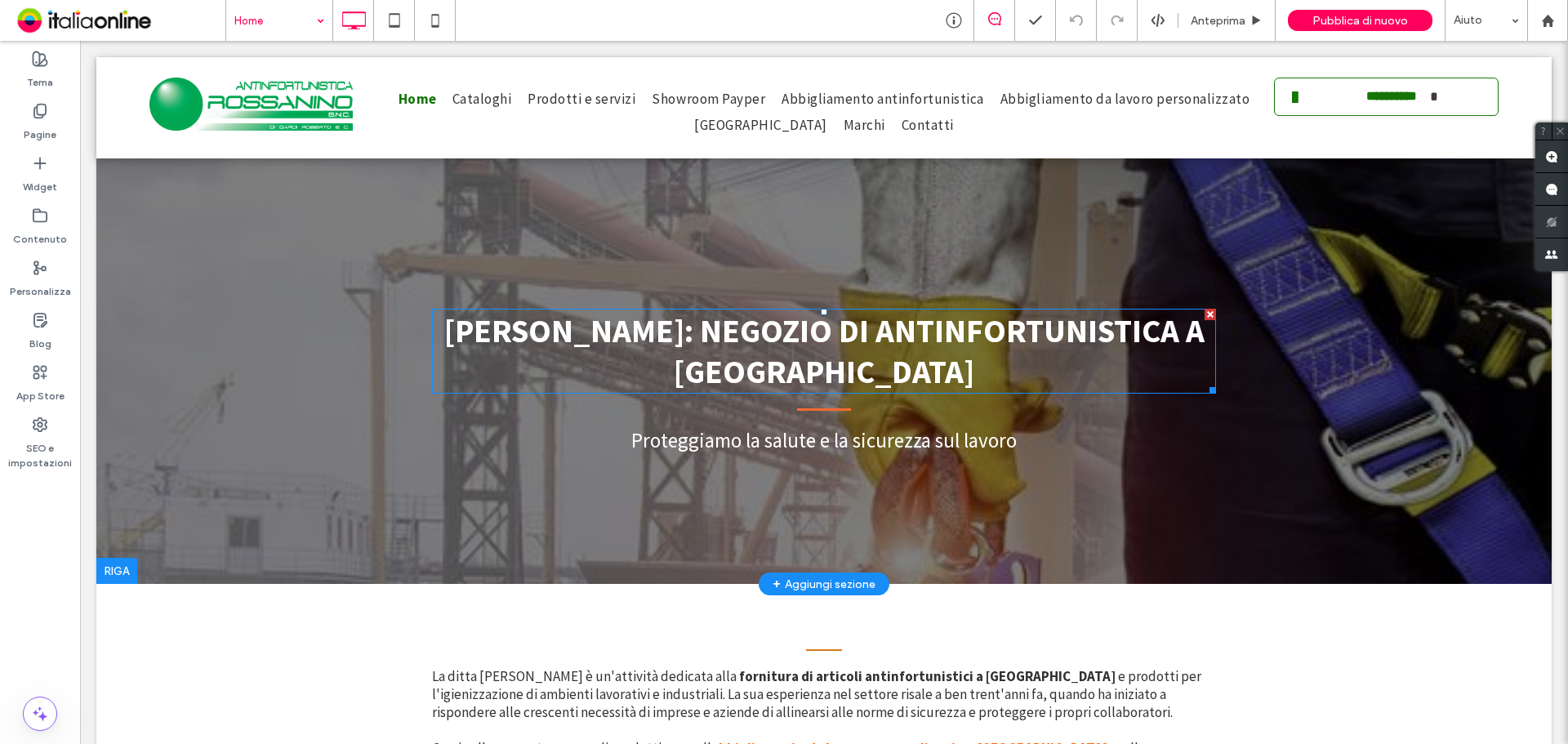
click at [955, 354] on h1 "ROSSANINO: NEGOZIO DI ANTINFORTUNISTICA A TORINO" at bounding box center [824, 351] width 784 height 82
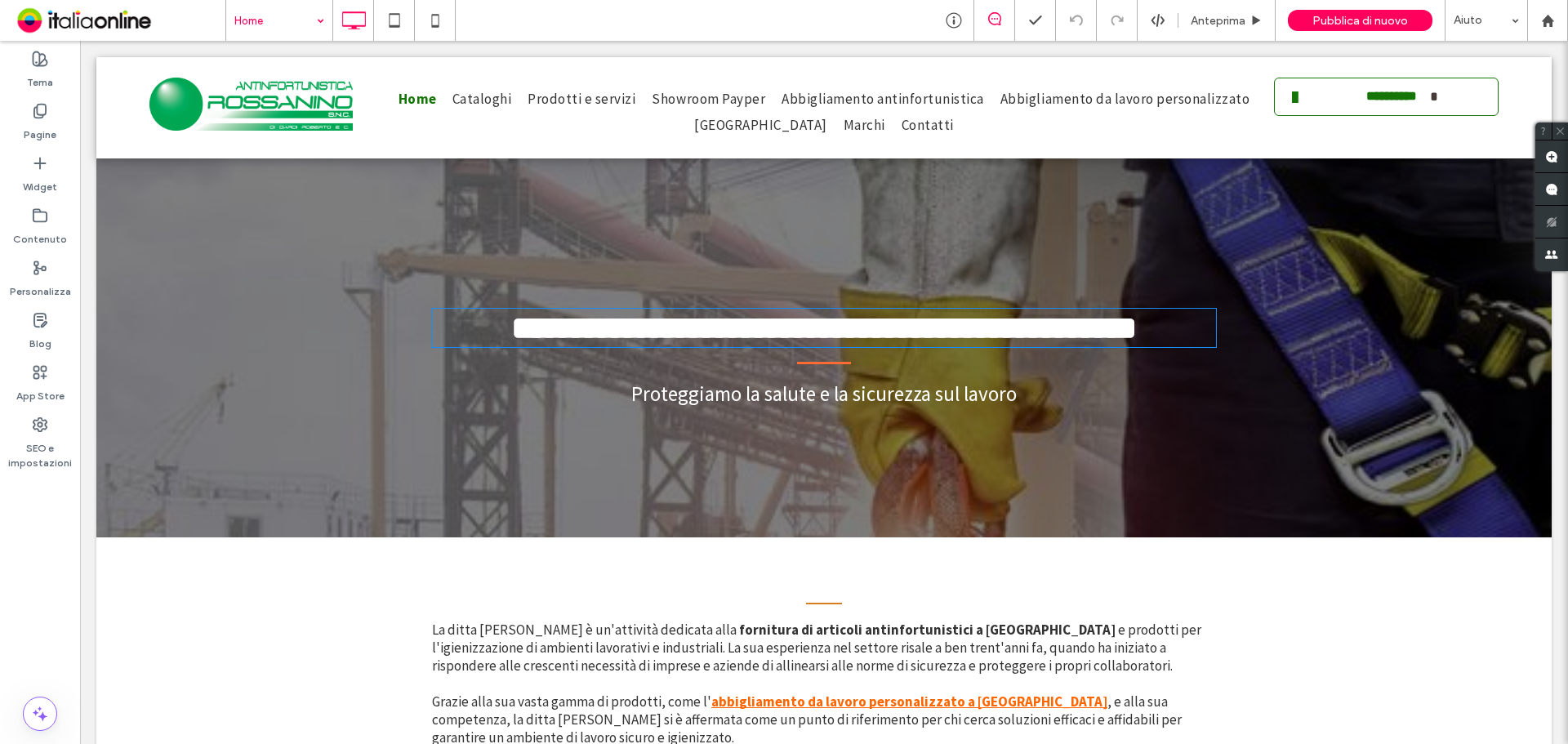
type input "**********"
type input "**"
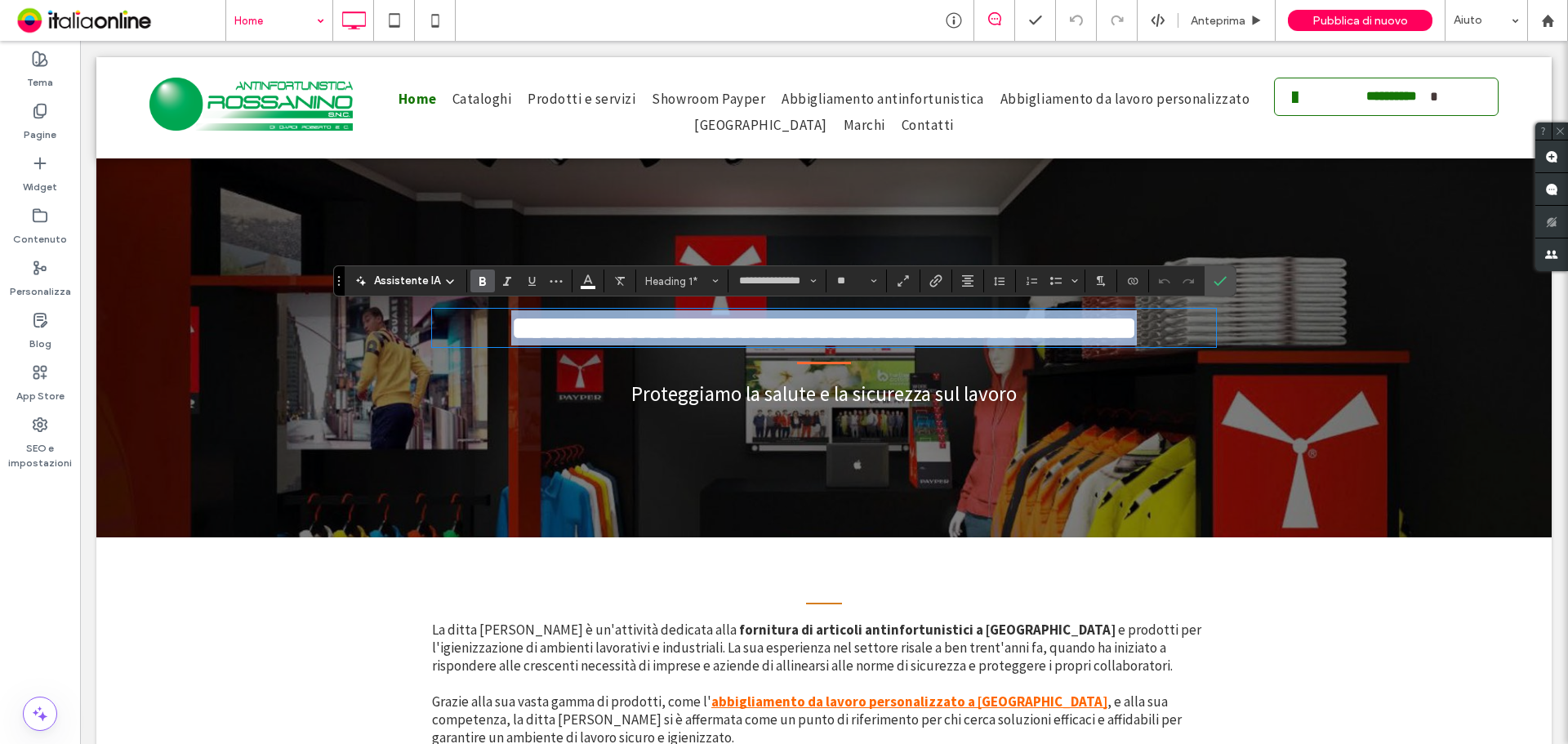
click at [865, 344] on span "**********" at bounding box center [824, 327] width 625 height 32
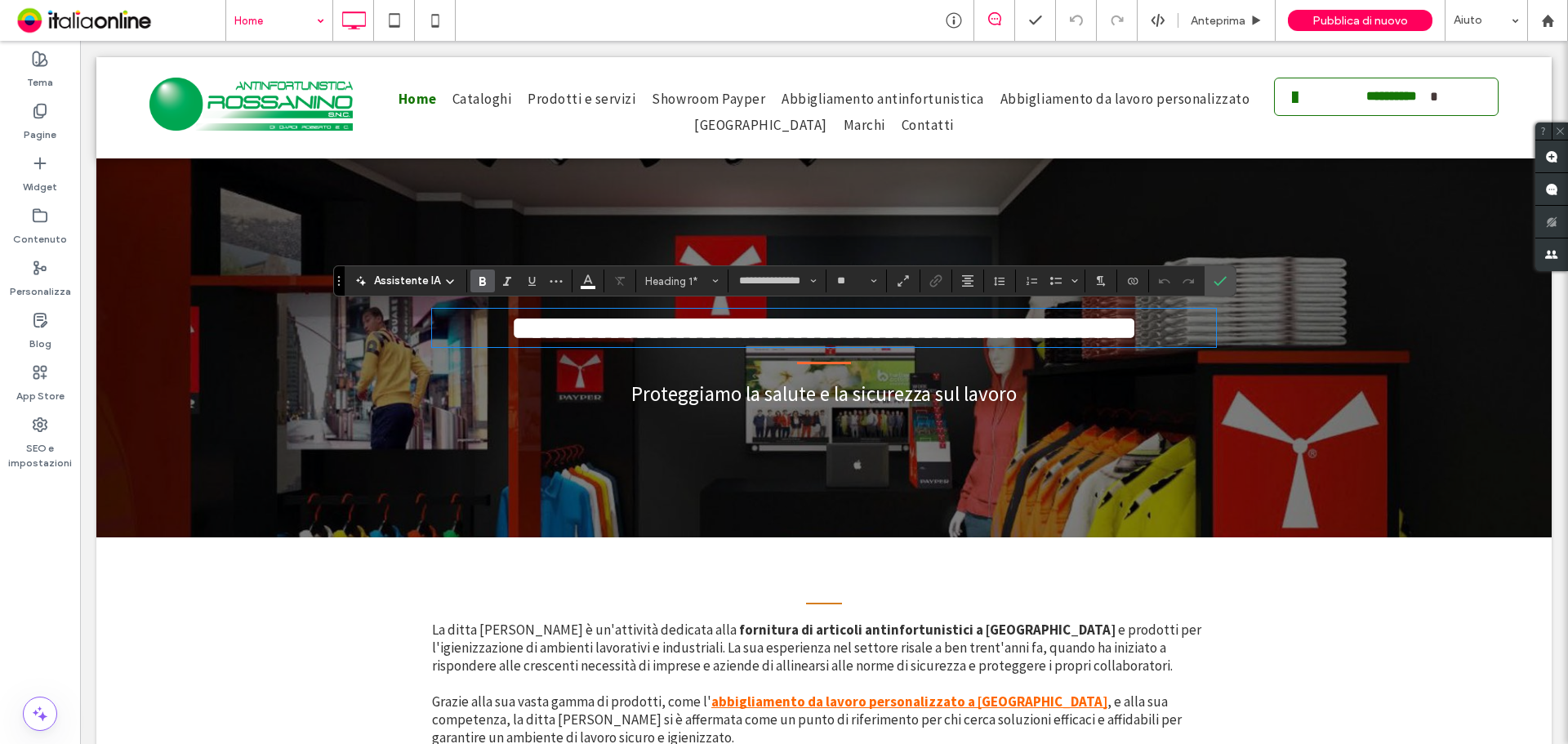
click at [1137, 325] on span "**********" at bounding box center [824, 327] width 625 height 32
click at [1137, 330] on span "**********" at bounding box center [824, 327] width 625 height 32
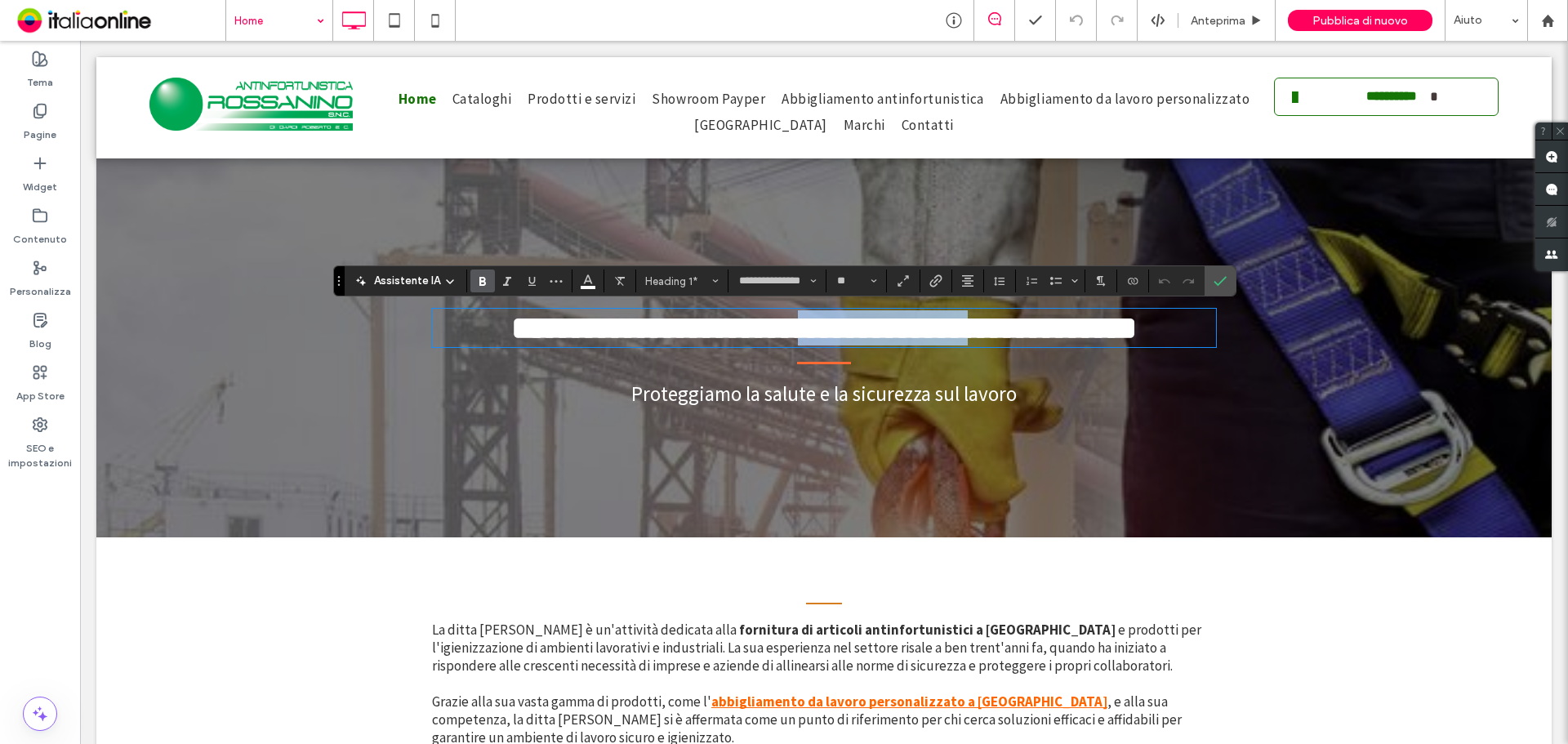
drag, startPoint x: 840, startPoint y: 332, endPoint x: 1065, endPoint y: 332, distance: 225.0
click at [1065, 332] on span "**********" at bounding box center [824, 327] width 625 height 32
click at [871, 330] on span "**********" at bounding box center [824, 327] width 625 height 32
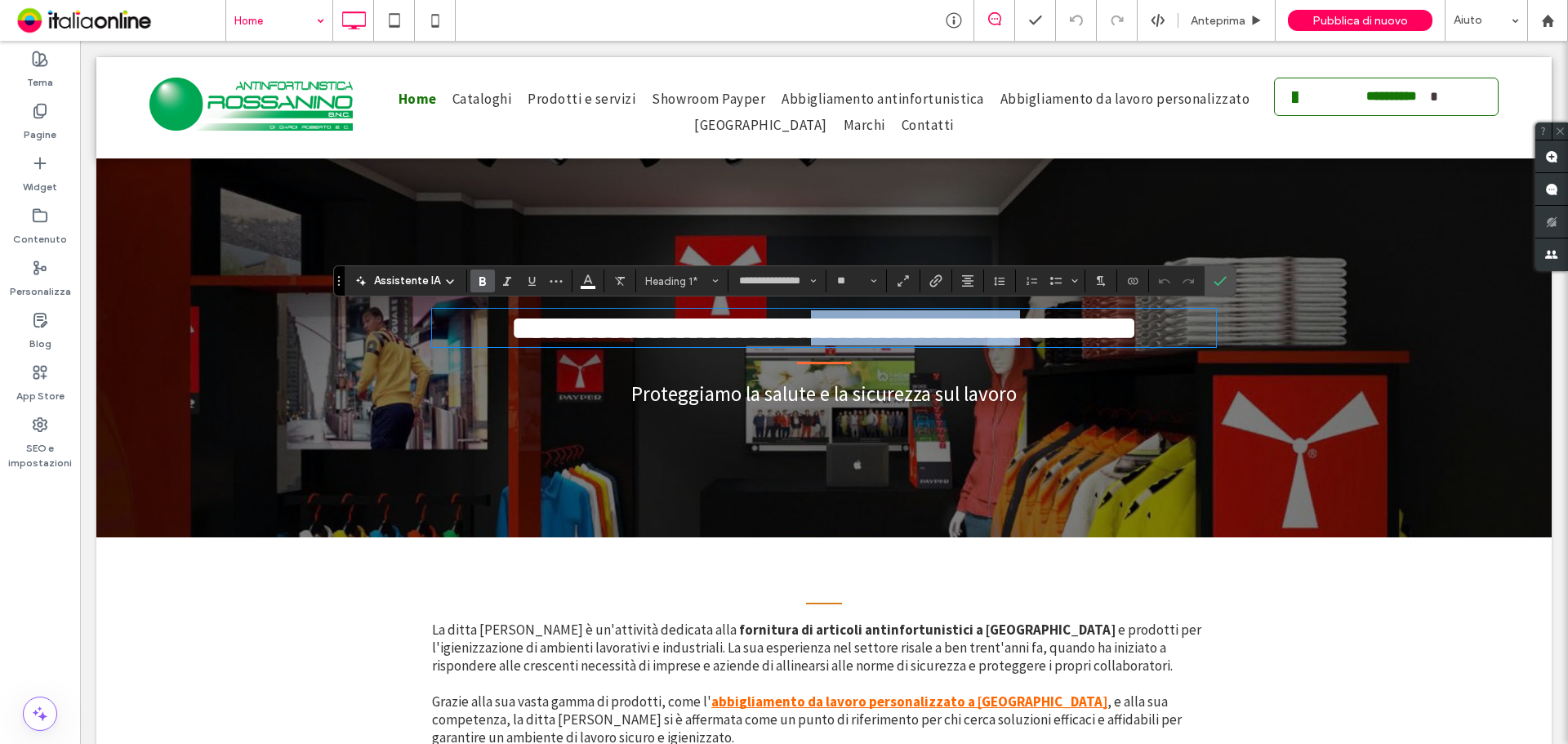
drag, startPoint x: 863, startPoint y: 330, endPoint x: 1130, endPoint y: 335, distance: 267.0
click at [1130, 335] on span "**********" at bounding box center [824, 327] width 625 height 32
click at [1137, 334] on span "**********" at bounding box center [824, 327] width 625 height 32
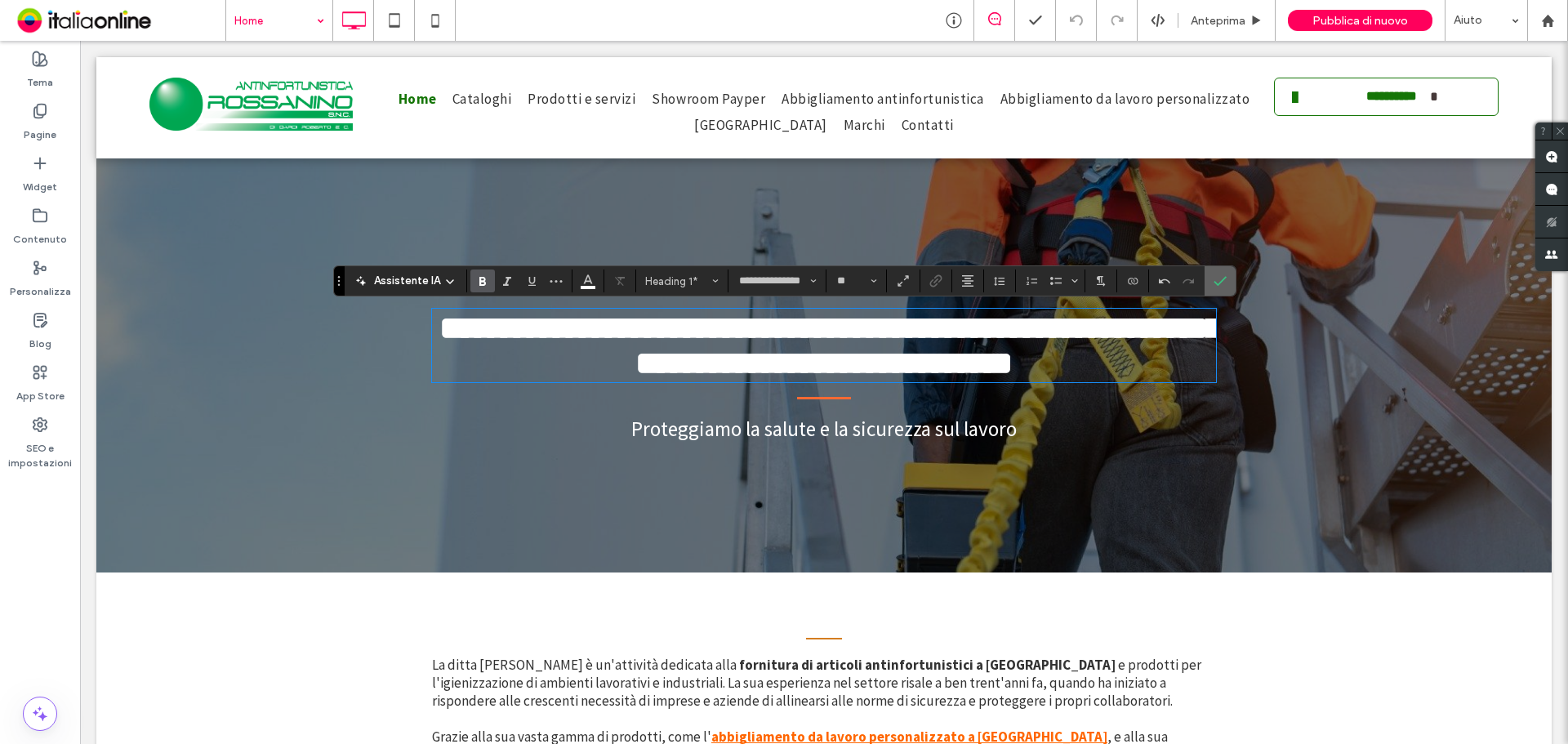
click at [1220, 285] on icon "Conferma" at bounding box center [1220, 280] width 13 height 13
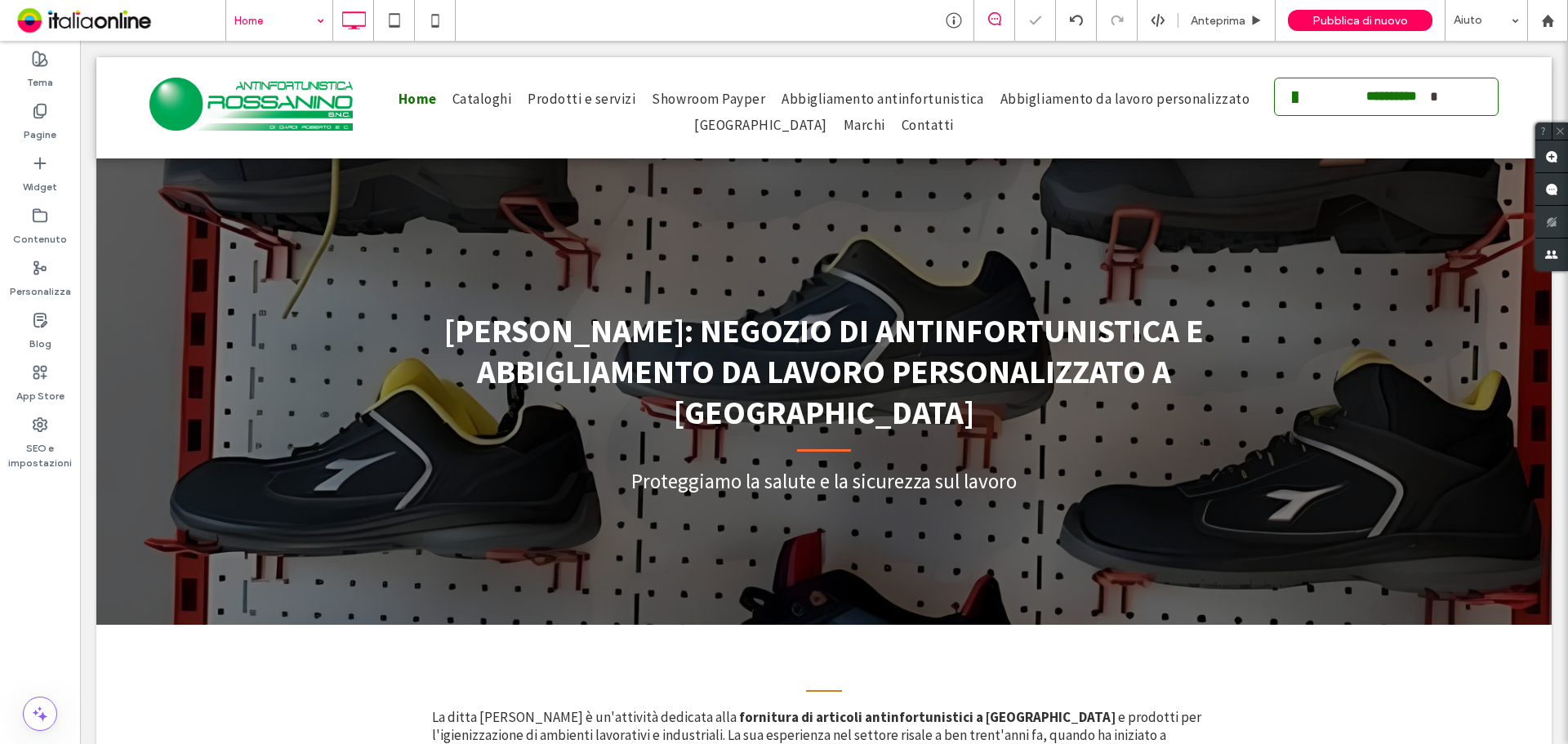
click at [1360, 20] on span "Pubblica di nuovo" at bounding box center [1360, 20] width 95 height 14
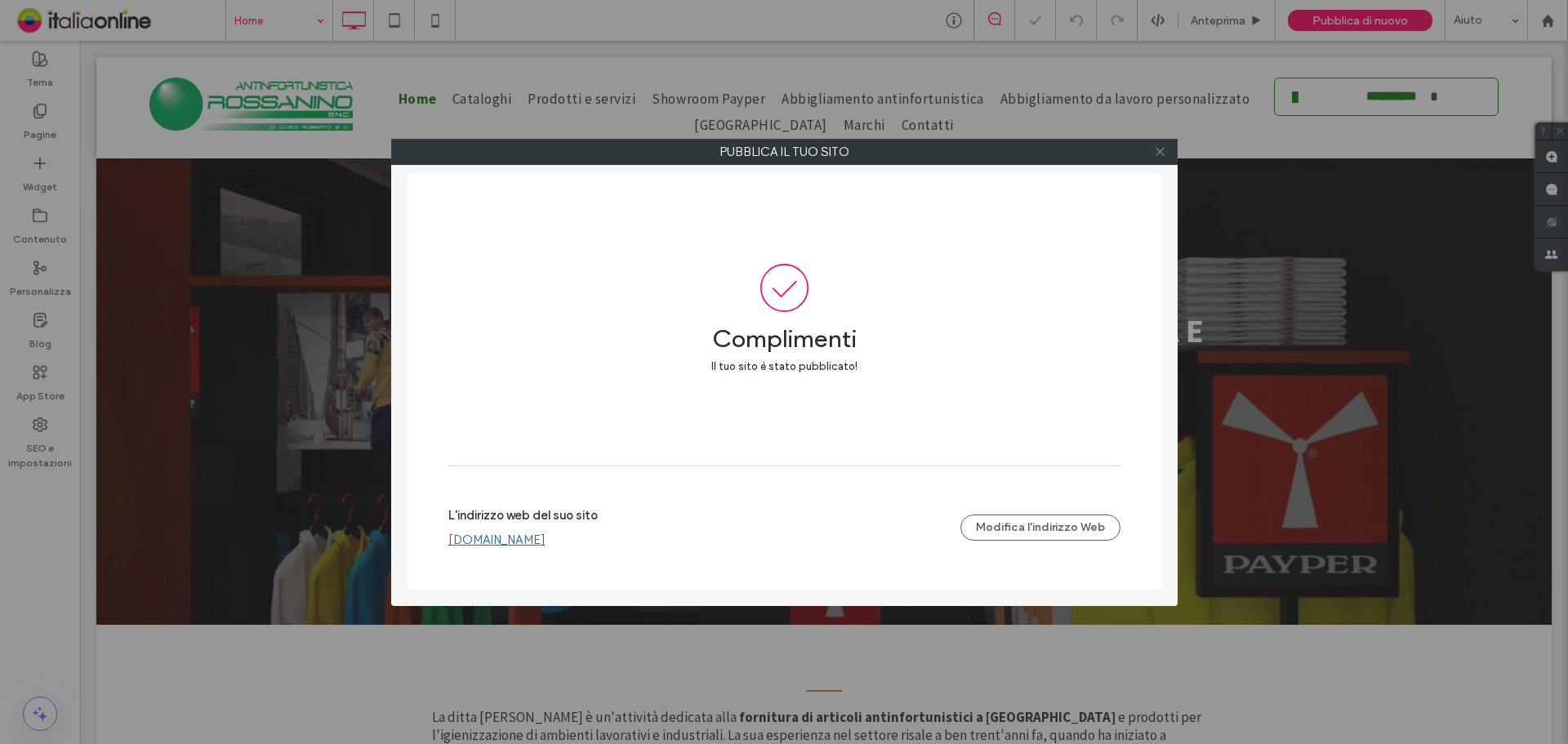
click at [1165, 149] on icon at bounding box center [1160, 152] width 12 height 12
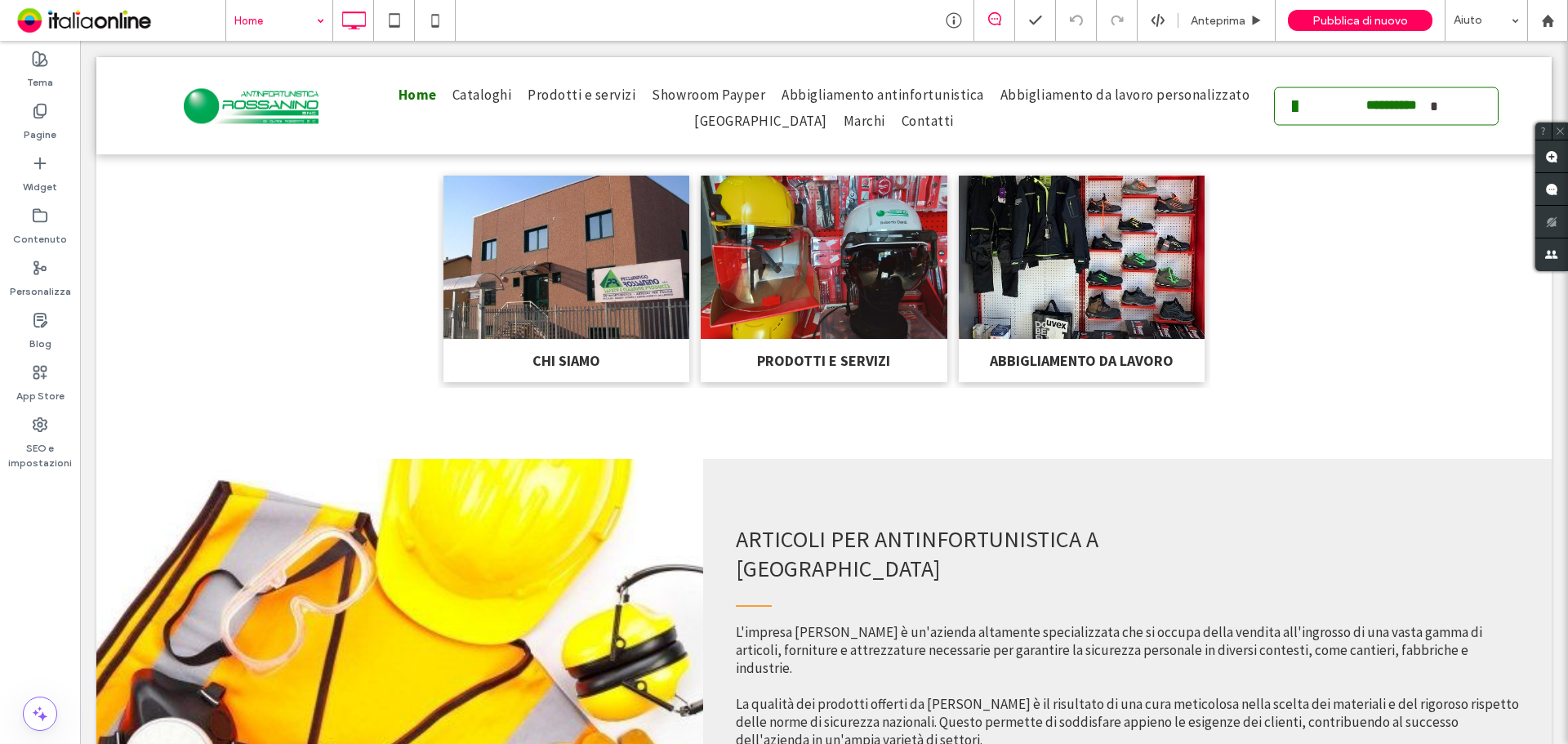
scroll to position [735, 0]
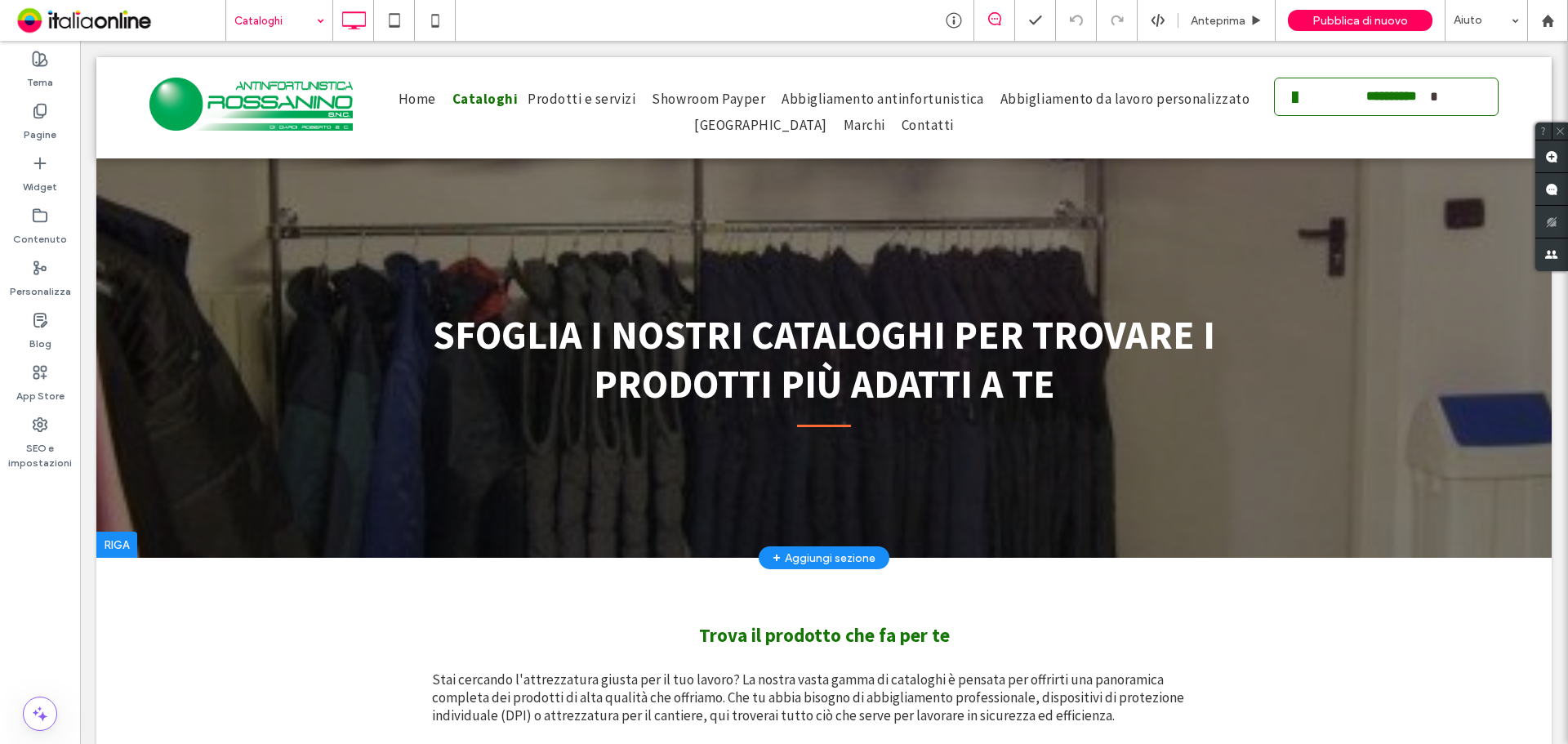
click at [784, 243] on div at bounding box center [824, 308] width 1455 height 501
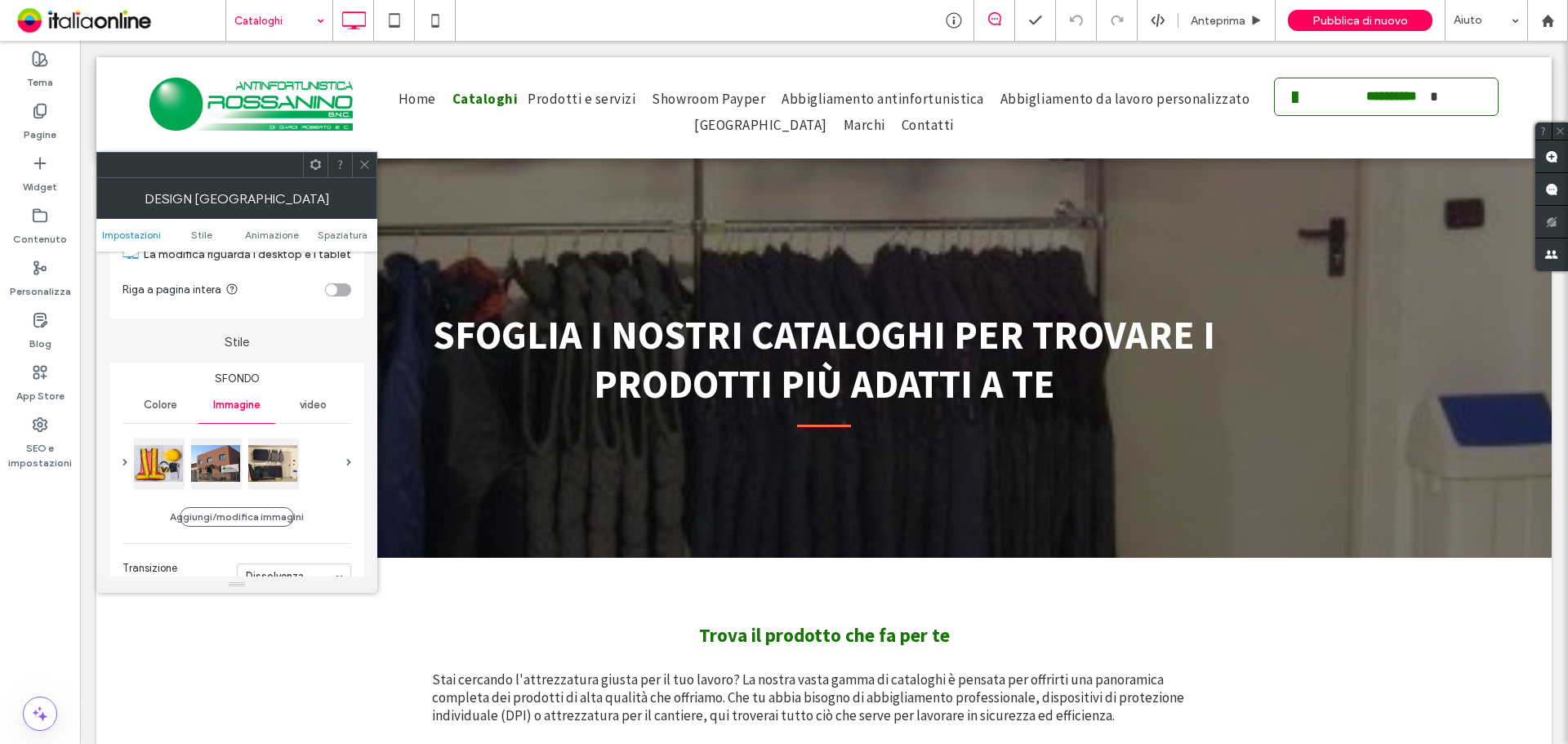
scroll to position [164, 0]
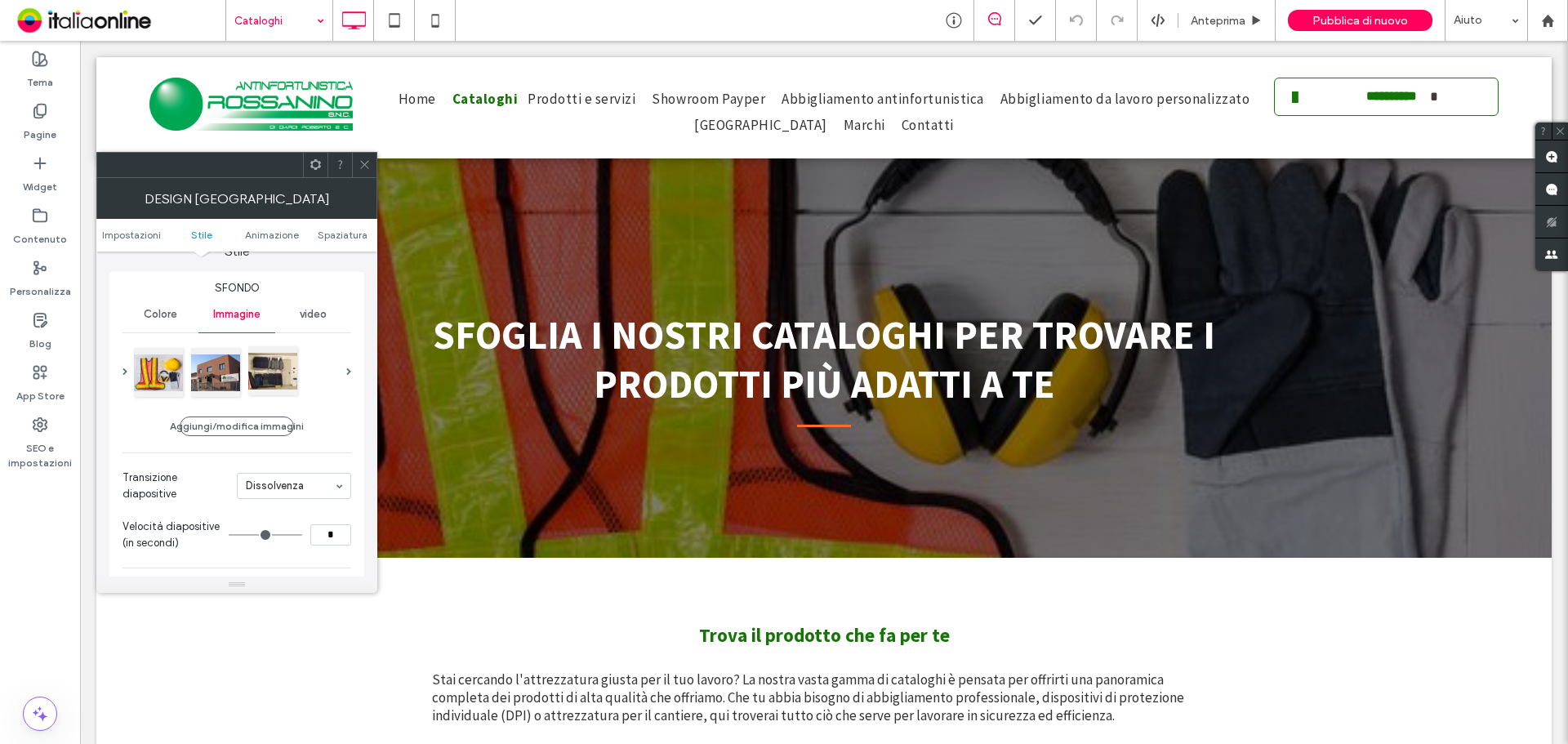
click at [273, 360] on div at bounding box center [273, 371] width 49 height 49
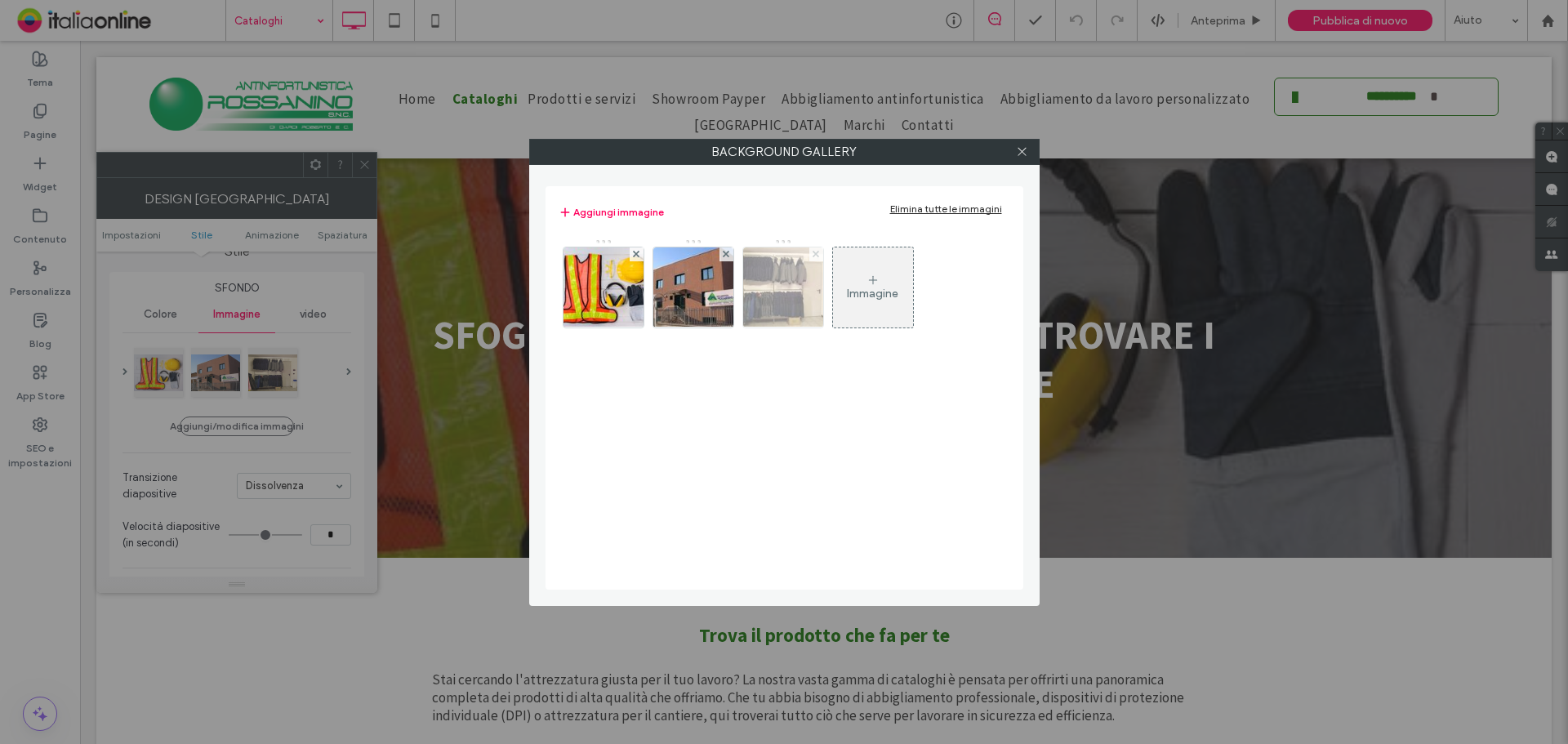
click at [819, 255] on div at bounding box center [816, 254] width 14 height 14
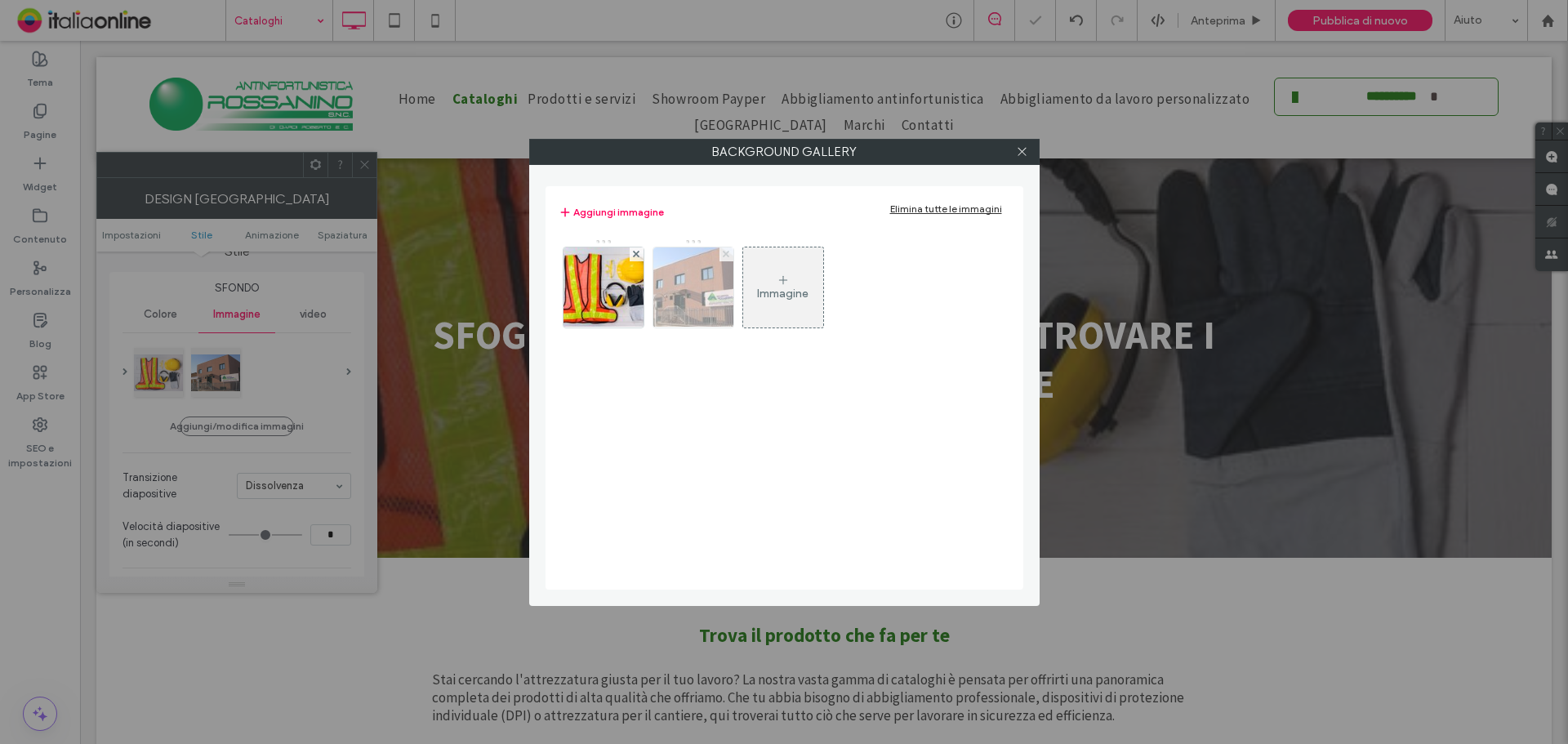
click at [726, 251] on icon at bounding box center [726, 254] width 7 height 7
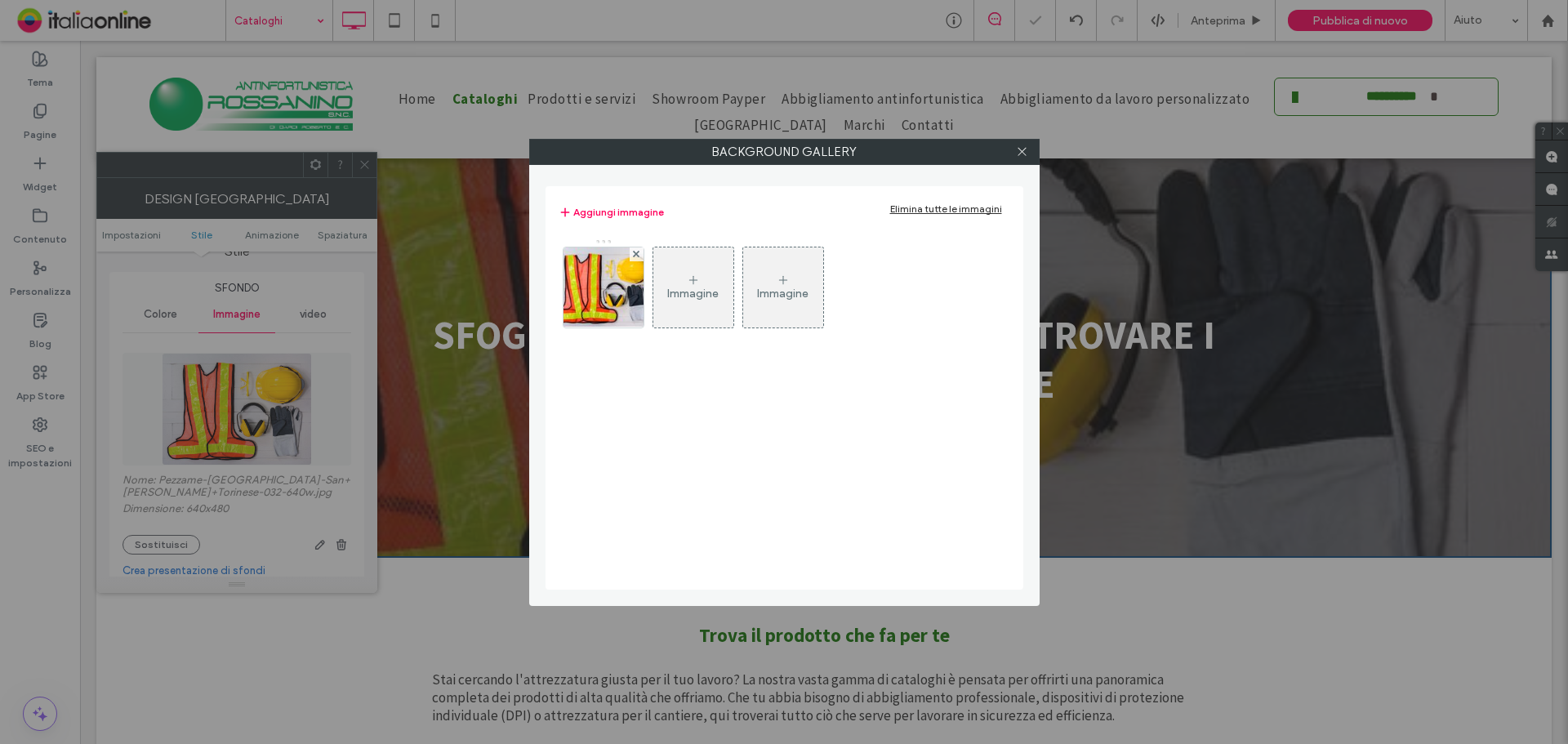
click at [706, 280] on div "Immagine" at bounding box center [693, 287] width 80 height 77
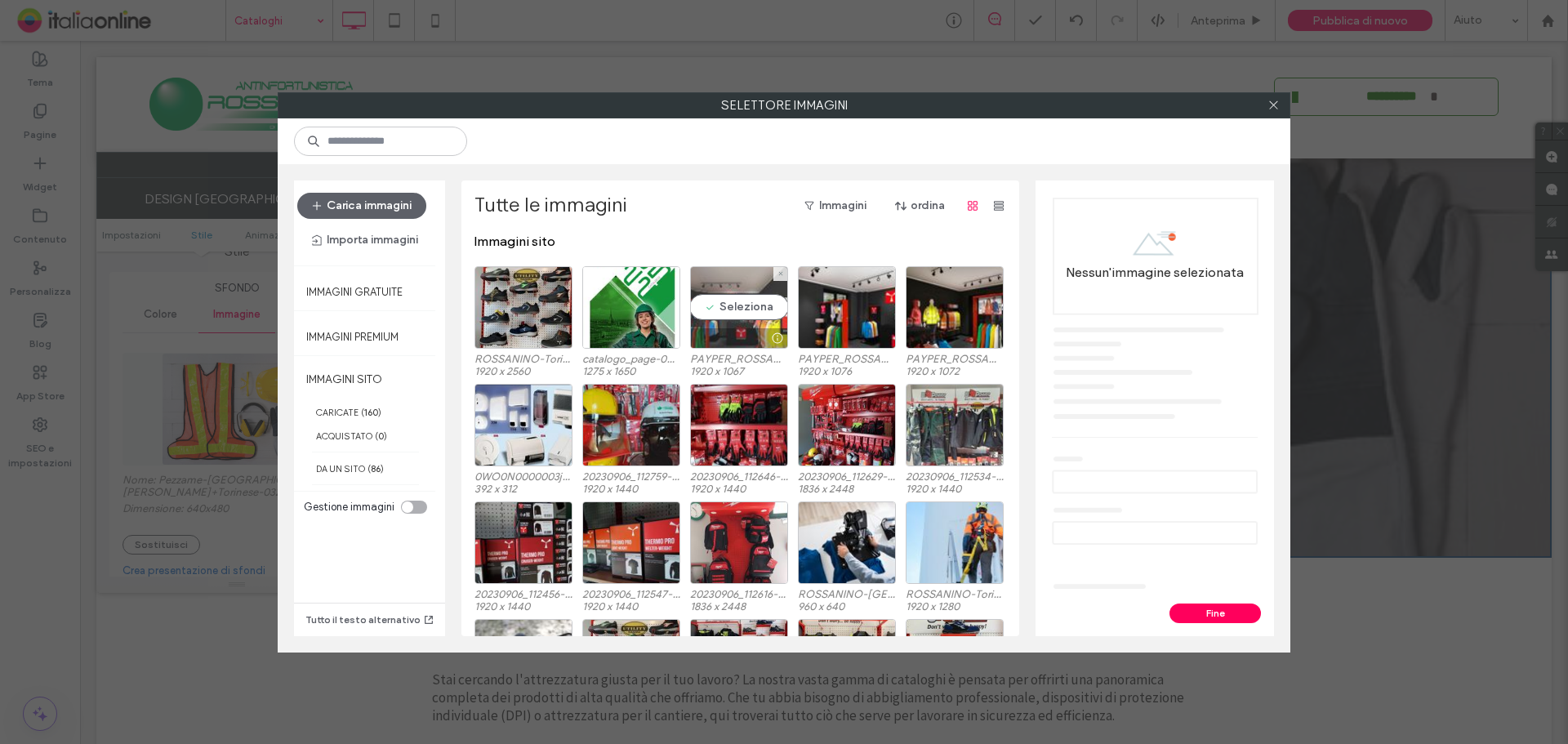
click at [735, 314] on div "Seleziona" at bounding box center [738, 308] width 98 height 83
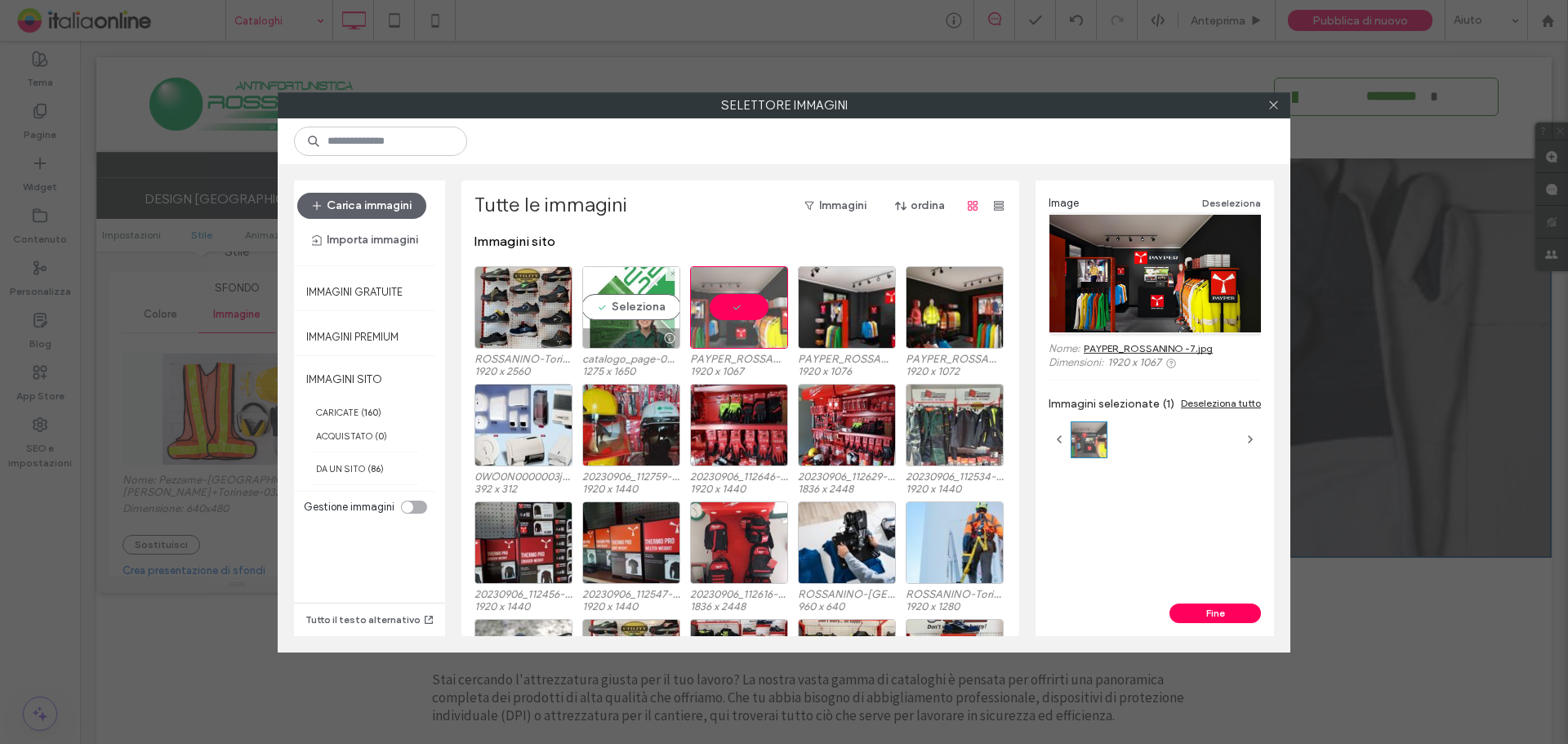
click at [627, 312] on div "Seleziona" at bounding box center [631, 308] width 98 height 83
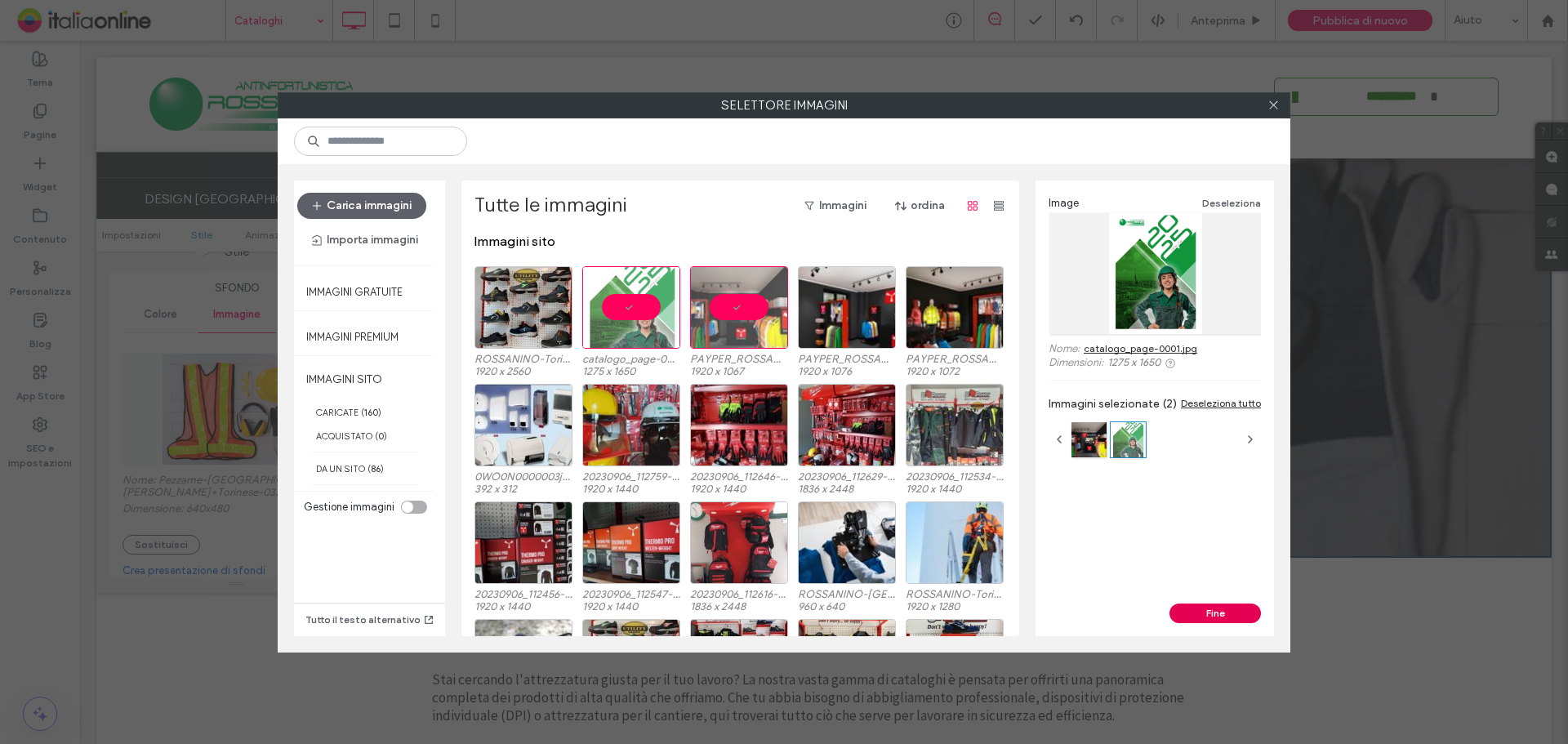
click at [1226, 618] on button "Fine" at bounding box center [1215, 613] width 91 height 20
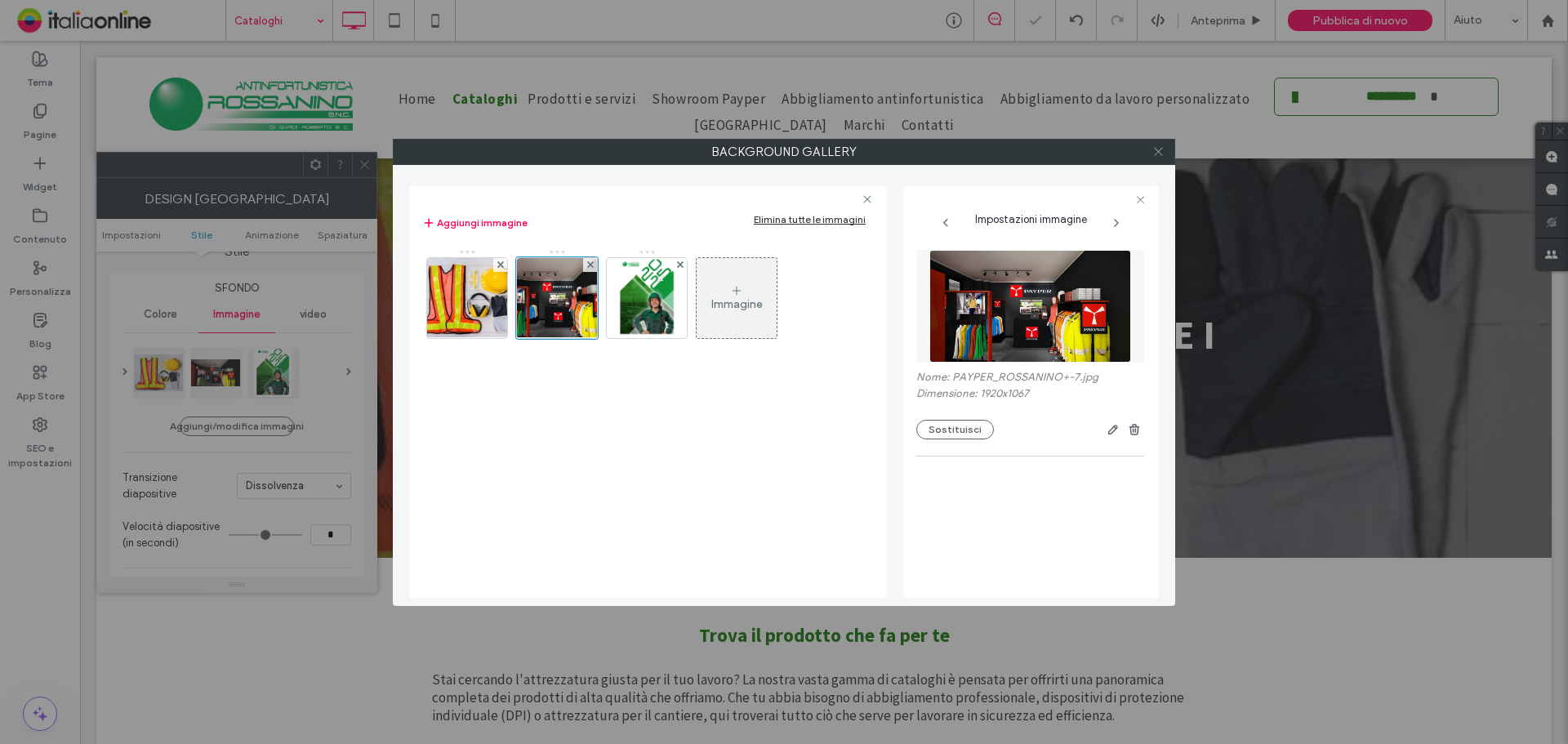
click at [1152, 150] on icon at bounding box center [1158, 152] width 12 height 12
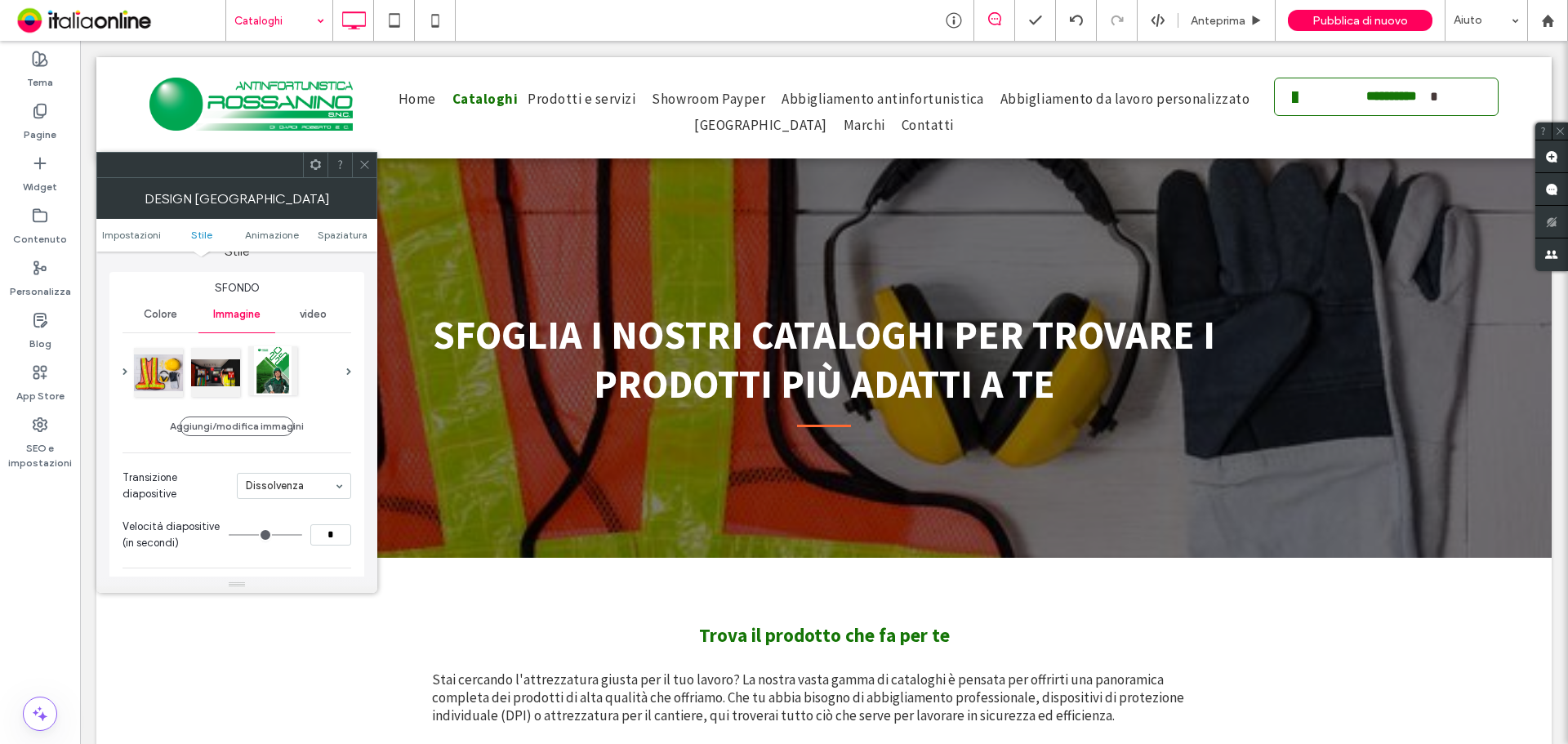
click at [274, 358] on div at bounding box center [273, 371] width 49 height 49
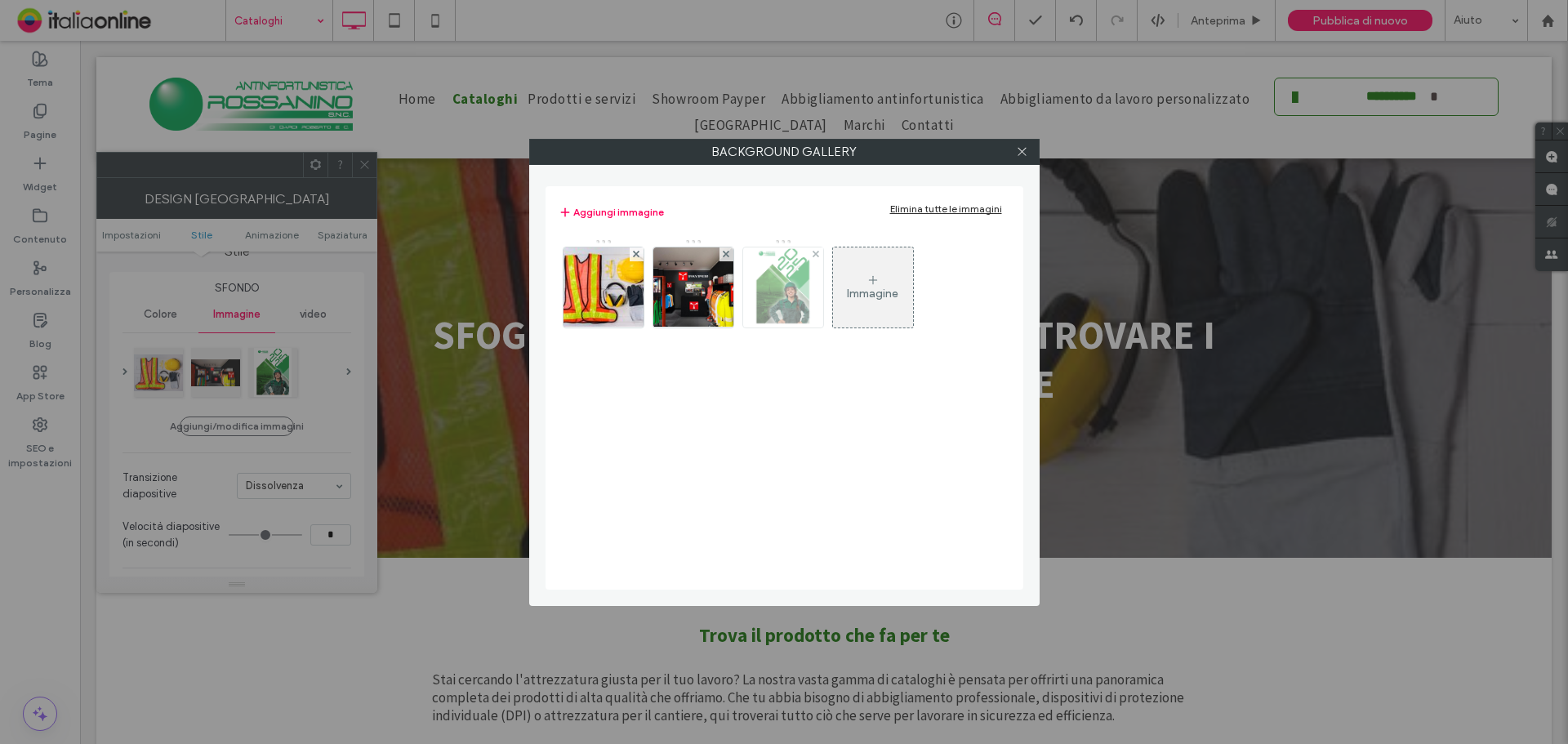
click at [782, 280] on img at bounding box center [783, 287] width 62 height 80
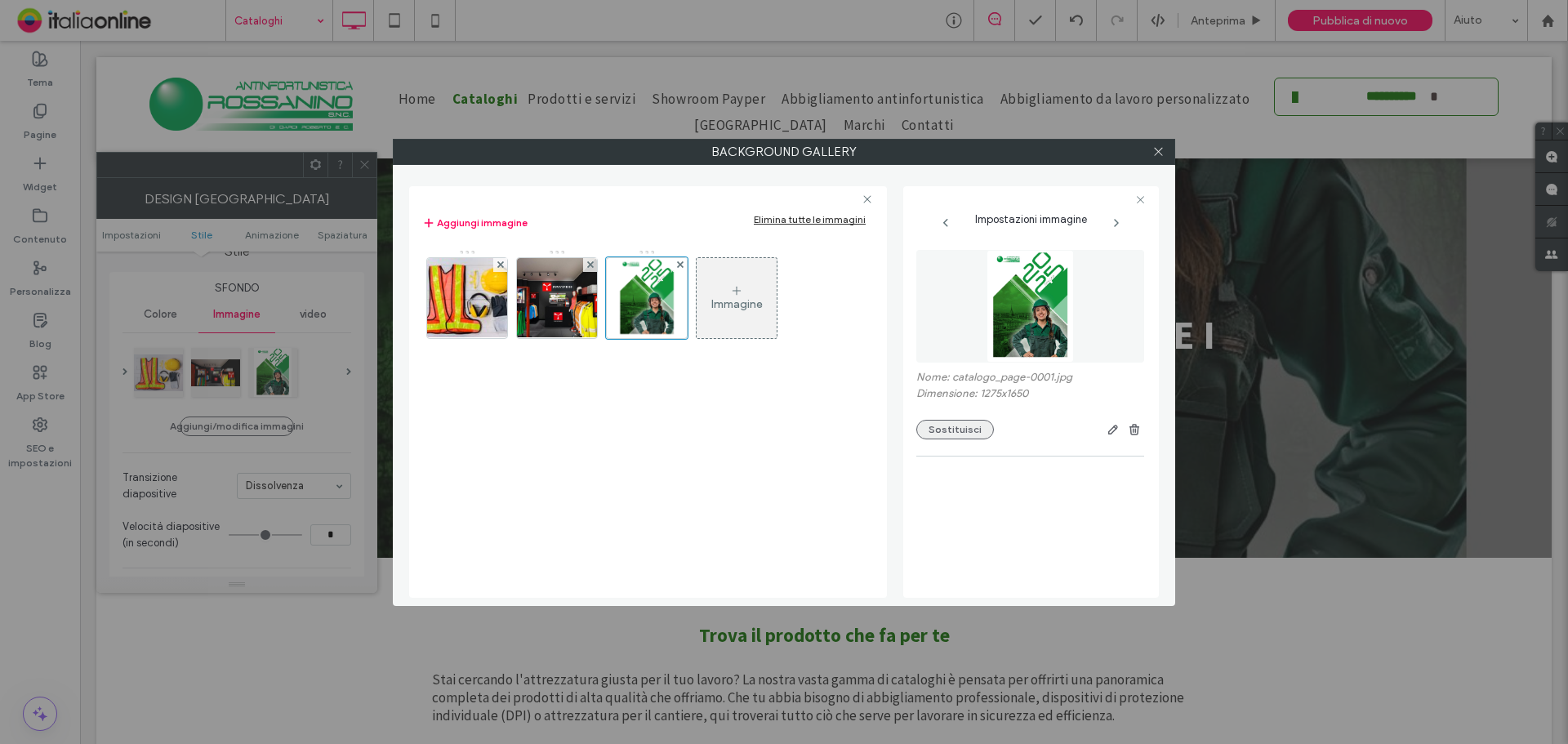
click at [980, 430] on button "Sostituisci" at bounding box center [955, 430] width 78 height 20
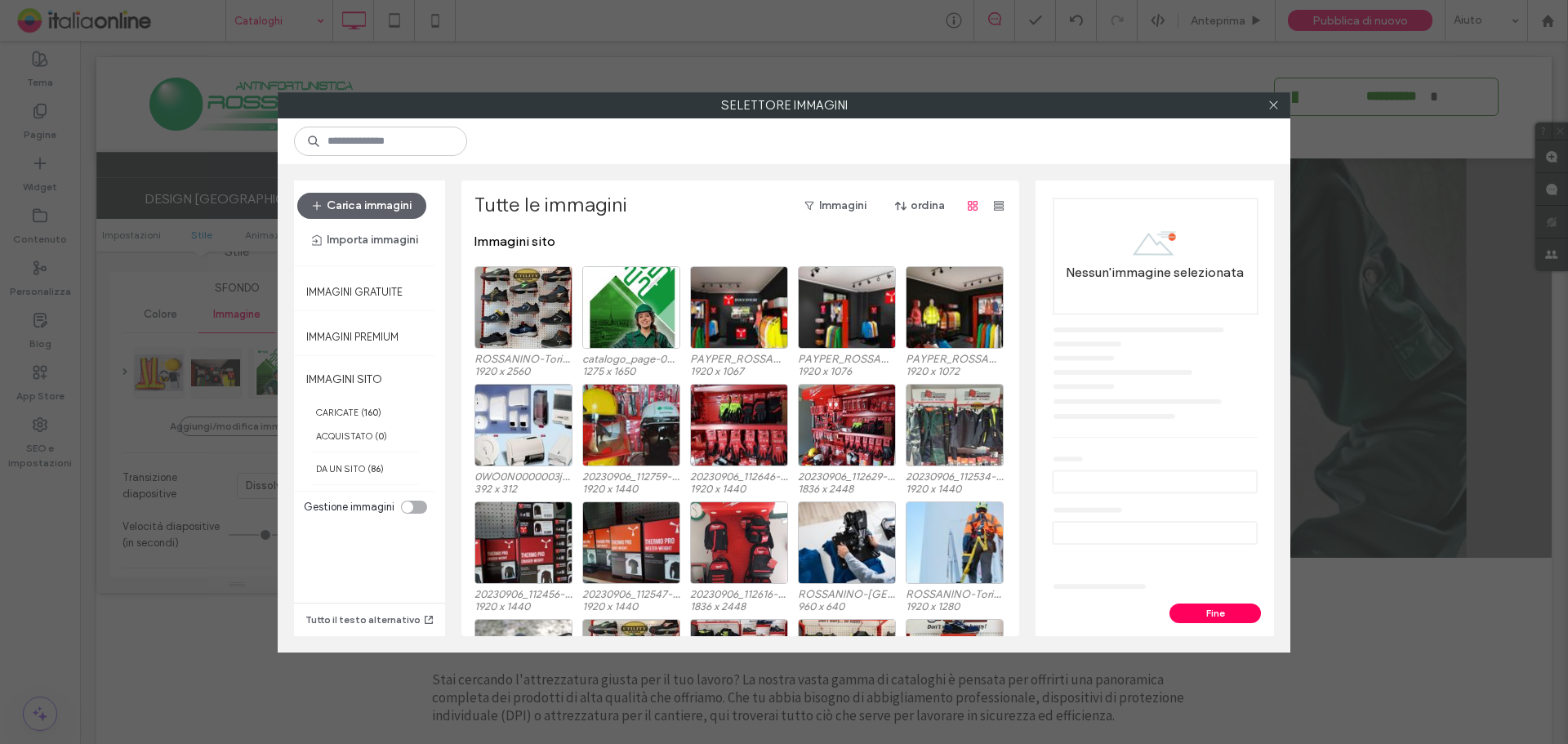
scroll to position [82, 0]
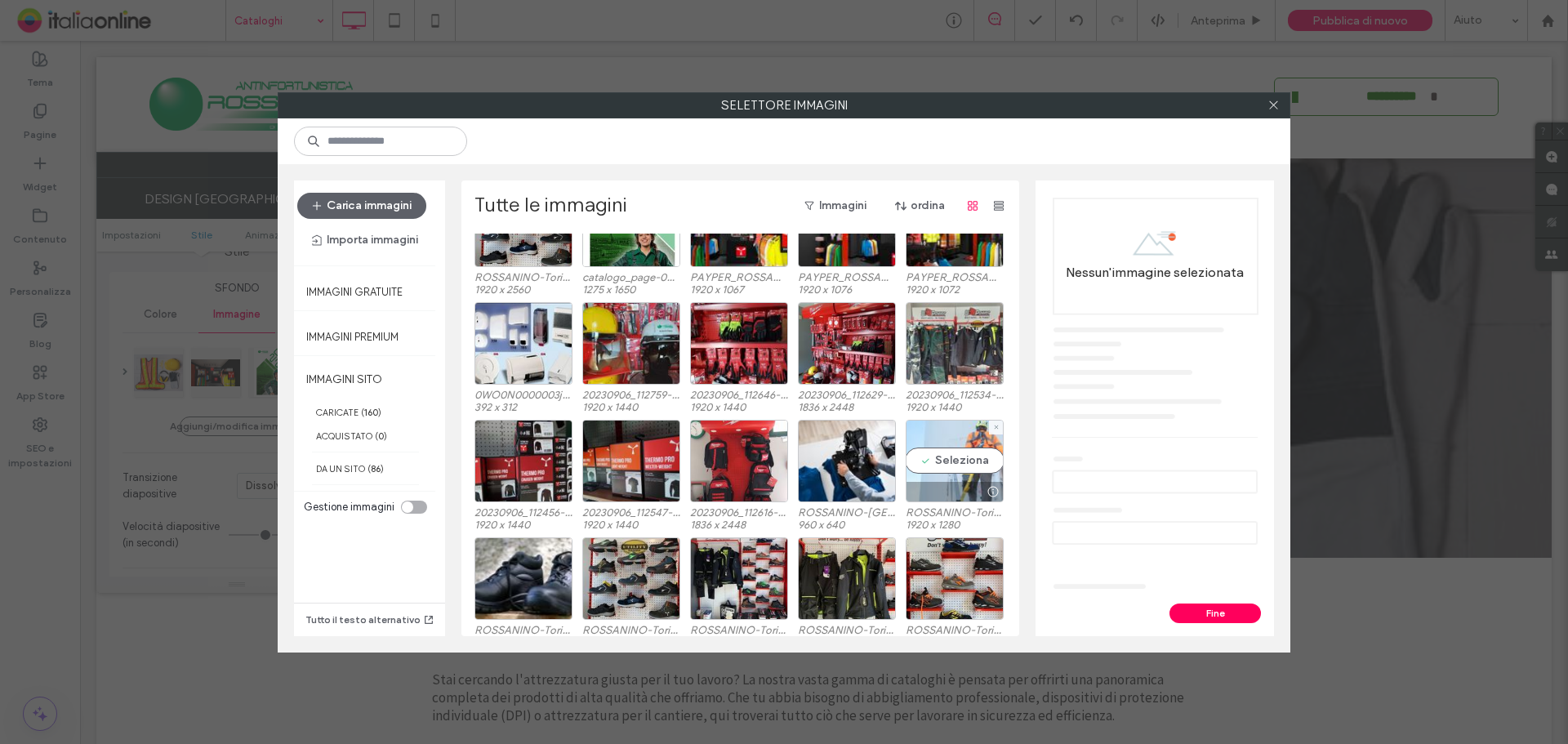
click at [968, 464] on div "Seleziona" at bounding box center [954, 461] width 98 height 83
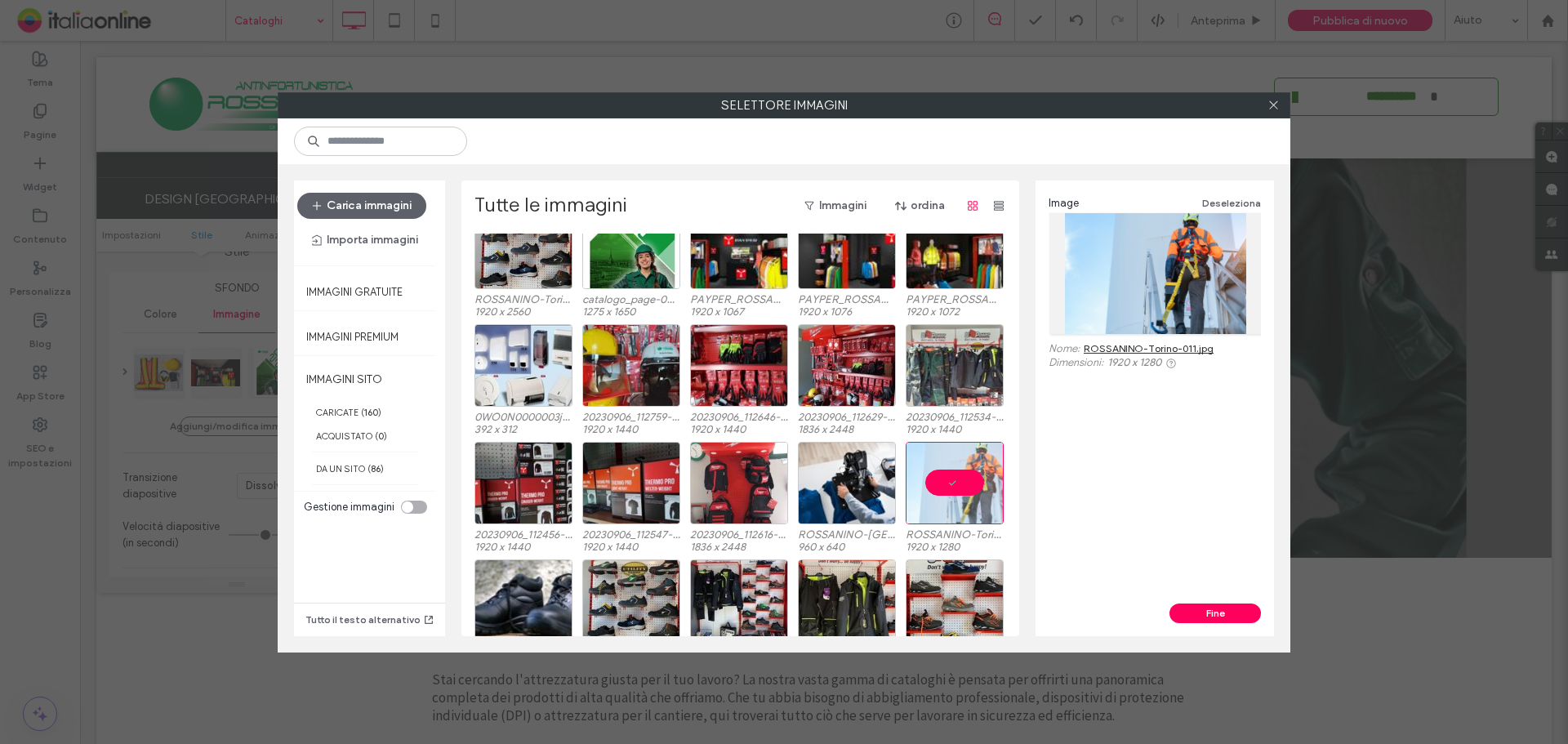
scroll to position [0, 0]
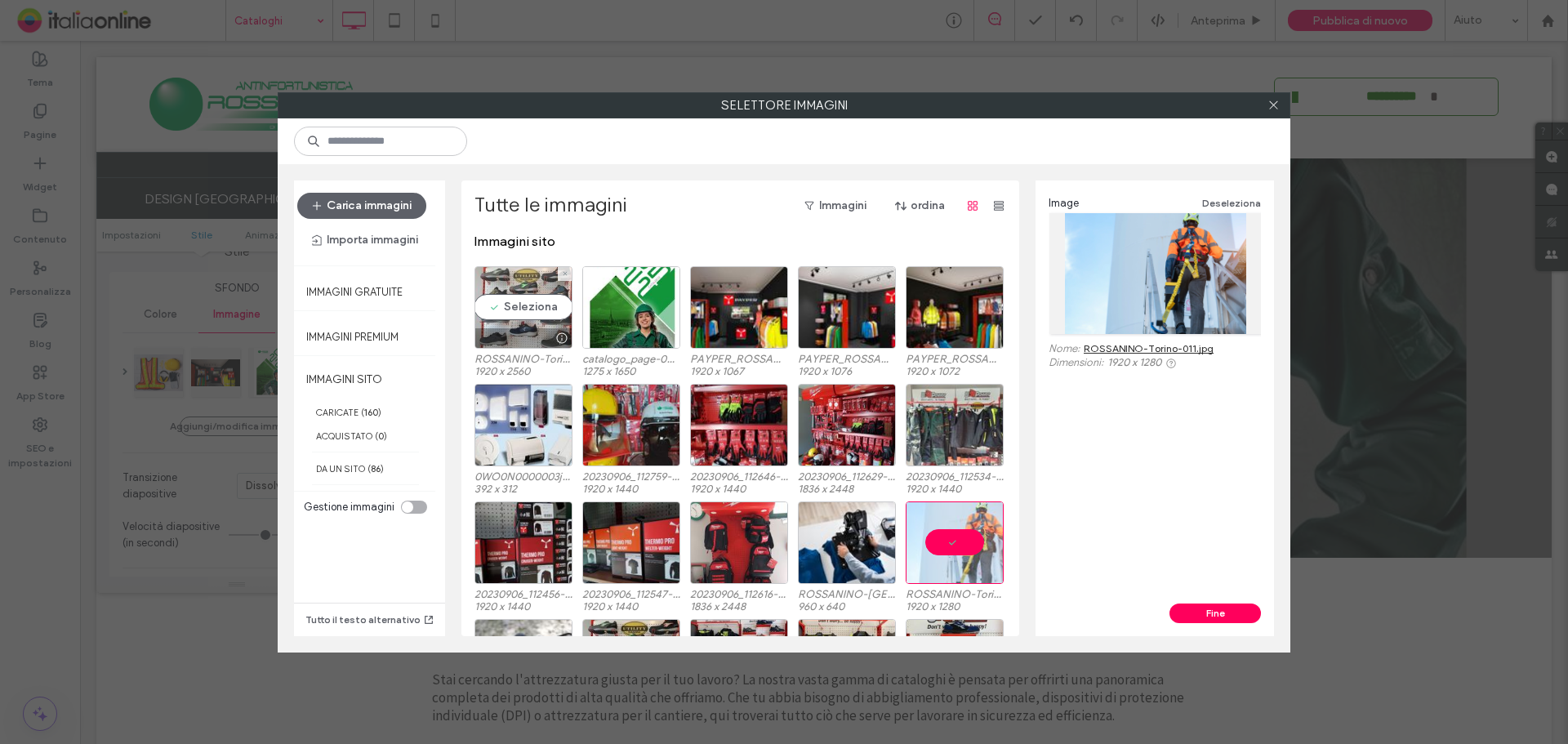
click at [518, 307] on div "Seleziona" at bounding box center [523, 308] width 98 height 83
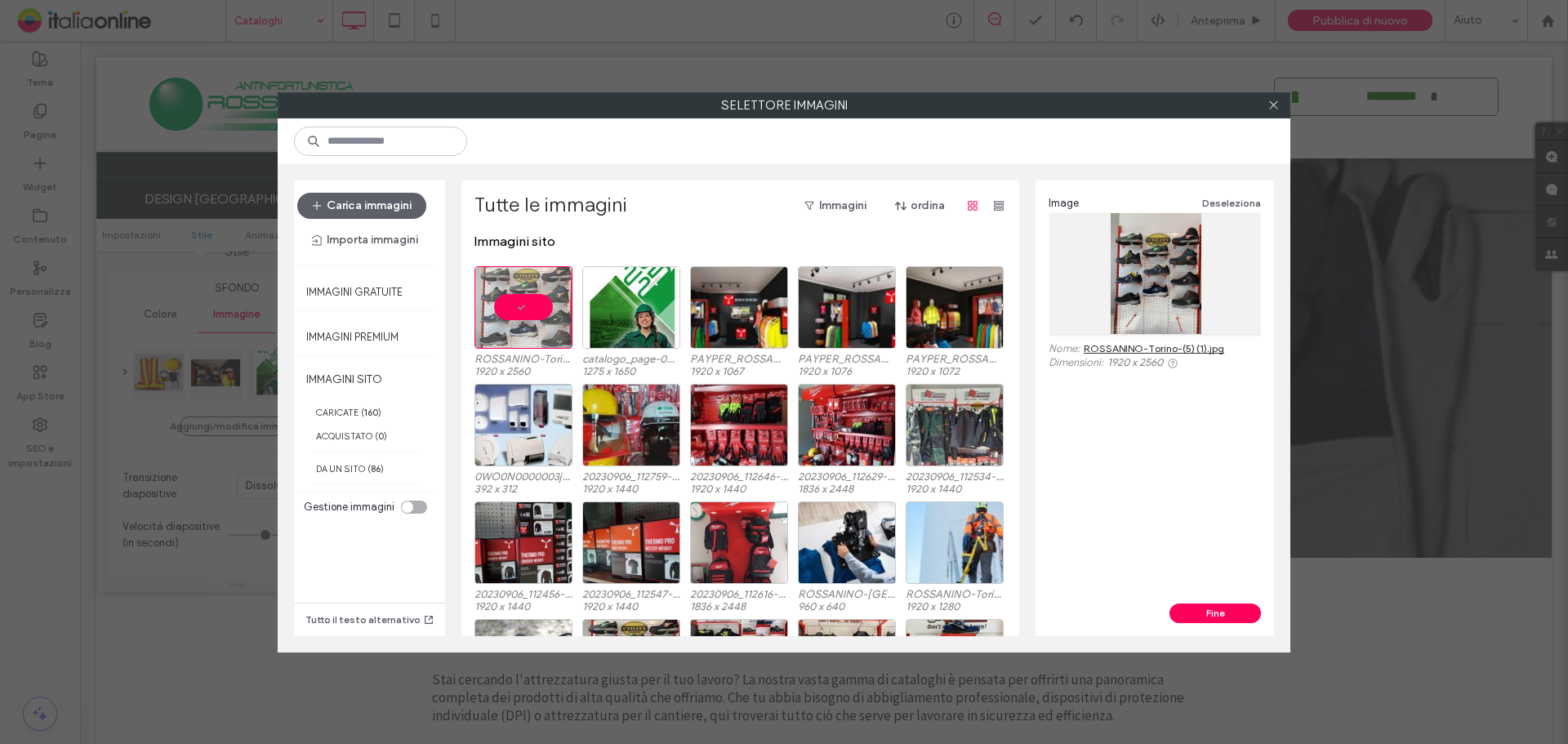
drag, startPoint x: 1238, startPoint y: 609, endPoint x: 1227, endPoint y: 583, distance: 28.2
click at [1238, 609] on button "Fine" at bounding box center [1215, 613] width 91 height 20
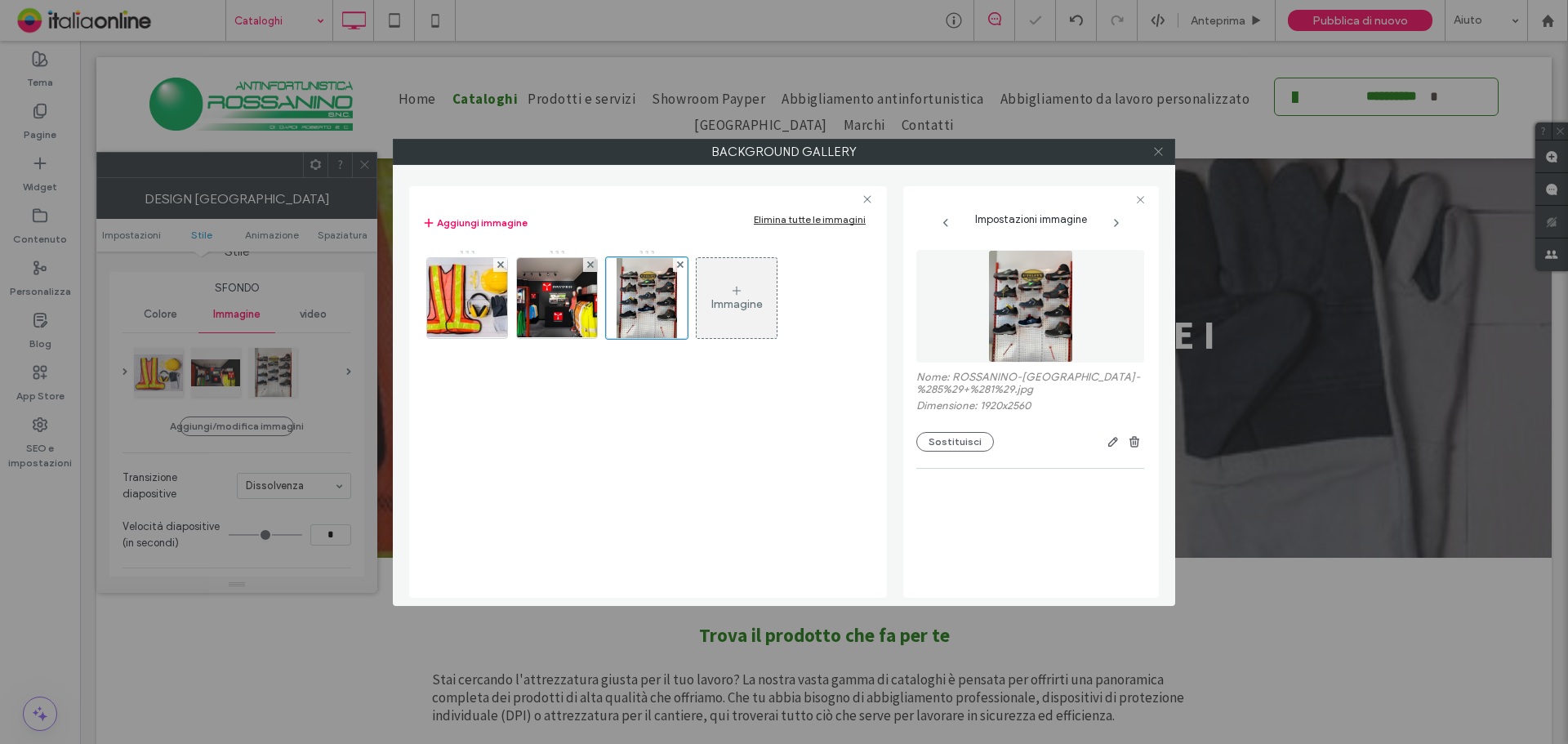
click at [1156, 149] on use at bounding box center [1158, 153] width 9 height 9
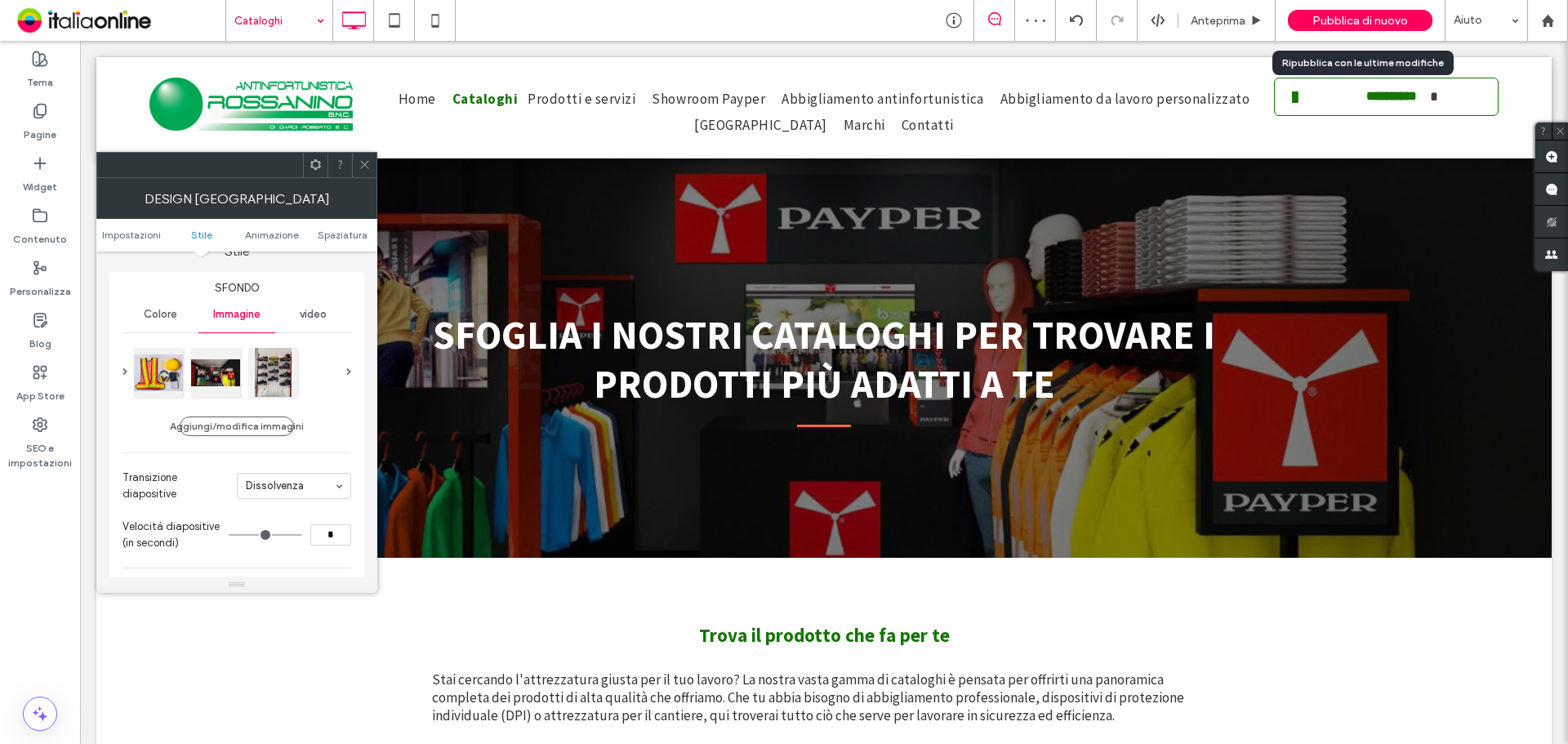
click at [1342, 12] on div "Pubblica di nuovo" at bounding box center [1360, 20] width 145 height 21
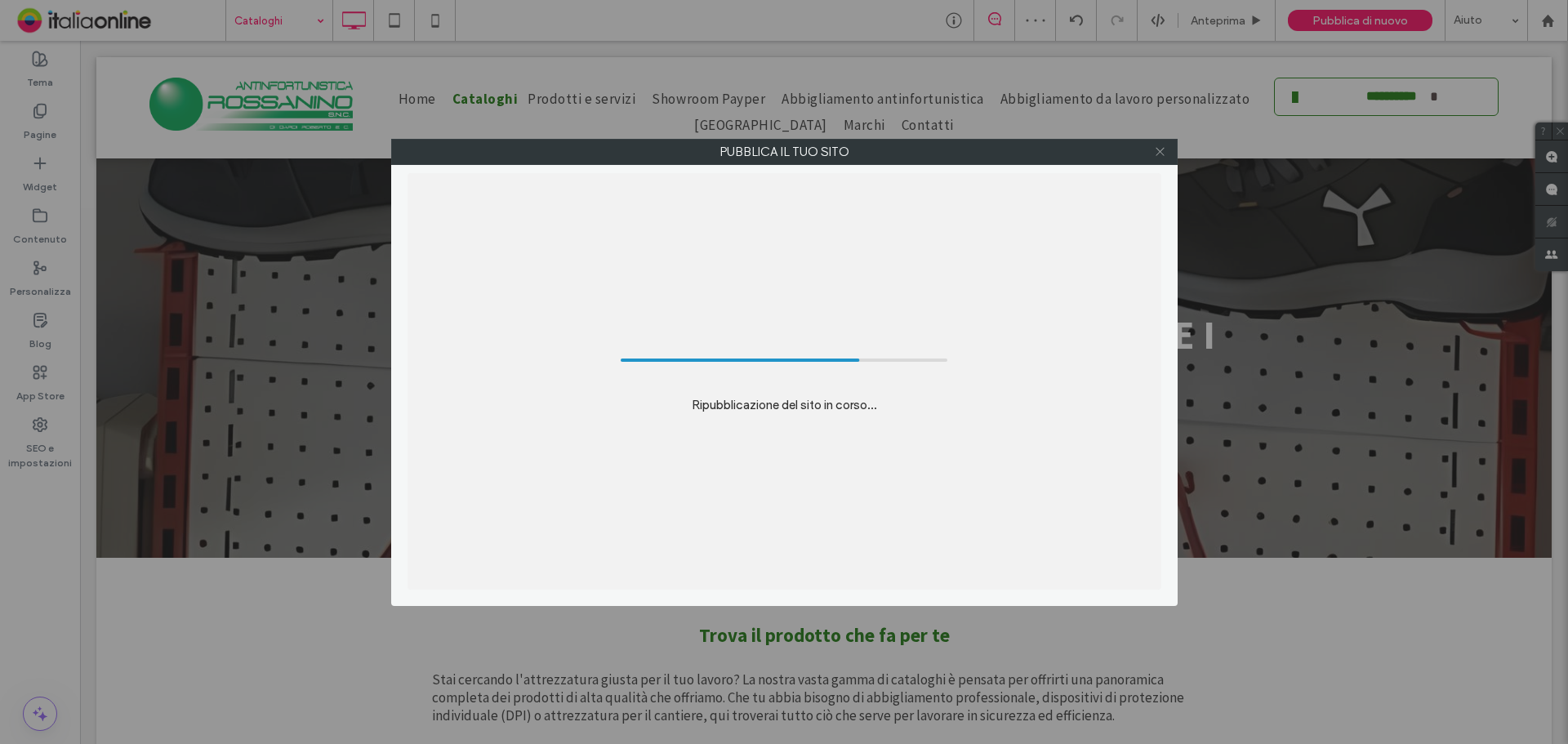
click at [1164, 154] on icon at bounding box center [1160, 152] width 12 height 12
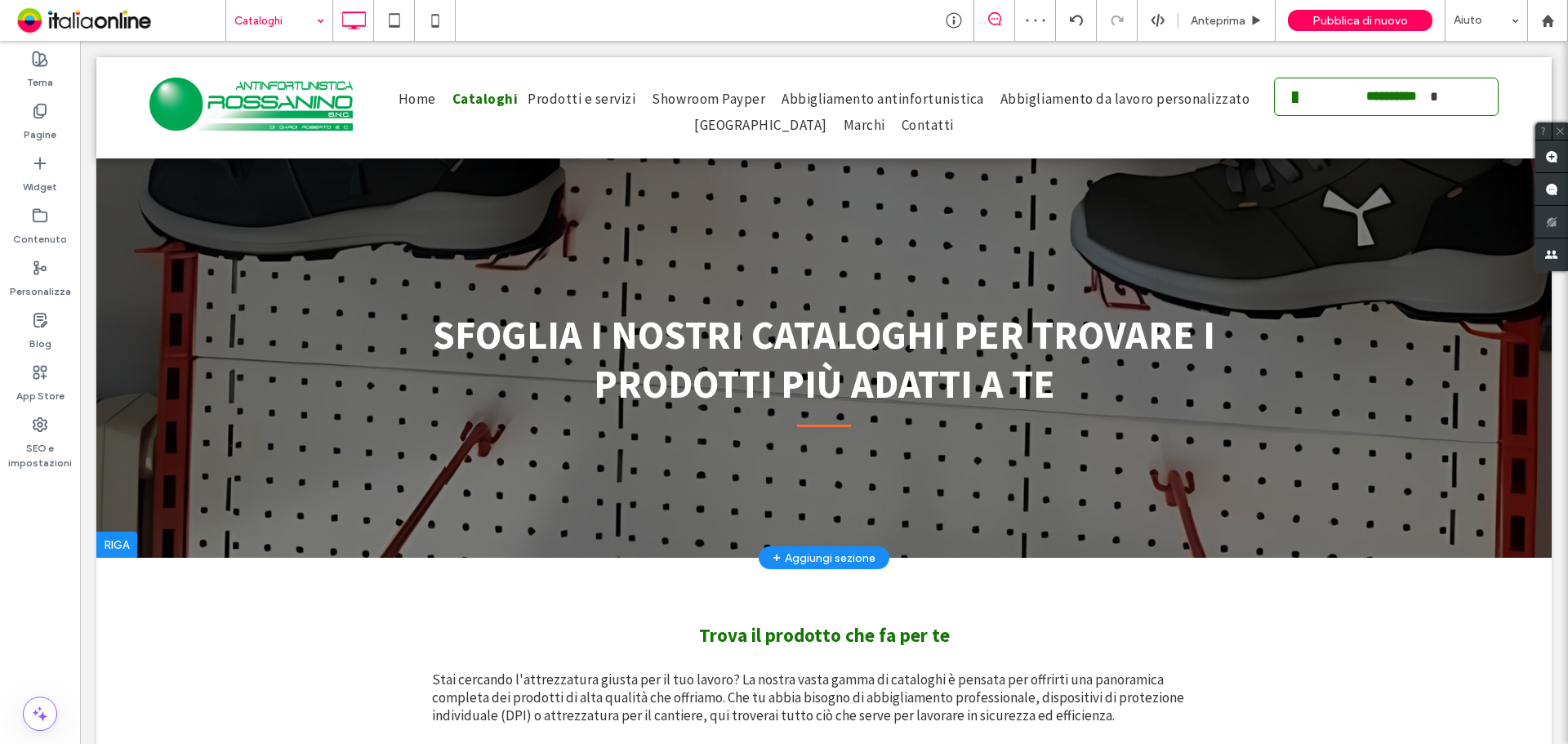
click at [772, 194] on div at bounding box center [824, 308] width 1455 height 501
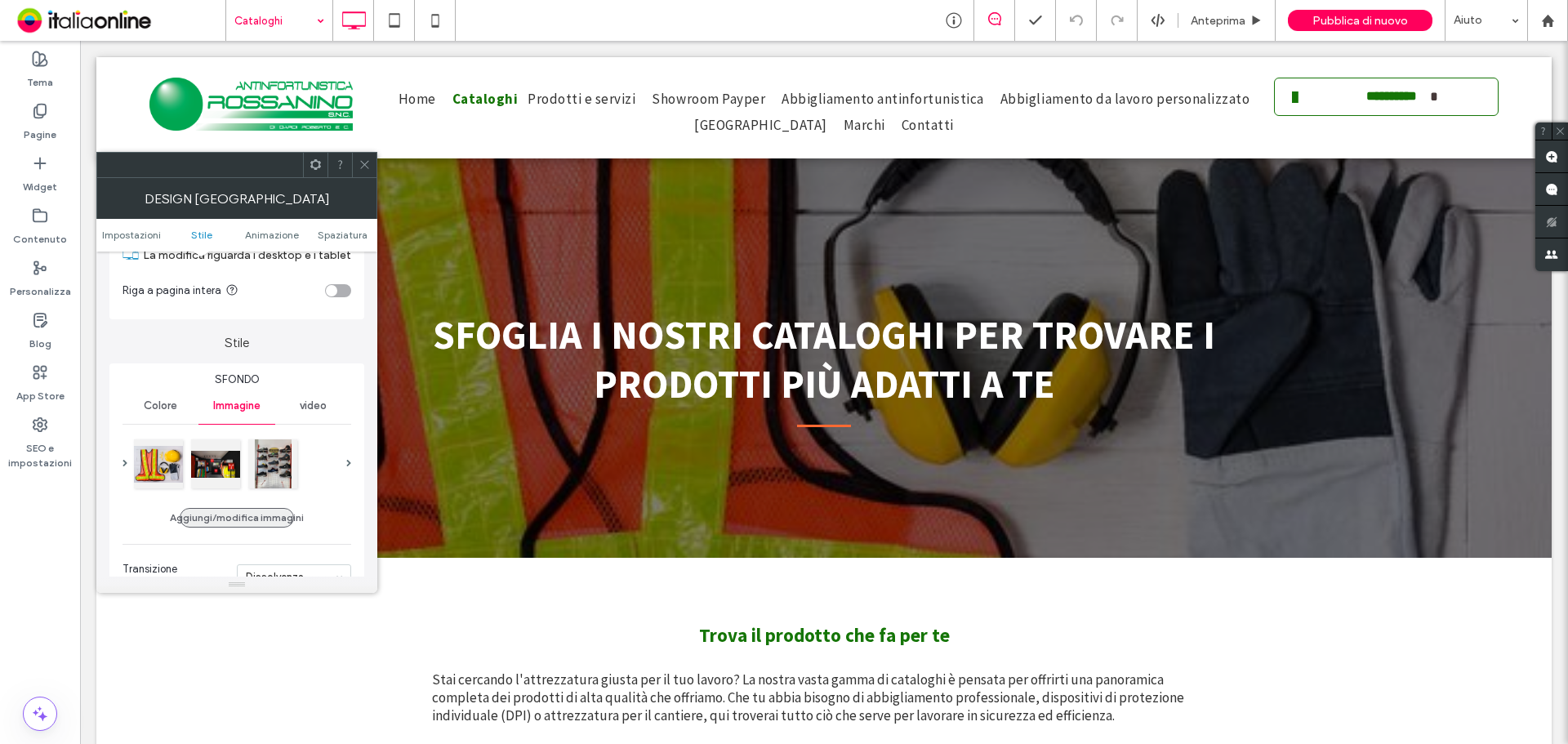
scroll to position [164, 0]
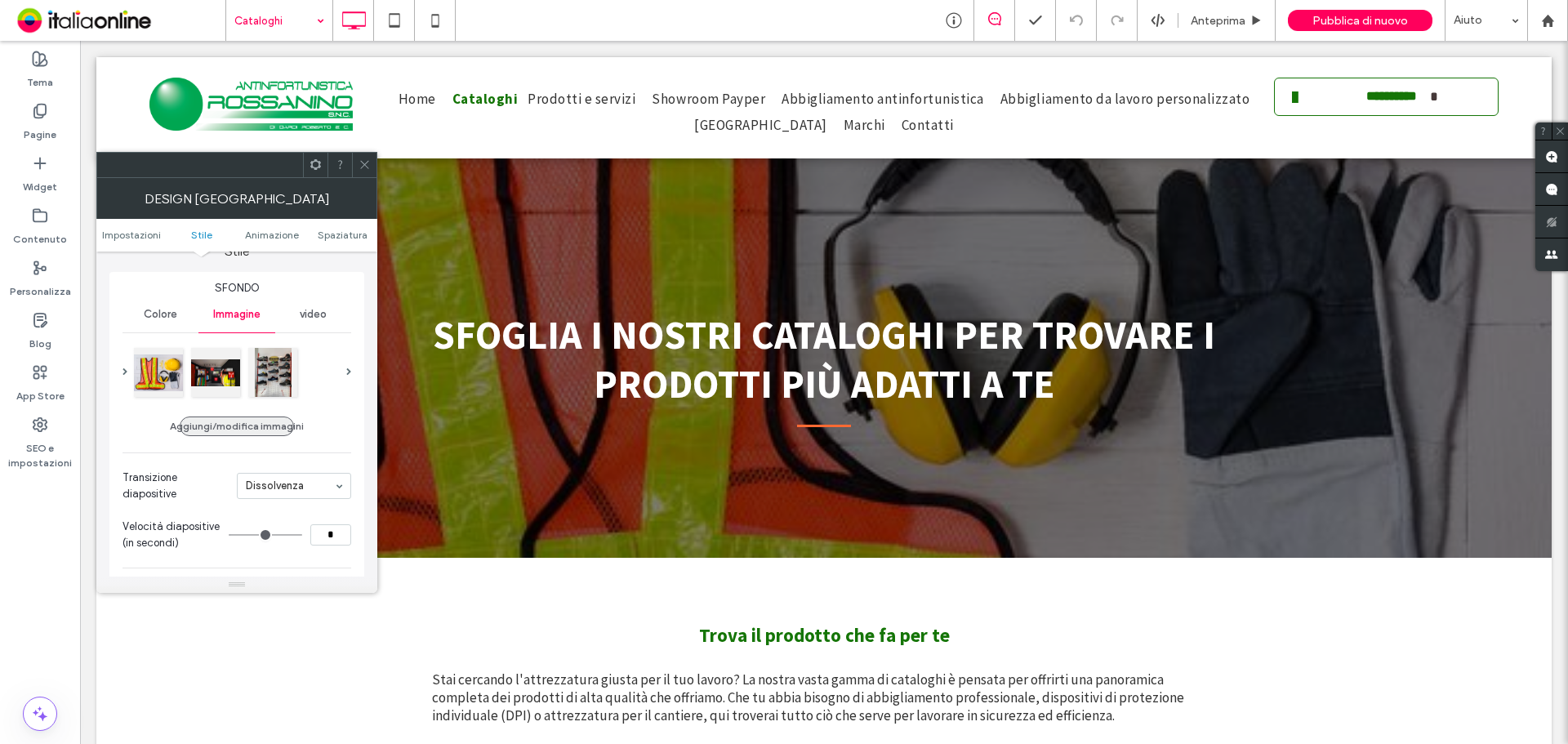
click at [259, 430] on button "Aggiungi/modifica immagini" at bounding box center [237, 426] width 114 height 20
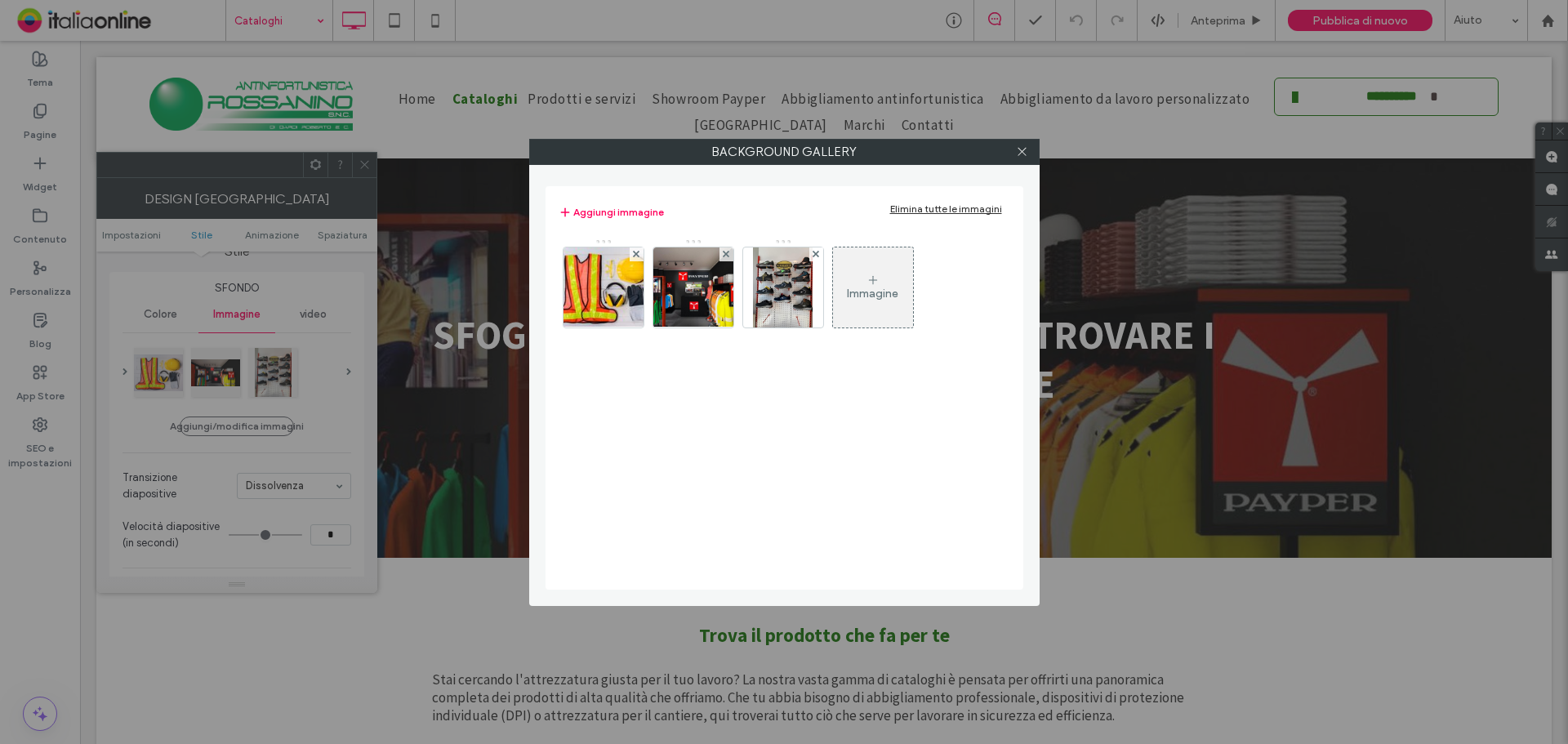
click at [862, 289] on div "Immagine" at bounding box center [872, 294] width 51 height 14
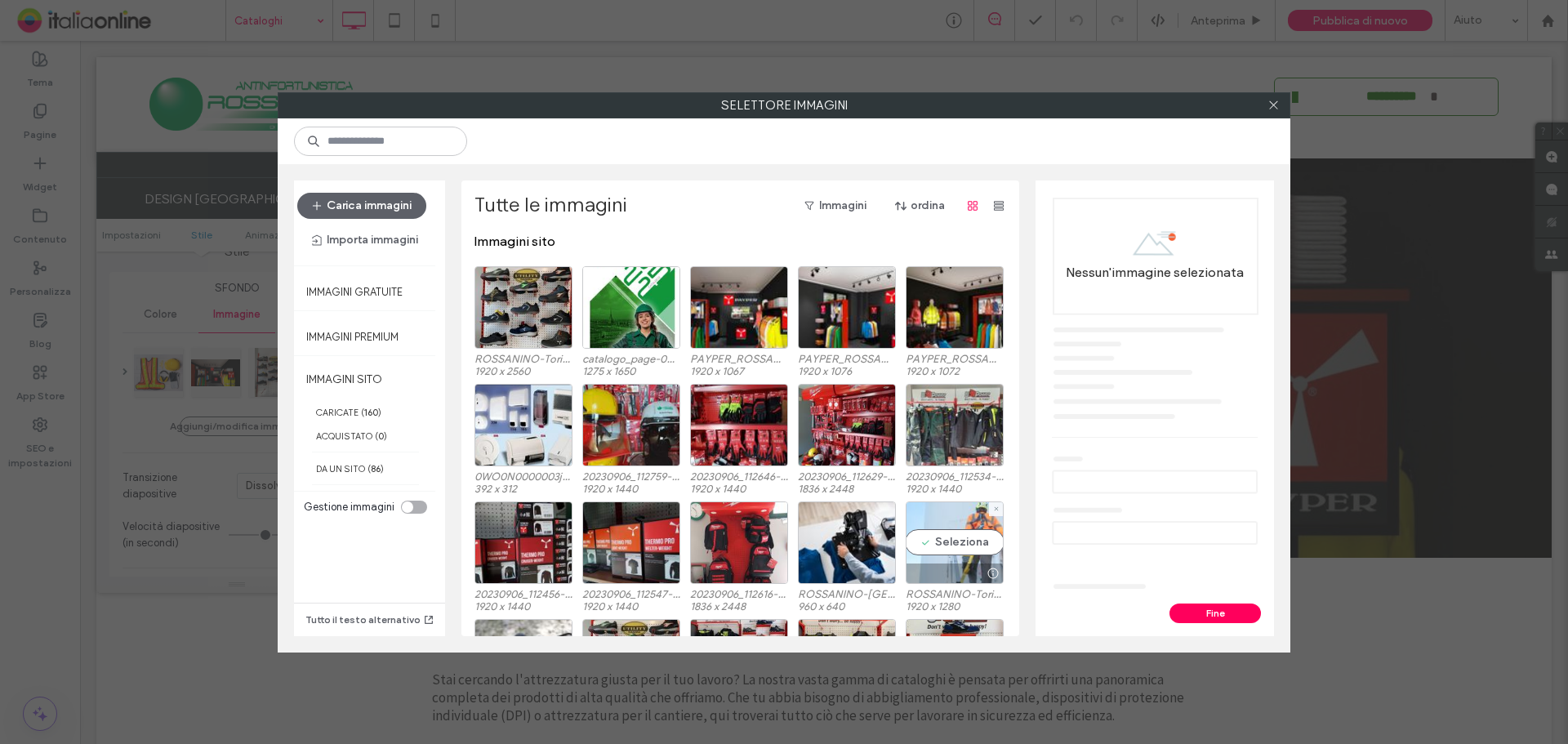
click at [949, 550] on div "Seleziona" at bounding box center [954, 543] width 98 height 83
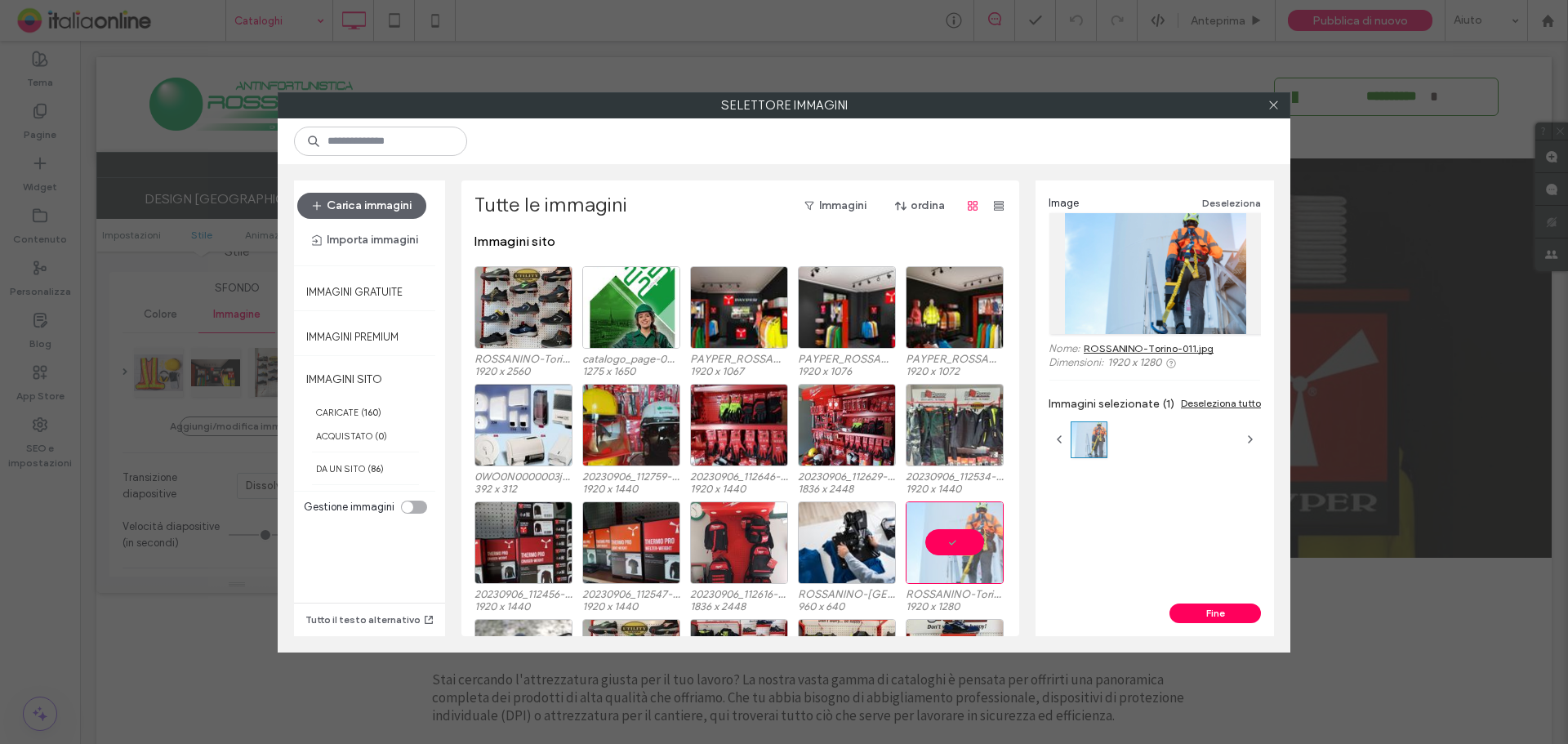
drag, startPoint x: 1193, startPoint y: 619, endPoint x: 1140, endPoint y: 617, distance: 53.0
click at [1193, 619] on button "Fine" at bounding box center [1215, 613] width 91 height 20
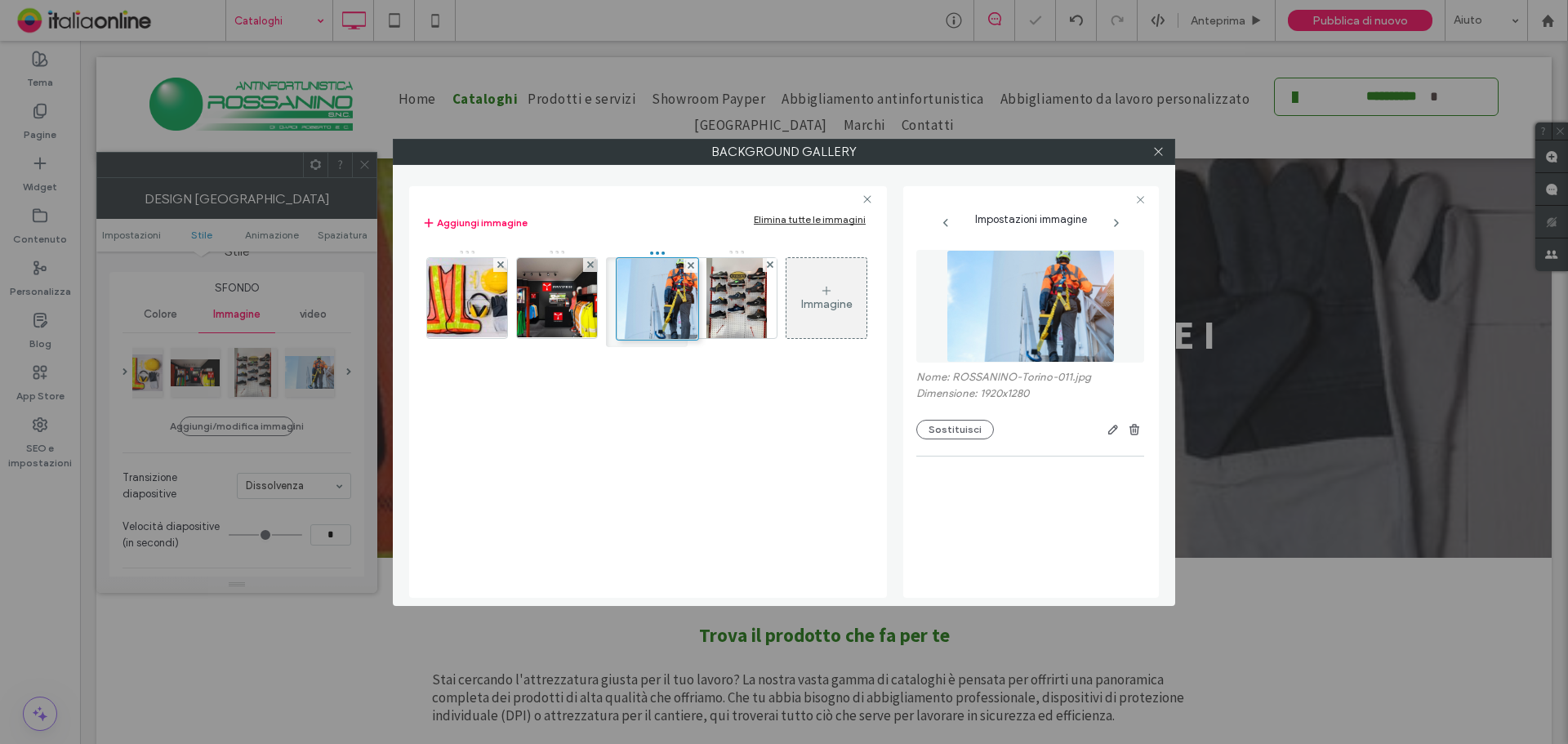
drag, startPoint x: 746, startPoint y: 303, endPoint x: 666, endPoint y: 303, distance: 80.0
click at [1150, 149] on div at bounding box center [1157, 152] width 25 height 25
click at [1152, 149] on icon at bounding box center [1158, 152] width 12 height 12
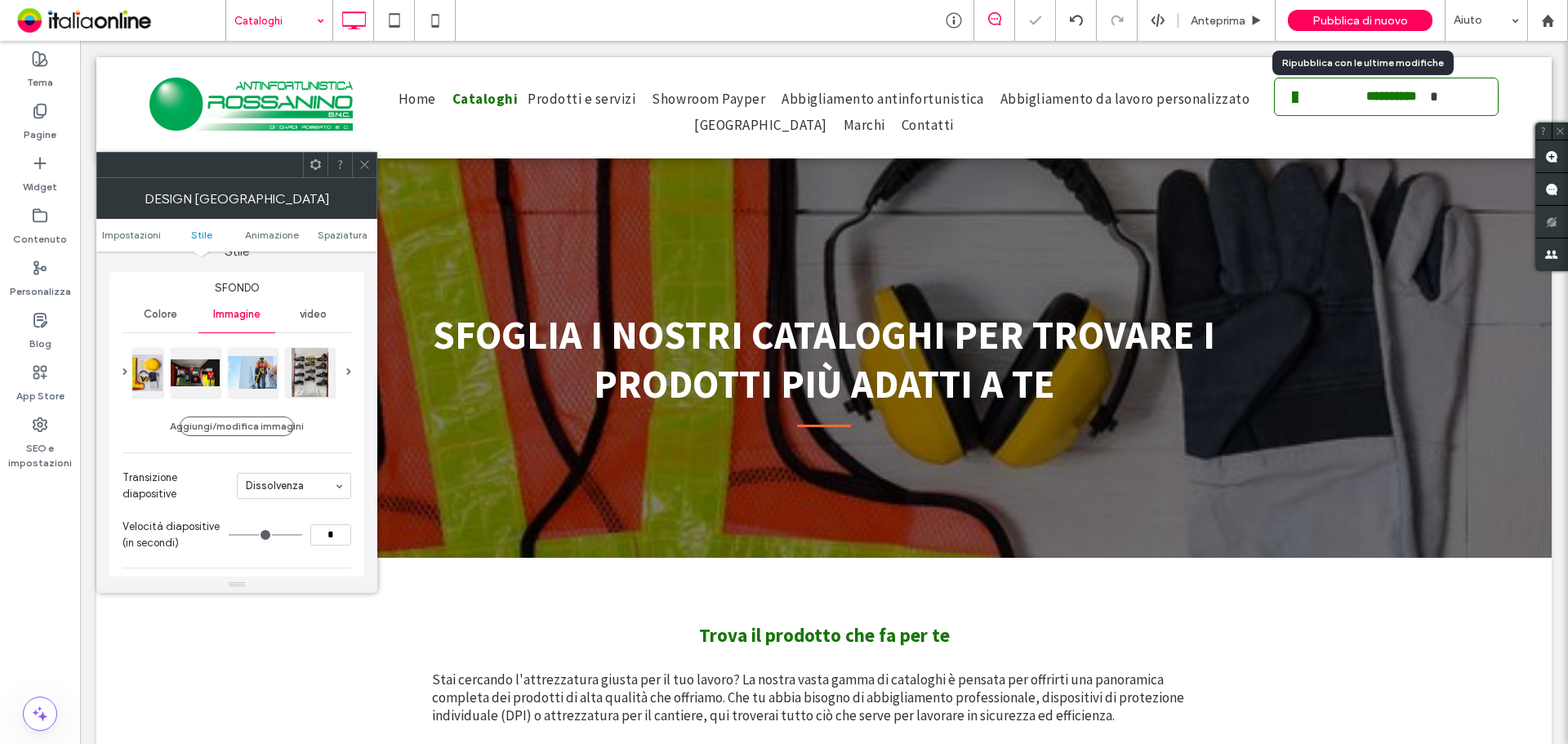
click at [1327, 26] on span "Pubblica di nuovo" at bounding box center [1360, 20] width 95 height 14
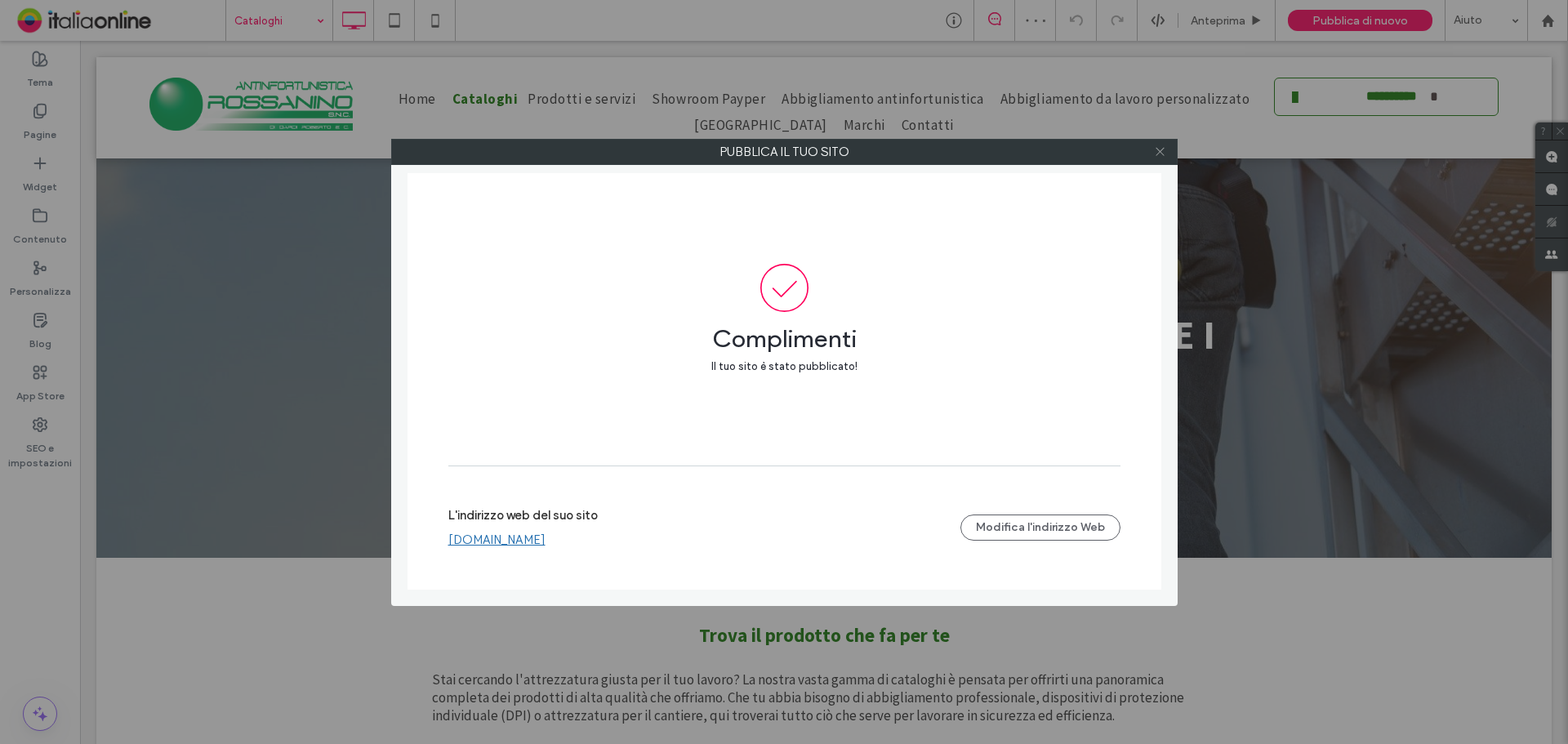
click at [1163, 155] on use at bounding box center [1160, 153] width 9 height 9
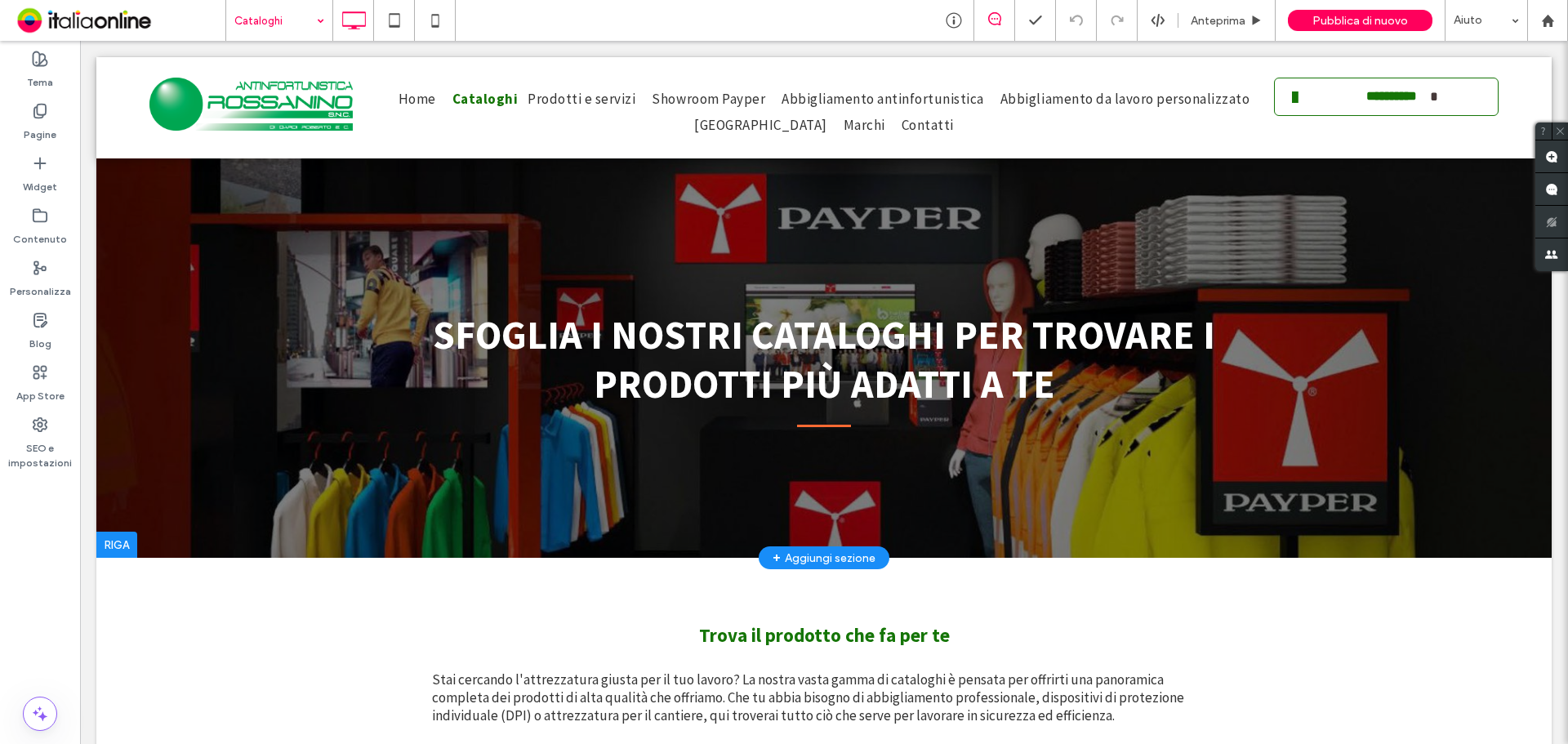
click at [601, 267] on div at bounding box center [824, 308] width 1455 height 501
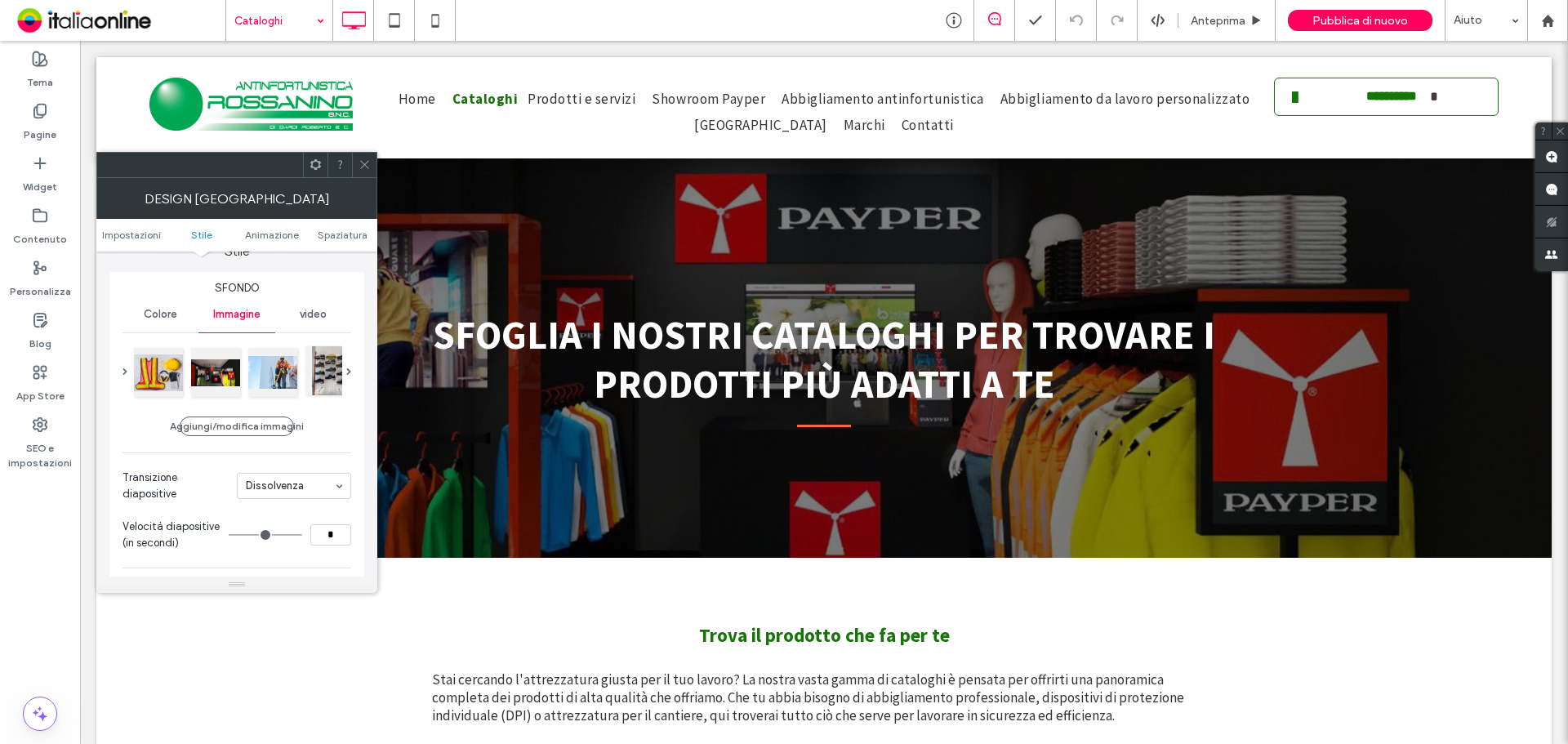
click at [326, 371] on div at bounding box center [330, 371] width 49 height 49
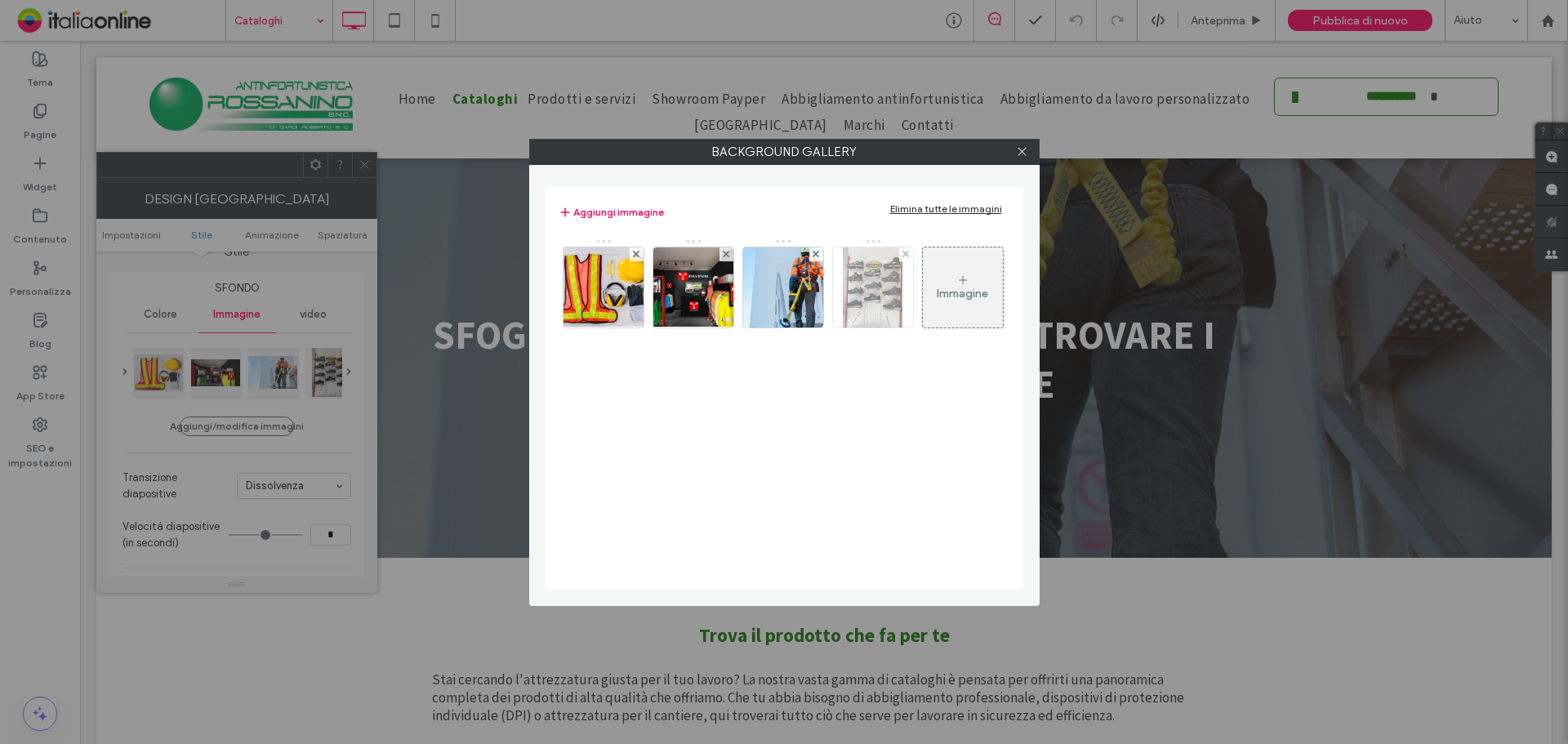
click at [856, 298] on img at bounding box center [872, 287] width 60 height 80
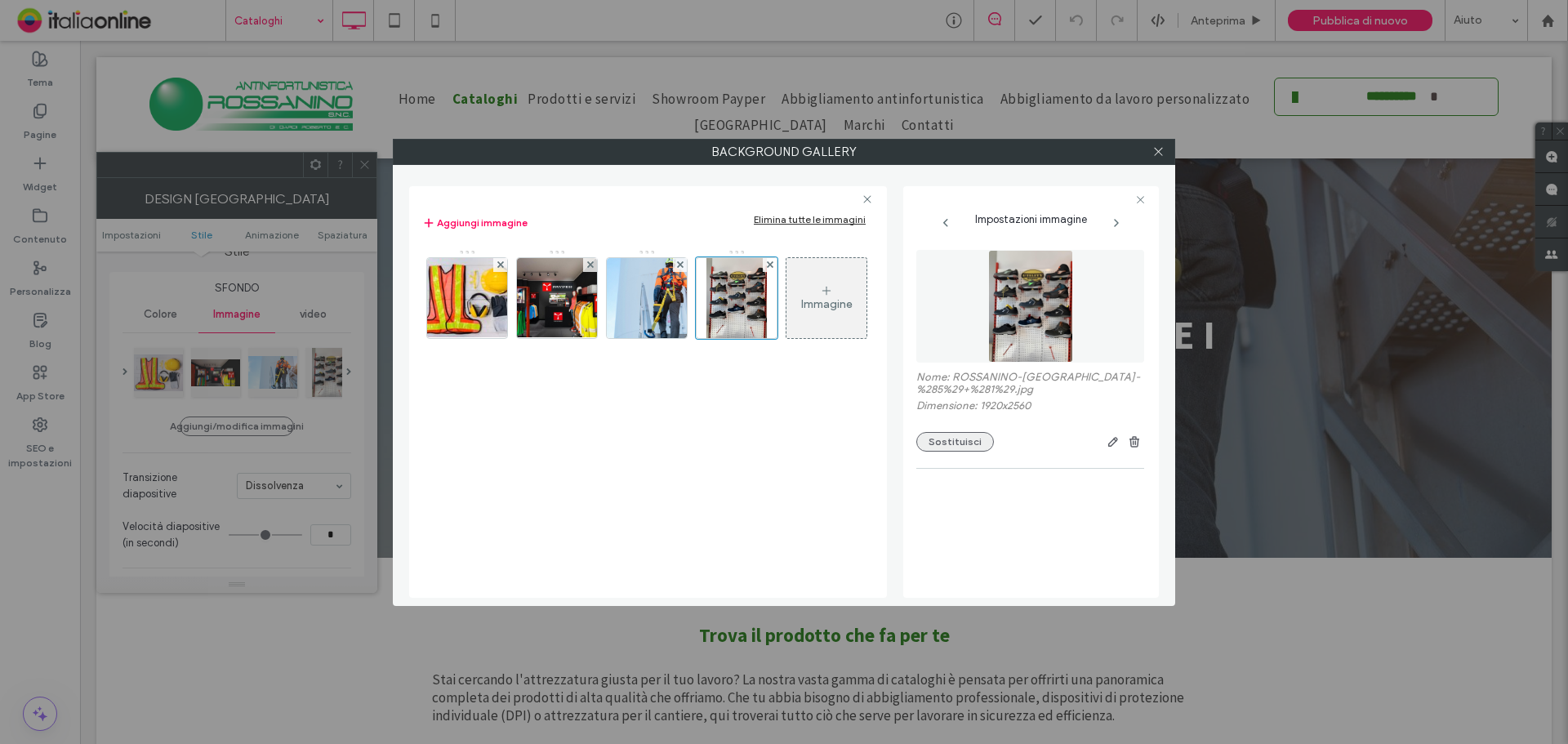
click at [960, 439] on button "Sostituisci" at bounding box center [955, 441] width 78 height 20
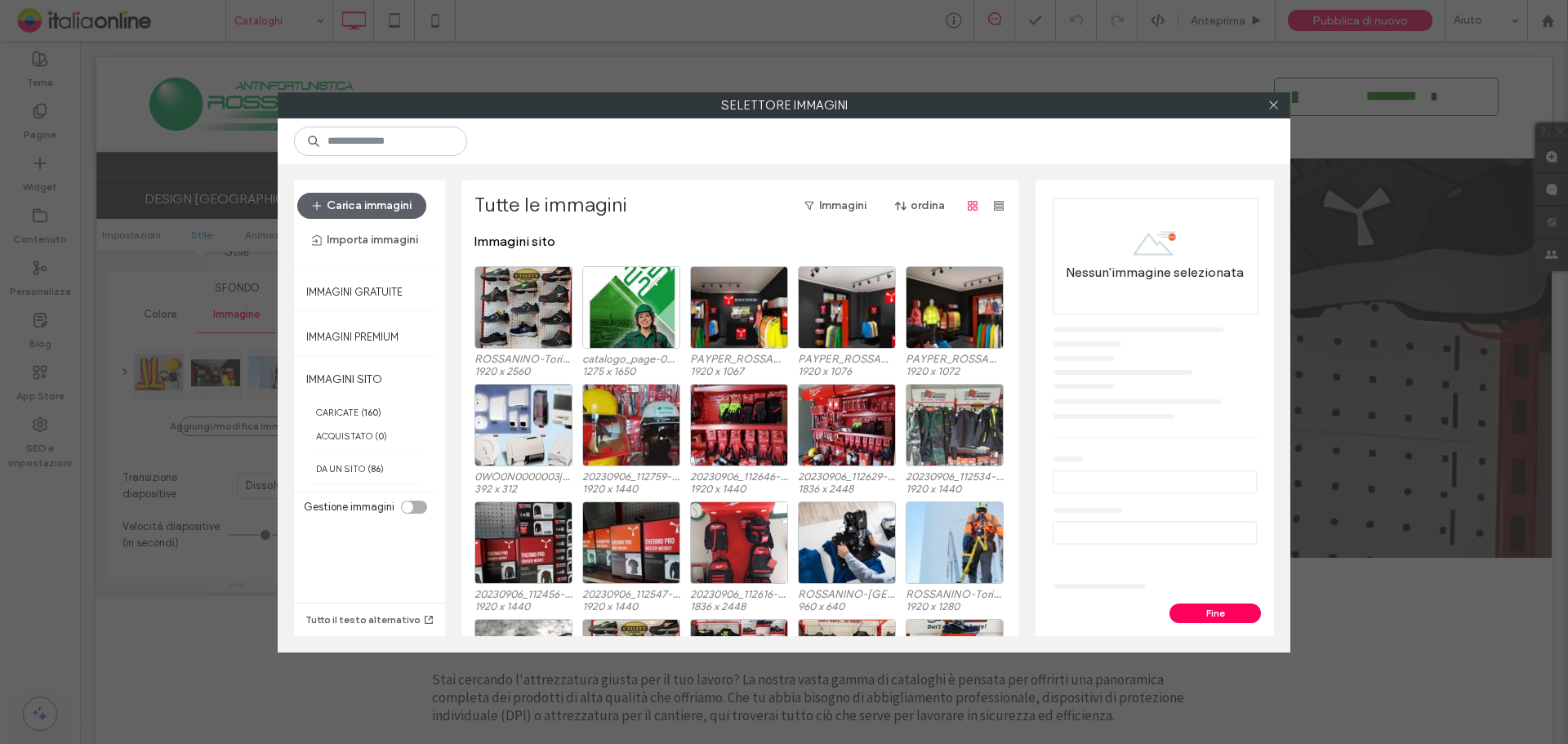
scroll to position [101, 0]
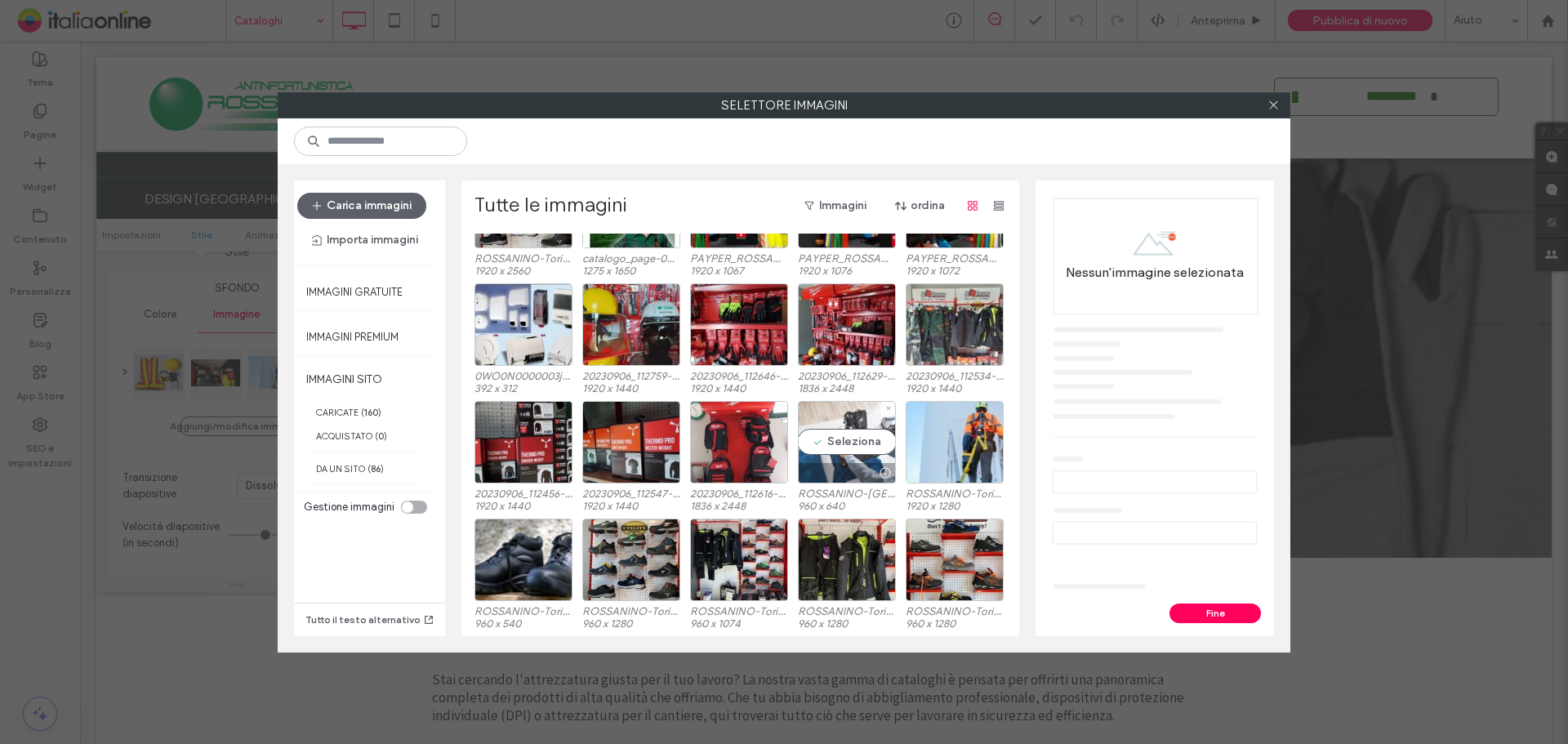
click at [852, 447] on div "Seleziona" at bounding box center [847, 442] width 98 height 83
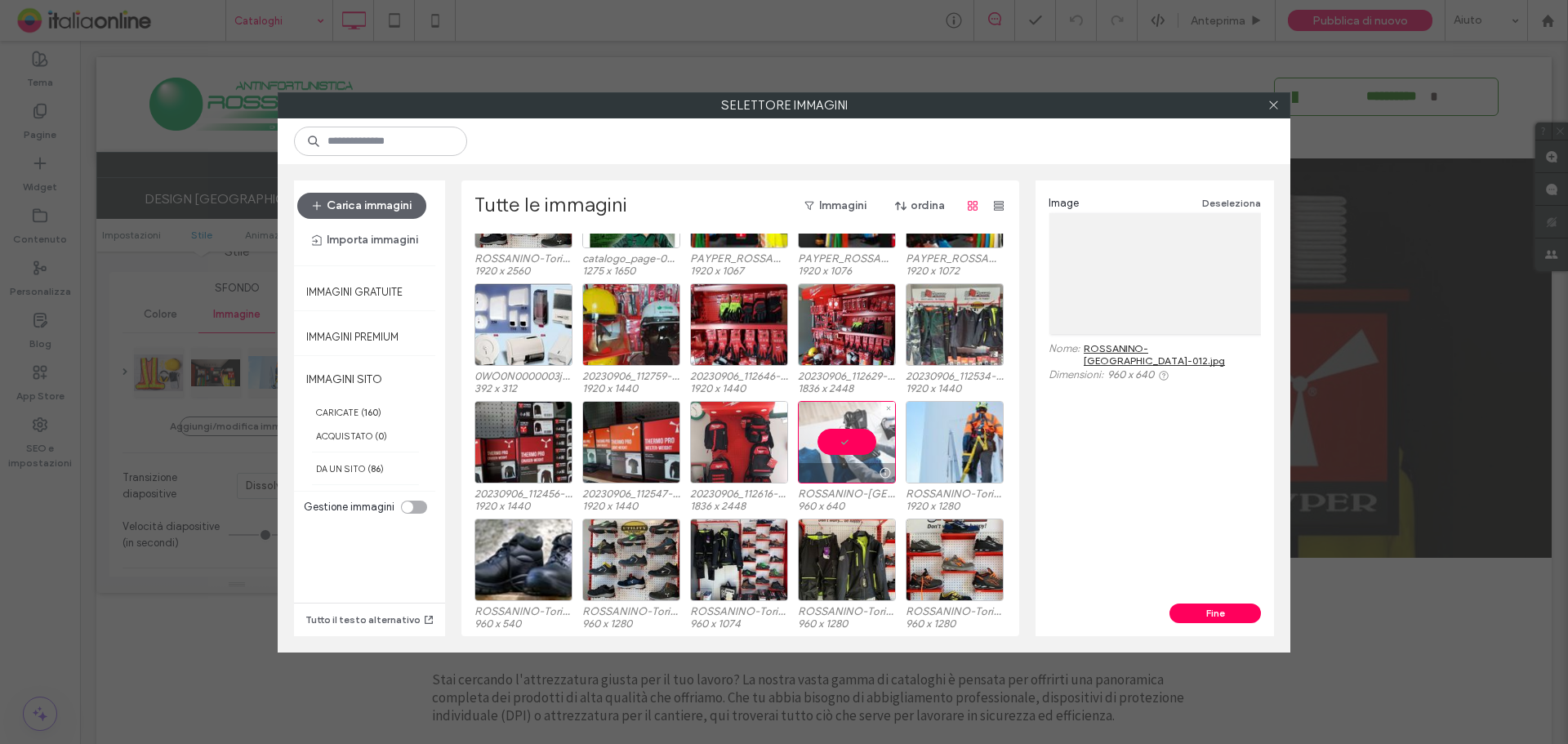
click at [852, 447] on div at bounding box center [847, 442] width 98 height 83
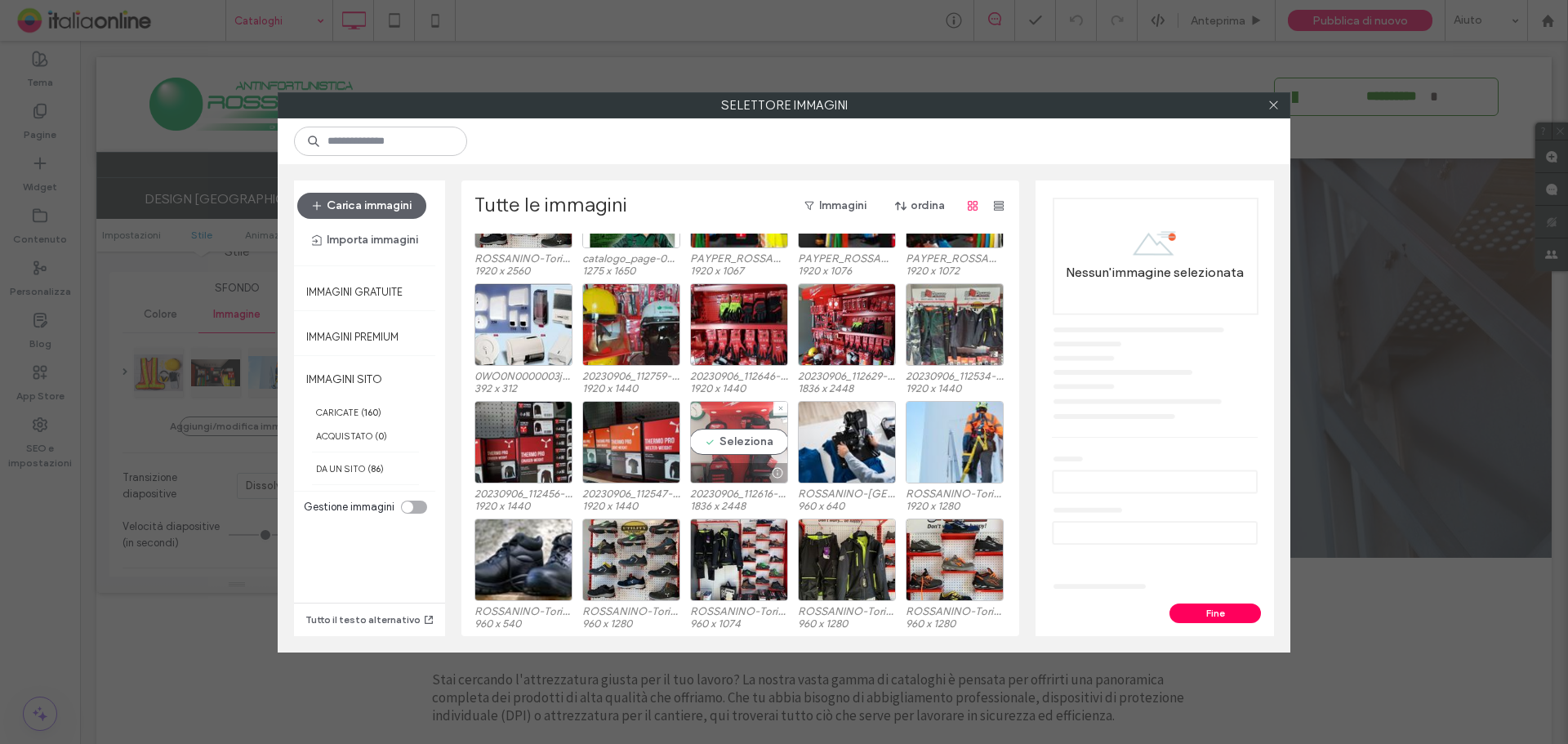
click at [737, 453] on div "Seleziona" at bounding box center [738, 442] width 98 height 83
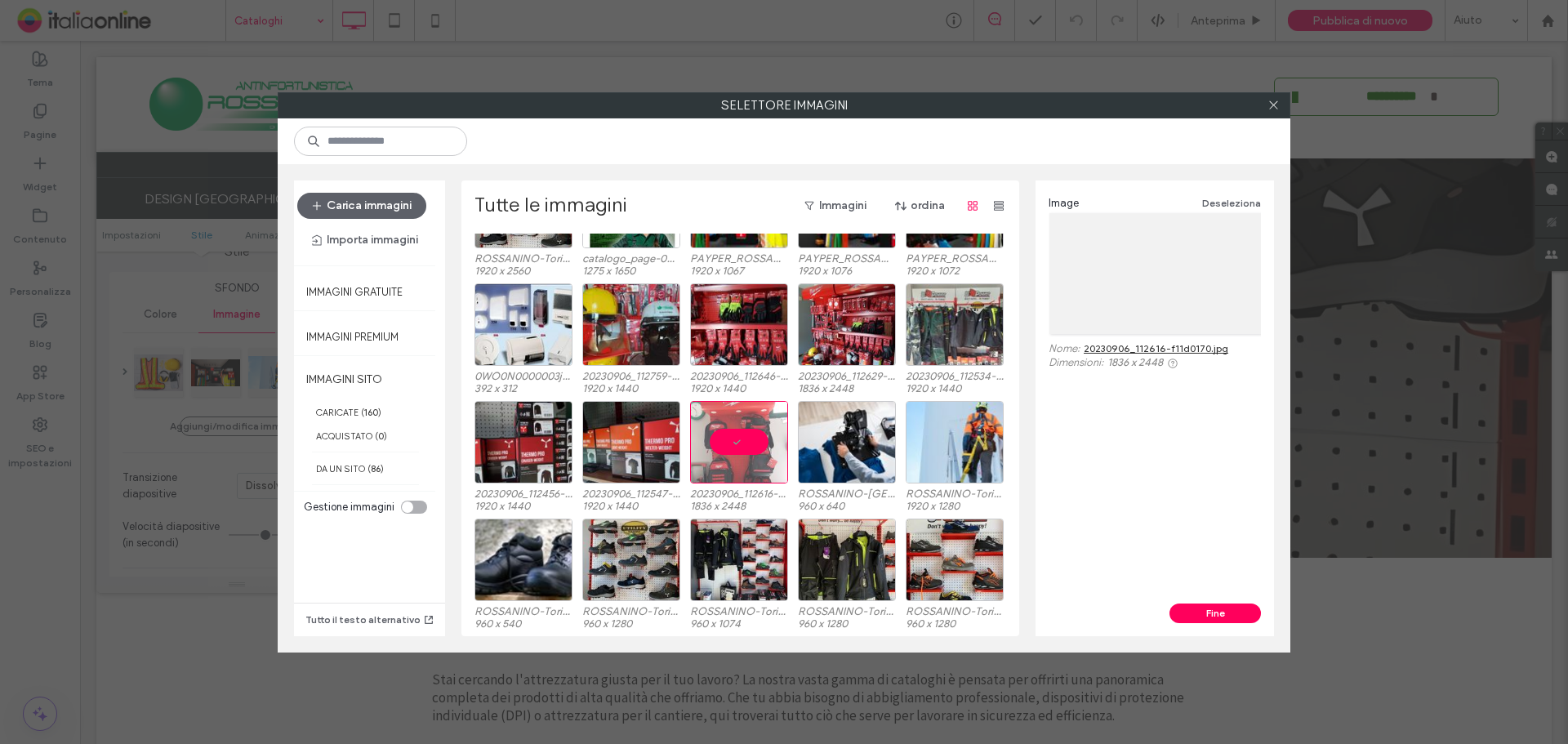
click at [1203, 603] on div "Image Deseleziona Nome: 20230906_112616-f11d0170.jpg Dimensioni: 1836 x 2448" at bounding box center [1155, 392] width 238 height 424
click at [1203, 613] on button "Fine" at bounding box center [1215, 613] width 91 height 20
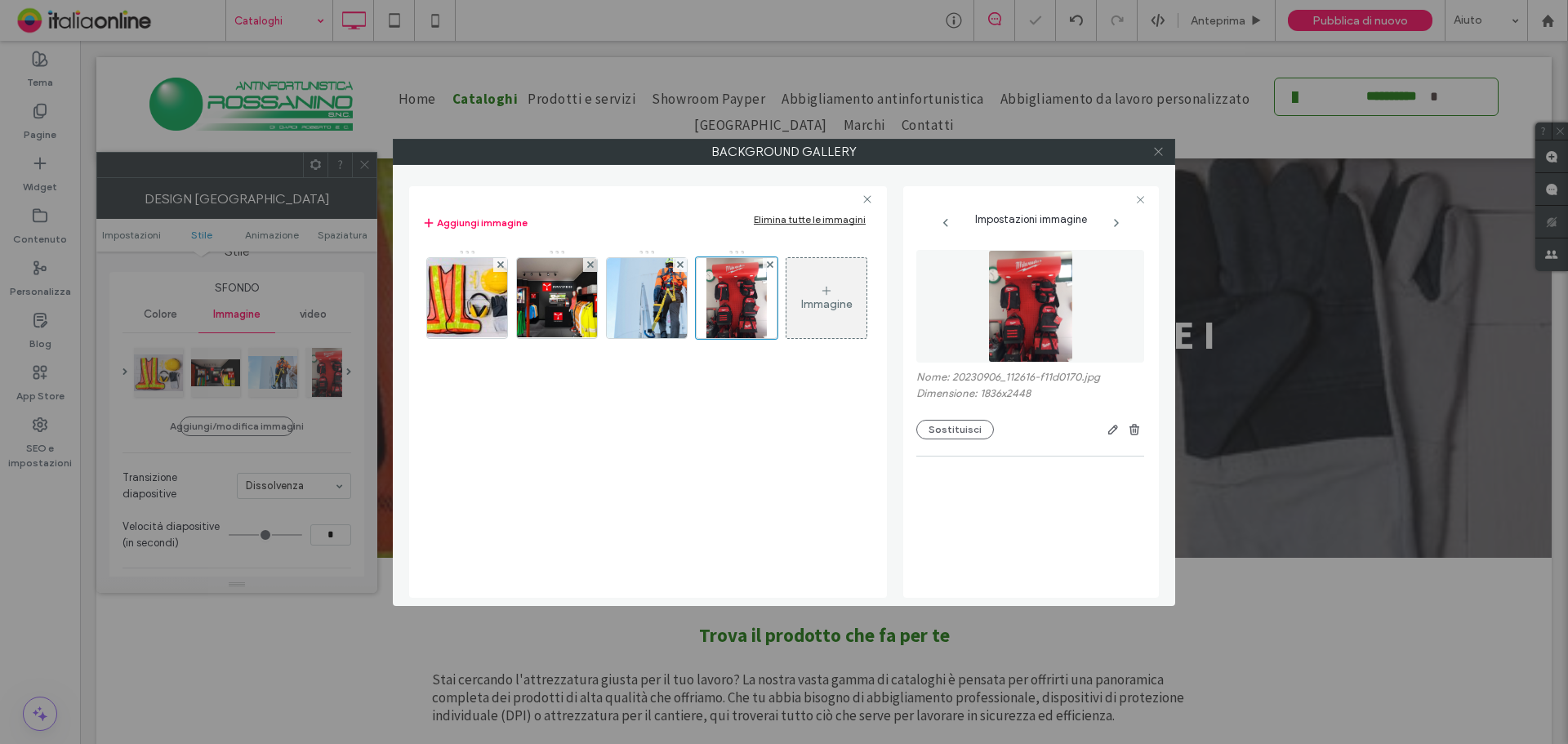
click at [1157, 161] on span at bounding box center [1158, 152] width 12 height 25
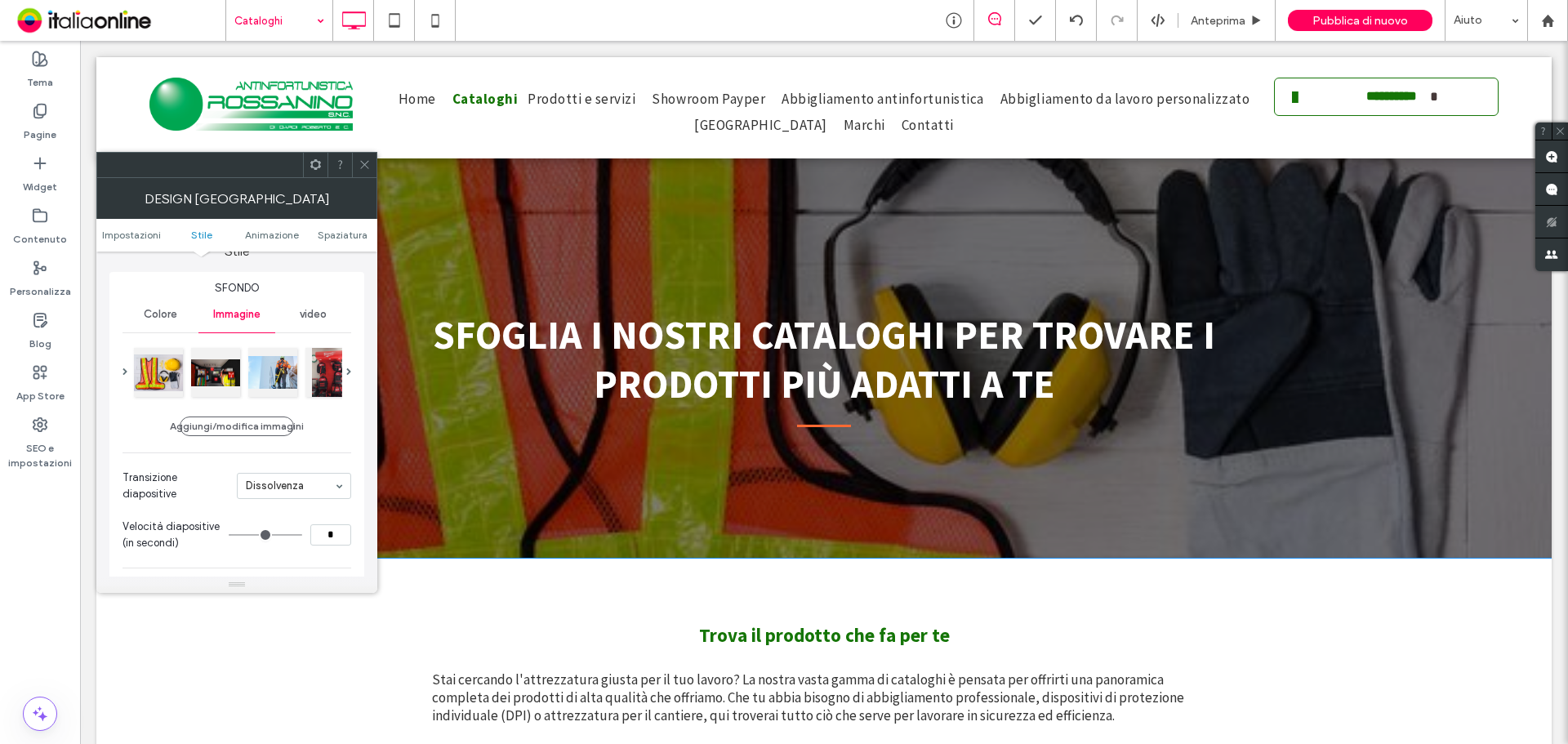
click at [1025, 249] on div at bounding box center [824, 308] width 1455 height 501
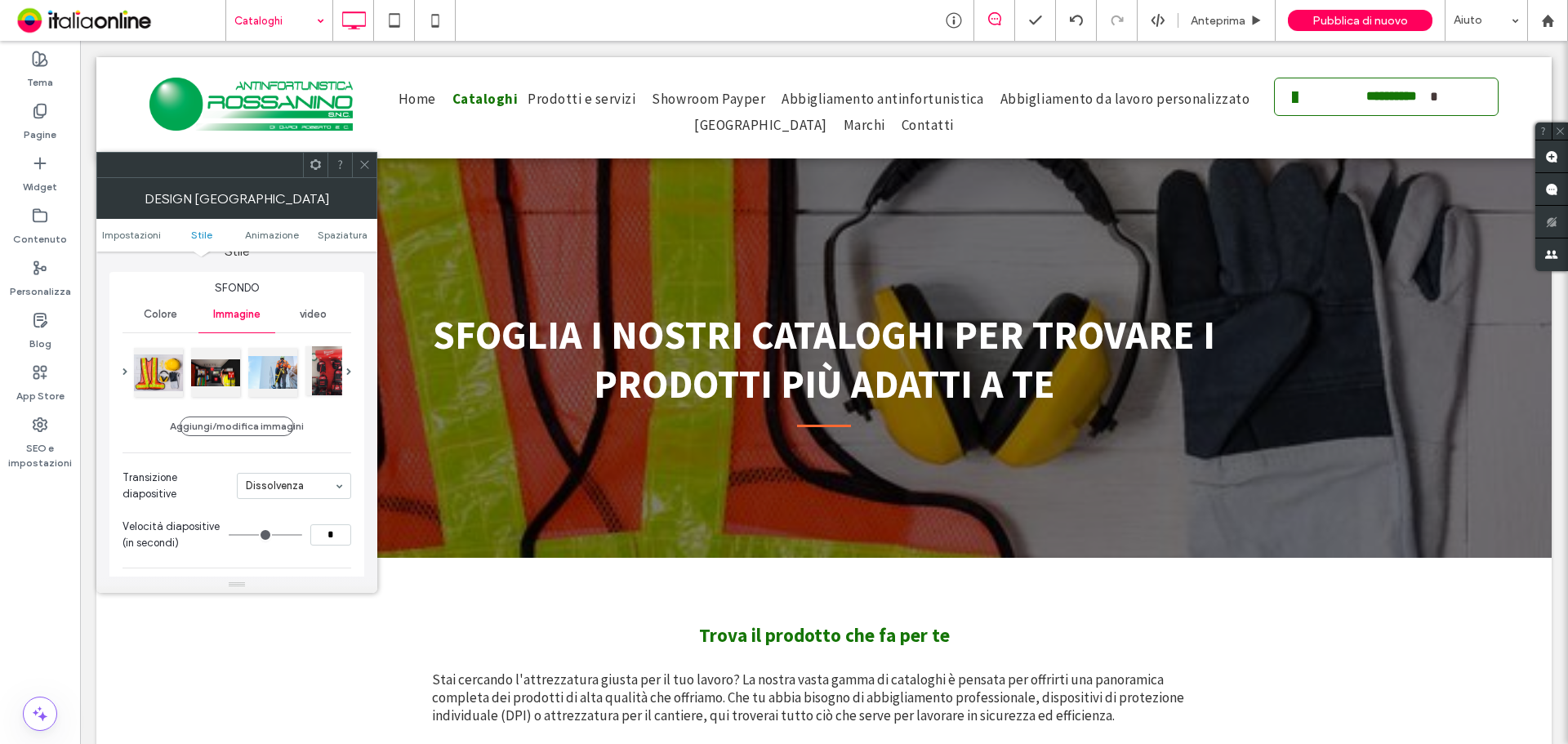
click at [322, 369] on div at bounding box center [330, 371] width 49 height 49
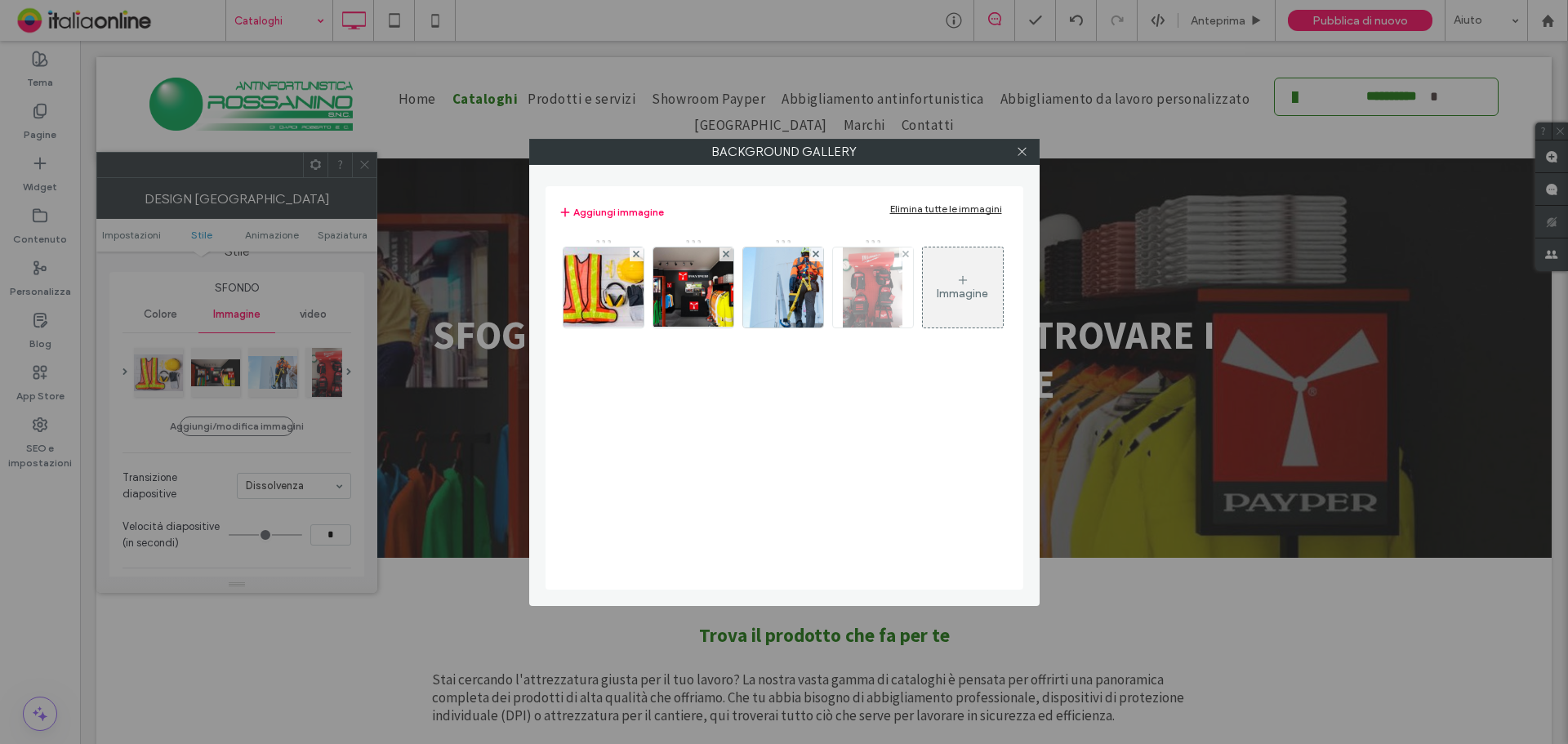
click at [886, 294] on img at bounding box center [872, 287] width 60 height 80
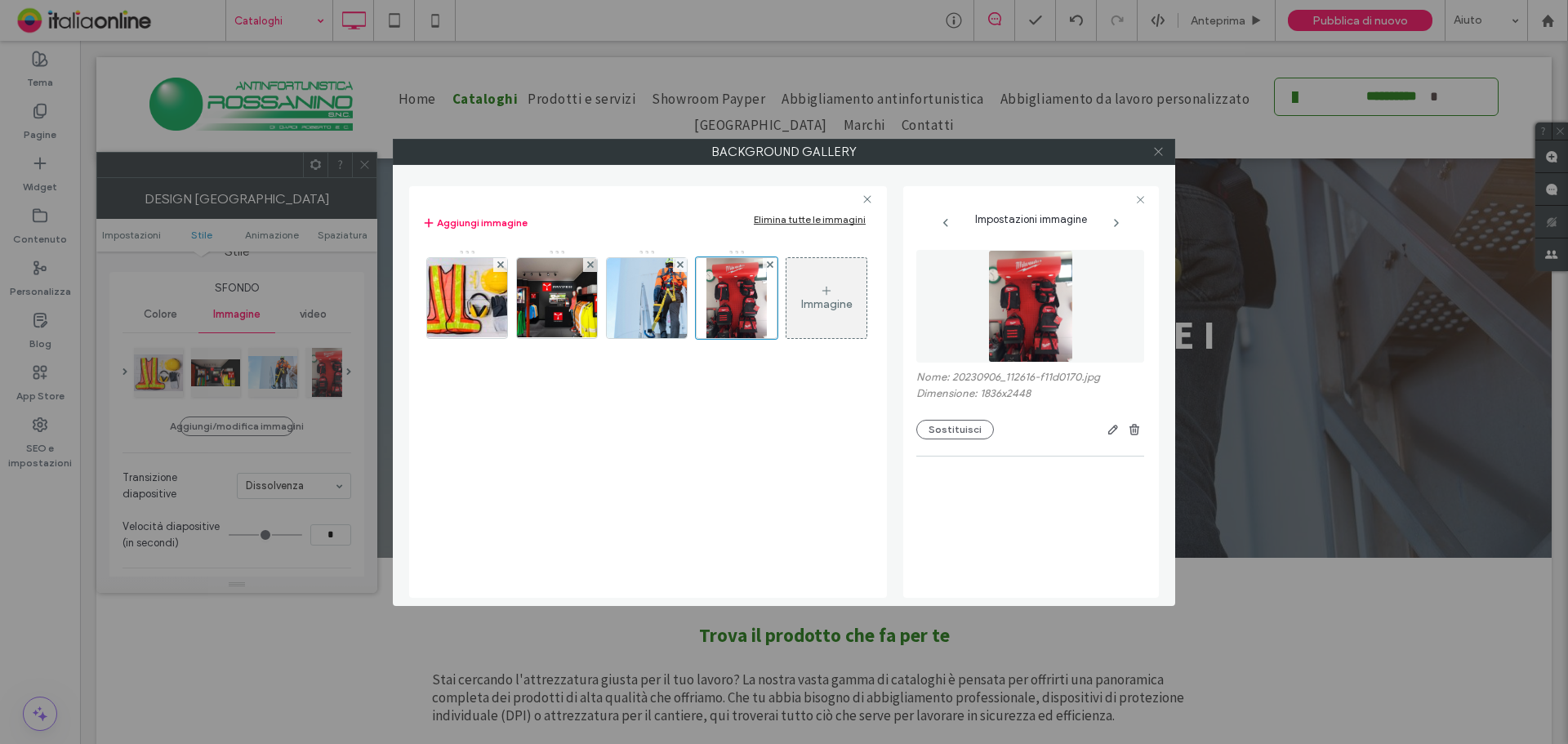
click at [1158, 160] on span at bounding box center [1158, 152] width 12 height 25
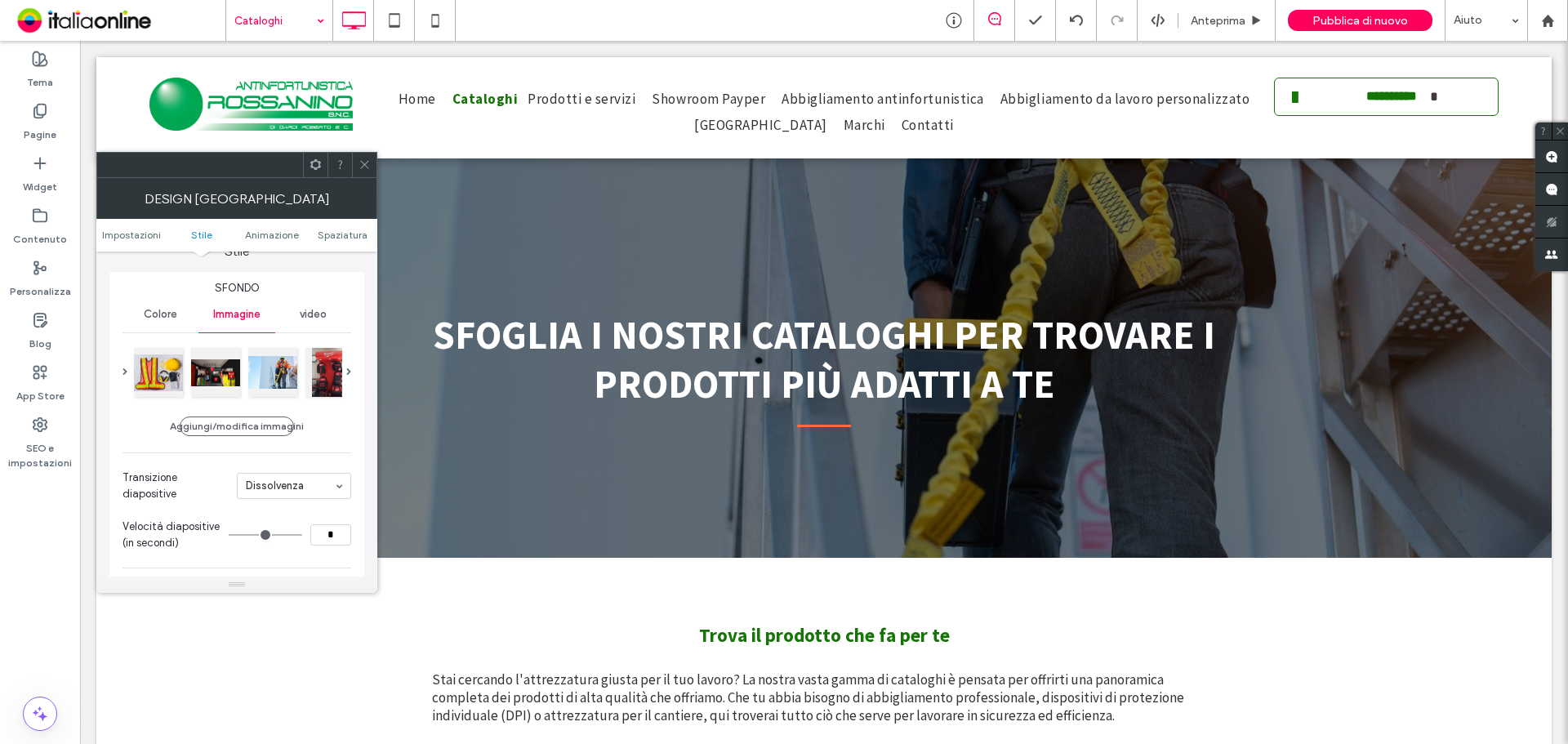
click at [359, 158] on span at bounding box center [365, 164] width 12 height 25
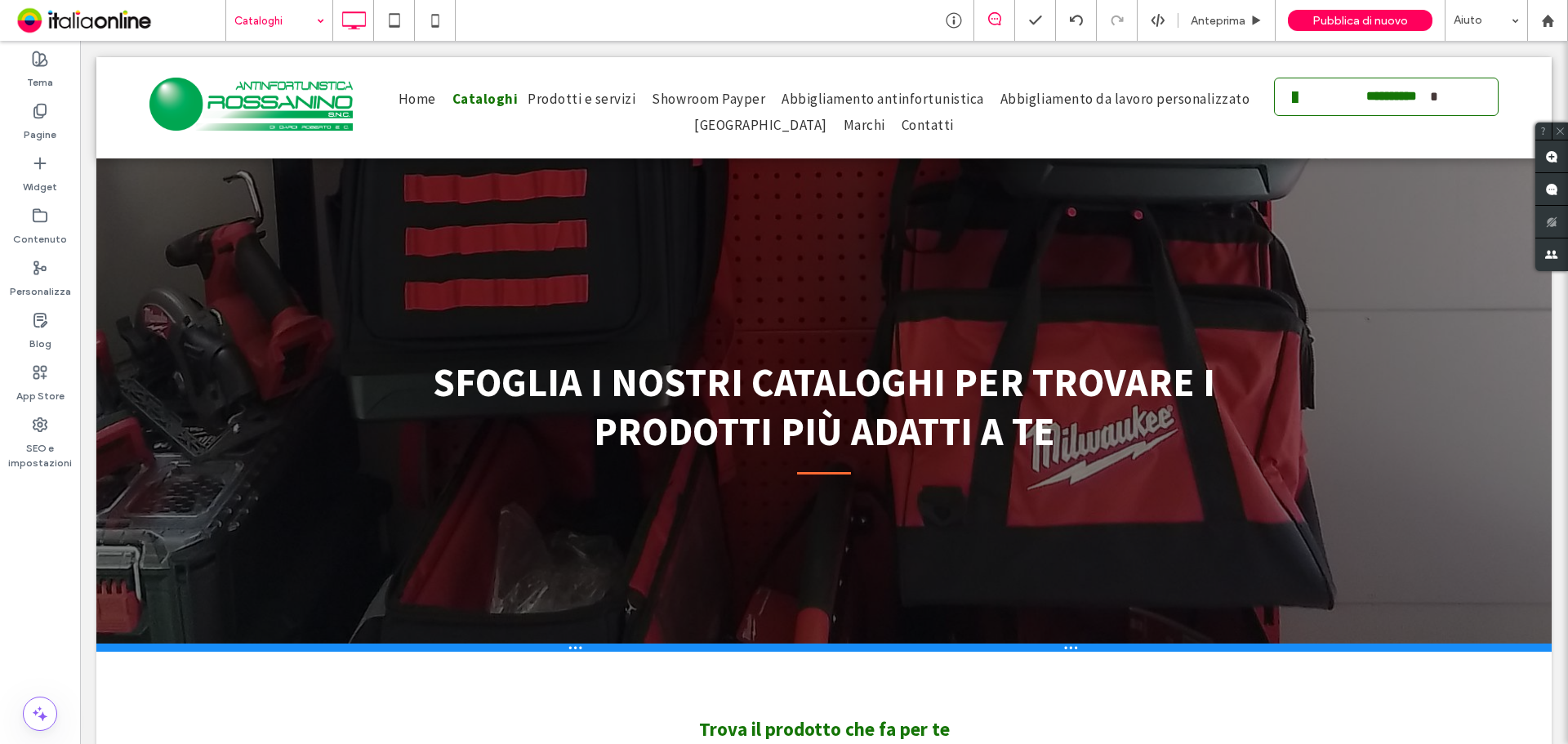
drag, startPoint x: 652, startPoint y: 557, endPoint x: 732, endPoint y: 691, distance: 156.1
click at [652, 650] on div at bounding box center [824, 648] width 1455 height 9
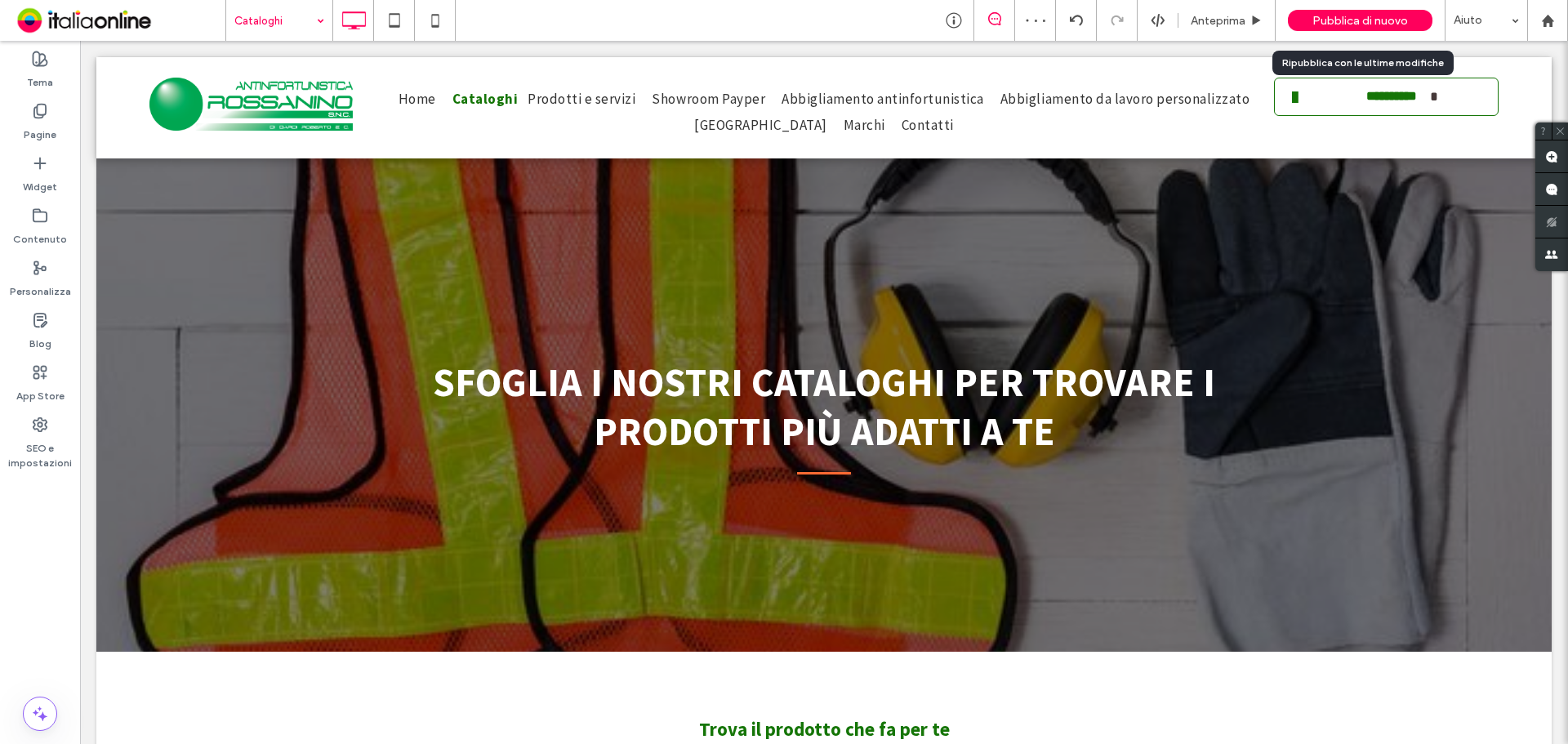
click at [1355, 18] on span "Pubblica di nuovo" at bounding box center [1360, 20] width 95 height 14
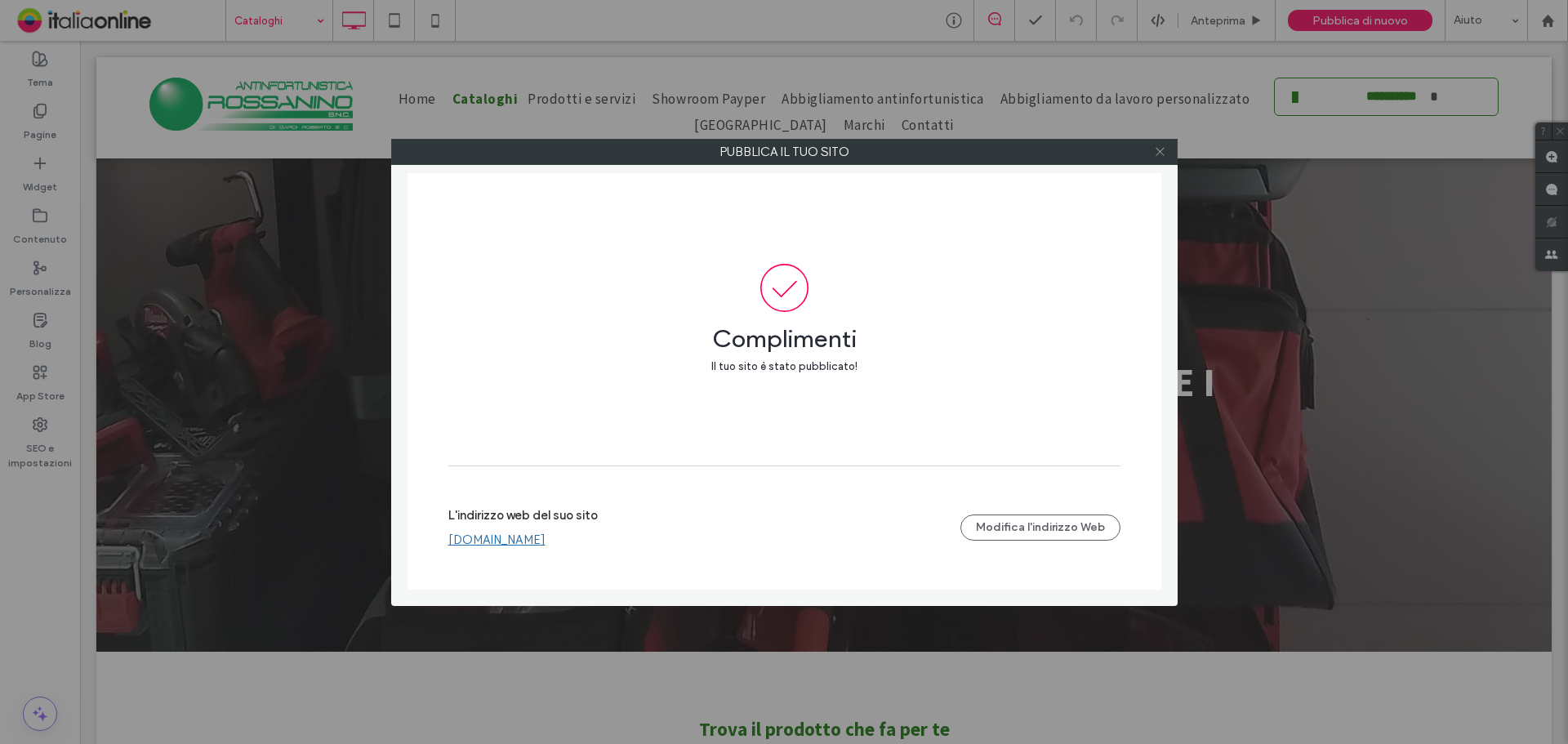
click at [1160, 153] on icon at bounding box center [1160, 152] width 12 height 12
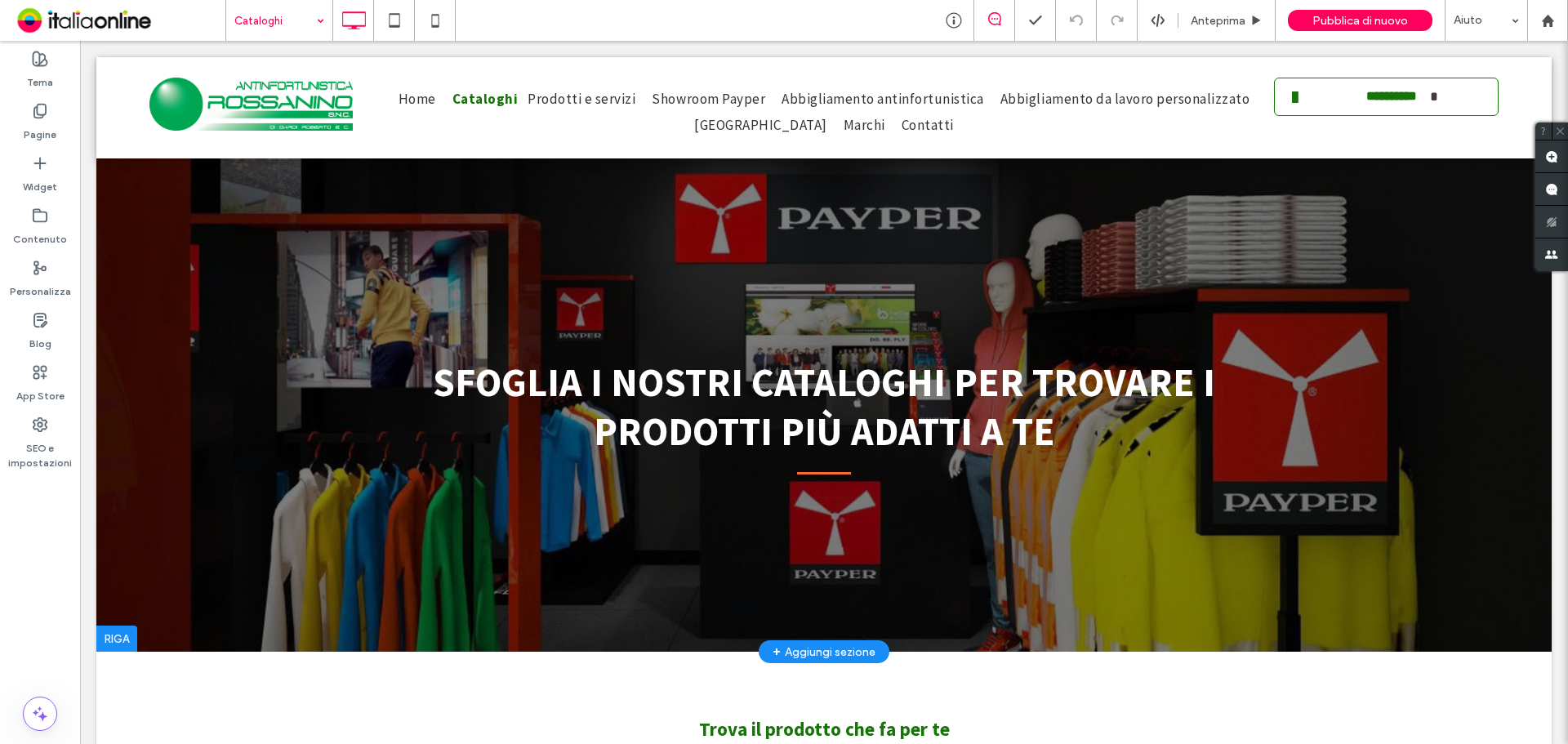
drag, startPoint x: 852, startPoint y: 296, endPoint x: 853, endPoint y: 316, distance: 20.0
click at [852, 314] on div at bounding box center [824, 355] width 1455 height 595
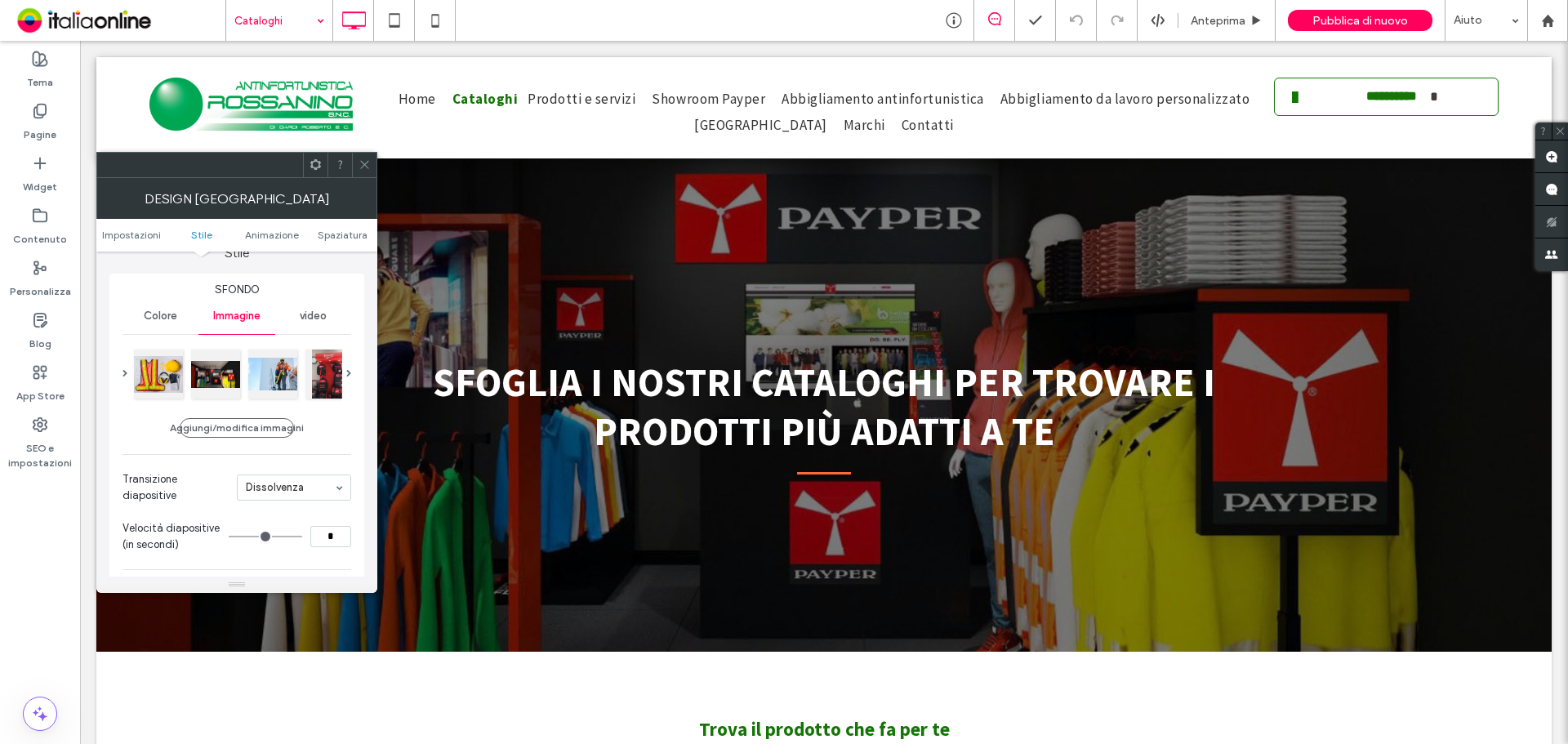
scroll to position [164, 0]
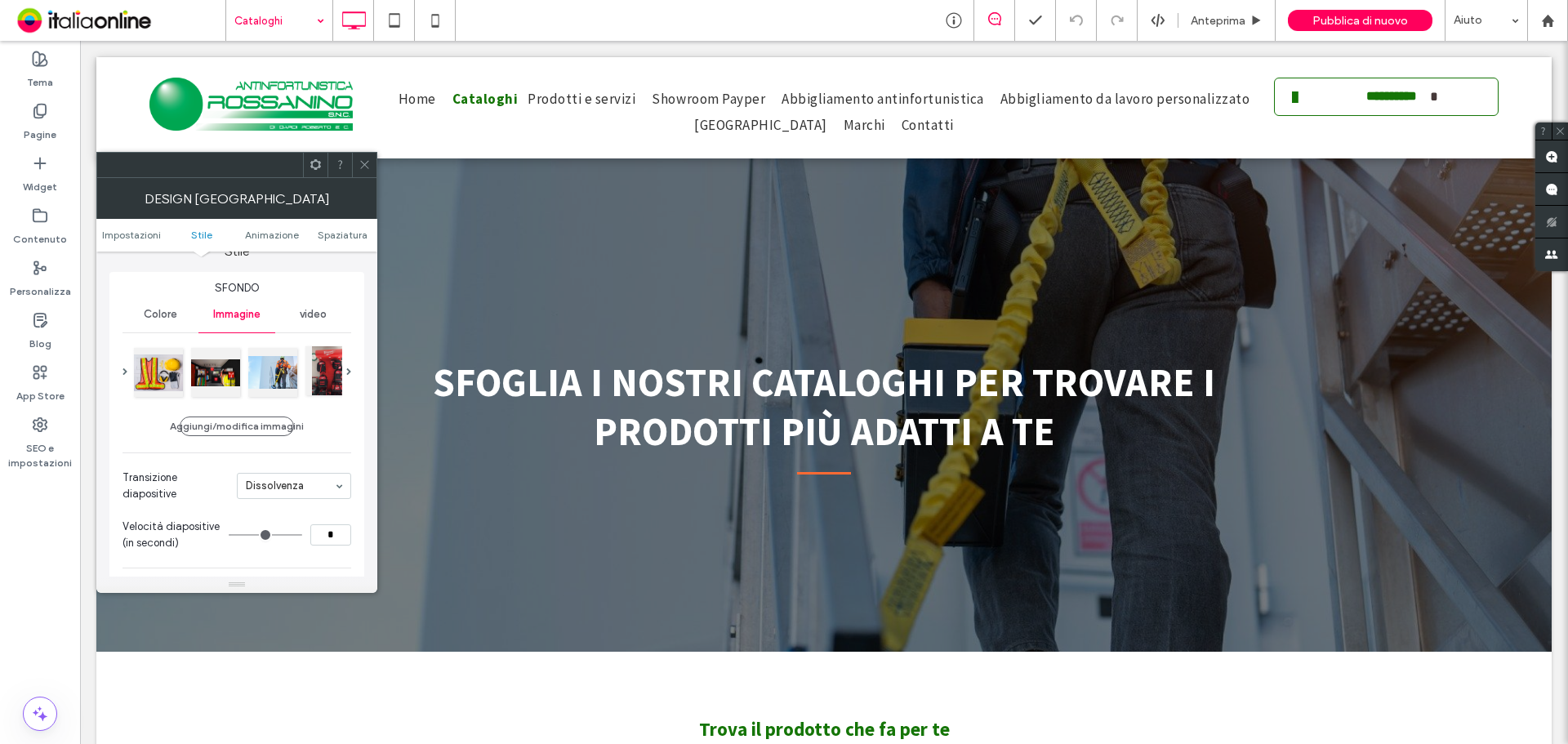
click at [319, 382] on div at bounding box center [330, 371] width 49 height 49
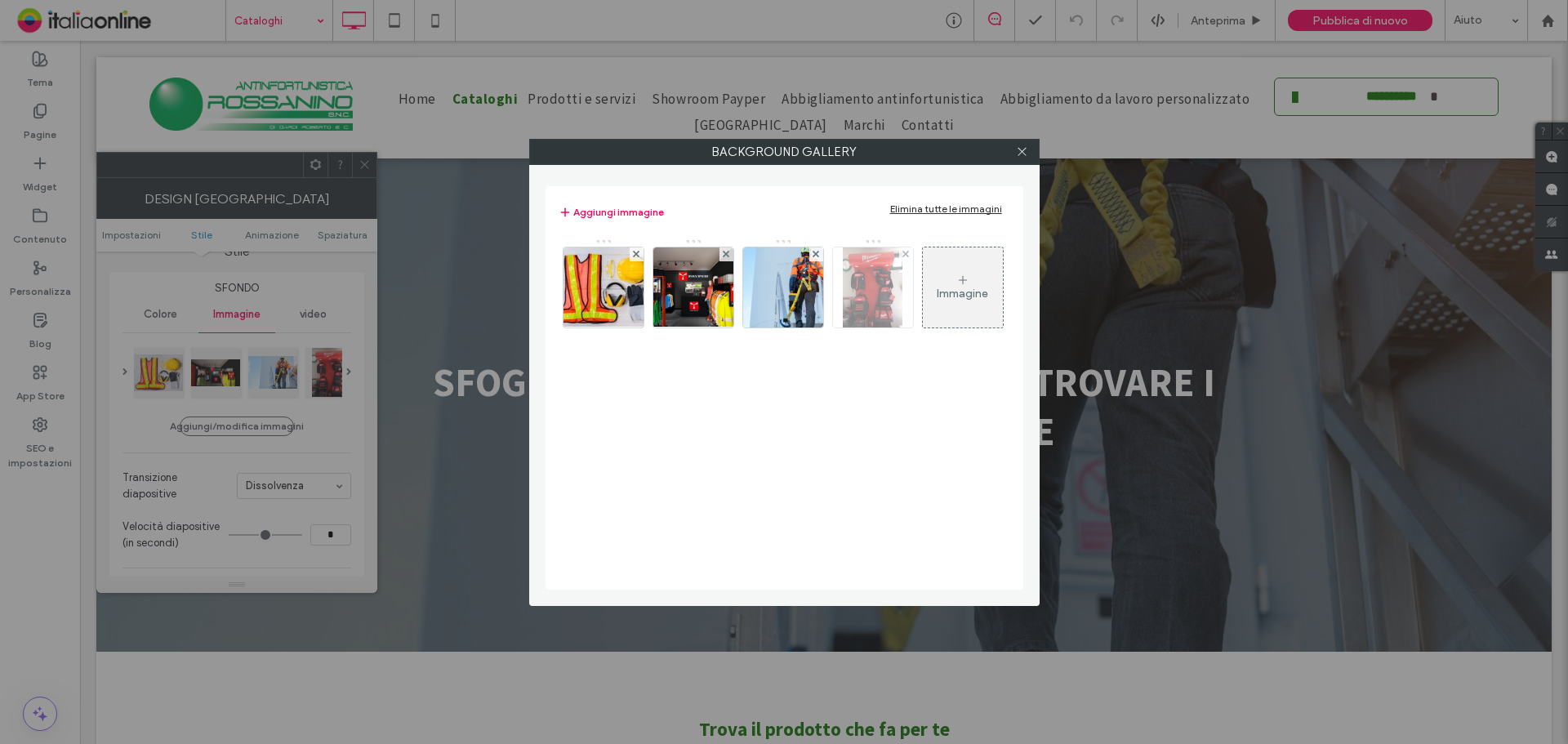
click at [870, 312] on img at bounding box center [872, 287] width 60 height 80
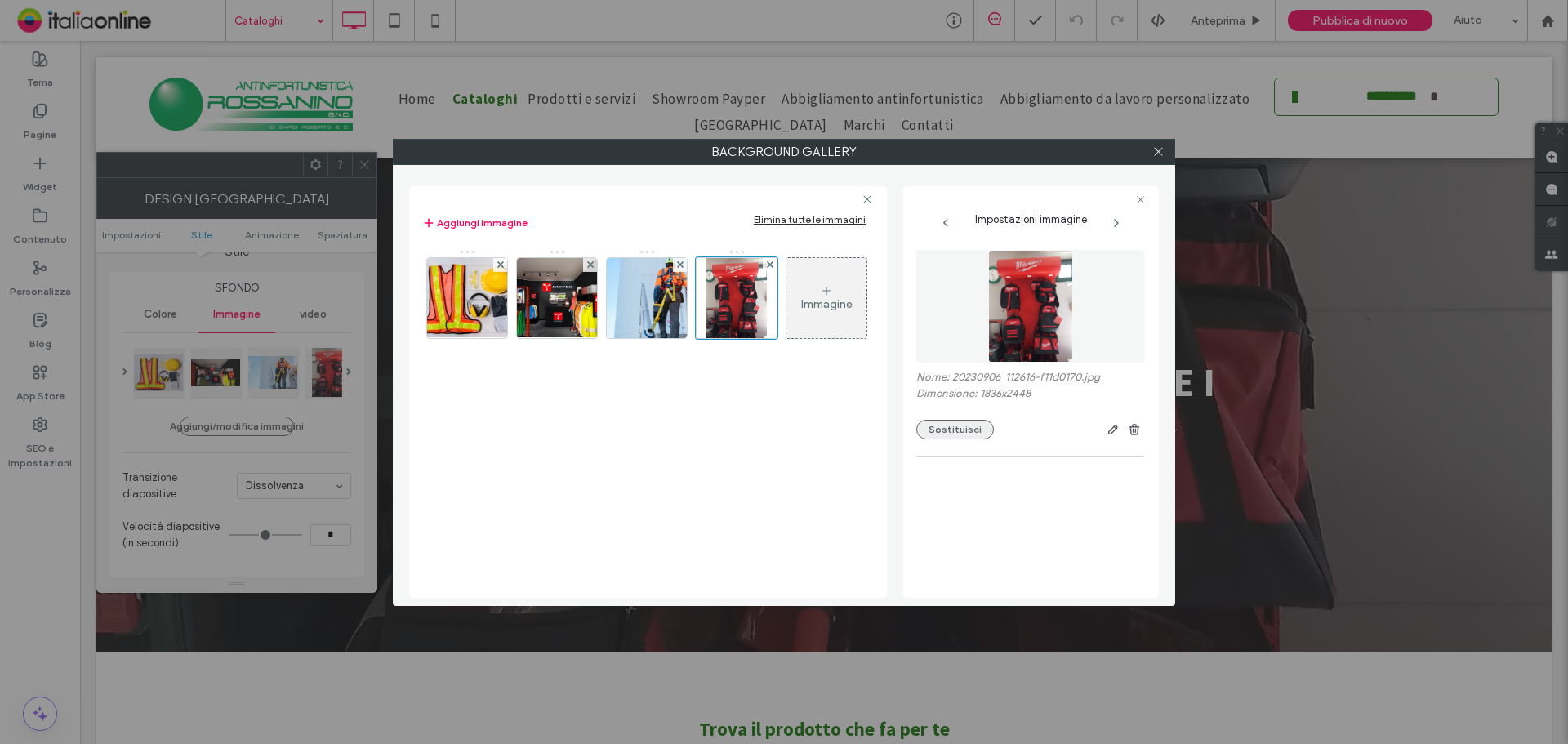
click at [944, 426] on button "Sostituisci" at bounding box center [955, 430] width 78 height 20
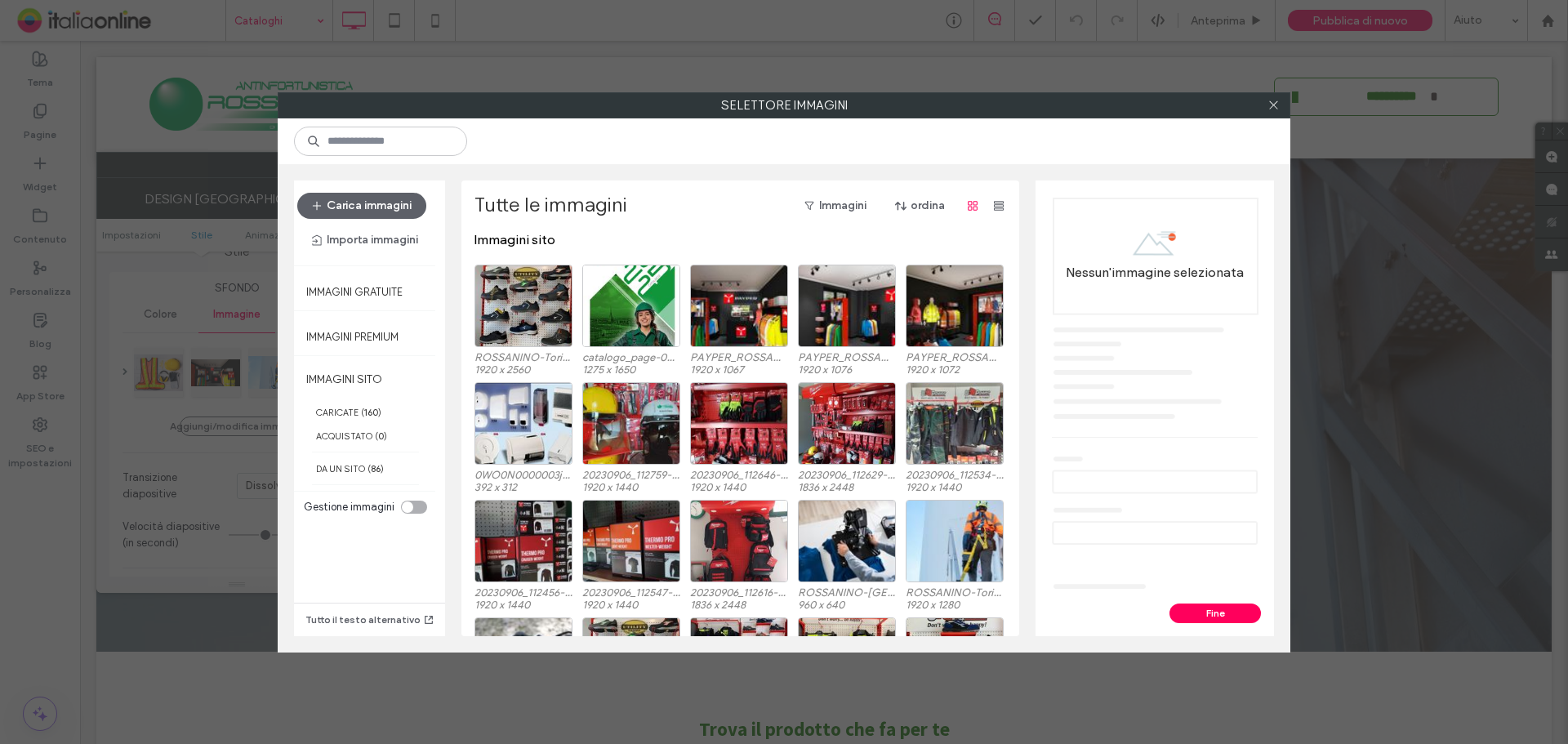
scroll to position [0, 0]
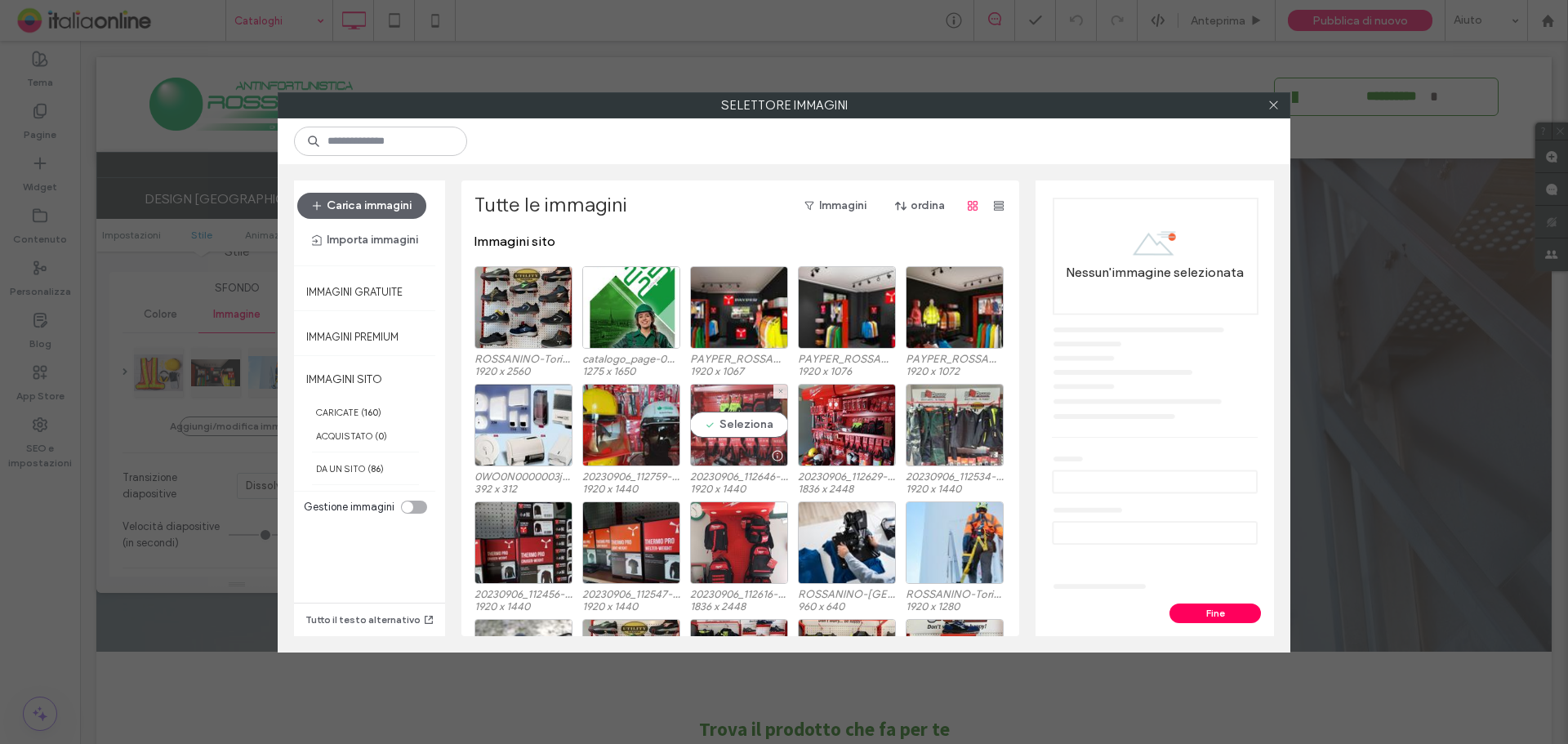
click at [751, 434] on div "Seleziona" at bounding box center [738, 425] width 98 height 83
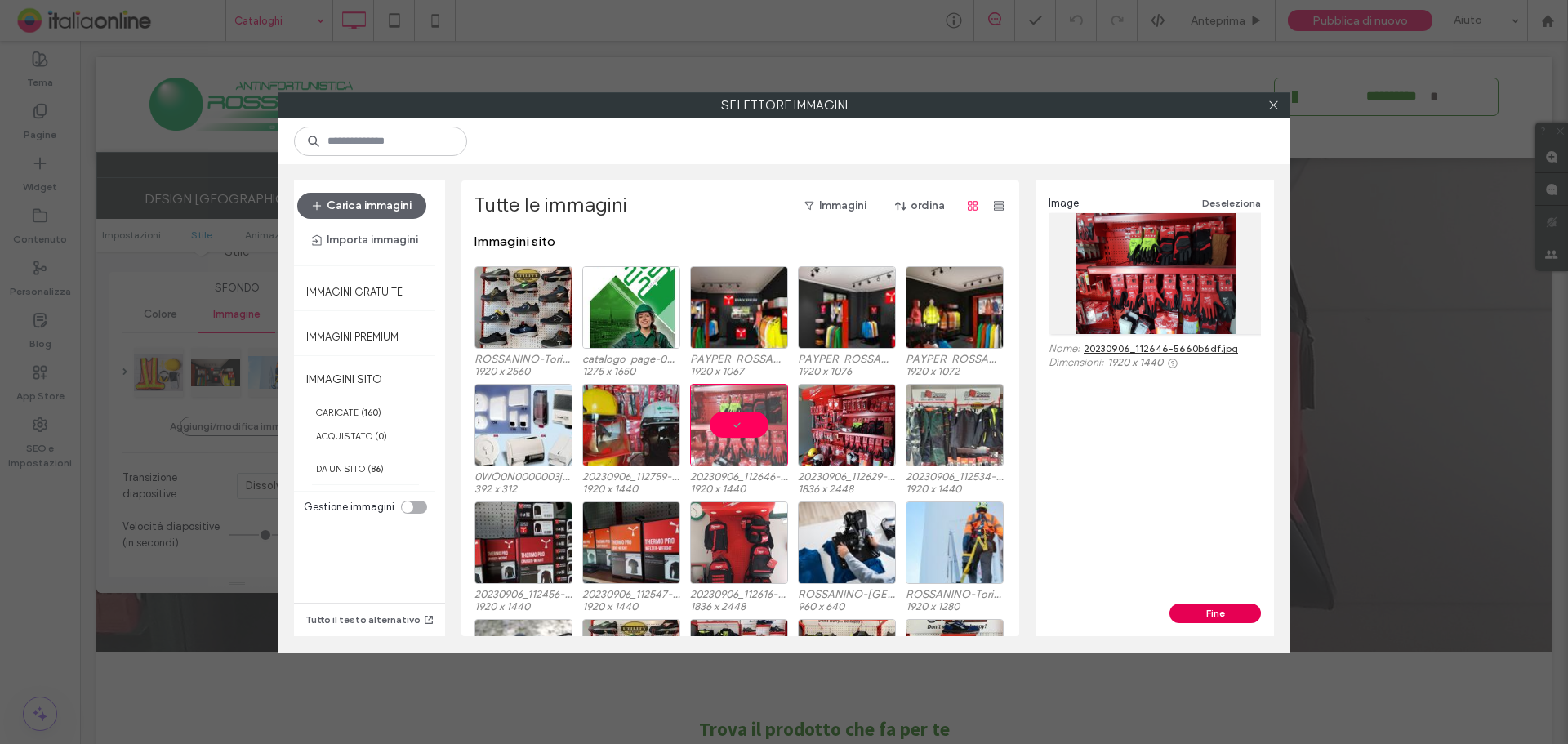
click at [1210, 608] on button "Fine" at bounding box center [1215, 613] width 91 height 20
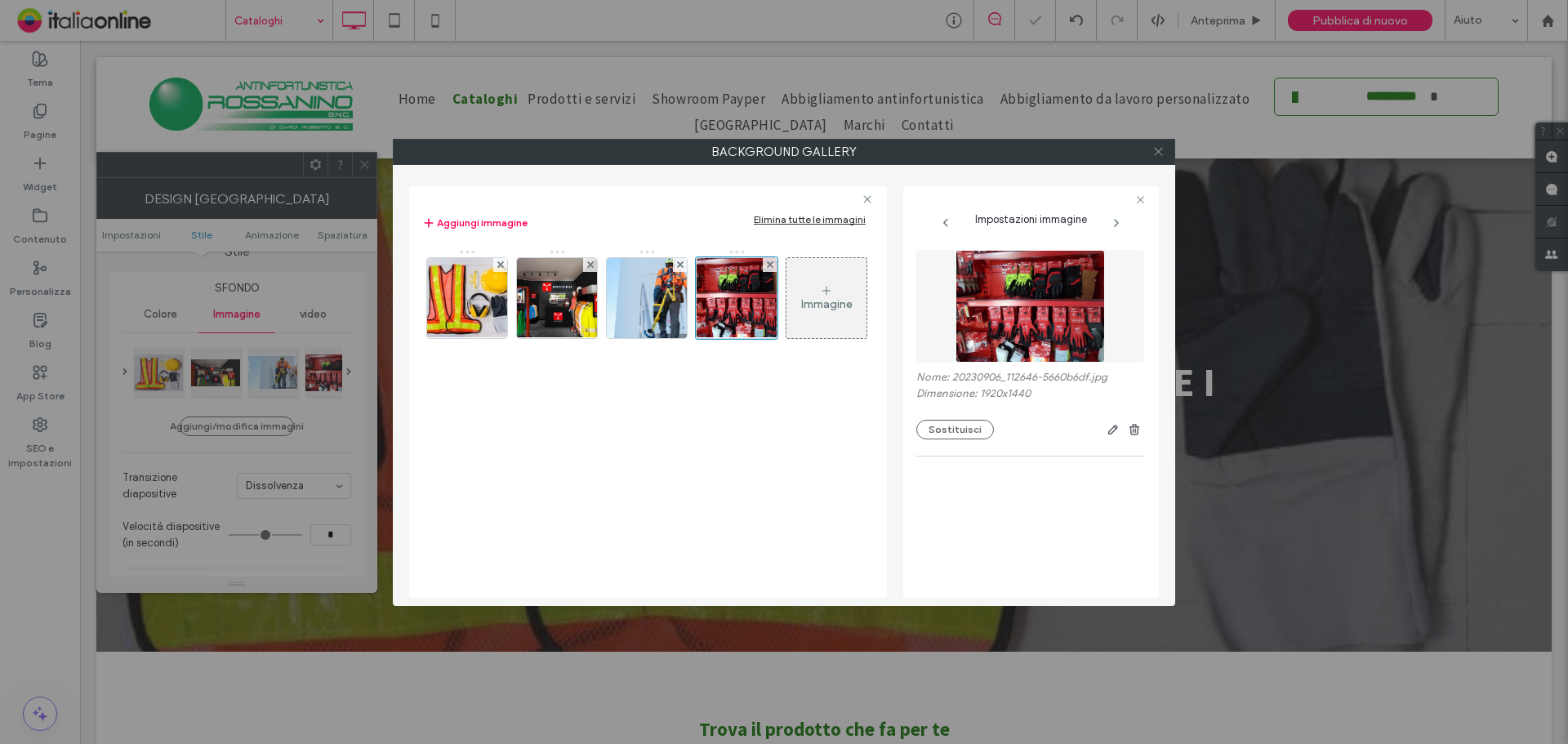
click at [1157, 150] on icon at bounding box center [1158, 152] width 12 height 12
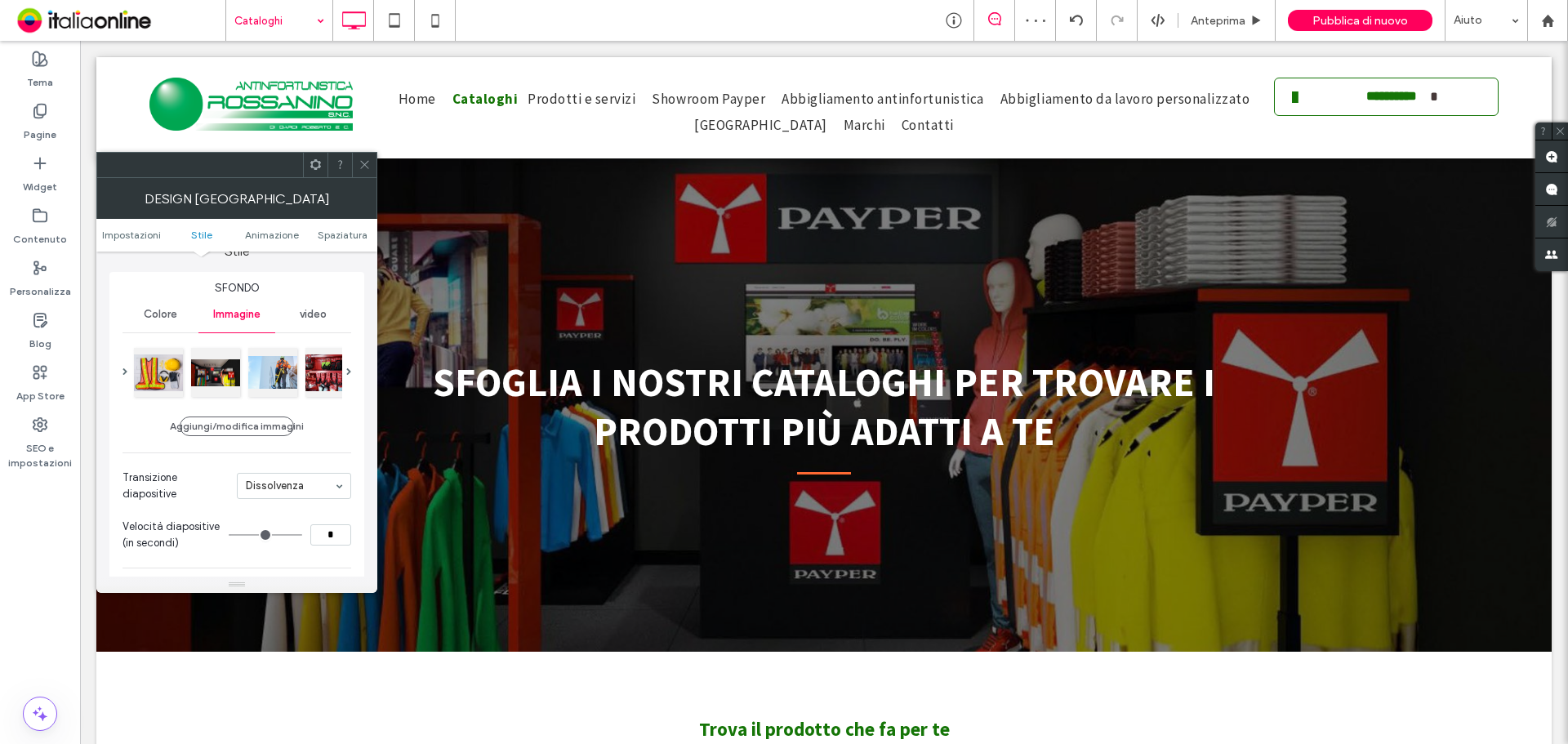
click at [366, 172] on span at bounding box center [365, 164] width 12 height 25
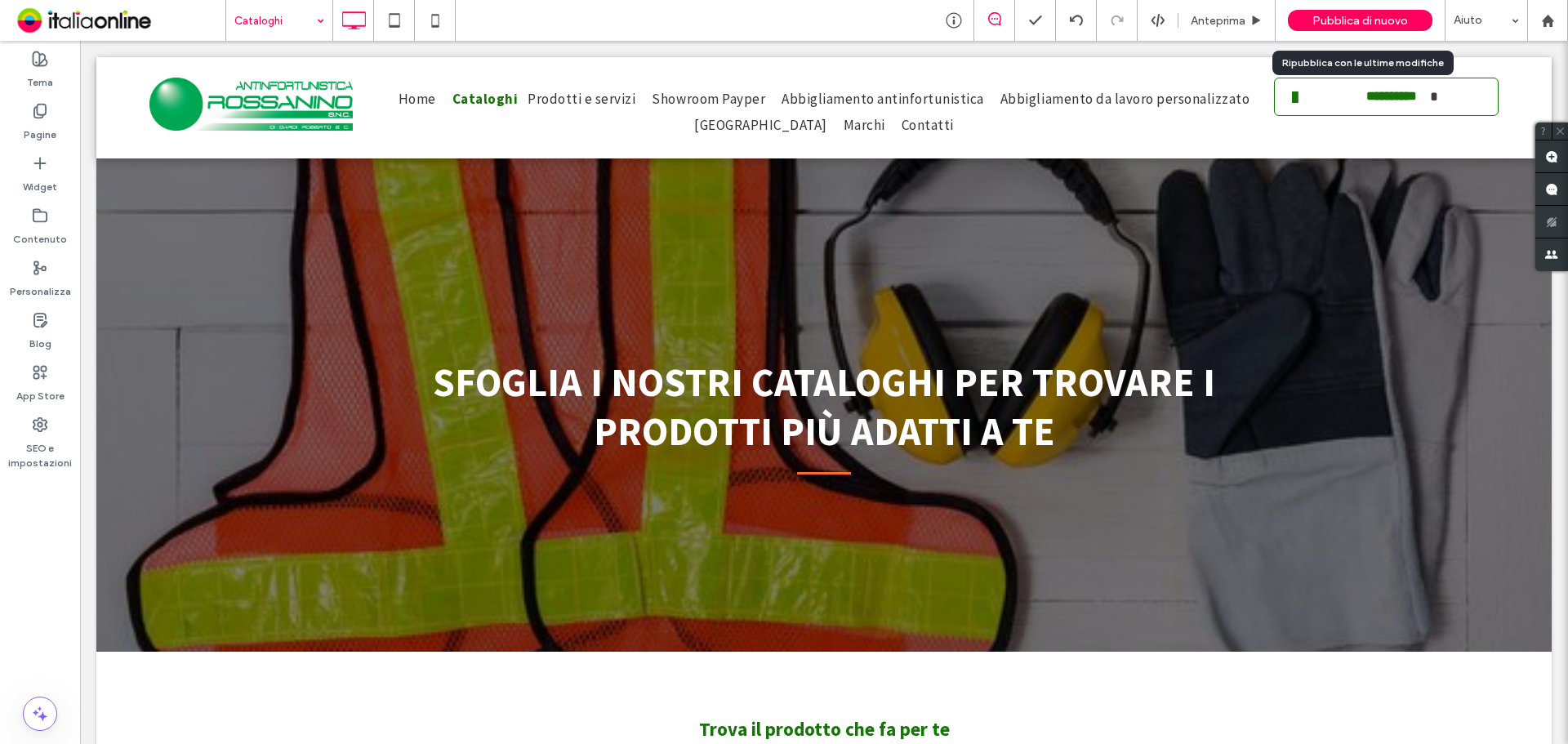
click at [1347, 23] on span "Pubblica di nuovo" at bounding box center [1360, 20] width 95 height 14
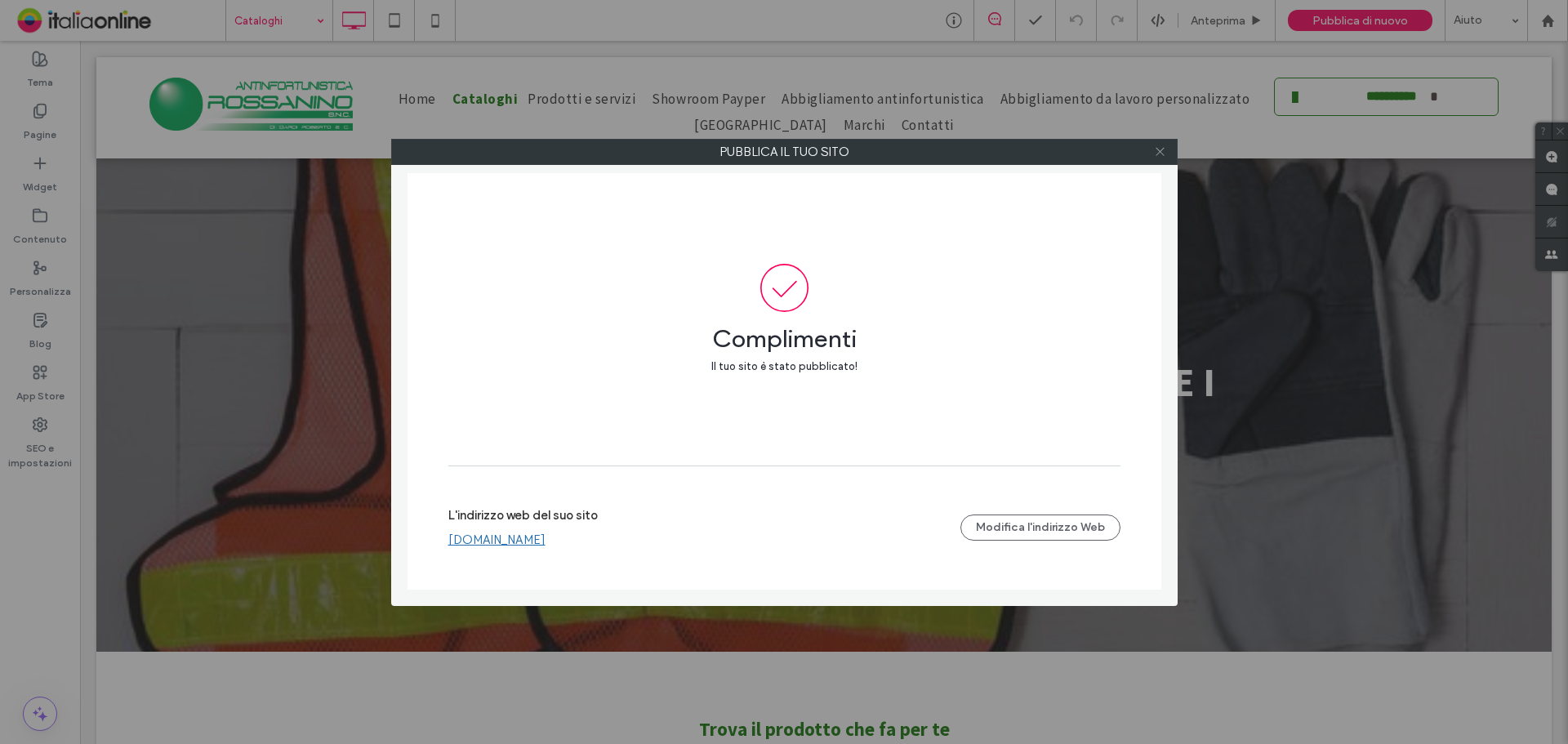
click at [1157, 153] on icon at bounding box center [1160, 152] width 12 height 12
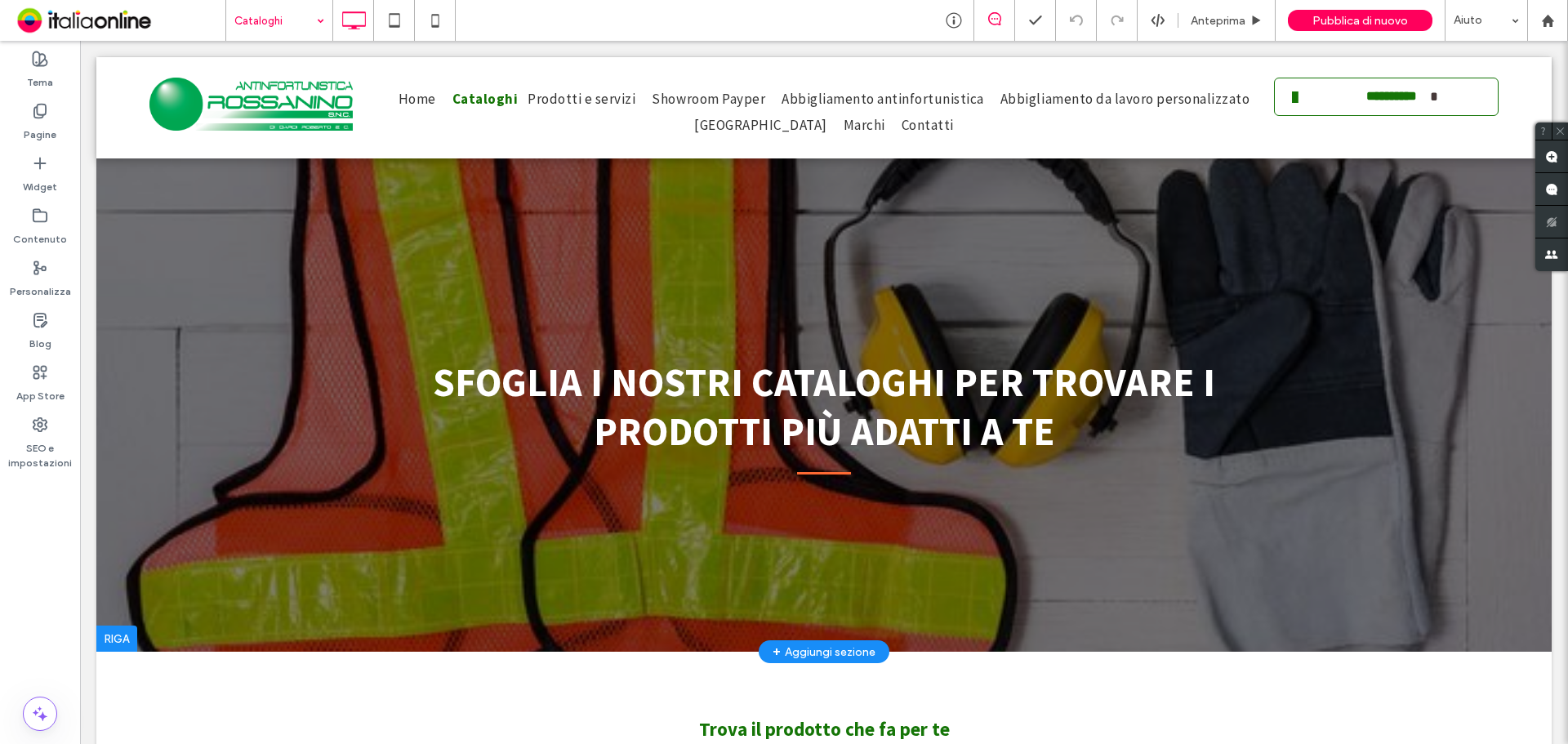
drag, startPoint x: 1223, startPoint y: 290, endPoint x: 1184, endPoint y: 314, distance: 45.8
click at [1223, 290] on div at bounding box center [824, 355] width 1455 height 595
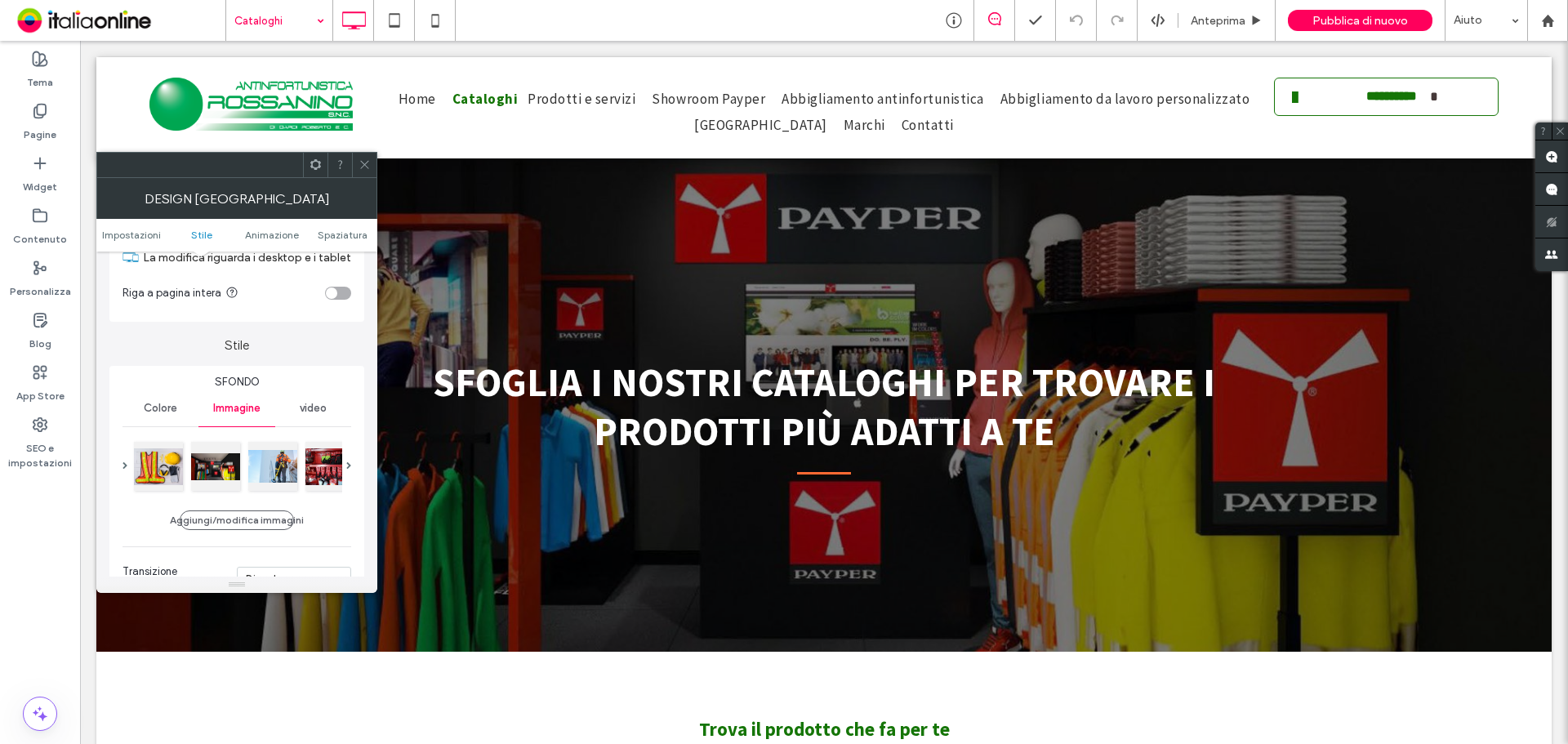
scroll to position [164, 0]
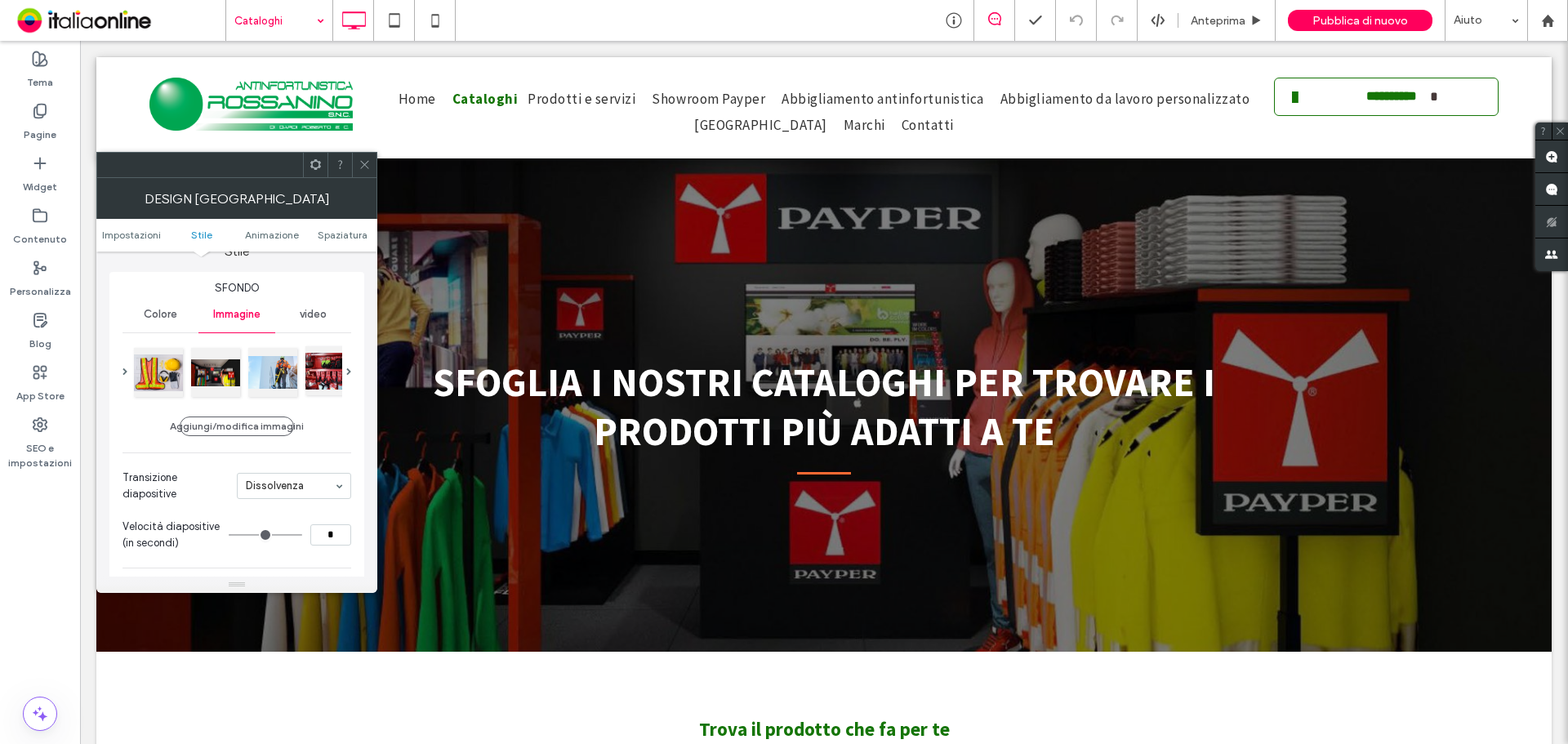
click at [327, 378] on div at bounding box center [330, 371] width 49 height 49
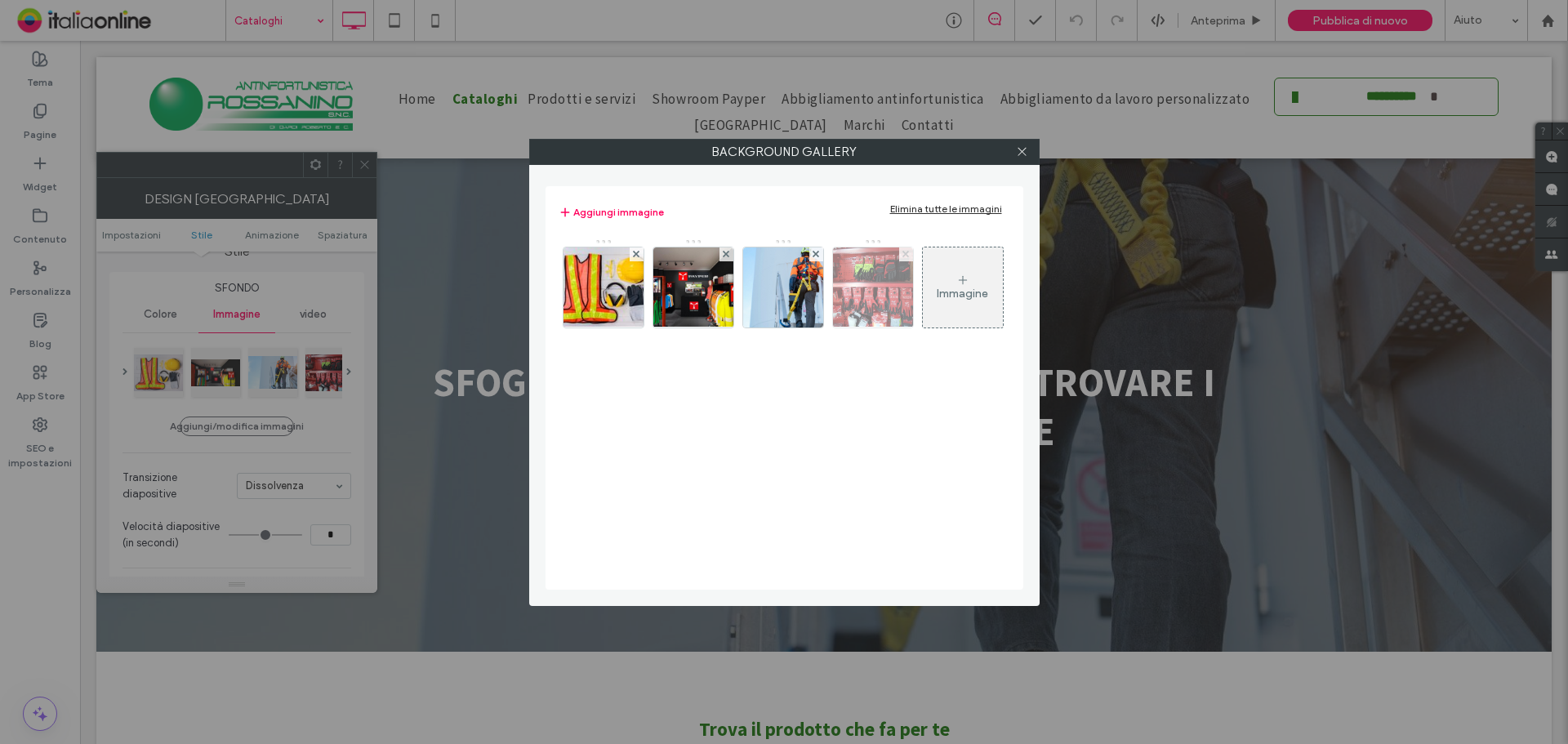
click at [904, 256] on use at bounding box center [905, 254] width 7 height 7
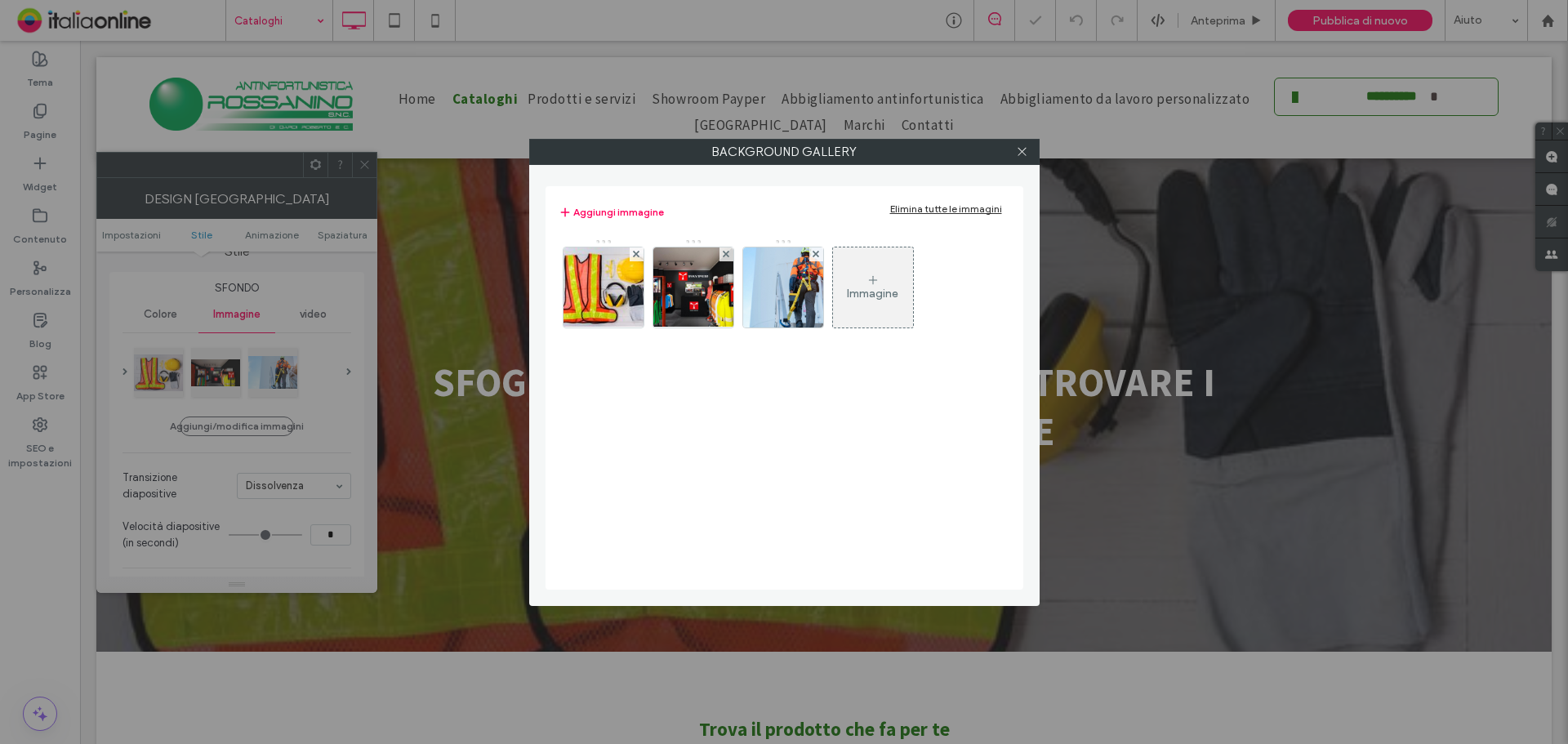
click at [874, 294] on div "Immagine" at bounding box center [872, 294] width 51 height 14
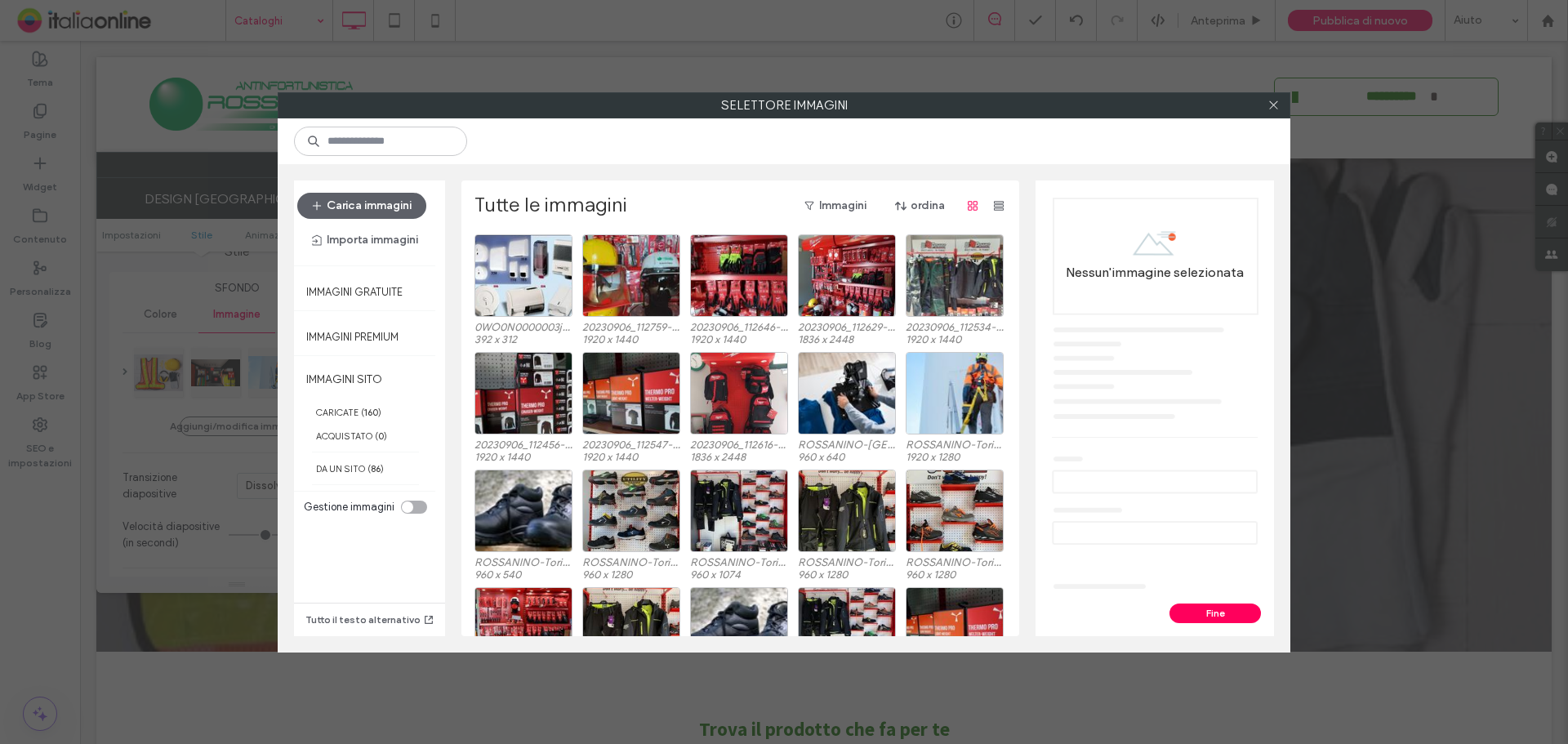
scroll to position [0, 0]
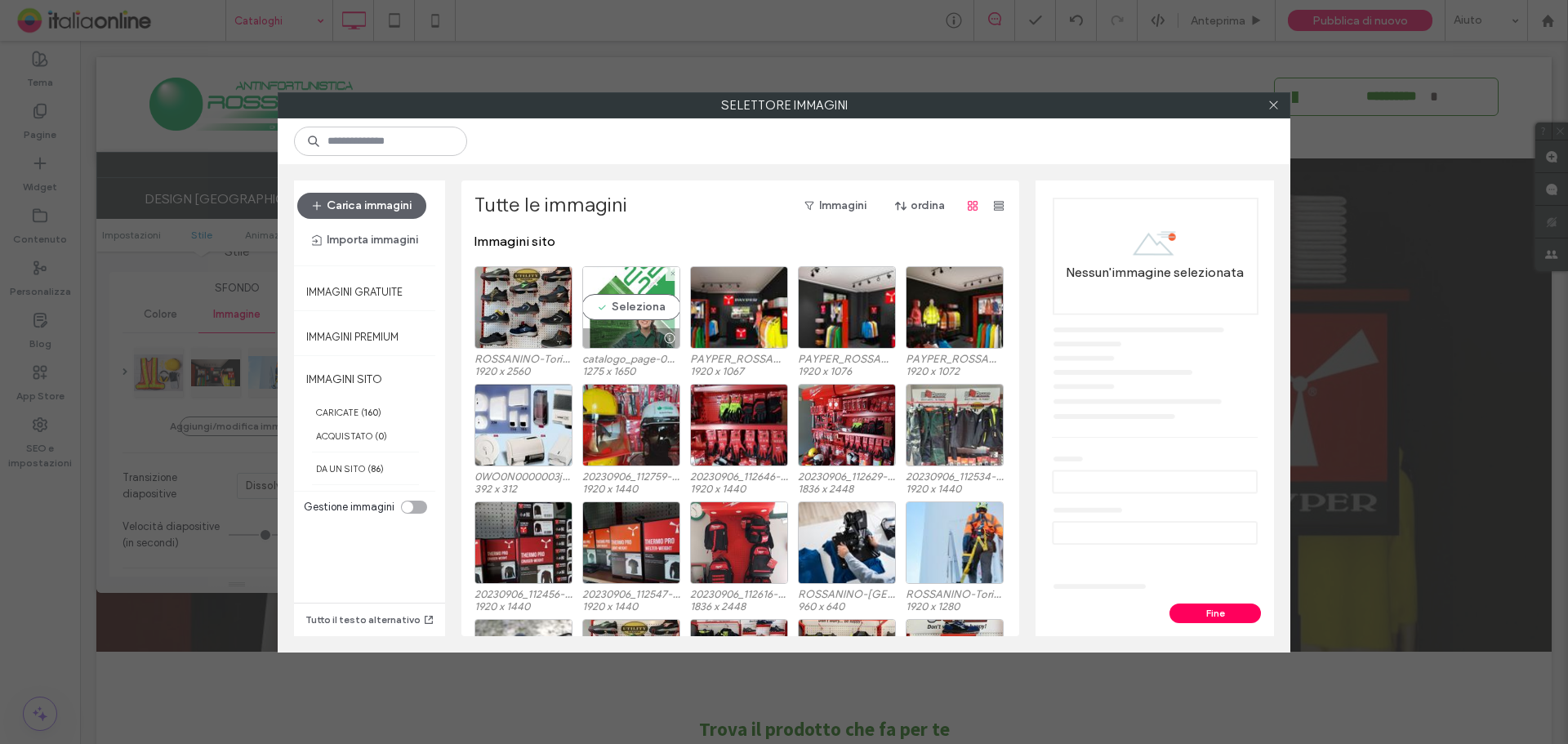
click at [621, 314] on div "Seleziona" at bounding box center [631, 308] width 98 height 83
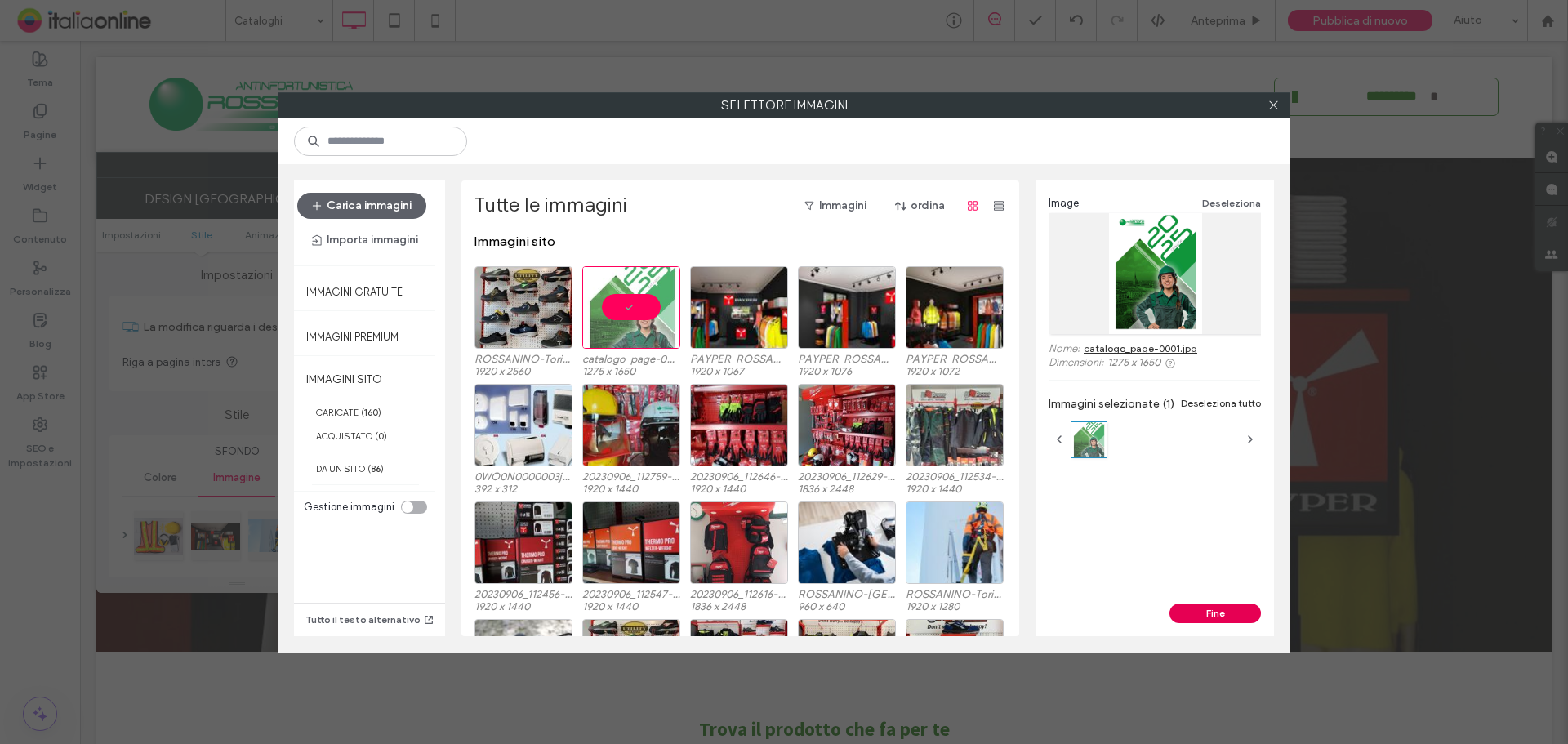
scroll to position [164, 0]
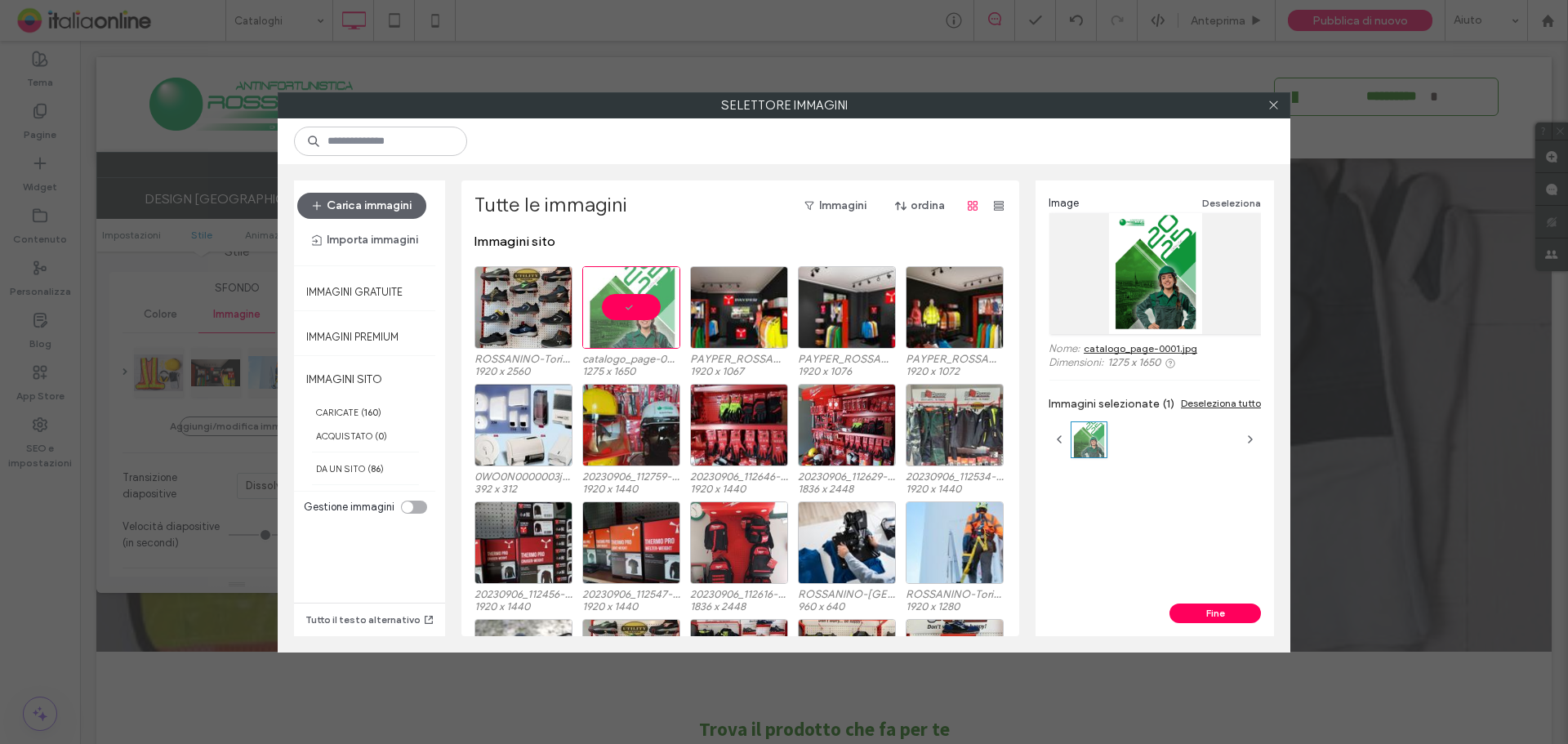
drag, startPoint x: 1157, startPoint y: 291, endPoint x: 1283, endPoint y: 260, distance: 129.8
click at [1295, 247] on div "Selettore immagini Carica immagini Importa immagini Immagini gratuite Immagini …" at bounding box center [784, 372] width 1568 height 744
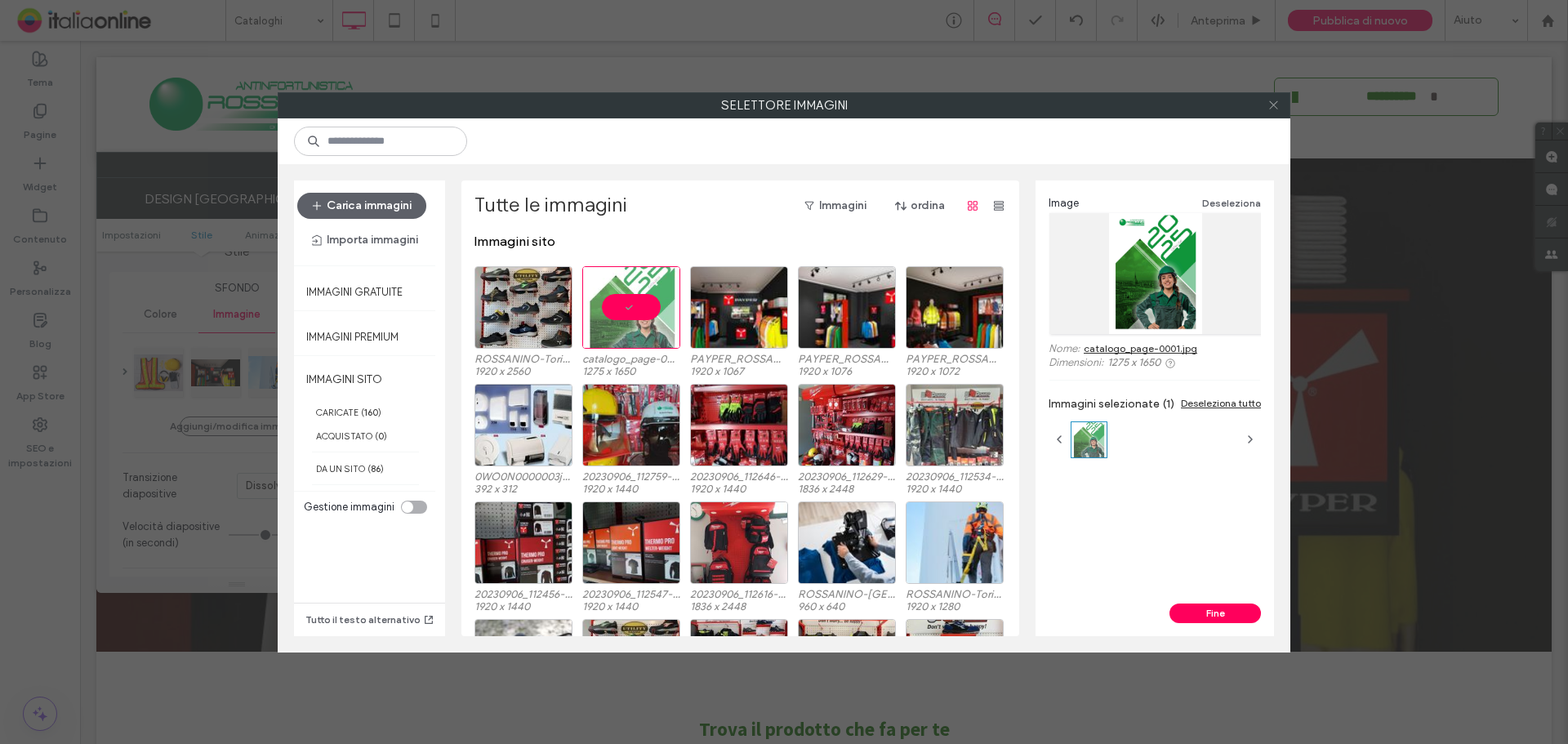
click at [1278, 113] on span at bounding box center [1273, 105] width 12 height 25
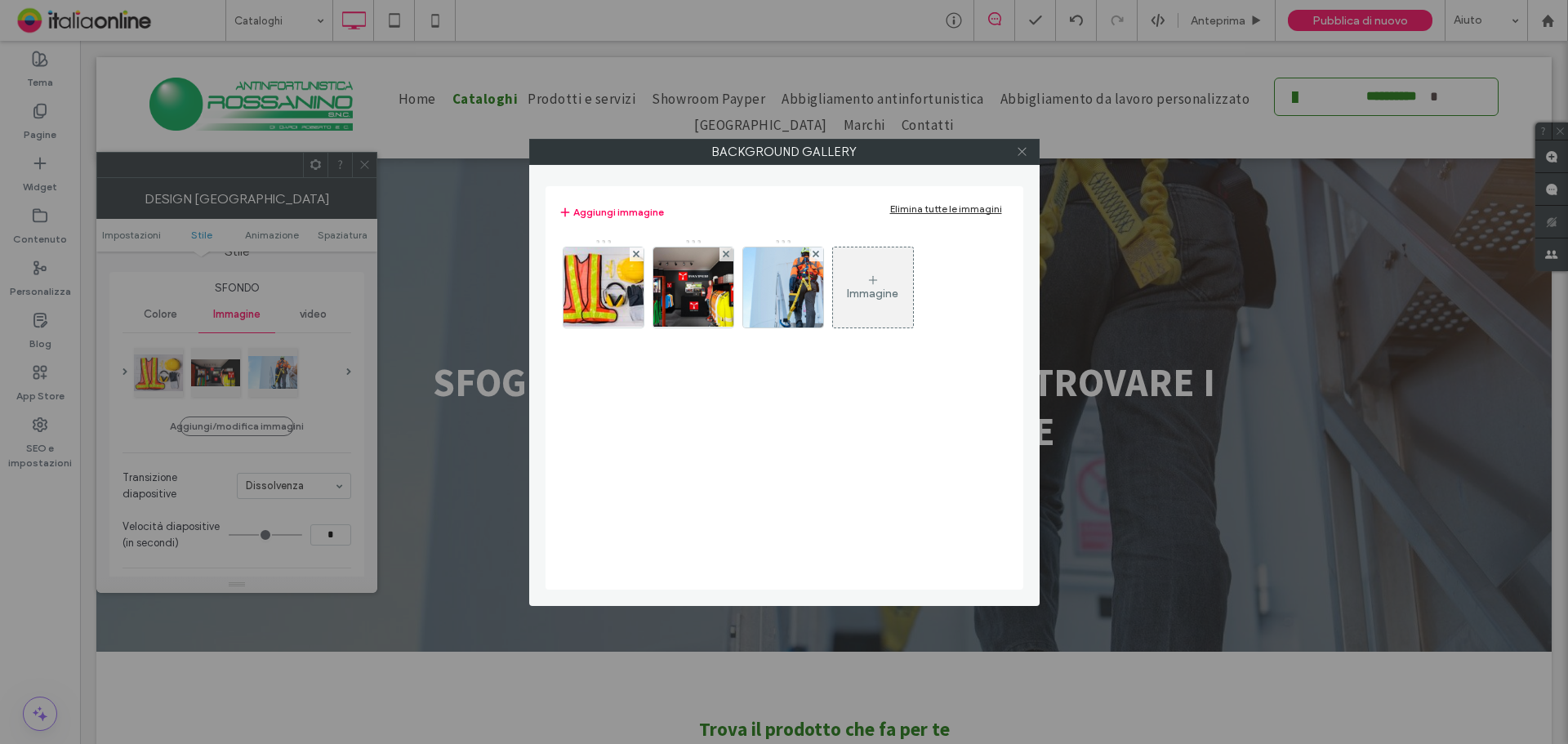
click at [1019, 158] on span at bounding box center [1022, 152] width 12 height 25
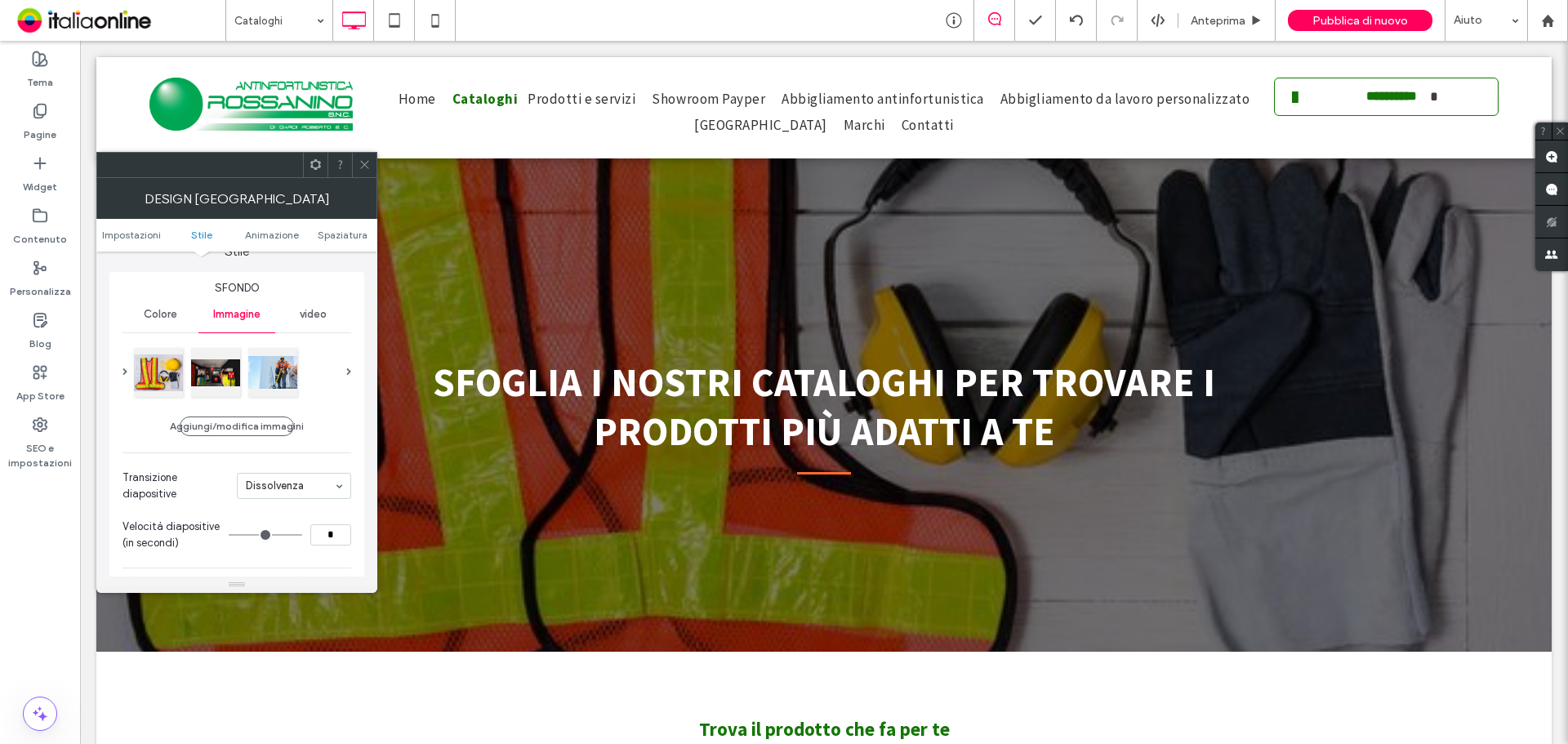
click at [365, 168] on icon at bounding box center [365, 164] width 12 height 12
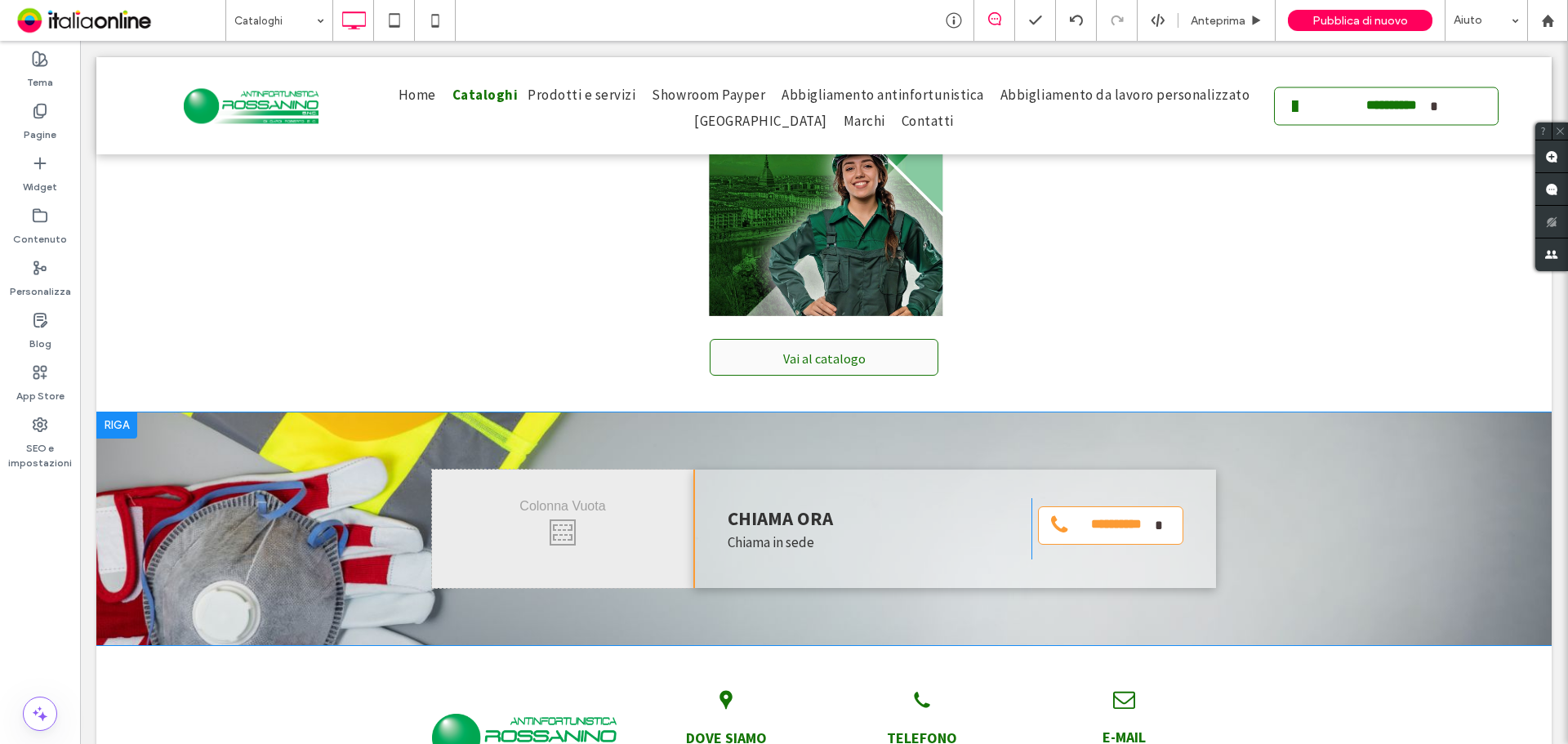
scroll to position [1226, 0]
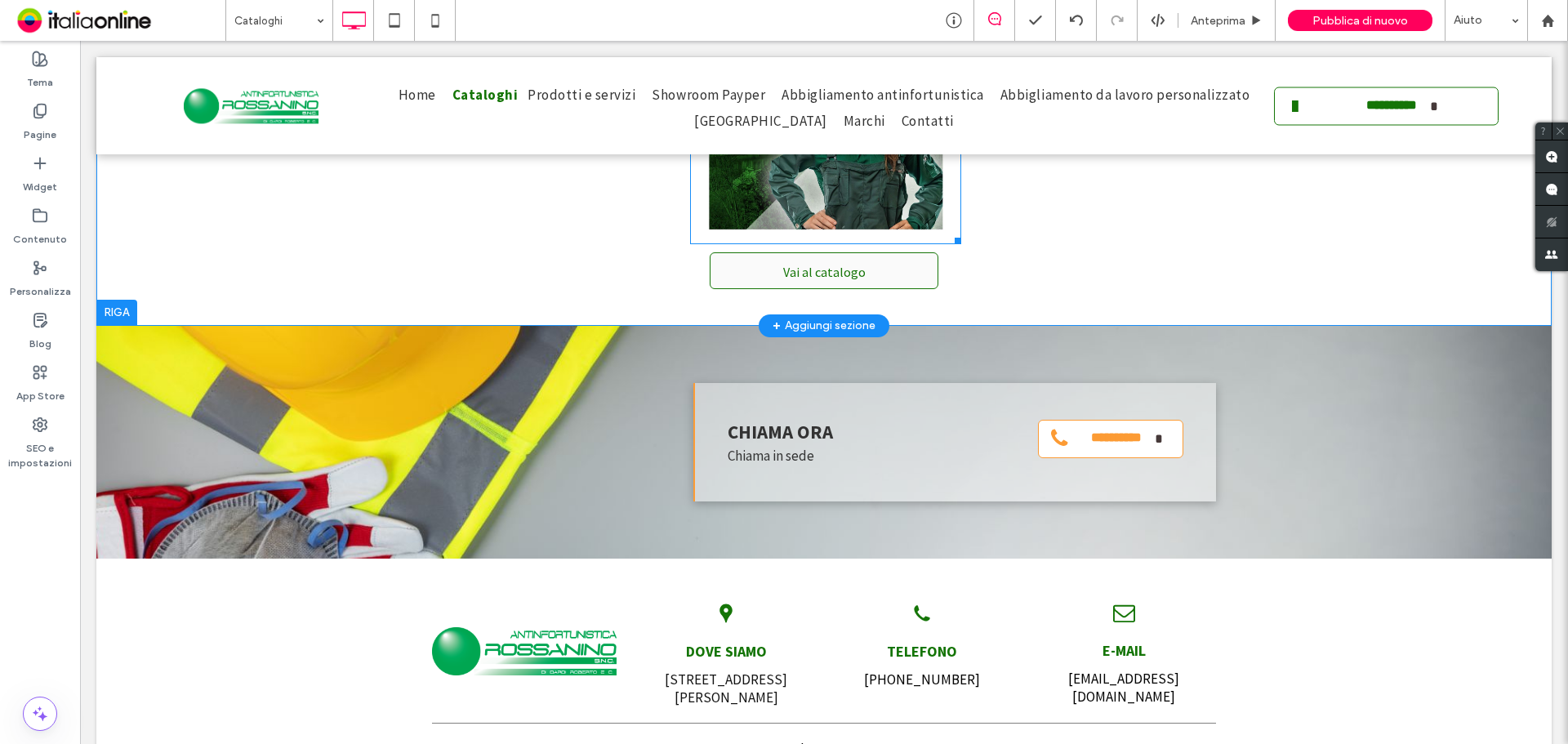
click at [815, 195] on img at bounding box center [825, 68] width 271 height 351
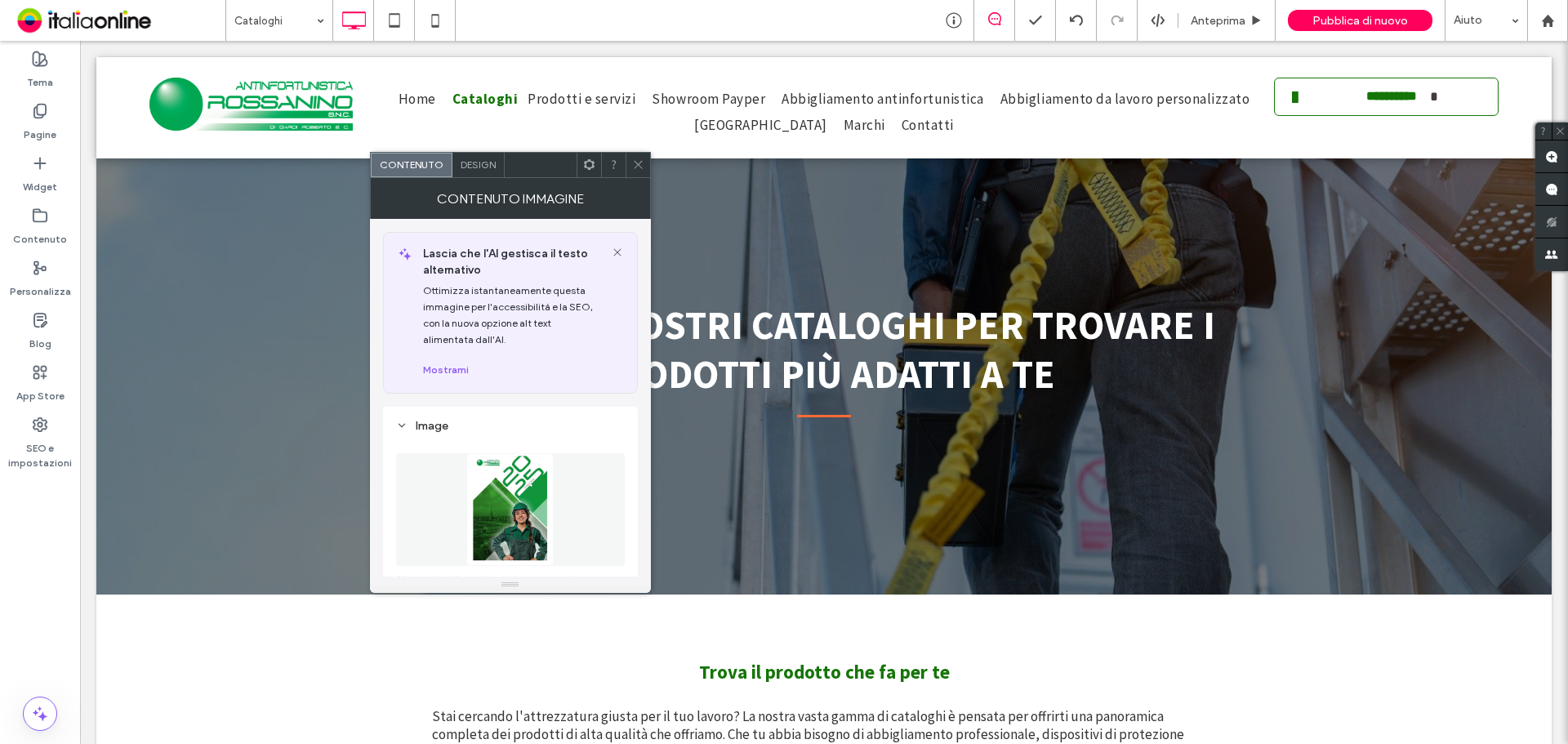
scroll to position [0, 0]
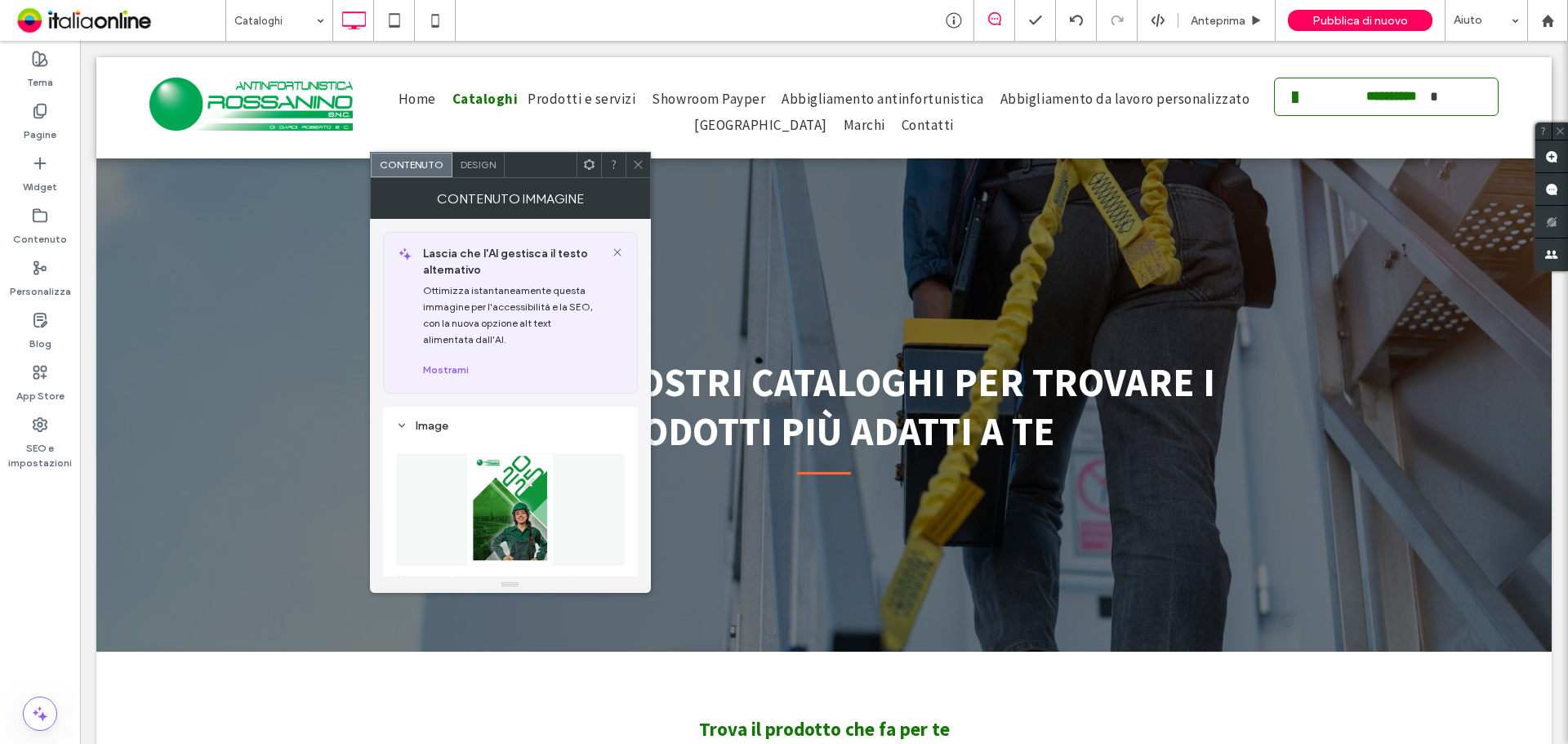
click at [642, 170] on span at bounding box center [638, 164] width 12 height 25
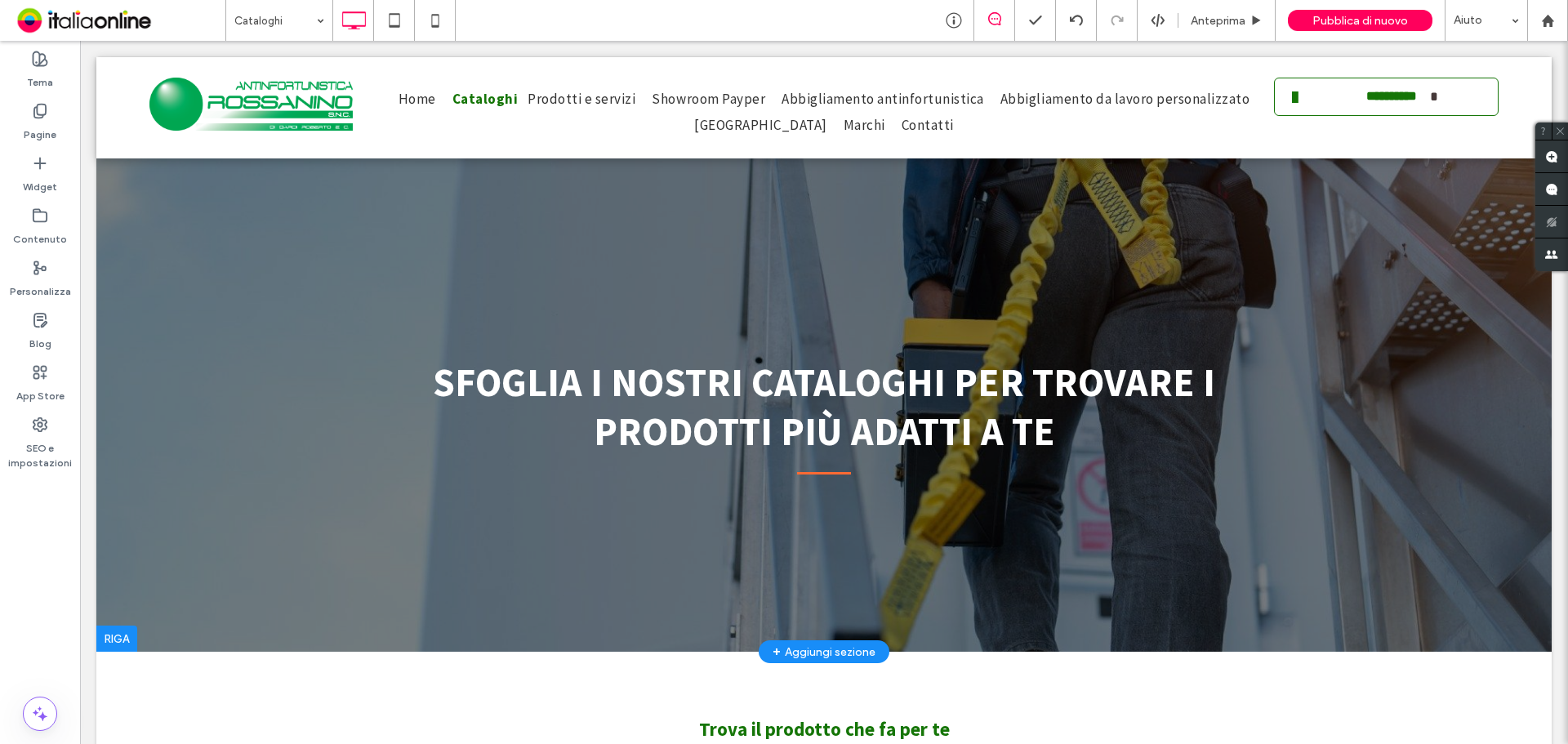
click at [755, 254] on div at bounding box center [824, 355] width 1455 height 595
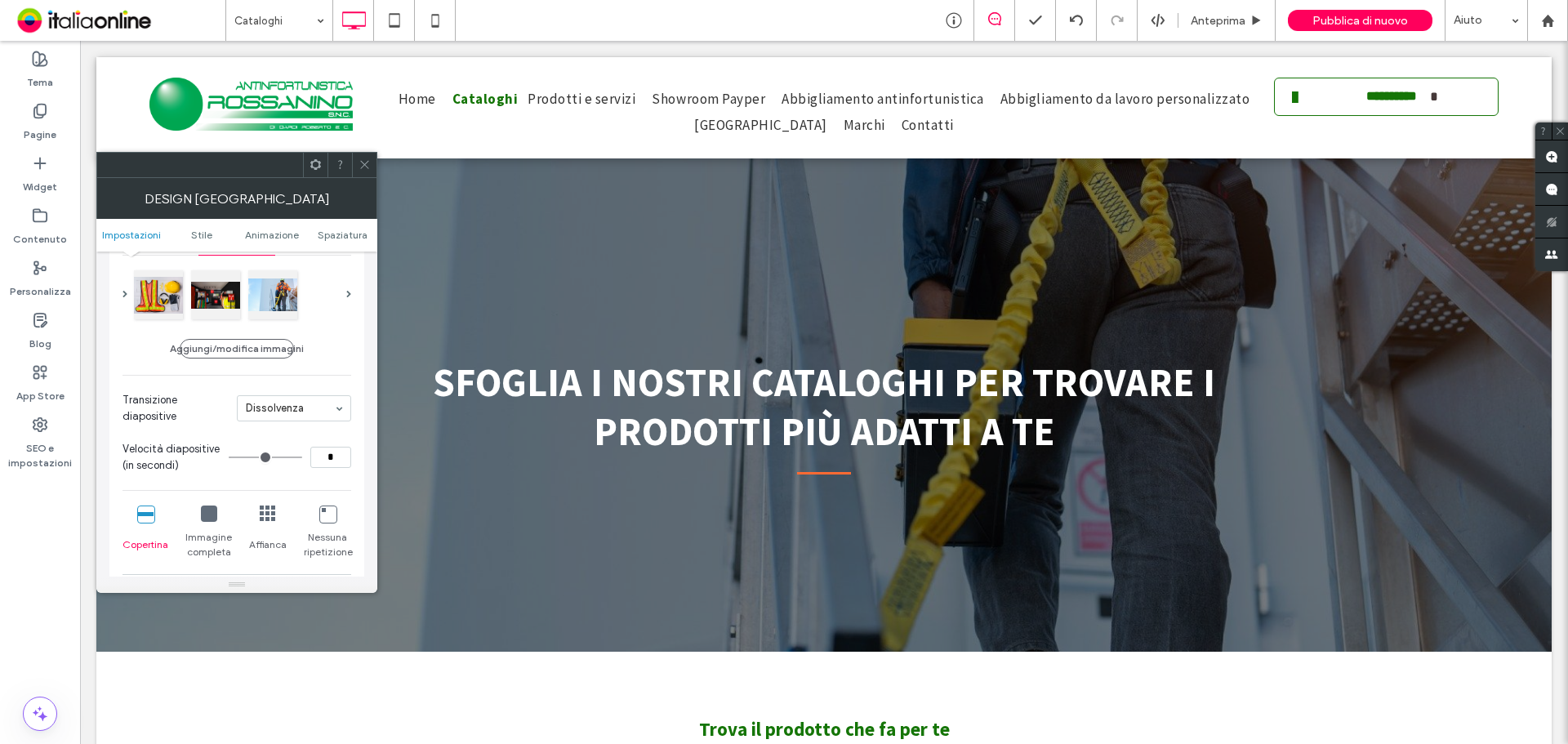
scroll to position [245, 0]
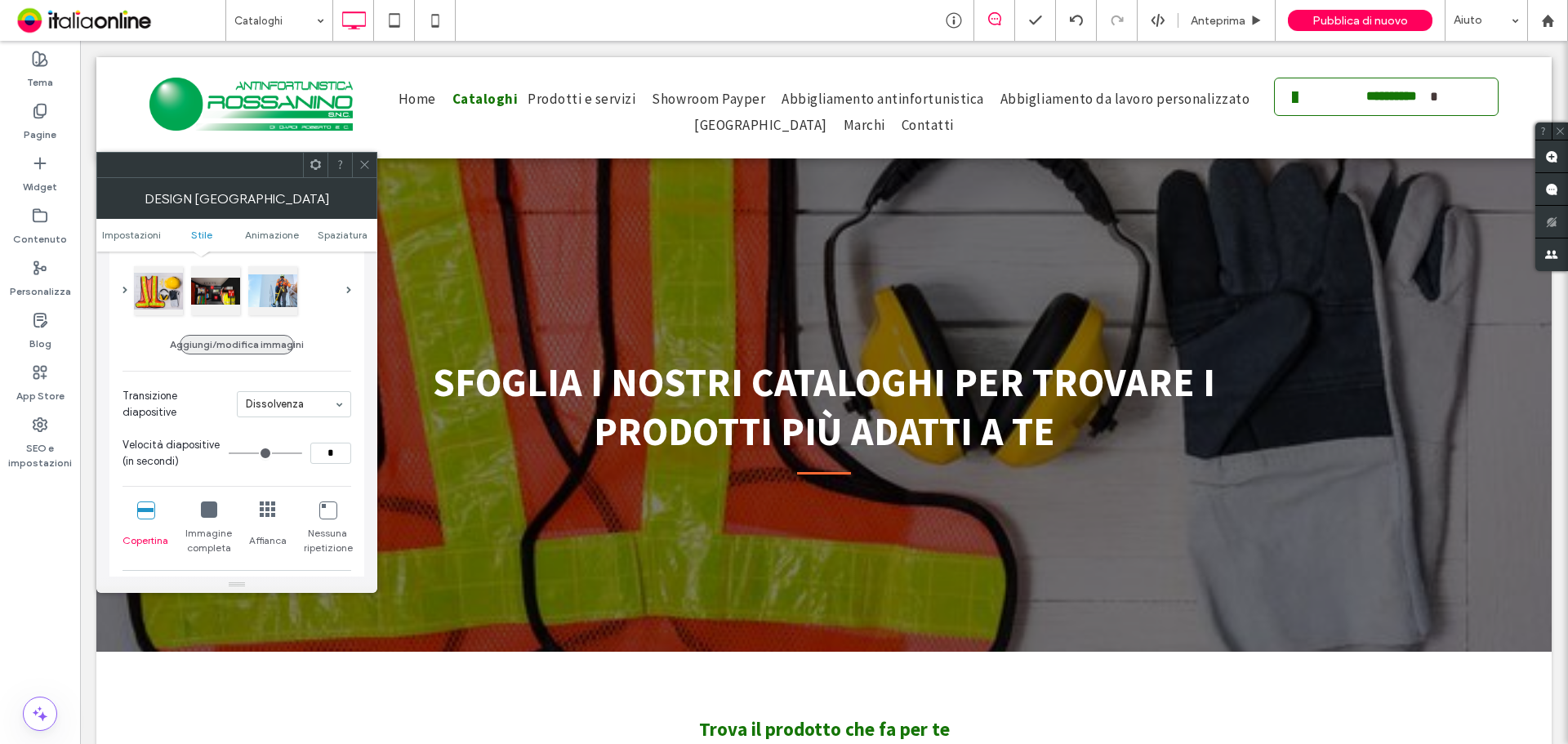
click at [232, 340] on button "Aggiungi/modifica immagini" at bounding box center [237, 344] width 114 height 20
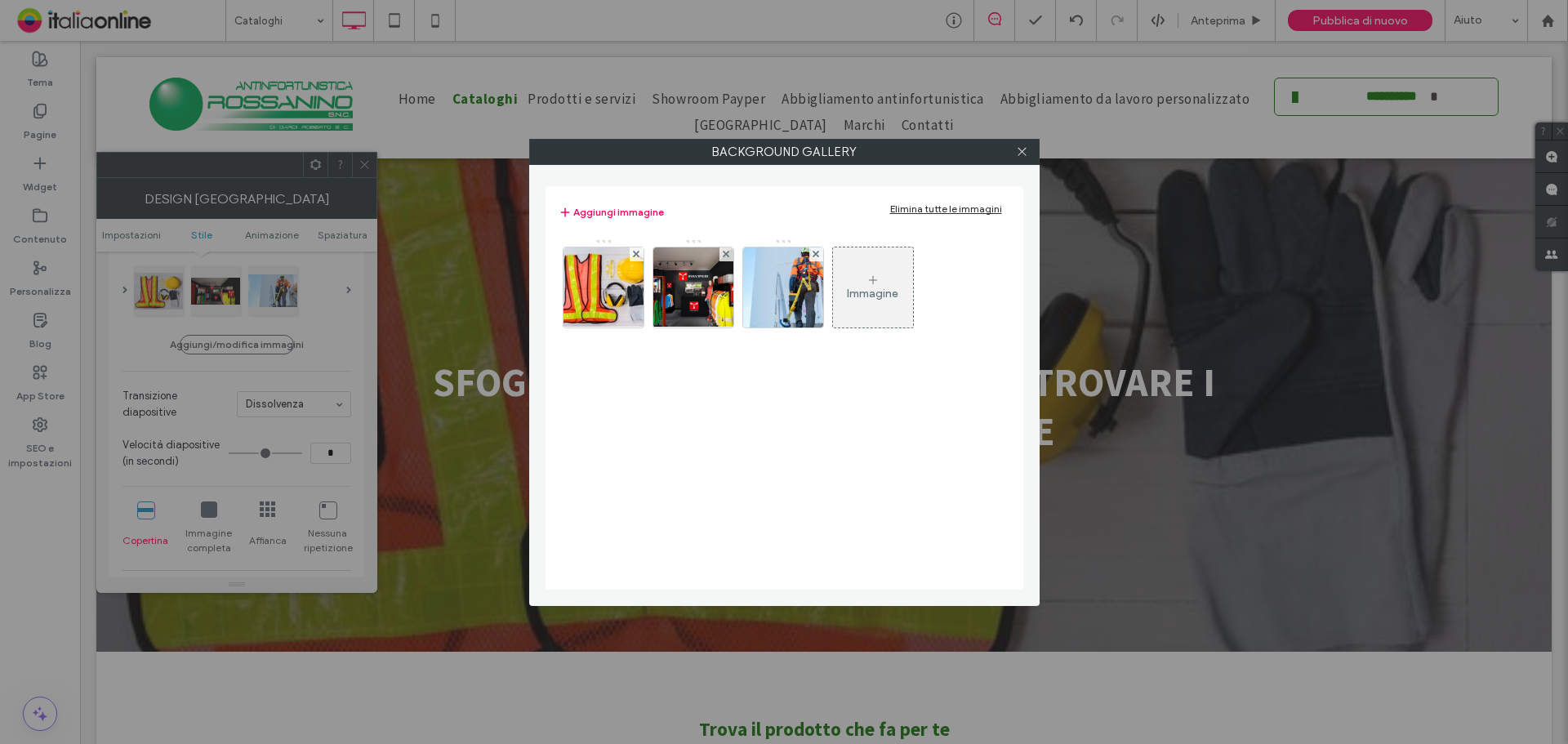
click at [876, 320] on div "Immagine" at bounding box center [873, 287] width 80 height 77
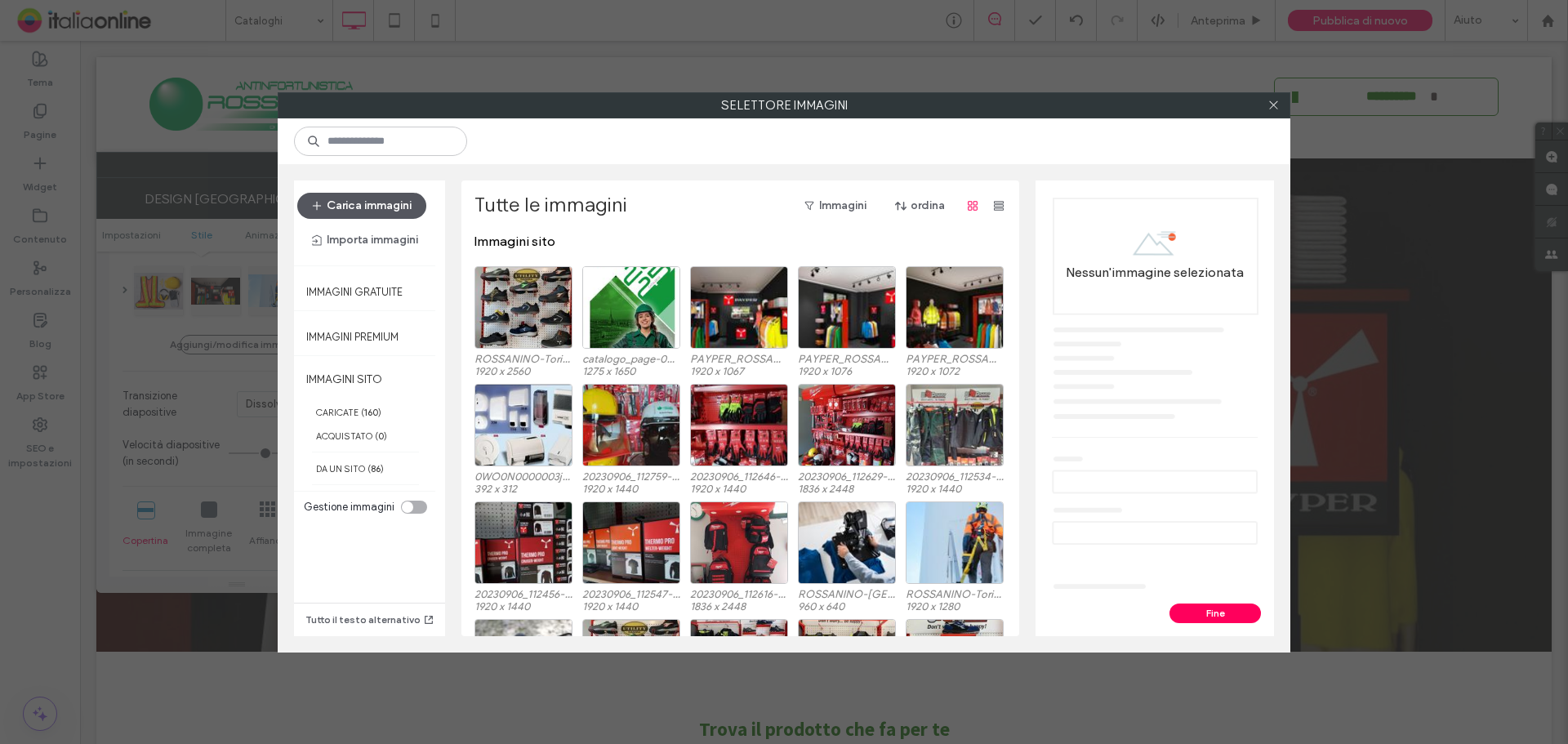
click at [370, 207] on button "Carica immagini" at bounding box center [361, 205] width 129 height 26
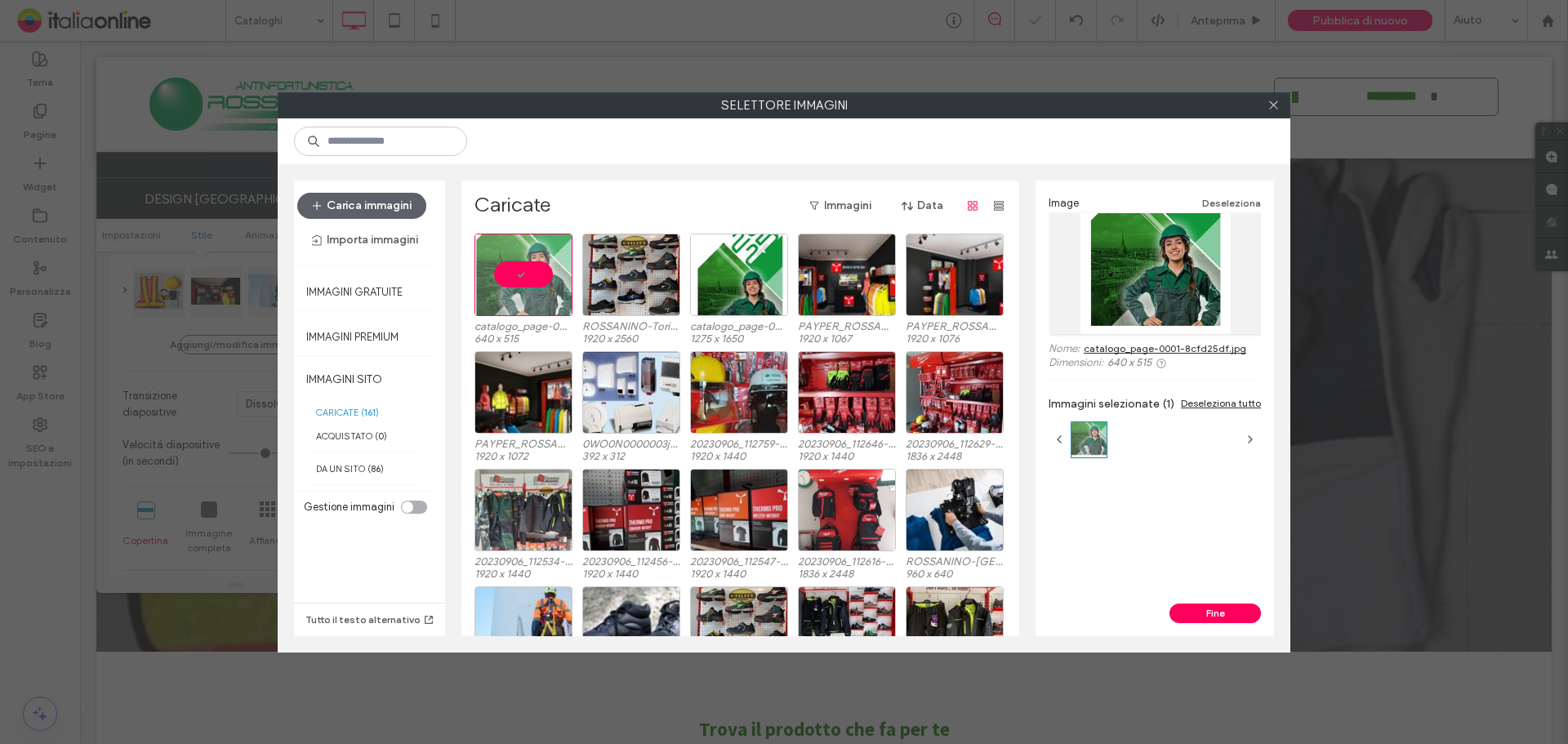
click at [1213, 620] on button "Fine" at bounding box center [1215, 613] width 91 height 20
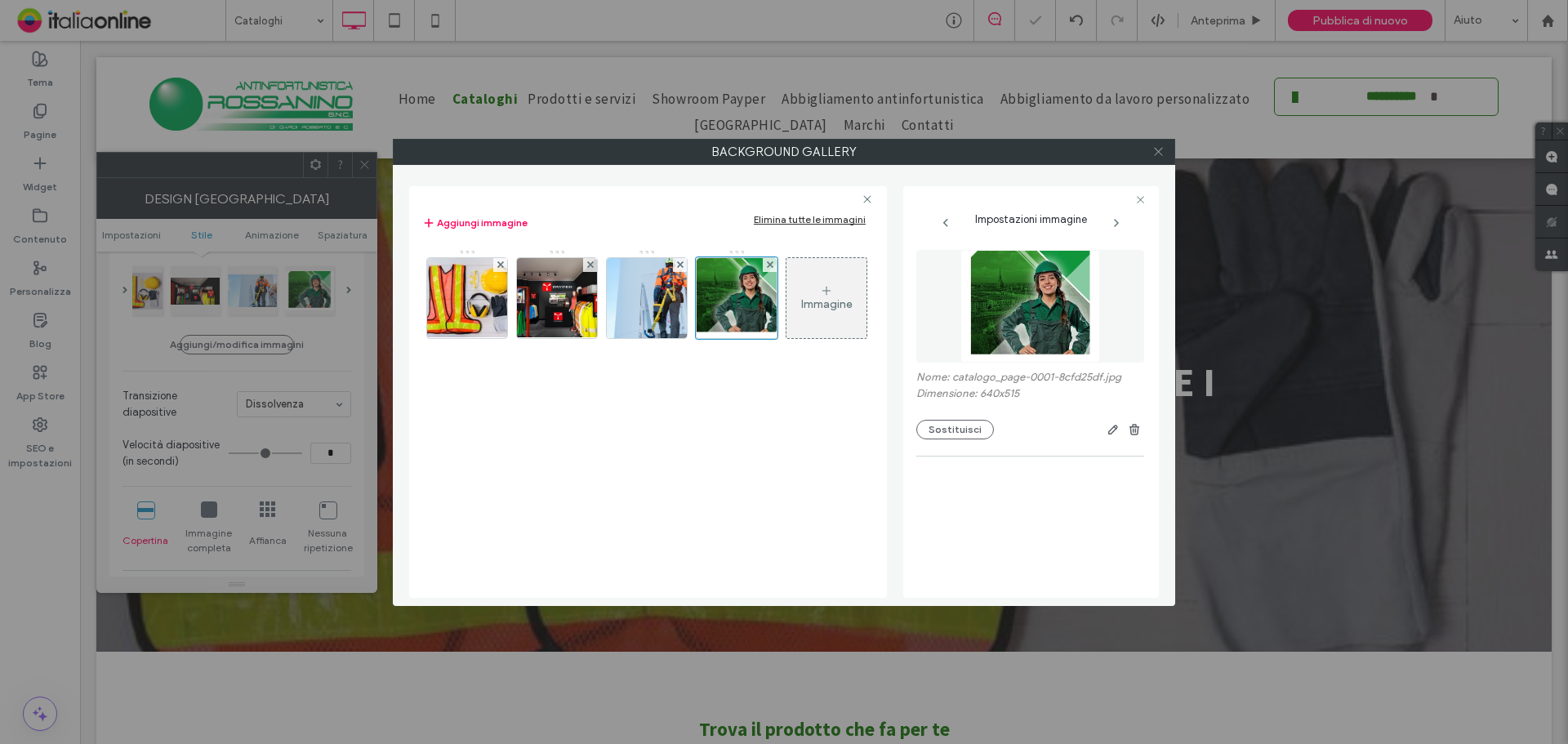
click at [1154, 158] on span at bounding box center [1158, 152] width 12 height 25
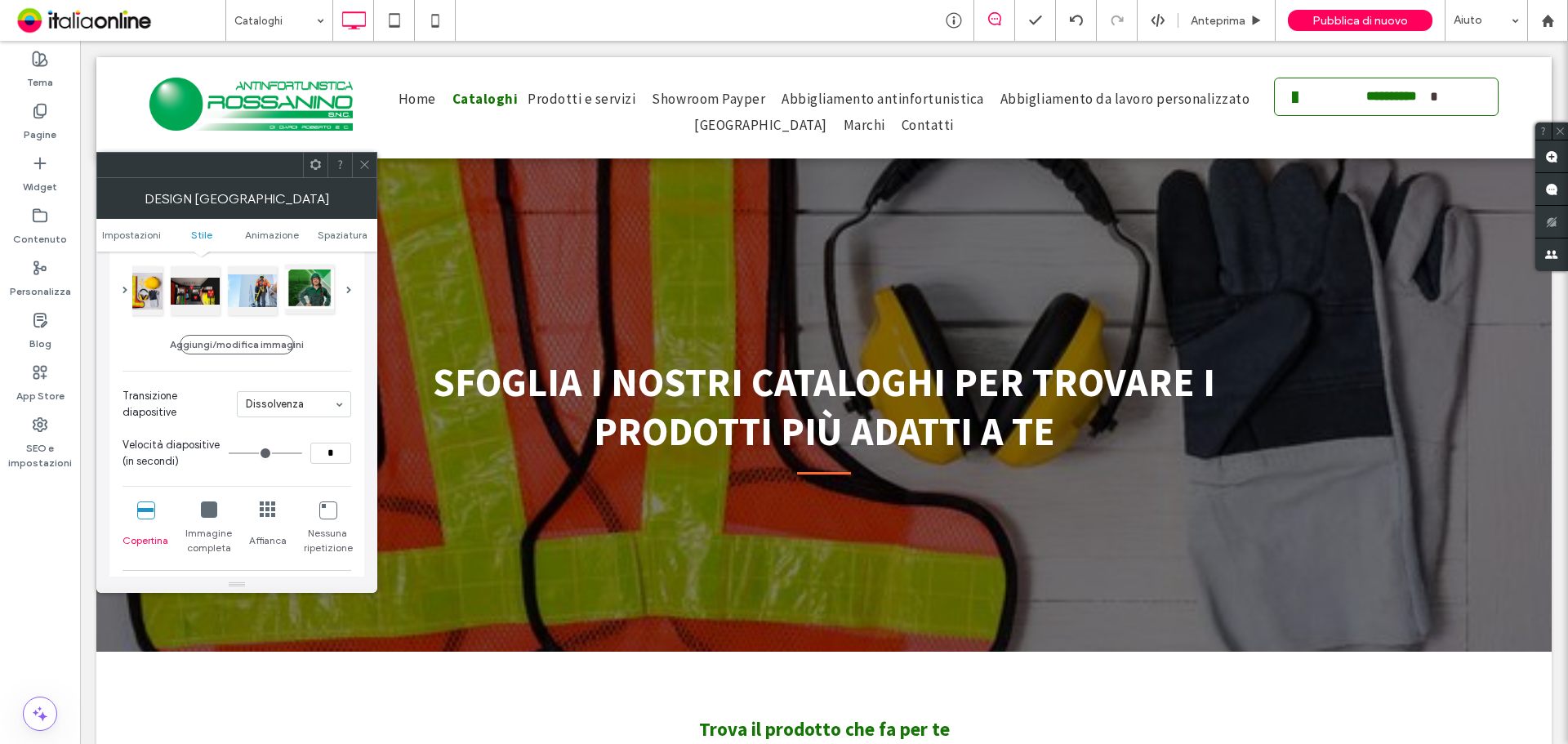
click at [303, 288] on div at bounding box center [310, 290] width 49 height 49
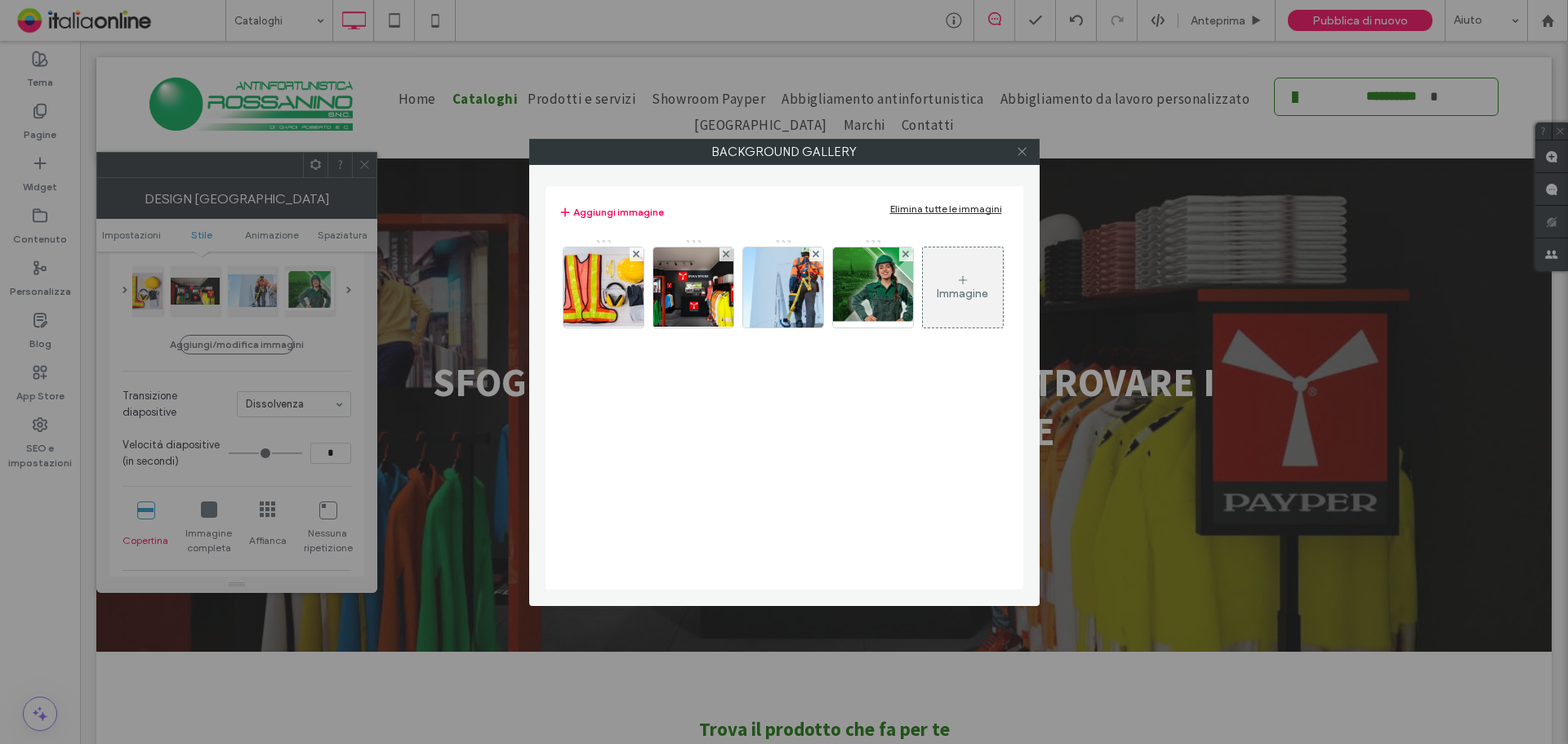
click at [1020, 149] on icon at bounding box center [1022, 152] width 12 height 12
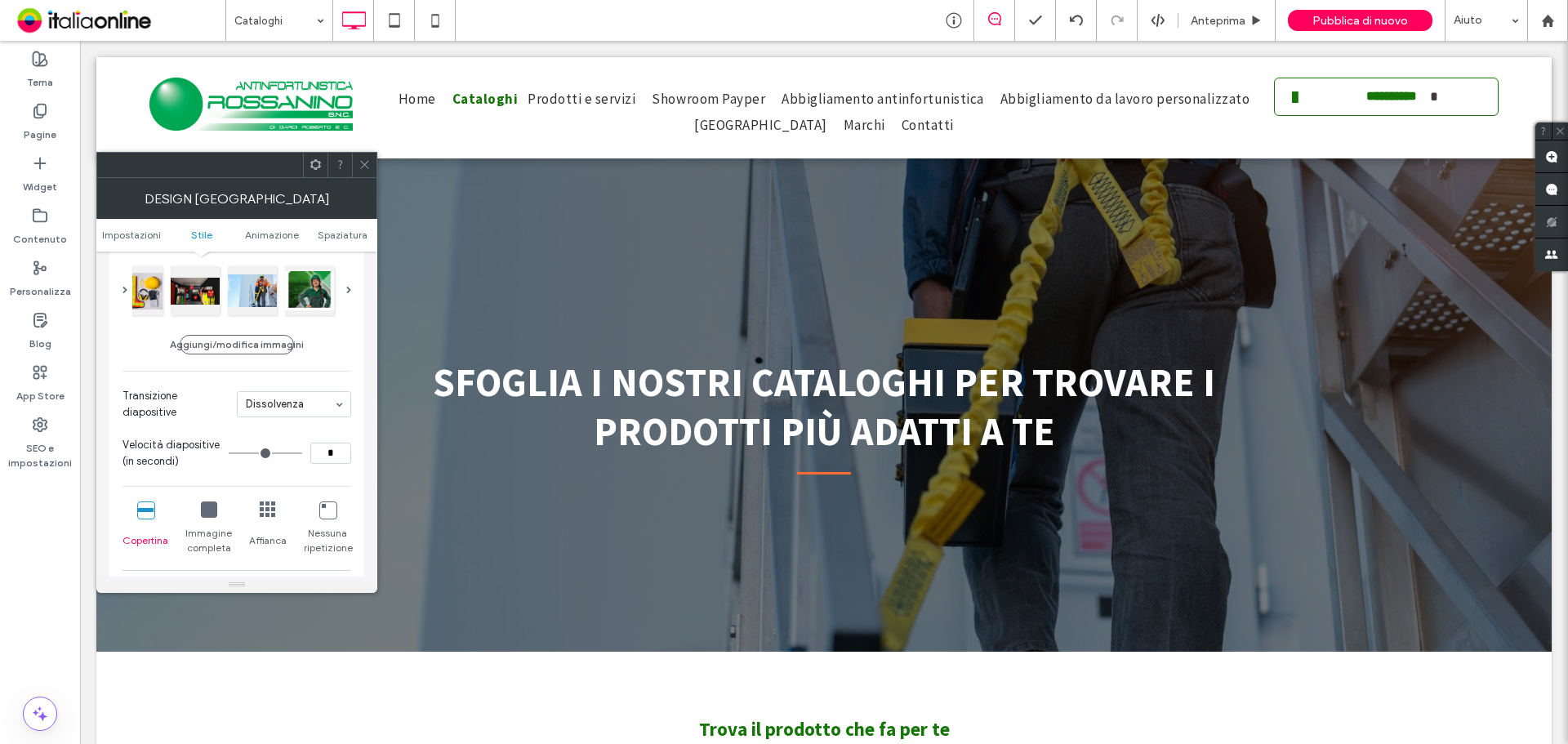
drag, startPoint x: 361, startPoint y: 170, endPoint x: 376, endPoint y: 170, distance: 15.0
click at [361, 170] on span at bounding box center [365, 164] width 12 height 25
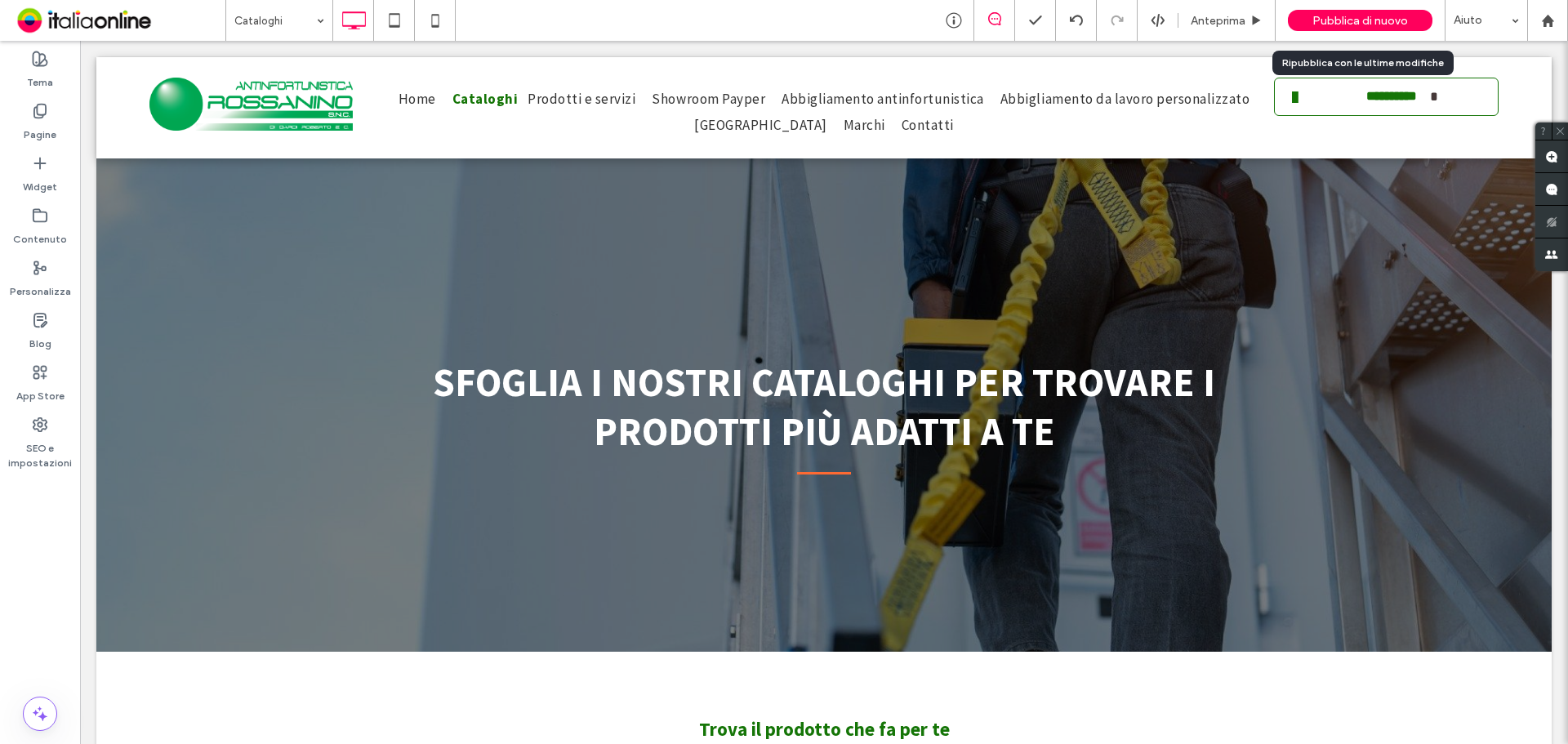
click at [1348, 20] on span "Pubblica di nuovo" at bounding box center [1360, 20] width 95 height 14
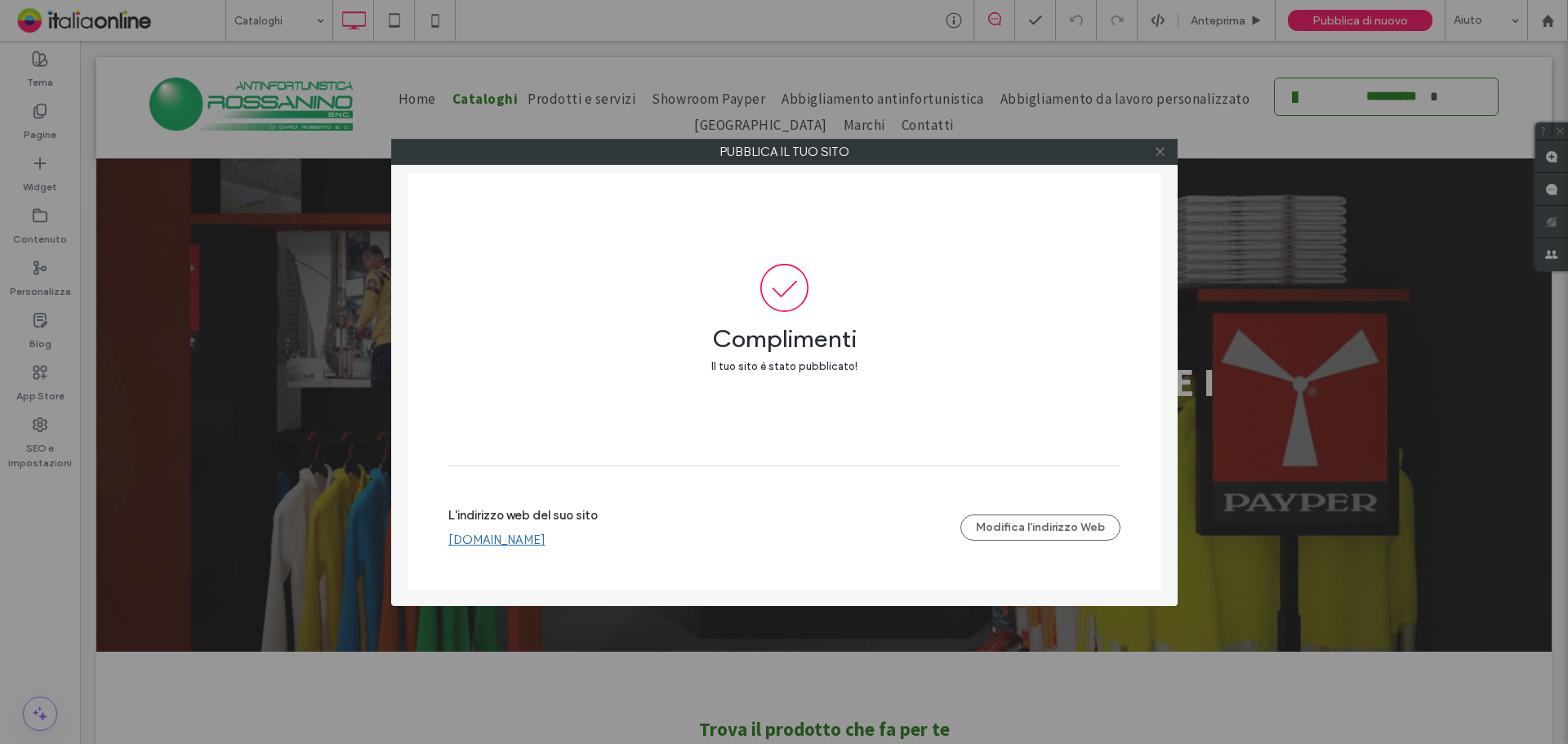
click at [1159, 157] on icon at bounding box center [1160, 152] width 12 height 12
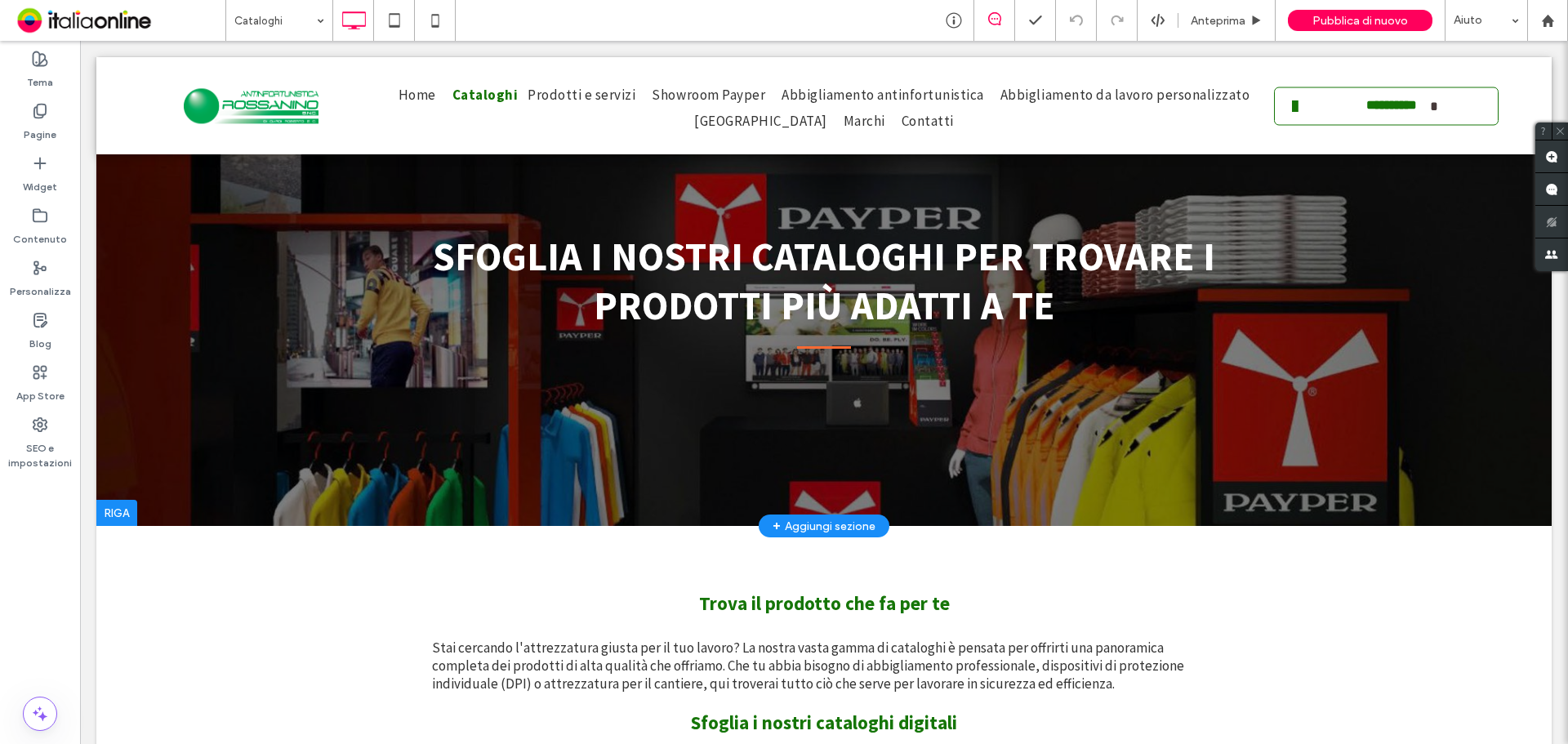
scroll to position [326, 0]
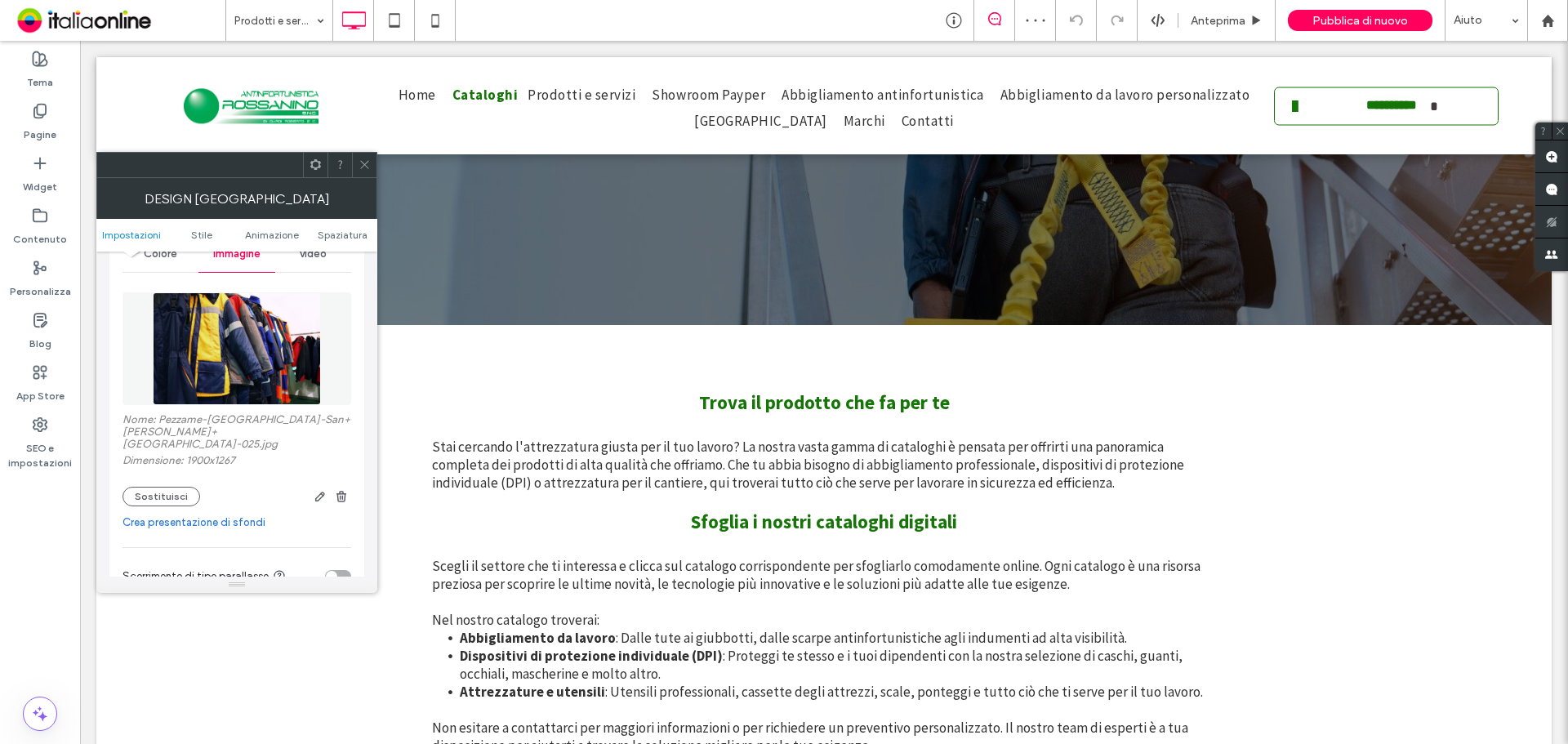
scroll to position [245, 0]
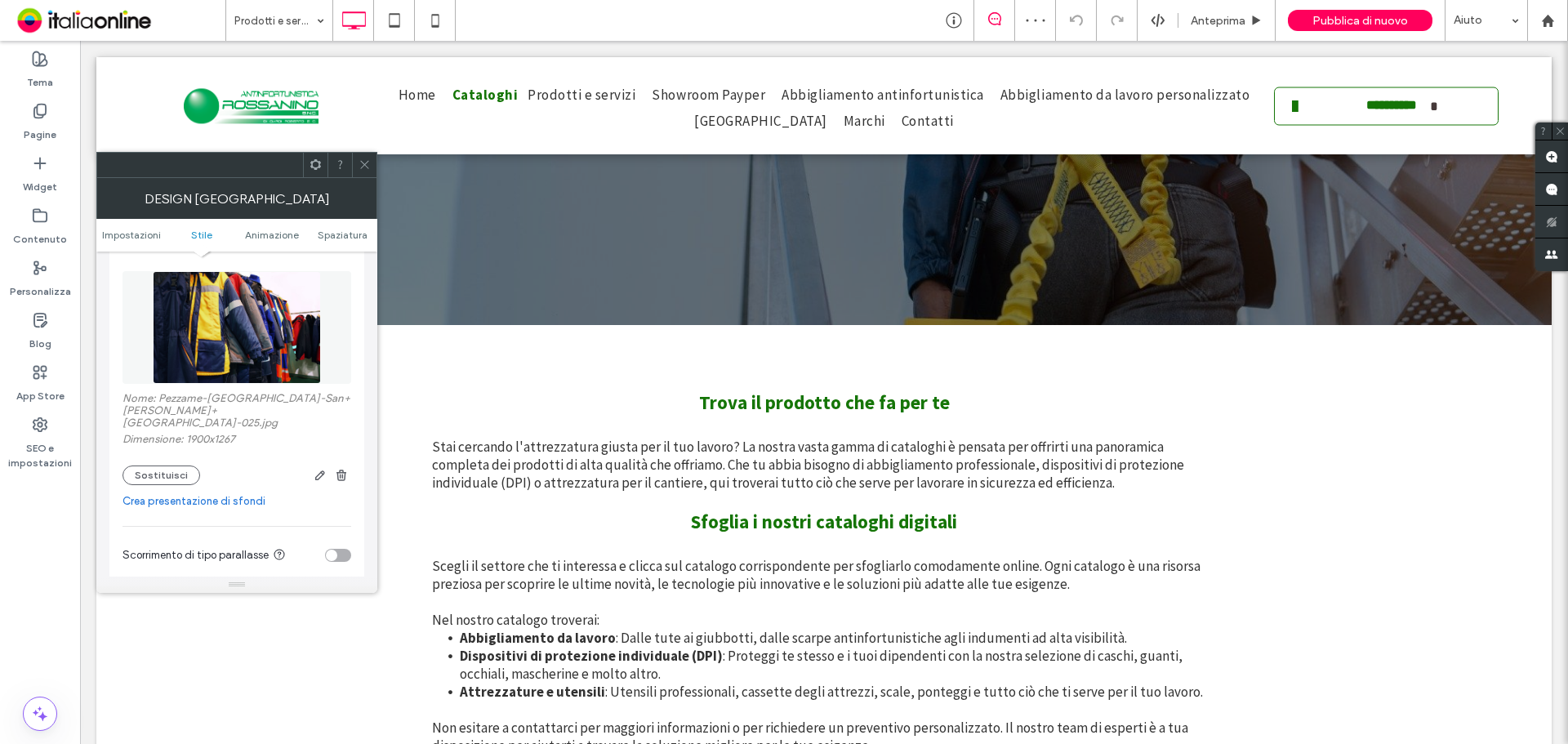
click at [221, 493] on link "Crea presentazione di sfondi" at bounding box center [237, 501] width 228 height 16
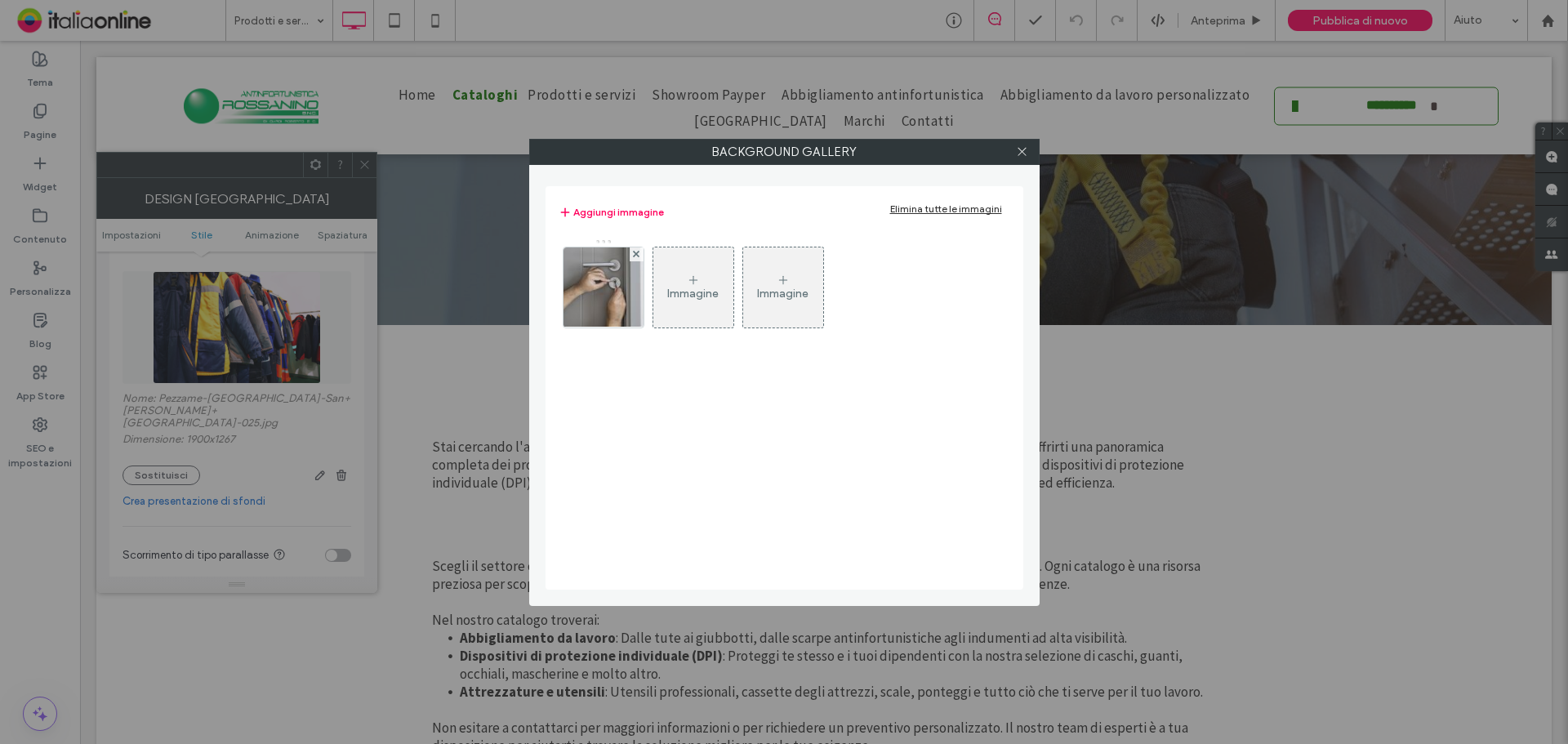
click at [680, 294] on div "Immagine" at bounding box center [692, 294] width 51 height 14
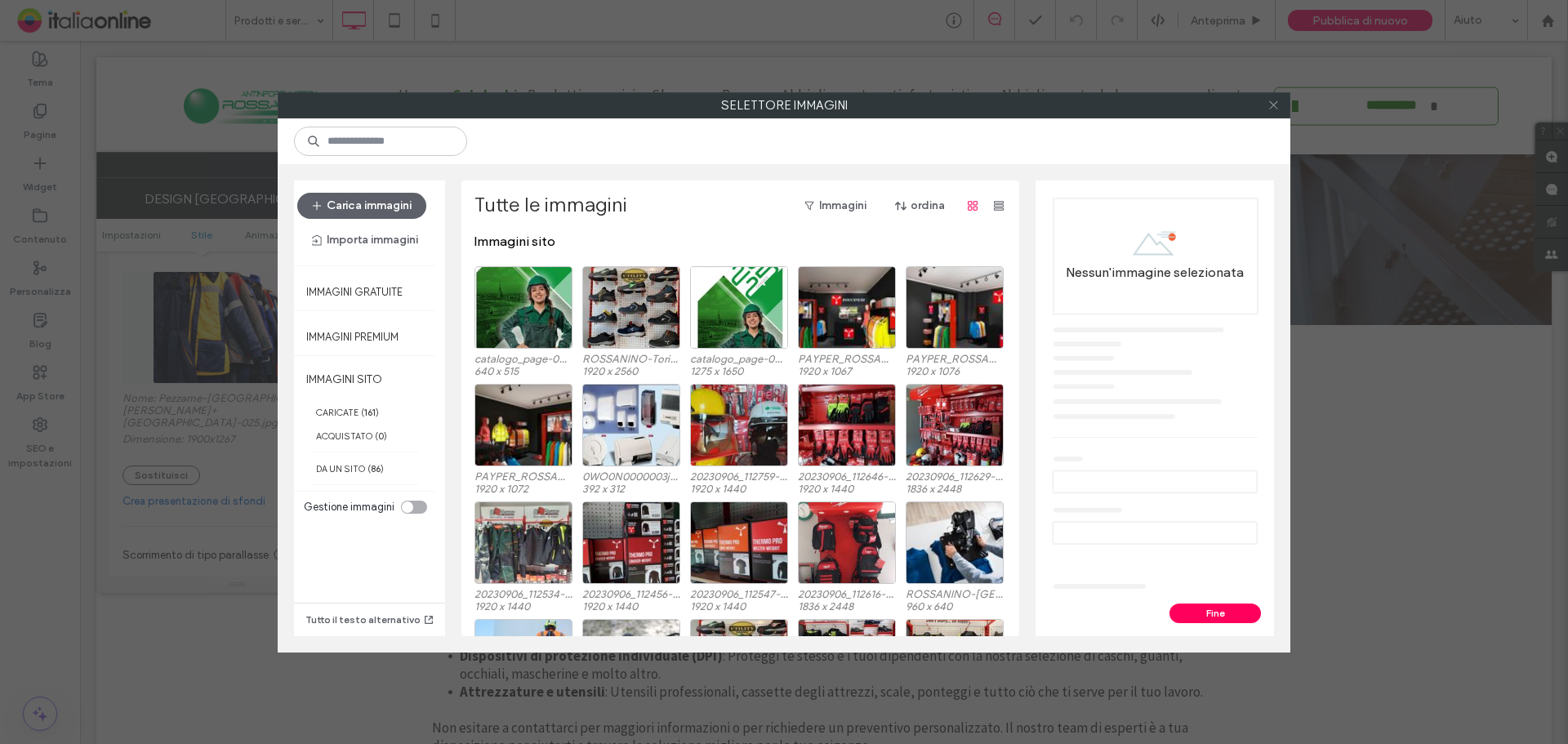
click at [1277, 107] on icon at bounding box center [1273, 105] width 12 height 12
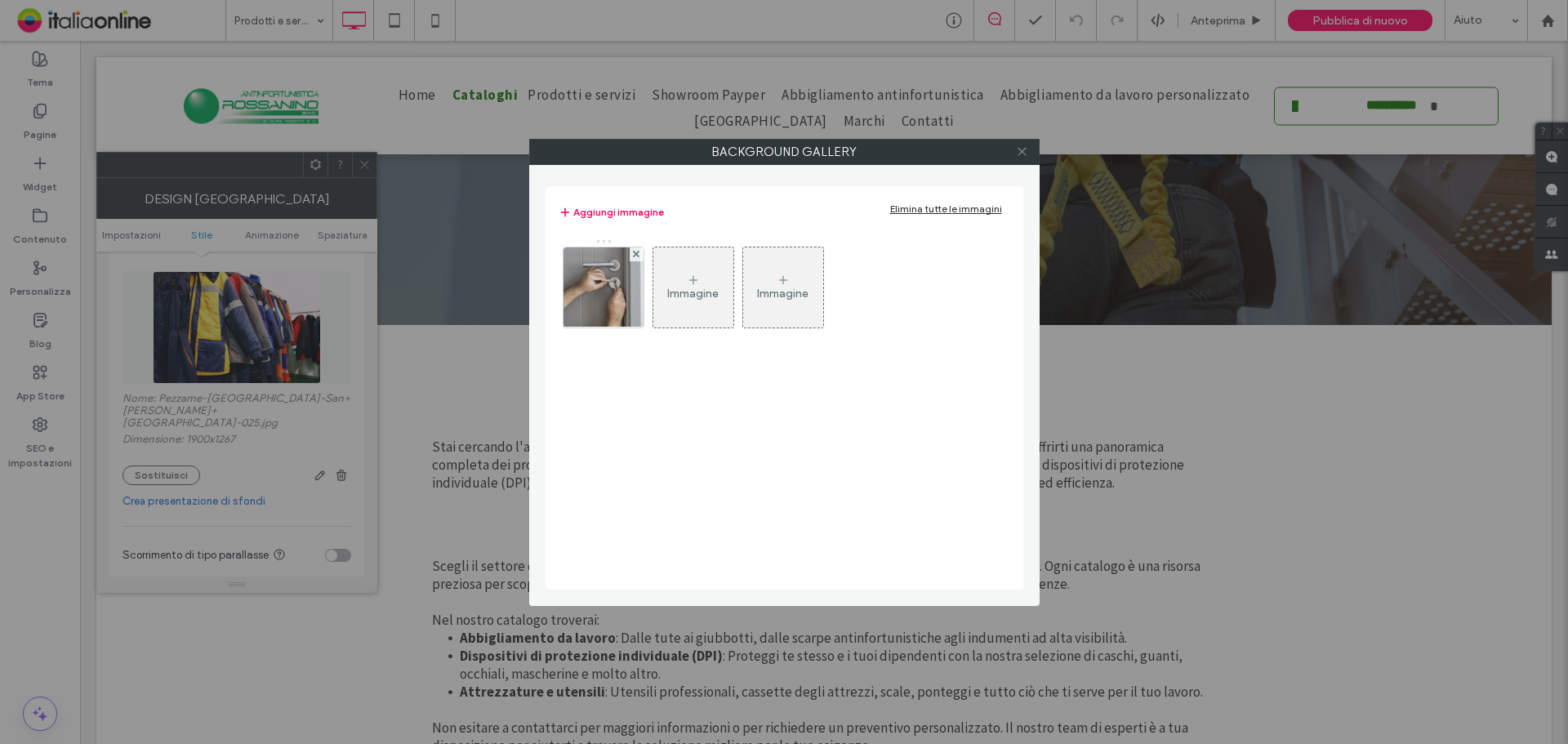
click at [1021, 153] on icon at bounding box center [1022, 152] width 12 height 12
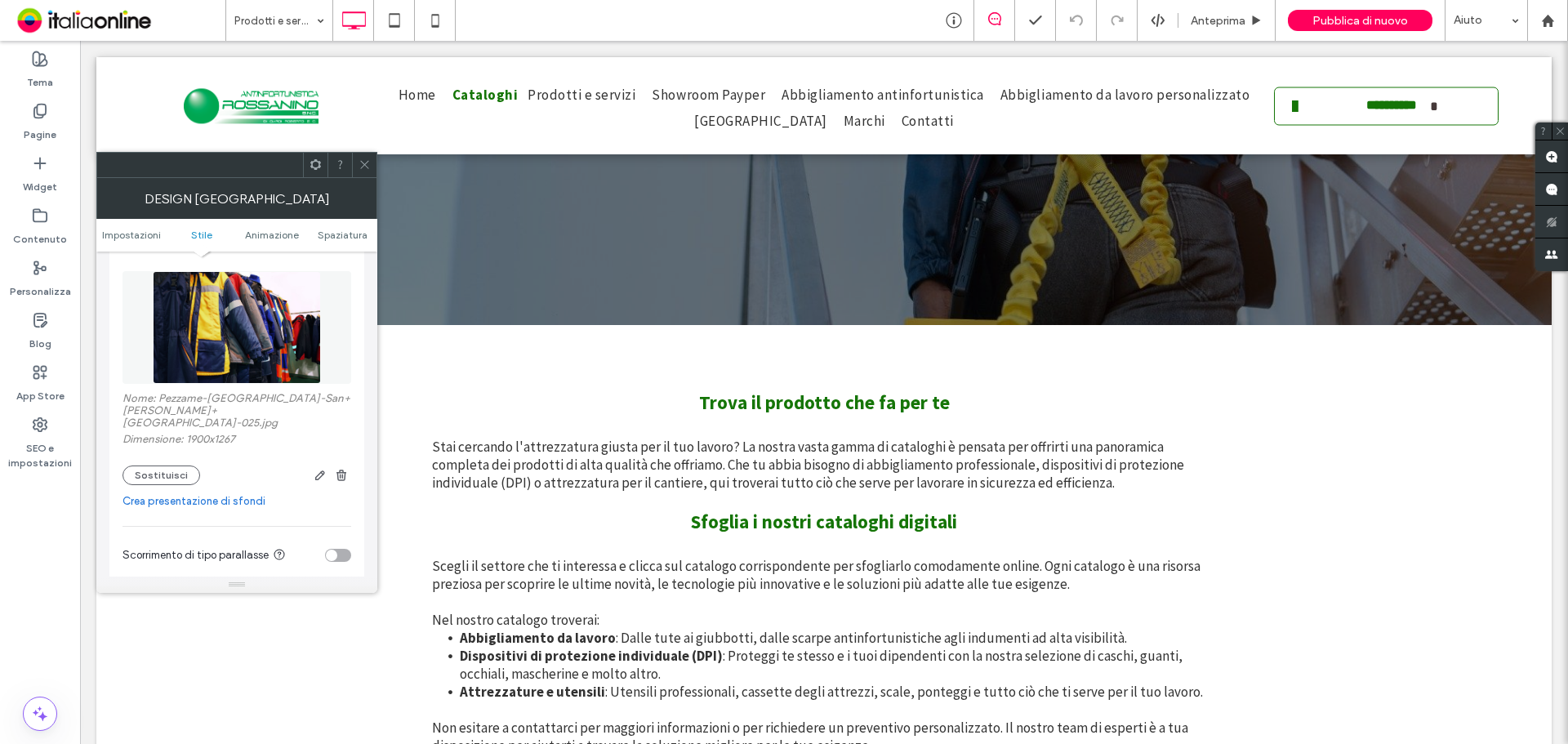
click at [153, 476] on div "Nome: Pezzame-ROSSANINO-San+Mauro+Torinese-025.jpg Dimensione: 1900x1267 Sostit…" at bounding box center [237, 374] width 228 height 239
click at [154, 471] on button "Sostituisci" at bounding box center [161, 475] width 78 height 20
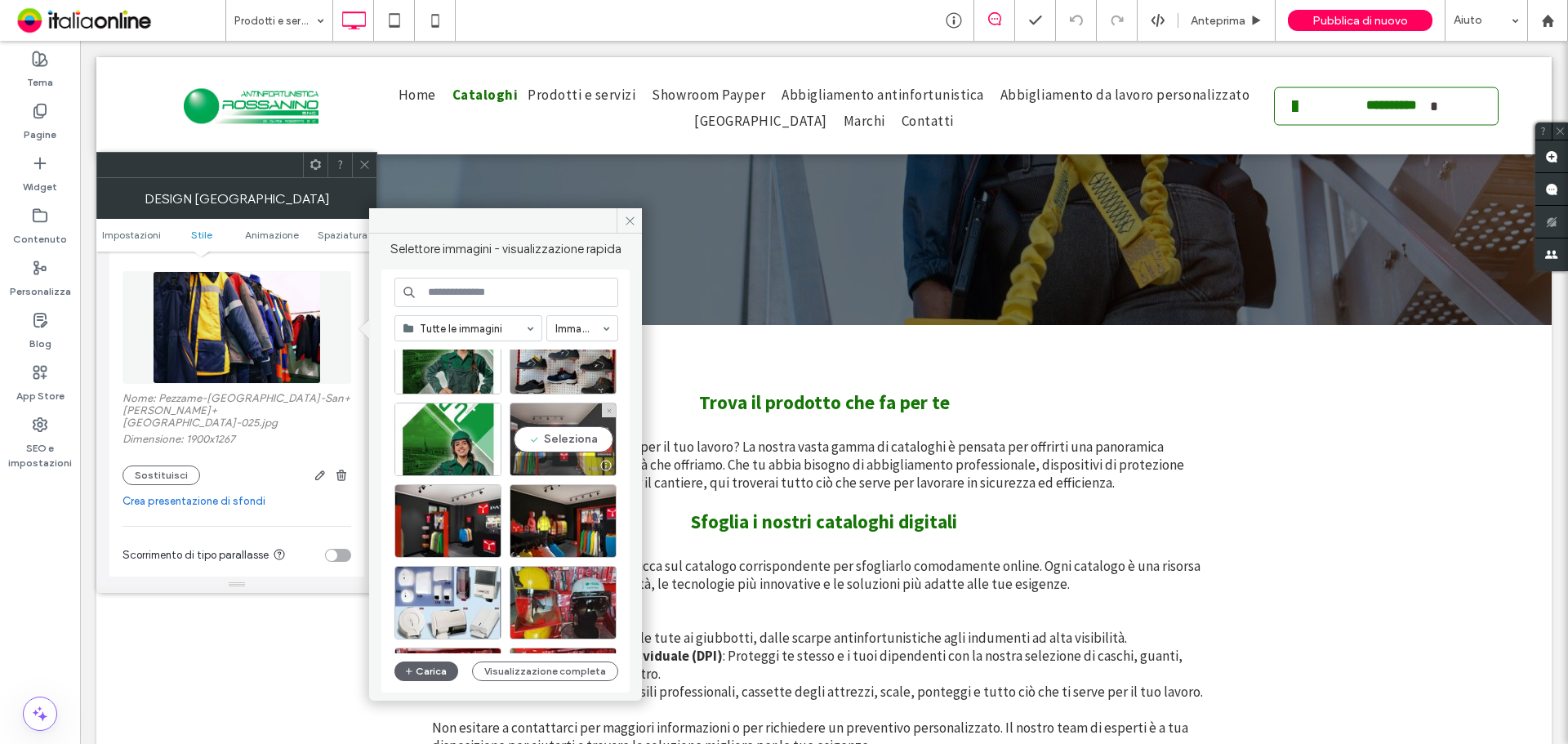
scroll to position [82, 0]
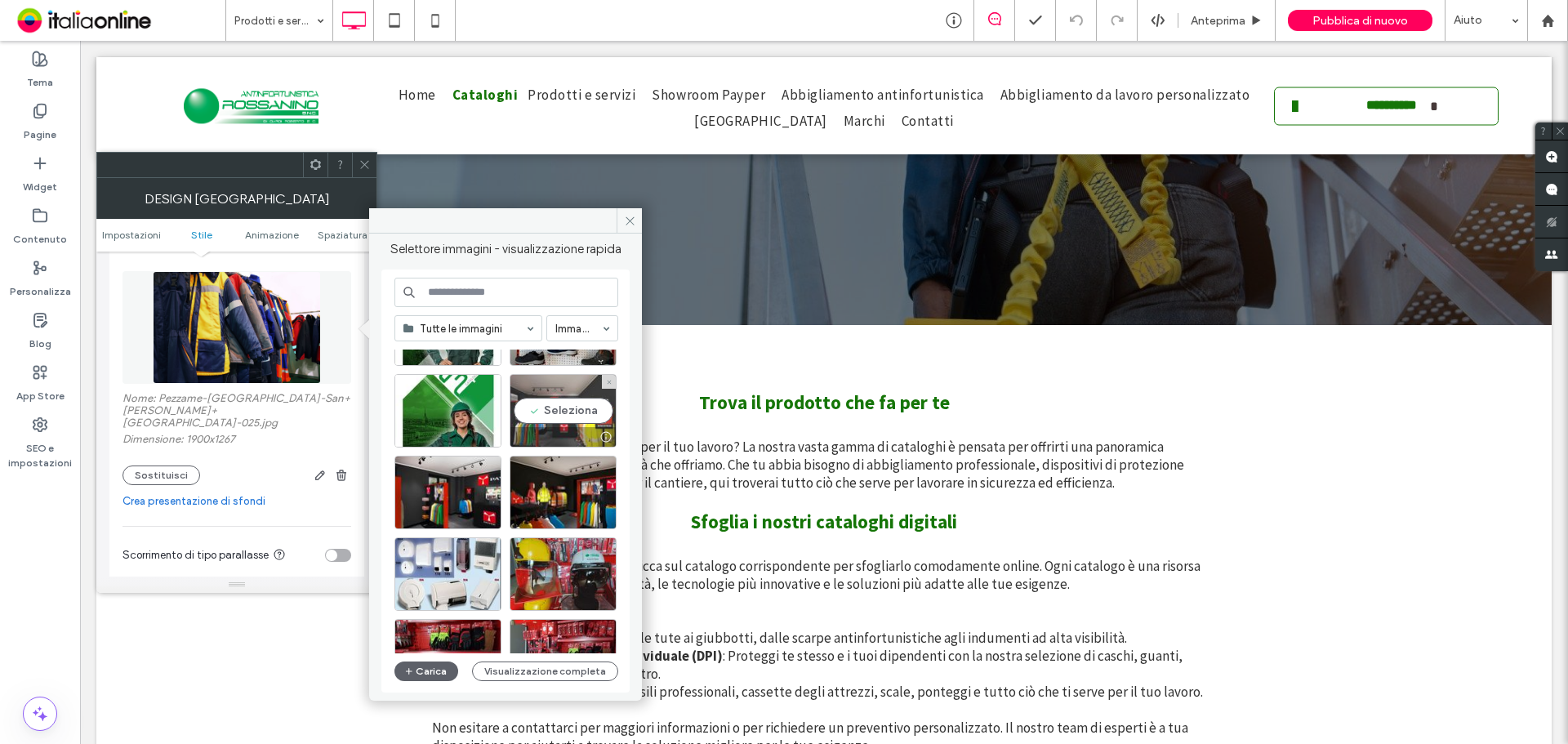
click at [564, 403] on div "Seleziona" at bounding box center [563, 411] width 107 height 73
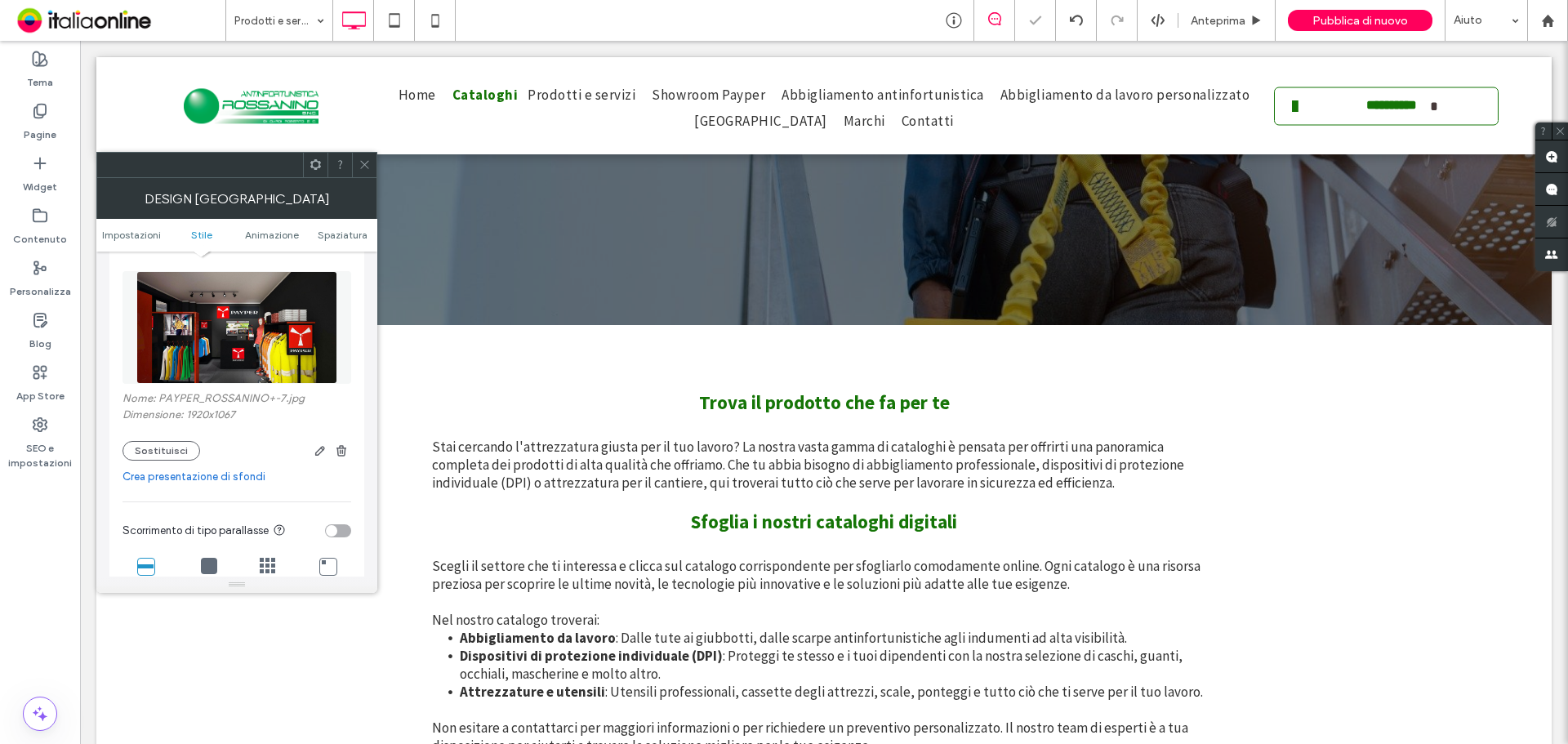
click at [232, 469] on link "Crea presentazione di sfondi" at bounding box center [237, 476] width 228 height 16
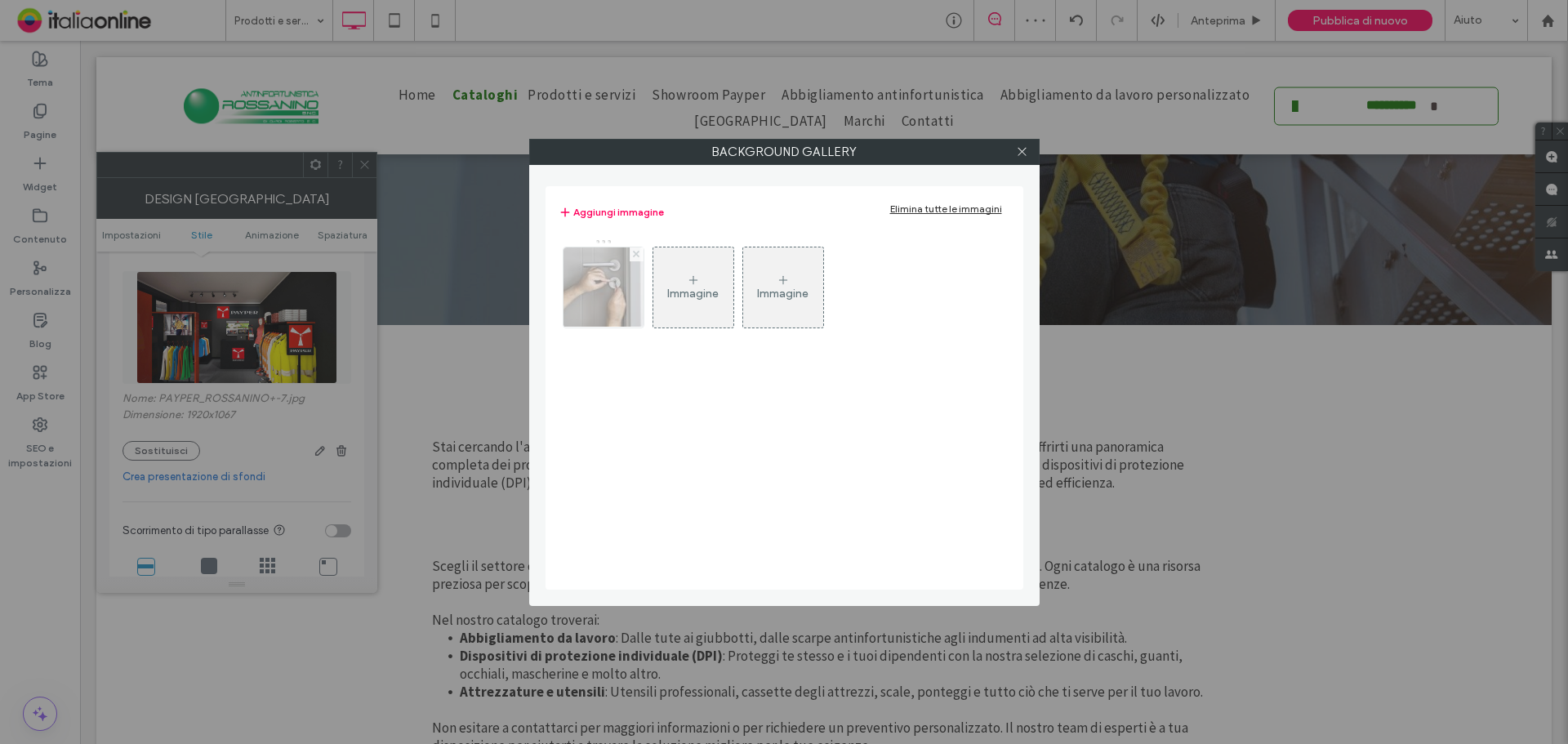
click at [633, 257] on icon at bounding box center [636, 254] width 7 height 7
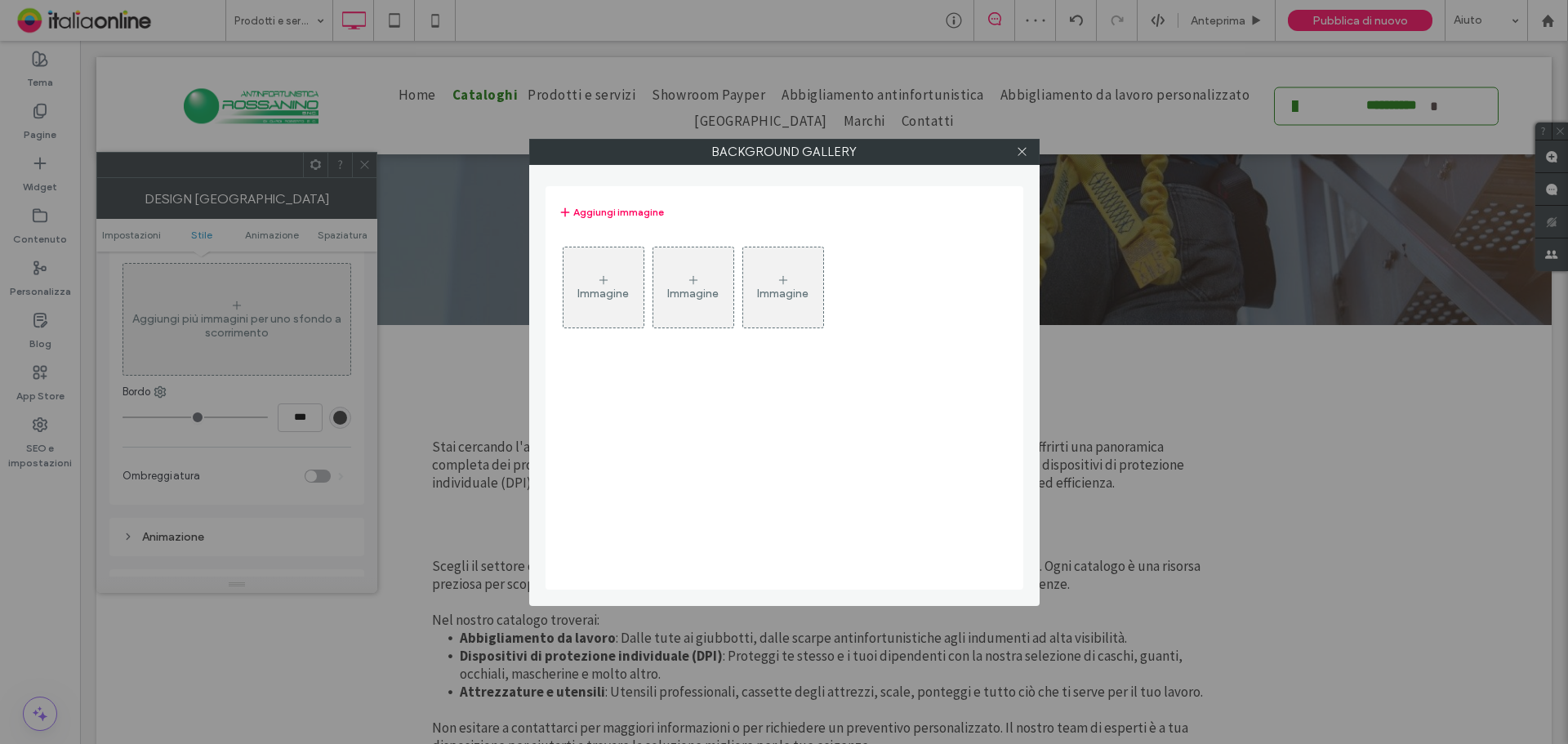
click at [605, 303] on div "Immagine" at bounding box center [604, 287] width 80 height 77
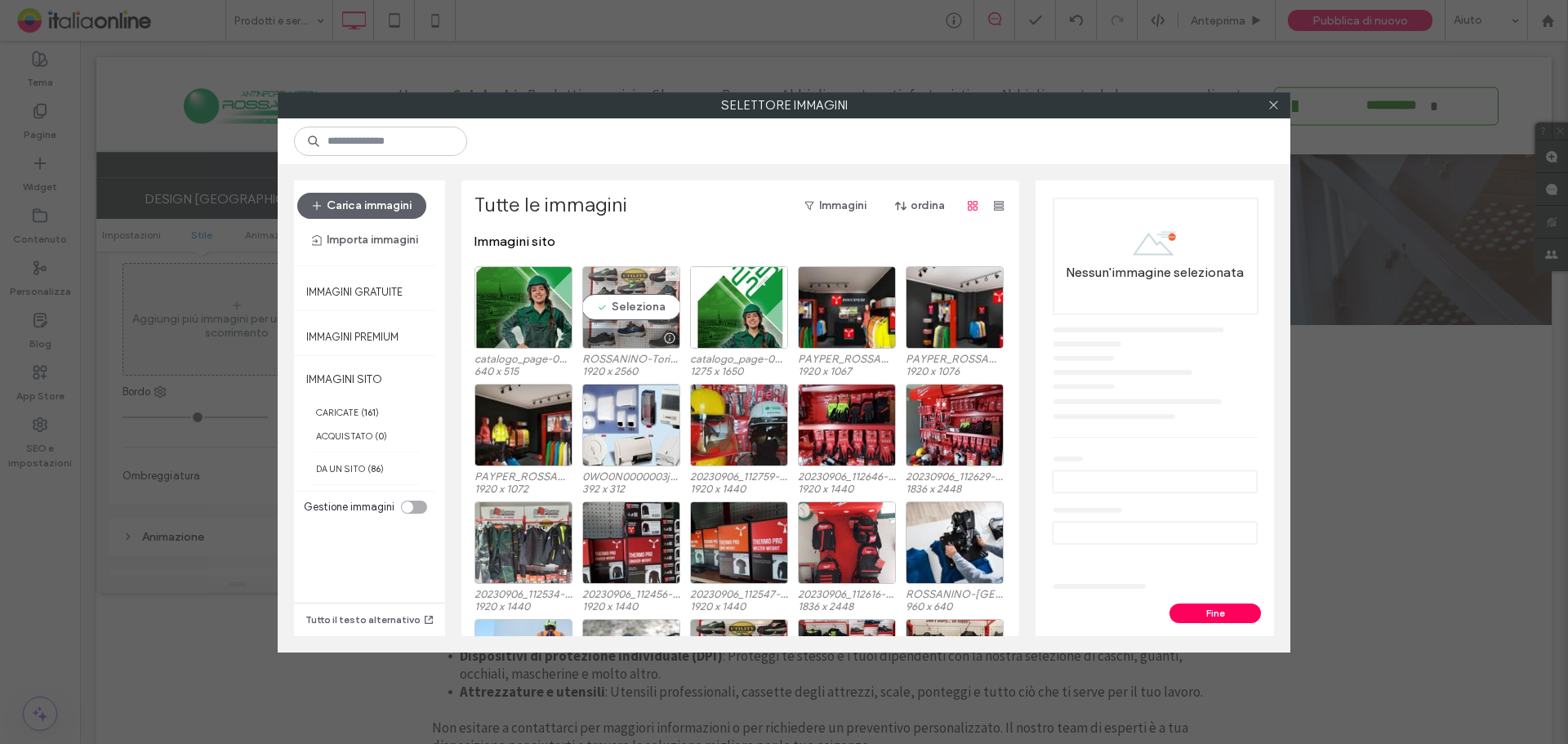
click at [640, 309] on div "Seleziona" at bounding box center [631, 308] width 98 height 83
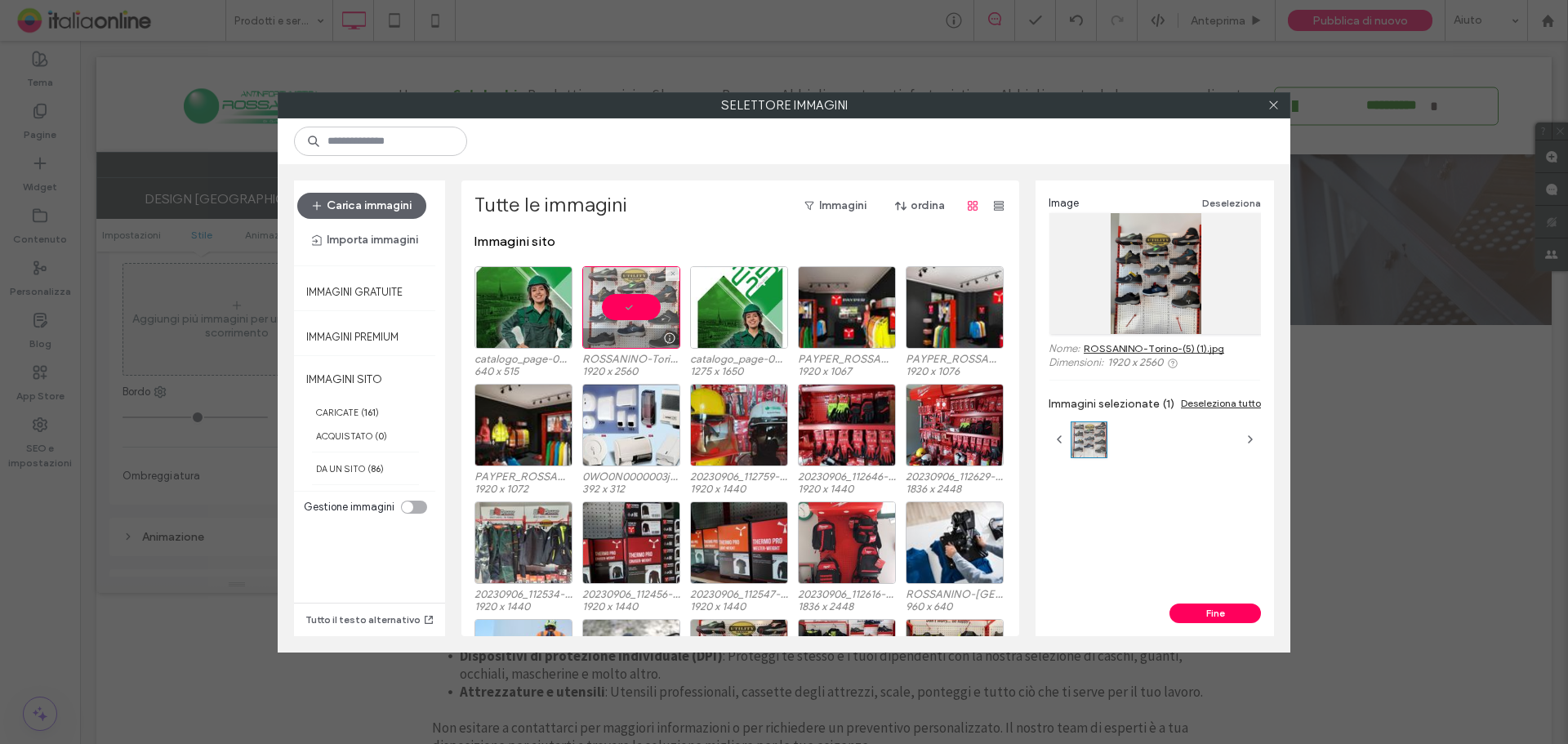
click at [647, 307] on div at bounding box center [631, 308] width 98 height 83
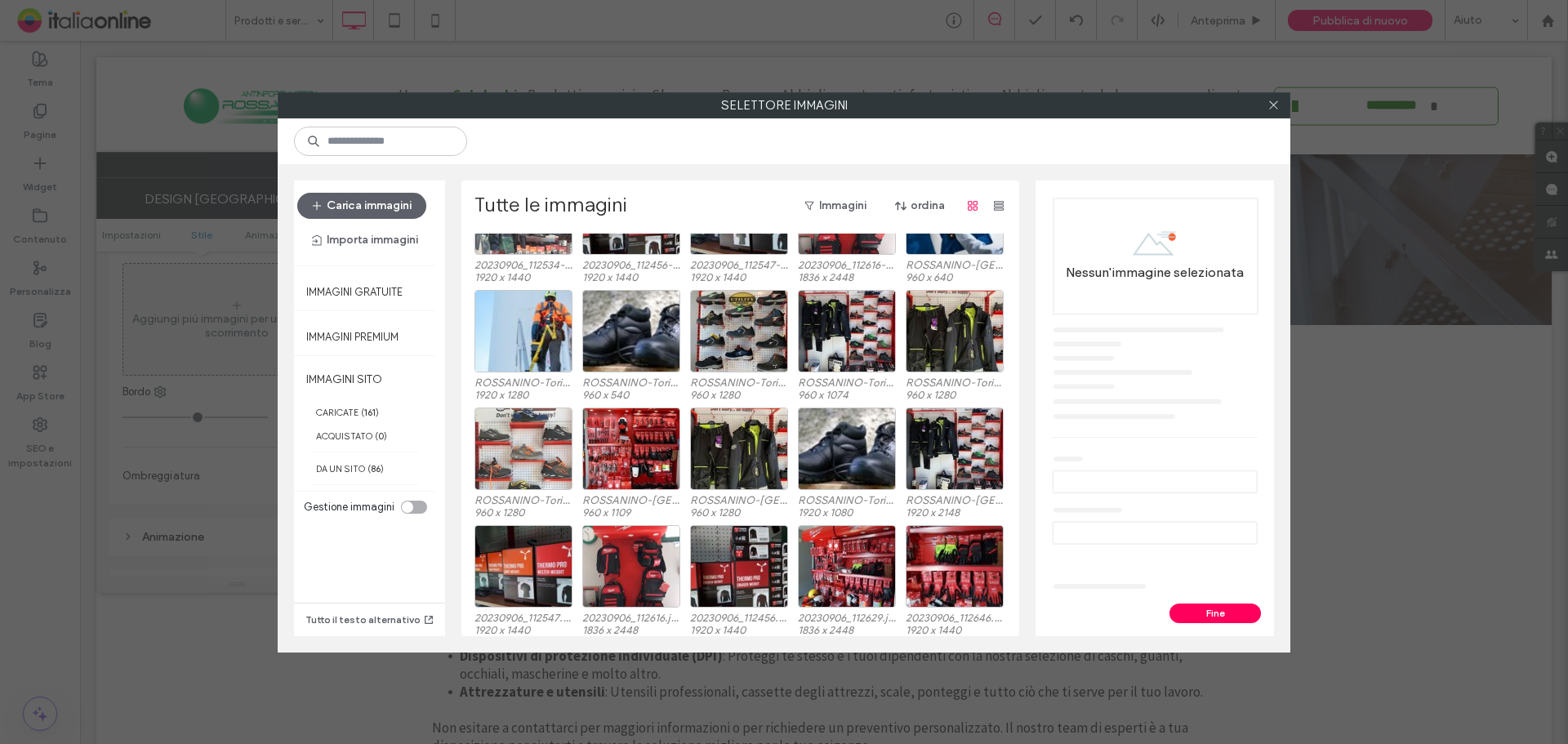
scroll to position [326, 0]
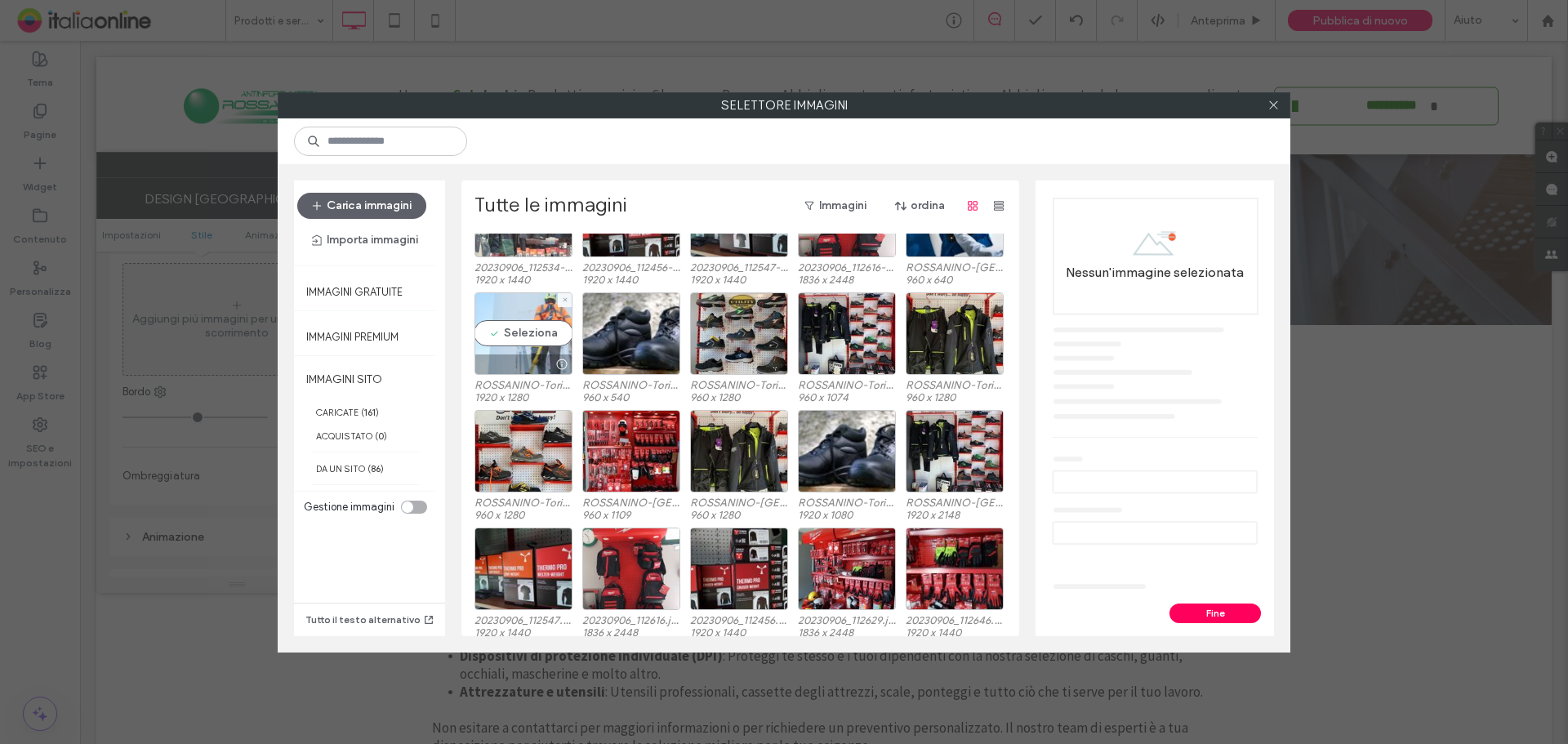
click at [524, 346] on div "Seleziona" at bounding box center [523, 333] width 98 height 83
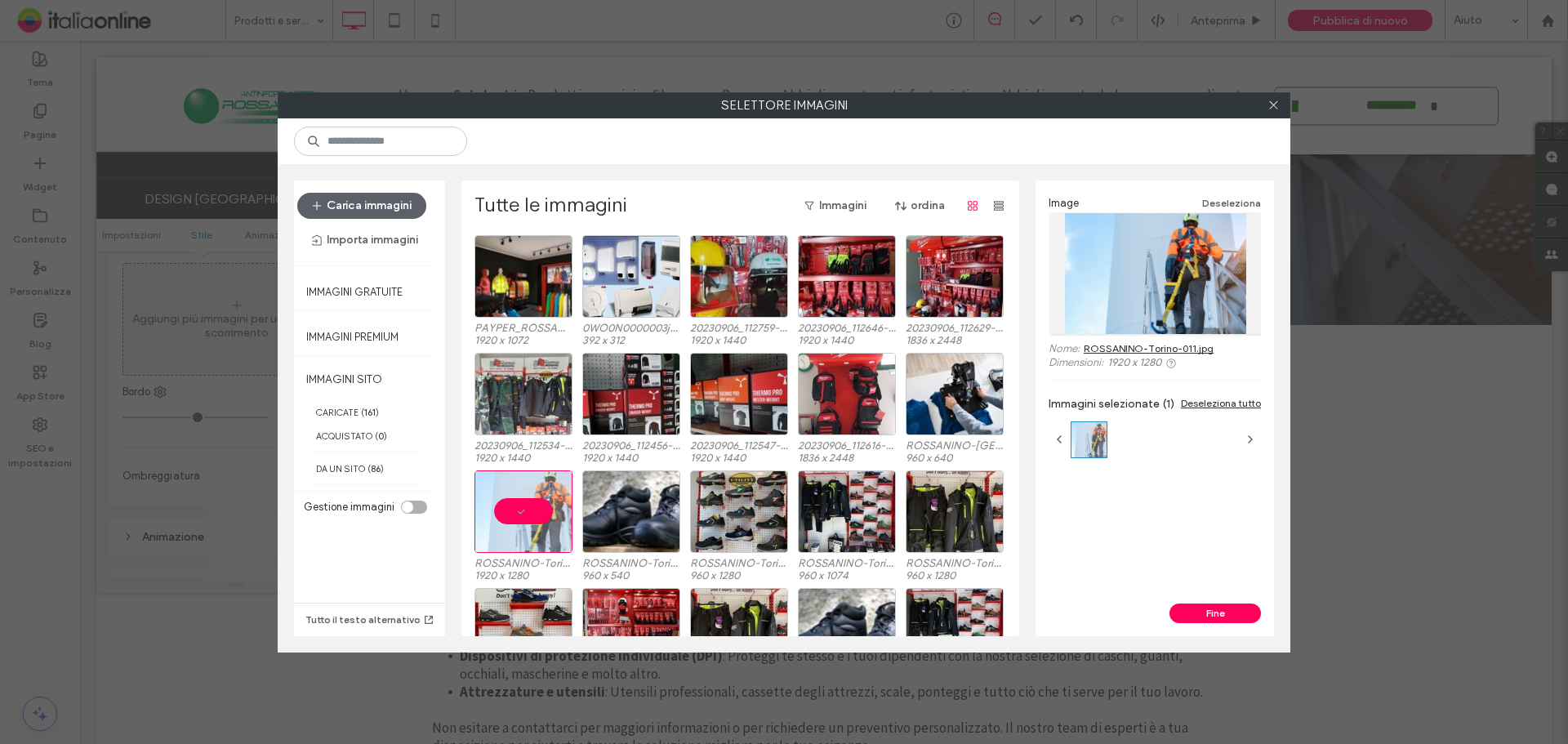
scroll to position [0, 0]
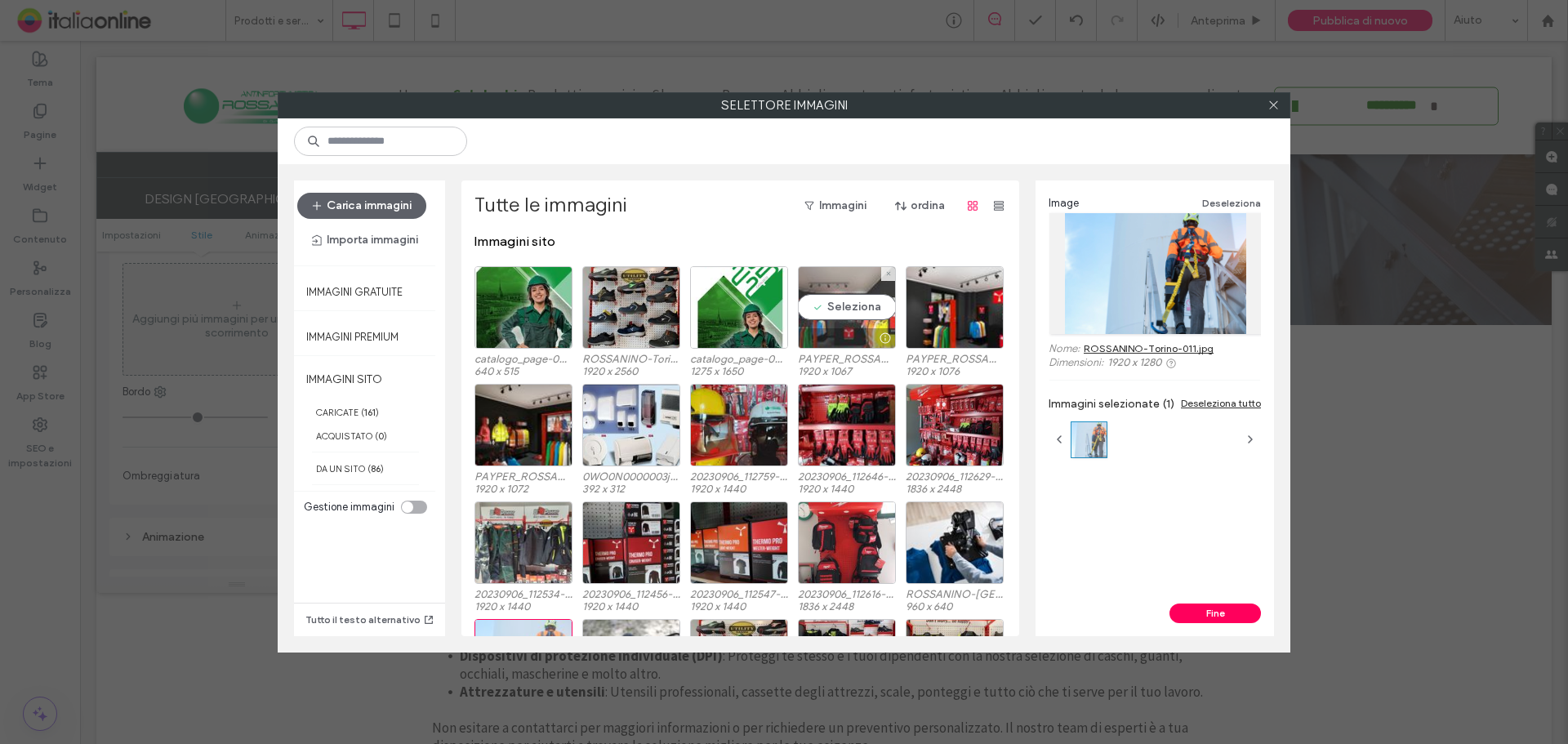
click at [869, 308] on div "Seleziona" at bounding box center [847, 308] width 98 height 83
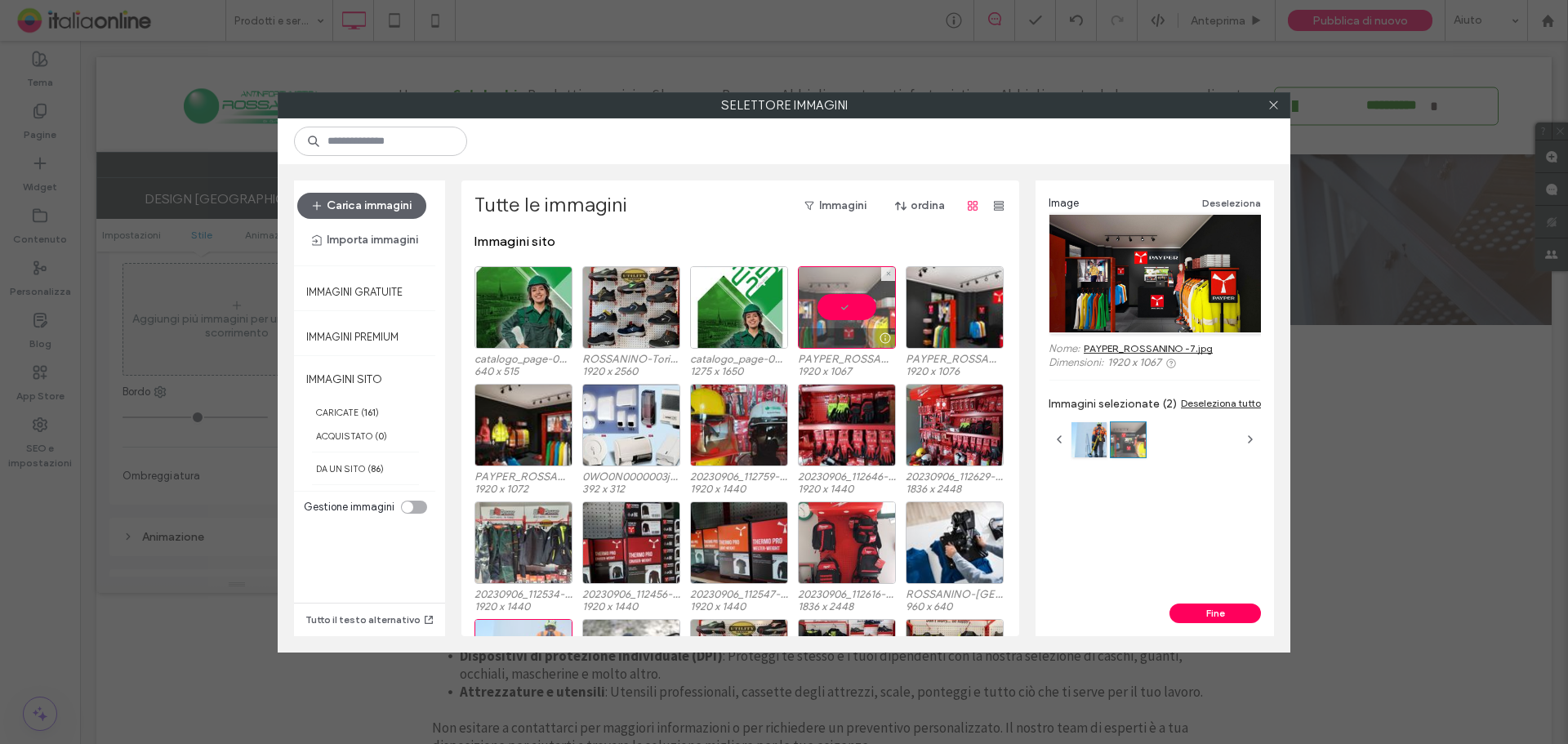
click at [830, 310] on div at bounding box center [847, 308] width 98 height 83
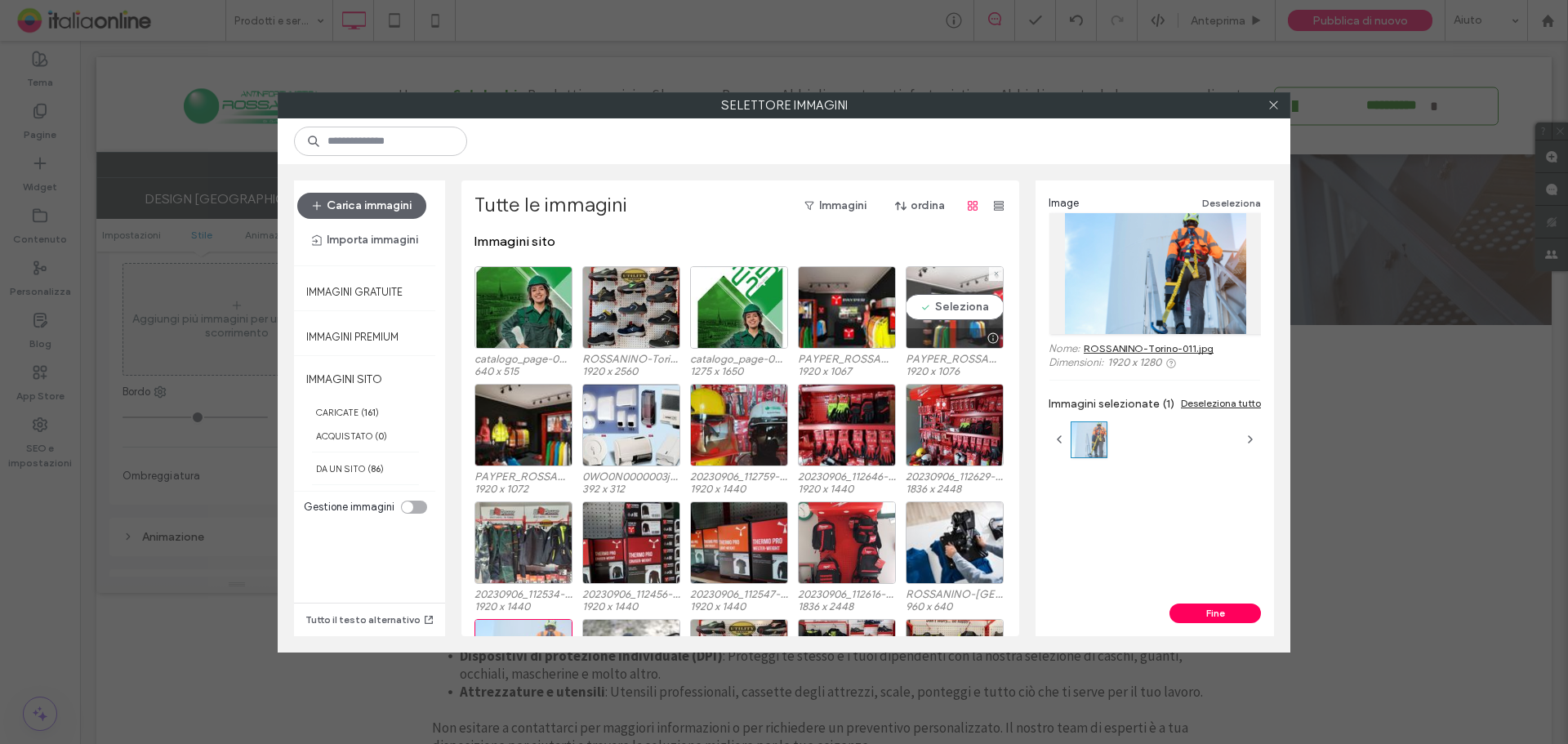
click at [946, 309] on div "Seleziona" at bounding box center [954, 308] width 98 height 83
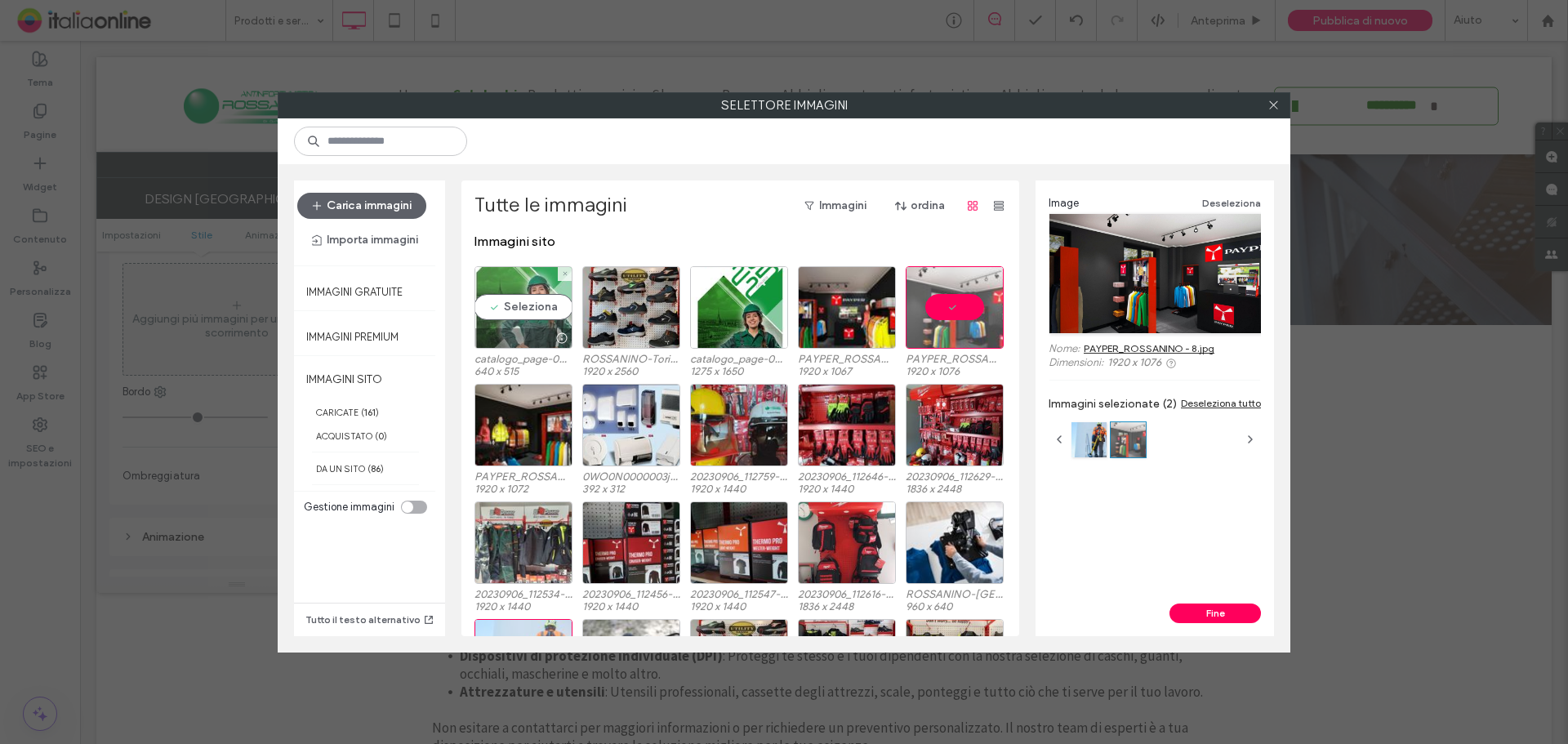
click at [536, 311] on div "Seleziona" at bounding box center [523, 308] width 98 height 83
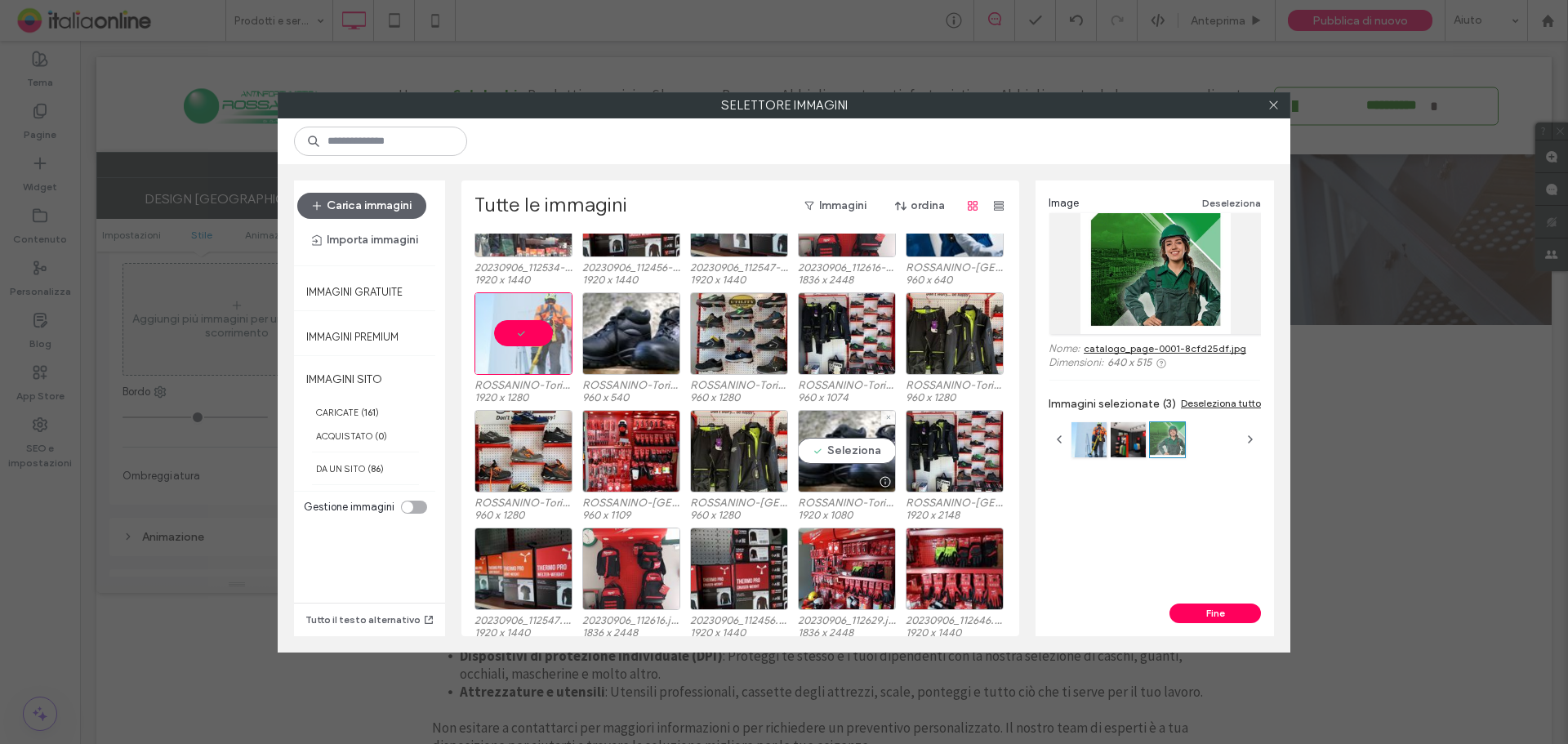
scroll to position [490, 0]
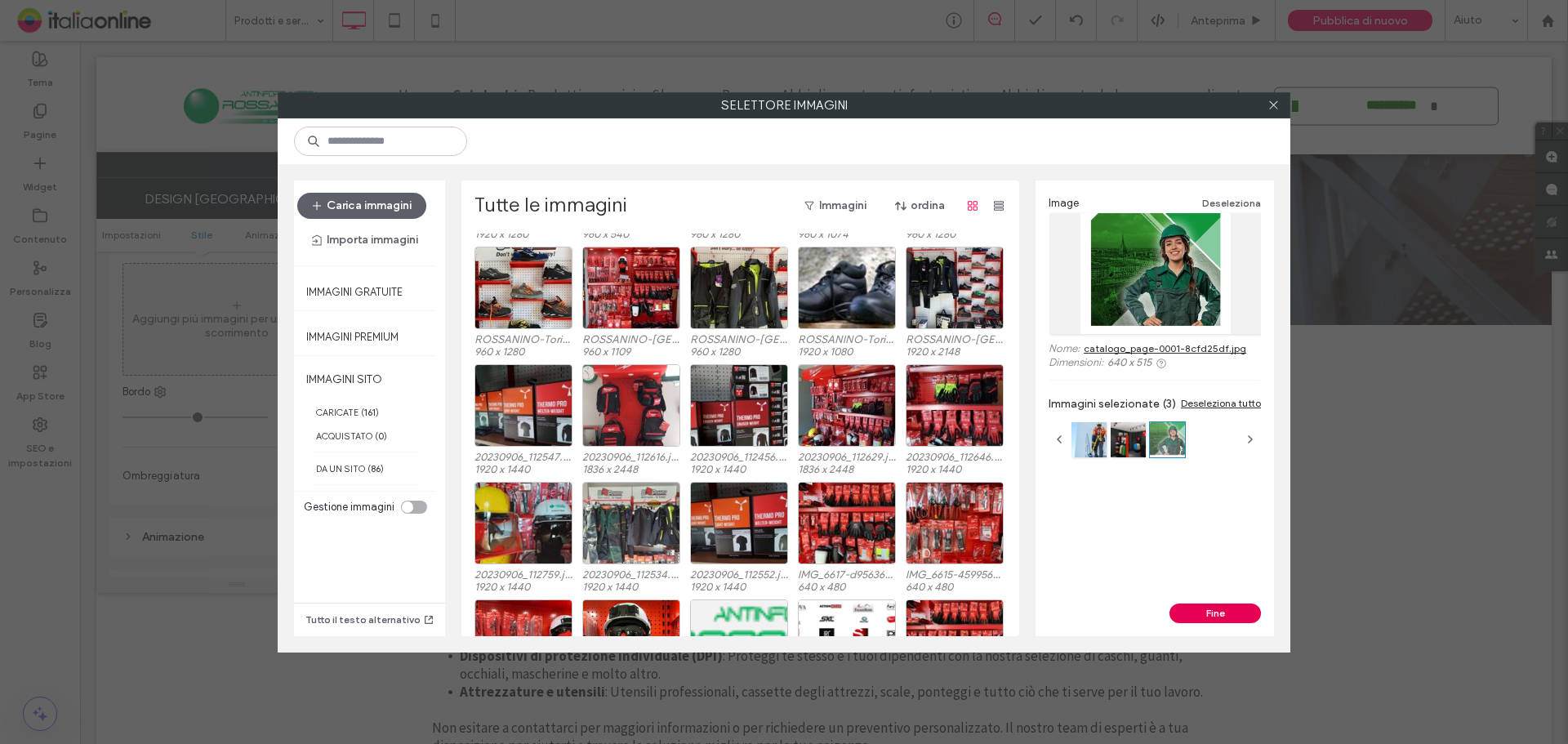
click at [1180, 604] on button "Fine" at bounding box center [1215, 613] width 91 height 20
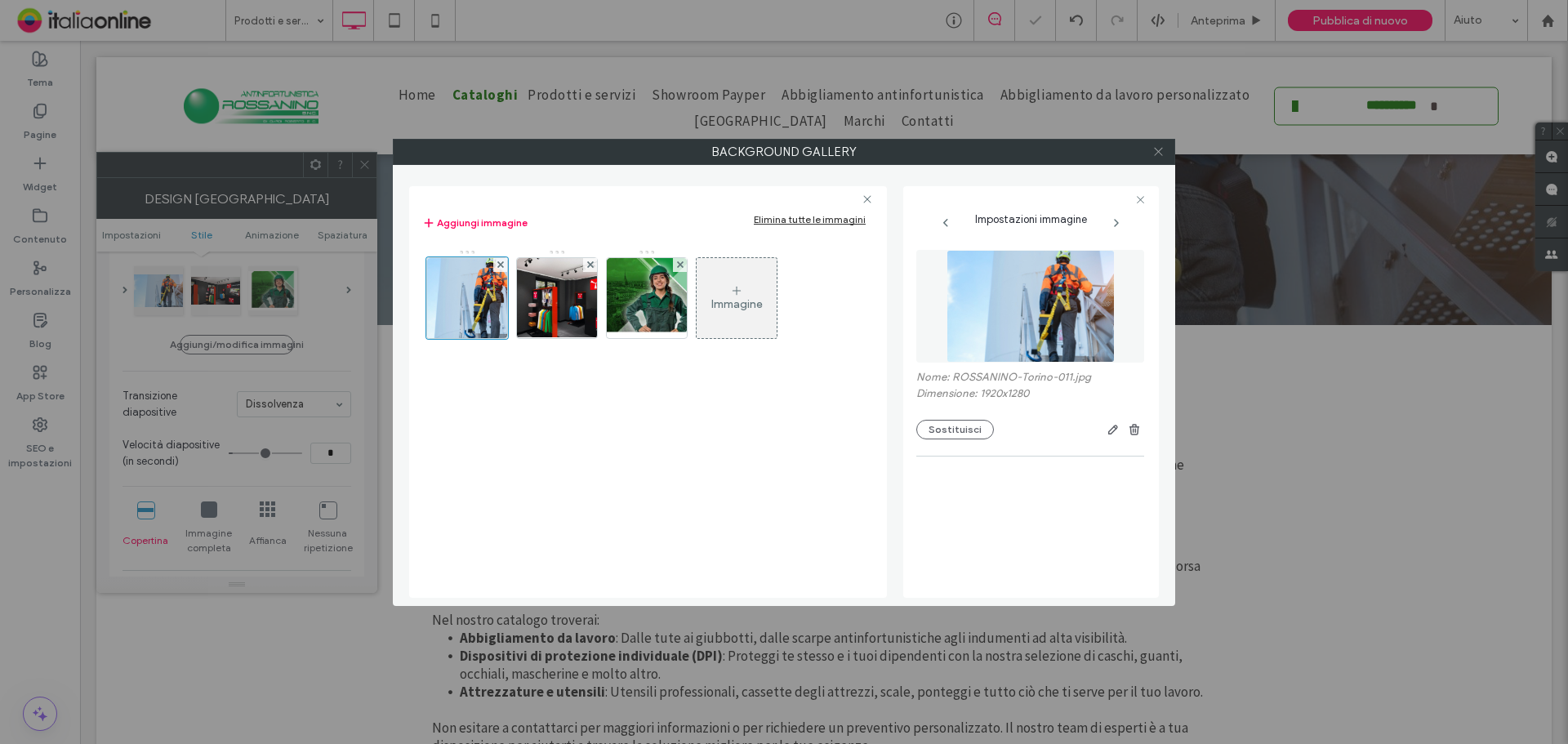
click at [1156, 164] on span at bounding box center [1158, 152] width 12 height 25
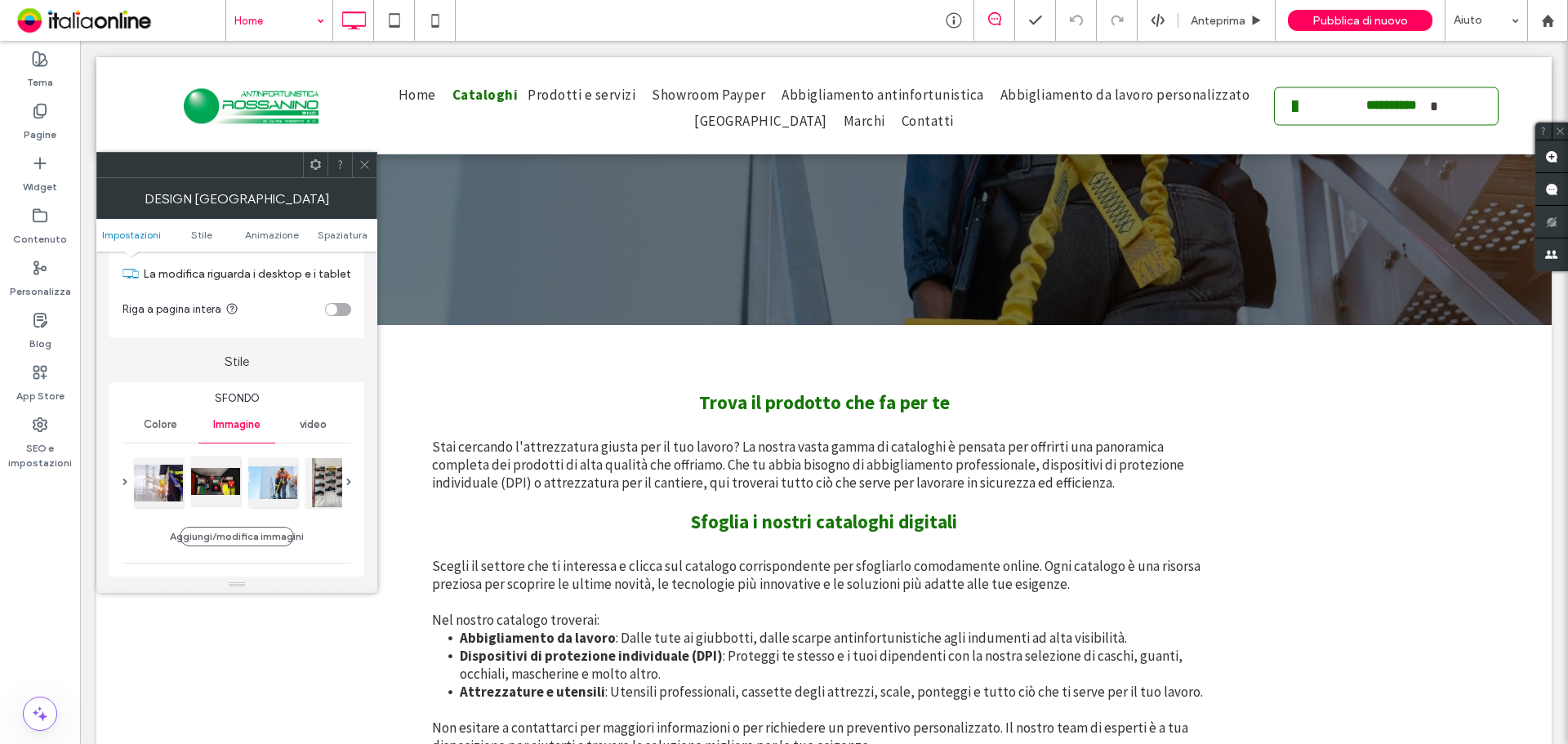
scroll to position [82, 0]
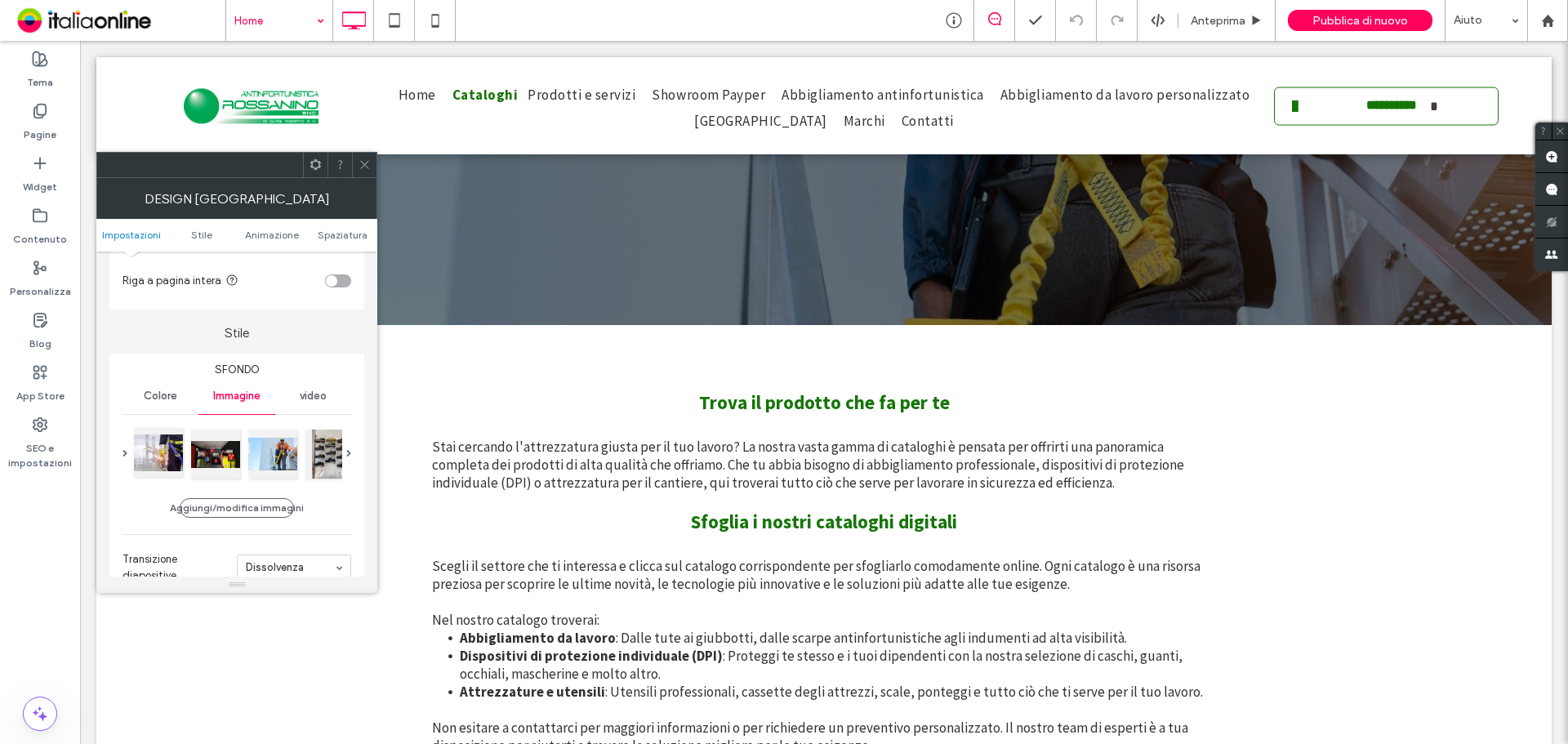
click at [152, 465] on div at bounding box center [158, 453] width 49 height 49
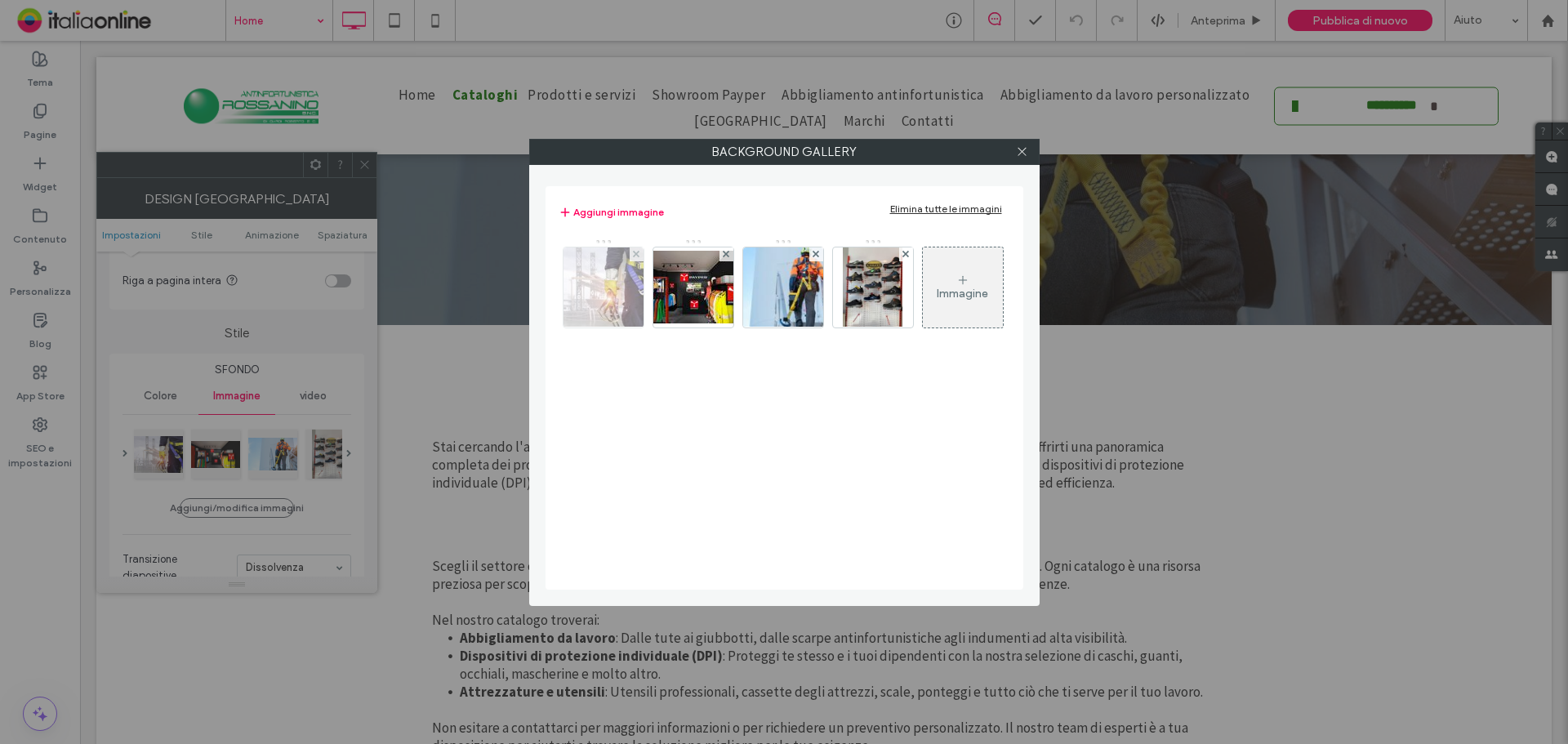
click at [574, 277] on img at bounding box center [603, 287] width 106 height 80
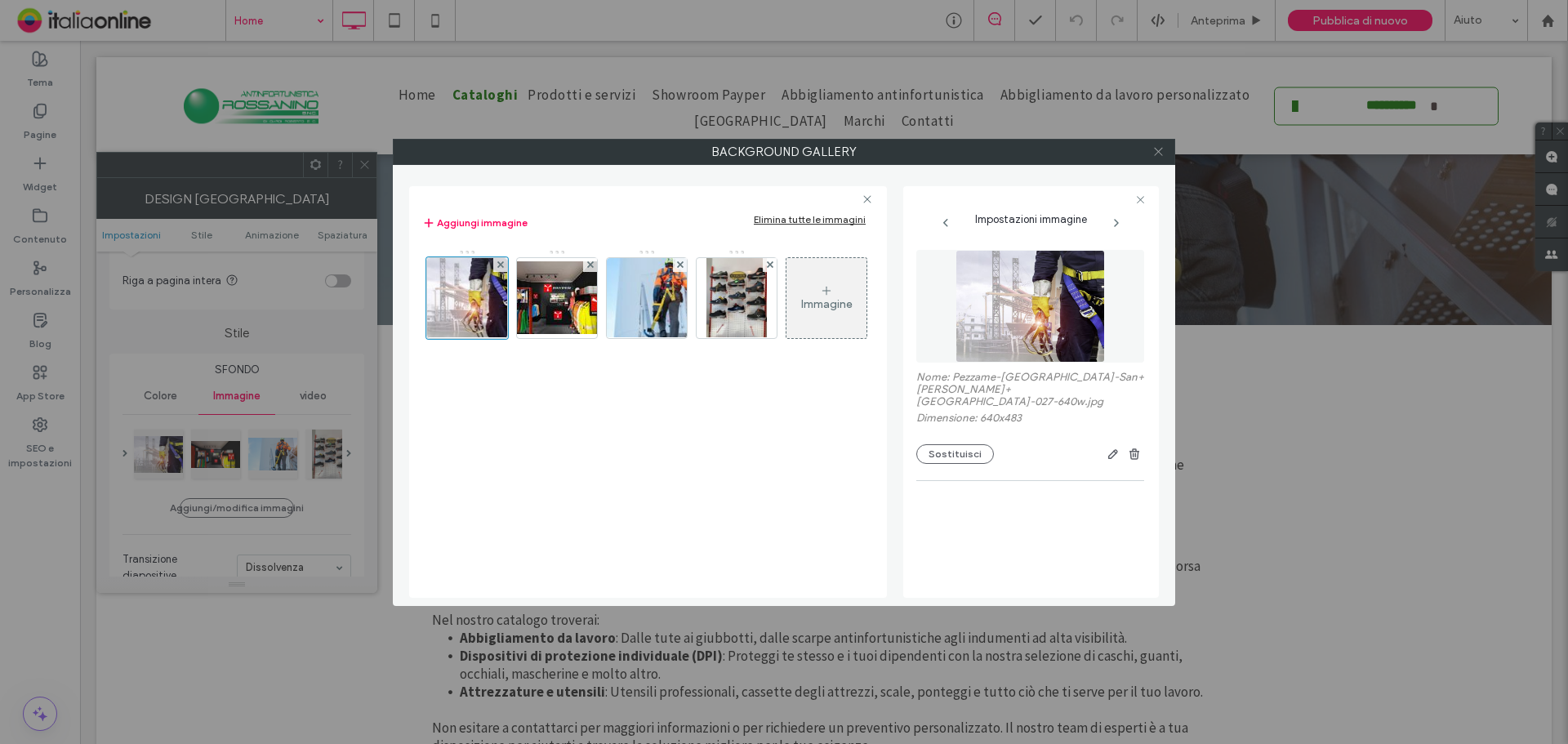
click at [1161, 160] on span at bounding box center [1158, 152] width 12 height 25
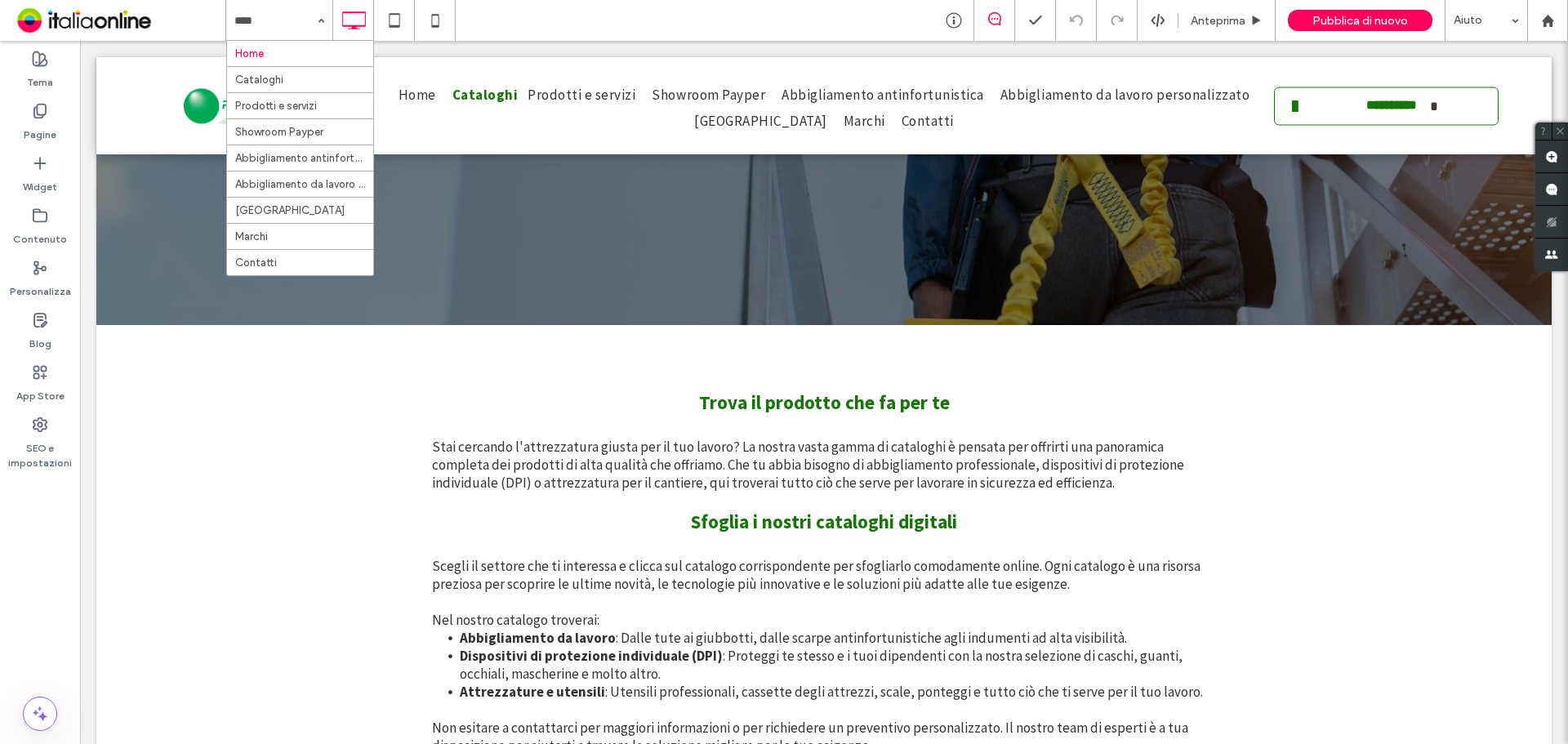
drag, startPoint x: 321, startPoint y: 23, endPoint x: 302, endPoint y: 49, distance: 32.2
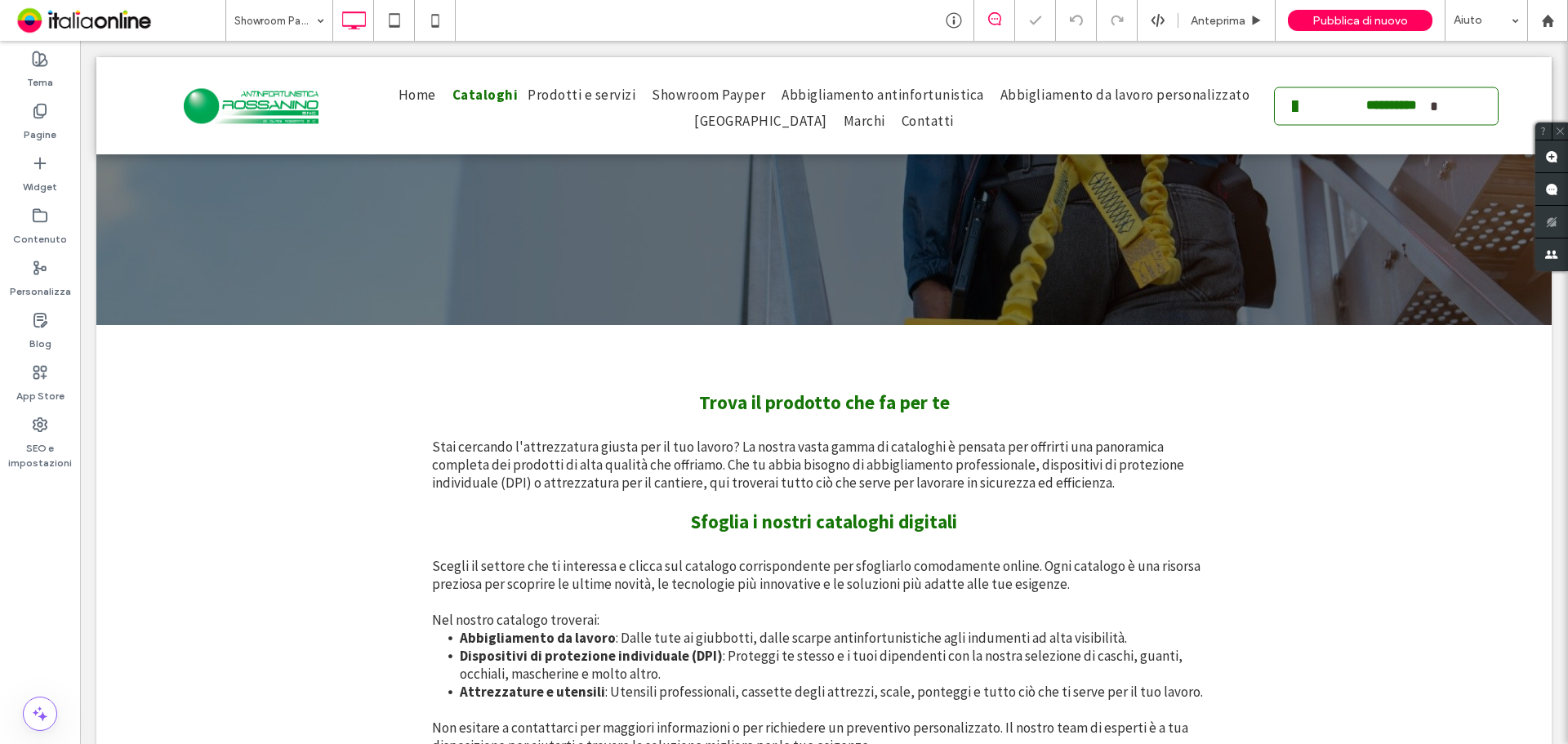
click at [287, 12] on input at bounding box center [275, 20] width 82 height 41
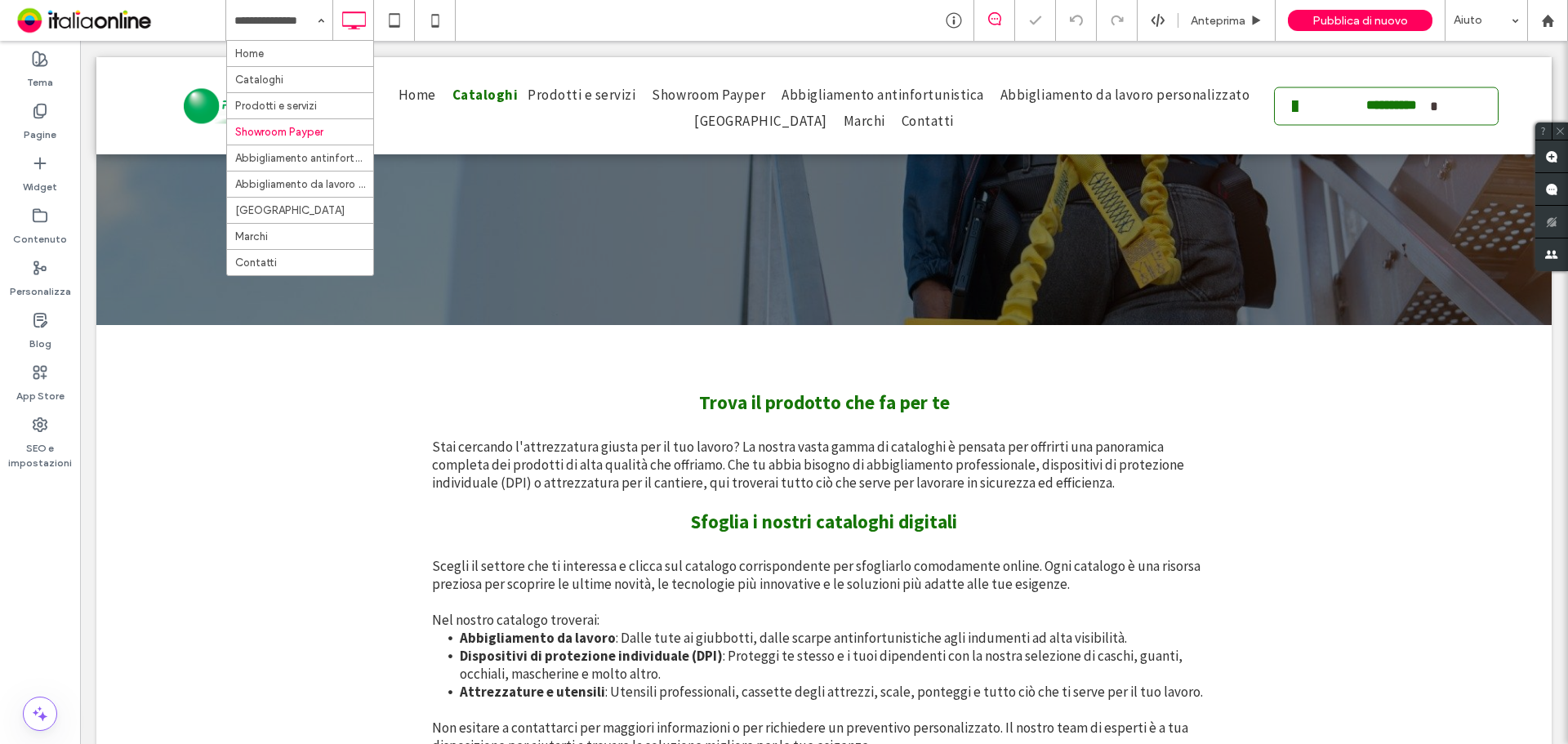
drag, startPoint x: 281, startPoint y: 95, endPoint x: 282, endPoint y: 103, distance: 8.1
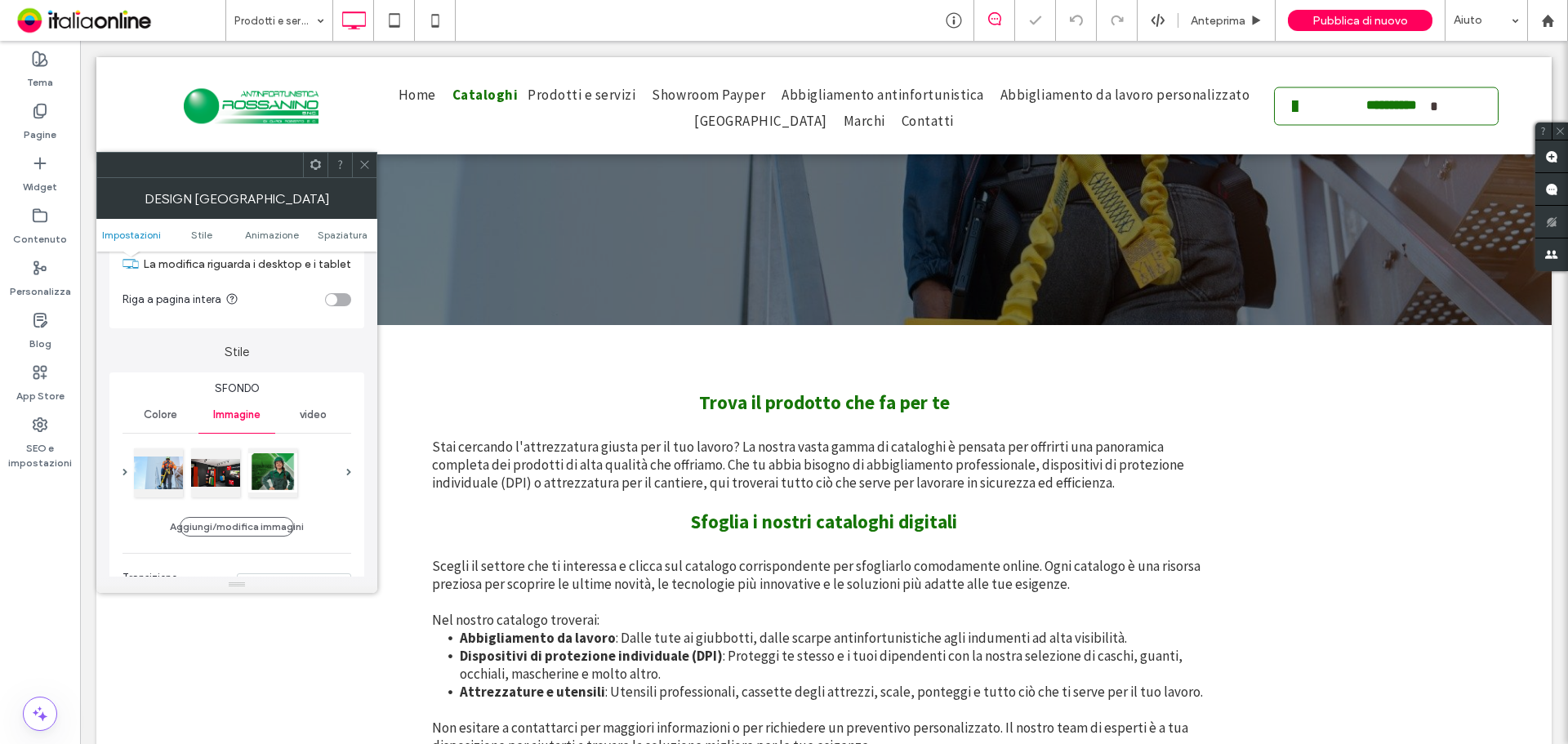
scroll to position [164, 0]
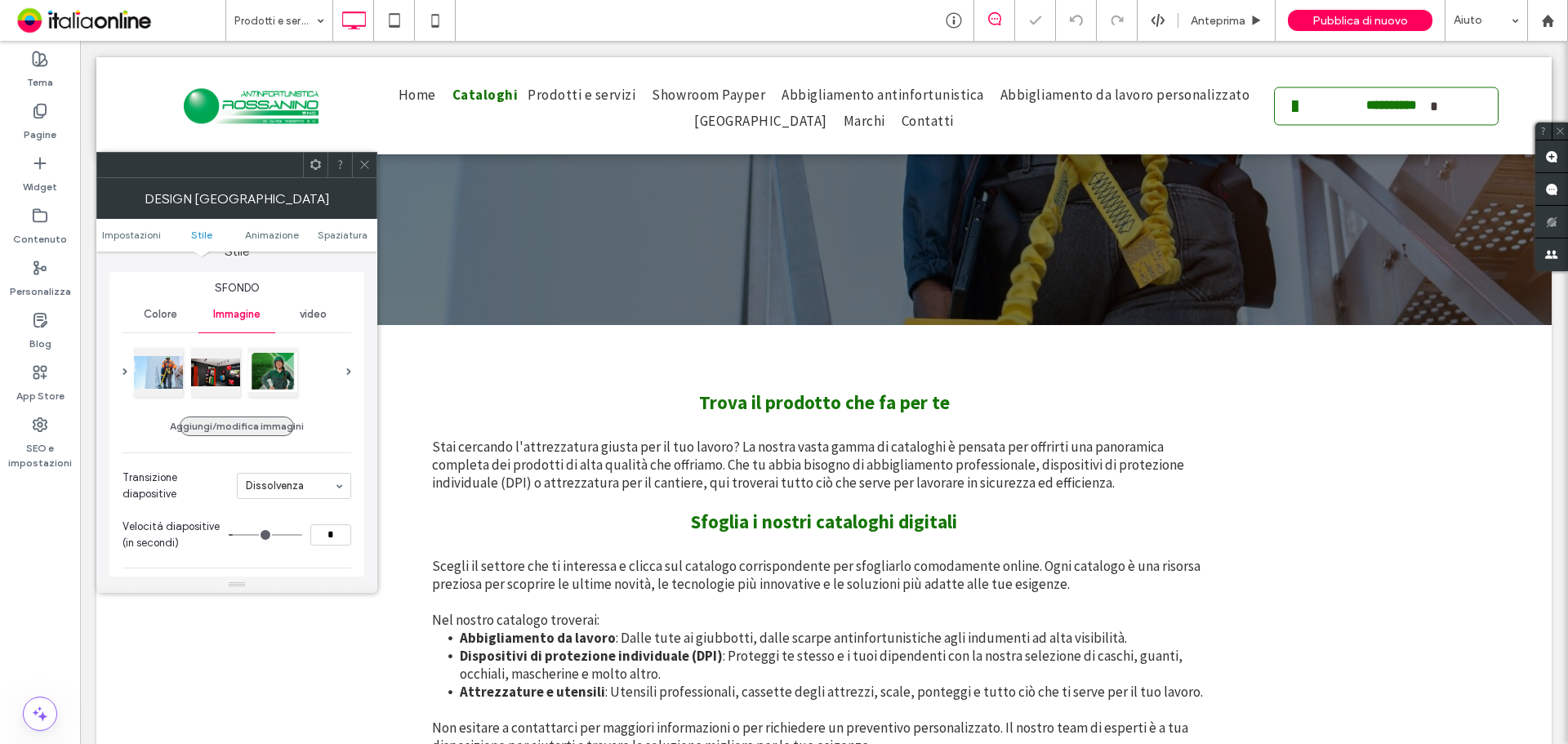
click at [215, 434] on button "Aggiungi/modifica immagini" at bounding box center [237, 426] width 114 height 20
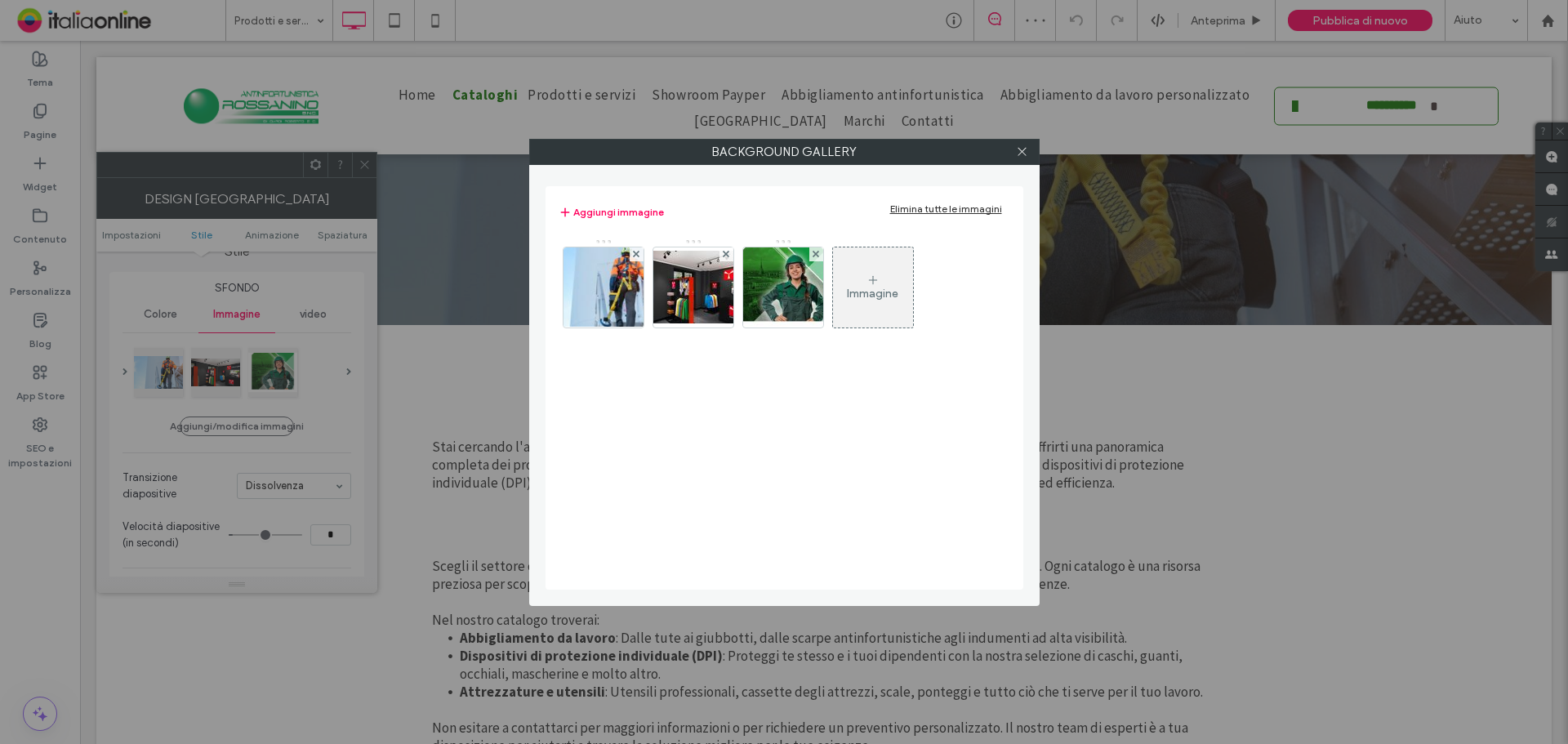
click at [861, 282] on div "Immagine" at bounding box center [873, 287] width 80 height 77
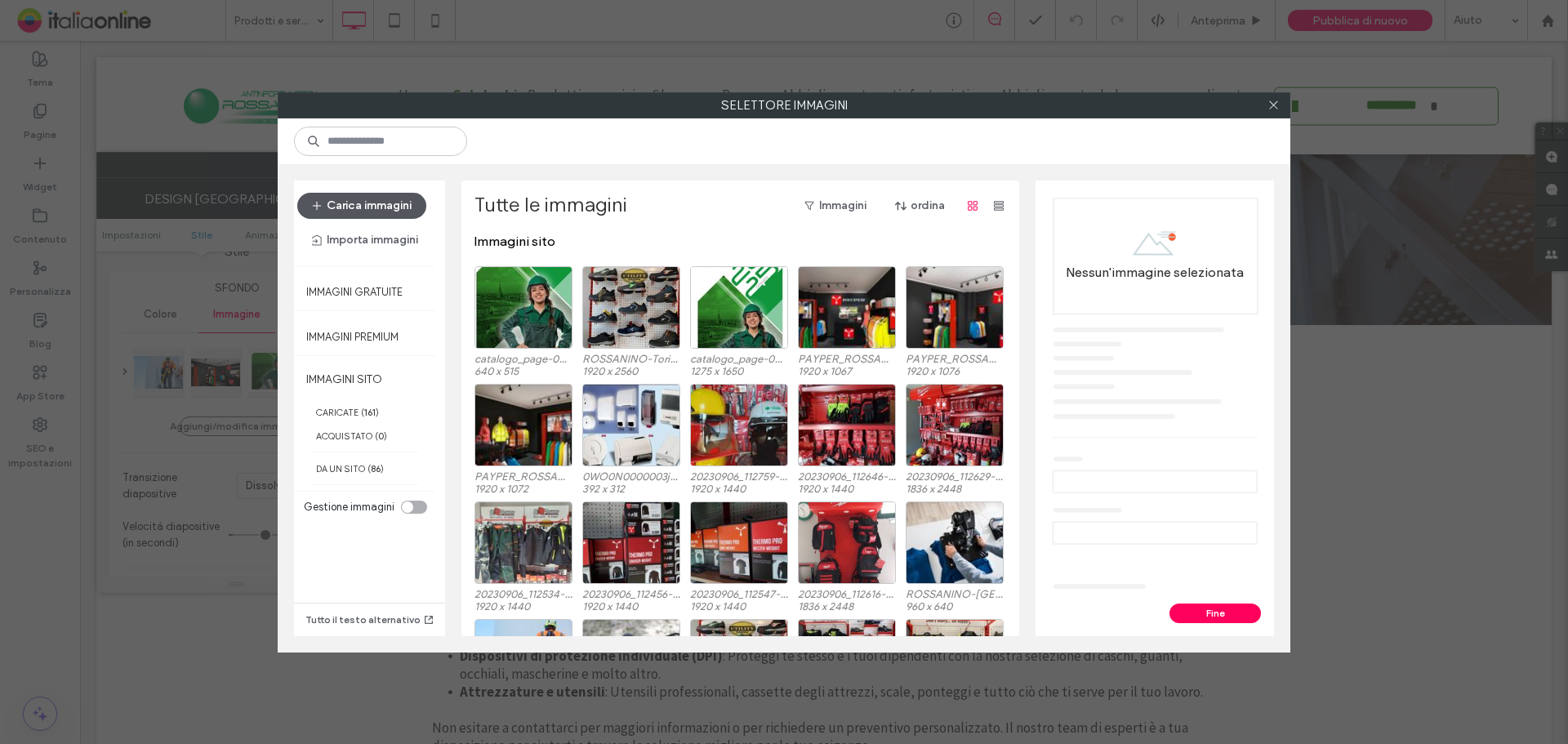
click at [359, 205] on button "Carica immagini" at bounding box center [361, 205] width 129 height 26
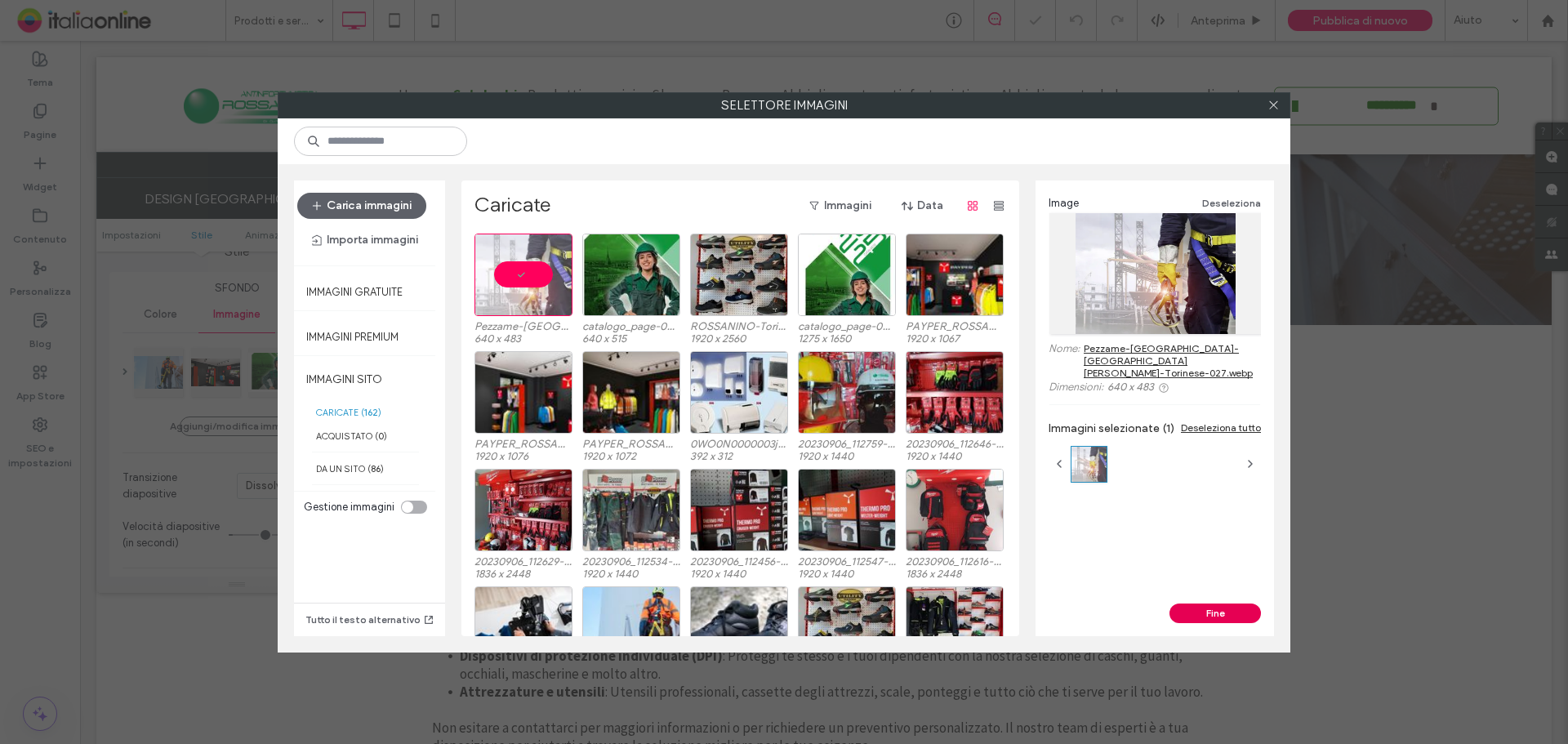
click at [1226, 617] on button "Fine" at bounding box center [1215, 613] width 91 height 20
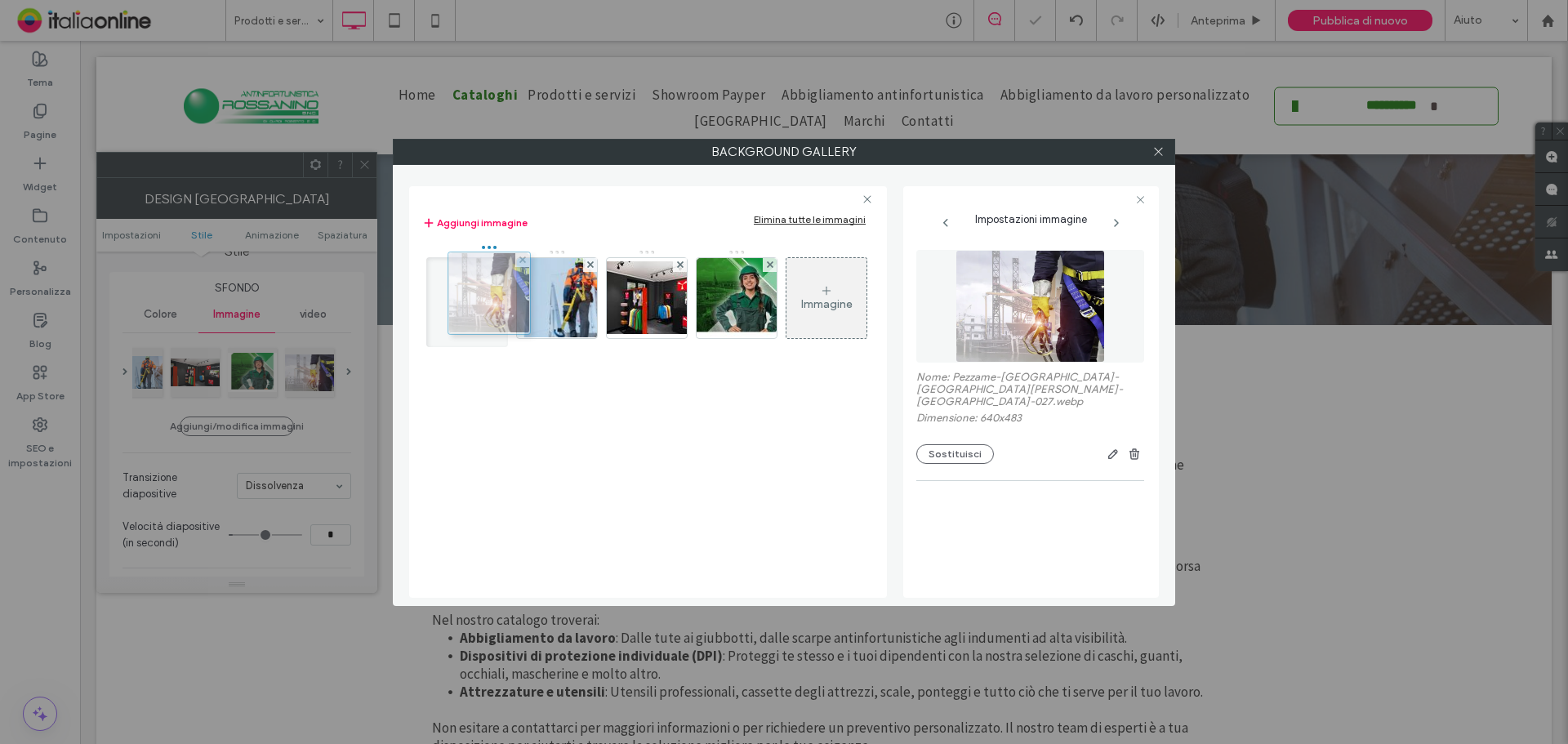
drag, startPoint x: 742, startPoint y: 312, endPoint x: 490, endPoint y: 307, distance: 252.0
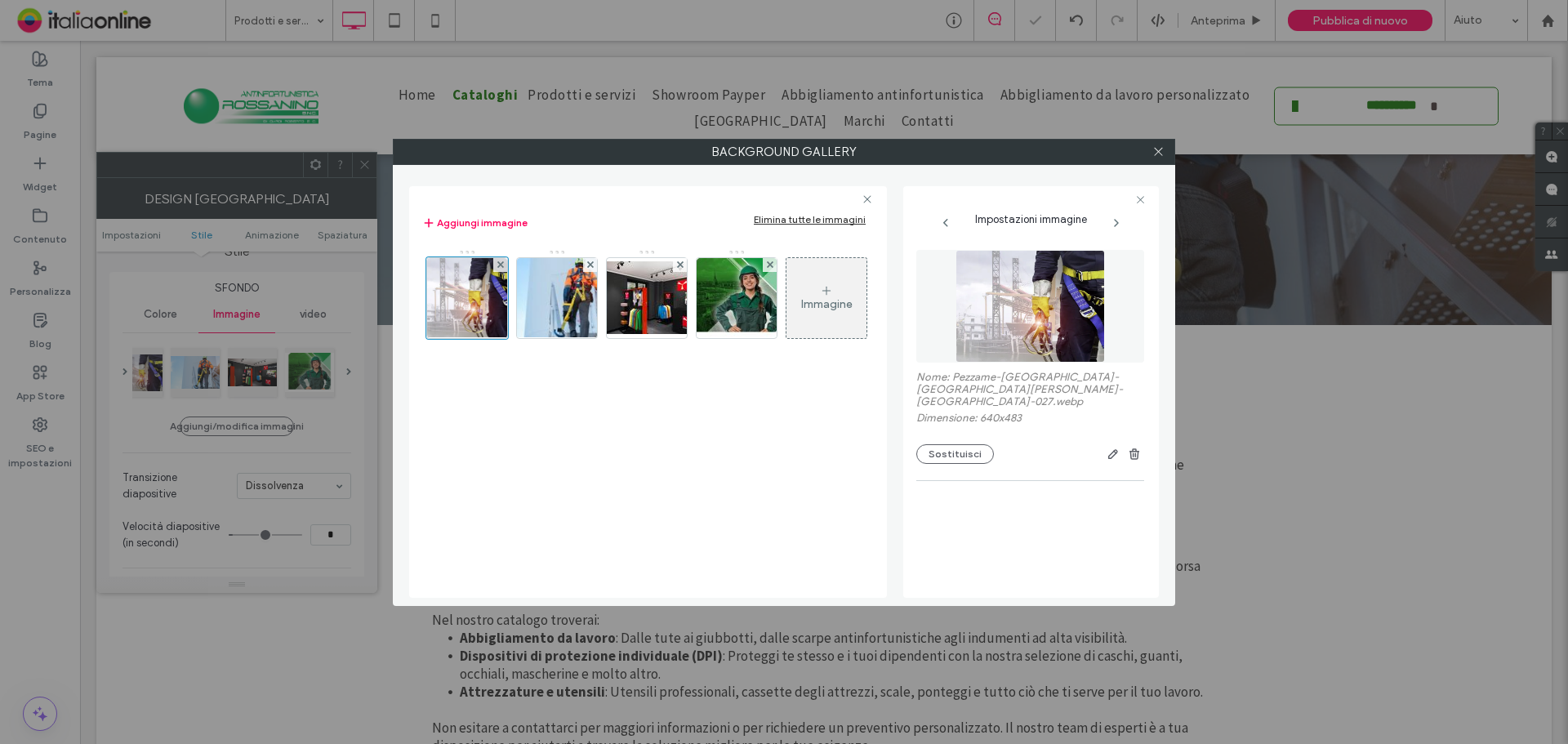
drag, startPoint x: 1163, startPoint y: 148, endPoint x: 1079, endPoint y: 169, distance: 86.6
click at [1163, 148] on icon at bounding box center [1158, 152] width 12 height 12
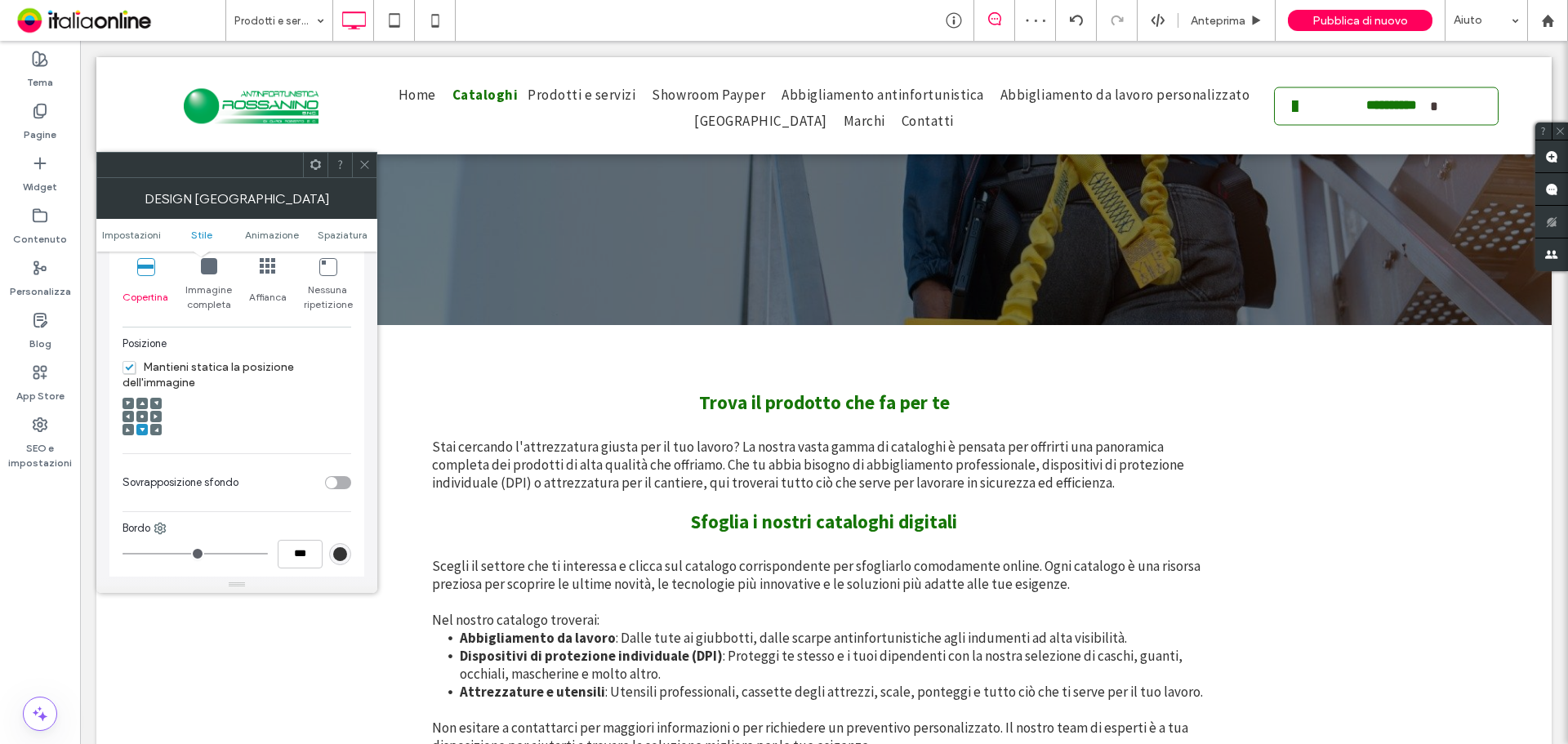
scroll to position [490, 0]
click at [336, 478] on div "toggle" at bounding box center [331, 481] width 11 height 11
click at [364, 169] on icon at bounding box center [365, 164] width 12 height 12
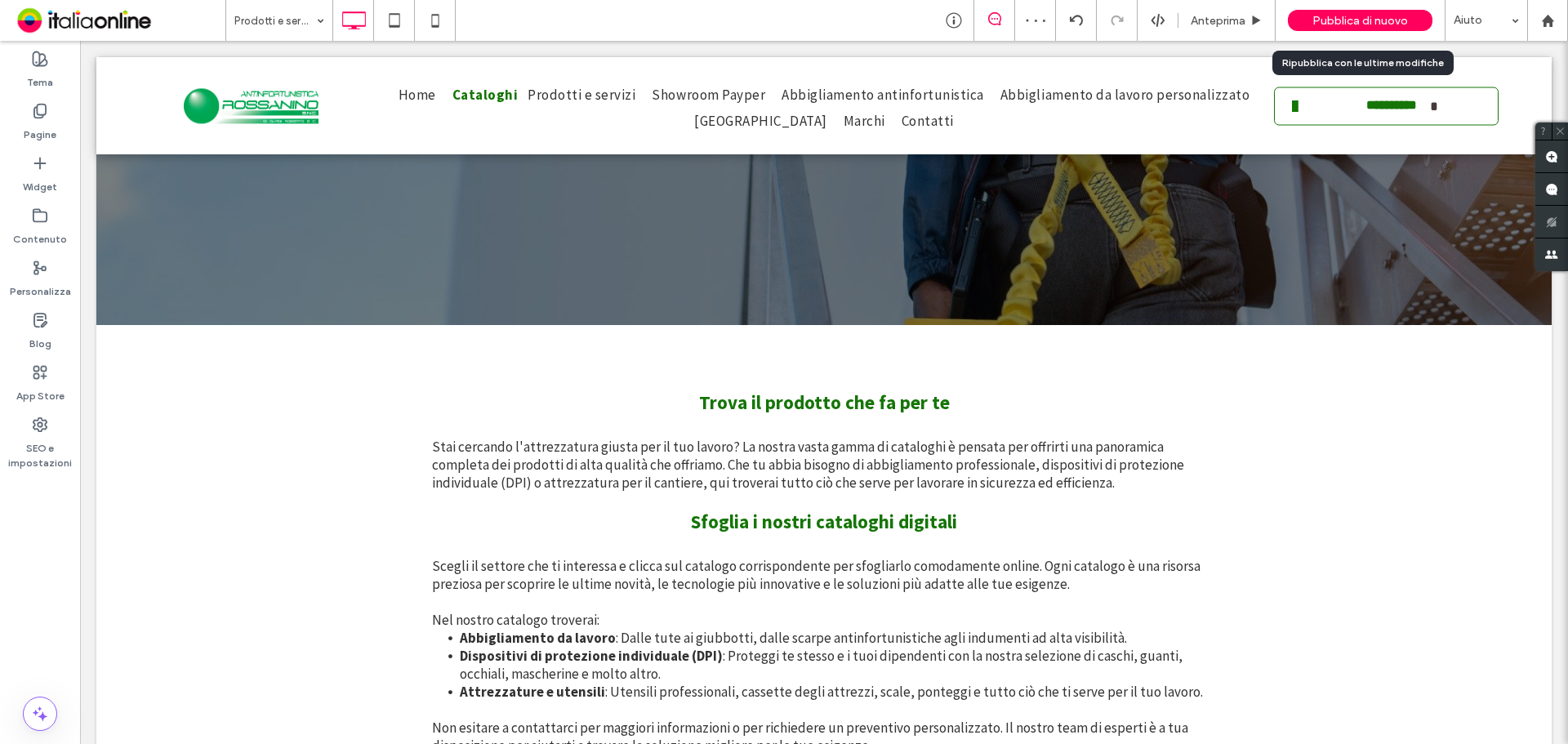
click at [1320, 26] on span "Pubblica di nuovo" at bounding box center [1360, 20] width 95 height 14
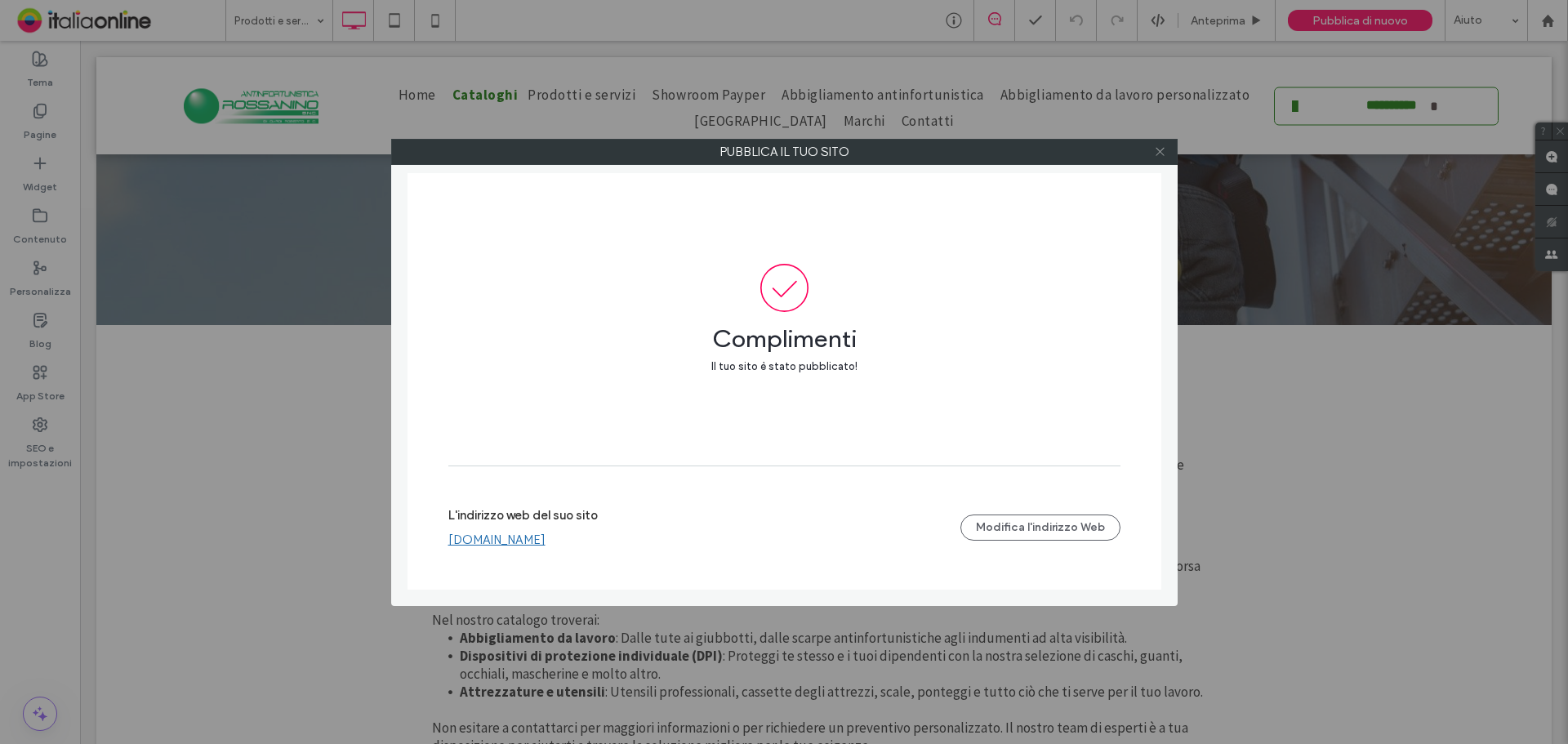
click at [1163, 152] on icon at bounding box center [1160, 152] width 12 height 12
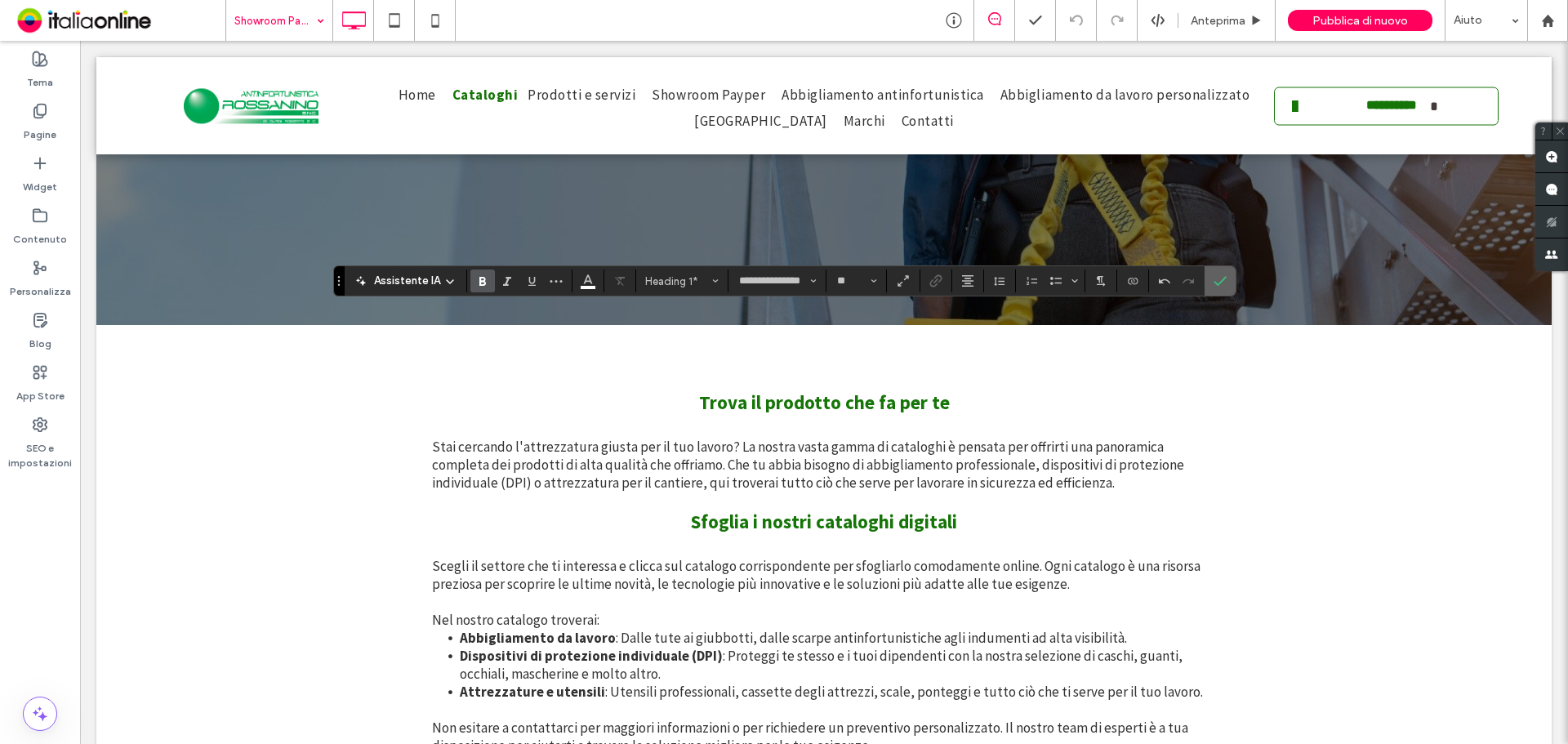
click at [1222, 277] on icon "Conferma" at bounding box center [1220, 280] width 13 height 13
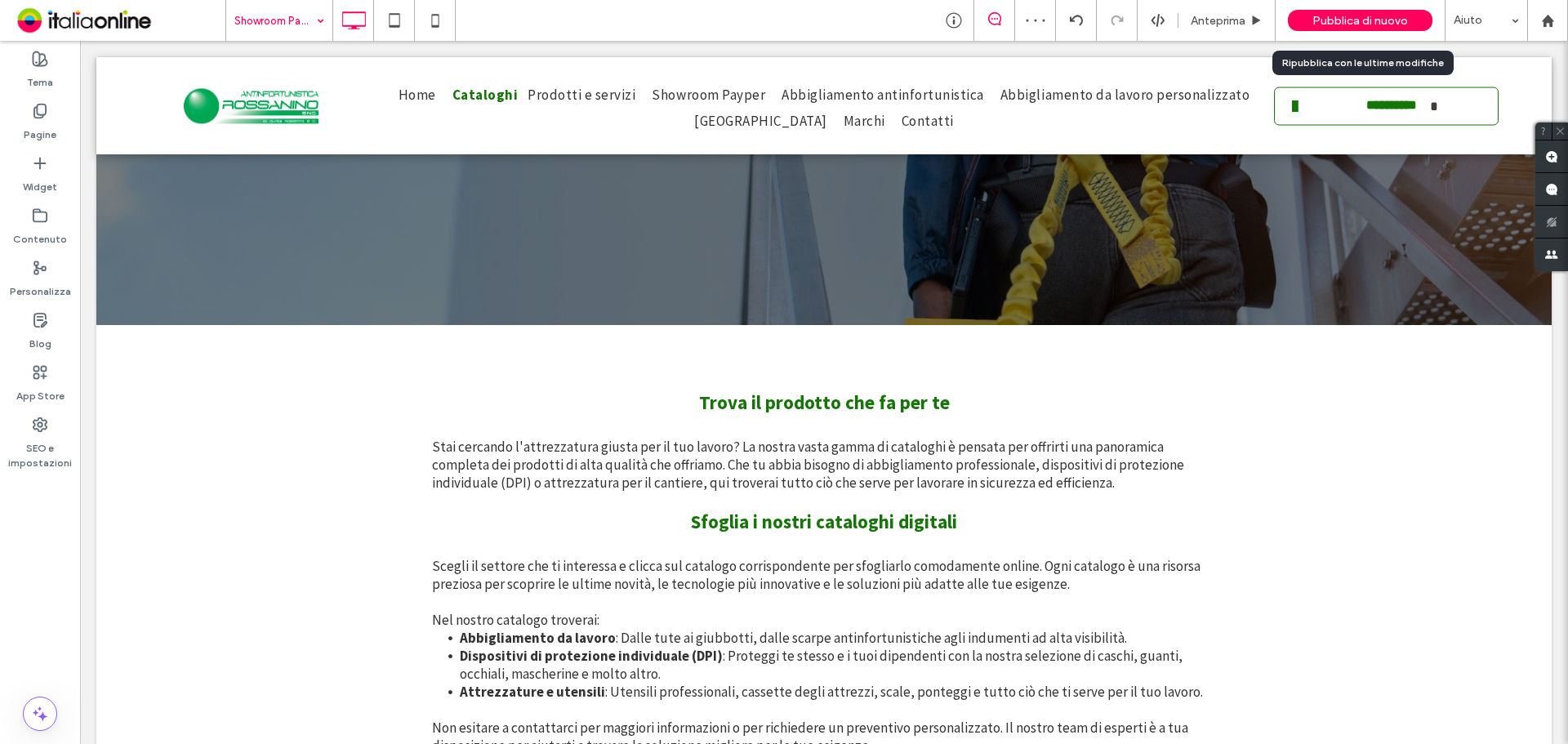
click at [1325, 28] on div "Pubblica di nuovo" at bounding box center [1360, 20] width 145 height 21
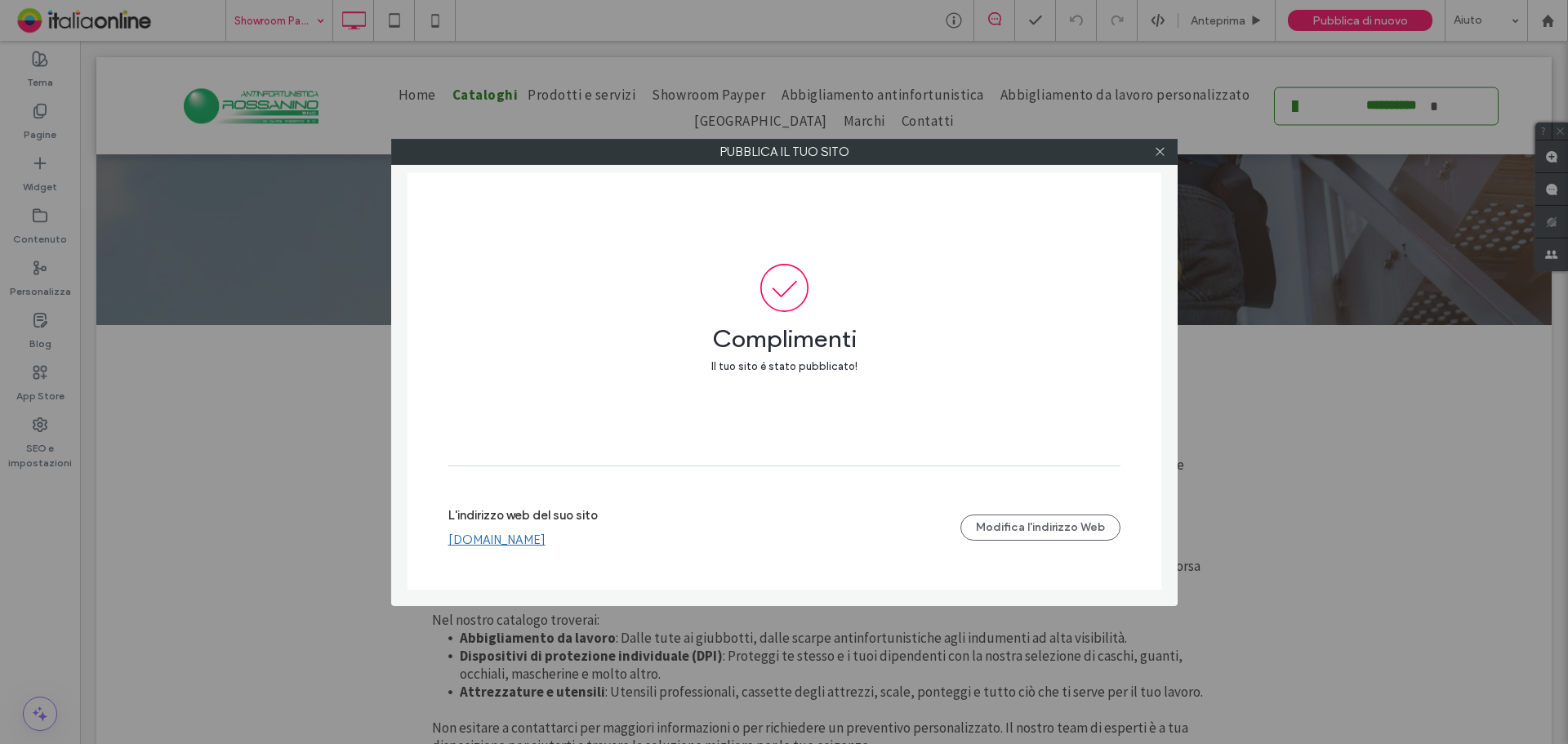
click at [1153, 148] on div at bounding box center [1160, 152] width 25 height 25
click at [1159, 148] on icon at bounding box center [1160, 152] width 12 height 12
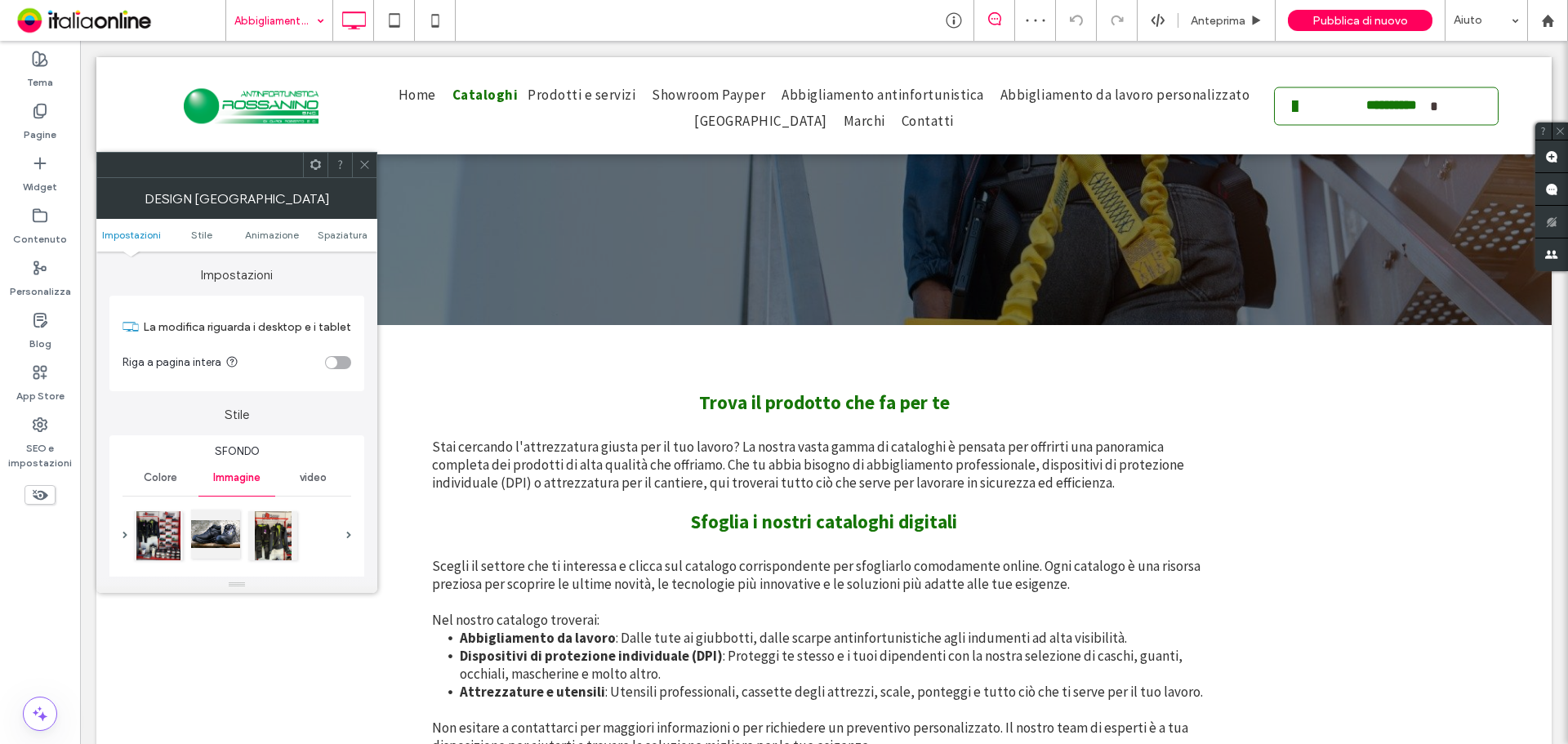
click at [230, 536] on div at bounding box center [215, 534] width 49 height 49
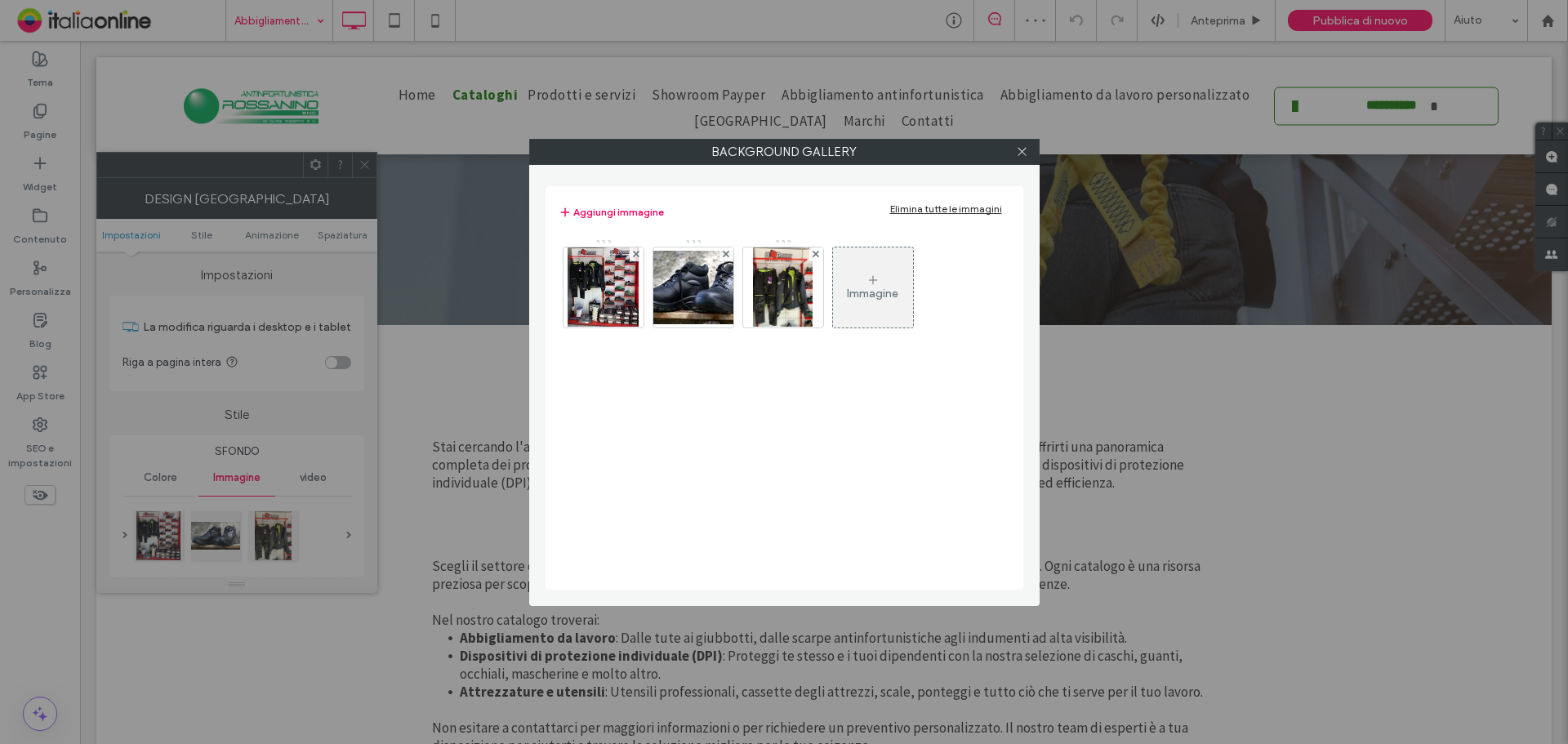
click at [150, 532] on div "Background Gallery Aggiungi immagine Elimina tutte le immagini Immagine" at bounding box center [784, 372] width 1568 height 744
click at [631, 254] on div at bounding box center [636, 254] width 14 height 14
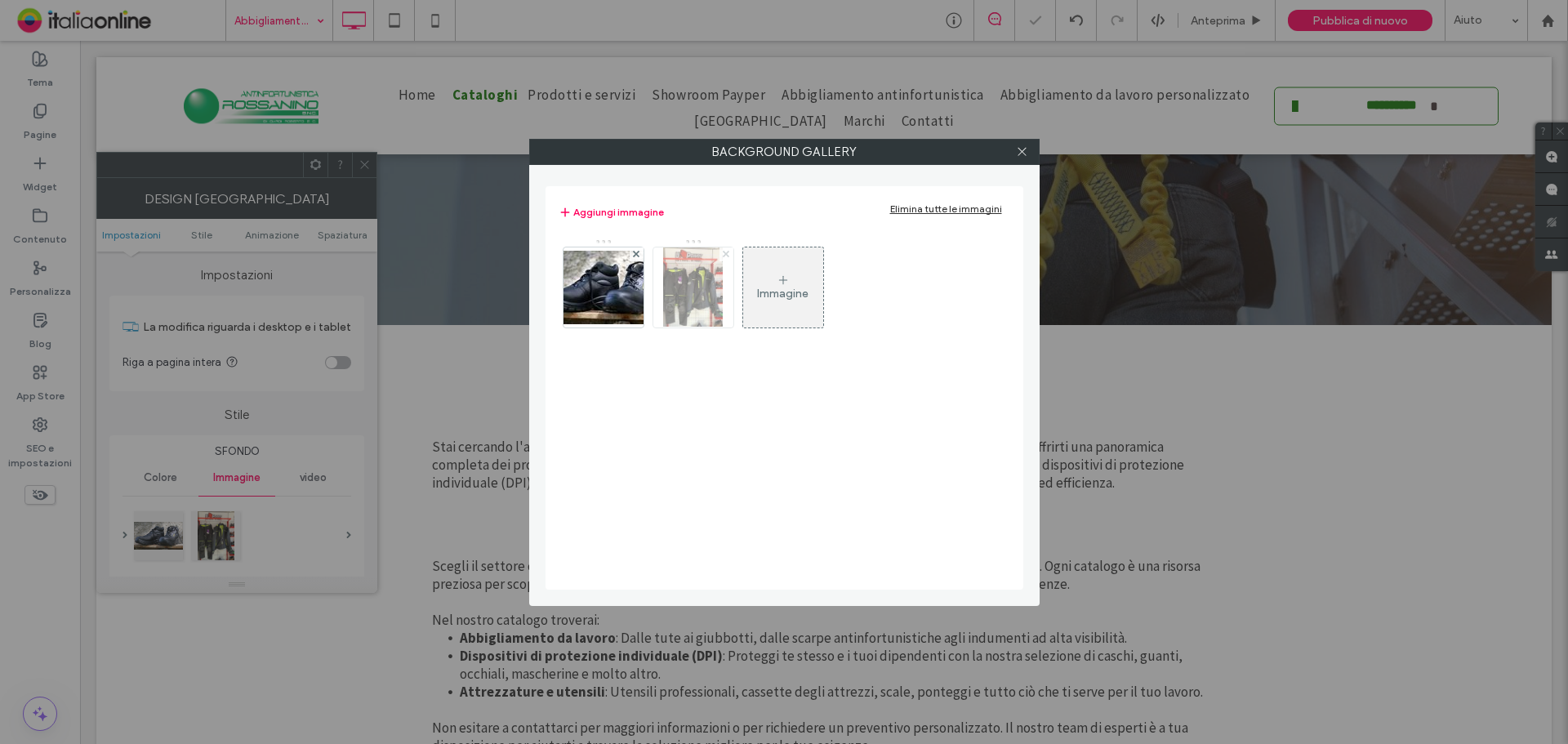
click at [723, 254] on icon at bounding box center [726, 254] width 7 height 7
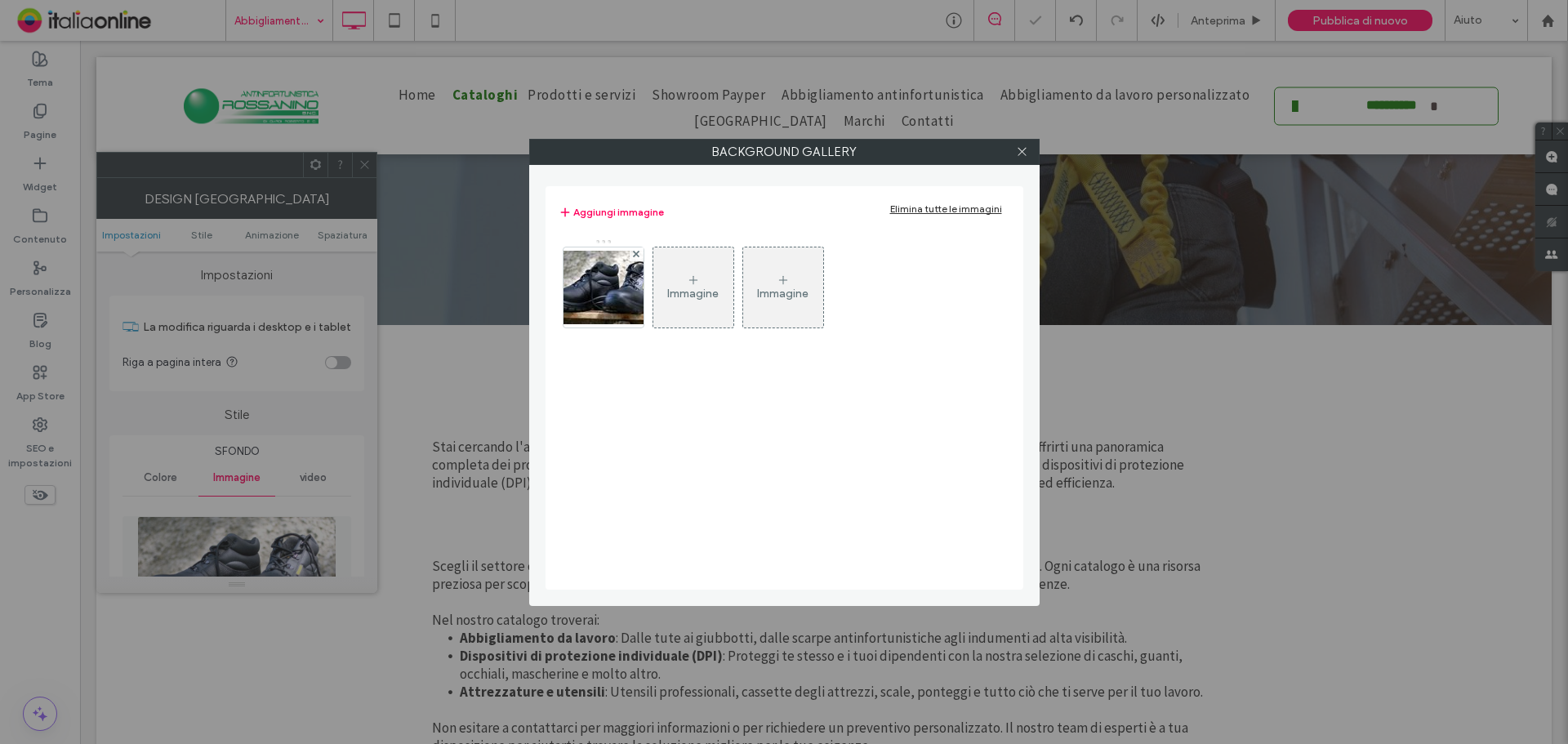
click at [775, 271] on div "Immagine" at bounding box center [783, 287] width 80 height 77
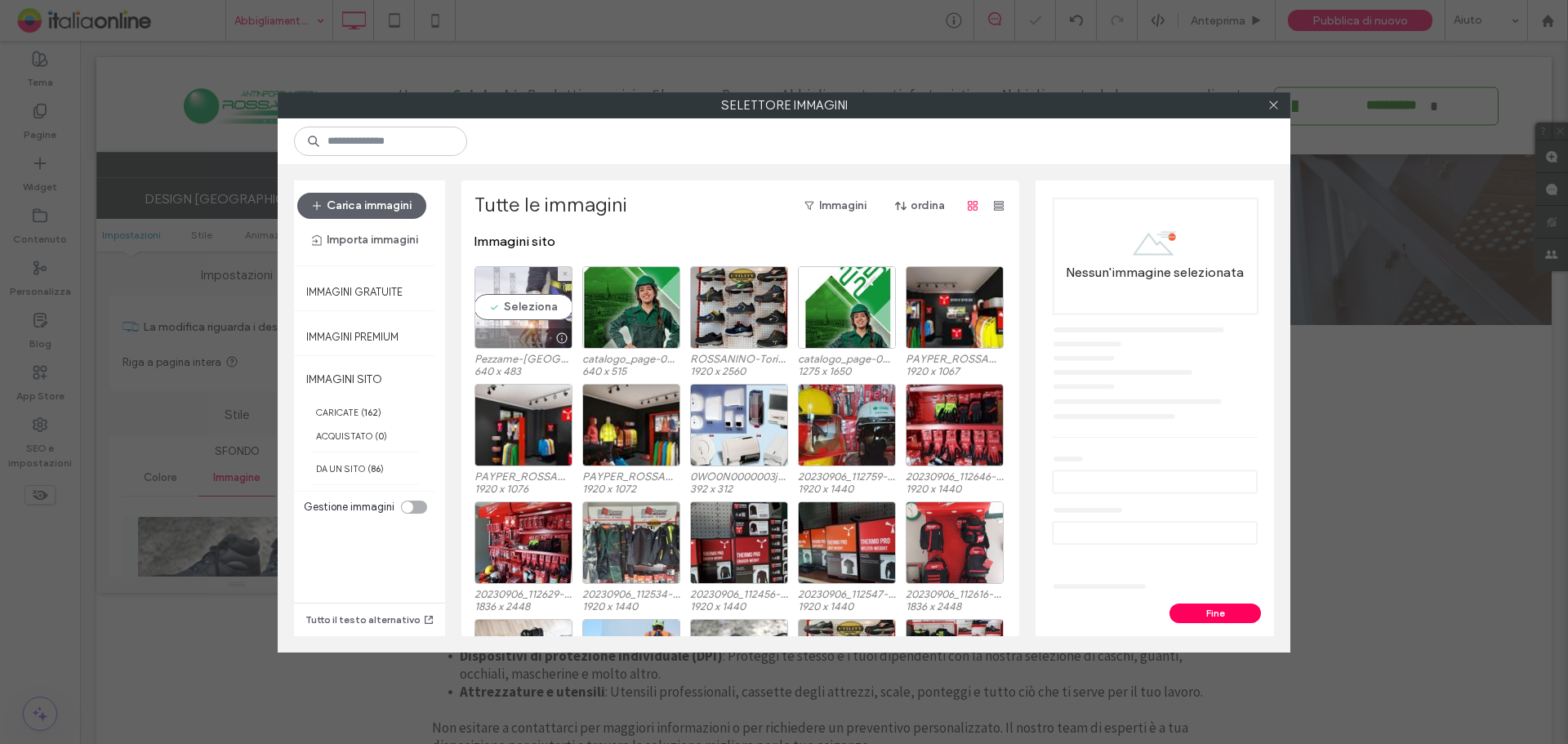
drag, startPoint x: 514, startPoint y: 328, endPoint x: 549, endPoint y: 328, distance: 35.0
click at [514, 328] on div at bounding box center [523, 337] width 96 height 20
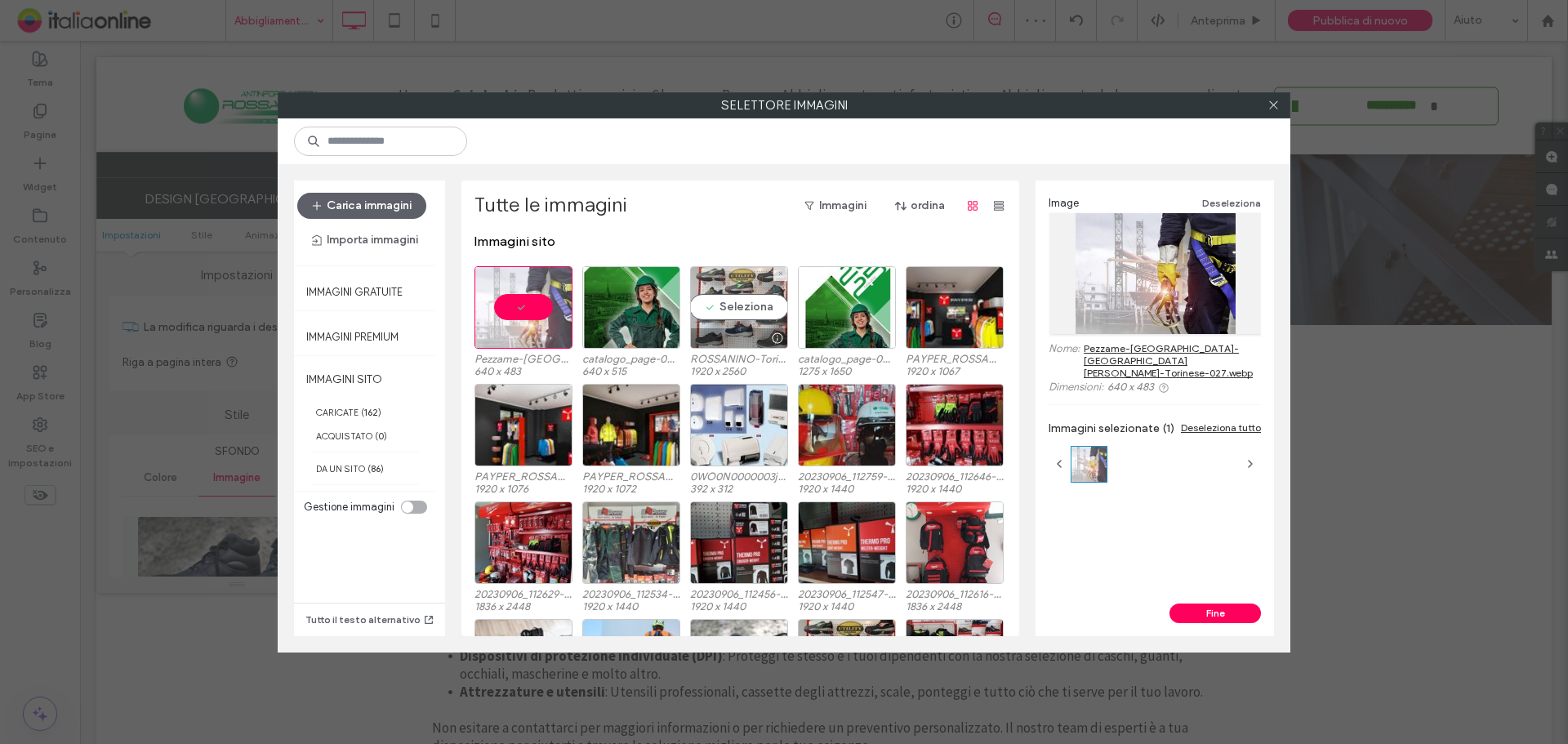
click at [750, 320] on div "Seleziona" at bounding box center [738, 308] width 98 height 83
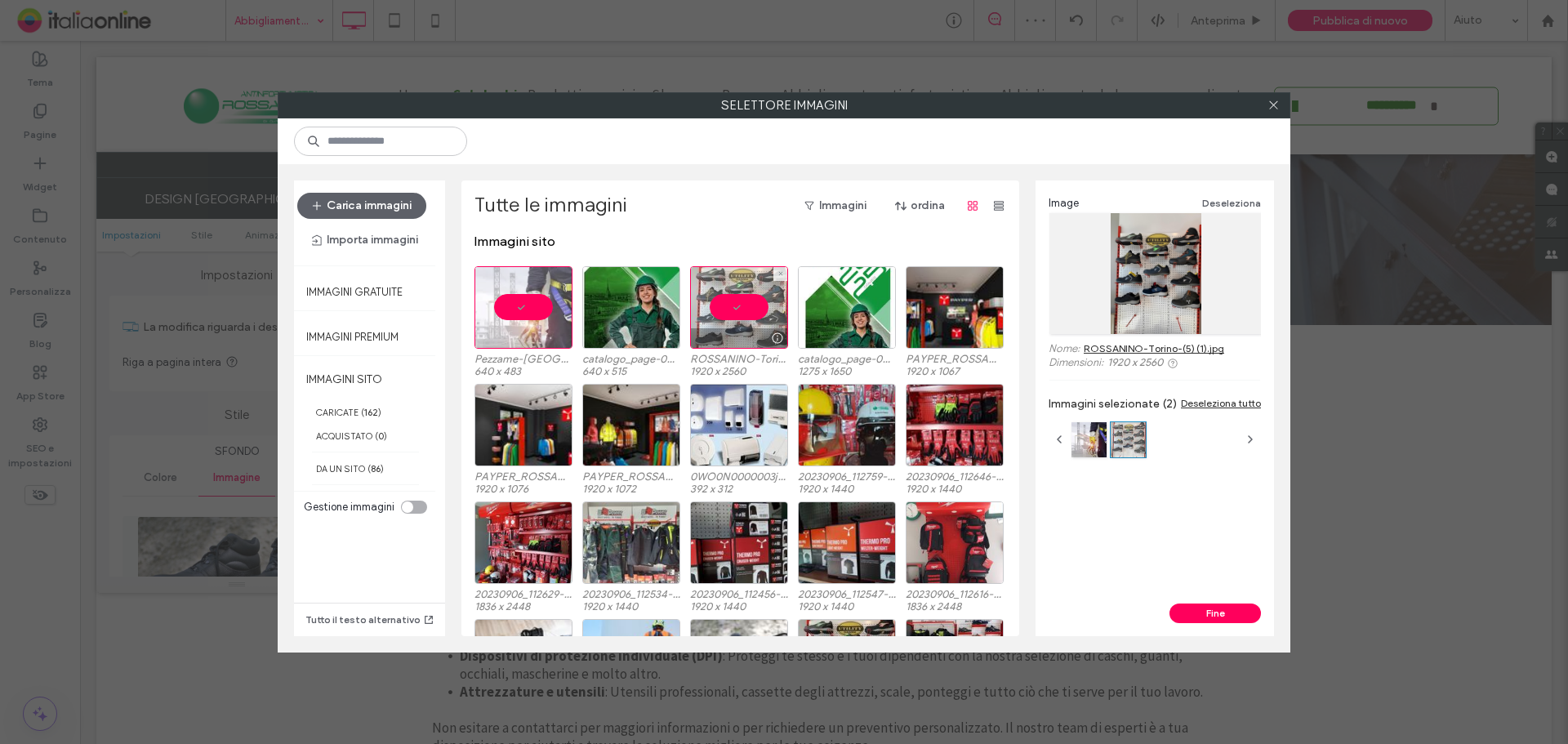
click at [727, 309] on div at bounding box center [738, 308] width 98 height 83
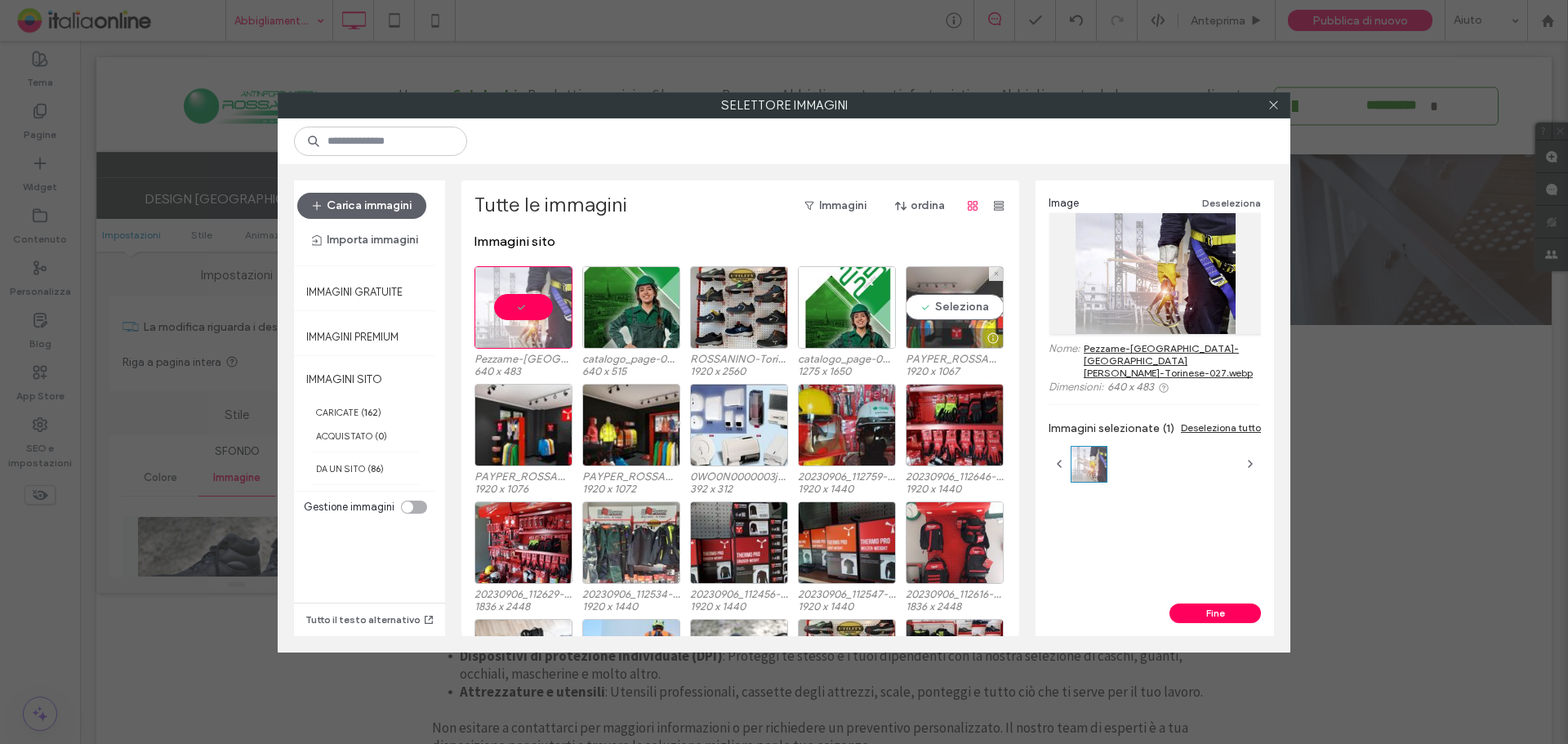
click at [970, 306] on div "Seleziona" at bounding box center [954, 308] width 98 height 83
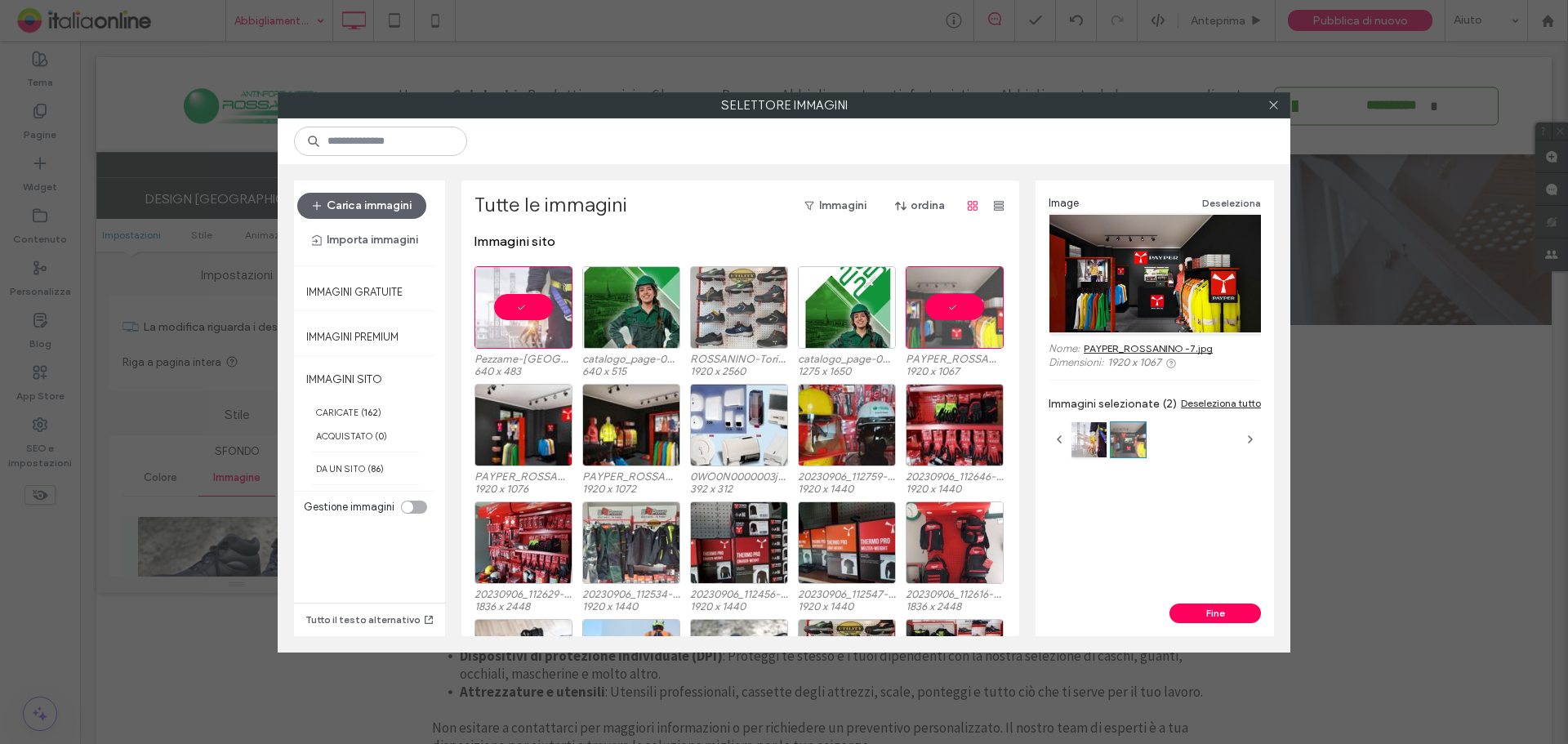
click at [739, 296] on div at bounding box center [738, 308] width 98 height 83
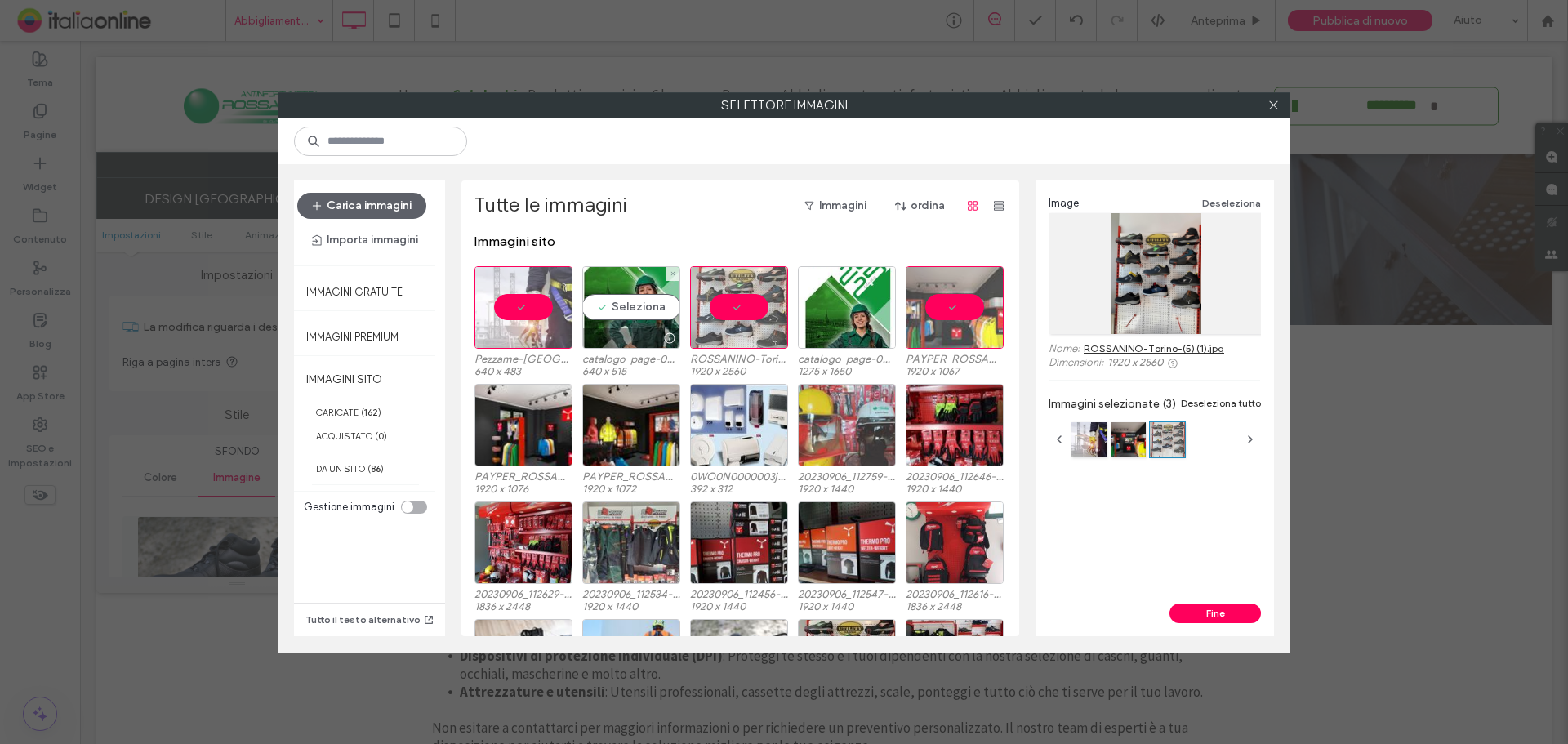
drag, startPoint x: 642, startPoint y: 299, endPoint x: 849, endPoint y: 389, distance: 225.7
click at [642, 299] on div "Seleziona" at bounding box center [631, 308] width 98 height 83
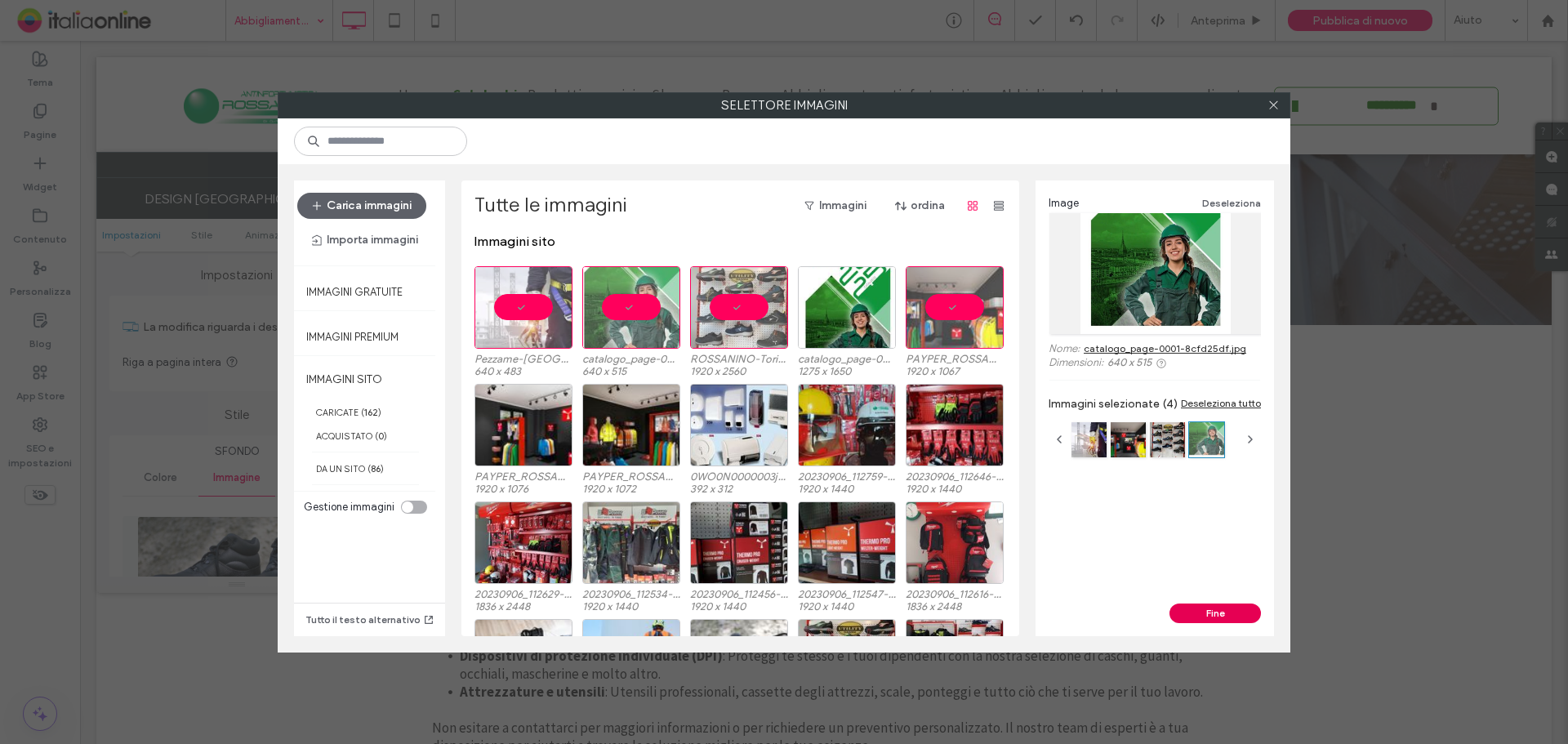
click at [1219, 612] on button "Fine" at bounding box center [1215, 613] width 91 height 20
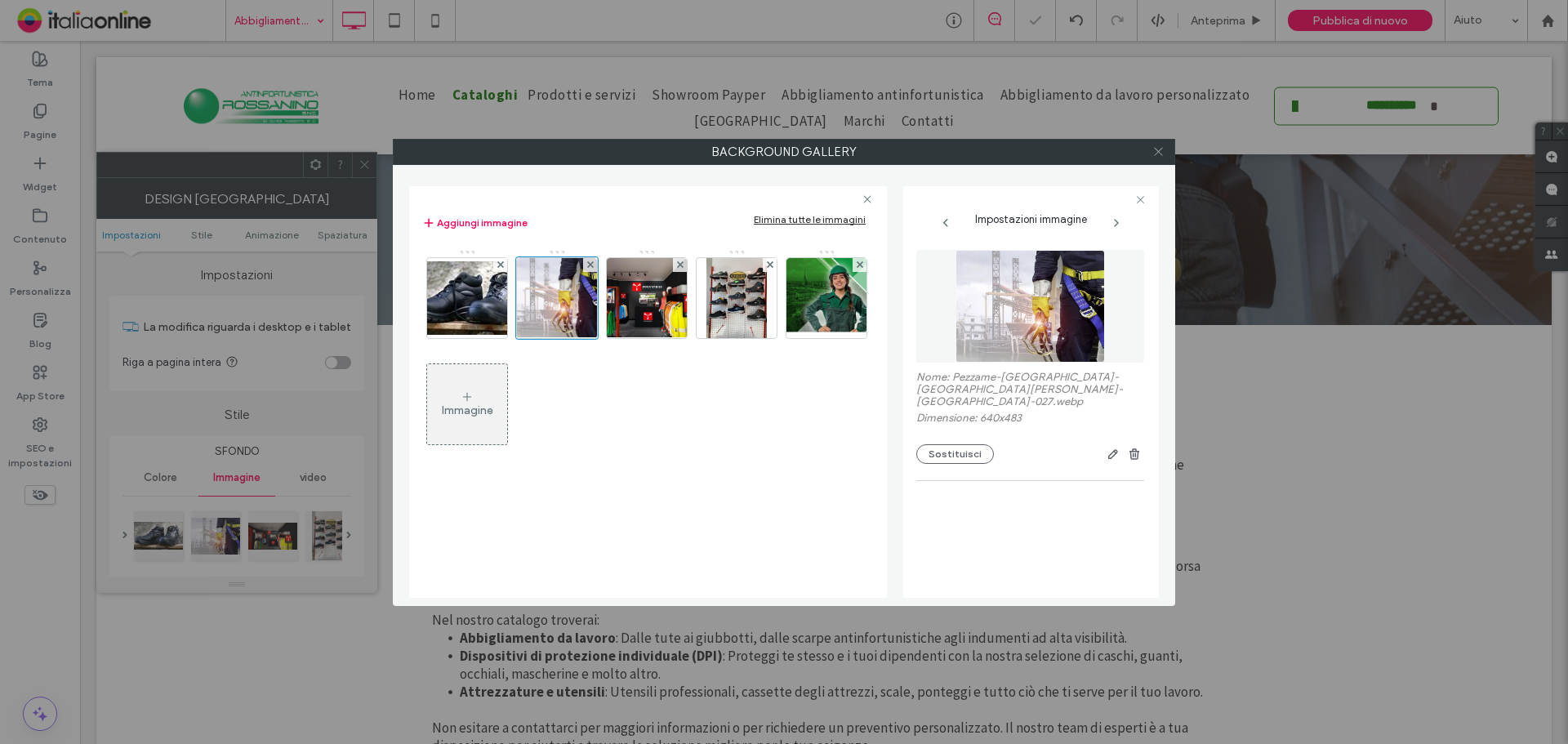
click at [1153, 151] on icon at bounding box center [1158, 152] width 12 height 12
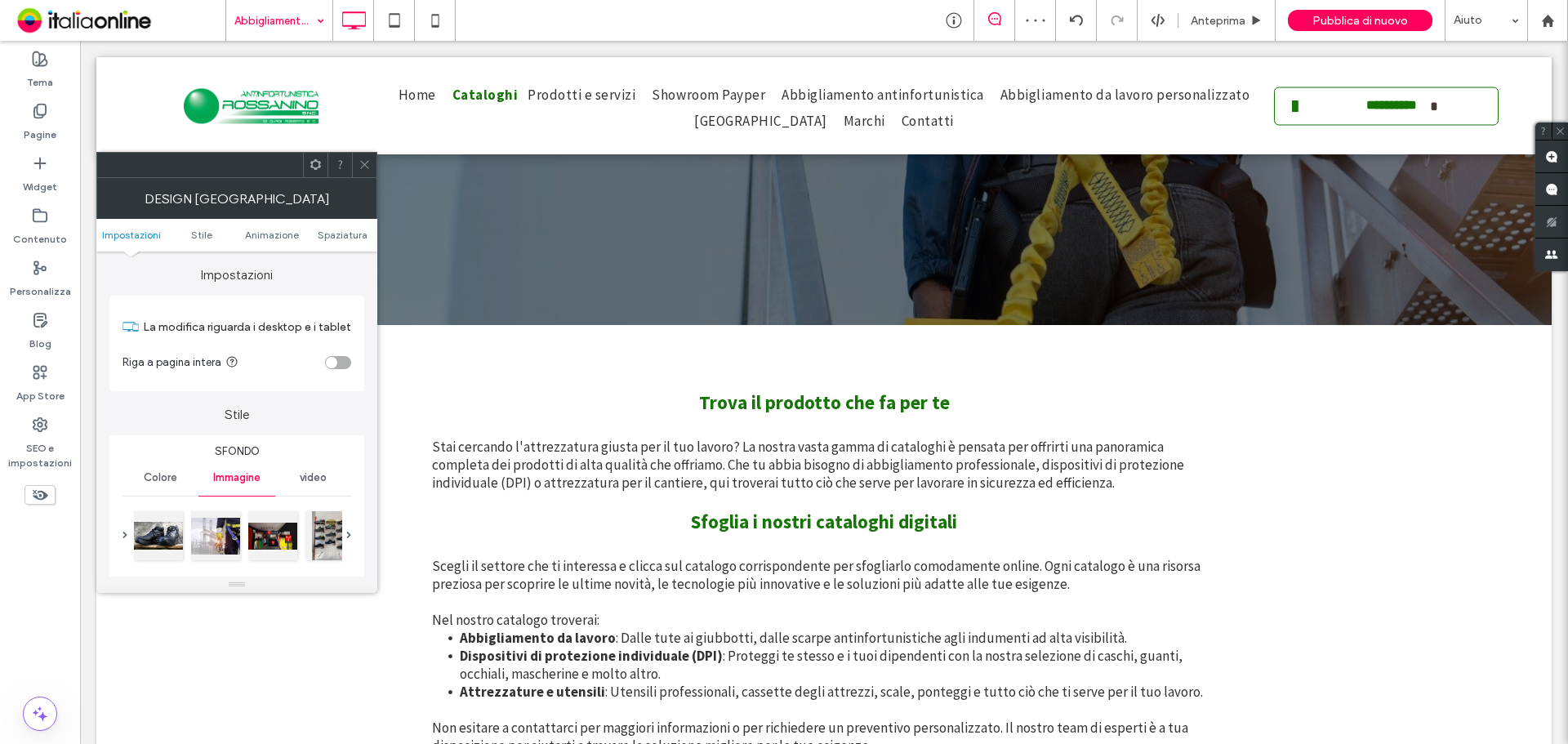
click at [365, 159] on icon at bounding box center [365, 164] width 12 height 12
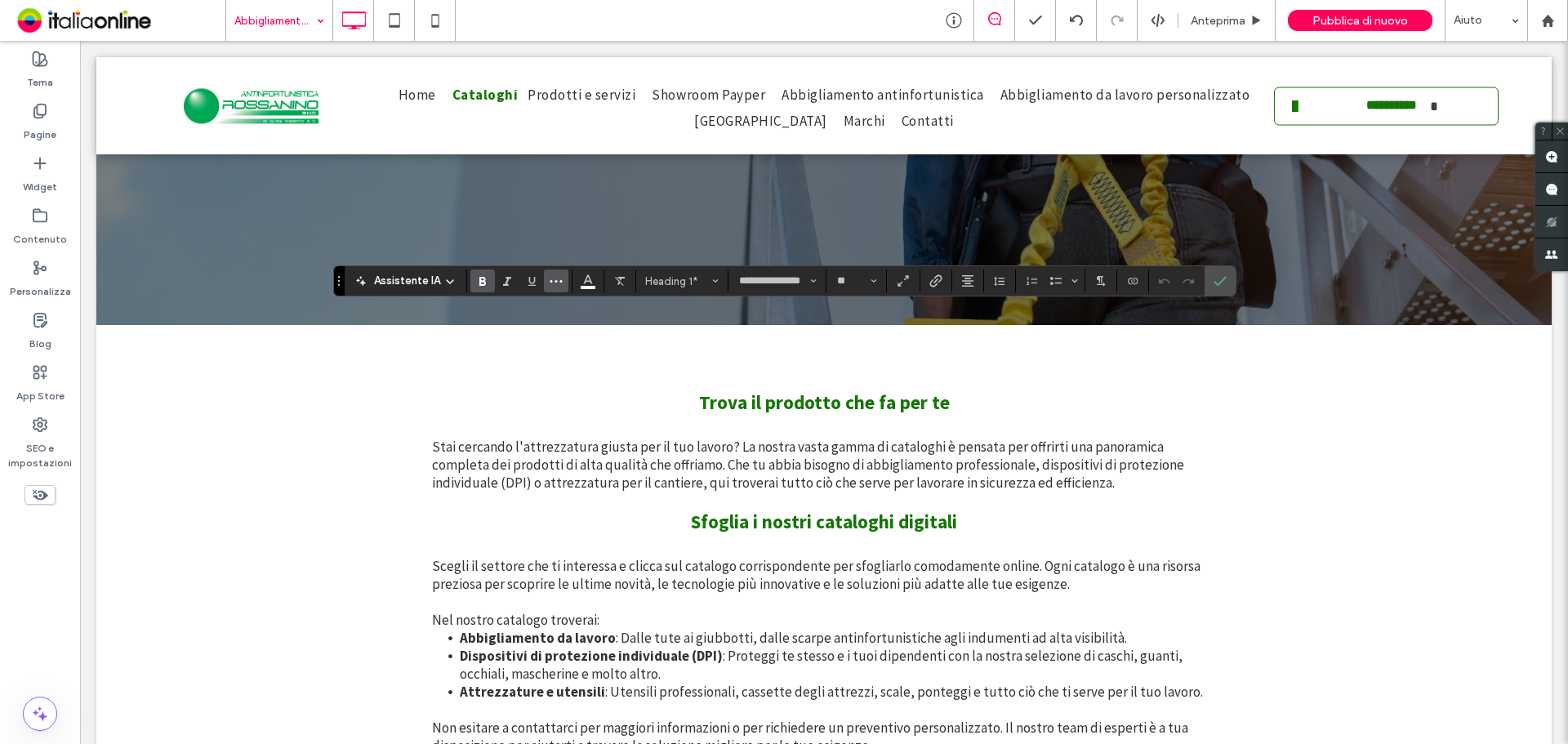
click at [561, 274] on icon "Altro" at bounding box center [555, 280] width 13 height 13
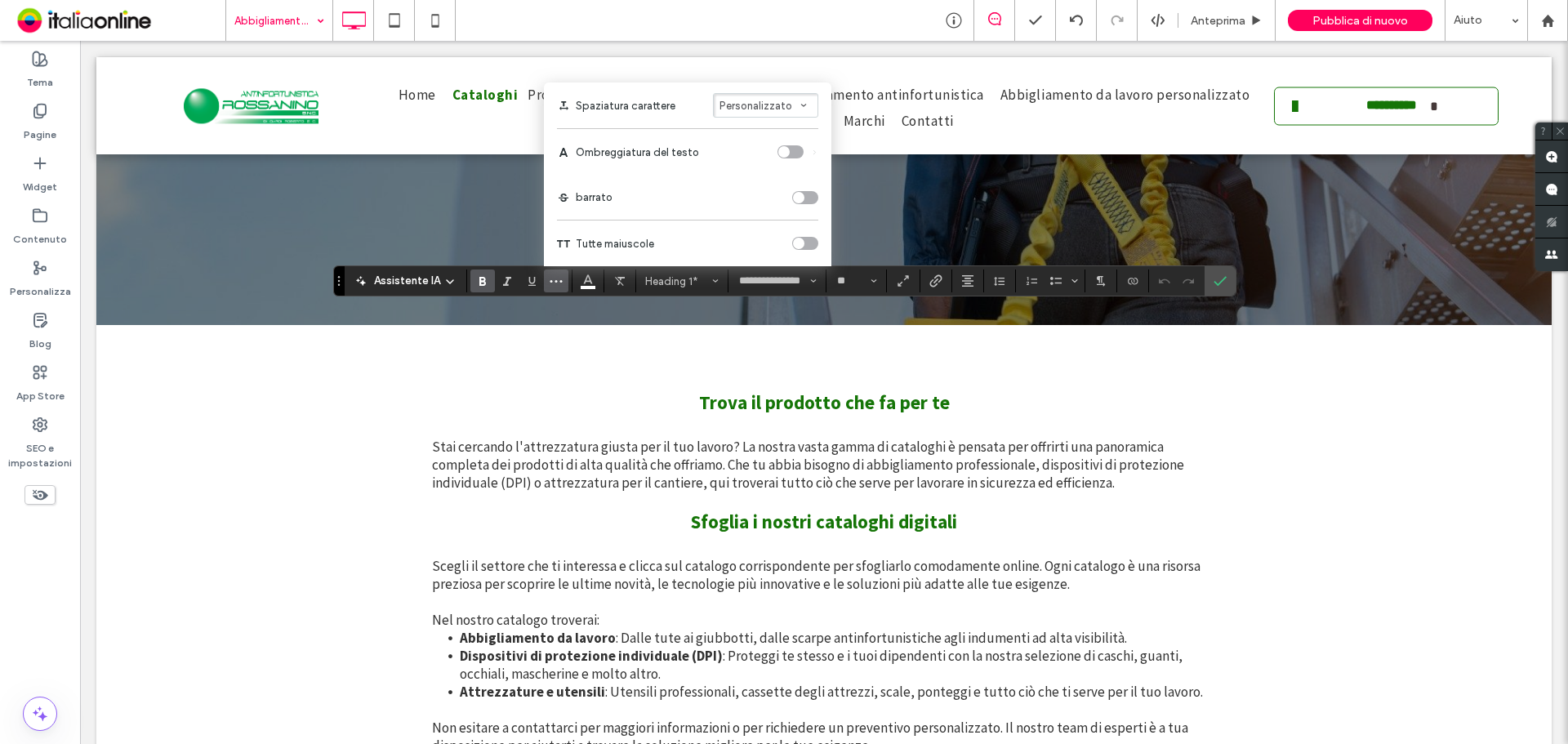
click at [806, 241] on div "toggle" at bounding box center [805, 243] width 26 height 13
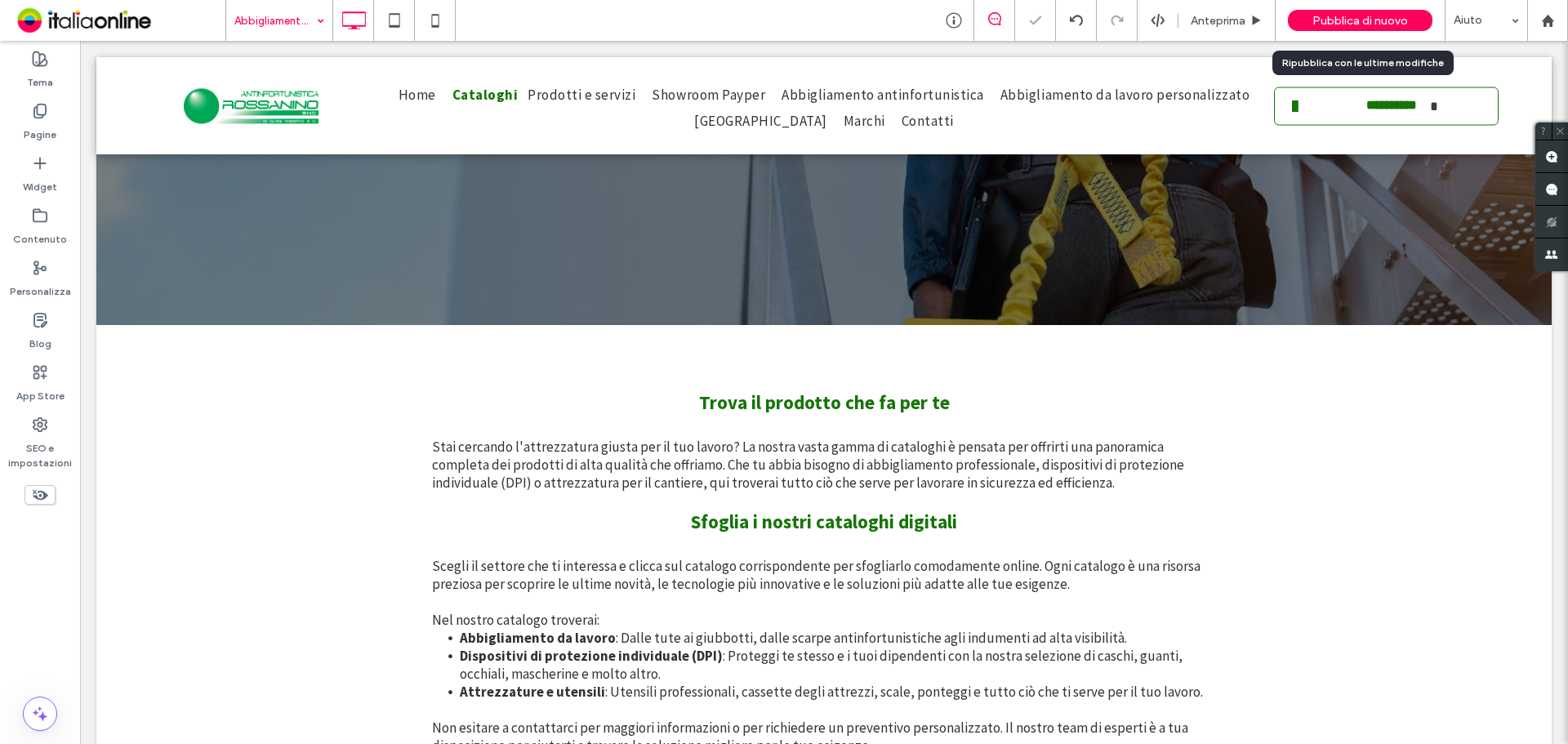
click at [1331, 15] on span "Pubblica di nuovo" at bounding box center [1360, 20] width 95 height 14
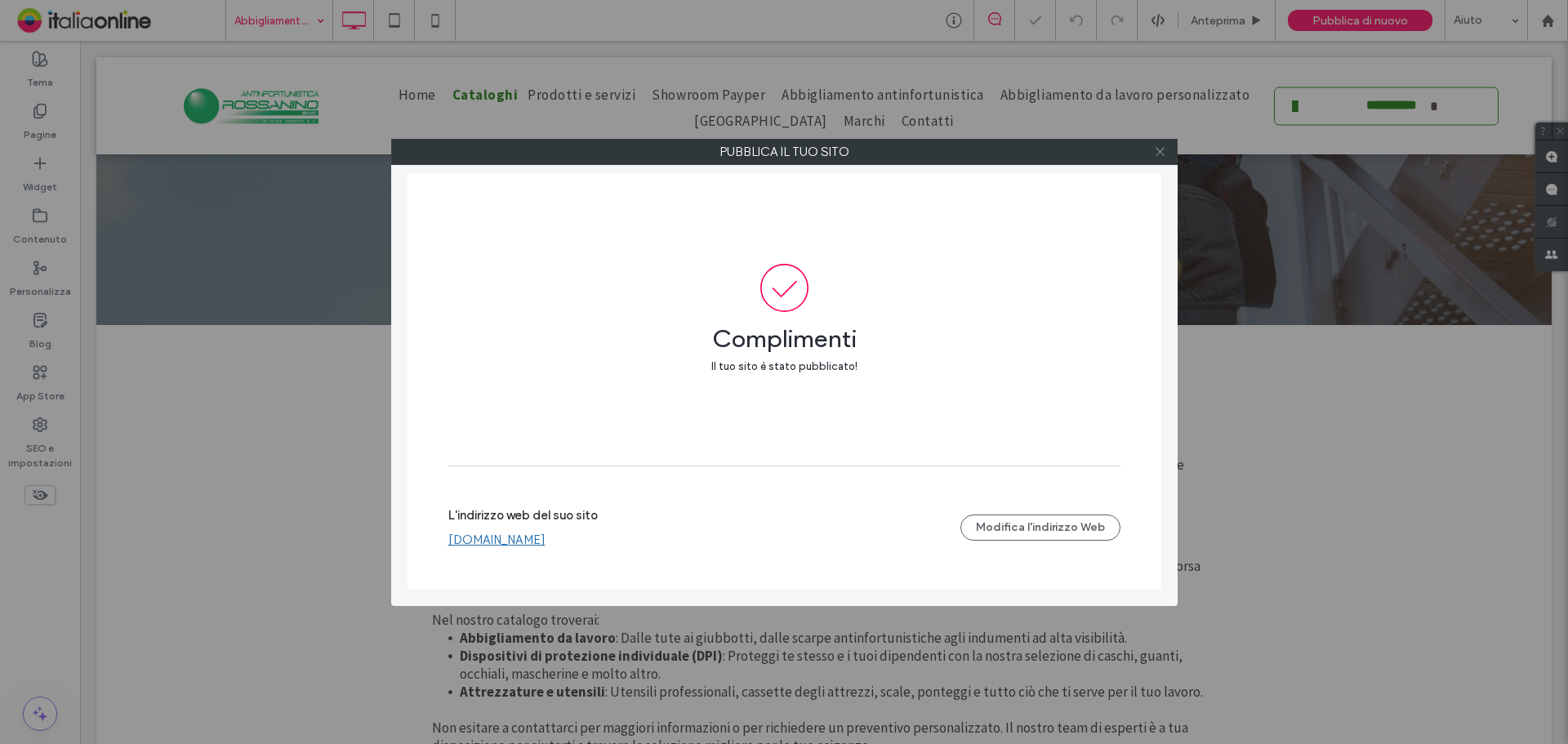
click at [1159, 153] on icon at bounding box center [1160, 152] width 12 height 12
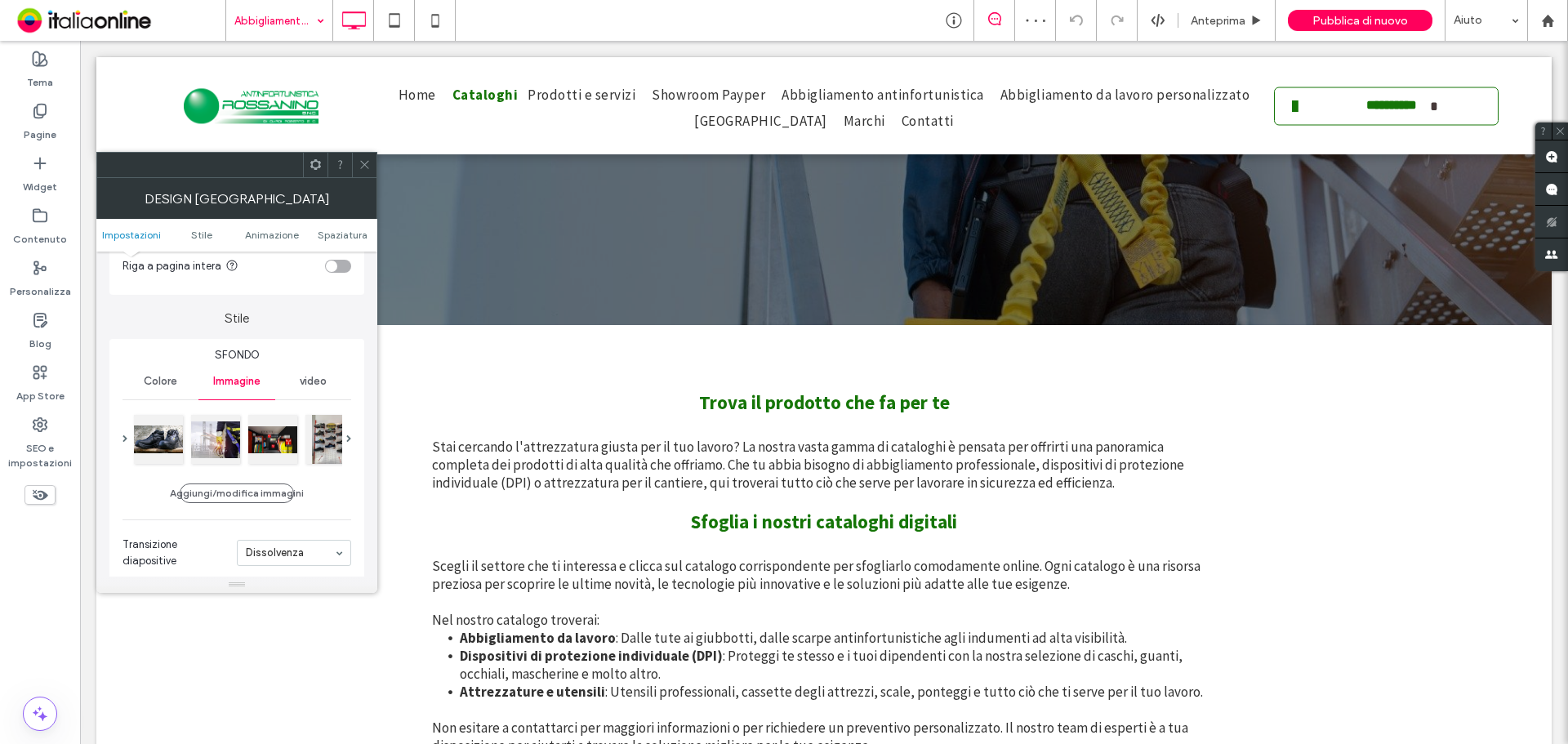
scroll to position [245, 0]
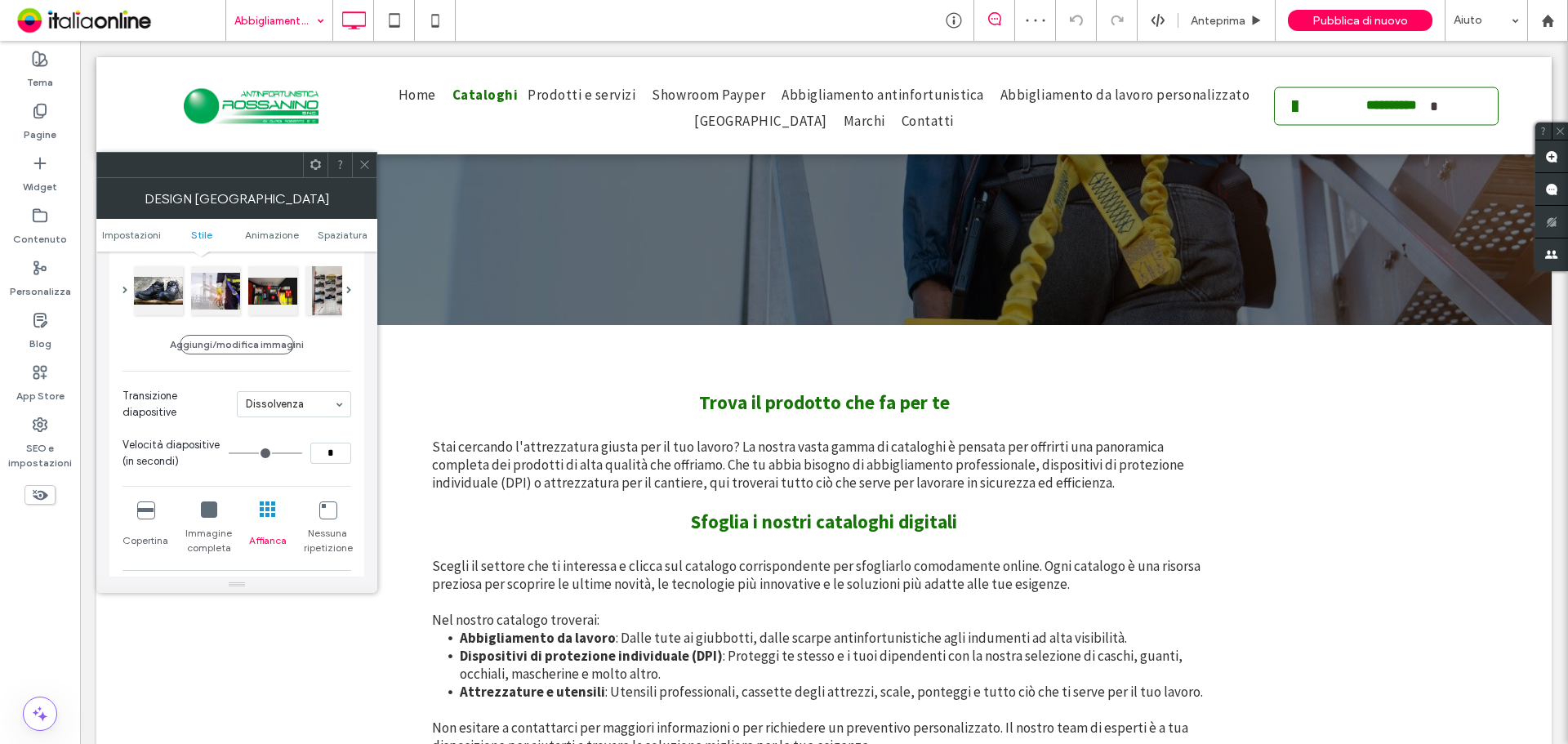
click at [344, 285] on div at bounding box center [237, 291] width 228 height 55
click at [345, 287] on div at bounding box center [237, 291] width 228 height 55
click at [347, 287] on span at bounding box center [348, 291] width 5 height 8
click at [329, 297] on div at bounding box center [349, 290] width 49 height 49
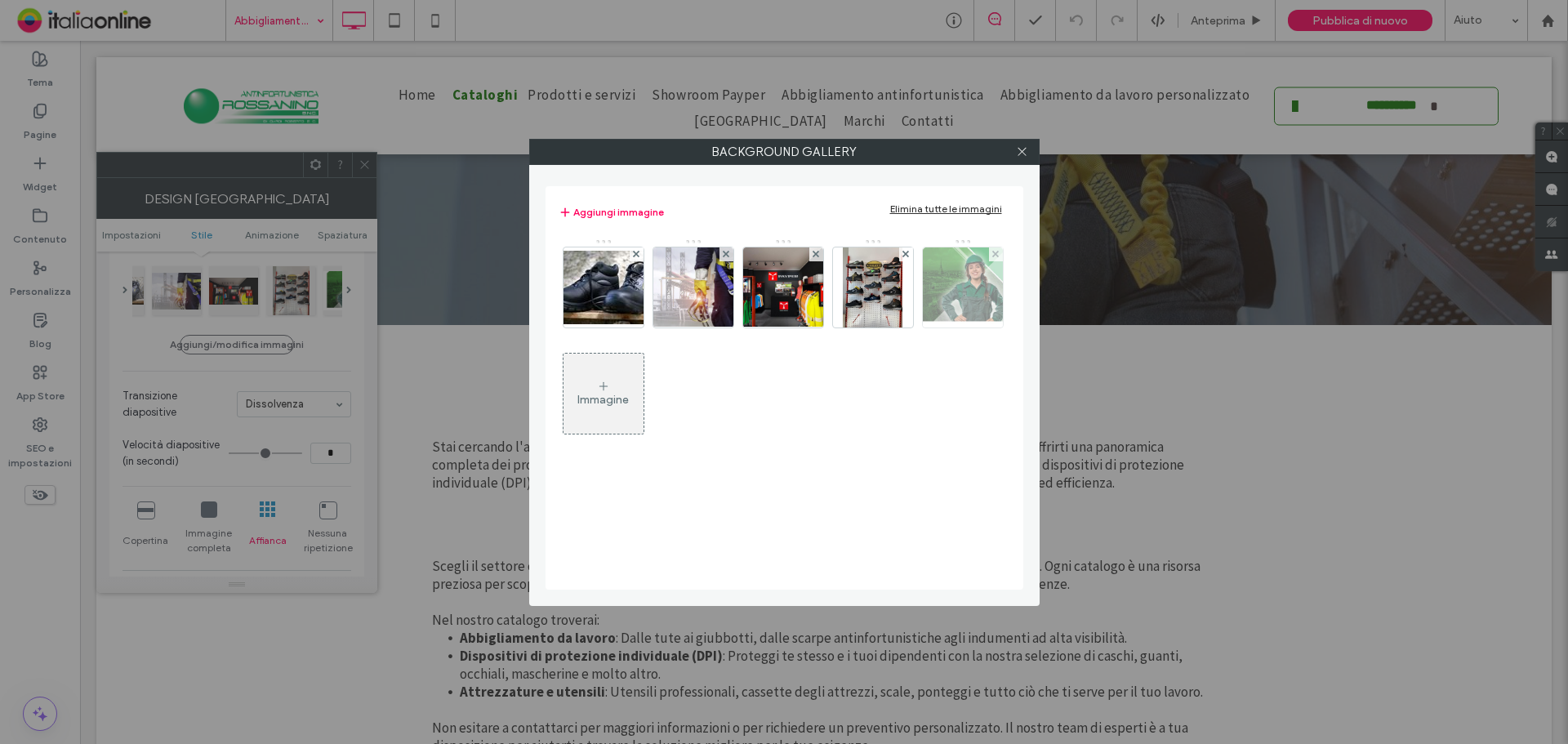
click at [947, 300] on img at bounding box center [962, 287] width 100 height 80
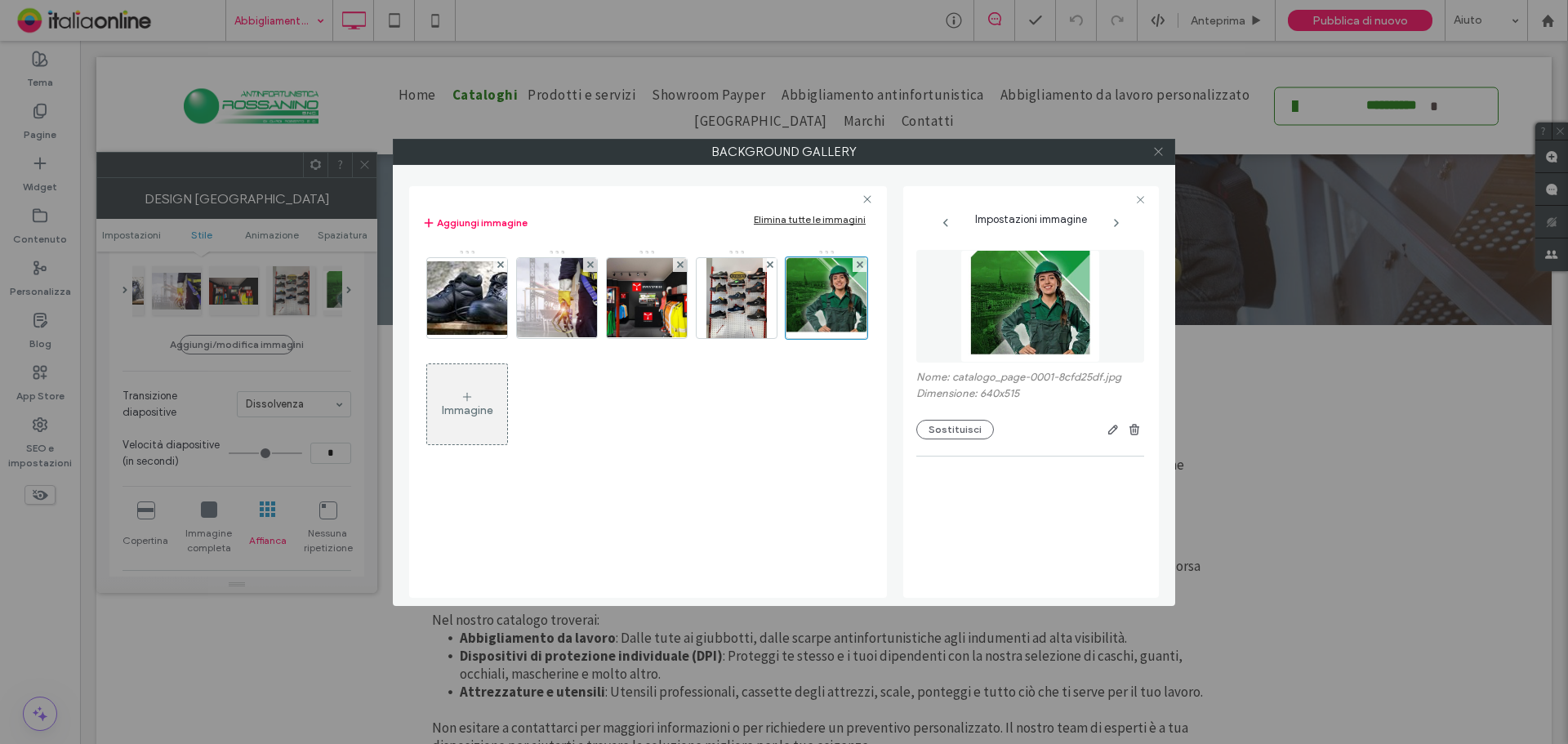
click at [1161, 150] on icon at bounding box center [1158, 152] width 12 height 12
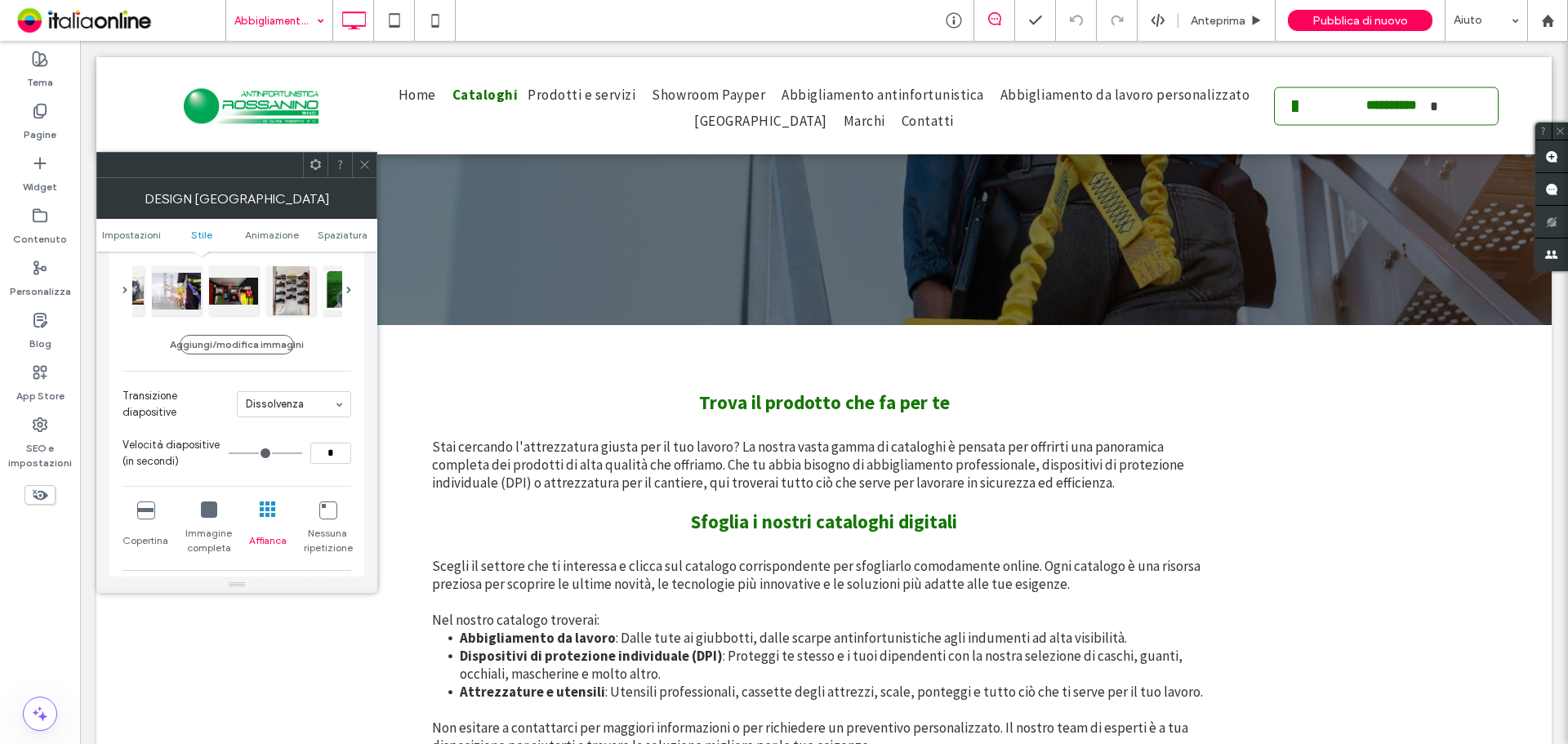
click at [149, 516] on icon at bounding box center [145, 510] width 16 height 16
click at [366, 168] on icon at bounding box center [365, 164] width 12 height 12
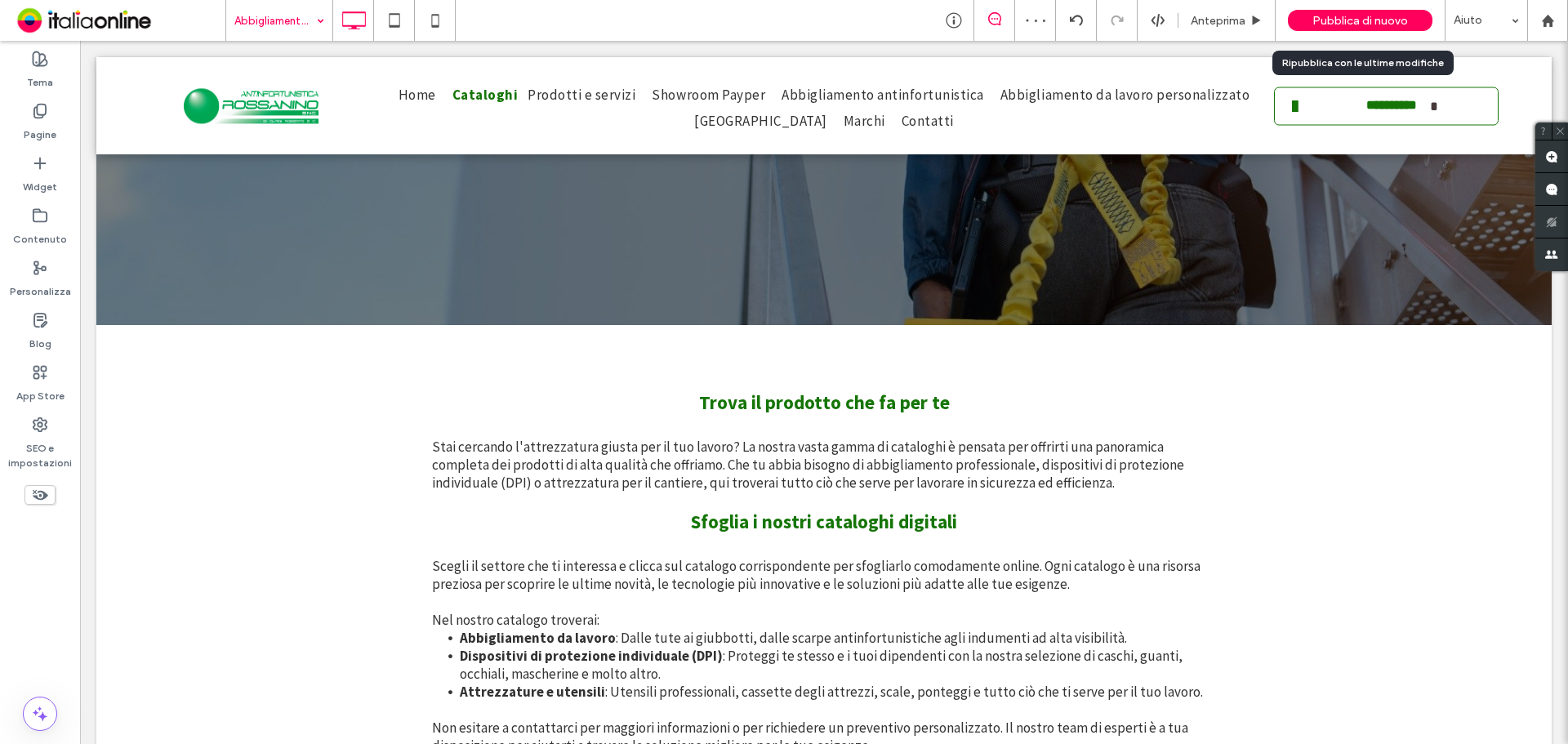
click at [1326, 30] on div "Pubblica di nuovo" at bounding box center [1360, 20] width 145 height 21
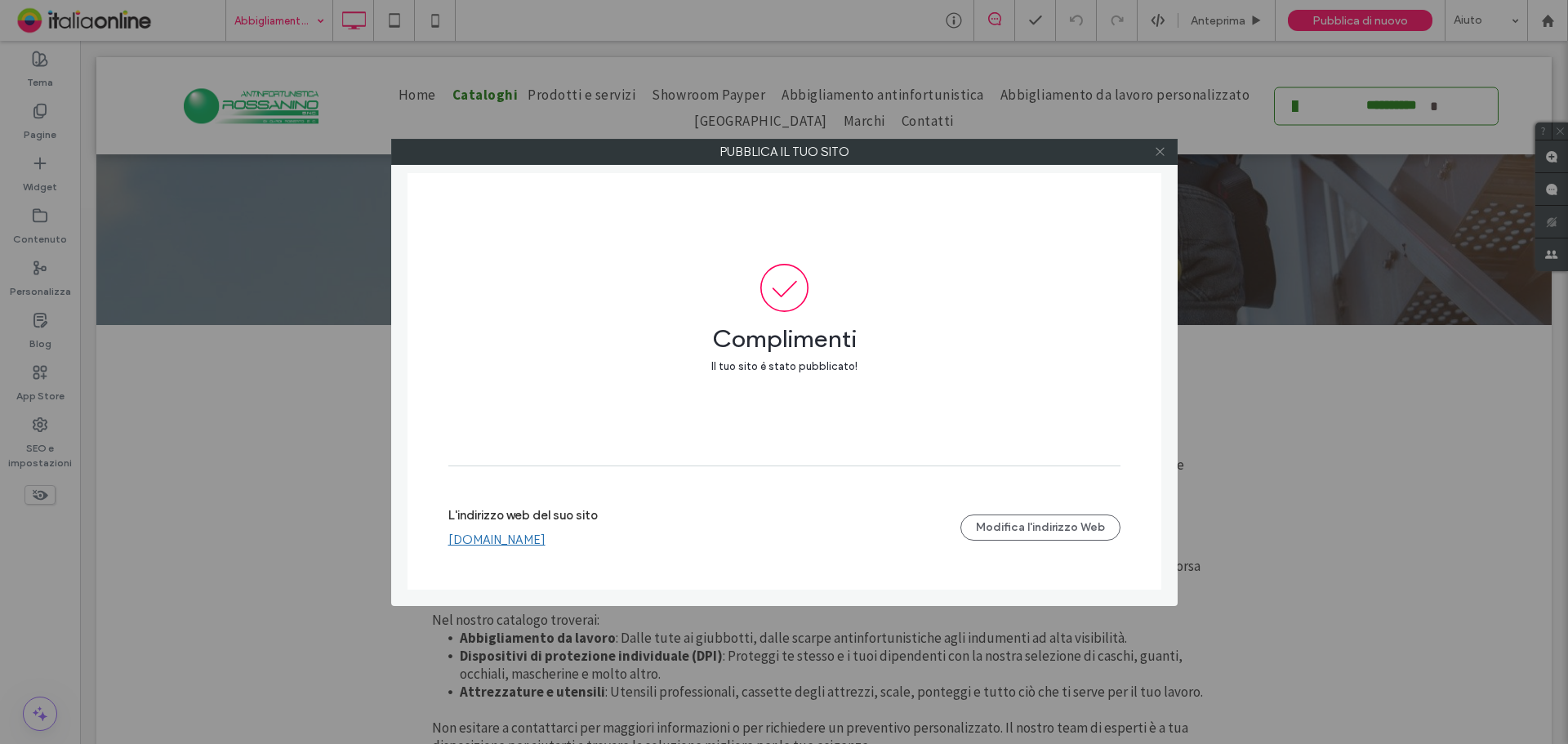
click at [1159, 150] on icon at bounding box center [1160, 152] width 12 height 12
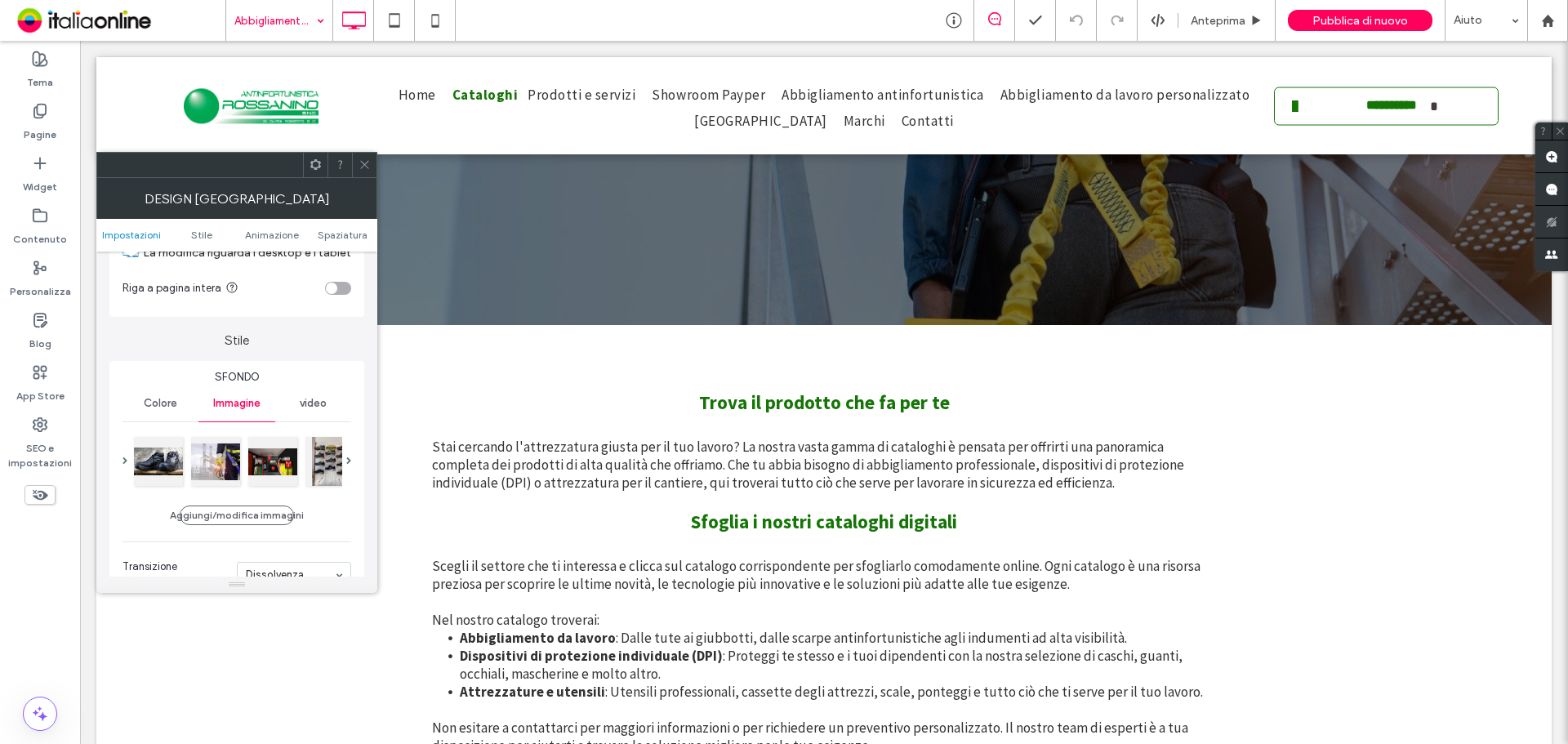
scroll to position [164, 0]
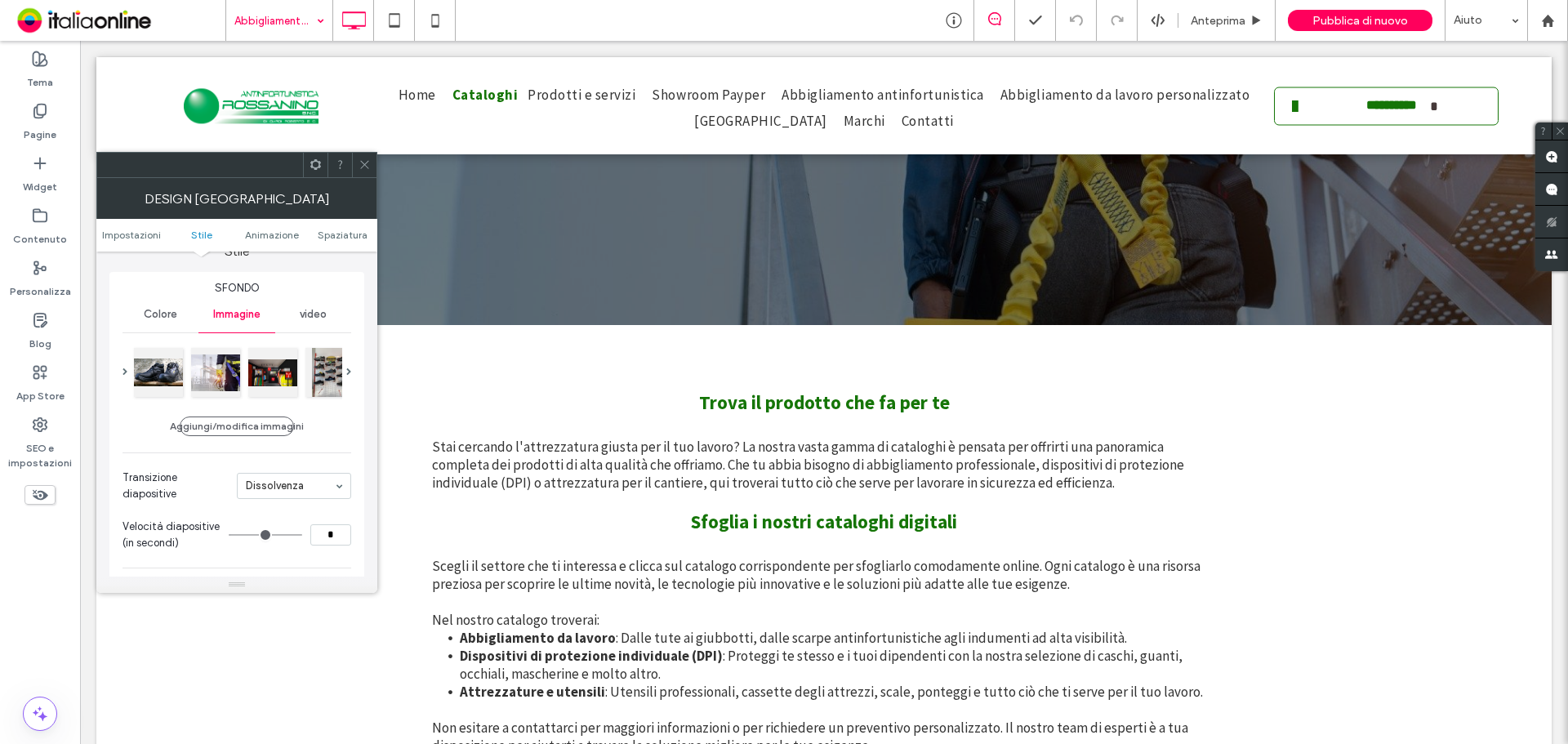
drag, startPoint x: 360, startPoint y: 162, endPoint x: 364, endPoint y: 173, distance: 11.7
click at [360, 162] on icon at bounding box center [365, 164] width 12 height 12
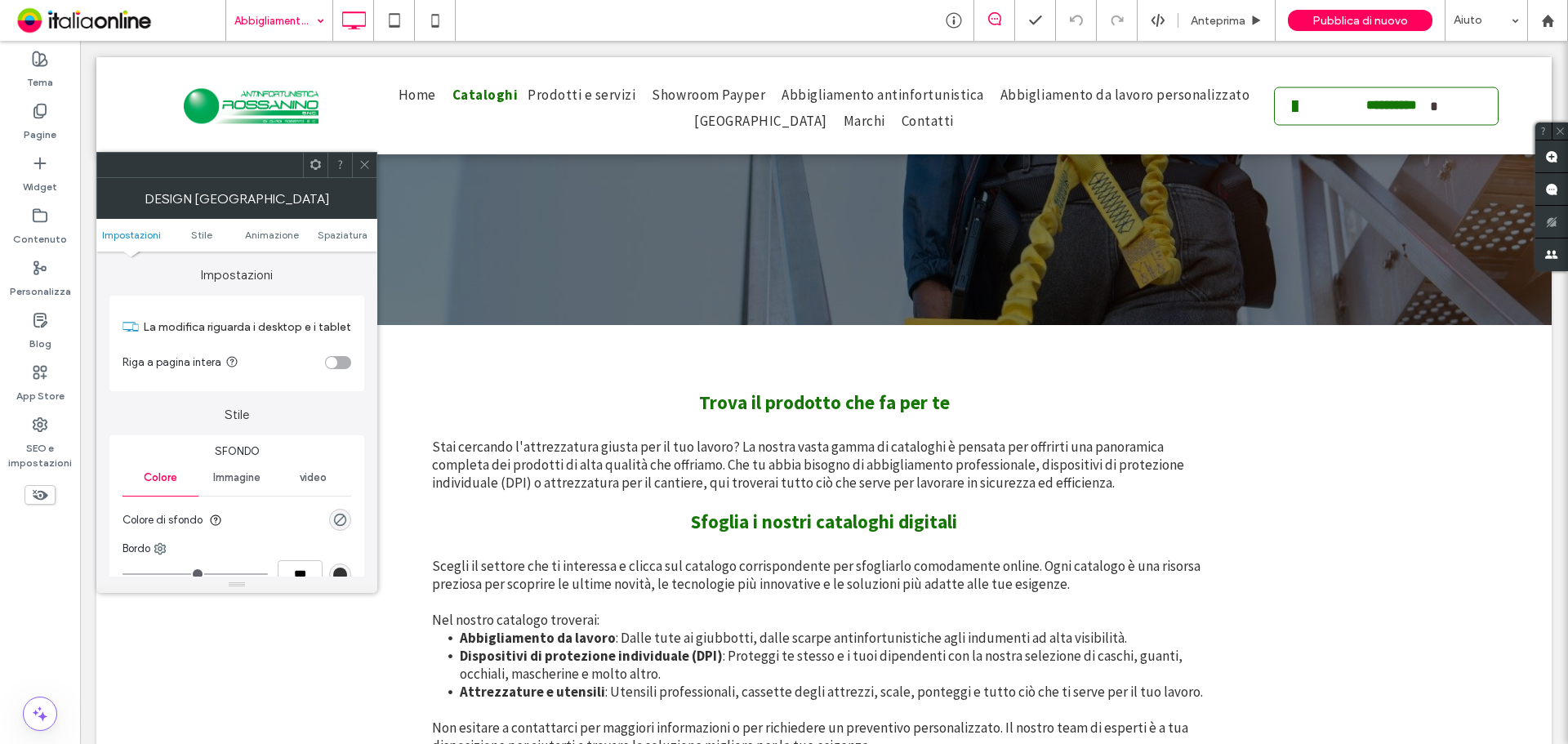
click at [365, 167] on icon at bounding box center [365, 164] width 12 height 12
click at [326, 241] on ul "Impostazioni Stile Animazione Spaziatura" at bounding box center [237, 235] width 281 height 32
click at [347, 222] on ul "Impostazioni Stile Animazione Spaziatura" at bounding box center [237, 235] width 281 height 32
click at [347, 229] on span "Spaziatura" at bounding box center [342, 234] width 49 height 12
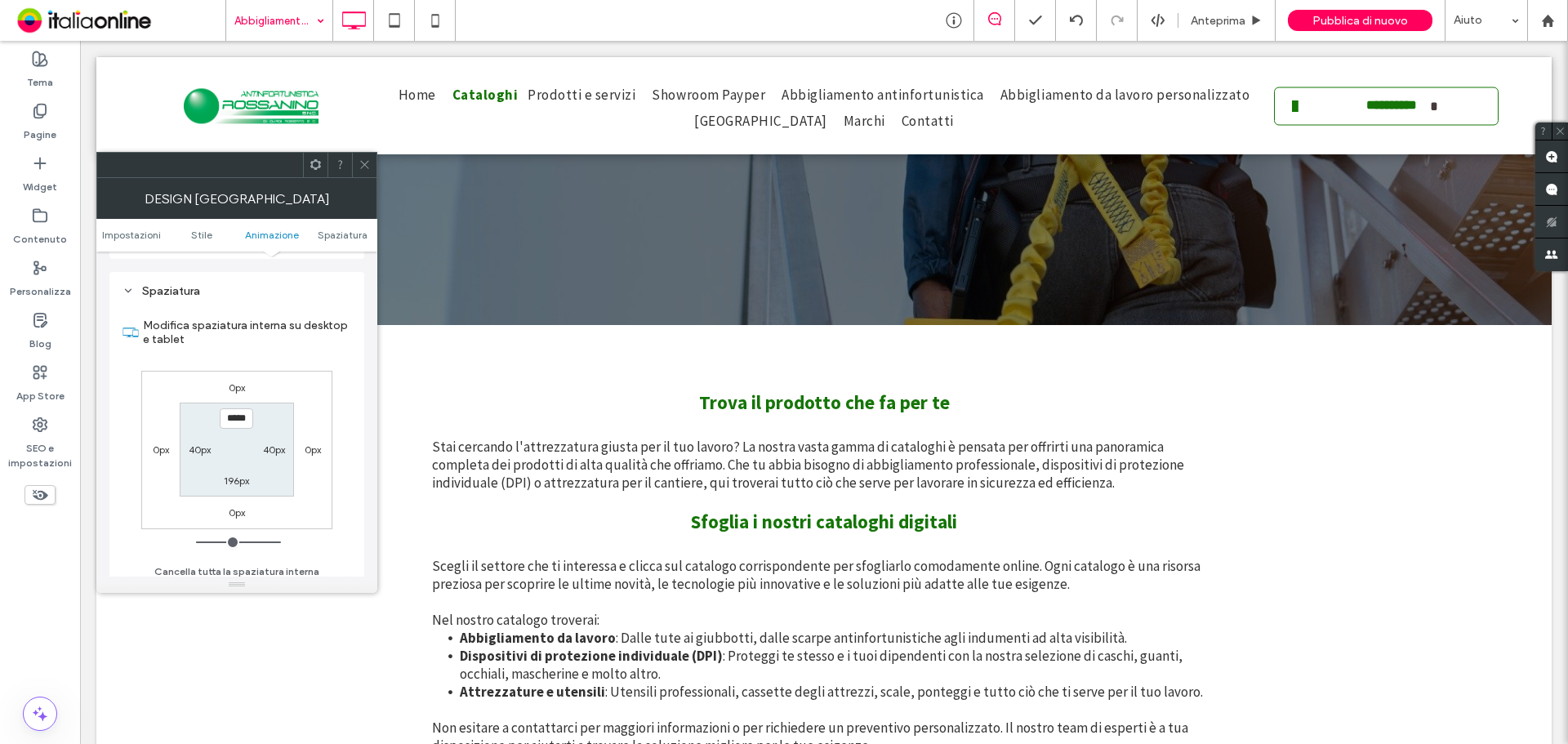
scroll to position [1019, 0]
type input "***"
click at [367, 168] on use at bounding box center [365, 165] width 9 height 9
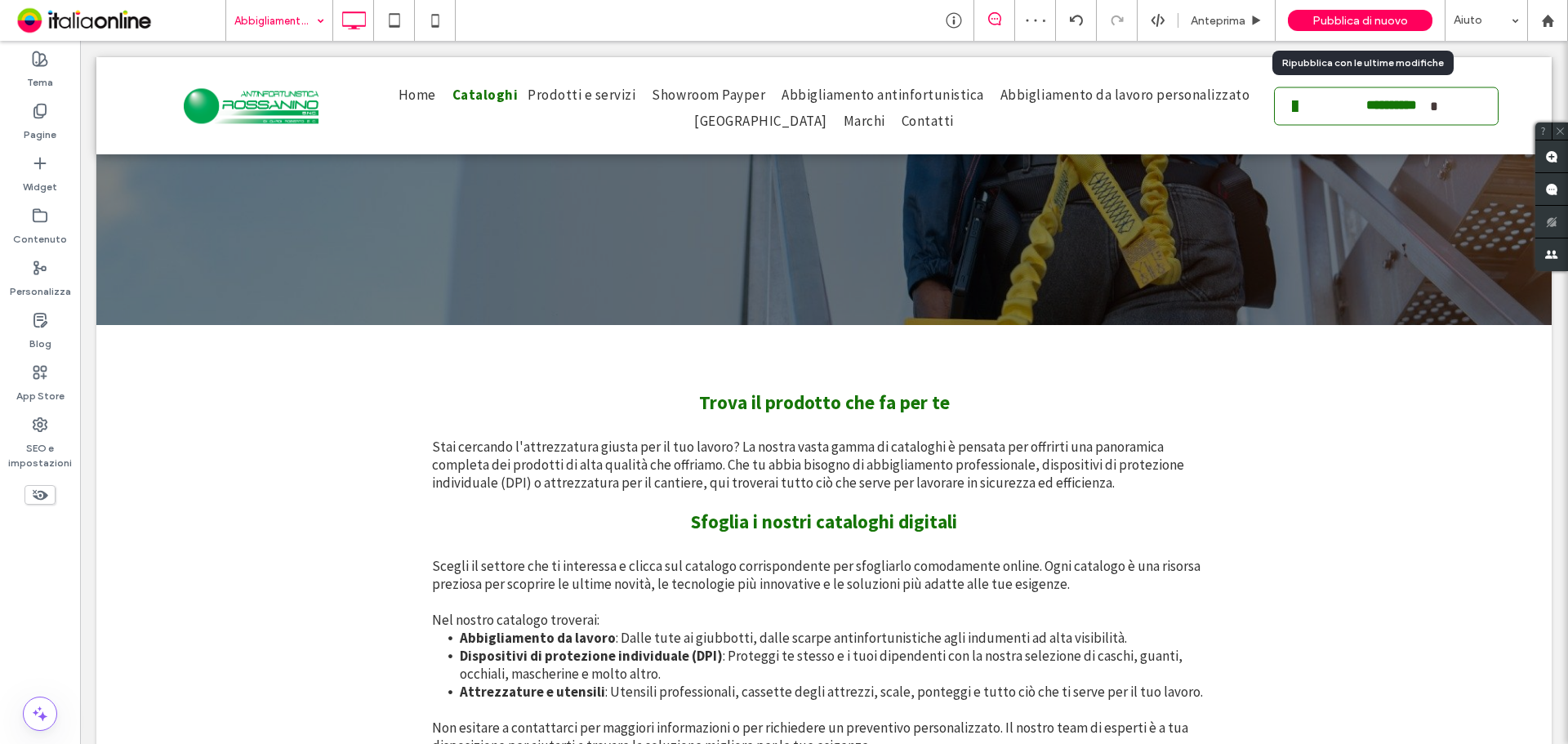
click at [1352, 14] on span "Pubblica di nuovo" at bounding box center [1360, 20] width 95 height 14
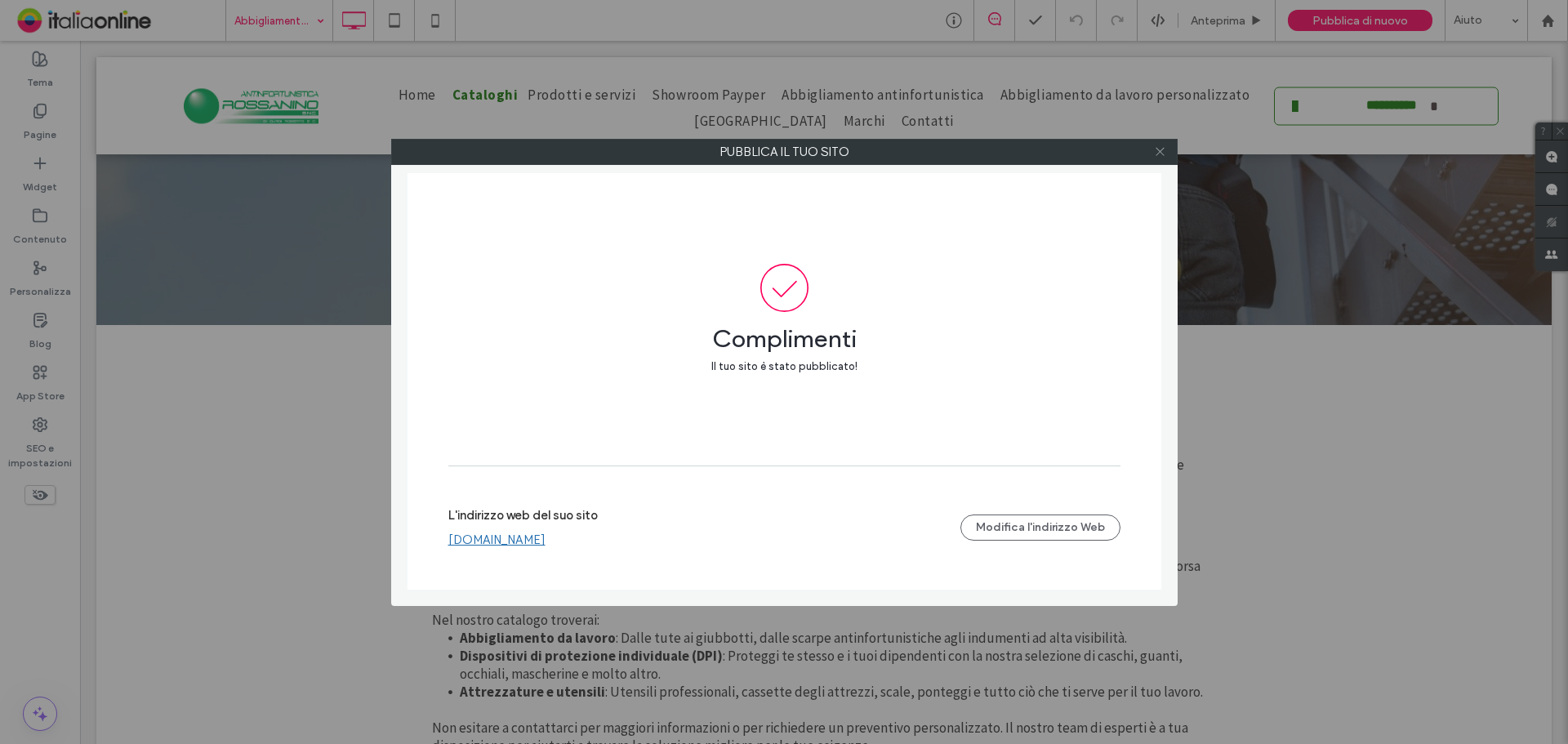
click at [1157, 153] on icon at bounding box center [1160, 152] width 12 height 12
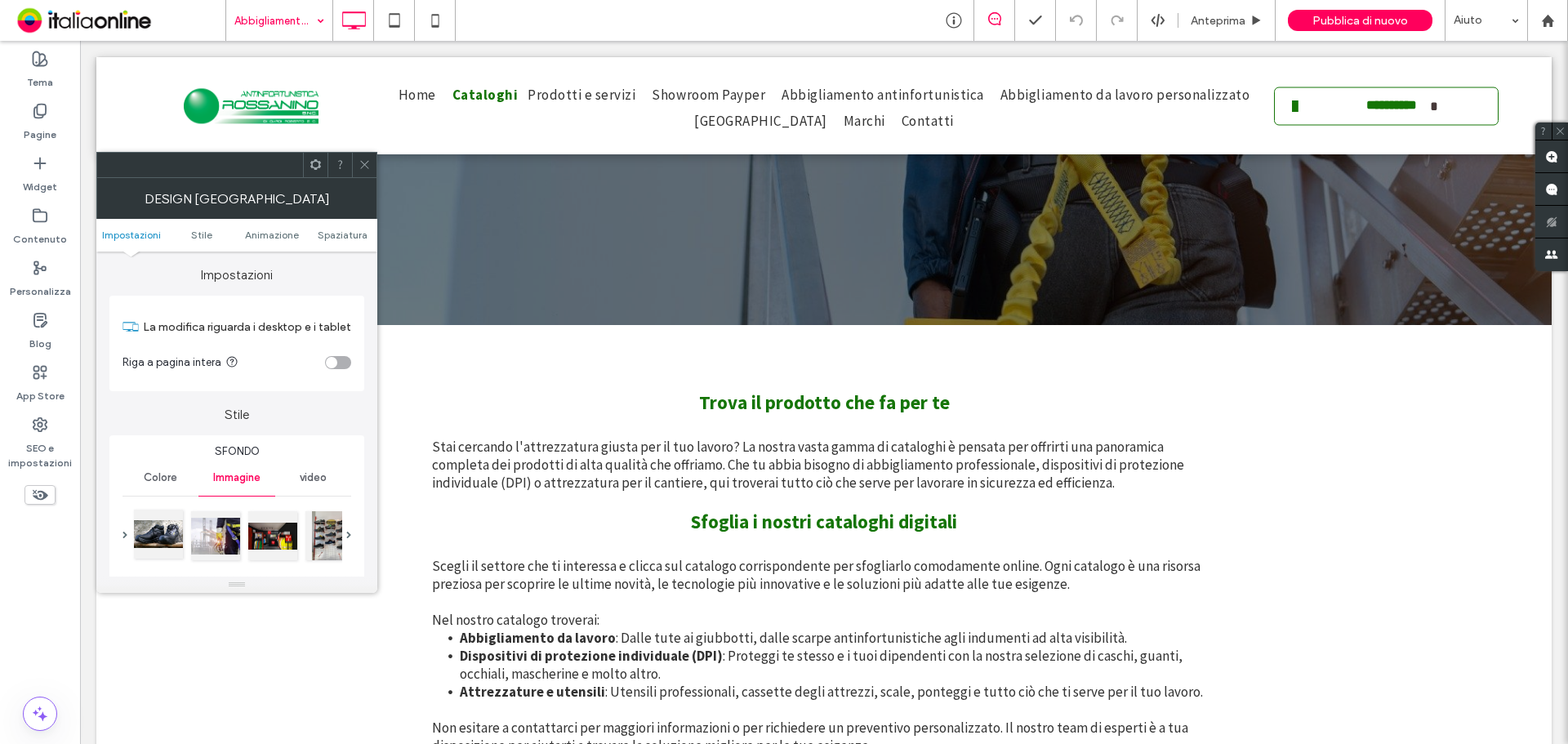
click at [148, 547] on div at bounding box center [158, 534] width 49 height 49
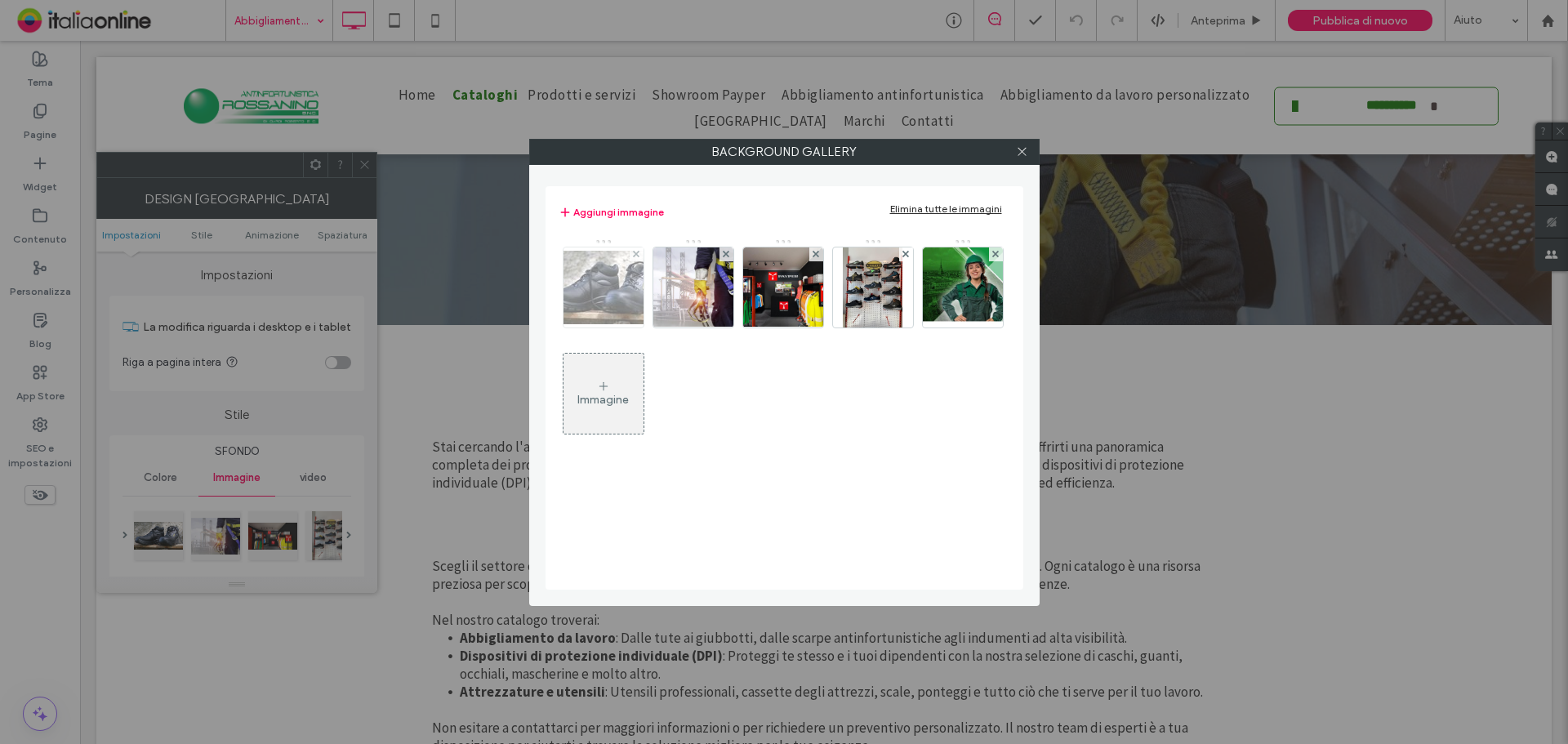
click at [593, 302] on img at bounding box center [603, 287] width 130 height 73
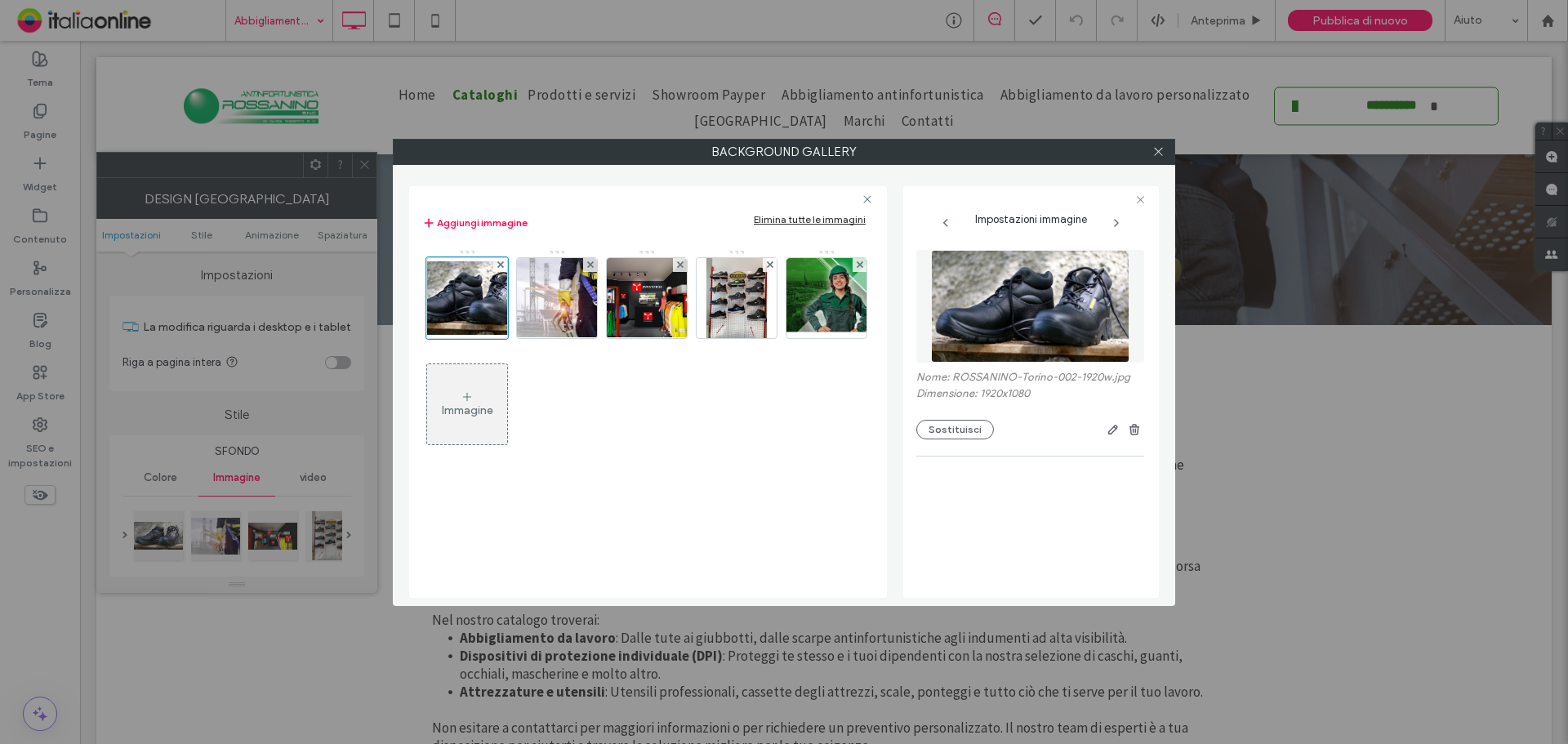
click at [688, 300] on div "Immagine" at bounding box center [647, 355] width 450 height 212
click at [726, 302] on img at bounding box center [736, 298] width 60 height 80
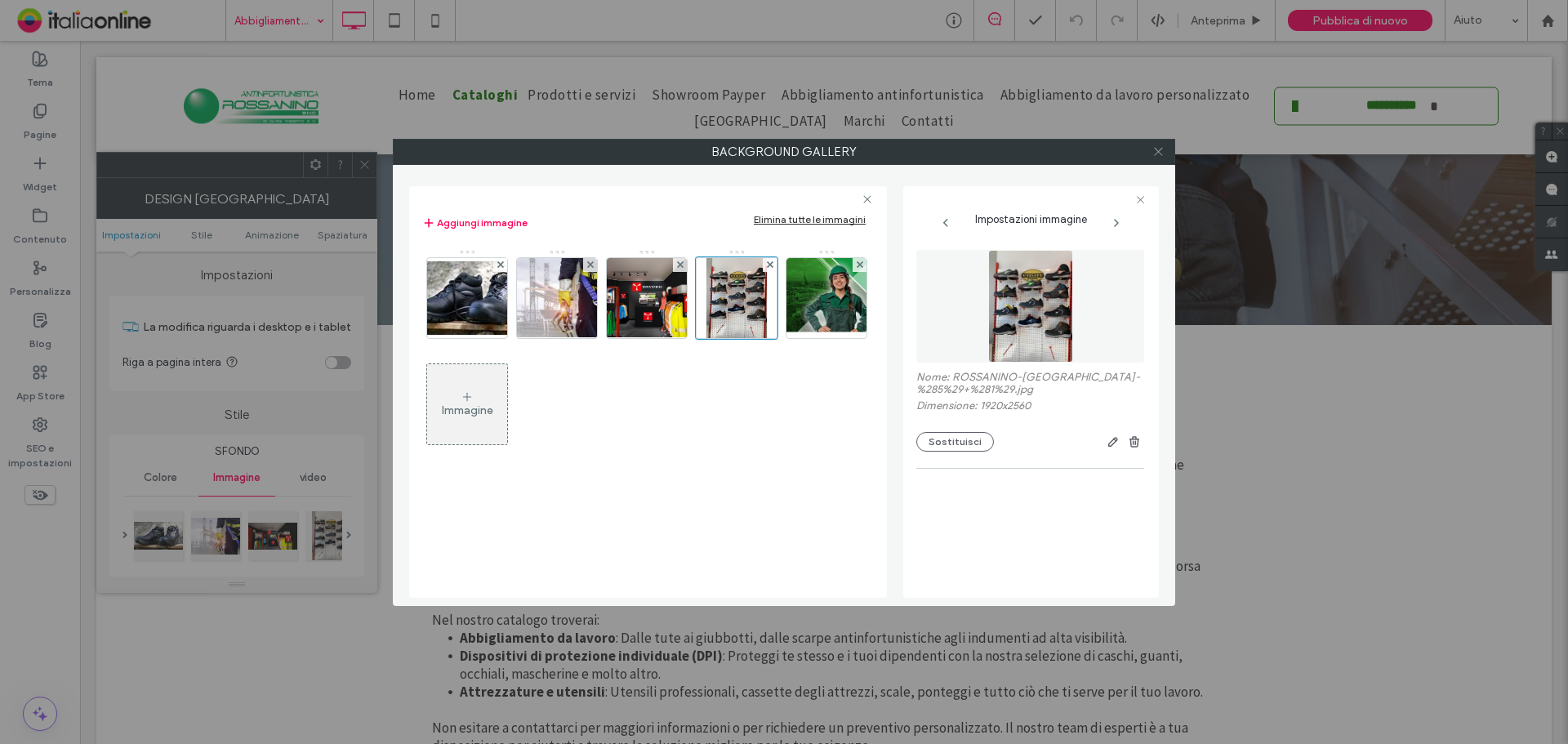
click at [1158, 154] on icon at bounding box center [1158, 152] width 12 height 12
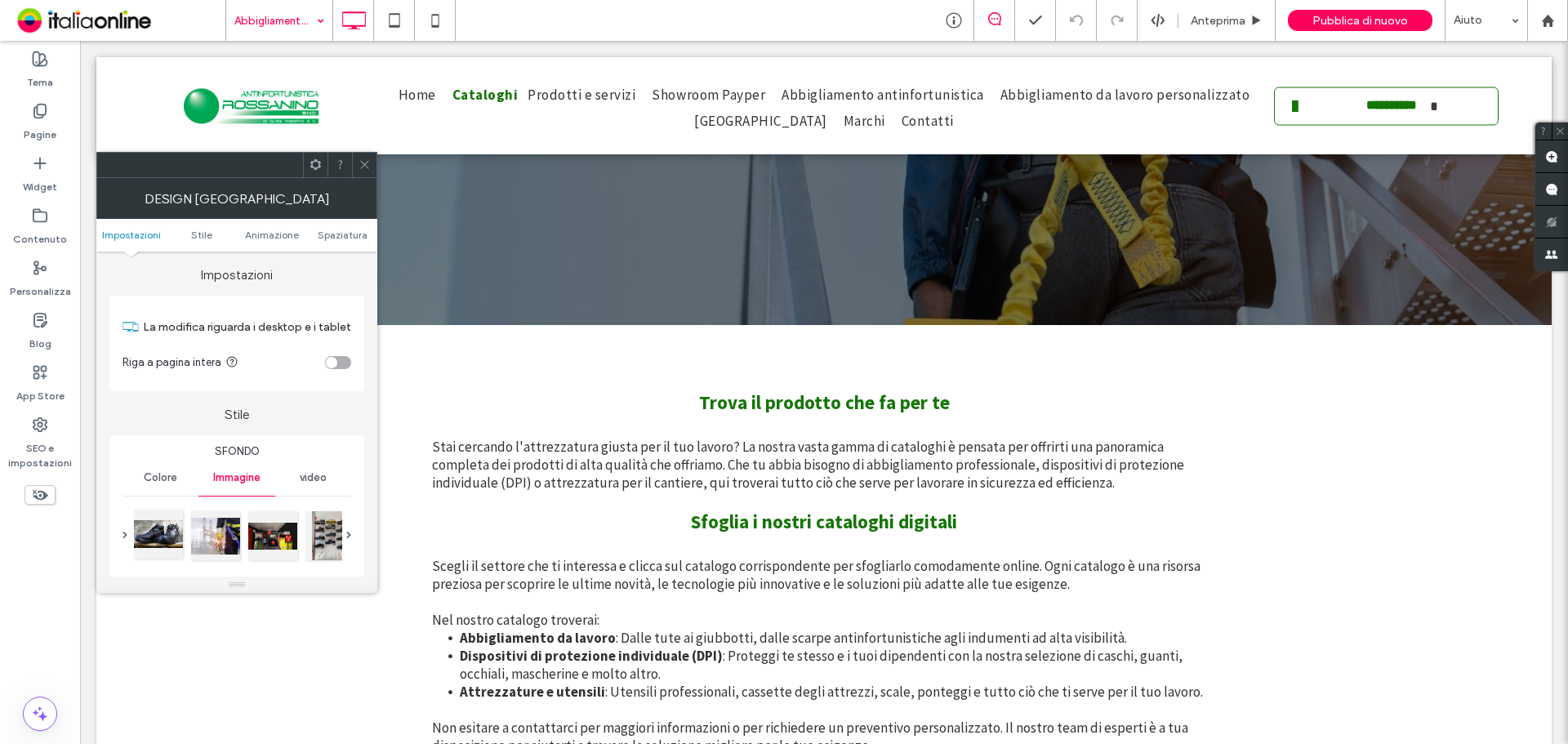
click at [160, 538] on div at bounding box center [158, 534] width 49 height 49
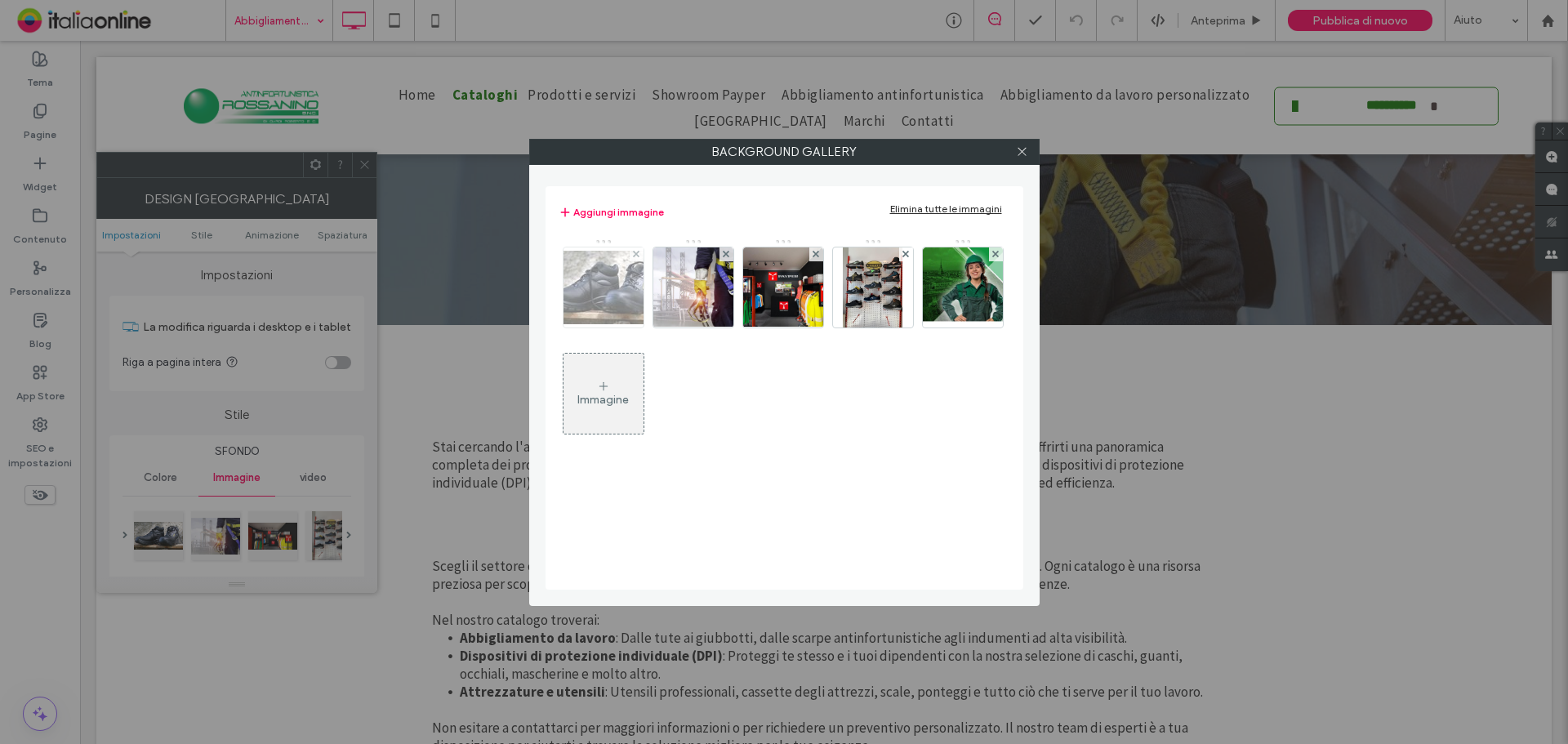
click at [623, 300] on img at bounding box center [603, 287] width 130 height 73
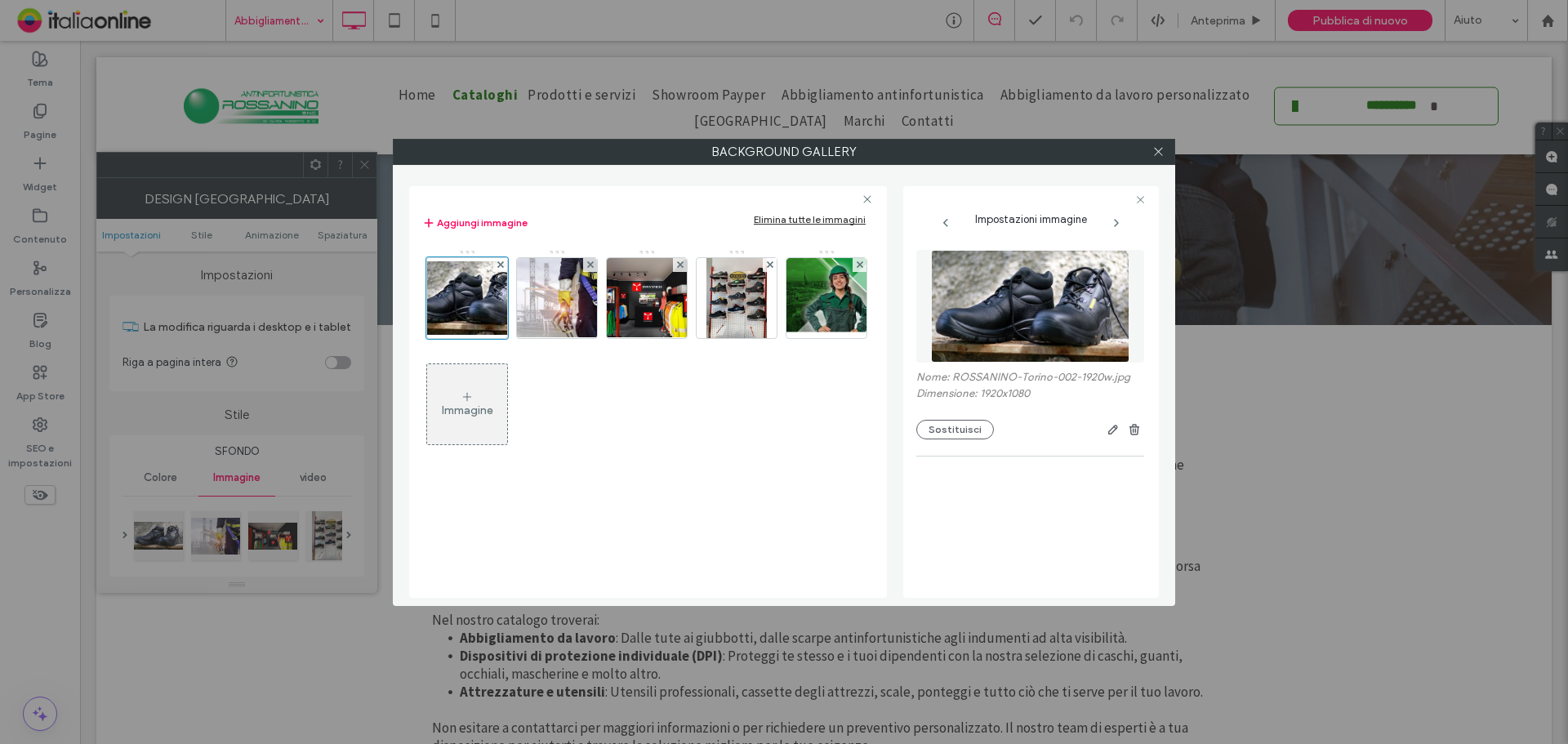
click at [1165, 150] on div at bounding box center [1157, 152] width 25 height 25
click at [1157, 154] on icon at bounding box center [1158, 152] width 12 height 12
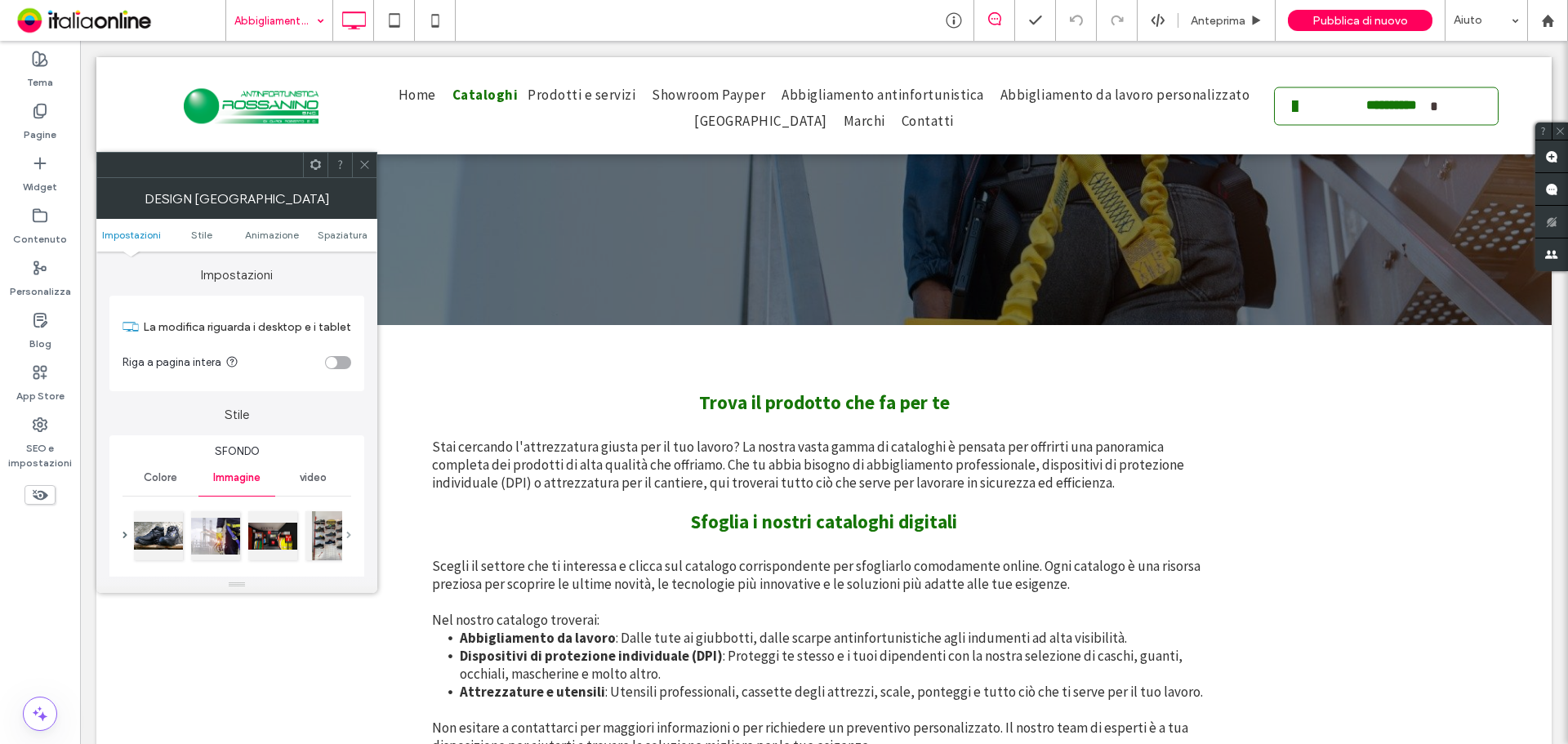
click at [347, 533] on span at bounding box center [348, 535] width 5 height 8
click at [126, 535] on span at bounding box center [125, 535] width 5 height 8
click at [313, 542] on div at bounding box center [330, 534] width 49 height 49
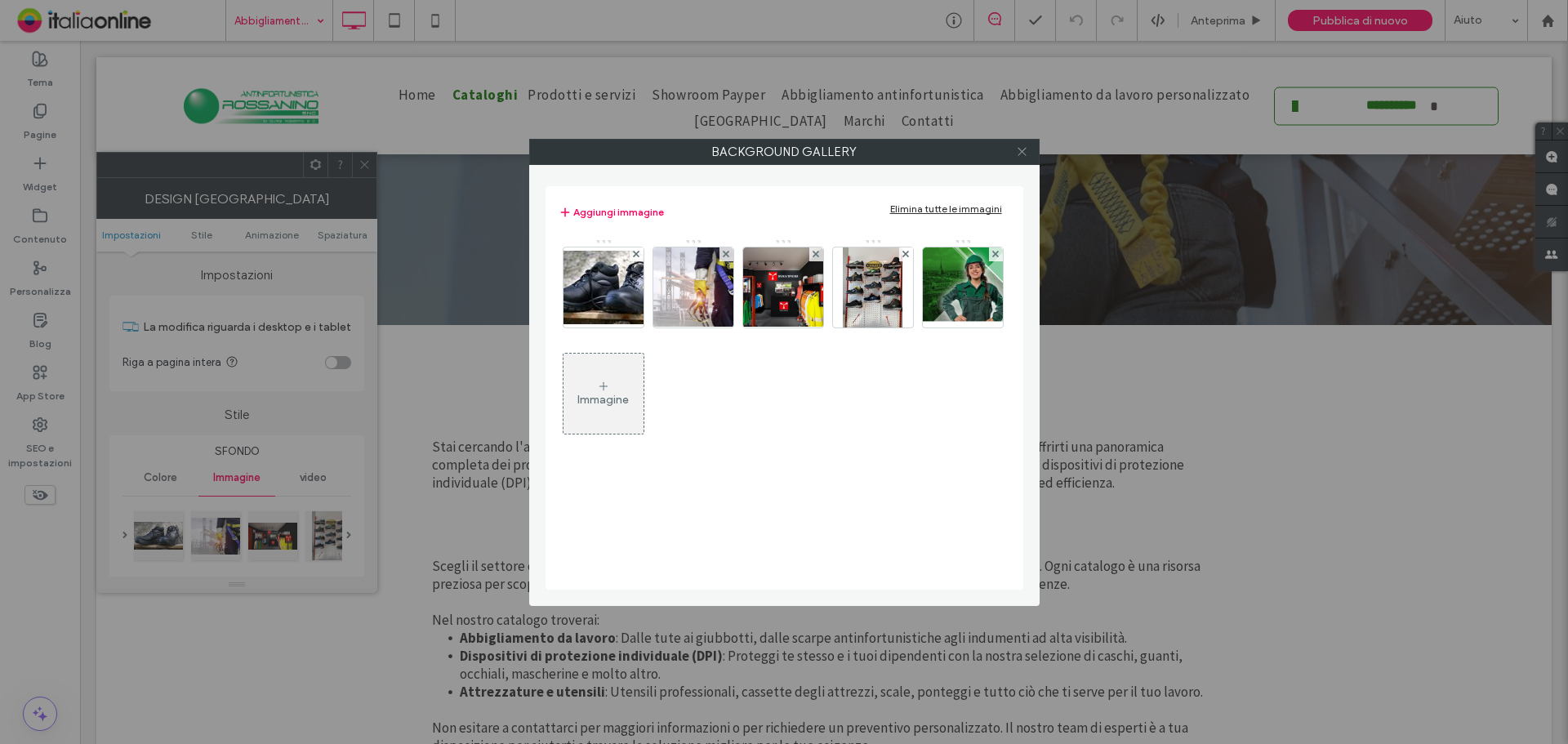
click at [1019, 154] on icon at bounding box center [1022, 152] width 12 height 12
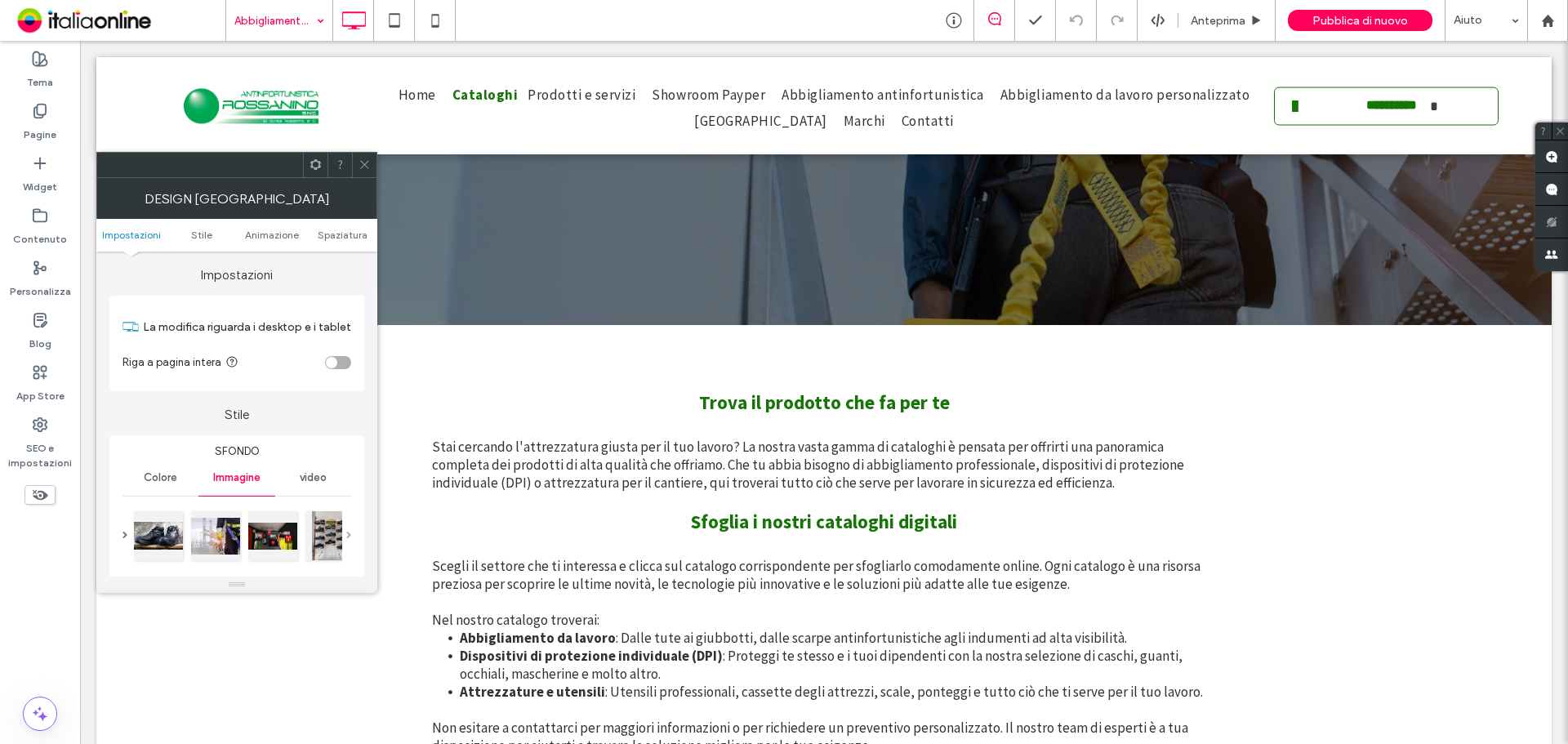
click at [347, 536] on span at bounding box center [348, 535] width 5 height 8
click at [287, 538] on div at bounding box center [291, 534] width 49 height 49
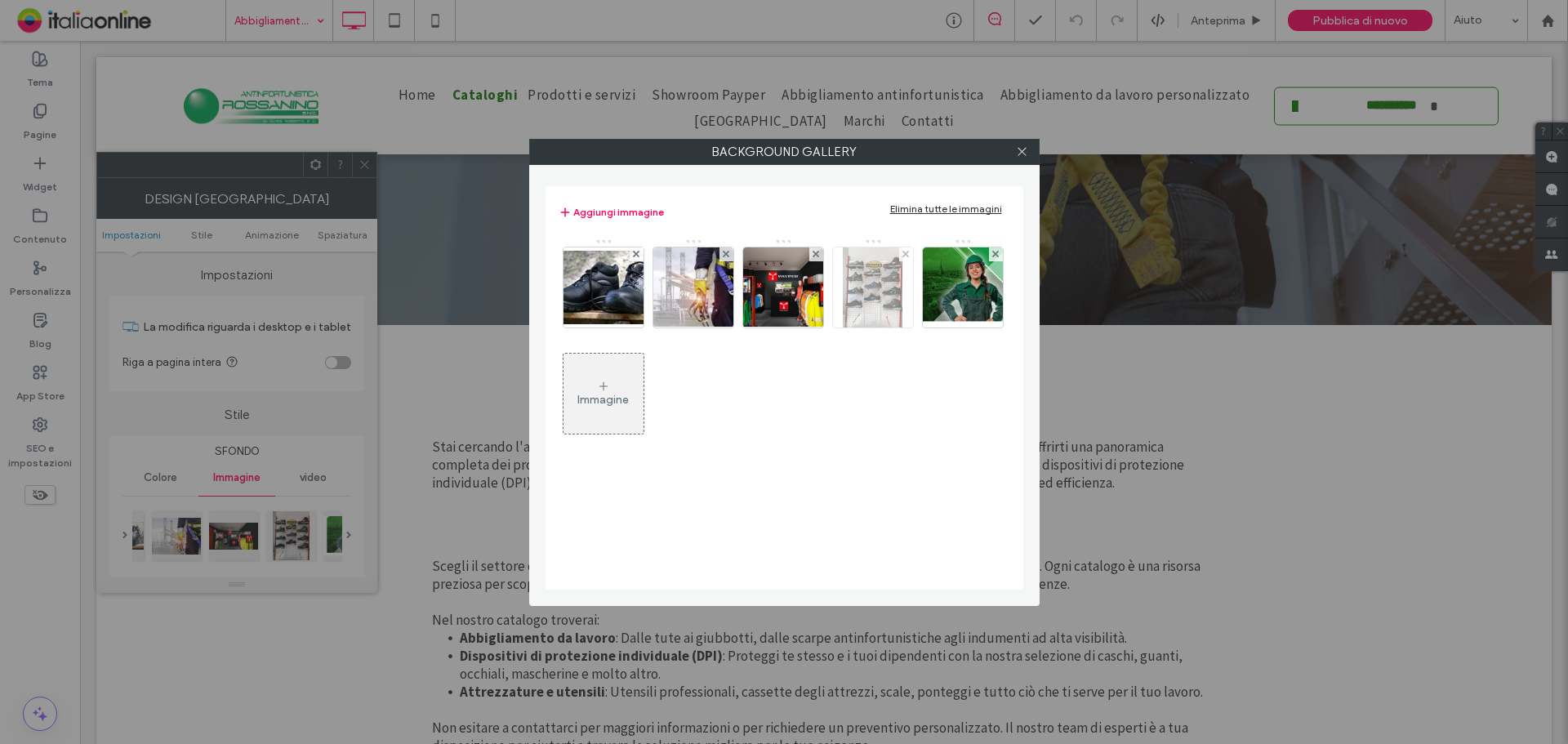
click at [871, 279] on img at bounding box center [872, 287] width 60 height 80
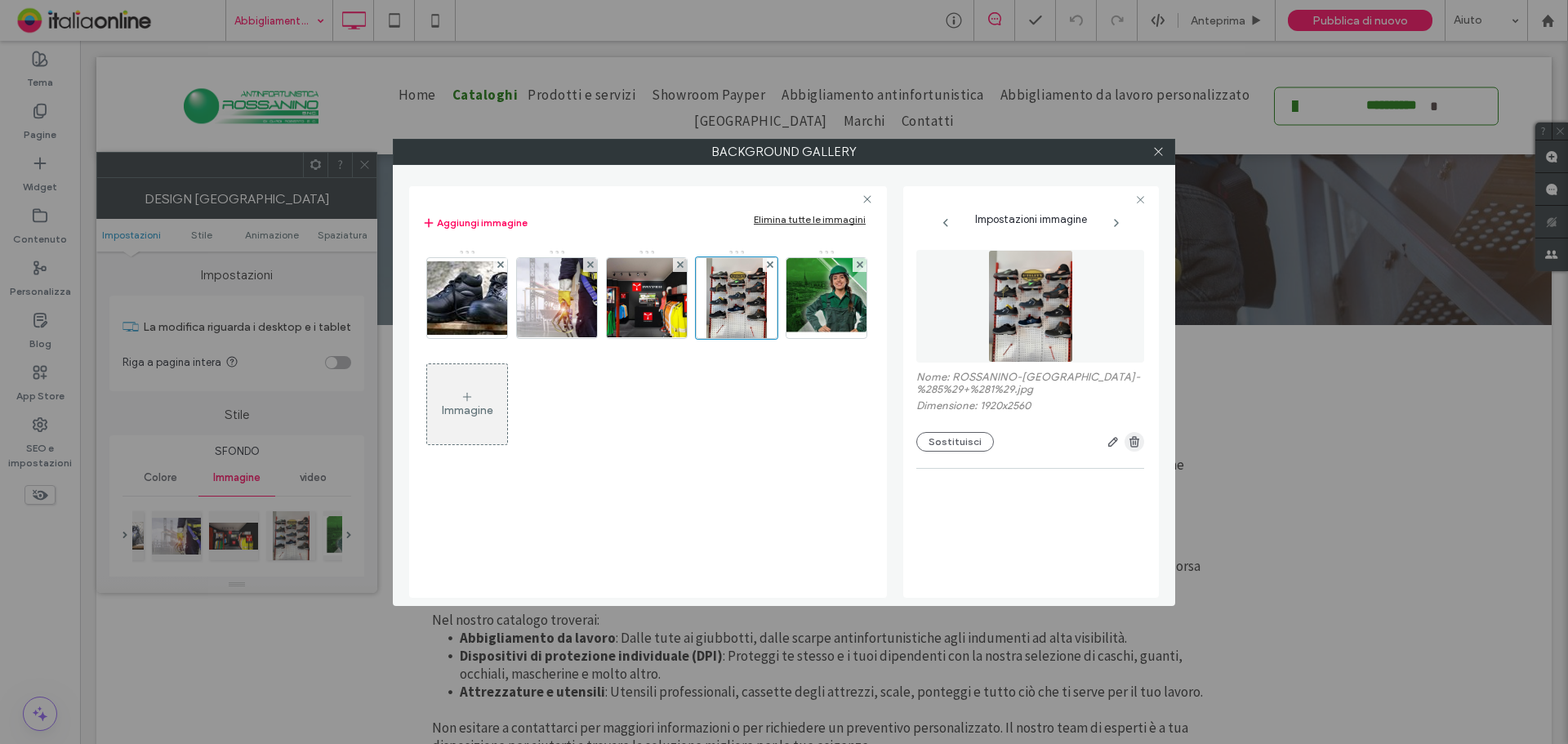
click at [1126, 441] on span "button" at bounding box center [1134, 441] width 20 height 20
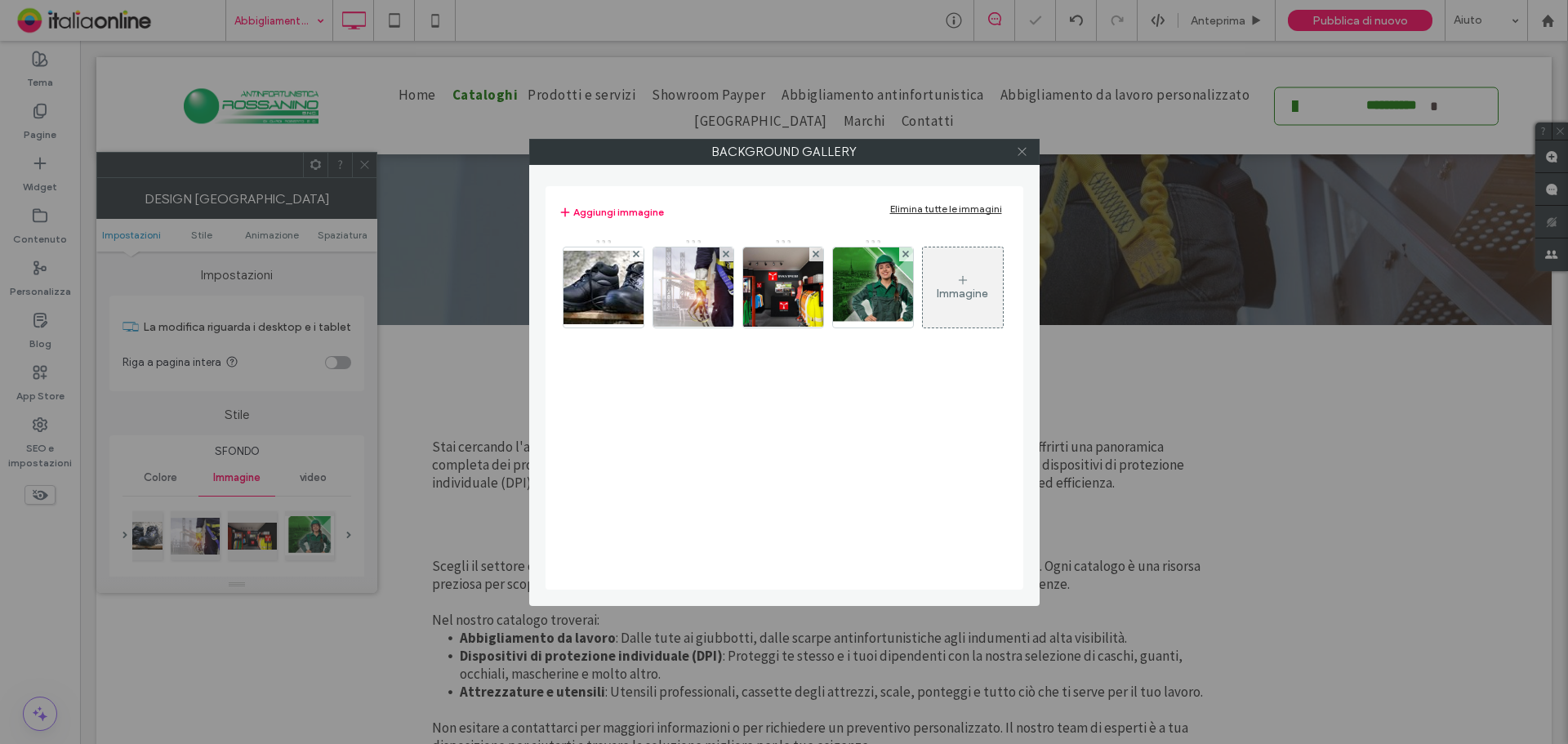
click at [1026, 155] on icon at bounding box center [1022, 152] width 12 height 12
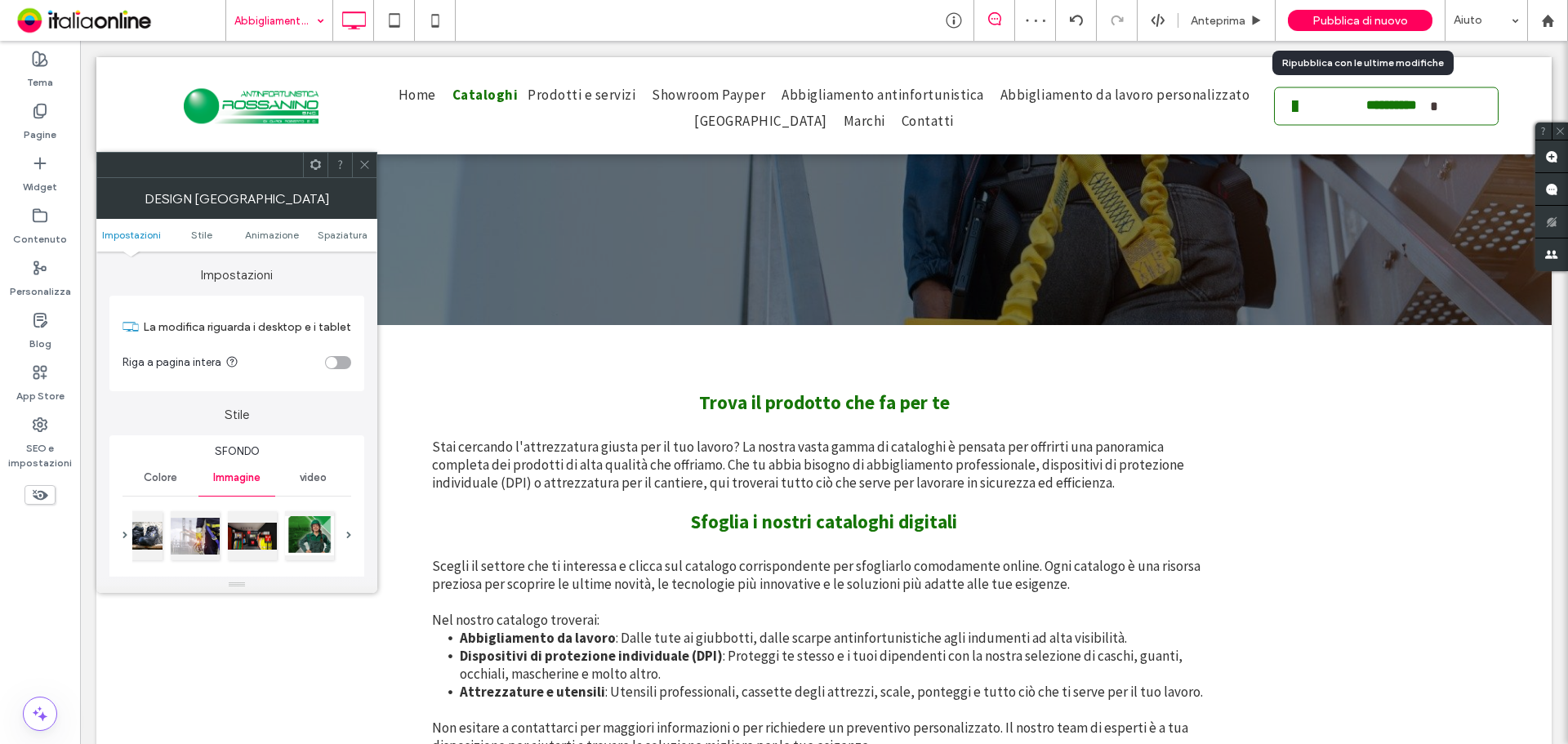
click at [1359, 31] on div "Pubblica di nuovo" at bounding box center [1360, 20] width 145 height 41
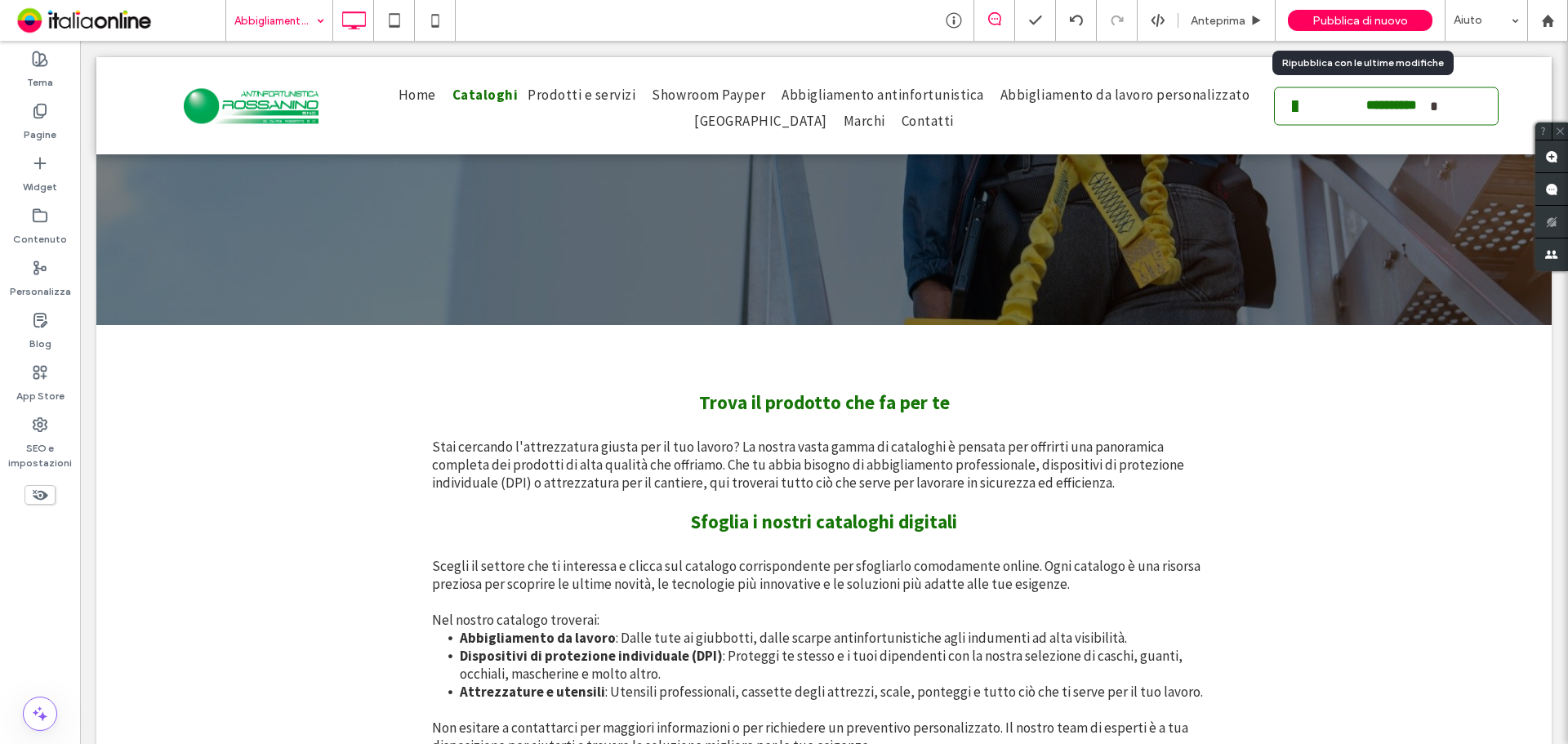
click at [1323, 24] on span "Pubblica di nuovo" at bounding box center [1360, 20] width 95 height 14
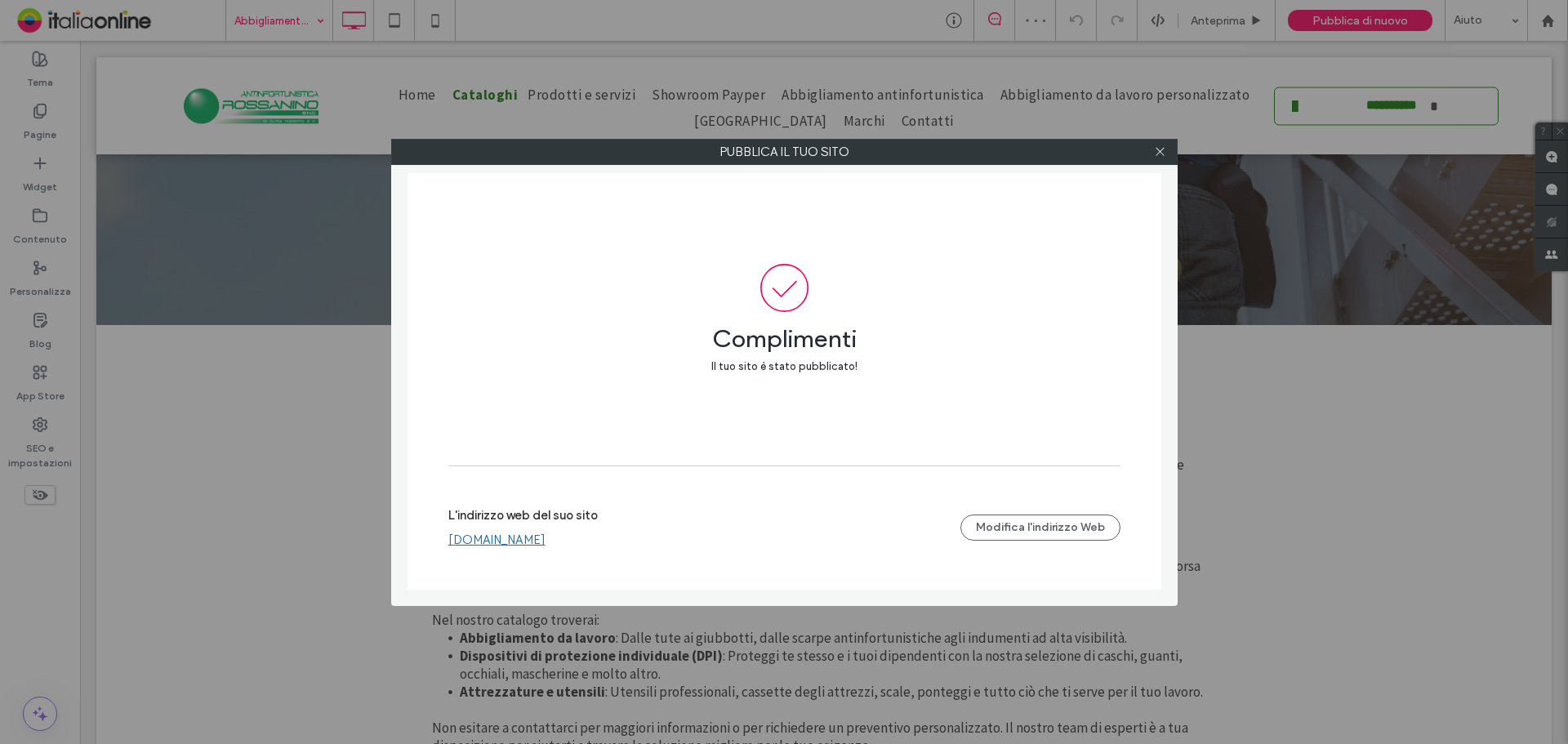
click at [1158, 153] on use at bounding box center [1160, 153] width 9 height 9
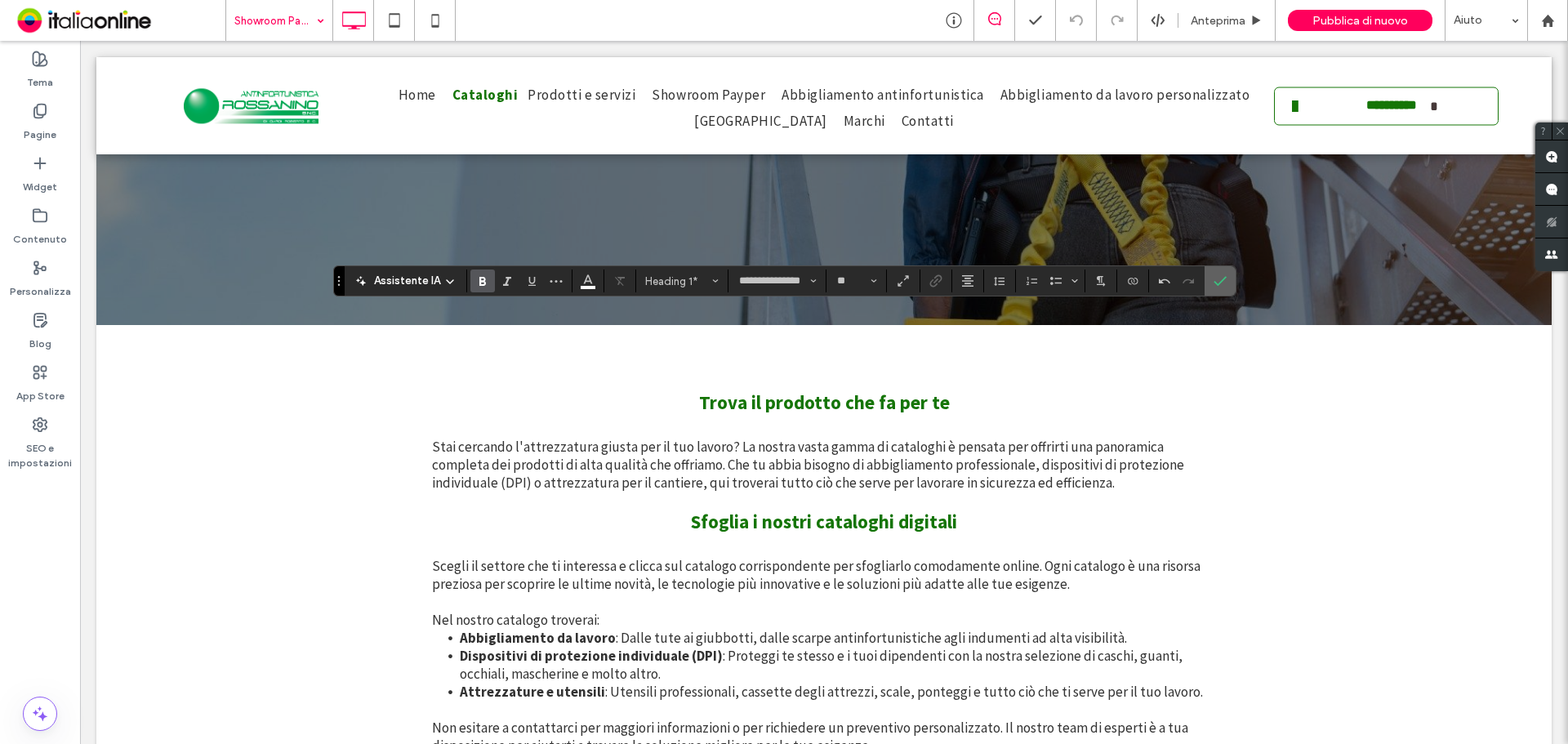
click at [1218, 276] on icon "Conferma" at bounding box center [1220, 280] width 13 height 13
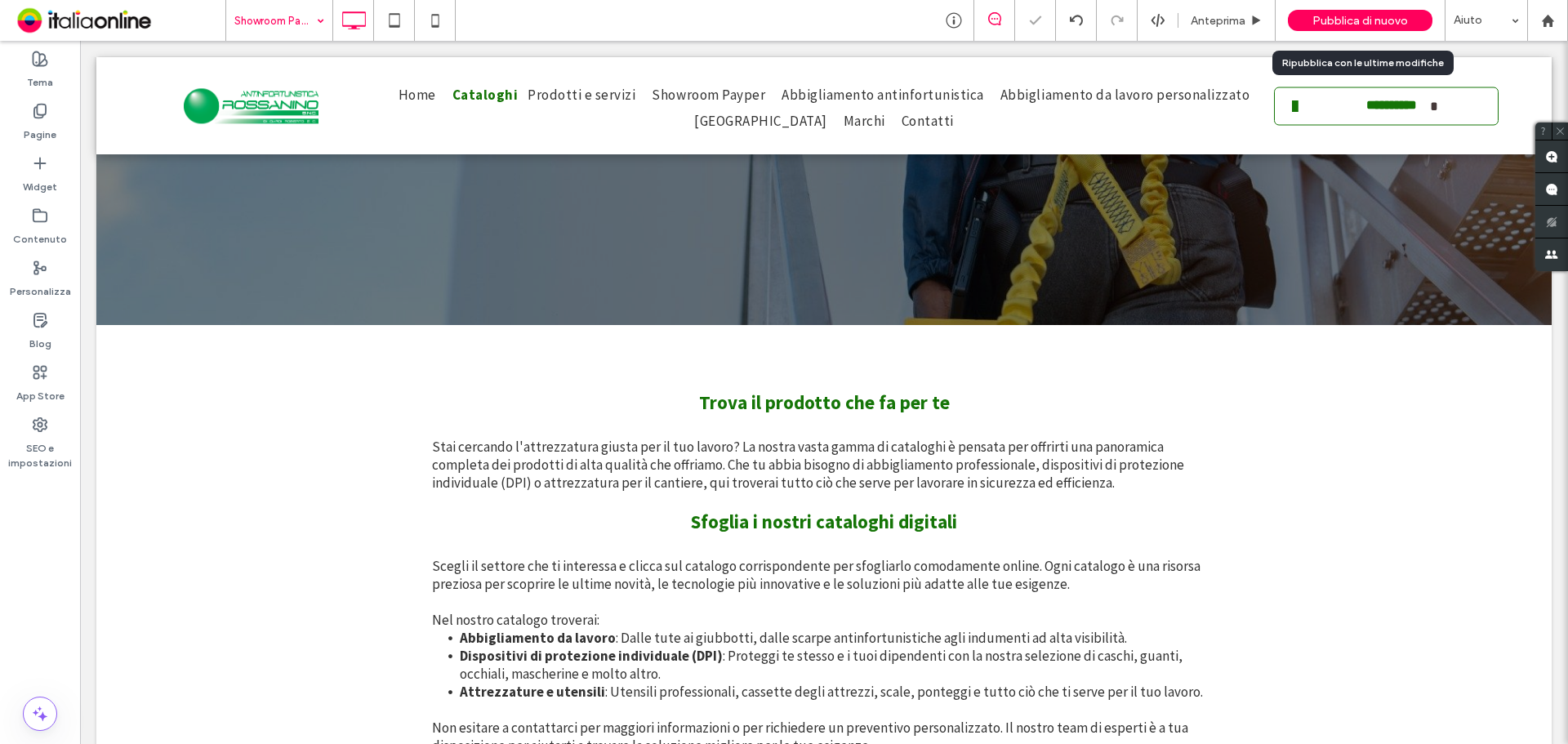
click at [1358, 23] on span "Pubblica di nuovo" at bounding box center [1360, 20] width 95 height 14
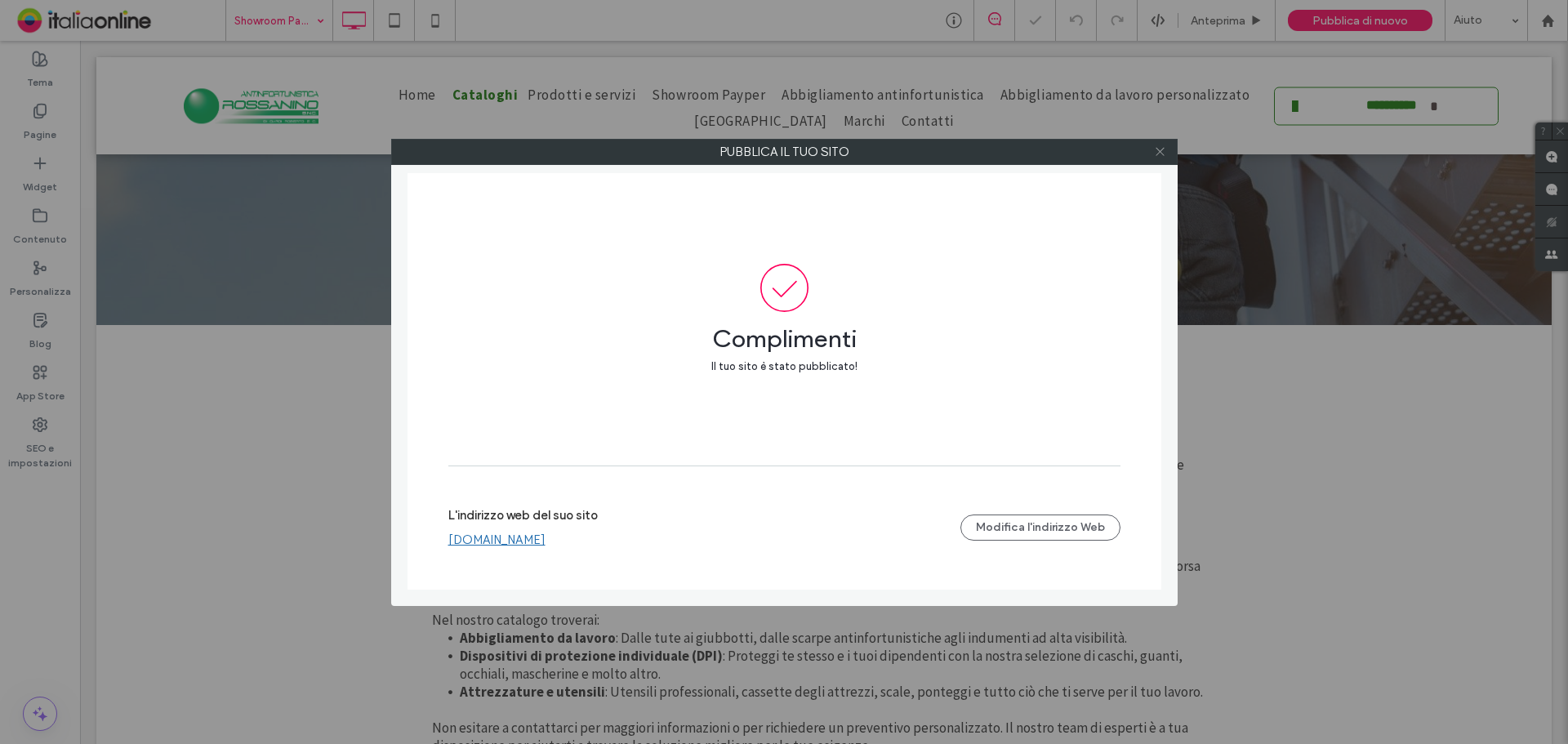
click at [1157, 153] on icon at bounding box center [1160, 152] width 12 height 12
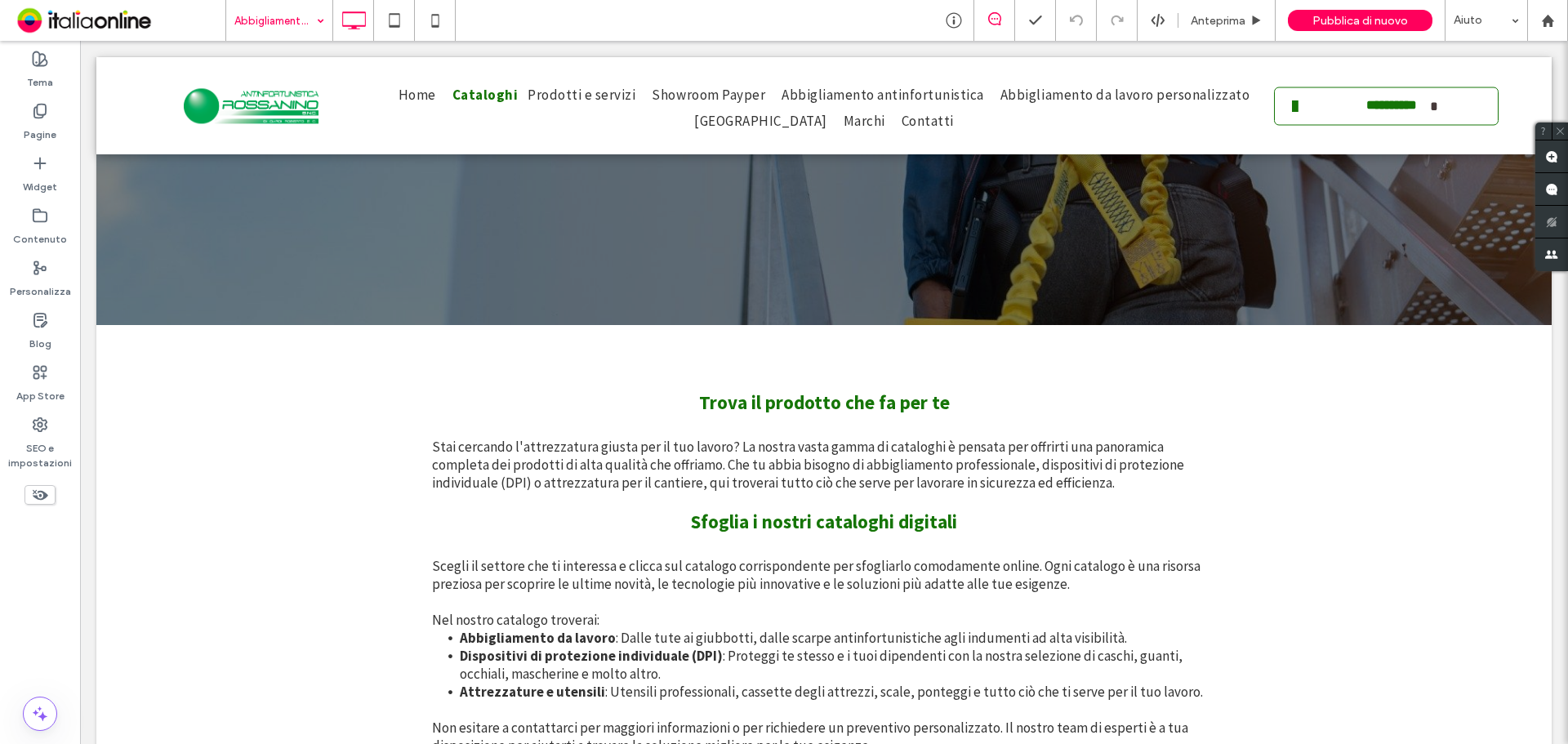
click at [268, 22] on input at bounding box center [275, 20] width 82 height 41
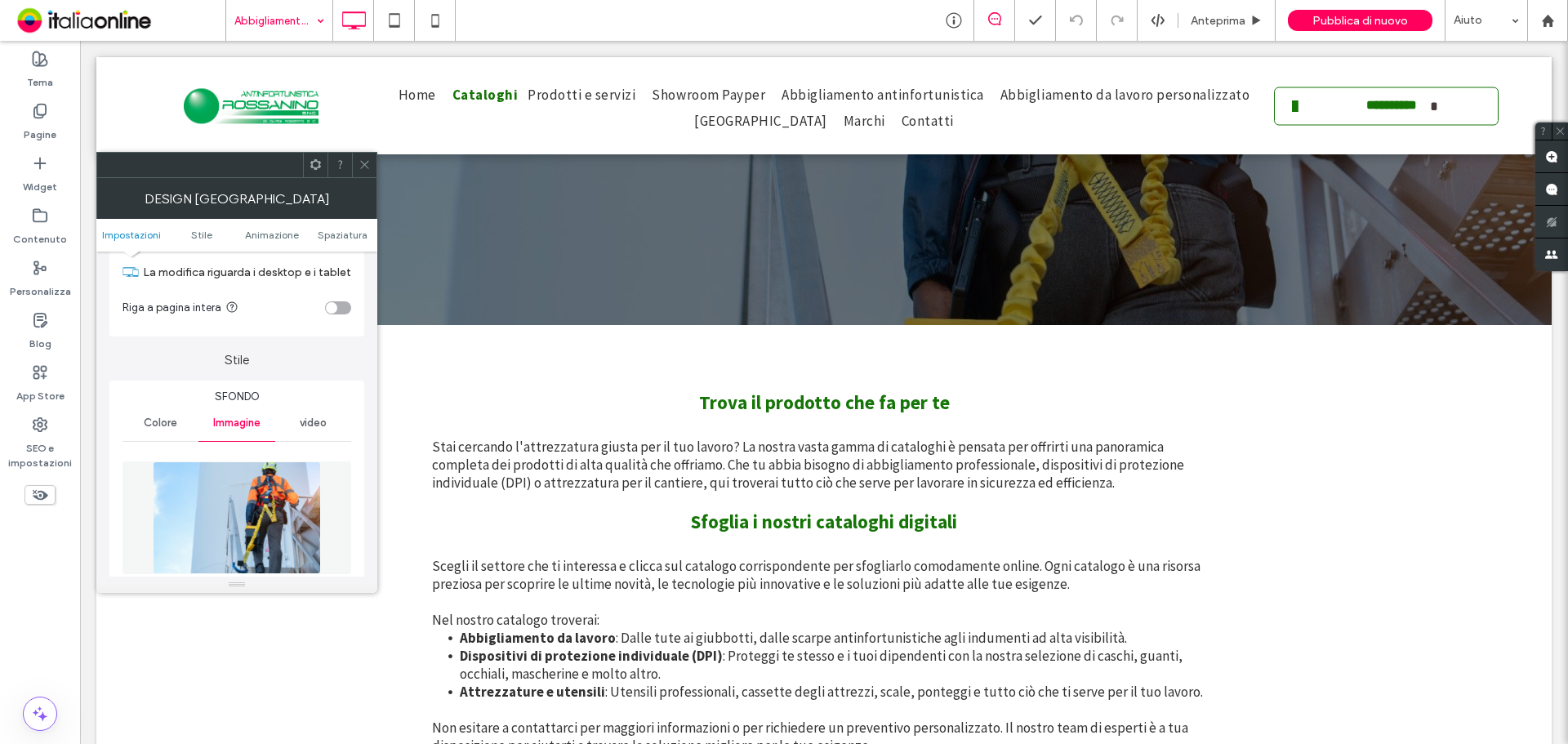
scroll to position [245, 0]
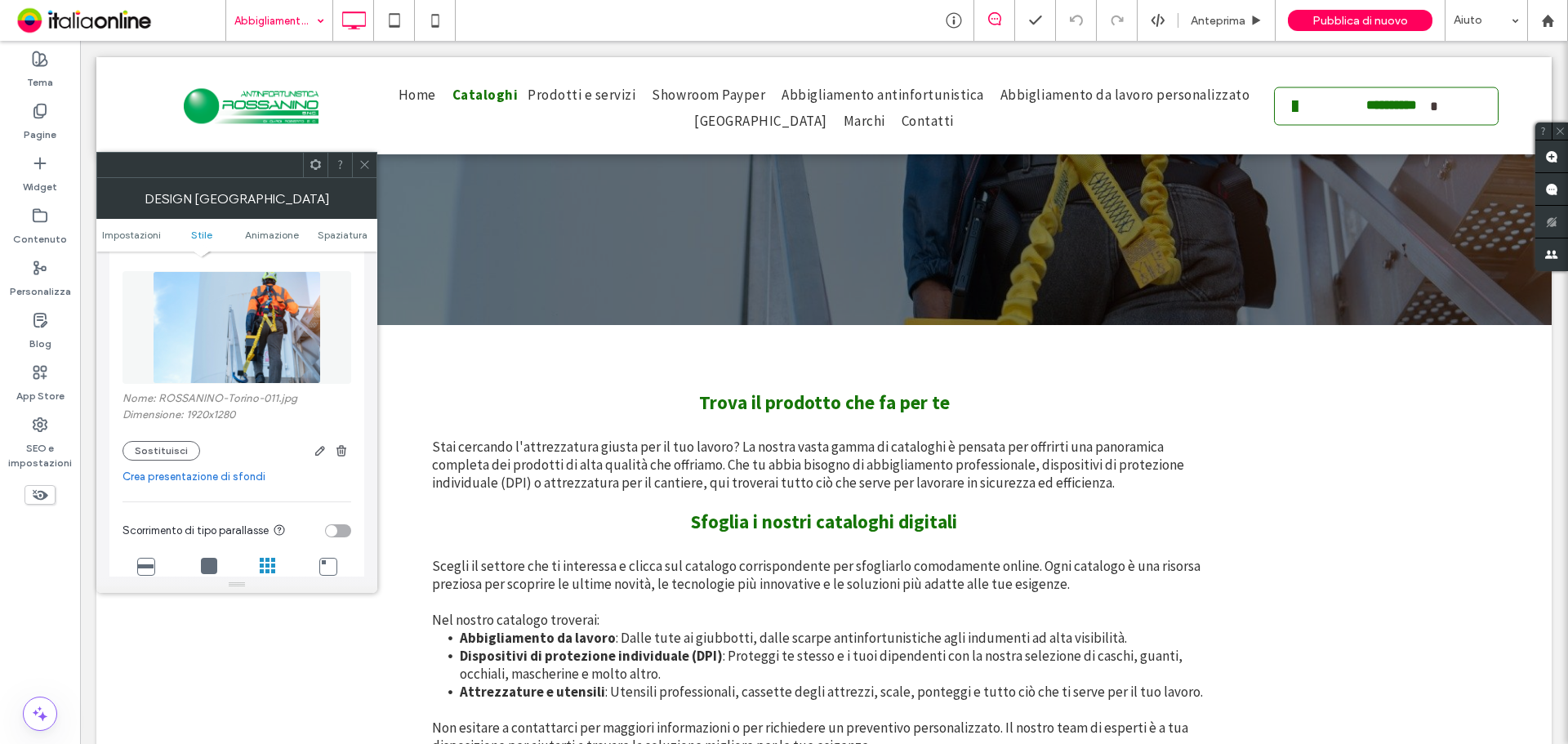
click at [225, 470] on link "Crea presentazione di sfondi" at bounding box center [237, 476] width 228 height 16
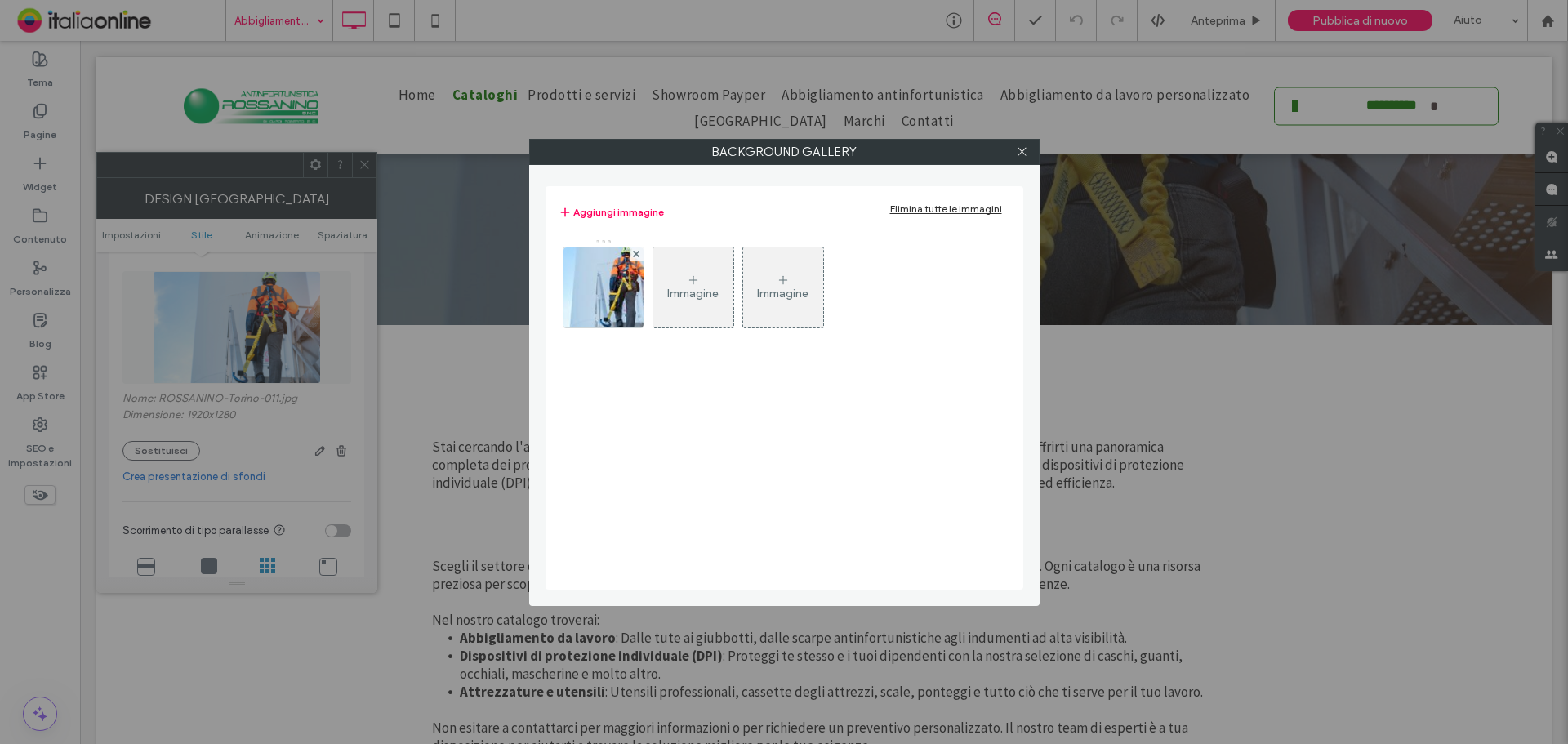
click at [708, 287] on div "Immagine" at bounding box center [692, 294] width 51 height 14
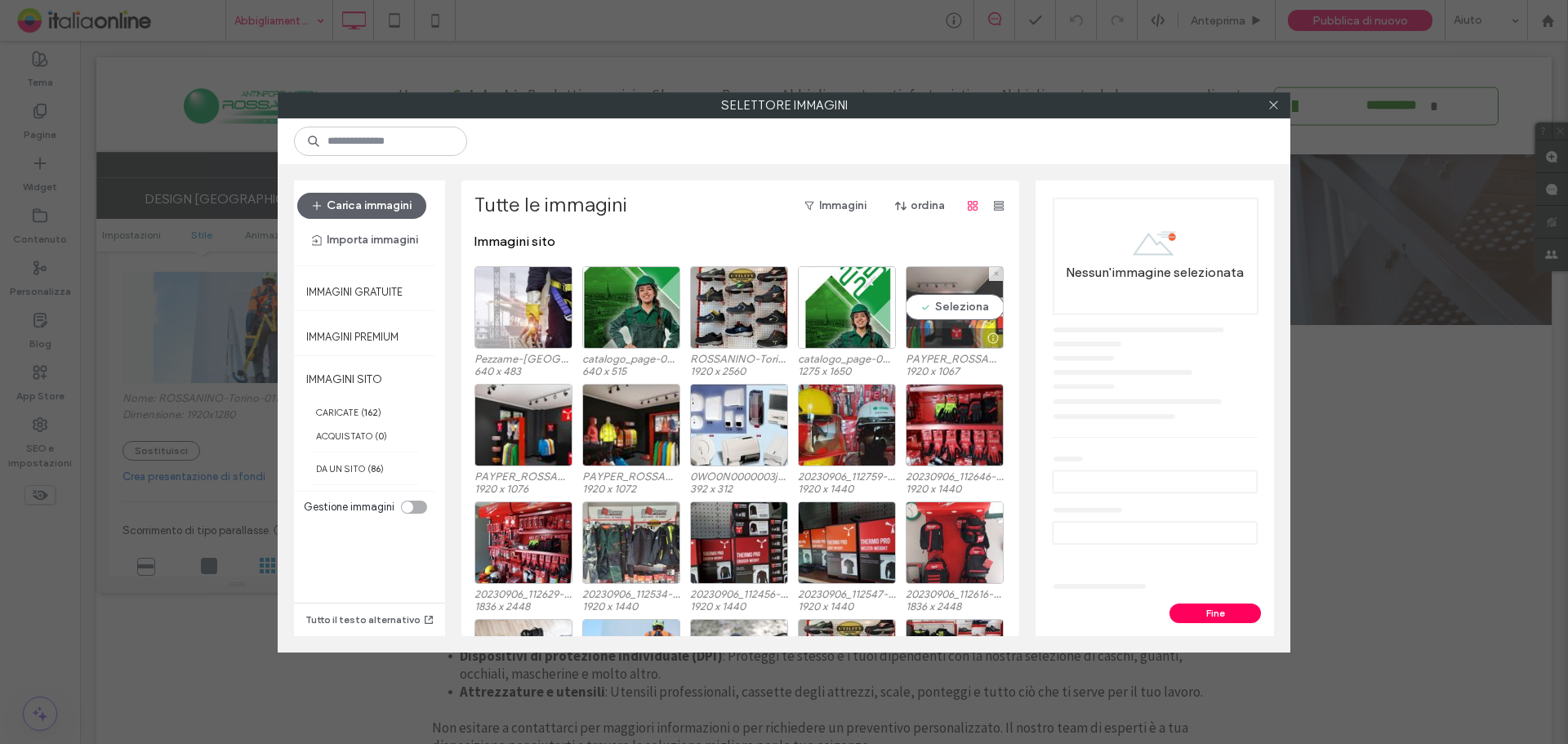
click at [942, 315] on div "Seleziona" at bounding box center [954, 308] width 98 height 83
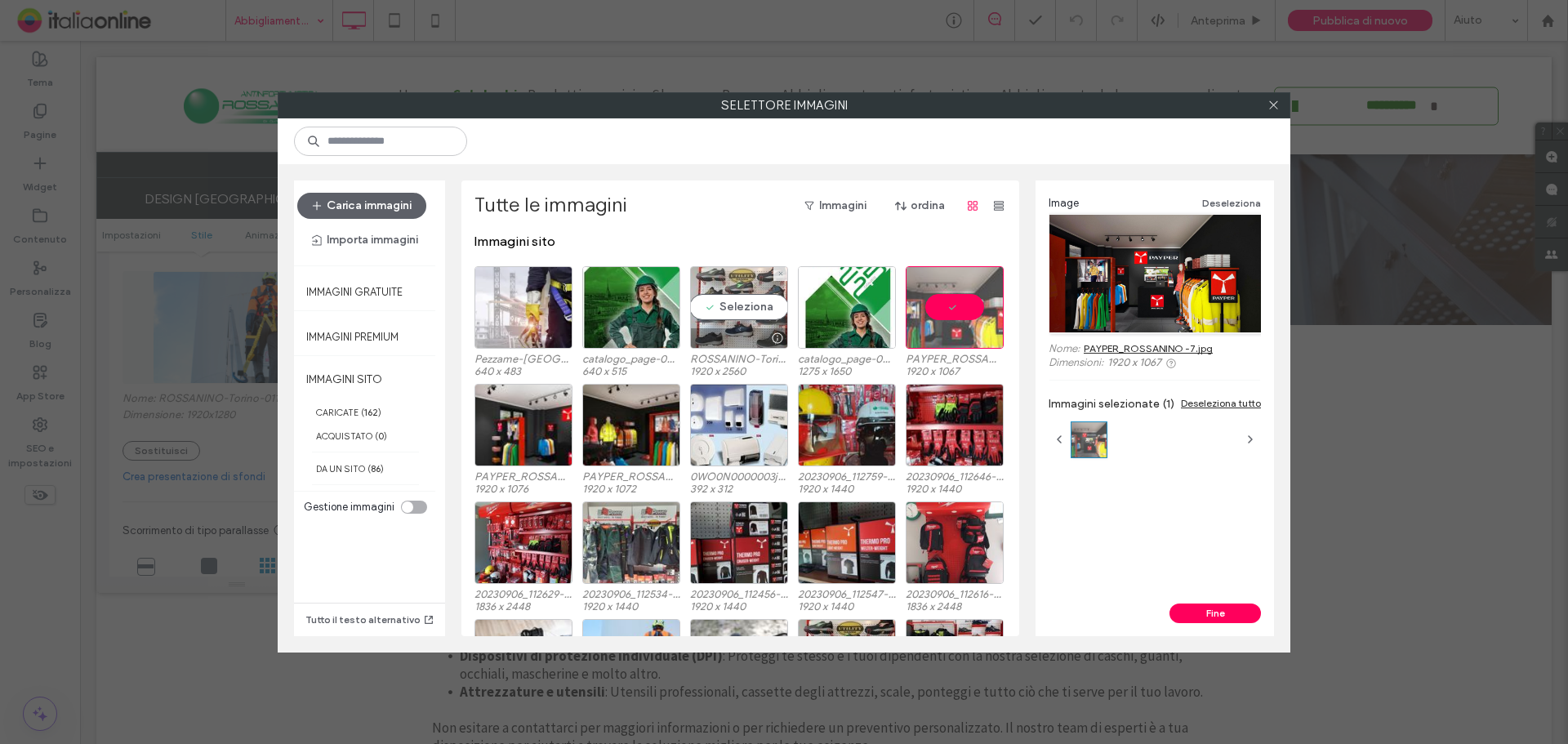
click at [727, 310] on div "Seleziona" at bounding box center [738, 308] width 98 height 83
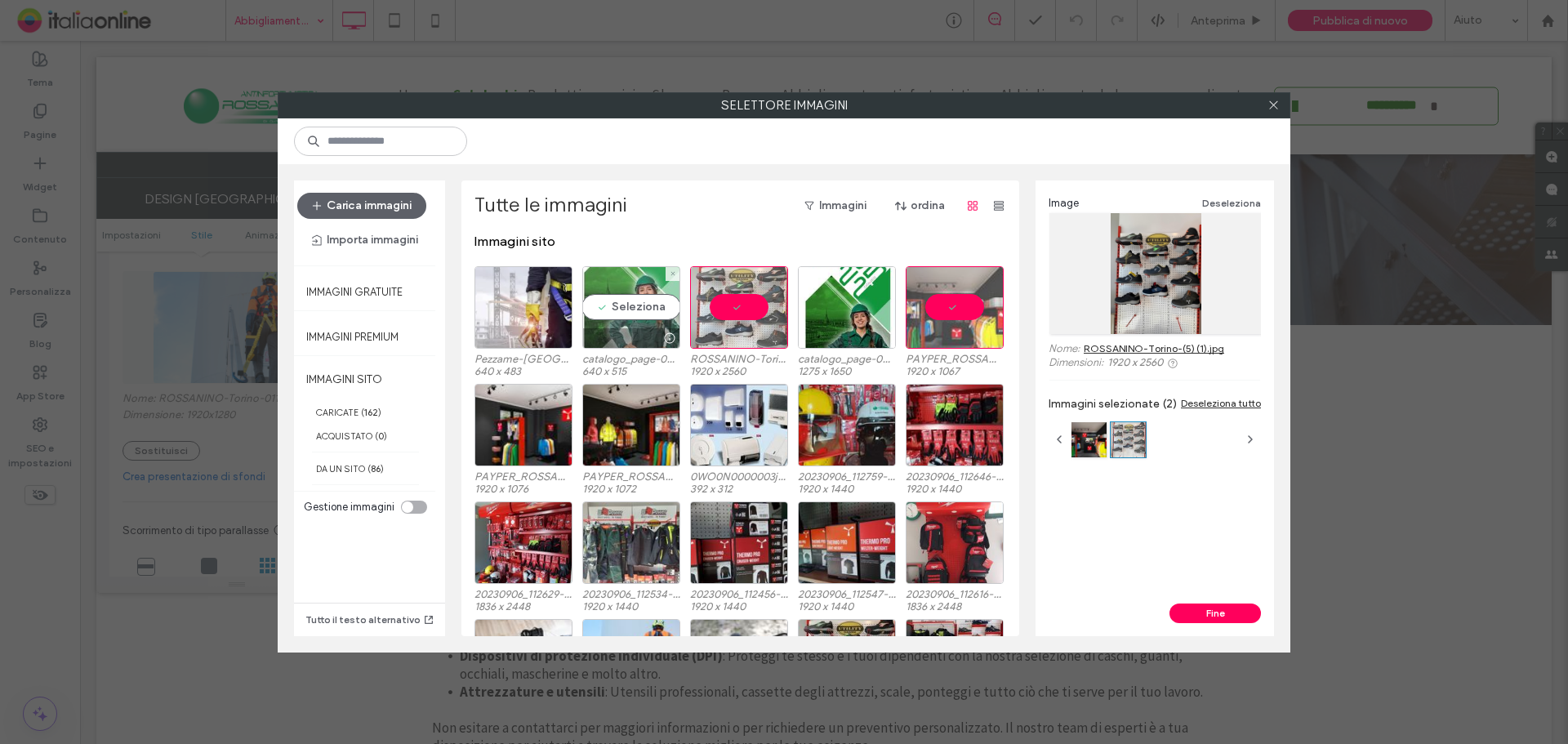
click at [609, 309] on div "Seleziona" at bounding box center [631, 308] width 98 height 83
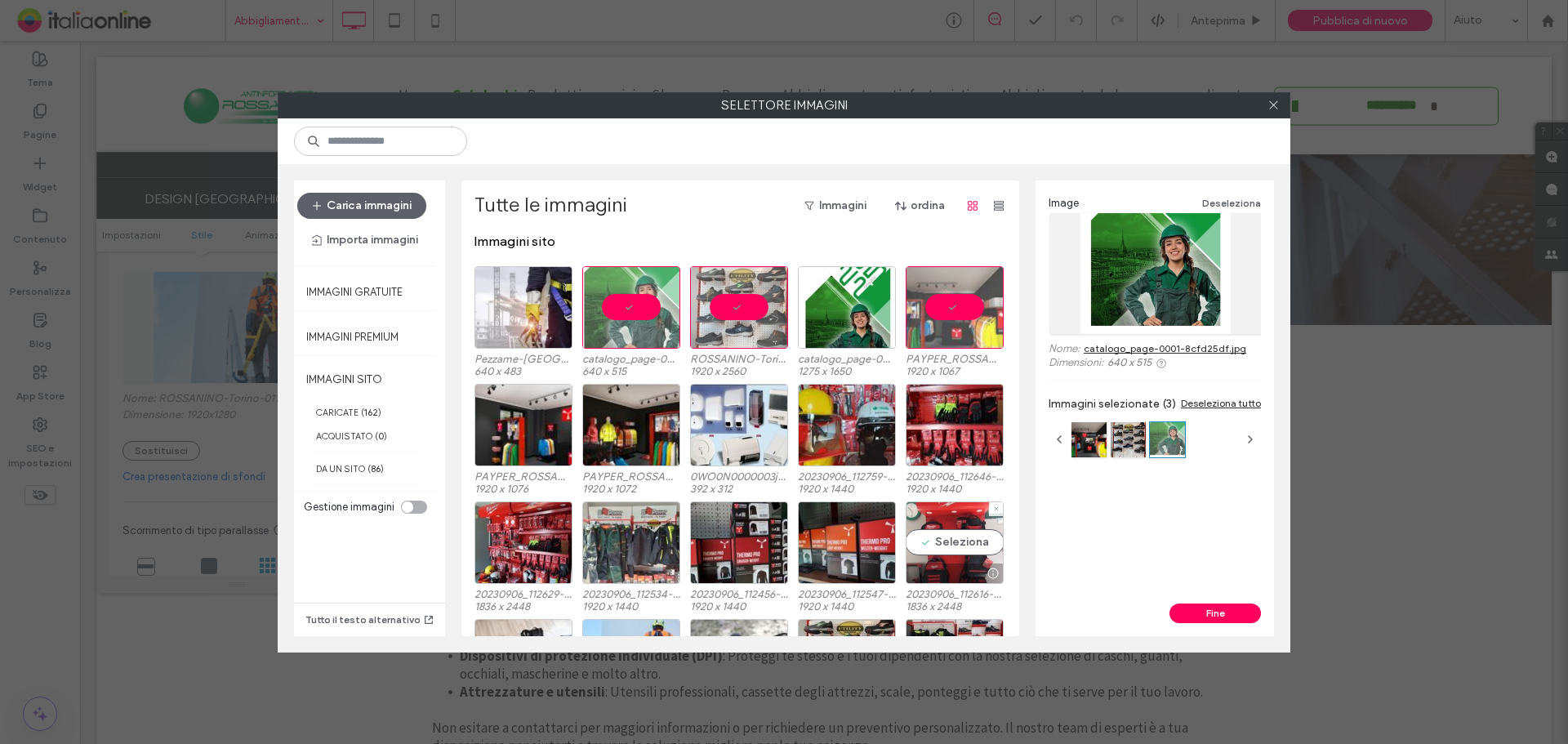
scroll to position [101, 0]
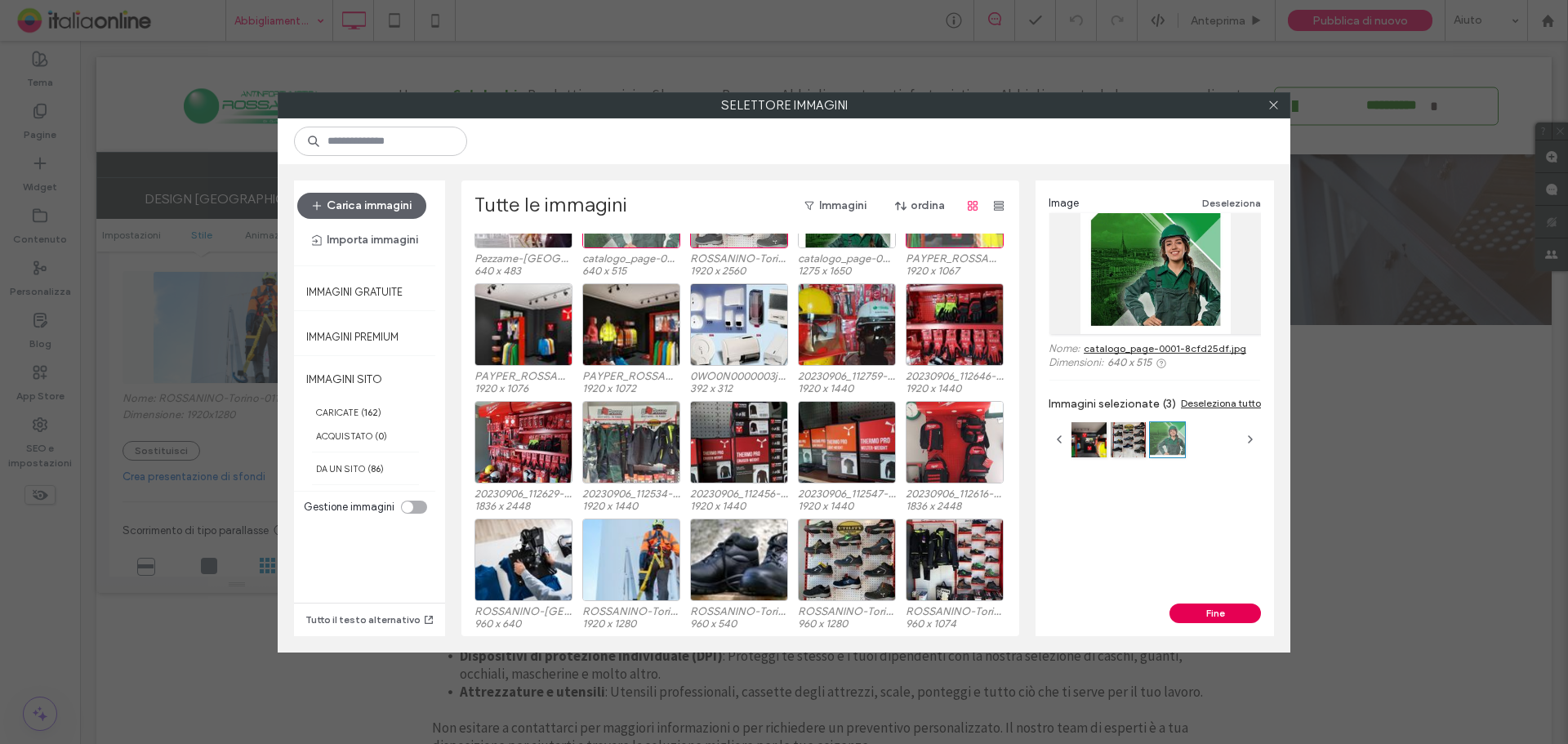
click at [1219, 608] on button "Fine" at bounding box center [1215, 613] width 91 height 20
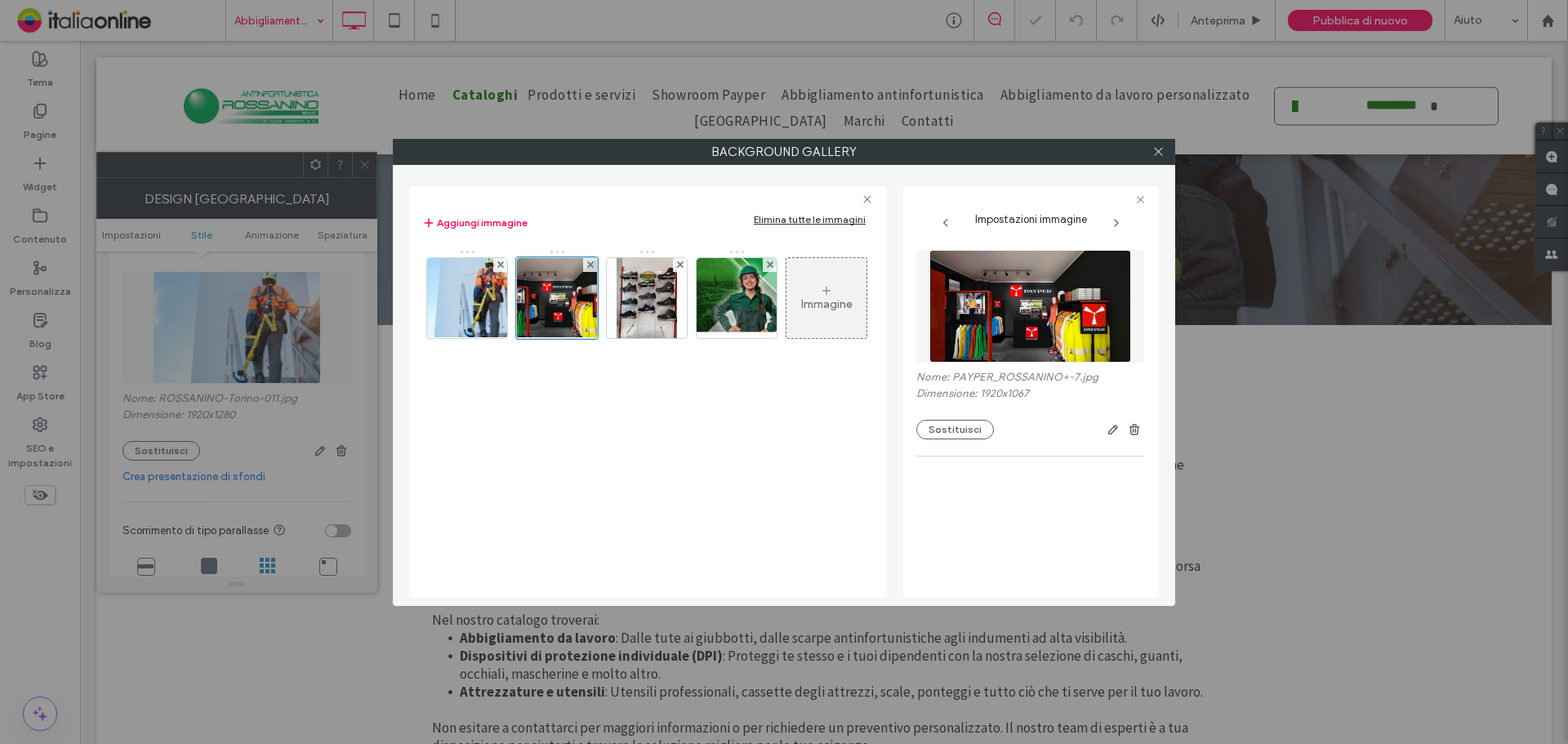
scroll to position [229, 0]
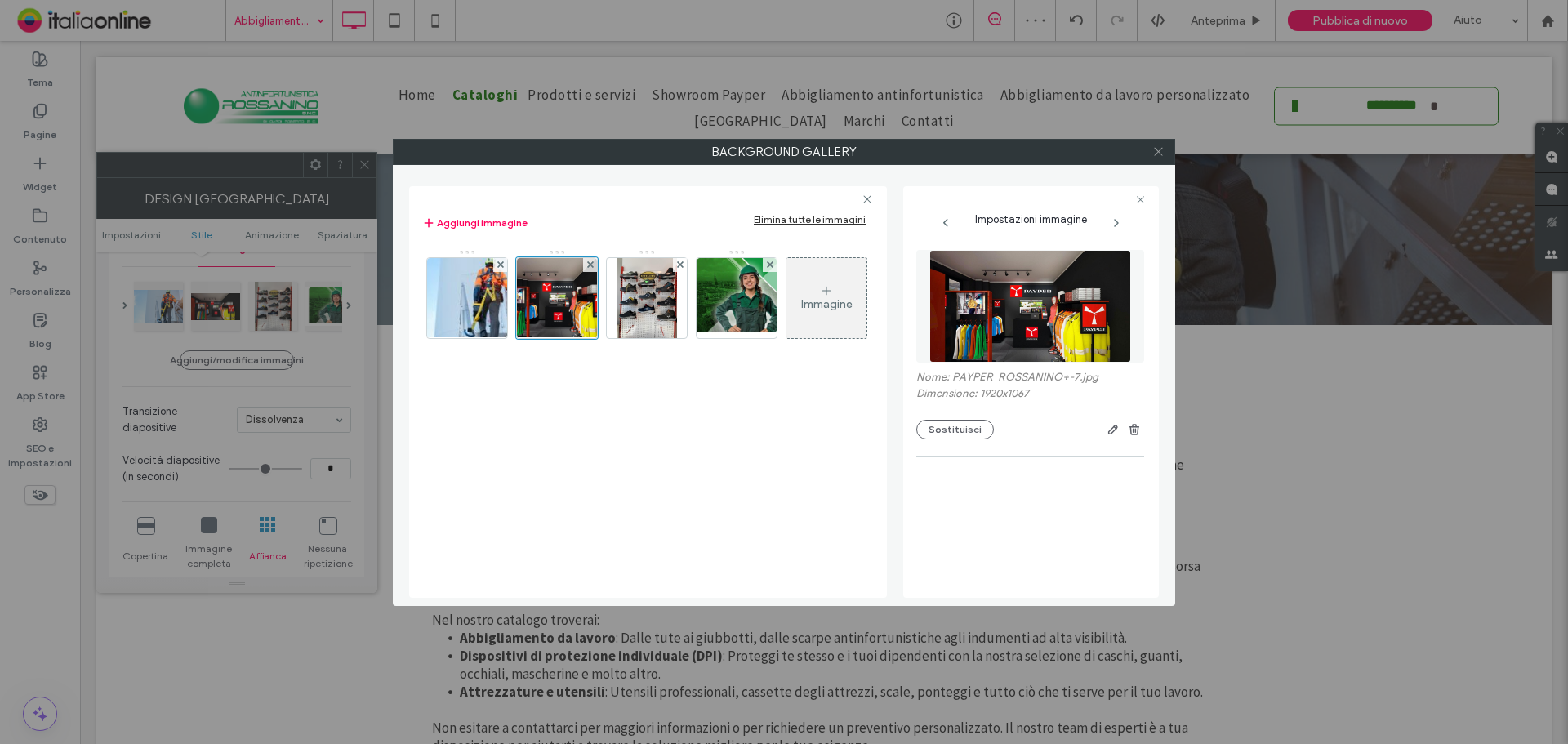
click at [1163, 155] on icon at bounding box center [1158, 152] width 12 height 12
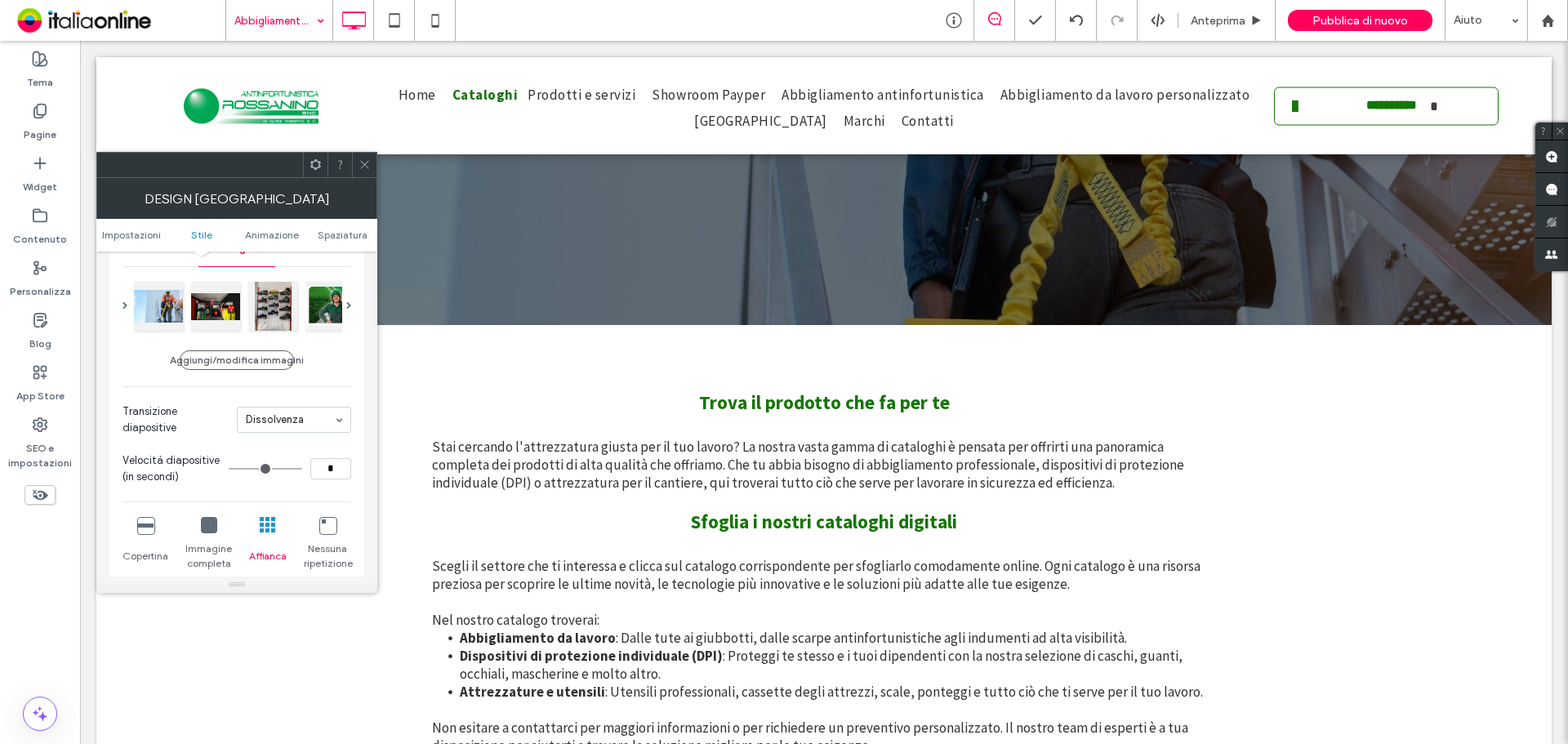
click at [365, 168] on icon at bounding box center [365, 164] width 12 height 12
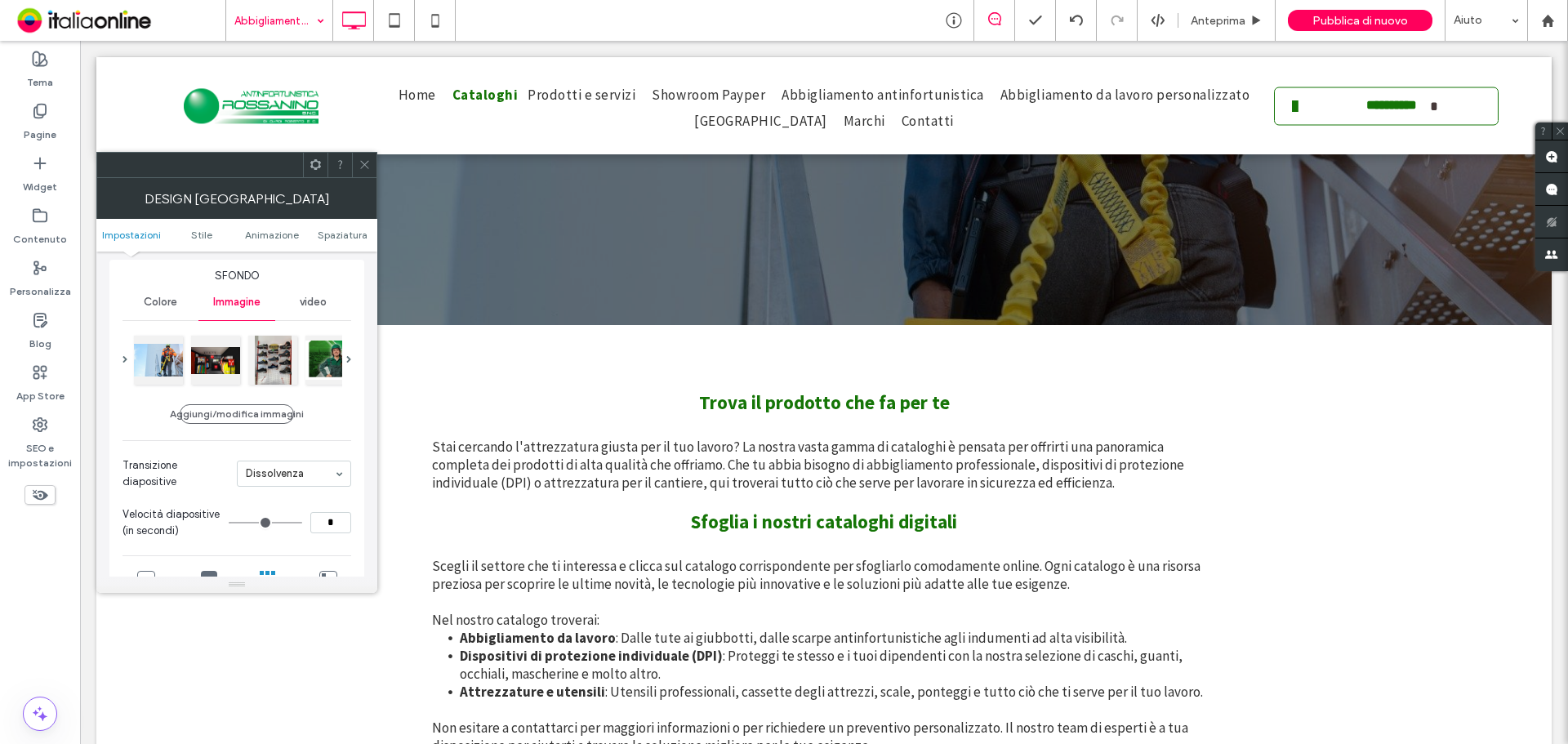
scroll to position [326, 0]
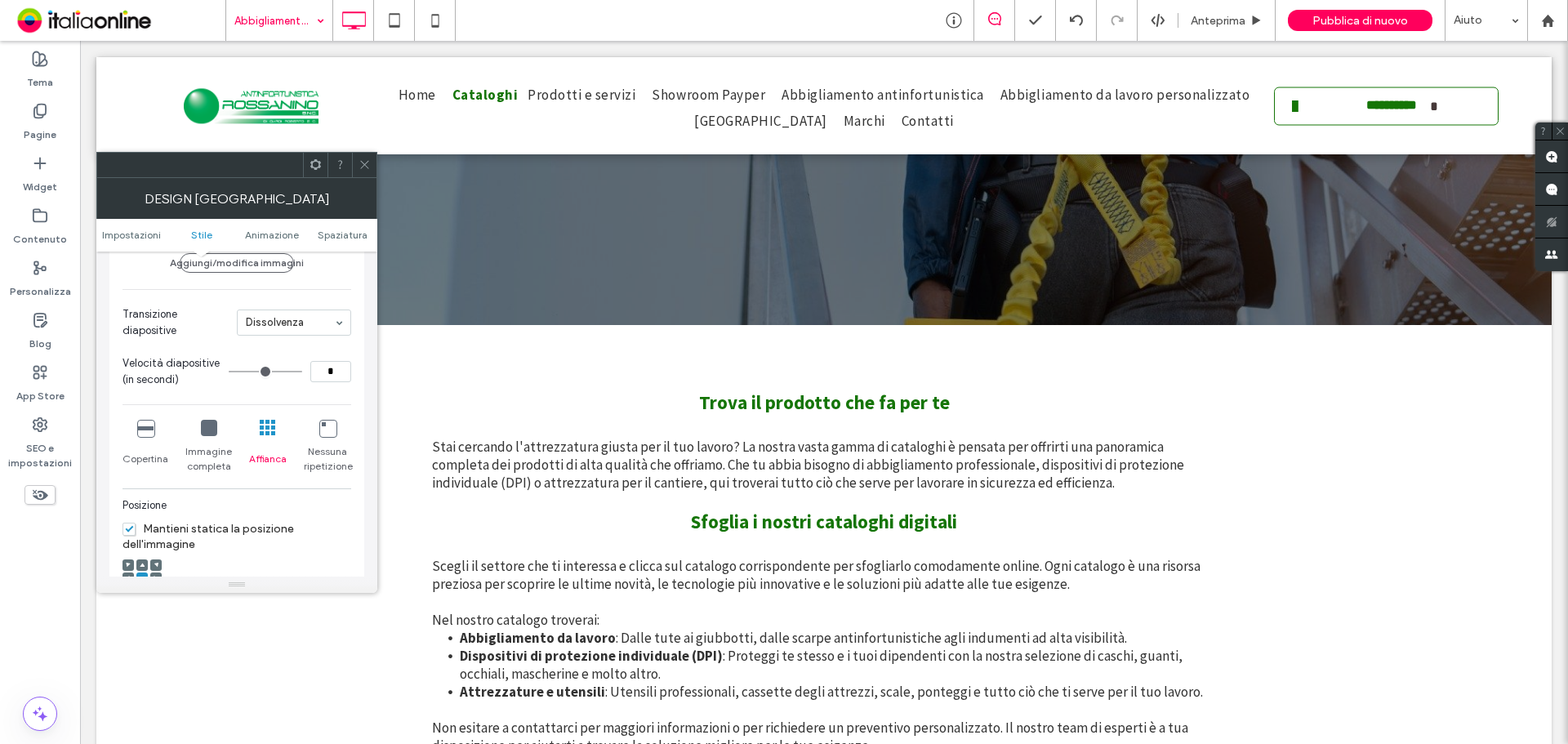
click at [134, 426] on div "Copertina" at bounding box center [146, 447] width 46 height 67
click at [145, 427] on icon at bounding box center [145, 428] width 16 height 16
click at [363, 169] on icon at bounding box center [365, 164] width 12 height 12
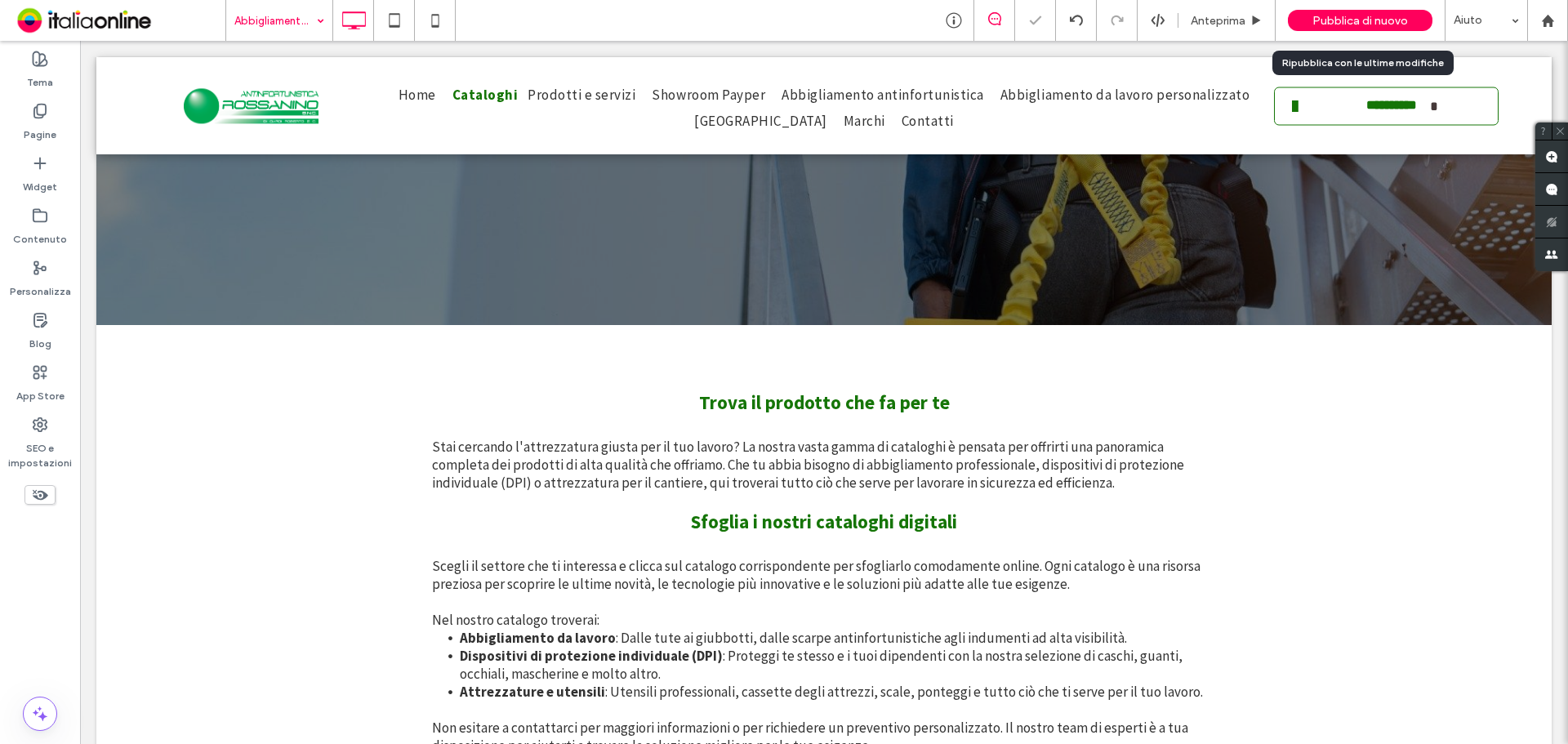
click at [1383, 14] on span "Pubblica di nuovo" at bounding box center [1360, 20] width 95 height 14
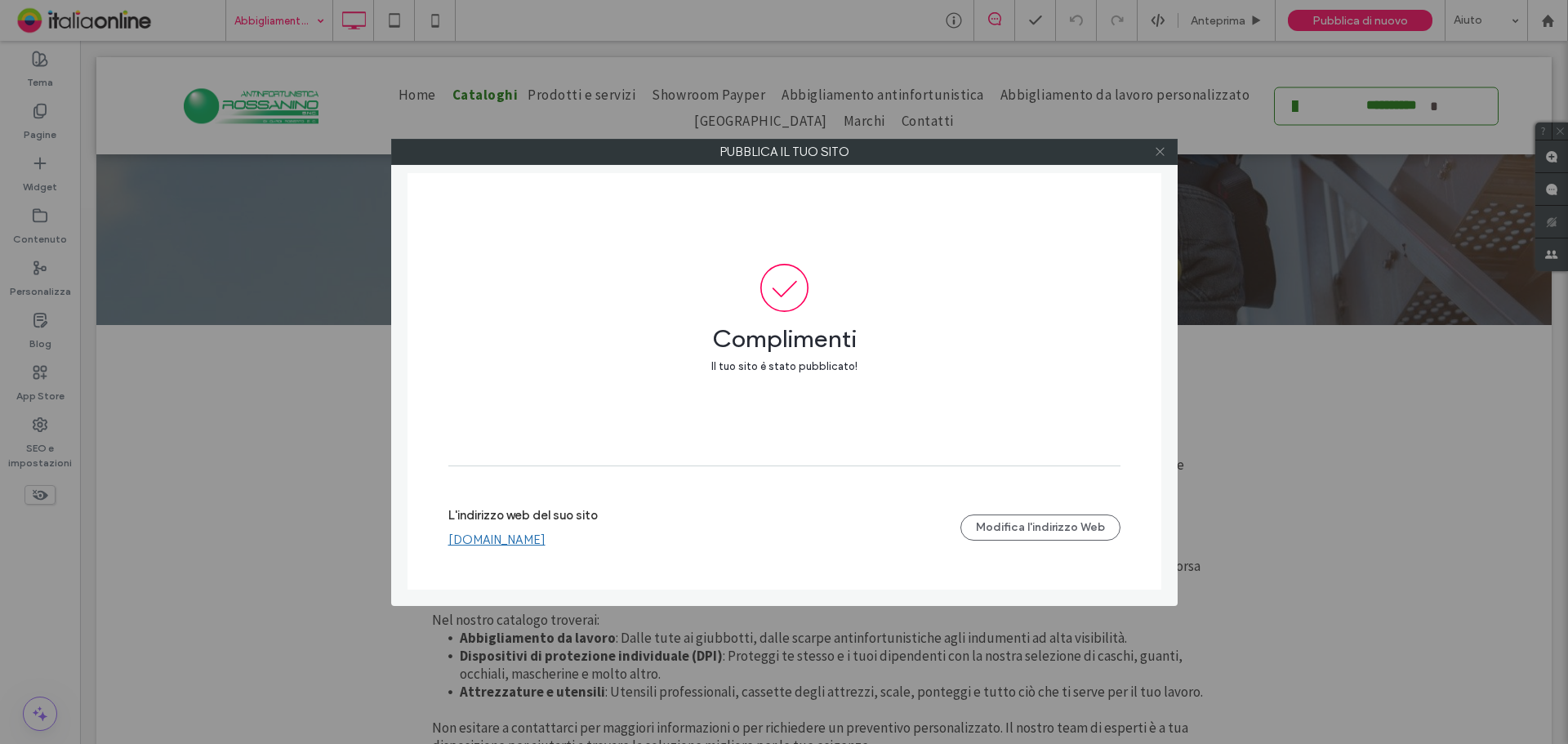
click at [1157, 144] on span at bounding box center [1160, 152] width 12 height 25
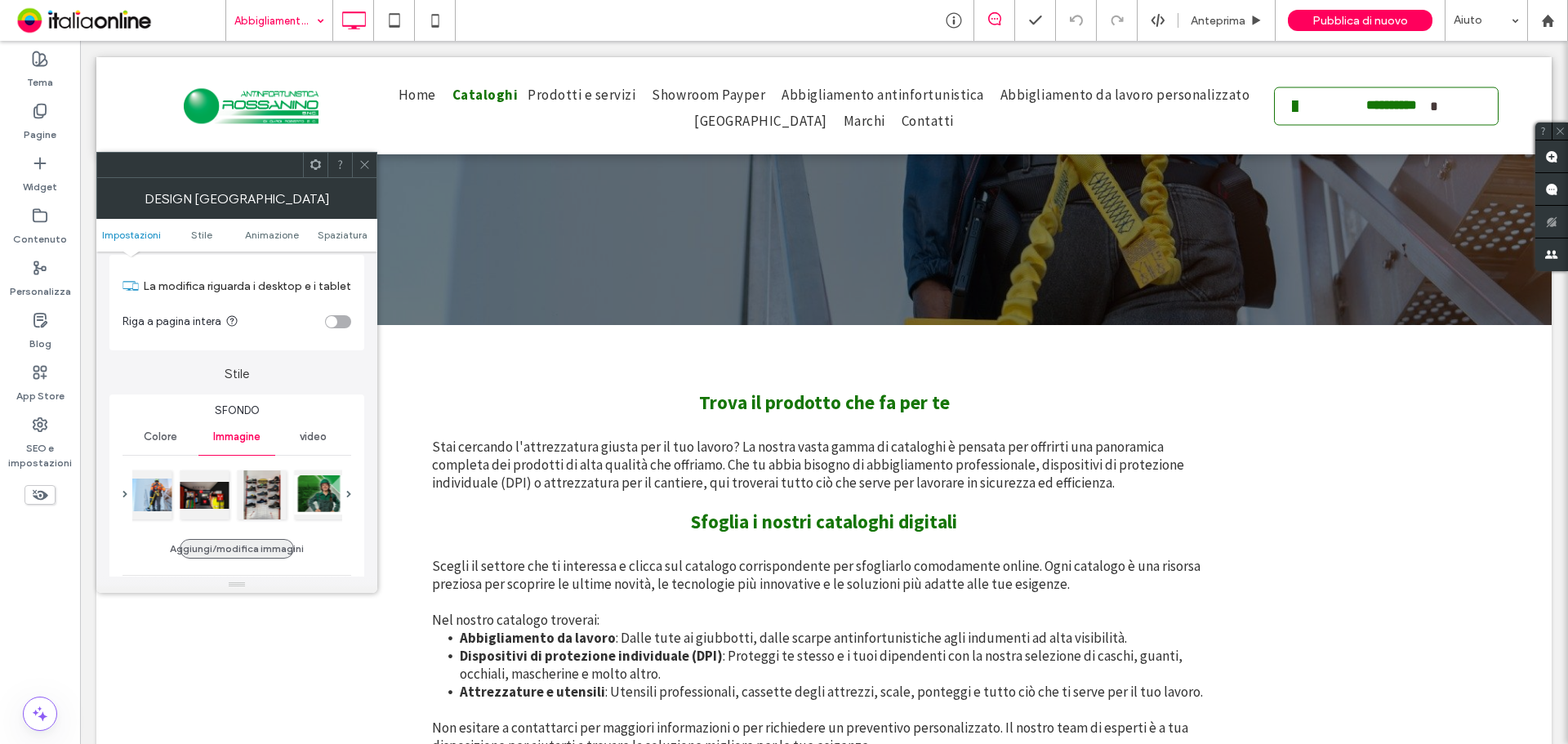
scroll to position [82, 0]
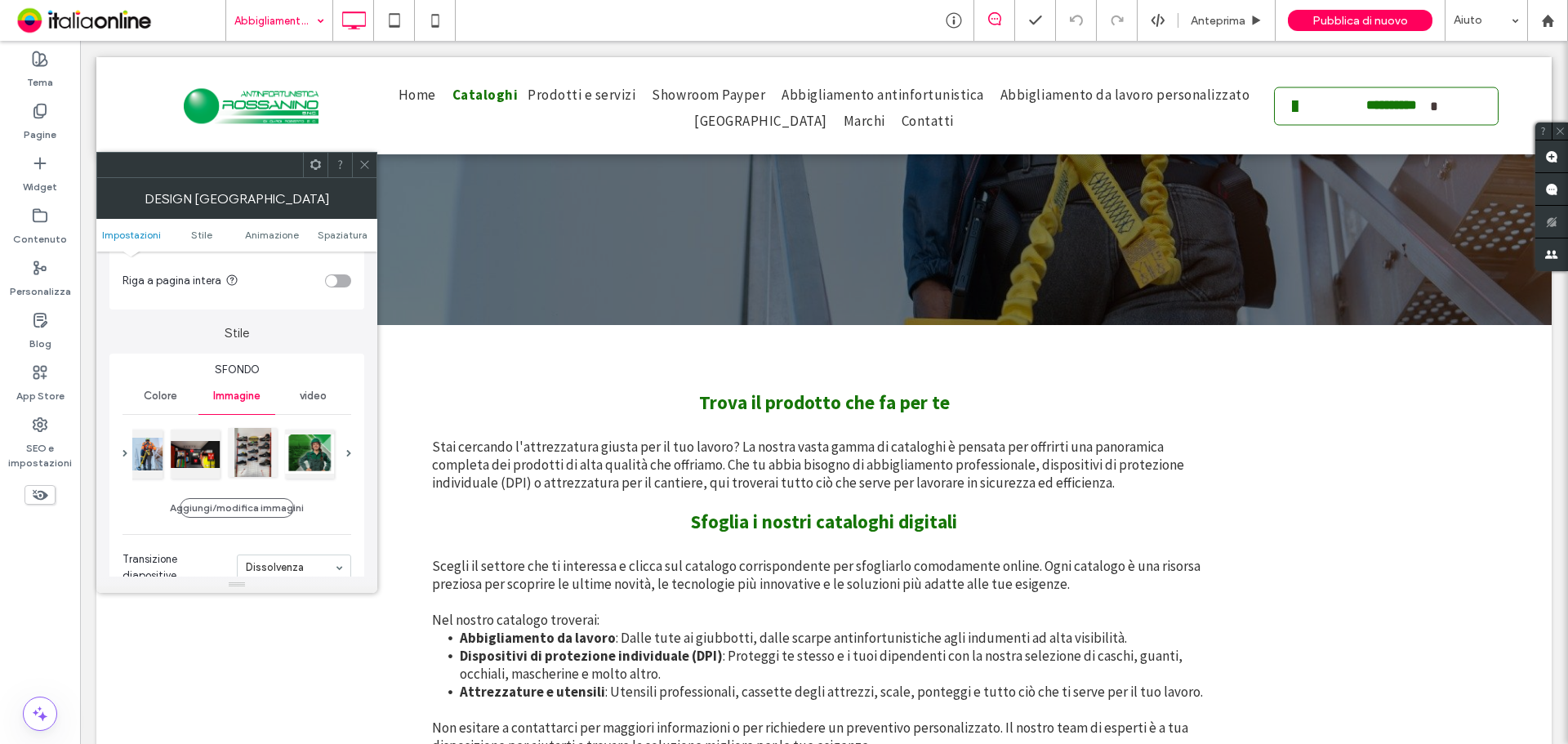
click at [263, 451] on div at bounding box center [252, 453] width 49 height 49
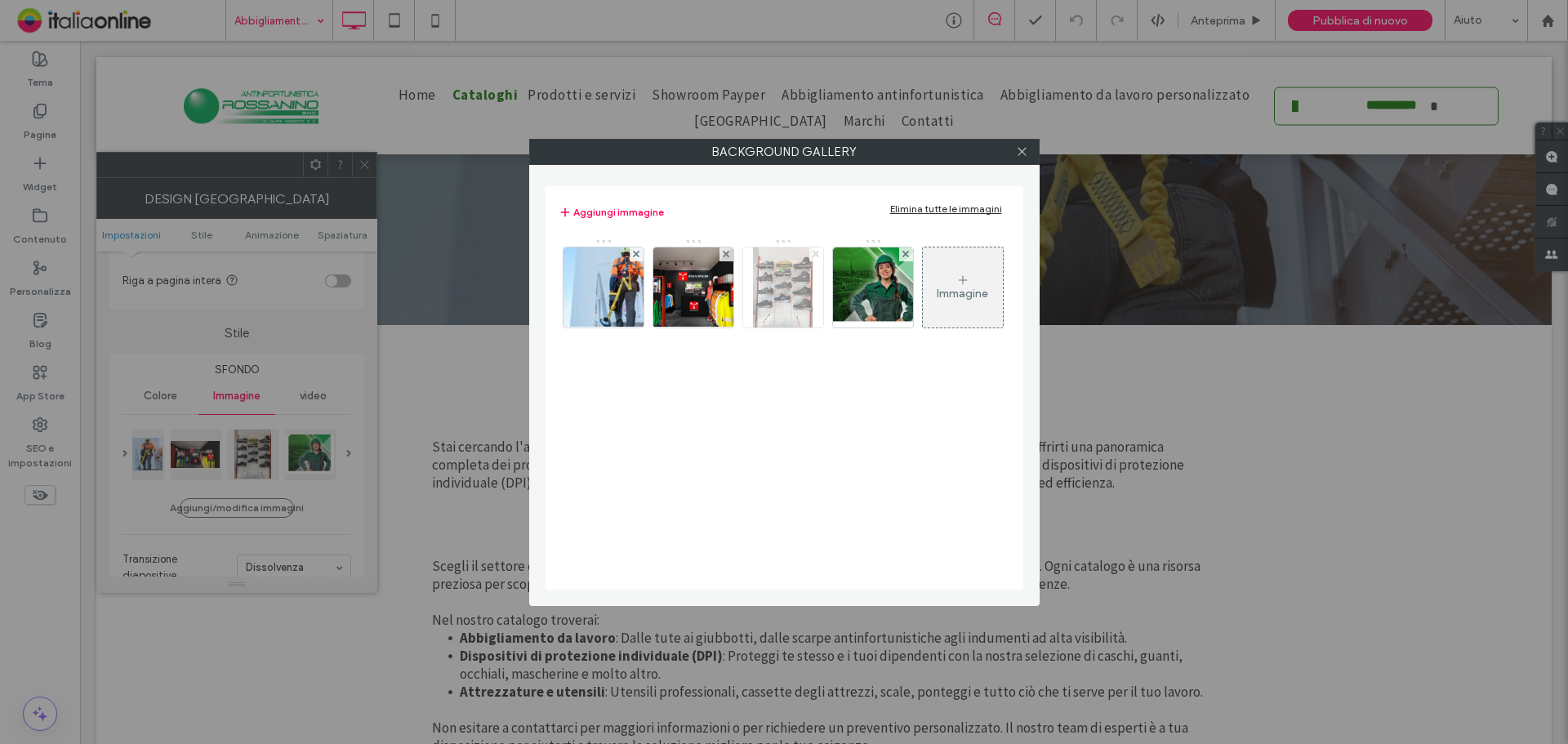
click at [809, 261] on div at bounding box center [816, 254] width 14 height 14
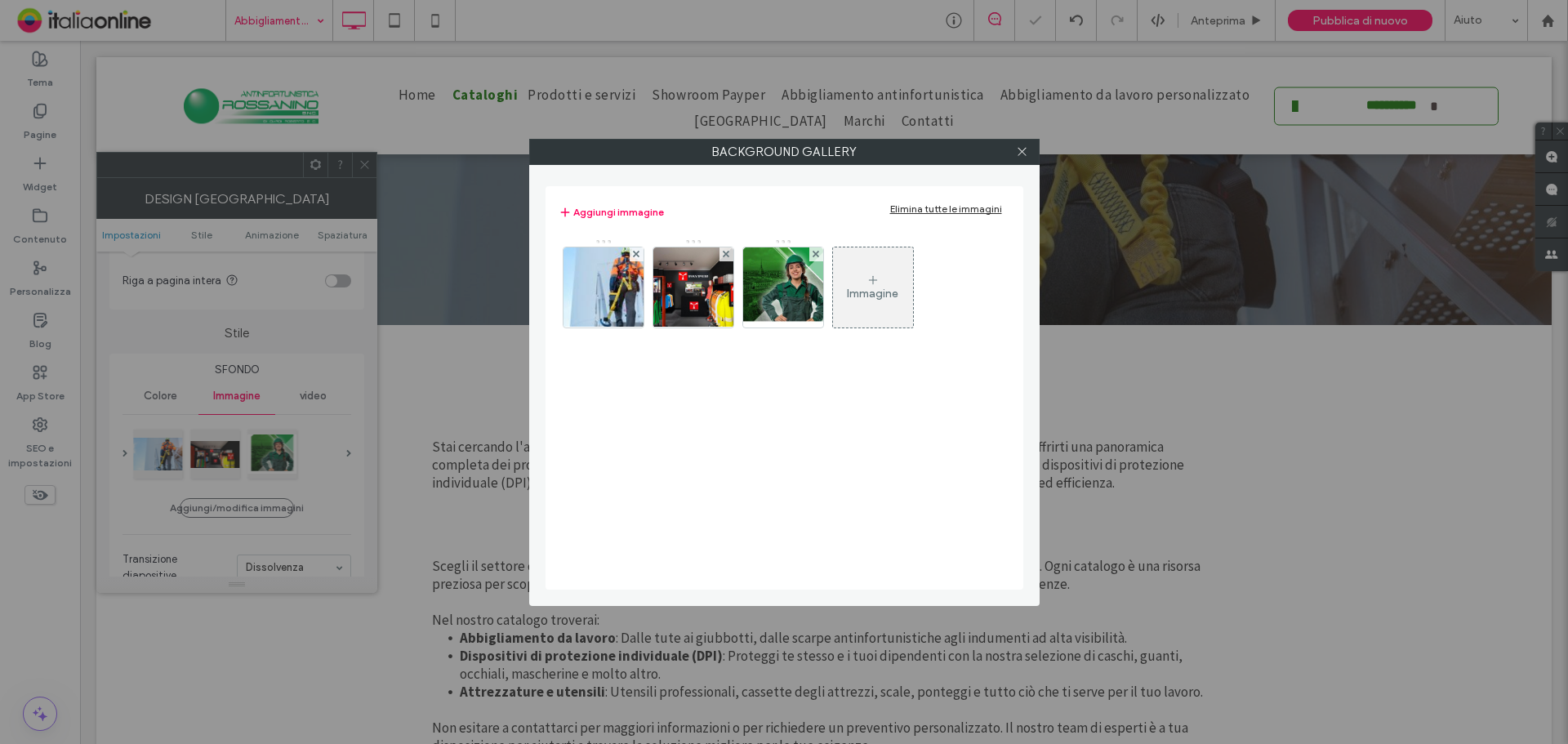
click at [866, 285] on icon at bounding box center [872, 280] width 13 height 13
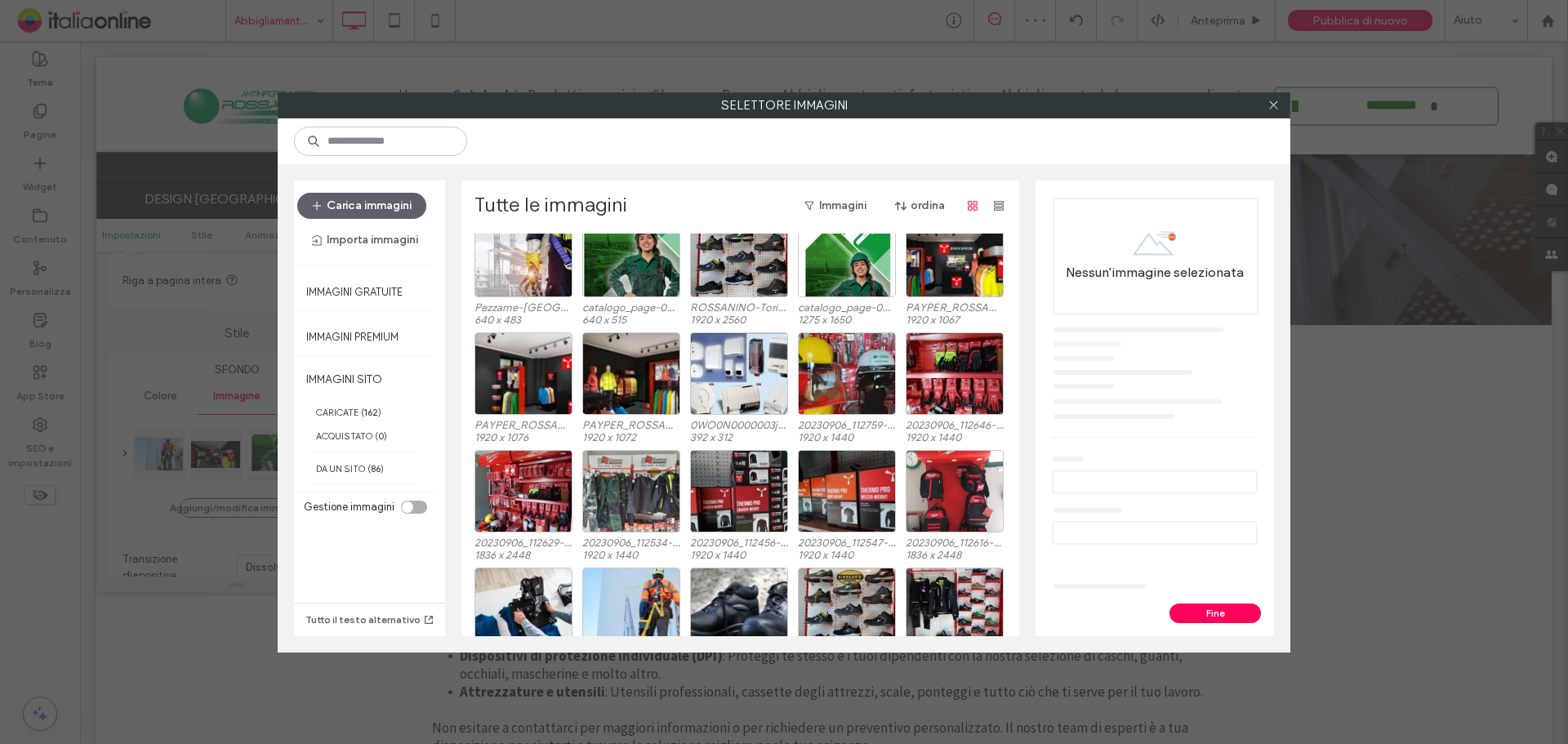
scroll to position [101, 0]
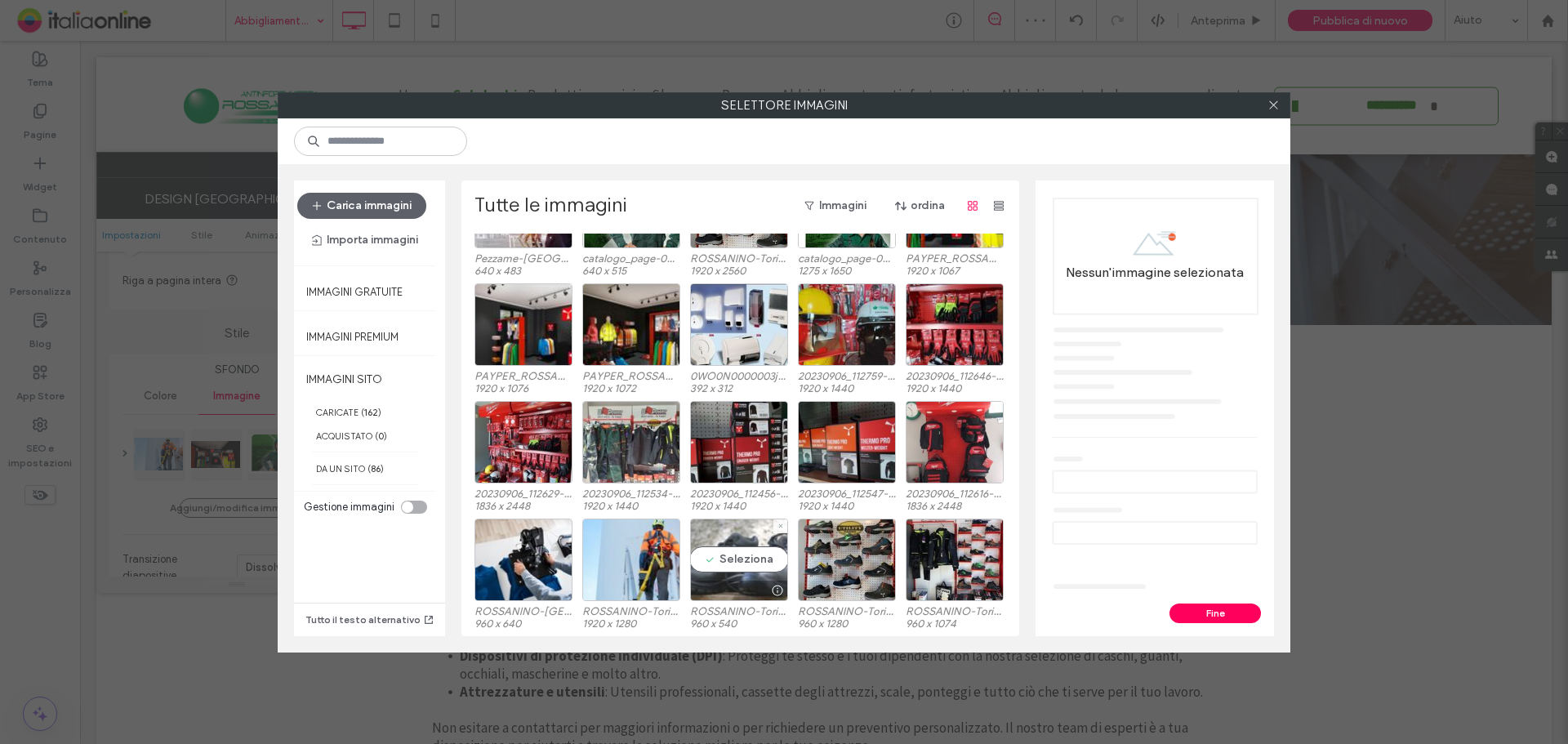
click at [732, 544] on div "Seleziona" at bounding box center [738, 560] width 98 height 83
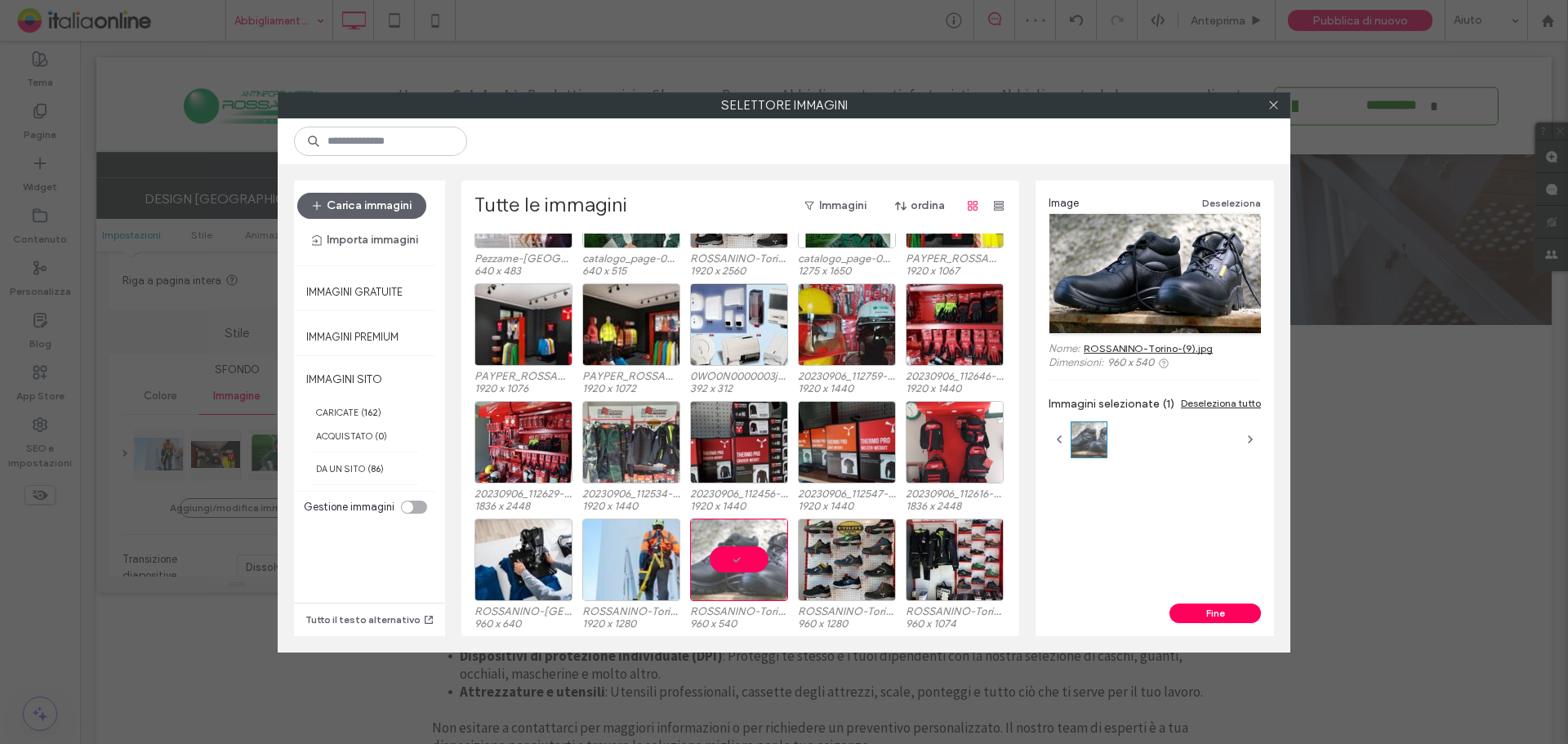
click at [1241, 626] on div "Fine" at bounding box center [1155, 620] width 238 height 32
click at [1232, 612] on button "Fine" at bounding box center [1215, 613] width 91 height 20
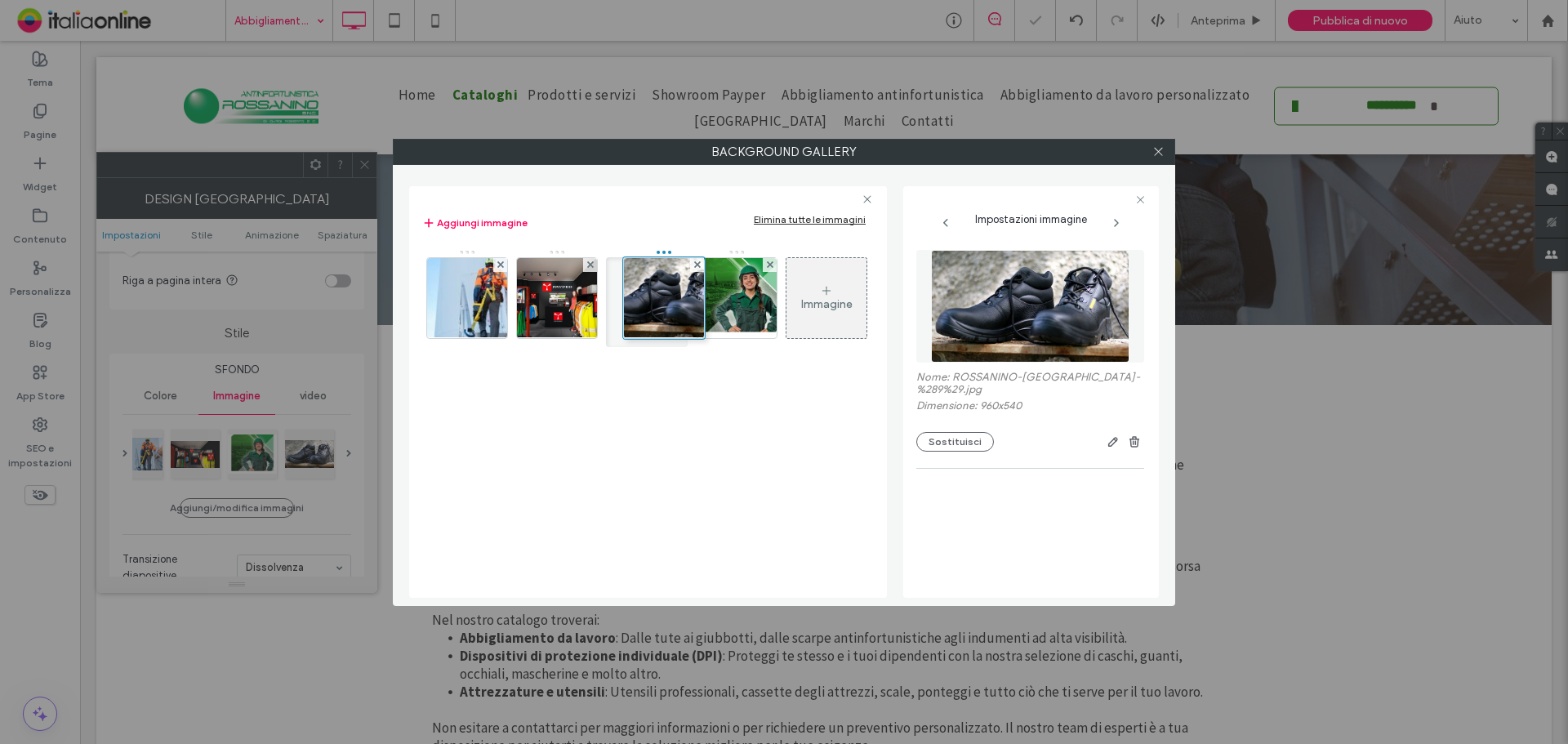
drag, startPoint x: 744, startPoint y: 313, endPoint x: 670, endPoint y: 312, distance: 74.0
click at [1160, 147] on icon at bounding box center [1158, 152] width 12 height 12
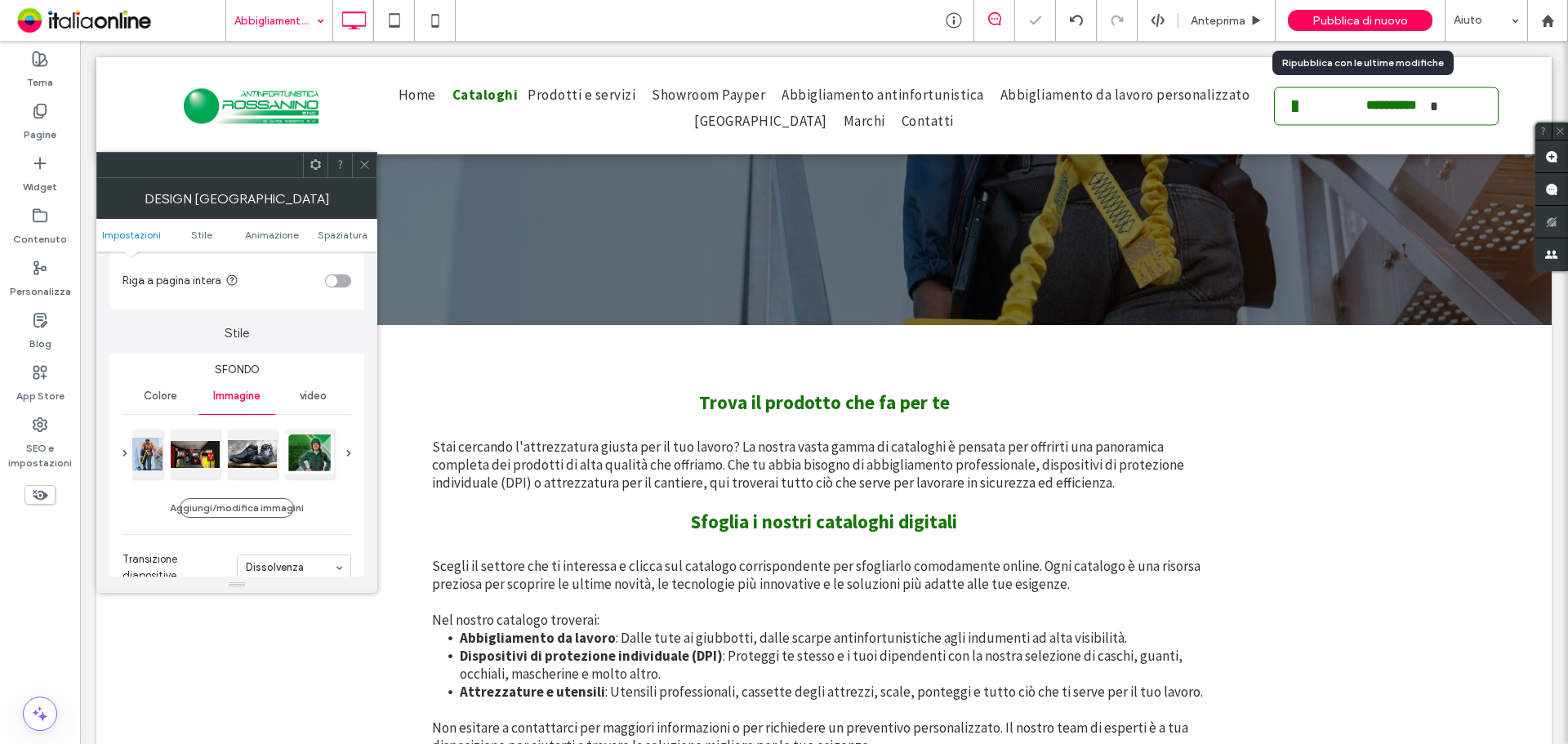
click at [1315, 17] on span "Pubblica di nuovo" at bounding box center [1360, 20] width 95 height 14
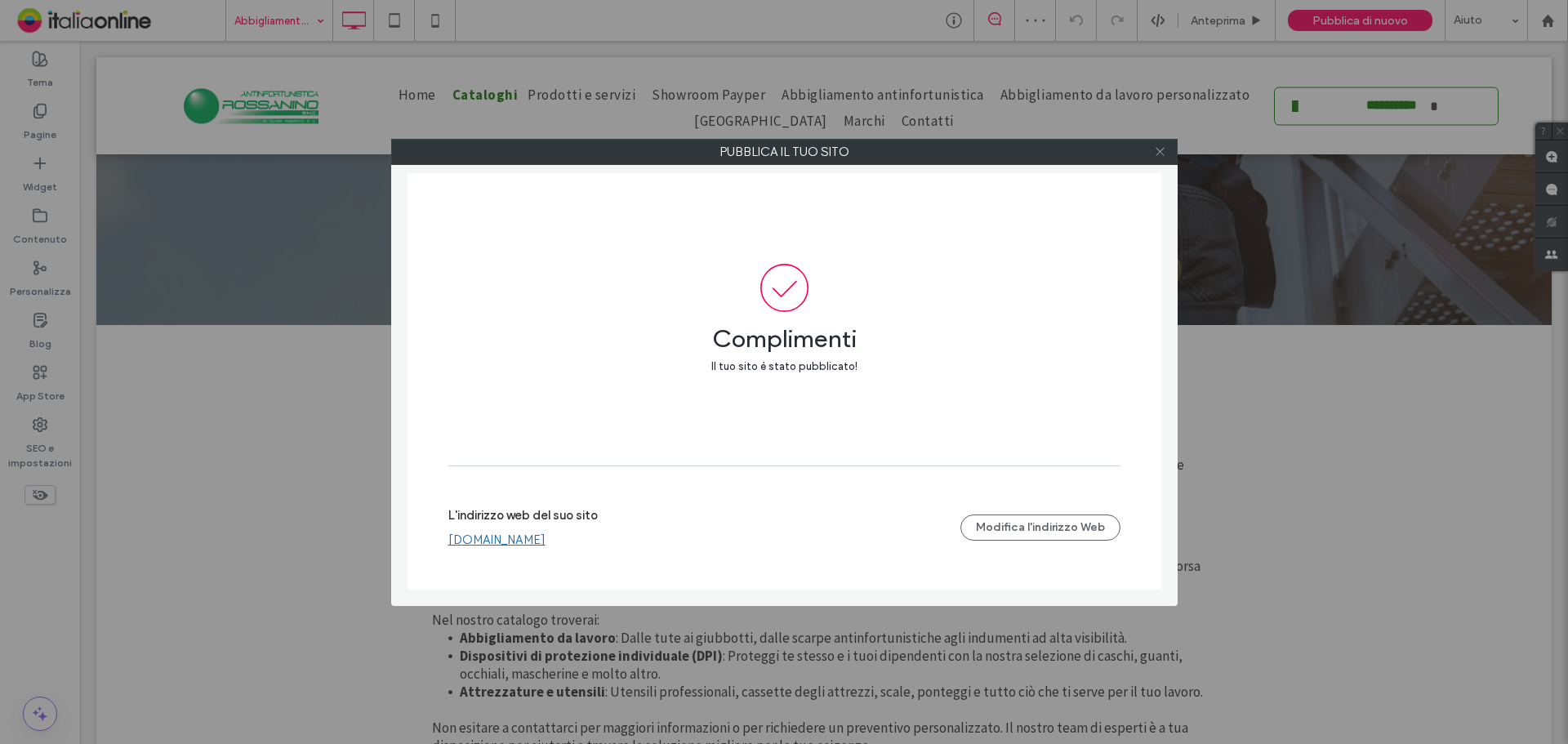
click at [1161, 144] on span at bounding box center [1160, 152] width 12 height 25
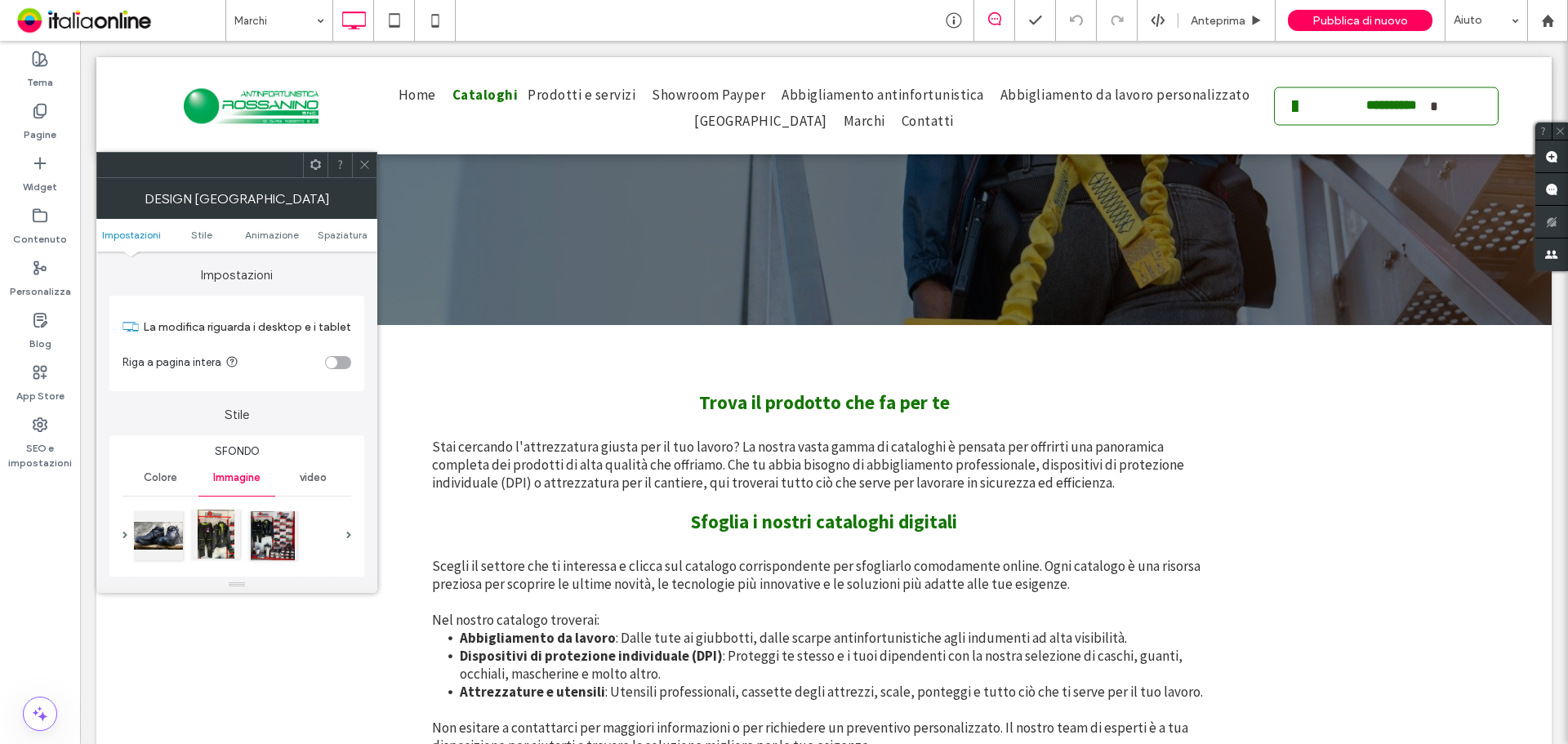
click at [233, 538] on div at bounding box center [215, 534] width 49 height 49
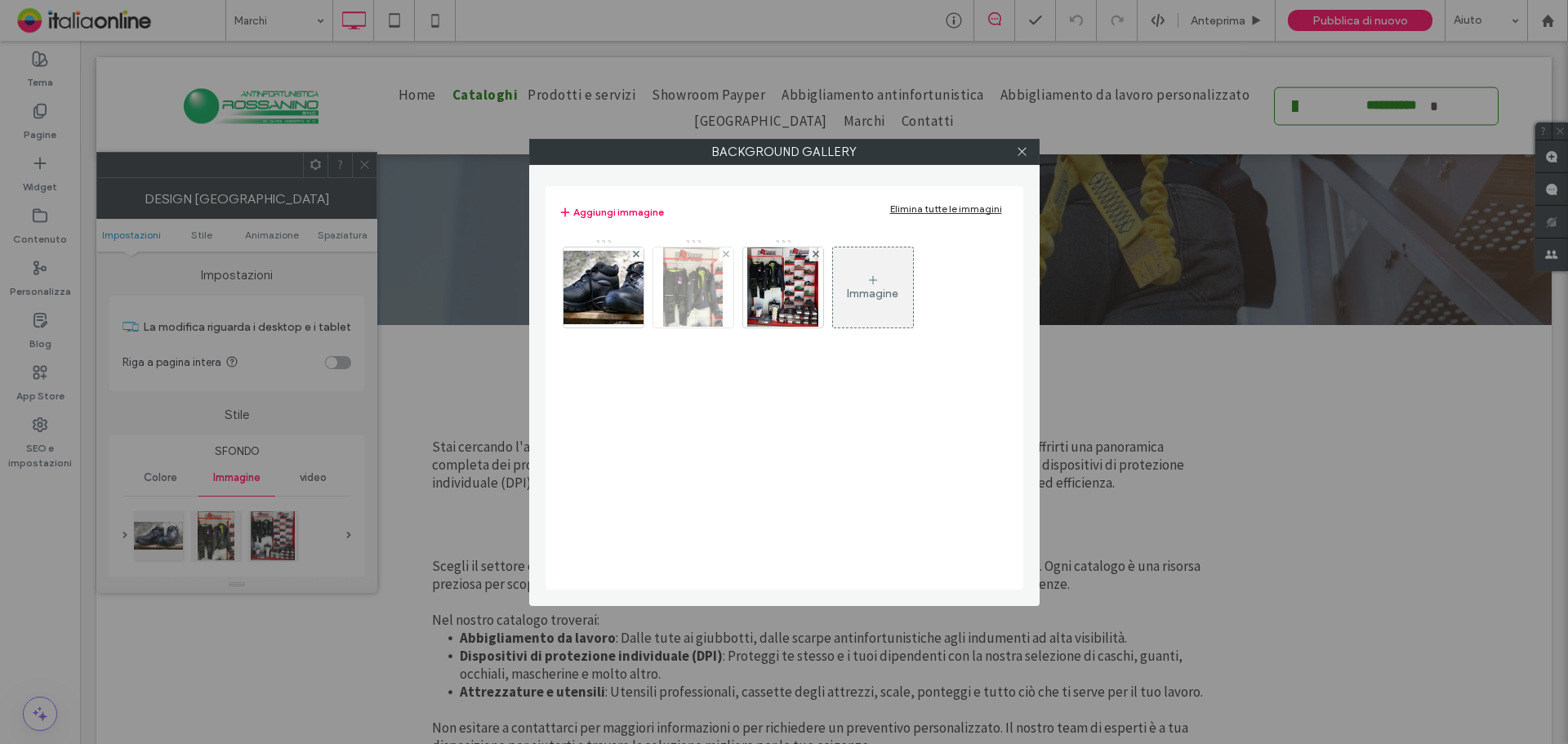
click at [687, 313] on img at bounding box center [692, 287] width 60 height 80
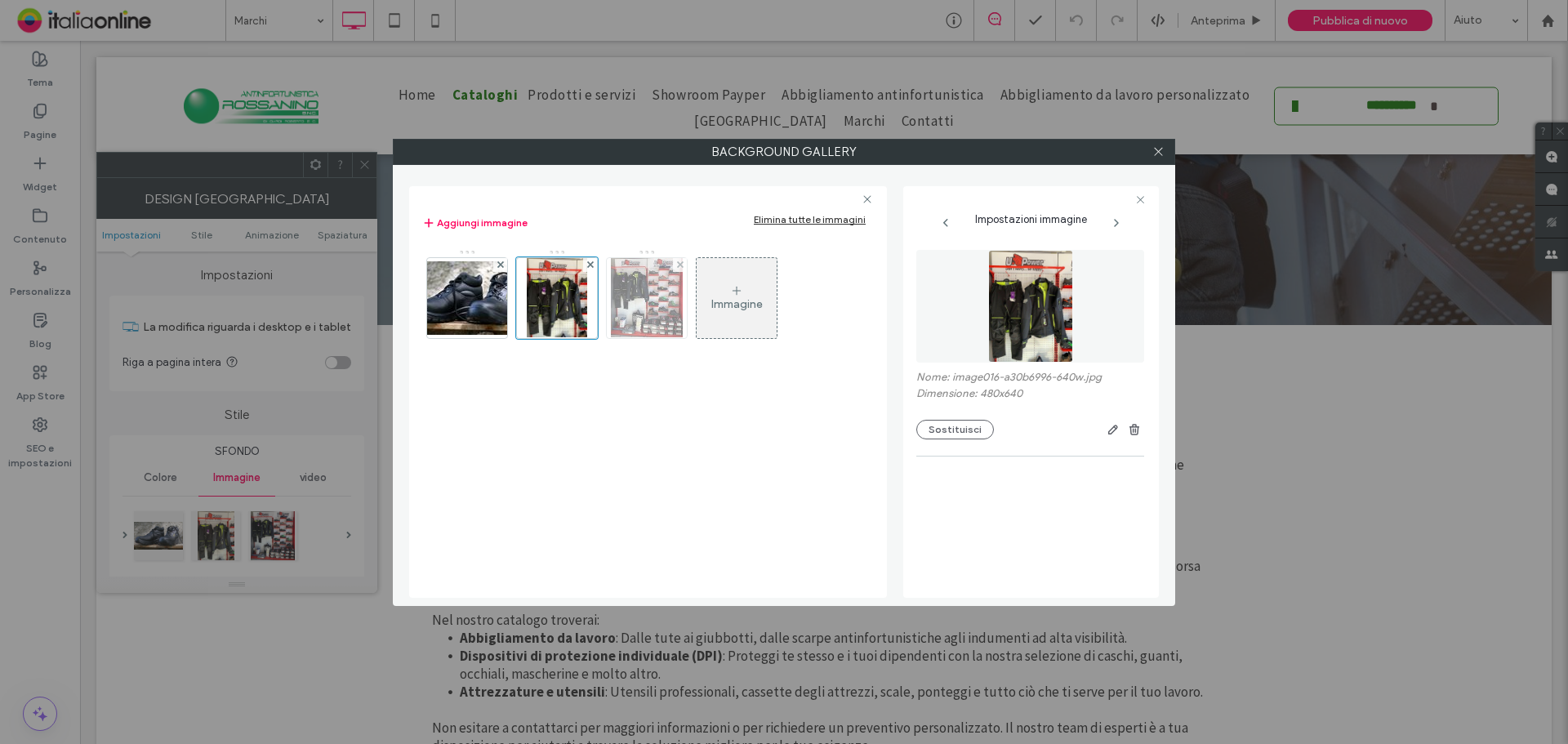
click at [673, 310] on img at bounding box center [646, 298] width 72 height 80
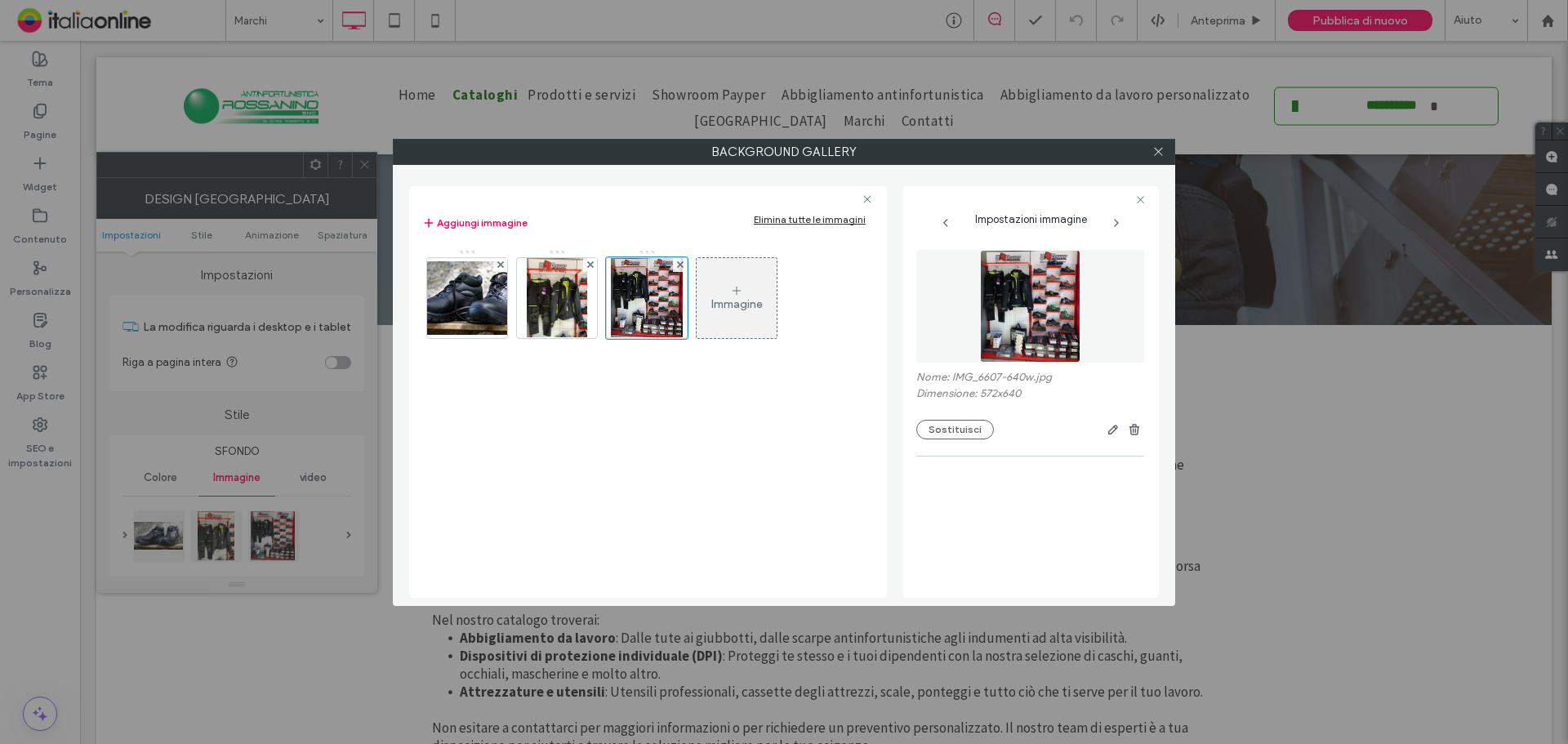
drag, startPoint x: 1152, startPoint y: 149, endPoint x: 1135, endPoint y: 161, distance: 20.8
click at [1152, 149] on icon at bounding box center [1158, 152] width 12 height 12
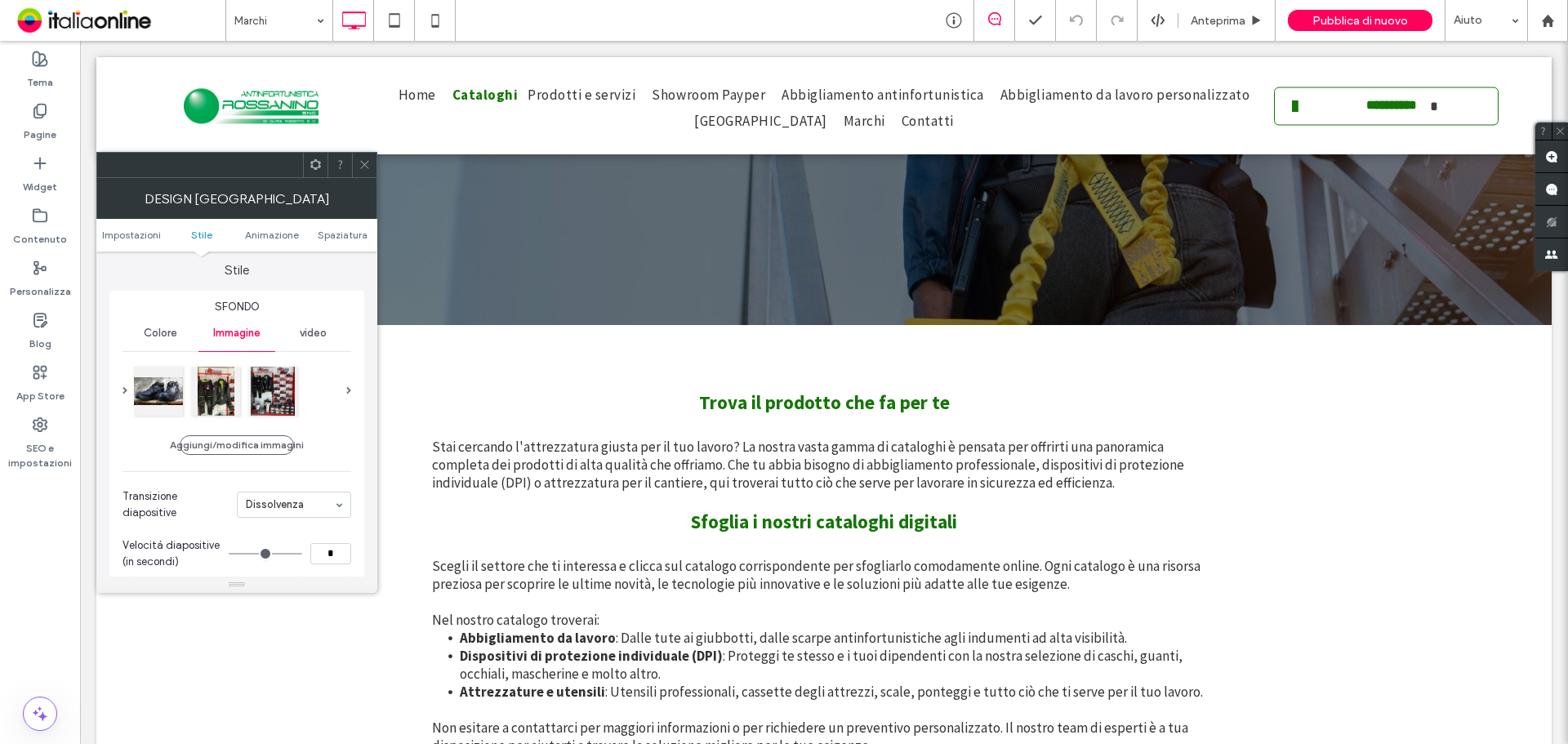
scroll to position [408, 0]
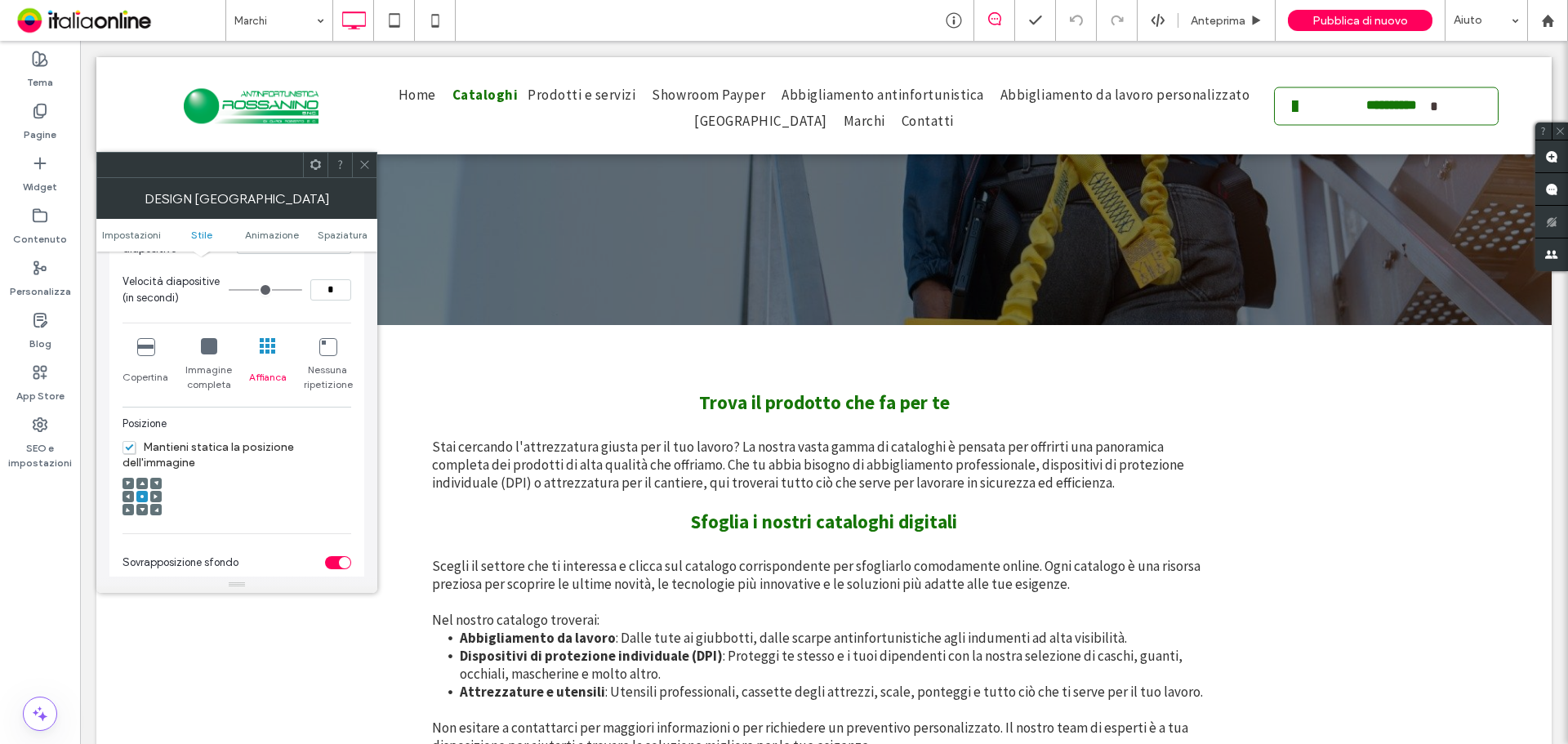
click at [146, 351] on icon at bounding box center [145, 346] width 16 height 16
click at [140, 347] on icon at bounding box center [145, 346] width 16 height 16
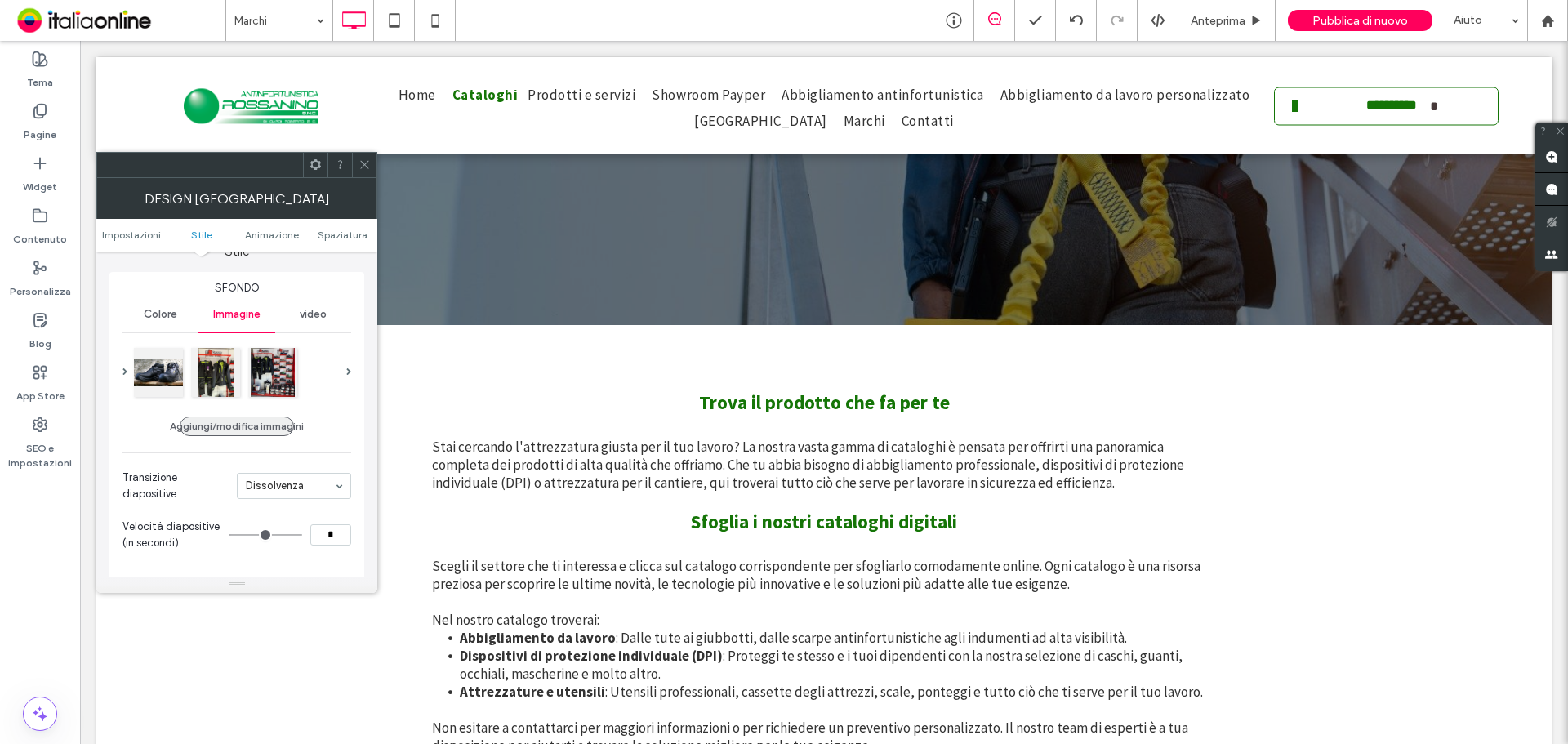
click at [222, 427] on button "Aggiungi/modifica immagini" at bounding box center [237, 426] width 114 height 20
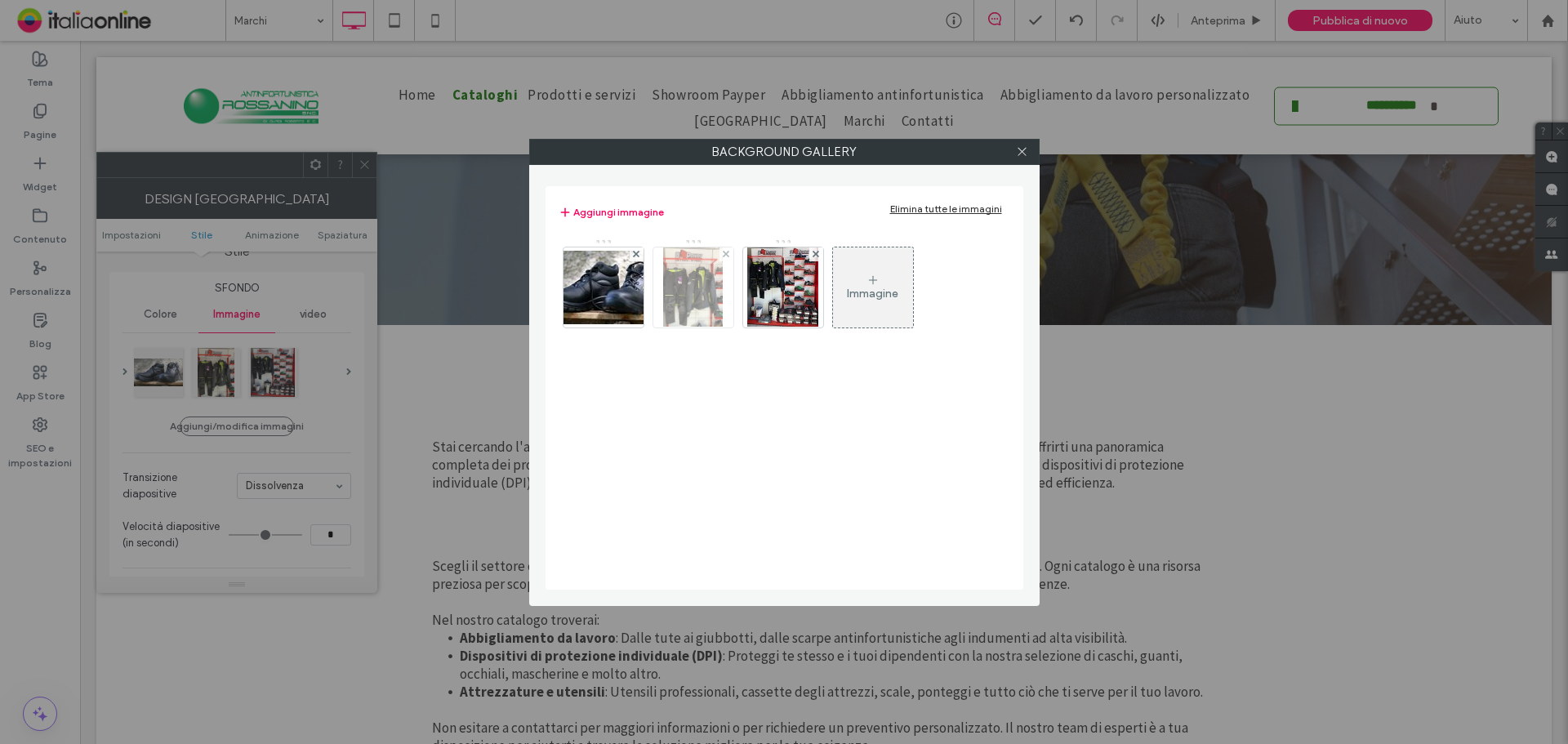
click at [731, 251] on div at bounding box center [727, 254] width 14 height 14
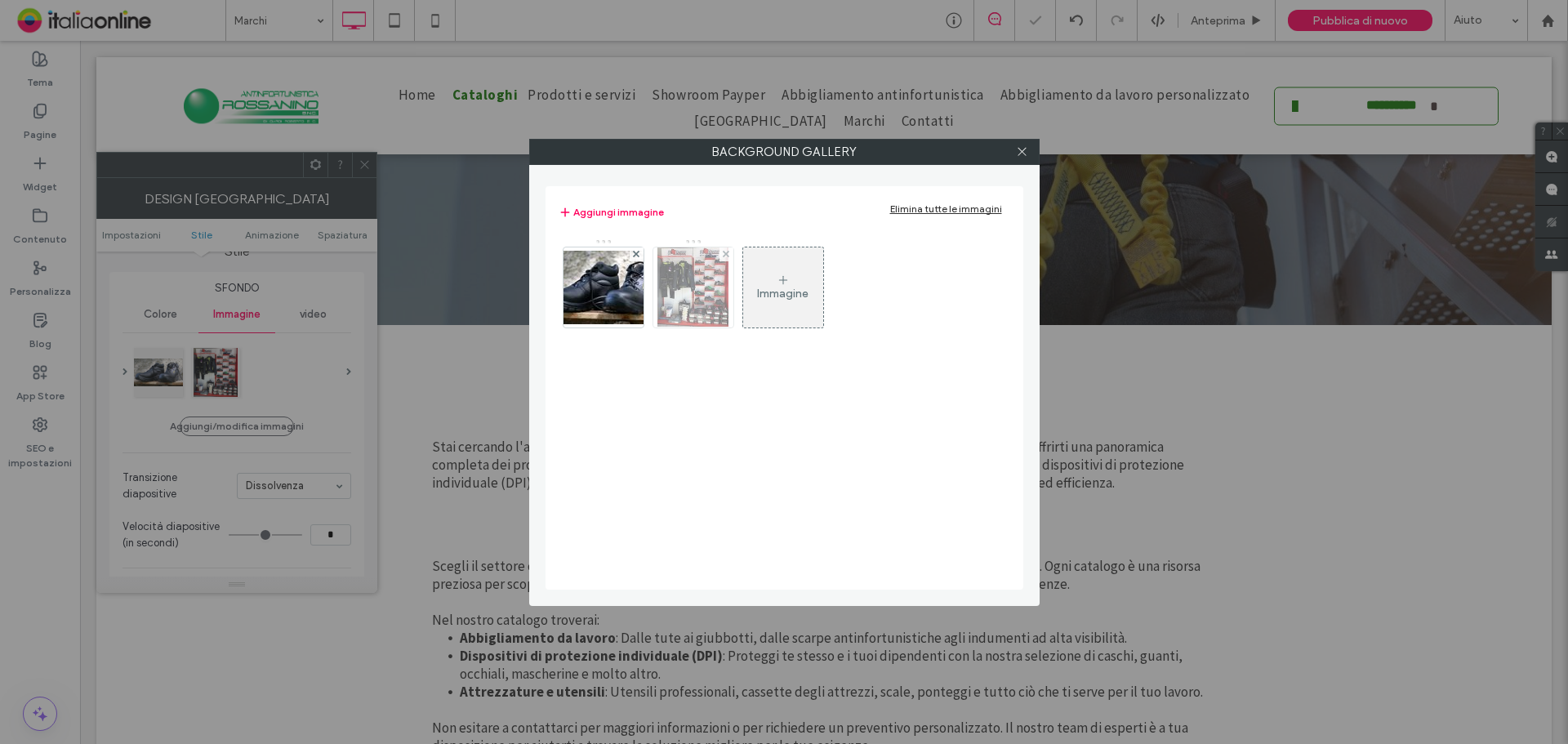
click at [731, 251] on div at bounding box center [727, 254] width 14 height 14
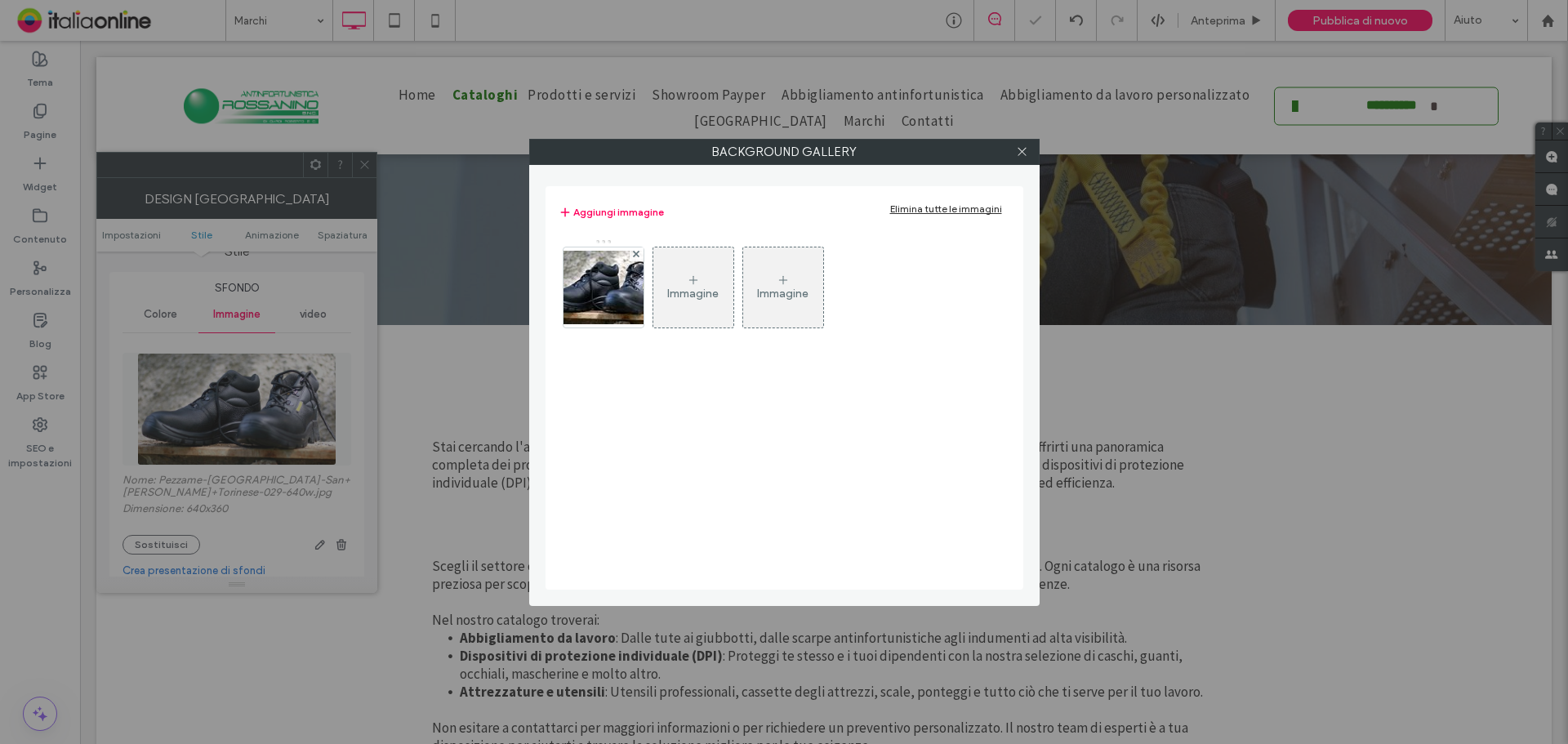
click at [696, 297] on div "Immagine" at bounding box center [692, 294] width 51 height 14
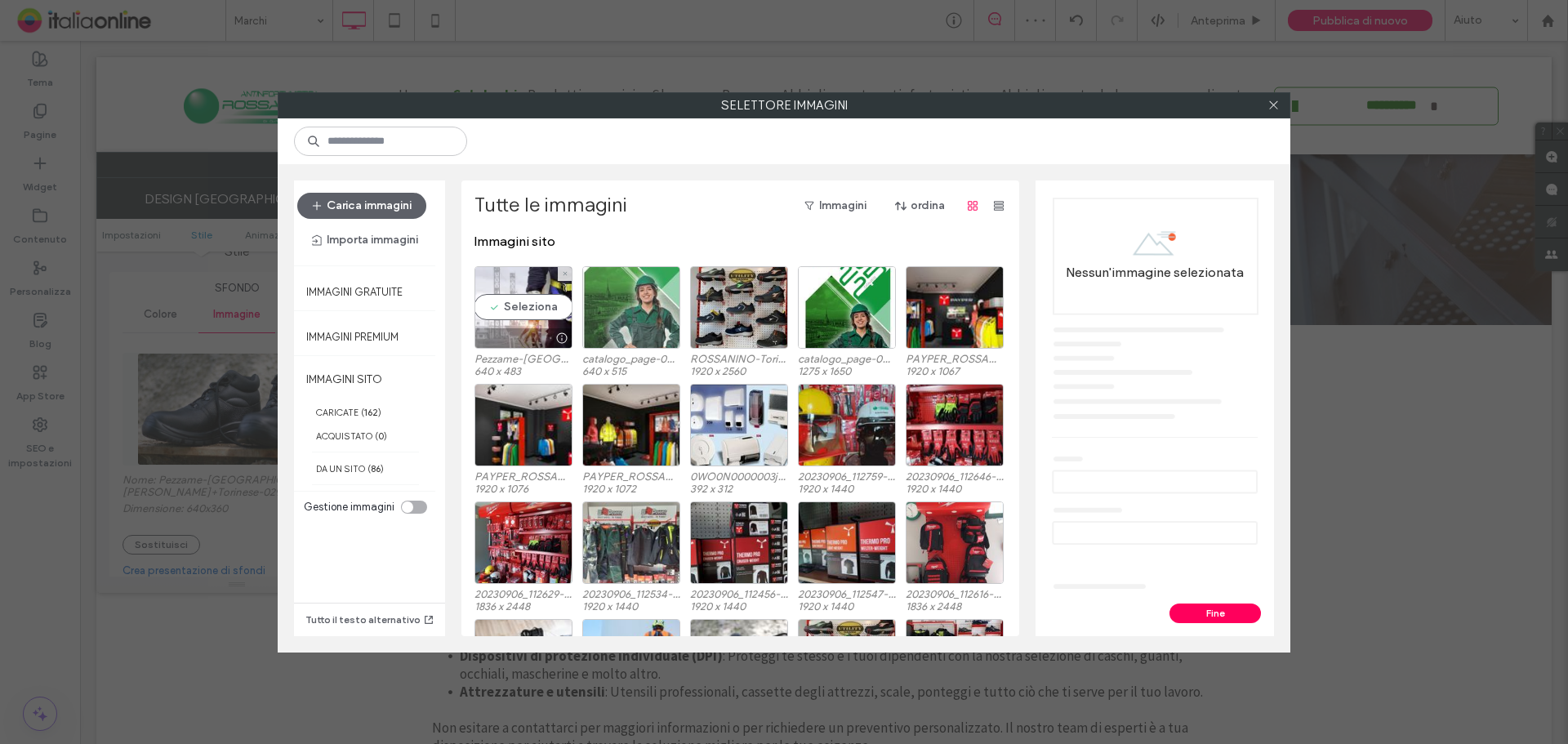
drag, startPoint x: 510, startPoint y: 303, endPoint x: 609, endPoint y: 305, distance: 99.0
click at [510, 303] on div "Seleziona" at bounding box center [523, 308] width 98 height 83
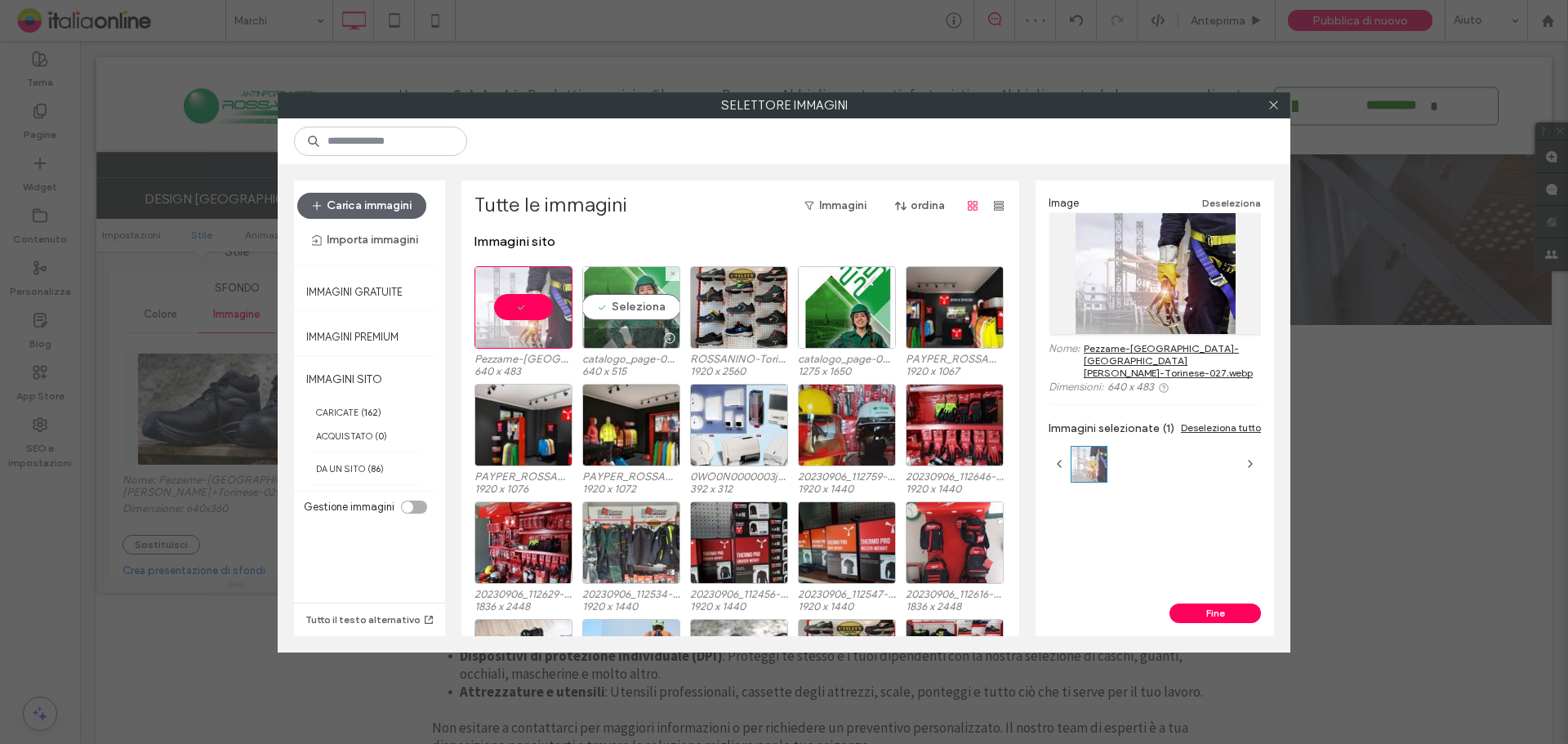
click at [619, 306] on div "Seleziona" at bounding box center [631, 308] width 98 height 83
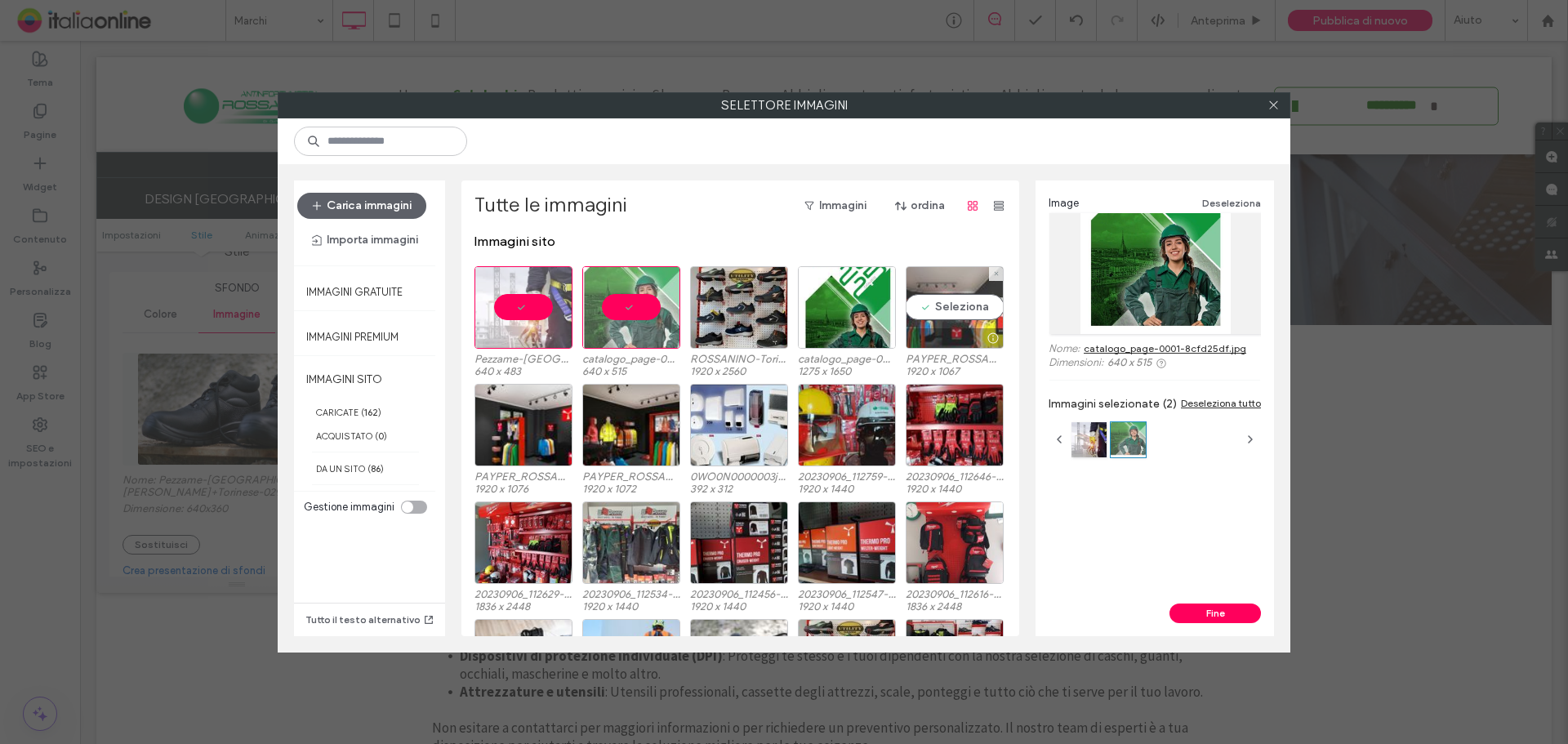
click at [967, 307] on div "Seleziona" at bounding box center [954, 308] width 98 height 83
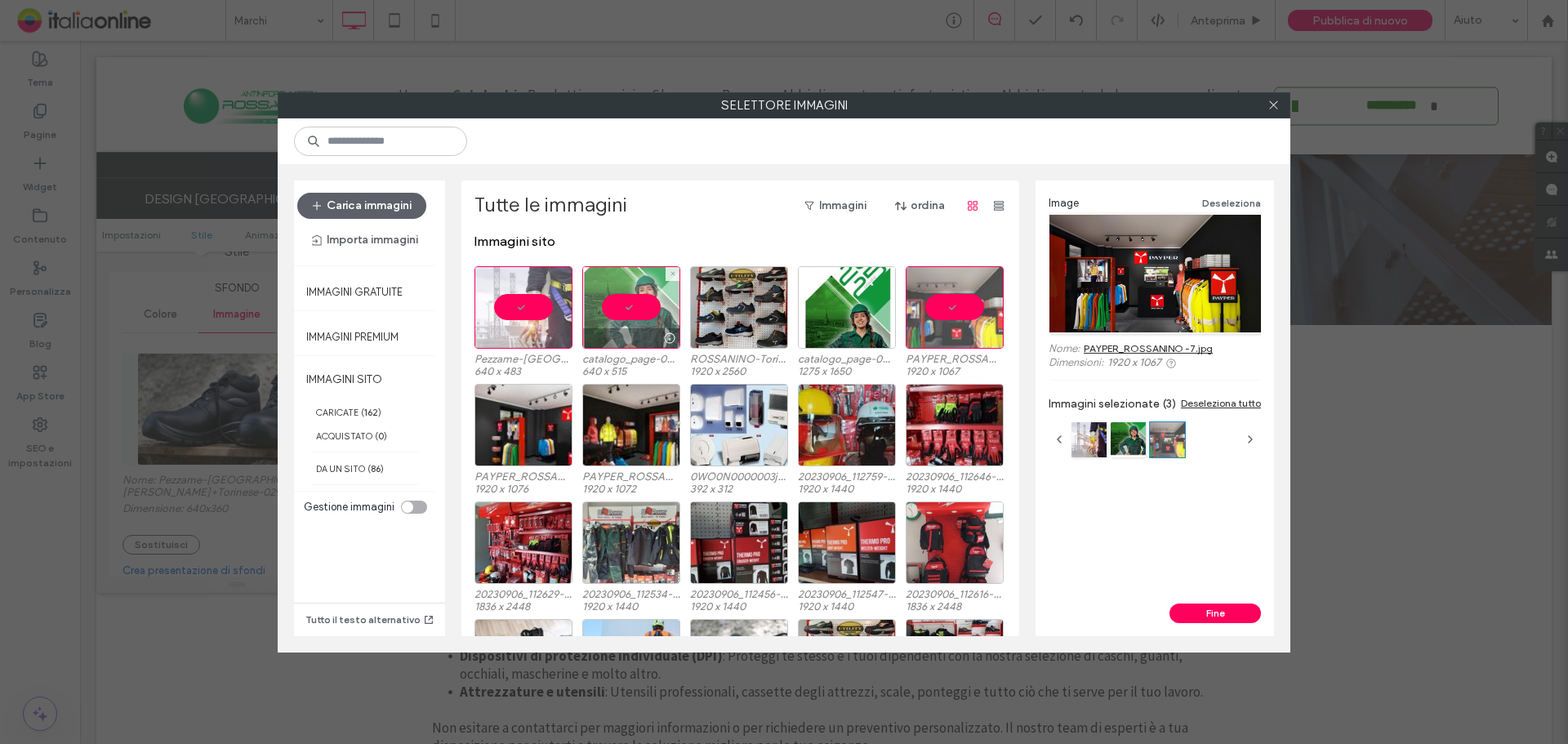
click at [627, 309] on div at bounding box center [631, 308] width 98 height 83
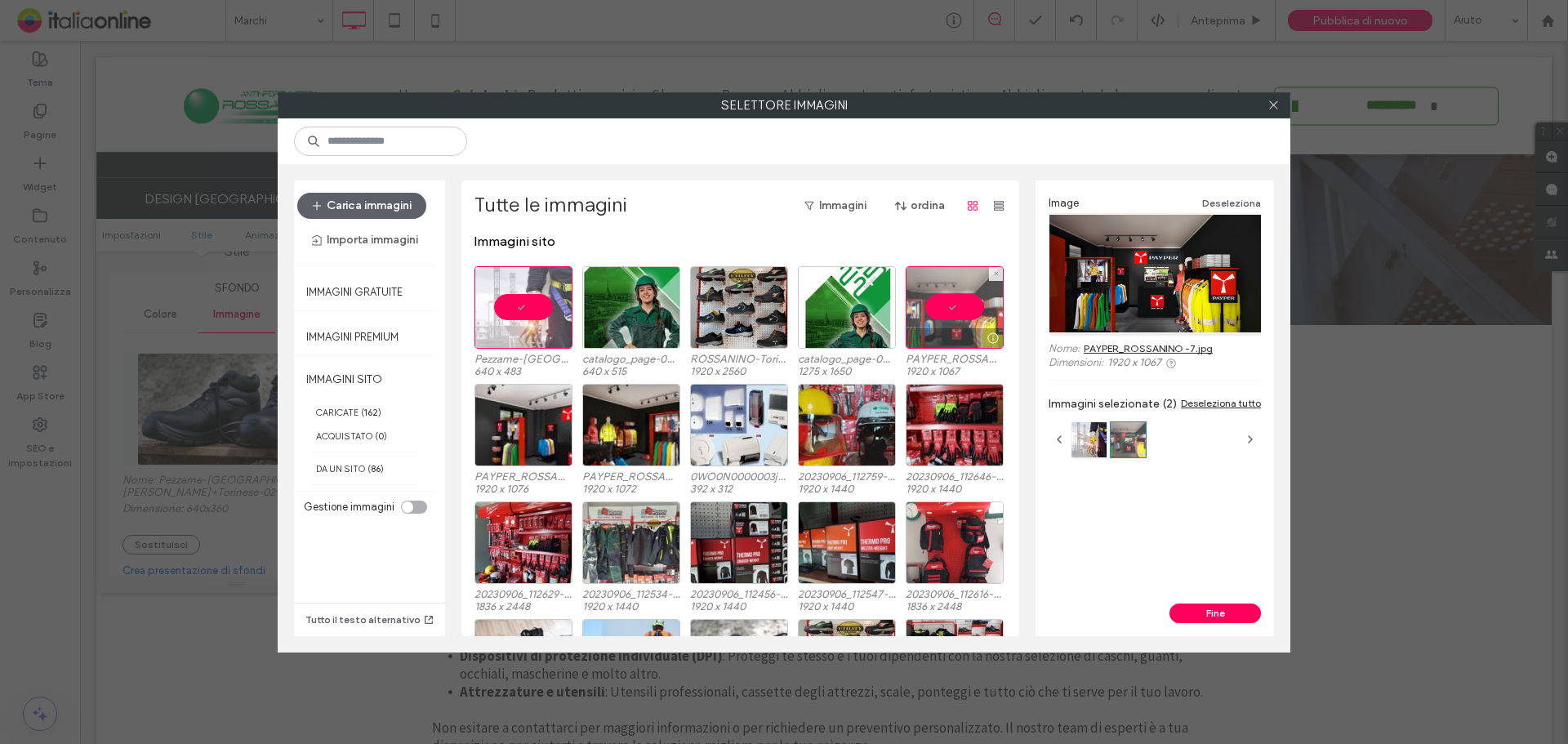
click at [932, 311] on div at bounding box center [954, 308] width 98 height 83
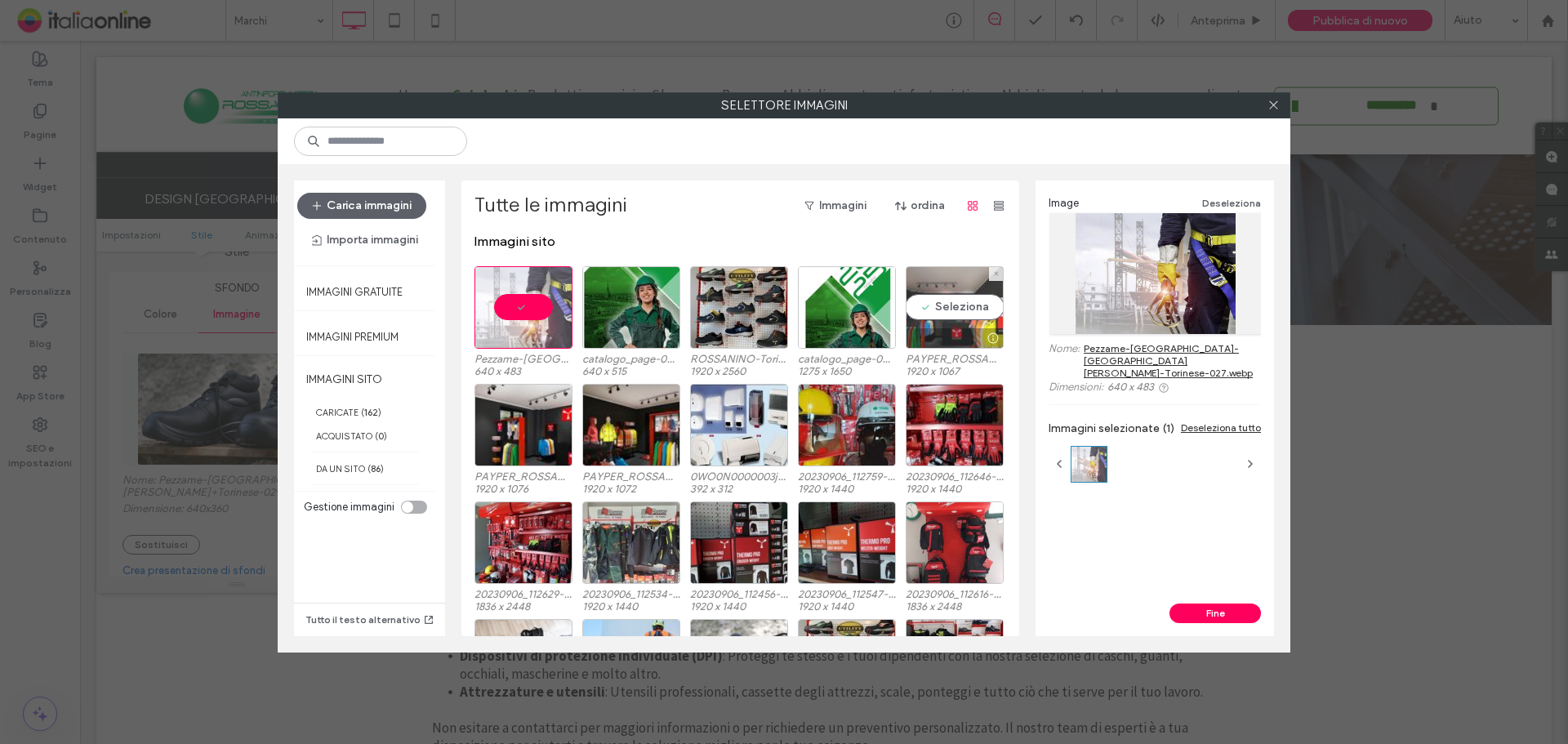
click at [932, 311] on div "Seleziona" at bounding box center [954, 308] width 98 height 83
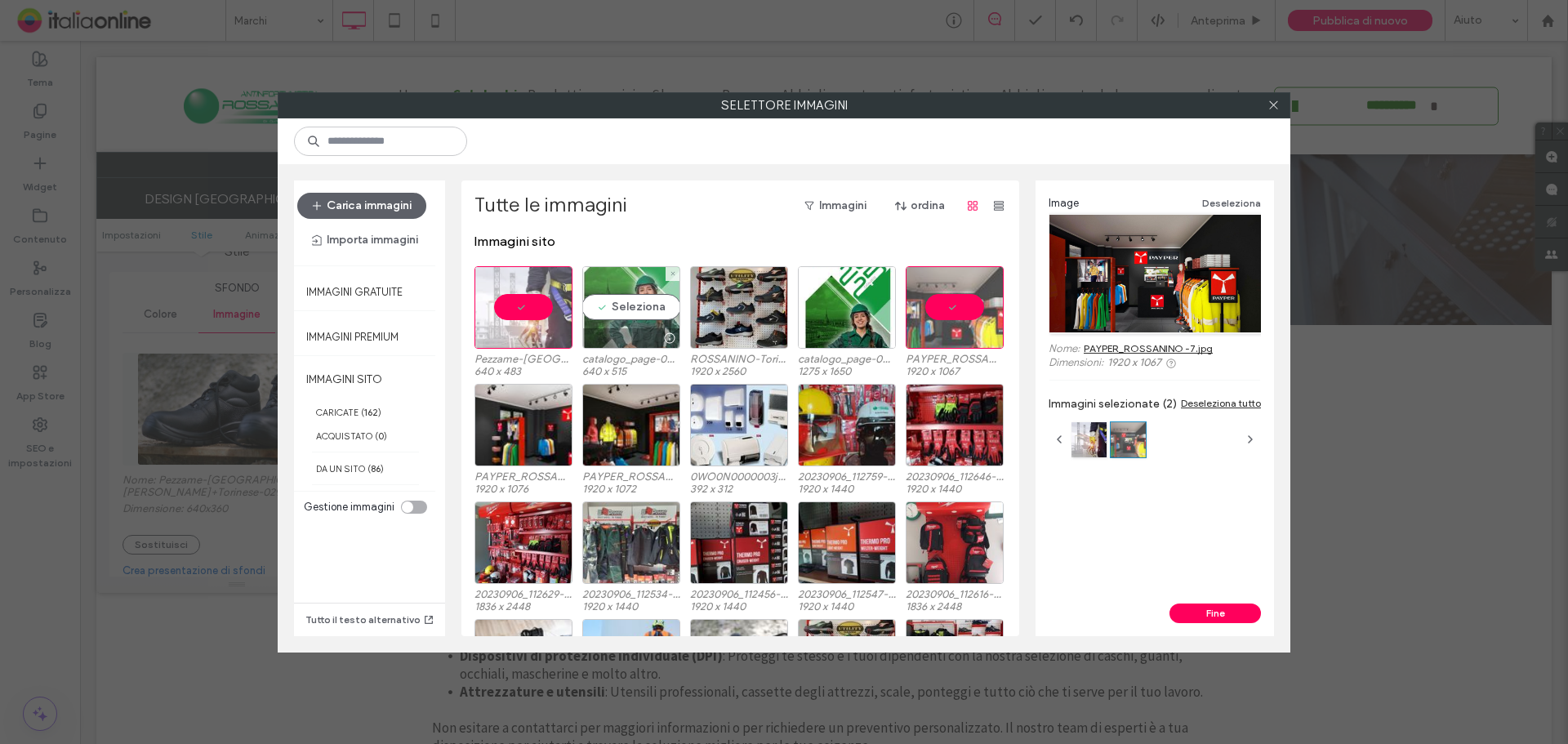
click at [594, 315] on div "Seleziona" at bounding box center [631, 308] width 98 height 83
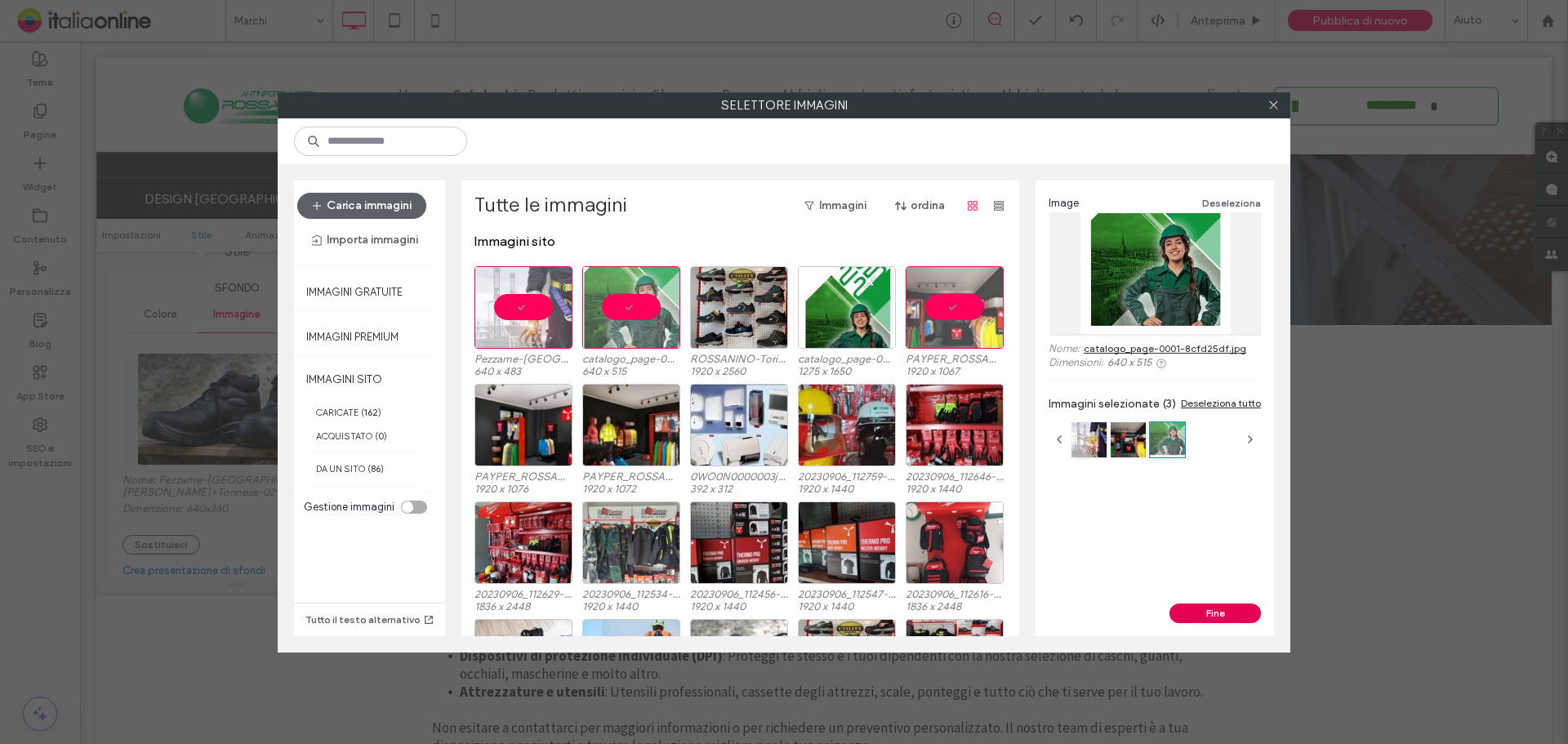
click at [1205, 609] on button "Fine" at bounding box center [1215, 613] width 91 height 20
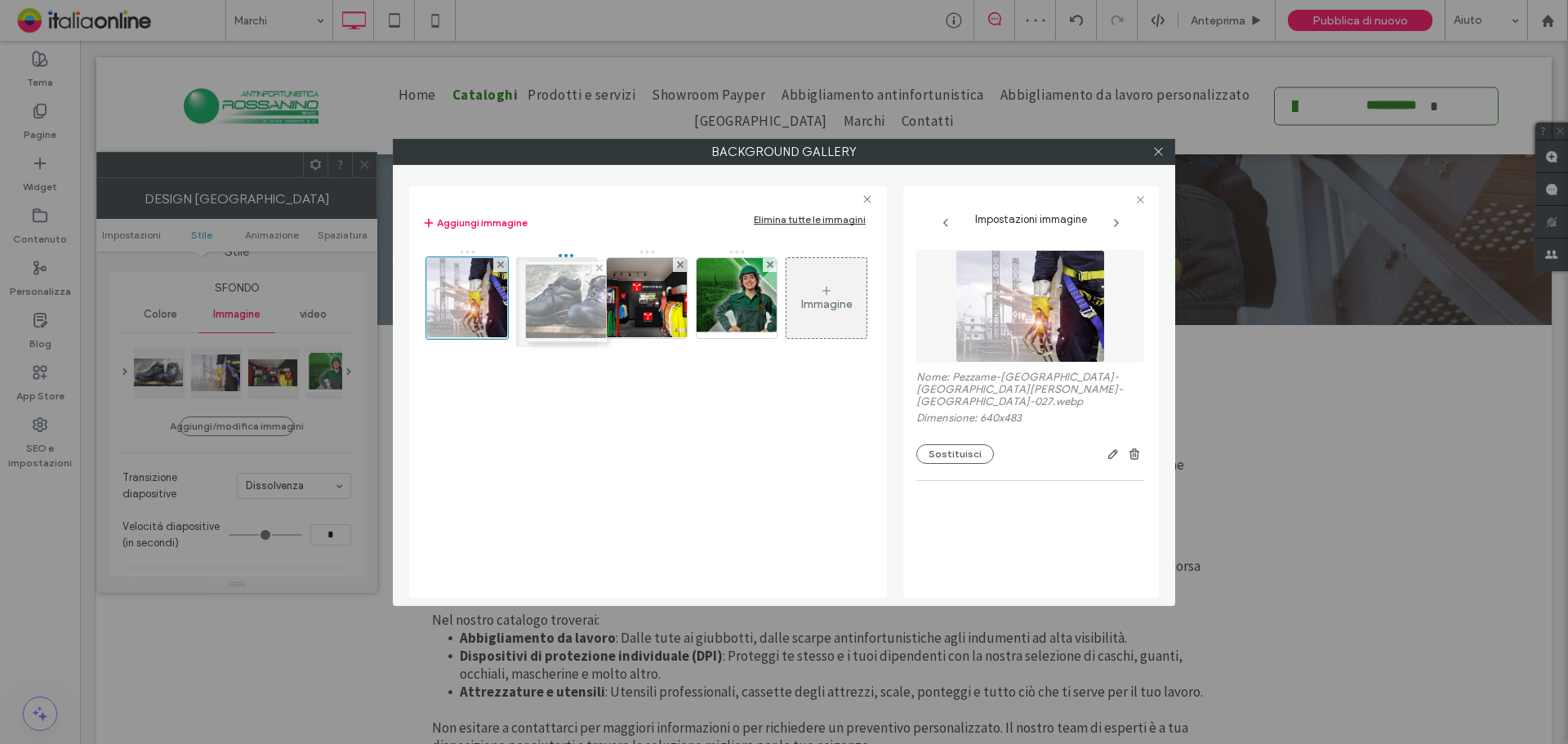
drag, startPoint x: 474, startPoint y: 282, endPoint x: 569, endPoint y: 285, distance: 95.0
click at [1158, 147] on icon at bounding box center [1158, 152] width 12 height 12
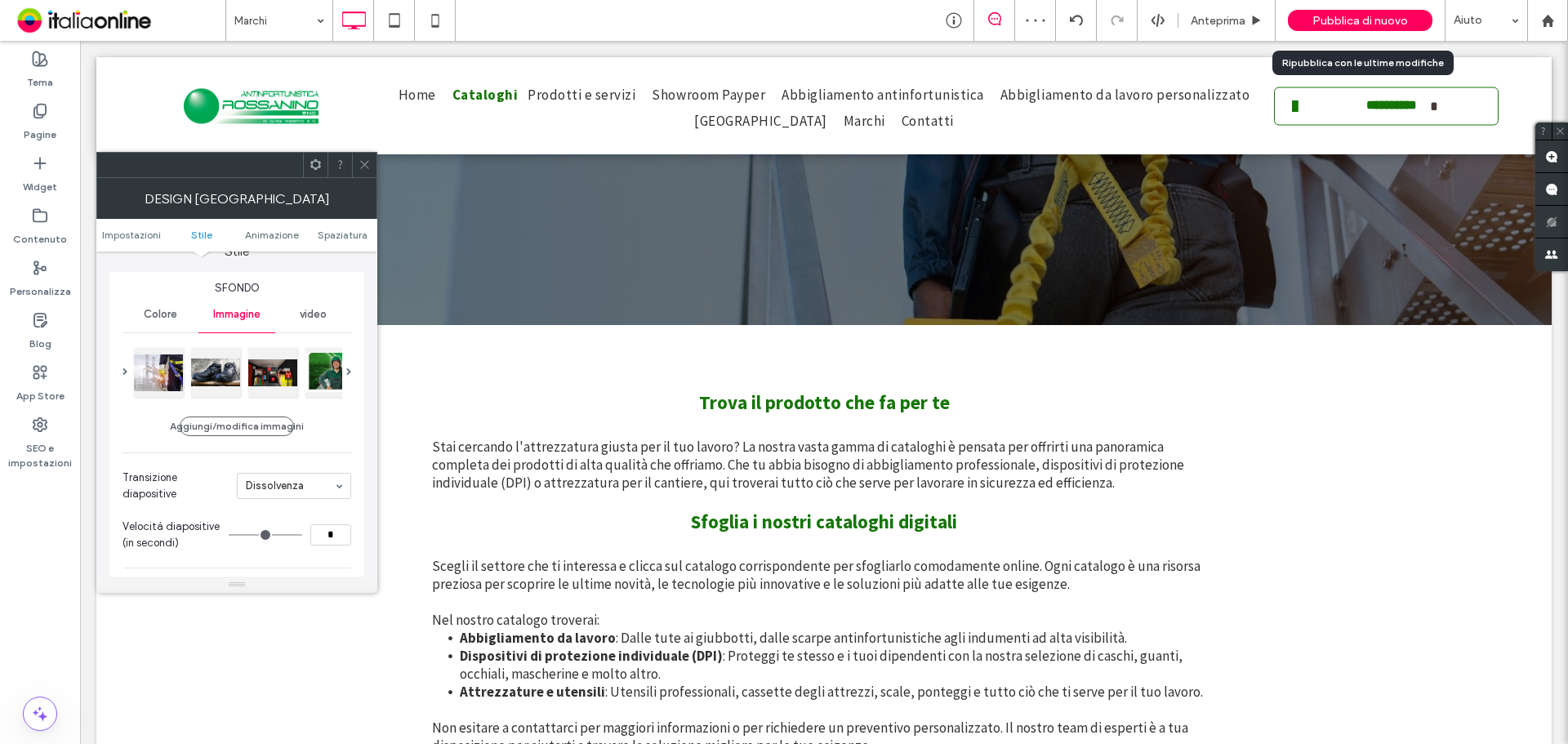
click at [1317, 15] on span "Pubblica di nuovo" at bounding box center [1360, 20] width 95 height 14
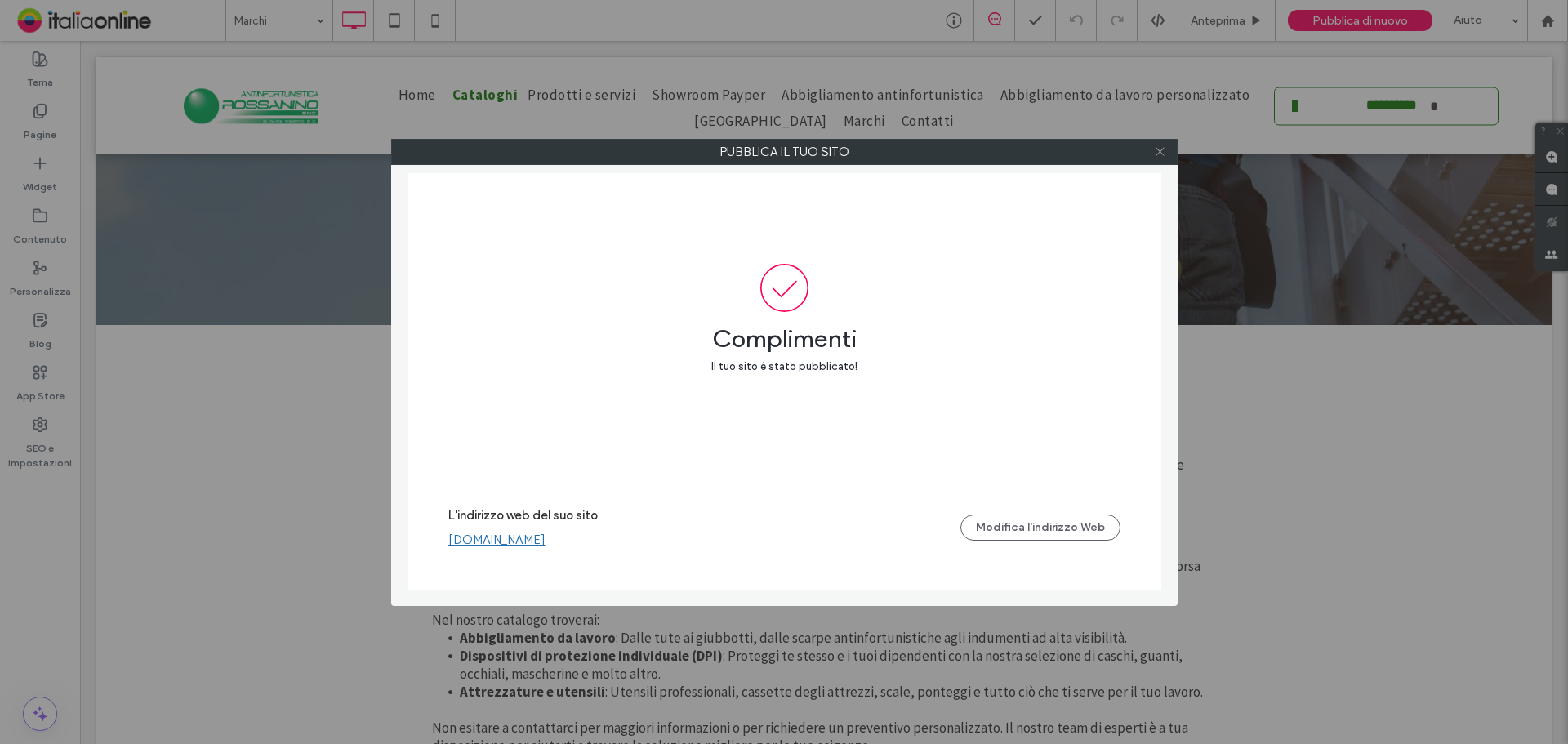
click at [1158, 147] on icon at bounding box center [1160, 152] width 12 height 12
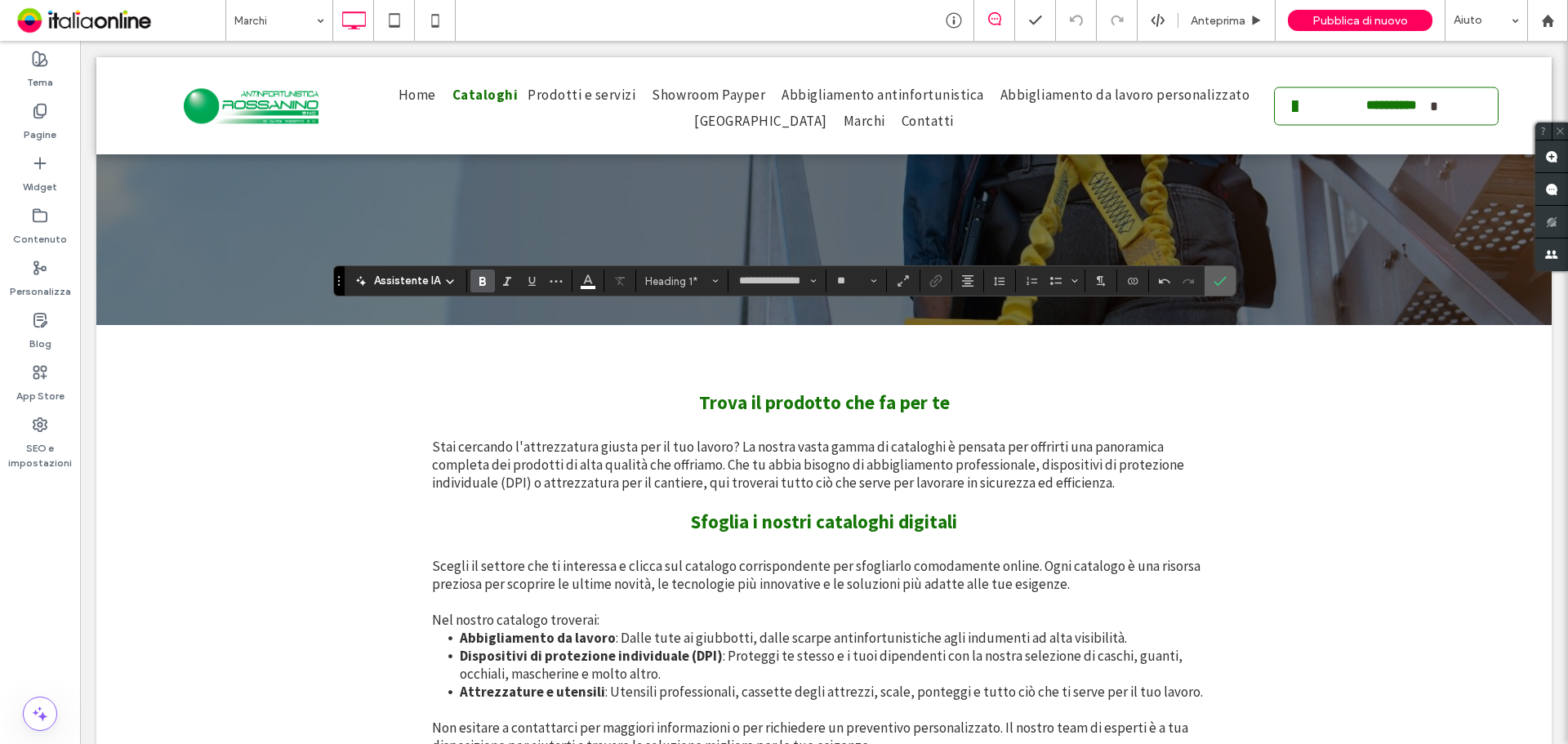
click at [1209, 281] on label "Conferma" at bounding box center [1220, 281] width 25 height 30
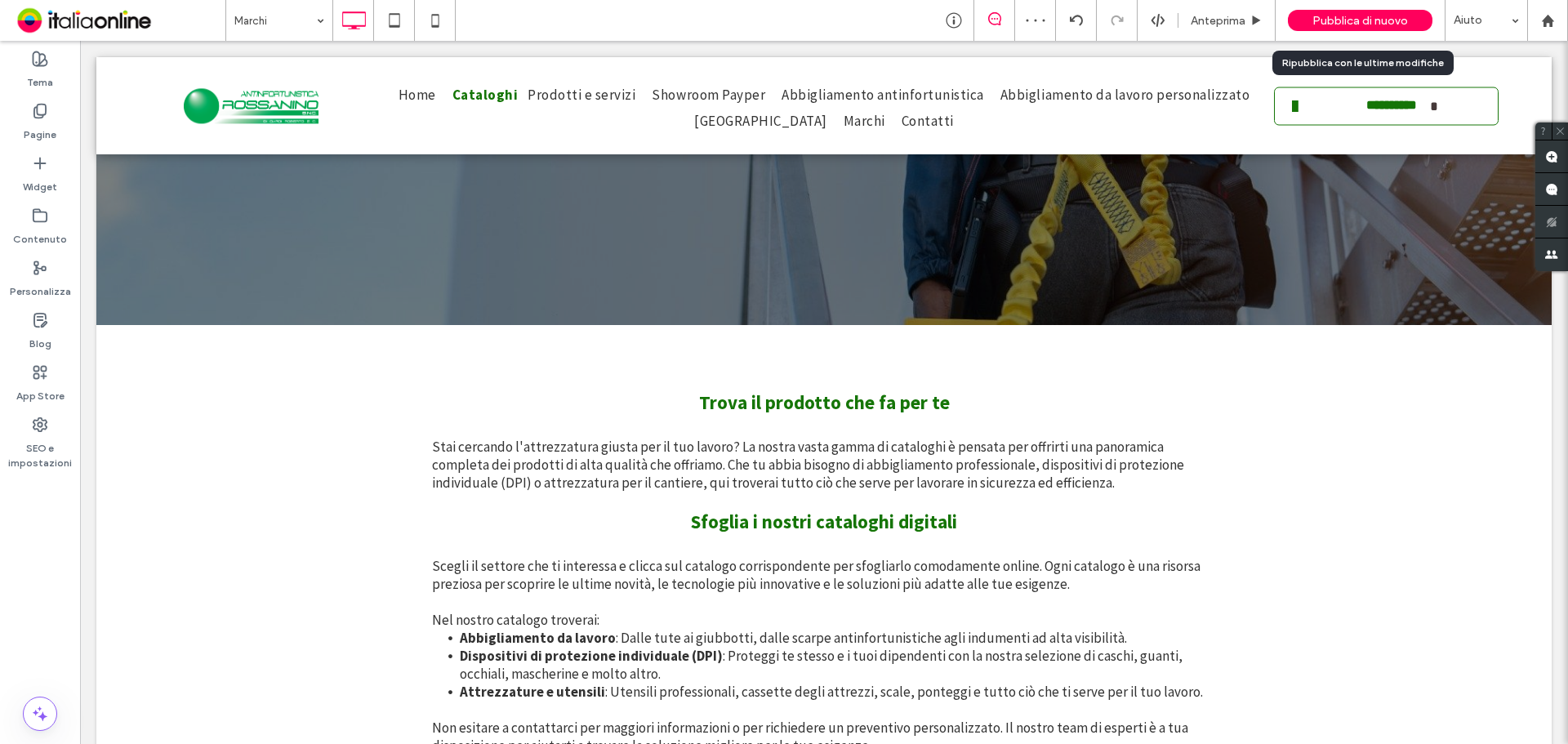
click at [1376, 23] on span "Pubblica di nuovo" at bounding box center [1360, 20] width 95 height 14
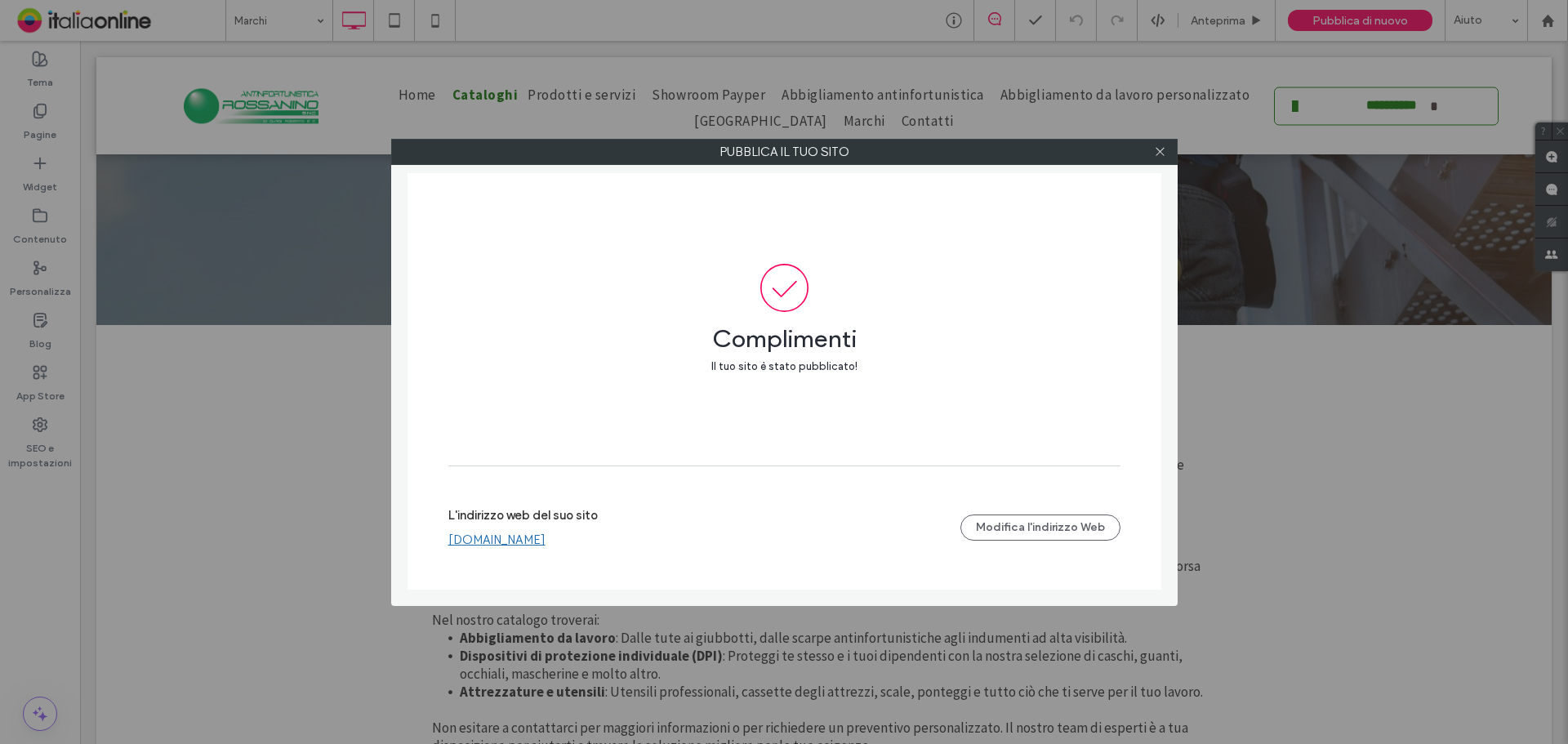
click at [1150, 148] on div at bounding box center [1160, 152] width 25 height 25
click at [1167, 154] on div at bounding box center [1160, 152] width 25 height 25
click at [1154, 154] on icon at bounding box center [1160, 152] width 12 height 12
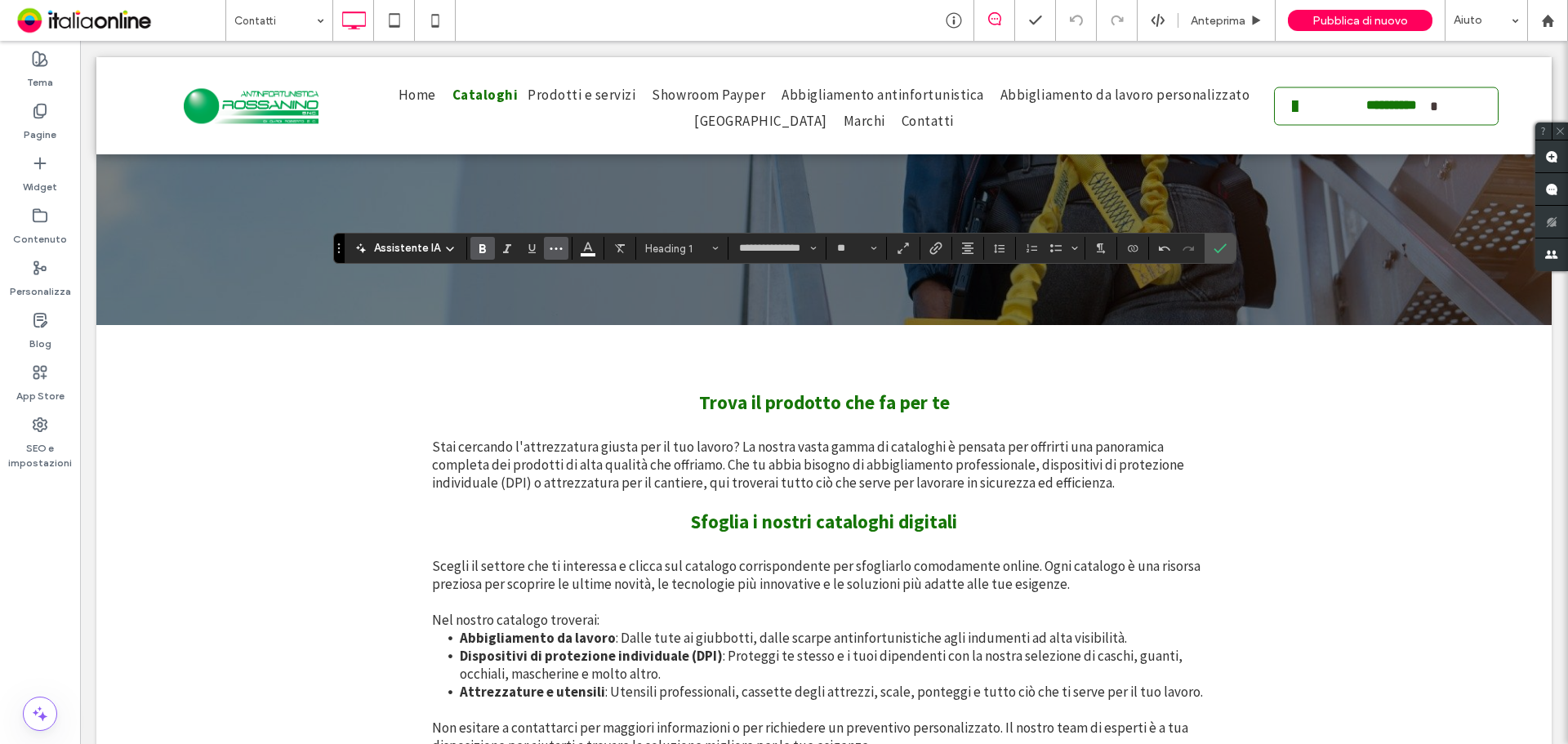
click at [560, 247] on icon "Altro" at bounding box center [555, 248] width 13 height 13
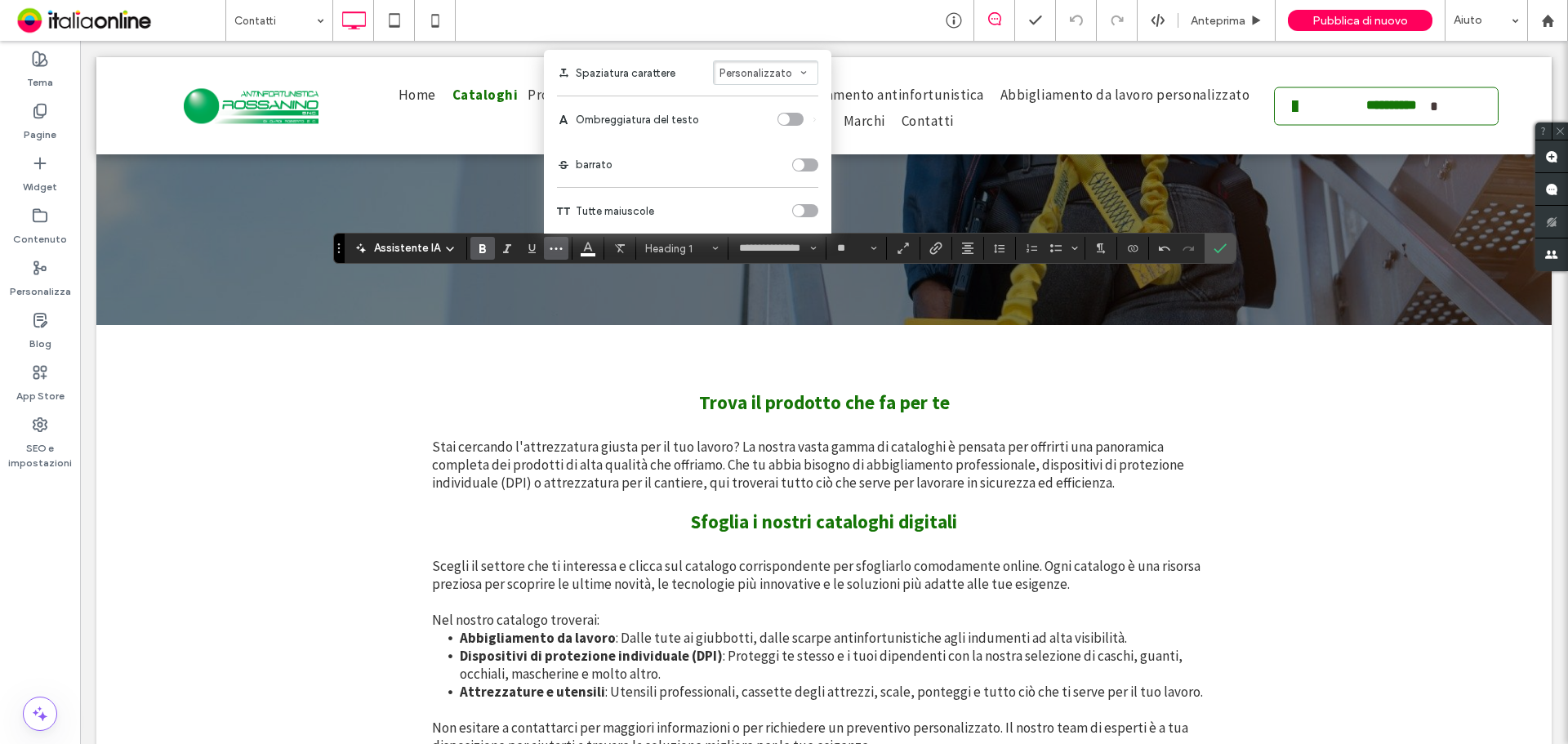
click at [797, 208] on div "toggle" at bounding box center [798, 211] width 11 height 11
click at [1222, 249] on icon "Conferma" at bounding box center [1220, 248] width 13 height 13
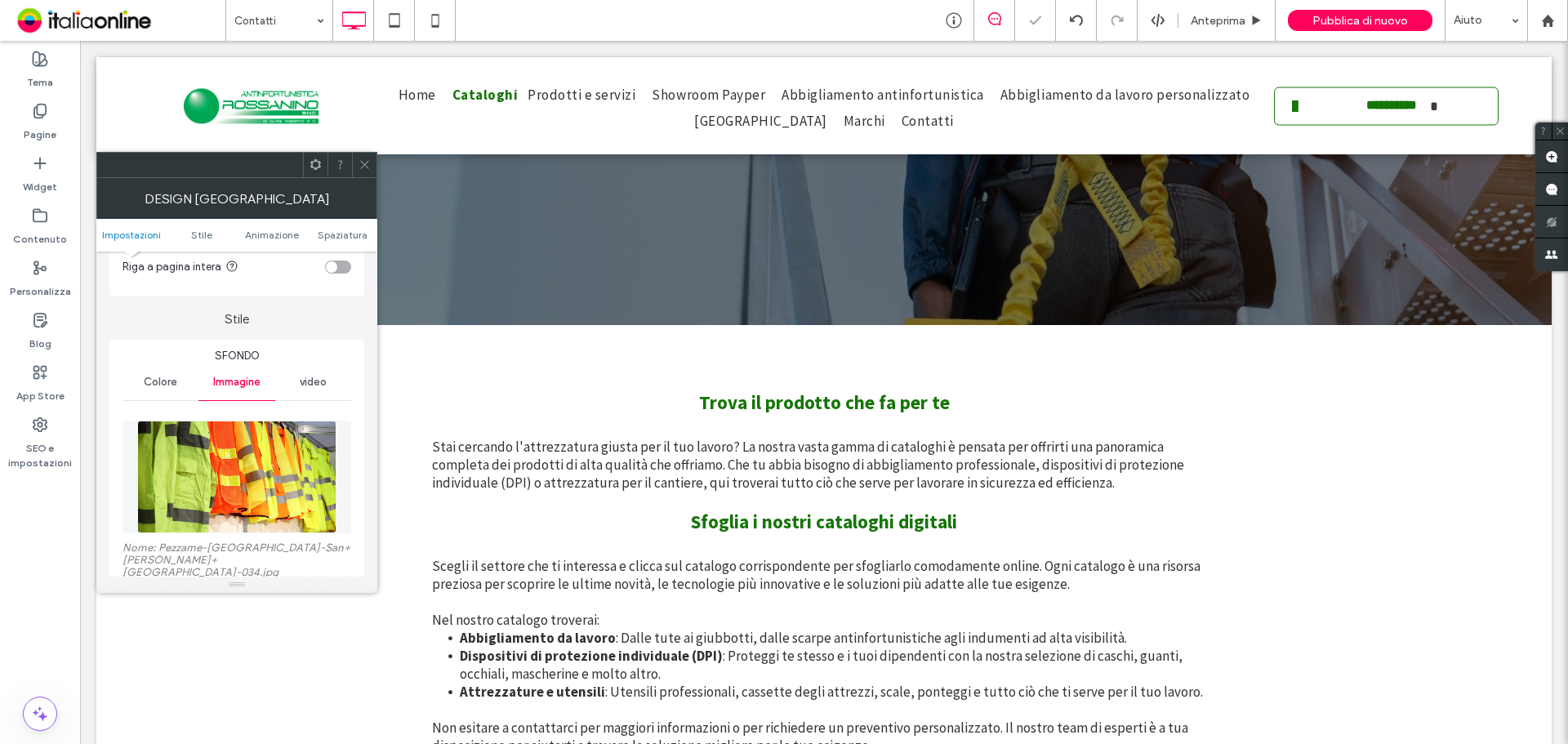
scroll to position [245, 0]
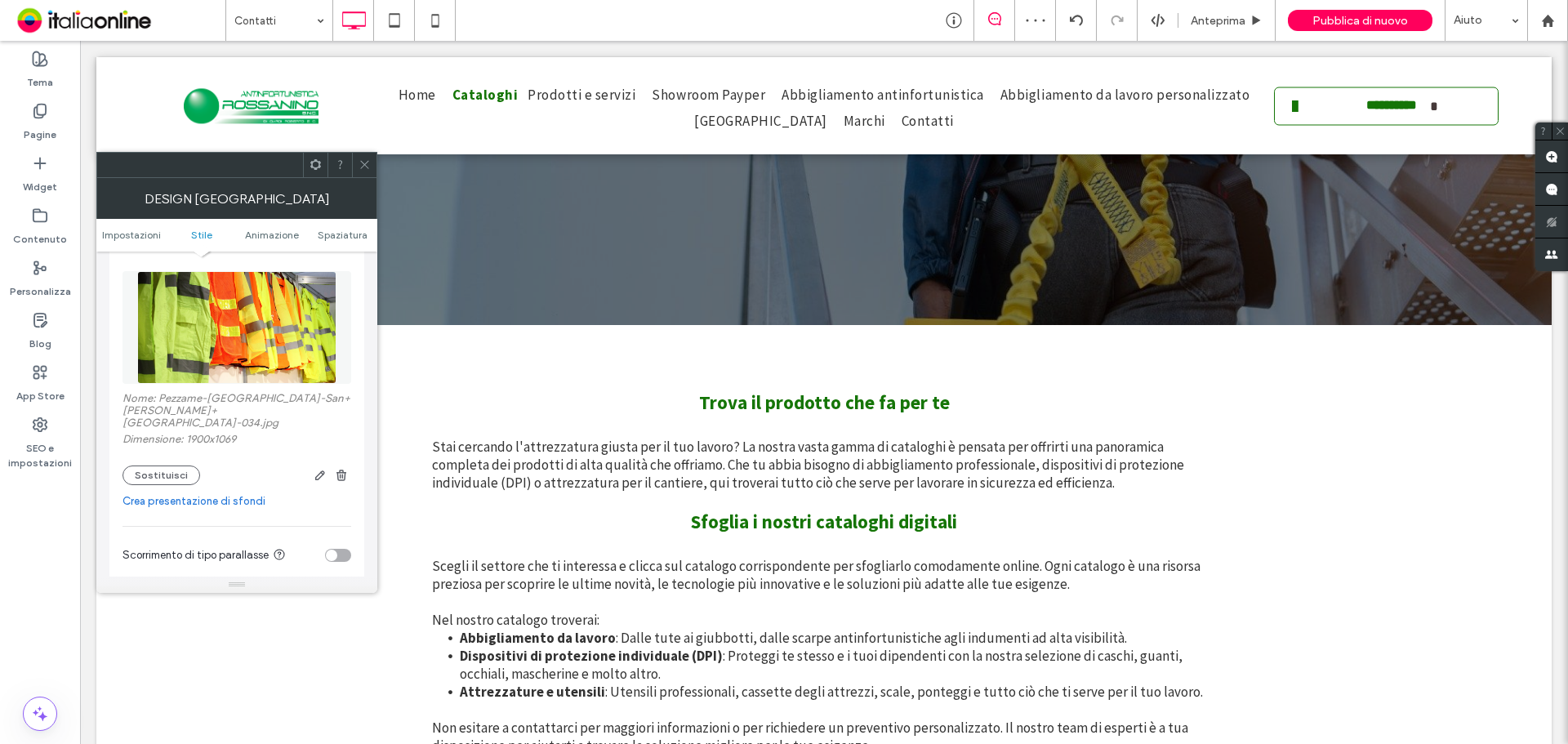
click at [221, 493] on link "Crea presentazione di sfondi" at bounding box center [237, 501] width 228 height 16
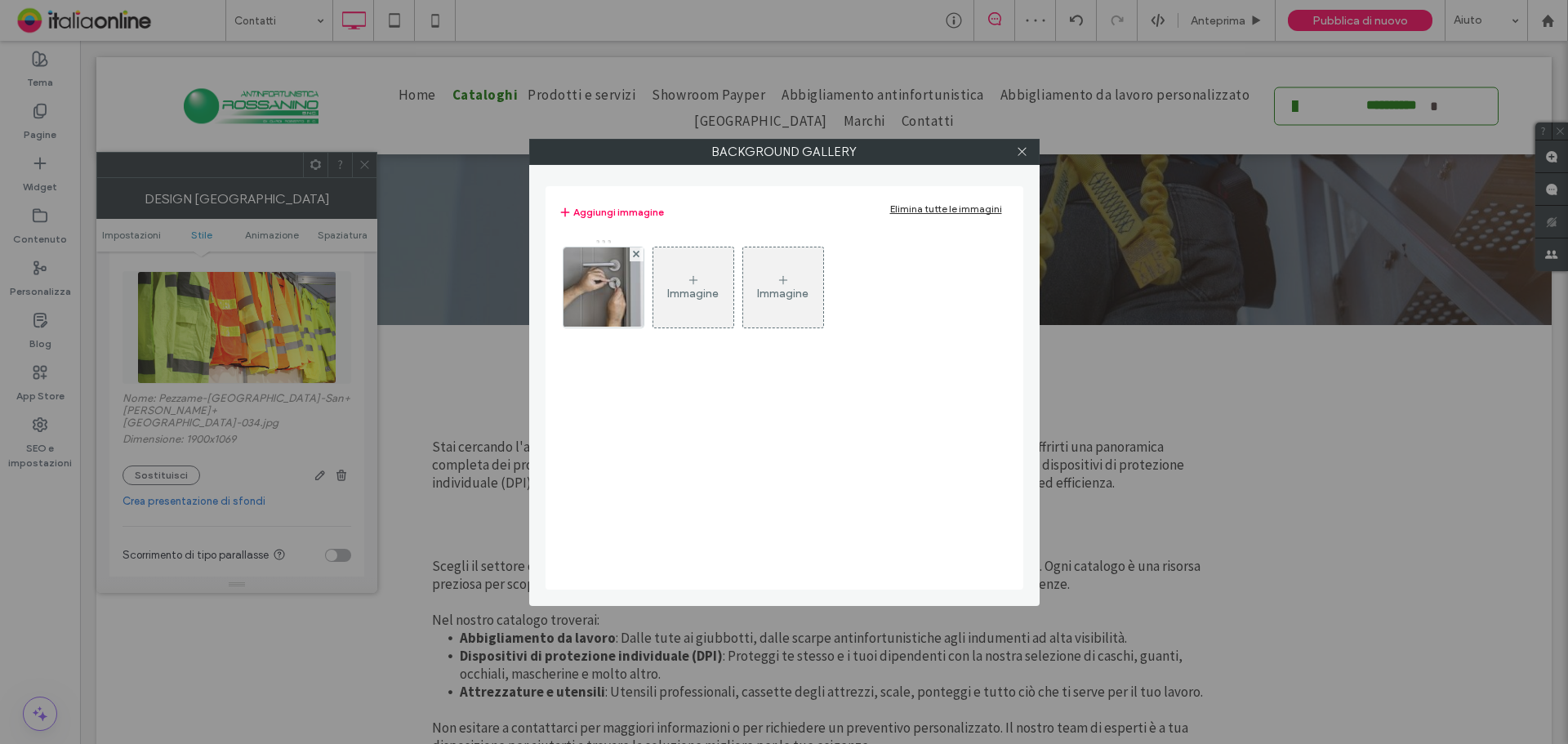
click at [681, 279] on div "Immagine" at bounding box center [693, 287] width 80 height 77
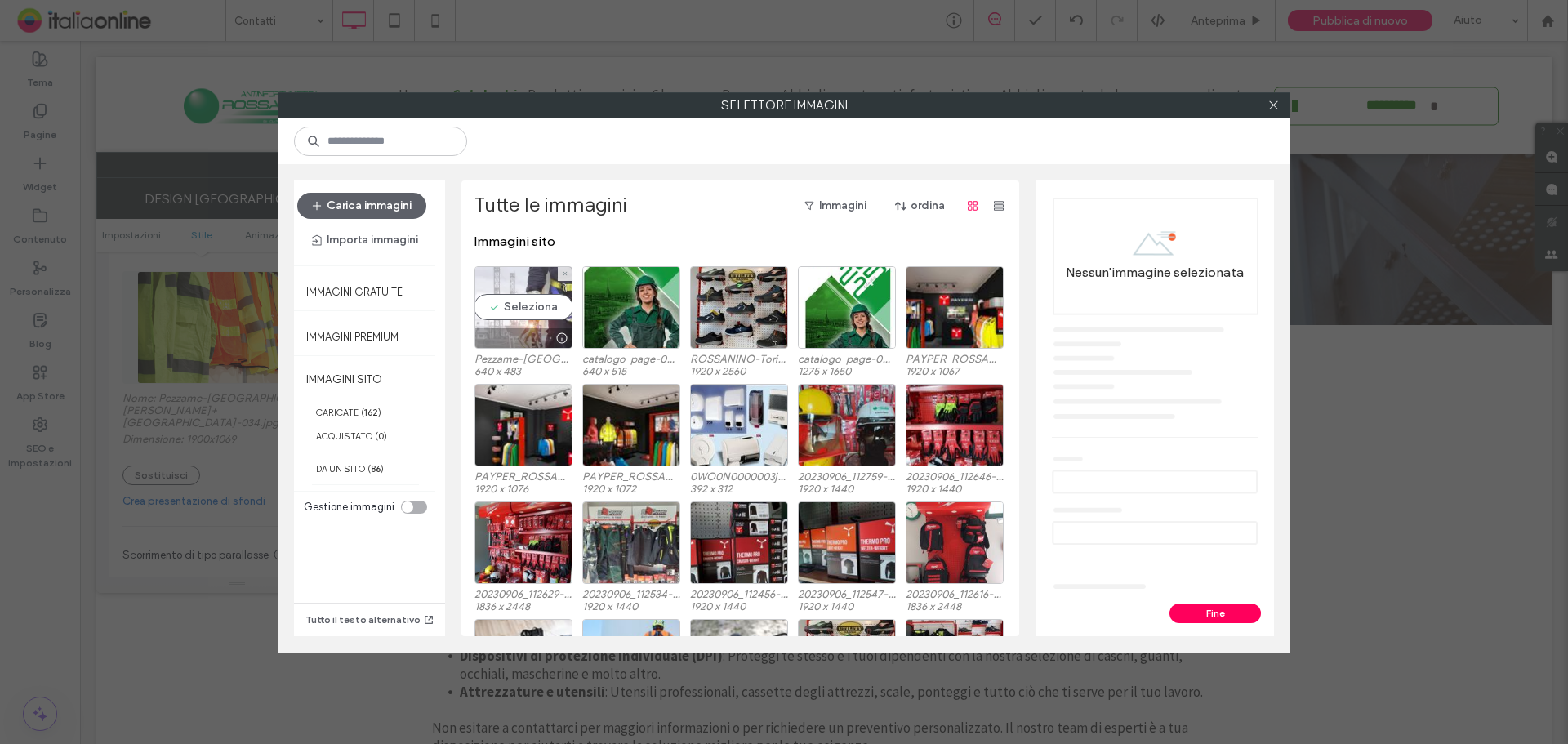
click at [531, 308] on div "Seleziona" at bounding box center [523, 308] width 98 height 83
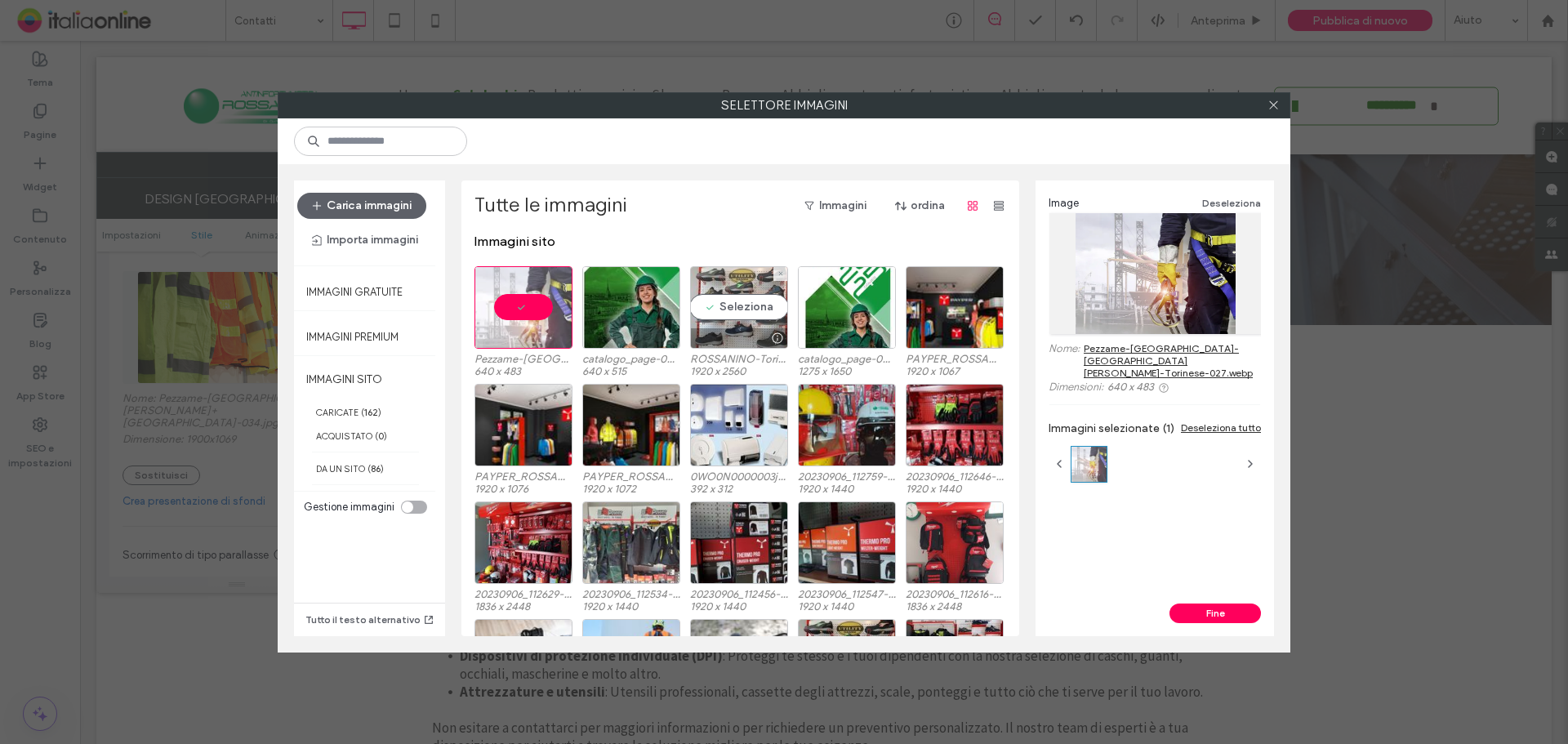
drag, startPoint x: 695, startPoint y: 304, endPoint x: 671, endPoint y: 308, distance: 24.3
click at [695, 304] on div "Seleziona" at bounding box center [738, 308] width 98 height 83
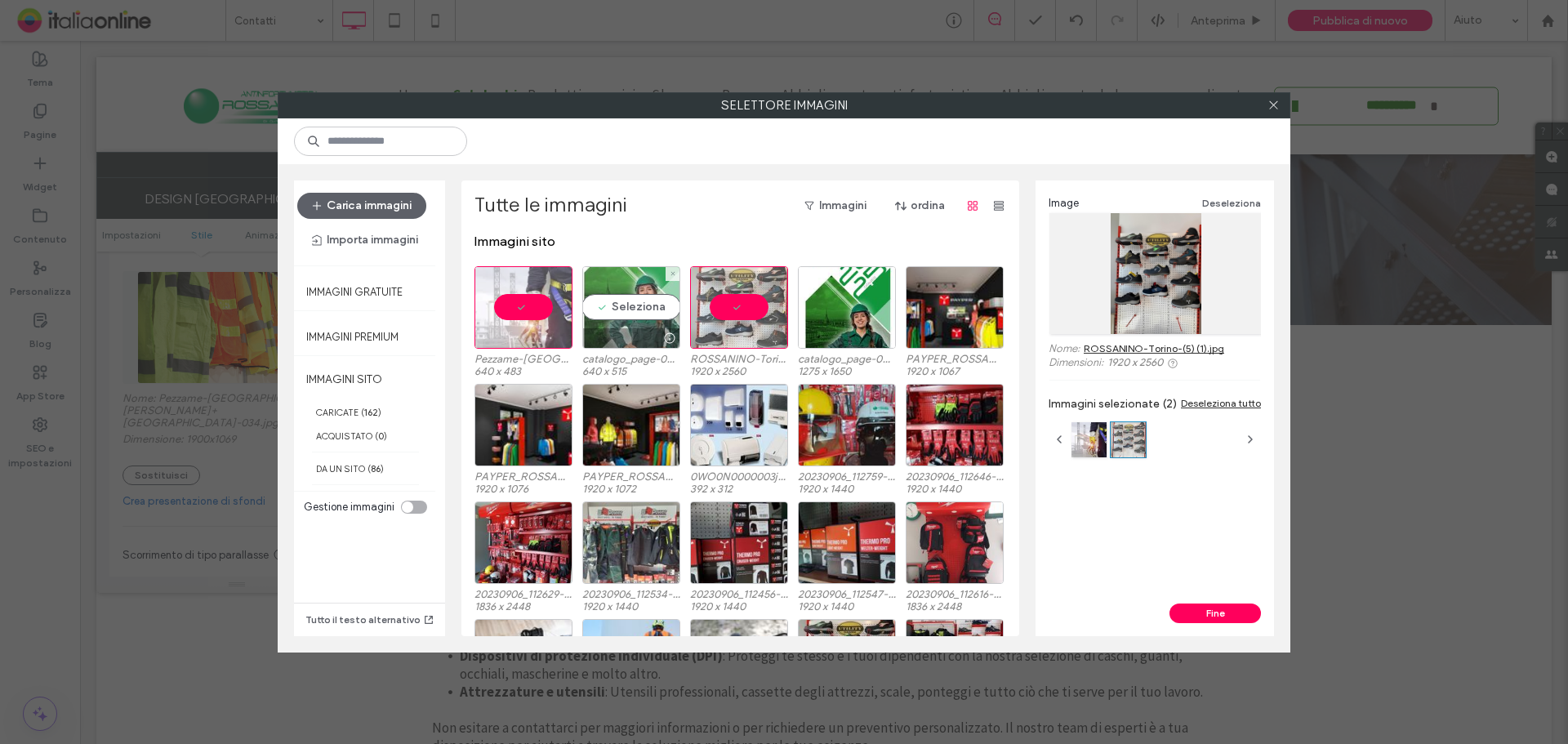
click at [625, 310] on div "Seleziona" at bounding box center [631, 308] width 98 height 83
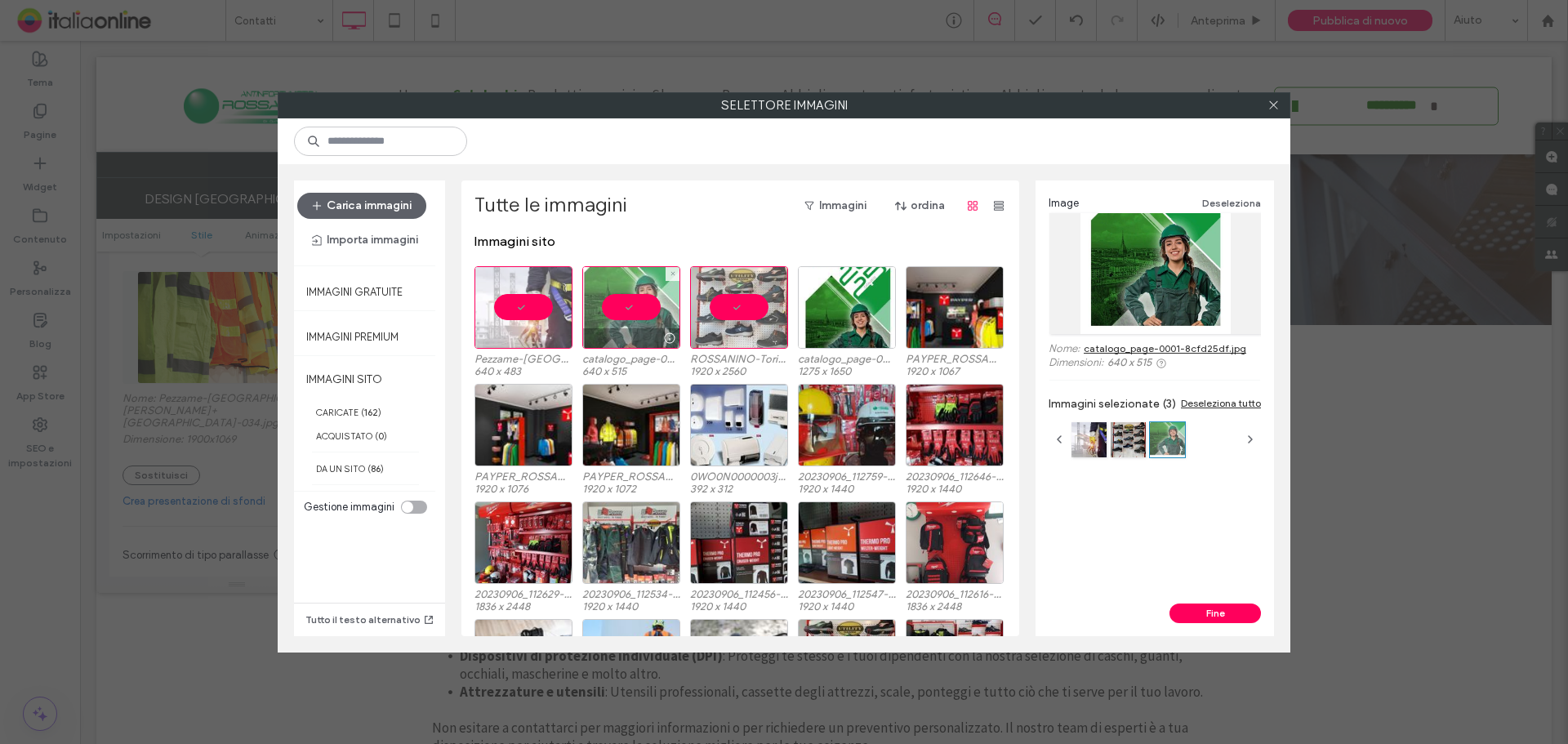
click at [640, 320] on div at bounding box center [631, 308] width 98 height 83
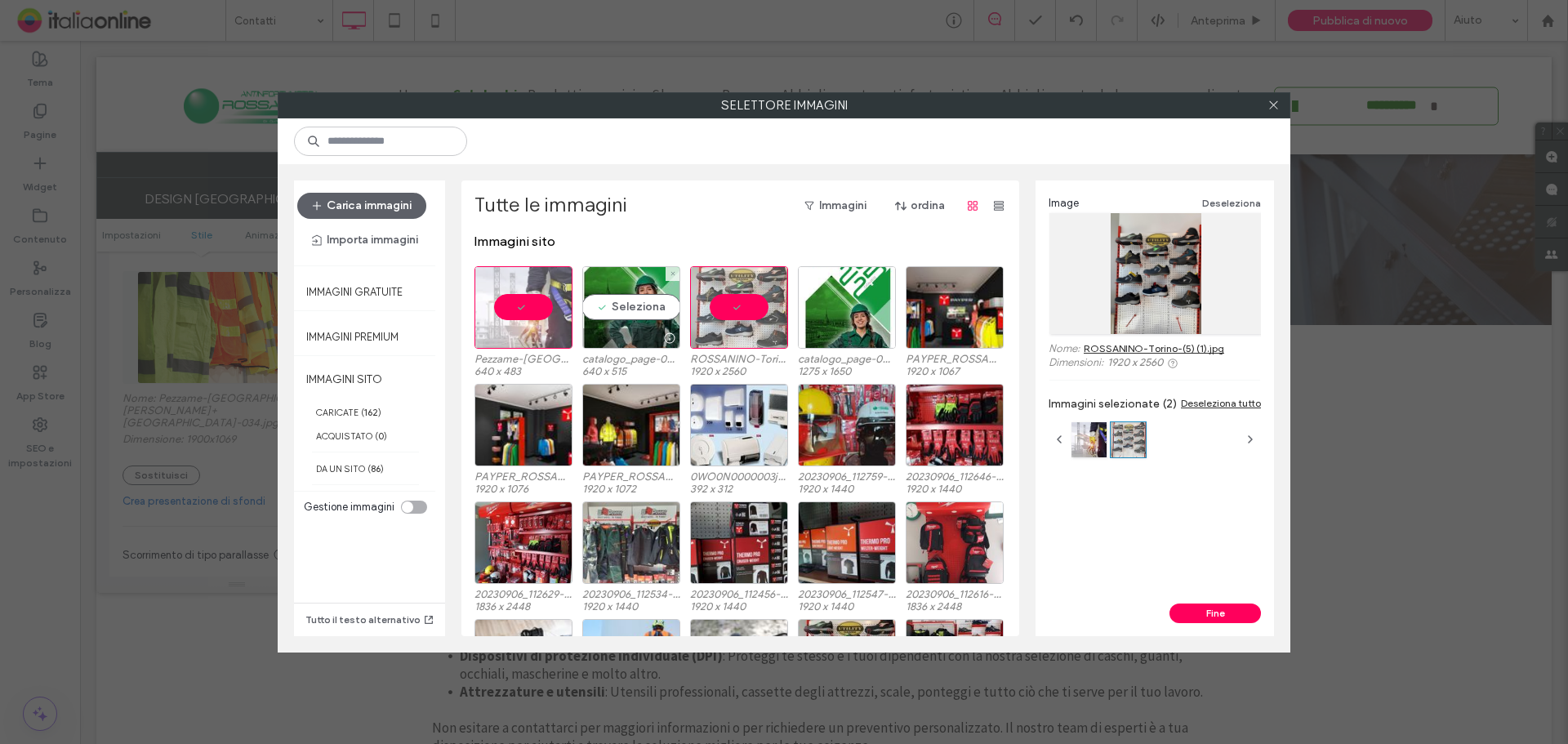
click at [714, 303] on div at bounding box center [738, 308] width 98 height 83
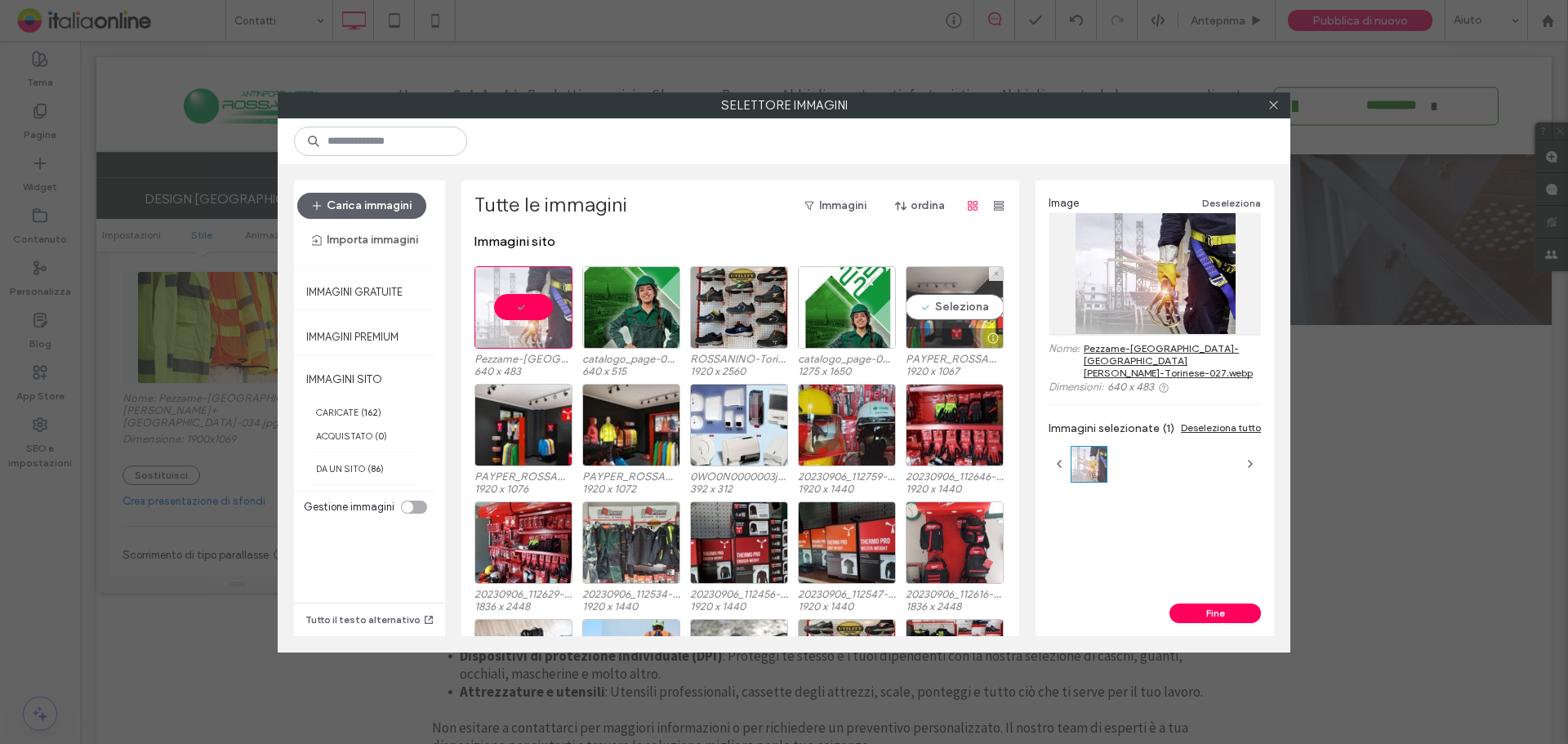
click at [955, 319] on div "Seleziona" at bounding box center [954, 308] width 98 height 83
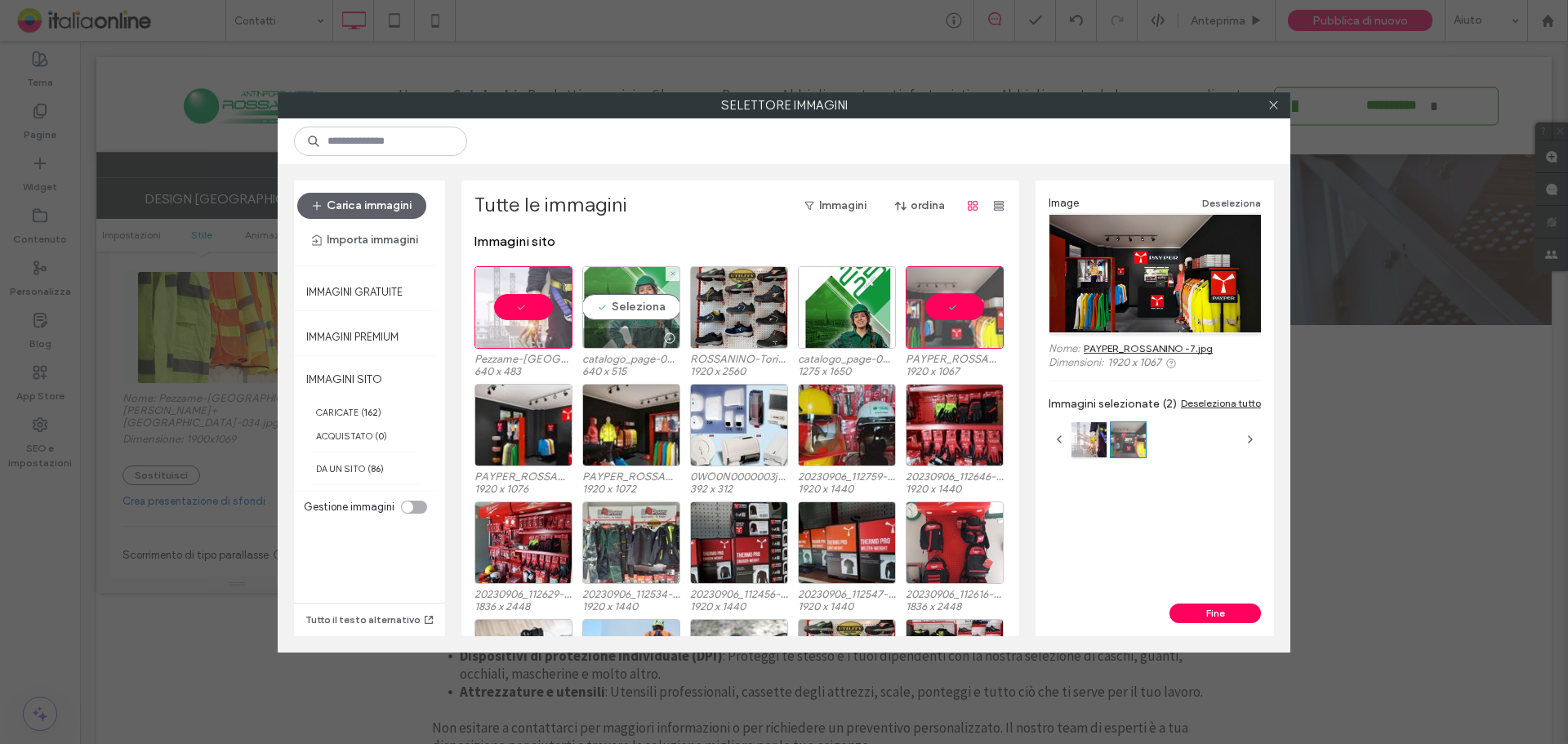
click at [628, 314] on div "Seleziona" at bounding box center [631, 308] width 98 height 83
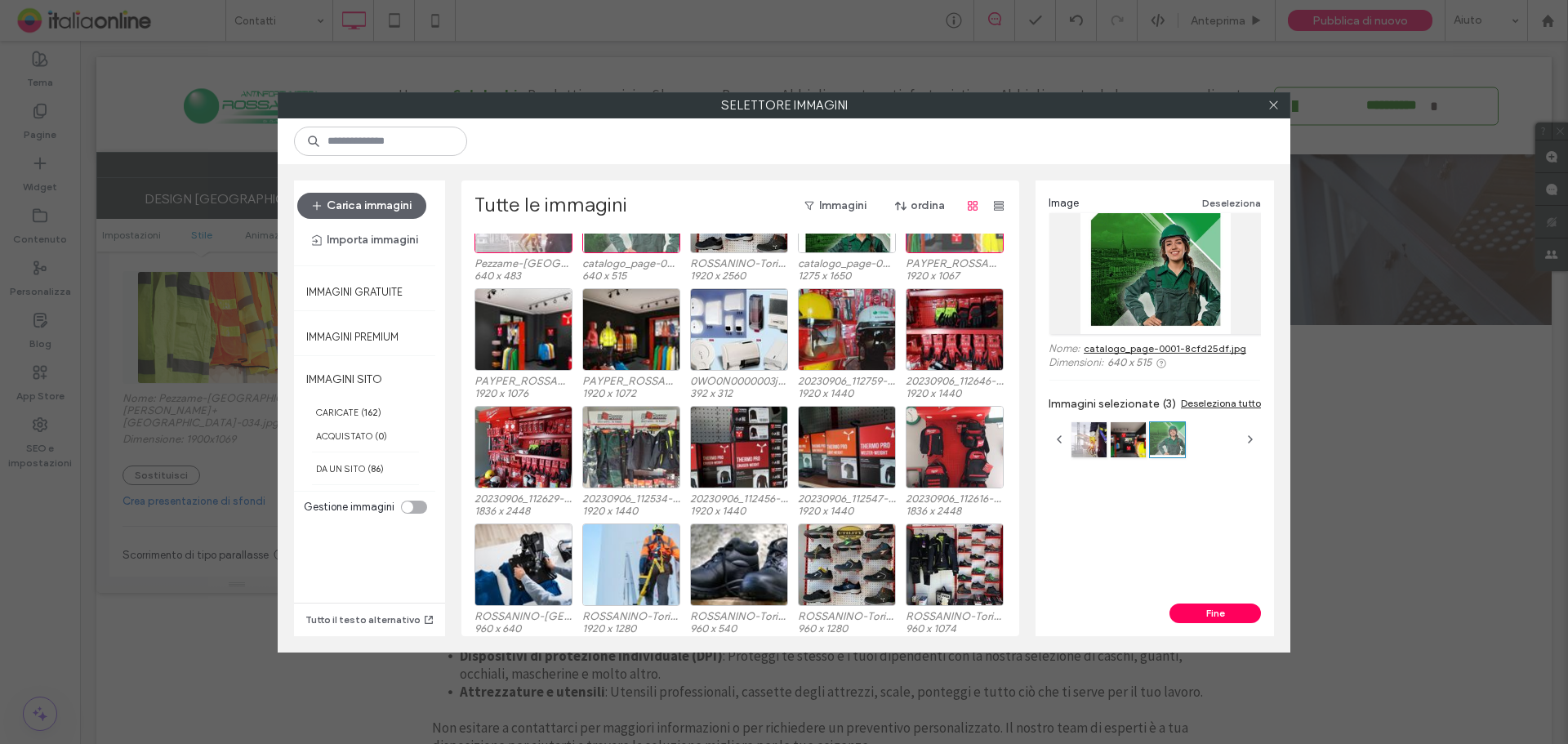
scroll to position [101, 0]
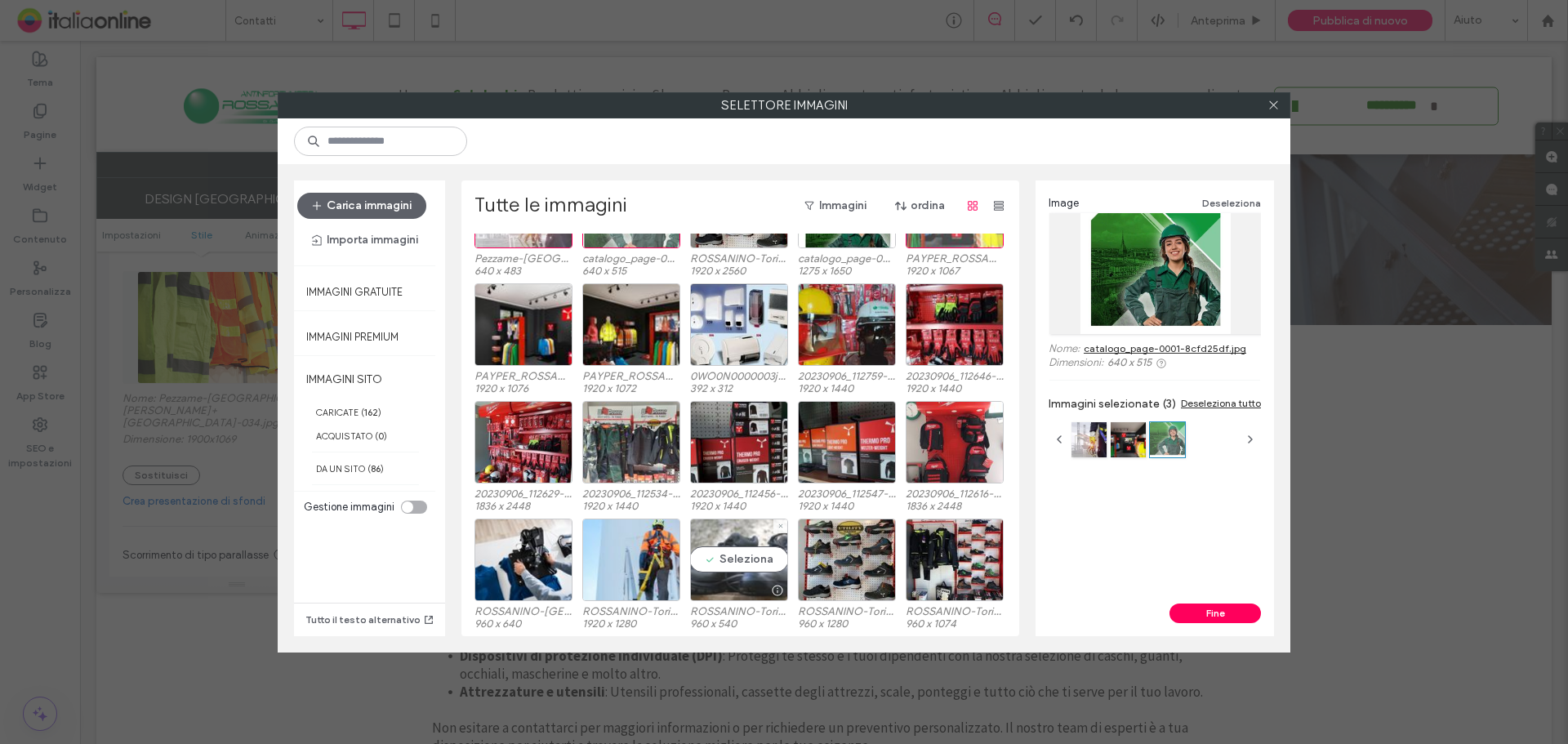
drag, startPoint x: 741, startPoint y: 550, endPoint x: 705, endPoint y: 505, distance: 57.6
click at [741, 550] on div "Seleziona" at bounding box center [738, 560] width 98 height 83
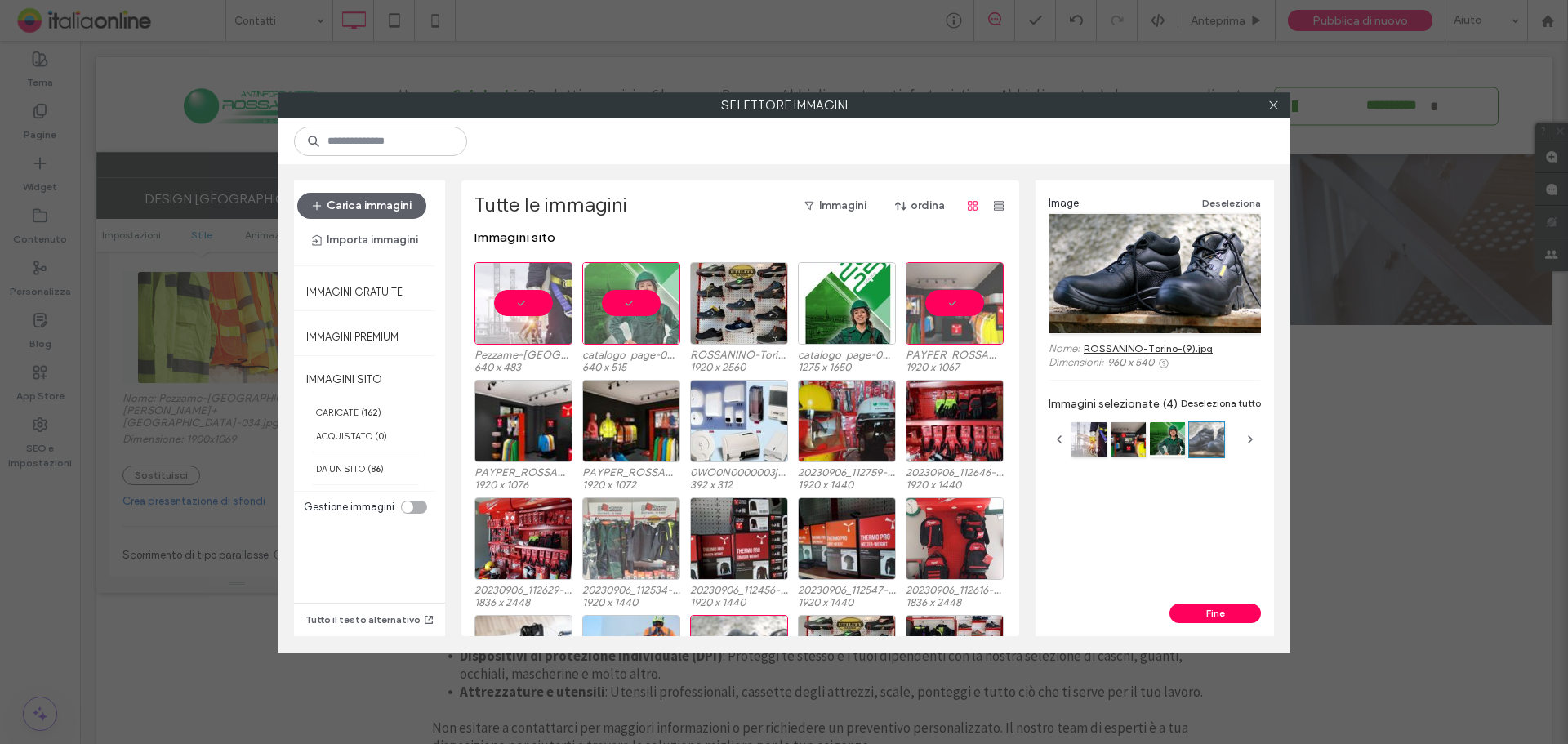
scroll to position [0, 0]
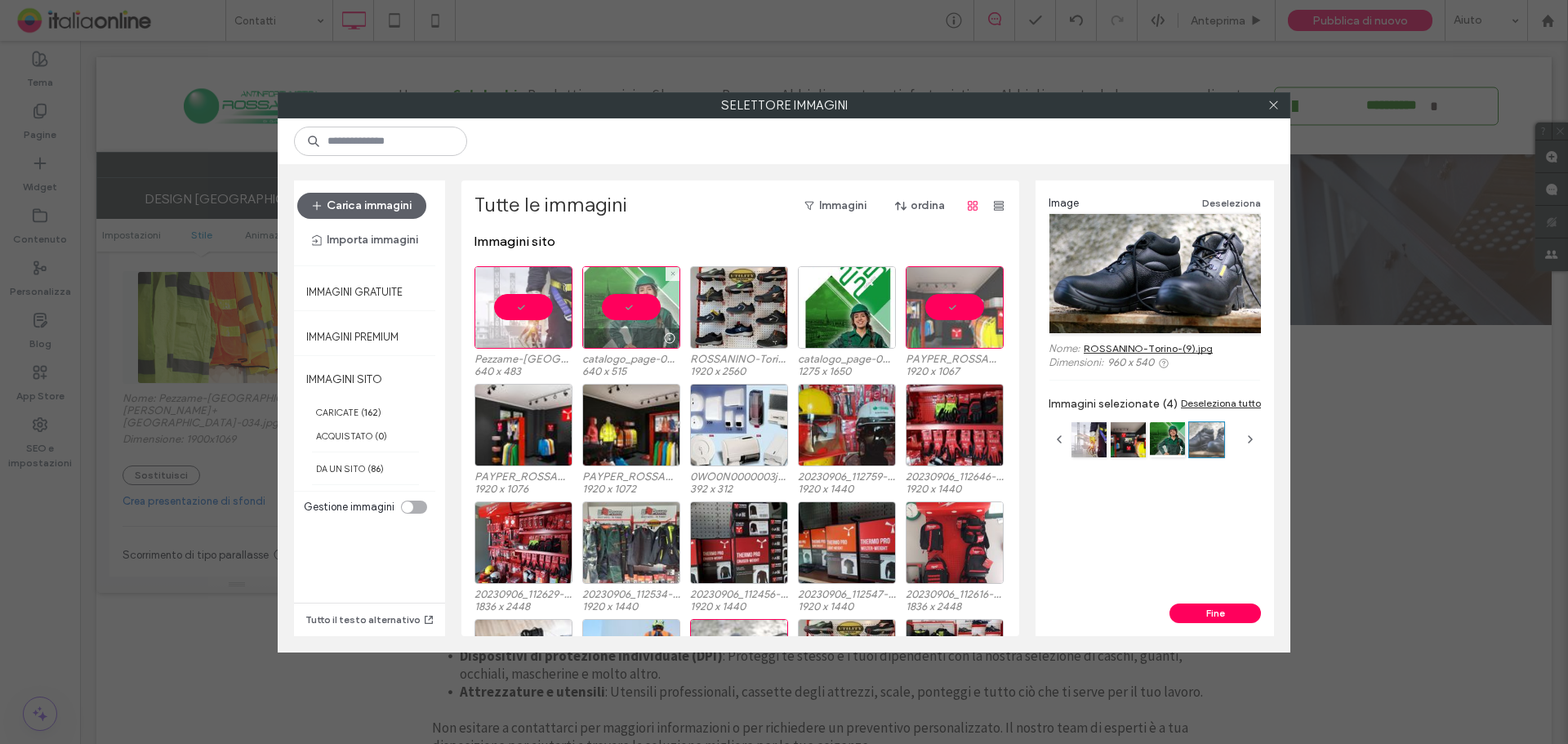
click at [627, 320] on div at bounding box center [631, 308] width 98 height 83
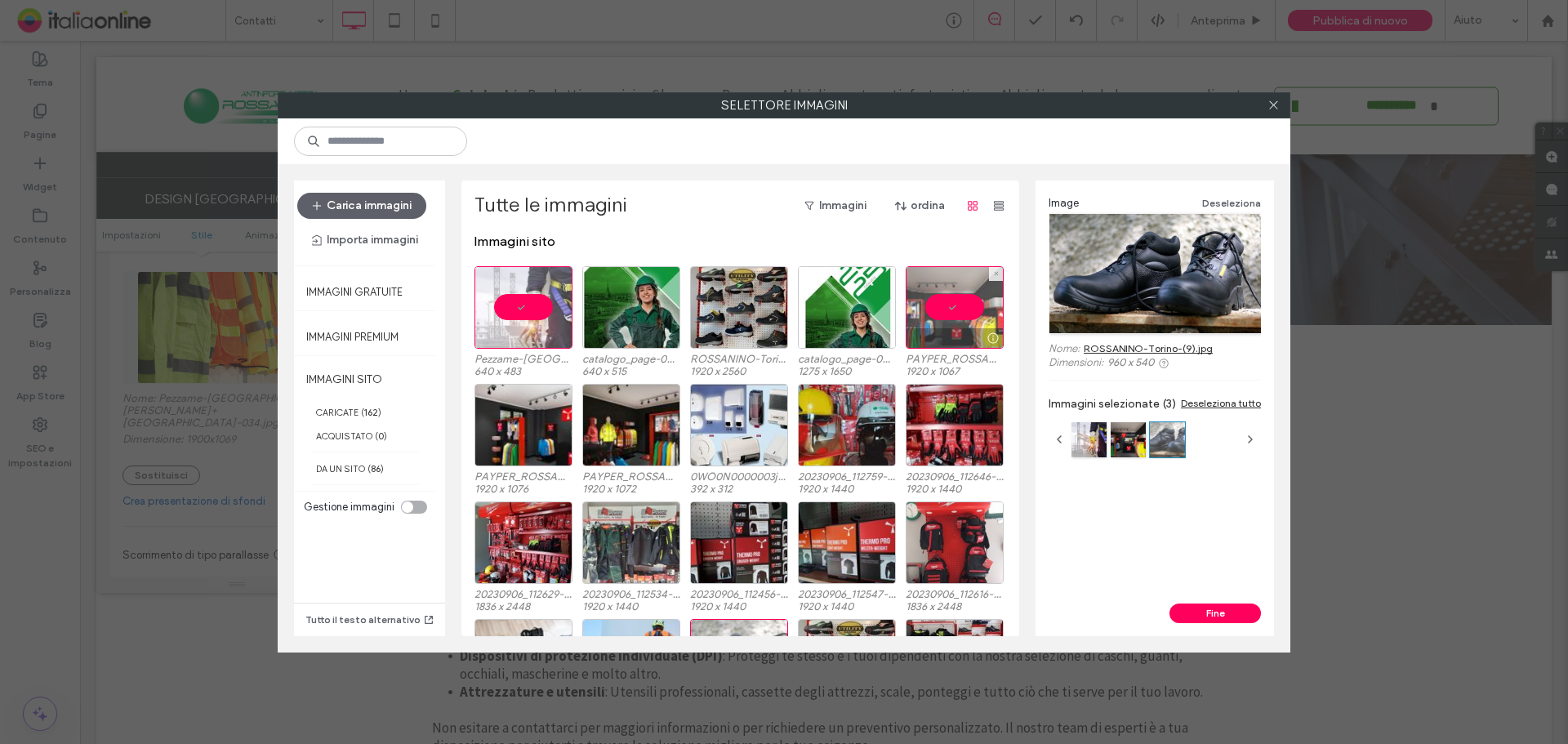
drag, startPoint x: 931, startPoint y: 313, endPoint x: 918, endPoint y: 326, distance: 18.4
click at [931, 313] on div at bounding box center [954, 308] width 98 height 83
drag, startPoint x: 929, startPoint y: 313, endPoint x: 900, endPoint y: 314, distance: 29.0
click at [929, 313] on div "Seleziona" at bounding box center [954, 308] width 98 height 83
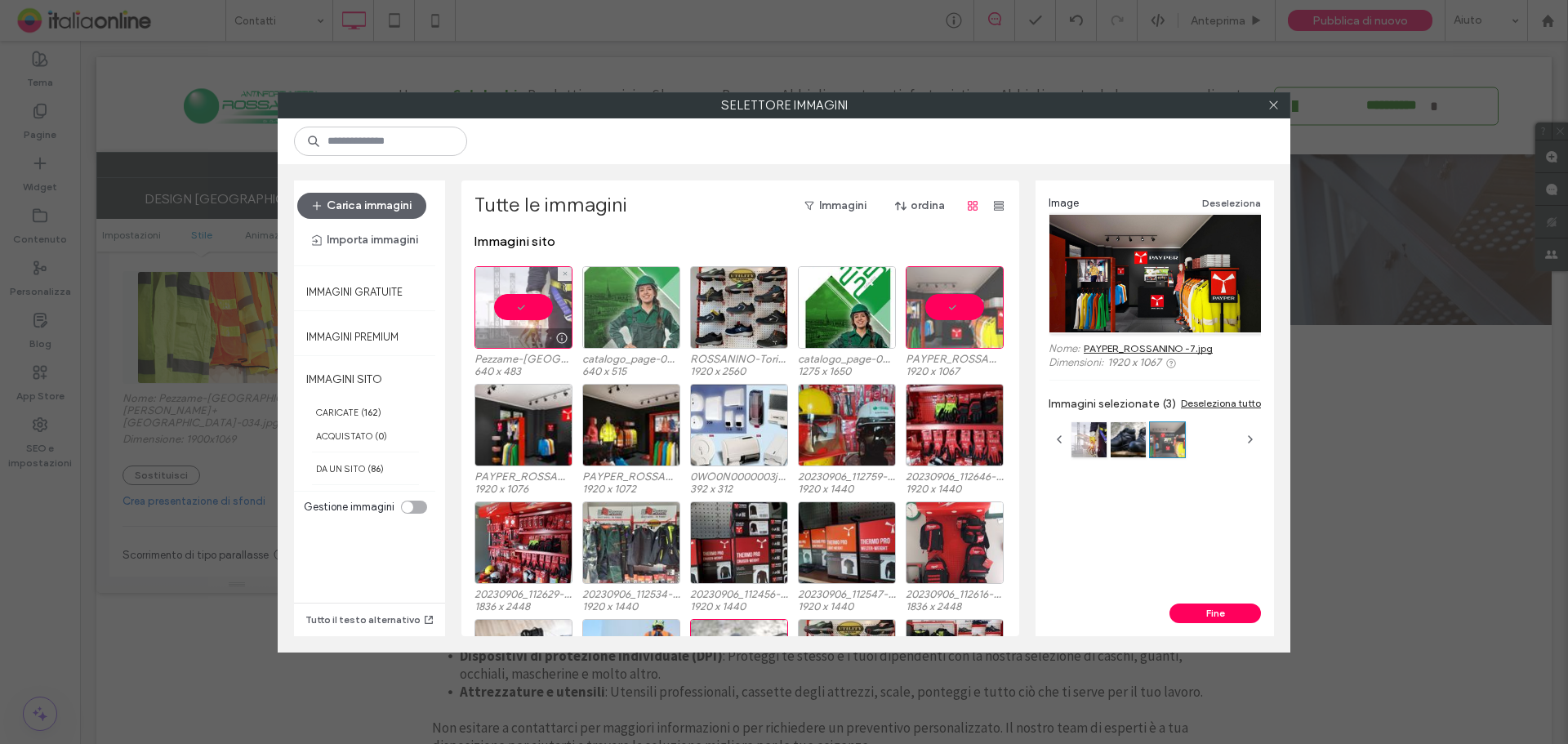
drag, startPoint x: 532, startPoint y: 307, endPoint x: 592, endPoint y: 310, distance: 60.1
click at [532, 307] on div at bounding box center [523, 308] width 98 height 83
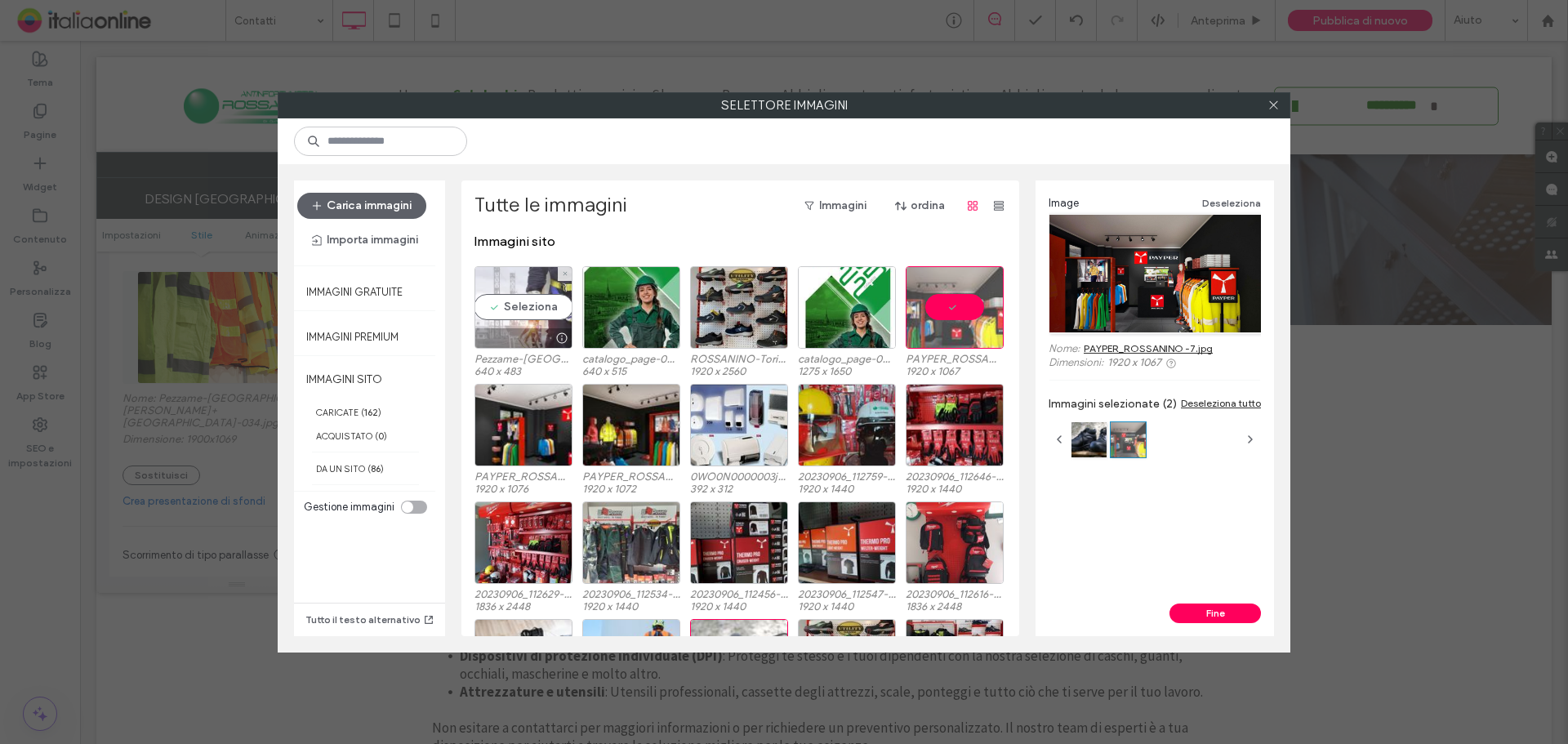
click at [533, 305] on div "Seleziona" at bounding box center [523, 308] width 98 height 83
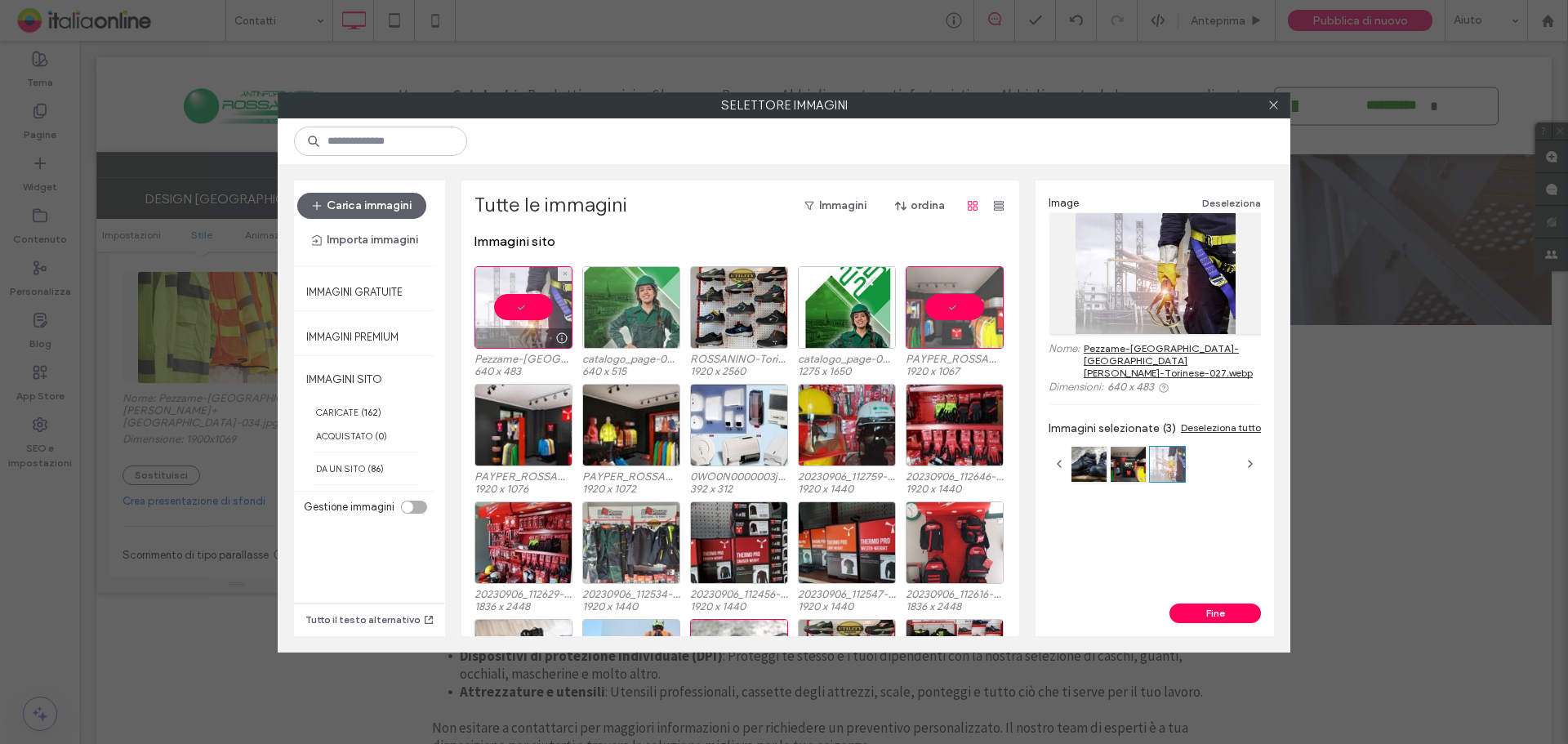
drag, startPoint x: 548, startPoint y: 288, endPoint x: 623, endPoint y: 291, distance: 75.1
click at [548, 288] on div at bounding box center [523, 308] width 98 height 83
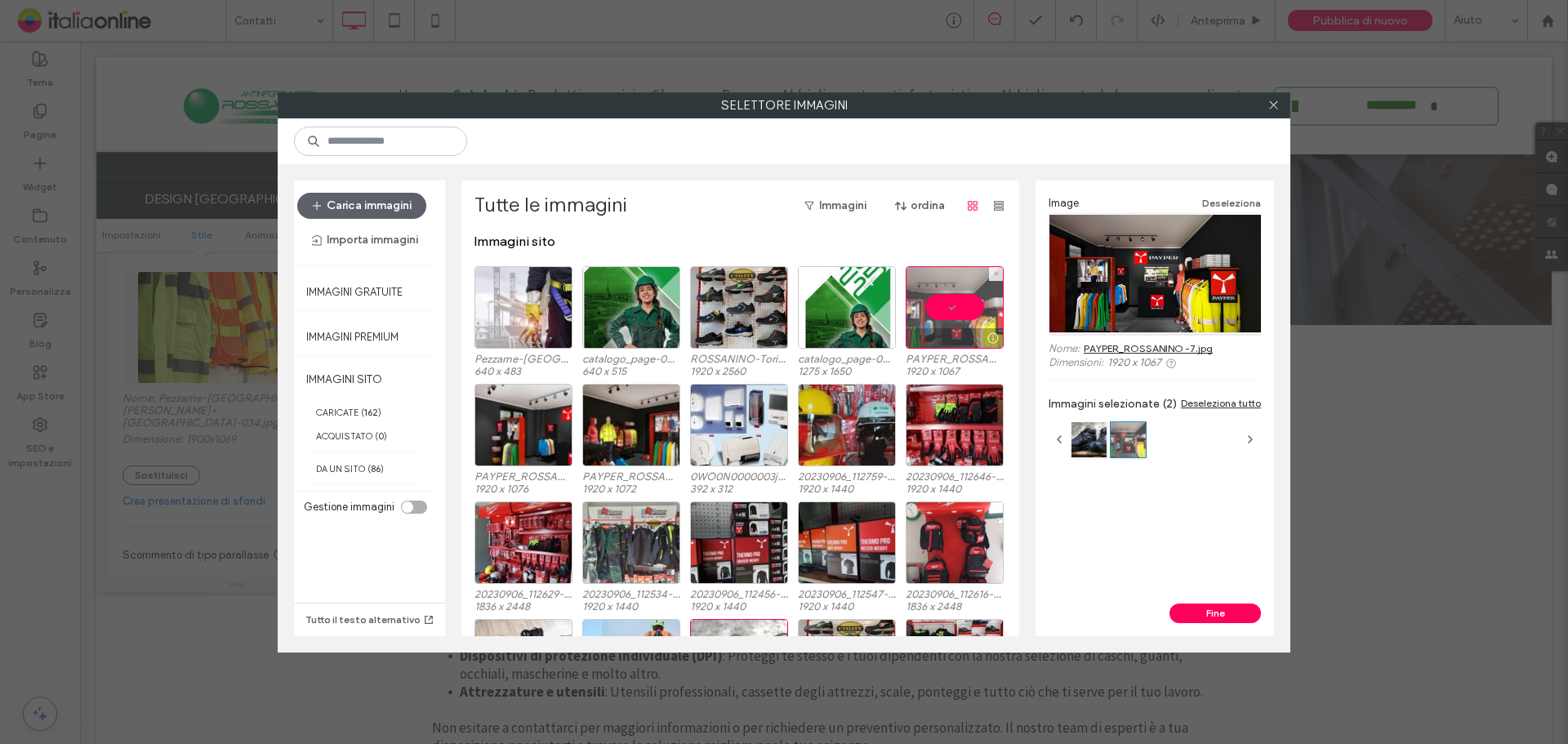
click at [935, 294] on div at bounding box center [954, 308] width 98 height 83
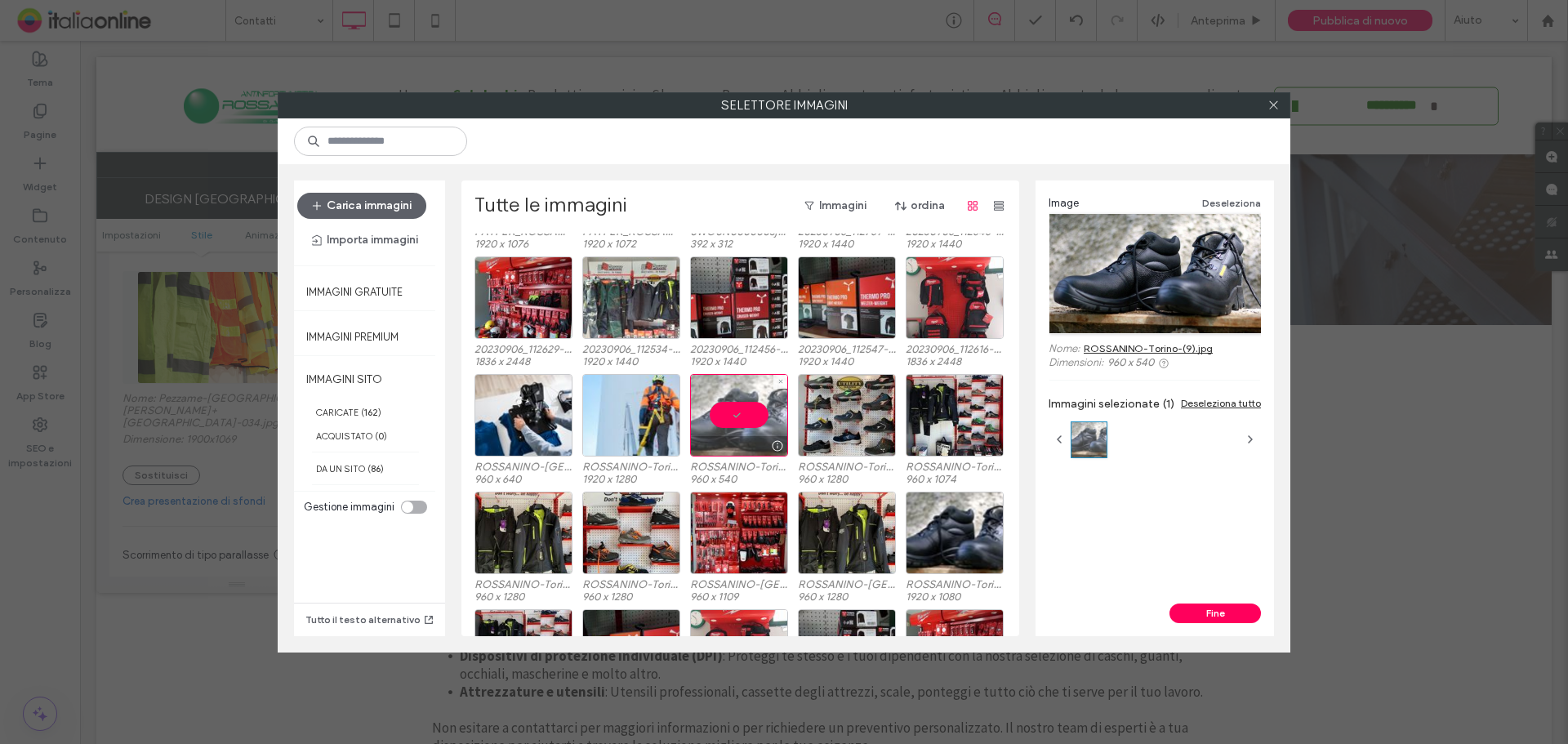
drag, startPoint x: 739, startPoint y: 424, endPoint x: 700, endPoint y: 423, distance: 39.0
click at [739, 424] on div at bounding box center [738, 415] width 98 height 83
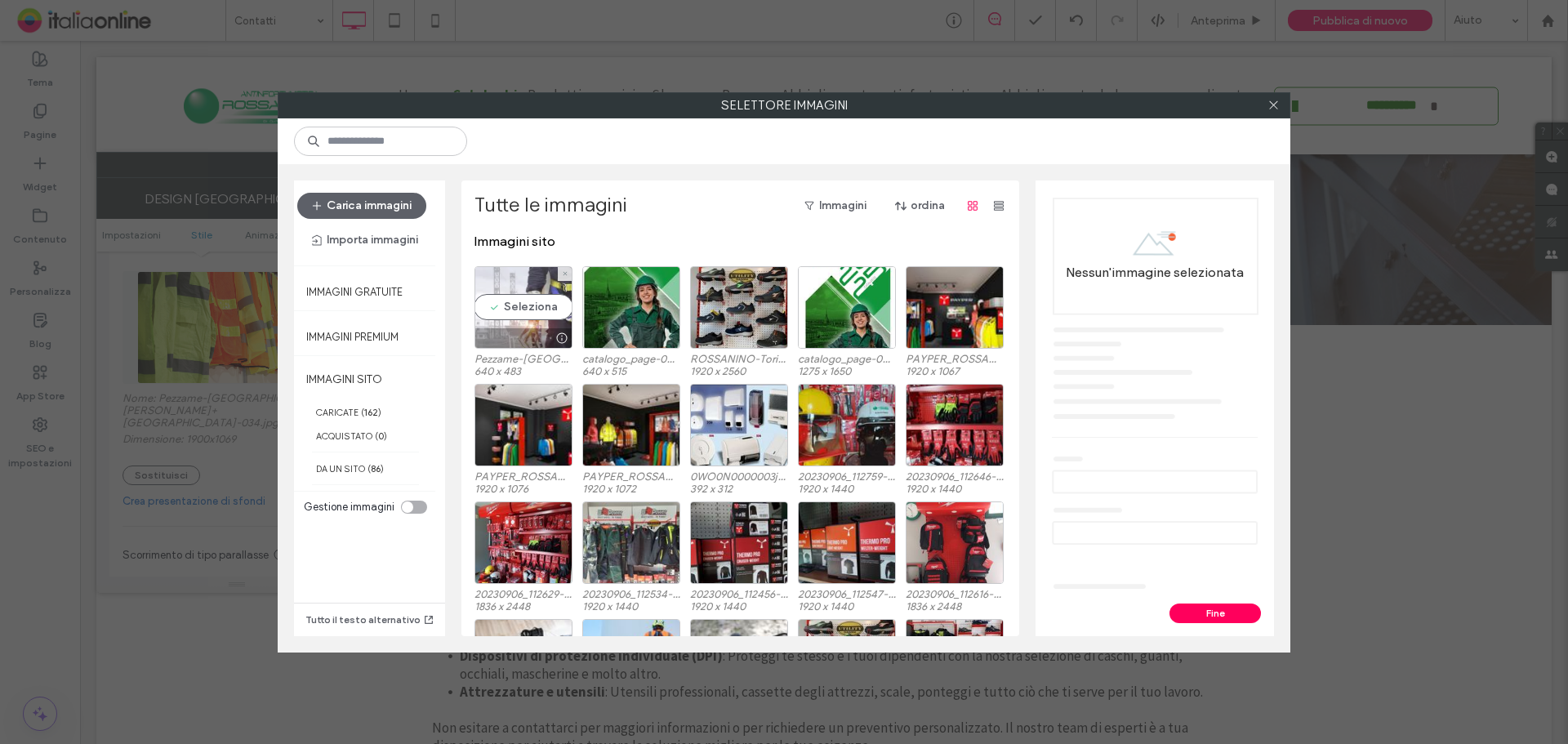
click at [527, 302] on div "Seleziona" at bounding box center [523, 308] width 98 height 83
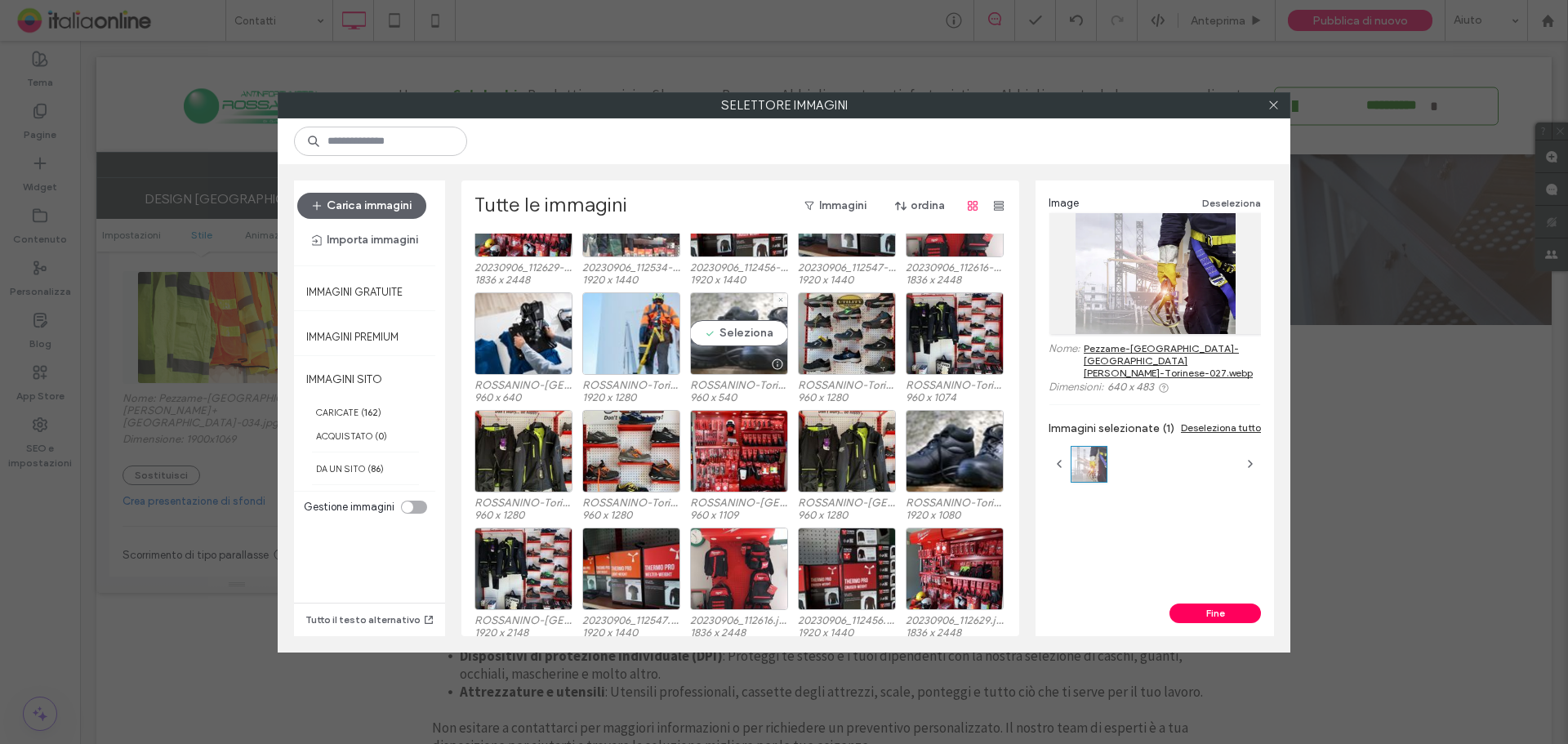
click at [728, 351] on div "Seleziona" at bounding box center [738, 333] width 98 height 83
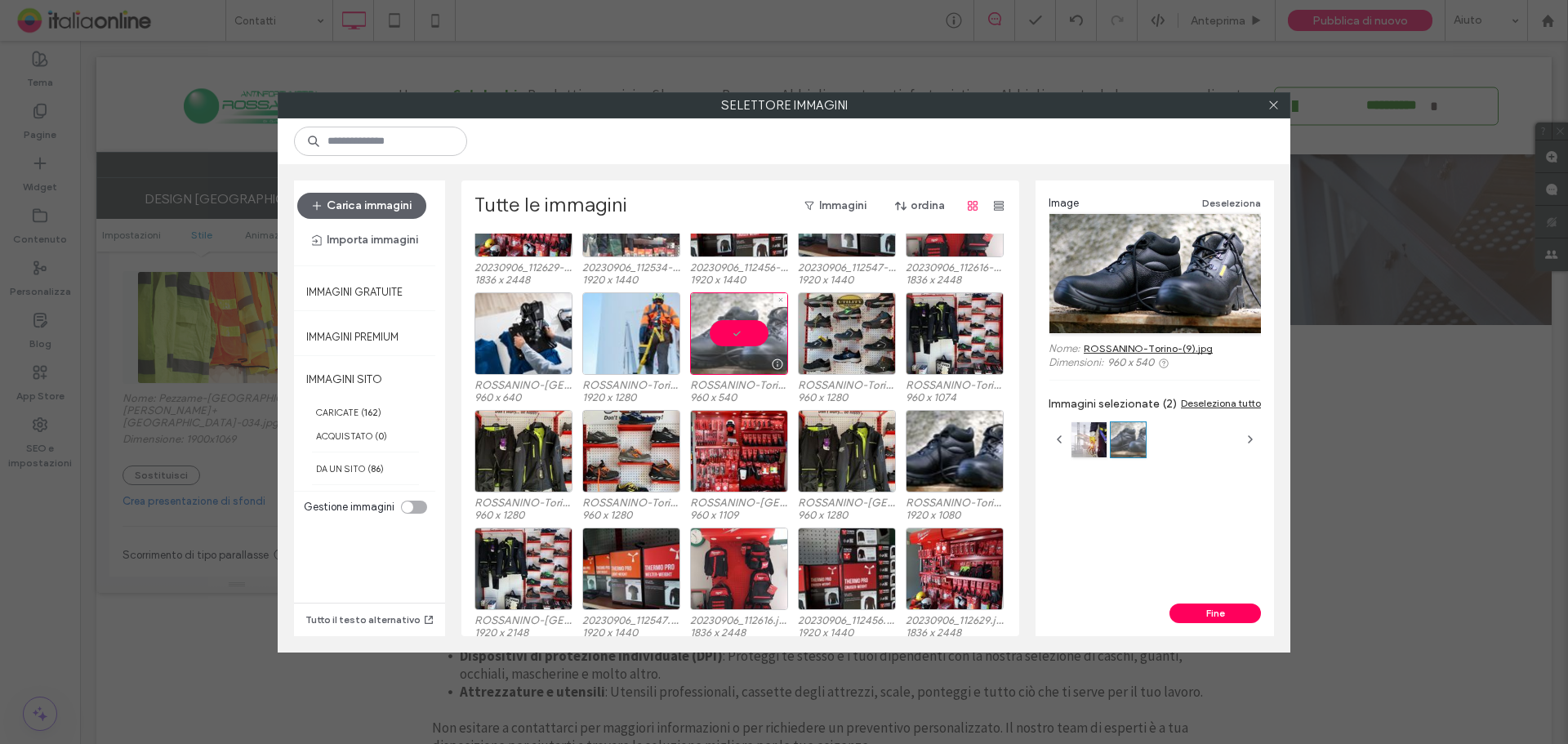
click at [734, 349] on div at bounding box center [738, 333] width 98 height 83
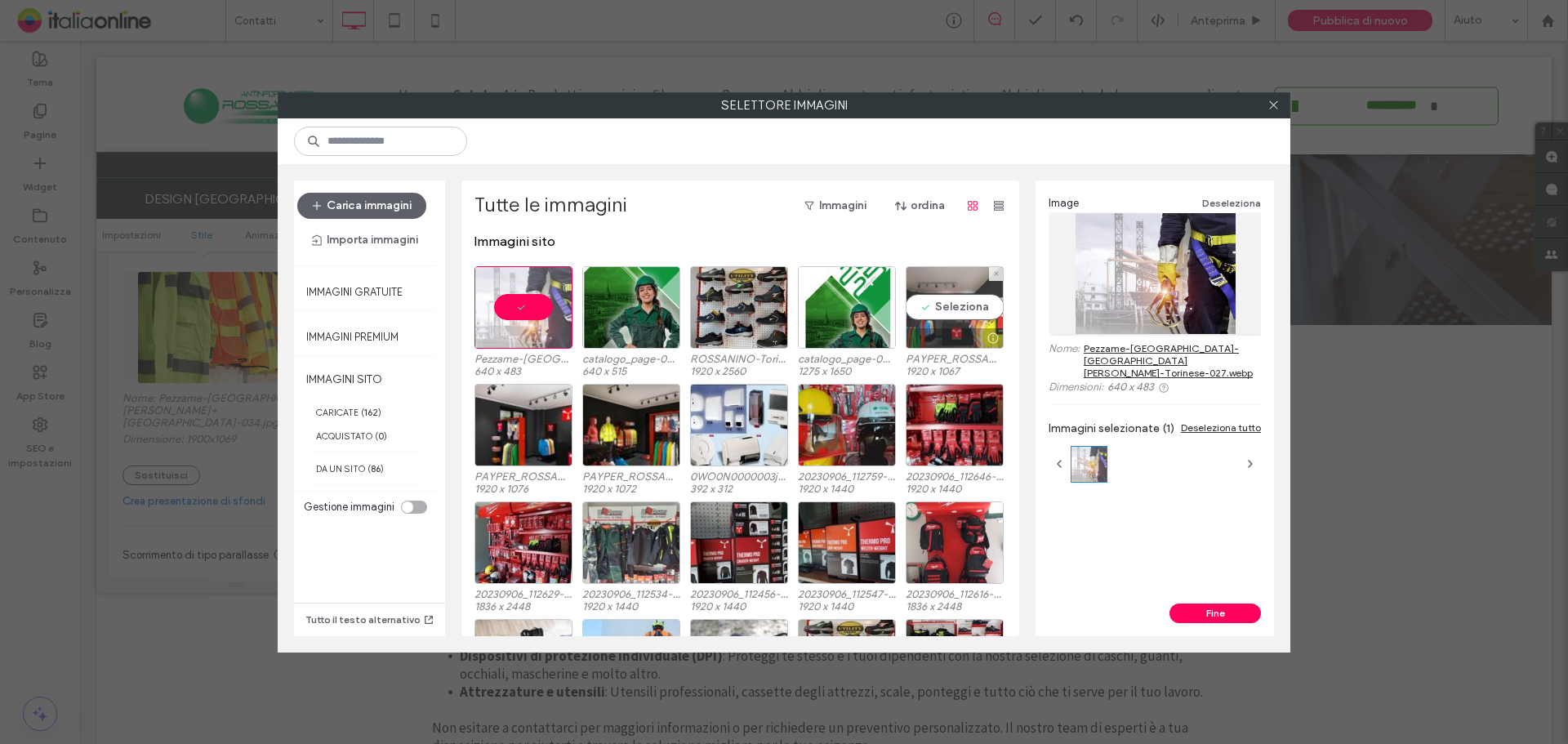
click at [951, 320] on div "Seleziona" at bounding box center [954, 308] width 98 height 83
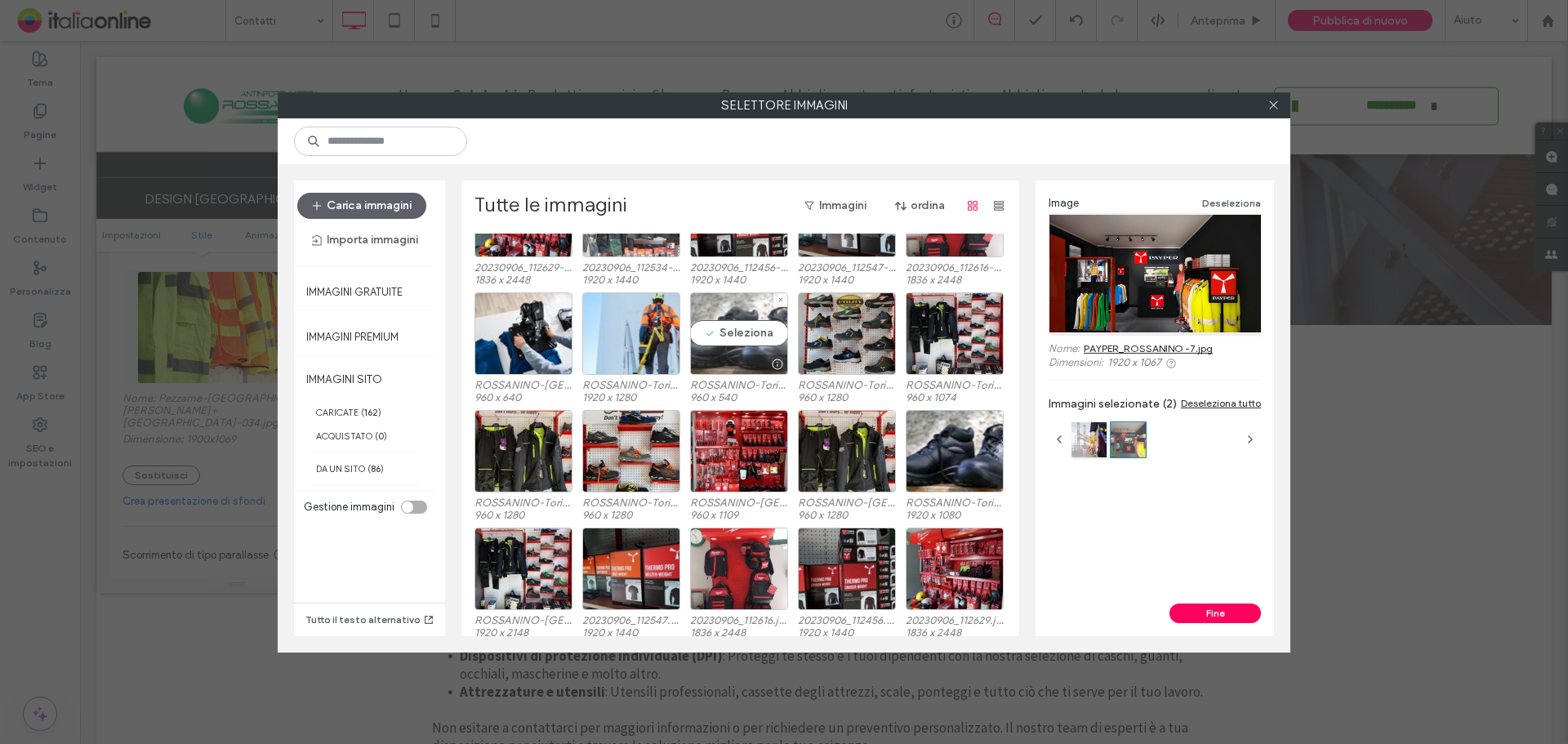
drag, startPoint x: 726, startPoint y: 342, endPoint x: 750, endPoint y: 366, distance: 33.9
click at [726, 342] on div "Seleziona" at bounding box center [738, 333] width 98 height 83
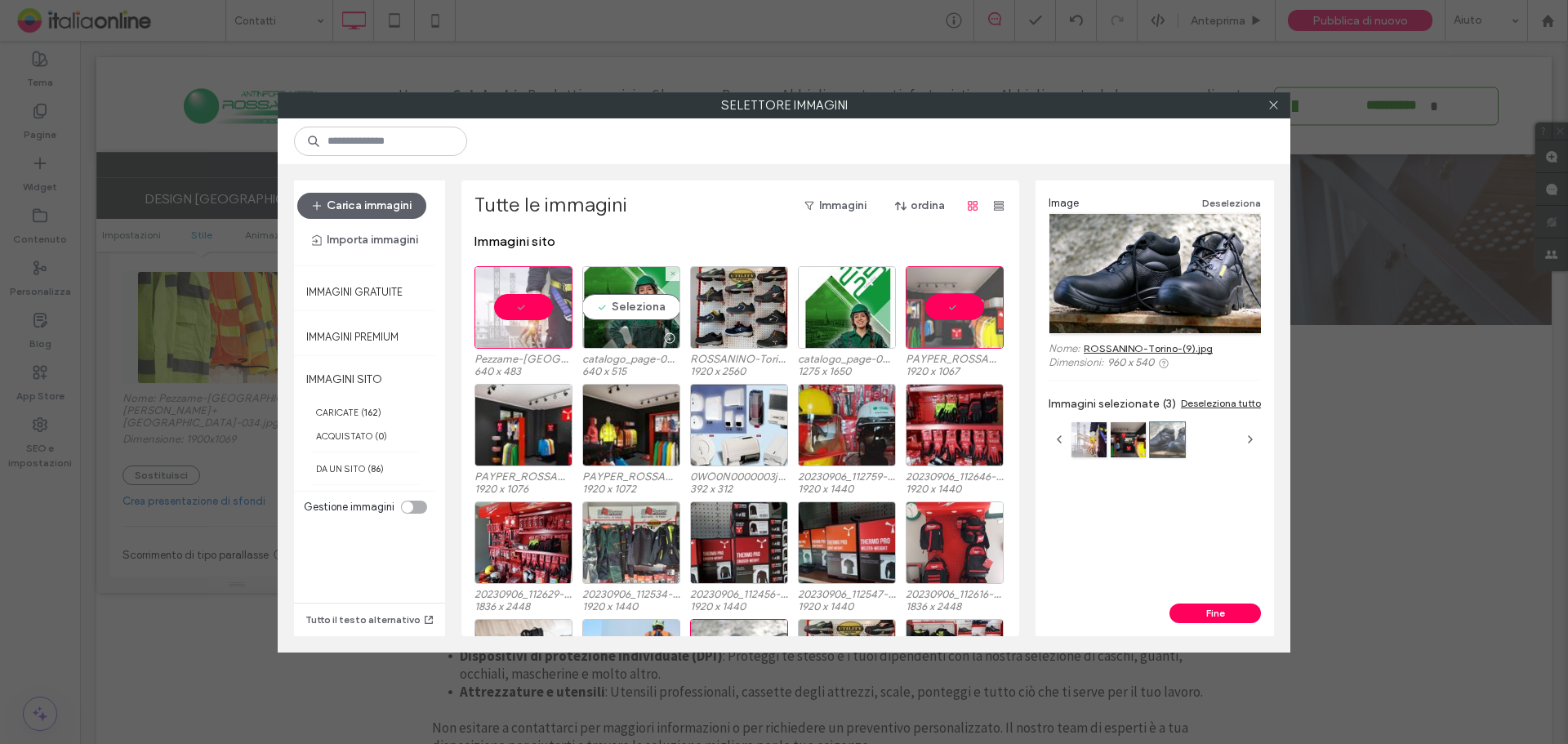
drag, startPoint x: 647, startPoint y: 312, endPoint x: 820, endPoint y: 381, distance: 186.3
click at [647, 312] on div "Seleziona" at bounding box center [631, 308] width 98 height 83
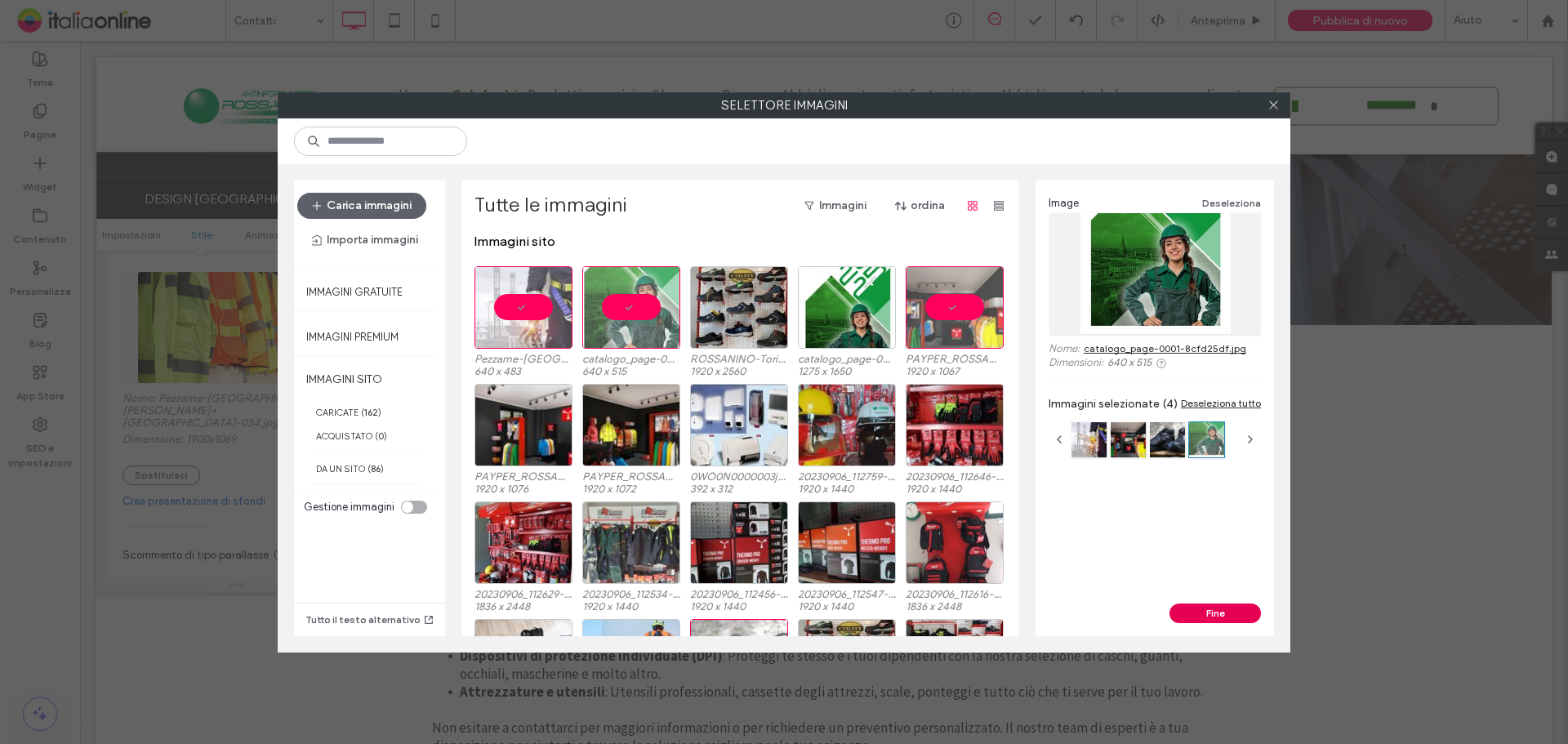
click at [1212, 603] on button "Fine" at bounding box center [1215, 613] width 91 height 20
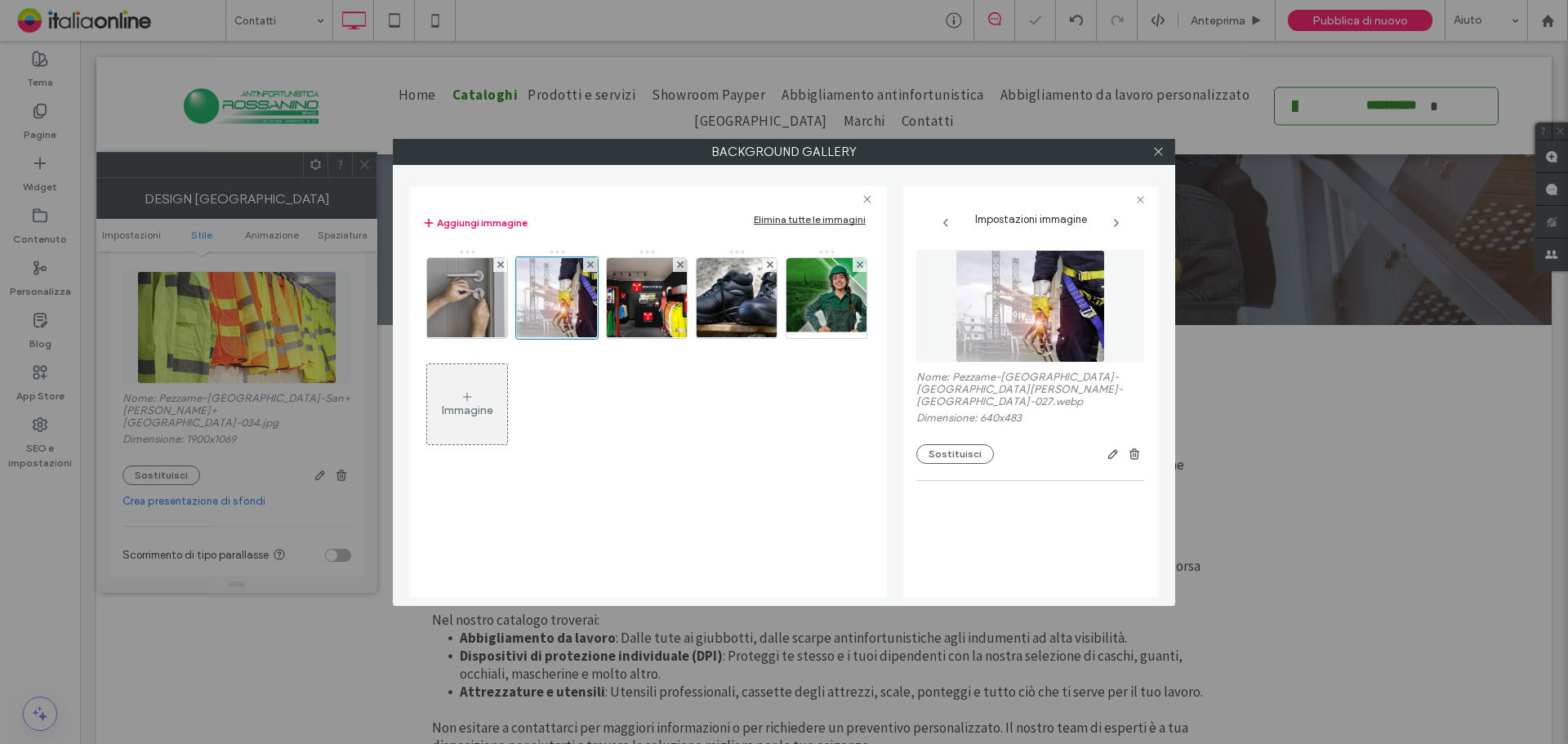
scroll to position [217, 0]
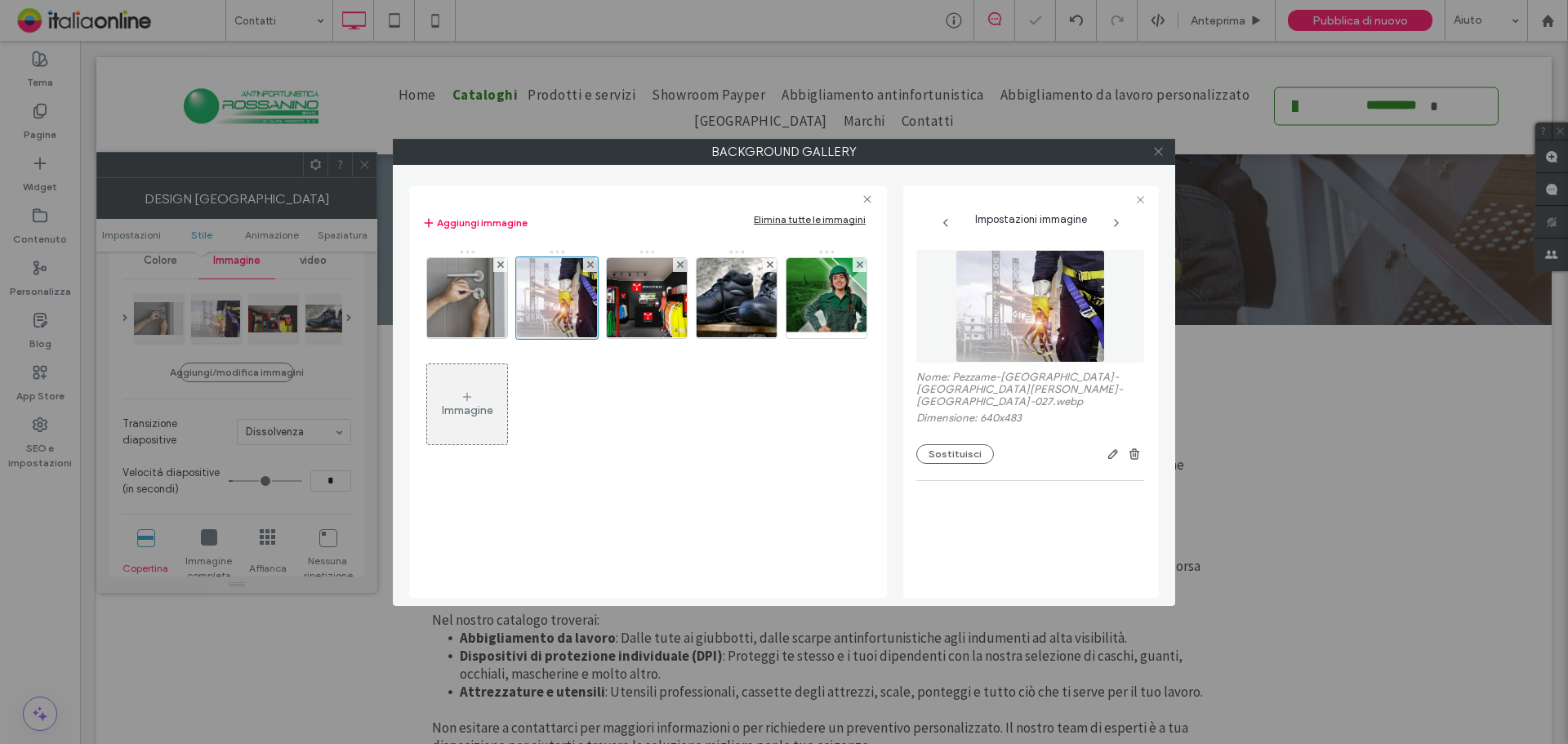
click at [1152, 159] on span at bounding box center [1158, 152] width 12 height 25
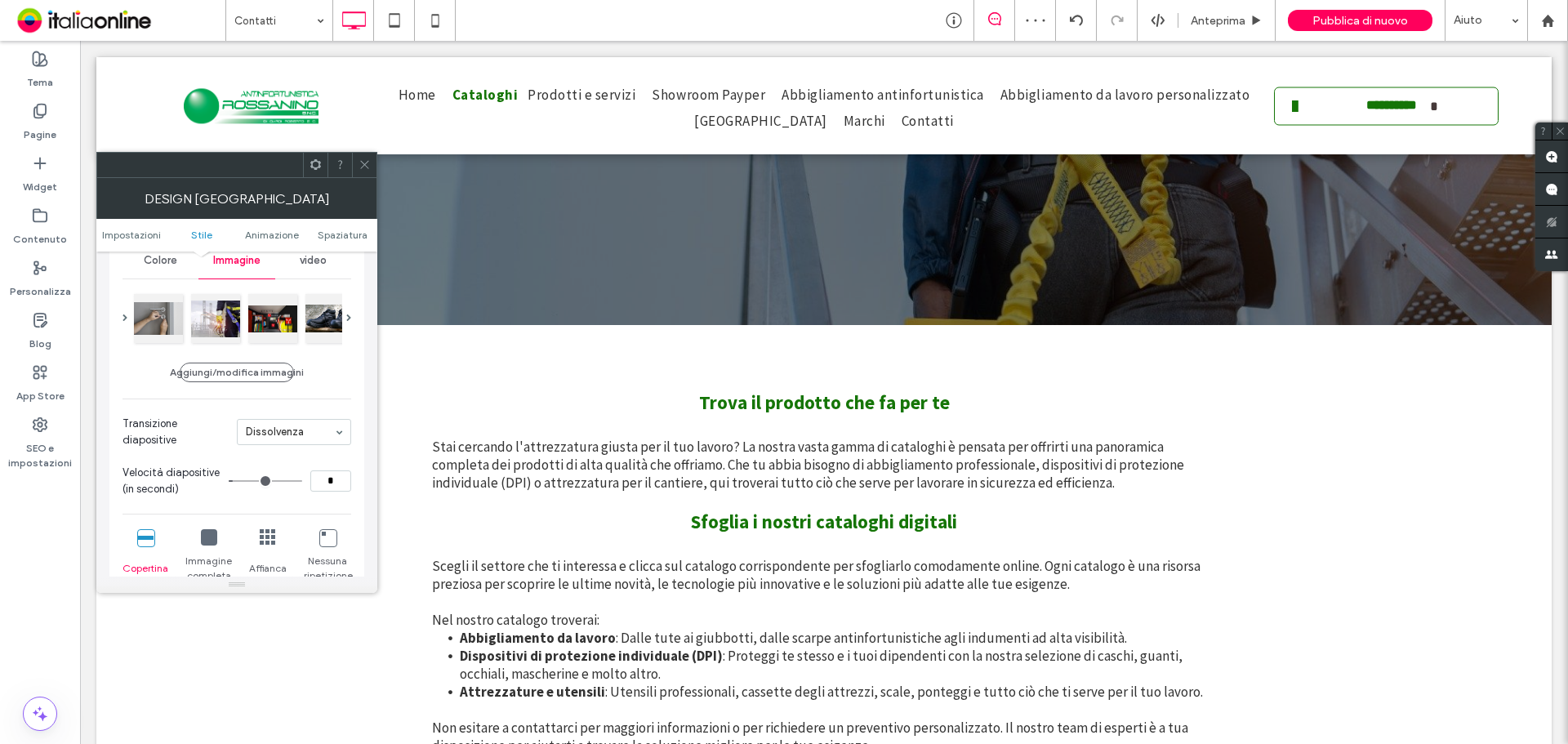
click at [373, 159] on div at bounding box center [364, 164] width 25 height 25
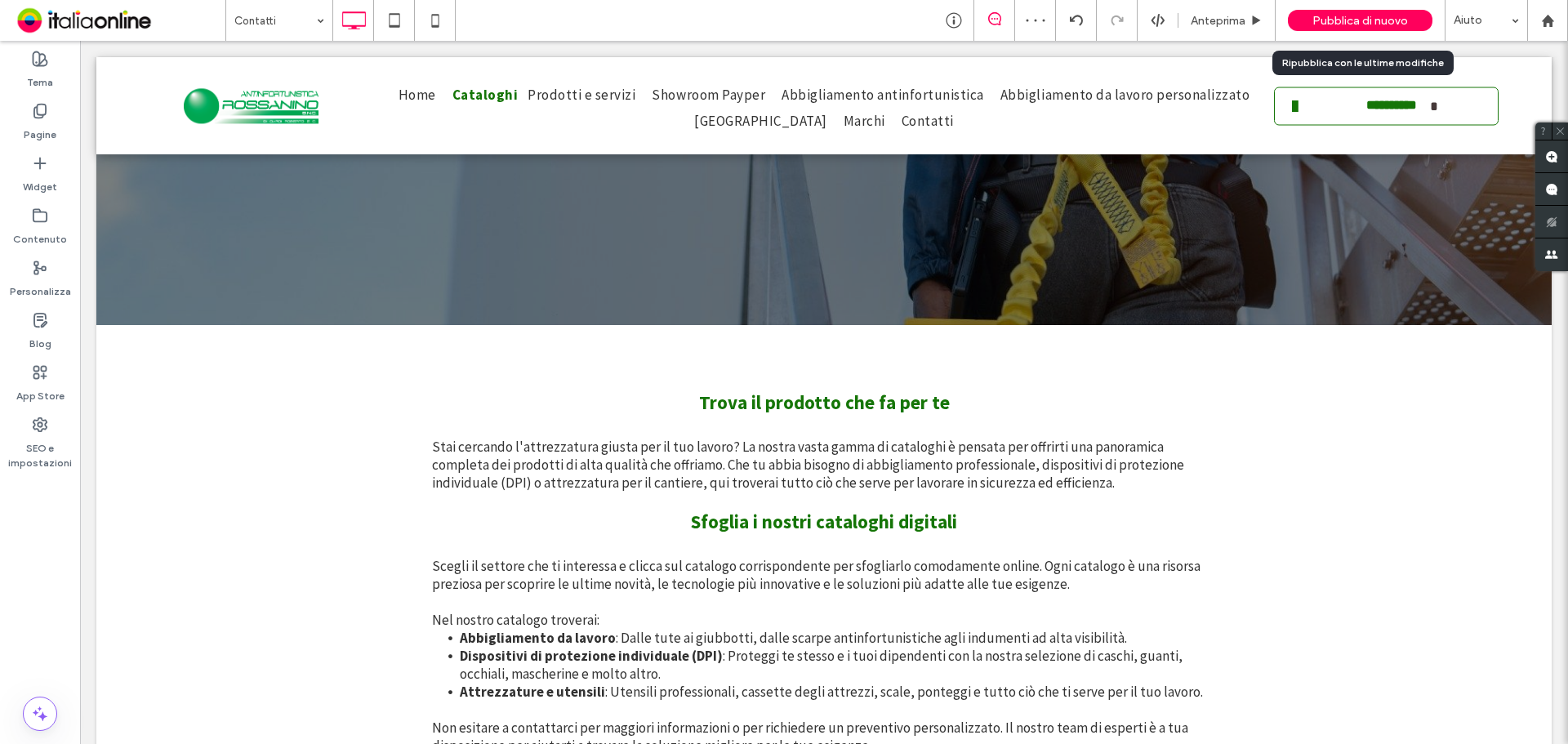
click at [1327, 23] on span "Pubblica di nuovo" at bounding box center [1360, 20] width 95 height 14
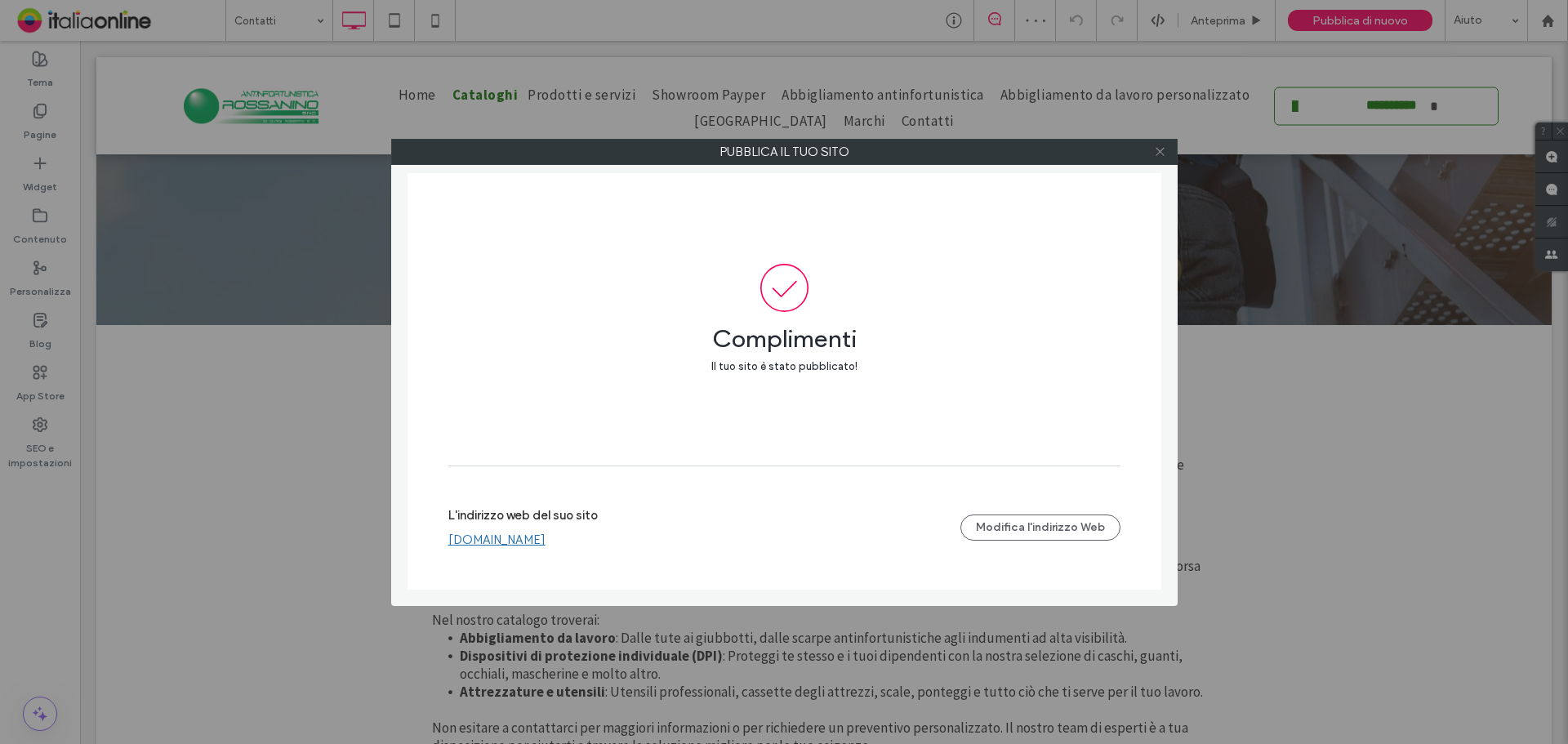
click at [1156, 153] on icon at bounding box center [1160, 152] width 12 height 12
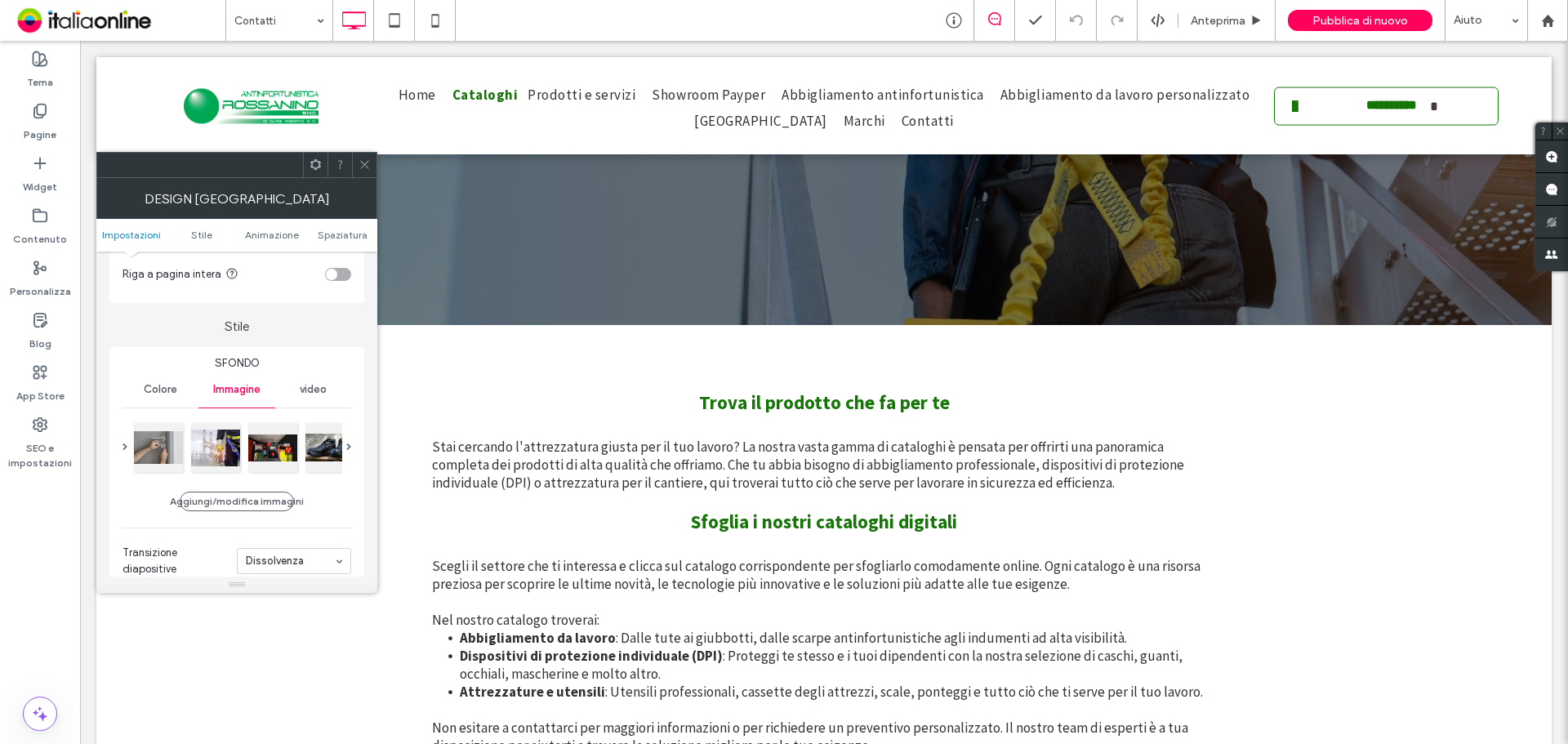
scroll to position [245, 0]
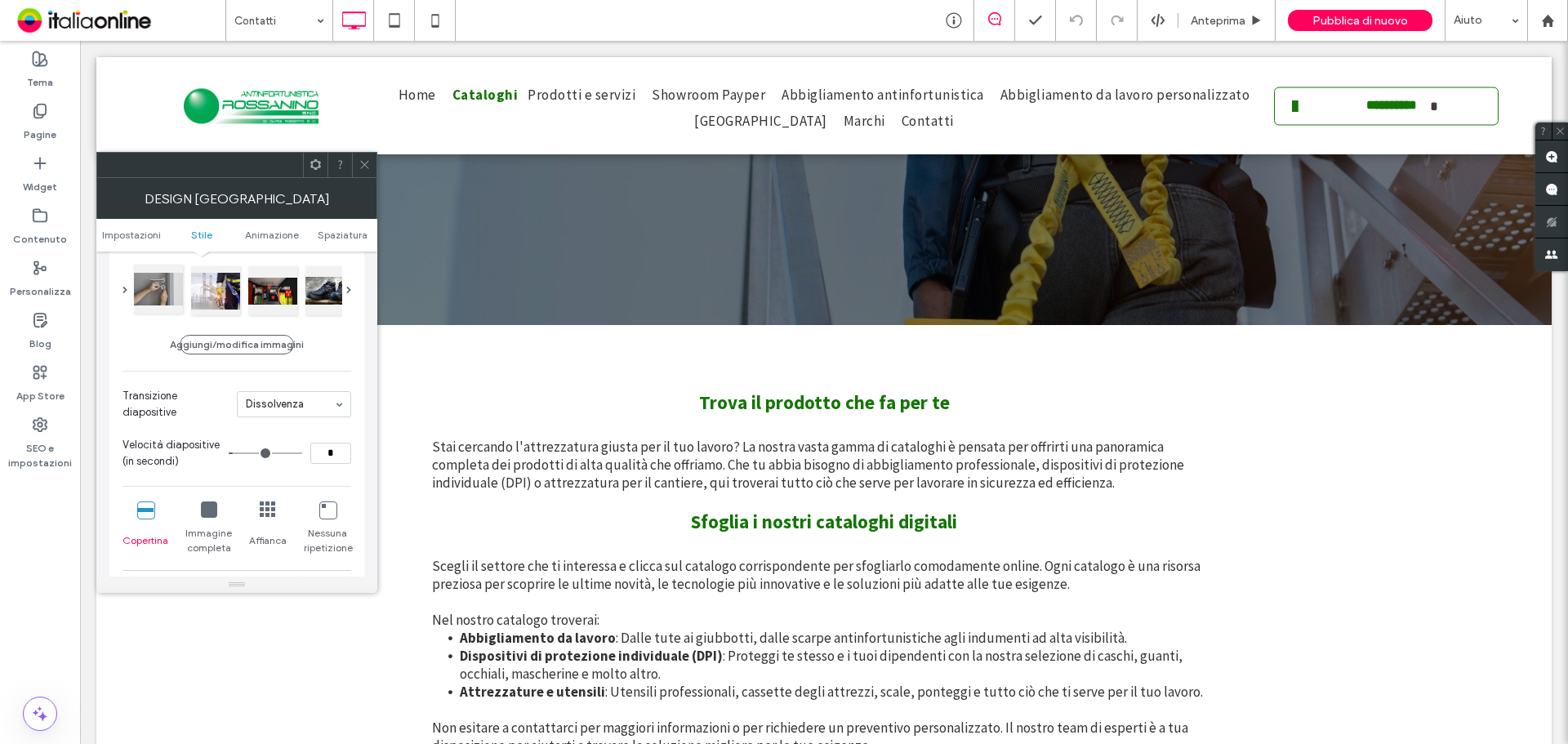
click at [165, 283] on div at bounding box center [158, 290] width 49 height 49
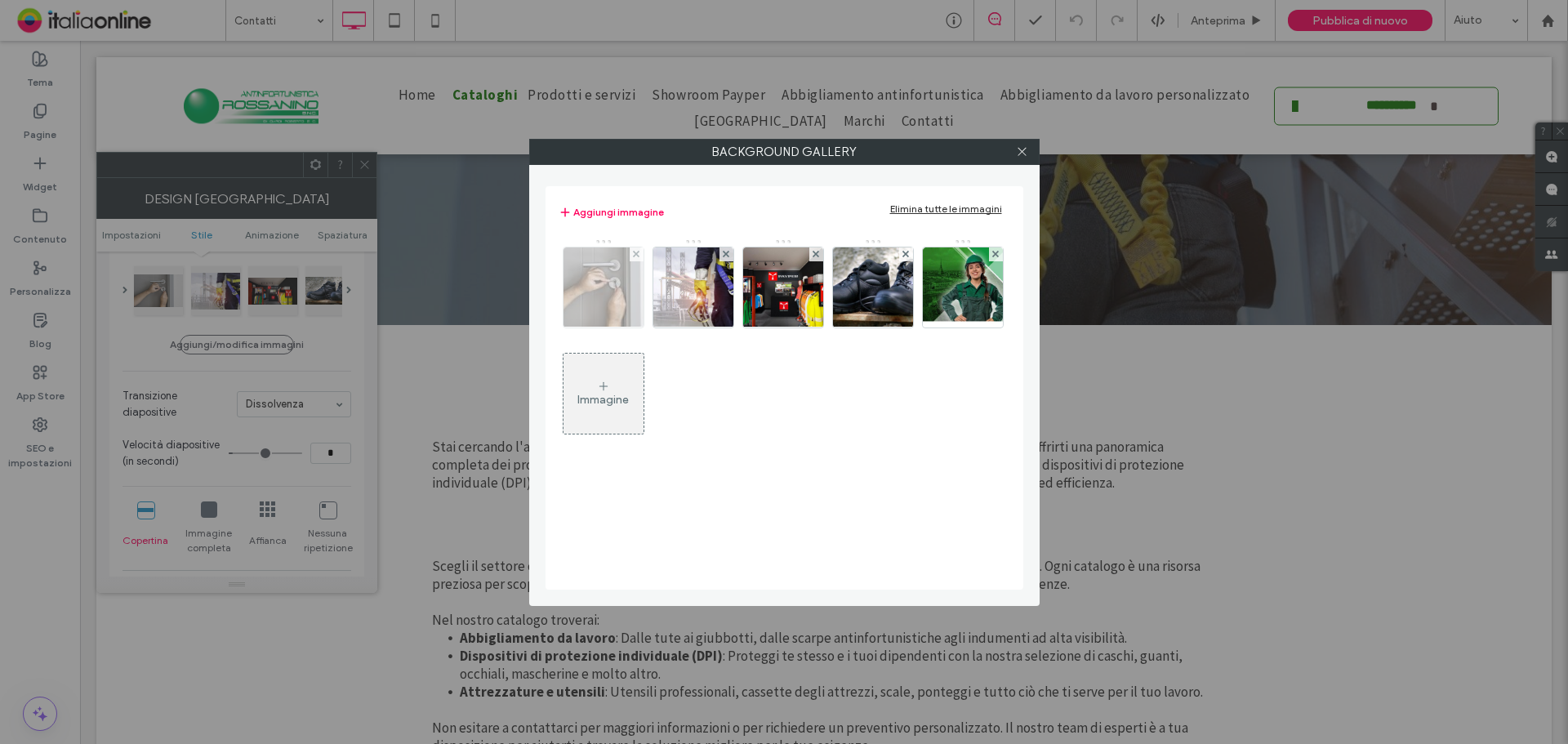
click at [619, 267] on img at bounding box center [603, 287] width 120 height 80
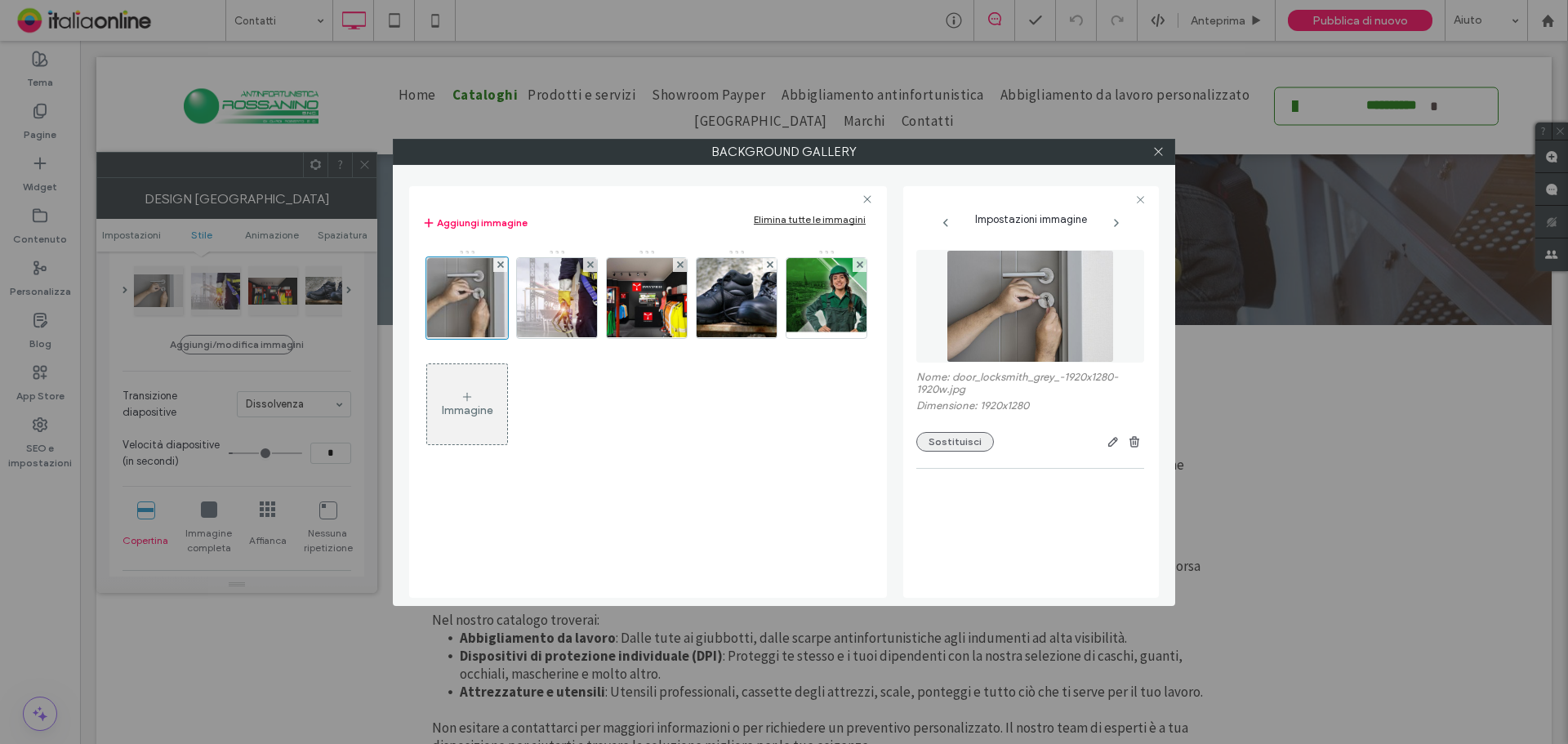
click at [960, 445] on button "Sostituisci" at bounding box center [955, 441] width 78 height 20
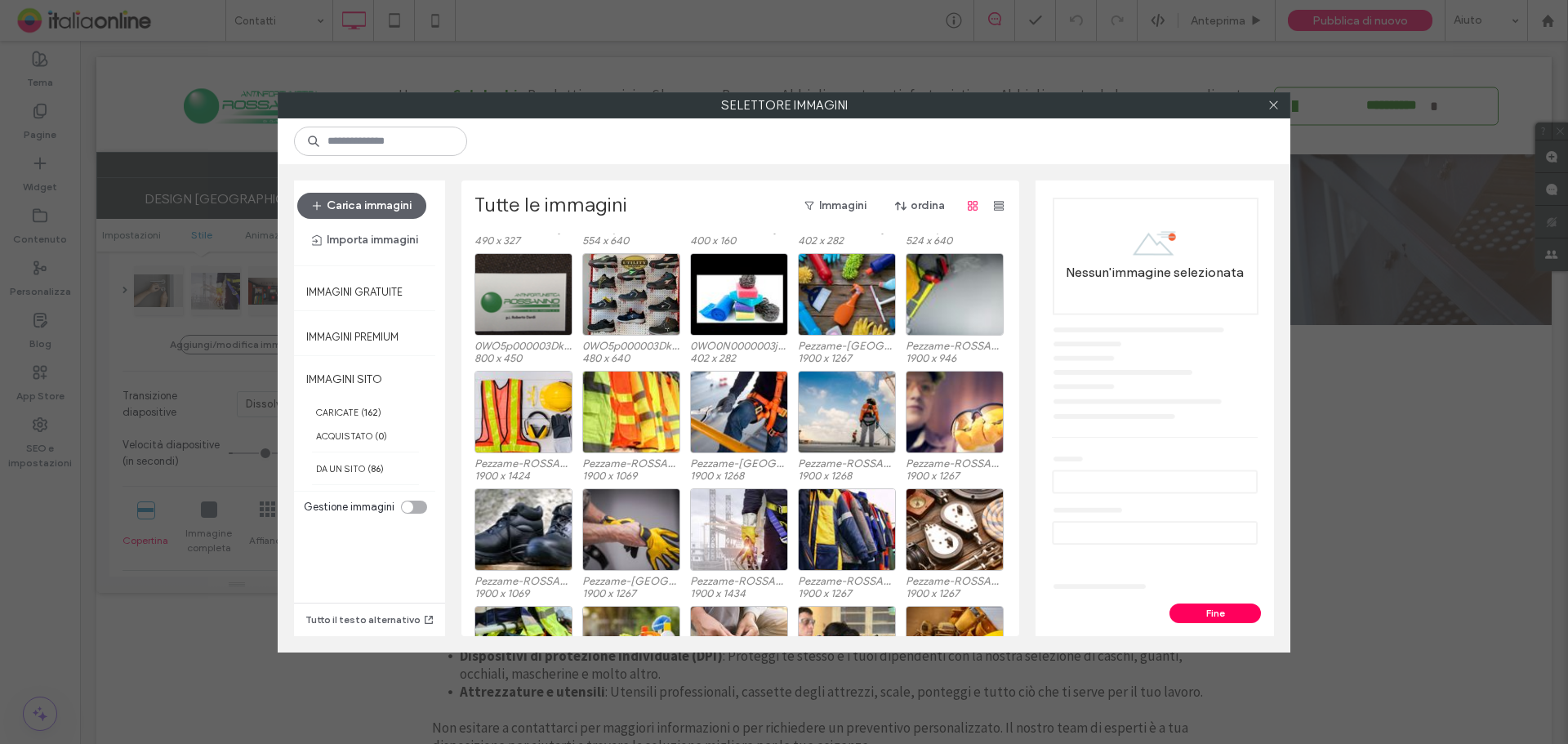
scroll to position [1914, 0]
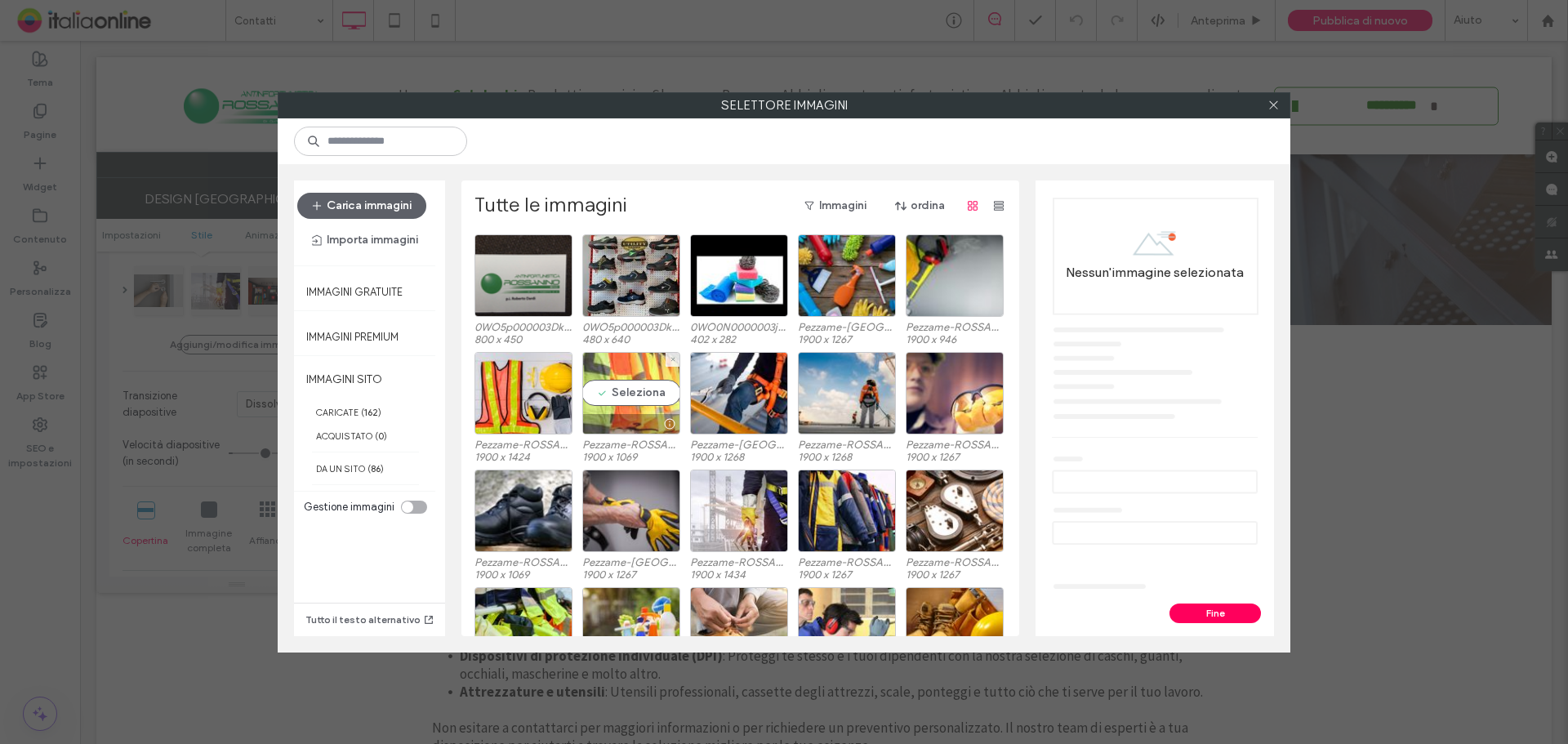
click at [622, 378] on div "Seleziona" at bounding box center [631, 393] width 98 height 83
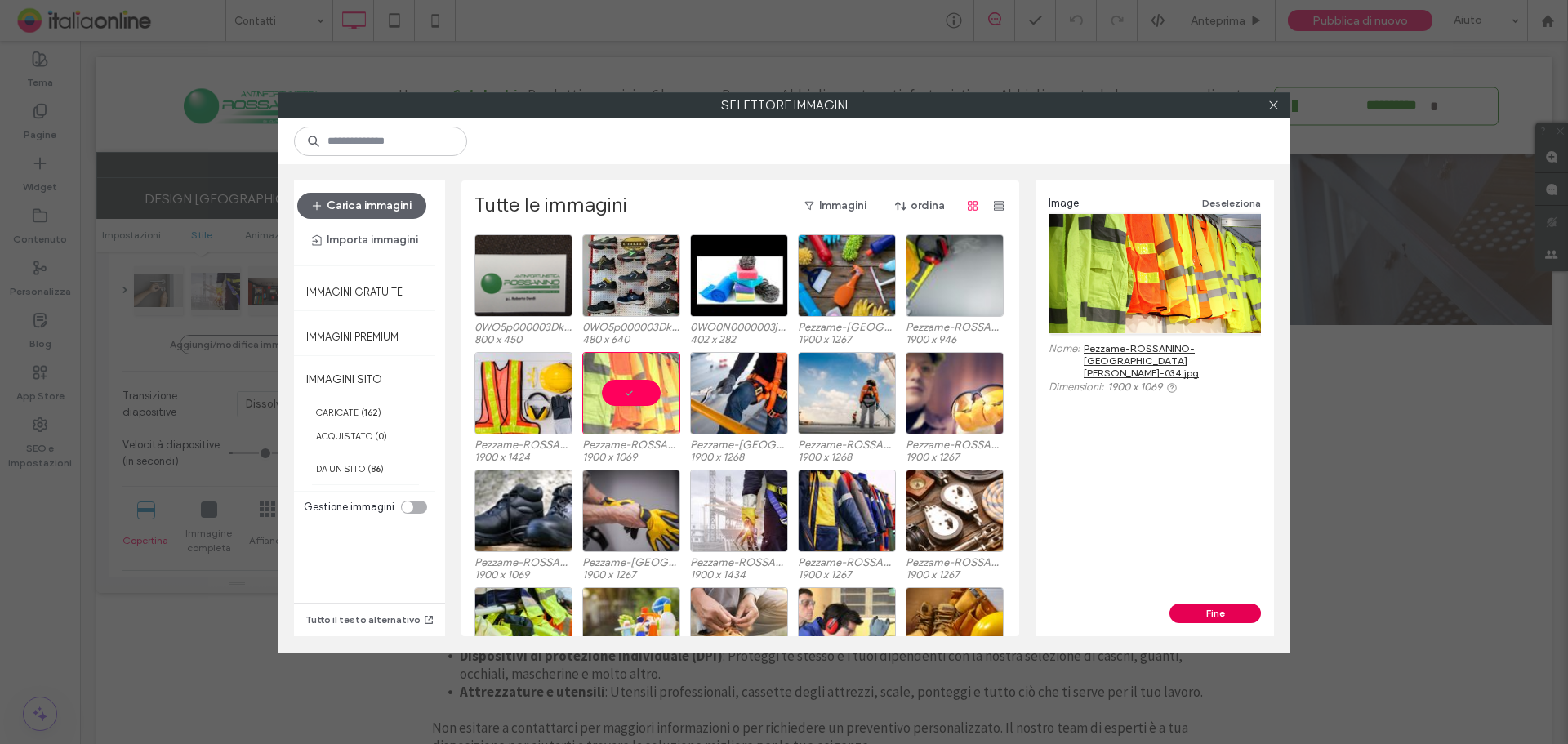
click at [1238, 610] on button "Fine" at bounding box center [1215, 613] width 91 height 20
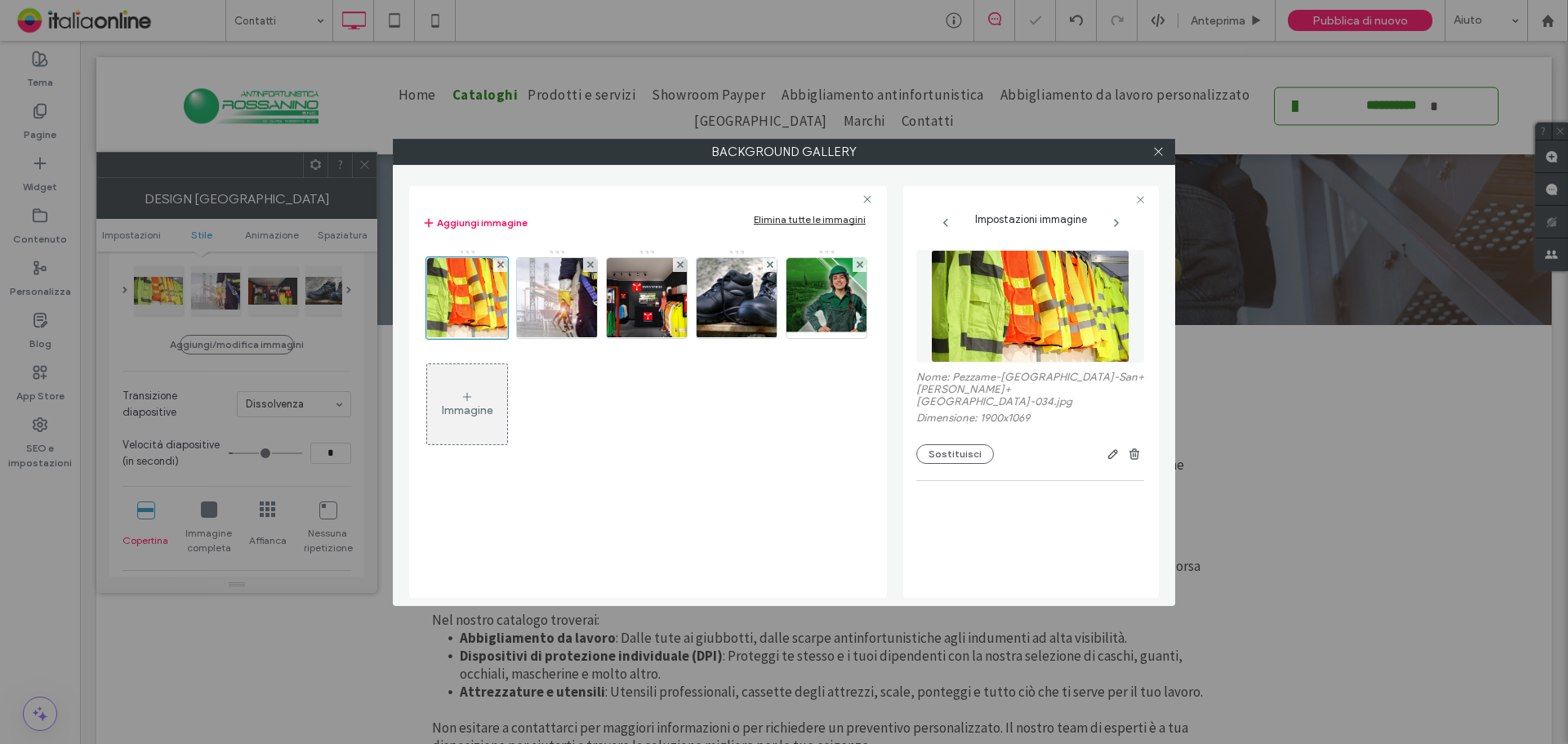
drag, startPoint x: 1156, startPoint y: 149, endPoint x: 970, endPoint y: 149, distance: 186.0
click at [1156, 149] on use at bounding box center [1158, 153] width 9 height 9
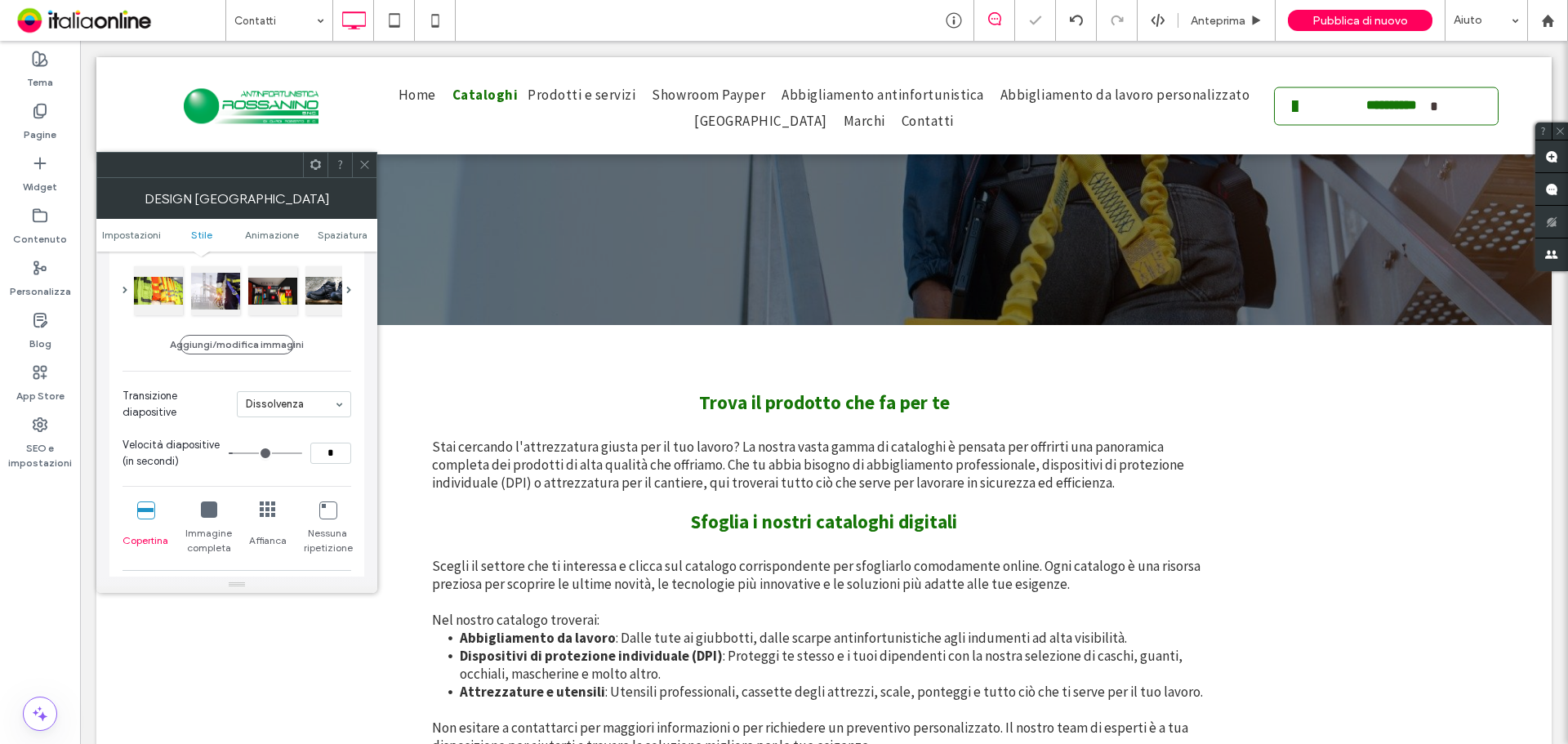
click at [370, 155] on span at bounding box center [365, 164] width 12 height 25
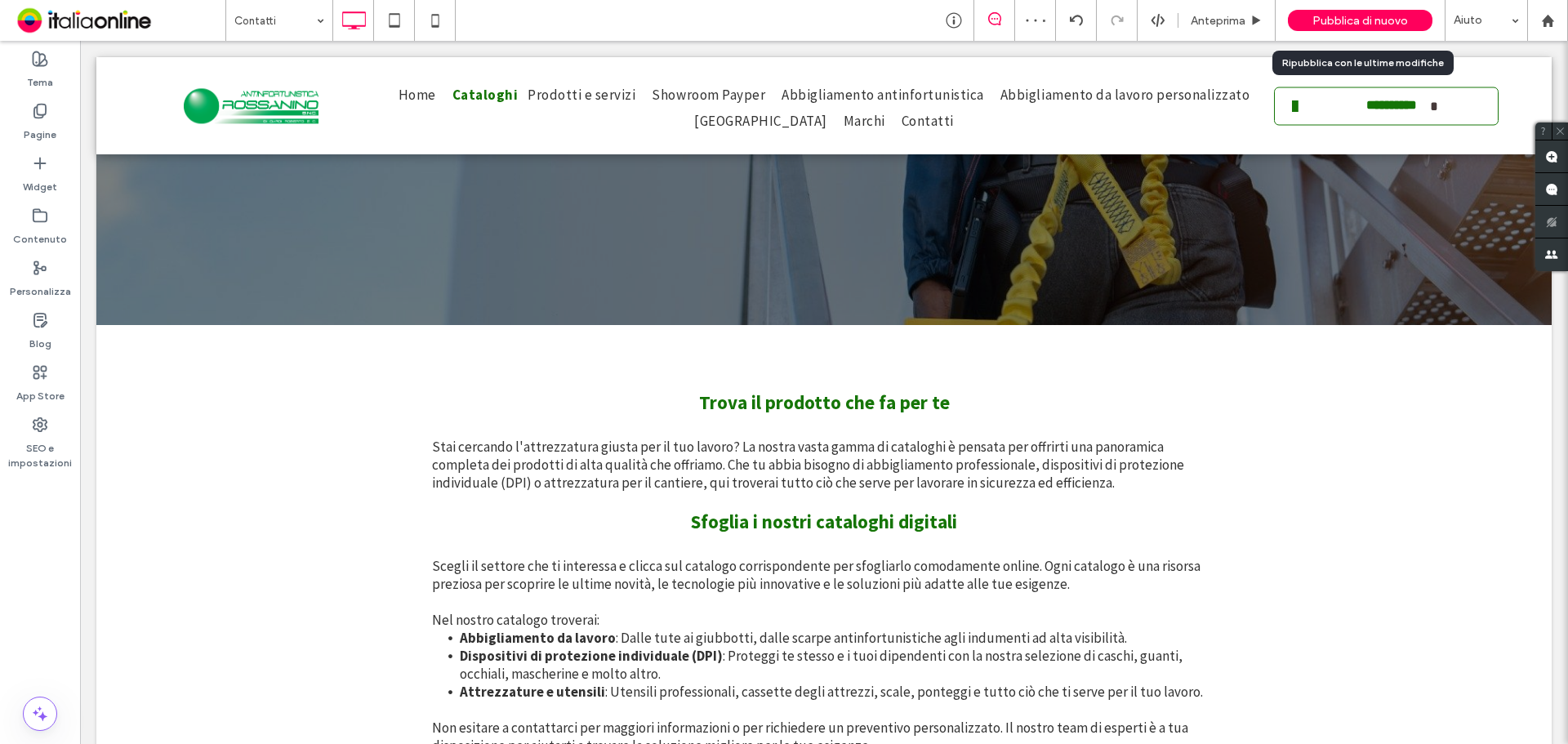
click at [1388, 16] on span "Pubblica di nuovo" at bounding box center [1360, 20] width 95 height 14
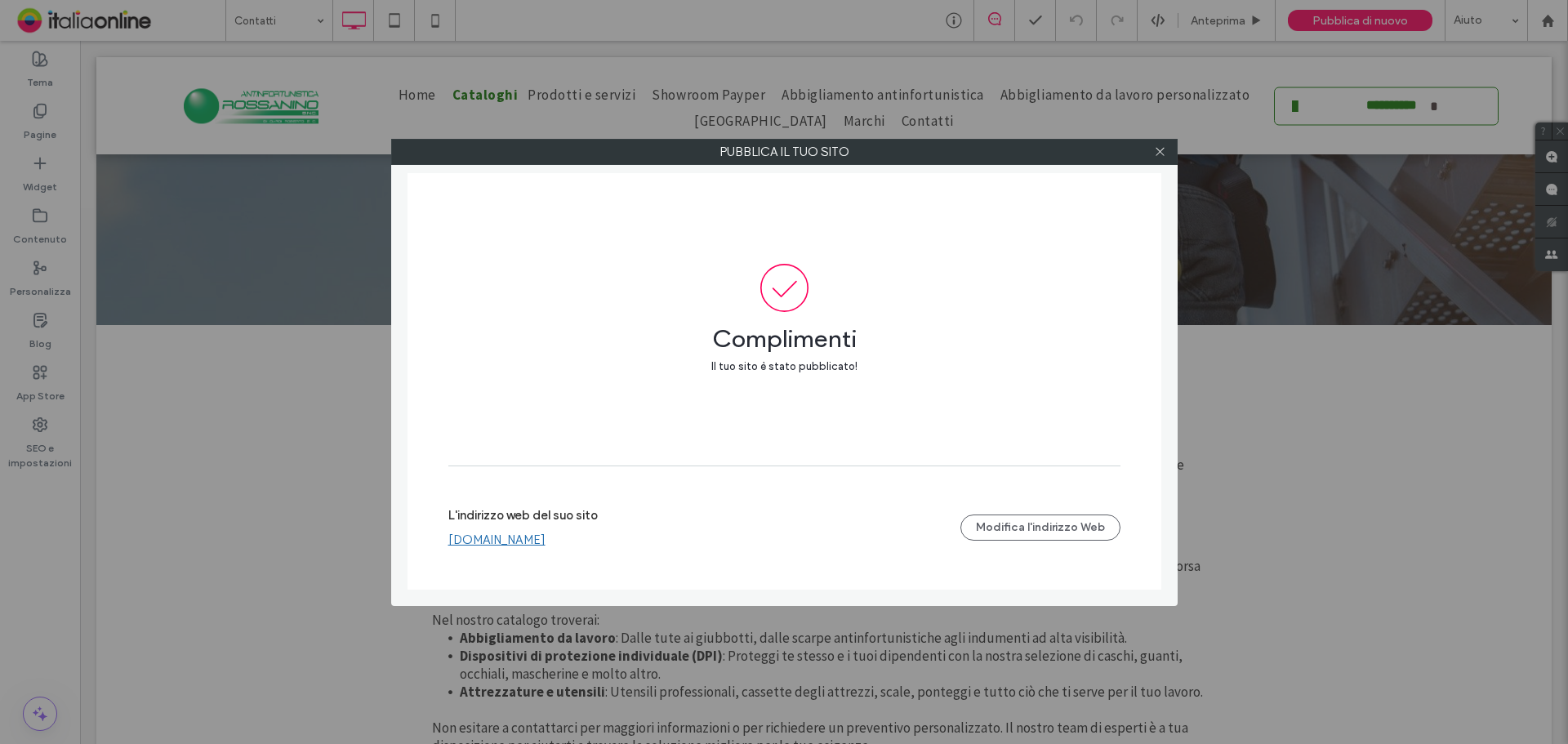
drag, startPoint x: 1159, startPoint y: 145, endPoint x: 1148, endPoint y: 148, distance: 11.4
click at [1159, 145] on span at bounding box center [1160, 152] width 12 height 25
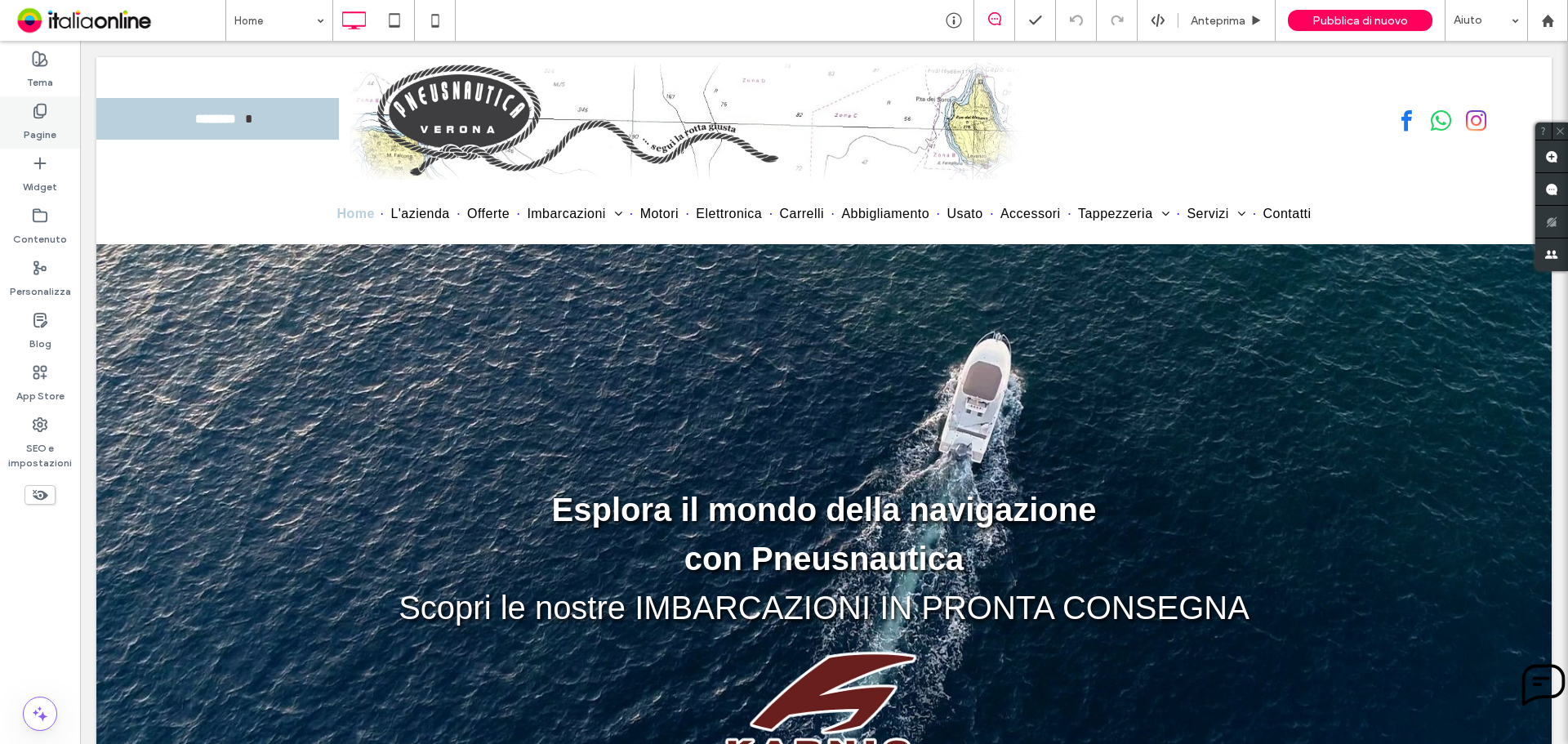
click at [57, 107] on div "Pagine" at bounding box center [40, 122] width 80 height 52
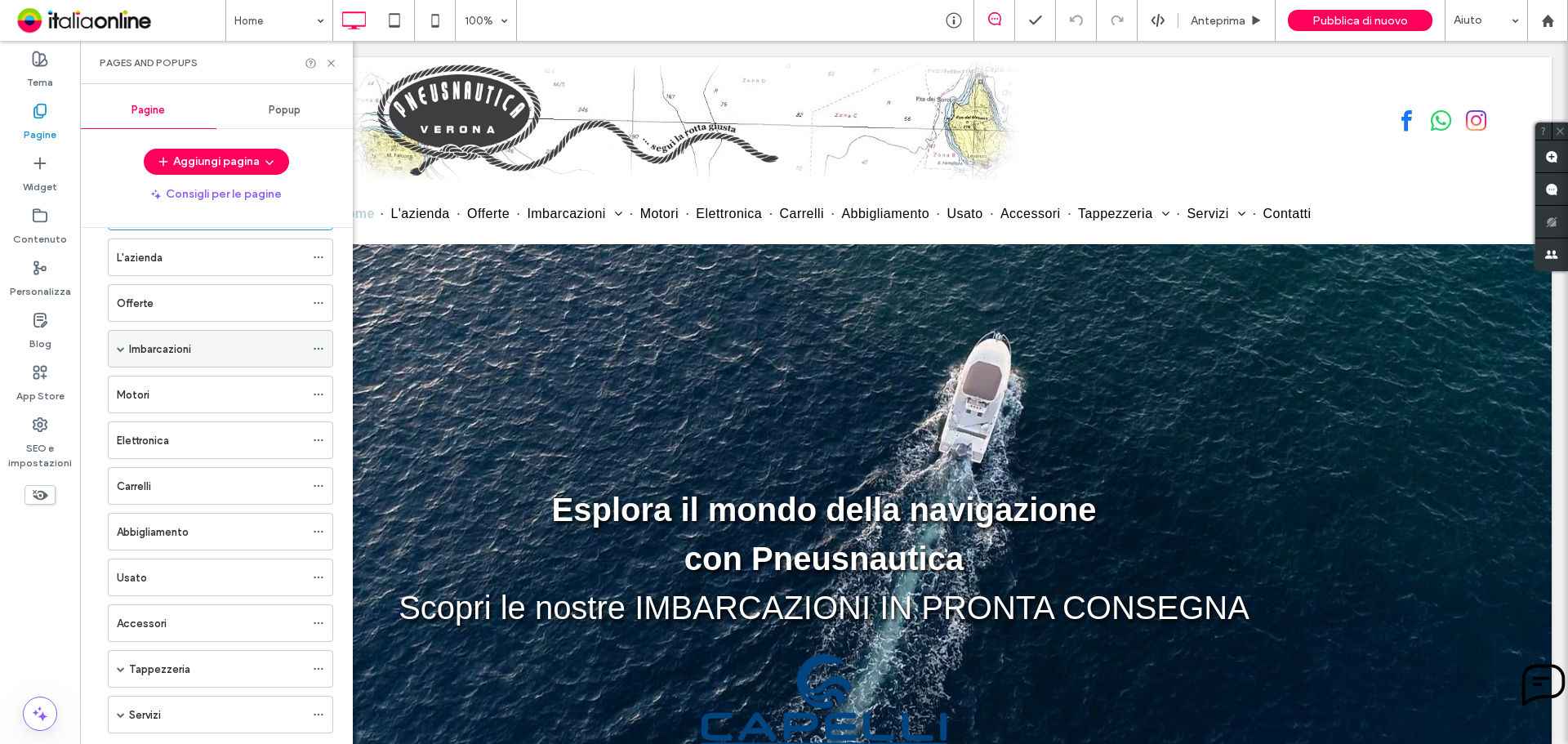
scroll to position [147, 0]
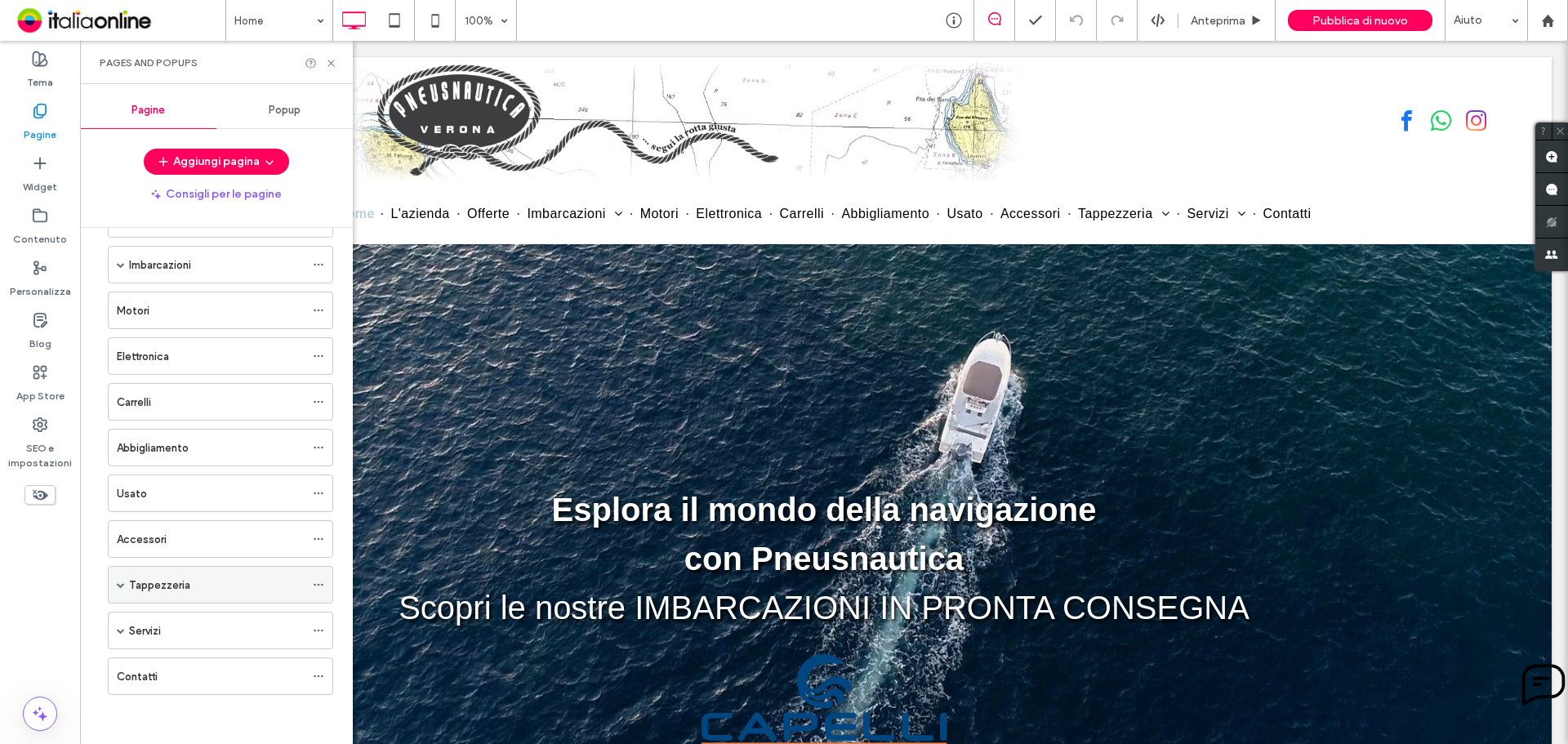
click at [123, 583] on span at bounding box center [121, 585] width 9 height 9
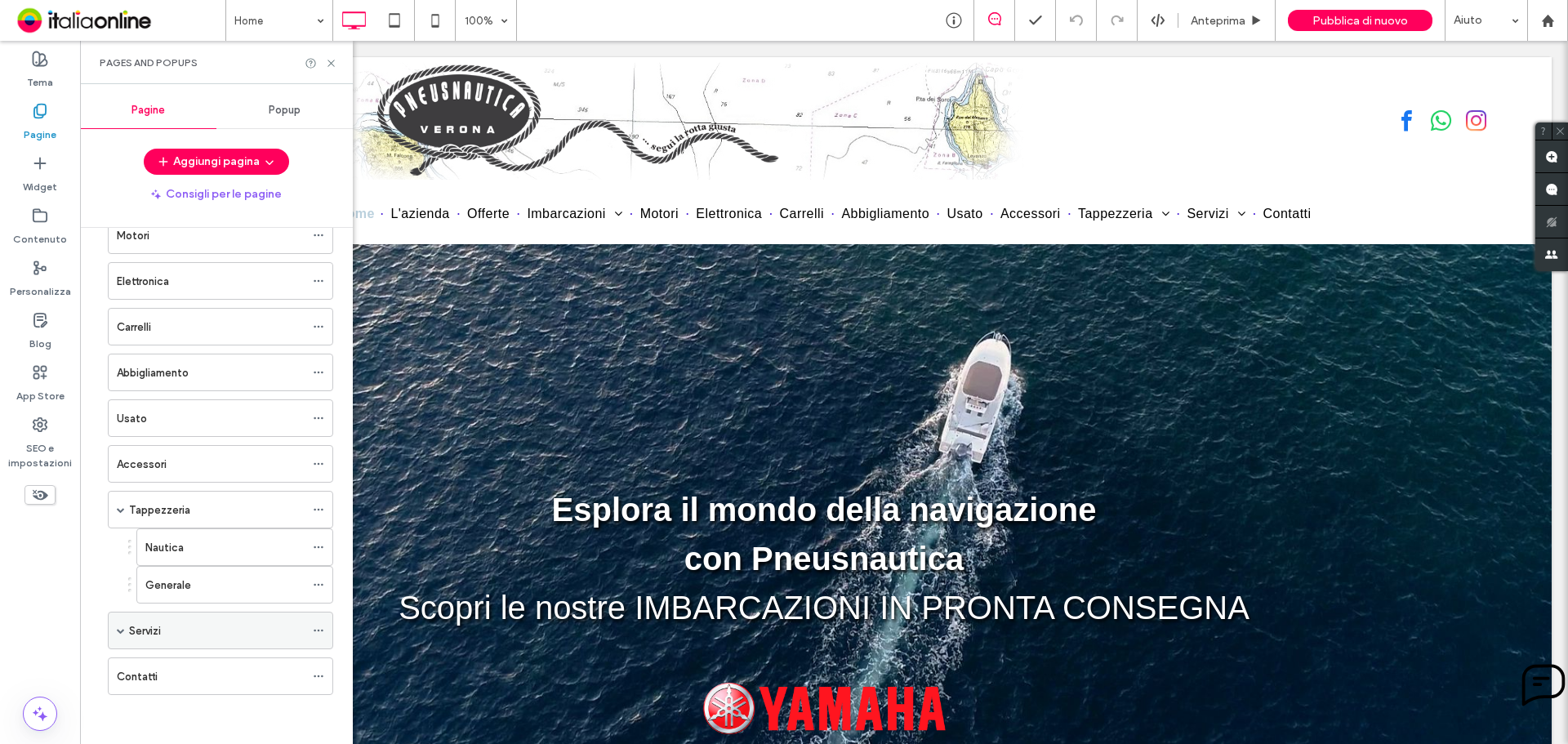
click at [123, 626] on span at bounding box center [121, 631] width 9 height 9
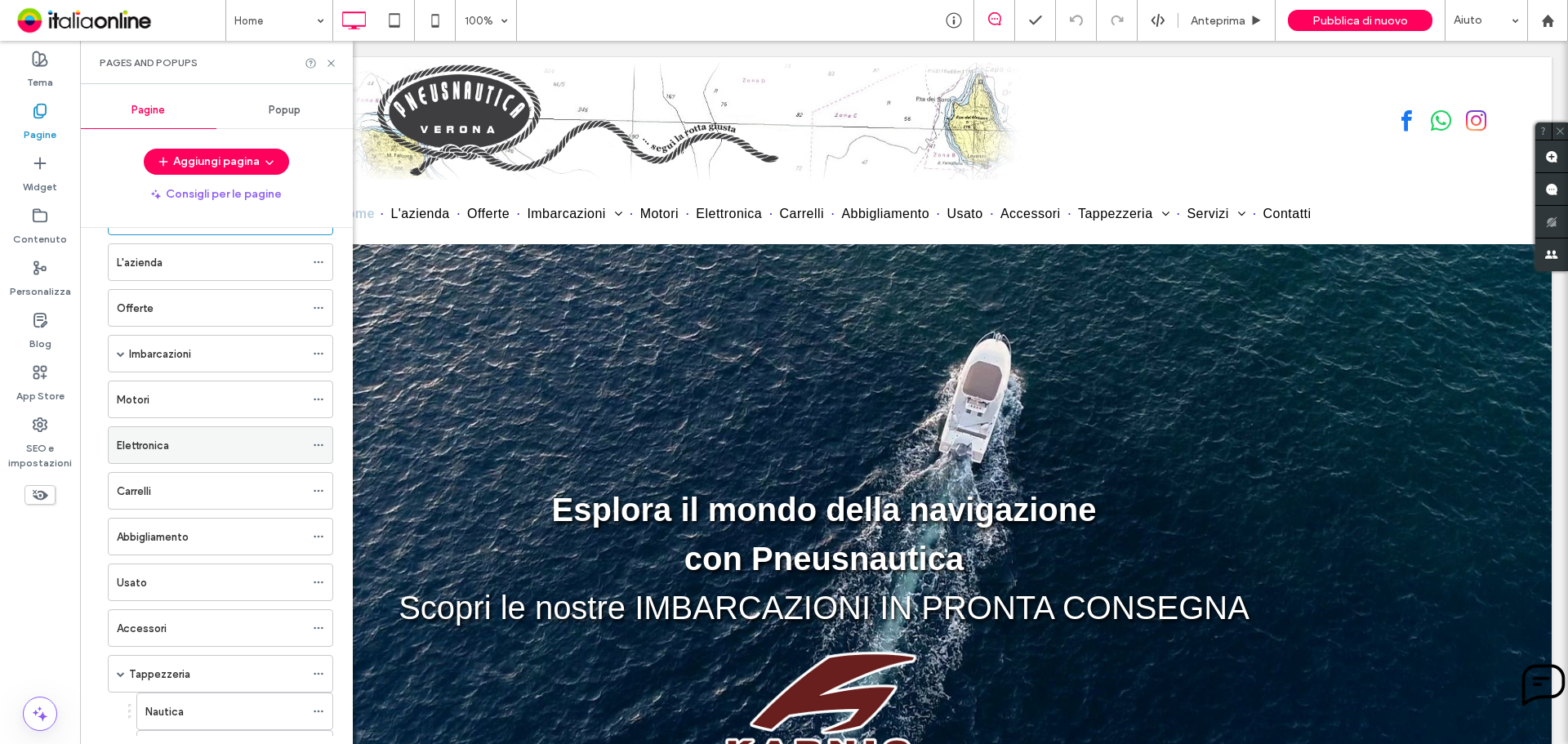
scroll to position [39, 0]
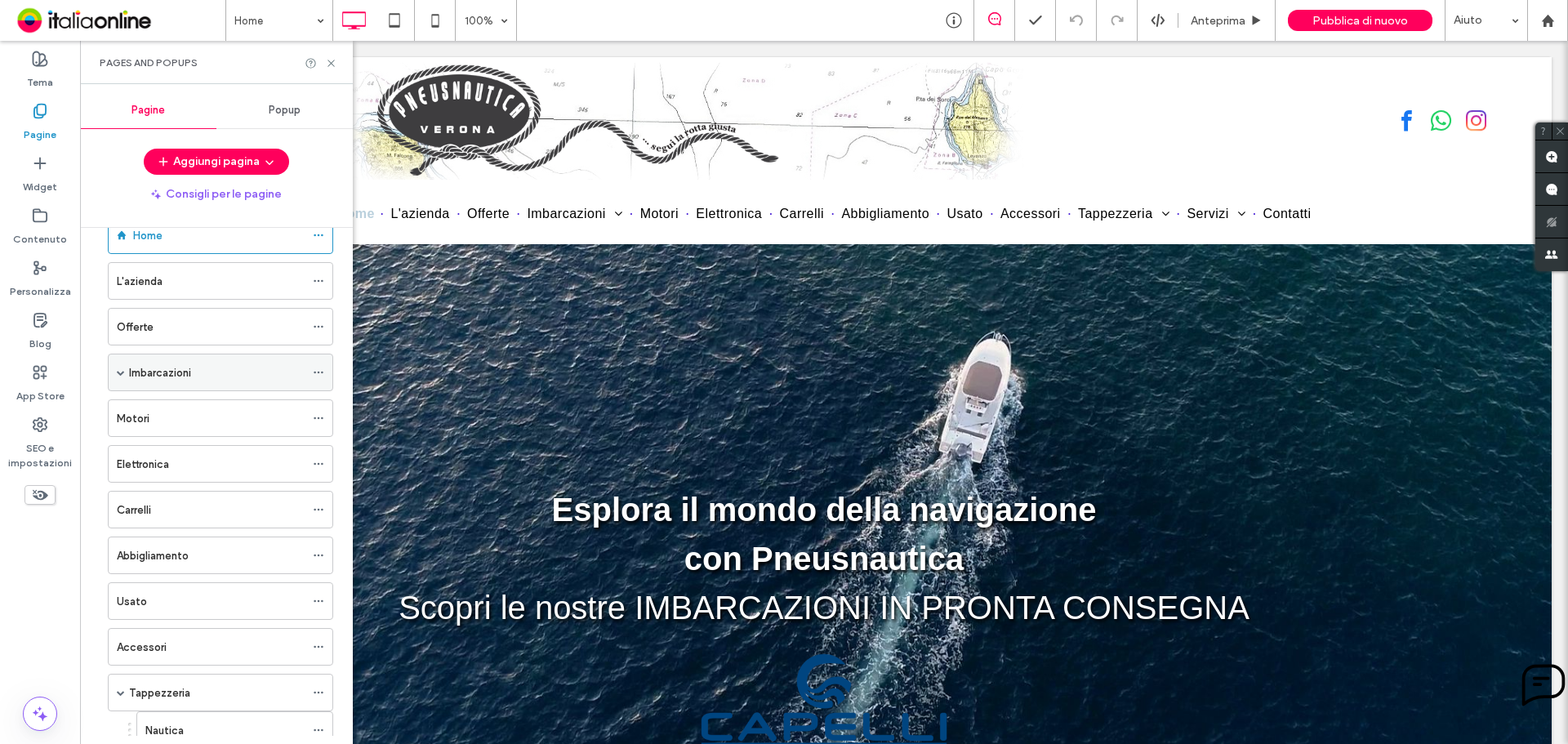
click at [124, 372] on div "Imbarcazioni" at bounding box center [221, 372] width 226 height 37
click at [123, 368] on span at bounding box center [121, 372] width 9 height 9
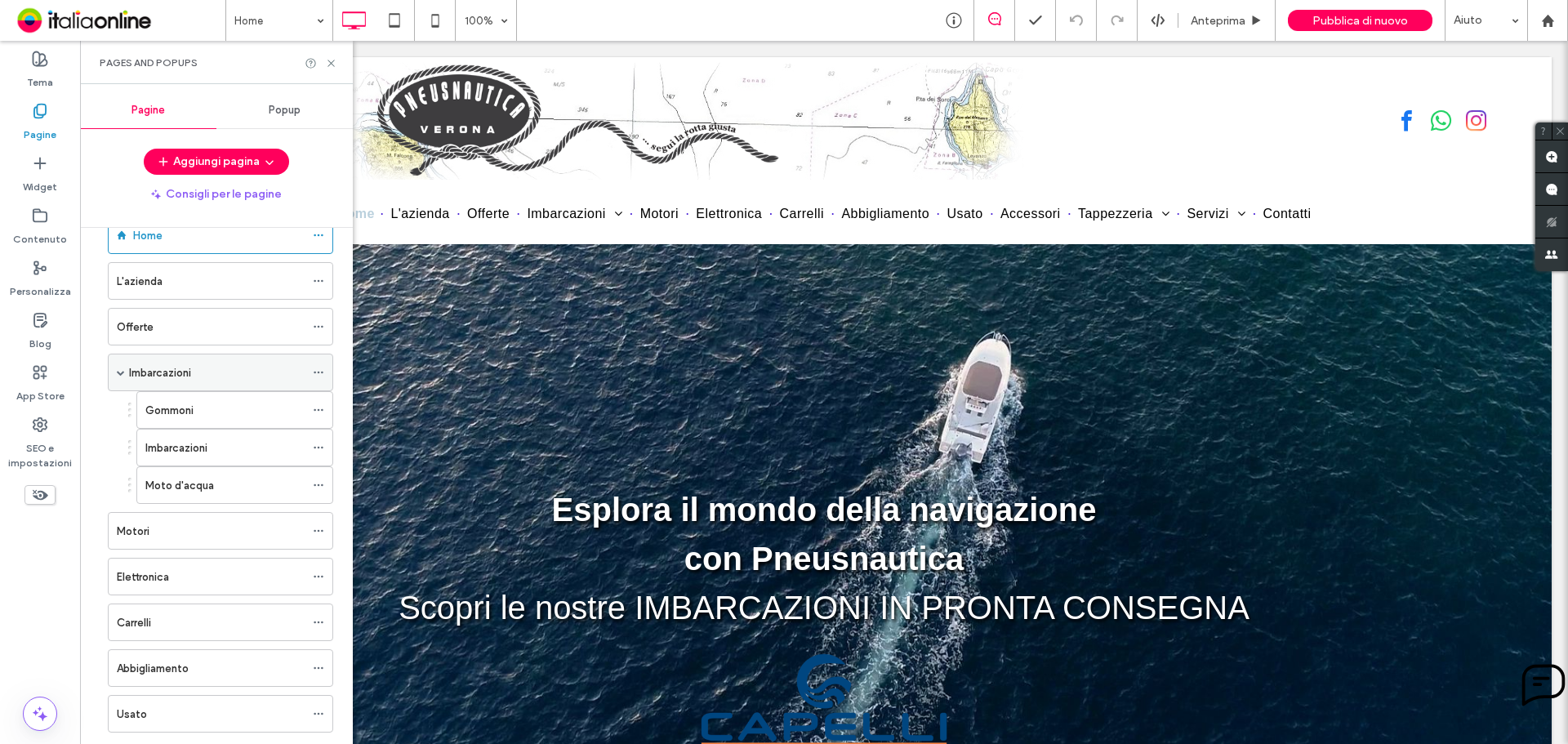
click at [120, 368] on span at bounding box center [121, 372] width 9 height 9
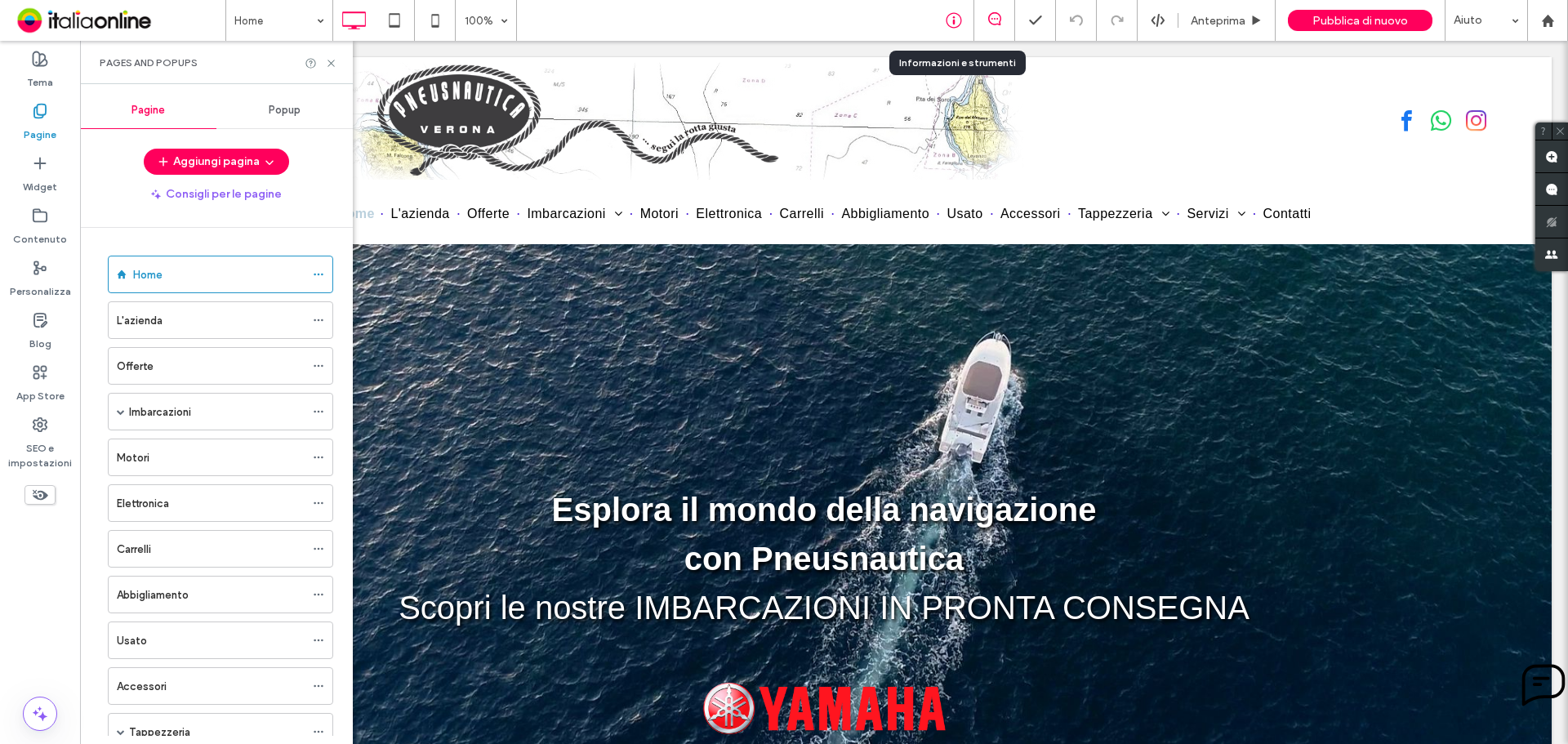
click at [946, 7] on div at bounding box center [954, 20] width 41 height 41
click at [946, 25] on icon at bounding box center [953, 20] width 16 height 16
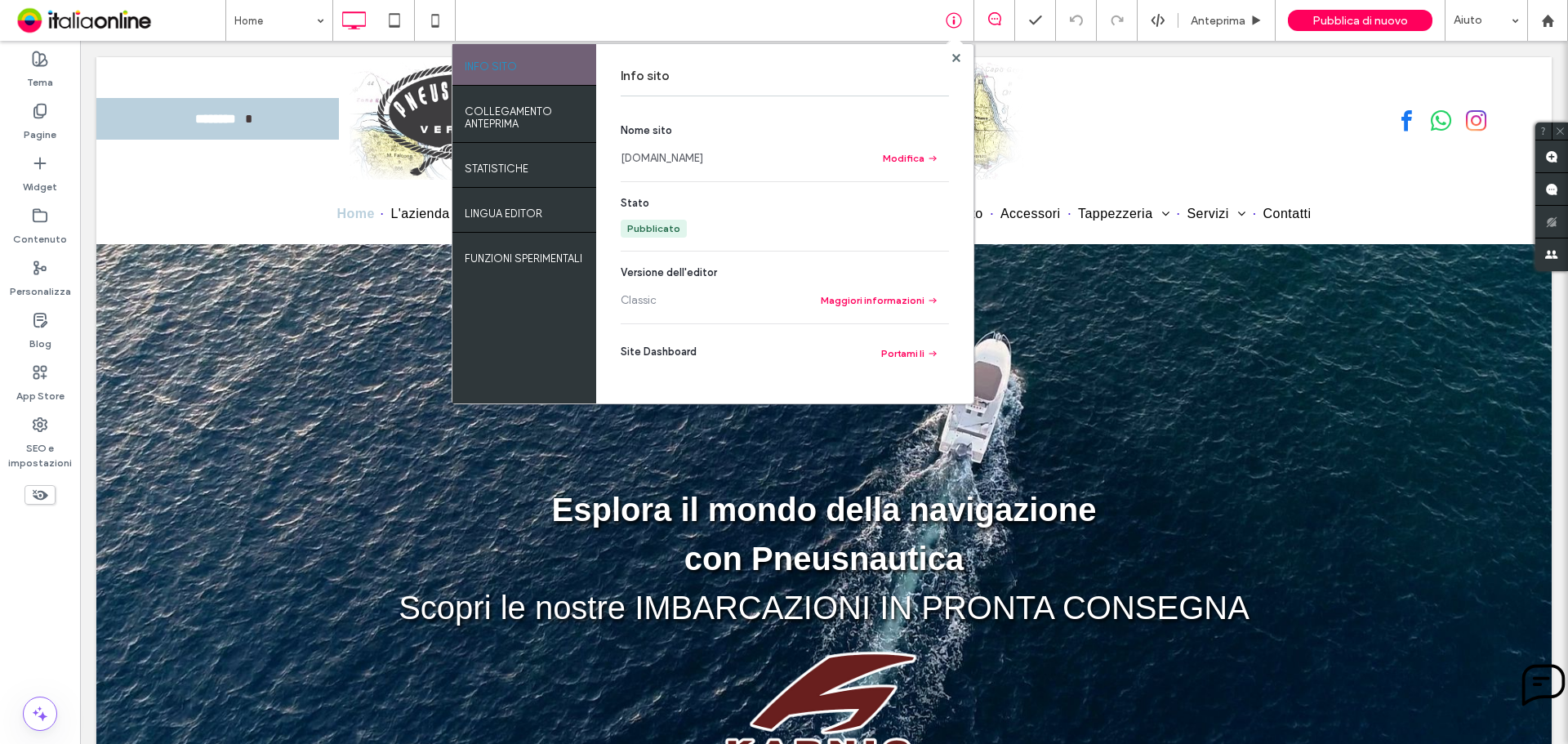
click at [703, 158] on link "[DOMAIN_NAME]" at bounding box center [662, 158] width 83 height 16
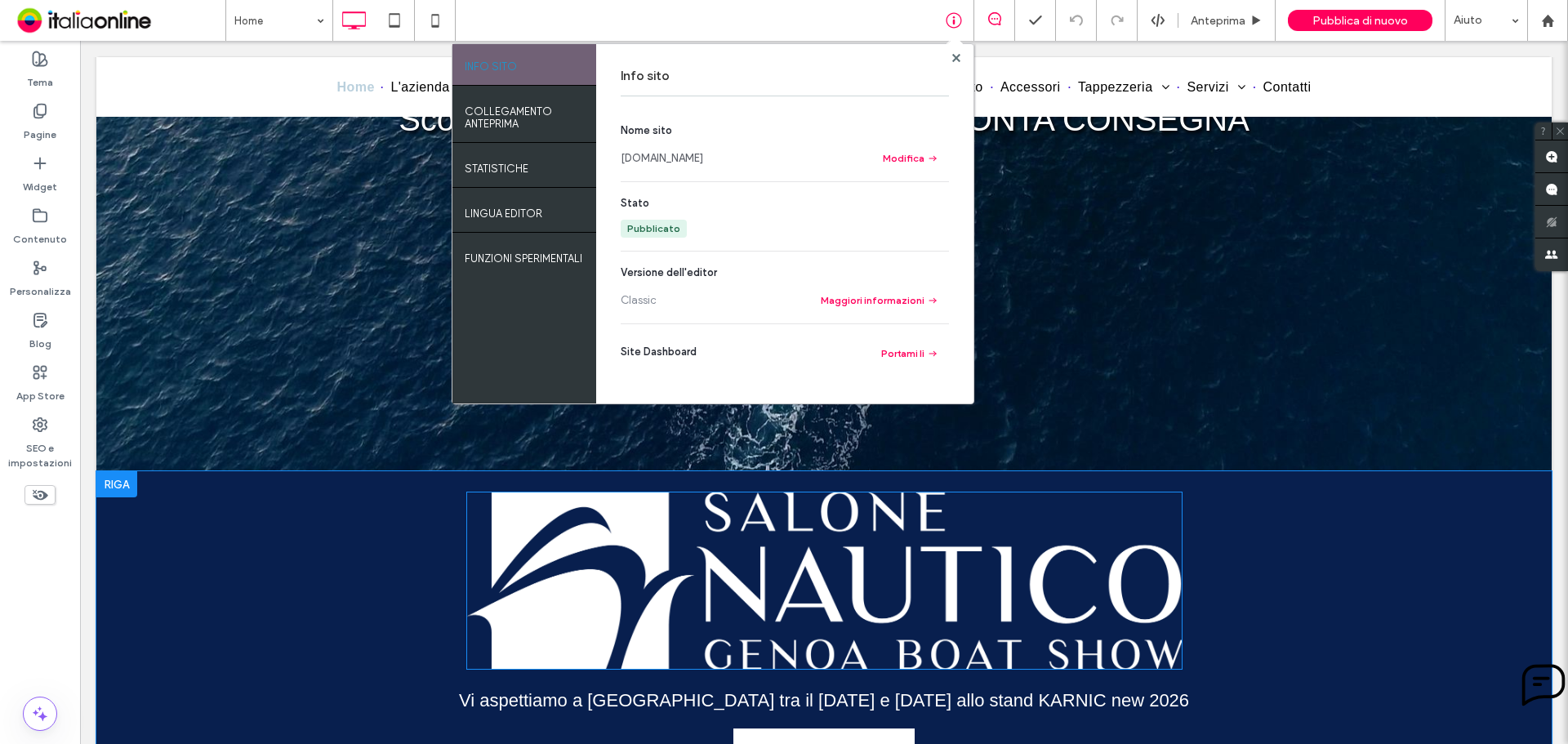
scroll to position [490, 0]
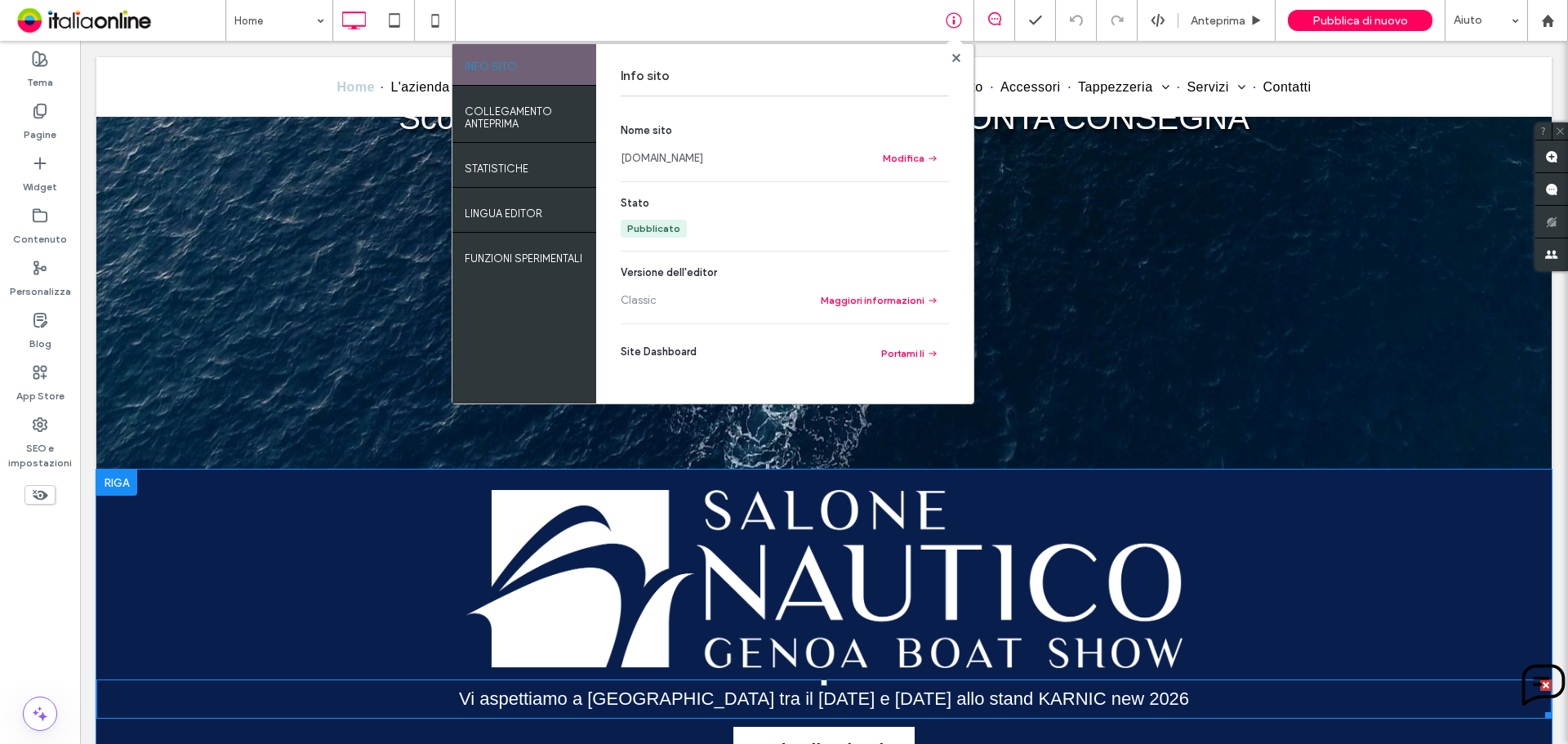
click at [635, 698] on span "Vi aspettiamo a [GEOGRAPHIC_DATA] tra il [DATE] e [DATE] allo stand KARNIC new …" at bounding box center [824, 699] width 730 height 20
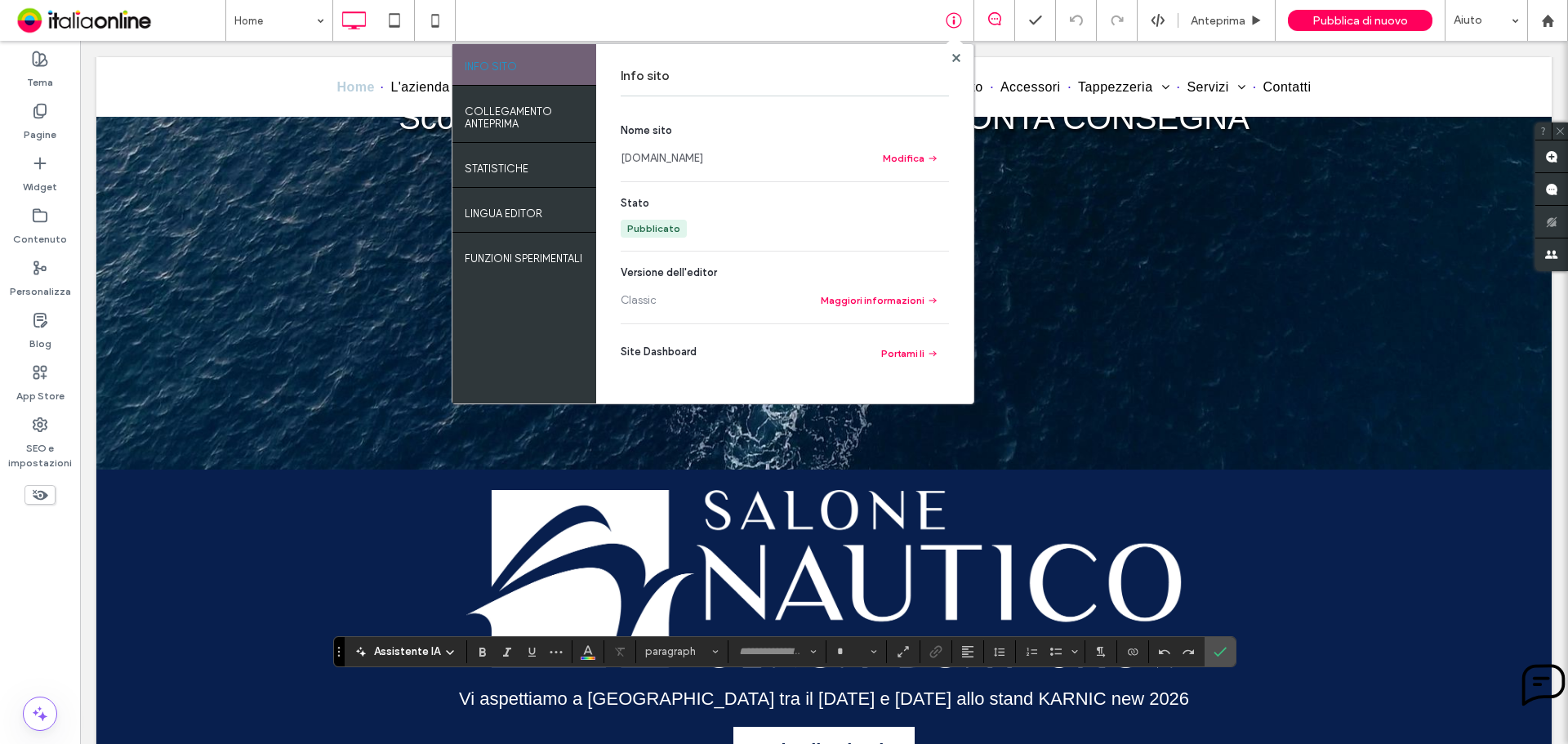
type input "*********"
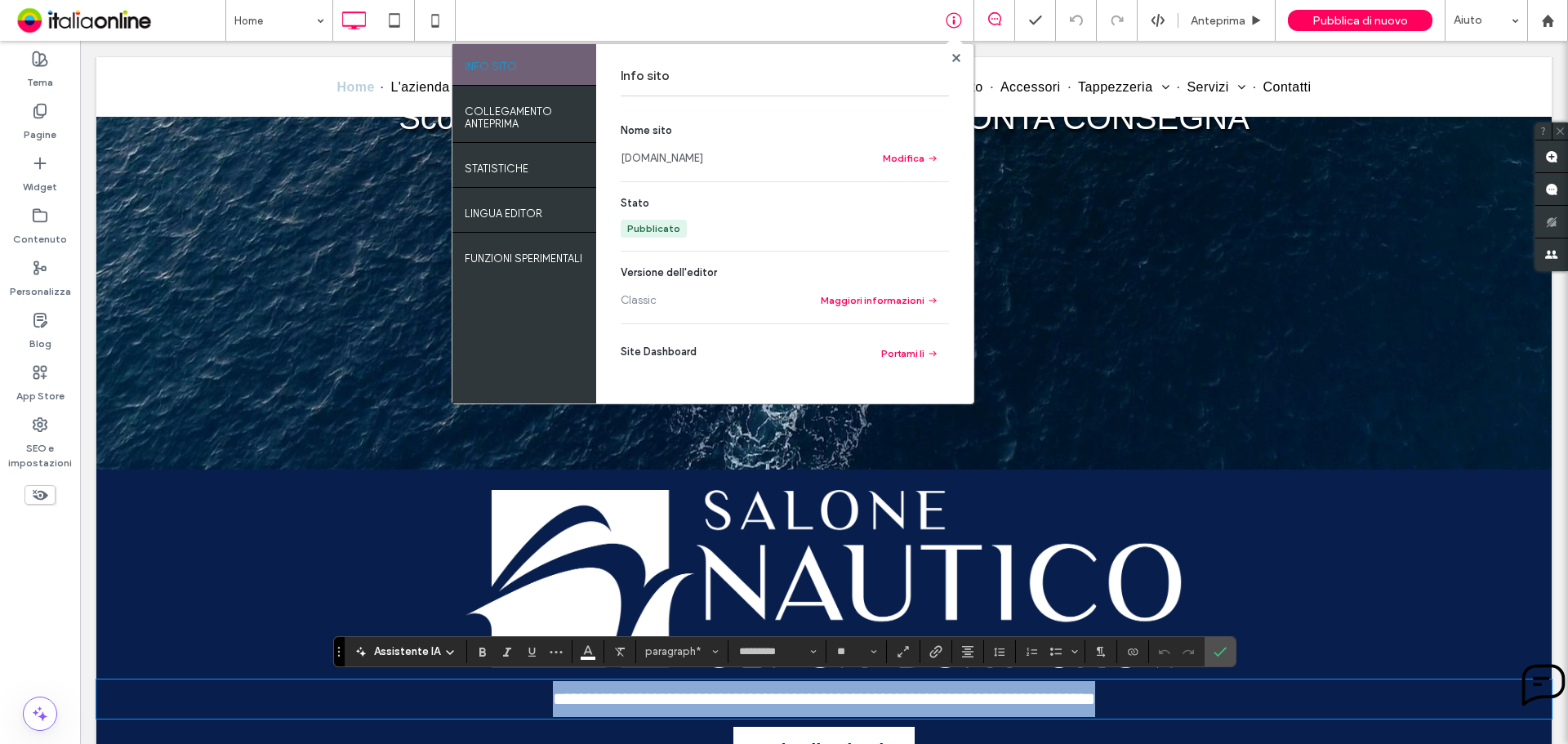
click at [505, 693] on p "**********" at bounding box center [824, 700] width 1455 height 36
drag, startPoint x: 504, startPoint y: 694, endPoint x: 887, endPoint y: 698, distance: 383.0
click at [887, 698] on p "**********" at bounding box center [824, 700] width 1455 height 36
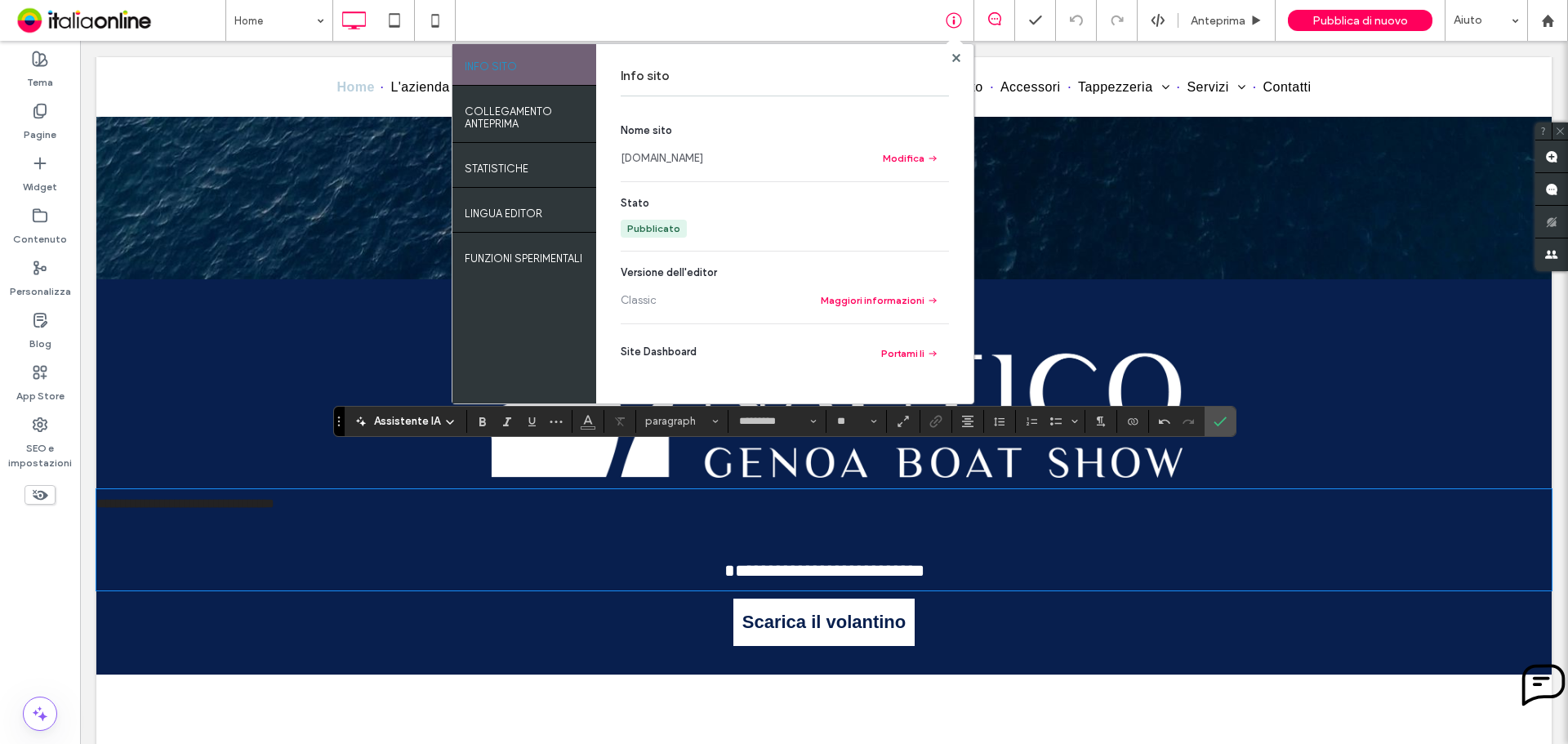
scroll to position [595, 0]
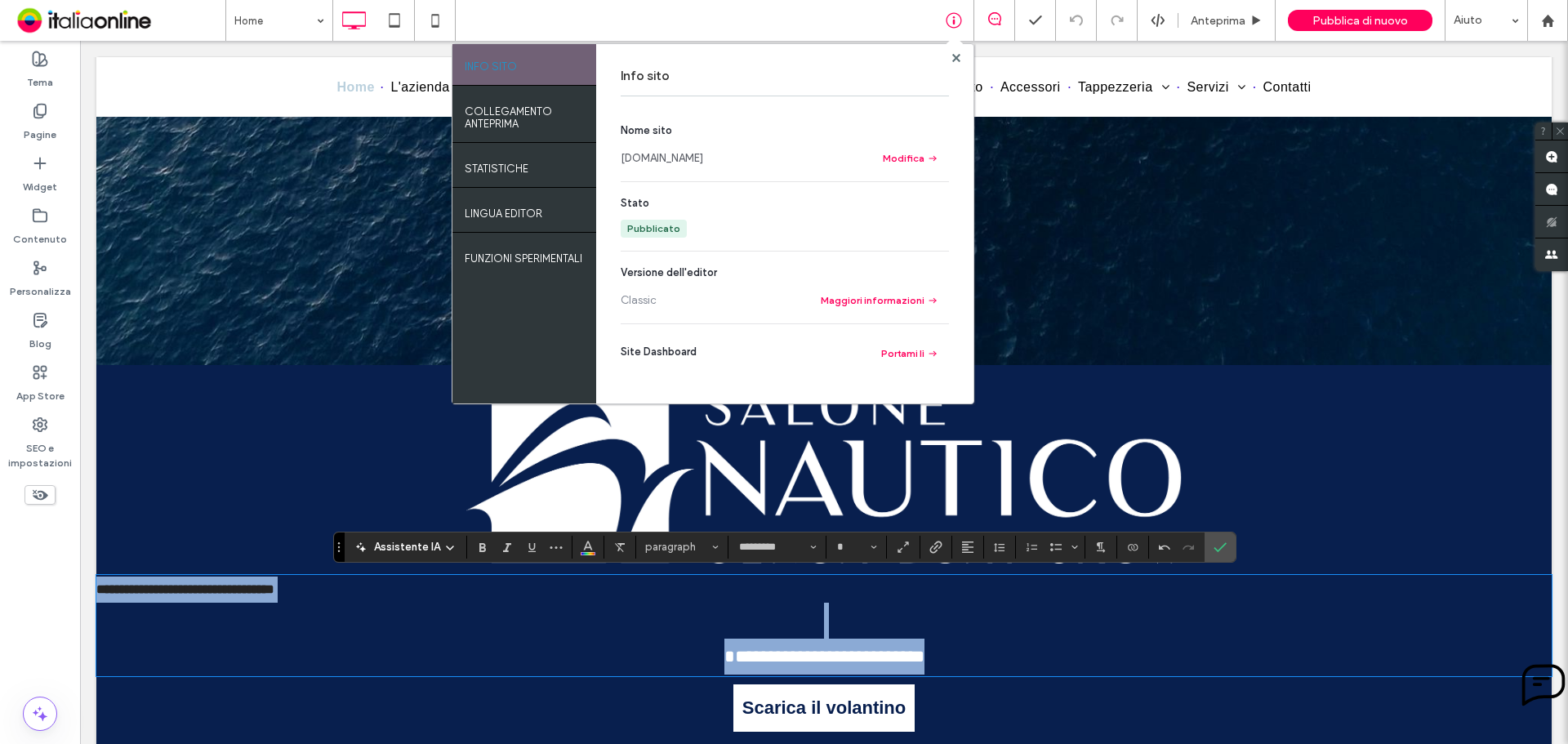
click at [379, 591] on p "**********" at bounding box center [824, 590] width 1455 height 26
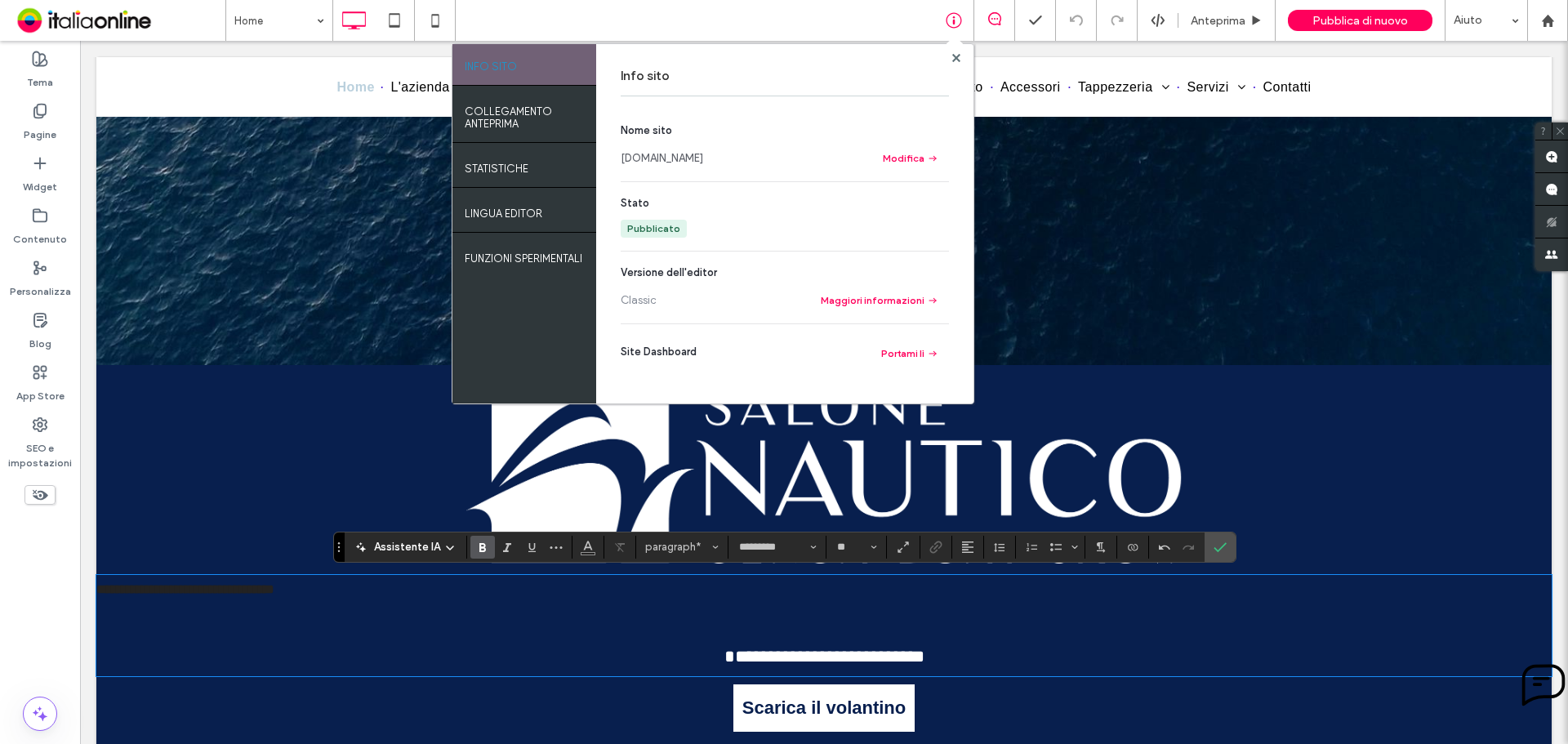
click at [933, 637] on p "**********" at bounding box center [824, 639] width 1455 height 72
click at [724, 658] on span "**********" at bounding box center [824, 656] width 200 height 18
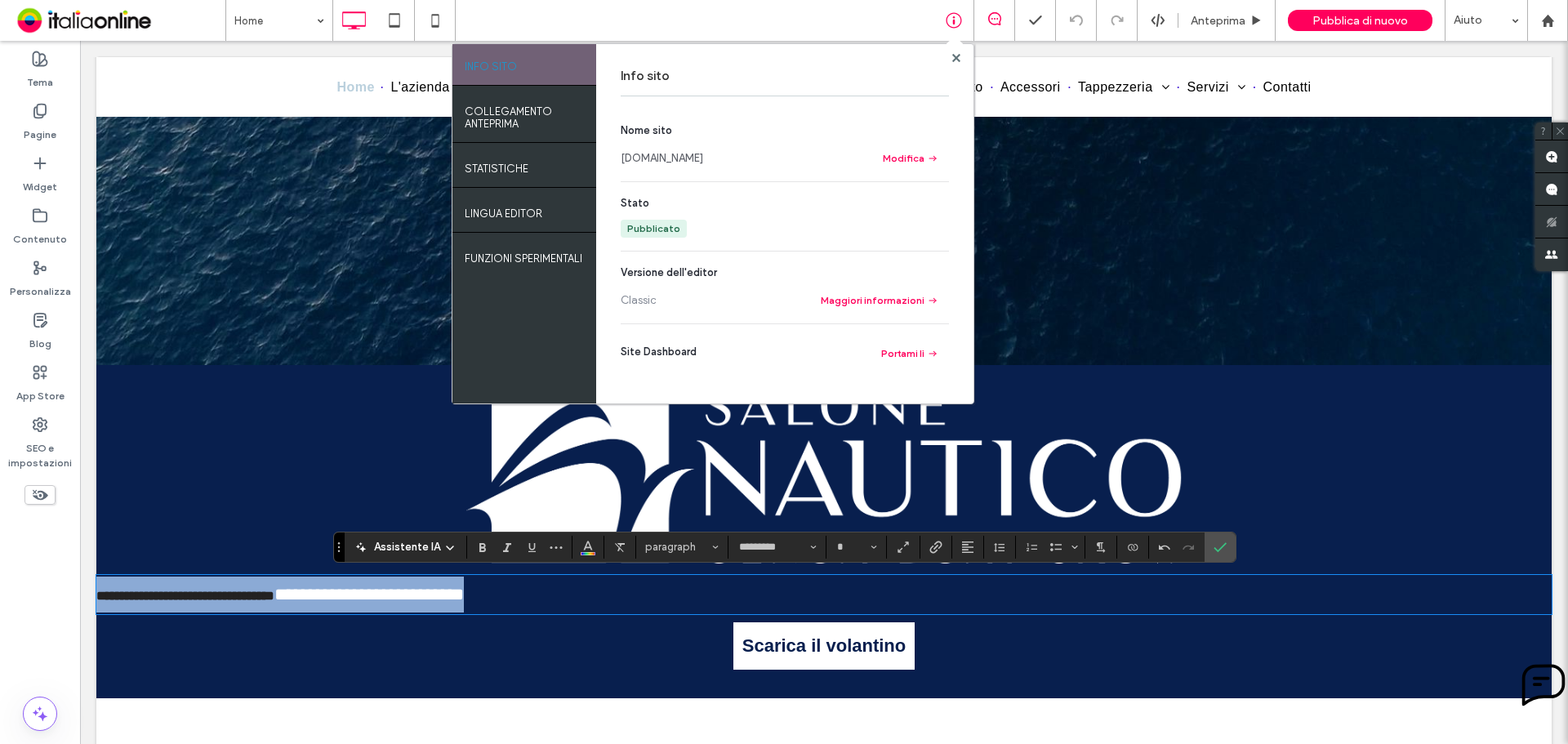
click at [274, 599] on strong "**********" at bounding box center [185, 596] width 178 height 12
type input "**"
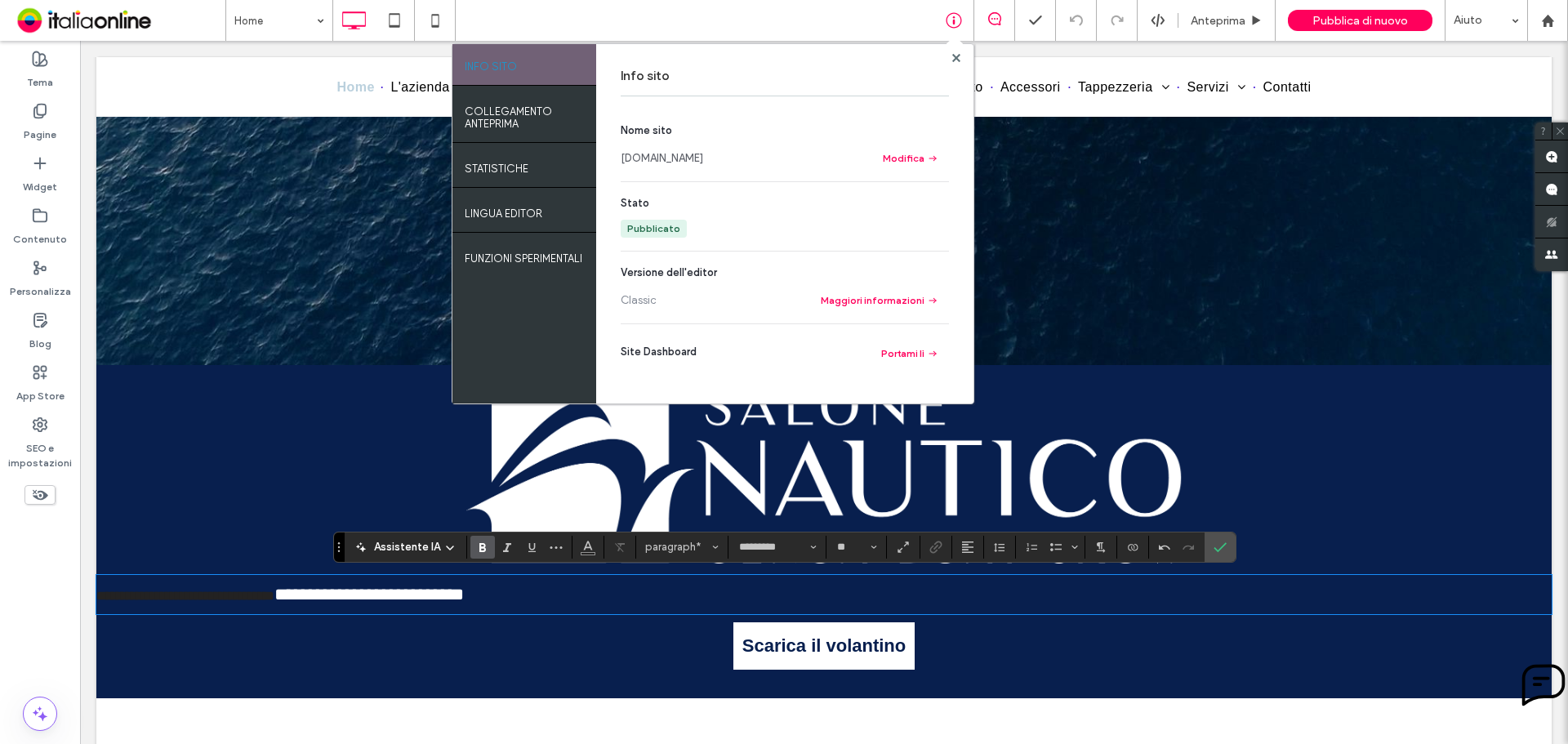
click at [274, 590] on strong "**********" at bounding box center [185, 596] width 178 height 12
drag, startPoint x: 415, startPoint y: 596, endPoint x: 353, endPoint y: 591, distance: 62.2
click at [354, 591] on span "**********" at bounding box center [374, 594] width 189 height 18
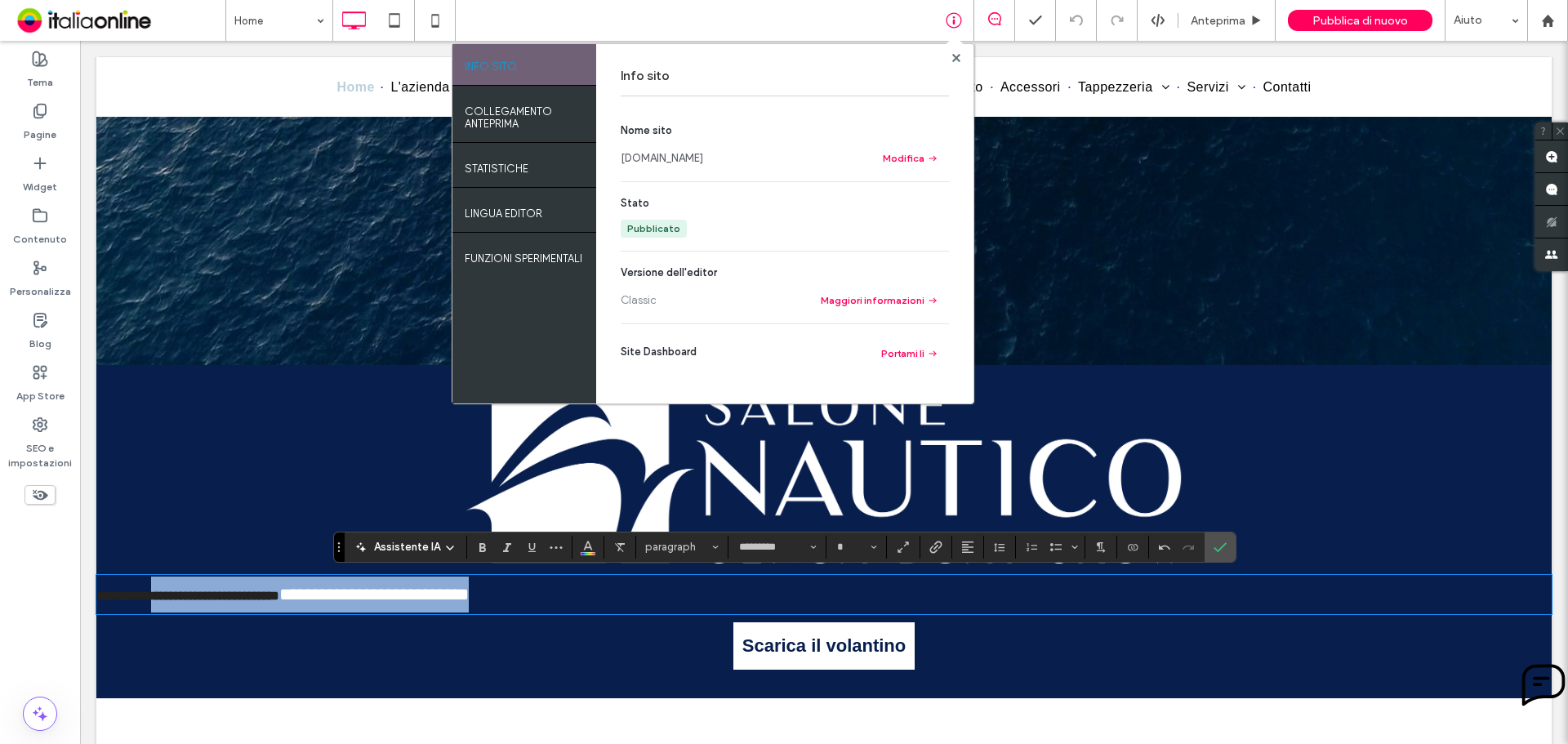
drag, startPoint x: 613, startPoint y: 606, endPoint x: 84, endPoint y: 592, distance: 529.2
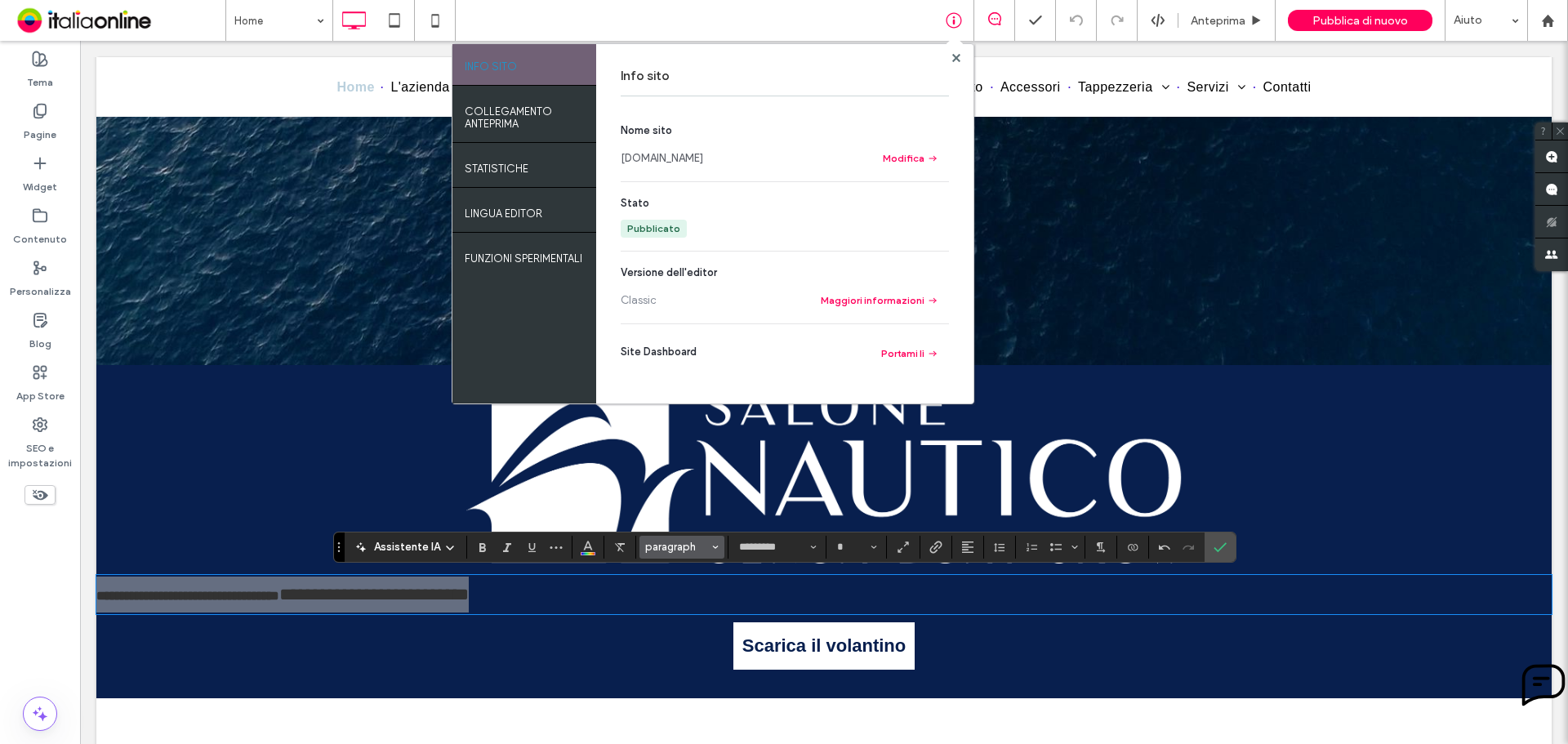
click at [686, 545] on span "paragraph" at bounding box center [676, 547] width 64 height 12
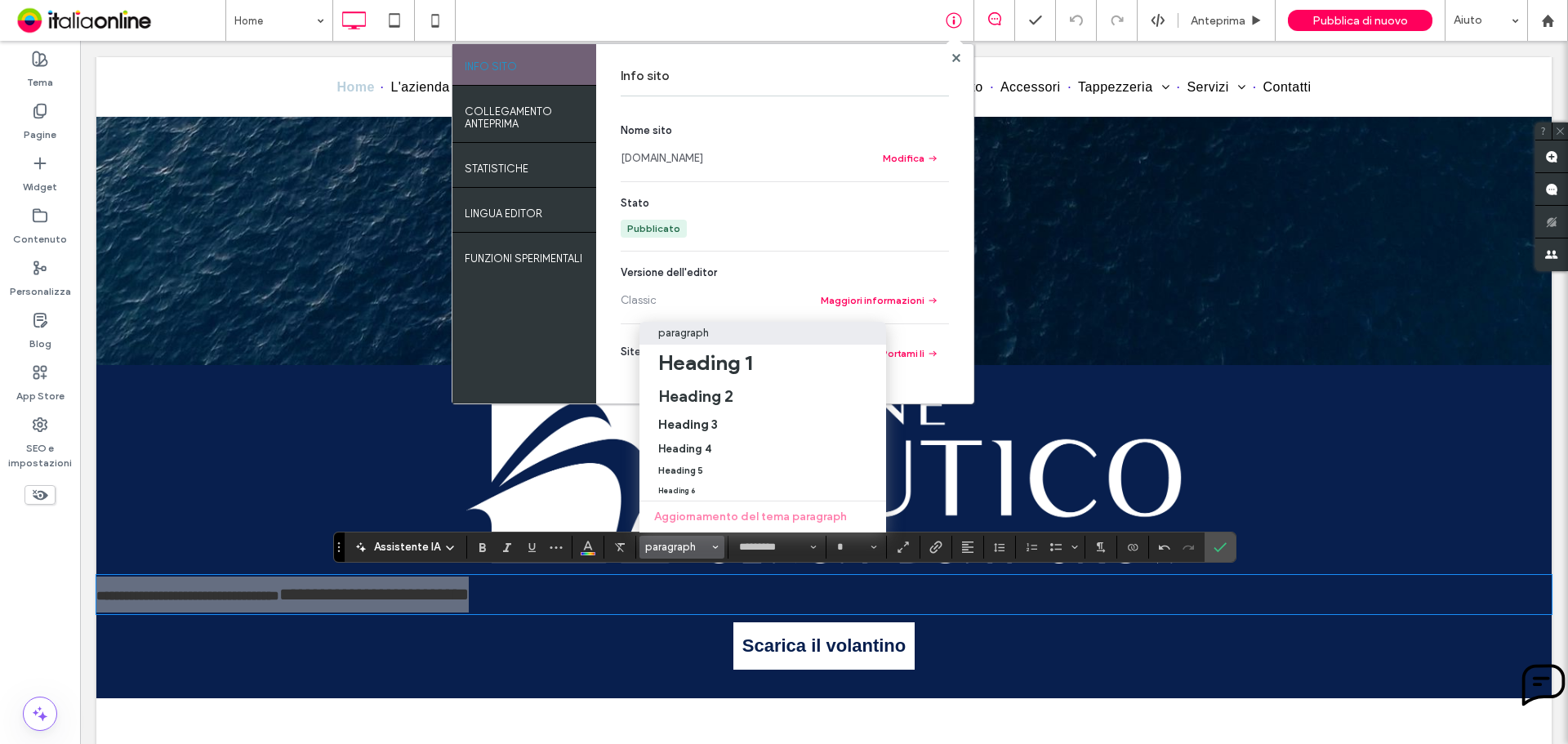
click at [696, 326] on p "paragraph" at bounding box center [683, 332] width 50 height 12
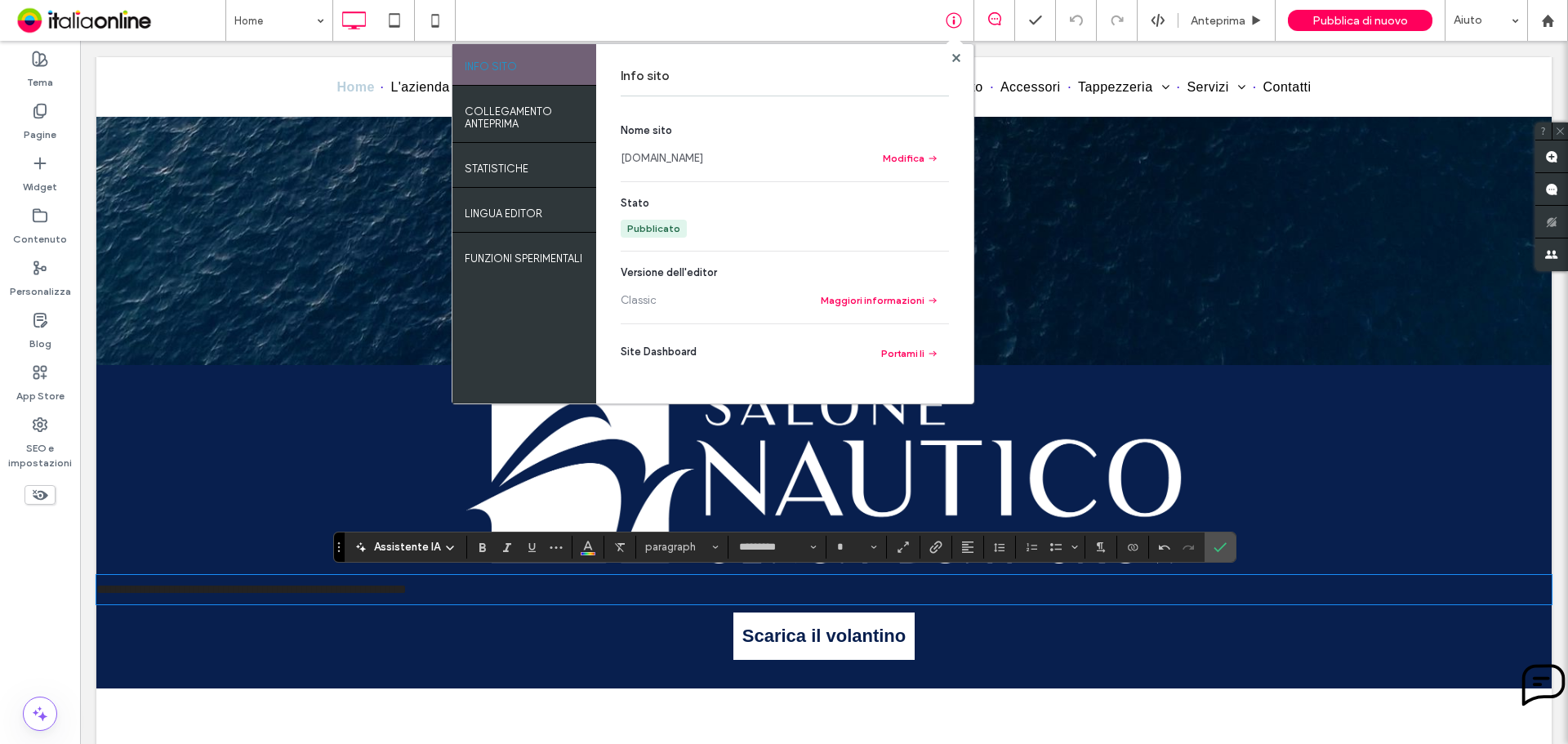
type input "**"
click at [839, 548] on input "**" at bounding box center [851, 547] width 32 height 13
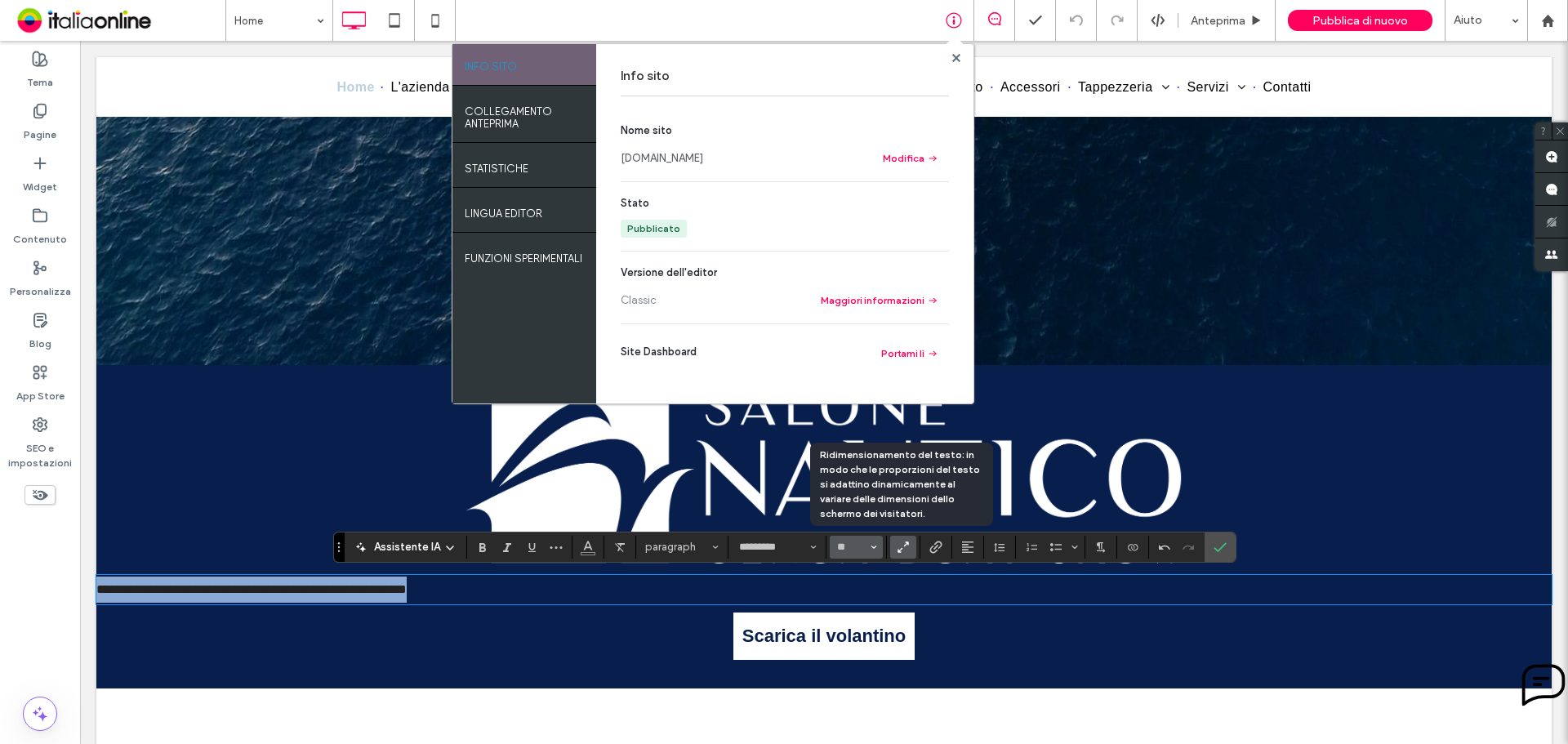
type input "**"
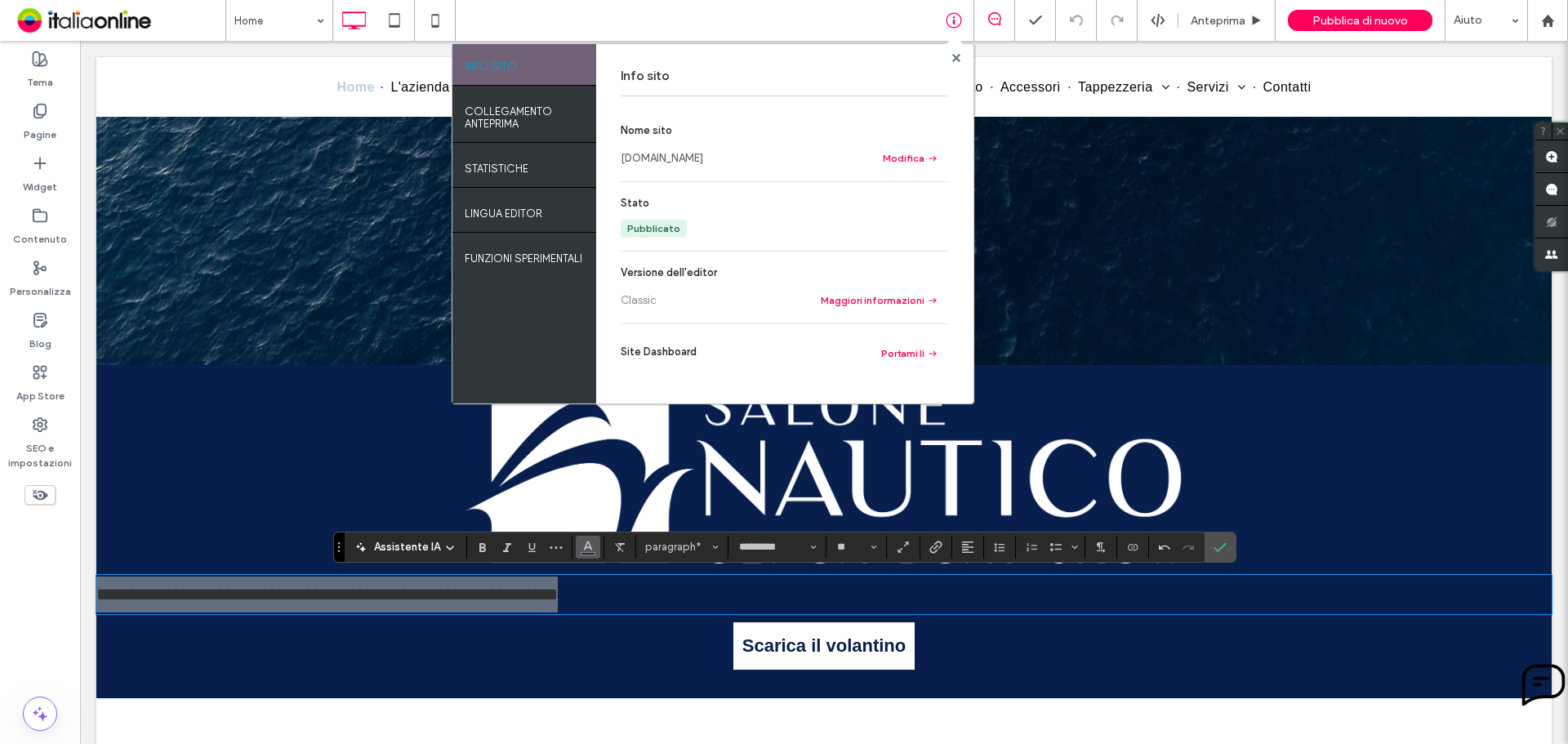
click at [584, 541] on icon "Colore" at bounding box center [588, 545] width 13 height 13
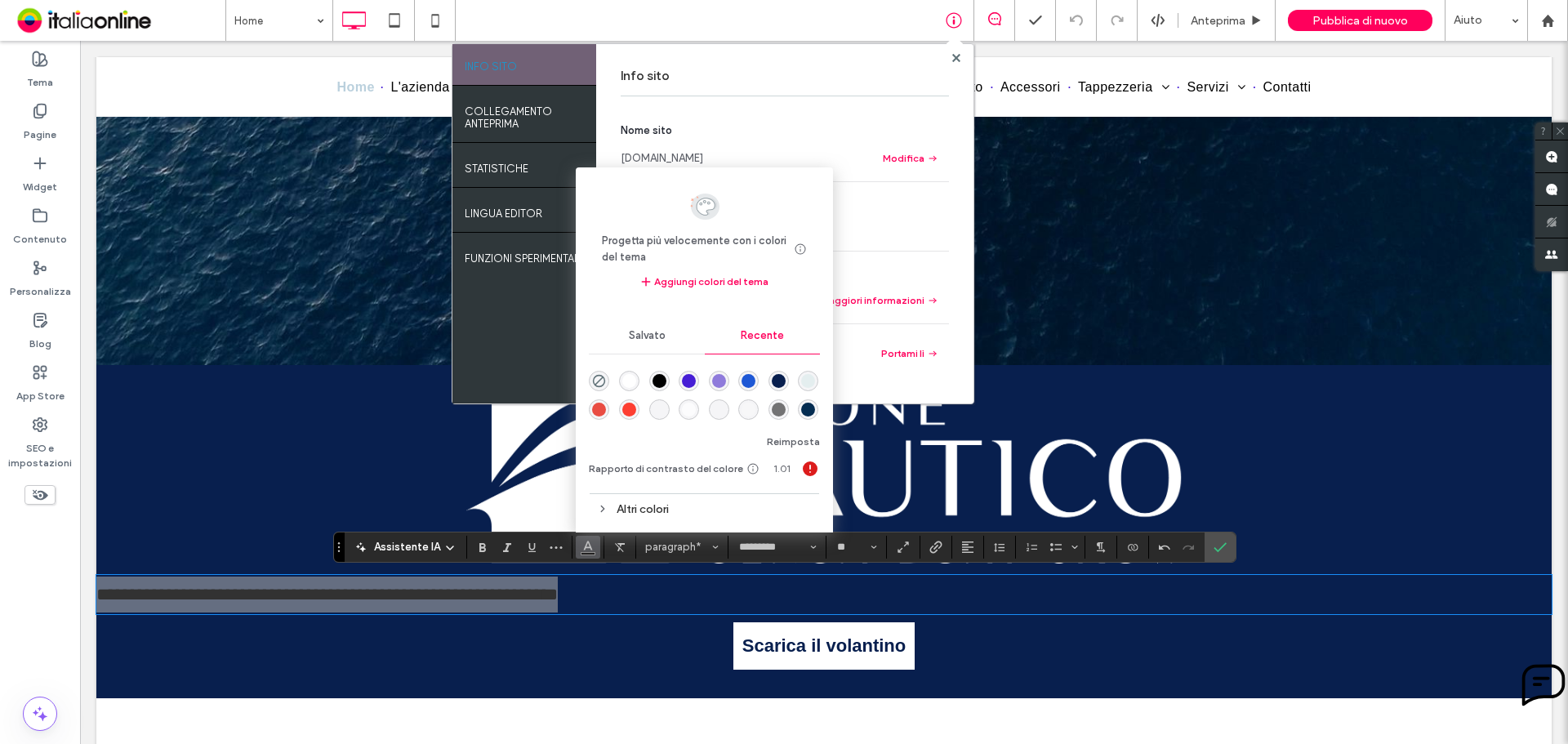
click at [623, 378] on div "rgba(255, 255, 255, 1)" at bounding box center [629, 381] width 14 height 14
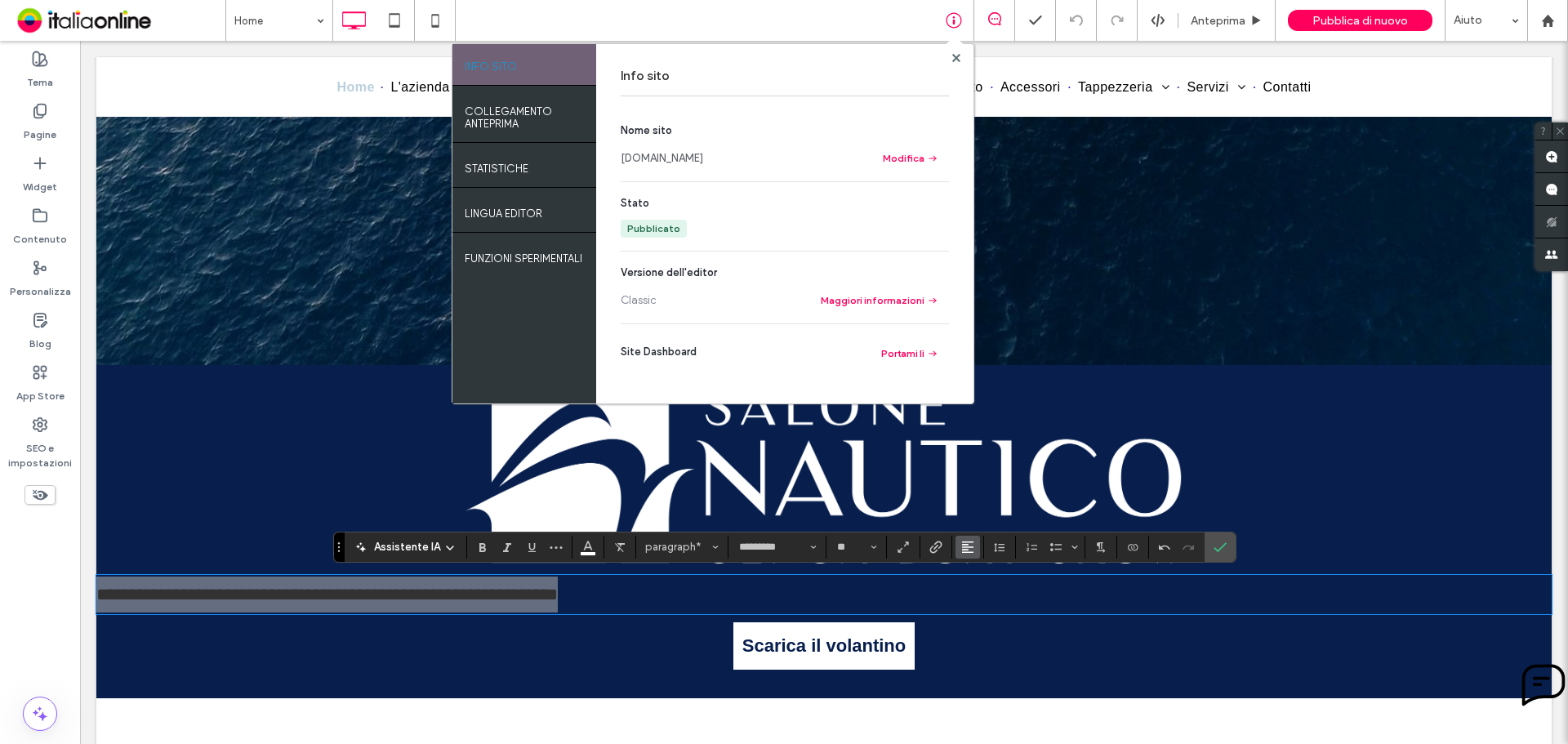
click at [968, 546] on icon "Allineamento" at bounding box center [967, 547] width 13 height 13
click at [987, 466] on div "ui.textEditor.alignment.center" at bounding box center [984, 472] width 21 height 13
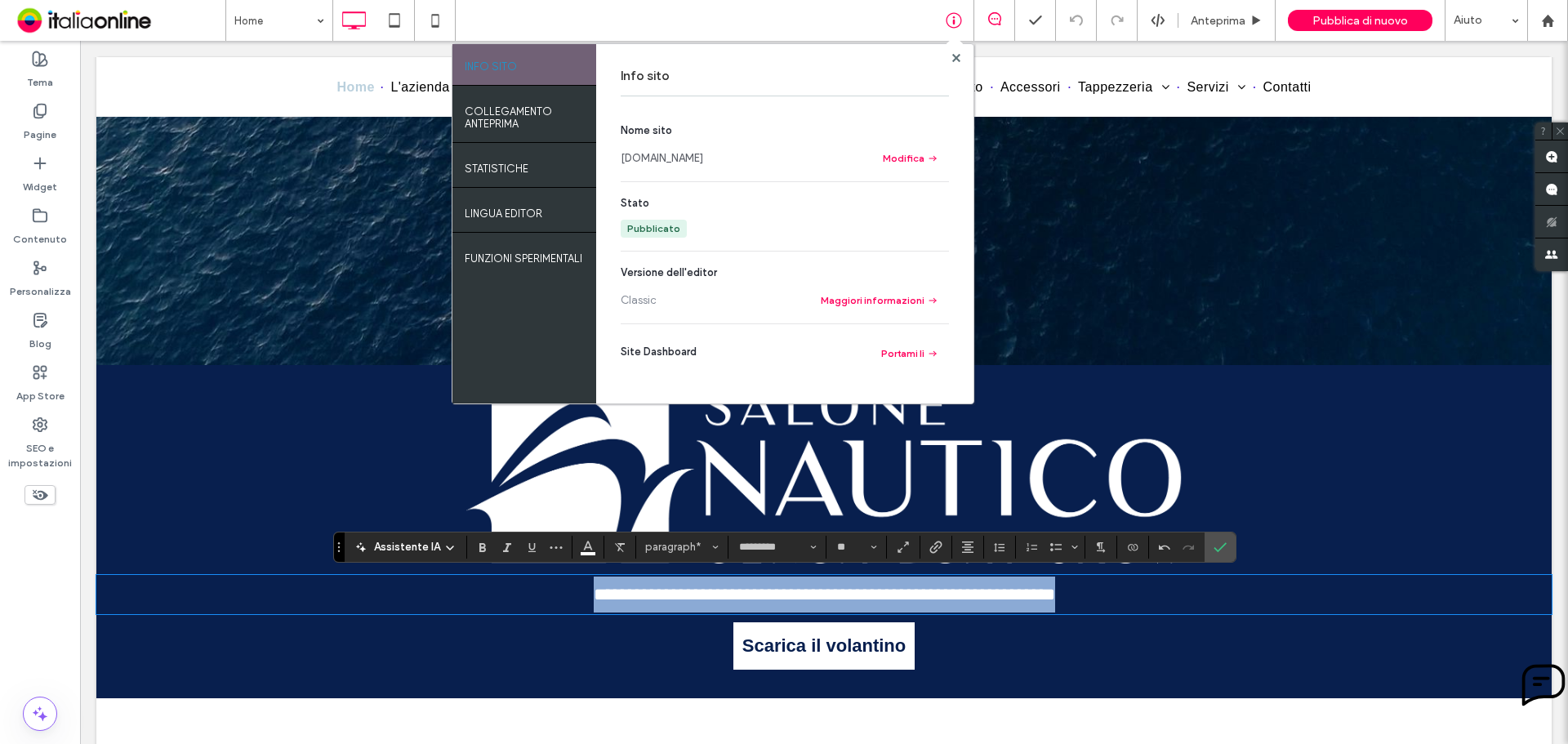
click at [616, 588] on span "**********" at bounding box center [824, 594] width 462 height 18
drag, startPoint x: 550, startPoint y: 589, endPoint x: 843, endPoint y: 593, distance: 293.0
click at [843, 593] on p "**********" at bounding box center [824, 595] width 1455 height 36
click at [678, 594] on span "**********" at bounding box center [726, 594] width 264 height 18
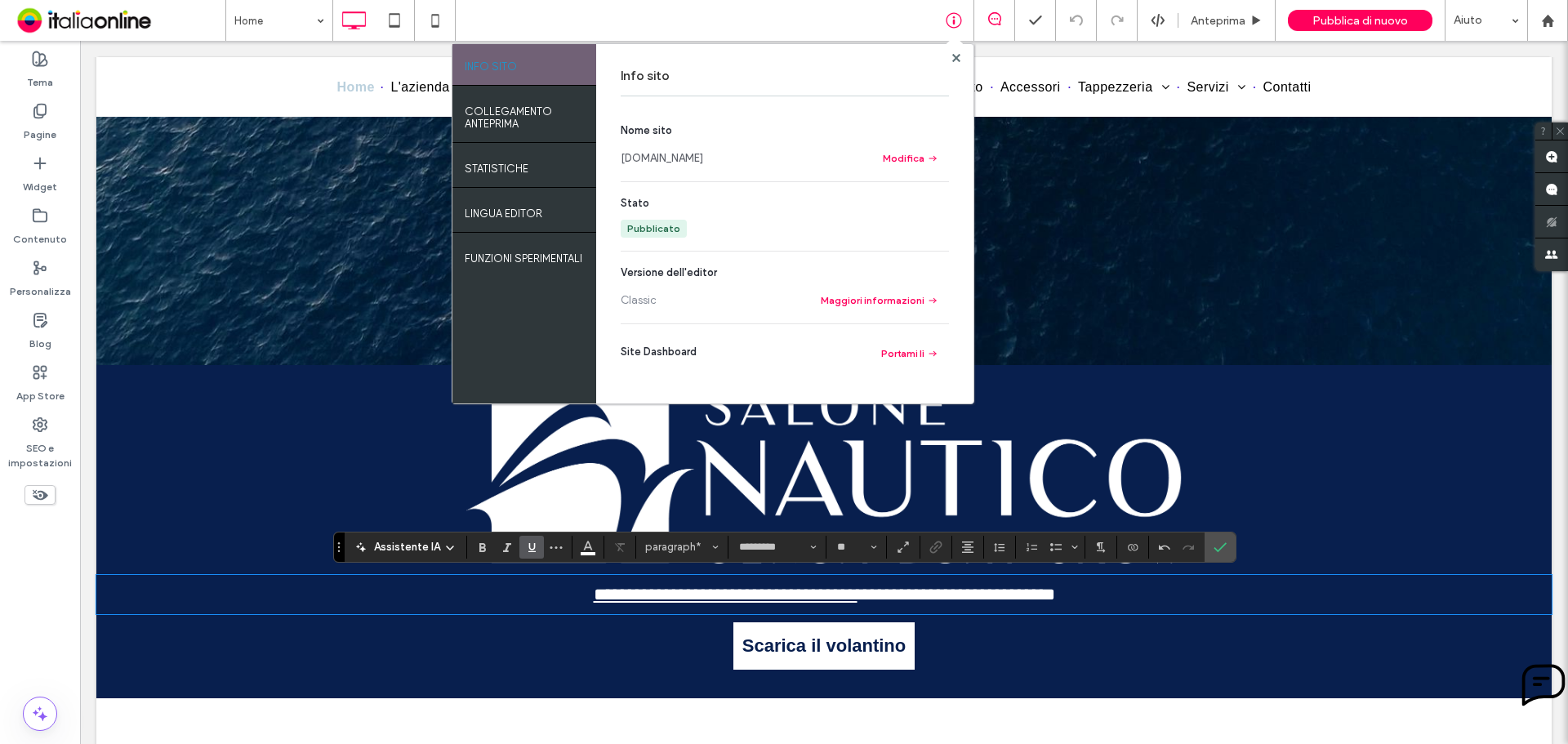
click at [1201, 549] on section at bounding box center [1176, 547] width 55 height 23
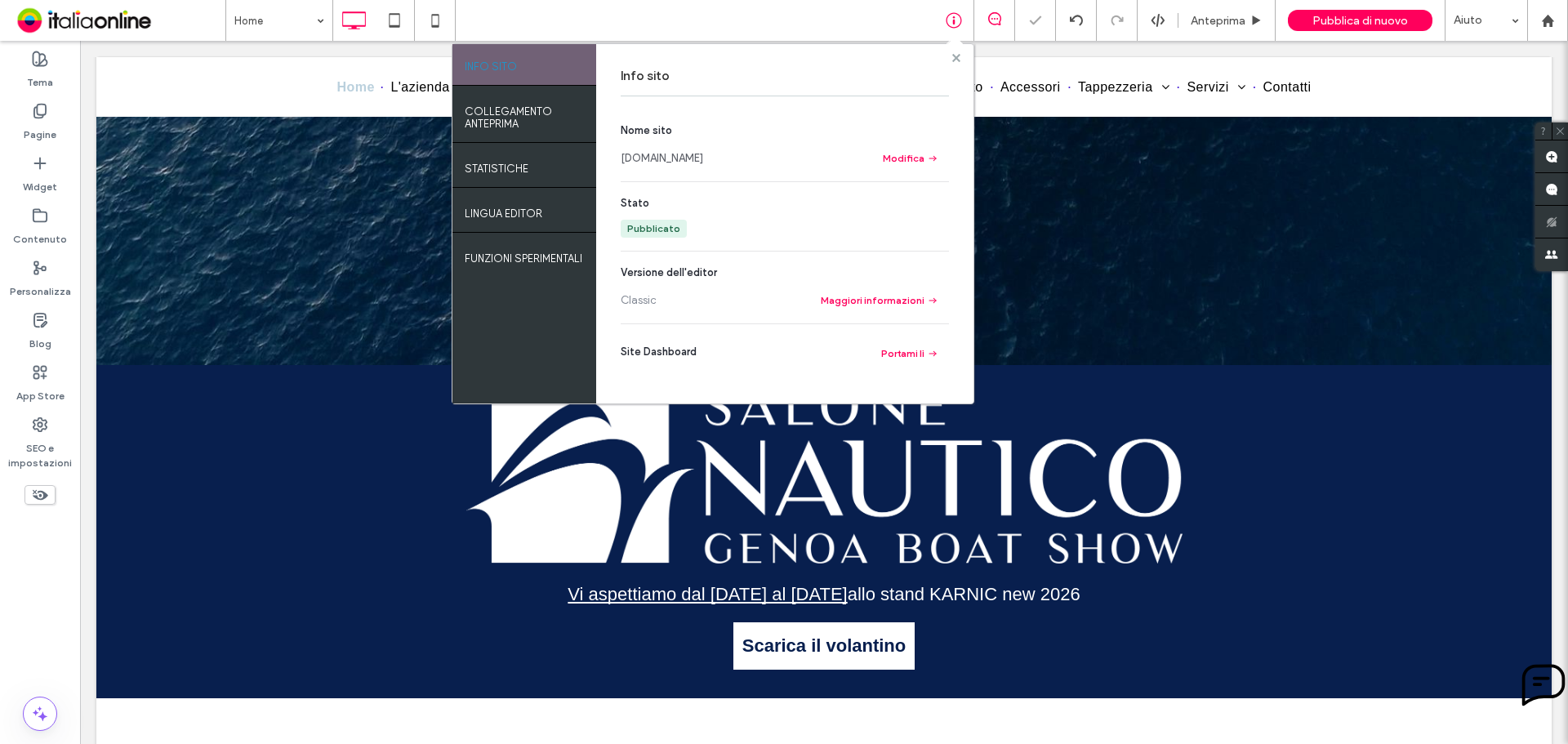
click at [954, 58] on icon at bounding box center [956, 58] width 9 height 9
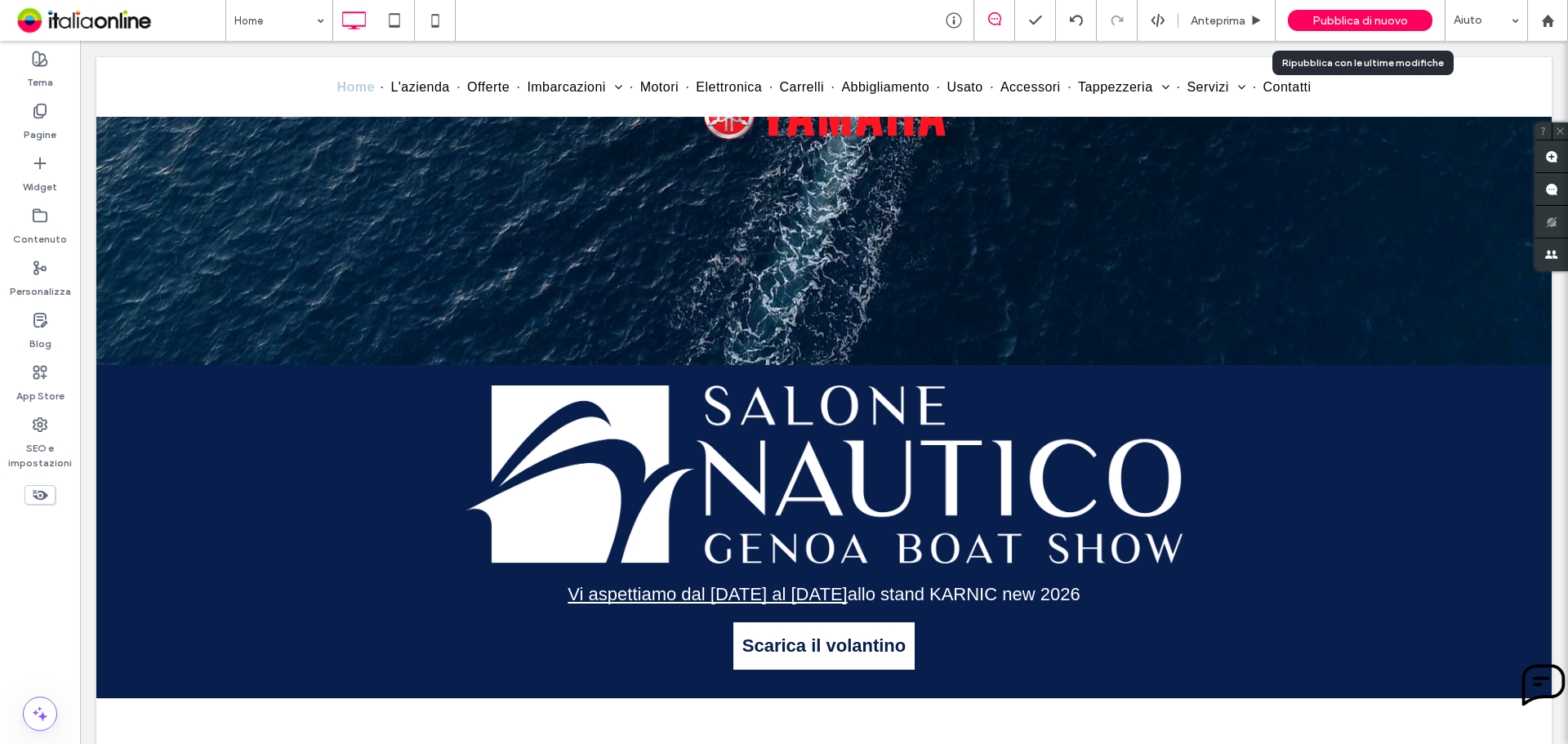
click at [1357, 17] on span "Pubblica di nuovo" at bounding box center [1360, 20] width 95 height 14
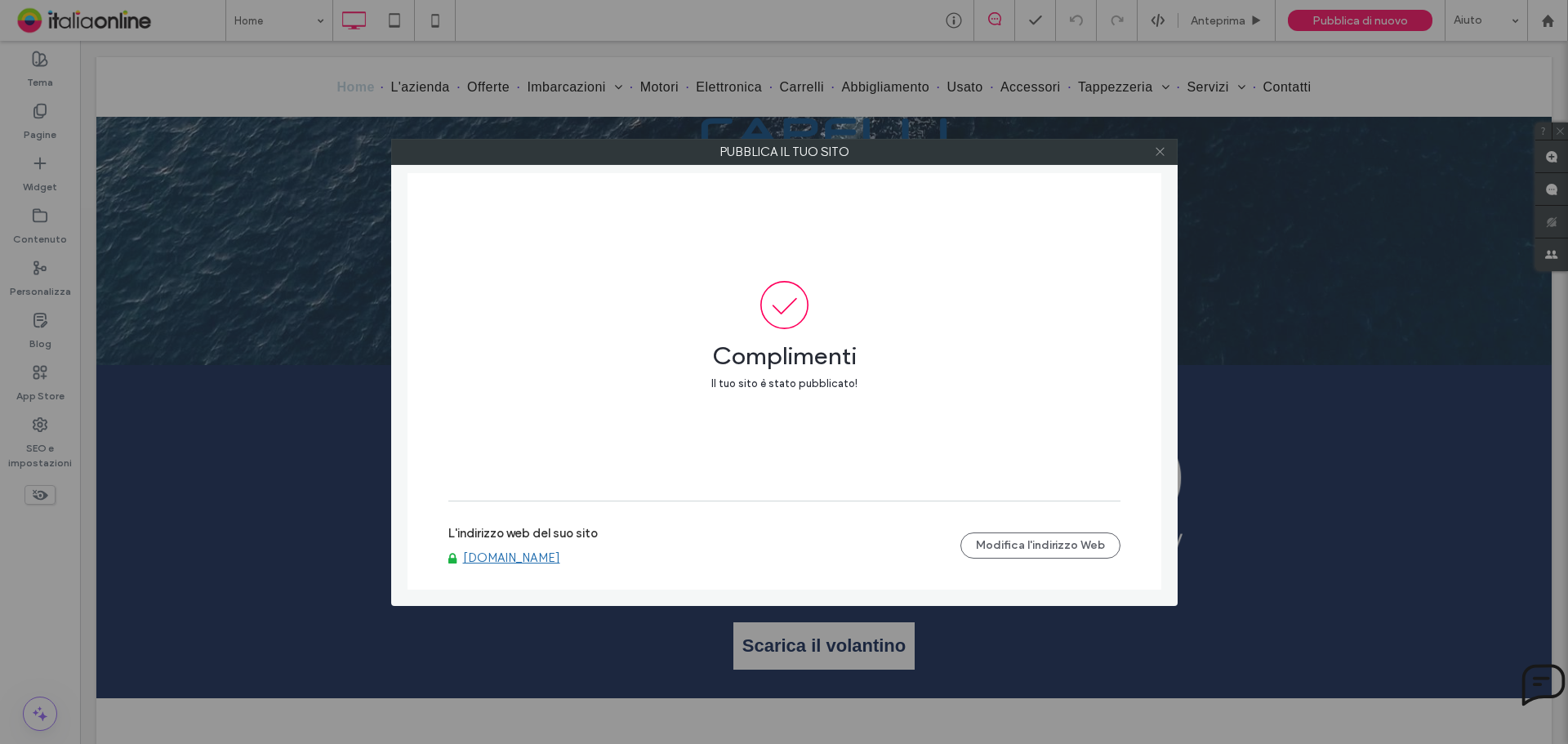
click at [1159, 146] on icon at bounding box center [1160, 152] width 12 height 12
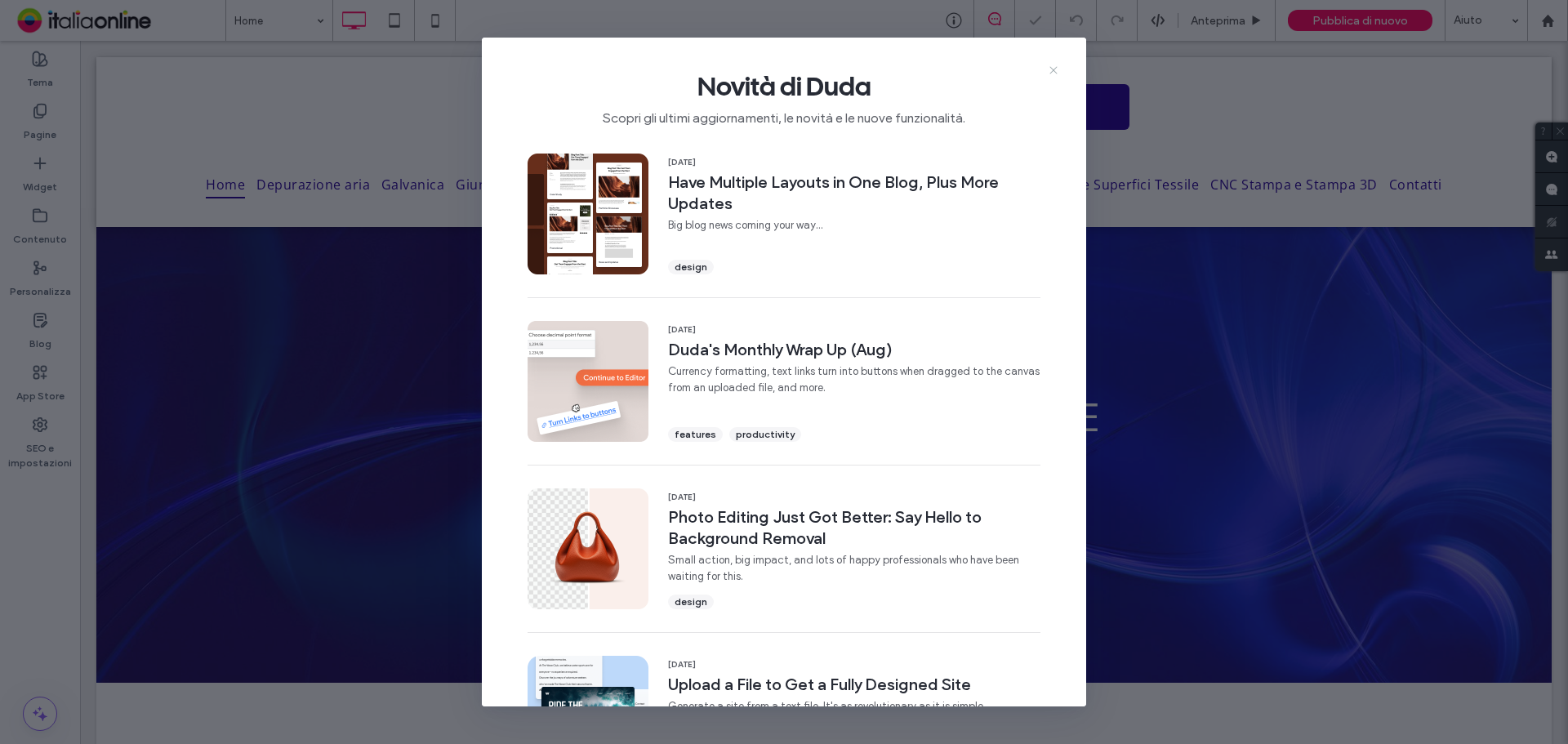
click at [1049, 80] on span "Novità di Duda" at bounding box center [784, 86] width 552 height 32
click at [1051, 73] on icon at bounding box center [1053, 70] width 13 height 13
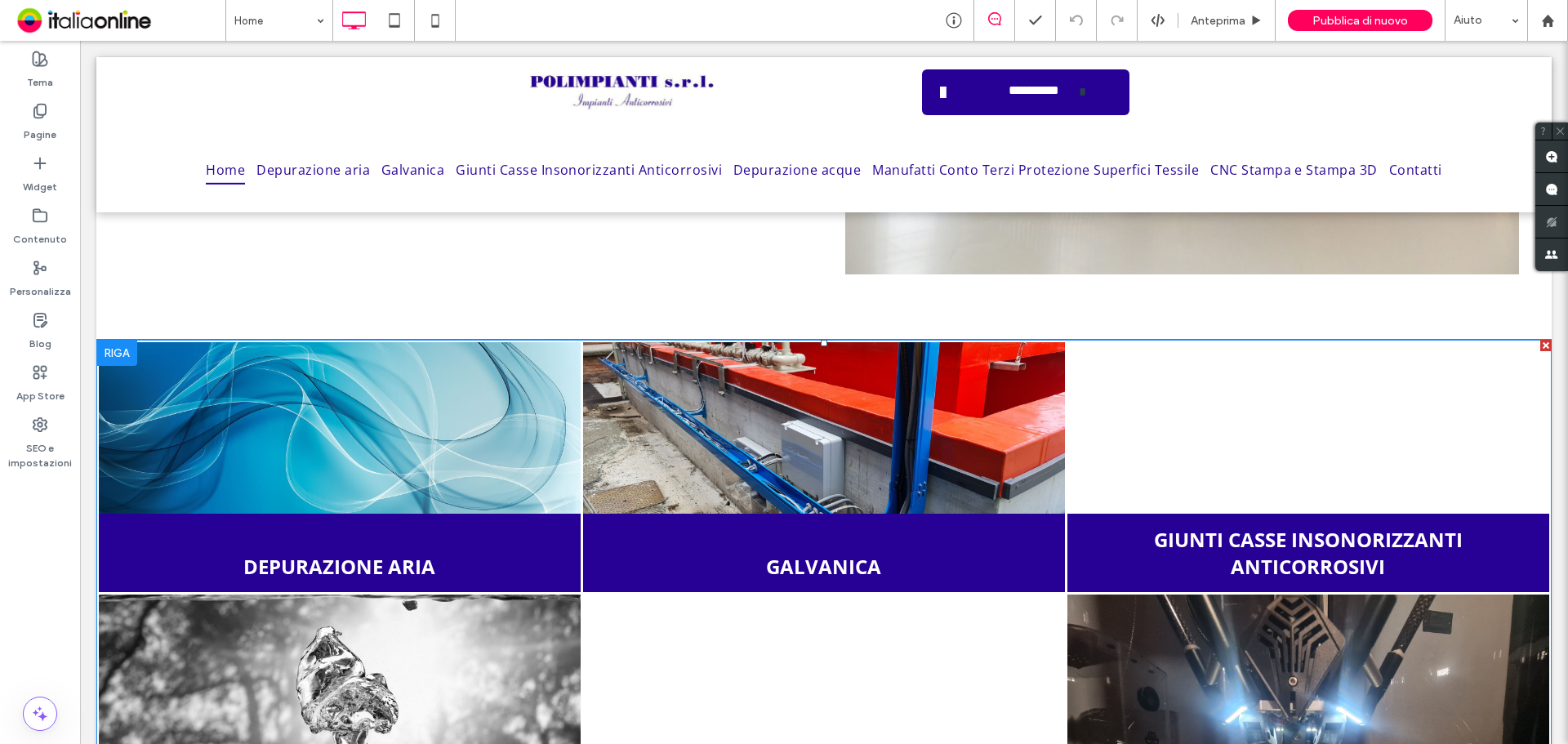
scroll to position [817, 0]
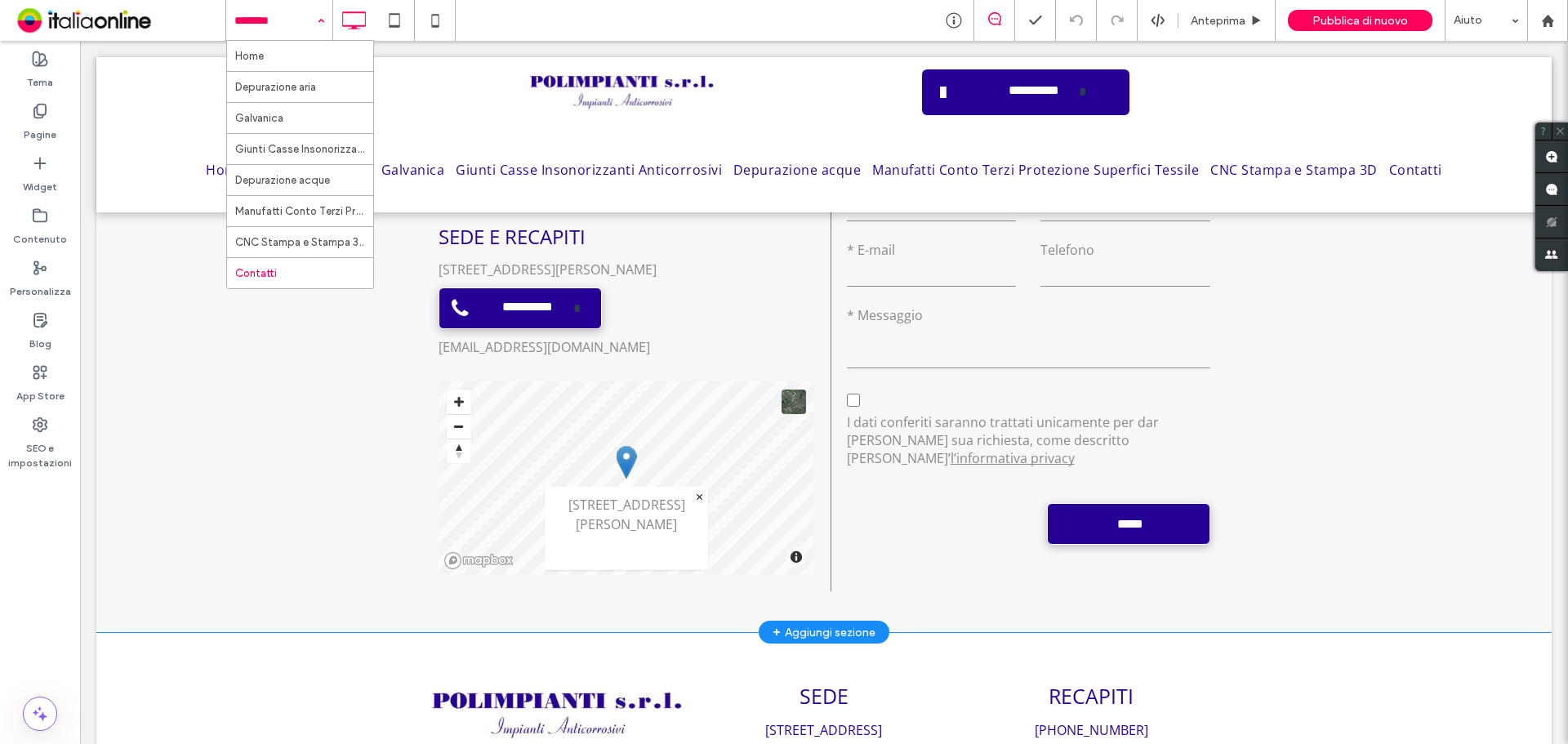
scroll to position [1101, 0]
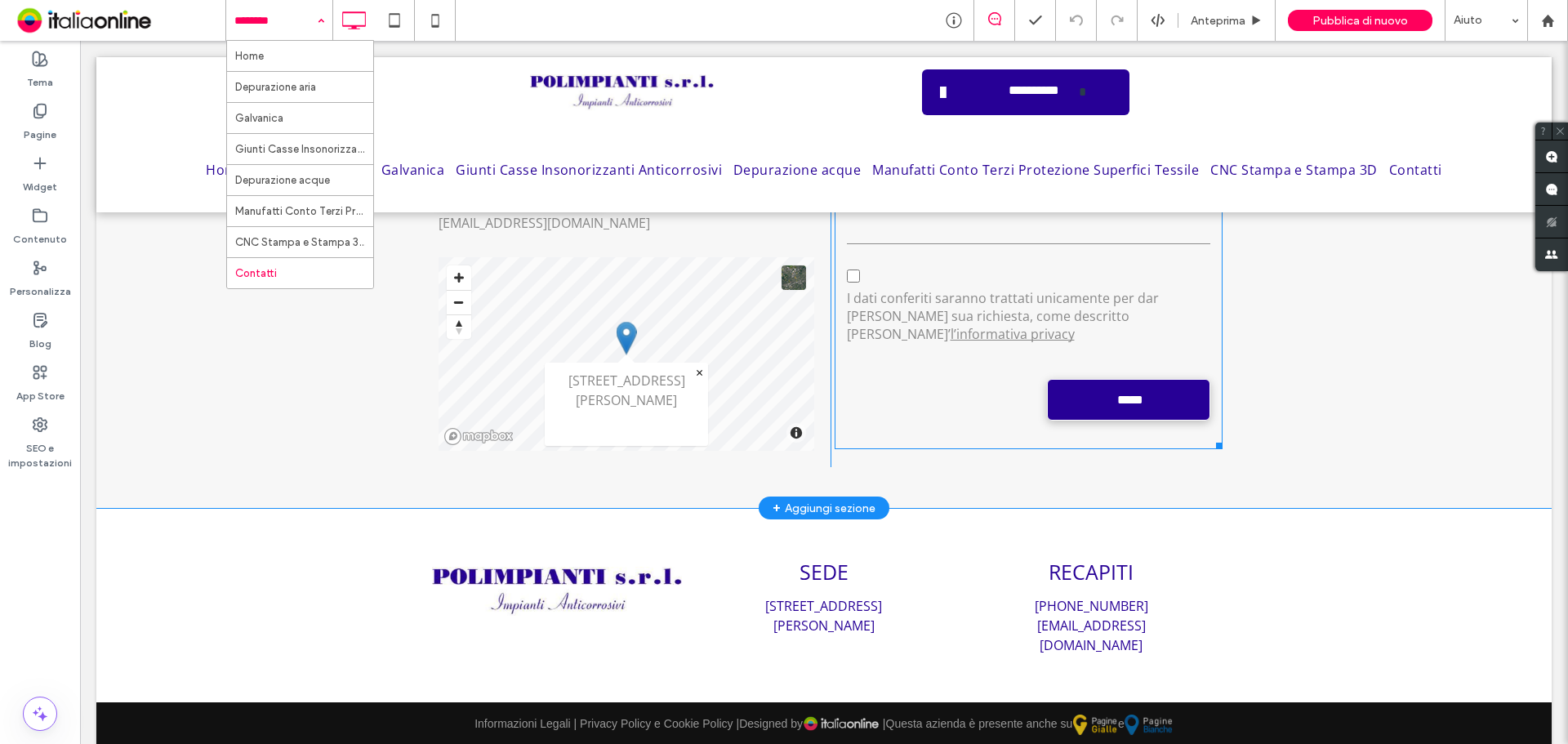
drag, startPoint x: 916, startPoint y: 309, endPoint x: 922, endPoint y: 332, distance: 23.8
click at [916, 309] on p "I dati conferiti saranno trattati unicamente per dar [PERSON_NAME] sua richiest…" at bounding box center [1002, 315] width 312 height 54
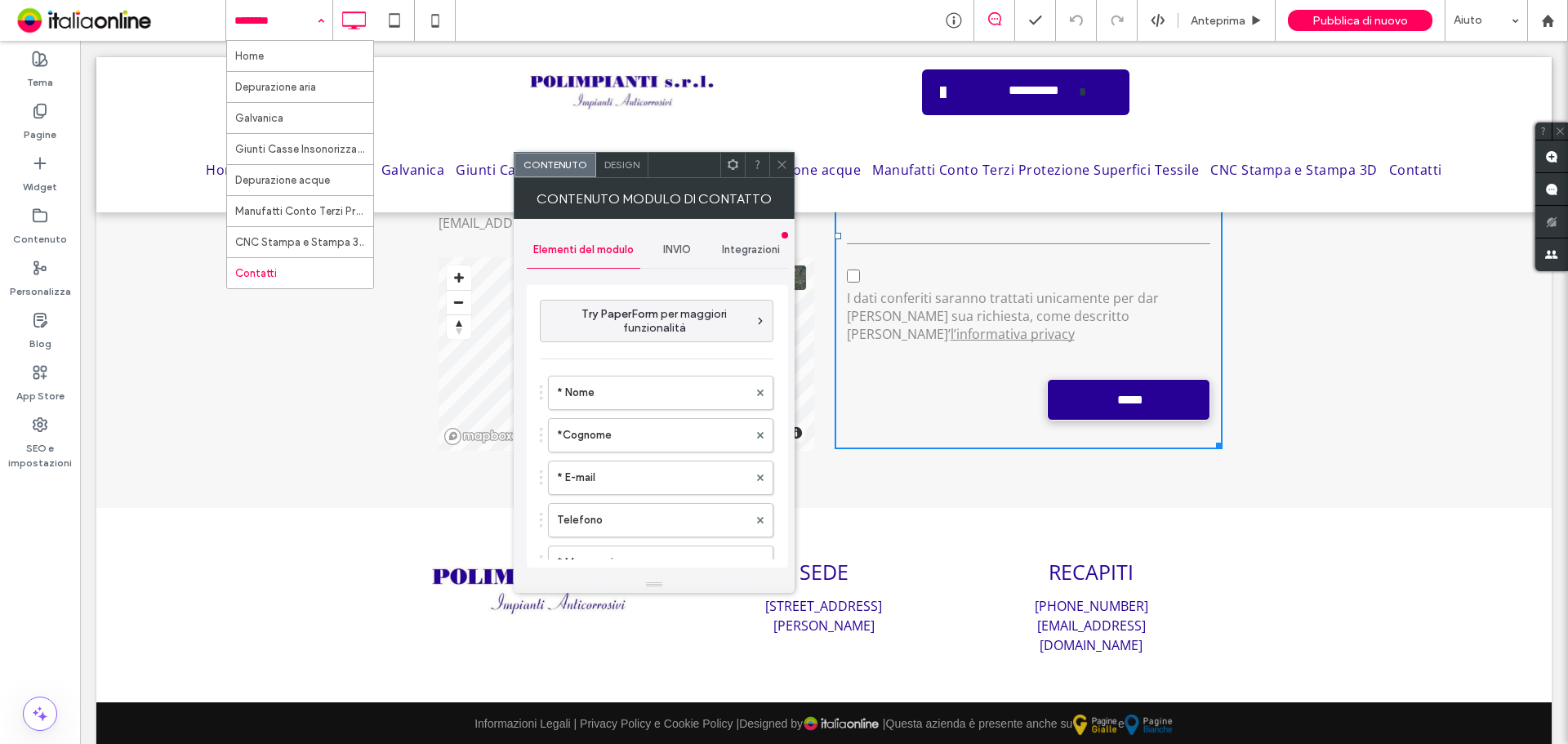
type input "*****"
type input "**********"
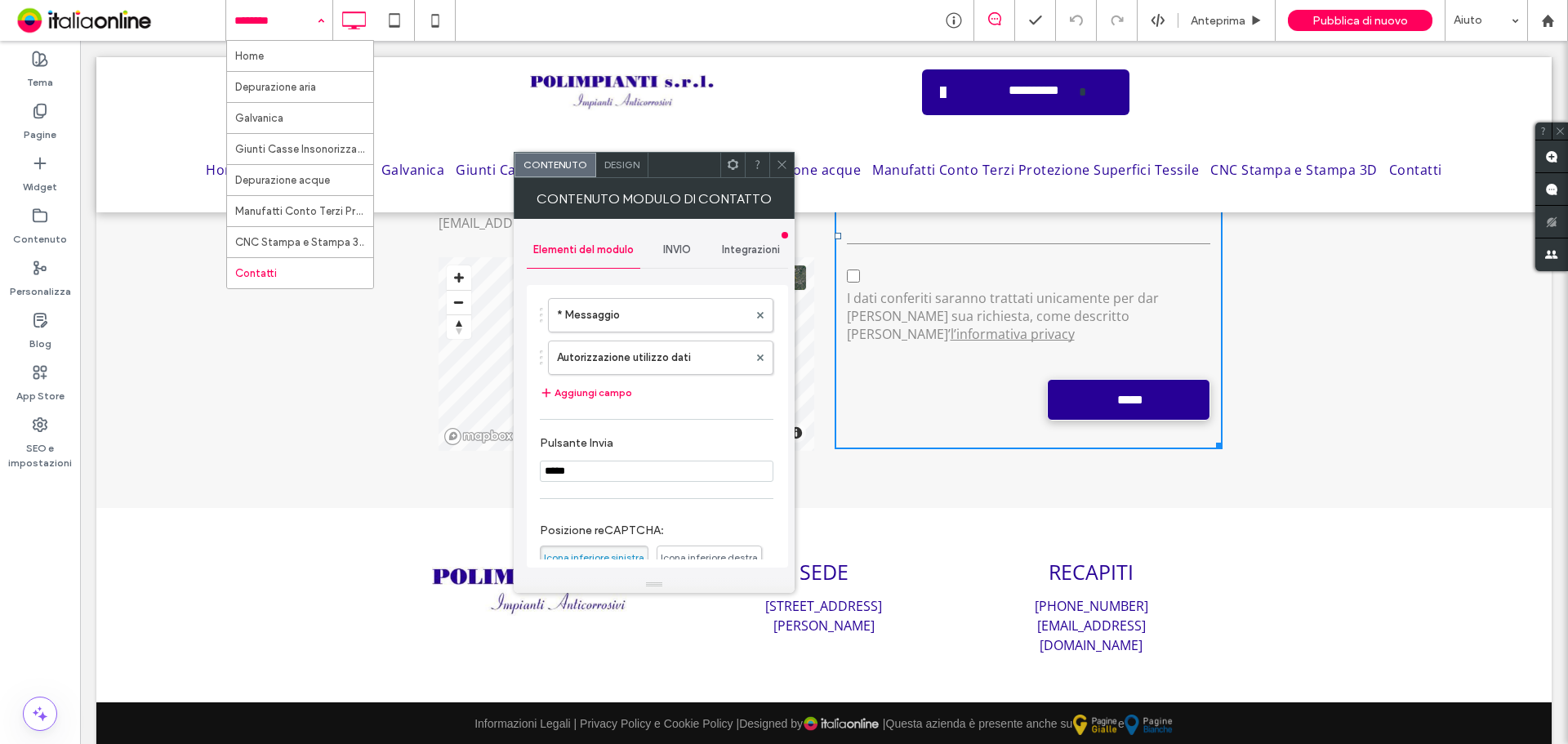
scroll to position [245, 0]
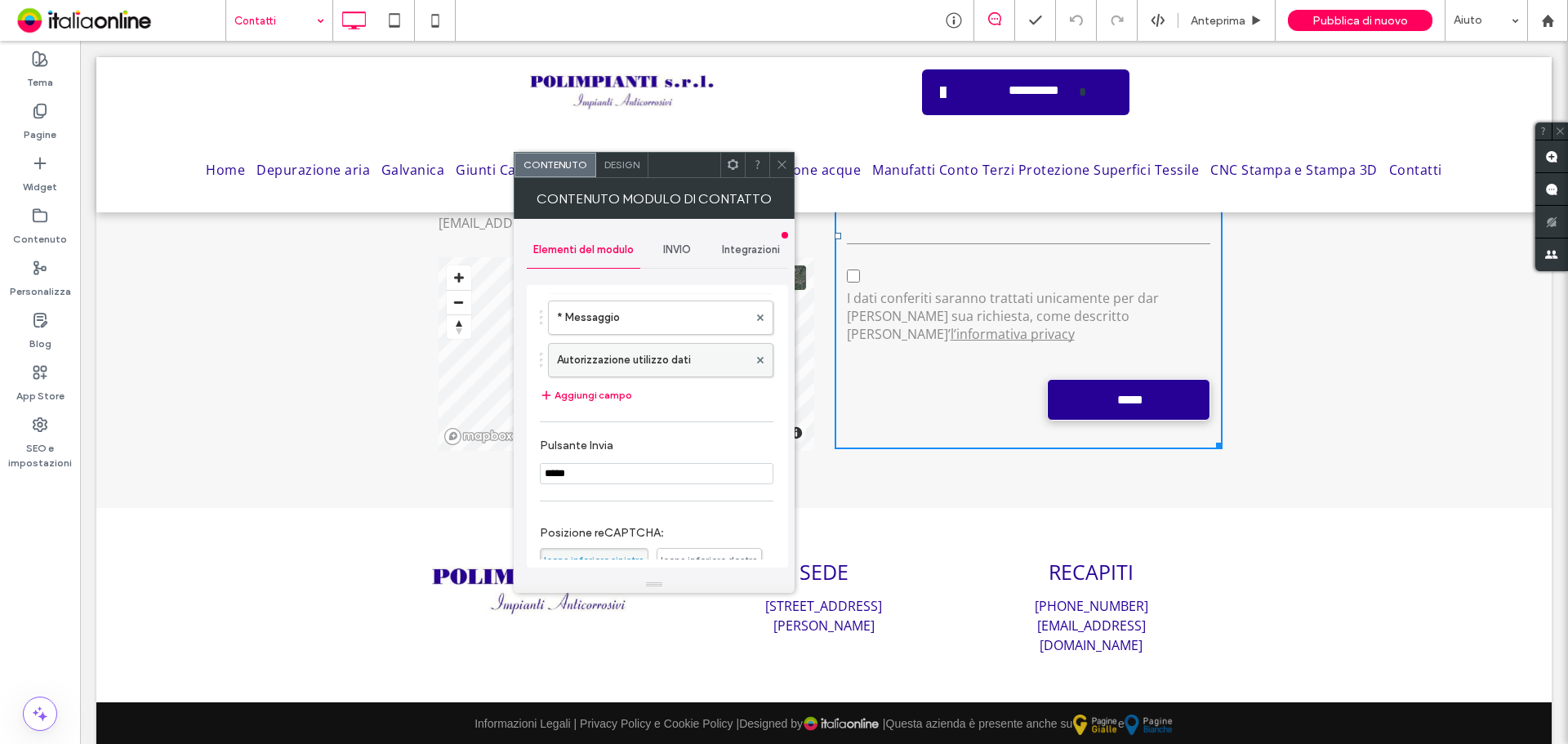
click at [663, 367] on label "Autorizzazione utilizzo dati" at bounding box center [652, 360] width 191 height 32
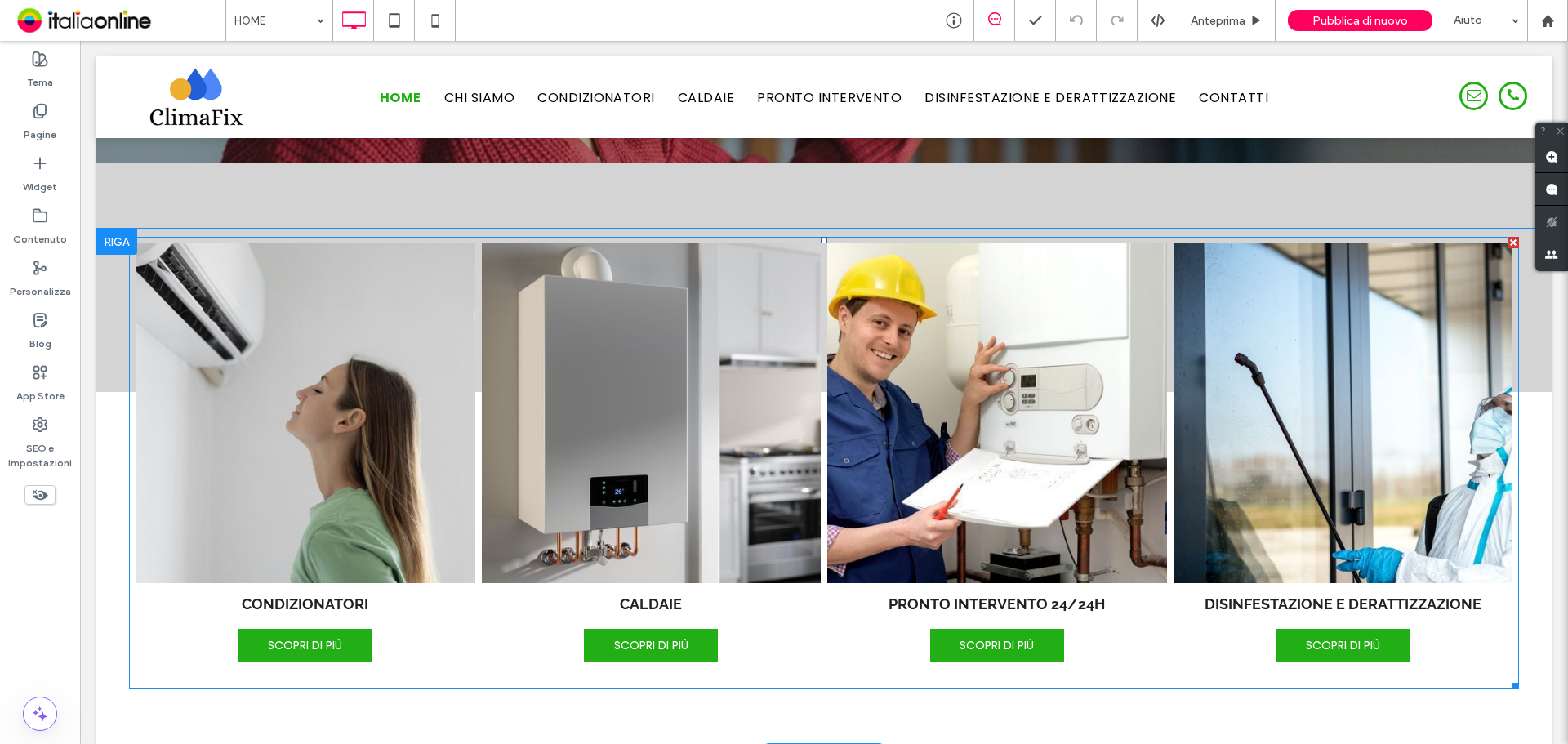
scroll to position [490, 0]
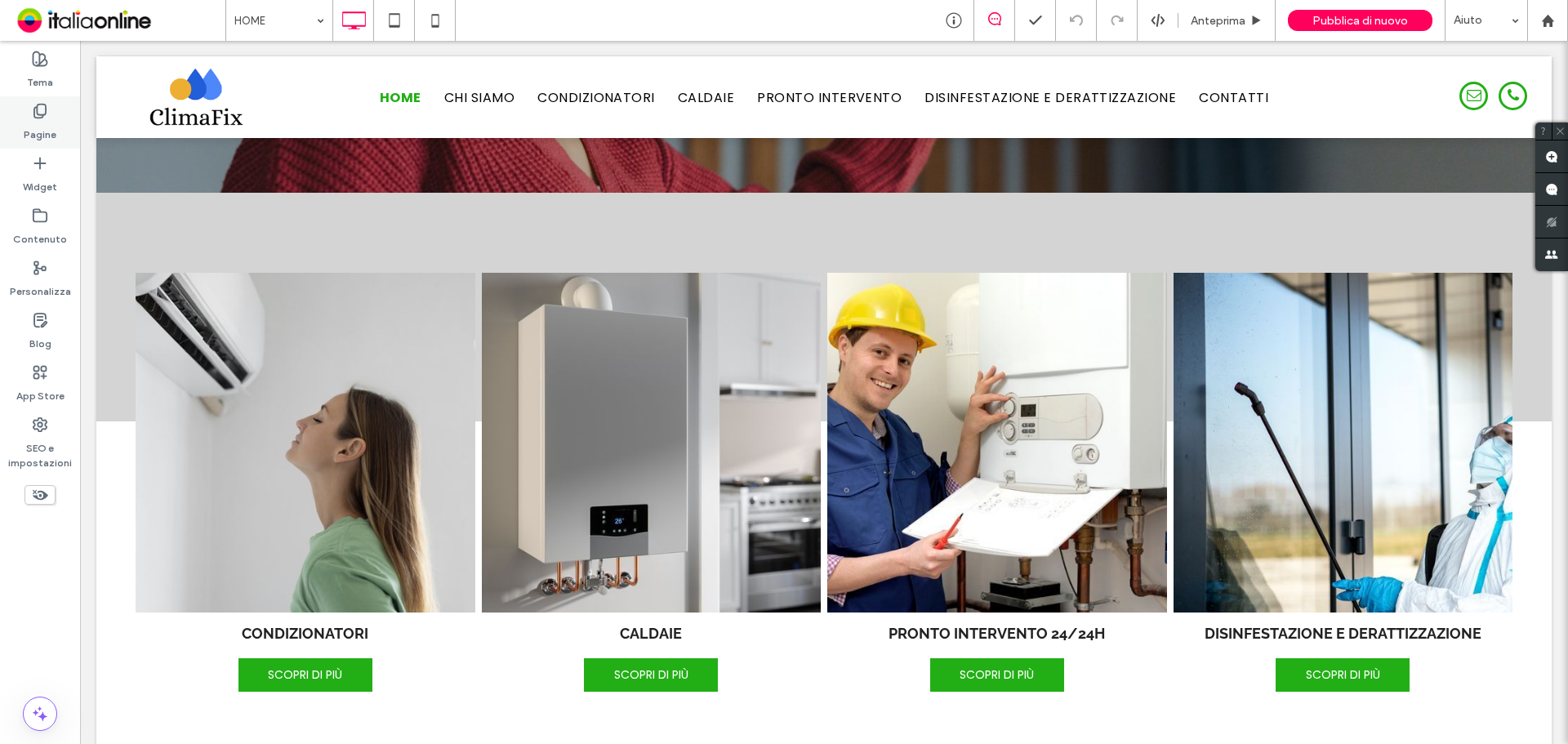
click at [52, 136] on label "Pagine" at bounding box center [40, 130] width 32 height 23
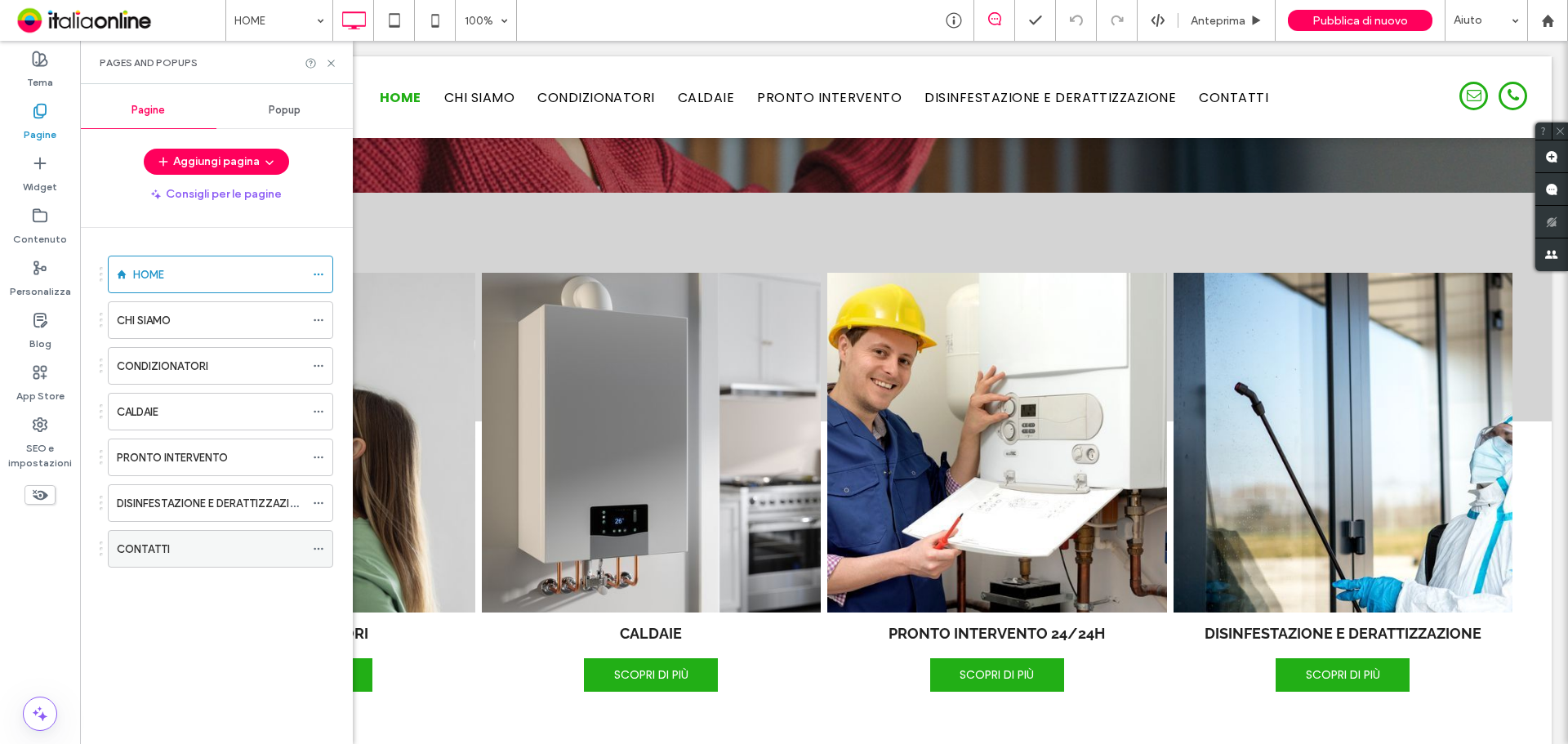
click at [256, 551] on div "CONTATTI" at bounding box center [210, 550] width 188 height 17
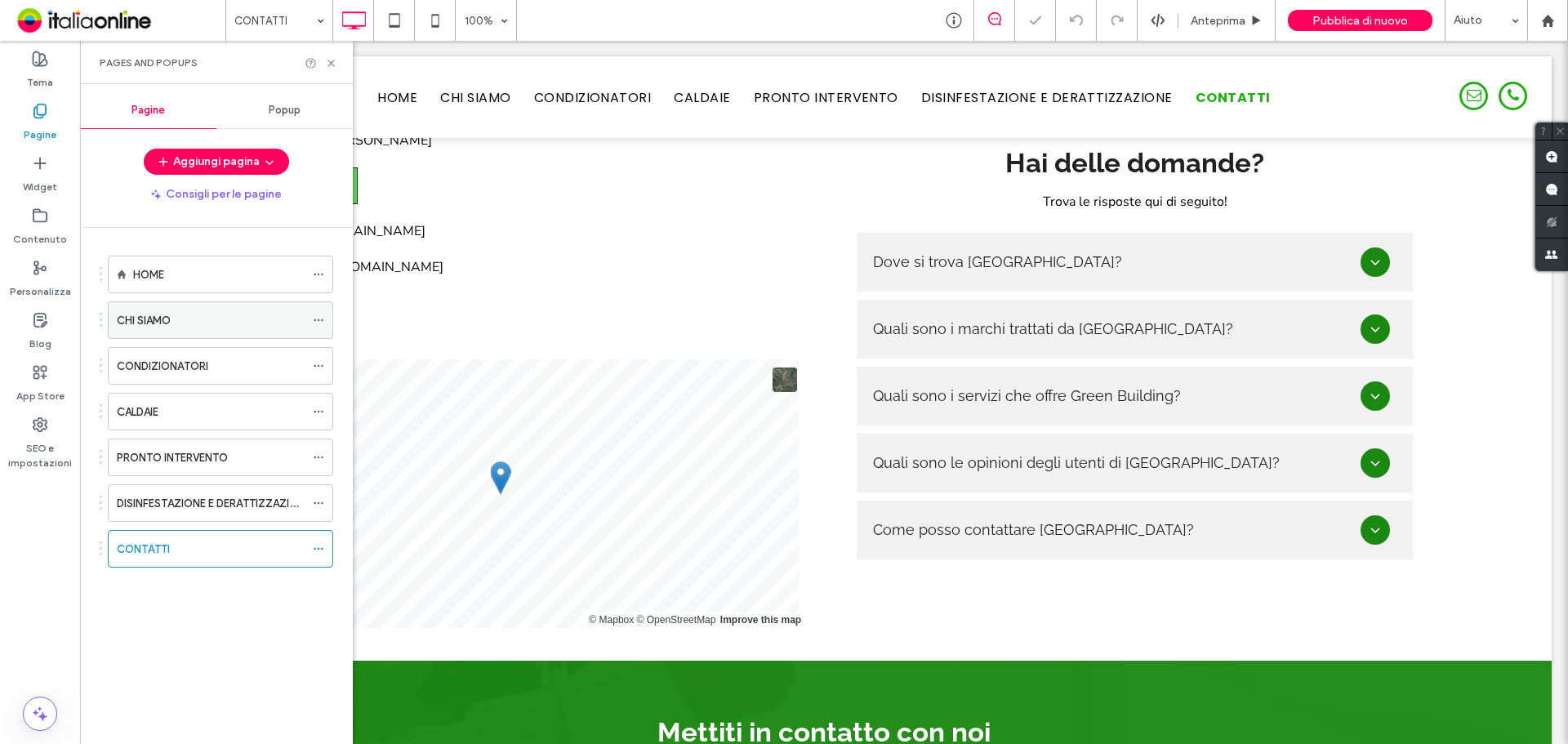
scroll to position [879, 0]
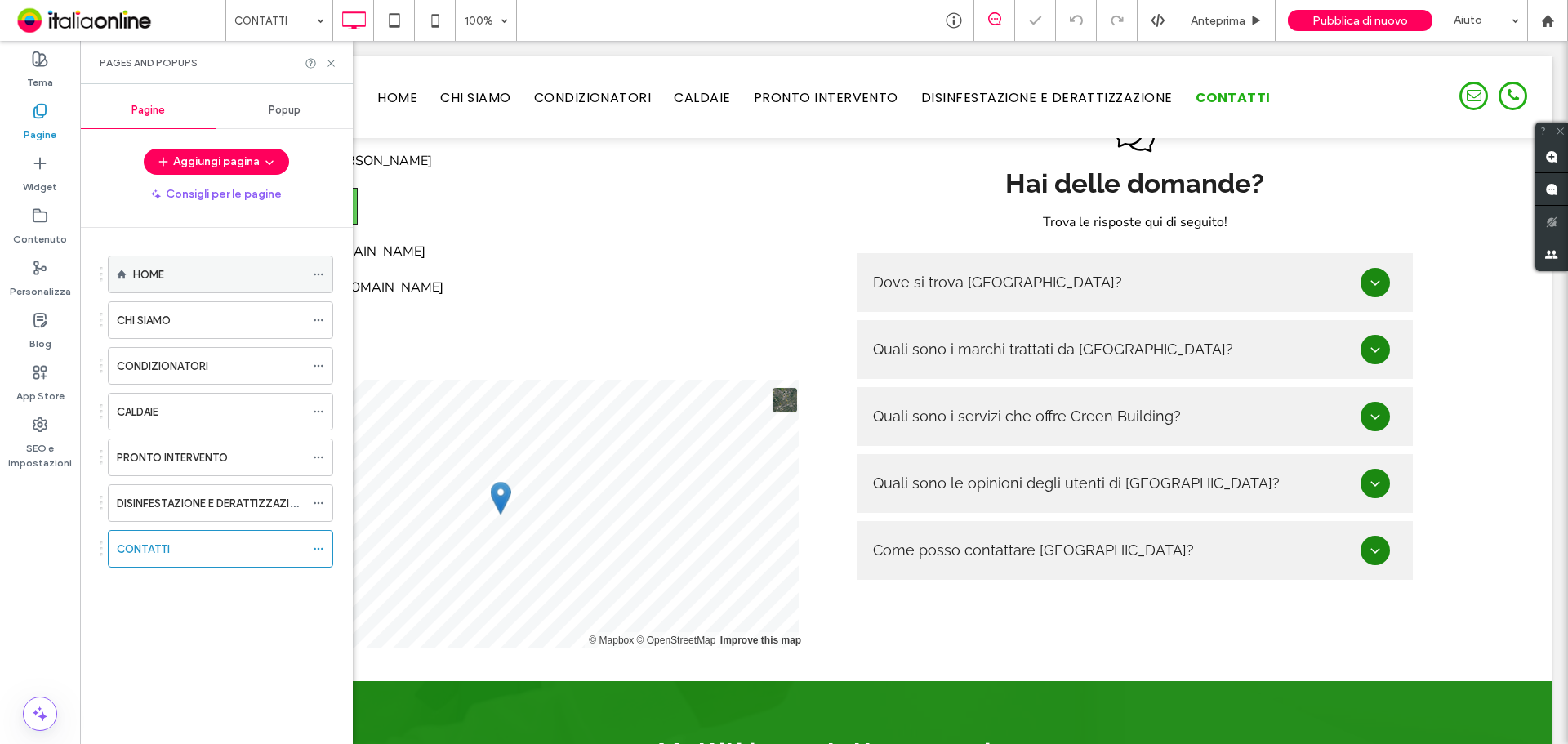
click at [188, 283] on div "HOME" at bounding box center [218, 275] width 171 height 17
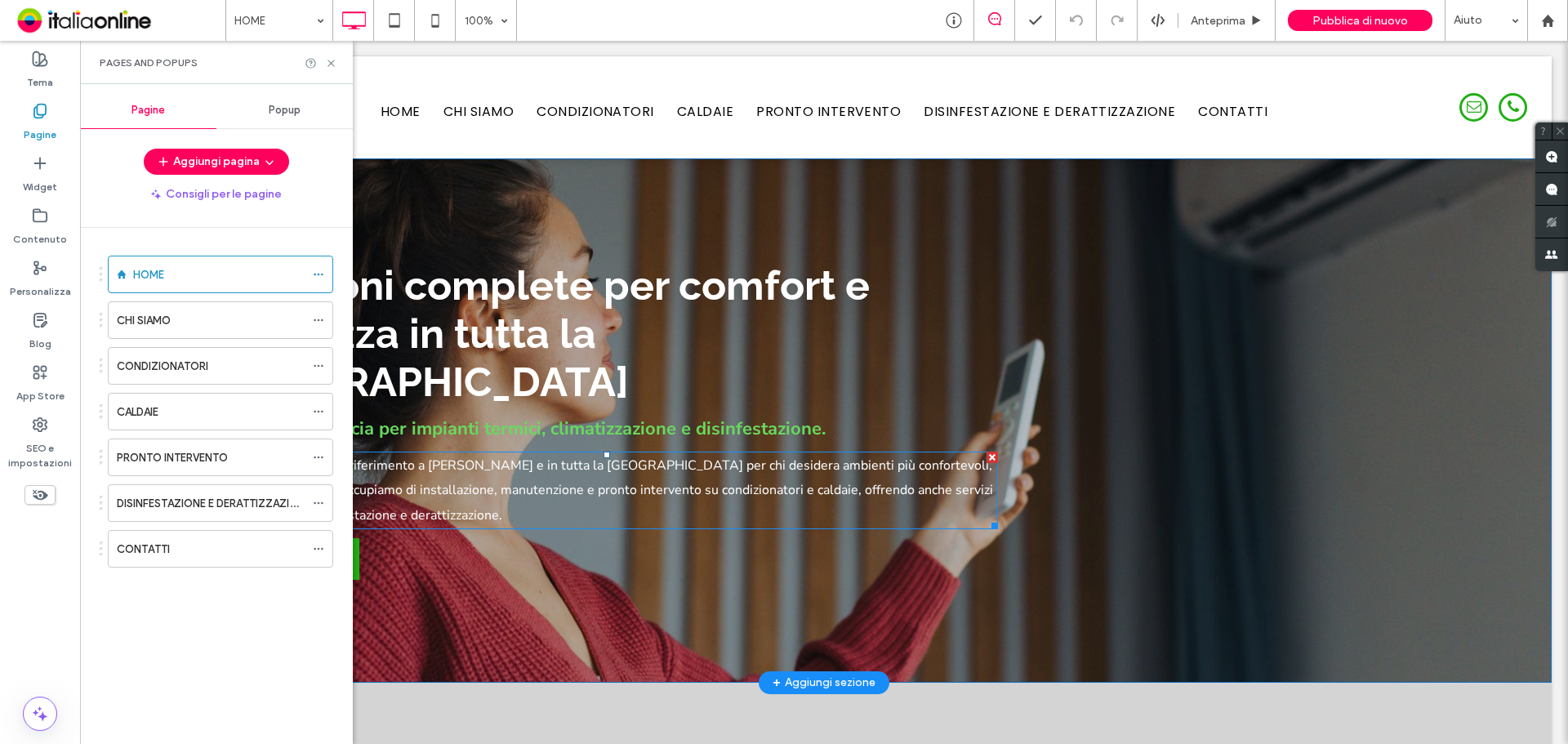
click at [445, 457] on span "ClimaFix è l’azienda di riferimento a [PERSON_NAME] e in tutta la [GEOGRAPHIC_D…" at bounding box center [604, 491] width 778 height 68
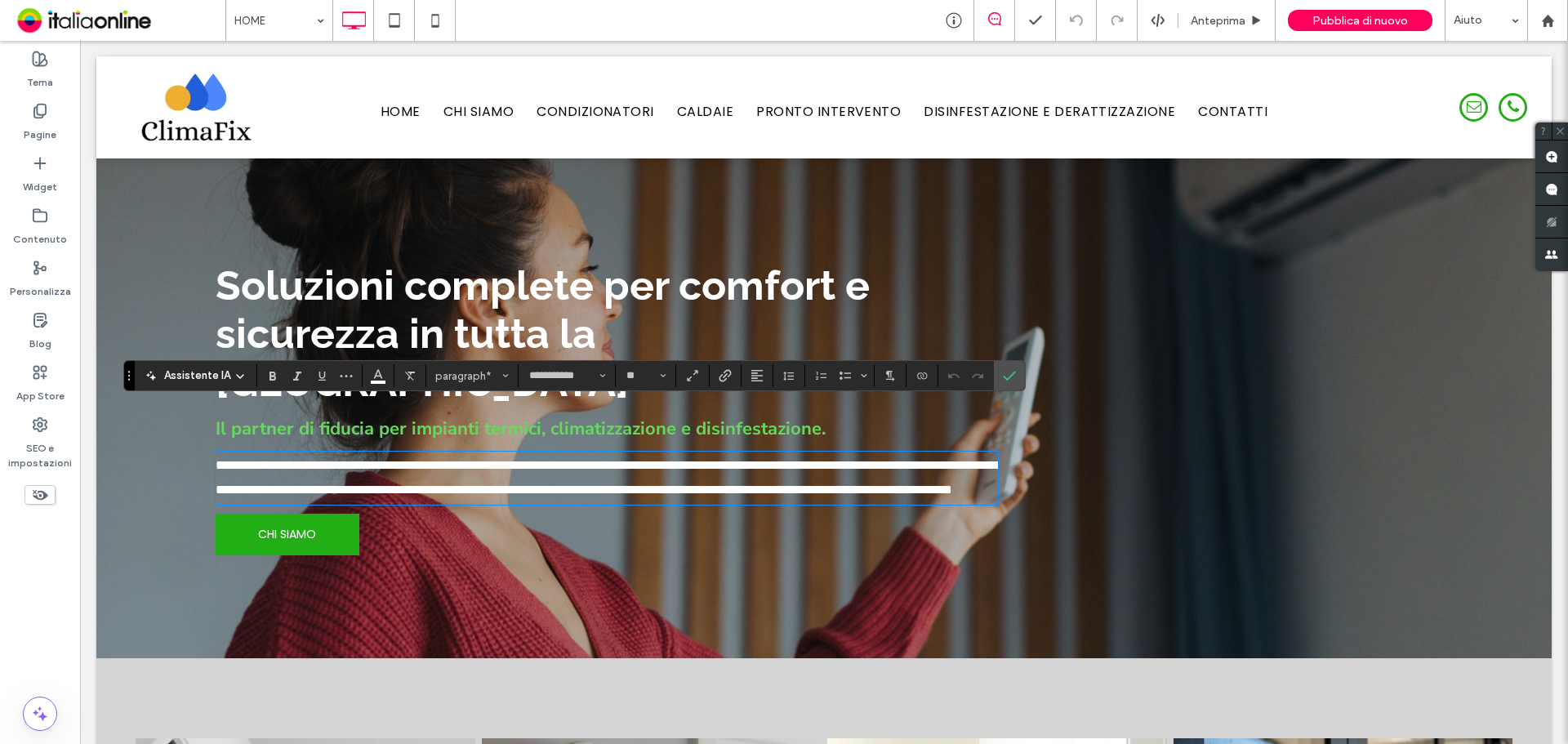
click at [428, 459] on span "**********" at bounding box center [607, 477] width 784 height 37
drag, startPoint x: 417, startPoint y: 419, endPoint x: 520, endPoint y: 418, distance: 103.0
click at [520, 459] on span "**********" at bounding box center [607, 477] width 784 height 37
click at [418, 459] on span "**********" at bounding box center [607, 477] width 784 height 37
drag, startPoint x: 421, startPoint y: 418, endPoint x: 588, endPoint y: 414, distance: 167.0
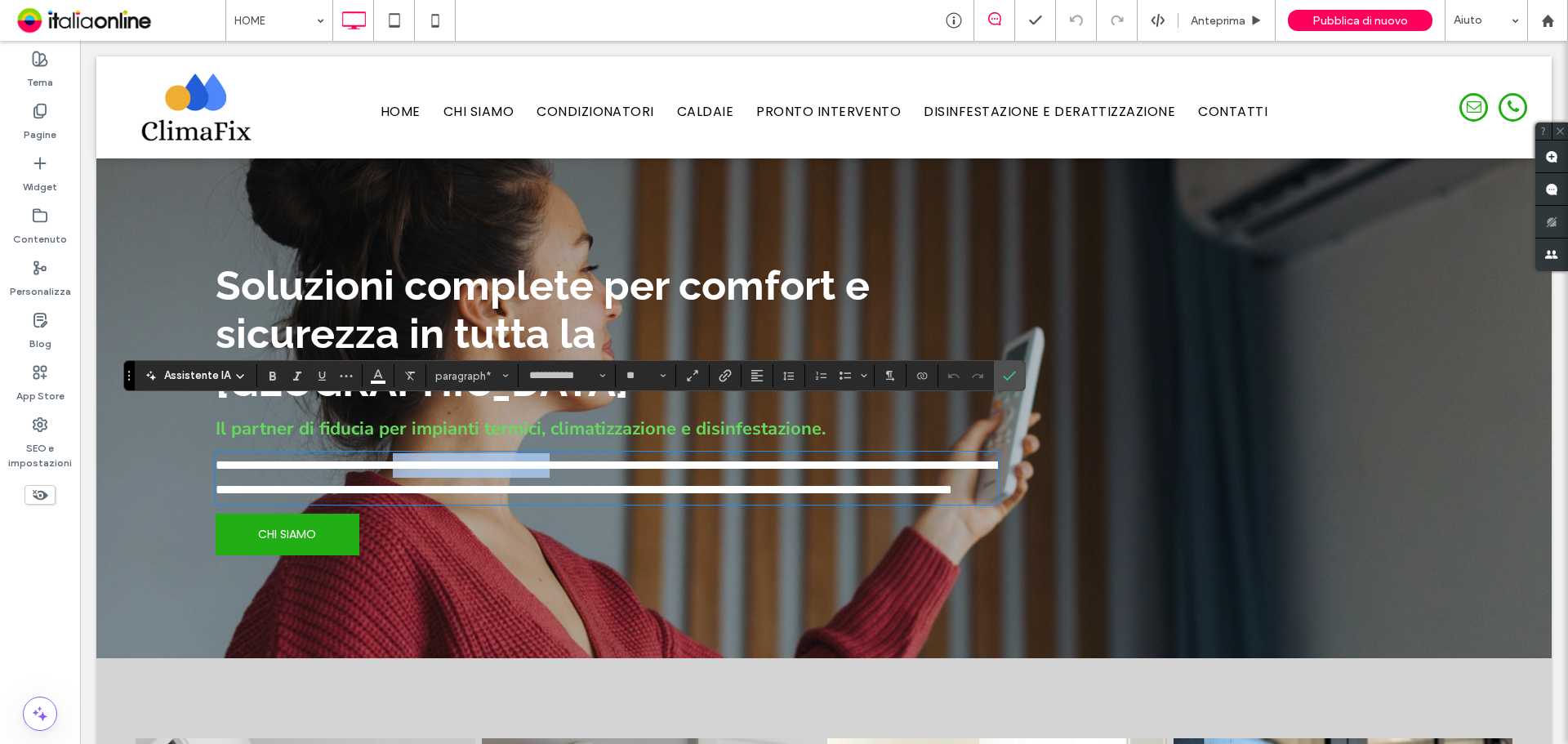
click at [588, 459] on span "**********" at bounding box center [607, 477] width 784 height 37
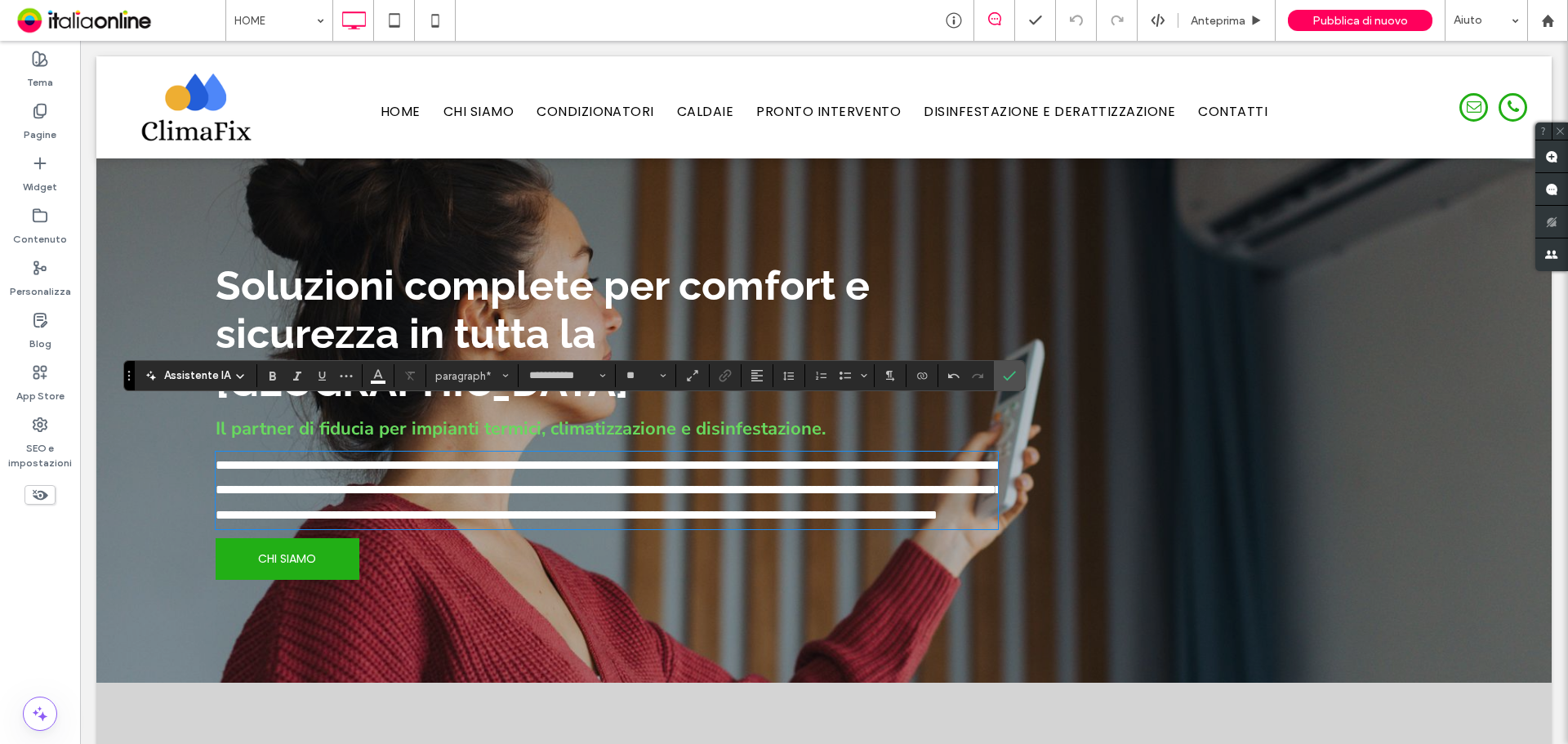
click at [666, 459] on span "**********" at bounding box center [608, 490] width 785 height 62
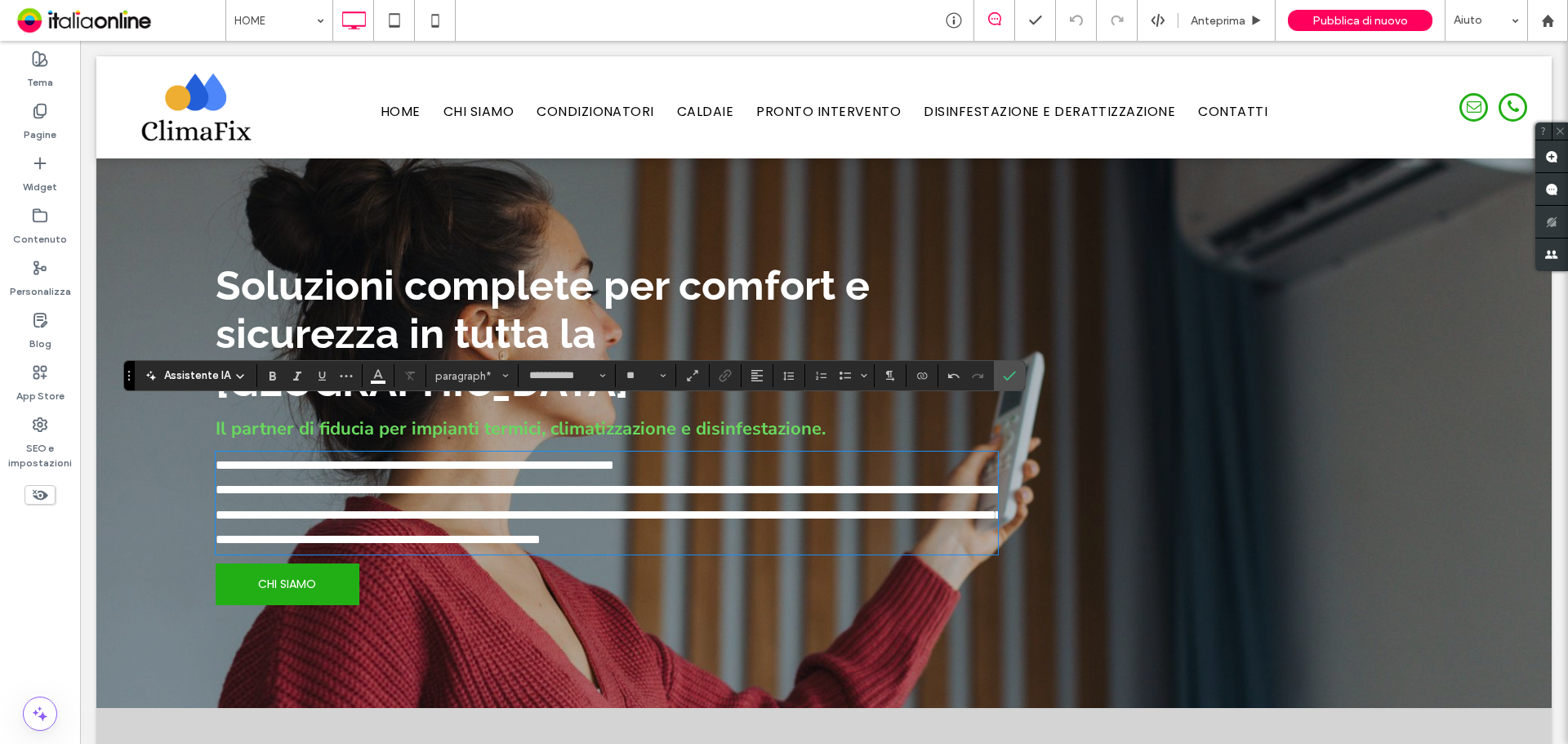
click at [370, 484] on span "**********" at bounding box center [608, 515] width 785 height 62
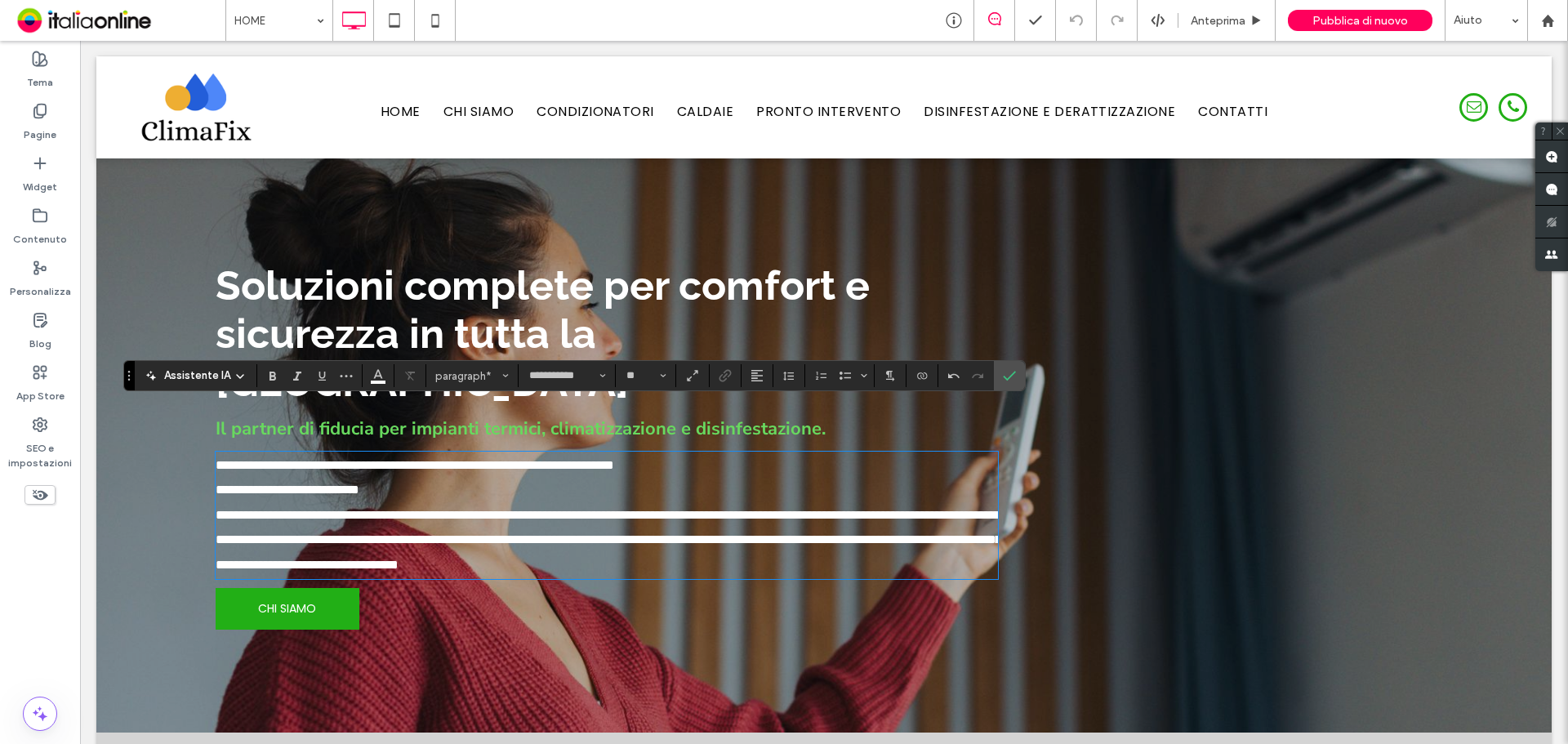
click at [388, 509] on span "**********" at bounding box center [608, 539] width 785 height 62
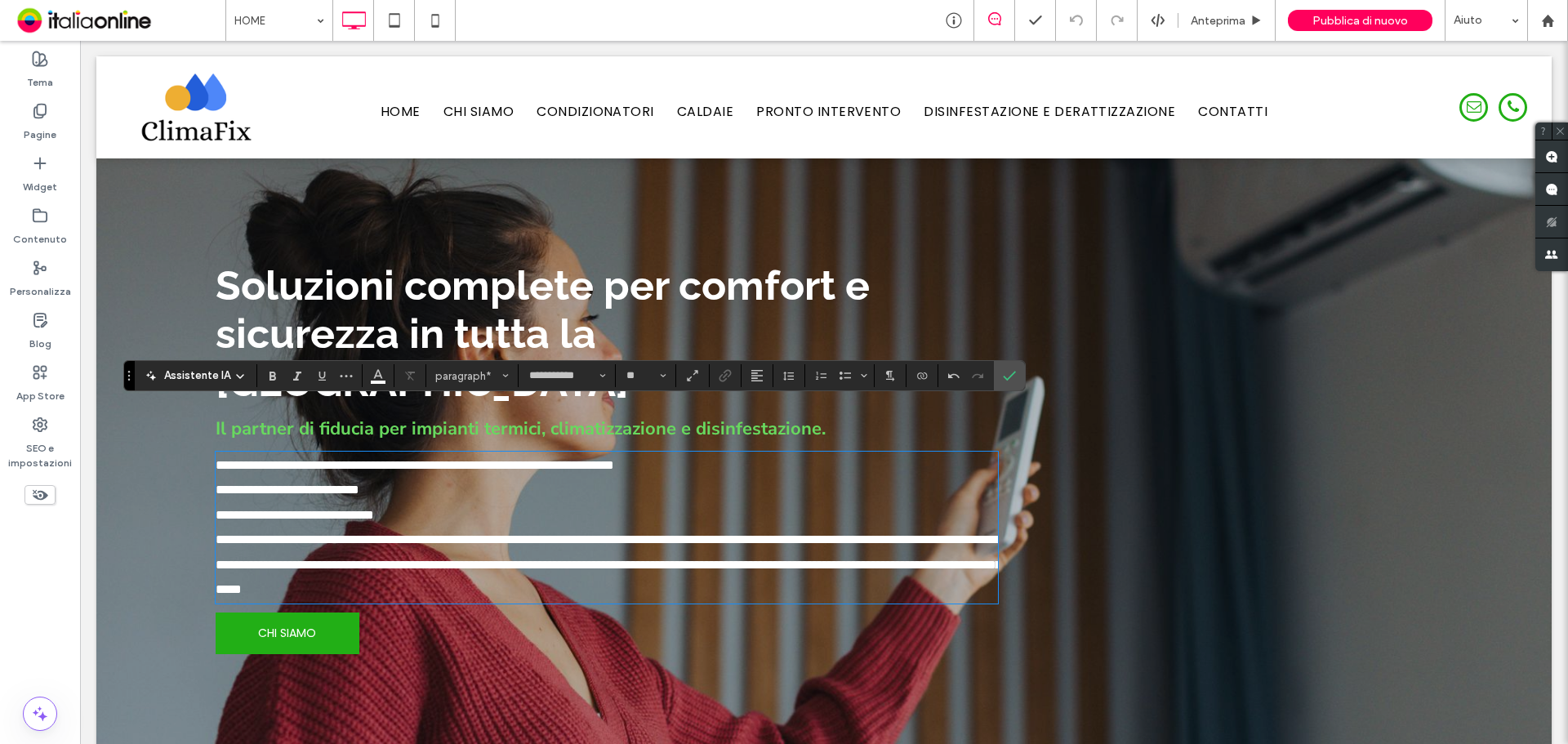
drag, startPoint x: 388, startPoint y: 487, endPoint x: 399, endPoint y: 487, distance: 11.0
click at [388, 533] on span "**********" at bounding box center [608, 564] width 785 height 62
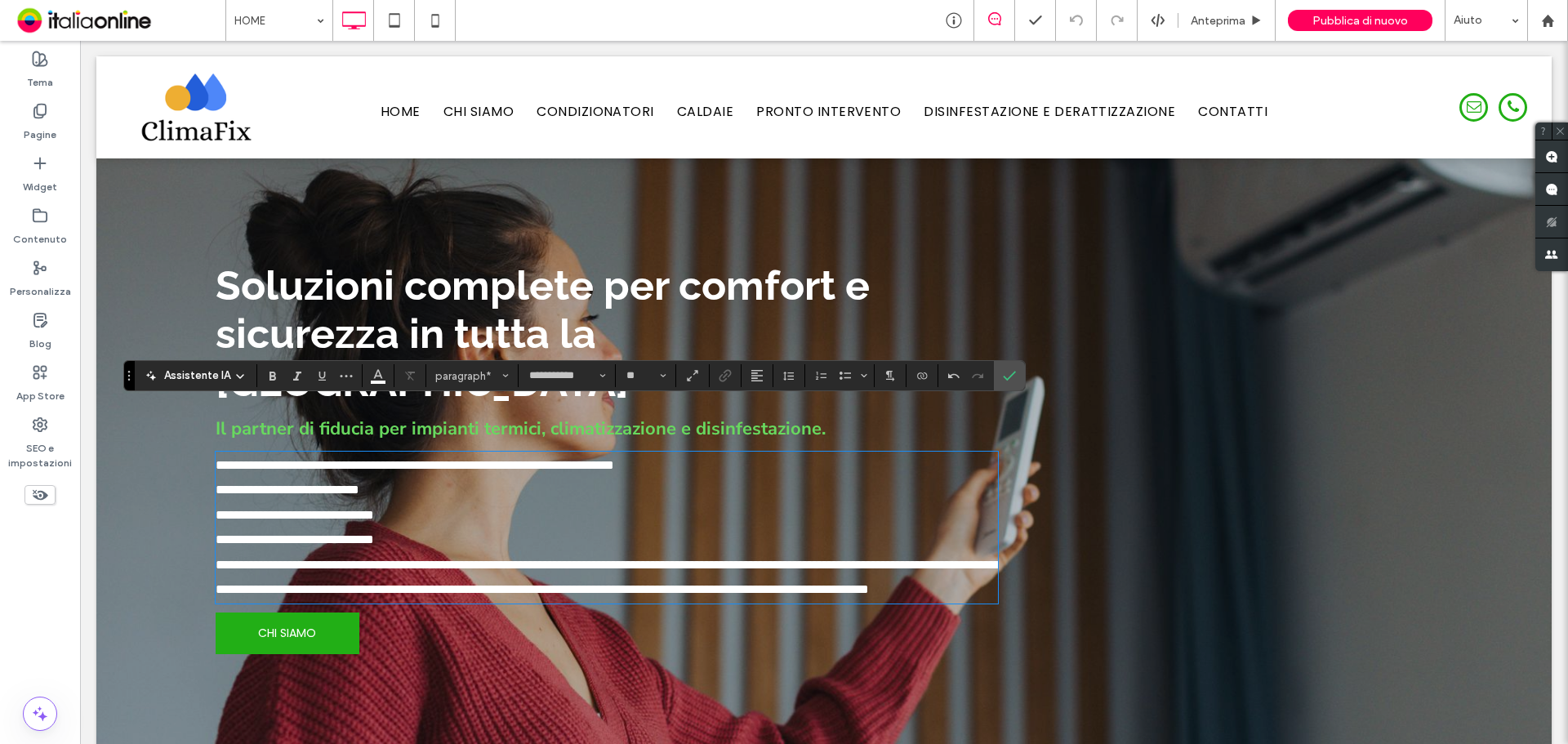
click at [382, 559] on span "**********" at bounding box center [607, 577] width 784 height 37
click at [377, 559] on span "**********" at bounding box center [607, 577] width 784 height 37
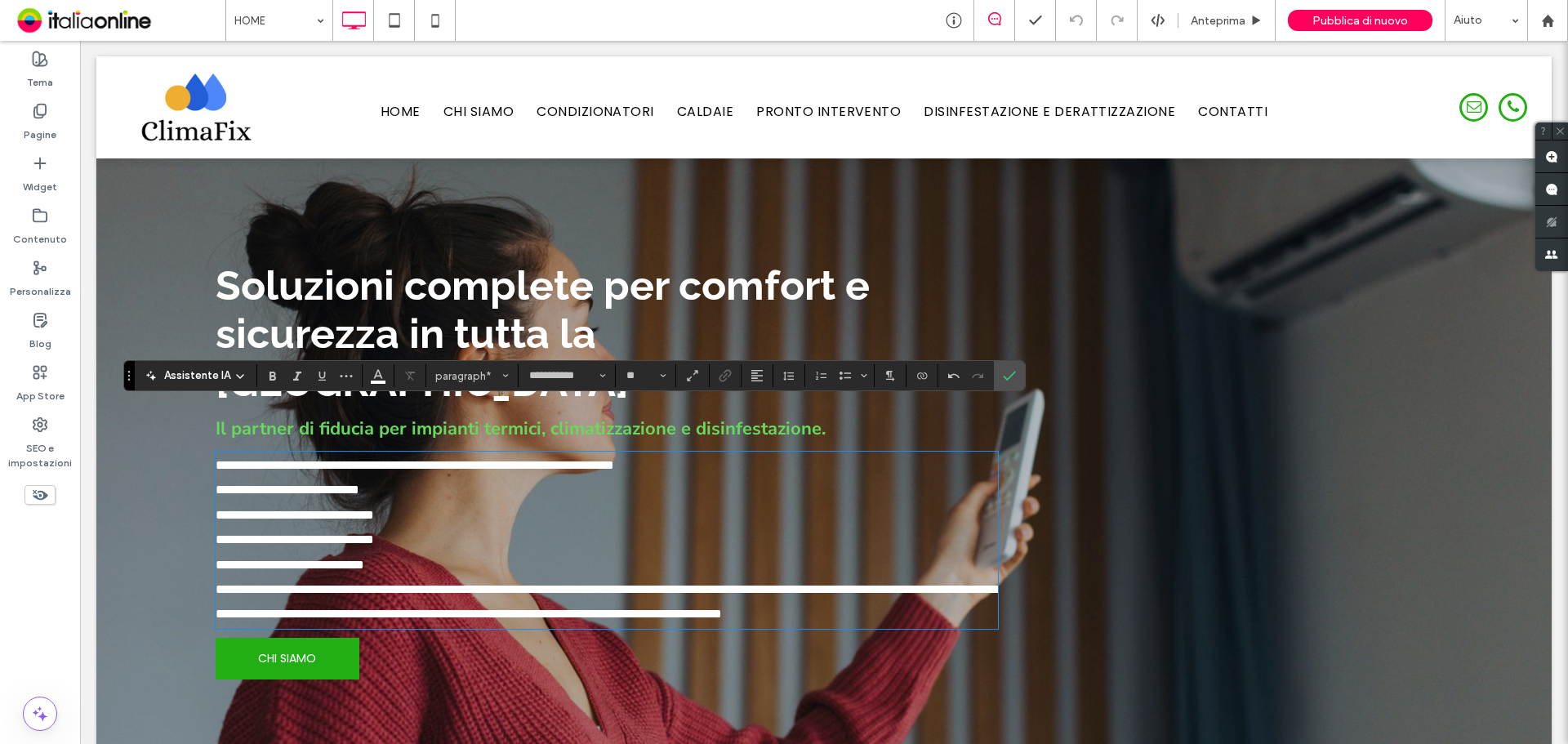
click at [382, 584] on span "**********" at bounding box center [607, 602] width 784 height 37
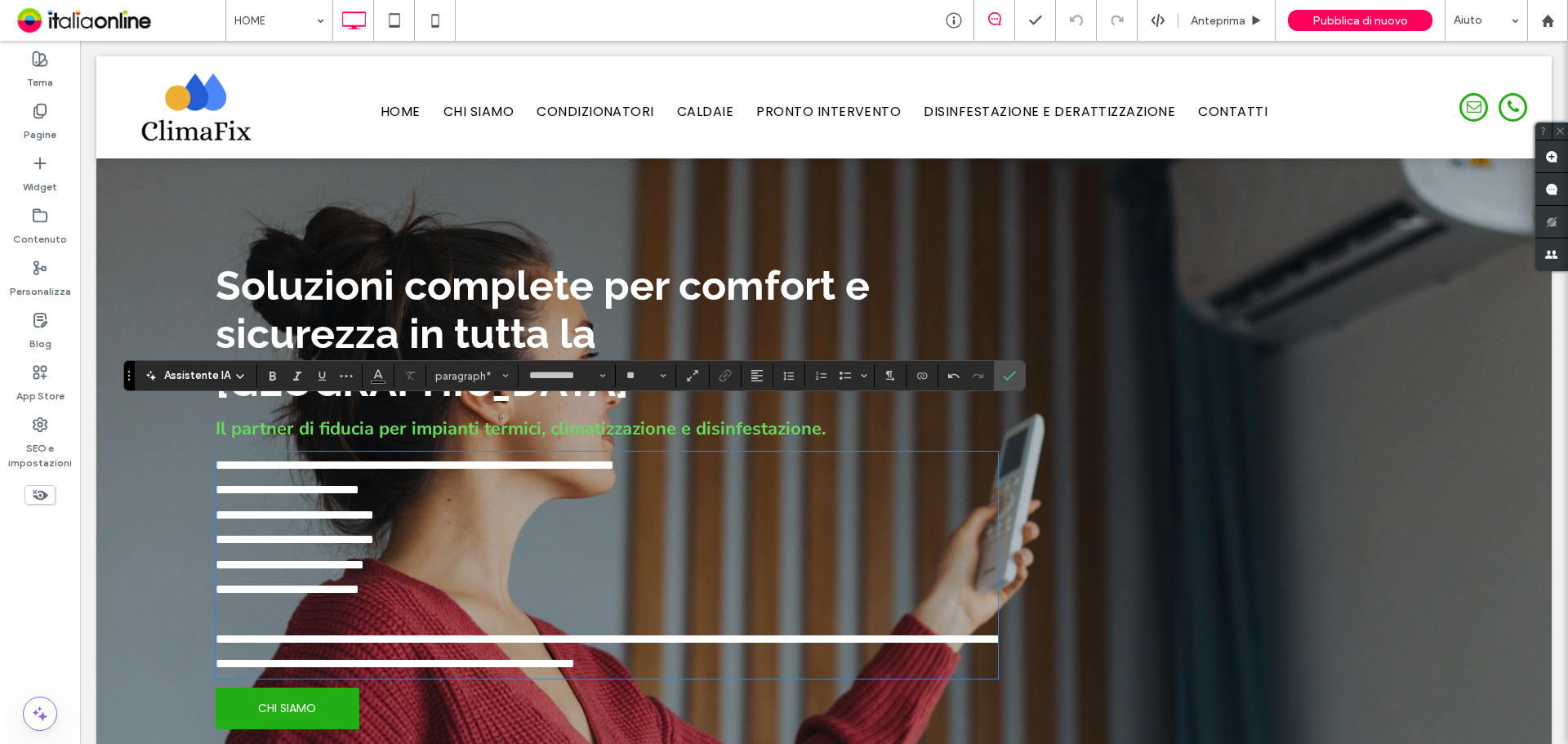
click at [224, 633] on span "**********" at bounding box center [607, 651] width 784 height 37
click at [1008, 372] on icon "Conferma" at bounding box center [1008, 375] width 13 height 13
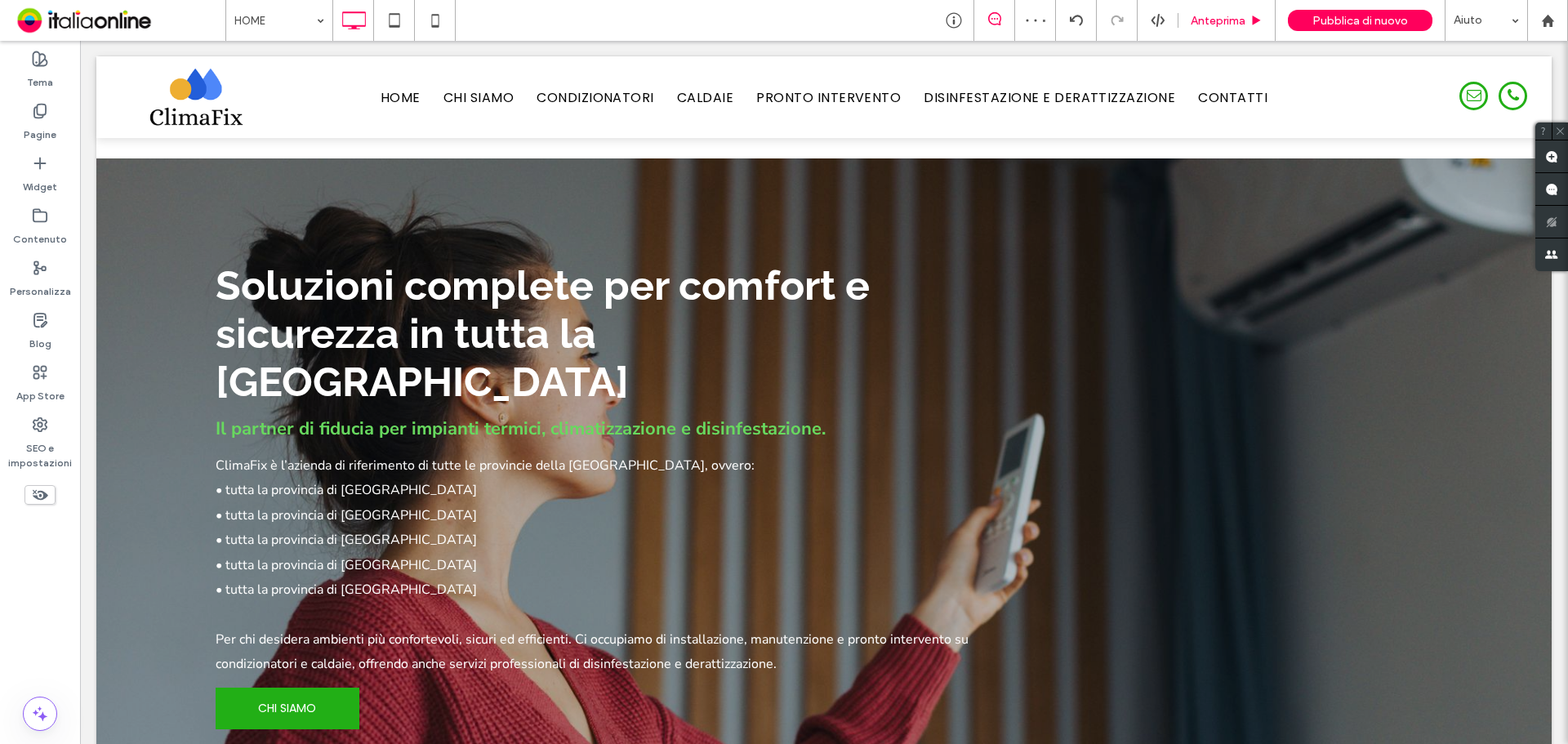
scroll to position [3724, 0]
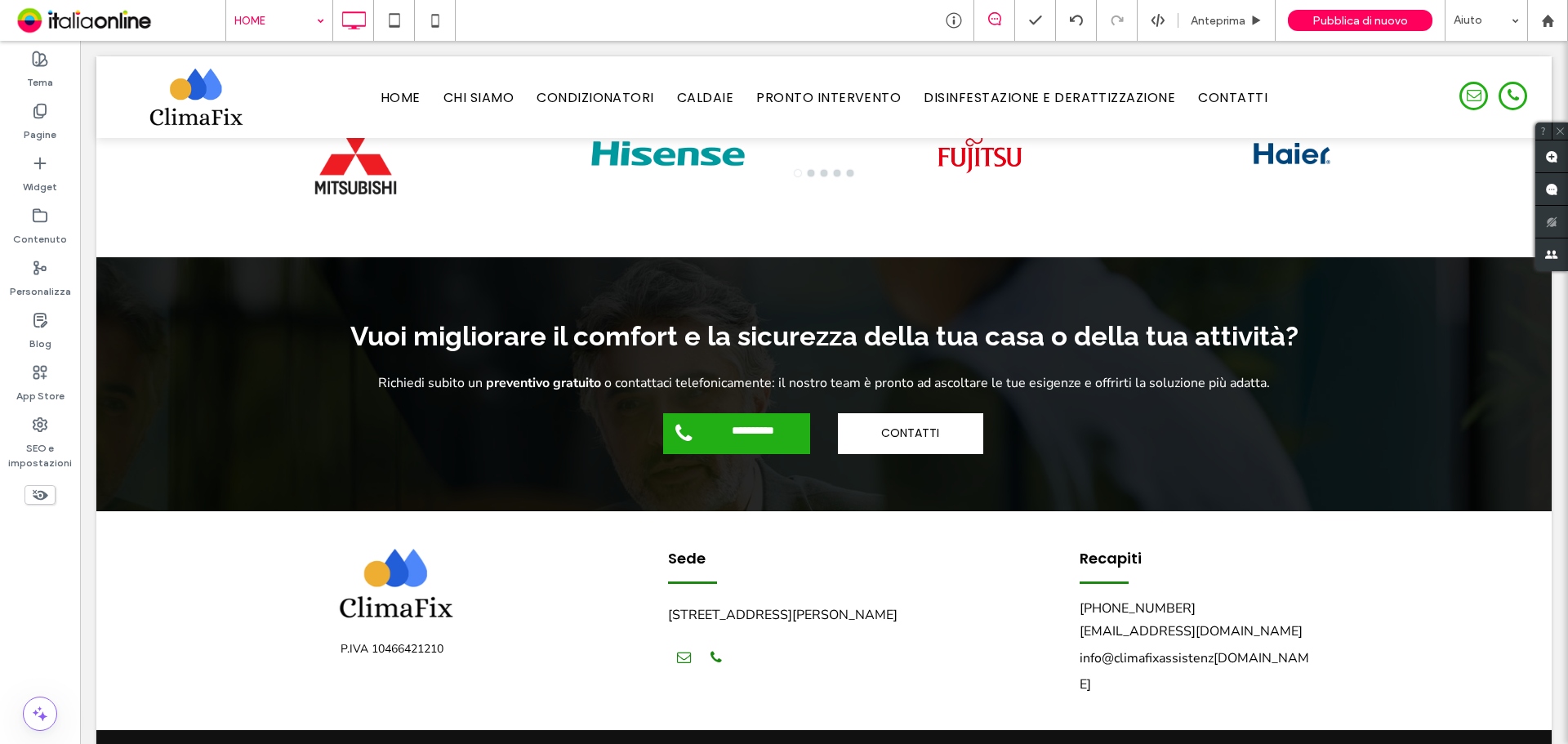
drag, startPoint x: 284, startPoint y: 28, endPoint x: 282, endPoint y: 36, distance: 8.2
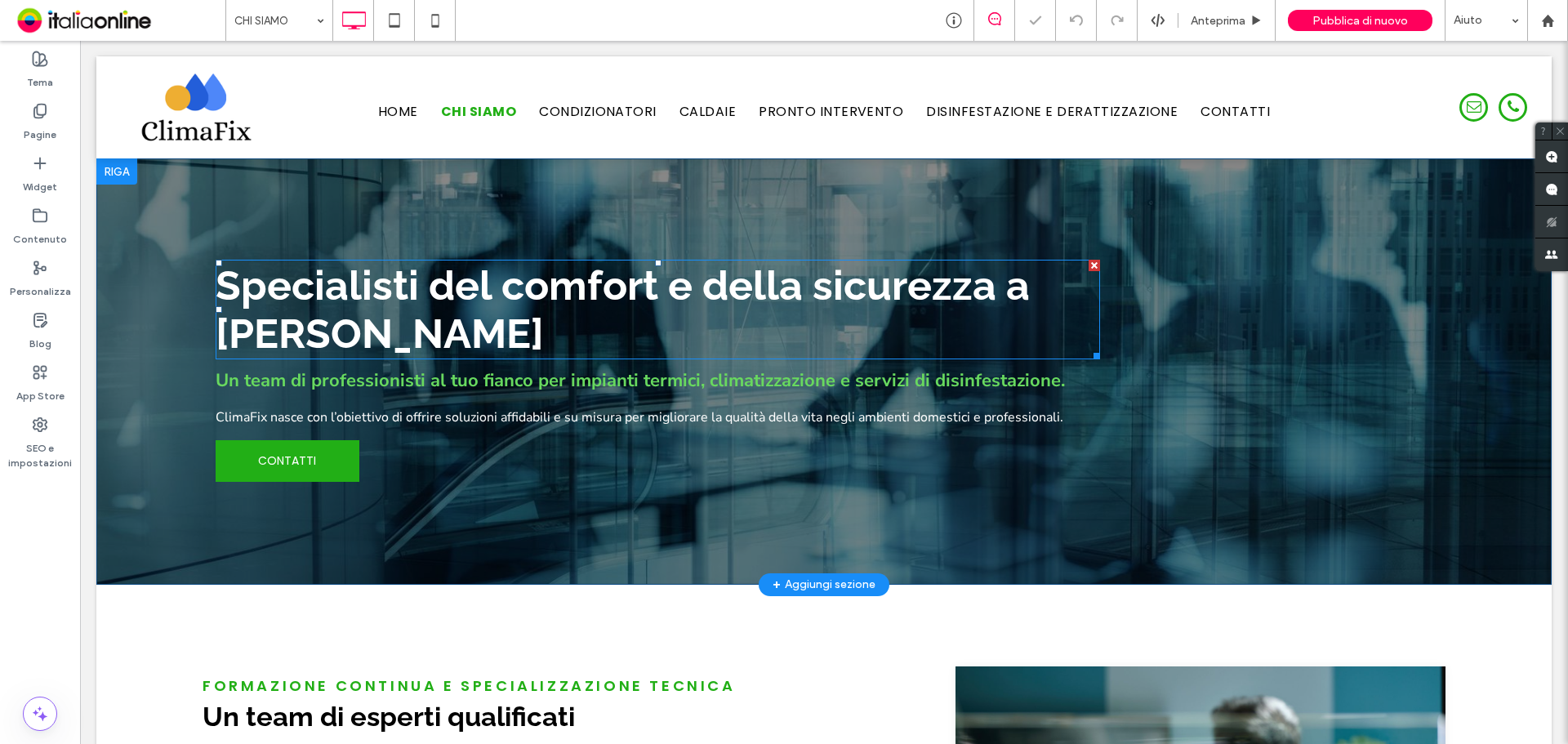
click at [422, 326] on span "Specialisti del comfort e della sicurezza a [PERSON_NAME]" at bounding box center [623, 309] width 814 height 96
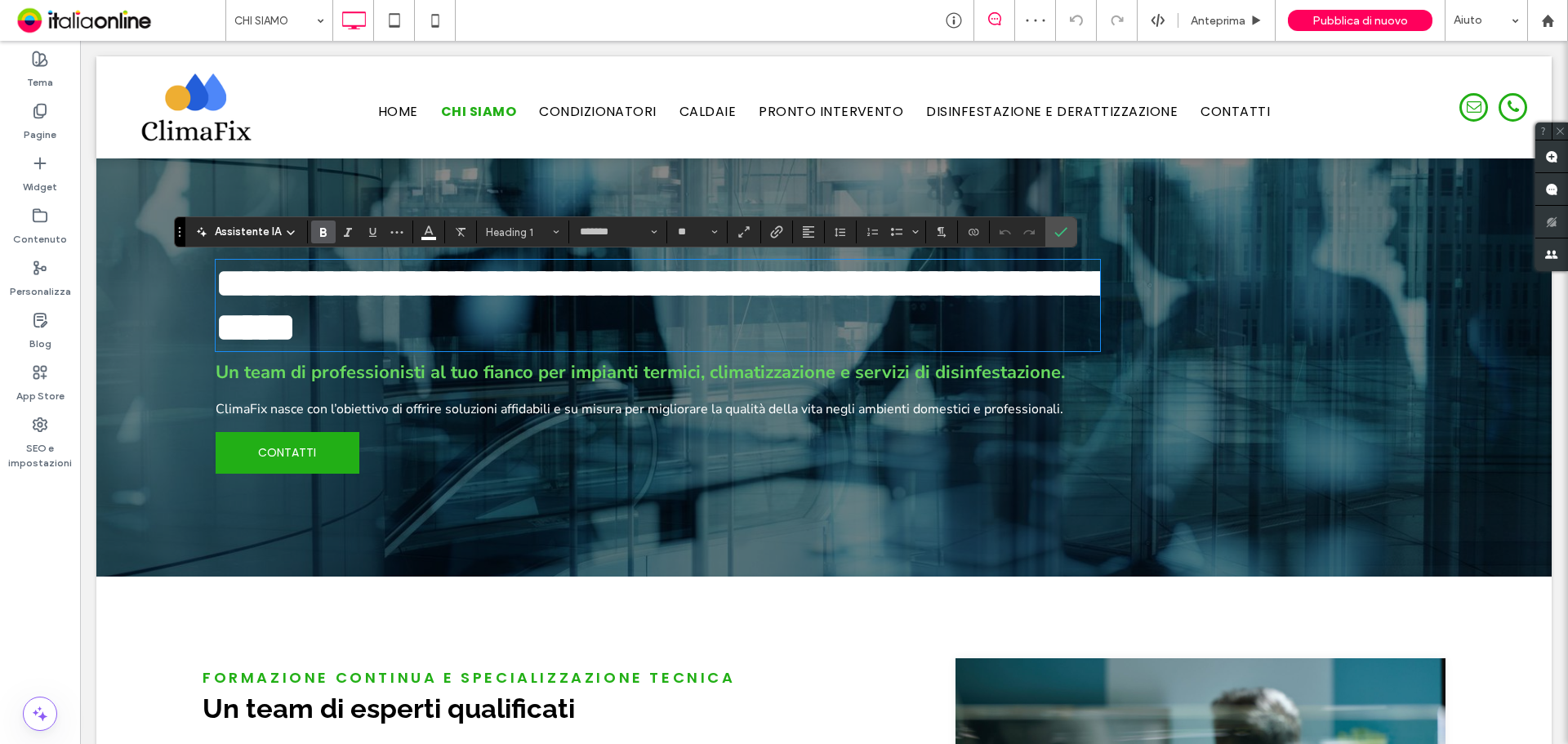
click at [560, 329] on h1 "**********" at bounding box center [658, 306] width 884 height 89
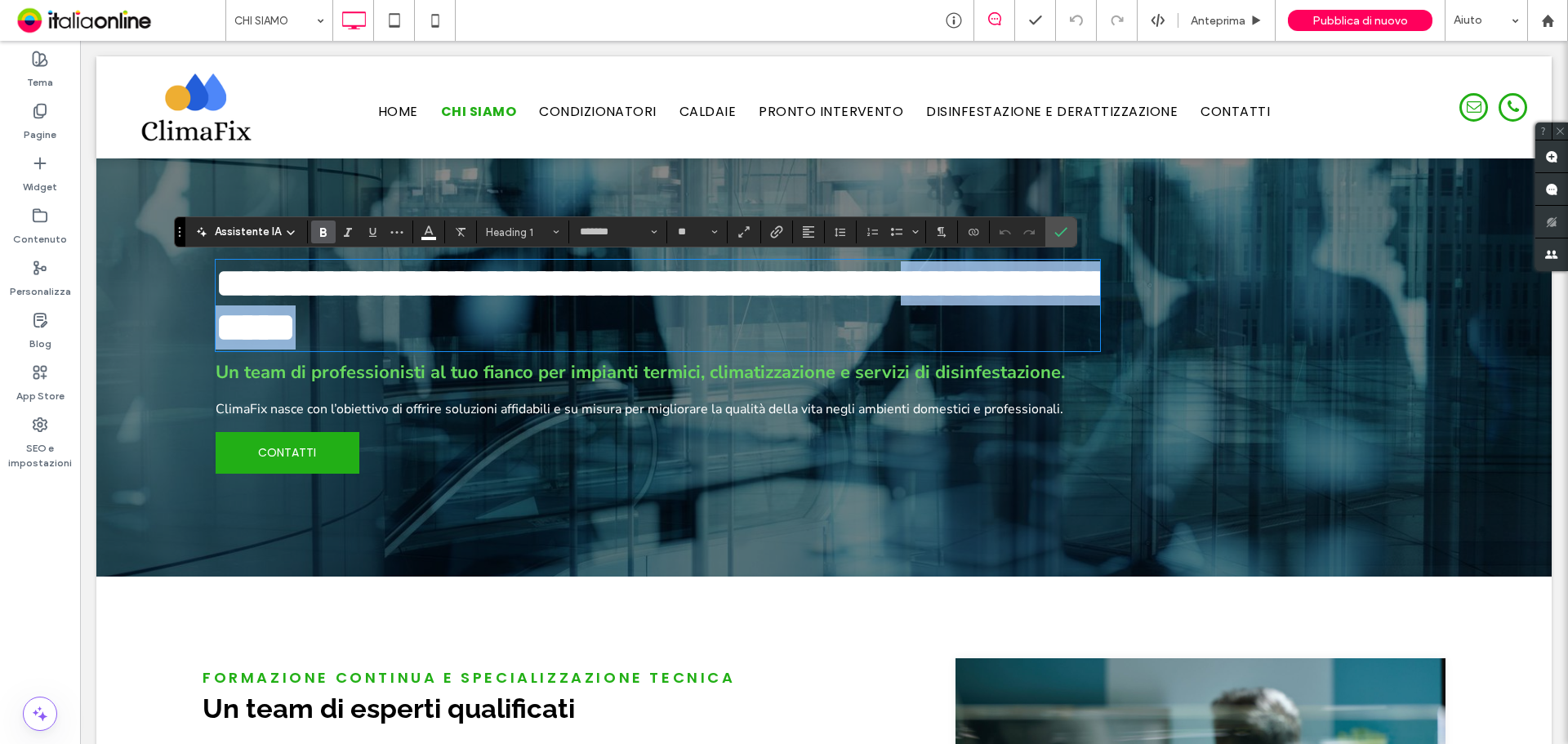
drag, startPoint x: 670, startPoint y: 351, endPoint x: 1013, endPoint y: 297, distance: 347.2
click at [1013, 297] on h1 "**********" at bounding box center [658, 306] width 884 height 89
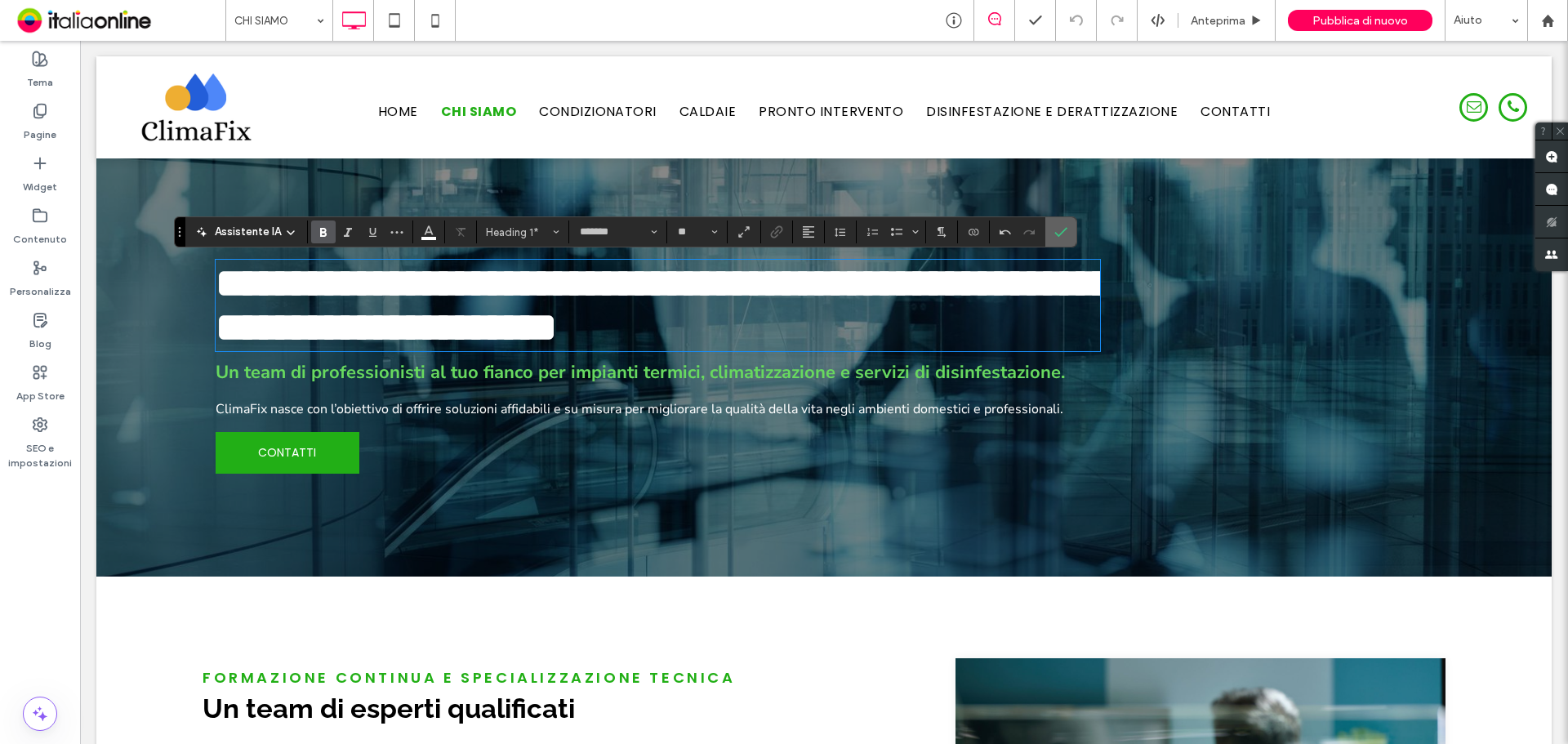
click at [1058, 242] on span "Conferma" at bounding box center [1058, 232] width 8 height 30
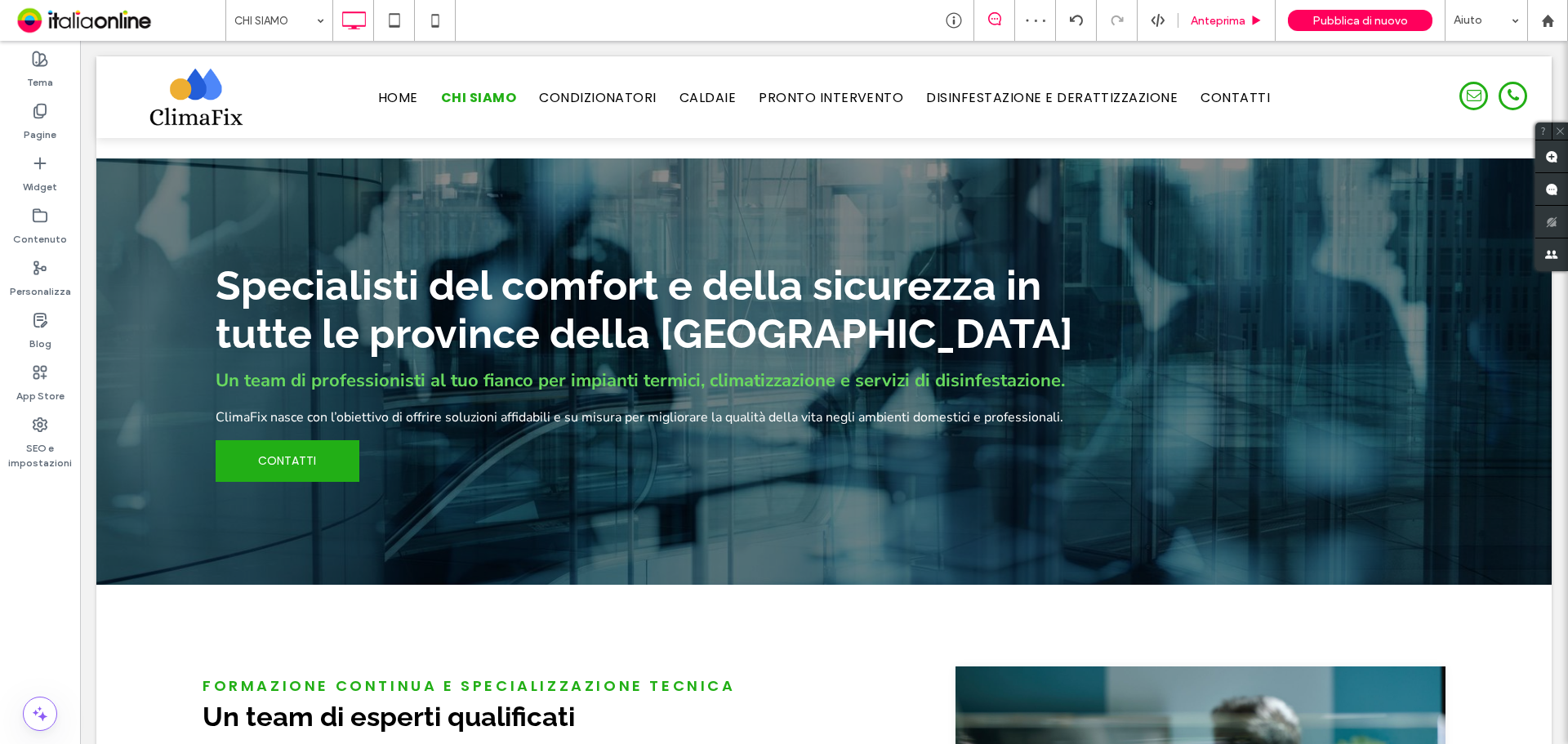
scroll to position [2025, 0]
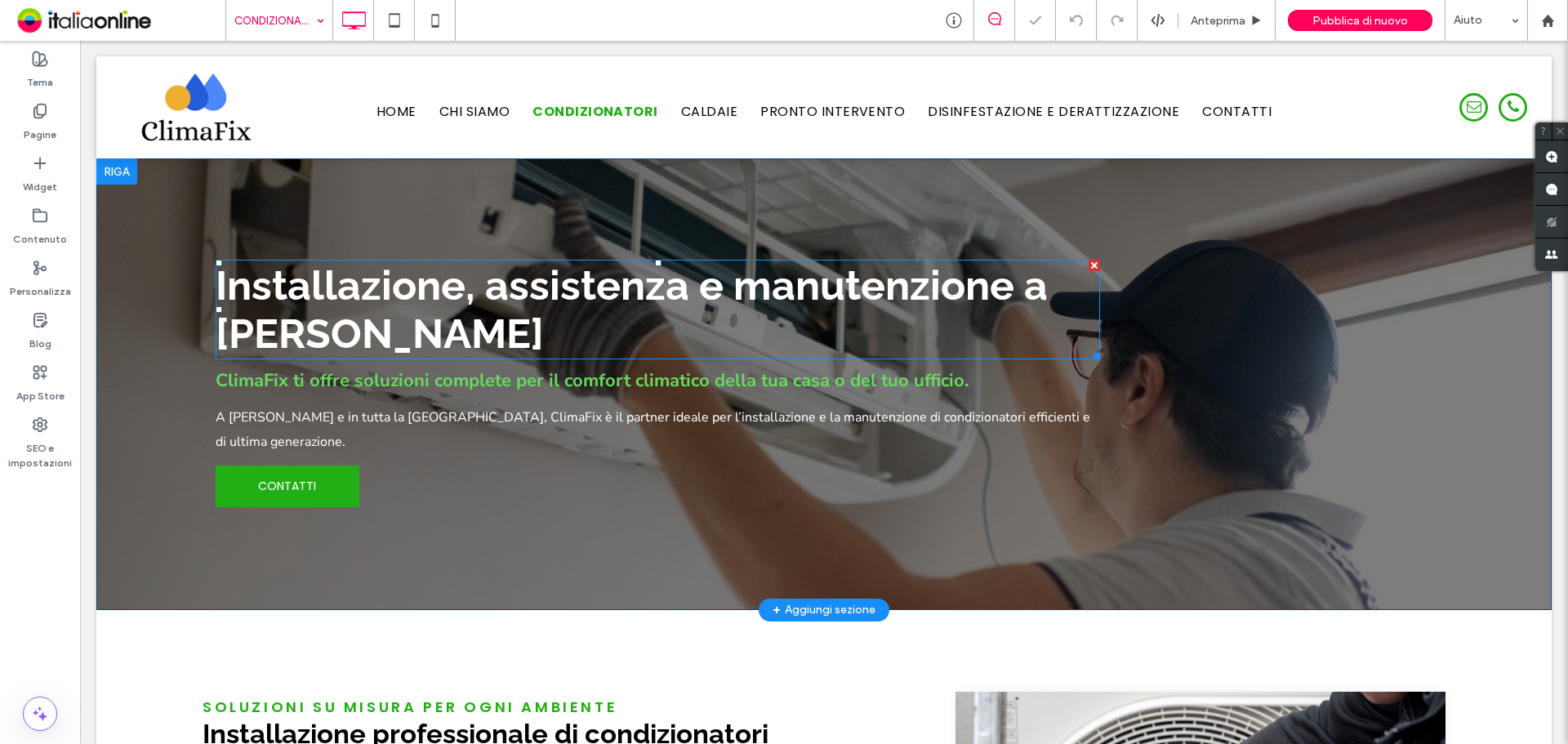
click at [485, 328] on span "Installazione, assistenza e manutenzione a [PERSON_NAME]" at bounding box center [631, 309] width 832 height 96
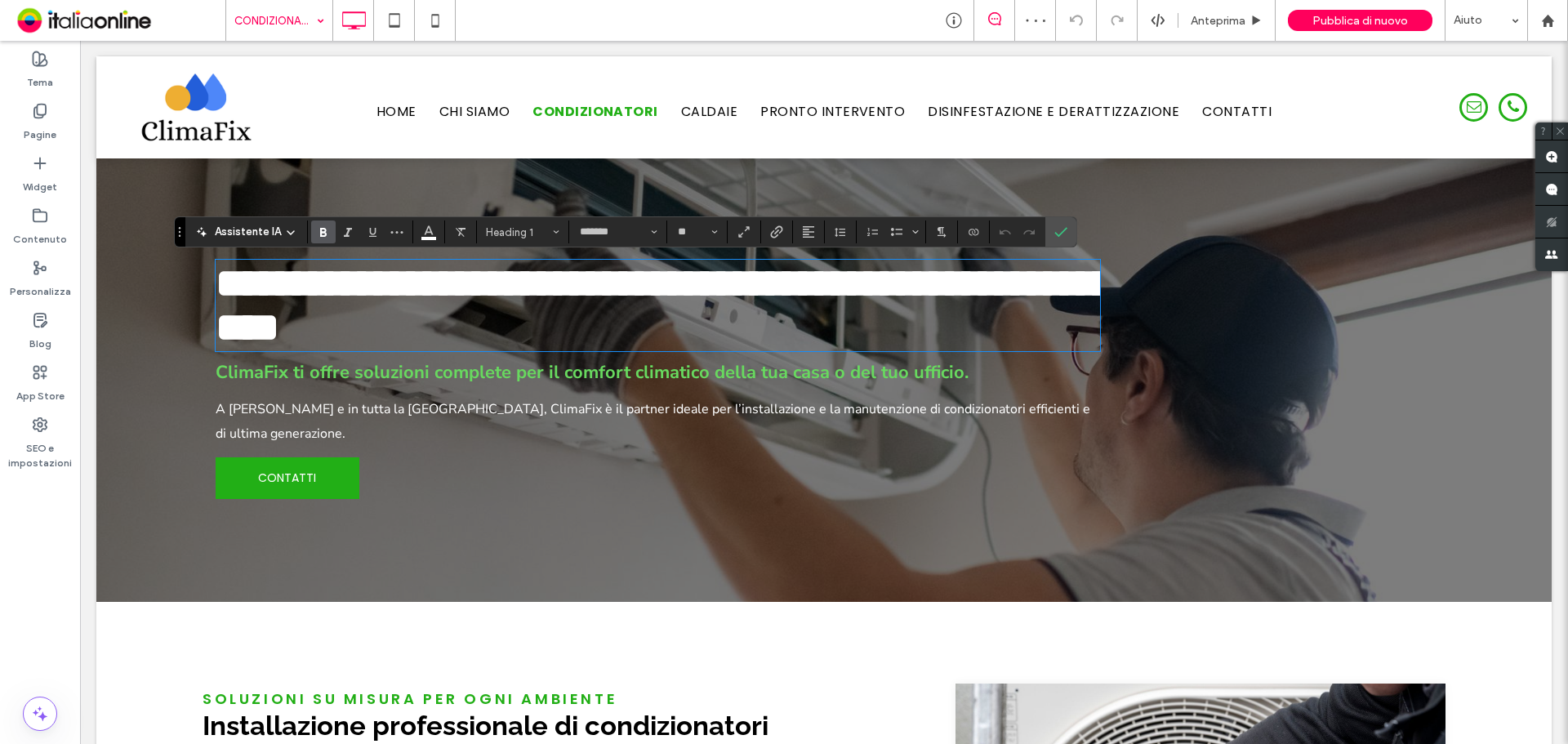
click at [568, 330] on h1 "**********" at bounding box center [658, 306] width 884 height 89
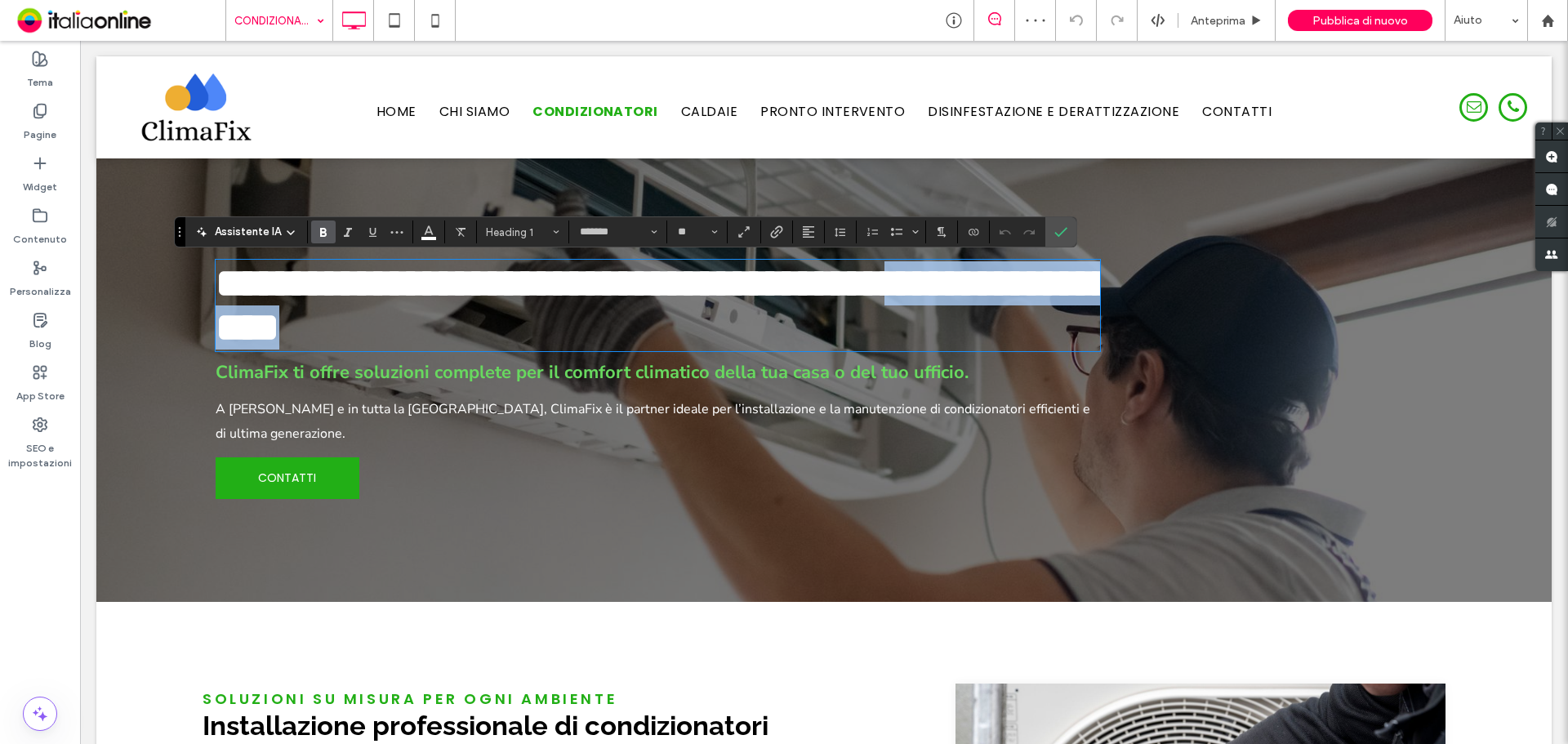
drag, startPoint x: 696, startPoint y: 345, endPoint x: 1028, endPoint y: 296, distance: 335.6
click at [1028, 296] on h1 "**********" at bounding box center [658, 306] width 884 height 89
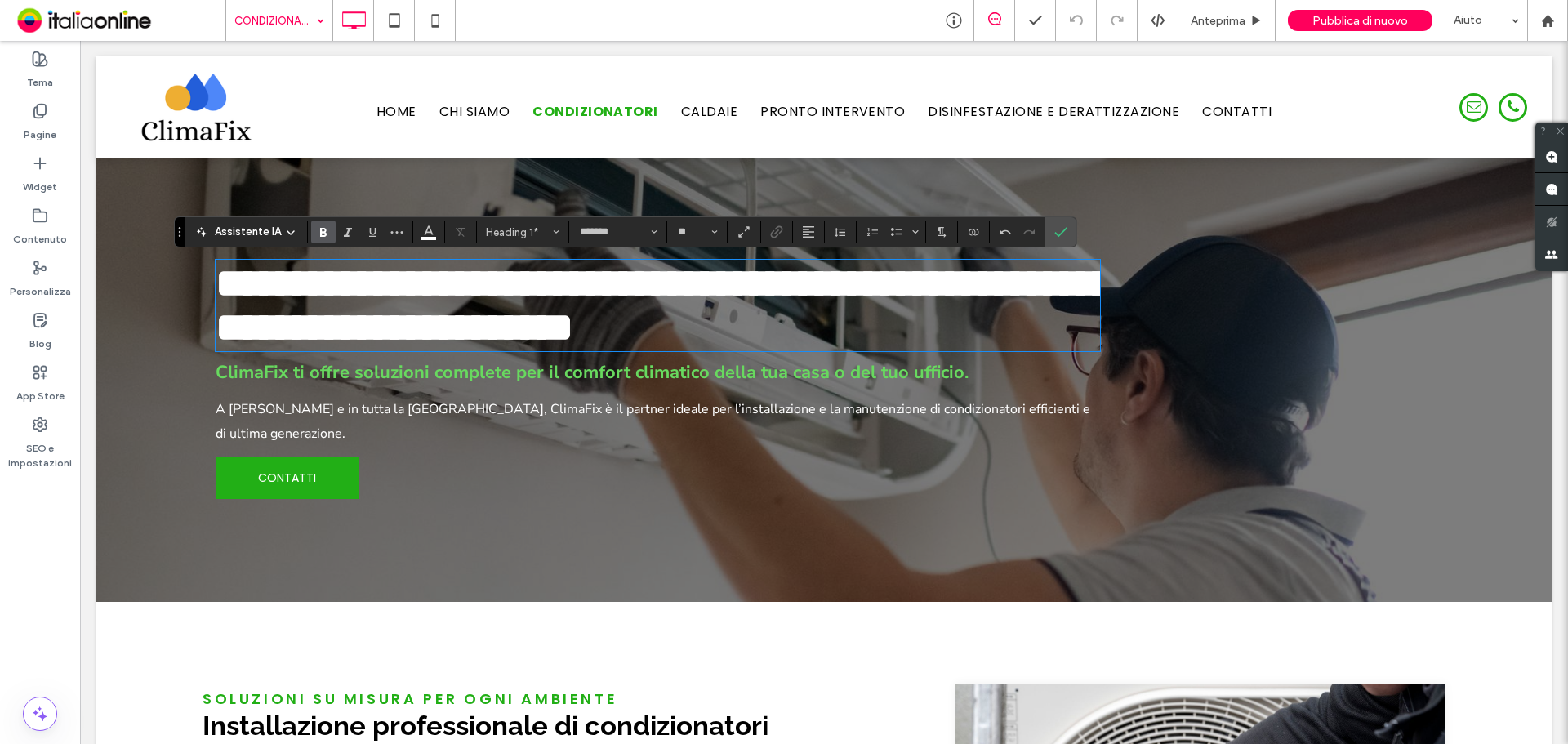
type input "**********"
type input "**"
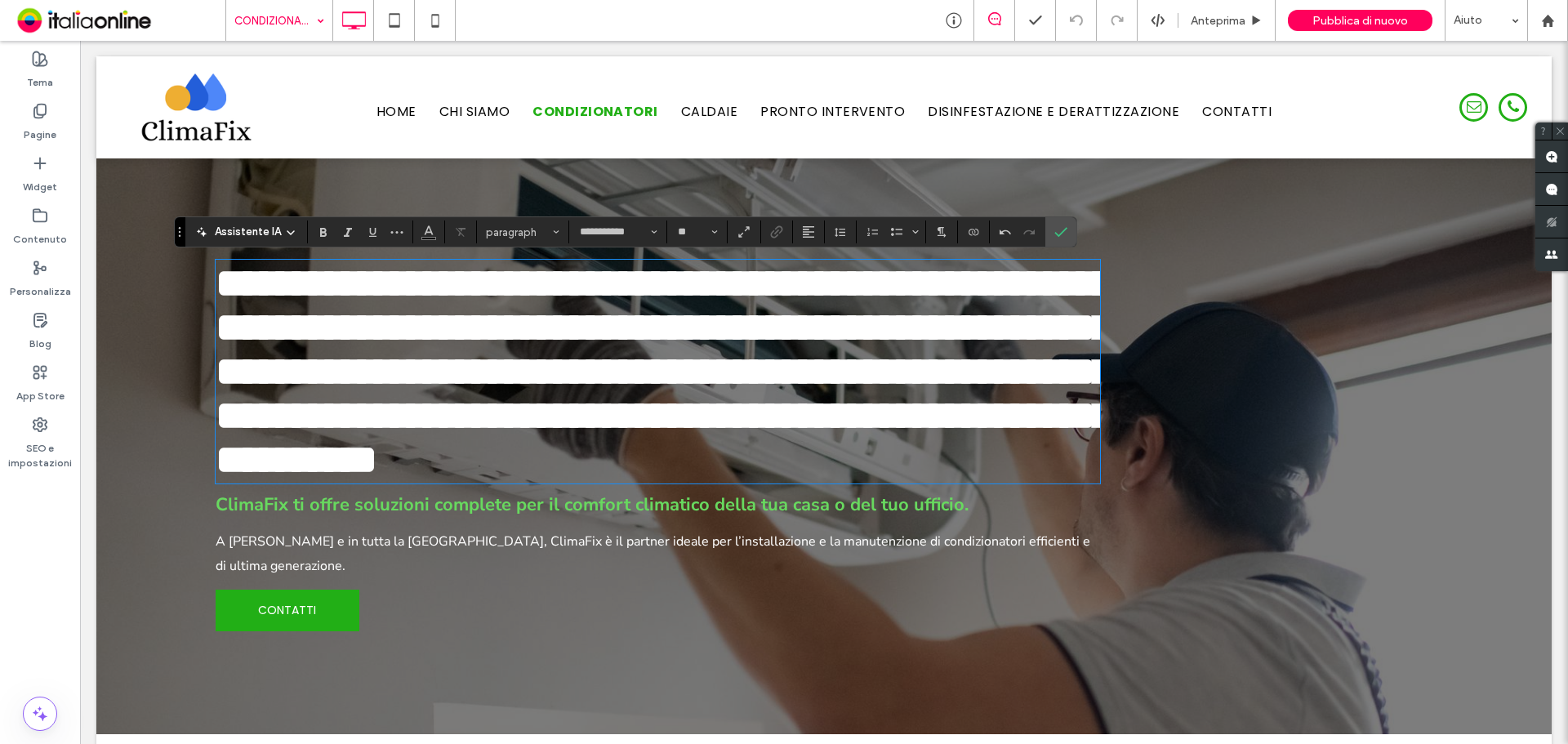
type input "*******"
type input "**"
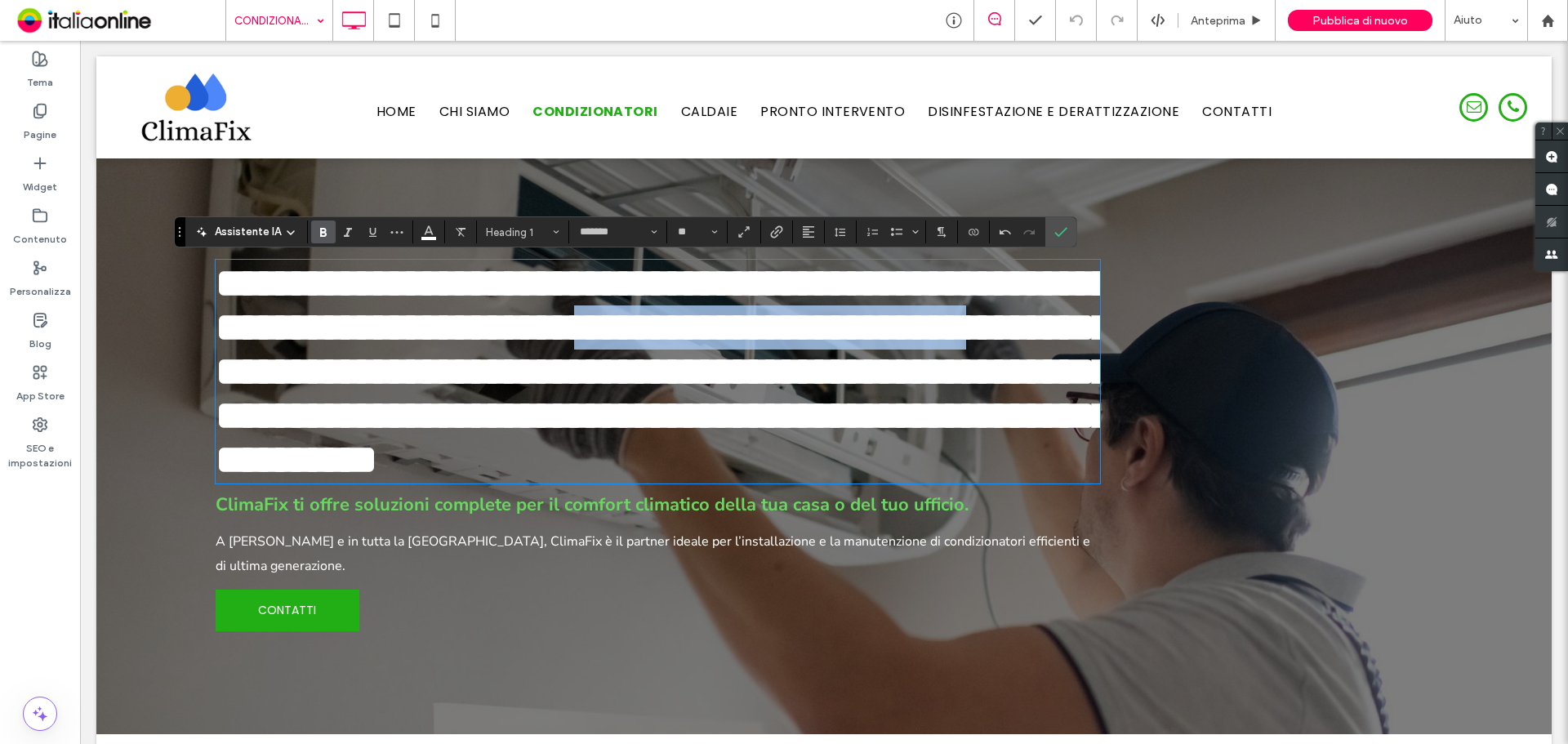
drag, startPoint x: 841, startPoint y: 326, endPoint x: 458, endPoint y: 395, distance: 389.2
click at [458, 395] on span "**********" at bounding box center [664, 372] width 898 height 216
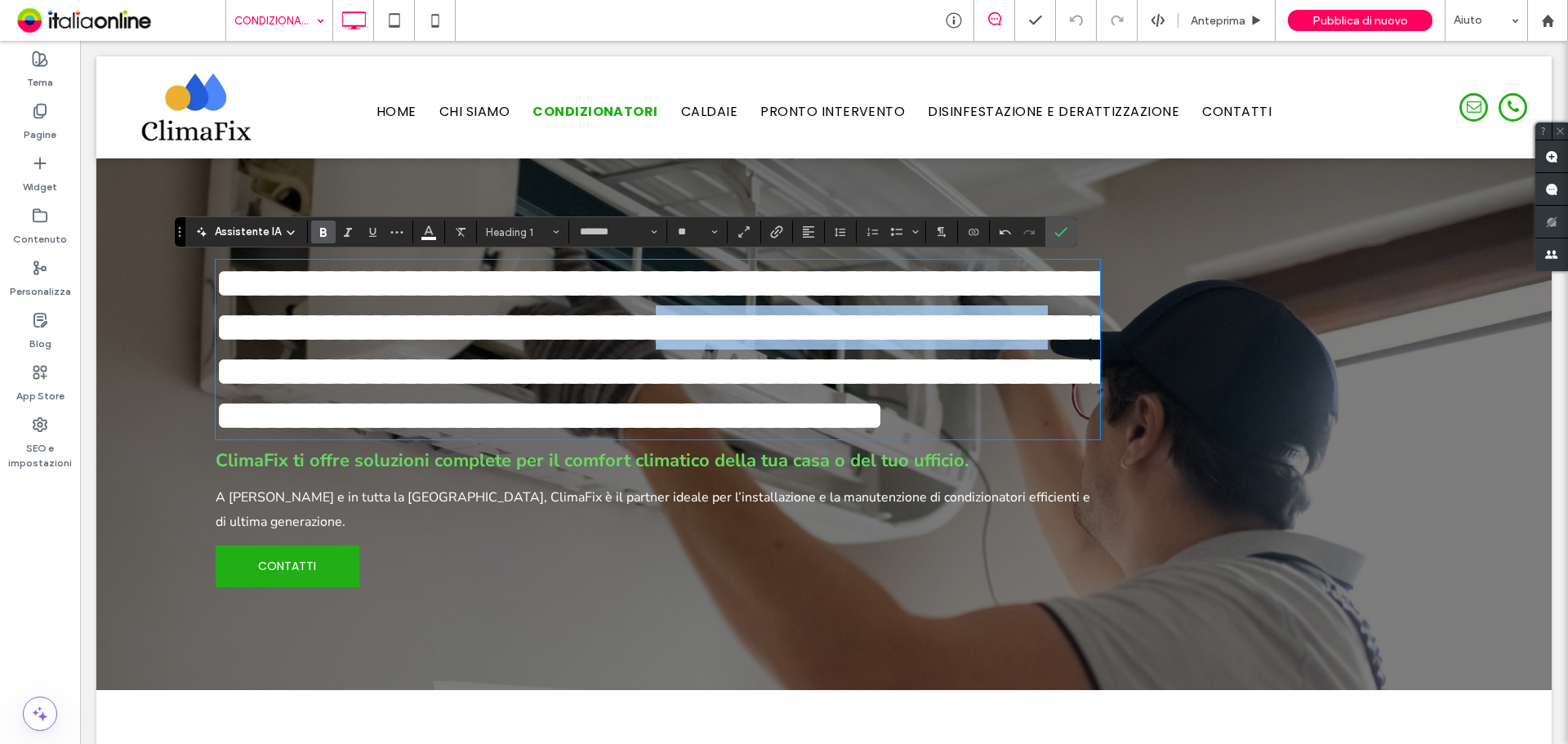
drag, startPoint x: 925, startPoint y: 333, endPoint x: 454, endPoint y: 391, distance: 474.6
click at [454, 391] on span "**********" at bounding box center [664, 349] width 898 height 172
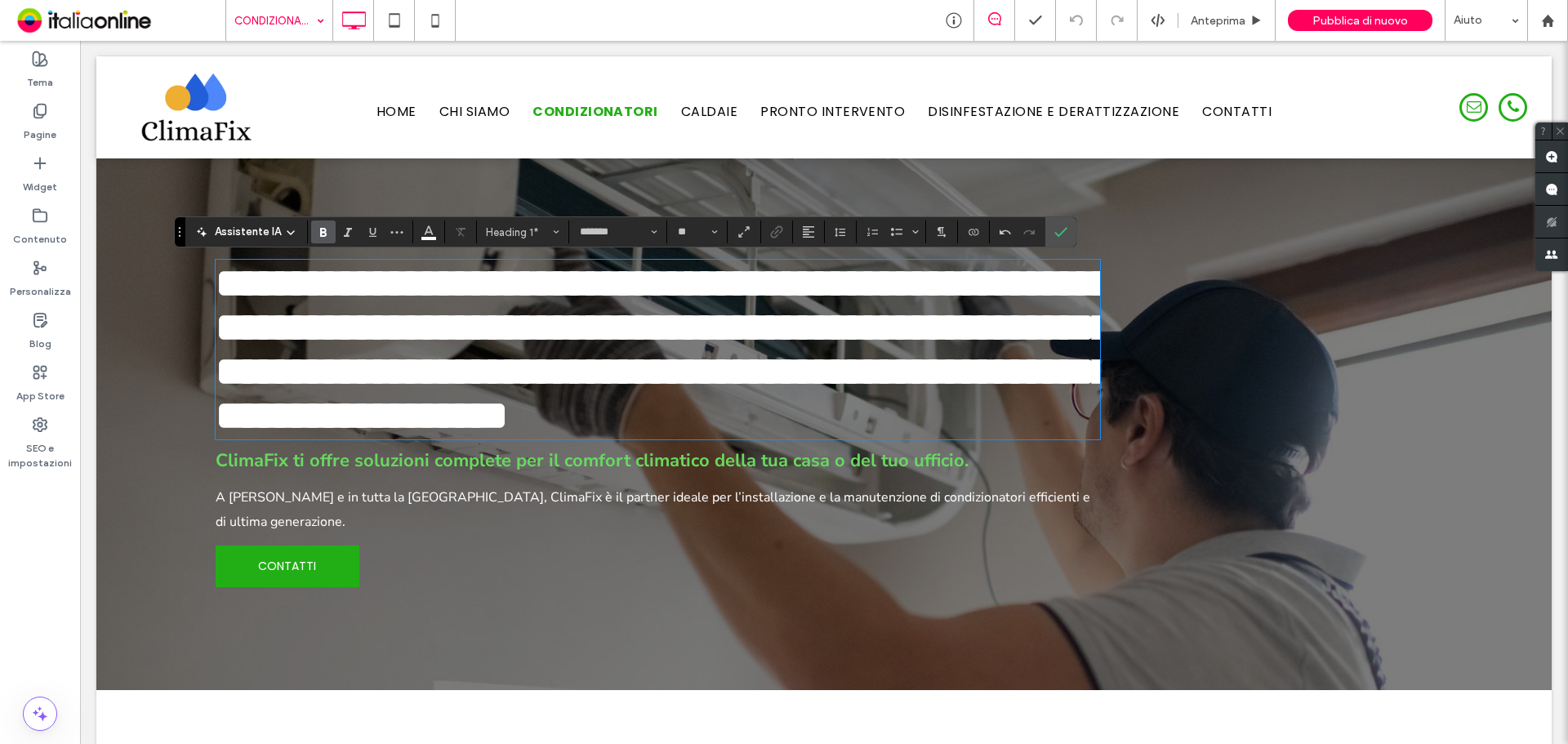
click at [931, 340] on span "**********" at bounding box center [664, 349] width 898 height 172
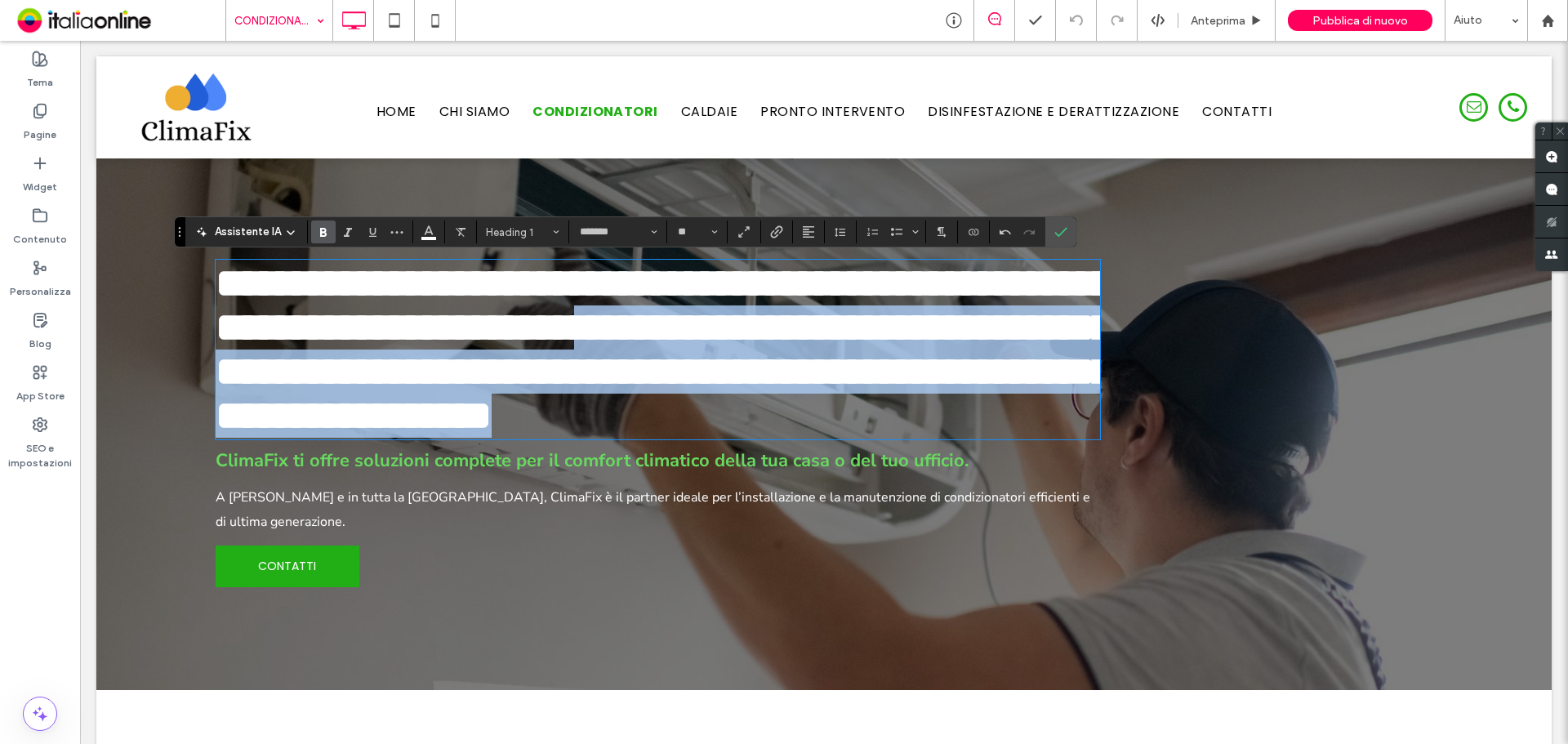
drag, startPoint x: 842, startPoint y: 332, endPoint x: 880, endPoint y: 482, distance: 154.7
click at [880, 438] on h1 "**********" at bounding box center [658, 349] width 884 height 176
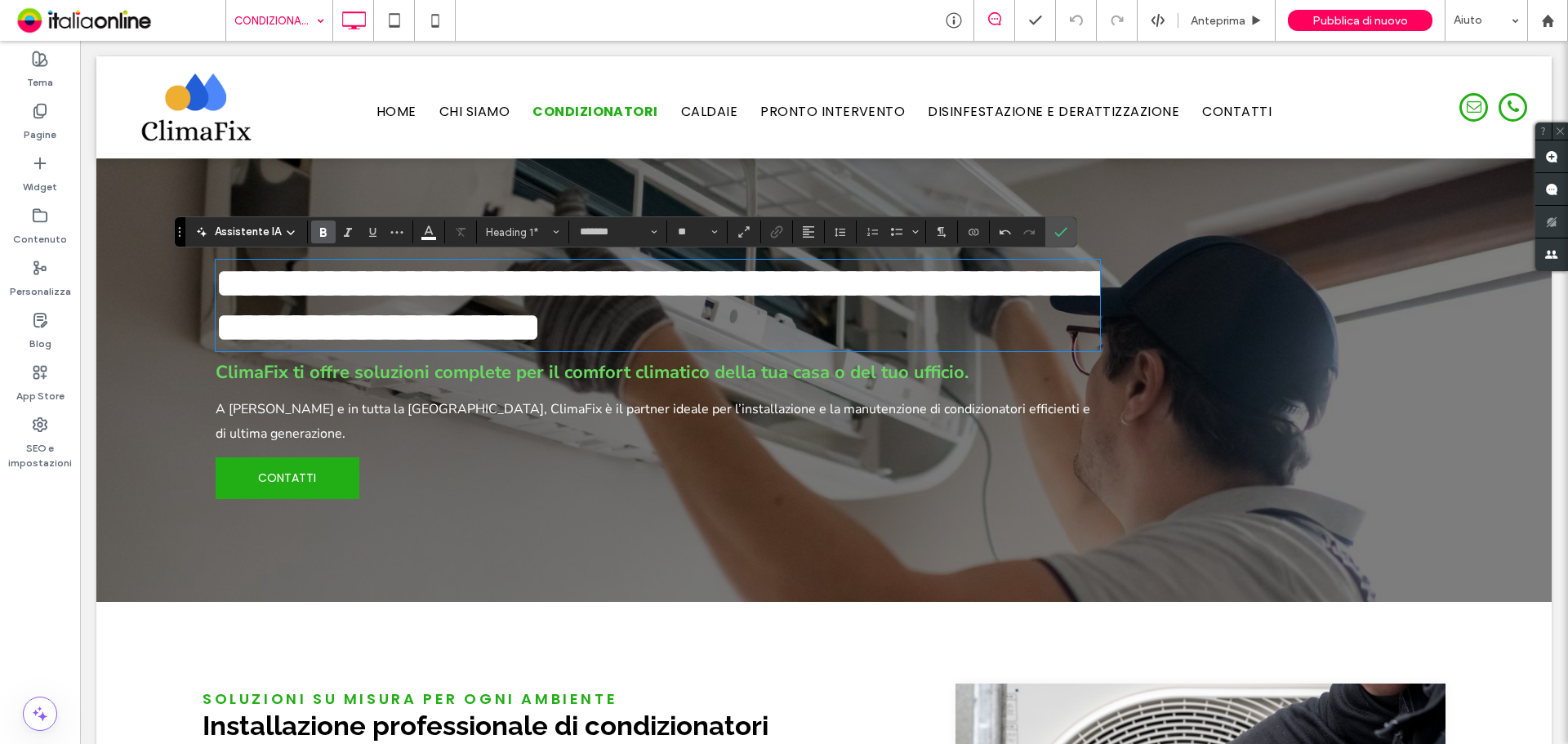
click at [440, 412] on span "A [PERSON_NAME] e in tutta la [GEOGRAPHIC_DATA], ClimaFix è il partner ideale p…" at bounding box center [652, 422] width 875 height 43
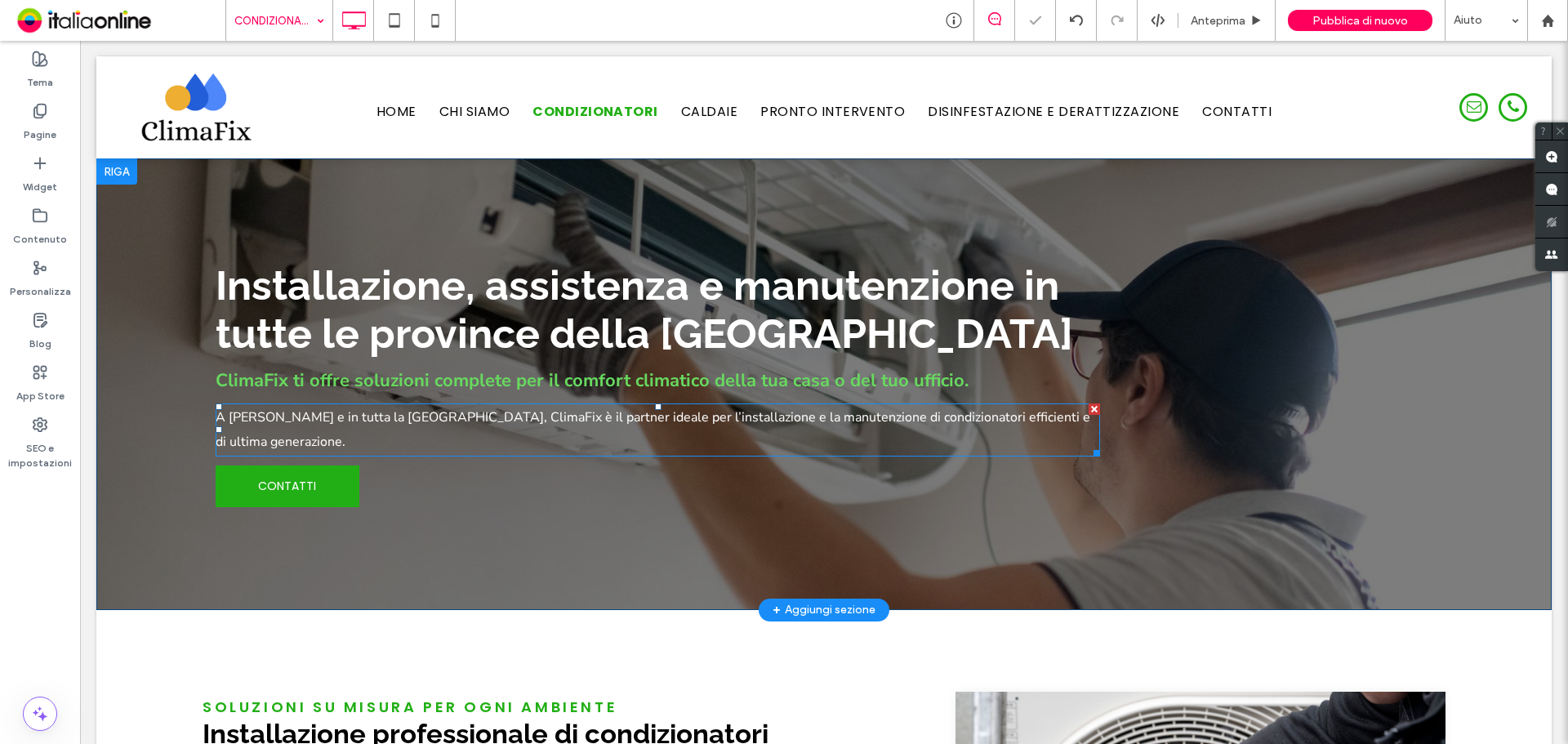
click at [440, 416] on span "A [PERSON_NAME] e in tutta la [GEOGRAPHIC_DATA], ClimaFix è il partner ideale p…" at bounding box center [652, 430] width 875 height 43
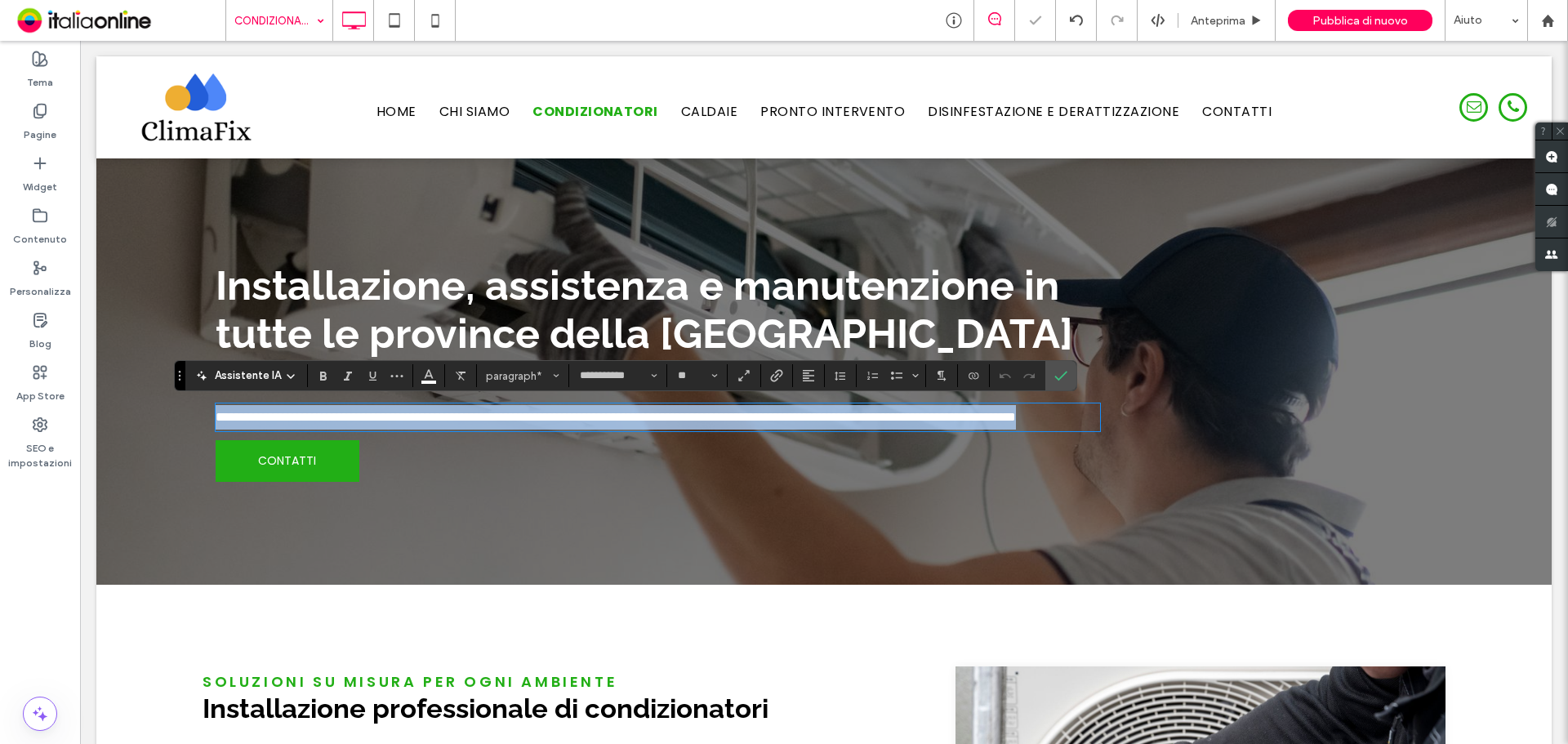
drag, startPoint x: 380, startPoint y: 418, endPoint x: 407, endPoint y: 432, distance: 30.4
click at [380, 418] on span "**********" at bounding box center [616, 417] width 801 height 12
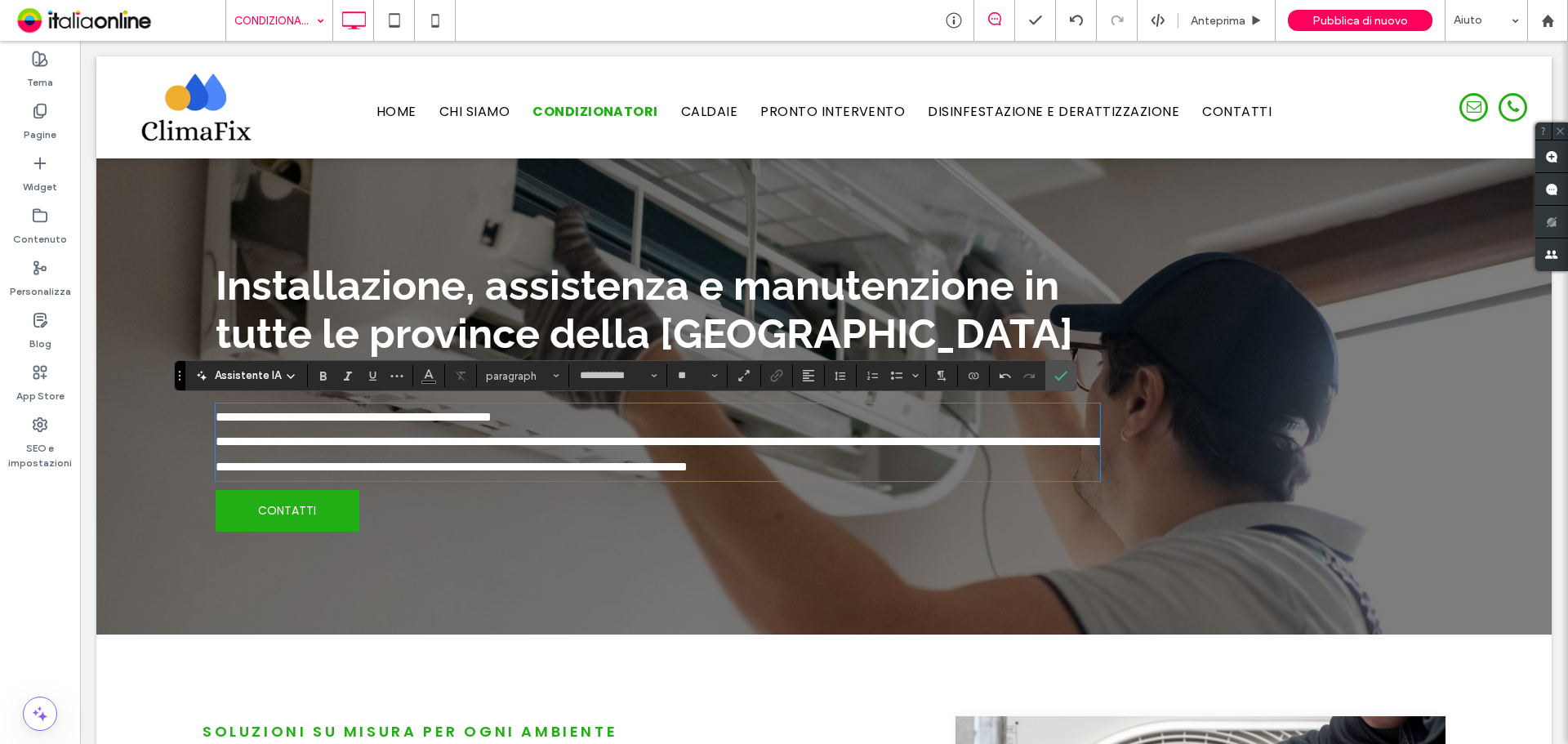
click at [369, 443] on span "**********" at bounding box center [657, 453] width 882 height 37
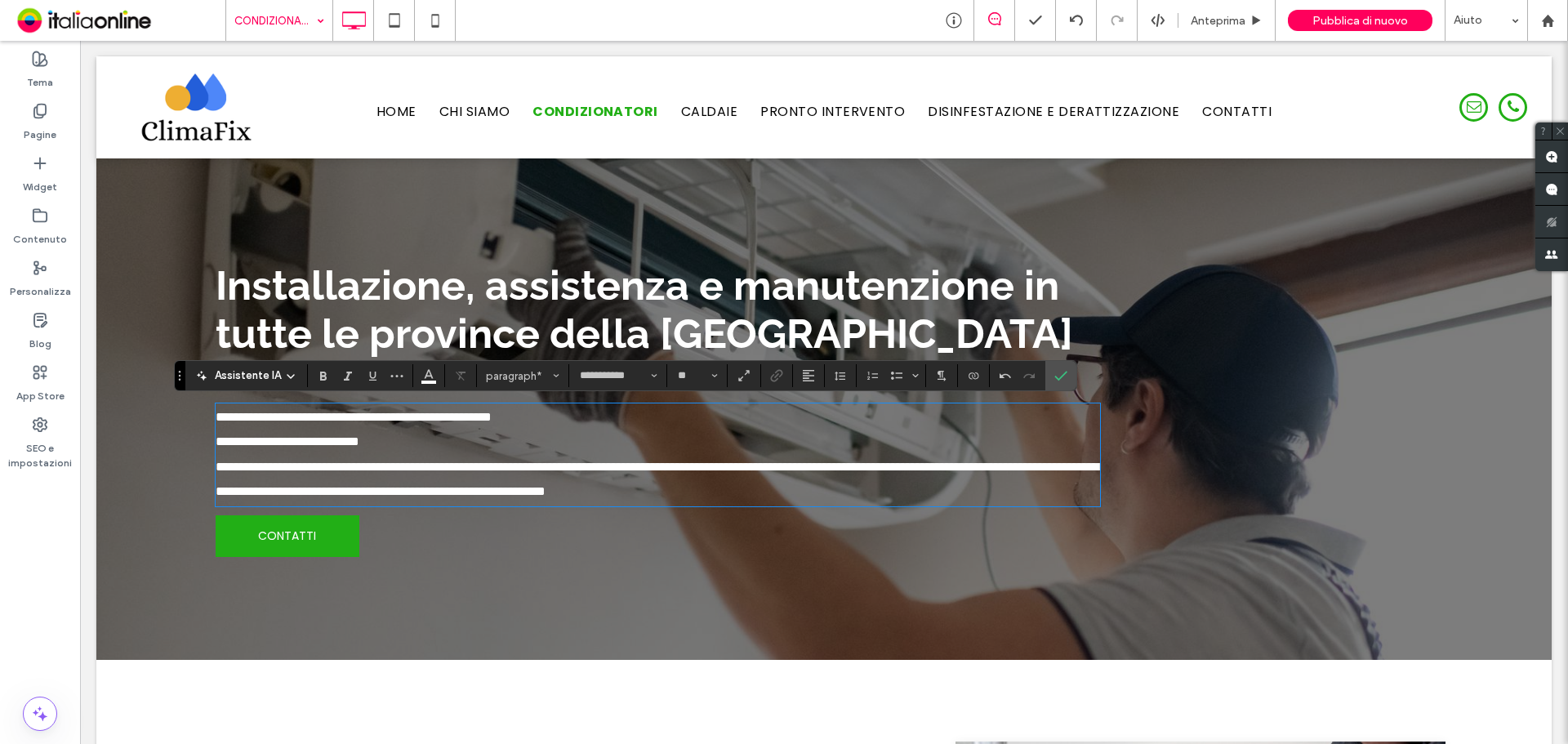
click at [387, 470] on span "**********" at bounding box center [657, 479] width 882 height 37
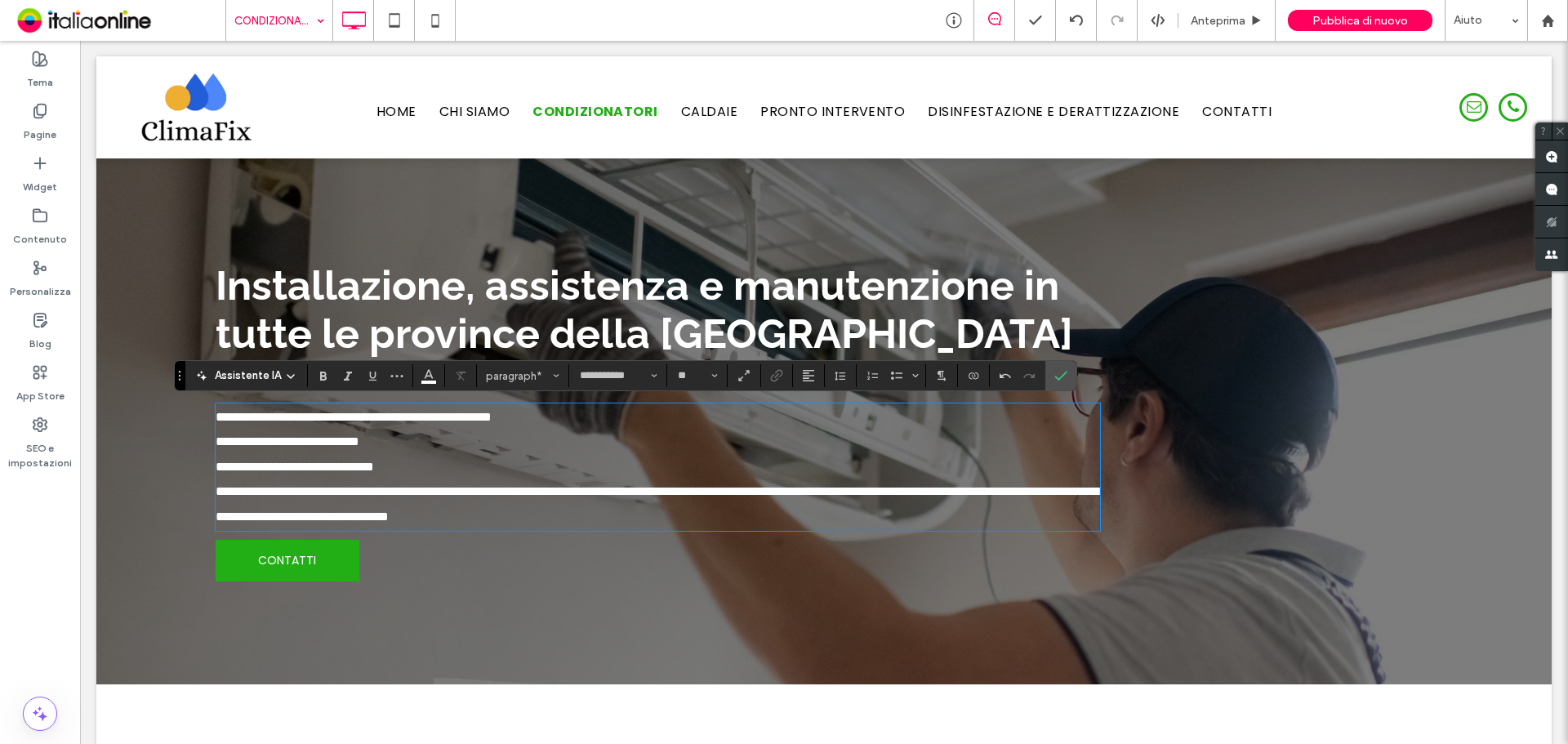
click at [388, 496] on span "**********" at bounding box center [657, 503] width 882 height 37
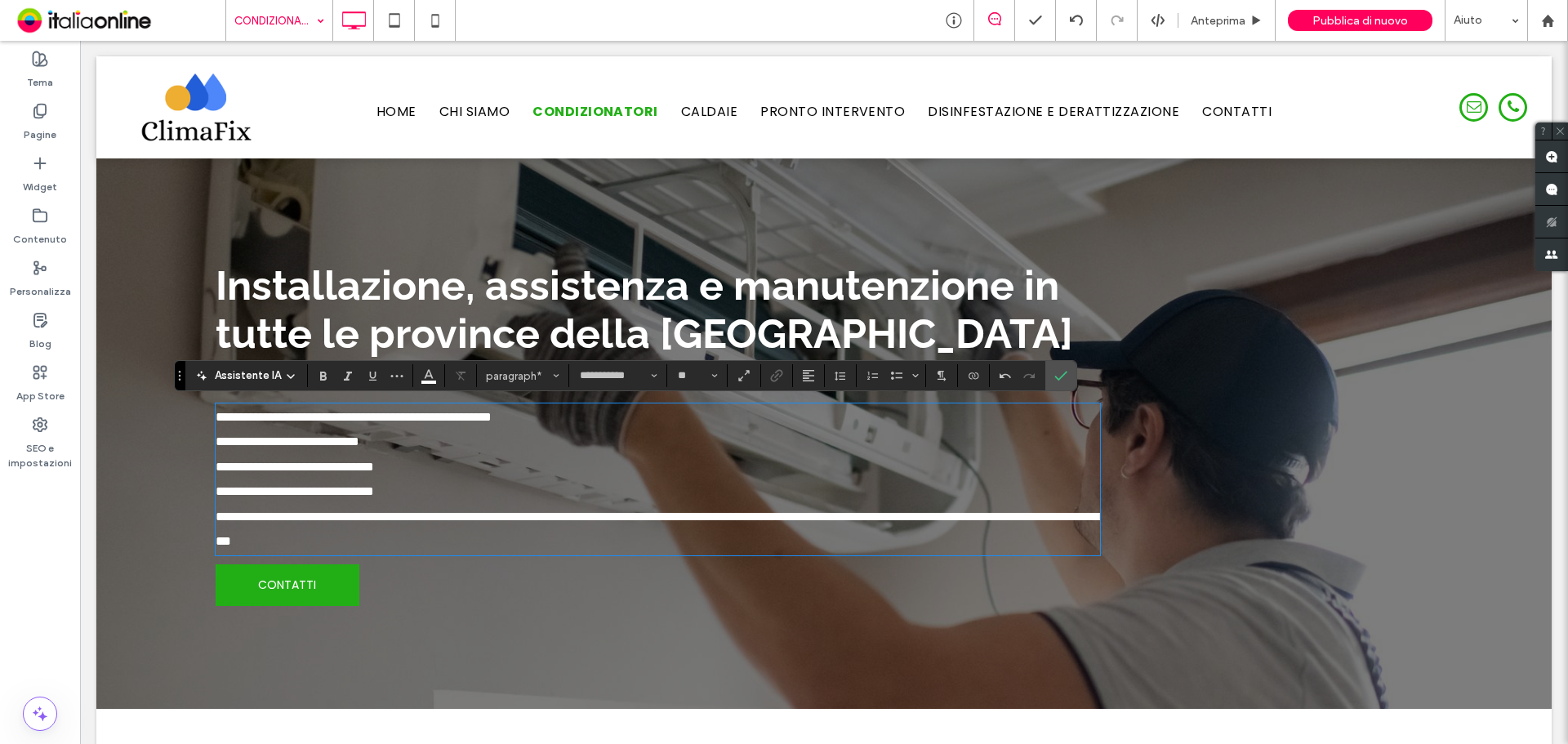
click at [380, 519] on span "**********" at bounding box center [657, 528] width 882 height 37
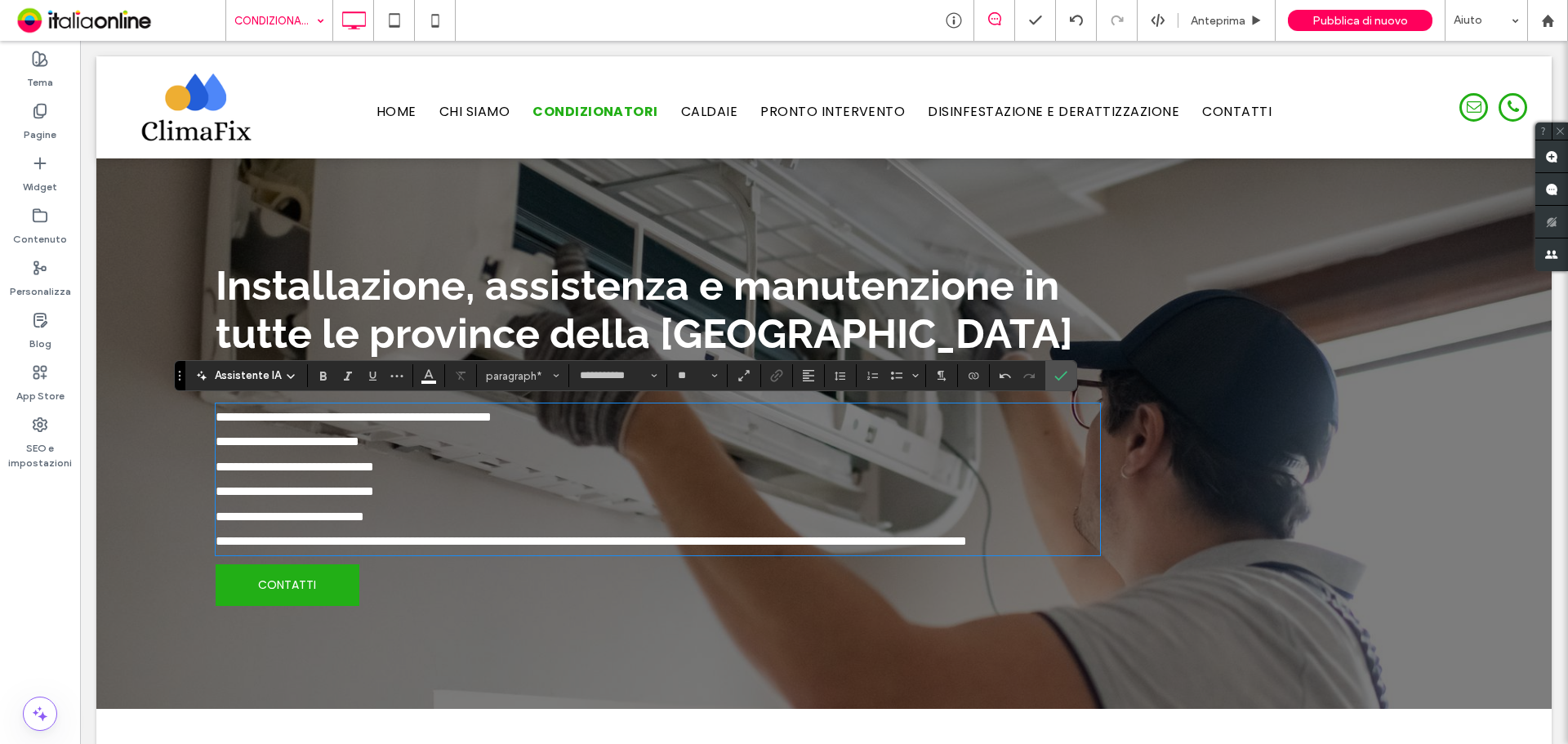
click at [381, 542] on span "**********" at bounding box center [591, 541] width 751 height 12
click at [380, 544] on span "**********" at bounding box center [591, 541] width 751 height 12
click at [379, 543] on span "**********" at bounding box center [589, 541] width 746 height 12
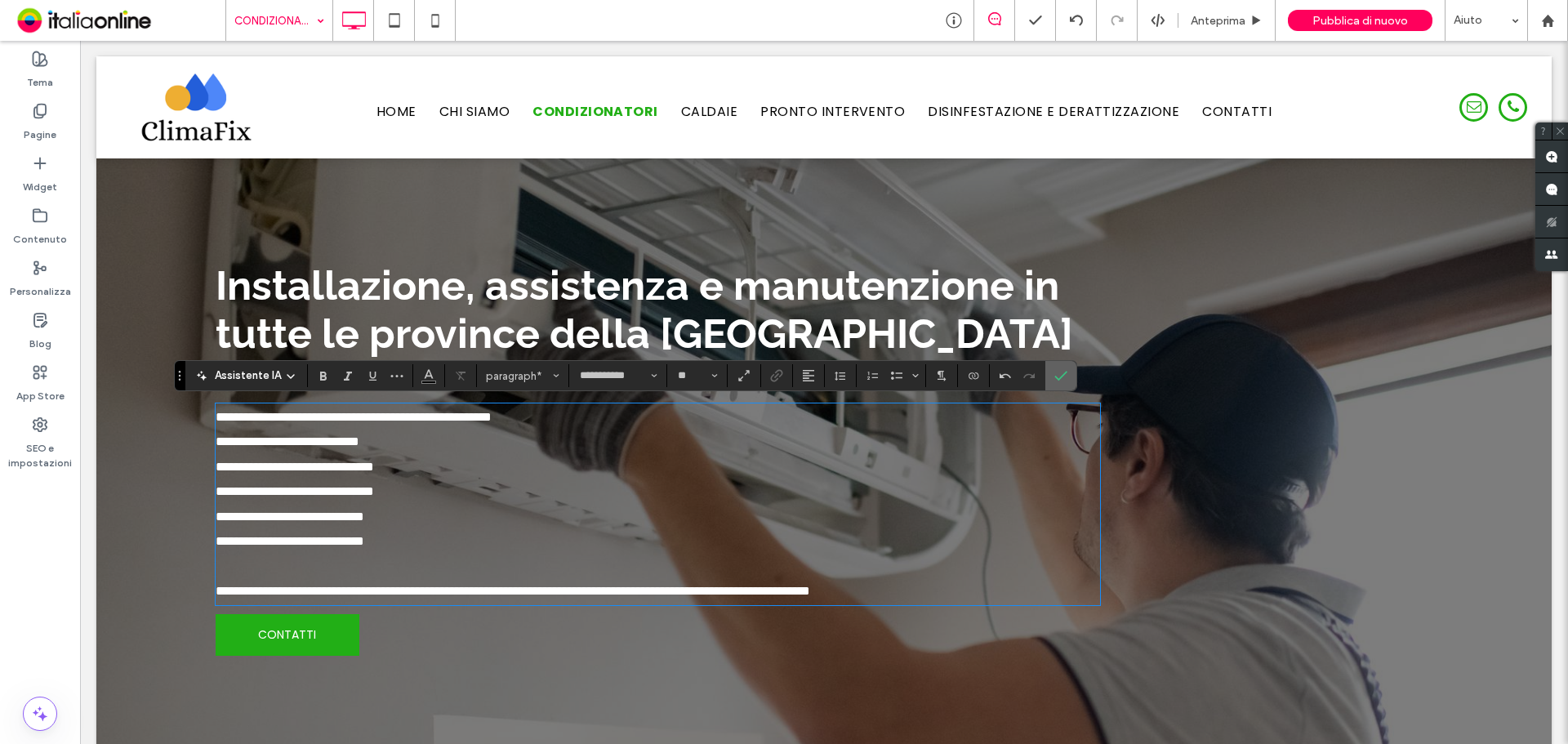
click at [1052, 375] on label "Conferma" at bounding box center [1060, 376] width 25 height 30
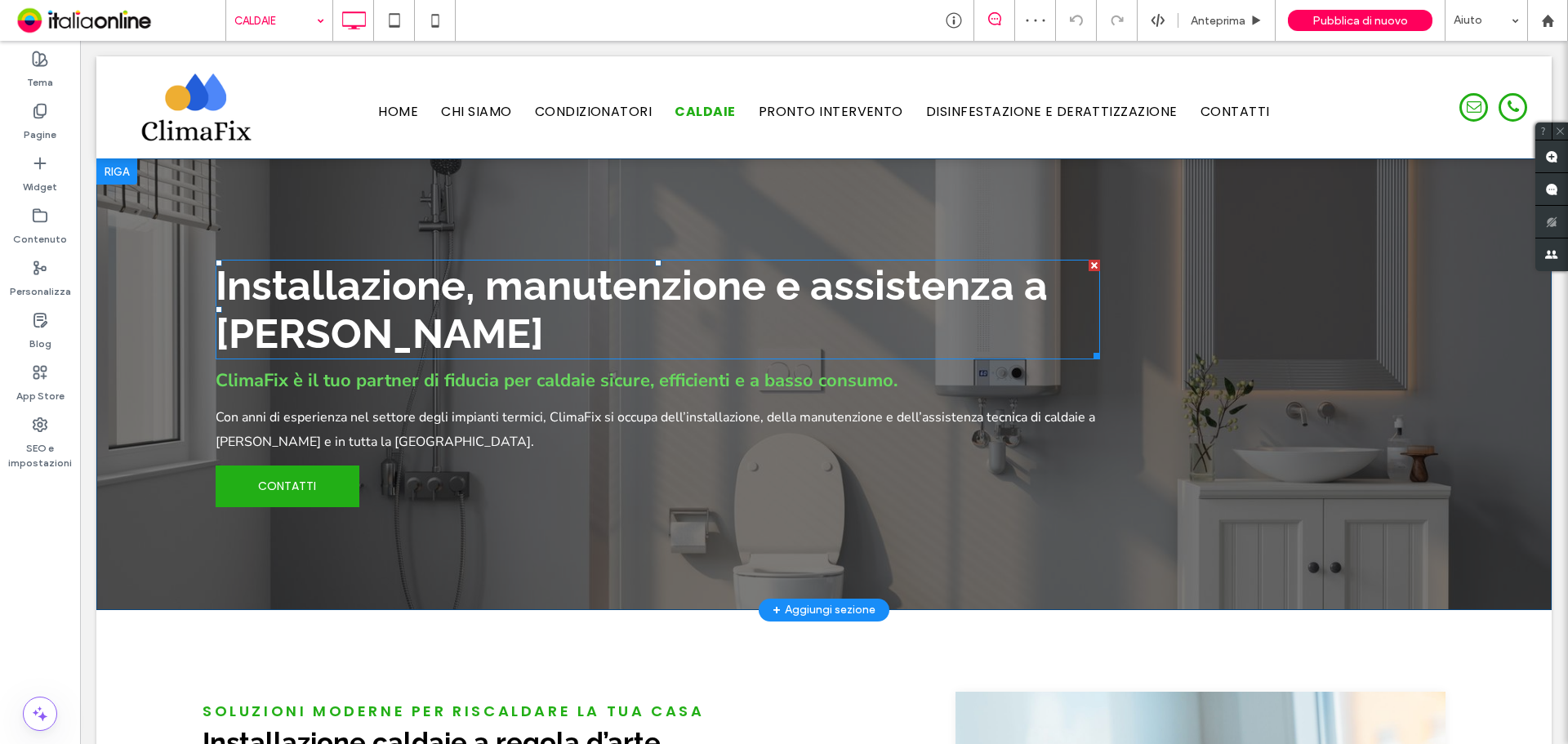
click at [510, 349] on span "Installazione, manutenzione e assistenza a [PERSON_NAME]" at bounding box center [631, 309] width 832 height 96
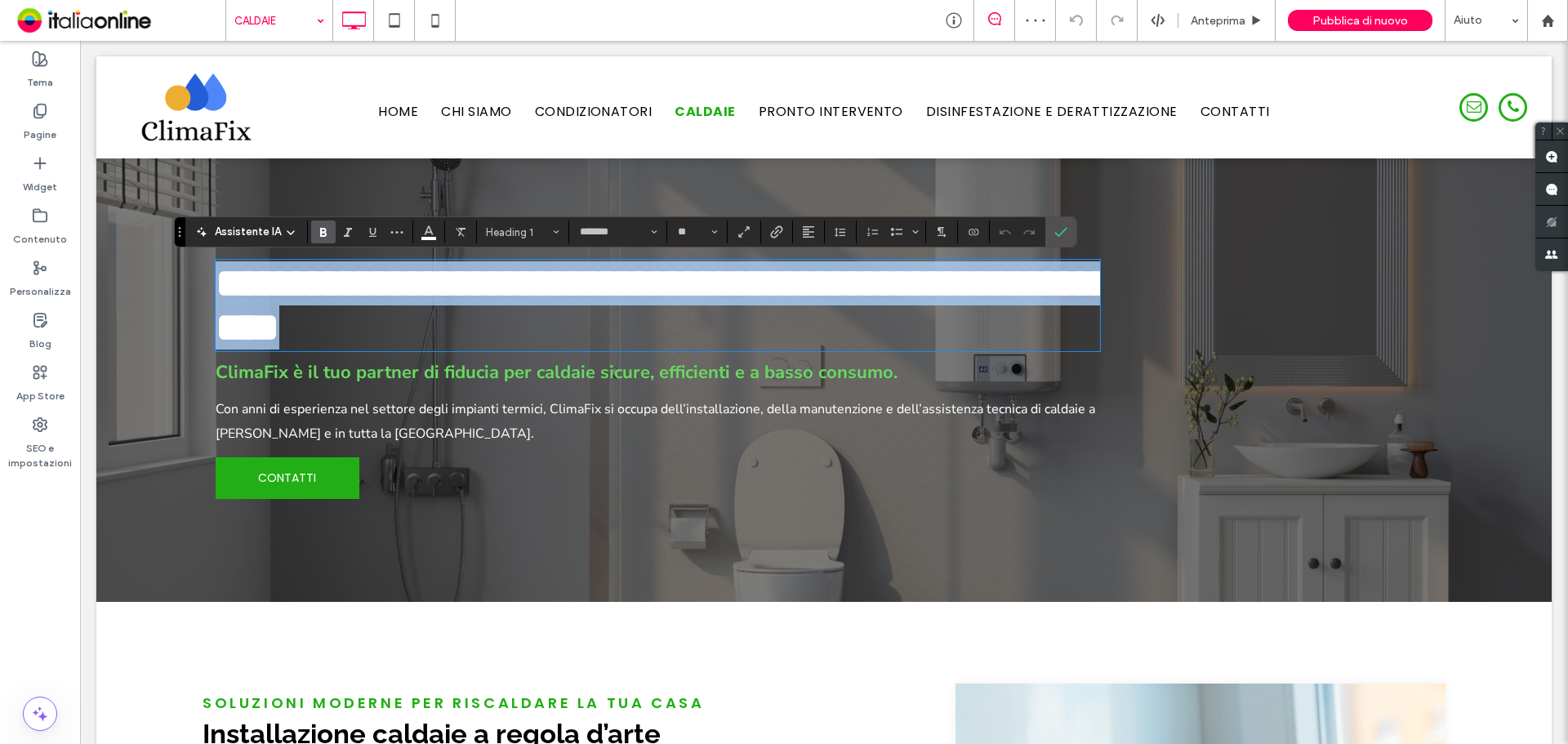
click at [485, 341] on span "**********" at bounding box center [664, 305] width 898 height 84
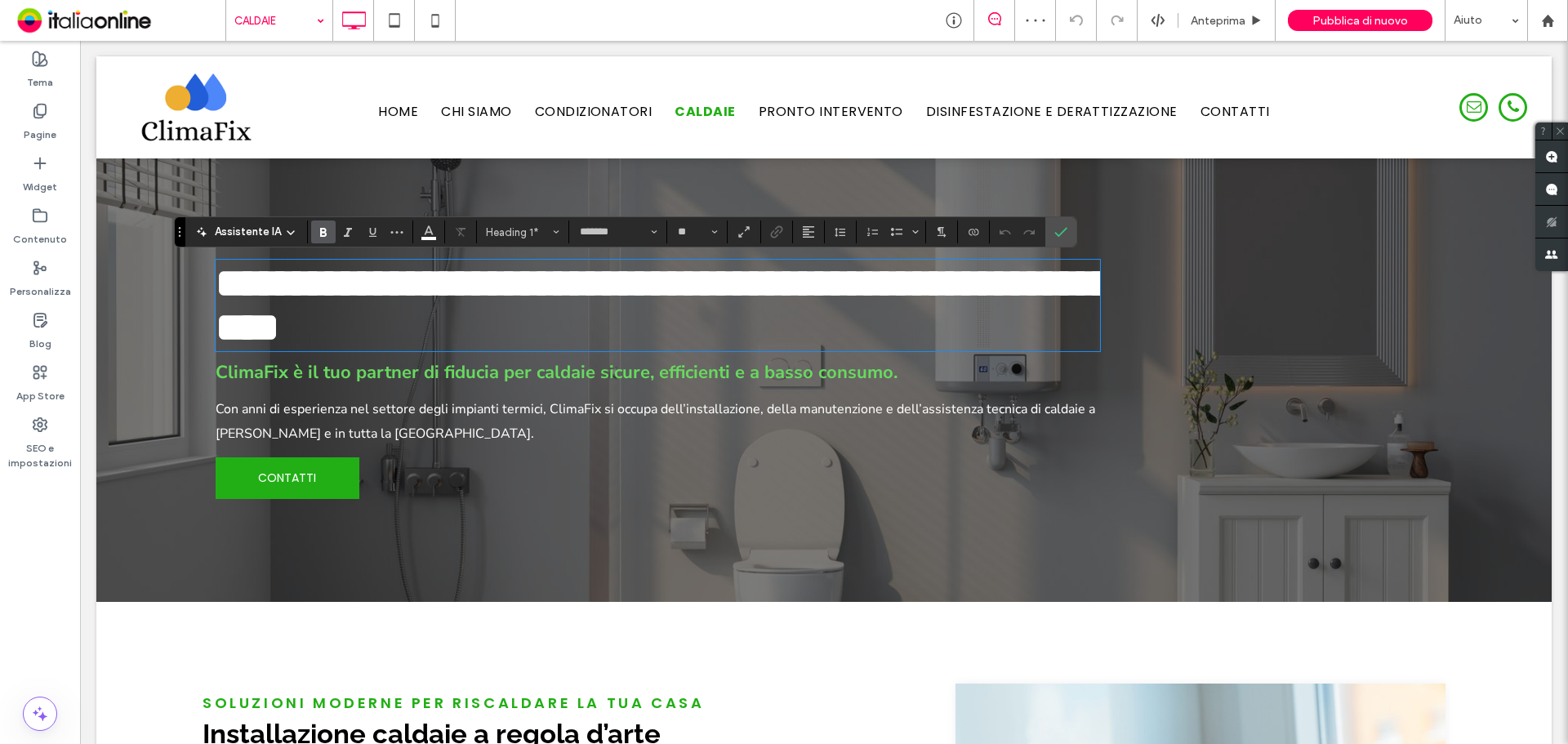
drag, startPoint x: 725, startPoint y: 346, endPoint x: 761, endPoint y: 333, distance: 38.3
click at [727, 345] on h1 "**********" at bounding box center [658, 306] width 884 height 89
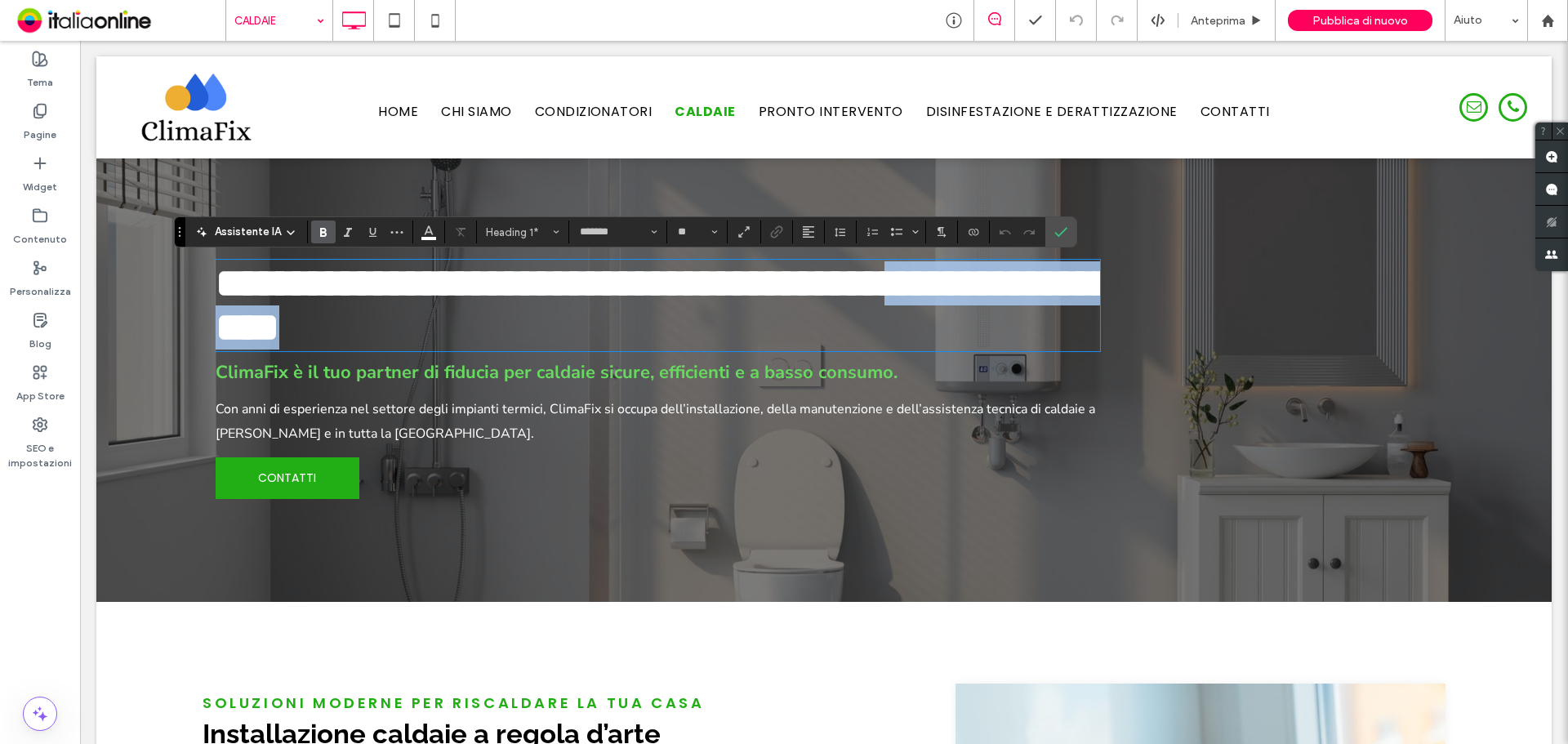
drag, startPoint x: 1028, startPoint y: 294, endPoint x: 1069, endPoint y: 364, distance: 81.1
click at [1069, 364] on div "**********" at bounding box center [824, 380] width 1243 height 280
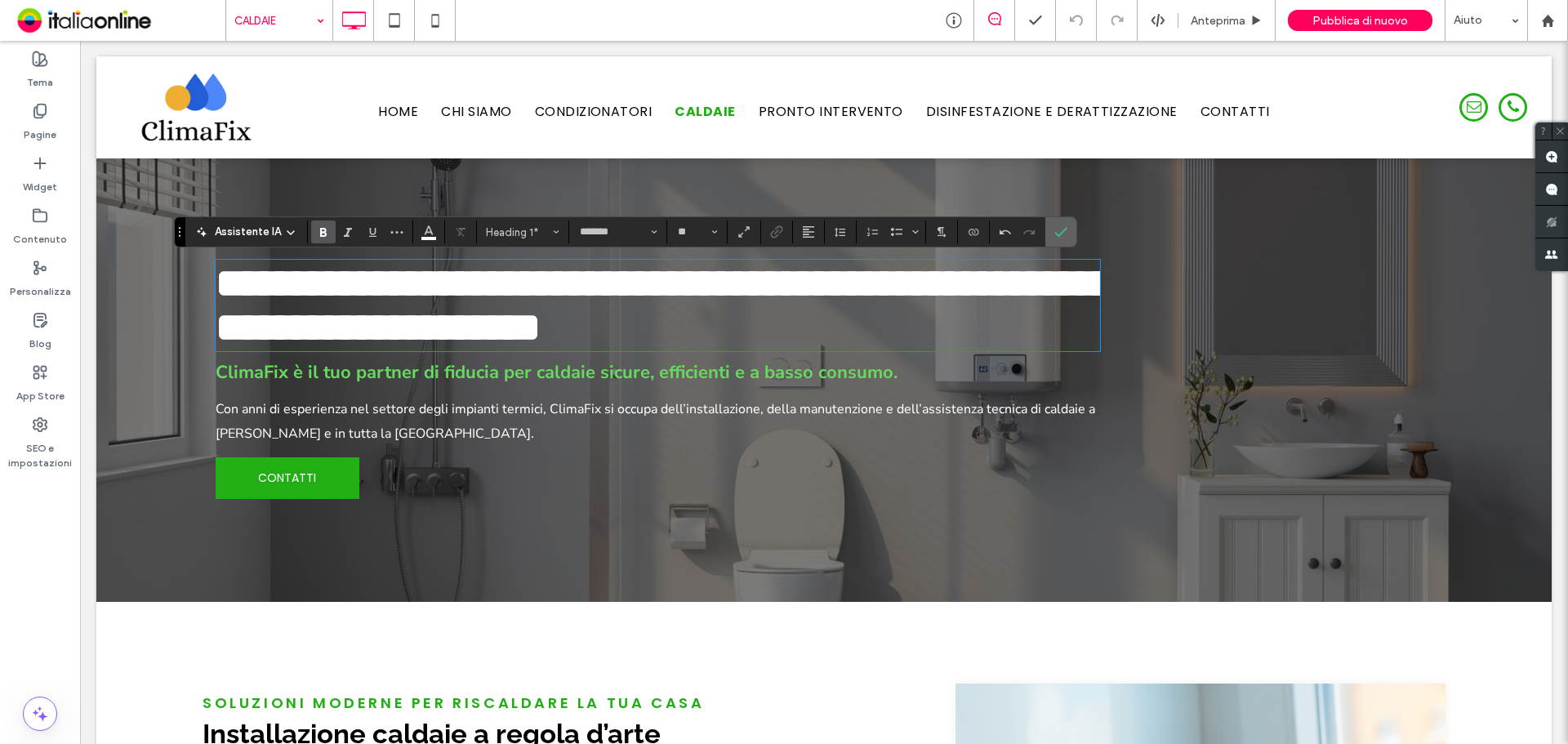
click at [1062, 234] on icon "Conferma" at bounding box center [1060, 232] width 13 height 13
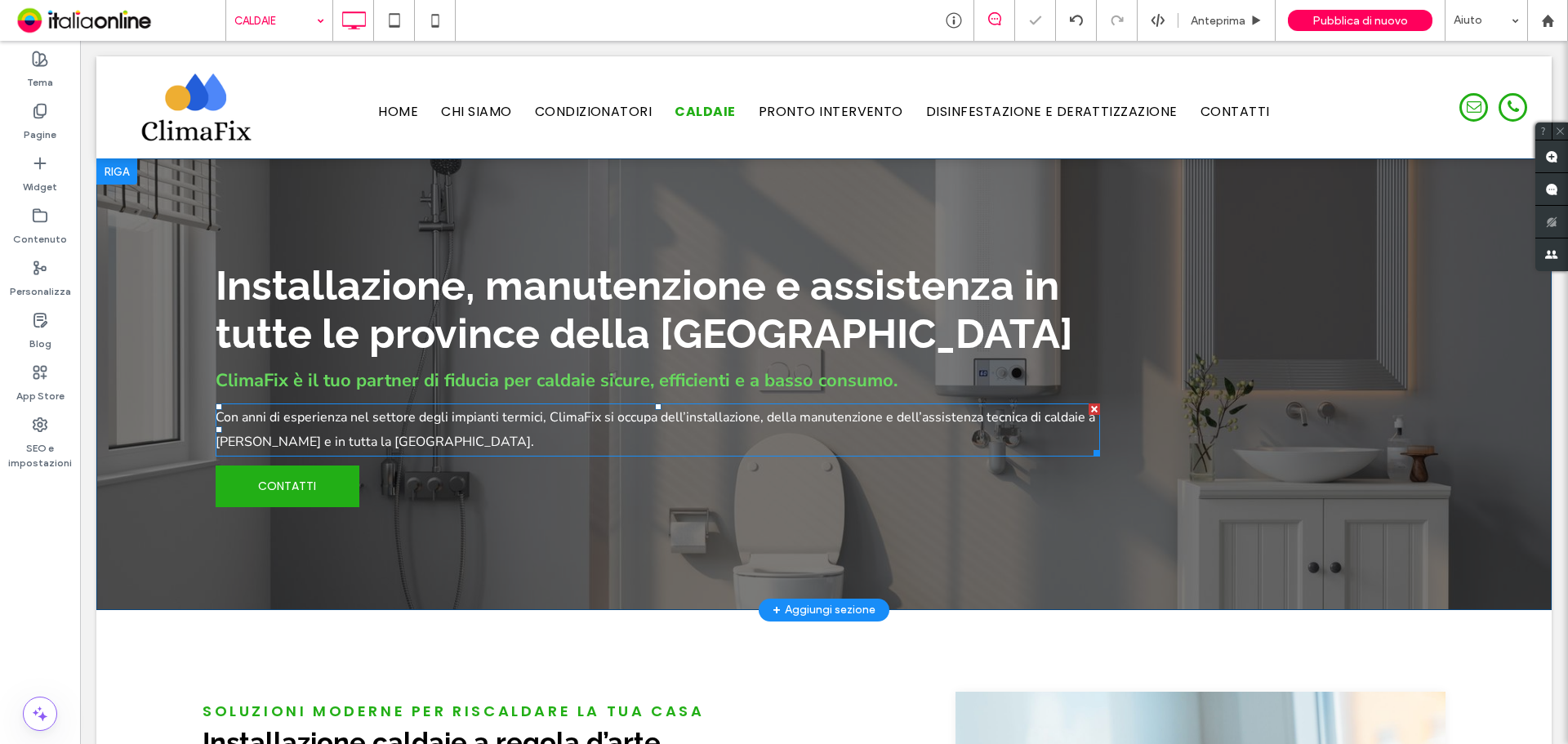
click at [251, 429] on p "Con anni di esperienza nel settore degli impianti termici, ClimaFix si occupa d…" at bounding box center [658, 430] width 884 height 49
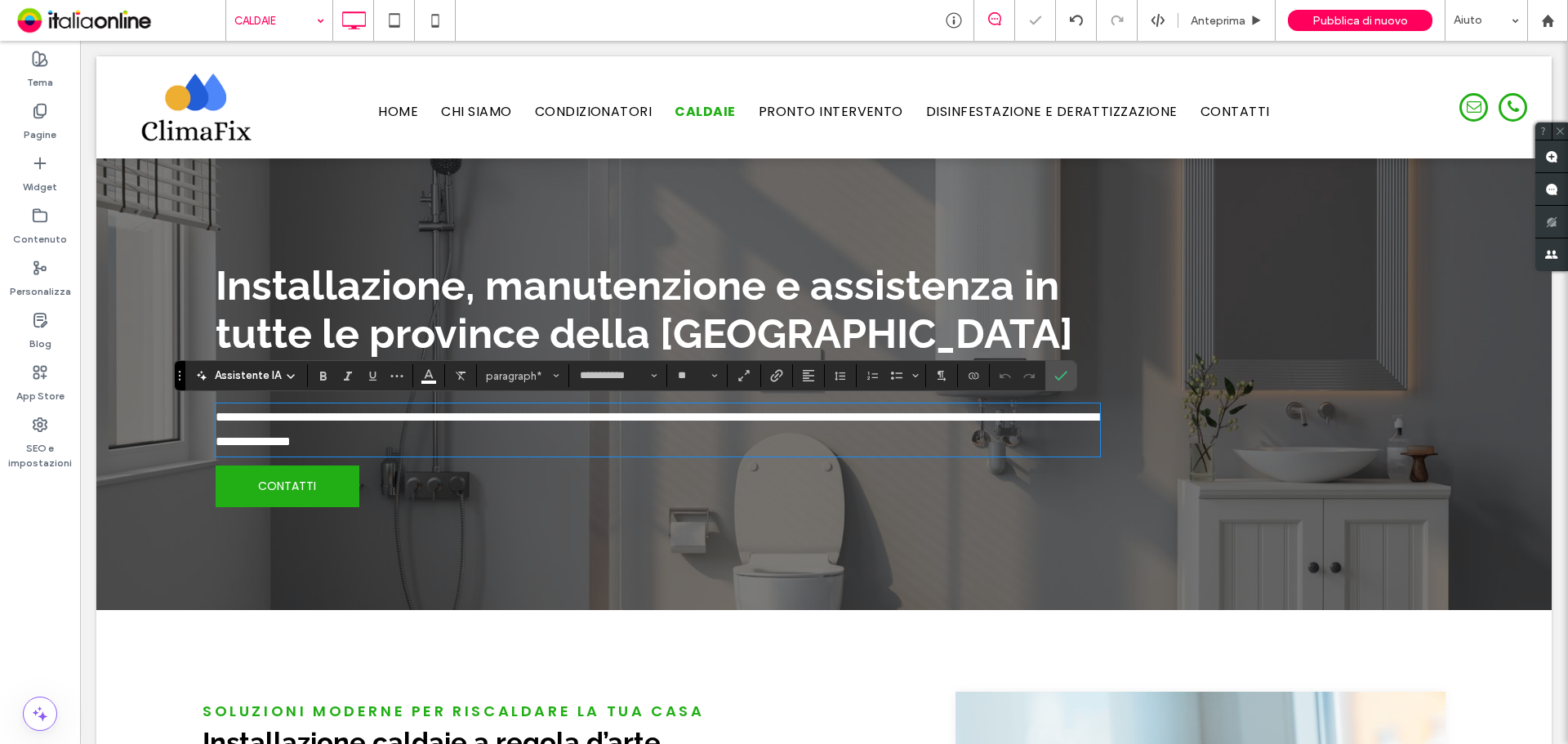
click at [232, 441] on span "**********" at bounding box center [657, 429] width 882 height 37
drag, startPoint x: 1081, startPoint y: 414, endPoint x: 325, endPoint y: 451, distance: 756.9
click at [325, 447] on span "**********" at bounding box center [657, 429] width 882 height 37
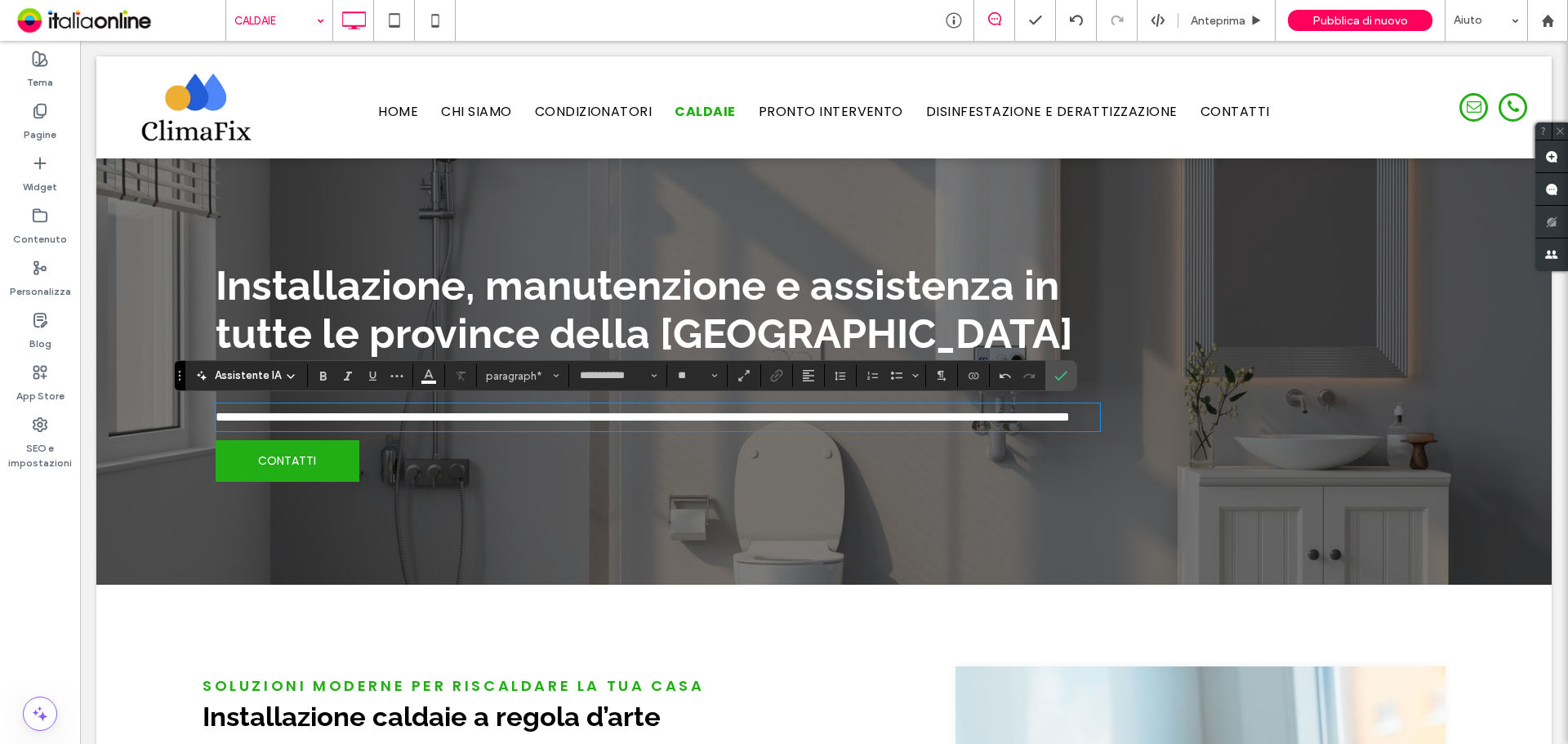
click at [326, 430] on p "**********" at bounding box center [658, 418] width 884 height 25
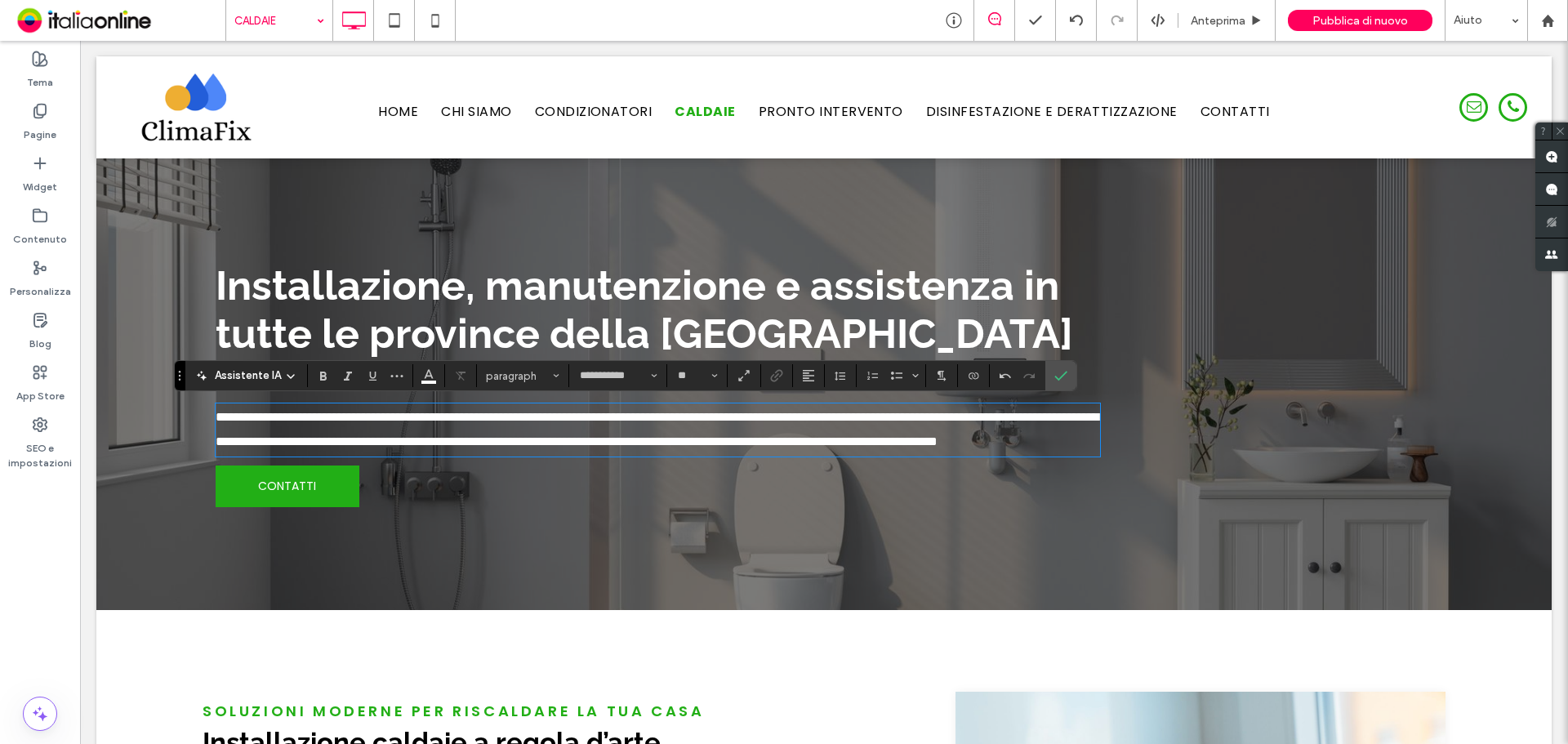
click at [311, 445] on span "**********" at bounding box center [657, 429] width 882 height 37
click at [366, 447] on span "**********" at bounding box center [591, 441] width 751 height 12
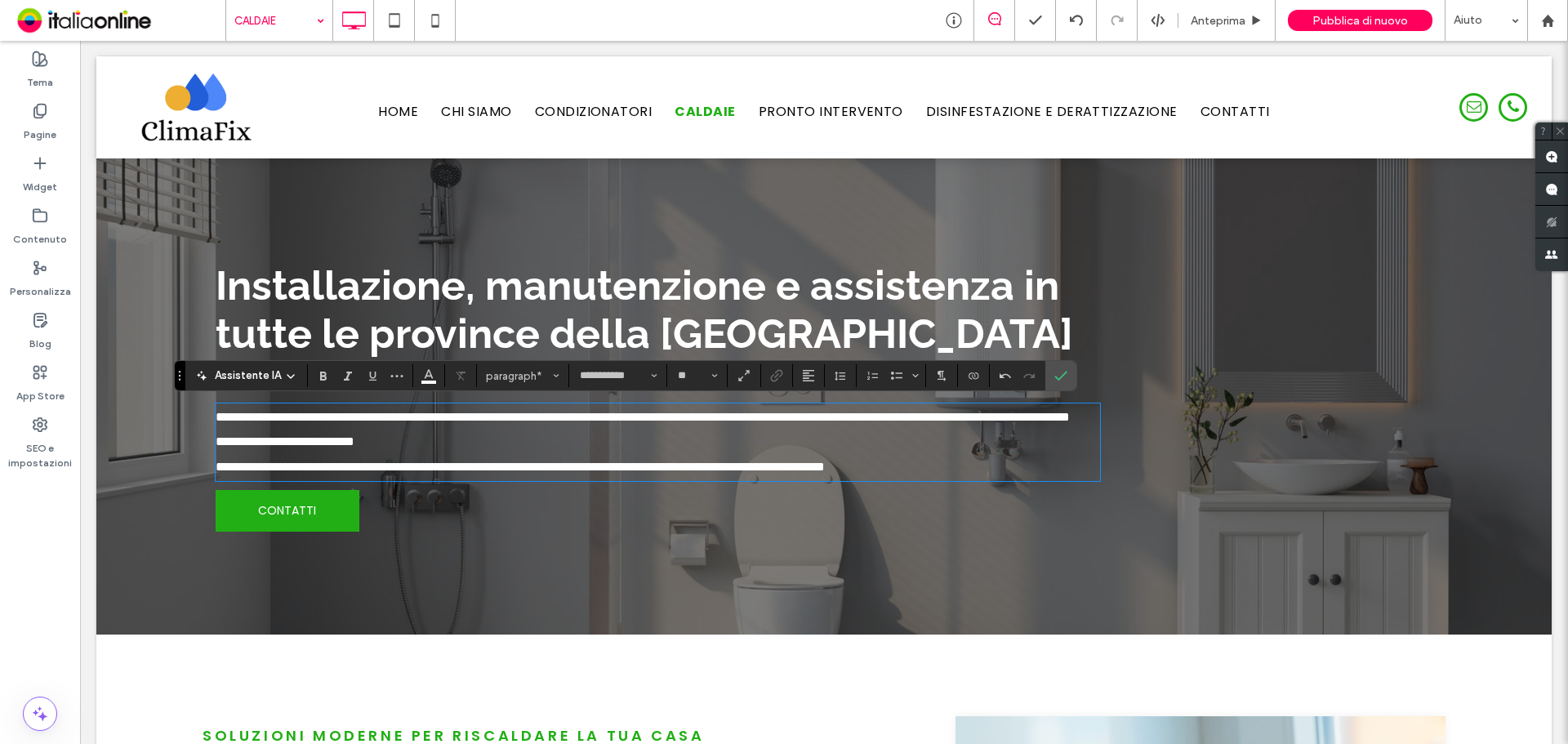
click at [388, 473] on span "**********" at bounding box center [520, 467] width 609 height 12
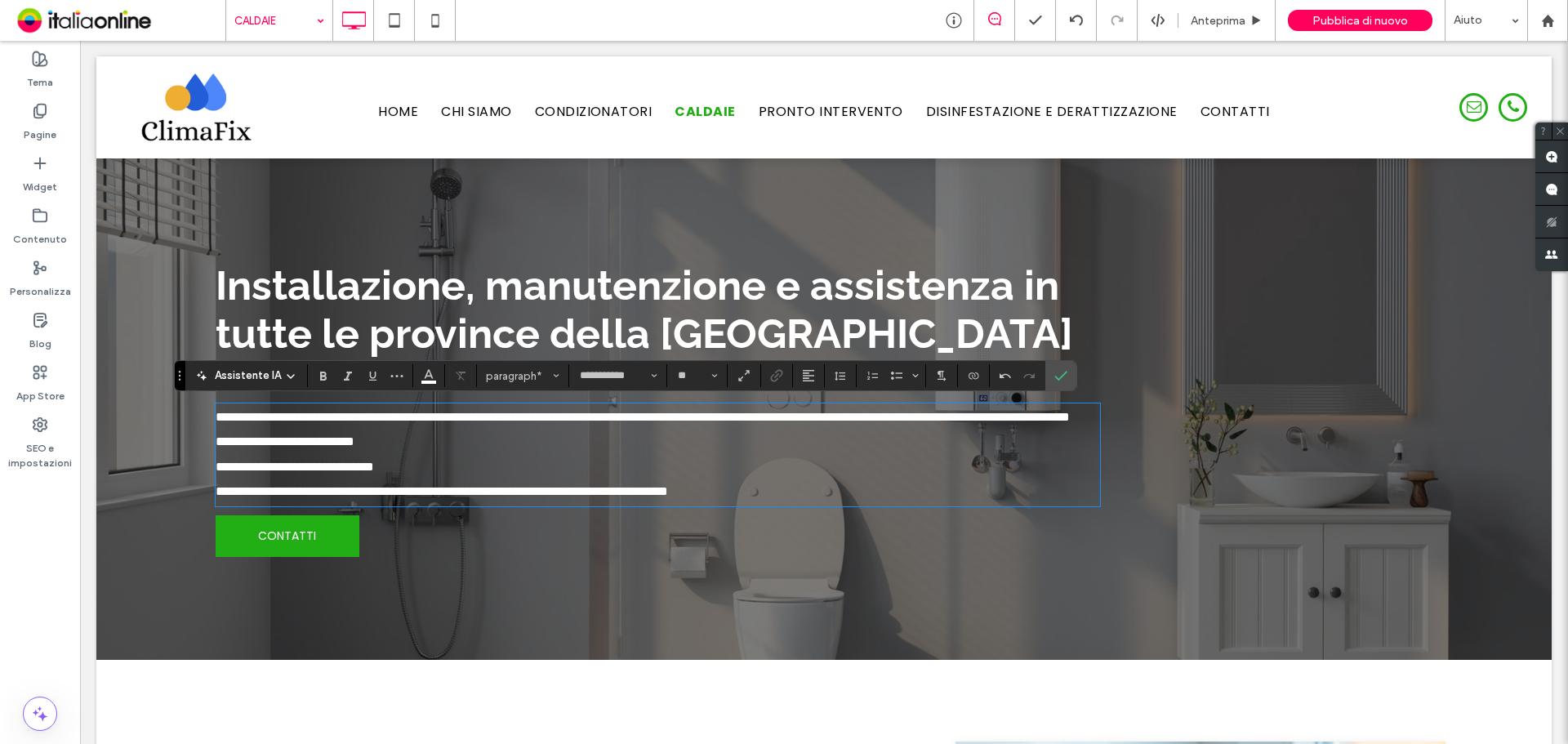
click at [387, 498] on span "**********" at bounding box center [441, 491] width 452 height 12
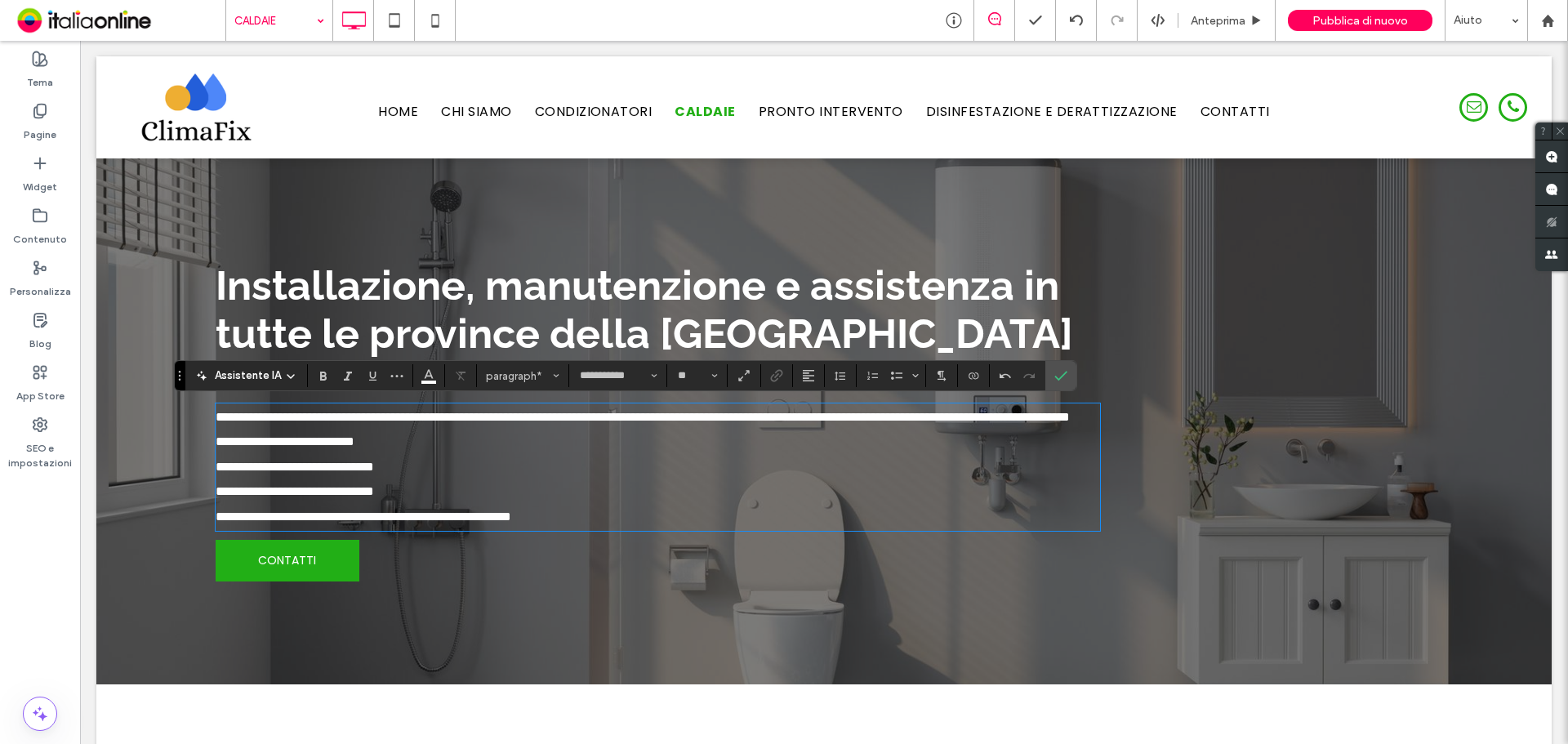
click at [376, 523] on span "**********" at bounding box center [363, 516] width 296 height 12
click at [376, 523] on span "**********" at bounding box center [363, 516] width 296 height 12
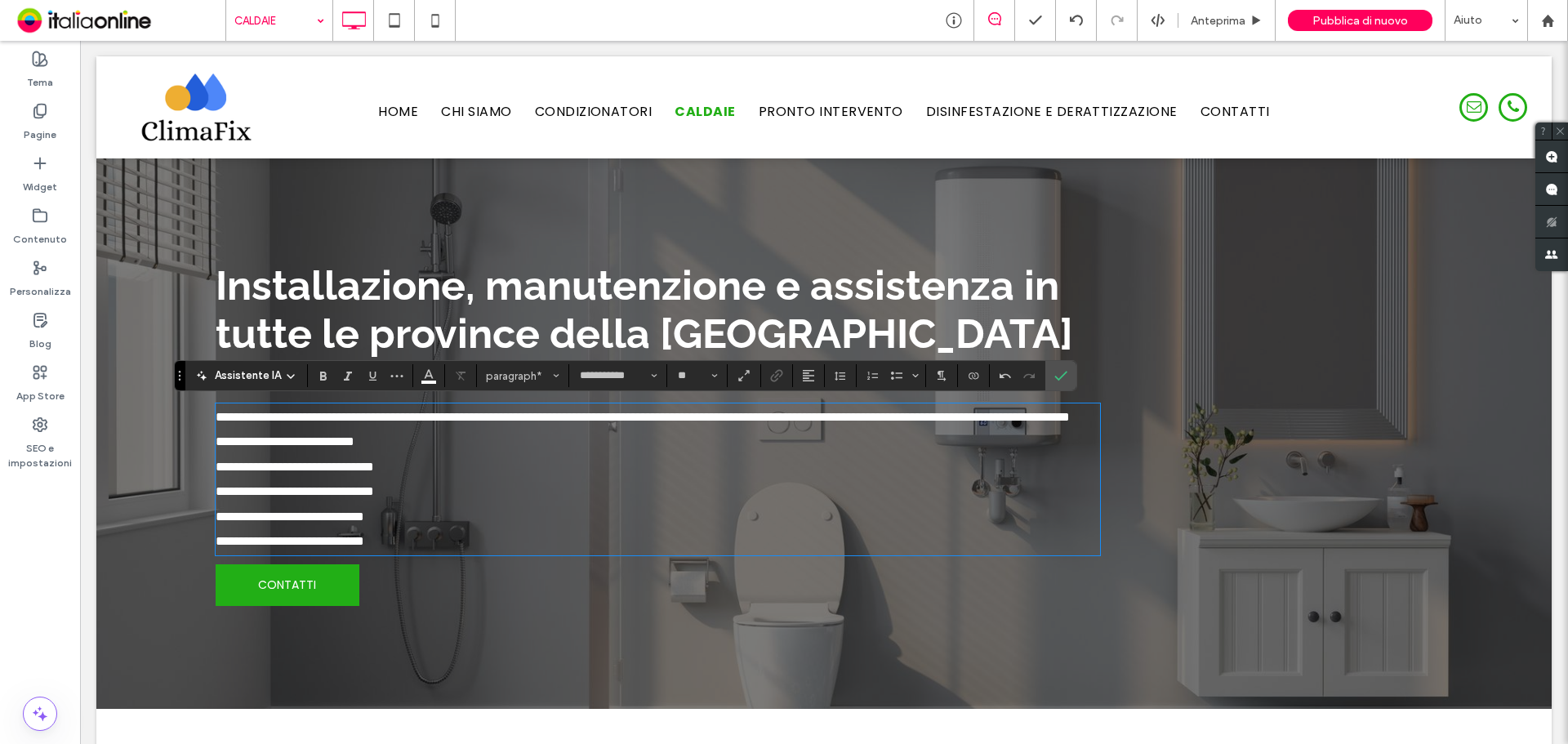
click at [403, 554] on p "**********" at bounding box center [658, 541] width 884 height 25
click at [1058, 368] on span "Conferma" at bounding box center [1058, 376] width 8 height 30
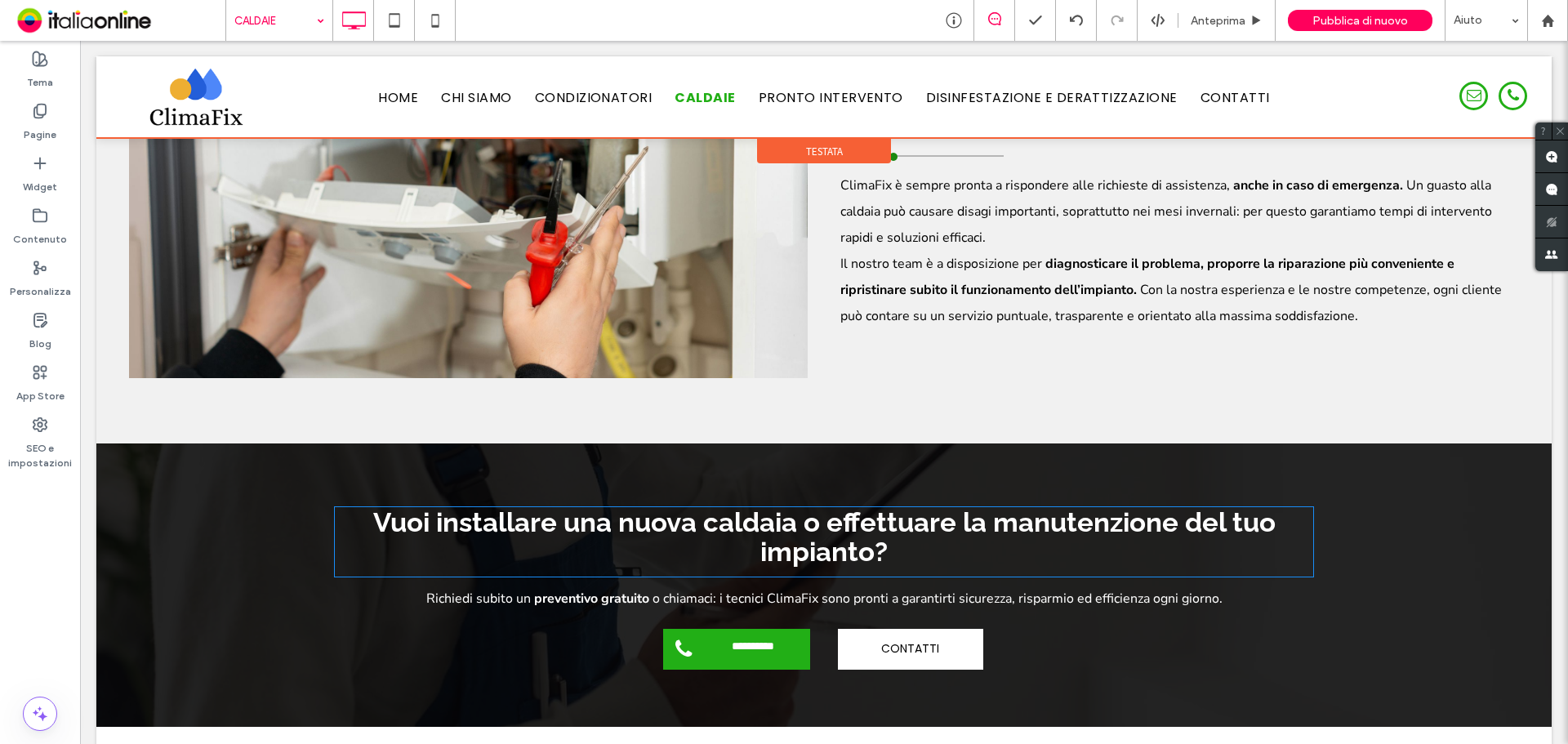
scroll to position [1923, 0]
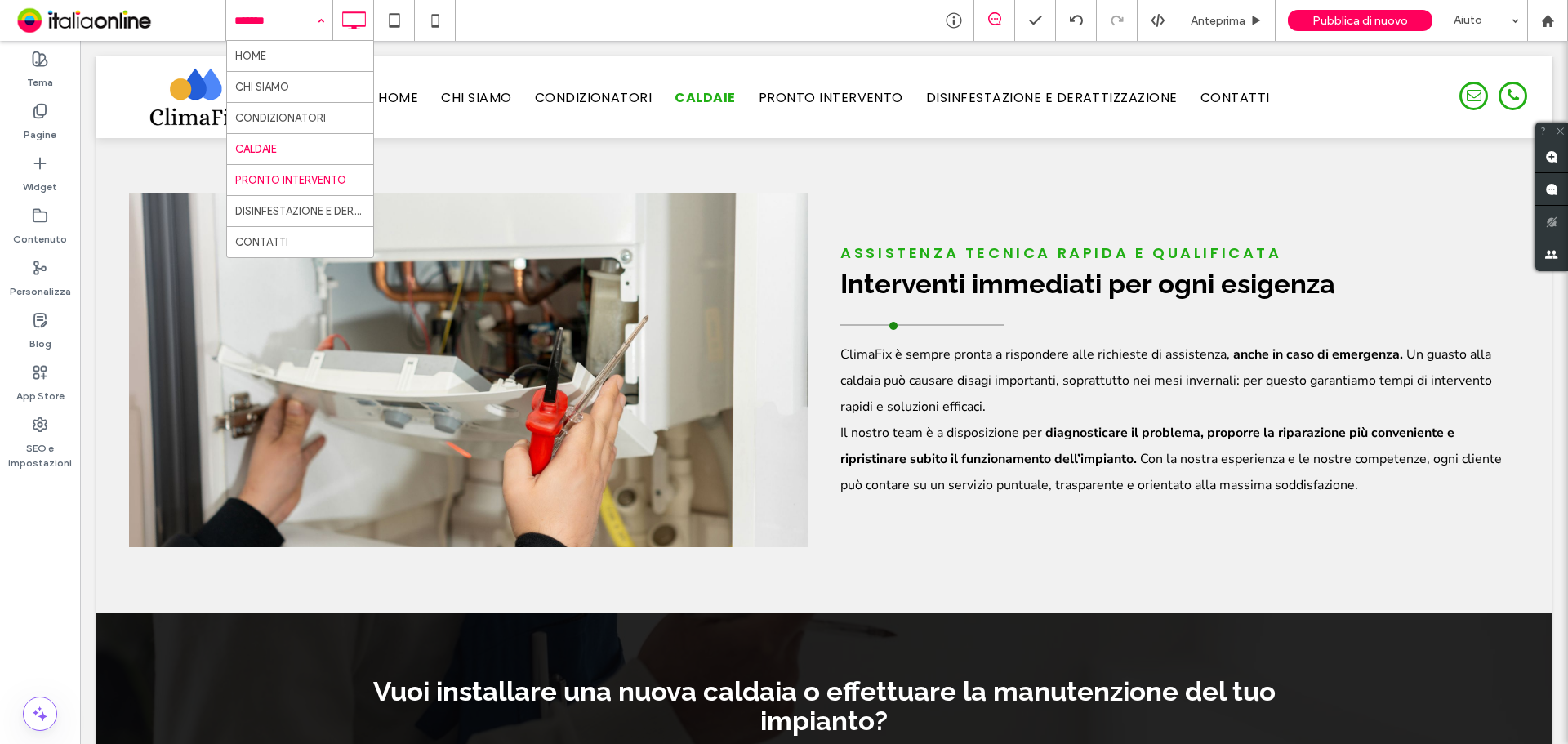
drag, startPoint x: 283, startPoint y: 166, endPoint x: 306, endPoint y: 187, distance: 31.1
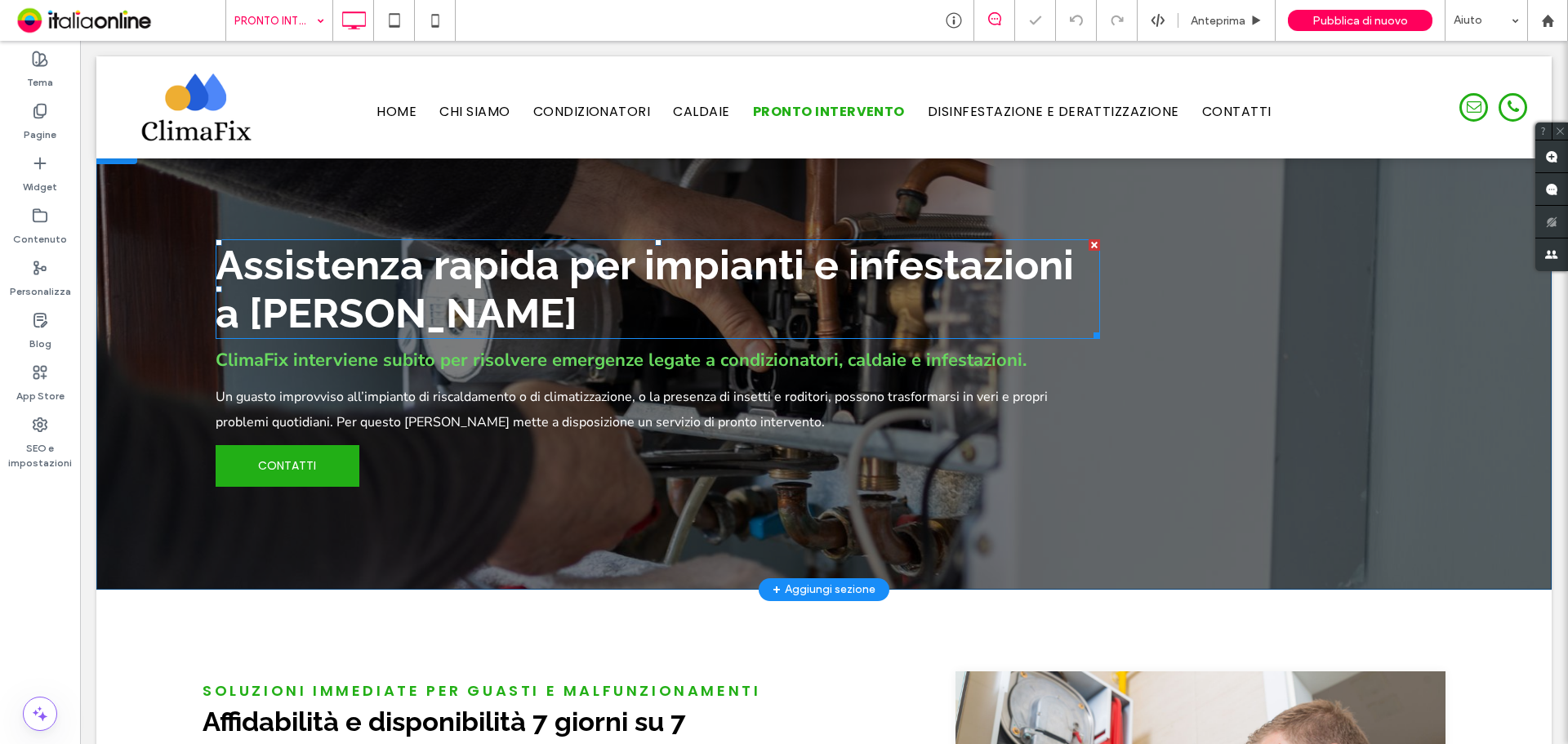
click at [375, 309] on span "Assistenza rapida per impianti e infestazioni a [PERSON_NAME]" at bounding box center [645, 289] width 859 height 96
type input "*******"
type input "**"
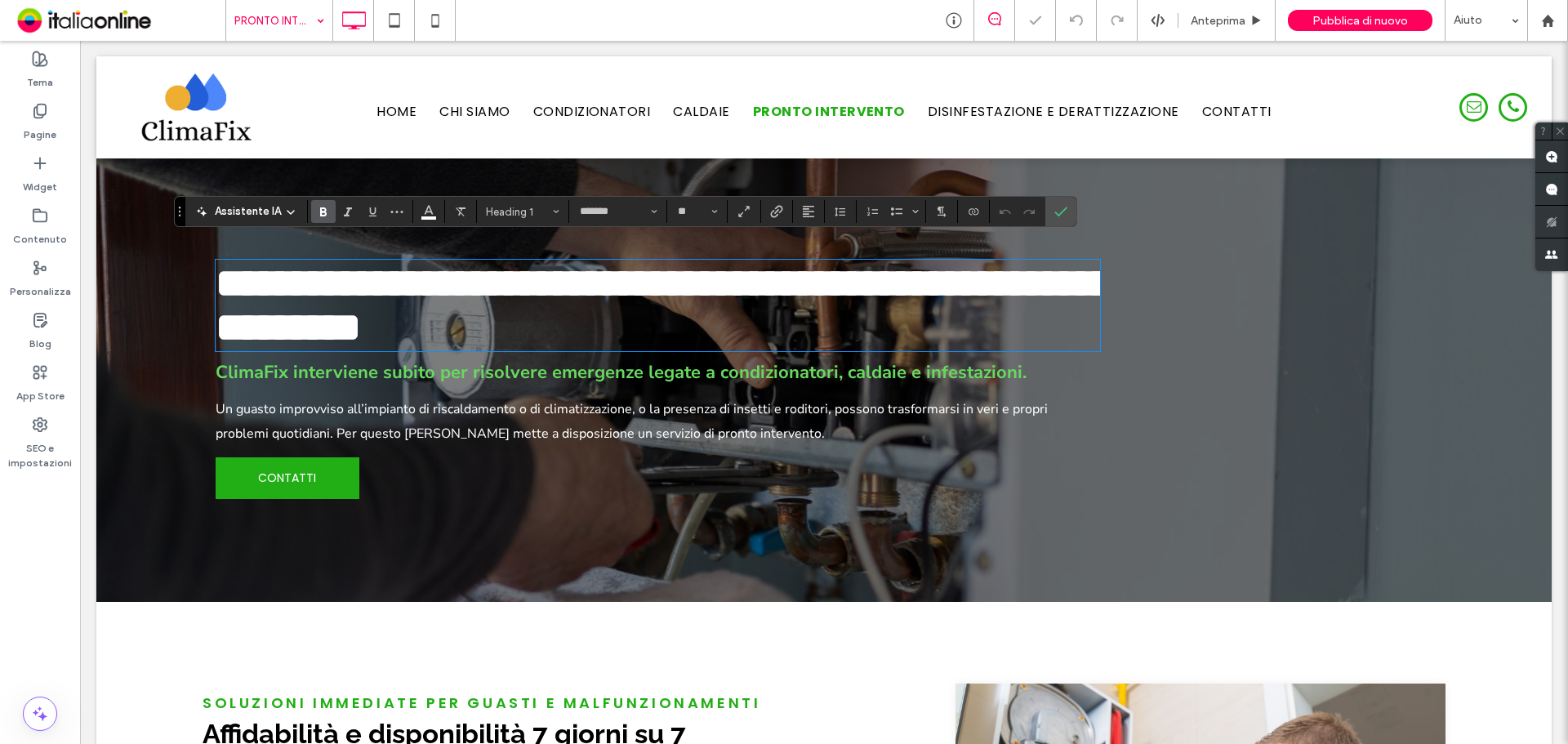
click at [590, 301] on span "**********" at bounding box center [664, 305] width 898 height 84
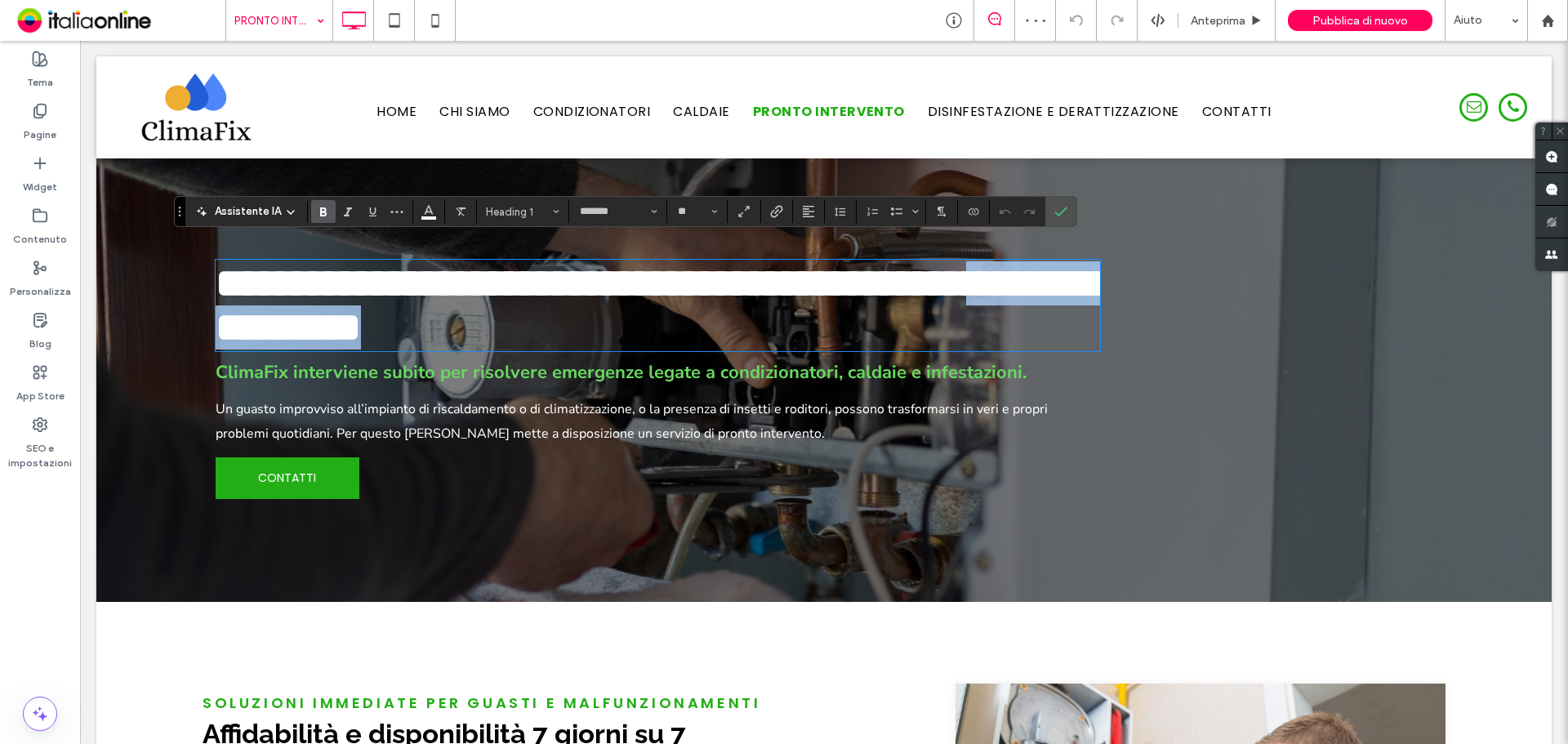
drag, startPoint x: 634, startPoint y: 328, endPoint x: 193, endPoint y: 326, distance: 441.0
click at [193, 326] on div "**********" at bounding box center [824, 380] width 1455 height 444
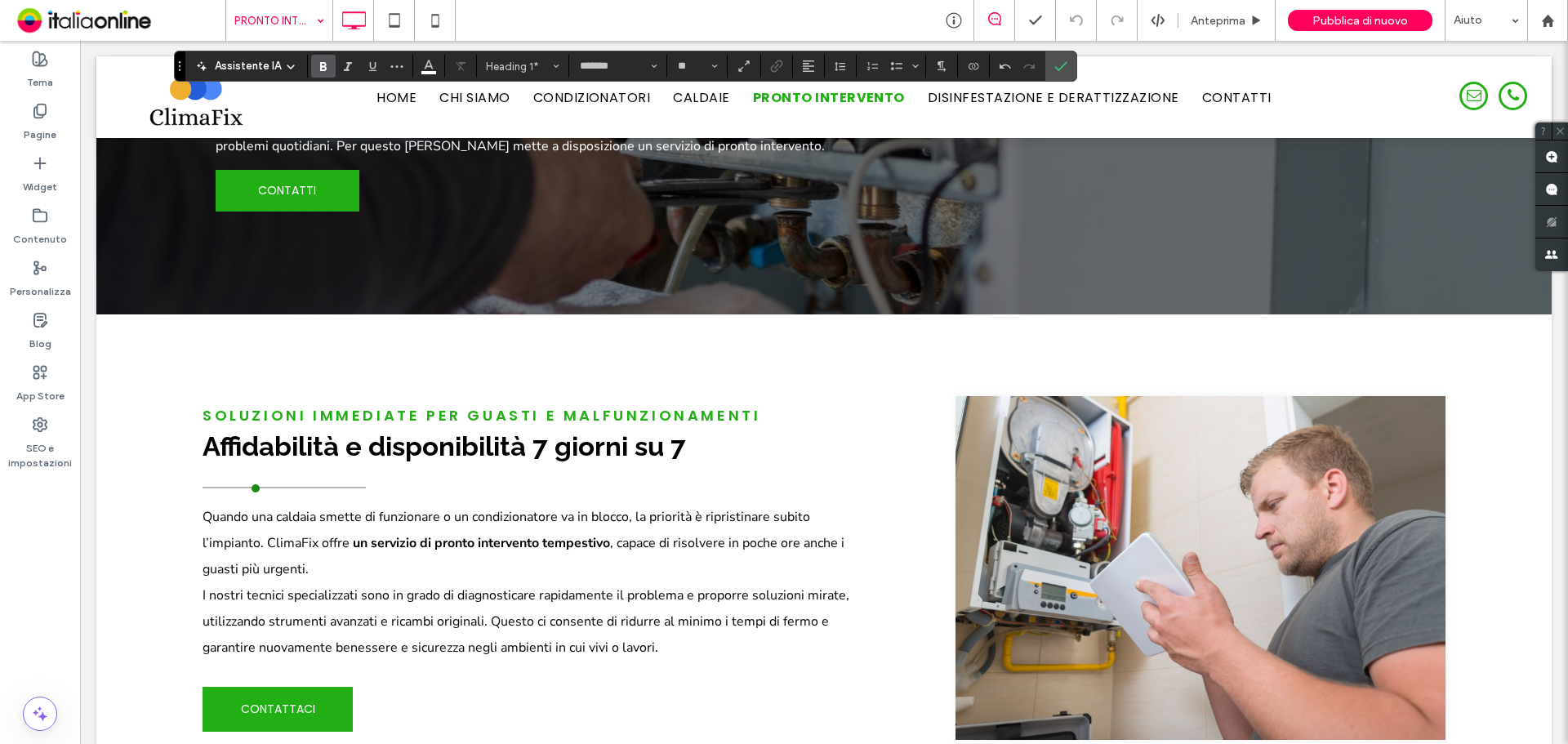
scroll to position [408, 0]
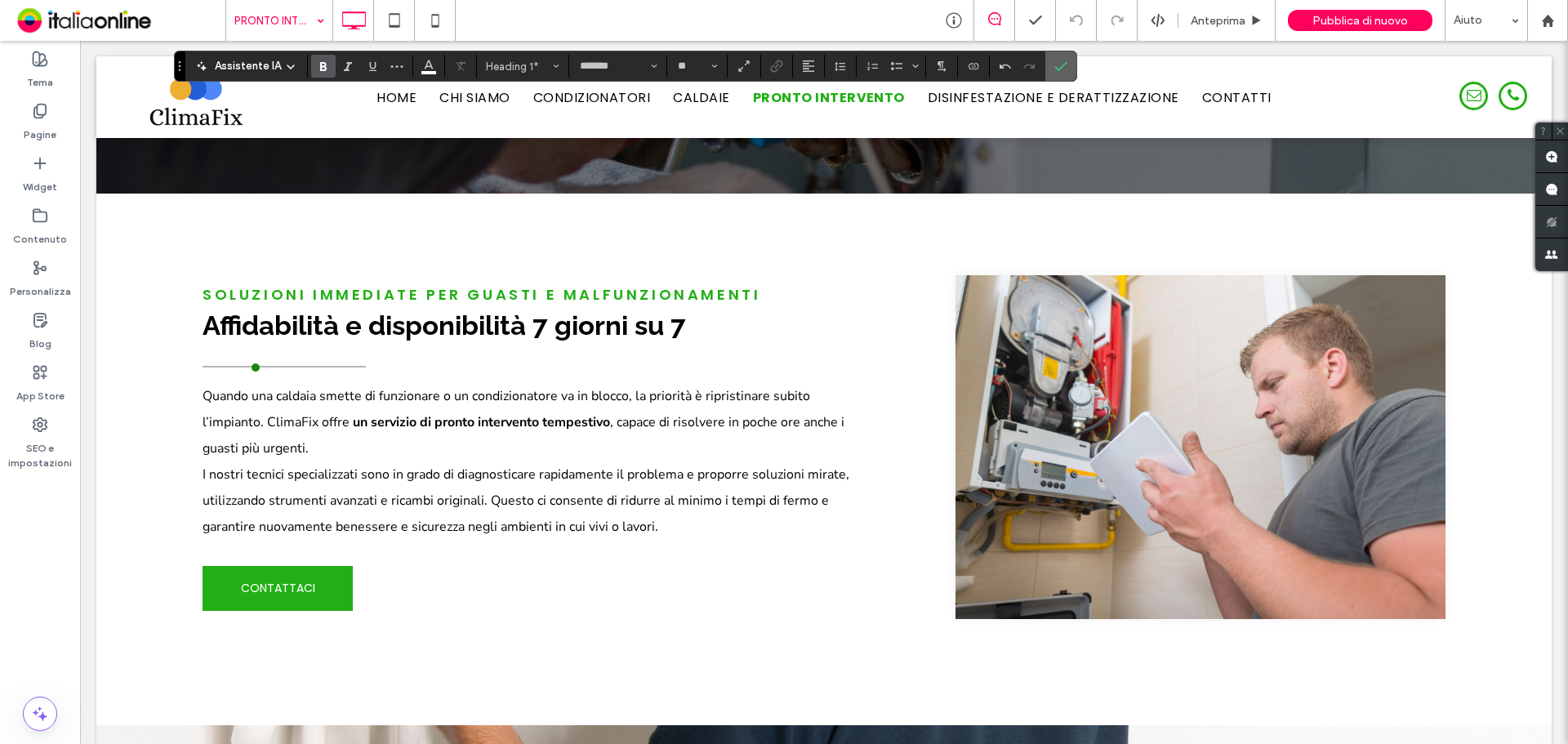
drag, startPoint x: 1057, startPoint y: 61, endPoint x: 664, endPoint y: 332, distance: 477.4
click at [1057, 61] on icon "Conferma" at bounding box center [1060, 66] width 13 height 13
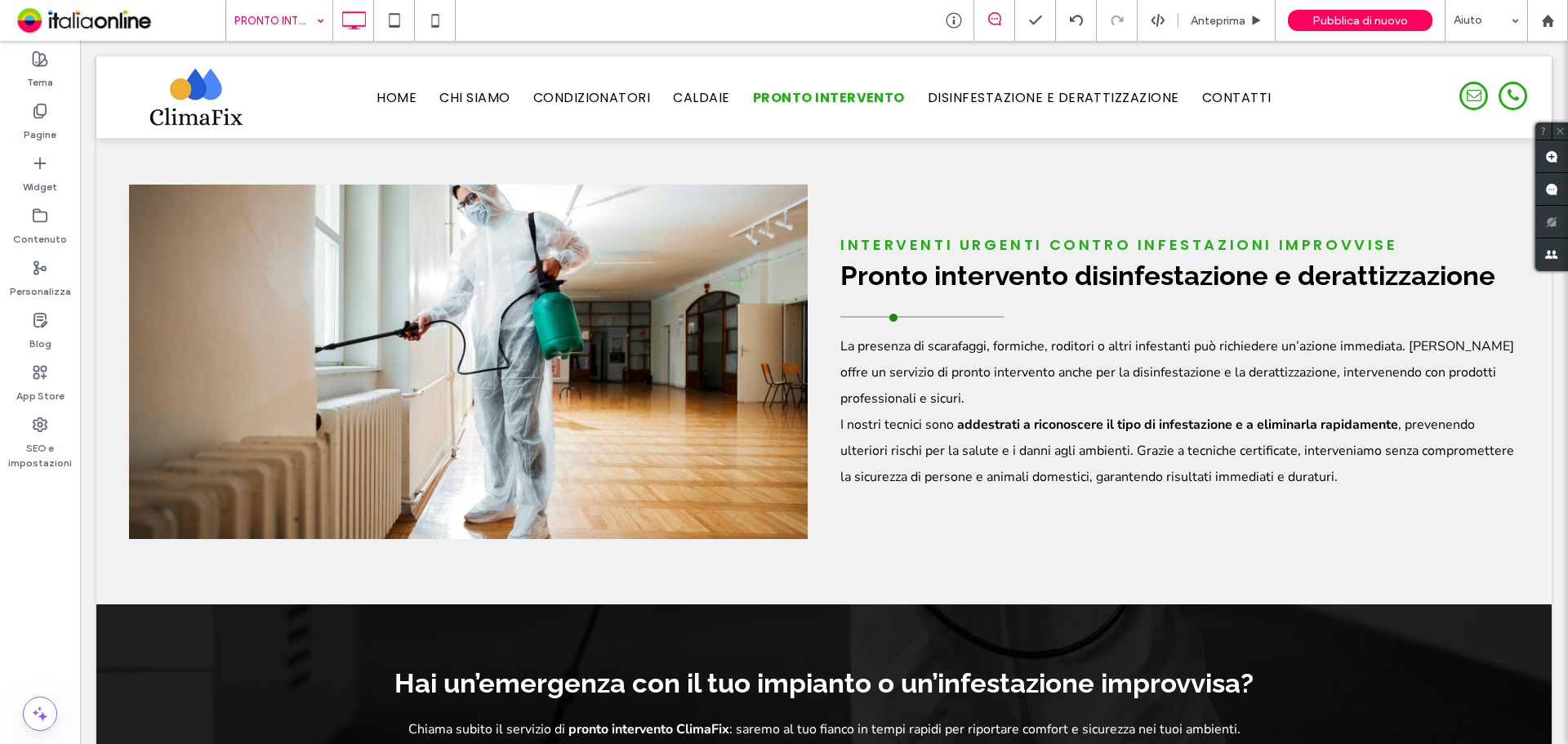
scroll to position [1471, 0]
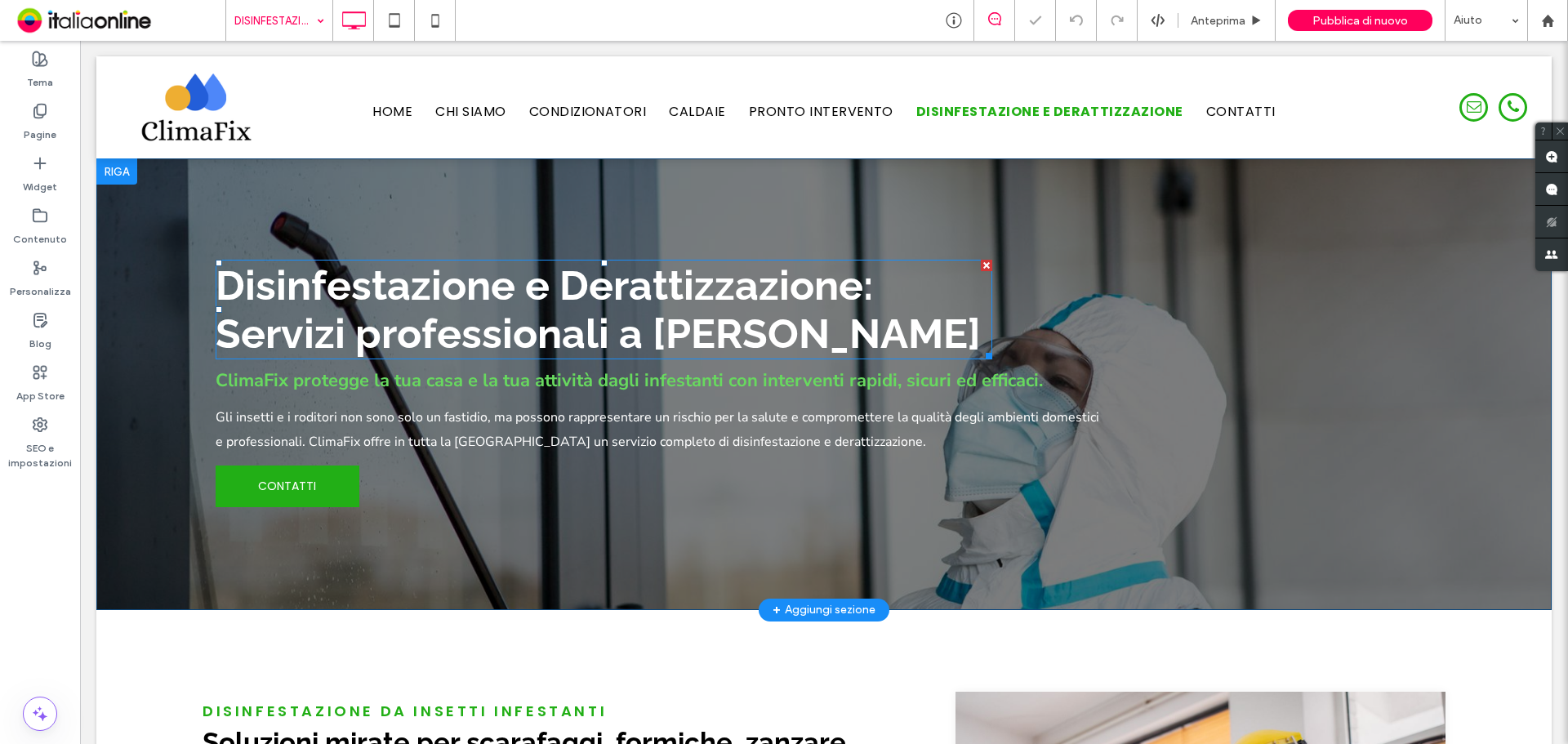
click at [699, 347] on span "Disinfestazione e Derattizzazione: Servizi professionali a [PERSON_NAME]" at bounding box center [598, 309] width 765 height 96
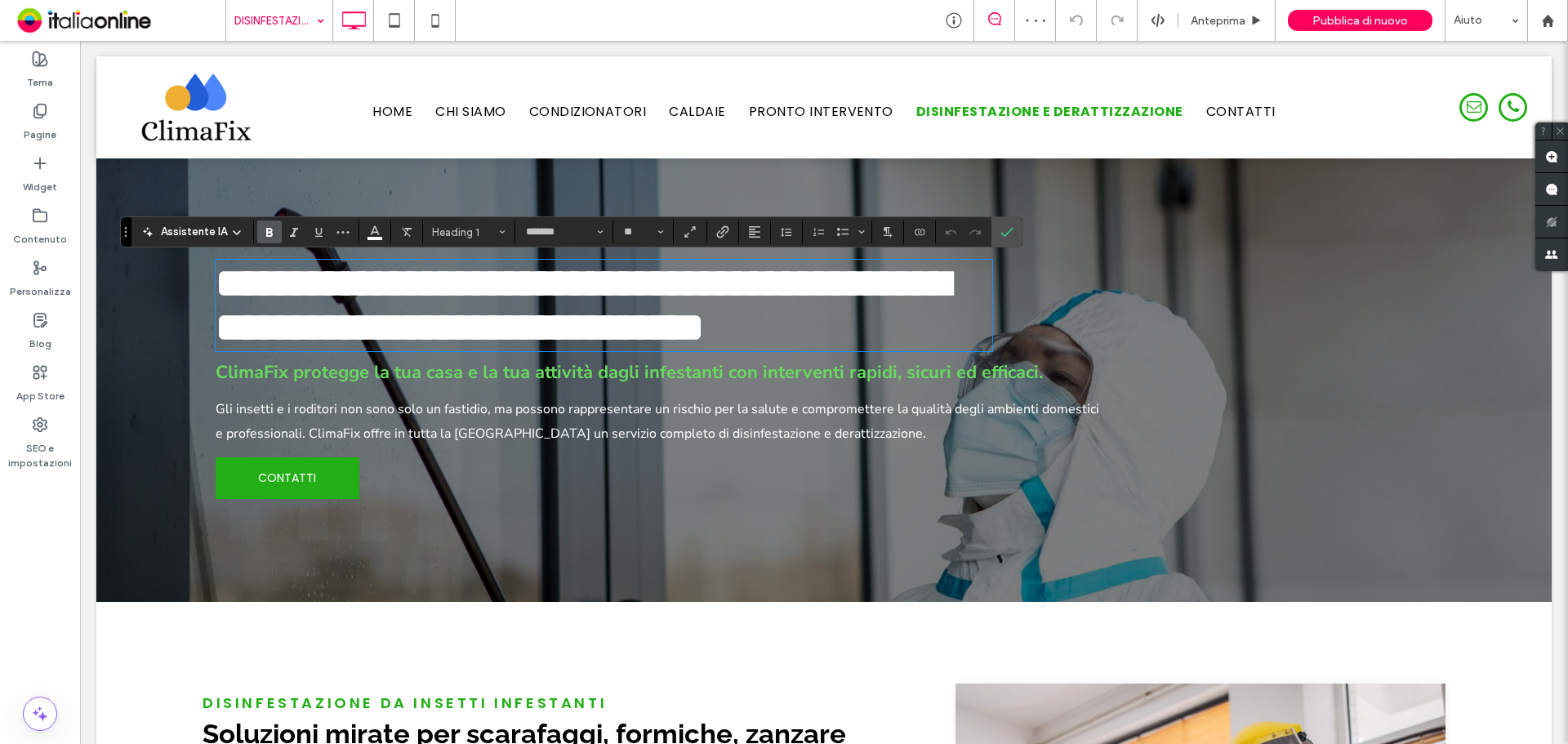
click at [665, 343] on span "**********" at bounding box center [583, 305] width 734 height 84
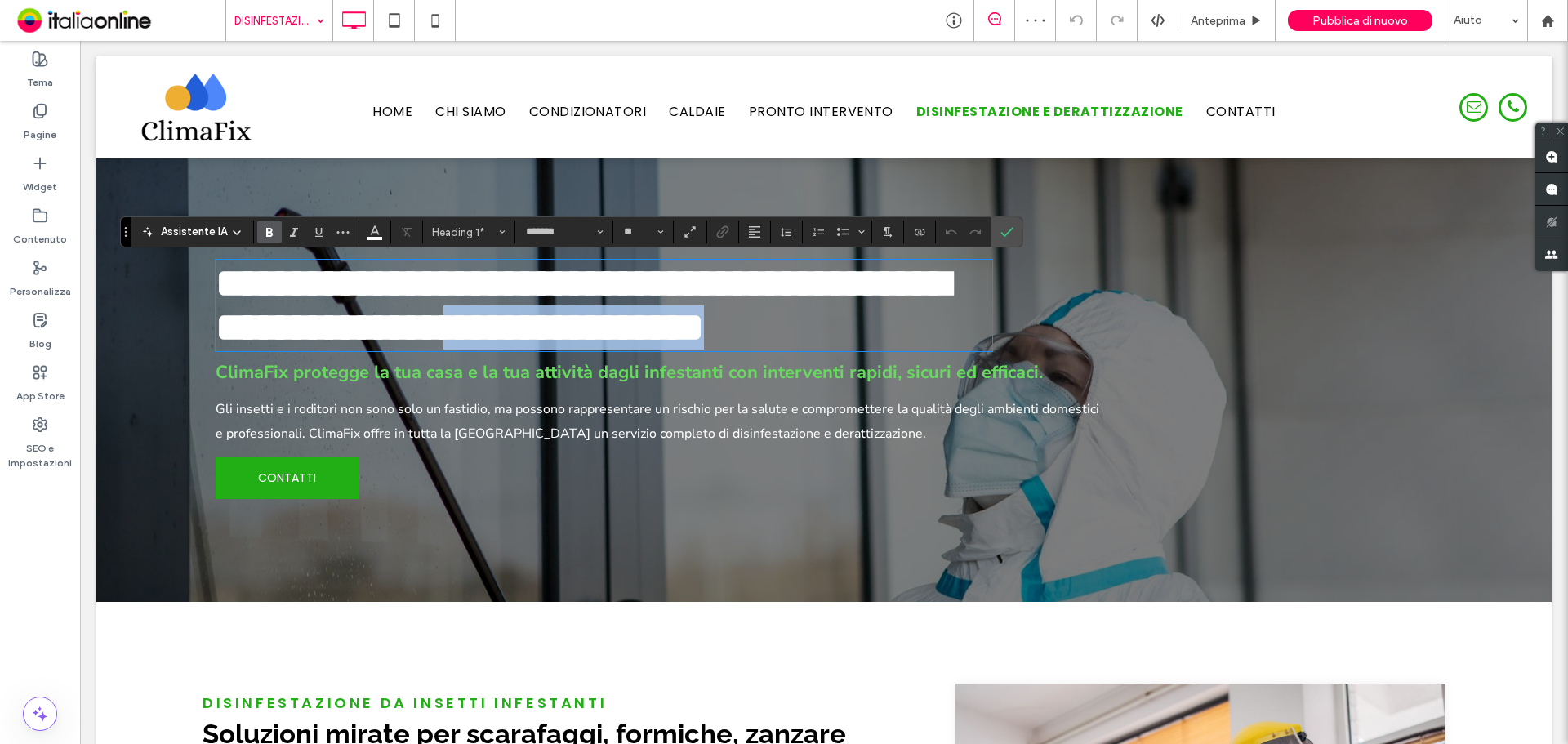
drag, startPoint x: 659, startPoint y: 337, endPoint x: 1093, endPoint y: 341, distance: 434.0
click at [1093, 341] on div "**********" at bounding box center [824, 380] width 1243 height 280
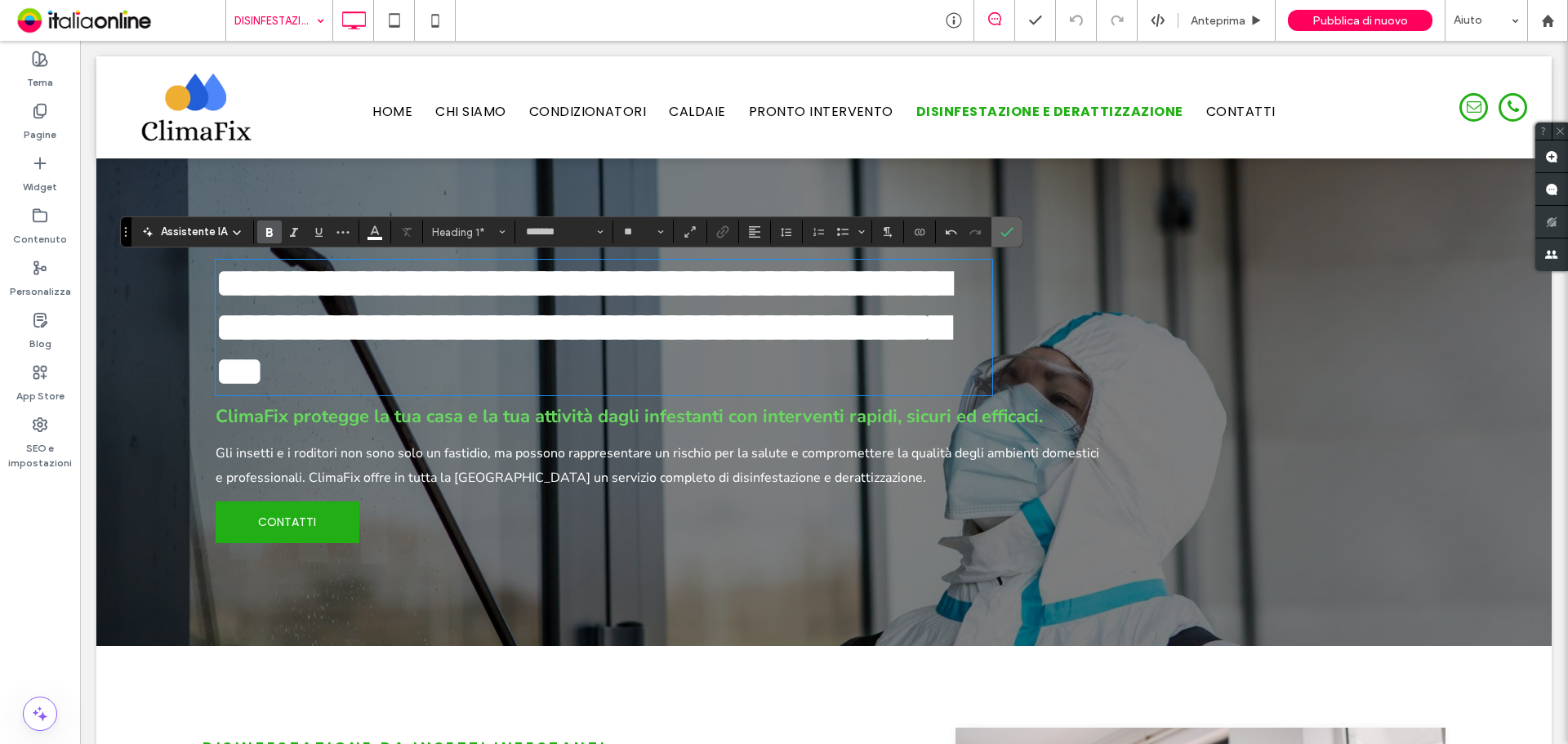
click at [1002, 231] on icon "Conferma" at bounding box center [1006, 232] width 13 height 13
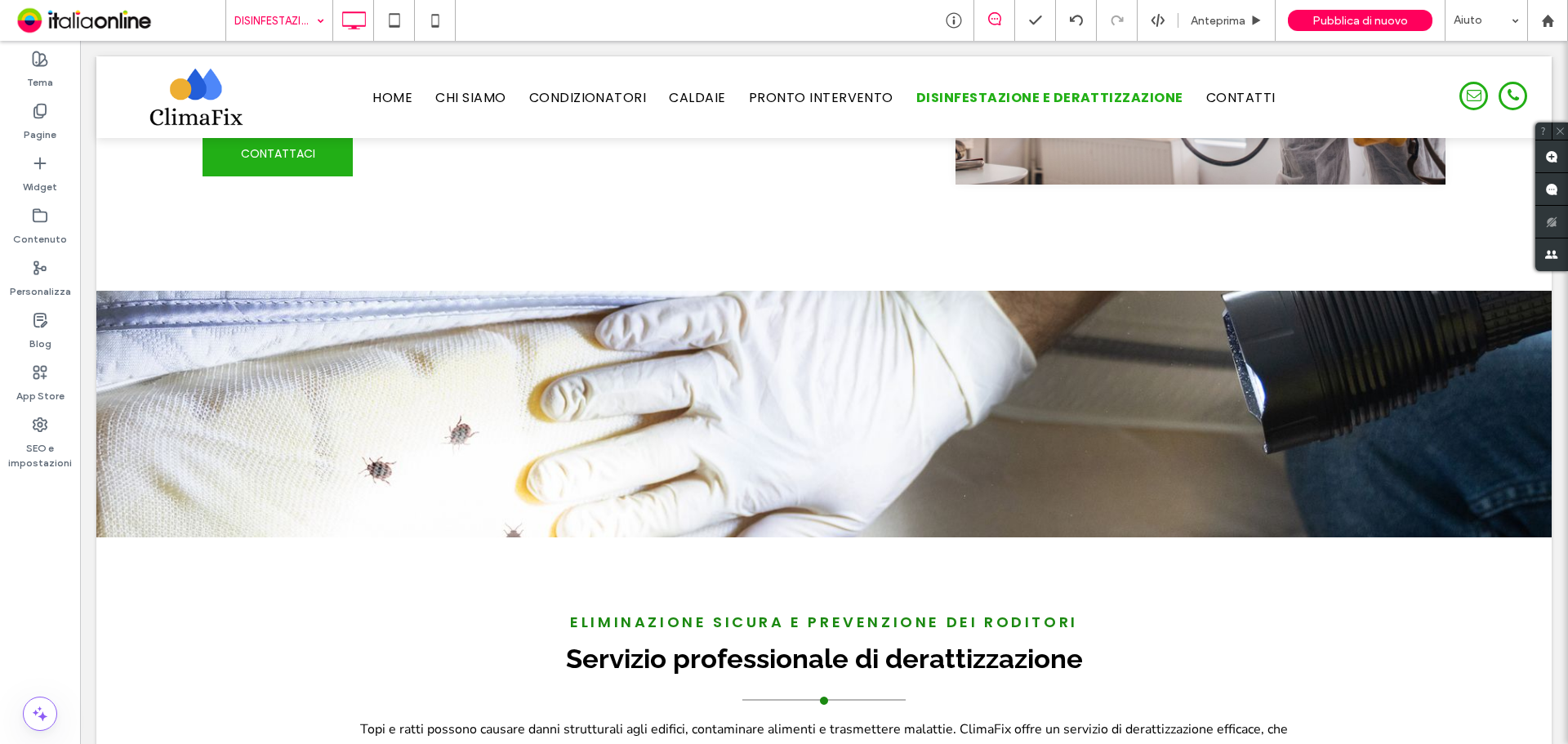
scroll to position [817, 0]
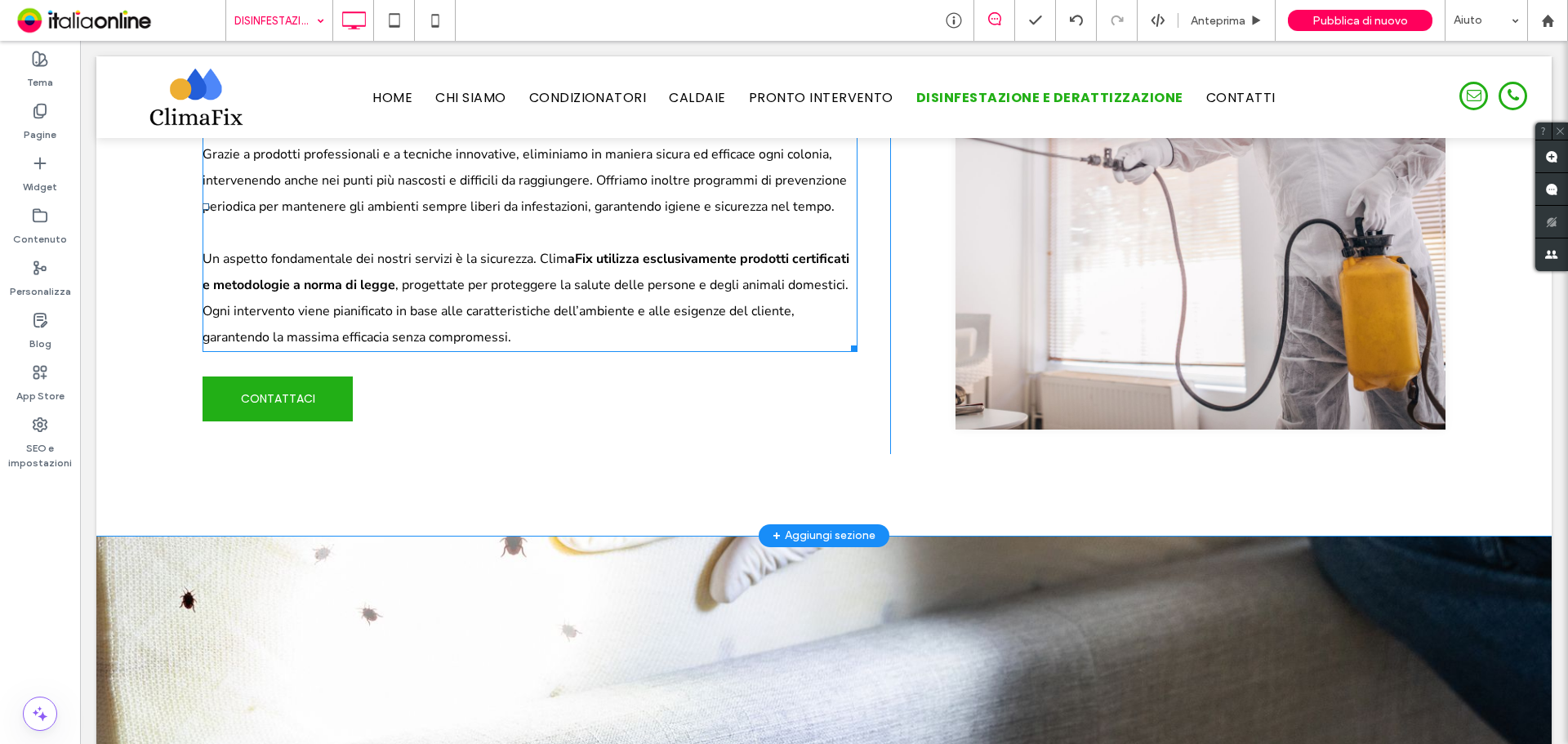
click at [543, 247] on p "Un aspetto fondamentale dei nostri servizi è la sicurezza. Cl ﻿ im aFix utilizz…" at bounding box center [530, 298] width 655 height 105
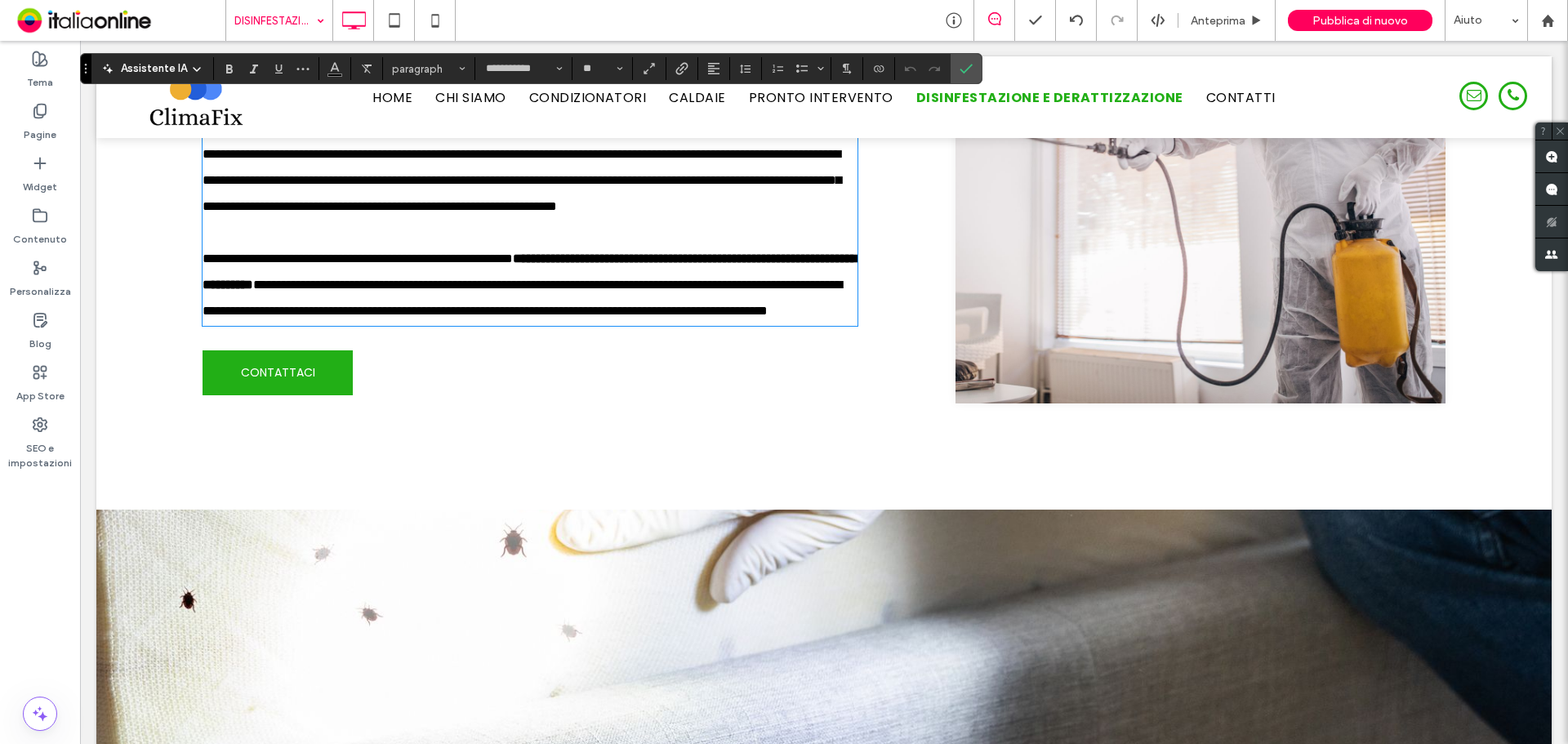
click at [513, 260] on span "**********" at bounding box center [358, 258] width 310 height 12
drag, startPoint x: 538, startPoint y: 260, endPoint x: 586, endPoint y: 260, distance: 48.0
click at [586, 260] on p "**********" at bounding box center [530, 285] width 655 height 78
click at [961, 68] on icon "Conferma" at bounding box center [965, 68] width 13 height 13
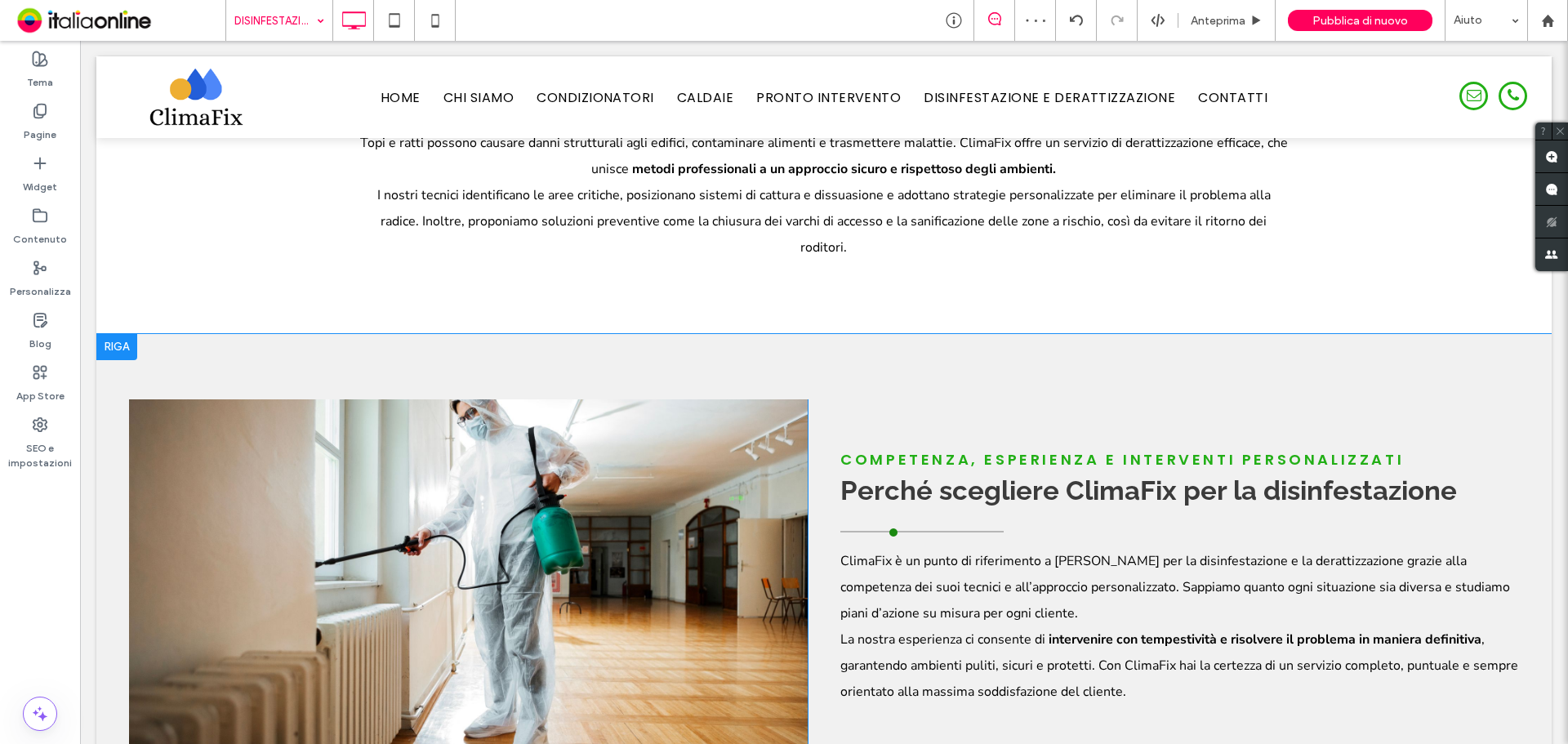
scroll to position [1961, 0]
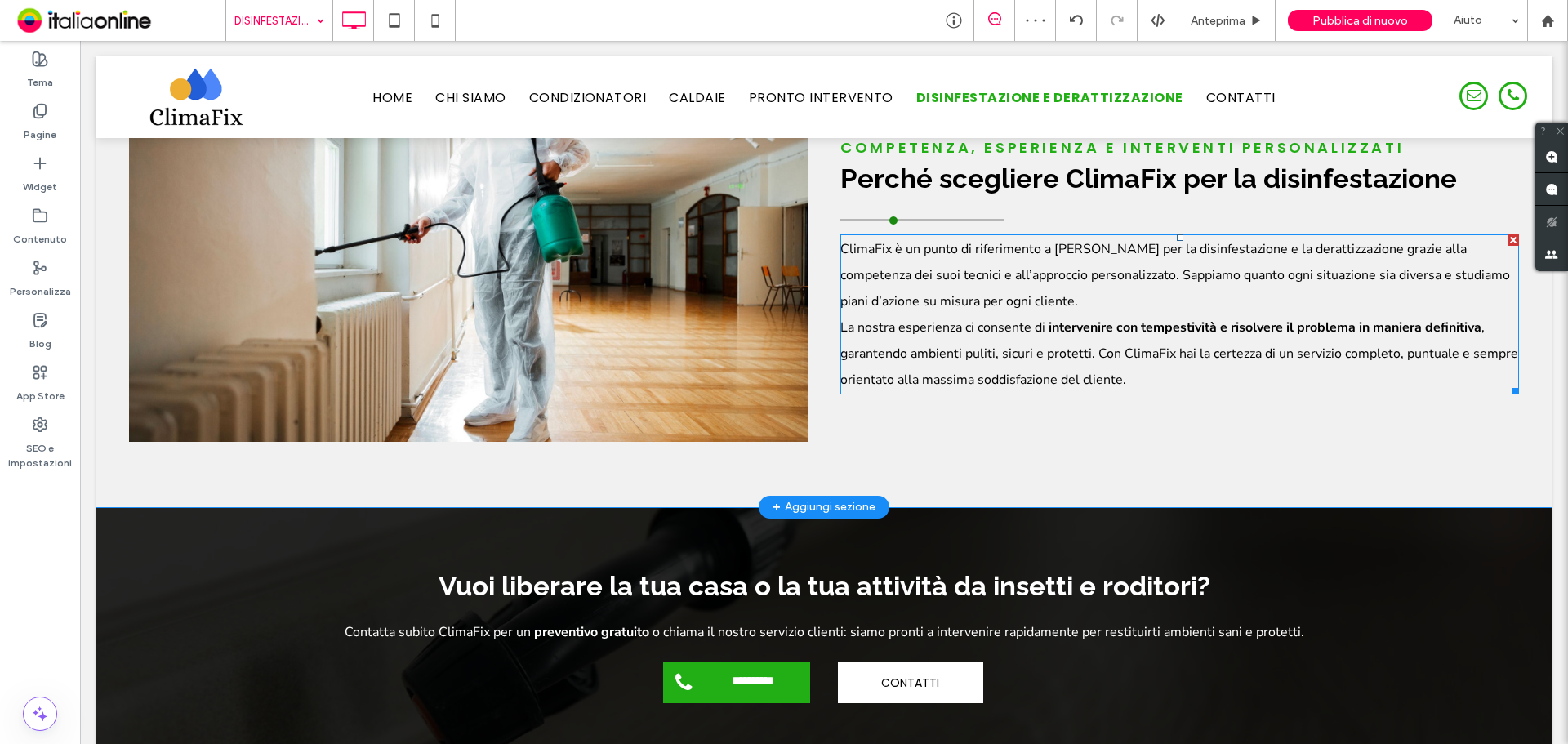
click at [1075, 238] on p "ClimaFix è un punto di riferimento a [PERSON_NAME] per la disinfestazione e la …" at bounding box center [1180, 275] width 679 height 78
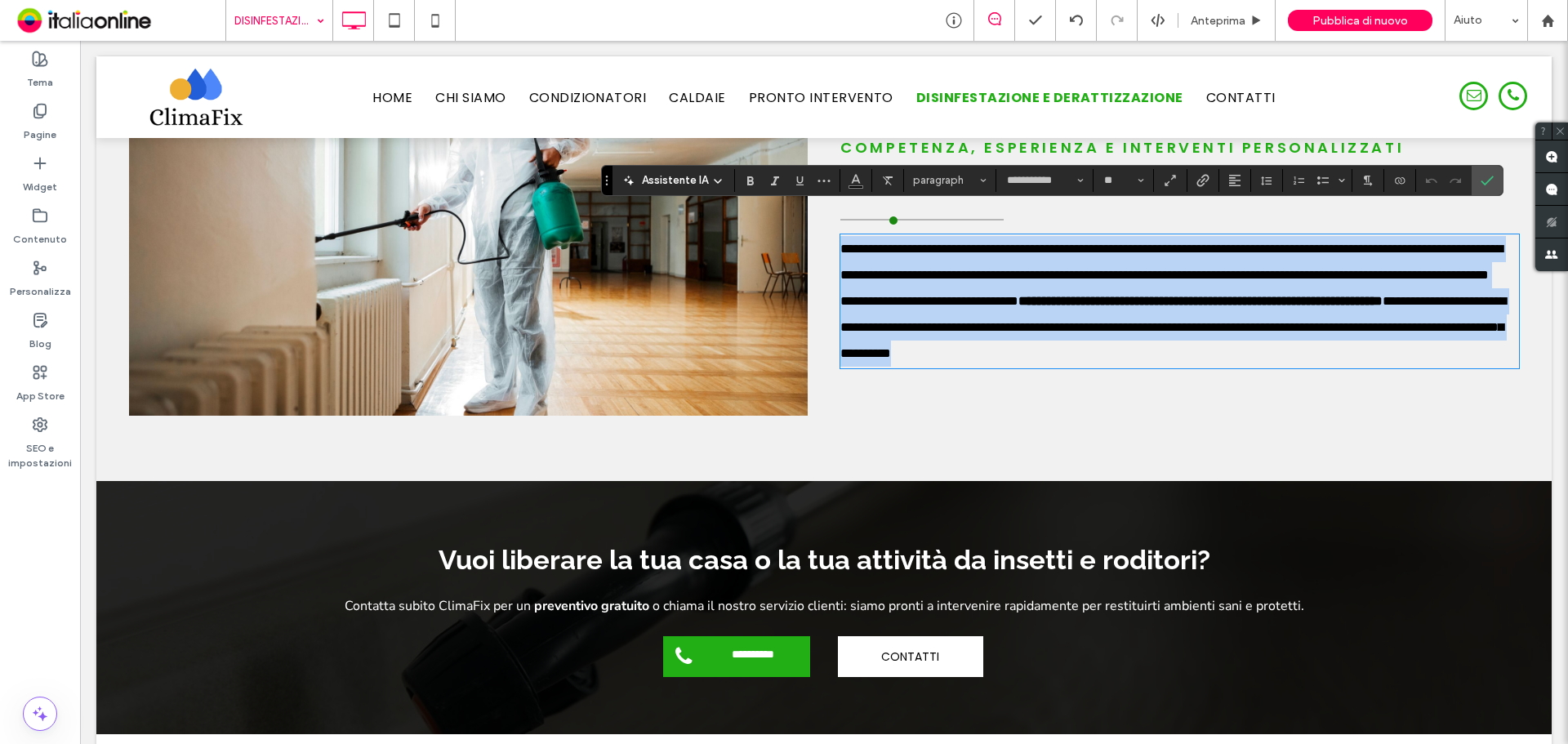
click at [1054, 243] on span "**********" at bounding box center [1172, 262] width 663 height 38
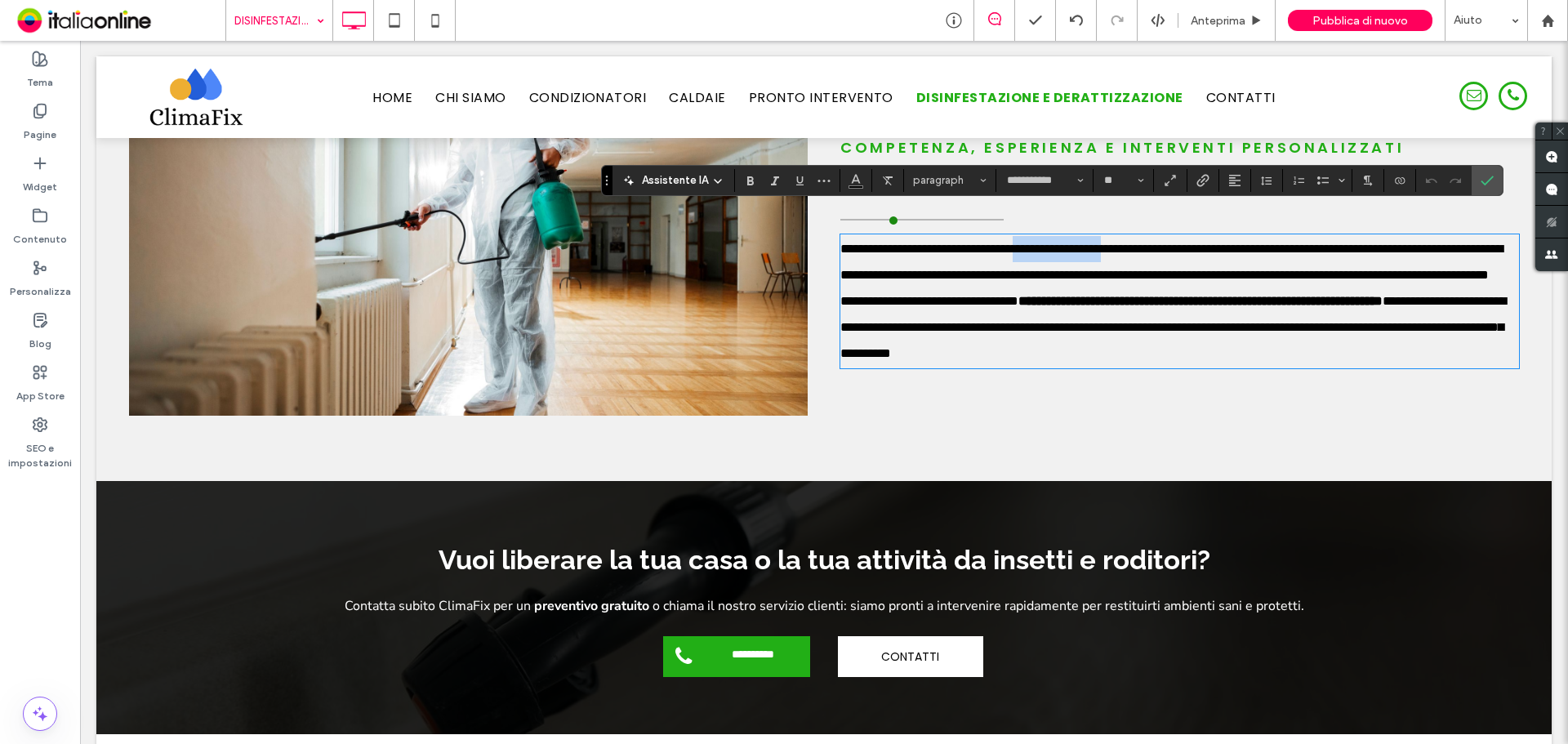
drag, startPoint x: 1035, startPoint y: 222, endPoint x: 1140, endPoint y: 219, distance: 105.0
click at [1140, 243] on span "**********" at bounding box center [1172, 262] width 663 height 38
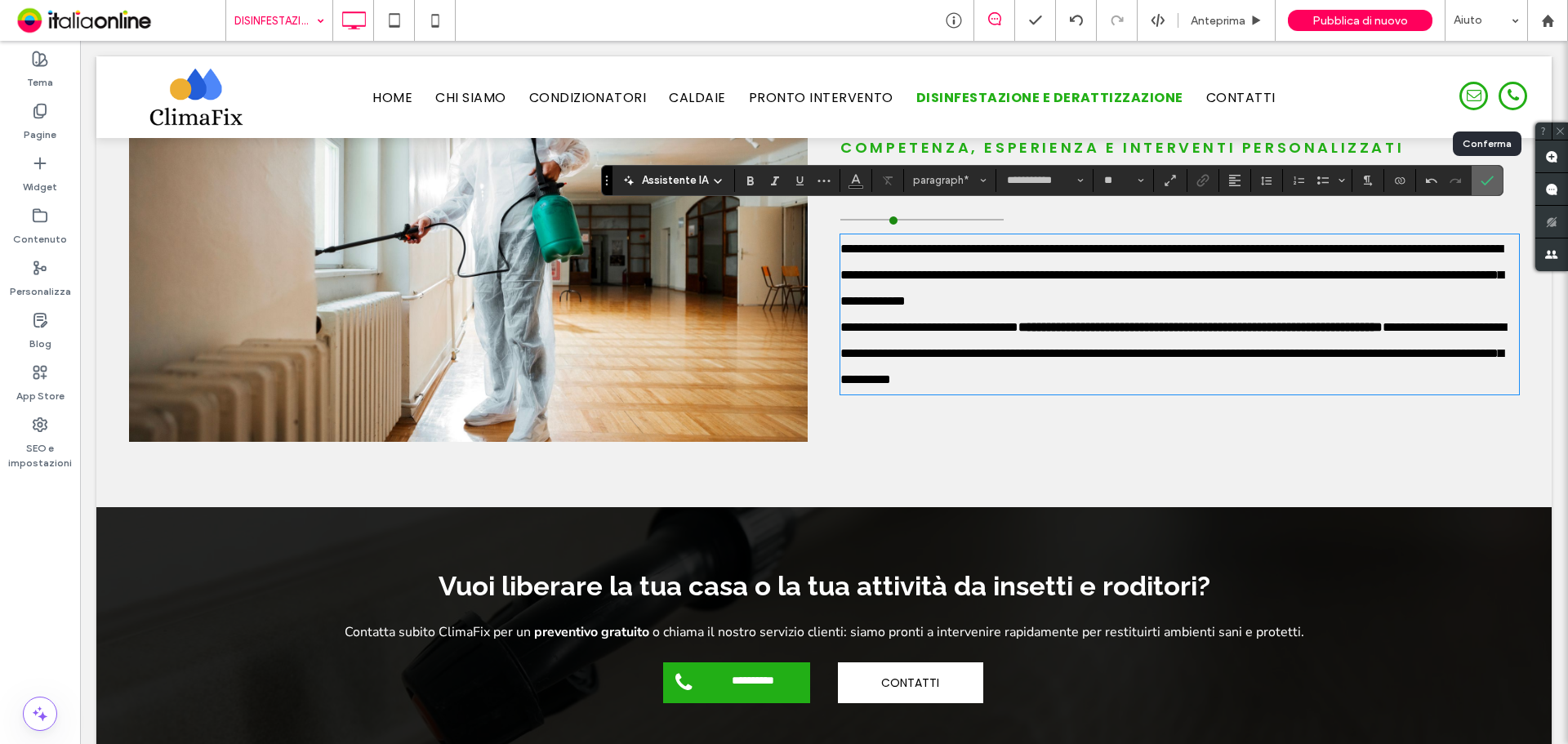
click at [1493, 180] on label "Conferma" at bounding box center [1486, 181] width 25 height 30
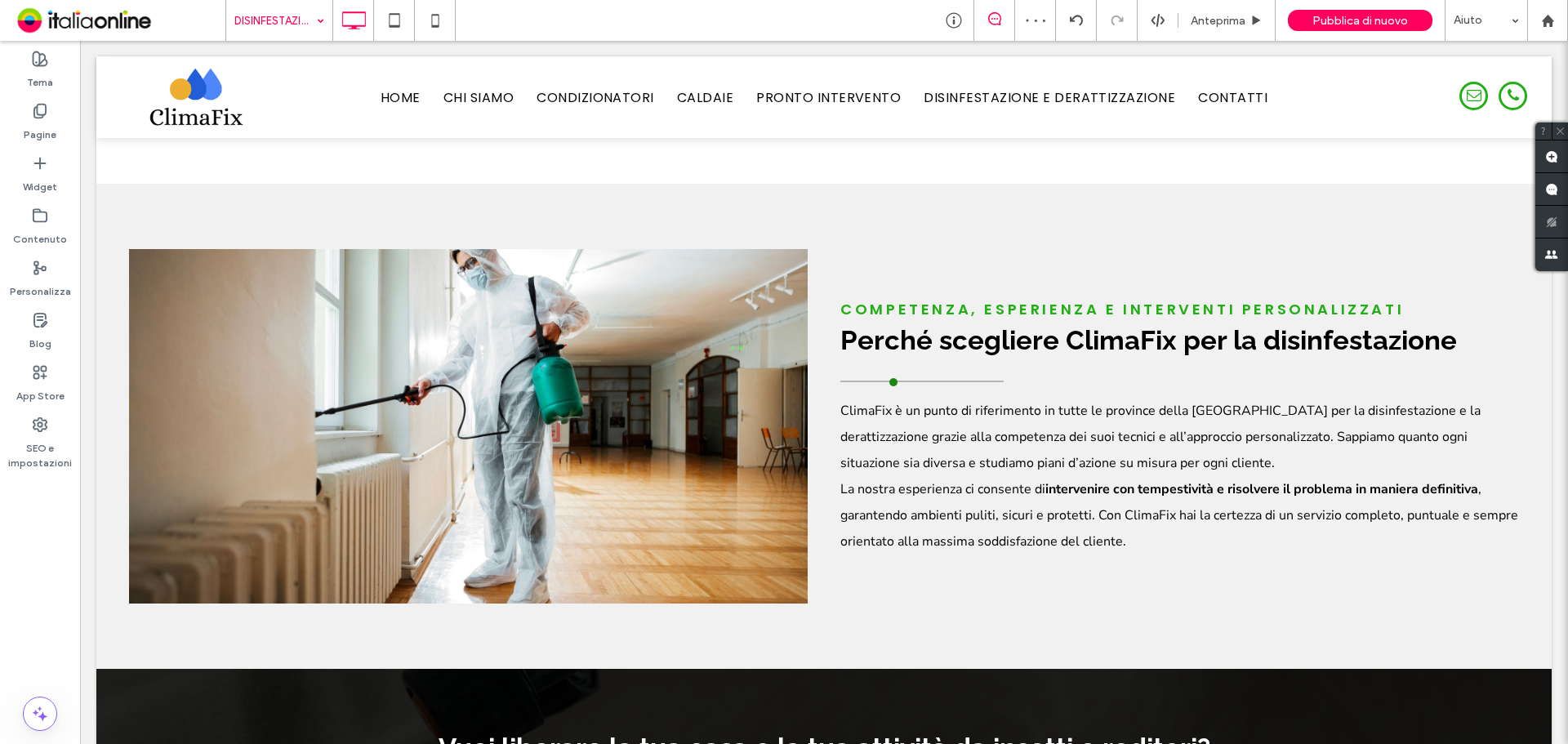
scroll to position [1227, 0]
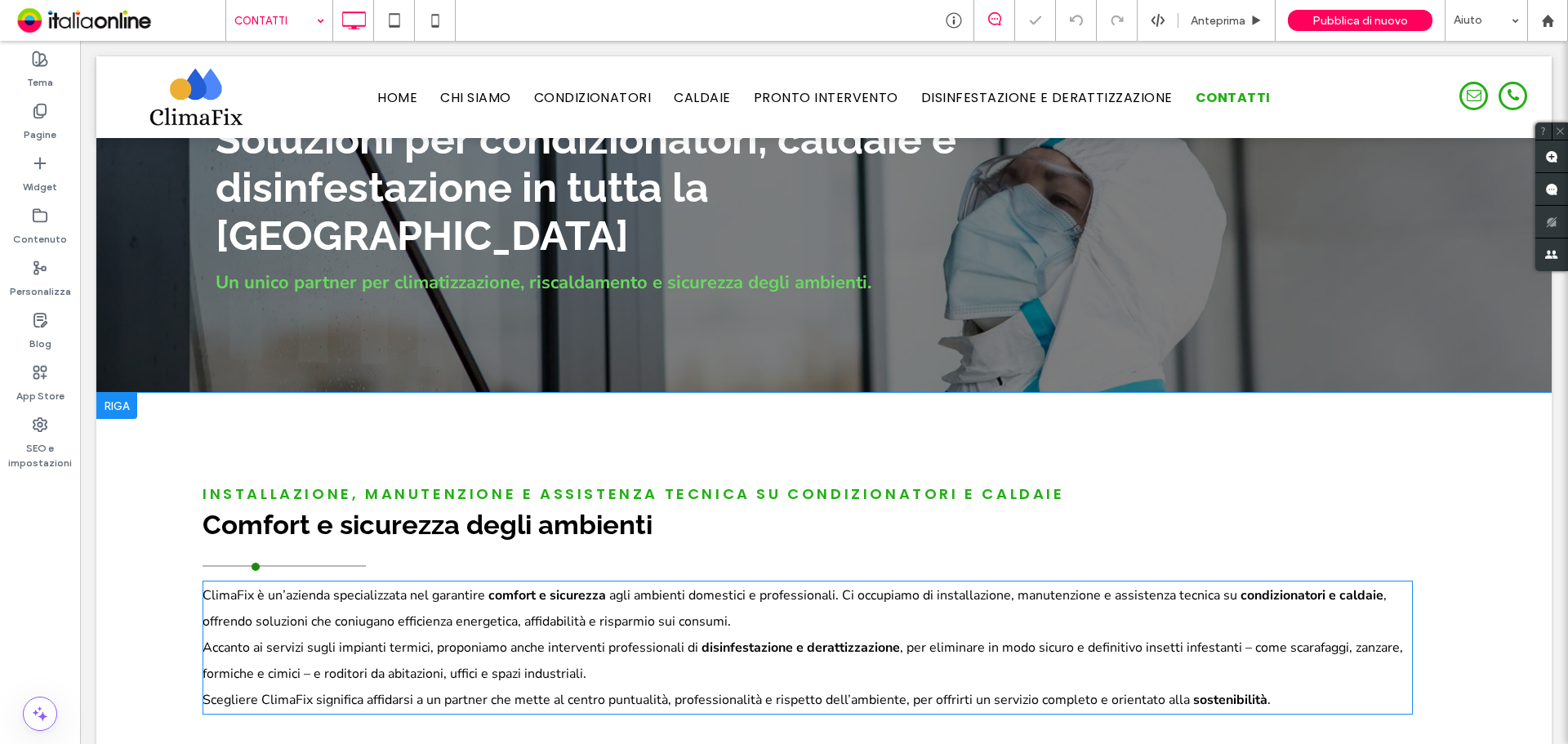
scroll to position [326, 0]
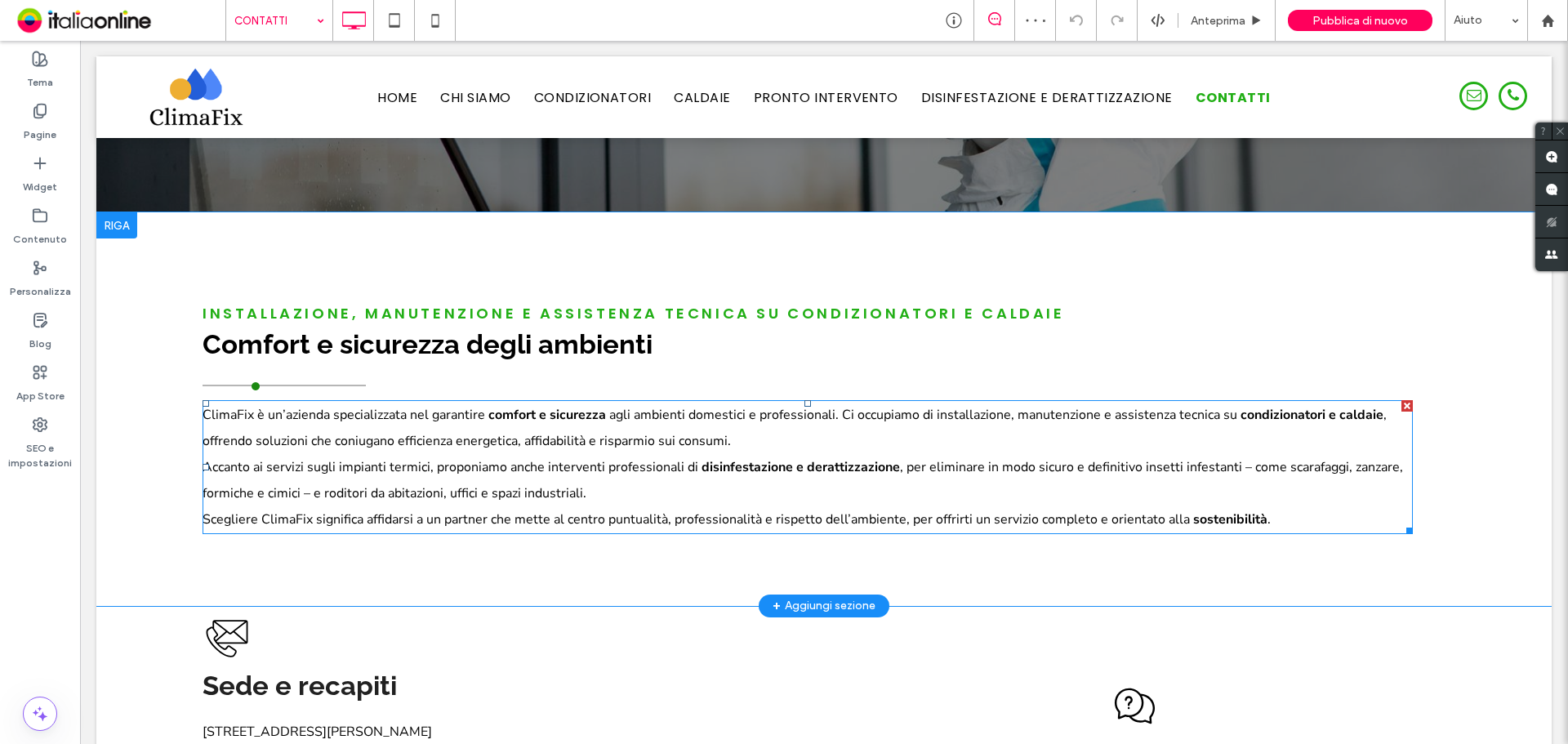
click at [755, 402] on p "ClimaFix è un’azienda specializzata nel garantire comfort e sicurezza agli ambi…" at bounding box center [807, 428] width 1210 height 52
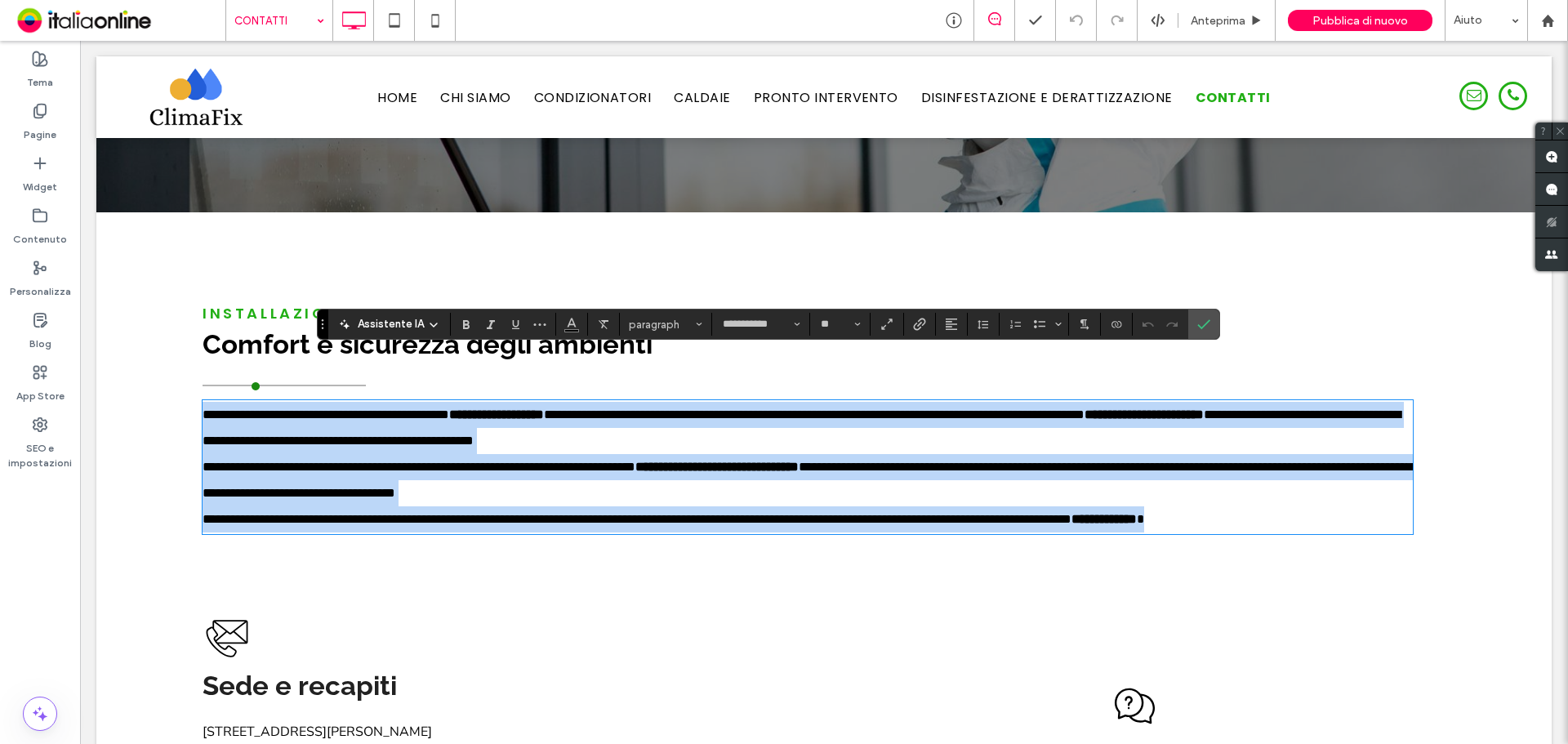
click at [761, 402] on p "**********" at bounding box center [807, 428] width 1210 height 52
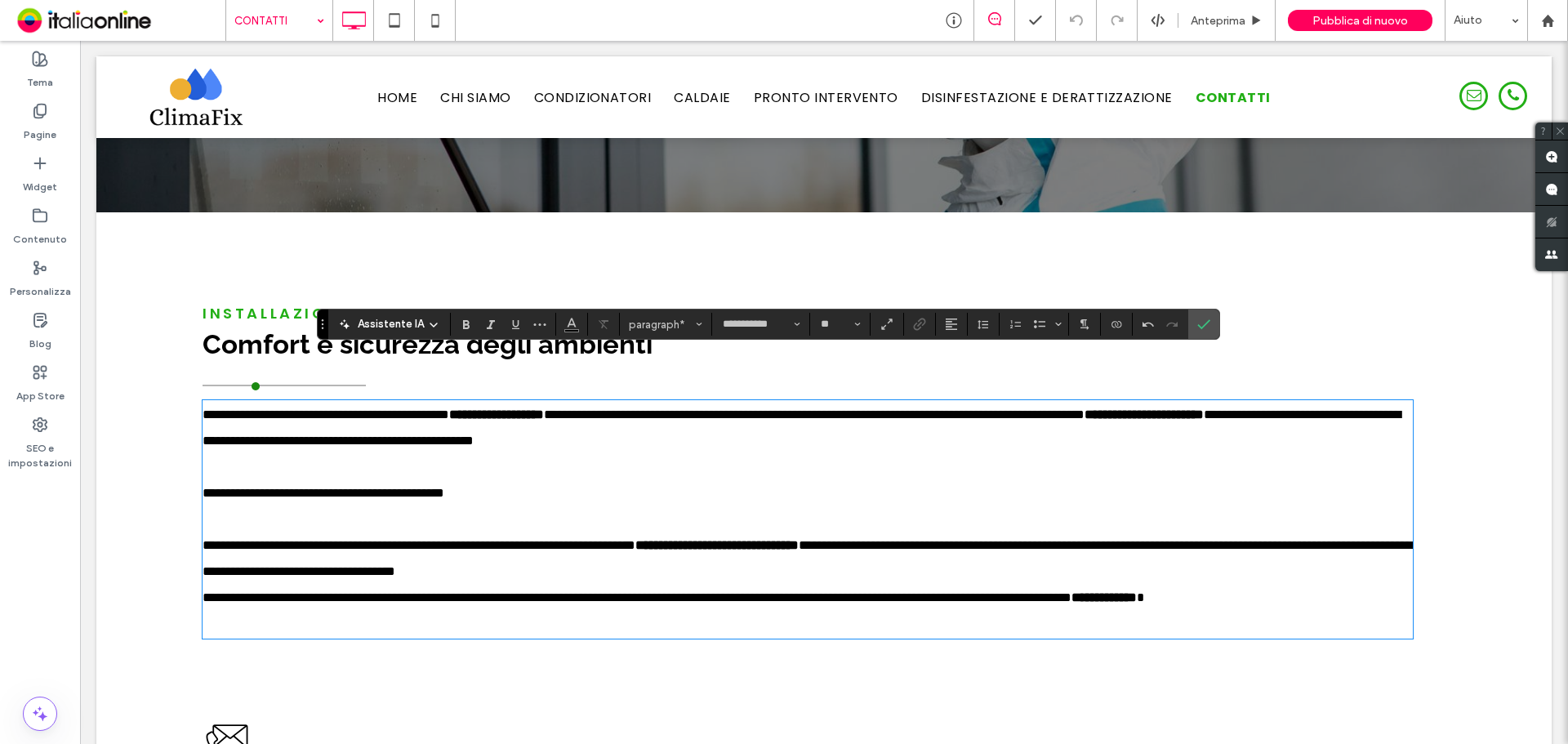
scroll to position [0, 0]
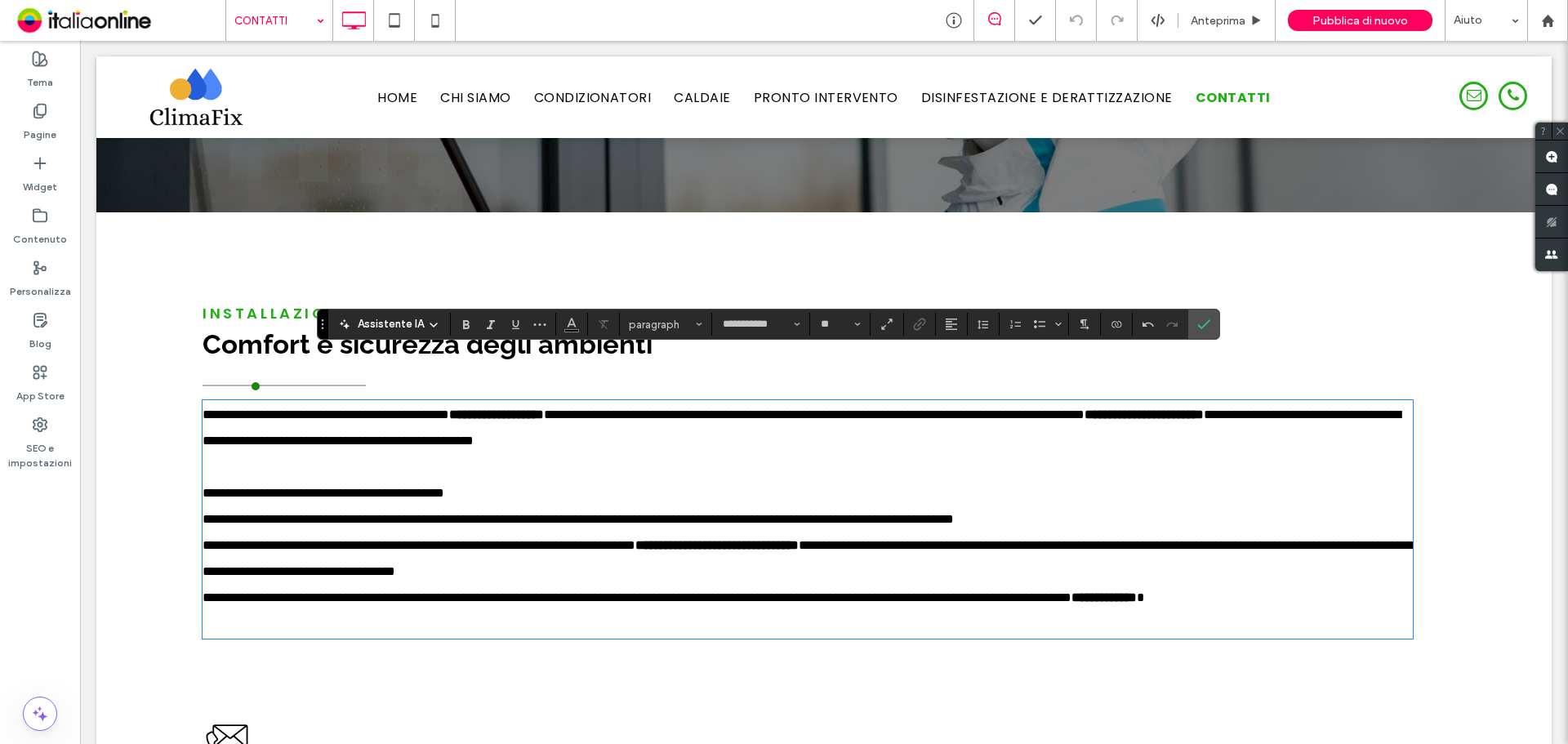
click at [357, 513] on span "**********" at bounding box center [578, 519] width 751 height 12
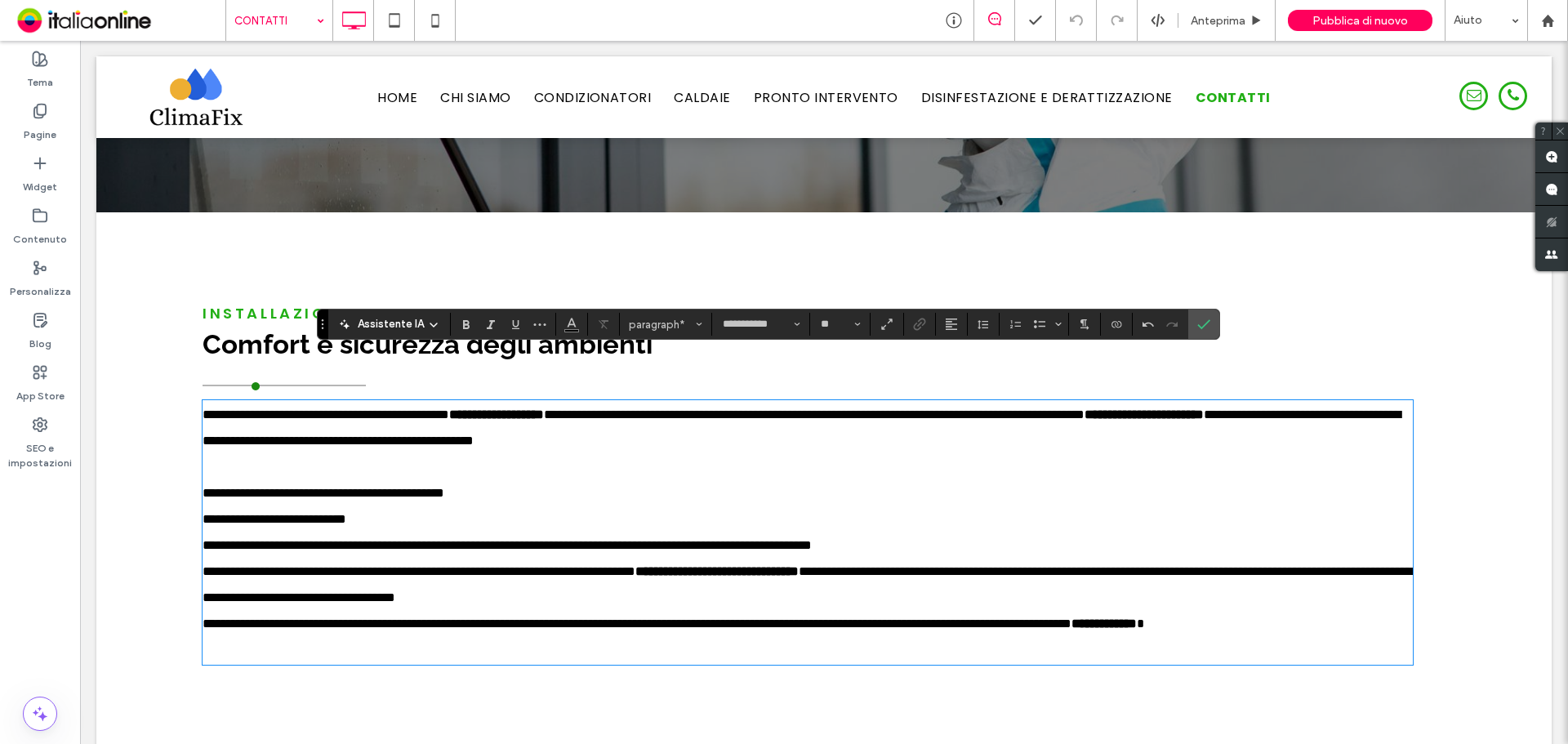
click at [376, 539] on span "**********" at bounding box center [507, 545] width 609 height 12
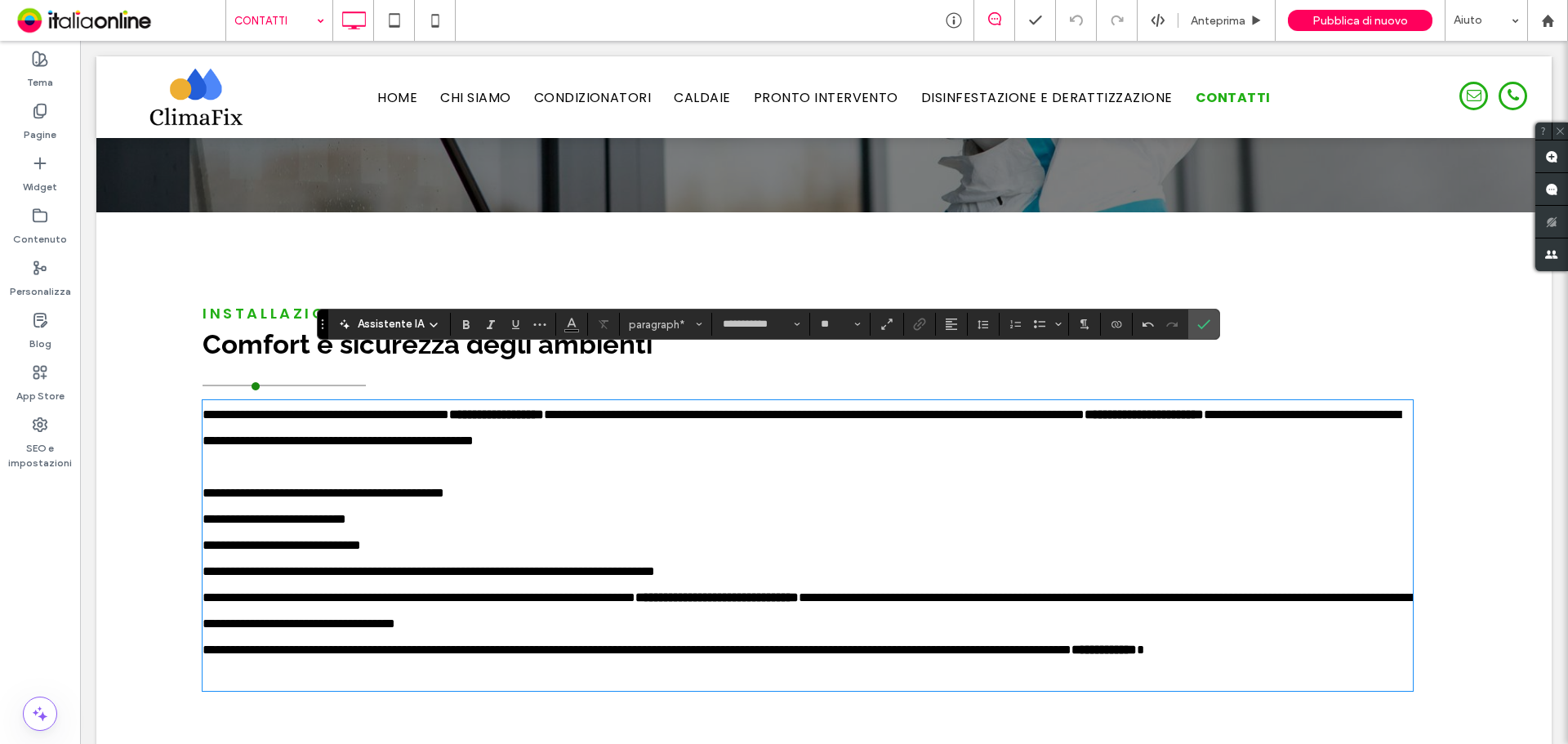
click at [373, 565] on span "**********" at bounding box center [428, 571] width 452 height 12
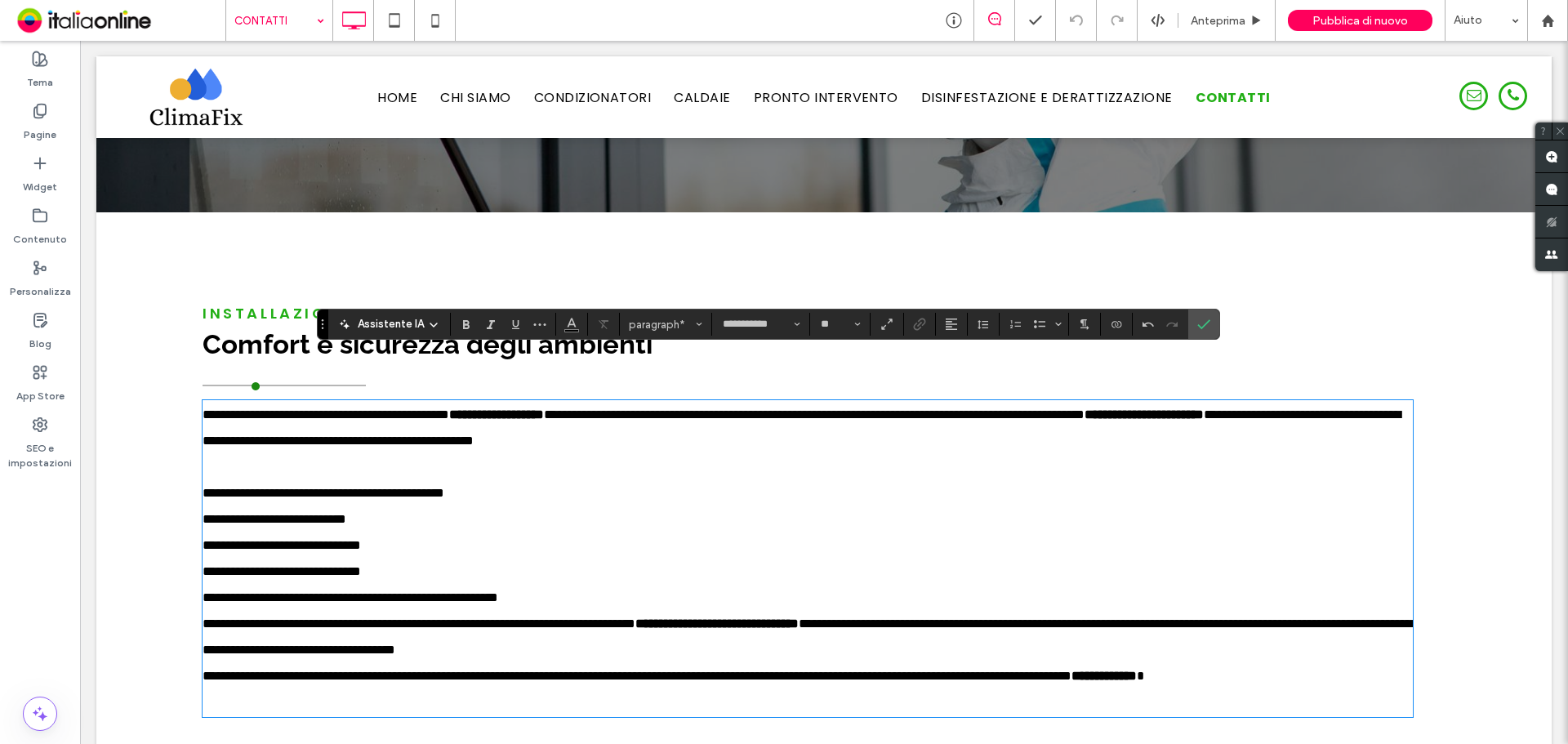
click at [365, 591] on span "**********" at bounding box center [350, 597] width 296 height 12
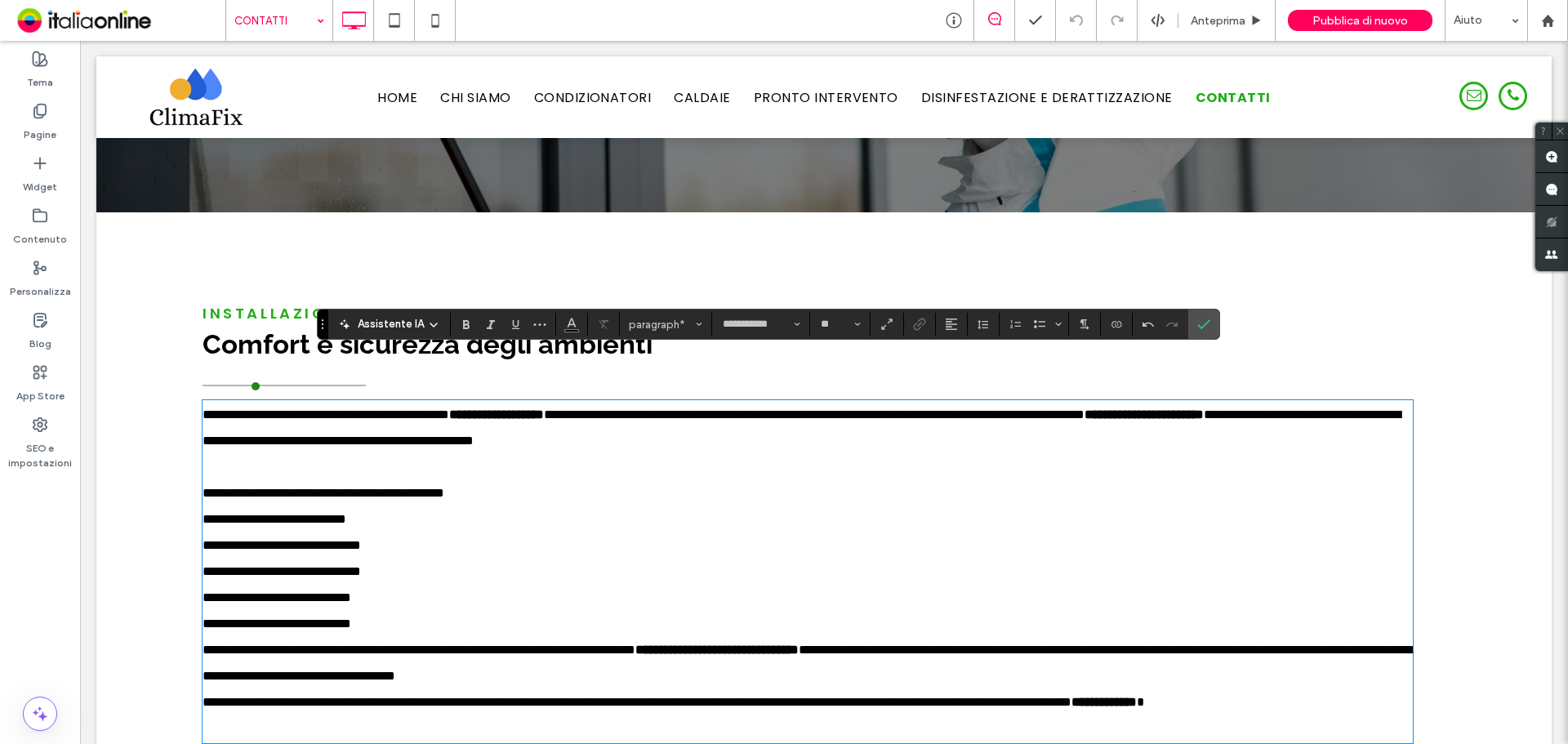
click at [372, 611] on p "**********" at bounding box center [807, 624] width 1210 height 26
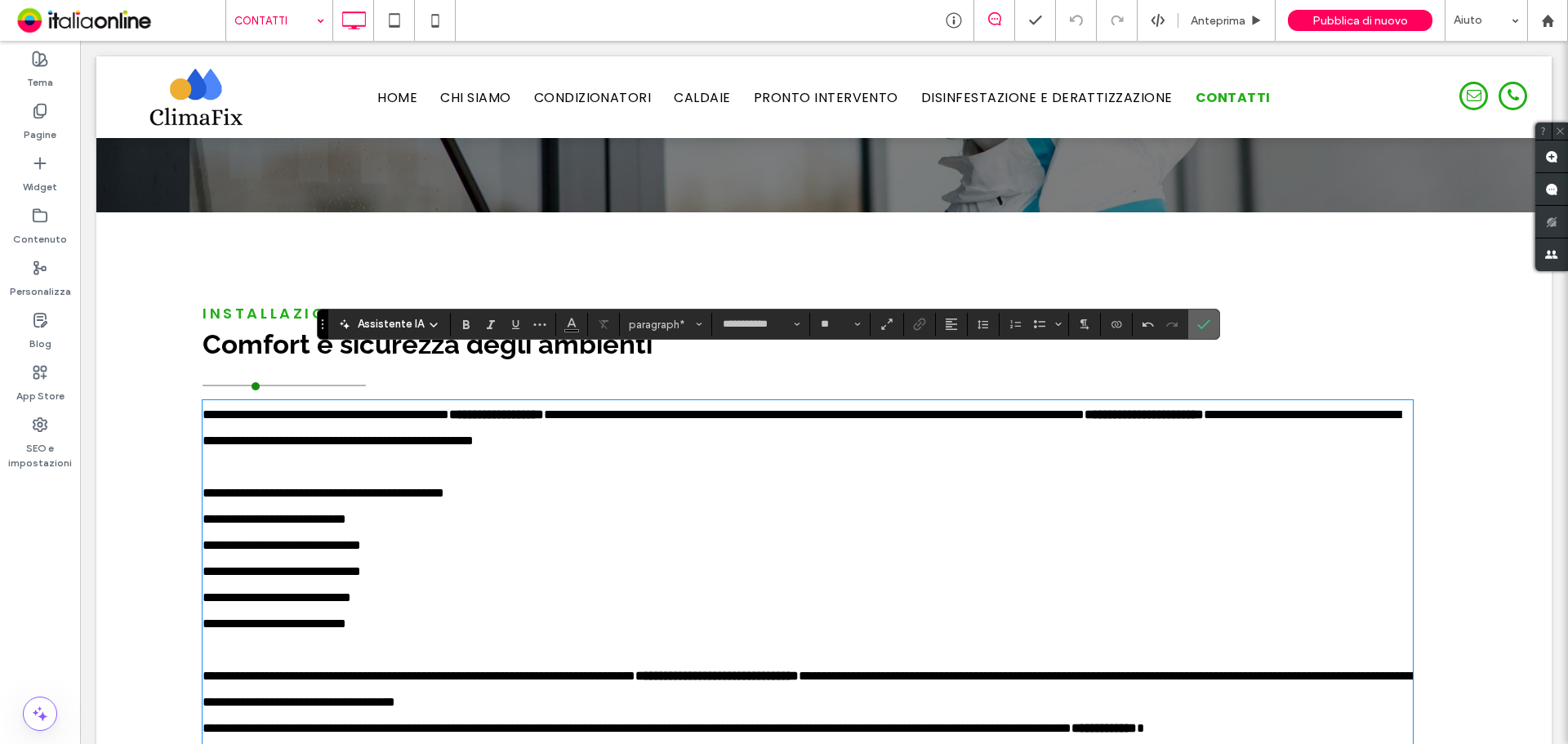
click at [1205, 328] on icon "Conferma" at bounding box center [1203, 324] width 13 height 13
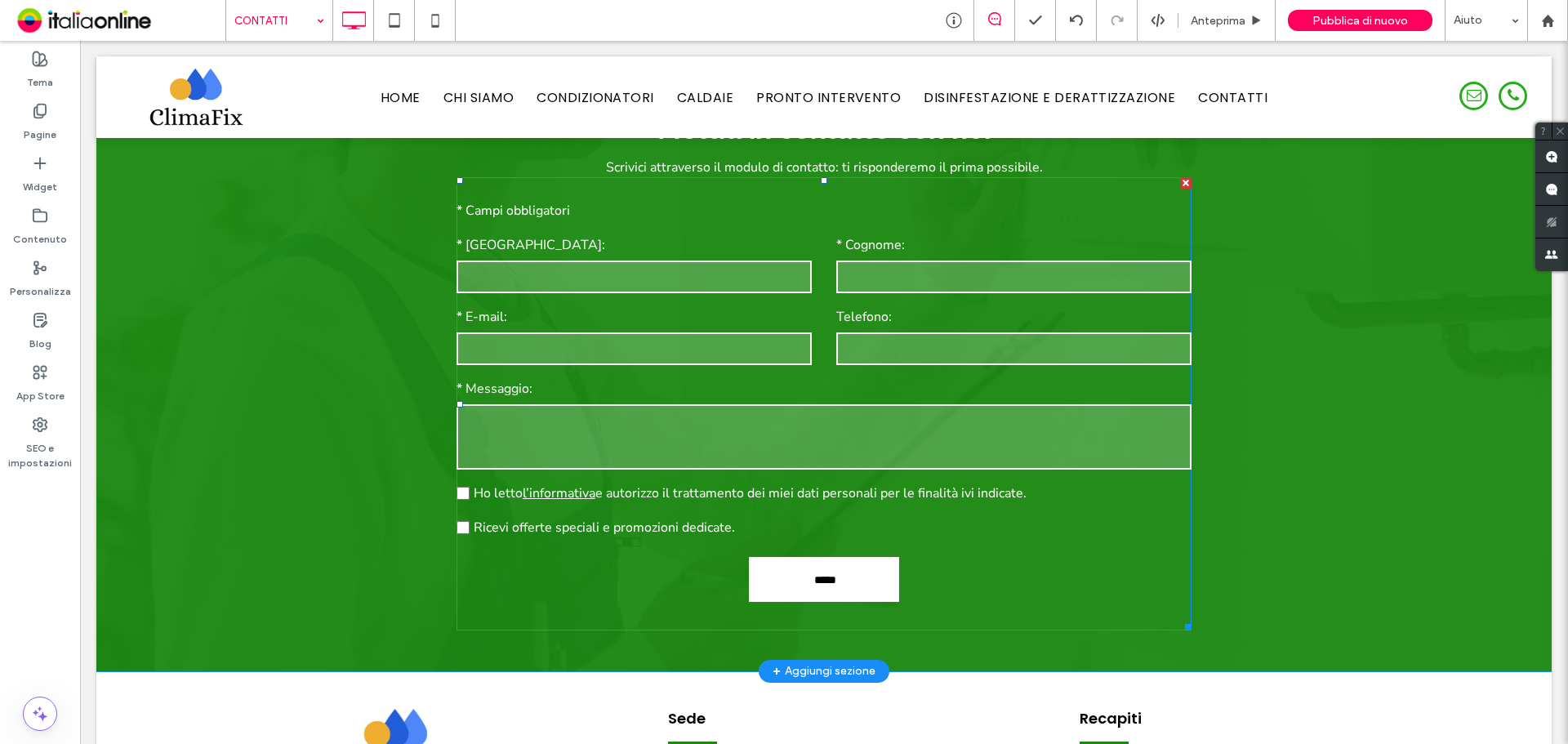
scroll to position [1894, 0]
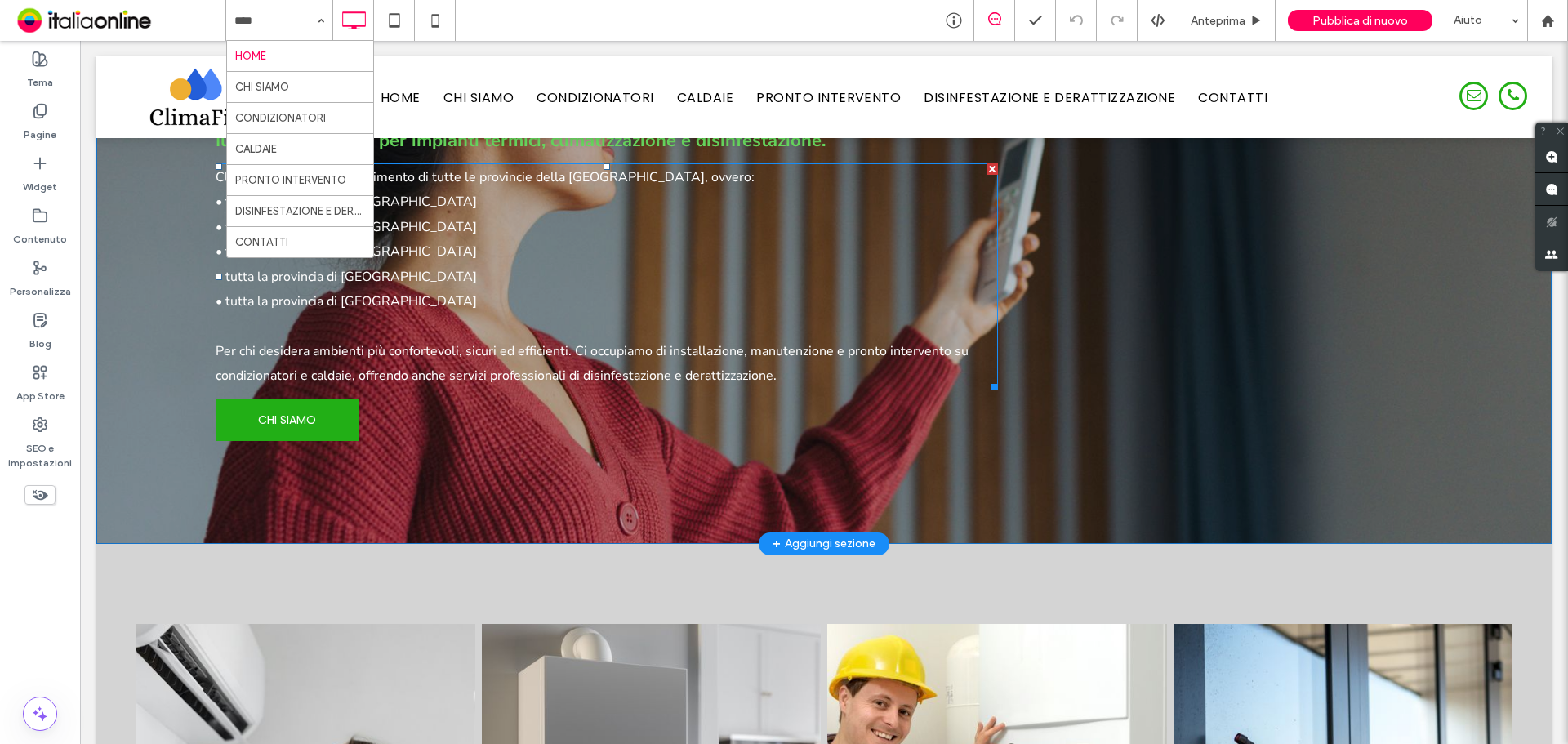
scroll to position [164, 0]
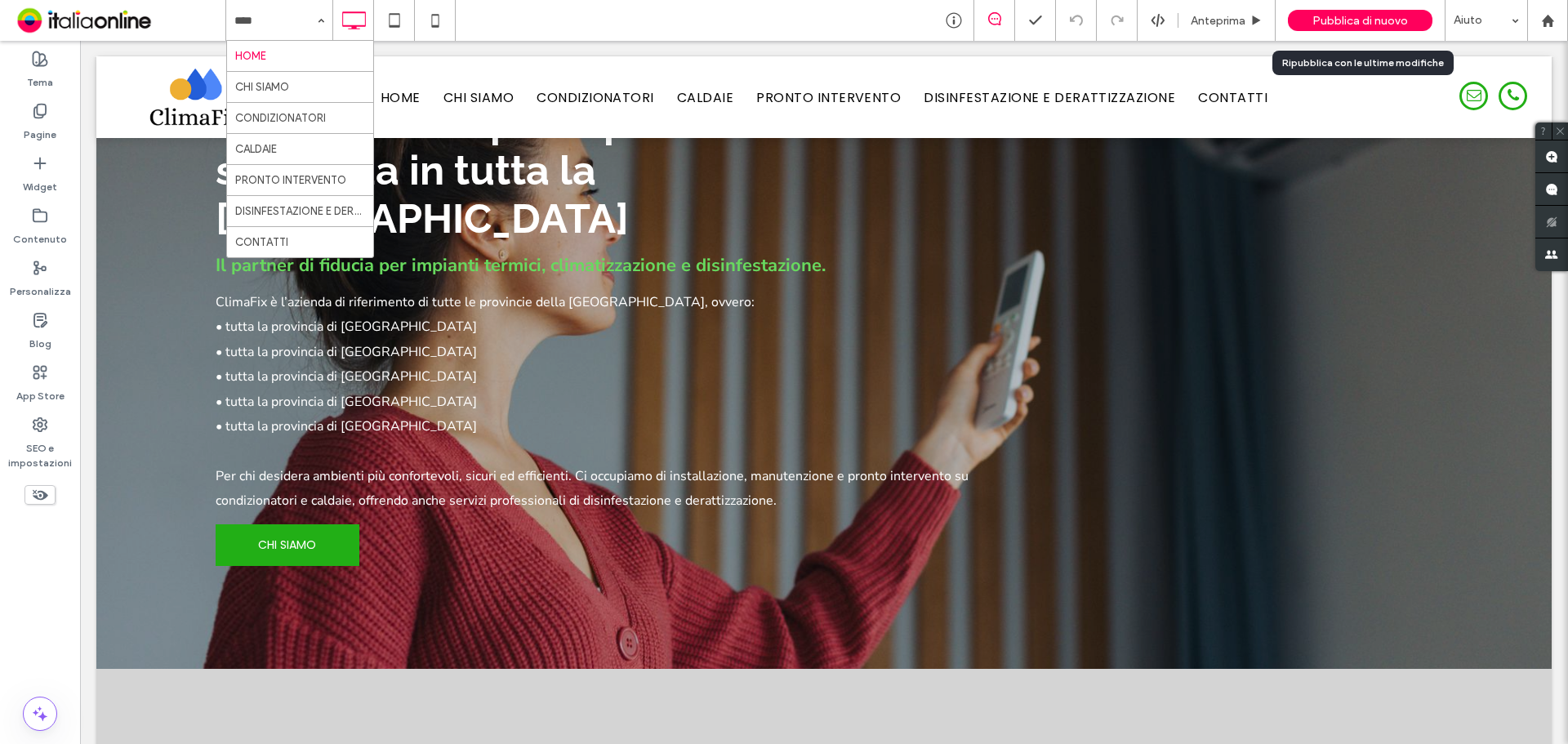
click at [1330, 24] on span "Pubblica di nuovo" at bounding box center [1360, 20] width 95 height 14
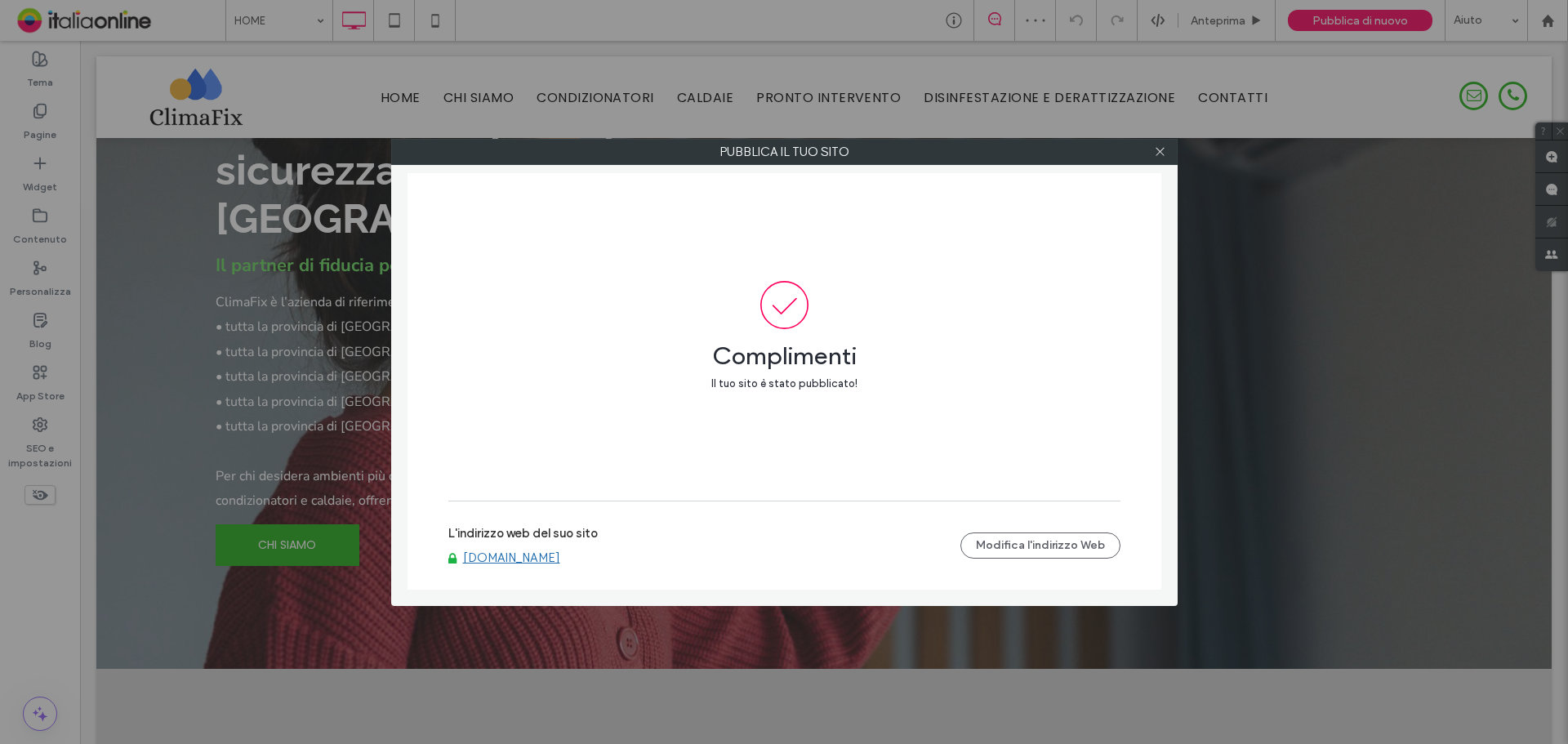
click at [550, 555] on link "www.climafixassistenza.com" at bounding box center [512, 557] width 97 height 14
click at [1159, 149] on icon at bounding box center [1160, 152] width 12 height 12
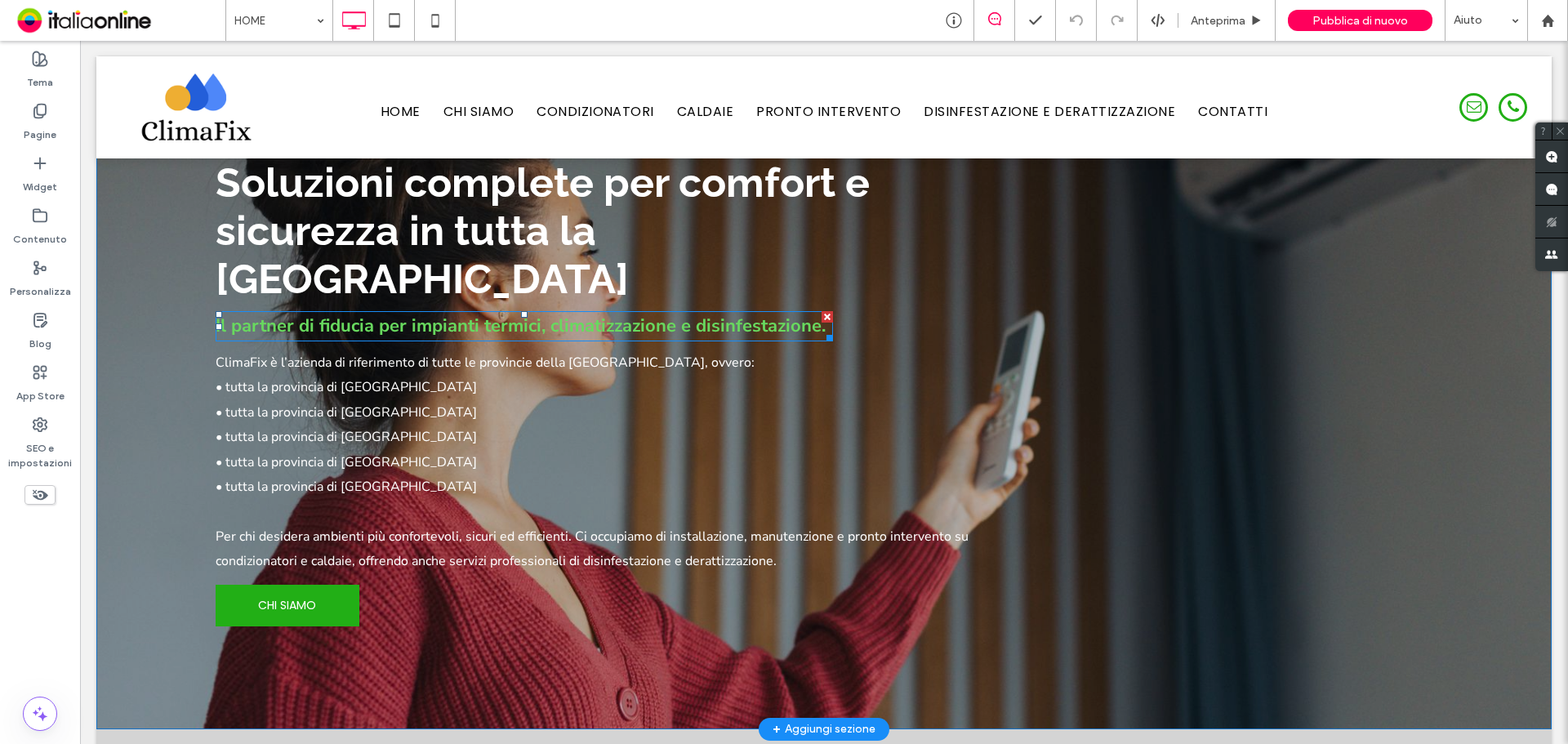
scroll to position [0, 0]
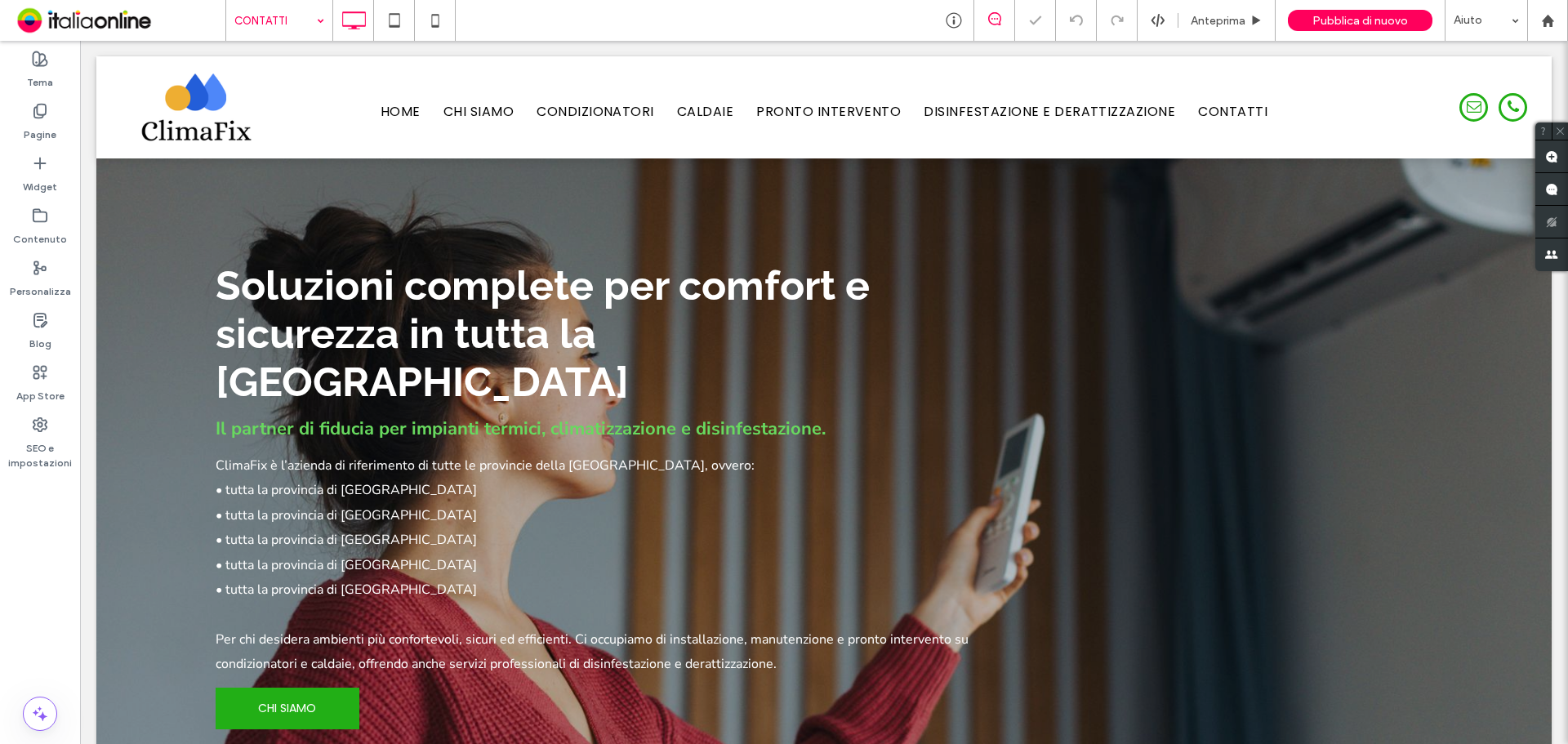
click at [267, 32] on input at bounding box center [275, 20] width 82 height 41
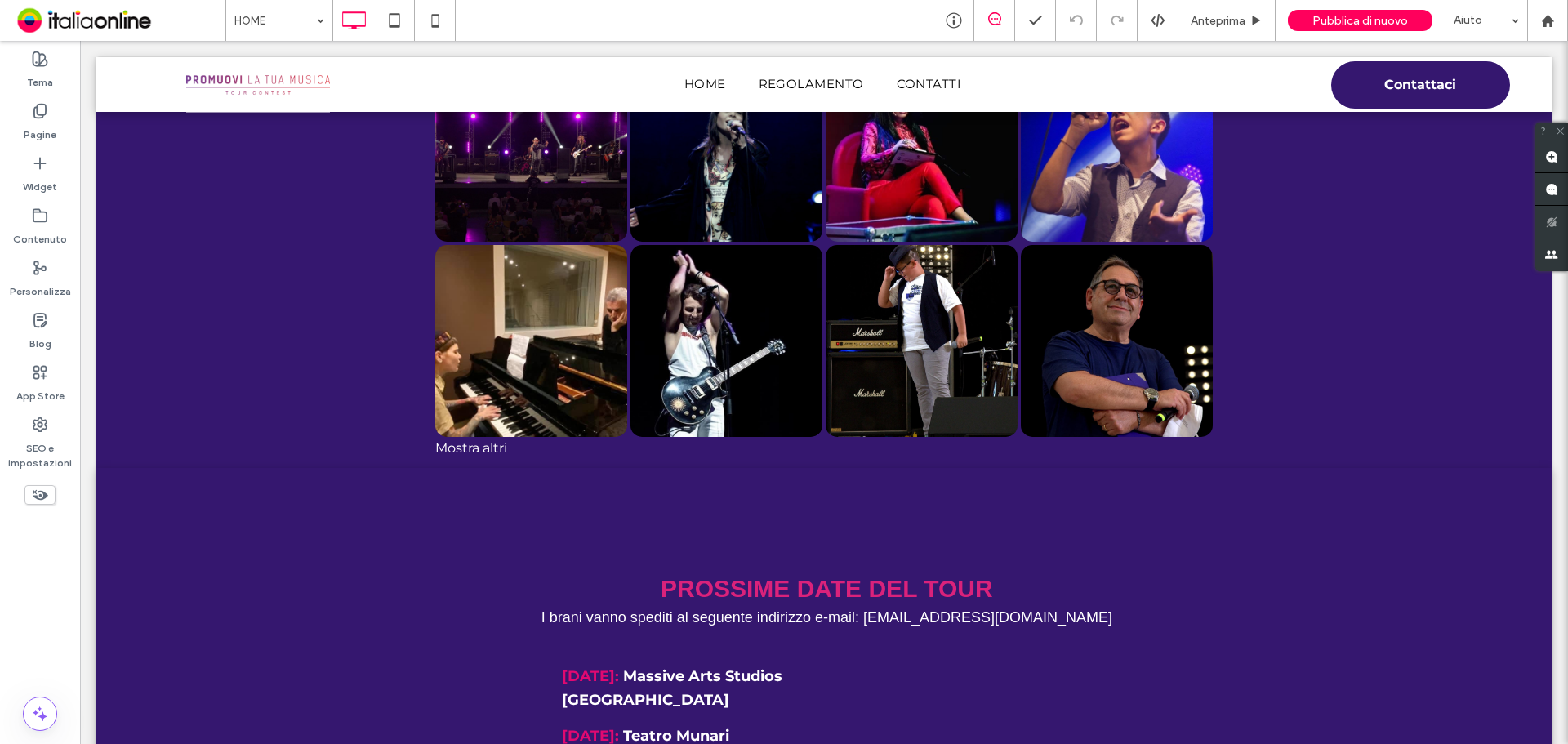
scroll to position [4984, 0]
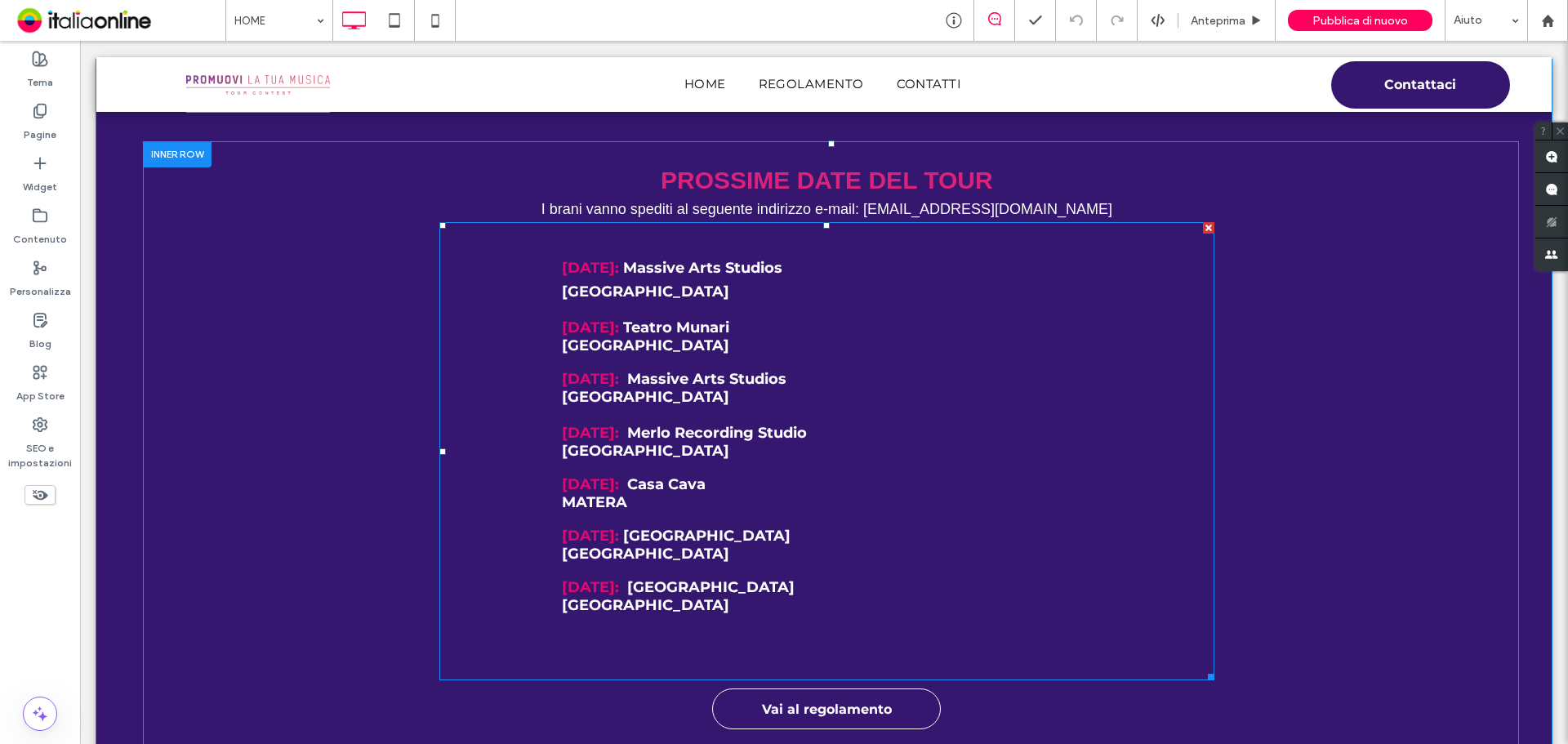
click at [729, 336] on strong "Teatro Munari" at bounding box center [675, 327] width 106 height 18
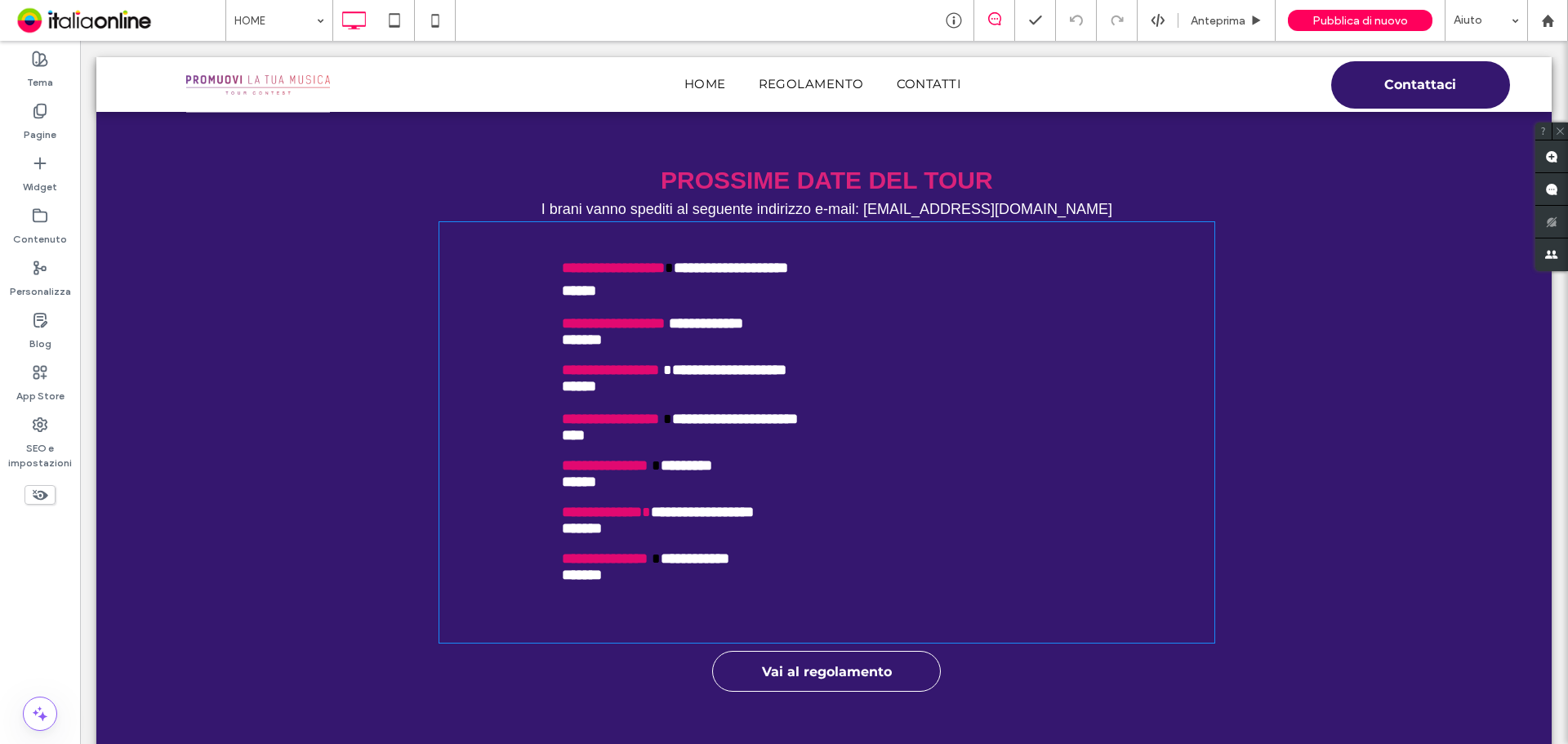
type input "**********"
type input "**"
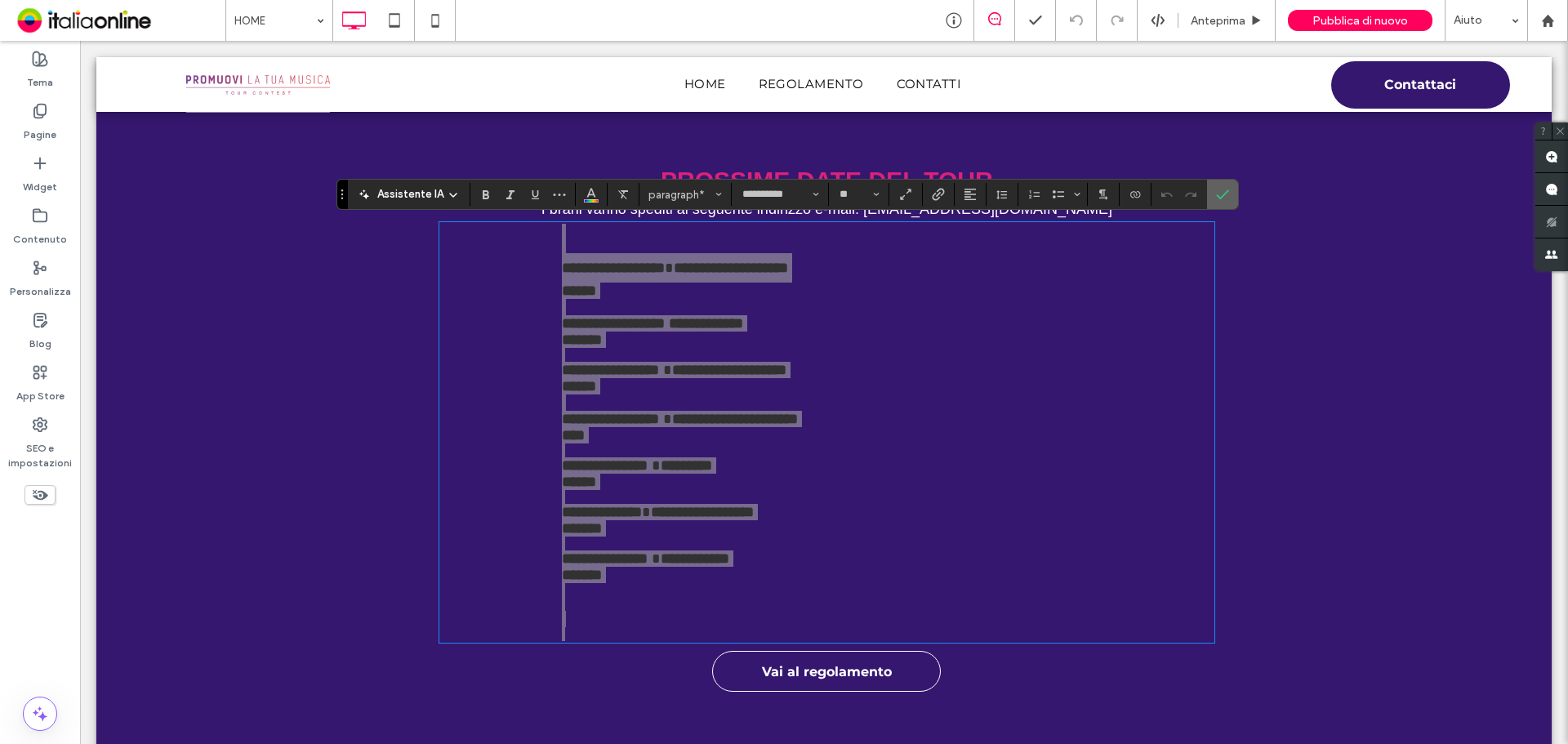
click at [1210, 193] on label "Conferma" at bounding box center [1222, 194] width 25 height 30
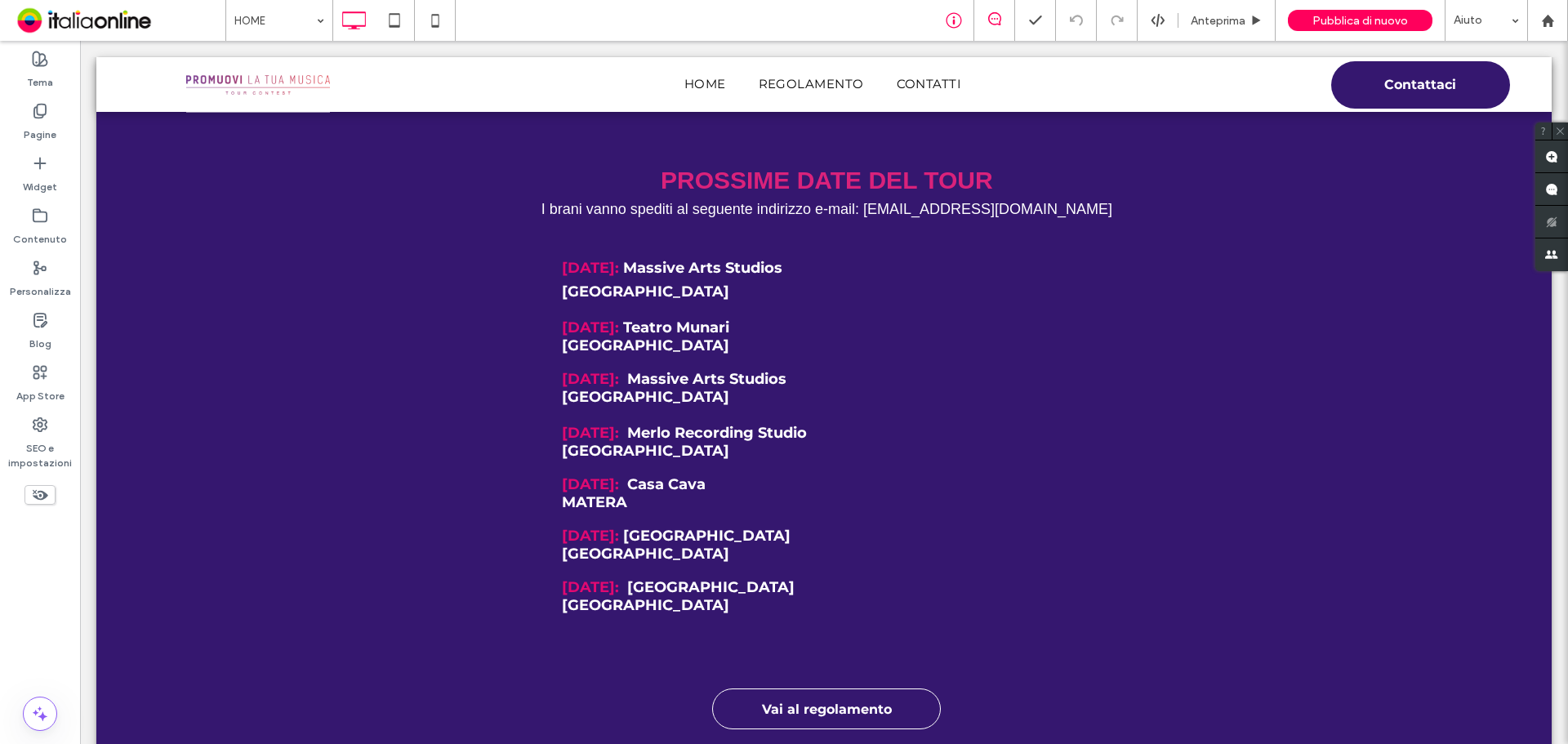
click at [931, 10] on div "HOME Anteprima Pubblica di nuovo Aiuto" at bounding box center [897, 20] width 1342 height 41
click at [945, 12] on icon at bounding box center [953, 20] width 16 height 16
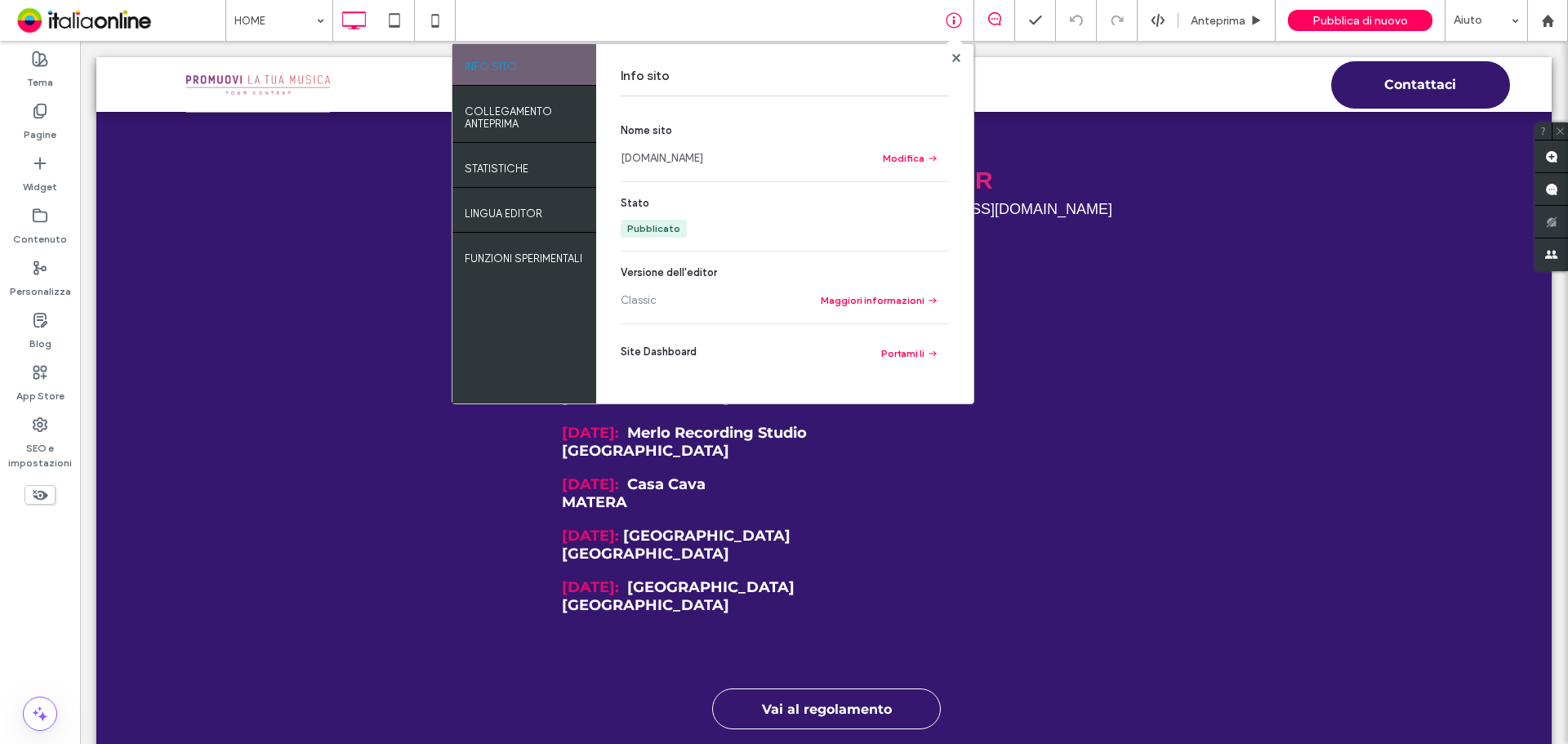
click at [703, 166] on link "[DOMAIN_NAME]" at bounding box center [662, 158] width 83 height 16
drag, startPoint x: 953, startPoint y: 59, endPoint x: 873, endPoint y: 18, distance: 89.9
click at [953, 59] on icon at bounding box center [956, 58] width 9 height 9
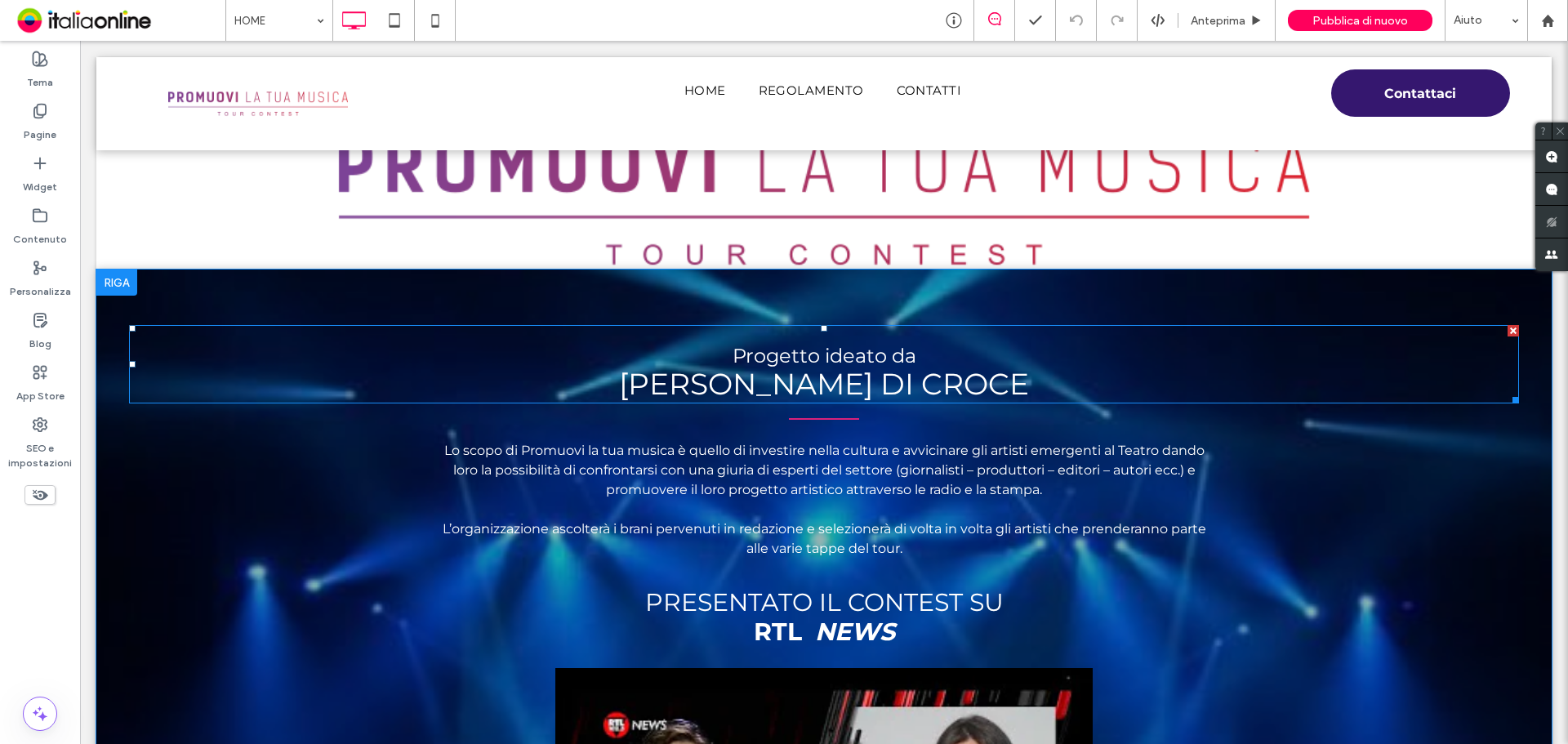
scroll to position [326, 0]
